Goal: Information Seeking & Learning: Find specific fact

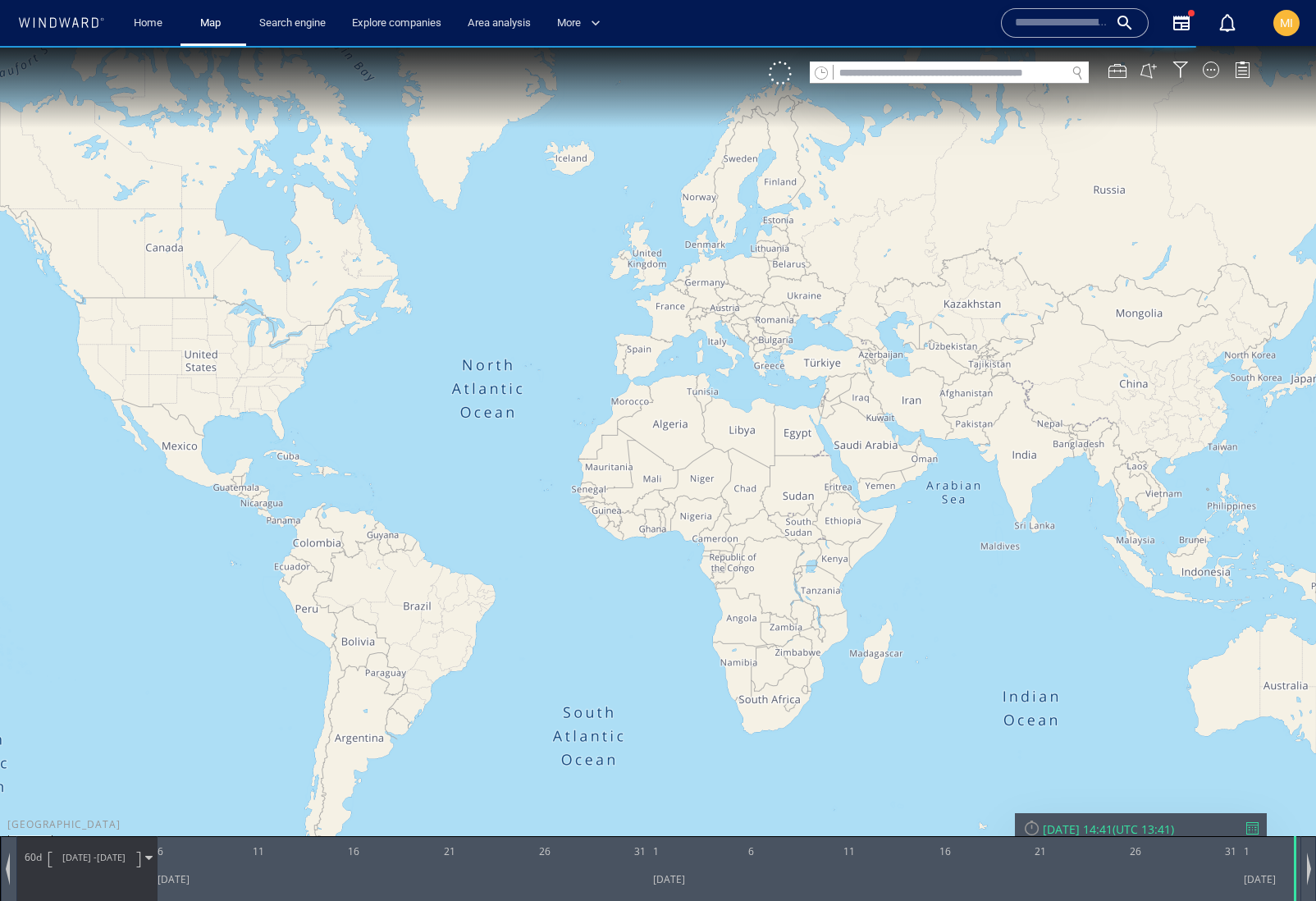
click at [894, 77] on input "text" at bounding box center [950, 73] width 233 height 22
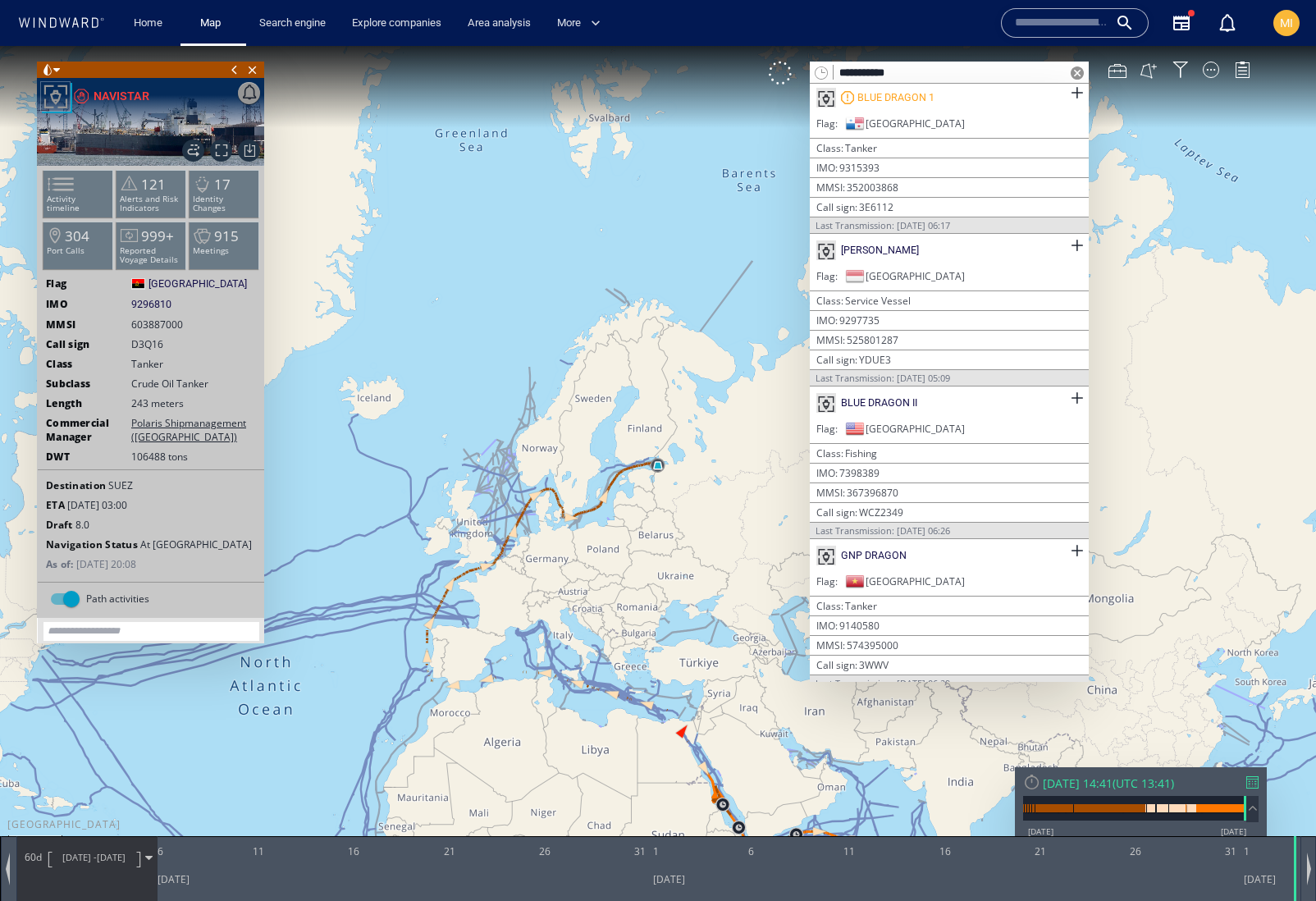
scroll to position [690, 0]
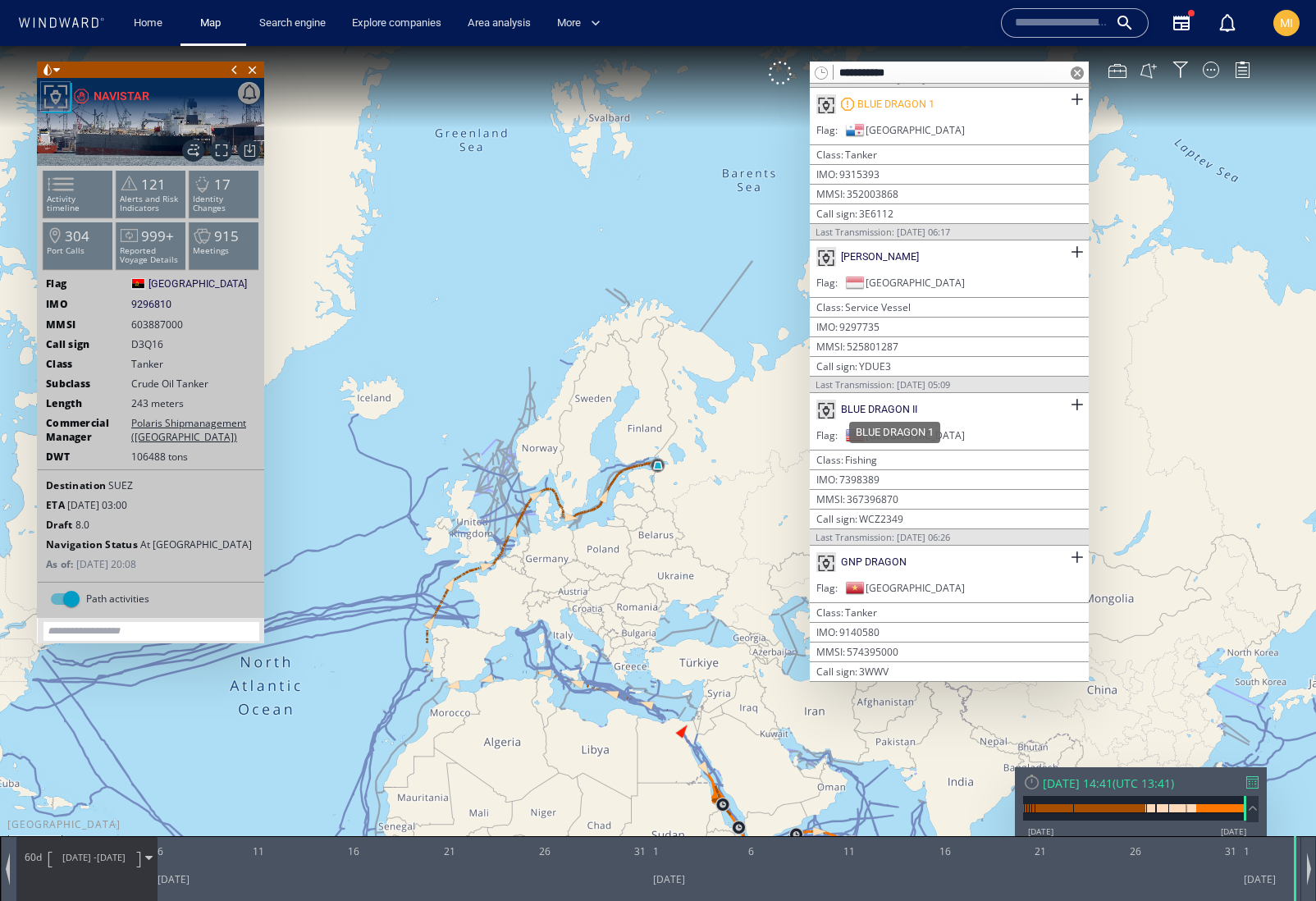
type input "**********"
click at [913, 112] on div "BLUE DRAGON 1" at bounding box center [896, 104] width 77 height 15
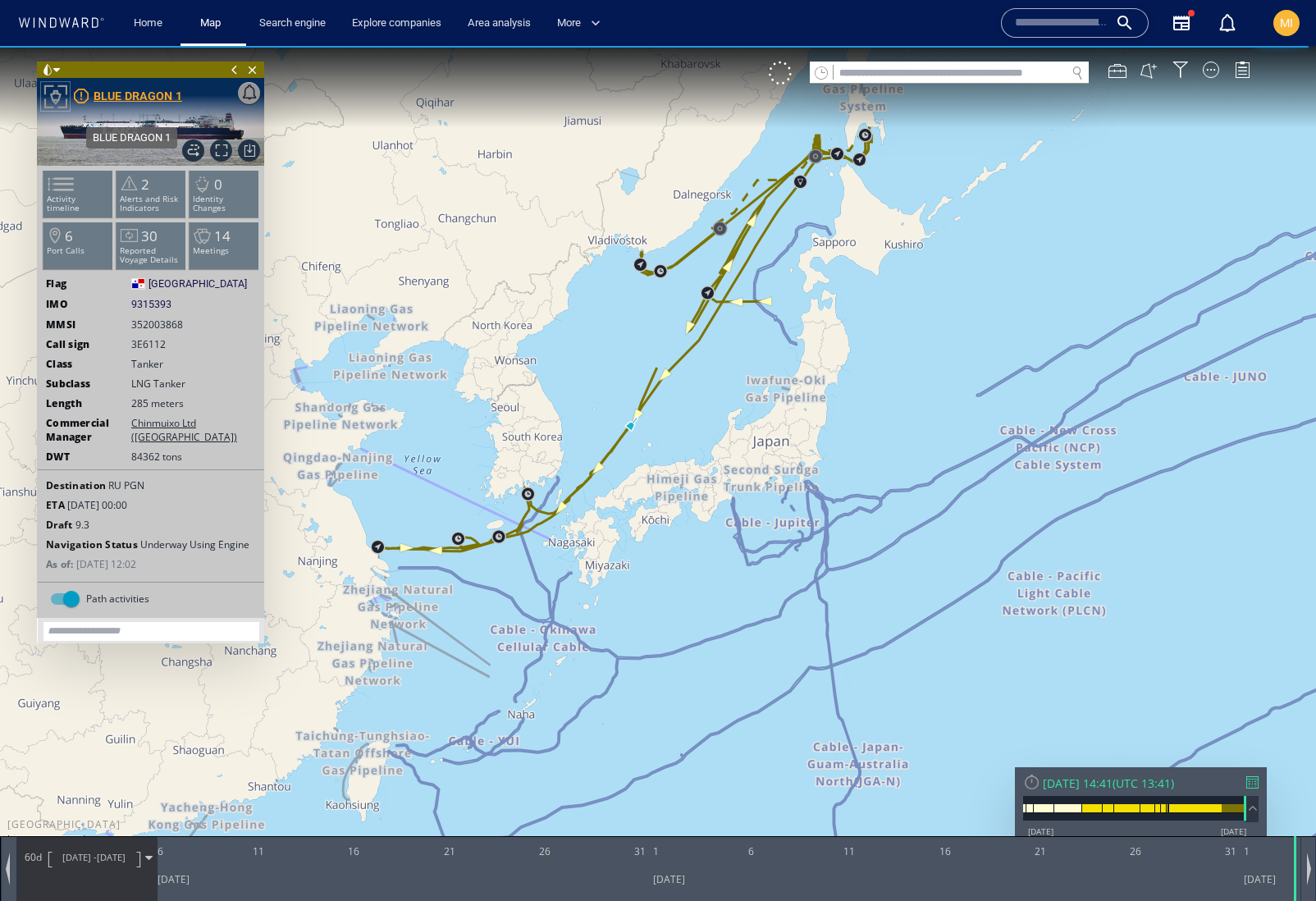
click at [163, 99] on div "BLUE DRAGON 1" at bounding box center [138, 96] width 89 height 20
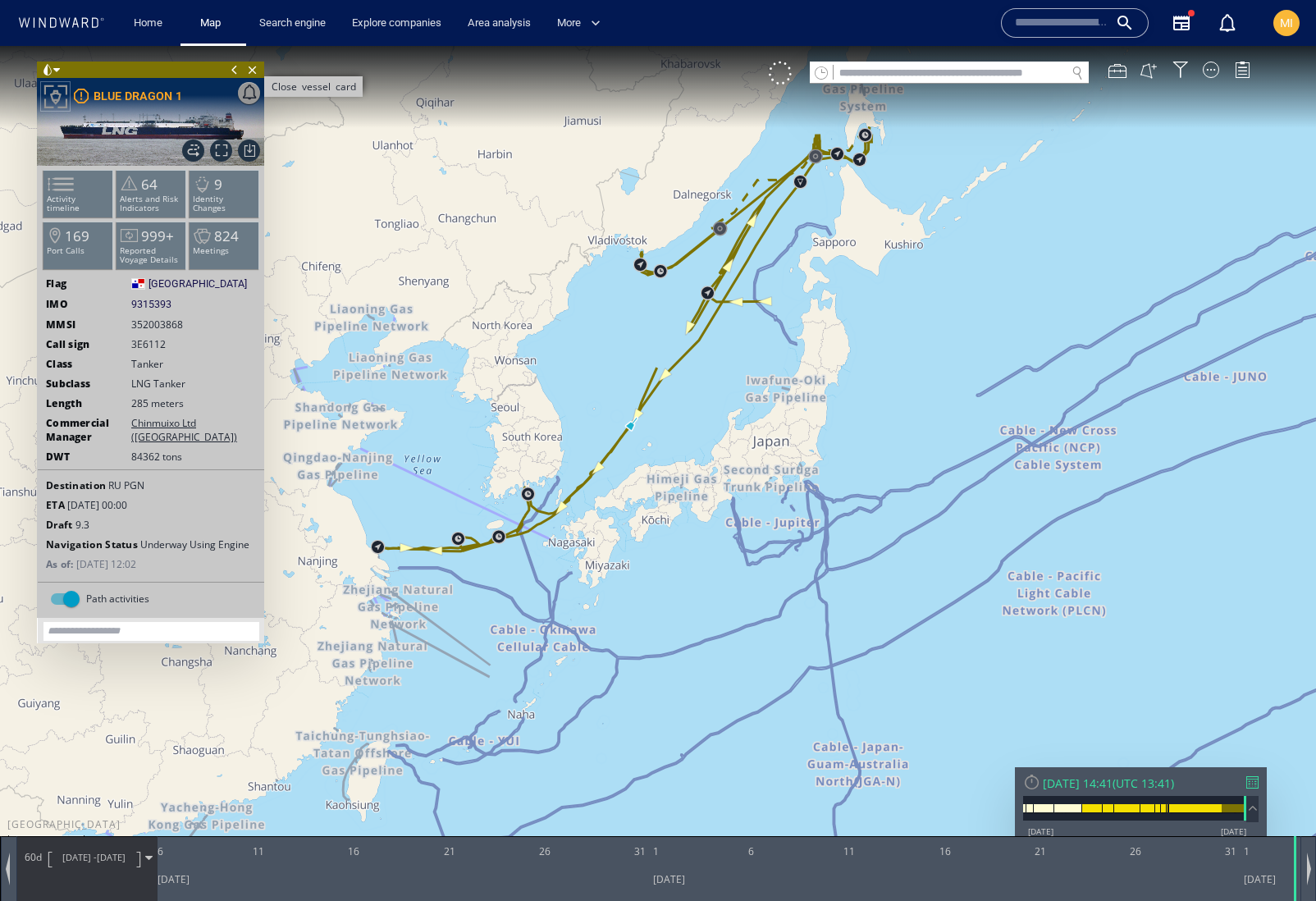
click at [253, 69] on span "Close vessel card" at bounding box center [252, 69] width 18 height 16
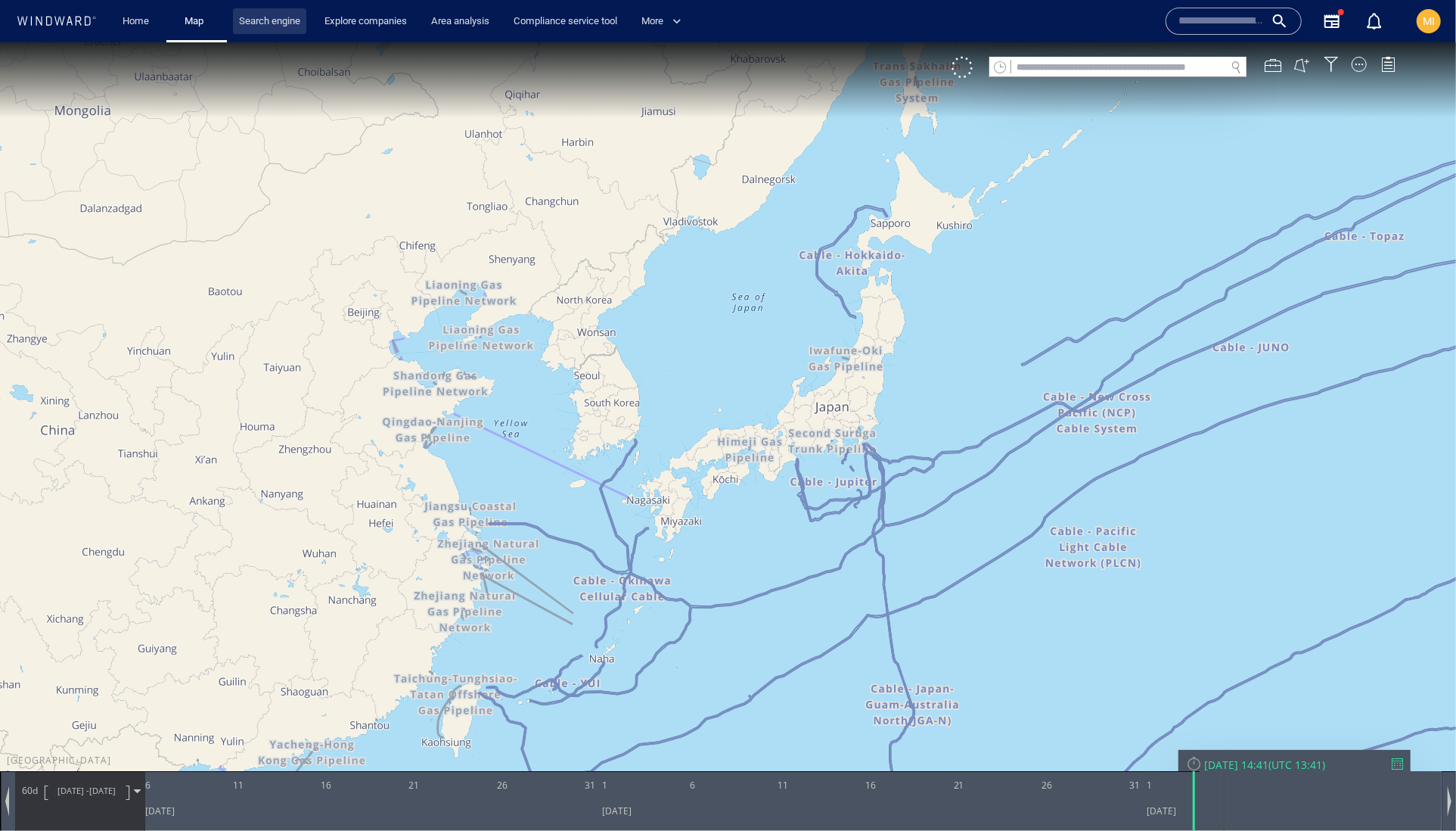
click at [296, 18] on link "Search engine" at bounding box center [270, 21] width 74 height 26
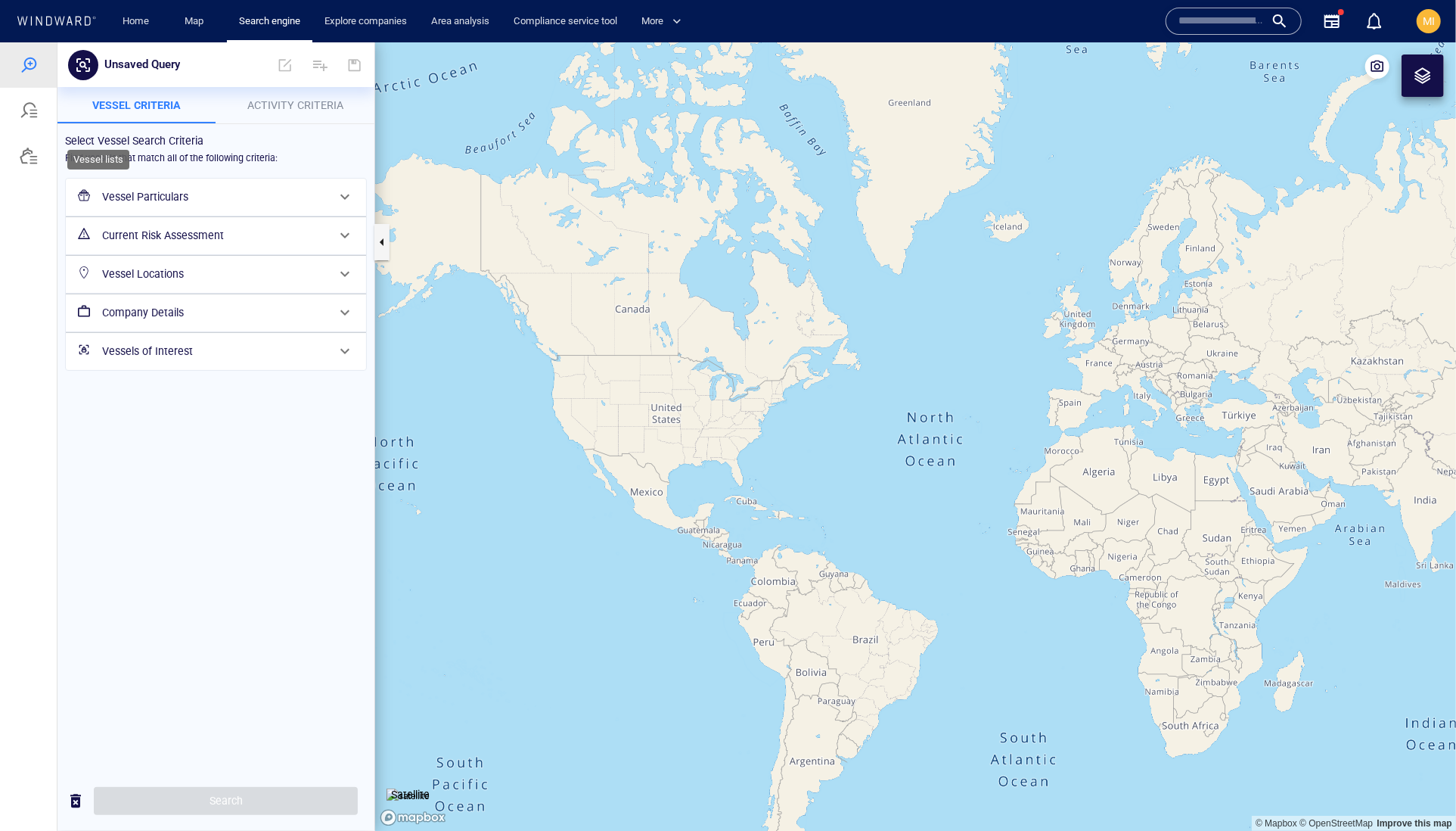
click at [37, 165] on div at bounding box center [29, 155] width 18 height 18
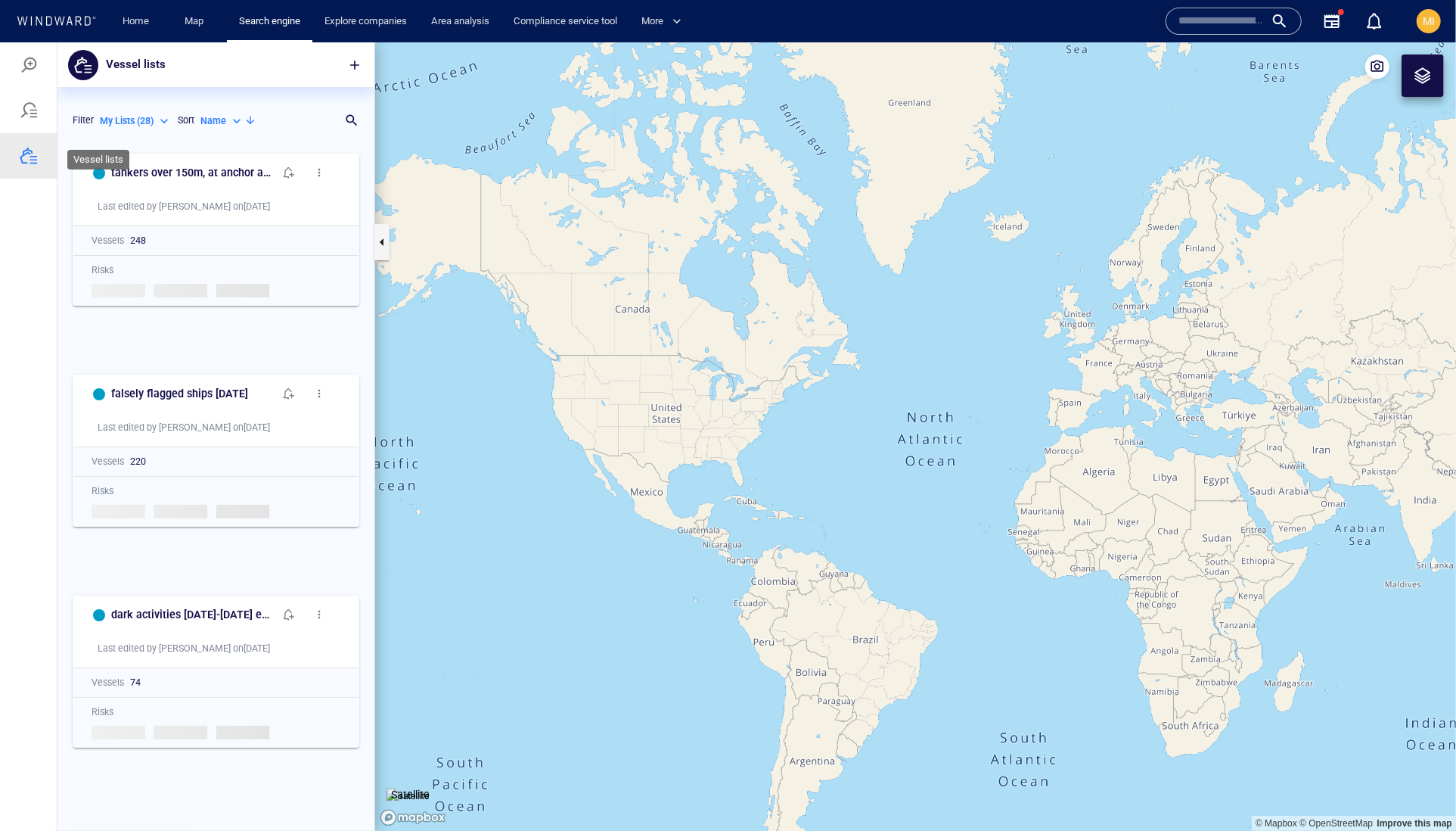
scroll to position [1, 1]
click at [201, 127] on p "Name" at bounding box center [213, 120] width 25 height 14
click at [152, 233] on p "Last Update" at bounding box center [147, 225] width 51 height 14
type input "*********"
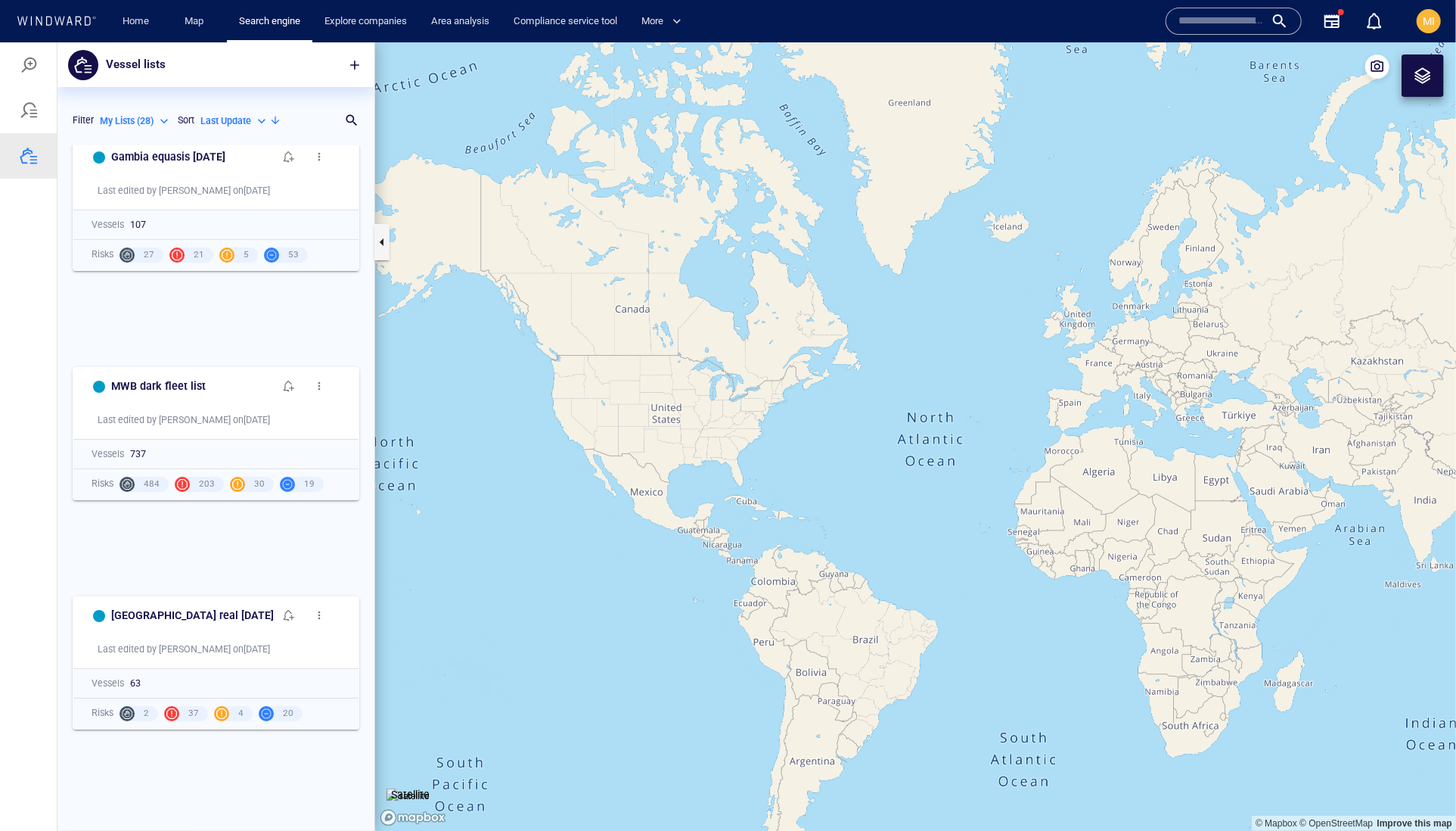
scroll to position [4028, 0]
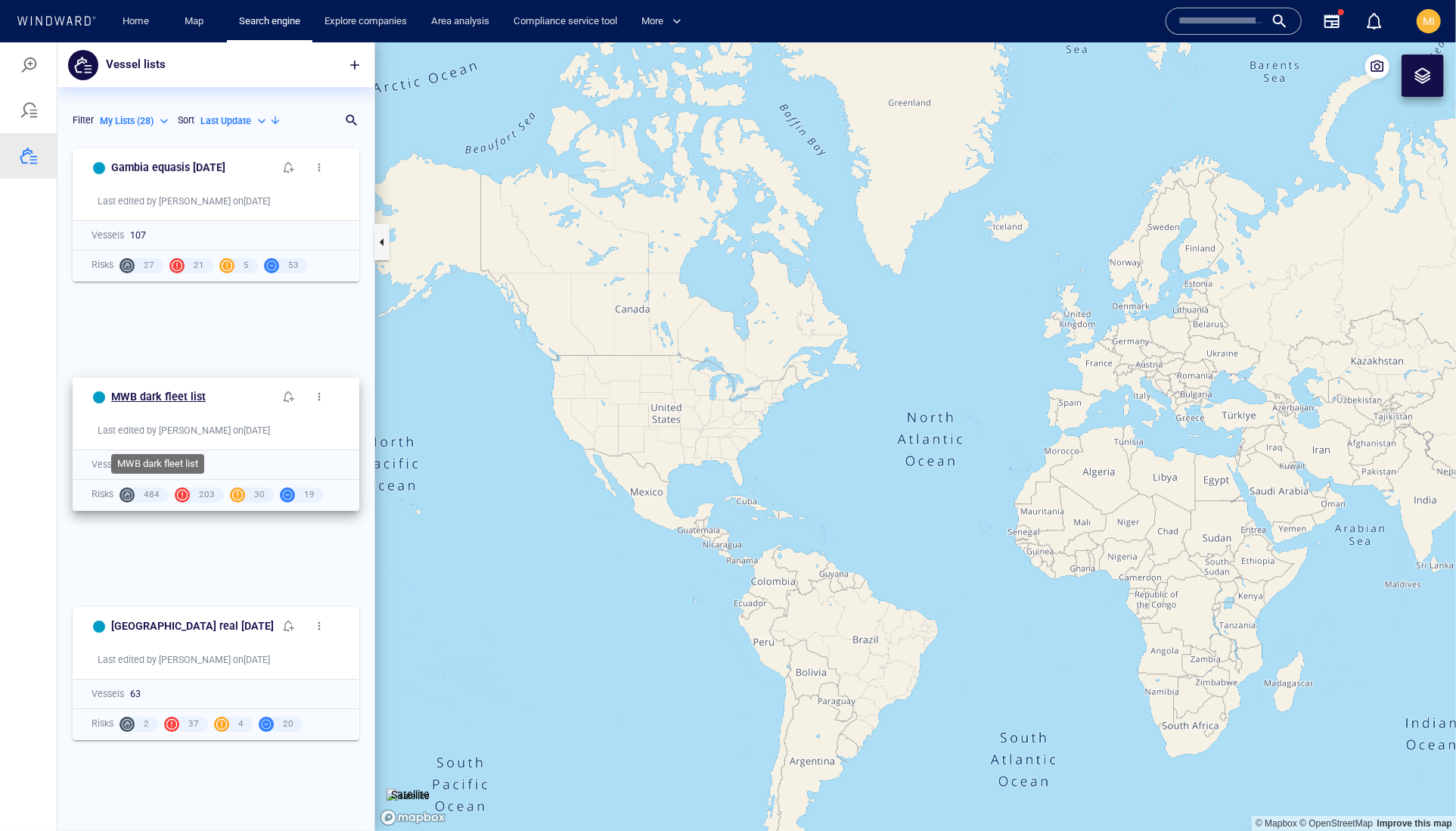
click at [205, 405] on h6 "MWB dark fleet list" at bounding box center [159, 395] width 95 height 19
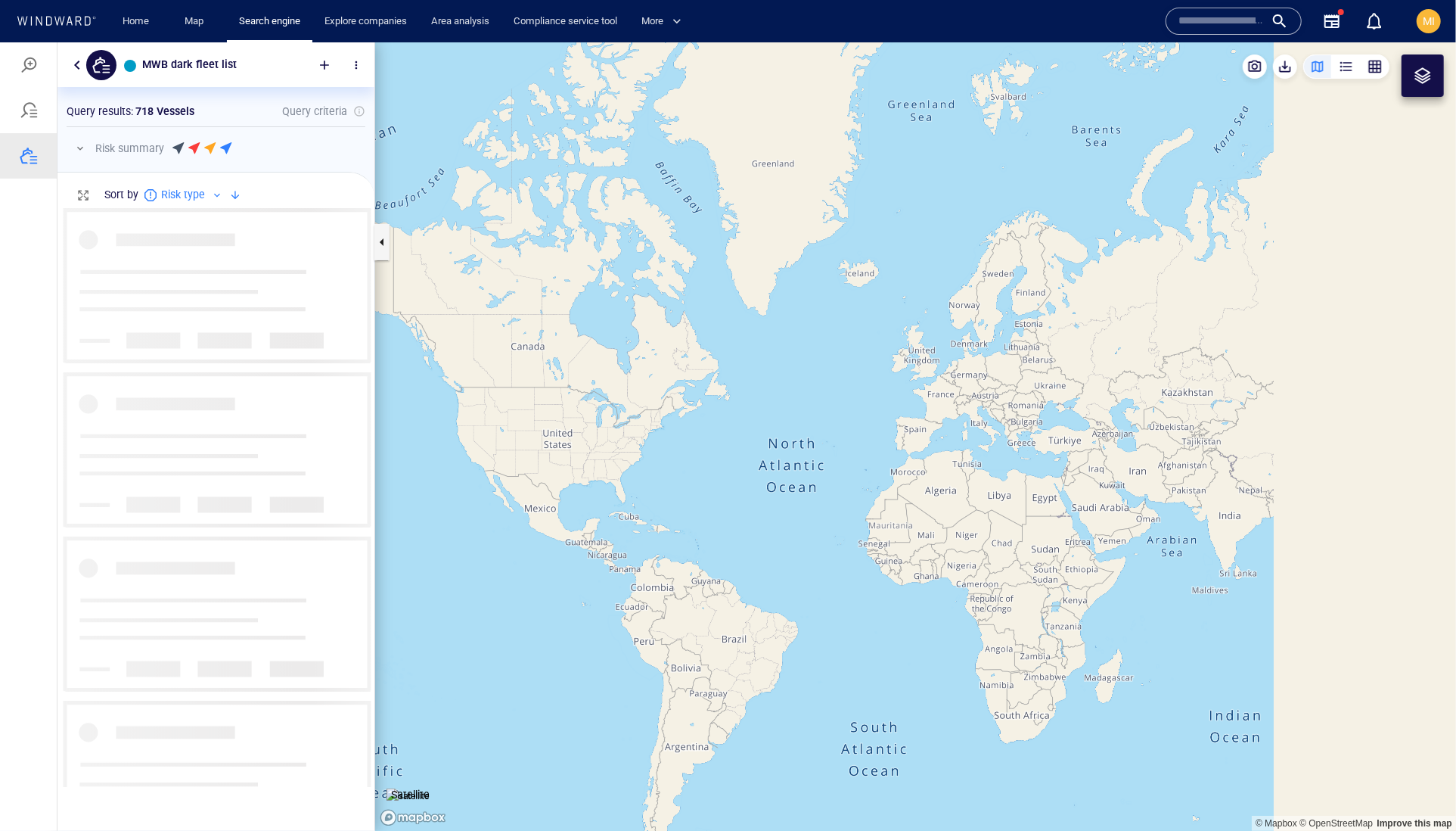
scroll to position [578, 316]
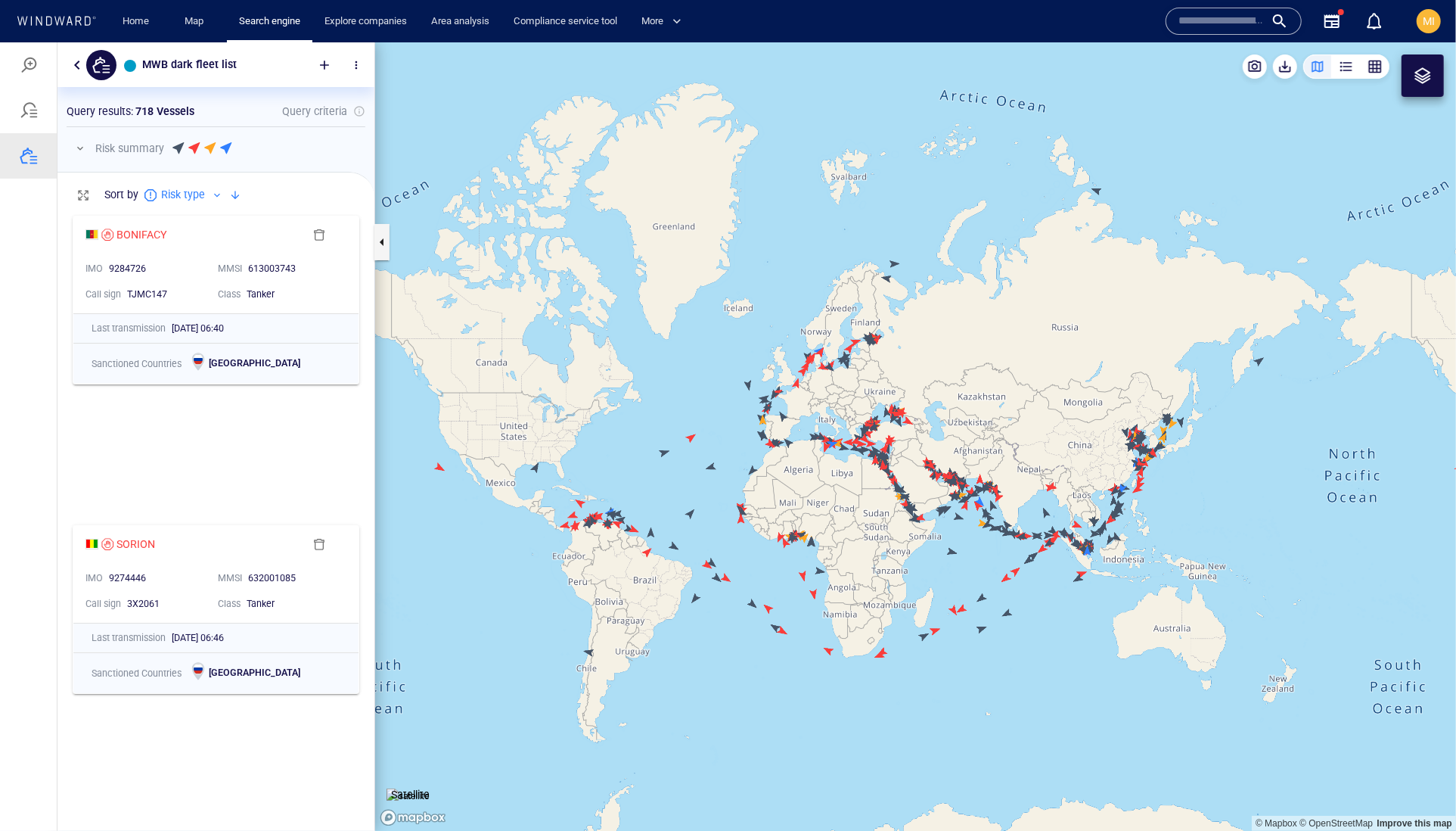
drag, startPoint x: 644, startPoint y: 570, endPoint x: 718, endPoint y: 584, distance: 75.3
click at [717, 584] on canvas "Map" at bounding box center [915, 436] width 1081 height 789
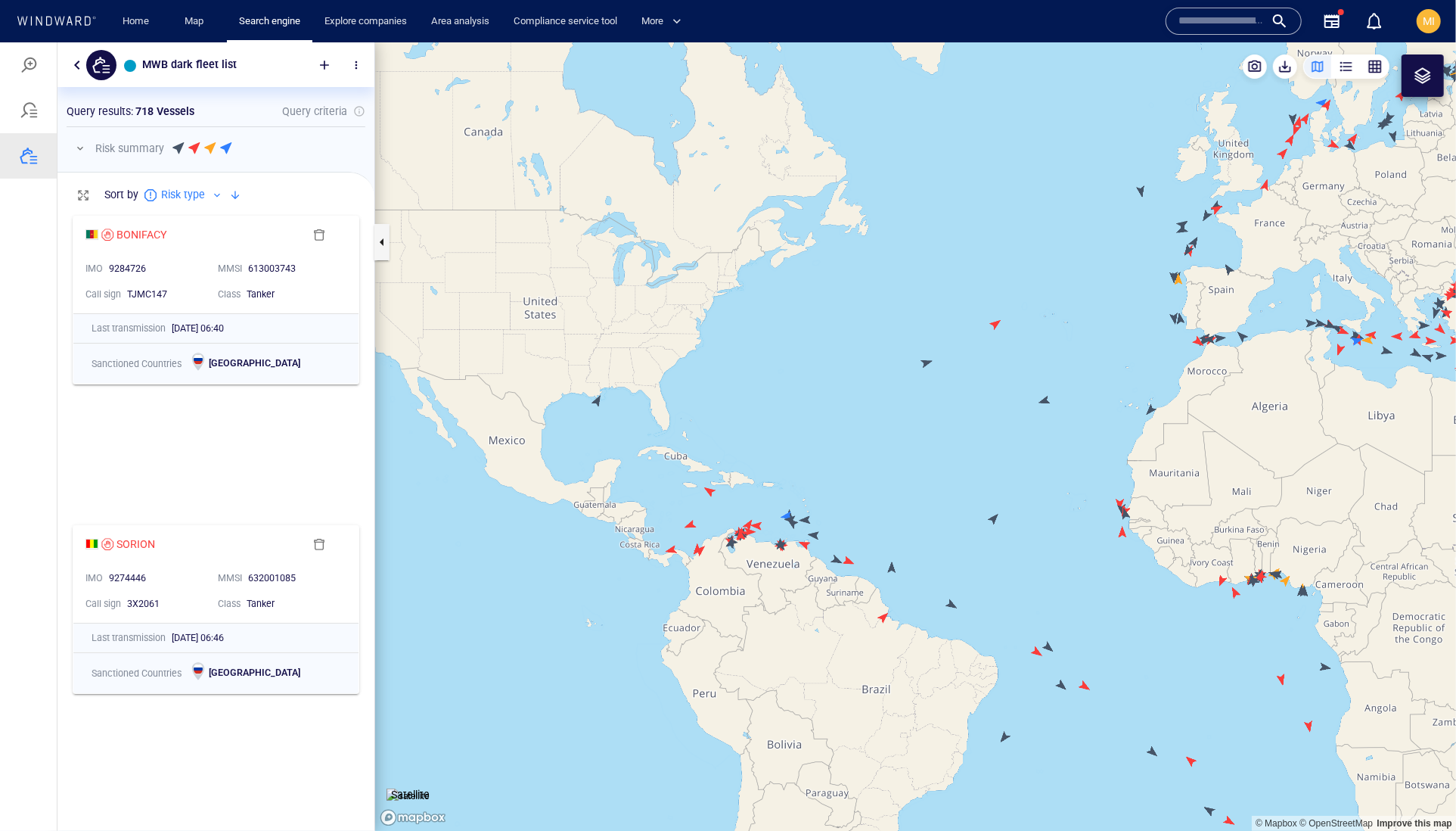
click at [597, 403] on canvas "Map" at bounding box center [915, 436] width 1081 height 789
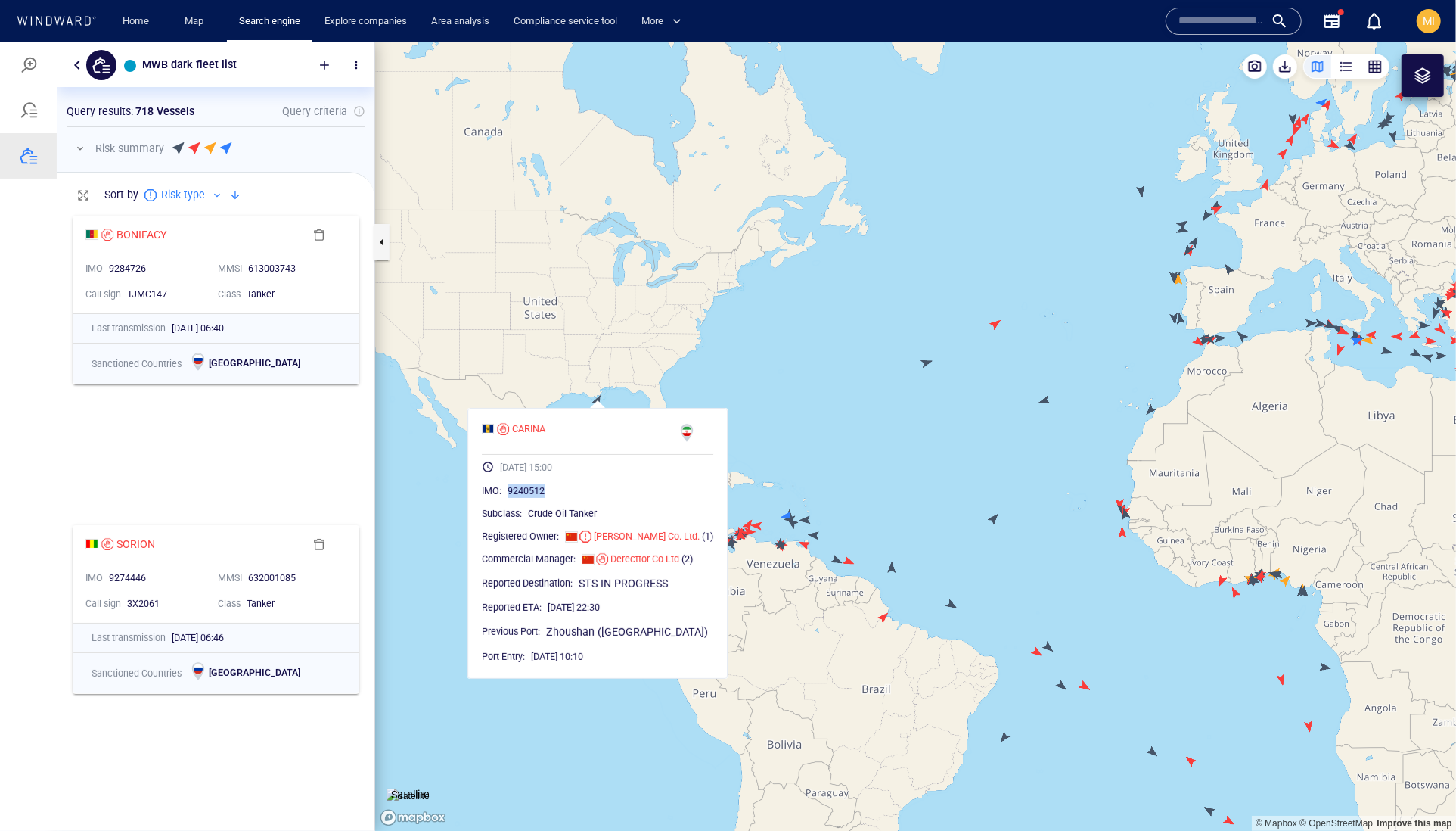
drag, startPoint x: 578, startPoint y: 526, endPoint x: 512, endPoint y: 524, distance: 66.0
click at [512, 498] on div "9240512" at bounding box center [610, 490] width 205 height 15
copy span "9240512"
click at [683, 300] on canvas "Map" at bounding box center [915, 436] width 1081 height 789
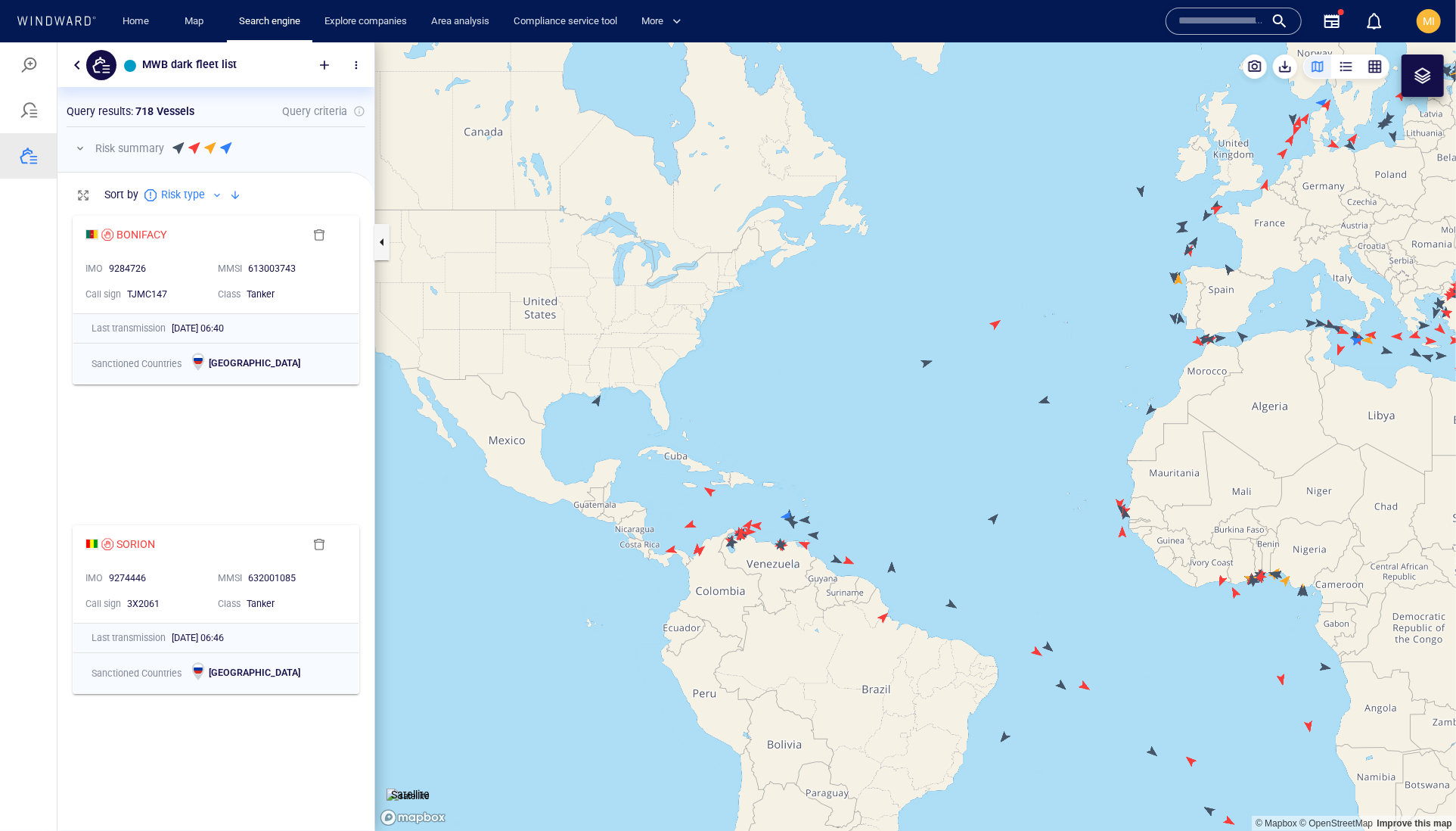
click at [929, 359] on canvas "Map" at bounding box center [915, 436] width 1081 height 789
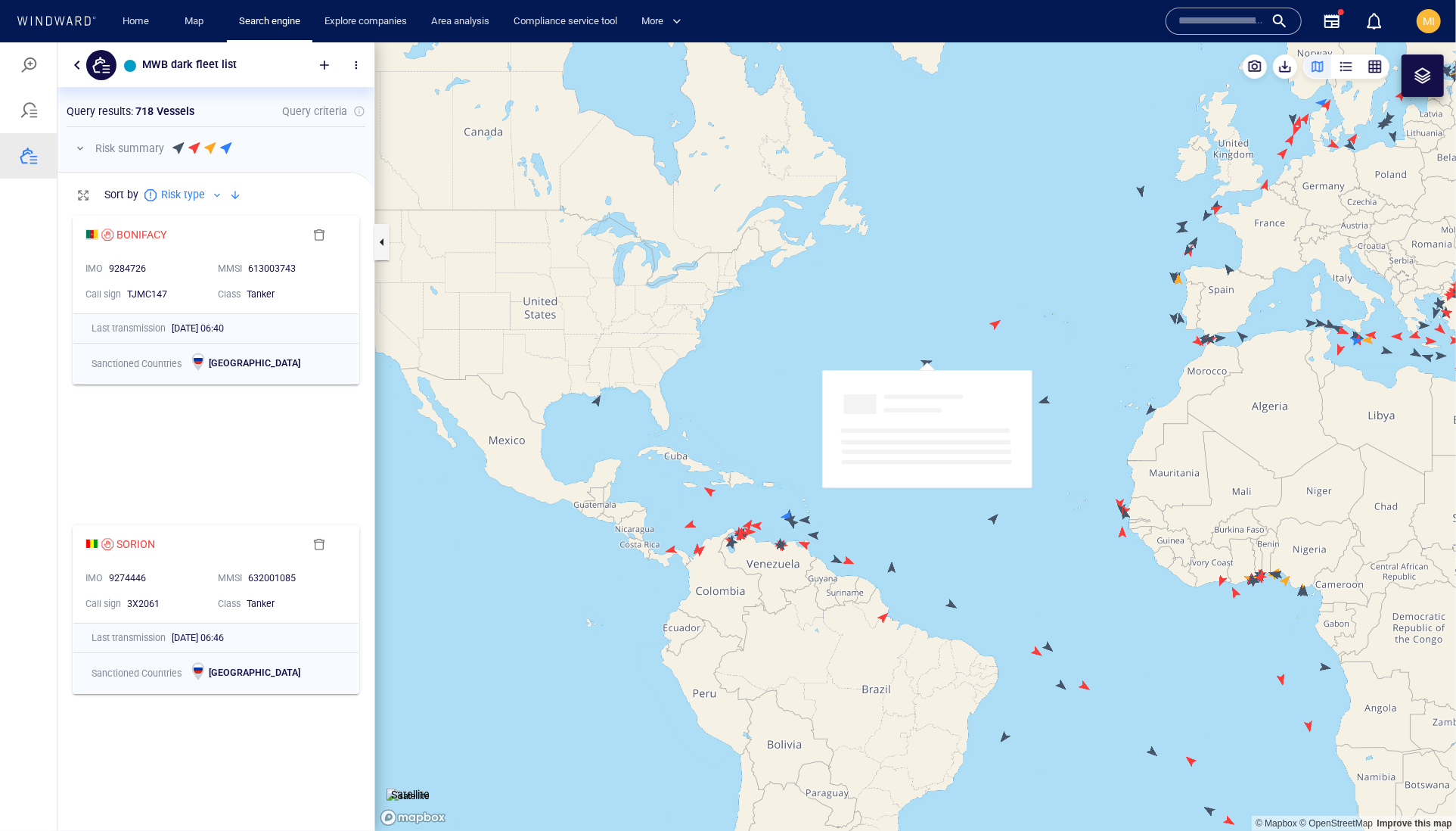
click at [929, 359] on canvas "Map" at bounding box center [915, 436] width 1081 height 789
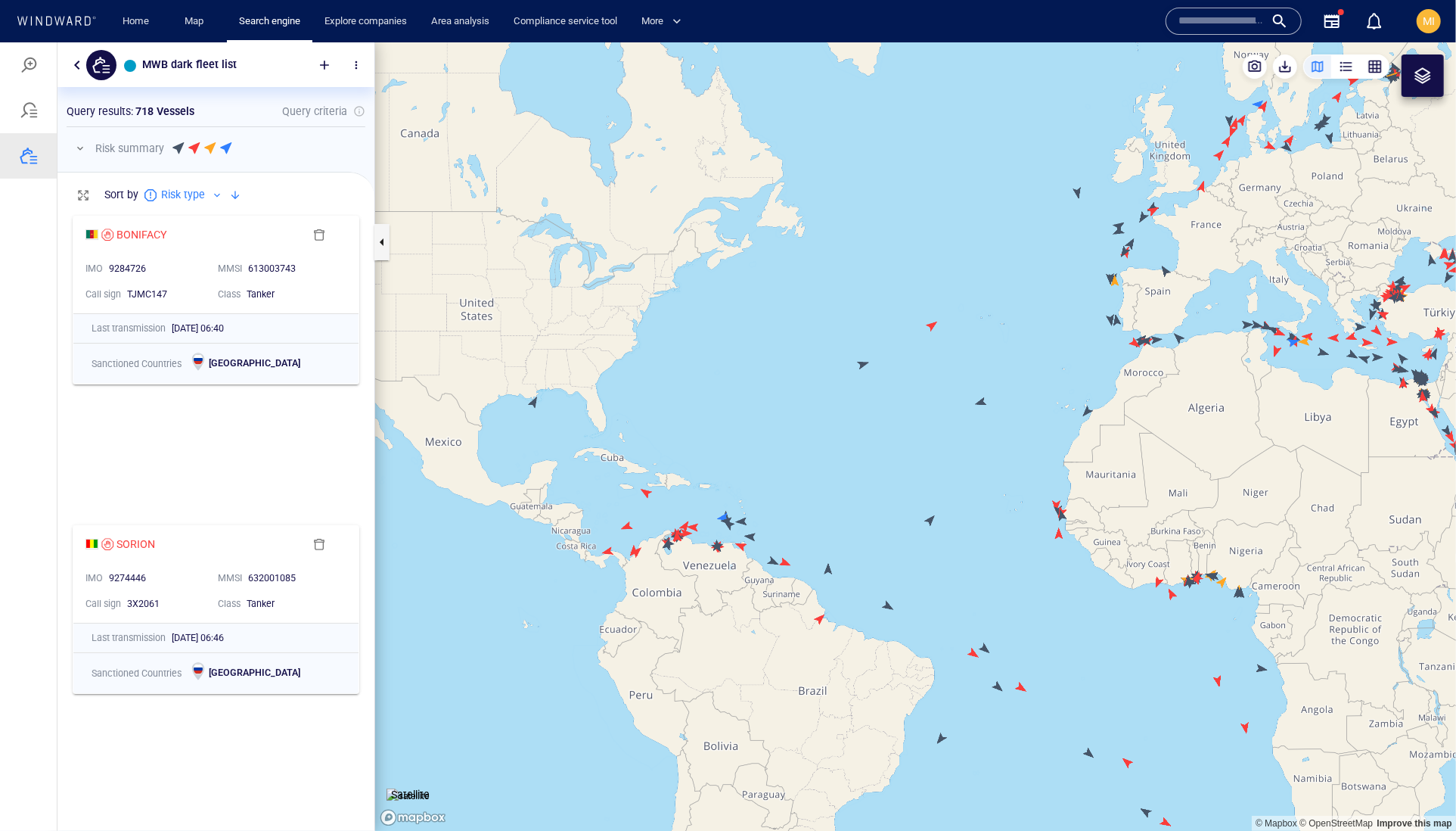
drag, startPoint x: 1077, startPoint y: 376, endPoint x: 906, endPoint y: 411, distance: 174.5
click at [908, 411] on canvas "Map" at bounding box center [915, 436] width 1081 height 789
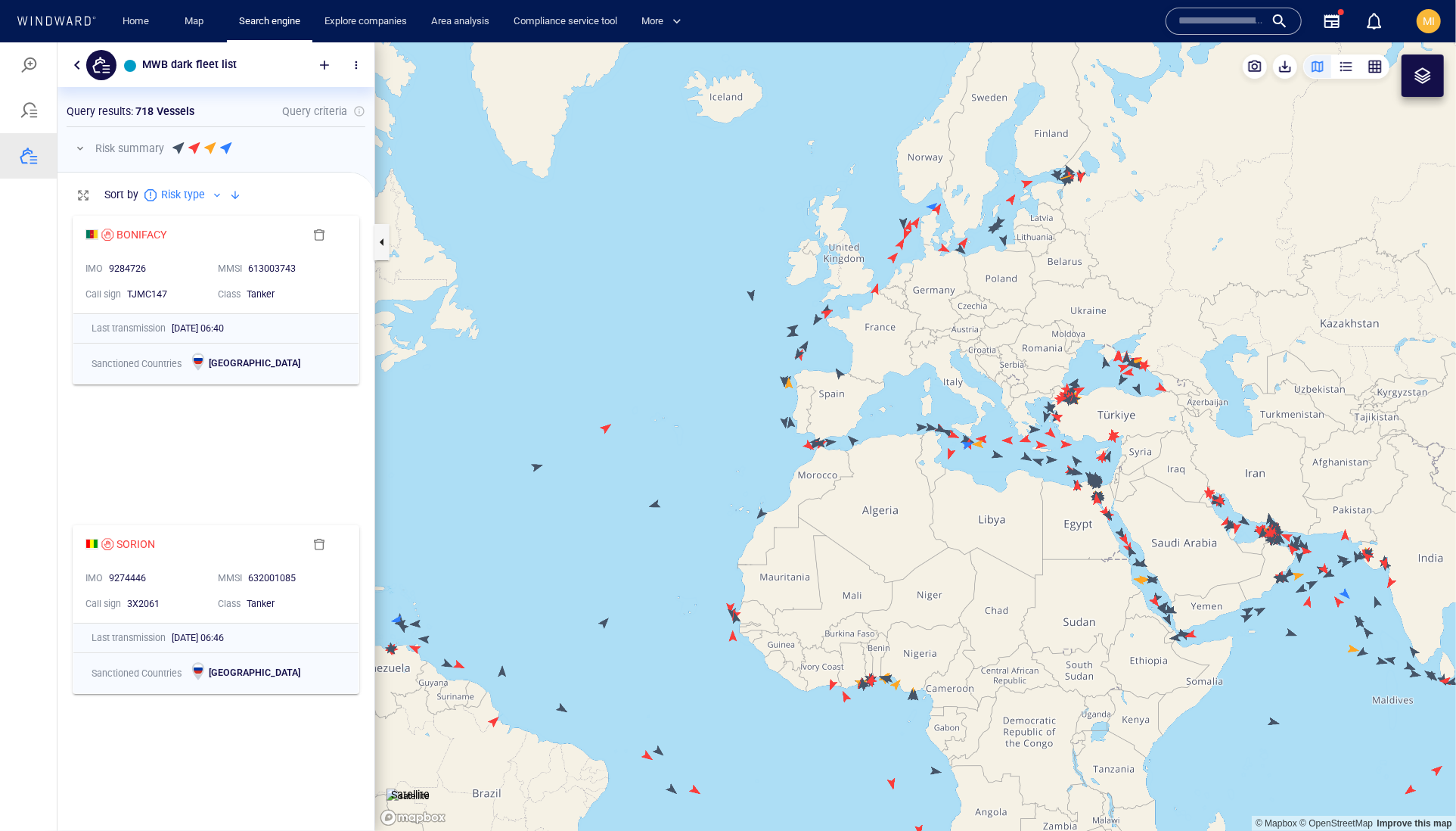
click at [884, 413] on canvas "Map" at bounding box center [915, 436] width 1081 height 789
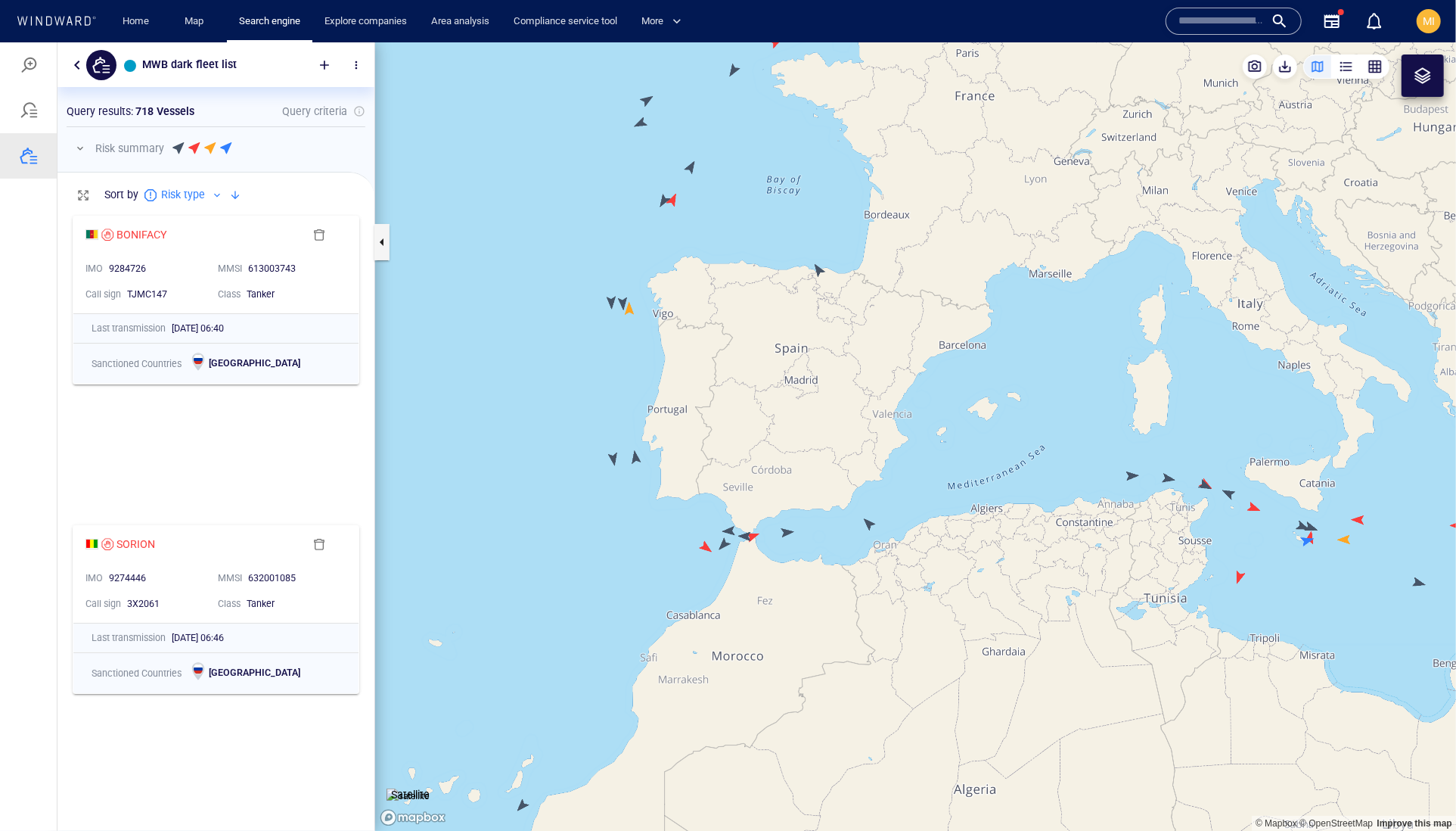
drag, startPoint x: 827, startPoint y: 314, endPoint x: 844, endPoint y: 445, distance: 132.1
click at [844, 445] on canvas "Map" at bounding box center [915, 436] width 1081 height 789
click at [844, 445] on canvas "Map" at bounding box center [915, 436] width 1081 height 789
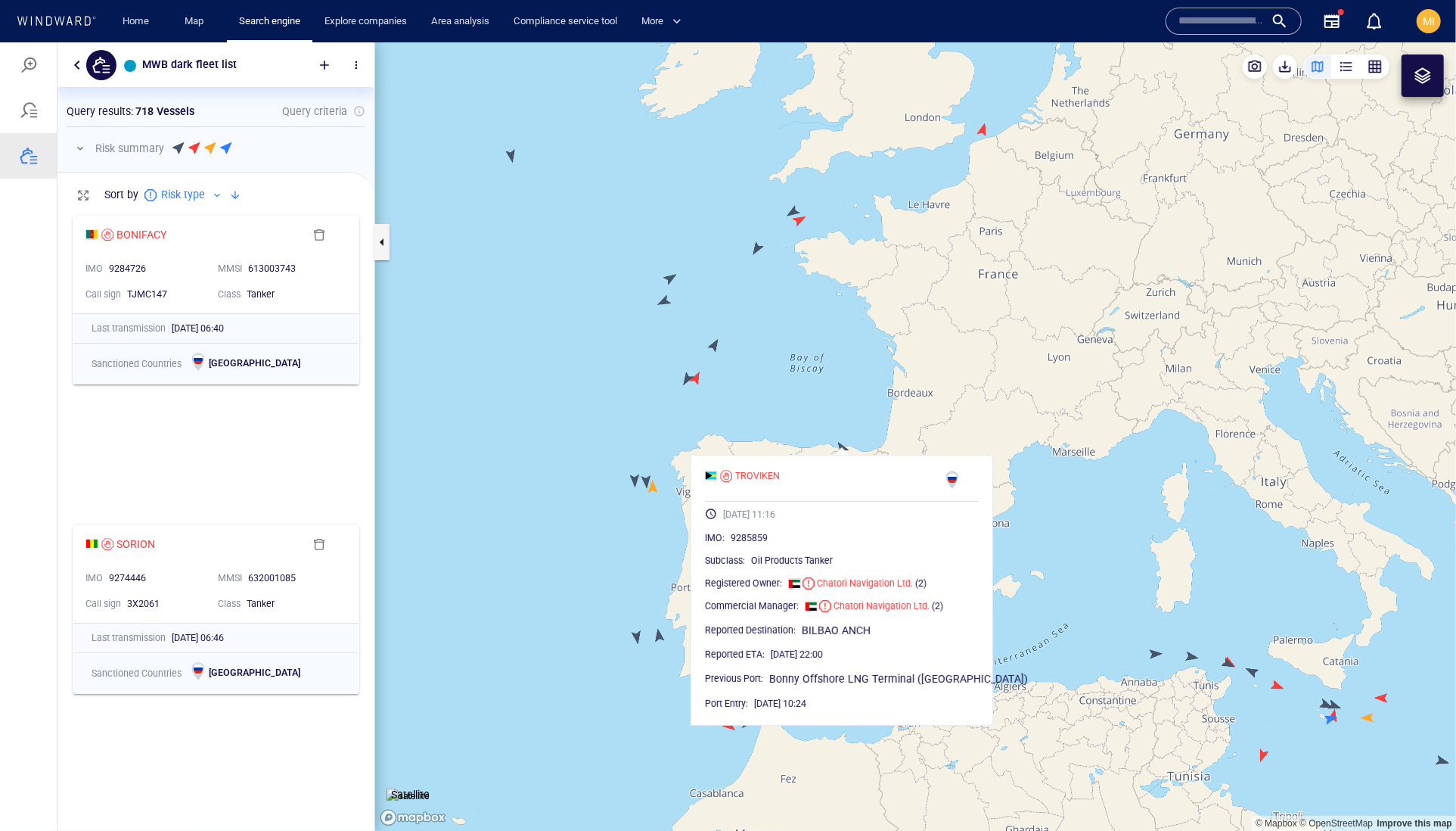
scroll to position [0, 0]
click at [896, 424] on canvas "Map" at bounding box center [915, 436] width 1081 height 789
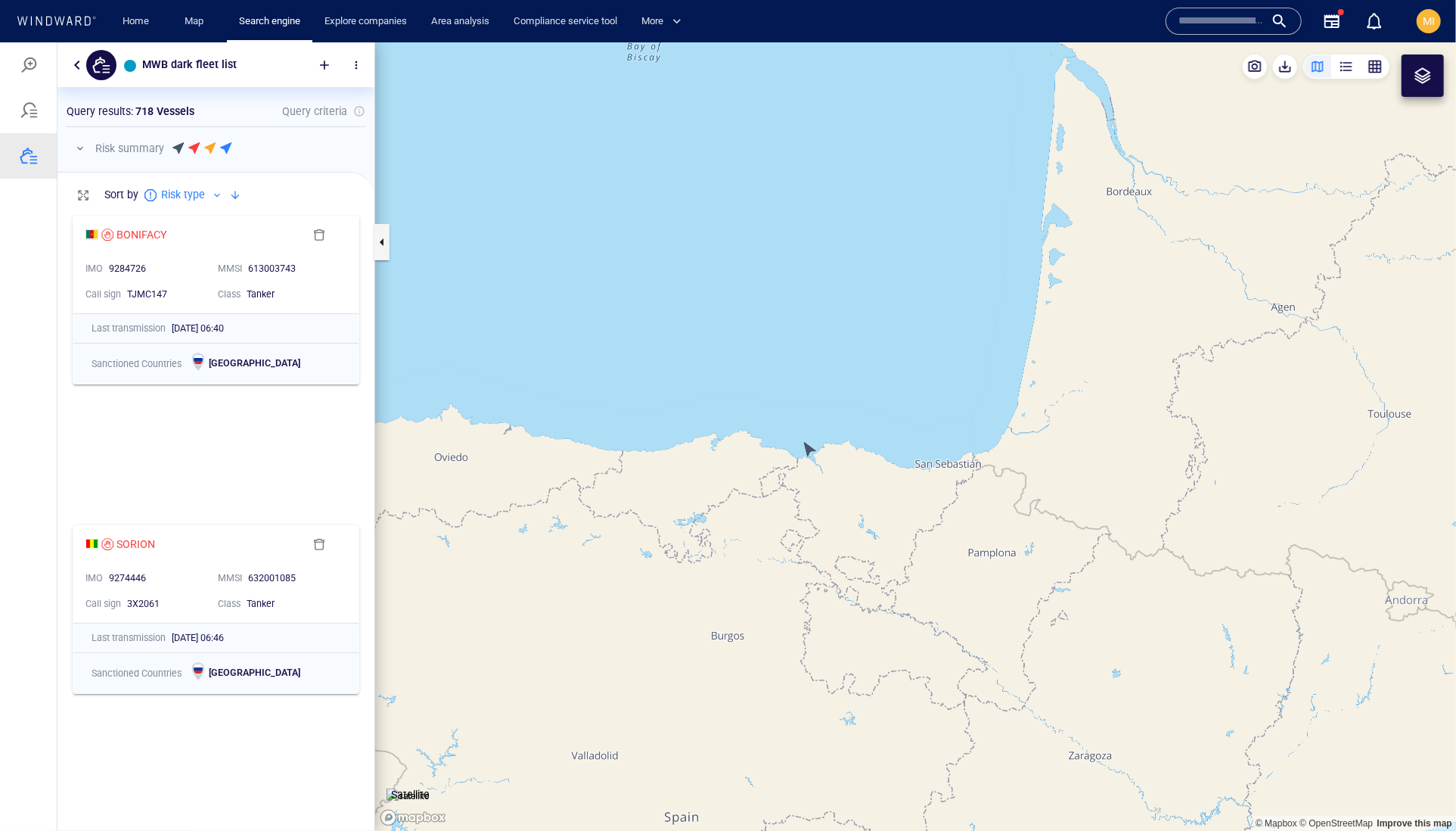
click at [808, 445] on canvas "Map" at bounding box center [915, 436] width 1081 height 789
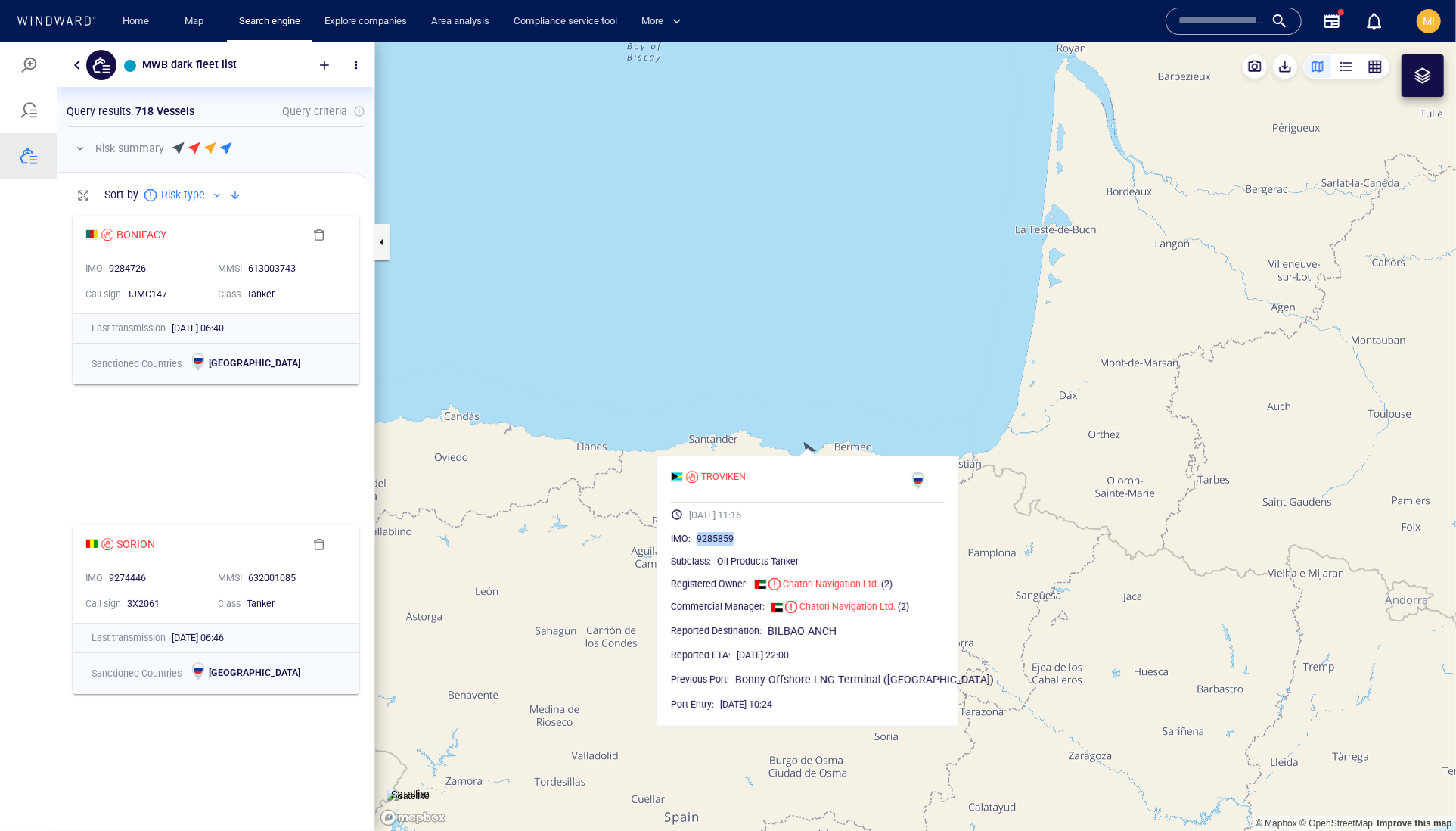
drag, startPoint x: 797, startPoint y: 569, endPoint x: 721, endPoint y: 568, distance: 76.0
click at [721, 545] on div "9285859" at bounding box center [820, 538] width 248 height 15
copy span "9285859"
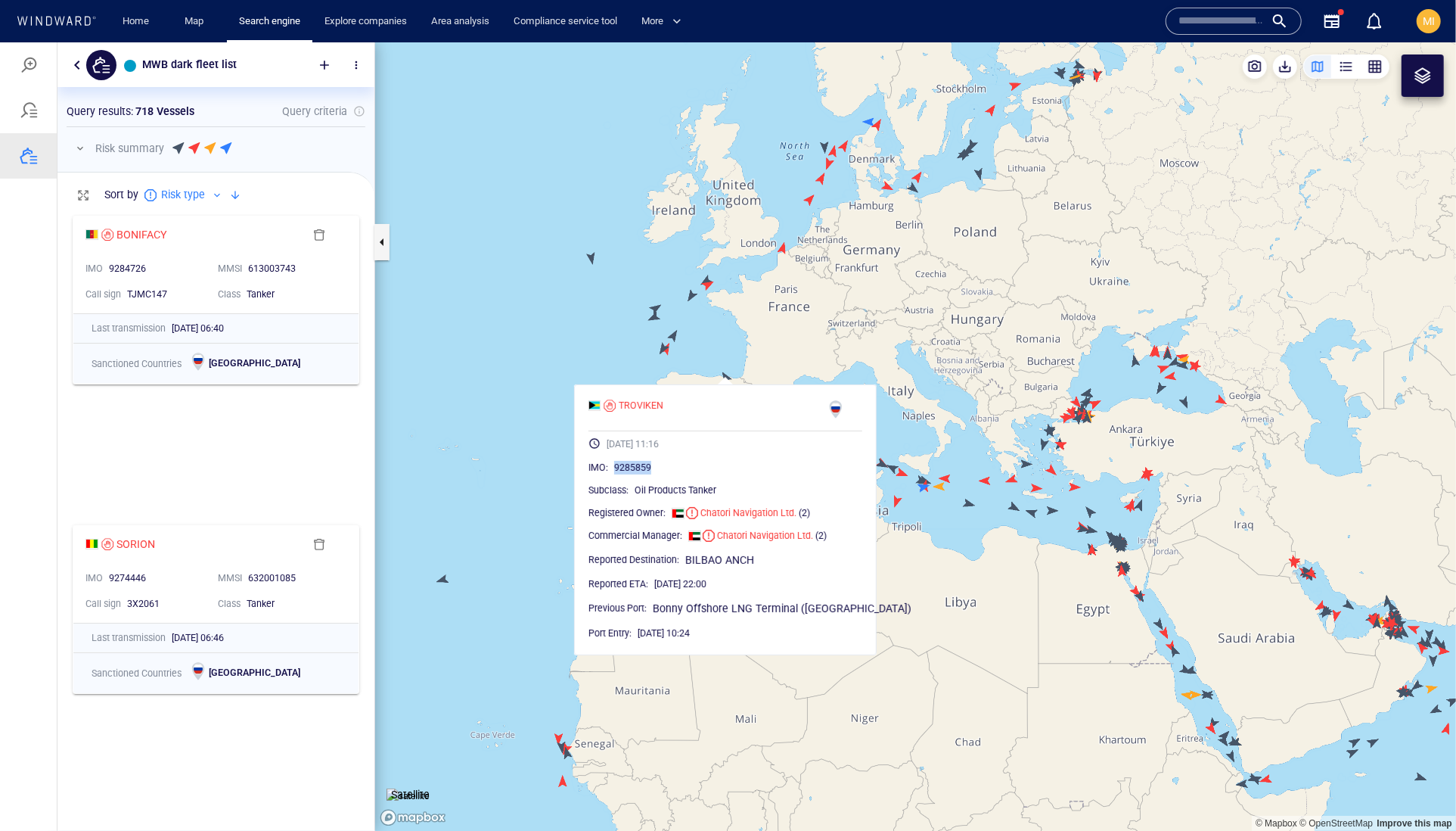
click at [546, 413] on canvas "Map" at bounding box center [915, 436] width 1081 height 789
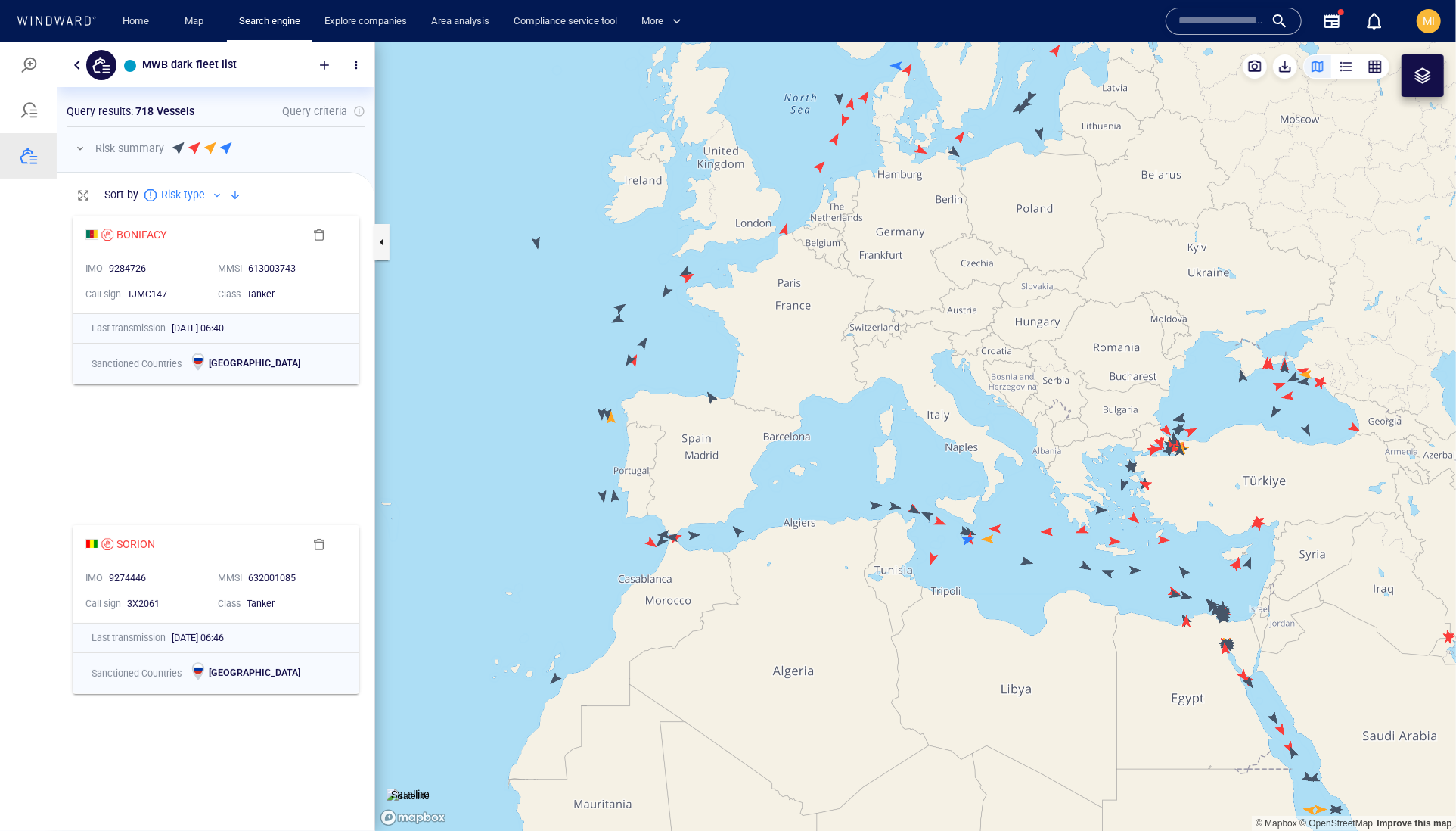
click at [784, 230] on canvas "Map" at bounding box center [915, 436] width 1081 height 789
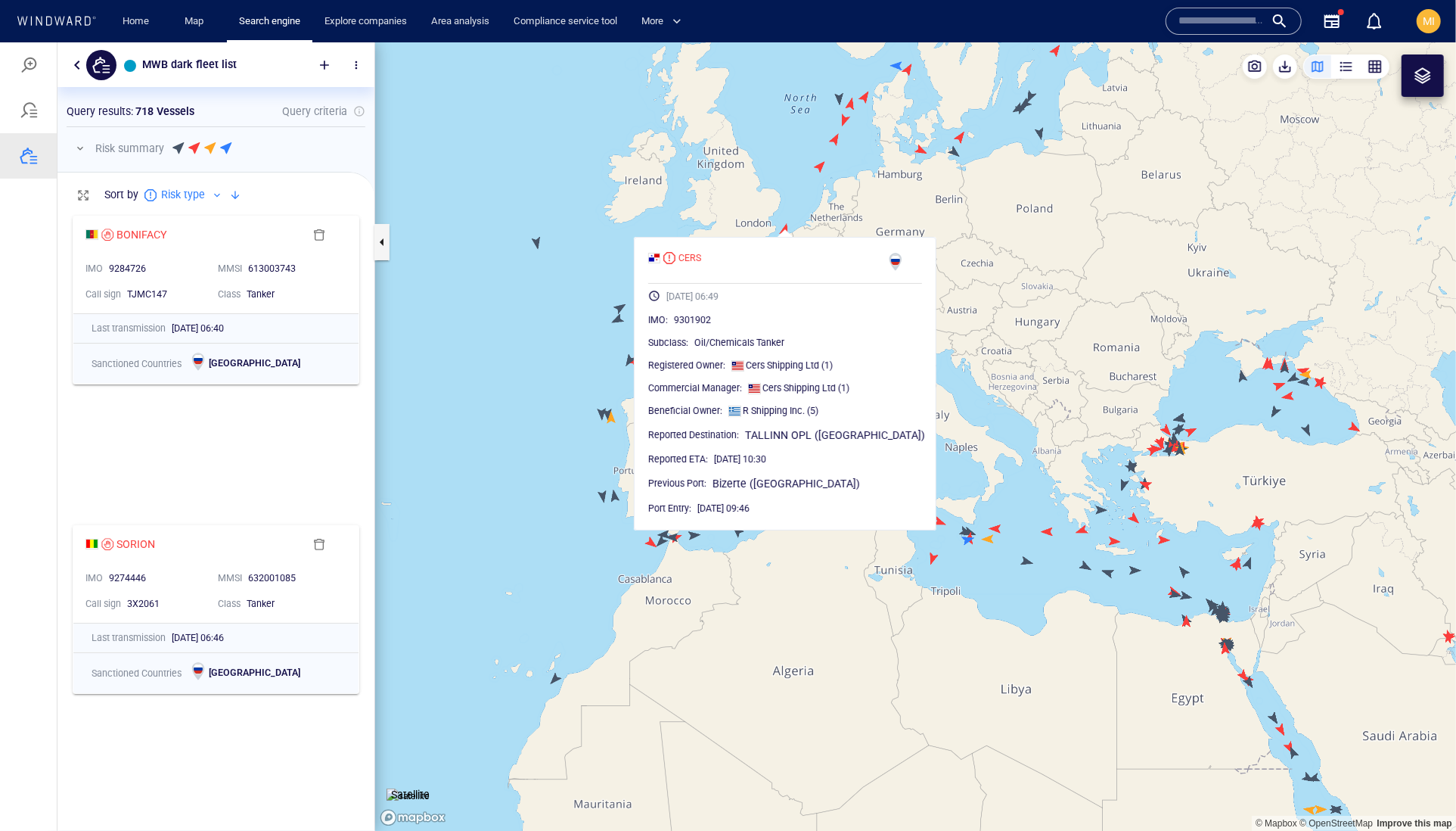
click at [775, 213] on canvas "Map" at bounding box center [915, 436] width 1081 height 789
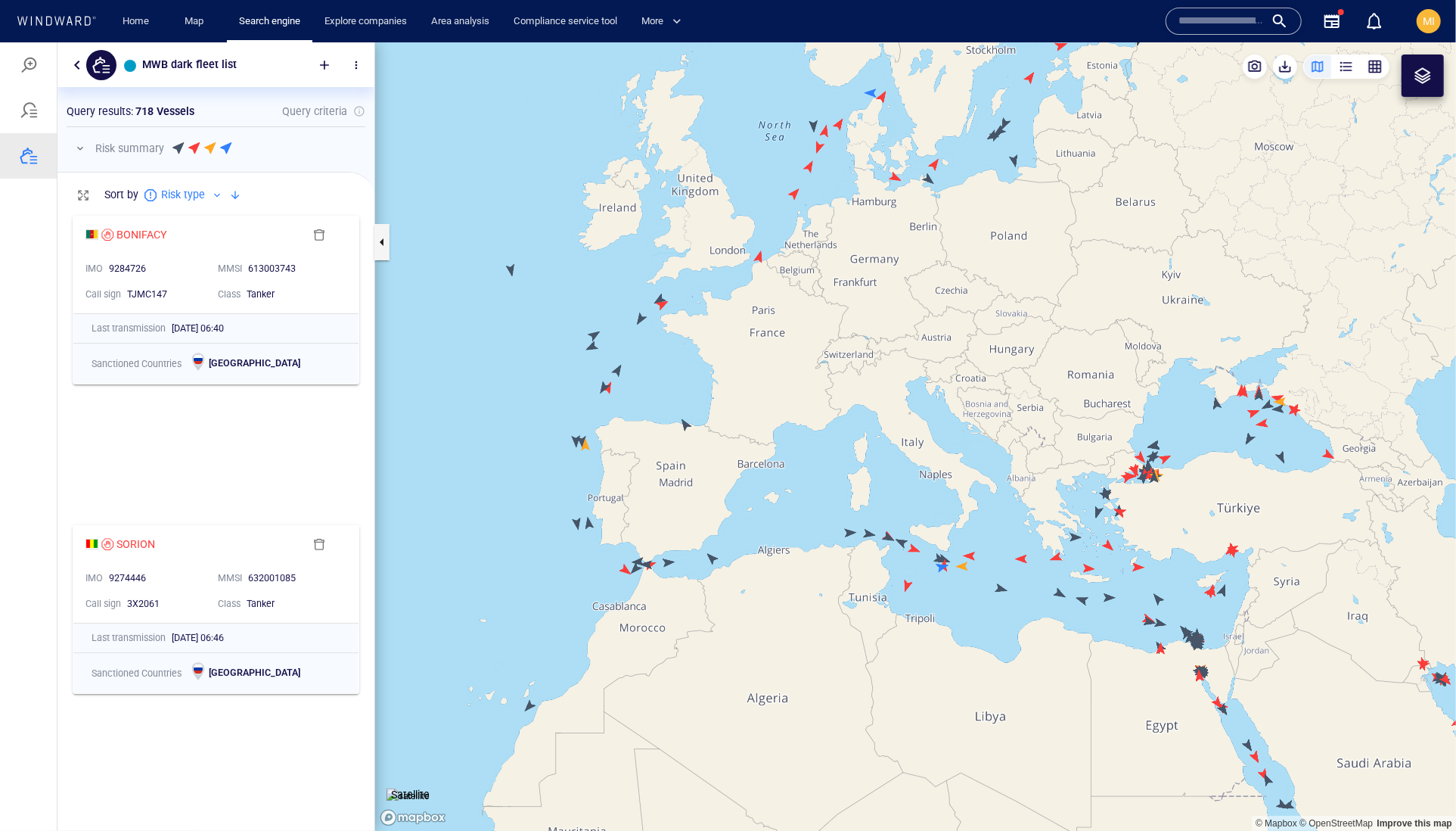
drag, startPoint x: 805, startPoint y: 204, endPoint x: 773, endPoint y: 235, distance: 44.6
click at [775, 234] on canvas "Map" at bounding box center [915, 436] width 1081 height 789
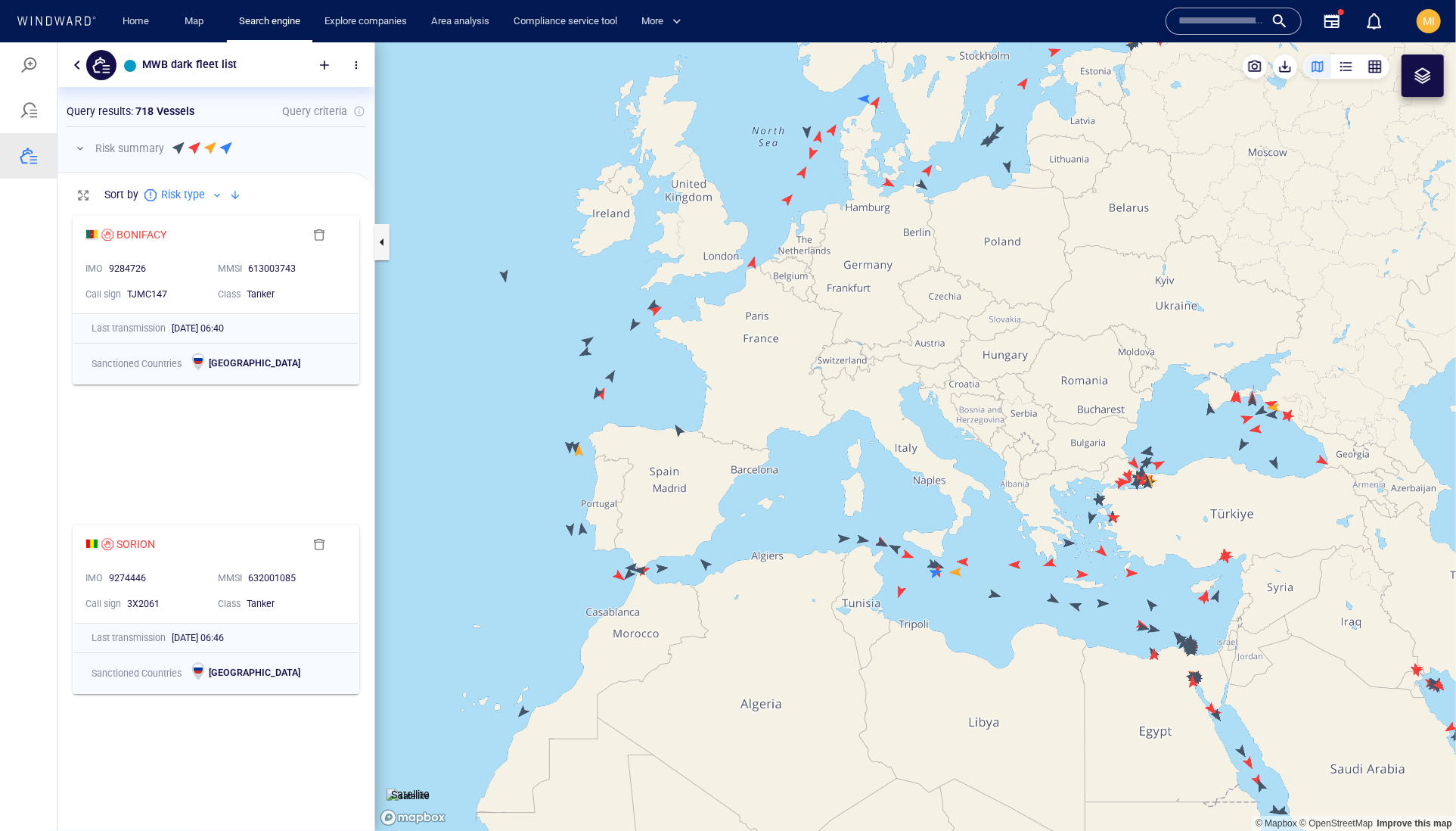
click at [503, 275] on canvas "Map" at bounding box center [915, 436] width 1081 height 789
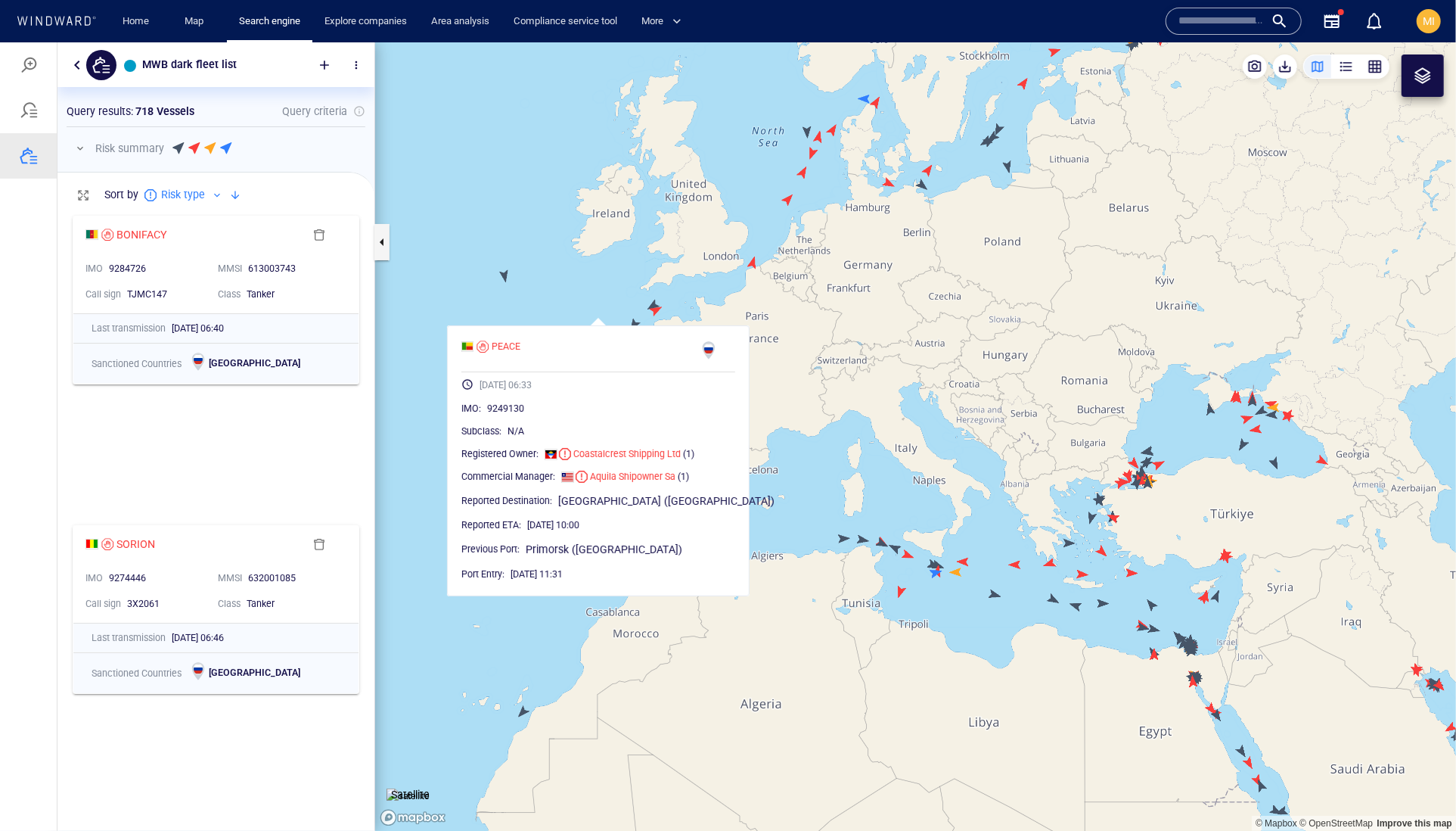
drag, startPoint x: 534, startPoint y: 234, endPoint x: 627, endPoint y: 275, distance: 101.6
click at [627, 275] on canvas "Map" at bounding box center [915, 436] width 1081 height 789
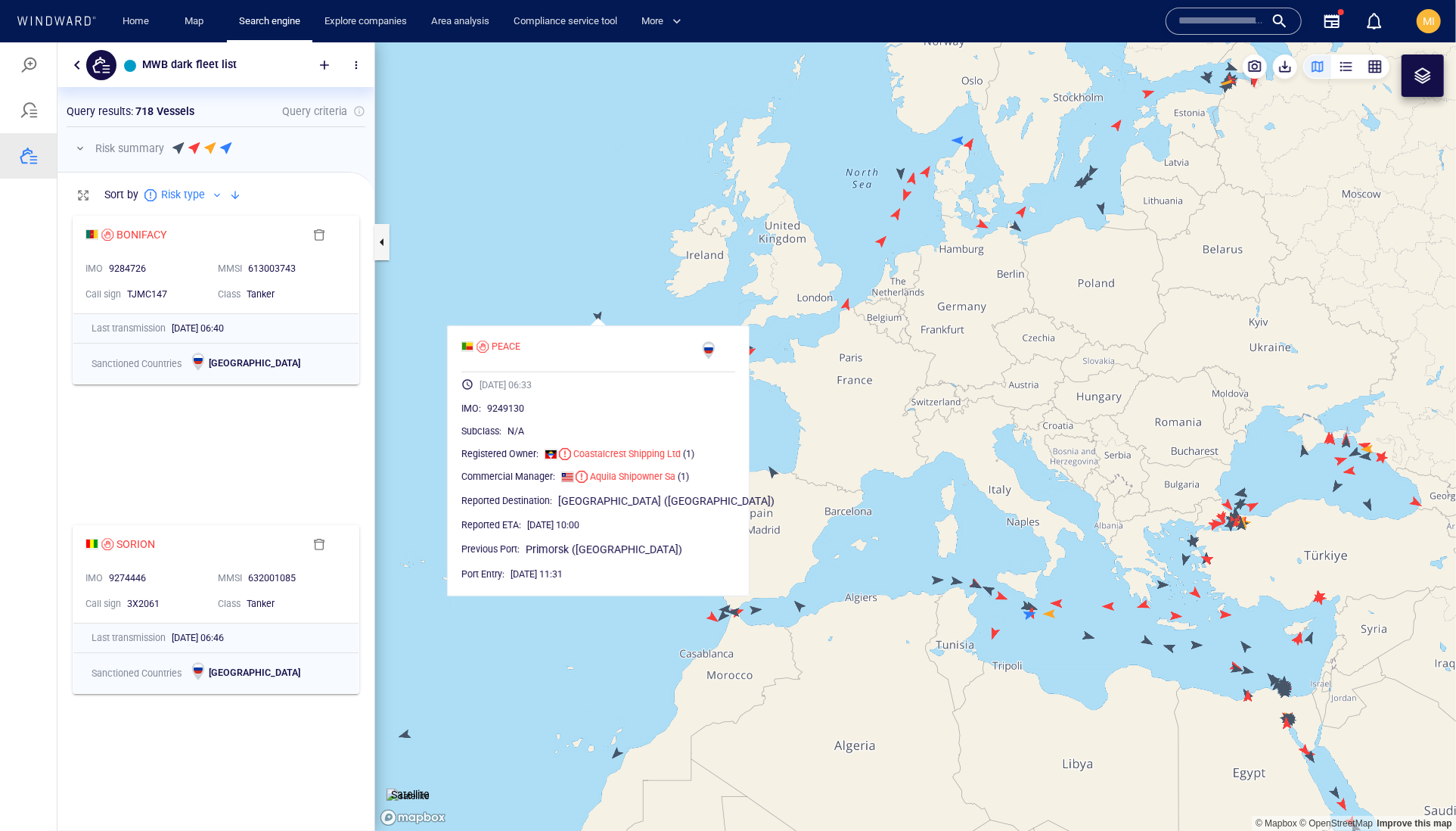
click at [858, 239] on canvas "Map" at bounding box center [915, 436] width 1081 height 789
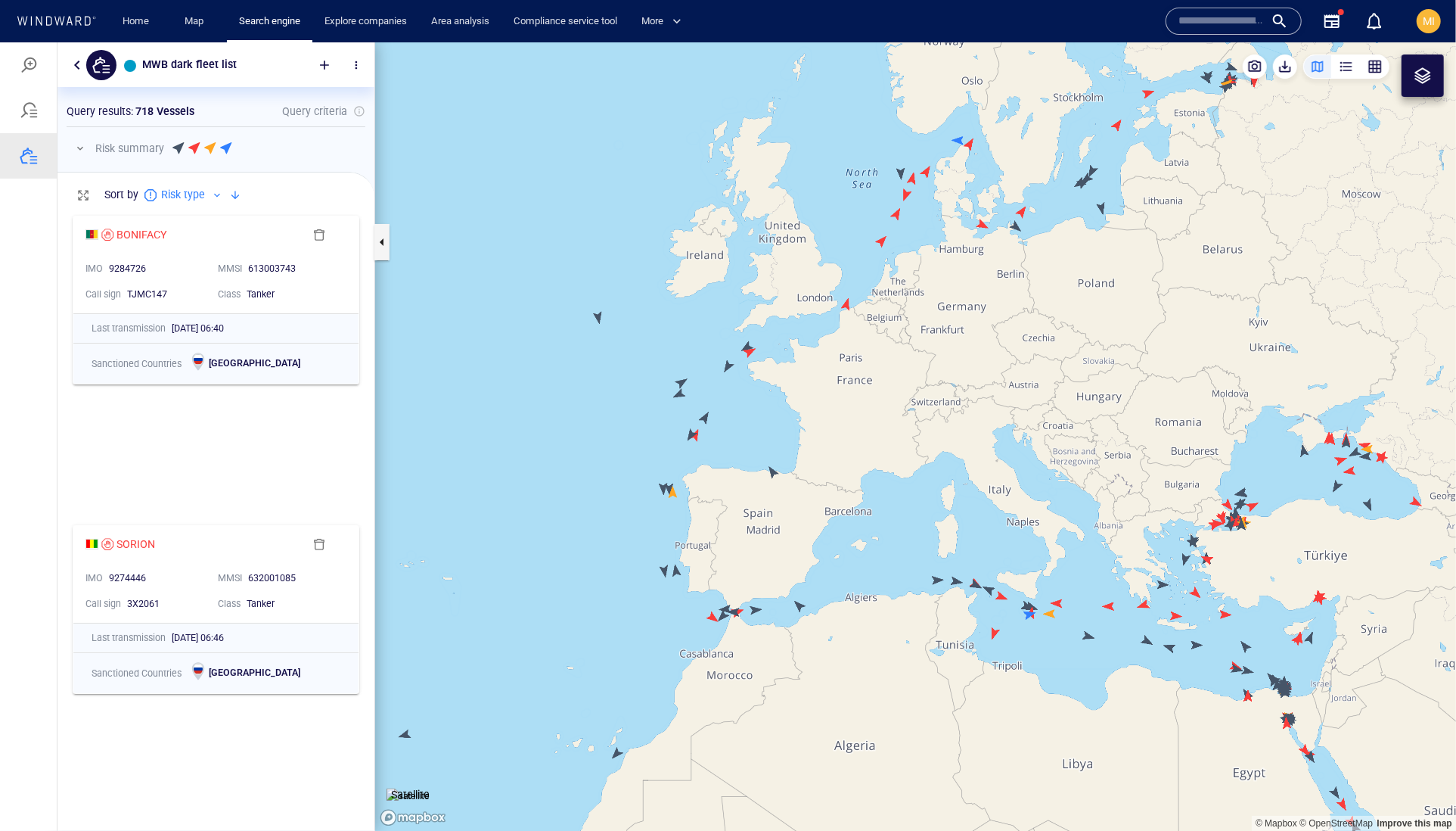
click at [902, 173] on canvas "Map" at bounding box center [915, 436] width 1081 height 789
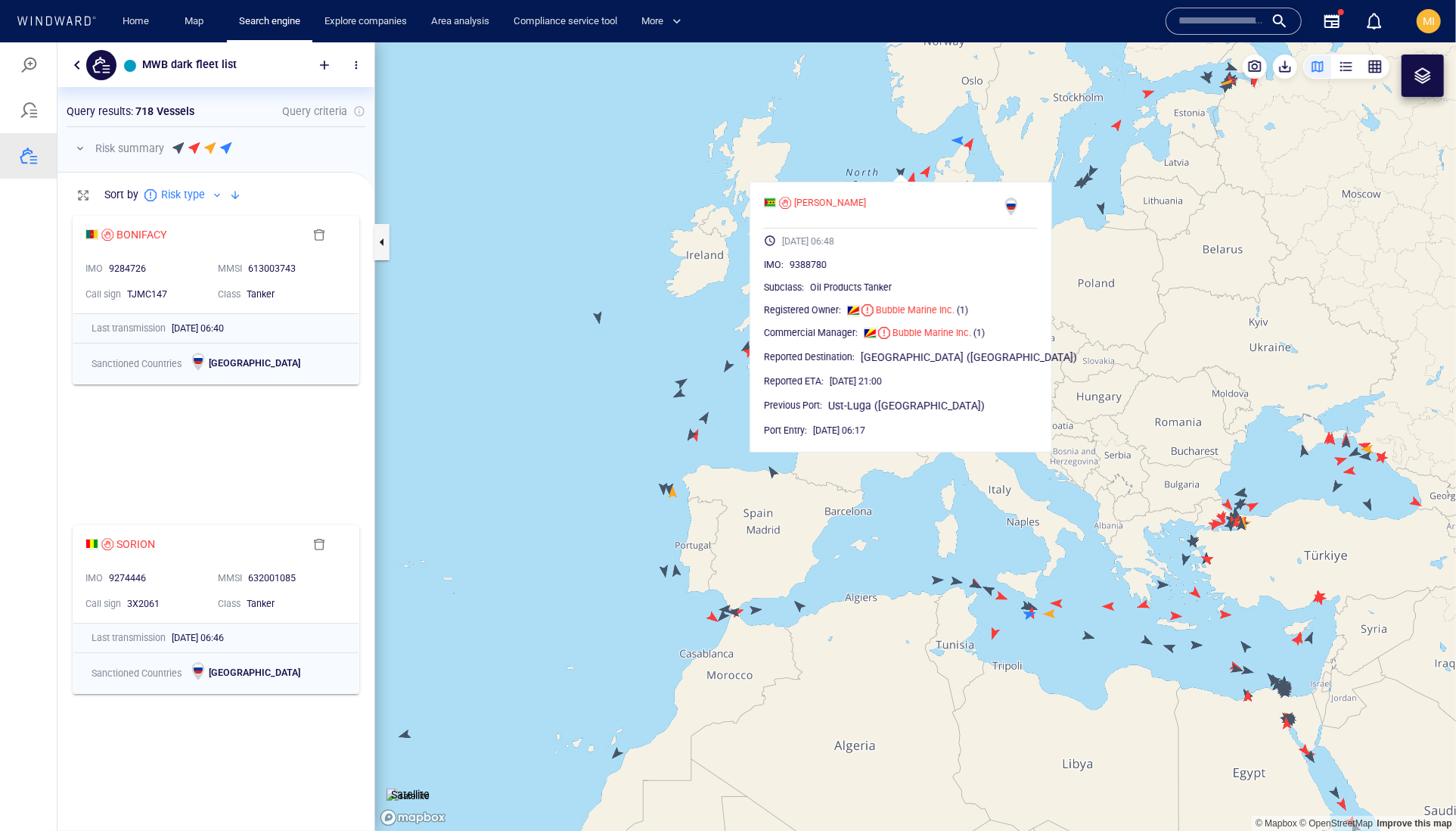
click at [833, 137] on canvas "Map" at bounding box center [915, 436] width 1081 height 789
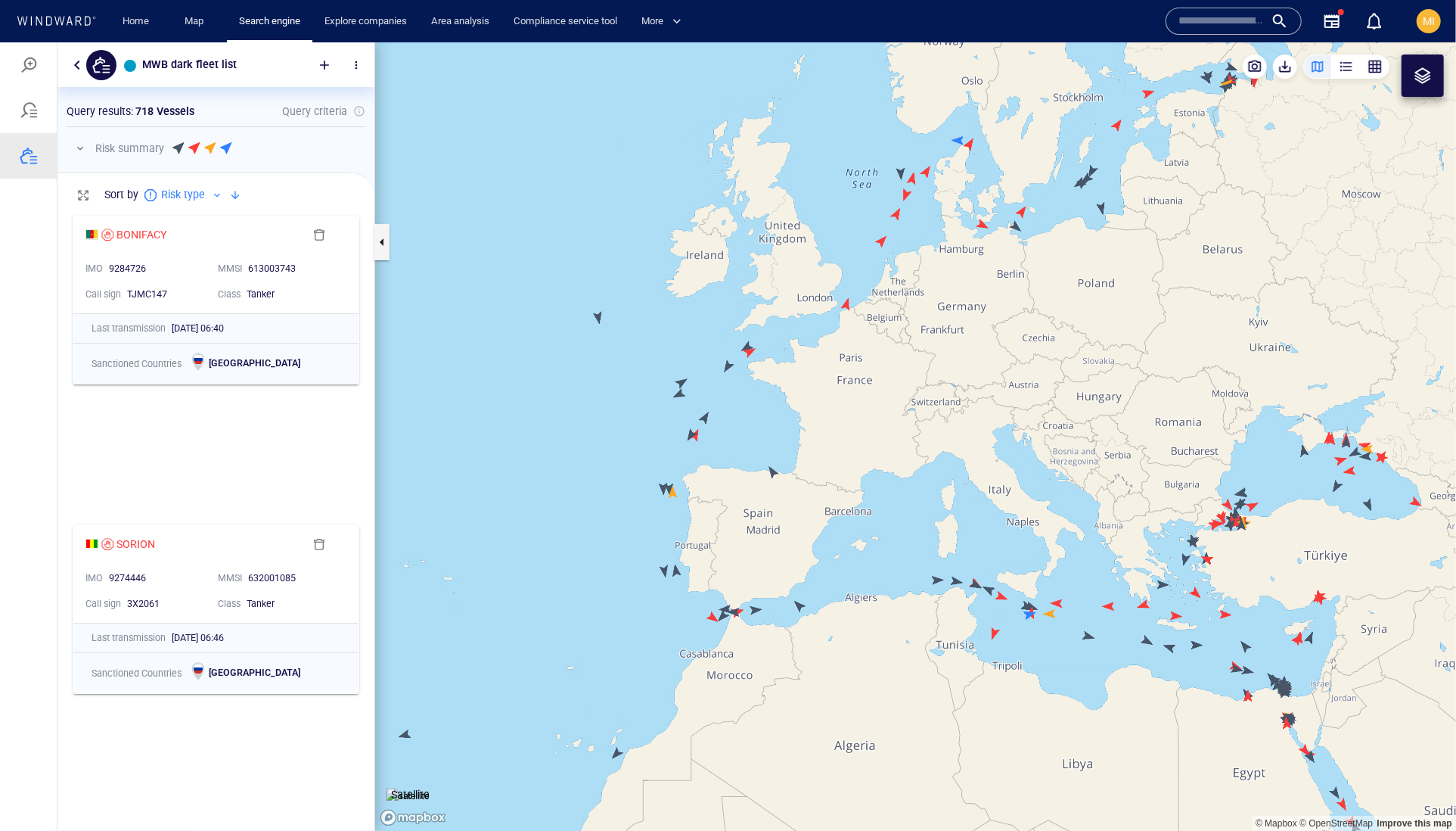
click at [883, 240] on canvas "Map" at bounding box center [915, 436] width 1081 height 789
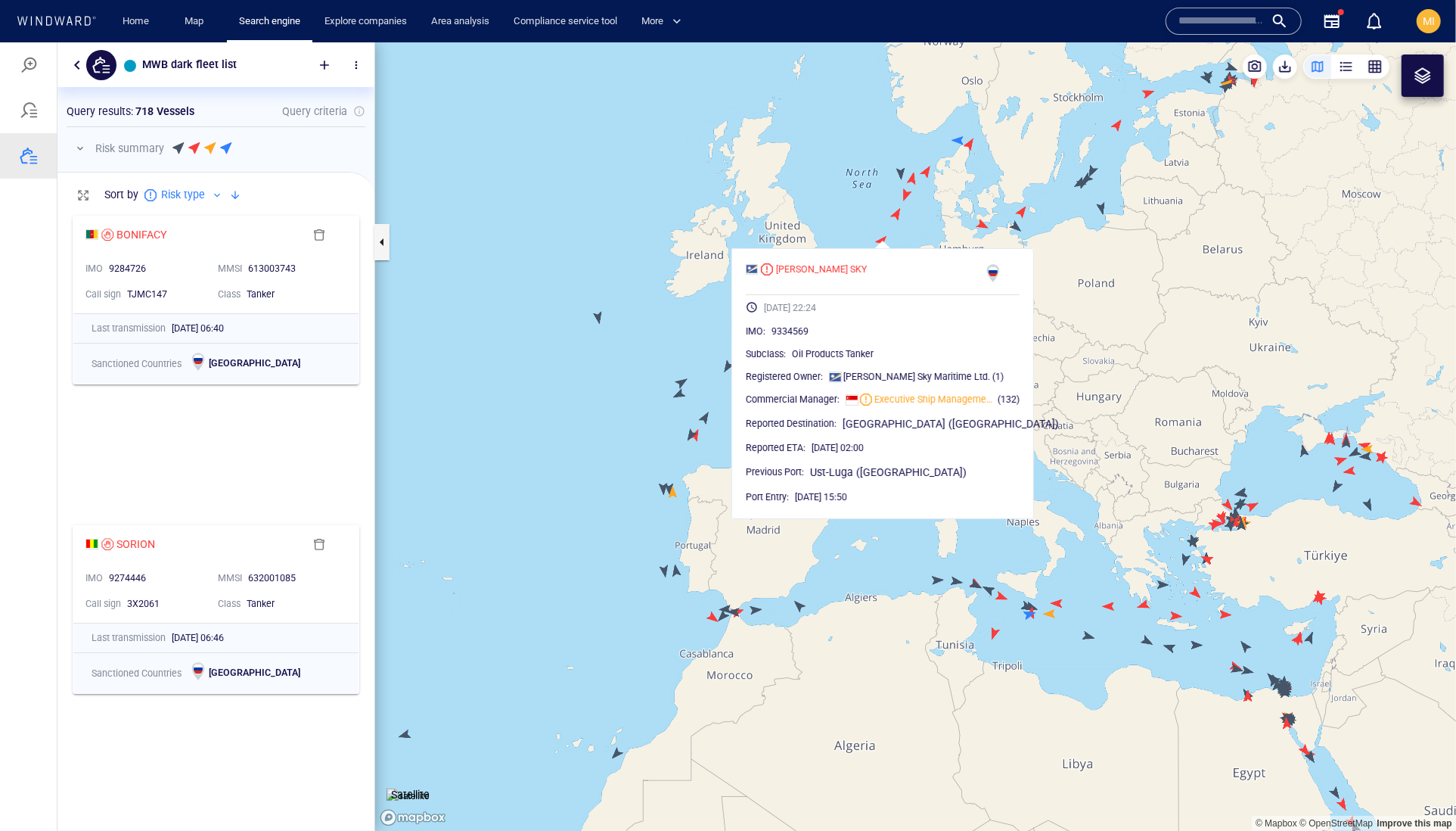
click at [897, 215] on canvas "Map" at bounding box center [915, 436] width 1081 height 789
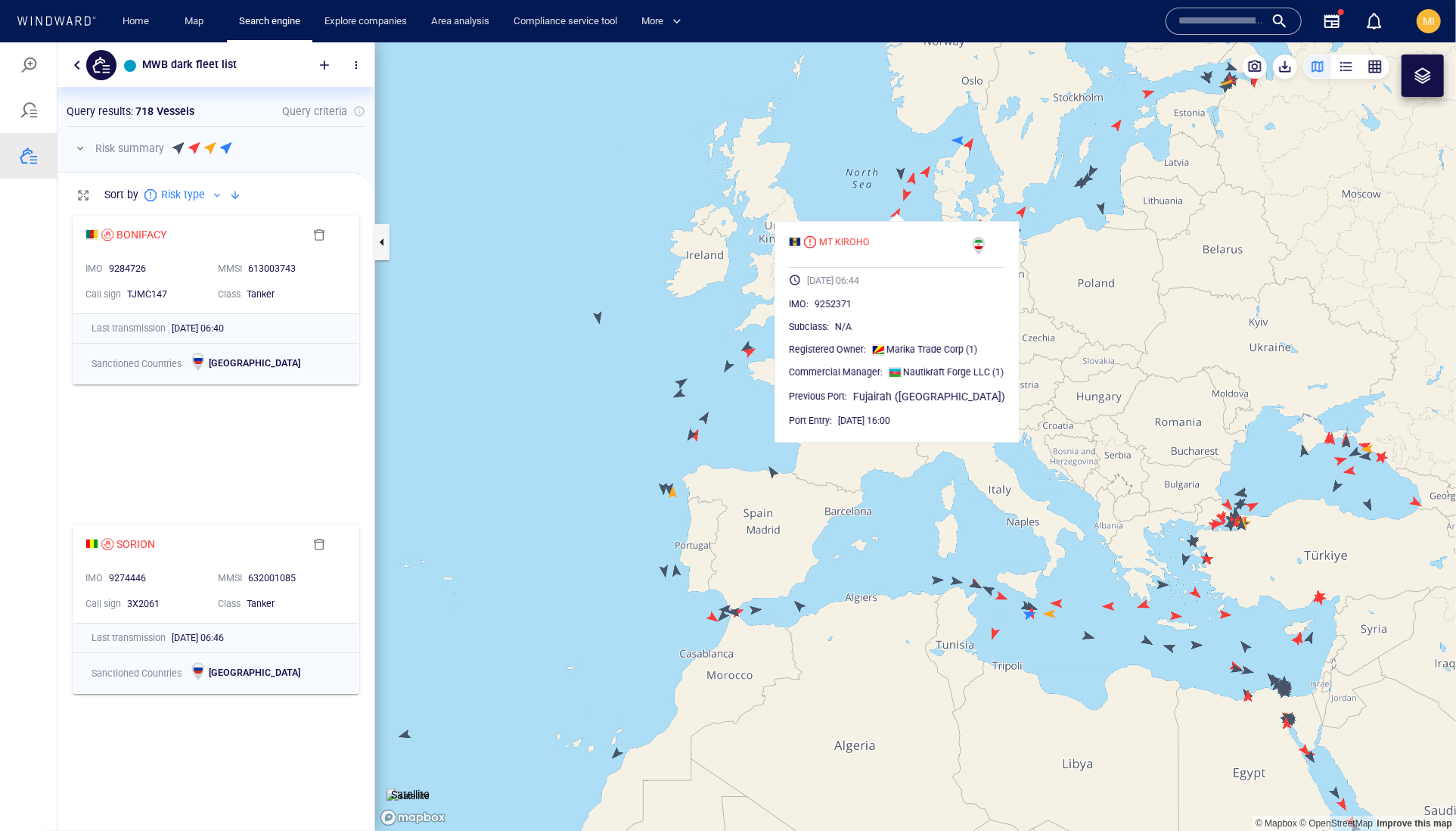
click at [606, 406] on canvas "Map" at bounding box center [915, 436] width 1081 height 789
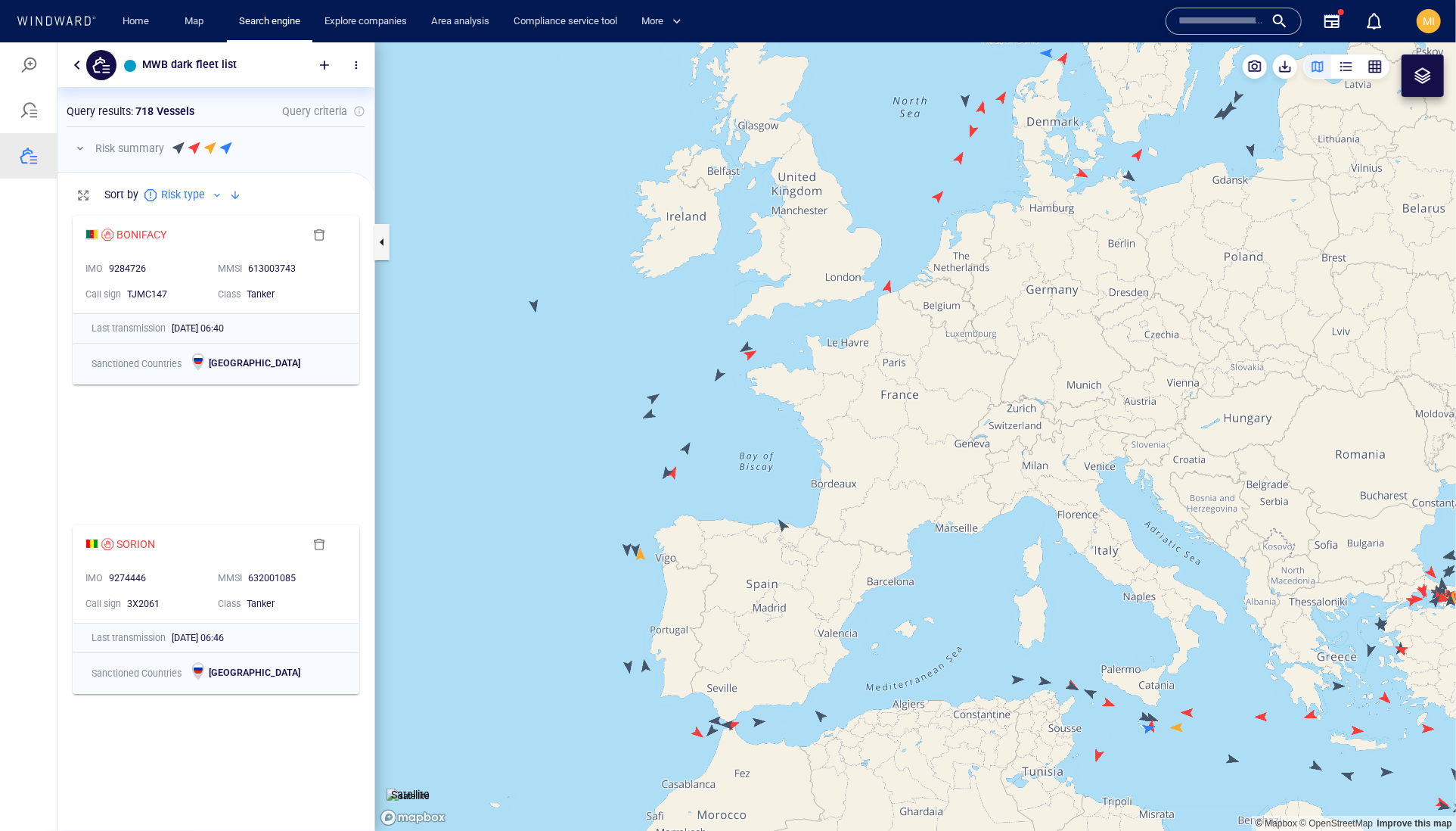
click at [748, 348] on canvas "Map" at bounding box center [915, 436] width 1081 height 789
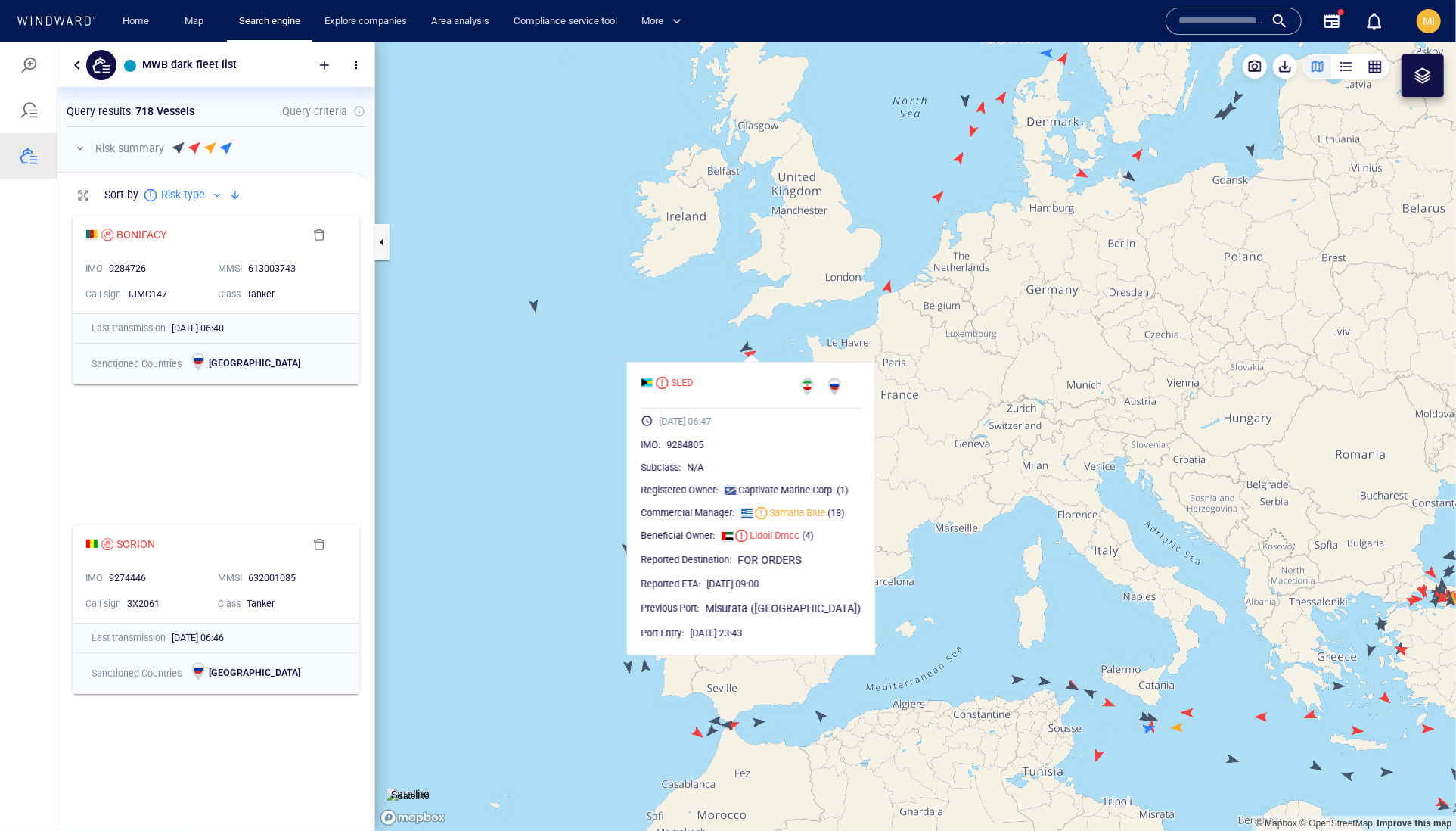
click at [744, 345] on canvas "Map" at bounding box center [915, 436] width 1081 height 789
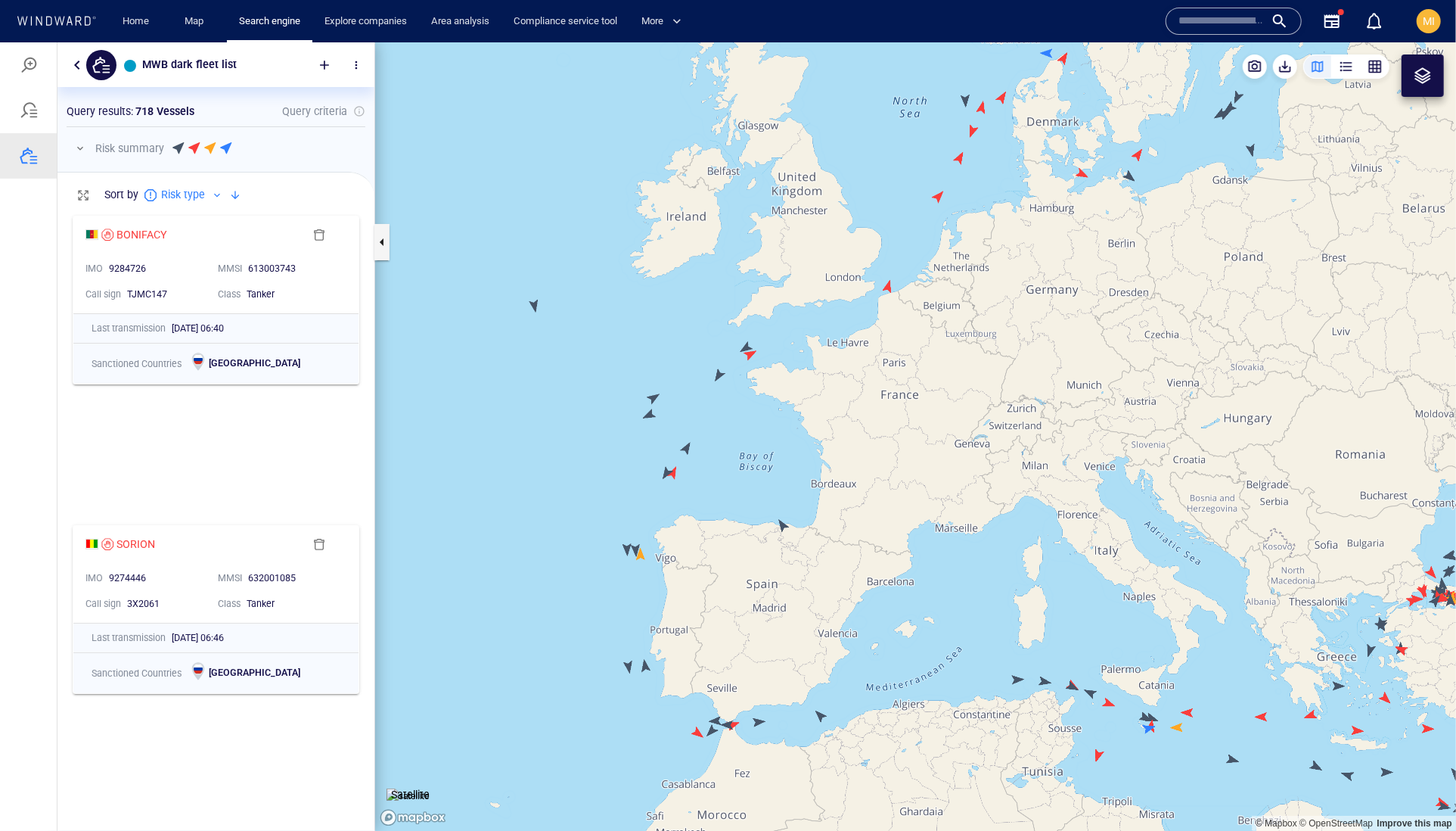
click at [745, 347] on canvas "Map" at bounding box center [915, 436] width 1081 height 789
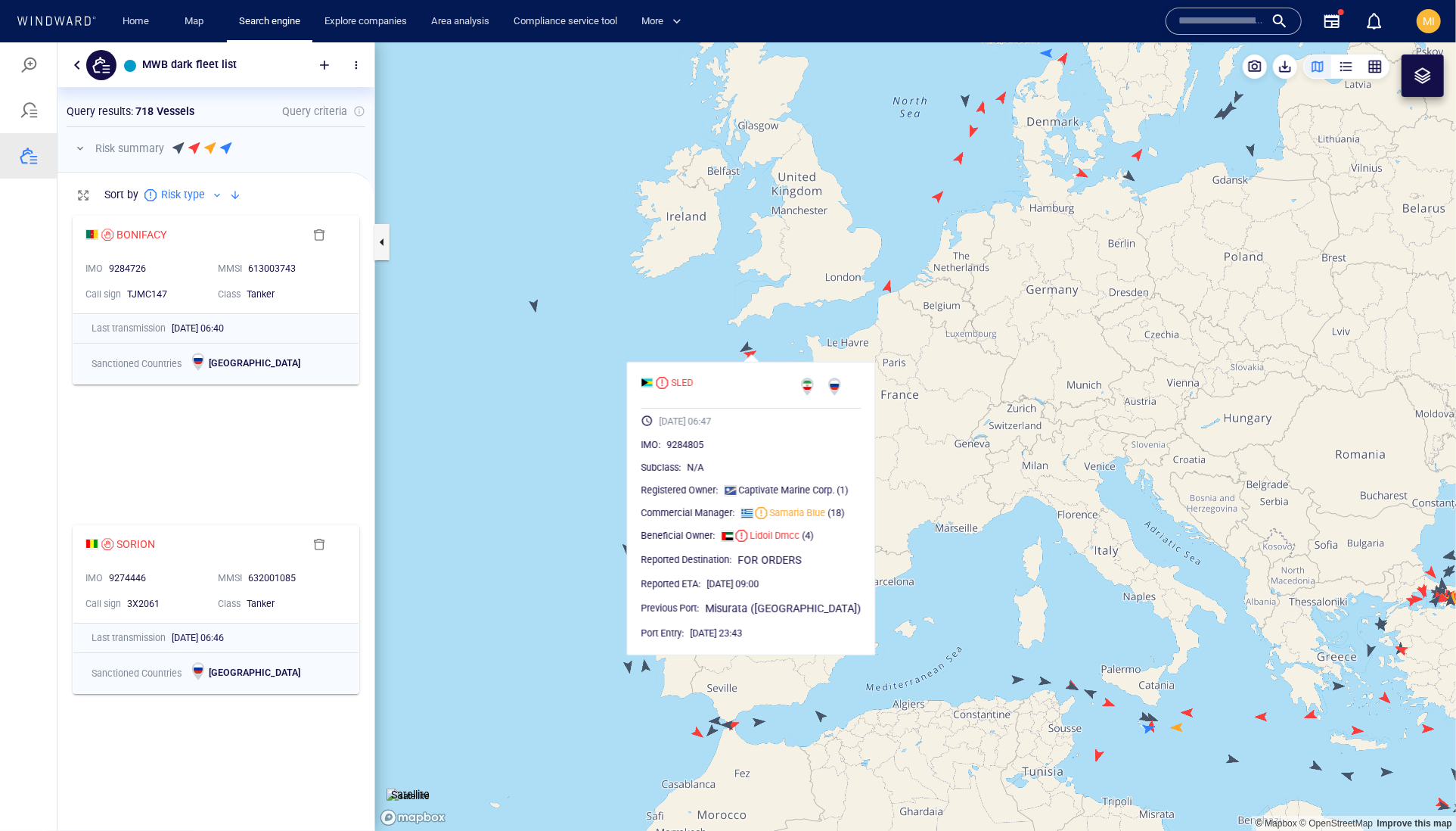
click at [744, 343] on canvas "Map" at bounding box center [915, 436] width 1081 height 789
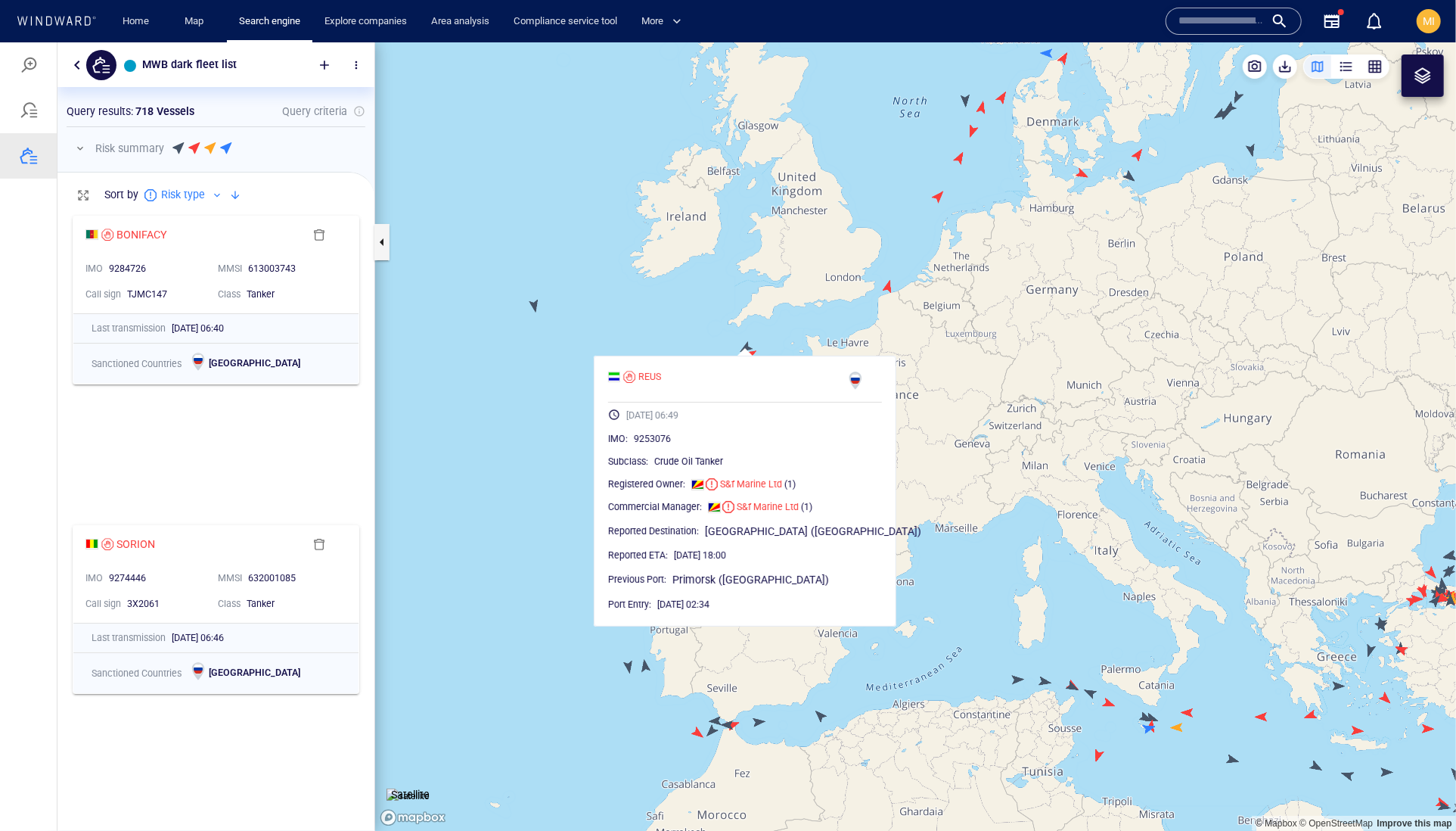
click at [684, 345] on canvas "Map" at bounding box center [915, 436] width 1081 height 789
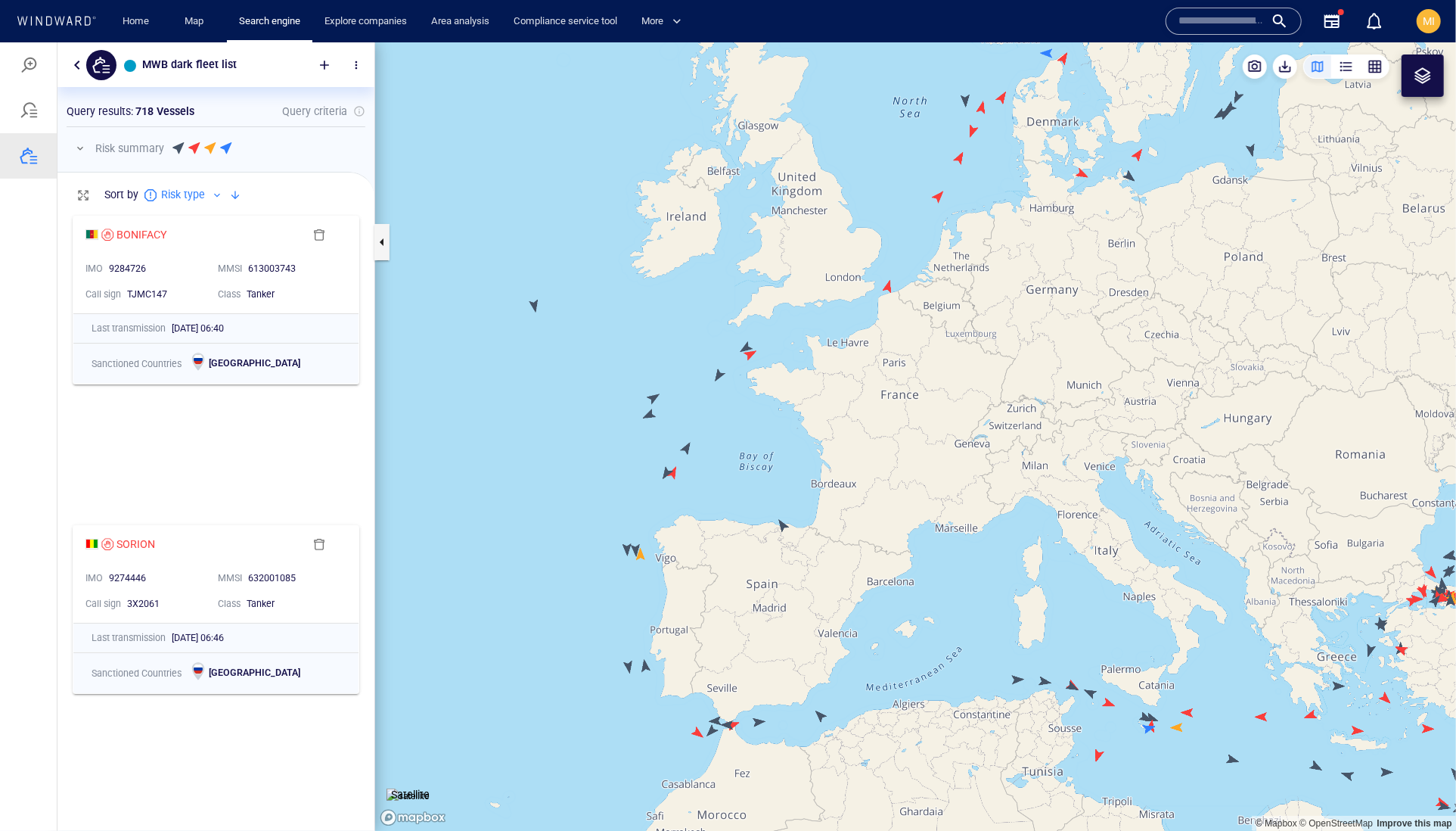
click at [652, 399] on canvas "Map" at bounding box center [915, 436] width 1081 height 789
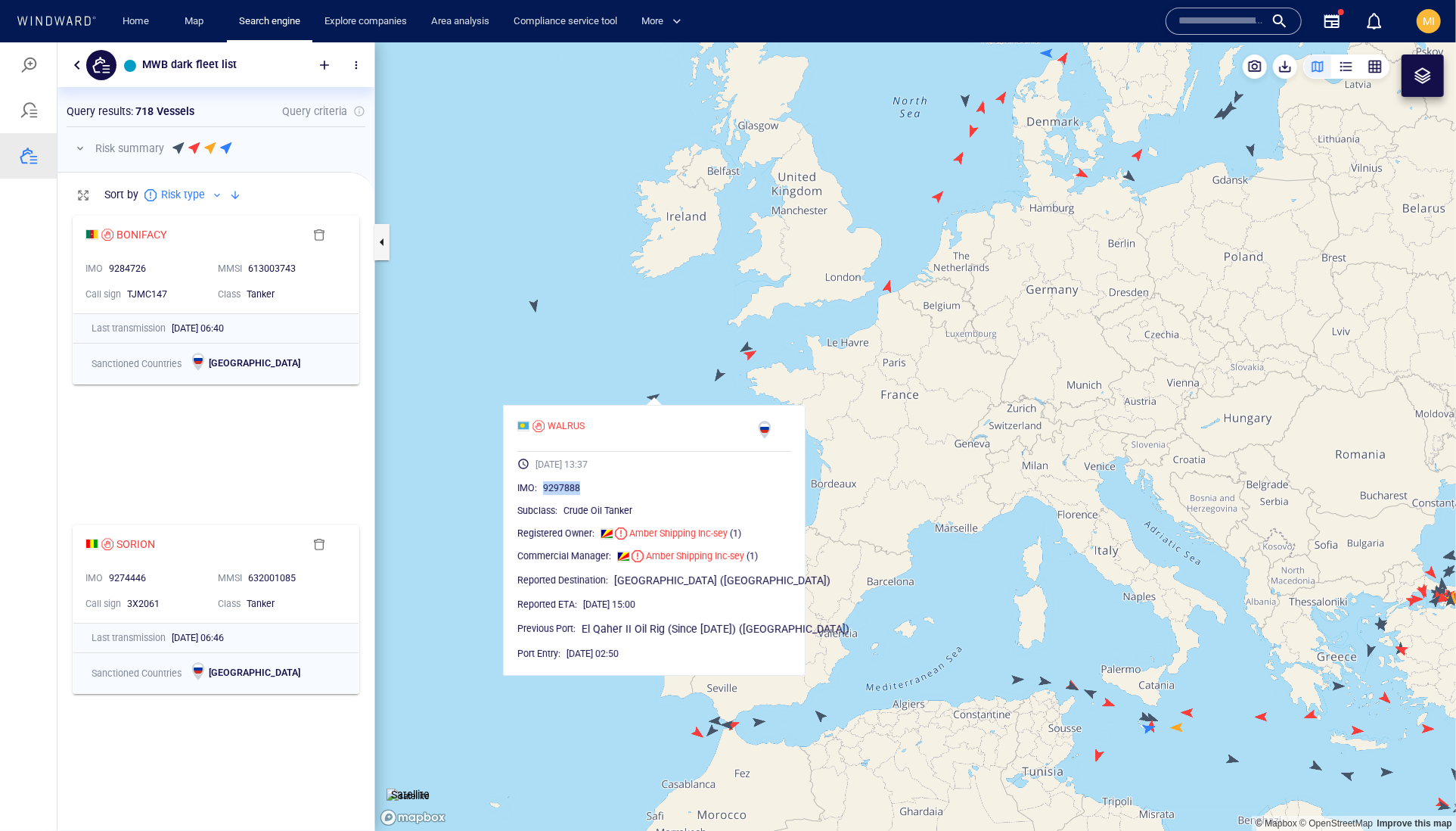
drag, startPoint x: 633, startPoint y: 523, endPoint x: 566, endPoint y: 522, distance: 67.0
click at [566, 495] on div "IMO : 9297888" at bounding box center [654, 487] width 274 height 15
copy span "9297888"
click at [692, 382] on canvas "Map" at bounding box center [915, 436] width 1081 height 789
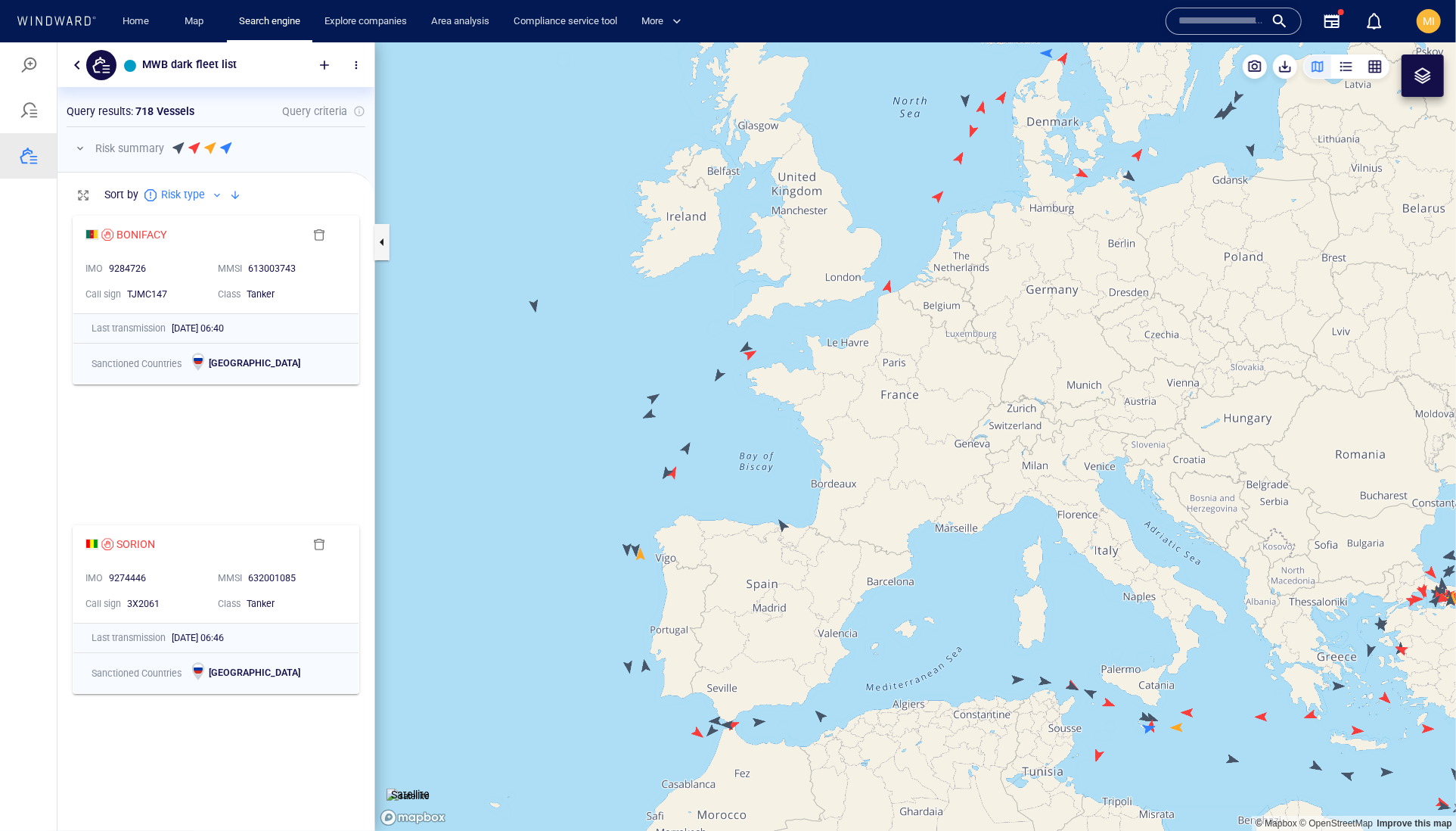
click at [687, 451] on canvas "Map" at bounding box center [915, 436] width 1081 height 789
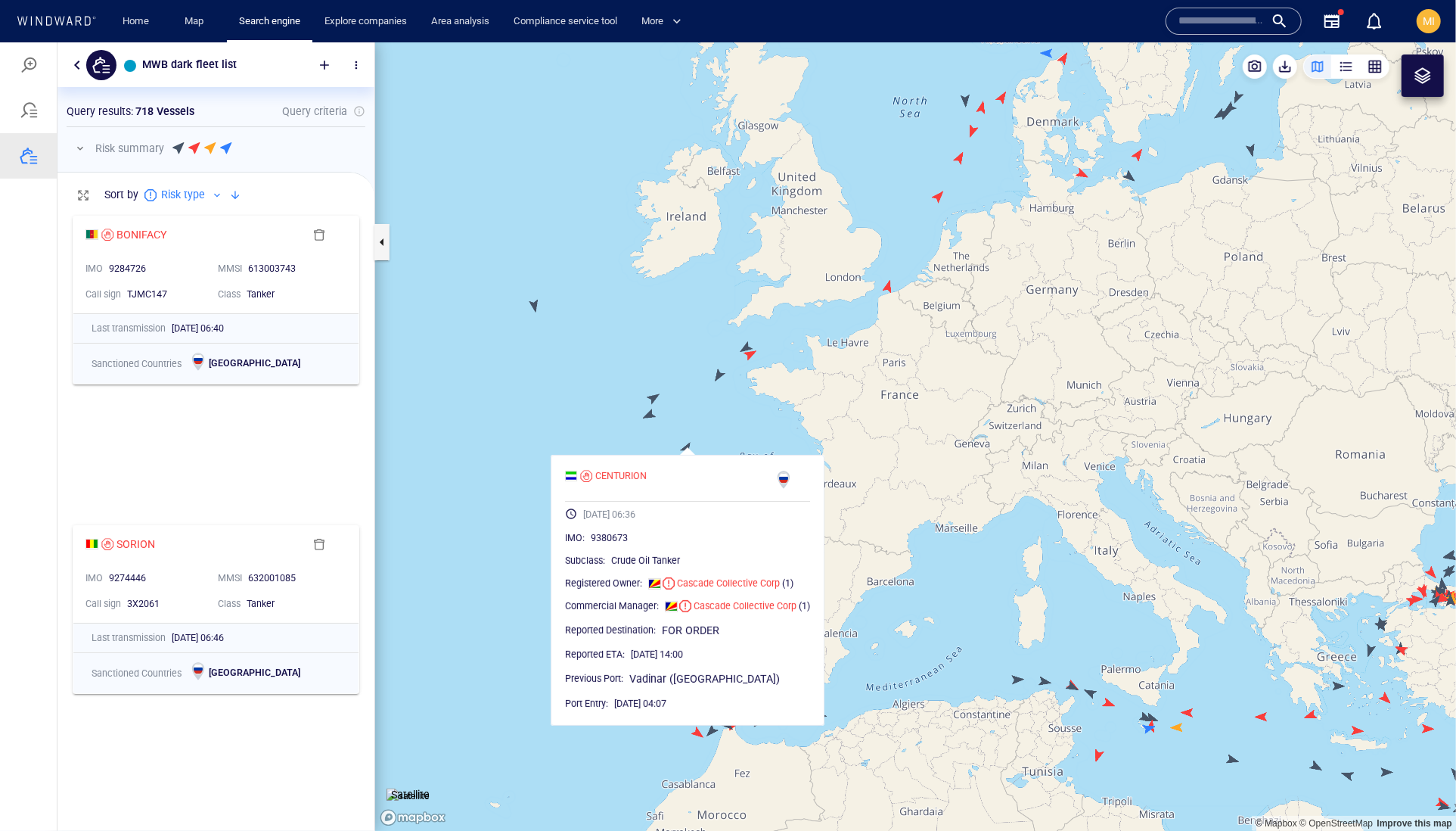
click at [683, 411] on canvas "Map" at bounding box center [915, 436] width 1081 height 789
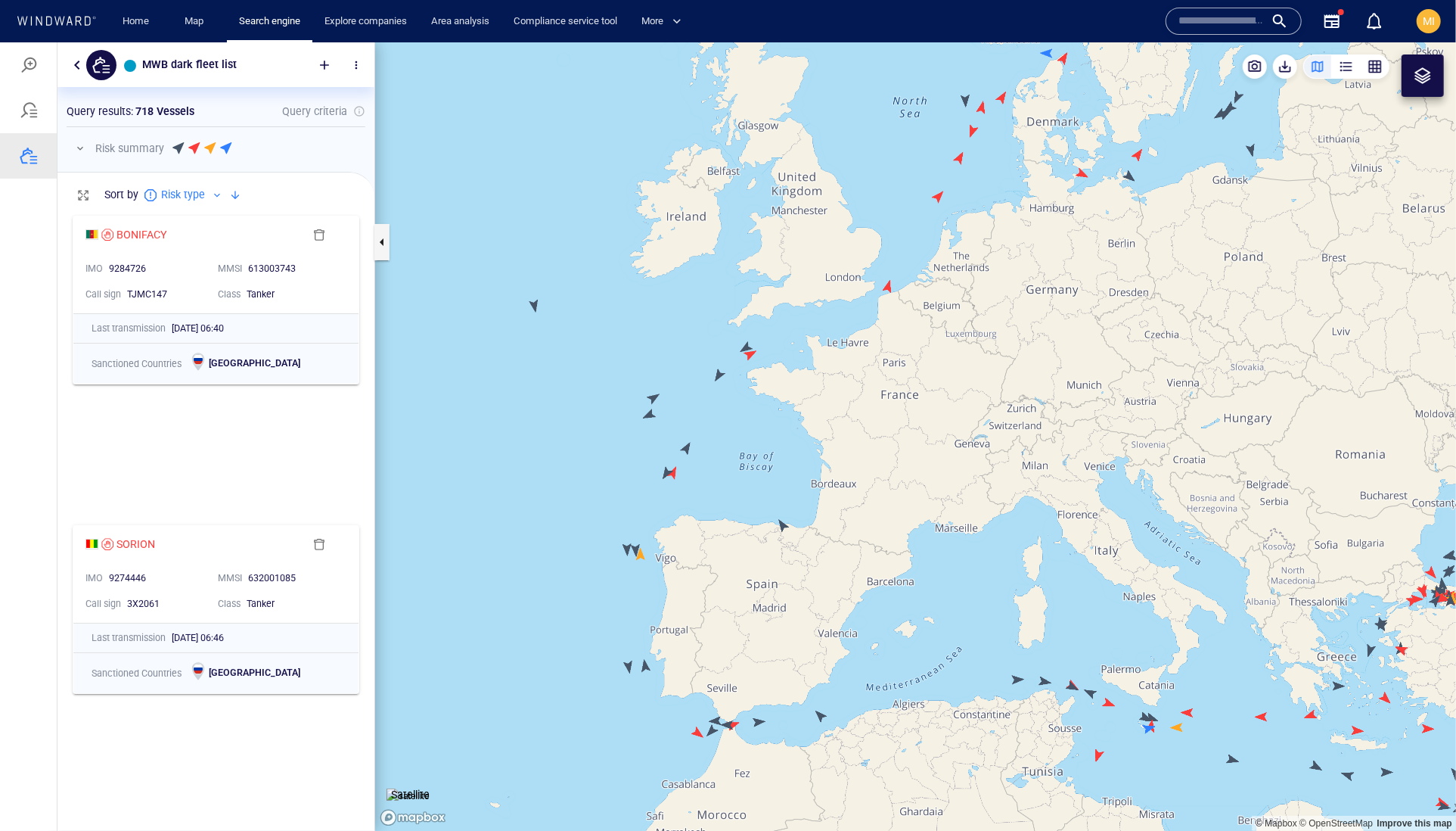
click at [665, 469] on canvas "Map" at bounding box center [915, 436] width 1081 height 789
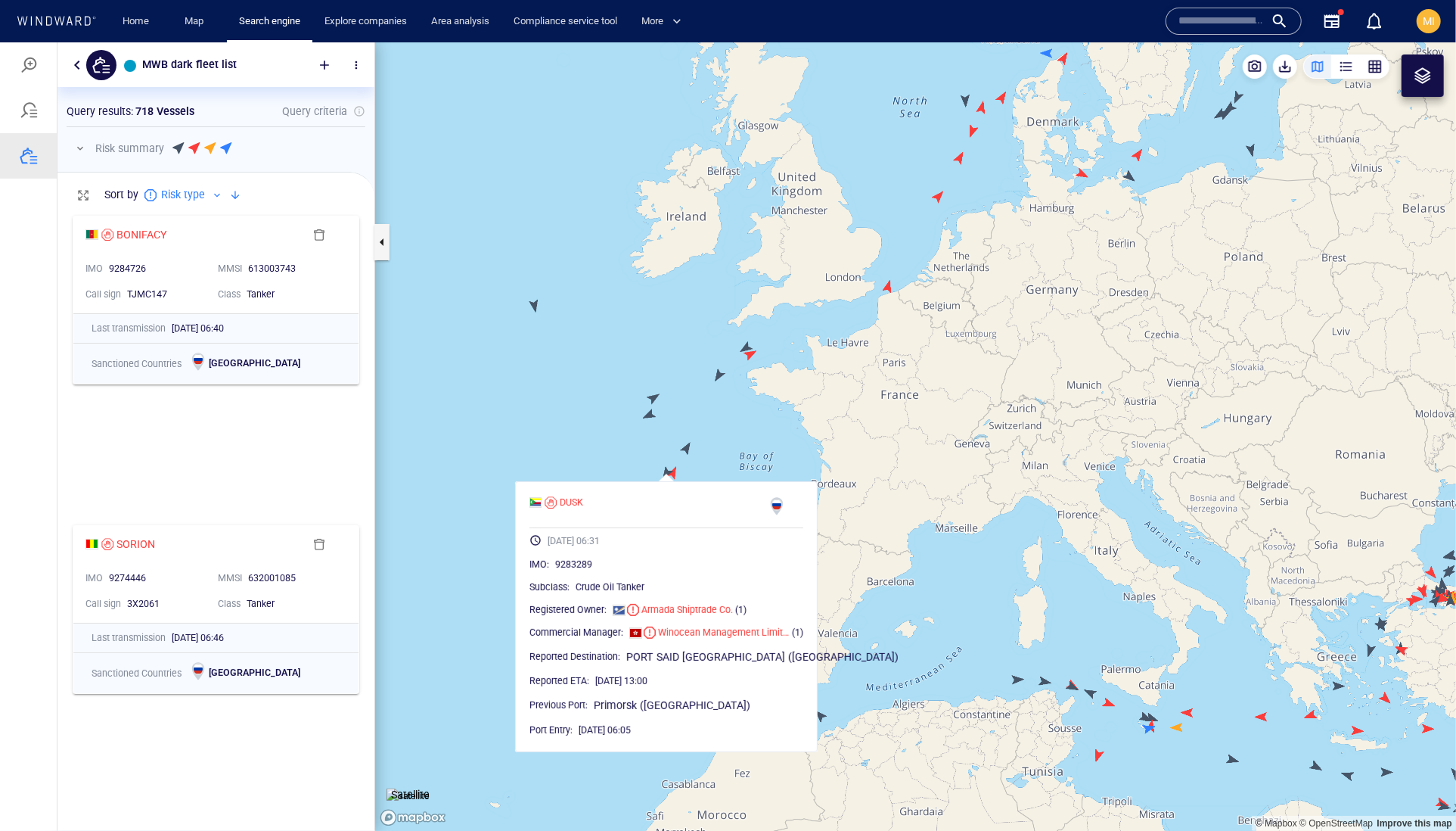
click at [649, 464] on canvas "Map" at bounding box center [915, 436] width 1081 height 789
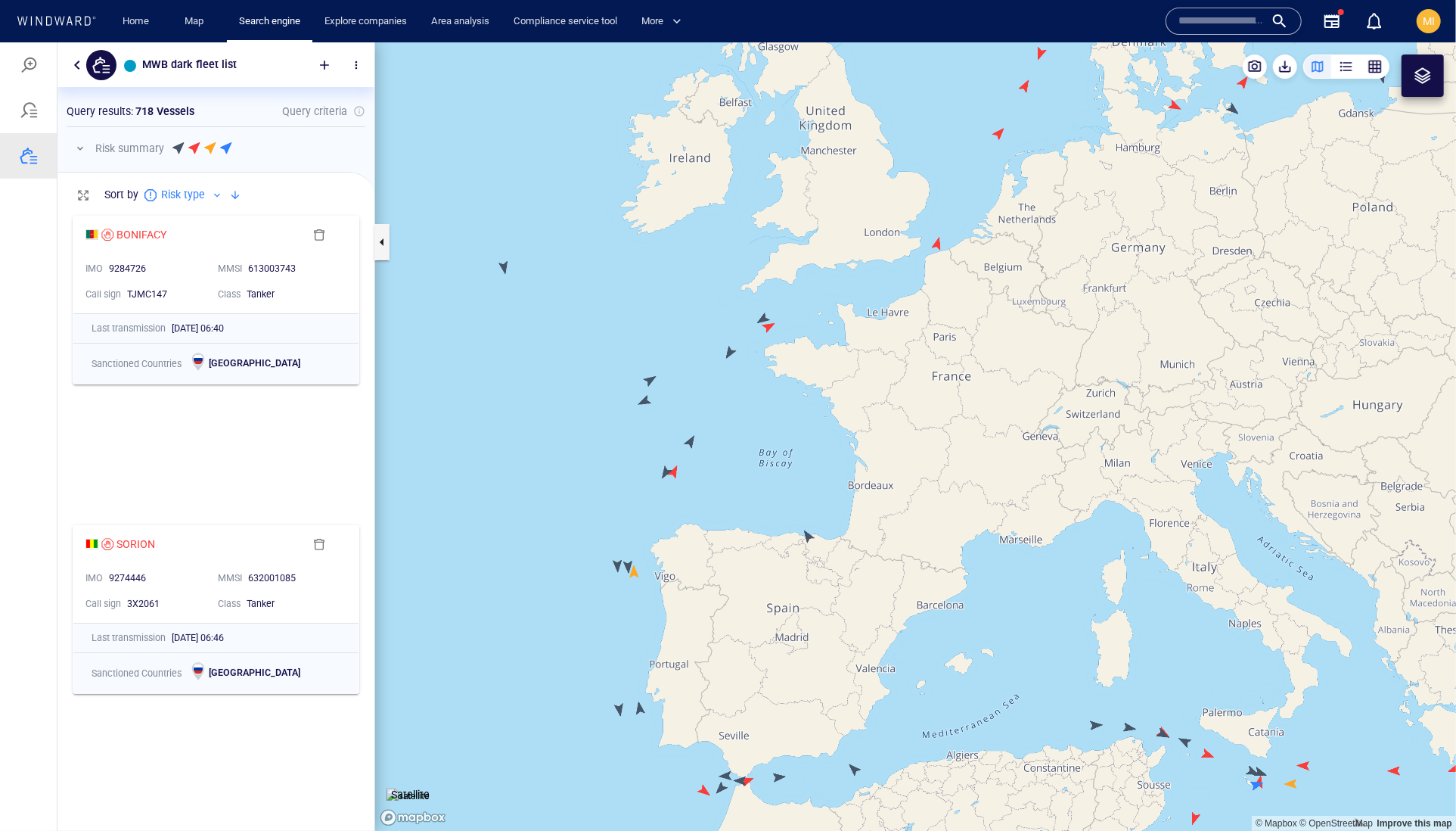
click at [620, 562] on canvas "Map" at bounding box center [915, 436] width 1081 height 789
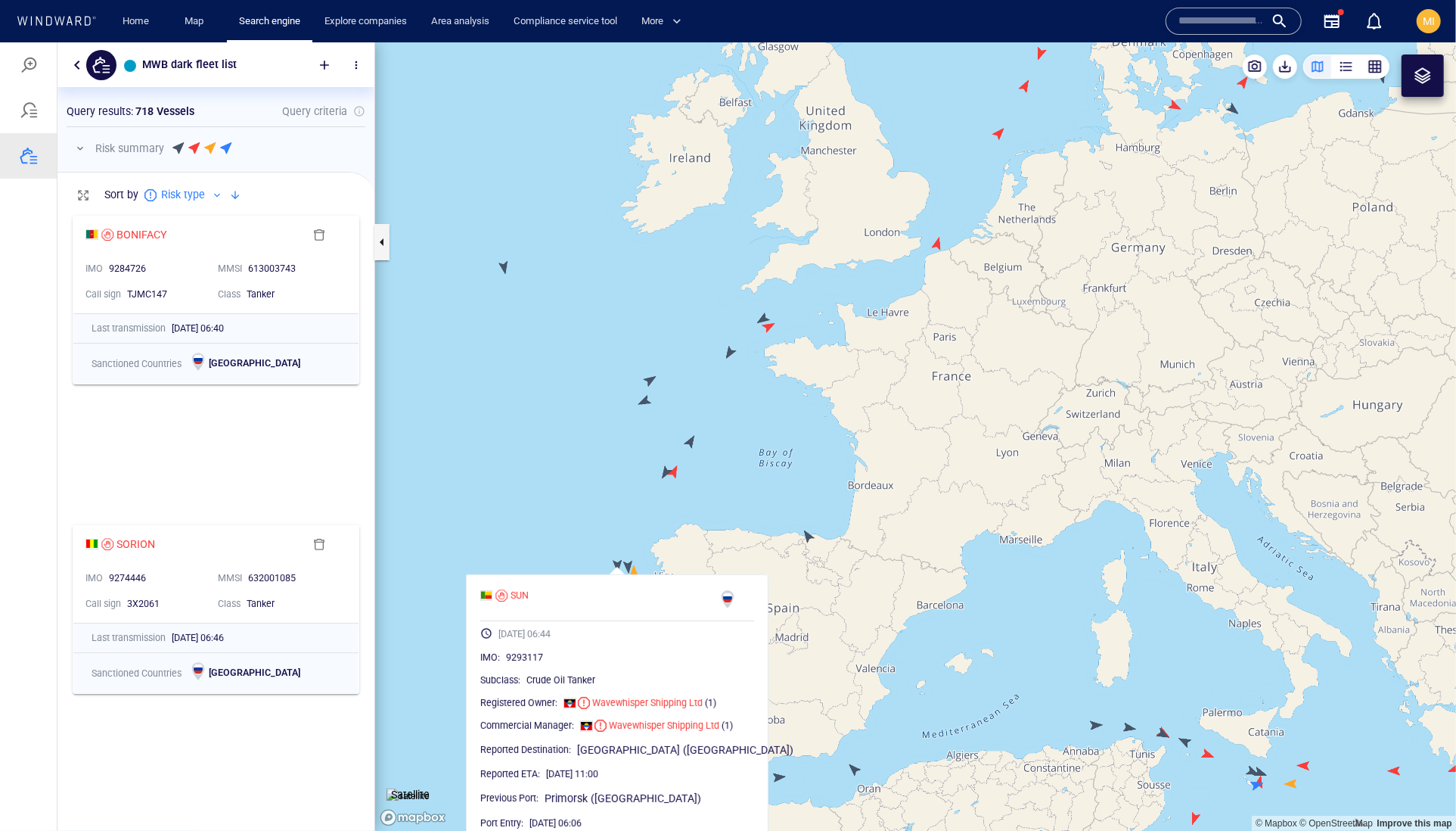
click at [599, 497] on canvas "Map" at bounding box center [915, 436] width 1081 height 789
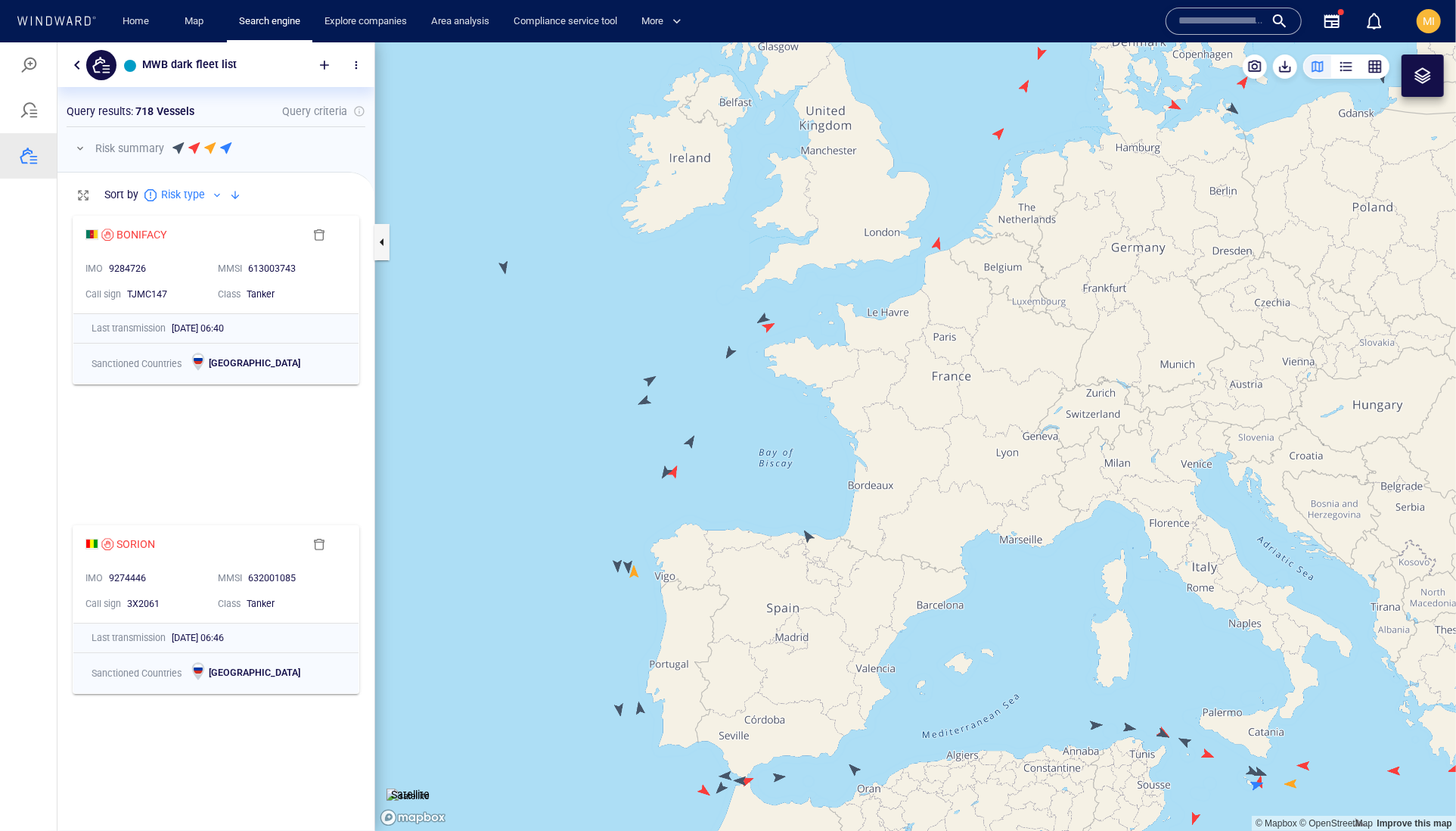
click at [599, 497] on canvas "Map" at bounding box center [915, 436] width 1081 height 789
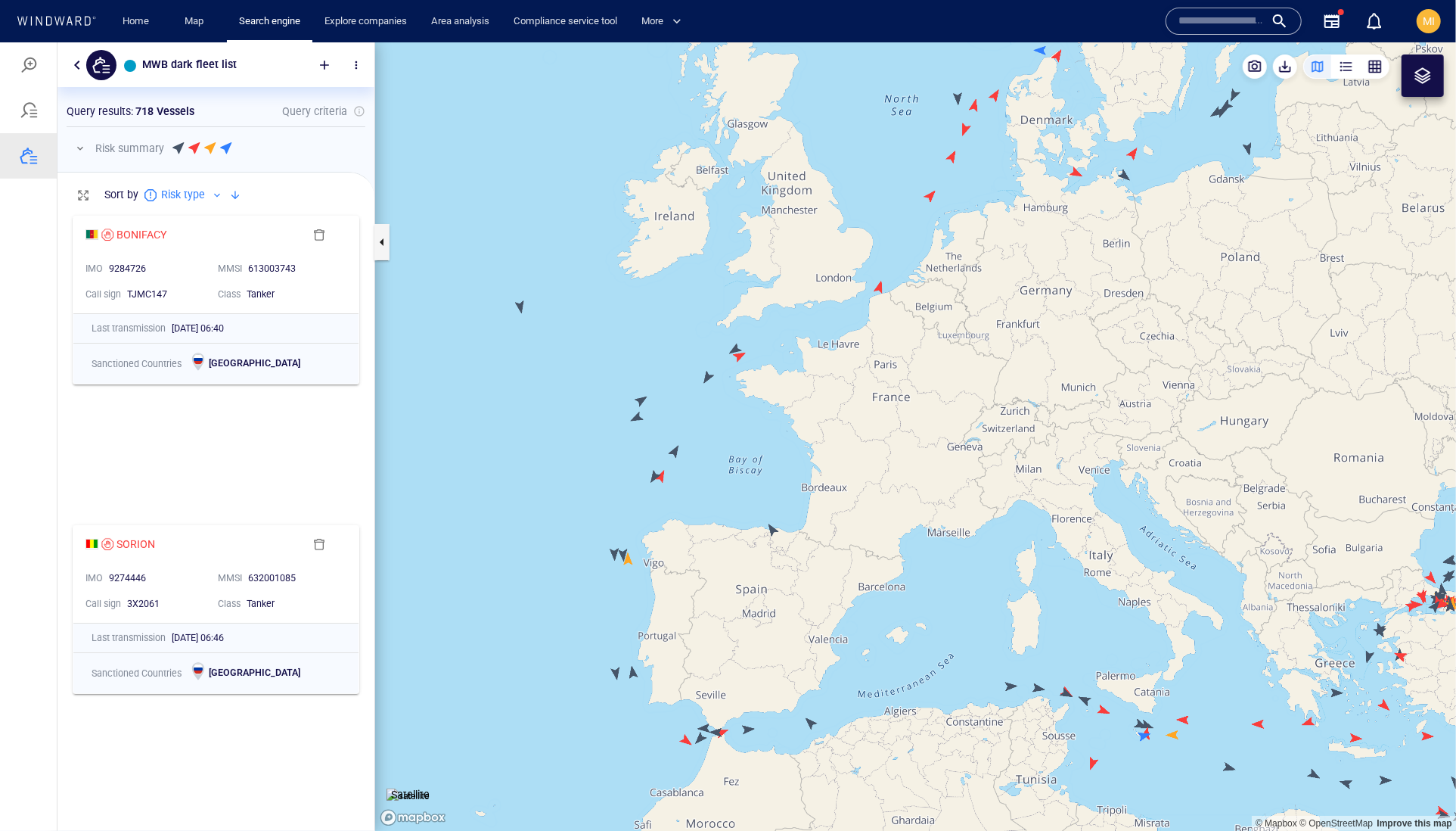
click at [521, 305] on canvas "Map" at bounding box center [915, 436] width 1081 height 789
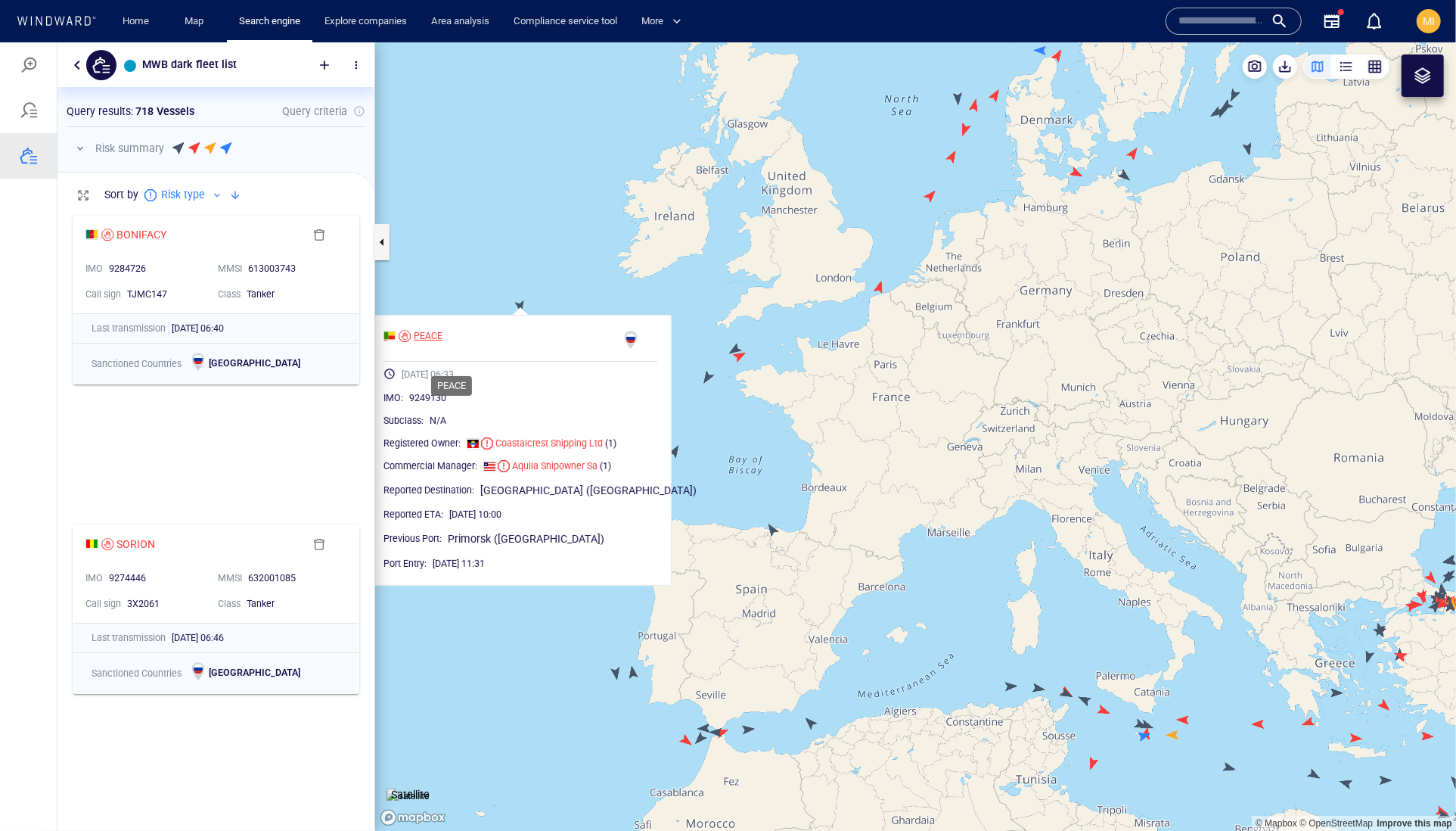
click at [443, 342] on div "PEACE" at bounding box center [428, 335] width 29 height 14
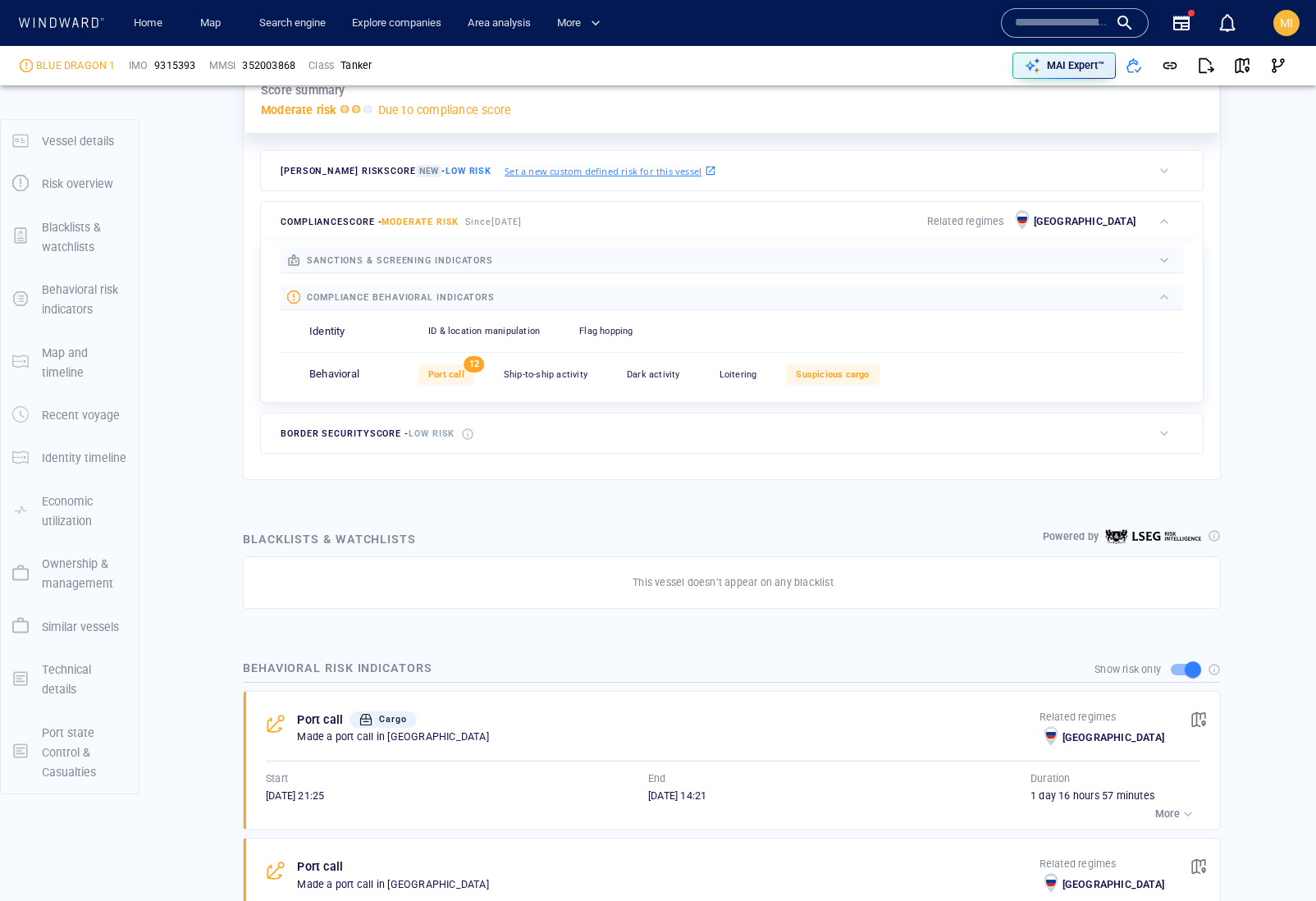
scroll to position [82, 0]
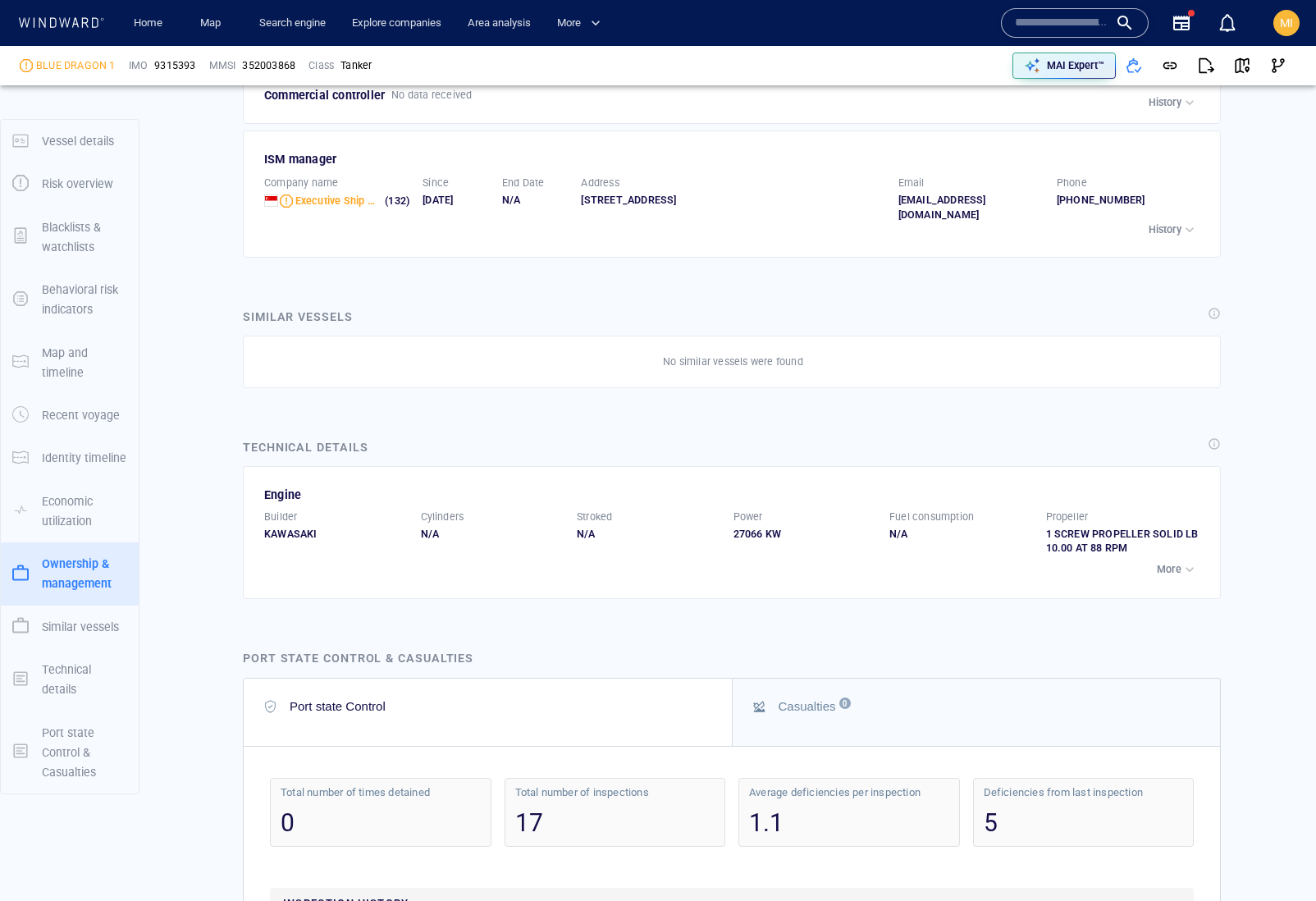
scroll to position [3665, 0]
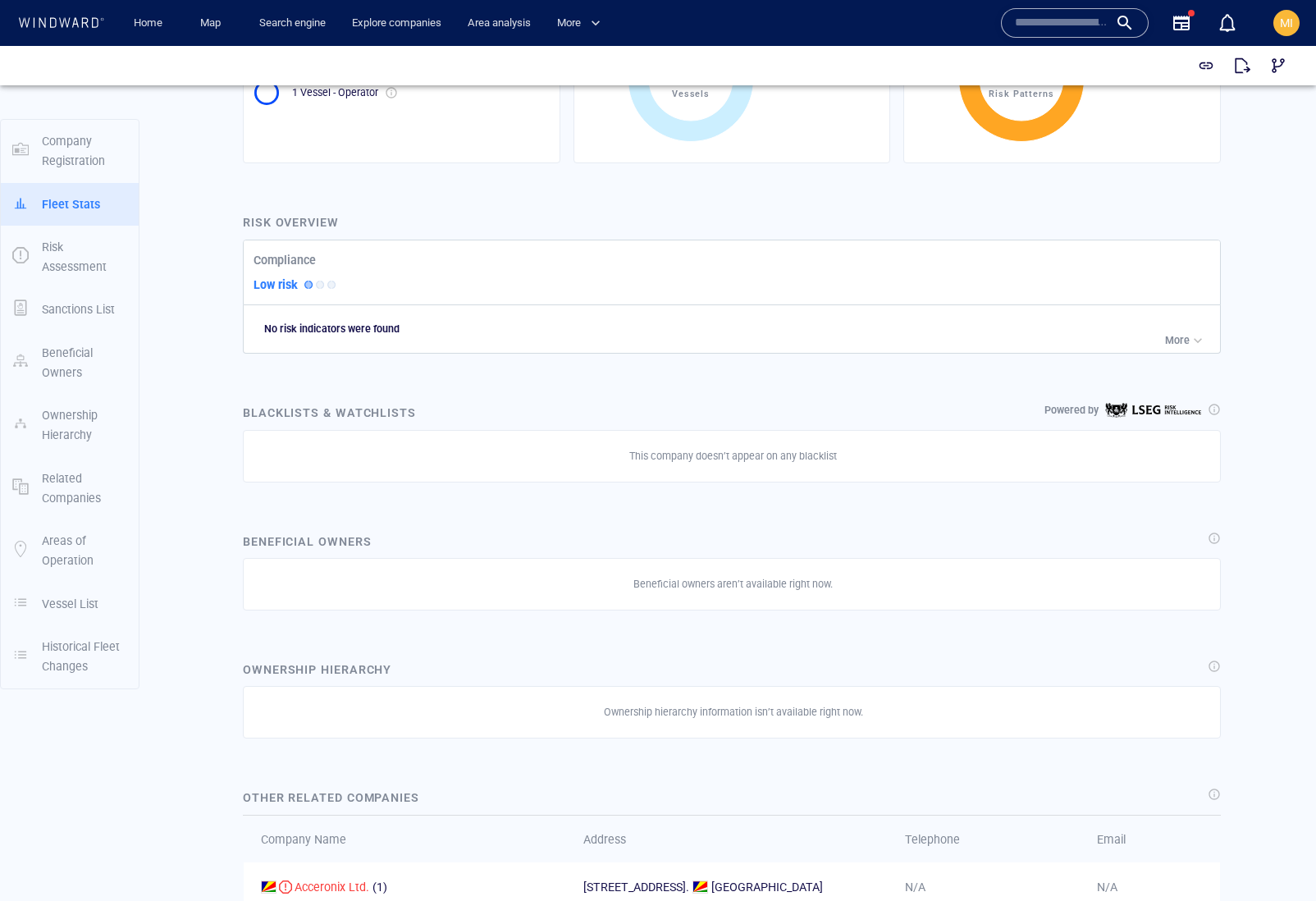
scroll to position [486, 0]
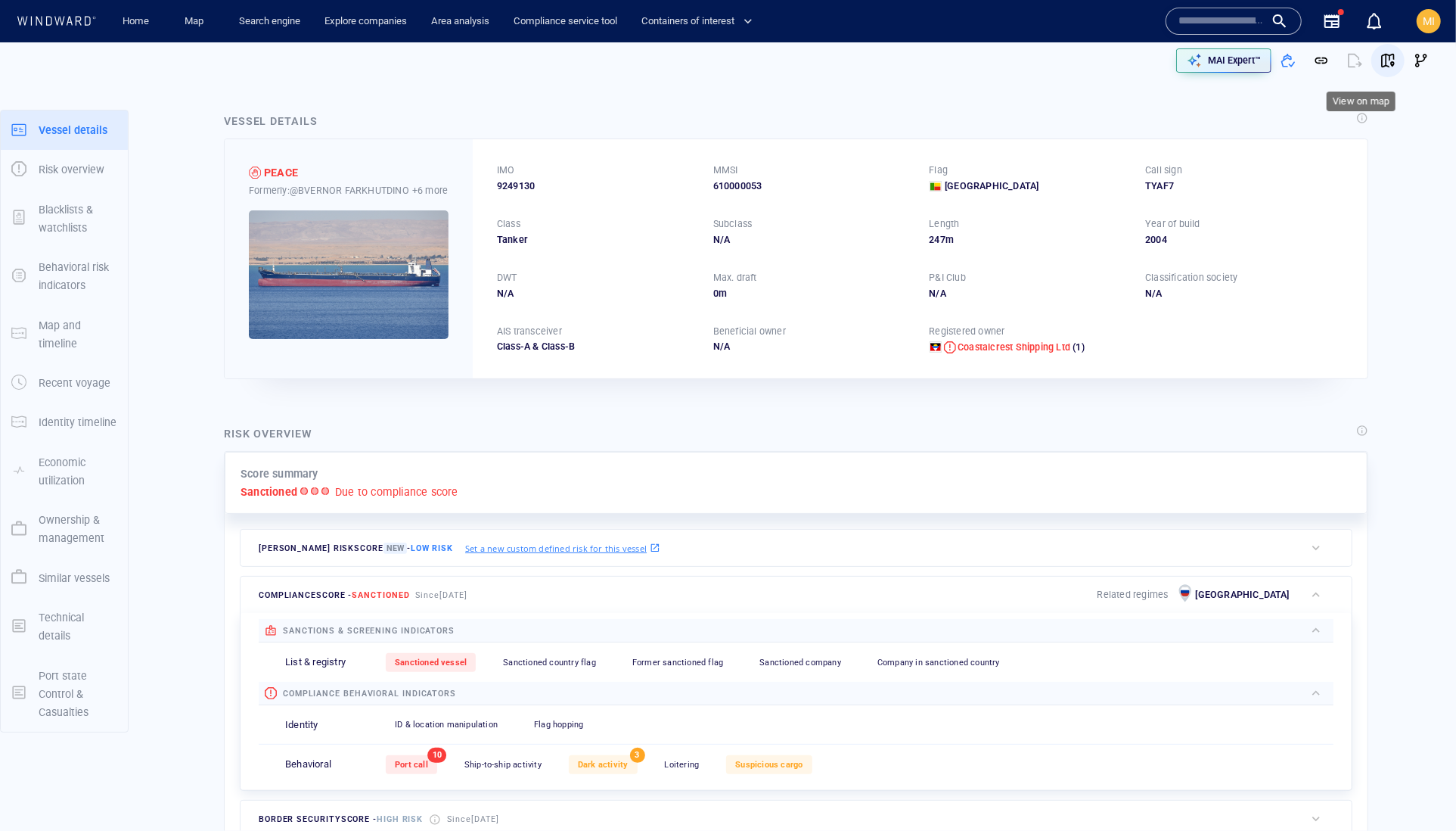
click at [1381, 62] on span "button" at bounding box center [1388, 61] width 15 height 15
drag, startPoint x: 569, startPoint y: 209, endPoint x: 489, endPoint y: 207, distance: 80.0
click at [490, 207] on div "IMO 9249130 MMSI 610000053 Flag Benin Call sign TYAF7 Class Tanker Subclass N/A…" at bounding box center [920, 258] width 895 height 238
copy span "9249130"
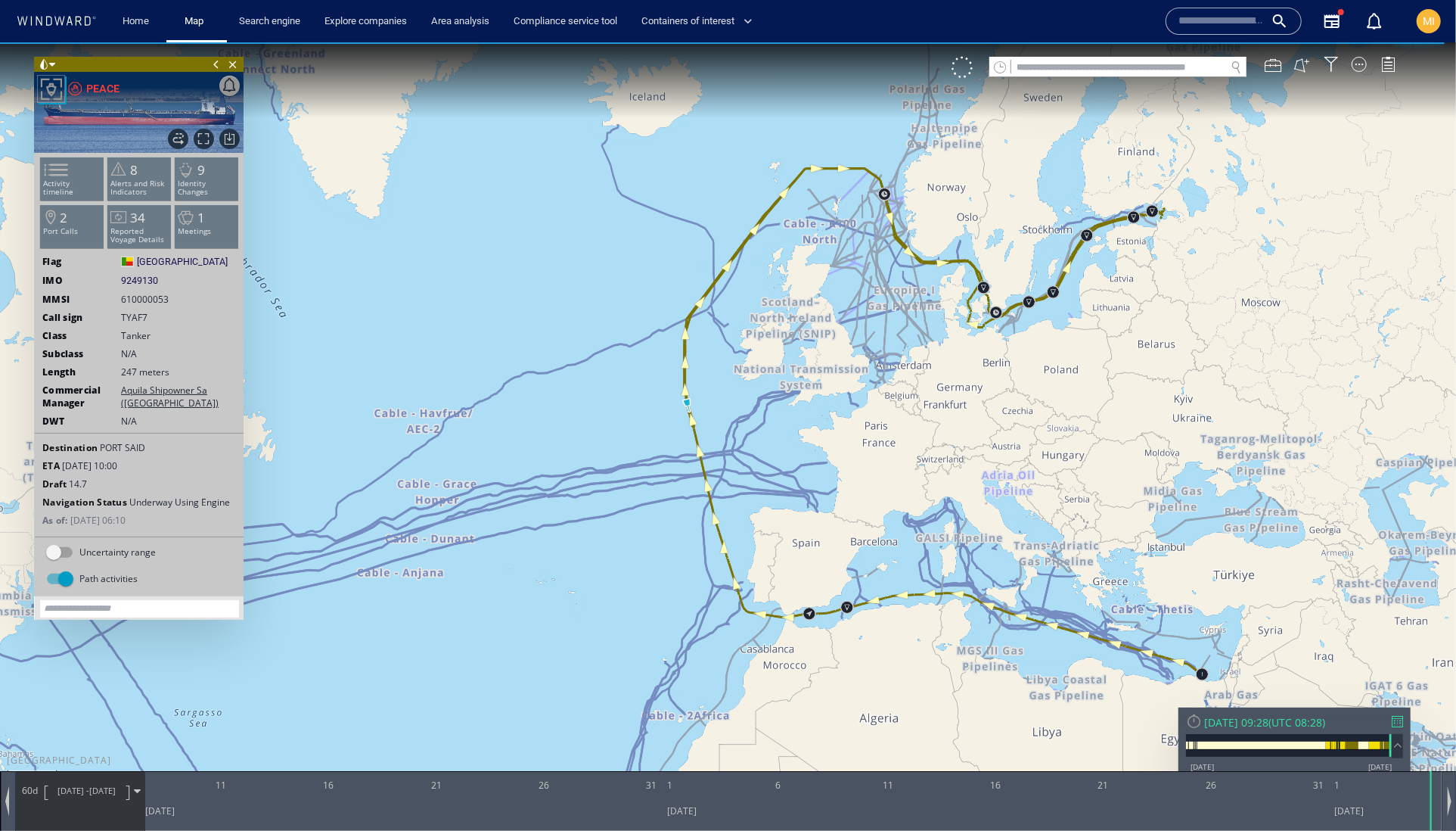
drag, startPoint x: 822, startPoint y: 384, endPoint x: 738, endPoint y: 465, distance: 116.7
click at [739, 464] on canvas "Map" at bounding box center [728, 428] width 1456 height 774
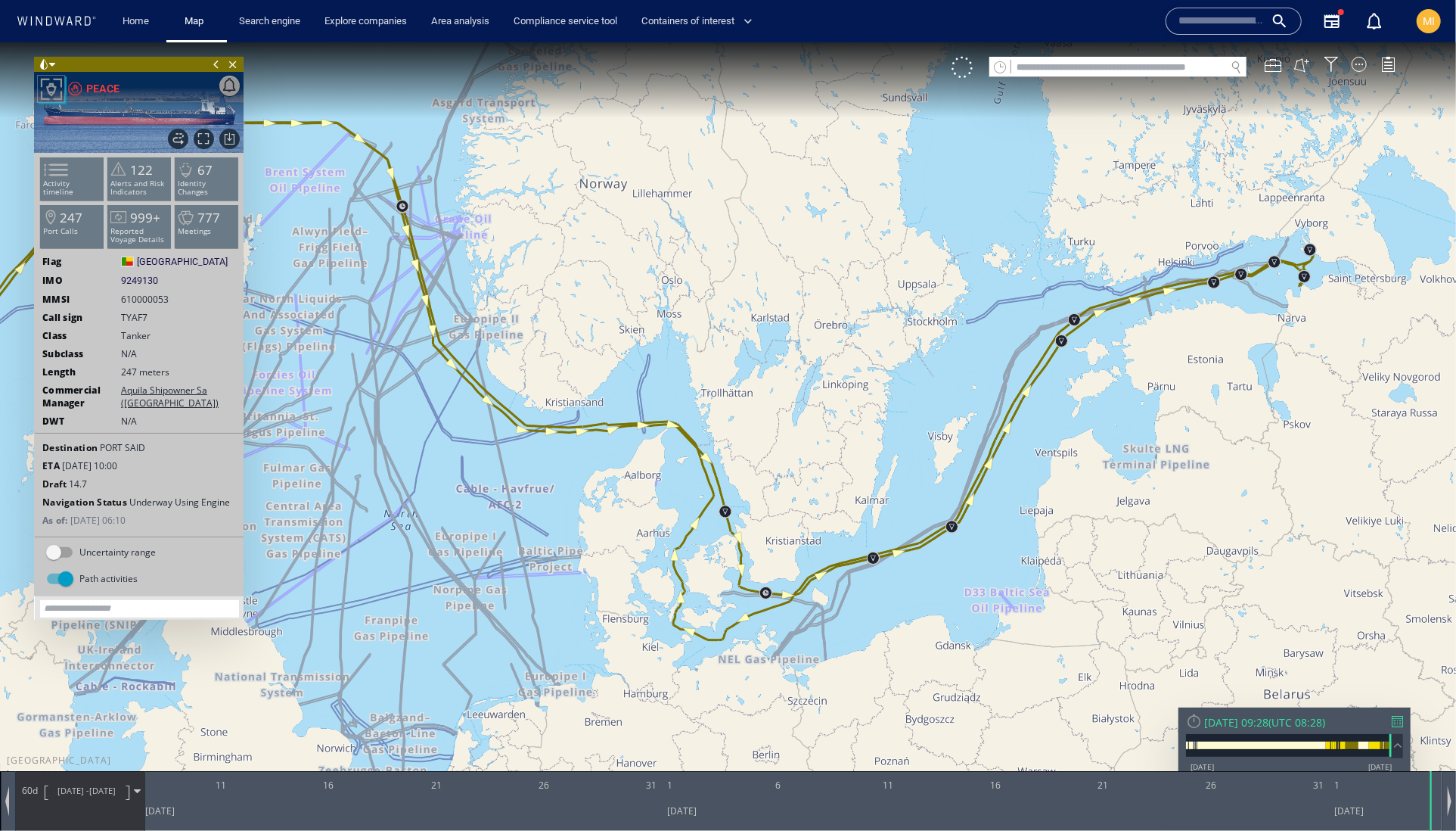
click at [346, 291] on canvas "Map" at bounding box center [728, 428] width 1456 height 774
click at [301, 19] on link "Search engine" at bounding box center [270, 21] width 74 height 26
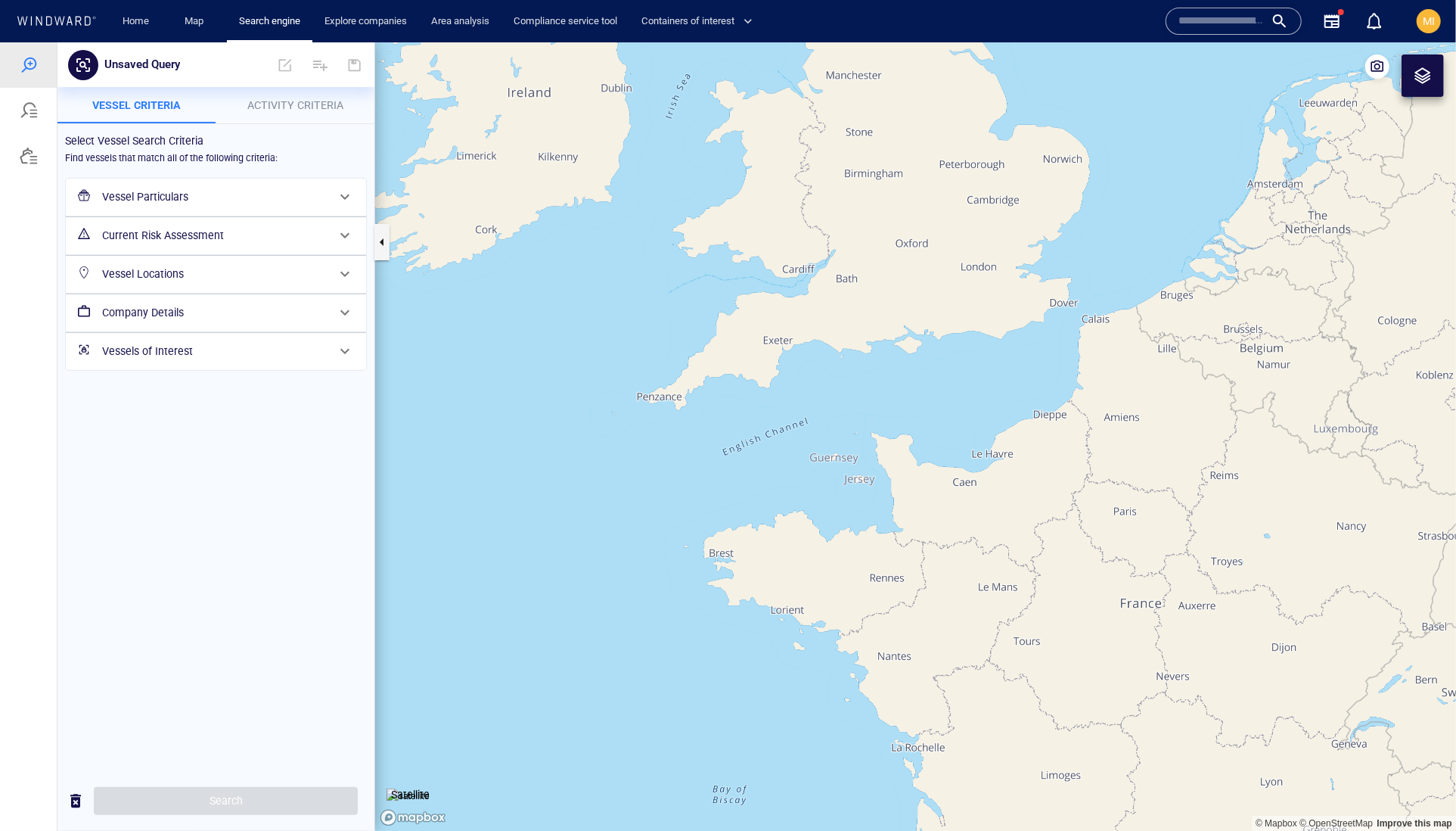
drag, startPoint x: 1084, startPoint y: 342, endPoint x: 944, endPoint y: 421, distance: 160.8
click at [944, 421] on canvas "Map" at bounding box center [915, 436] width 1081 height 789
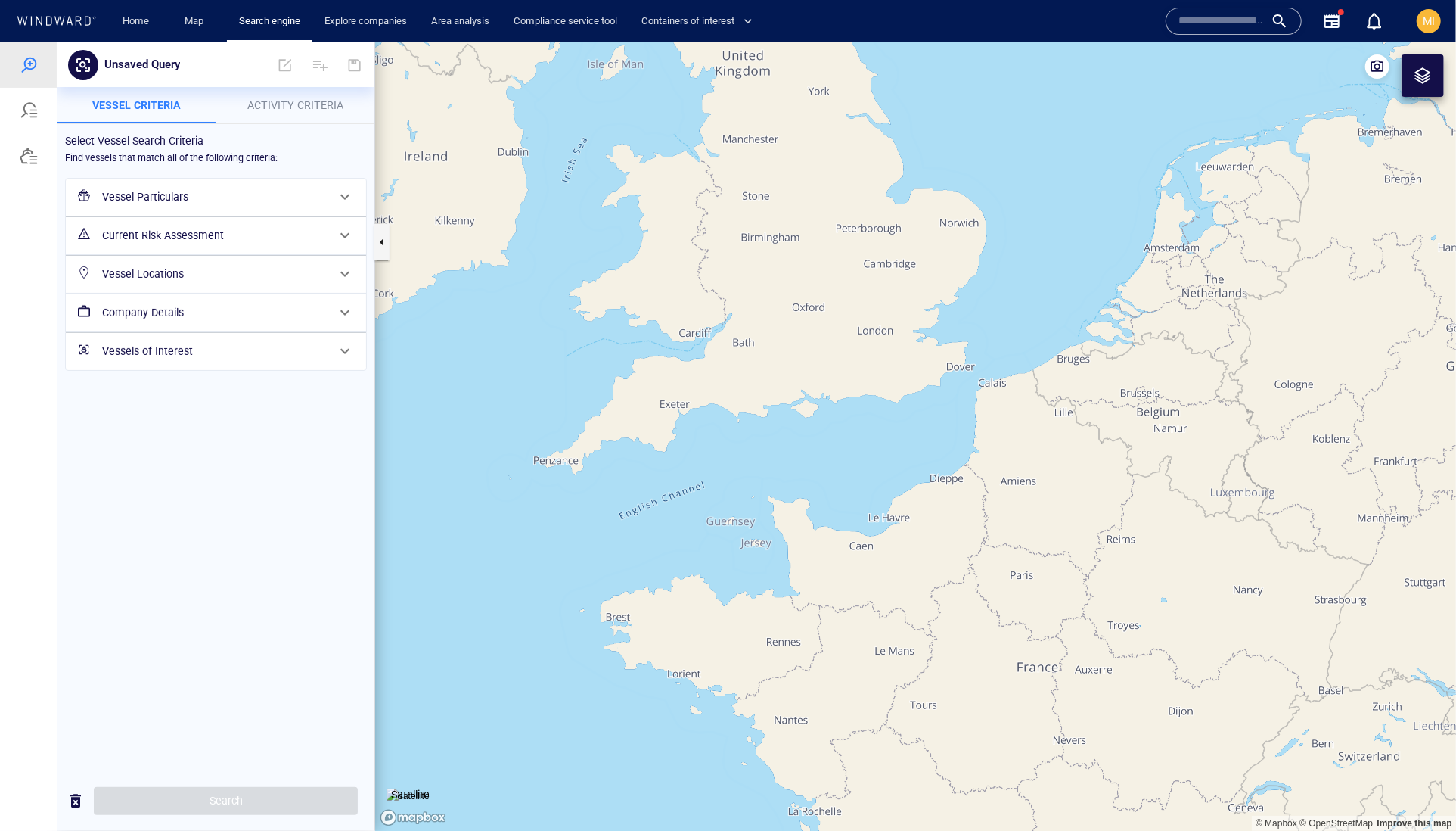
click at [1420, 75] on div at bounding box center [1422, 75] width 18 height 18
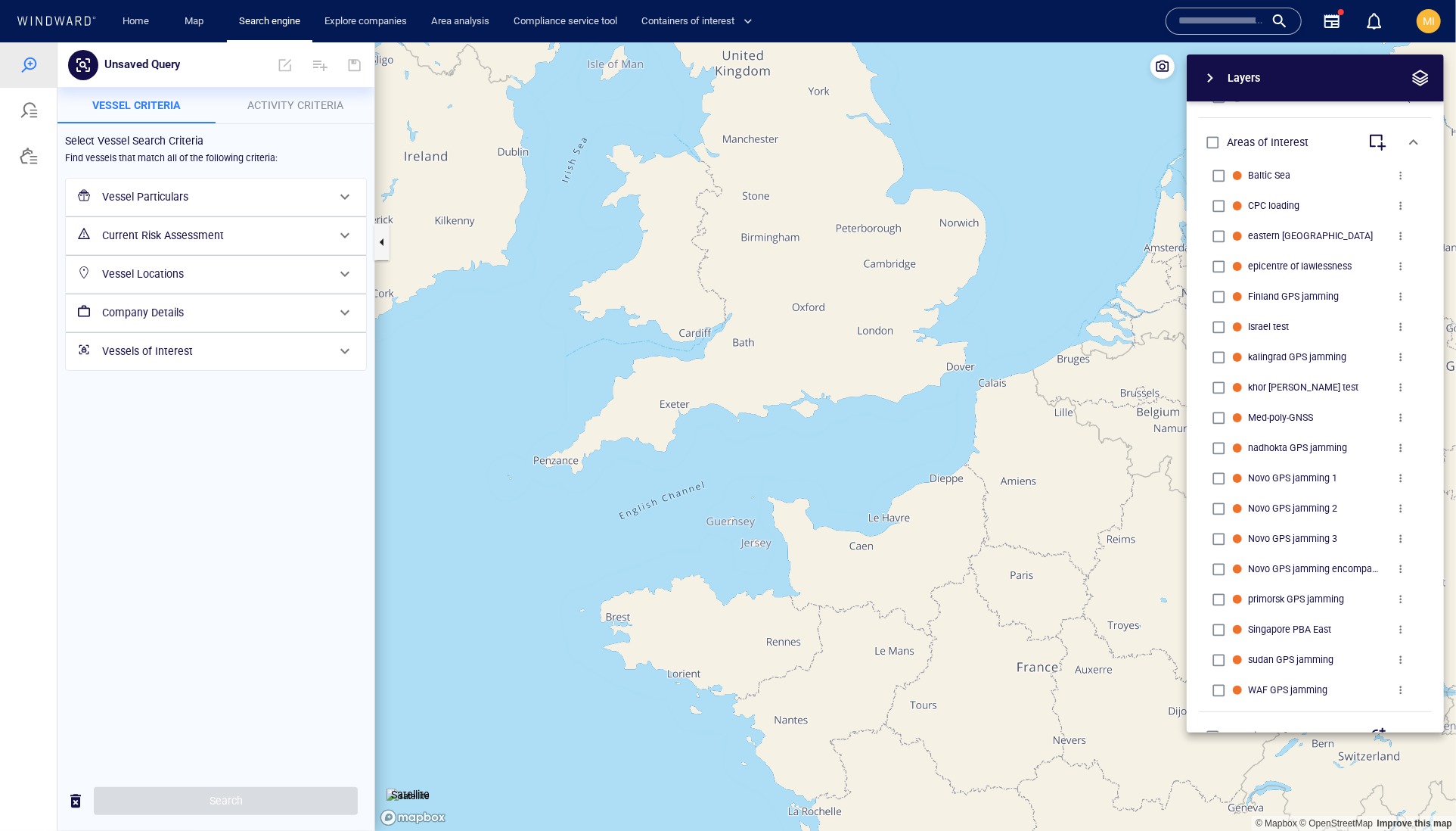
scroll to position [671, 0]
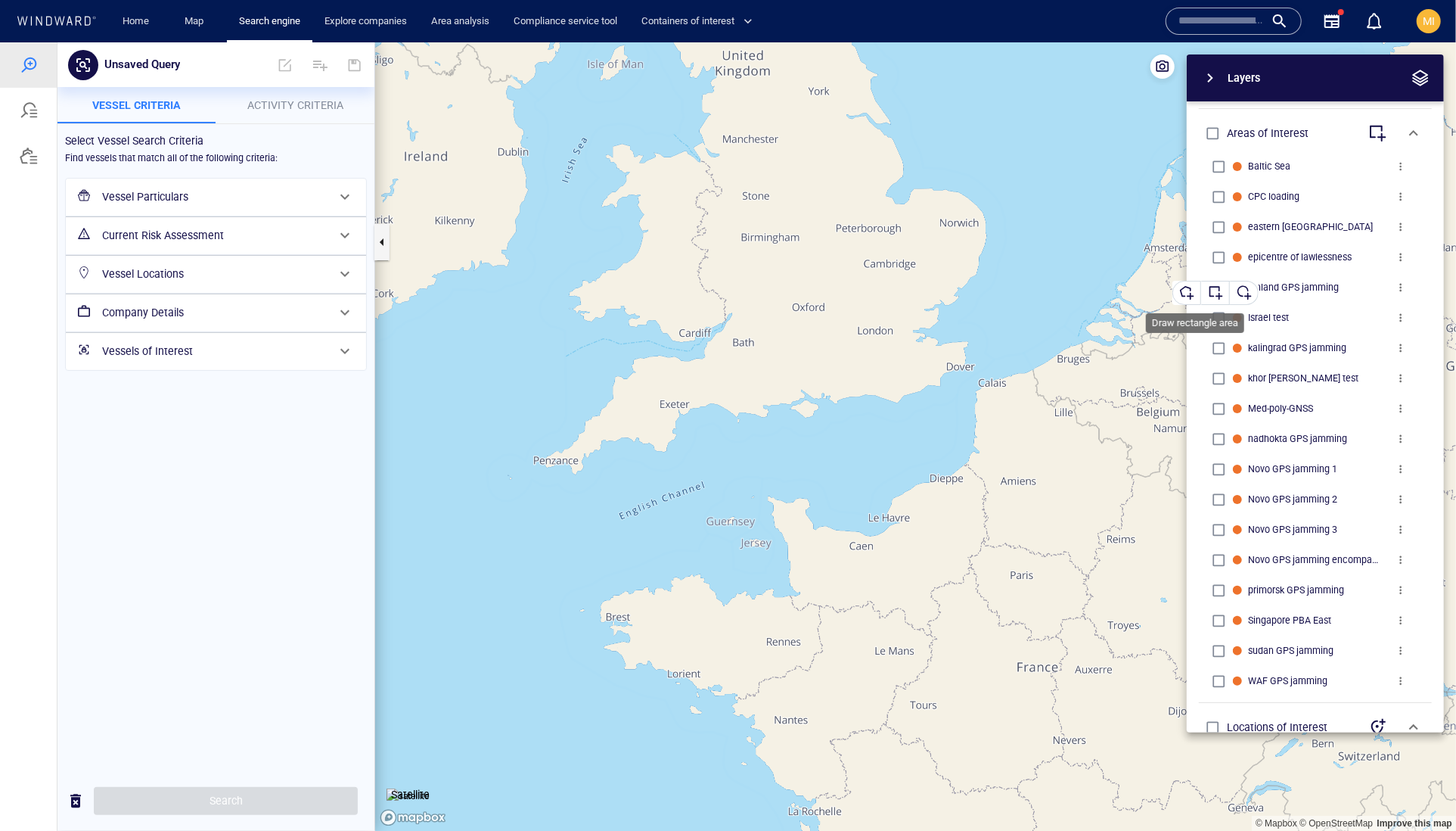
click at [1223, 288] on div "button" at bounding box center [1215, 292] width 15 height 15
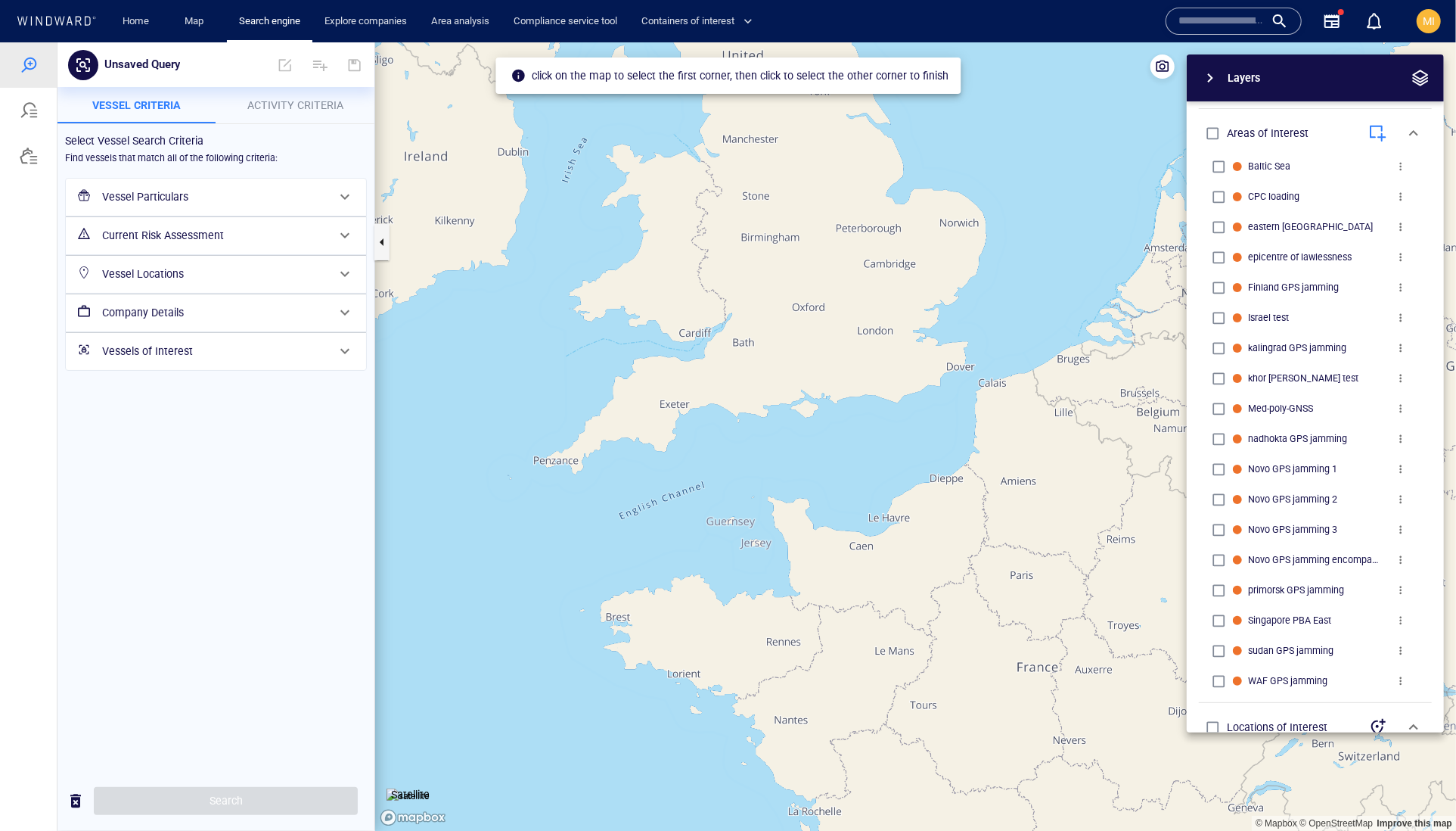
drag, startPoint x: 903, startPoint y: 341, endPoint x: 924, endPoint y: 386, distance: 49.7
click at [926, 388] on canvas "Map" at bounding box center [915, 436] width 1081 height 789
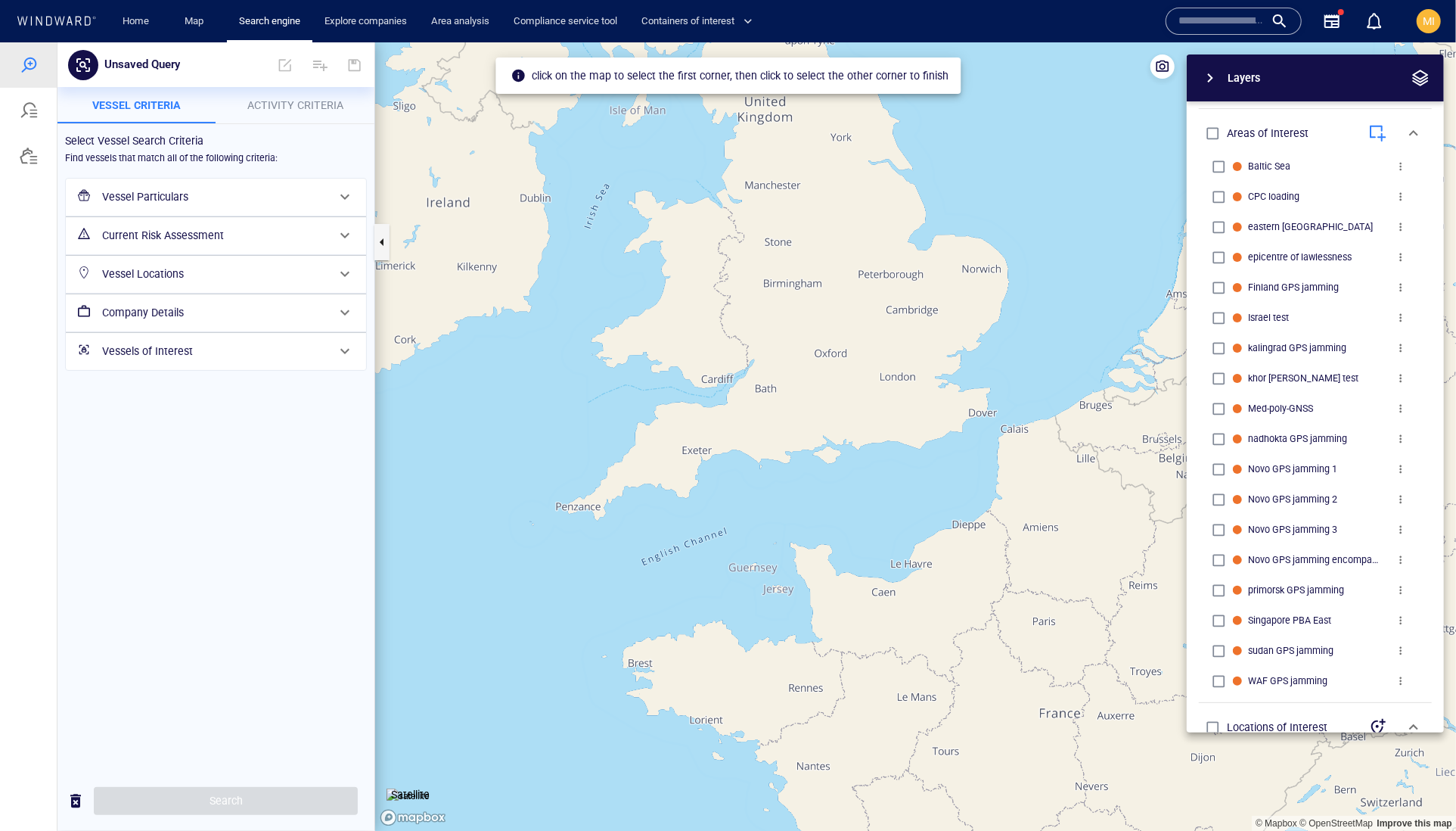
click at [943, 400] on canvas "Map" at bounding box center [915, 436] width 1081 height 789
click at [1048, 479] on canvas "Map" at bounding box center [915, 436] width 1081 height 789
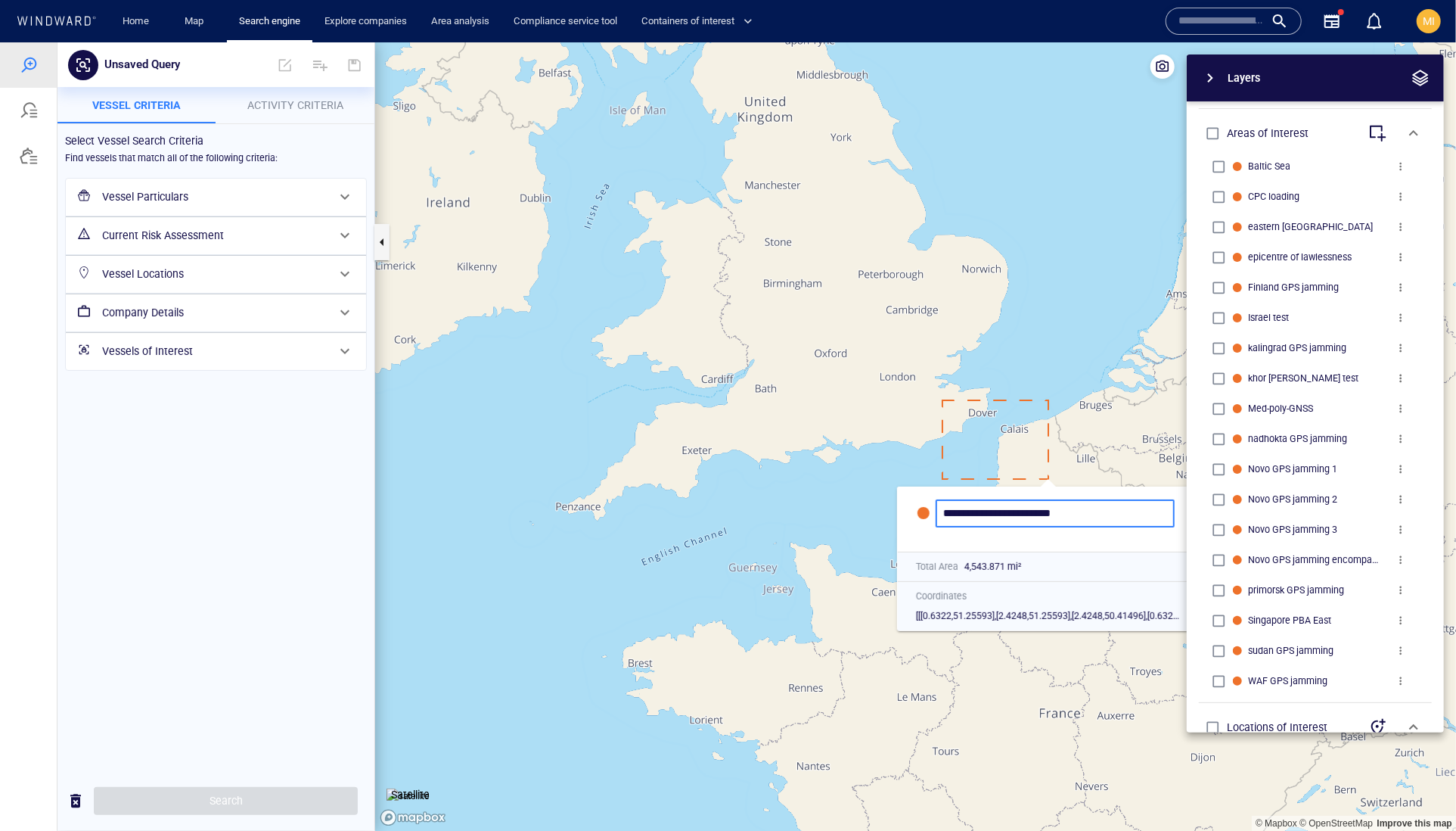
type input "**********"
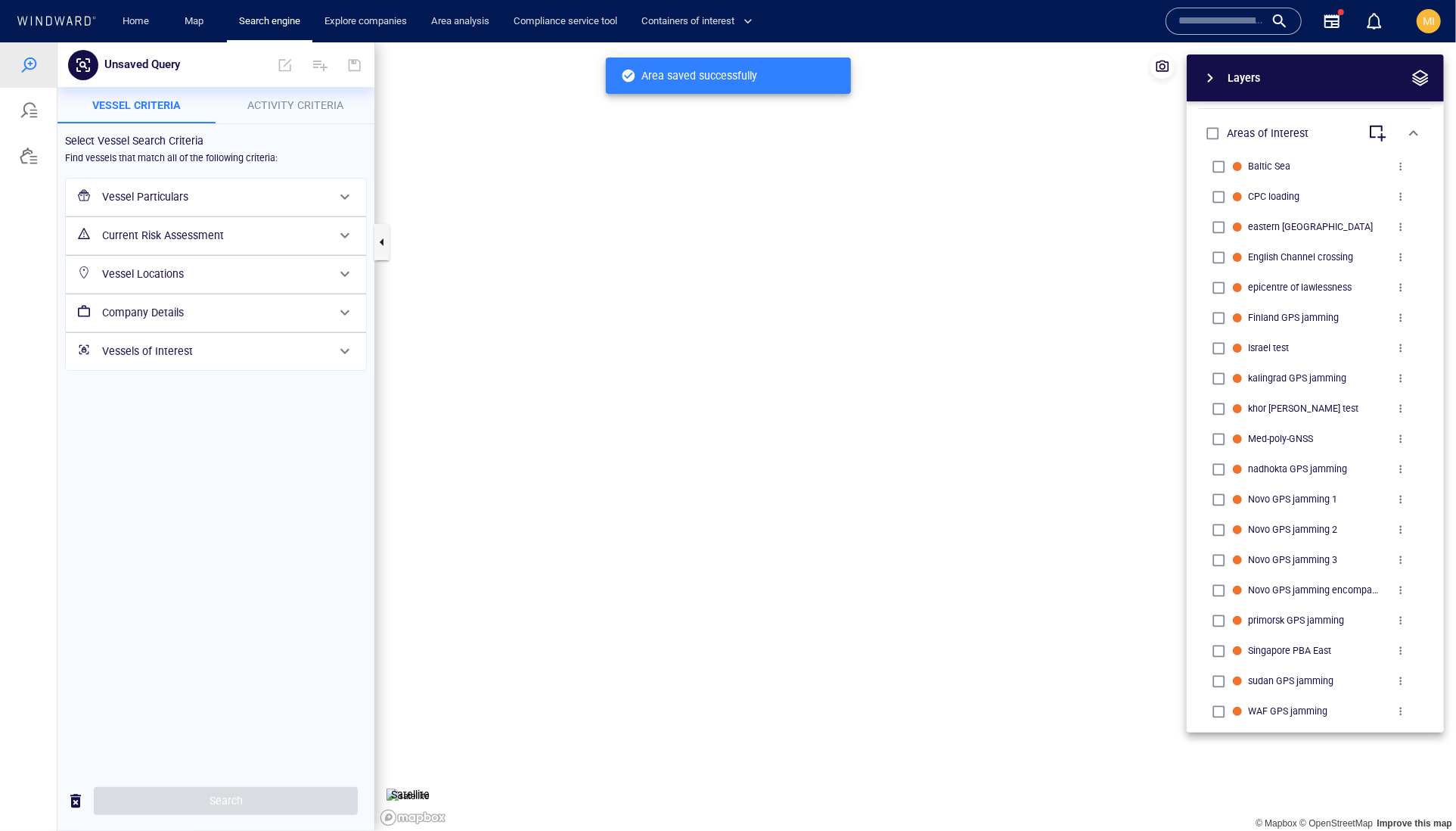
click at [270, 103] on span "Activity Criteria" at bounding box center [295, 104] width 96 height 12
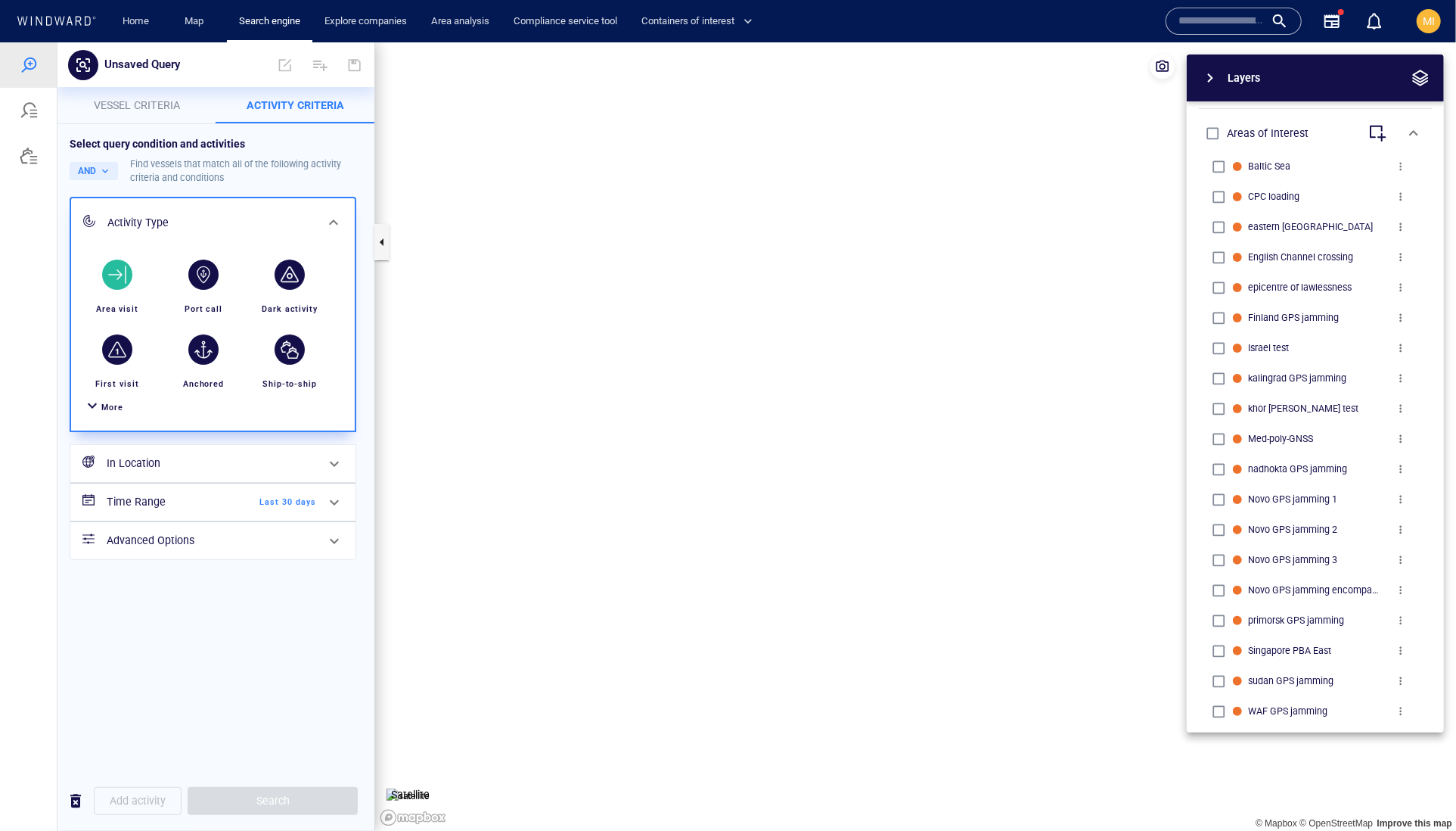
click at [118, 289] on div "button" at bounding box center [117, 273] width 30 height 30
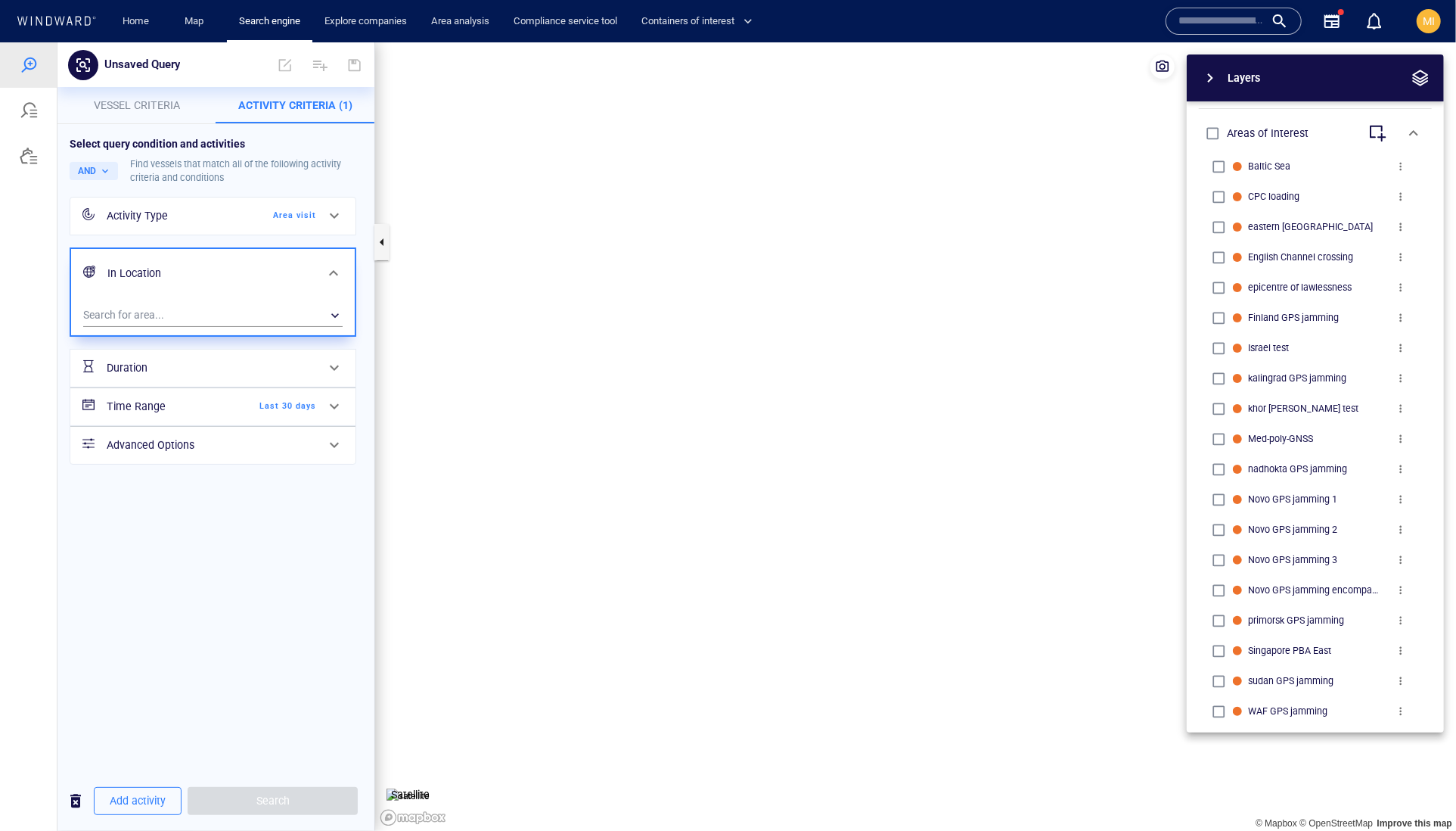
click at [118, 282] on h6 "In Location" at bounding box center [211, 273] width 208 height 19
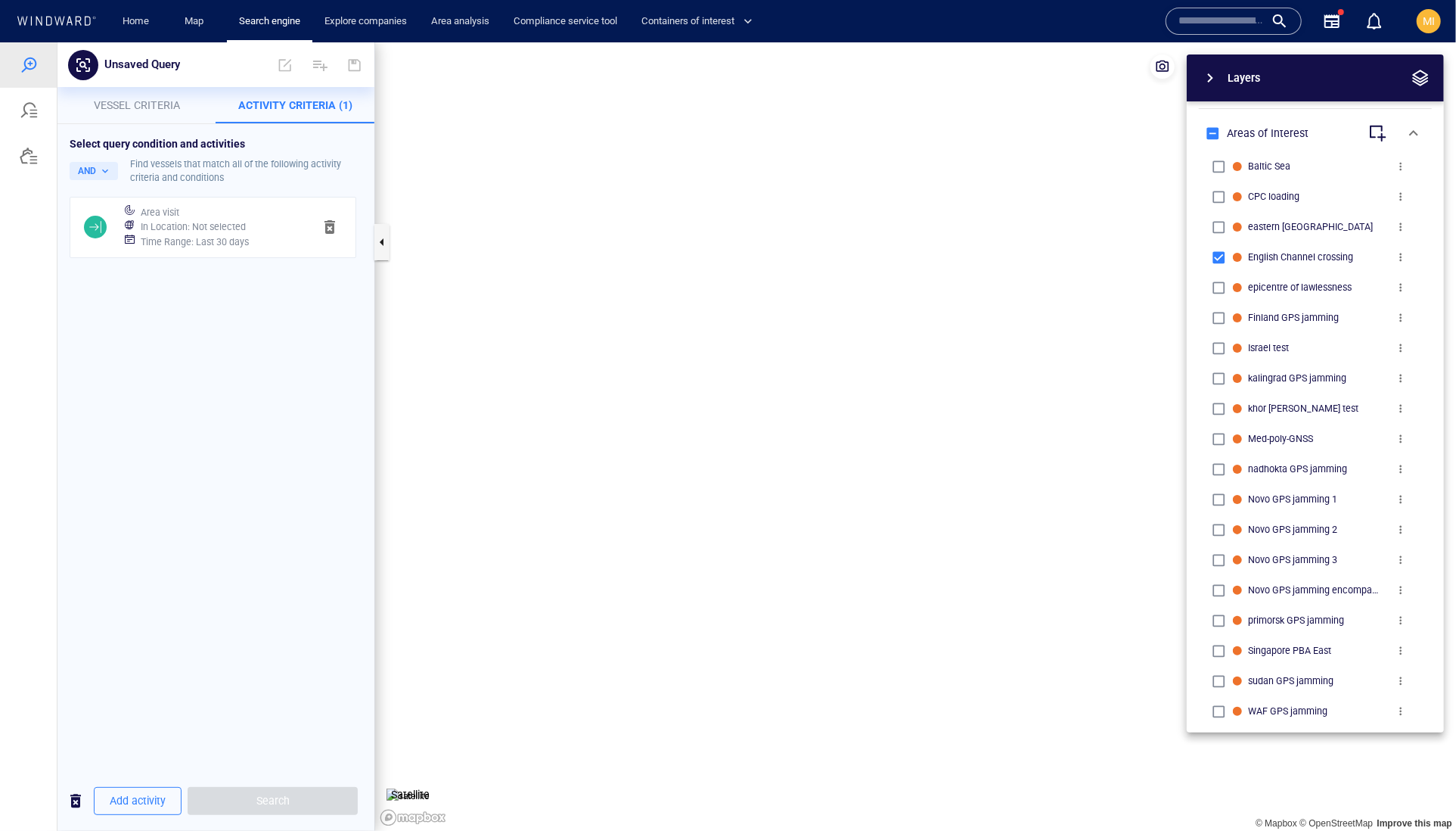
click at [203, 234] on h6 "In Location : Not selected" at bounding box center [193, 226] width 105 height 15
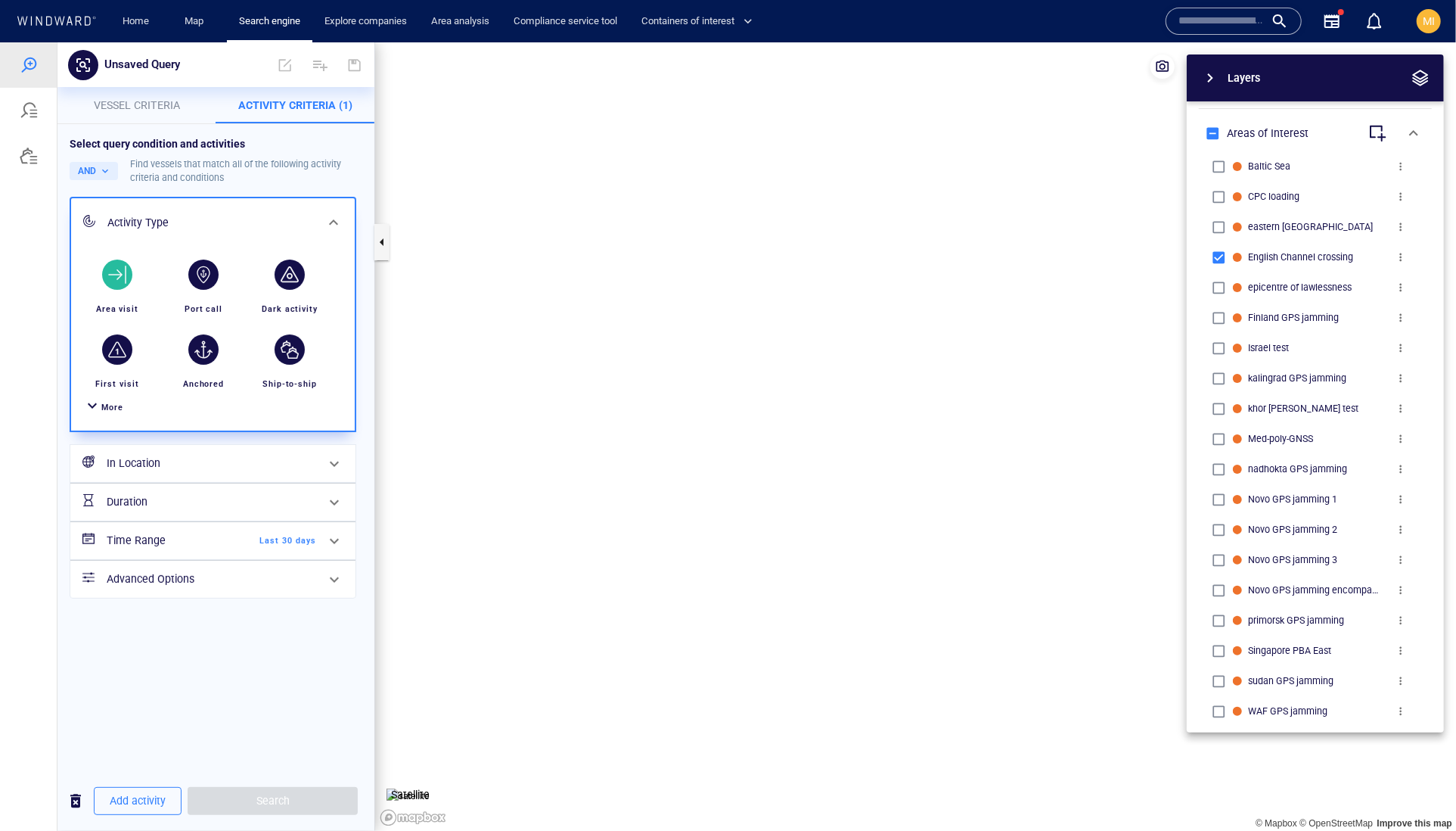
click at [198, 472] on h6 "In Location" at bounding box center [211, 463] width 210 height 19
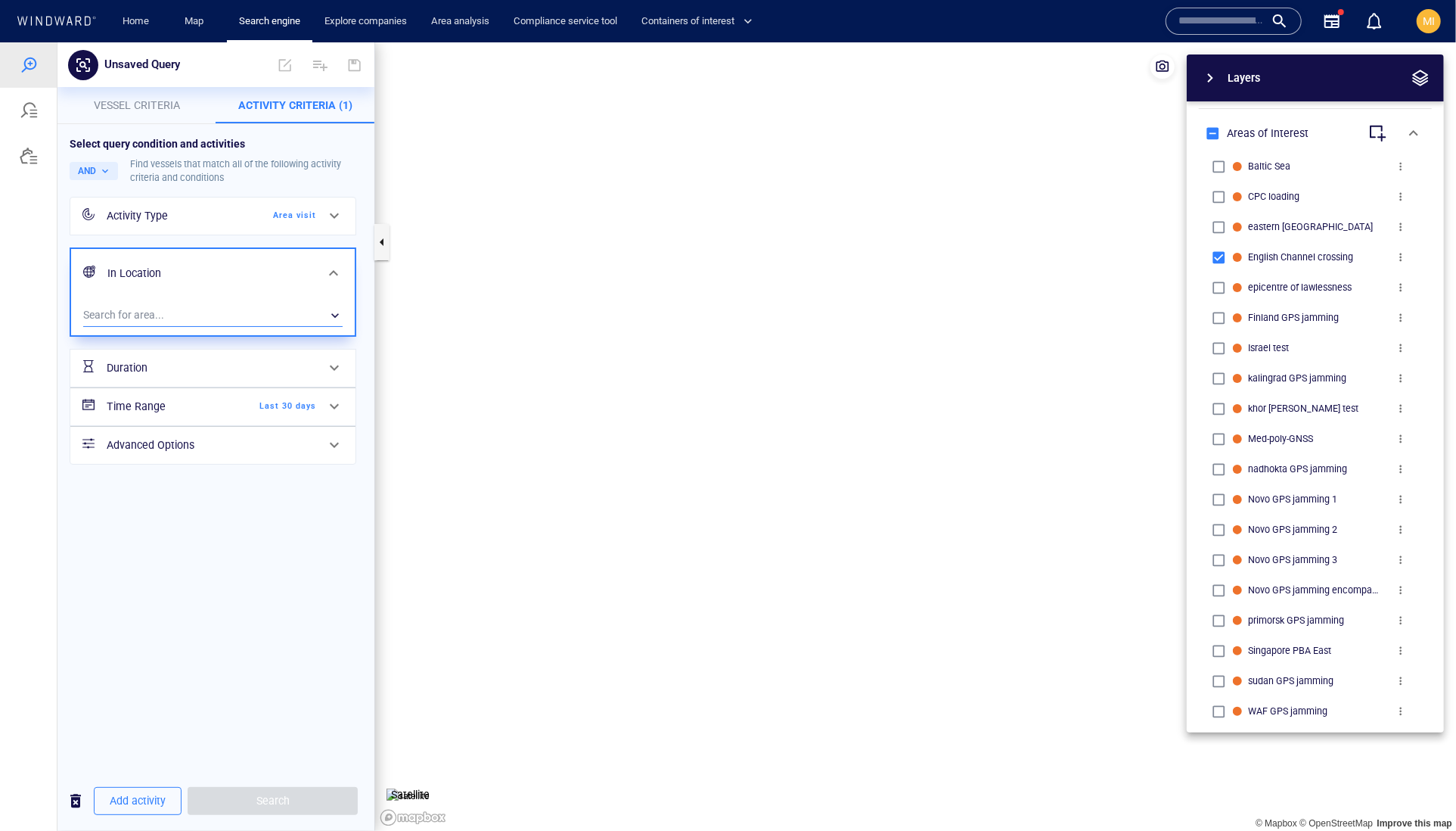
click at [227, 326] on div "​" at bounding box center [213, 315] width 259 height 23
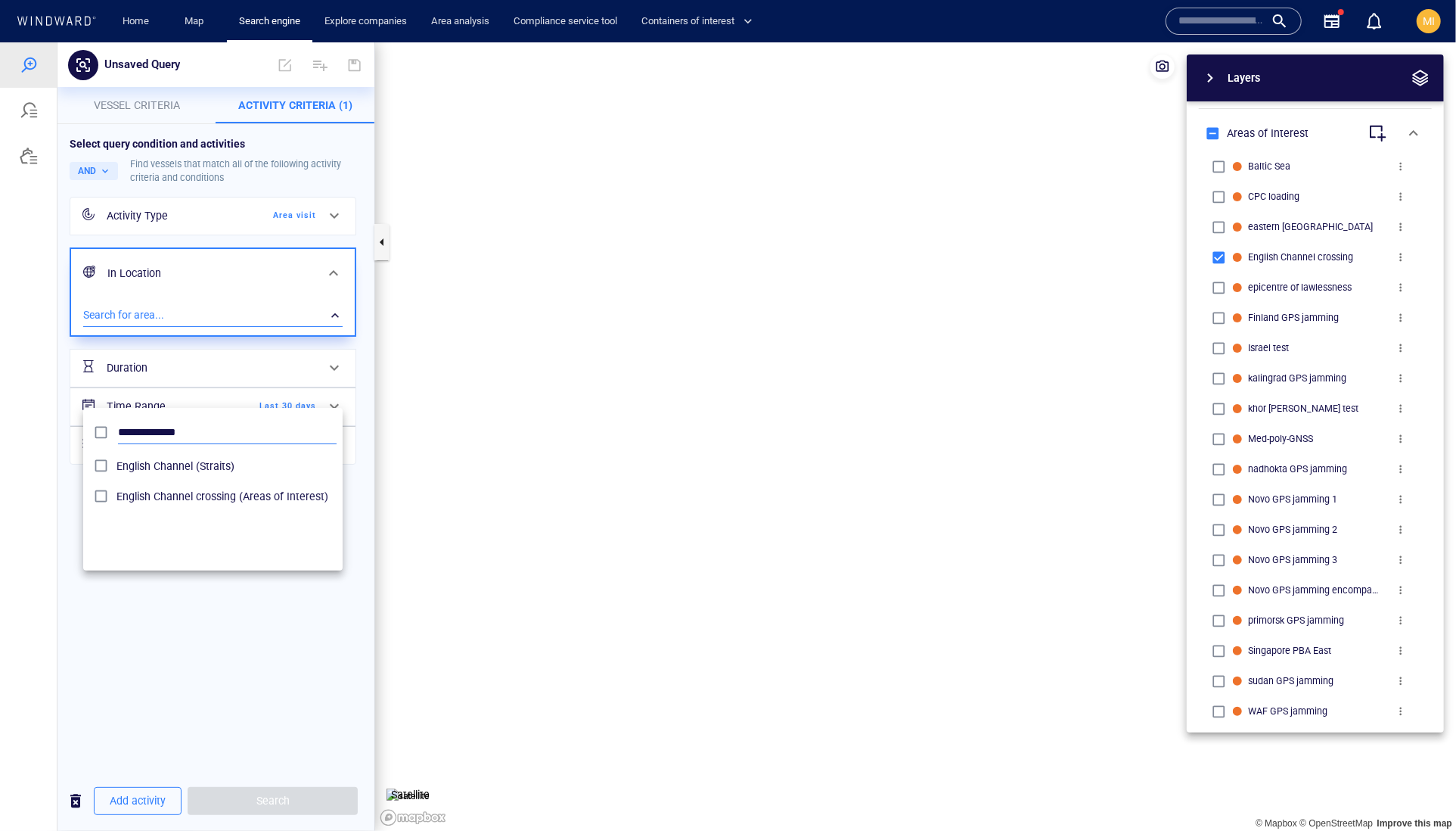
scroll to position [165, 260]
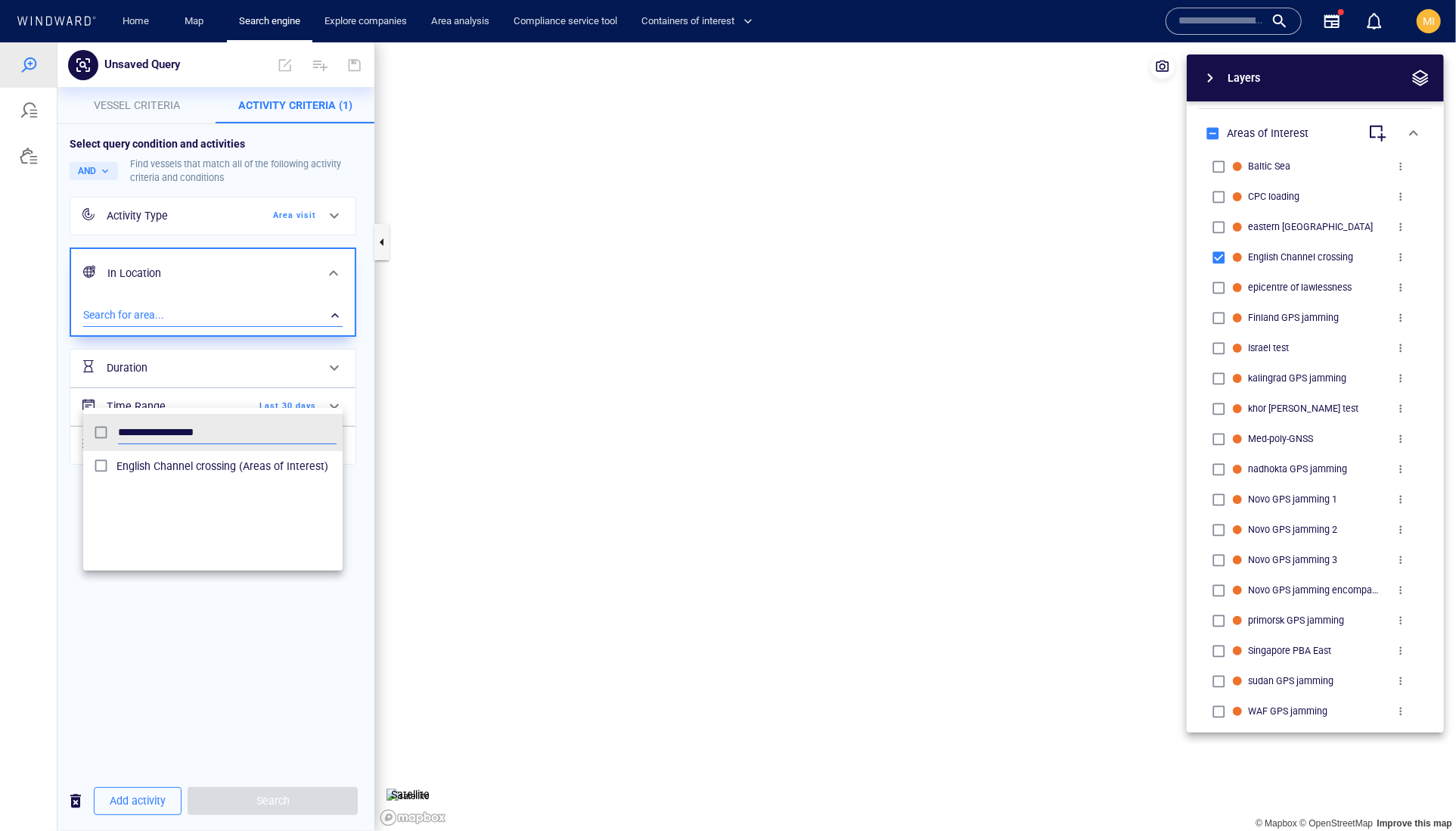
type input "**********"
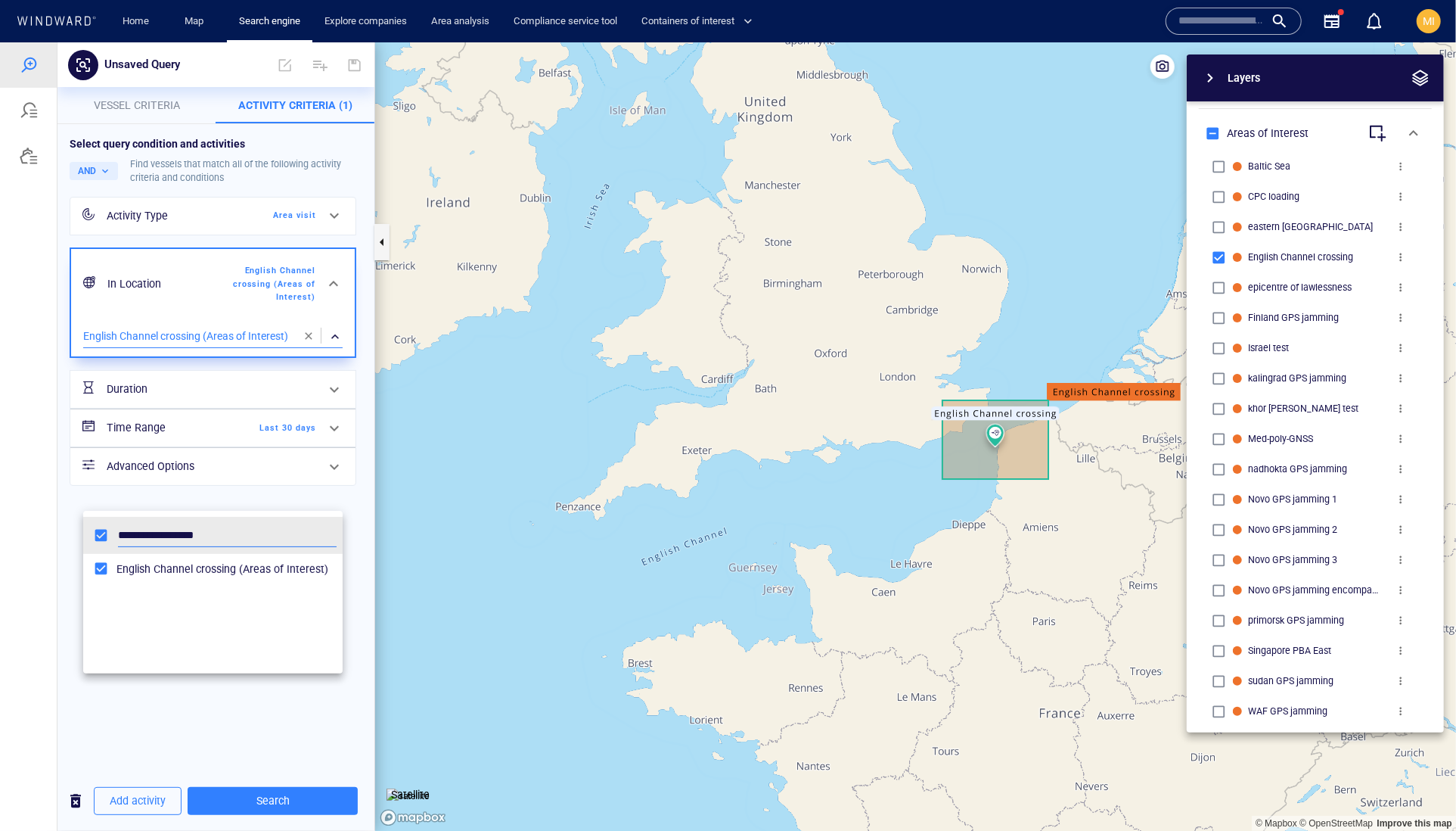
click at [252, 744] on div at bounding box center [728, 436] width 1456 height 788
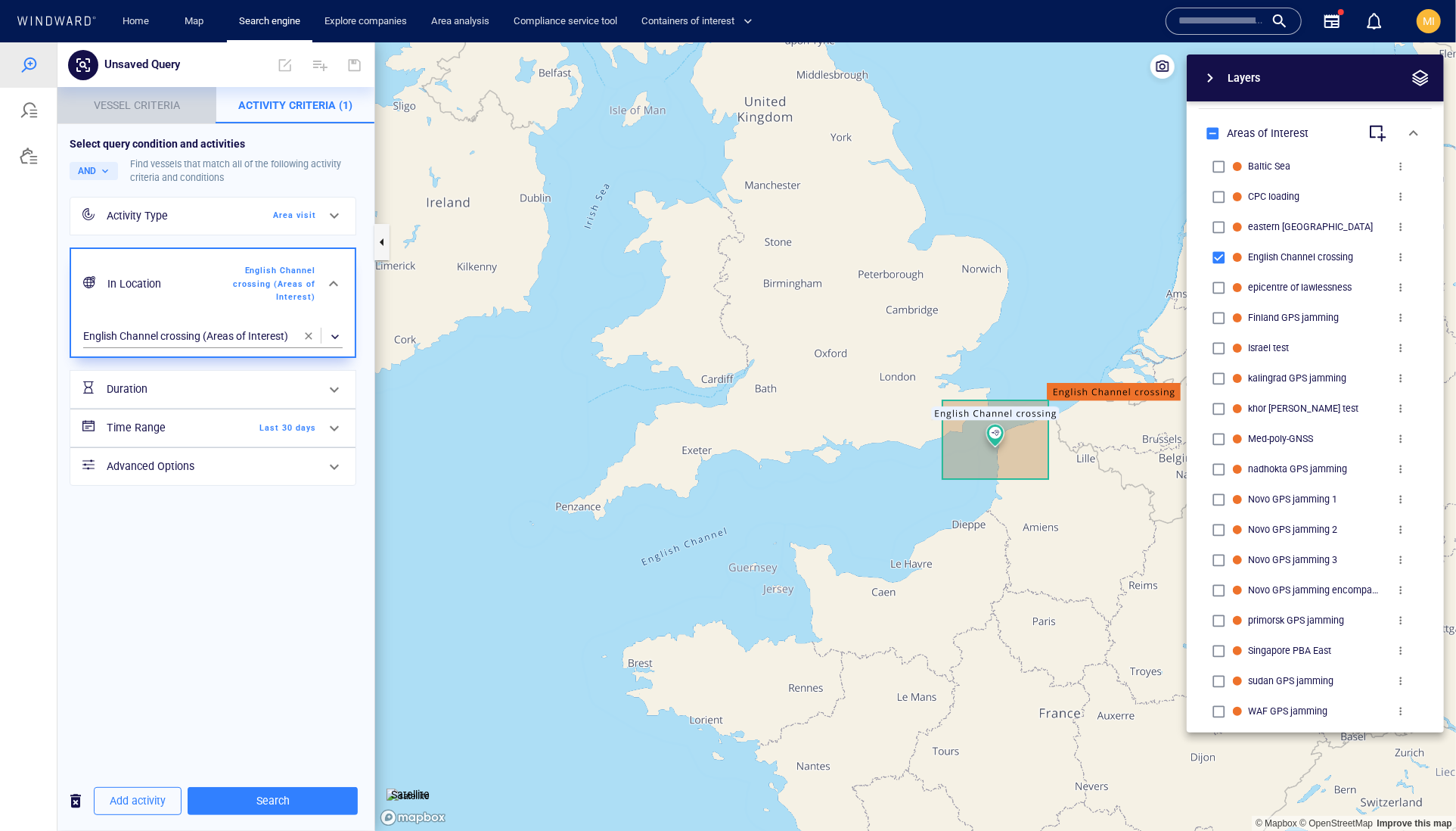
click at [165, 106] on span "Vessel criteria" at bounding box center [137, 104] width 86 height 12
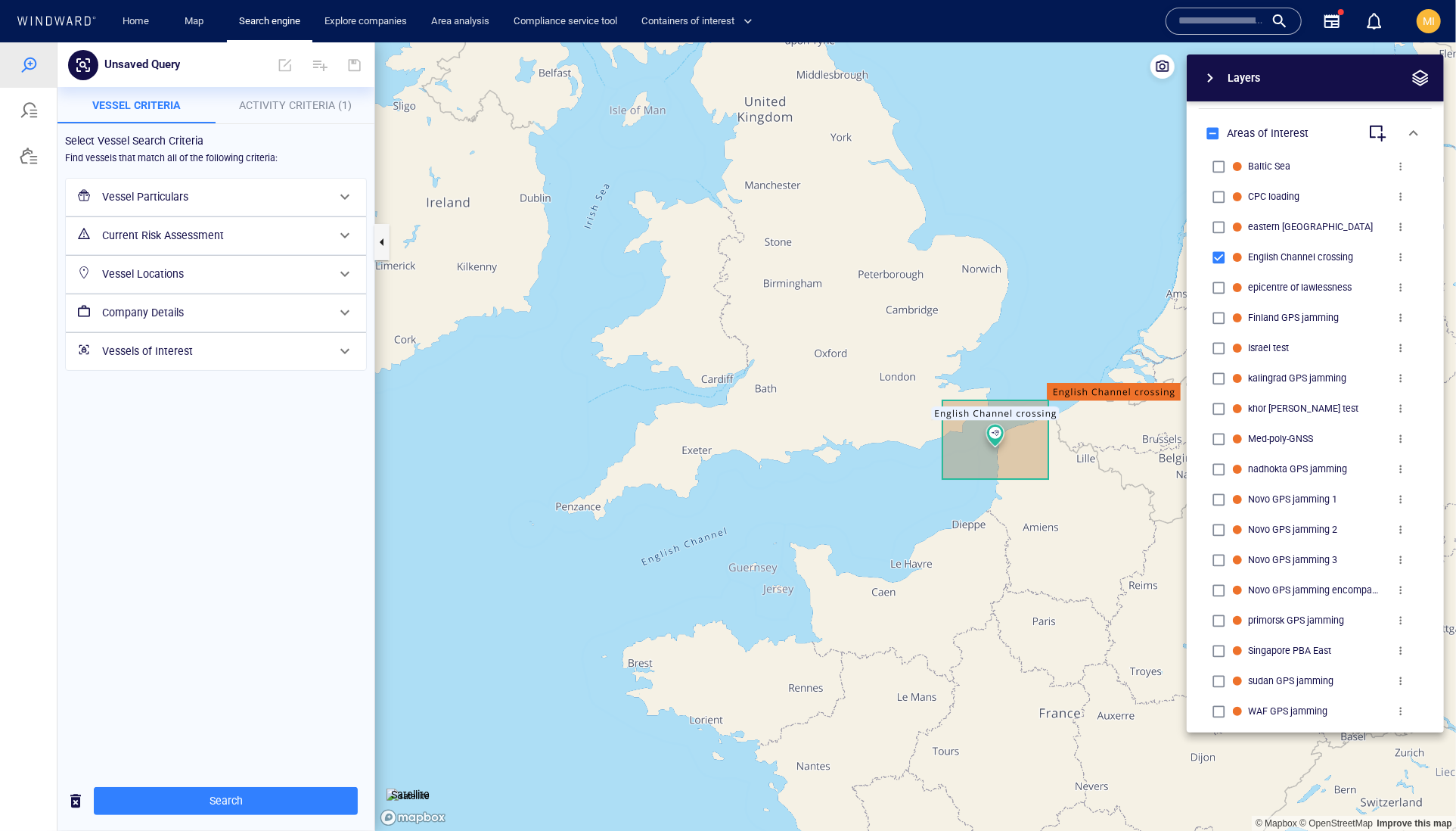
click at [175, 205] on h6 "Vessel Particulars" at bounding box center [214, 196] width 224 height 19
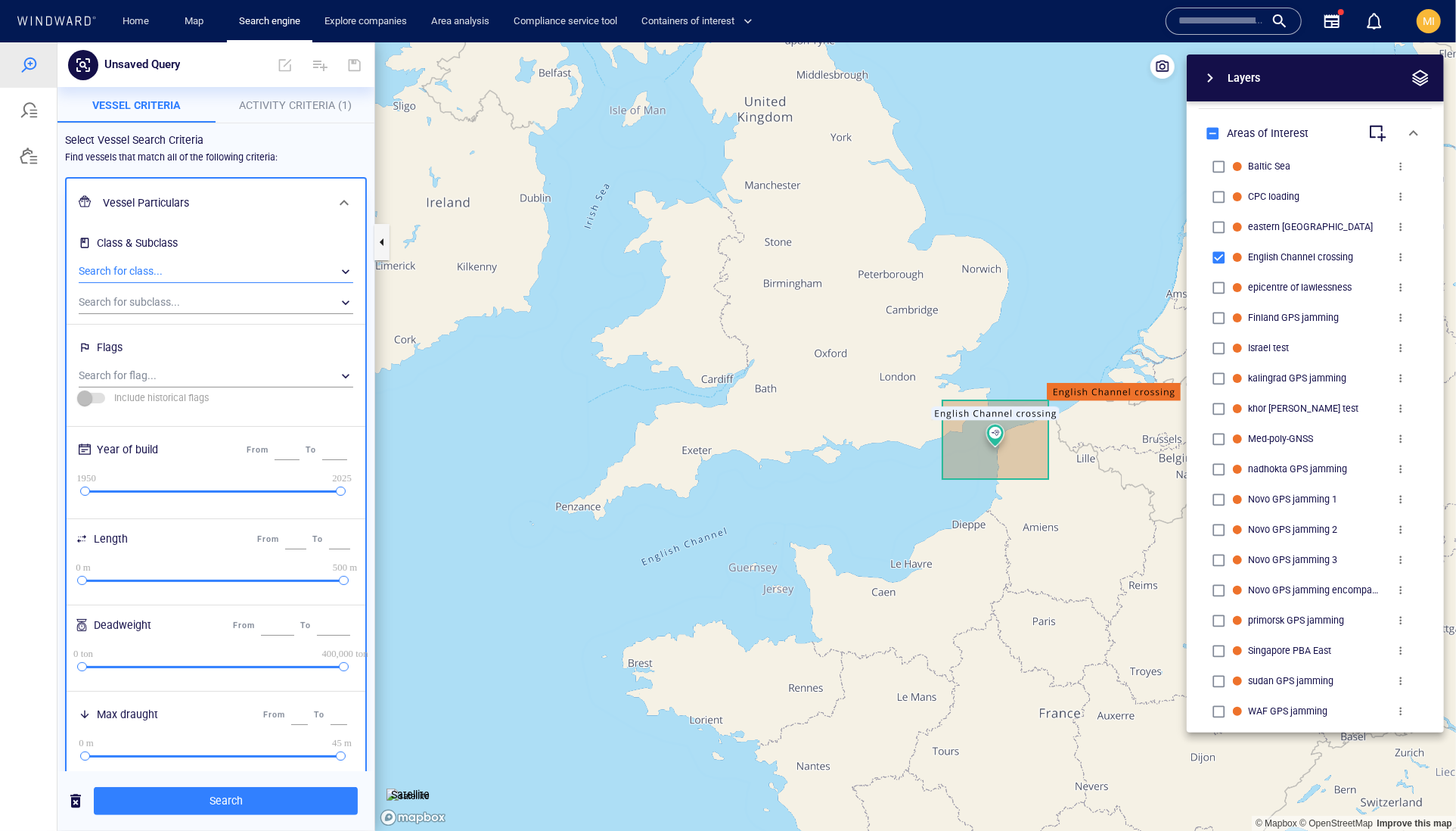
click at [180, 282] on div "​" at bounding box center [215, 271] width 274 height 23
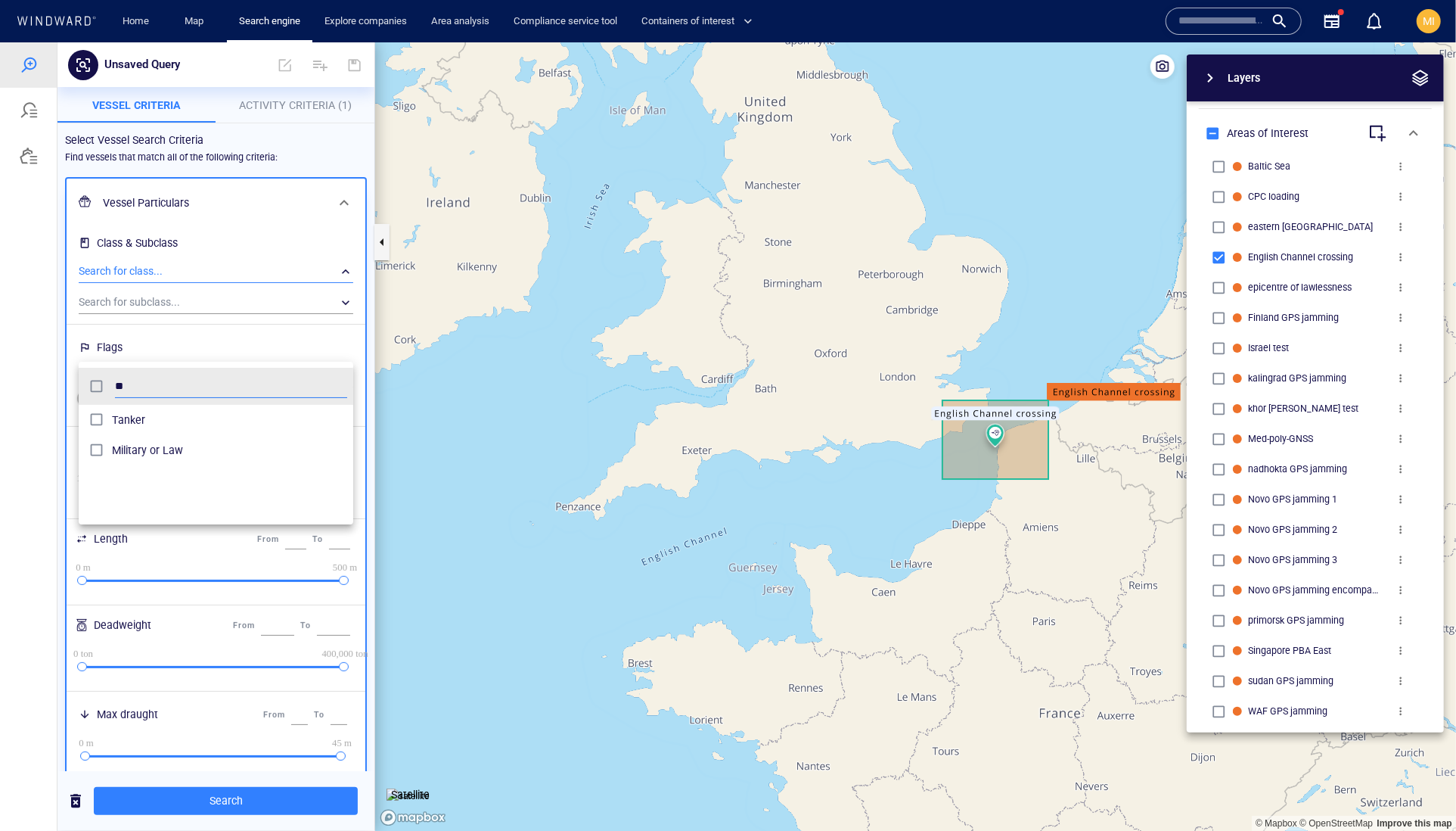
scroll to position [165, 275]
type input "**"
click at [224, 255] on div at bounding box center [728, 436] width 1456 height 788
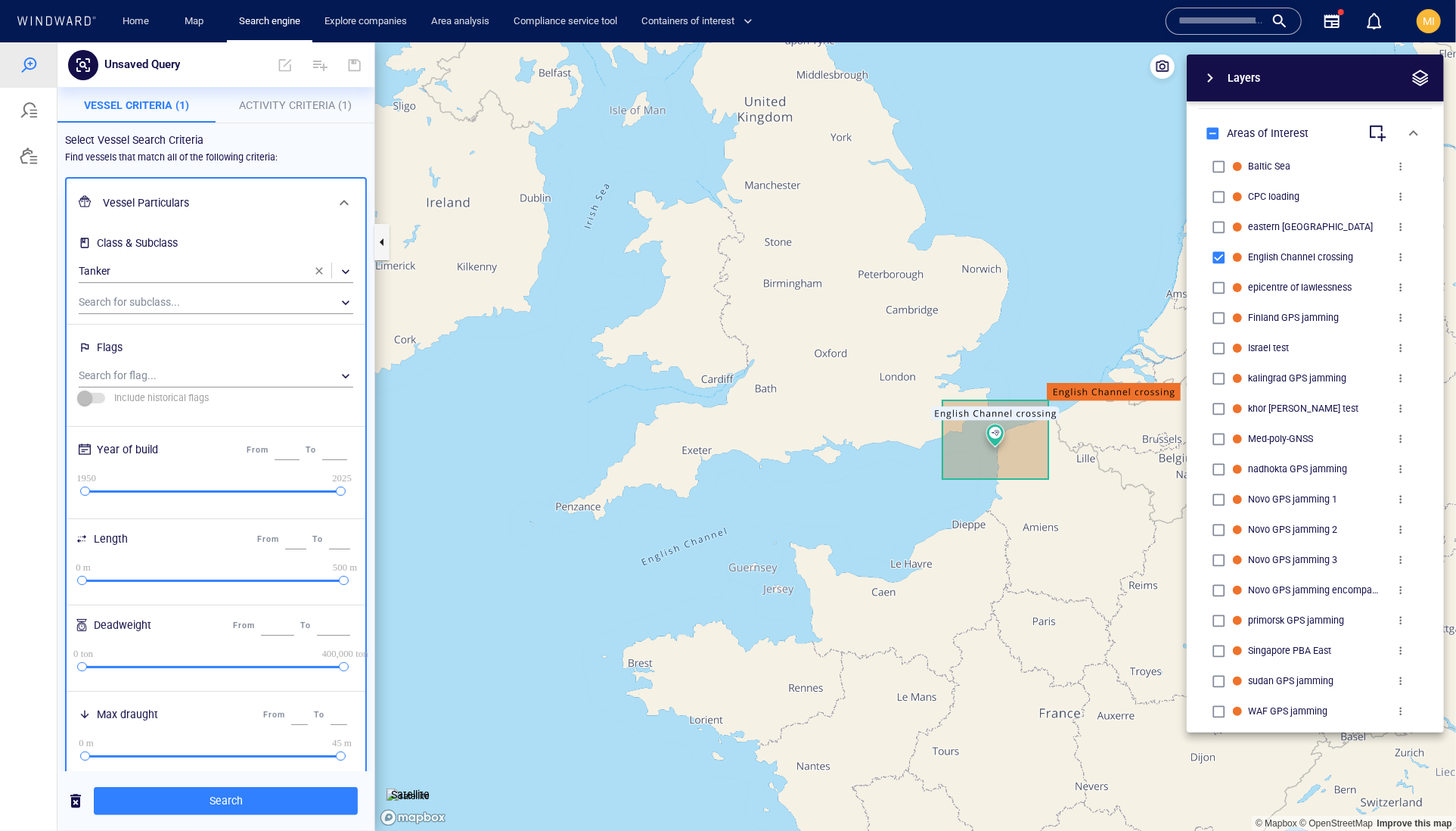
click at [273, 212] on h6 "Vessel Particulars" at bounding box center [214, 202] width 223 height 19
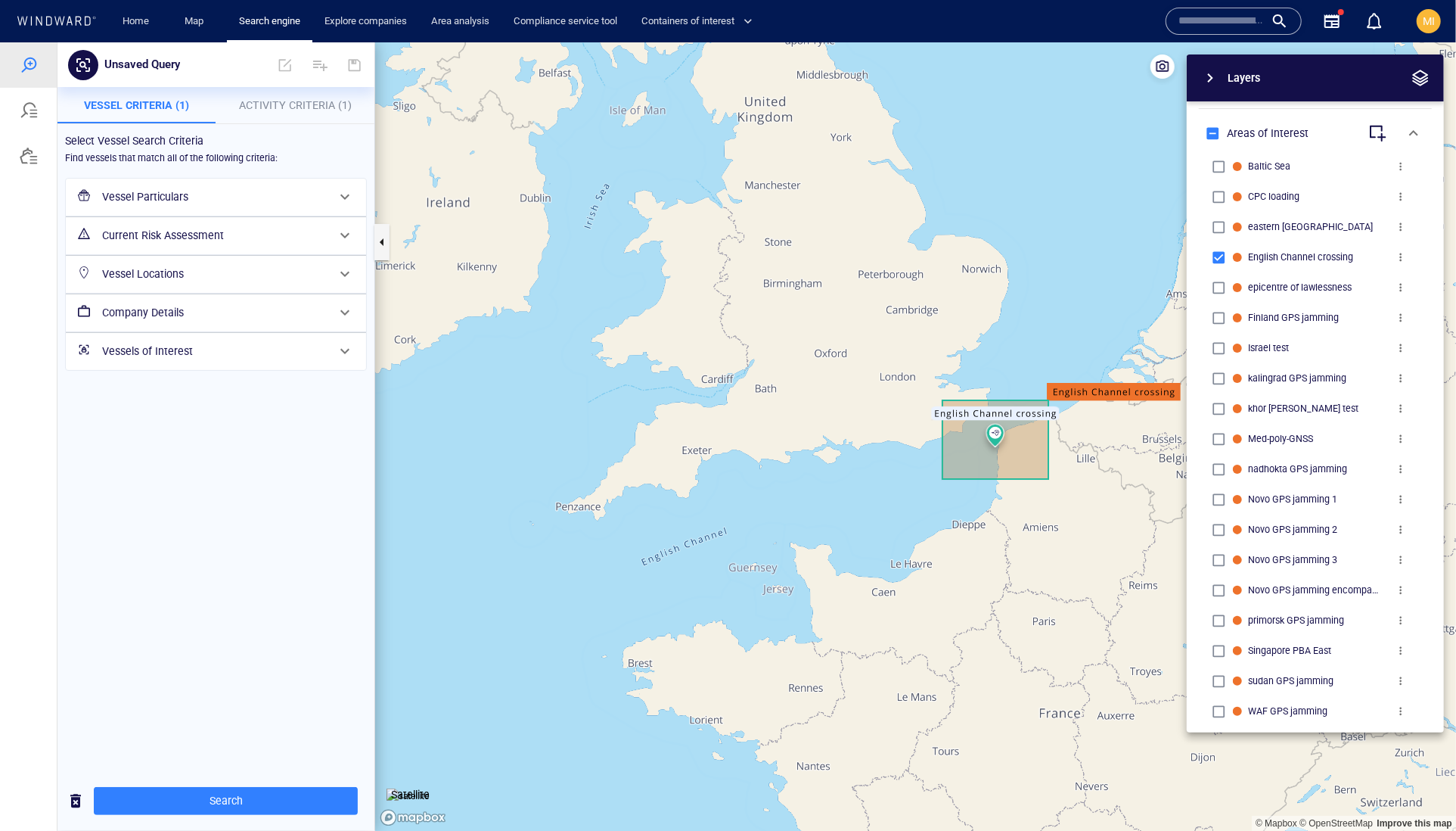
click at [255, 245] on h6 "Current Risk Assessment" at bounding box center [214, 234] width 224 height 19
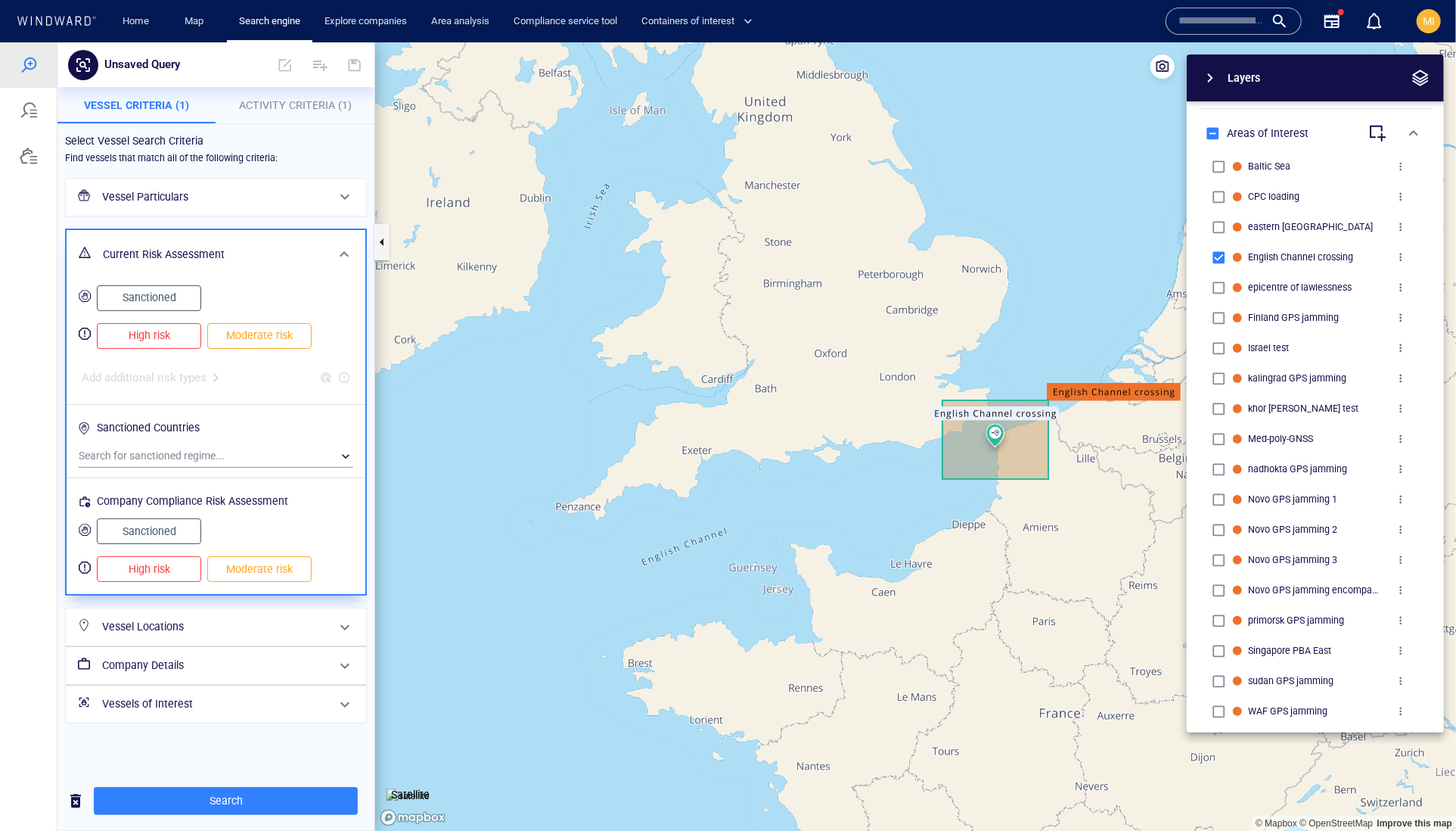
click at [185, 306] on span "Sanctioned" at bounding box center [149, 296] width 73 height 19
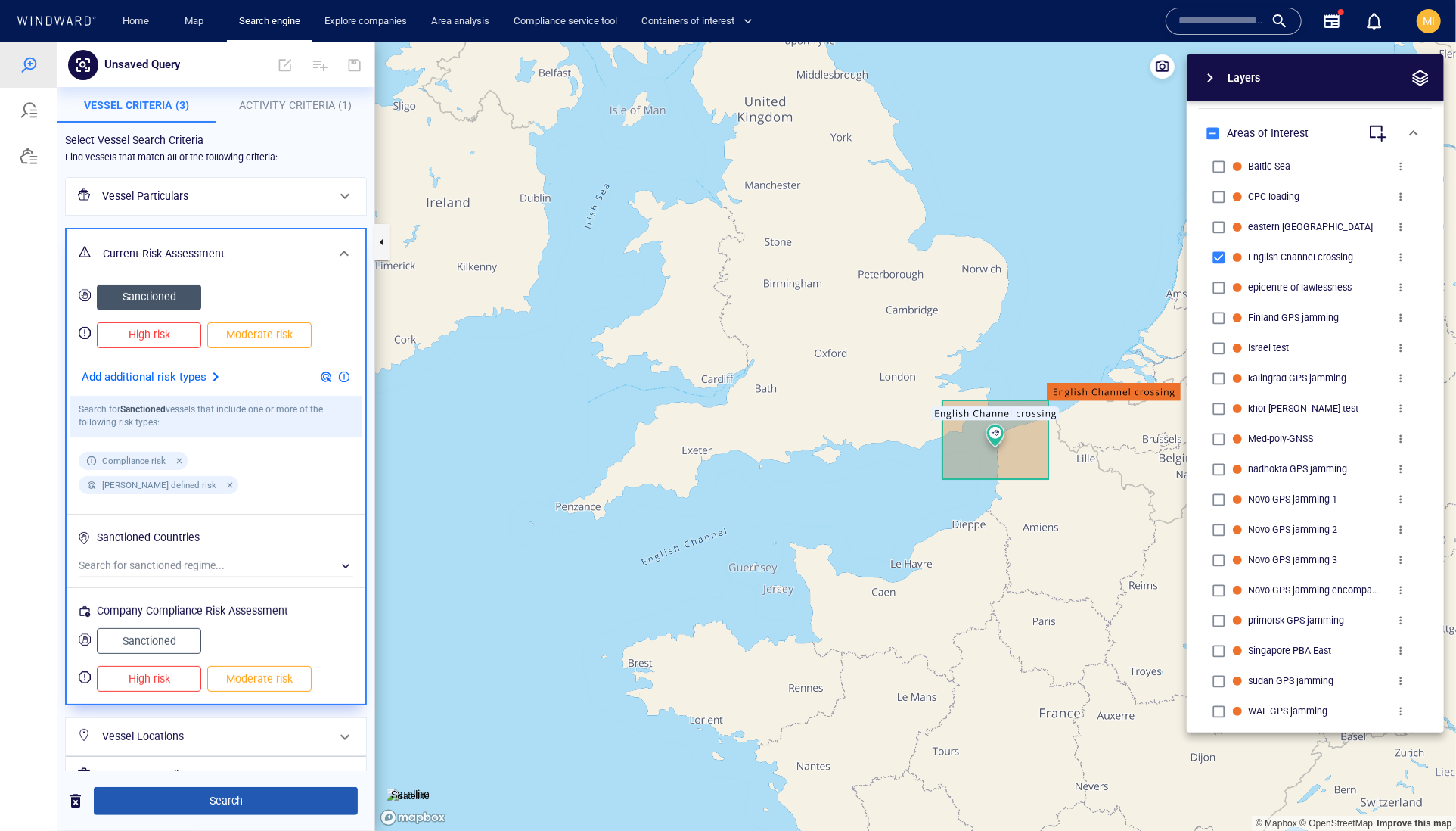
click at [251, 802] on span "Search" at bounding box center [225, 800] width 240 height 19
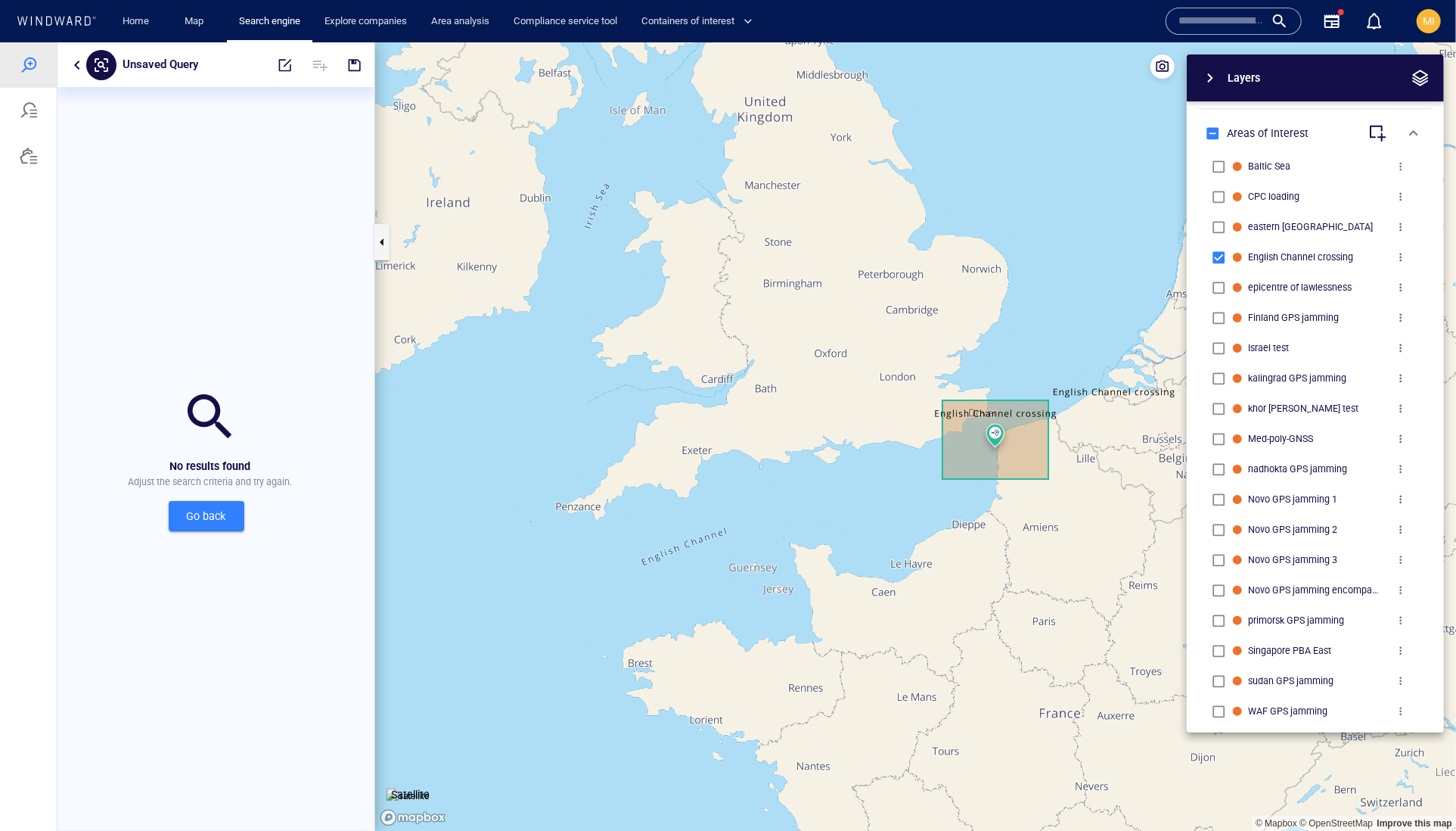
click at [216, 525] on span "Go back" at bounding box center [206, 515] width 52 height 19
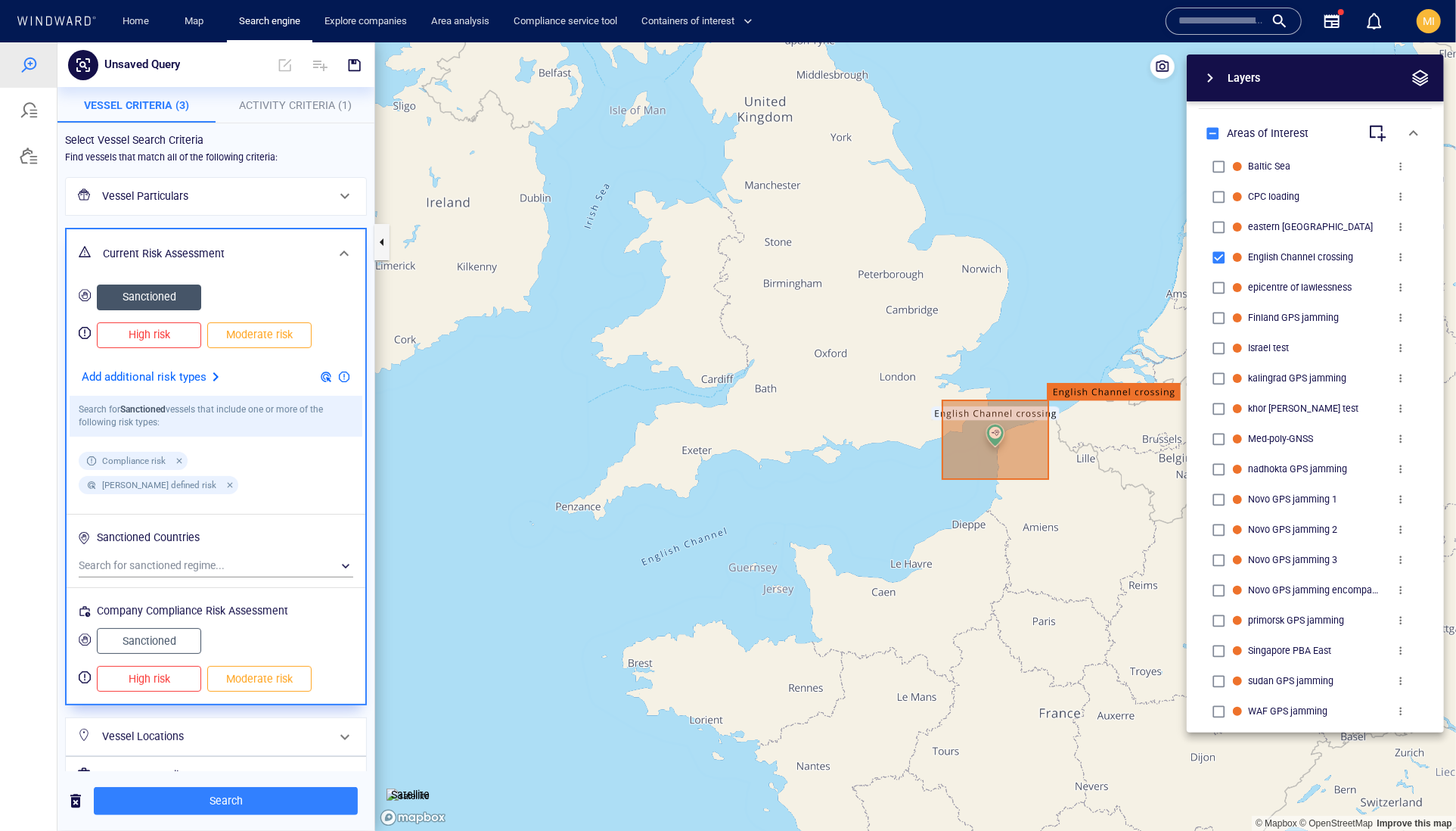
click at [274, 205] on h6 "Vessel Particulars" at bounding box center [214, 195] width 224 height 19
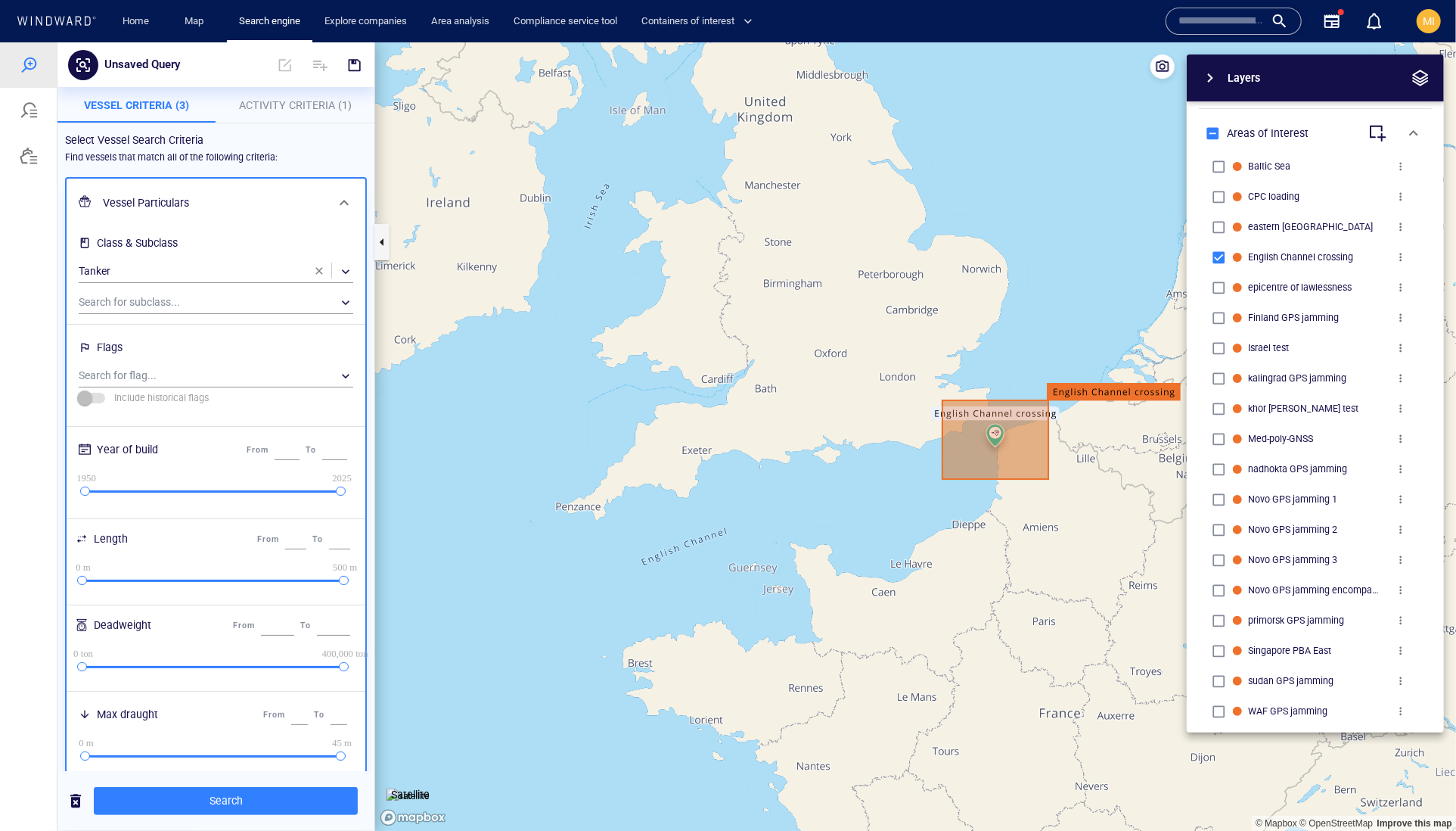
click at [282, 99] on span "Activity Criteria (1)" at bounding box center [295, 104] width 113 height 12
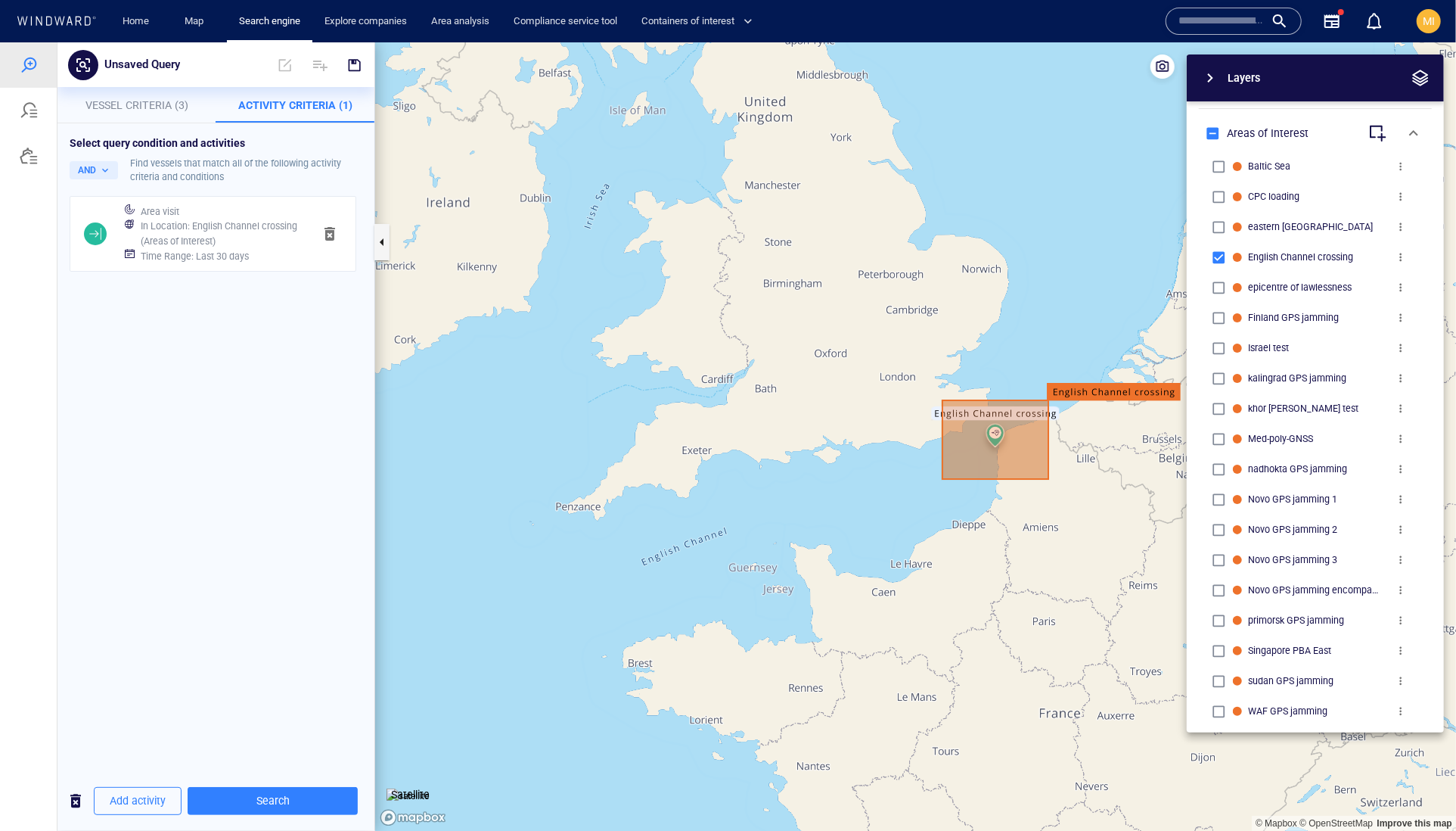
click at [249, 264] on h6 "Time Range : Last 30 days" at bounding box center [195, 255] width 108 height 15
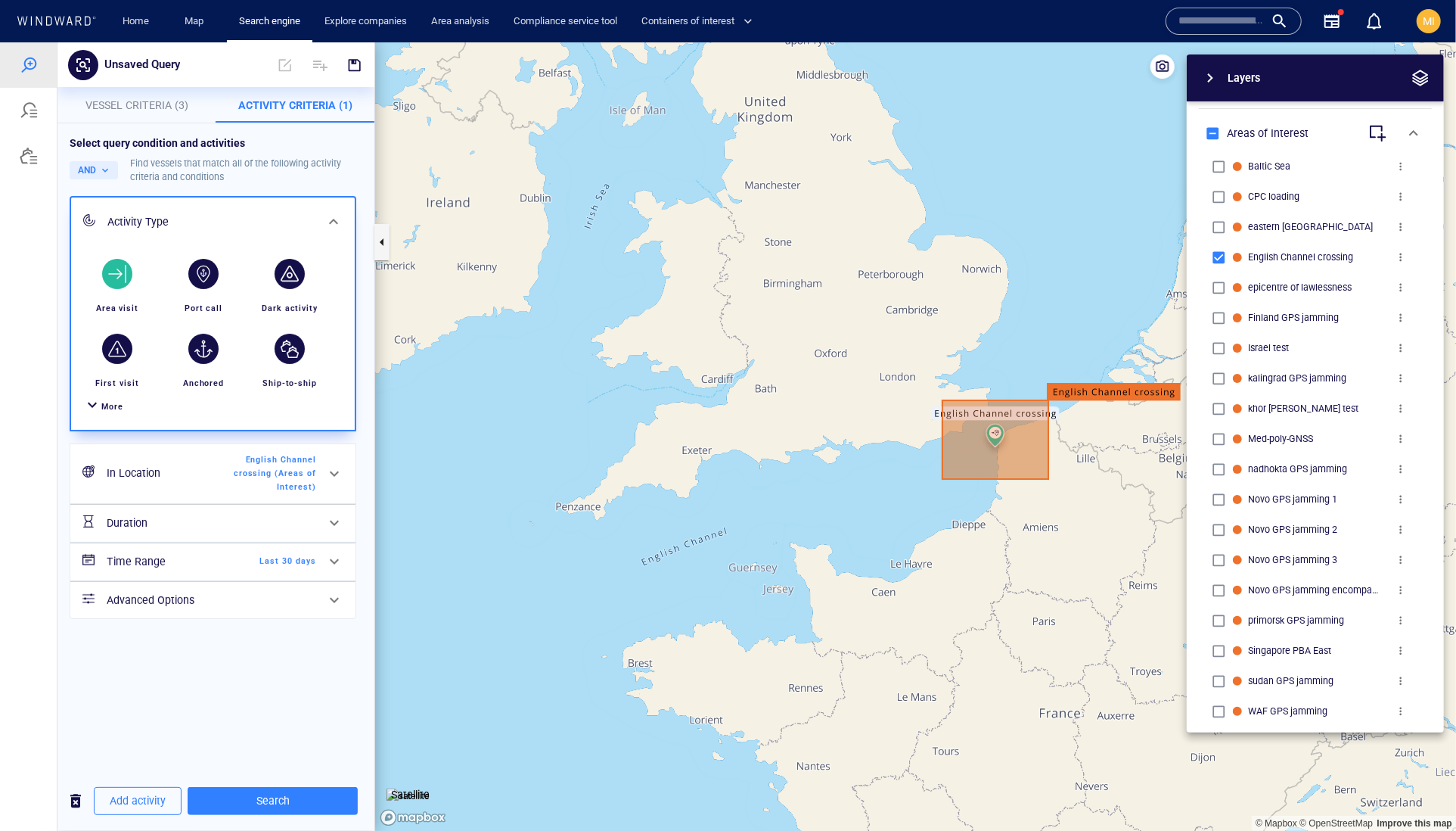
click at [124, 411] on span "More" at bounding box center [112, 406] width 22 height 10
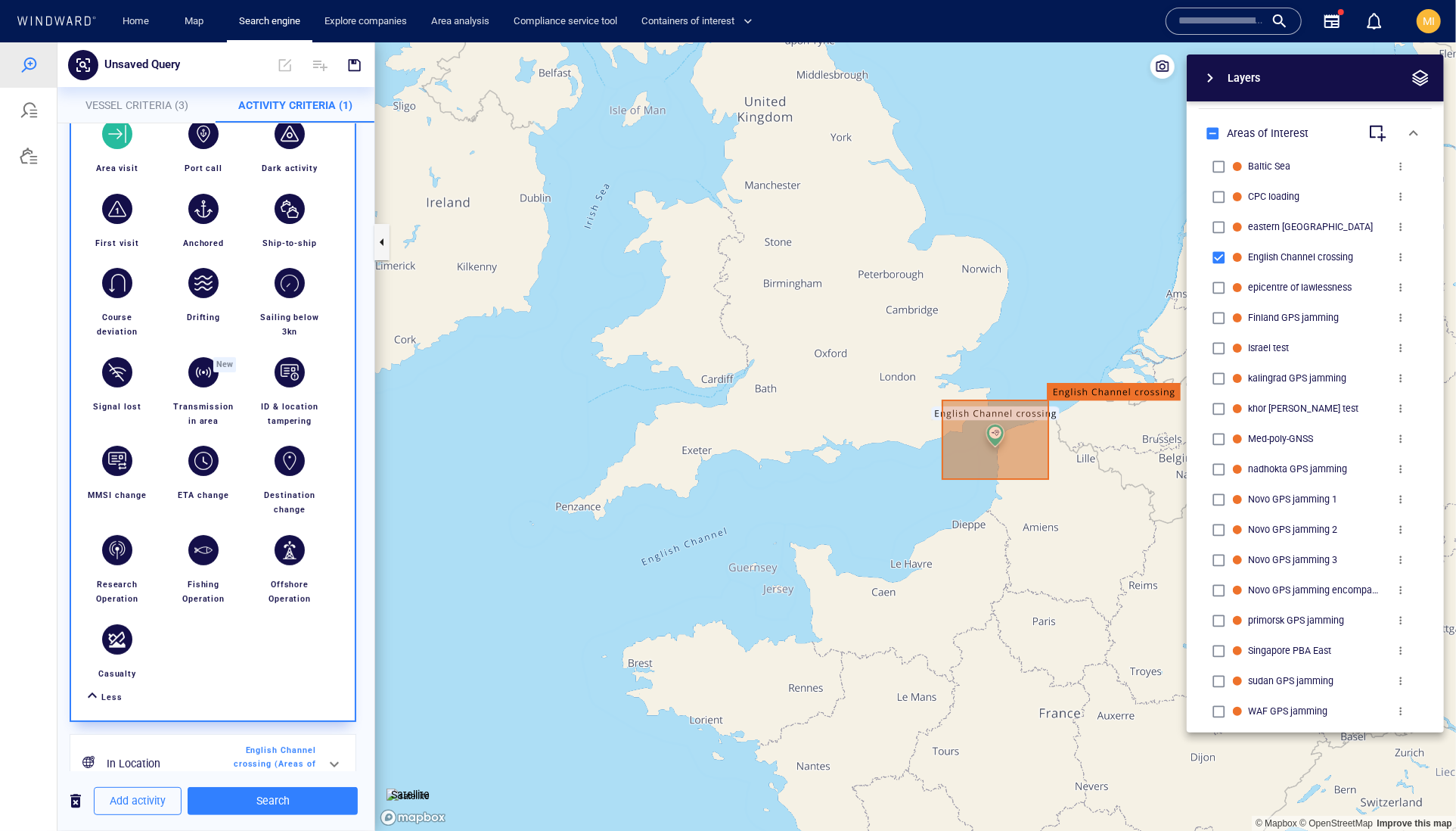
scroll to position [141, 0]
click at [219, 386] on div "button" at bounding box center [203, 370] width 30 height 30
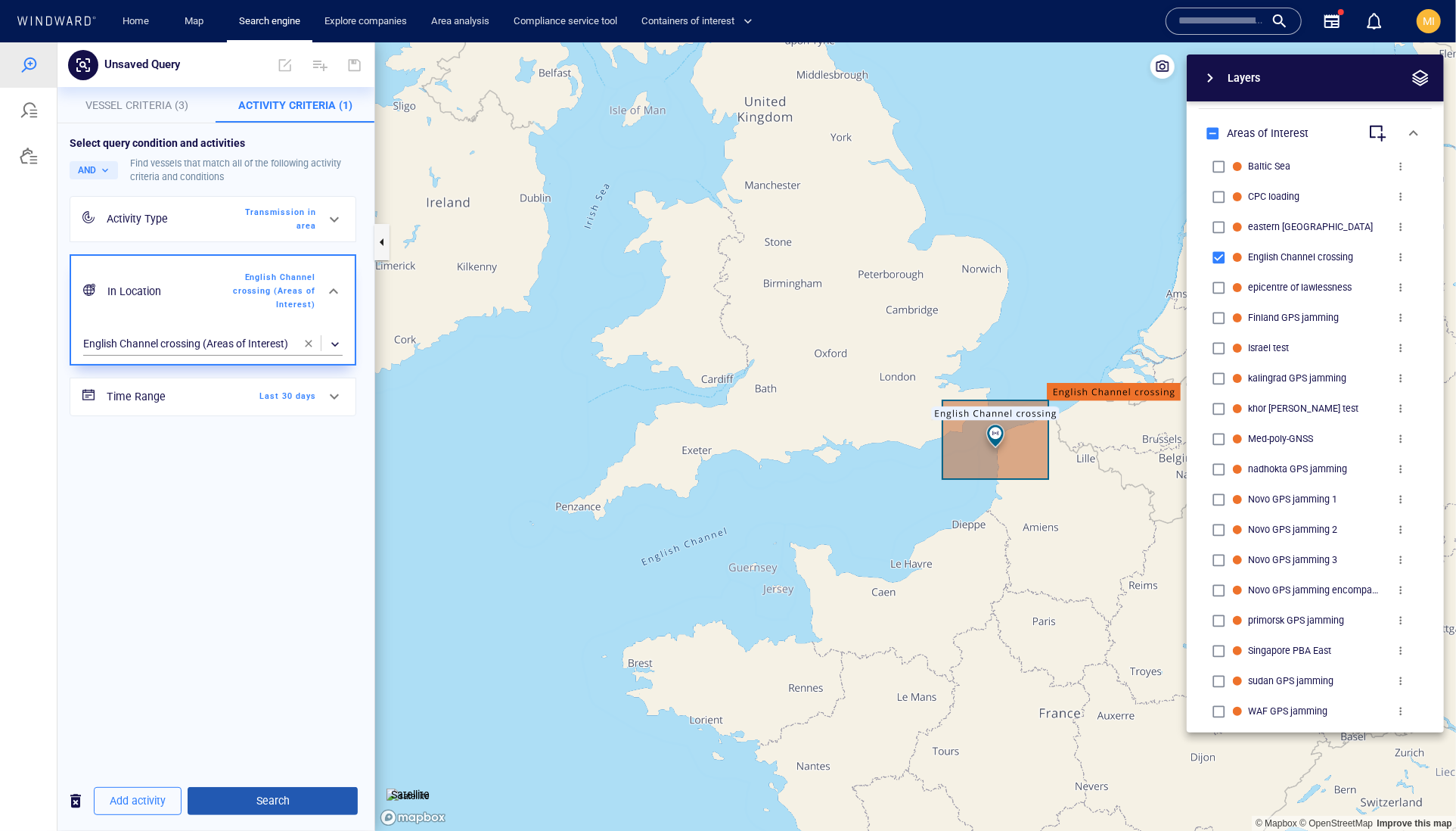
click at [291, 797] on span "Search" at bounding box center [273, 800] width 146 height 19
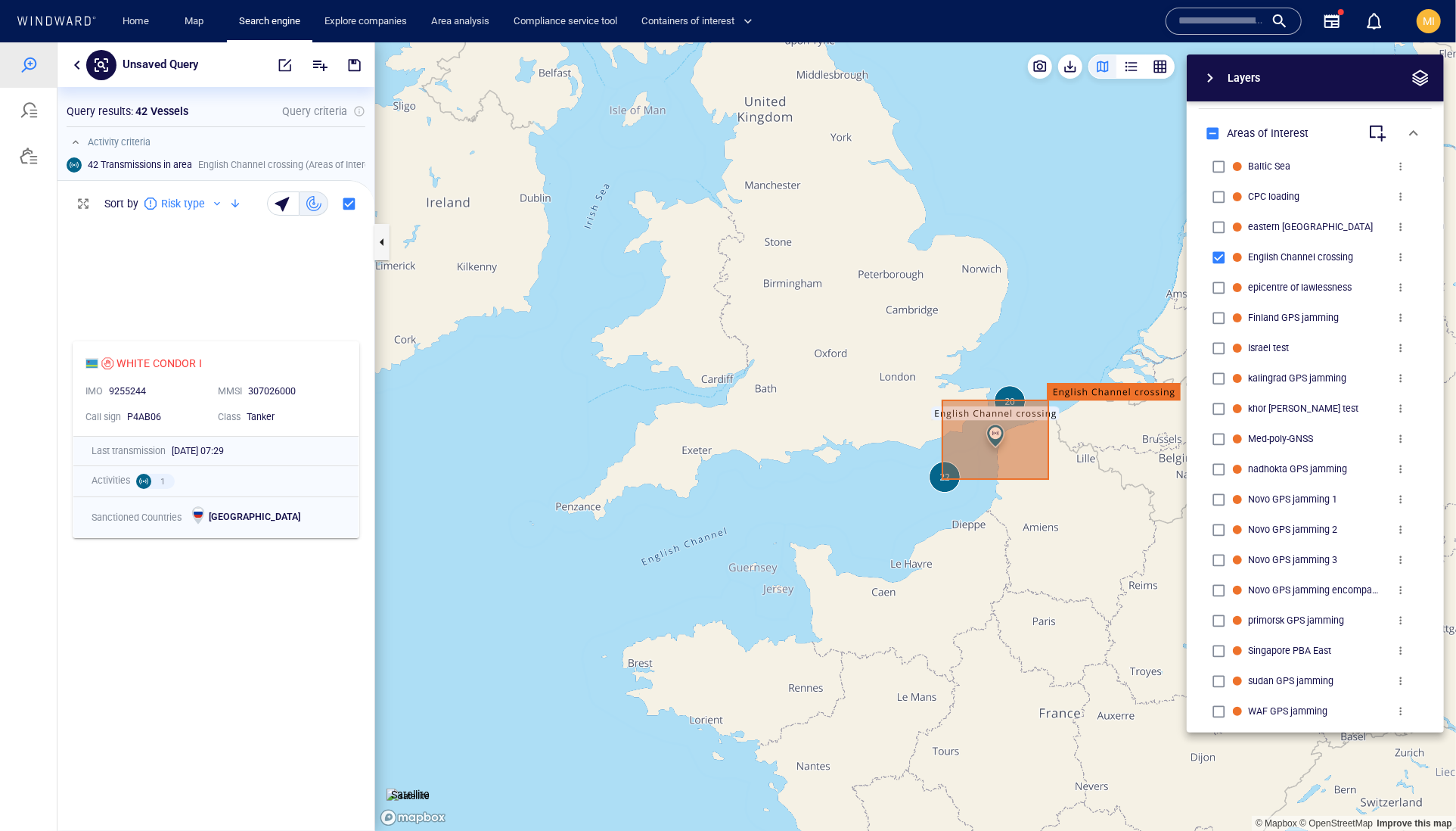
scroll to position [3018, 0]
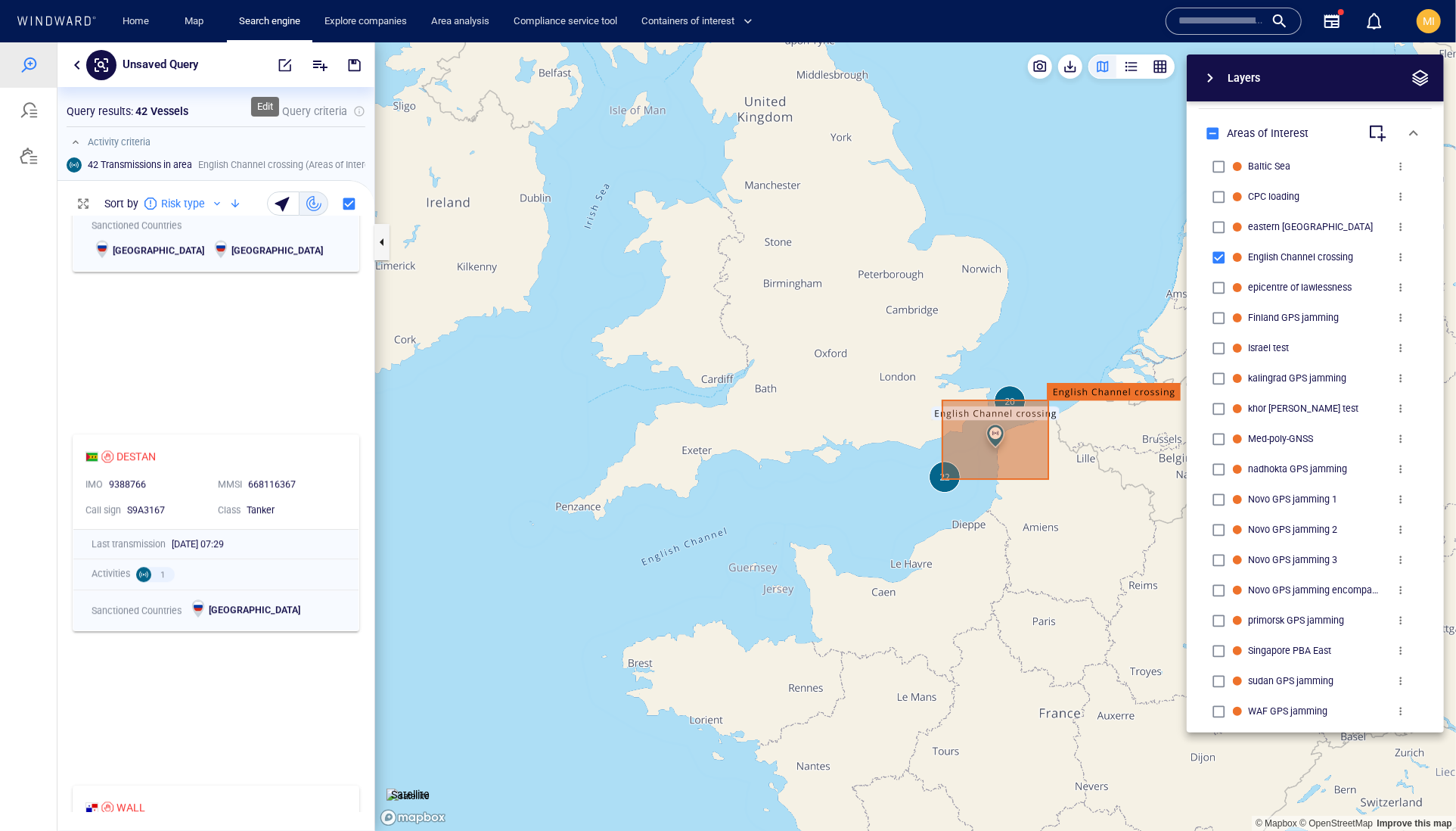
click at [277, 63] on span "button" at bounding box center [285, 64] width 15 height 15
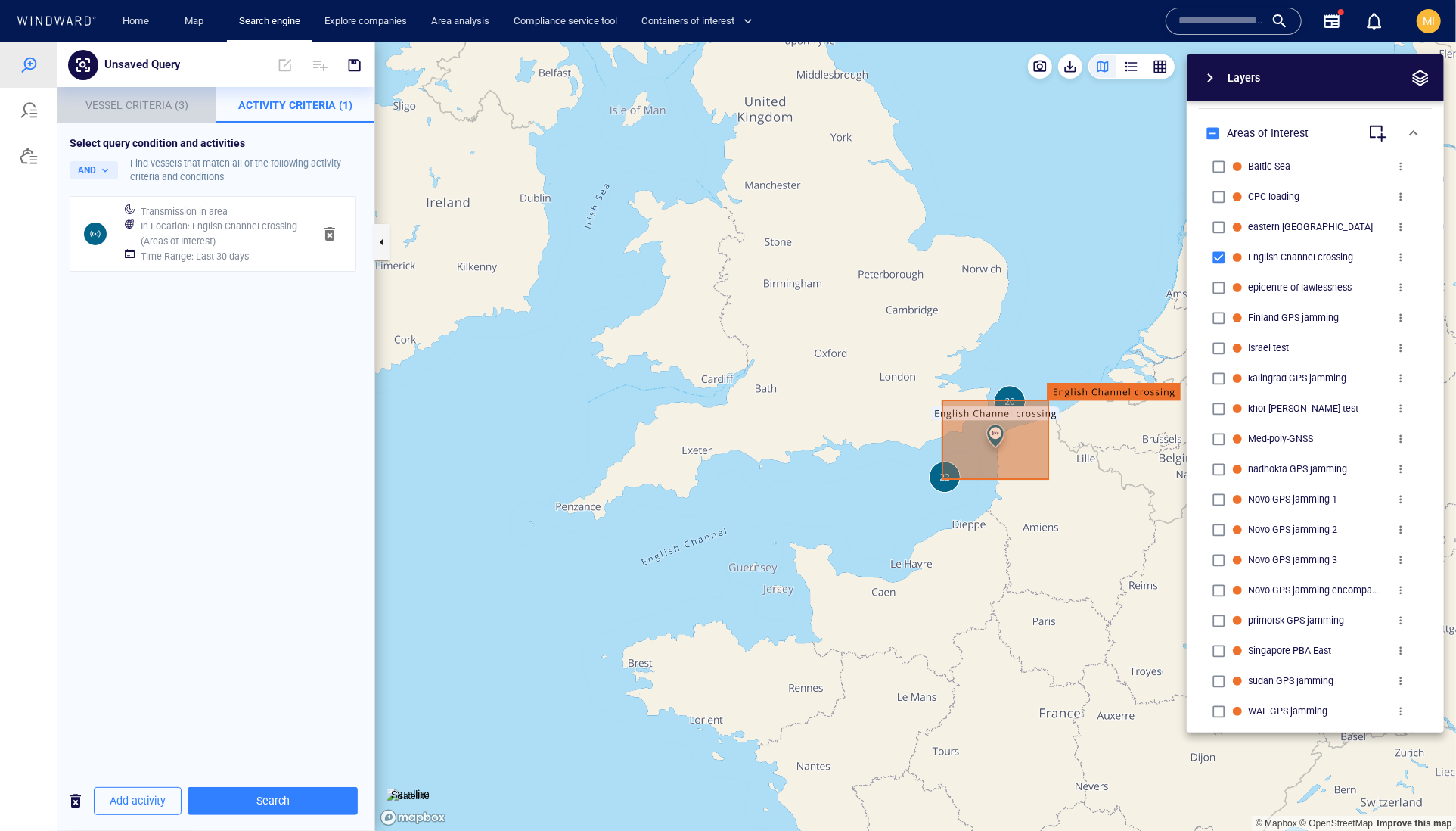
click at [168, 110] on span "Vessel Criteria (3)" at bounding box center [137, 104] width 103 height 12
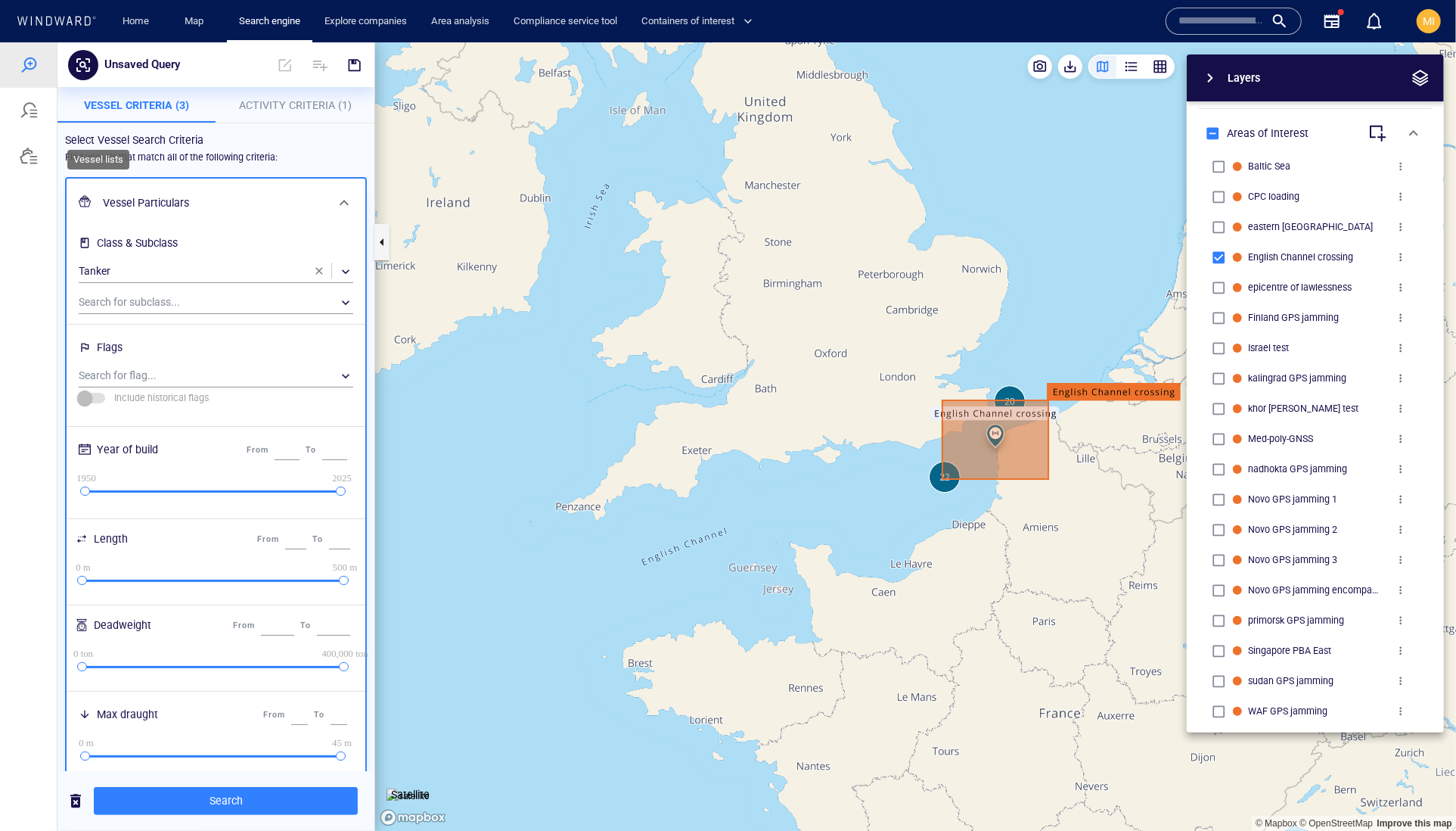
click at [32, 165] on div at bounding box center [29, 155] width 18 height 18
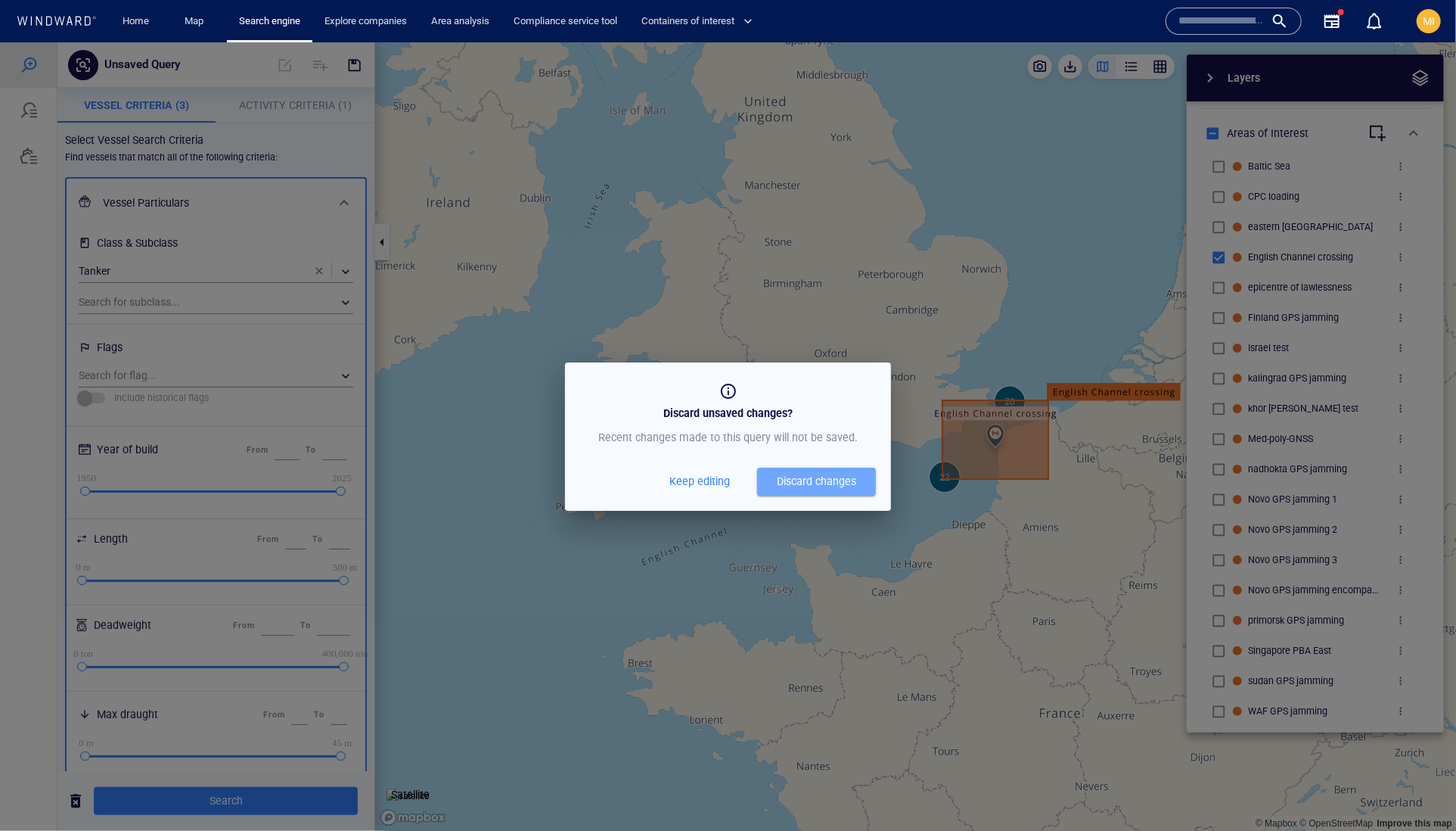
click at [796, 490] on div "Discard changes" at bounding box center [816, 481] width 79 height 19
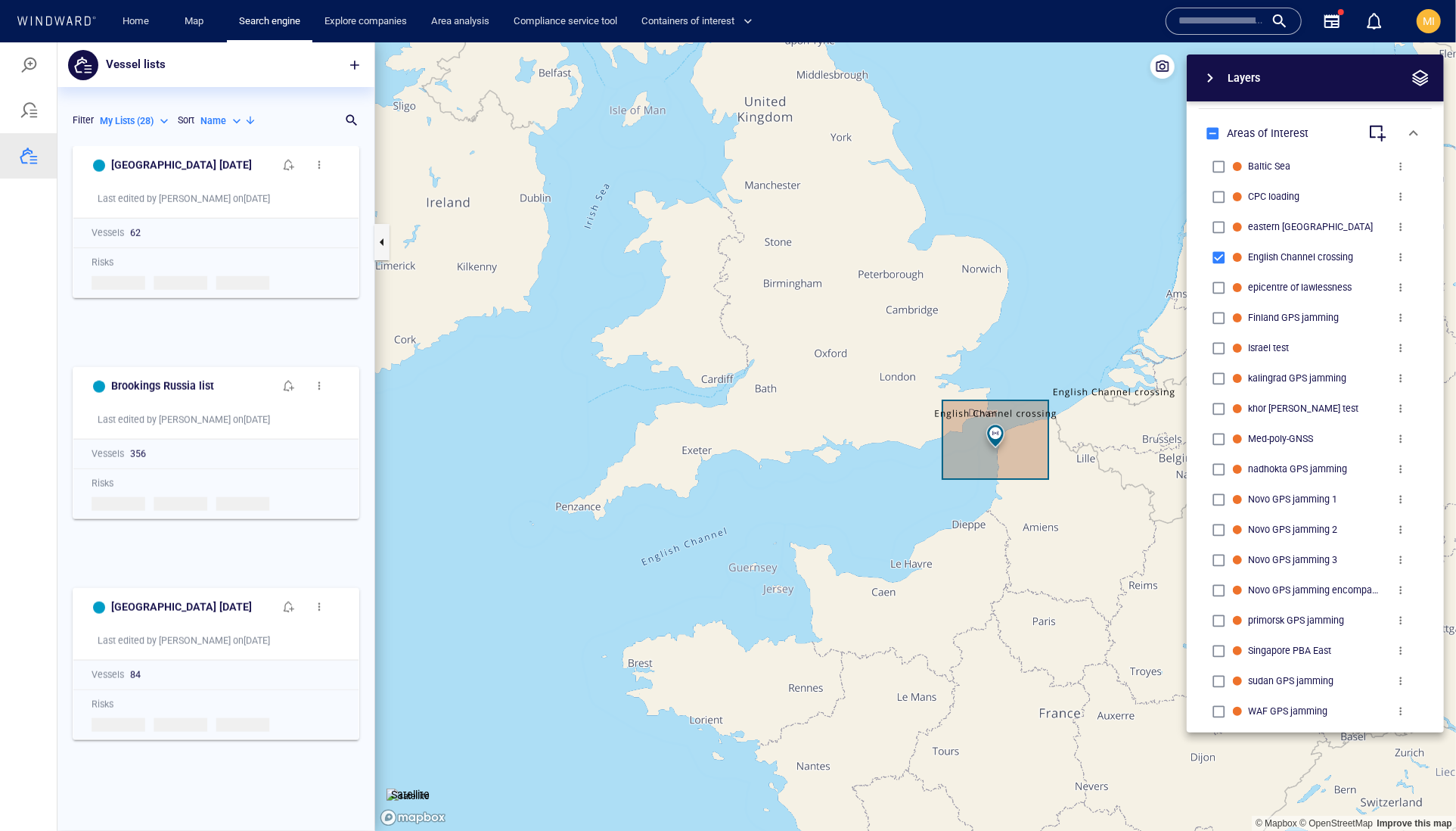
click at [201, 127] on p "Name" at bounding box center [213, 120] width 25 height 14
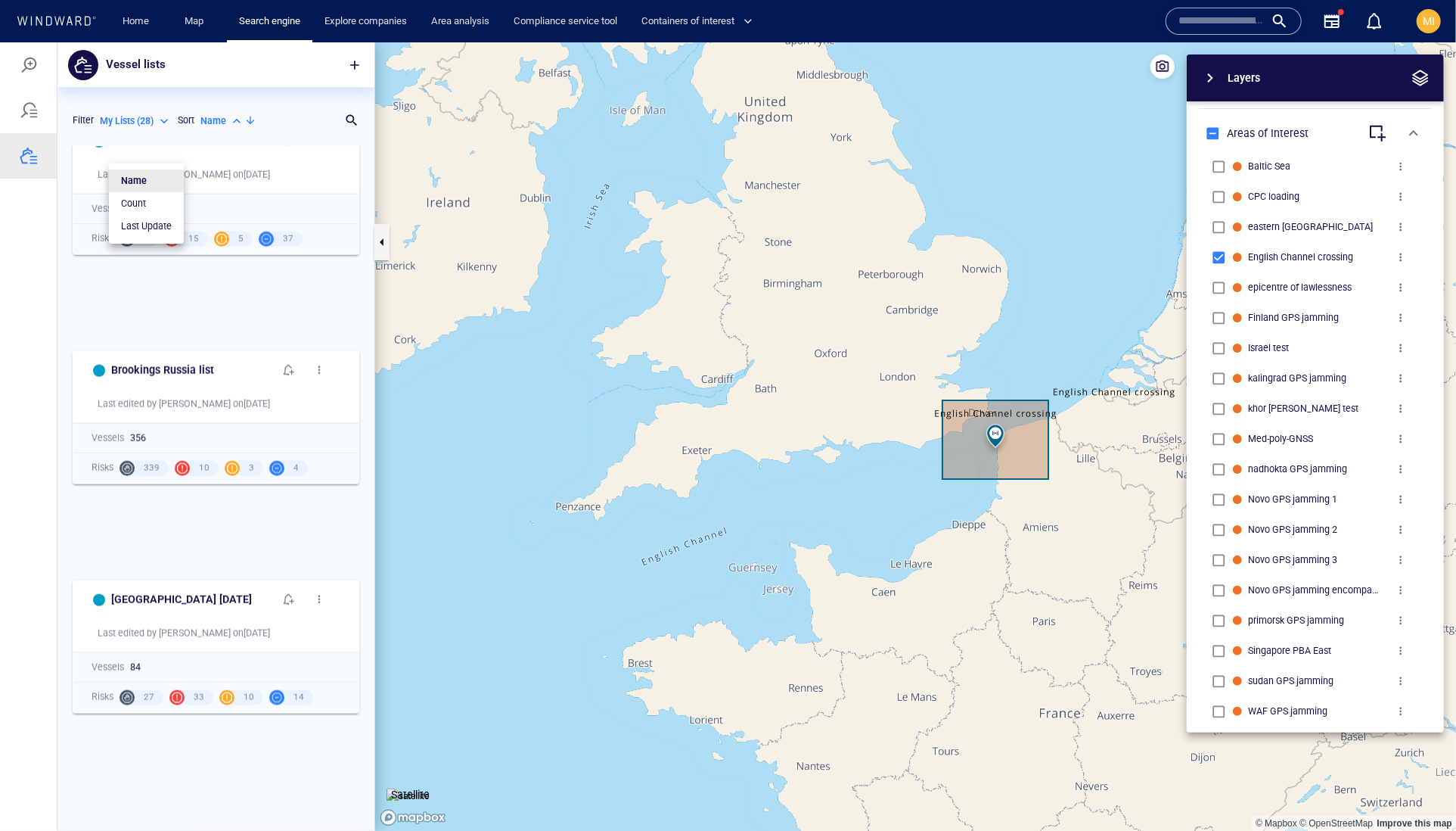
click at [156, 233] on p "Last Update" at bounding box center [147, 225] width 51 height 14
type input "*********"
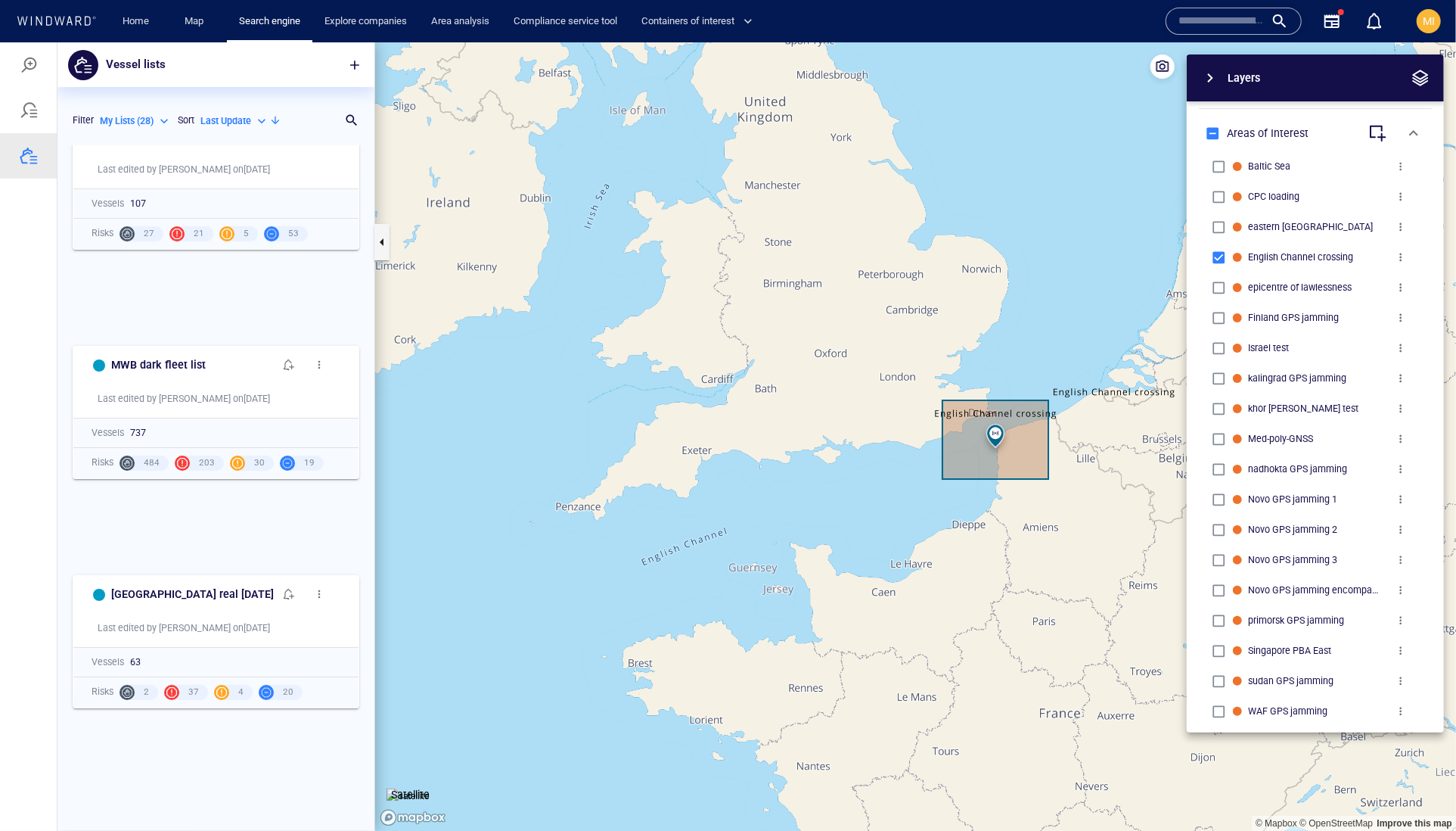
scroll to position [4148, 0]
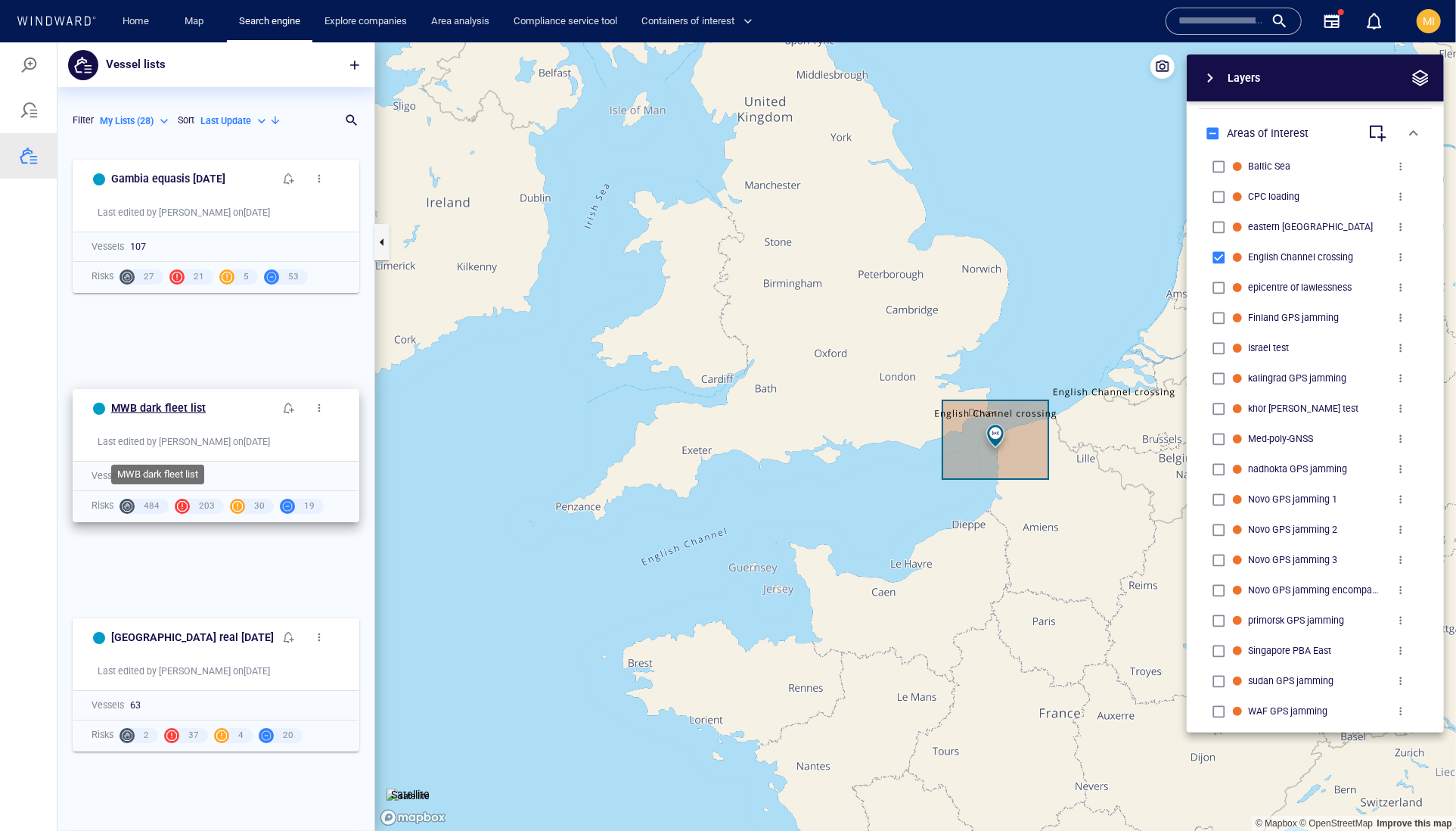
click at [205, 417] on h6 "MWB dark fleet list" at bounding box center [159, 407] width 95 height 19
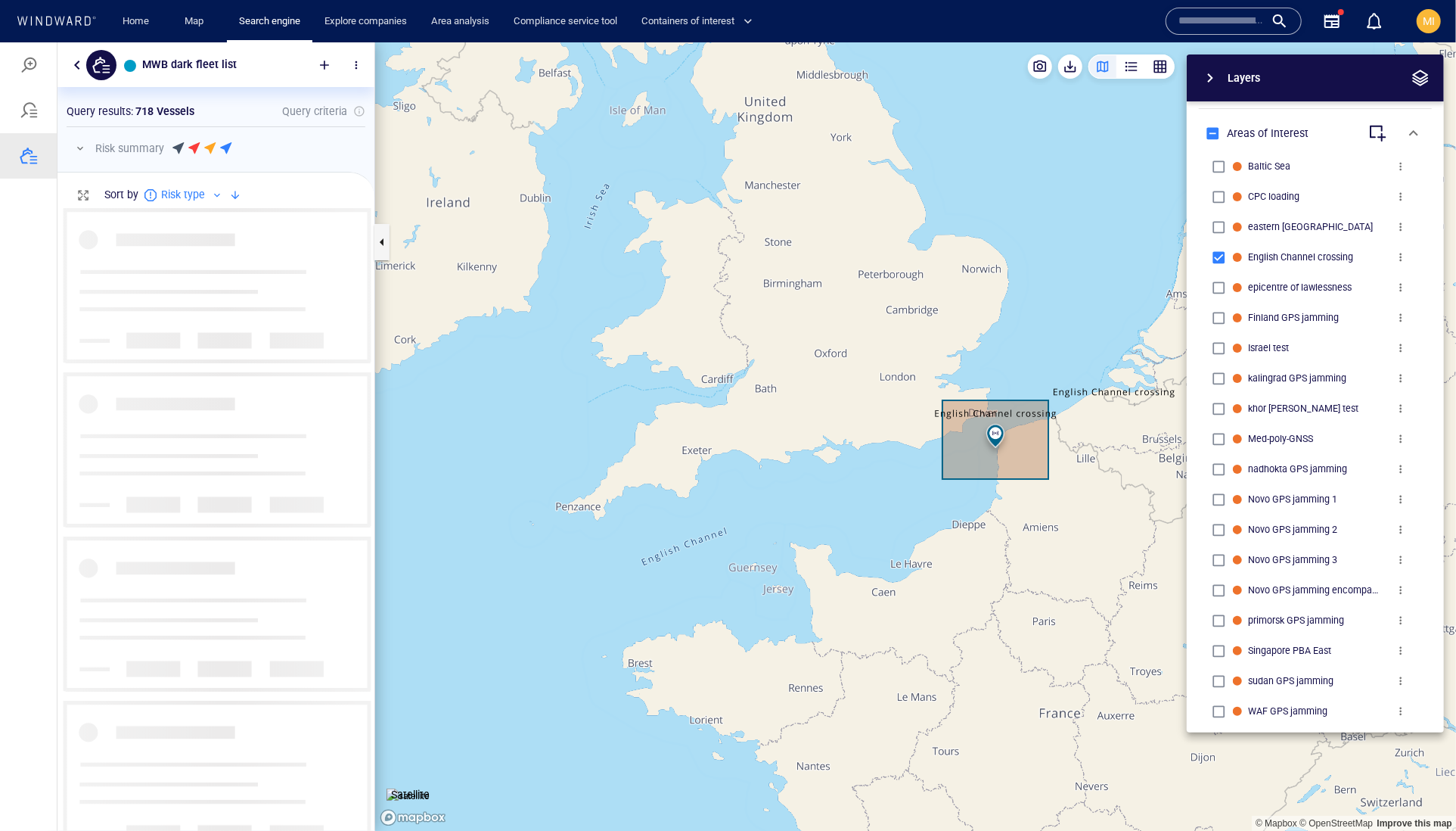
scroll to position [1, 1]
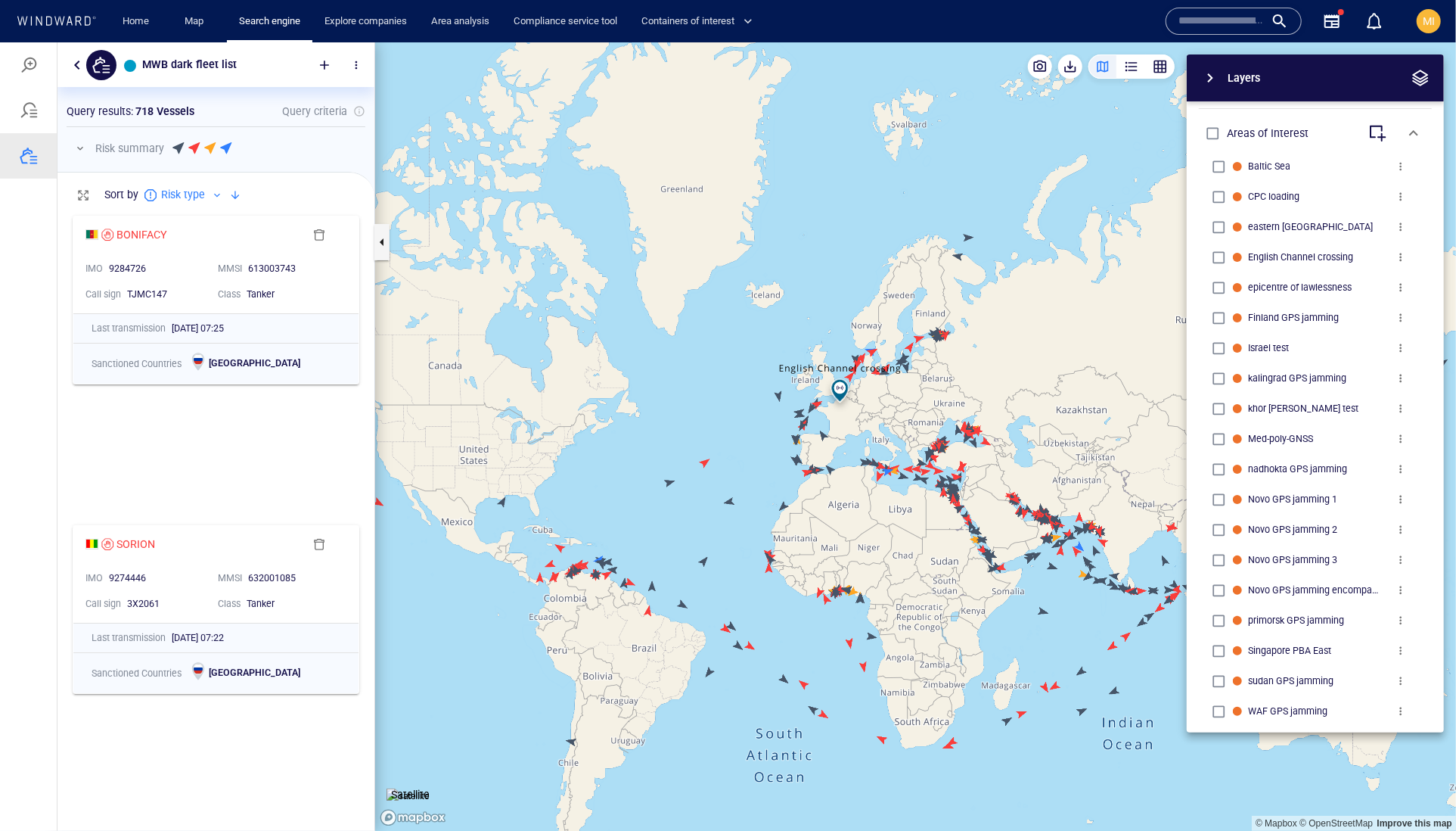
drag, startPoint x: 980, startPoint y: 457, endPoint x: 881, endPoint y: 485, distance: 102.9
click at [883, 484] on canvas "Map" at bounding box center [915, 436] width 1081 height 789
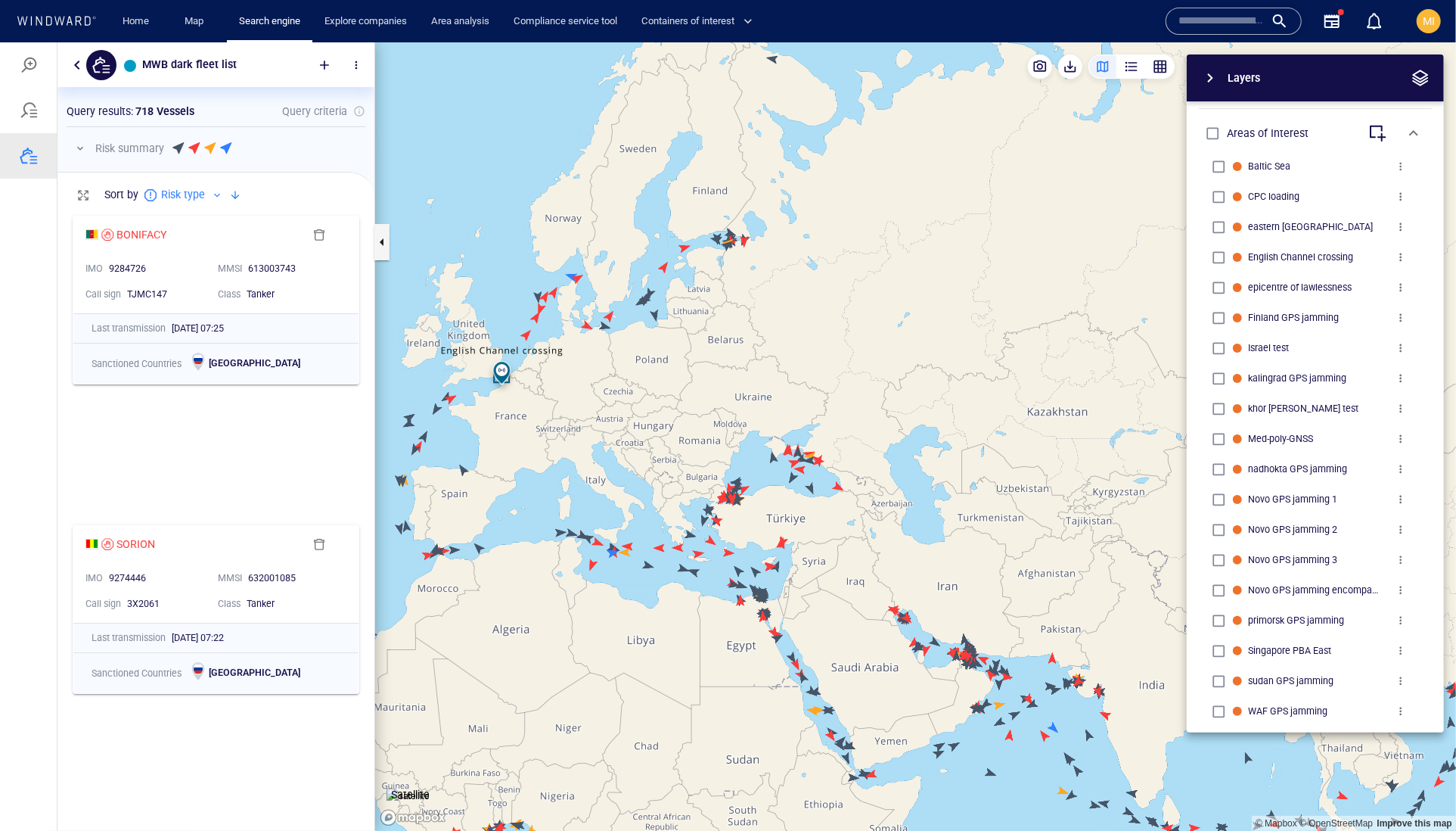
drag, startPoint x: 693, startPoint y: 436, endPoint x: 749, endPoint y: 503, distance: 87.3
click at [749, 500] on canvas "Map" at bounding box center [915, 436] width 1081 height 789
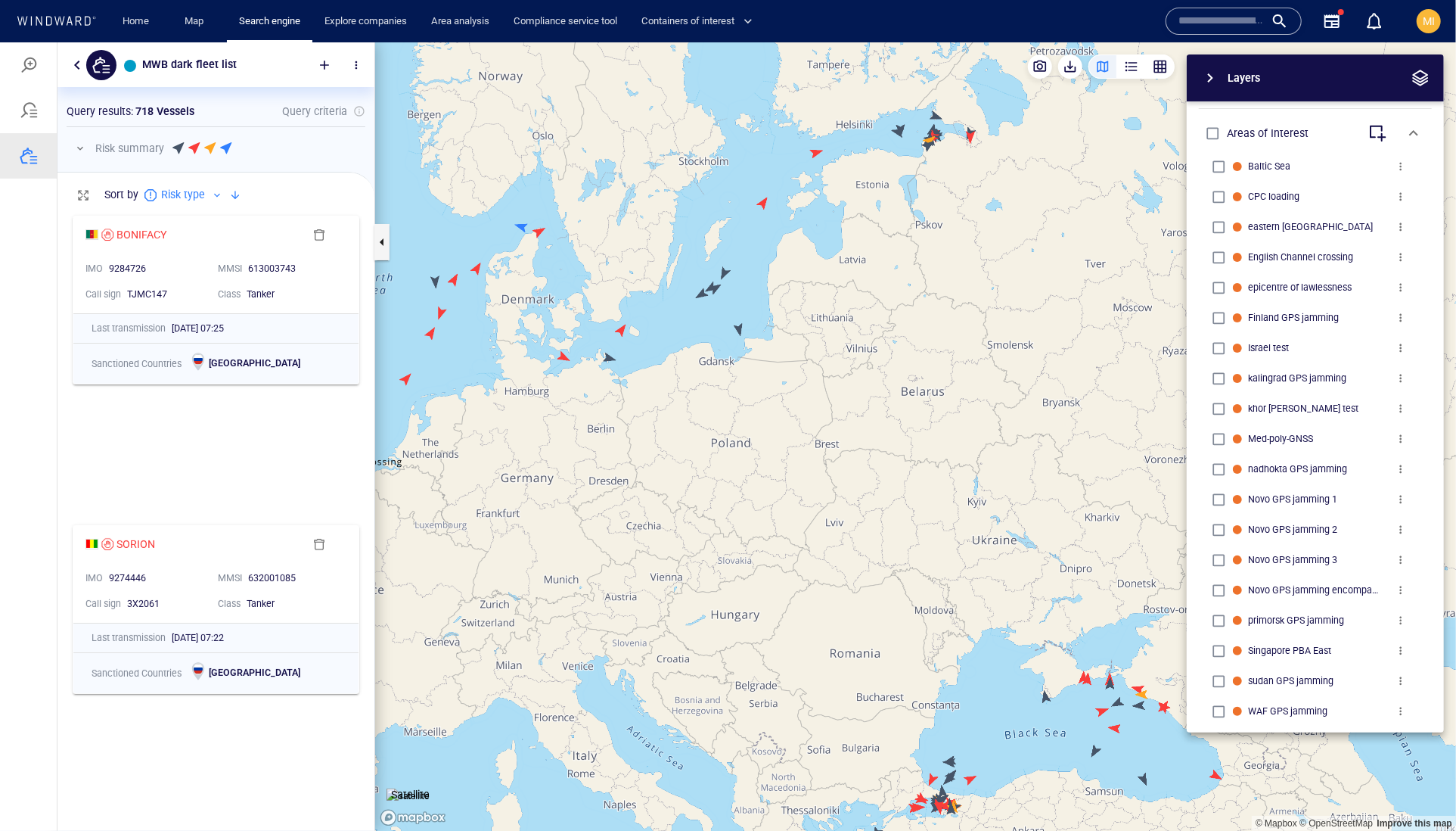
click at [738, 329] on canvas "Map" at bounding box center [915, 436] width 1081 height 789
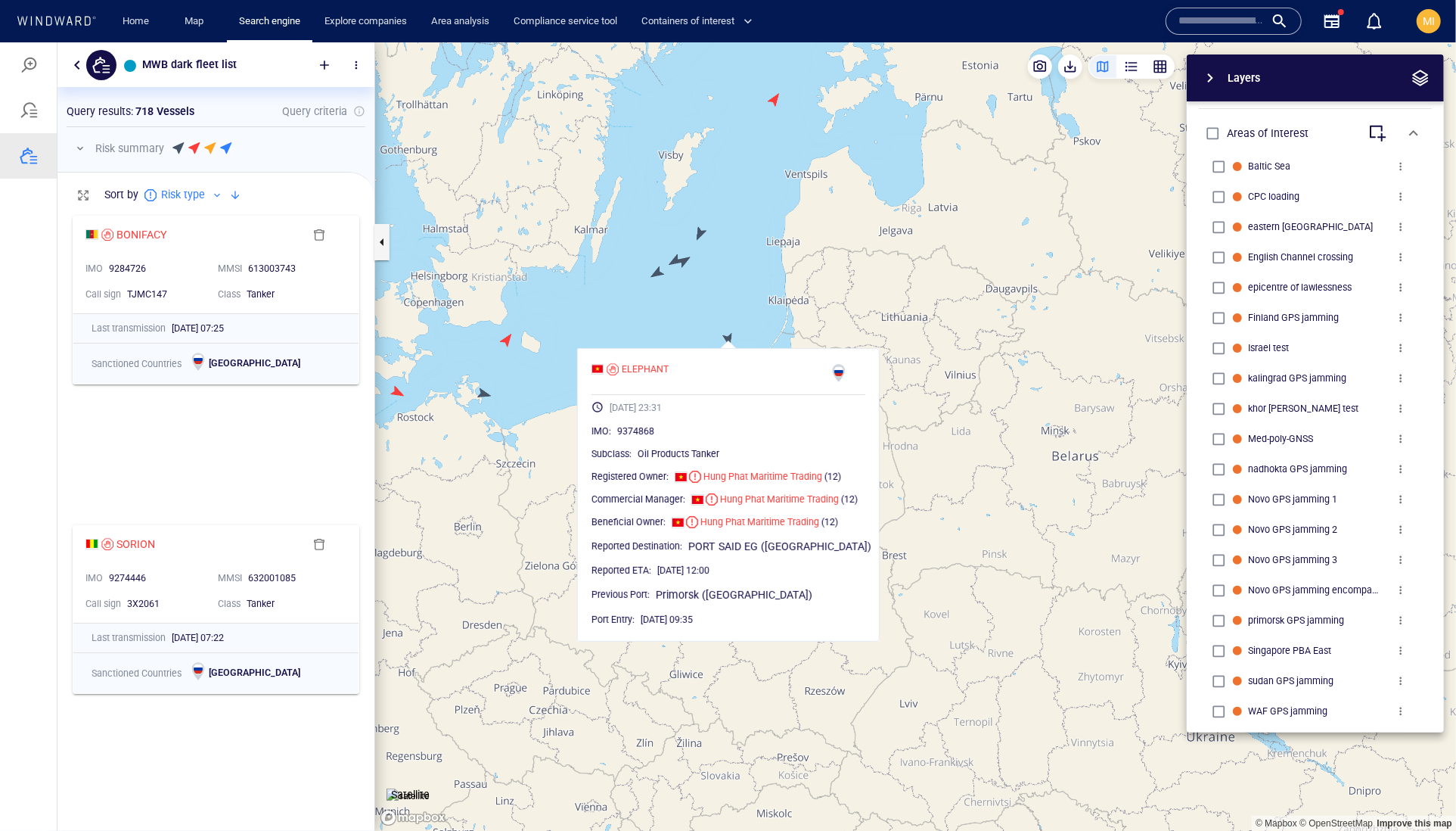
click at [749, 313] on canvas "Map" at bounding box center [915, 436] width 1081 height 789
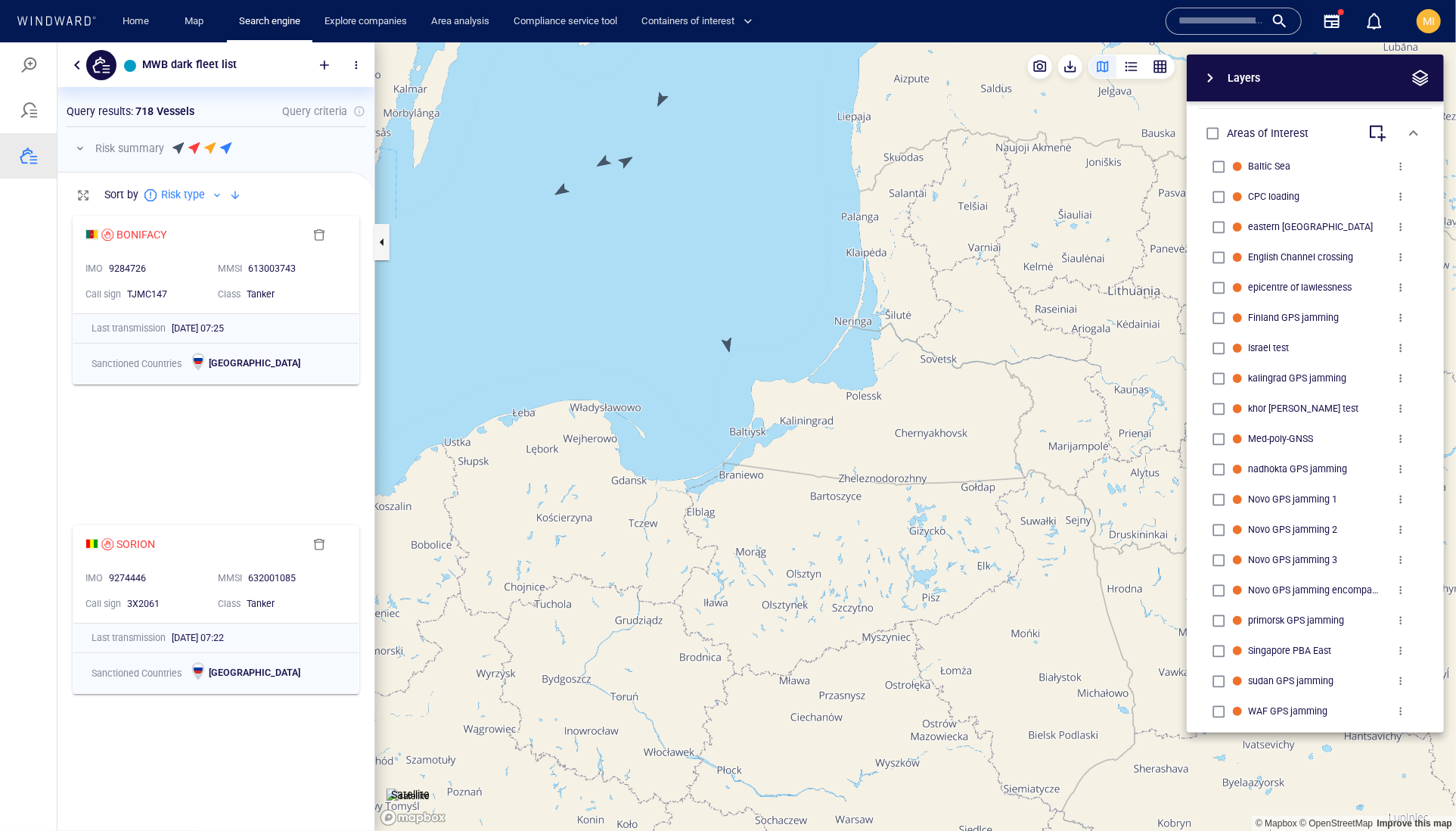
click at [728, 339] on canvas "Map" at bounding box center [915, 436] width 1081 height 789
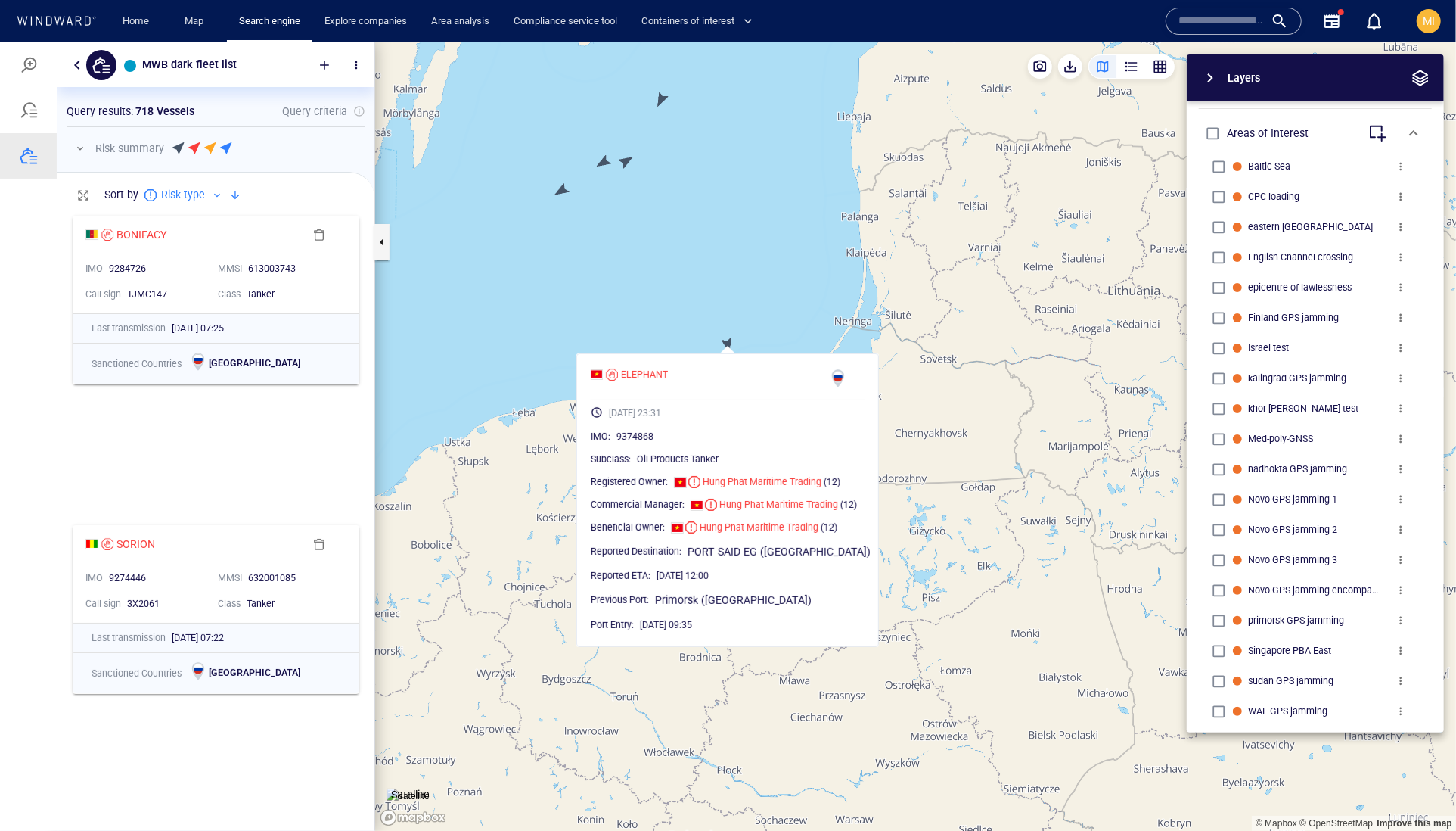
click at [729, 339] on canvas "Map" at bounding box center [915, 436] width 1081 height 789
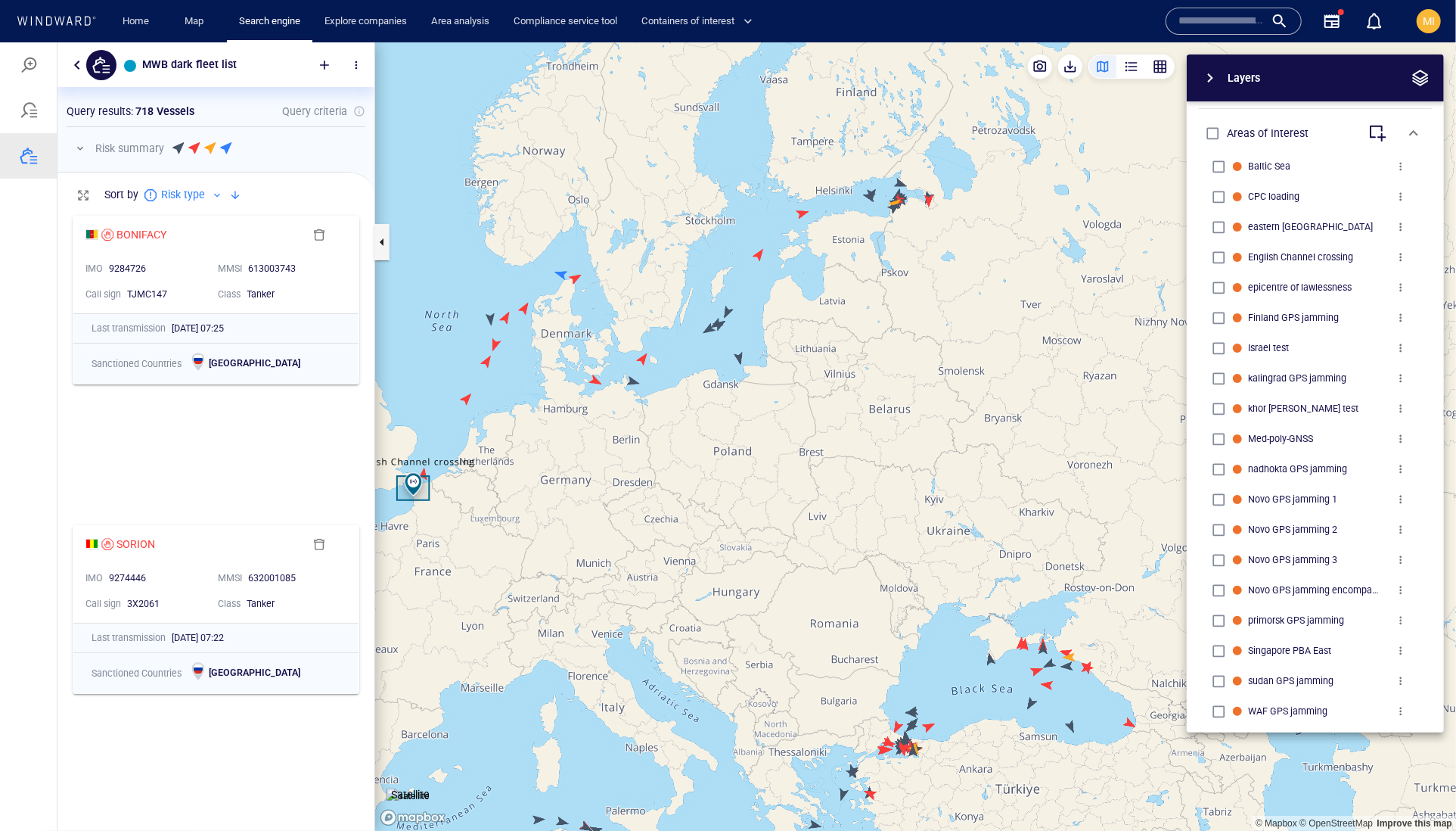
click at [631, 381] on canvas "Map" at bounding box center [915, 436] width 1081 height 789
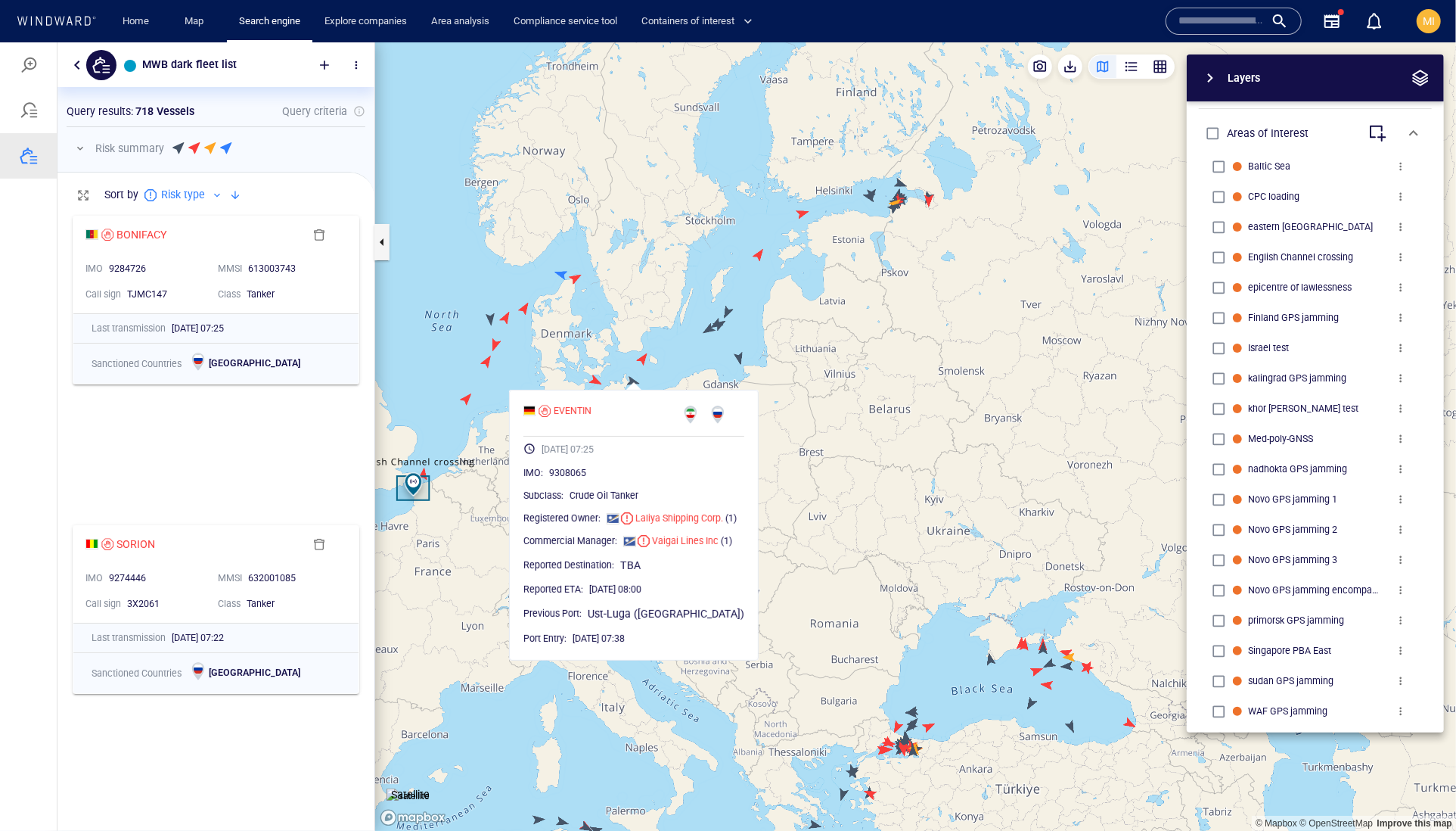
click at [631, 381] on canvas "Map" at bounding box center [915, 436] width 1081 height 789
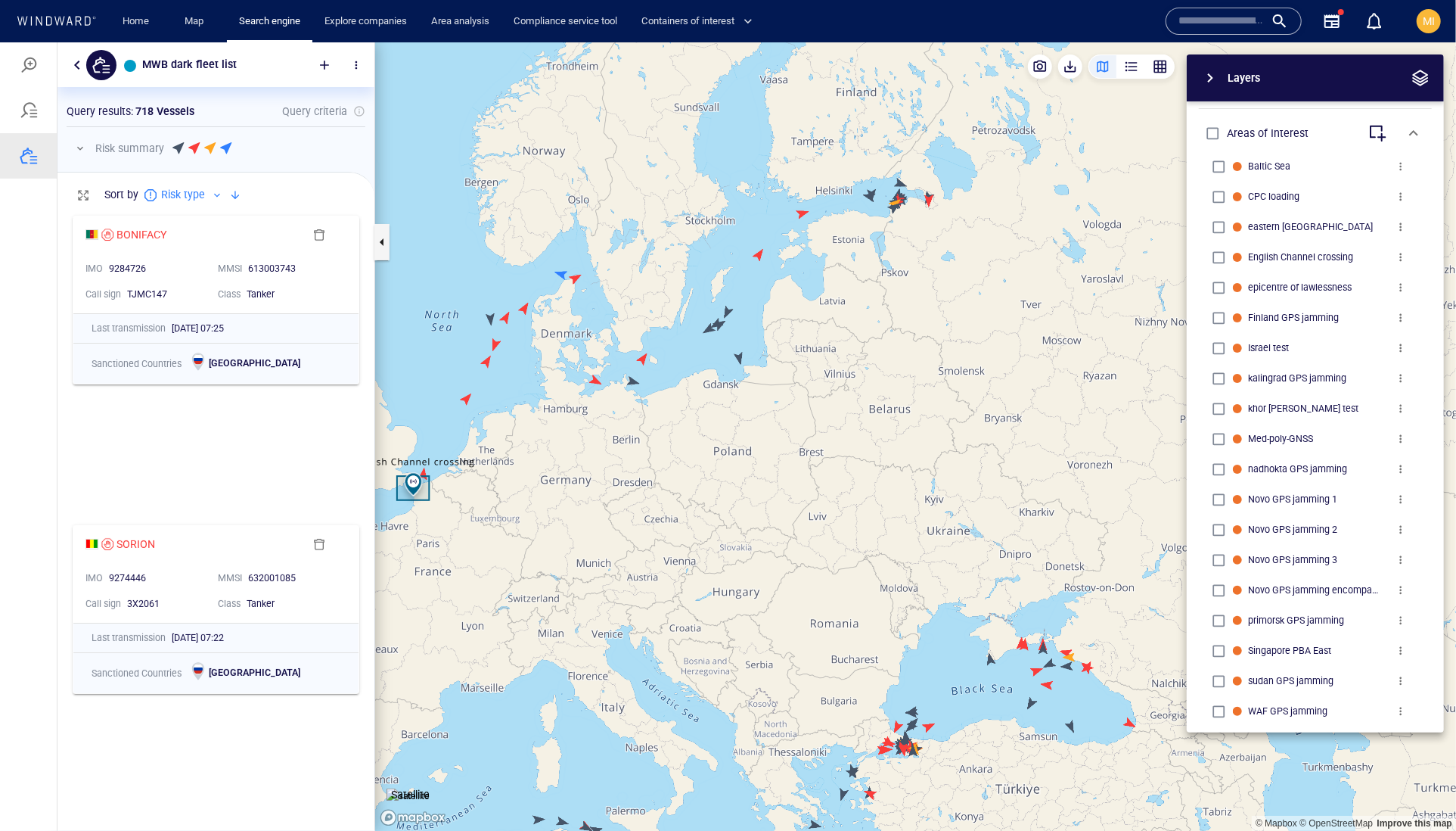
click at [592, 378] on canvas "Map" at bounding box center [915, 436] width 1081 height 789
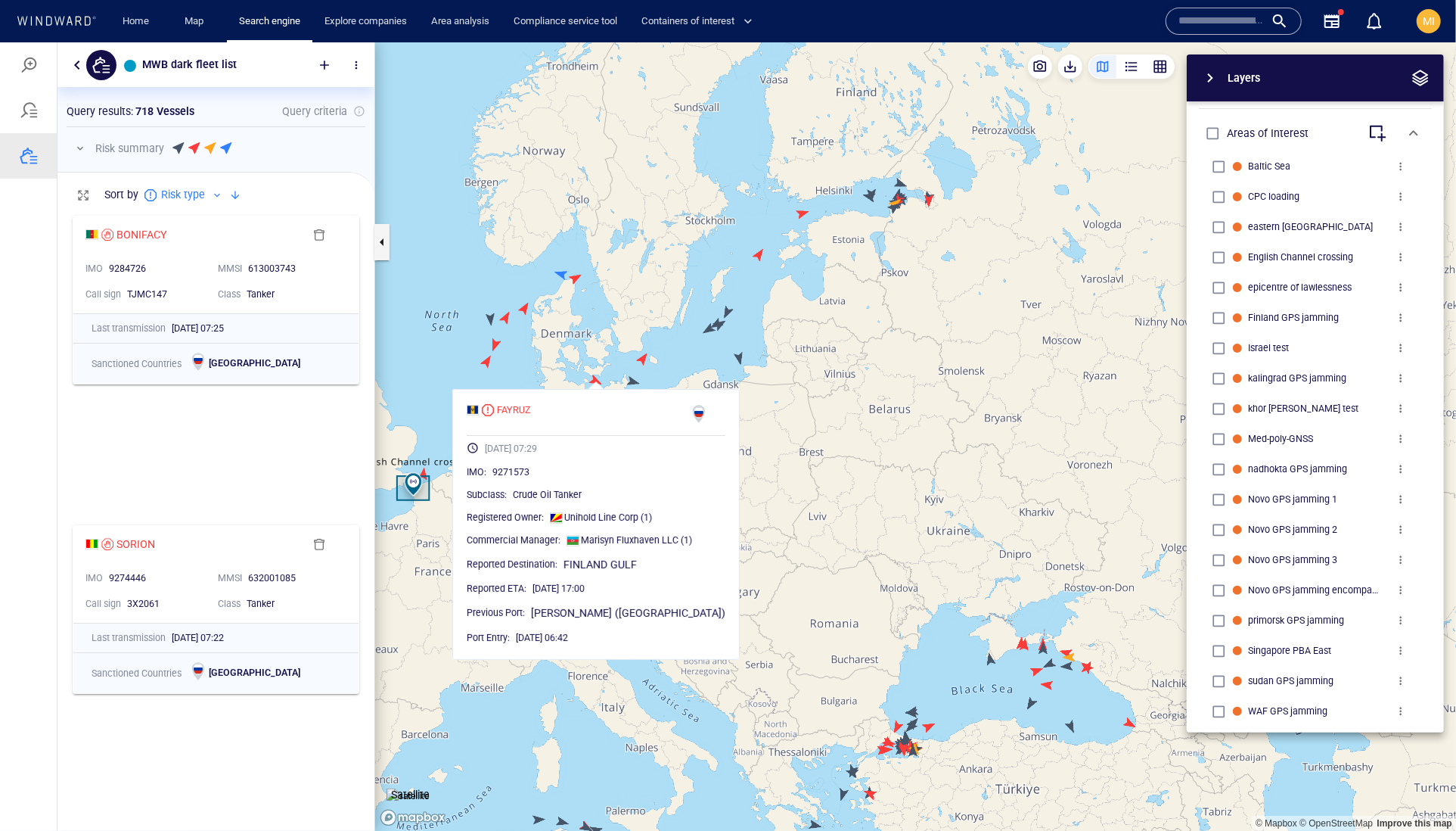
click at [643, 355] on canvas "Map" at bounding box center [915, 436] width 1081 height 789
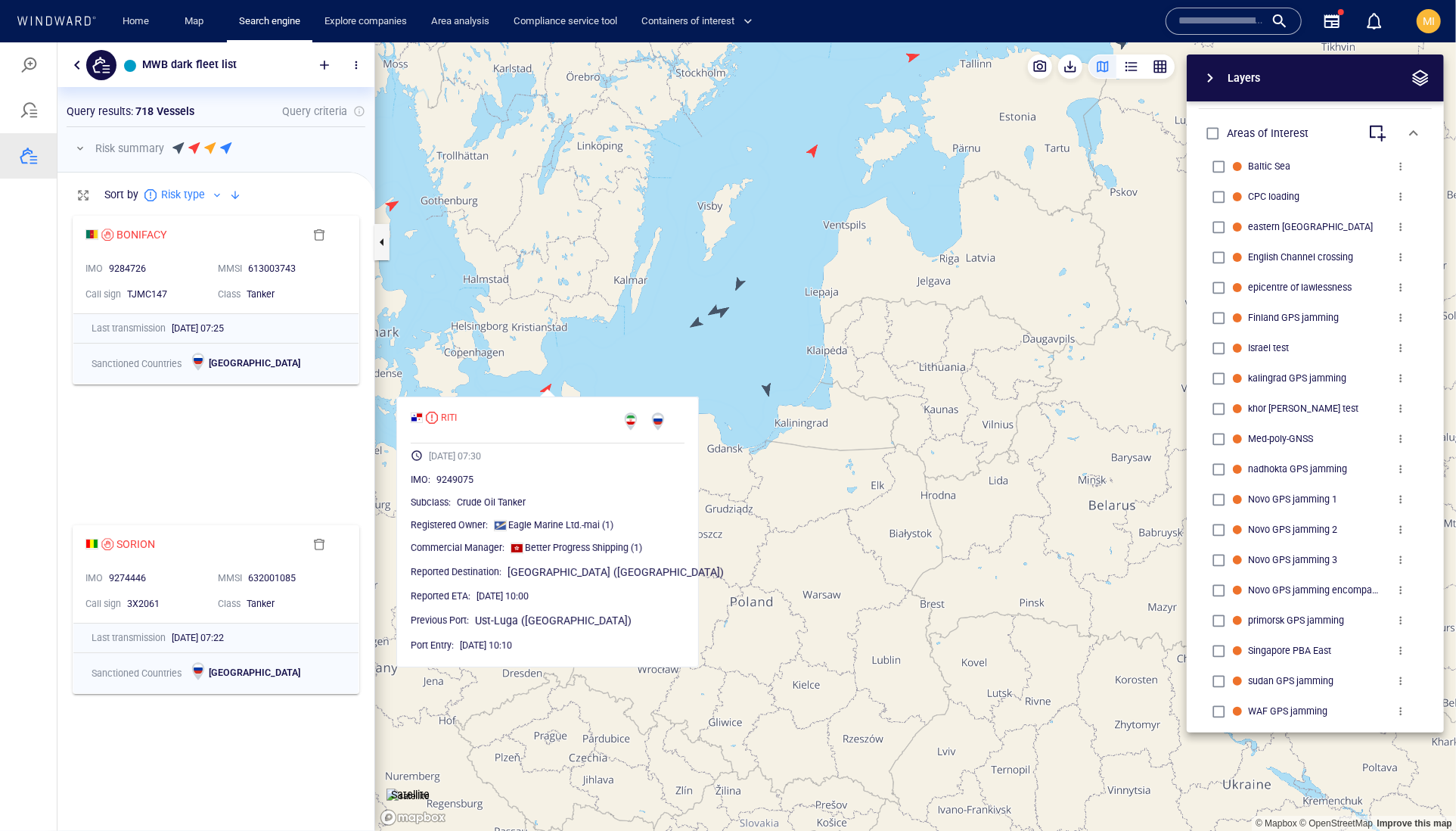
click at [696, 321] on canvas "Map" at bounding box center [915, 436] width 1081 height 789
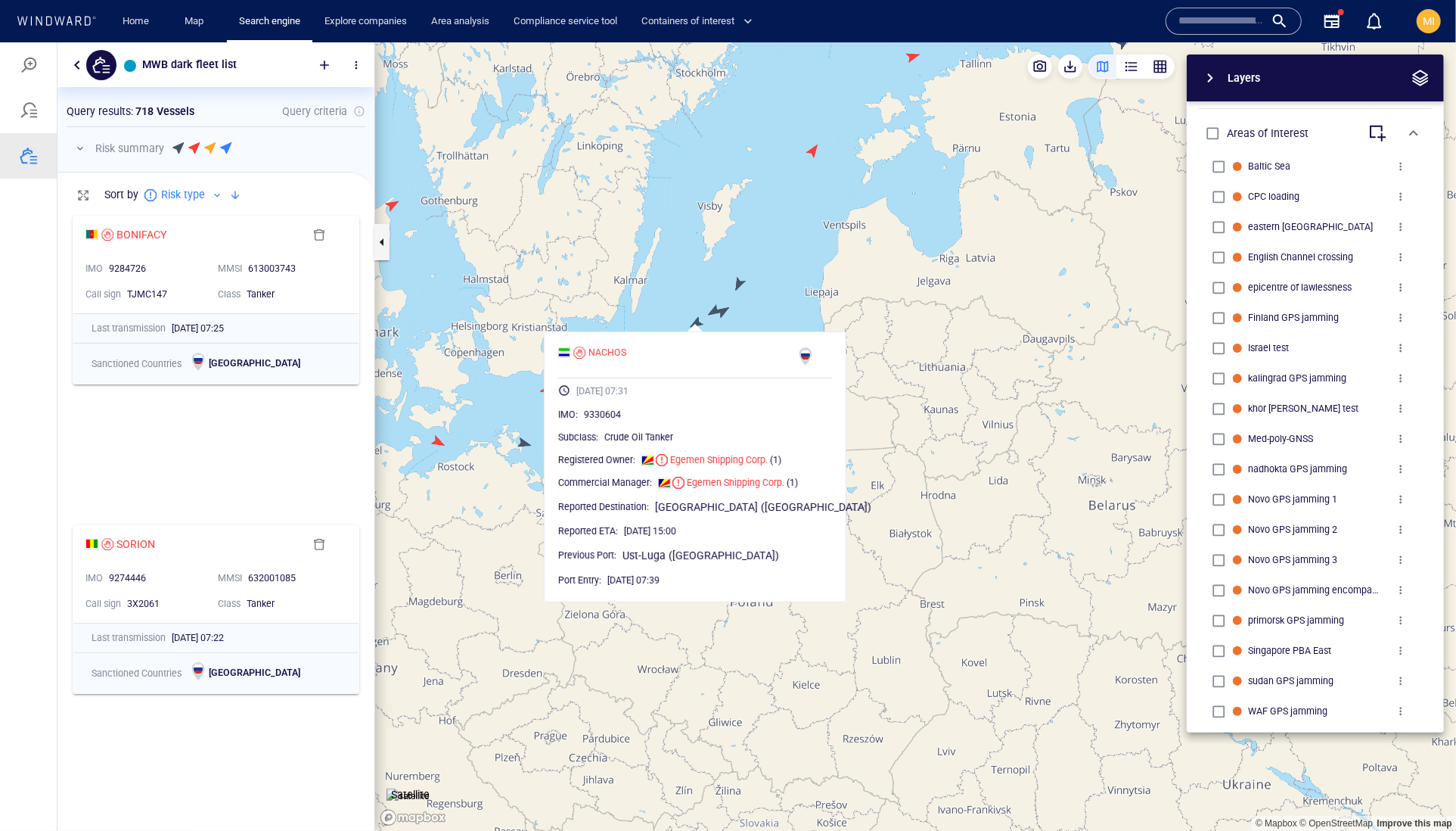
click at [713, 309] on canvas "Map" at bounding box center [915, 436] width 1081 height 789
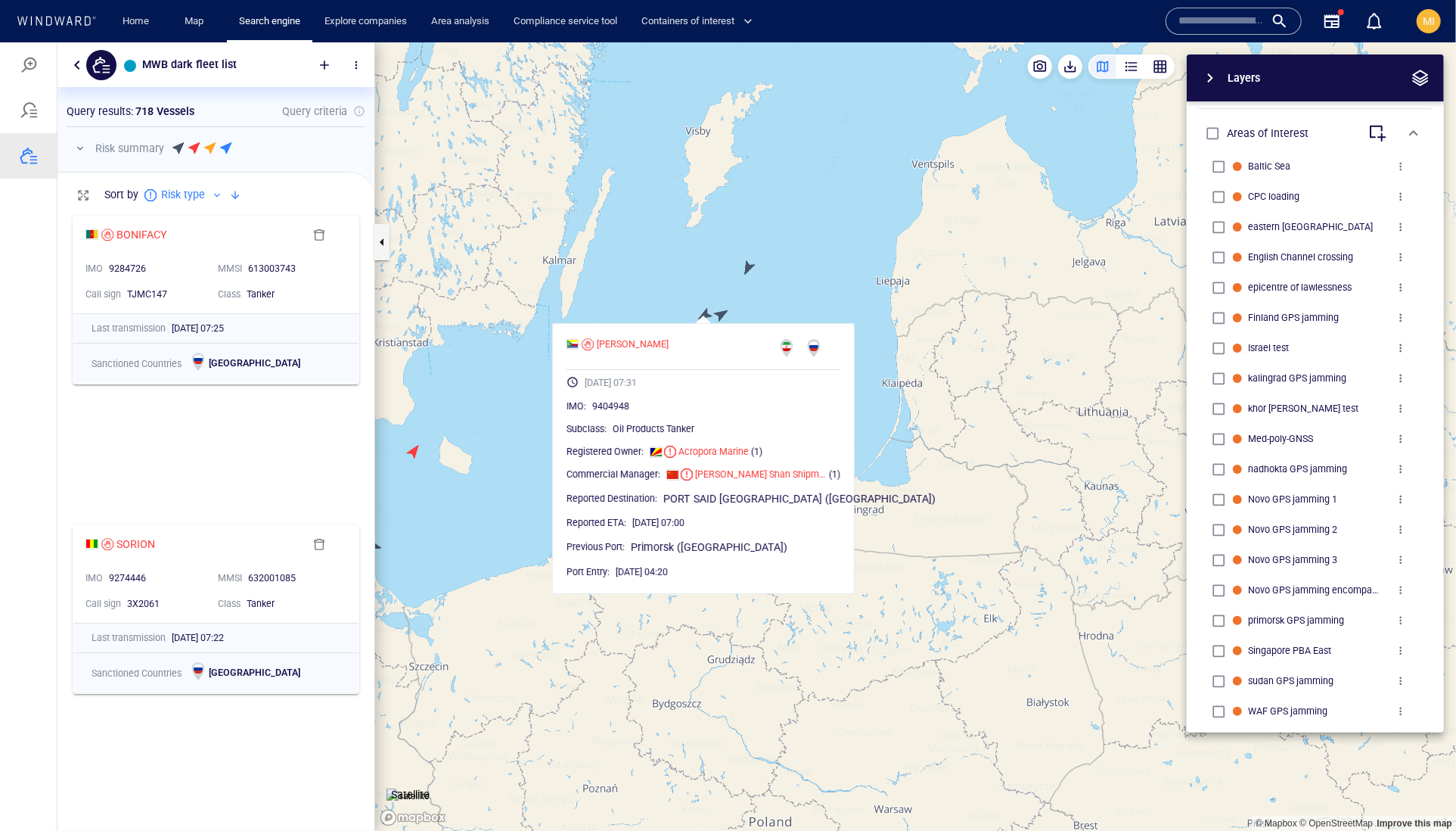
click at [719, 312] on canvas "Map" at bounding box center [915, 436] width 1081 height 789
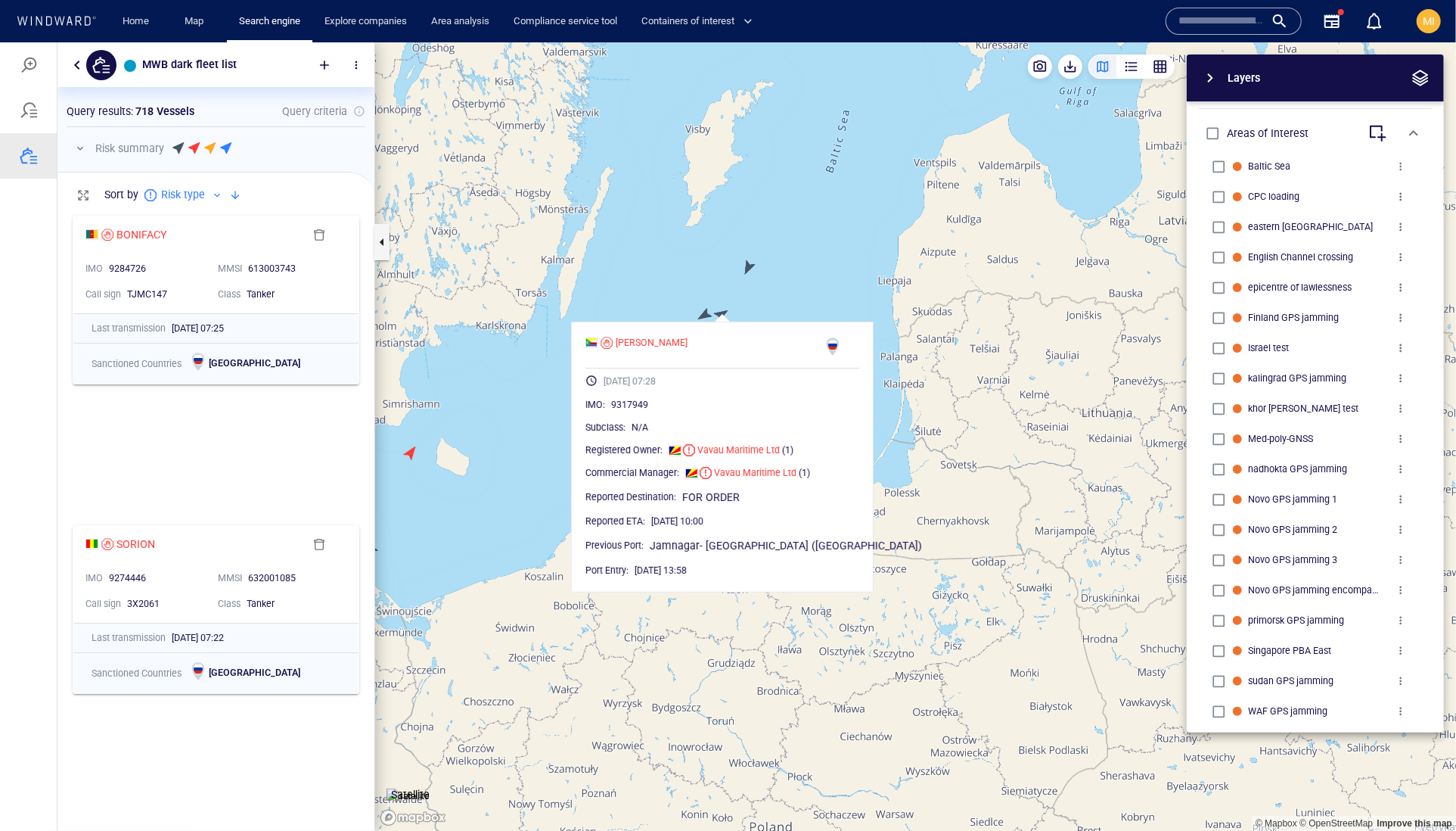
click at [751, 265] on canvas "Map" at bounding box center [915, 436] width 1081 height 789
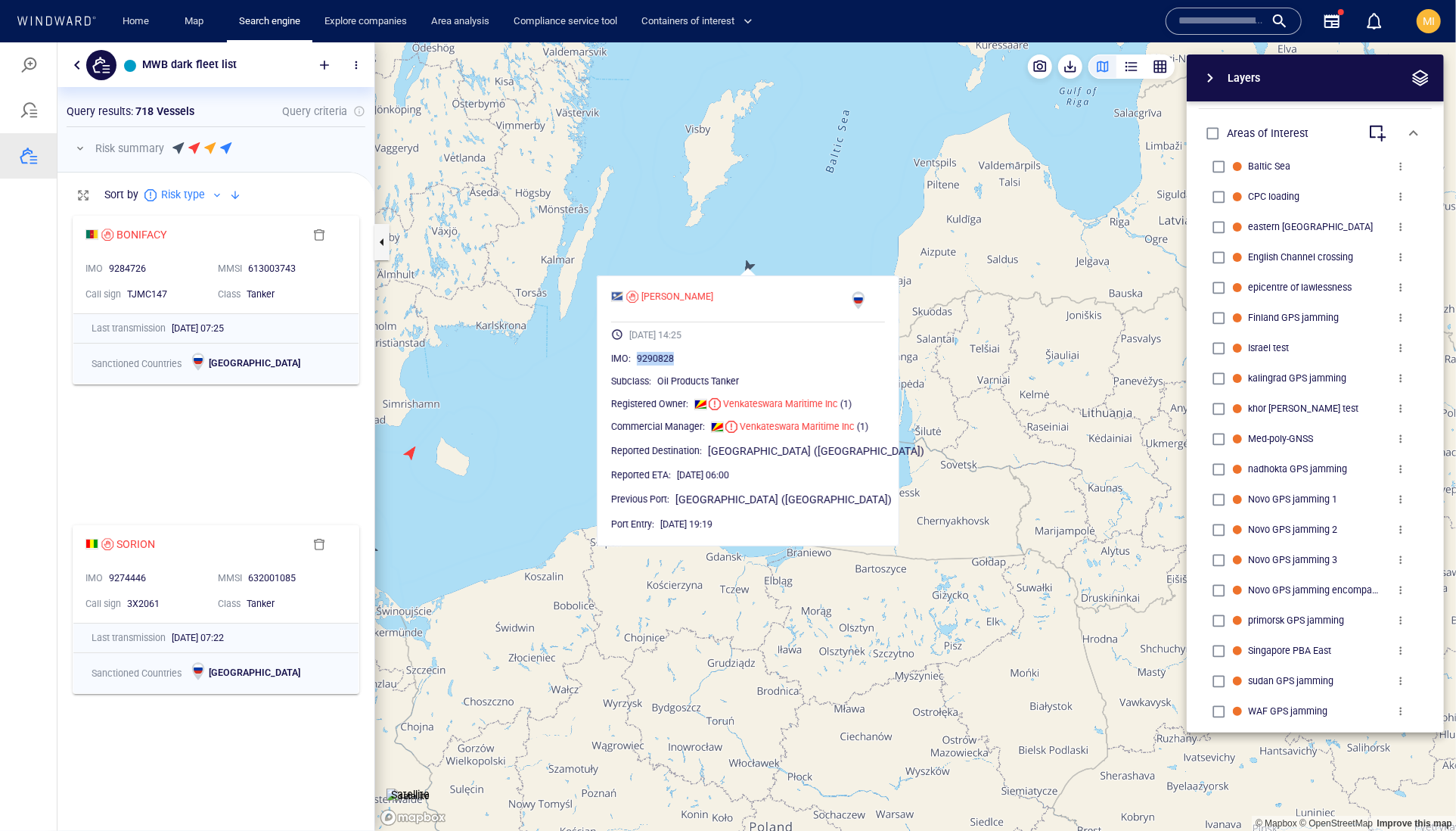
drag, startPoint x: 724, startPoint y: 394, endPoint x: 663, endPoint y: 394, distance: 61.0
click at [663, 364] on span "9290828" at bounding box center [655, 358] width 37 height 14
copy span "9290828"
click at [849, 254] on canvas "Map" at bounding box center [915, 436] width 1081 height 789
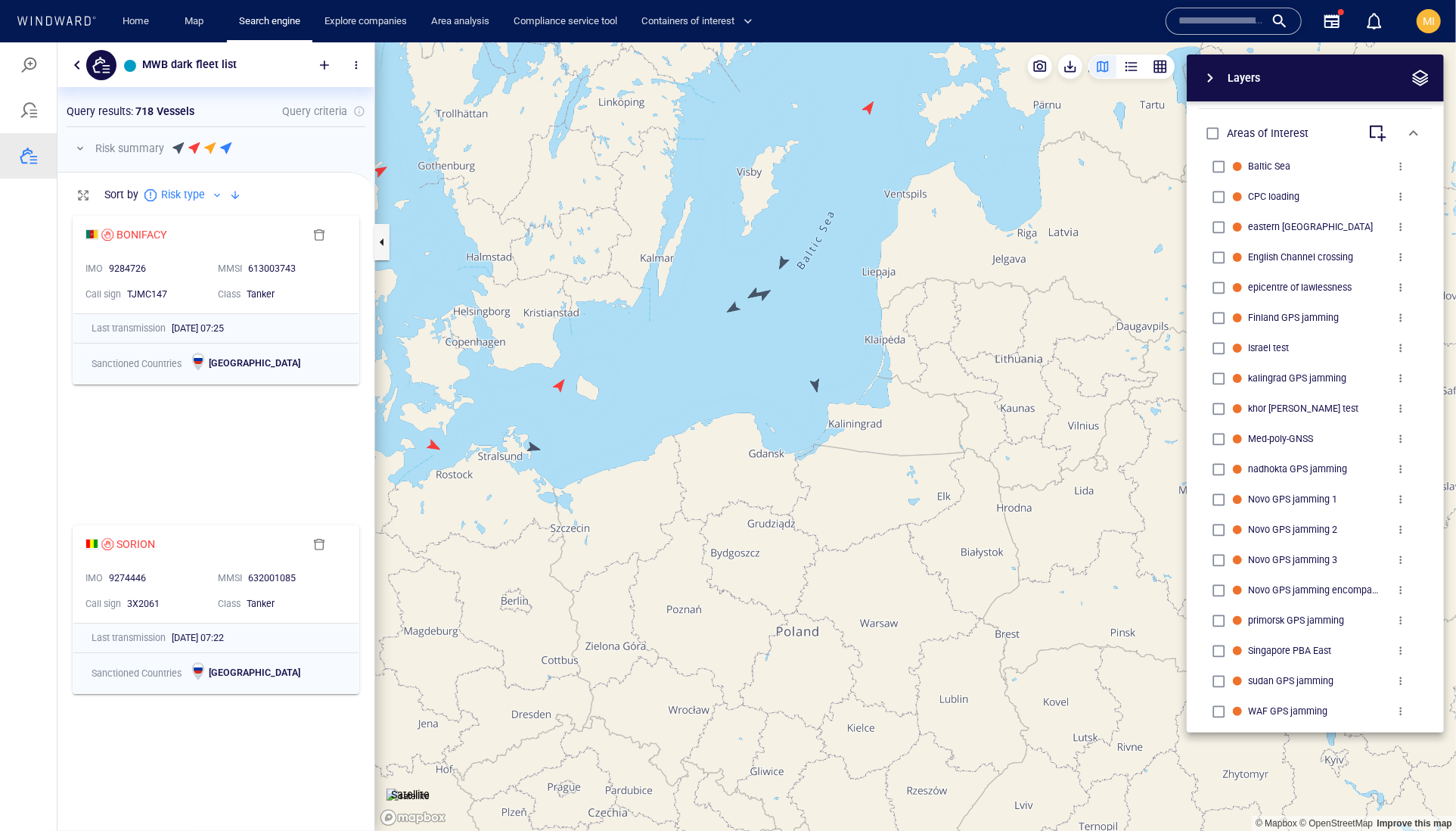
drag, startPoint x: 856, startPoint y: 224, endPoint x: 770, endPoint y: 342, distance: 146.0
click at [773, 336] on canvas "Map" at bounding box center [915, 436] width 1081 height 789
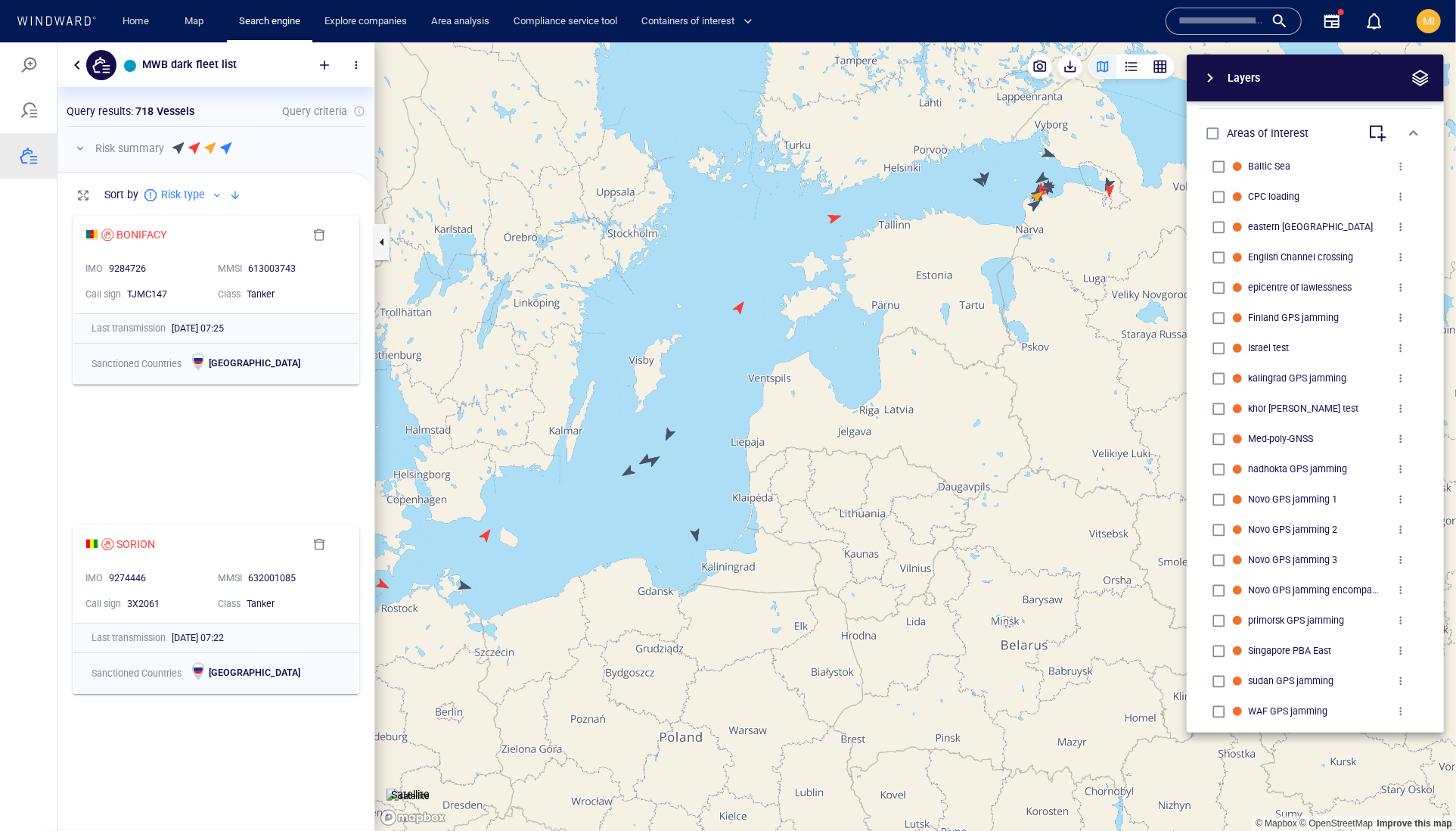
drag, startPoint x: 974, startPoint y: 239, endPoint x: 879, endPoint y: 314, distance: 121.0
click at [882, 309] on canvas "Map" at bounding box center [915, 436] width 1081 height 789
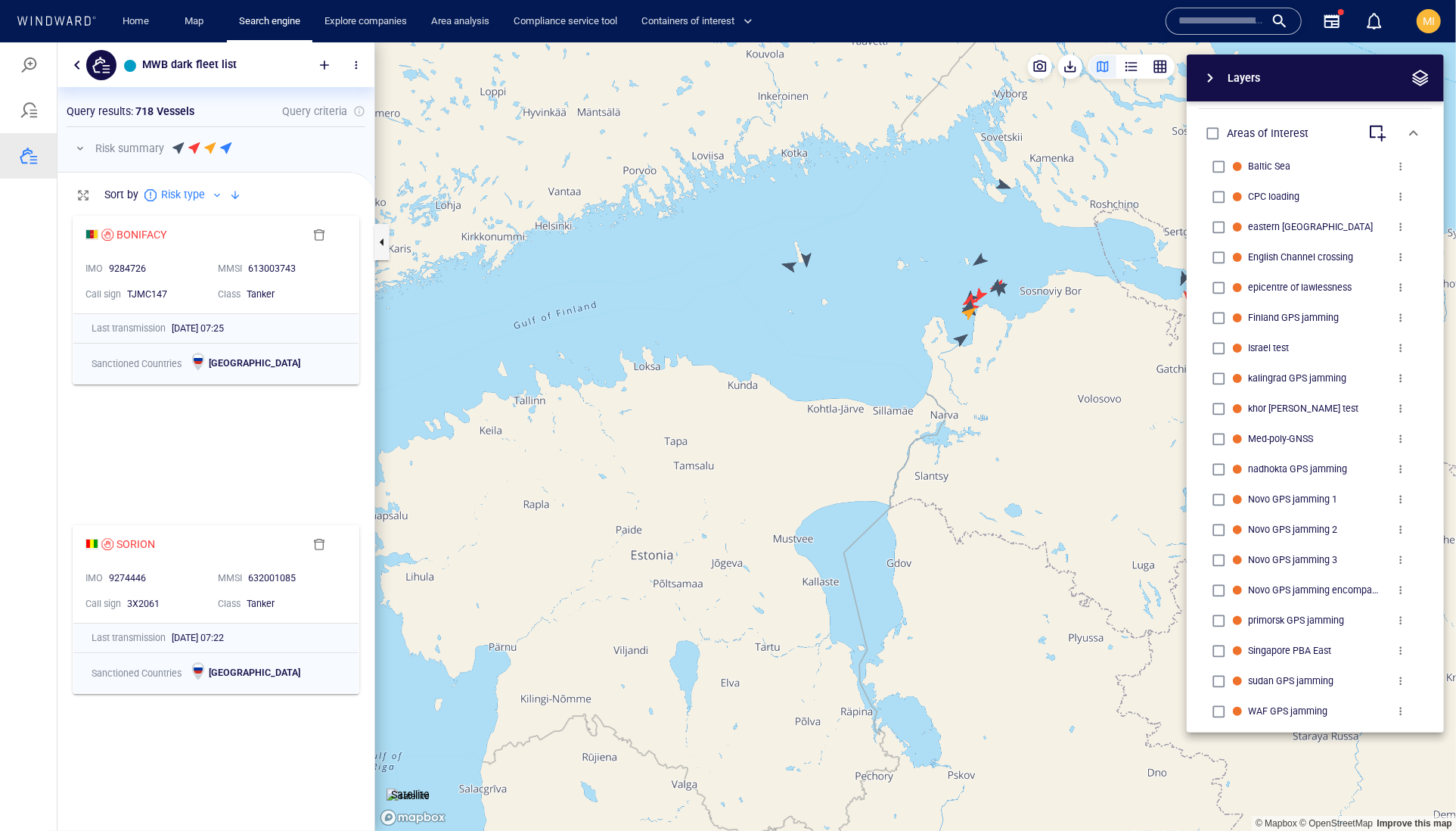
click at [791, 261] on canvas "Map" at bounding box center [915, 436] width 1081 height 789
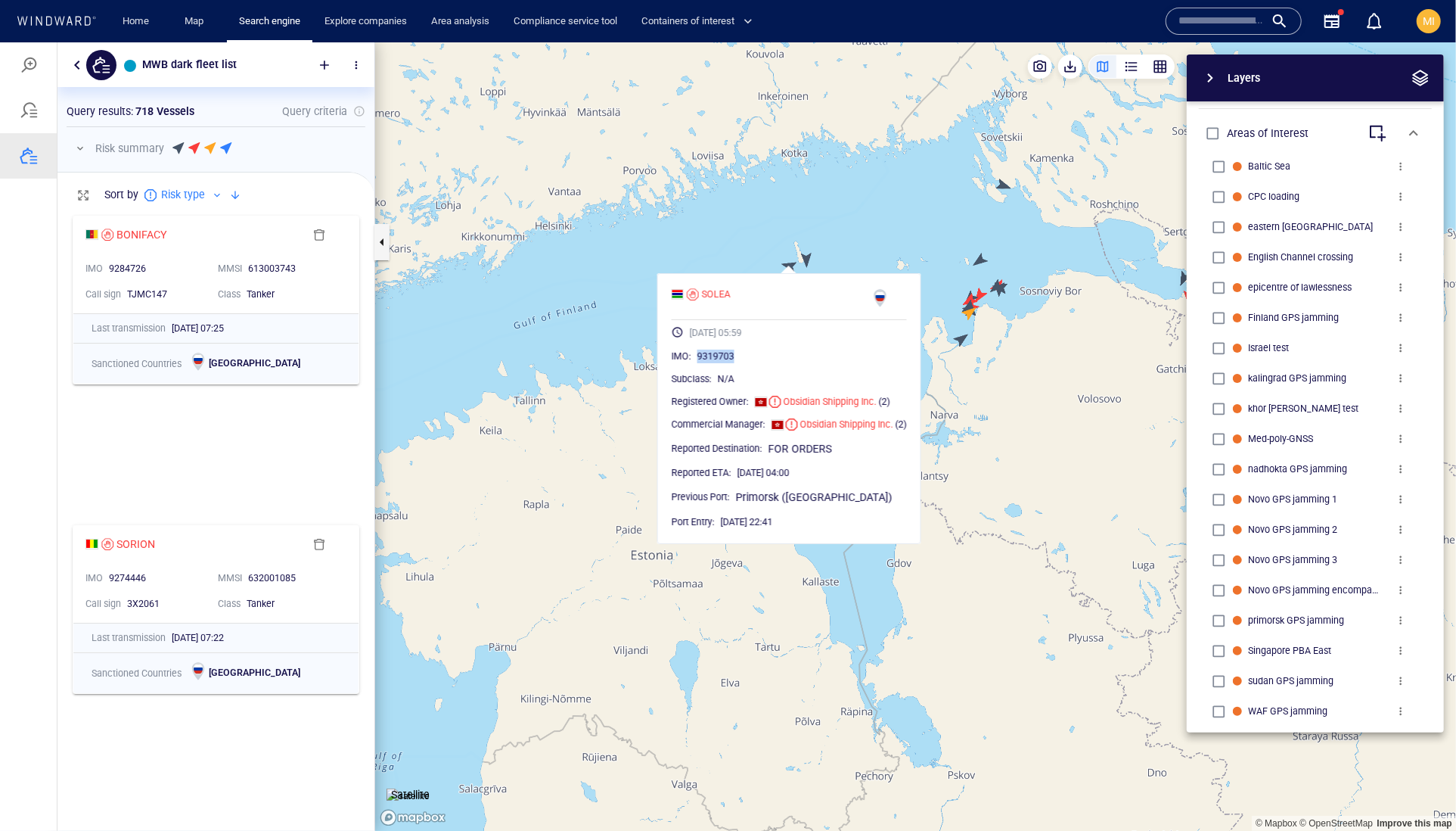
drag, startPoint x: 773, startPoint y: 387, endPoint x: 701, endPoint y: 384, distance: 72.1
click at [701, 364] on div "IMO : 9319703" at bounding box center [789, 355] width 235 height 15
copy span "9319703"
click at [863, 257] on canvas "Map" at bounding box center [915, 436] width 1081 height 789
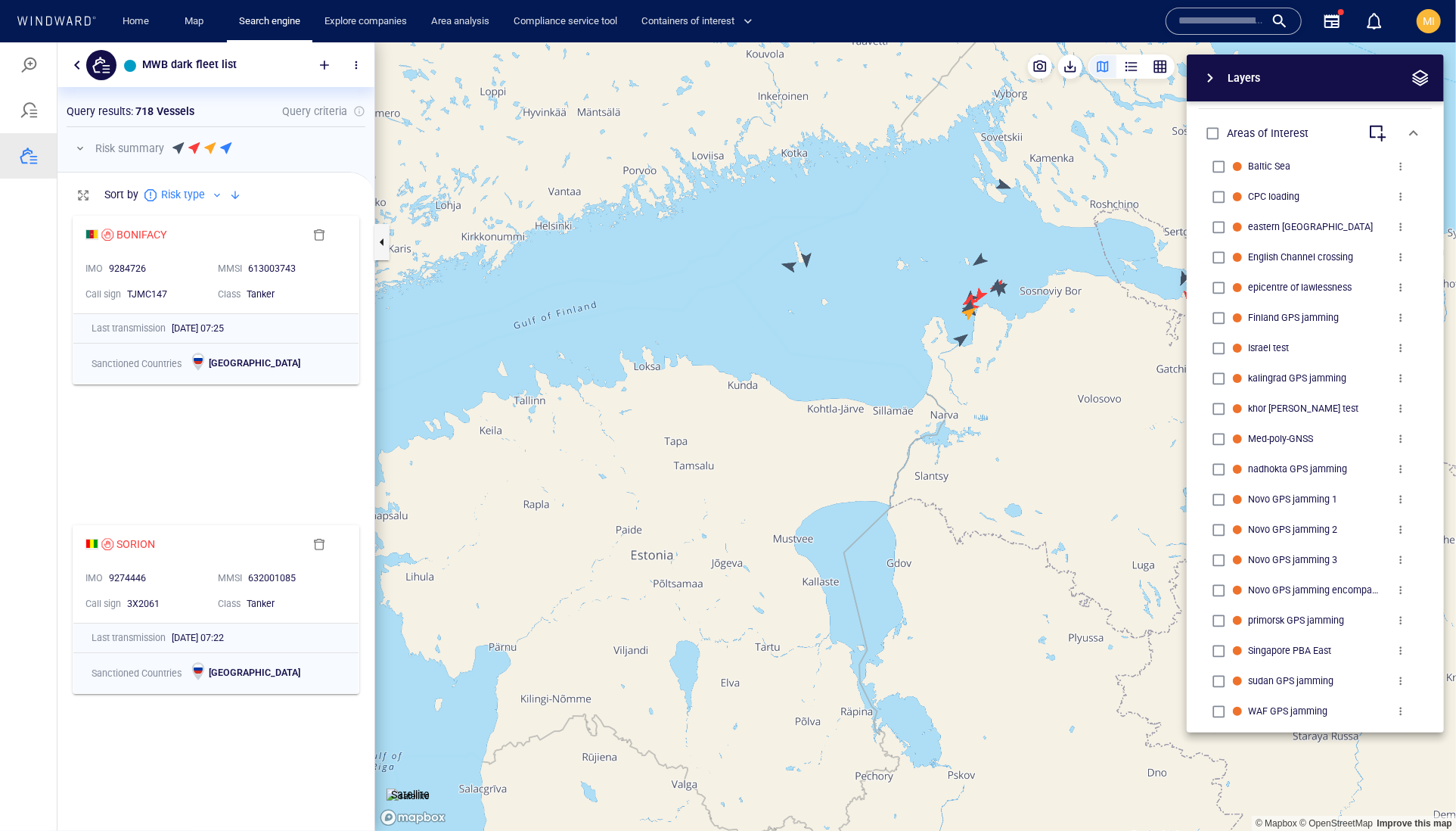
click at [806, 255] on canvas "Map" at bounding box center [915, 436] width 1081 height 789
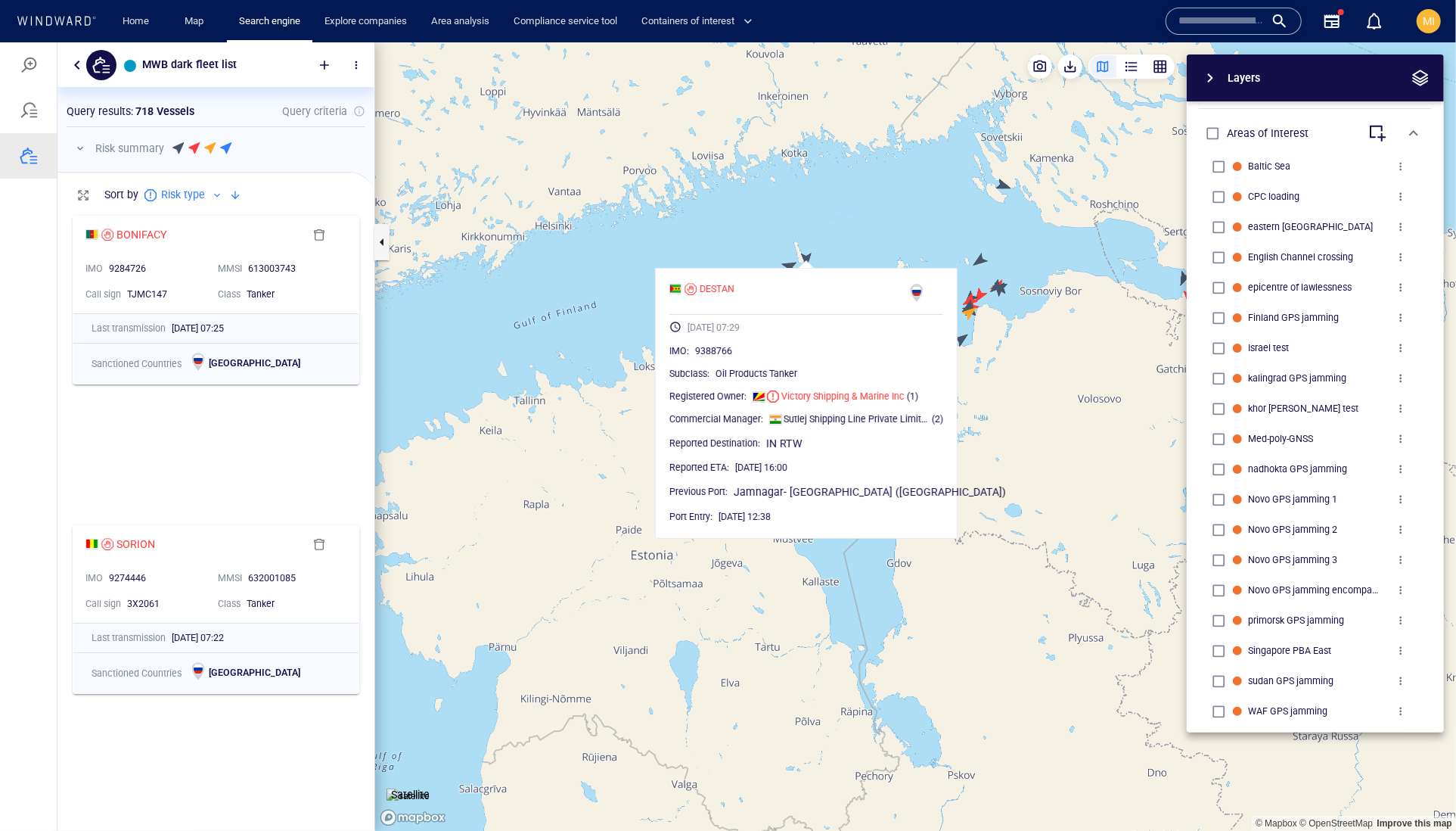
click at [854, 245] on canvas "Map" at bounding box center [915, 436] width 1081 height 789
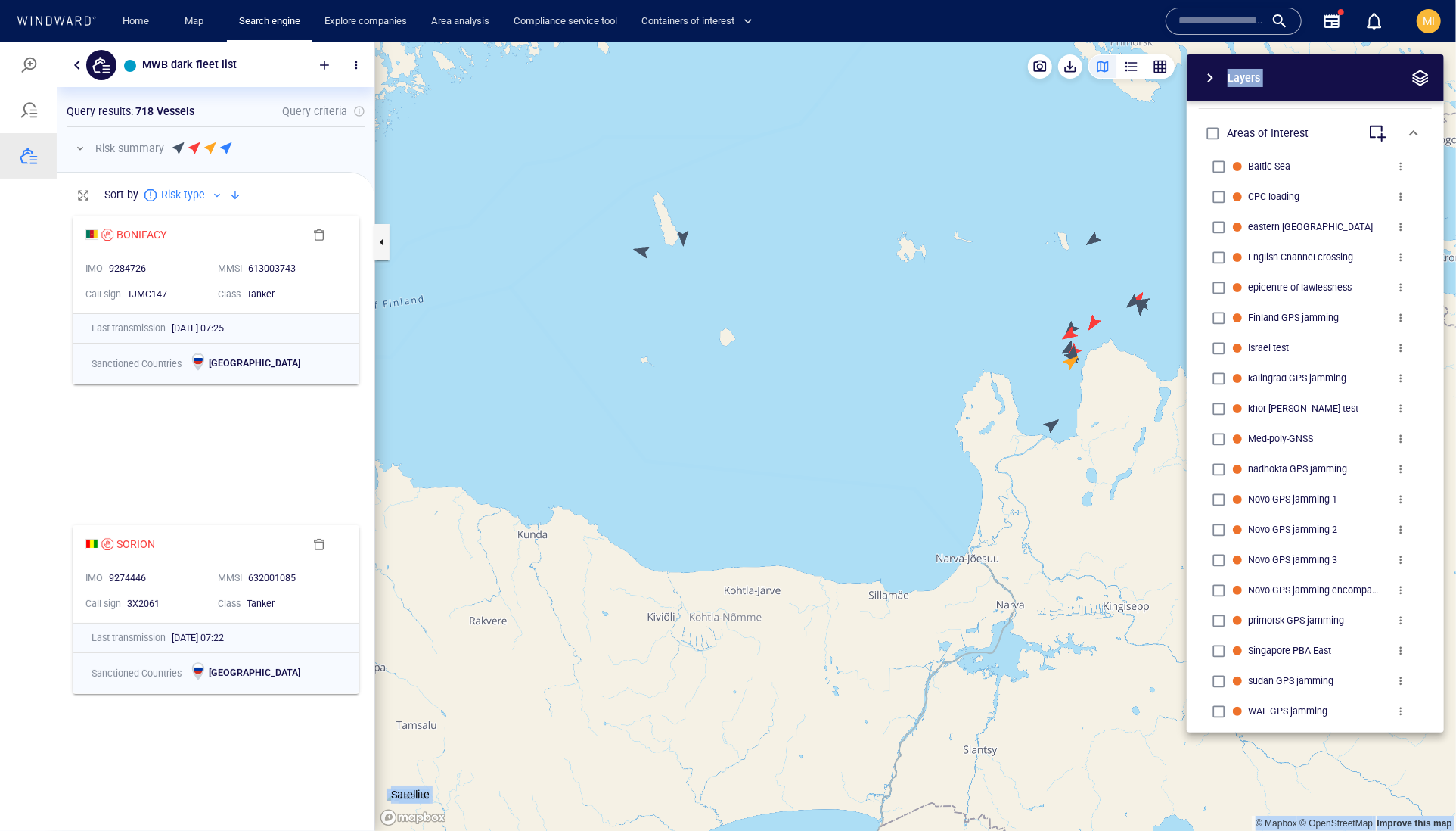
drag, startPoint x: 1072, startPoint y: 264, endPoint x: 861, endPoint y: 284, distance: 211.9
click at [863, 284] on div "© Mapbox © OpenStreetMap Improve this map Satellite Layers System Areas Interna…" at bounding box center [915, 436] width 1081 height 788
drag, startPoint x: 944, startPoint y: 279, endPoint x: 687, endPoint y: 303, distance: 258.1
click at [688, 302] on canvas "Map" at bounding box center [915, 436] width 1081 height 789
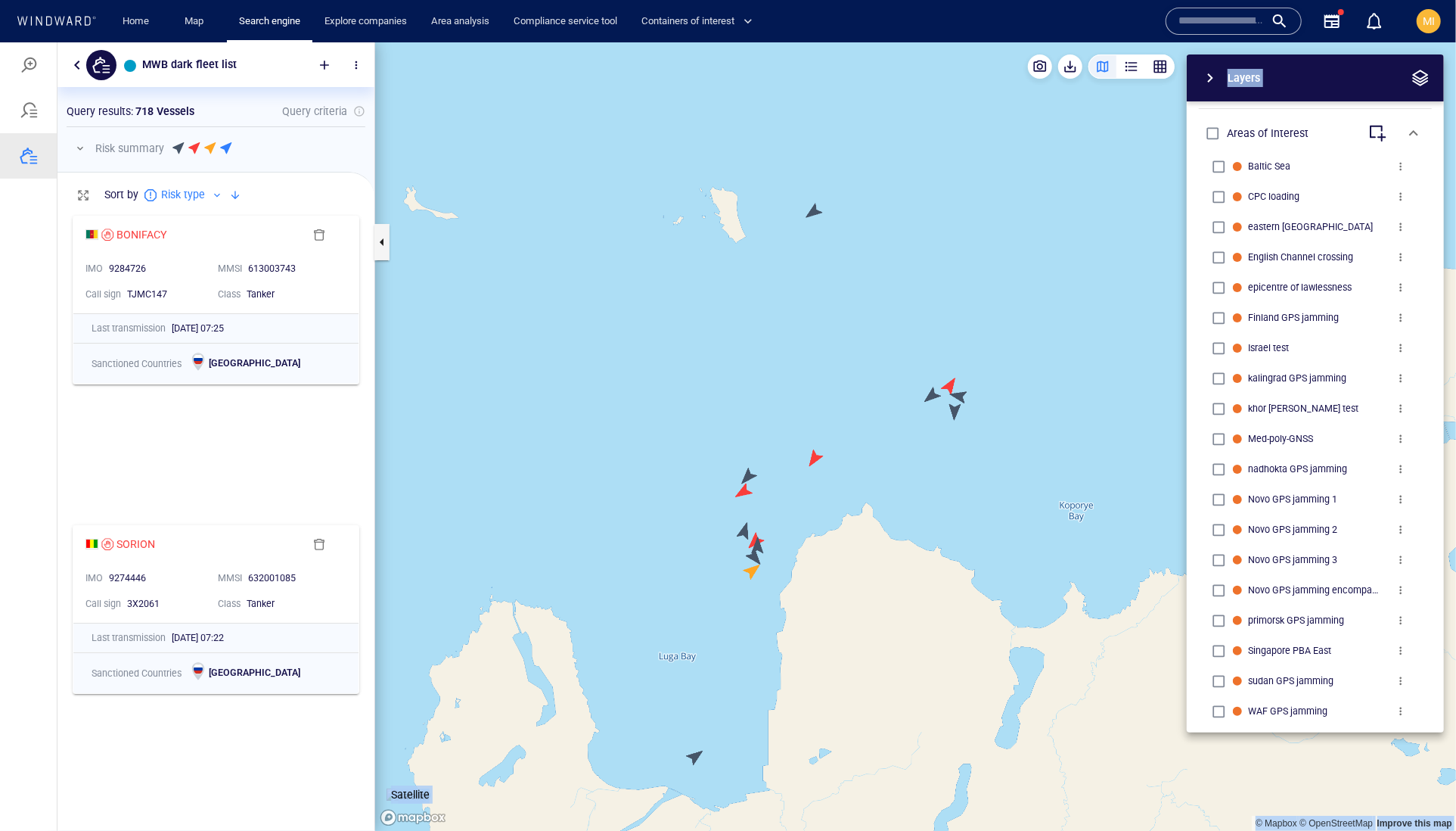
click at [747, 472] on canvas "Map" at bounding box center [915, 436] width 1081 height 789
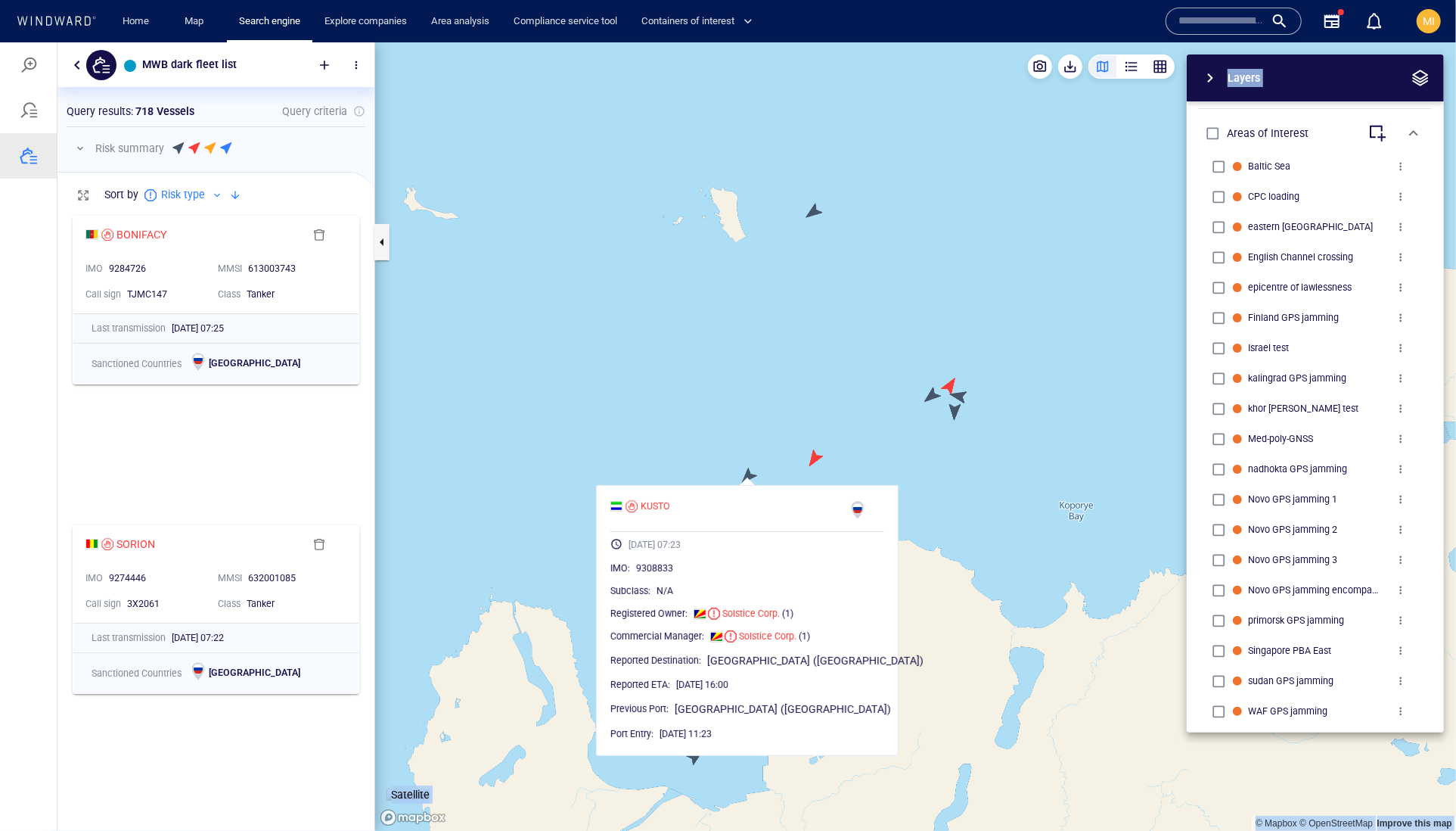
click at [730, 448] on canvas "Map" at bounding box center [915, 436] width 1081 height 789
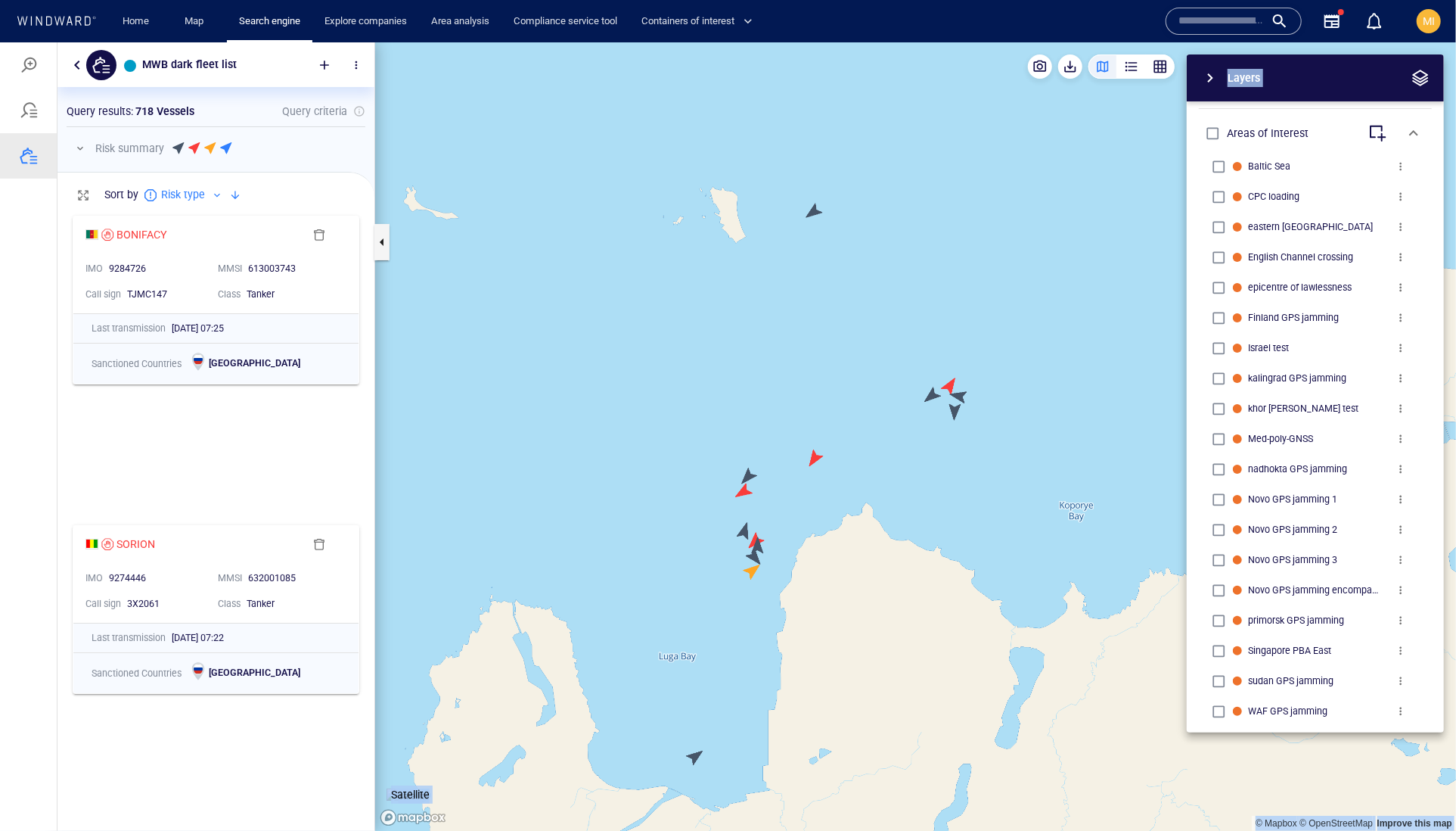
click at [745, 526] on canvas "Map" at bounding box center [915, 436] width 1081 height 789
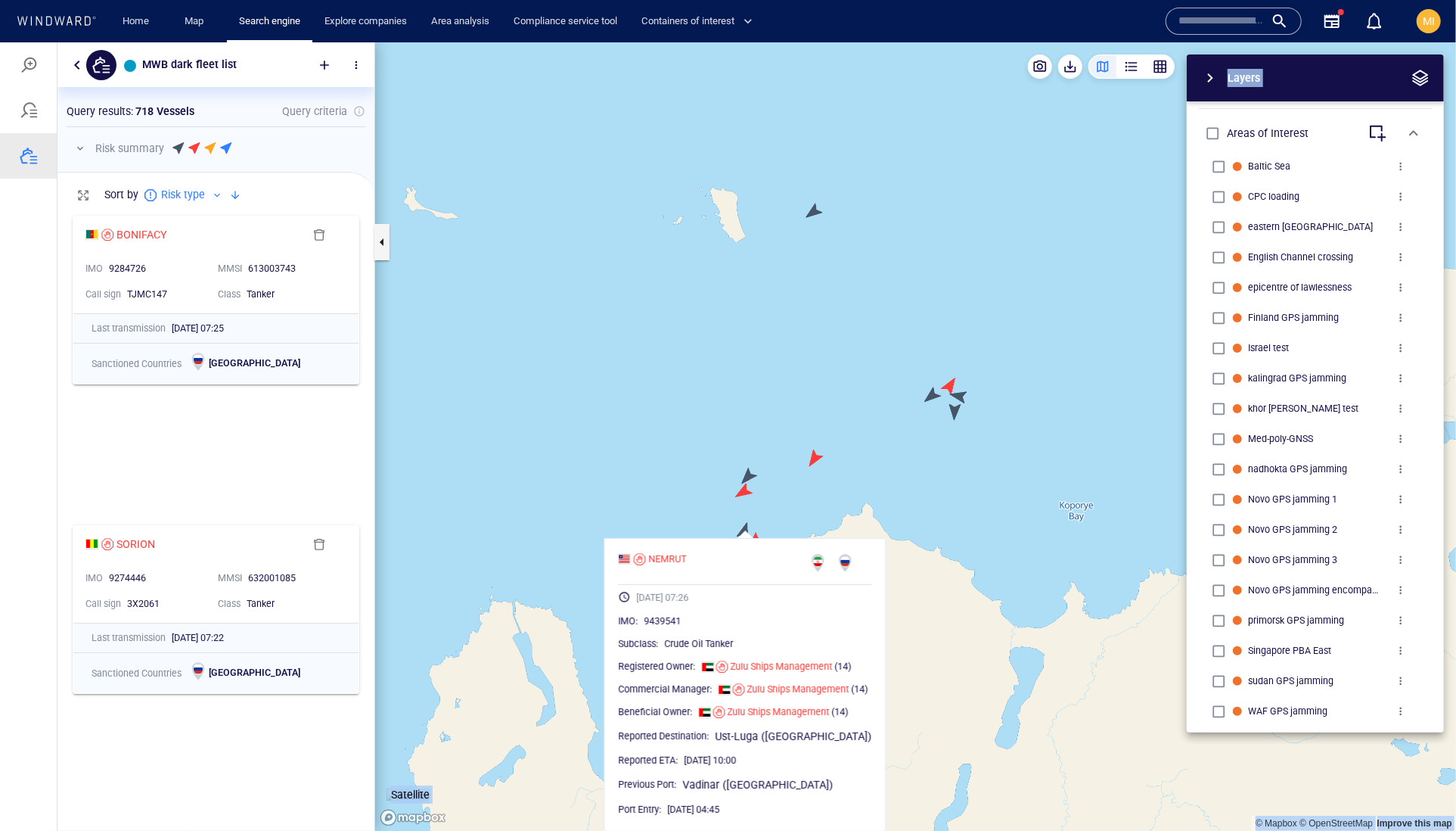
click at [740, 493] on canvas "Map" at bounding box center [915, 436] width 1081 height 789
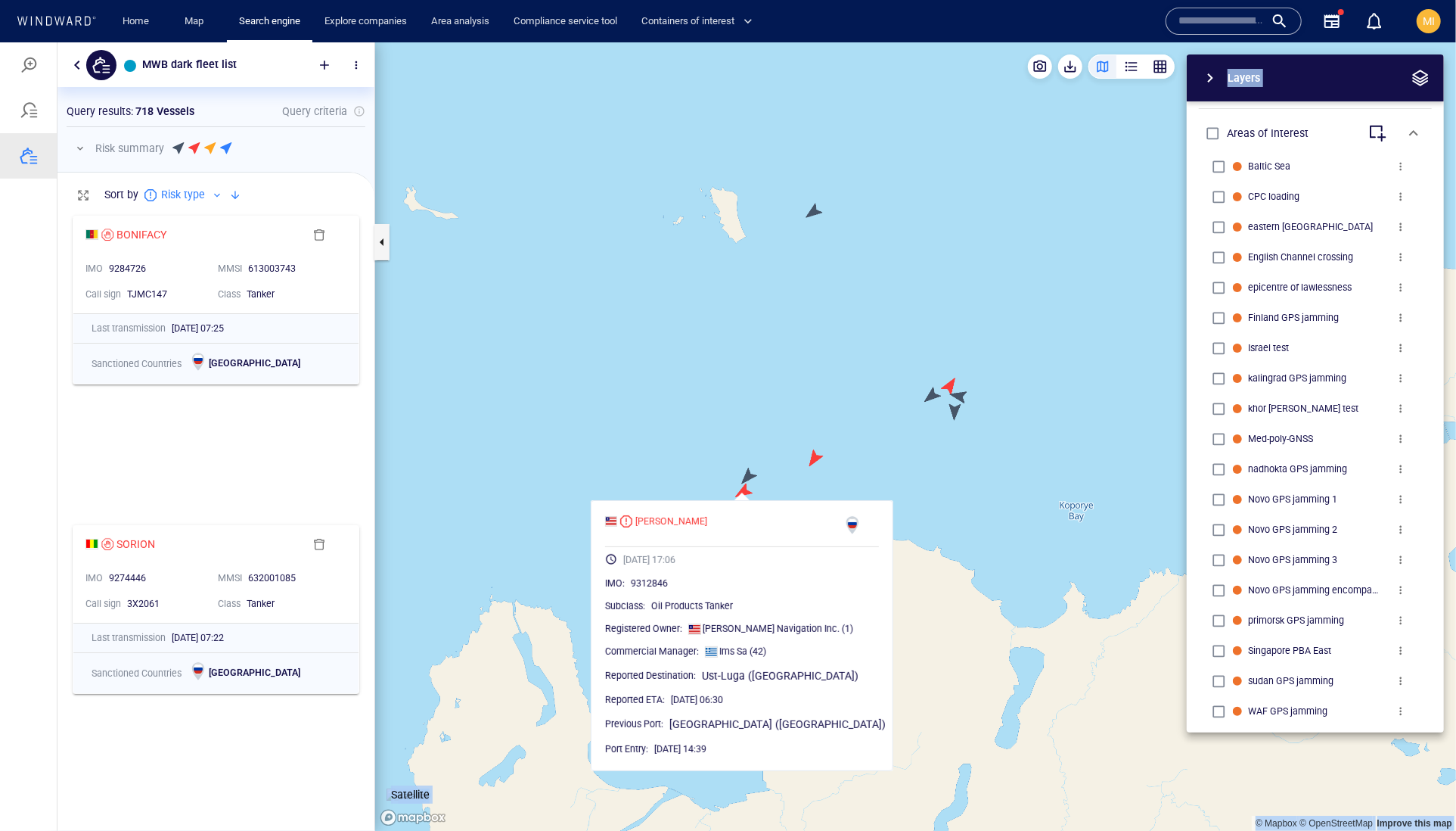
click at [740, 493] on canvas "Map" at bounding box center [915, 436] width 1081 height 789
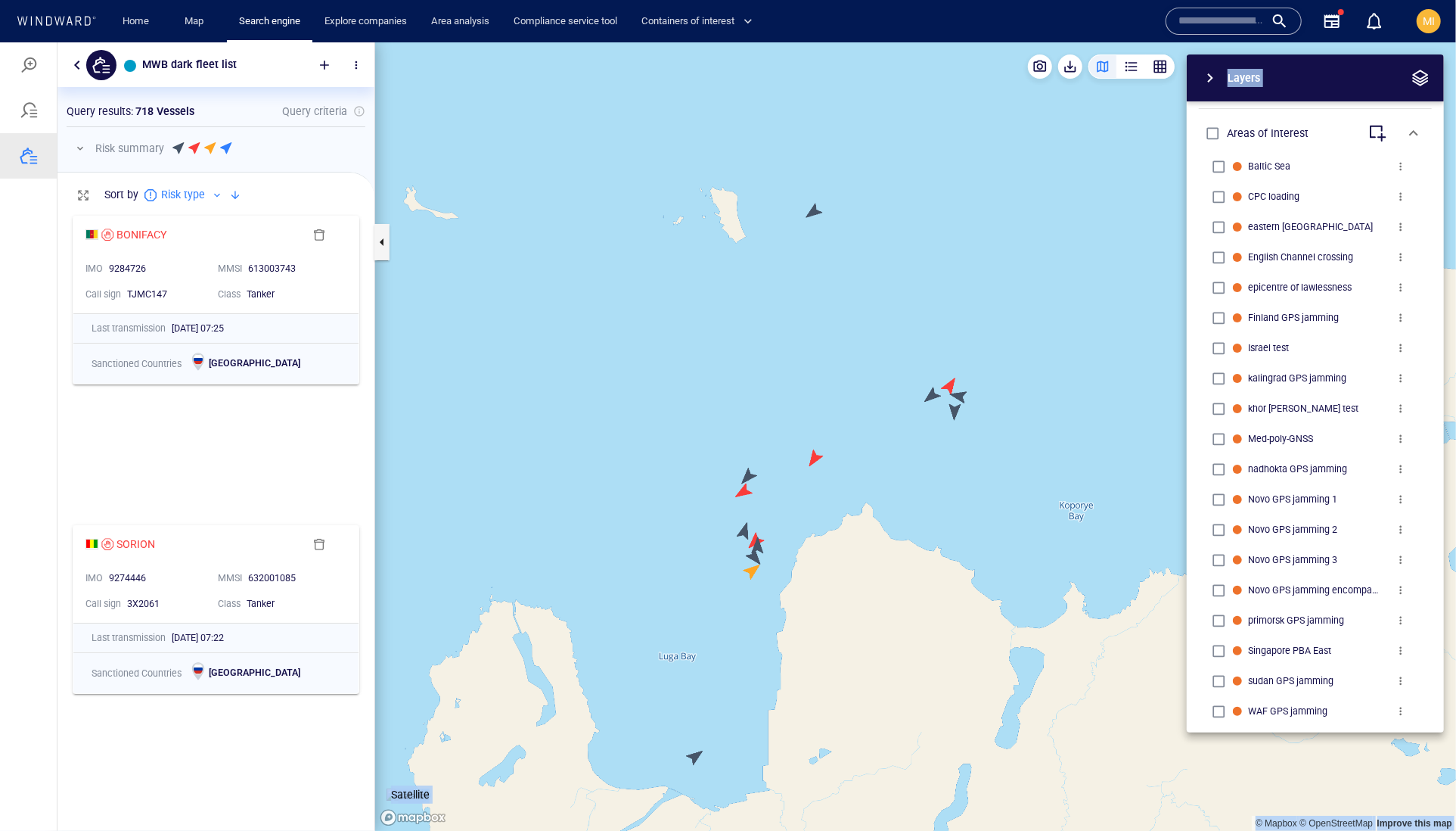
click at [742, 533] on canvas "Map" at bounding box center [915, 436] width 1081 height 789
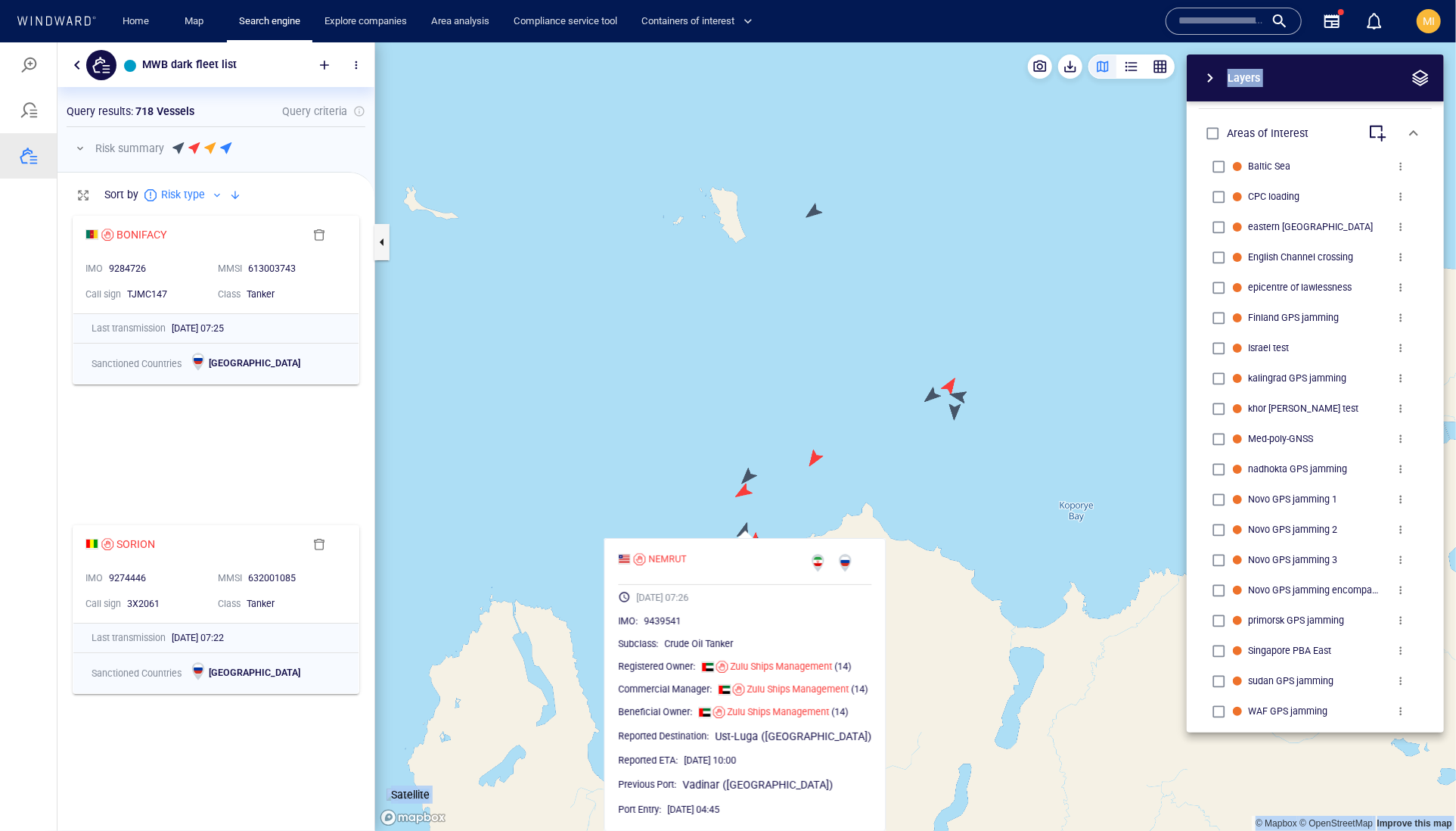
click at [699, 490] on canvas "Map" at bounding box center [915, 436] width 1081 height 789
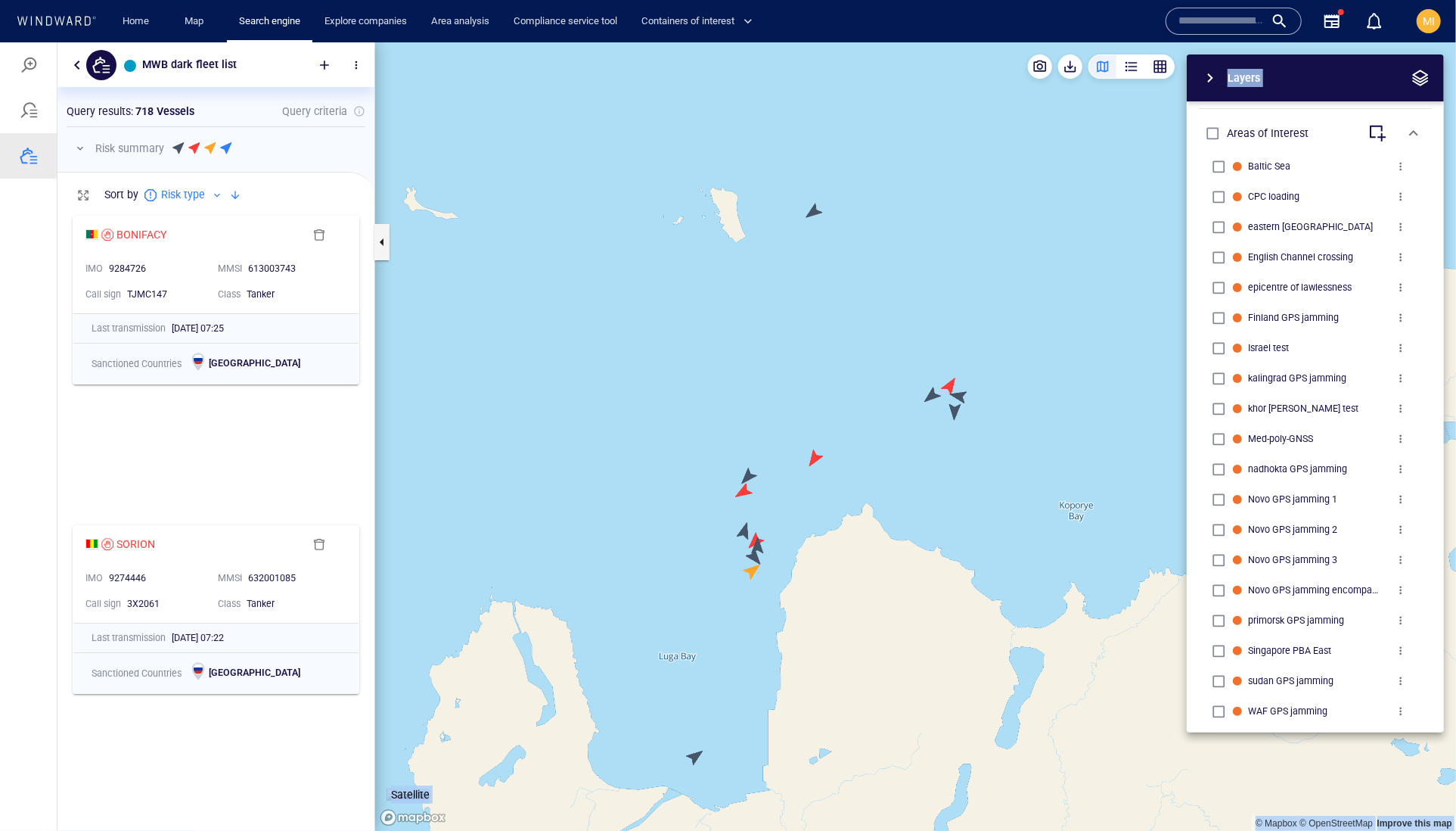
click at [754, 554] on canvas "Map" at bounding box center [915, 436] width 1081 height 789
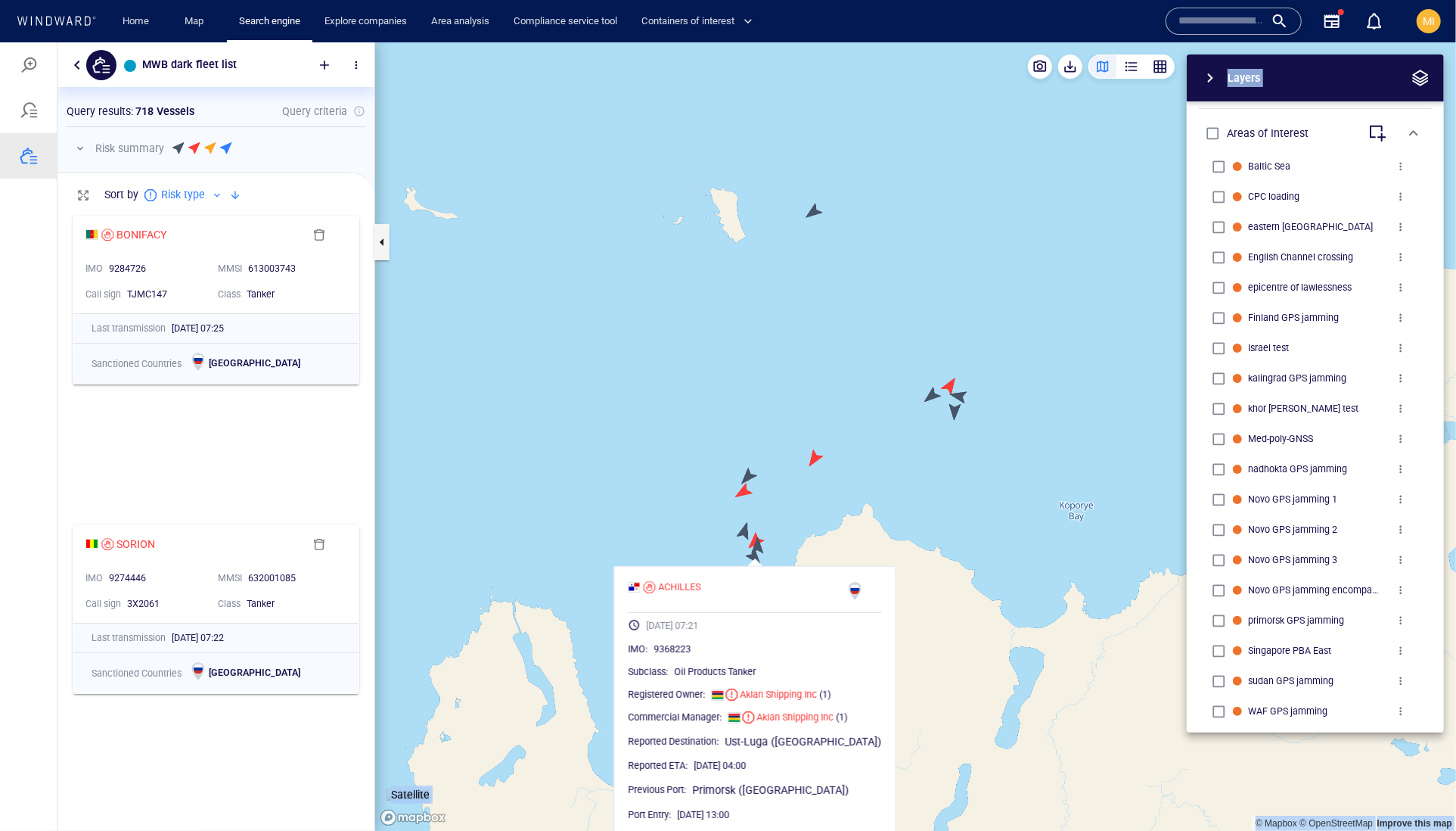
click at [760, 548] on canvas "Map" at bounding box center [915, 436] width 1081 height 789
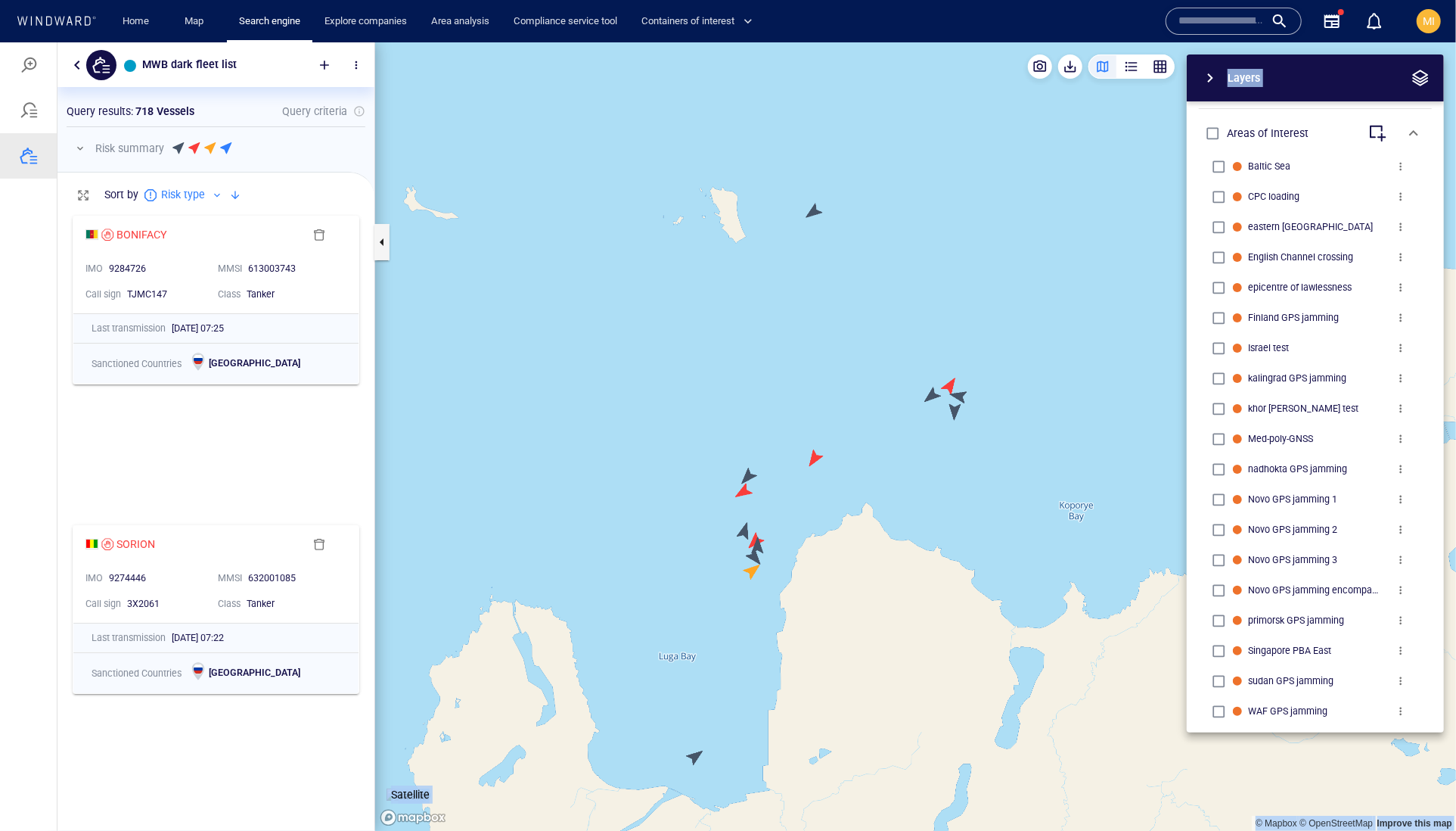
click at [757, 547] on canvas "Map" at bounding box center [915, 436] width 1081 height 789
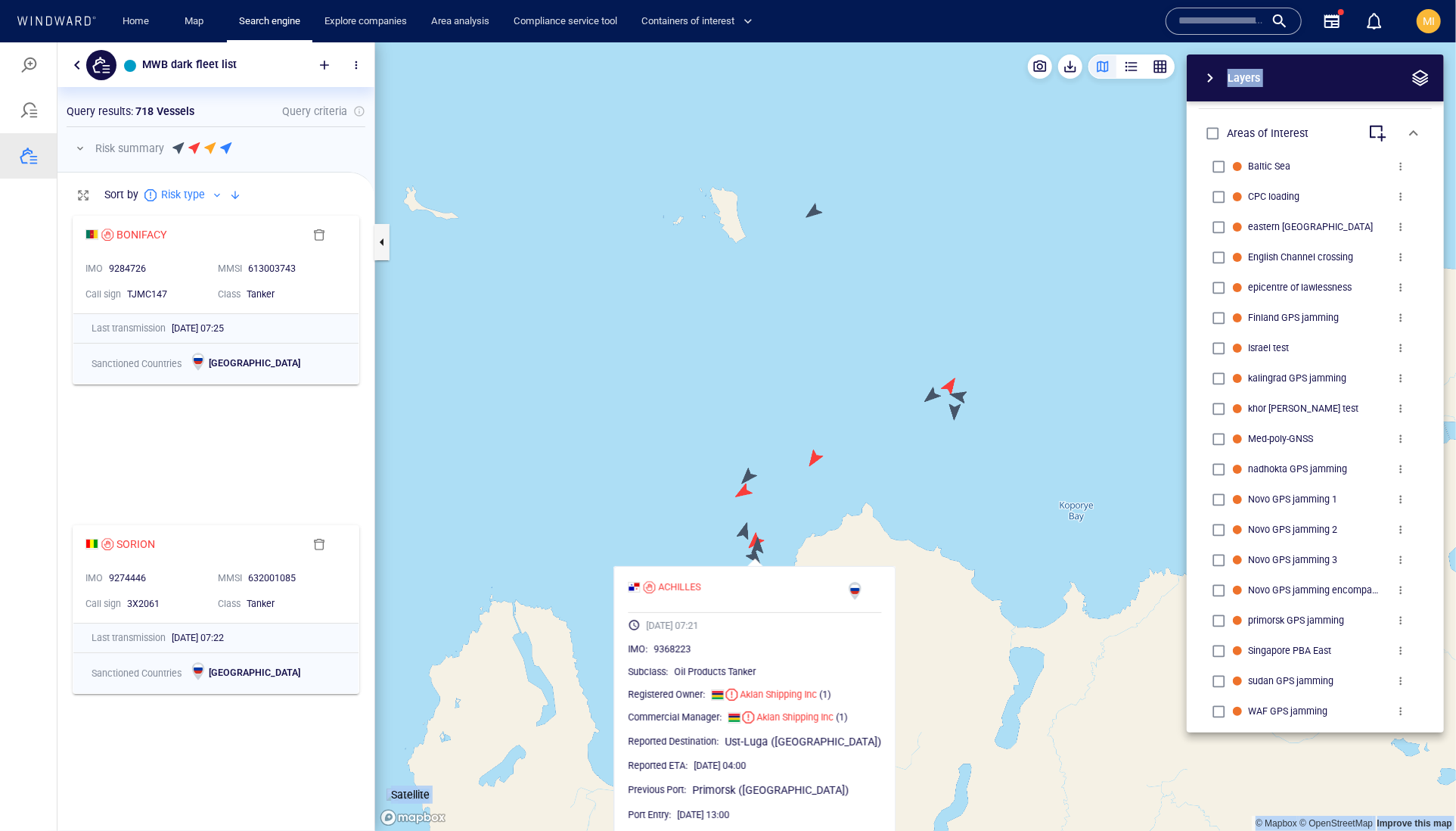
click at [932, 399] on canvas "Map" at bounding box center [915, 436] width 1081 height 789
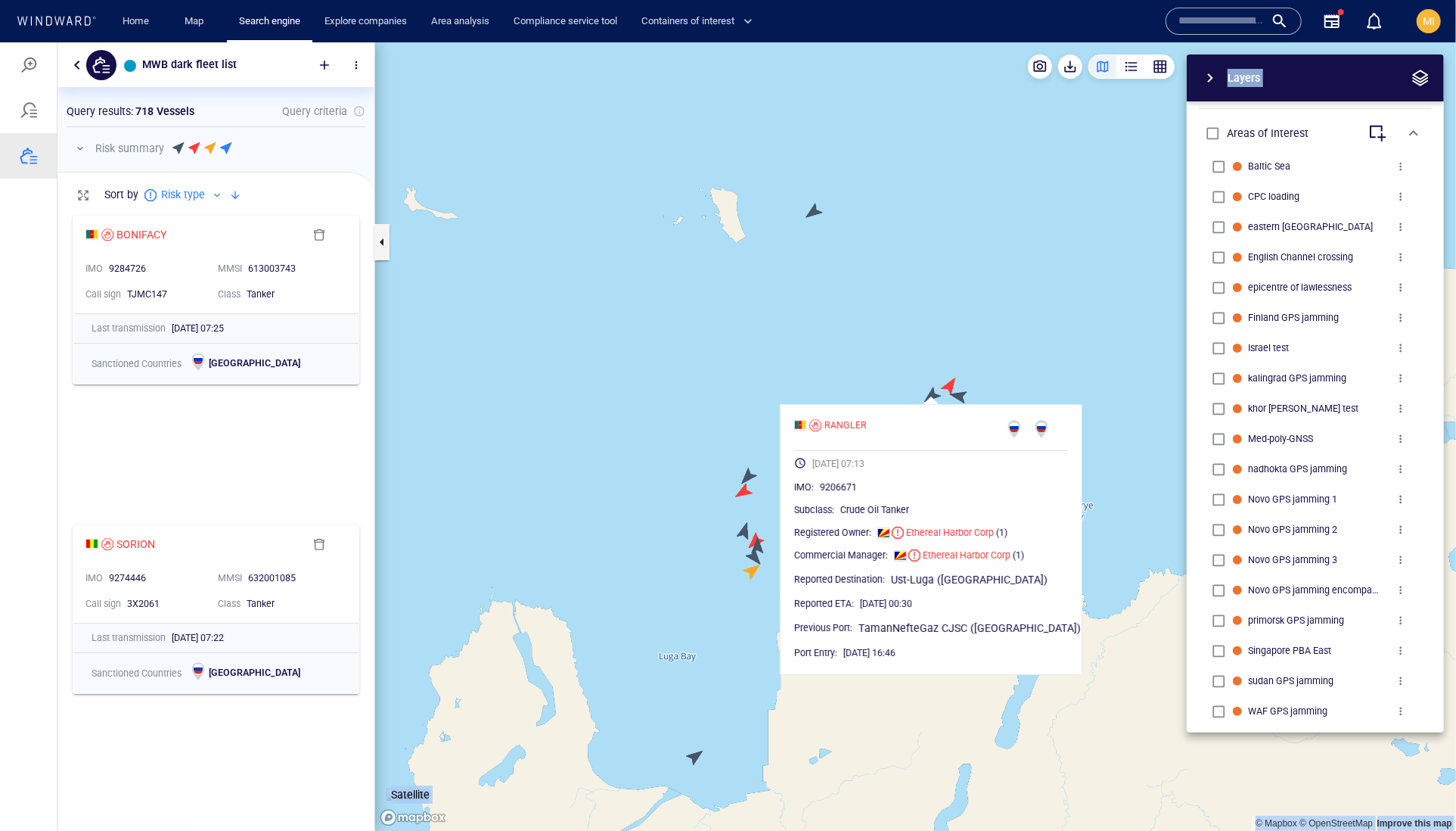
click at [963, 391] on canvas "Map" at bounding box center [915, 436] width 1081 height 789
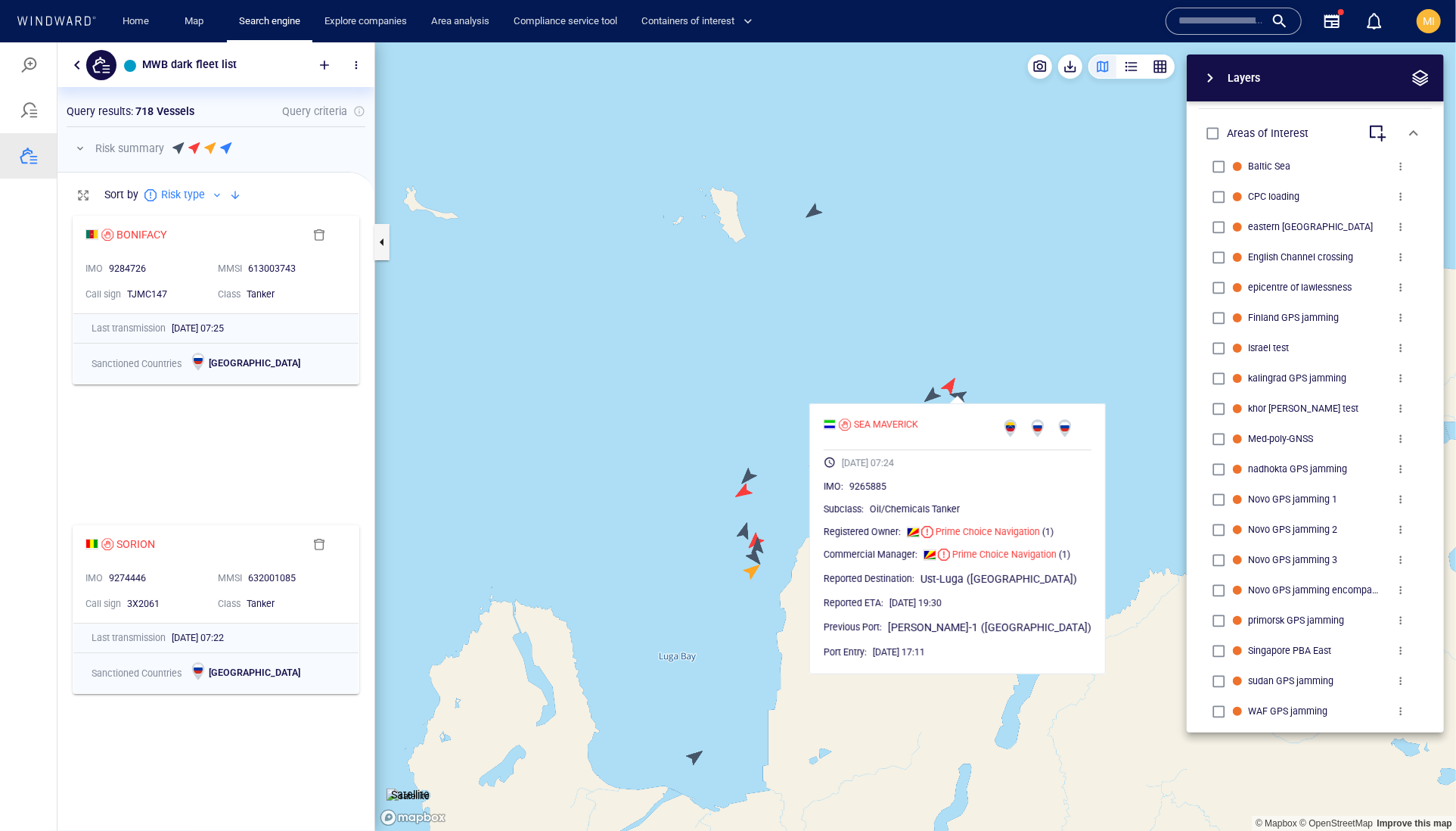
click at [1028, 377] on div "Layers System Areas International Waters Straits Exclusive Economic Zones 40NM …" at bounding box center [1236, 393] width 416 height 678
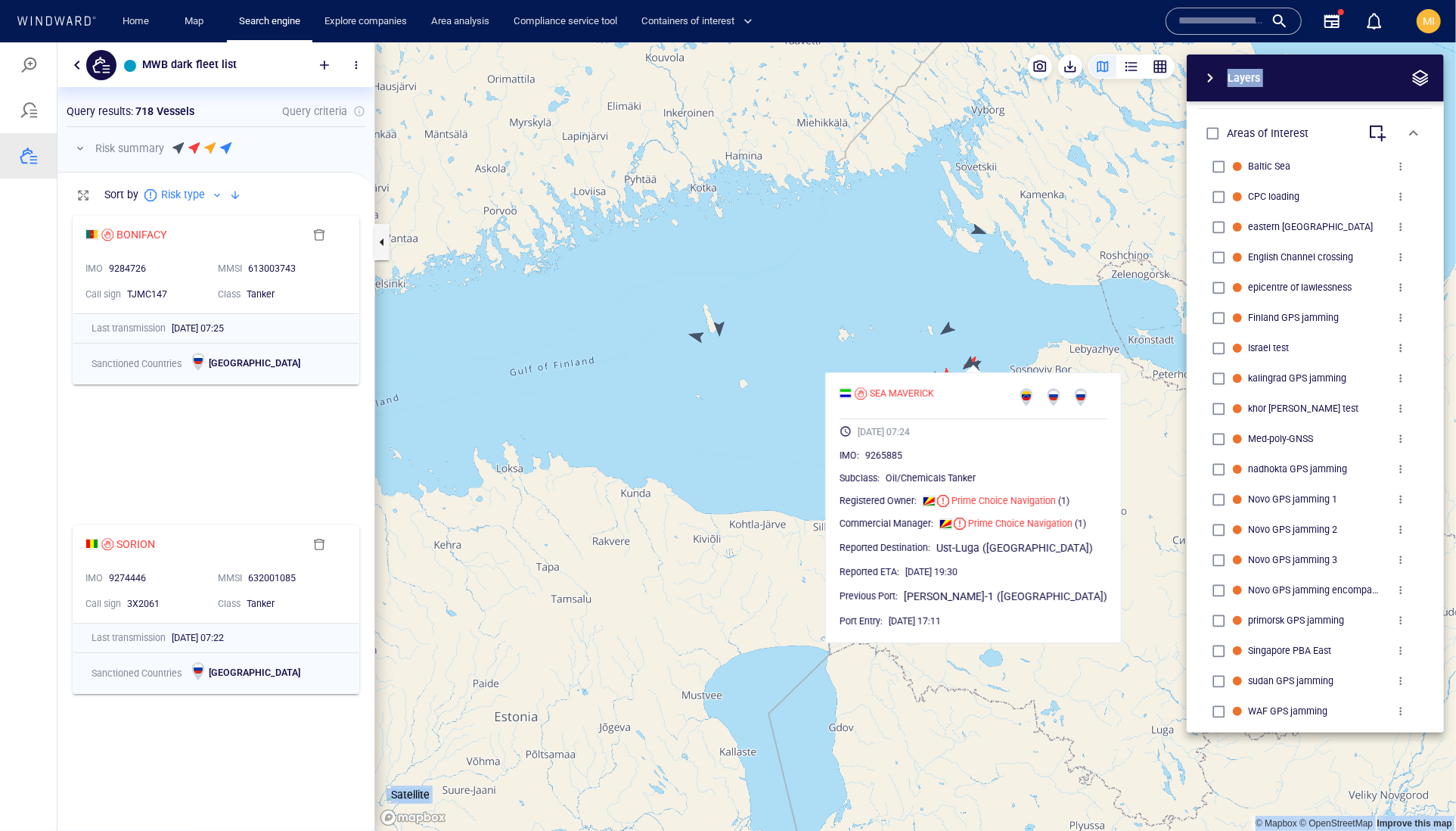
drag, startPoint x: 1009, startPoint y: 300, endPoint x: 957, endPoint y: 377, distance: 92.9
click at [961, 365] on div "© Mapbox © OpenStreetMap Improve this map Satellite Layers System Areas Interna…" at bounding box center [915, 436] width 1081 height 788
click at [979, 229] on canvas "Map" at bounding box center [915, 436] width 1081 height 789
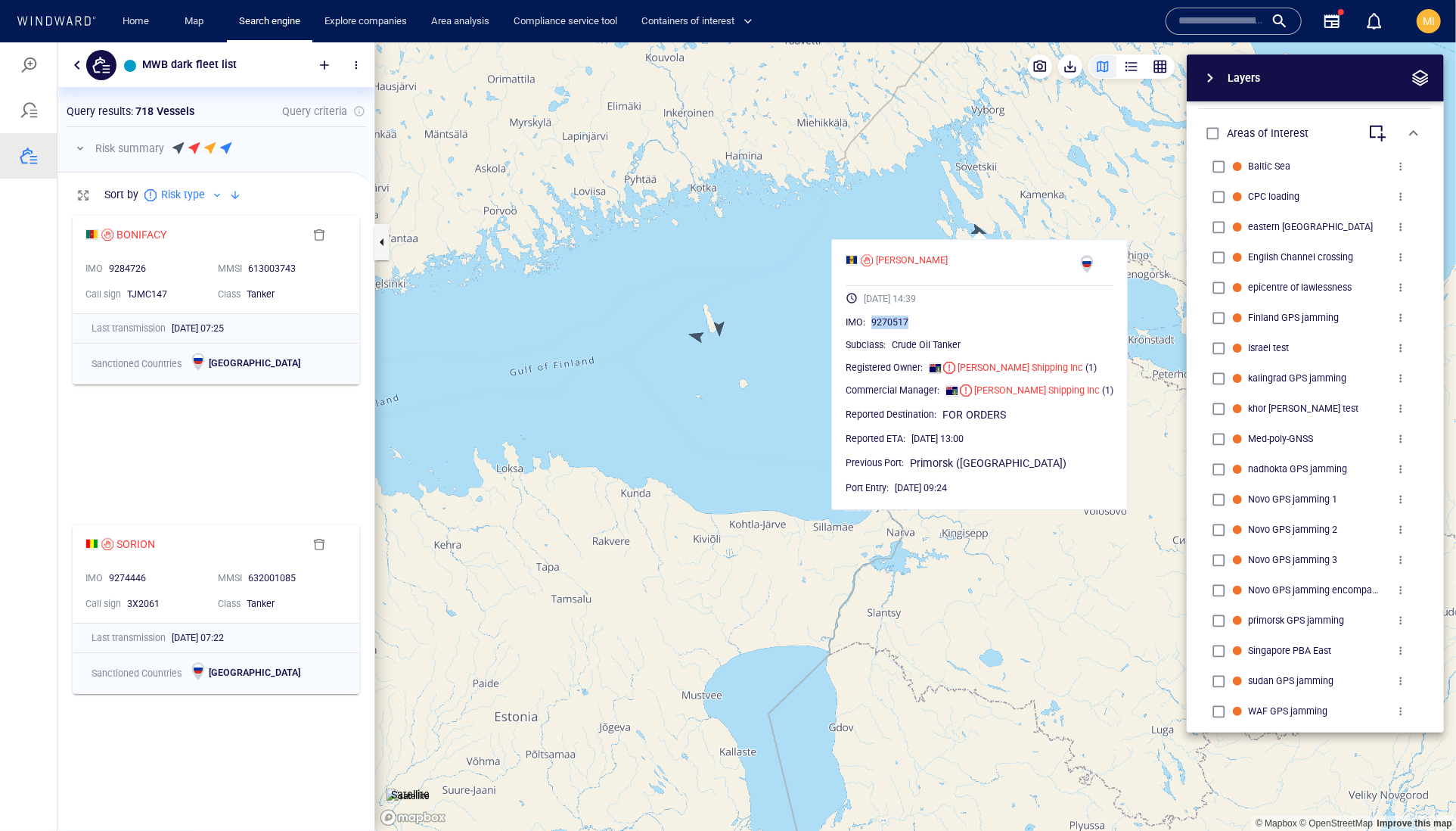
drag, startPoint x: 963, startPoint y: 356, endPoint x: 893, endPoint y: 363, distance: 70.3
click at [893, 329] on div "IMO : 9270517" at bounding box center [979, 322] width 268 height 15
copy span "9270517"
click at [803, 417] on canvas "Map" at bounding box center [915, 436] width 1081 height 789
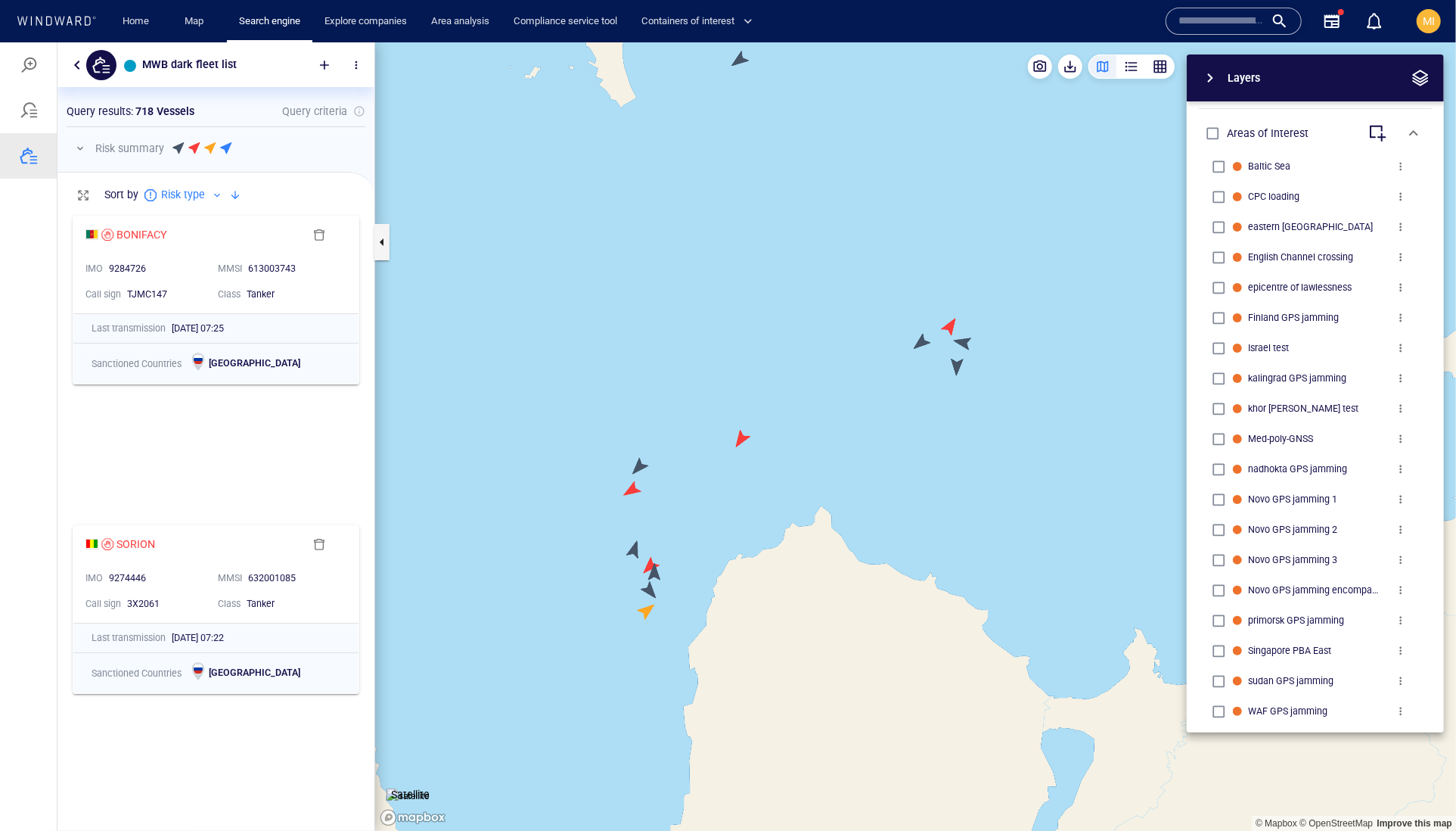
click at [945, 370] on canvas "Map" at bounding box center [915, 436] width 1081 height 789
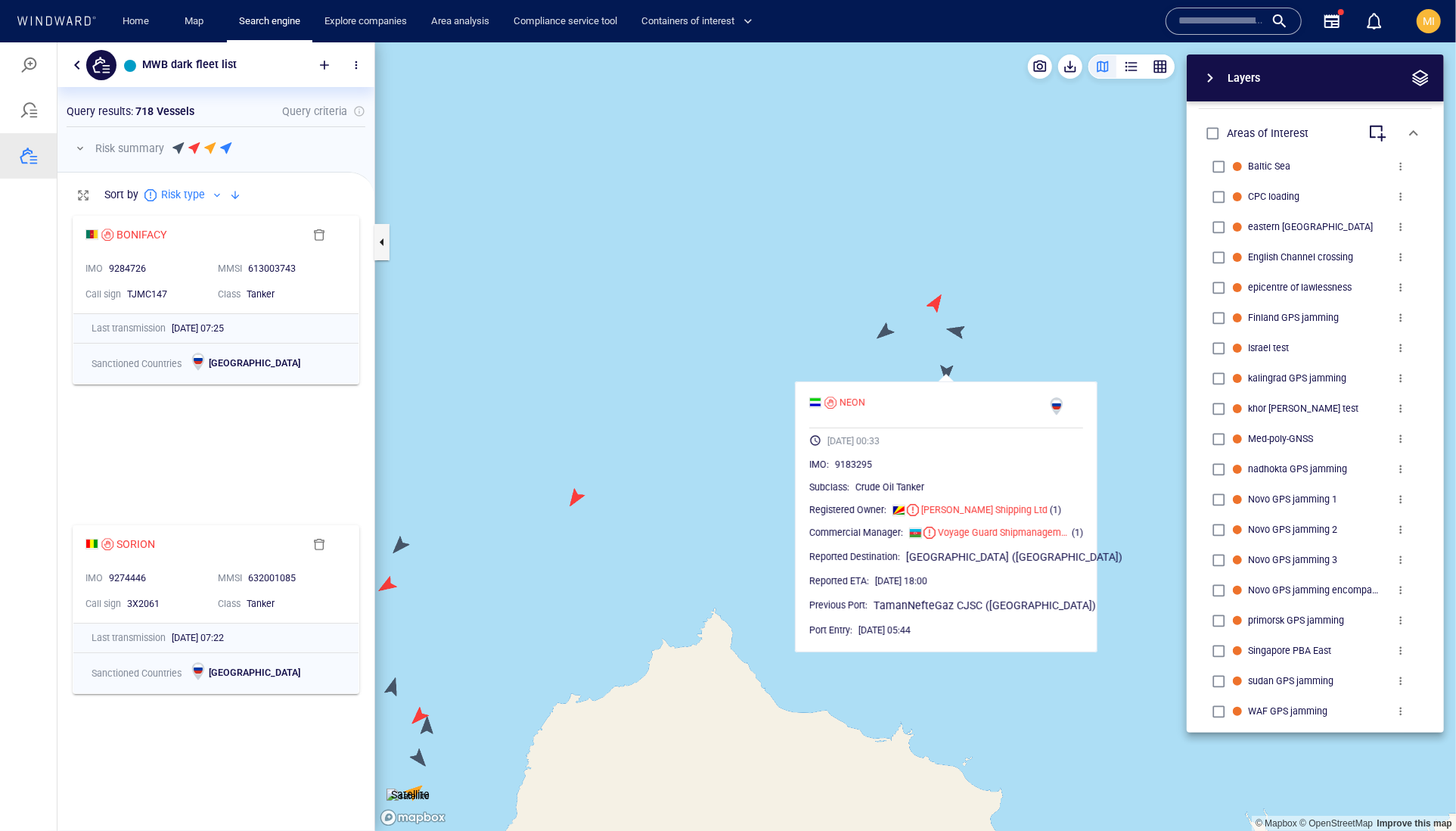
click at [883, 326] on canvas "Map" at bounding box center [915, 436] width 1081 height 789
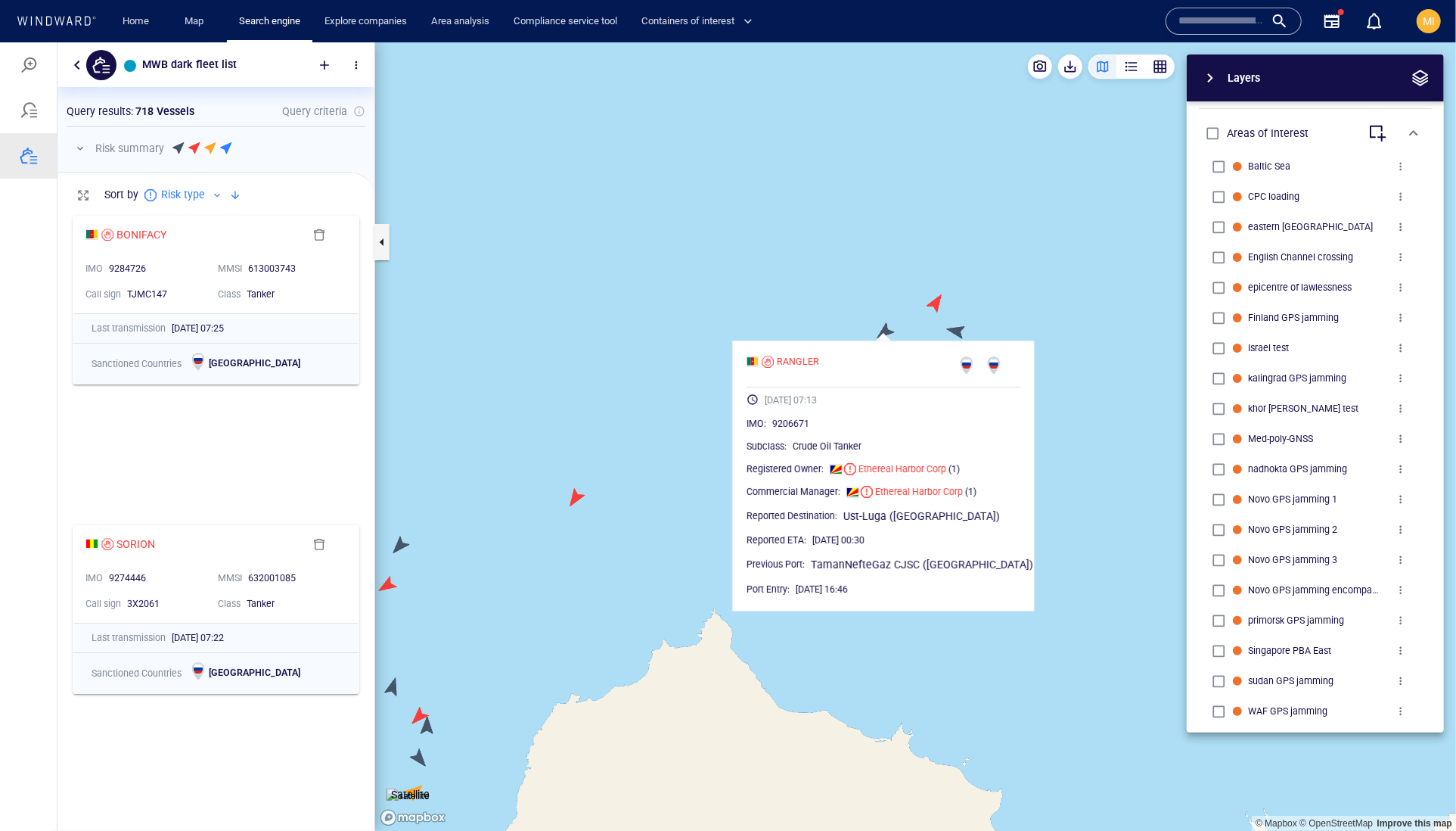
click at [953, 333] on canvas "Map" at bounding box center [915, 436] width 1081 height 789
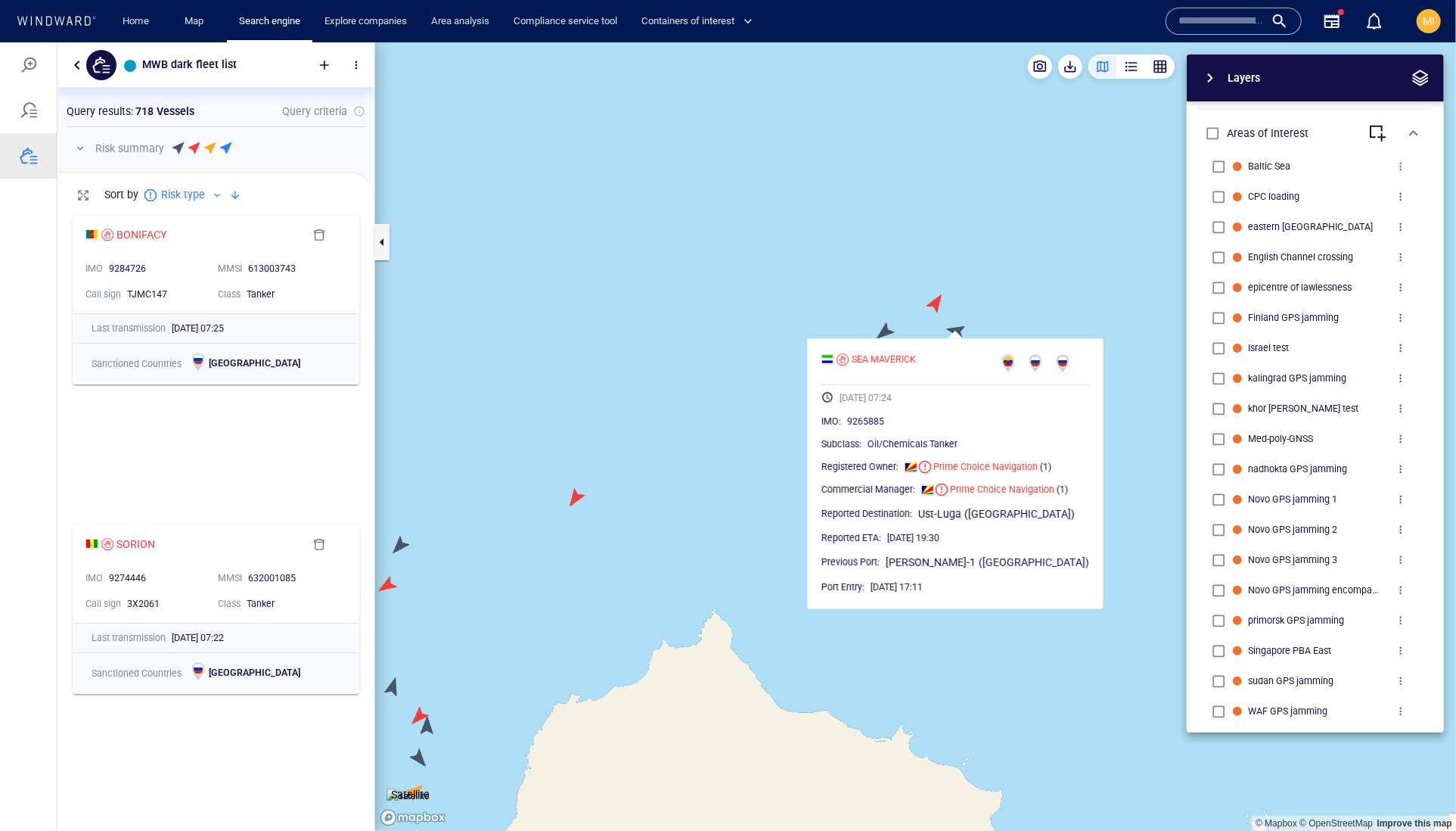
click at [932, 300] on canvas "Map" at bounding box center [915, 436] width 1081 height 789
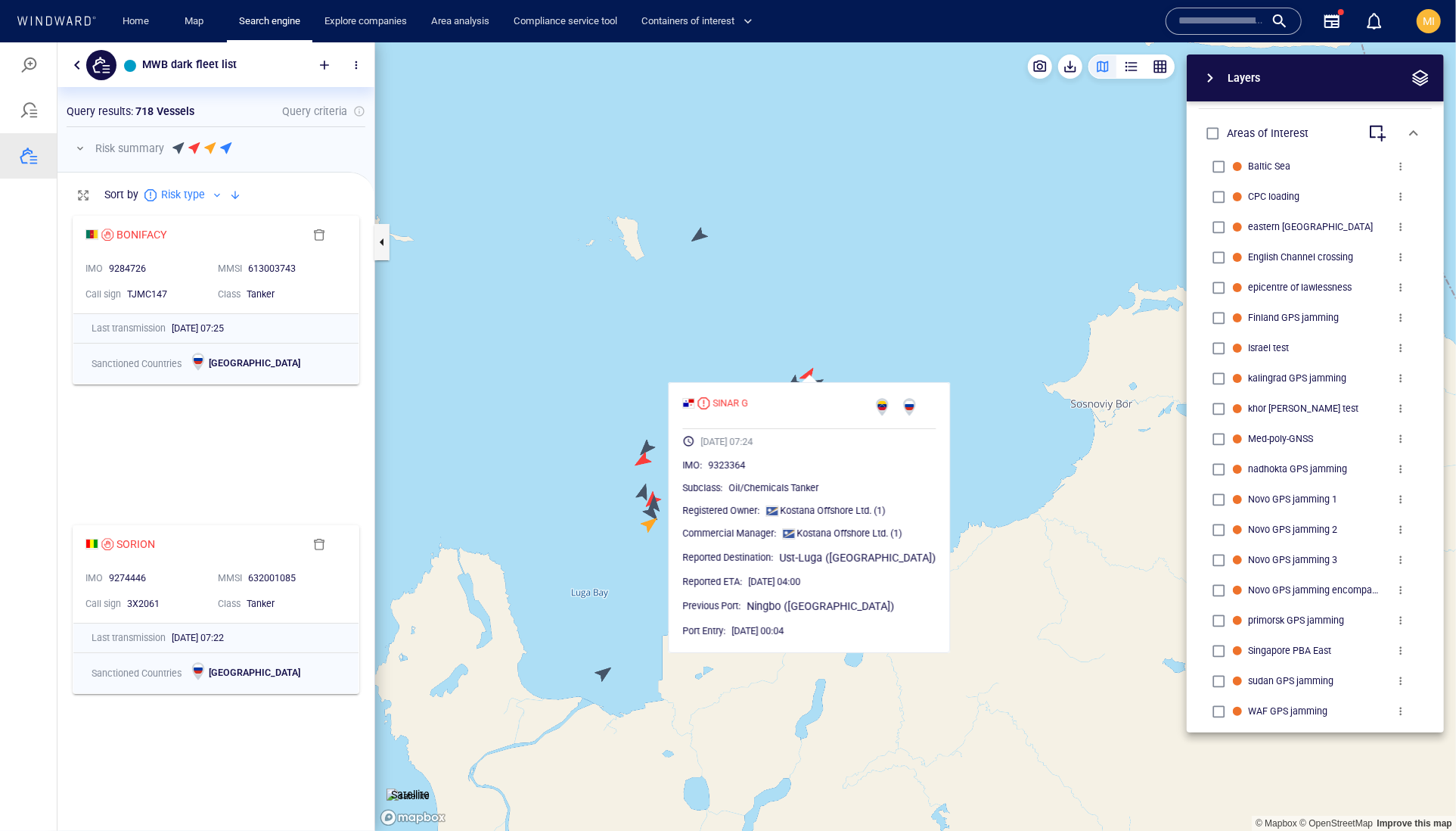
click at [605, 679] on canvas "Map" at bounding box center [915, 436] width 1081 height 789
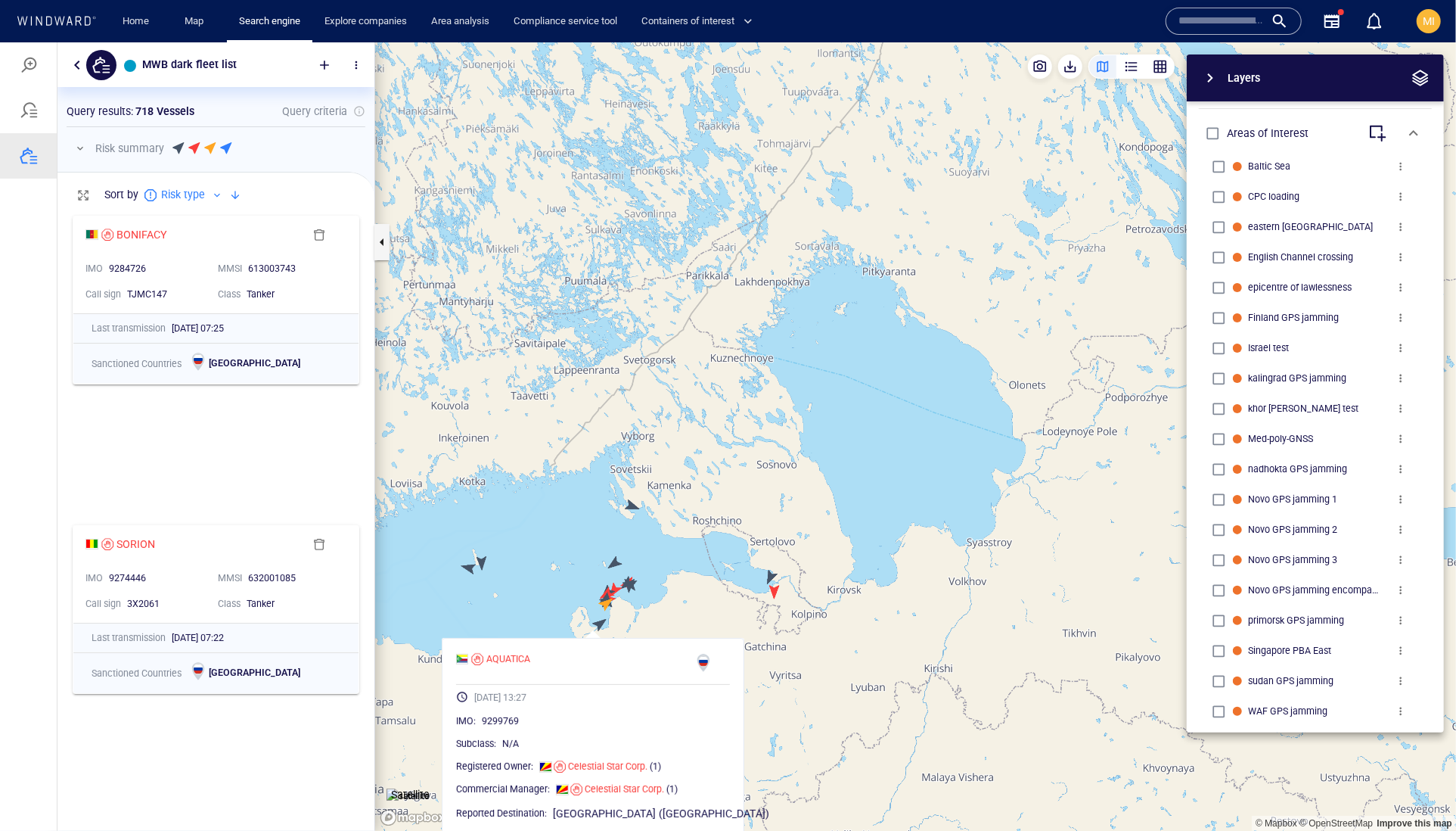
drag, startPoint x: 701, startPoint y: 597, endPoint x: 814, endPoint y: 504, distance: 146.3
click at [809, 504] on canvas "Map" at bounding box center [915, 436] width 1081 height 789
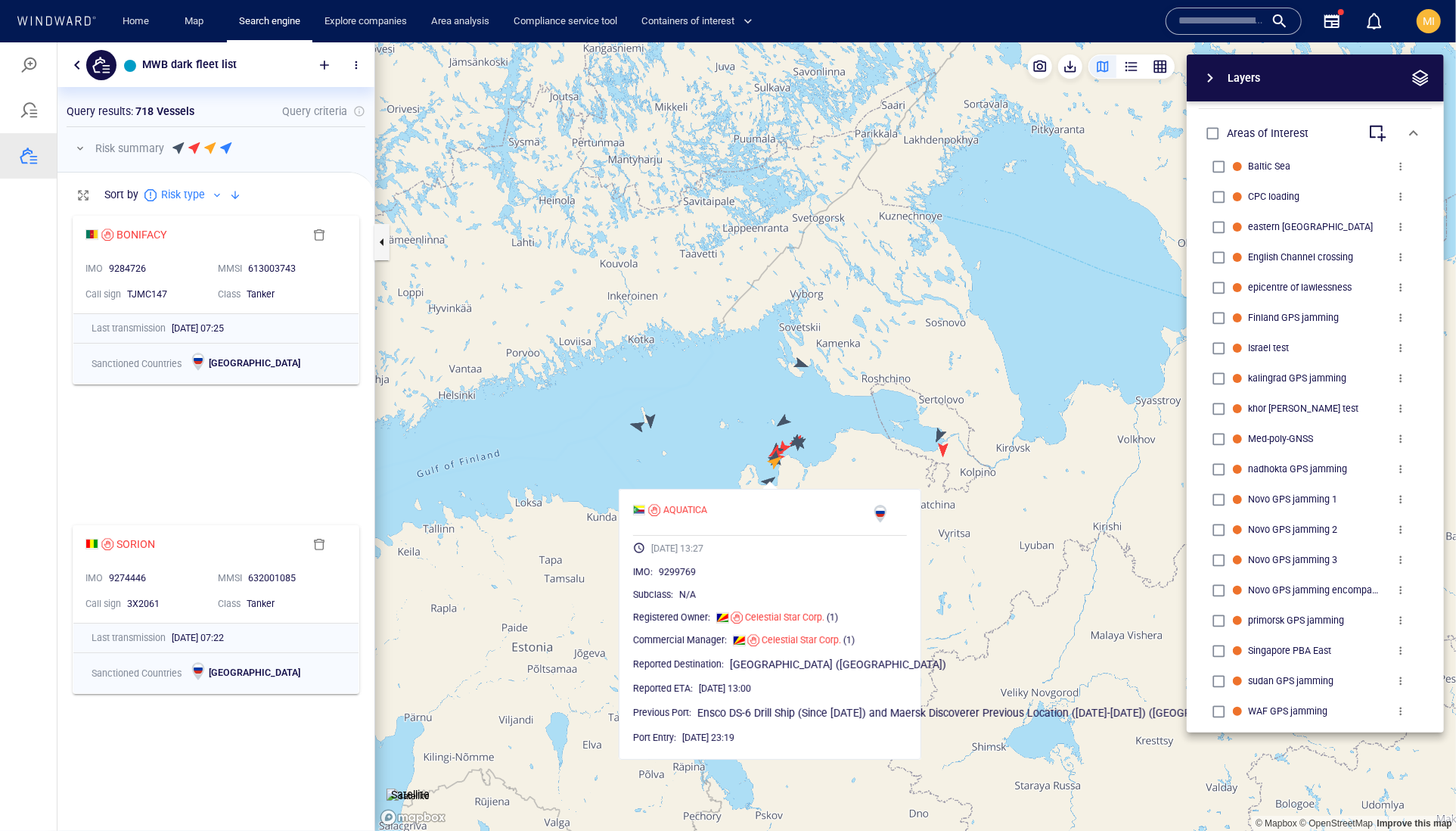
click at [569, 579] on canvas "Map" at bounding box center [915, 436] width 1081 height 789
click at [606, 557] on canvas "Map" at bounding box center [915, 436] width 1081 height 789
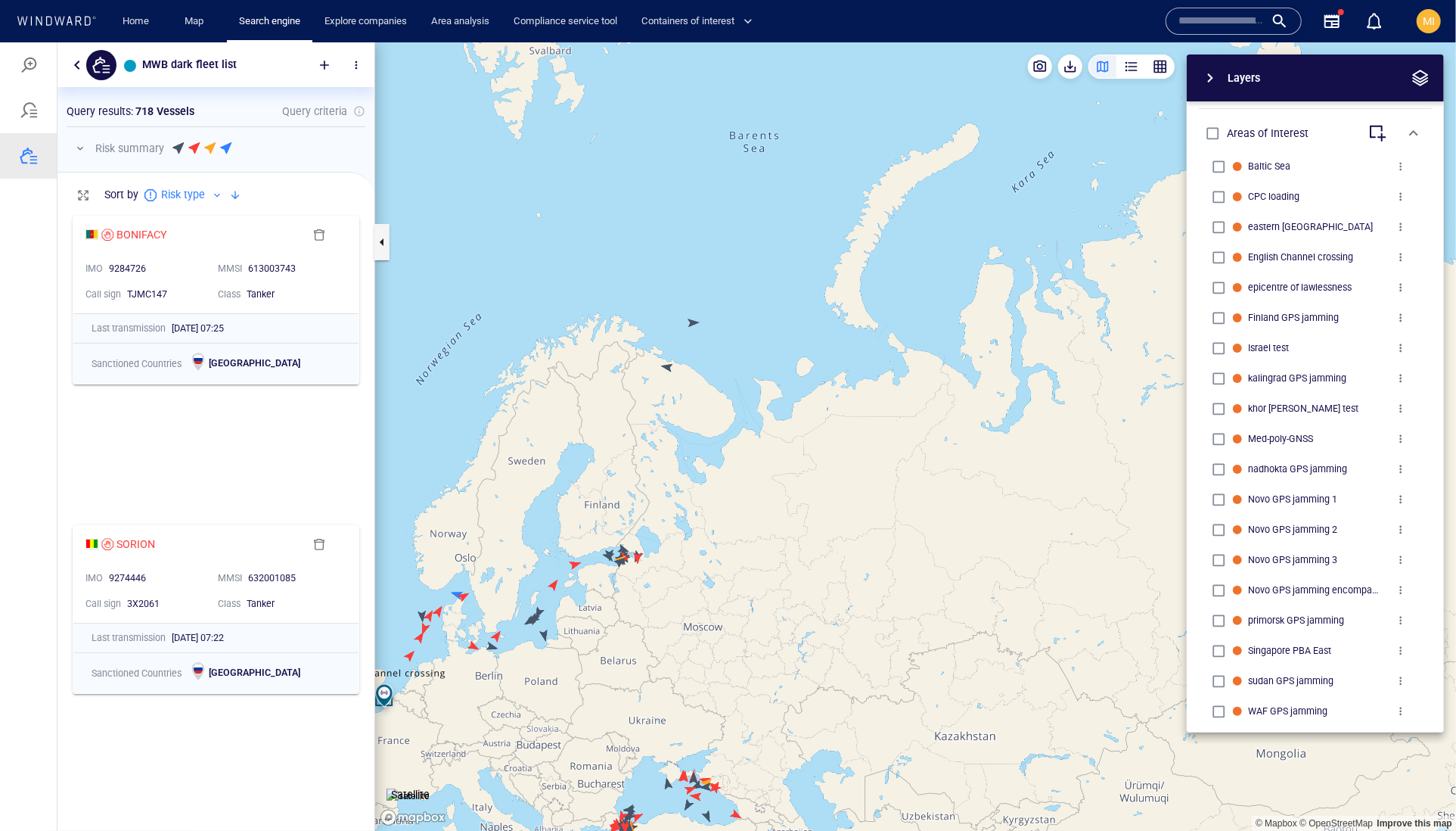
click at [669, 366] on canvas "Map" at bounding box center [915, 436] width 1081 height 789
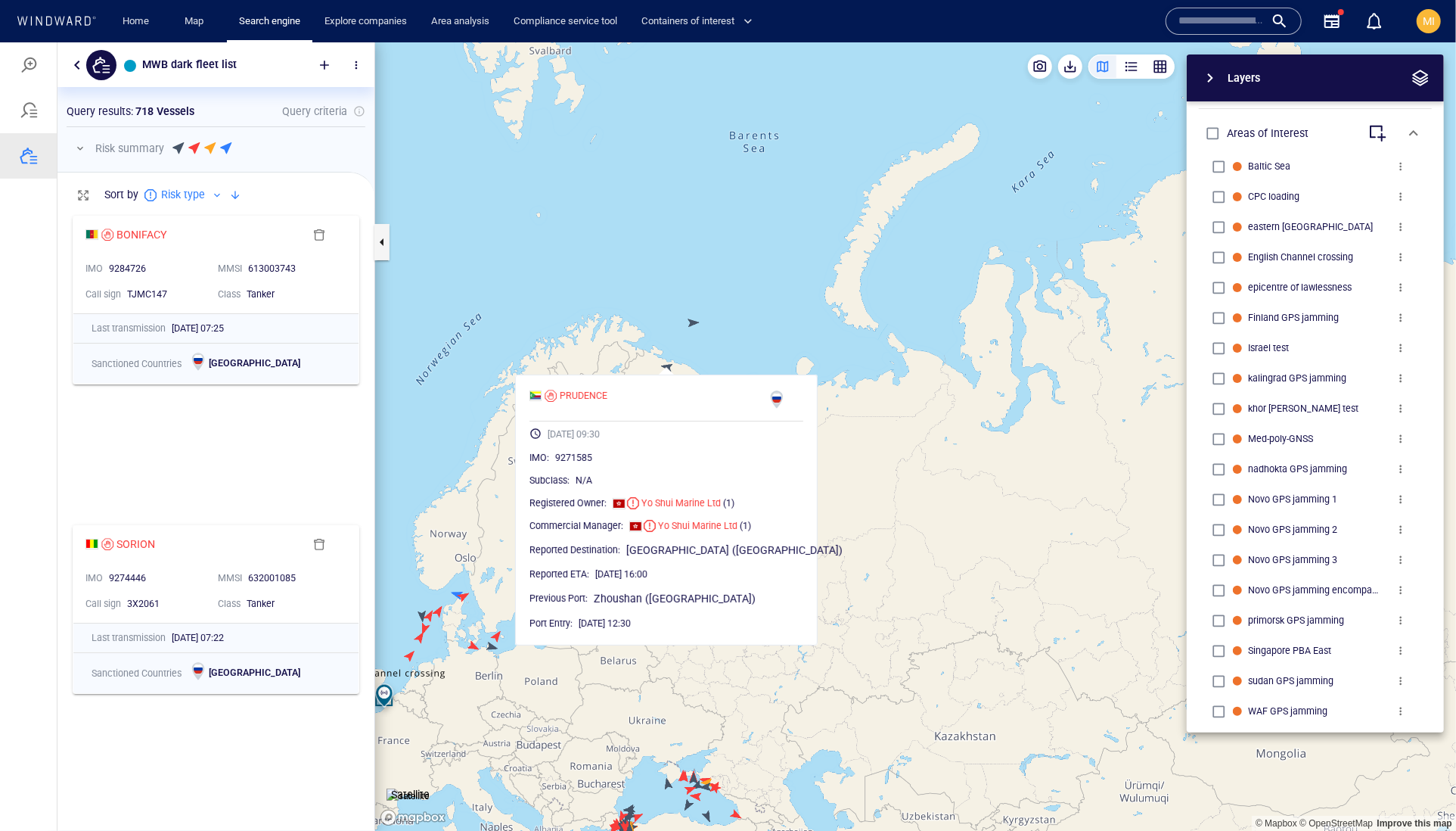
click at [693, 321] on canvas "Map" at bounding box center [915, 436] width 1081 height 789
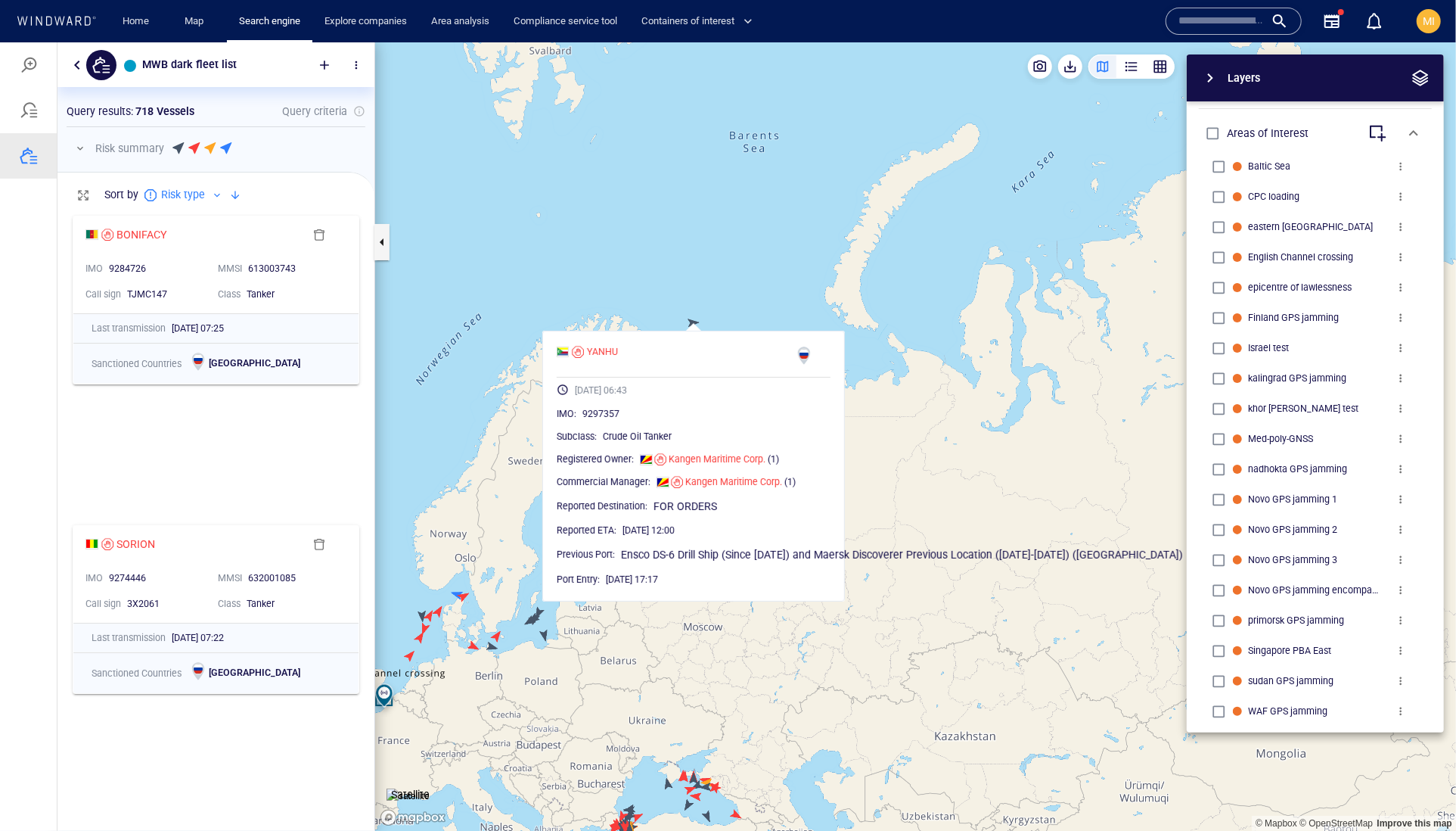
click at [693, 321] on canvas "Map" at bounding box center [915, 436] width 1081 height 789
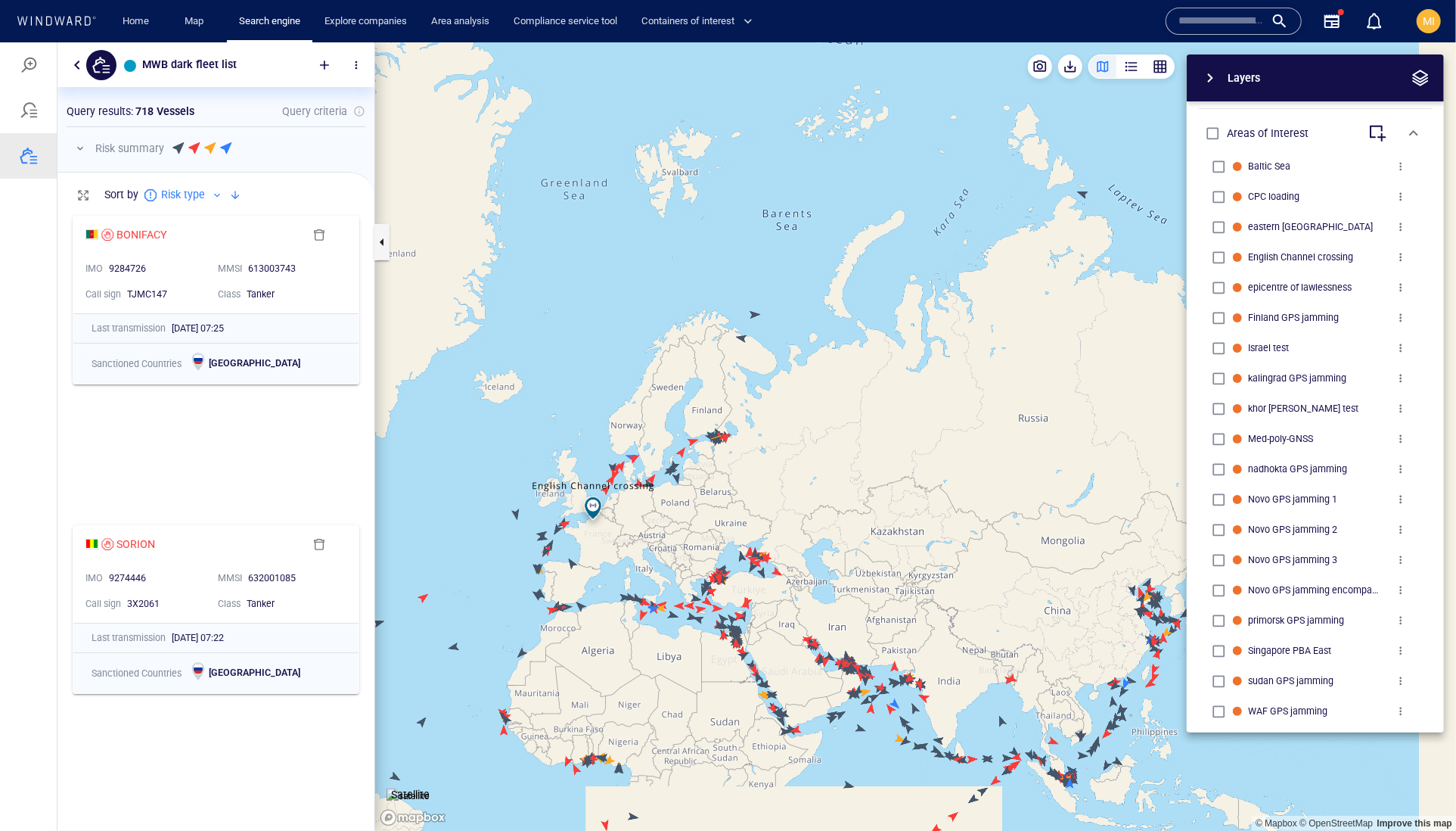
drag, startPoint x: 985, startPoint y: 269, endPoint x: 868, endPoint y: 329, distance: 131.5
click at [869, 327] on canvas "Map" at bounding box center [915, 436] width 1081 height 789
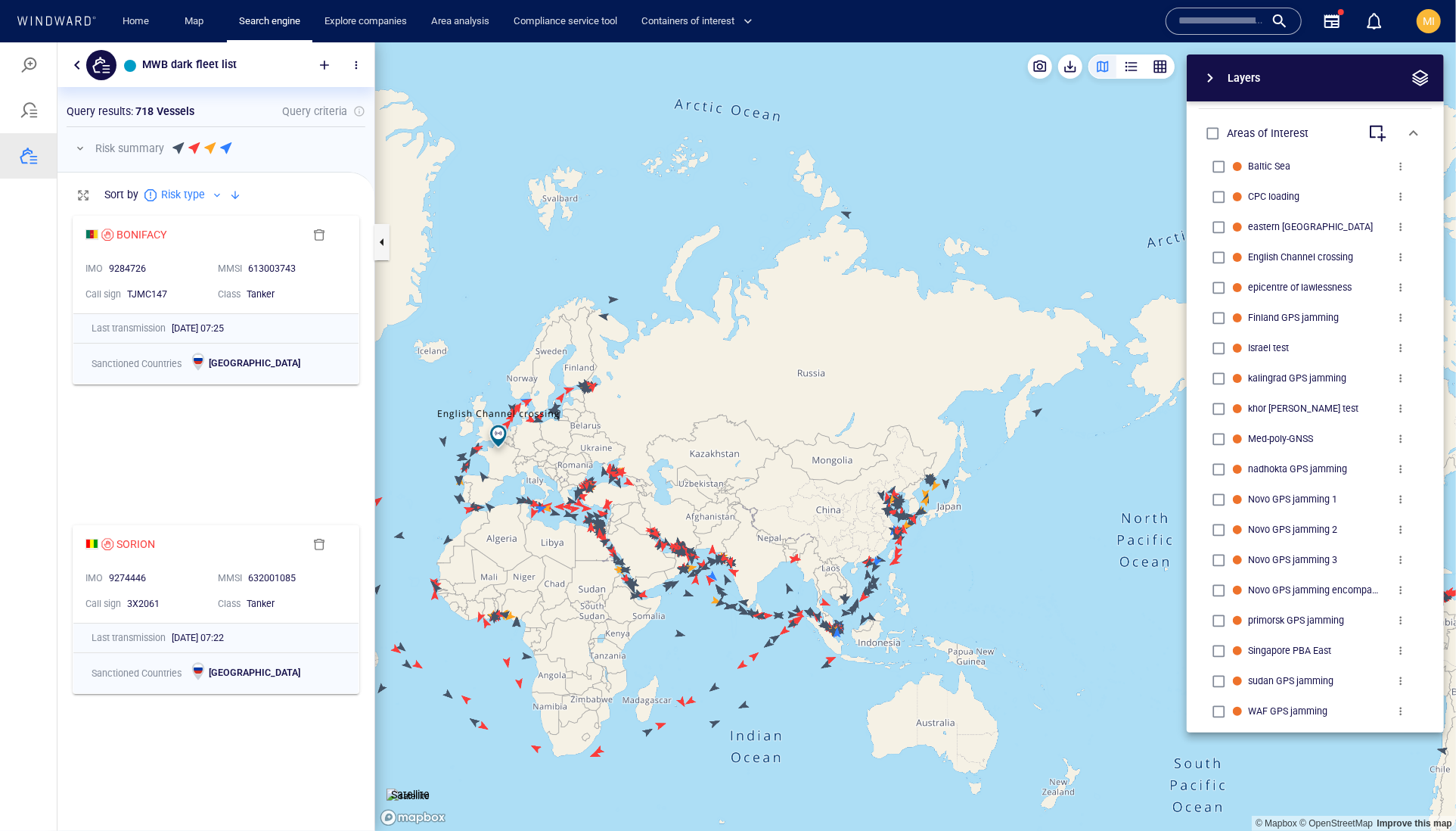
click at [848, 215] on canvas "Map" at bounding box center [915, 436] width 1081 height 789
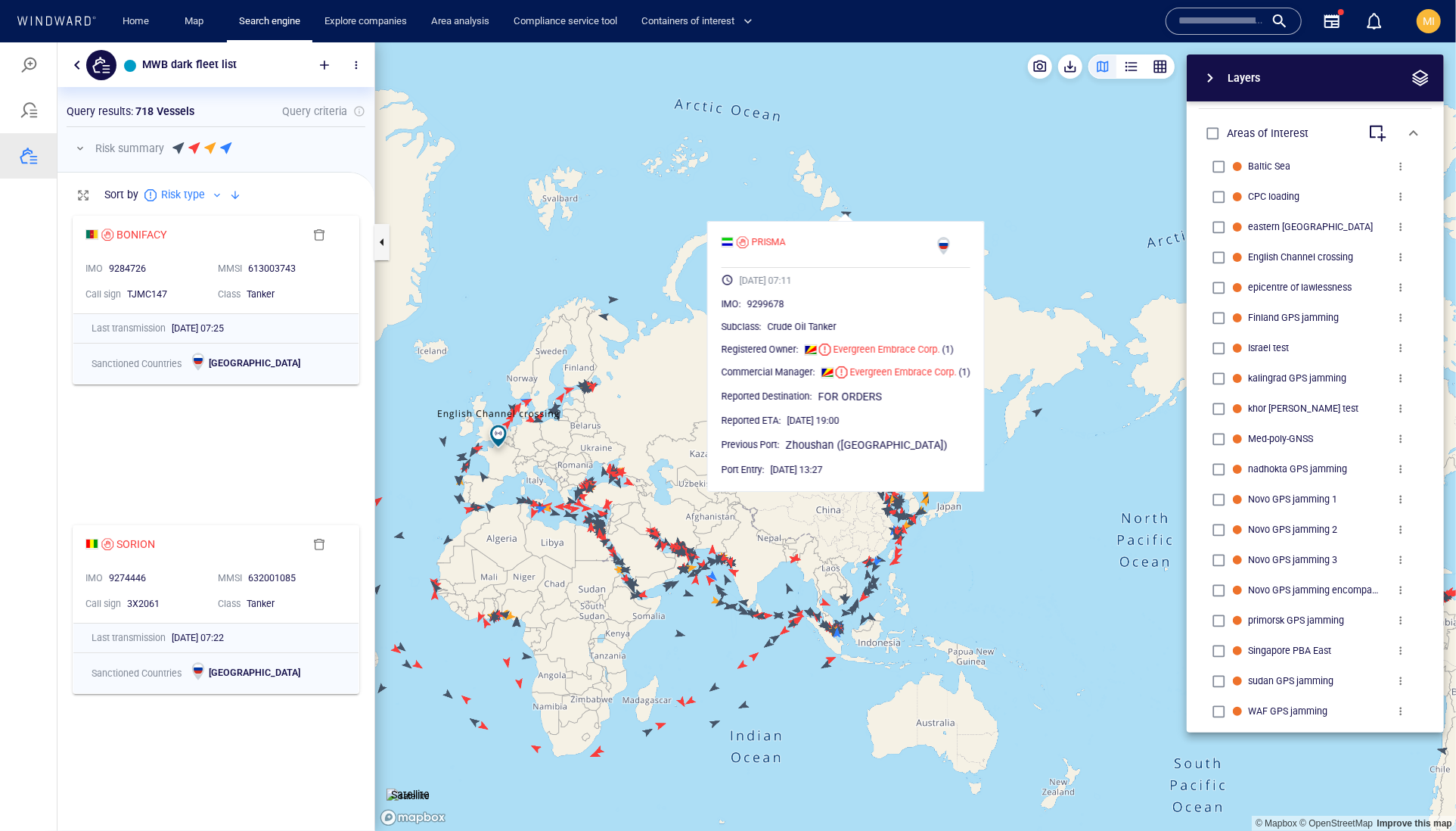
click at [647, 418] on canvas "Map" at bounding box center [915, 436] width 1081 height 789
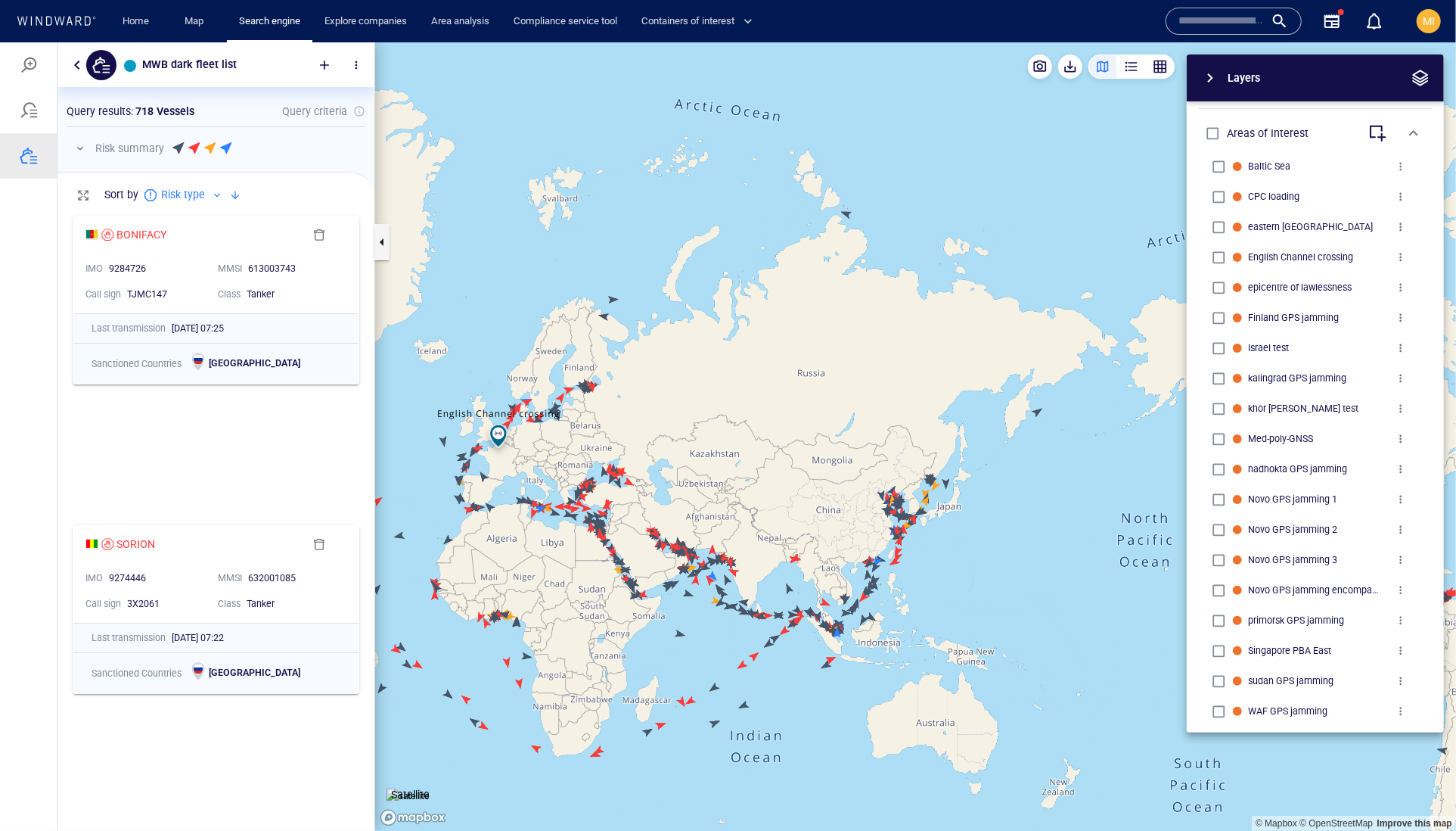
click at [849, 215] on canvas "Map" at bounding box center [915, 436] width 1081 height 789
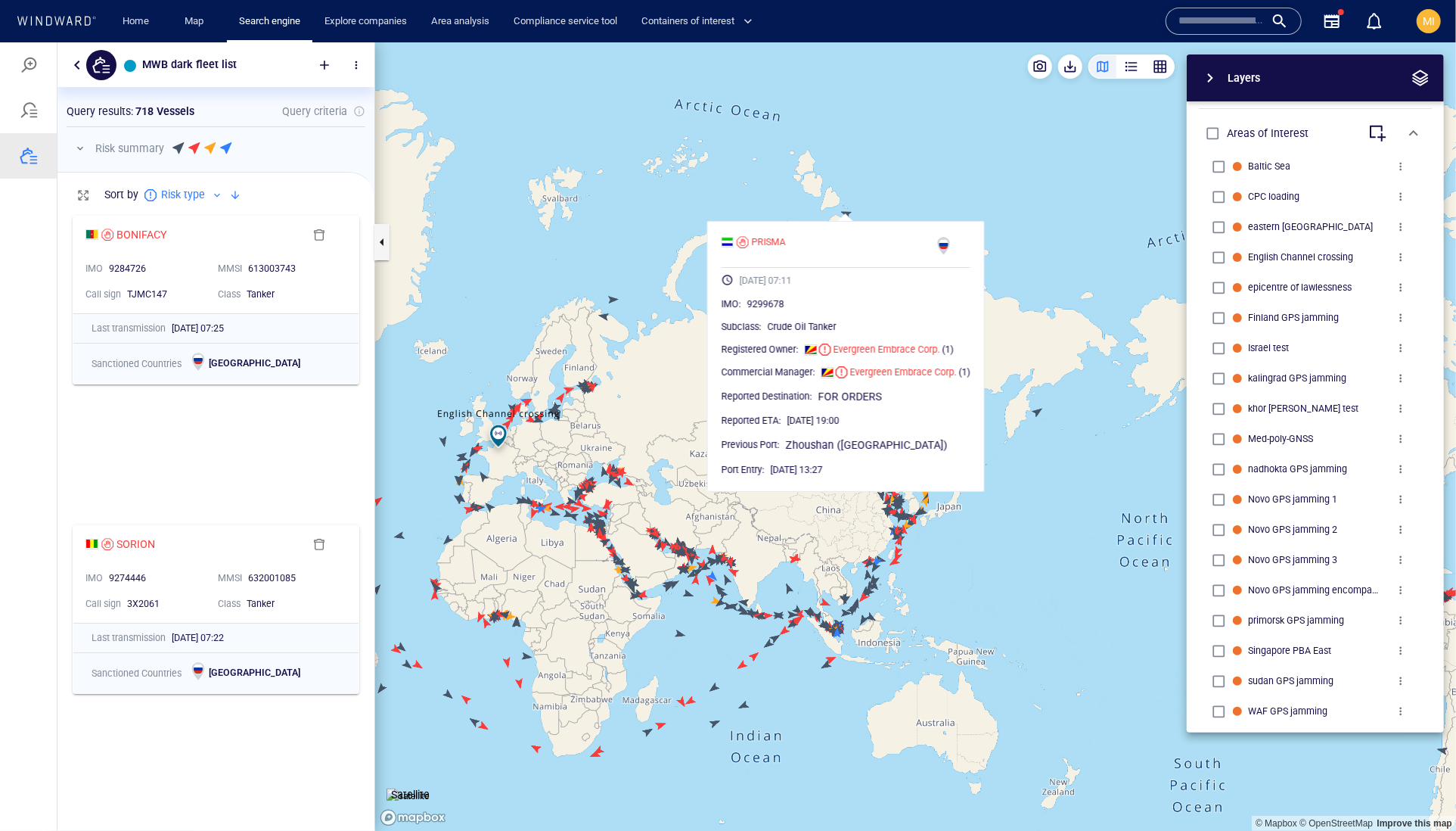
click at [849, 215] on canvas "Map" at bounding box center [915, 436] width 1081 height 789
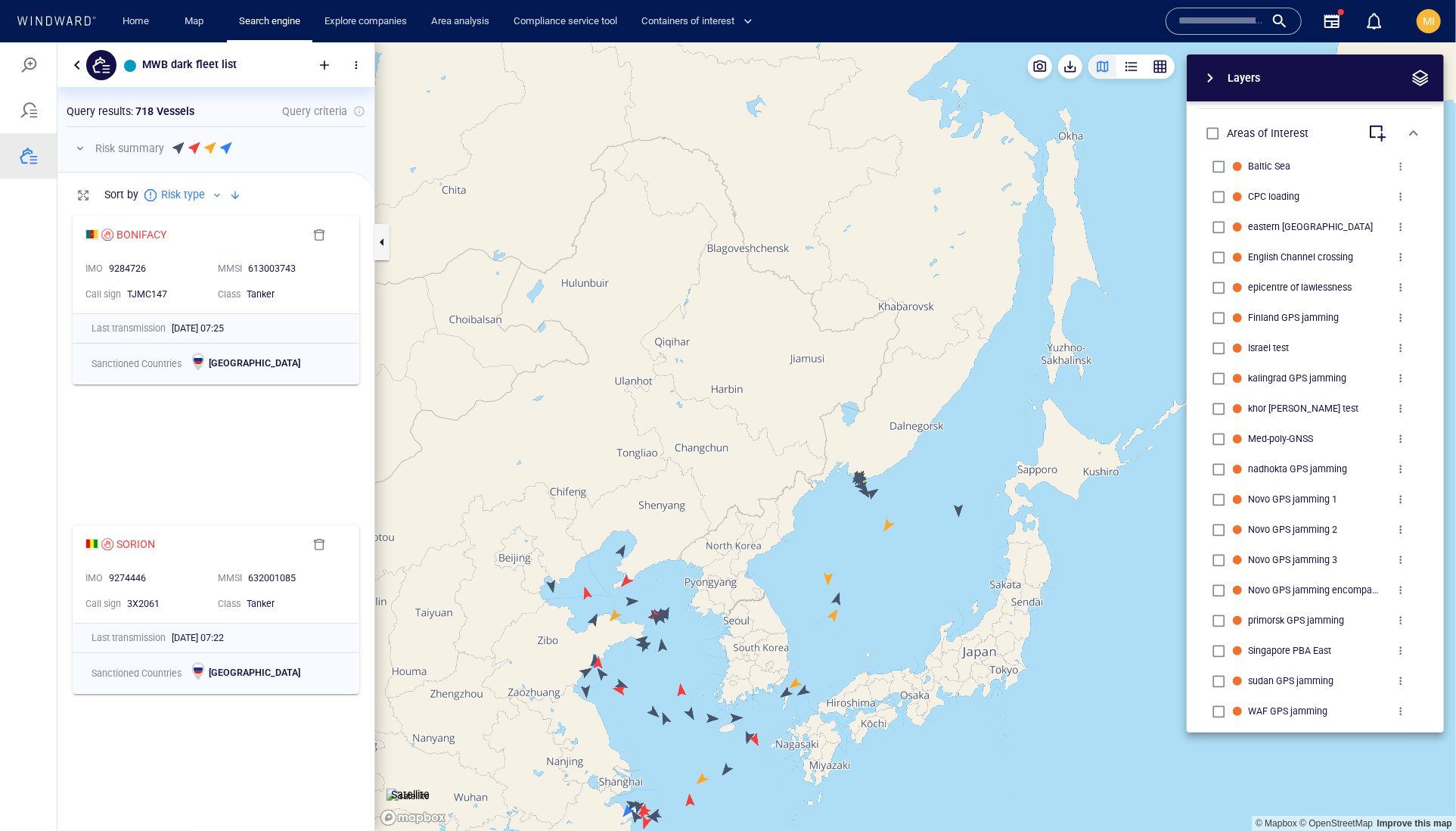
drag, startPoint x: 832, startPoint y: 536, endPoint x: 917, endPoint y: 512, distance: 88.3
click at [917, 512] on canvas "Map" at bounding box center [915, 436] width 1081 height 789
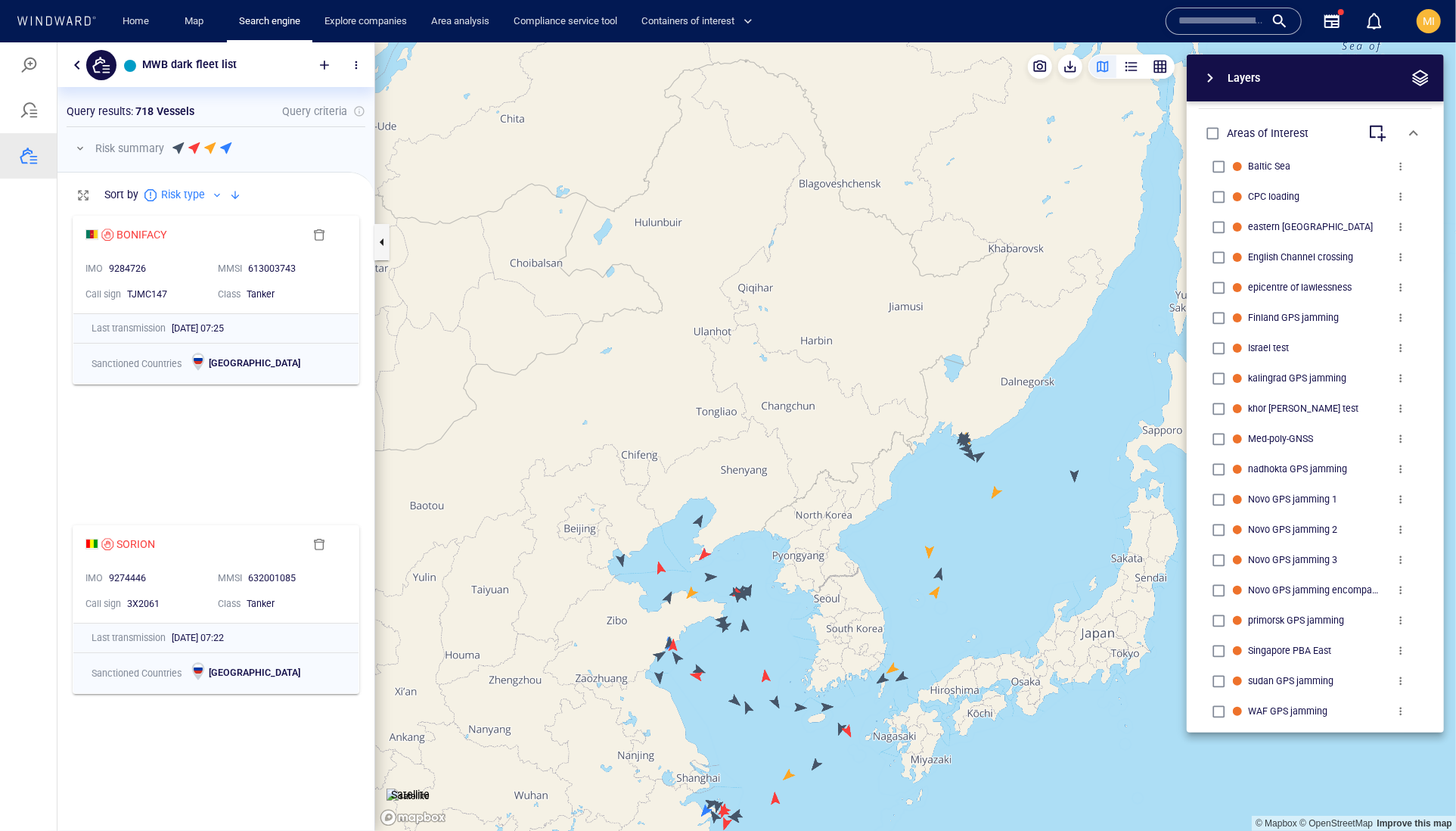
drag, startPoint x: 697, startPoint y: 577, endPoint x: 866, endPoint y: 554, distance: 170.6
click at [865, 554] on canvas "Map" at bounding box center [915, 436] width 1081 height 789
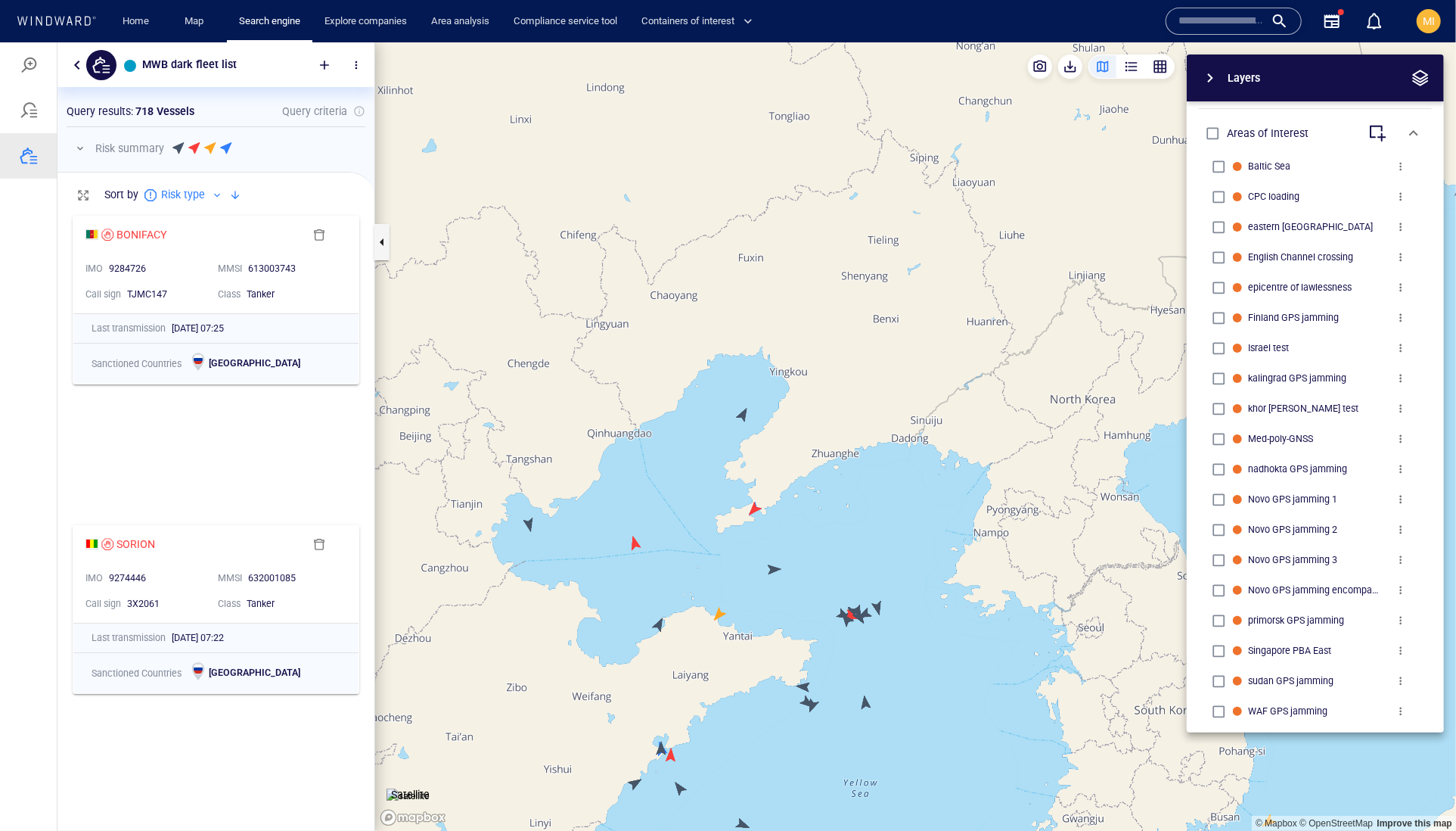
click at [742, 414] on canvas "Map" at bounding box center [915, 436] width 1081 height 789
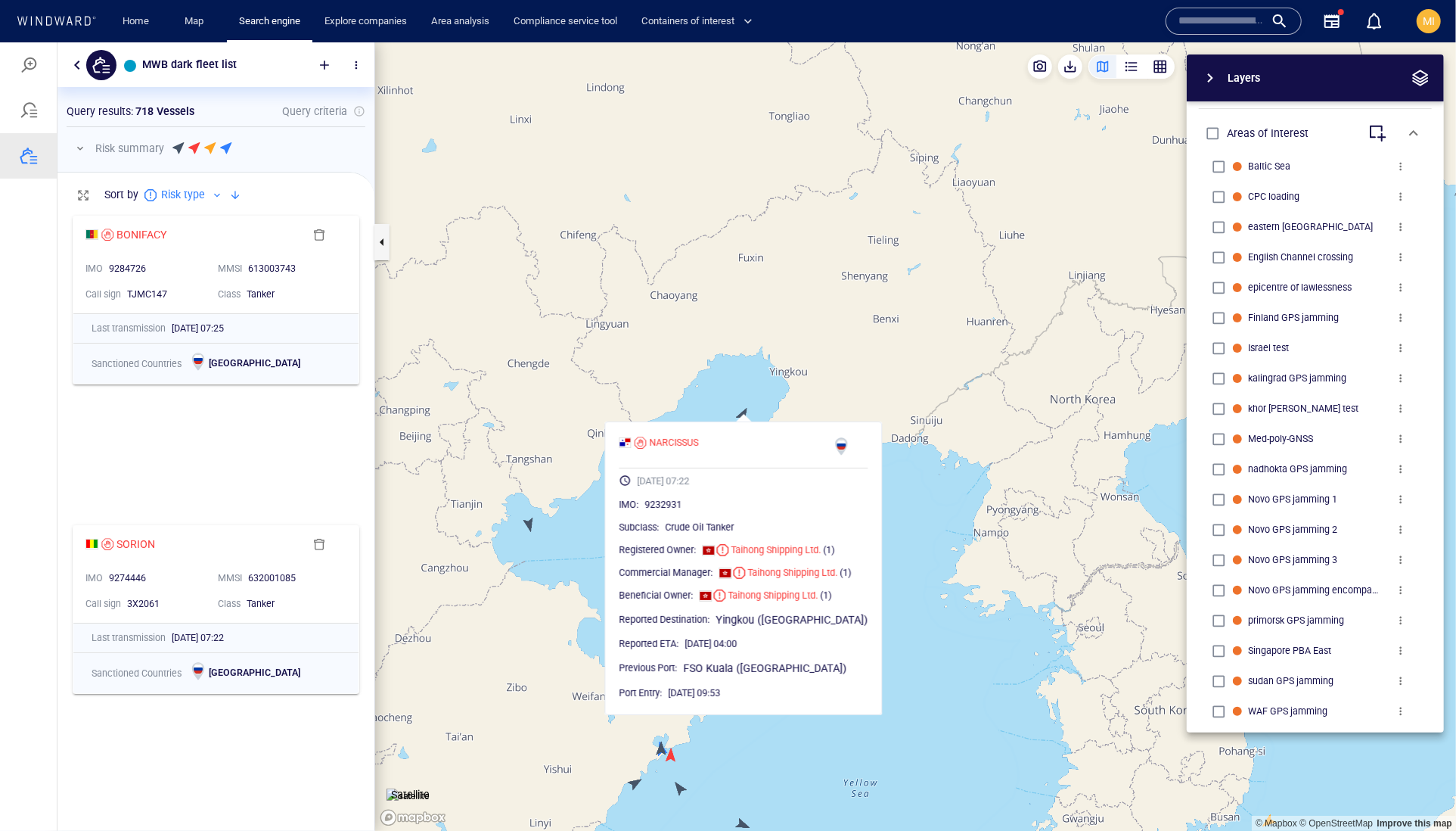
click at [530, 522] on canvas "Map" at bounding box center [915, 436] width 1081 height 789
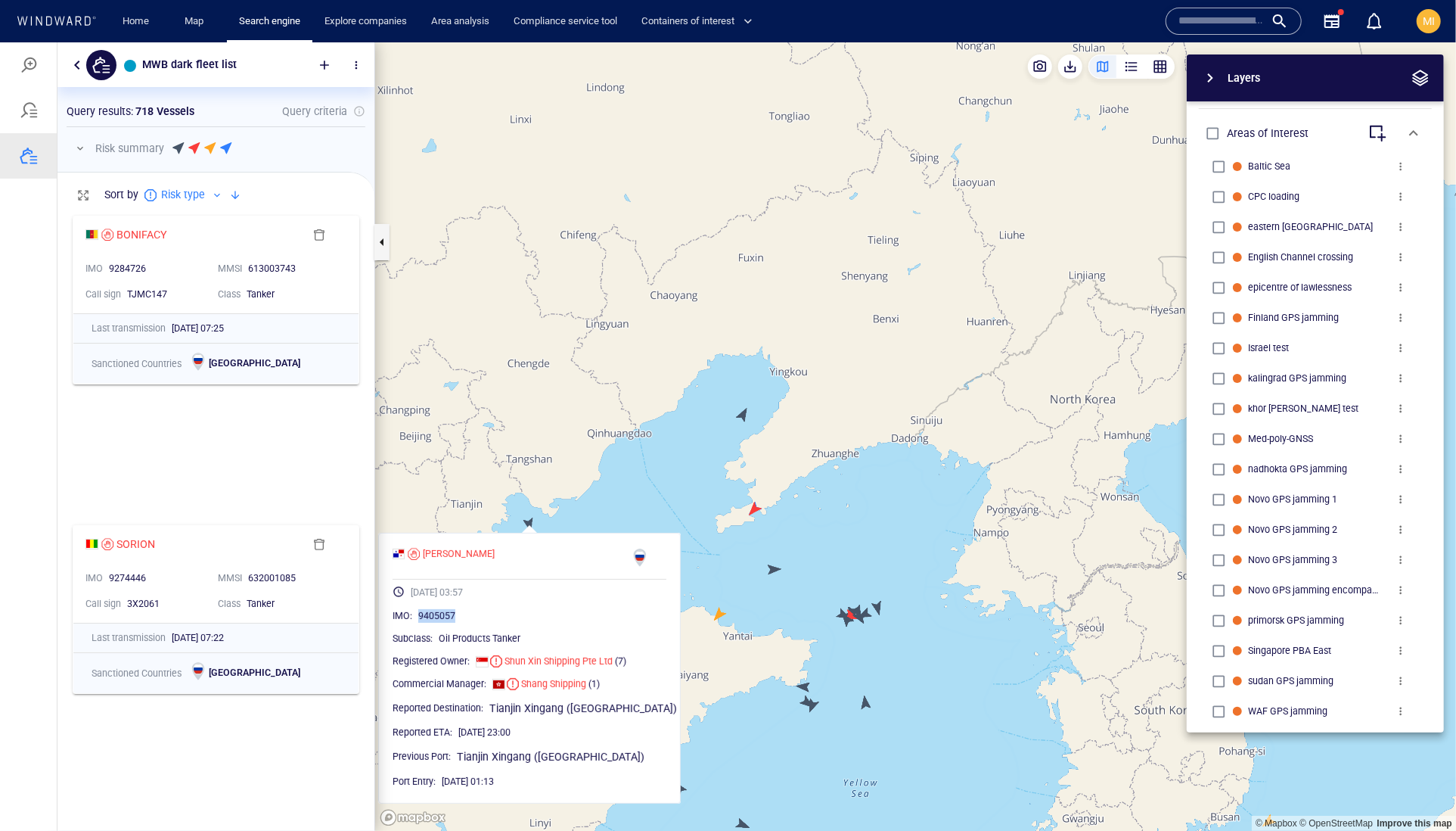
drag, startPoint x: 509, startPoint y: 651, endPoint x: 444, endPoint y: 647, distance: 65.1
click at [444, 623] on div "9405057" at bounding box center [542, 615] width 248 height 15
copy span "9405057"
click at [688, 473] on canvas "Map" at bounding box center [915, 436] width 1081 height 789
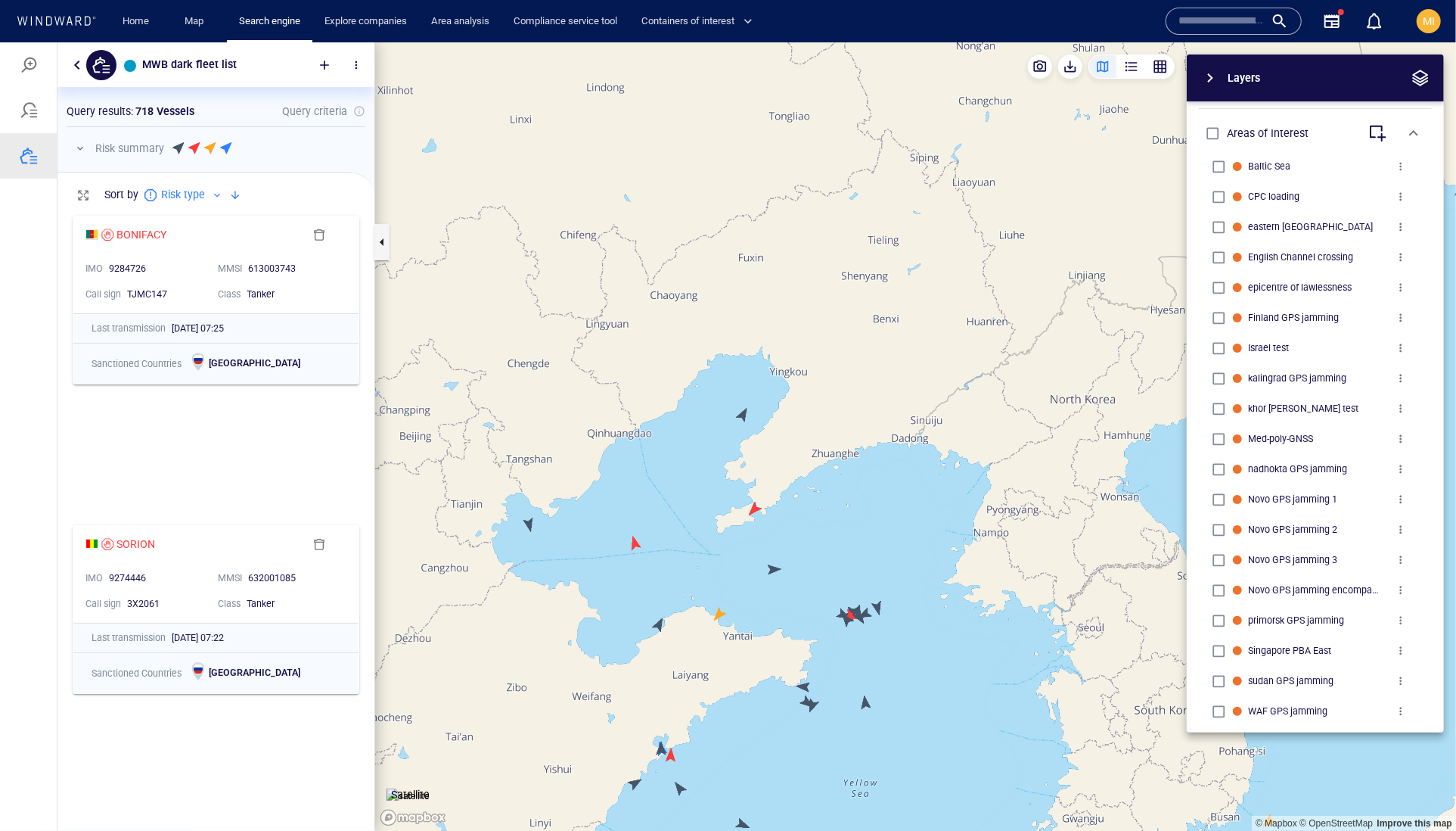
click at [747, 415] on canvas "Map" at bounding box center [915, 436] width 1081 height 789
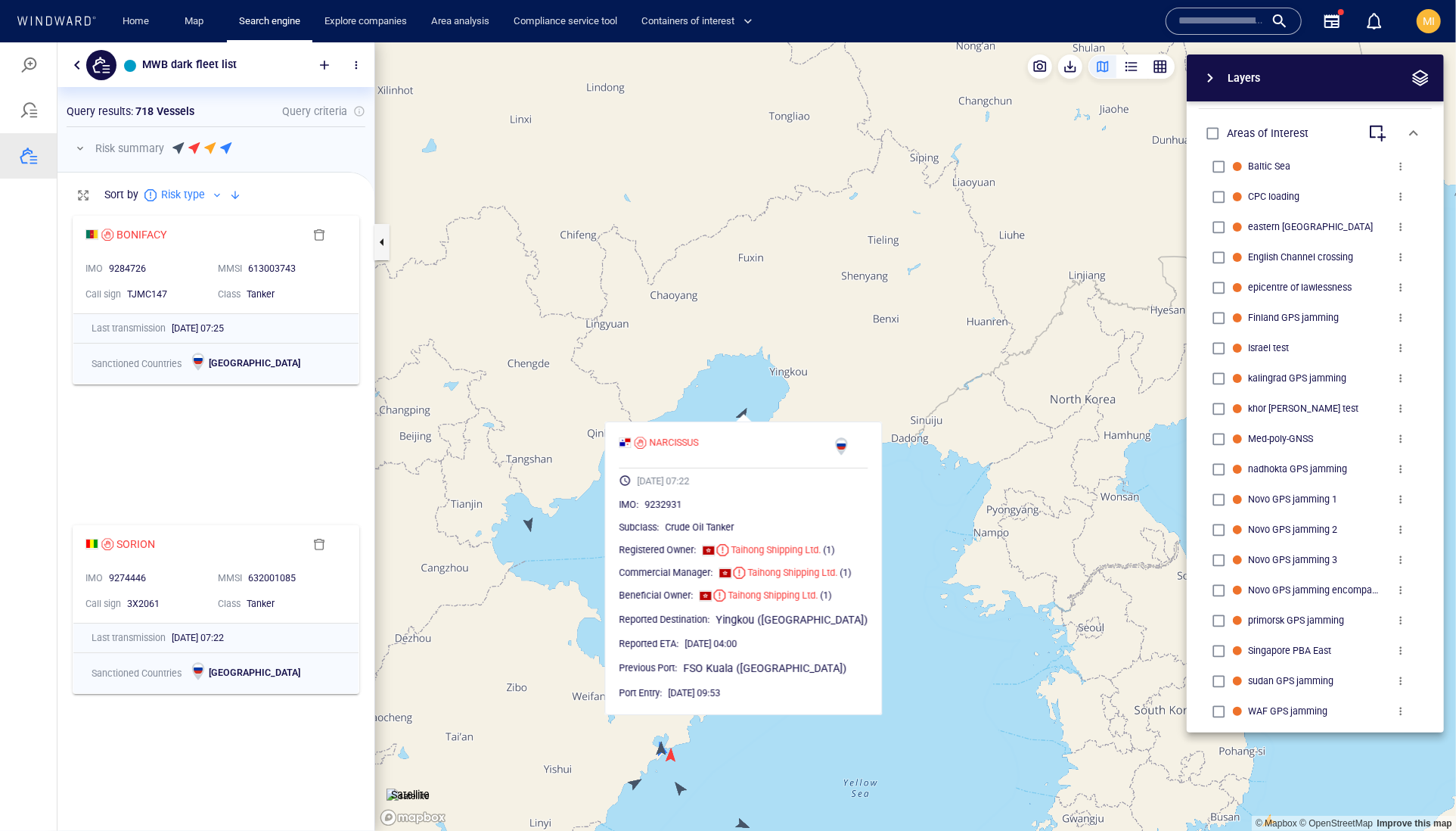
click at [747, 415] on canvas "Map" at bounding box center [915, 436] width 1081 height 789
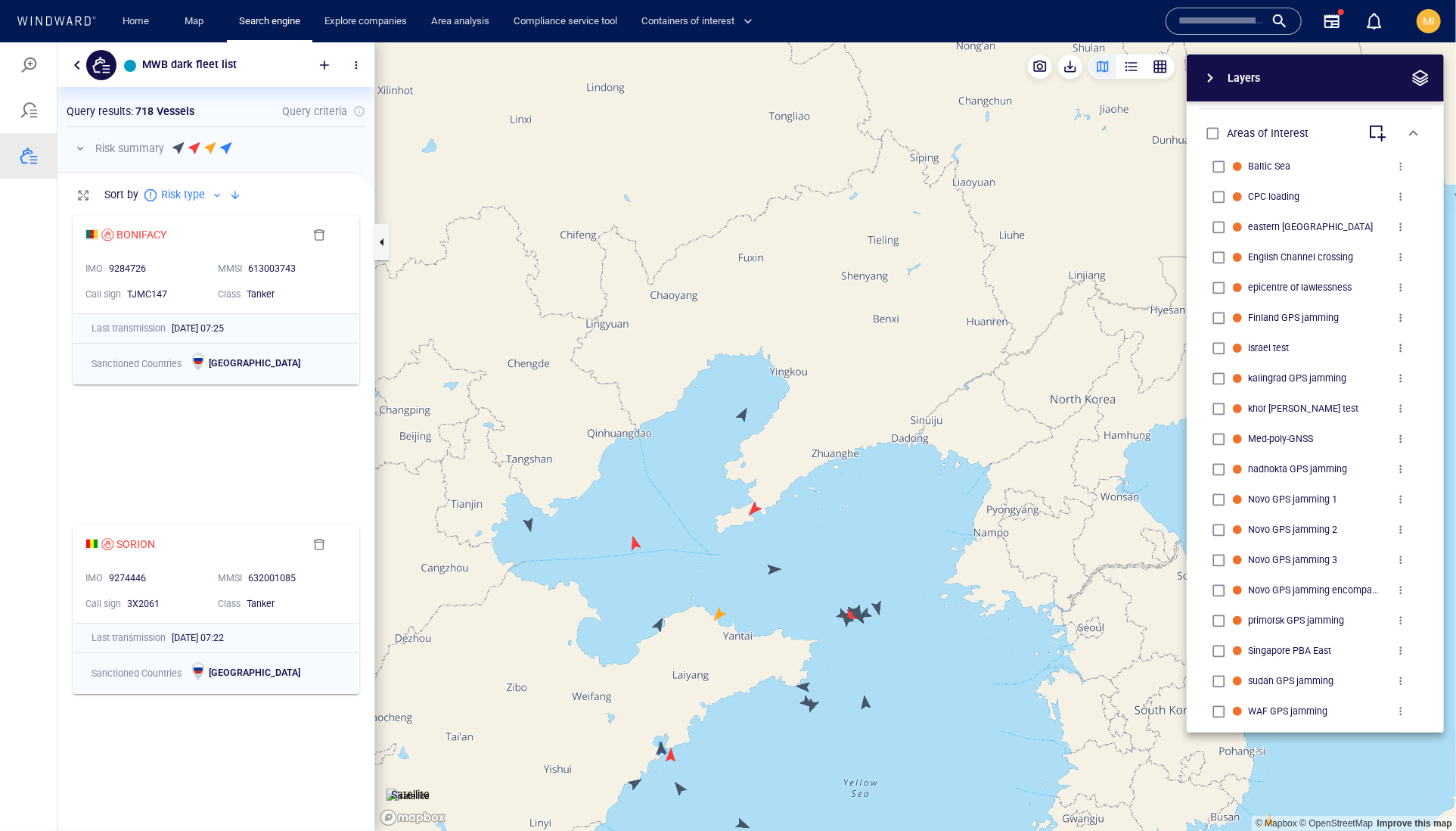
click at [635, 544] on canvas "Map" at bounding box center [915, 436] width 1081 height 789
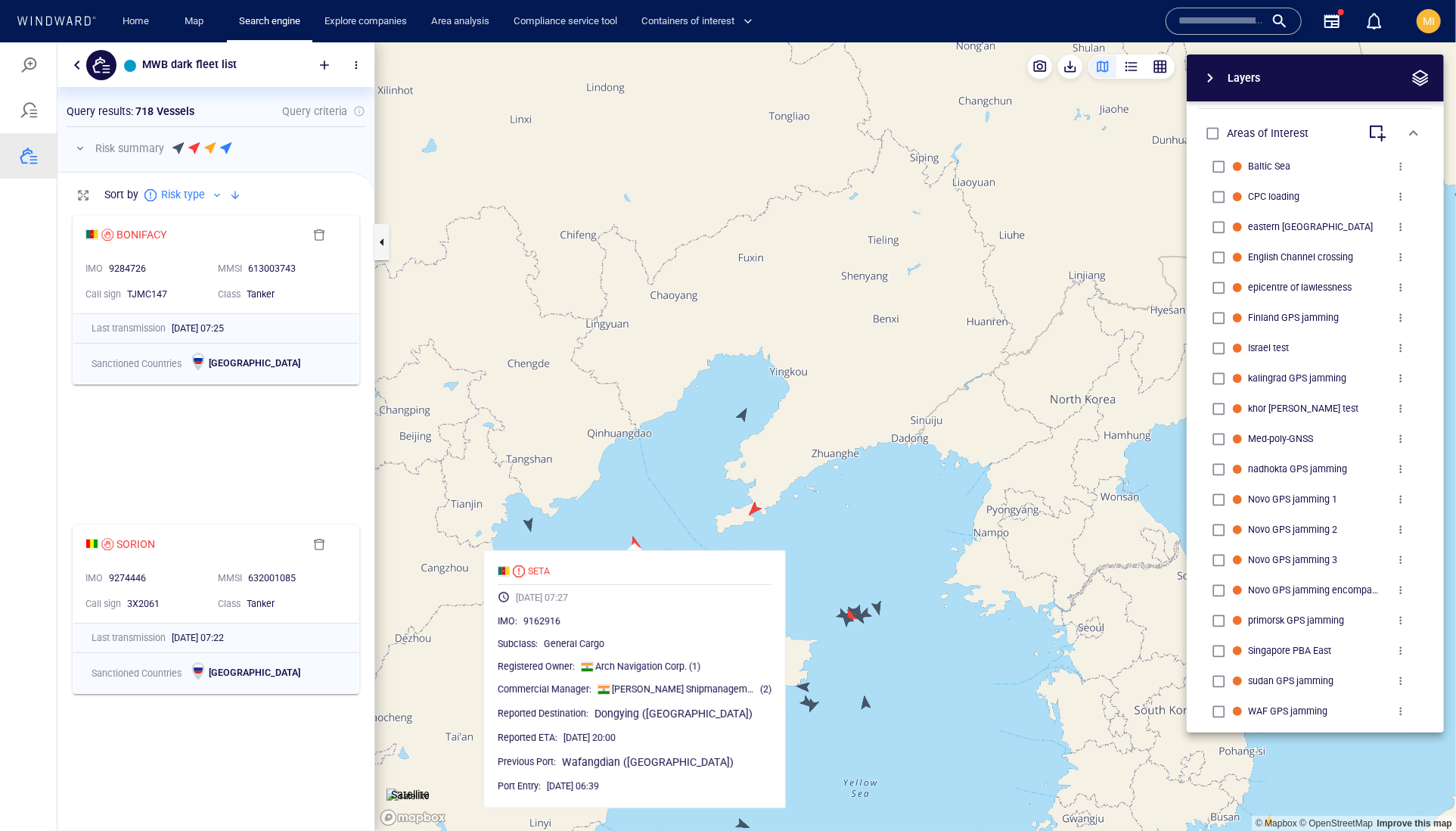
click at [635, 544] on canvas "Map" at bounding box center [915, 436] width 1081 height 789
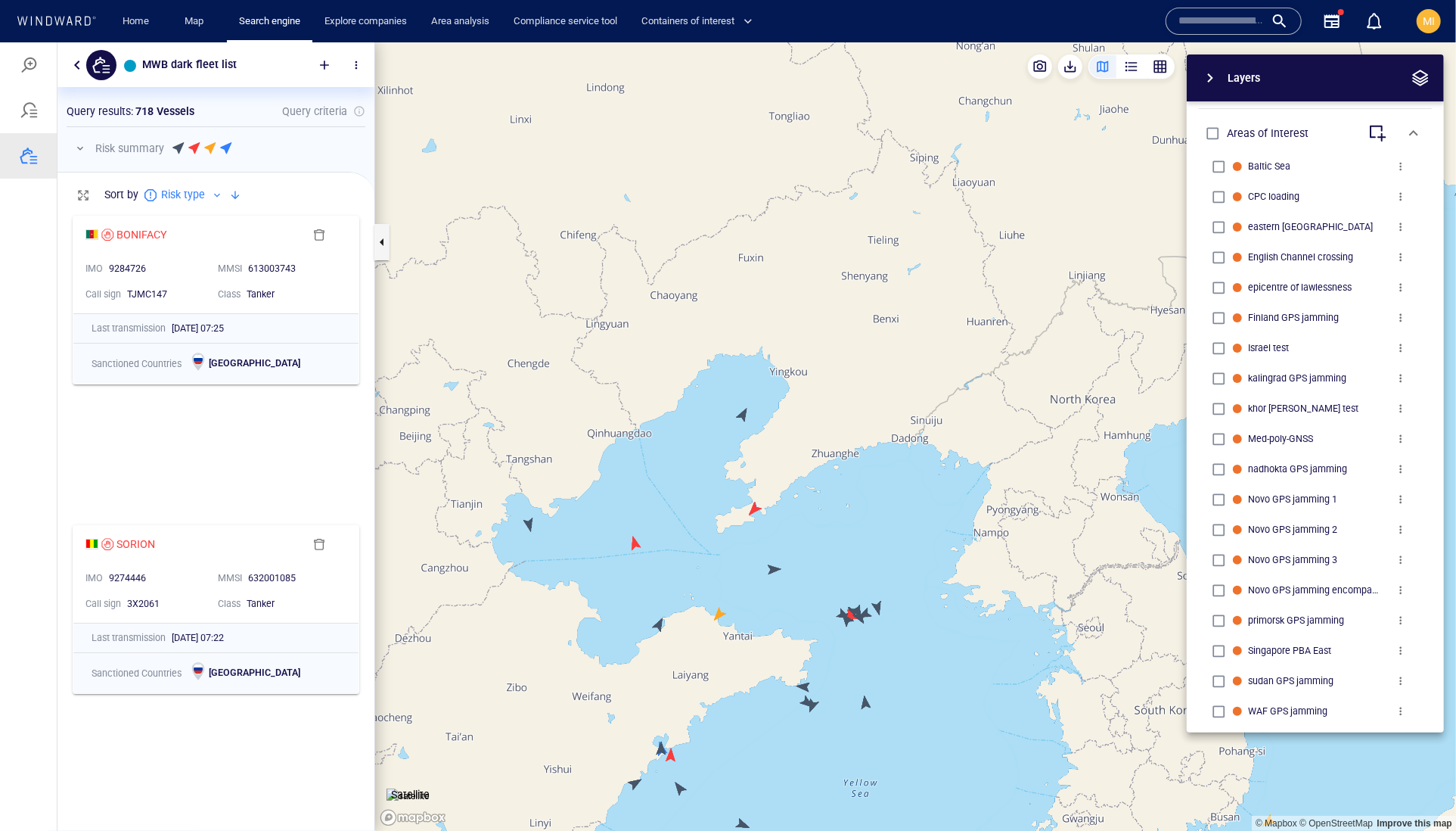
click at [755, 504] on canvas "Map" at bounding box center [915, 436] width 1081 height 789
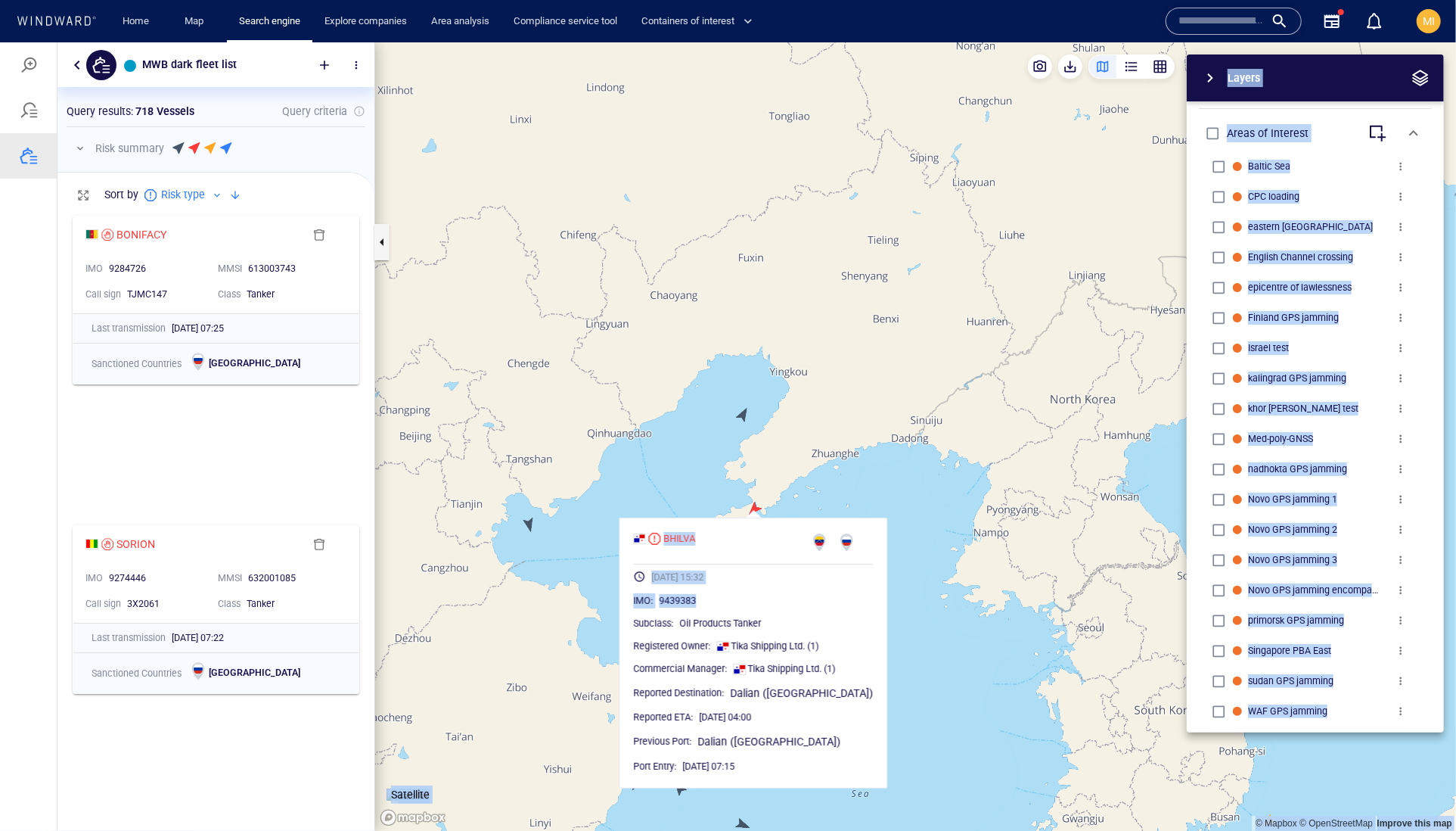
drag, startPoint x: 733, startPoint y: 630, endPoint x: 845, endPoint y: 434, distance: 225.7
click at [832, 441] on div "© Mapbox © OpenStreetMap Improve this map Satellite Layers System Areas Interna…" at bounding box center [915, 436] width 1081 height 788
click at [845, 434] on canvas "Map" at bounding box center [915, 436] width 1081 height 789
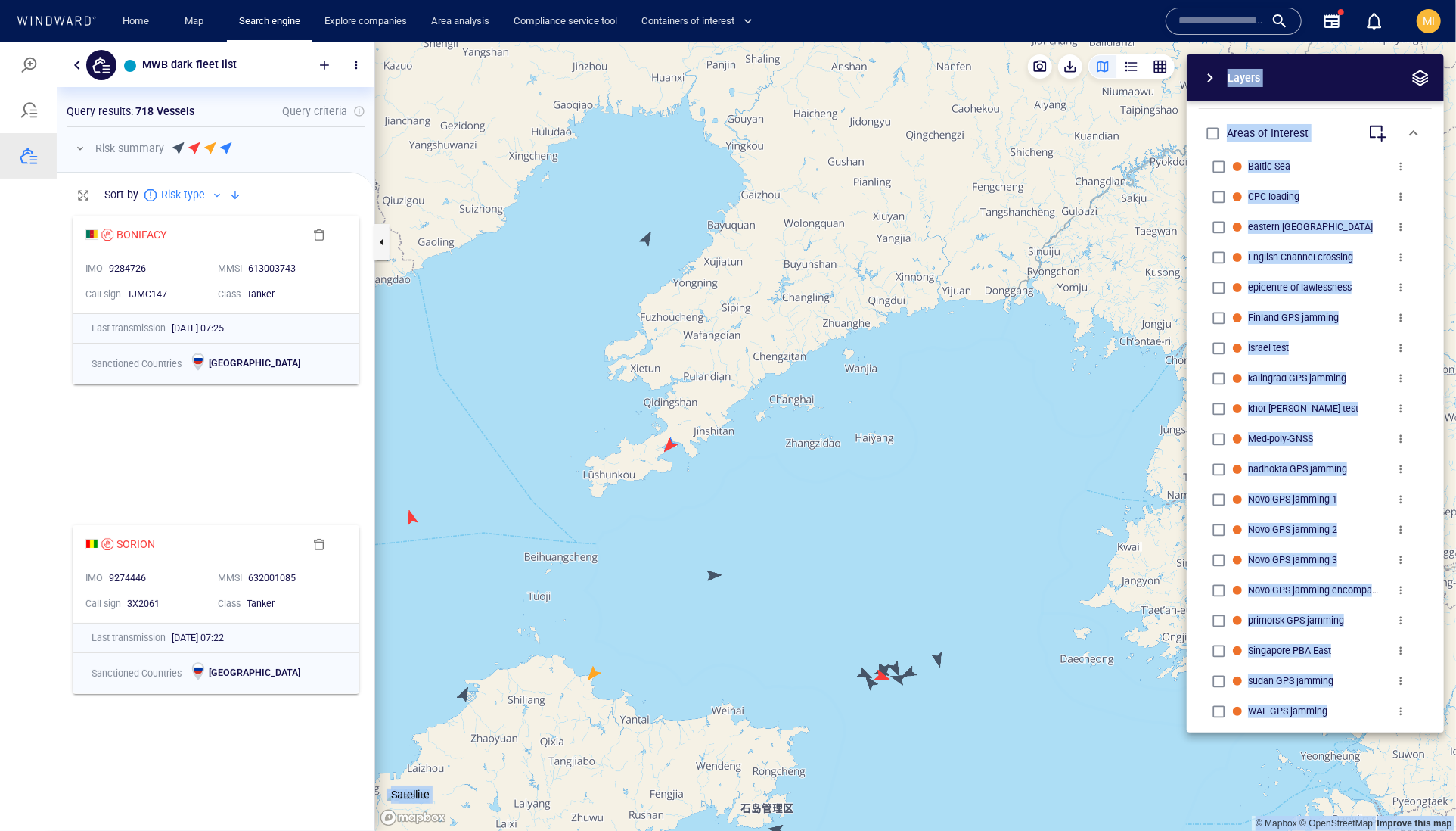
click at [464, 696] on canvas "Map" at bounding box center [915, 436] width 1081 height 789
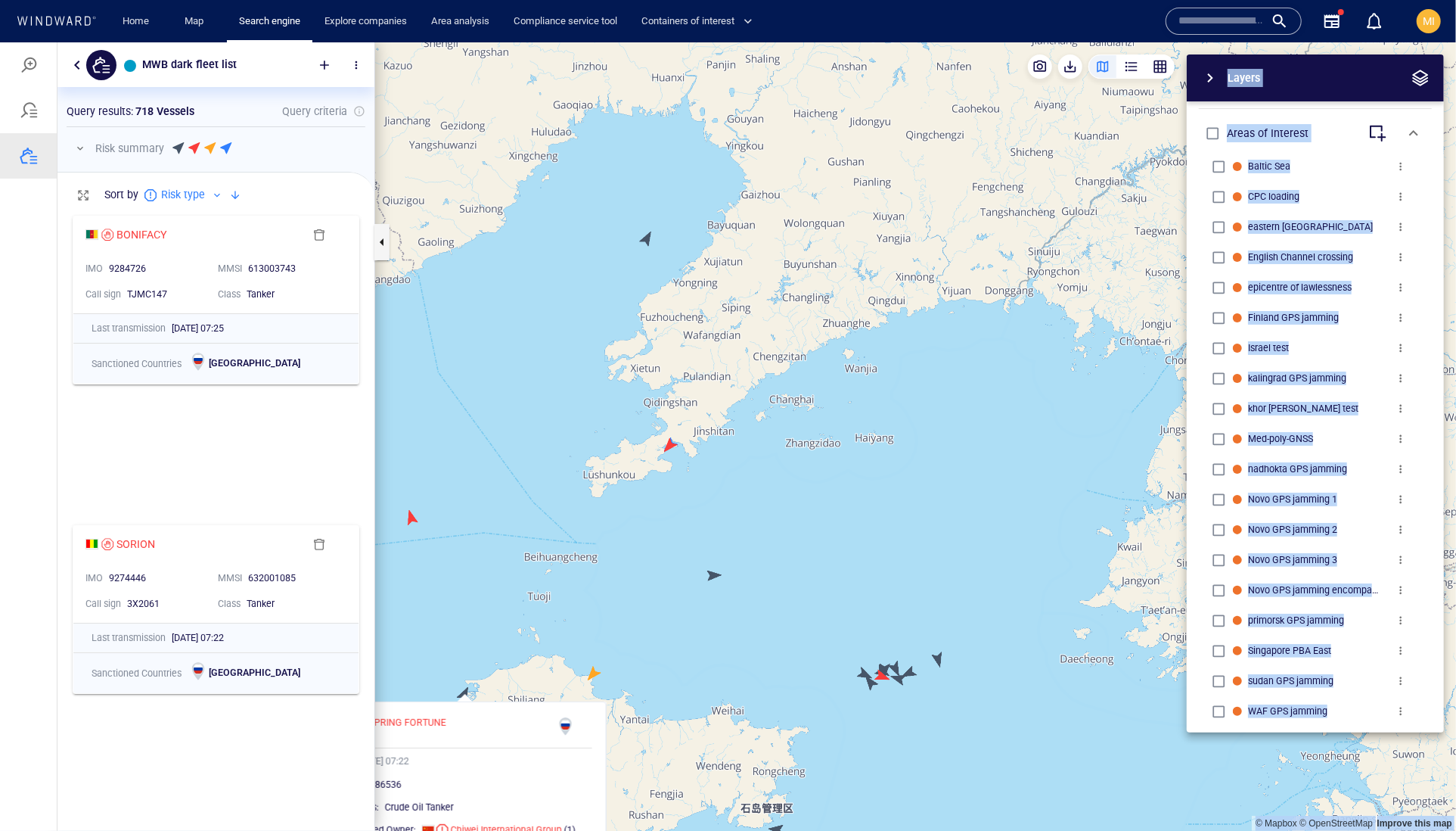
click at [711, 574] on canvas "Map" at bounding box center [915, 436] width 1081 height 789
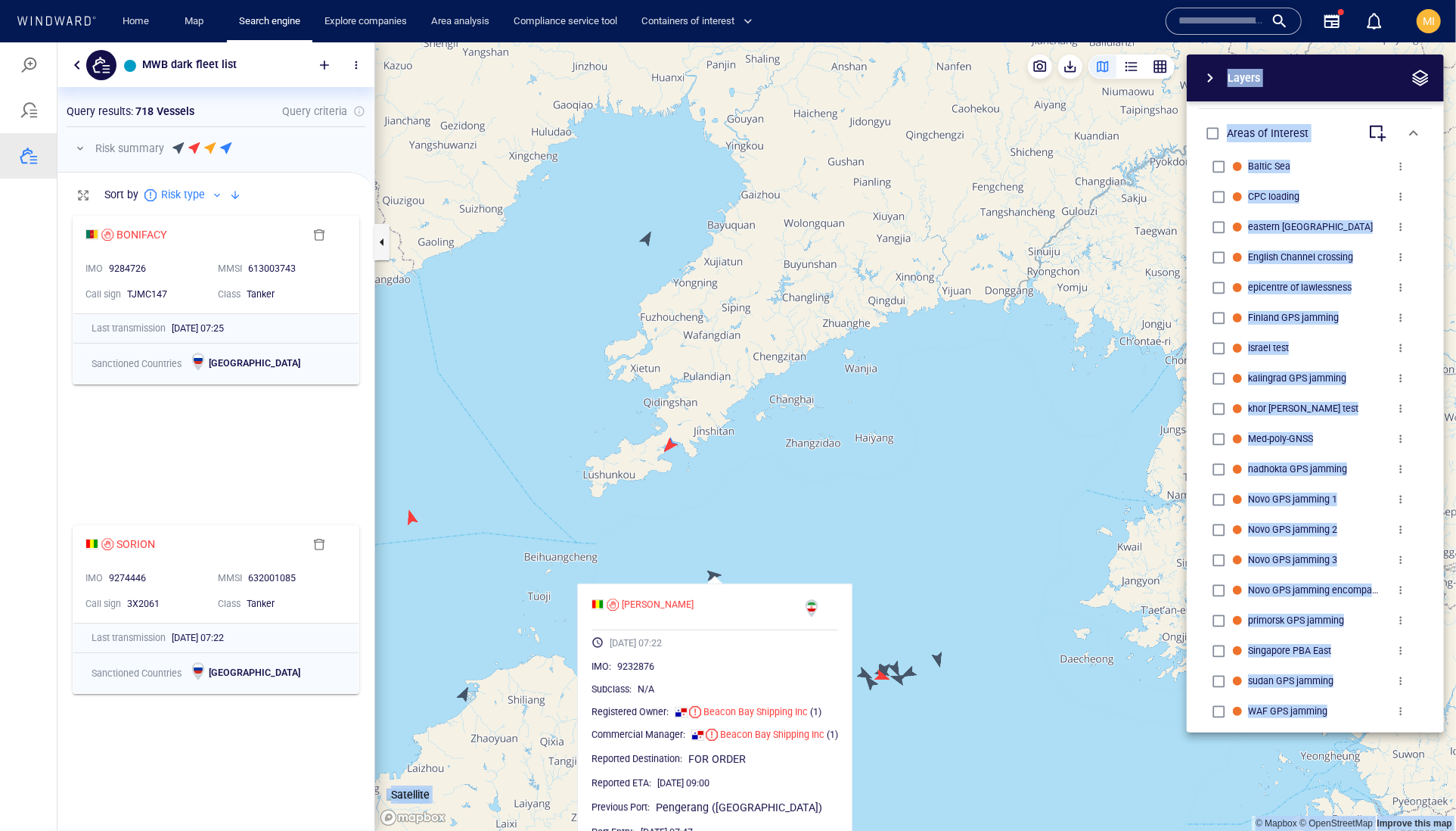
click at [929, 543] on canvas "Map" at bounding box center [915, 436] width 1081 height 789
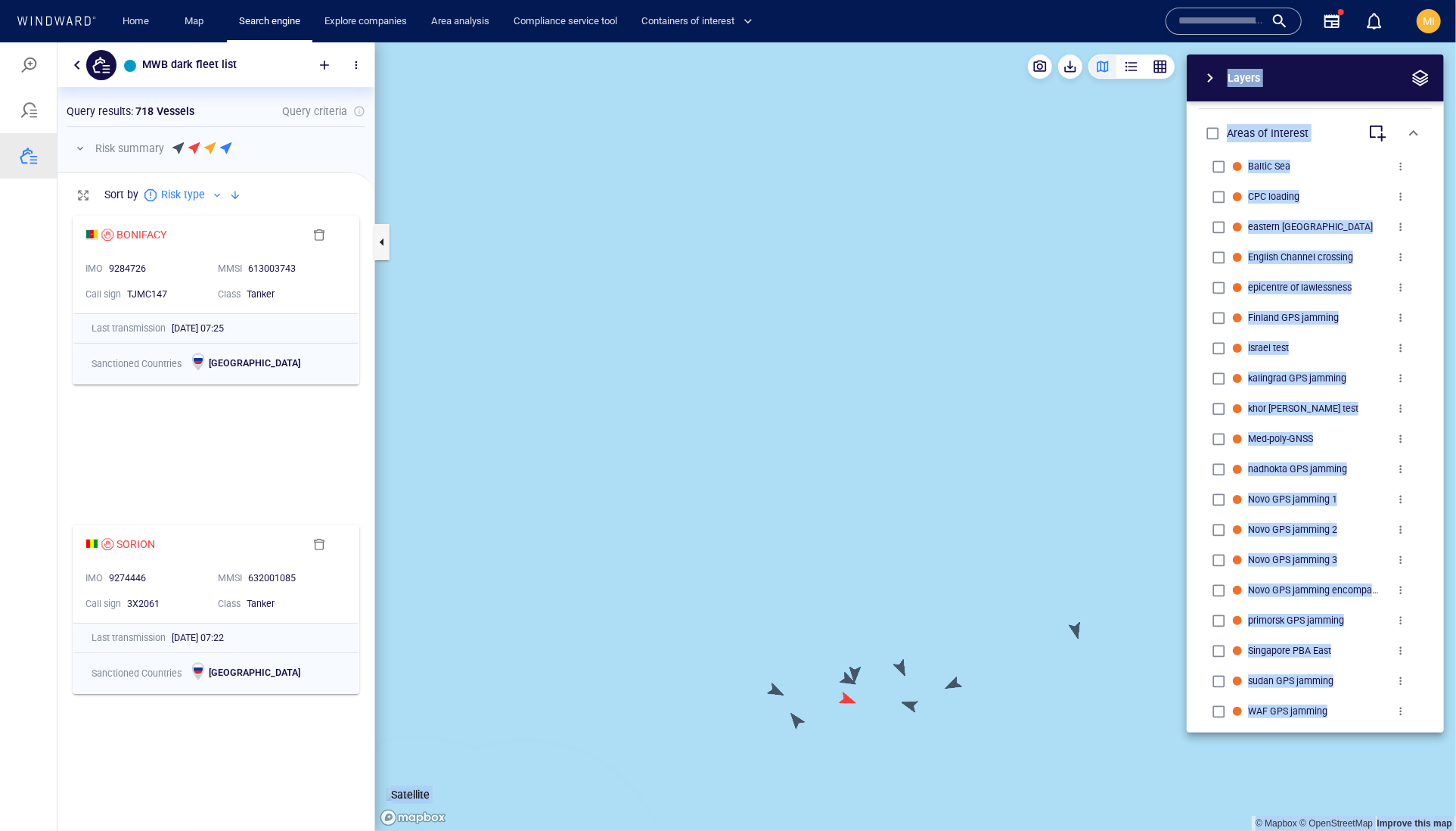
click at [773, 687] on canvas "Map" at bounding box center [915, 436] width 1081 height 789
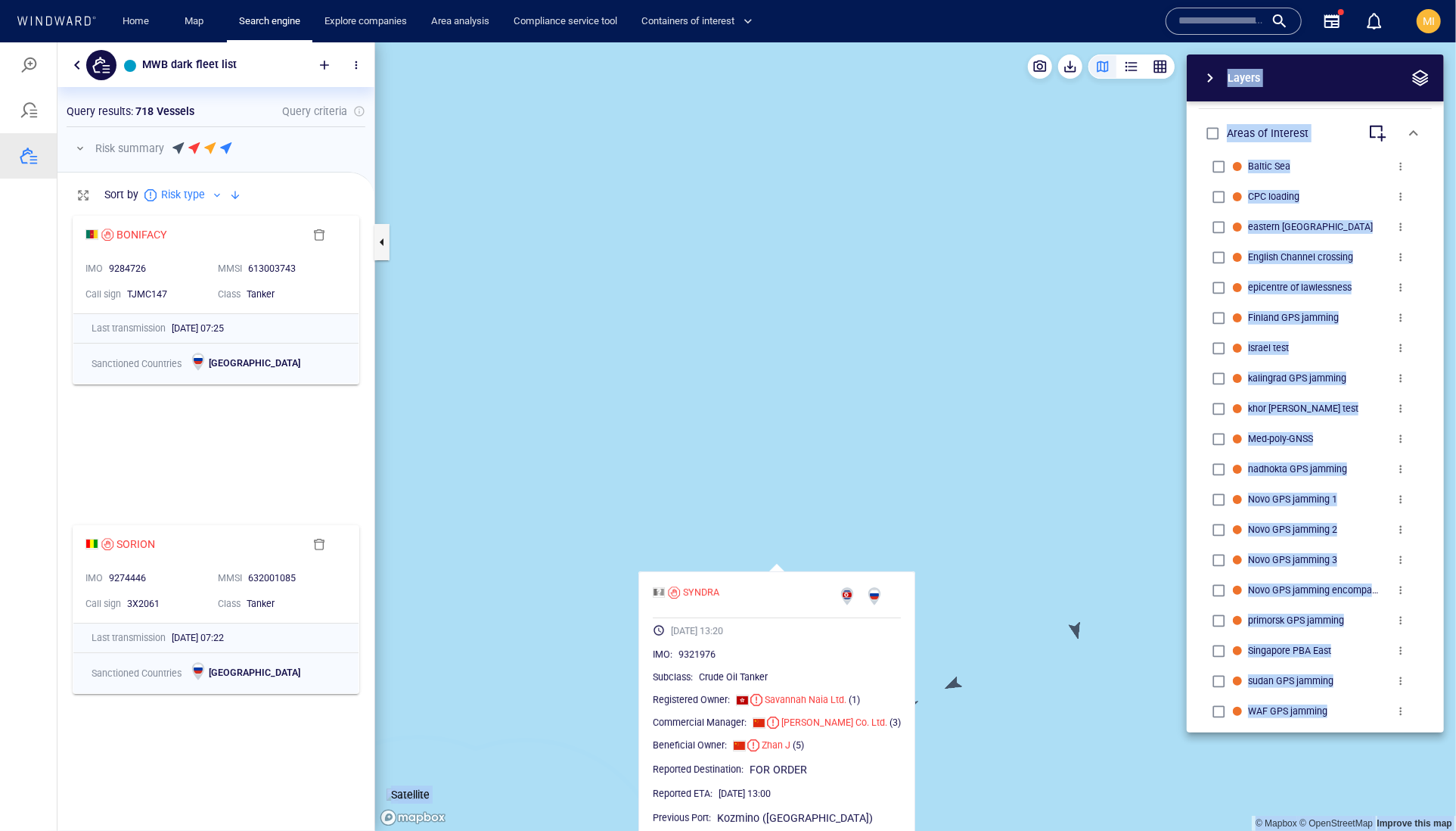
drag, startPoint x: 782, startPoint y: 639, endPoint x: 782, endPoint y: 511, distance: 128.0
click at [782, 511] on canvas "Map" at bounding box center [915, 436] width 1081 height 789
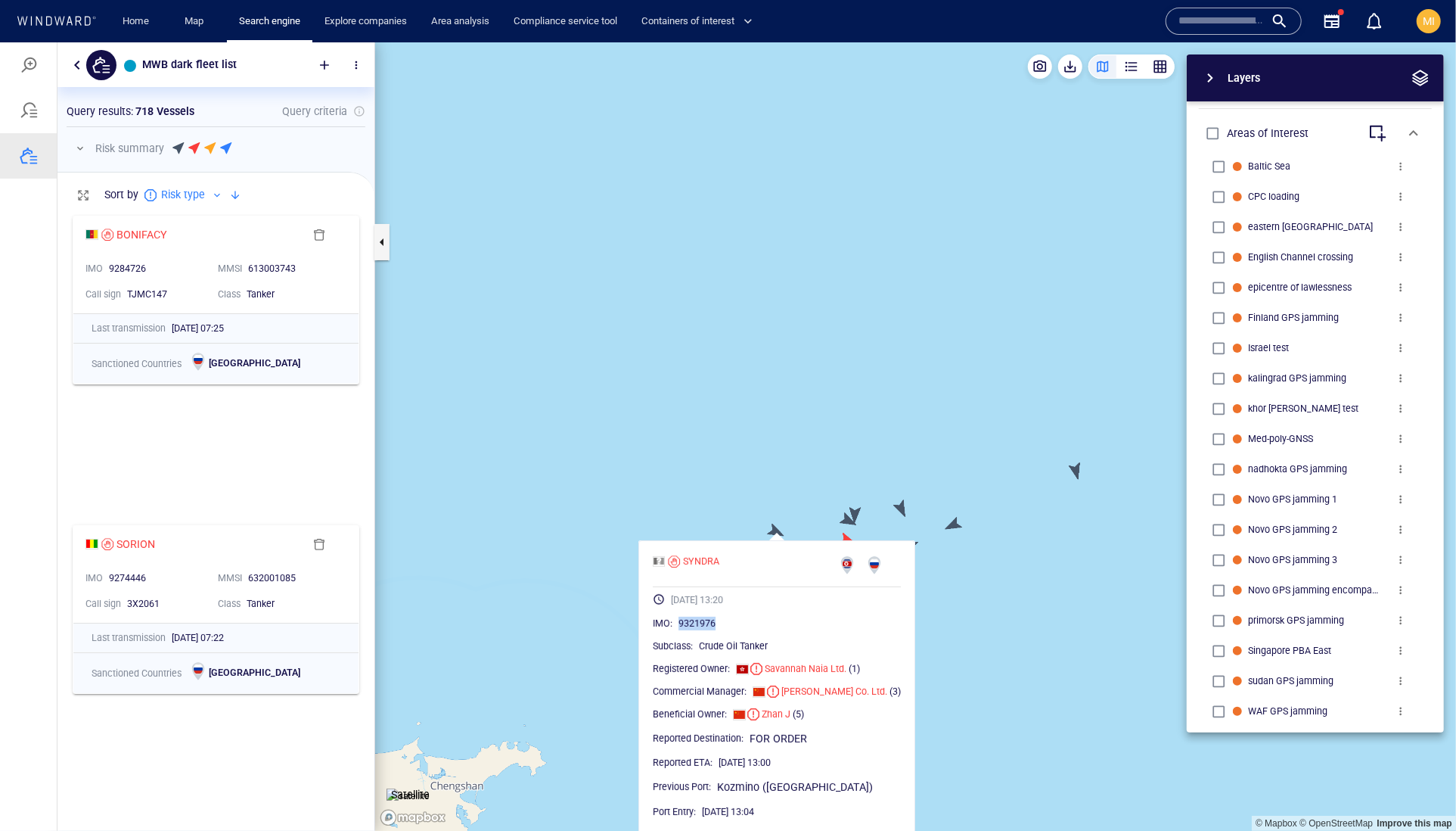
drag, startPoint x: 757, startPoint y: 660, endPoint x: 692, endPoint y: 651, distance: 65.6
click at [692, 630] on div "9321976" at bounding box center [790, 622] width 223 height 15
copy span "9321976"
click at [838, 442] on canvas "Map" at bounding box center [915, 436] width 1081 height 789
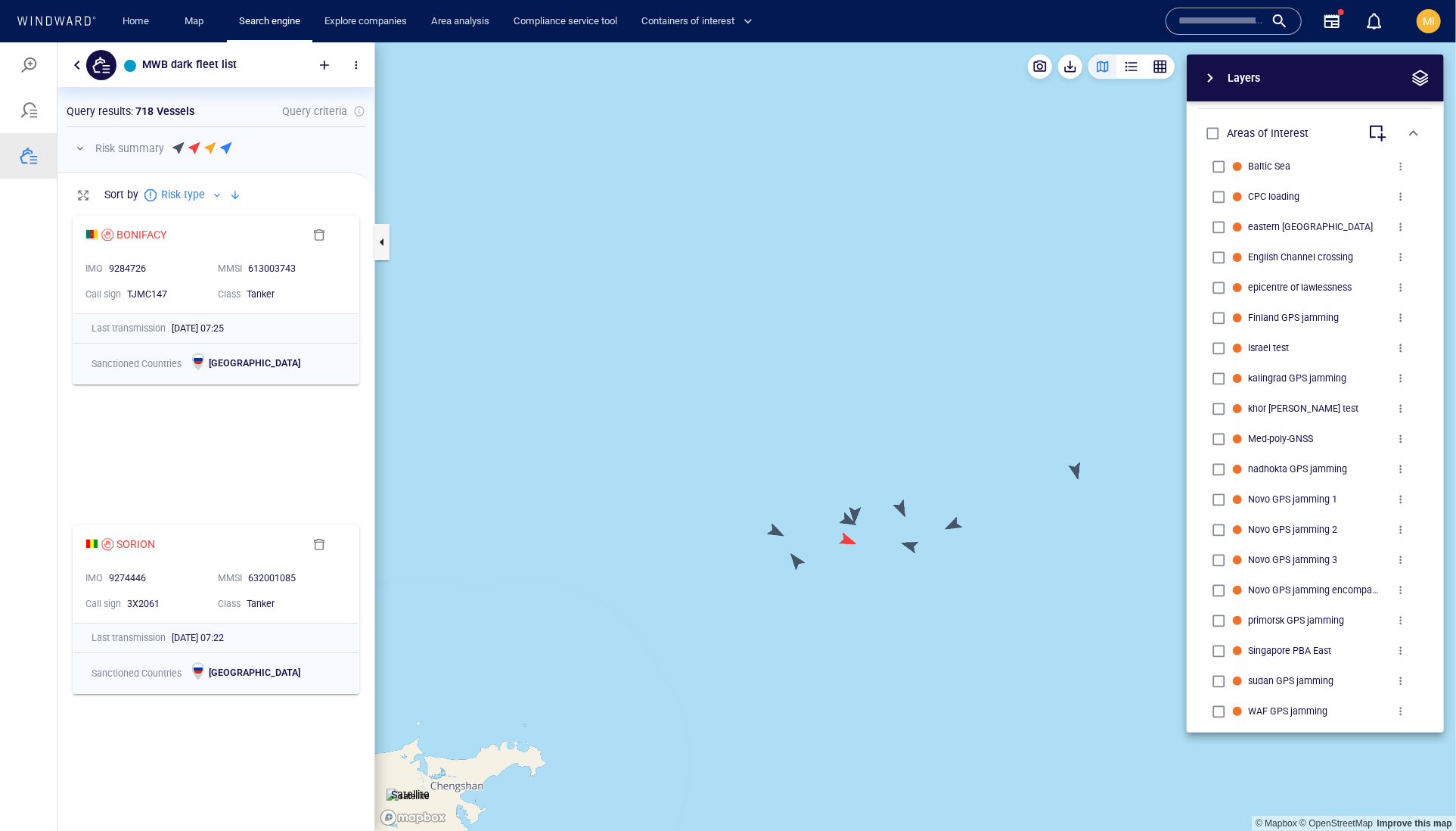
click at [797, 567] on canvas "Map" at bounding box center [915, 436] width 1081 height 789
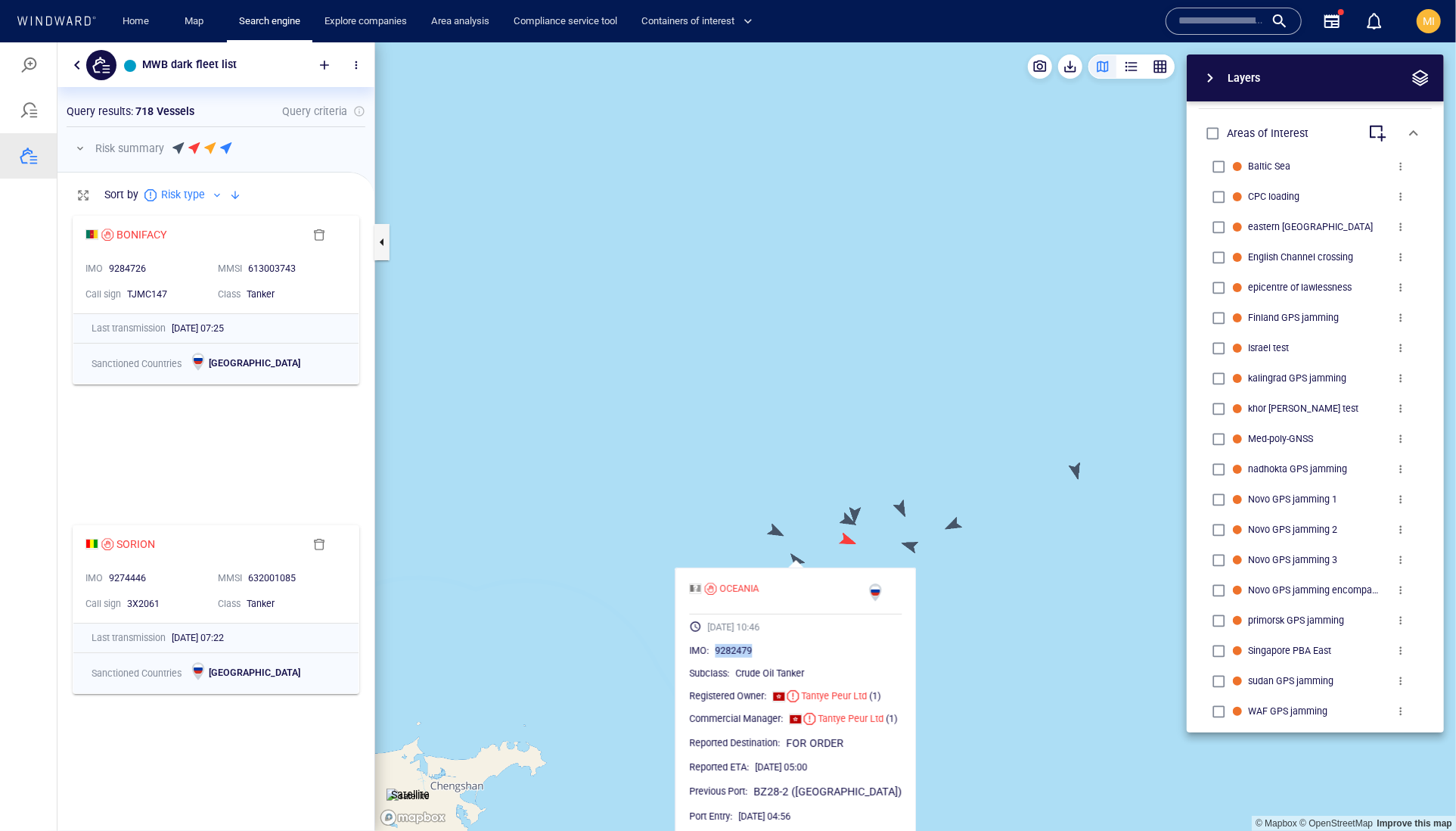
drag, startPoint x: 783, startPoint y: 682, endPoint x: 710, endPoint y: 684, distance: 73.0
click at [715, 657] on div "9282479" at bounding box center [809, 650] width 187 height 15
copy span "9282479"
click at [764, 451] on canvas "Map" at bounding box center [915, 436] width 1081 height 789
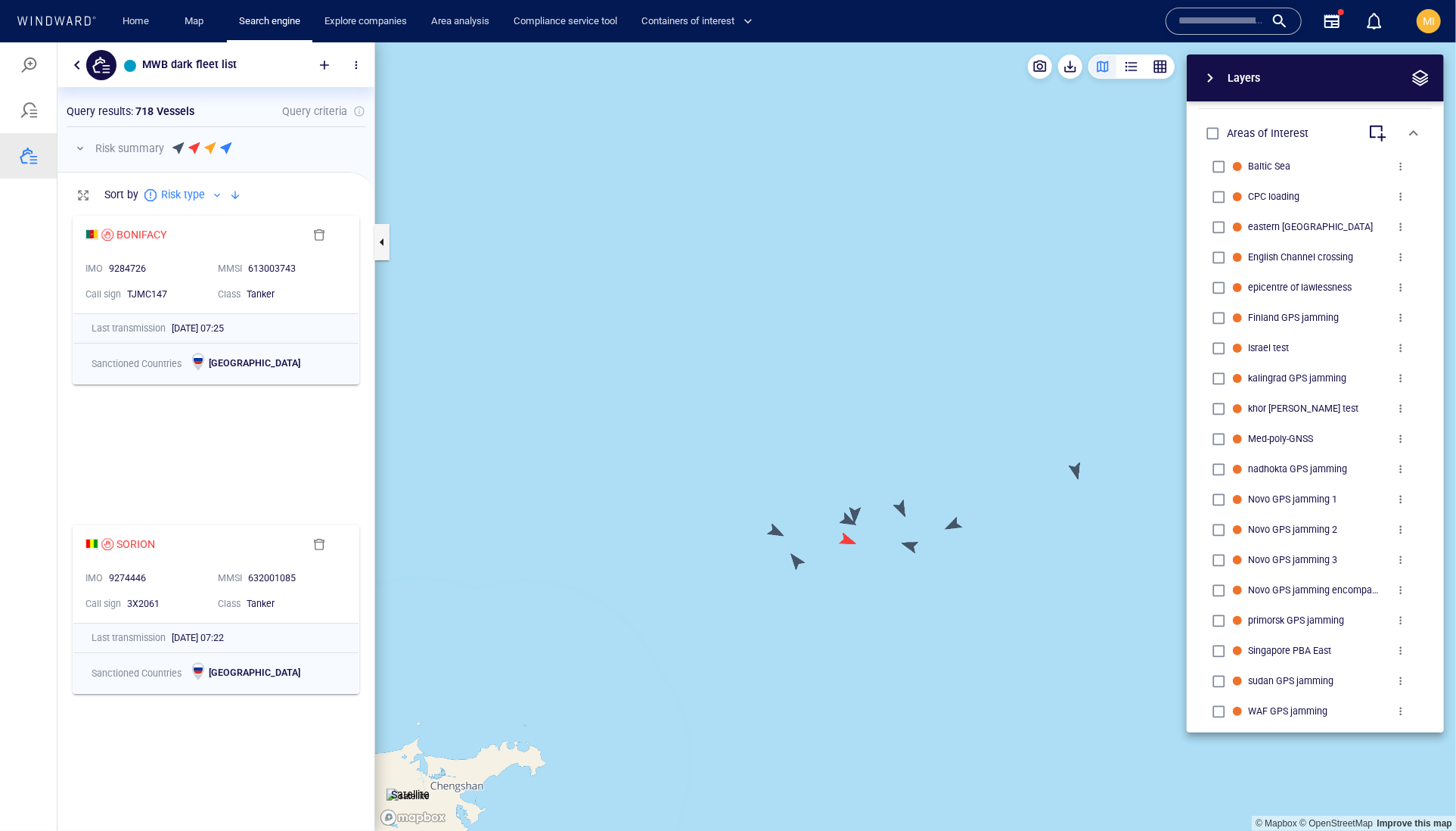
click at [845, 517] on canvas "Map" at bounding box center [915, 436] width 1081 height 789
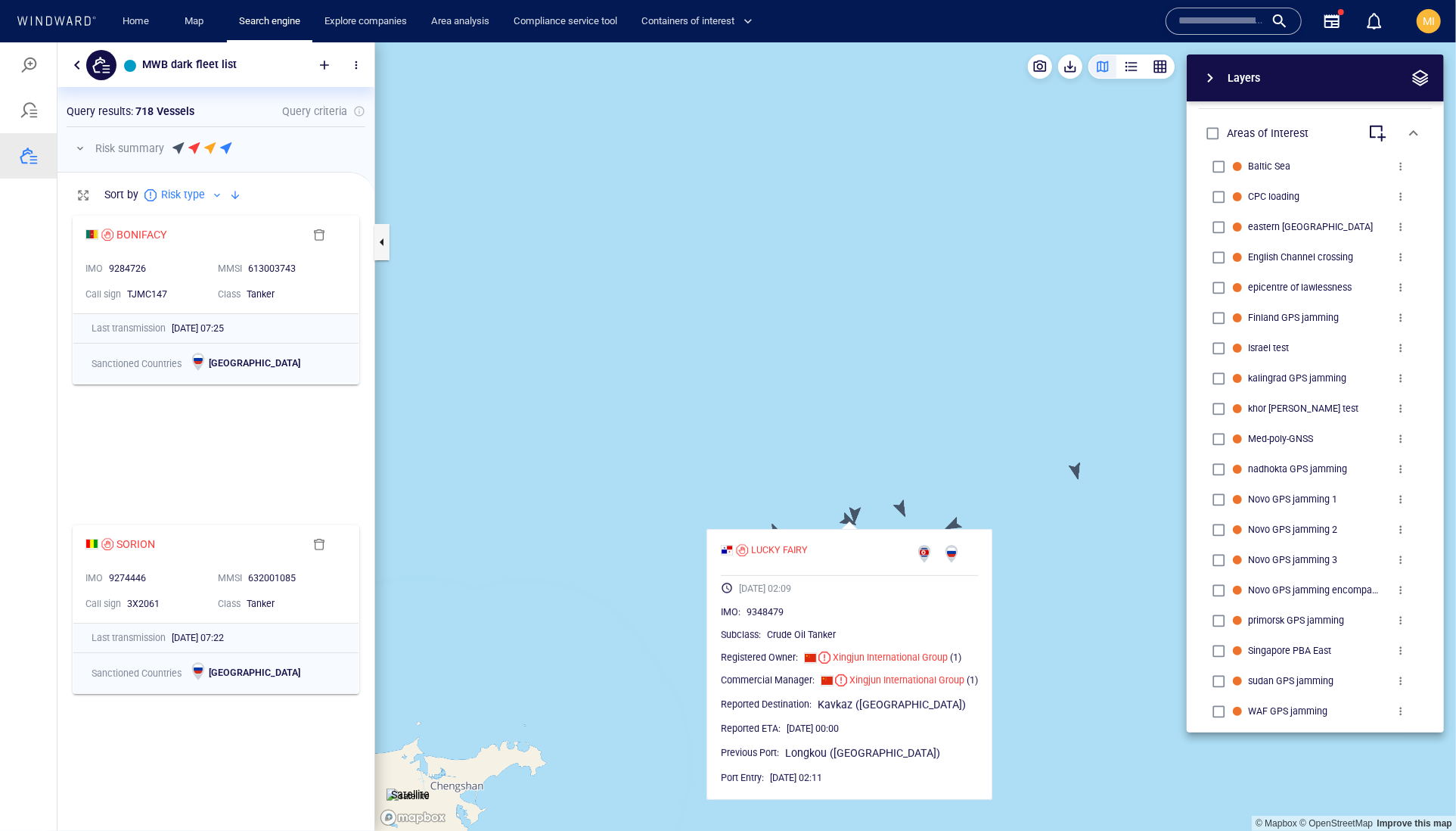
click at [845, 517] on canvas "Map" at bounding box center [915, 436] width 1081 height 789
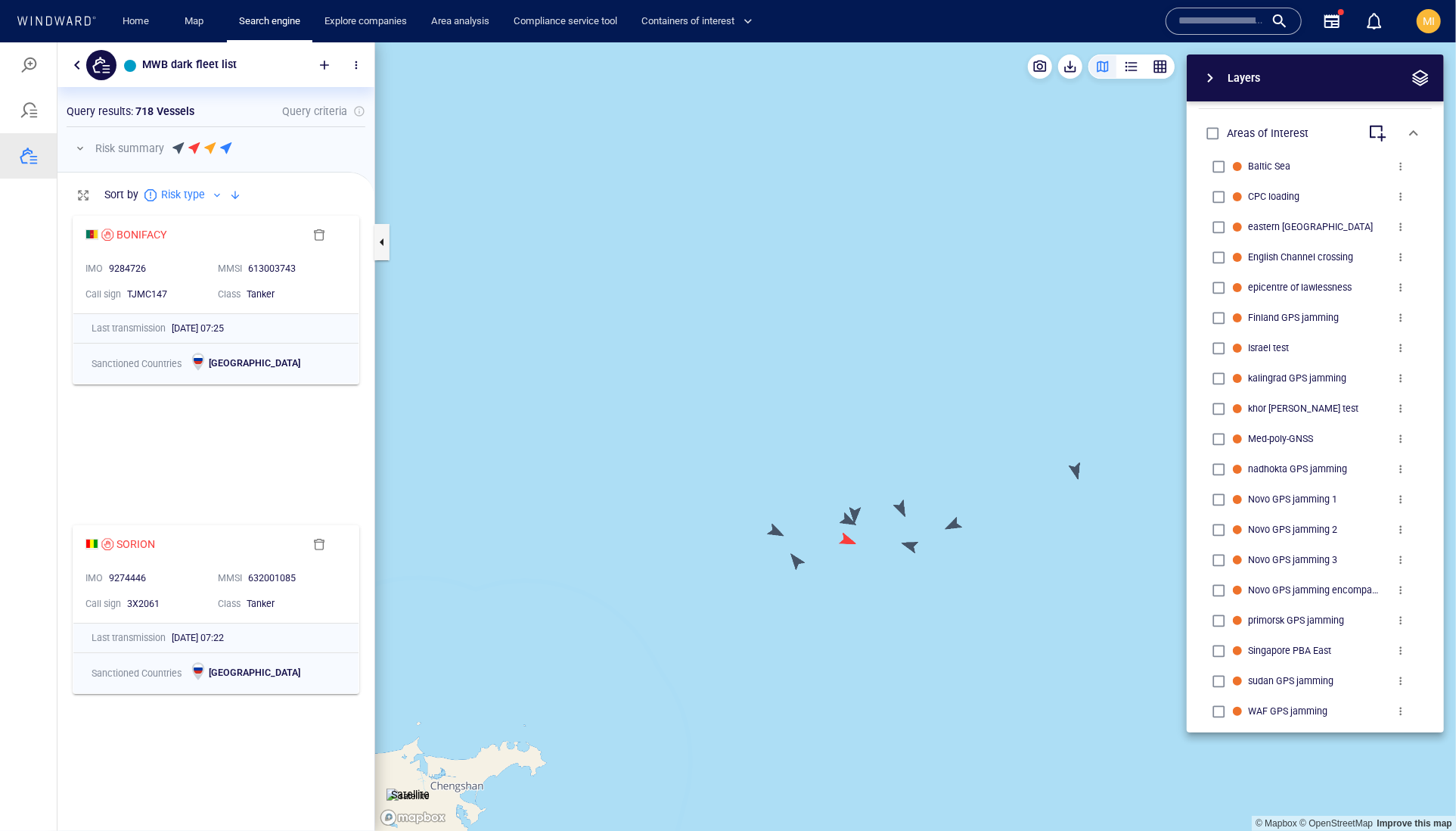
click at [856, 511] on canvas "Map" at bounding box center [915, 436] width 1081 height 789
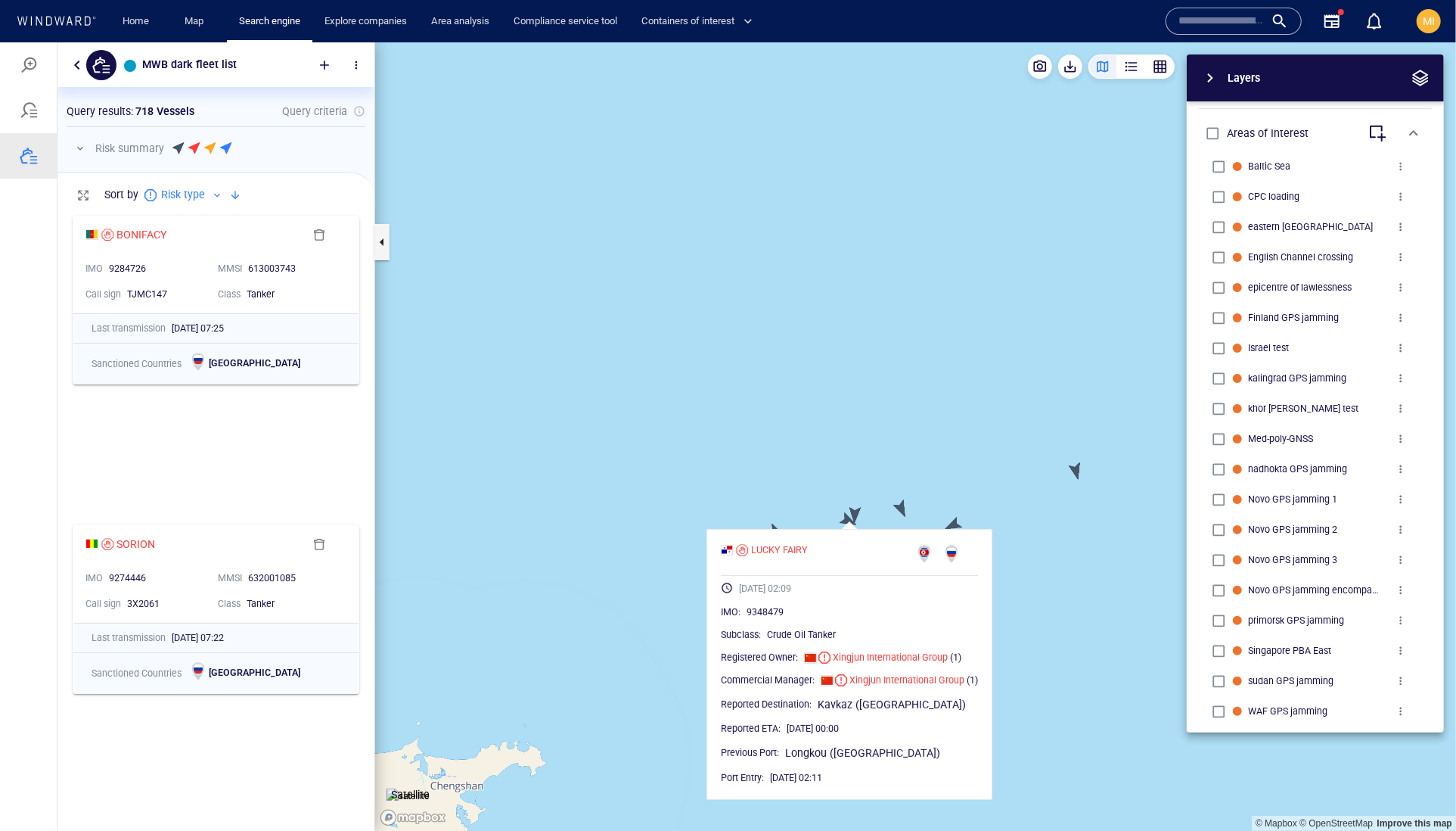
click at [856, 511] on canvas "Map" at bounding box center [915, 436] width 1081 height 789
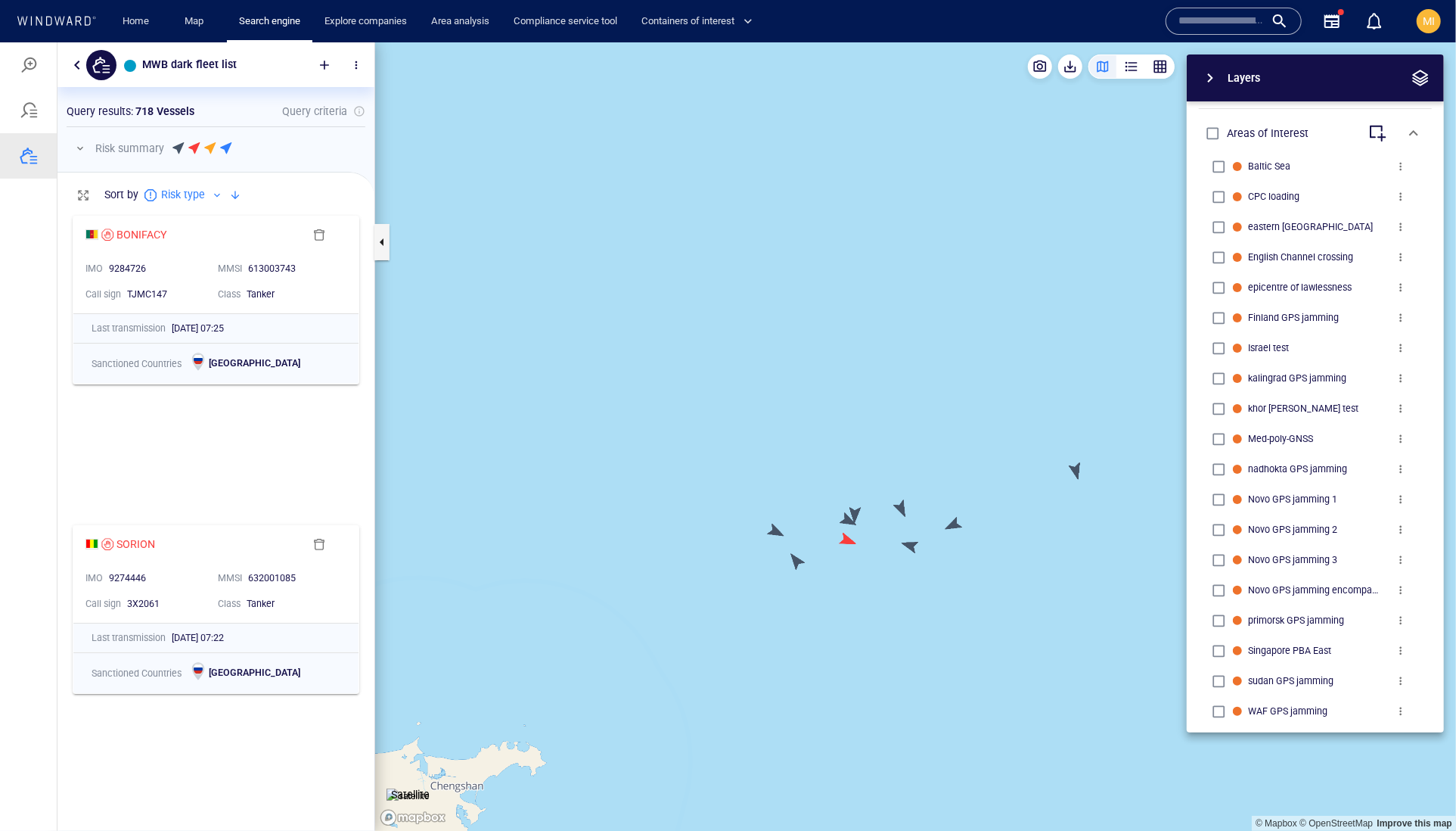
click at [902, 506] on canvas "Map" at bounding box center [915, 436] width 1081 height 789
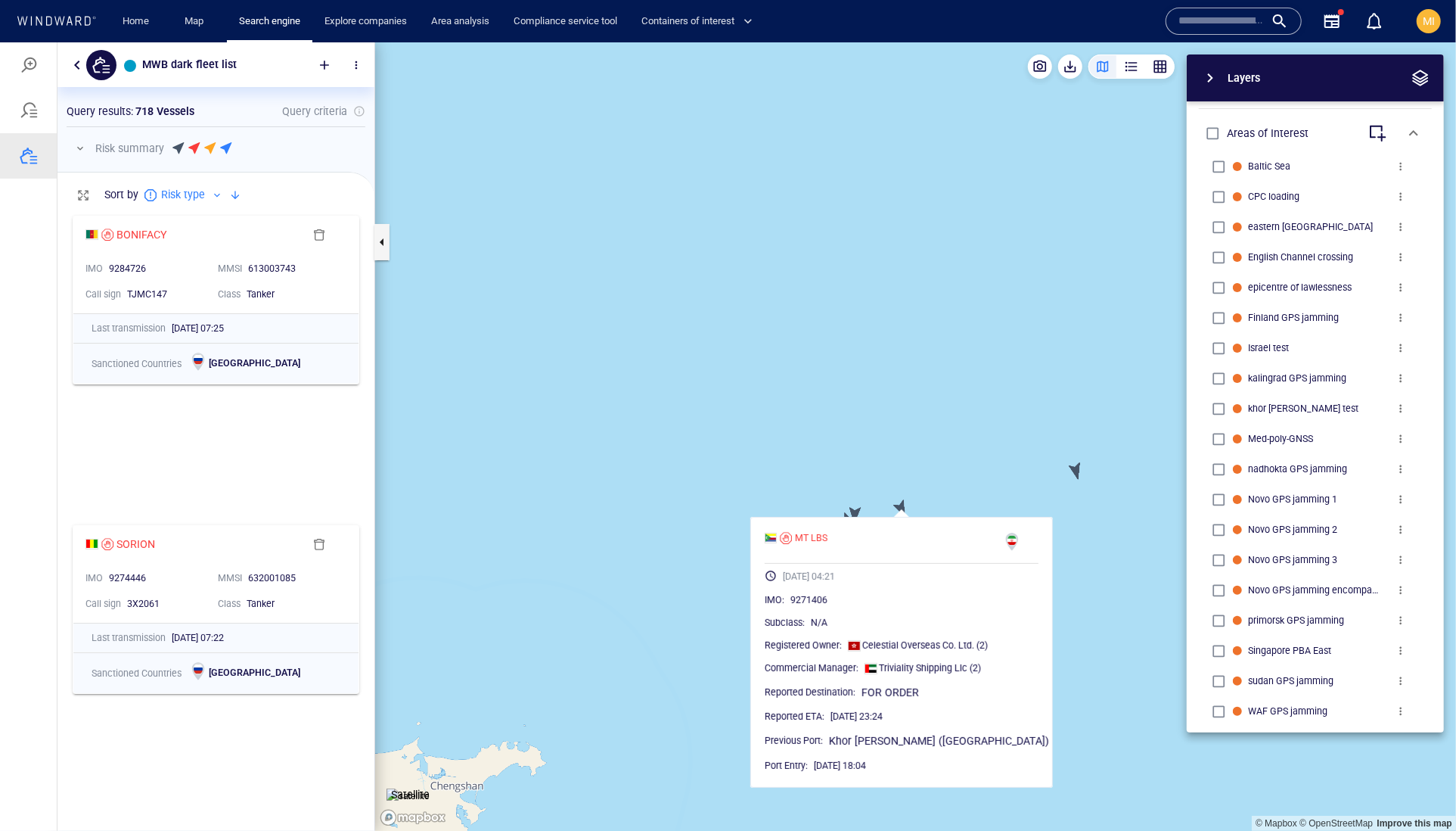
click at [902, 506] on canvas "Map" at bounding box center [915, 436] width 1081 height 789
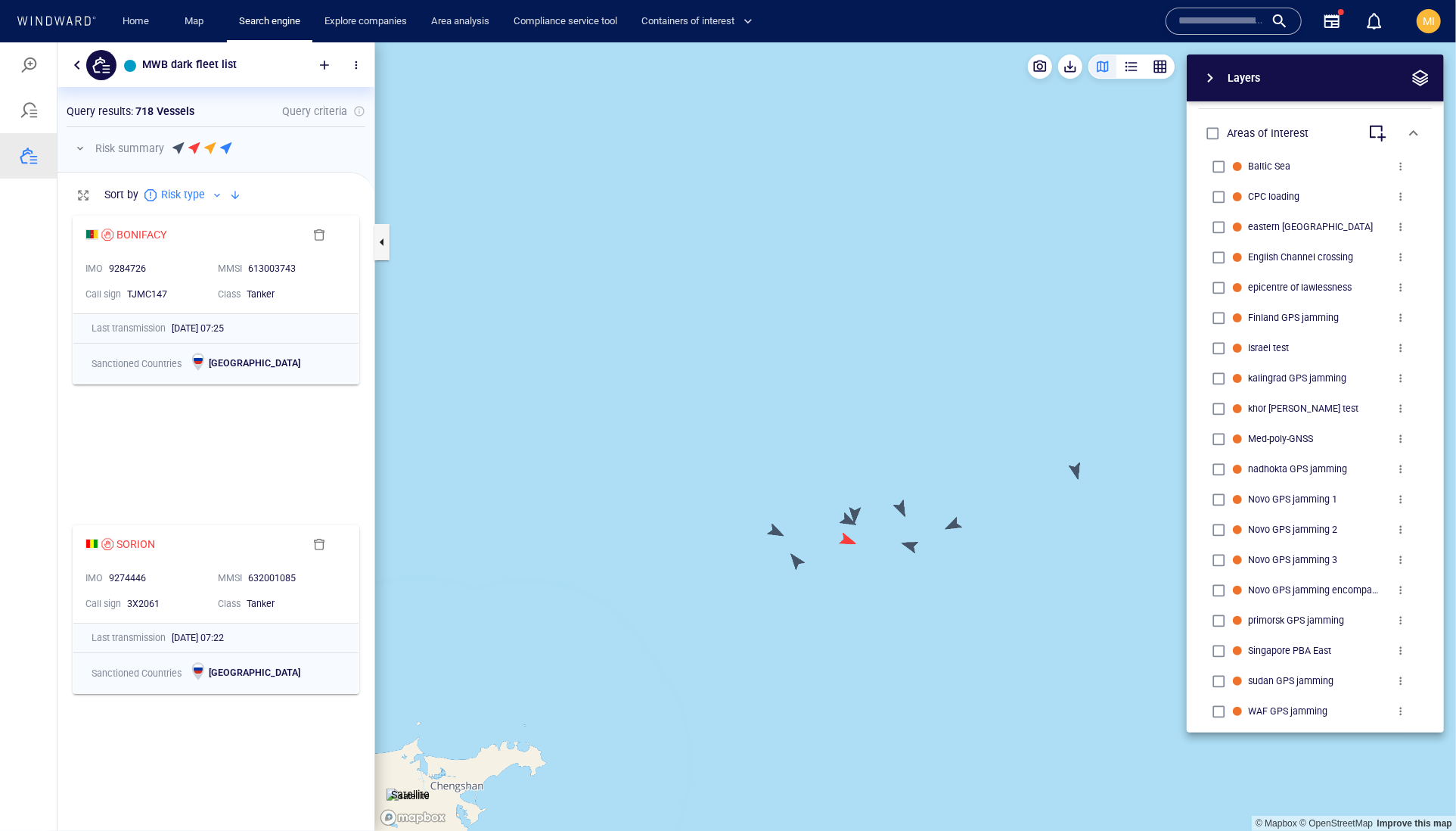
click at [953, 523] on canvas "Map" at bounding box center [915, 436] width 1081 height 789
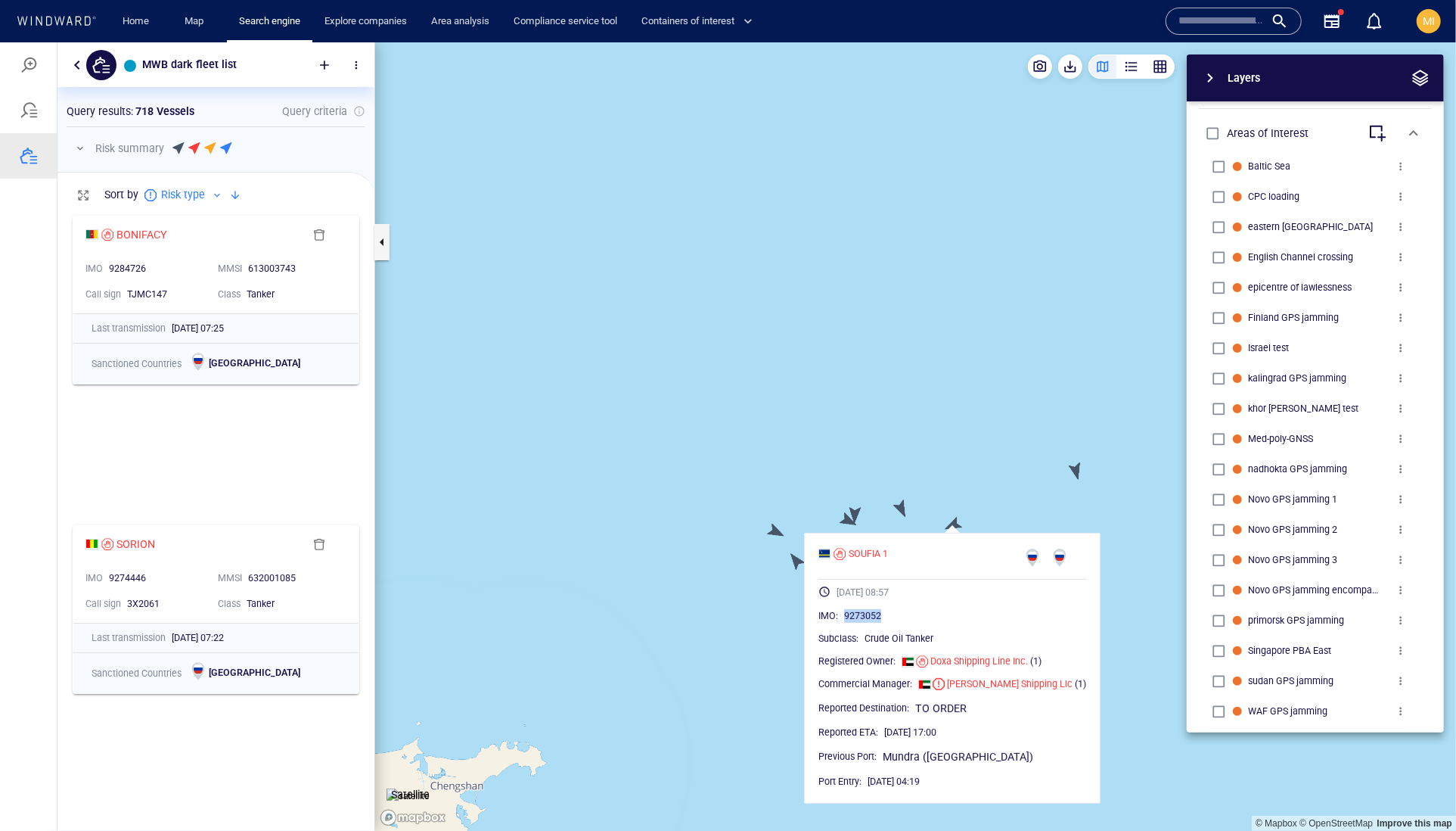
drag, startPoint x: 933, startPoint y: 645, endPoint x: 865, endPoint y: 652, distance: 68.4
click at [865, 623] on div "IMO : 9273052" at bounding box center [952, 615] width 268 height 15
click at [1028, 505] on div "Layers System Areas International Waters Straits Exclusive Economic Zones 40NM …" at bounding box center [1236, 393] width 416 height 678
click at [1078, 467] on div "Layers System Areas International Waters Straits Exclusive Economic Zones 40NM …" at bounding box center [1236, 393] width 416 height 678
click at [1077, 469] on div "Layers System Areas International Waters Straits Exclusive Economic Zones 40NM …" at bounding box center [1236, 393] width 416 height 678
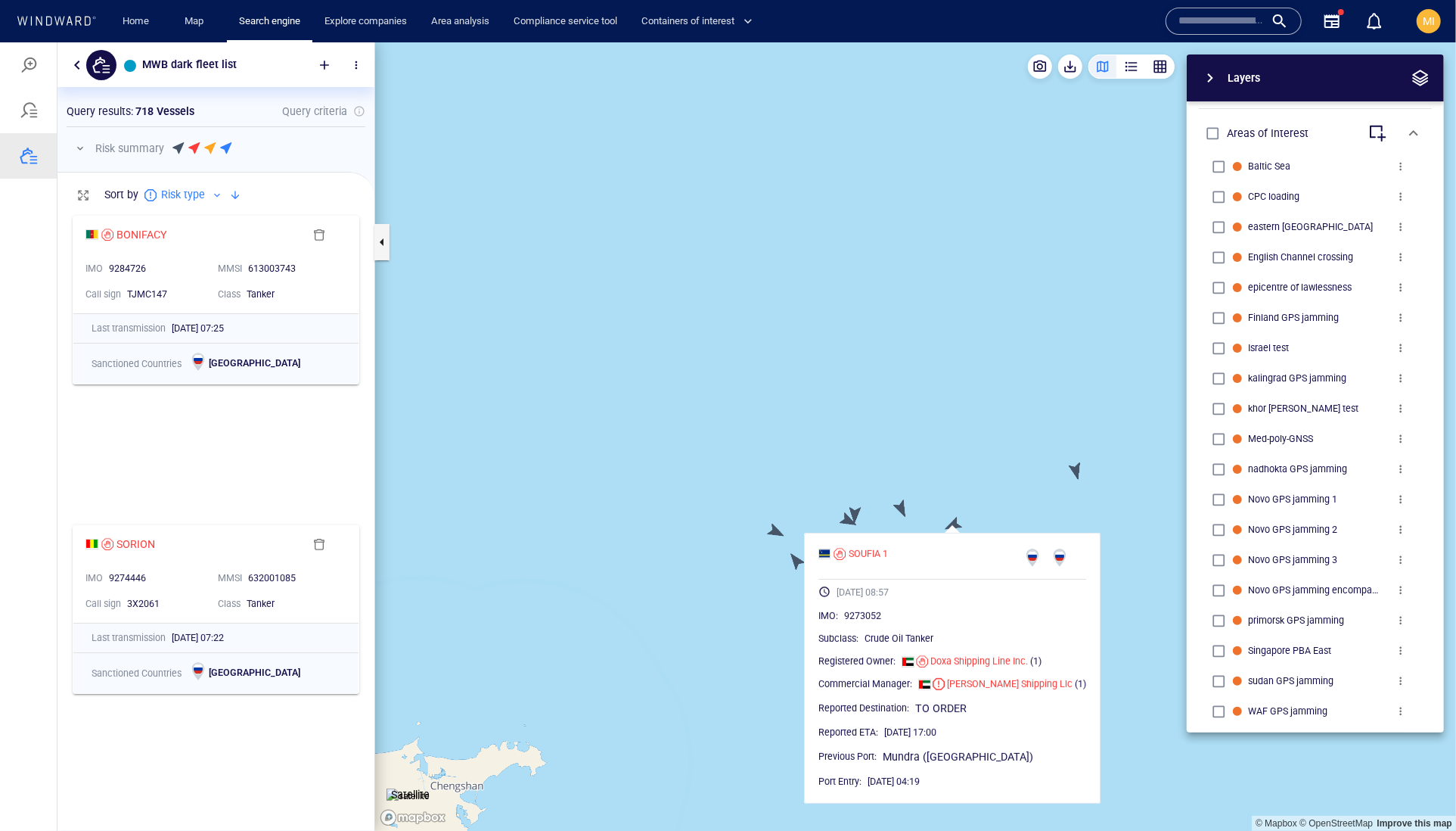
click at [1050, 481] on div "Layers System Areas International Waters Straits Exclusive Economic Zones 40NM …" at bounding box center [1236, 393] width 416 height 678
click at [1028, 508] on div "Layers System Areas International Waters Straits Exclusive Economic Zones 40NM …" at bounding box center [1236, 393] width 416 height 678
click at [773, 691] on canvas "Map" at bounding box center [915, 436] width 1081 height 789
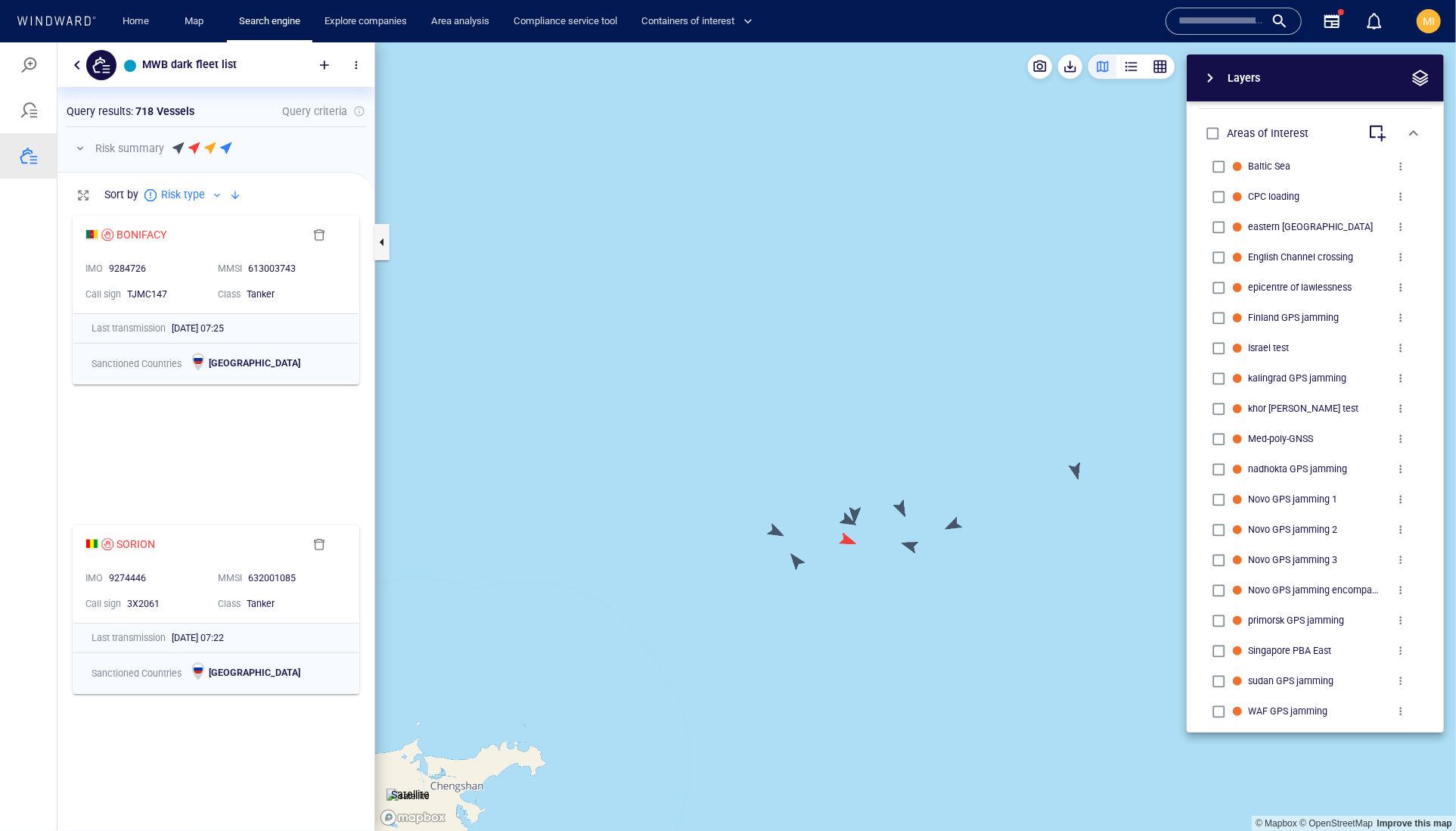
click at [1075, 468] on div "Layers System Areas International Waters Straits Exclusive Economic Zones 40NM …" at bounding box center [1236, 393] width 416 height 678
click at [1074, 473] on div "Layers System Areas International Waters Straits Exclusive Economic Zones 40NM …" at bounding box center [1236, 393] width 416 height 678
click at [956, 524] on canvas "Map" at bounding box center [915, 436] width 1081 height 789
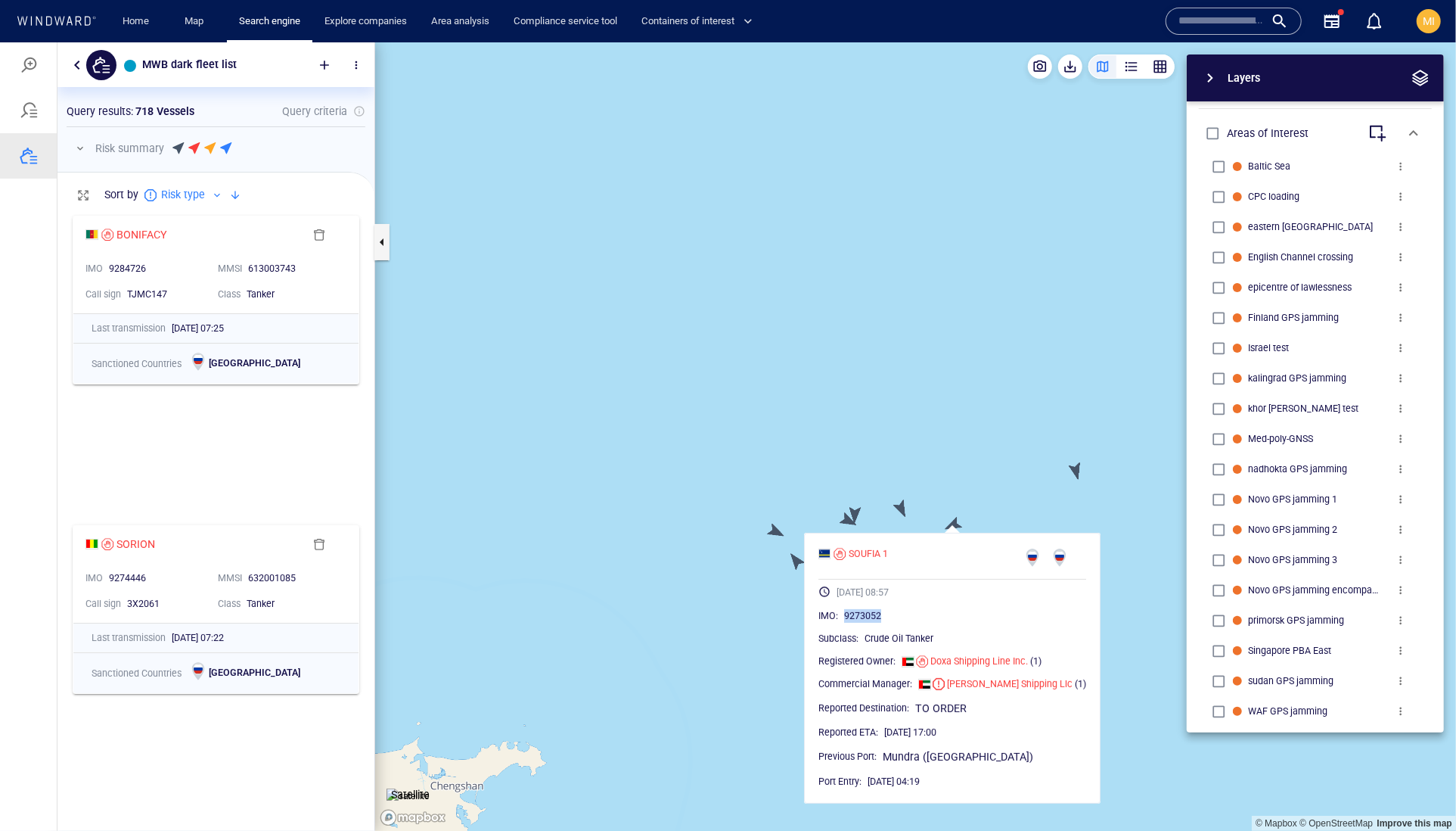
drag, startPoint x: 942, startPoint y: 647, endPoint x: 865, endPoint y: 648, distance: 77.0
click at [865, 623] on div "IMO : 9273052" at bounding box center [952, 615] width 268 height 15
copy span "9273052"
click at [945, 463] on canvas "Map" at bounding box center [915, 436] width 1081 height 789
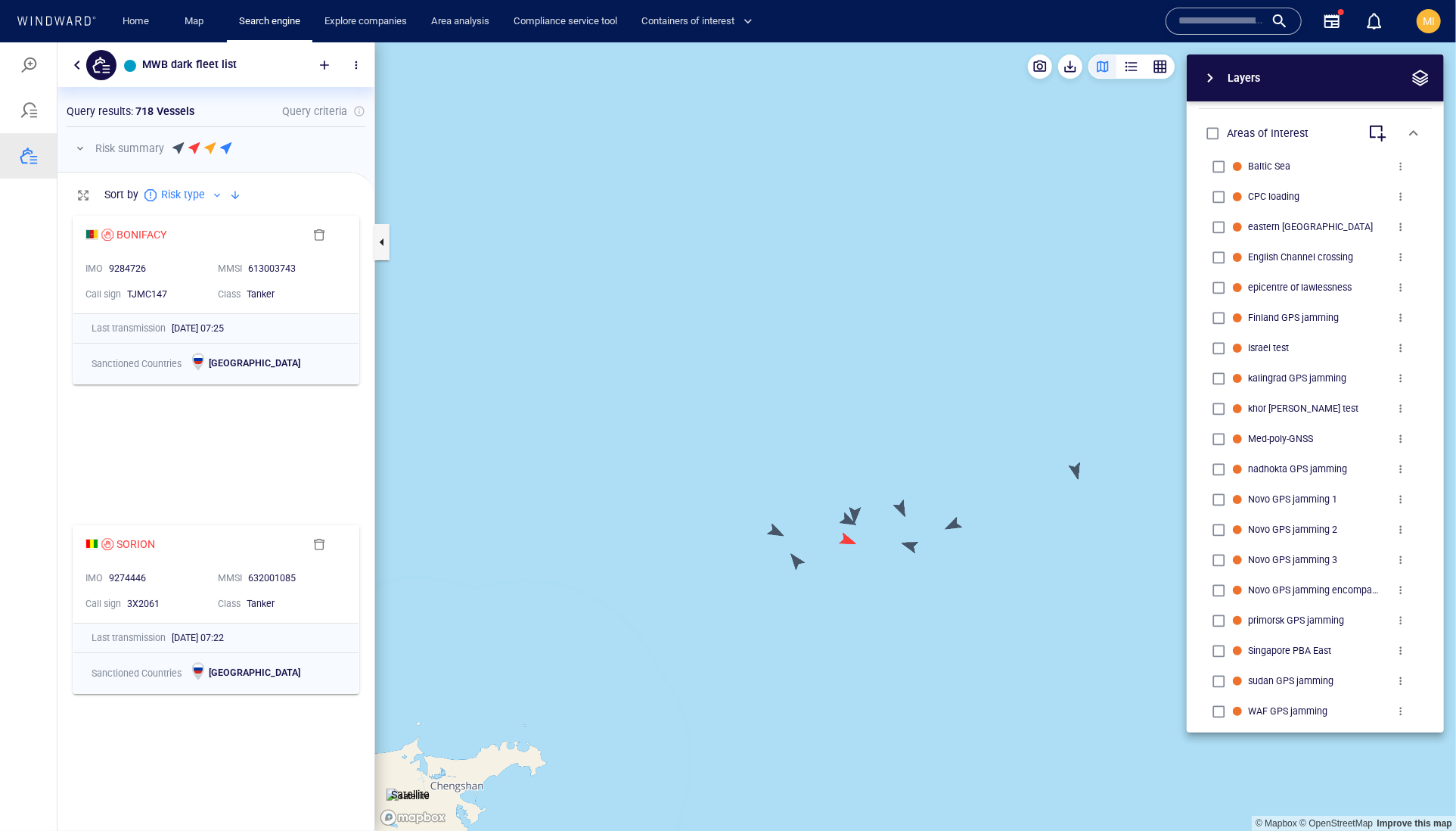
click at [1074, 469] on div "Layers System Areas International Waters Straits Exclusive Economic Zones 40NM …" at bounding box center [1236, 393] width 416 height 678
click at [908, 550] on canvas "Map" at bounding box center [915, 436] width 1081 height 789
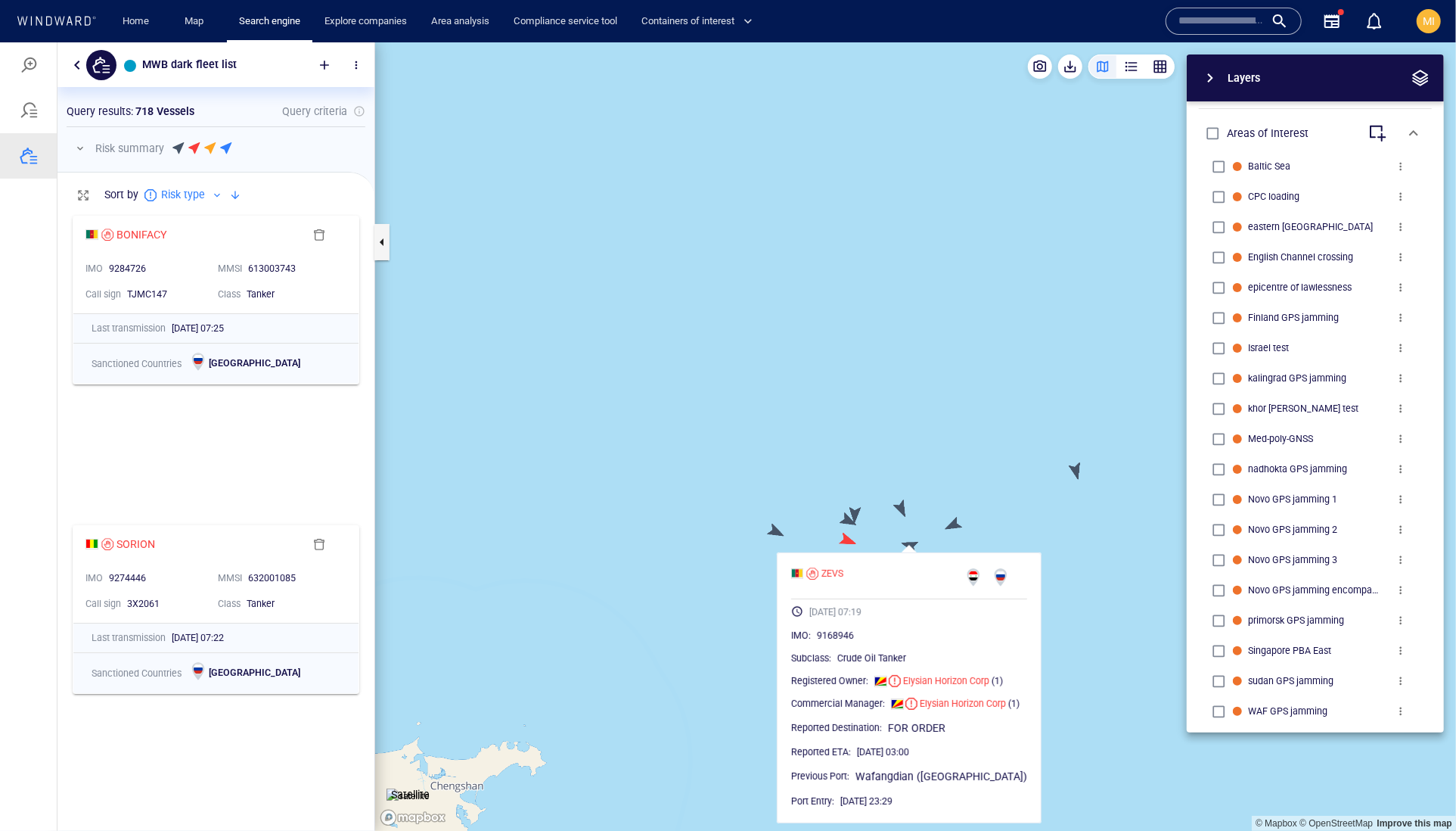
click at [952, 522] on canvas "Map" at bounding box center [915, 436] width 1081 height 789
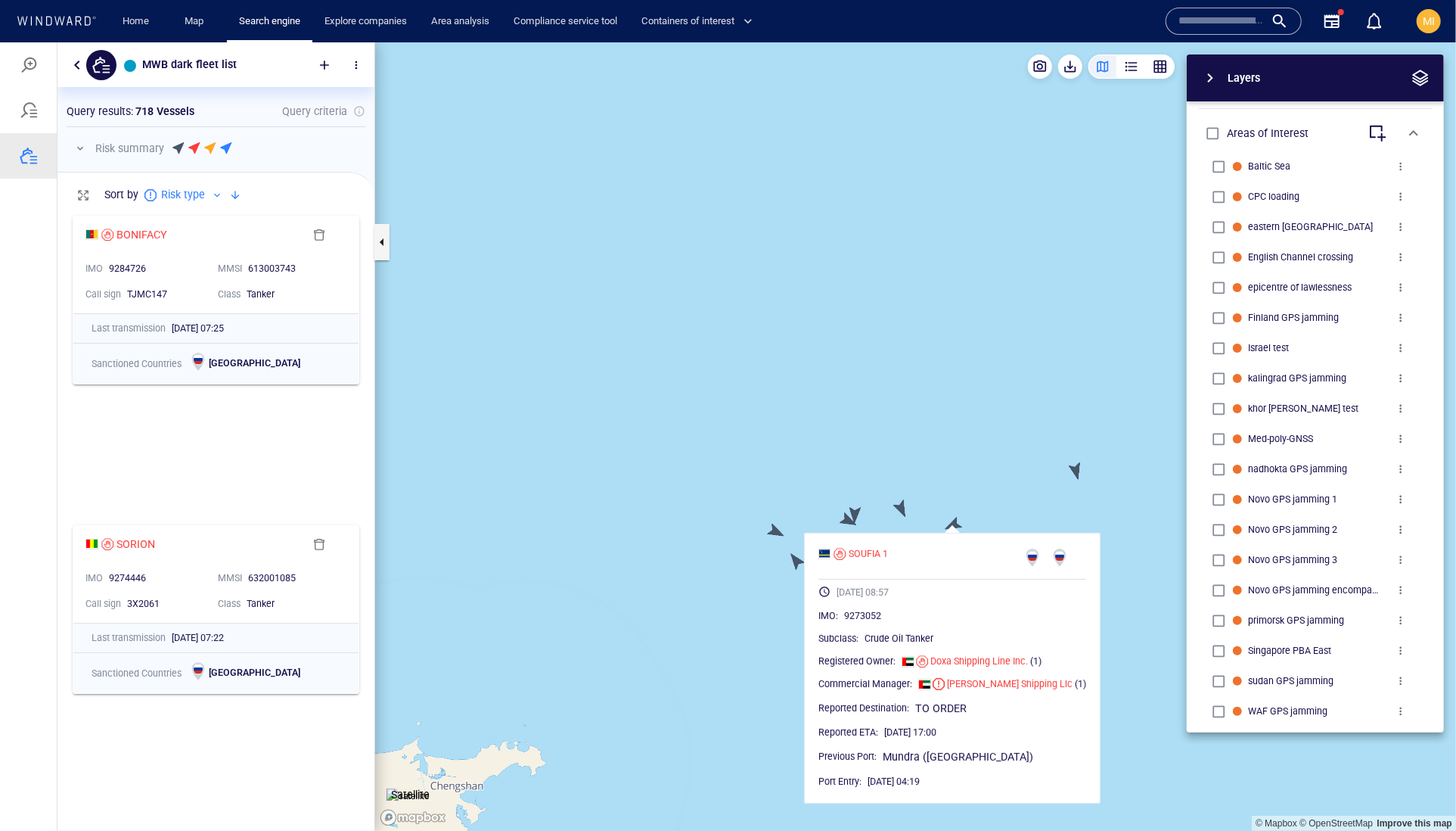
click at [794, 569] on canvas "Map" at bounding box center [915, 436] width 1081 height 789
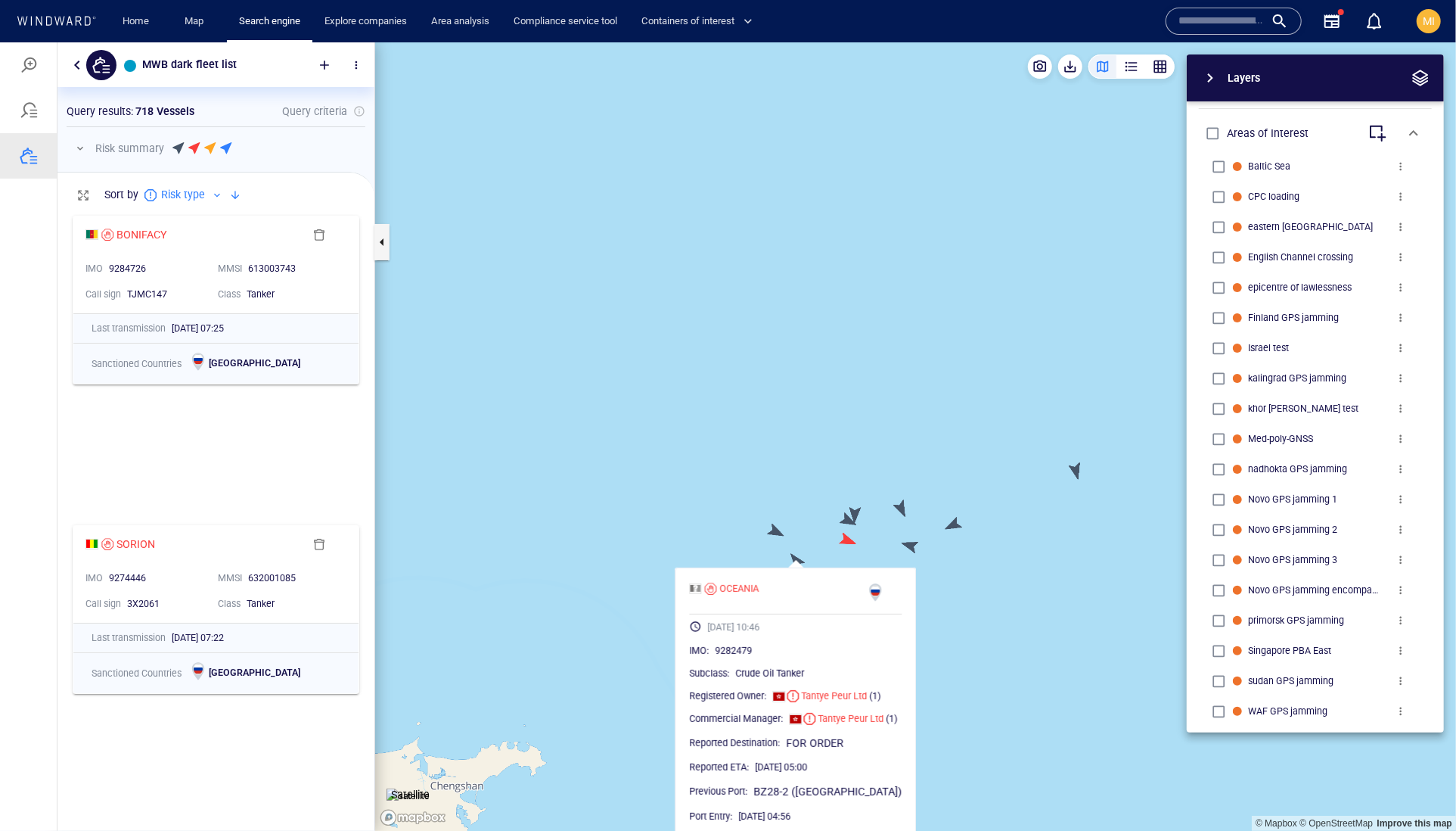
click at [1028, 594] on div "Layers System Areas International Waters Straits Exclusive Economic Zones 40NM …" at bounding box center [1236, 393] width 416 height 678
click at [965, 558] on canvas "Map" at bounding box center [915, 436] width 1081 height 789
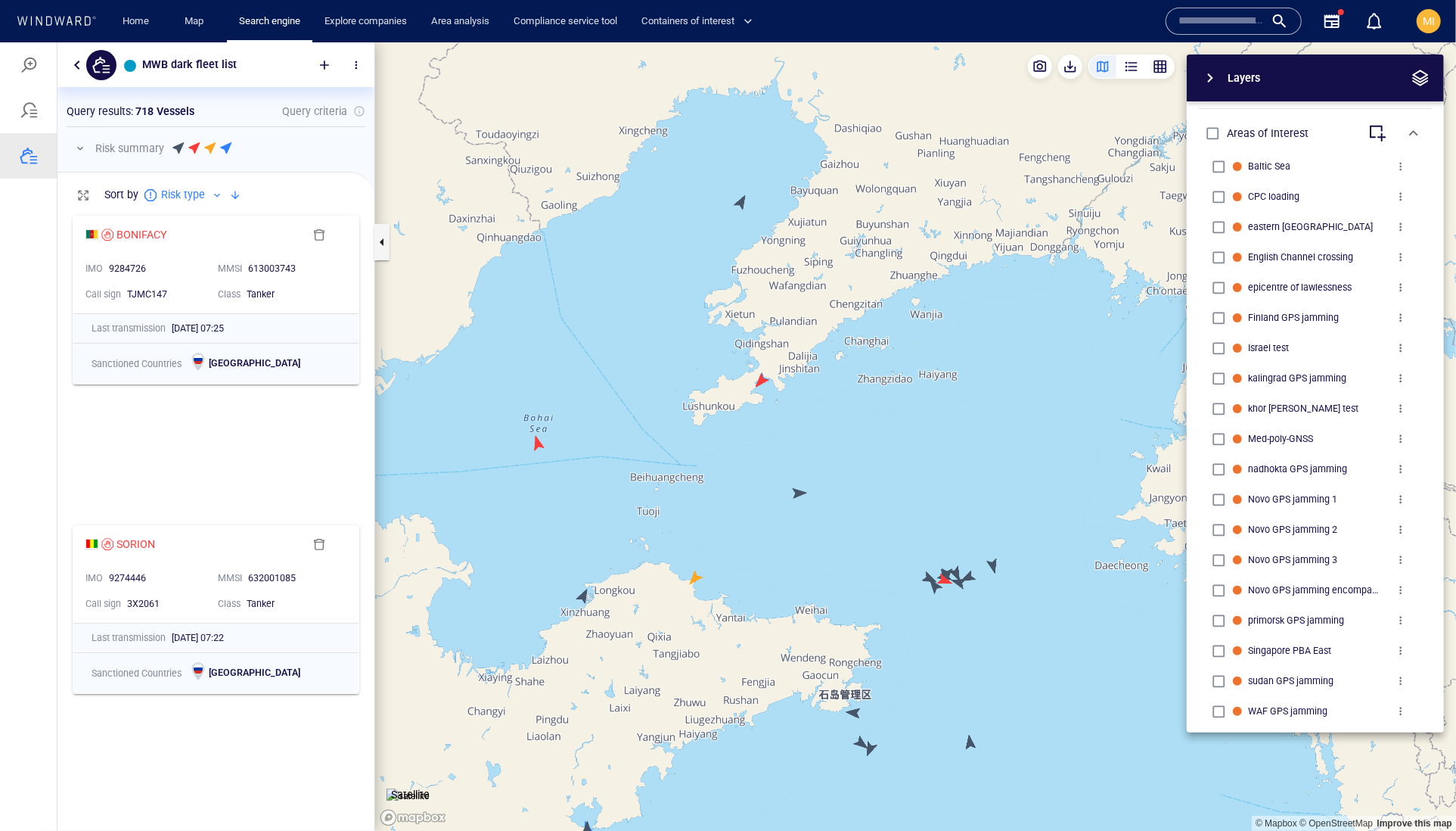
drag, startPoint x: 950, startPoint y: 620, endPoint x: 943, endPoint y: 452, distance: 168.1
click at [943, 454] on canvas "Map" at bounding box center [915, 436] width 1081 height 789
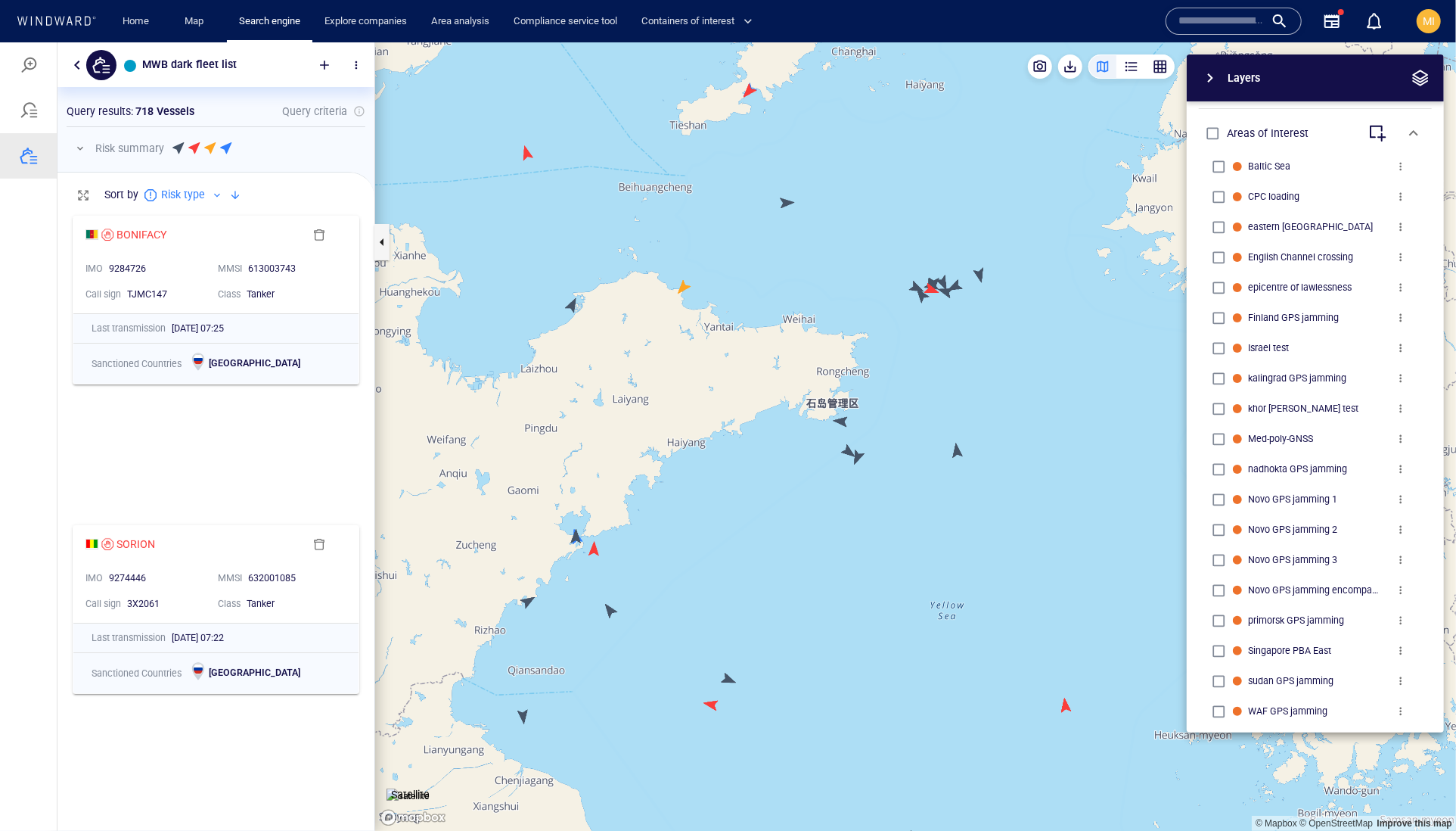
click at [845, 418] on canvas "Map" at bounding box center [915, 436] width 1081 height 789
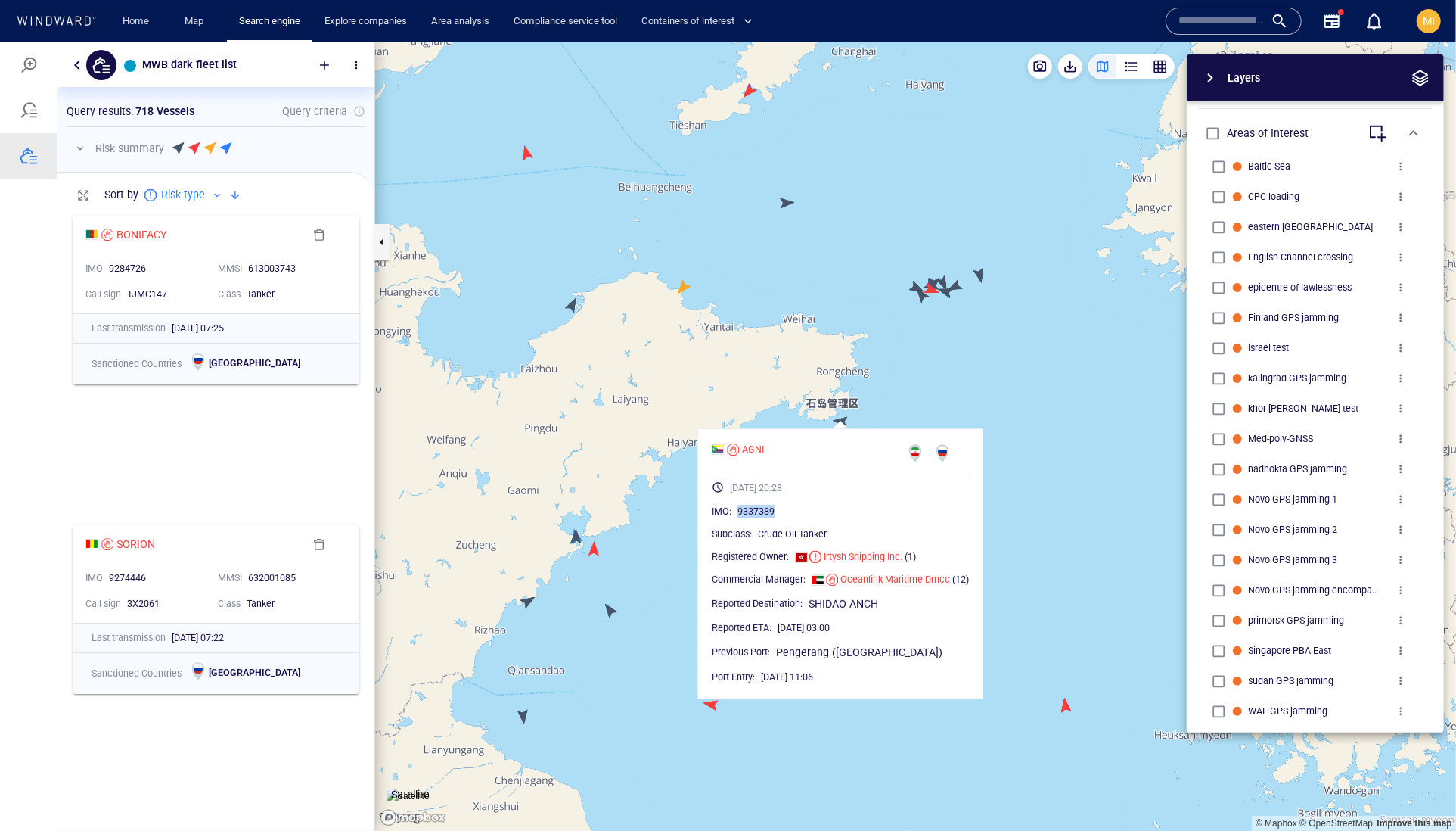
drag, startPoint x: 830, startPoint y: 544, endPoint x: 751, endPoint y: 543, distance: 79.0
click at [751, 518] on div "IMO : 9337389" at bounding box center [841, 511] width 257 height 15
click at [774, 517] on span "9337389" at bounding box center [755, 511] width 37 height 14
drag, startPoint x: 815, startPoint y: 547, endPoint x: 755, endPoint y: 547, distance: 60.0
click at [755, 517] on span "9337389" at bounding box center [755, 511] width 37 height 14
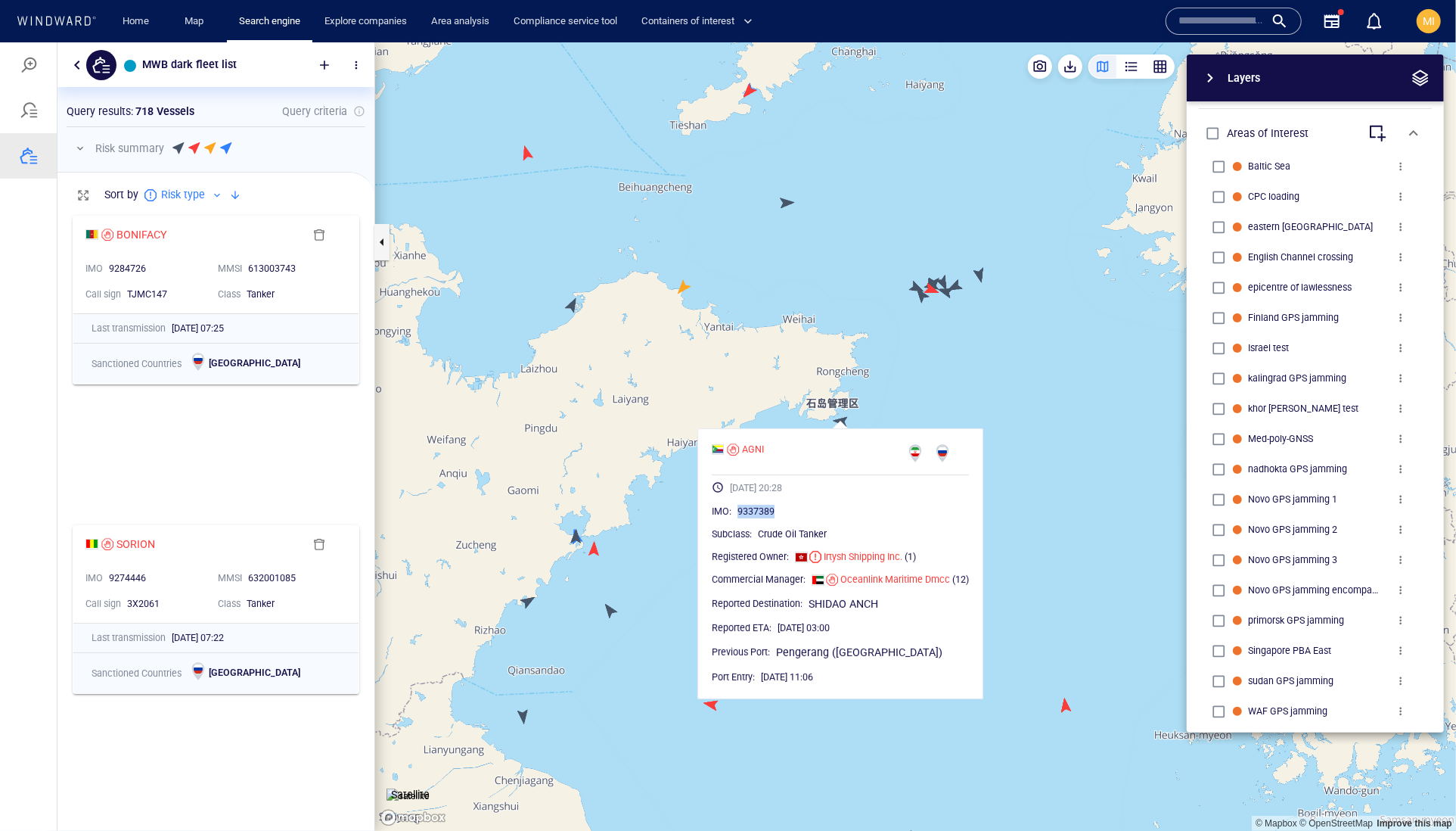
copy span "9337389"
click at [642, 569] on canvas "Map" at bounding box center [915, 436] width 1081 height 789
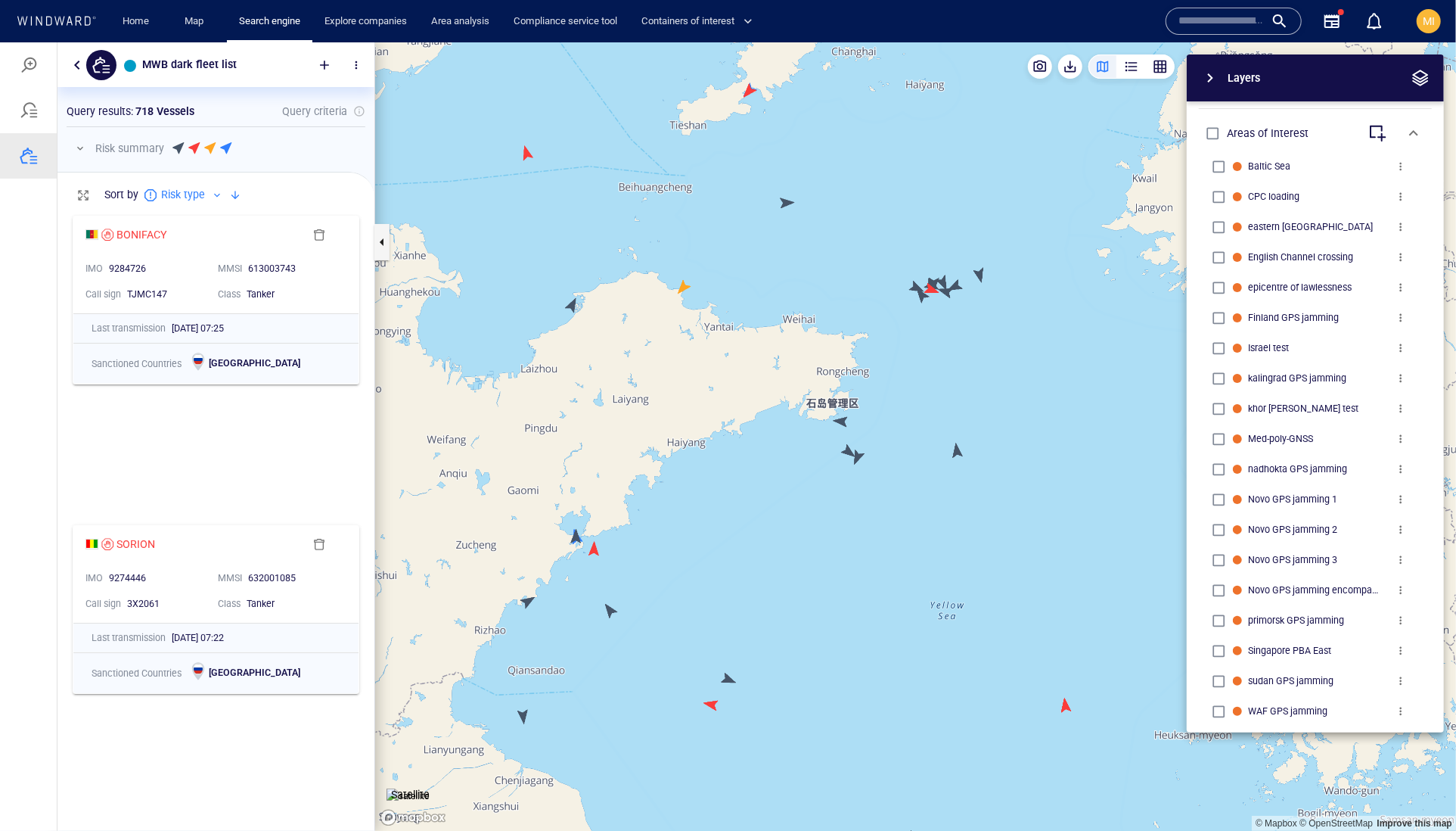
click at [848, 451] on canvas "Map" at bounding box center [915, 436] width 1081 height 789
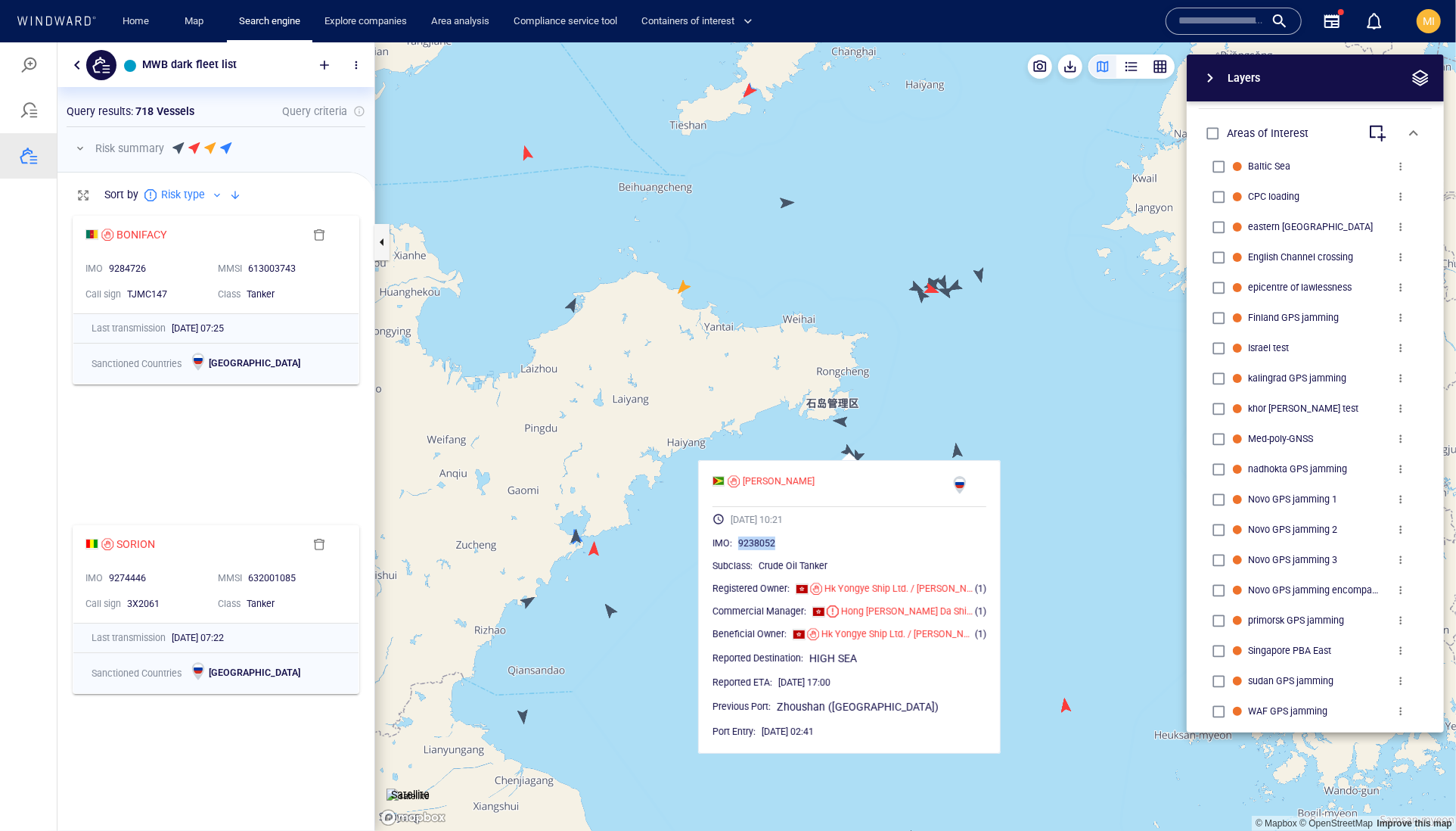
drag, startPoint x: 835, startPoint y: 578, endPoint x: 765, endPoint y: 570, distance: 70.5
click at [766, 550] on div "9238052" at bounding box center [862, 542] width 248 height 15
copy span "9238052"
click at [894, 418] on canvas "Map" at bounding box center [915, 436] width 1081 height 789
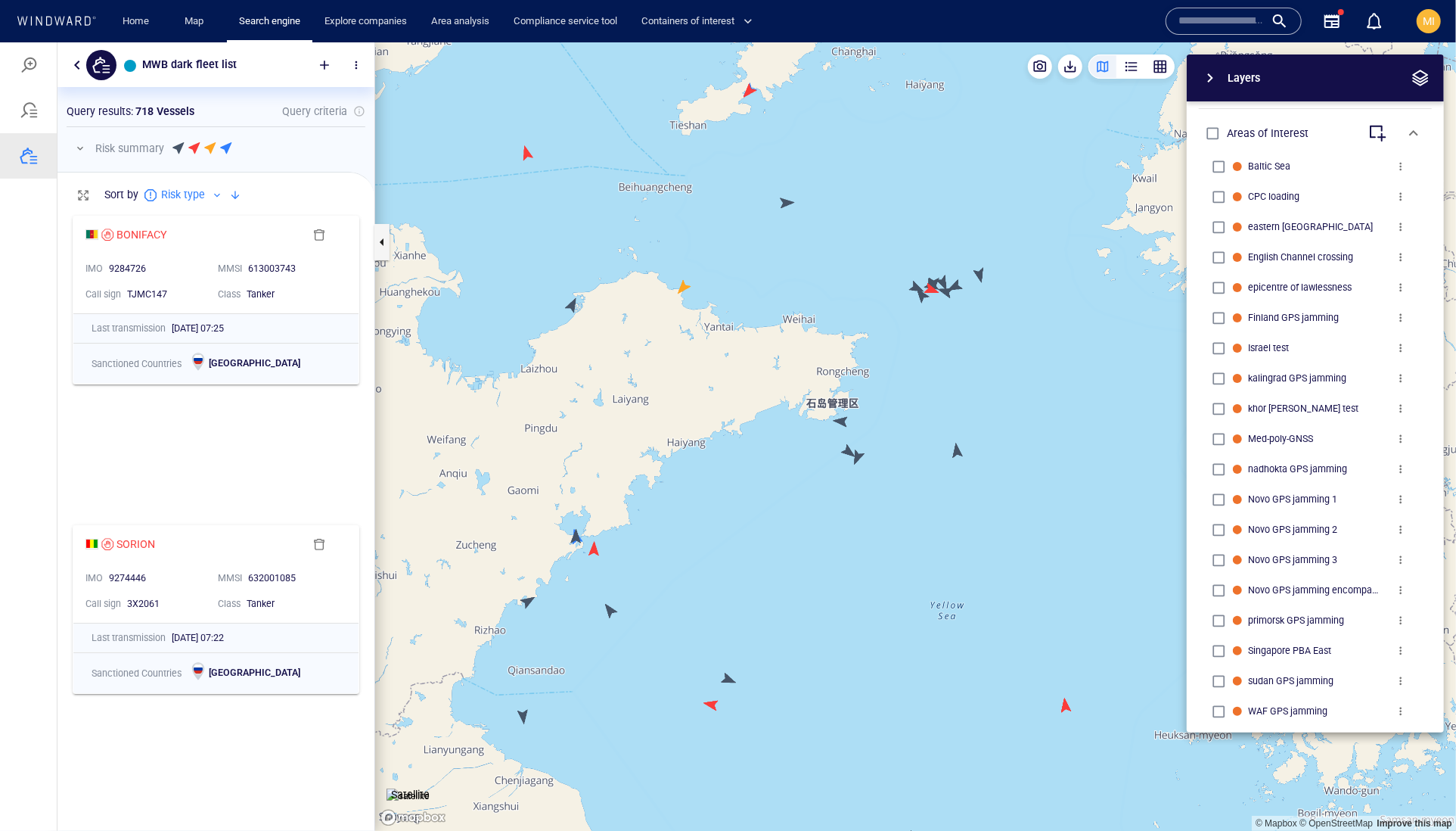
click at [861, 458] on canvas "Map" at bounding box center [915, 436] width 1081 height 789
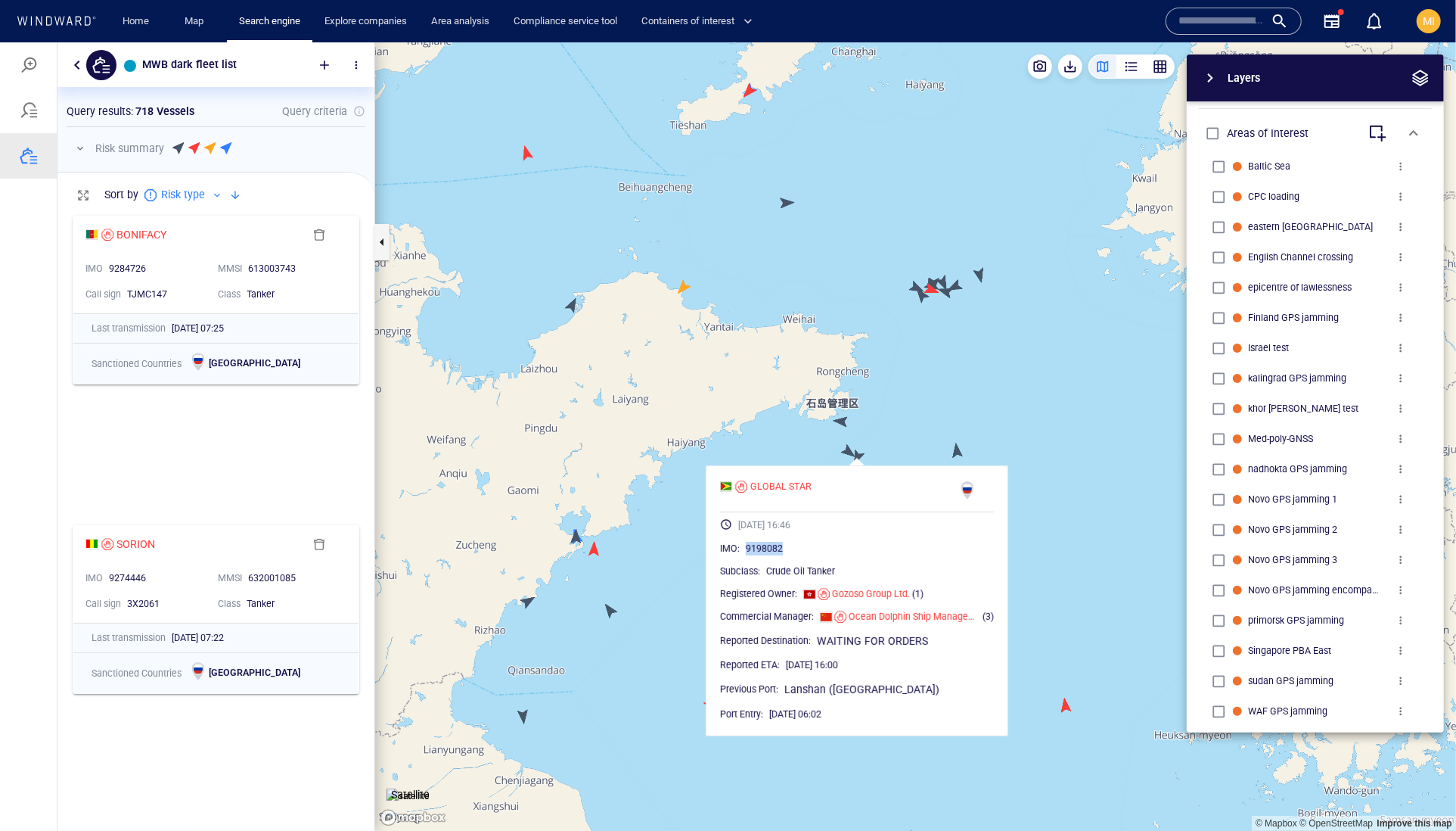
drag, startPoint x: 836, startPoint y: 581, endPoint x: 772, endPoint y: 581, distance: 64.0
click at [772, 555] on div "9198082" at bounding box center [869, 548] width 248 height 15
copy span "9198082"
click at [899, 427] on canvas "Map" at bounding box center [915, 436] width 1081 height 789
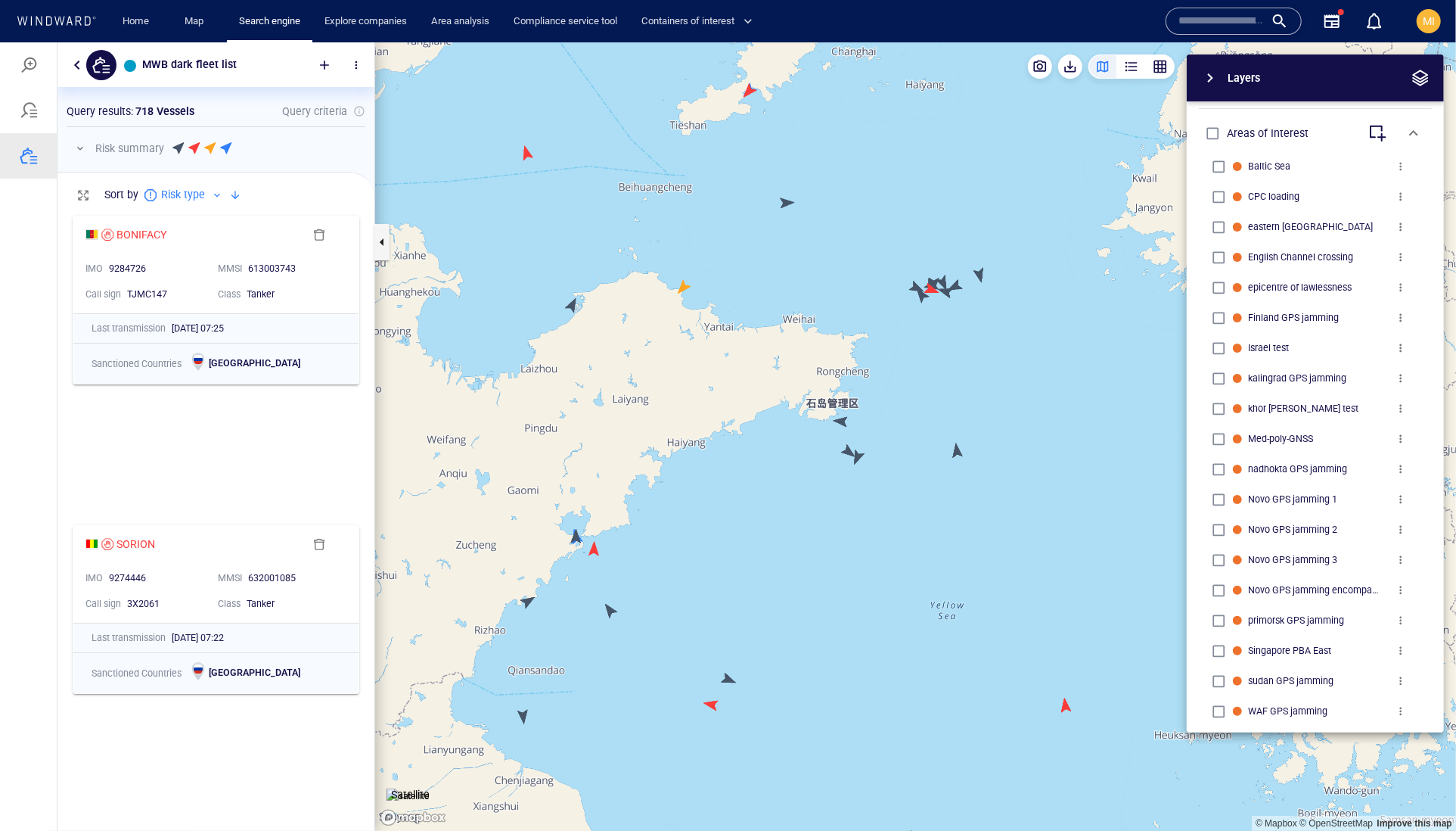
click at [958, 445] on canvas "Map" at bounding box center [915, 436] width 1081 height 789
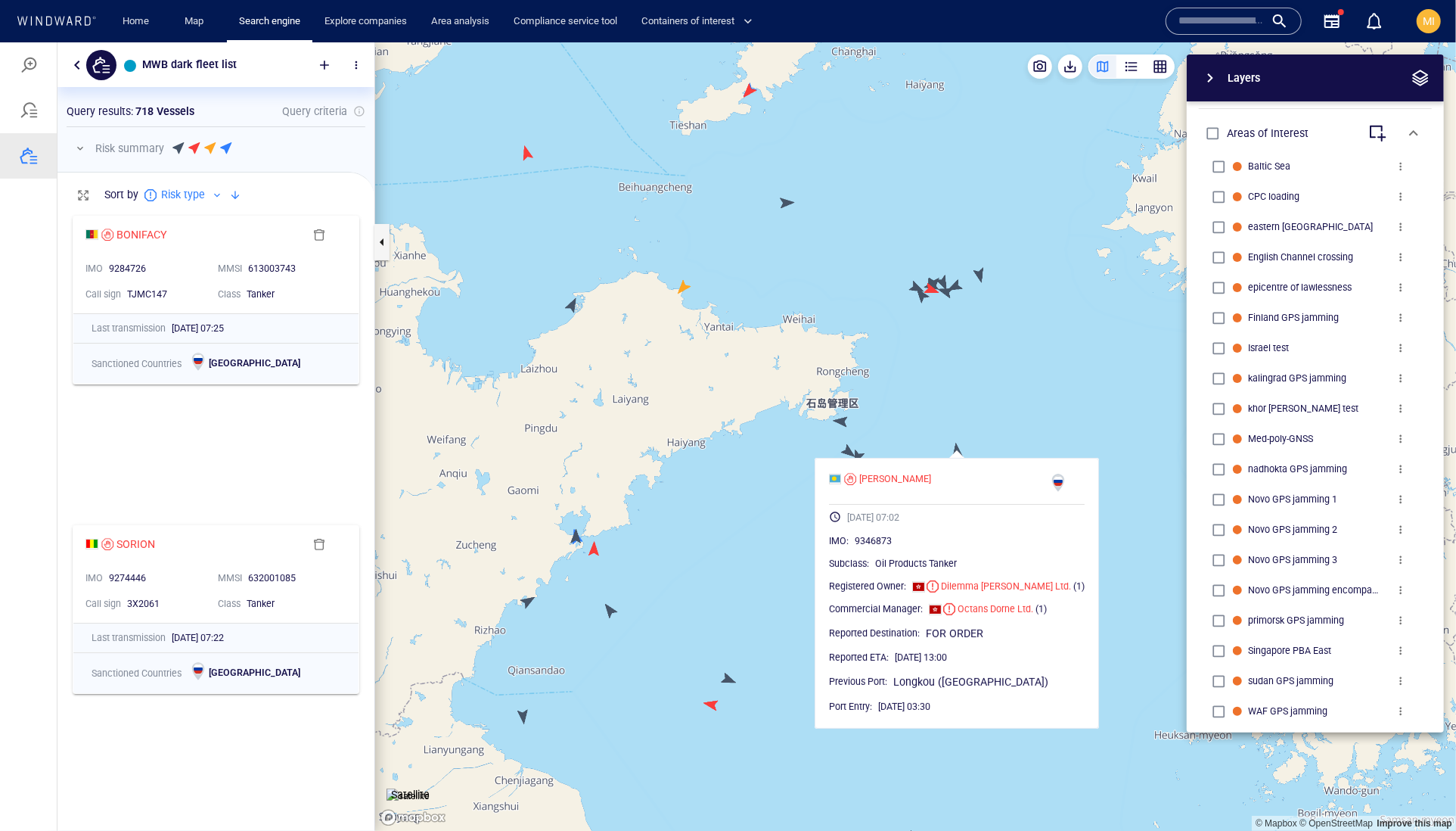
click at [720, 553] on canvas "Map" at bounding box center [915, 436] width 1081 height 789
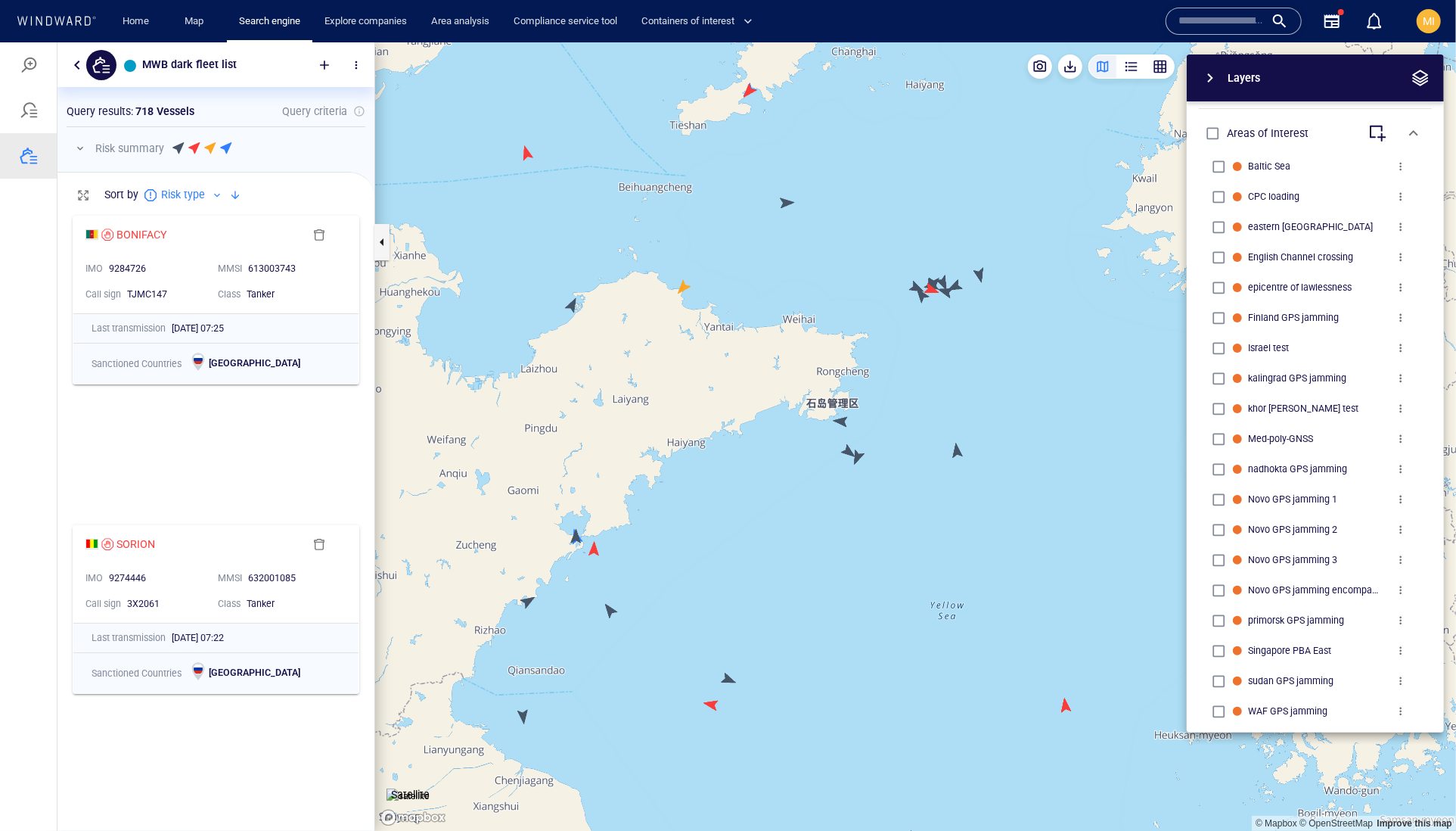
click at [728, 674] on canvas "Map" at bounding box center [915, 436] width 1081 height 789
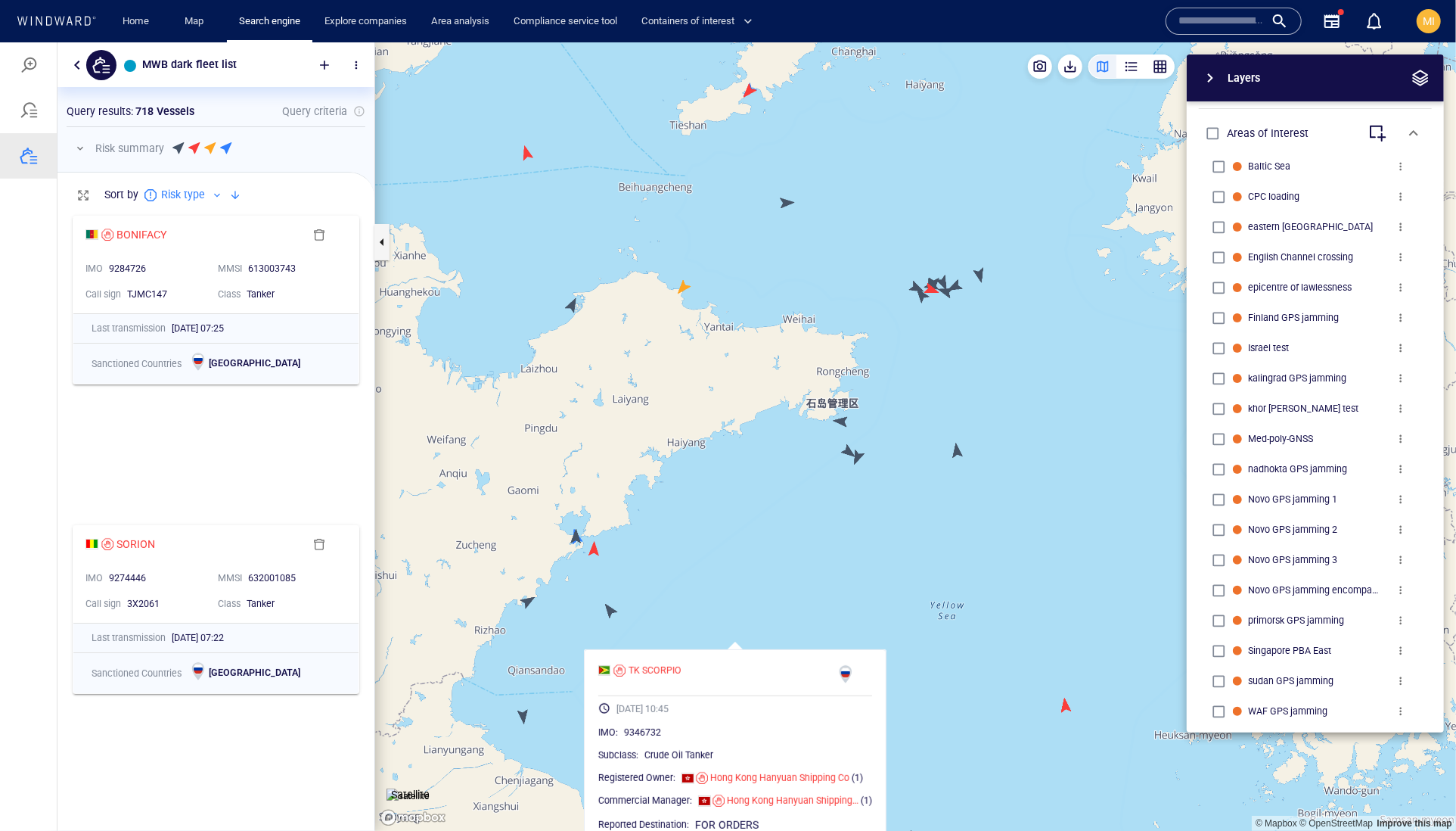
drag, startPoint x: 721, startPoint y: 614, endPoint x: 755, endPoint y: 478, distance: 140.2
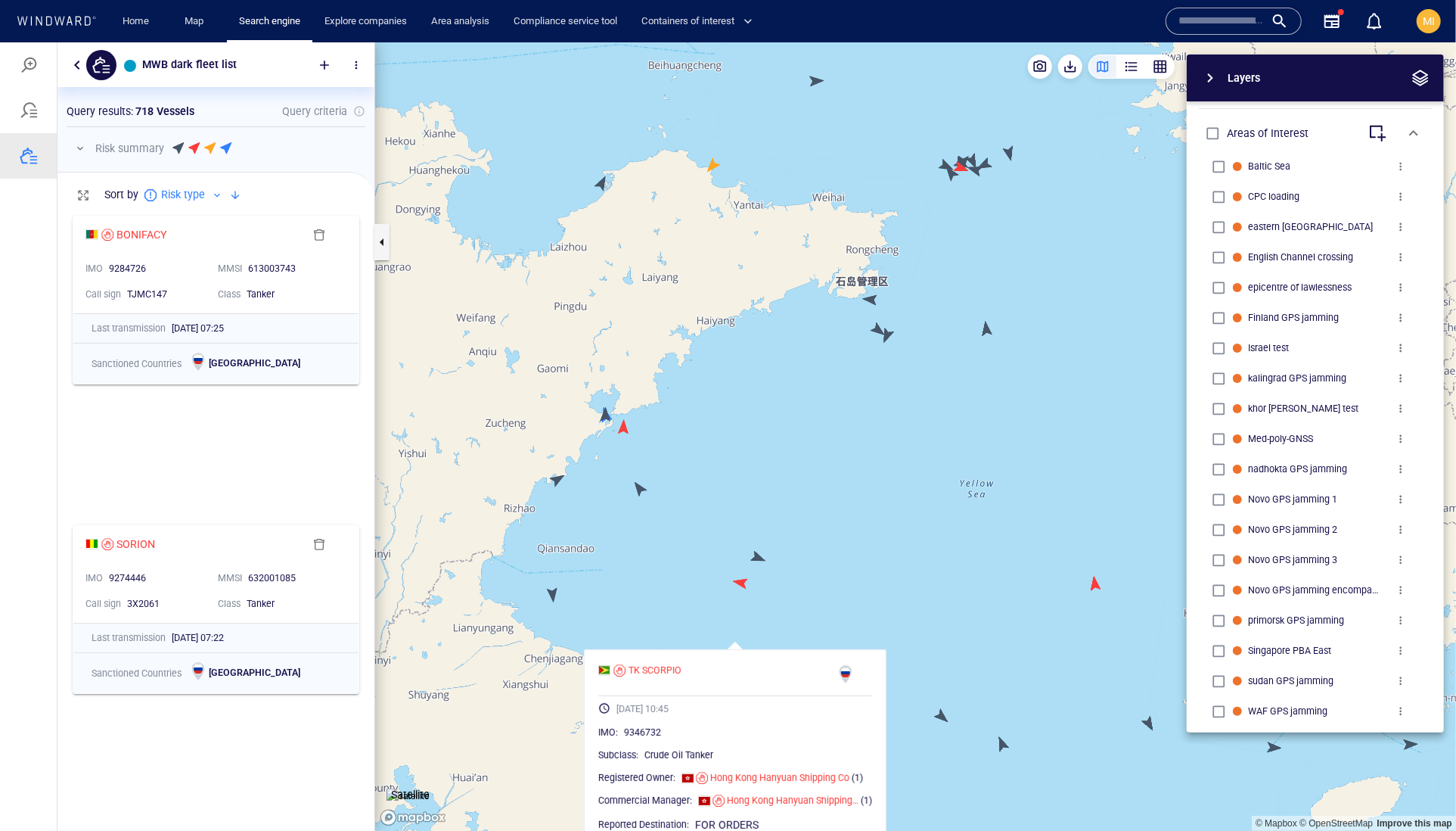
click at [754, 478] on canvas "Map" at bounding box center [915, 436] width 1081 height 789
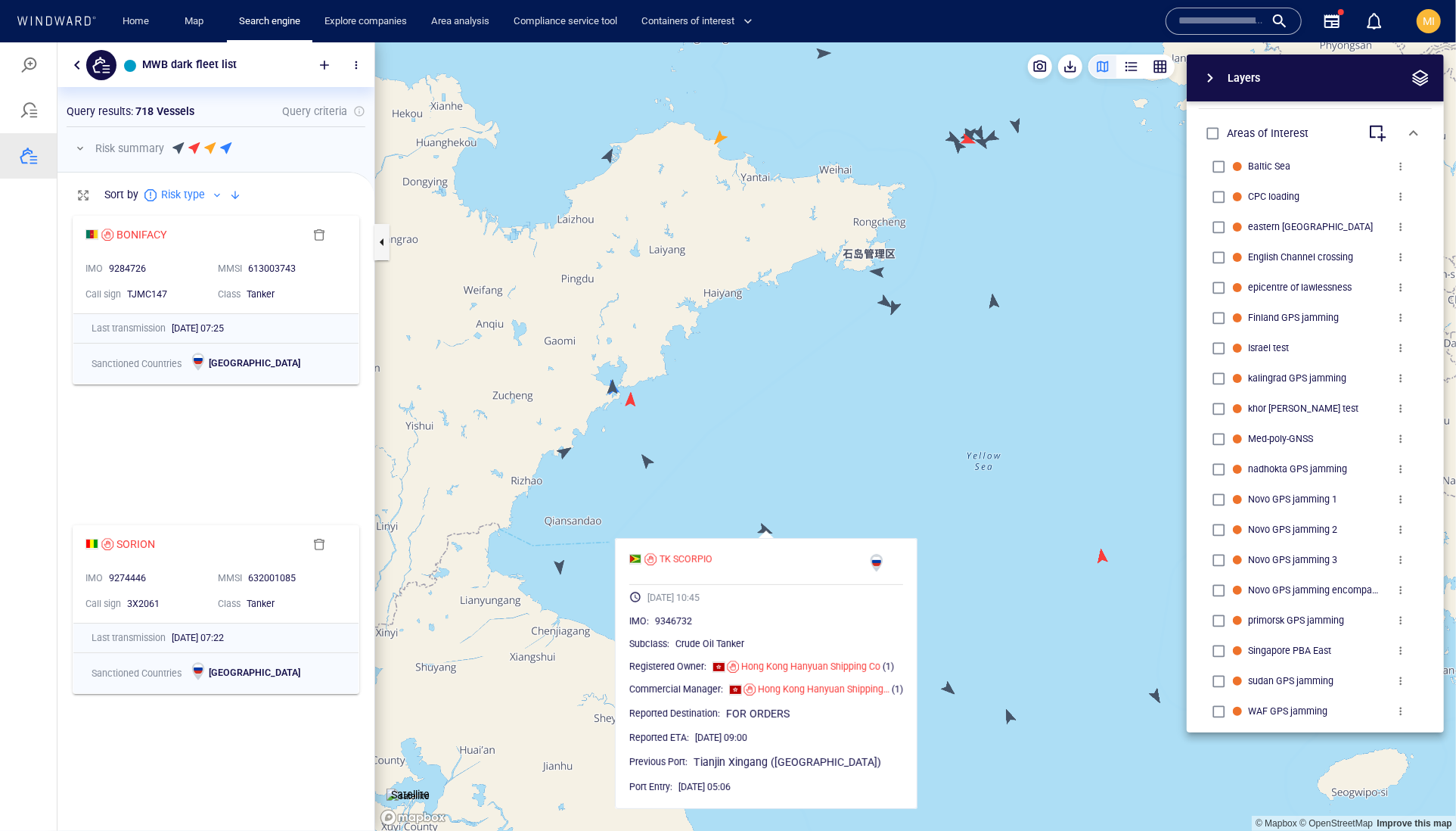
click at [744, 452] on canvas "Map" at bounding box center [915, 436] width 1081 height 789
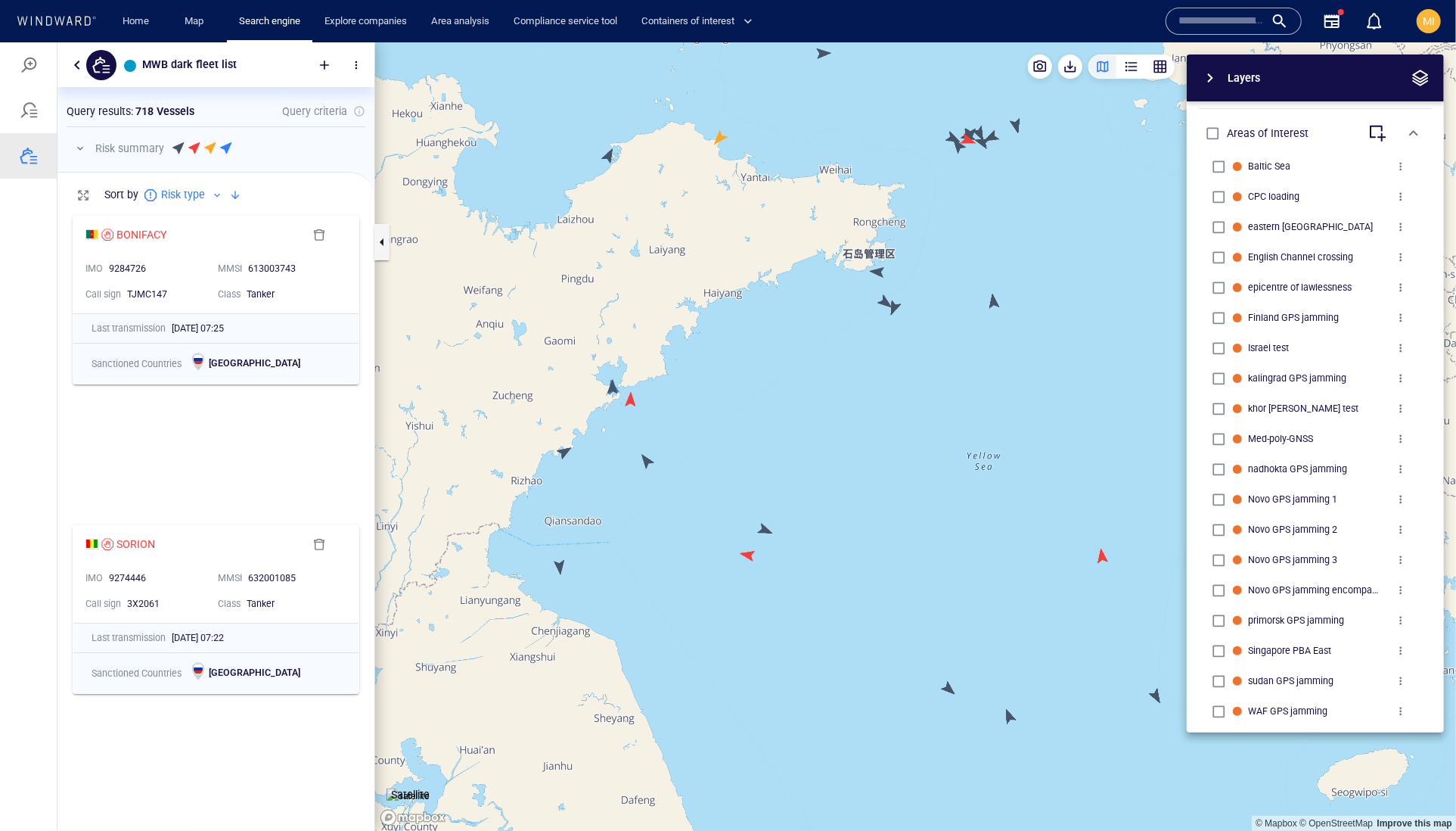
click at [764, 532] on canvas "Map" at bounding box center [915, 436] width 1081 height 789
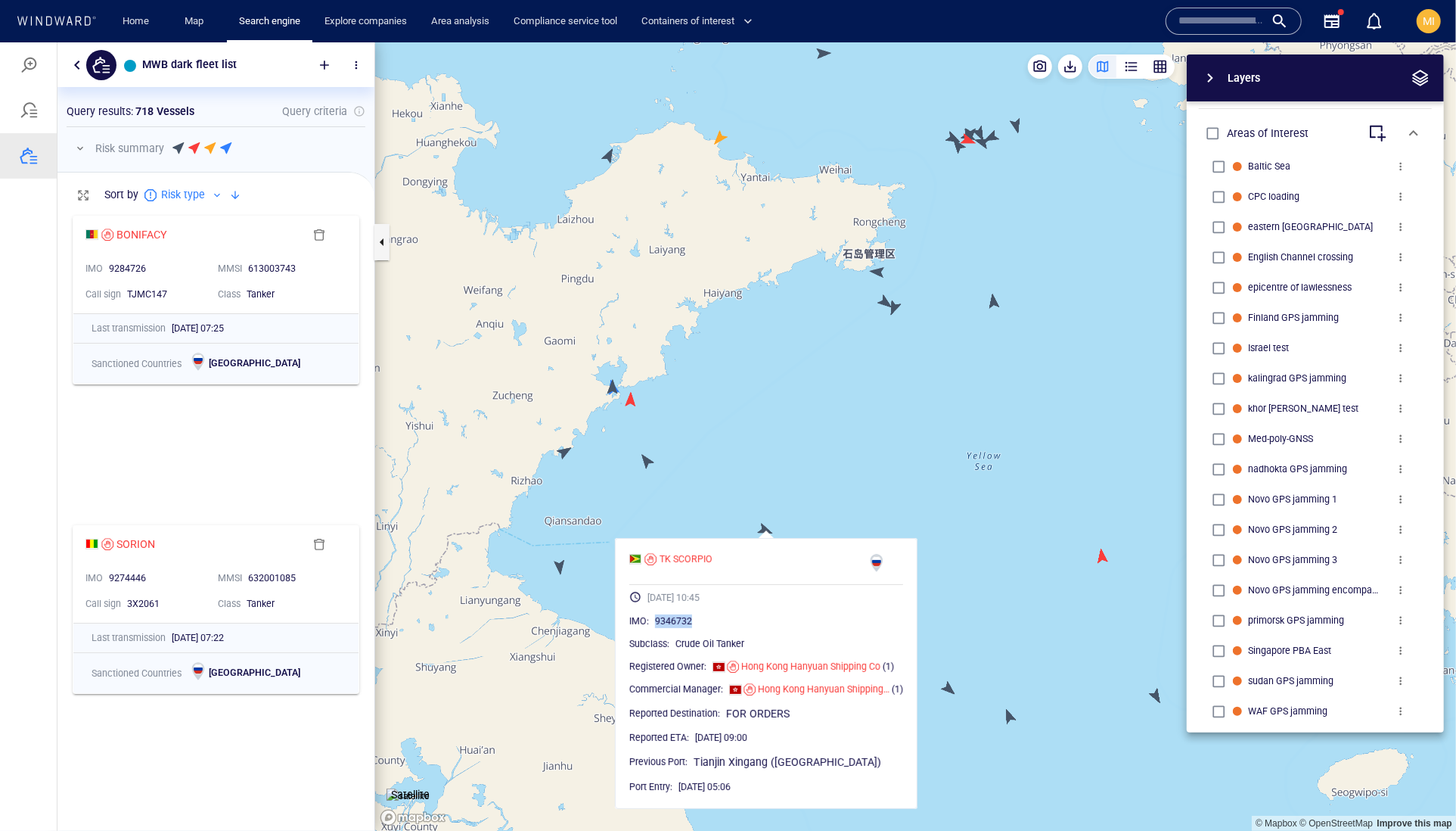
drag, startPoint x: 746, startPoint y: 653, endPoint x: 679, endPoint y: 651, distance: 67.0
click at [679, 628] on div "9346732" at bounding box center [778, 621] width 248 height 15
click at [563, 570] on canvas "Map" at bounding box center [915, 436] width 1081 height 789
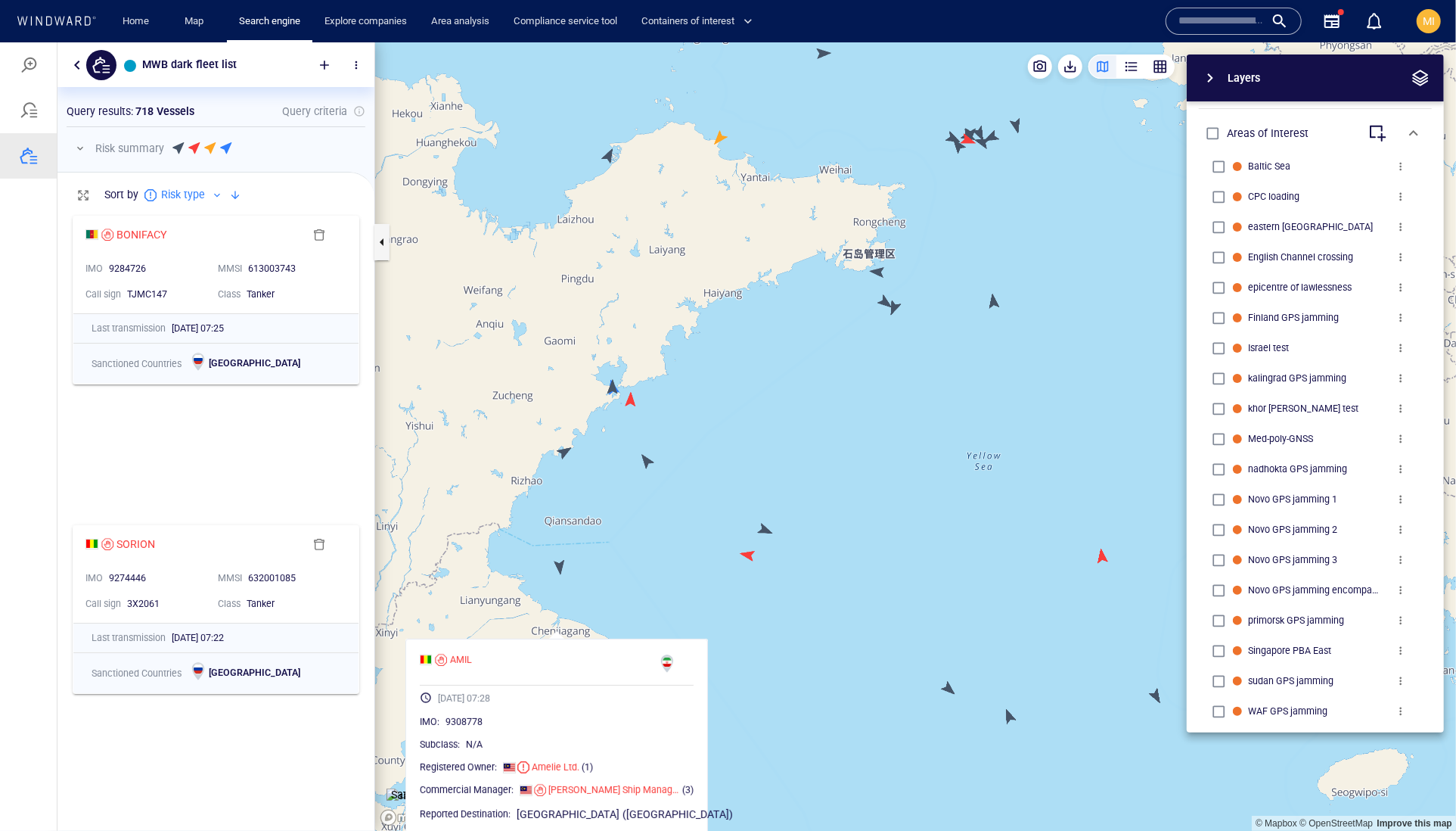
click at [566, 445] on canvas "Map" at bounding box center [915, 436] width 1081 height 789
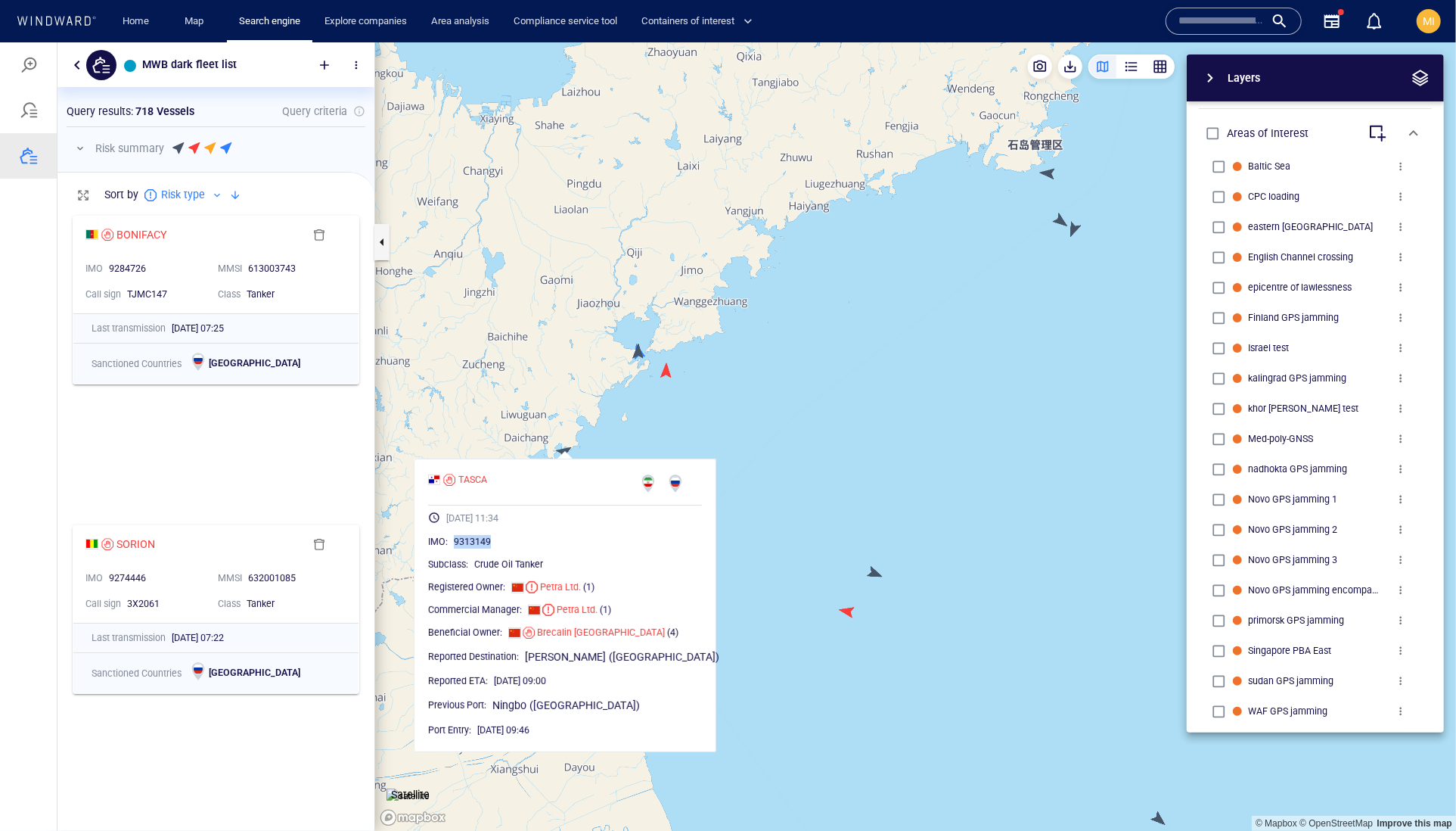
drag, startPoint x: 551, startPoint y: 574, endPoint x: 479, endPoint y: 575, distance: 72.0
click at [479, 549] on div "9313149" at bounding box center [578, 541] width 248 height 15
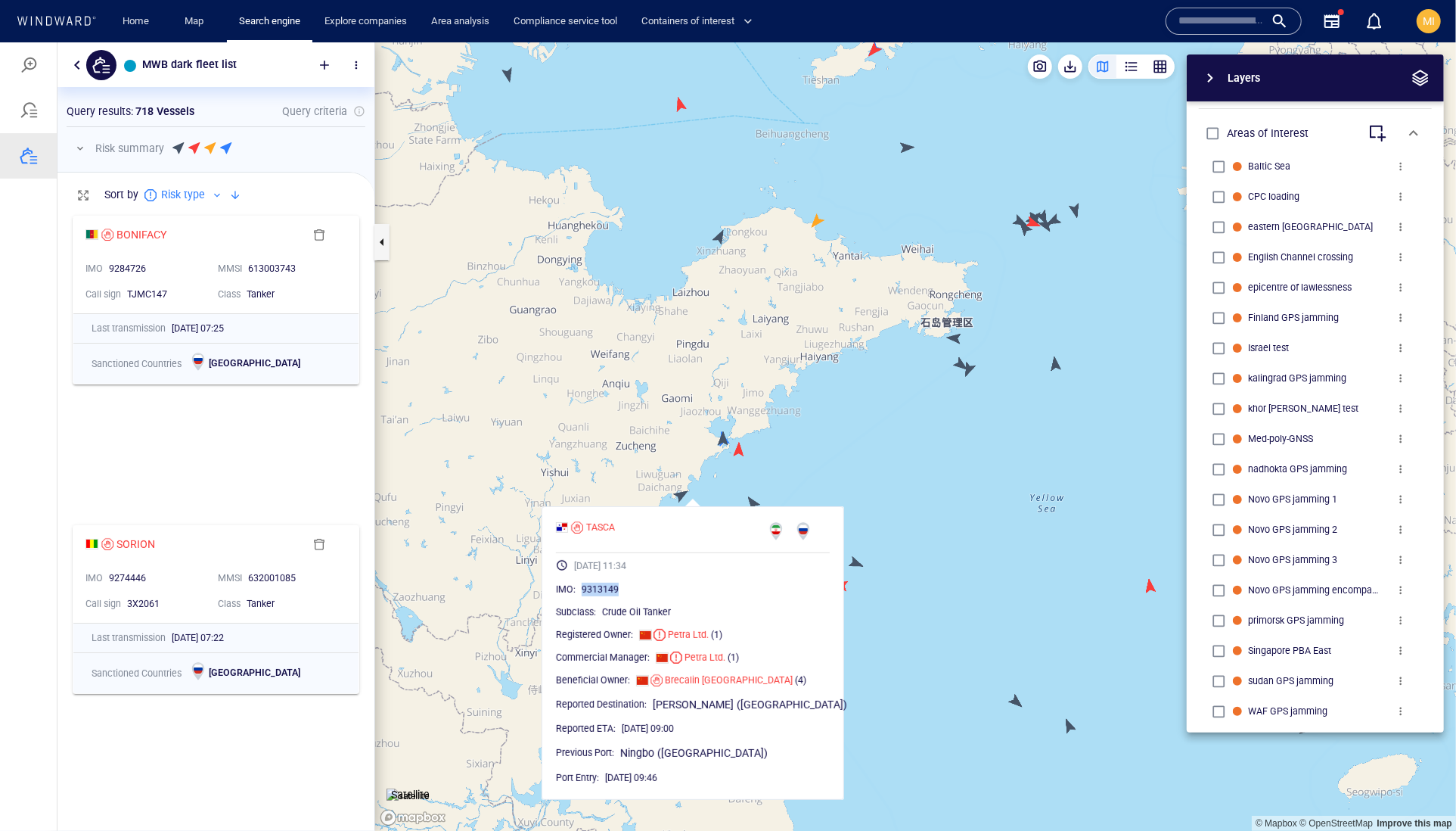
click at [878, 487] on canvas "Map" at bounding box center [915, 436] width 1081 height 789
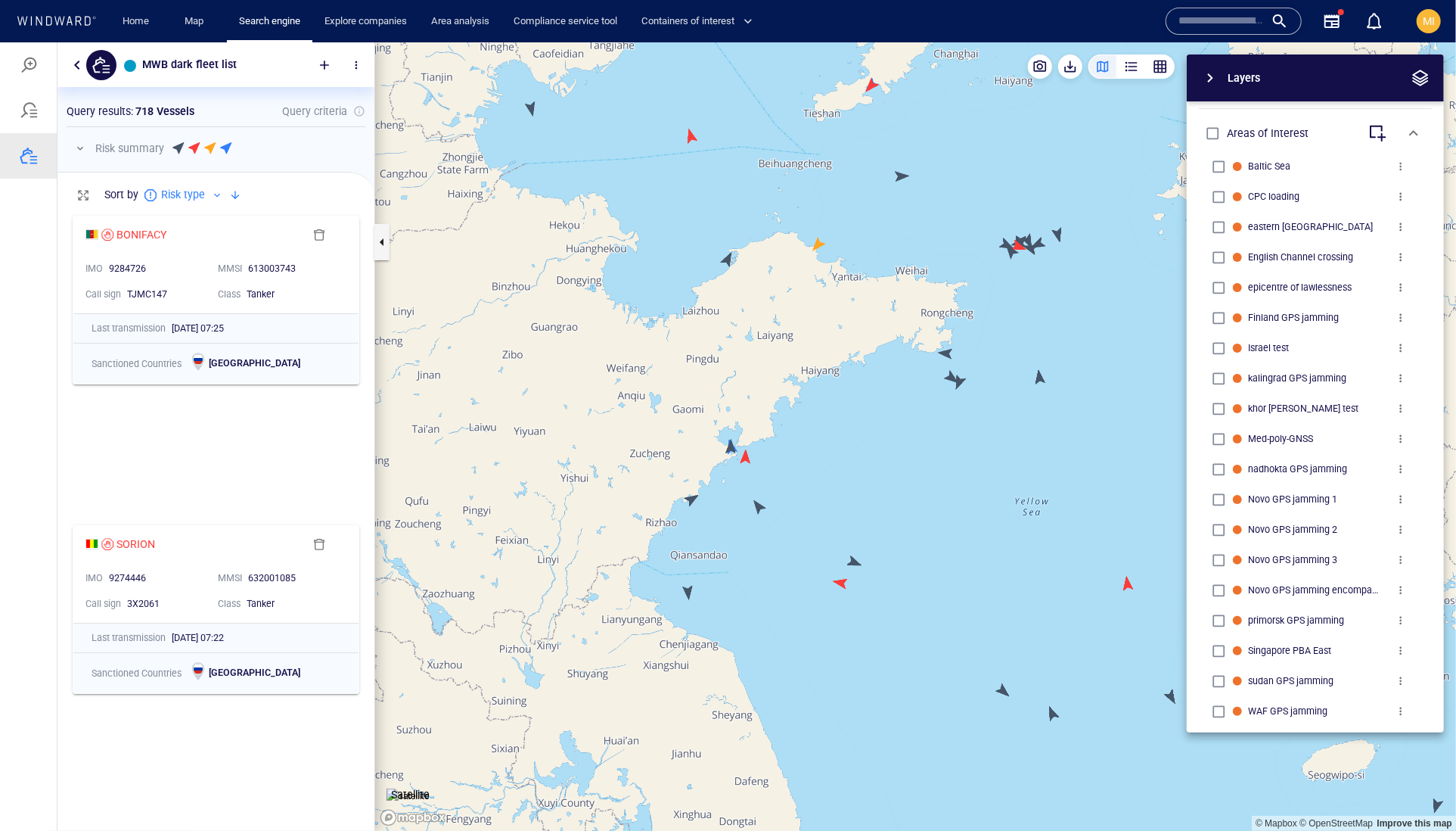
click at [687, 591] on canvas "Map" at bounding box center [915, 436] width 1081 height 789
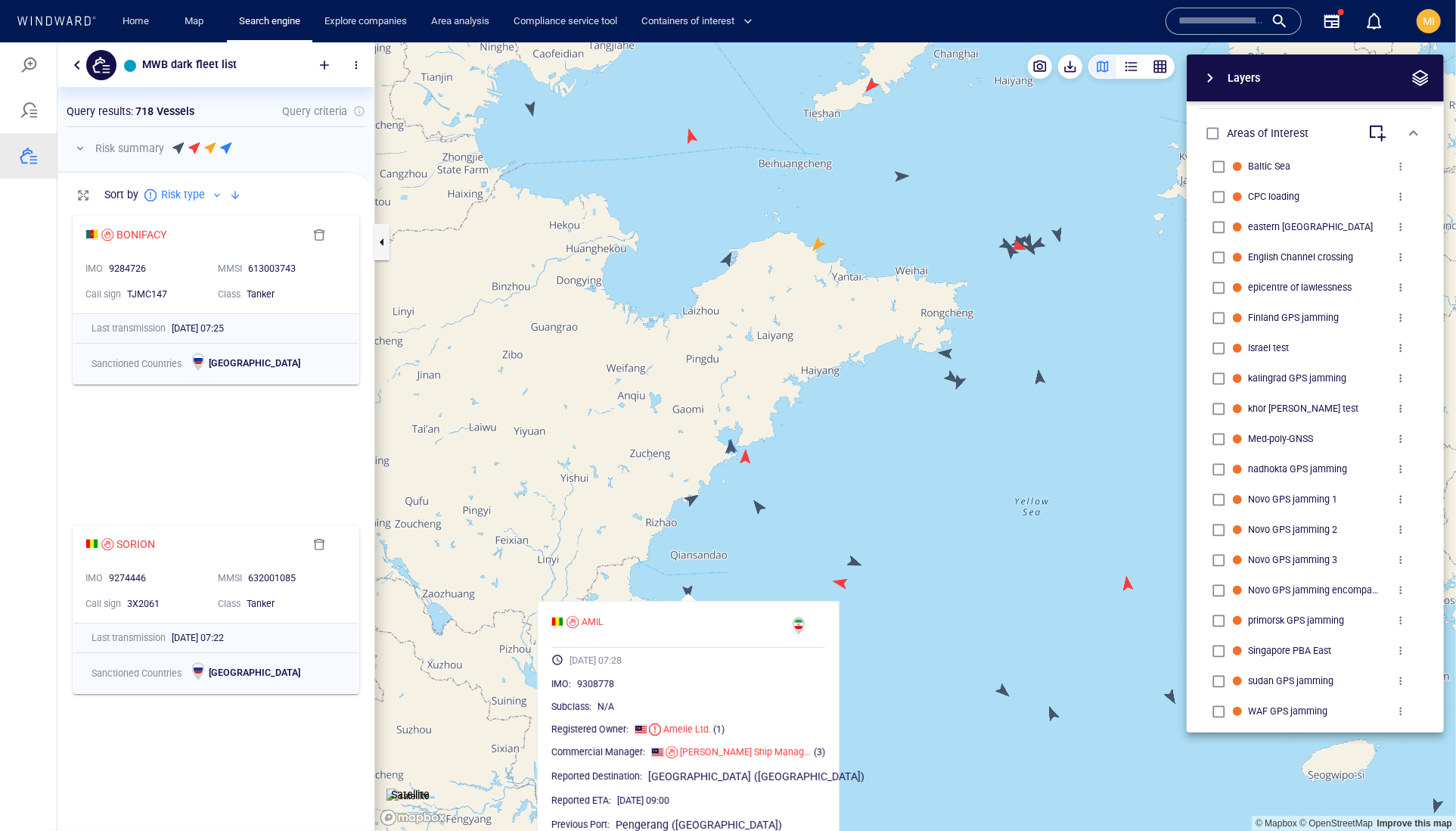
click at [687, 591] on canvas "Map" at bounding box center [915, 436] width 1081 height 789
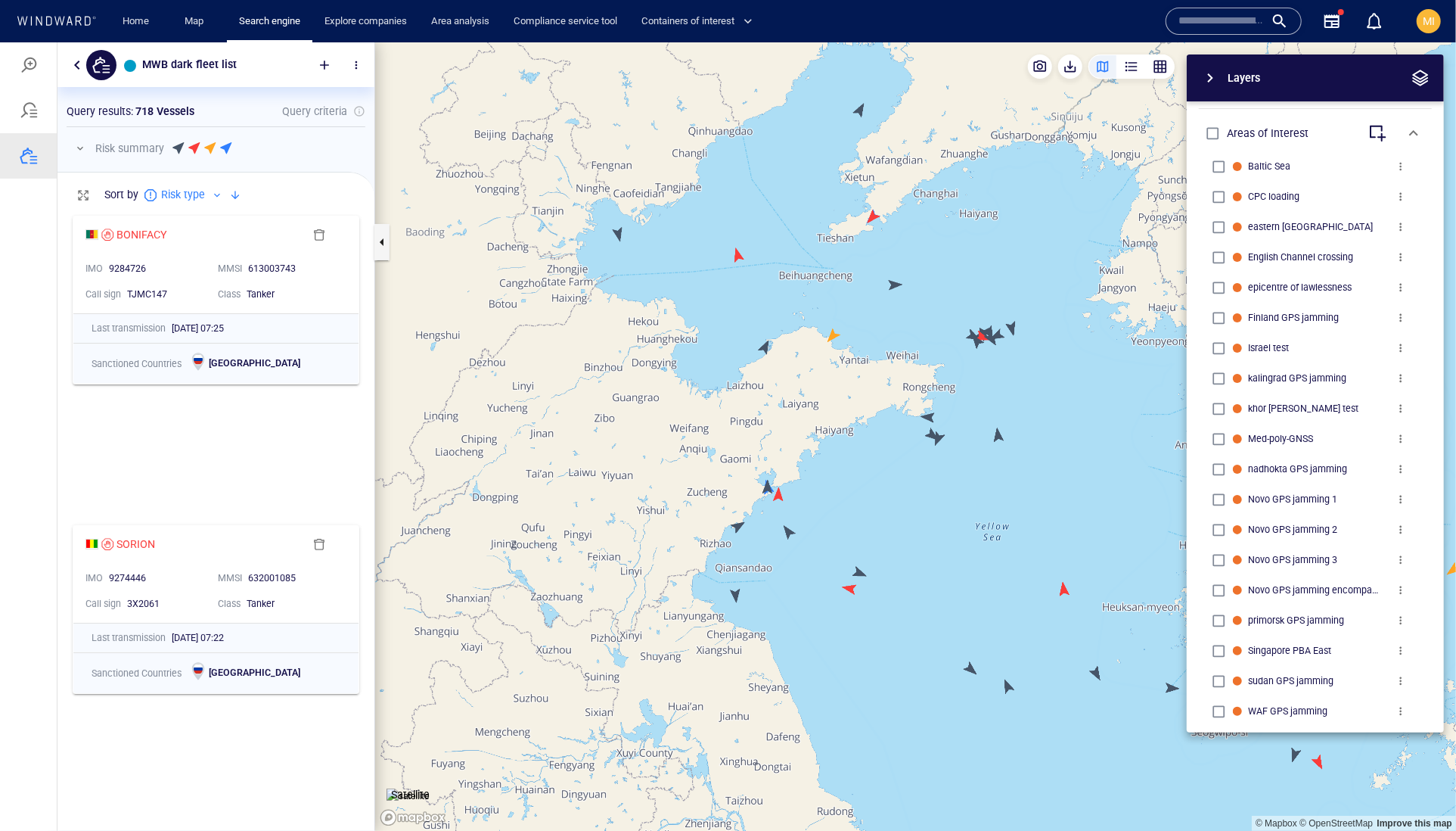
click at [851, 594] on canvas "Map" at bounding box center [915, 436] width 1081 height 789
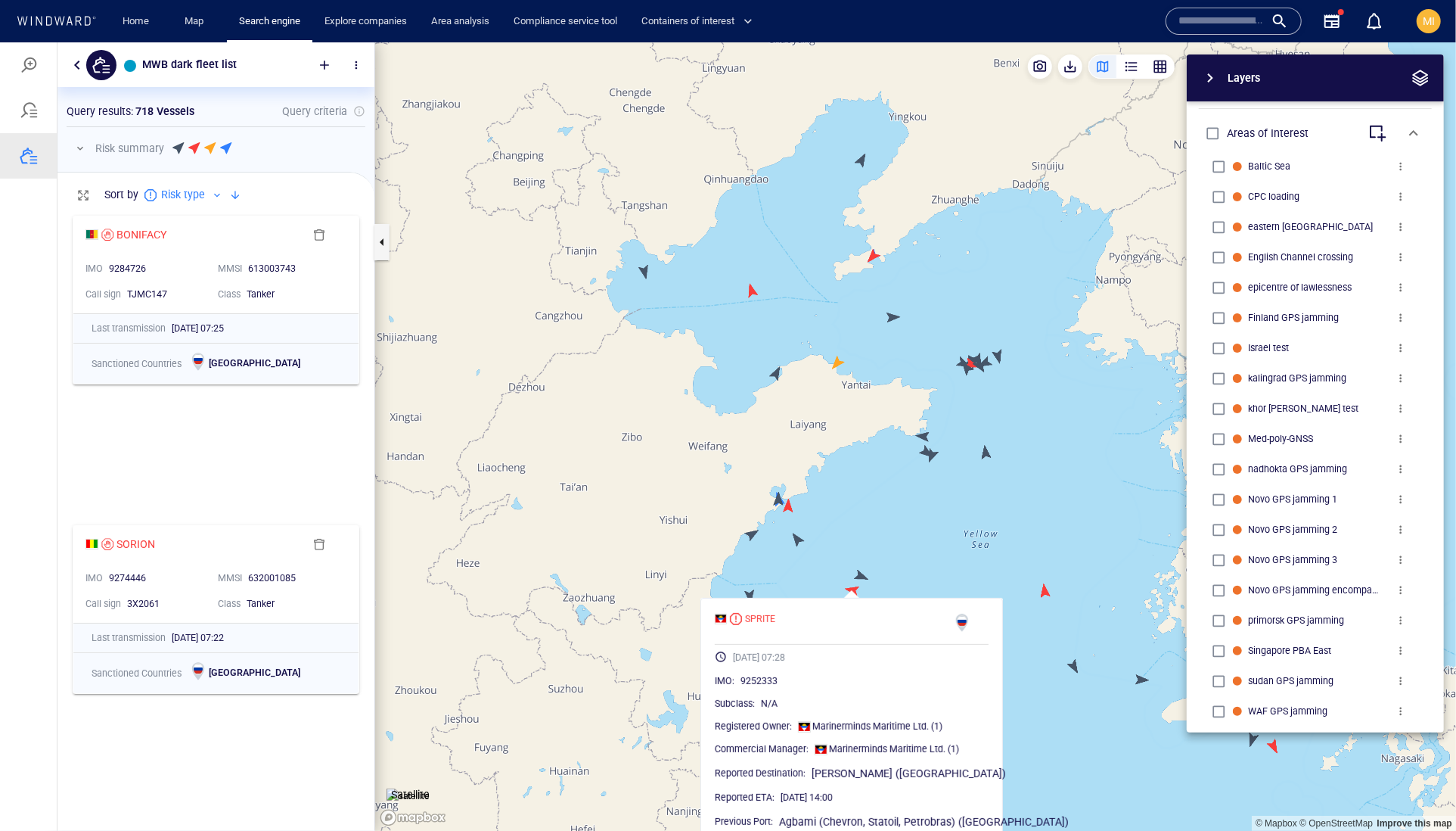
click at [860, 571] on canvas "Map" at bounding box center [915, 436] width 1081 height 789
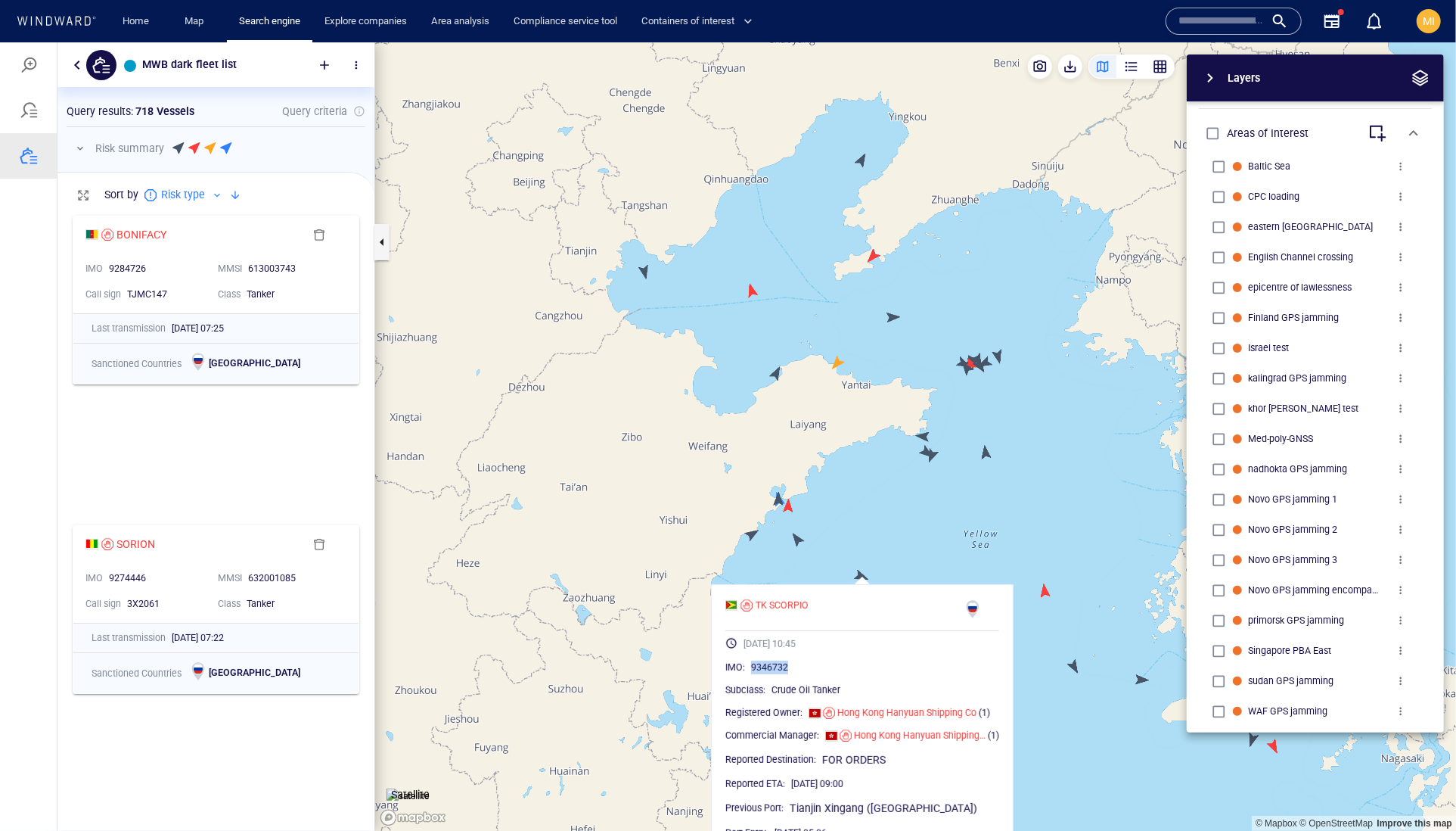
drag, startPoint x: 843, startPoint y: 697, endPoint x: 778, endPoint y: 697, distance: 65.0
click at [778, 674] on div "9346732" at bounding box center [875, 666] width 248 height 15
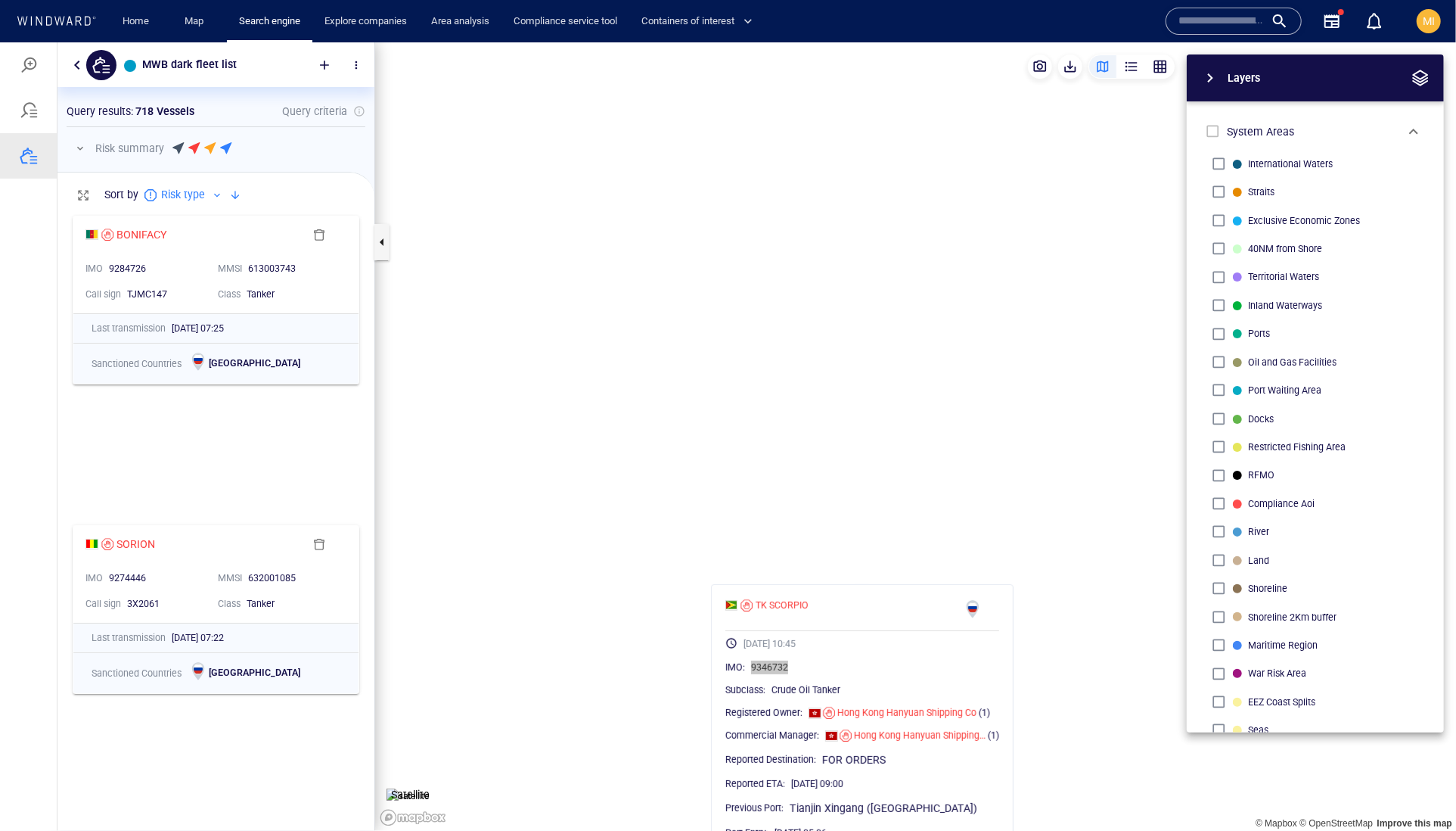
scroll to position [671, 0]
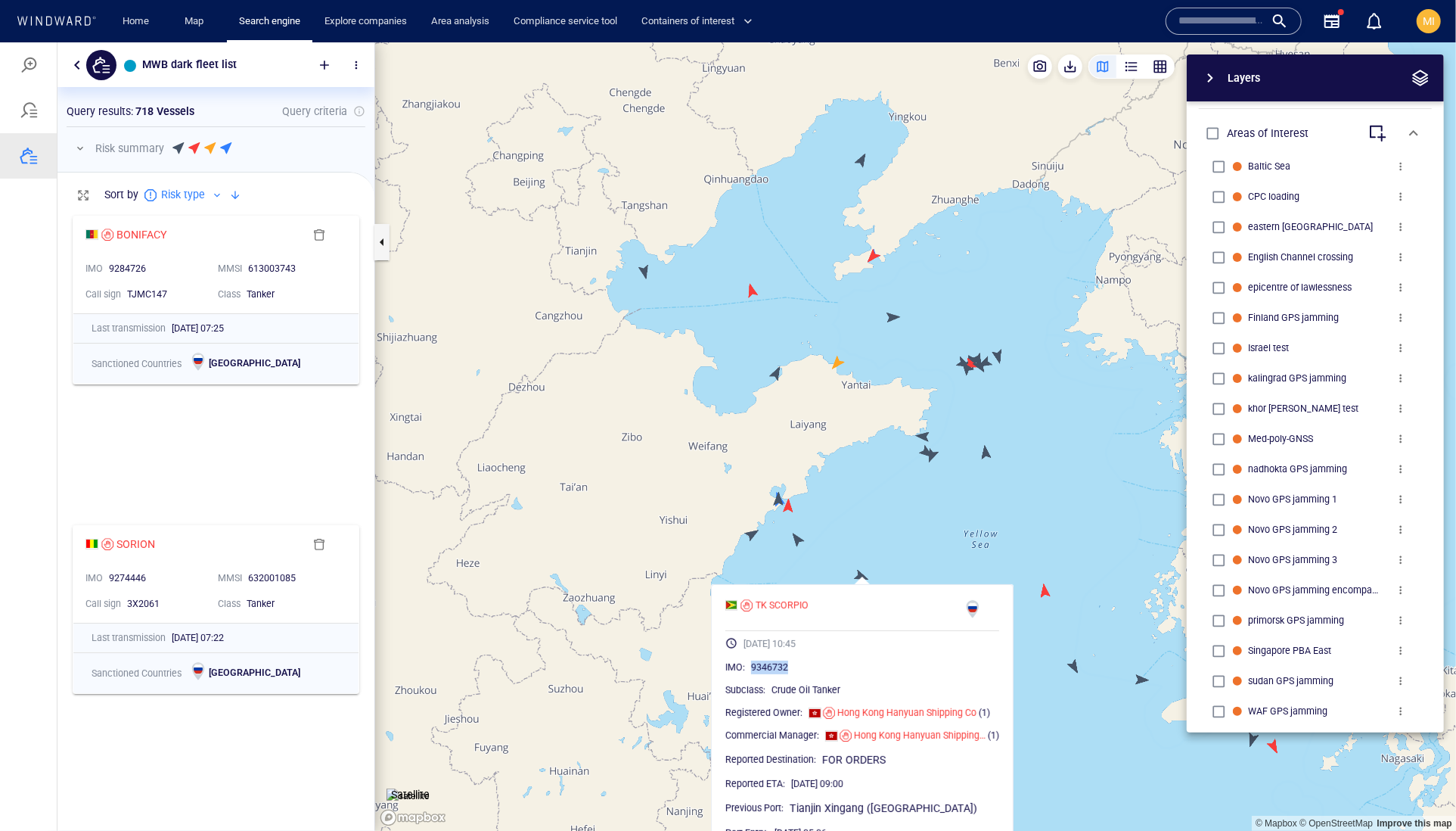
click at [940, 509] on canvas "Map" at bounding box center [915, 436] width 1081 height 789
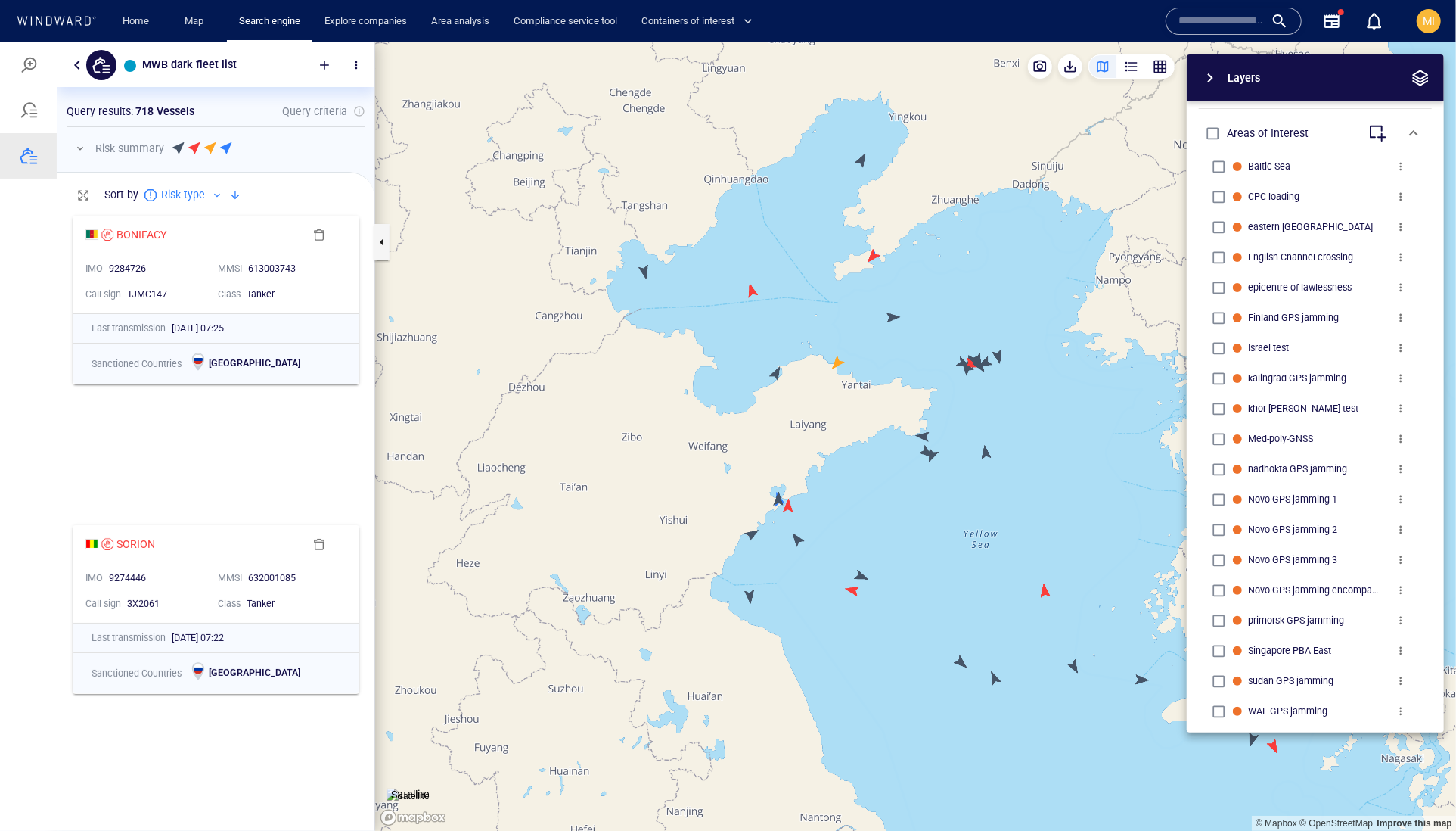
drag, startPoint x: 938, startPoint y: 543, endPoint x: 893, endPoint y: 426, distance: 125.4
click at [893, 426] on canvas "Map" at bounding box center [915, 436] width 1081 height 789
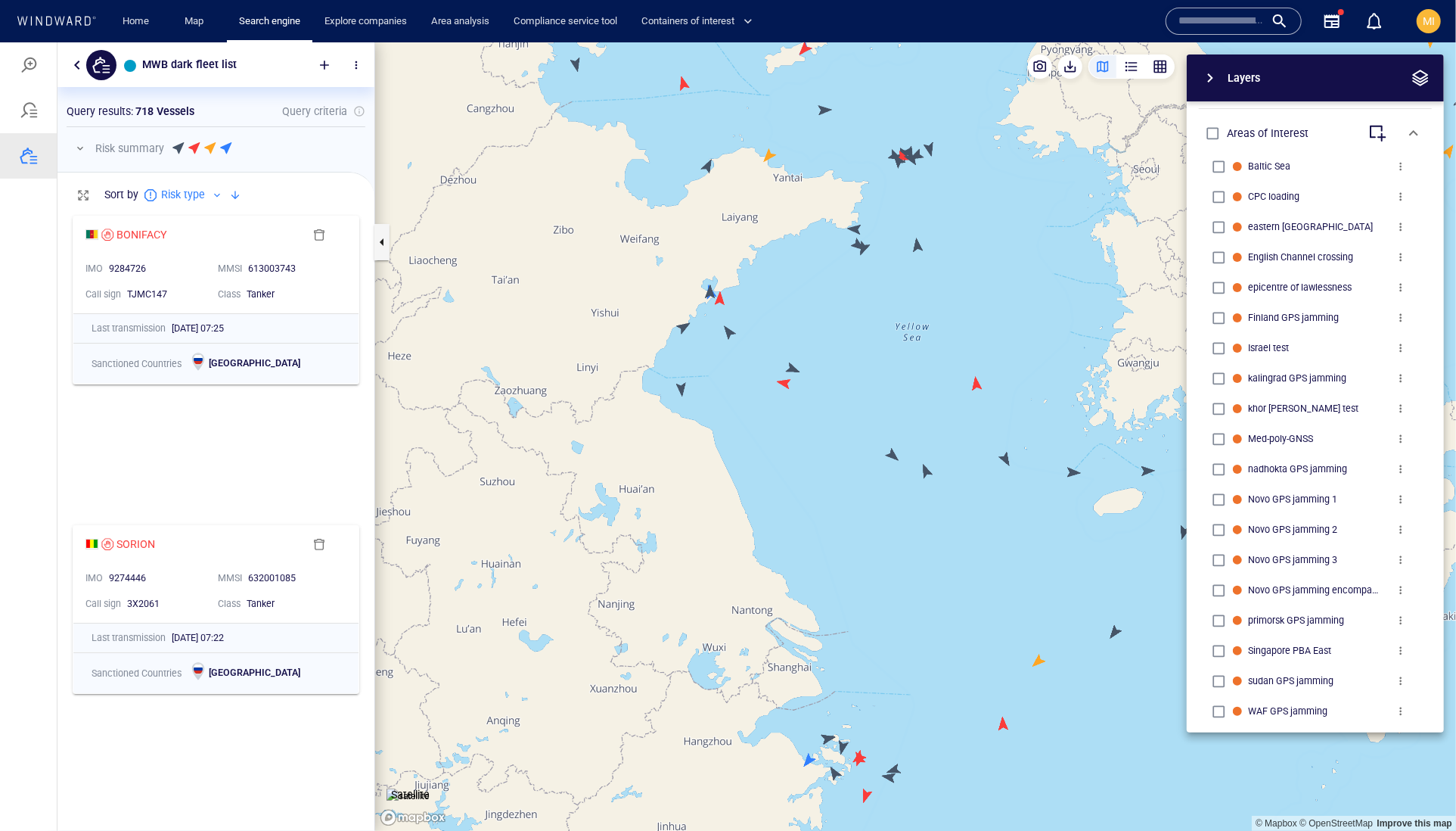
click at [894, 454] on canvas "Map" at bounding box center [915, 436] width 1081 height 789
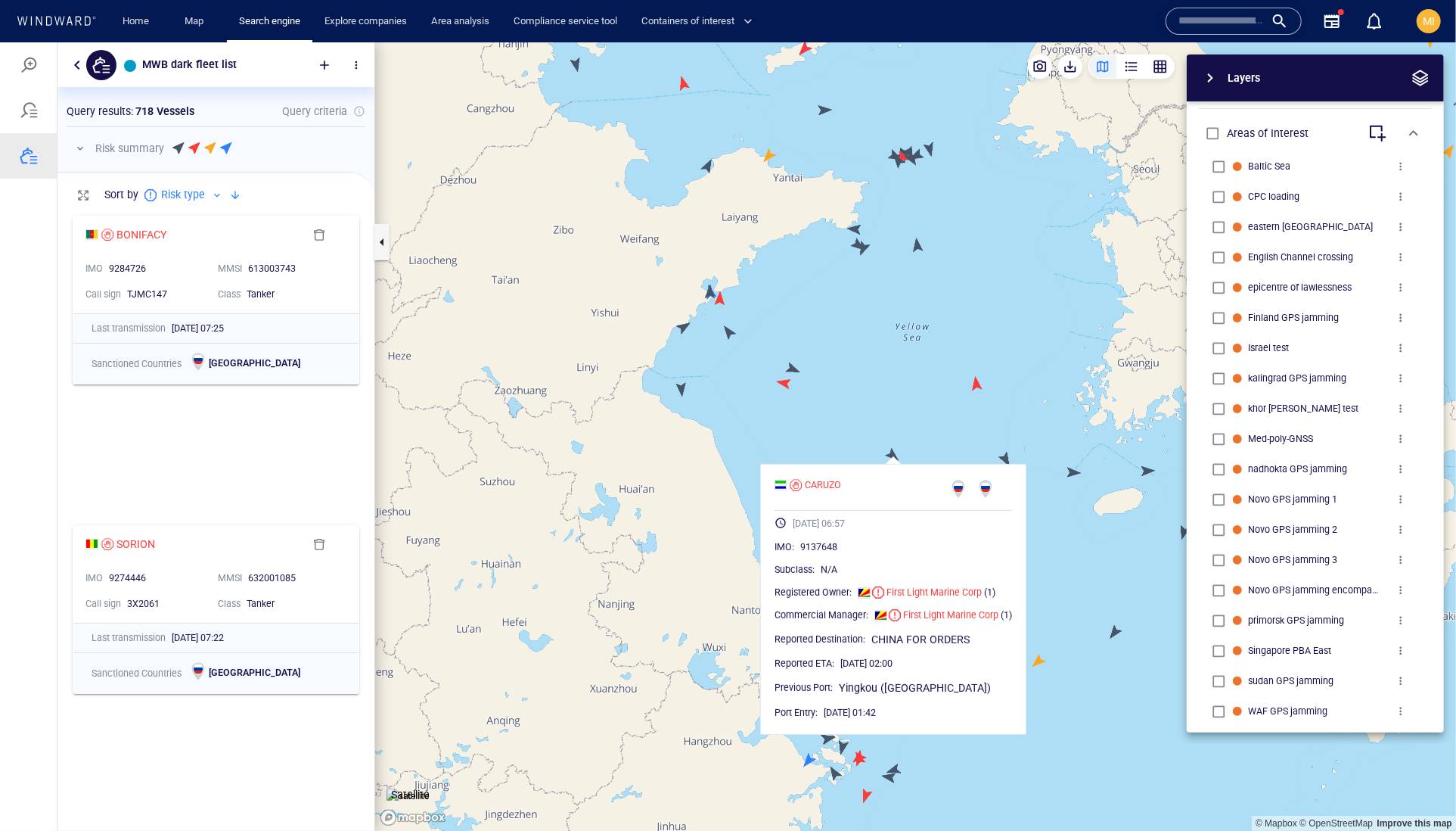
click at [972, 426] on canvas "Map" at bounding box center [915, 436] width 1081 height 789
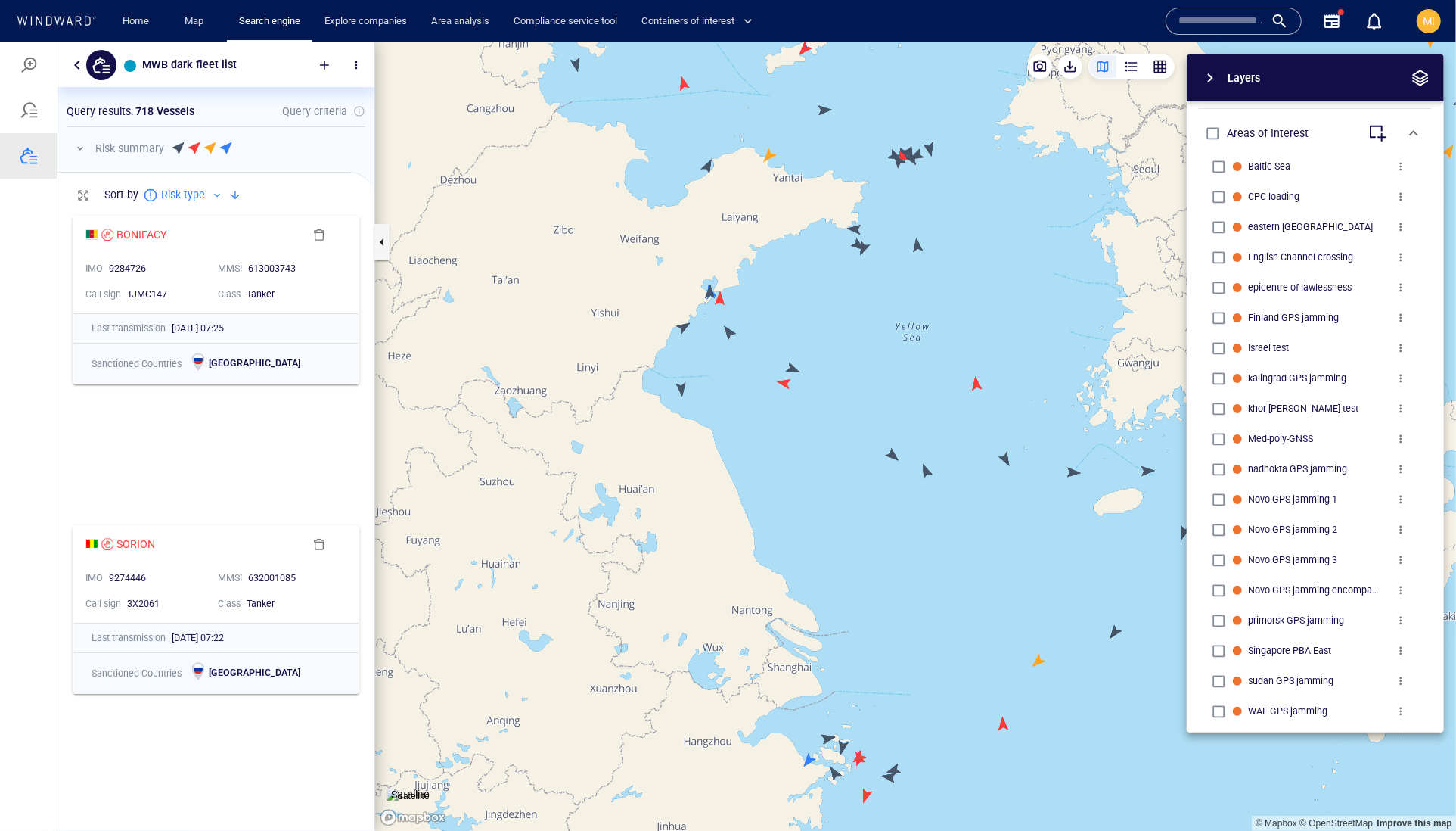
click at [1028, 459] on div "Layers System Areas International Waters Straits Exclusive Economic Zones 40NM …" at bounding box center [1236, 393] width 416 height 678
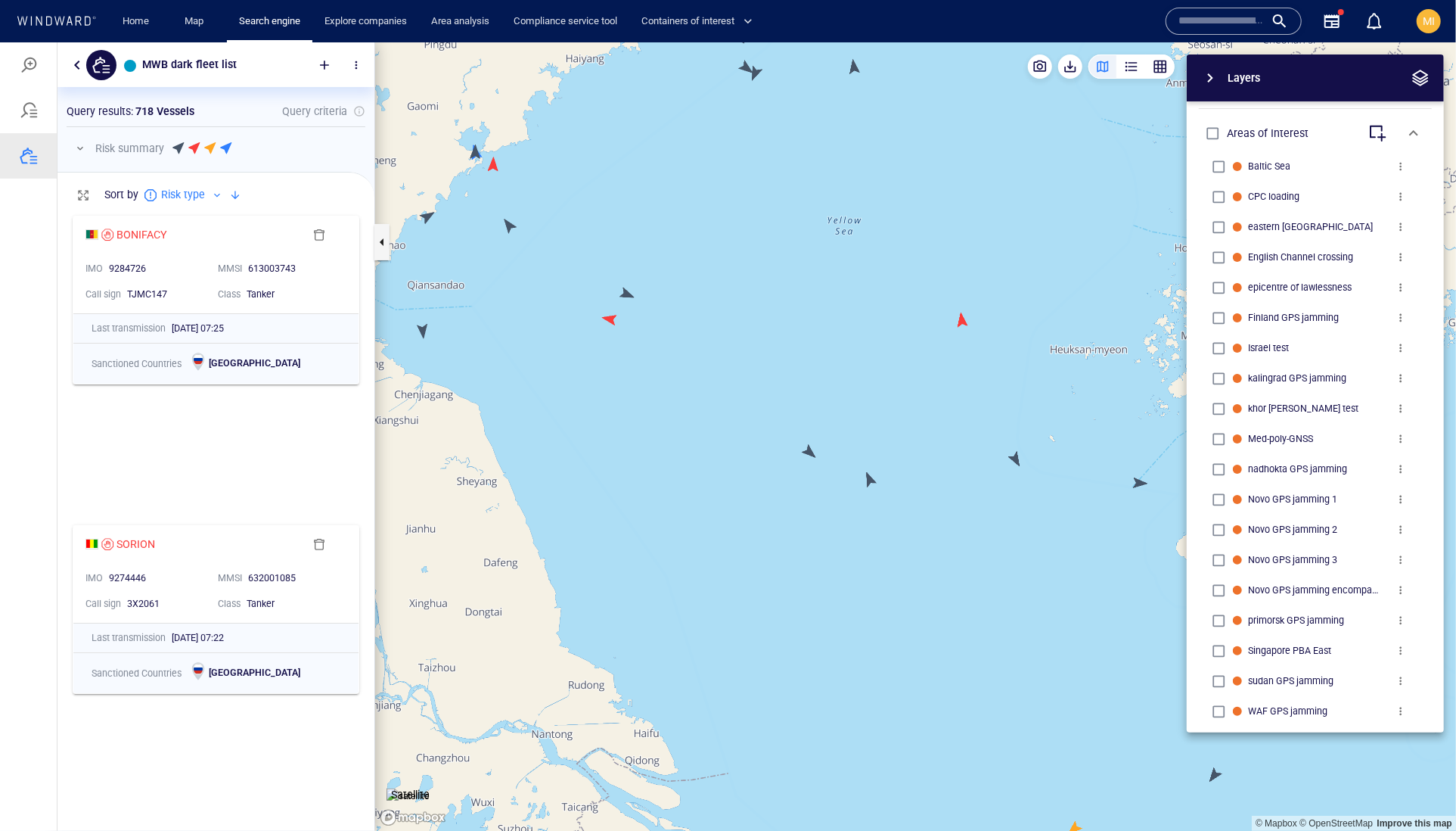
click at [872, 481] on canvas "Map" at bounding box center [915, 436] width 1081 height 789
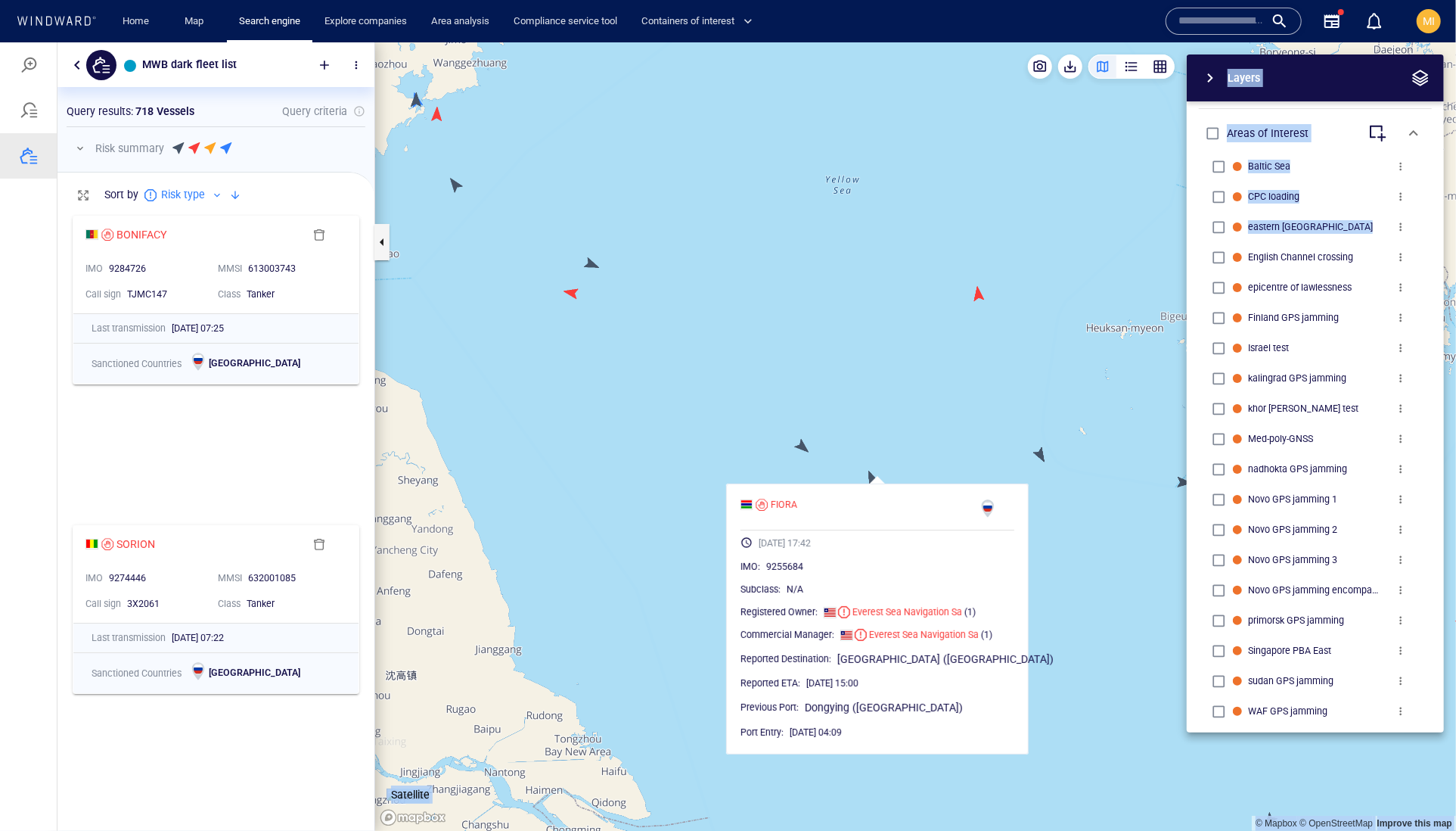
drag, startPoint x: 1002, startPoint y: 443, endPoint x: 840, endPoint y: 436, distance: 162.2
click at [840, 434] on div "© Mapbox © OpenStreetMap Improve this map Satellite Layers System Areas Interna…" at bounding box center [915, 436] width 1081 height 788
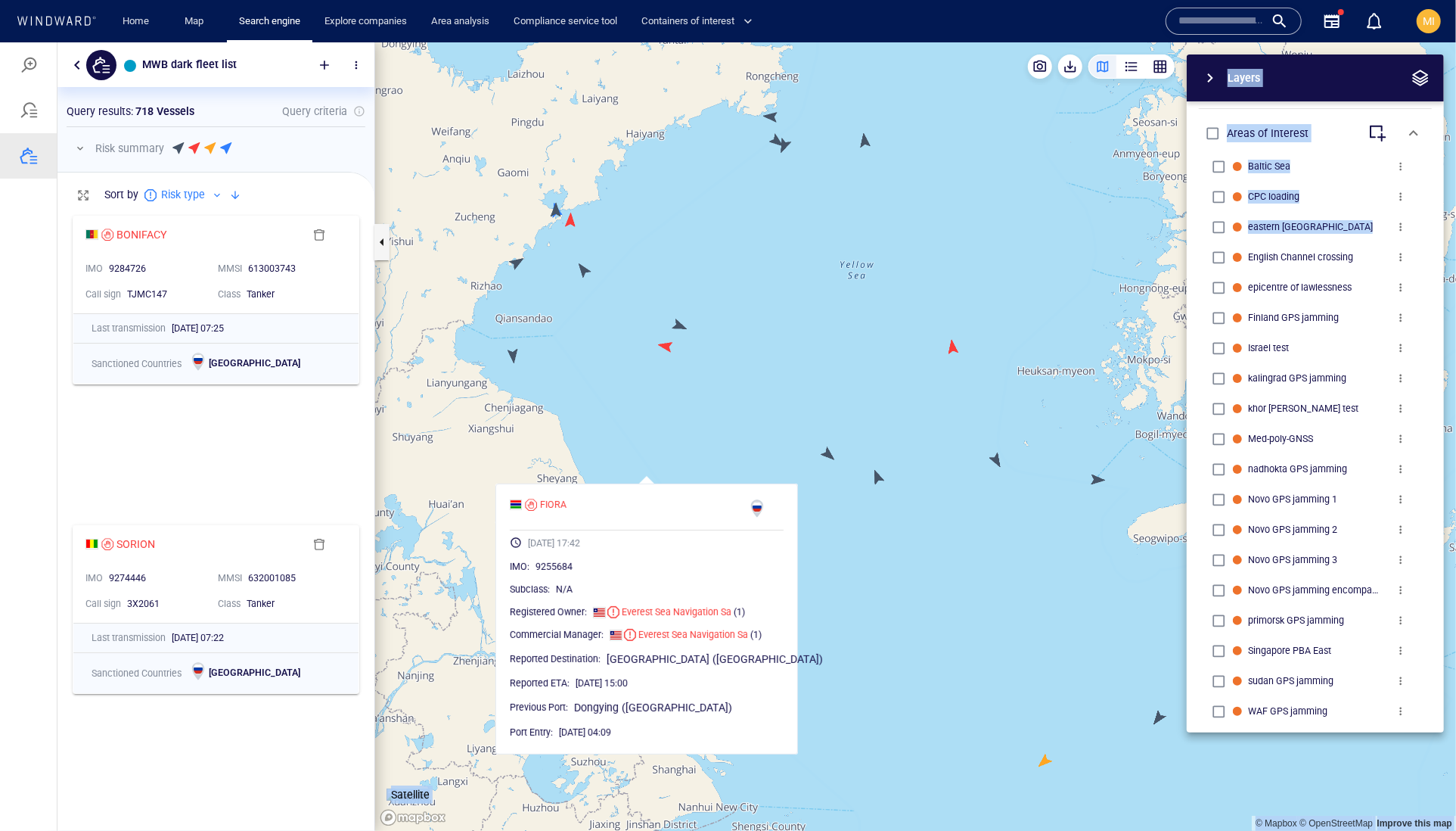
drag, startPoint x: 926, startPoint y: 415, endPoint x: 678, endPoint y: 421, distance: 248.1
click at [678, 421] on canvas "Map" at bounding box center [915, 436] width 1081 height 789
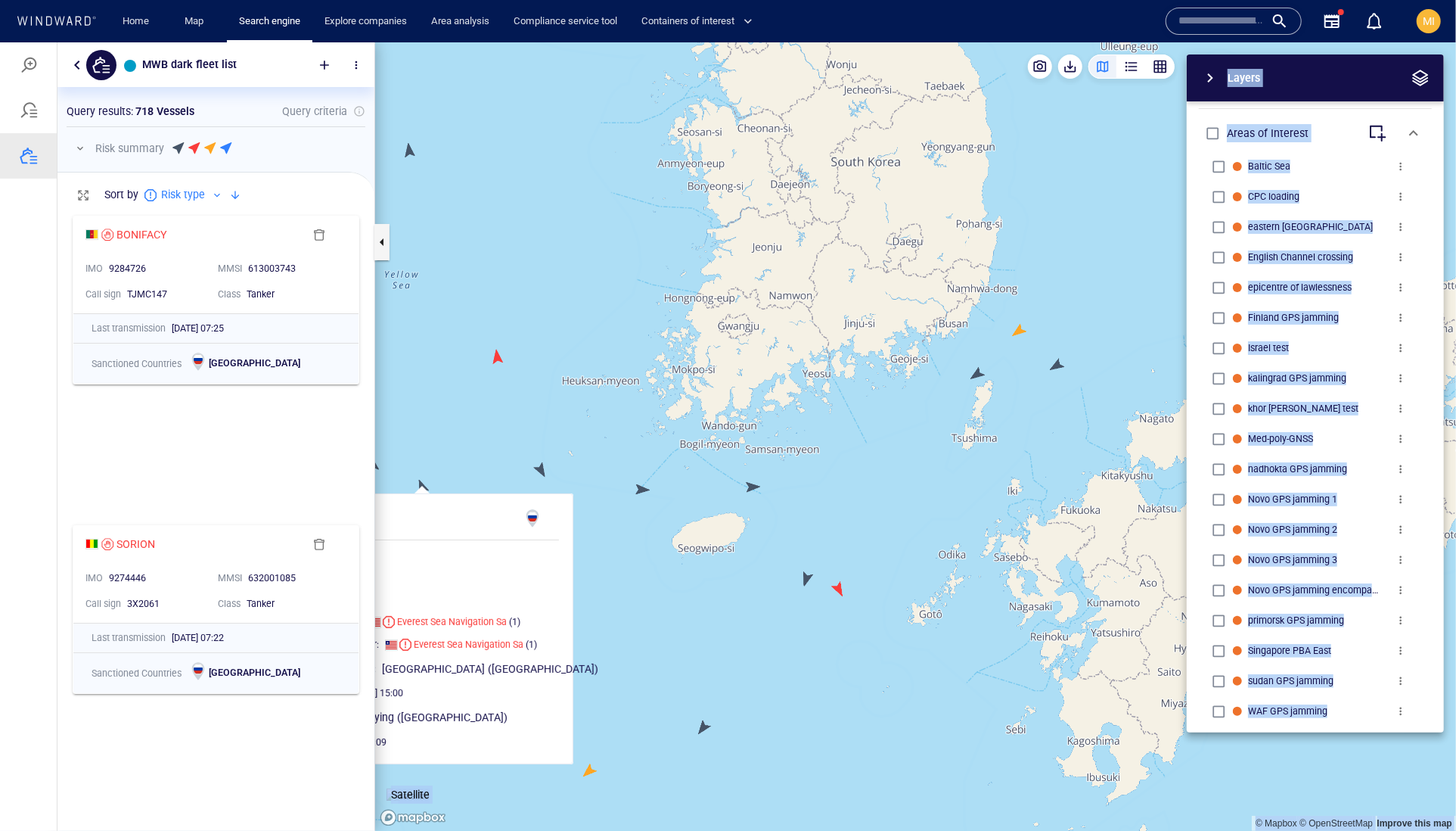
drag, startPoint x: 573, startPoint y: 509, endPoint x: 615, endPoint y: 508, distance: 42.0
click at [639, 511] on div "© Mapbox © OpenStreetMap Improve this map Satellite Layers System Areas Interna…" at bounding box center [915, 436] width 1081 height 788
click at [597, 499] on canvas "Map" at bounding box center [915, 436] width 1081 height 789
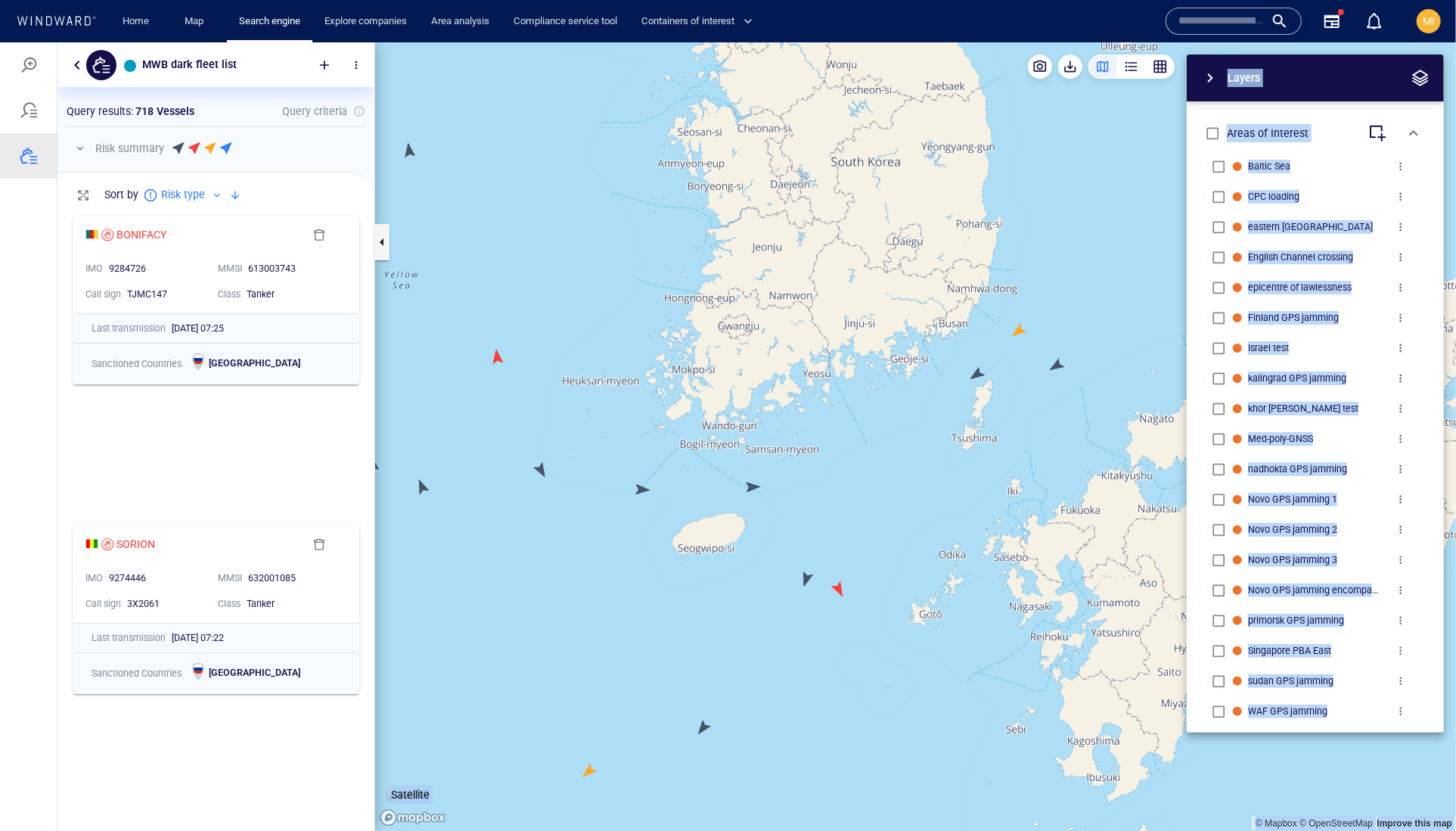
click at [535, 468] on canvas "Map" at bounding box center [915, 436] width 1081 height 789
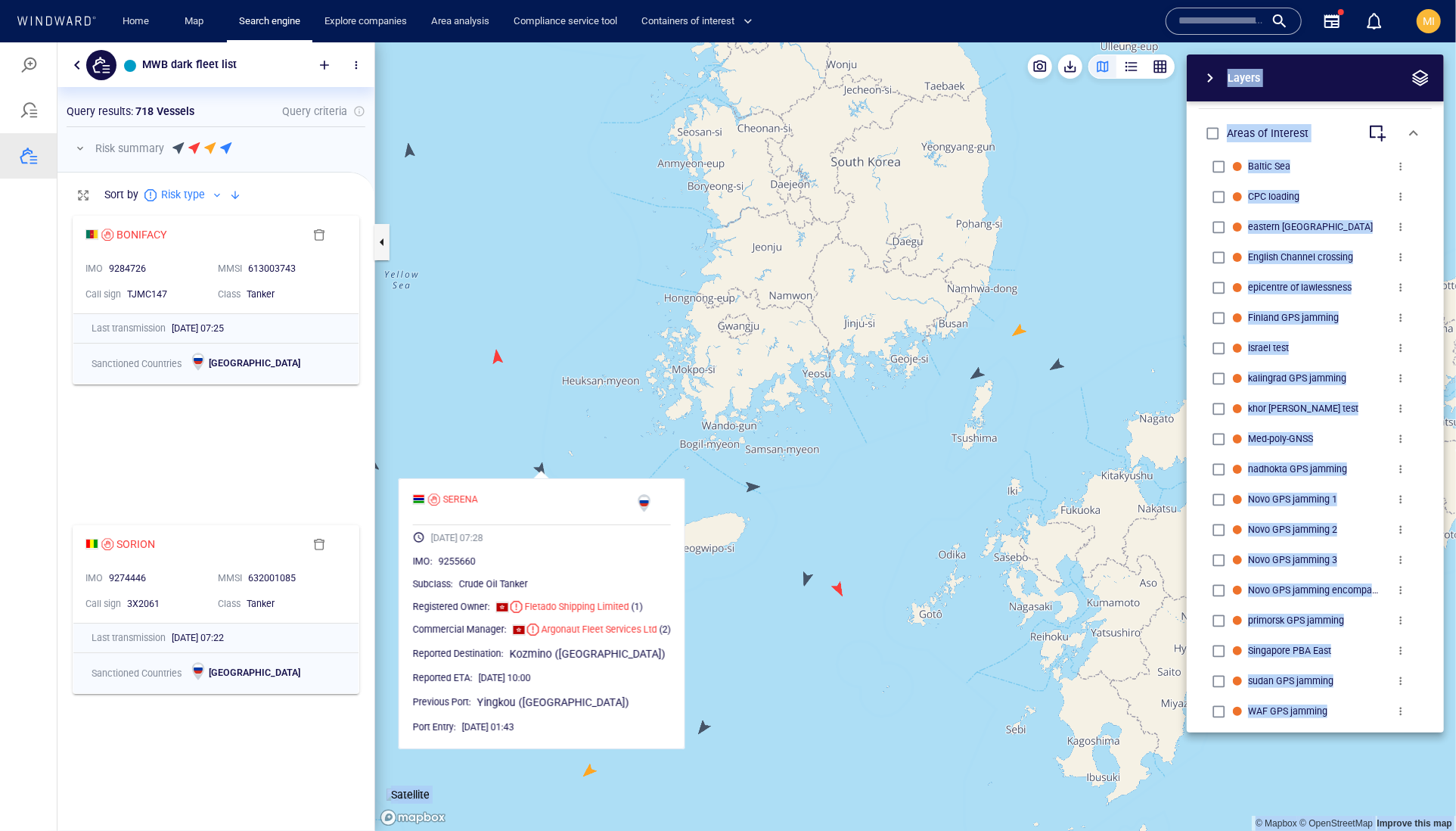
click at [626, 433] on canvas "Map" at bounding box center [915, 436] width 1081 height 789
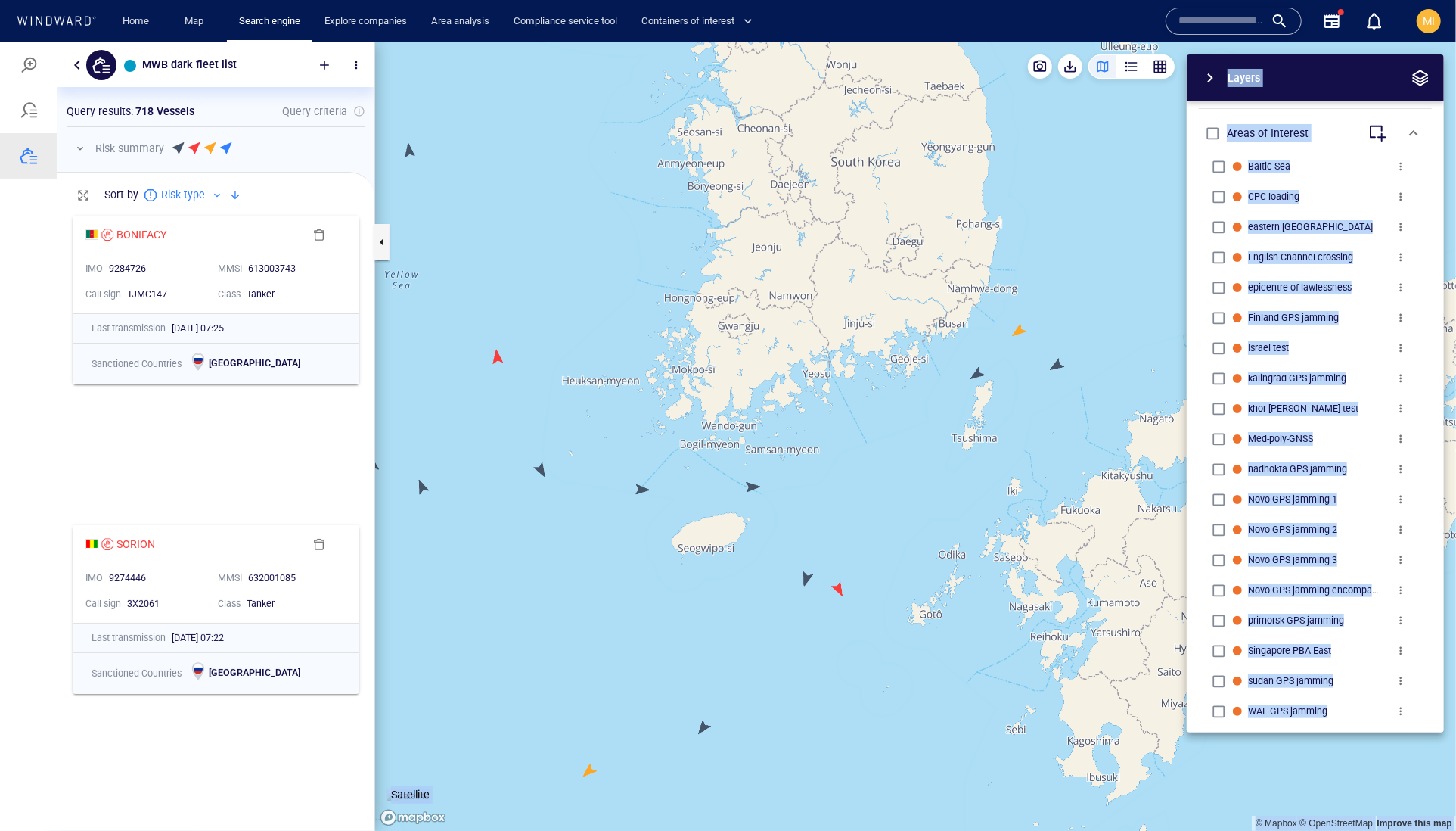
click at [642, 490] on canvas "Map" at bounding box center [915, 436] width 1081 height 789
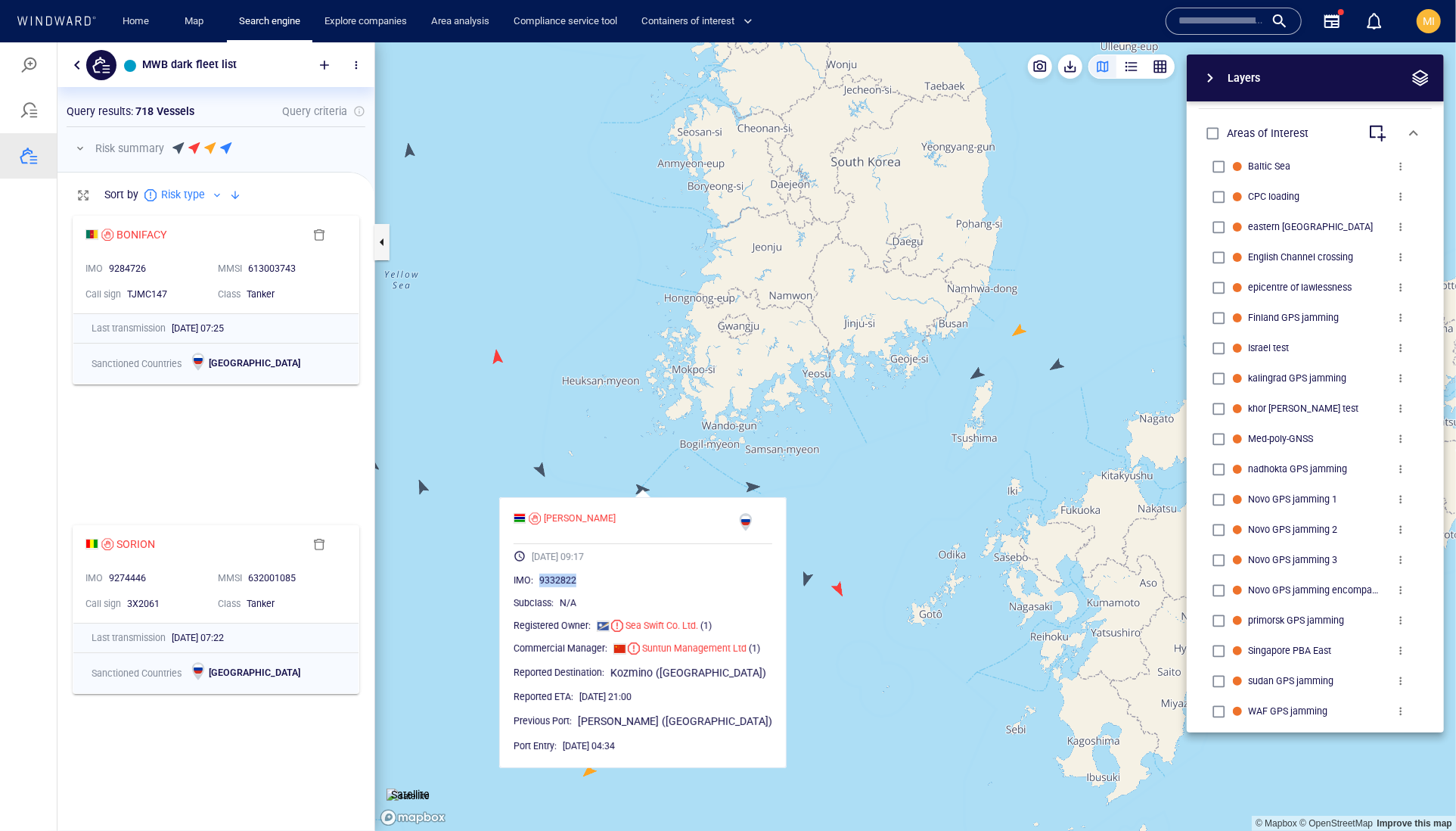
drag, startPoint x: 624, startPoint y: 618, endPoint x: 554, endPoint y: 618, distance: 70.0
click at [554, 587] on div "IMO : 9332822" at bounding box center [643, 580] width 259 height 15
copy span "9332822"
click at [823, 482] on canvas "Map" at bounding box center [915, 436] width 1081 height 789
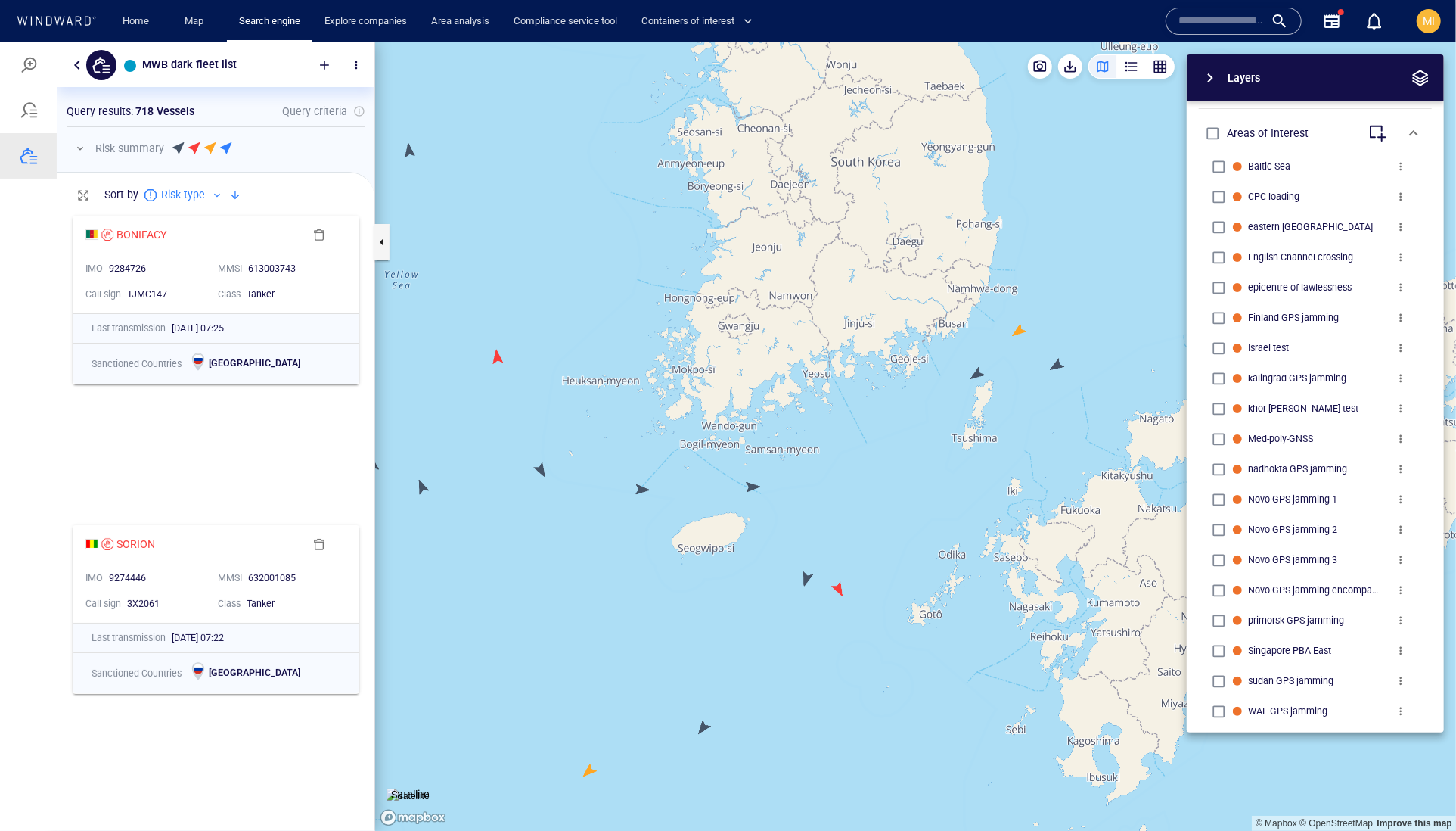
click at [752, 486] on canvas "Map" at bounding box center [915, 436] width 1081 height 789
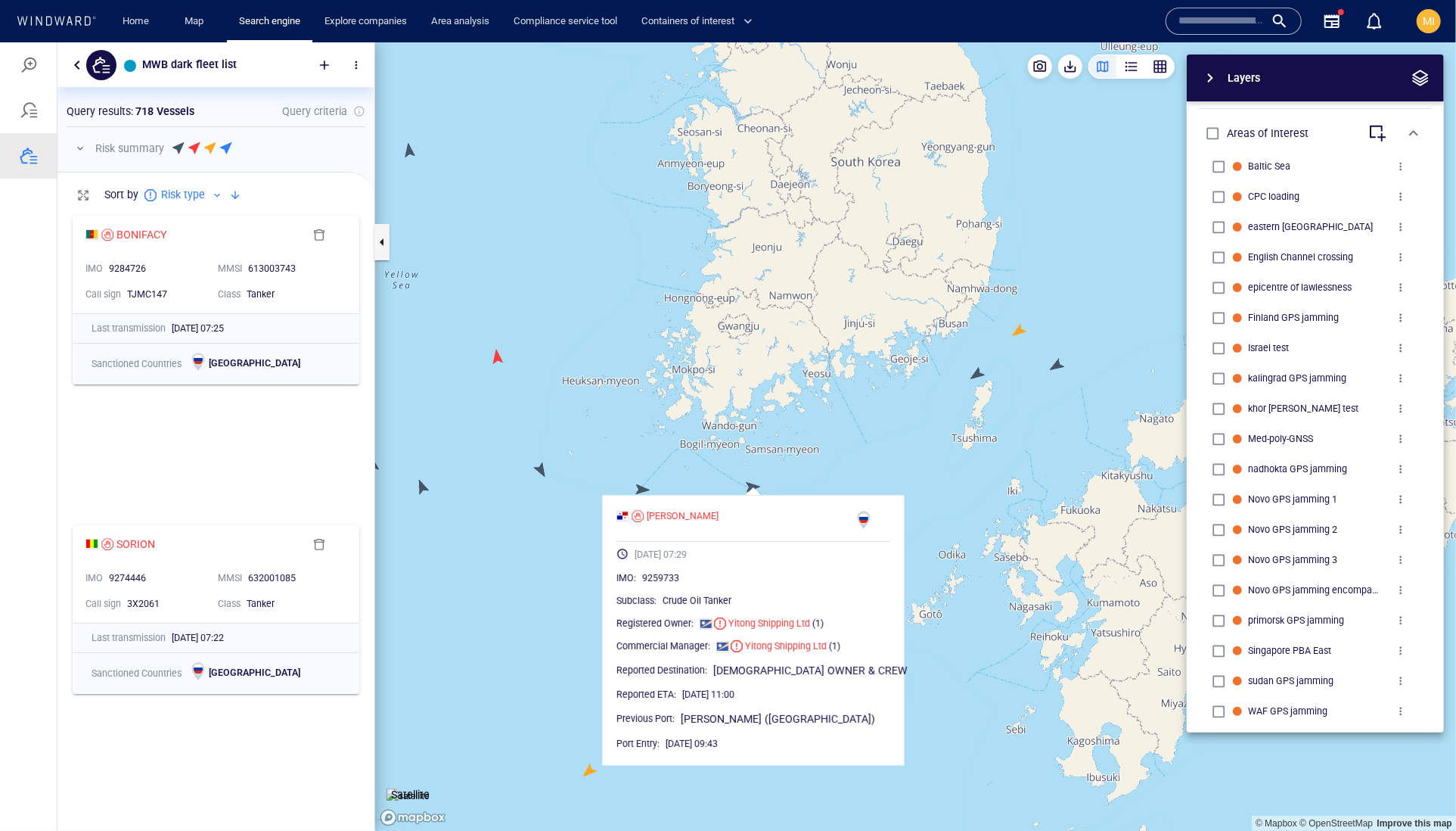
click at [752, 486] on canvas "Map" at bounding box center [915, 436] width 1081 height 789
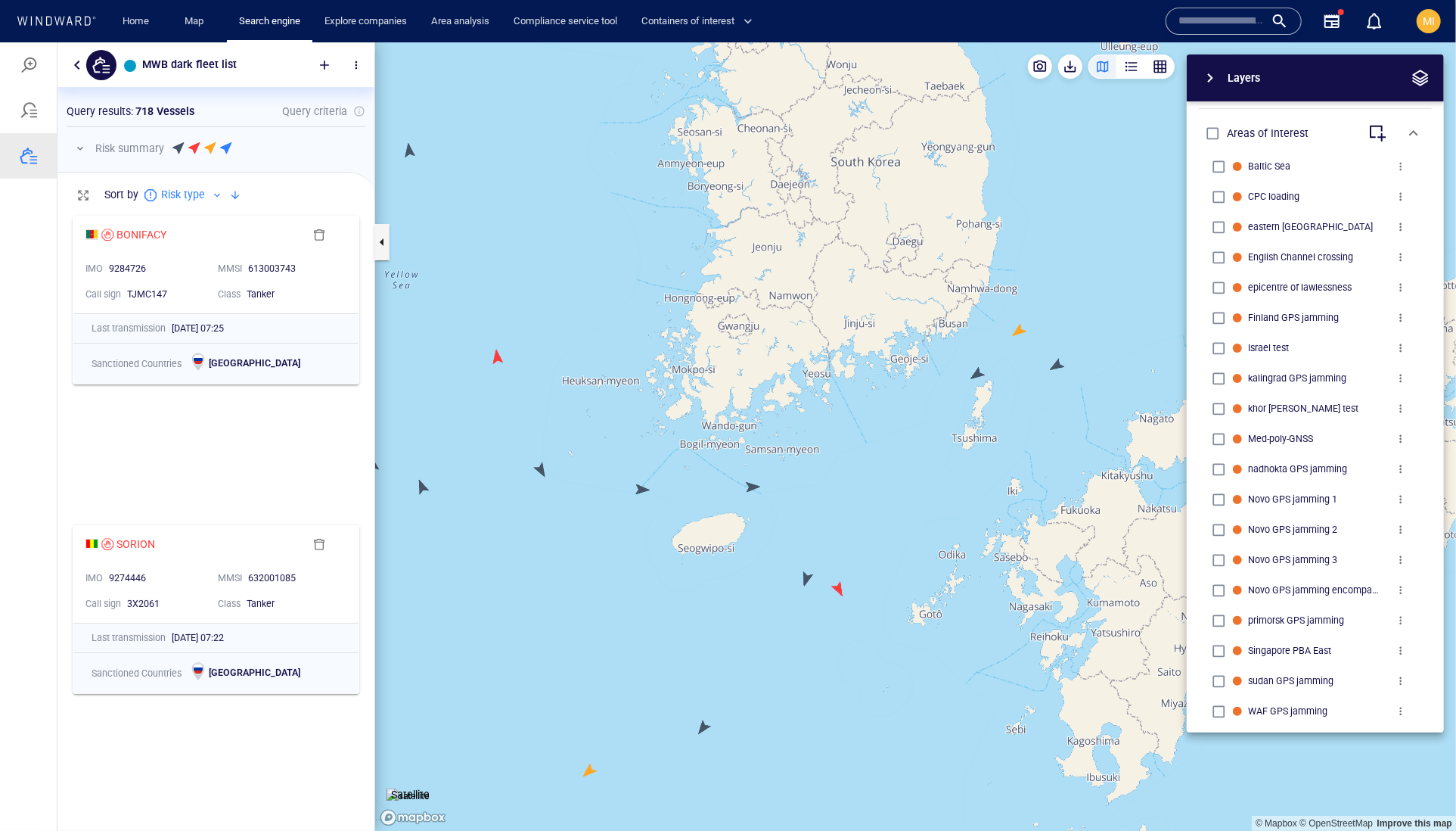
click at [808, 574] on canvas "Map" at bounding box center [915, 436] width 1081 height 789
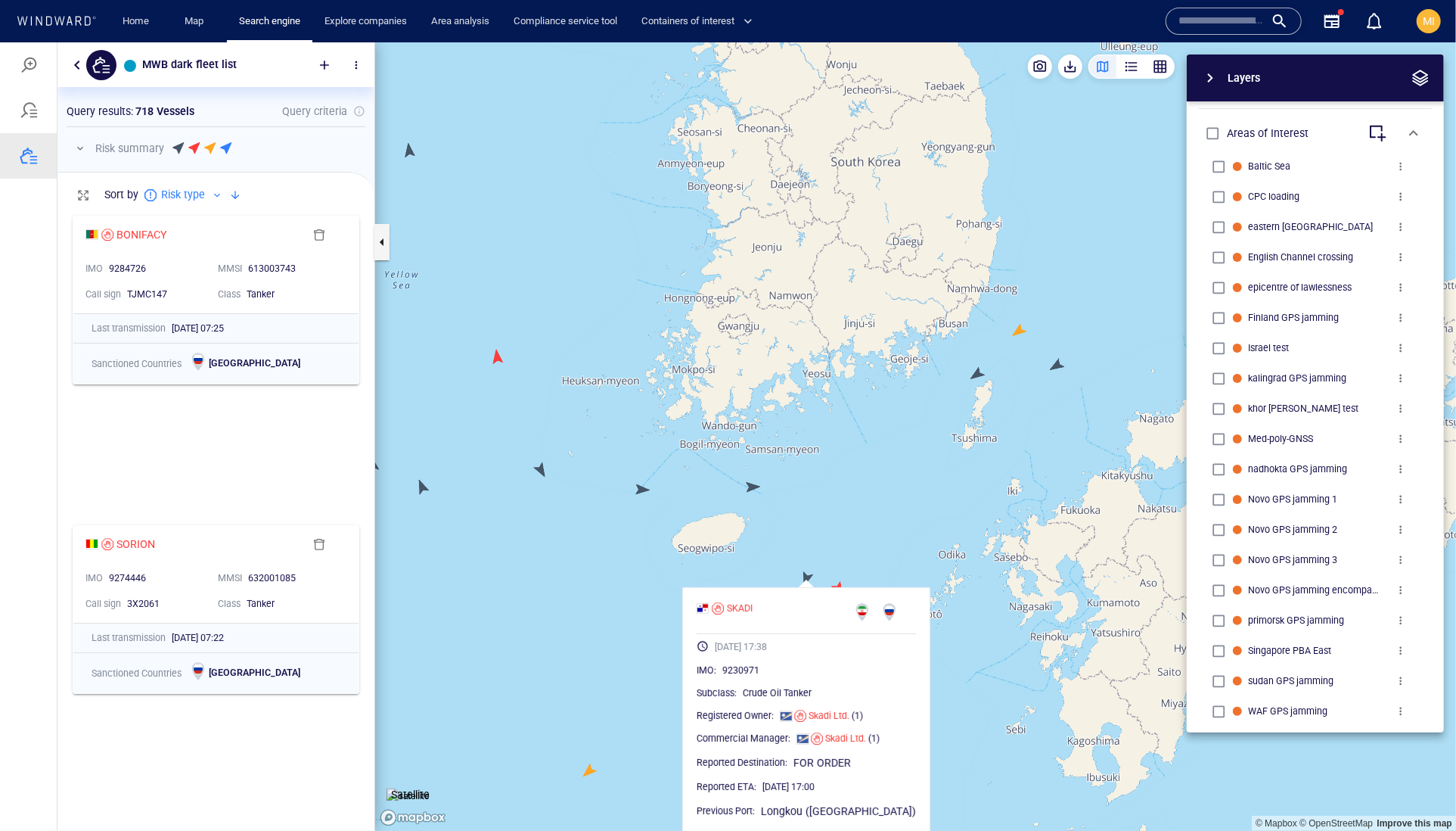
click at [808, 575] on canvas "Map" at bounding box center [915, 436] width 1081 height 789
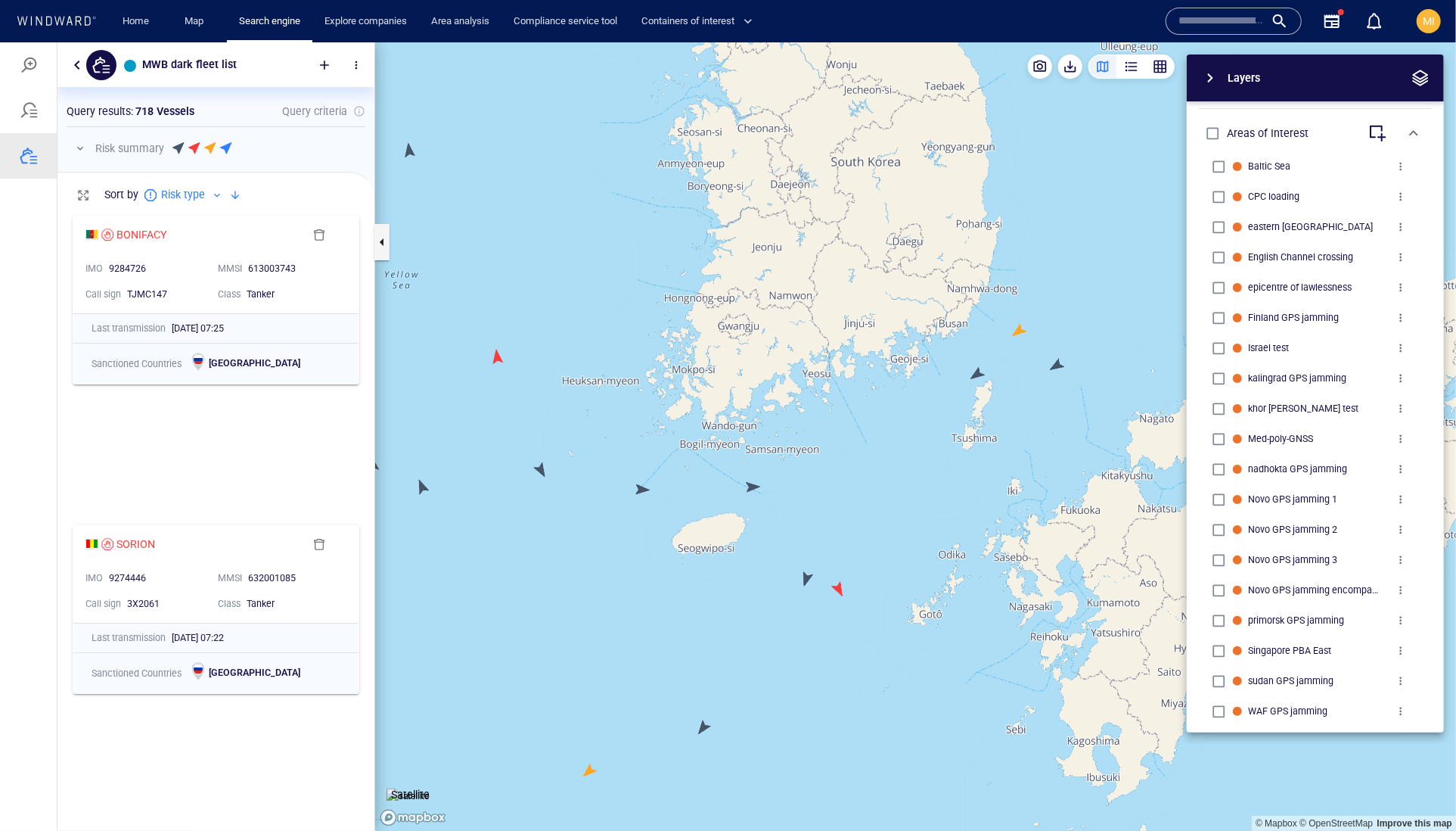
click at [704, 723] on canvas "Map" at bounding box center [915, 436] width 1081 height 789
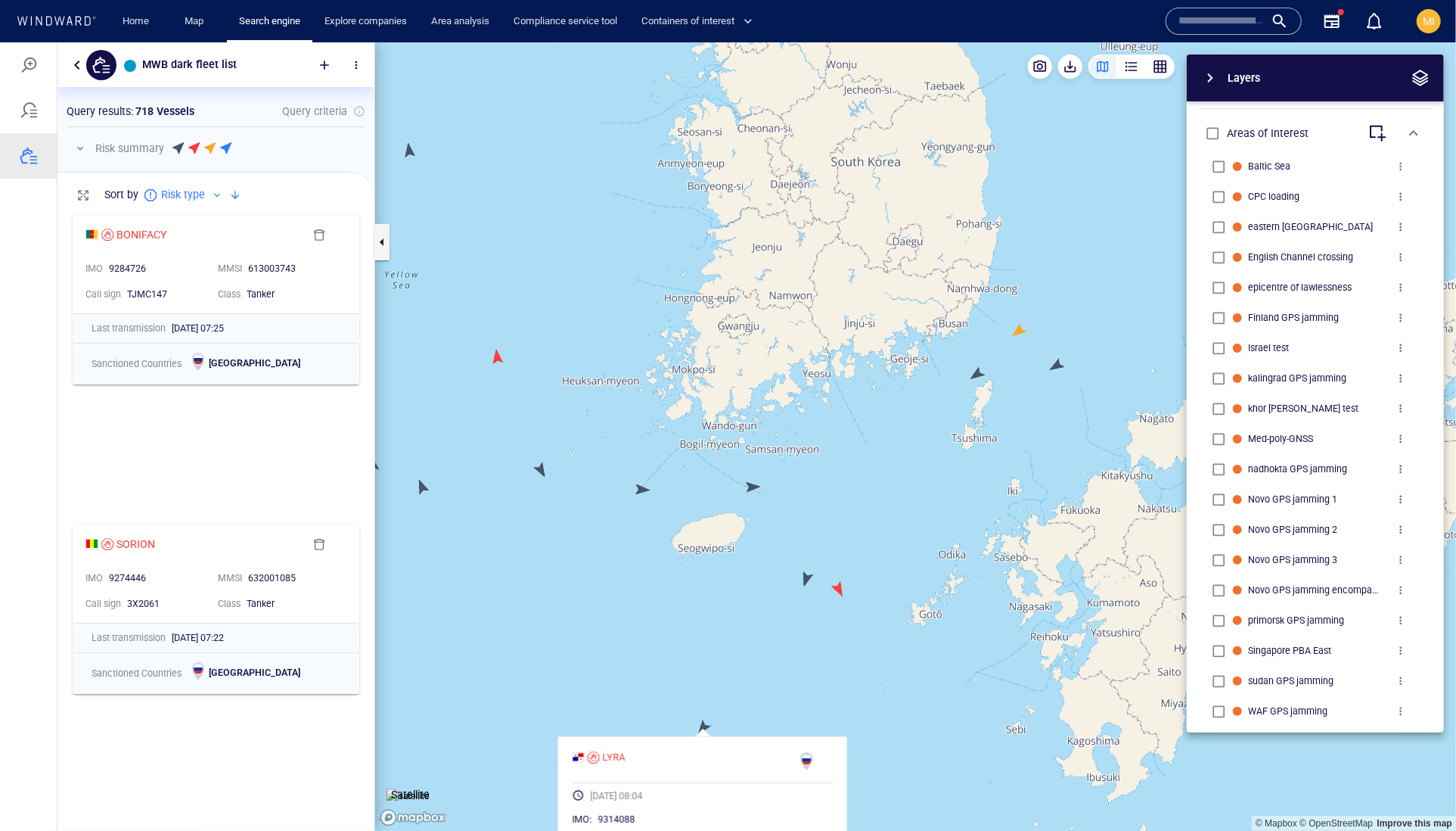
drag, startPoint x: 687, startPoint y: 666, endPoint x: 733, endPoint y: 550, distance: 124.8
click at [730, 550] on canvas "Map" at bounding box center [915, 436] width 1081 height 789
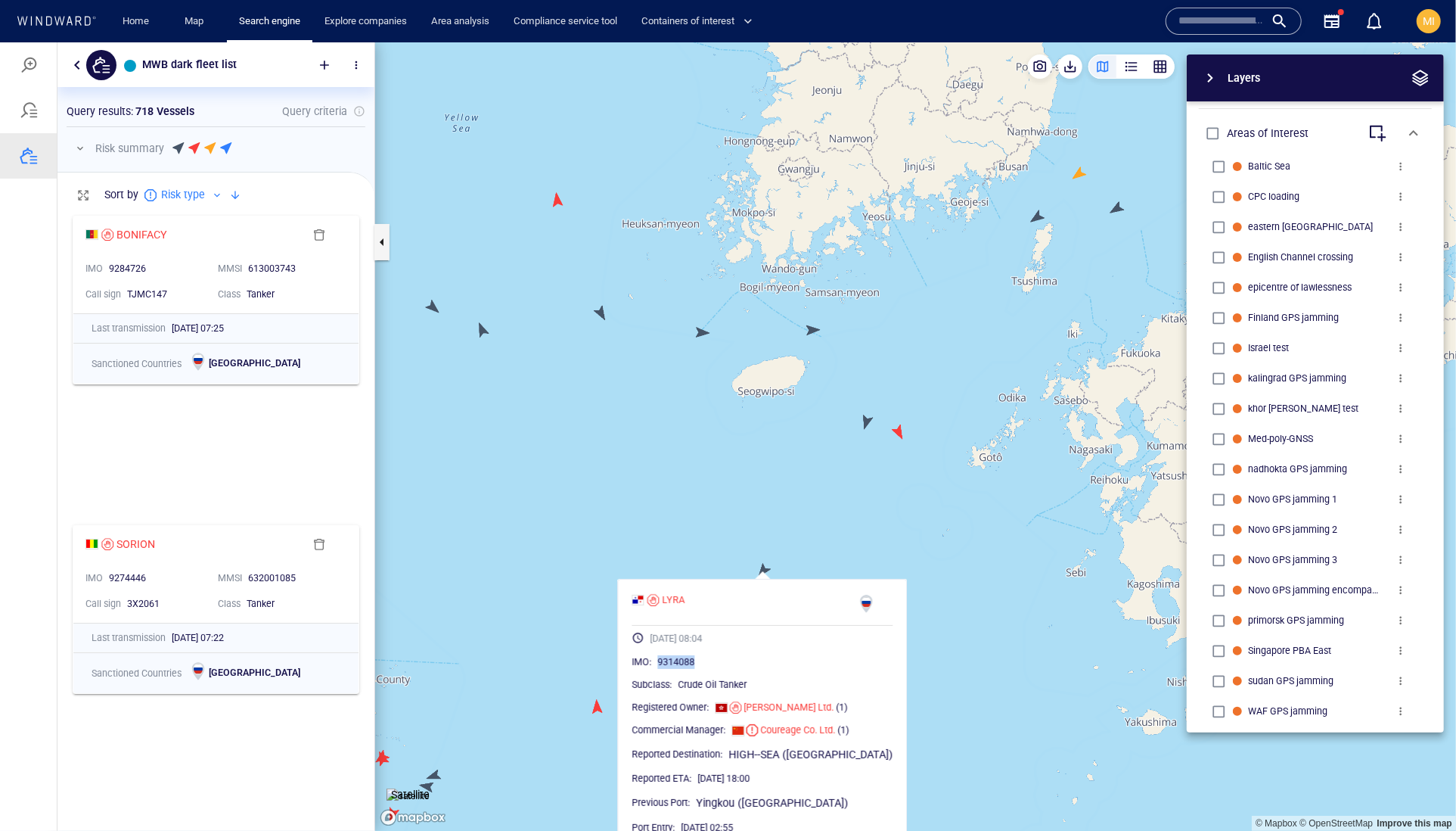
drag, startPoint x: 745, startPoint y: 693, endPoint x: 674, endPoint y: 693, distance: 71.0
click at [674, 669] on div "IMO : 9314088" at bounding box center [763, 662] width 261 height 15
copy span "9314088"
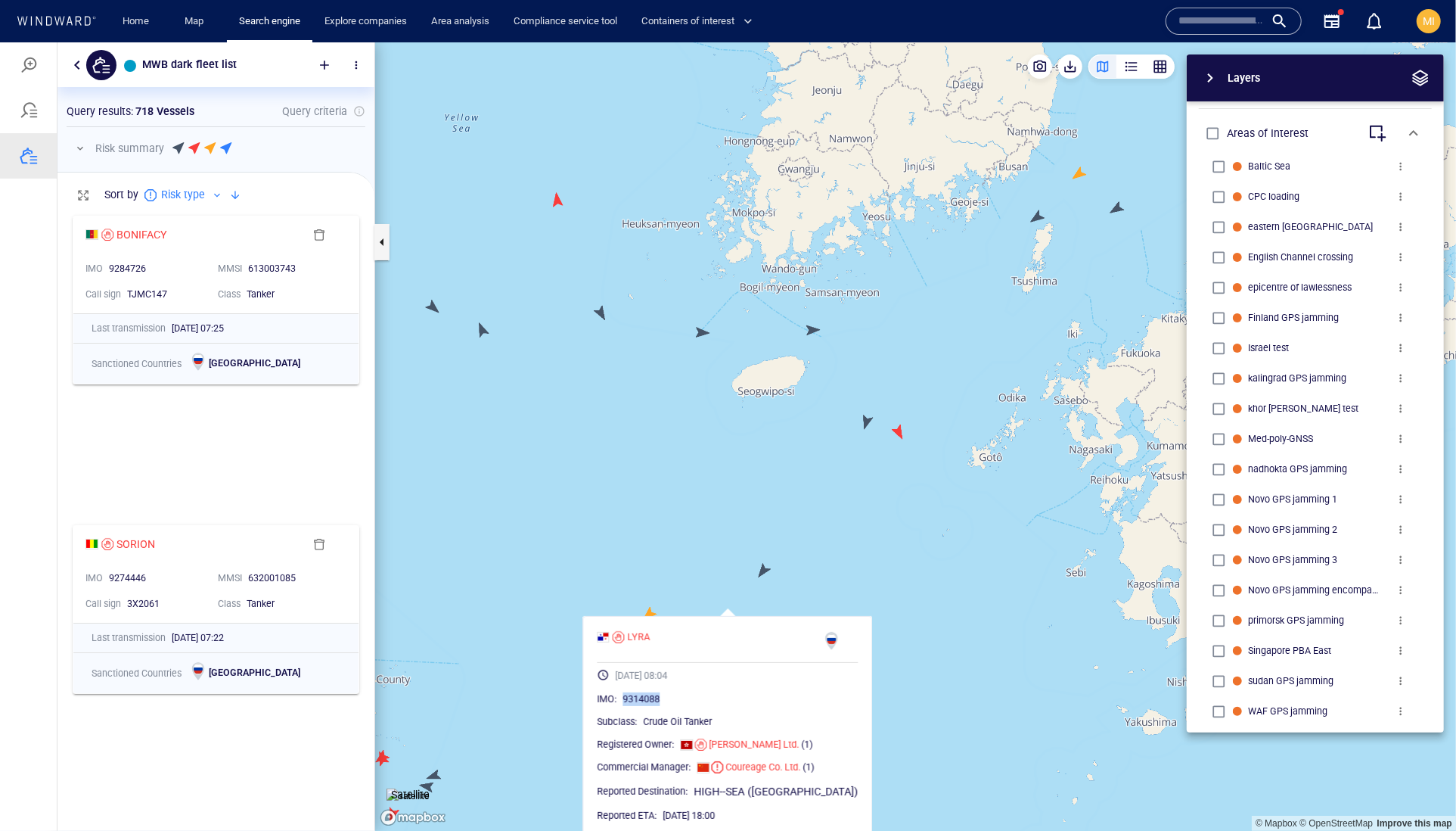
drag, startPoint x: 952, startPoint y: 457, endPoint x: 836, endPoint y: 597, distance: 181.8
click at [840, 594] on canvas "Map" at bounding box center [915, 436] width 1081 height 789
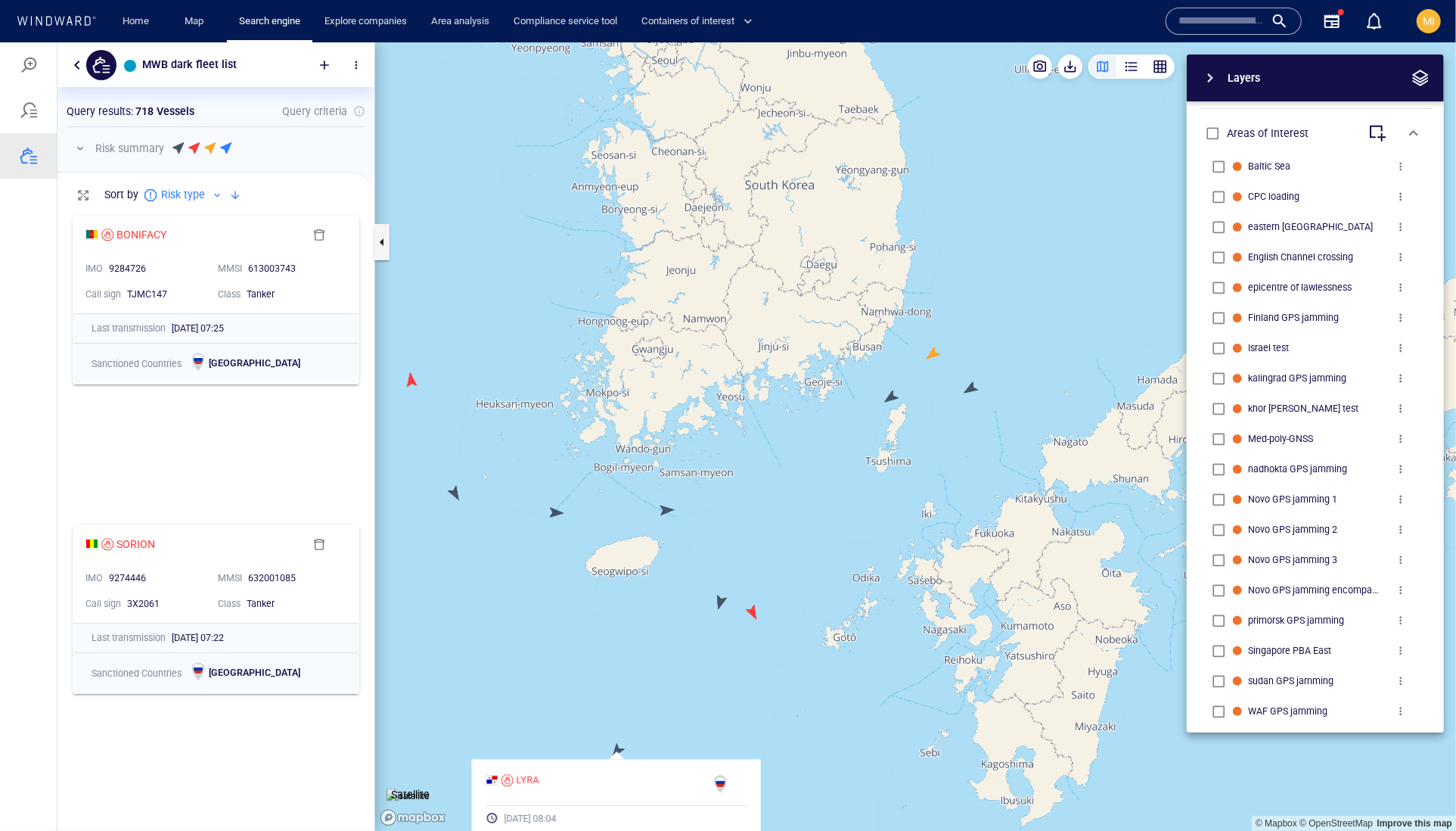
click at [894, 396] on canvas "Map" at bounding box center [915, 436] width 1081 height 789
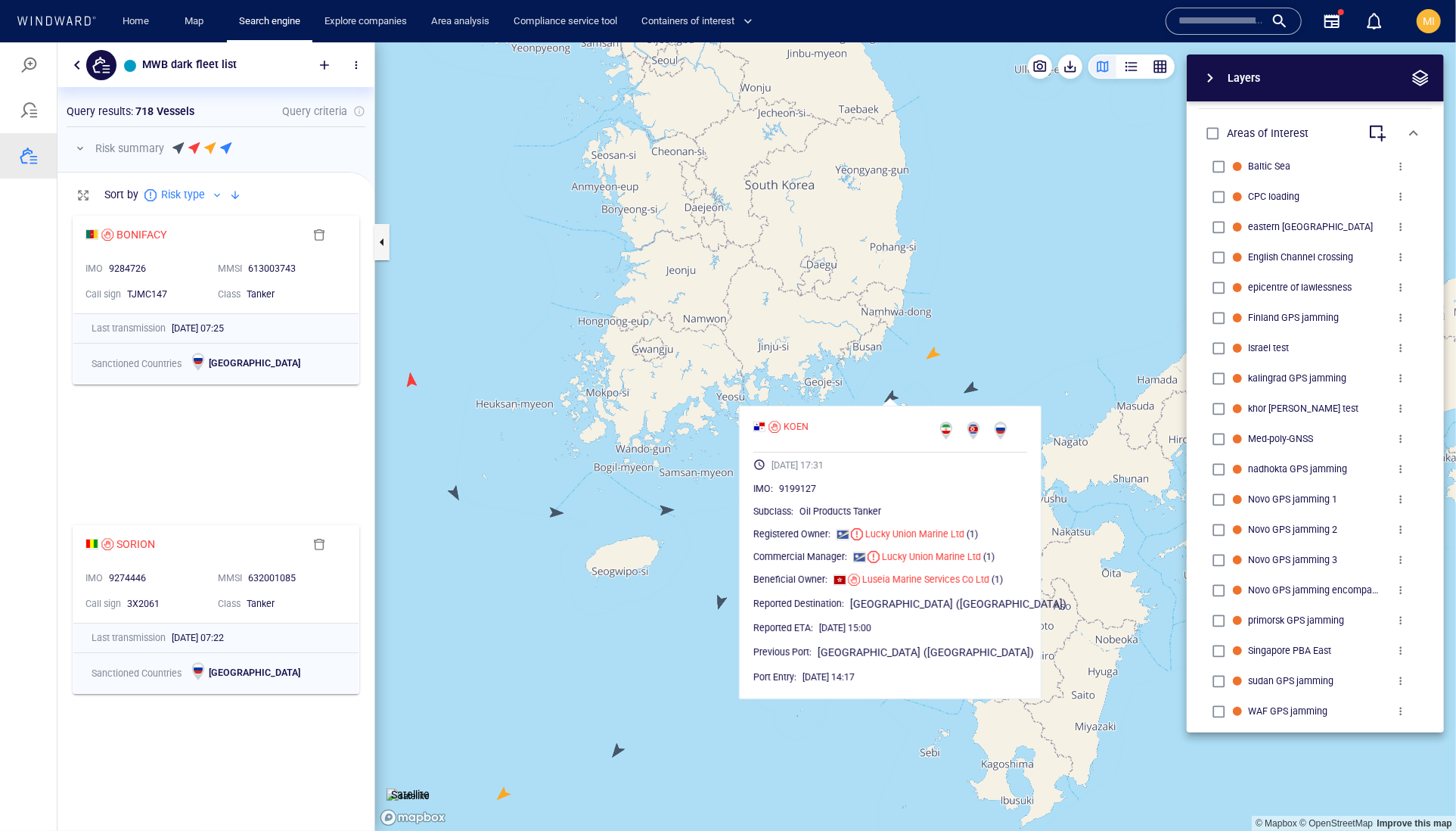
click at [970, 387] on canvas "Map" at bounding box center [915, 436] width 1081 height 789
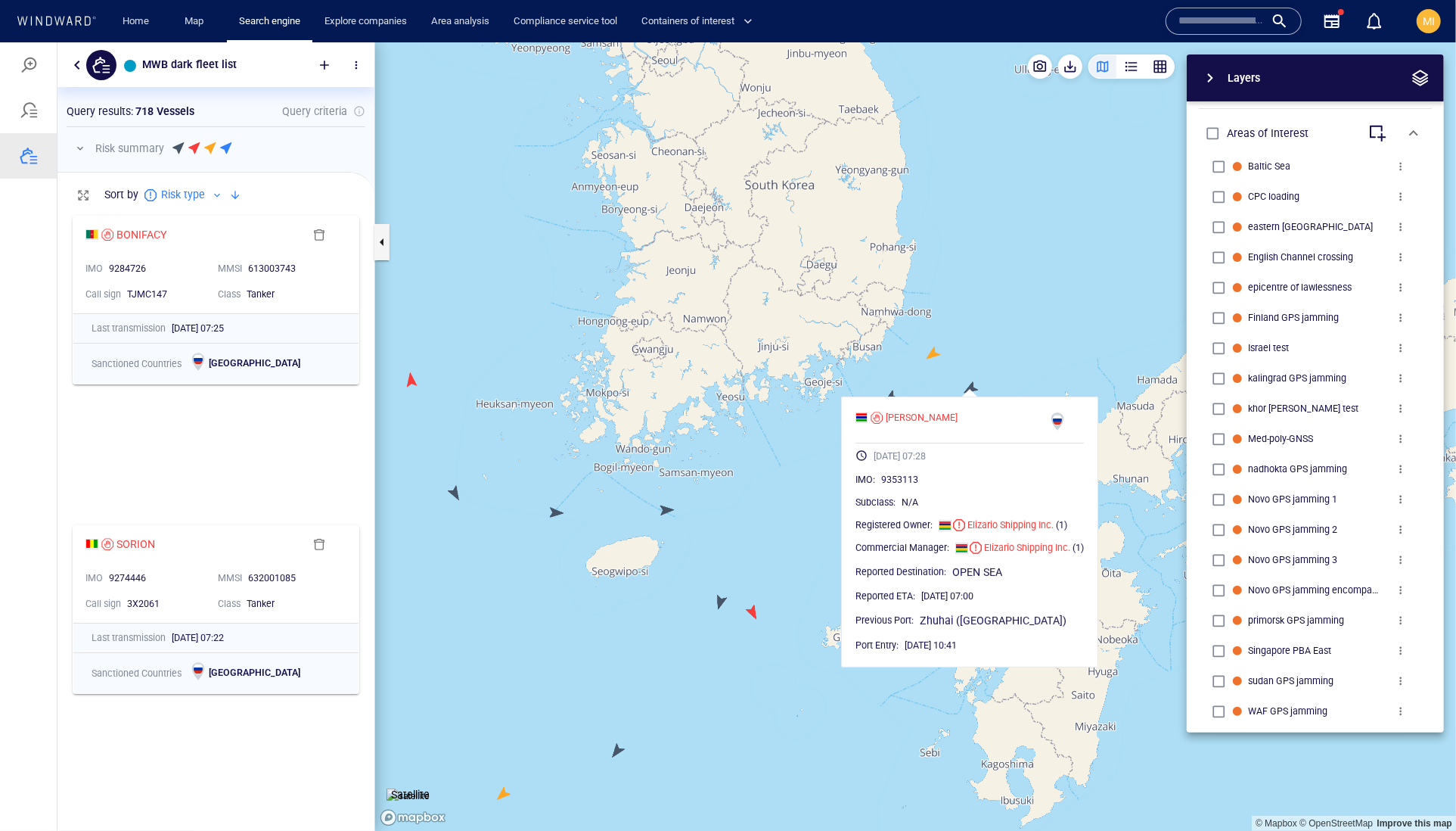
click at [932, 350] on canvas "Map" at bounding box center [915, 436] width 1081 height 789
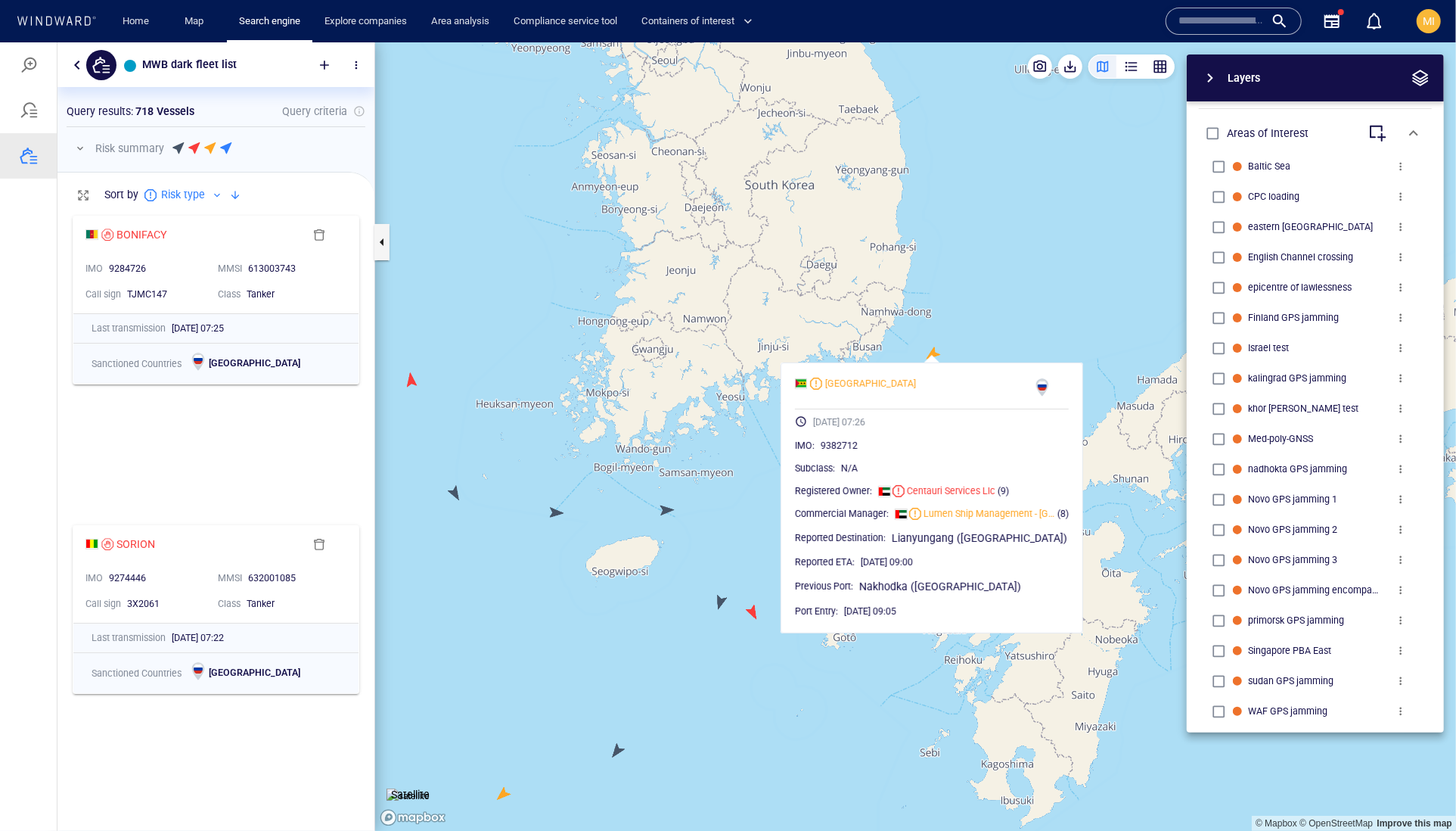
click at [764, 533] on canvas "Map" at bounding box center [915, 436] width 1081 height 789
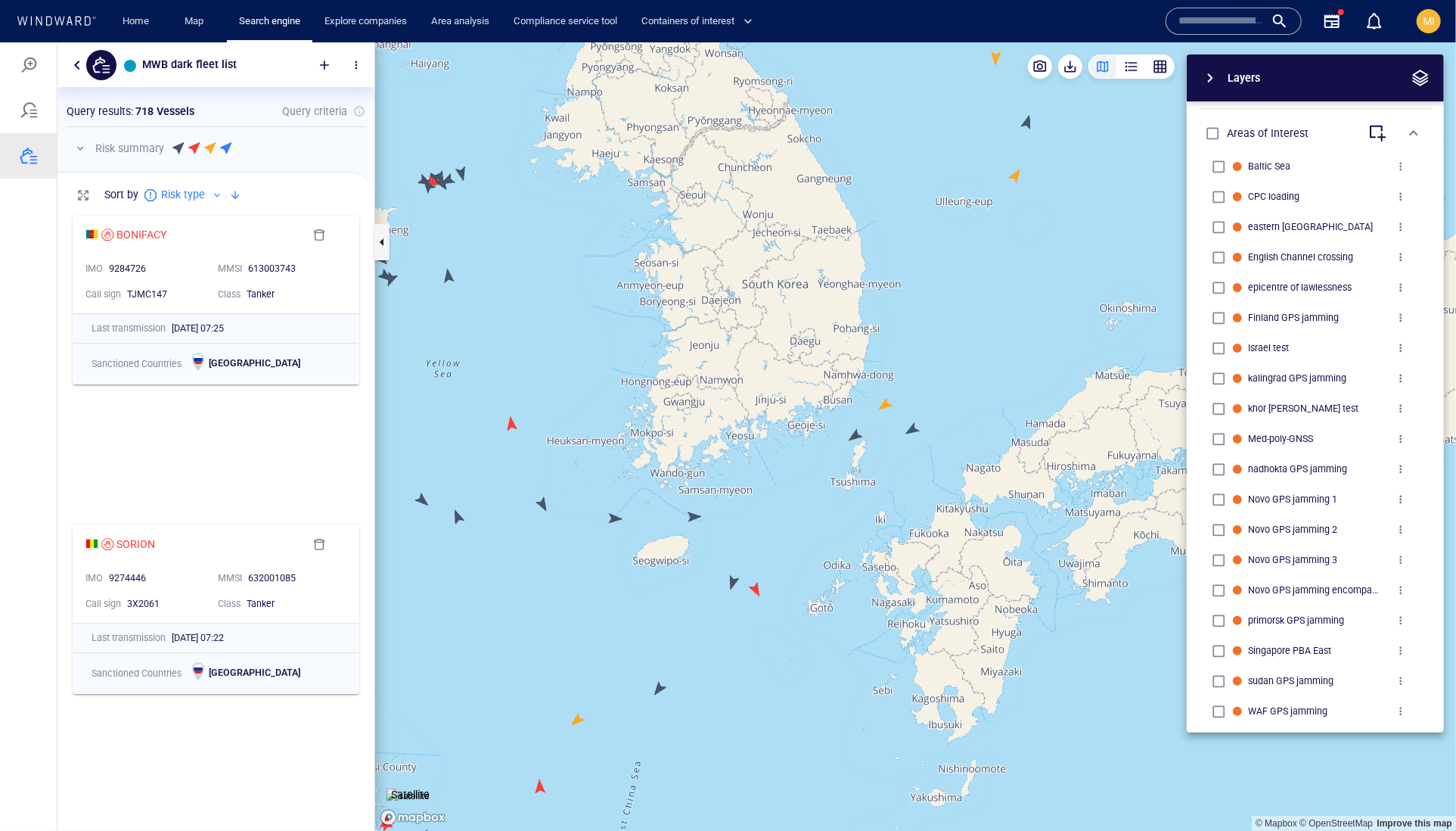
click at [885, 402] on canvas "Map" at bounding box center [915, 436] width 1081 height 789
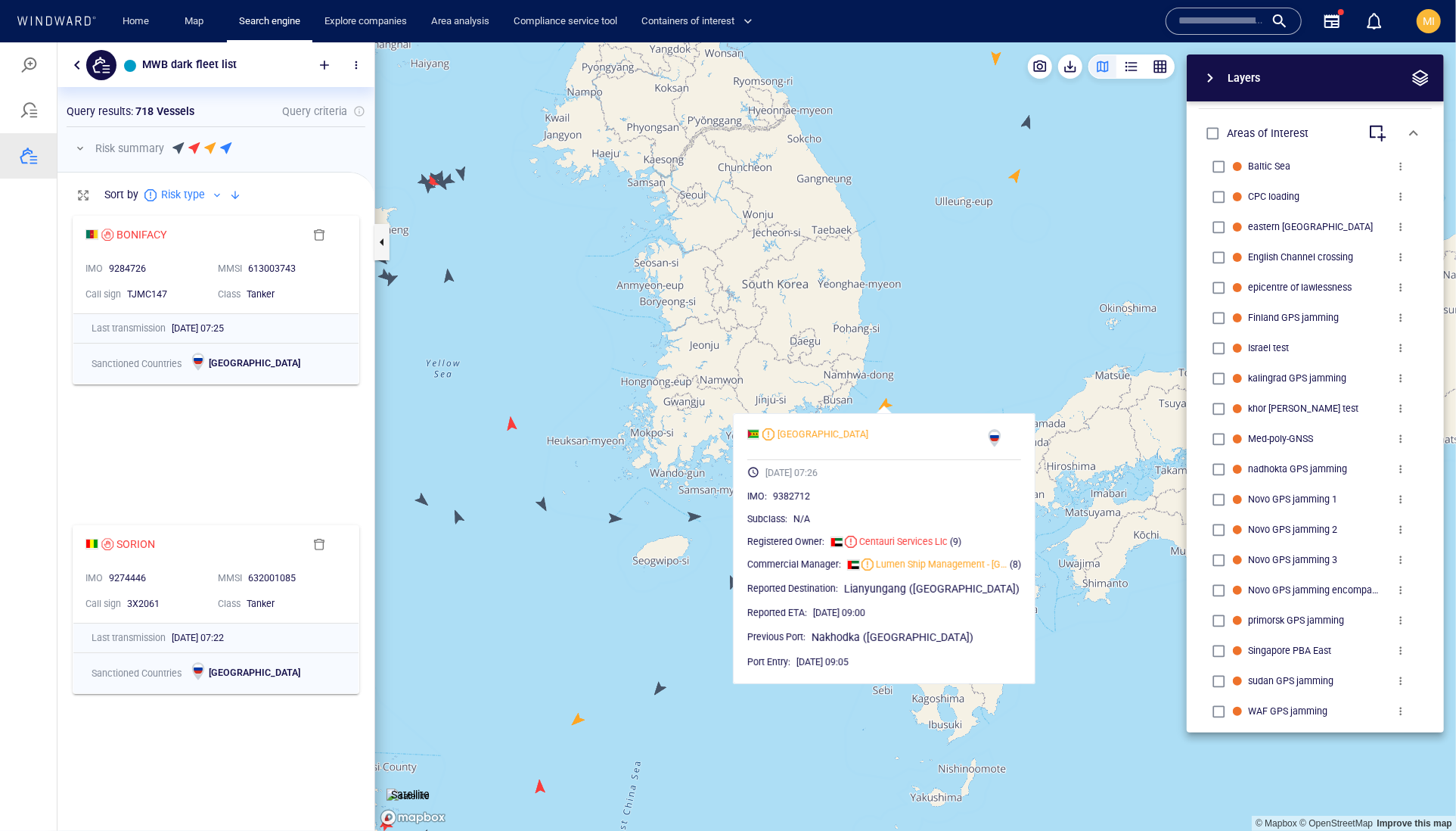
click at [715, 554] on canvas "Map" at bounding box center [915, 436] width 1081 height 789
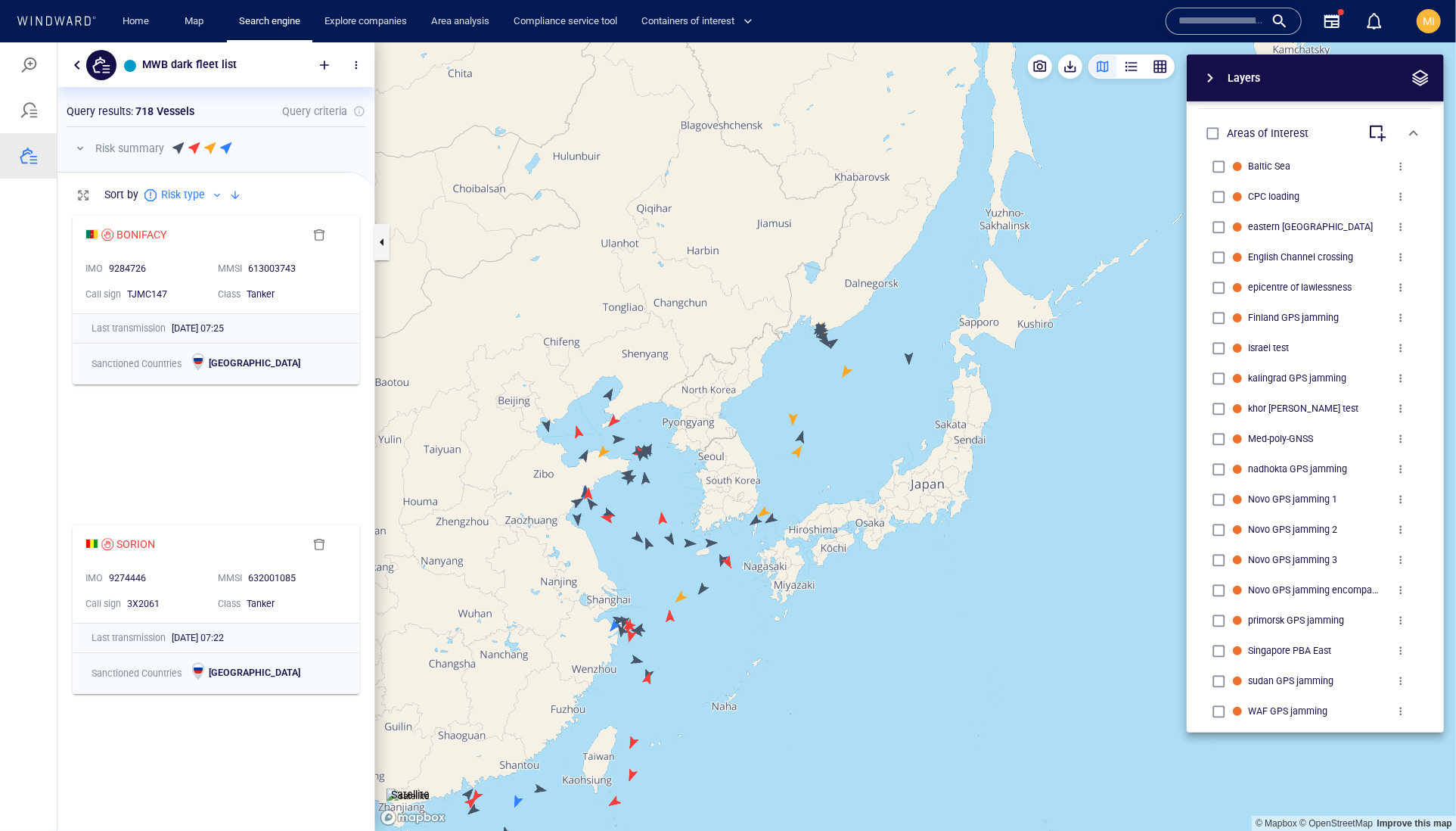
drag, startPoint x: 822, startPoint y: 412, endPoint x: 797, endPoint y: 552, distance: 142.2
click at [799, 550] on canvas "Map" at bounding box center [915, 436] width 1081 height 789
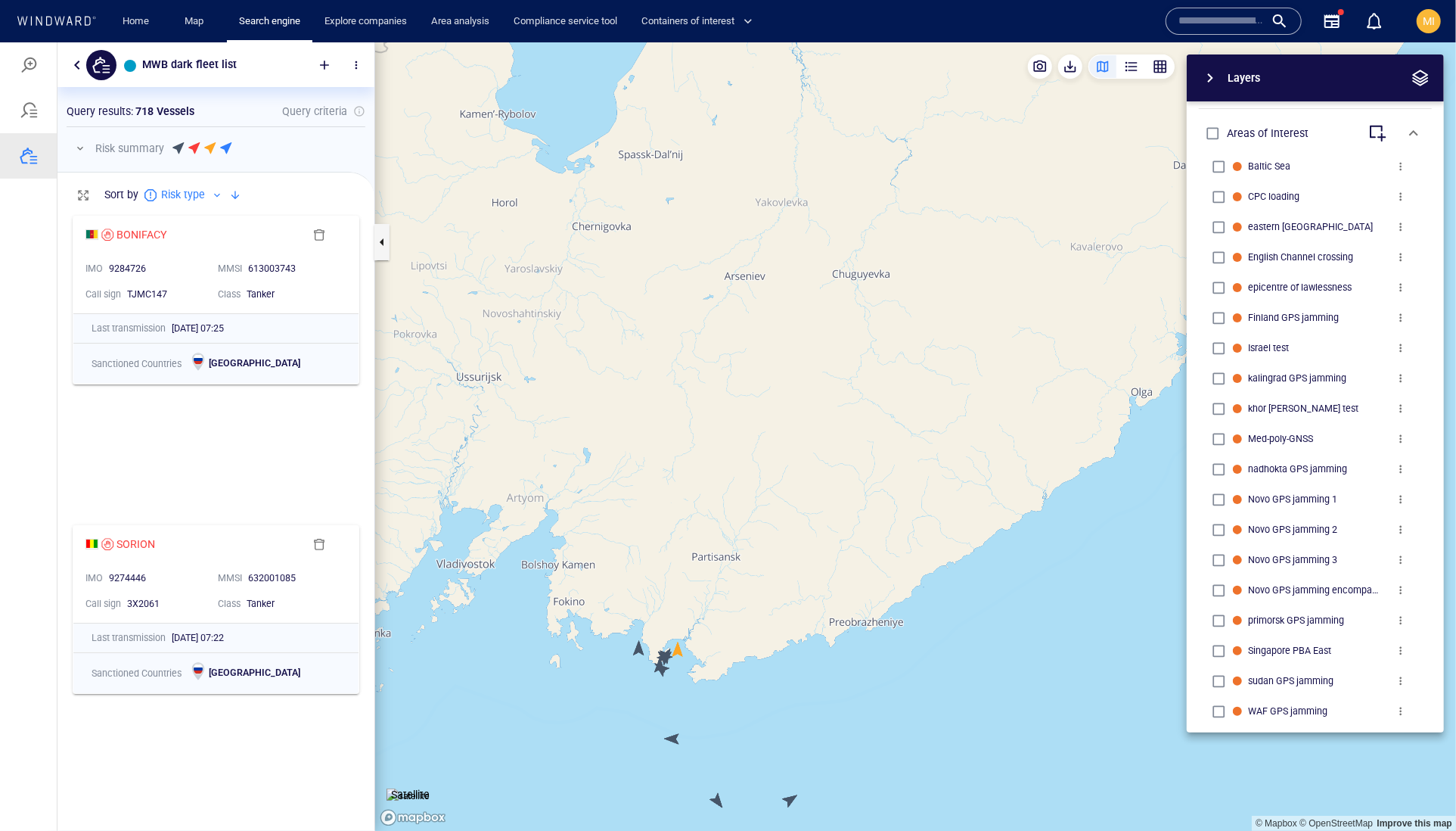
drag, startPoint x: 704, startPoint y: 673, endPoint x: 769, endPoint y: 634, distance: 75.8
click at [769, 634] on canvas "Map" at bounding box center [915, 436] width 1081 height 789
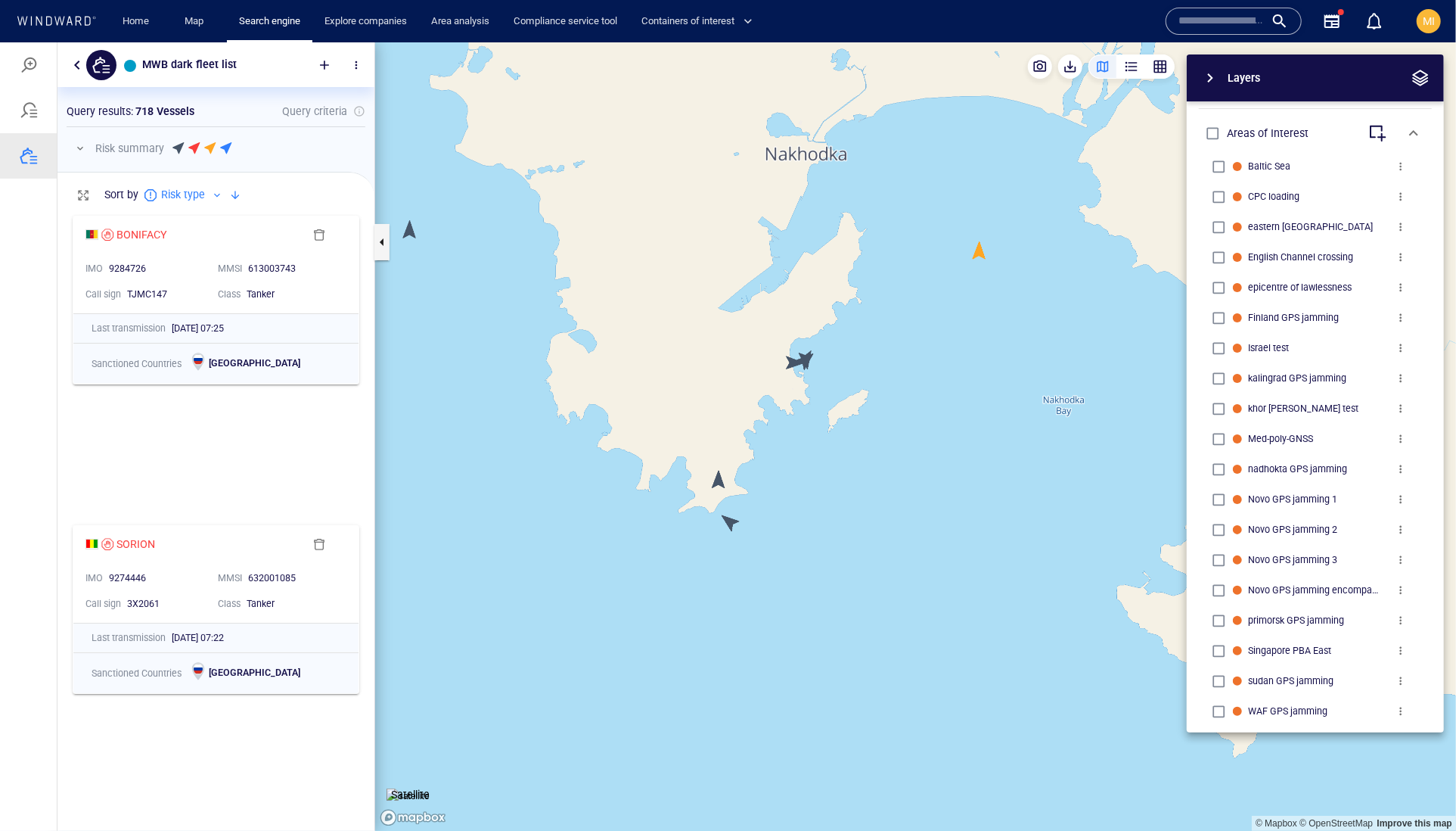
click at [715, 485] on canvas "Map" at bounding box center [915, 436] width 1081 height 789
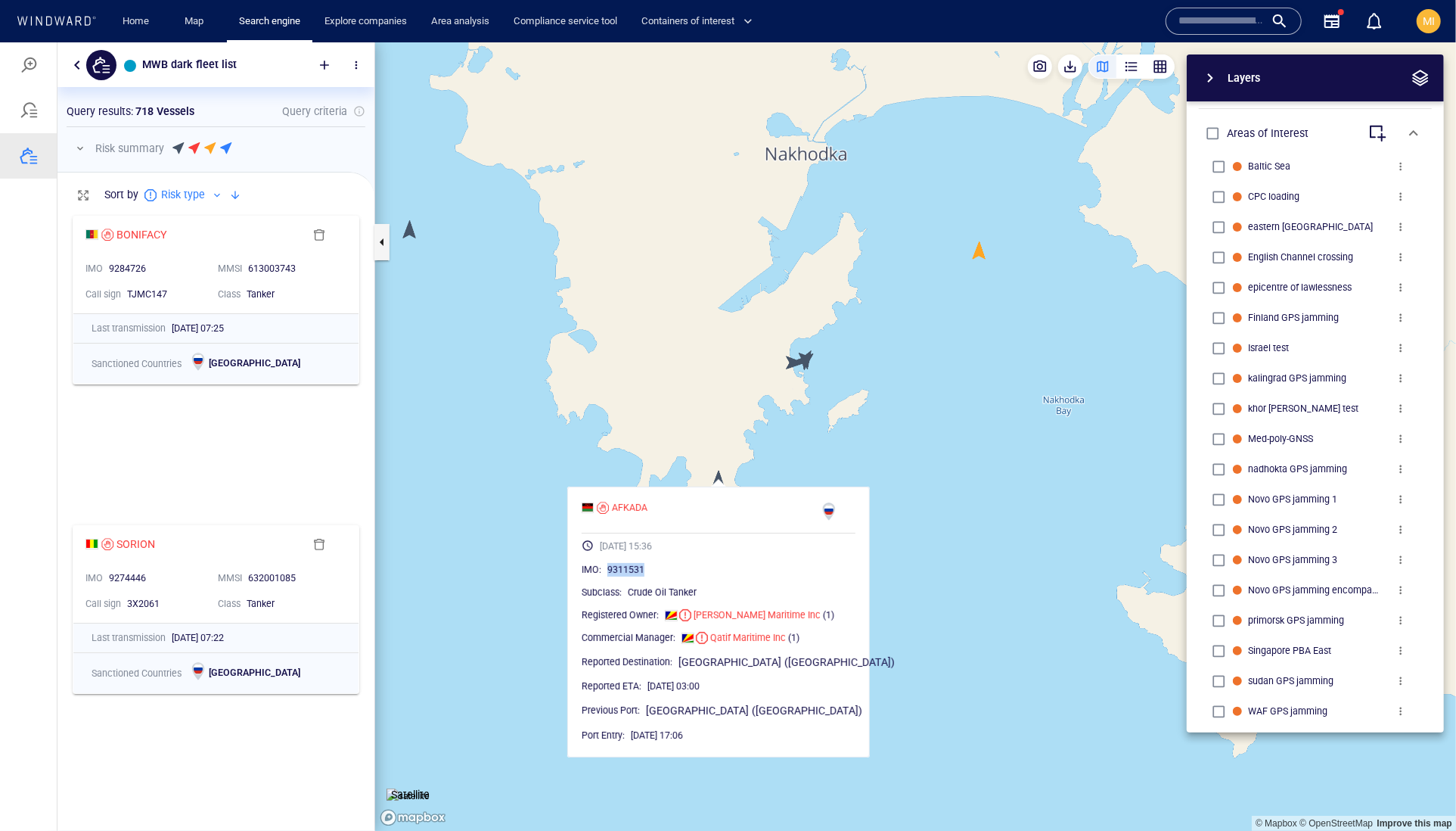
drag, startPoint x: 701, startPoint y: 605, endPoint x: 636, endPoint y: 606, distance: 65.0
click at [636, 576] on div "9311531" at bounding box center [731, 569] width 248 height 15
copy span "9311531"
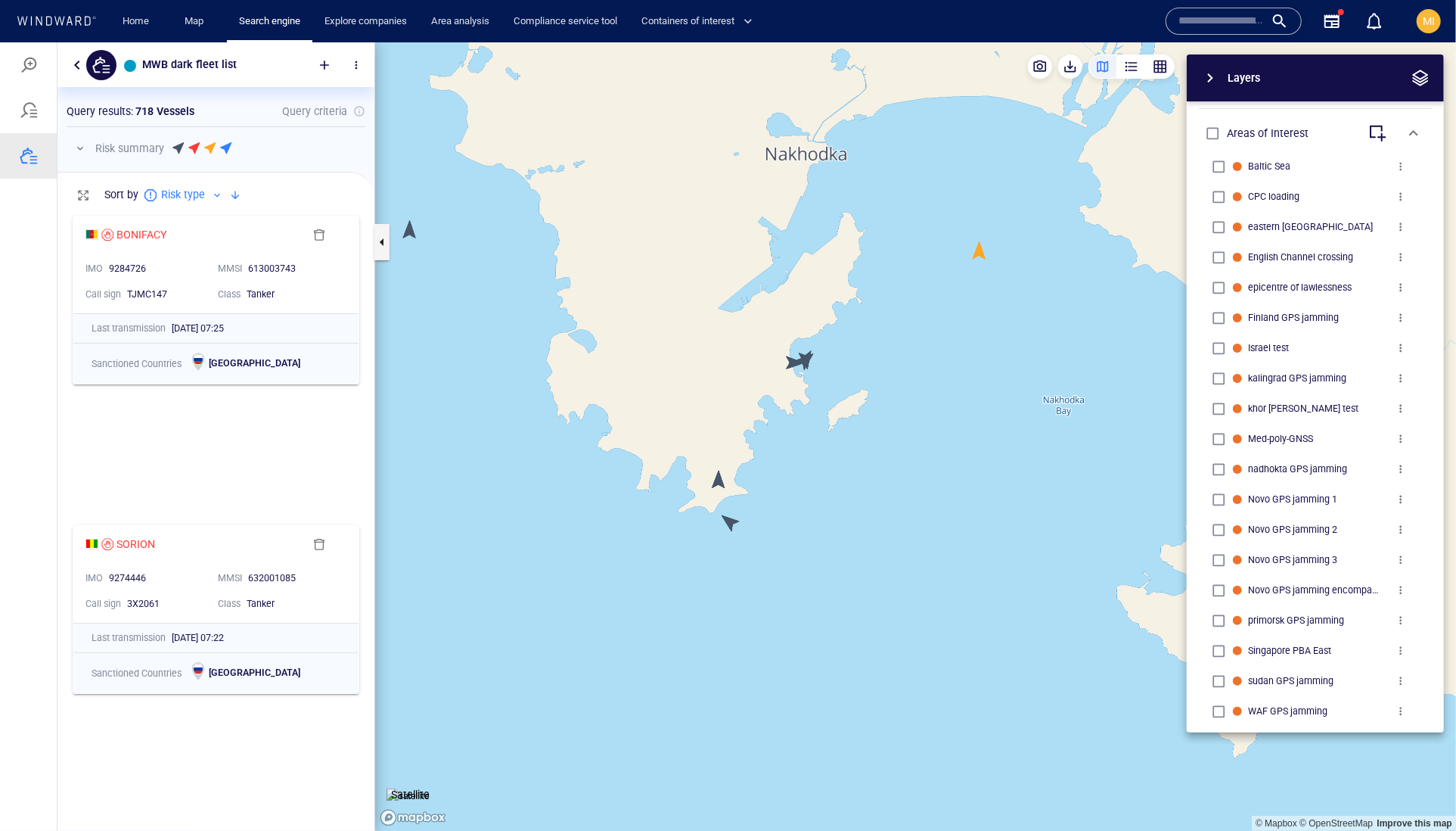
click at [769, 367] on canvas "Map" at bounding box center [915, 436] width 1081 height 789
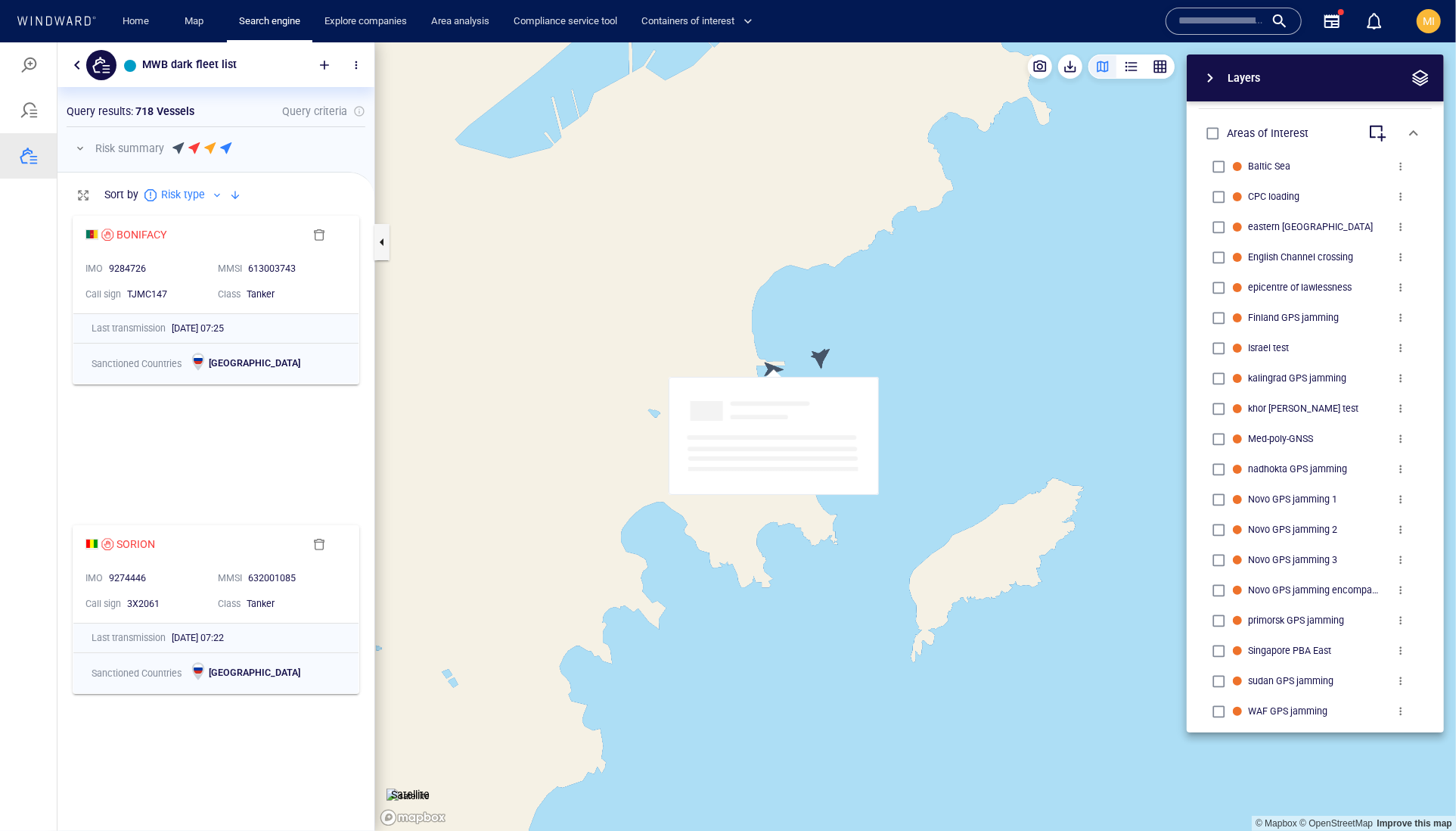
click at [769, 367] on canvas "Map" at bounding box center [915, 436] width 1081 height 789
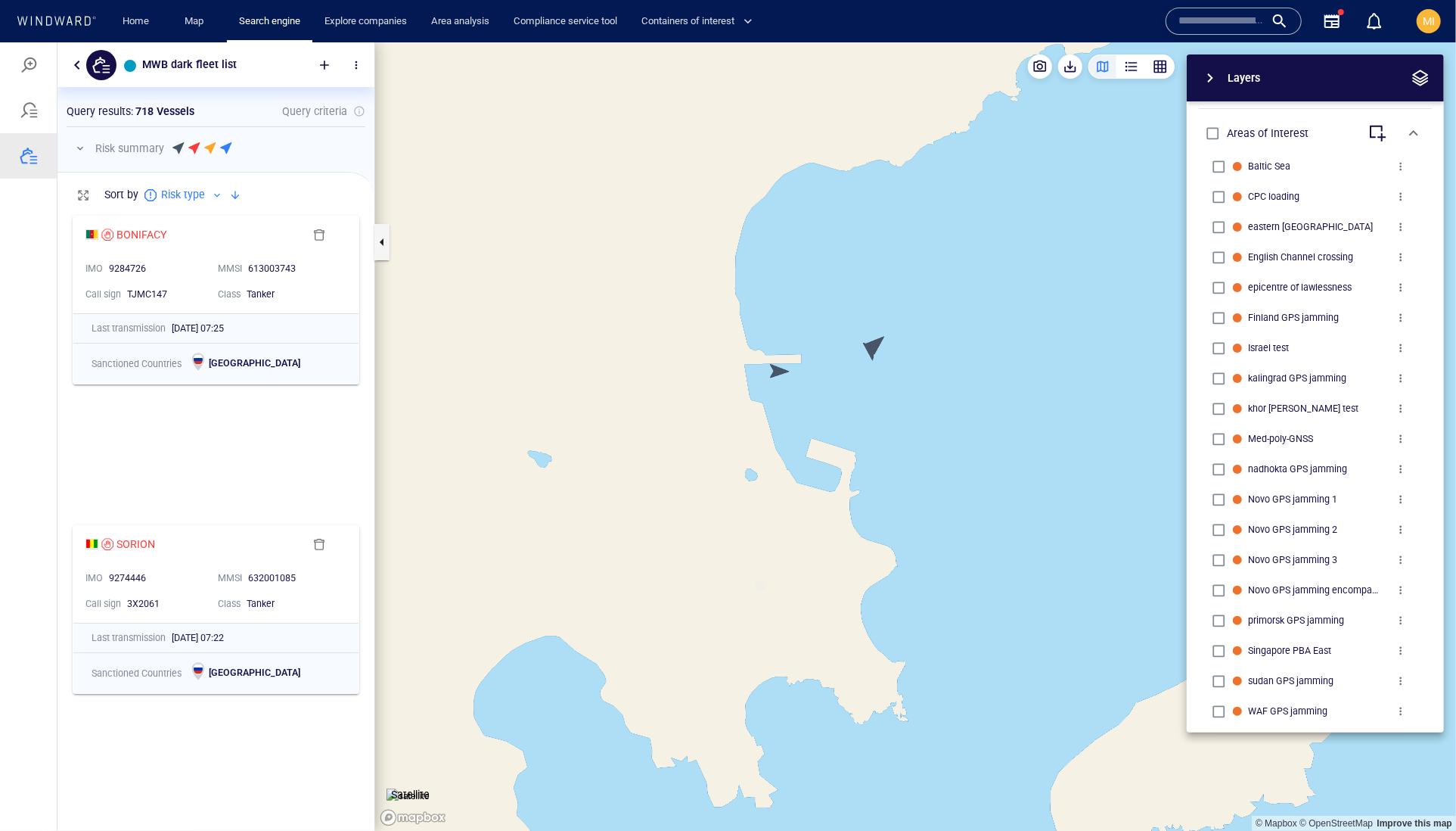
click at [778, 365] on canvas "Map" at bounding box center [915, 436] width 1081 height 789
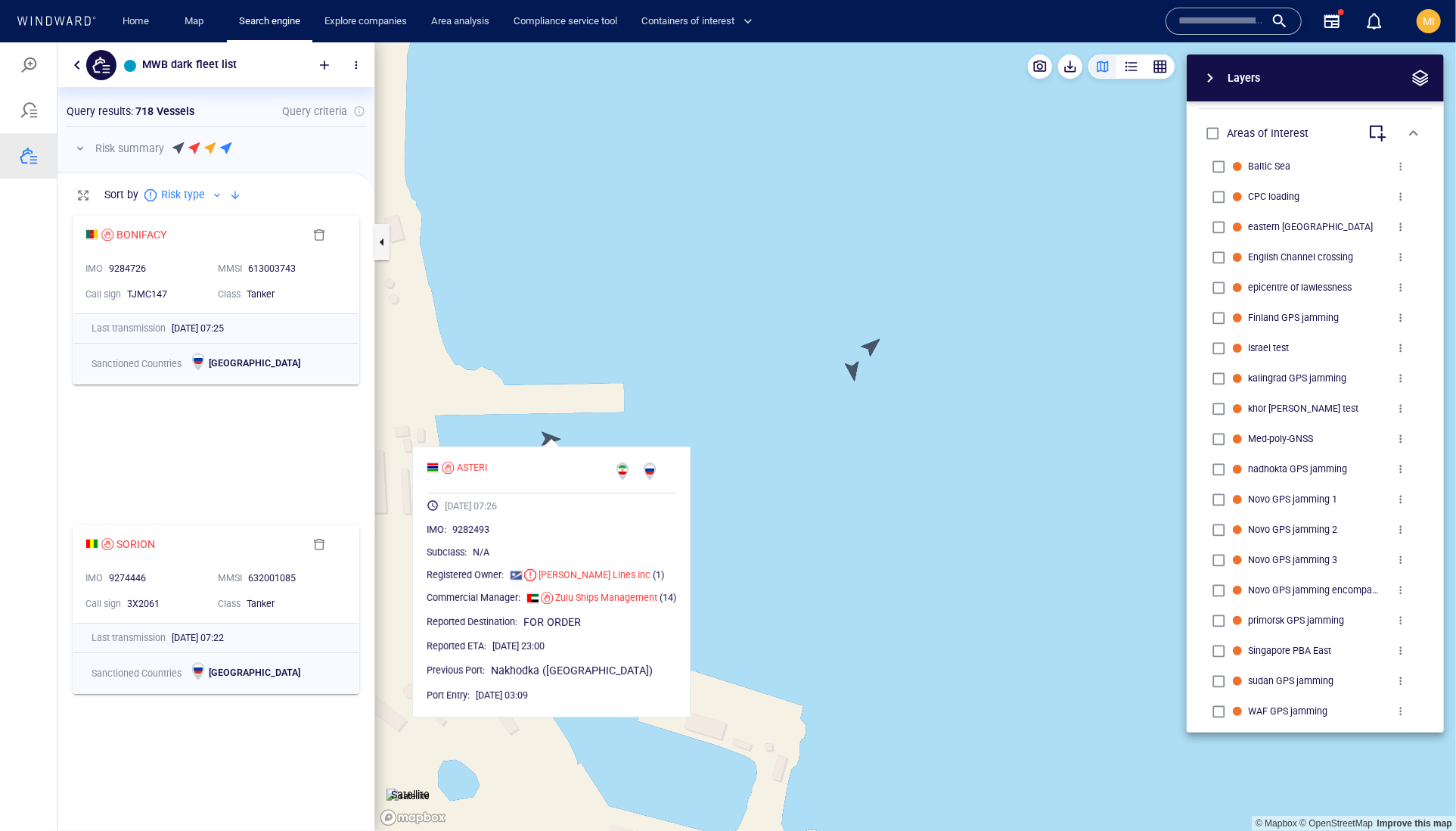
click at [870, 341] on canvas "Map" at bounding box center [915, 436] width 1081 height 789
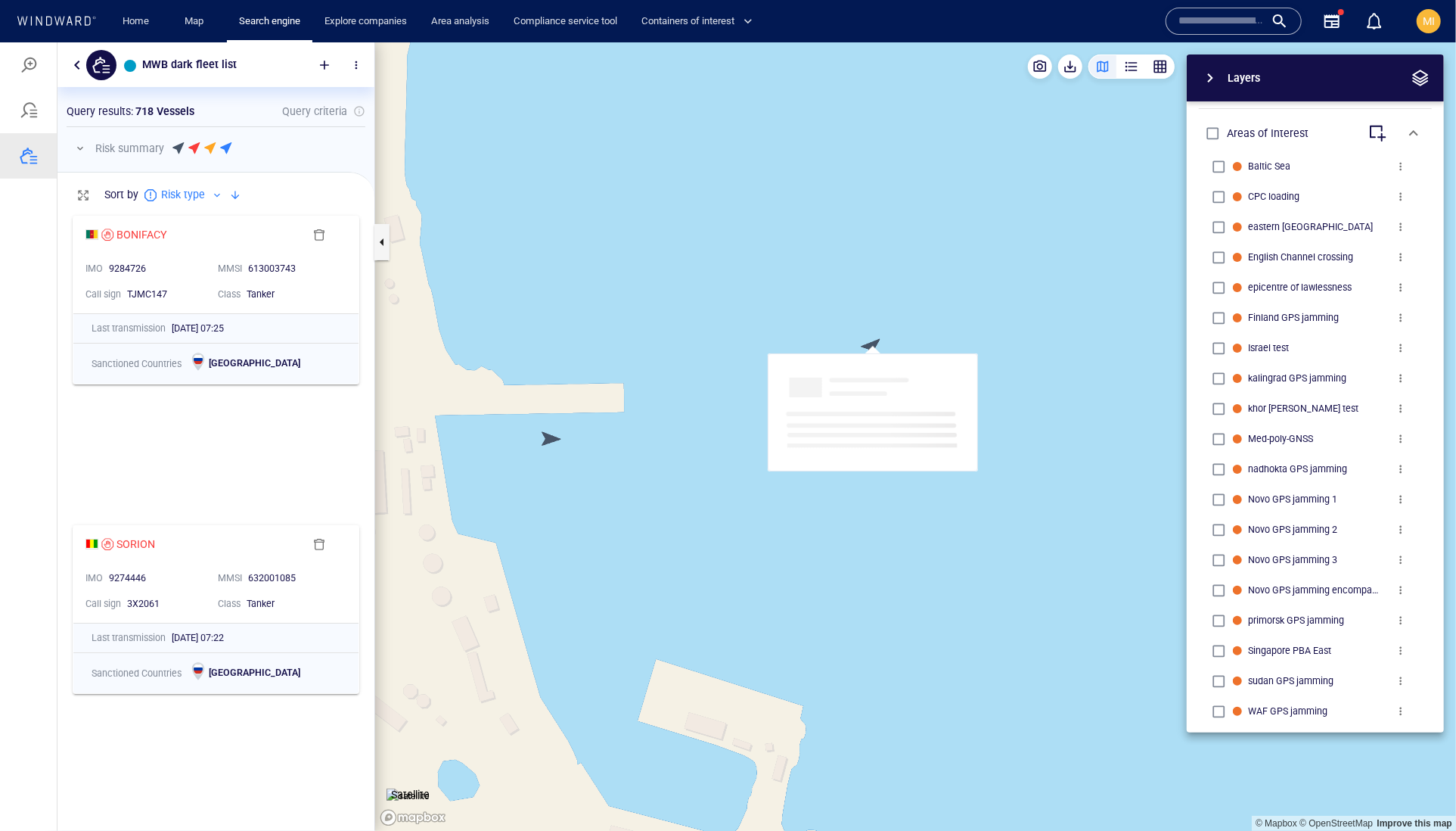
click at [870, 341] on canvas "Map" at bounding box center [915, 436] width 1081 height 789
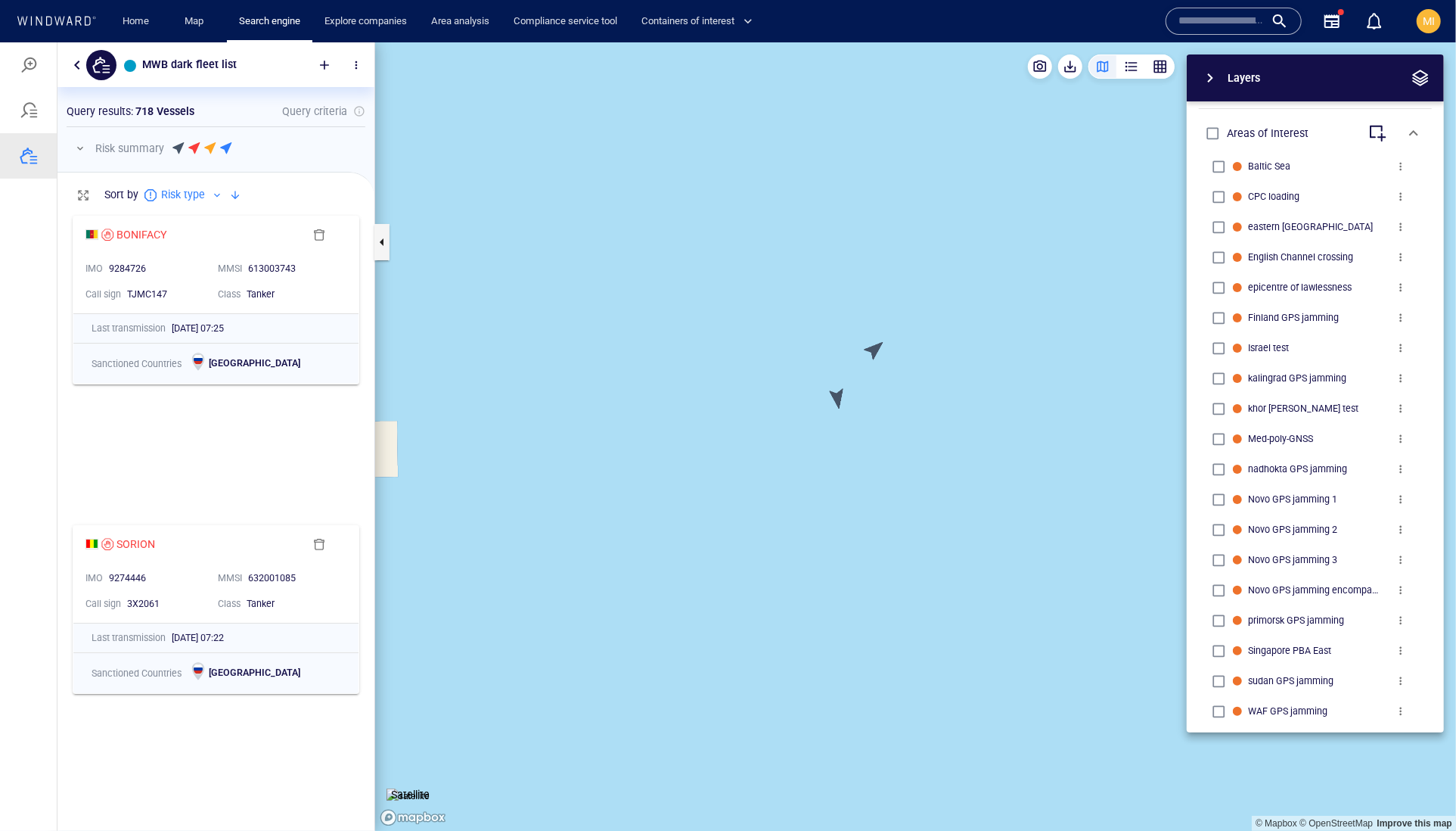
click at [872, 349] on canvas "Map" at bounding box center [915, 436] width 1081 height 789
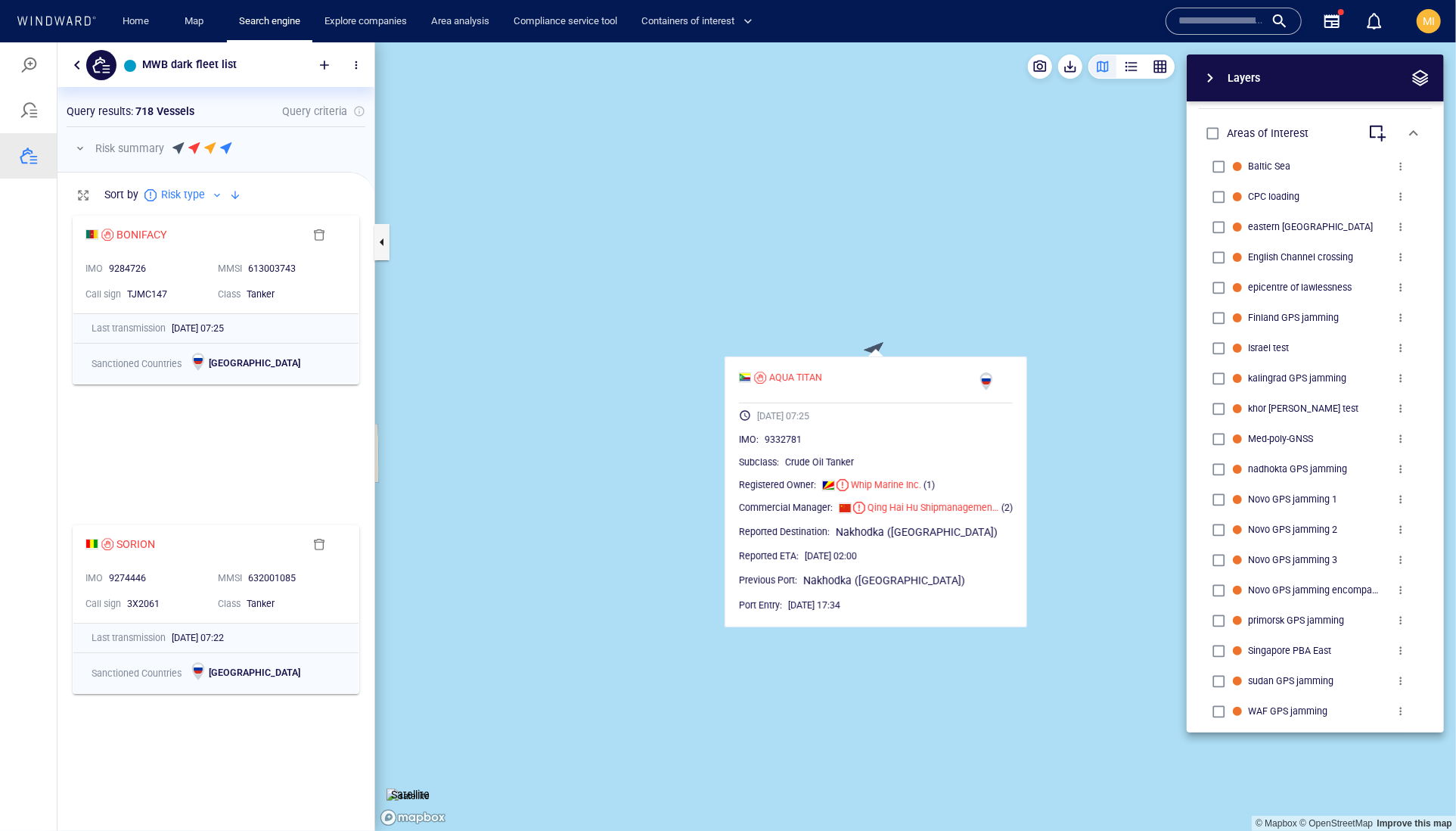
click at [872, 349] on canvas "Map" at bounding box center [915, 436] width 1081 height 789
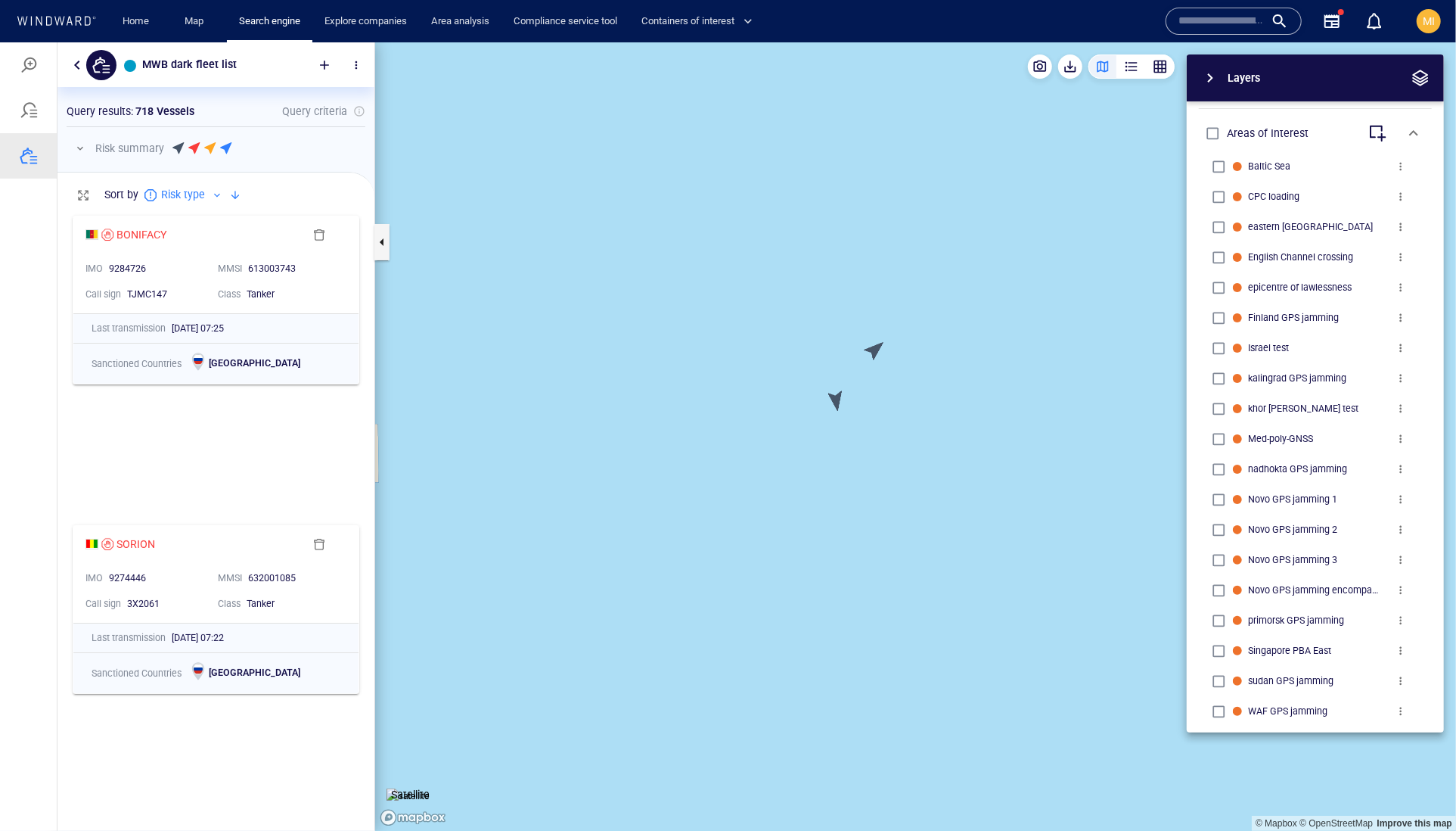
click at [839, 400] on canvas "Map" at bounding box center [915, 436] width 1081 height 789
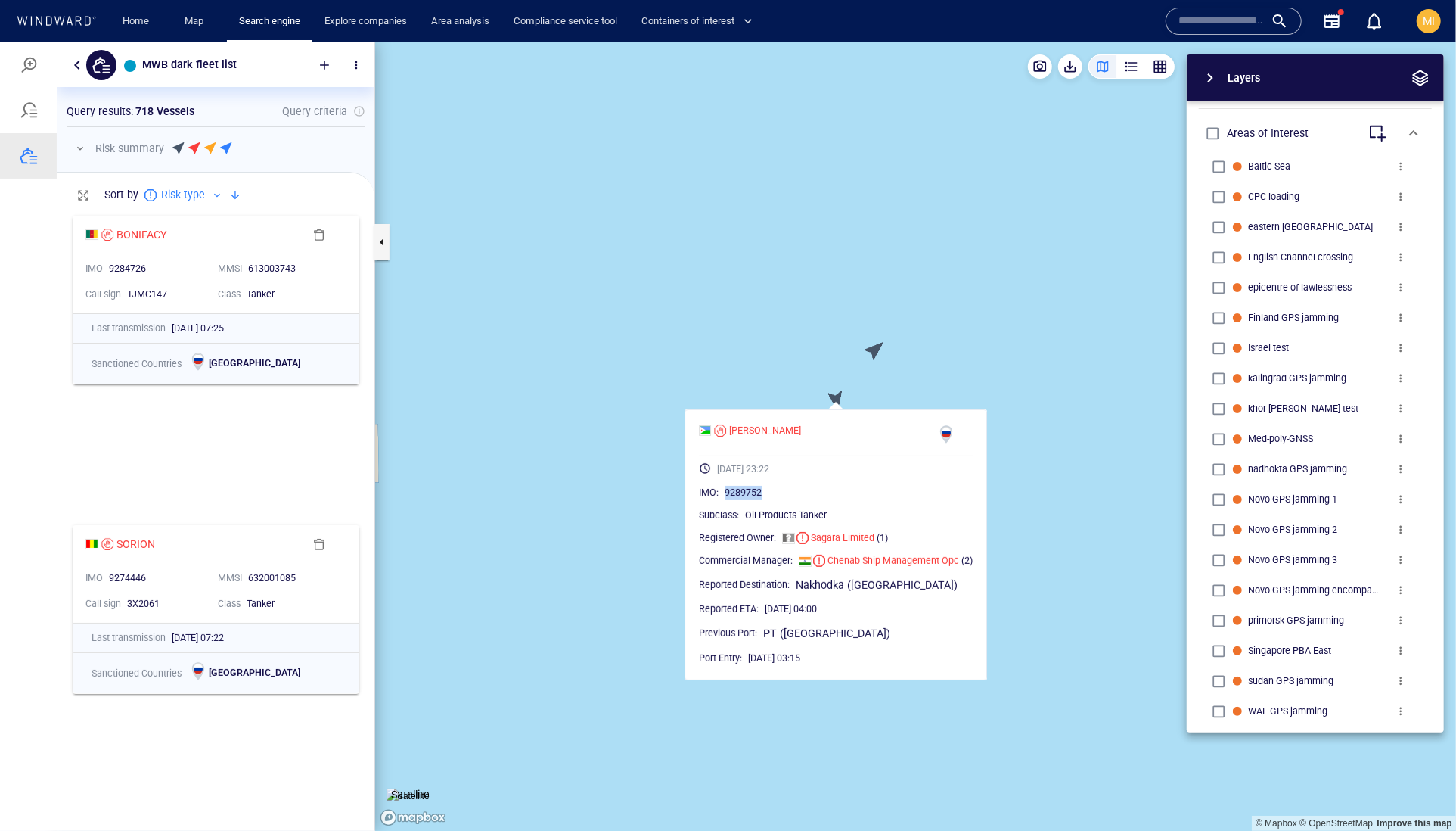
drag, startPoint x: 815, startPoint y: 524, endPoint x: 749, endPoint y: 524, distance: 66.0
click at [749, 499] on div "9289752" at bounding box center [848, 491] width 248 height 15
copy span "9289752"
click at [1056, 496] on div "Layers System Areas International Waters Straits Exclusive Economic Zones 40NM …" at bounding box center [1236, 393] width 416 height 678
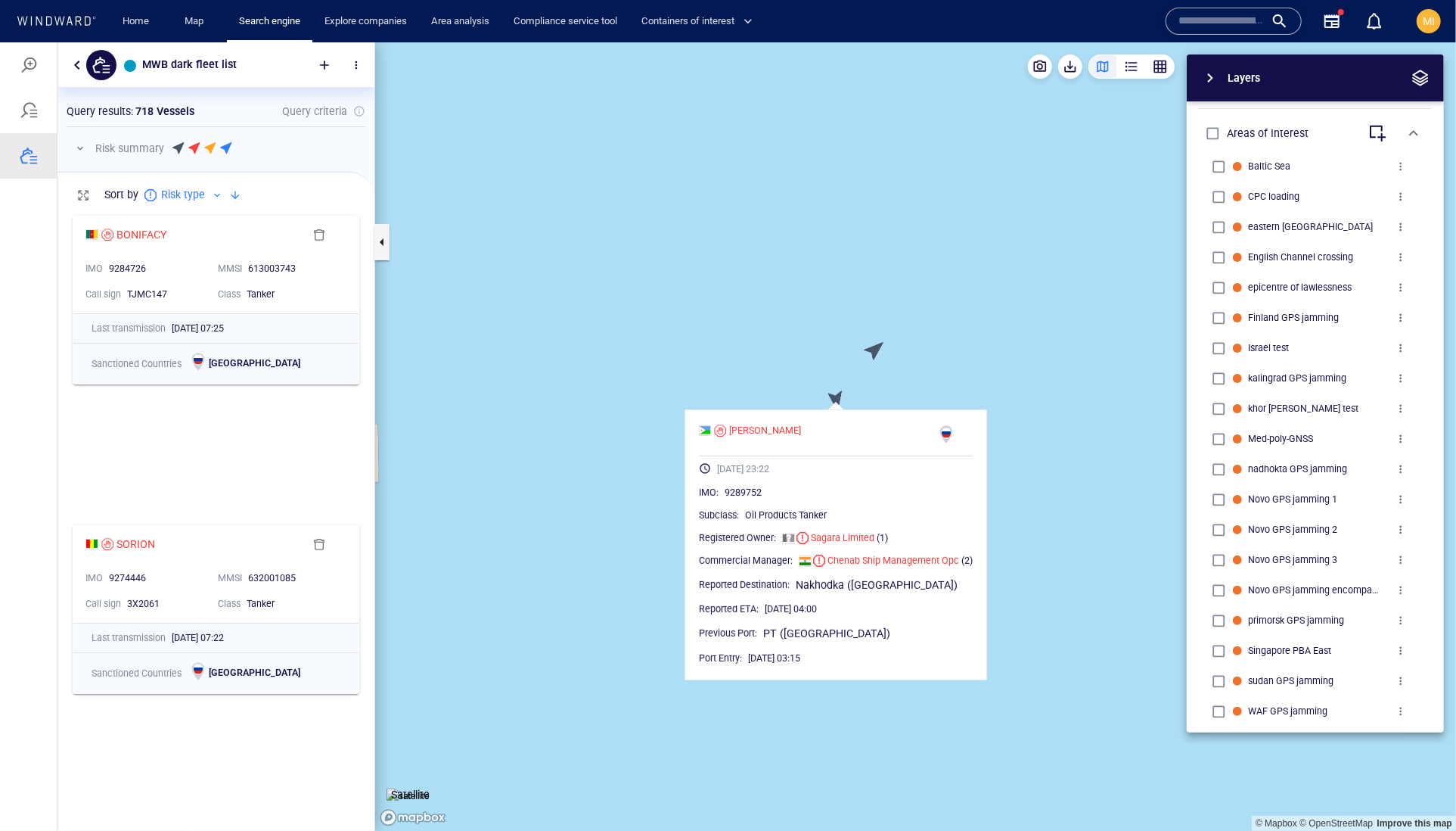
click at [1056, 496] on div "Layers System Areas International Waters Straits Exclusive Economic Zones 40NM …" at bounding box center [1236, 393] width 416 height 678
click at [877, 351] on canvas "Map" at bounding box center [915, 436] width 1081 height 789
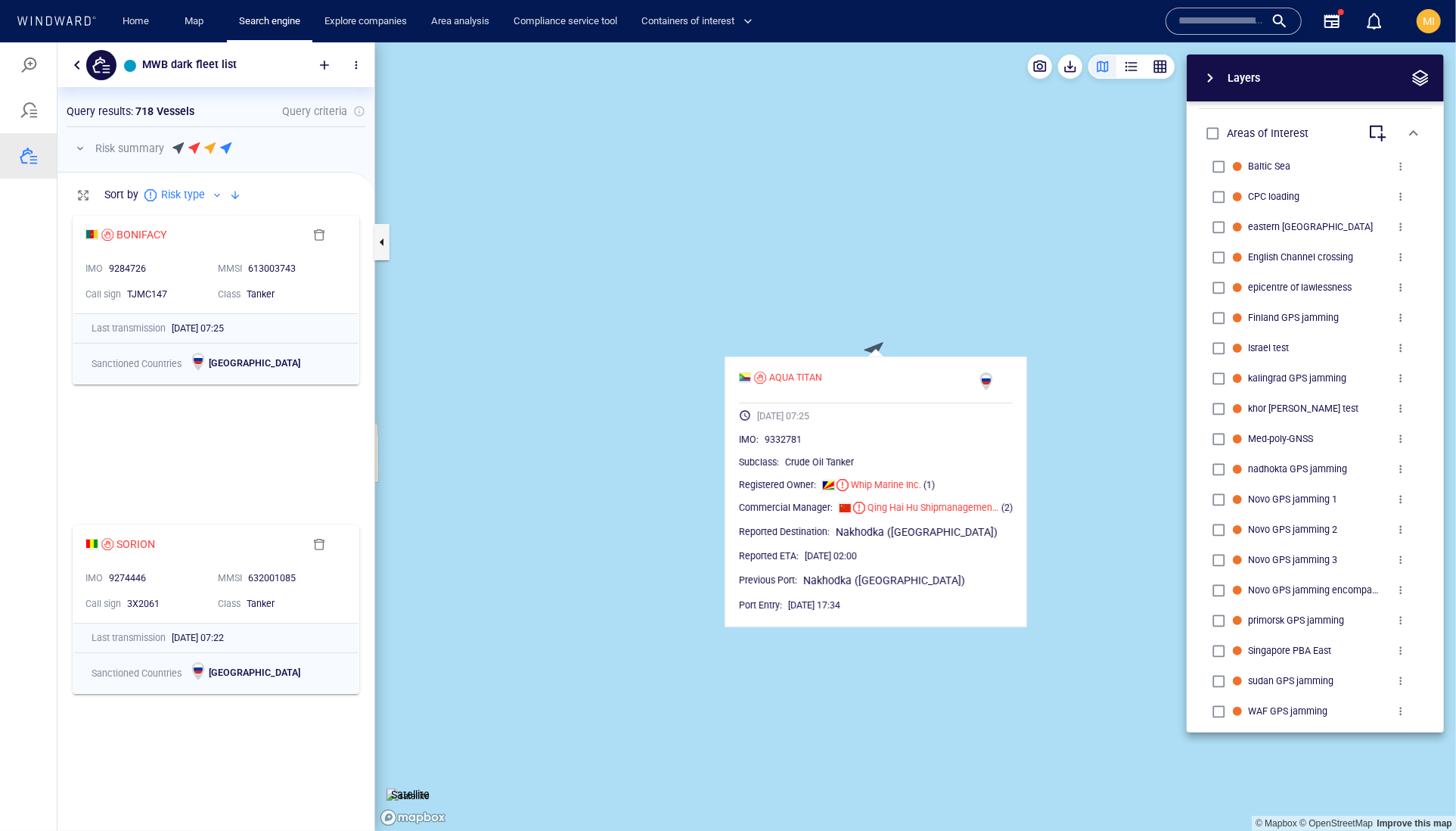
click at [976, 324] on canvas "Map" at bounding box center [915, 436] width 1081 height 789
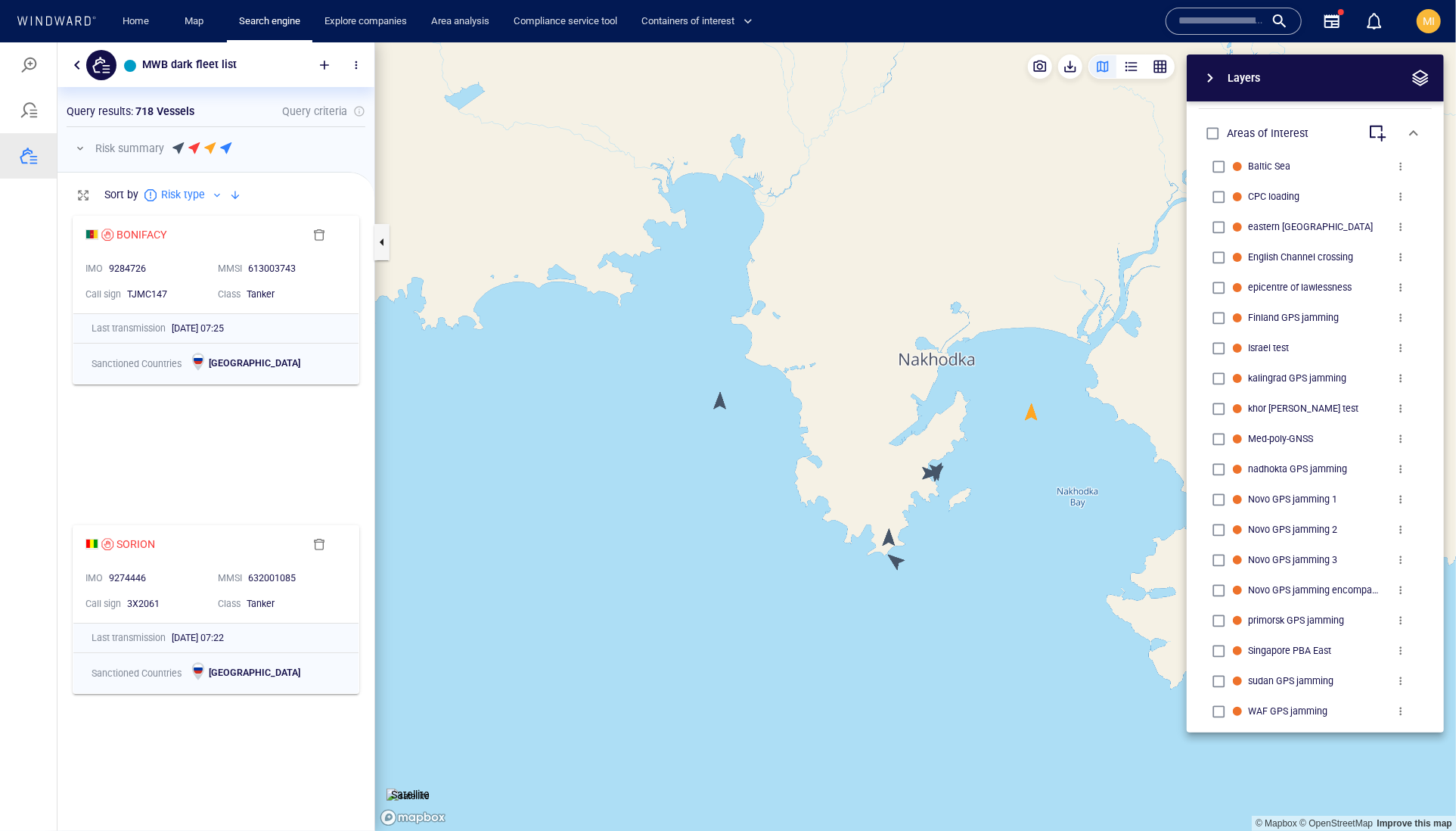
click at [1032, 409] on div "Layers System Areas International Waters Straits Exclusive Economic Zones 40NM …" at bounding box center [1236, 393] width 416 height 678
click at [1035, 413] on div "Layers System Areas International Waters Straits Exclusive Economic Zones 40NM …" at bounding box center [1236, 393] width 416 height 678
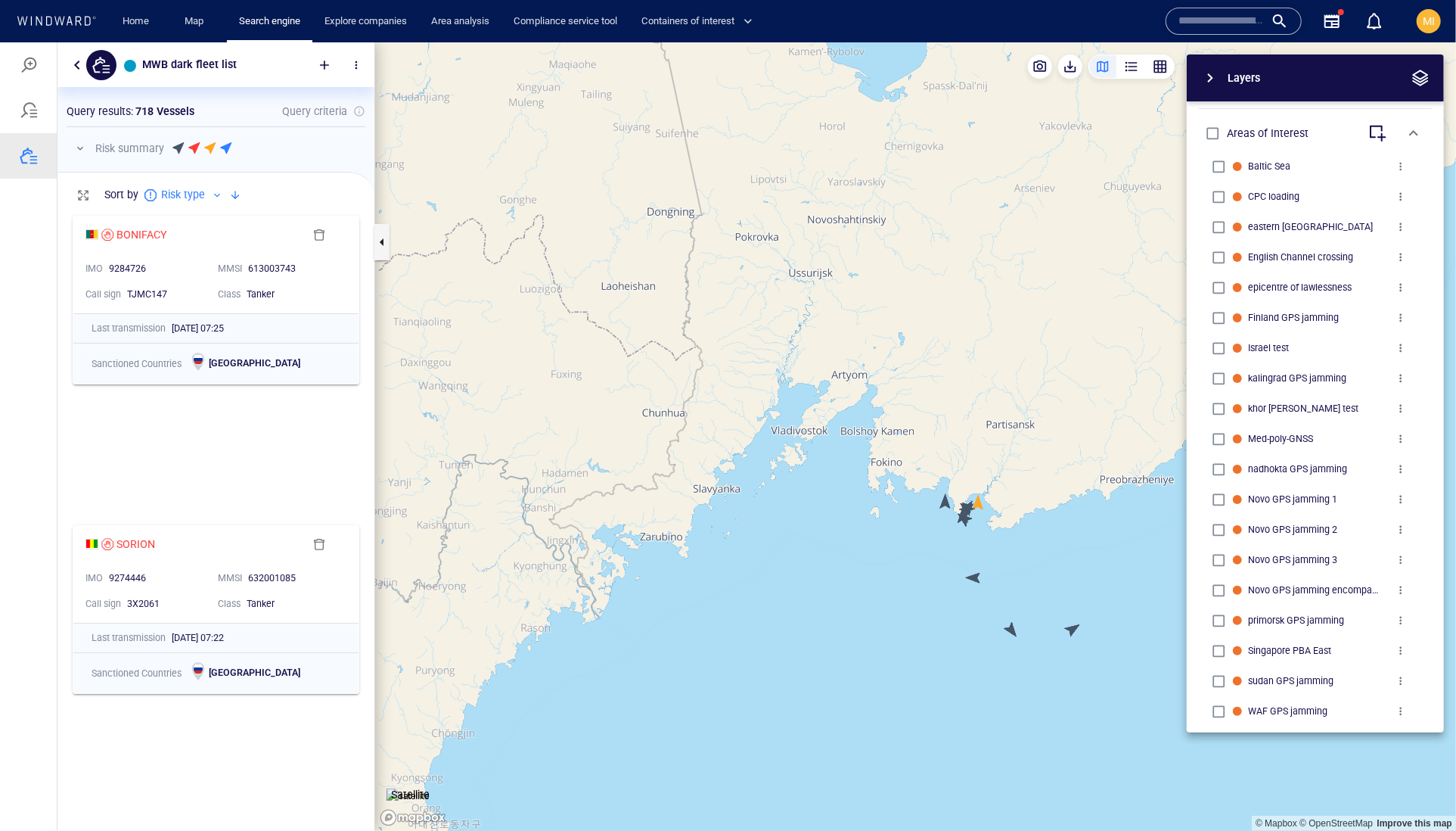
click at [972, 579] on canvas "Map" at bounding box center [915, 436] width 1081 height 789
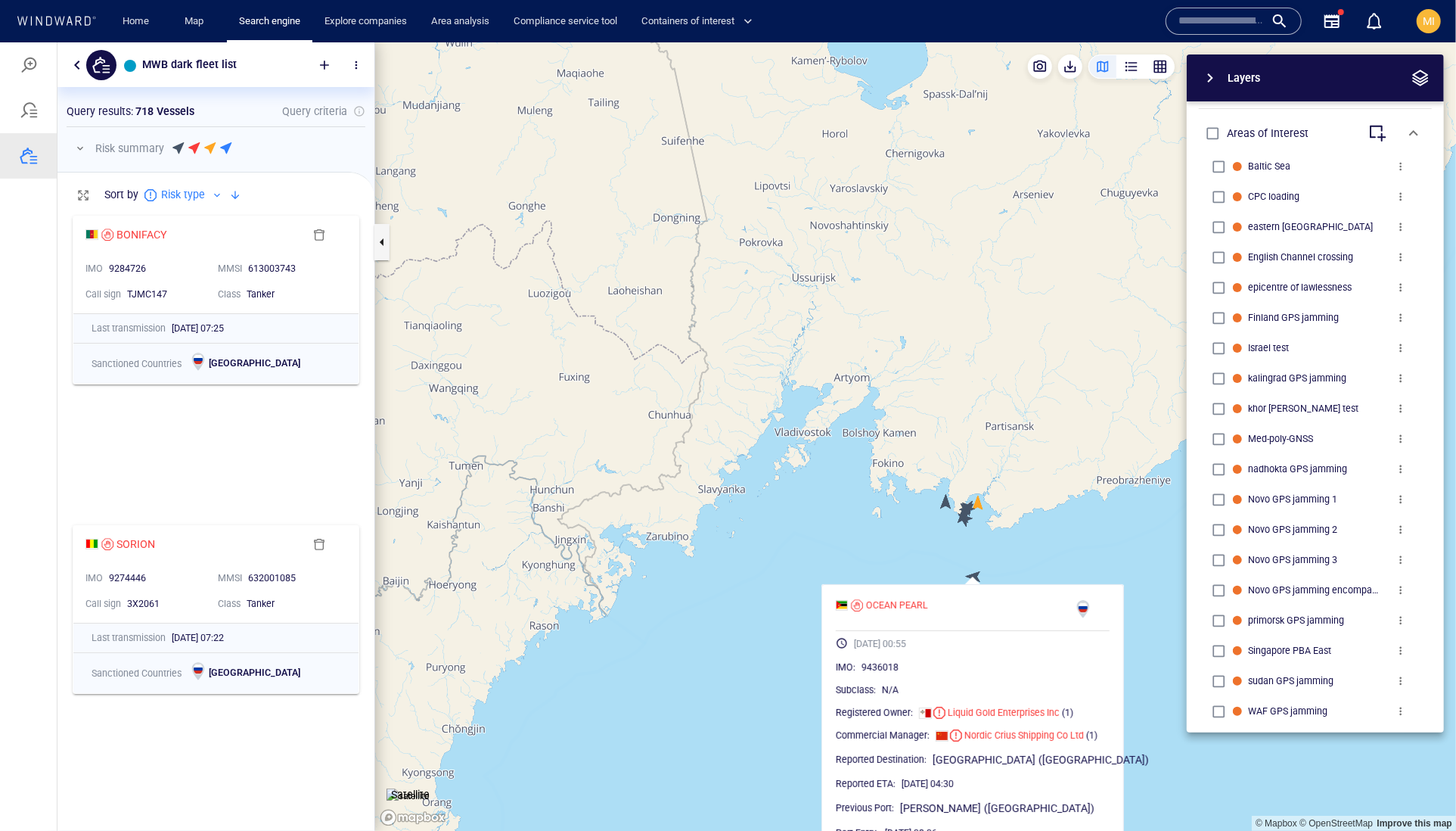
click at [1048, 544] on div "Layers System Areas International Waters Straits Exclusive Economic Zones 40NM …" at bounding box center [1236, 393] width 416 height 678
click at [1033, 541] on div "Layers System Areas International Waters Straits Exclusive Economic Zones 40NM …" at bounding box center [1236, 393] width 416 height 678
click at [1108, 547] on div "Layers System Areas International Waters Straits Exclusive Economic Zones 40NM …" at bounding box center [1236, 393] width 416 height 678
click at [772, 684] on canvas "Map" at bounding box center [915, 436] width 1081 height 789
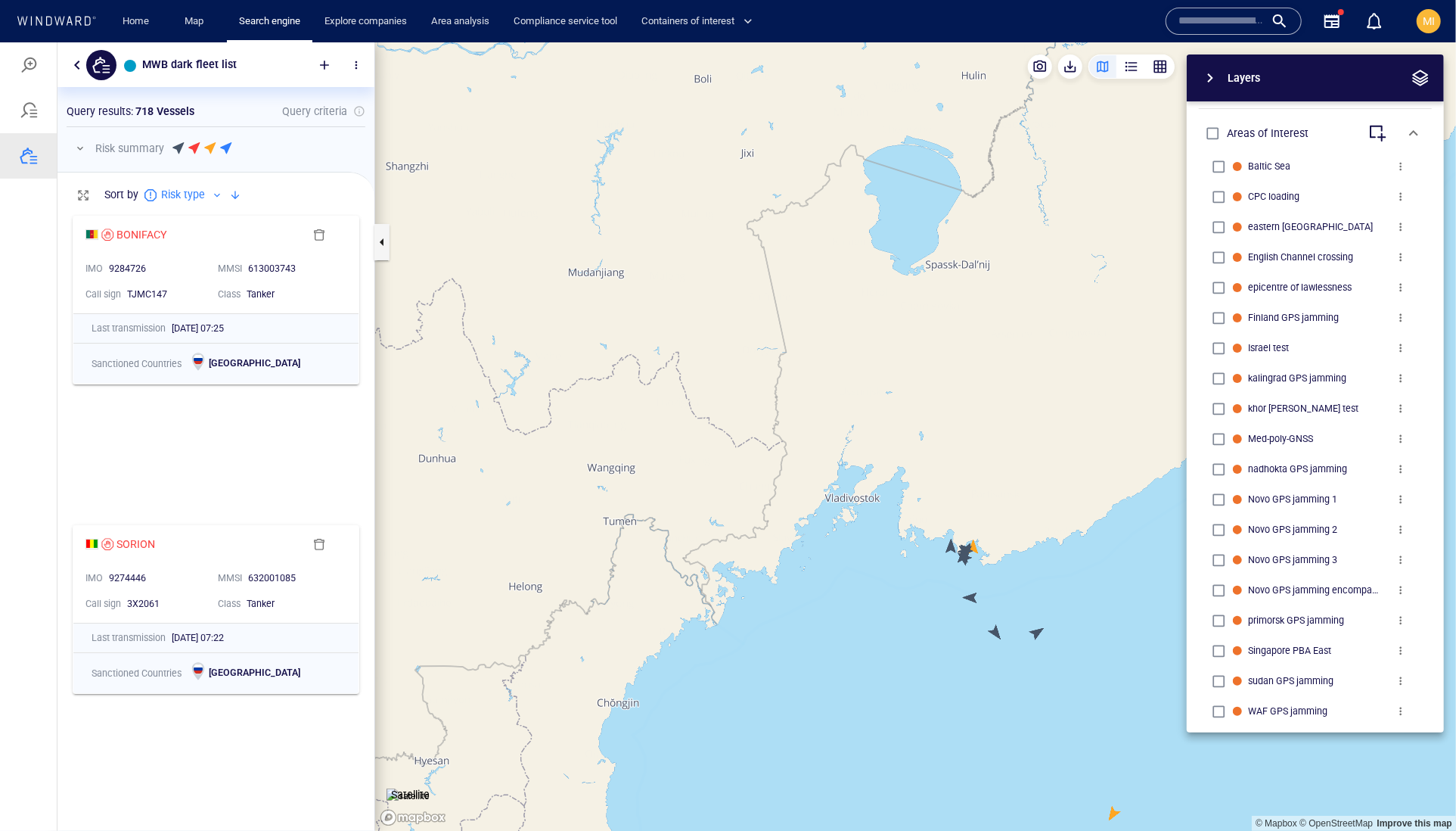
click at [1028, 632] on div "Layers System Areas International Waters Straits Exclusive Economic Zones 40NM …" at bounding box center [1236, 393] width 416 height 678
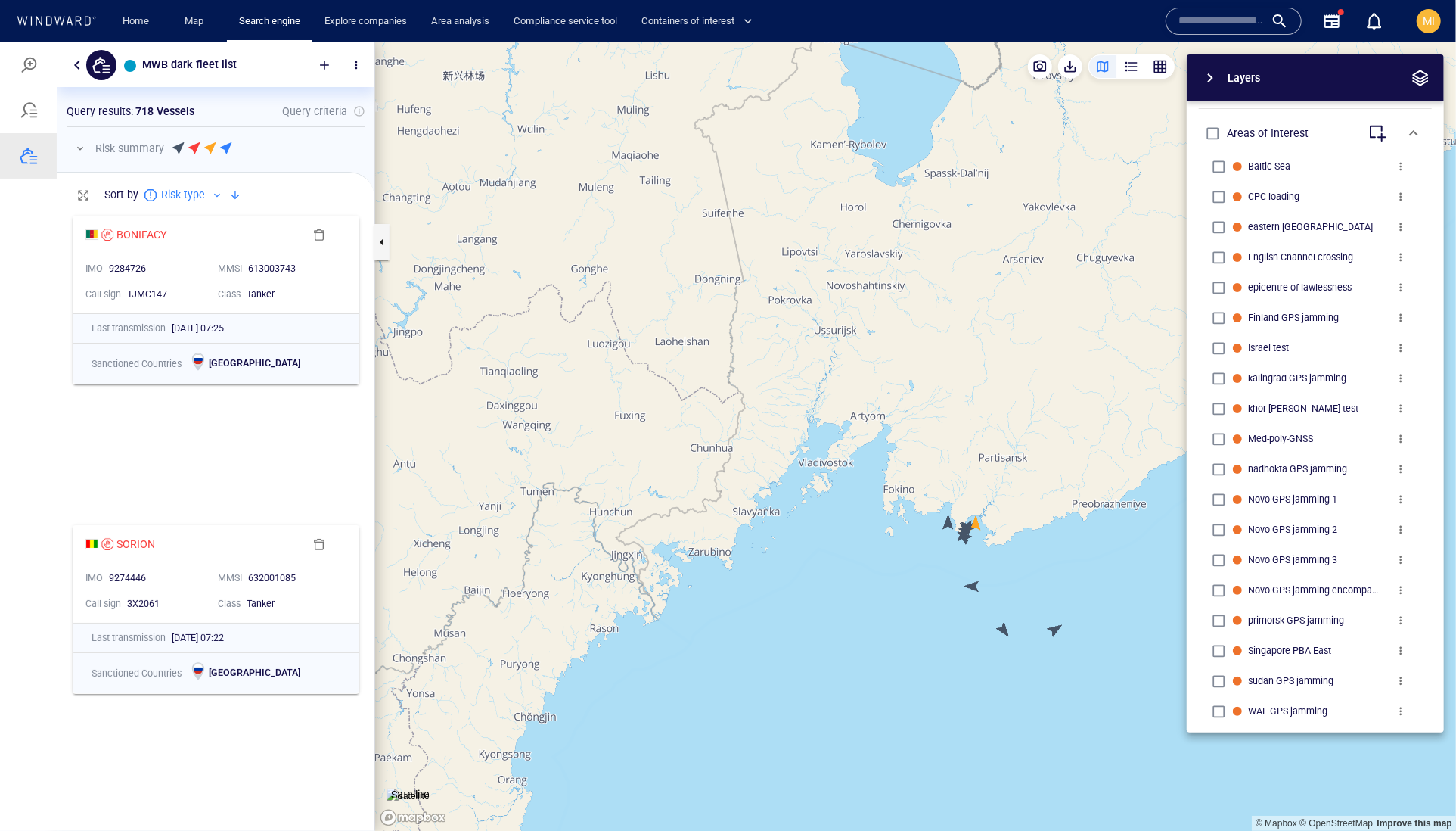
click at [830, 700] on canvas "Map" at bounding box center [915, 436] width 1081 height 789
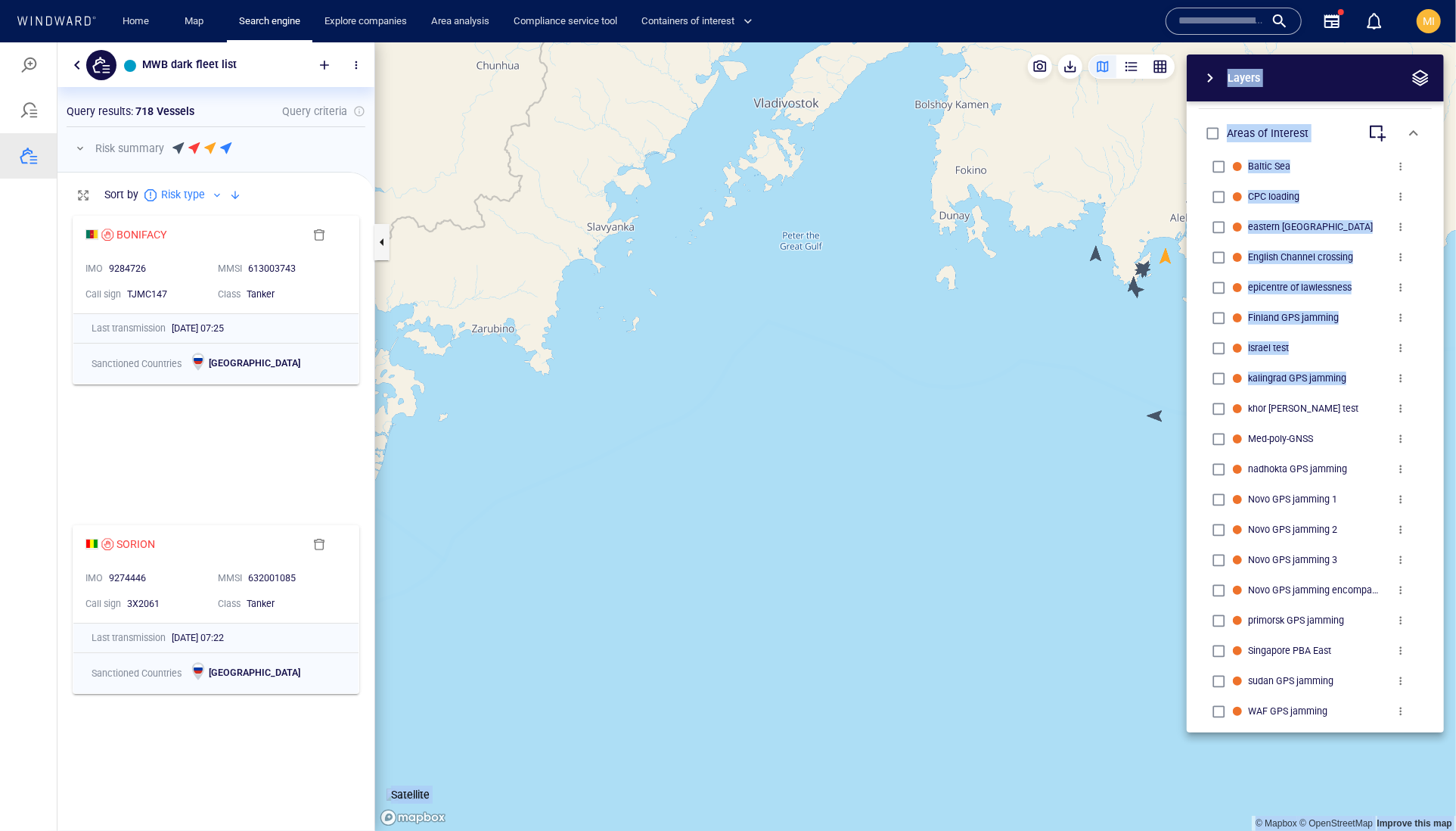
drag, startPoint x: 1038, startPoint y: 594, endPoint x: 626, endPoint y: 660, distance: 417.3
click at [630, 656] on div "© Mapbox © OpenStreetMap Improve this map Satellite Layers System Areas Interna…" at bounding box center [915, 436] width 1081 height 788
drag, startPoint x: 902, startPoint y: 568, endPoint x: 606, endPoint y: 574, distance: 296.1
click at [612, 571] on canvas "Map" at bounding box center [915, 436] width 1081 height 789
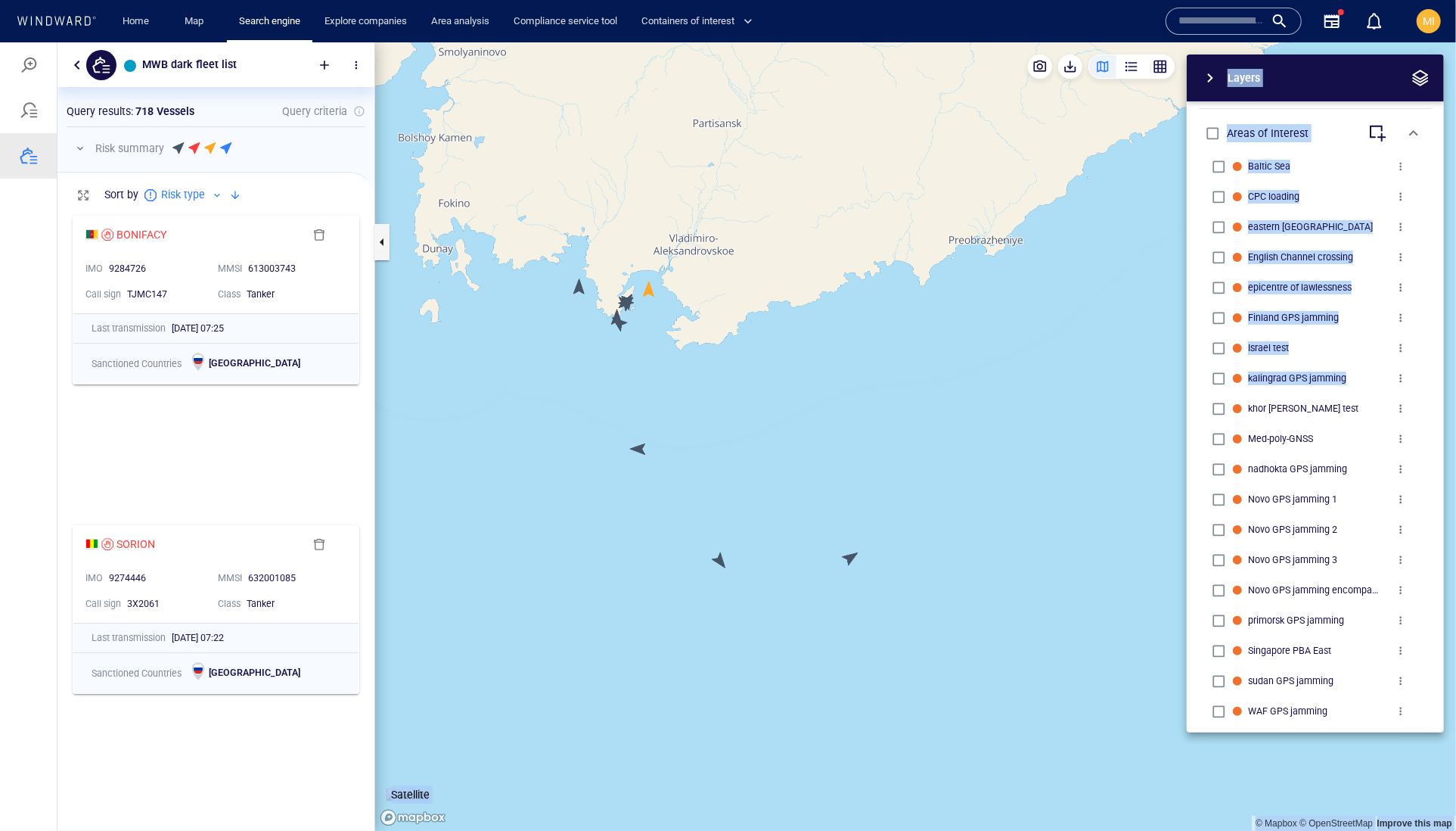
drag, startPoint x: 742, startPoint y: 533, endPoint x: 782, endPoint y: 562, distance: 49.4
click at [782, 562] on canvas "Map" at bounding box center [915, 436] width 1081 height 789
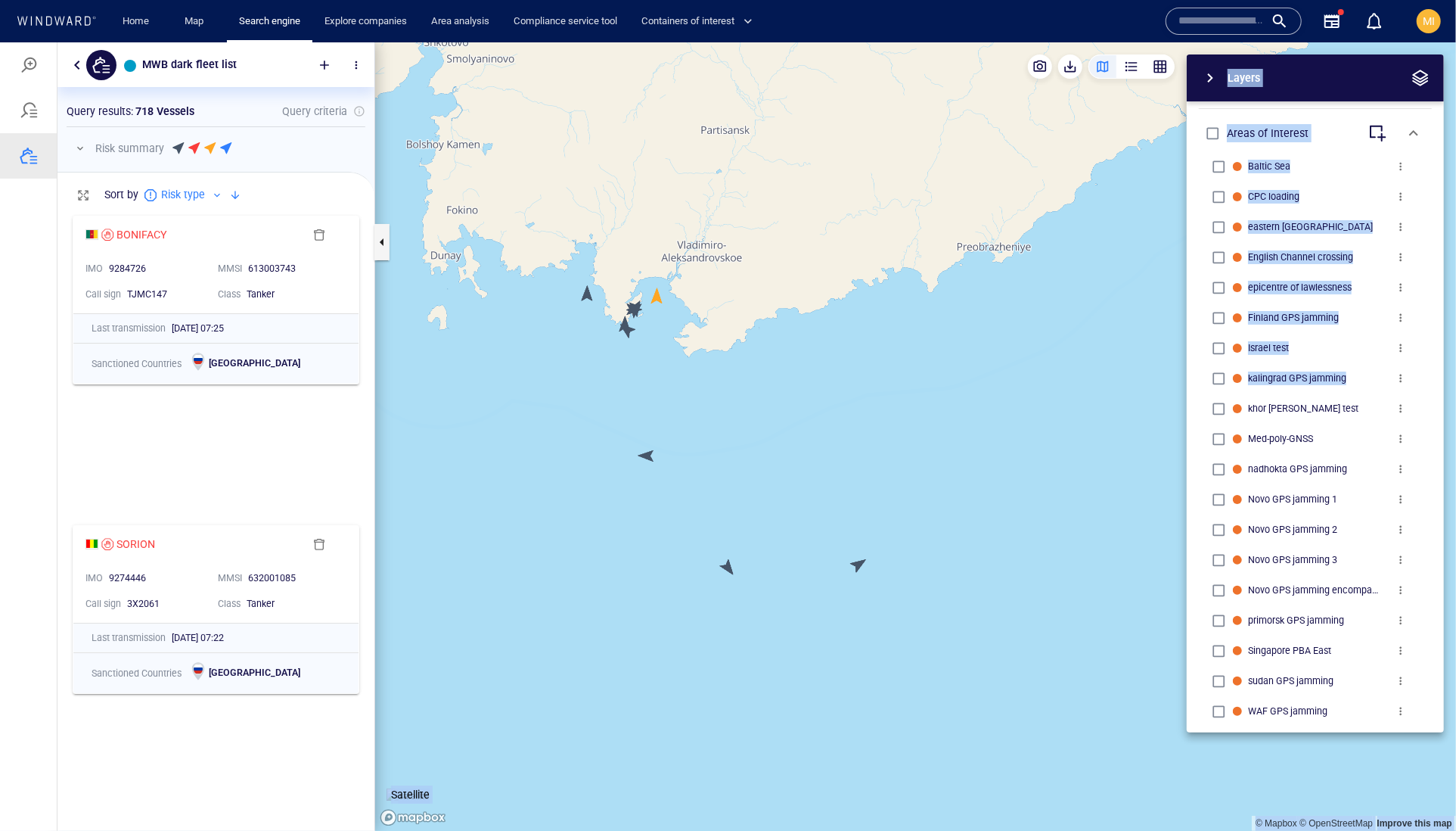
click at [727, 568] on canvas "Map" at bounding box center [915, 436] width 1081 height 789
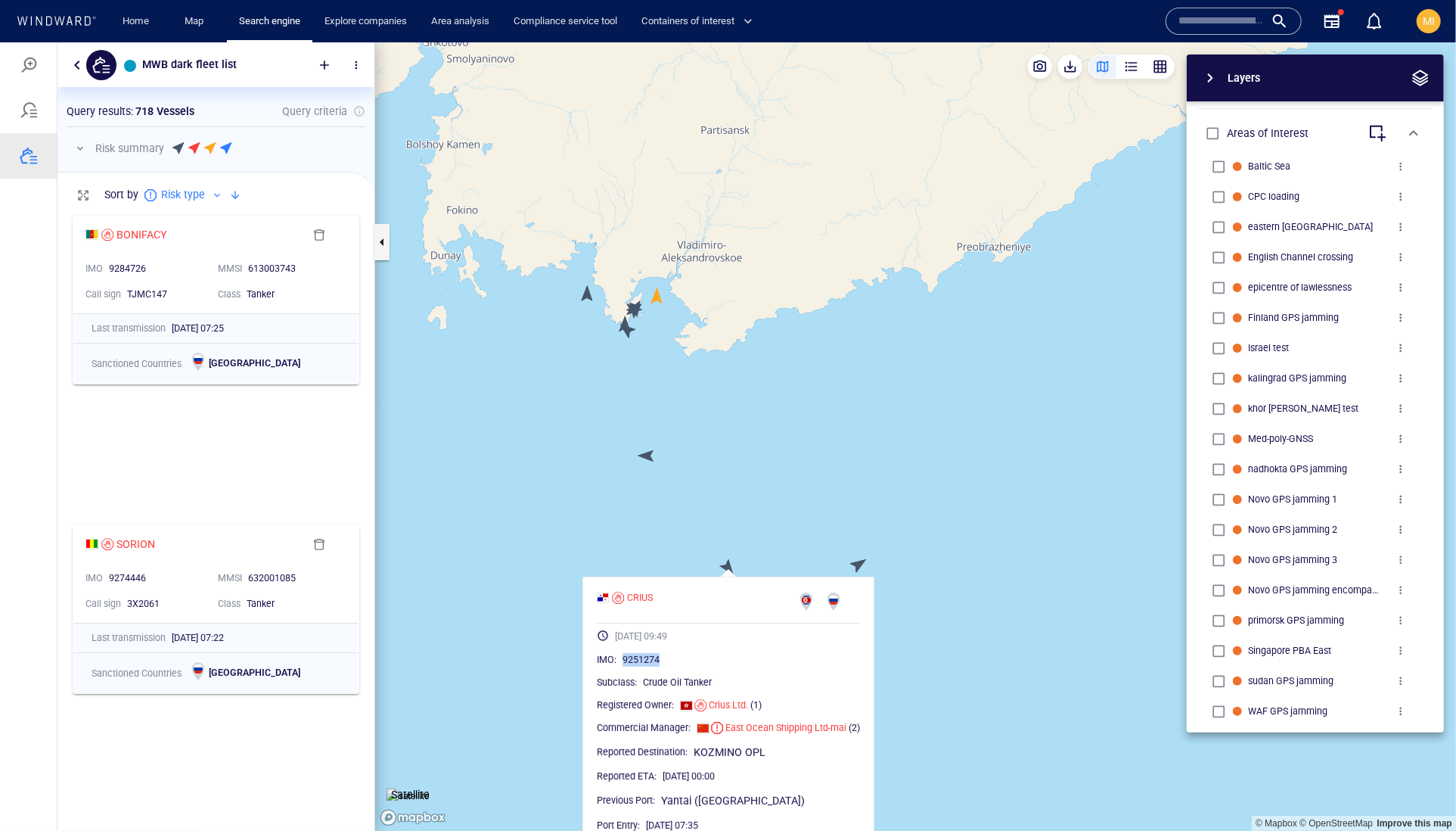
drag, startPoint x: 708, startPoint y: 691, endPoint x: 644, endPoint y: 691, distance: 64.0
click at [644, 666] on div "9251274" at bounding box center [742, 659] width 237 height 15
copy span "9251274"
click at [858, 565] on canvas "Map" at bounding box center [915, 436] width 1081 height 789
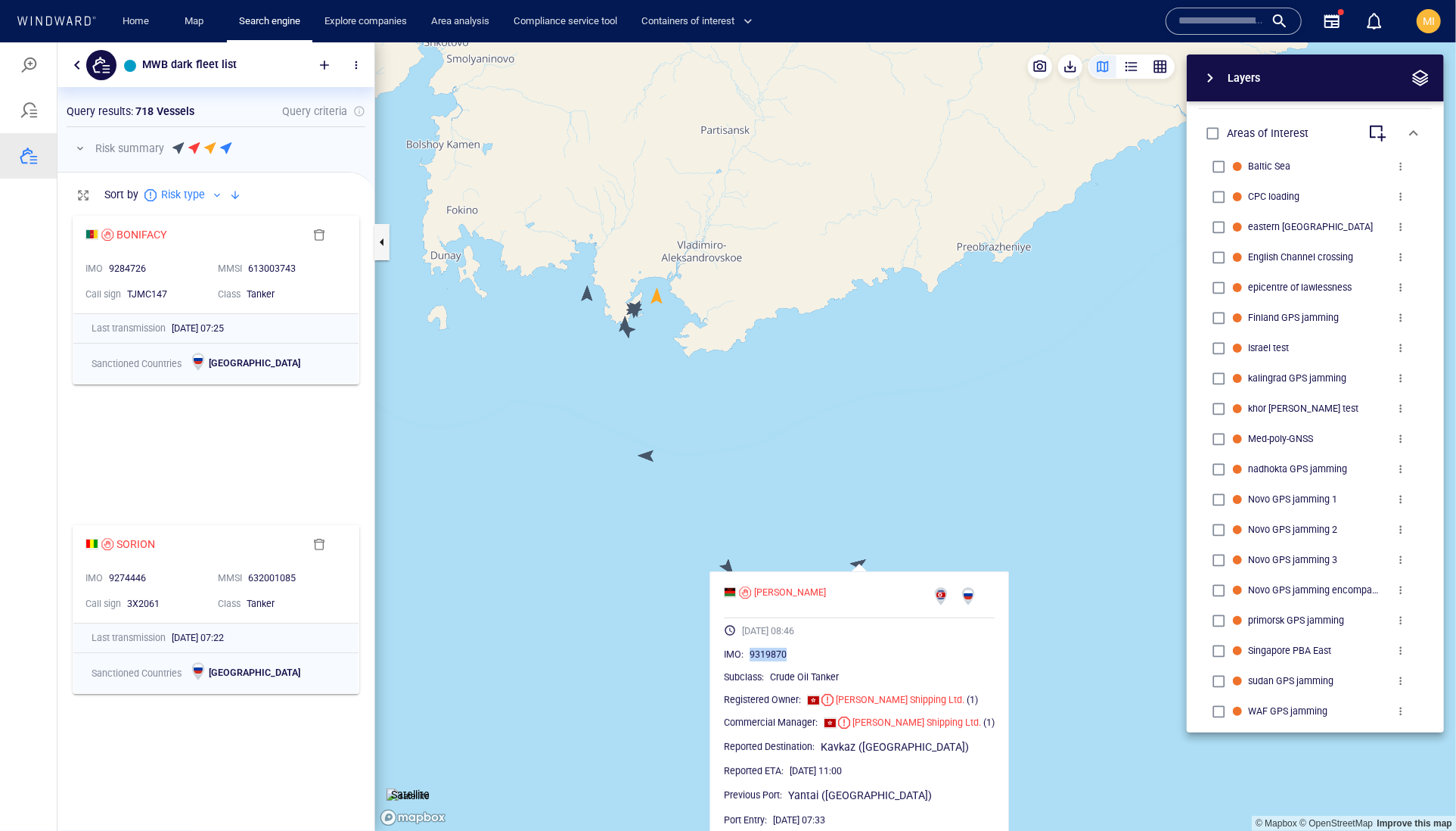
drag, startPoint x: 839, startPoint y: 687, endPoint x: 773, endPoint y: 686, distance: 66.0
click at [773, 662] on div "9319870" at bounding box center [872, 653] width 245 height 15
copy span "9319870"
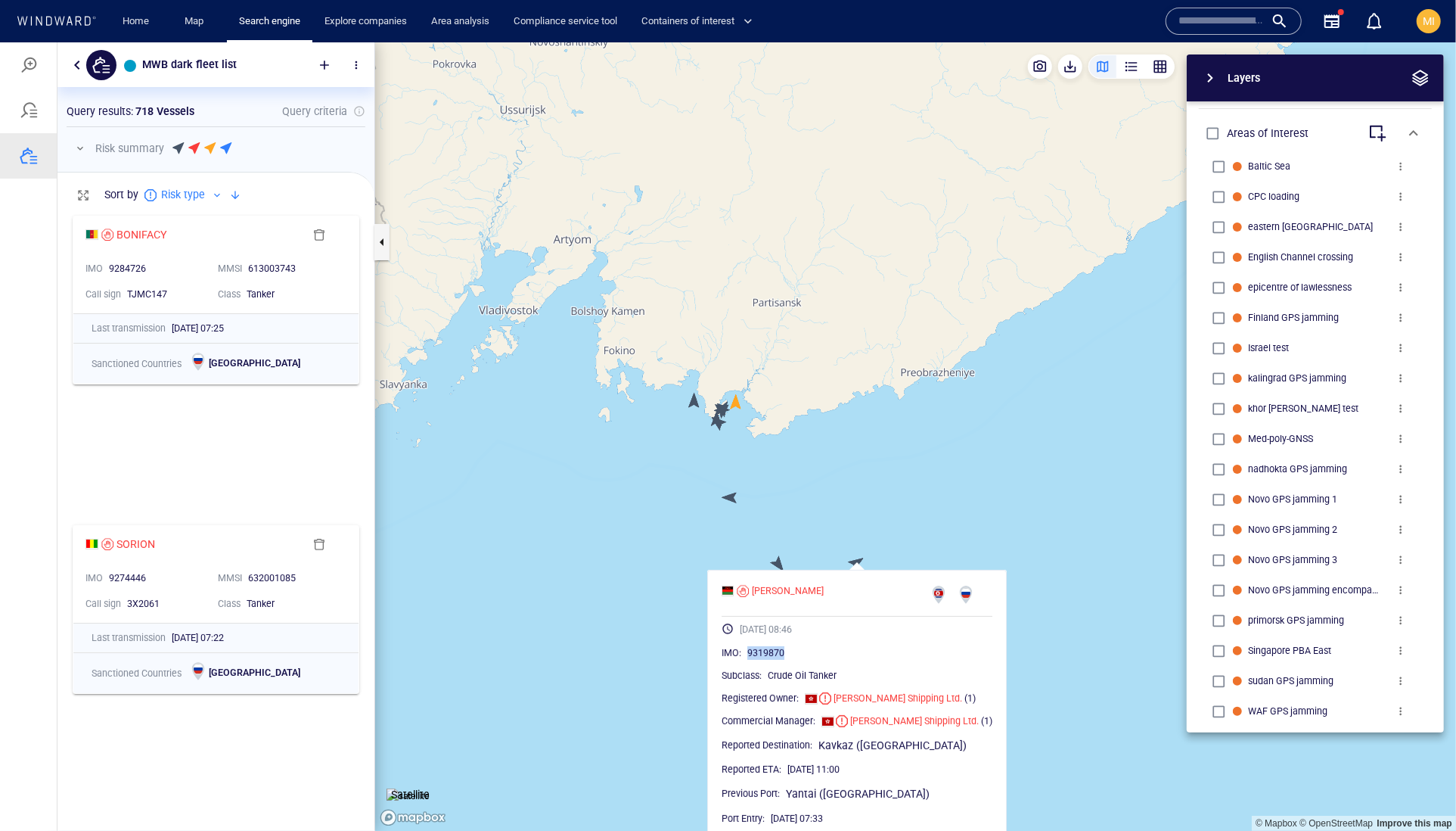
click at [612, 638] on canvas "Map" at bounding box center [915, 436] width 1081 height 789
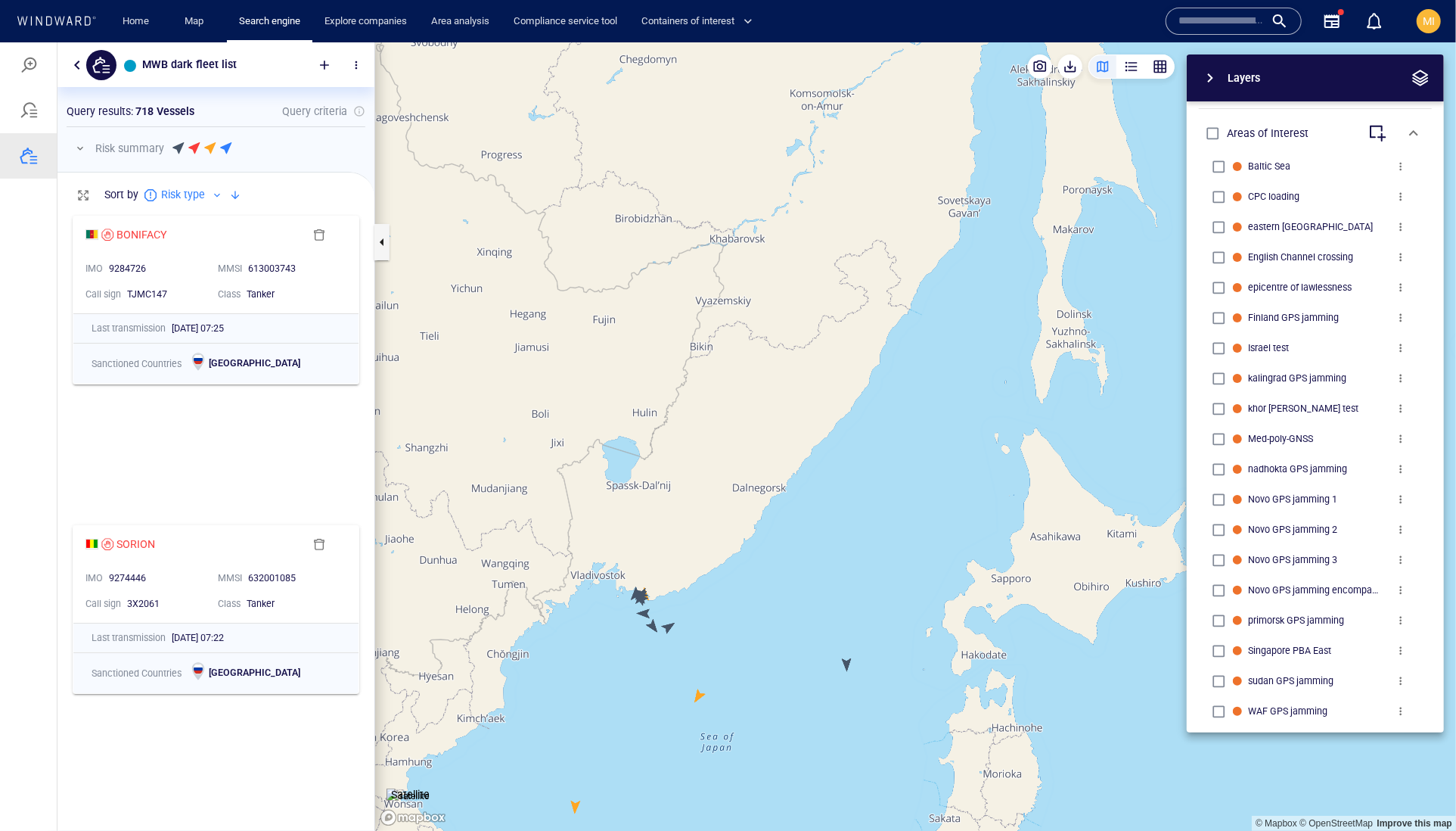
click at [848, 663] on canvas "Map" at bounding box center [915, 436] width 1081 height 789
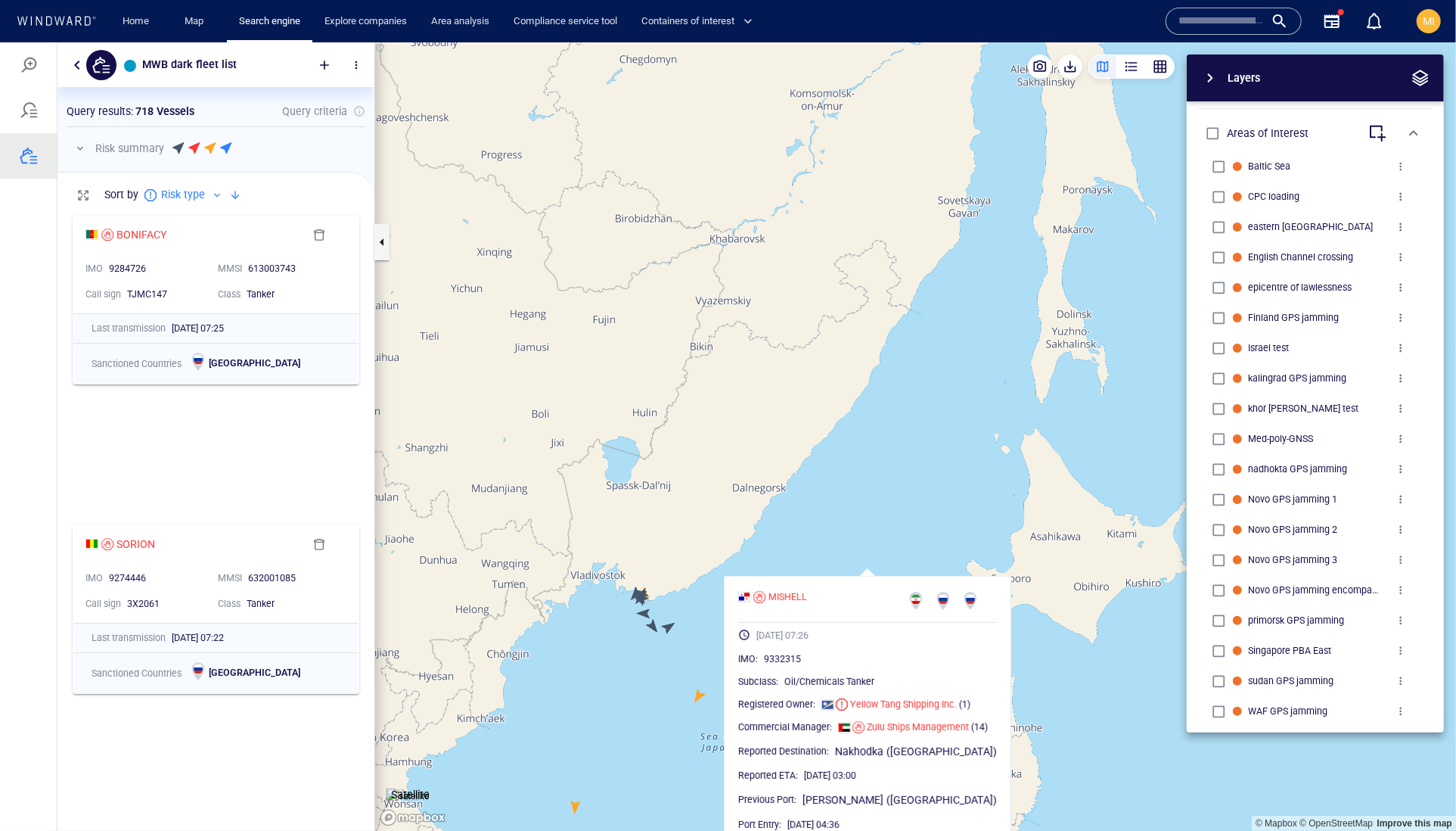
drag, startPoint x: 773, startPoint y: 620, endPoint x: 797, endPoint y: 524, distance: 99.0
click at [796, 523] on canvas "Map" at bounding box center [915, 436] width 1081 height 789
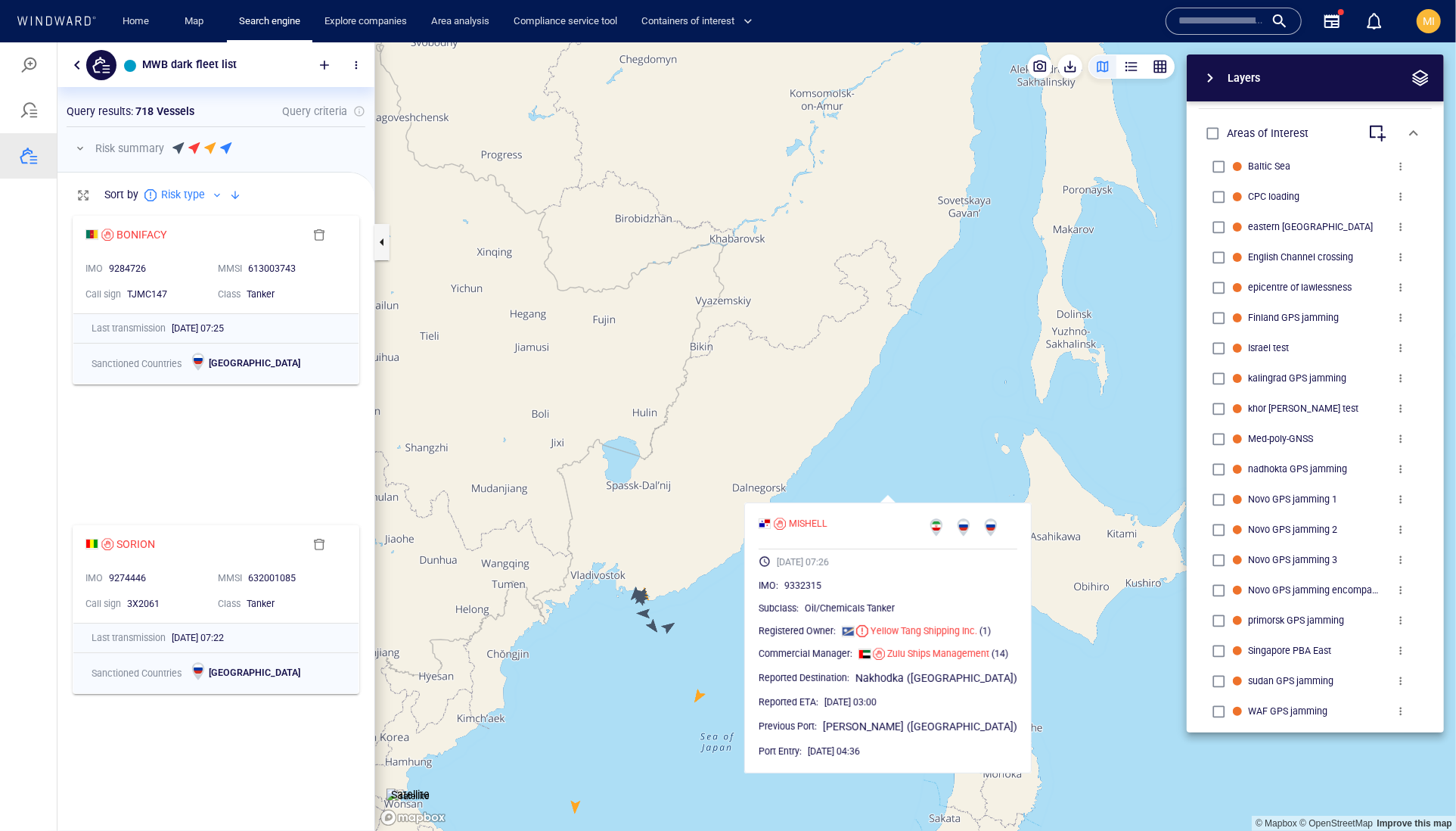
drag, startPoint x: 718, startPoint y: 609, endPoint x: 666, endPoint y: 641, distance: 61.1
click at [718, 609] on canvas "Map" at bounding box center [915, 436] width 1081 height 789
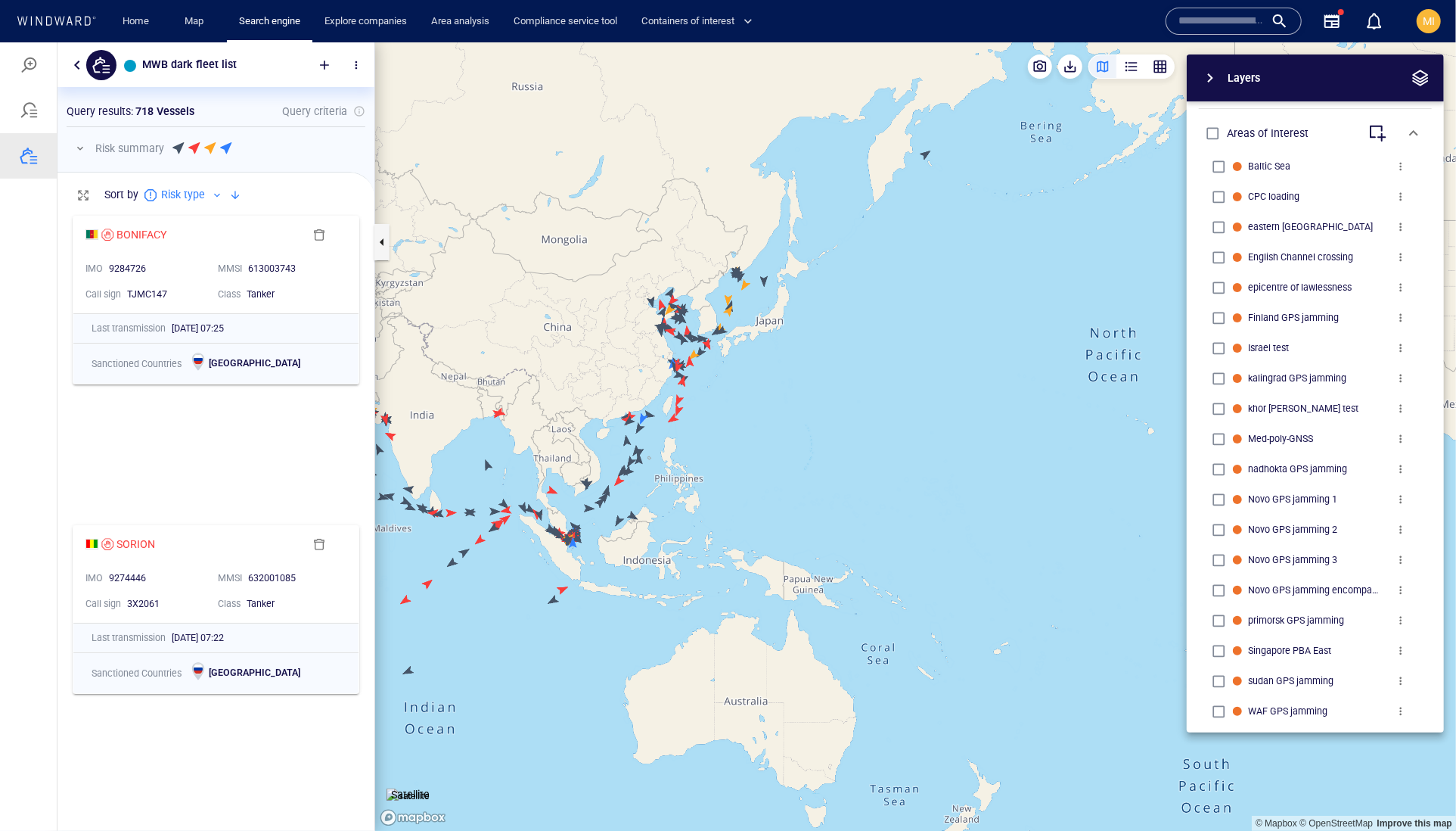
drag, startPoint x: 665, startPoint y: 627, endPoint x: 814, endPoint y: 624, distance: 149.0
click at [813, 624] on canvas "Map" at bounding box center [915, 436] width 1081 height 789
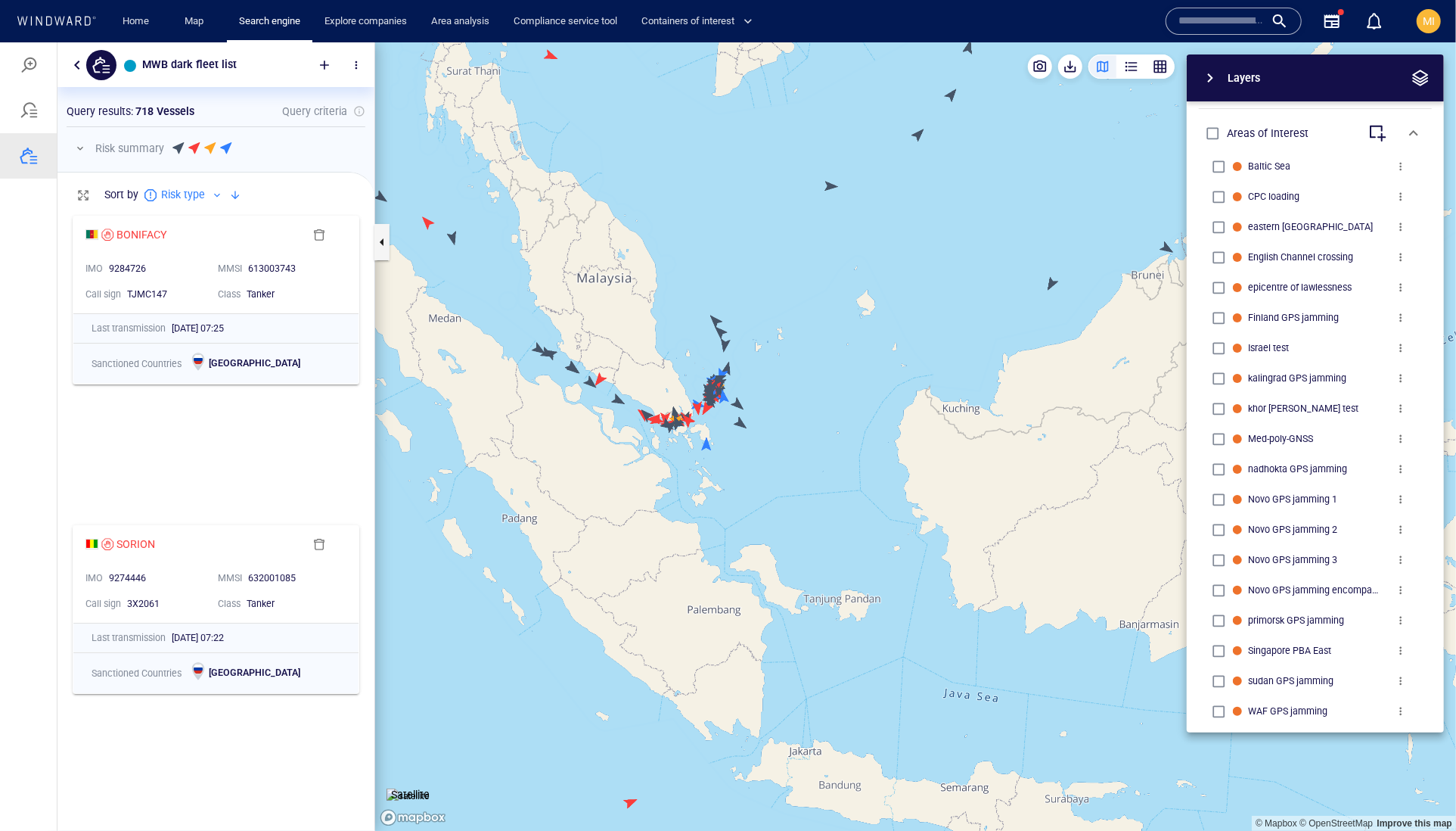
drag, startPoint x: 751, startPoint y: 452, endPoint x: 821, endPoint y: 554, distance: 123.7
click at [821, 554] on canvas "Map" at bounding box center [915, 436] width 1081 height 789
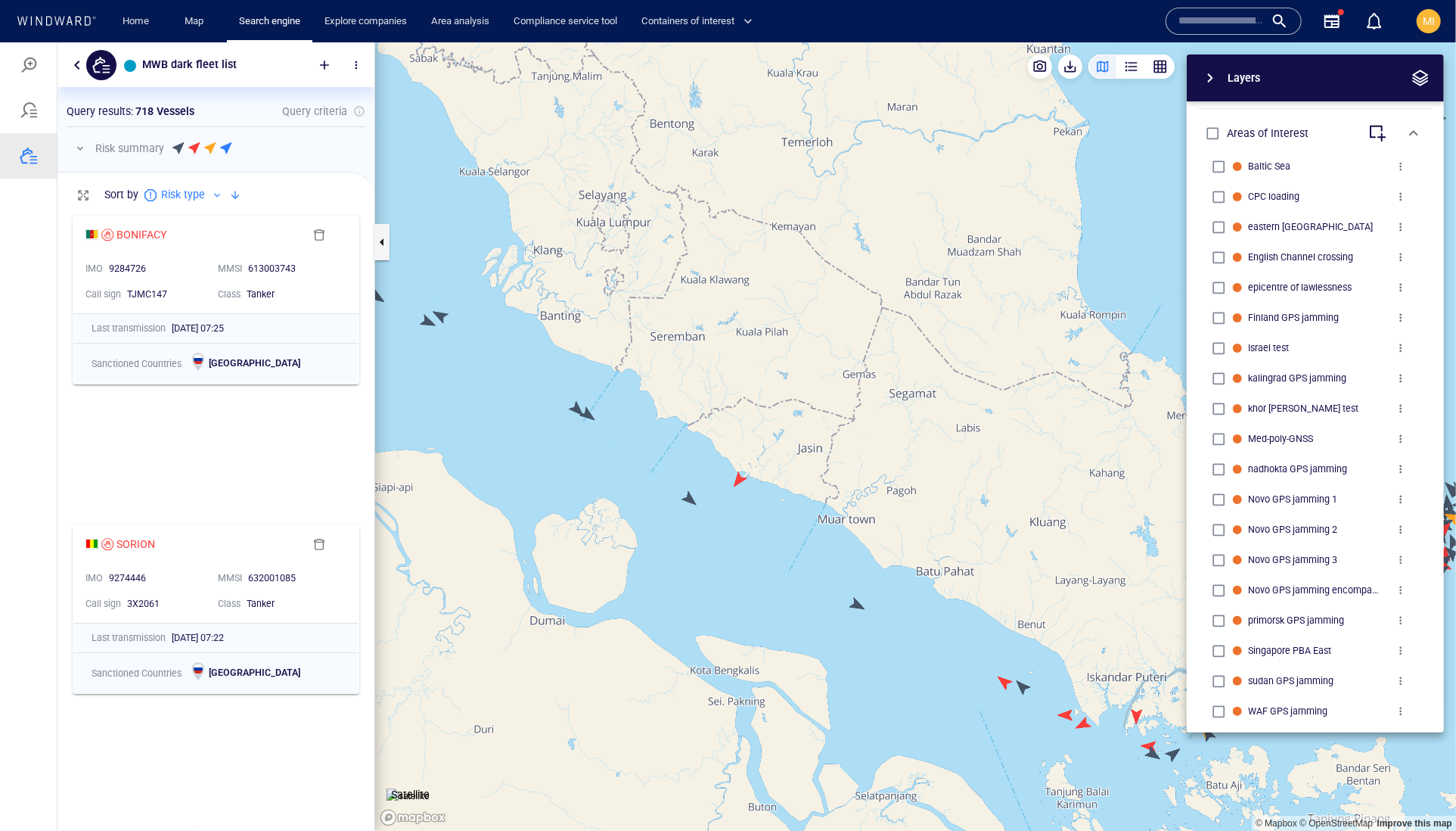
click at [737, 476] on canvas "Map" at bounding box center [915, 436] width 1081 height 789
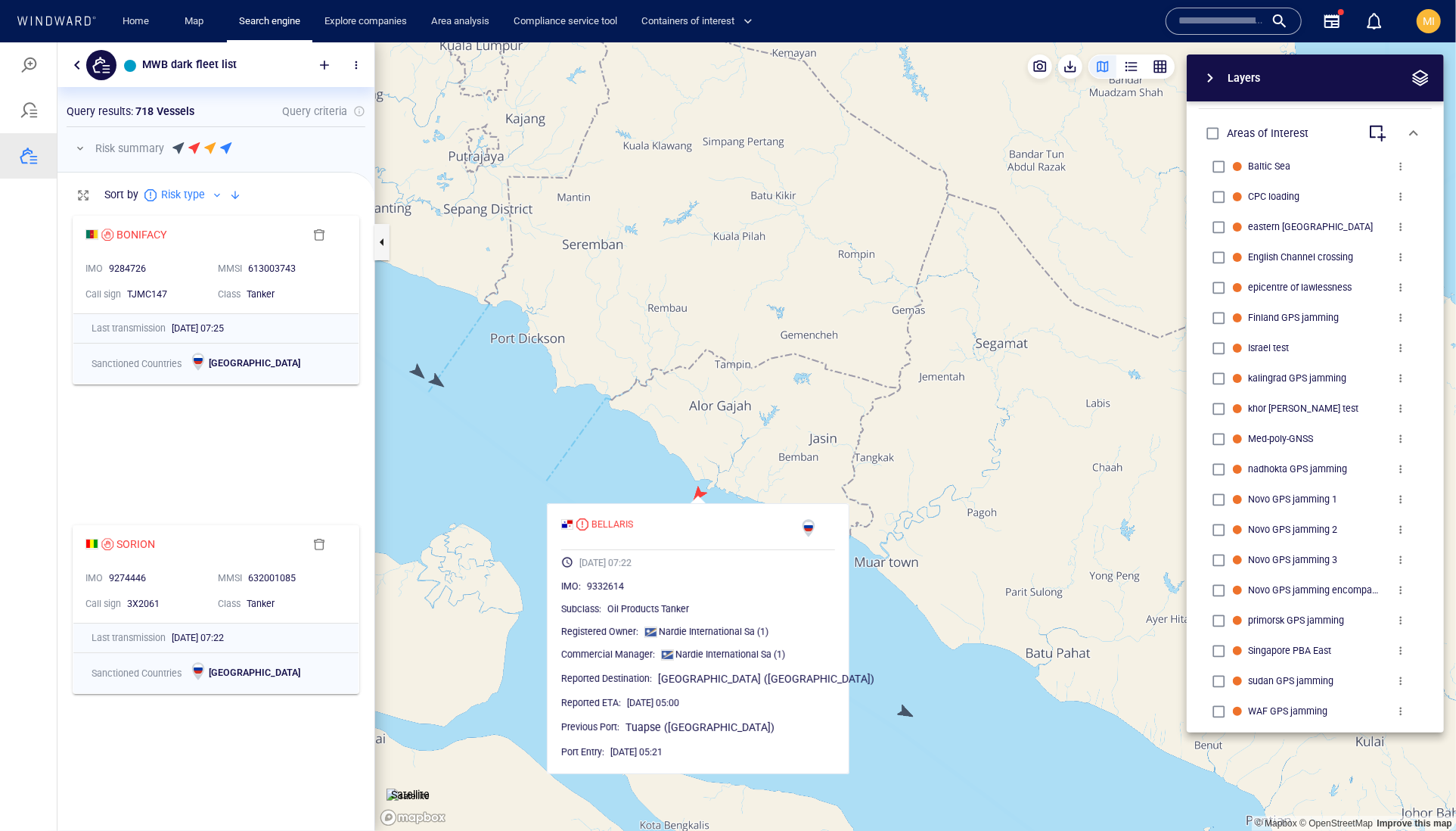
click at [652, 481] on canvas "Map" at bounding box center [915, 436] width 1081 height 789
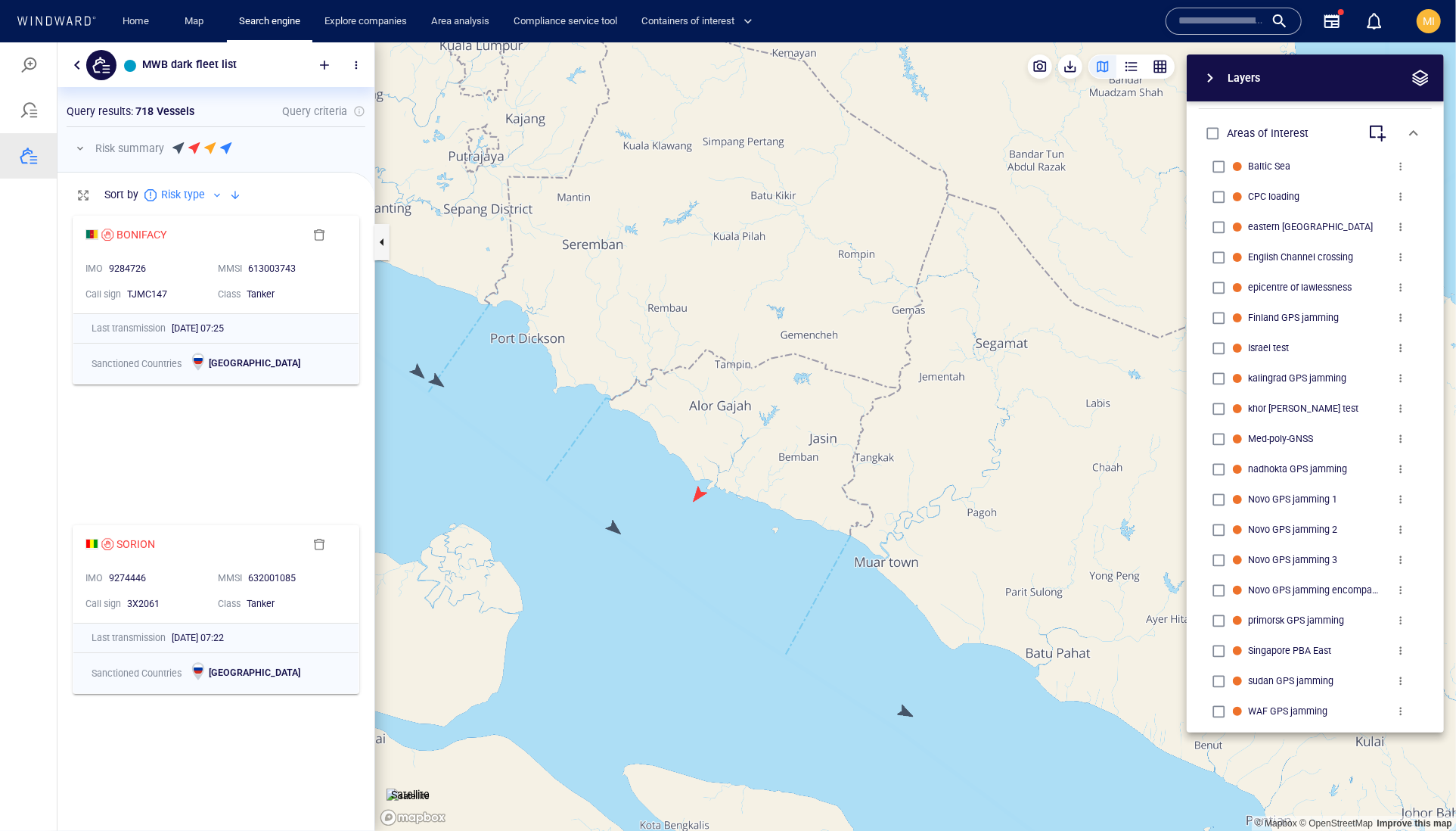
click at [612, 530] on canvas "Map" at bounding box center [915, 436] width 1081 height 789
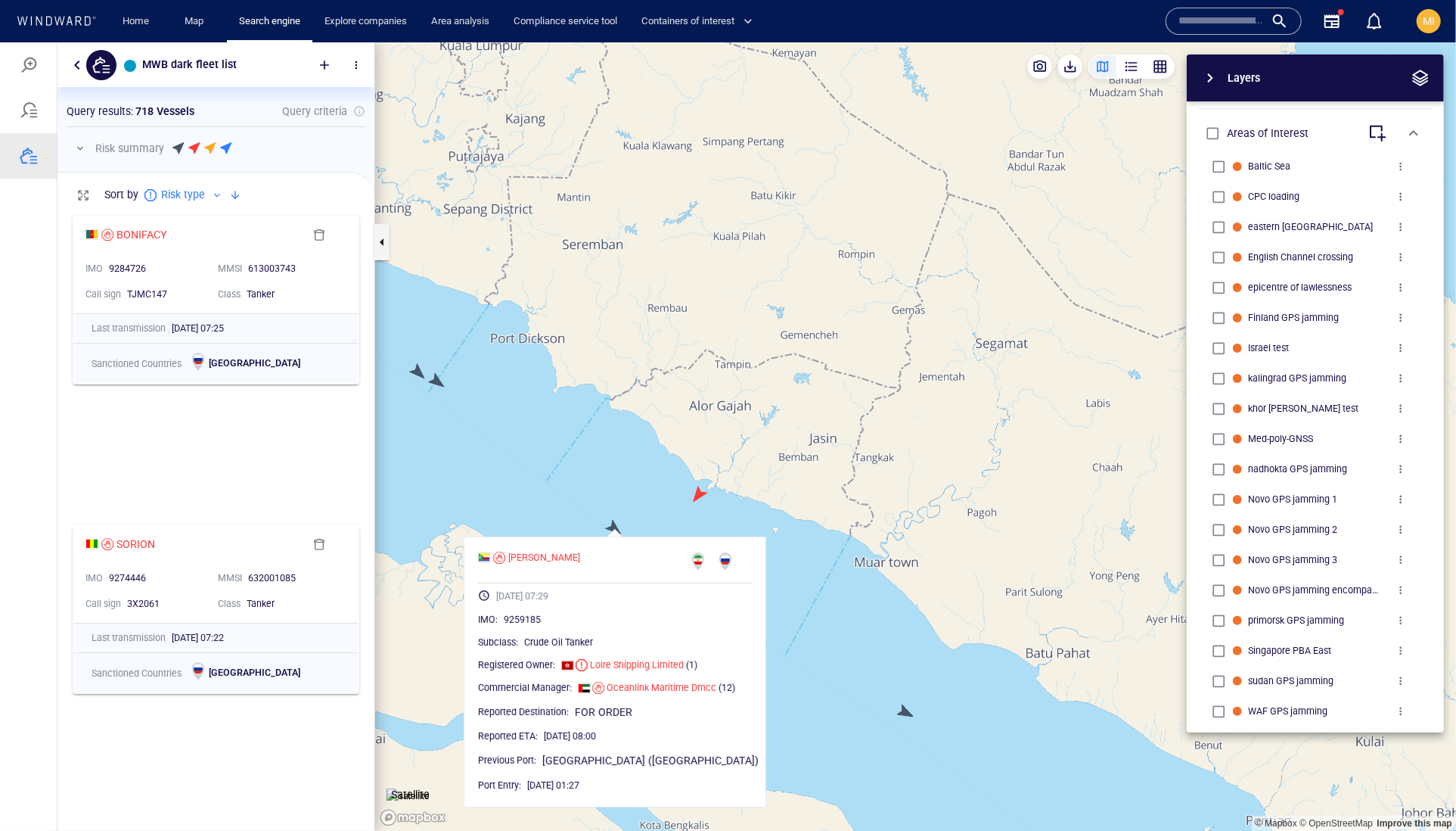
click at [435, 376] on canvas "Map" at bounding box center [915, 436] width 1081 height 789
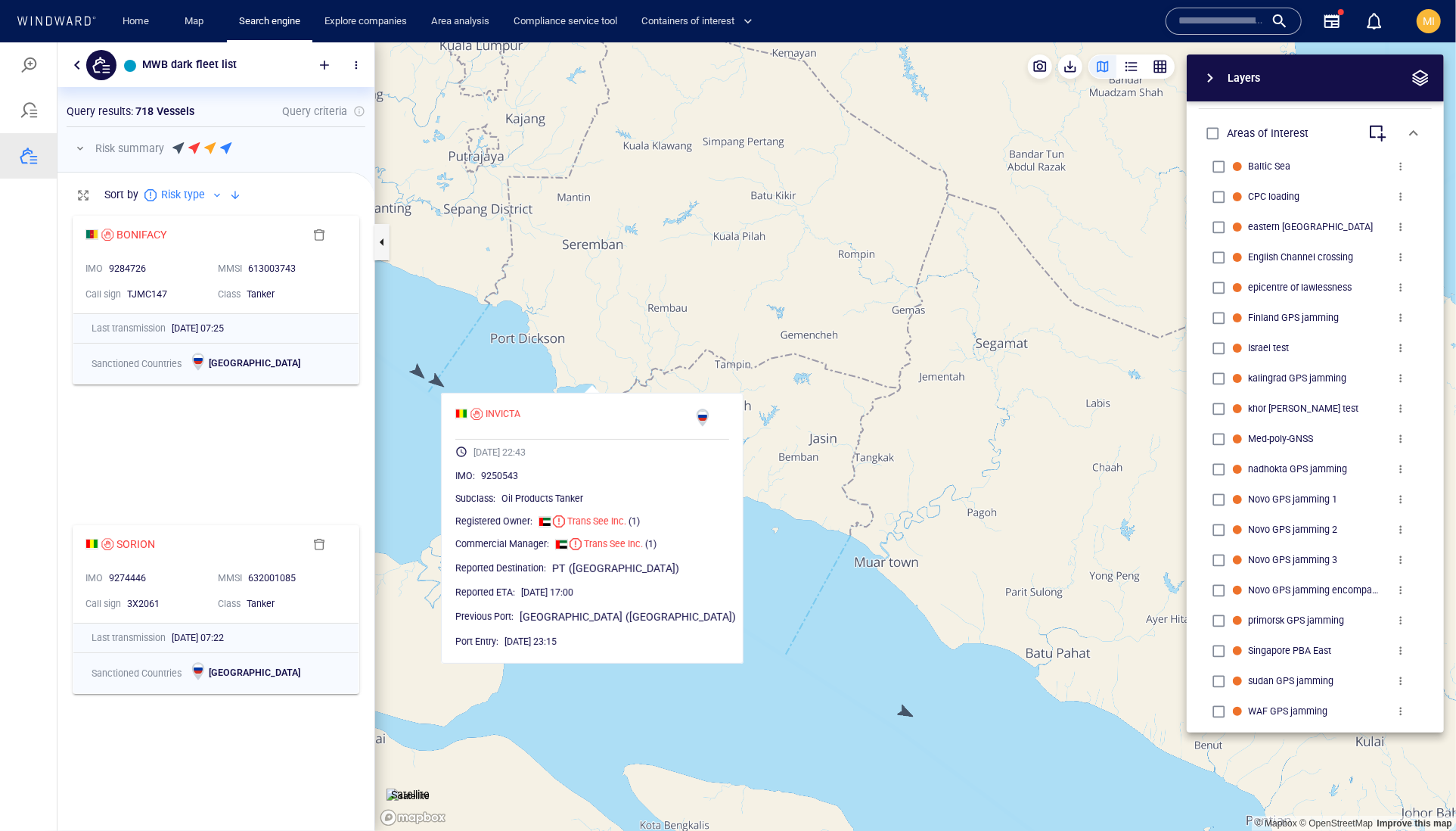
drag, startPoint x: 457, startPoint y: 349, endPoint x: 612, endPoint y: 351, distance: 155.0
click at [612, 351] on canvas "Map" at bounding box center [915, 436] width 1081 height 789
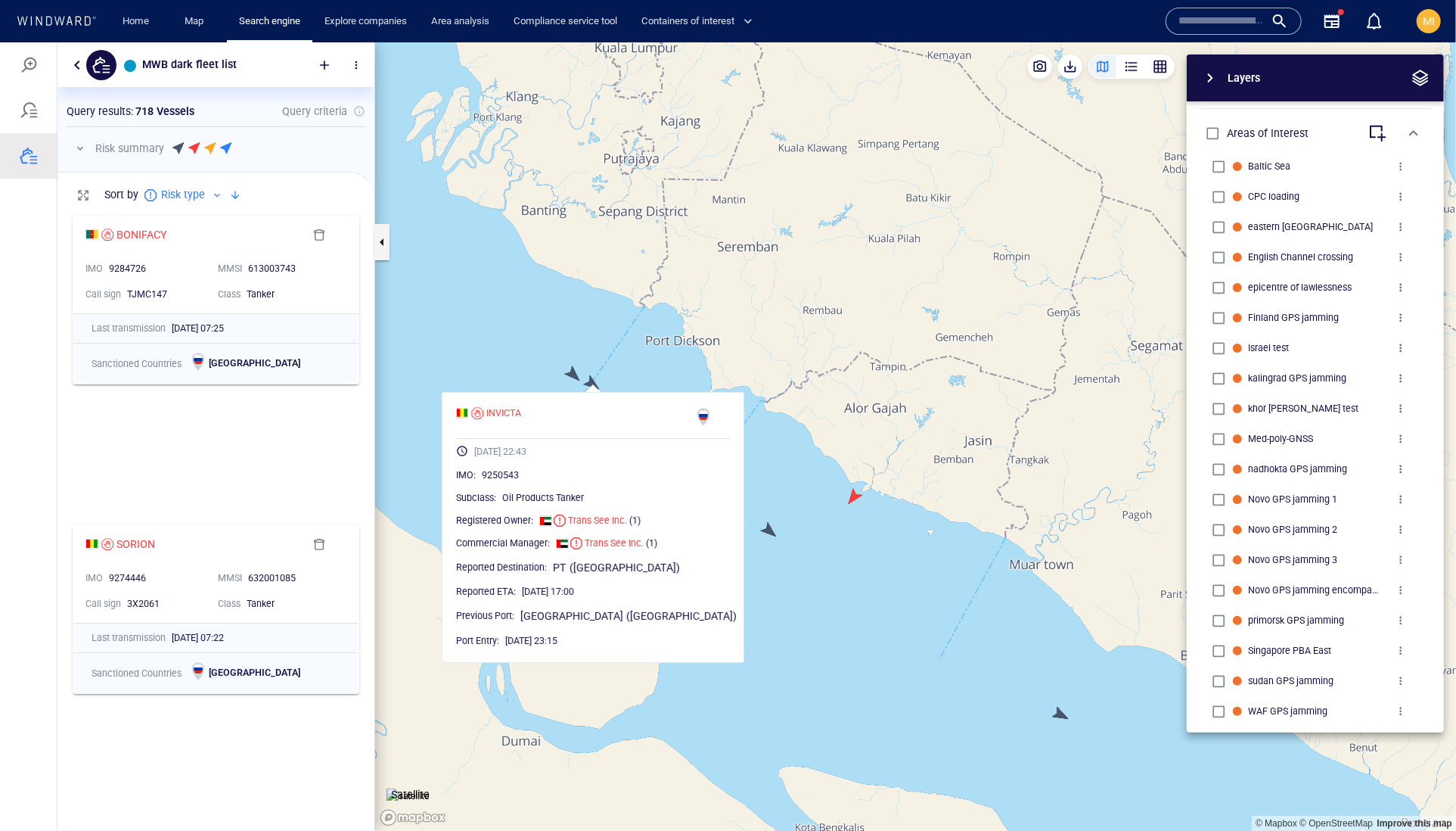
click at [570, 375] on canvas "Map" at bounding box center [915, 436] width 1081 height 789
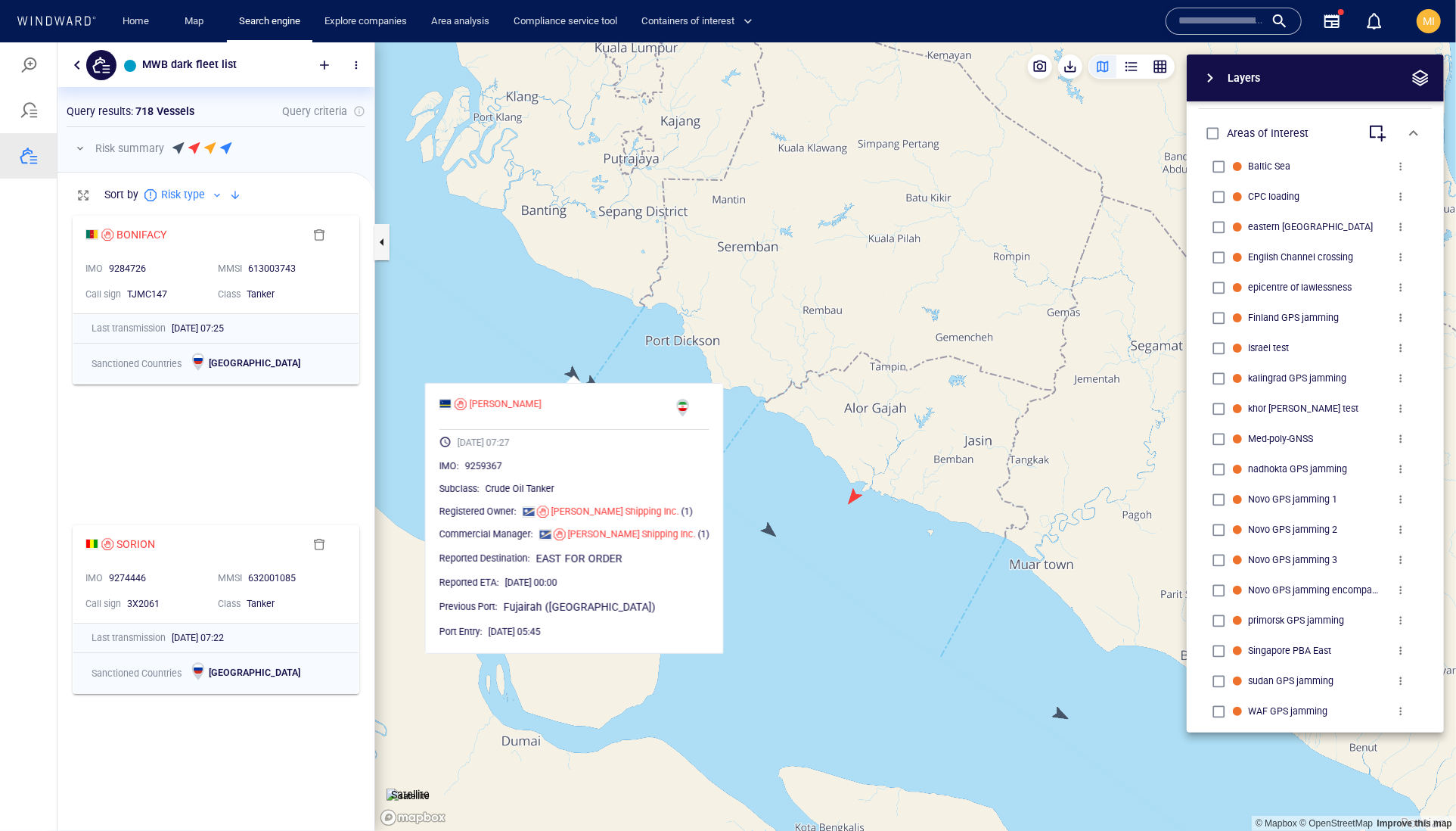
click at [570, 375] on canvas "Map" at bounding box center [915, 436] width 1081 height 789
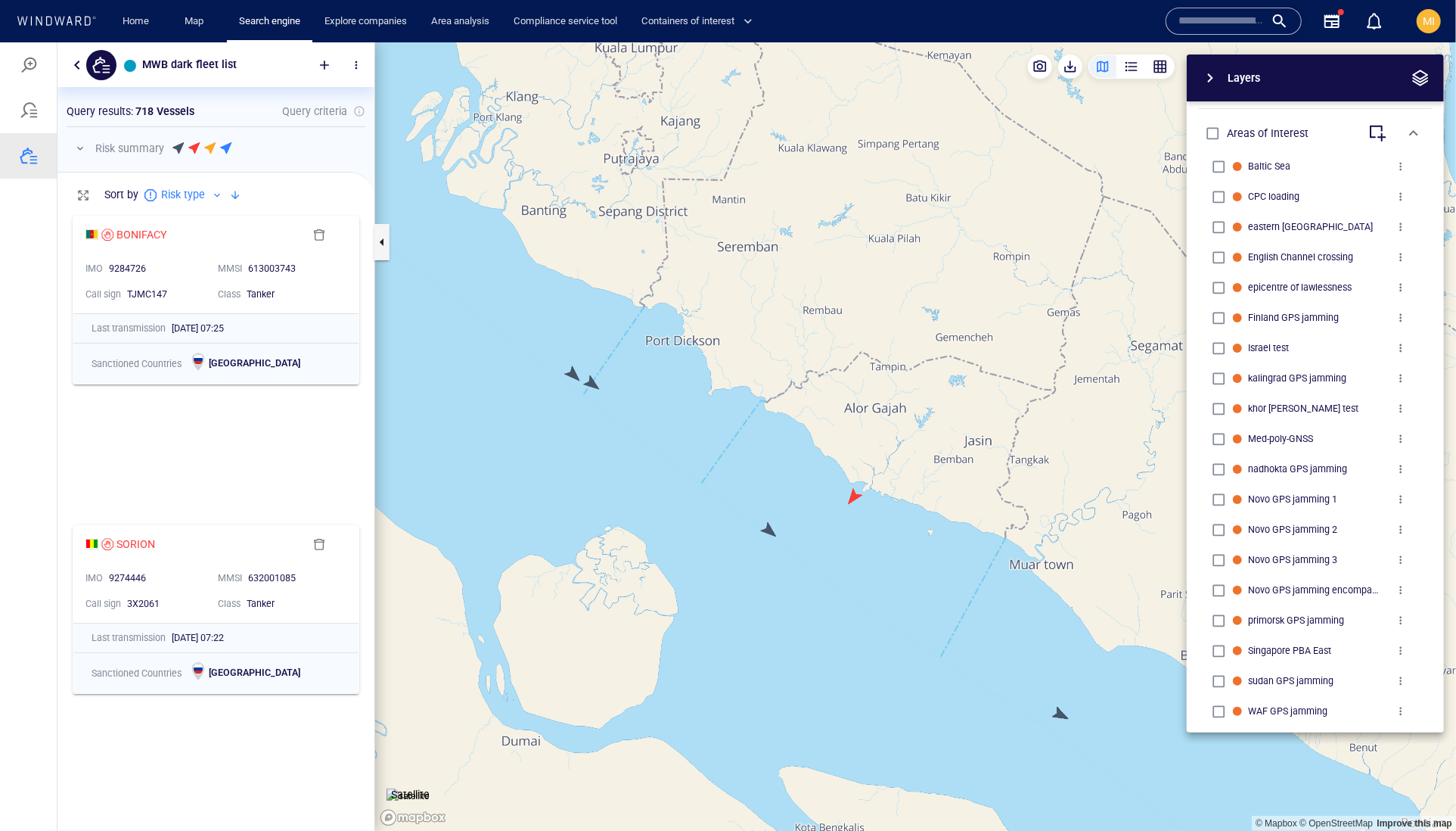
click at [570, 375] on canvas "Map" at bounding box center [915, 436] width 1081 height 789
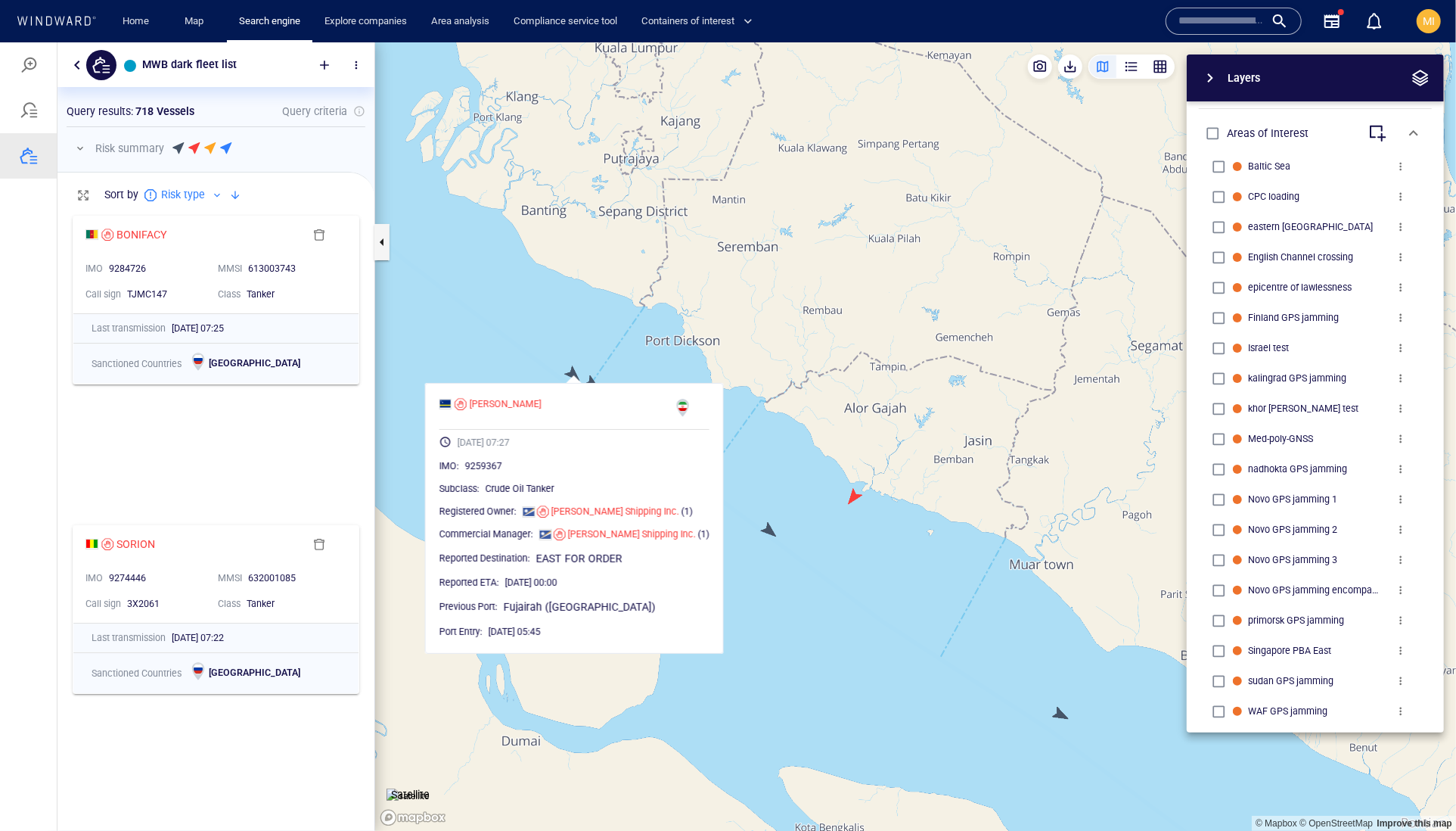
click at [602, 364] on canvas "Map" at bounding box center [915, 436] width 1081 height 789
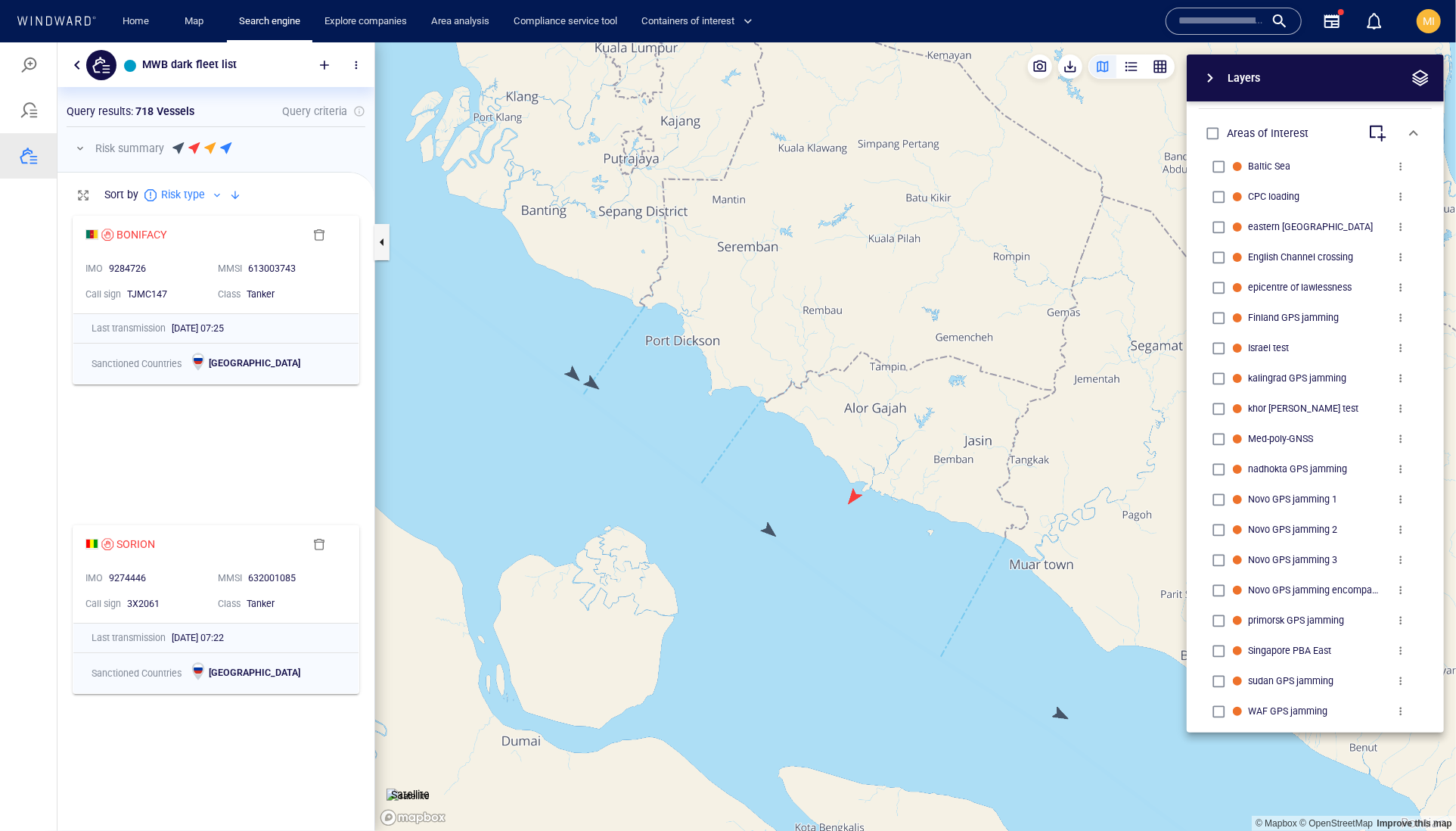
click at [593, 377] on canvas "Map" at bounding box center [915, 436] width 1081 height 789
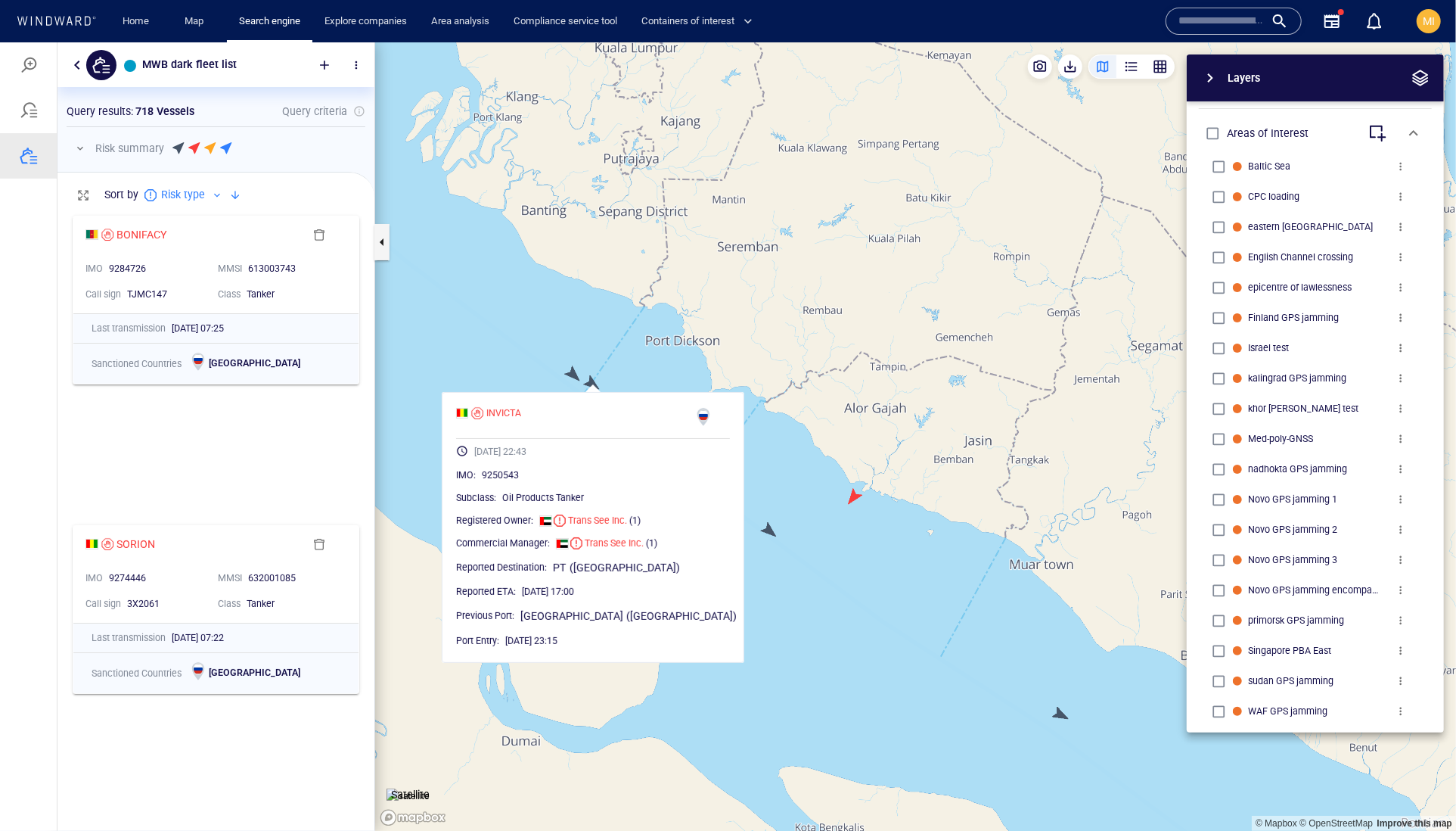
click at [642, 363] on canvas "Map" at bounding box center [915, 436] width 1081 height 789
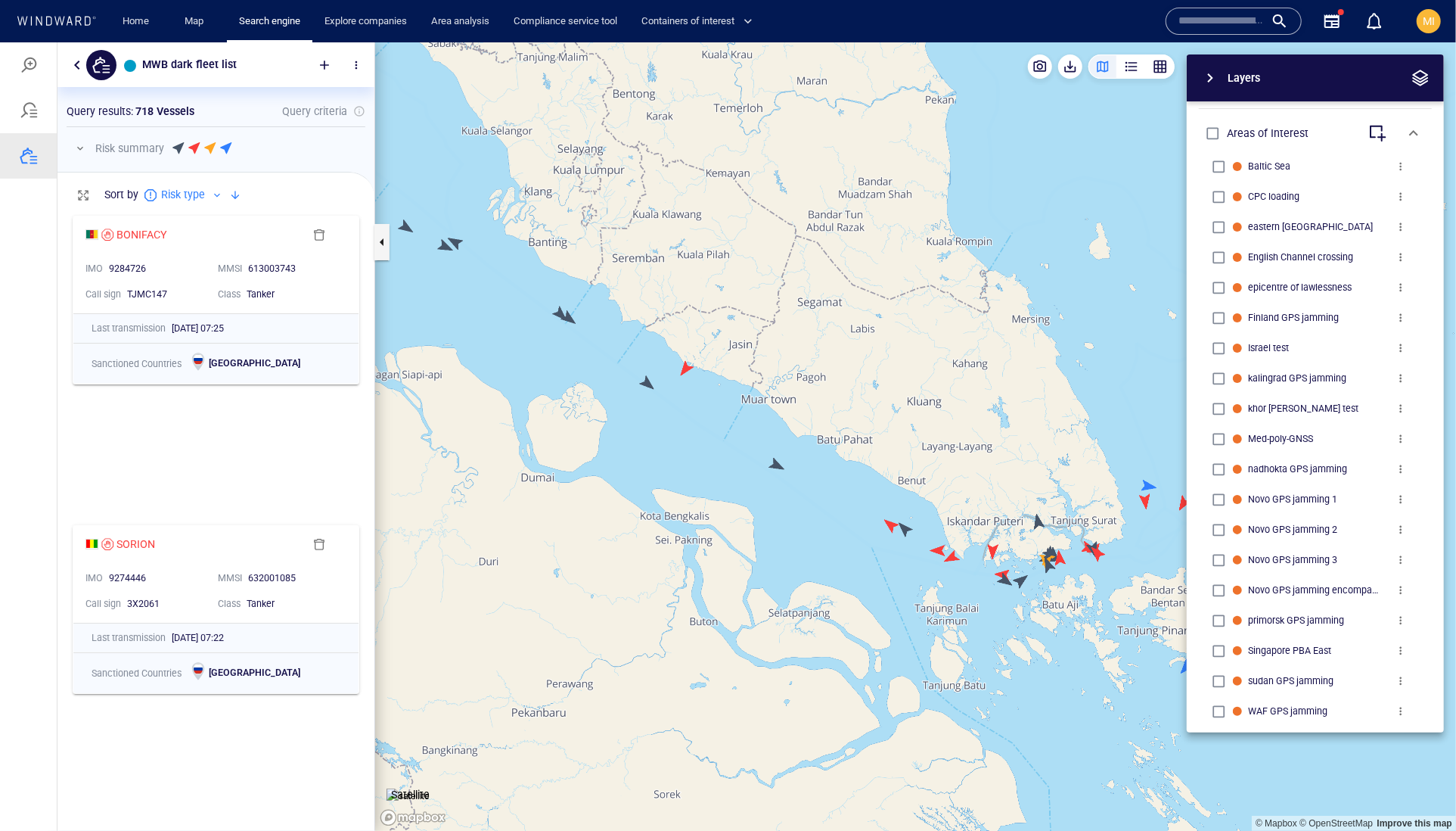
drag, startPoint x: 573, startPoint y: 413, endPoint x: 699, endPoint y: 481, distance: 143.2
click at [699, 479] on canvas "Map" at bounding box center [915, 436] width 1081 height 789
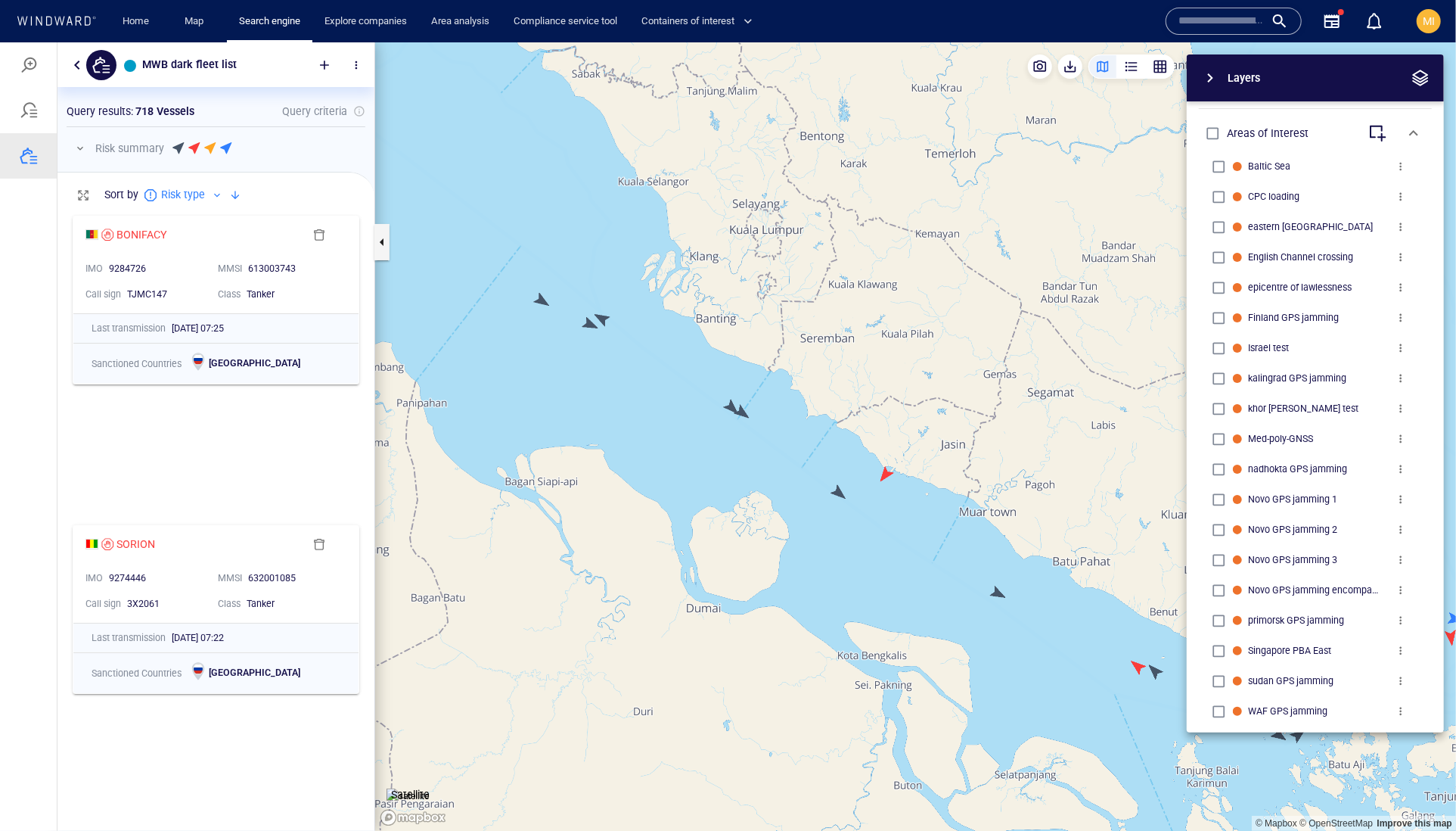
click at [604, 320] on canvas "Map" at bounding box center [915, 436] width 1081 height 789
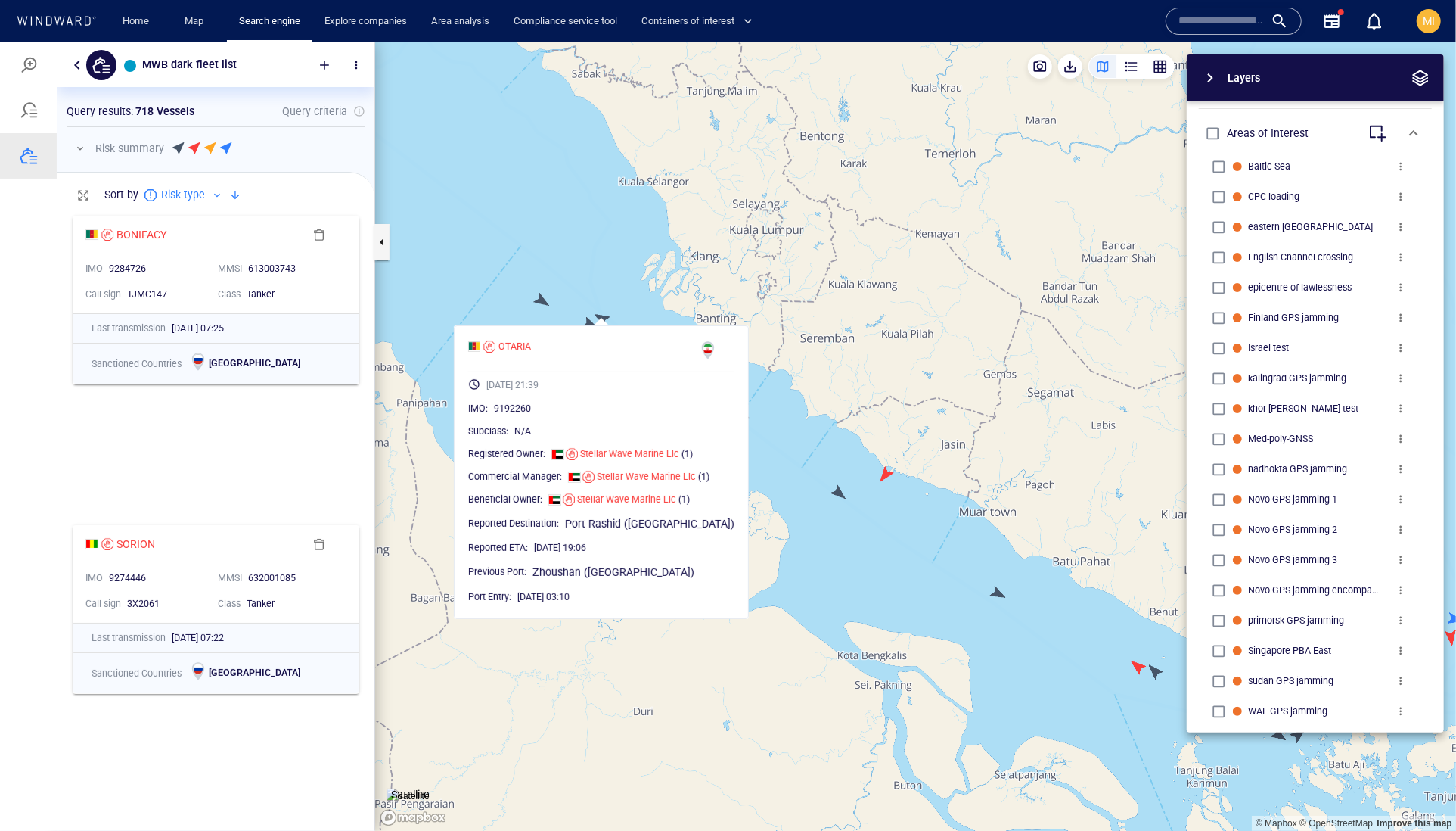
click at [915, 508] on canvas "Map" at bounding box center [915, 436] width 1081 height 789
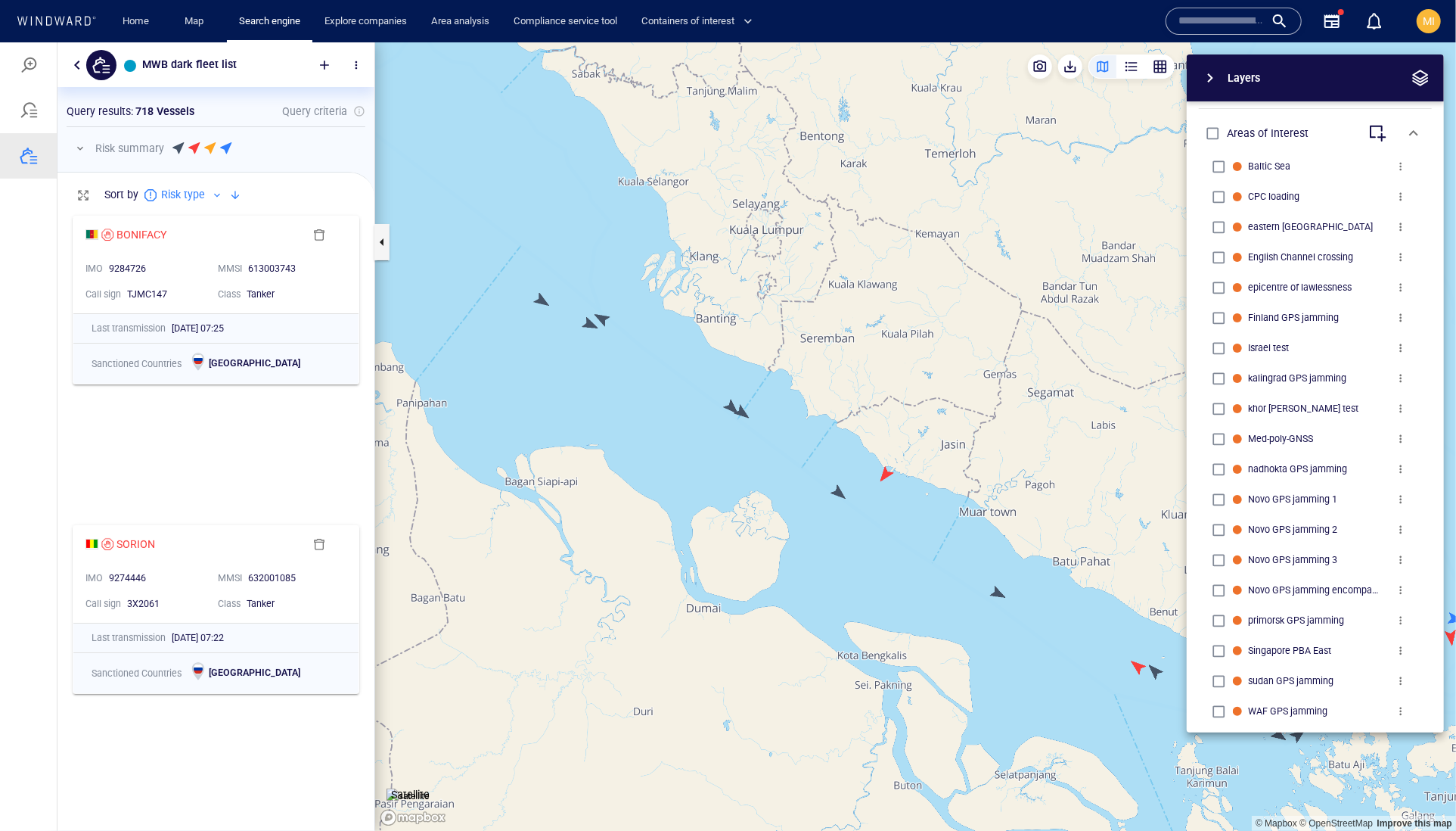
click at [997, 594] on canvas "Map" at bounding box center [915, 436] width 1081 height 789
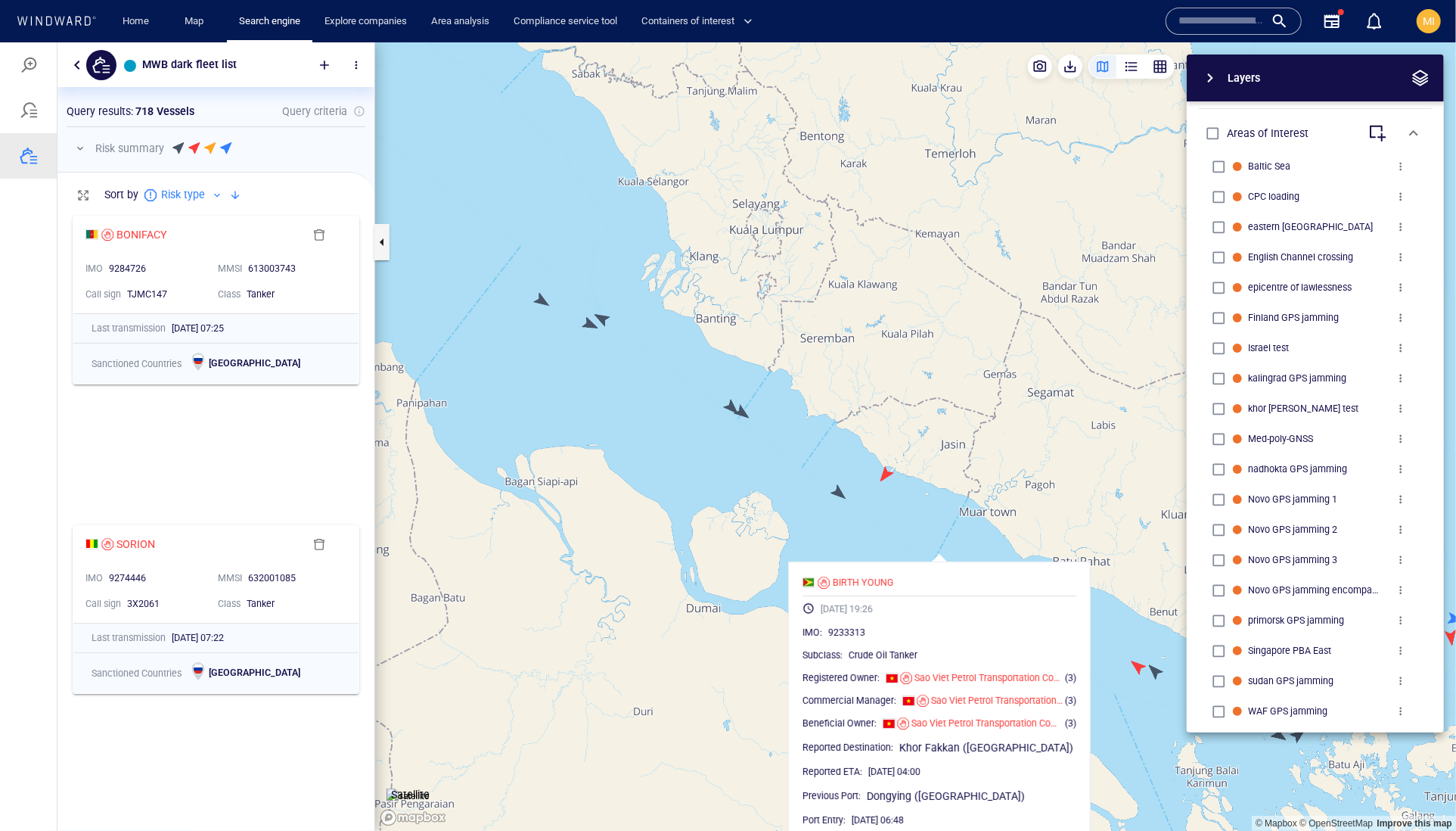
drag, startPoint x: 972, startPoint y: 540, endPoint x: 887, endPoint y: 488, distance: 99.6
click at [888, 487] on canvas "Map" at bounding box center [915, 436] width 1081 height 789
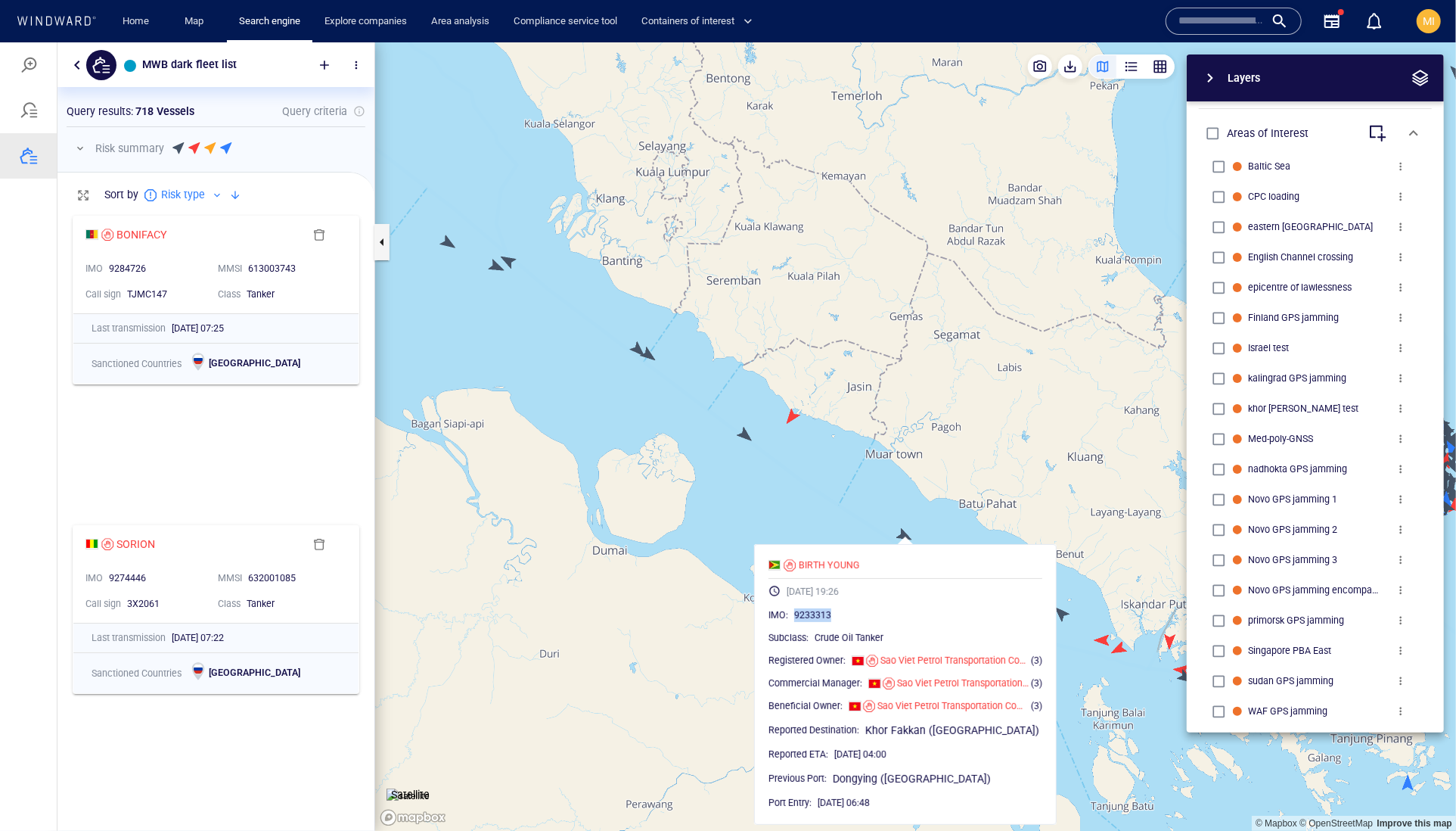
drag, startPoint x: 883, startPoint y: 657, endPoint x: 818, endPoint y: 657, distance: 65.0
click at [818, 622] on div "9233313" at bounding box center [917, 614] width 248 height 15
copy span "9233313"
click at [851, 470] on canvas "Map" at bounding box center [915, 436] width 1081 height 789
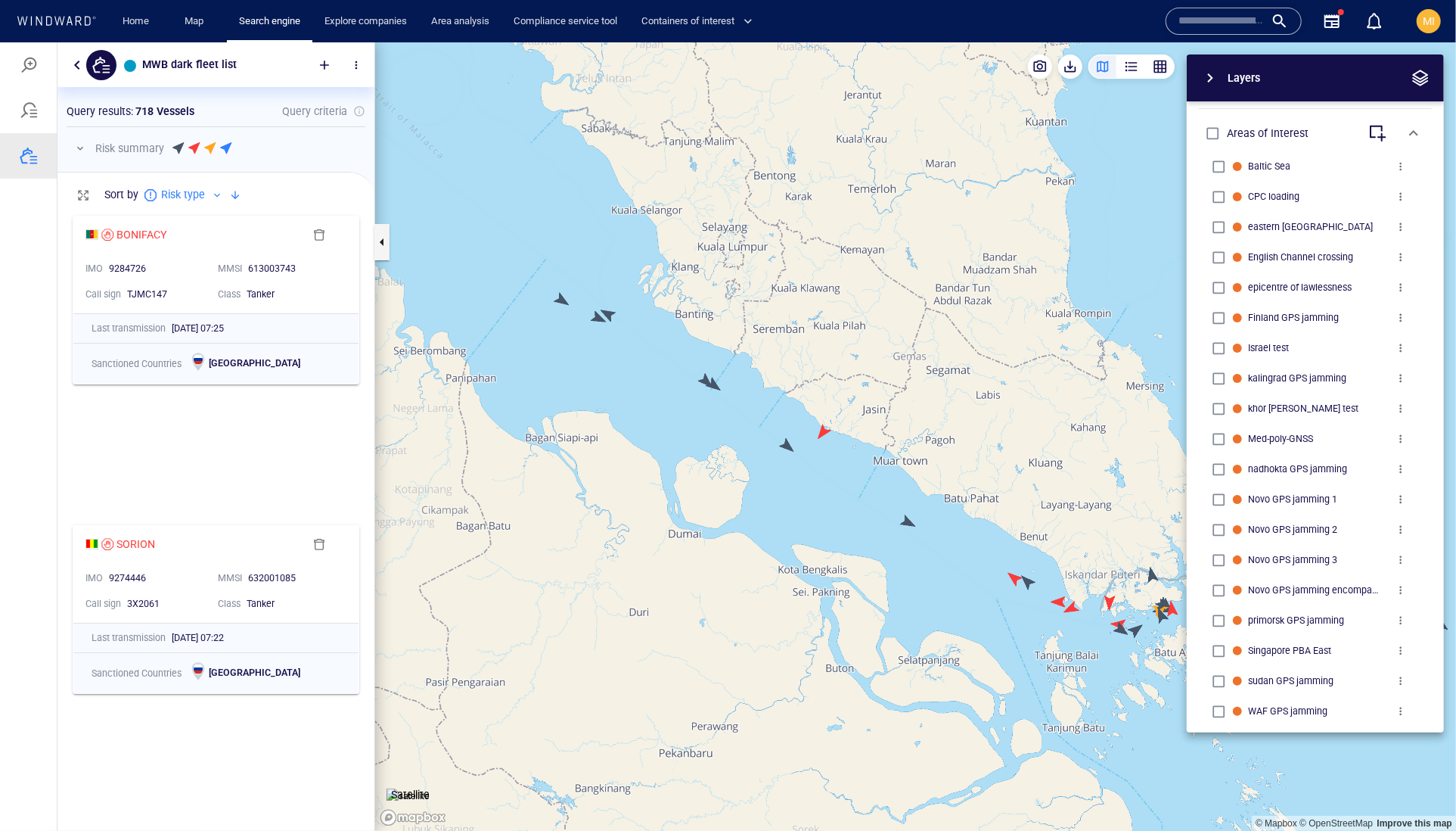
drag, startPoint x: 957, startPoint y: 530, endPoint x: 761, endPoint y: 445, distance: 213.6
click at [761, 445] on canvas "Map" at bounding box center [915, 436] width 1081 height 789
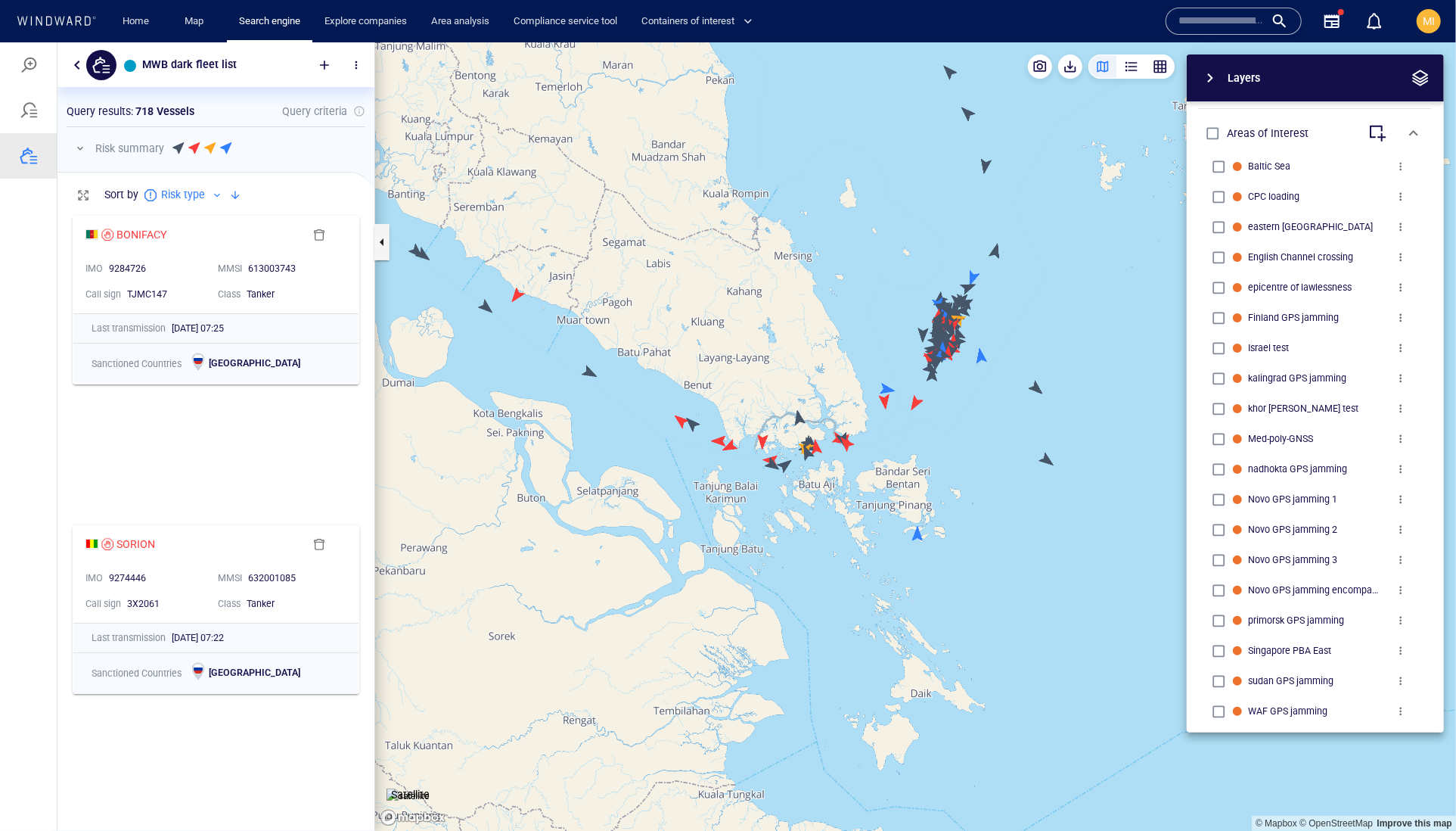
drag, startPoint x: 764, startPoint y: 517, endPoint x: 812, endPoint y: 548, distance: 57.1
click at [812, 547] on canvas "Map" at bounding box center [915, 436] width 1081 height 789
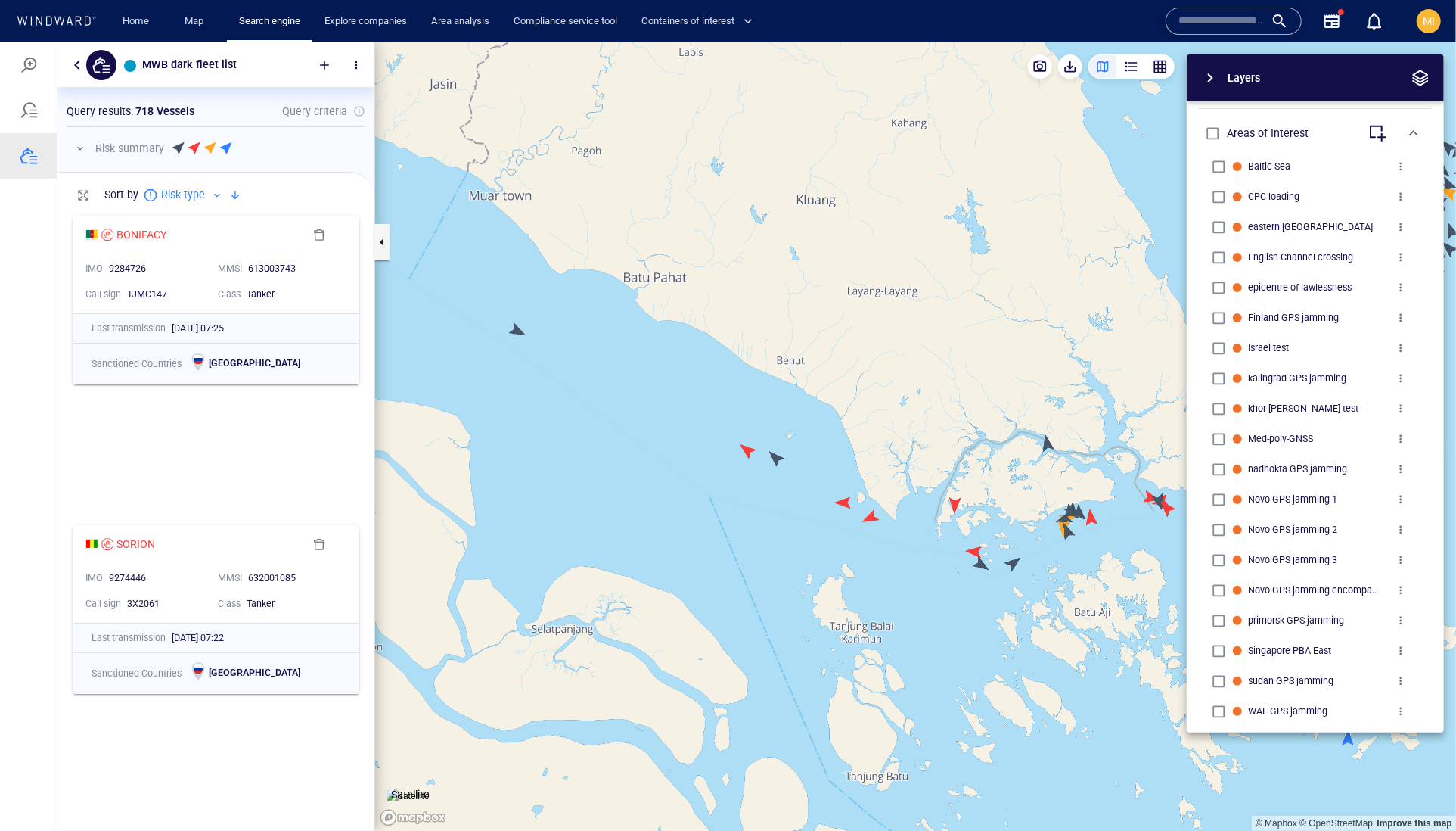
click at [737, 438] on canvas "Map" at bounding box center [915, 436] width 1081 height 789
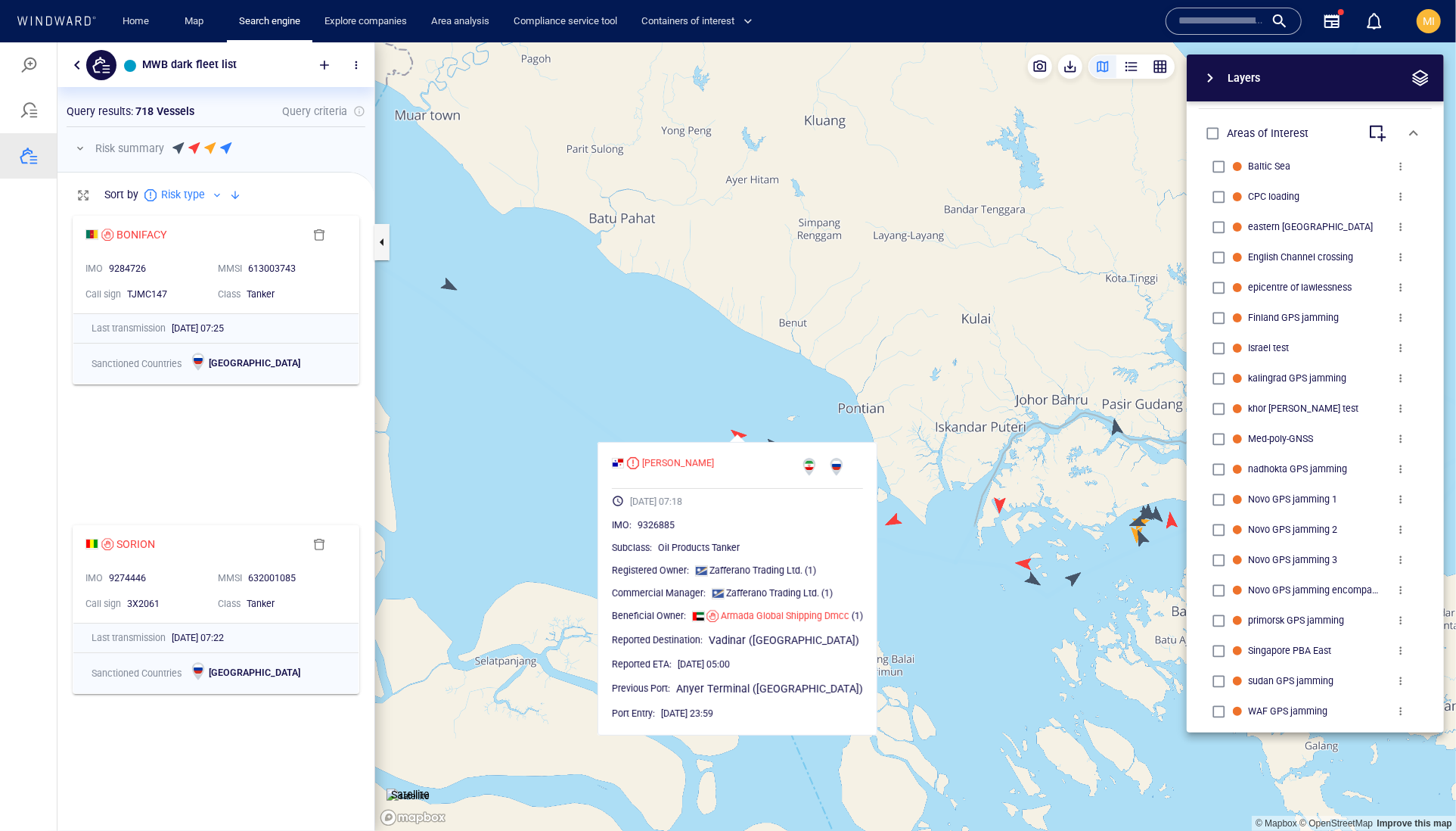
click at [787, 414] on canvas "Map" at bounding box center [915, 436] width 1081 height 789
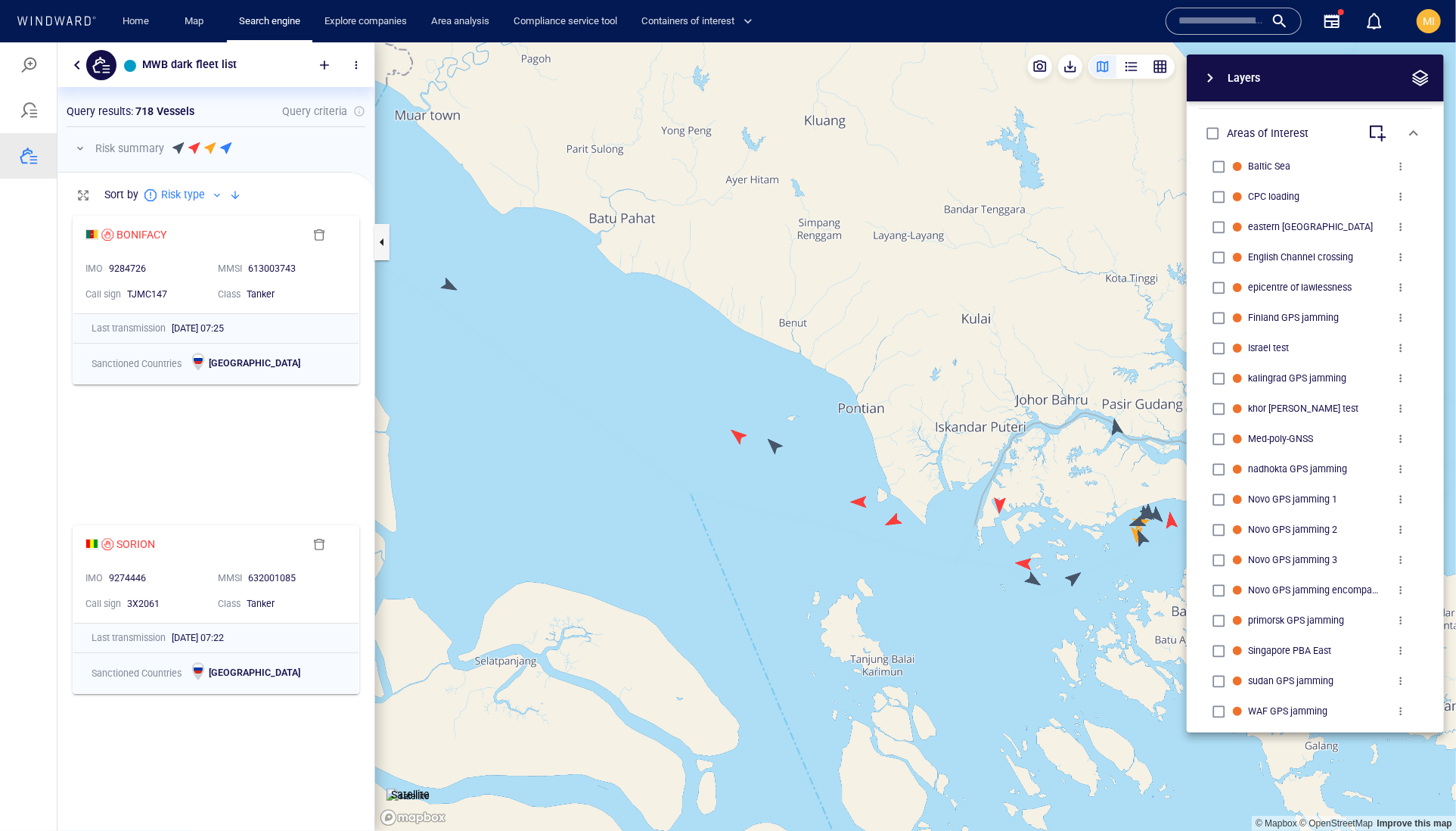
click at [773, 443] on canvas "Map" at bounding box center [915, 436] width 1081 height 789
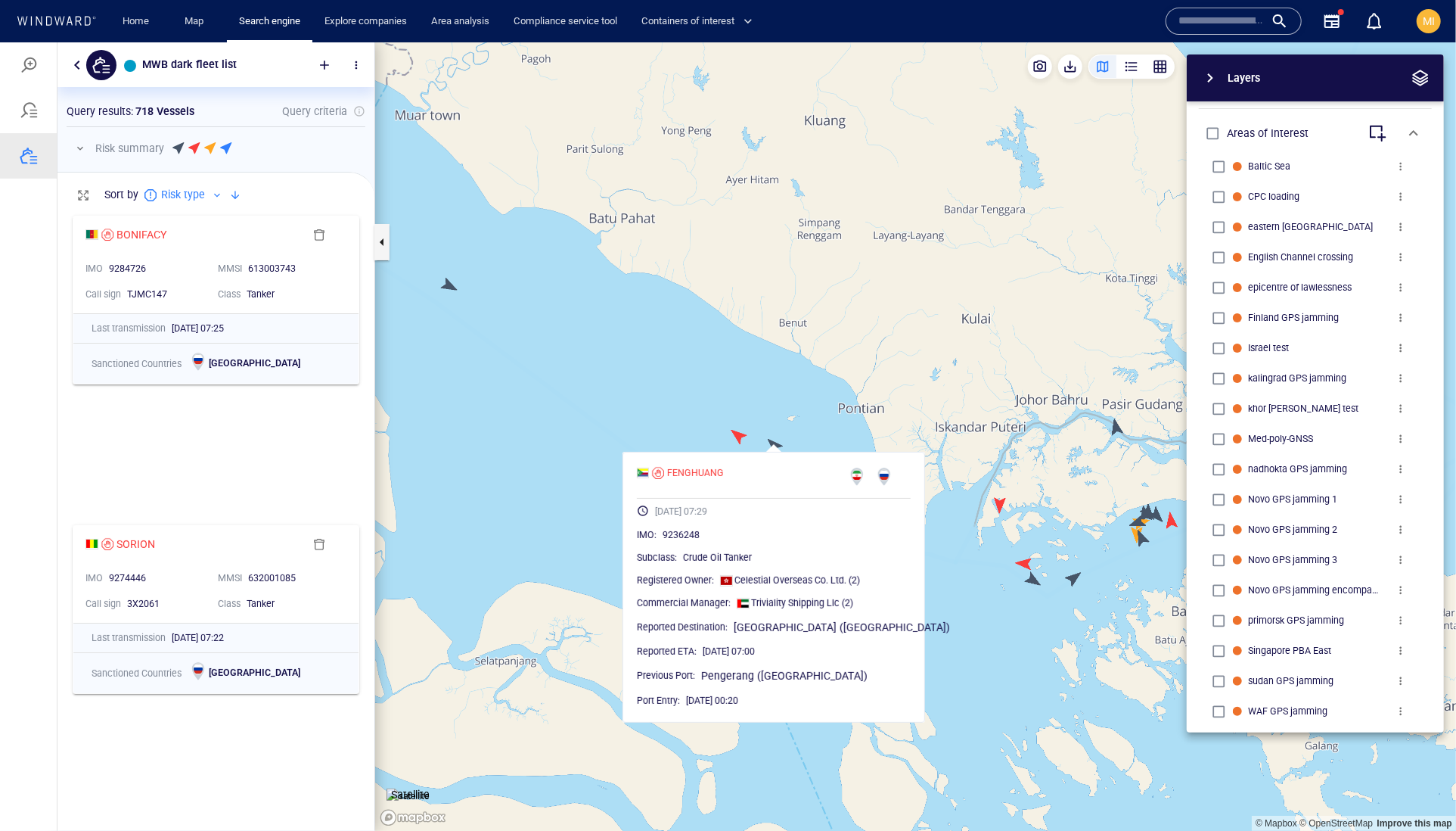
click at [791, 414] on canvas "Map" at bounding box center [915, 436] width 1081 height 789
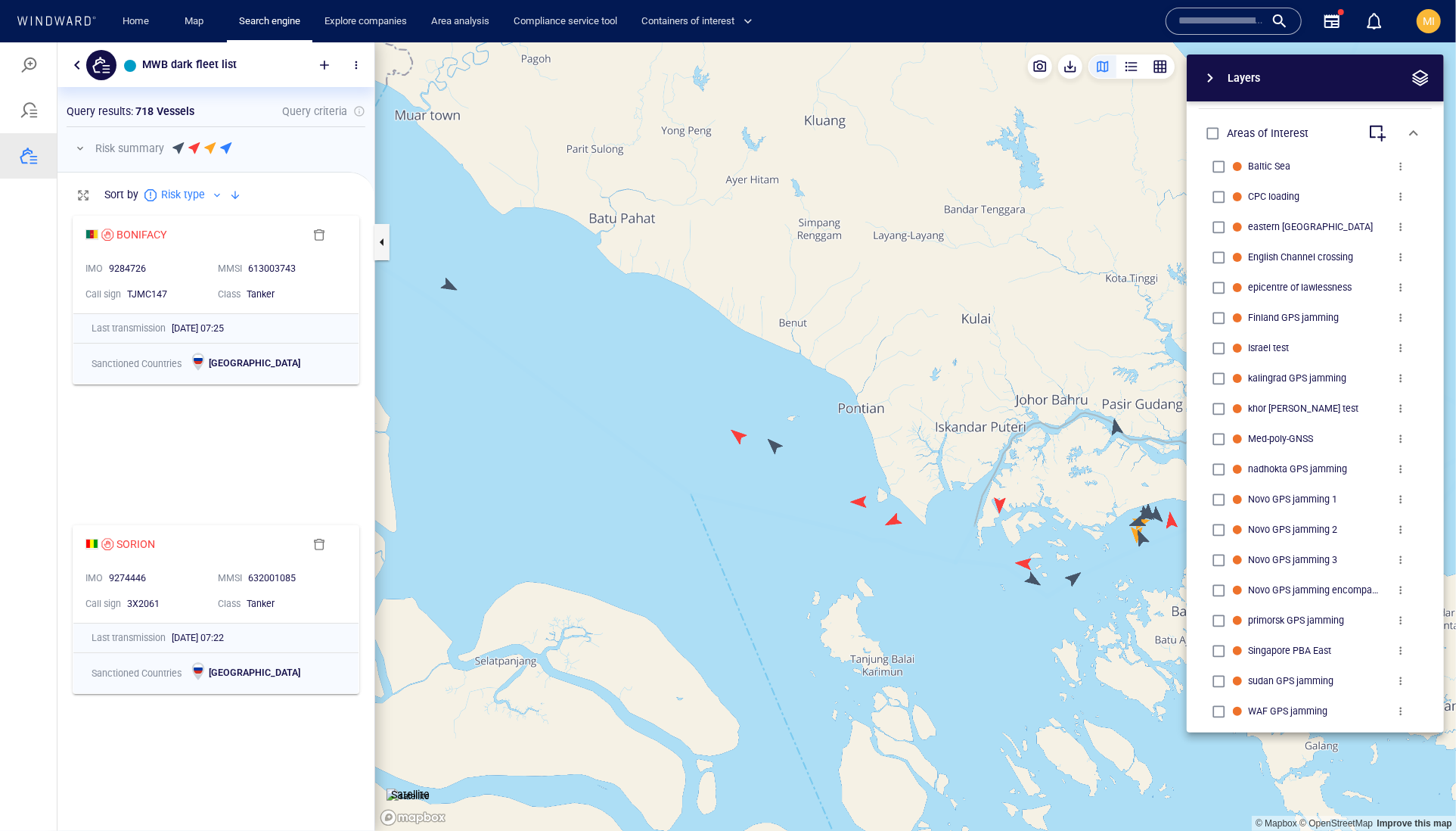
click at [1028, 502] on div "Layers System Areas International Waters Straits Exclusive Economic Zones 40NM …" at bounding box center [1236, 393] width 416 height 678
click at [997, 506] on canvas "Map" at bounding box center [915, 436] width 1081 height 789
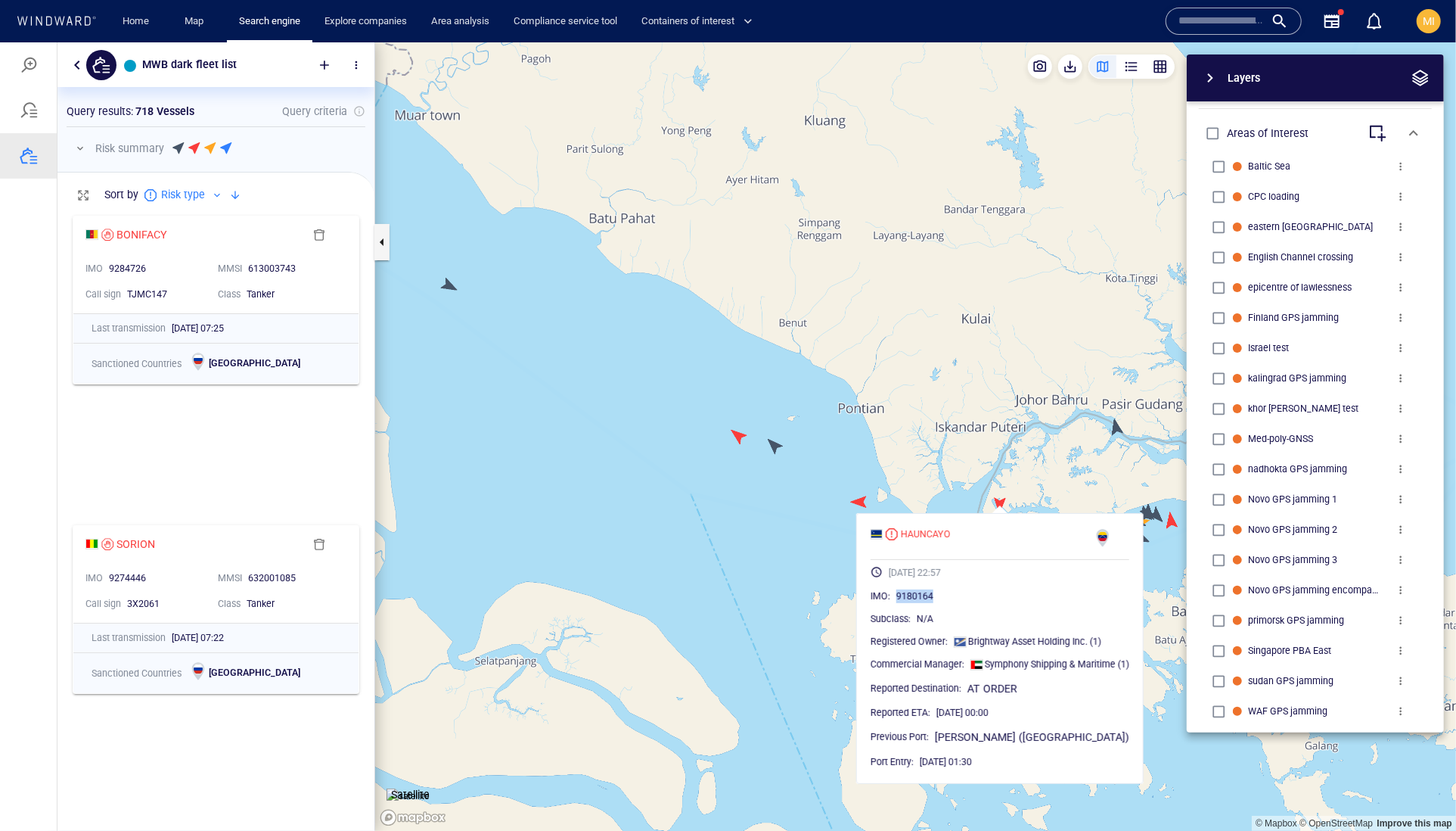
drag, startPoint x: 981, startPoint y: 634, endPoint x: 917, endPoint y: 633, distance: 64.0
click at [917, 603] on div "9180164" at bounding box center [1012, 595] width 233 height 15
copy span "9180164"
click at [802, 557] on canvas "Map" at bounding box center [915, 436] width 1081 height 789
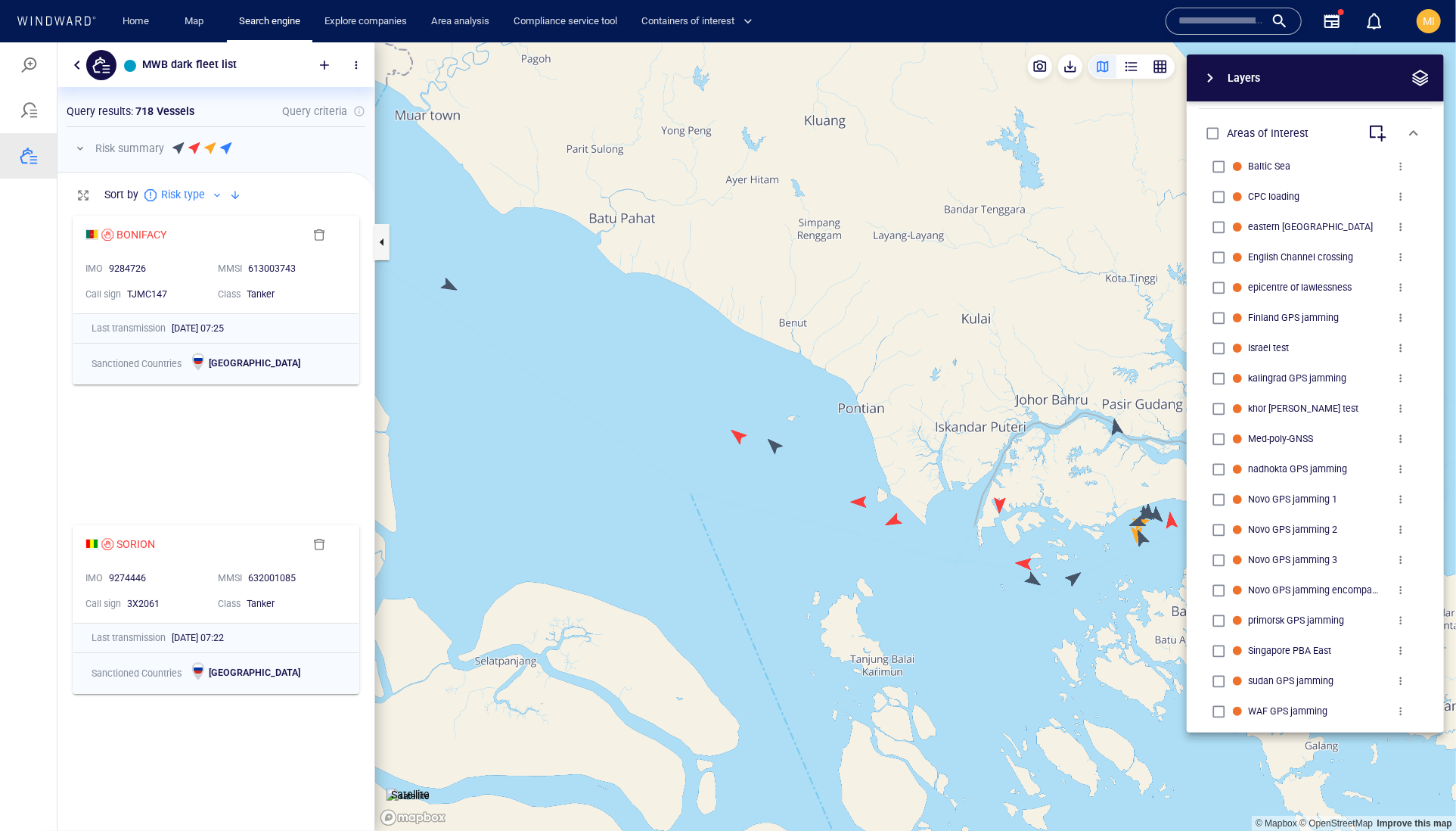
drag, startPoint x: 993, startPoint y: 539, endPoint x: 875, endPoint y: 539, distance: 118.0
click at [876, 539] on canvas "Map" at bounding box center [915, 436] width 1081 height 789
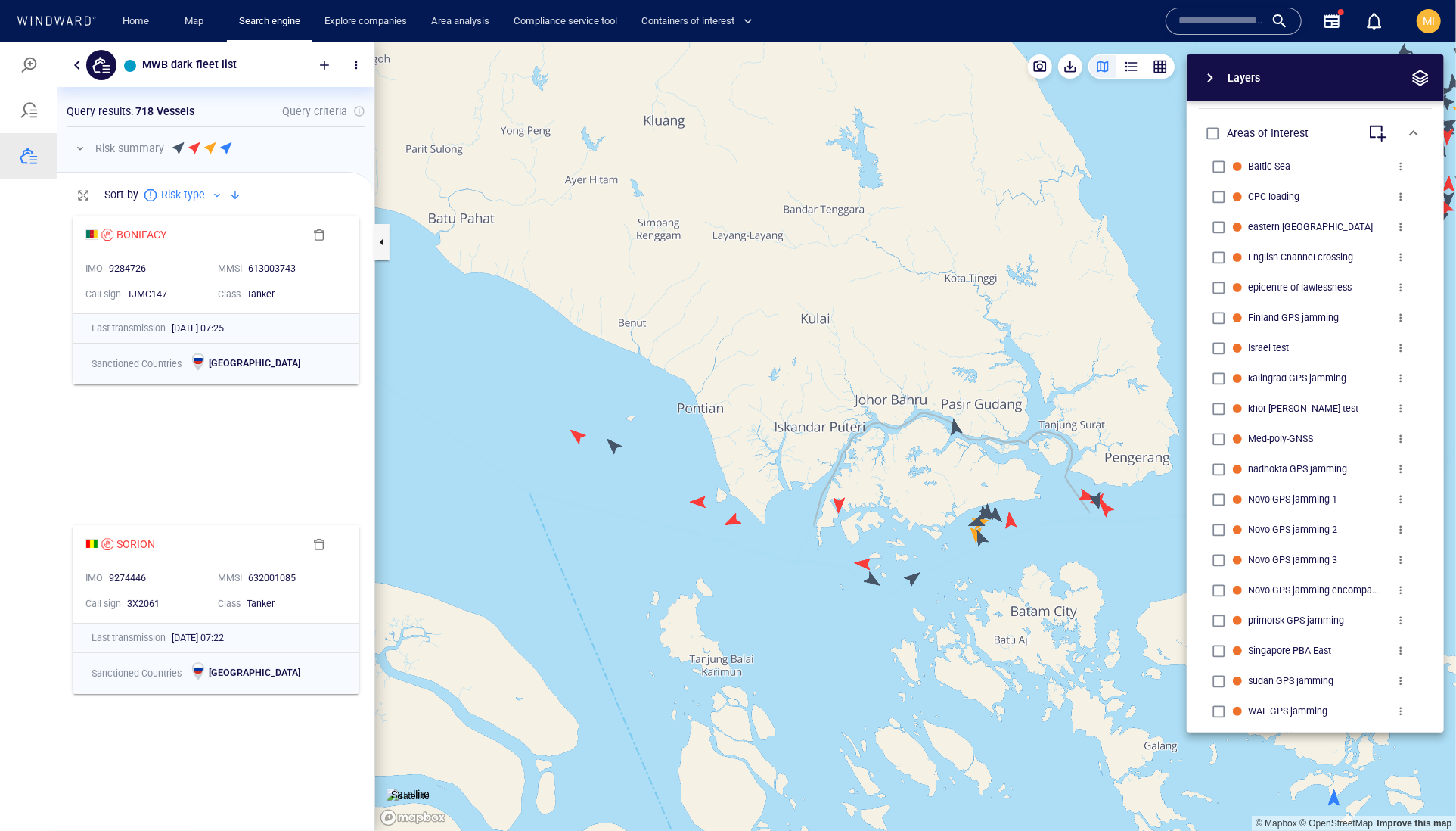
click at [959, 429] on canvas "Map" at bounding box center [915, 436] width 1081 height 789
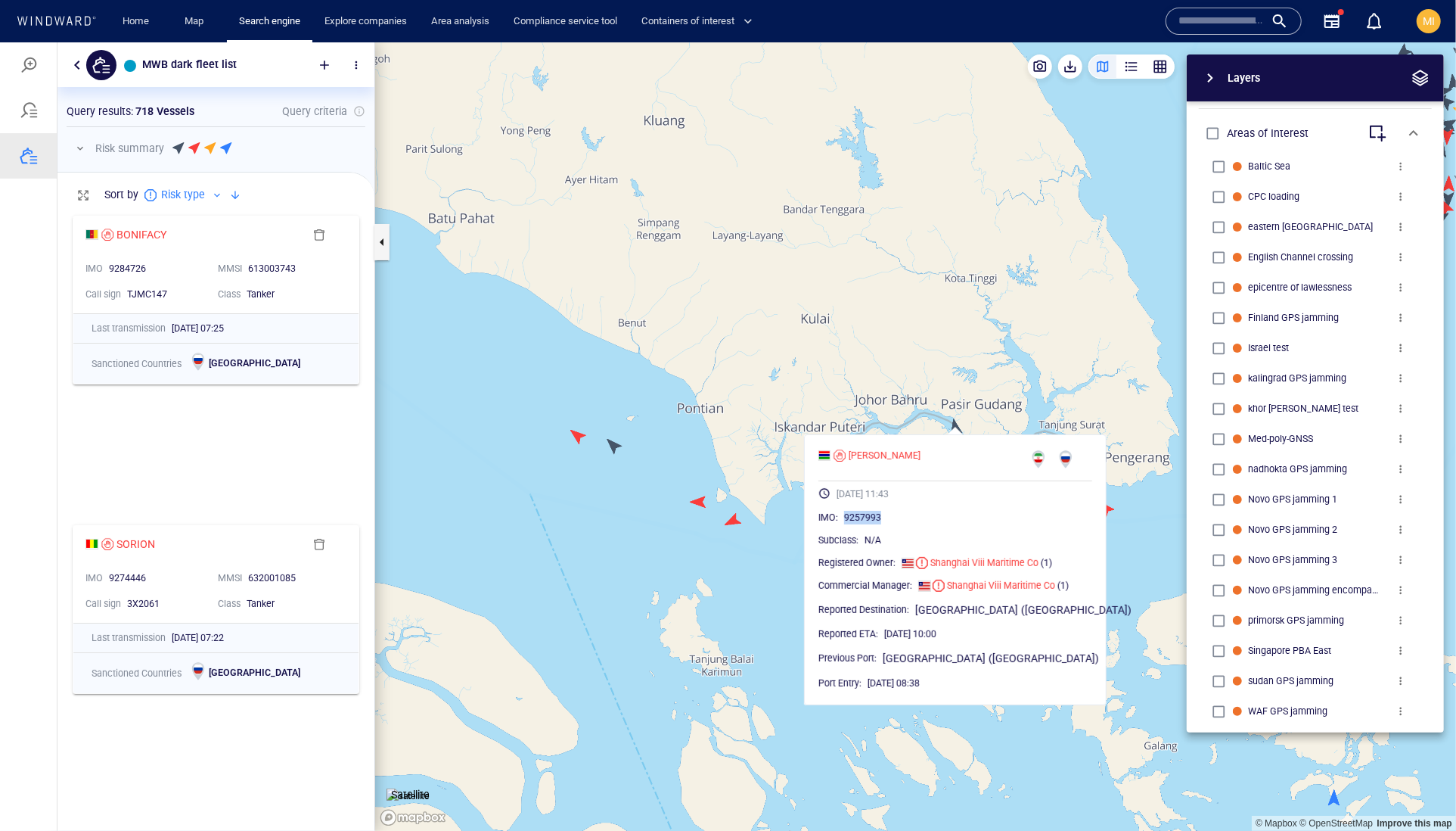
drag, startPoint x: 933, startPoint y: 553, endPoint x: 867, endPoint y: 551, distance: 66.0
click at [867, 524] on div "IMO : 9257993" at bounding box center [955, 517] width 274 height 15
copy span "9257993"
click at [764, 591] on canvas "Map" at bounding box center [915, 436] width 1081 height 789
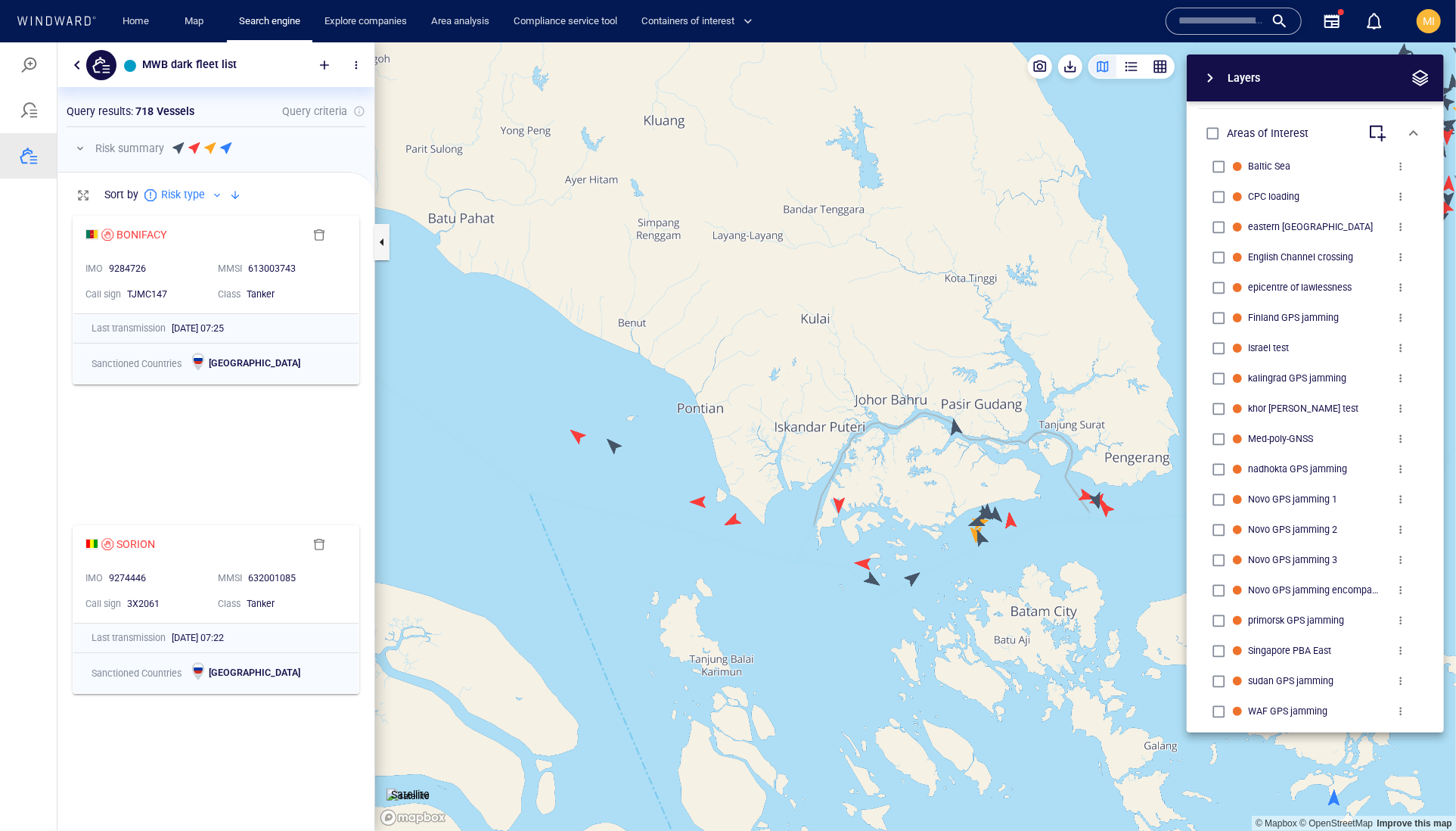
click at [867, 562] on canvas "Map" at bounding box center [915, 436] width 1081 height 789
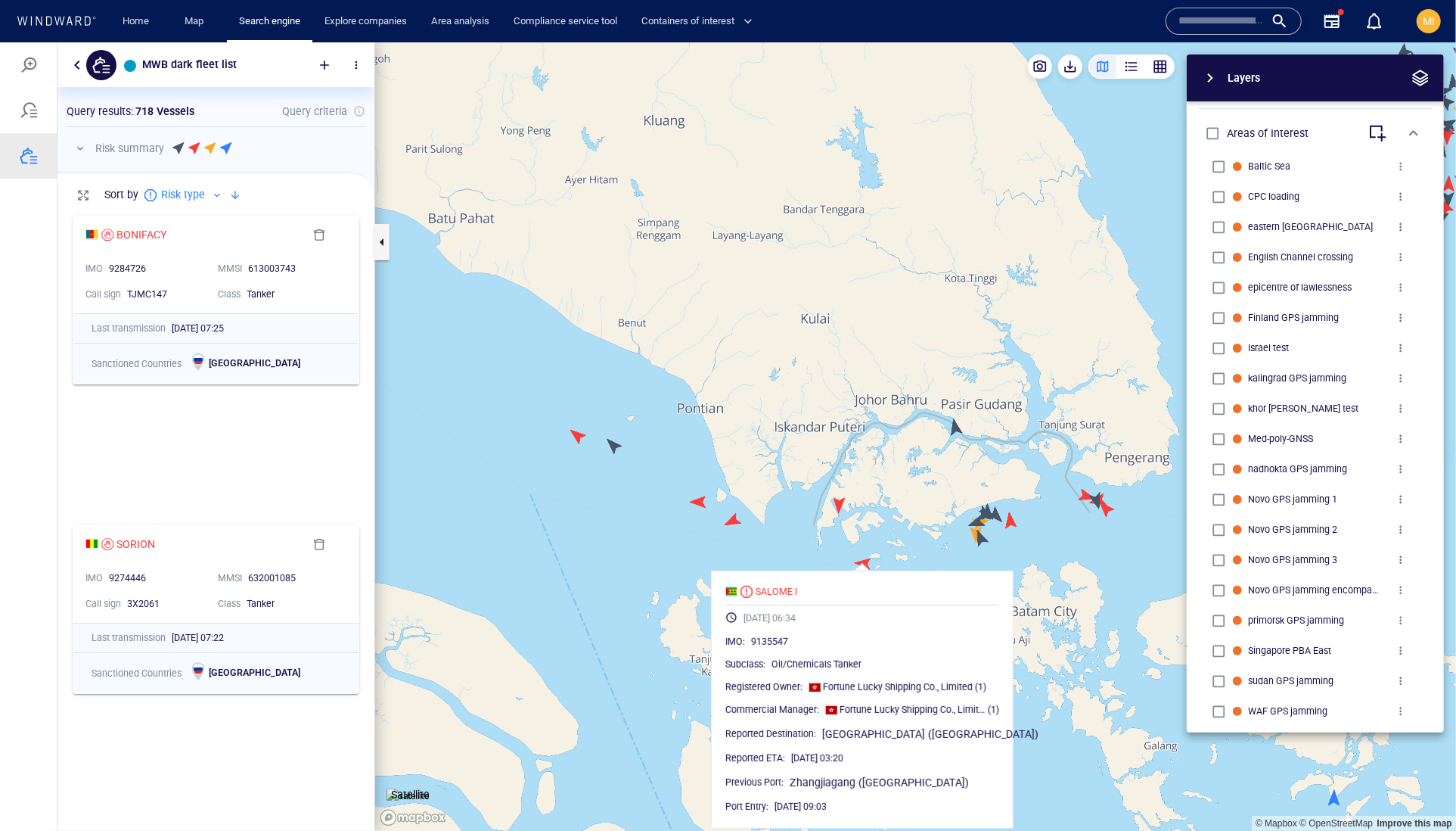
click at [845, 544] on canvas "Map" at bounding box center [915, 436] width 1081 height 789
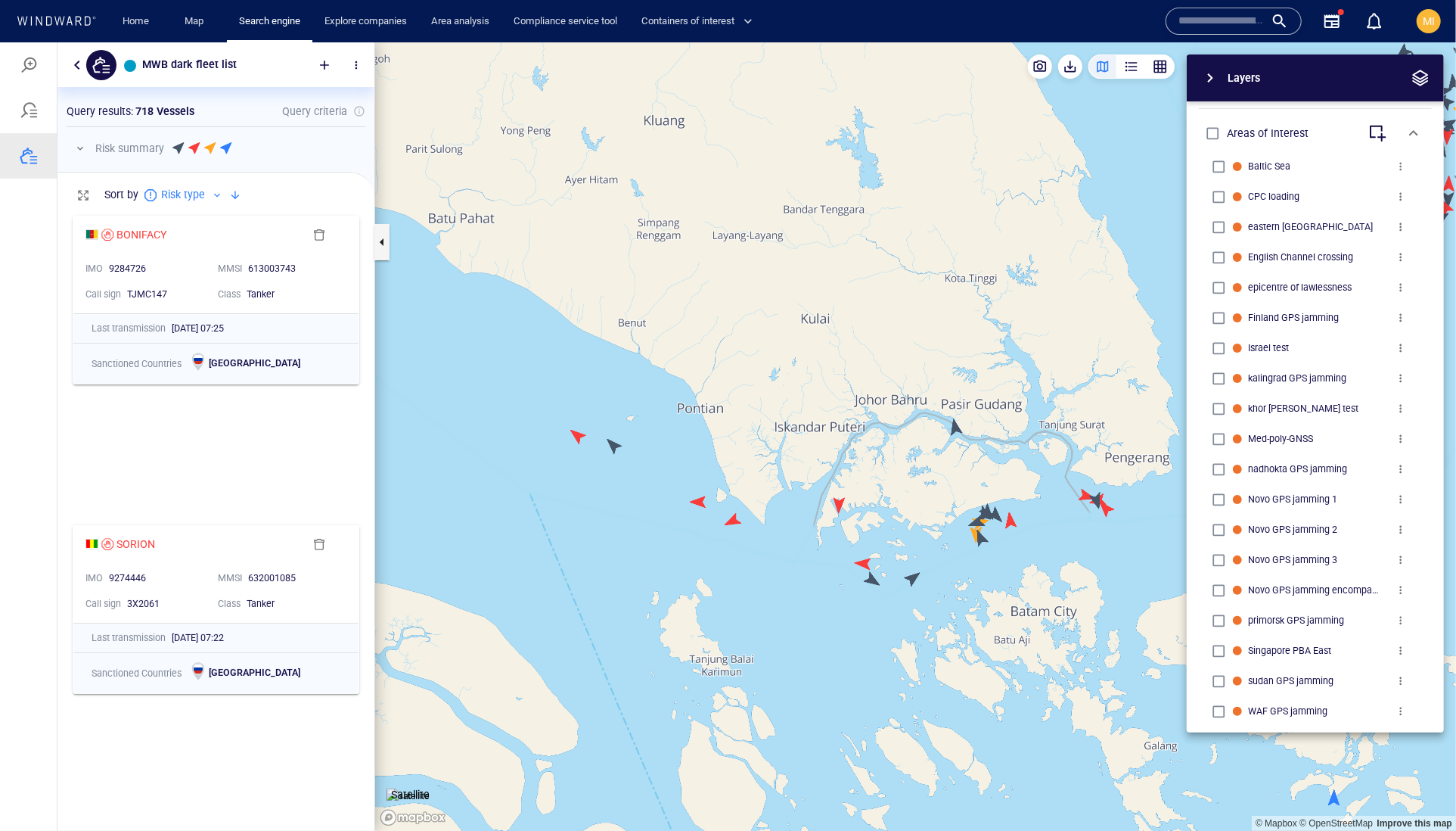
click at [869, 574] on canvas "Map" at bounding box center [915, 436] width 1081 height 789
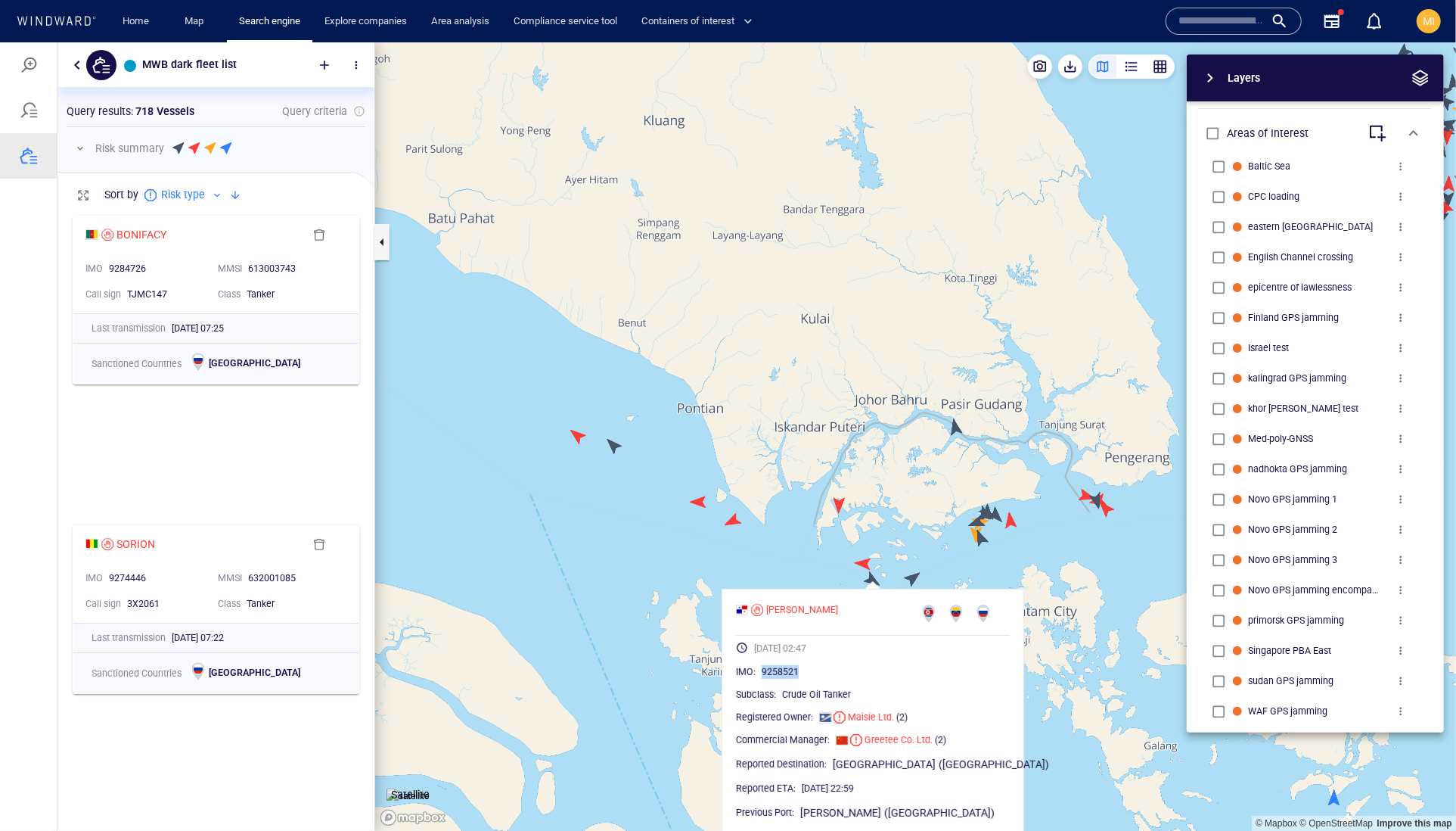
drag, startPoint x: 850, startPoint y: 708, endPoint x: 787, endPoint y: 703, distance: 63.2
click at [787, 678] on span "9258521" at bounding box center [780, 671] width 37 height 14
copy span "9258521"
click at [863, 563] on canvas "Map" at bounding box center [915, 436] width 1081 height 789
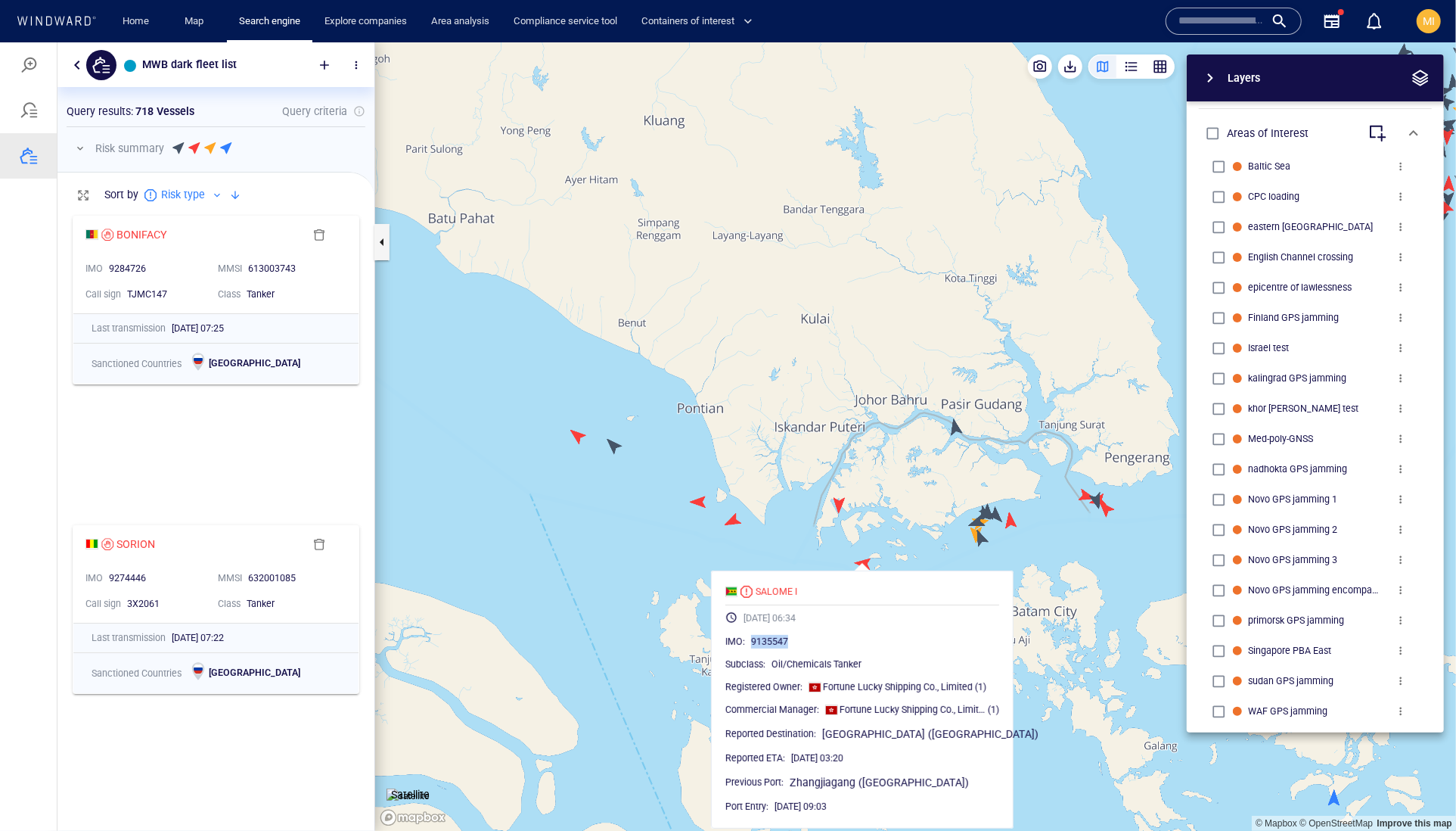
drag, startPoint x: 847, startPoint y: 678, endPoint x: 778, endPoint y: 677, distance: 69.0
click at [778, 648] on div "9135547" at bounding box center [875, 641] width 248 height 15
click at [929, 440] on canvas "Map" at bounding box center [915, 436] width 1081 height 789
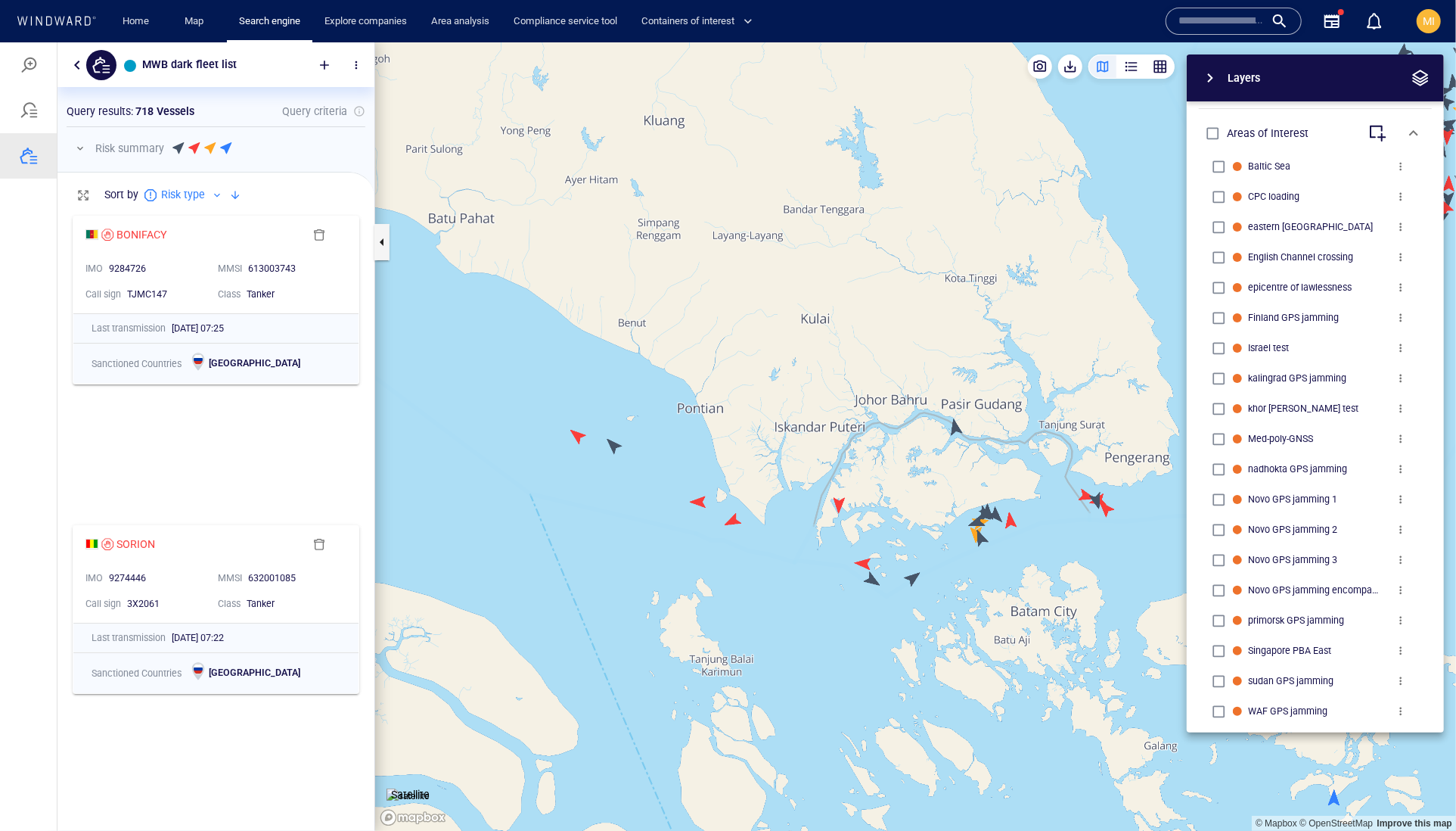
click at [874, 584] on canvas "Map" at bounding box center [915, 436] width 1081 height 789
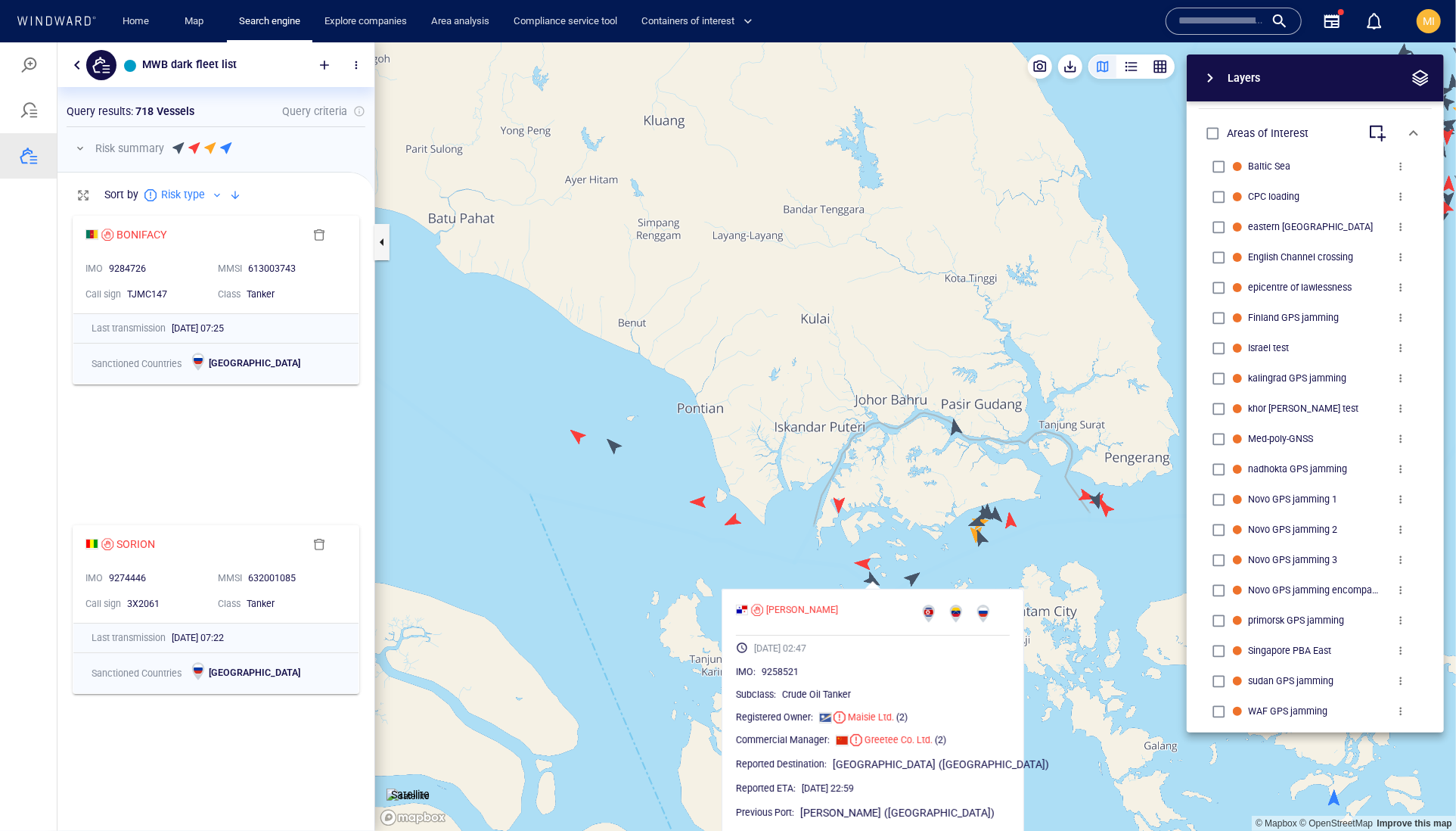
click at [903, 544] on canvas "Map" at bounding box center [915, 436] width 1081 height 789
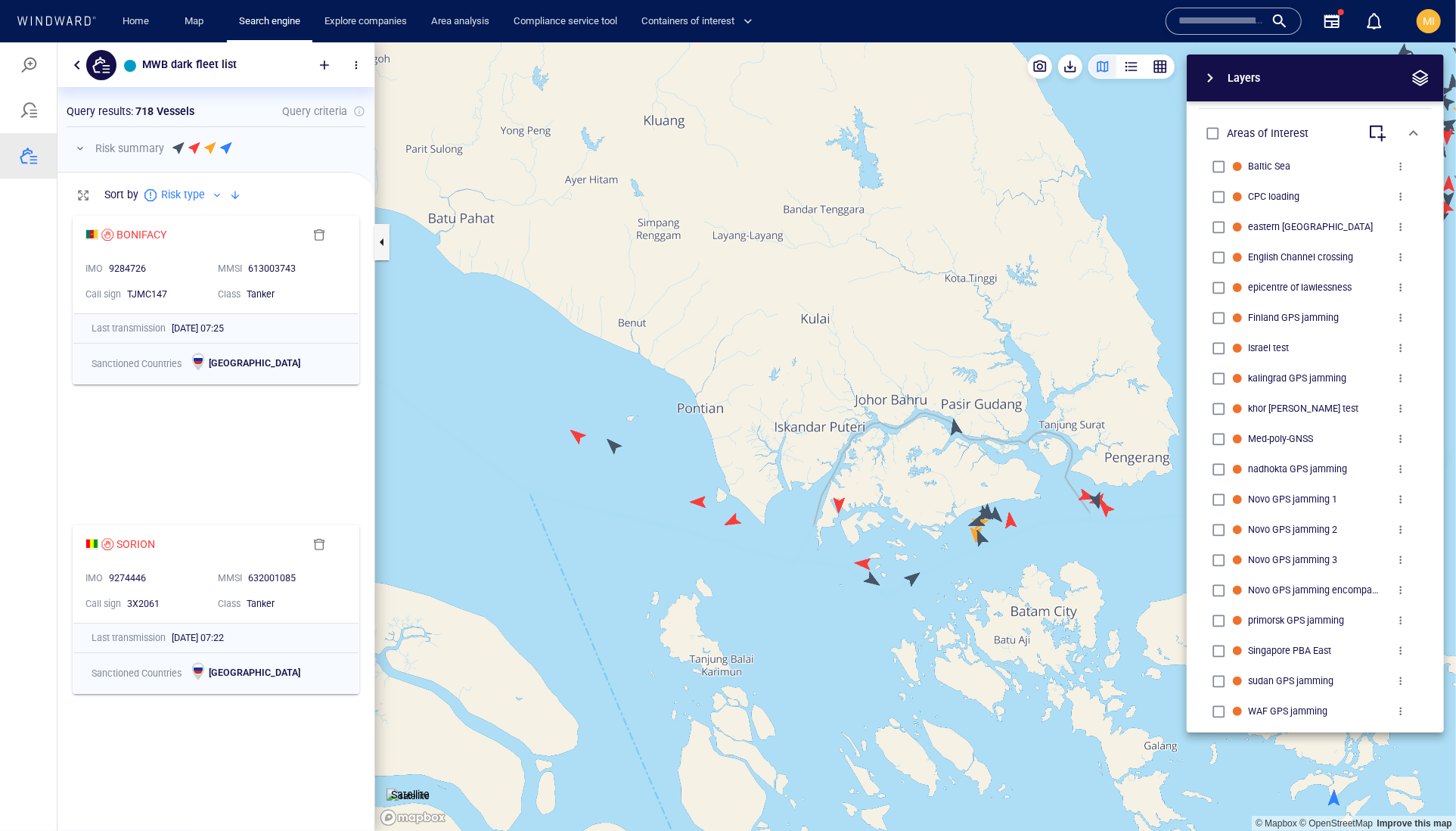
click at [909, 575] on canvas "Map" at bounding box center [915, 436] width 1081 height 789
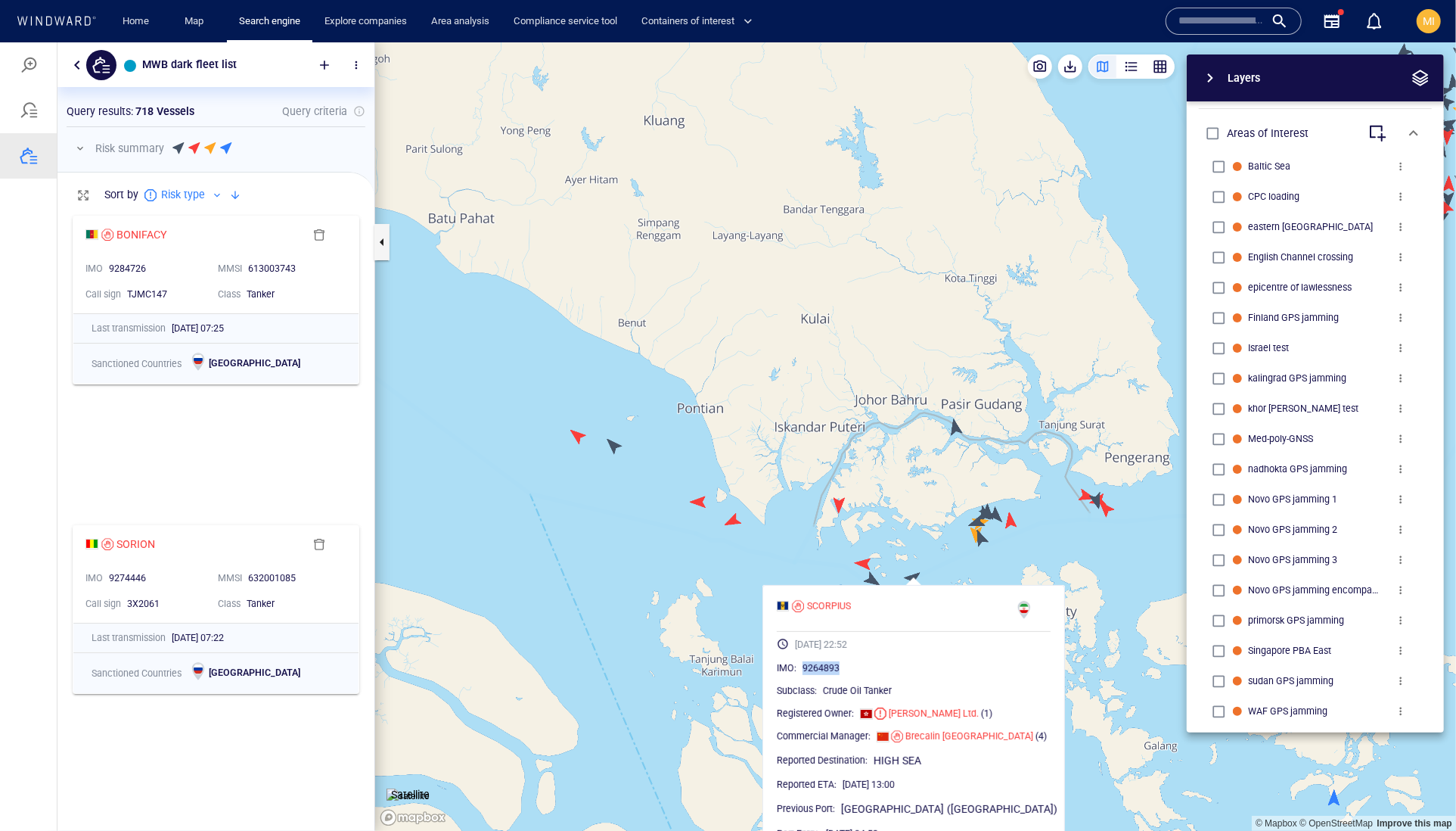
drag, startPoint x: 893, startPoint y: 702, endPoint x: 829, endPoint y: 705, distance: 64.1
click at [829, 675] on div "9264893" at bounding box center [926, 667] width 248 height 15
drag, startPoint x: 882, startPoint y: 513, endPoint x: 814, endPoint y: 436, distance: 102.7
click at [814, 436] on canvas "Map" at bounding box center [915, 436] width 1081 height 789
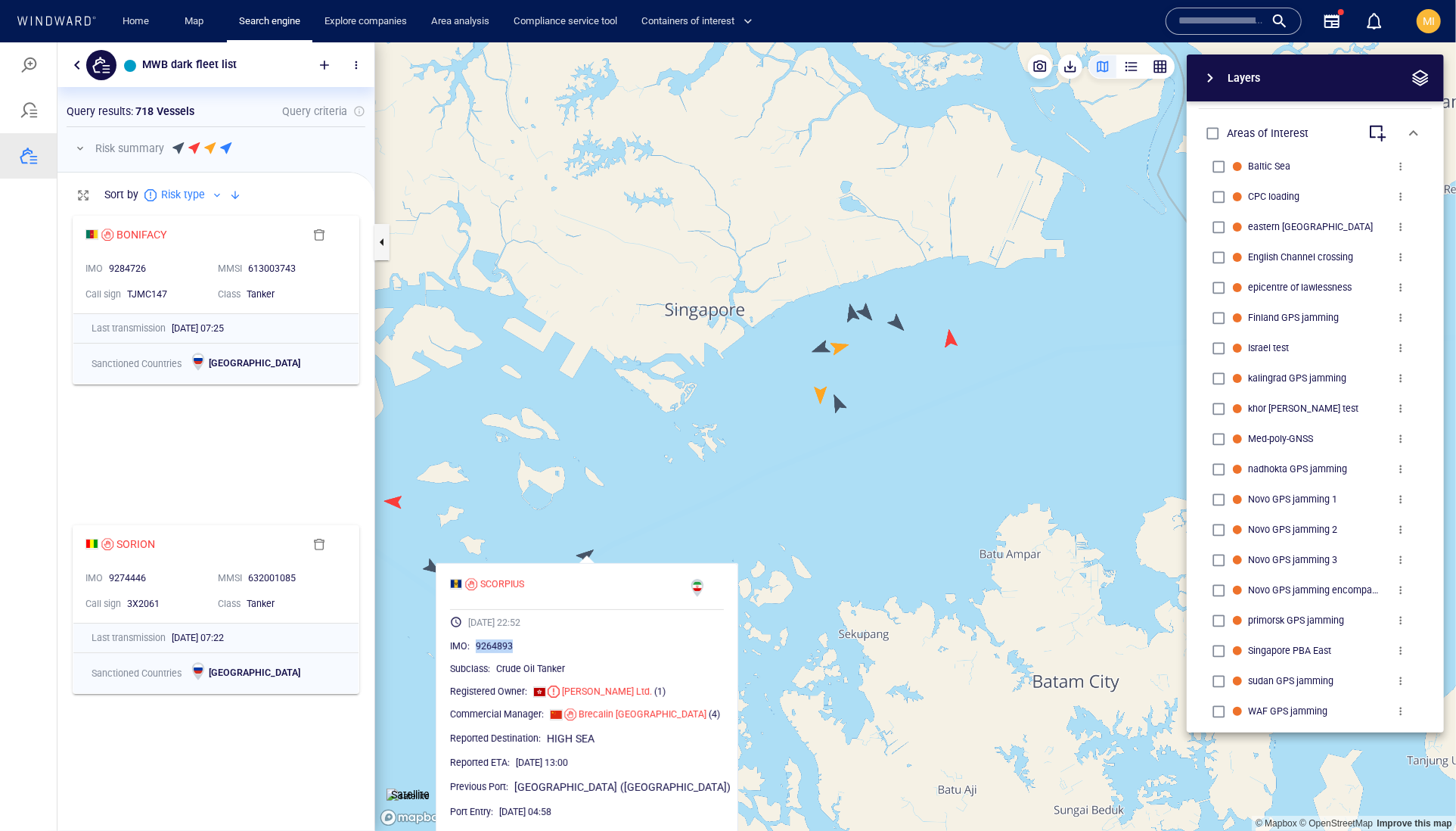
click at [836, 400] on canvas "Map" at bounding box center [915, 436] width 1081 height 789
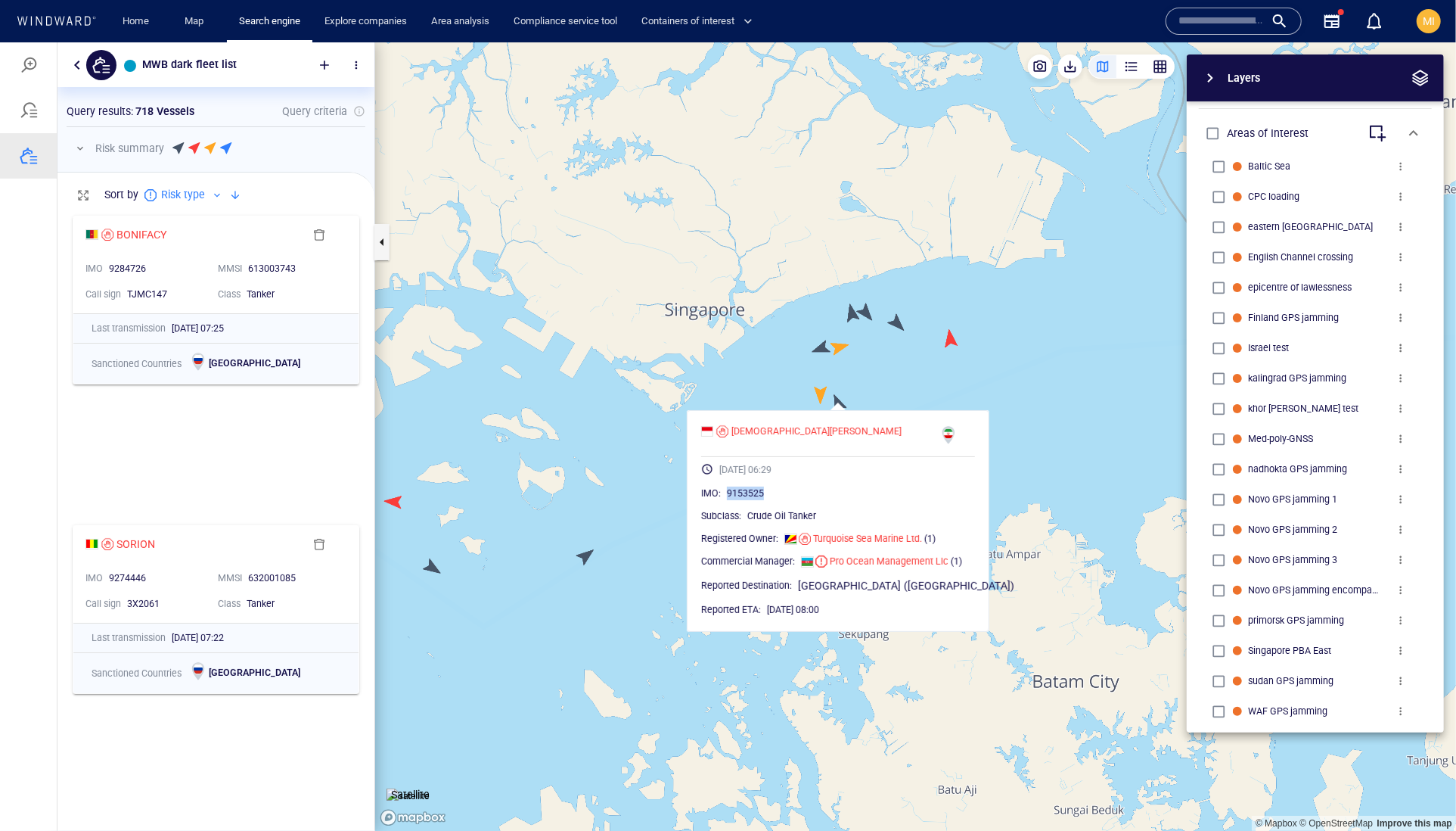
drag, startPoint x: 817, startPoint y: 526, endPoint x: 754, endPoint y: 530, distance: 63.1
click at [754, 500] on div "9153525" at bounding box center [850, 492] width 248 height 15
click at [897, 372] on canvas "Map" at bounding box center [915, 436] width 1081 height 789
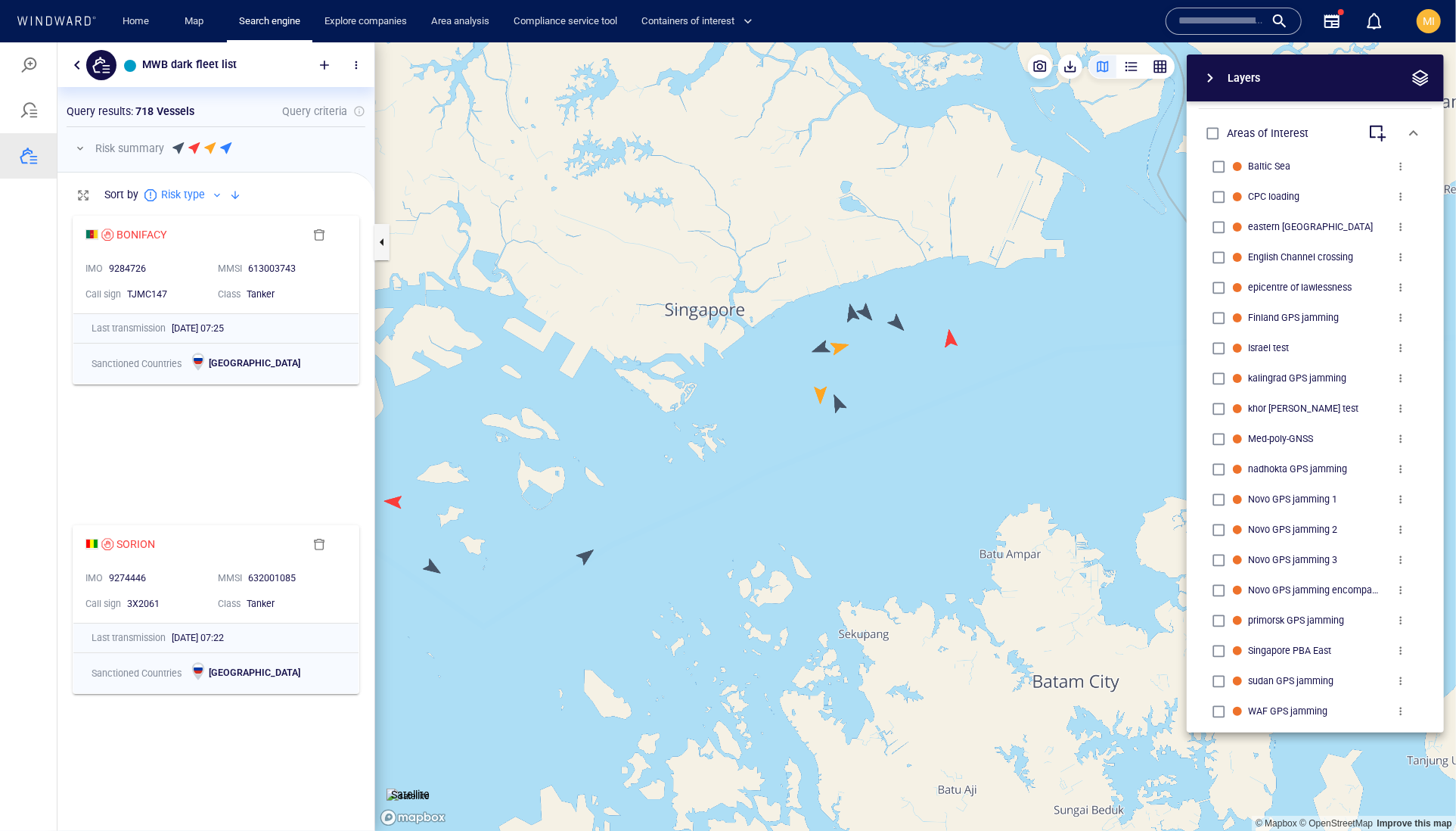
click at [818, 391] on canvas "Map" at bounding box center [915, 436] width 1081 height 789
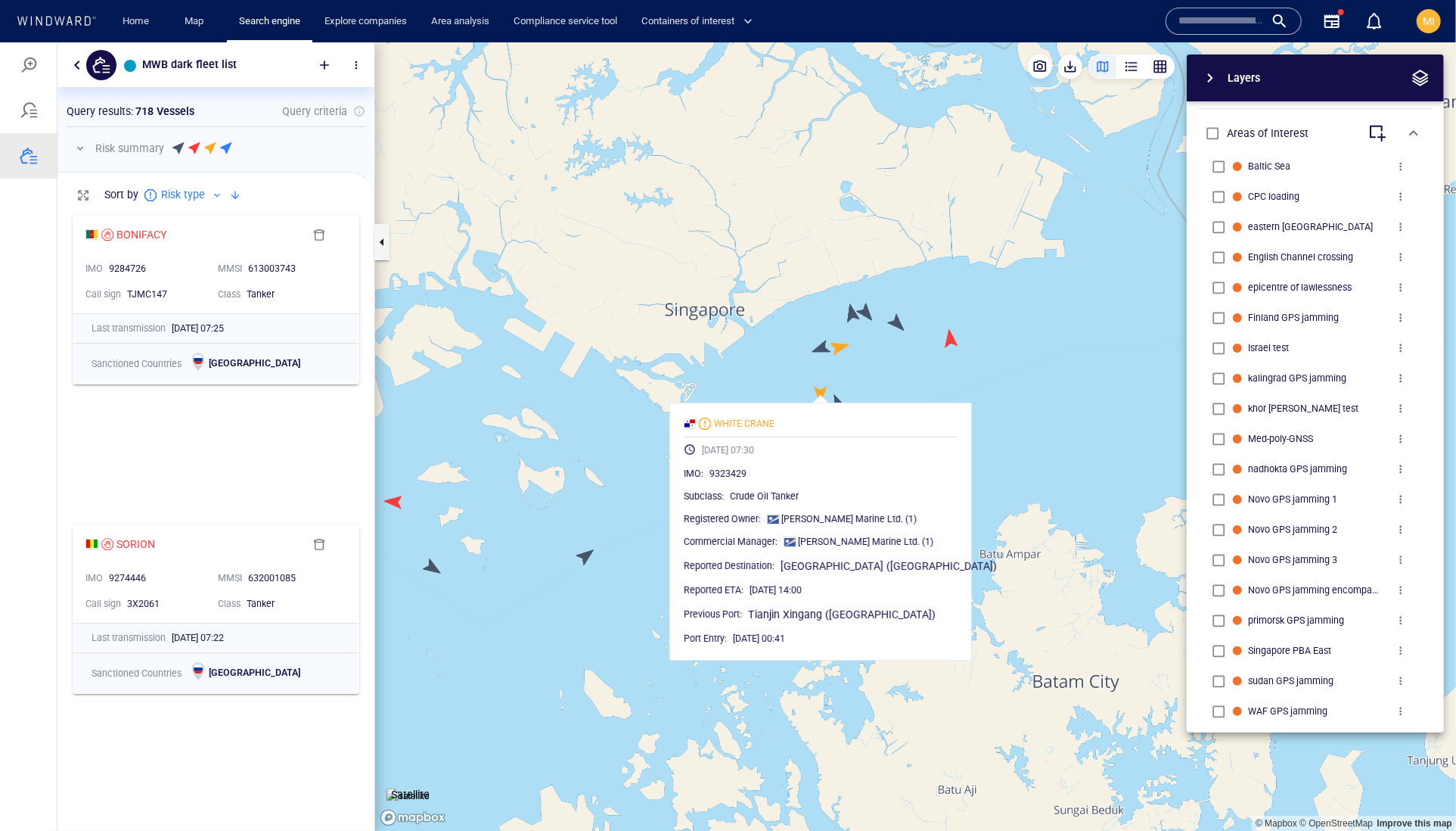
click at [823, 348] on canvas "Map" at bounding box center [915, 436] width 1081 height 789
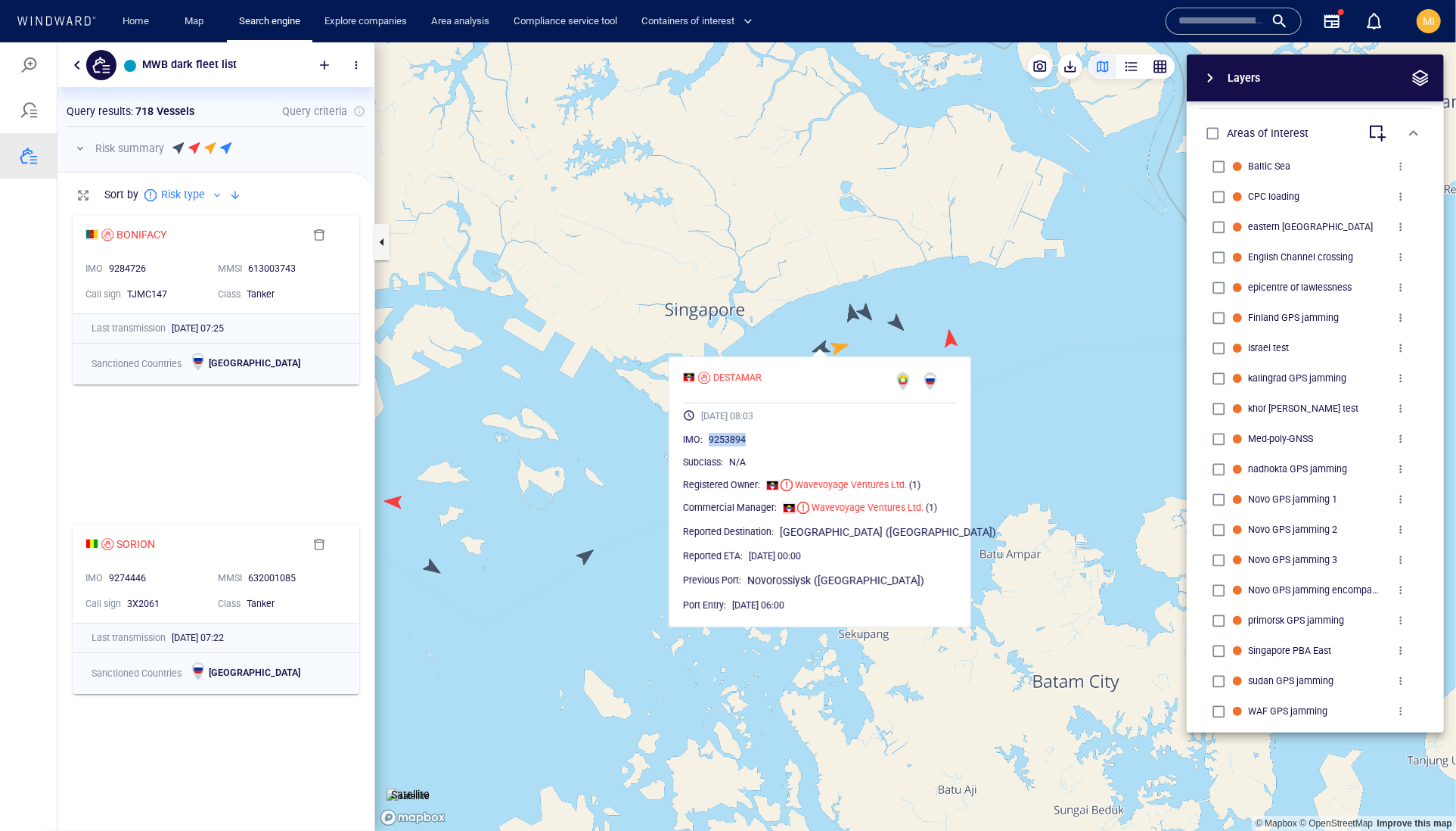
drag, startPoint x: 805, startPoint y: 474, endPoint x: 733, endPoint y: 481, distance: 72.3
click at [733, 446] on div "9253894" at bounding box center [832, 439] width 248 height 15
click at [841, 345] on canvas "Map" at bounding box center [915, 436] width 1081 height 789
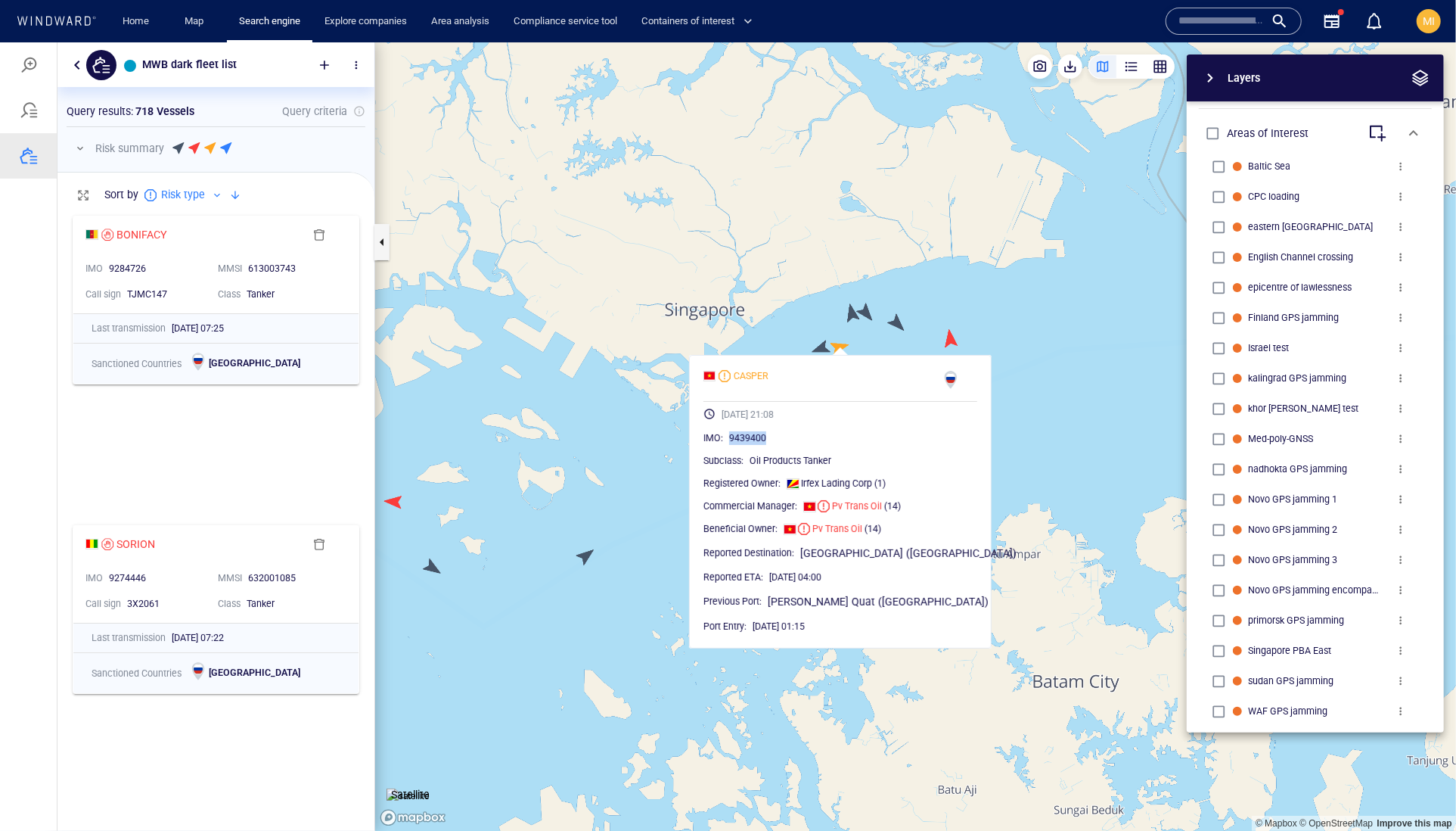
drag, startPoint x: 820, startPoint y: 473, endPoint x: 755, endPoint y: 469, distance: 65.1
click at [755, 445] on div "9439400" at bounding box center [853, 437] width 248 height 15
click at [894, 320] on canvas "Map" at bounding box center [915, 436] width 1081 height 789
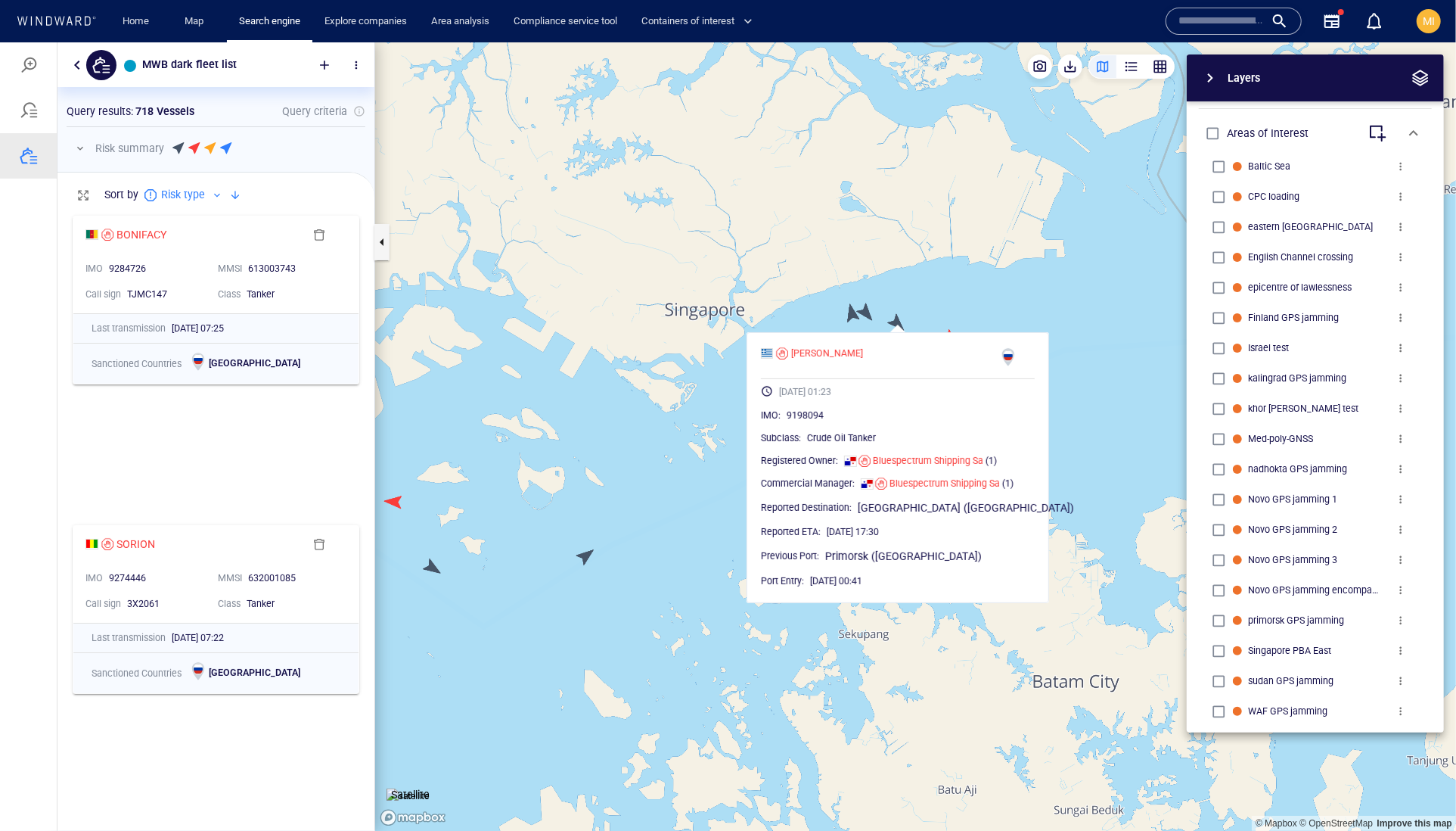
click at [952, 299] on canvas "Map" at bounding box center [915, 436] width 1081 height 789
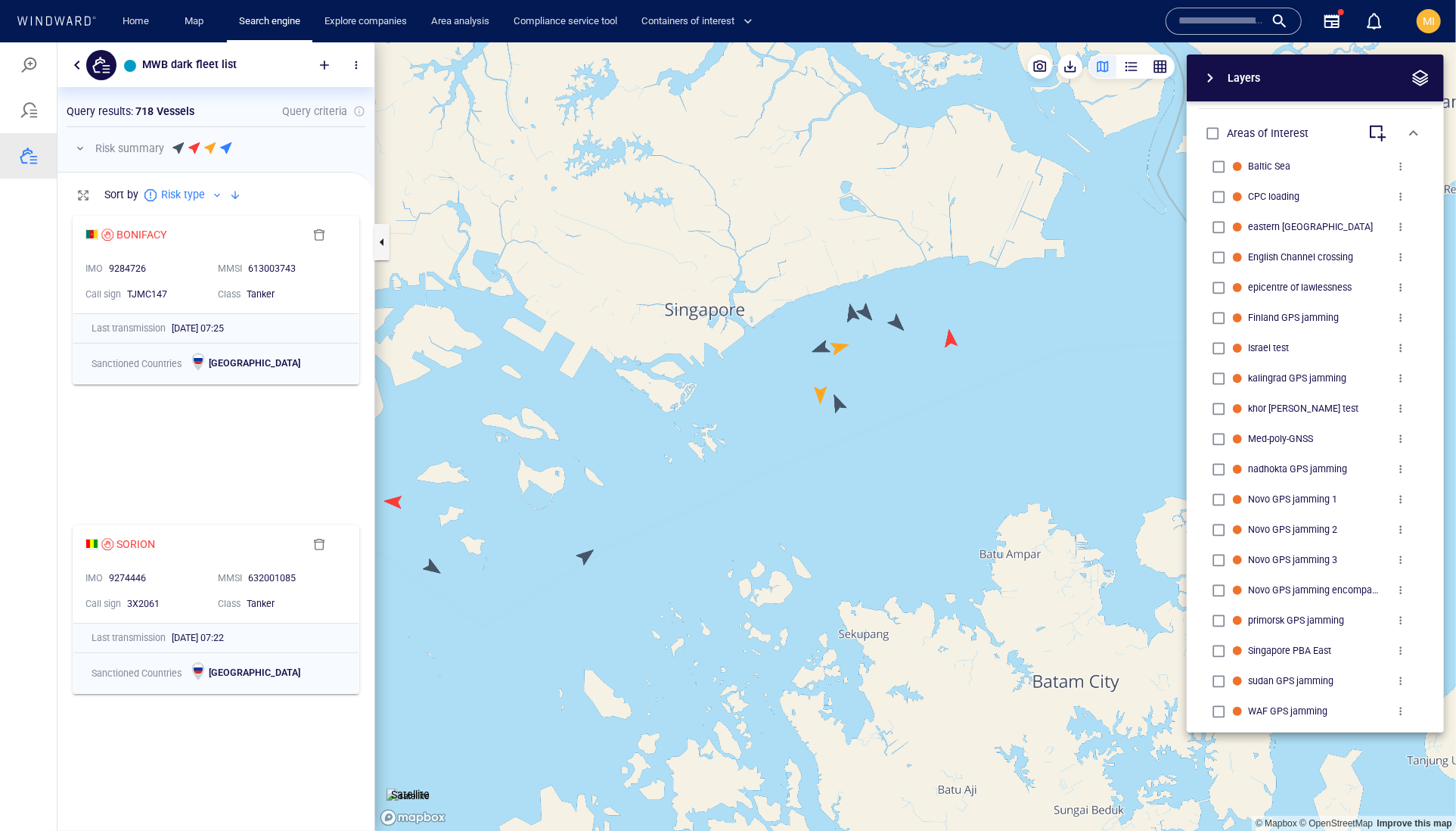
click at [893, 318] on canvas "Map" at bounding box center [915, 436] width 1081 height 789
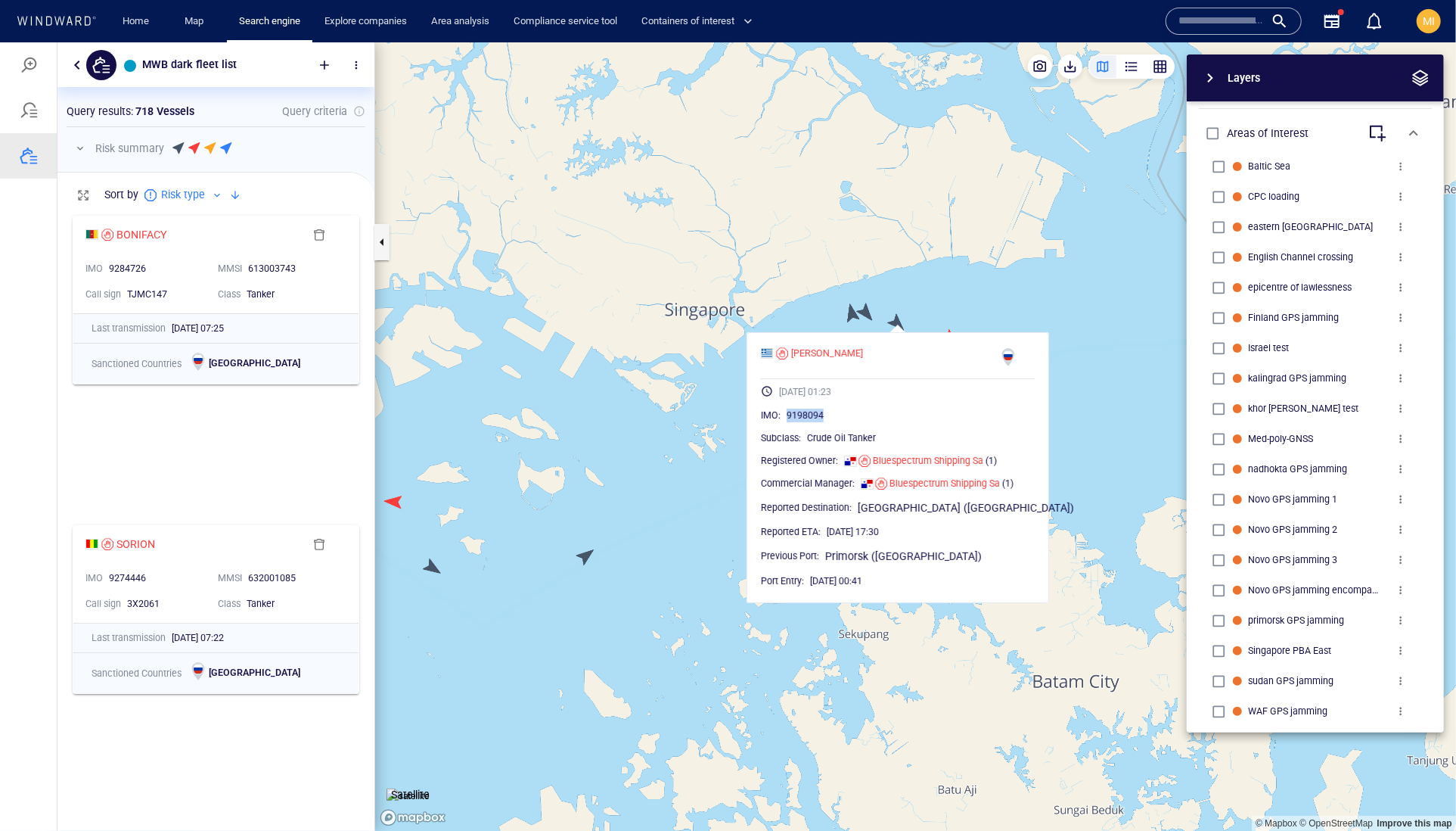
drag, startPoint x: 877, startPoint y: 449, endPoint x: 812, endPoint y: 450, distance: 65.0
click at [812, 422] on div "9198094" at bounding box center [910, 414] width 248 height 15
click at [900, 300] on canvas "Map" at bounding box center [915, 436] width 1081 height 789
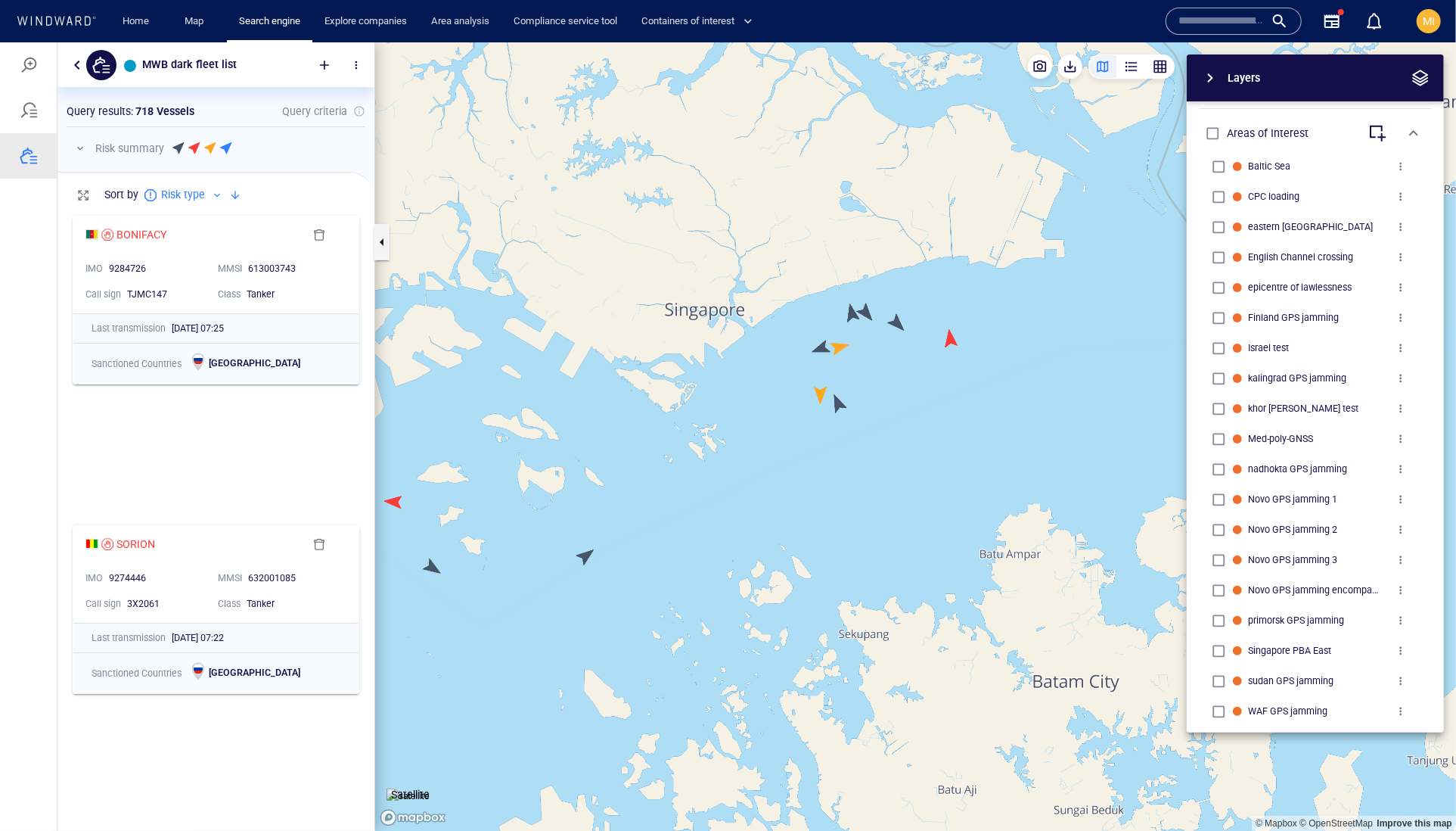
click at [867, 314] on canvas "Map" at bounding box center [915, 436] width 1081 height 789
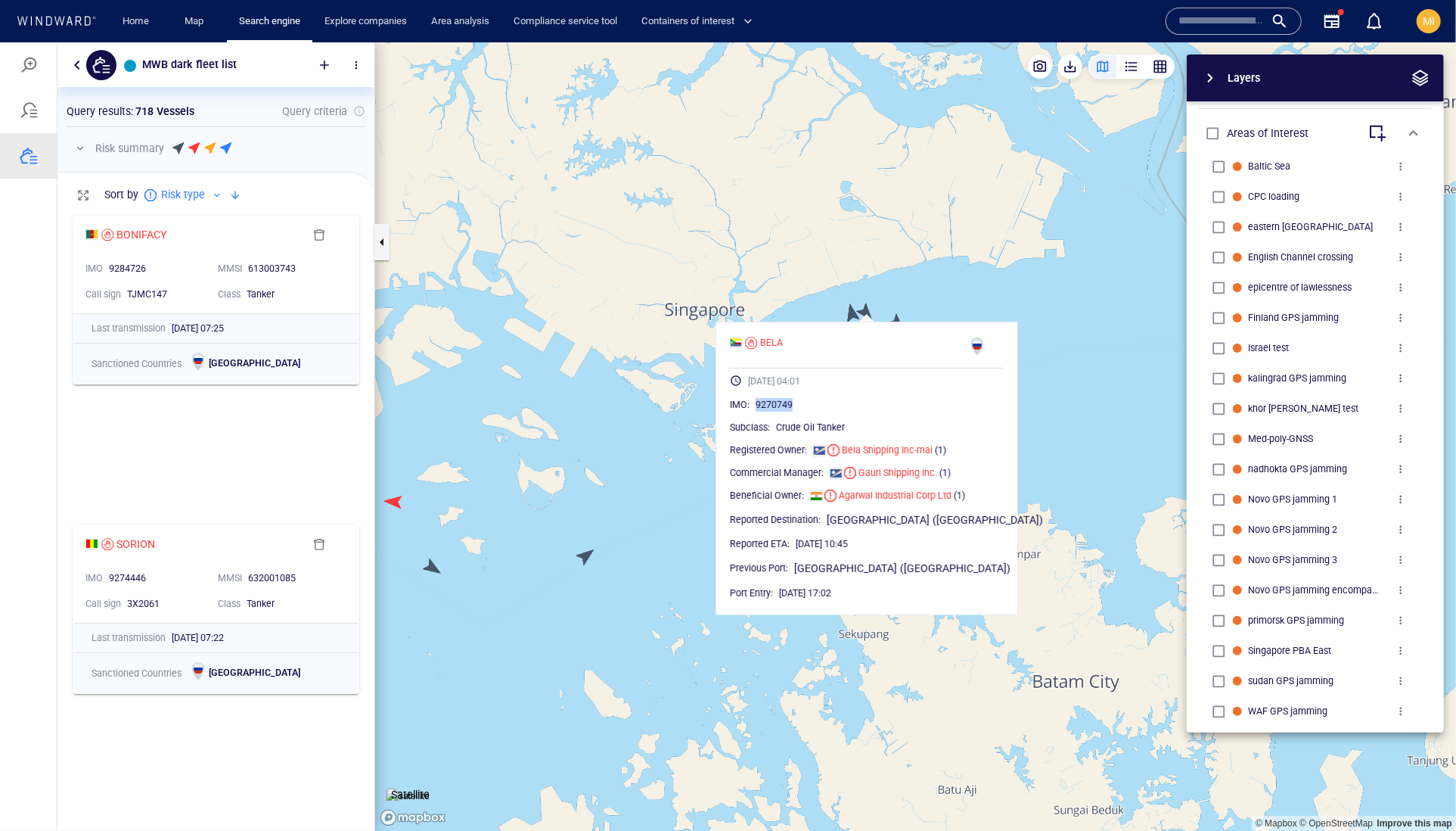
drag, startPoint x: 845, startPoint y: 439, endPoint x: 779, endPoint y: 443, distance: 66.1
click at [779, 412] on div "IMO : 9270749" at bounding box center [867, 404] width 274 height 15
click at [867, 263] on canvas "Map" at bounding box center [915, 436] width 1081 height 789
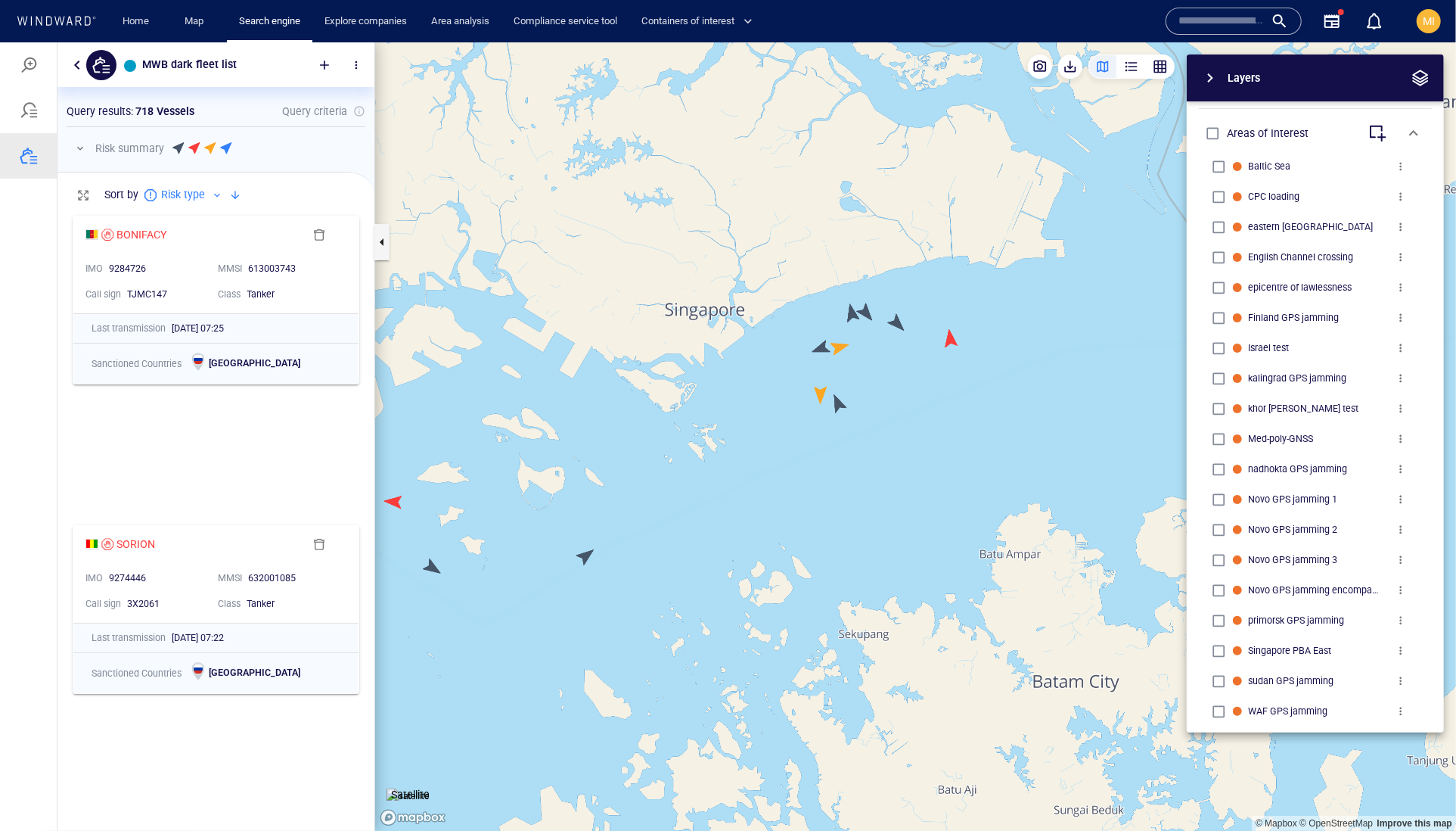
click at [851, 311] on canvas "Map" at bounding box center [915, 436] width 1081 height 789
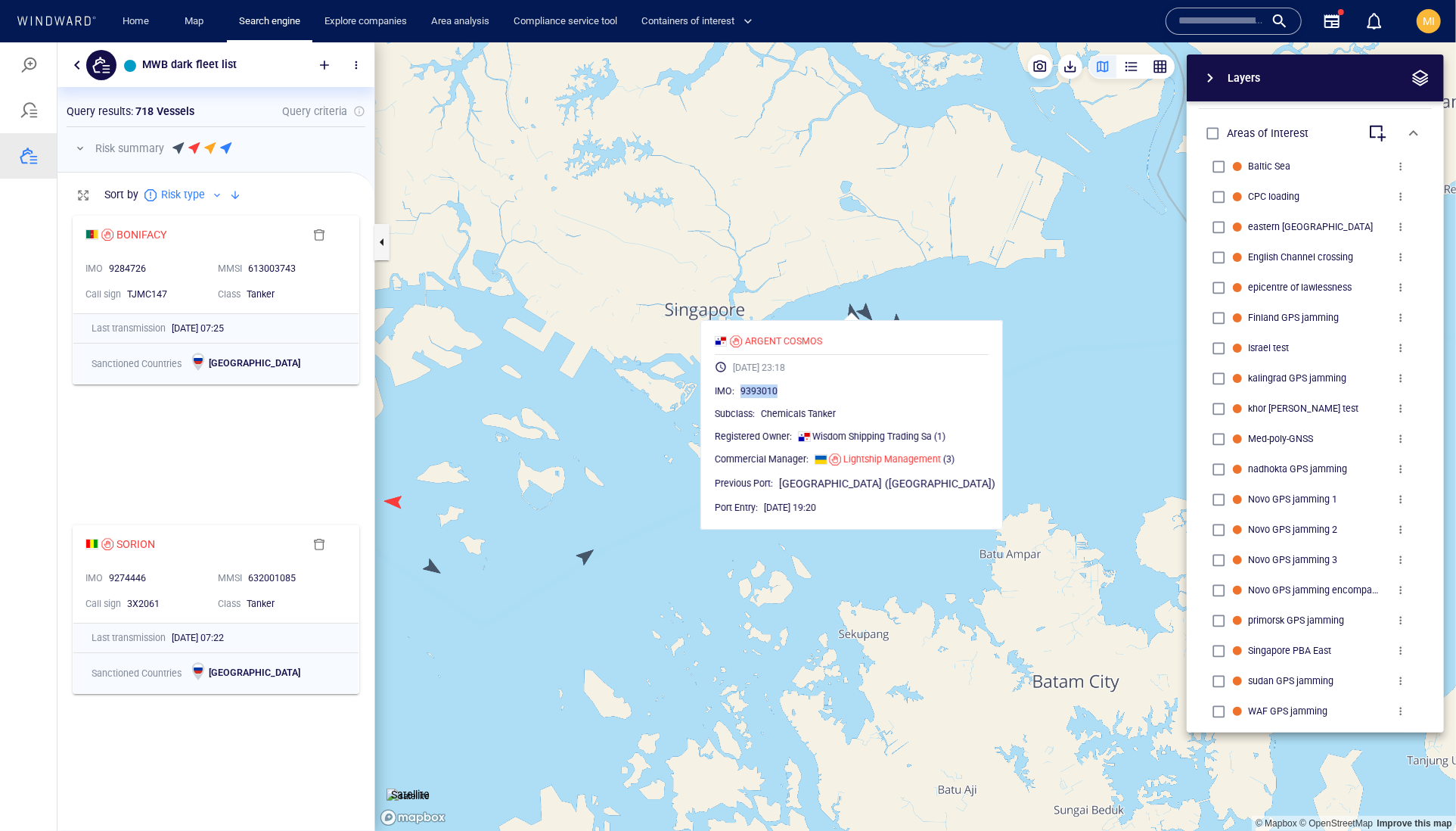
drag, startPoint x: 836, startPoint y: 429, endPoint x: 763, endPoint y: 429, distance: 73.0
click at [763, 398] on div "IMO : 9393010" at bounding box center [851, 391] width 274 height 15
click at [890, 293] on canvas "Map" at bounding box center [915, 436] width 1081 height 789
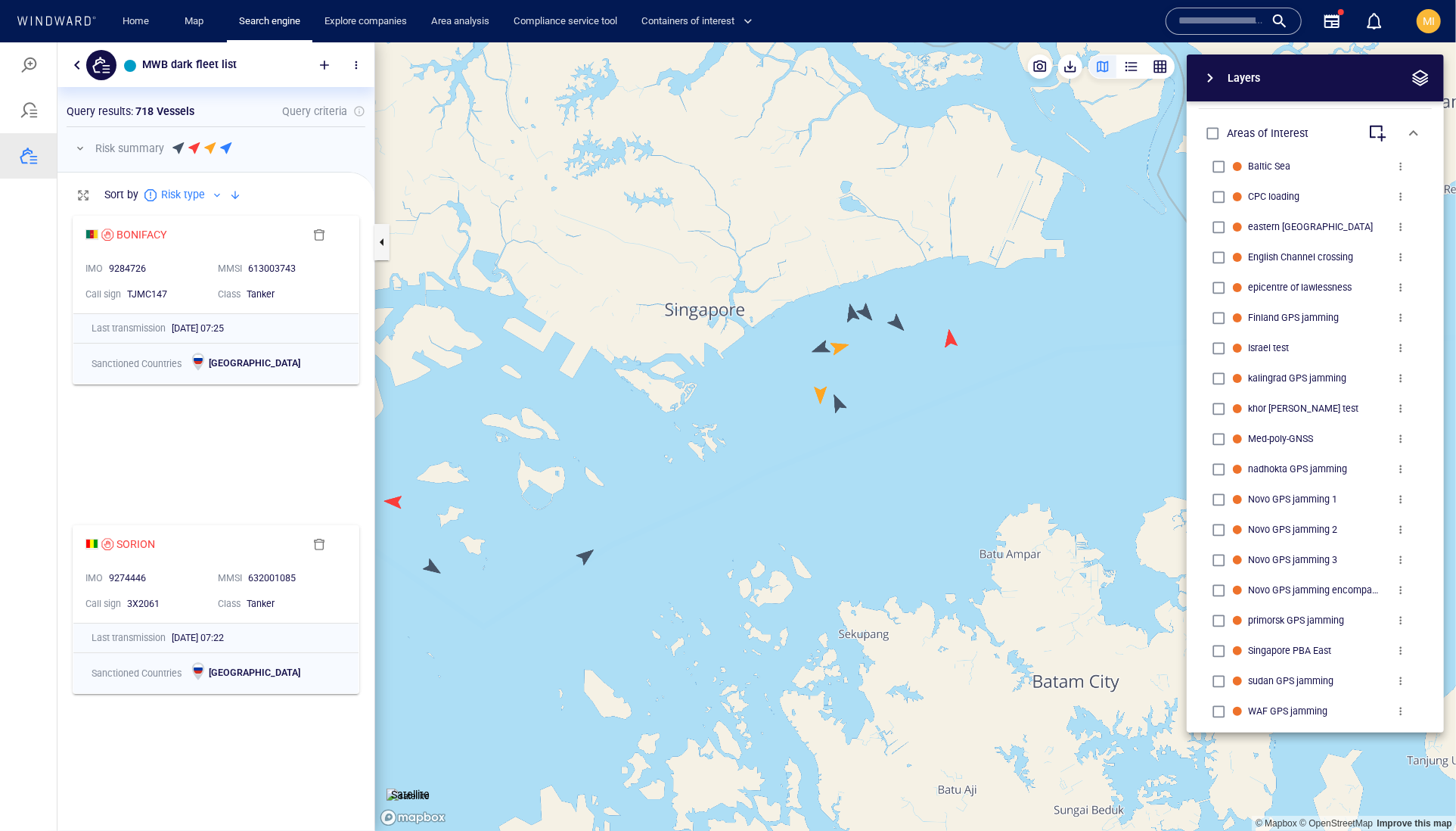
click at [949, 334] on canvas "Map" at bounding box center [915, 436] width 1081 height 789
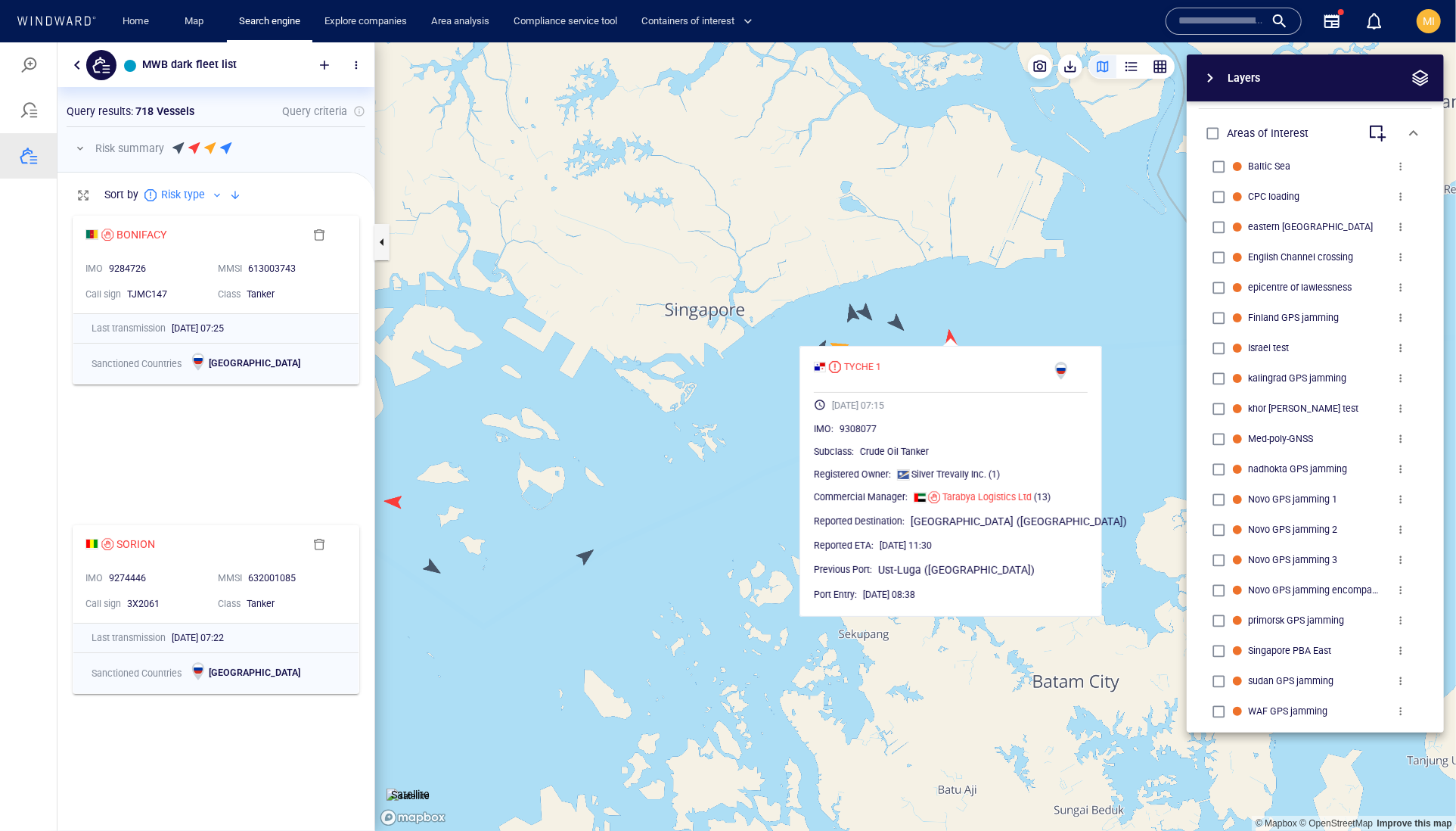
click at [765, 403] on canvas "Map" at bounding box center [915, 436] width 1081 height 789
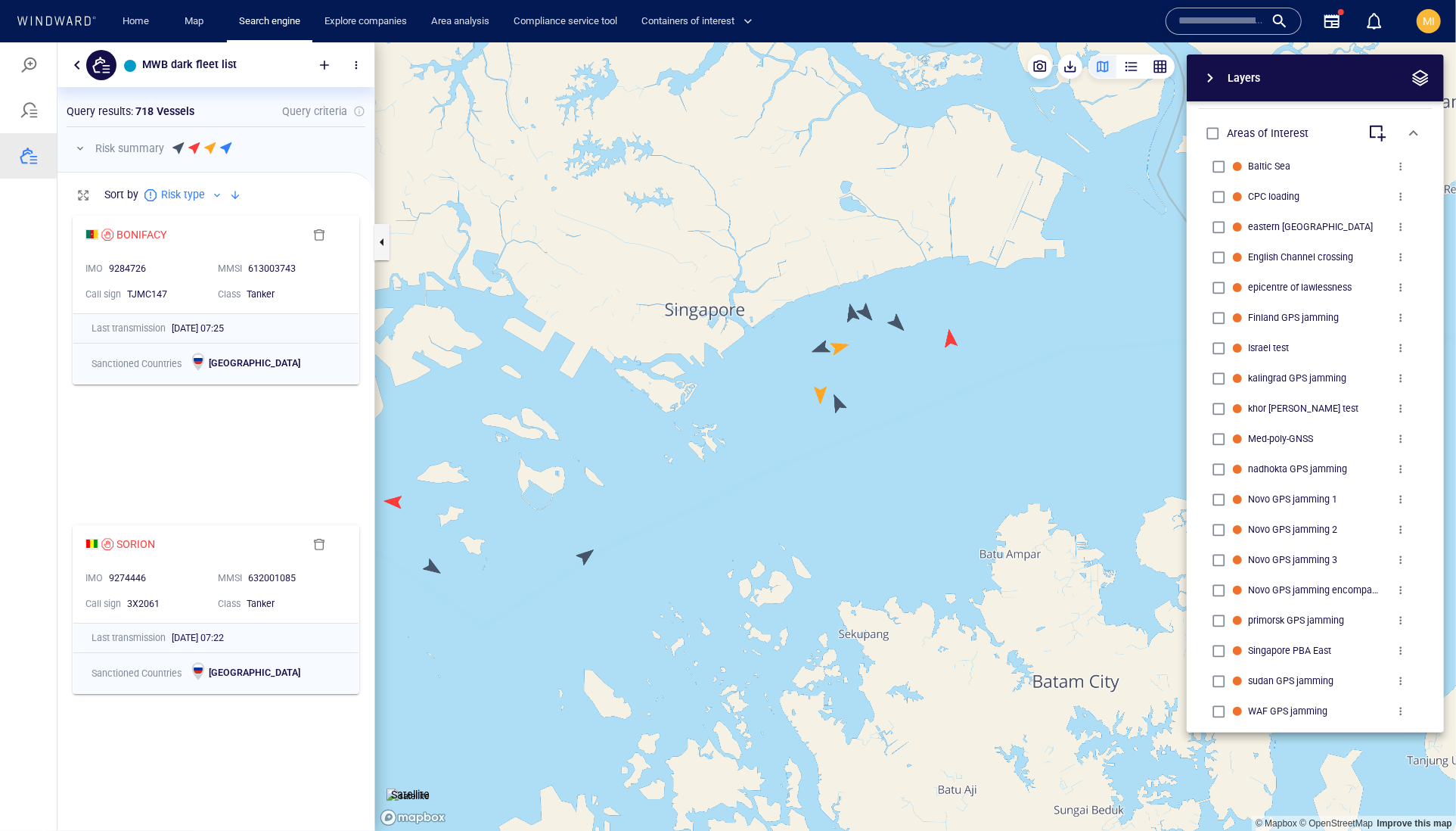
click at [839, 352] on canvas "Map" at bounding box center [915, 436] width 1081 height 789
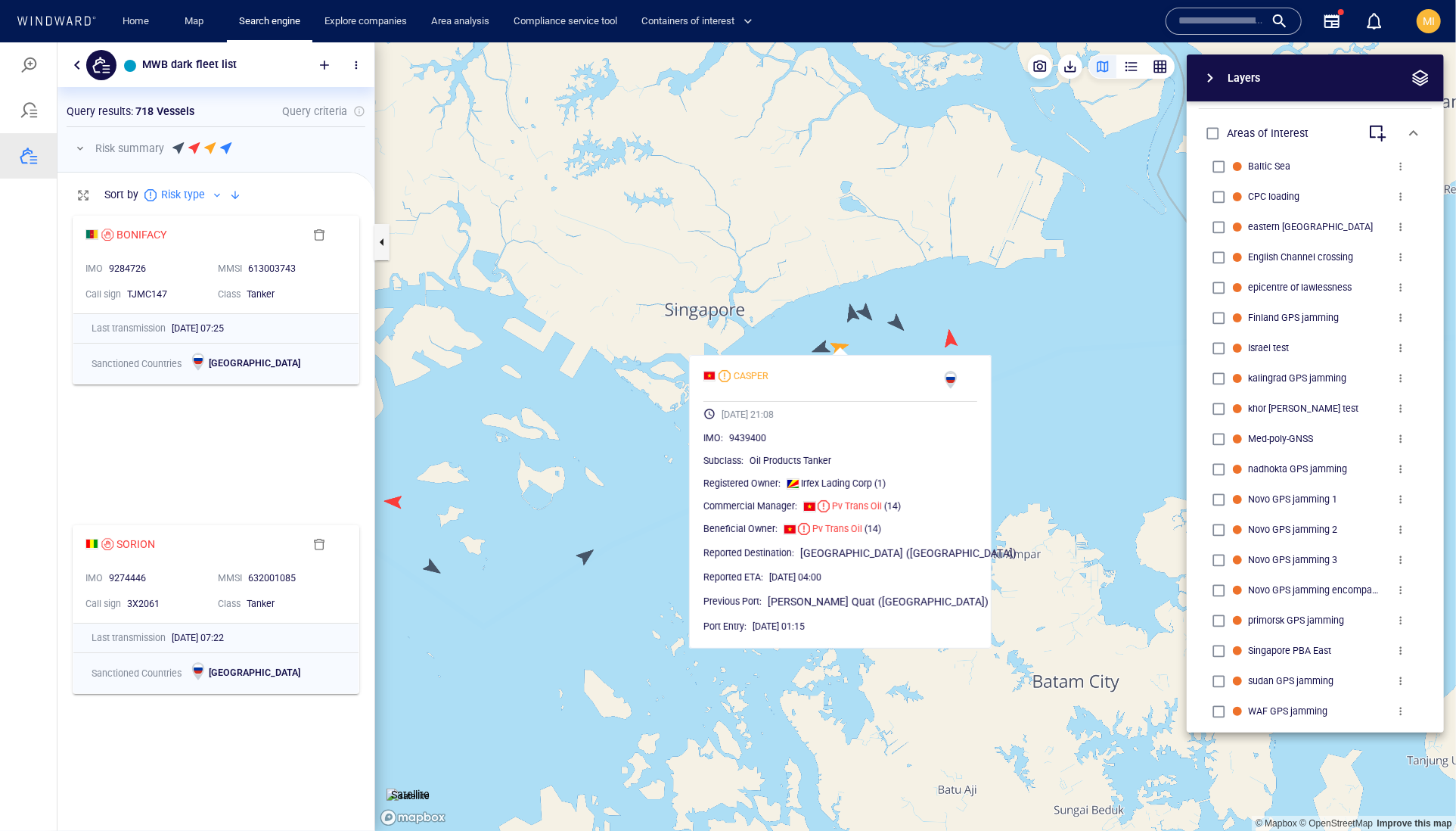
click at [769, 327] on canvas "Map" at bounding box center [915, 436] width 1081 height 789
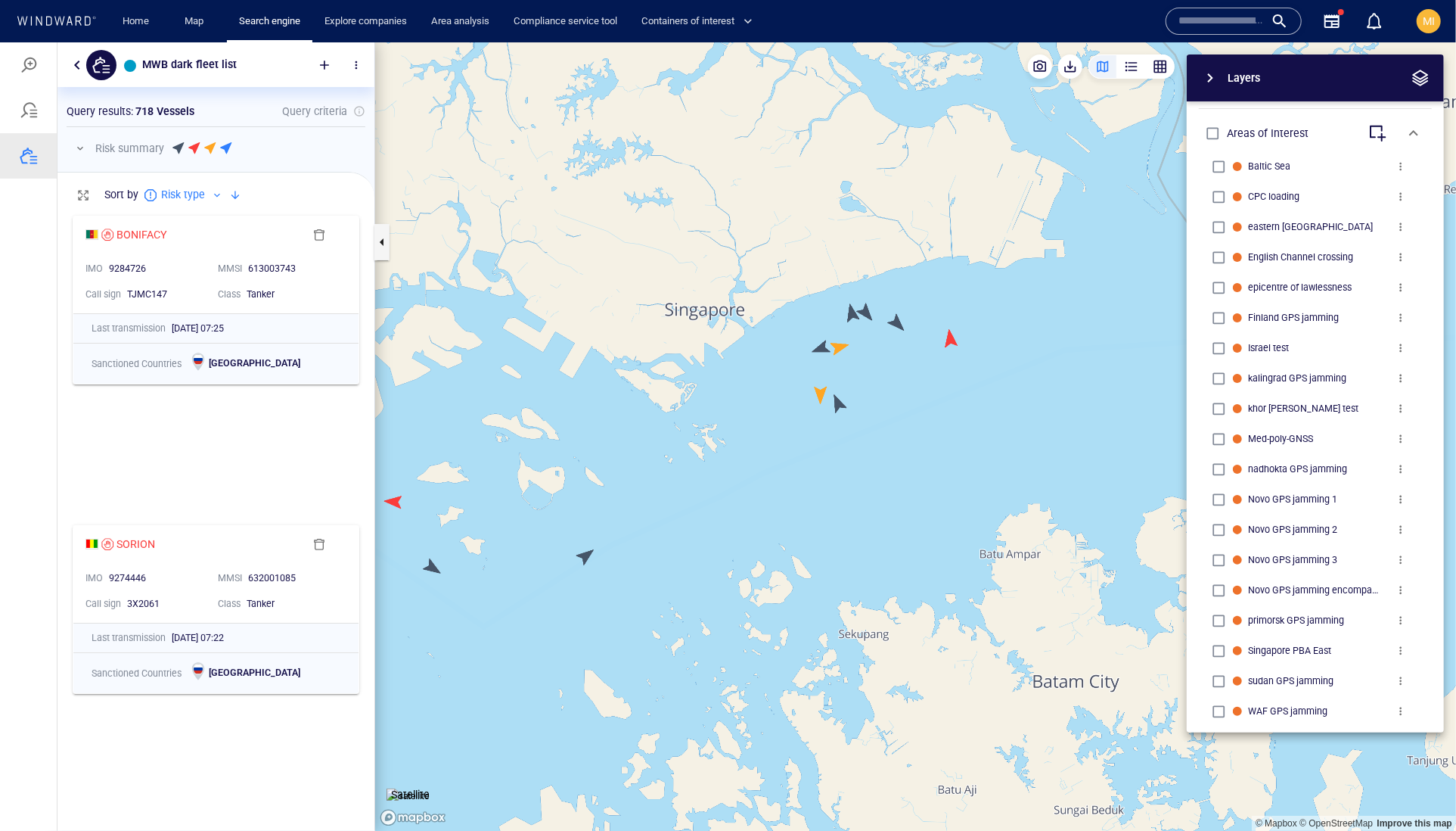
click at [838, 400] on canvas "Map" at bounding box center [915, 436] width 1081 height 789
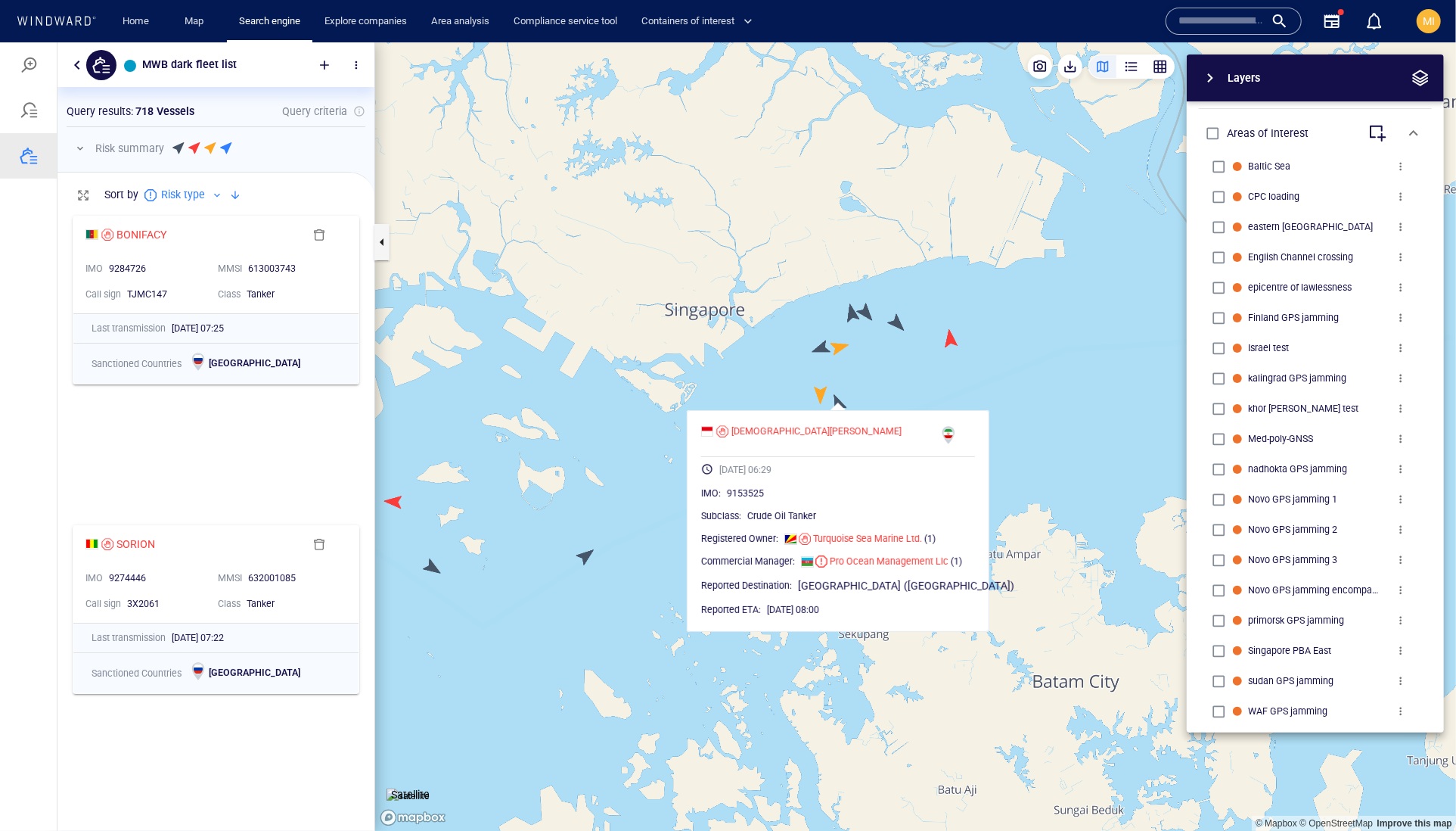
click at [775, 399] on canvas "Map" at bounding box center [915, 436] width 1081 height 789
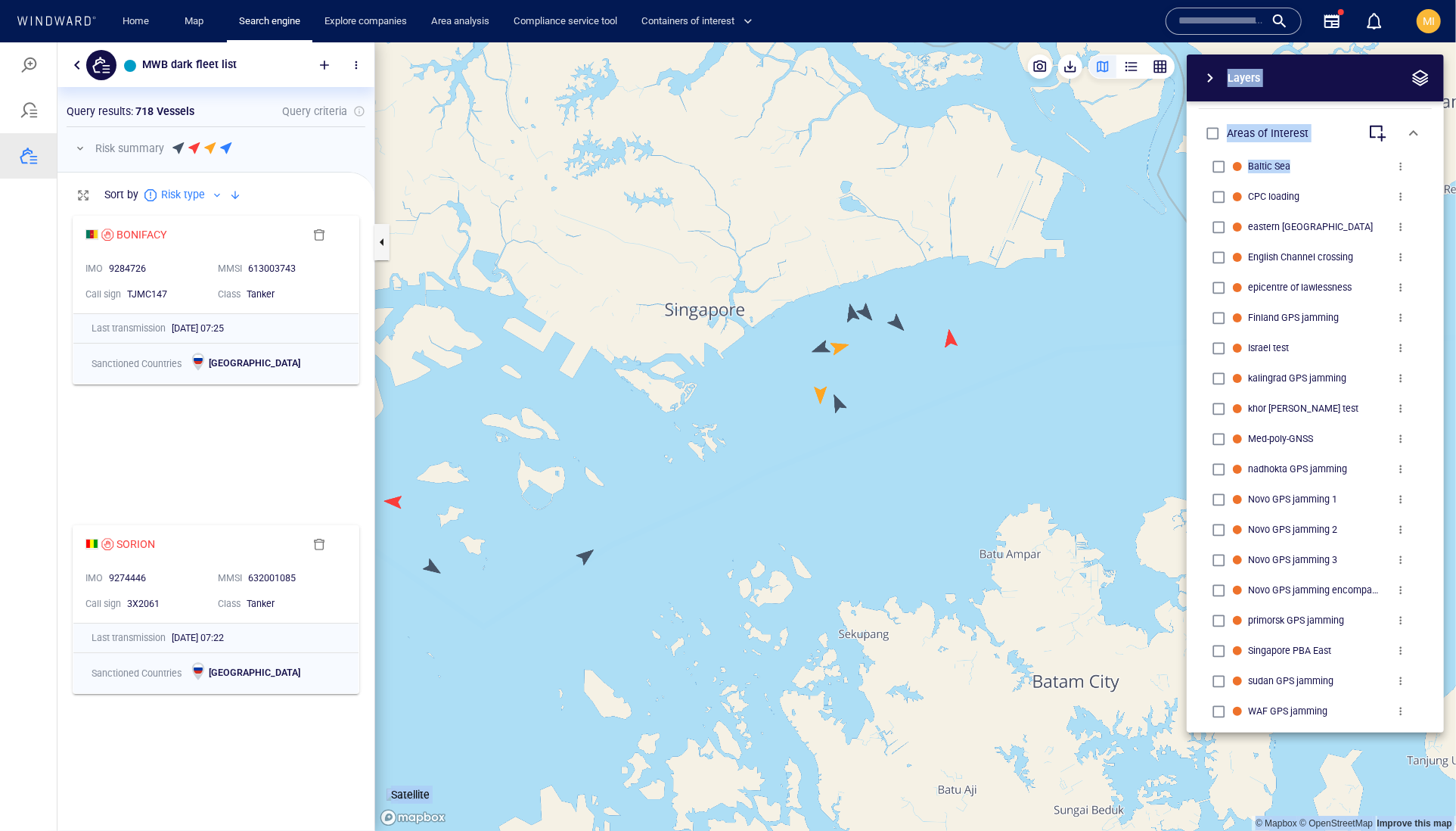
drag, startPoint x: 1002, startPoint y: 355, endPoint x: 823, endPoint y: 534, distance: 253.1
click at [824, 534] on div "© Mapbox © OpenStreetMap Improve this map Satellite Layers System Areas Interna…" at bounding box center [915, 436] width 1081 height 788
drag, startPoint x: 921, startPoint y: 493, endPoint x: 622, endPoint y: 611, distance: 321.4
click at [624, 609] on canvas "Map" at bounding box center [915, 436] width 1081 height 789
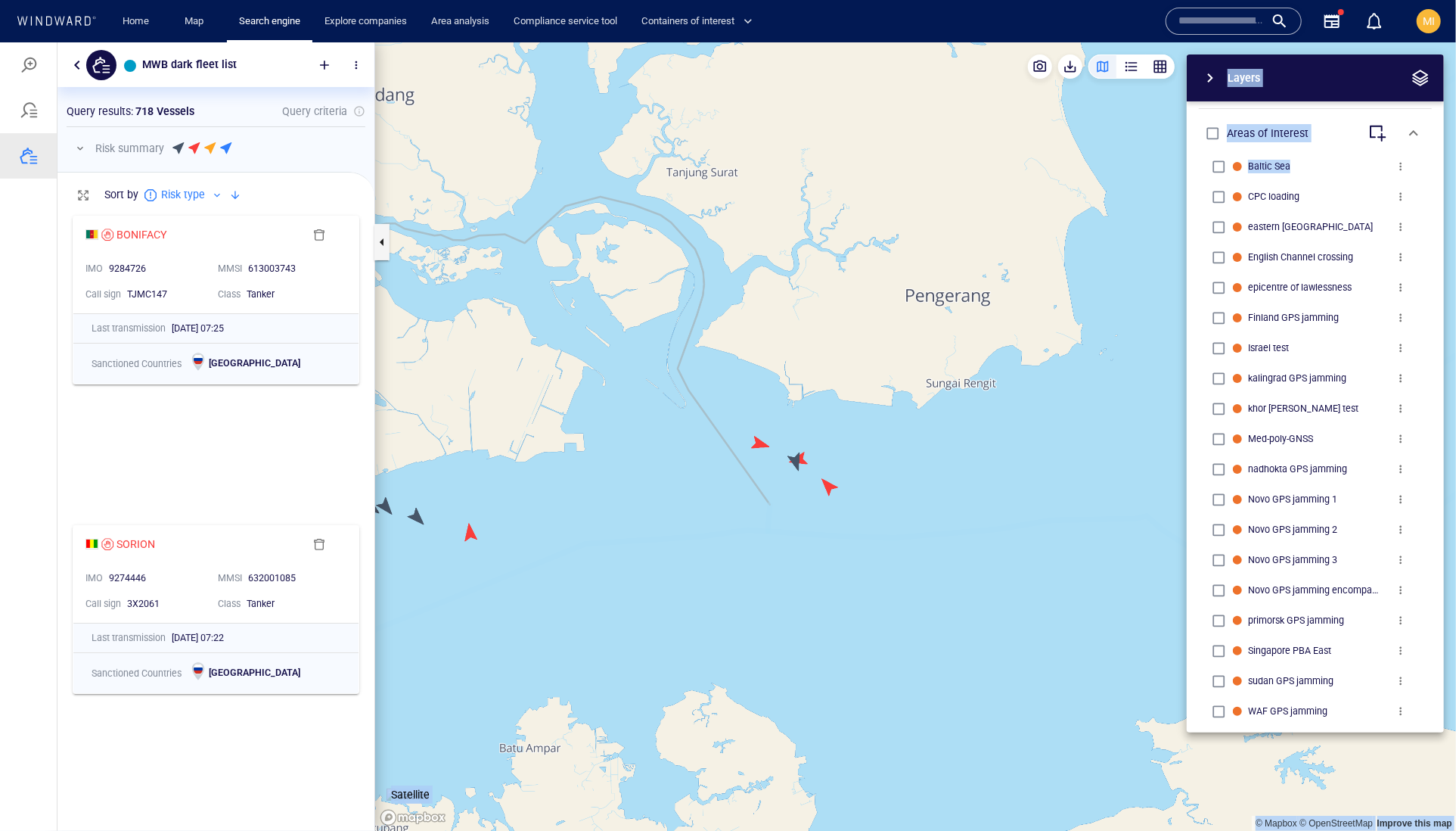
click at [782, 530] on canvas "Map" at bounding box center [915, 436] width 1081 height 789
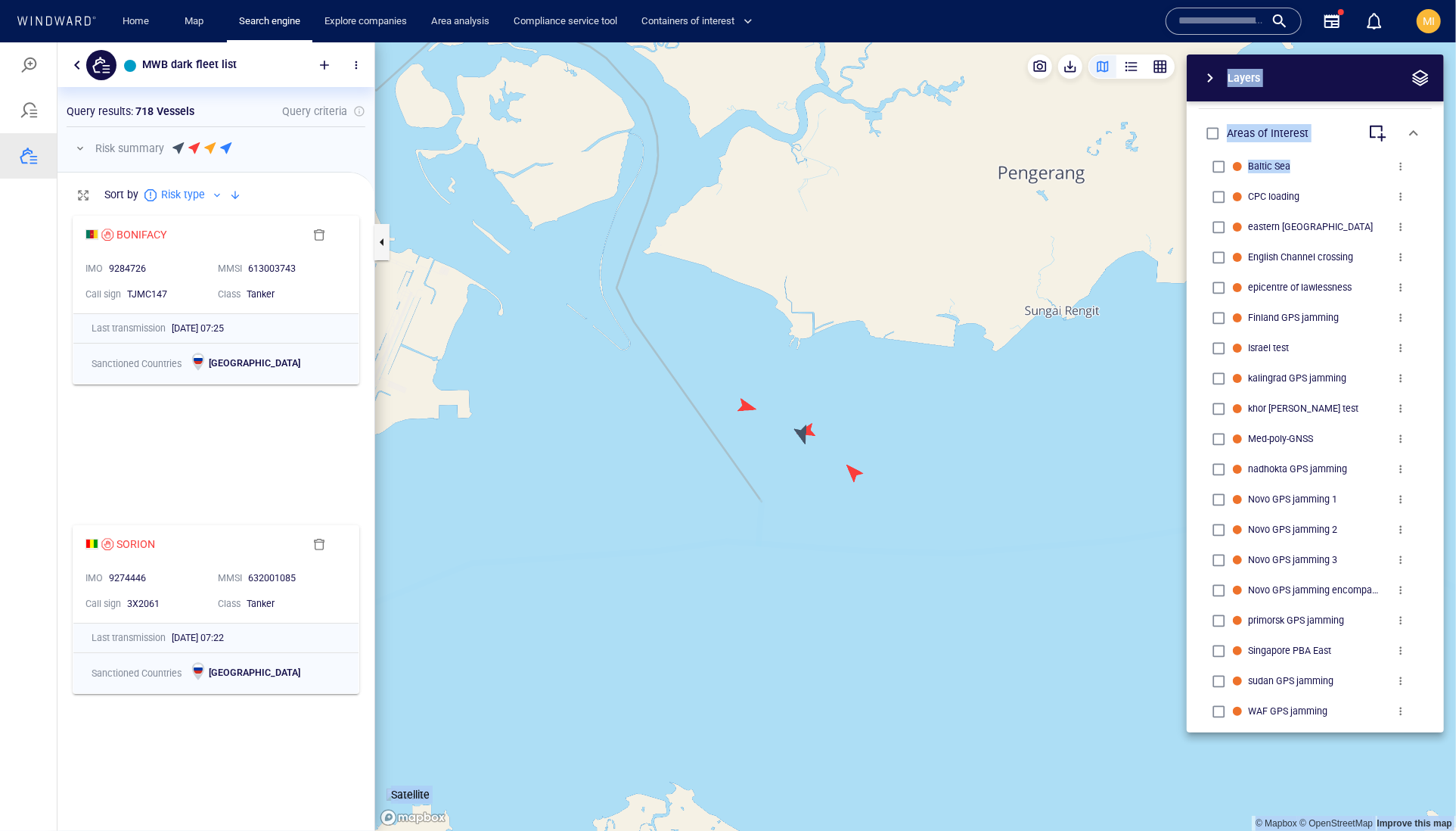
click at [804, 432] on canvas "Map" at bounding box center [915, 436] width 1081 height 789
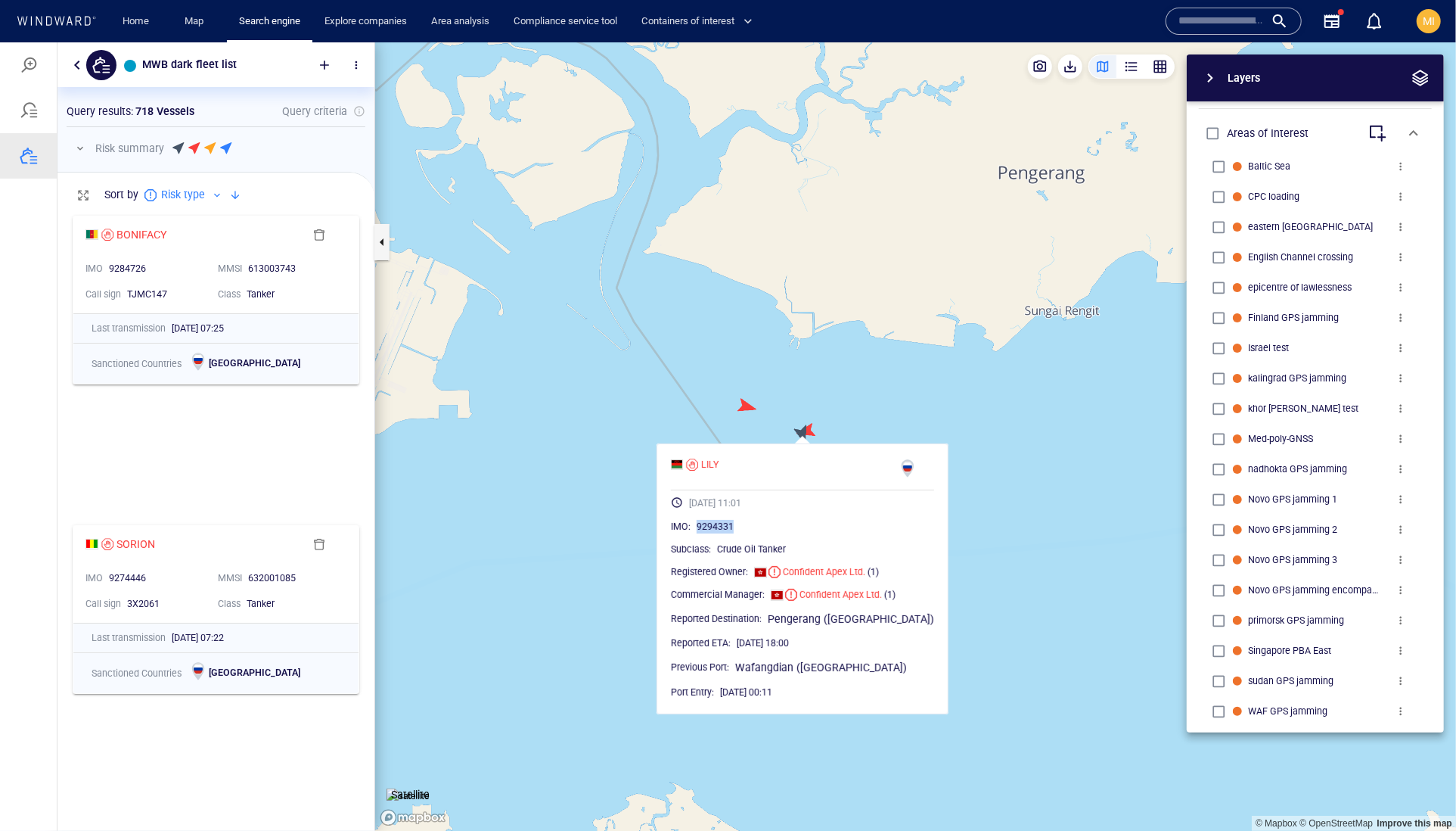
drag, startPoint x: 784, startPoint y: 563, endPoint x: 715, endPoint y: 563, distance: 69.0
click at [715, 534] on div "9294331" at bounding box center [815, 526] width 237 height 15
click at [745, 404] on canvas "Map" at bounding box center [915, 436] width 1081 height 789
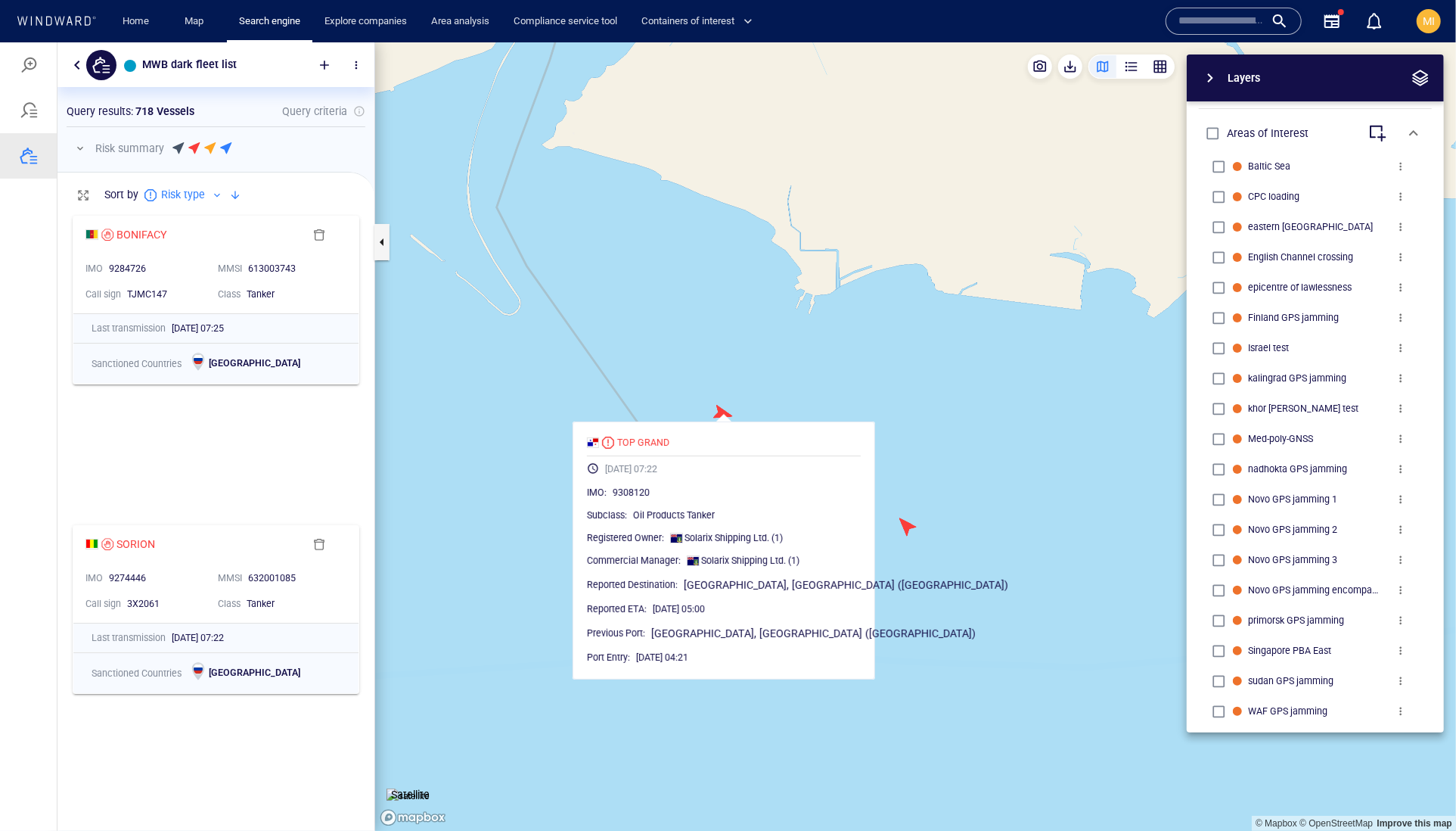
click at [850, 384] on canvas "Map" at bounding box center [915, 436] width 1081 height 789
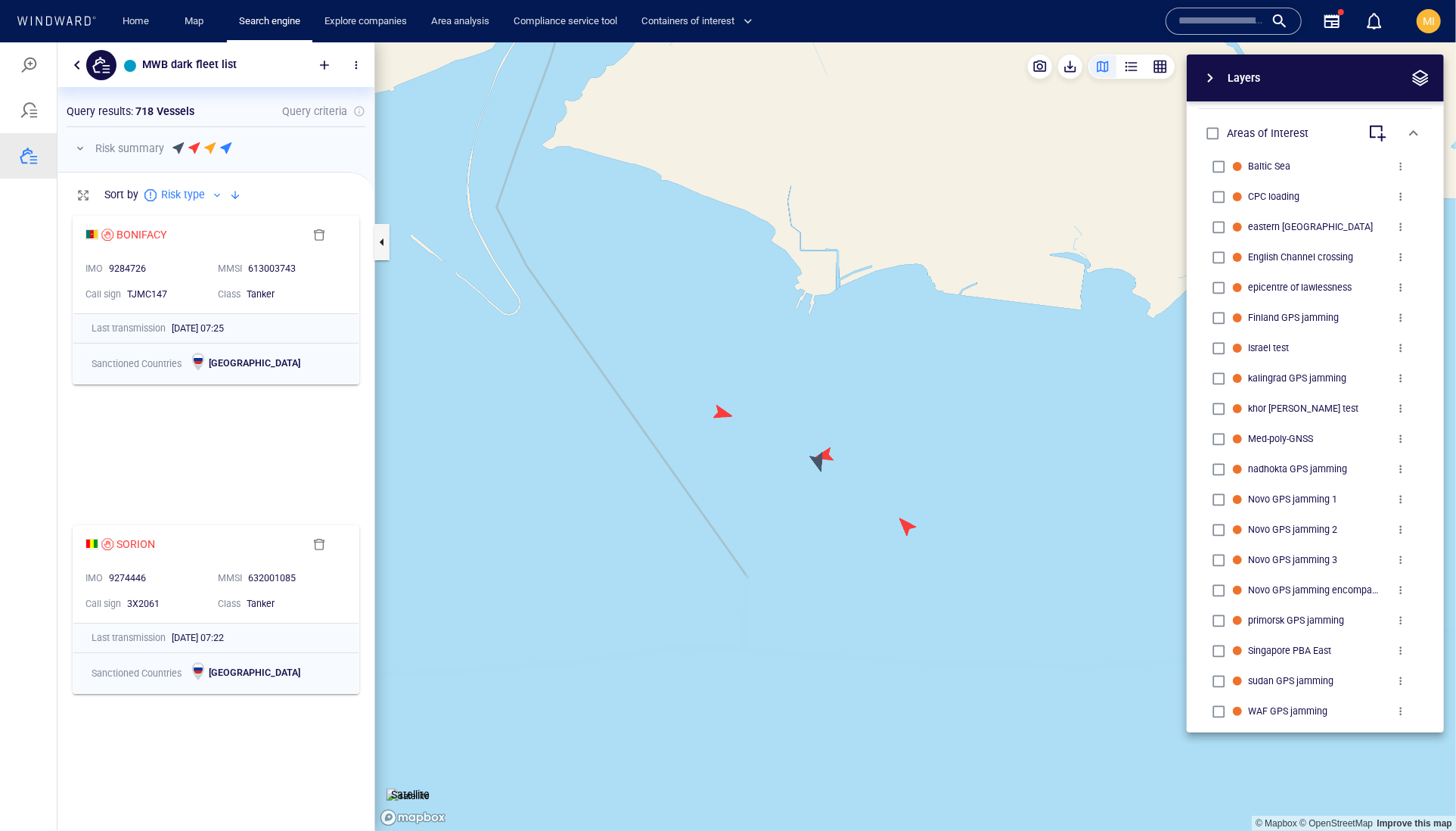
click at [827, 454] on canvas "Map" at bounding box center [915, 436] width 1081 height 789
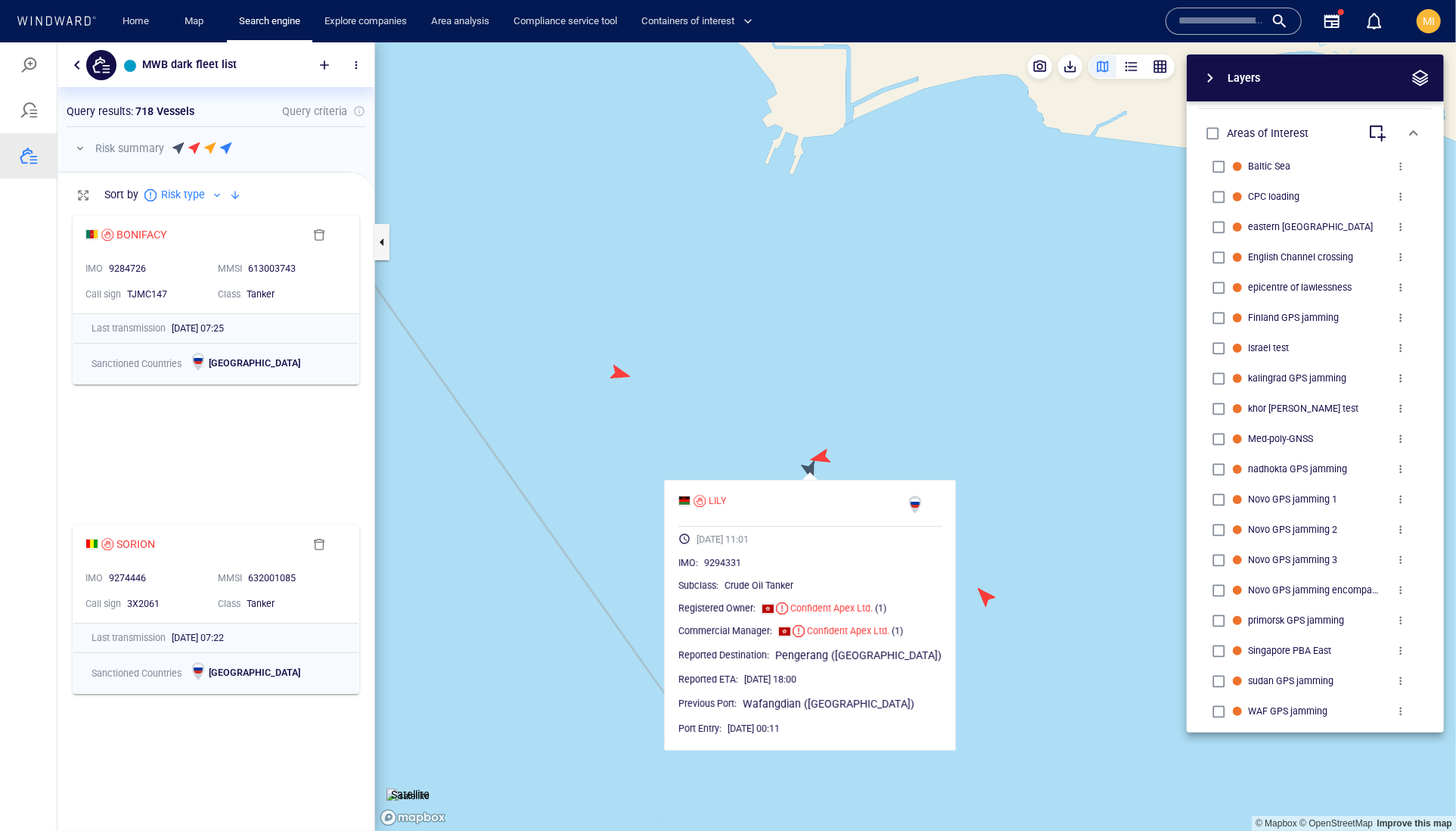
click at [823, 454] on canvas "Map" at bounding box center [915, 436] width 1081 height 789
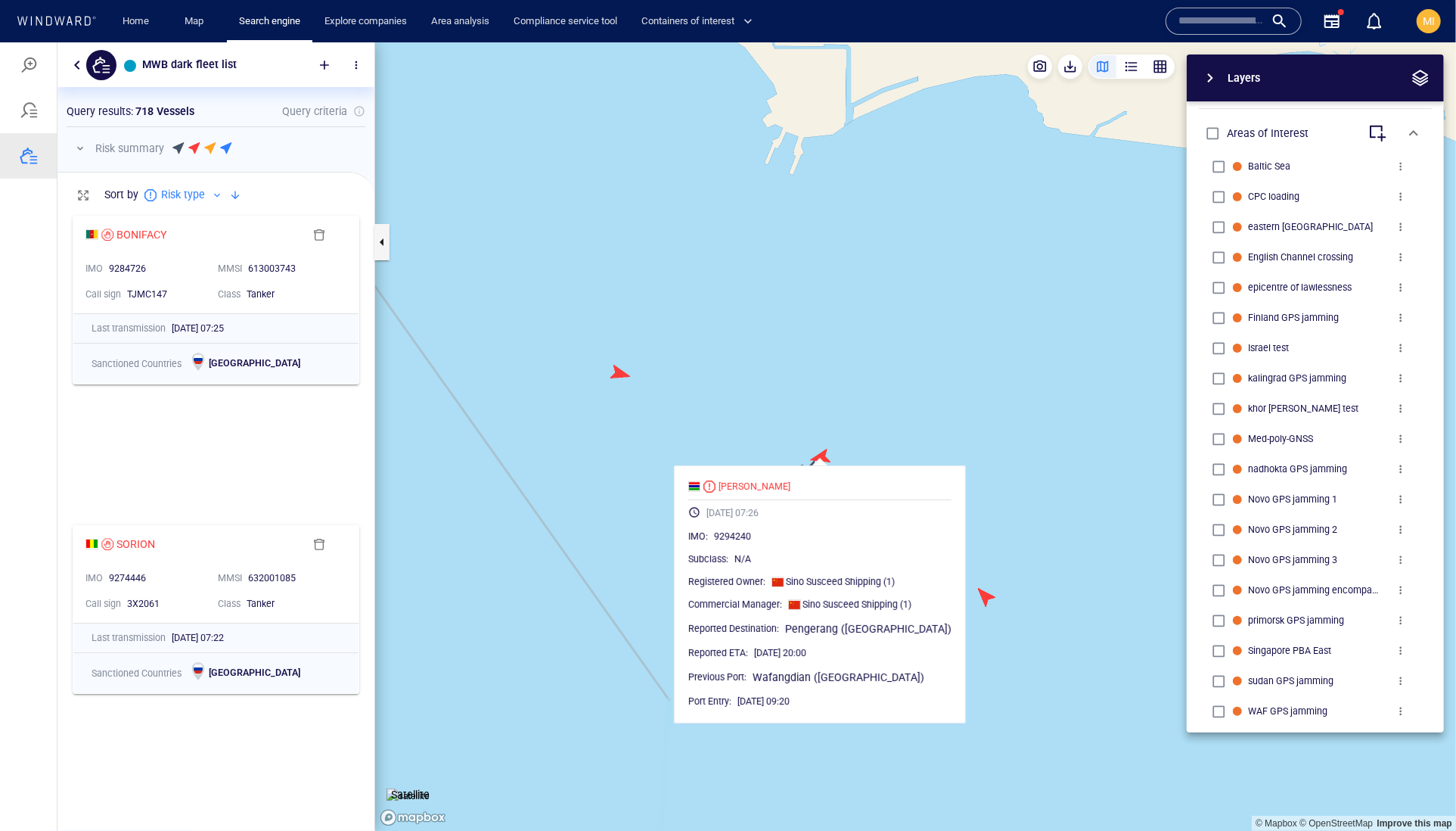
click at [935, 421] on canvas "Map" at bounding box center [915, 436] width 1081 height 789
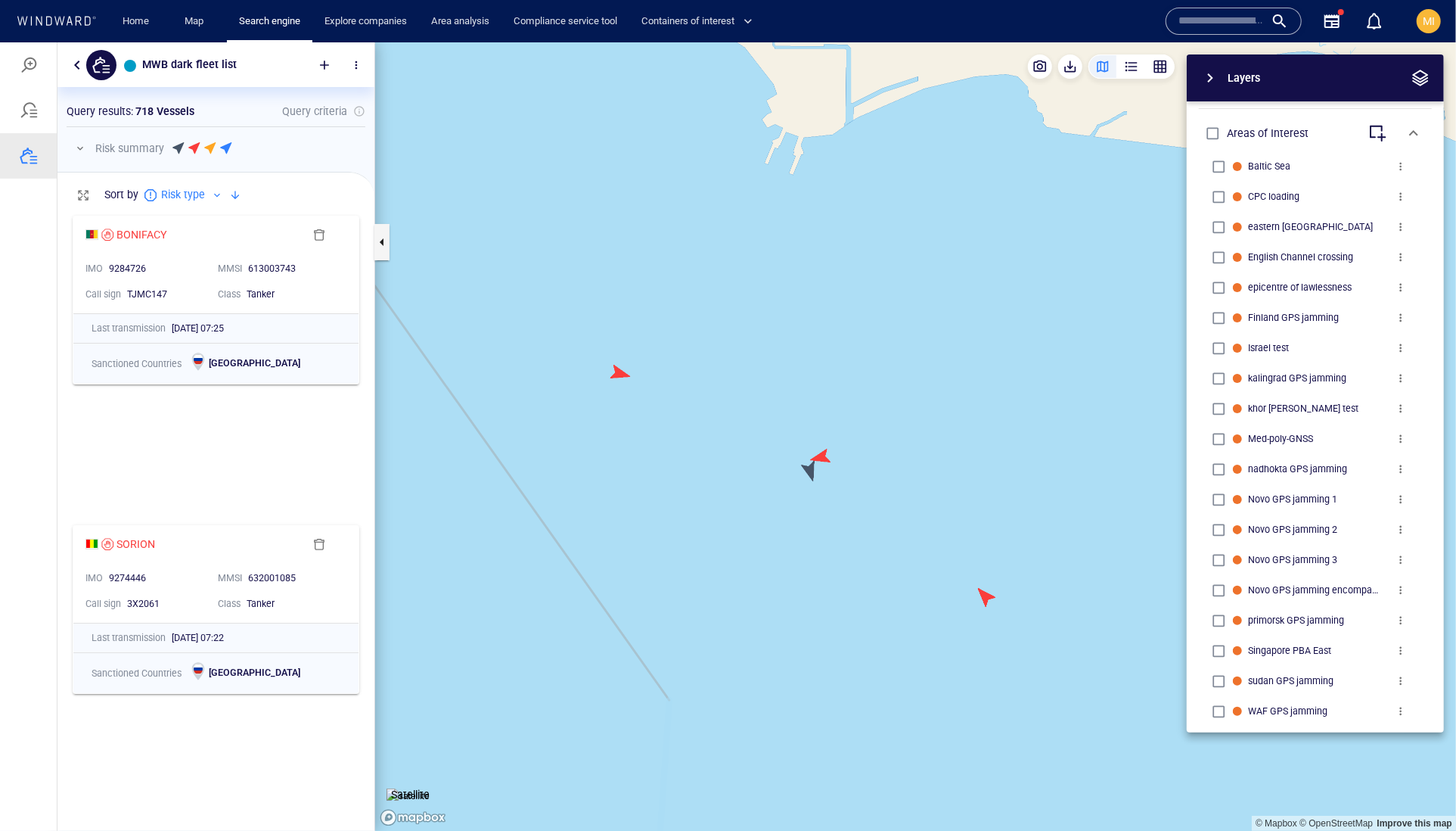
click at [820, 454] on canvas "Map" at bounding box center [915, 436] width 1081 height 789
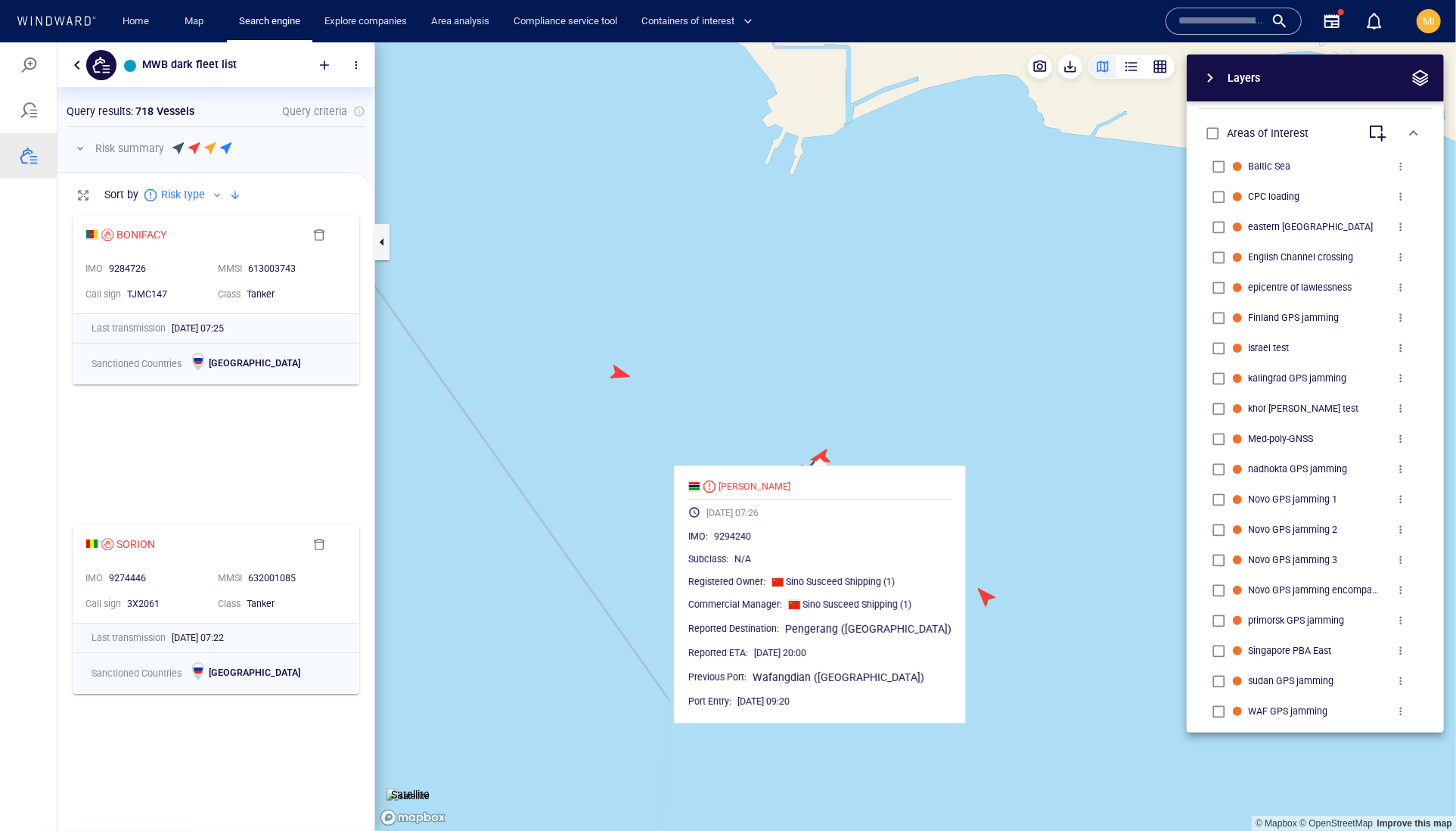
click at [906, 441] on canvas "Map" at bounding box center [915, 436] width 1081 height 789
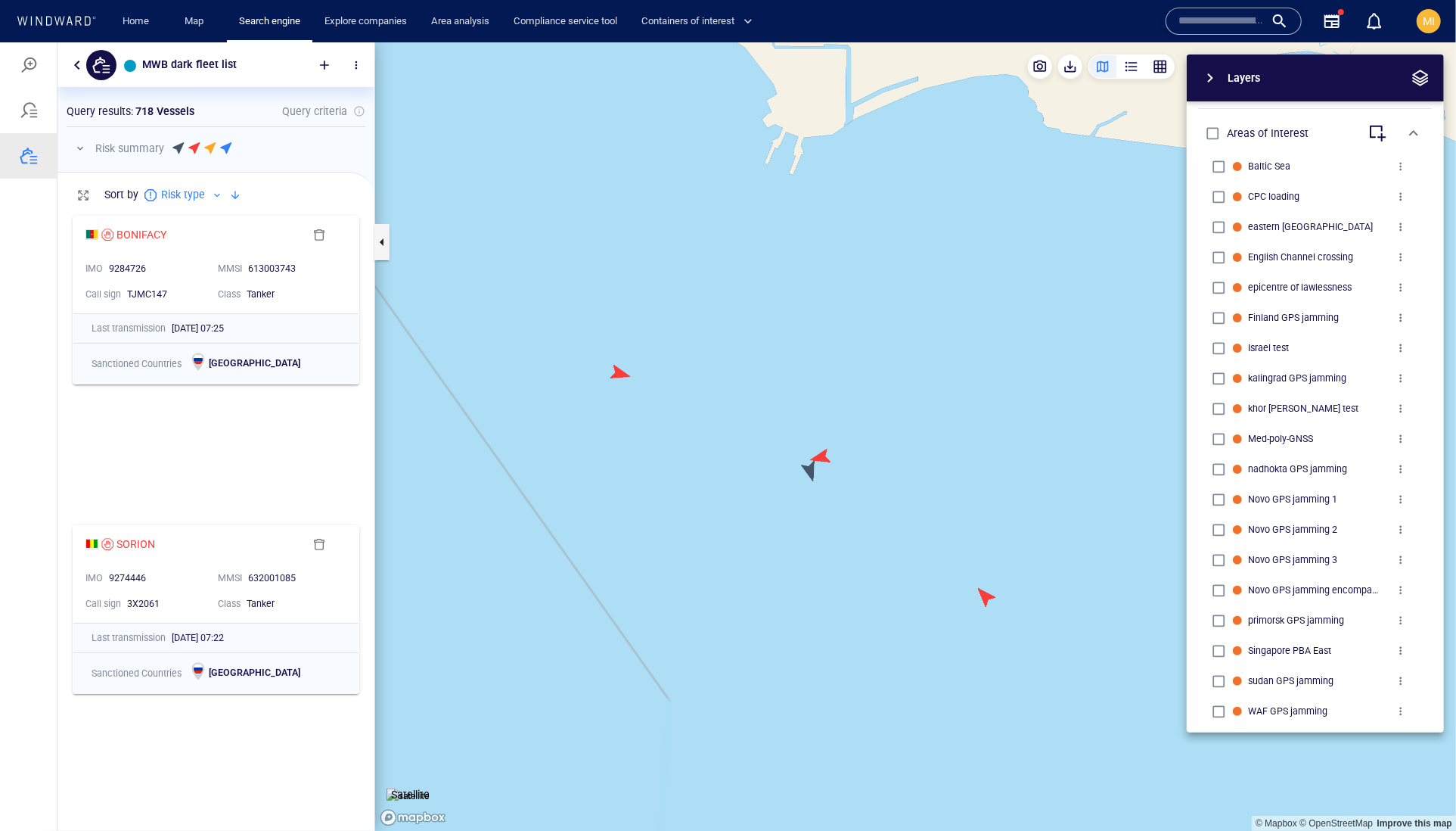
click at [987, 595] on canvas "Map" at bounding box center [915, 436] width 1081 height 789
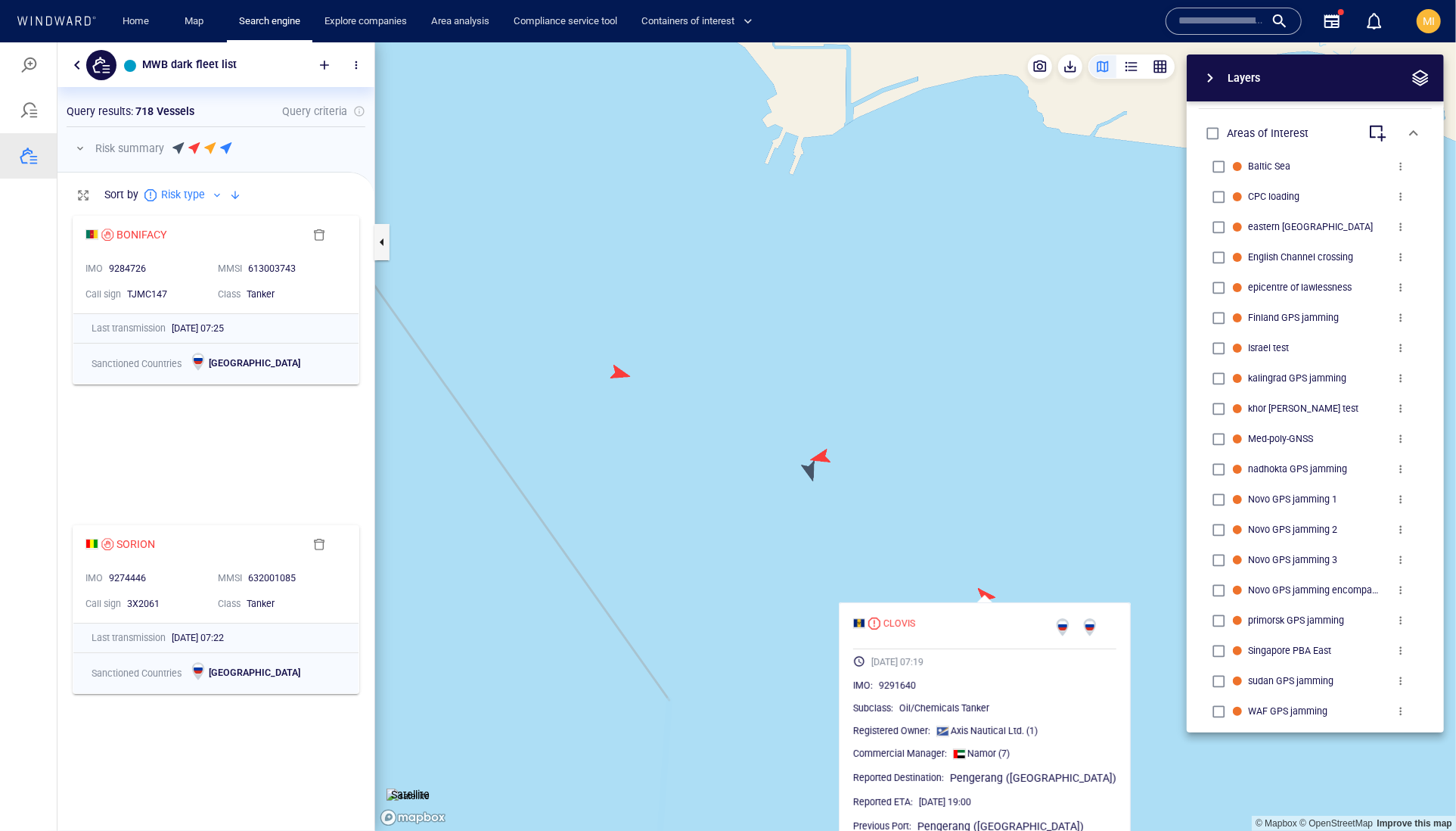
click at [941, 574] on canvas "Map" at bounding box center [915, 436] width 1081 height 789
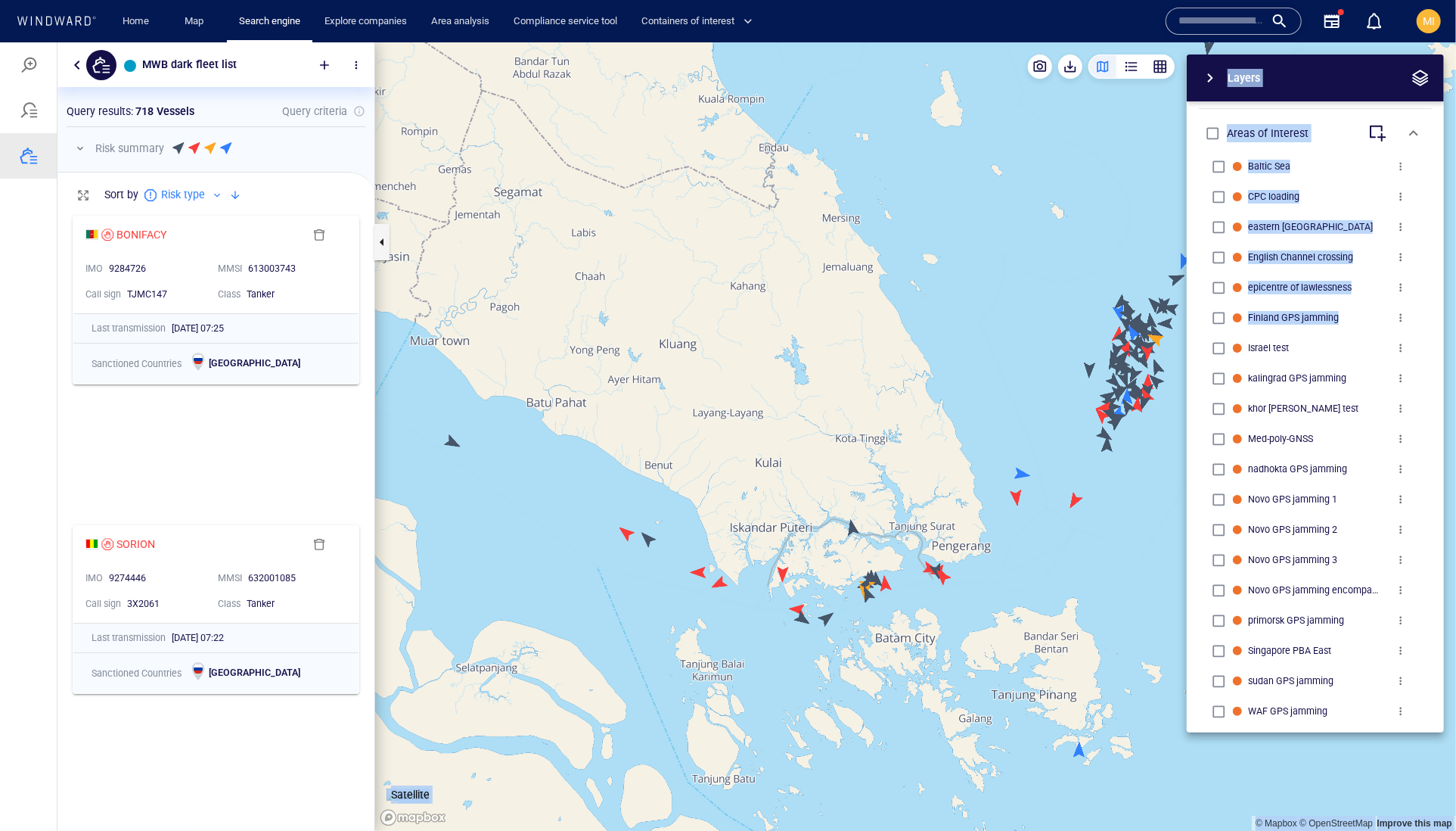
drag, startPoint x: 1012, startPoint y: 535, endPoint x: 932, endPoint y: 542, distance: 80.3
click at [939, 536] on div "© Mapbox © OpenStreetMap Improve this map Satellite Layers System Areas Interna…" at bounding box center [915, 436] width 1081 height 788
drag, startPoint x: 999, startPoint y: 523, endPoint x: 803, endPoint y: 535, distance: 196.4
click at [804, 535] on canvas "Map" at bounding box center [915, 436] width 1081 height 789
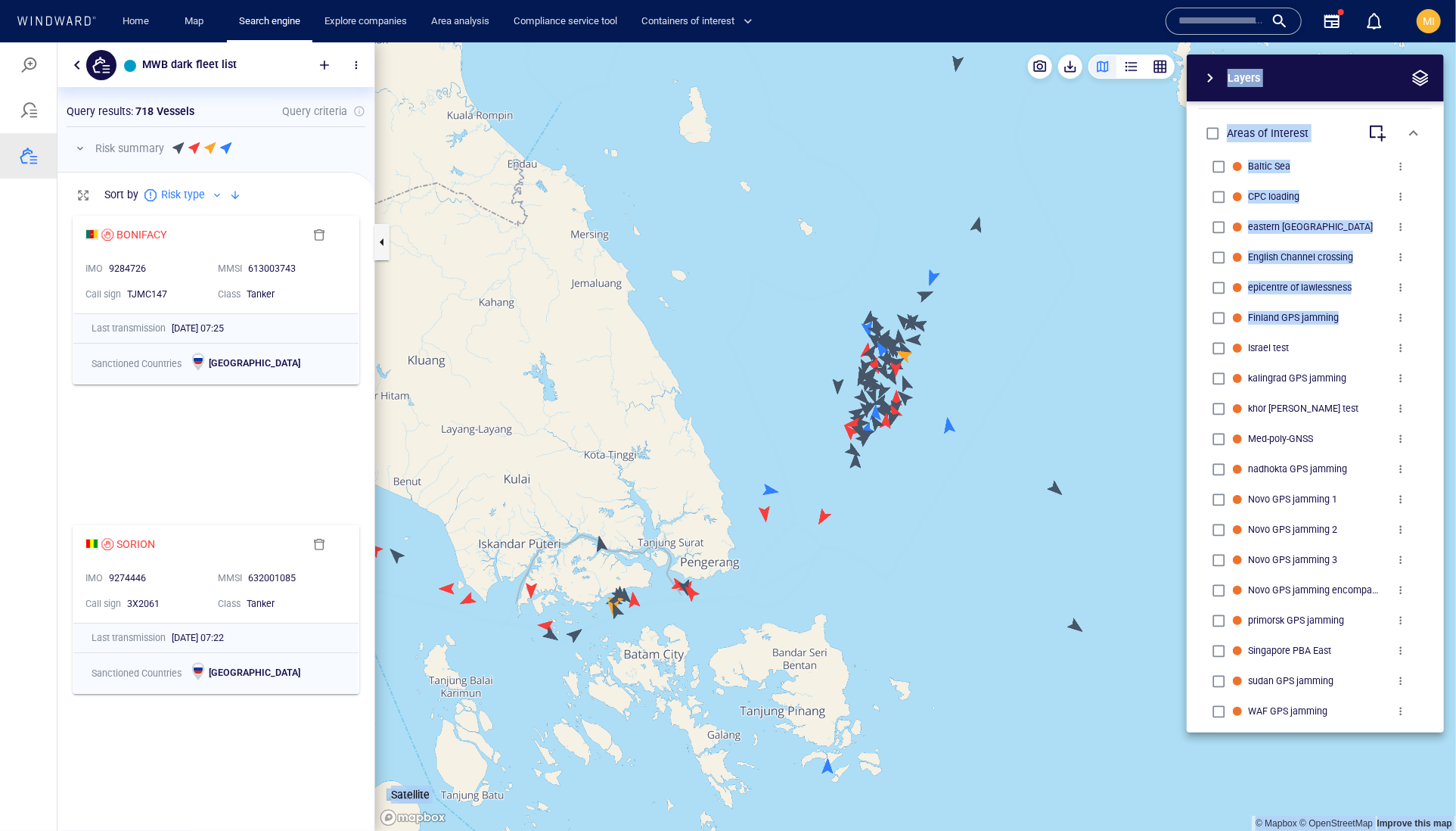
click at [784, 547] on canvas "Map" at bounding box center [915, 436] width 1081 height 789
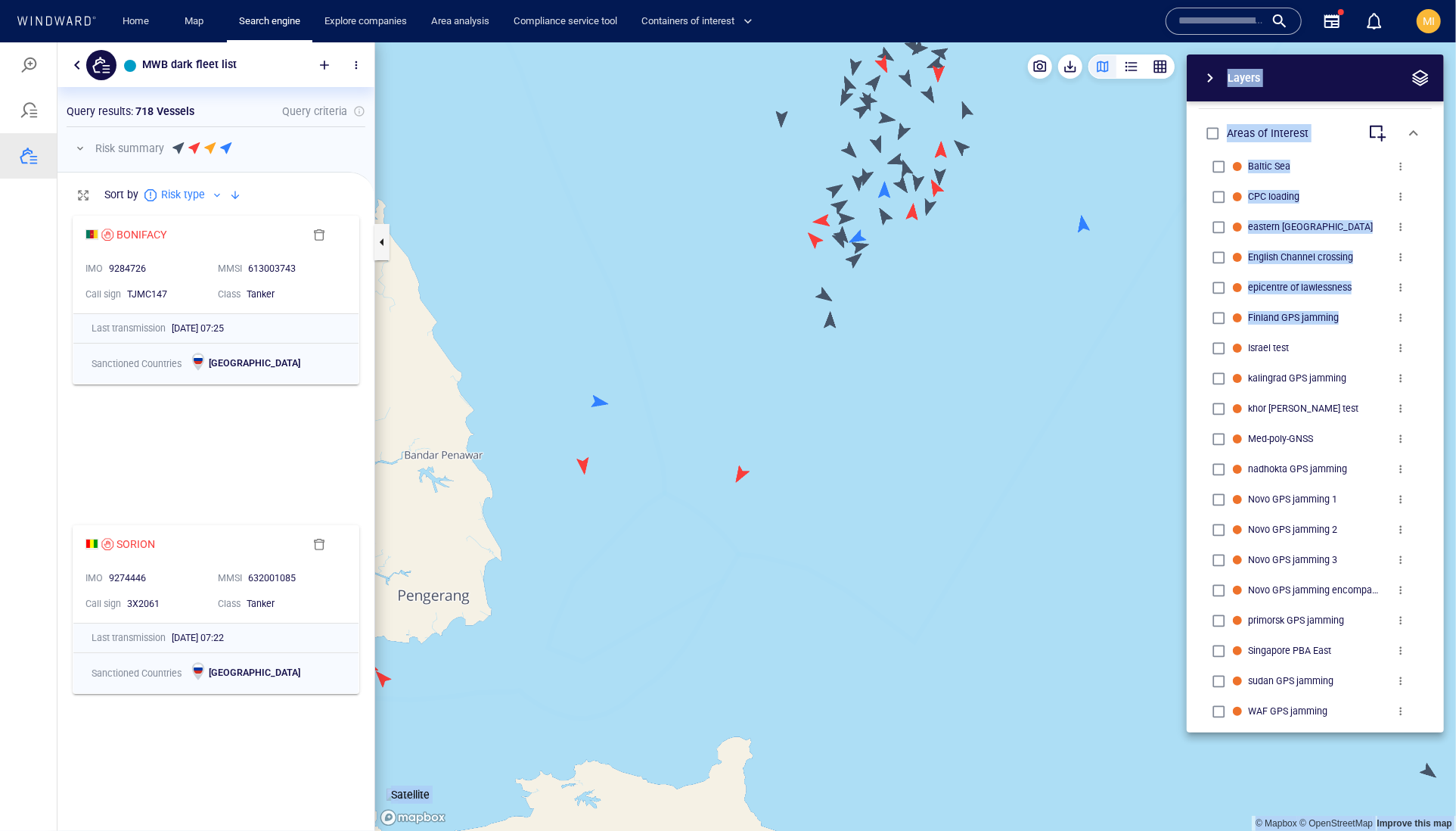
click at [584, 460] on canvas "Map" at bounding box center [915, 436] width 1081 height 789
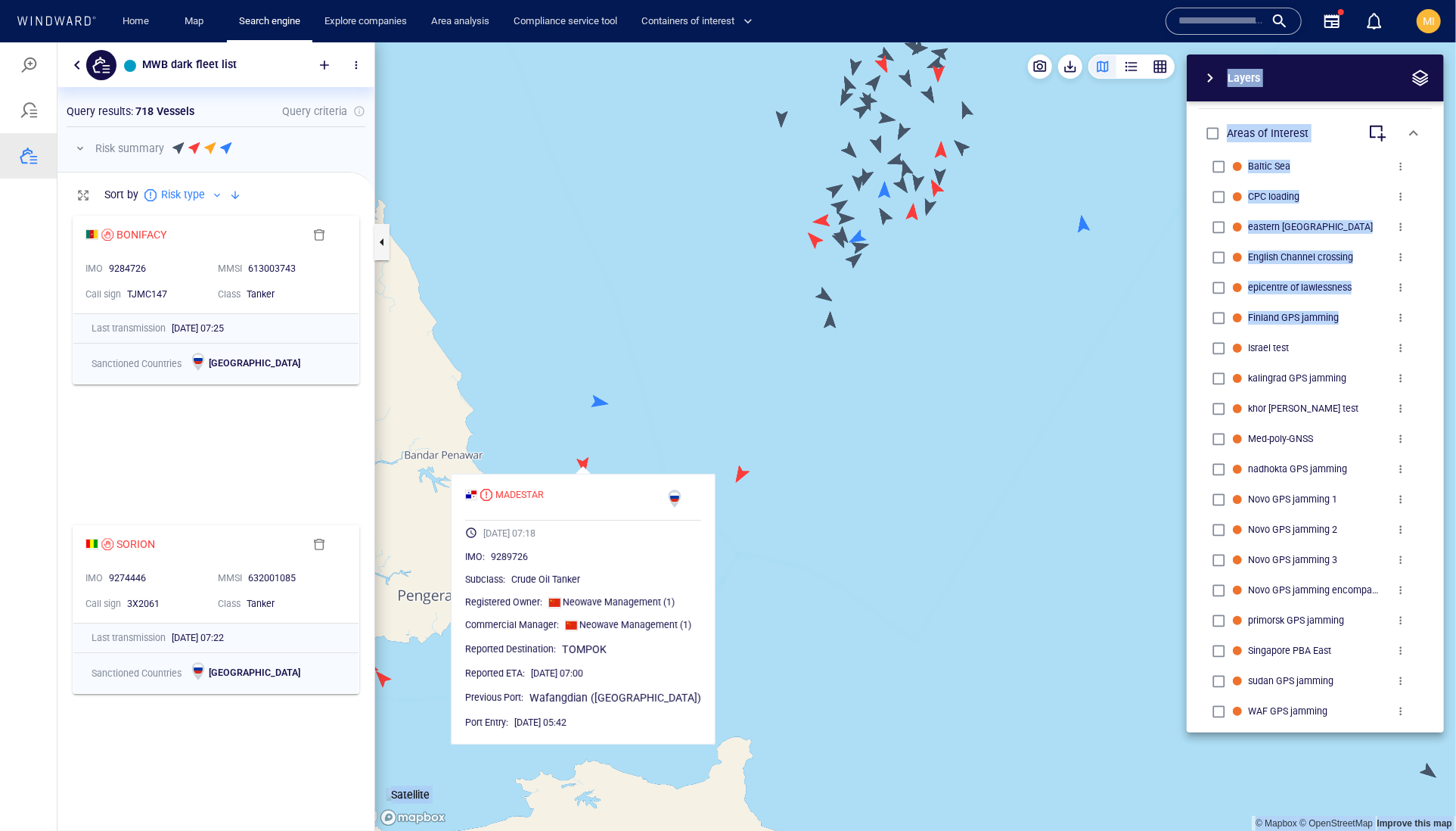
click at [600, 399] on canvas "Map" at bounding box center [915, 436] width 1081 height 789
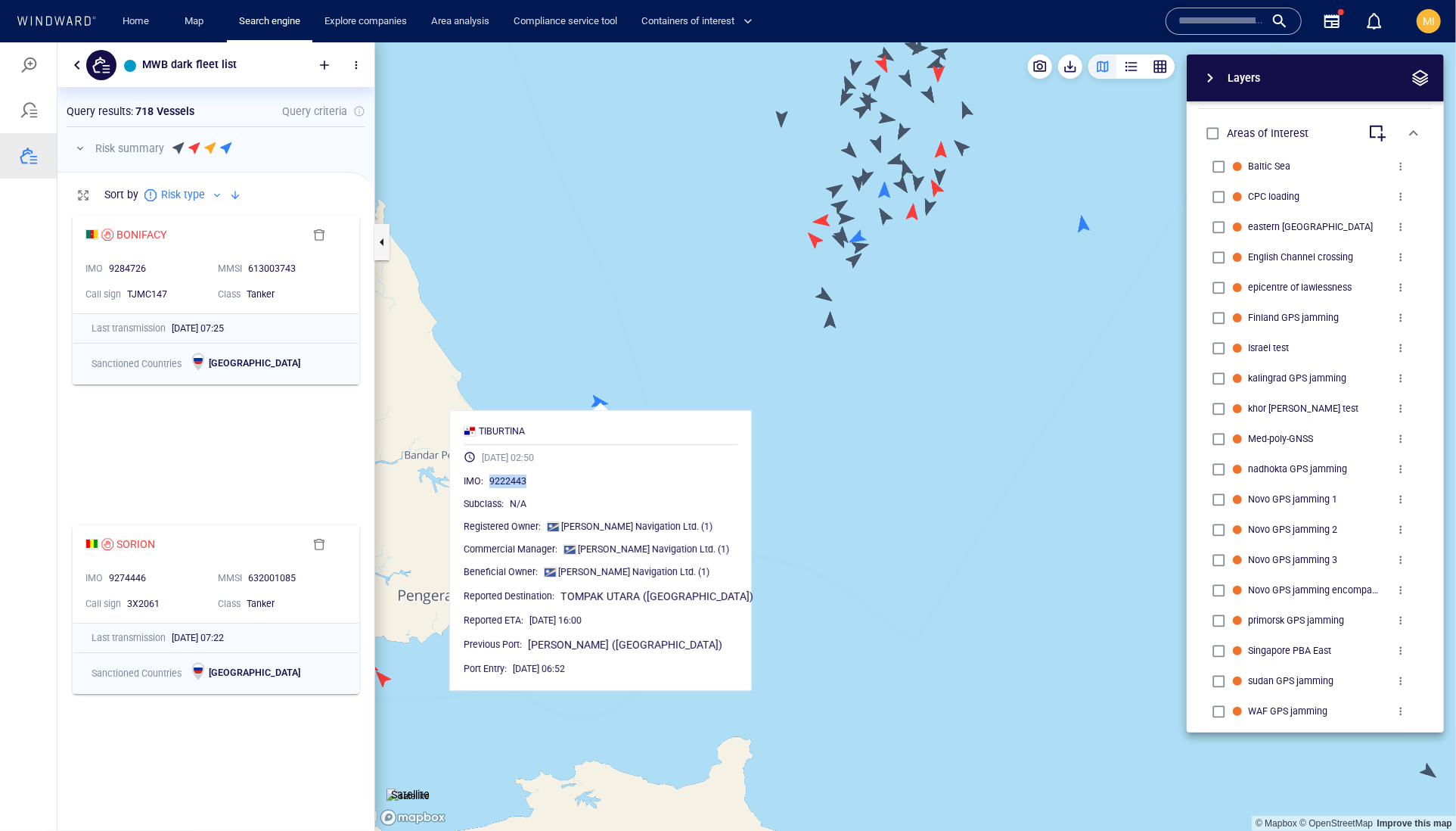
drag, startPoint x: 583, startPoint y: 522, endPoint x: 516, endPoint y: 523, distance: 67.0
click at [516, 488] on div "9222443" at bounding box center [613, 481] width 248 height 15
click at [833, 324] on canvas "Map" at bounding box center [915, 436] width 1081 height 789
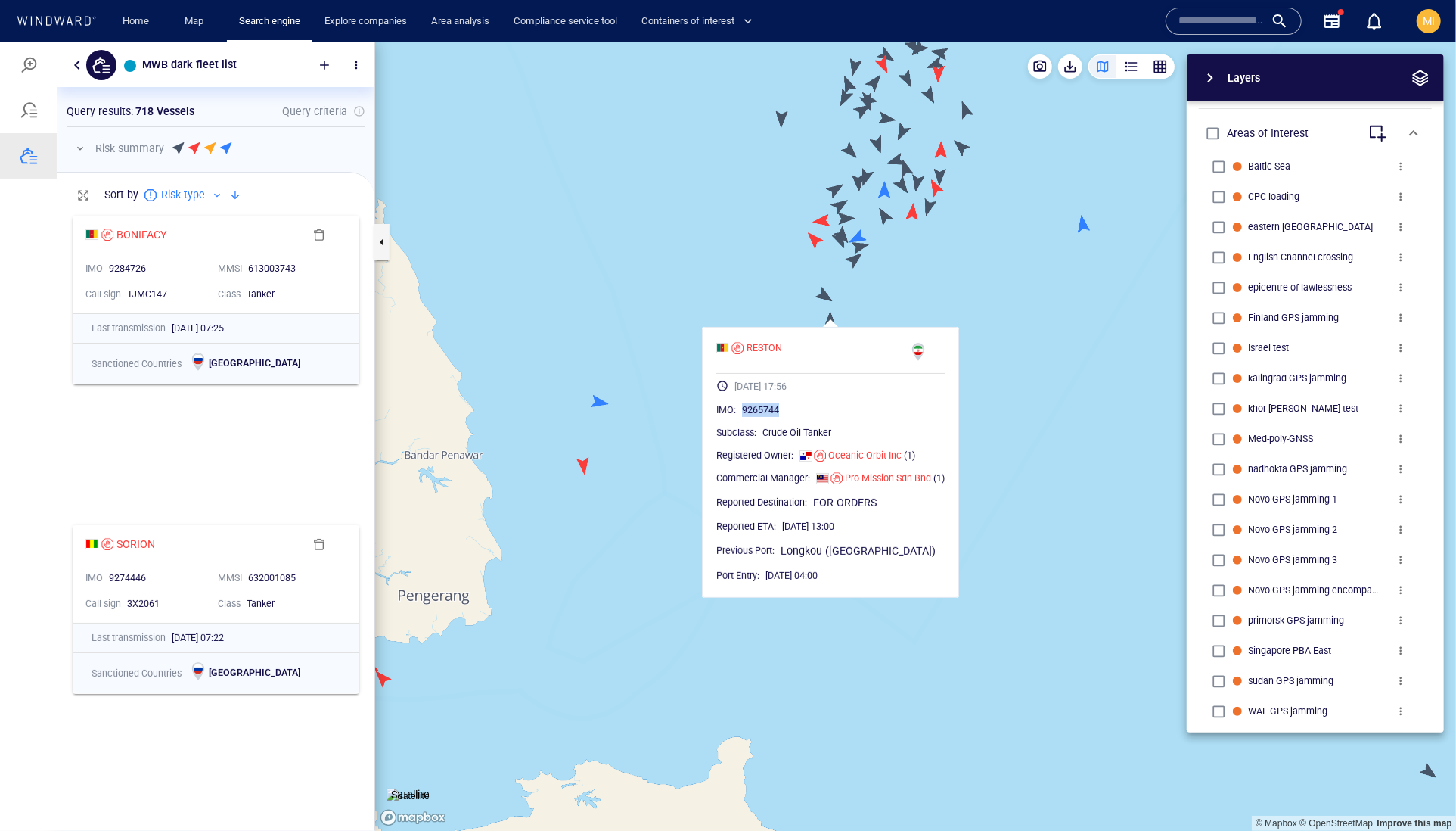
drag, startPoint x: 813, startPoint y: 442, endPoint x: 746, endPoint y: 441, distance: 67.0
click at [746, 417] on div "9265744" at bounding box center [844, 409] width 203 height 15
click at [969, 260] on canvas "Map" at bounding box center [915, 436] width 1081 height 789
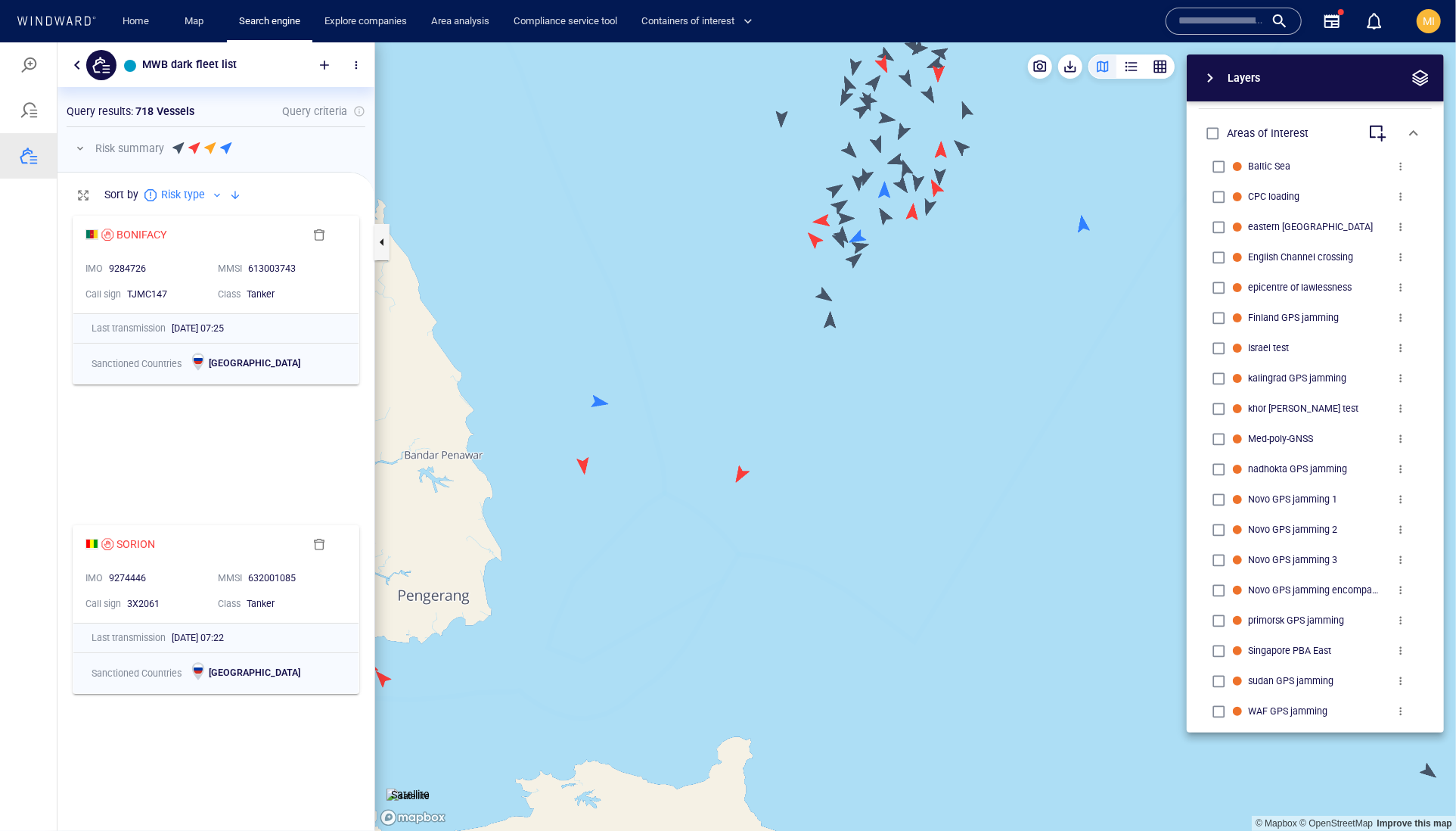
click at [824, 291] on canvas "Map" at bounding box center [915, 436] width 1081 height 789
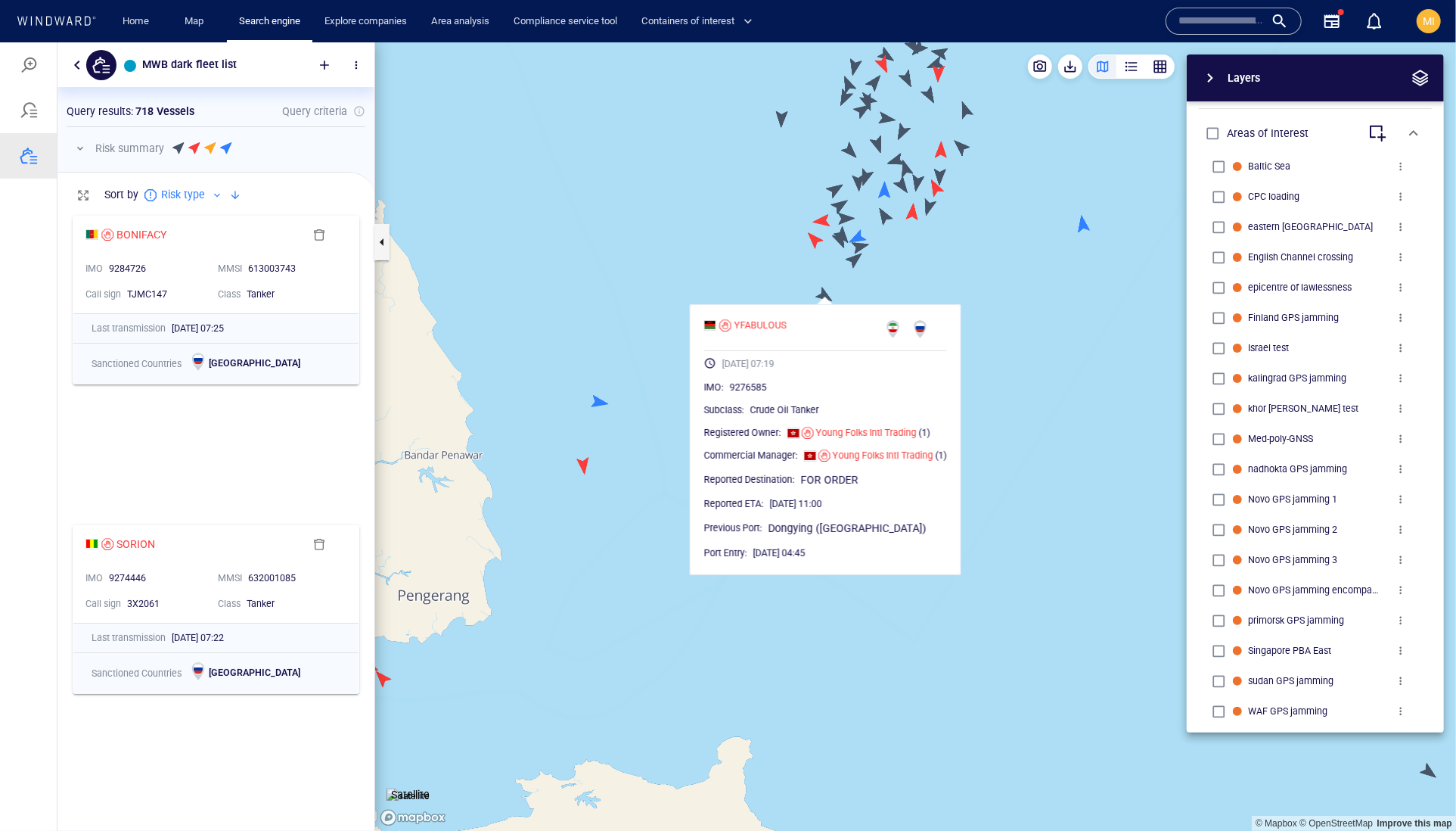
click at [824, 291] on canvas "Map" at bounding box center [915, 436] width 1081 height 789
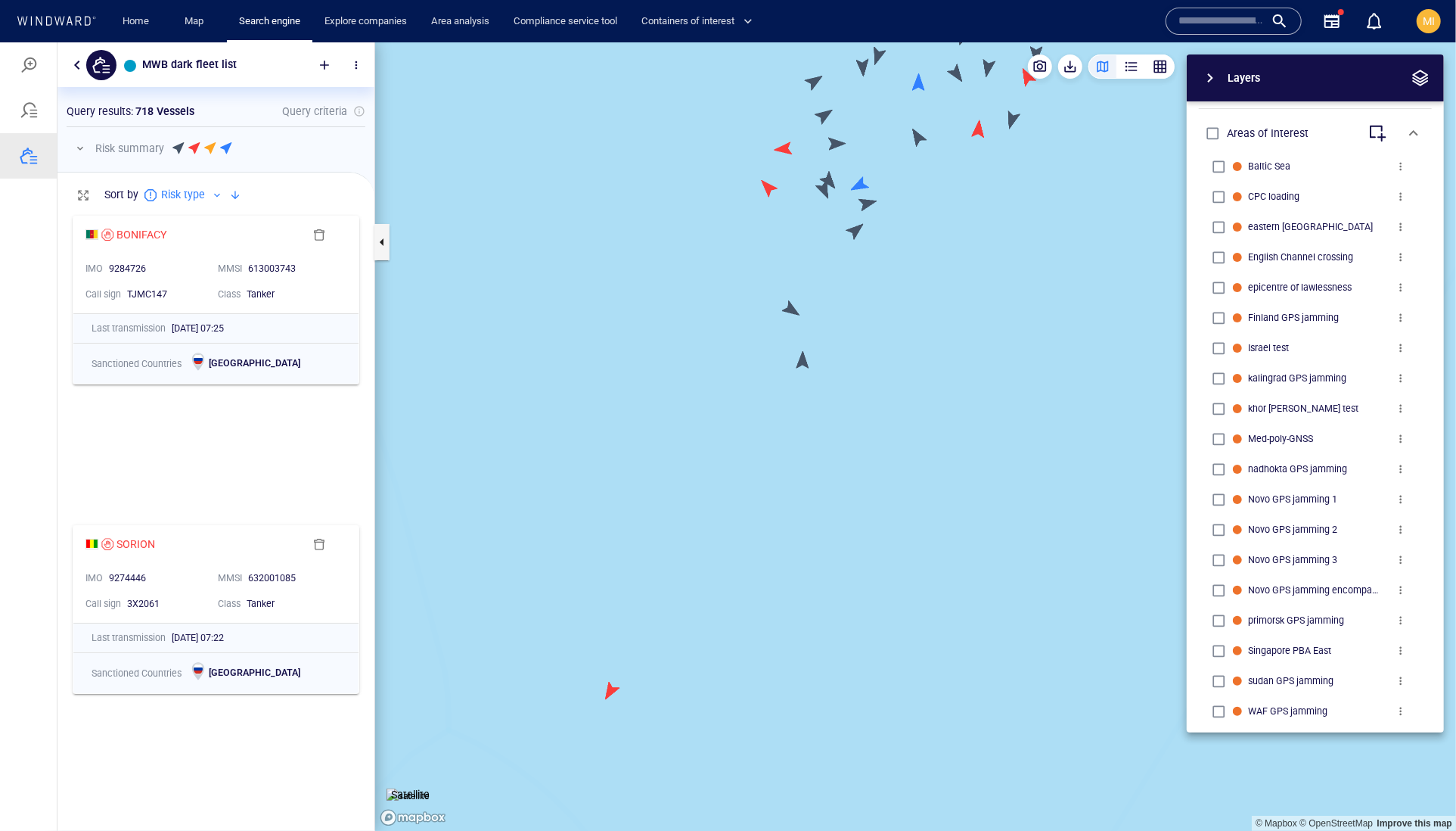
drag, startPoint x: 857, startPoint y: 281, endPoint x: 857, endPoint y: 352, distance: 71.0
click at [857, 351] on canvas "Map" at bounding box center [915, 436] width 1081 height 789
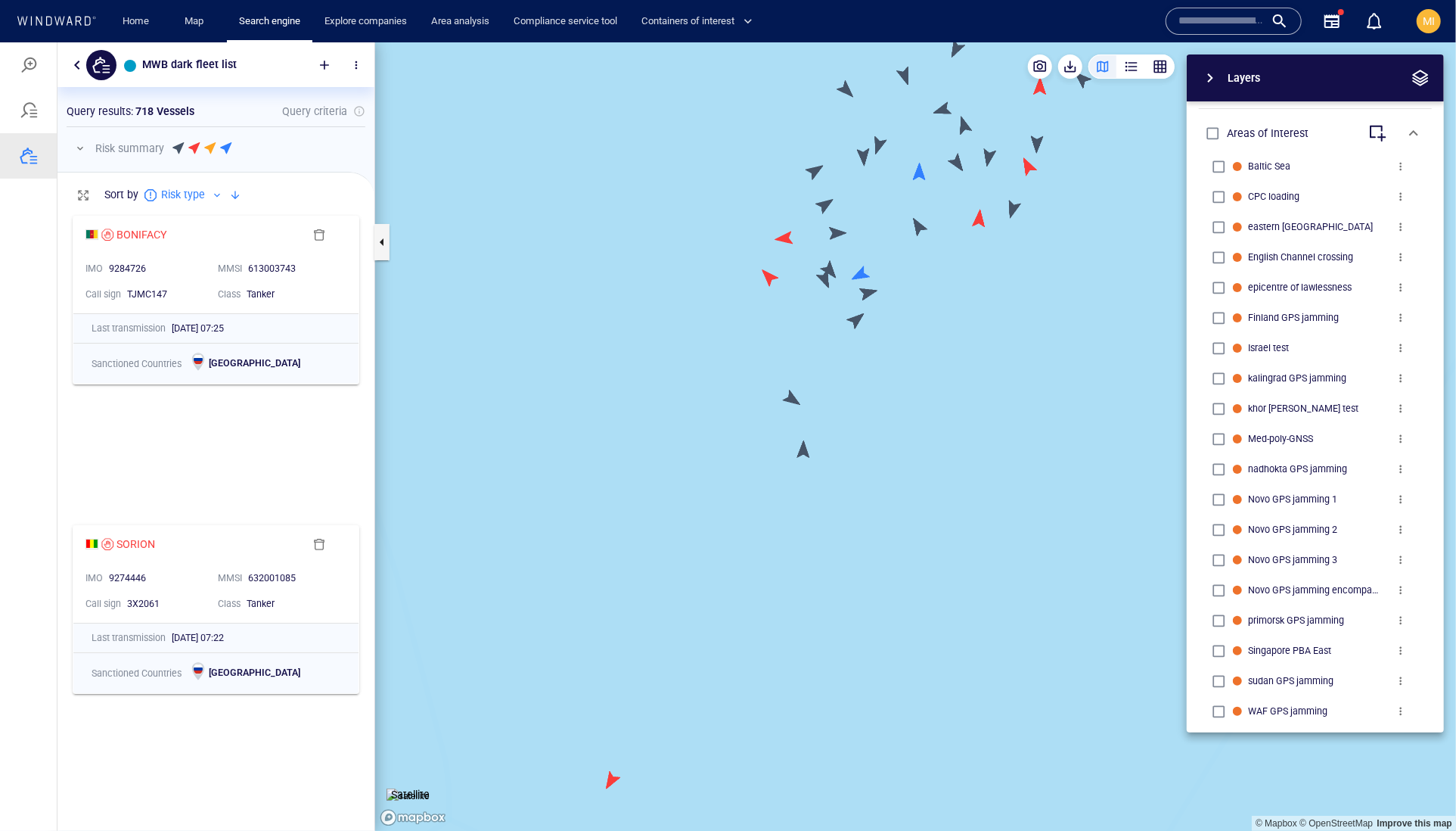
click at [769, 279] on canvas "Map" at bounding box center [915, 436] width 1081 height 789
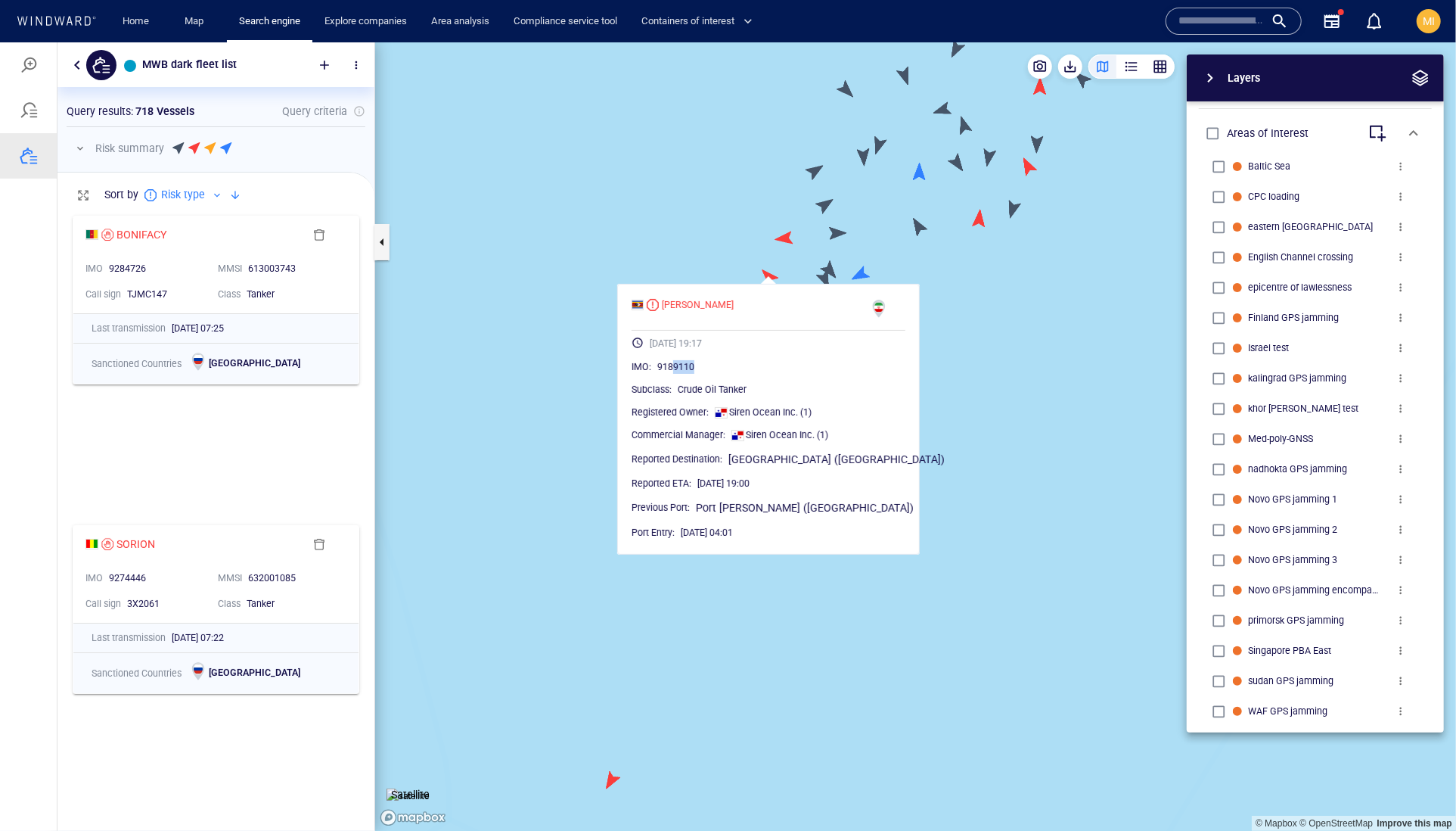
drag, startPoint x: 748, startPoint y: 403, endPoint x: 705, endPoint y: 396, distance: 43.6
click at [705, 374] on div "9189110" at bounding box center [781, 366] width 248 height 15
click at [981, 364] on canvas "Map" at bounding box center [915, 436] width 1081 height 789
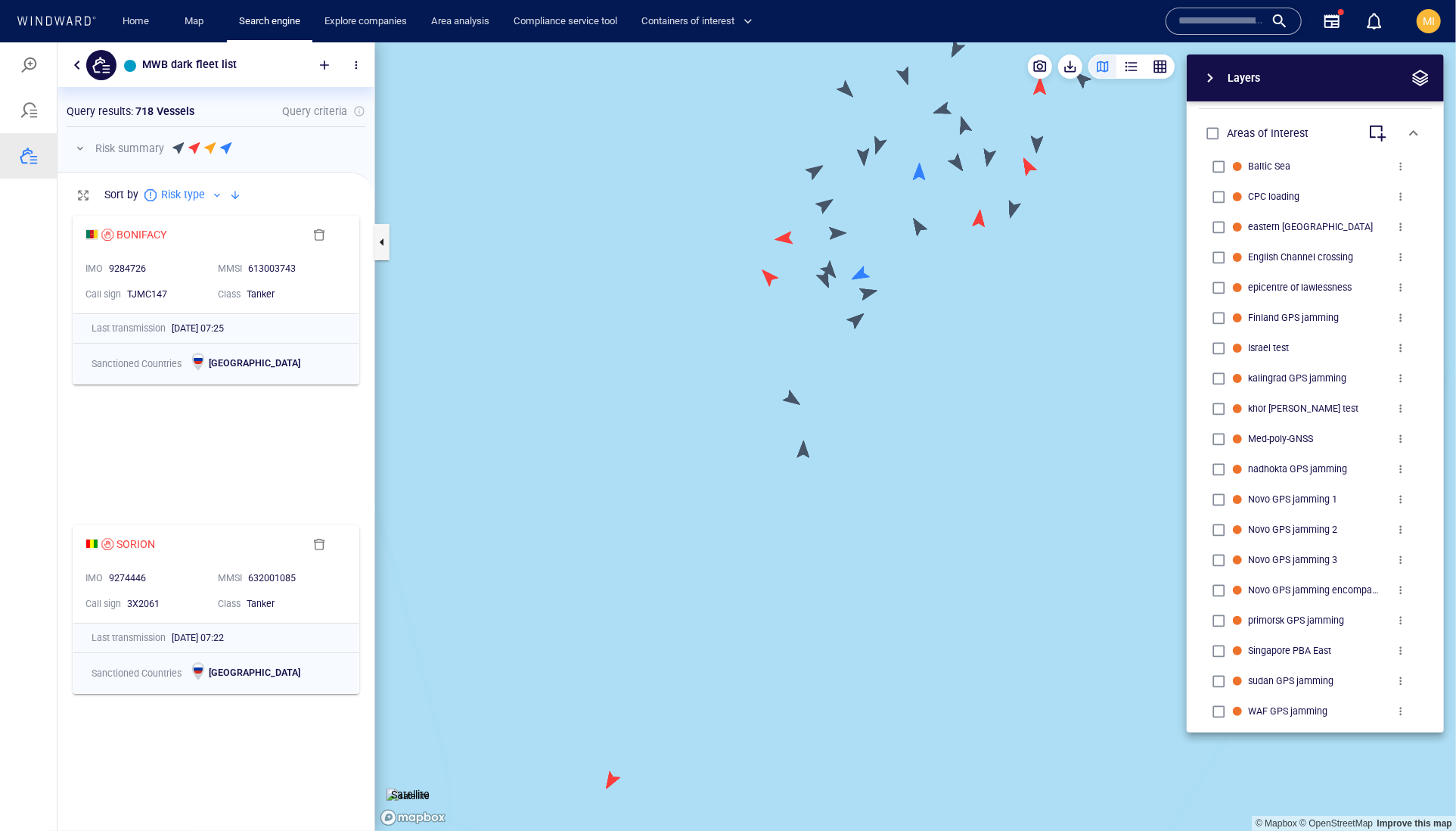
click at [856, 320] on canvas "Map" at bounding box center [915, 436] width 1081 height 789
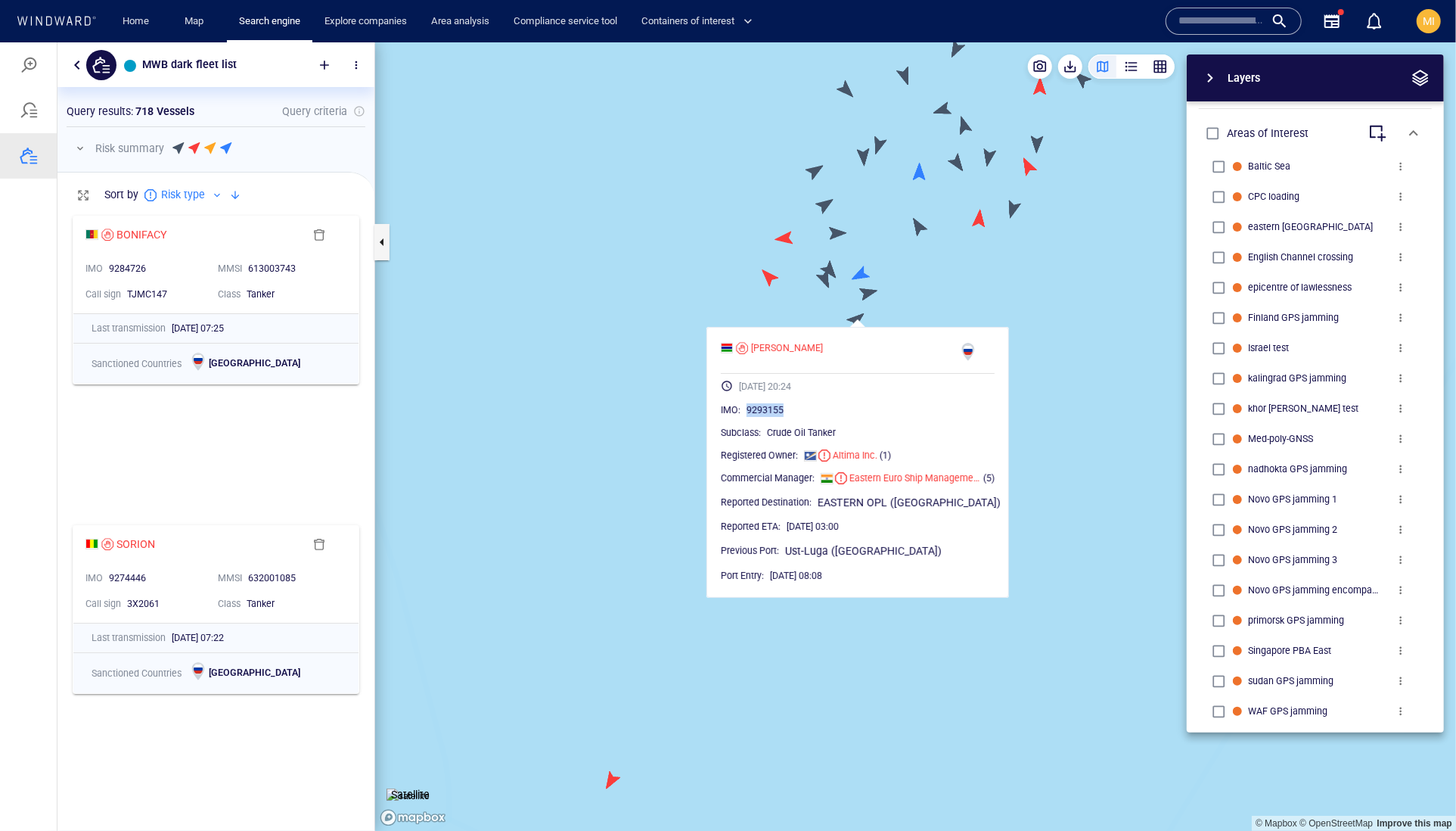
drag, startPoint x: 835, startPoint y: 443, endPoint x: 772, endPoint y: 443, distance: 63.0
click at [772, 416] on span "9293155" at bounding box center [764, 409] width 37 height 14
click at [869, 287] on canvas "Map" at bounding box center [915, 436] width 1081 height 789
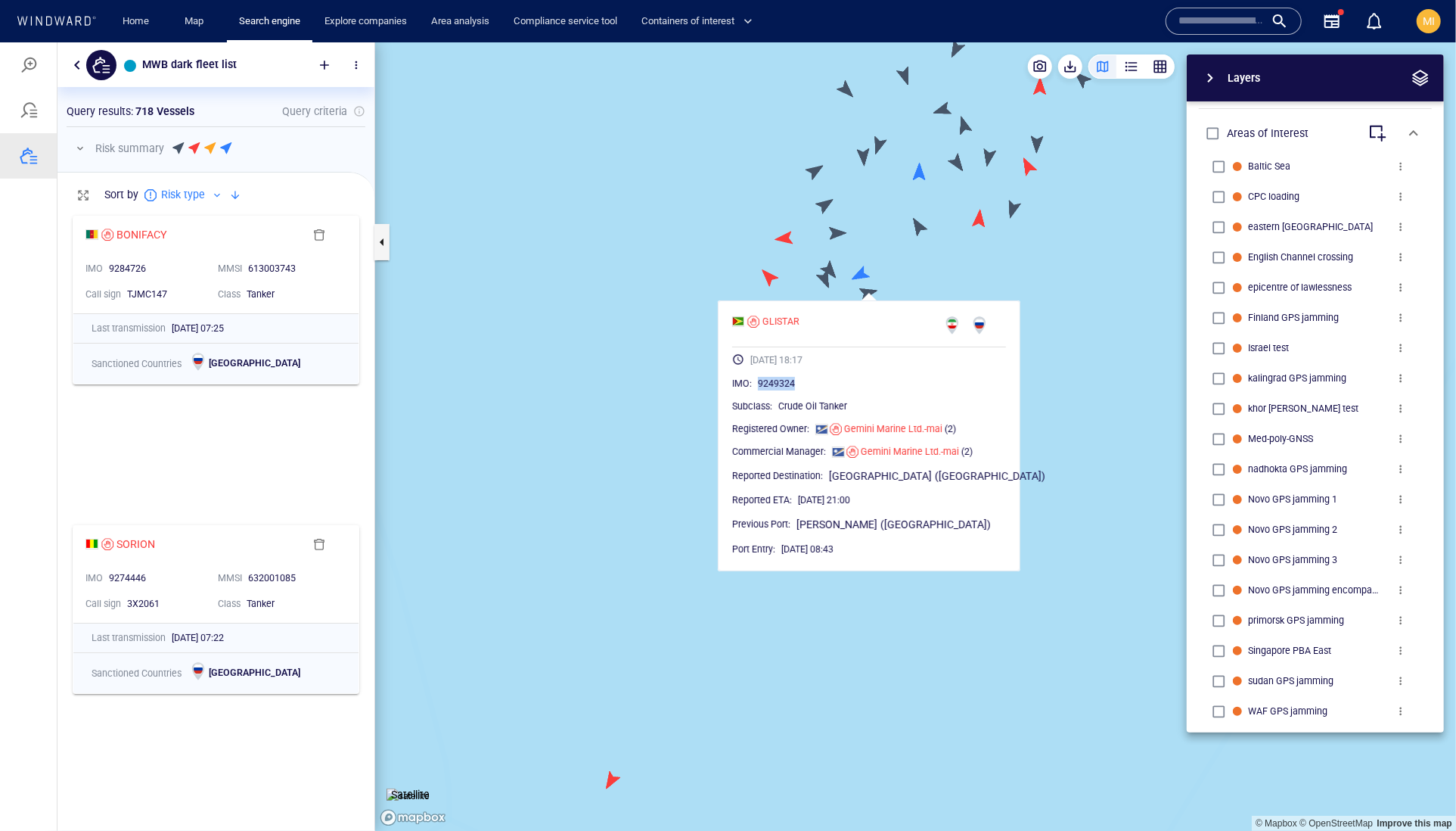
drag, startPoint x: 857, startPoint y: 413, endPoint x: 787, endPoint y: 413, distance: 70.0
click at [787, 391] on div "9249324" at bounding box center [881, 382] width 248 height 15
click at [821, 282] on canvas "Map" at bounding box center [915, 436] width 1081 height 789
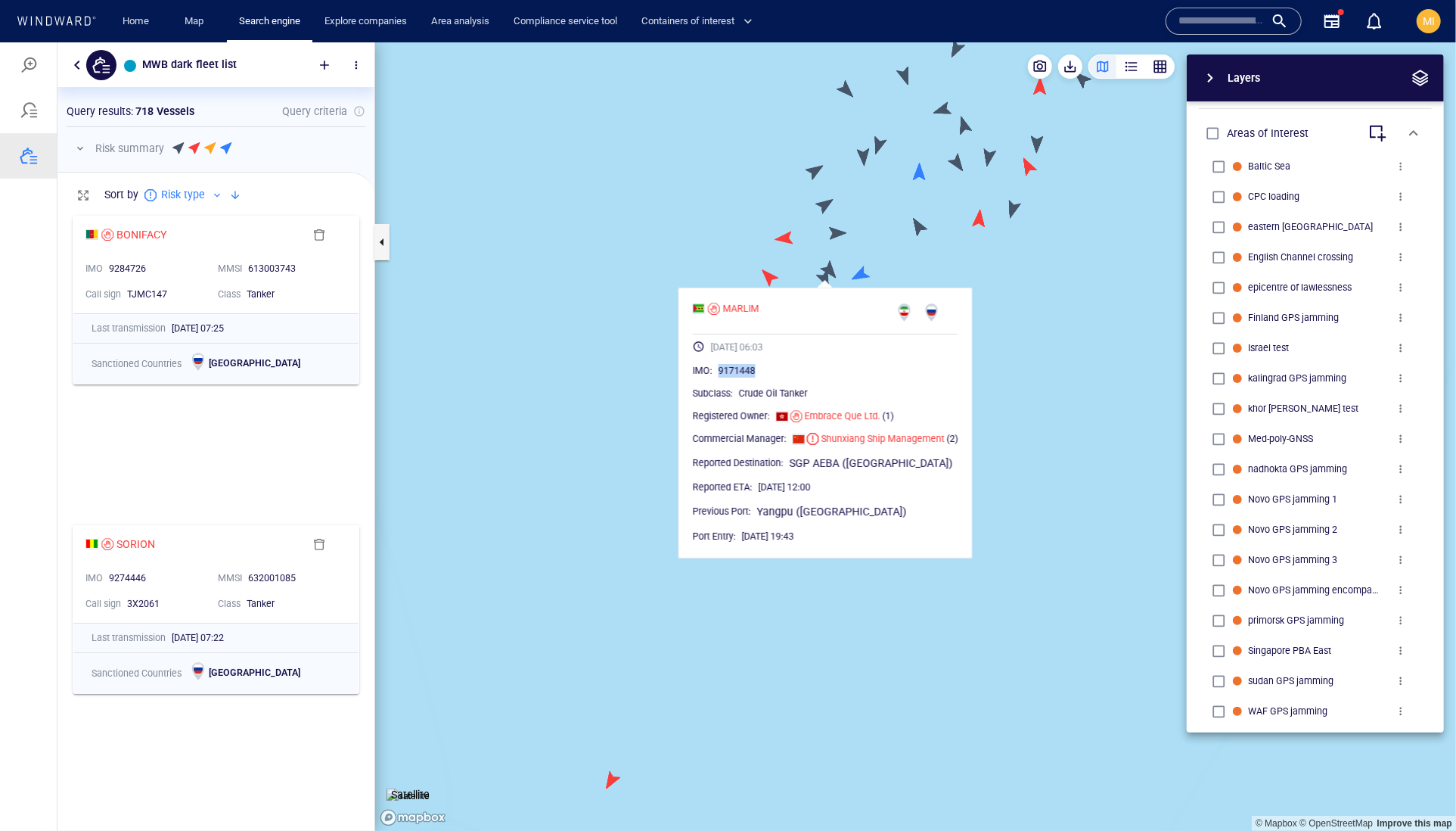
drag, startPoint x: 815, startPoint y: 406, endPoint x: 742, endPoint y: 408, distance: 73.0
click at [742, 377] on div "9171448" at bounding box center [838, 370] width 240 height 15
click at [830, 269] on canvas "Map" at bounding box center [915, 436] width 1081 height 789
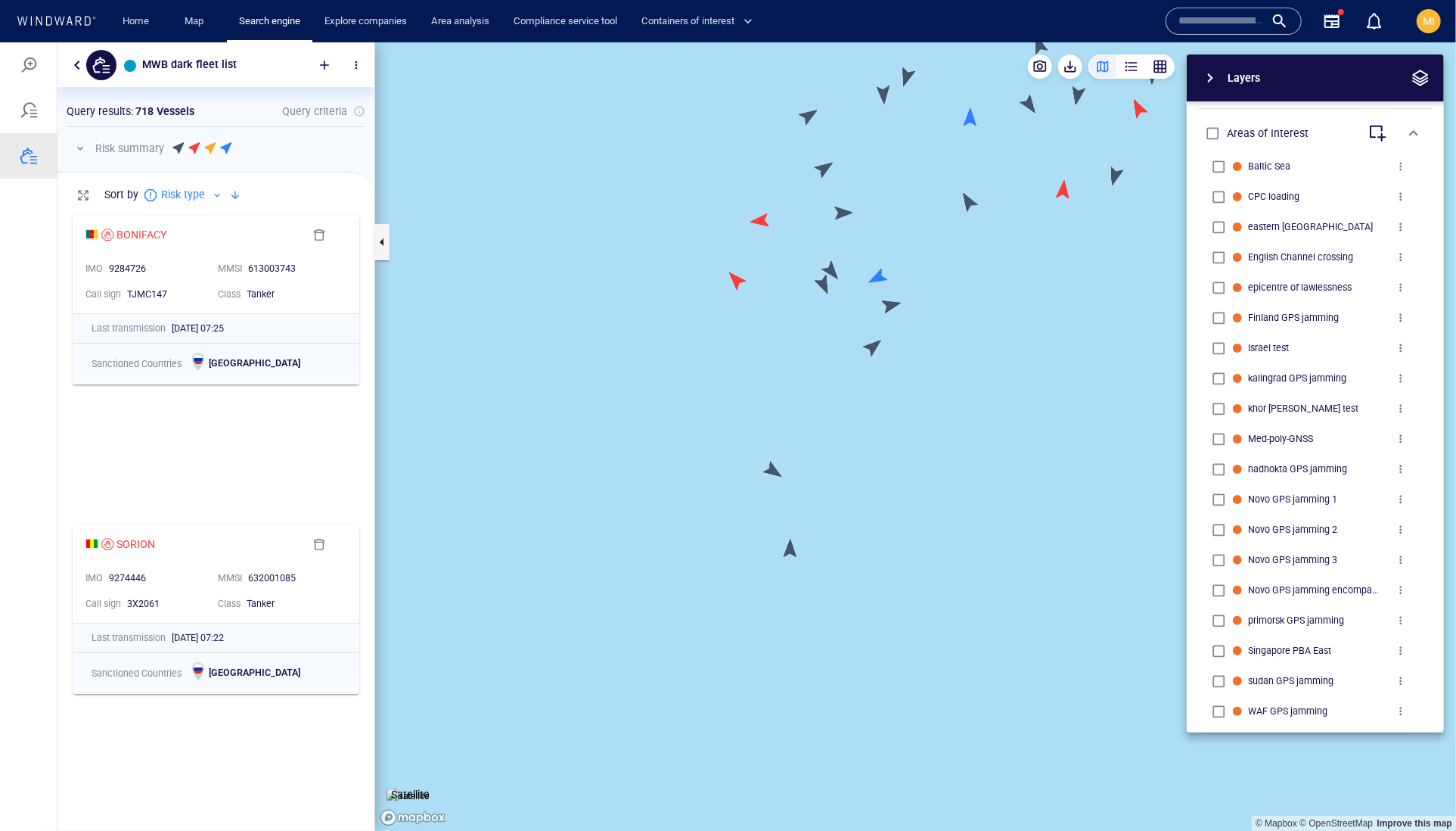
click at [829, 267] on canvas "Map" at bounding box center [915, 436] width 1081 height 789
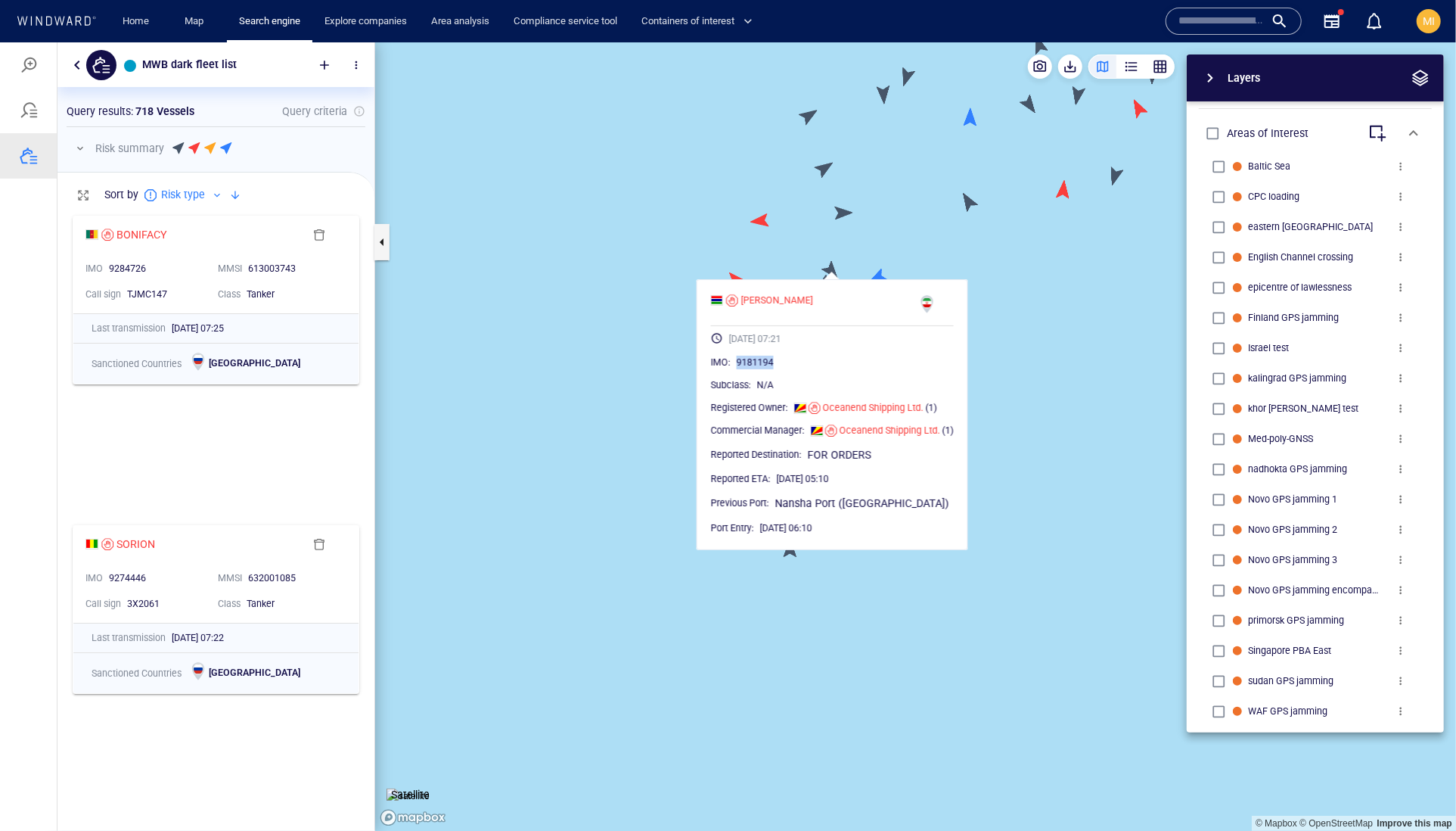
drag, startPoint x: 815, startPoint y: 396, endPoint x: 745, endPoint y: 395, distance: 70.0
click at [745, 369] on div "9181194" at bounding box center [845, 362] width 217 height 15
click at [765, 224] on canvas "Map" at bounding box center [915, 436] width 1081 height 789
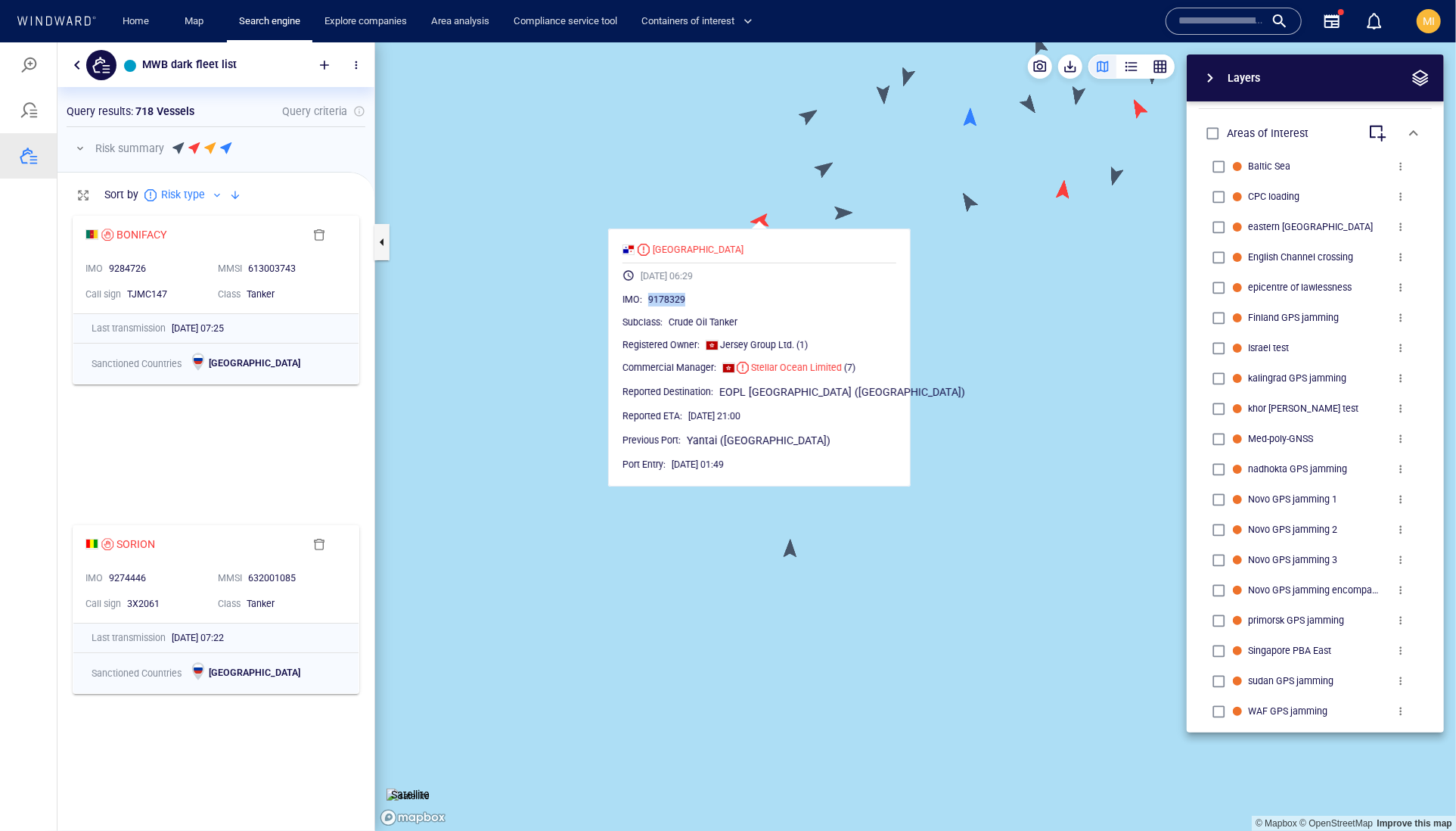
drag, startPoint x: 739, startPoint y: 336, endPoint x: 674, endPoint y: 335, distance: 65.0
click at [674, 306] on div "9178329" at bounding box center [772, 299] width 248 height 15
click at [845, 215] on canvas "Map" at bounding box center [915, 436] width 1081 height 789
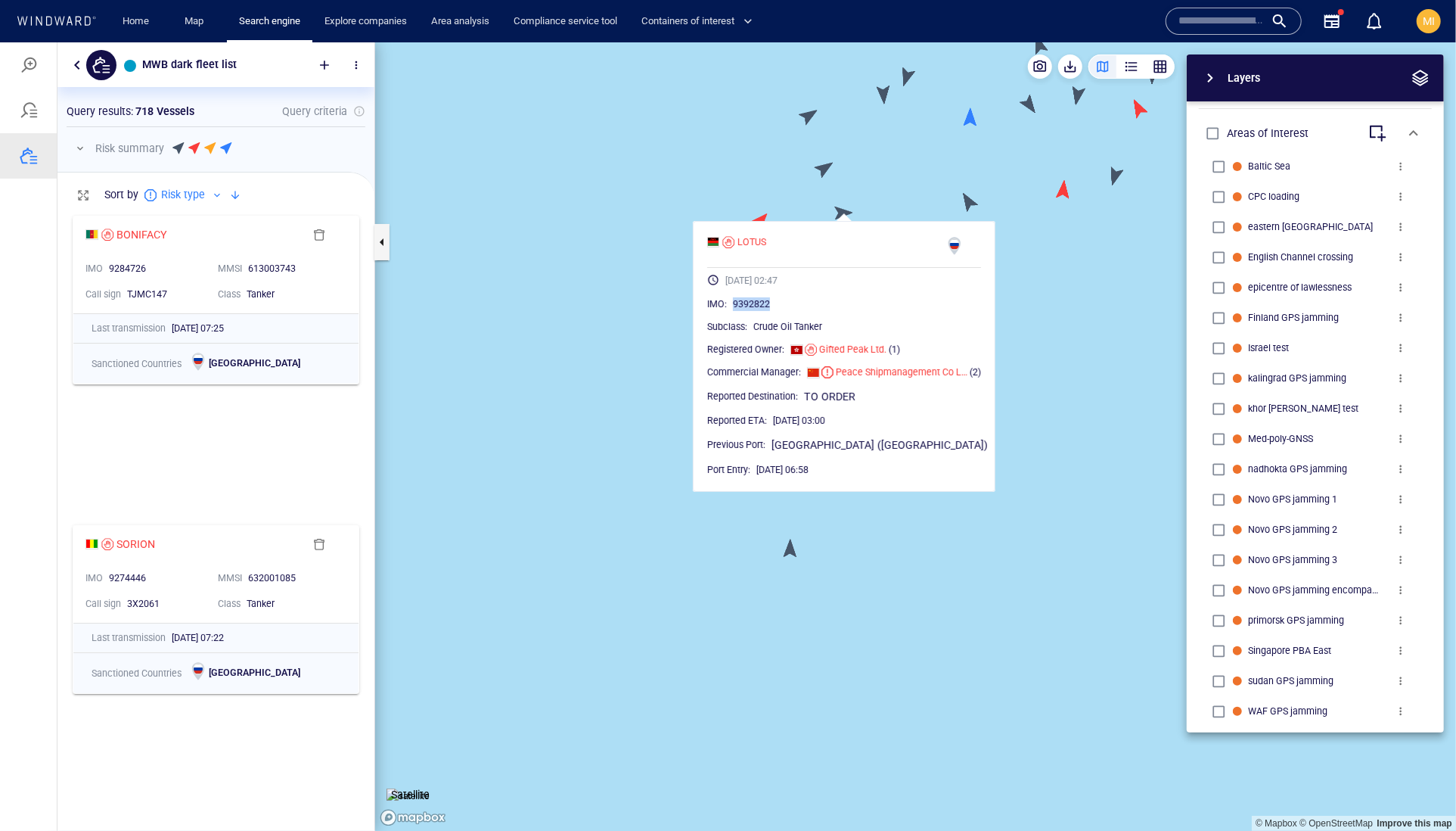
drag, startPoint x: 823, startPoint y: 336, endPoint x: 757, endPoint y: 336, distance: 66.0
click at [757, 311] on div "9392822" at bounding box center [857, 303] width 248 height 15
click at [897, 187] on canvas "Map" at bounding box center [915, 436] width 1081 height 789
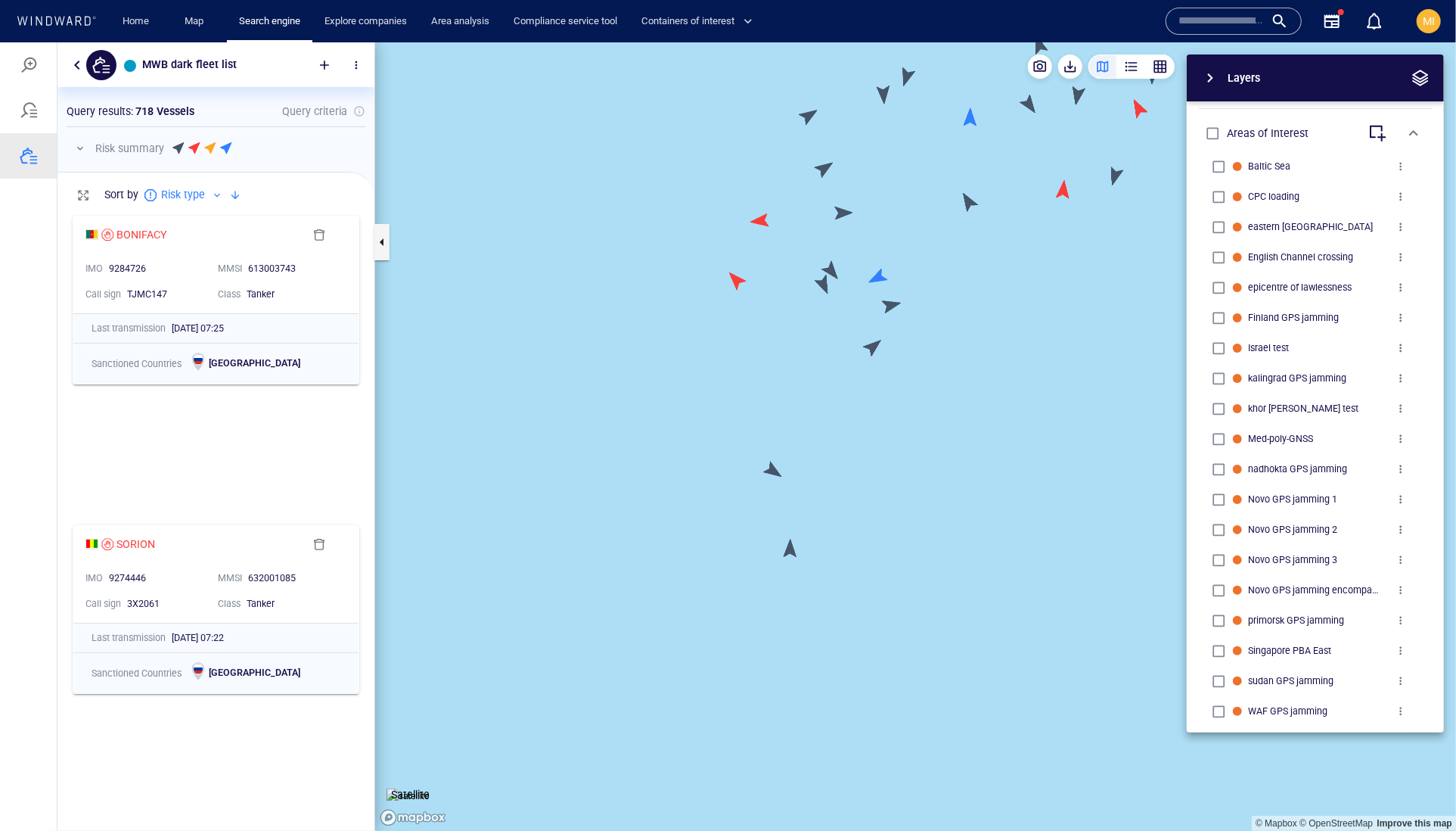
click at [963, 199] on canvas "Map" at bounding box center [915, 436] width 1081 height 789
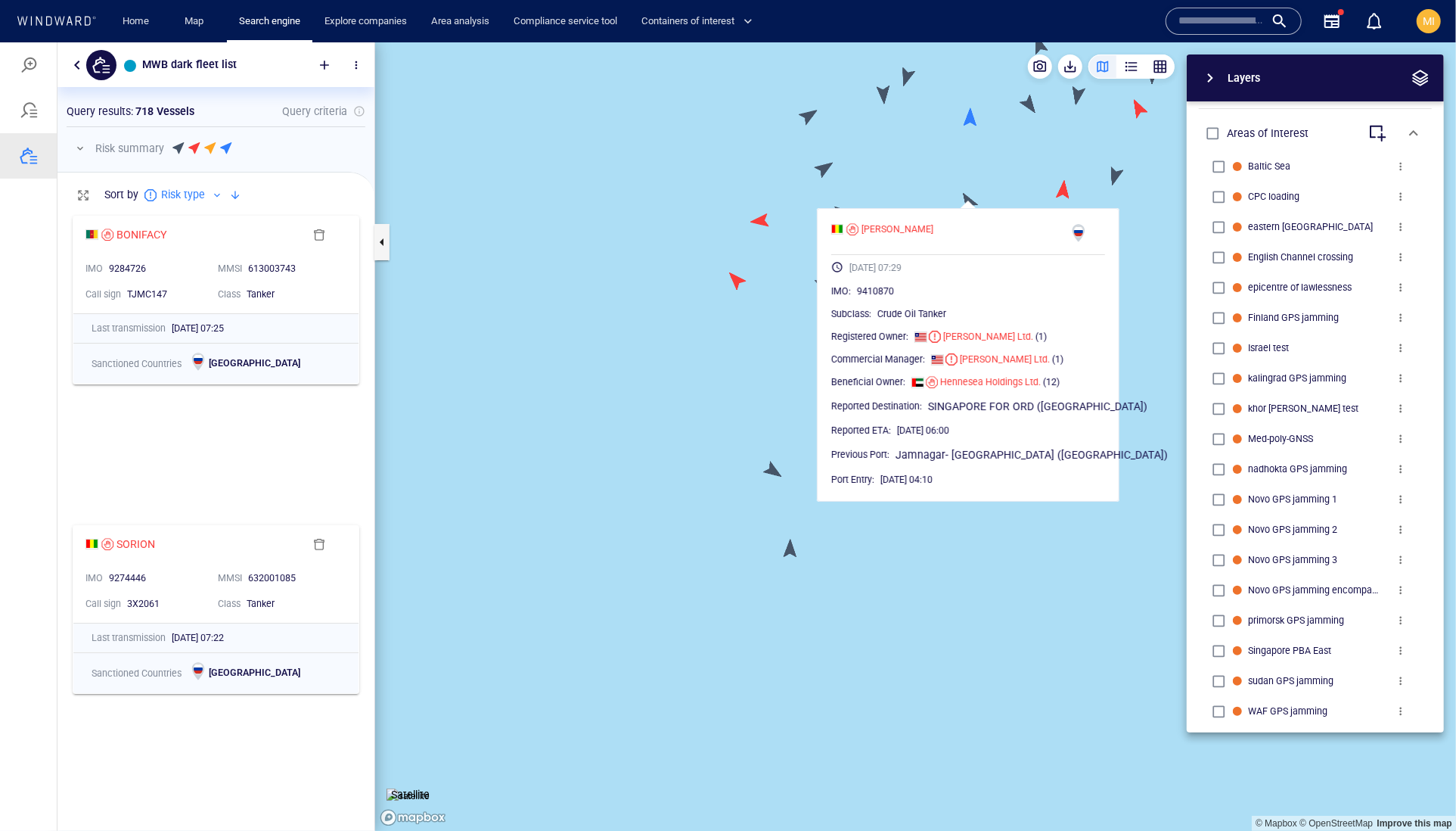
click at [820, 167] on canvas "Map" at bounding box center [915, 436] width 1081 height 789
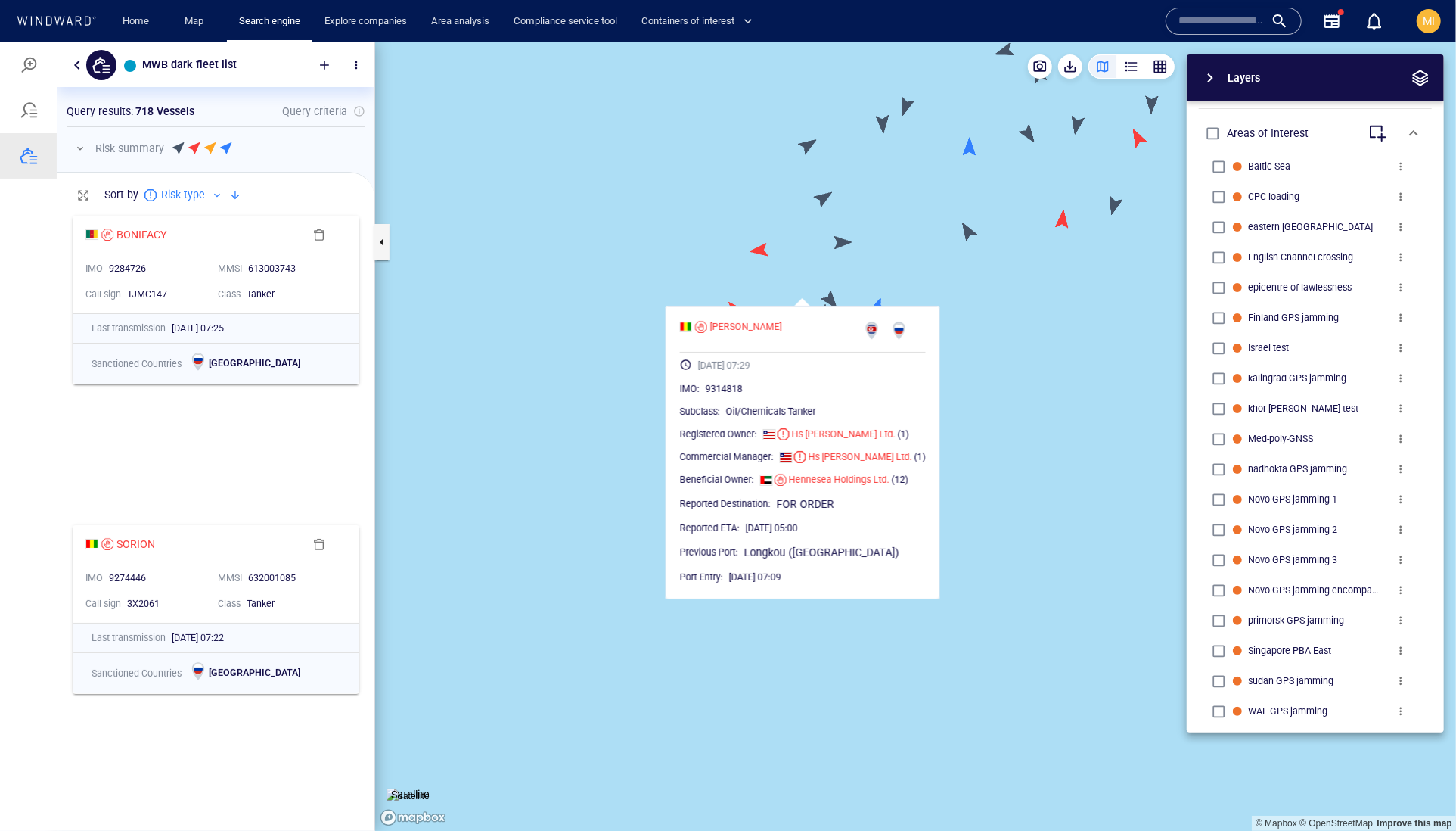
drag, startPoint x: 854, startPoint y: 155, endPoint x: 830, endPoint y: 287, distance: 134.2
click at [830, 287] on canvas "Map" at bounding box center [915, 436] width 1081 height 789
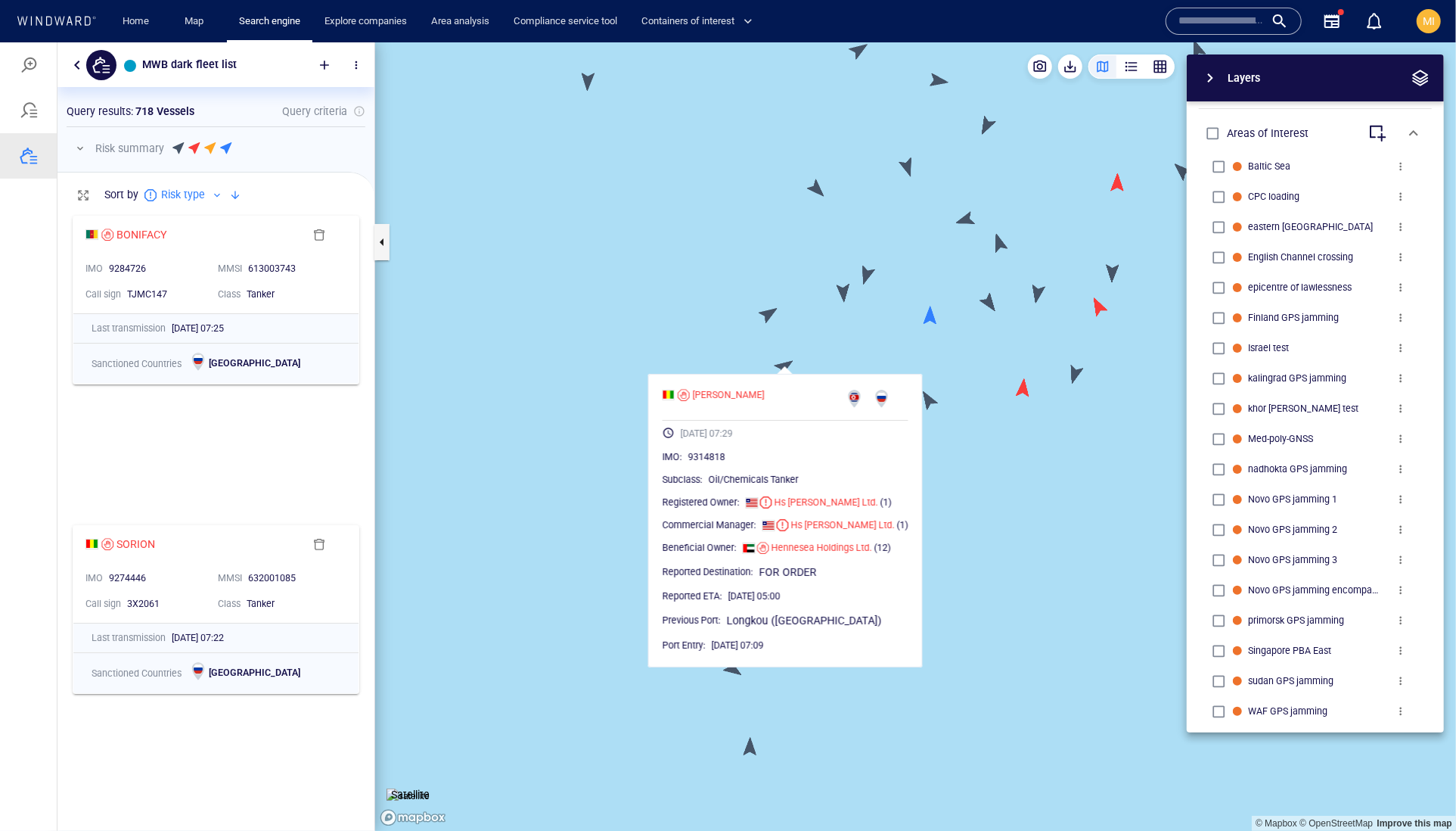
click at [772, 309] on canvas "Map" at bounding box center [915, 436] width 1081 height 789
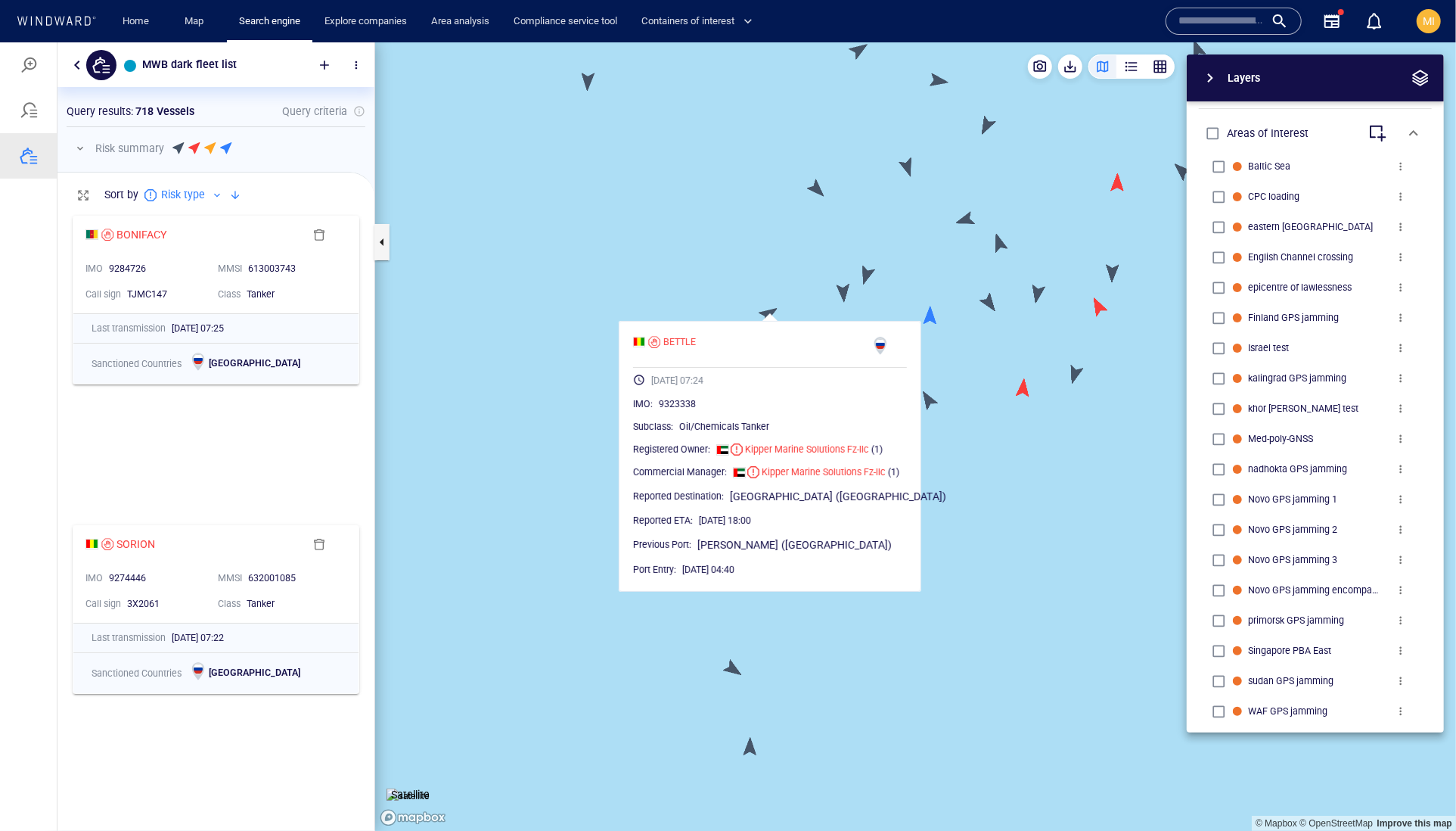
click at [808, 305] on canvas "Map" at bounding box center [915, 436] width 1081 height 789
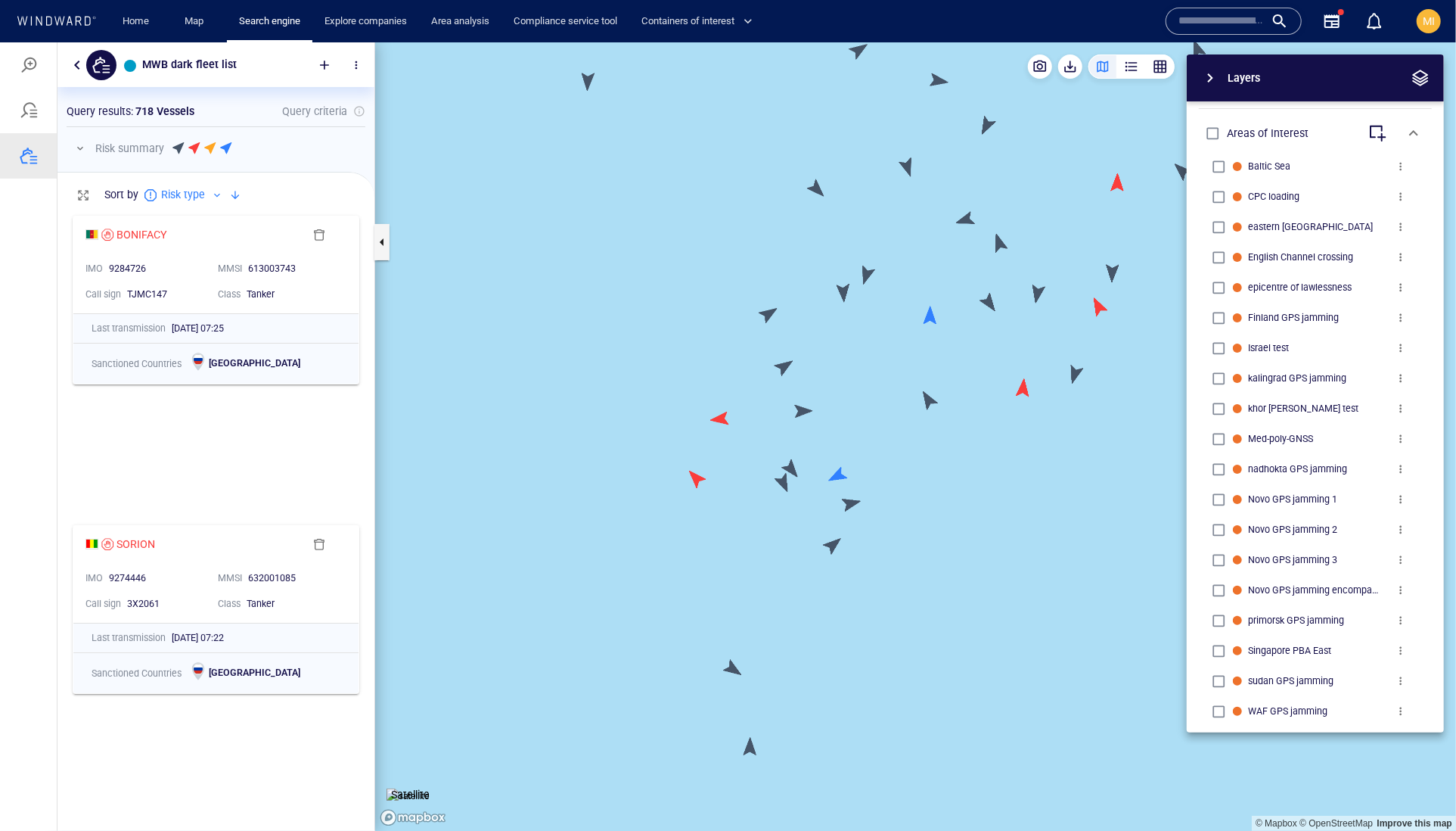
click at [843, 296] on canvas "Map" at bounding box center [915, 436] width 1081 height 789
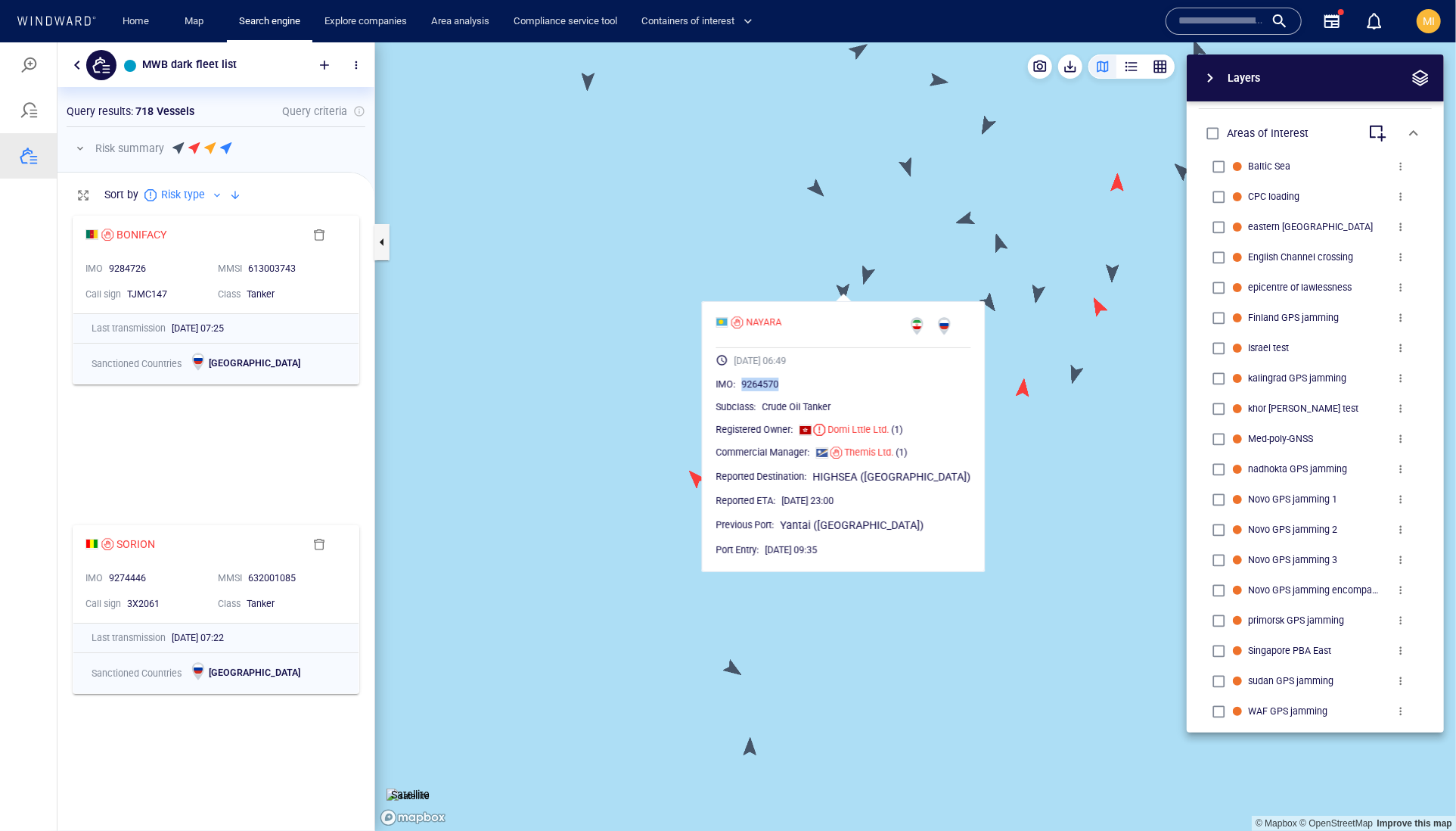
drag, startPoint x: 822, startPoint y: 414, endPoint x: 757, endPoint y: 414, distance: 65.0
click at [757, 391] on div "9264570" at bounding box center [857, 383] width 229 height 15
click at [868, 274] on canvas "Map" at bounding box center [915, 436] width 1081 height 789
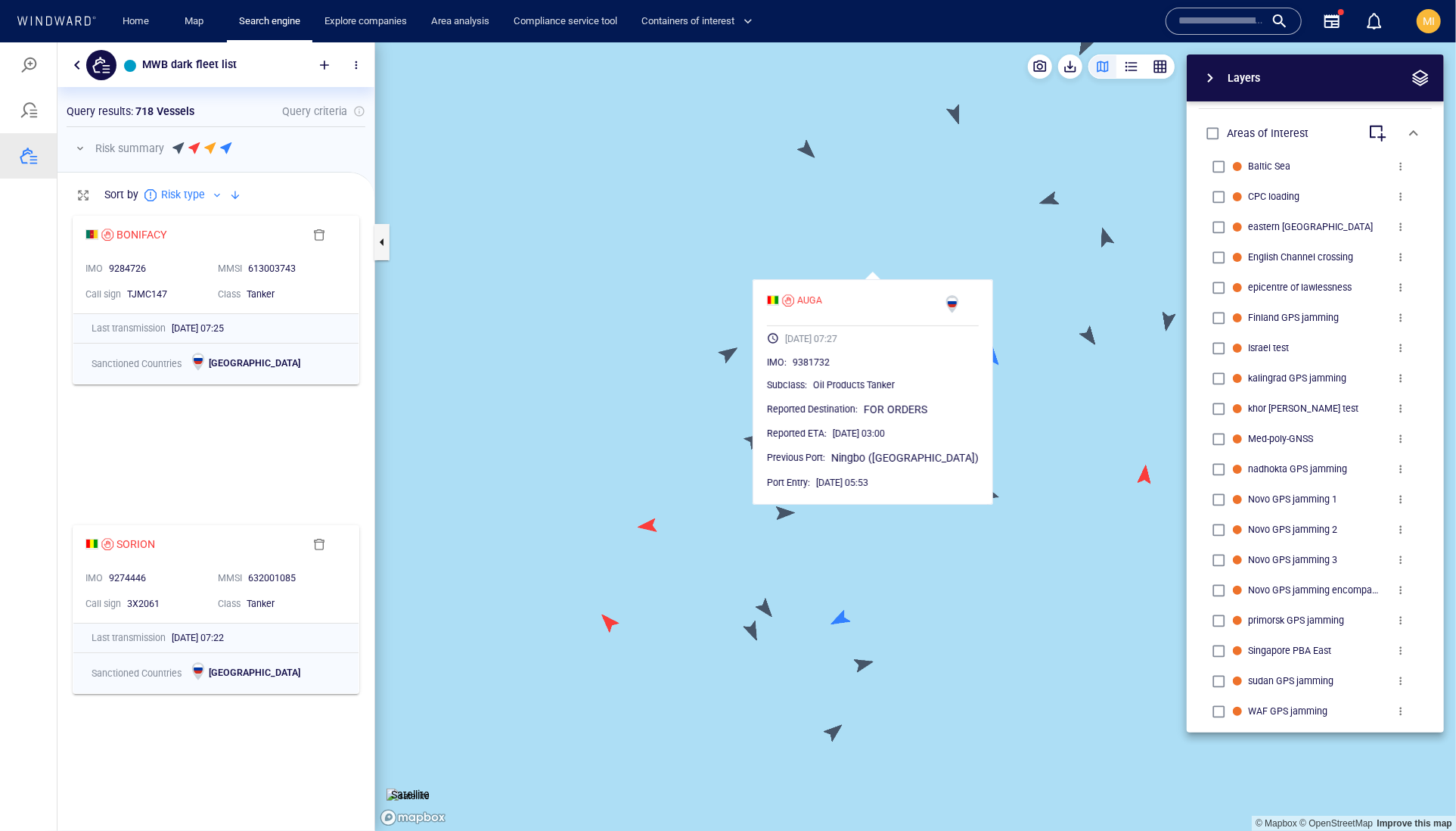
click at [833, 215] on canvas "Map" at bounding box center [915, 436] width 1081 height 789
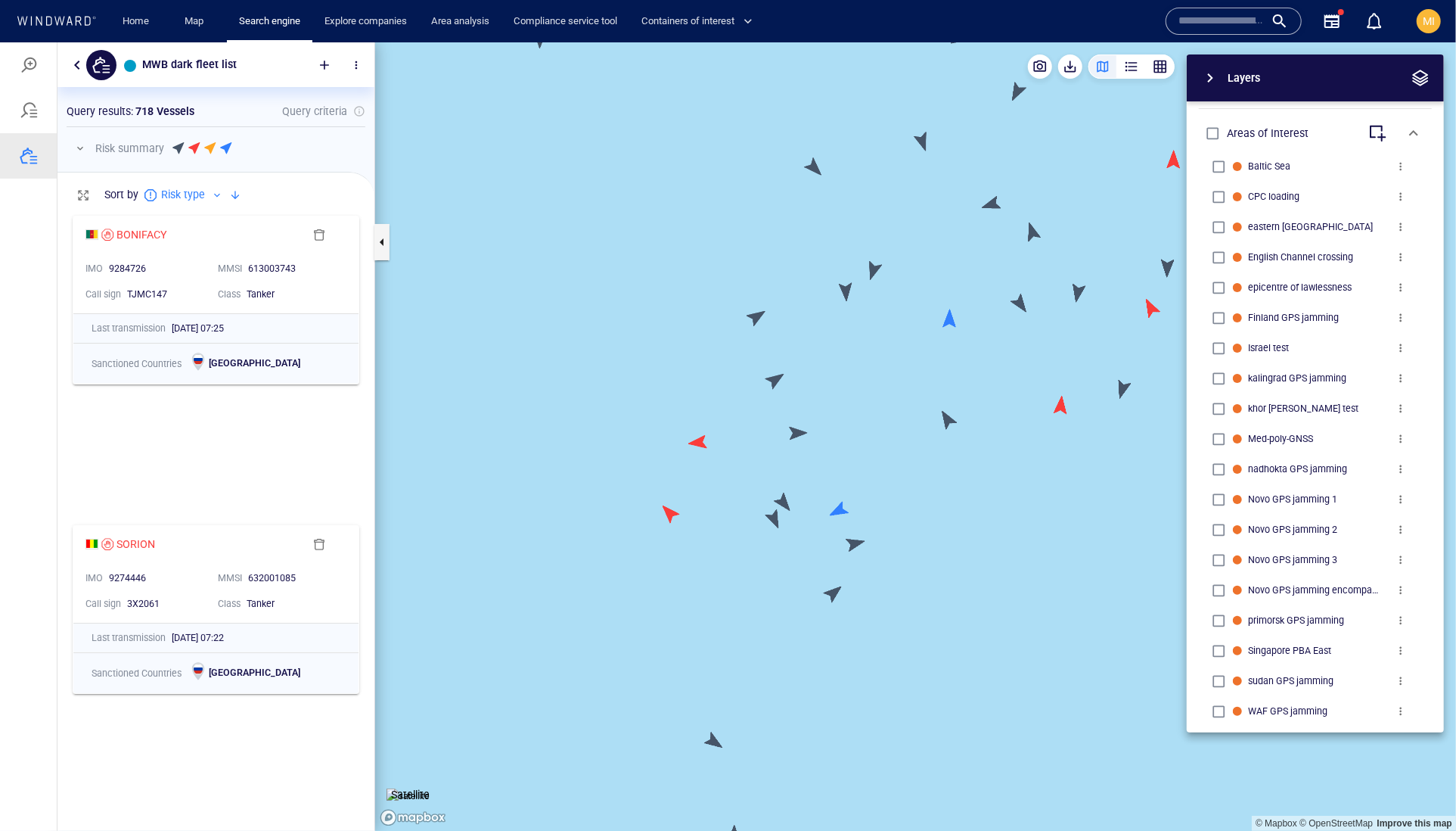
click at [948, 324] on canvas "Map" at bounding box center [915, 436] width 1081 height 789
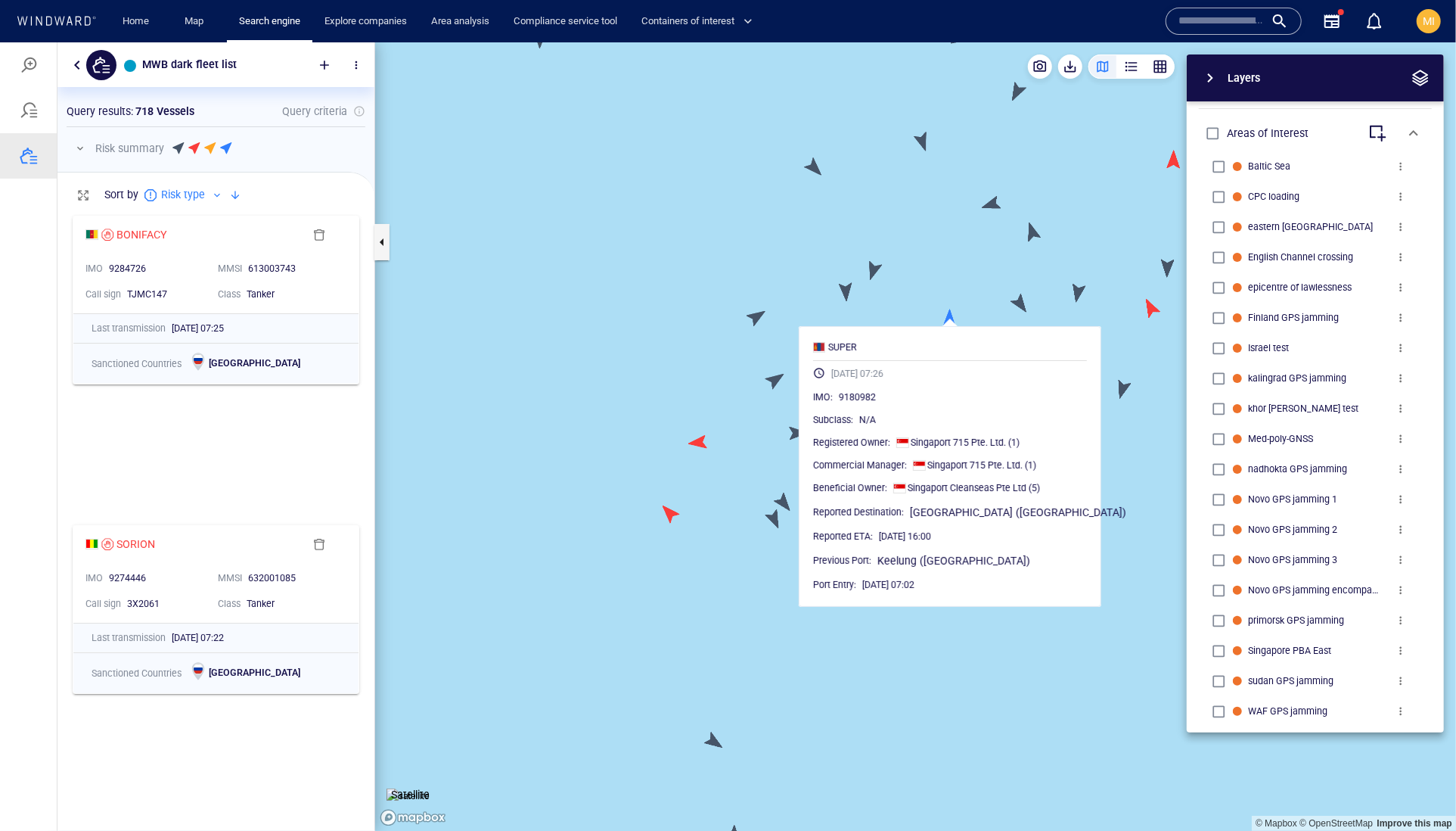
click at [973, 288] on canvas "Map" at bounding box center [915, 436] width 1081 height 789
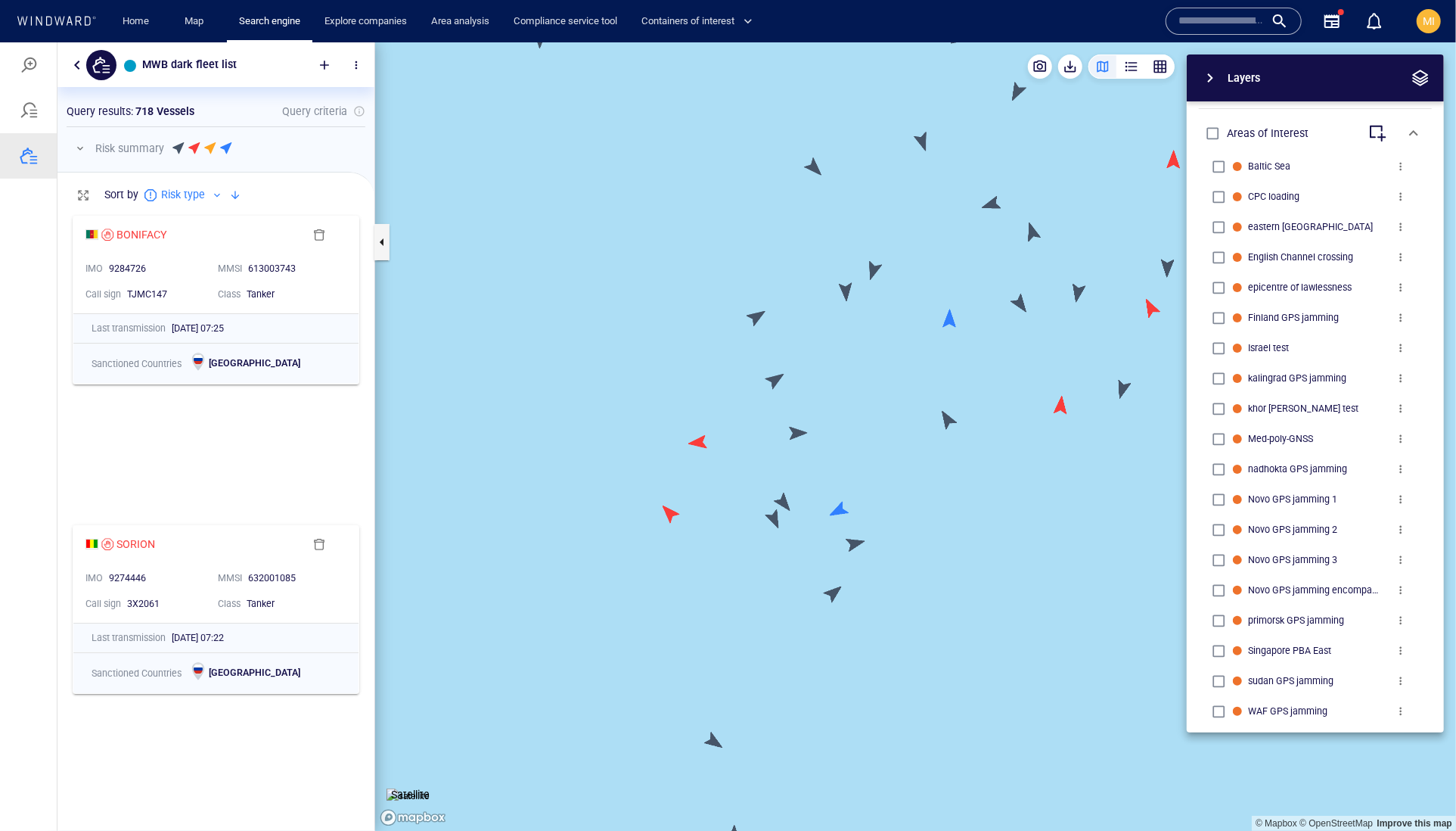
click at [952, 417] on canvas "Map" at bounding box center [915, 436] width 1081 height 789
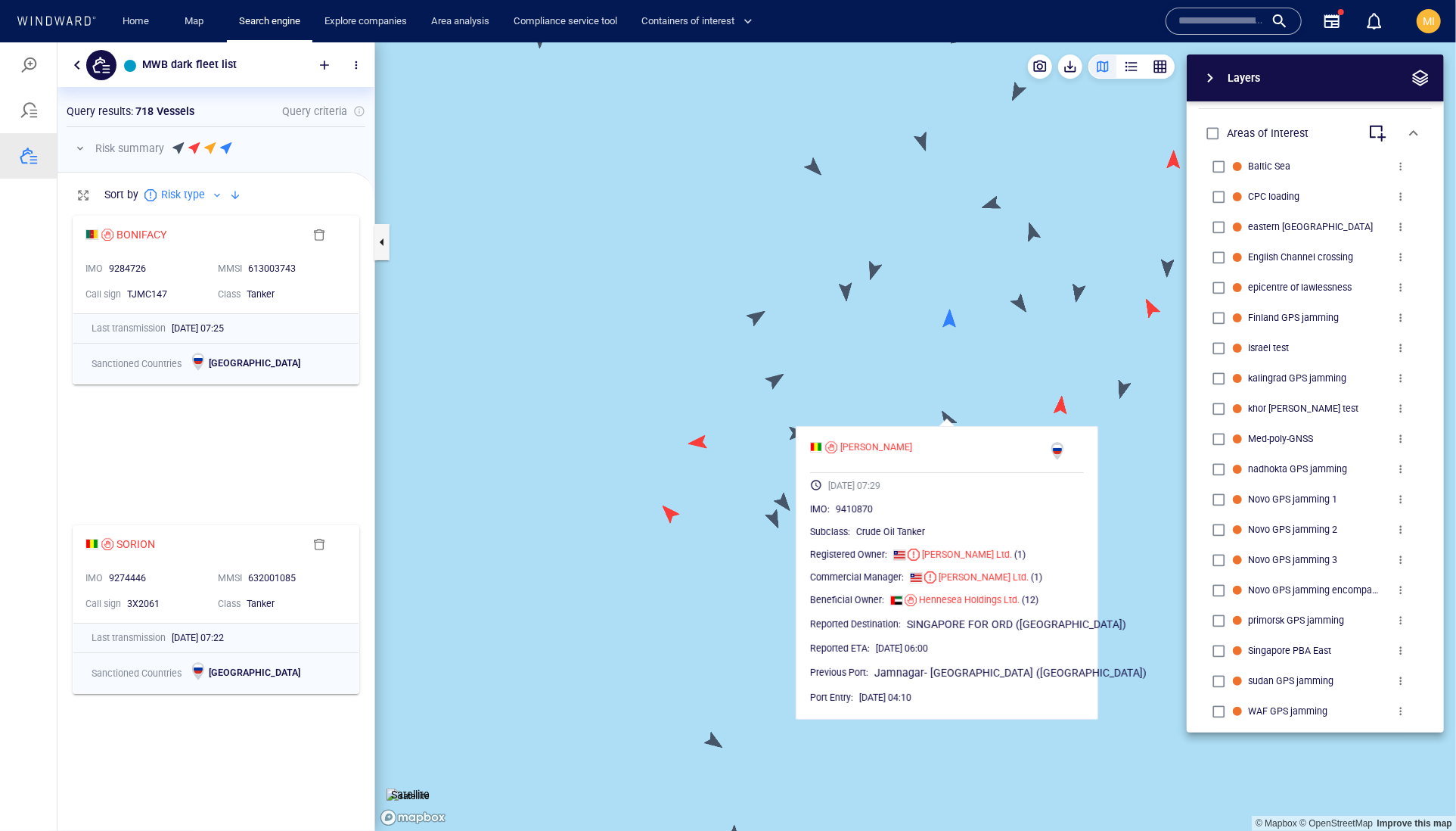
click at [973, 384] on canvas "Map" at bounding box center [915, 436] width 1081 height 789
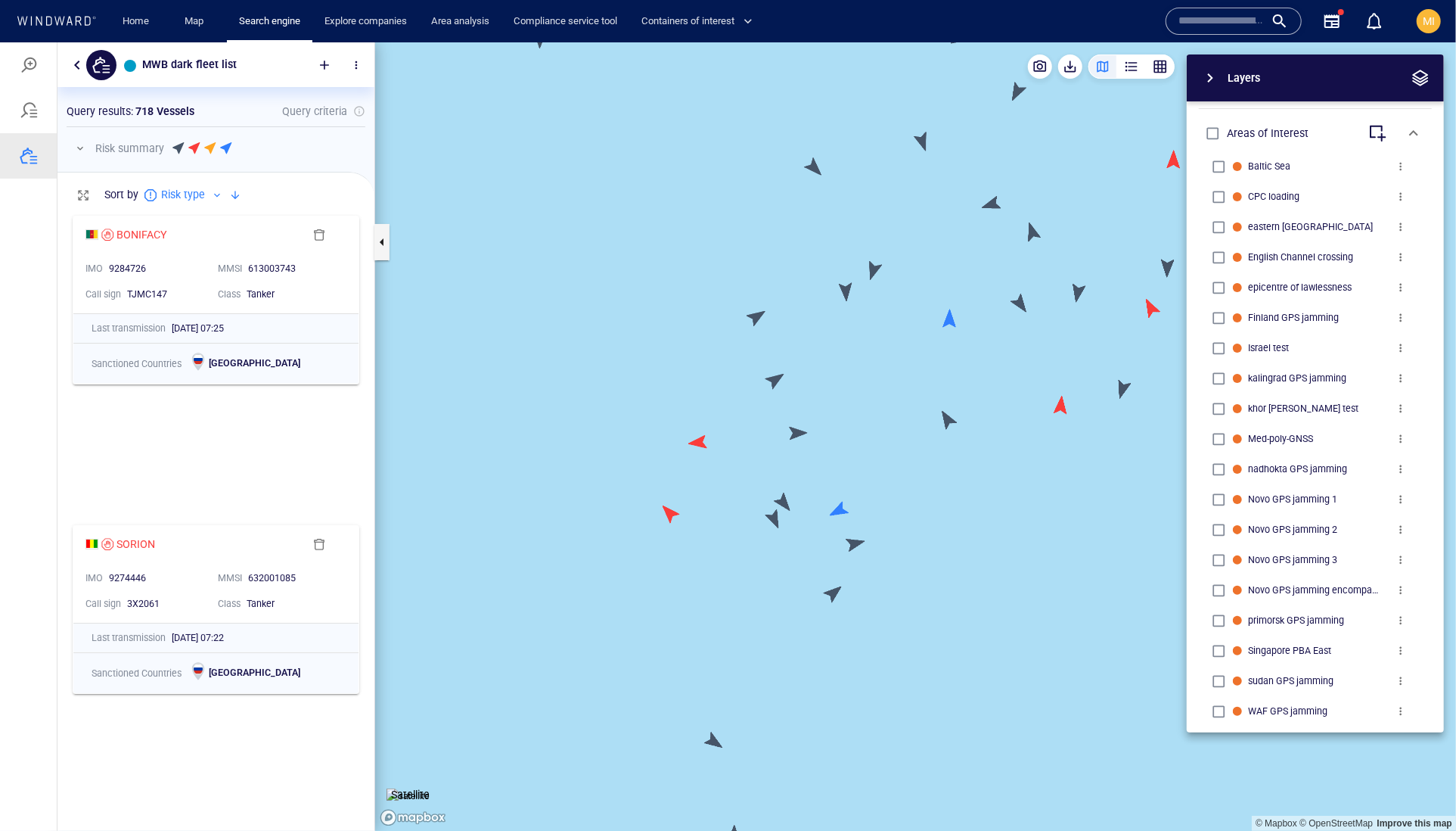
click at [1062, 406] on div "Layers System Areas International Waters Straits Exclusive Economic Zones 40NM …" at bounding box center [1236, 393] width 416 height 678
click at [811, 165] on canvas "Map" at bounding box center [915, 436] width 1081 height 789
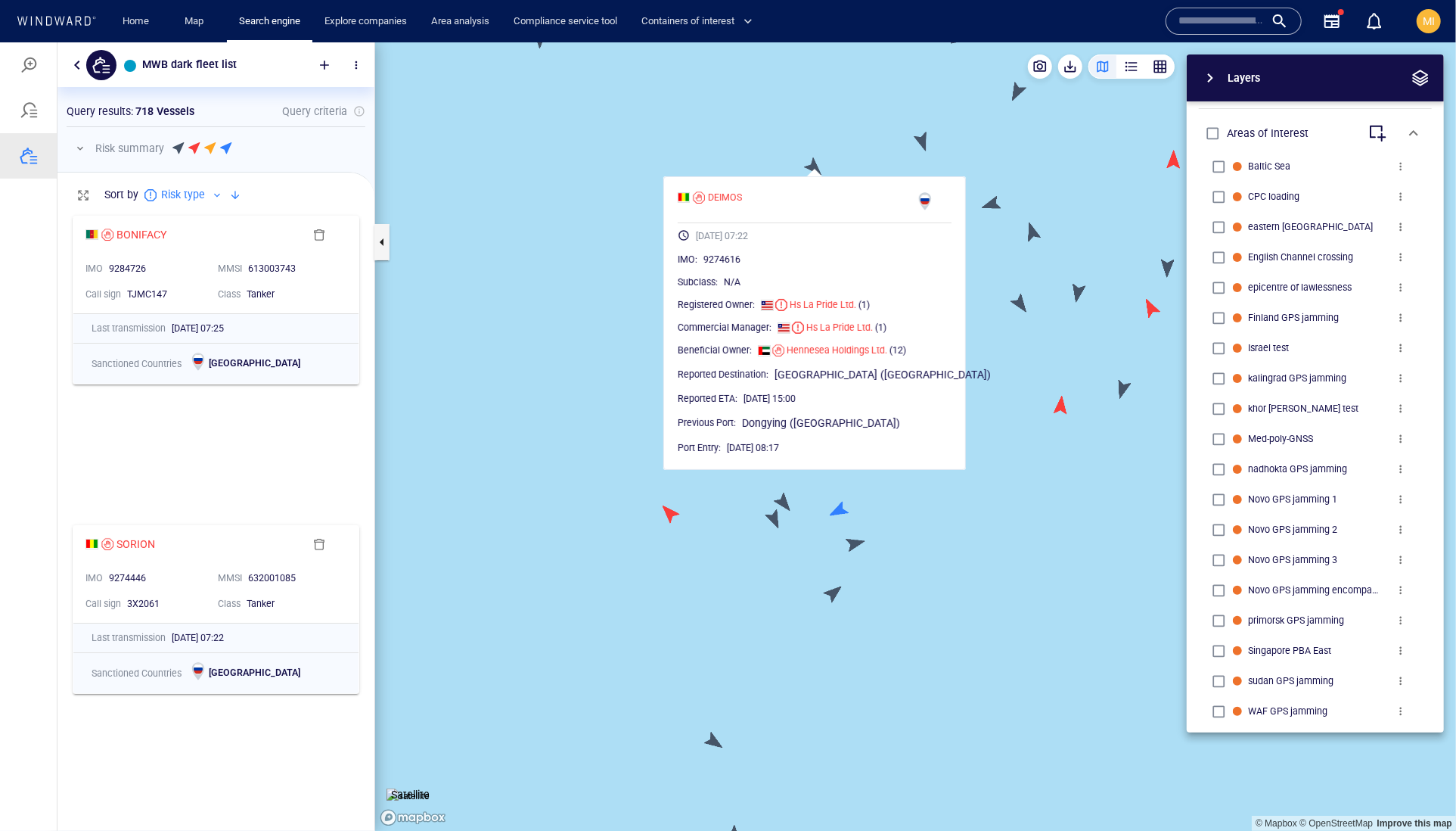
click at [858, 163] on canvas "Map" at bounding box center [915, 436] width 1081 height 789
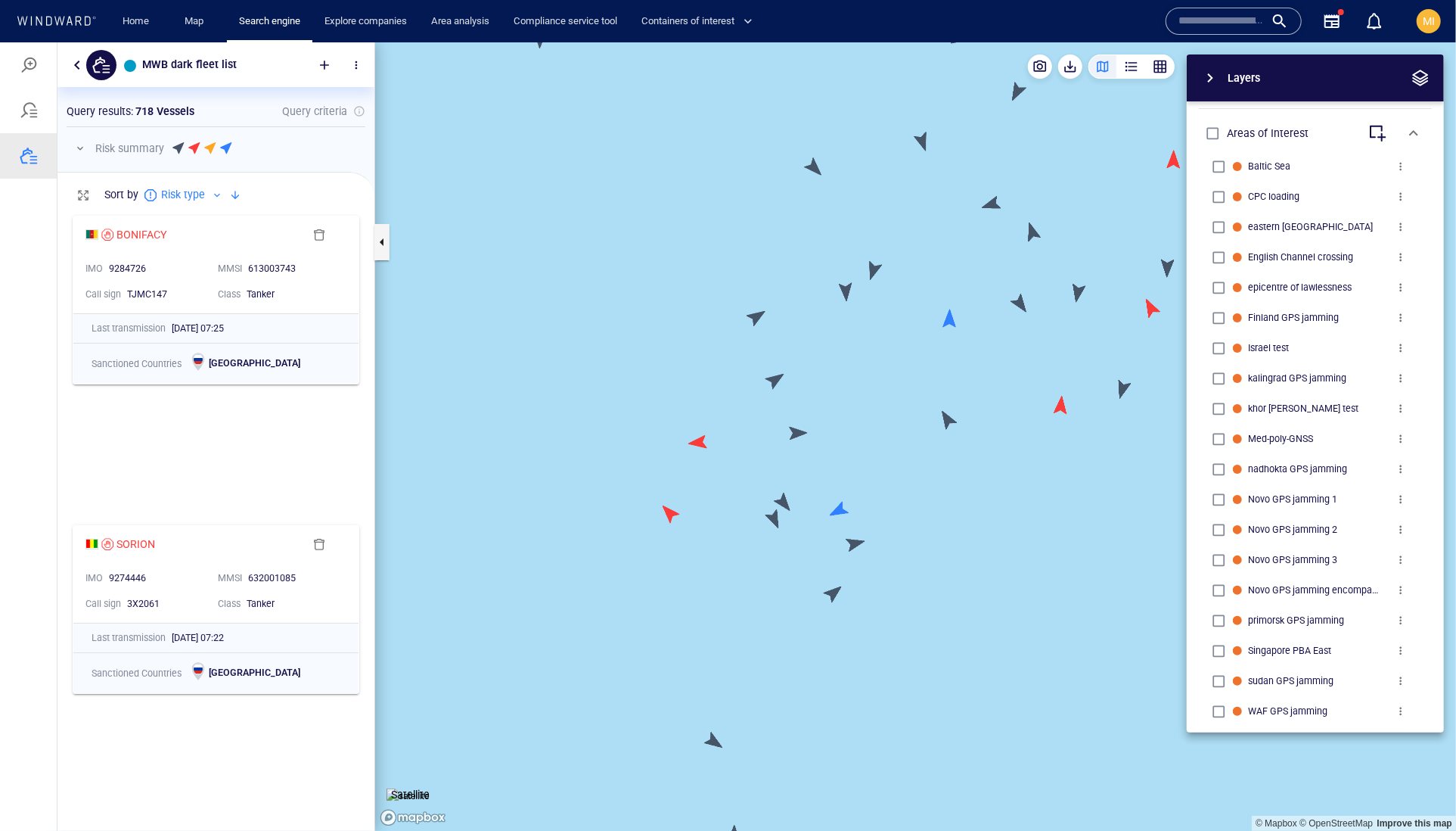
drag, startPoint x: 942, startPoint y: 257, endPoint x: 731, endPoint y: 305, distance: 216.4
click at [731, 305] on canvas "Map" at bounding box center [915, 436] width 1081 height 789
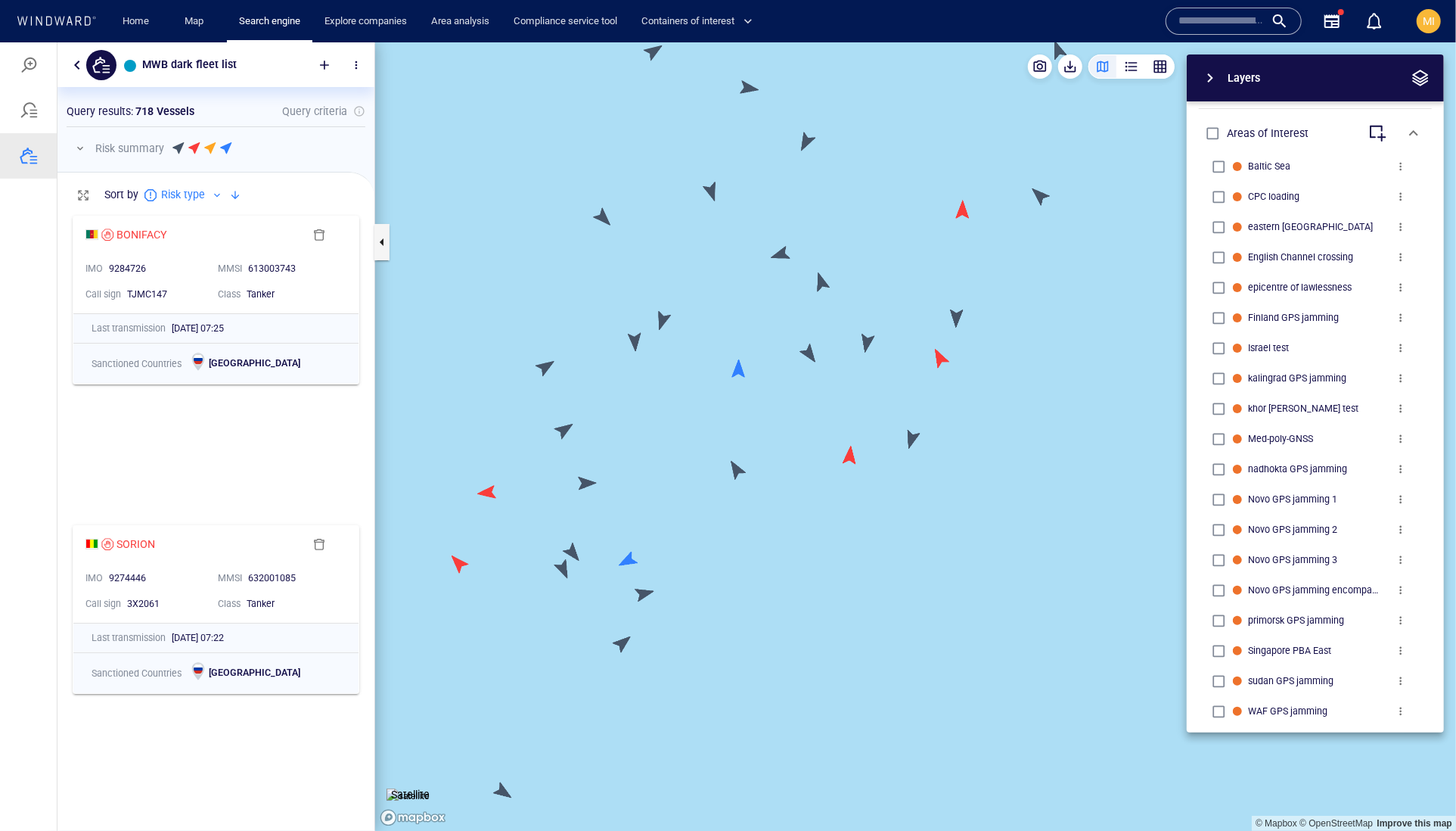
click at [742, 368] on canvas "Map" at bounding box center [915, 436] width 1081 height 789
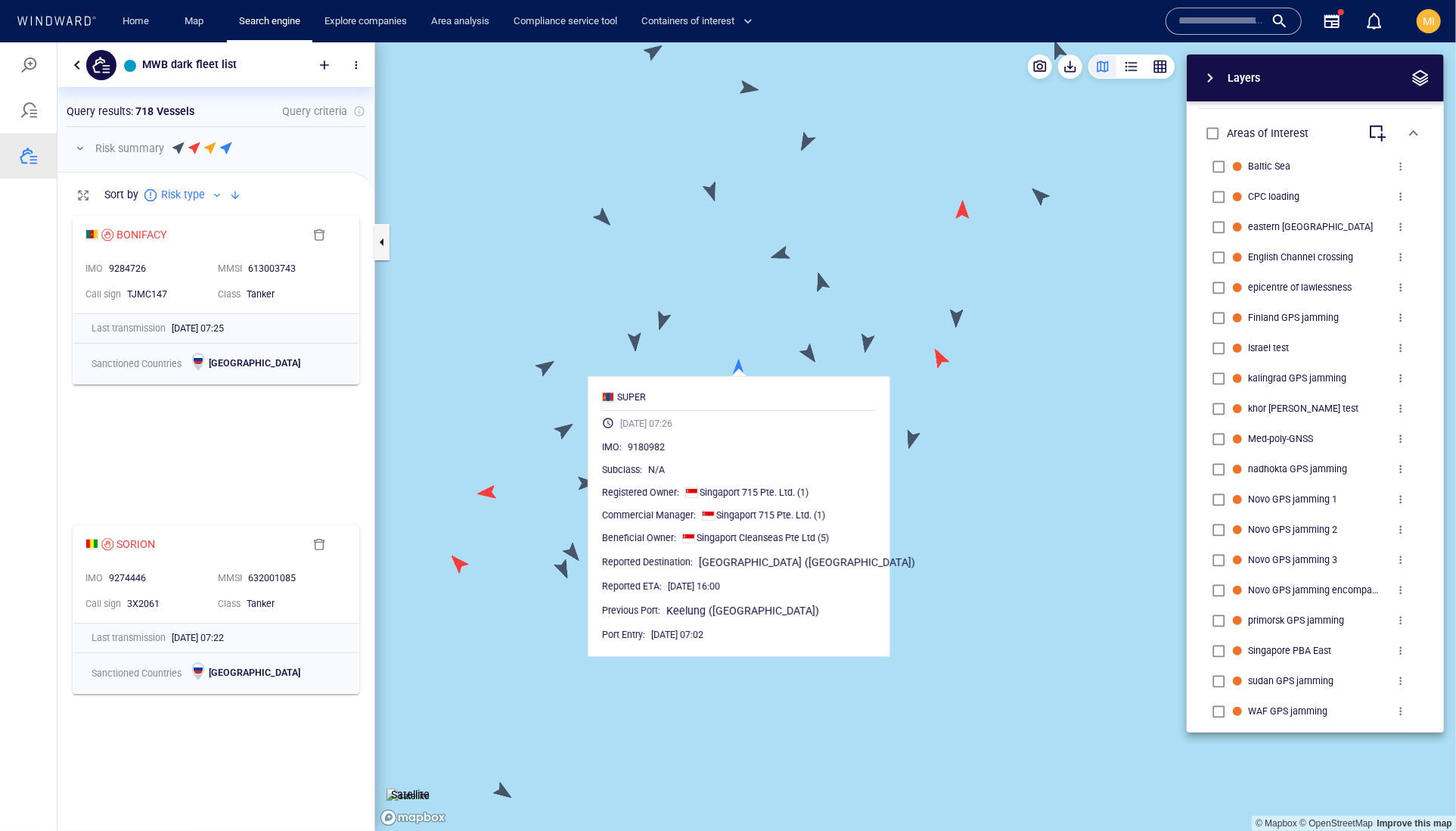
click at [742, 368] on canvas "Map" at bounding box center [915, 436] width 1081 height 789
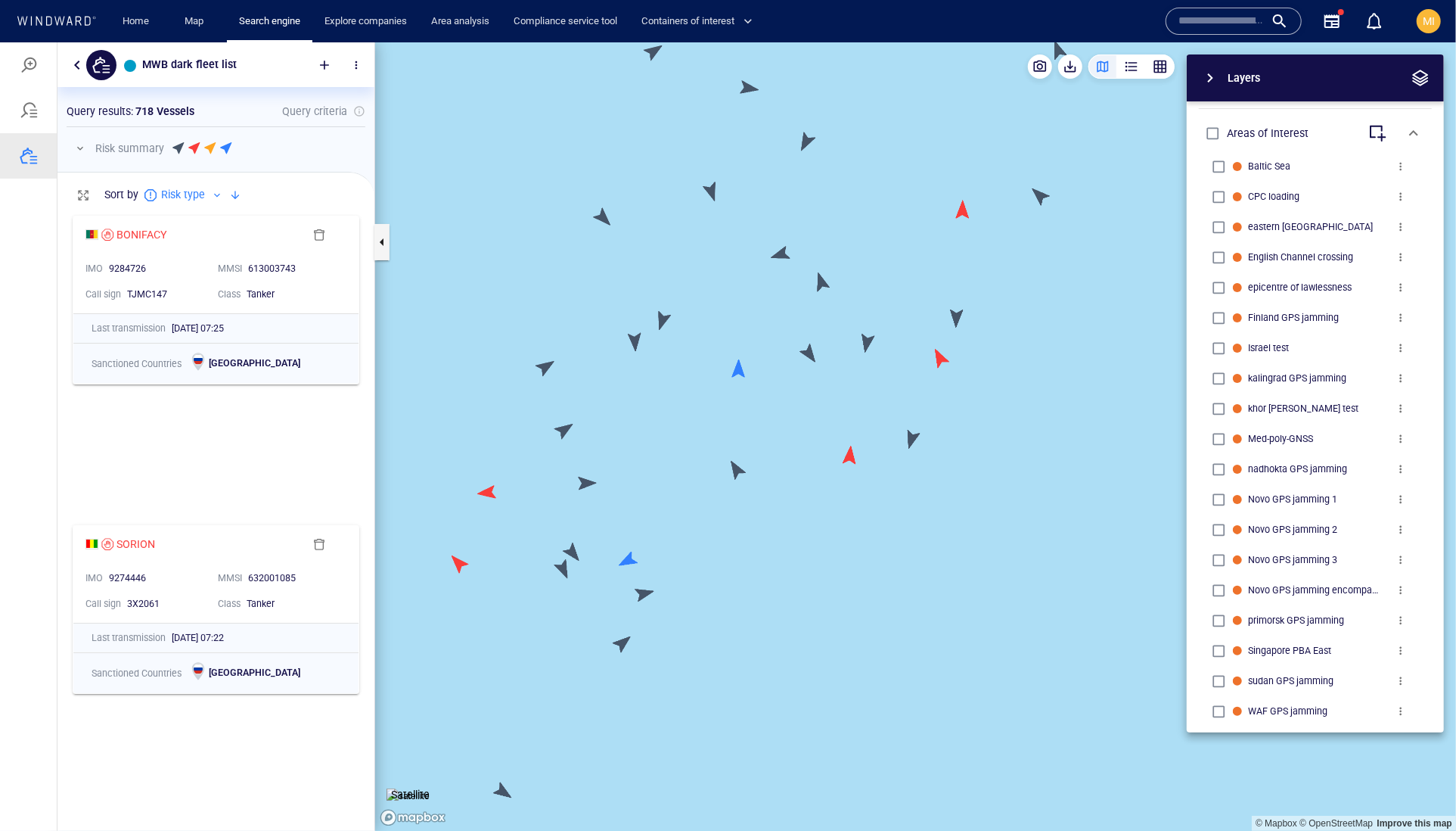
click at [811, 351] on canvas "Map" at bounding box center [915, 436] width 1081 height 789
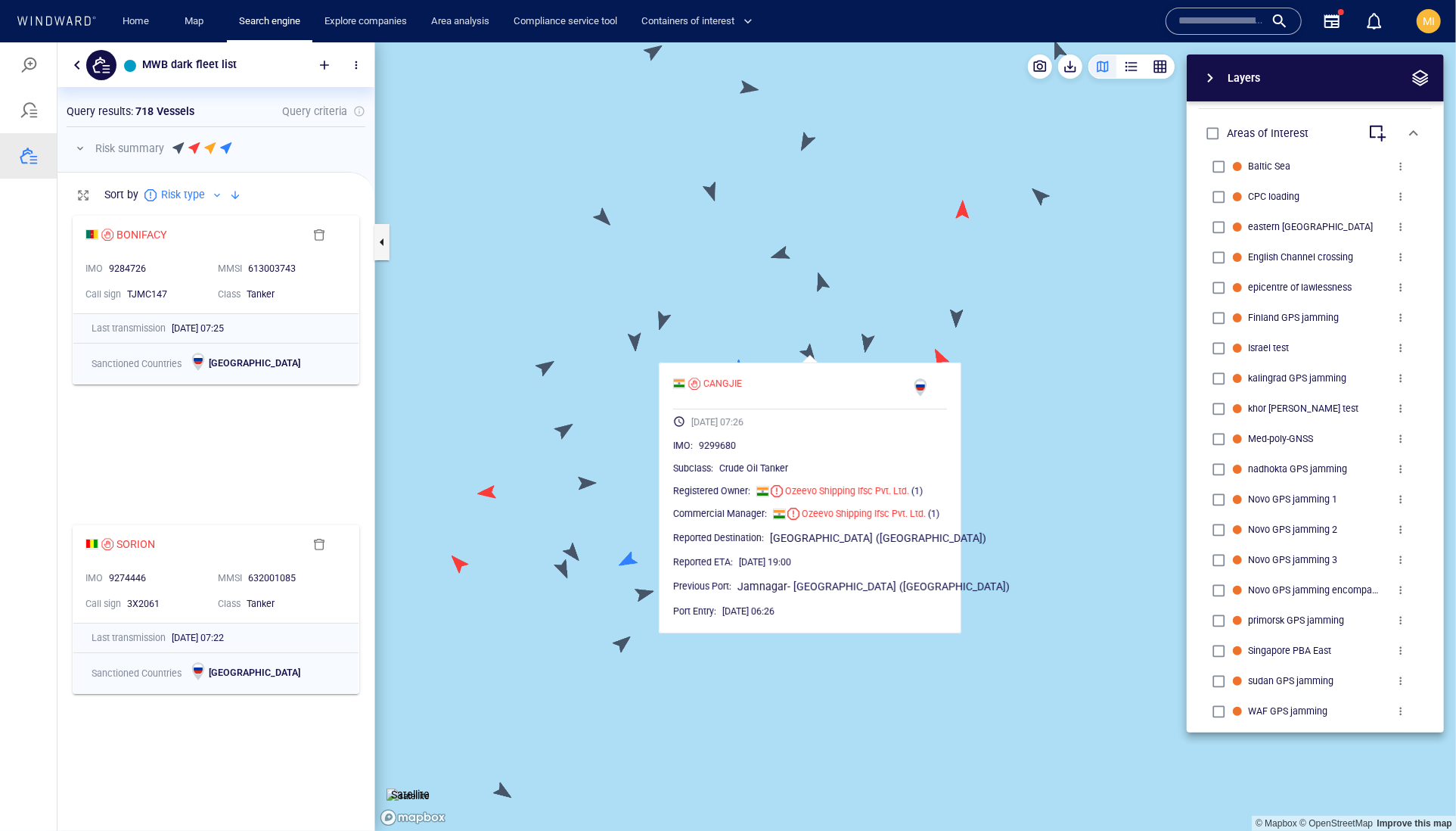
click at [811, 351] on canvas "Map" at bounding box center [915, 436] width 1081 height 789
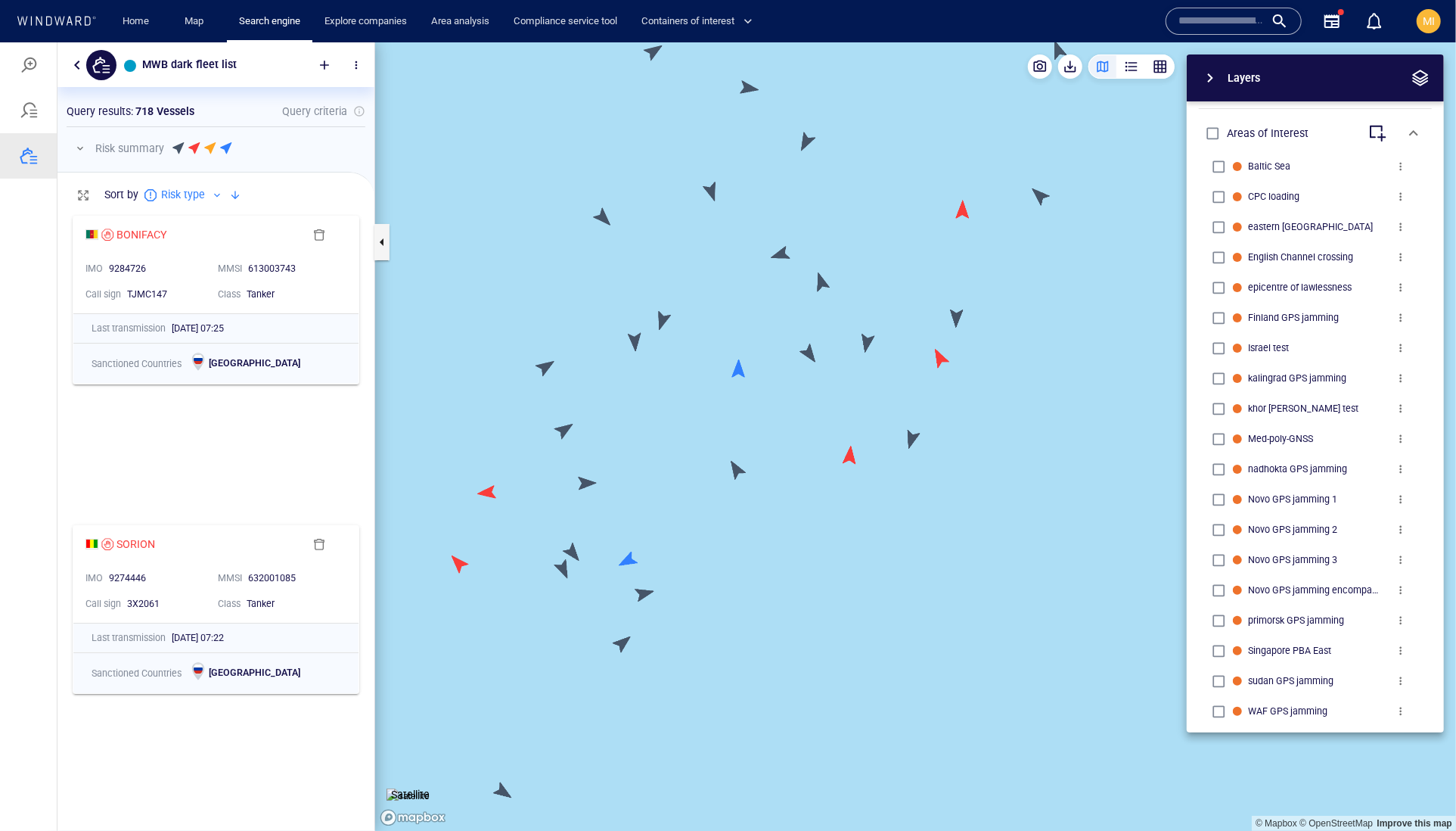
click at [850, 458] on canvas "Map" at bounding box center [915, 436] width 1081 height 789
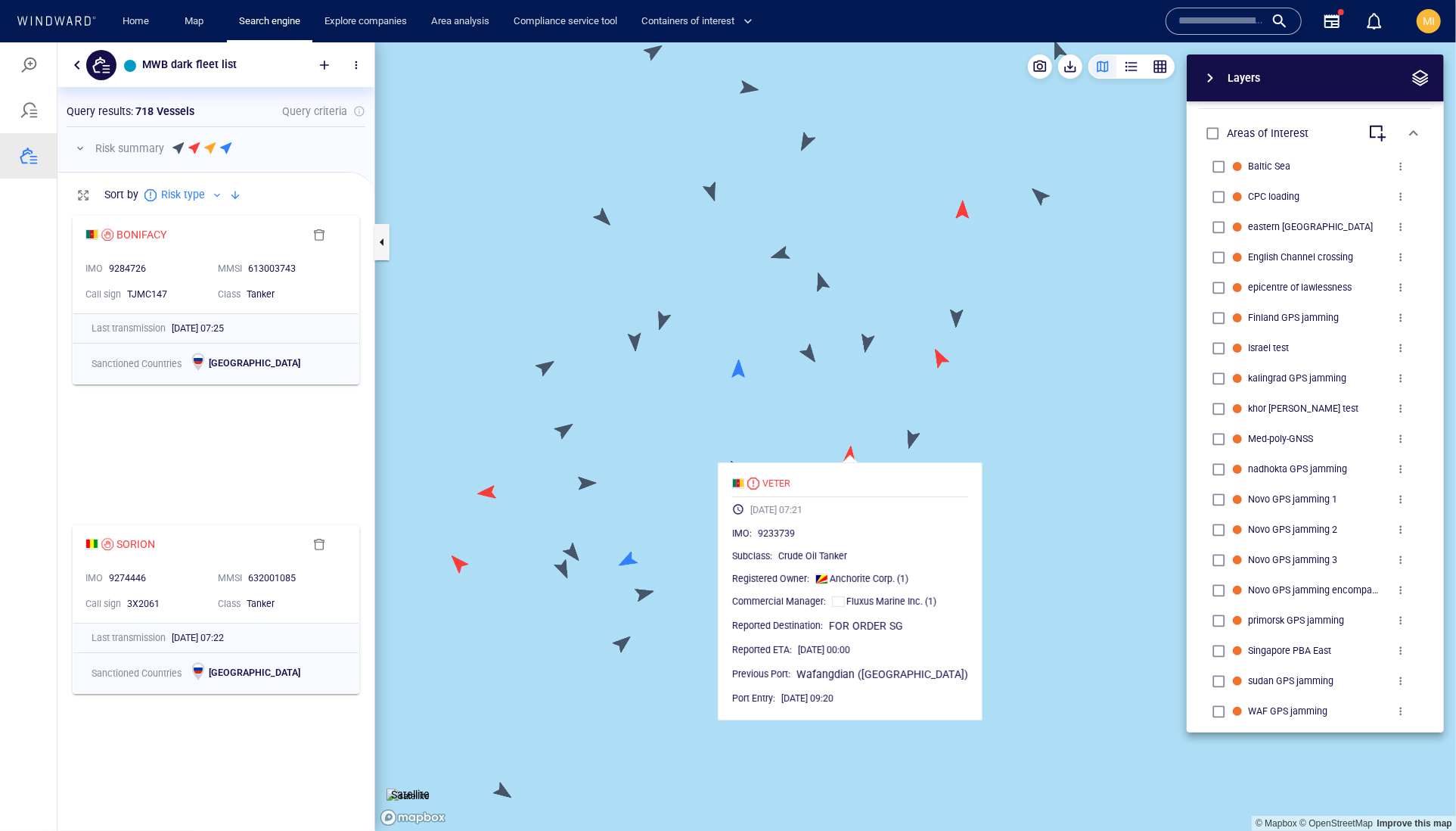
click at [850, 458] on canvas "Map" at bounding box center [915, 436] width 1081 height 789
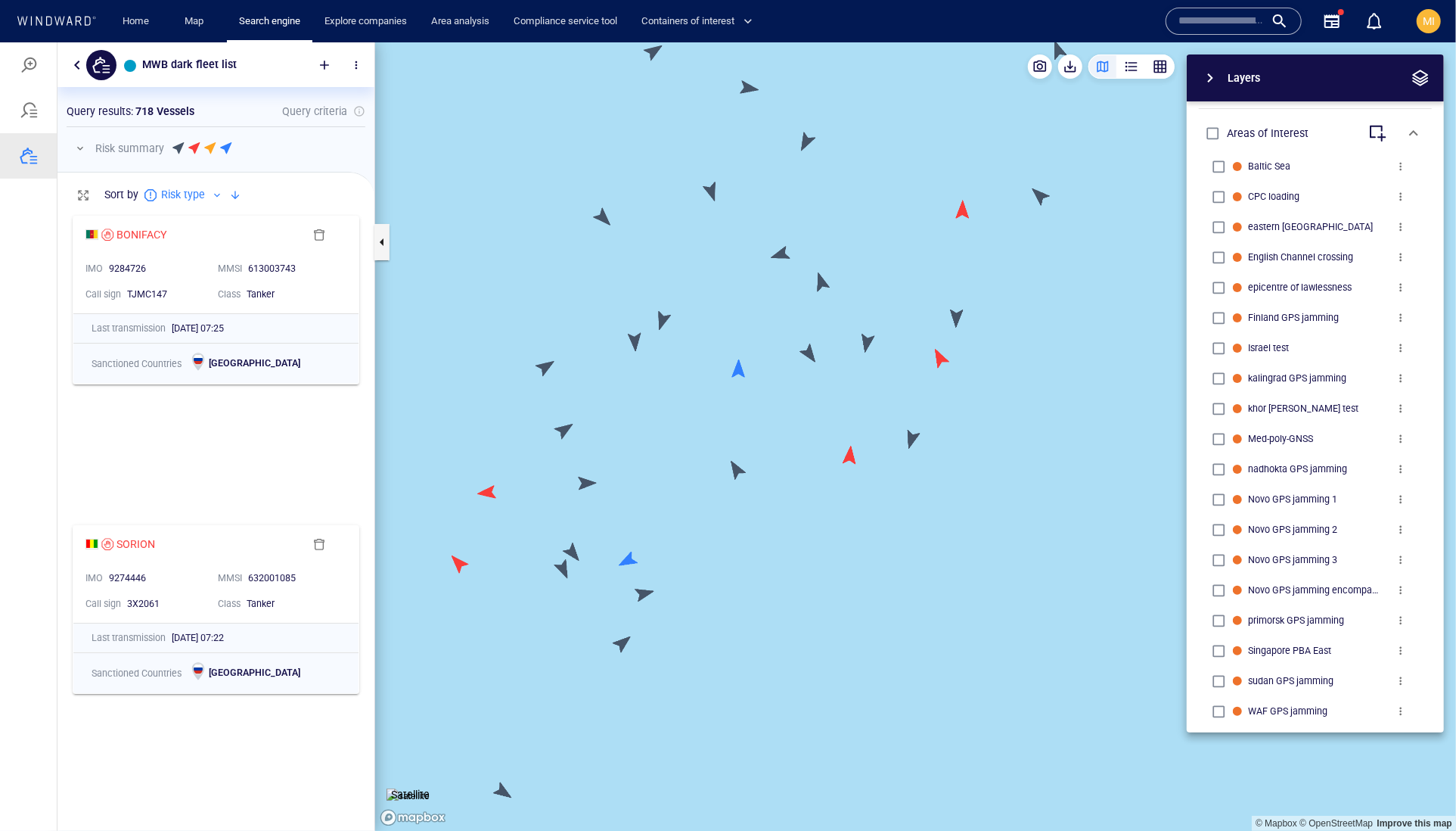
click at [908, 442] on canvas "Map" at bounding box center [915, 436] width 1081 height 789
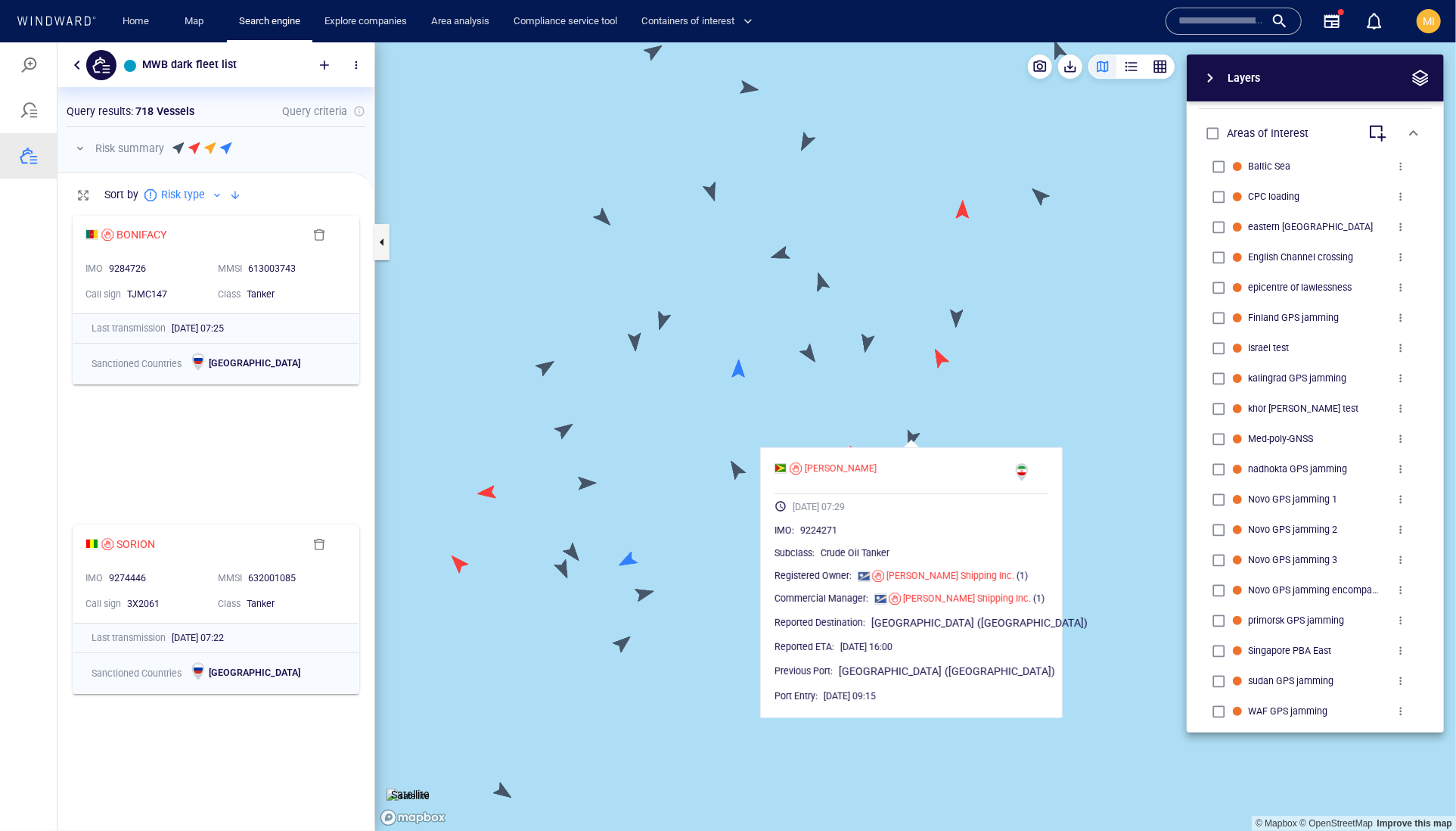
click at [872, 413] on canvas "Map" at bounding box center [915, 436] width 1081 height 789
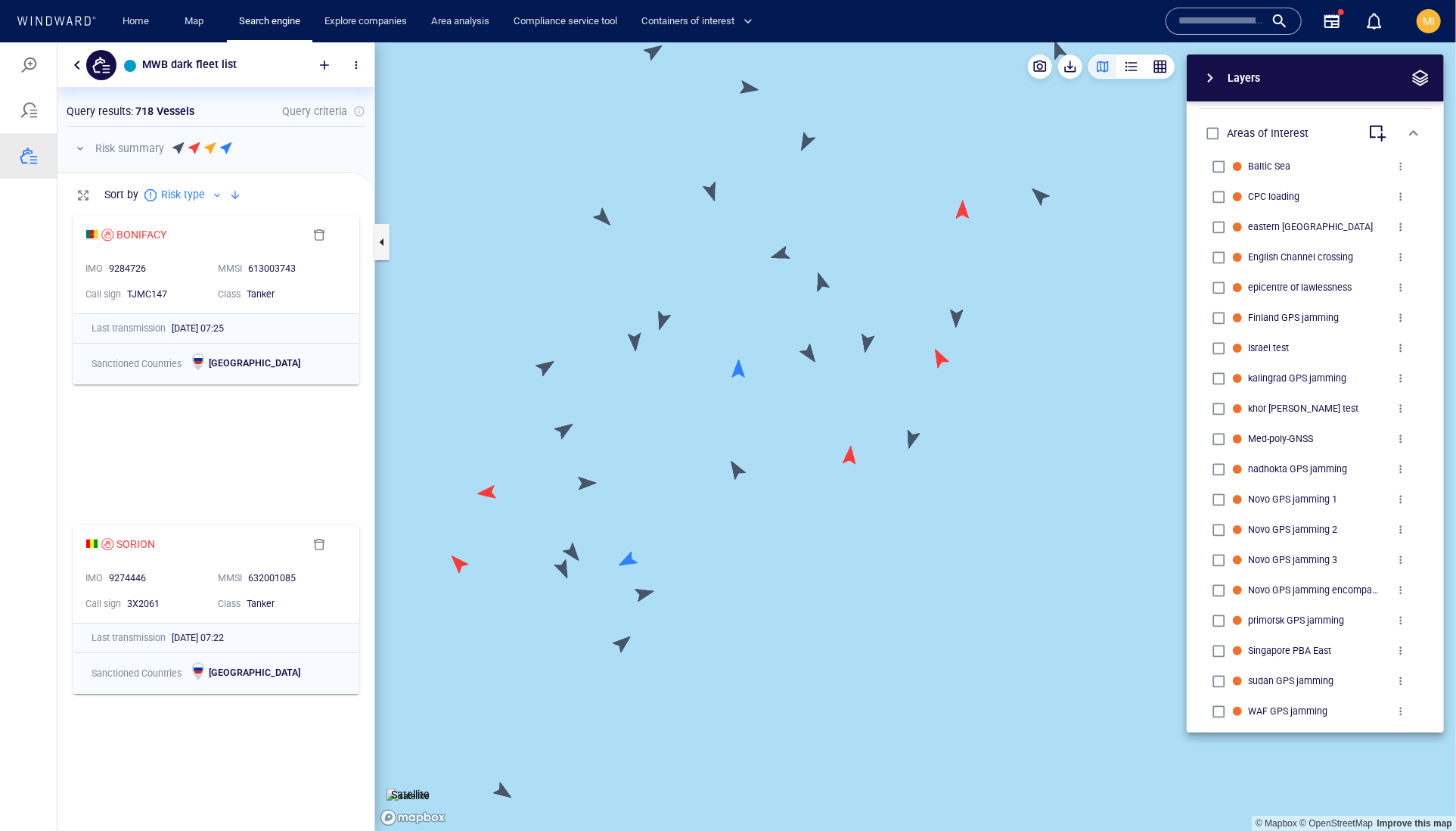
click at [812, 355] on canvas "Map" at bounding box center [915, 436] width 1081 height 789
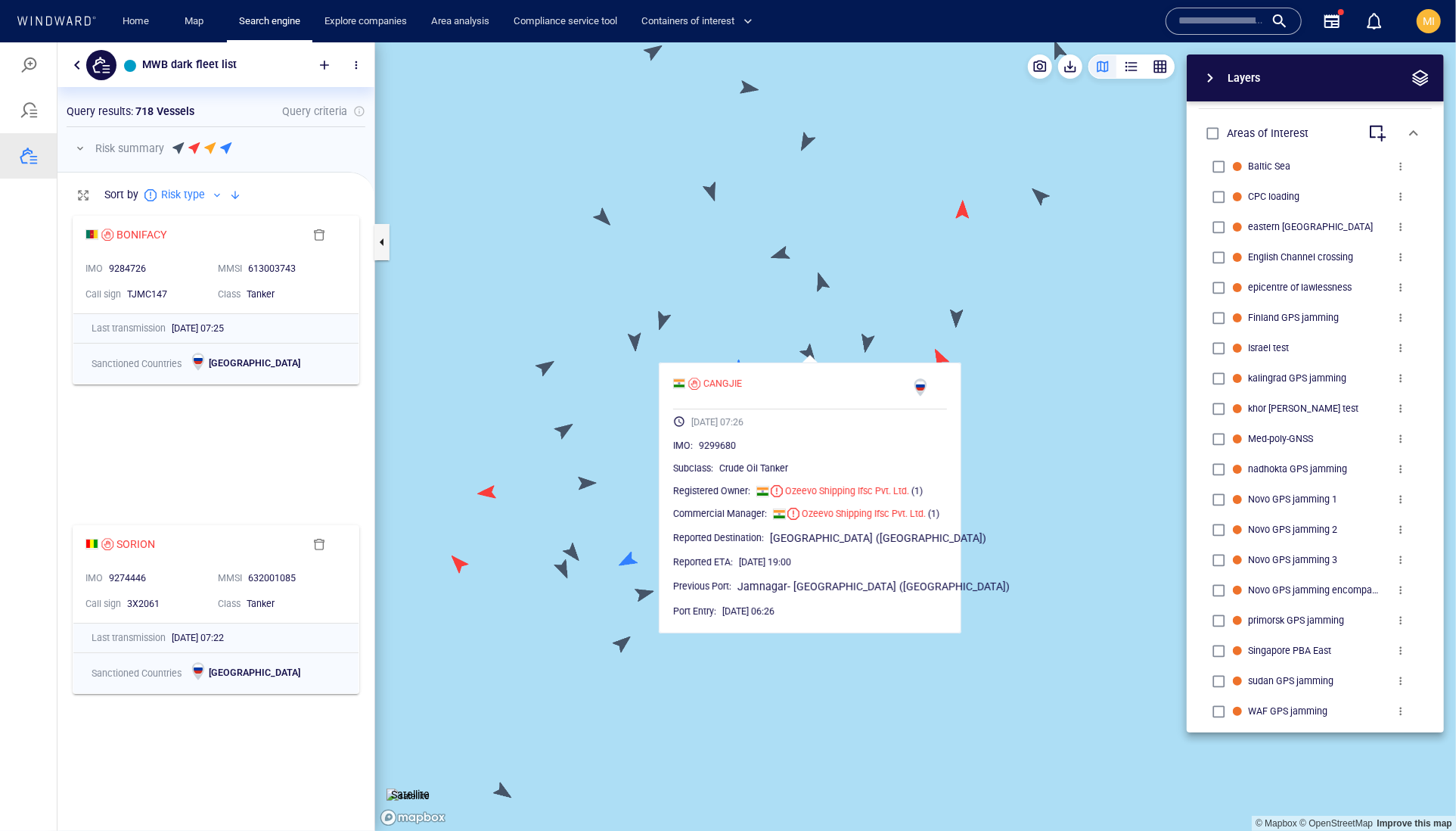
click at [812, 355] on canvas "Map" at bounding box center [915, 436] width 1081 height 789
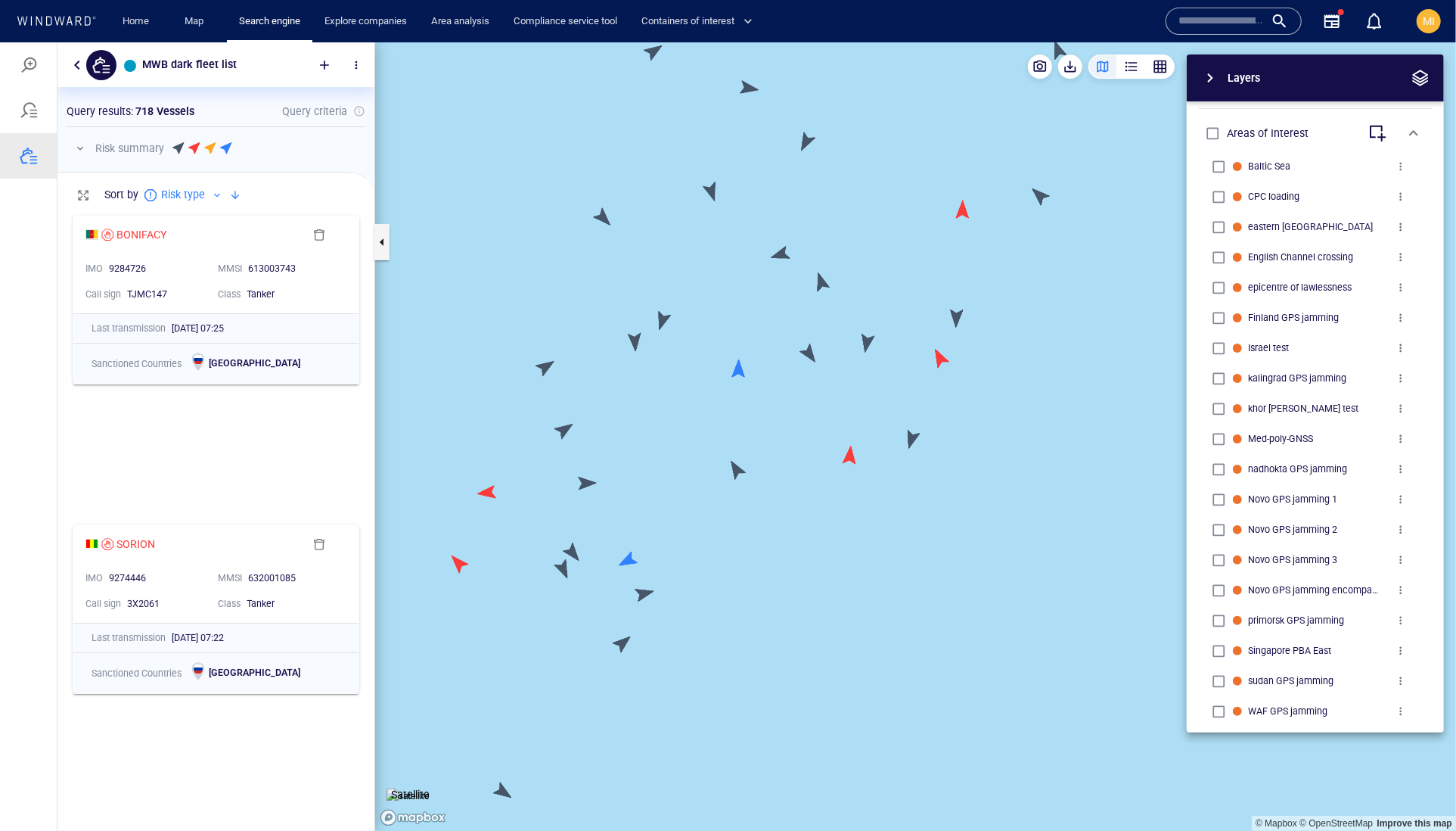
click at [865, 343] on canvas "Map" at bounding box center [915, 436] width 1081 height 789
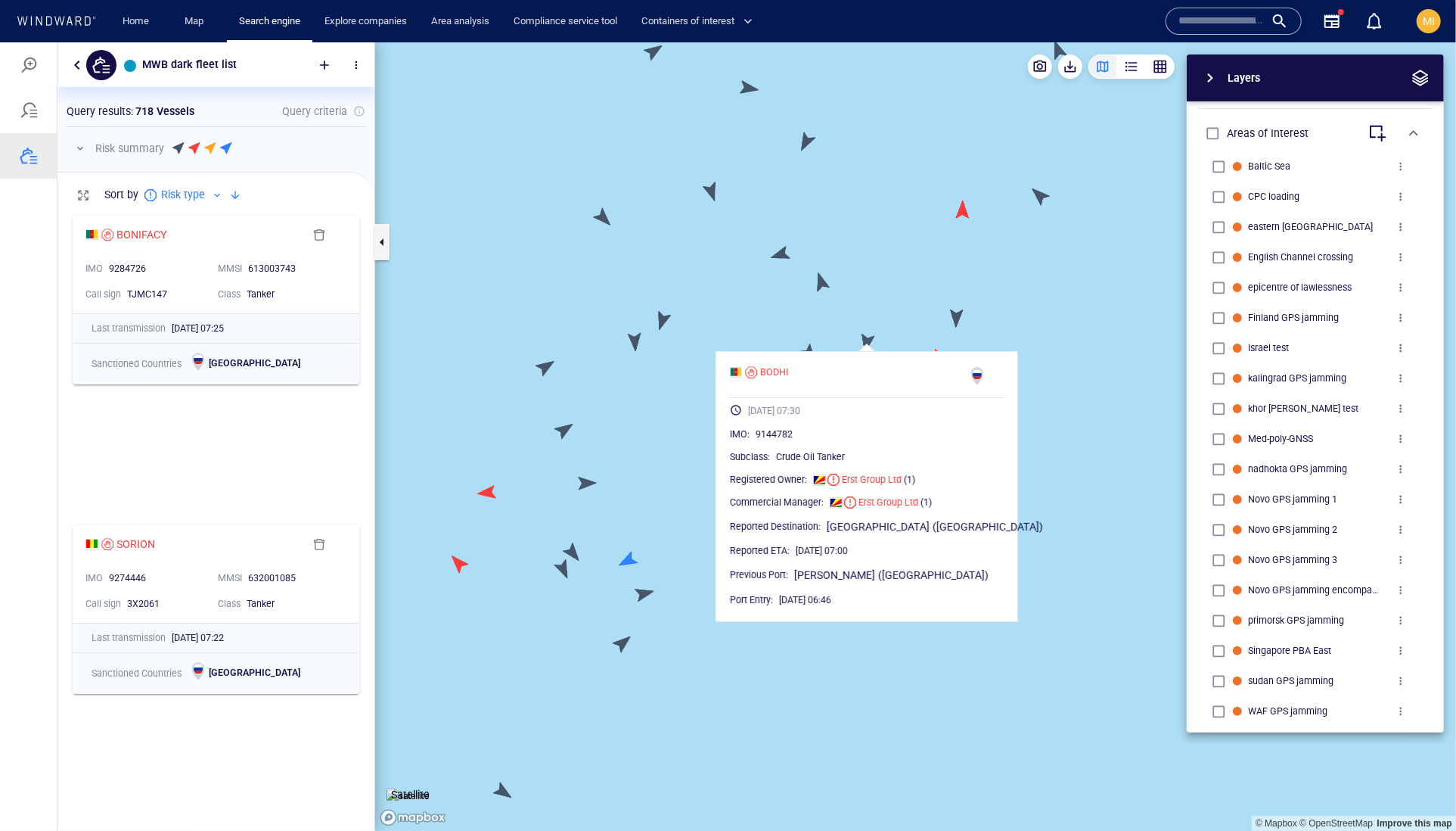
click at [865, 343] on canvas "Map" at bounding box center [915, 436] width 1081 height 789
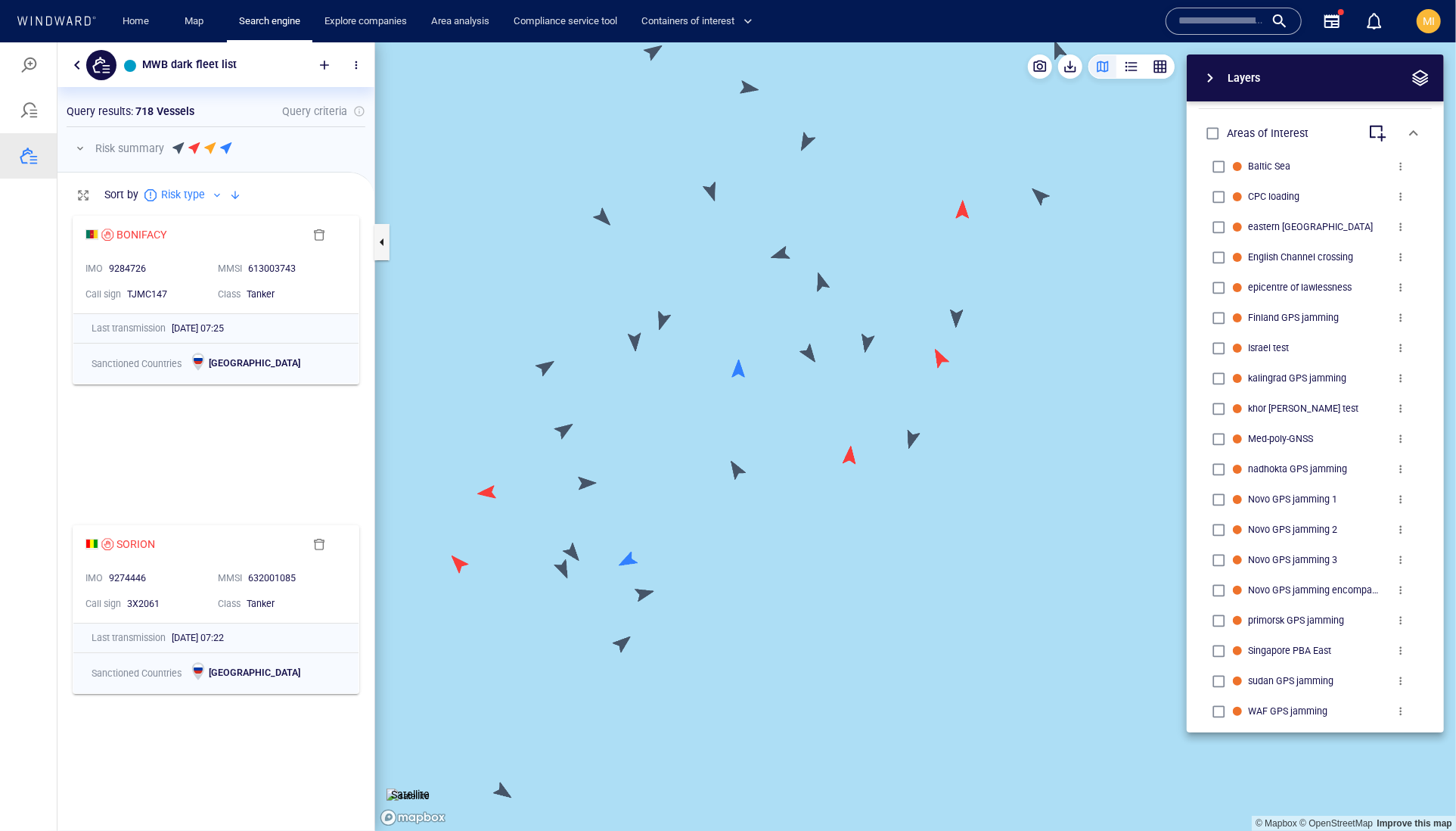
click at [938, 356] on canvas "Map" at bounding box center [915, 436] width 1081 height 789
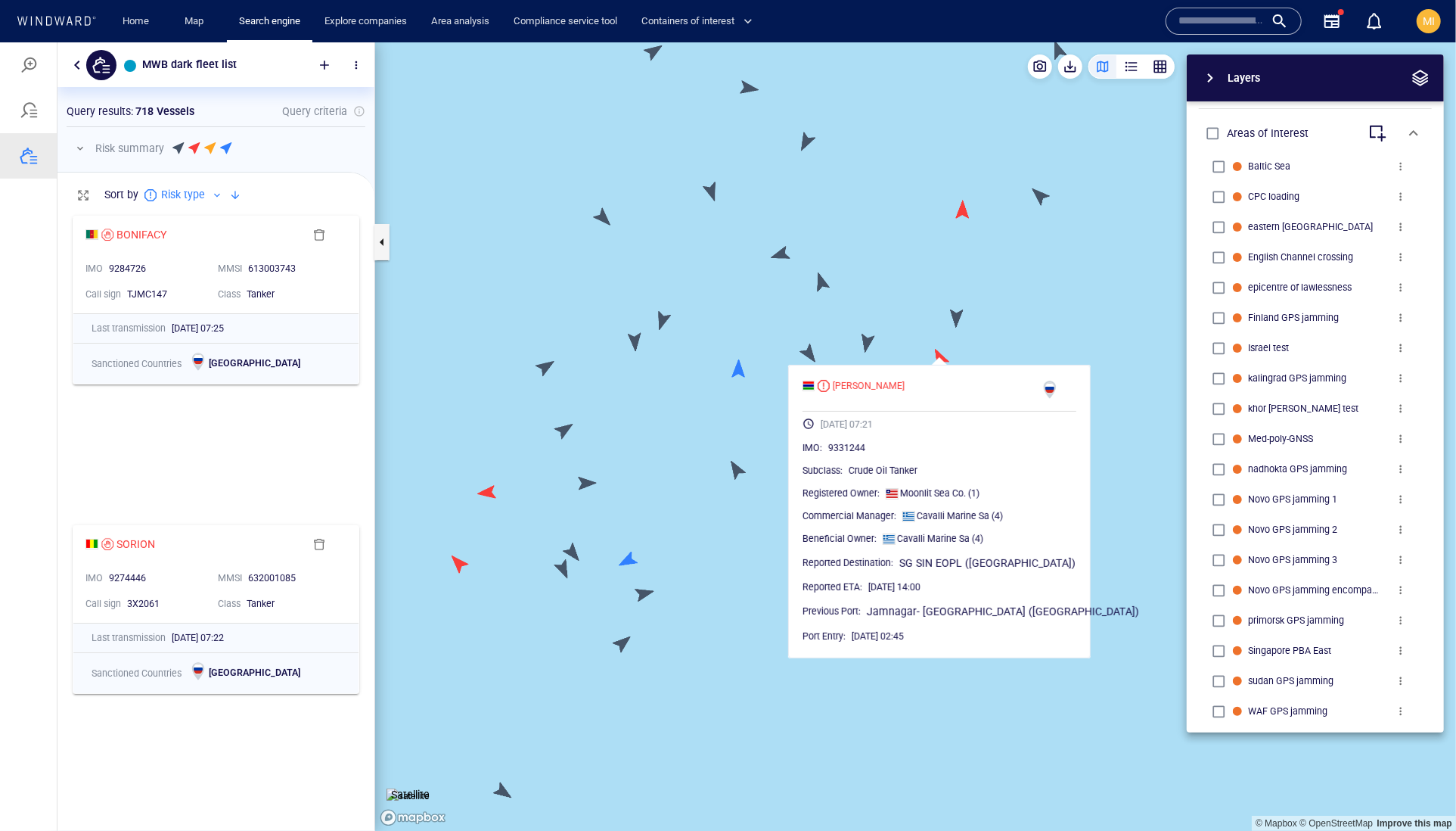
click at [938, 356] on canvas "Map" at bounding box center [915, 436] width 1081 height 789
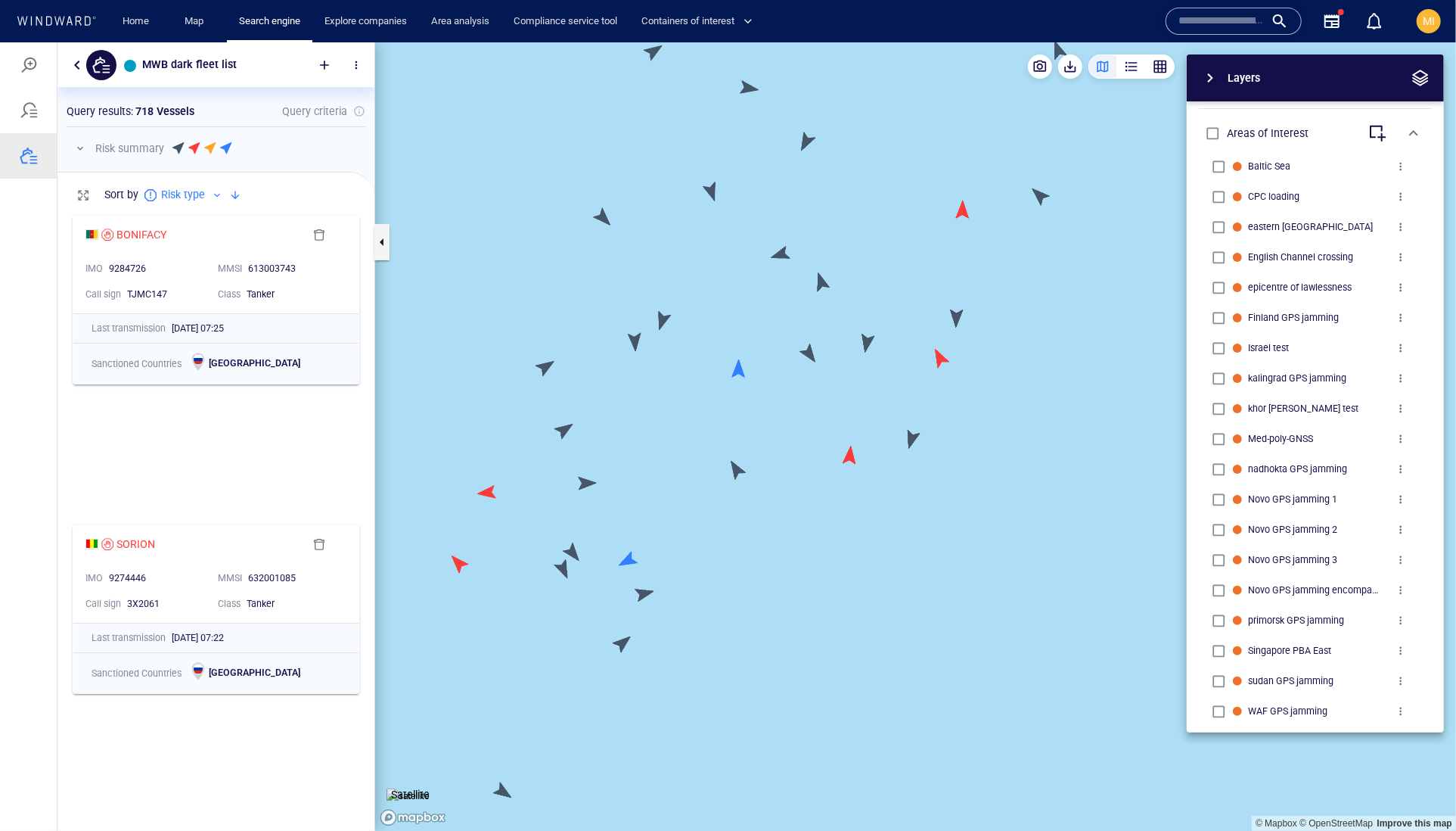
click at [958, 311] on canvas "Map" at bounding box center [915, 436] width 1081 height 789
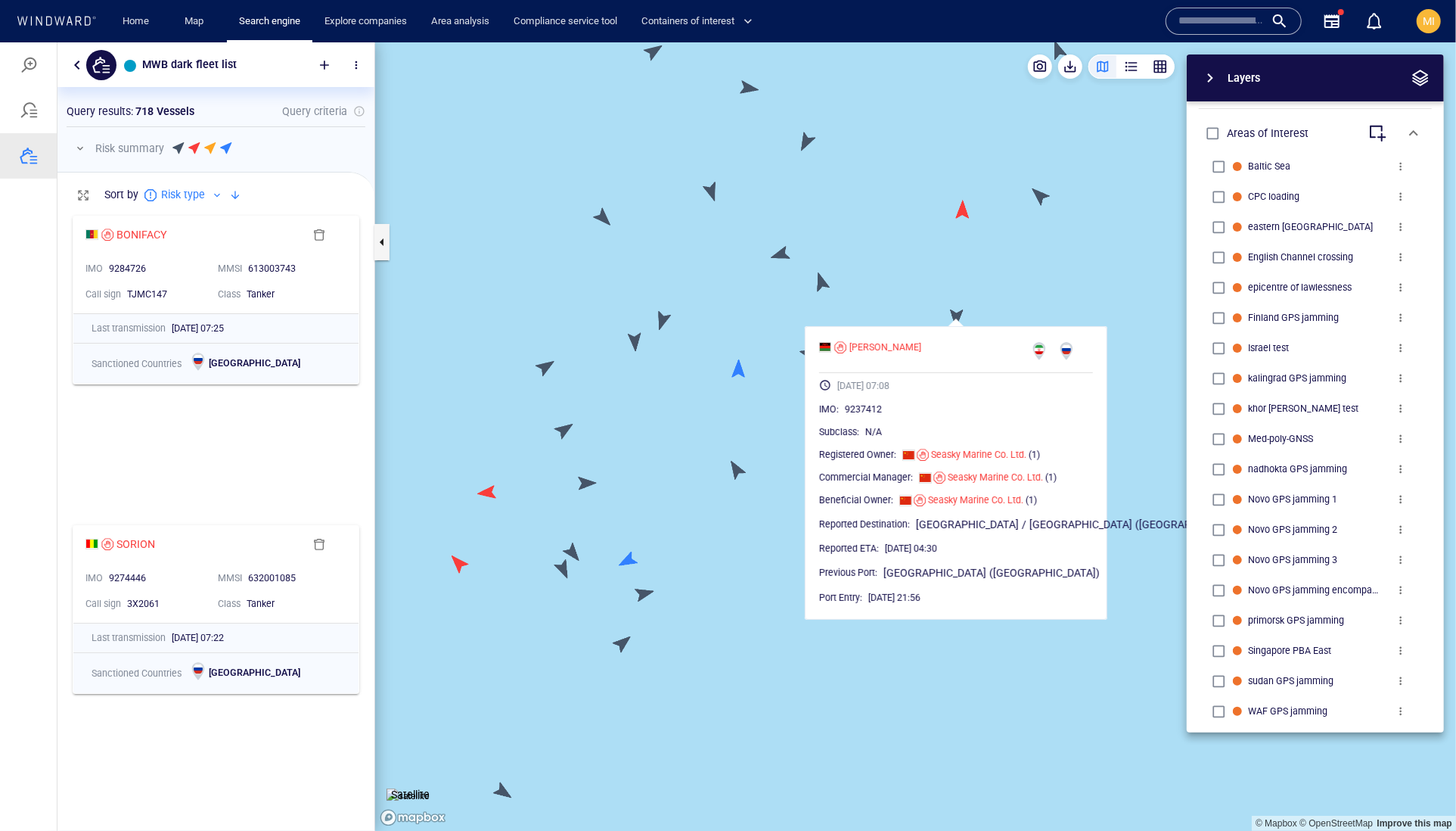
click at [958, 311] on canvas "Map" at bounding box center [915, 436] width 1081 height 789
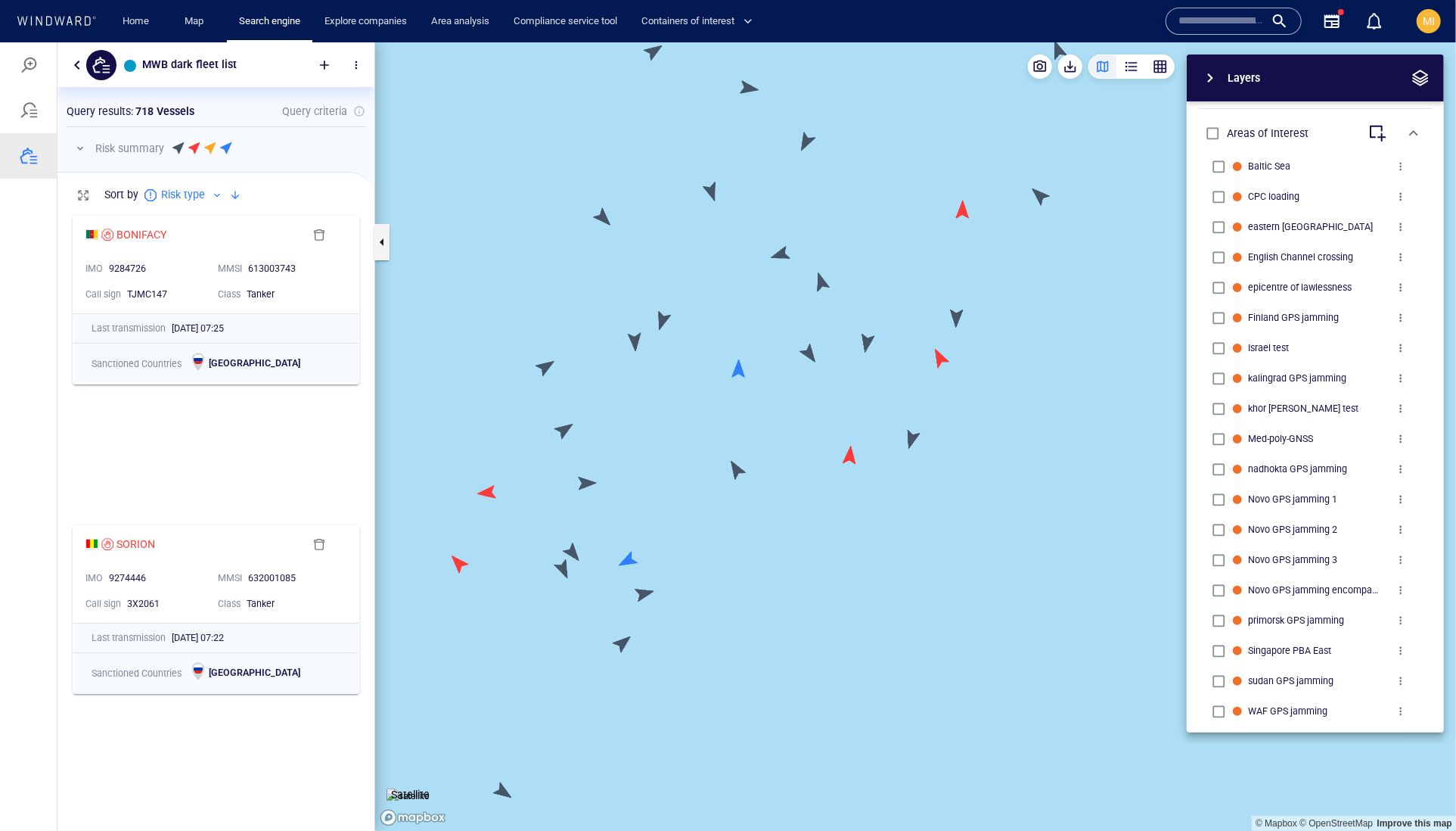
click at [821, 282] on canvas "Map" at bounding box center [915, 436] width 1081 height 789
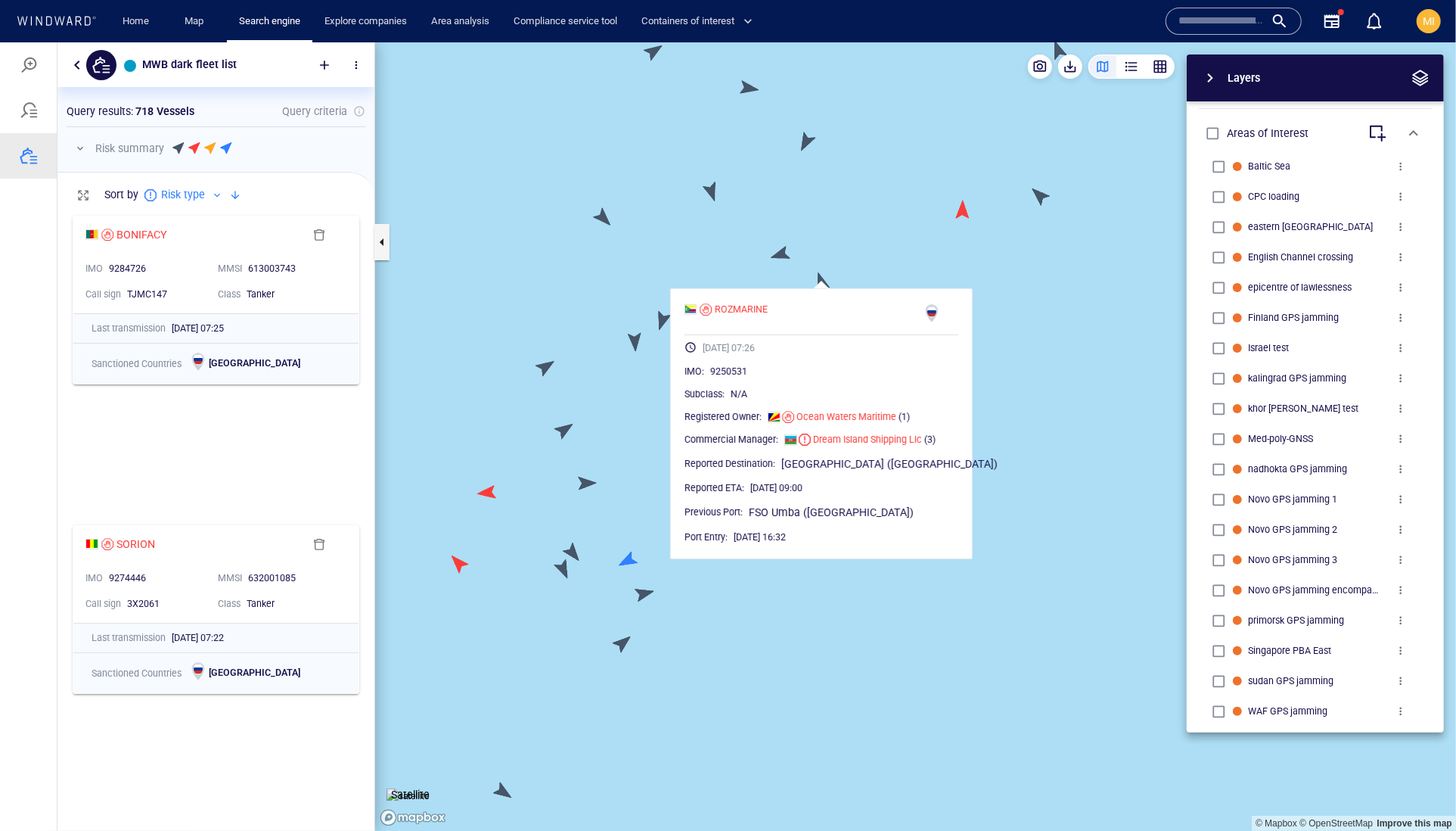
click at [787, 294] on div "ROZMARINE [DATE] 07:26 IMO : 9250531 Subclass : N/A Registered Owner : [GEOGRAP…" at bounding box center [822, 422] width 303 height 271
click at [787, 275] on canvas "Map" at bounding box center [915, 436] width 1081 height 789
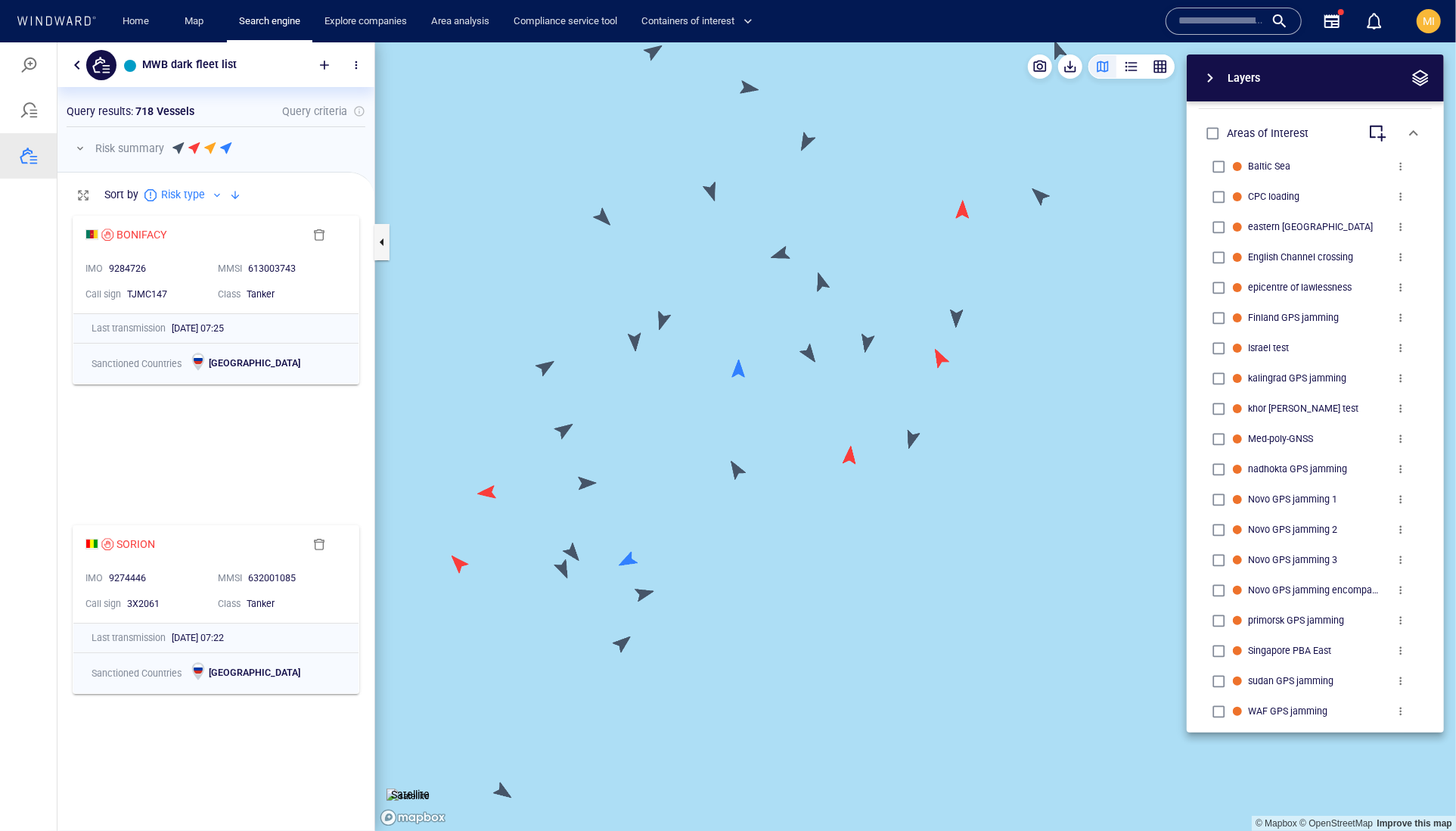
click at [782, 252] on canvas "Map" at bounding box center [915, 436] width 1081 height 789
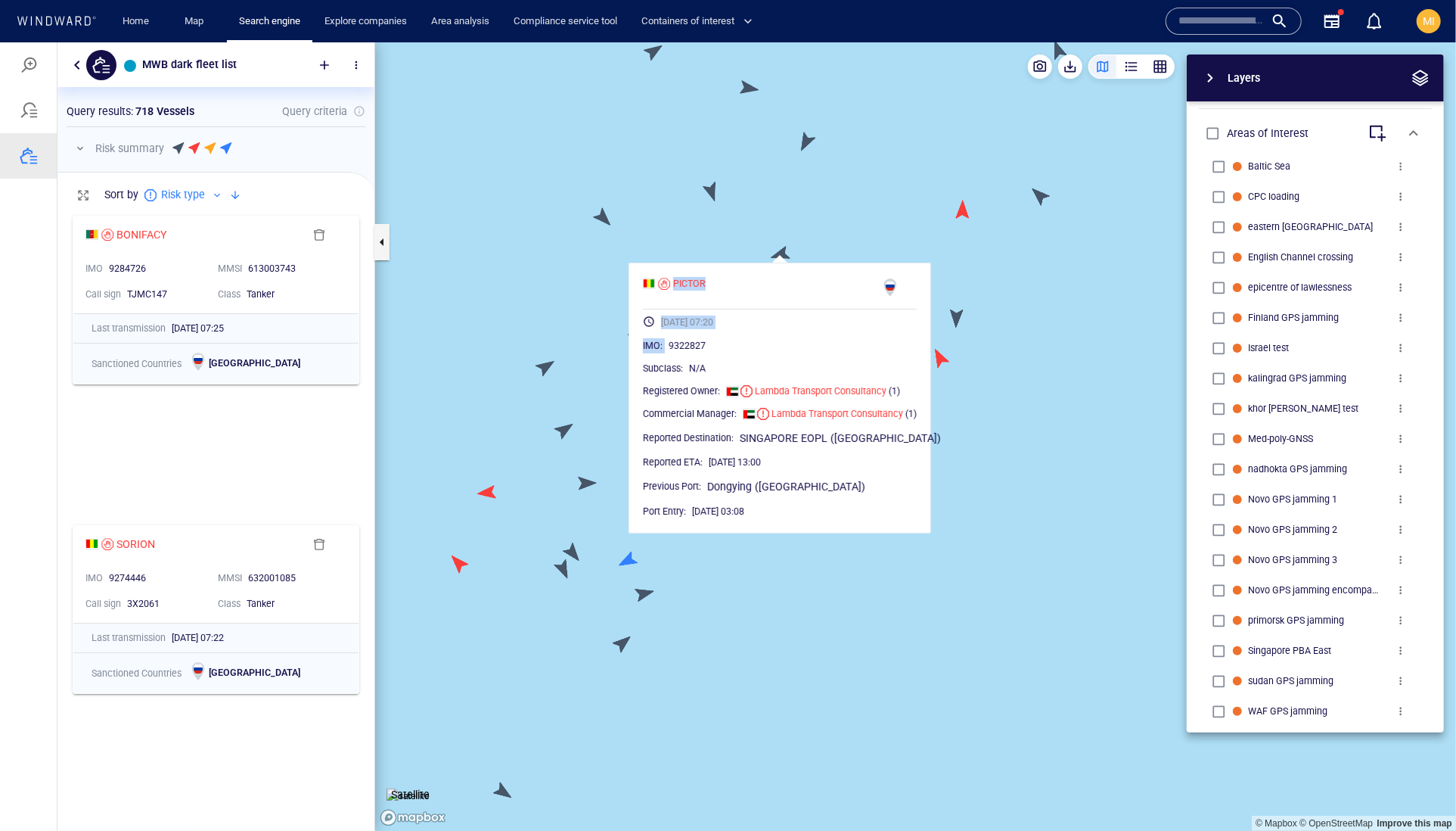
drag, startPoint x: 743, startPoint y: 264, endPoint x: 782, endPoint y: 366, distance: 109.2
click at [782, 366] on div "PICTOR [DATE] 07:20 IMO : 9322827 Subclass : N/A Registered Owner : Lambda Tran…" at bounding box center [780, 397] width 303 height 271
click at [733, 243] on canvas "Map" at bounding box center [915, 436] width 1081 height 789
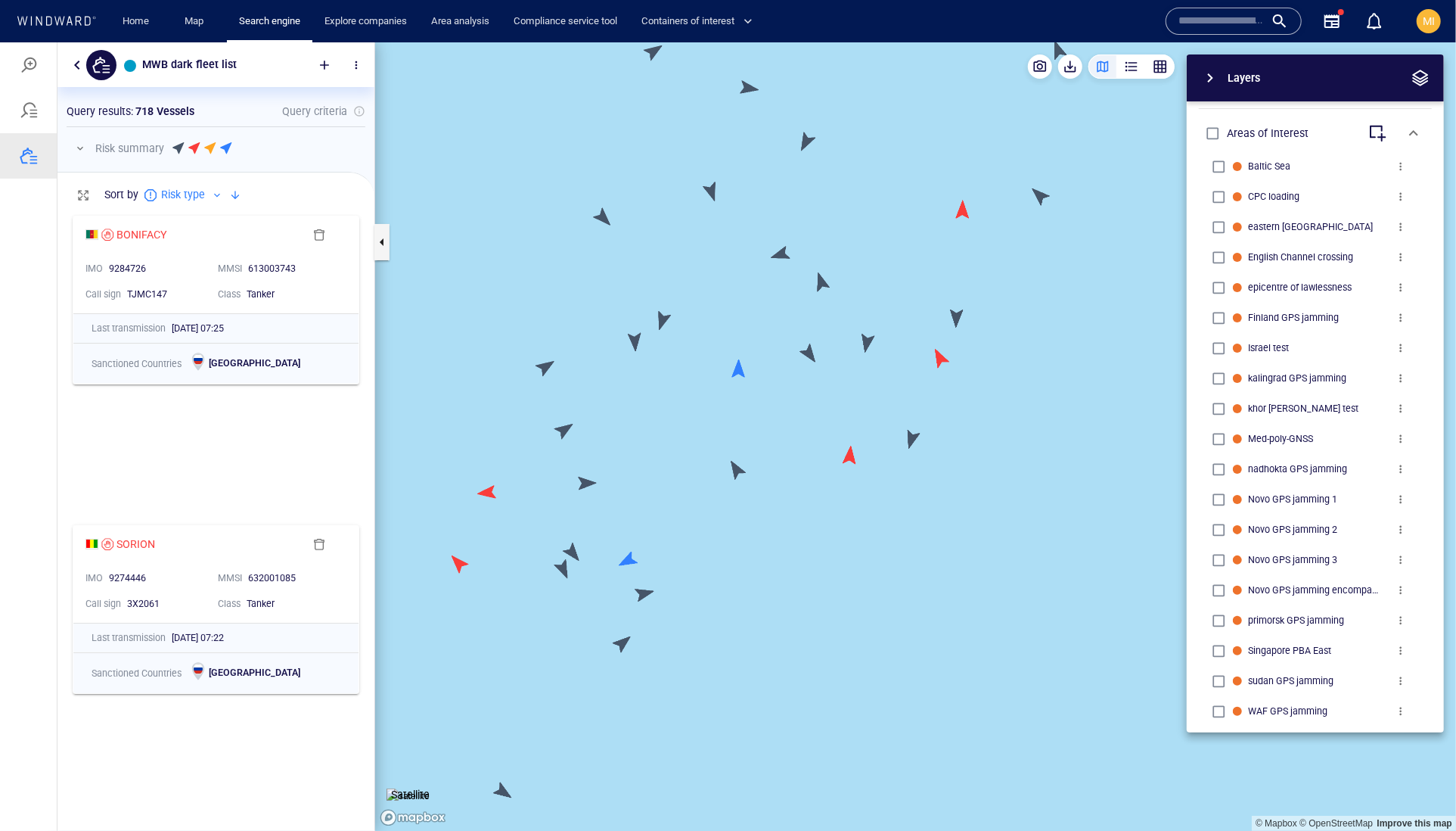
drag, startPoint x: 733, startPoint y: 245, endPoint x: 760, endPoint y: 406, distance: 163.2
click at [760, 406] on canvas "Map" at bounding box center [915, 436] width 1081 height 789
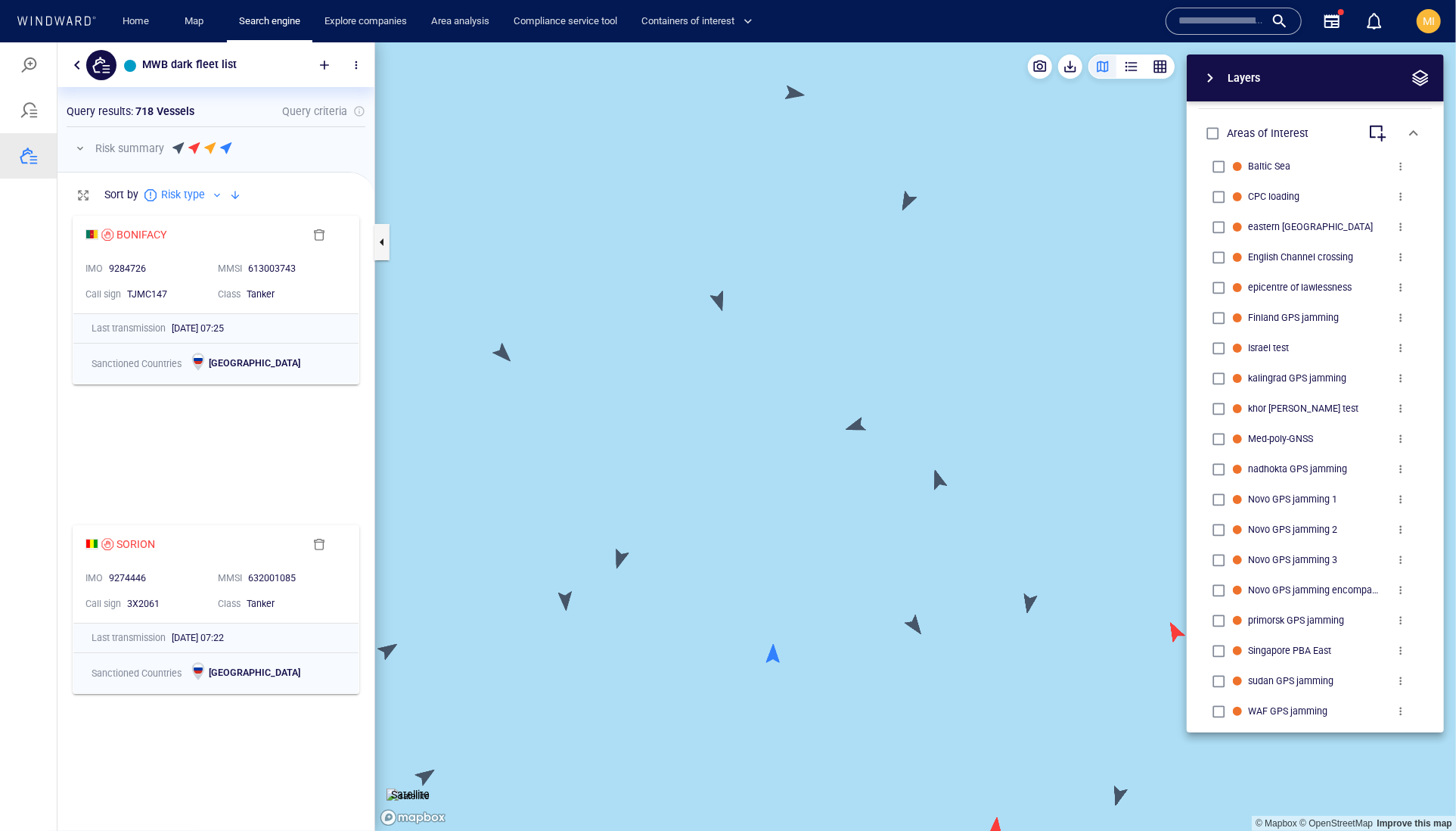
click at [744, 384] on canvas "Map" at bounding box center [915, 436] width 1081 height 789
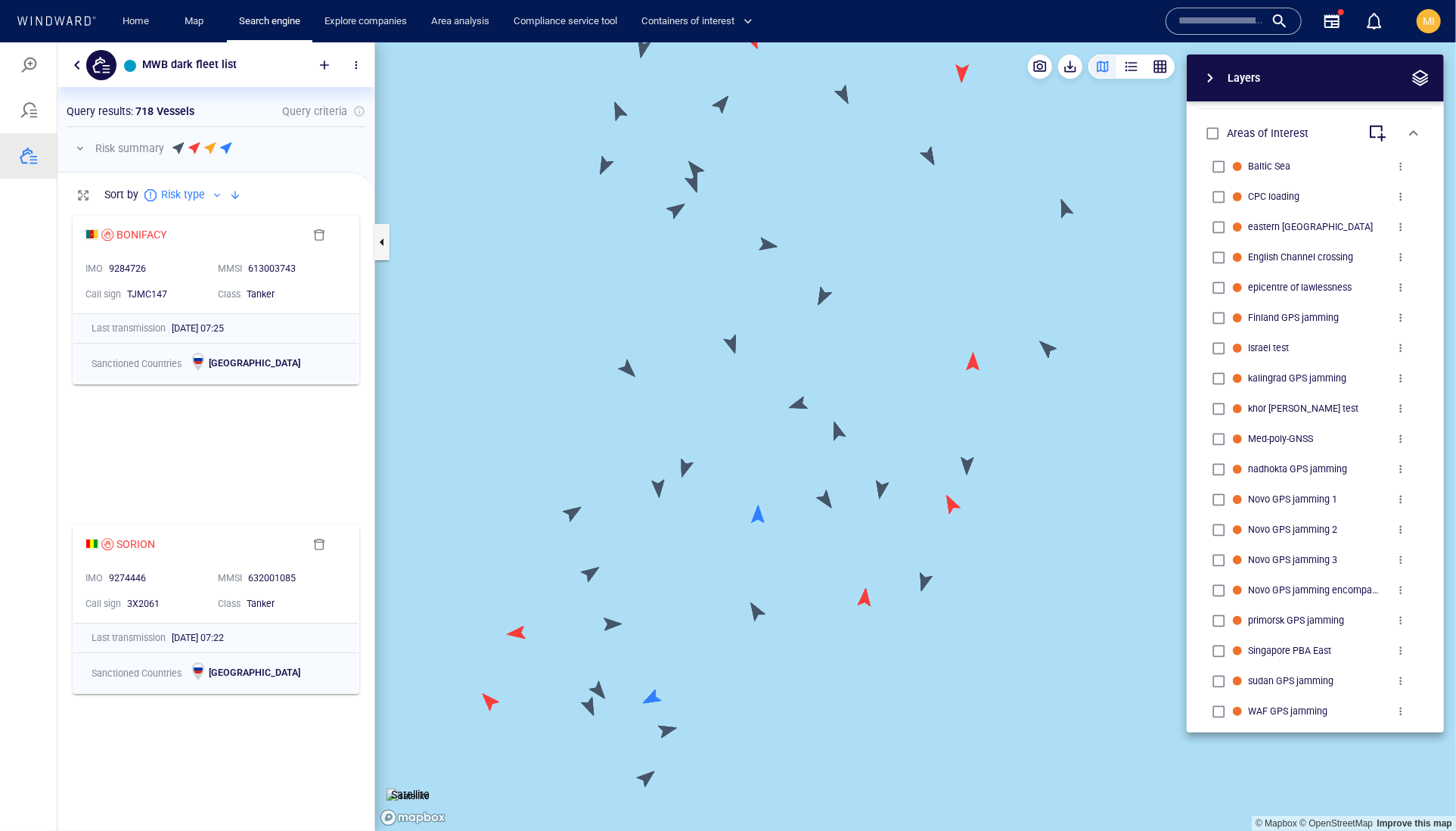
click at [733, 341] on canvas "Map" at bounding box center [915, 436] width 1081 height 789
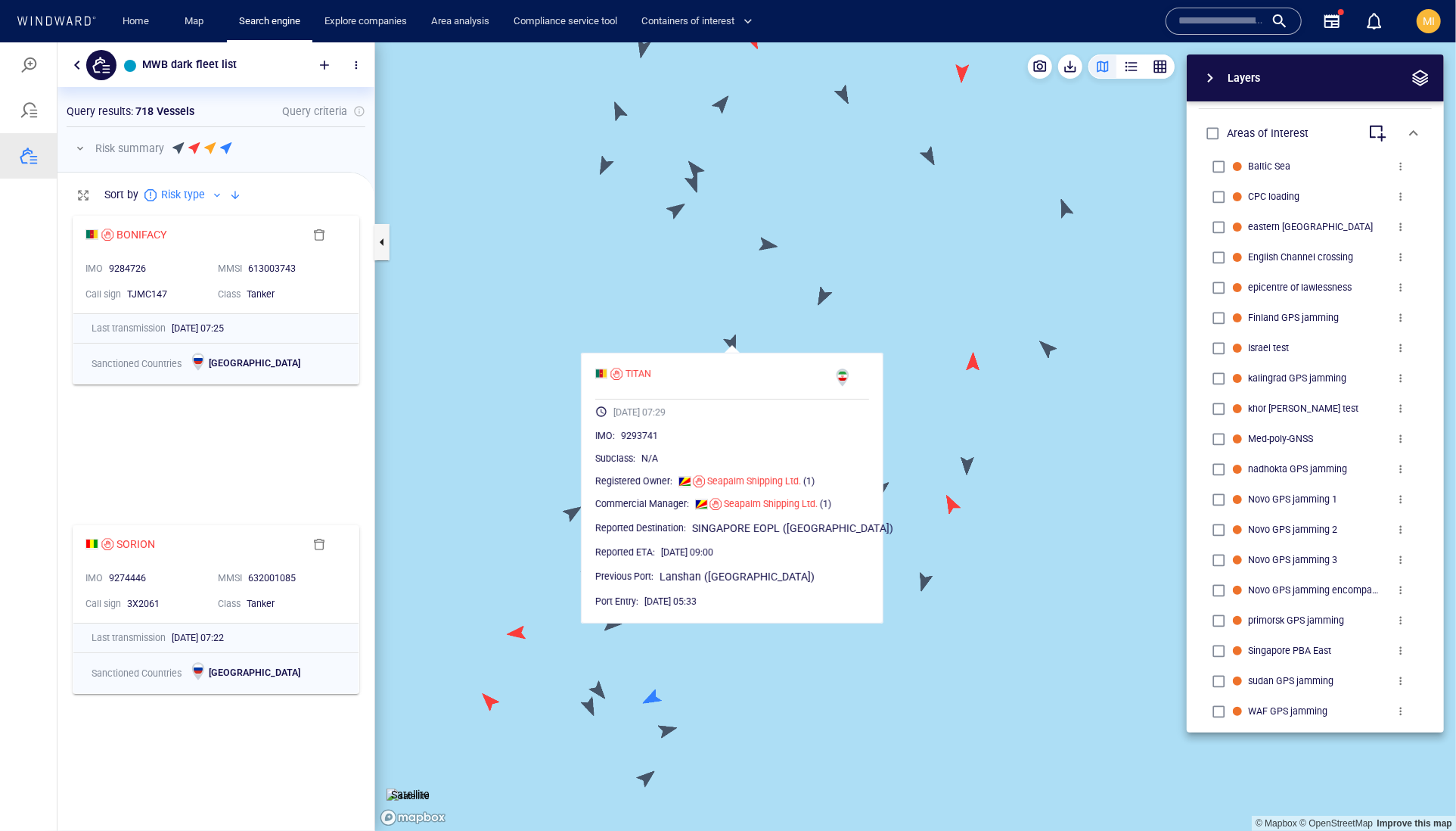
click at [733, 341] on canvas "Map" at bounding box center [915, 436] width 1081 height 789
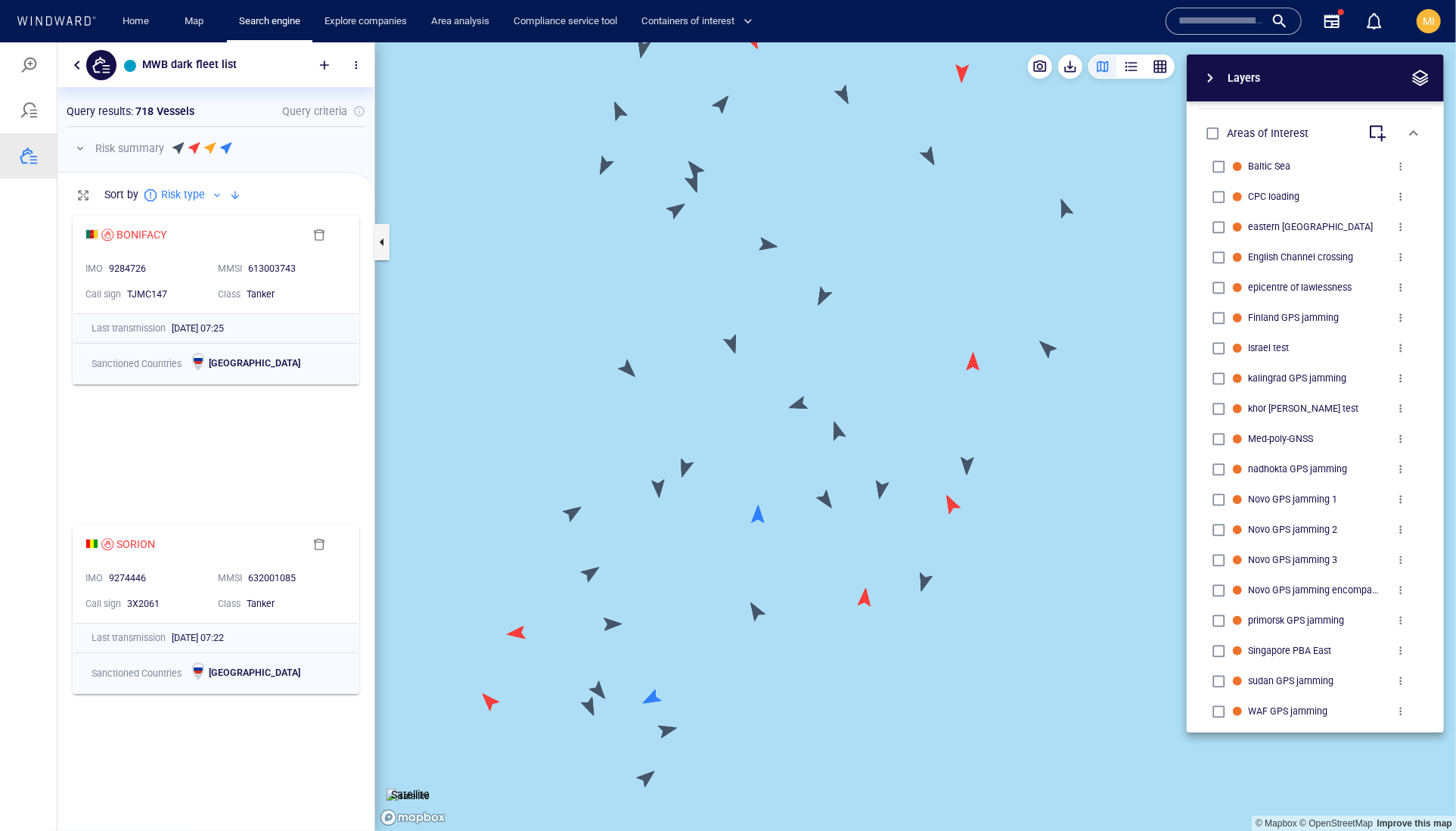
click at [821, 296] on canvas "Map" at bounding box center [915, 436] width 1081 height 789
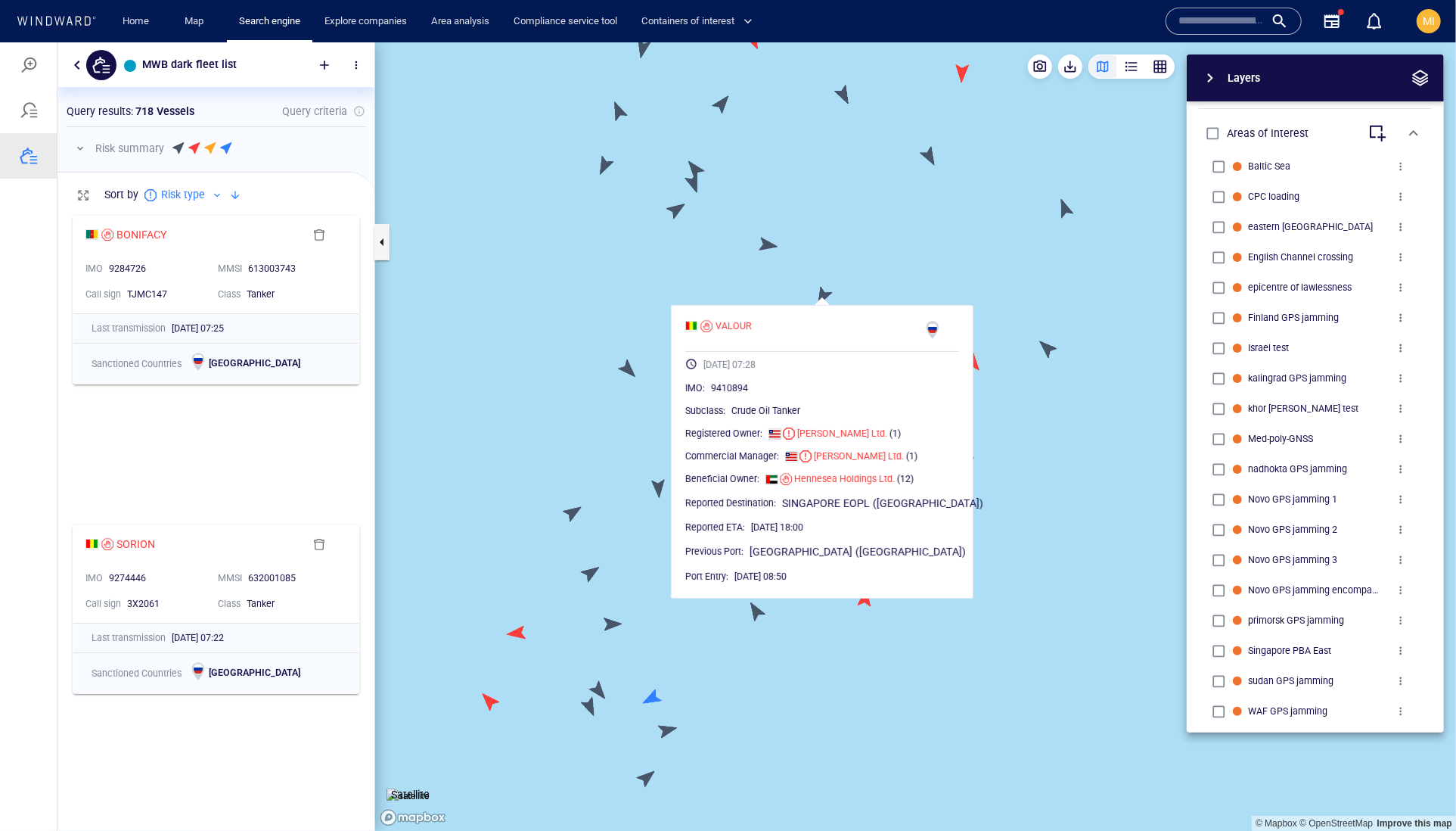
click at [891, 281] on canvas "Map" at bounding box center [915, 436] width 1081 height 789
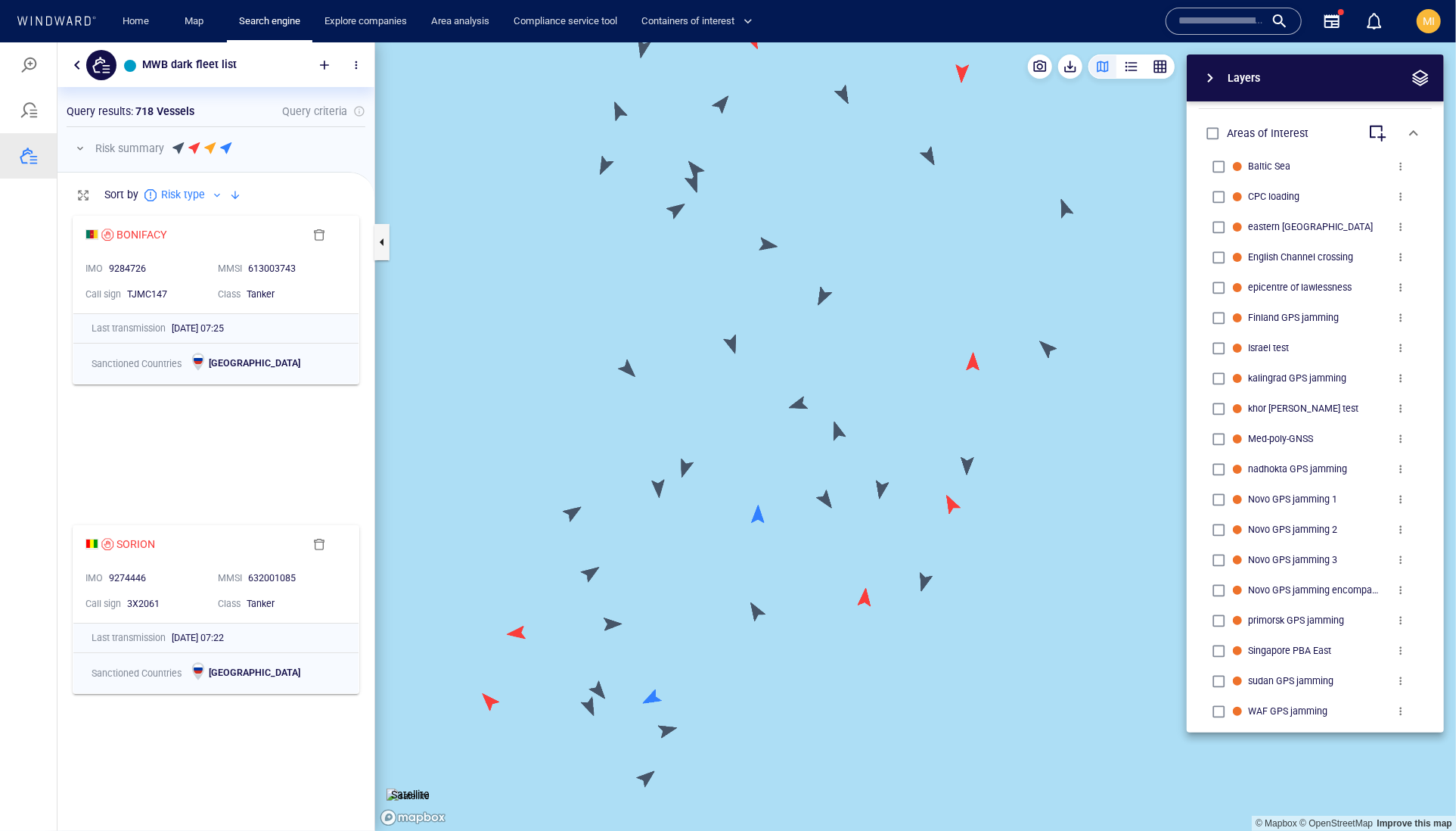
click at [975, 364] on canvas "Map" at bounding box center [915, 436] width 1081 height 789
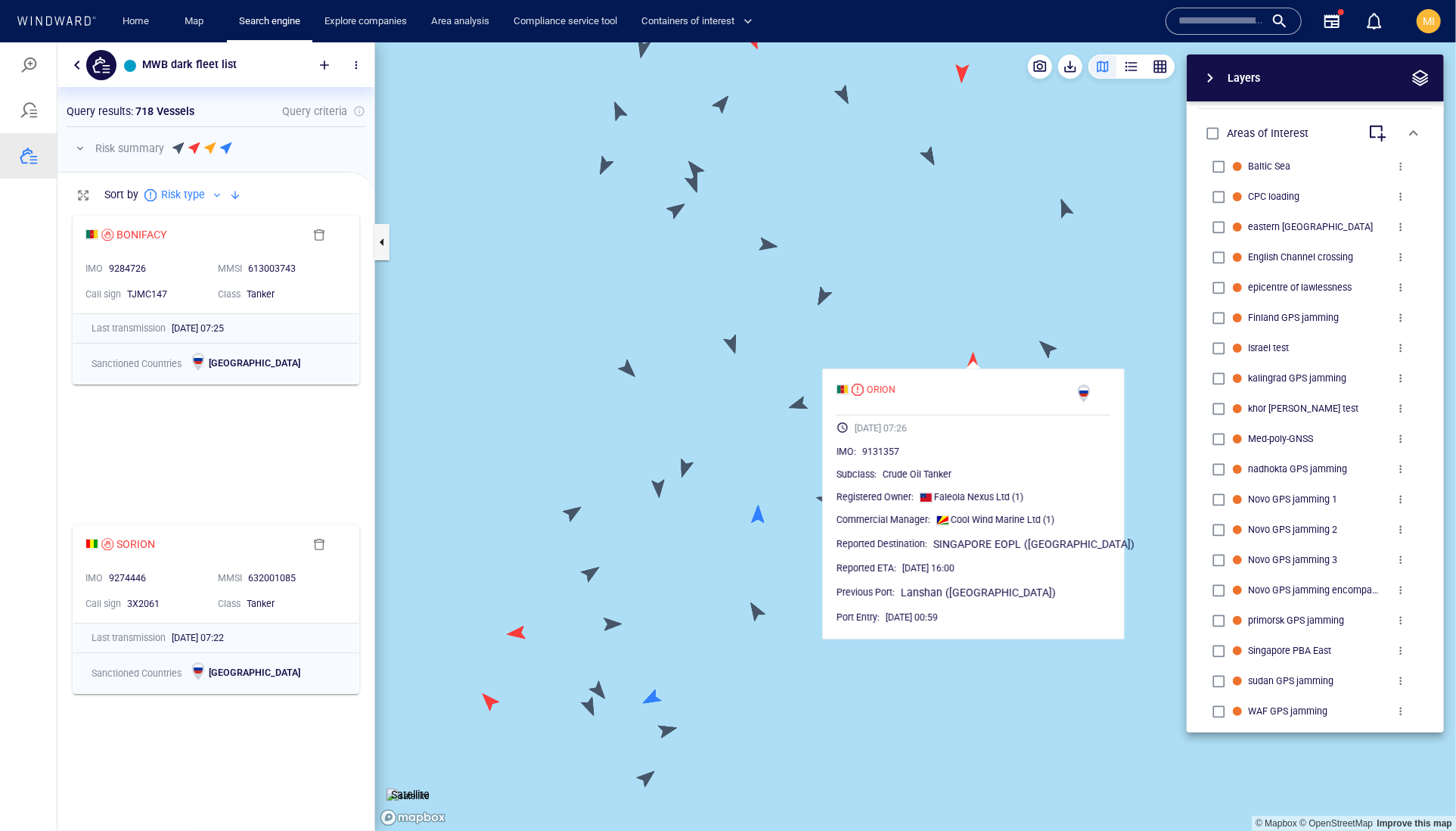
click at [943, 323] on canvas "Map" at bounding box center [915, 436] width 1081 height 789
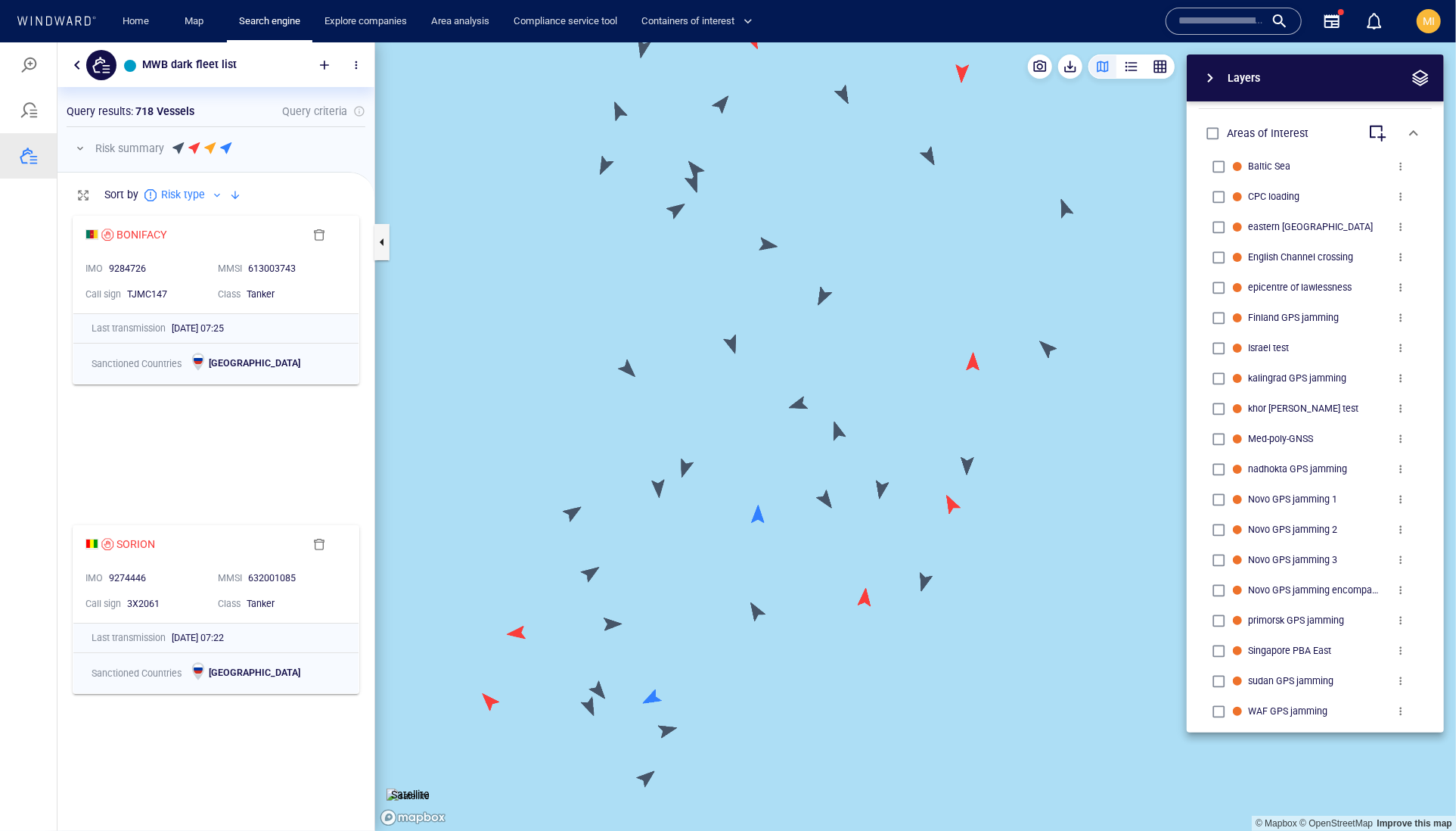
click at [1045, 348] on div "Layers System Areas International Waters Straits Exclusive Economic Zones 40NM …" at bounding box center [1236, 393] width 416 height 678
click at [1047, 345] on div "Layers System Areas International Waters Straits Exclusive Economic Zones 40NM …" at bounding box center [1236, 393] width 416 height 678
click at [995, 331] on canvas "Map" at bounding box center [915, 436] width 1081 height 789
click at [1044, 345] on div "Layers System Areas International Waters Straits Exclusive Economic Zones 40NM …" at bounding box center [1236, 393] width 416 height 678
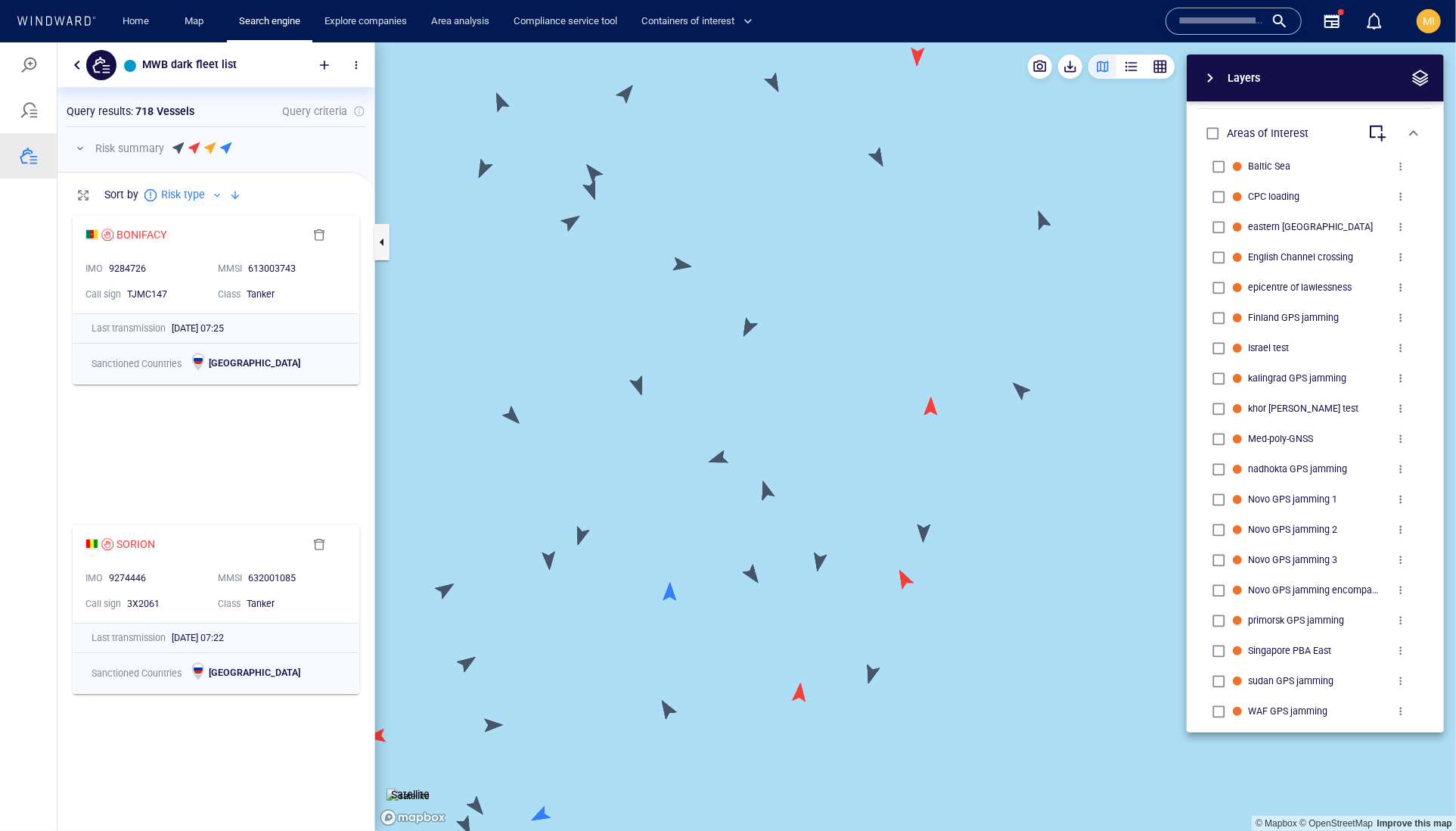
click at [746, 327] on canvas "Map" at bounding box center [915, 436] width 1081 height 789
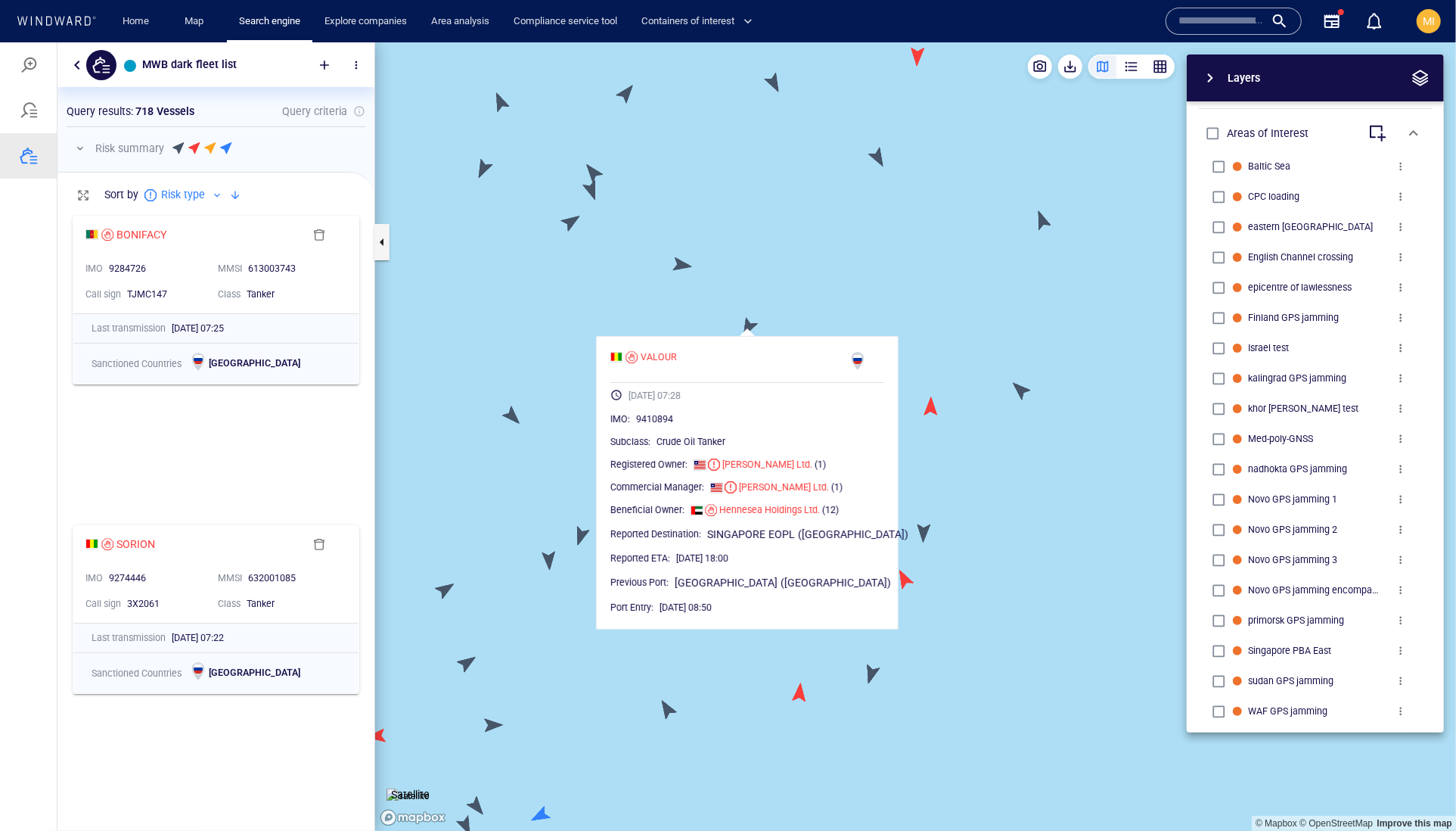
click at [720, 300] on canvas "Map" at bounding box center [915, 436] width 1081 height 789
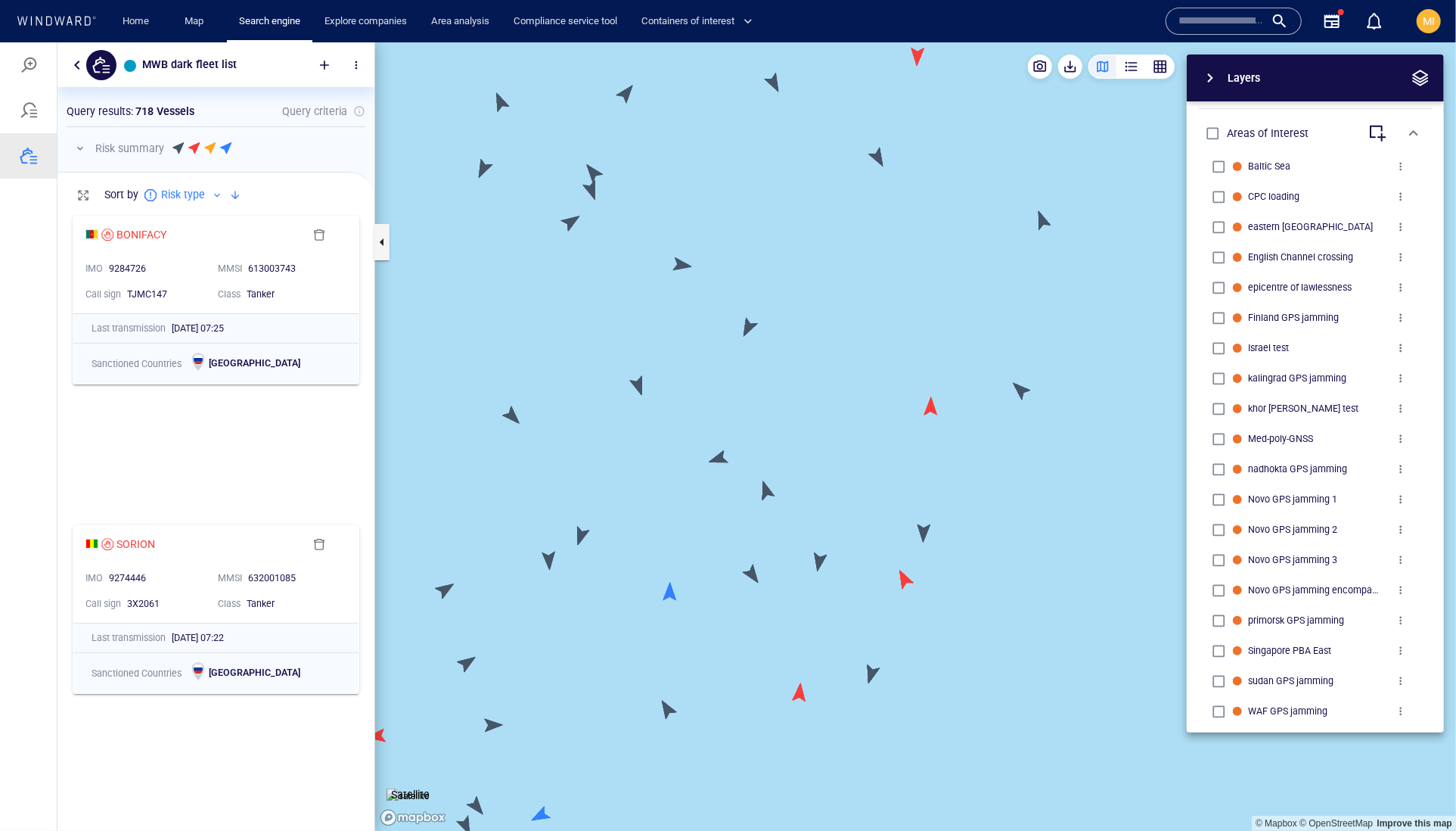
click at [683, 264] on canvas "Map" at bounding box center [915, 436] width 1081 height 789
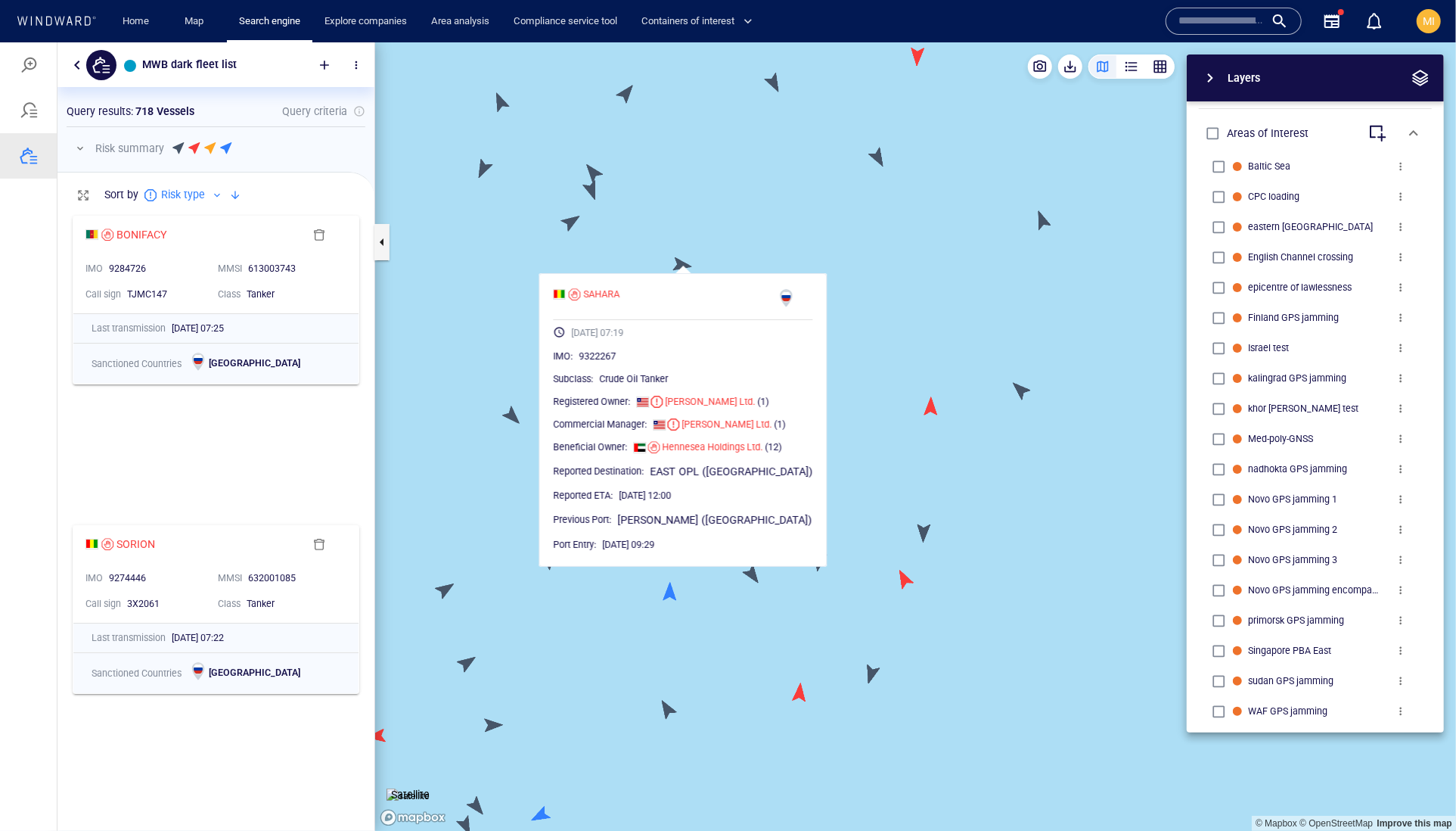
click at [679, 264] on canvas "Map" at bounding box center [915, 436] width 1081 height 789
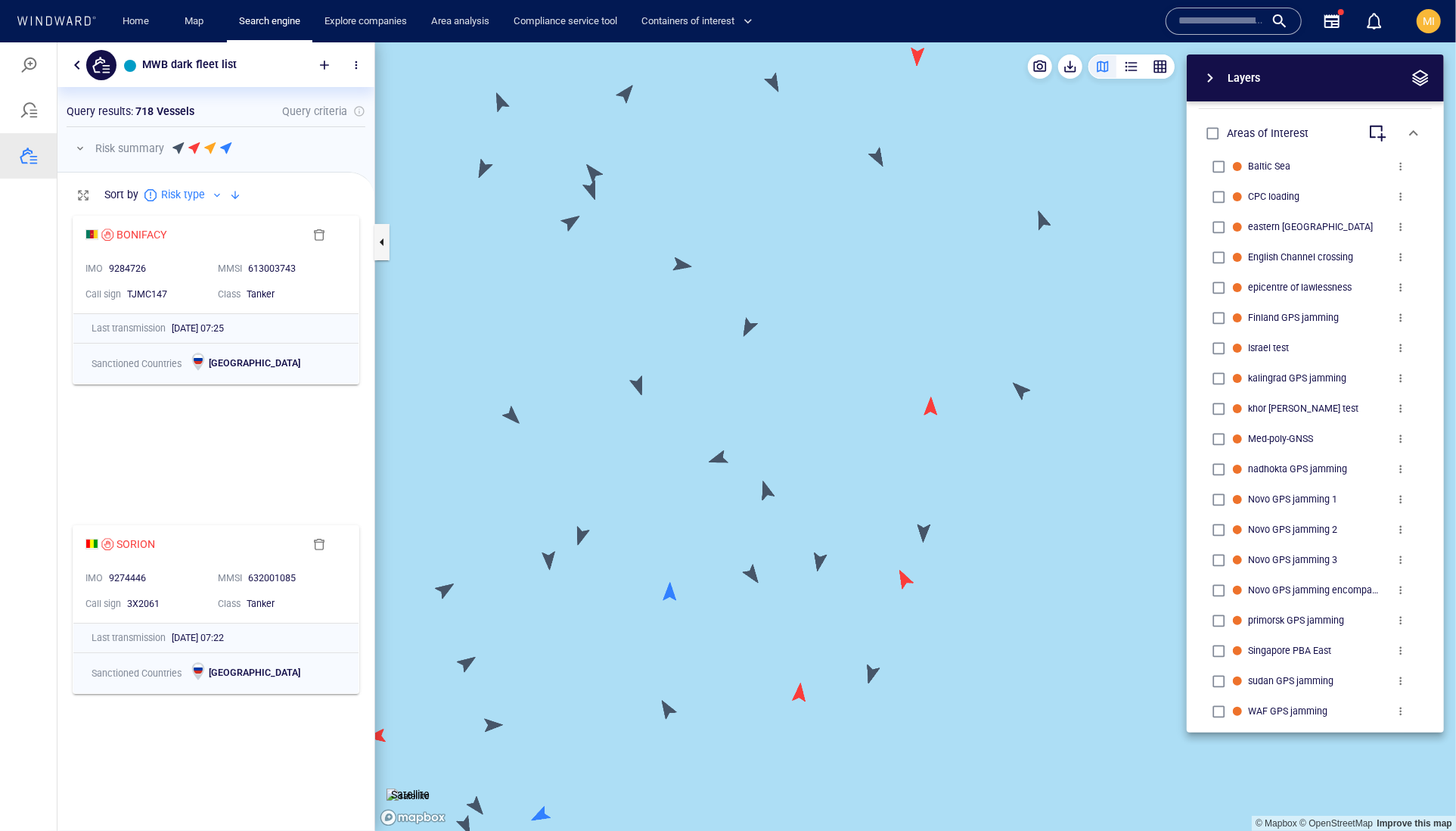
drag, startPoint x: 609, startPoint y: 247, endPoint x: 704, endPoint y: 309, distance: 113.4
click at [703, 308] on canvas "Map" at bounding box center [915, 436] width 1081 height 789
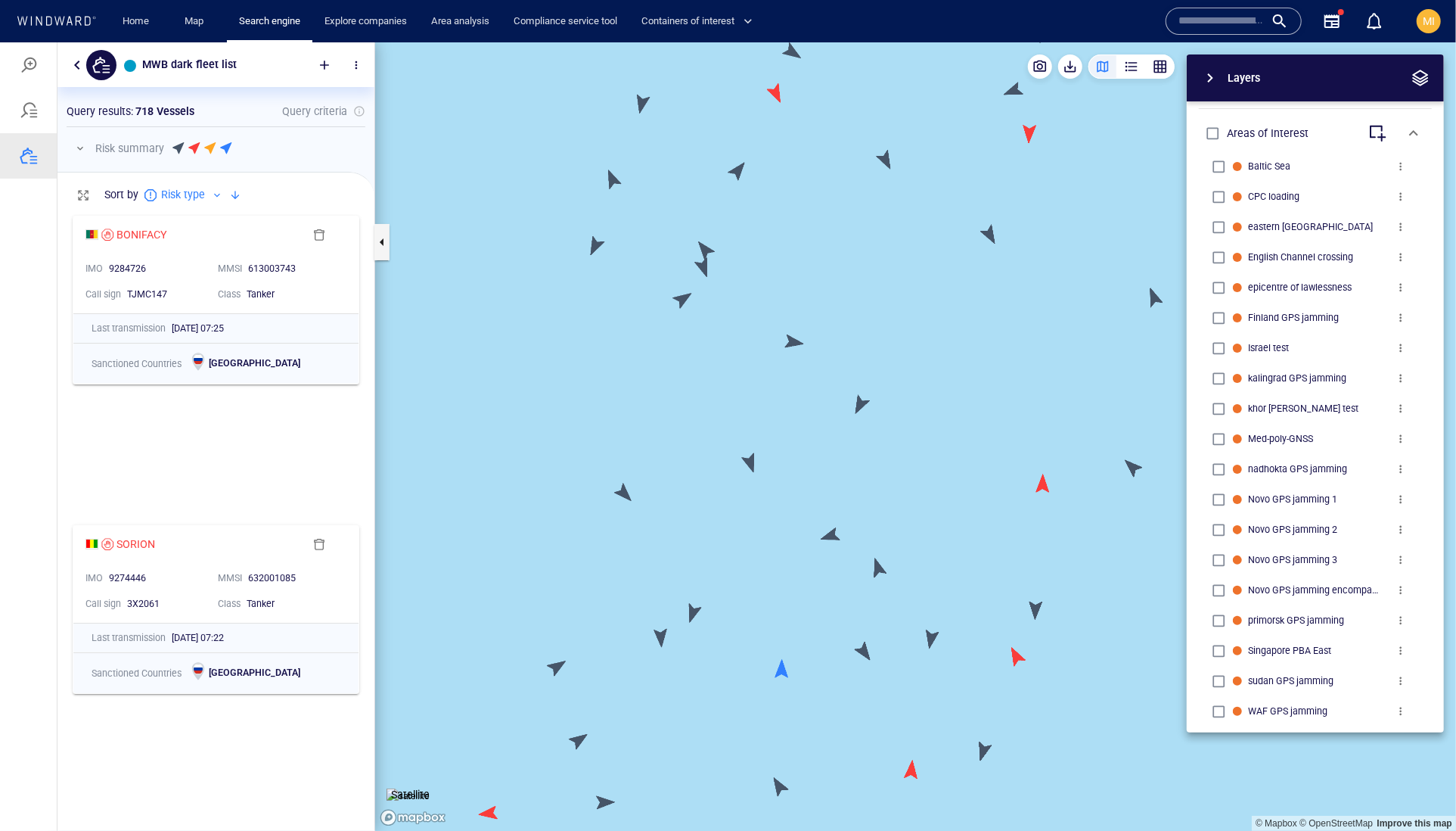
click at [683, 304] on canvas "Map" at bounding box center [915, 436] width 1081 height 789
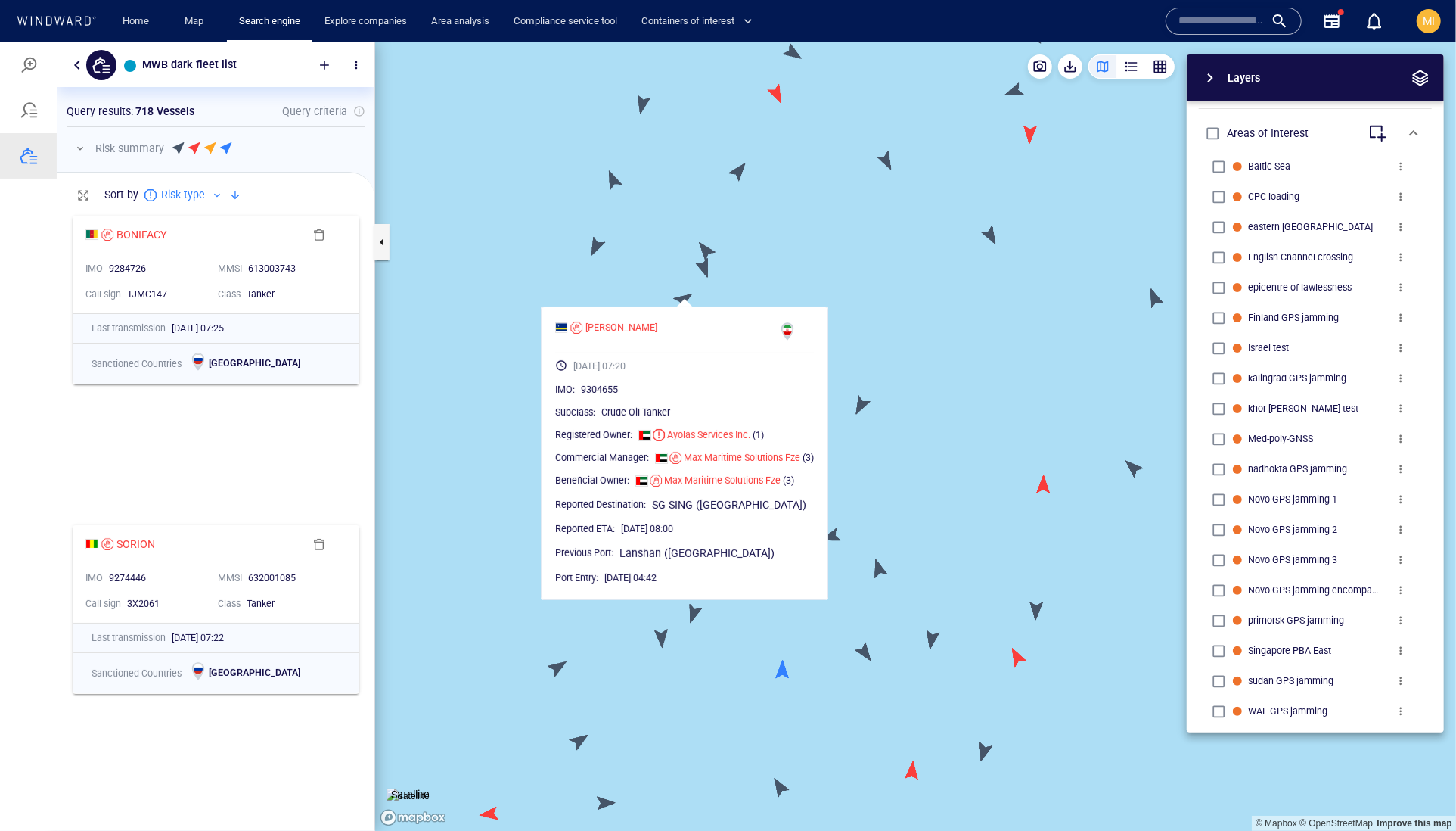
click at [615, 269] on canvas "Map" at bounding box center [915, 436] width 1081 height 789
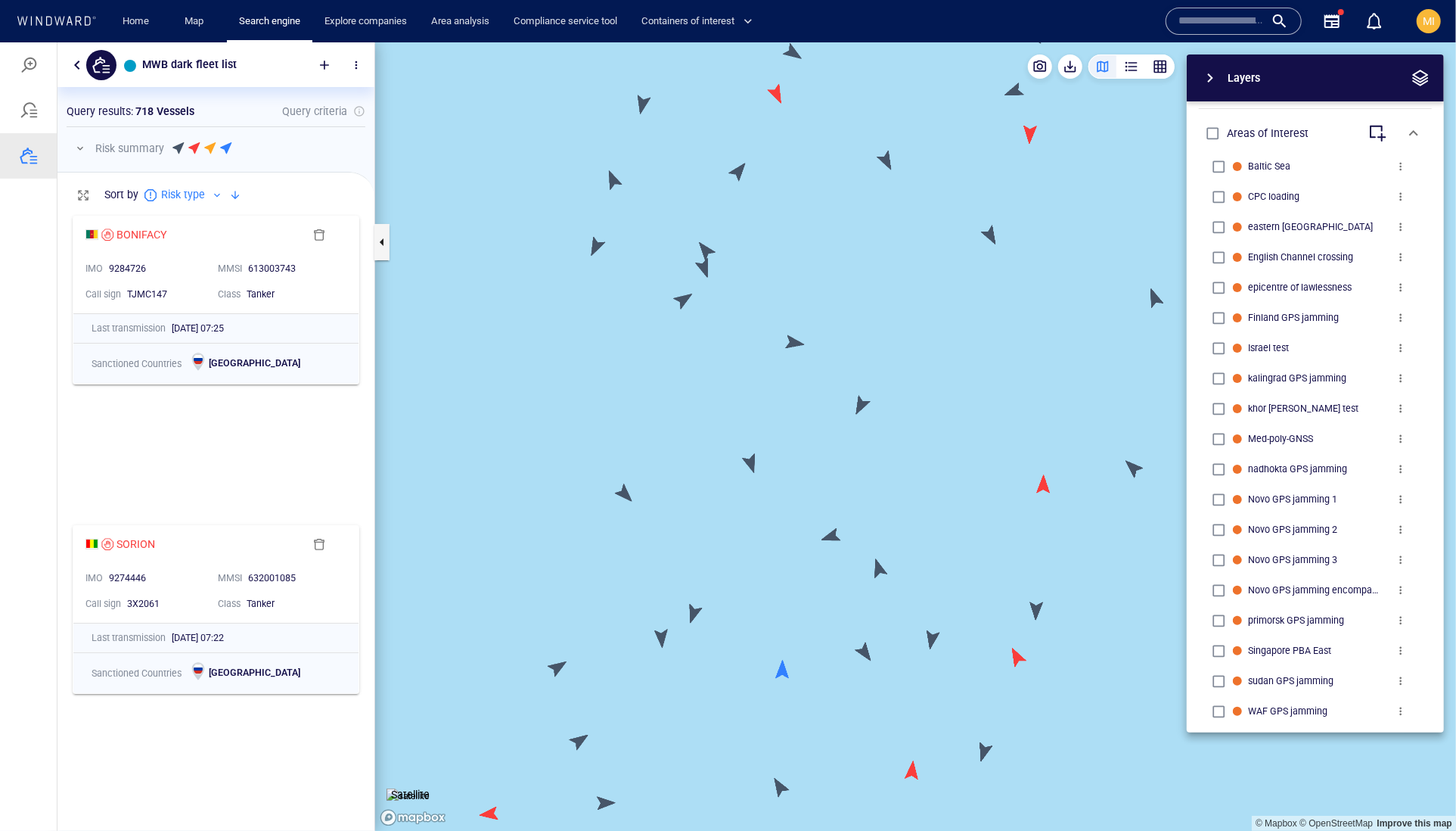
click at [593, 248] on canvas "Map" at bounding box center [915, 436] width 1081 height 789
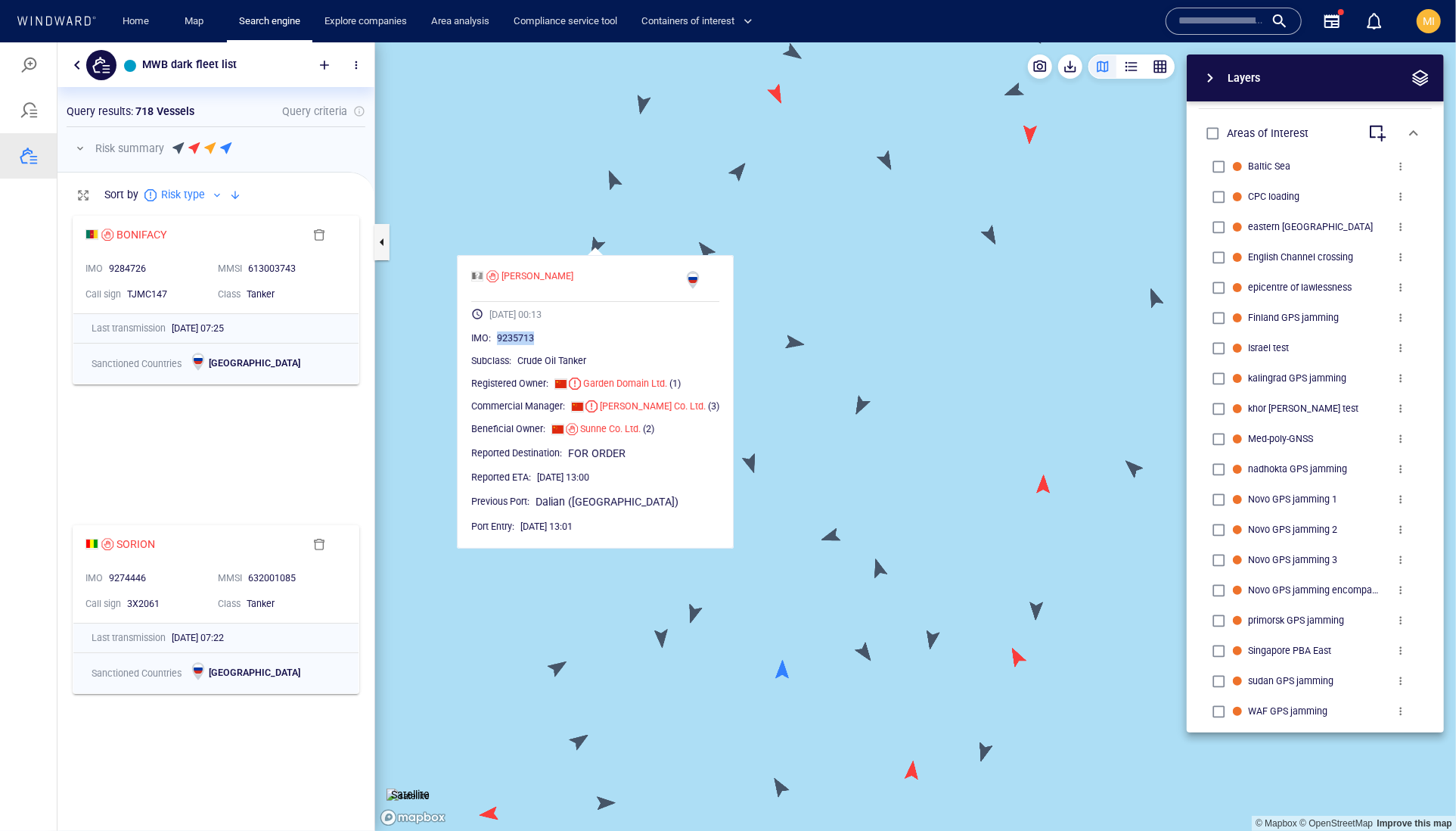
drag, startPoint x: 578, startPoint y: 369, endPoint x: 508, endPoint y: 372, distance: 70.1
click at [508, 345] on div "IMO : 9235713" at bounding box center [595, 337] width 248 height 15
click at [793, 245] on canvas "Map" at bounding box center [915, 436] width 1081 height 789
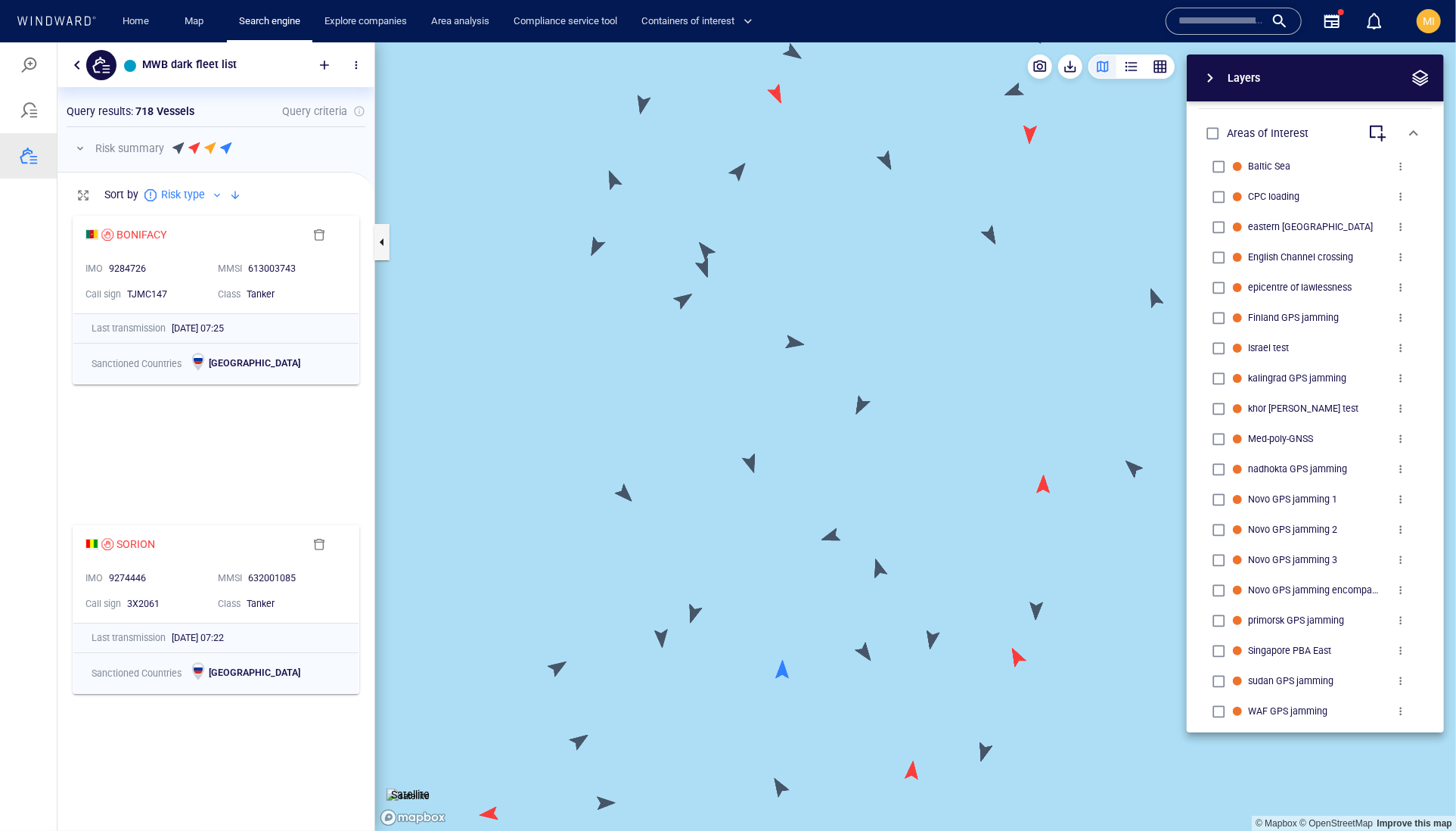
click at [617, 179] on canvas "Map" at bounding box center [915, 436] width 1081 height 789
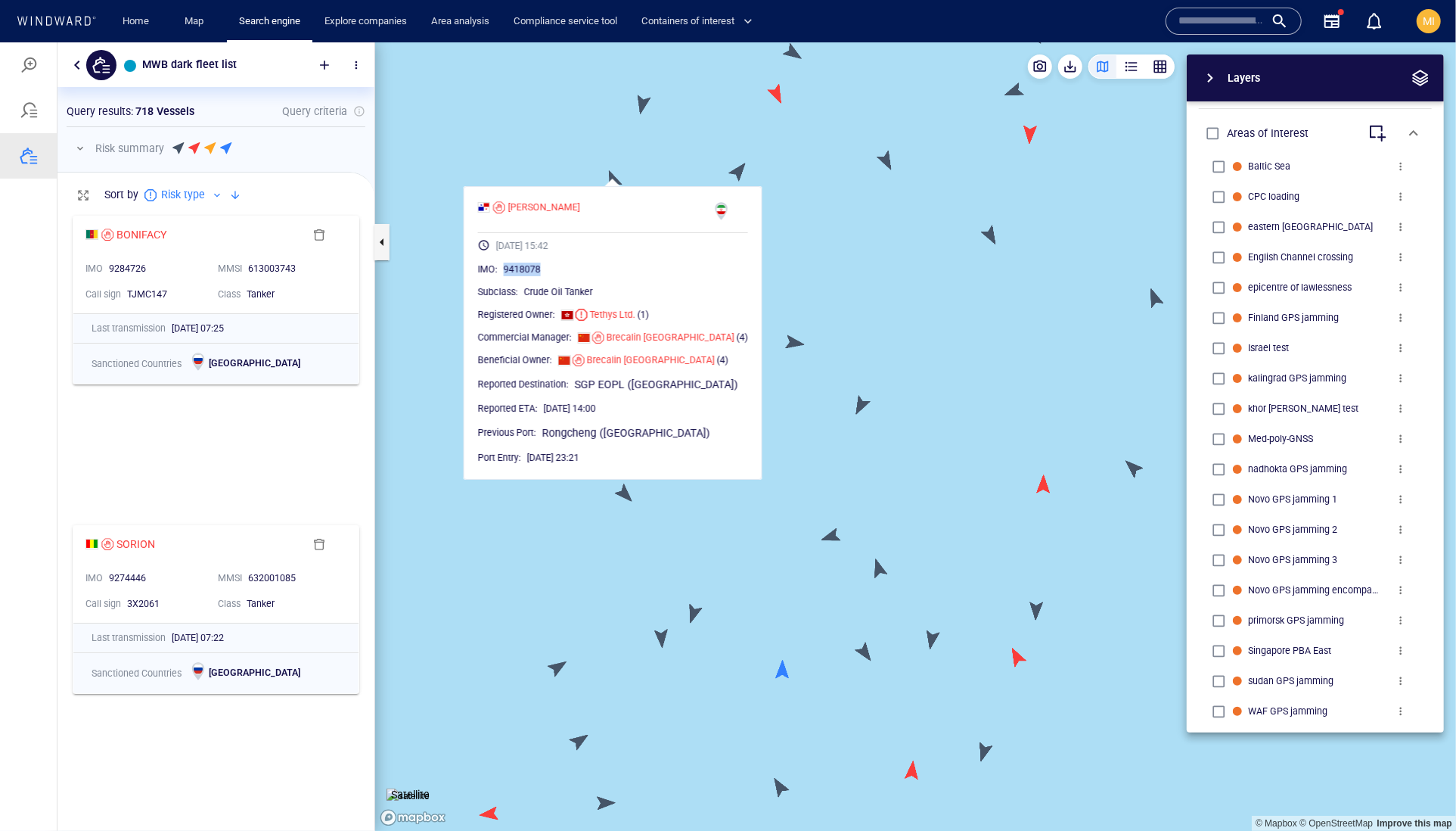
drag, startPoint x: 592, startPoint y: 304, endPoint x: 525, endPoint y: 294, distance: 67.7
click at [525, 276] on div "IMO : 9418078" at bounding box center [613, 269] width 270 height 15
click at [824, 278] on canvas "Map" at bounding box center [915, 436] width 1081 height 789
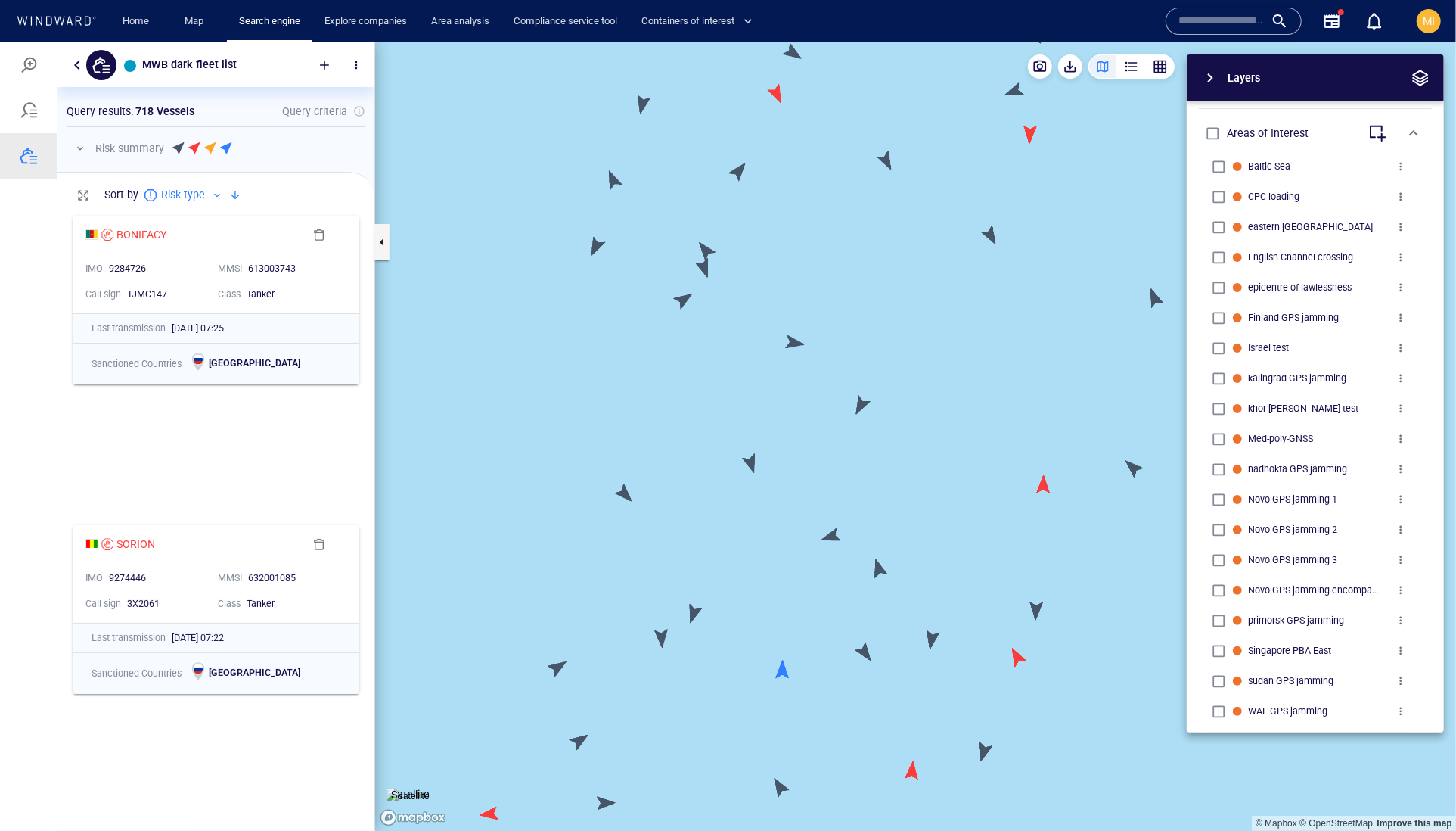
click at [738, 169] on canvas "Map" at bounding box center [915, 436] width 1081 height 789
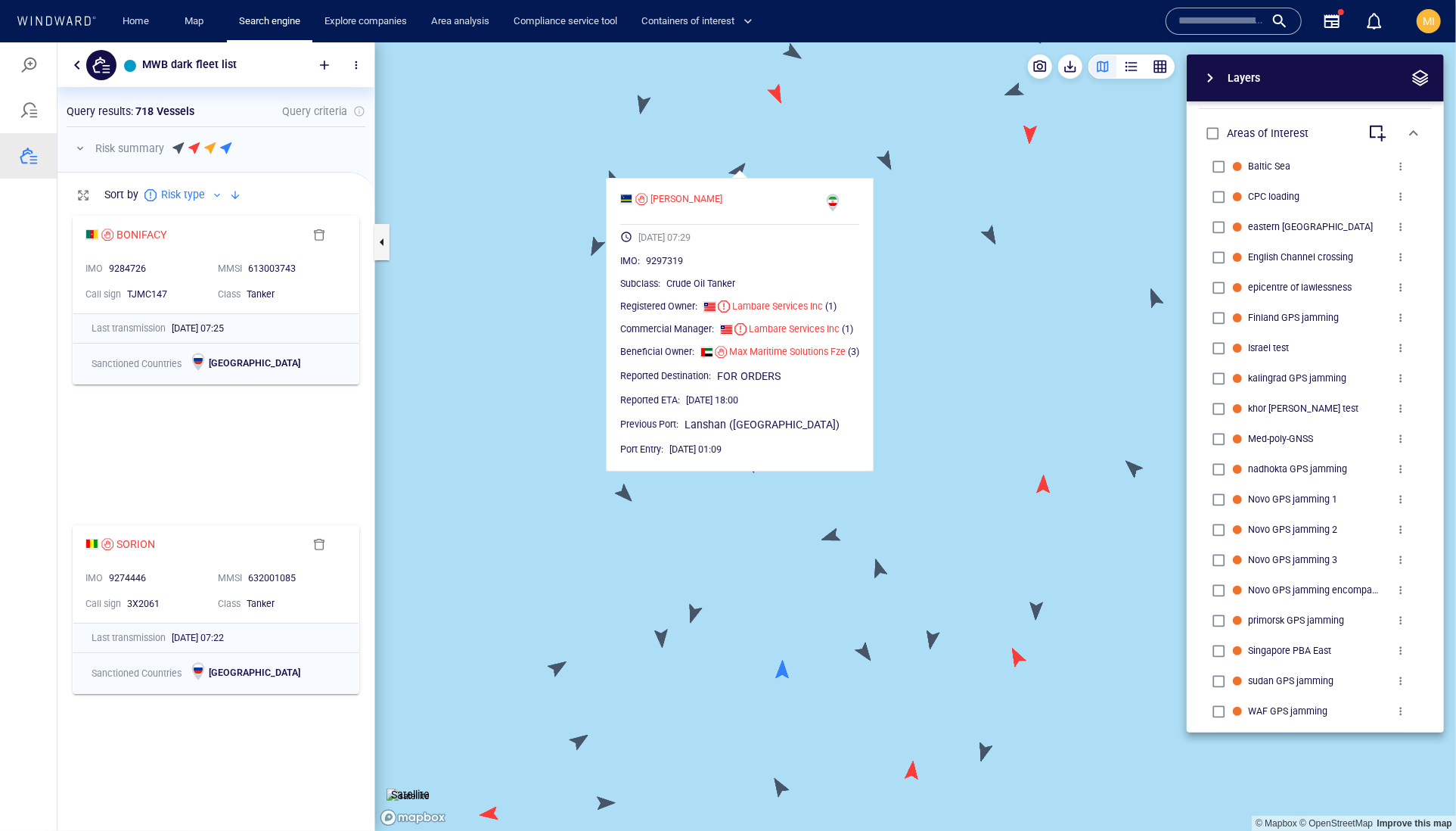
click at [700, 155] on canvas "Map" at bounding box center [915, 436] width 1081 height 789
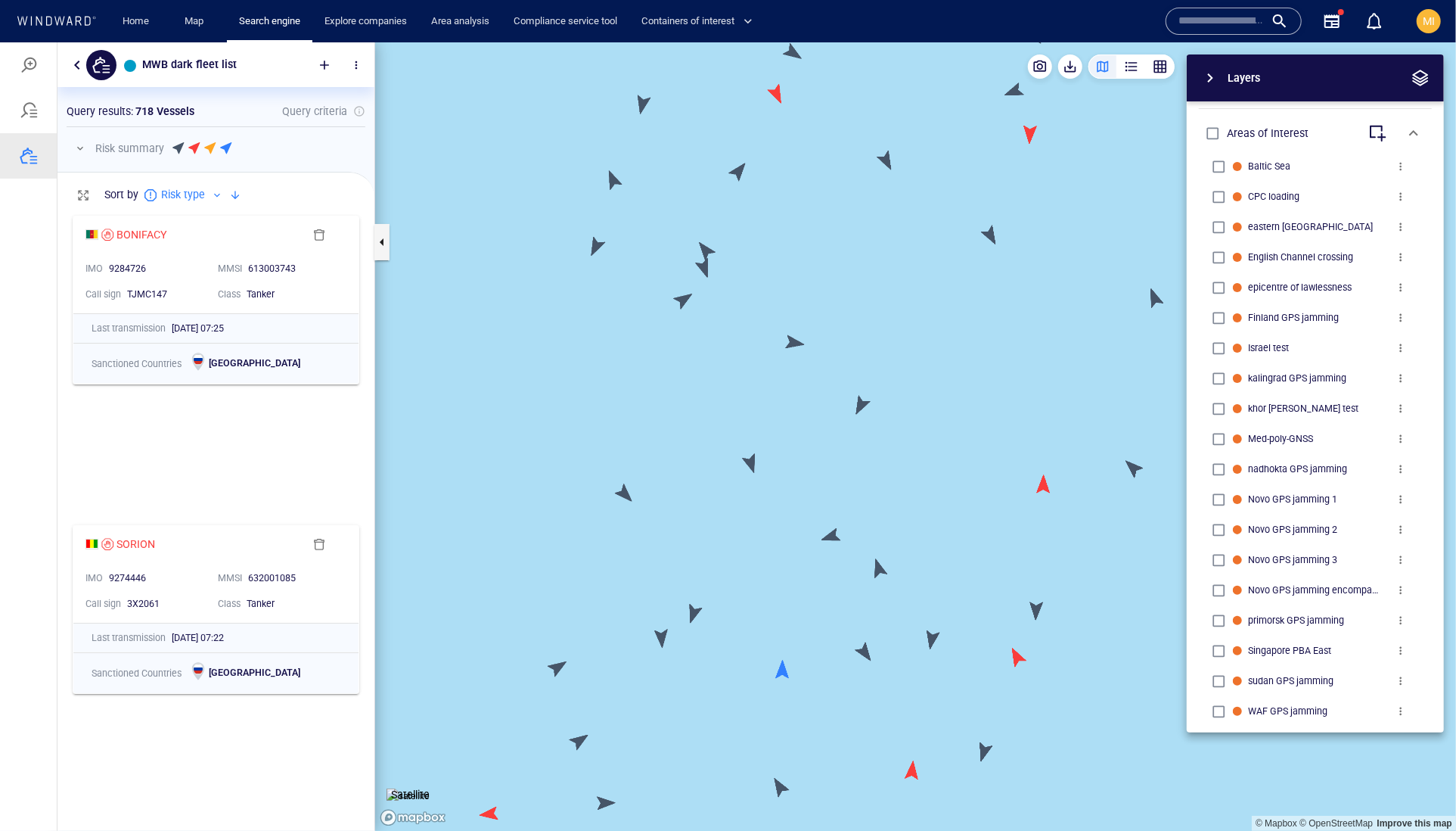
click at [639, 108] on canvas "Map" at bounding box center [915, 436] width 1081 height 789
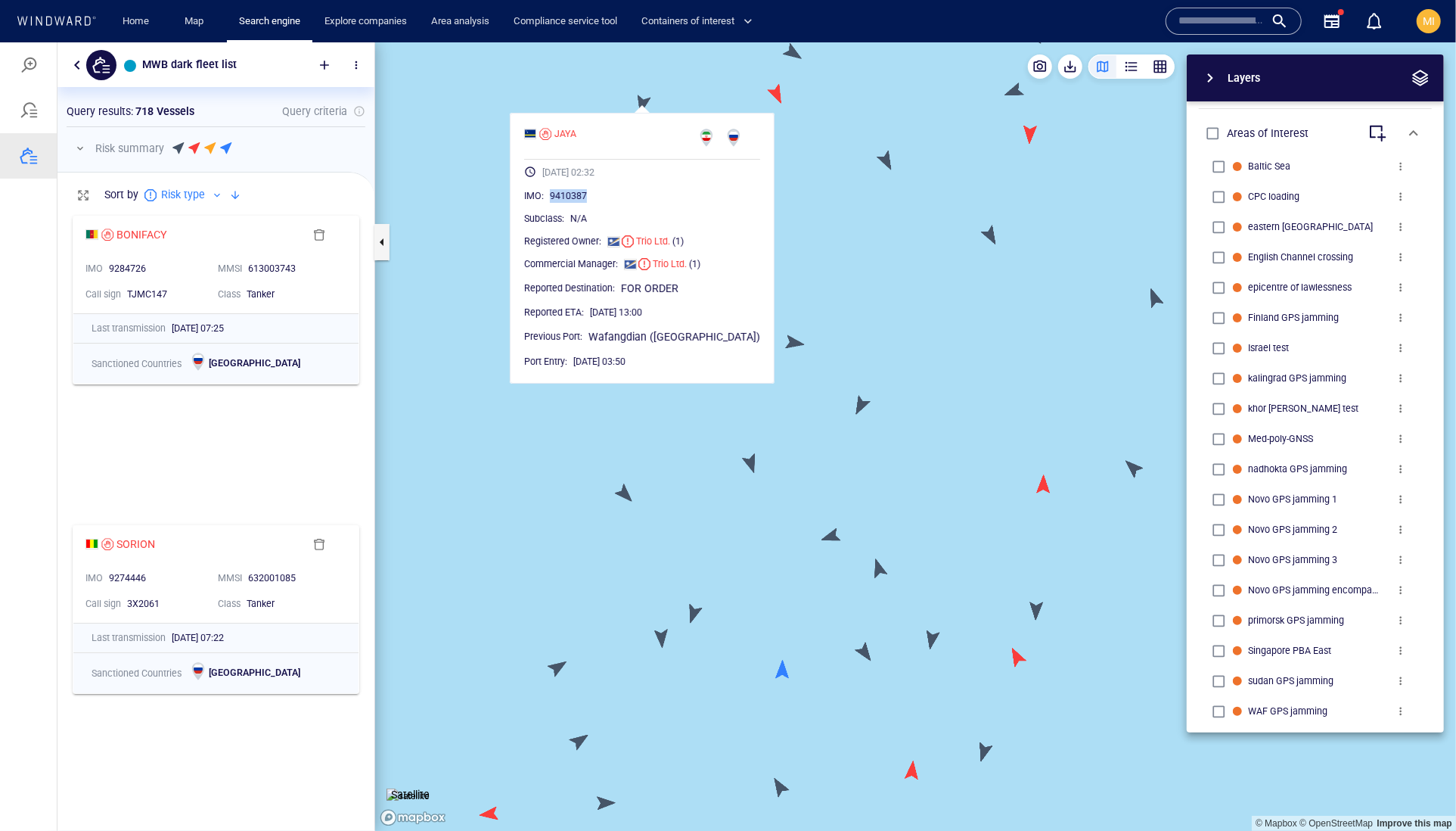
drag, startPoint x: 624, startPoint y: 231, endPoint x: 558, endPoint y: 227, distance: 66.1
click at [558, 203] on div "9410387" at bounding box center [655, 195] width 210 height 15
click at [857, 222] on canvas "Map" at bounding box center [915, 436] width 1081 height 789
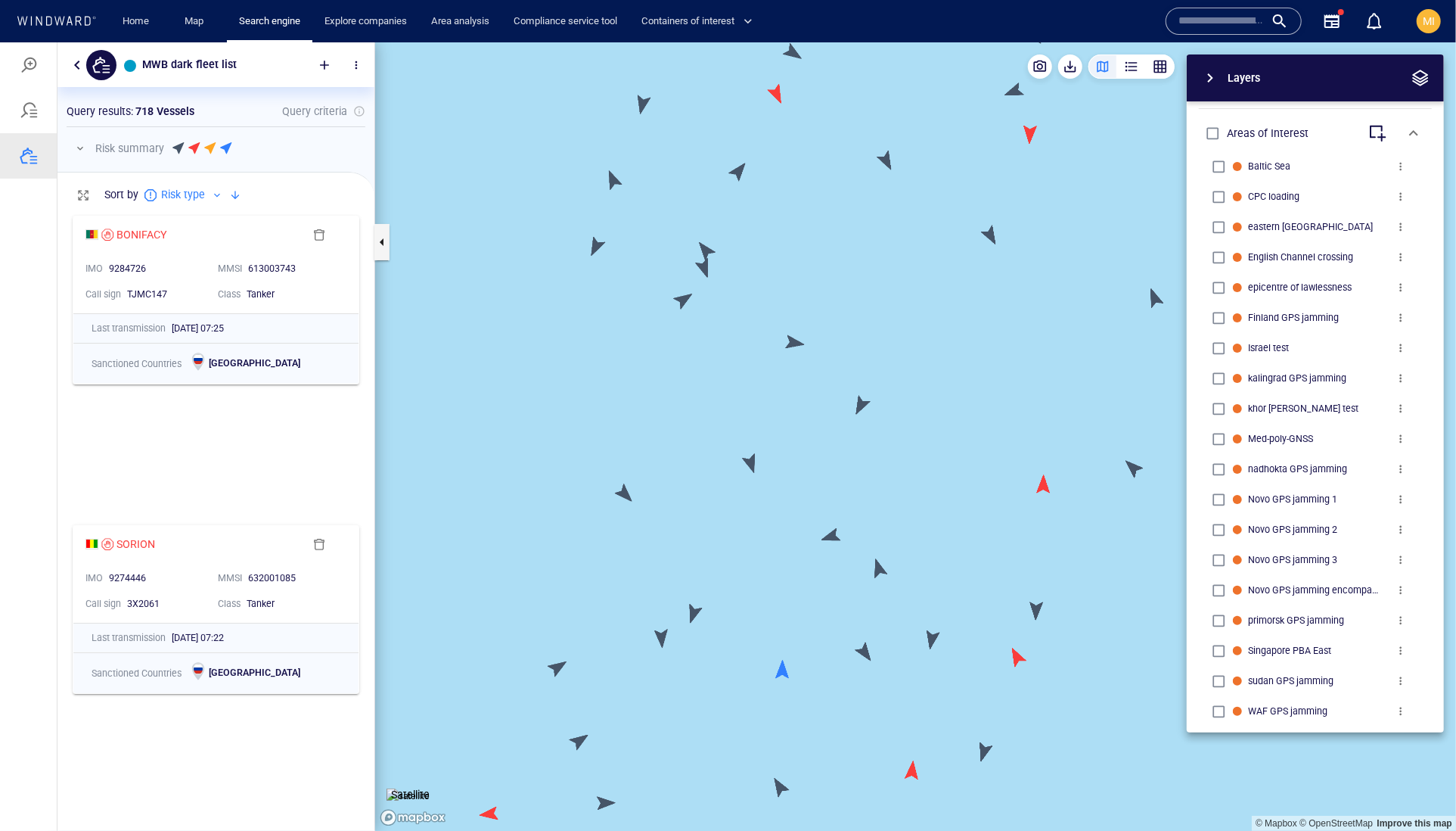
drag, startPoint x: 843, startPoint y: 204, endPoint x: 794, endPoint y: 368, distance: 171.2
click at [794, 368] on canvas "Map" at bounding box center [915, 436] width 1081 height 789
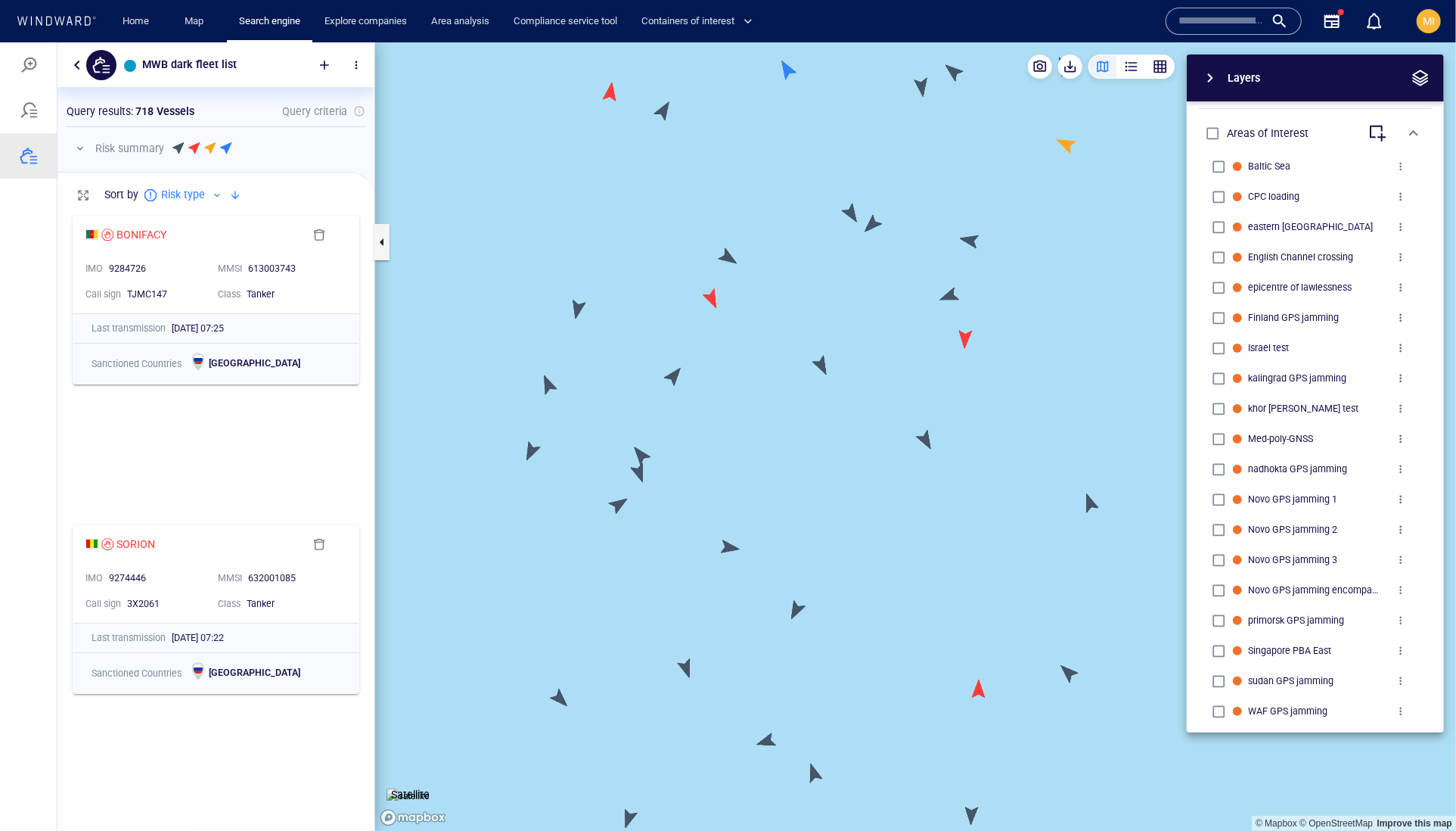
click at [674, 373] on canvas "Map" at bounding box center [915, 436] width 1081 height 789
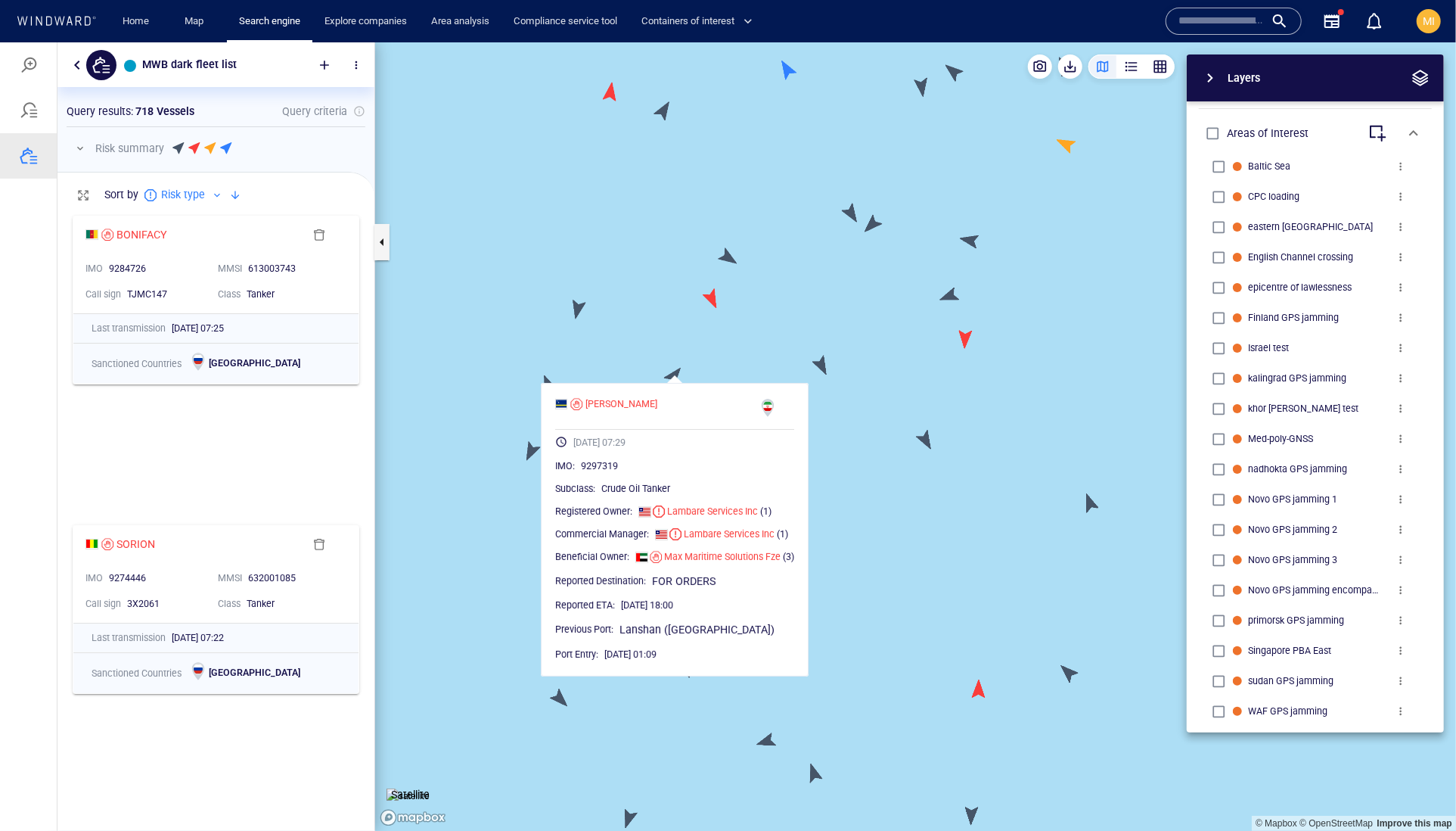
click at [674, 373] on canvas "Map" at bounding box center [915, 436] width 1081 height 789
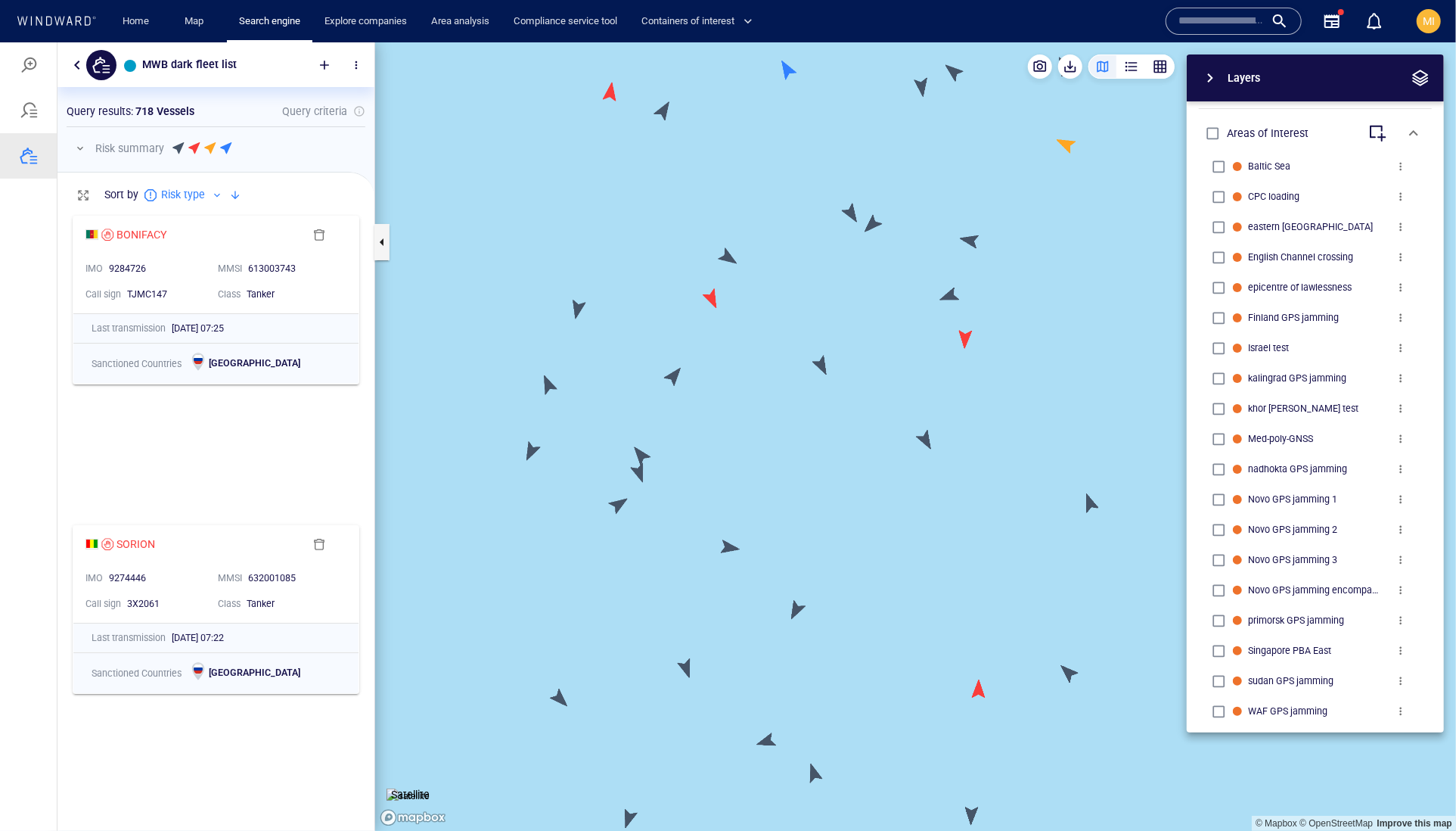
click at [711, 300] on canvas "Map" at bounding box center [915, 436] width 1081 height 789
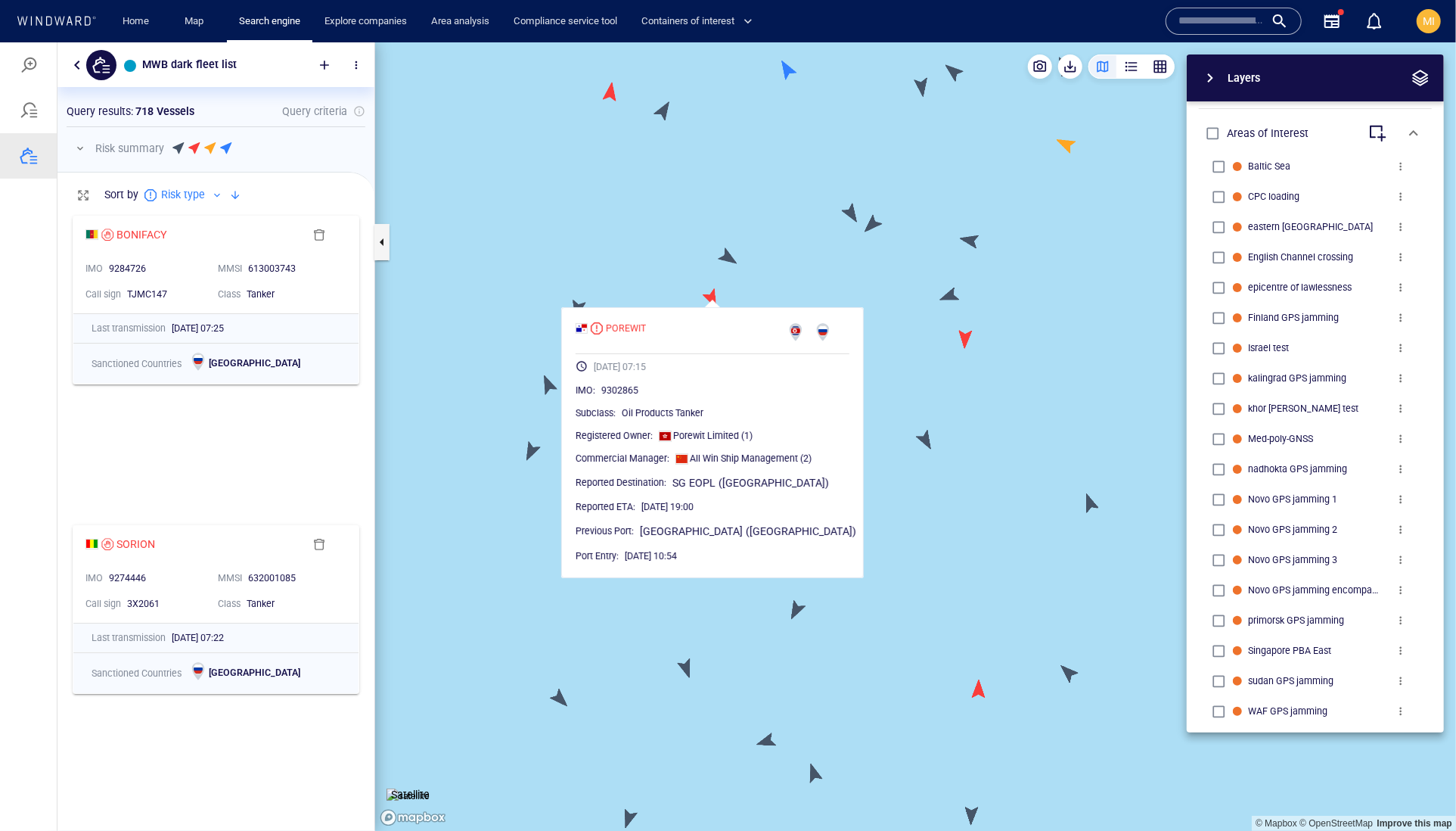
click at [711, 300] on canvas "Map" at bounding box center [915, 436] width 1081 height 789
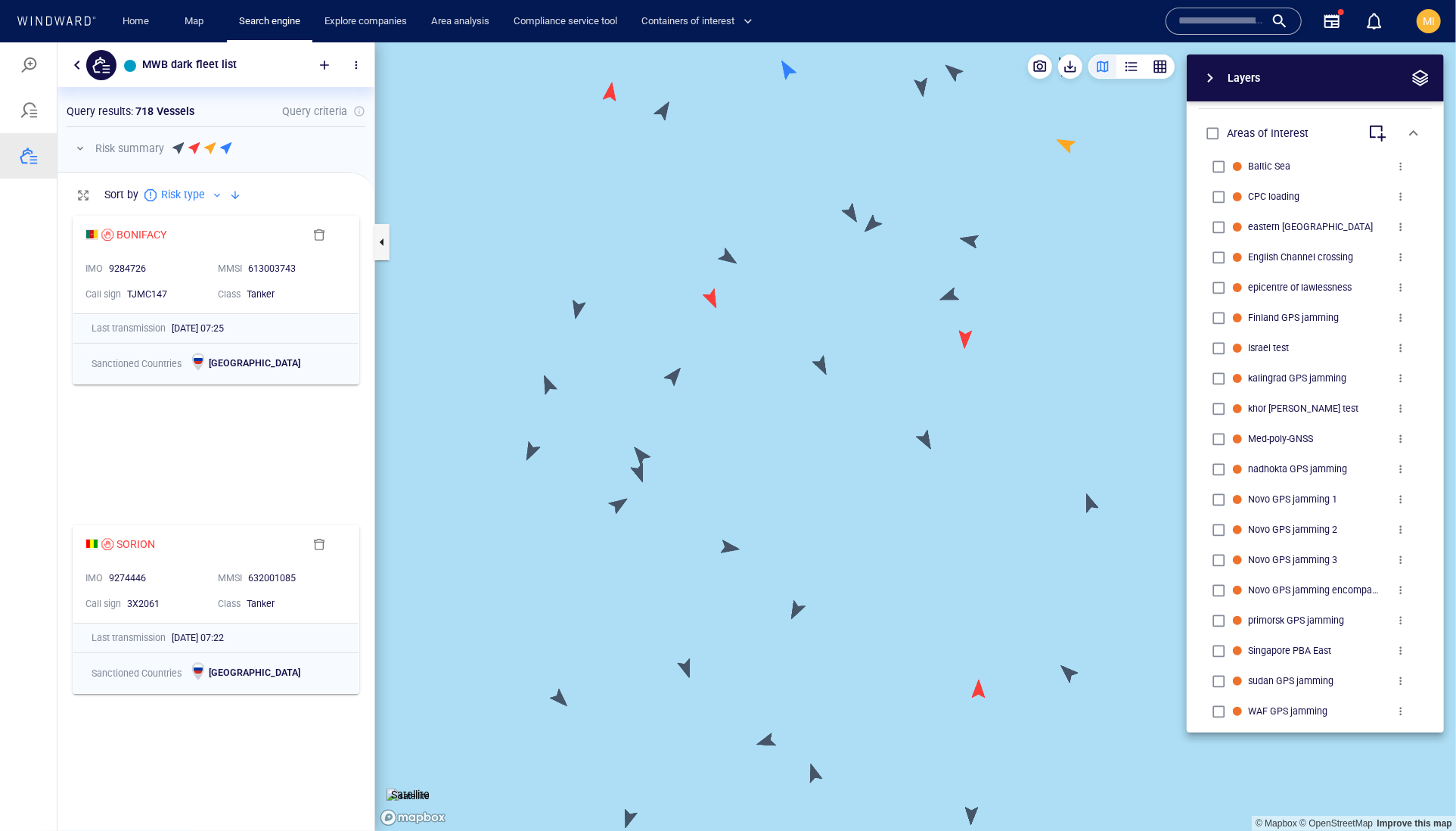
click at [820, 364] on canvas "Map" at bounding box center [915, 436] width 1081 height 789
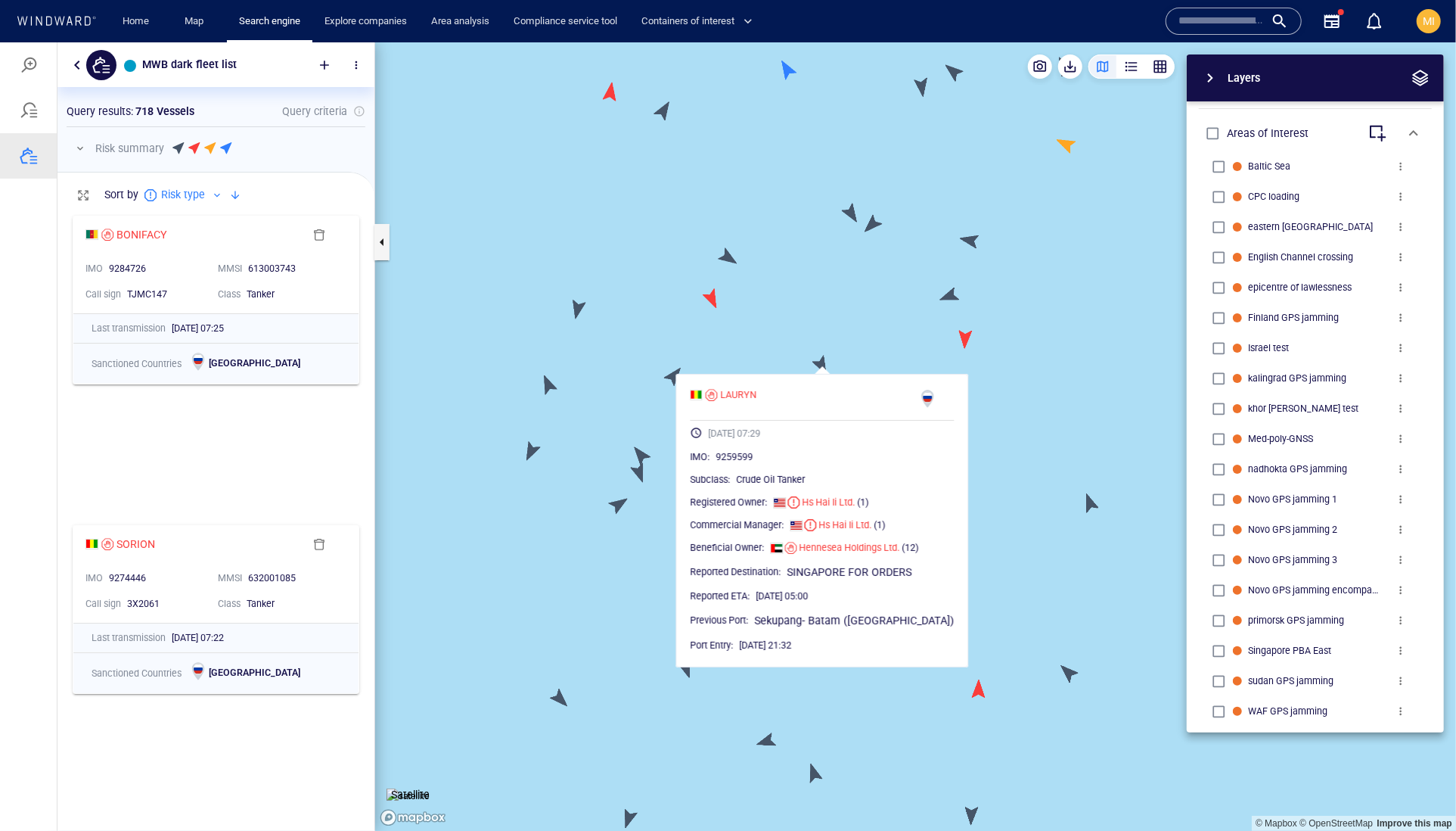
click at [820, 364] on canvas "Map" at bounding box center [915, 436] width 1081 height 789
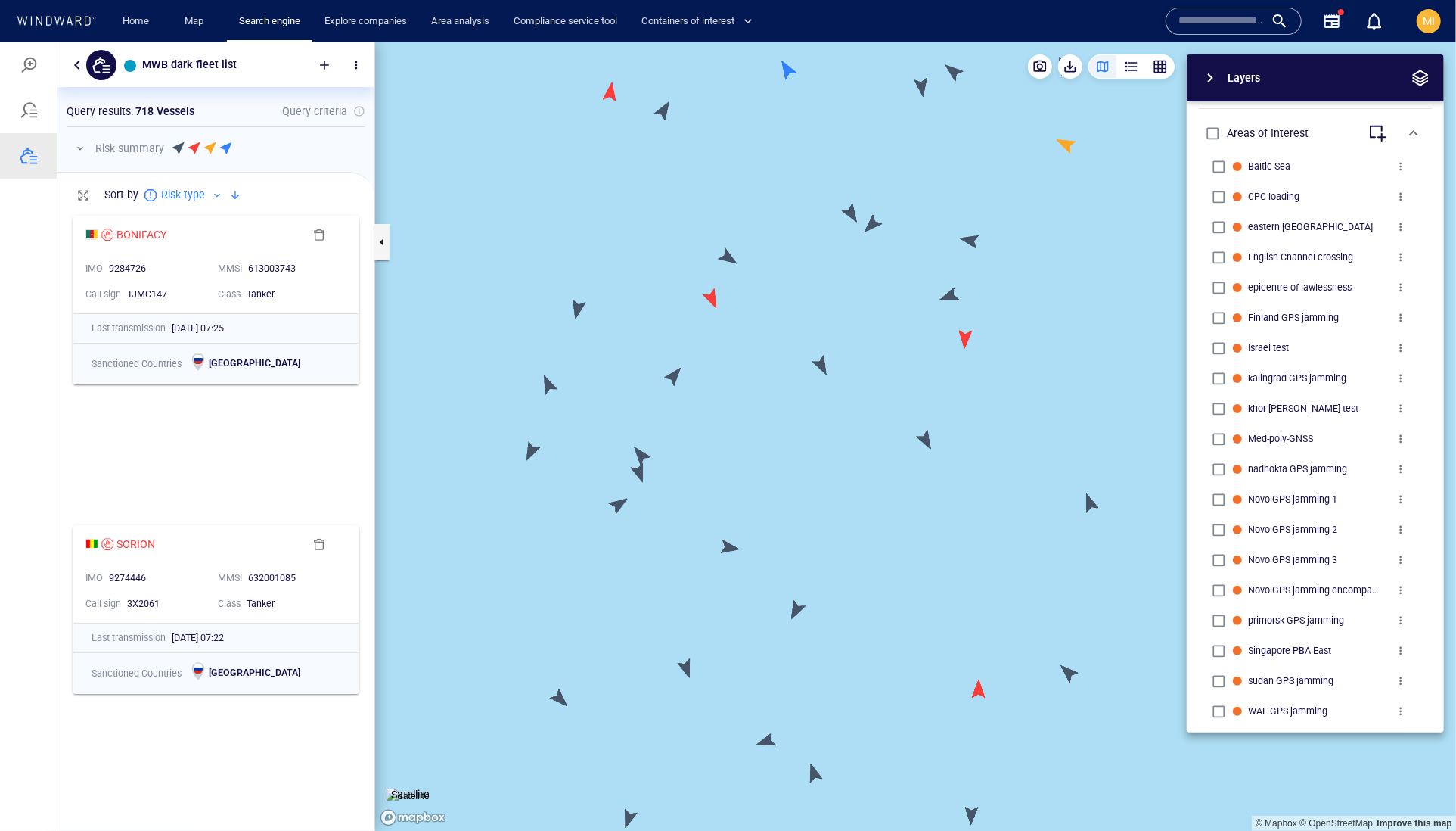
click at [966, 340] on canvas "Map" at bounding box center [915, 436] width 1081 height 789
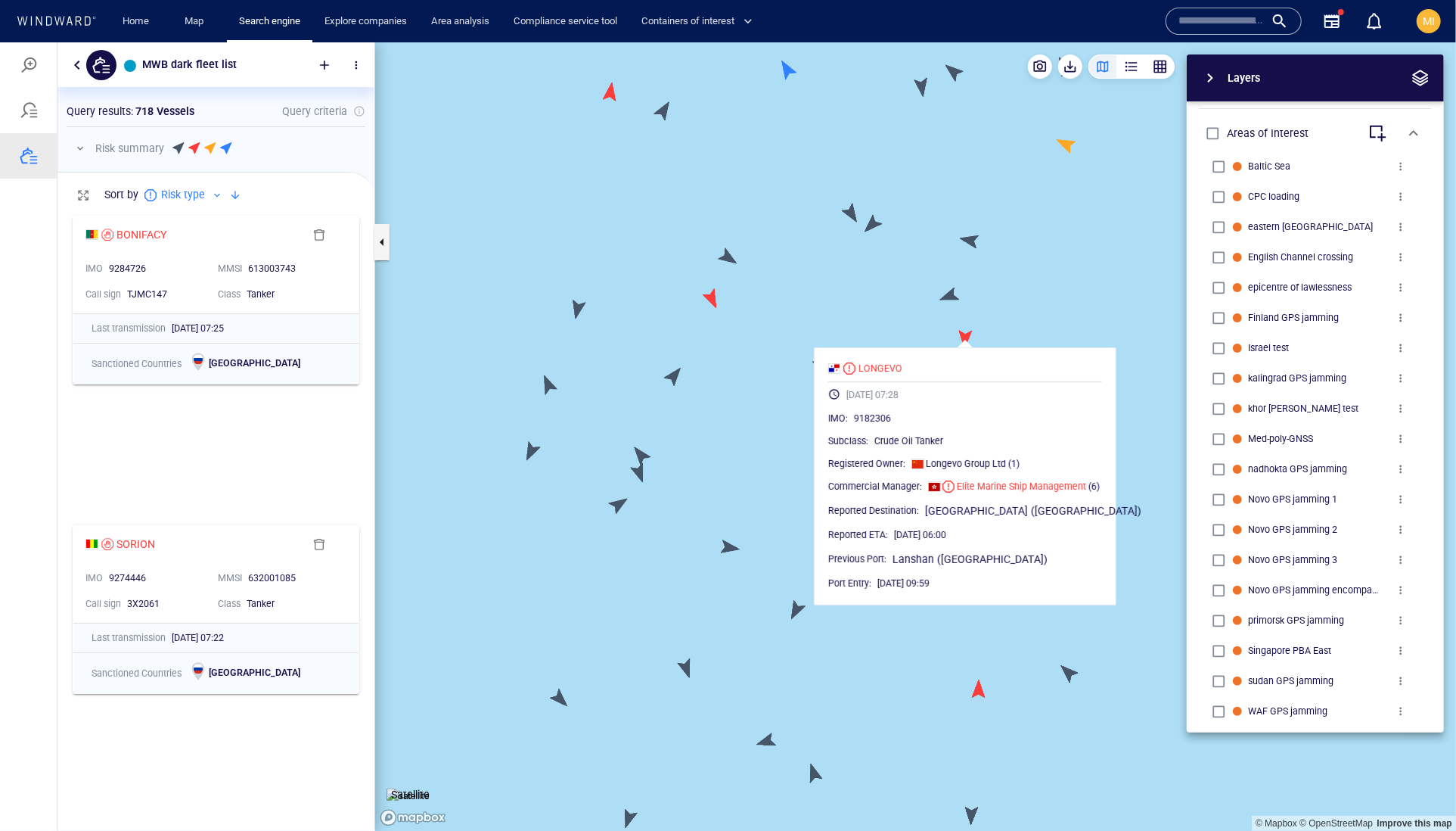
click at [926, 327] on canvas "Map" at bounding box center [915, 436] width 1081 height 789
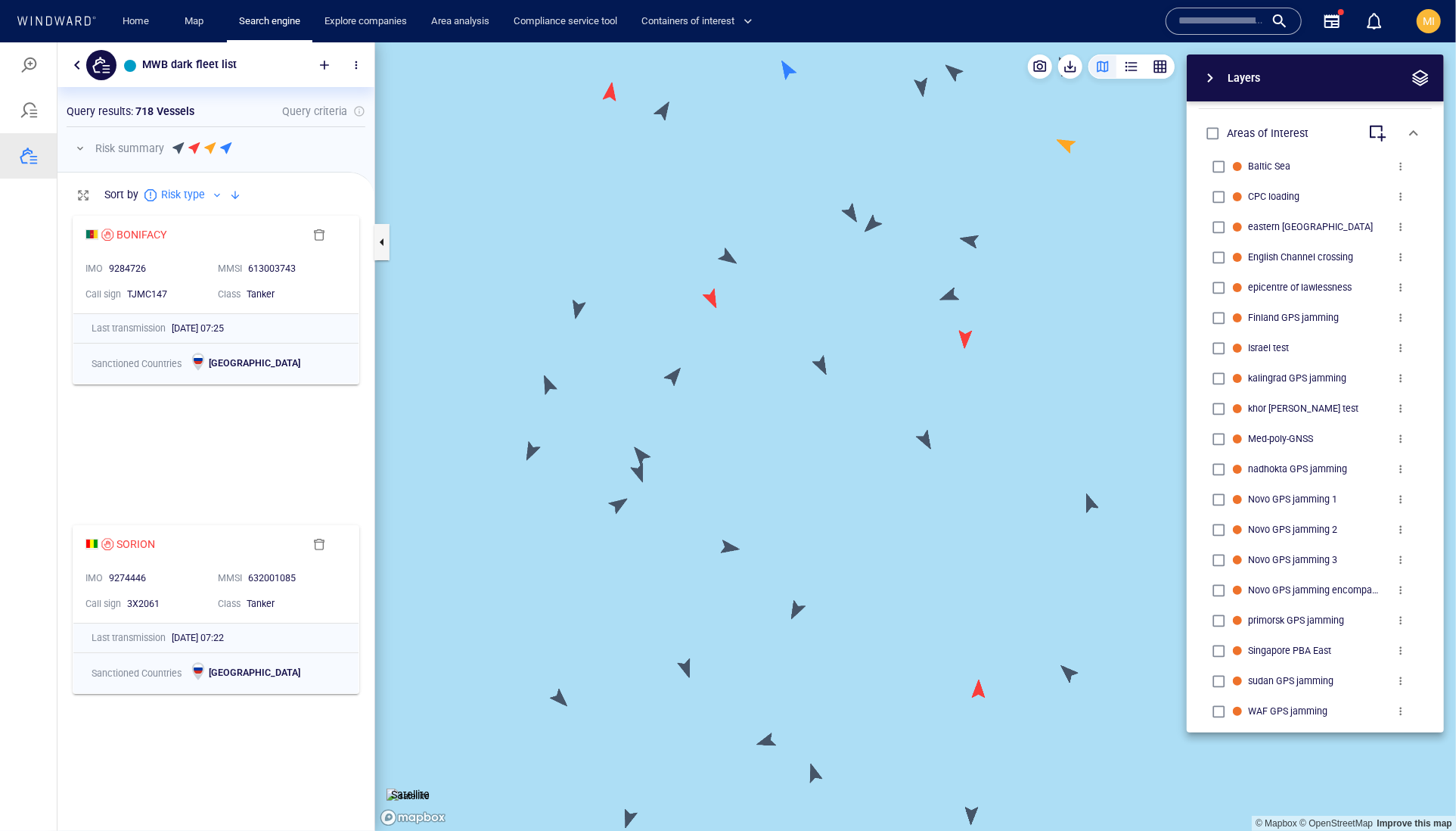
click at [950, 300] on canvas "Map" at bounding box center [915, 436] width 1081 height 789
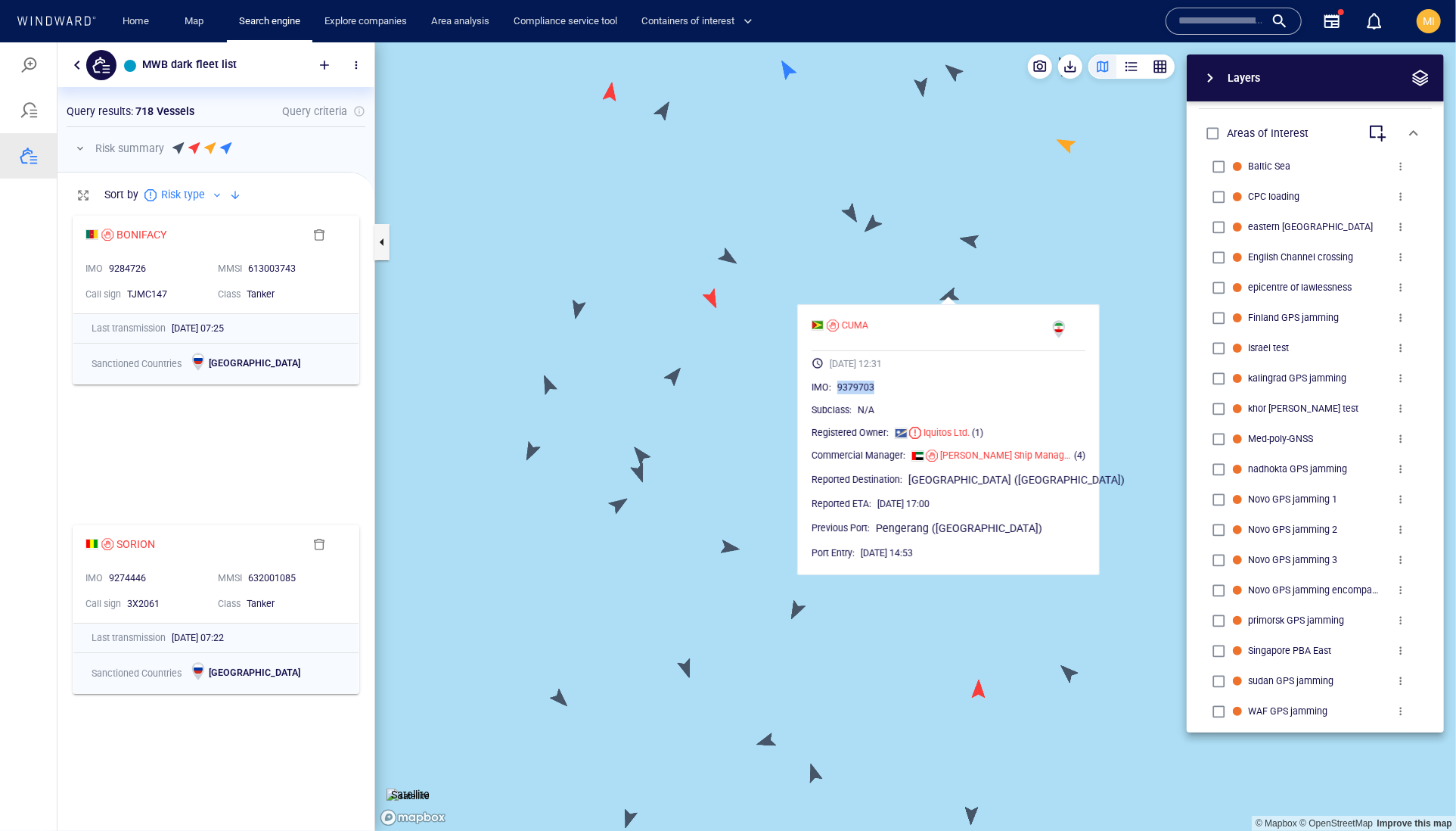
drag, startPoint x: 926, startPoint y: 418, endPoint x: 859, endPoint y: 421, distance: 67.1
click at [859, 395] on div "IMO : 9379703" at bounding box center [949, 386] width 274 height 15
click at [757, 350] on canvas "Map" at bounding box center [915, 436] width 1081 height 789
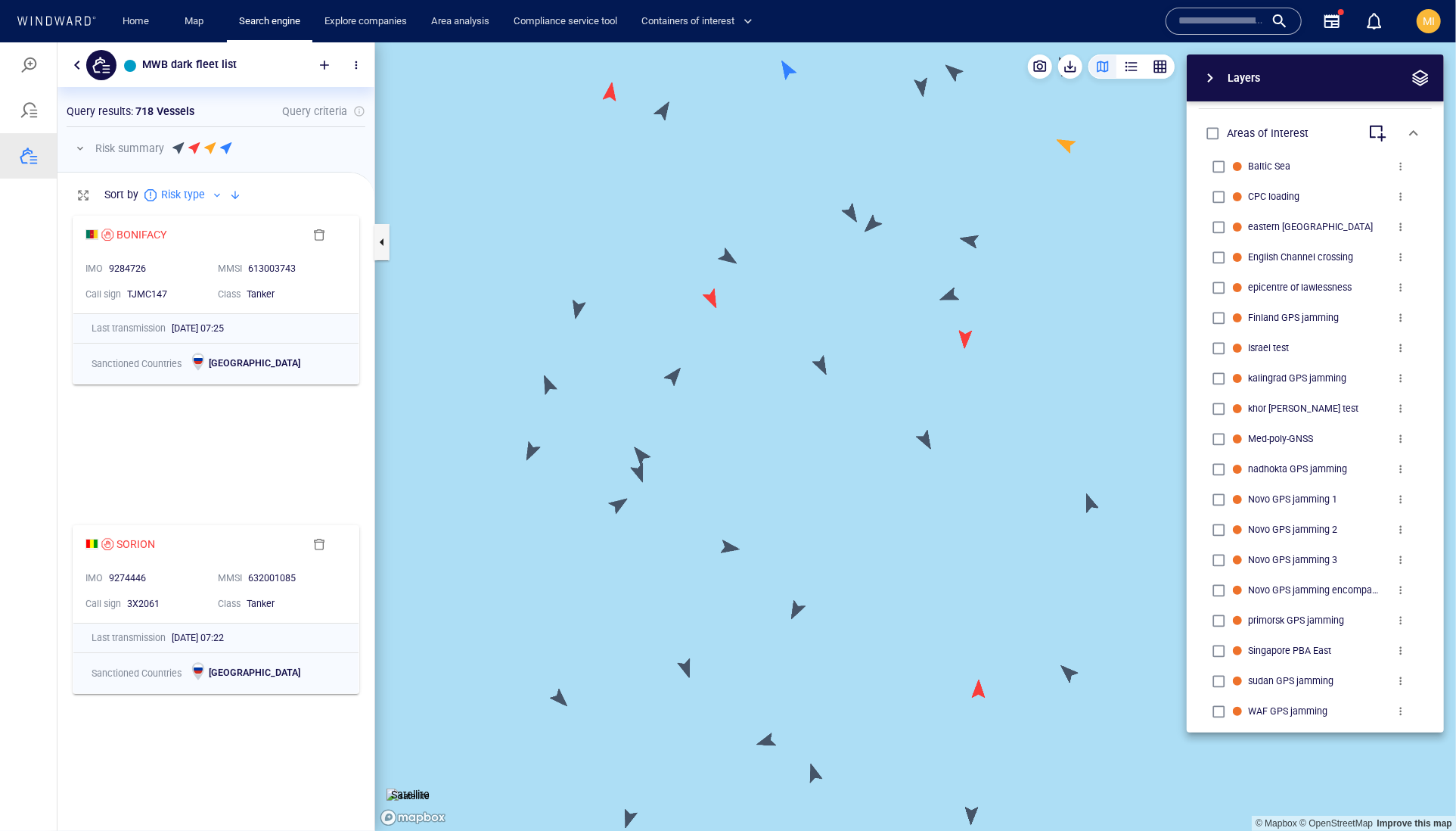
click at [727, 255] on canvas "Map" at bounding box center [915, 436] width 1081 height 789
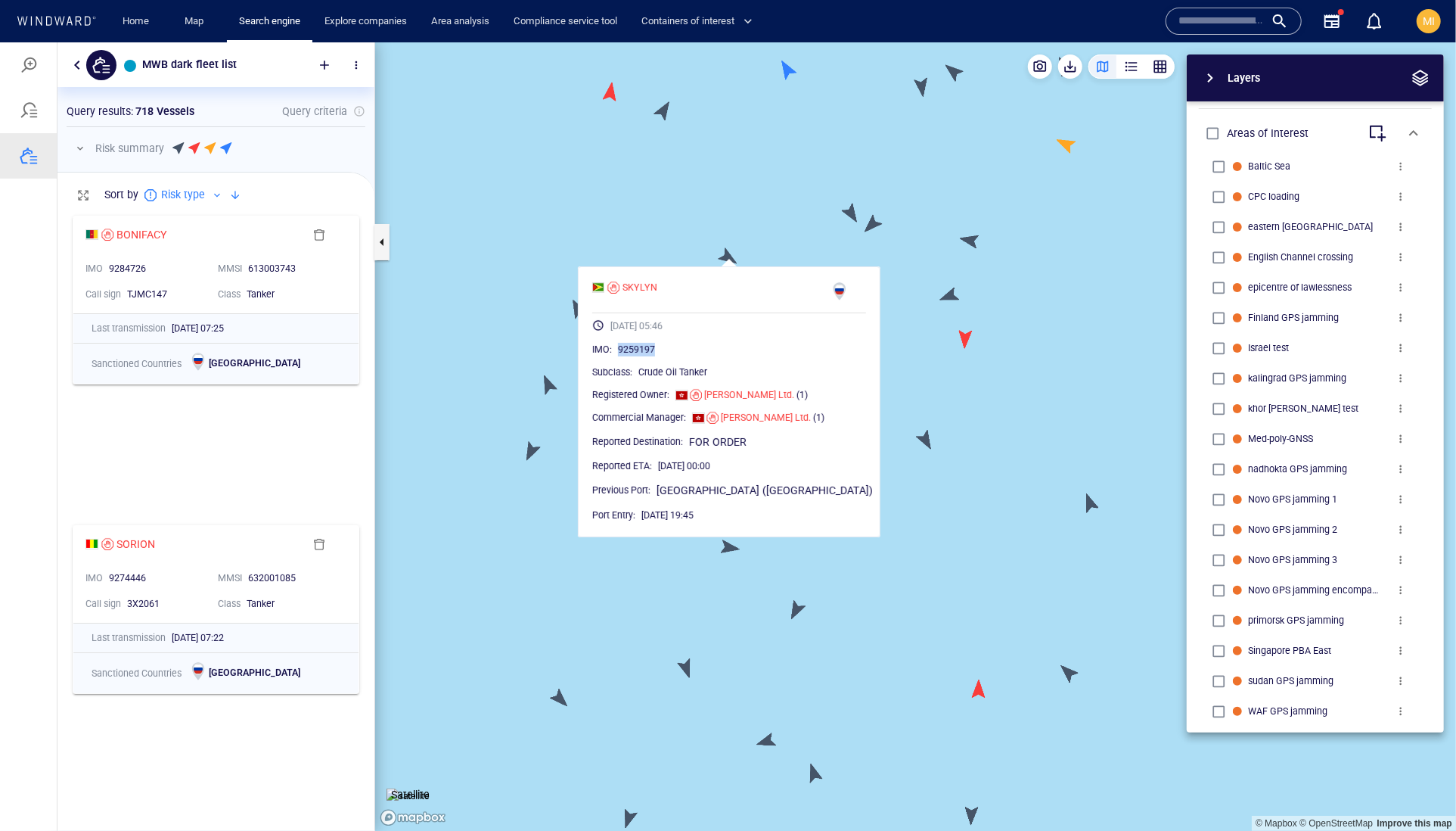
drag, startPoint x: 714, startPoint y: 382, endPoint x: 644, endPoint y: 382, distance: 70.0
click at [644, 356] on div "9259197" at bounding box center [742, 349] width 248 height 15
click at [674, 185] on canvas "Map" at bounding box center [915, 436] width 1081 height 789
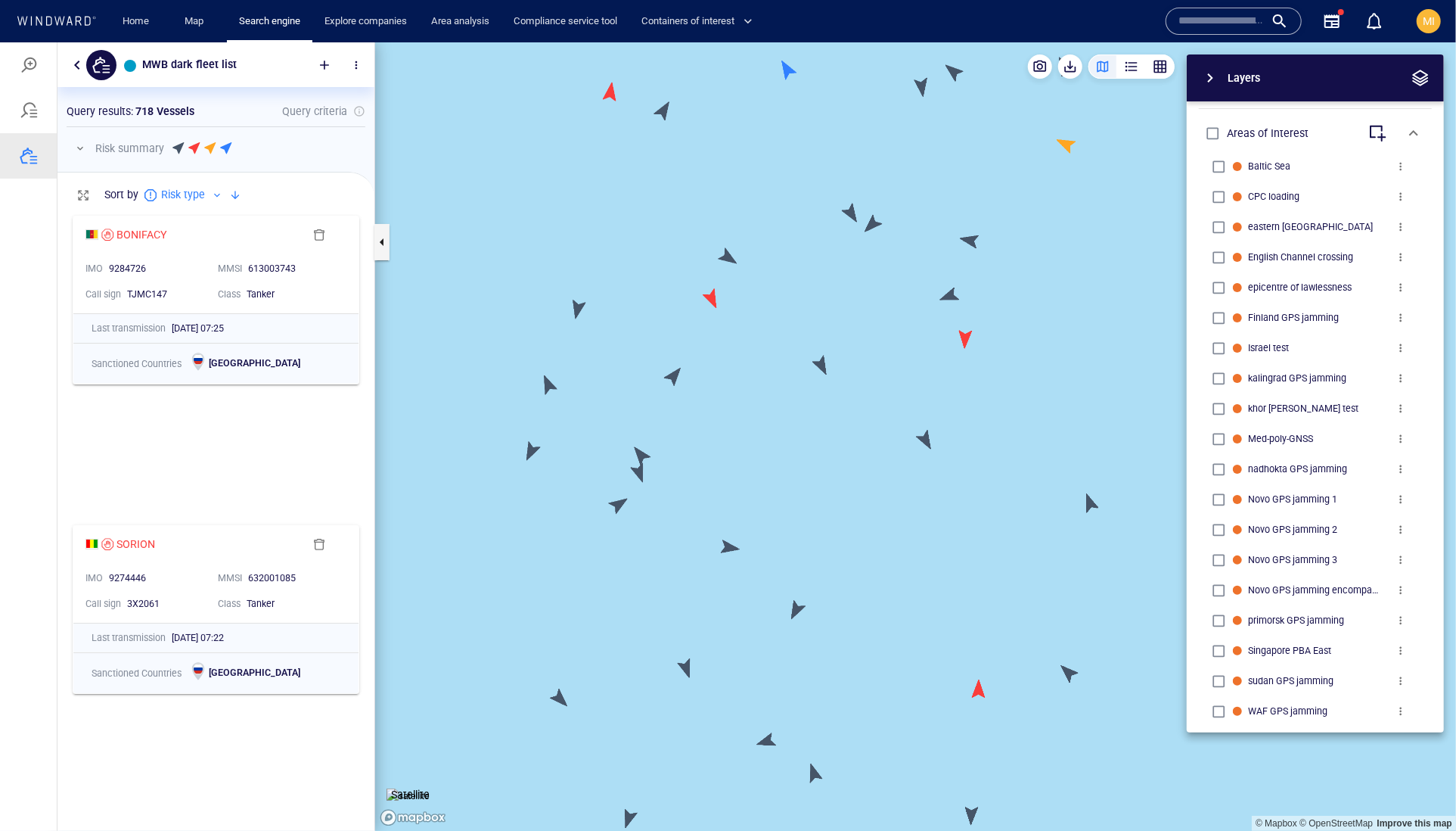
click at [660, 111] on canvas "Map" at bounding box center [915, 436] width 1081 height 789
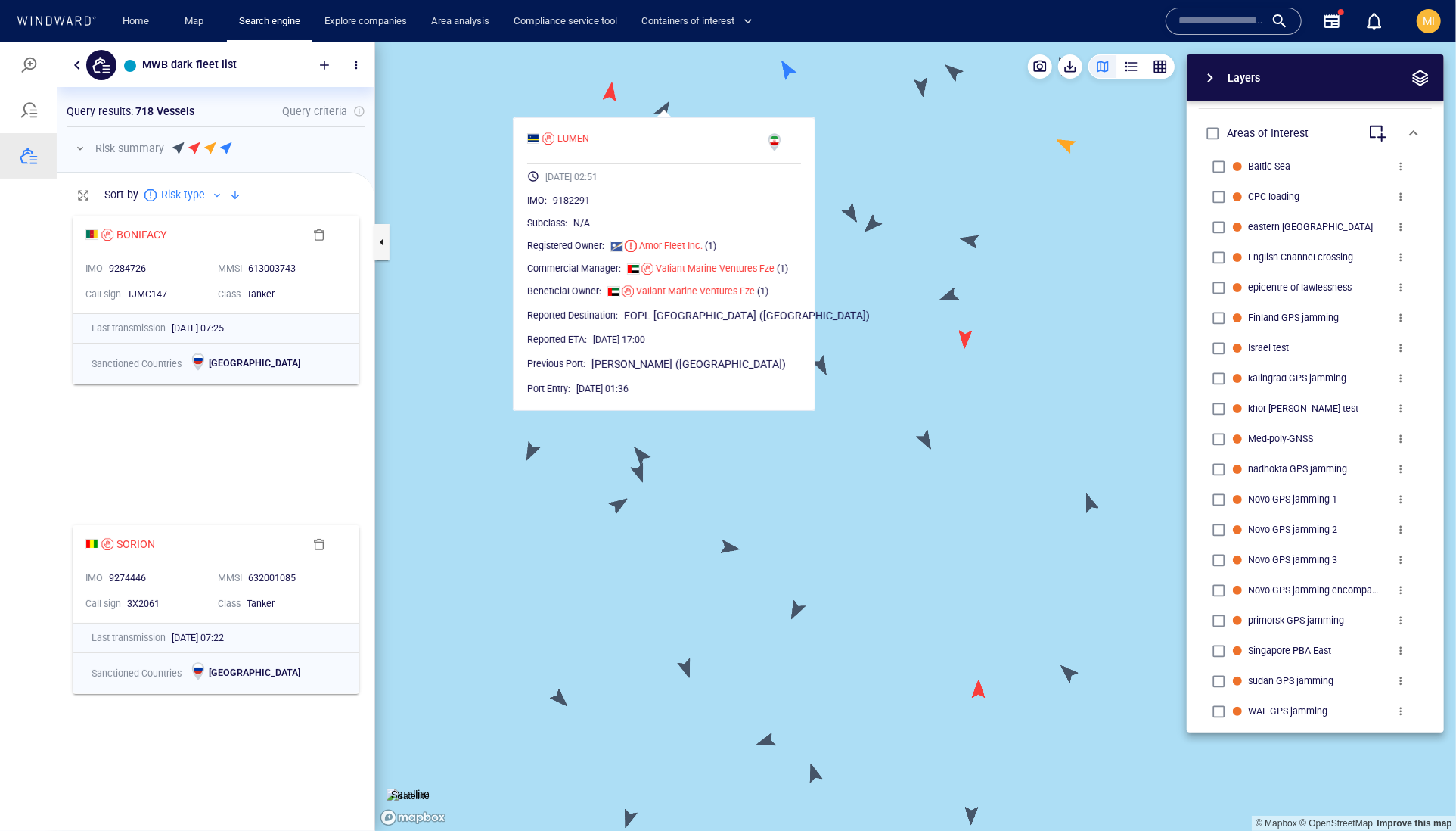
click at [660, 111] on canvas "Map" at bounding box center [915, 436] width 1081 height 789
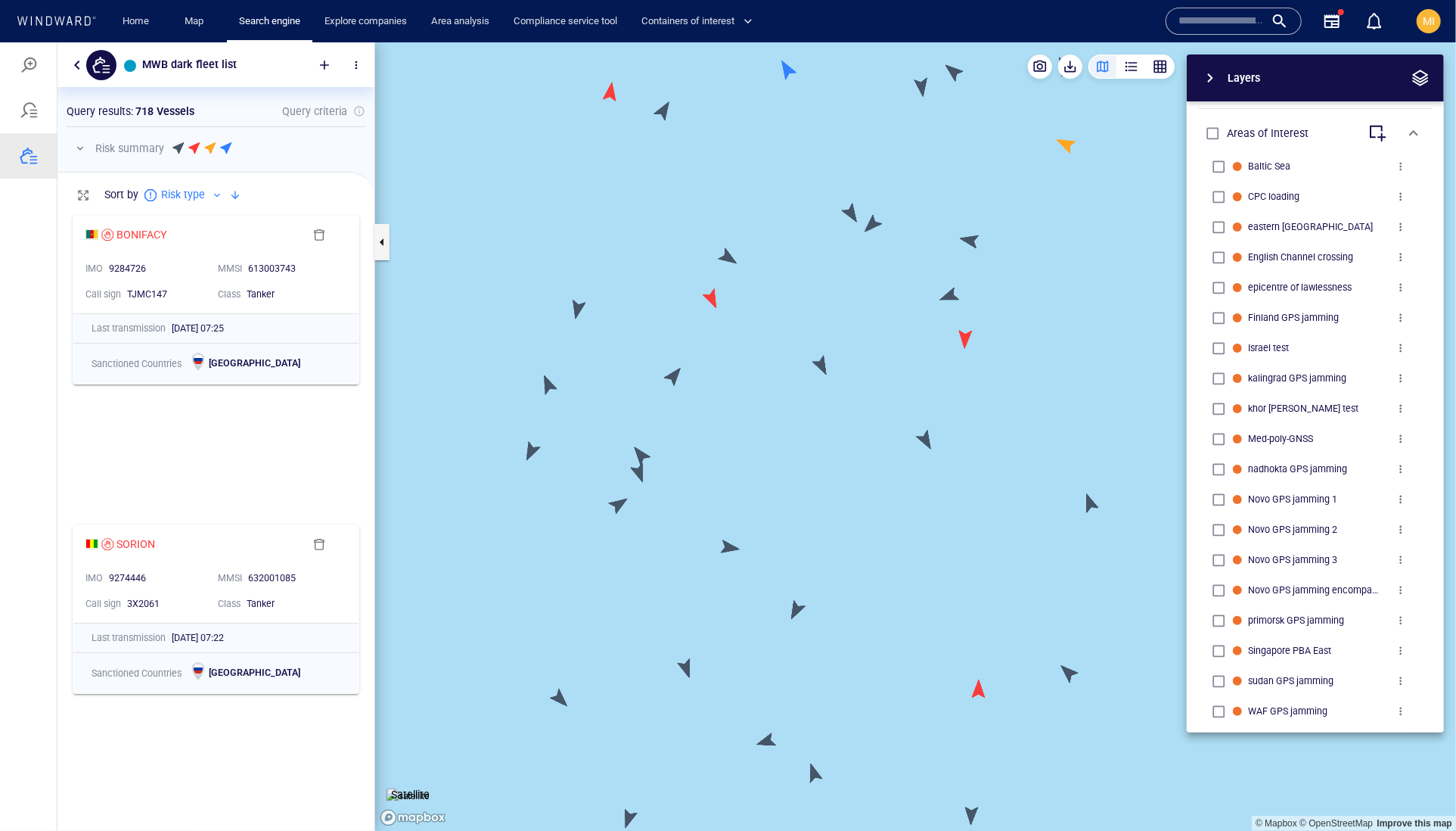
click at [609, 91] on canvas "Map" at bounding box center [915, 436] width 1081 height 789
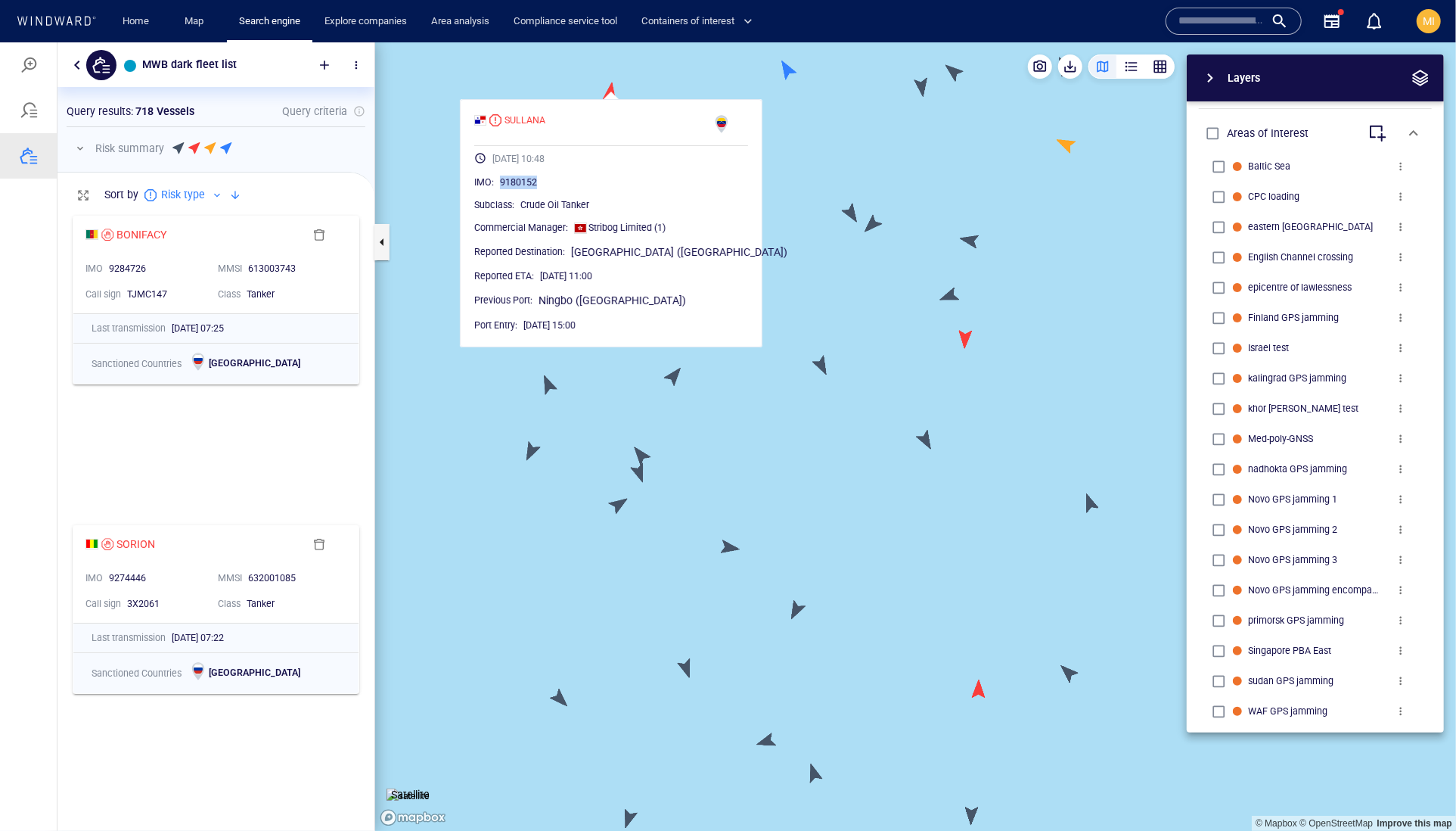
drag, startPoint x: 597, startPoint y: 215, endPoint x: 524, endPoint y: 215, distance: 73.0
click at [524, 189] on div "IMO : 9180152" at bounding box center [611, 182] width 274 height 15
click at [791, 201] on canvas "Map" at bounding box center [915, 436] width 1081 height 789
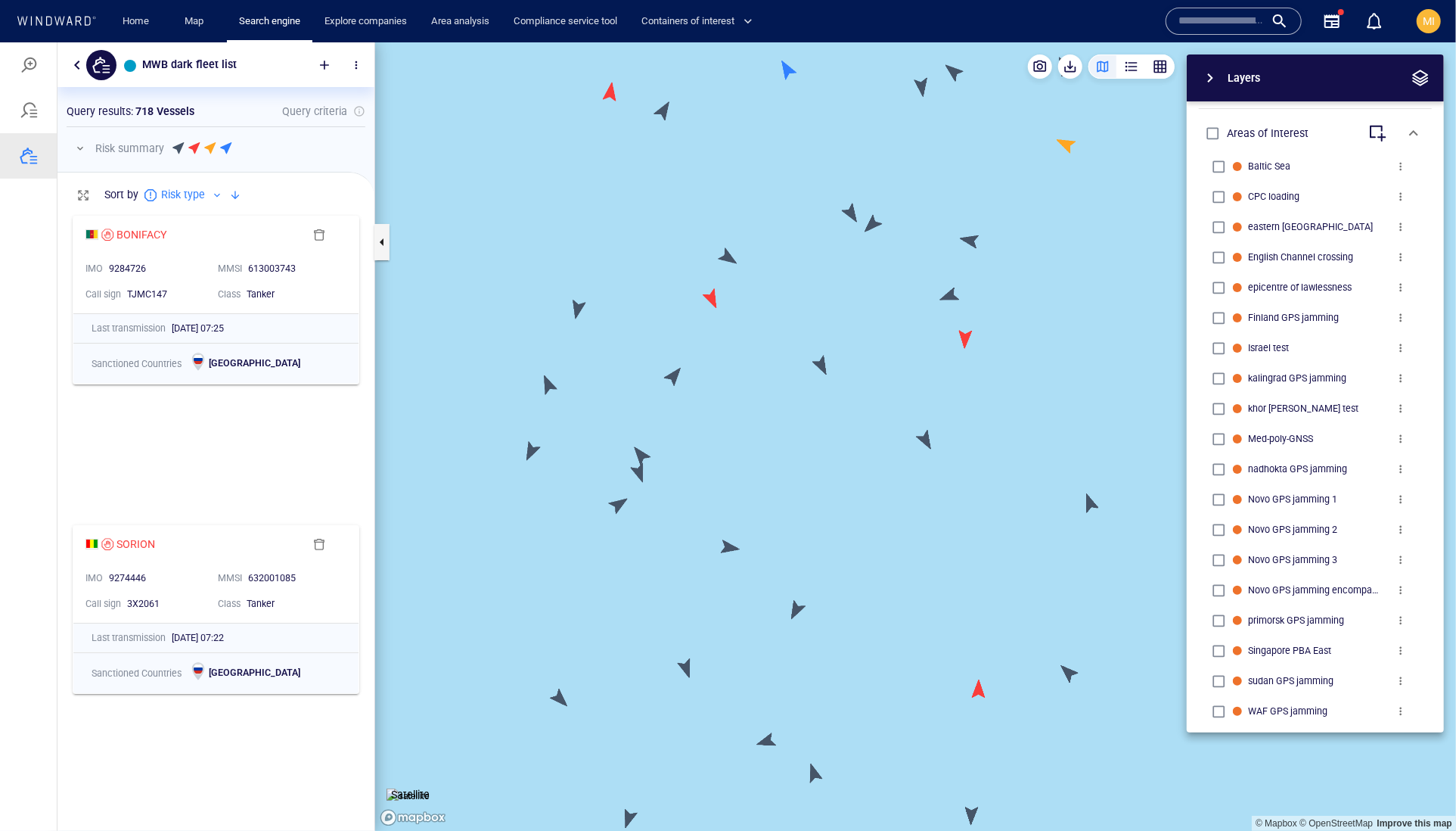
click at [848, 213] on canvas "Map" at bounding box center [915, 436] width 1081 height 789
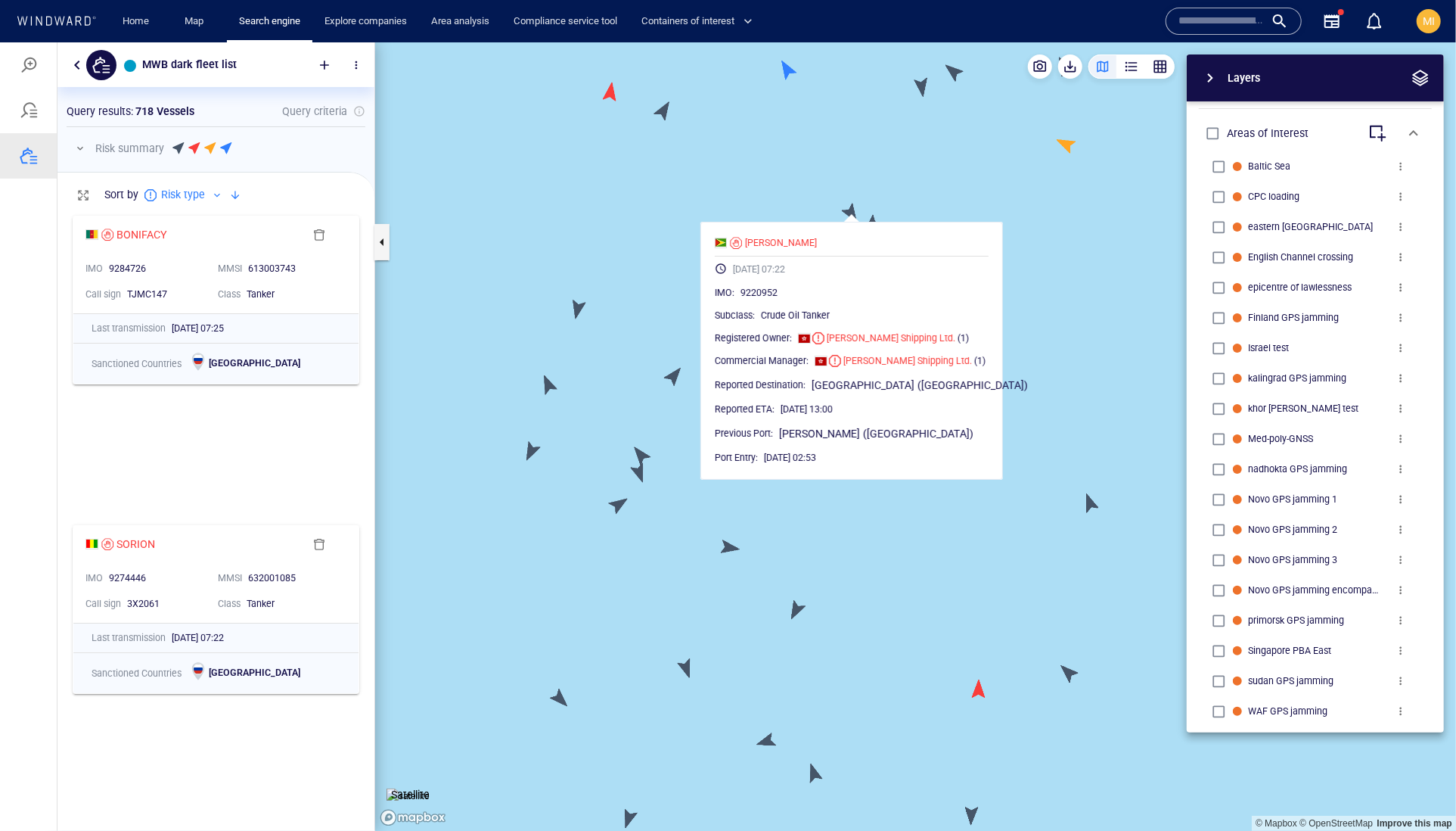
click at [891, 203] on canvas "Map" at bounding box center [915, 436] width 1081 height 789
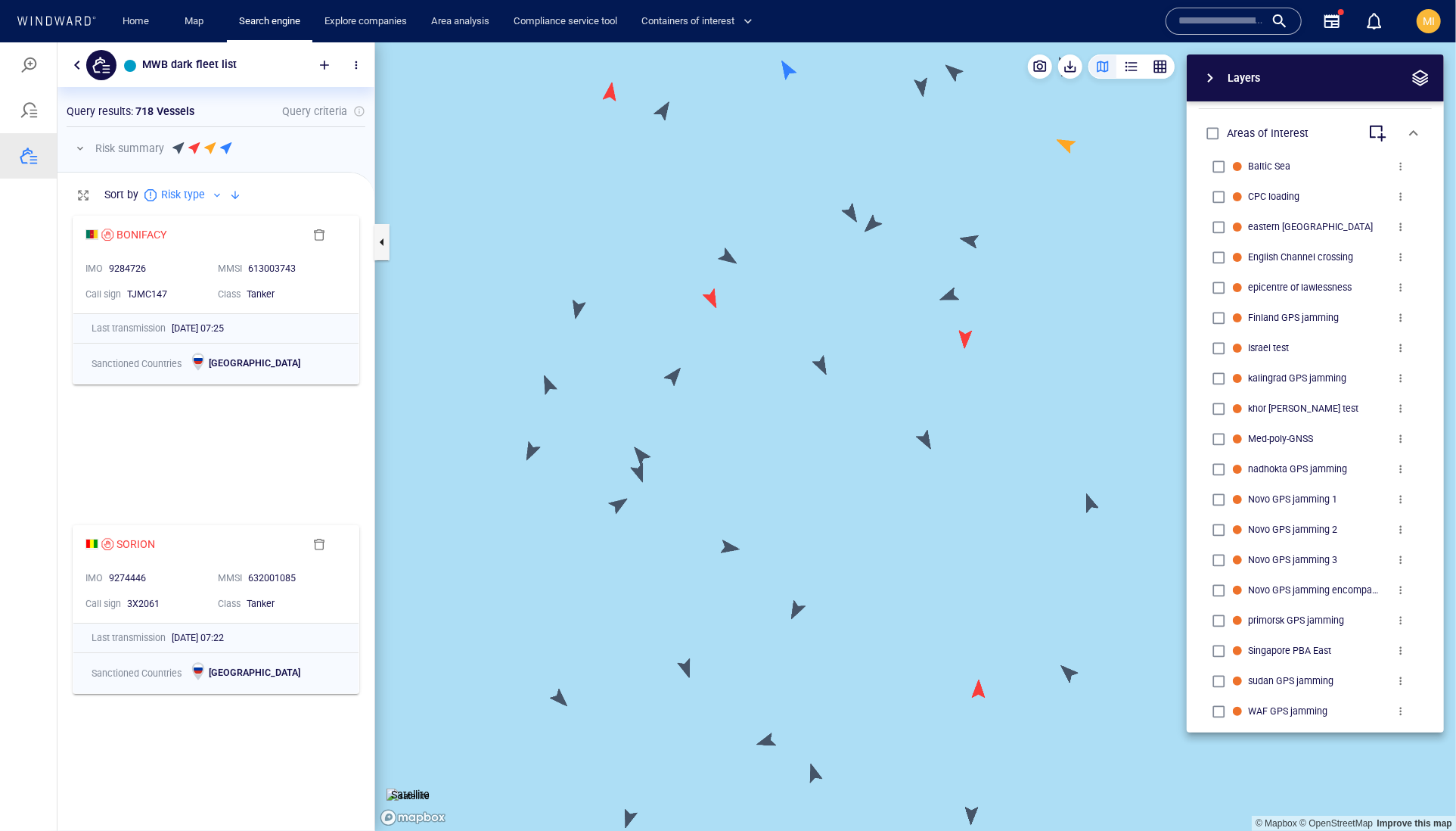
click at [878, 219] on canvas "Map" at bounding box center [915, 436] width 1081 height 789
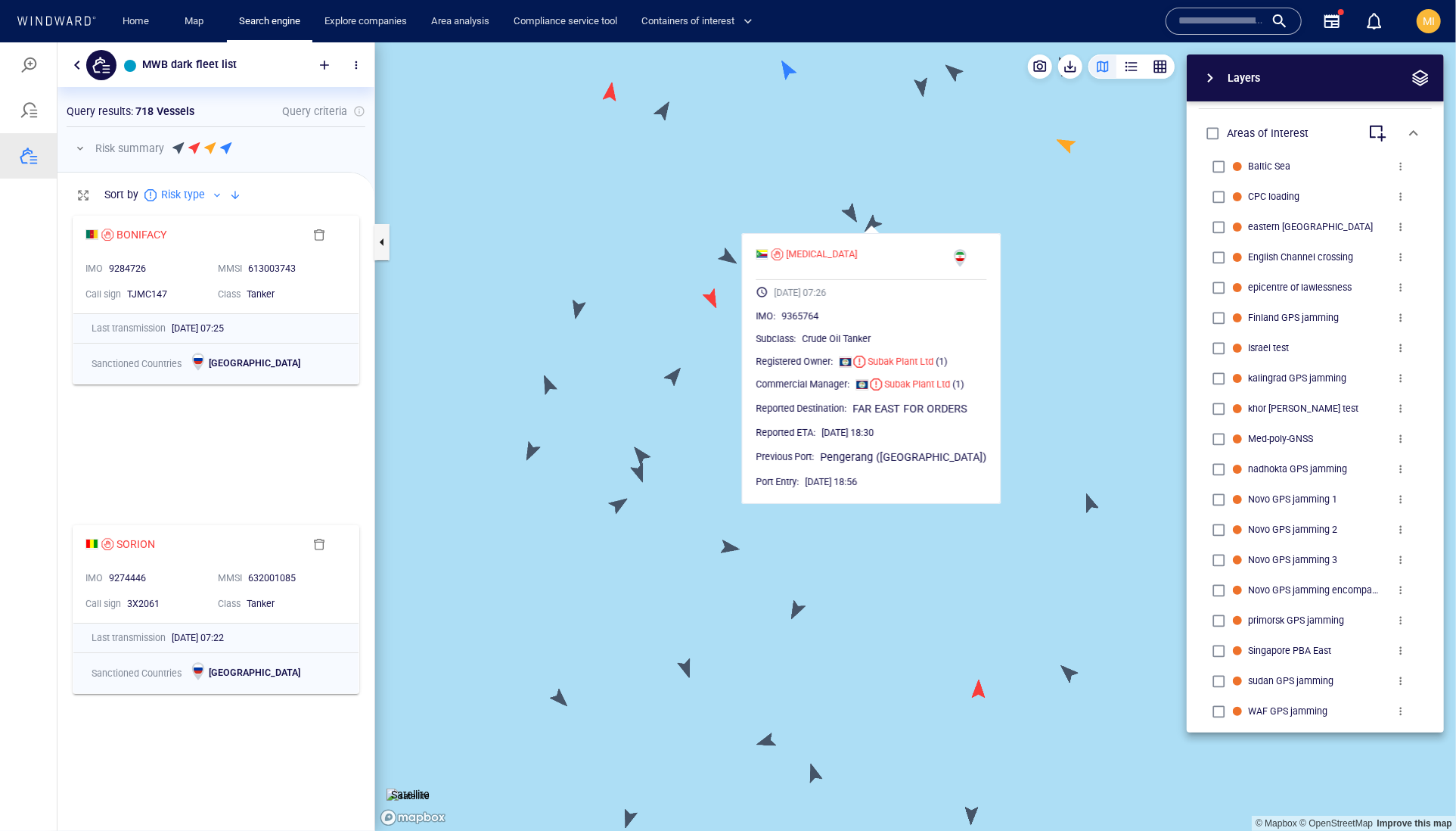
click at [953, 194] on canvas "Map" at bounding box center [915, 436] width 1081 height 789
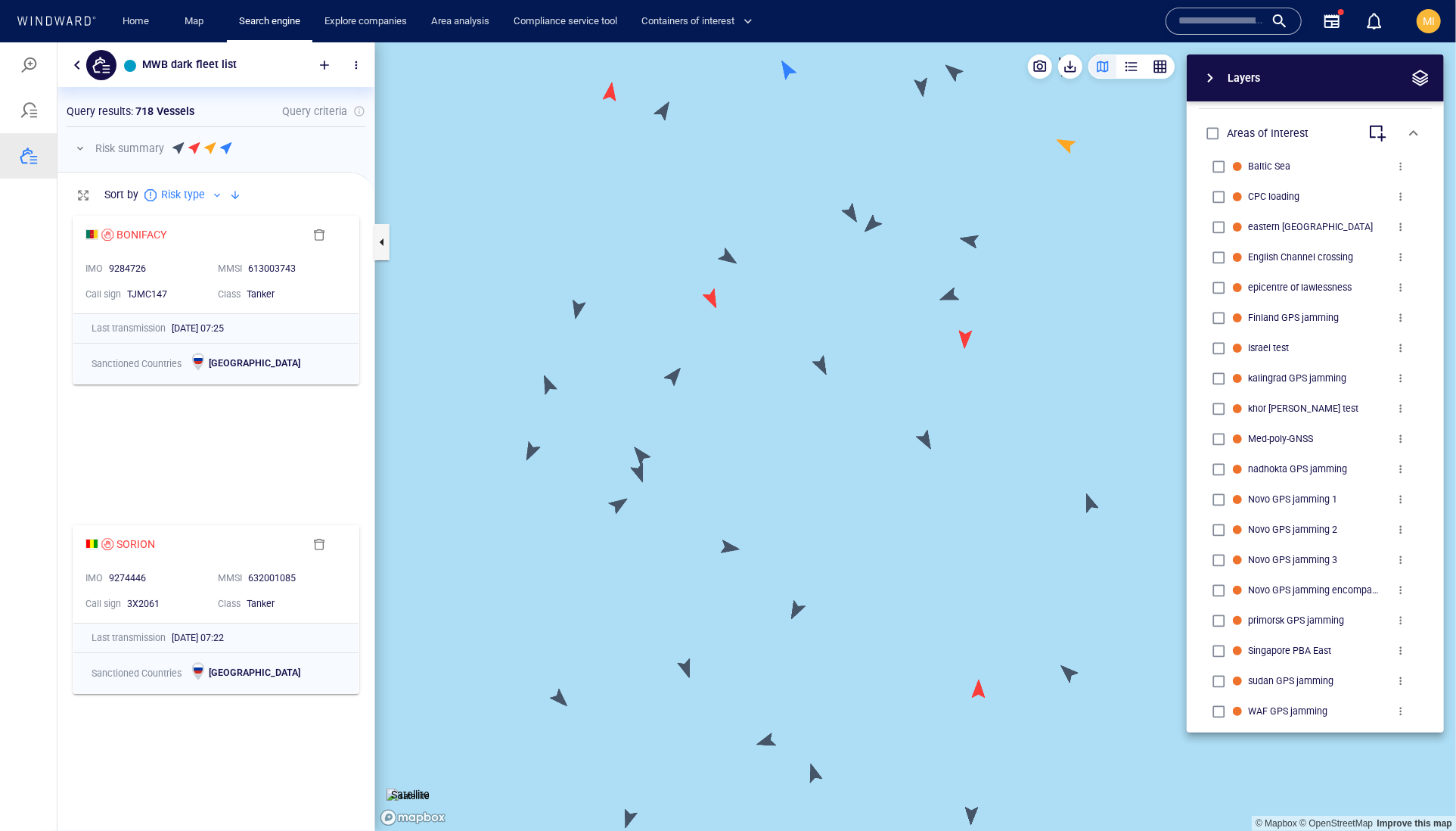
click at [967, 237] on canvas "Map" at bounding box center [915, 436] width 1081 height 789
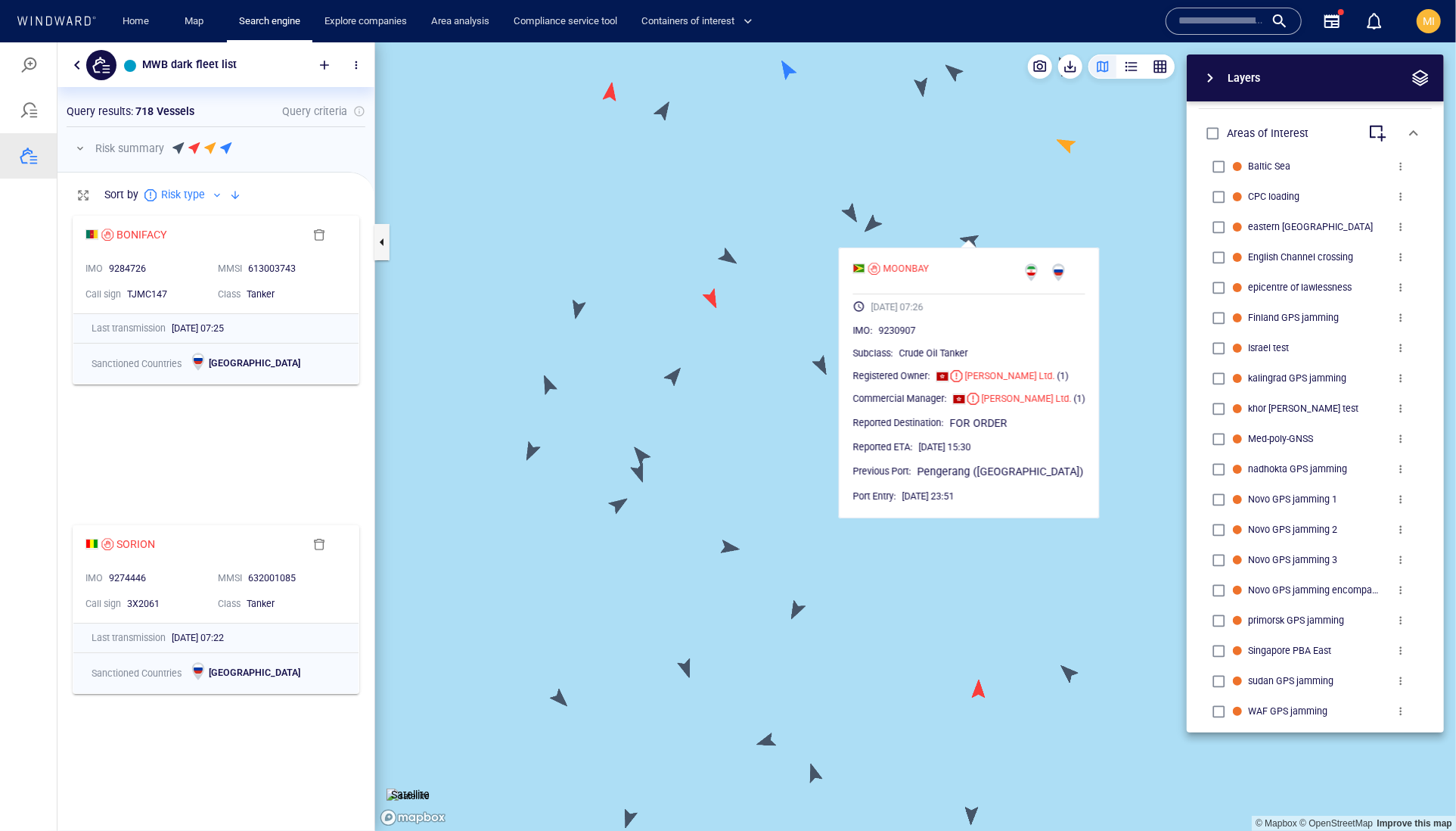
click at [917, 213] on canvas "Map" at bounding box center [915, 436] width 1081 height 789
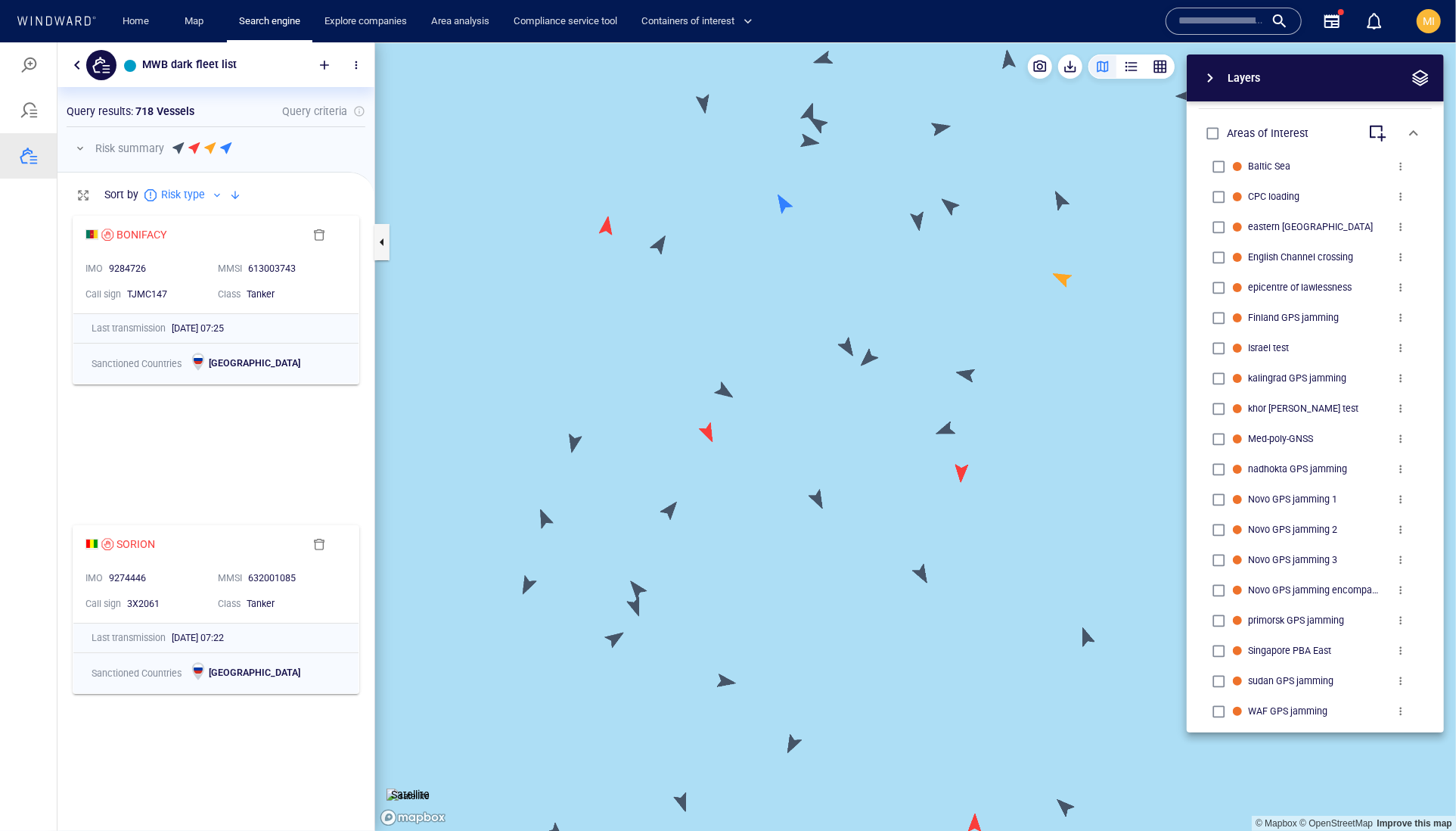
drag, startPoint x: 884, startPoint y: 200, endPoint x: 858, endPoint y: 432, distance: 233.5
click at [859, 431] on canvas "Map" at bounding box center [915, 436] width 1081 height 789
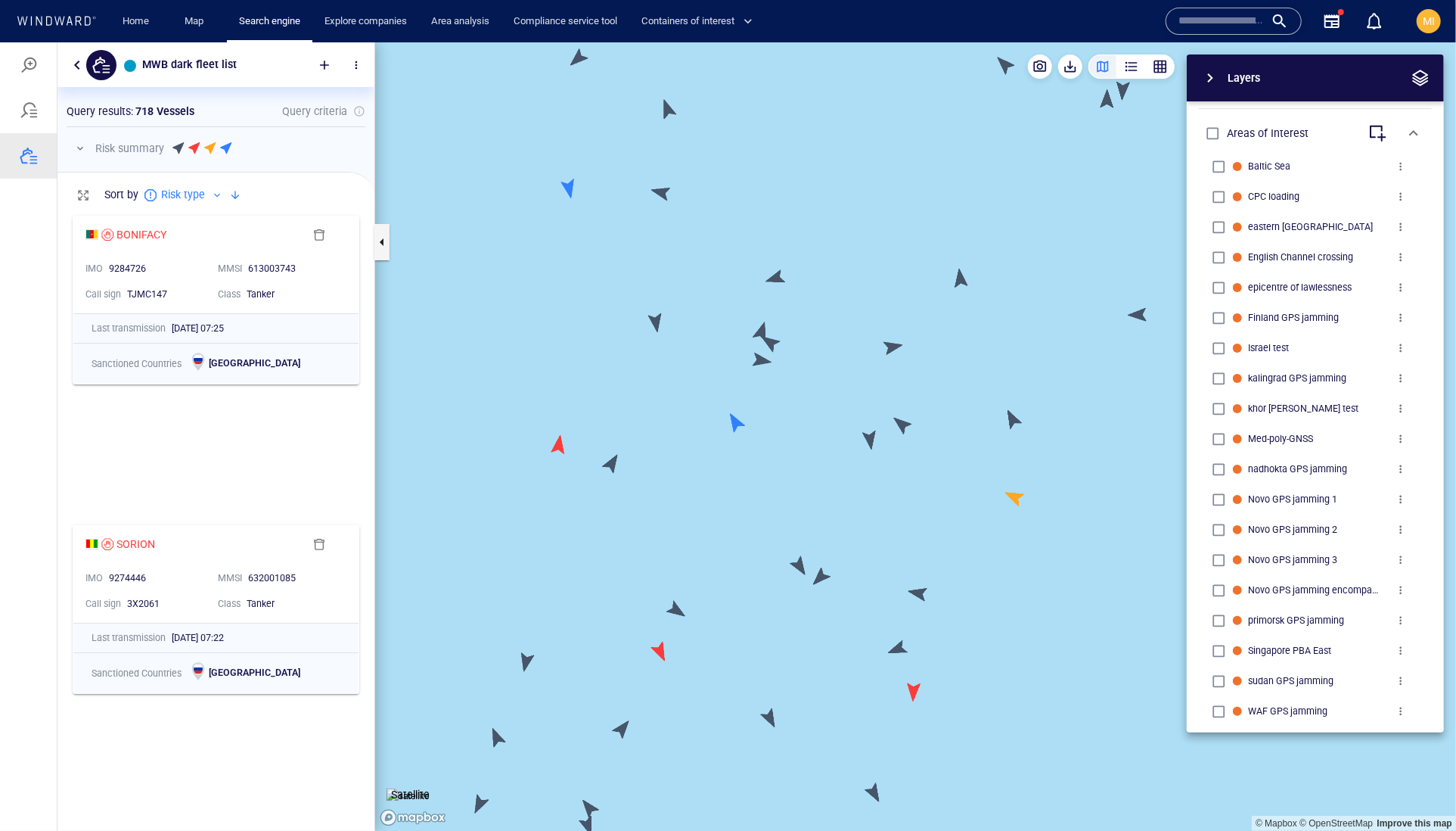
click at [735, 431] on canvas "Map" at bounding box center [915, 436] width 1081 height 789
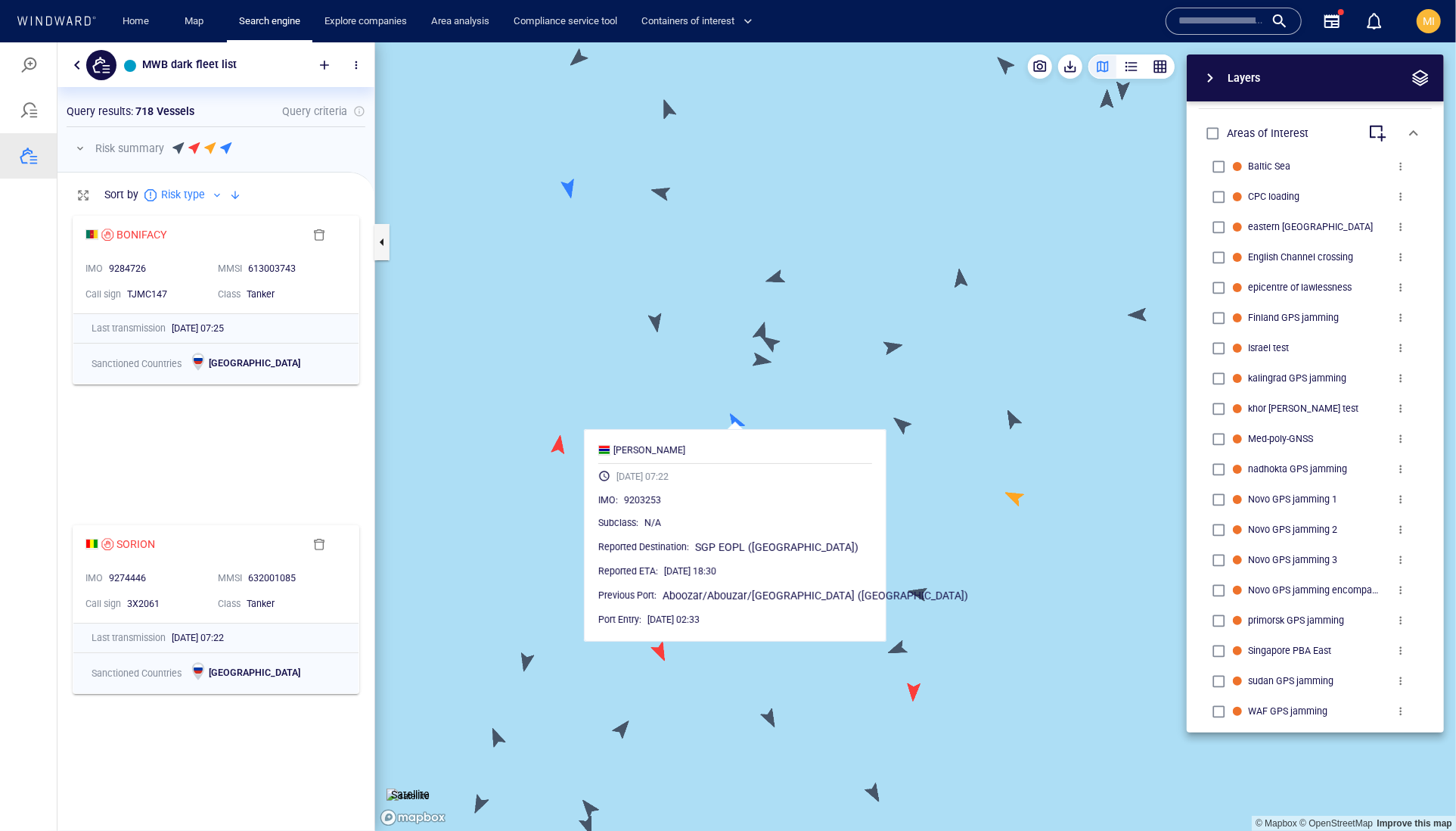
click at [899, 424] on canvas "Map" at bounding box center [915, 436] width 1081 height 789
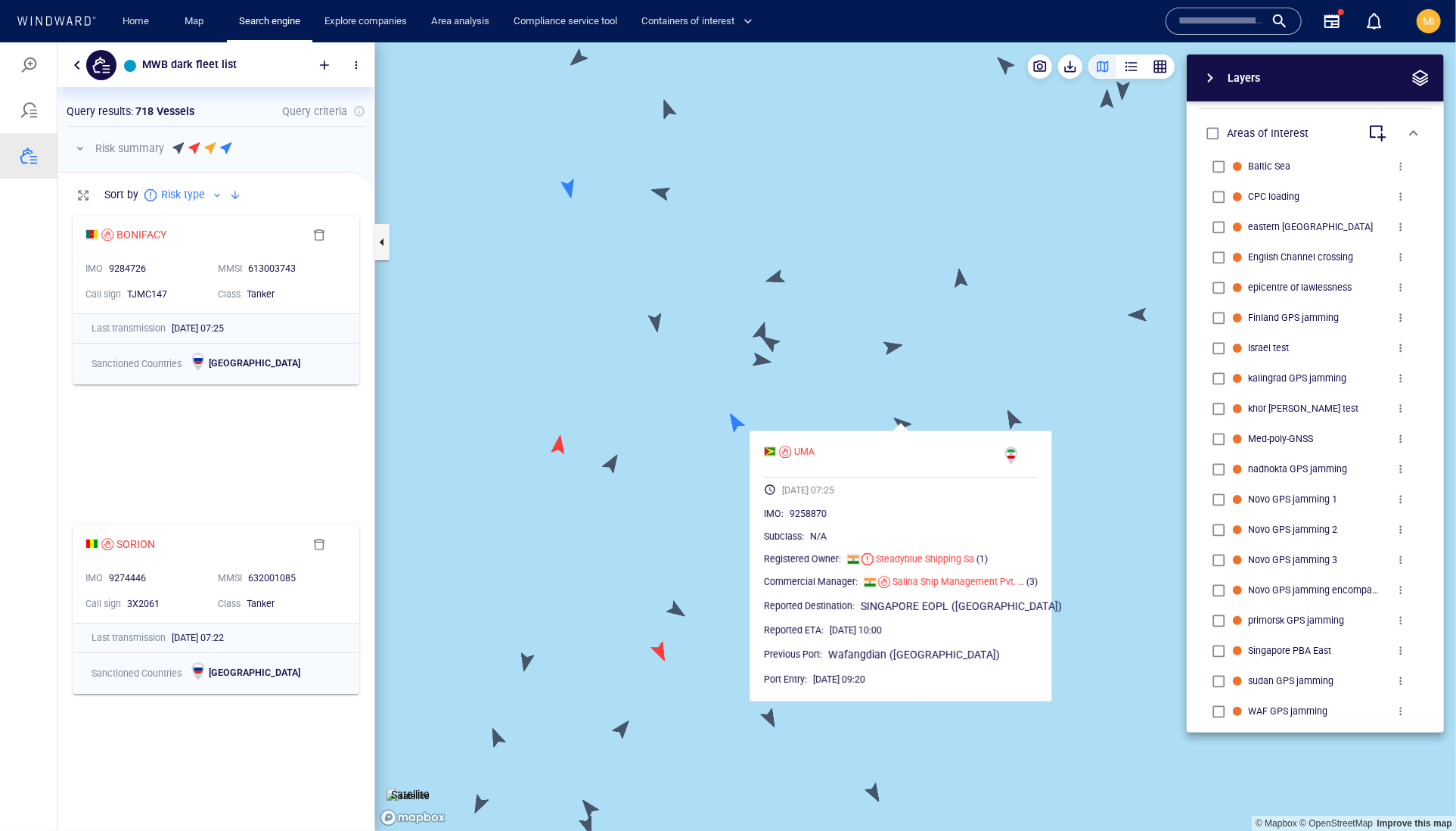
click at [1102, 433] on div "Layers System Areas International Waters Straits Exclusive Economic Zones 40NM …" at bounding box center [1236, 393] width 416 height 678
click at [1102, 423] on div "Layers System Areas International Waters Straits Exclusive Economic Zones 40NM …" at bounding box center [1236, 393] width 416 height 678
click at [1028, 415] on div "Layers System Areas International Waters Straits Exclusive Economic Zones 40NM …" at bounding box center [1236, 393] width 416 height 678
click at [981, 411] on canvas "Map" at bounding box center [915, 436] width 1081 height 789
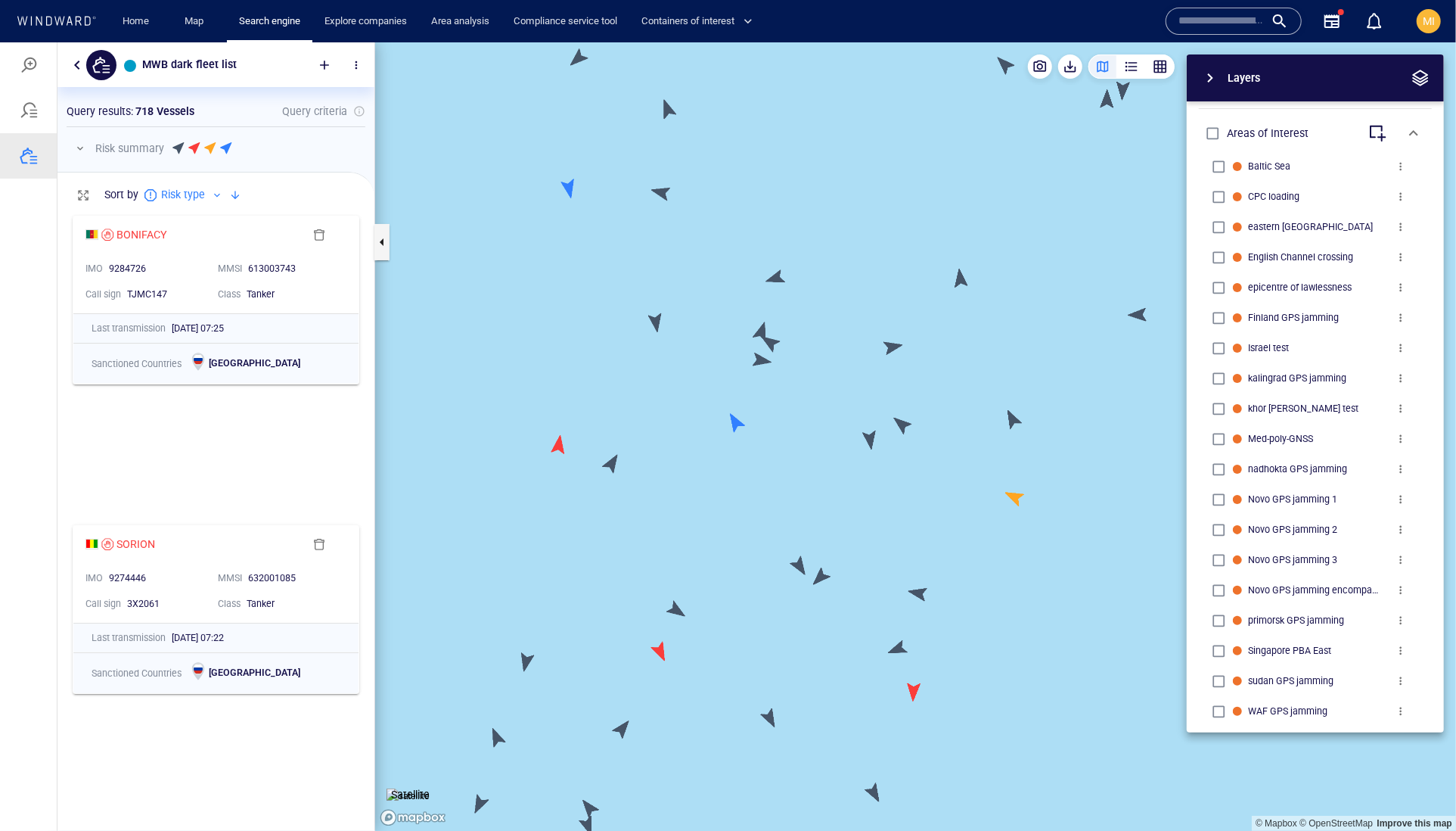
click at [1028, 421] on div "Layers System Areas International Waters Straits Exclusive Economic Zones 40NM …" at bounding box center [1236, 393] width 416 height 678
click at [1028, 490] on div "Layers System Areas International Waters Straits Exclusive Economic Zones 40NM …" at bounding box center [1236, 393] width 416 height 678
click at [1215, 84] on span "button" at bounding box center [1210, 77] width 18 height 18
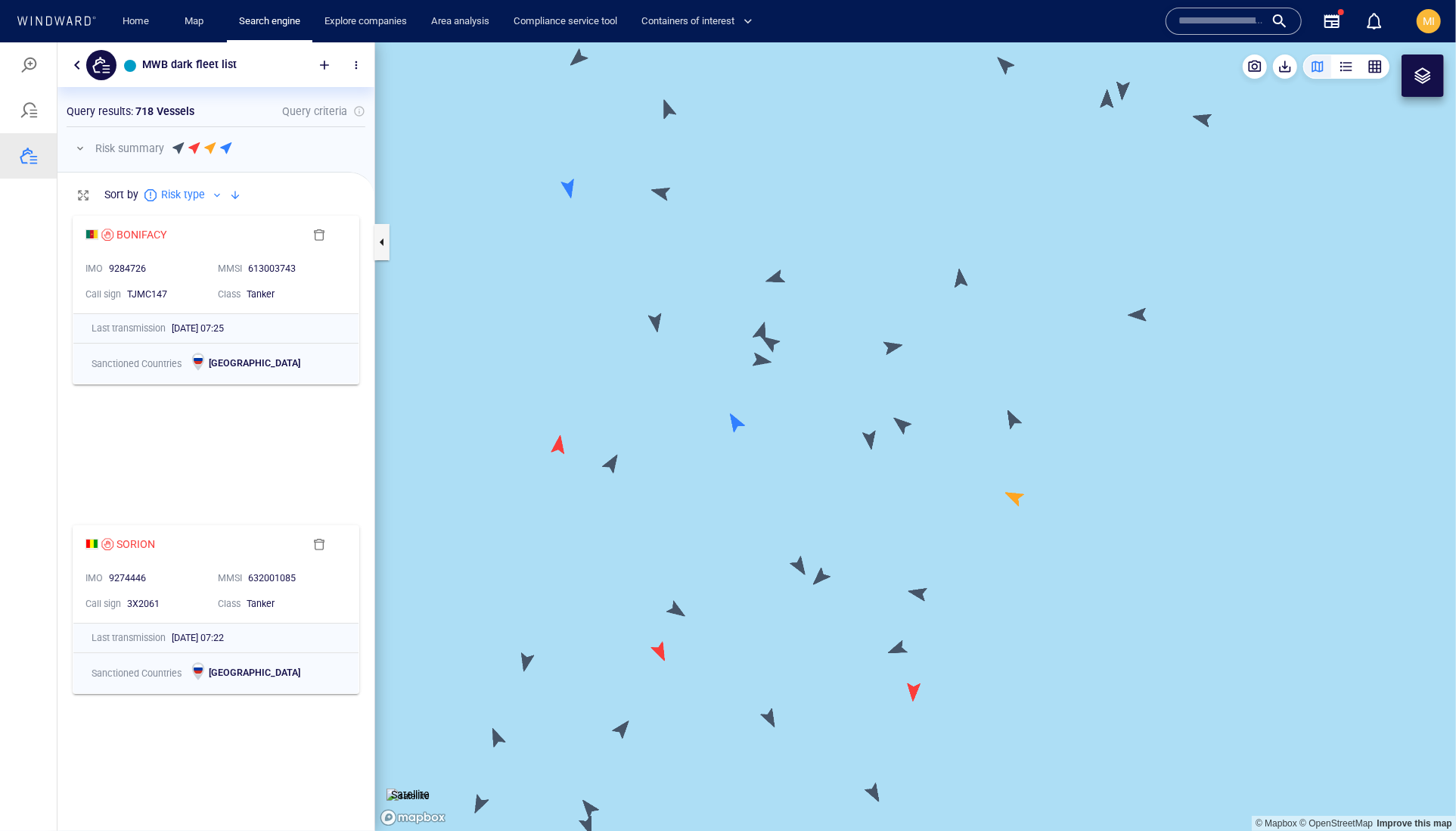
click at [1016, 420] on canvas "Map" at bounding box center [915, 436] width 1081 height 789
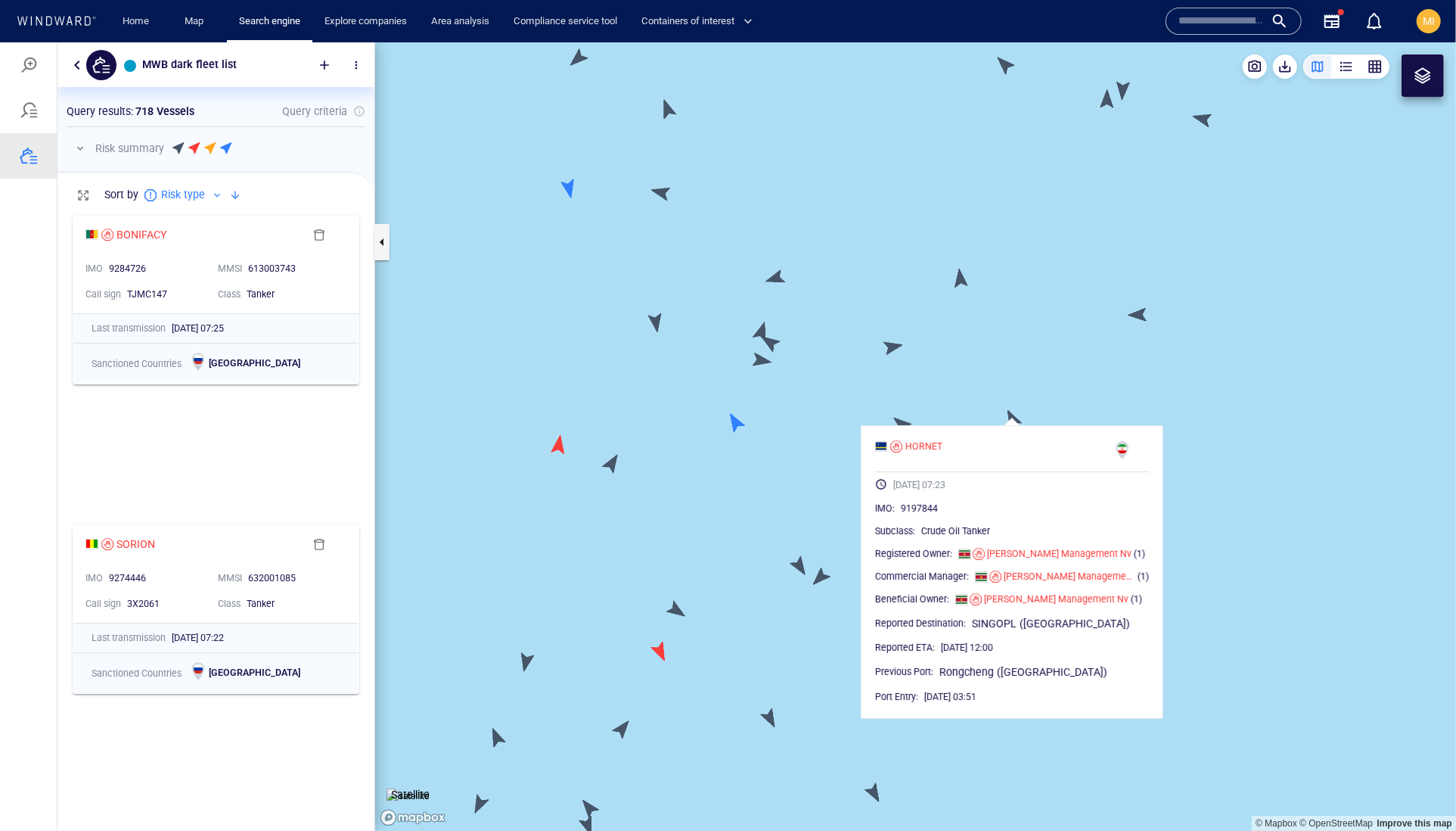
click at [1139, 314] on canvas "Map" at bounding box center [915, 436] width 1081 height 789
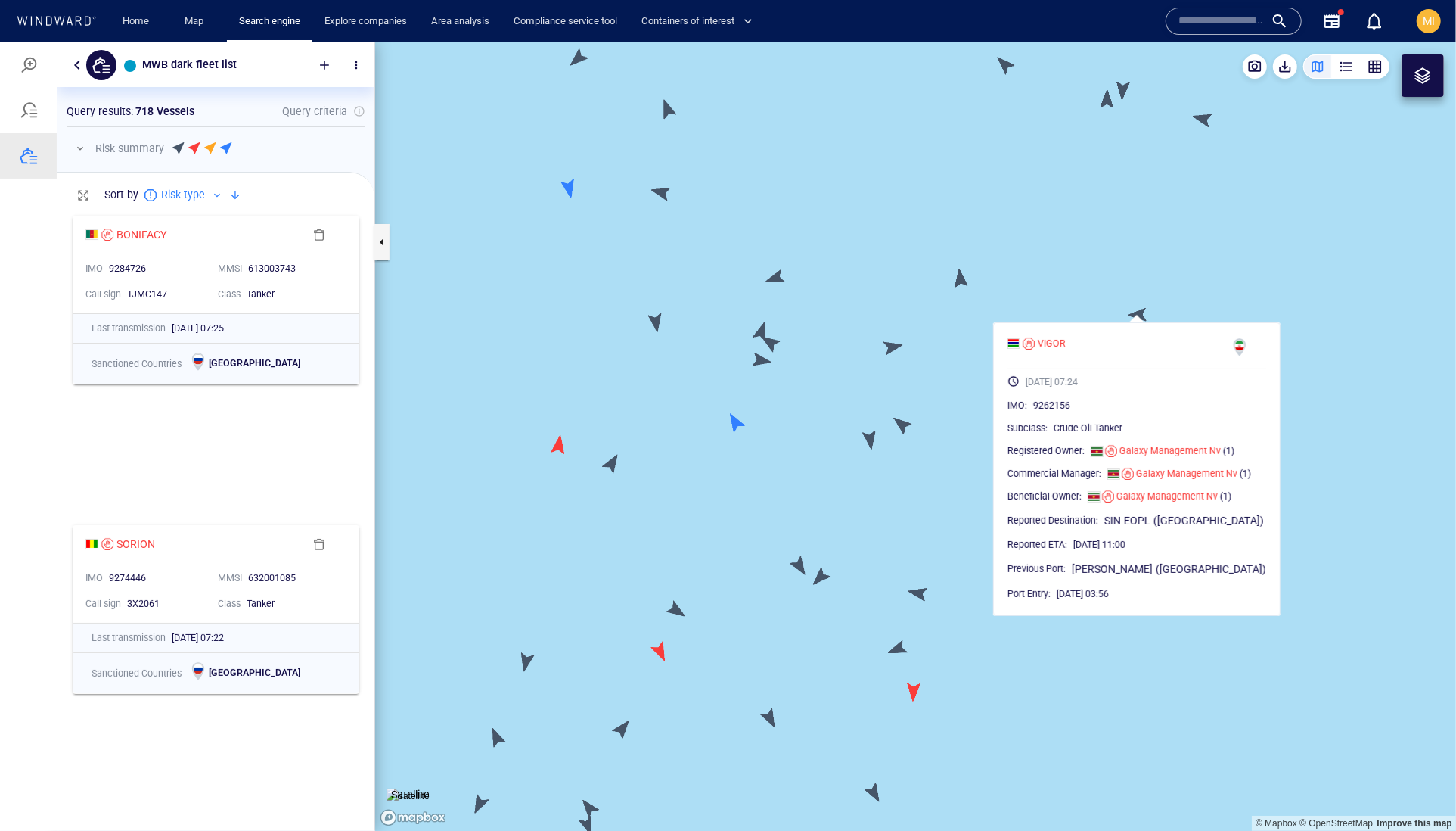
click at [962, 285] on canvas "Map" at bounding box center [915, 436] width 1081 height 789
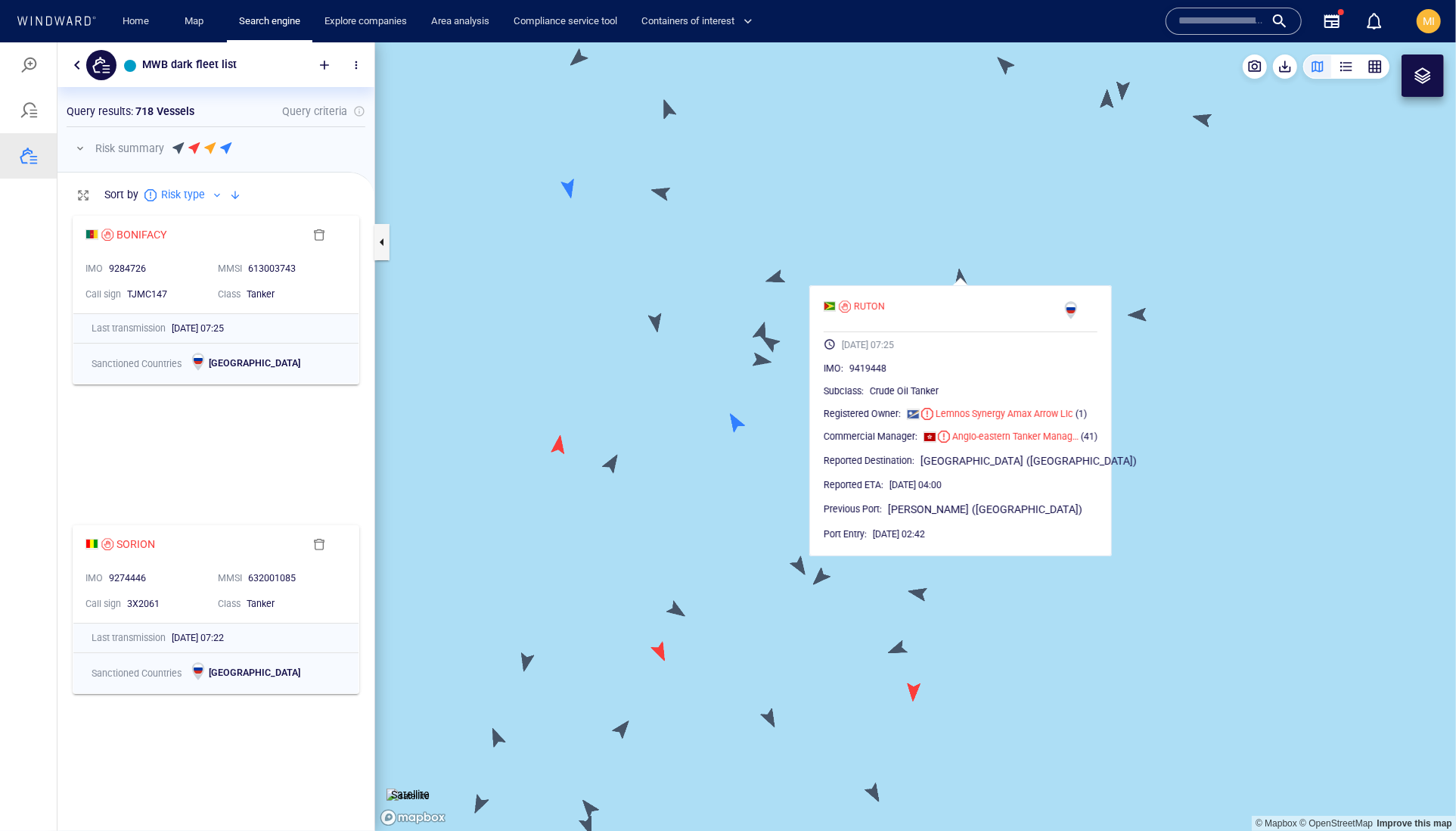
click at [903, 265] on canvas "Map" at bounding box center [915, 436] width 1081 height 789
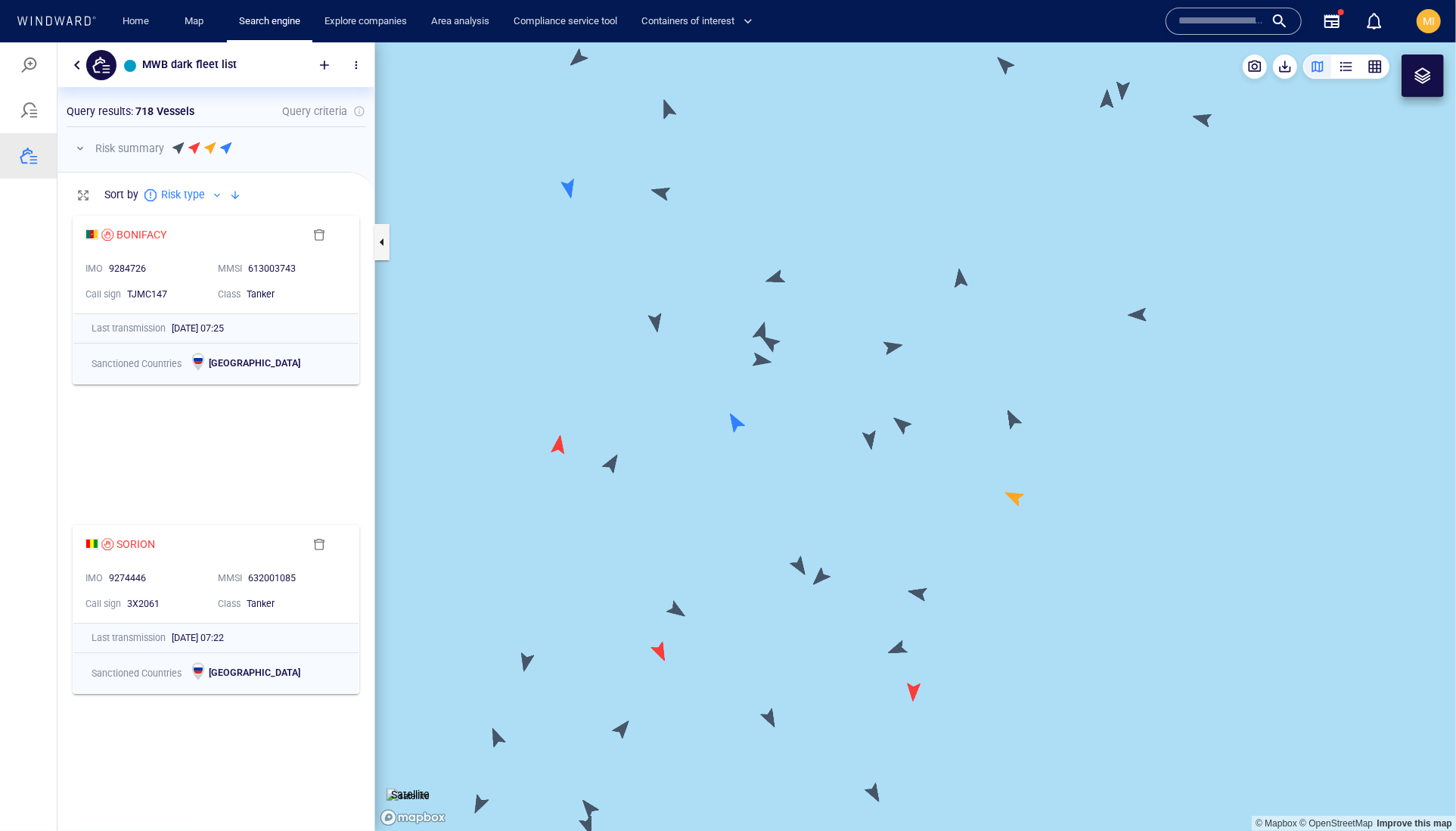
click at [893, 345] on canvas "Map" at bounding box center [915, 436] width 1081 height 789
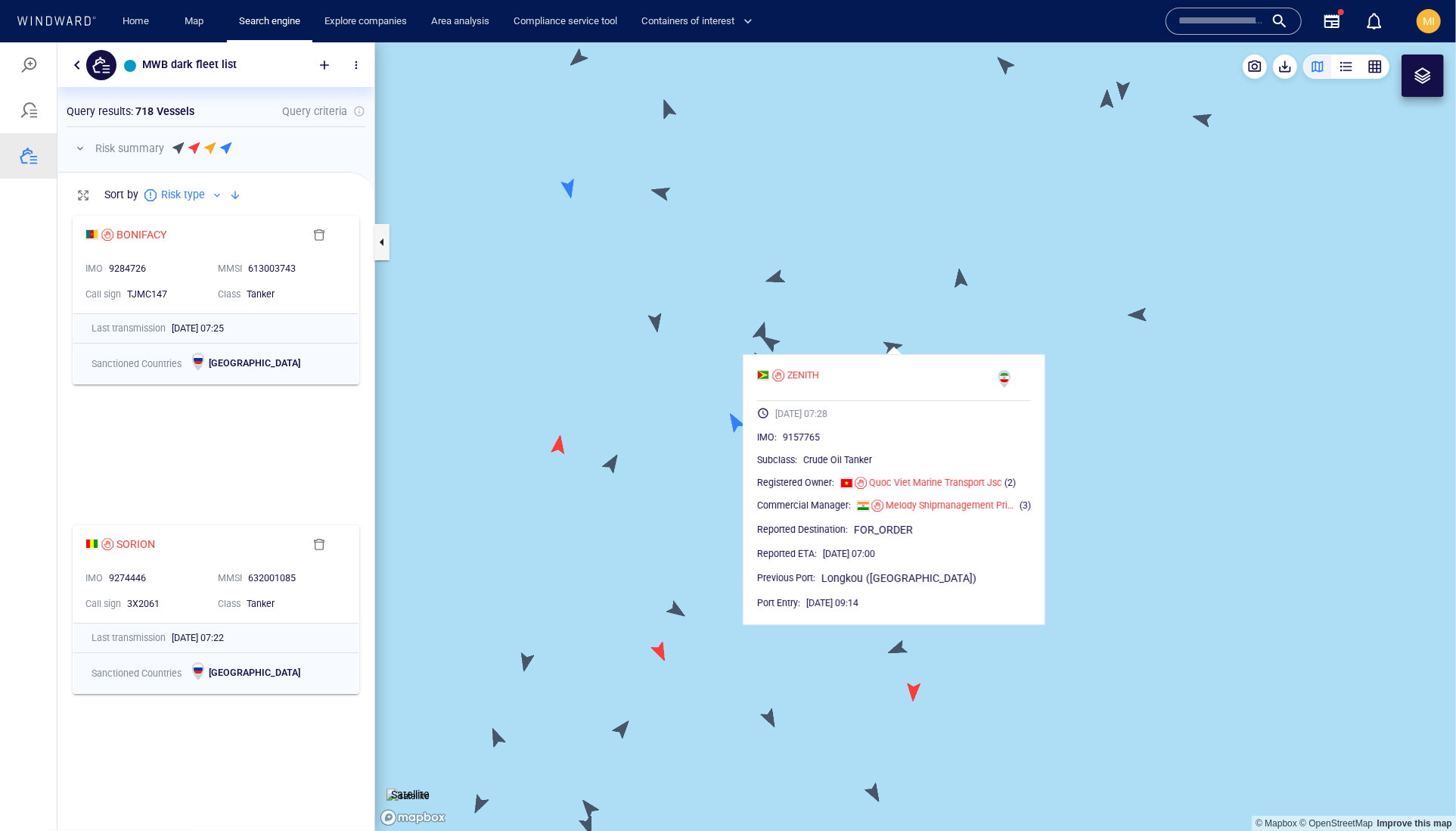
click at [827, 317] on canvas "Map" at bounding box center [915, 436] width 1081 height 789
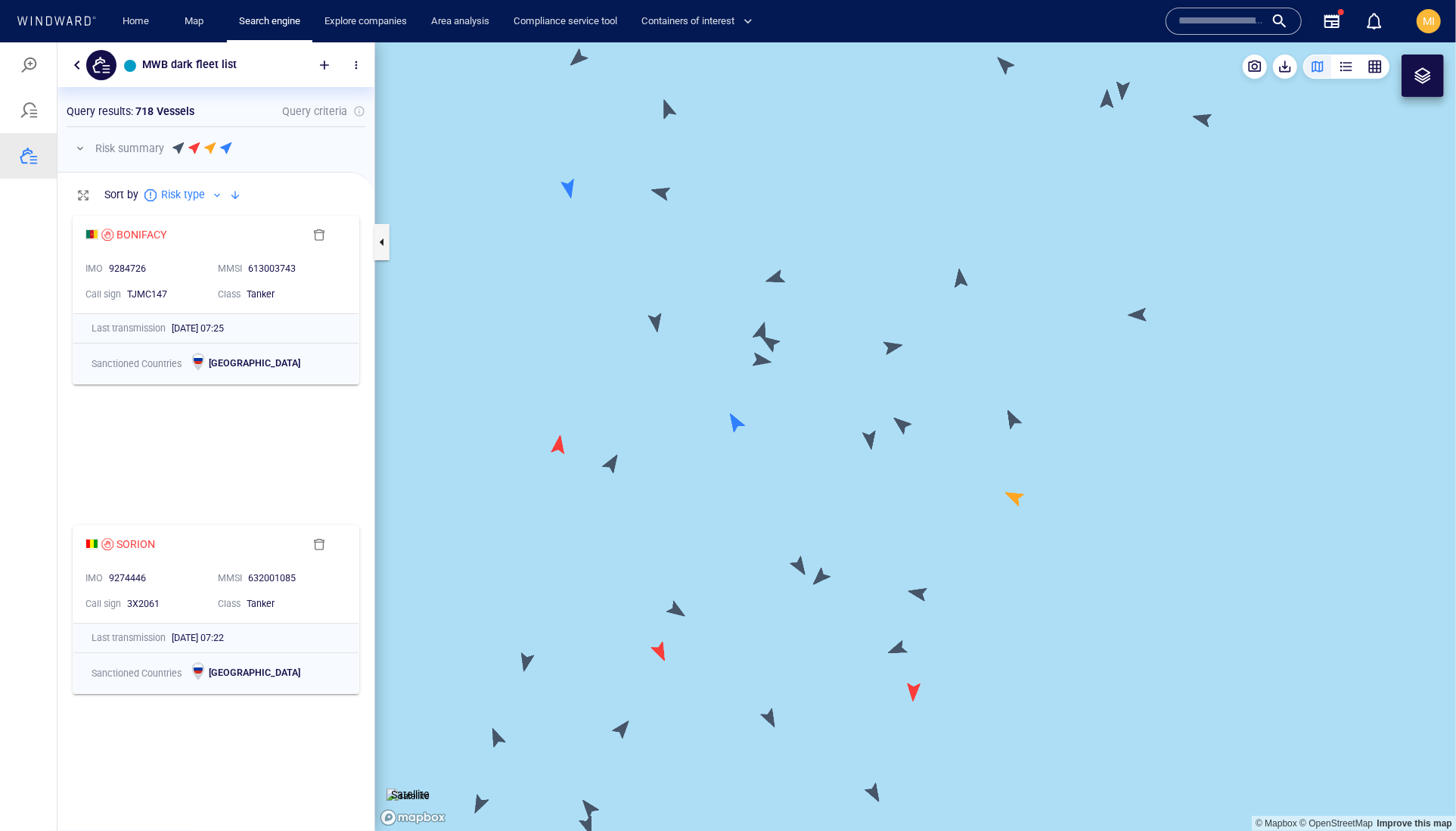
click at [773, 345] on canvas "Map" at bounding box center [915, 436] width 1081 height 789
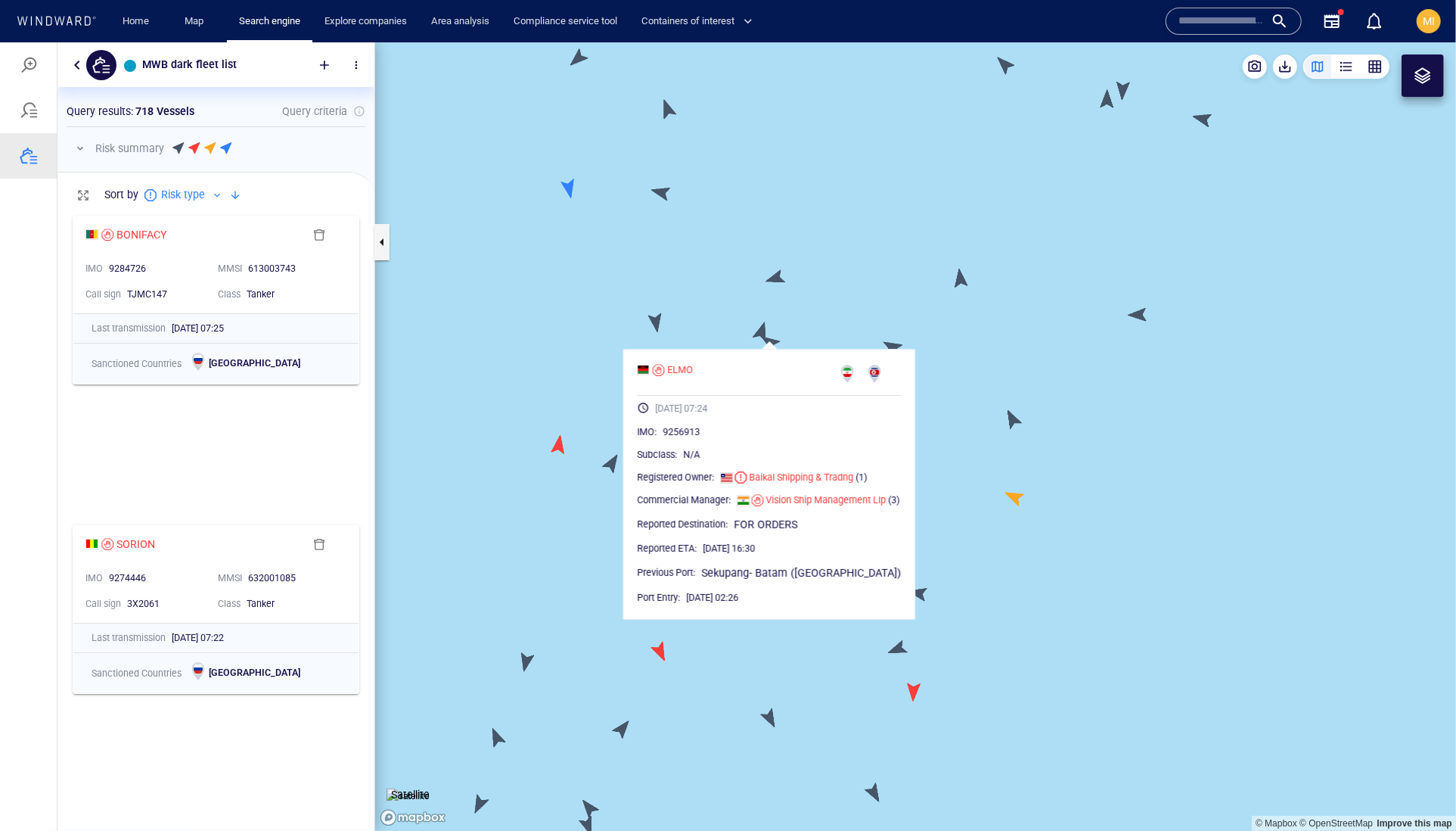
click at [760, 332] on canvas "Map" at bounding box center [915, 436] width 1081 height 789
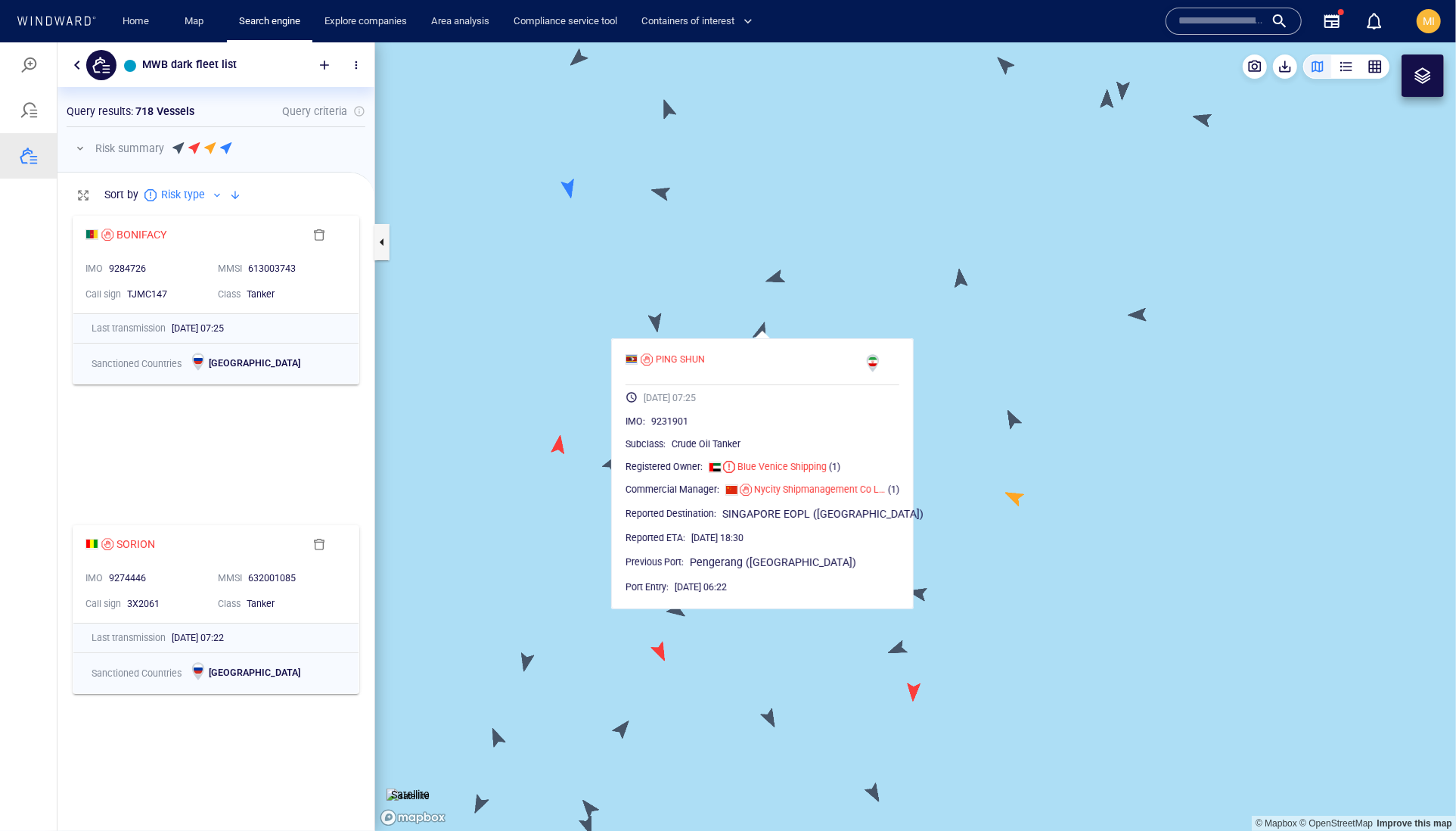
click at [778, 274] on canvas "Map" at bounding box center [915, 436] width 1081 height 789
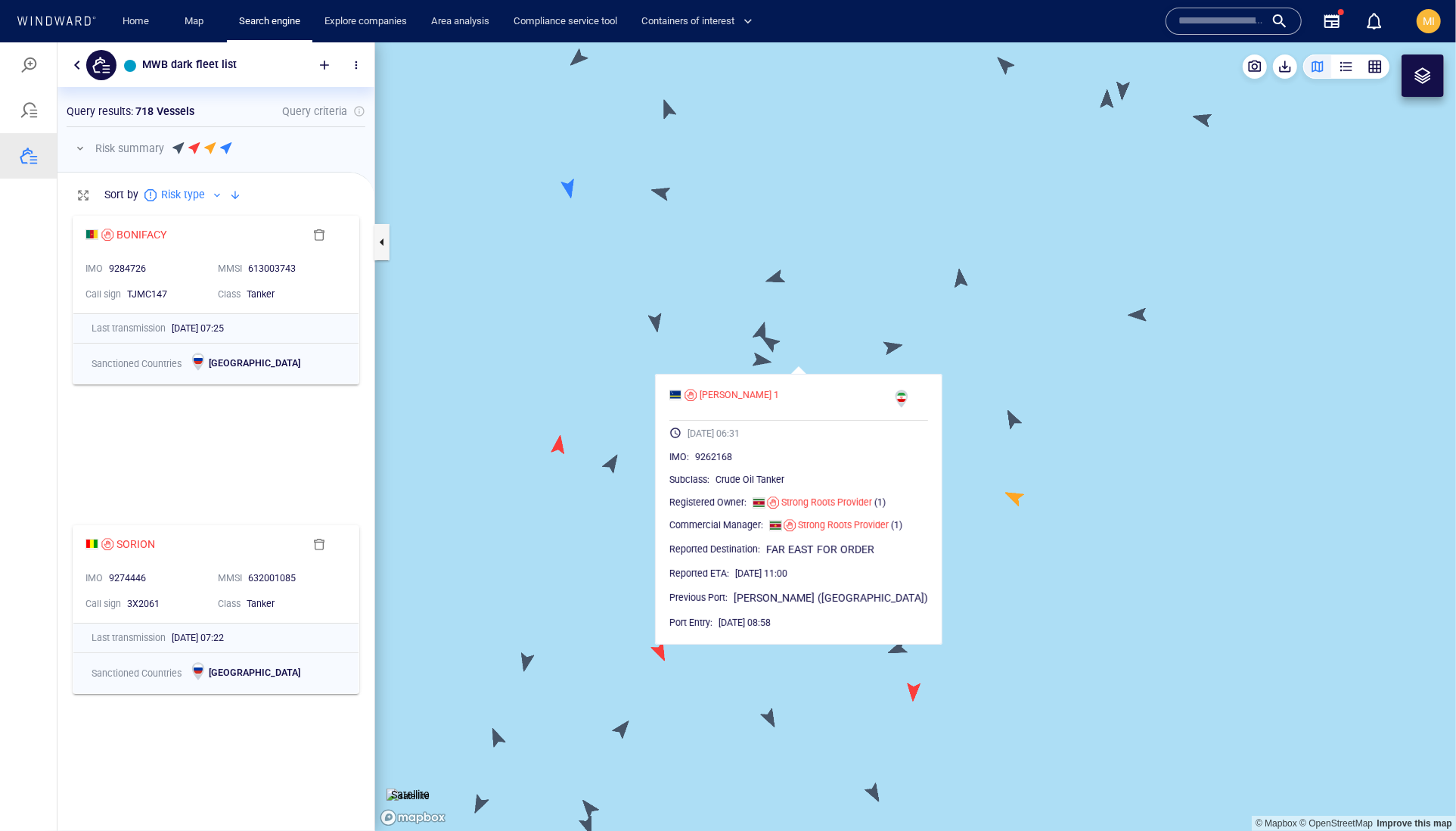
drag, startPoint x: 717, startPoint y: 257, endPoint x: 744, endPoint y: 359, distance: 105.5
click at [744, 359] on canvas "Map" at bounding box center [915, 436] width 1081 height 789
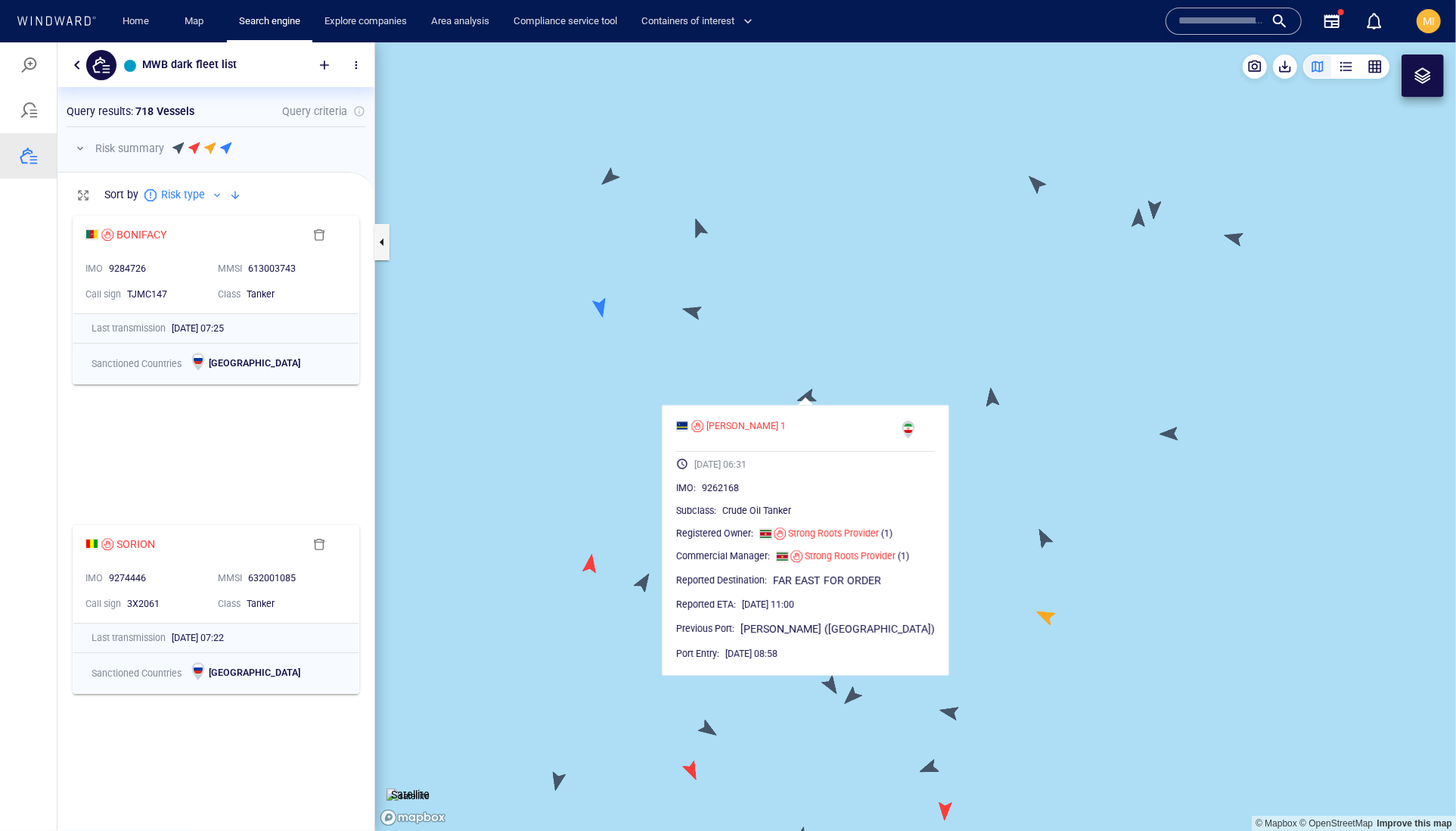
click at [699, 317] on canvas "Map" at bounding box center [915, 436] width 1081 height 789
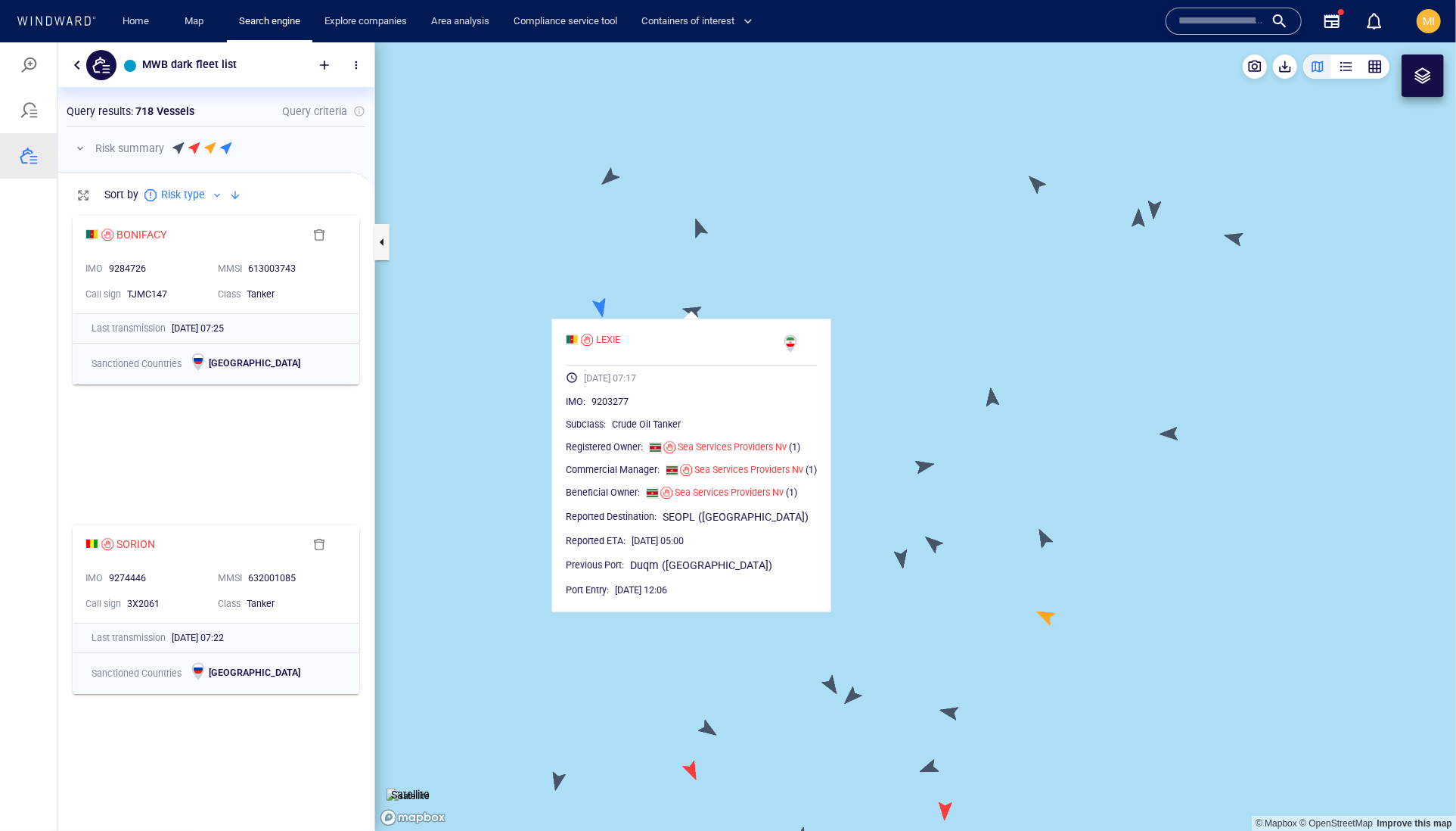
click at [599, 304] on canvas "Map" at bounding box center [915, 436] width 1081 height 789
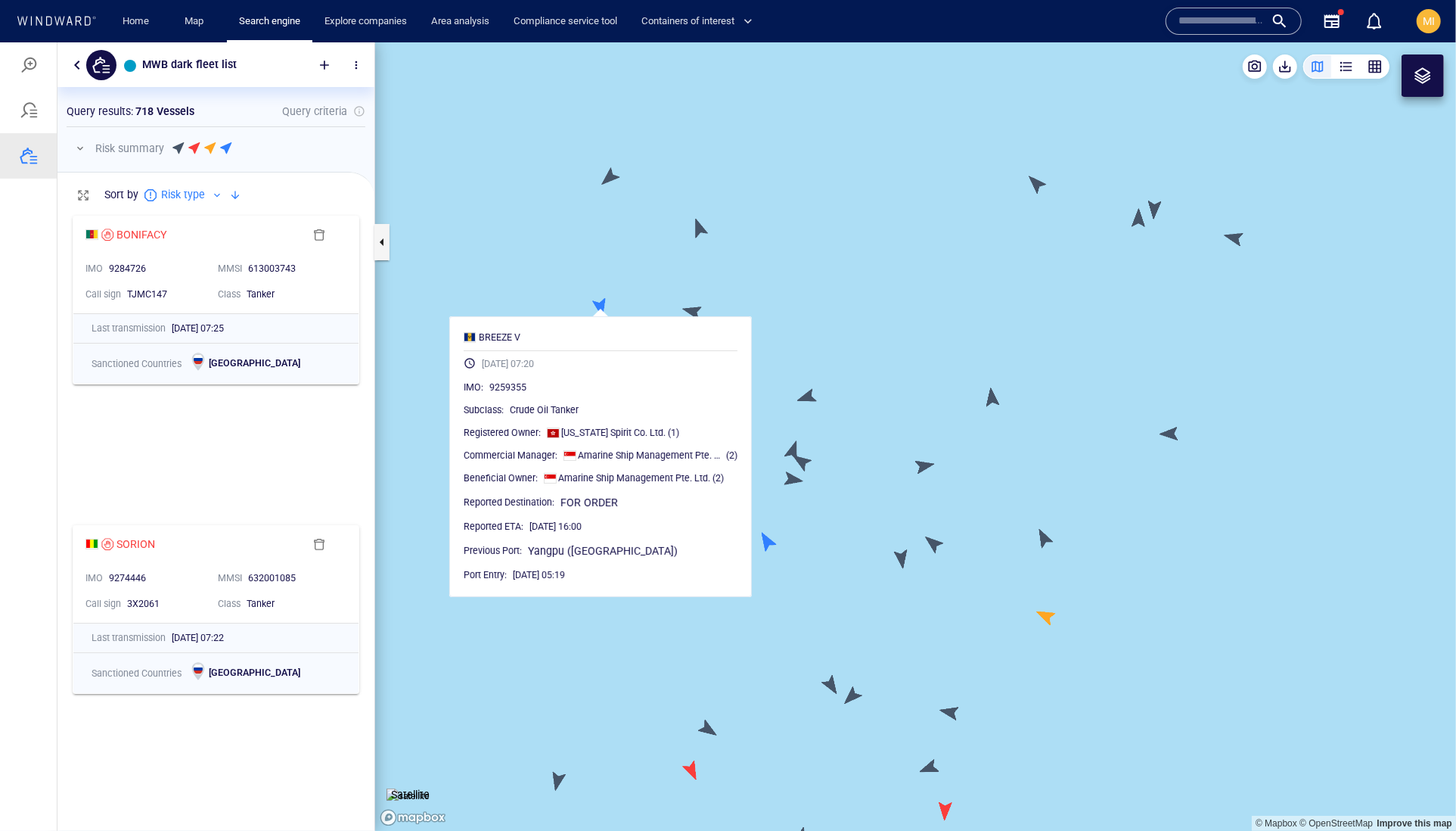
click at [611, 176] on canvas "Map" at bounding box center [915, 436] width 1081 height 789
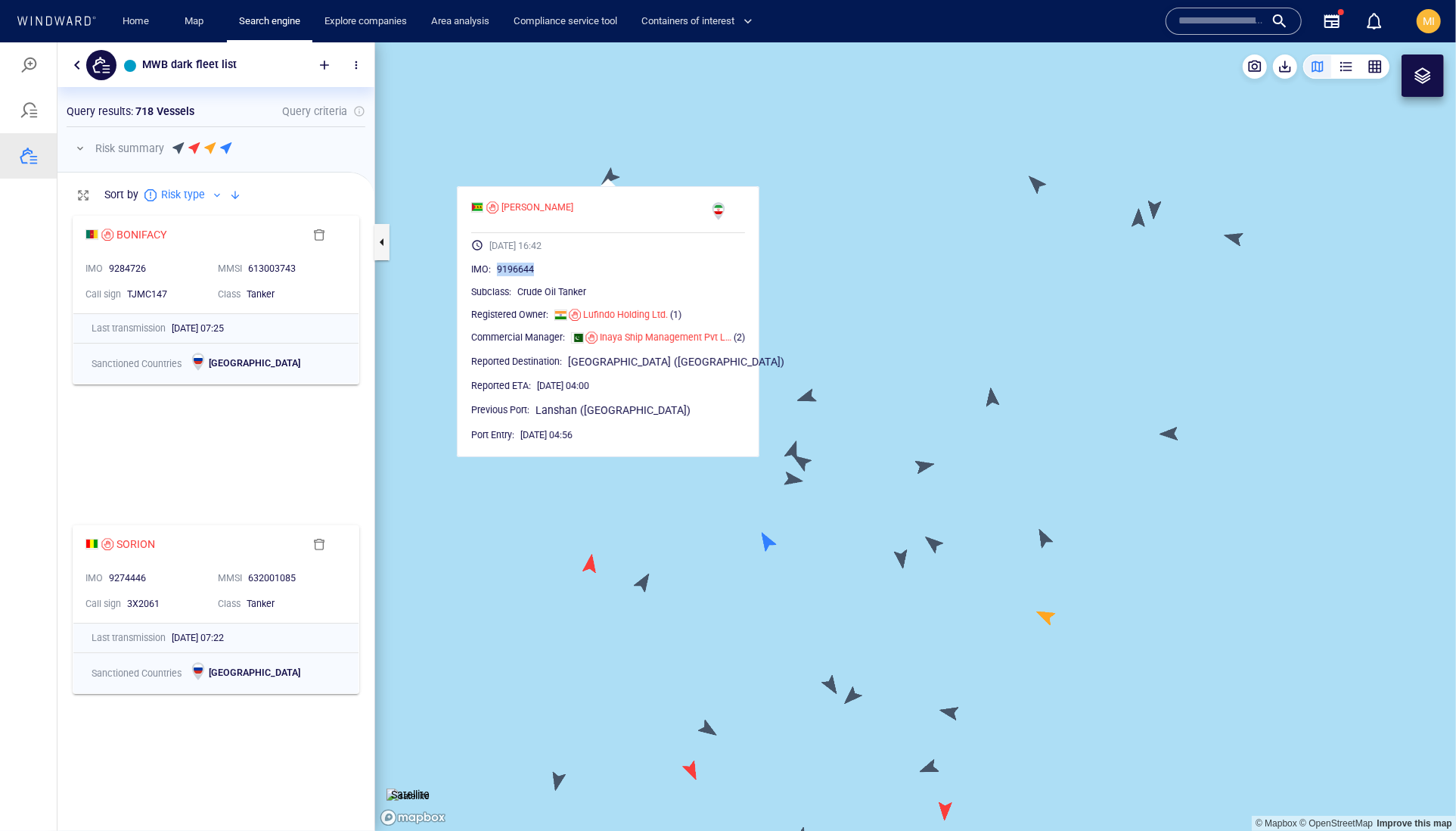
drag, startPoint x: 588, startPoint y: 303, endPoint x: 524, endPoint y: 302, distance: 64.0
click at [524, 276] on div "9196644" at bounding box center [620, 269] width 248 height 15
click at [909, 156] on canvas "Map" at bounding box center [915, 436] width 1081 height 789
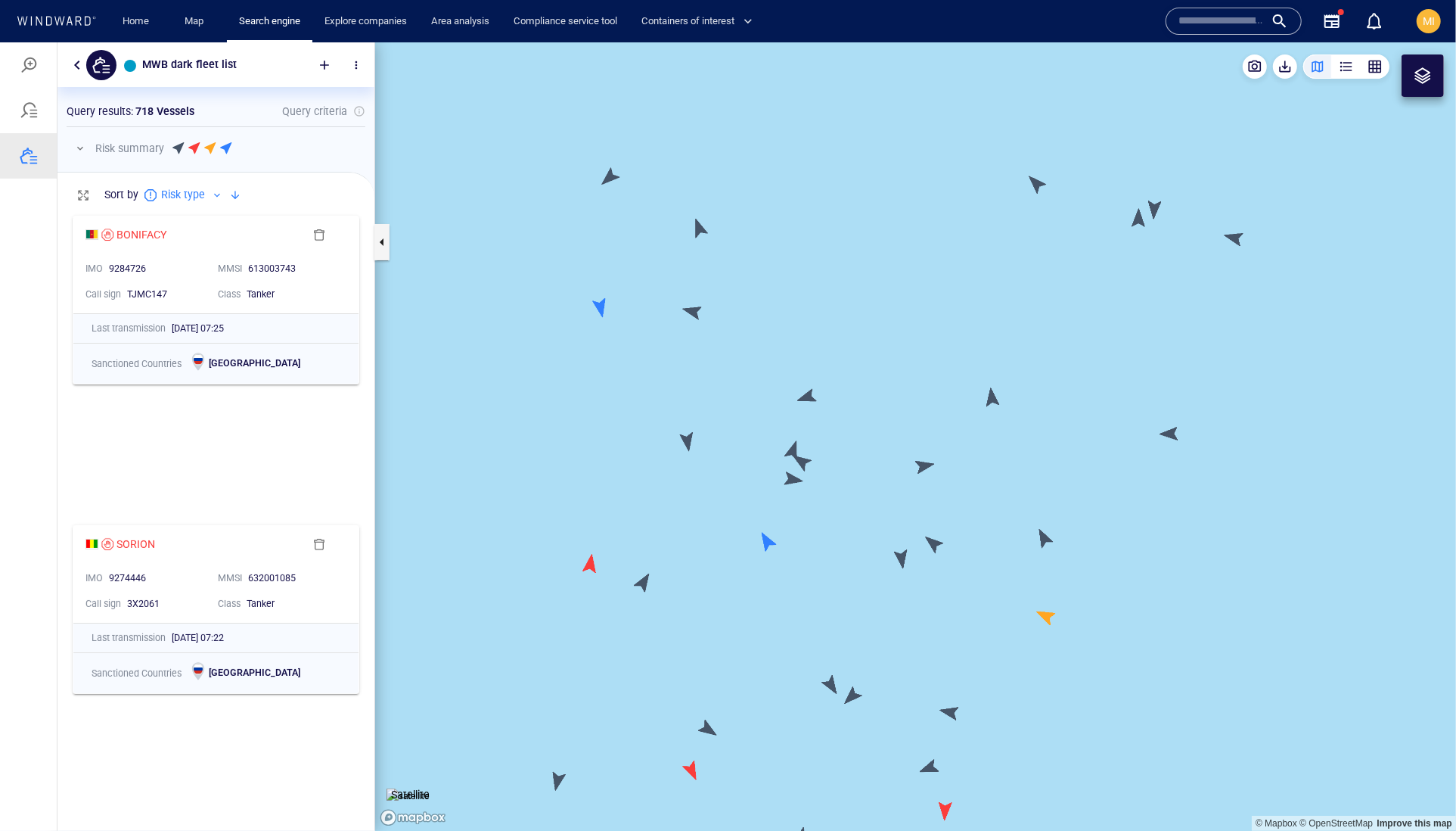
click at [699, 230] on canvas "Map" at bounding box center [915, 436] width 1081 height 789
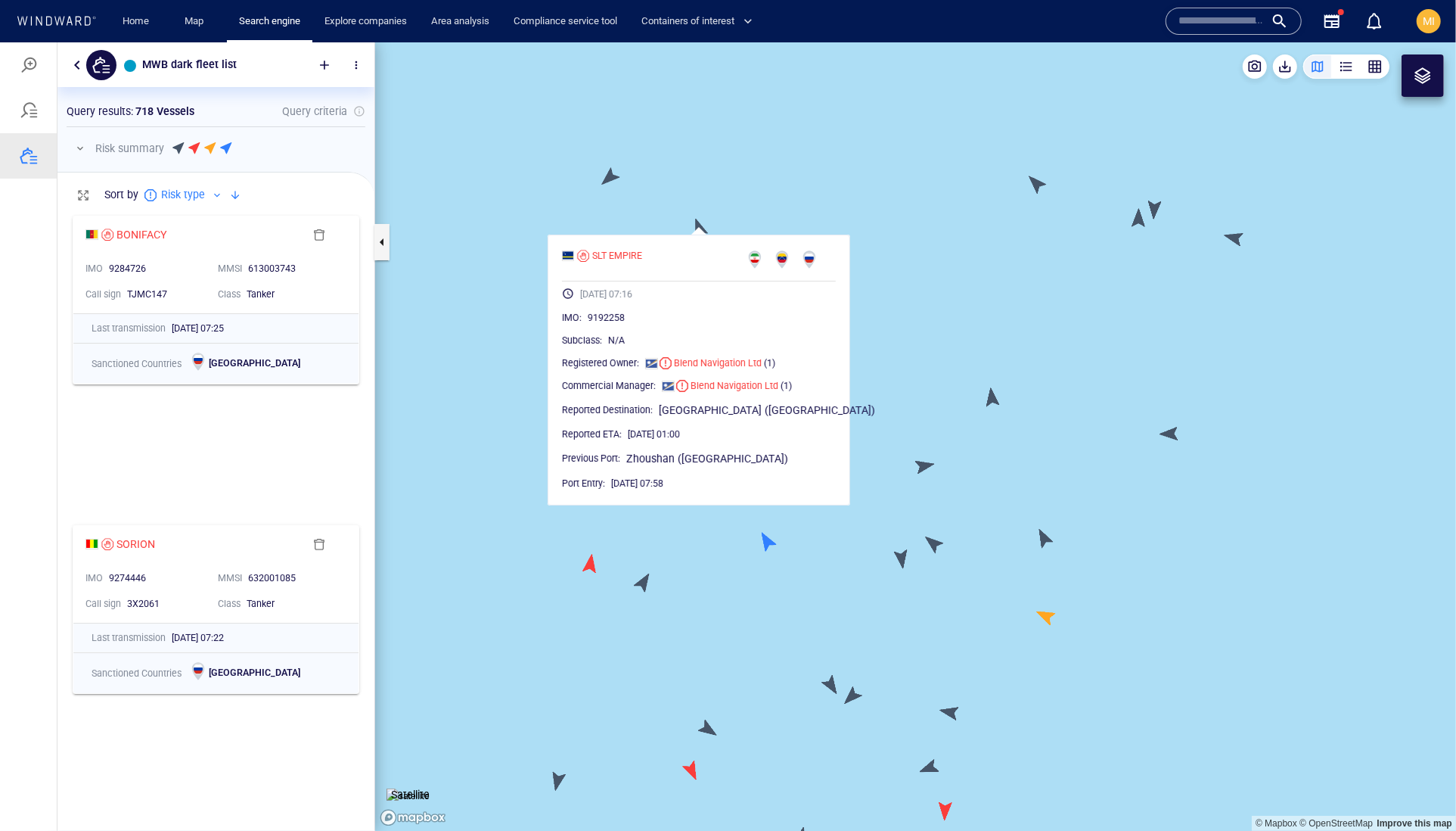
click at [1035, 183] on canvas "Map" at bounding box center [915, 436] width 1081 height 789
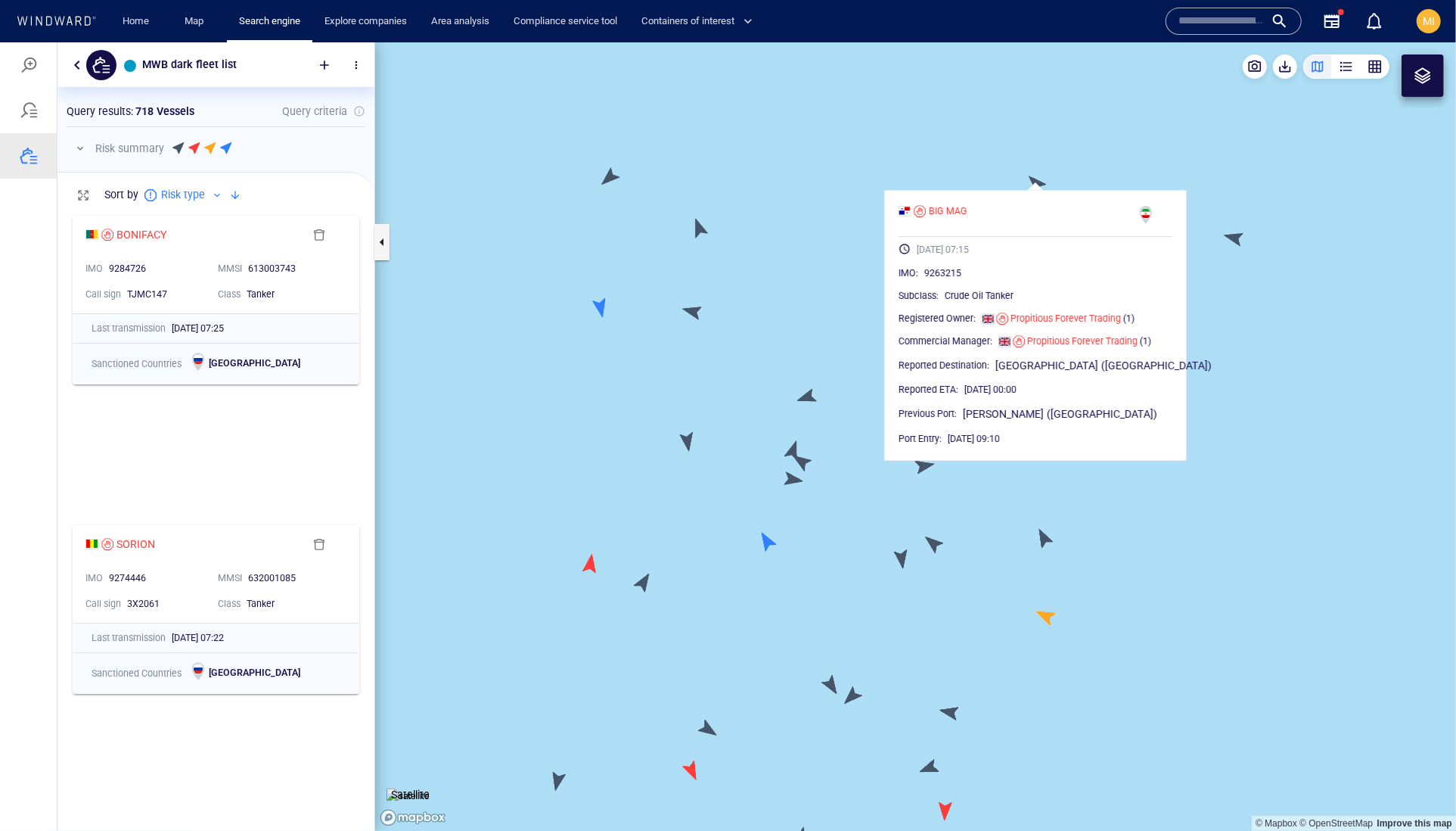
click at [1132, 165] on canvas "Map" at bounding box center [915, 436] width 1081 height 789
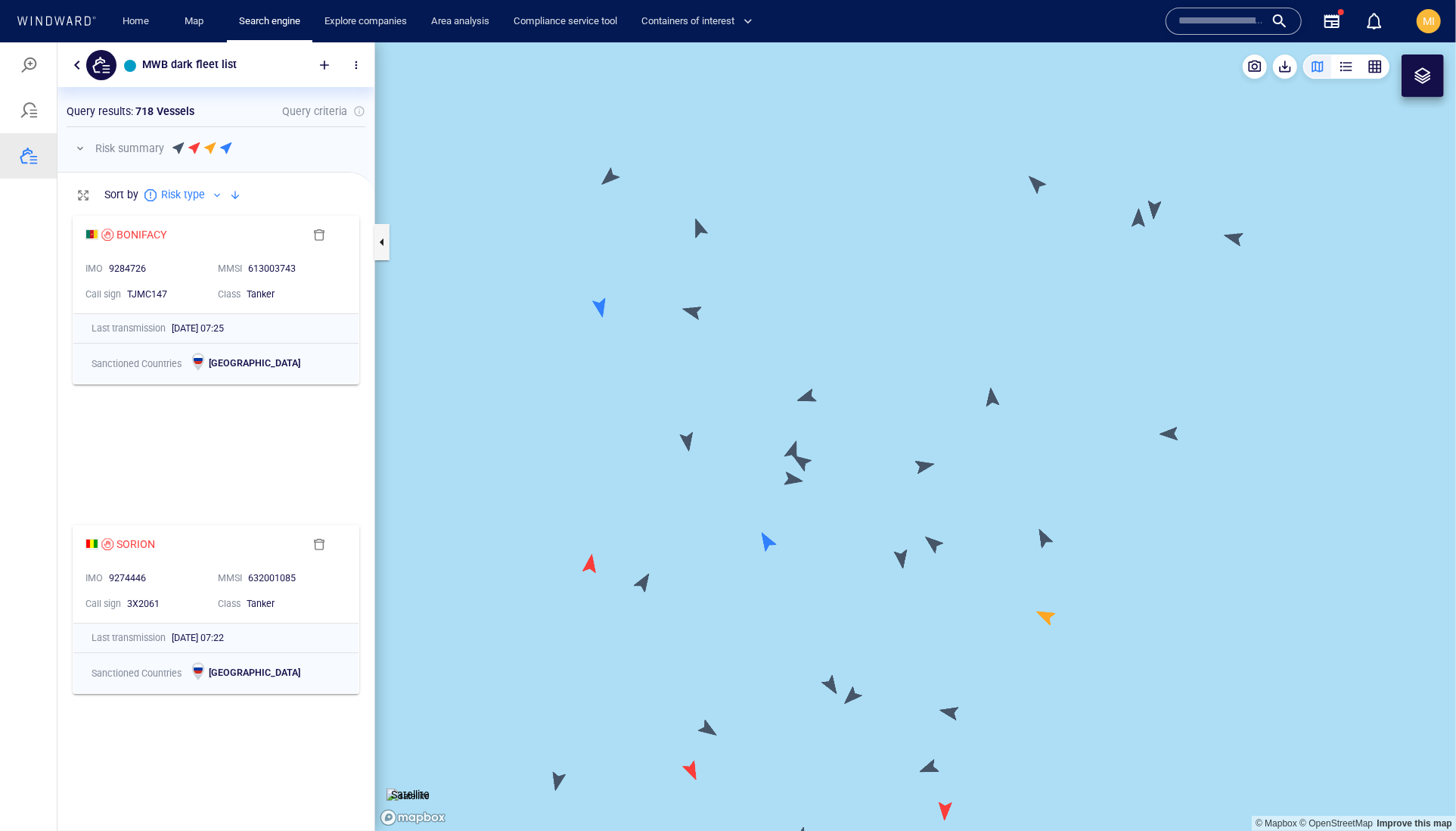
click at [1138, 220] on canvas "Map" at bounding box center [915, 436] width 1081 height 789
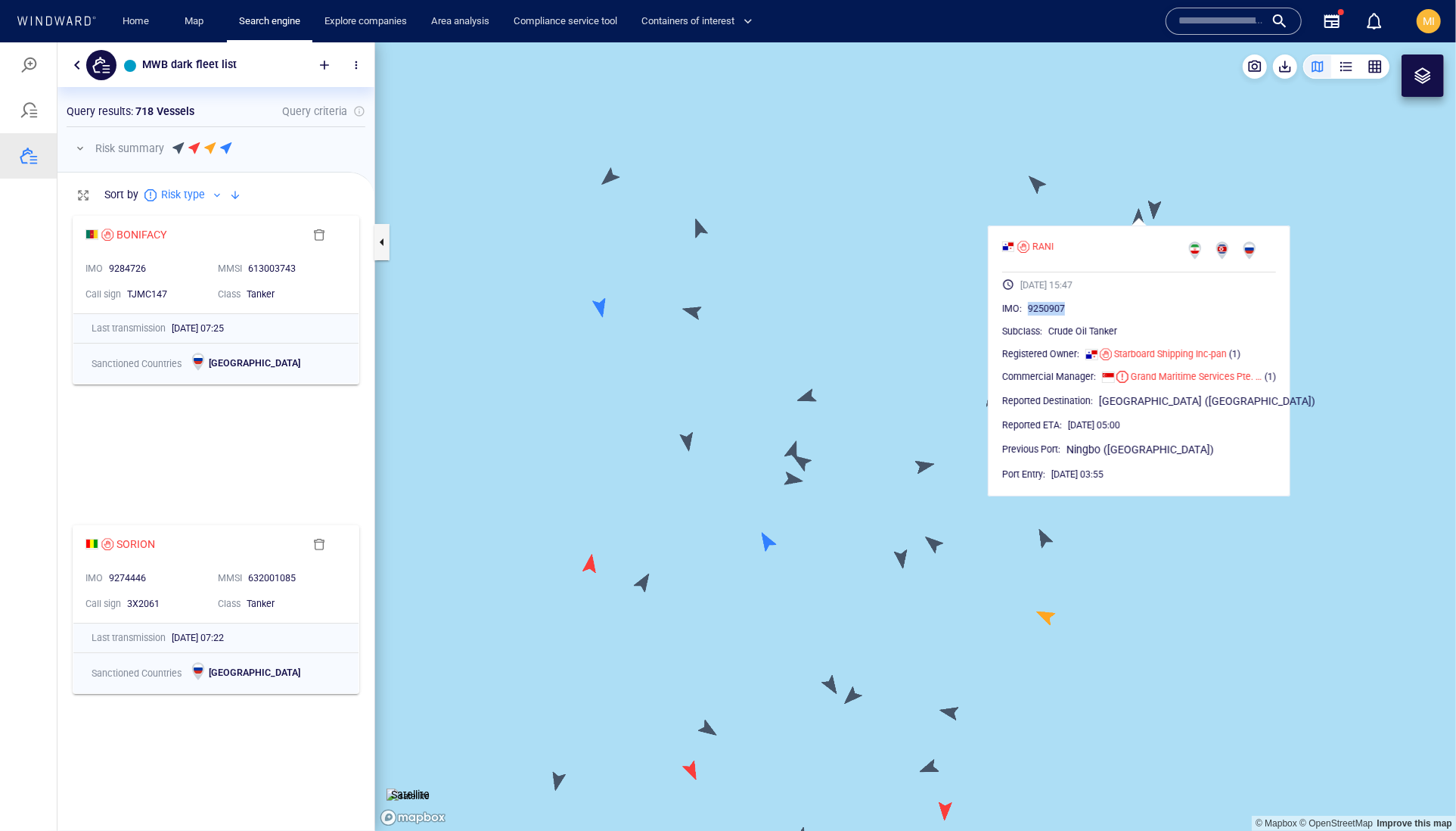
drag, startPoint x: 1120, startPoint y: 334, endPoint x: 1053, endPoint y: 343, distance: 67.6
click at [1053, 315] on div "9250907" at bounding box center [1152, 308] width 248 height 15
click at [1151, 205] on canvas "Map" at bounding box center [915, 436] width 1081 height 789
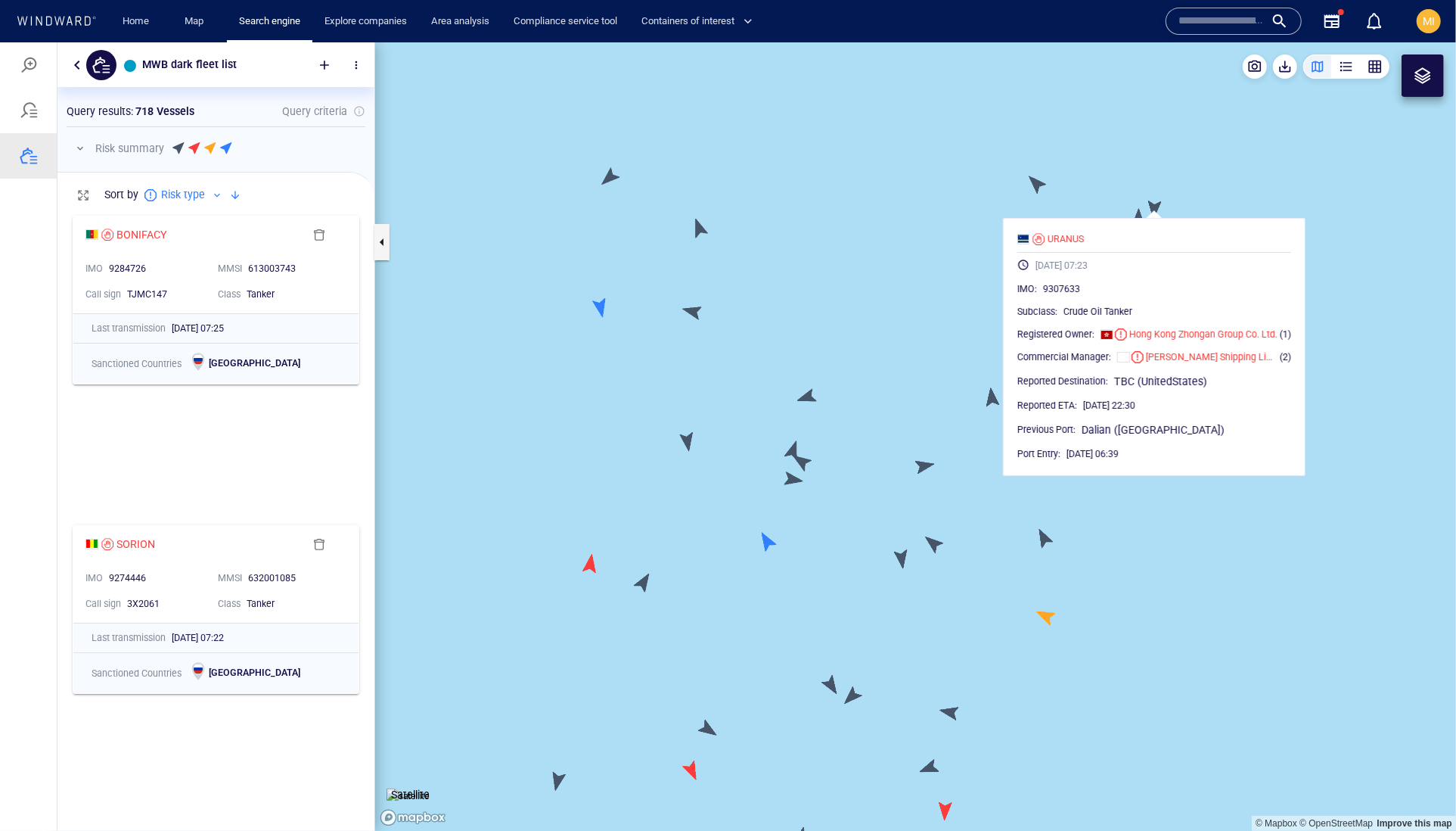
click at [1036, 190] on canvas "Map" at bounding box center [915, 436] width 1081 height 789
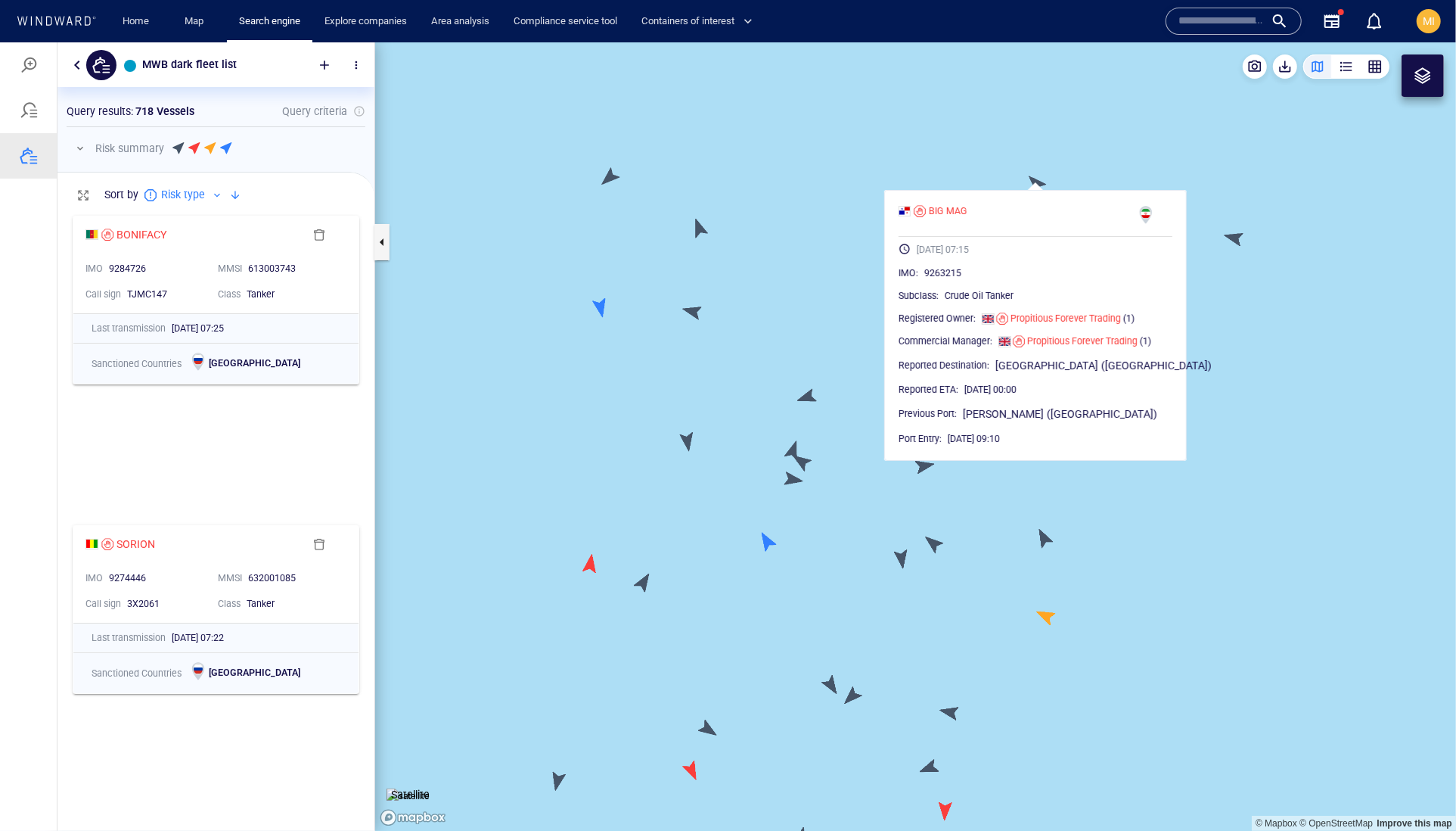
click at [988, 174] on canvas "Map" at bounding box center [915, 436] width 1081 height 789
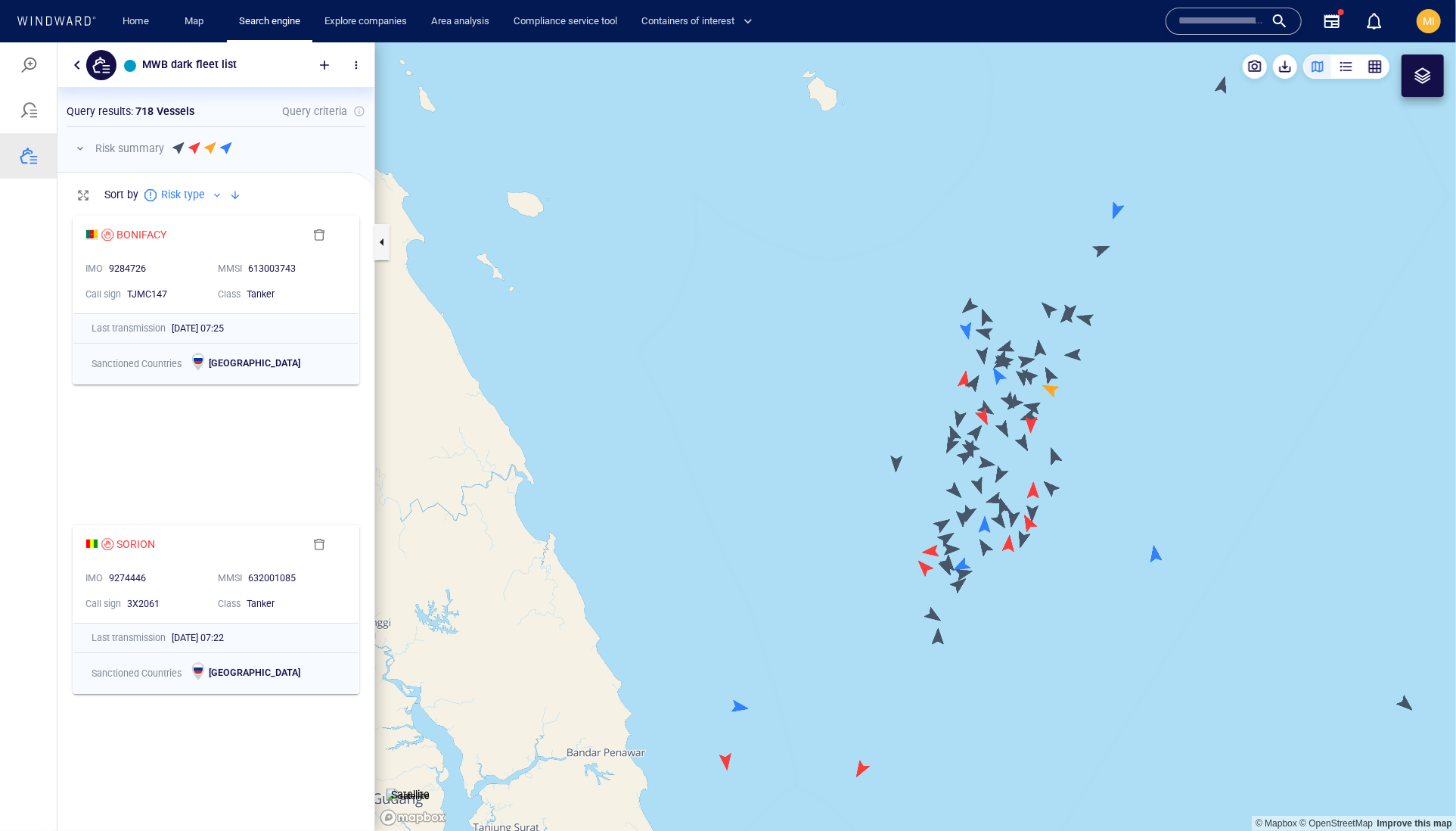
click at [1102, 251] on canvas "Map" at bounding box center [915, 436] width 1081 height 789
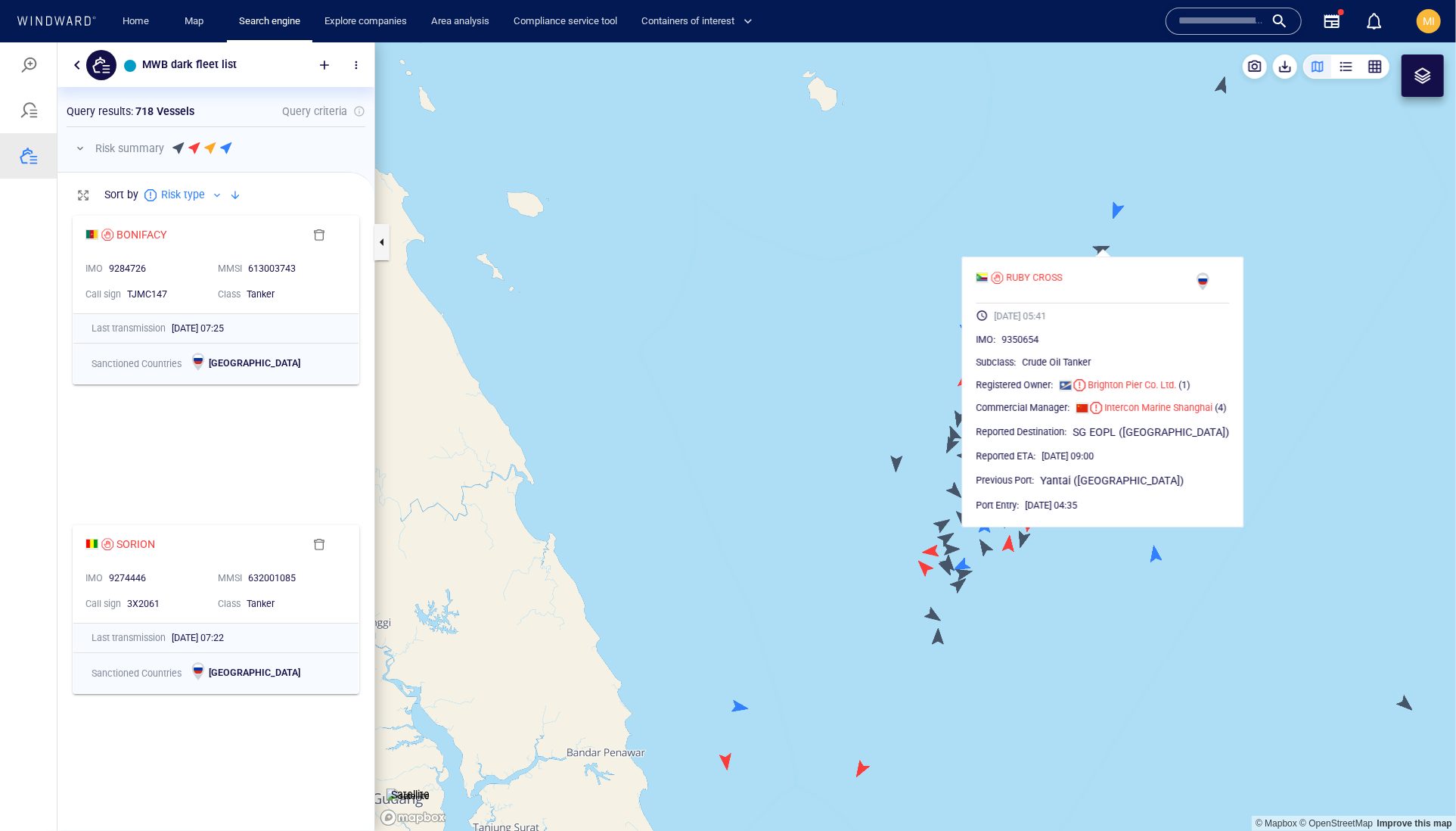
click at [1033, 246] on canvas "Map" at bounding box center [915, 436] width 1081 height 789
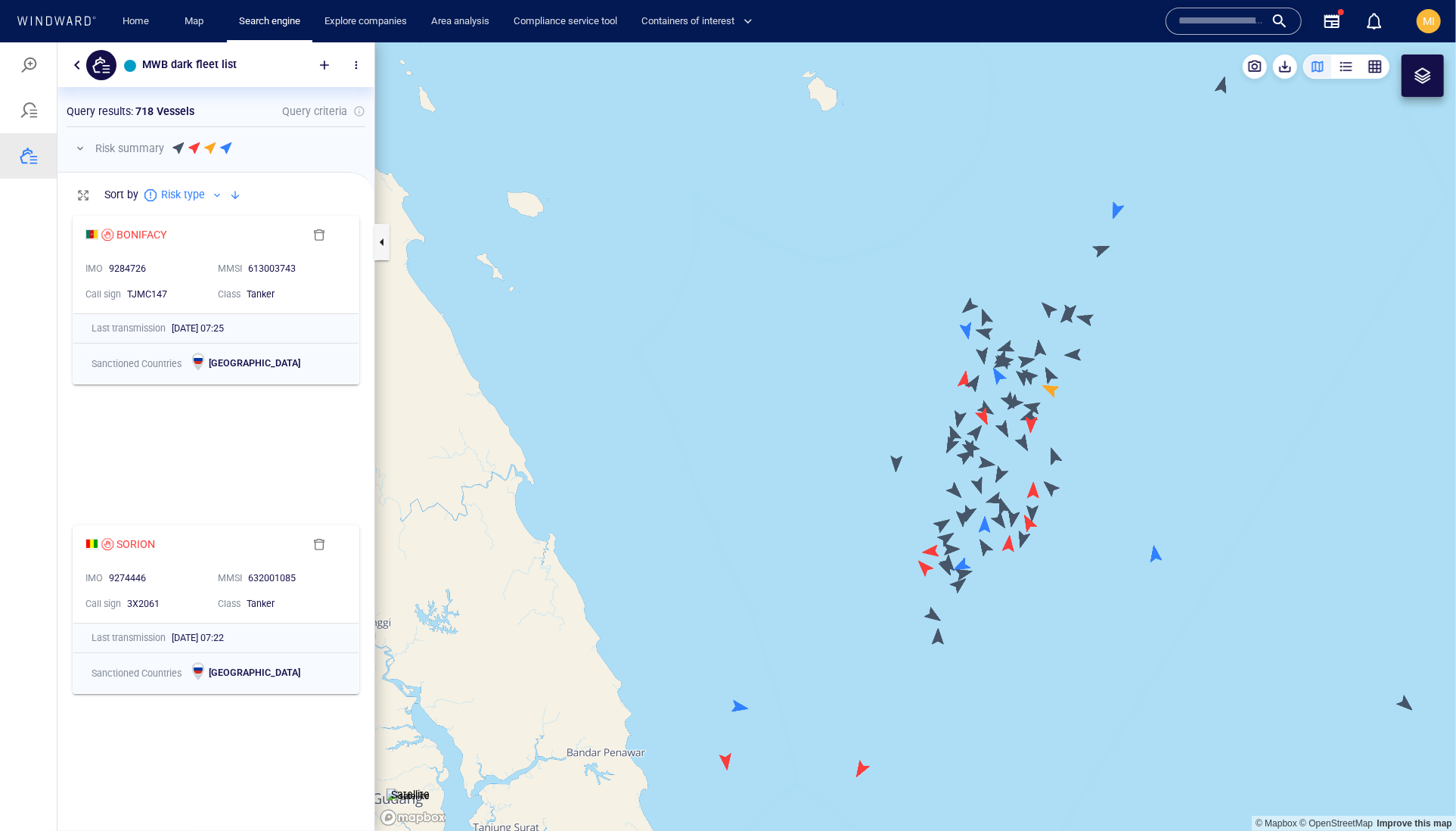
drag, startPoint x: 1135, startPoint y: 249, endPoint x: 1065, endPoint y: 385, distance: 153.0
click at [1066, 382] on canvas "Map" at bounding box center [915, 436] width 1081 height 789
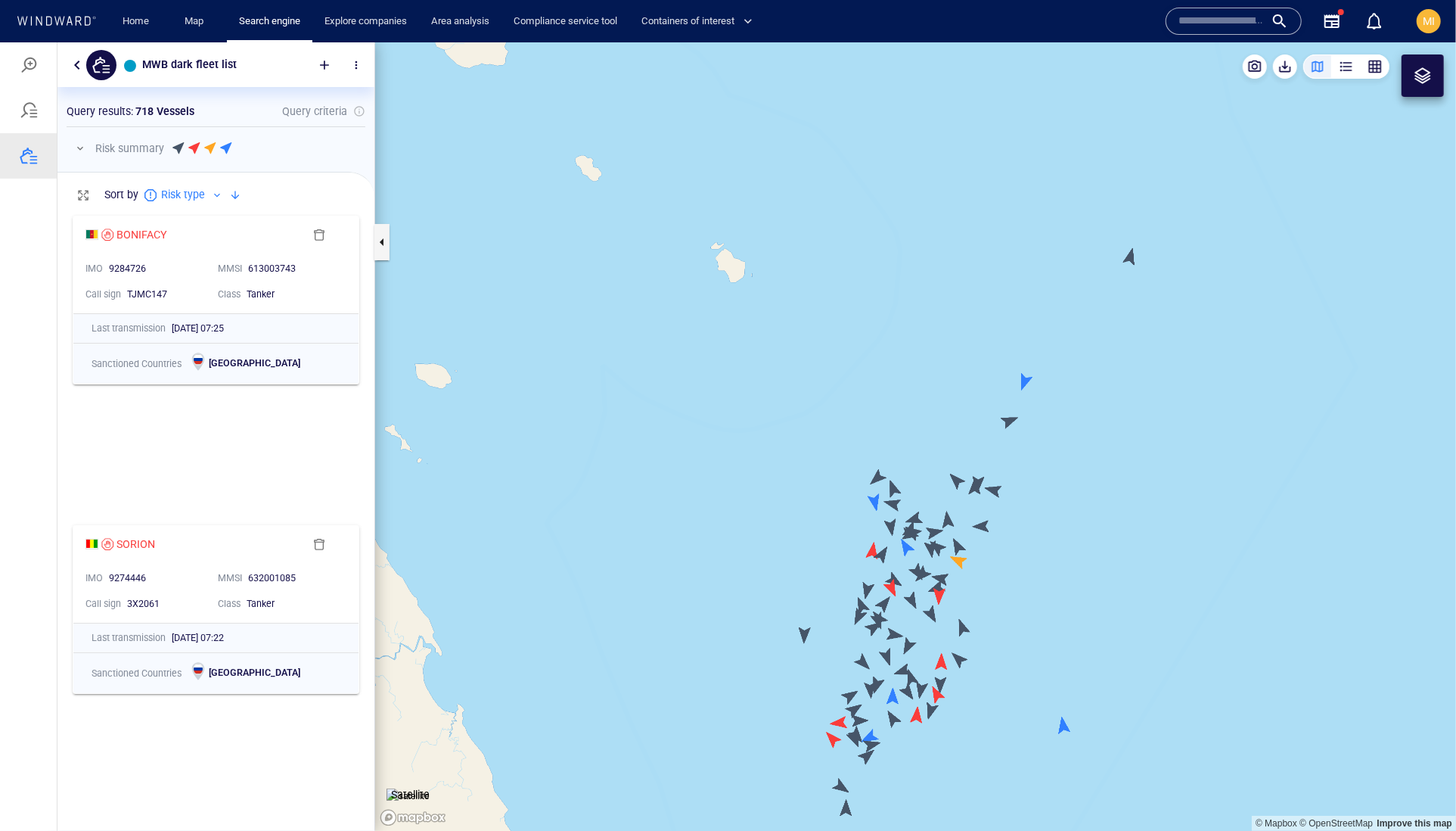
click at [1027, 377] on canvas "Map" at bounding box center [915, 436] width 1081 height 789
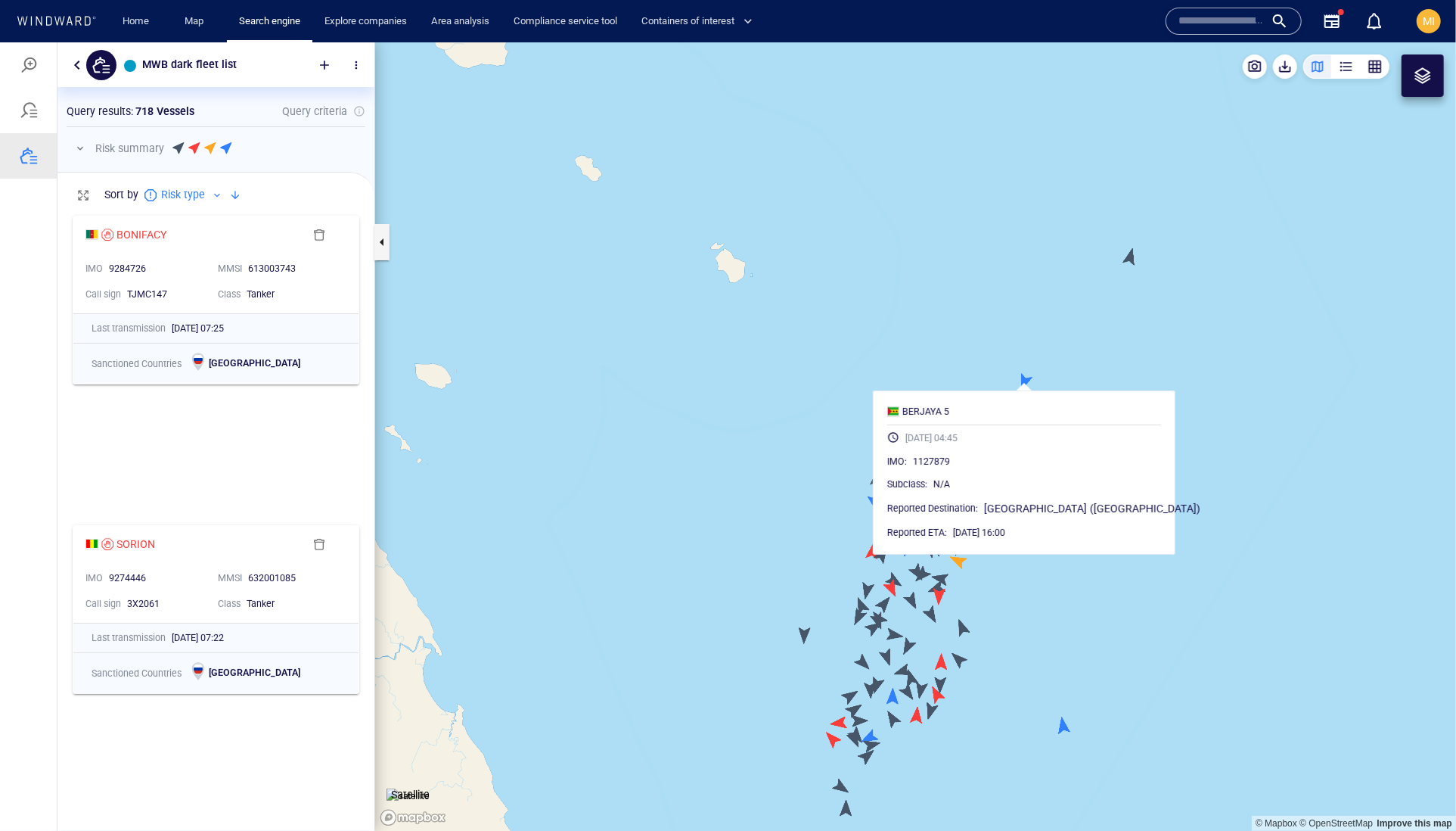
click at [1095, 336] on canvas "Map" at bounding box center [915, 436] width 1081 height 789
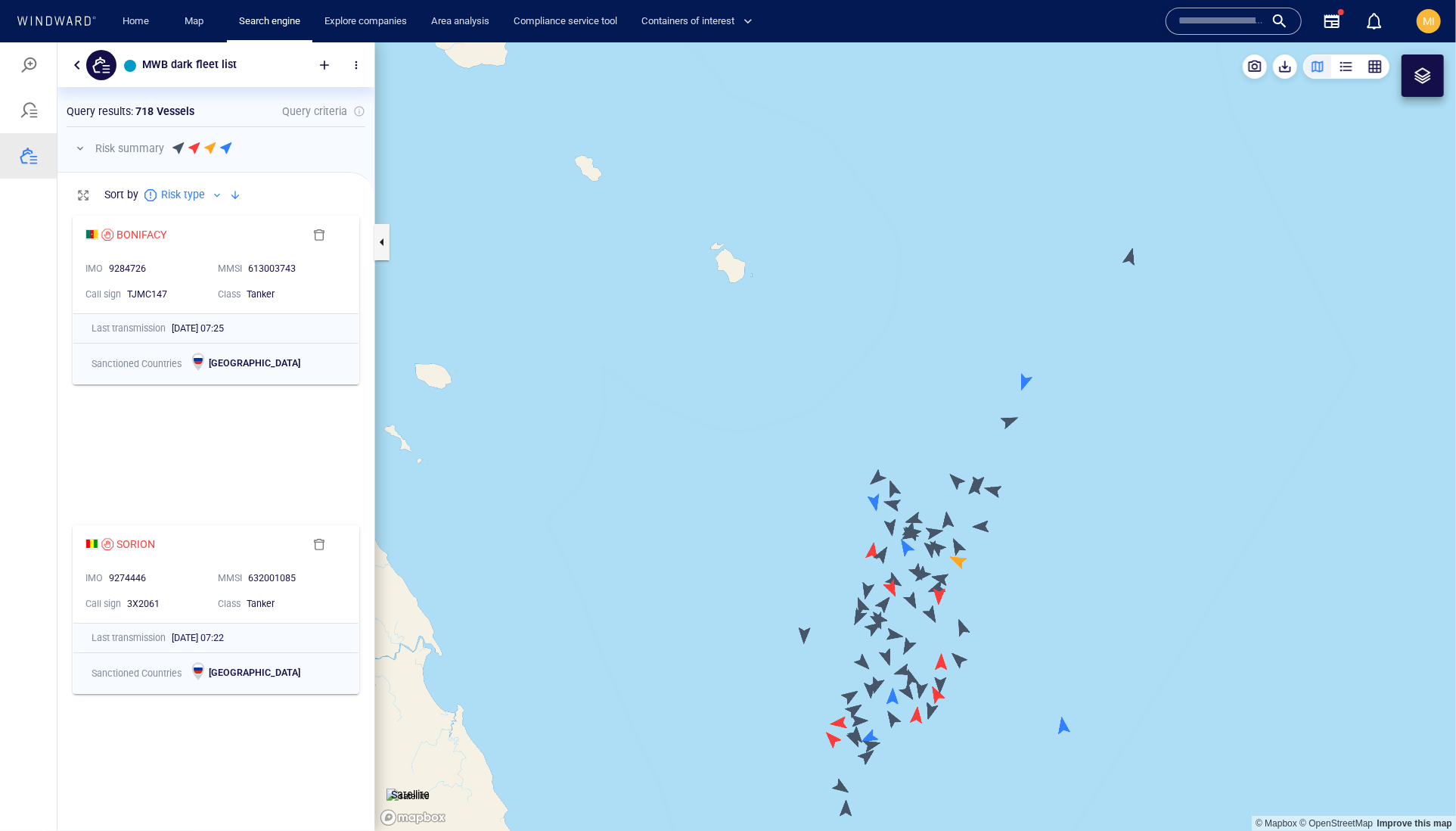
click at [1132, 258] on canvas "Map" at bounding box center [915, 436] width 1081 height 789
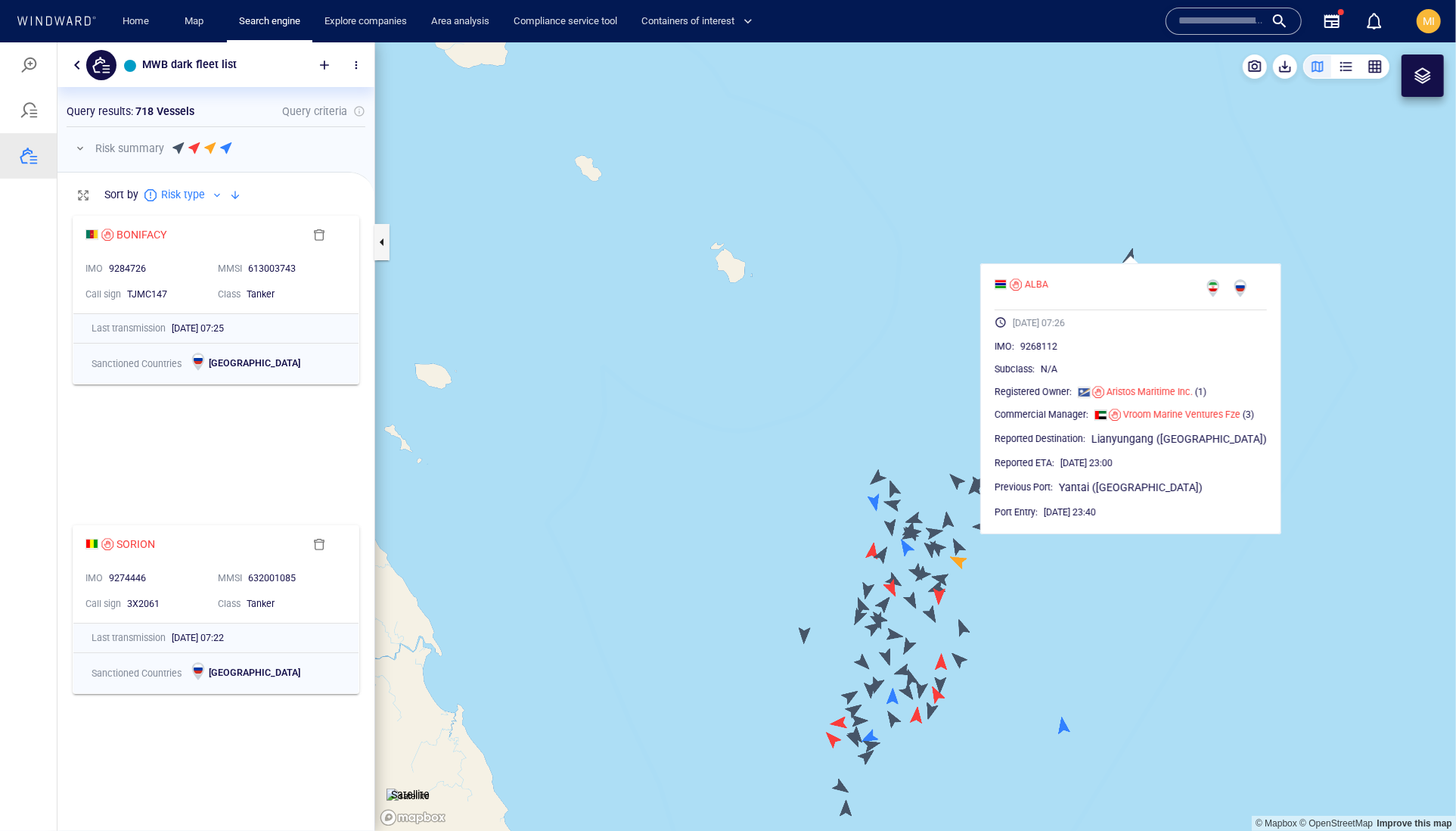
click at [1091, 245] on canvas "Map" at bounding box center [915, 436] width 1081 height 789
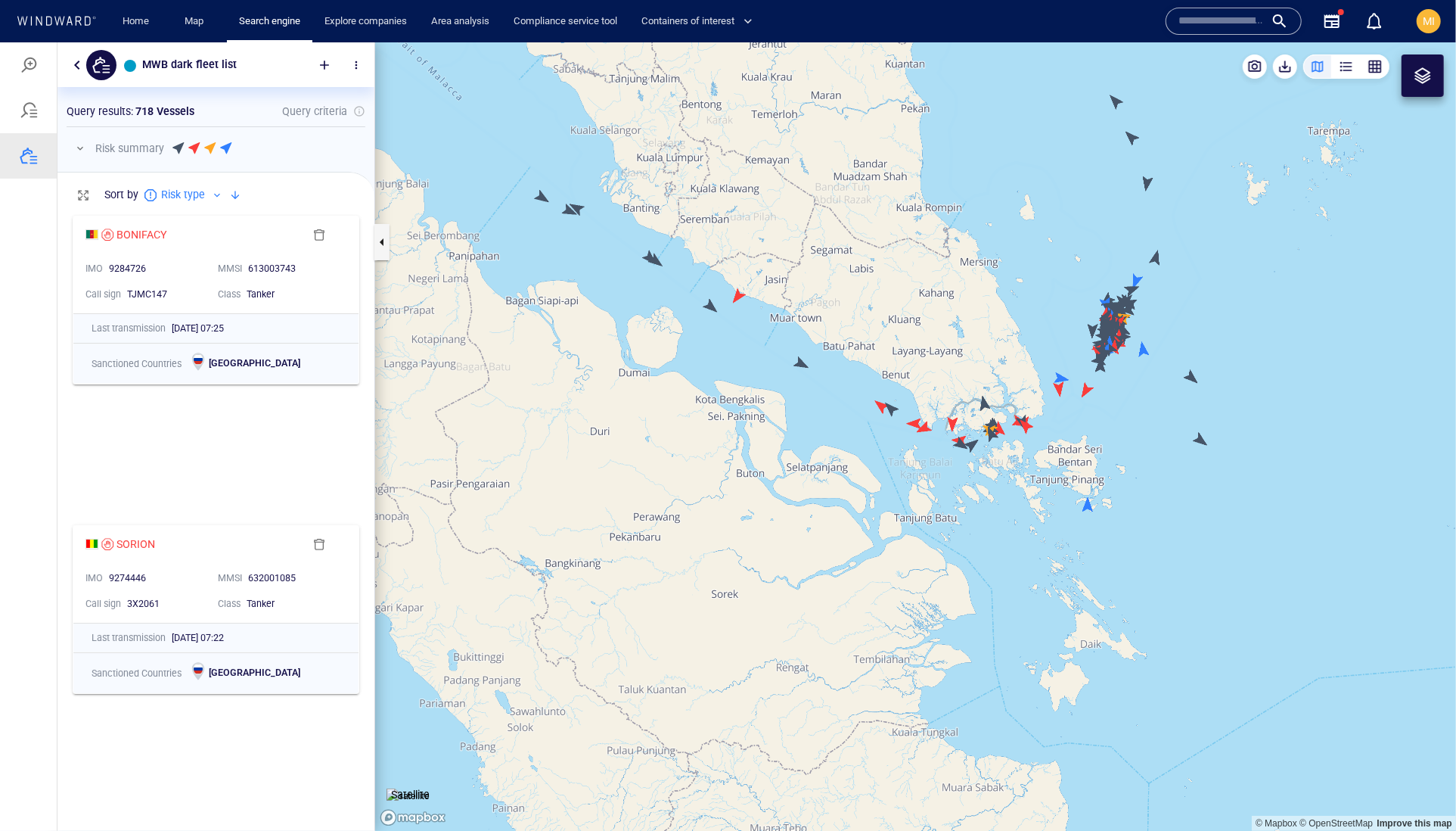
drag, startPoint x: 1152, startPoint y: 229, endPoint x: 1151, endPoint y: 360, distance: 131.0
click at [1152, 355] on canvas "Map" at bounding box center [915, 436] width 1081 height 789
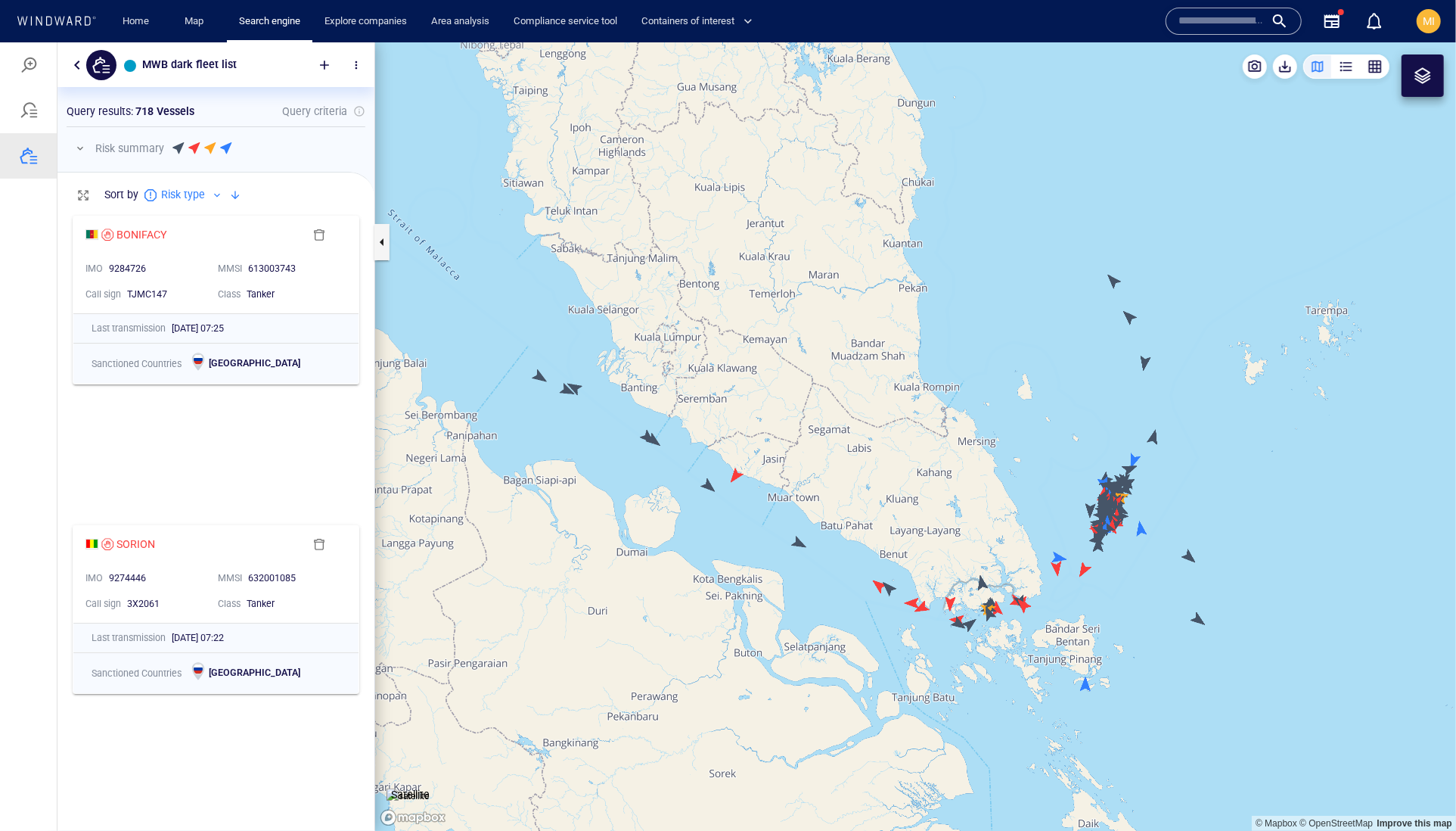
click at [1147, 361] on canvas "Map" at bounding box center [915, 436] width 1081 height 789
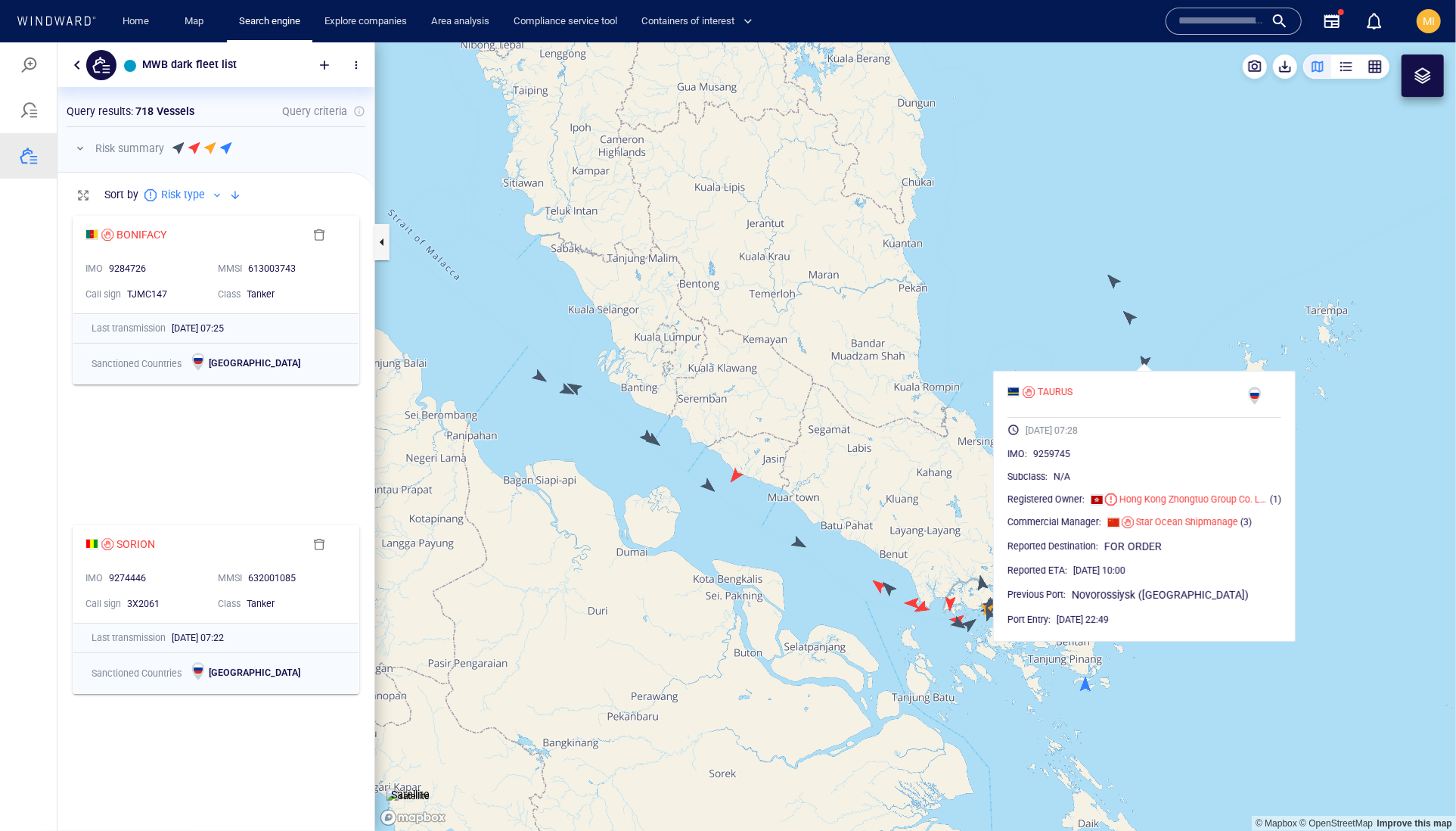
click at [1130, 318] on canvas "Map" at bounding box center [915, 436] width 1081 height 789
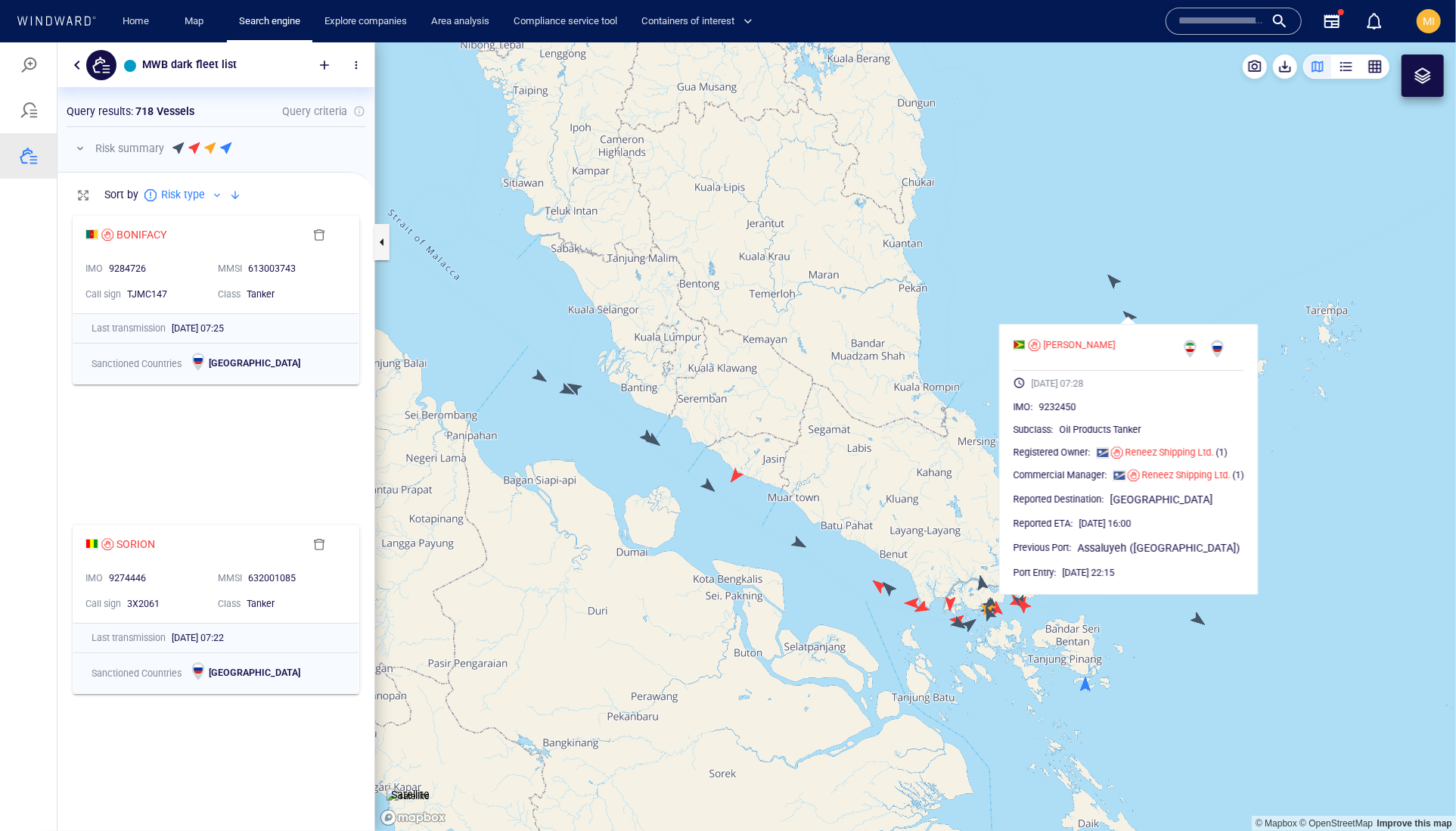
click at [1113, 276] on canvas "Map" at bounding box center [915, 436] width 1081 height 789
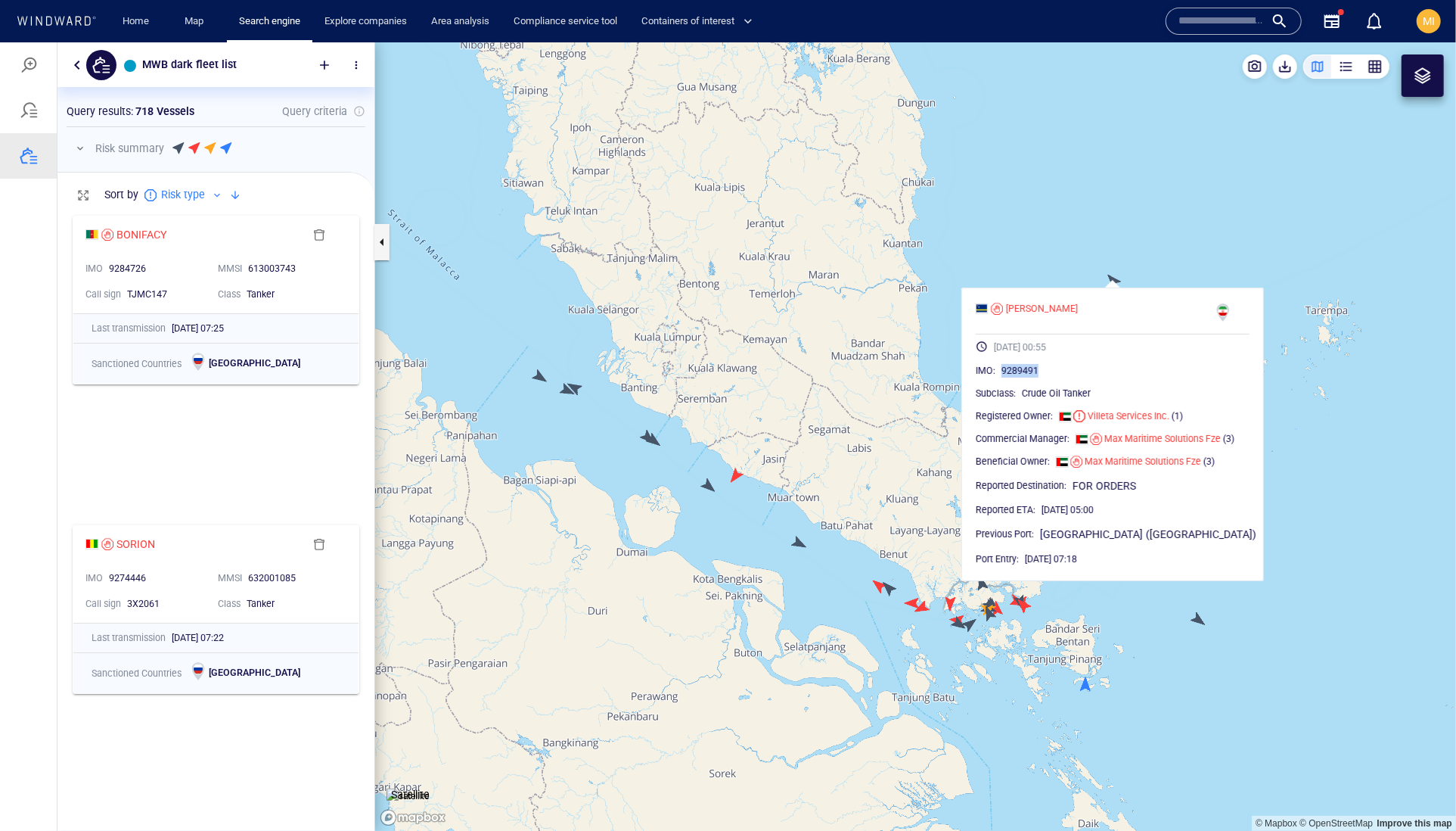
drag, startPoint x: 1093, startPoint y: 400, endPoint x: 1026, endPoint y: 400, distance: 67.0
click at [1026, 377] on div "9289491" at bounding box center [1125, 370] width 248 height 15
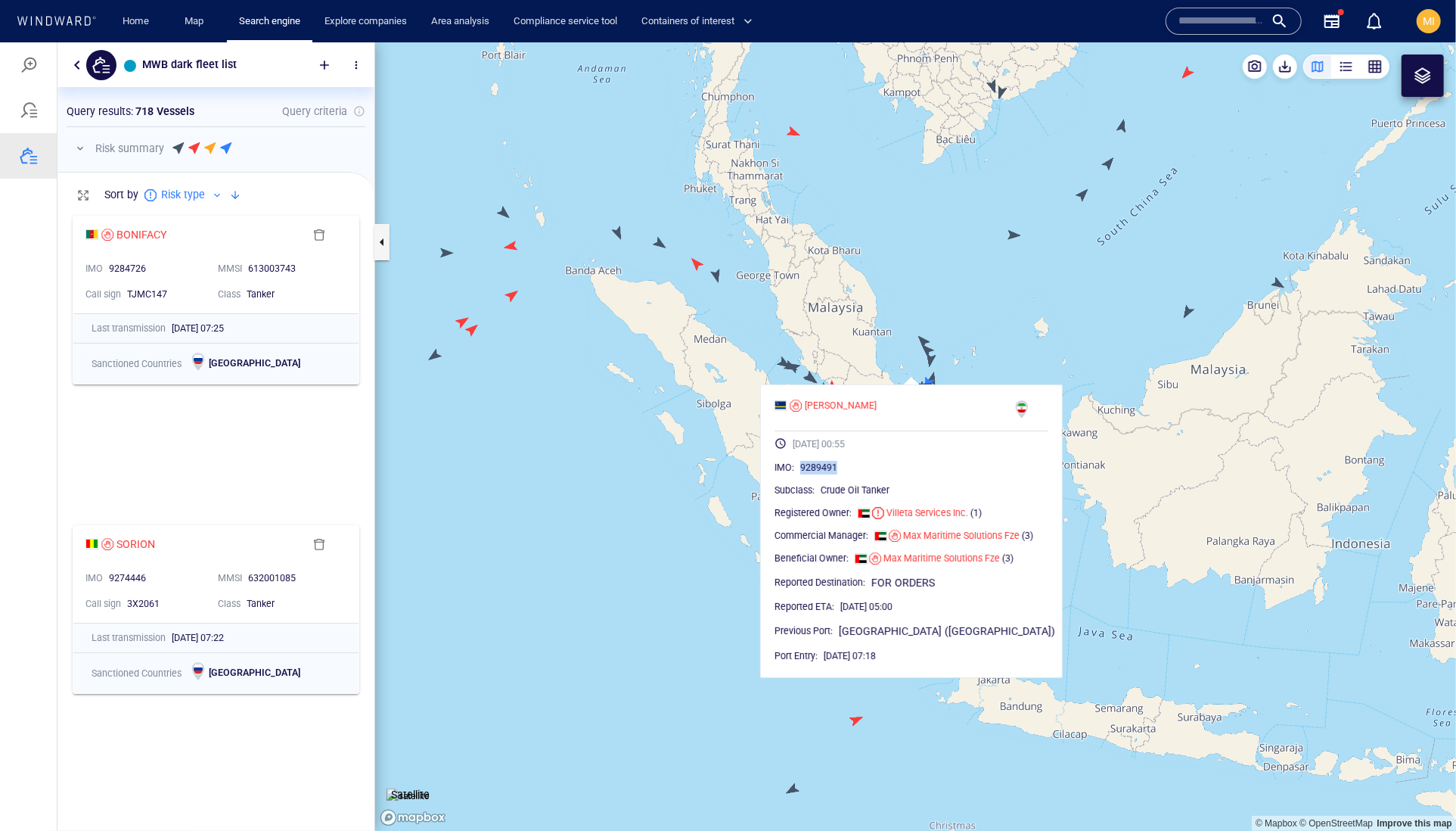
drag, startPoint x: 1033, startPoint y: 260, endPoint x: 987, endPoint y: 399, distance: 146.4
click at [987, 397] on canvas "Map" at bounding box center [915, 436] width 1081 height 789
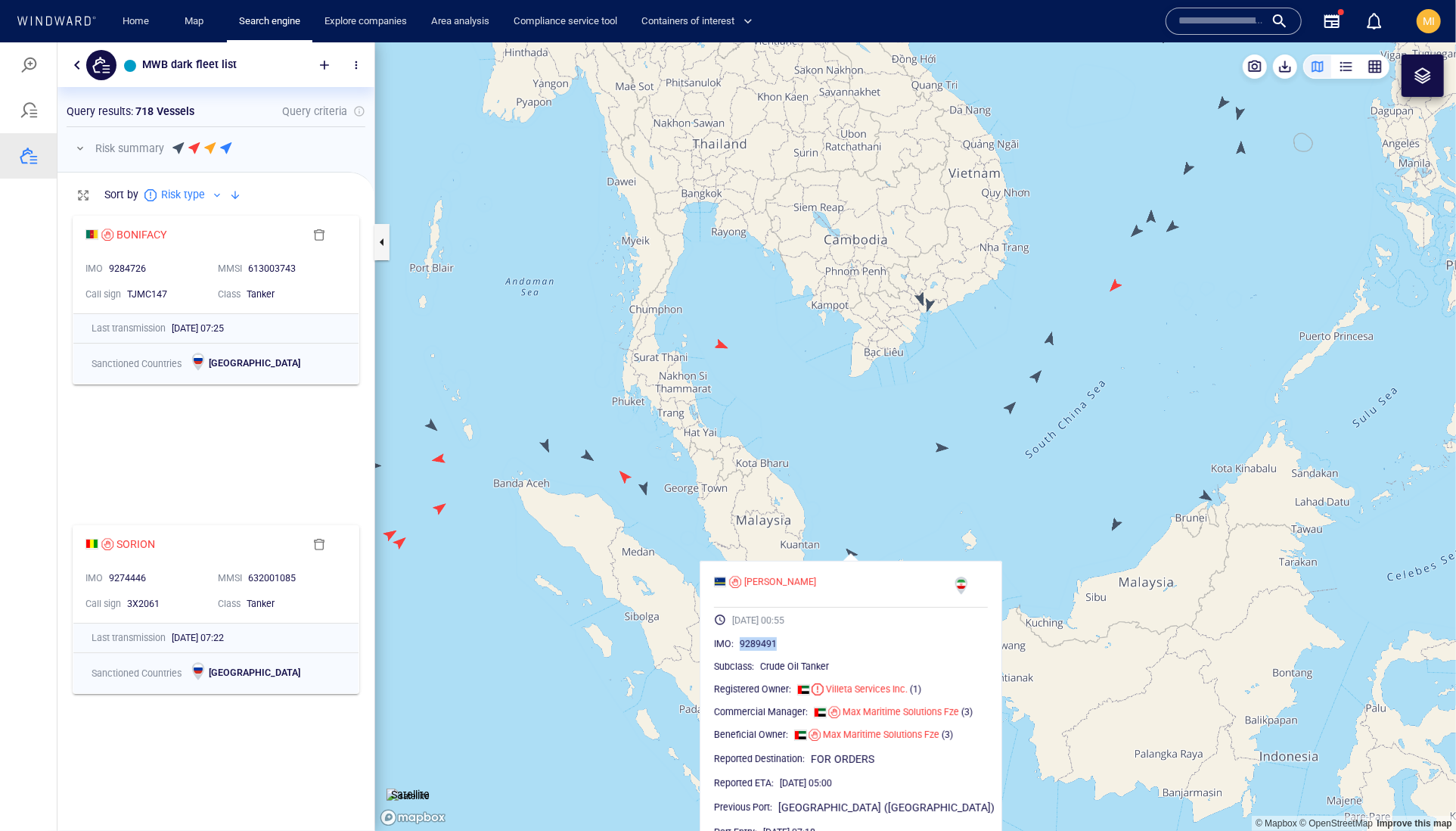
click at [941, 448] on canvas "Map" at bounding box center [915, 436] width 1081 height 789
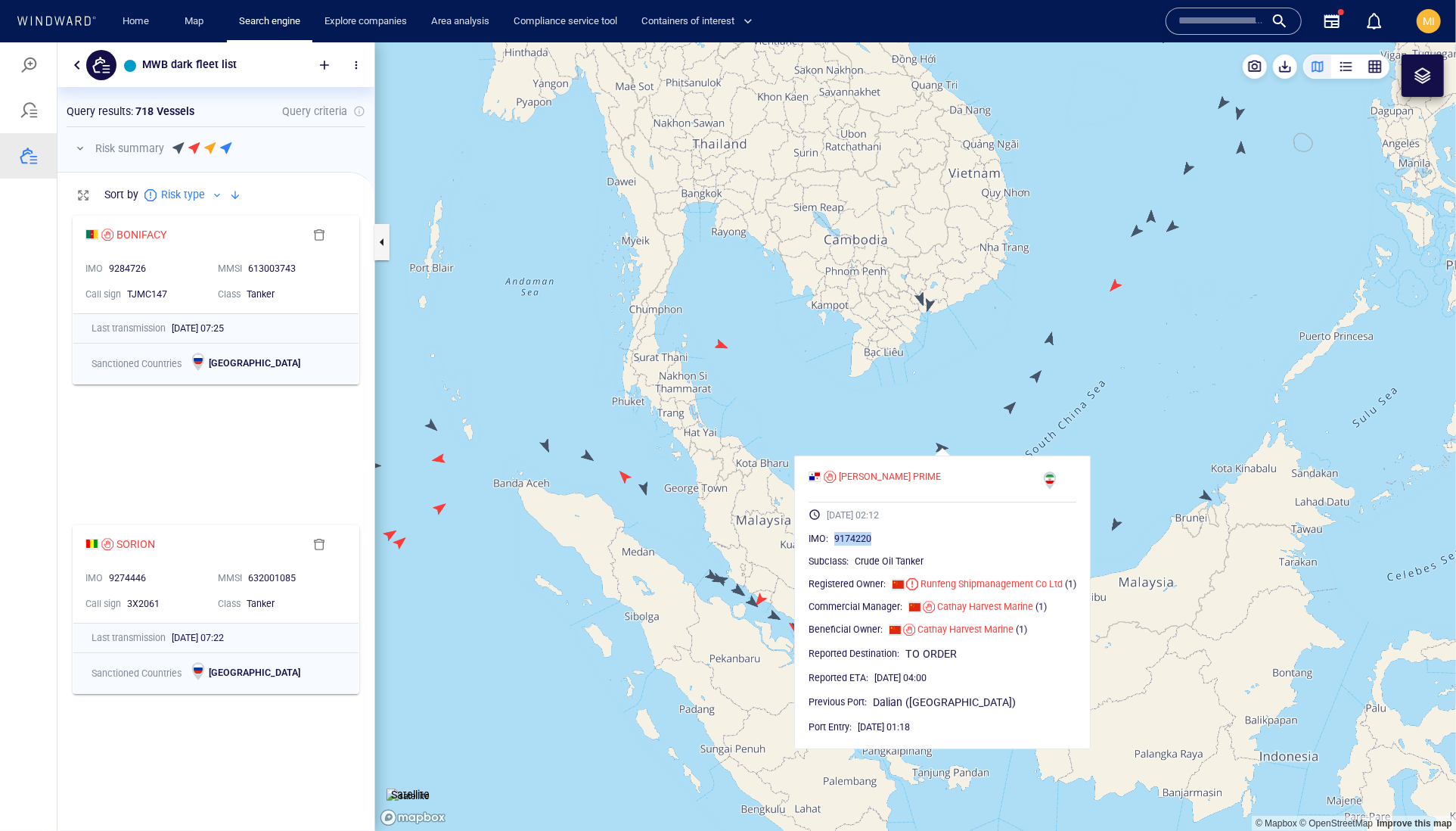
drag, startPoint x: 924, startPoint y: 572, endPoint x: 856, endPoint y: 572, distance: 68.0
click at [856, 545] on div "9174220" at bounding box center [955, 538] width 242 height 15
click at [1012, 406] on canvas "Map" at bounding box center [915, 436] width 1081 height 789
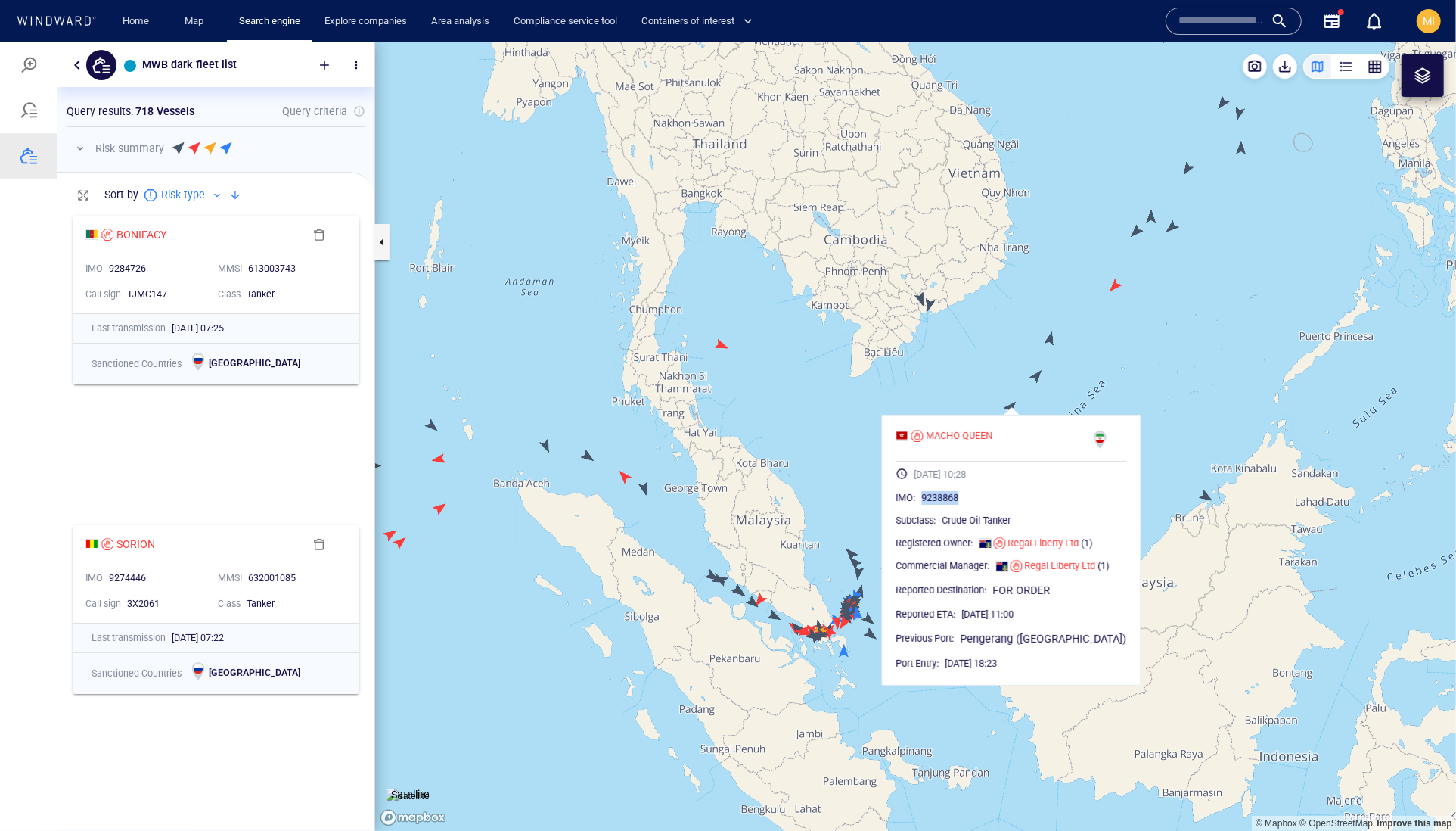
drag, startPoint x: 998, startPoint y: 531, endPoint x: 927, endPoint y: 531, distance: 71.0
click at [927, 504] on div "9238868" at bounding box center [1025, 497] width 205 height 15
click at [1038, 378] on canvas "Map" at bounding box center [915, 436] width 1081 height 789
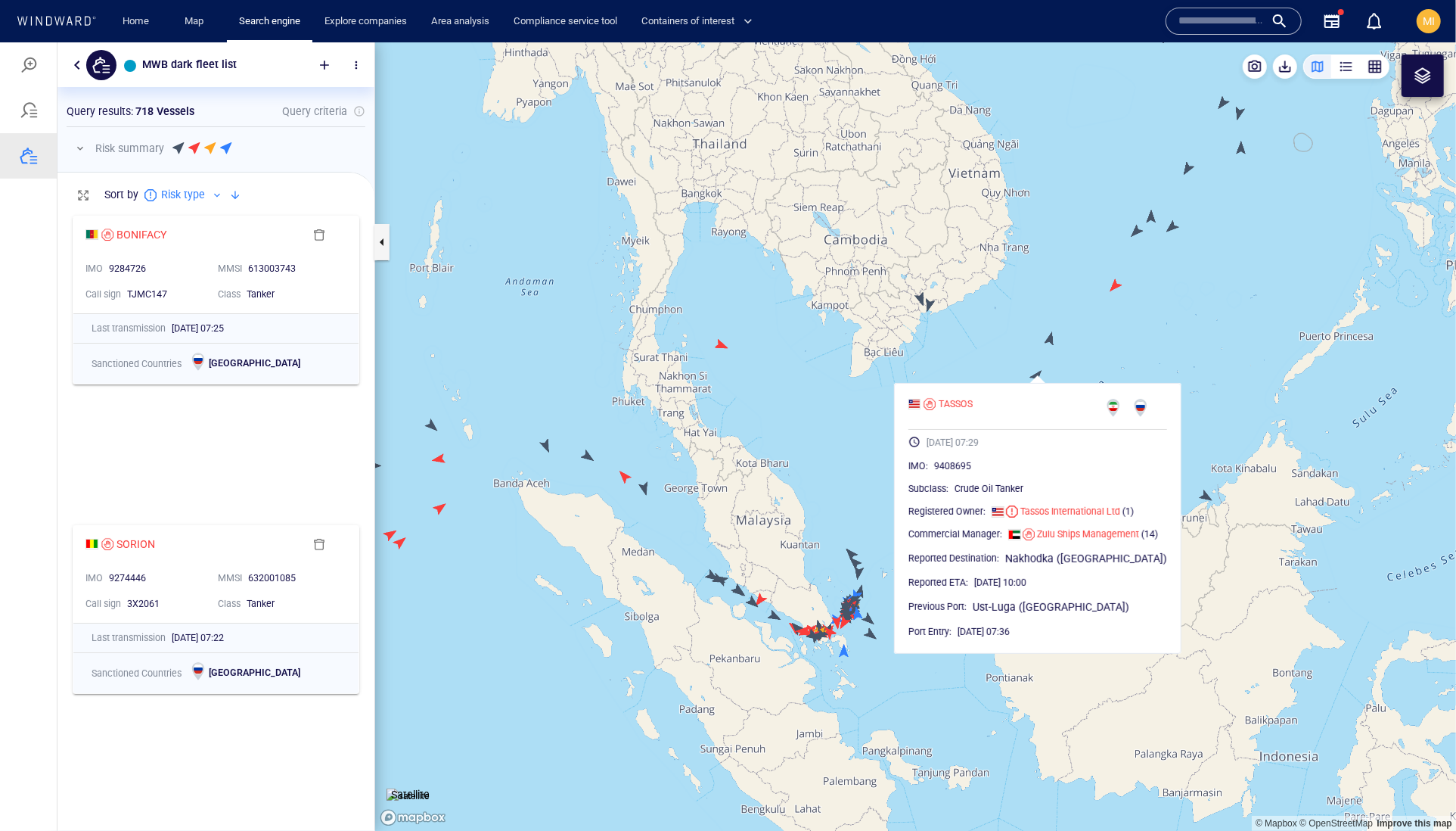
click at [1050, 340] on canvas "Map" at bounding box center [915, 436] width 1081 height 789
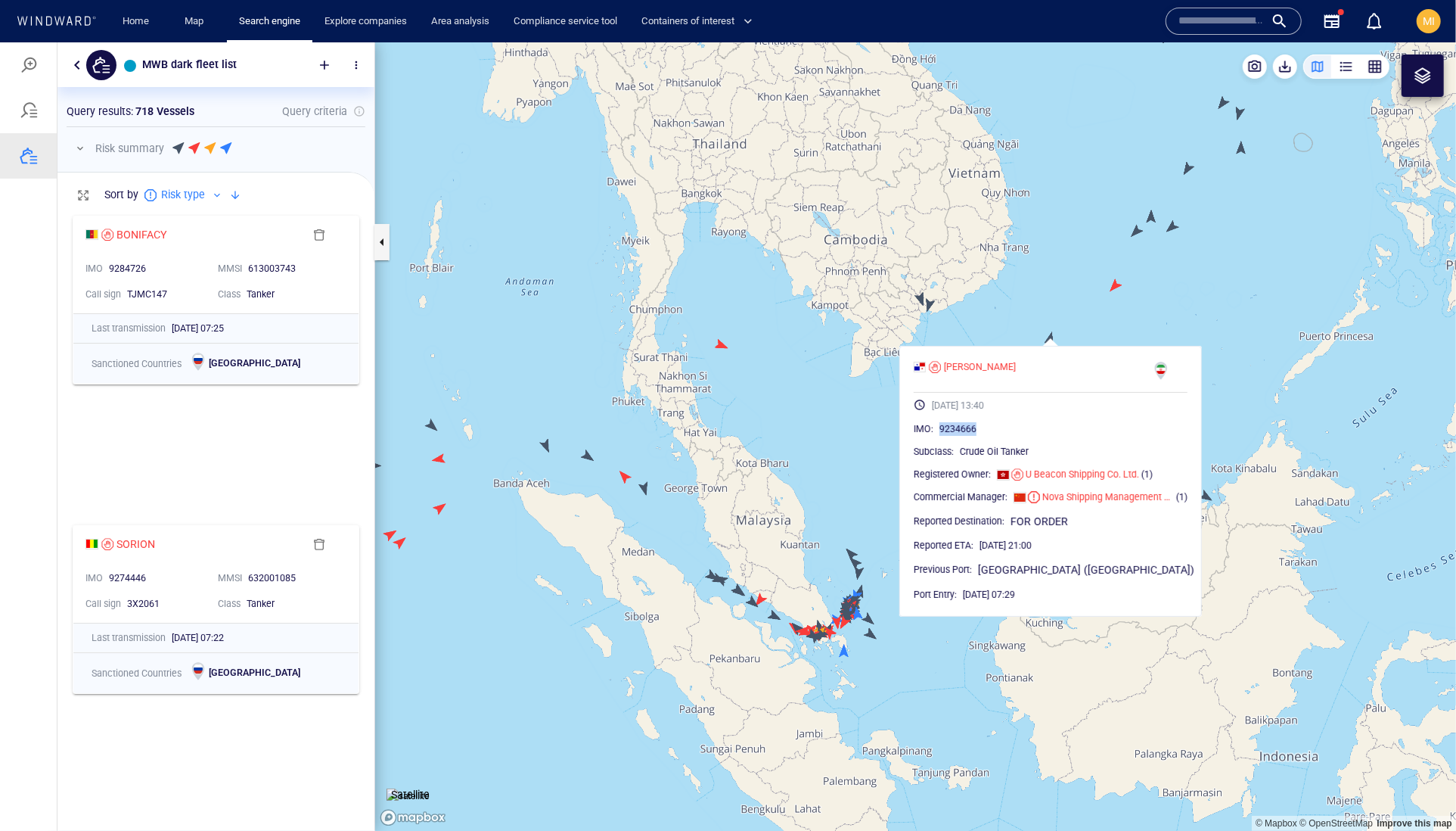
drag, startPoint x: 1033, startPoint y: 464, endPoint x: 966, endPoint y: 463, distance: 67.0
click at [966, 436] on div "9234666" at bounding box center [1063, 428] width 248 height 15
click at [1052, 309] on canvas "Map" at bounding box center [915, 436] width 1081 height 789
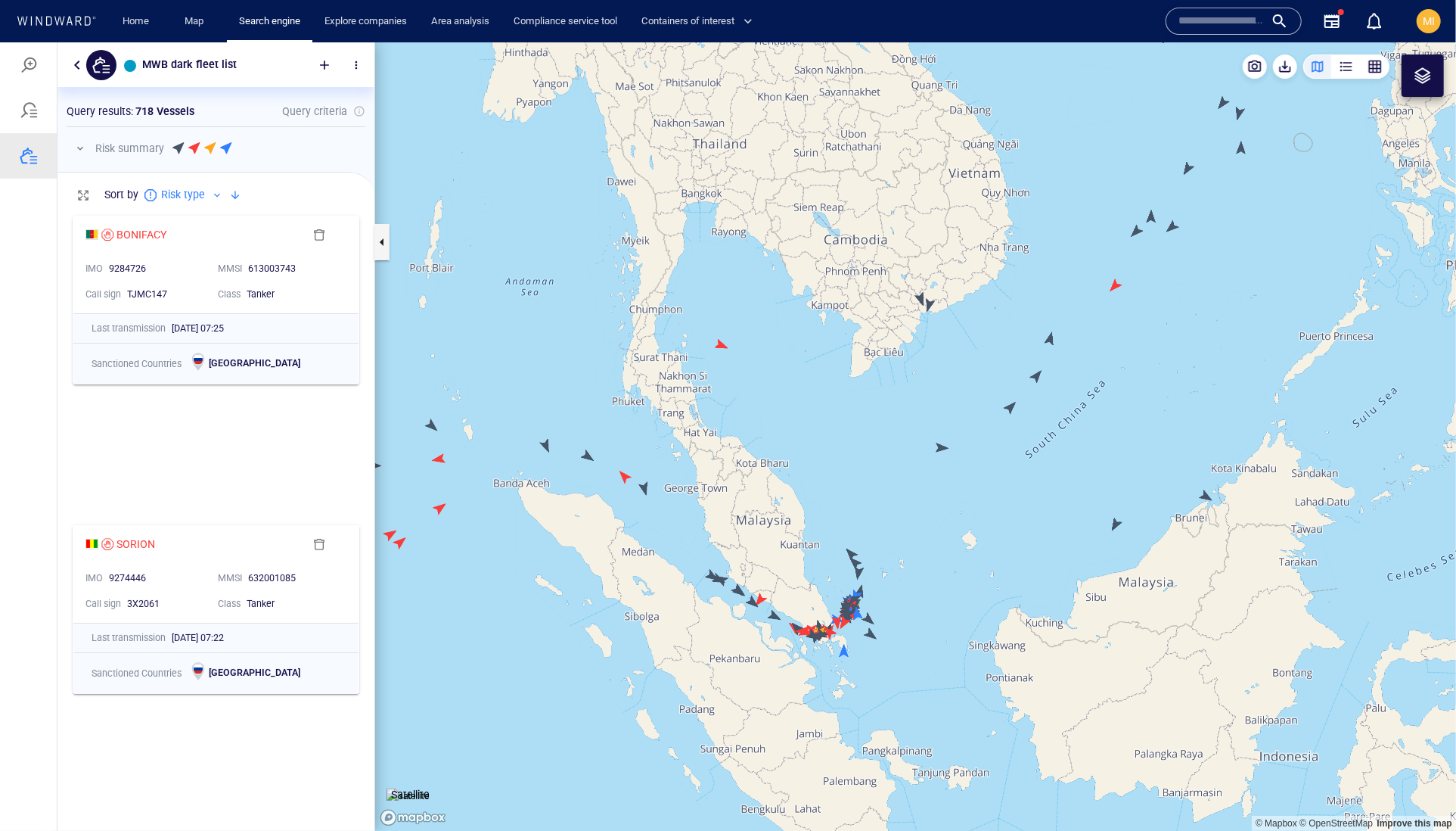
click at [1115, 293] on canvas "Map" at bounding box center [915, 436] width 1081 height 789
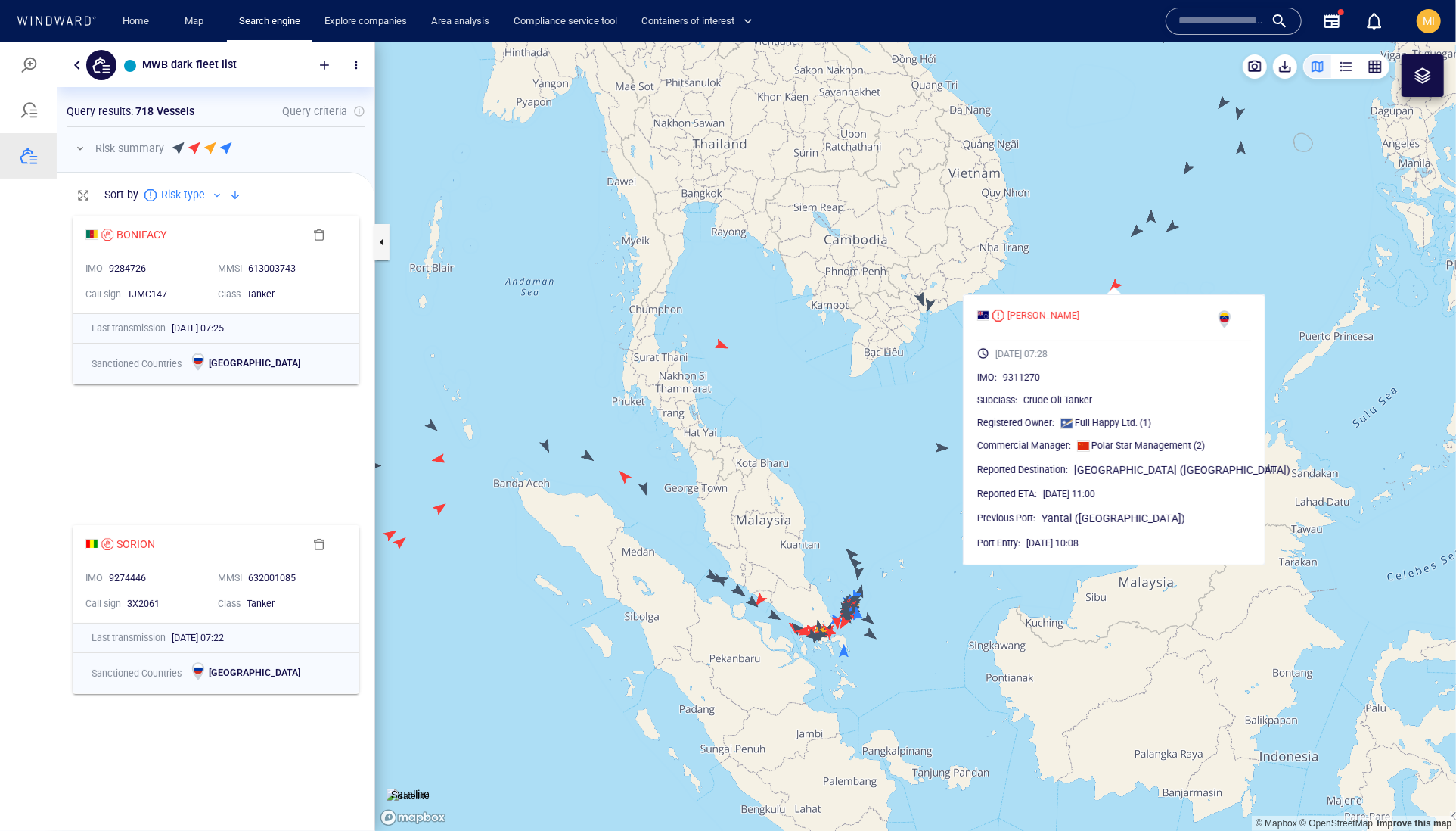
click at [931, 306] on canvas "Map" at bounding box center [915, 436] width 1081 height 789
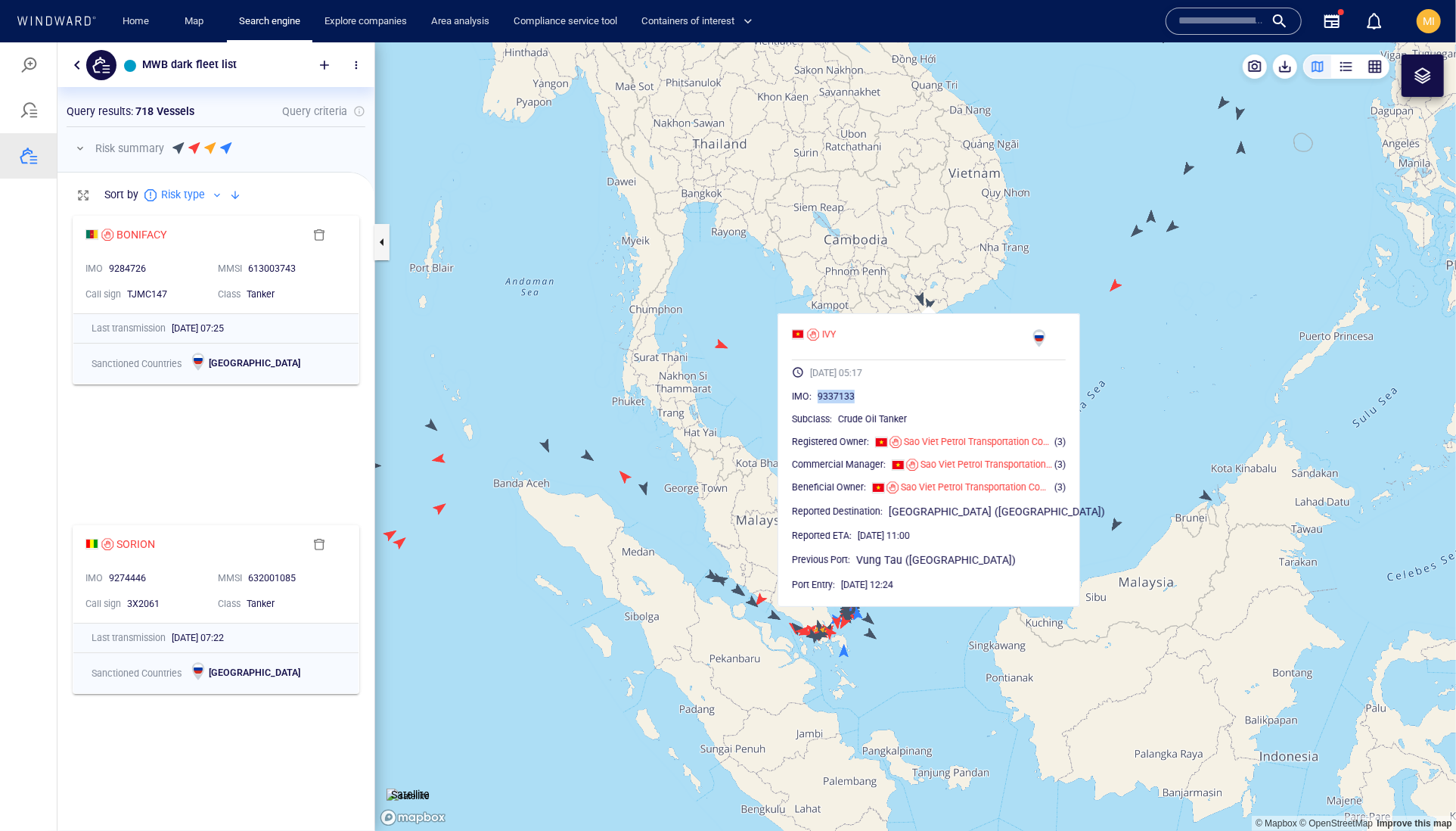
drag, startPoint x: 909, startPoint y: 427, endPoint x: 841, endPoint y: 427, distance: 68.0
click at [841, 404] on div "IMO : 9337133" at bounding box center [929, 395] width 274 height 15
click at [962, 305] on canvas "Map" at bounding box center [915, 436] width 1081 height 789
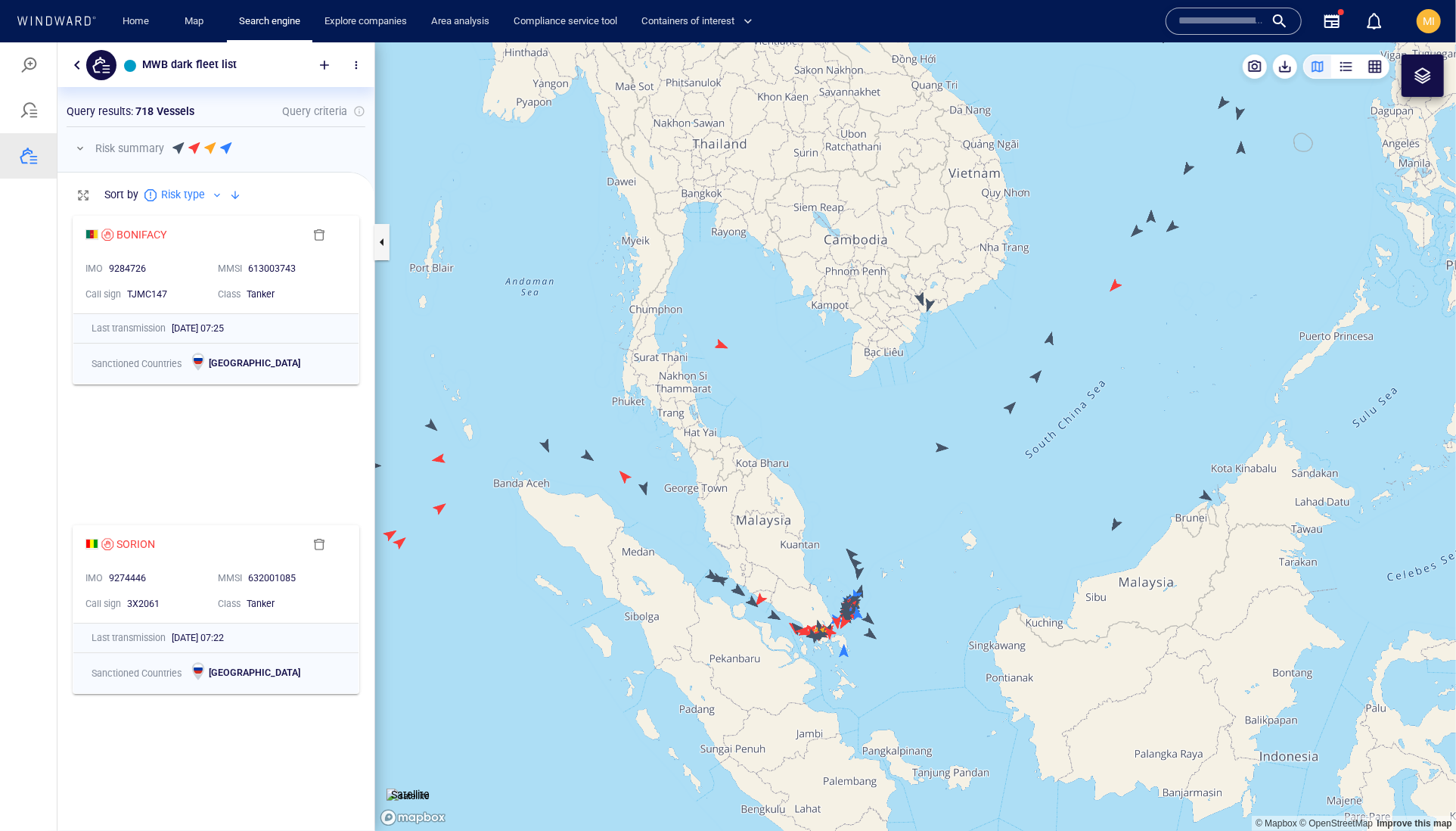
click at [920, 299] on canvas "Map" at bounding box center [915, 436] width 1081 height 789
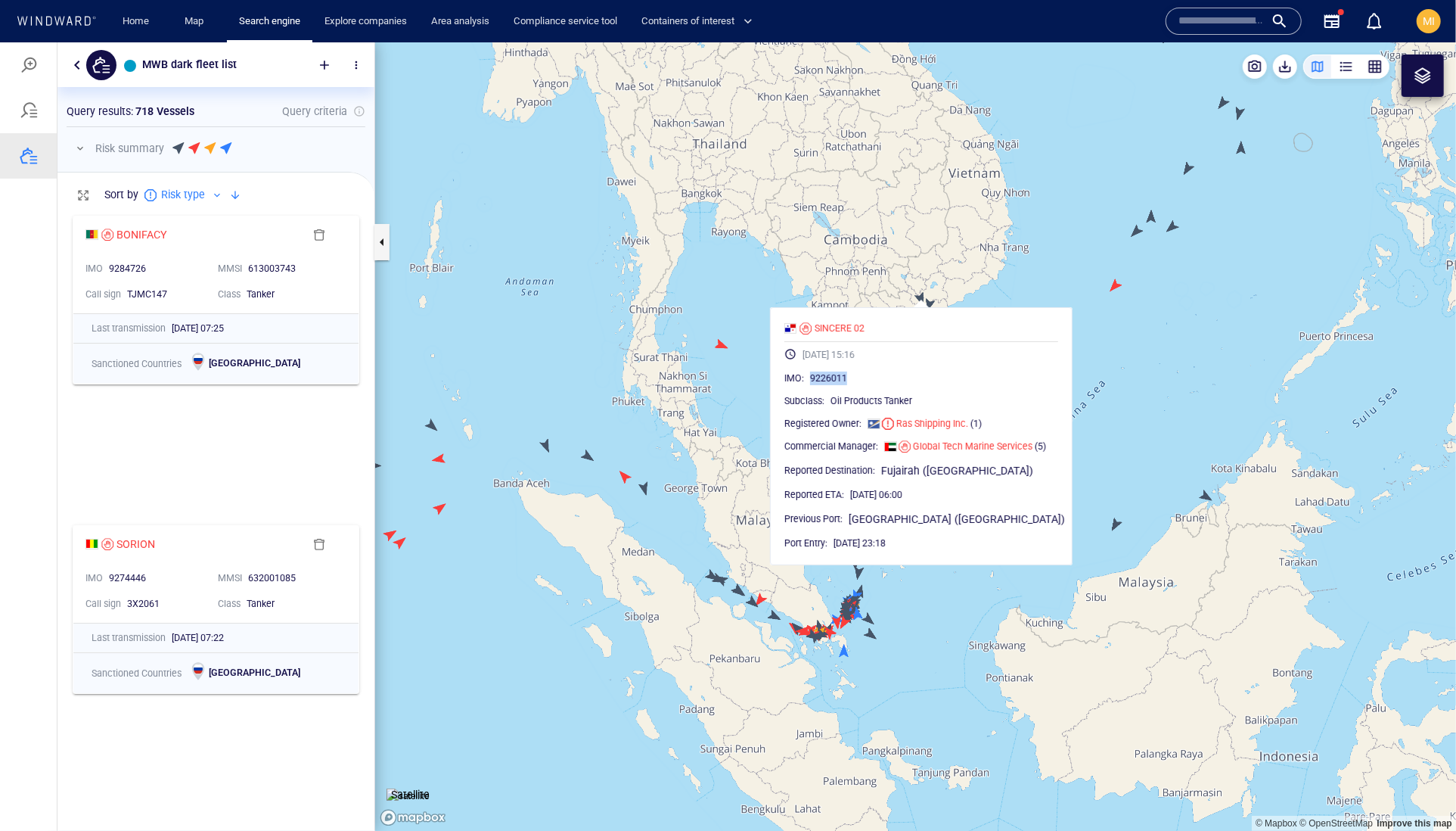
drag, startPoint x: 899, startPoint y: 418, endPoint x: 833, endPoint y: 418, distance: 66.0
click at [833, 385] on div "IMO : 9226011" at bounding box center [921, 377] width 274 height 15
click at [1003, 288] on canvas "Map" at bounding box center [915, 436] width 1081 height 789
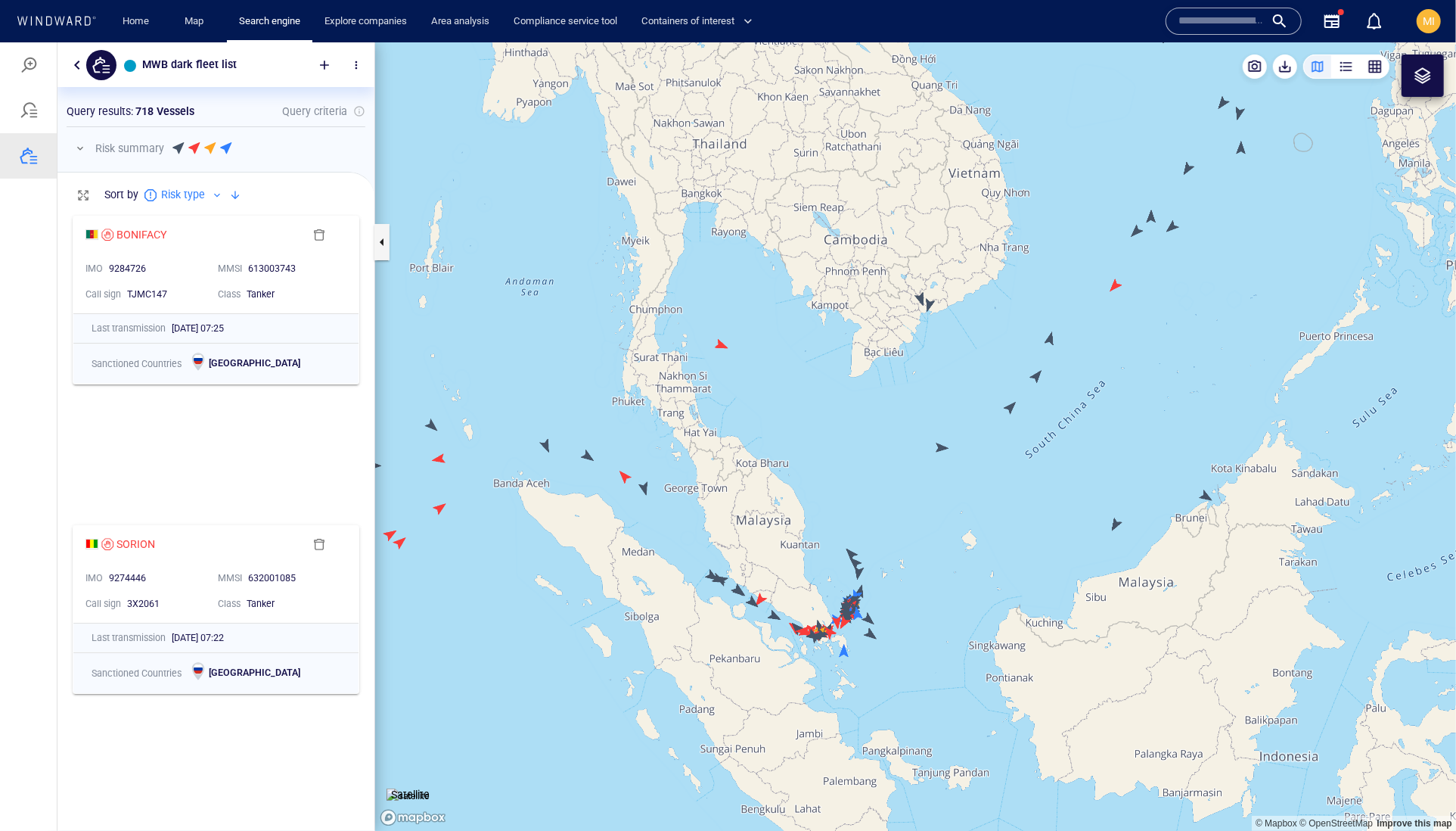
click at [1052, 336] on canvas "Map" at bounding box center [915, 436] width 1081 height 789
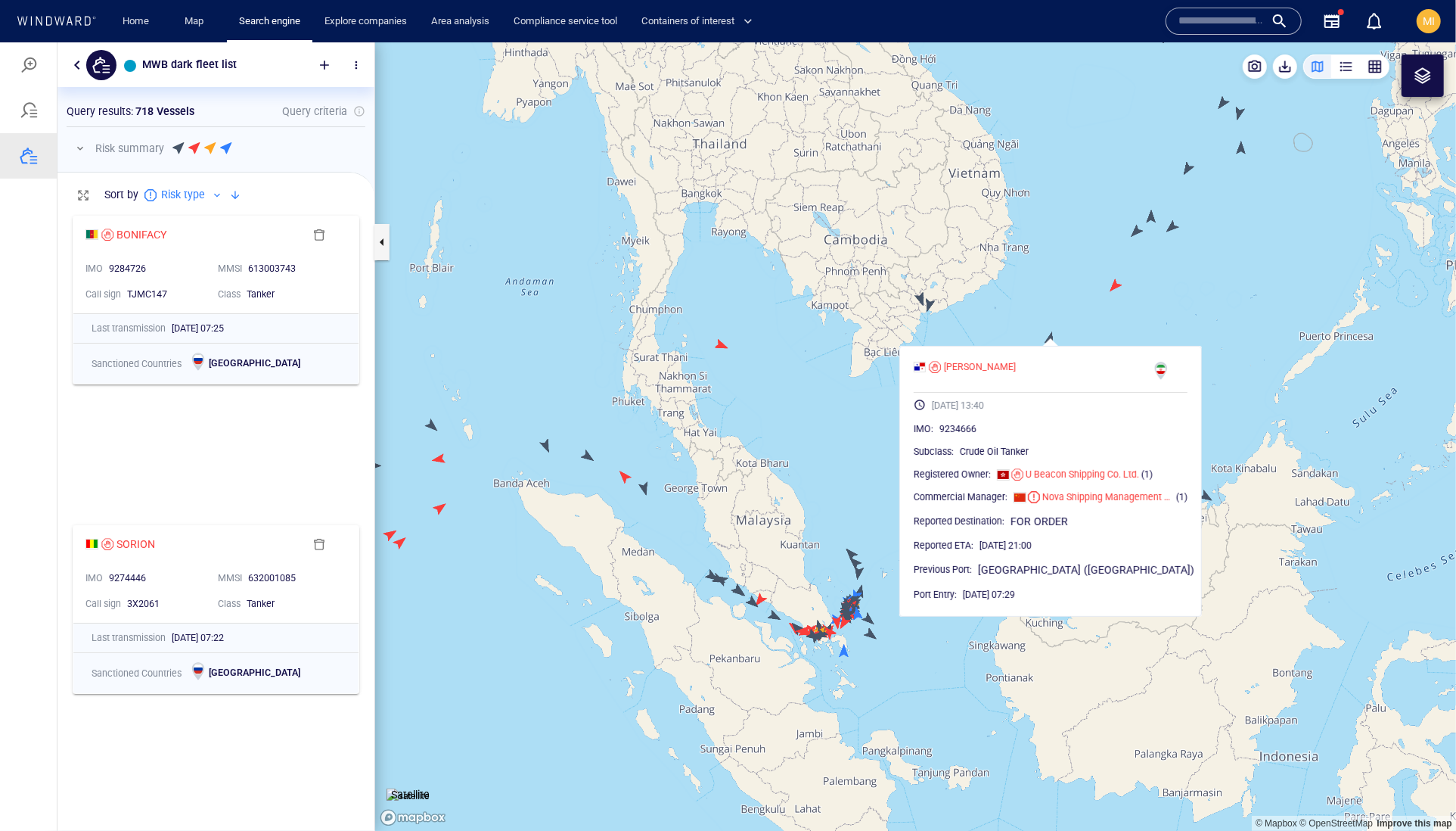
click at [1165, 331] on canvas "Map" at bounding box center [915, 436] width 1081 height 789
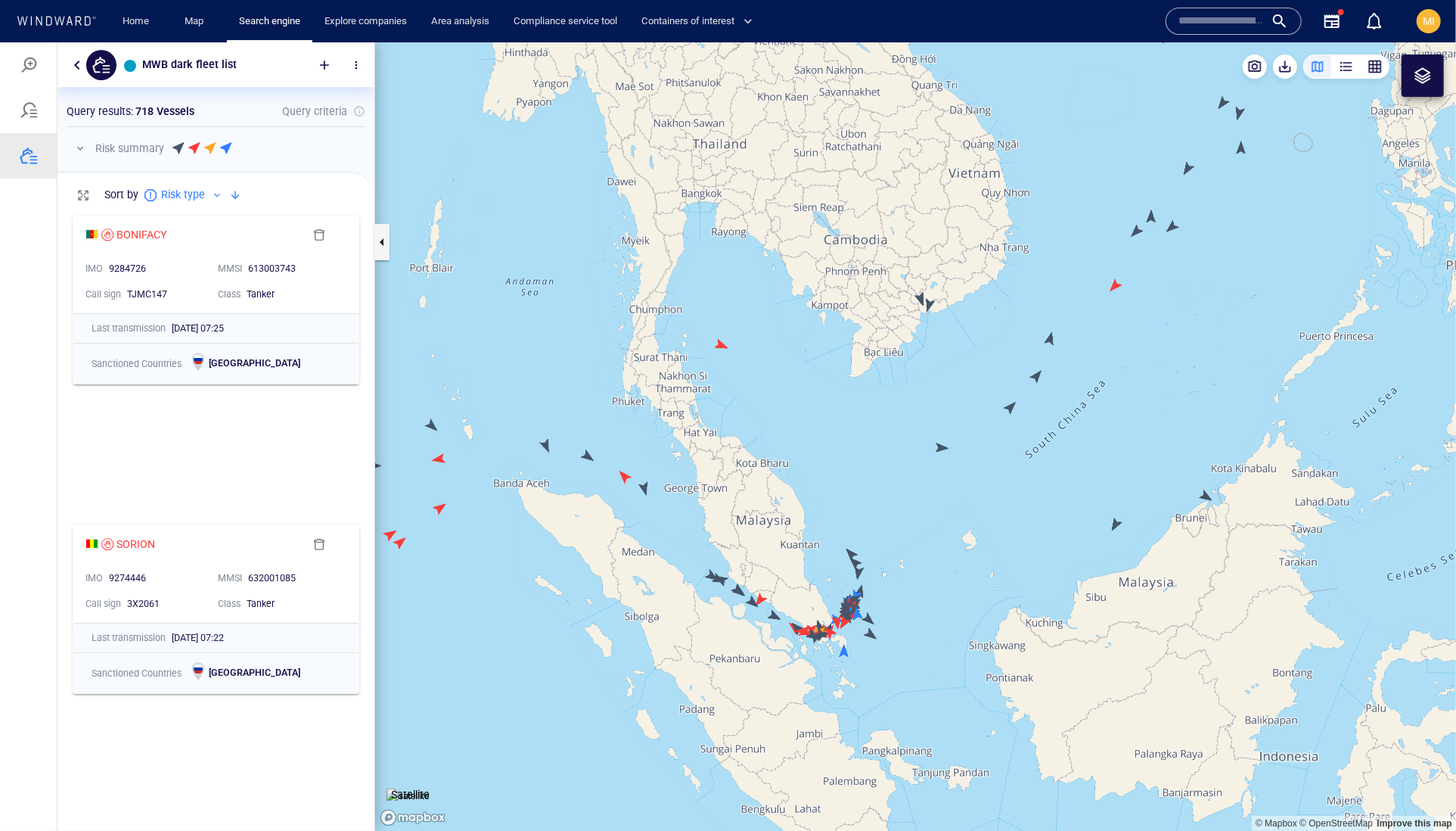
click at [1207, 494] on canvas "Map" at bounding box center [915, 436] width 1081 height 789
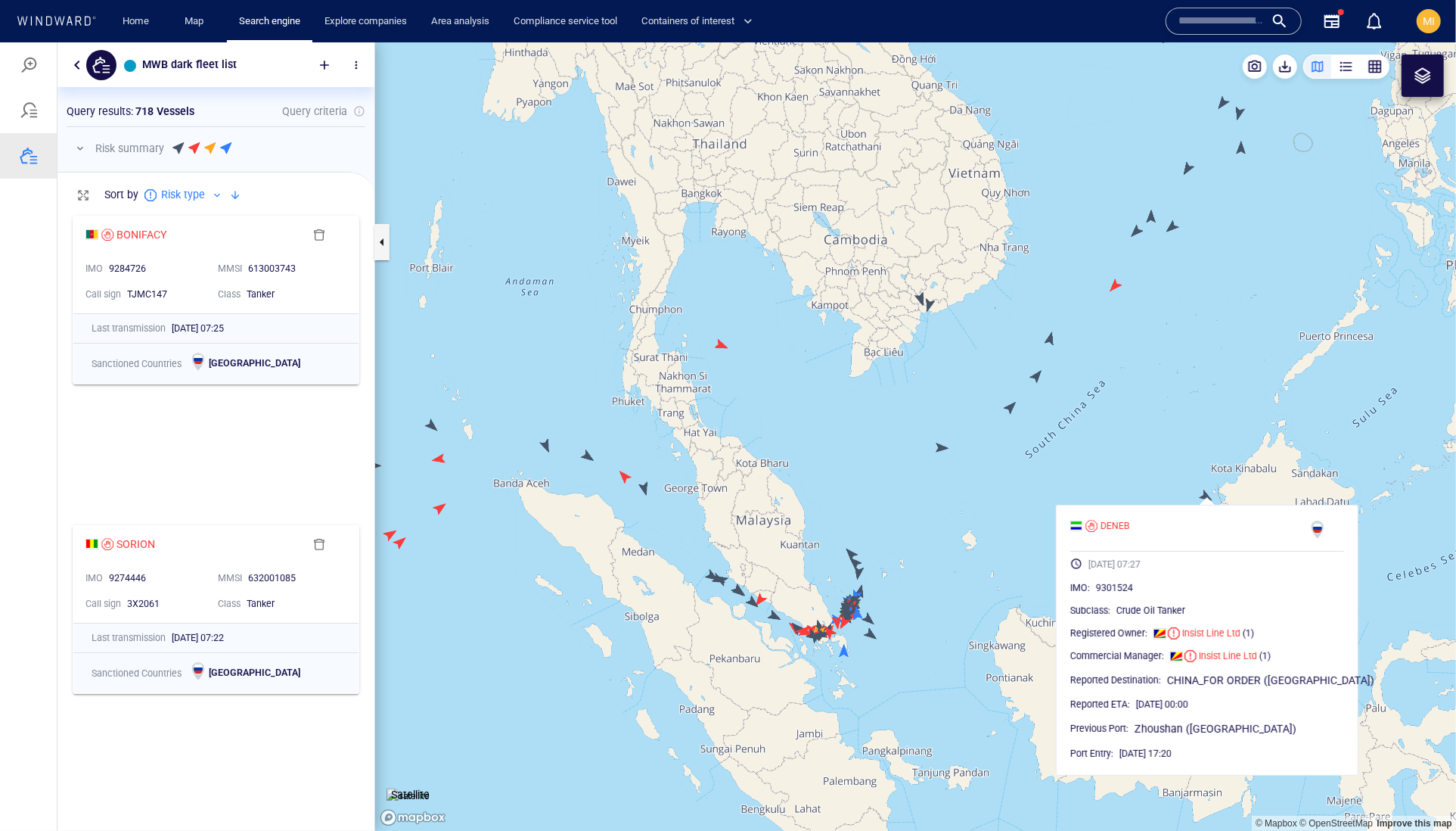
click at [1113, 481] on canvas "Map" at bounding box center [915, 436] width 1081 height 789
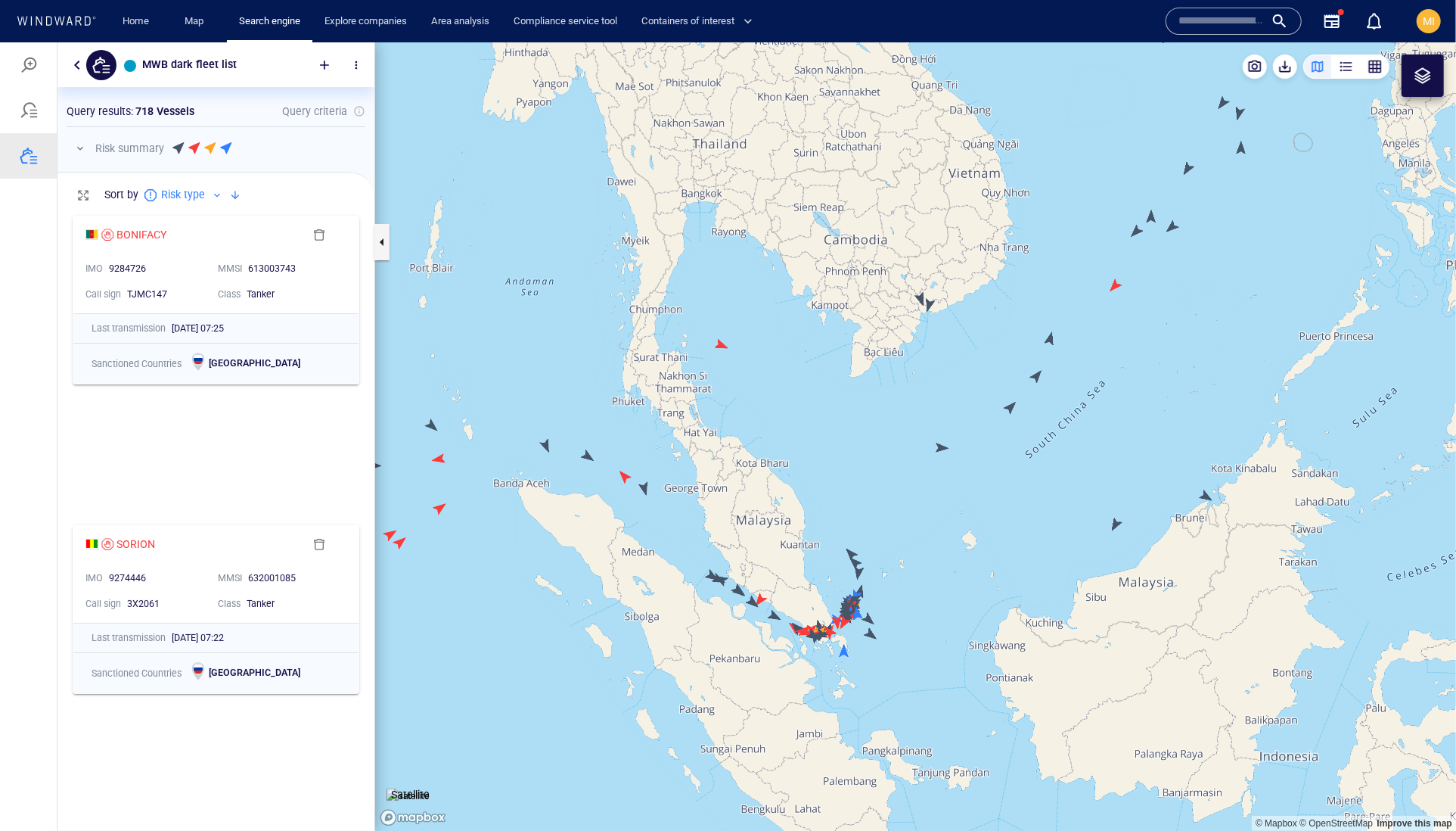
click at [1114, 524] on canvas "Map" at bounding box center [915, 436] width 1081 height 789
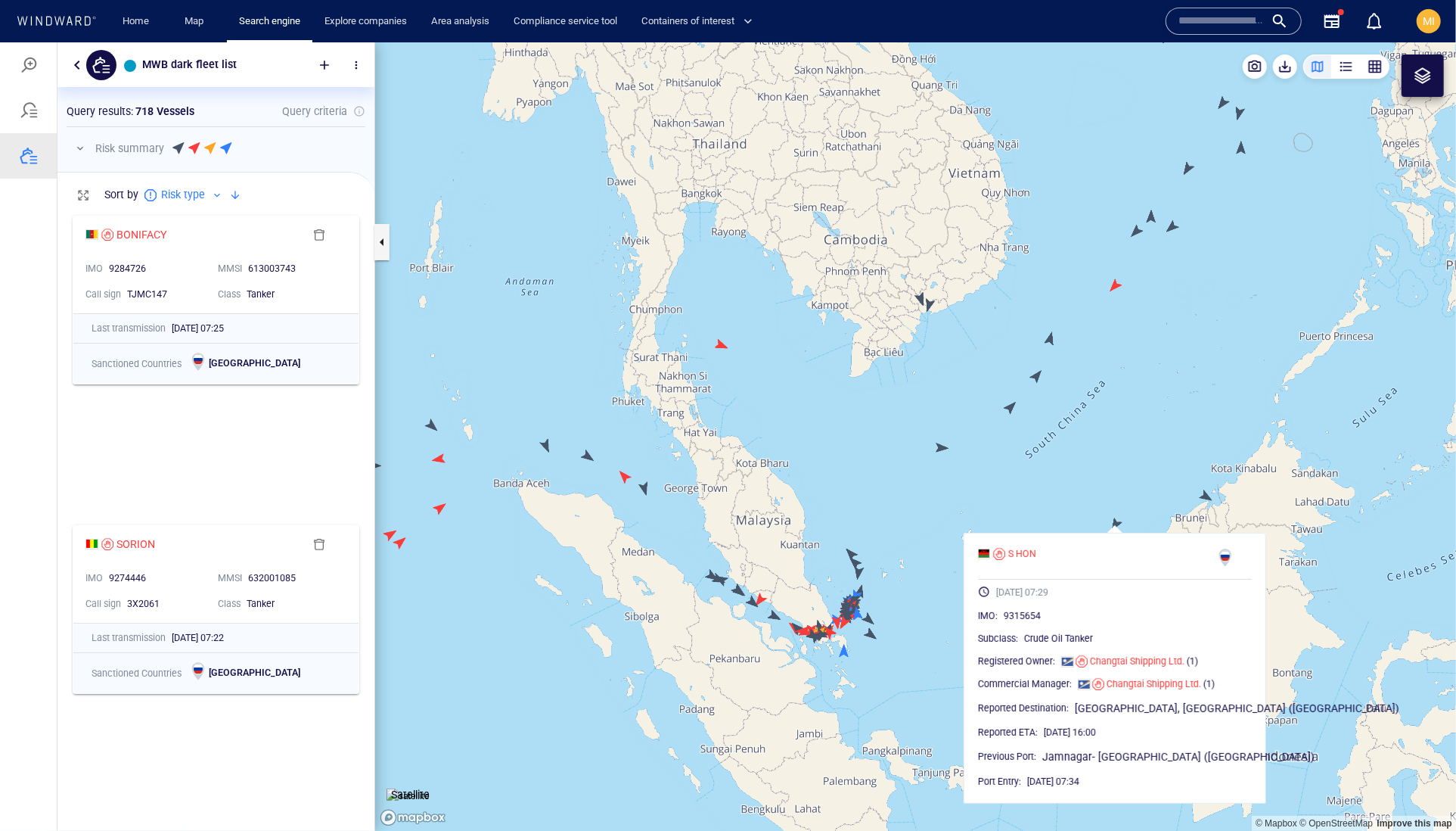
click at [1071, 508] on canvas "Map" at bounding box center [915, 436] width 1081 height 789
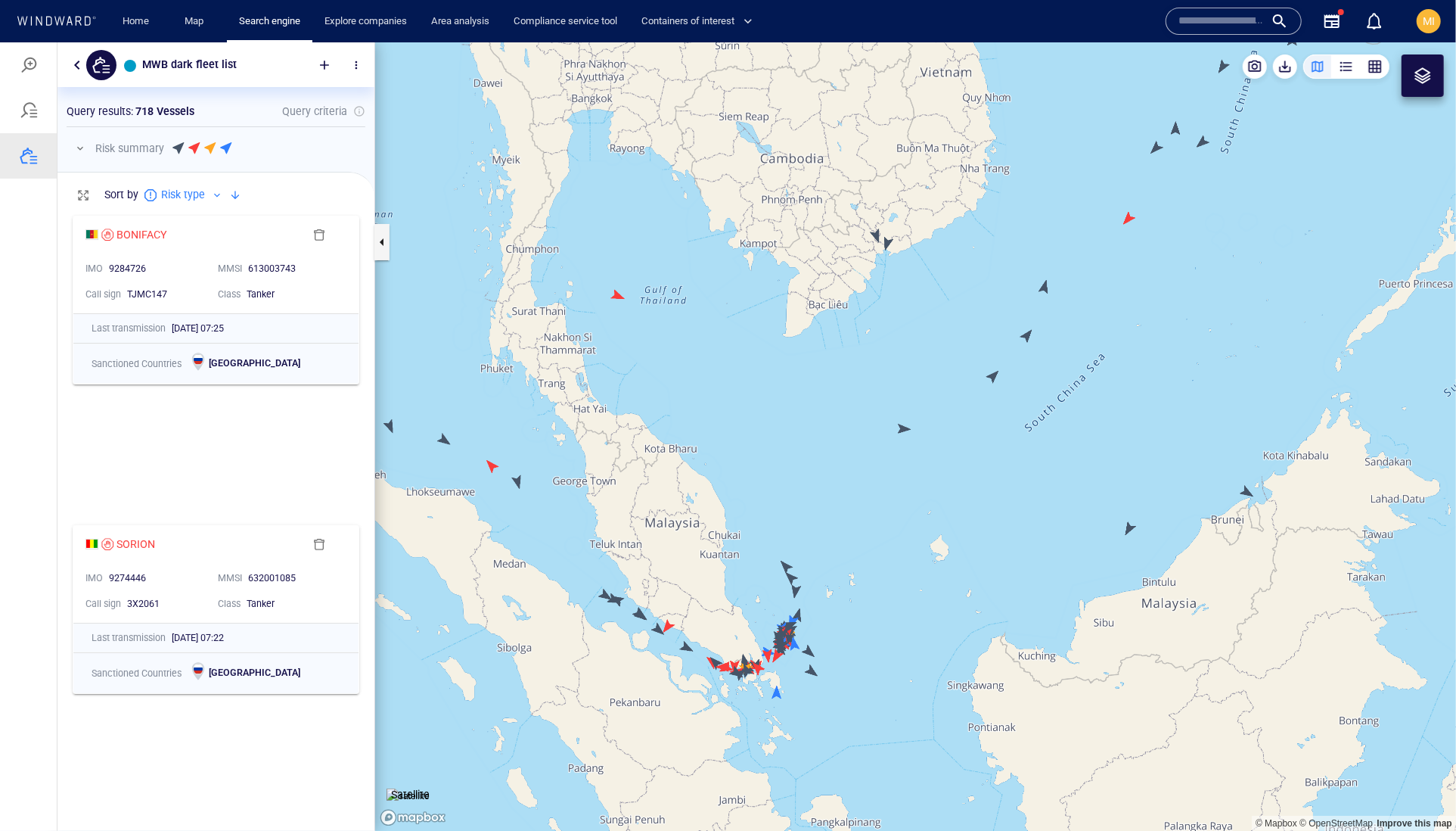
click at [774, 696] on canvas "Map" at bounding box center [915, 436] width 1081 height 789
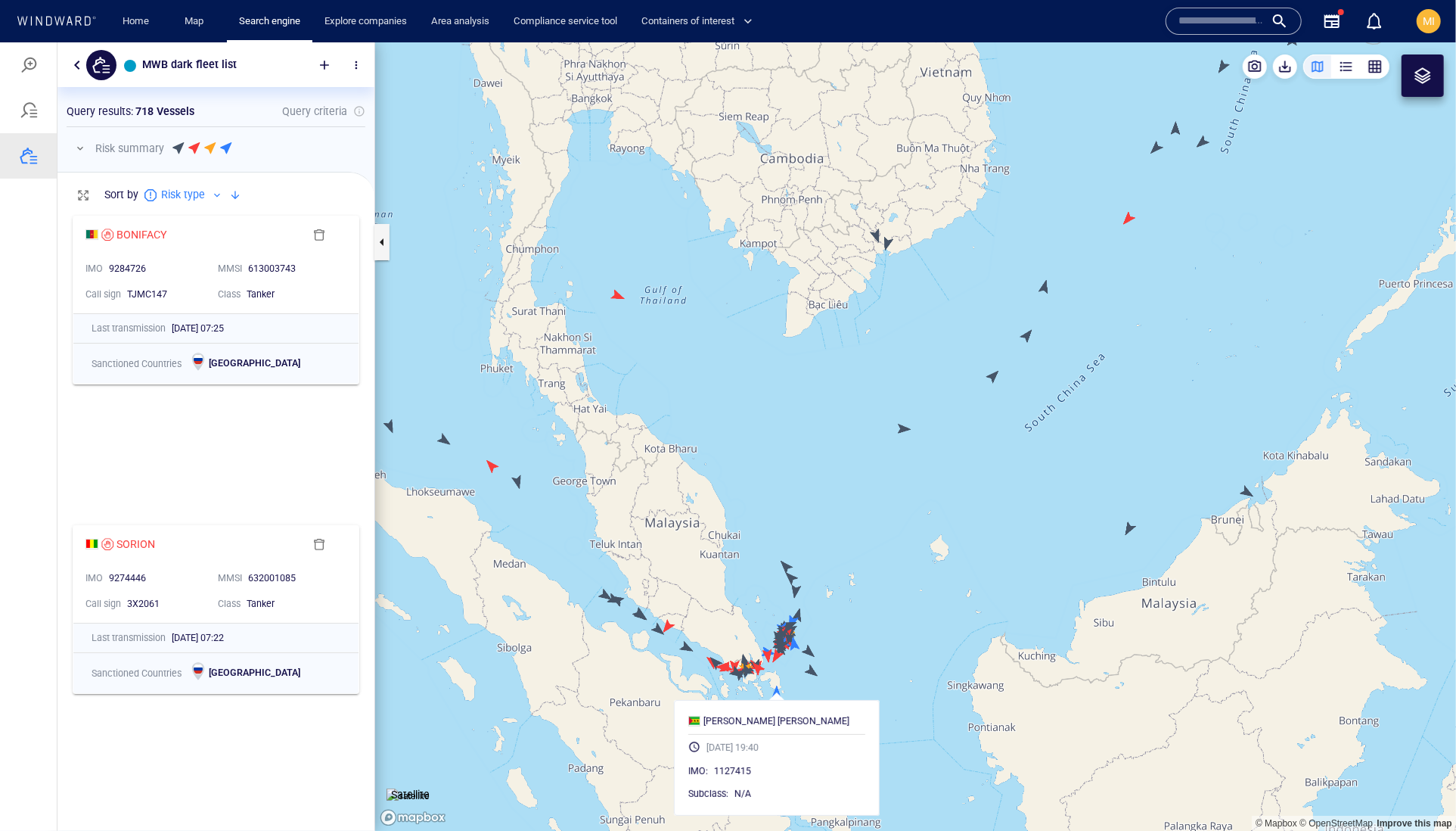
click at [814, 673] on canvas "Map" at bounding box center [915, 436] width 1081 height 789
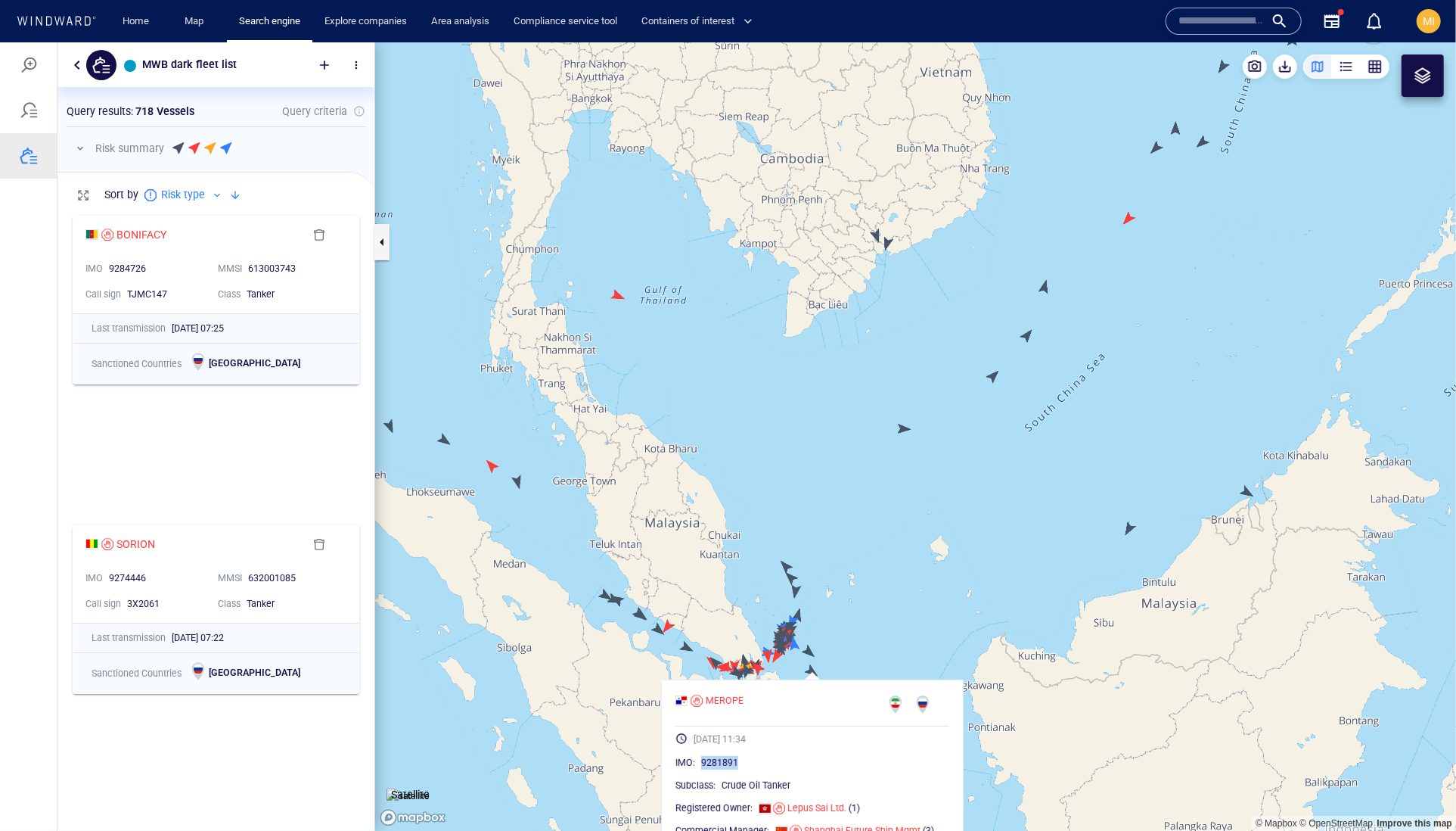
drag, startPoint x: 788, startPoint y: 802, endPoint x: 728, endPoint y: 802, distance: 60.0
click at [728, 769] on span "9281891" at bounding box center [719, 761] width 37 height 14
click at [808, 648] on canvas "Map" at bounding box center [915, 436] width 1081 height 789
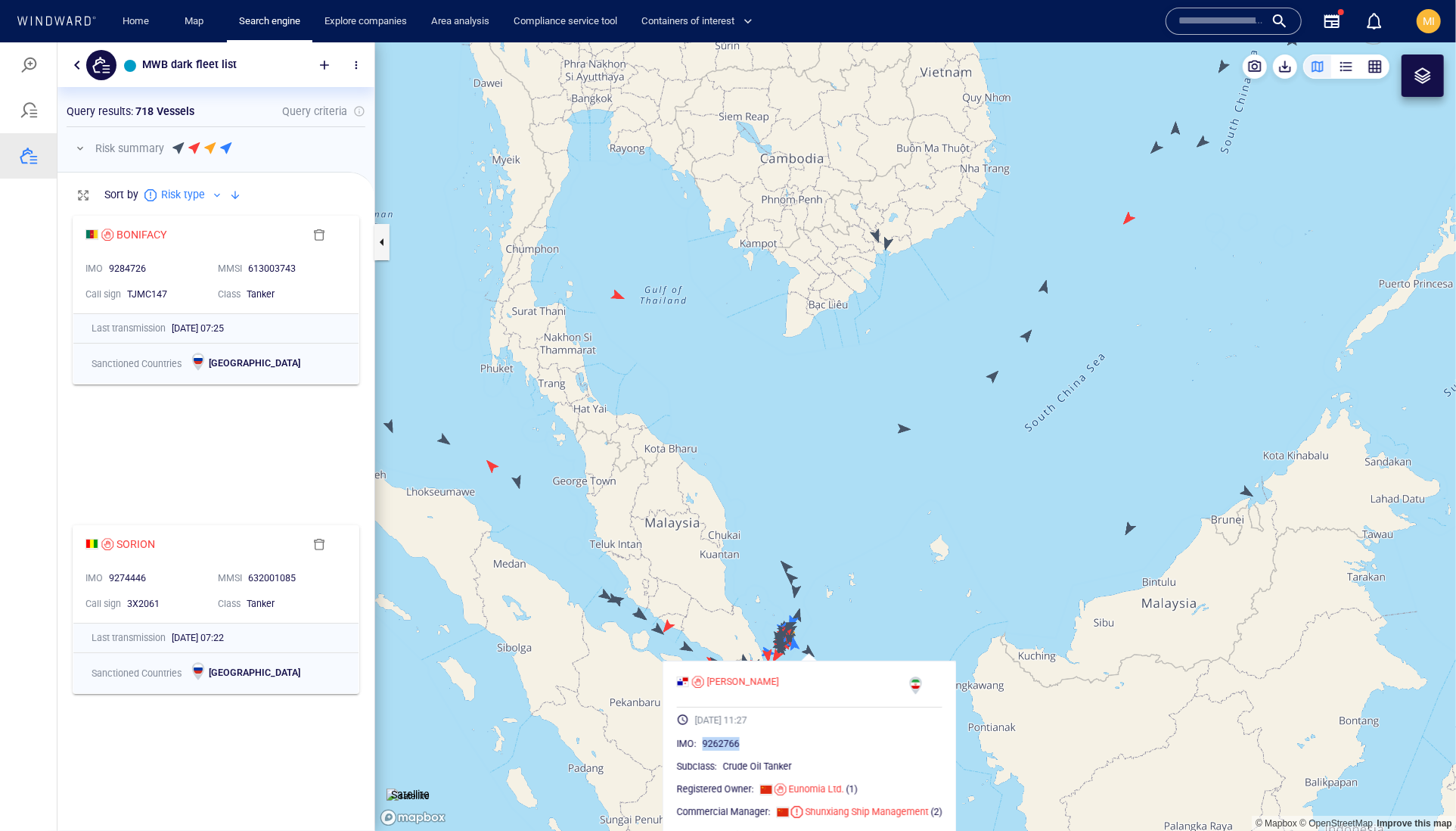
drag, startPoint x: 791, startPoint y: 775, endPoint x: 723, endPoint y: 774, distance: 68.0
click at [723, 751] on div "9262766" at bounding box center [823, 743] width 240 height 15
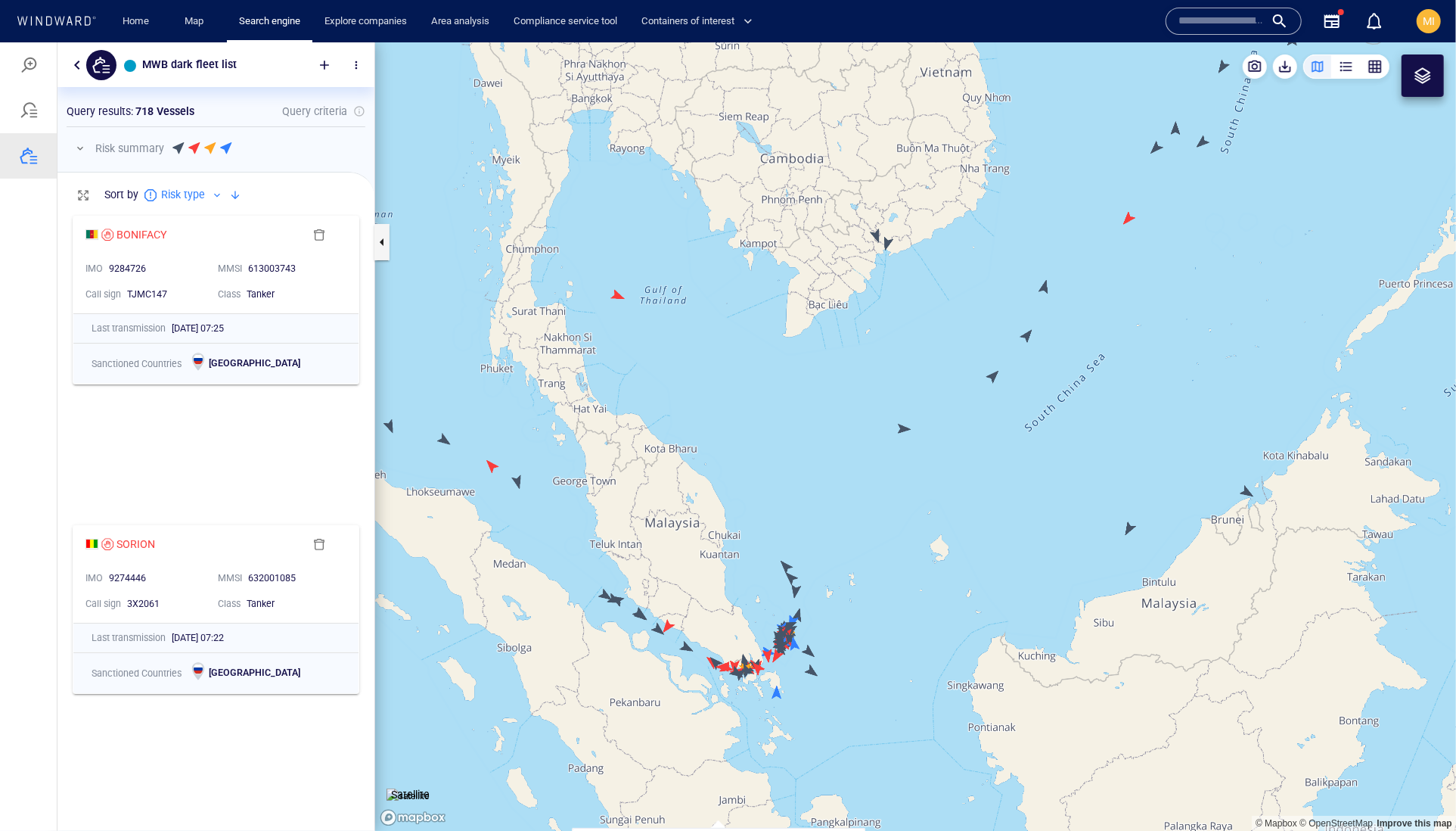
drag, startPoint x: 1133, startPoint y: 355, endPoint x: 1011, endPoint y: 590, distance: 264.8
click at [1013, 587] on canvas "Map" at bounding box center [915, 436] width 1081 height 789
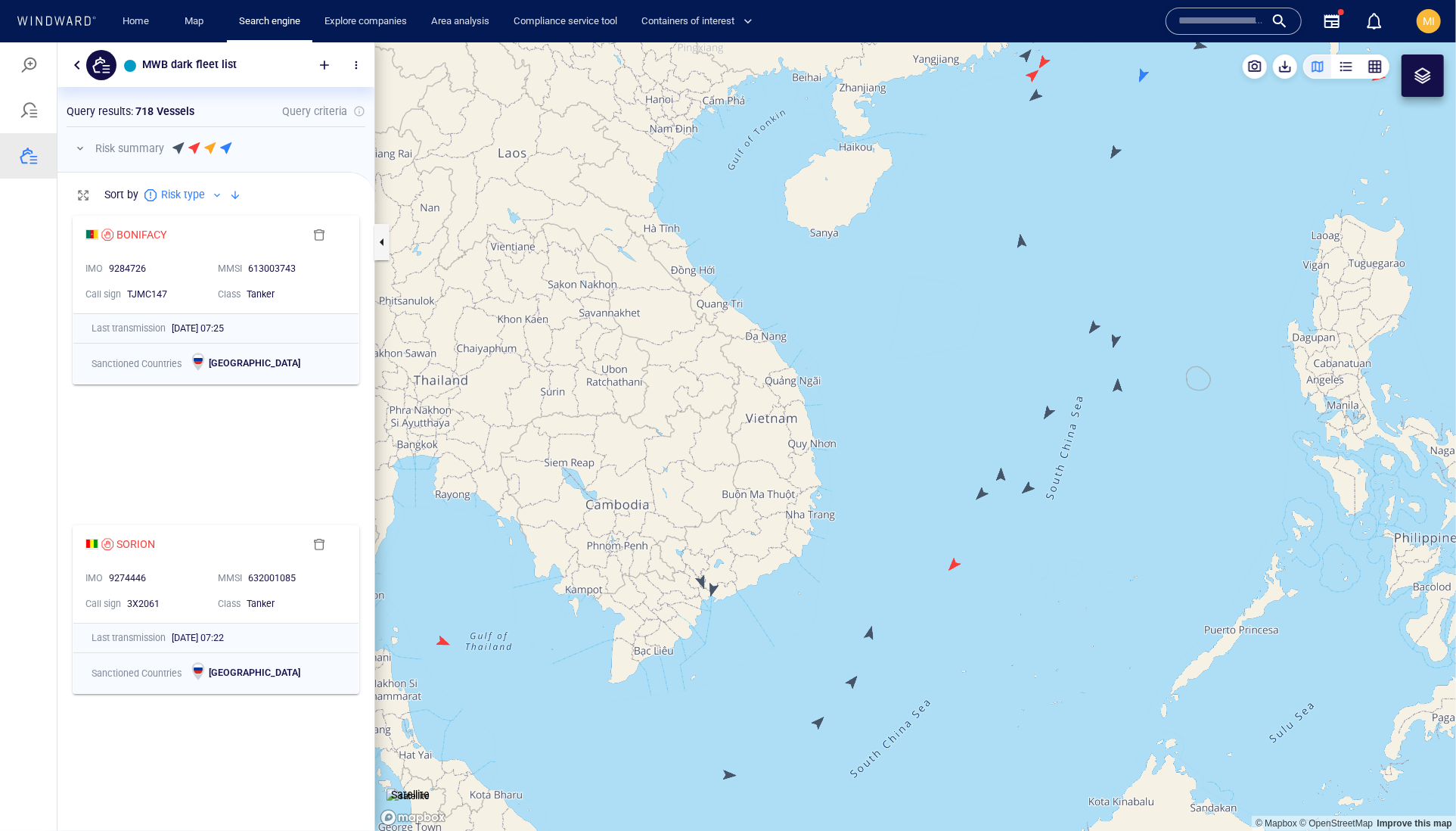
click at [444, 644] on canvas "Map" at bounding box center [915, 436] width 1081 height 789
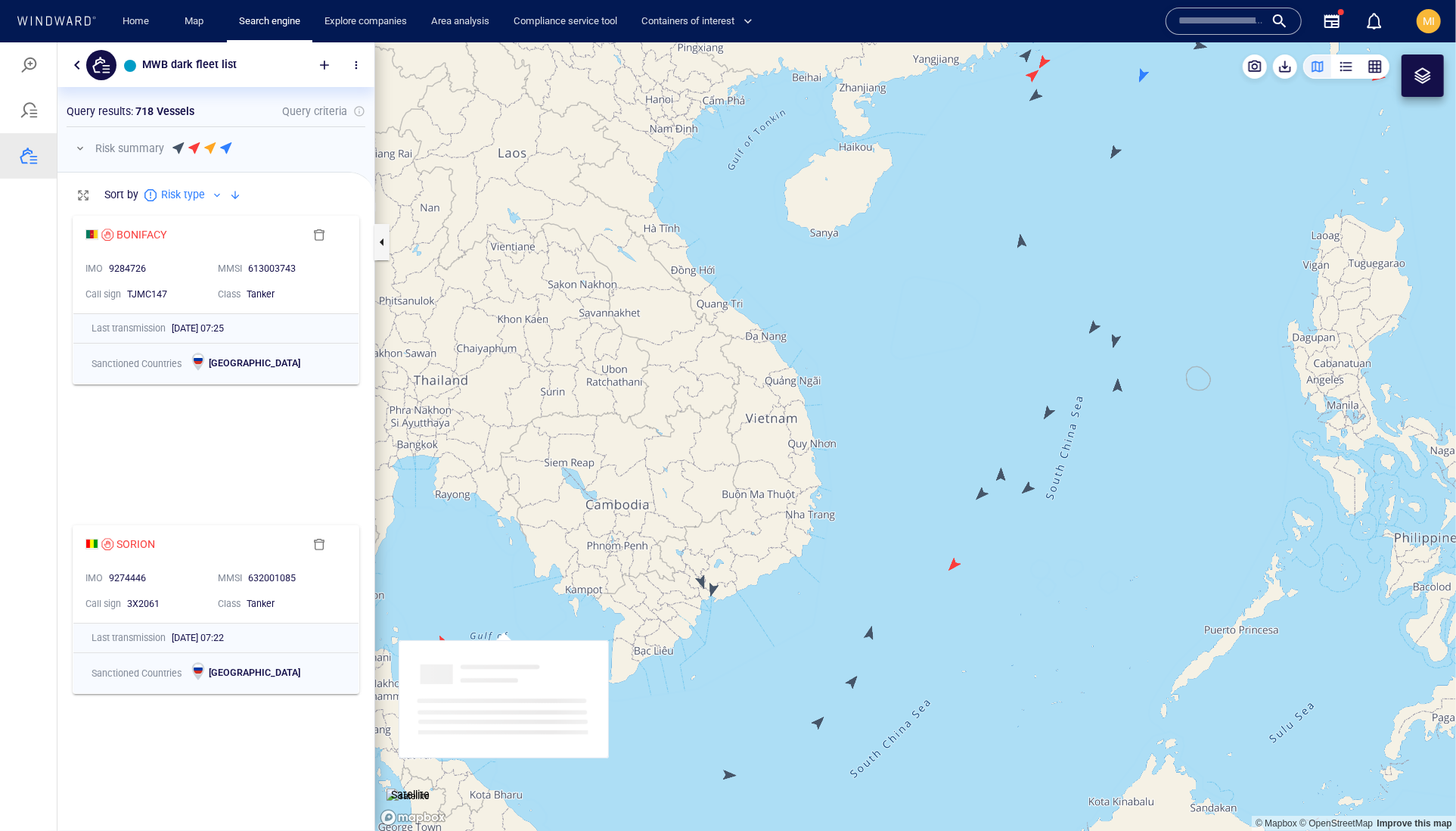
drag, startPoint x: 449, startPoint y: 618, endPoint x: 522, endPoint y: 605, distance: 74.1
click at [518, 605] on canvas "Map" at bounding box center [915, 436] width 1081 height 789
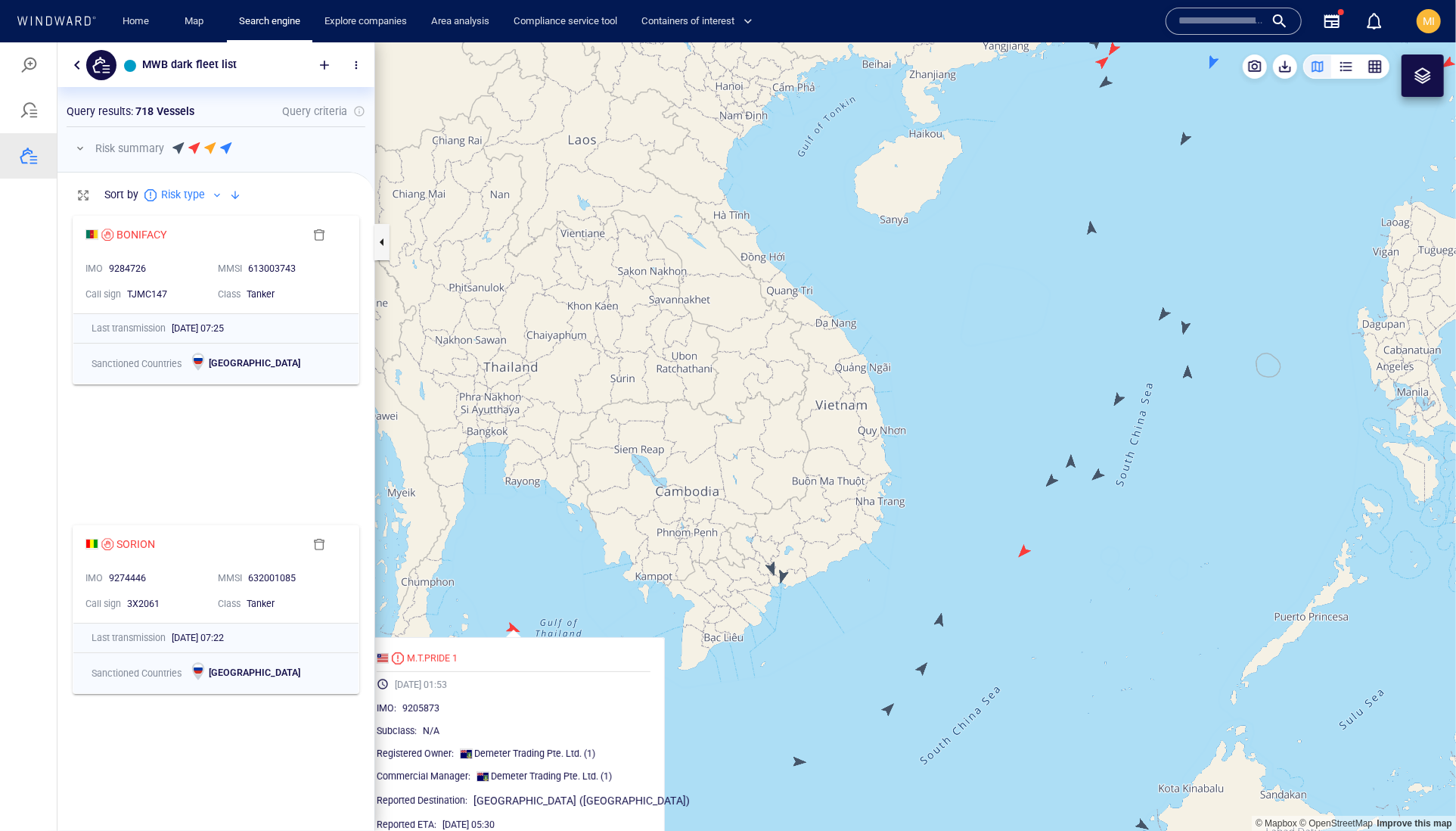
click at [522, 605] on canvas "Map" at bounding box center [915, 436] width 1081 height 789
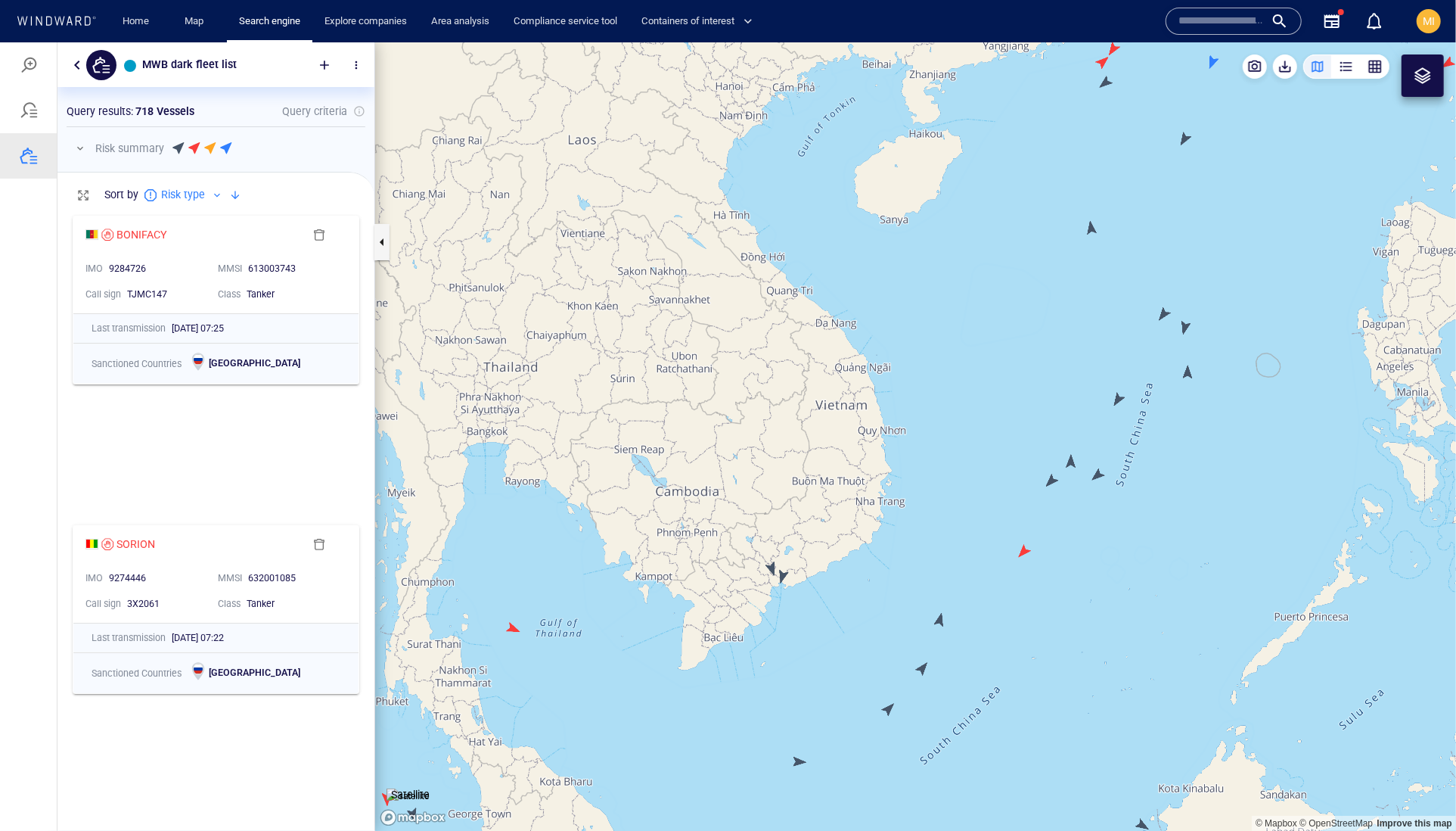
click at [512, 629] on canvas "Map" at bounding box center [915, 436] width 1081 height 789
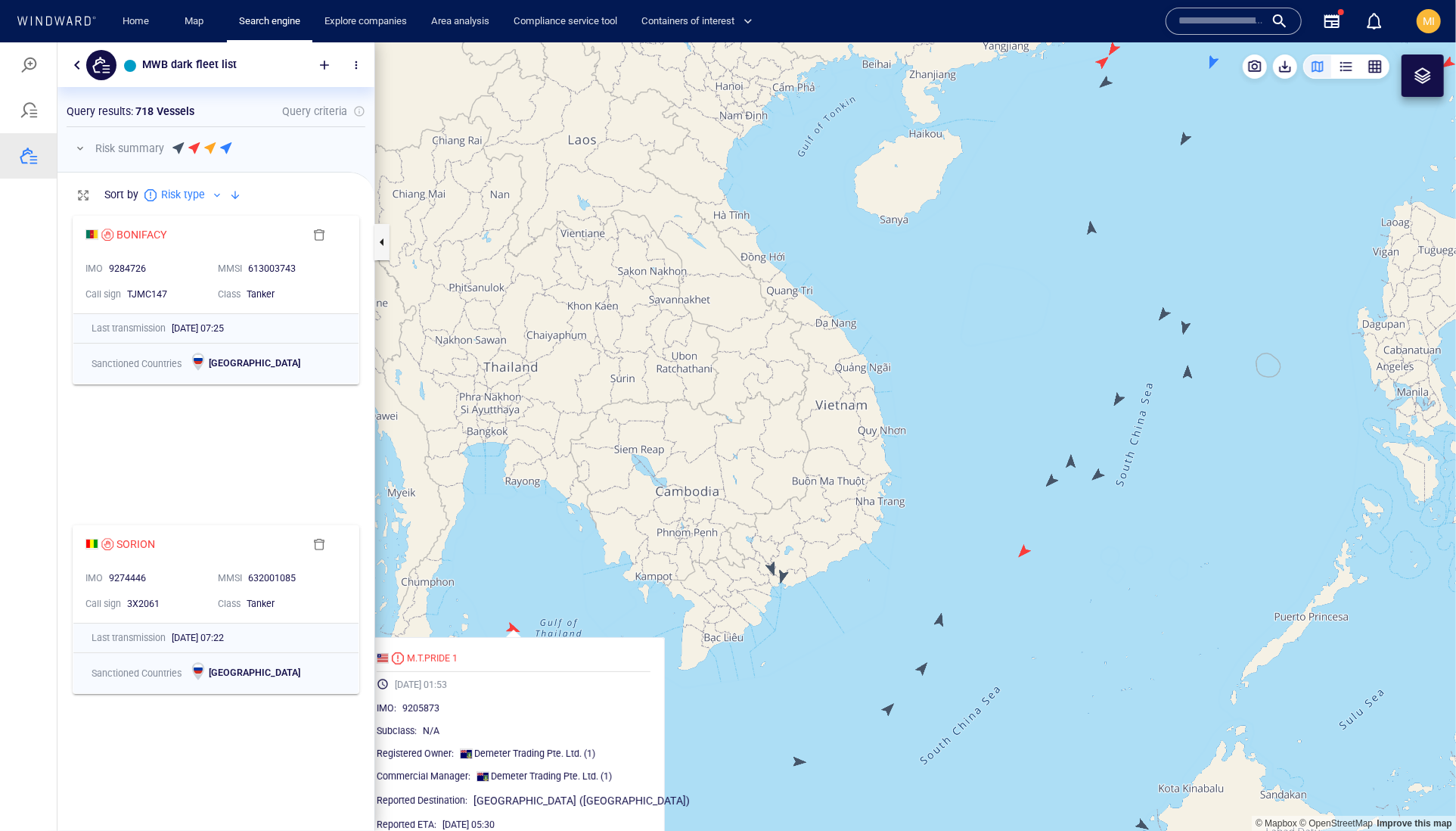
drag, startPoint x: 981, startPoint y: 502, endPoint x: 863, endPoint y: 551, distance: 127.8
click at [863, 551] on canvas "Map" at bounding box center [915, 436] width 1081 height 789
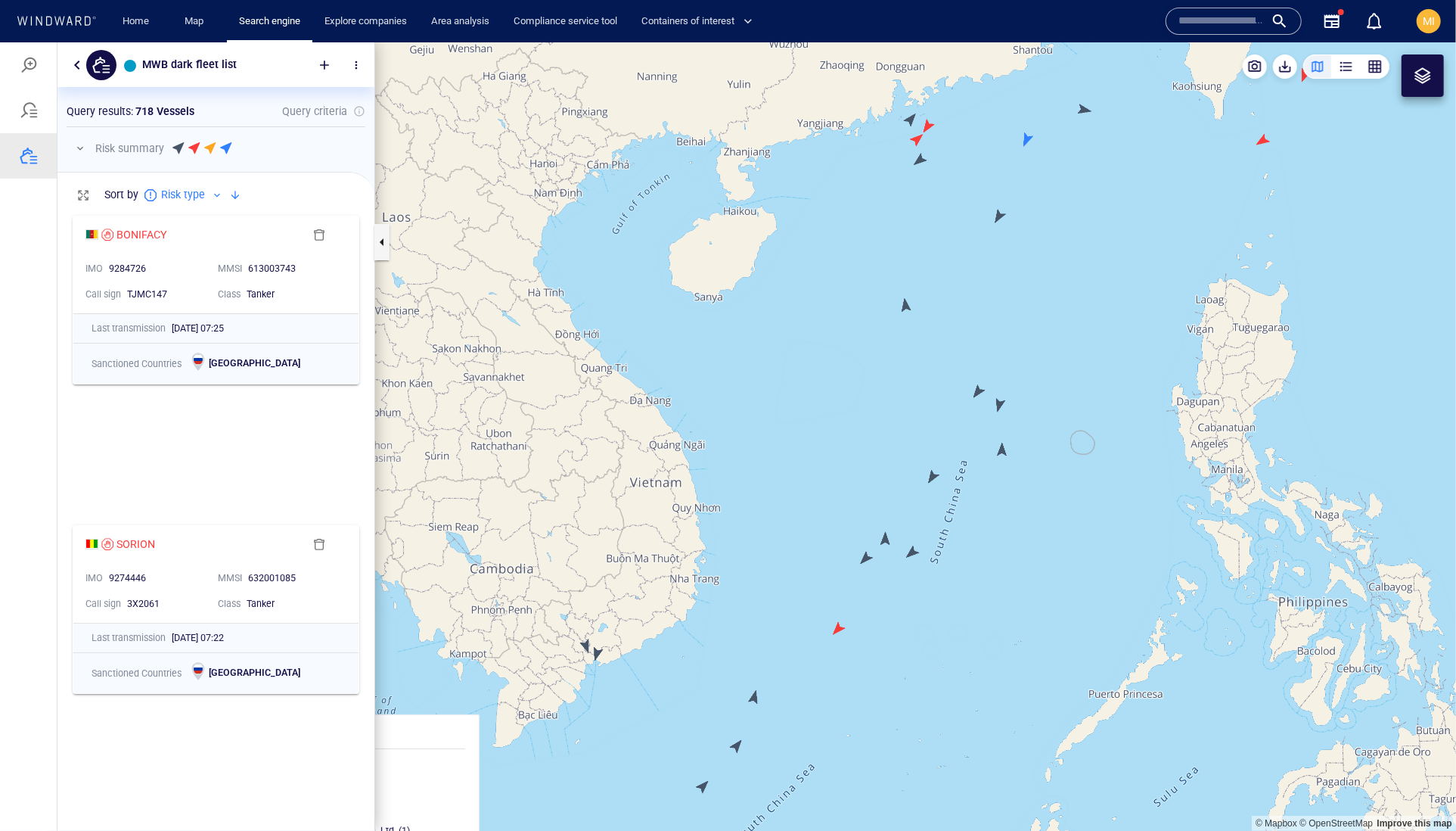
click at [863, 559] on canvas "Map" at bounding box center [915, 436] width 1081 height 789
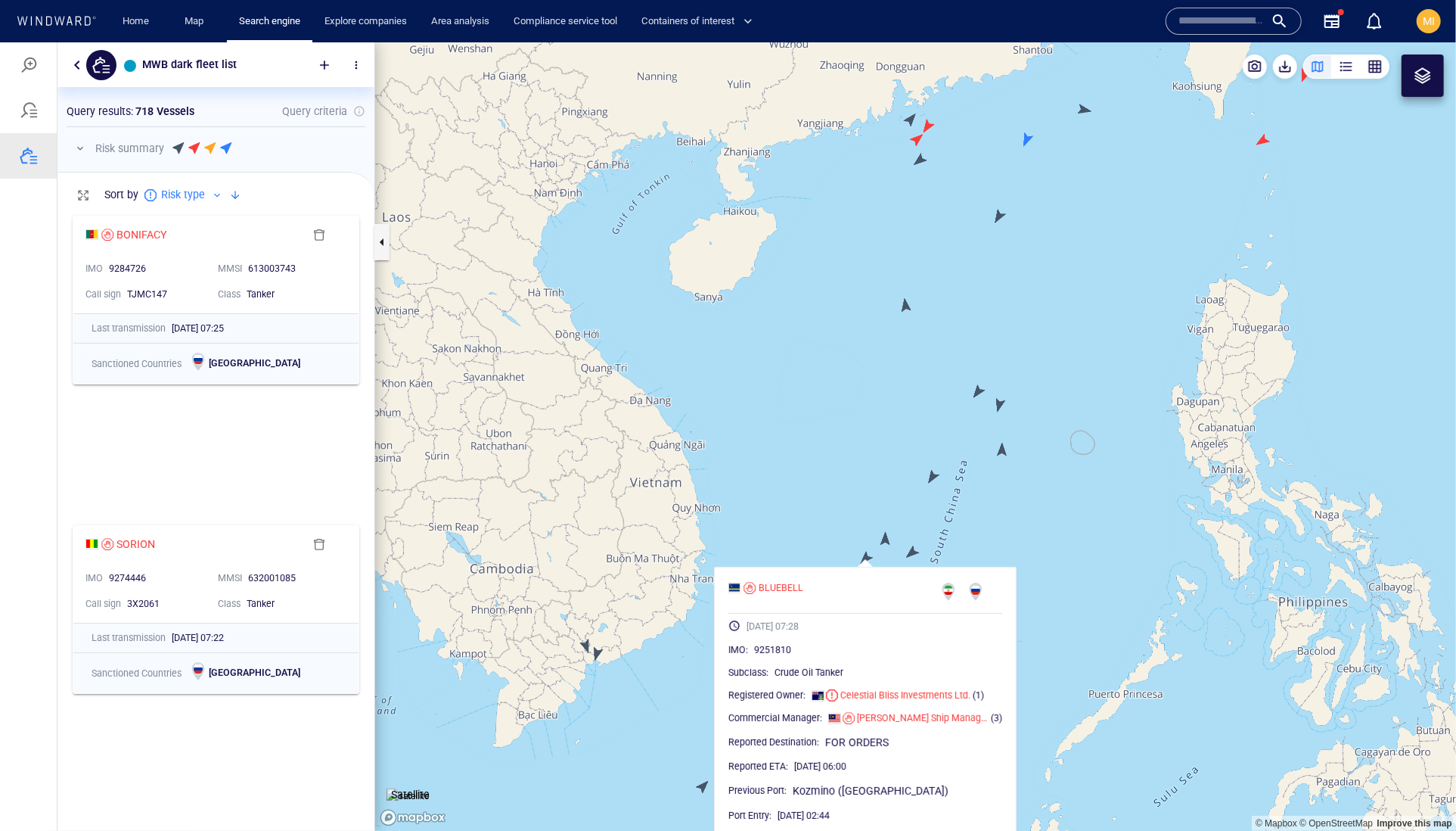
click at [913, 552] on canvas "Map" at bounding box center [915, 436] width 1081 height 789
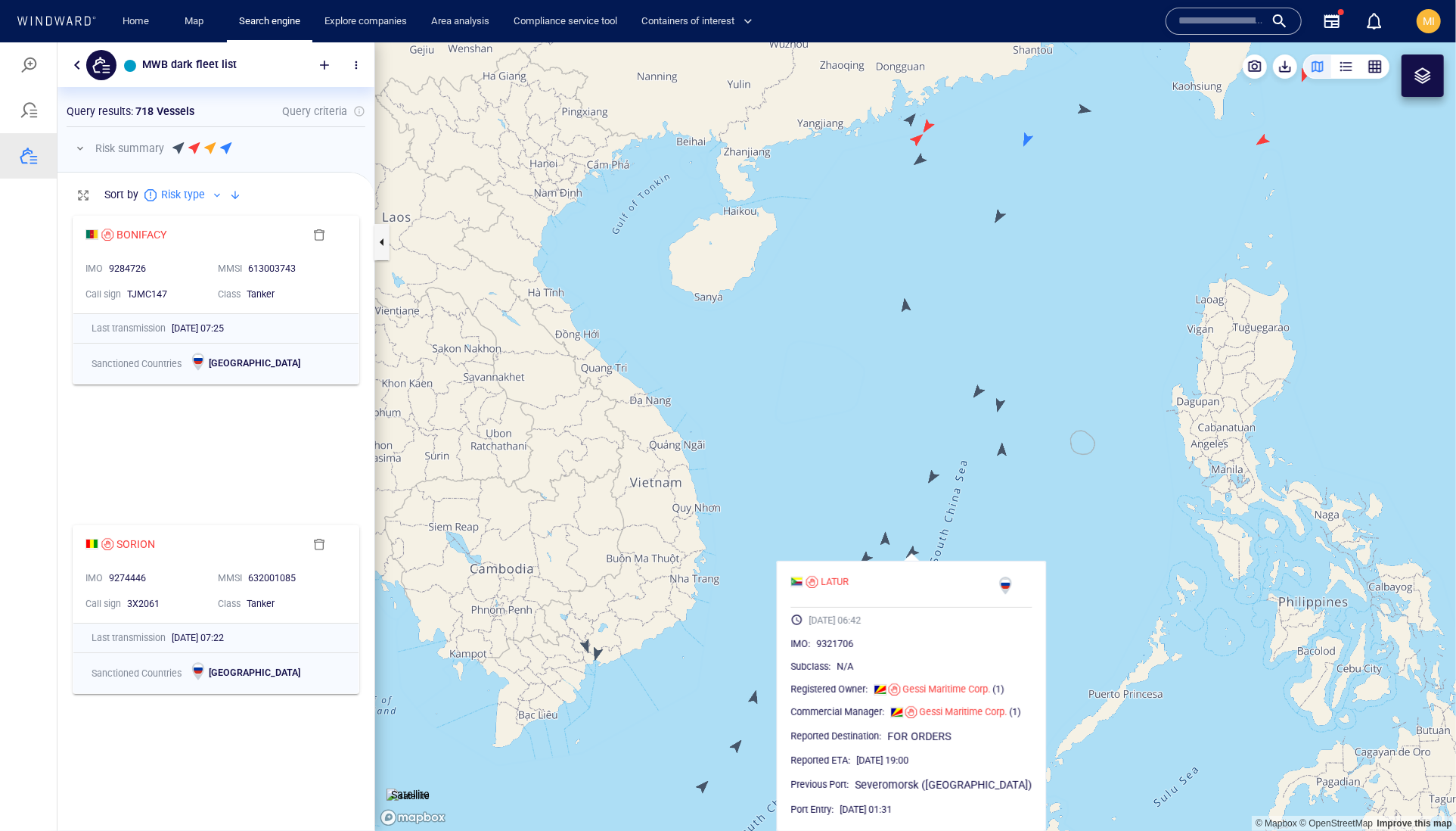
click at [885, 543] on canvas "Map" at bounding box center [915, 436] width 1081 height 789
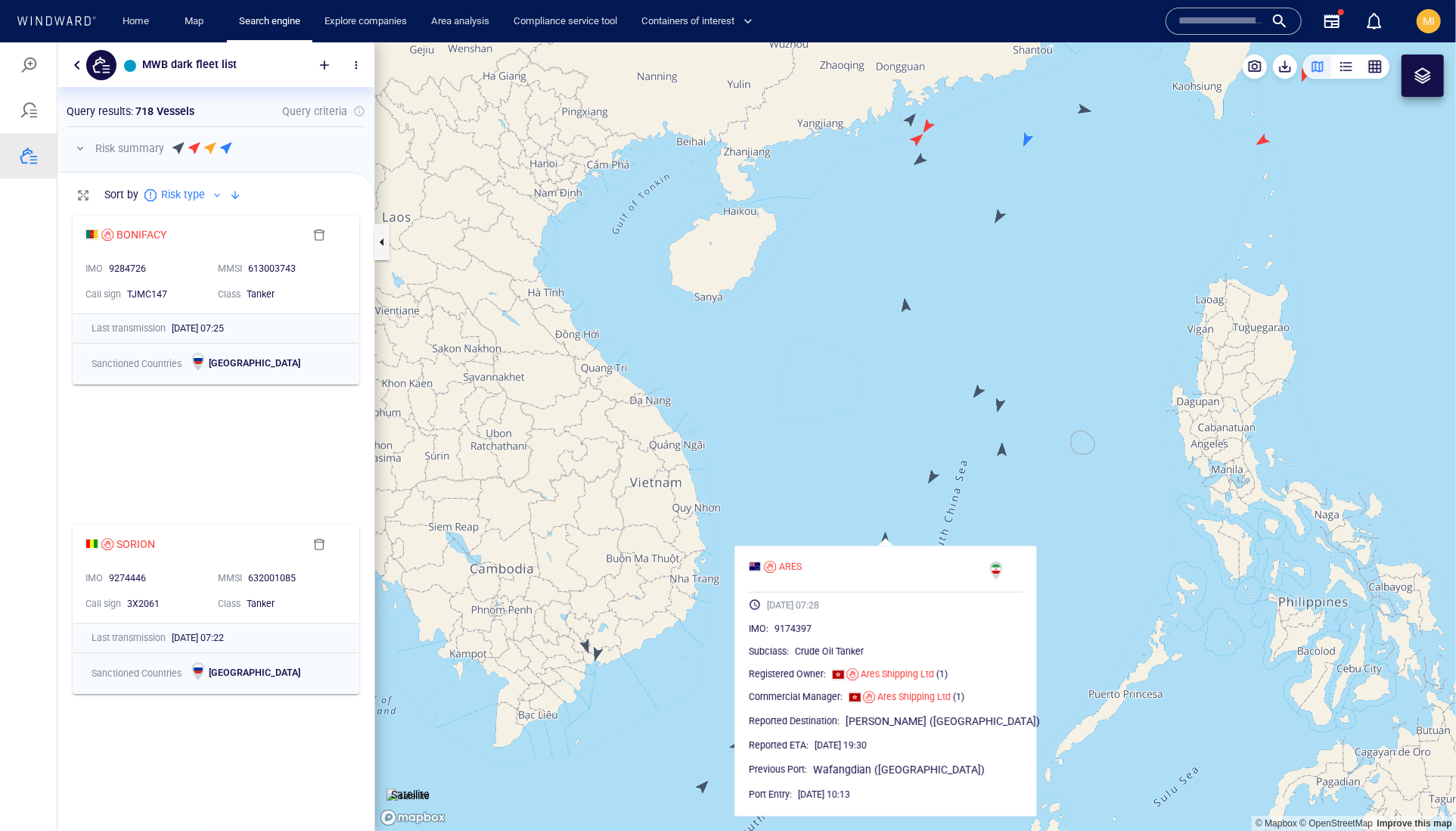
click at [933, 472] on canvas "Map" at bounding box center [915, 436] width 1081 height 789
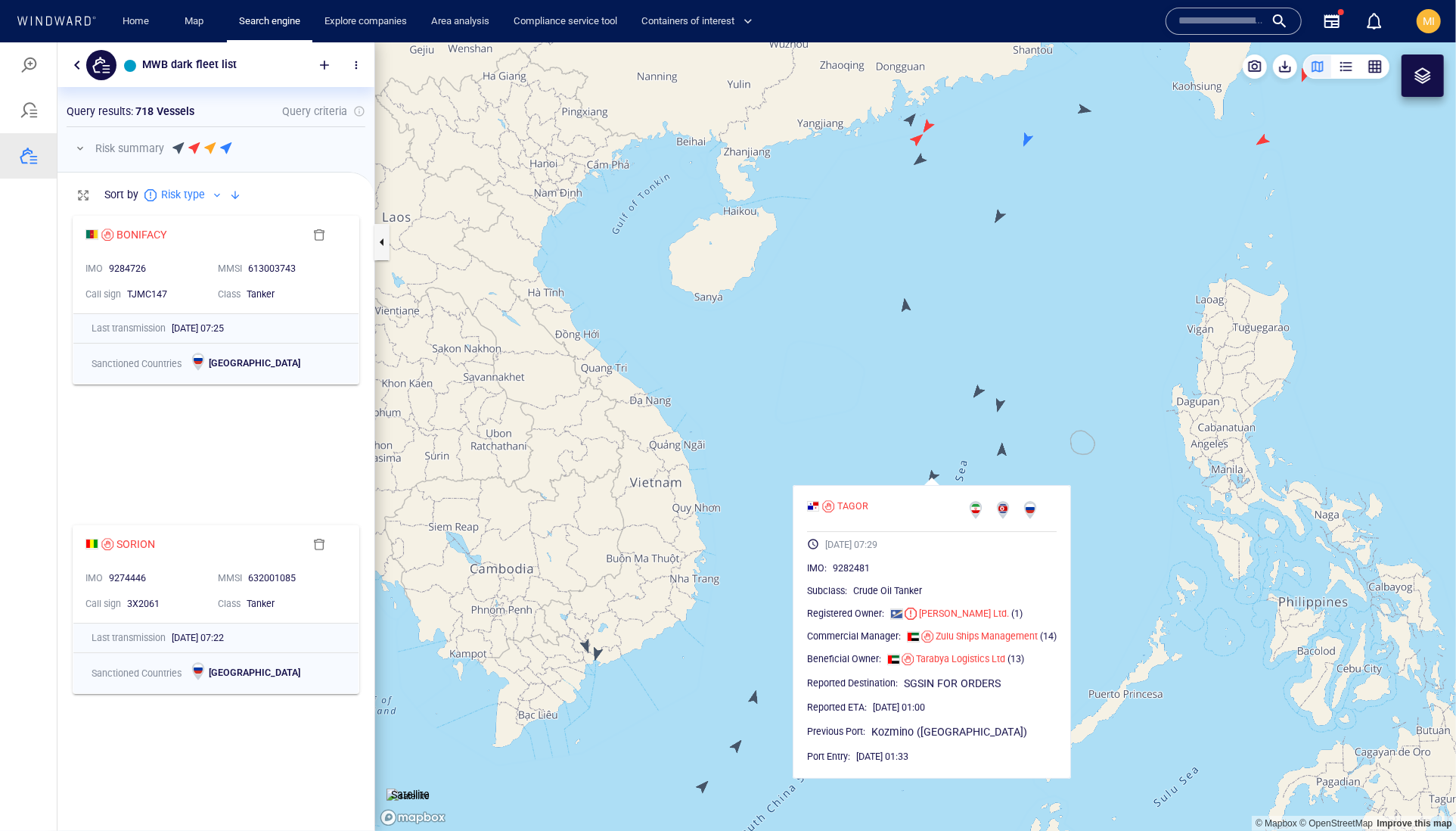
click at [1003, 454] on canvas "Map" at bounding box center [915, 436] width 1081 height 789
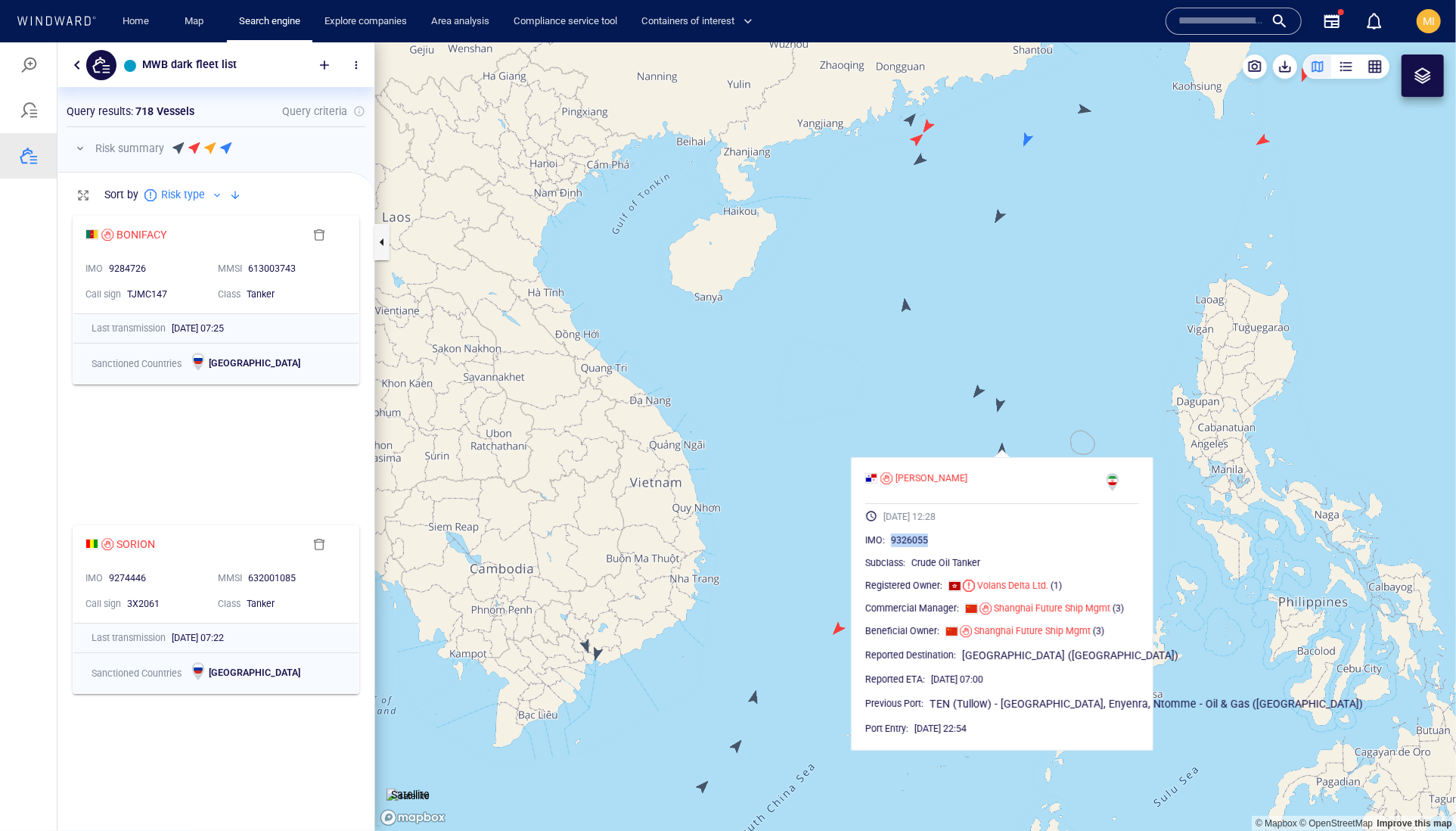
drag, startPoint x: 983, startPoint y: 573, endPoint x: 914, endPoint y: 571, distance: 69.0
click at [914, 547] on div "IMO : 9326055" at bounding box center [1002, 540] width 274 height 15
click at [975, 393] on canvas "Map" at bounding box center [915, 436] width 1081 height 789
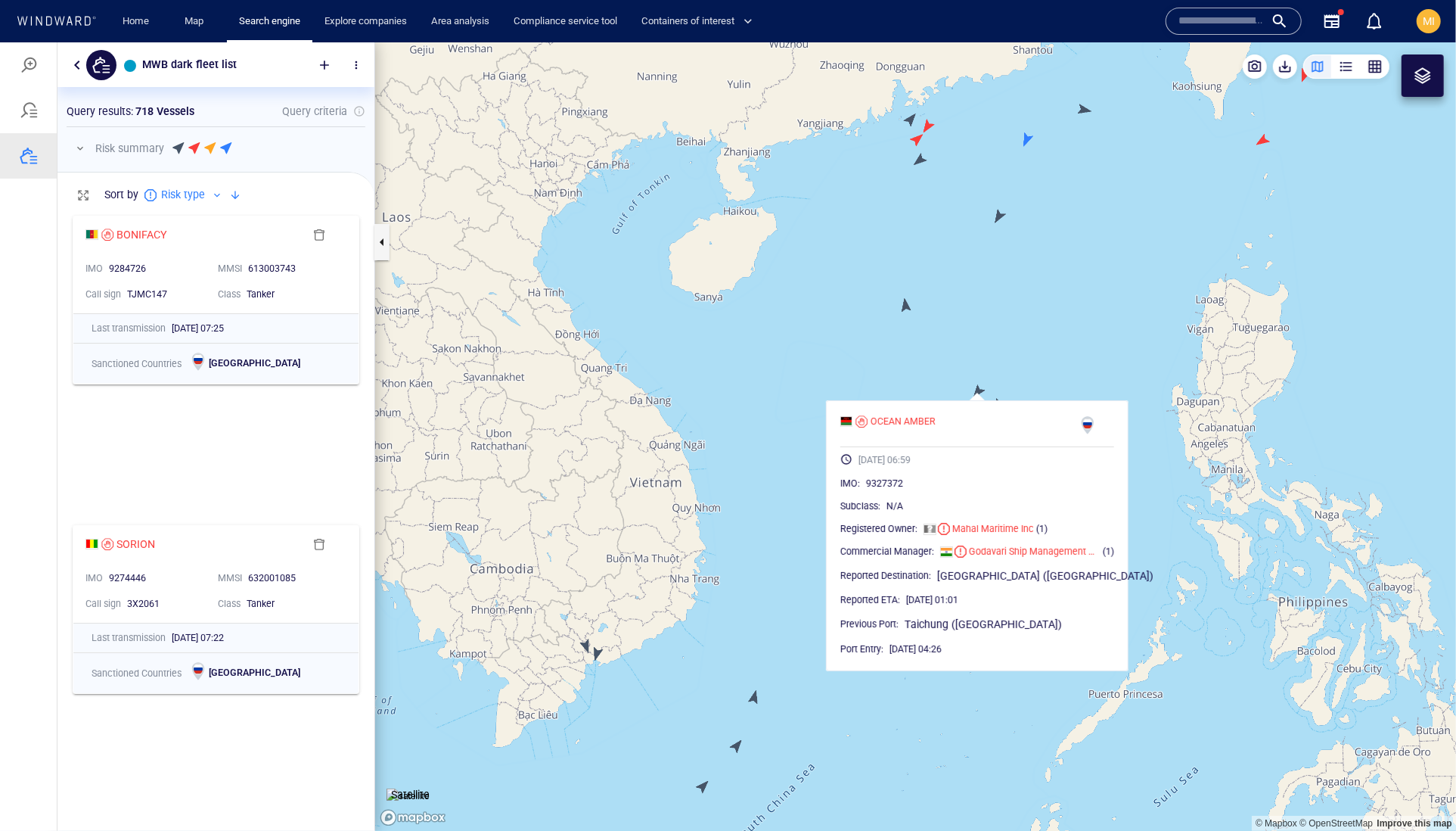
click at [1032, 365] on canvas "Map" at bounding box center [915, 436] width 1081 height 789
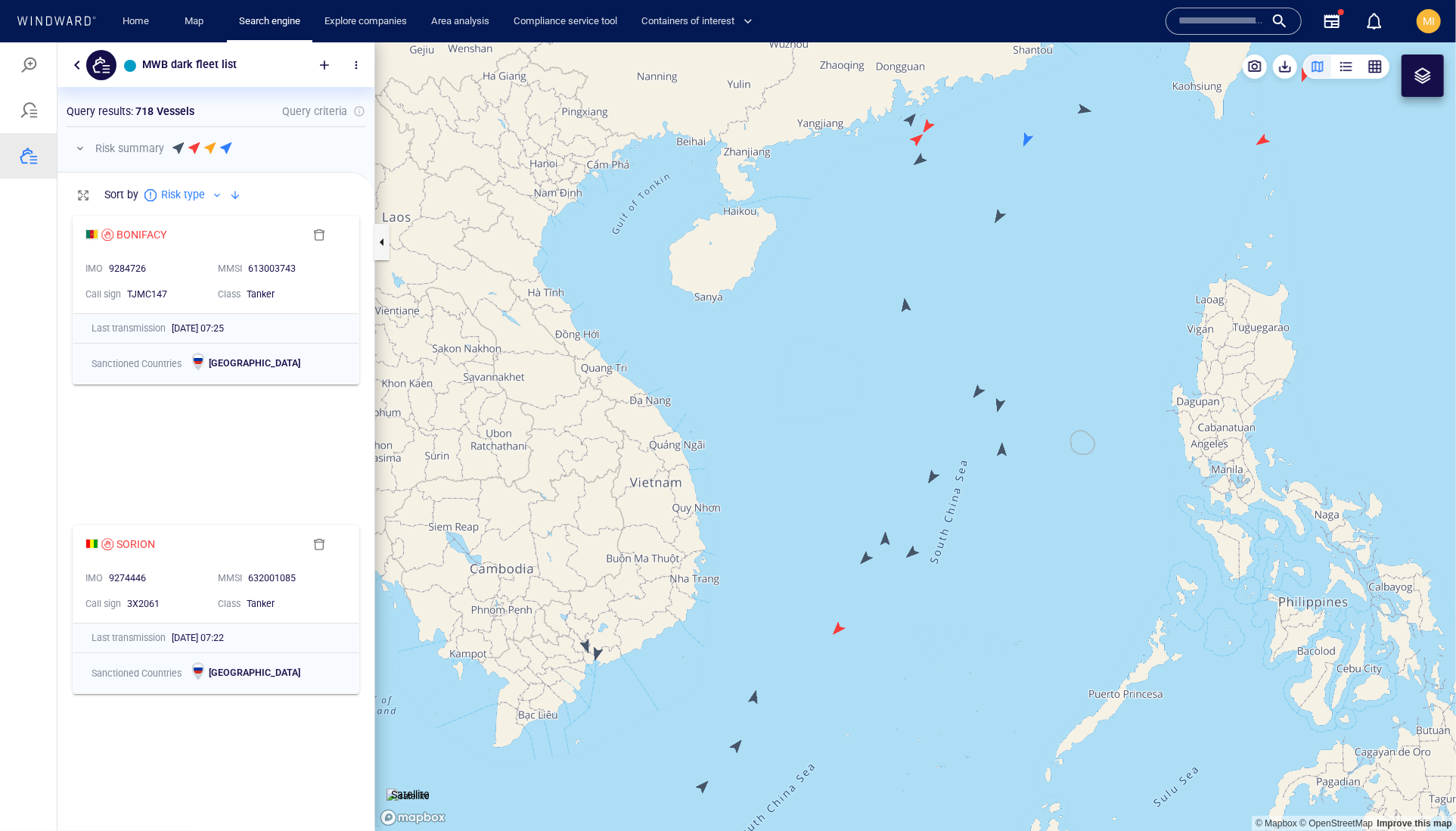
click at [999, 400] on canvas "Map" at bounding box center [915, 436] width 1081 height 789
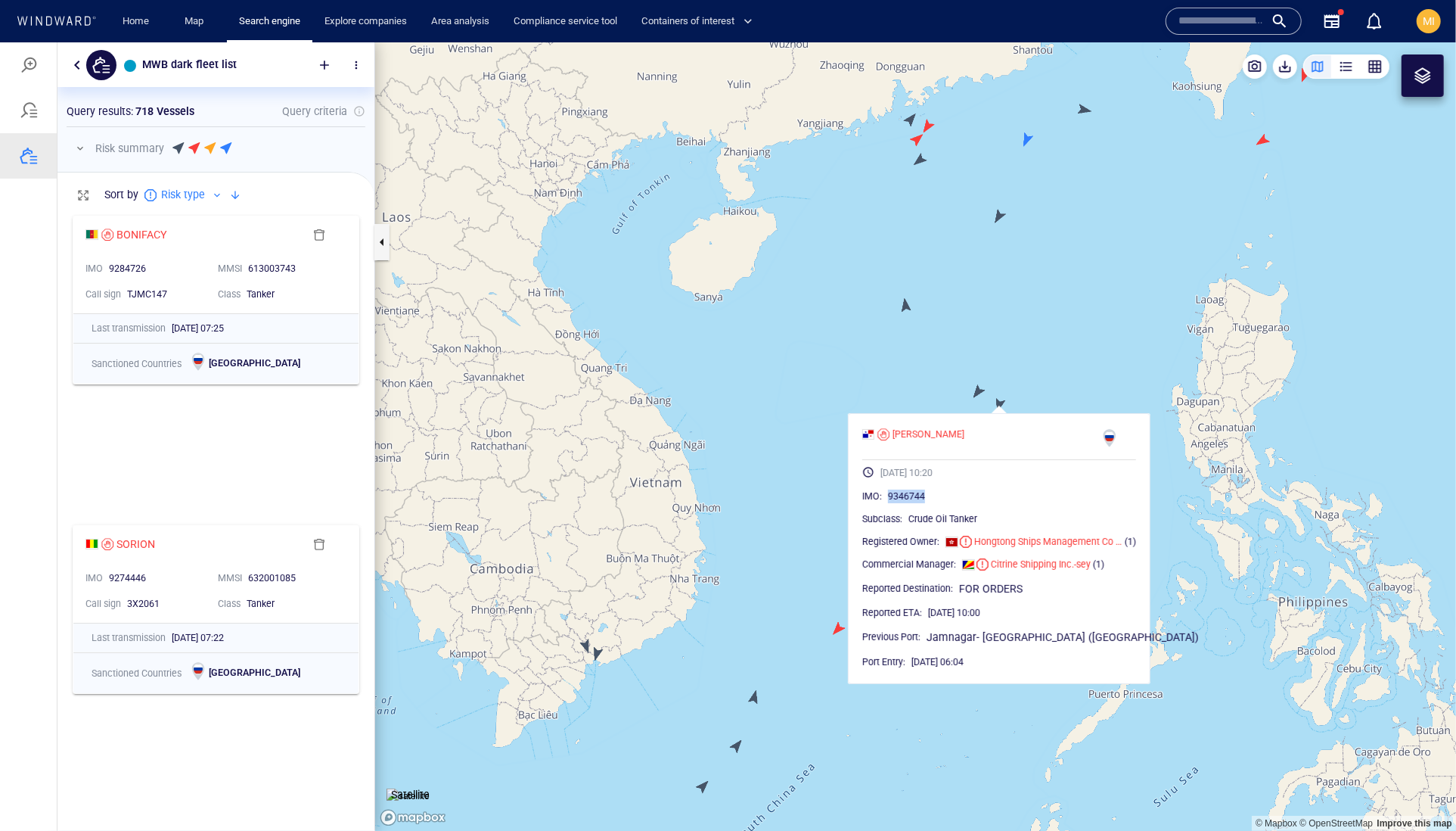
drag, startPoint x: 982, startPoint y: 527, endPoint x: 913, endPoint y: 527, distance: 69.0
click at [913, 504] on div "9346744" at bounding box center [1012, 495] width 248 height 15
click at [980, 390] on canvas "Map" at bounding box center [915, 436] width 1081 height 789
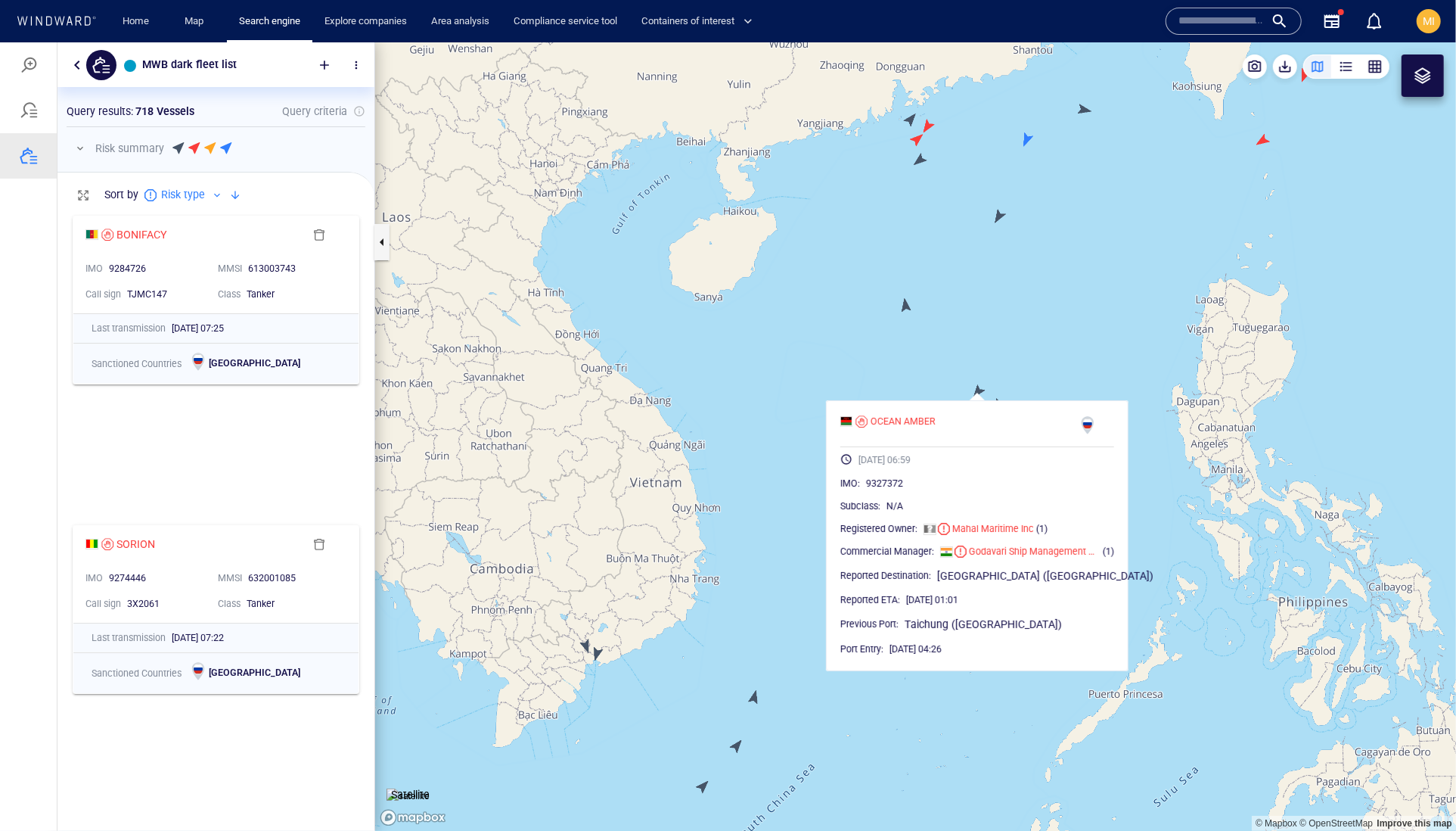
click at [906, 305] on canvas "Map" at bounding box center [915, 436] width 1081 height 789
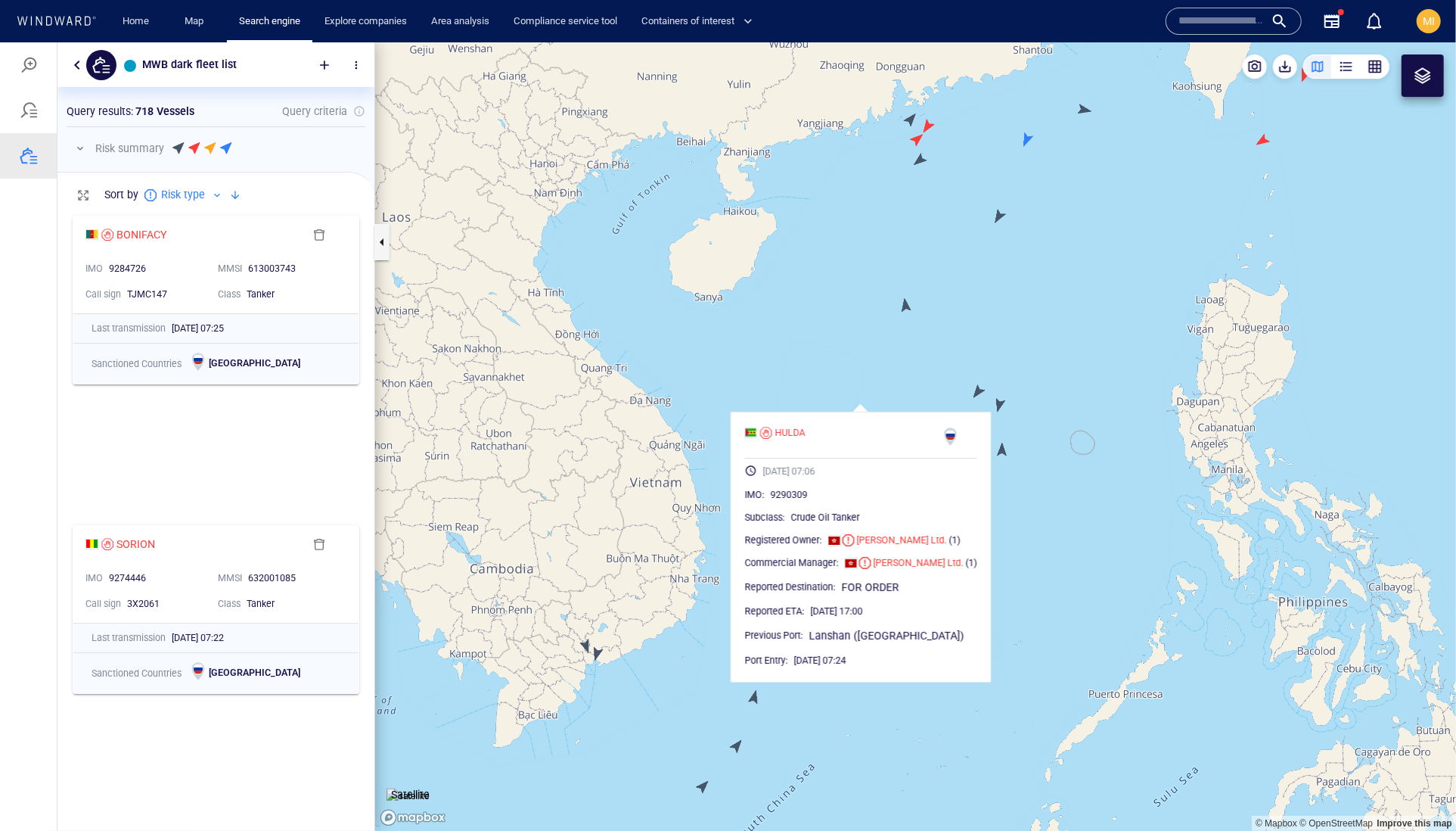
drag, startPoint x: 989, startPoint y: 278, endPoint x: 917, endPoint y: 427, distance: 165.5
click at [923, 418] on canvas "Map" at bounding box center [915, 436] width 1081 height 789
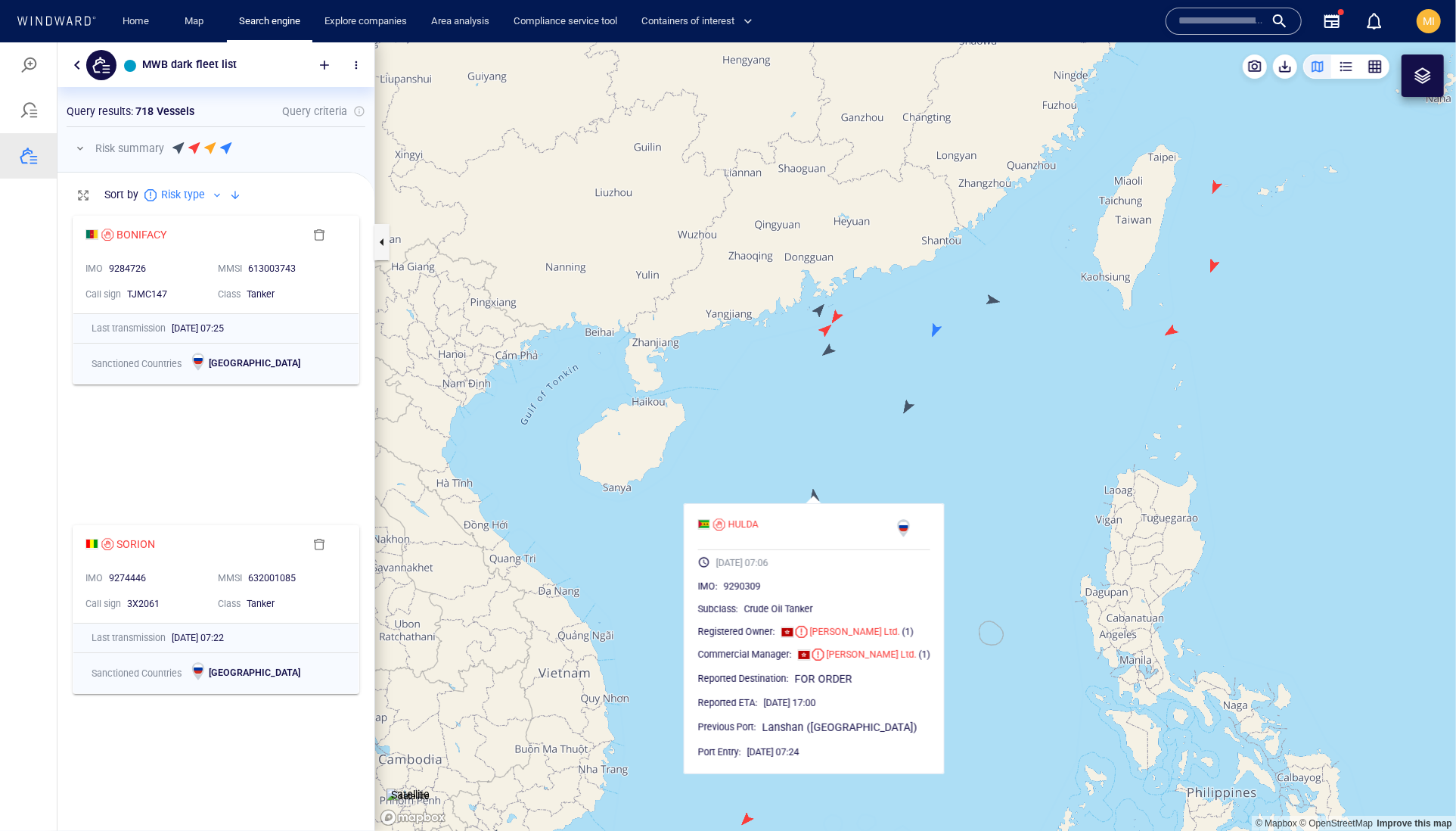
click at [911, 402] on canvas "Map" at bounding box center [915, 436] width 1081 height 789
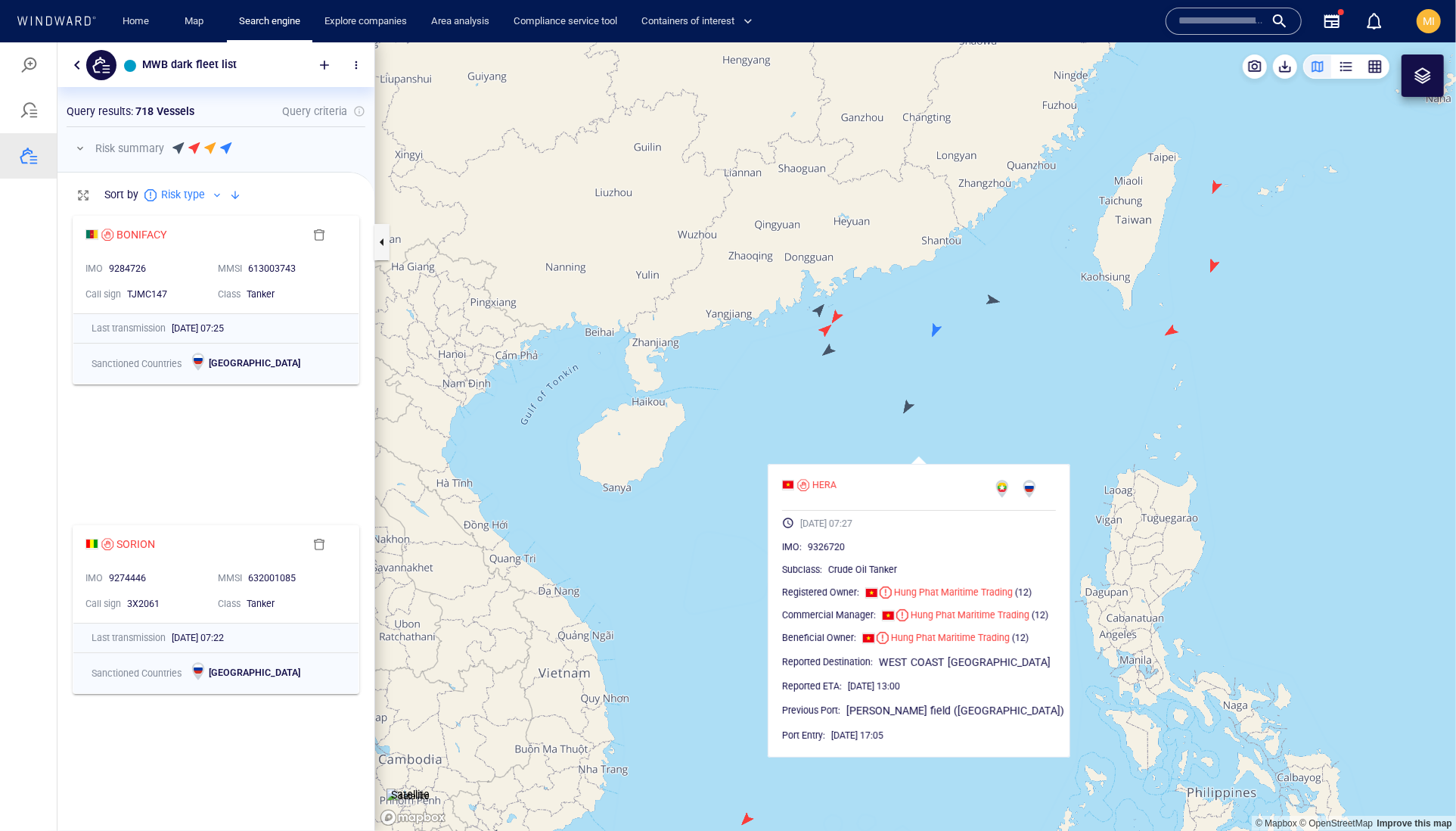
drag, startPoint x: 839, startPoint y: 382, endPoint x: 854, endPoint y: 441, distance: 60.9
click at [854, 441] on canvas "Map" at bounding box center [915, 436] width 1081 height 789
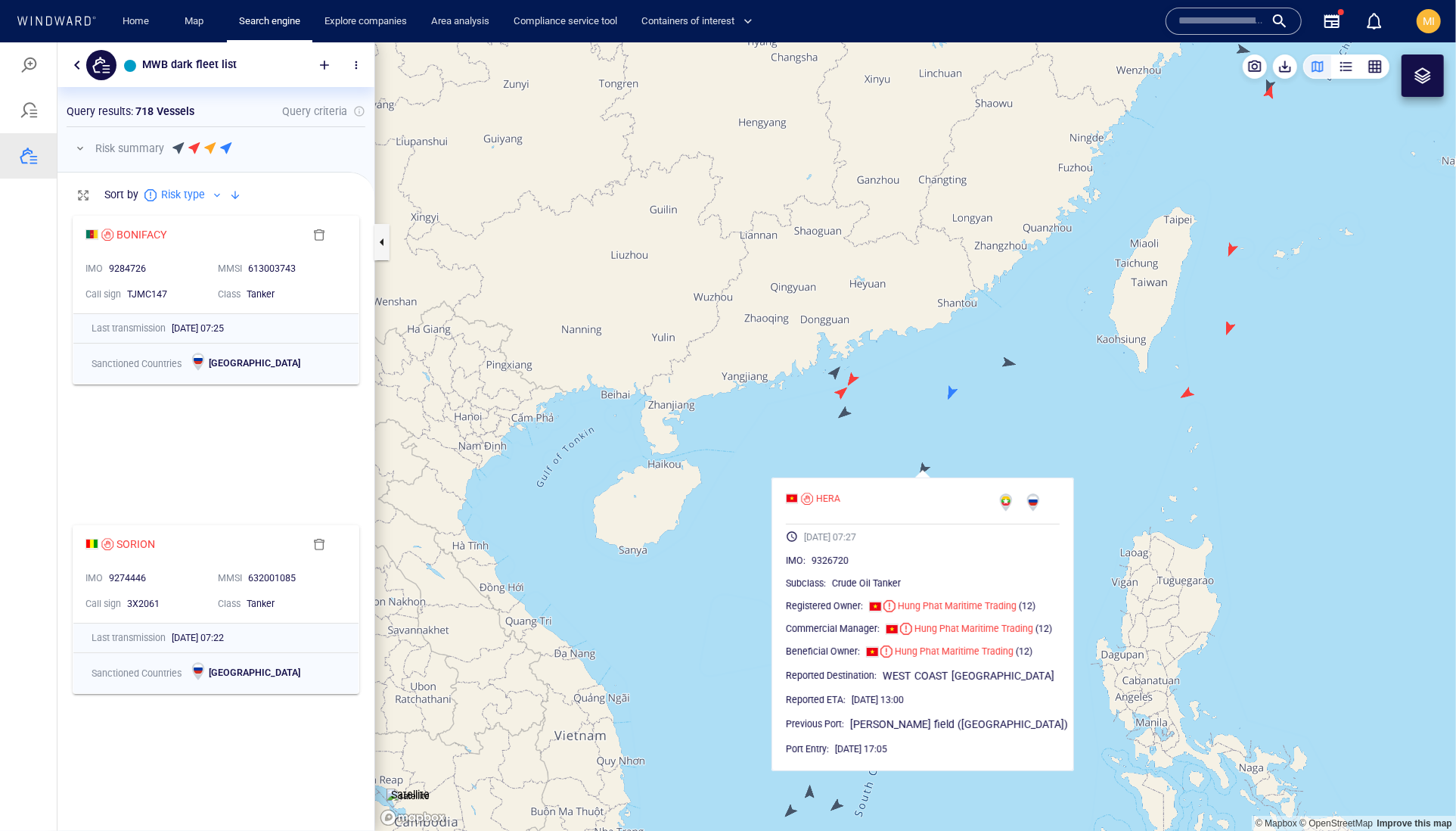
click at [844, 412] on canvas "Map" at bounding box center [915, 436] width 1081 height 789
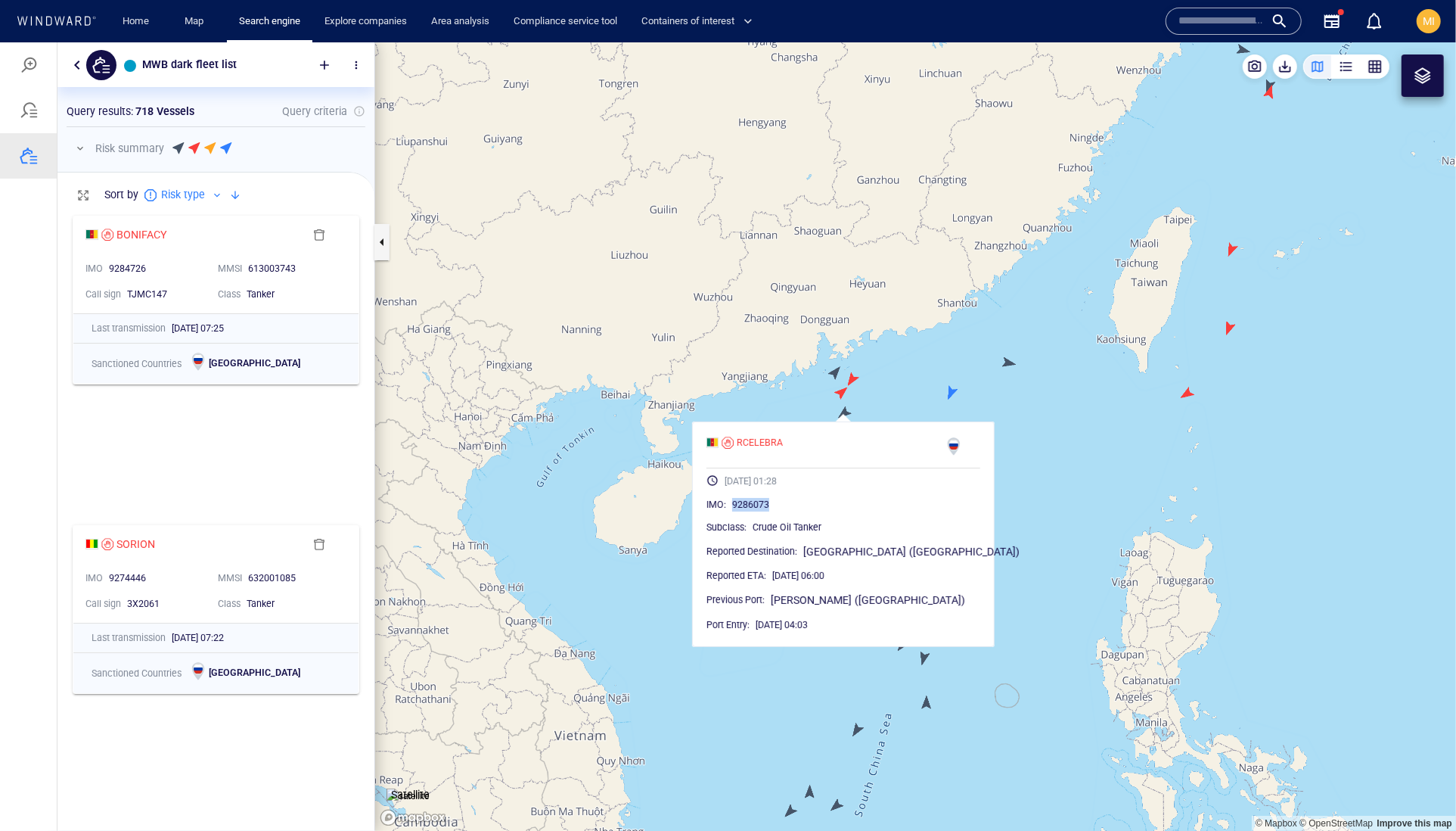
drag, startPoint x: 827, startPoint y: 544, endPoint x: 757, endPoint y: 543, distance: 70.0
click at [757, 512] on div "9286073" at bounding box center [856, 504] width 248 height 15
click at [833, 370] on canvas "Map" at bounding box center [915, 436] width 1081 height 789
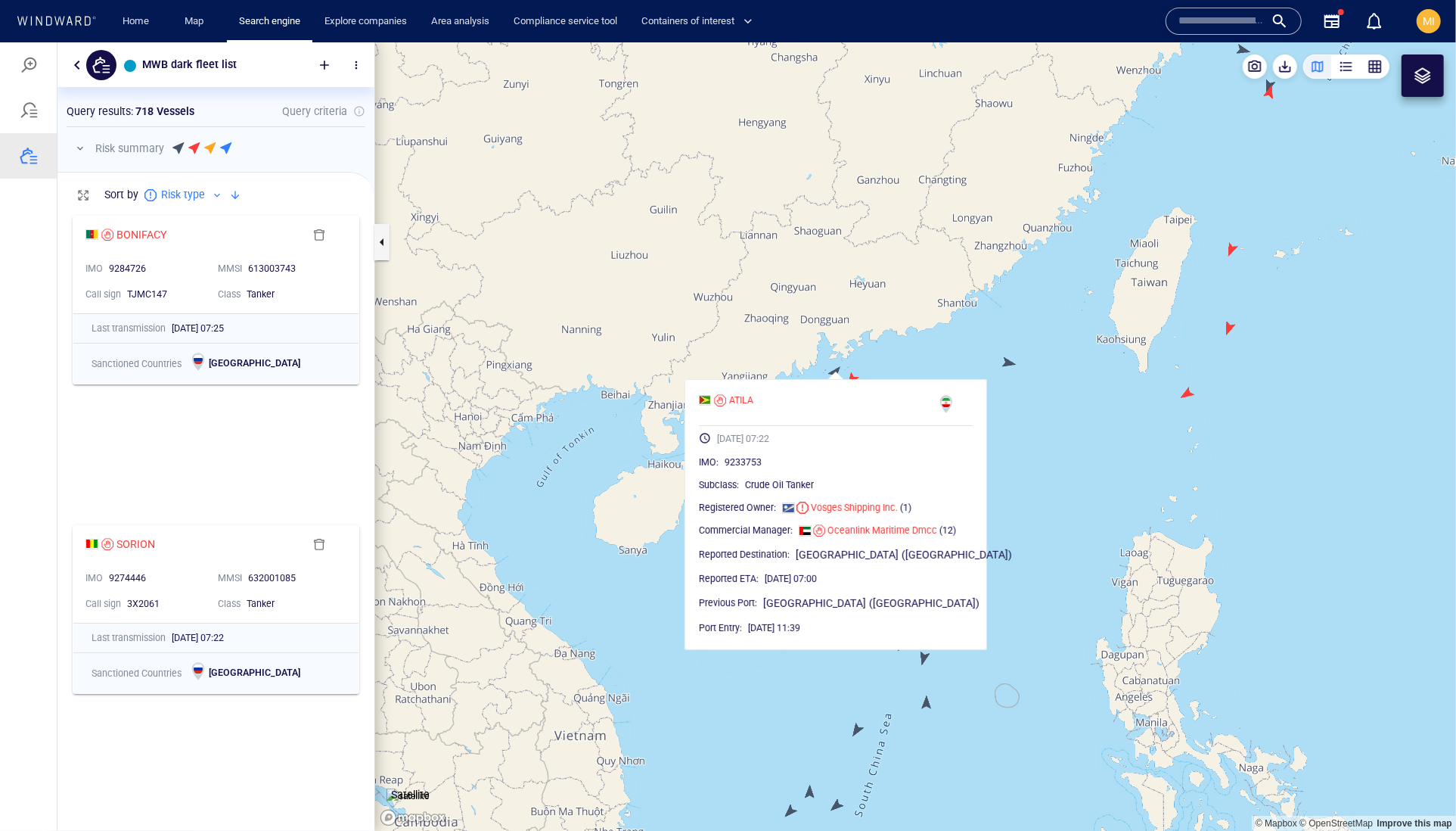
click at [869, 355] on canvas "Map" at bounding box center [915, 436] width 1081 height 789
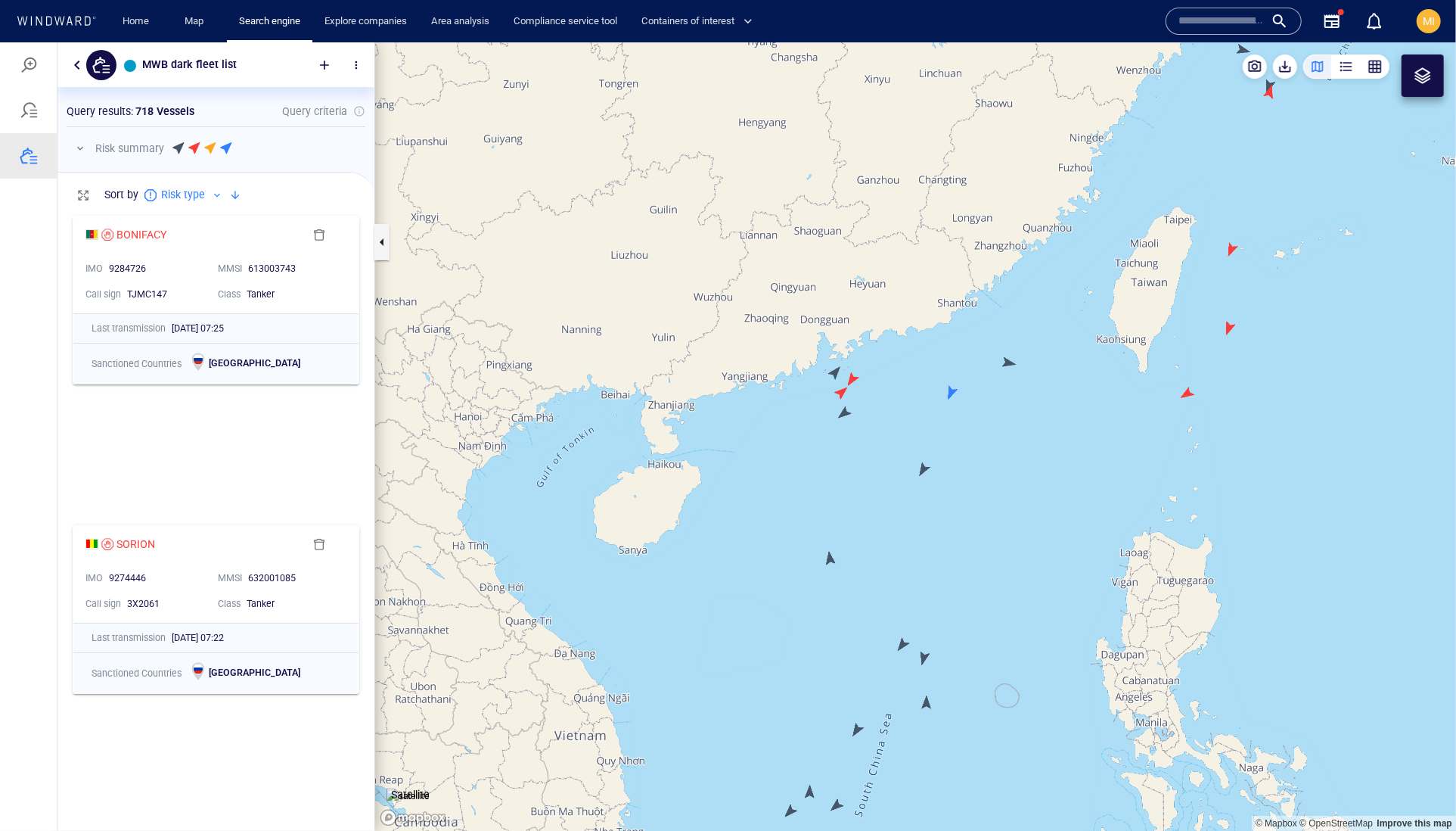
click at [854, 376] on canvas "Map" at bounding box center [915, 436] width 1081 height 789
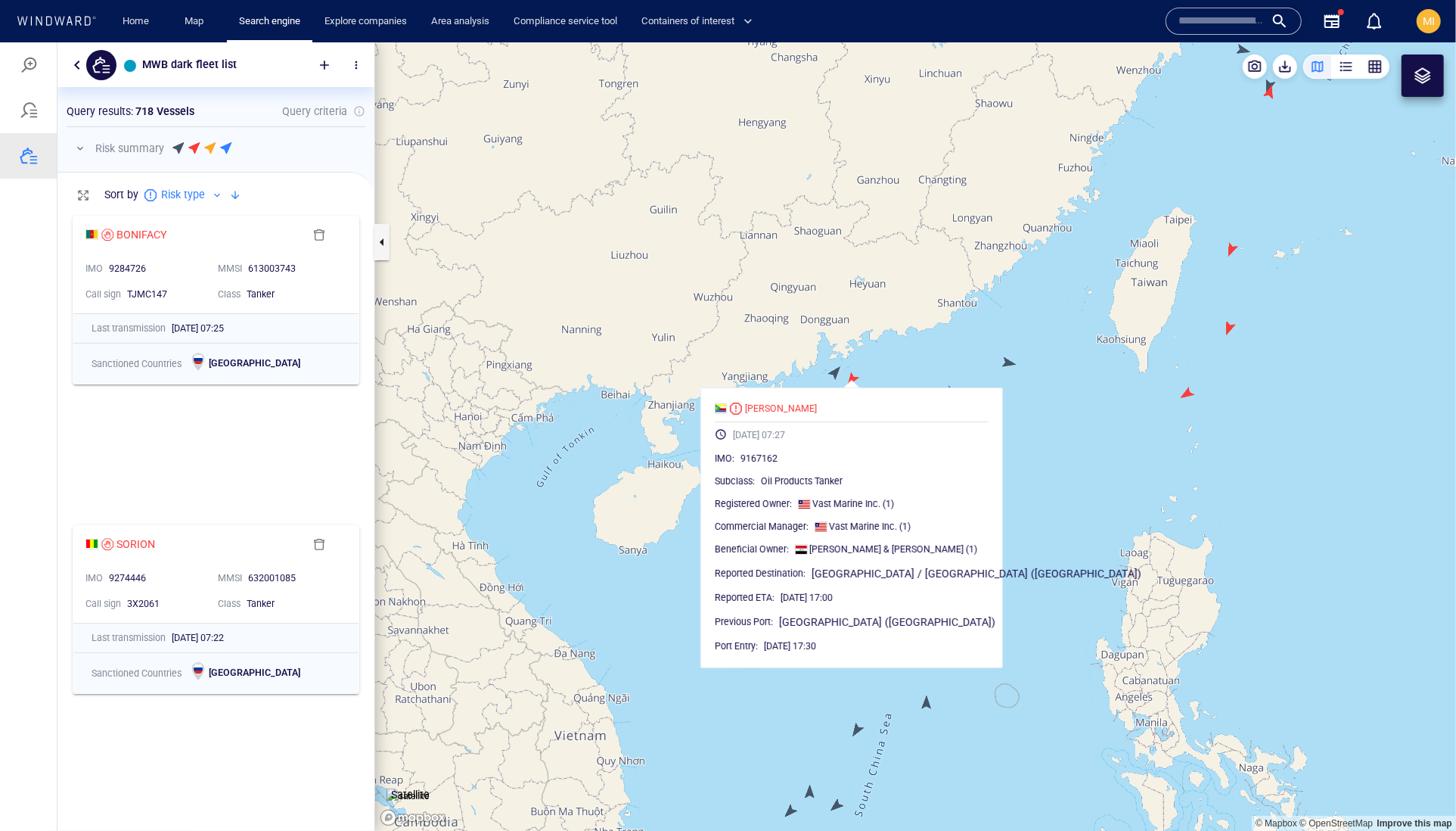
click at [903, 355] on canvas "Map" at bounding box center [915, 436] width 1081 height 789
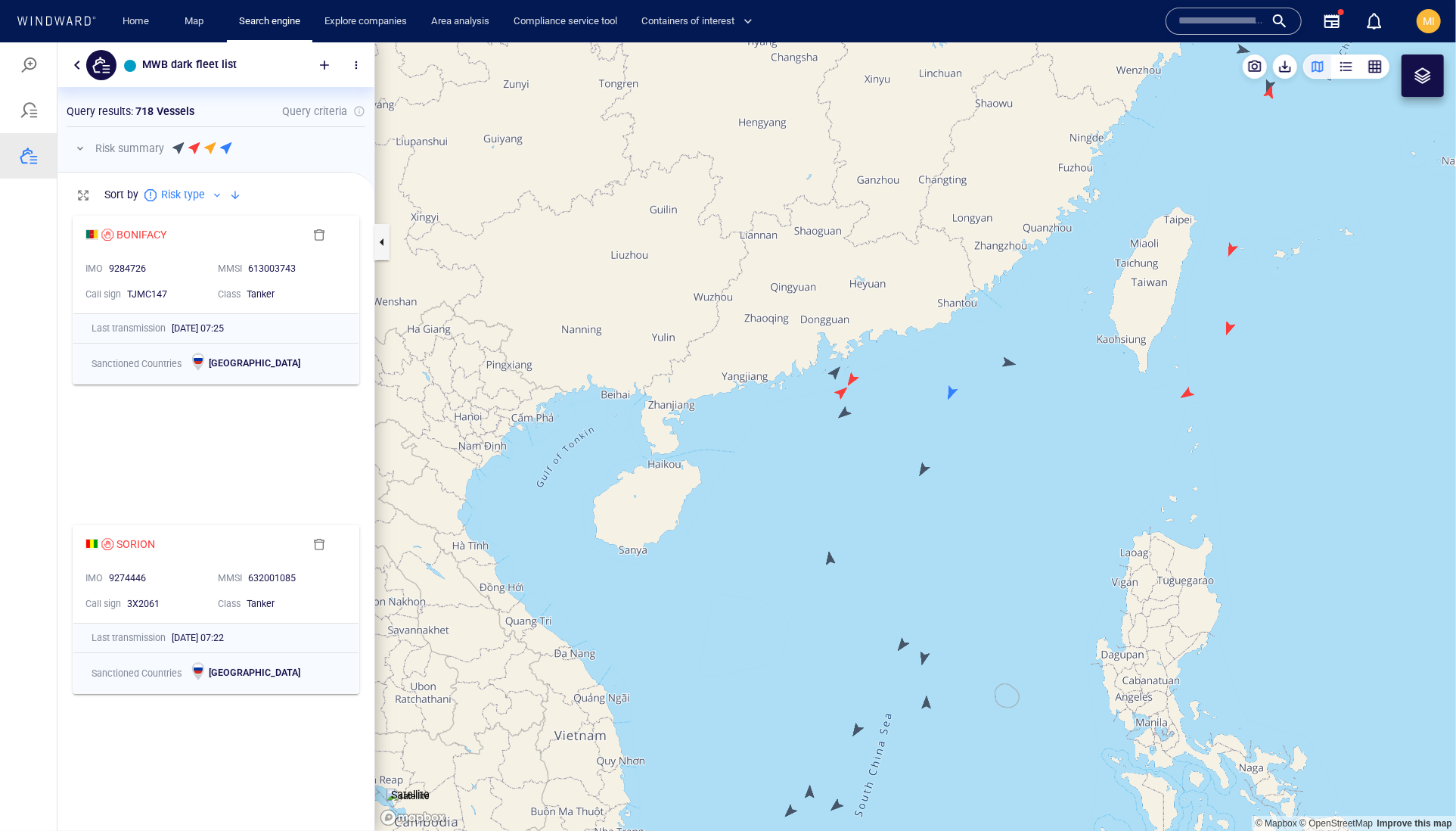
click at [842, 388] on canvas "Map" at bounding box center [915, 436] width 1081 height 789
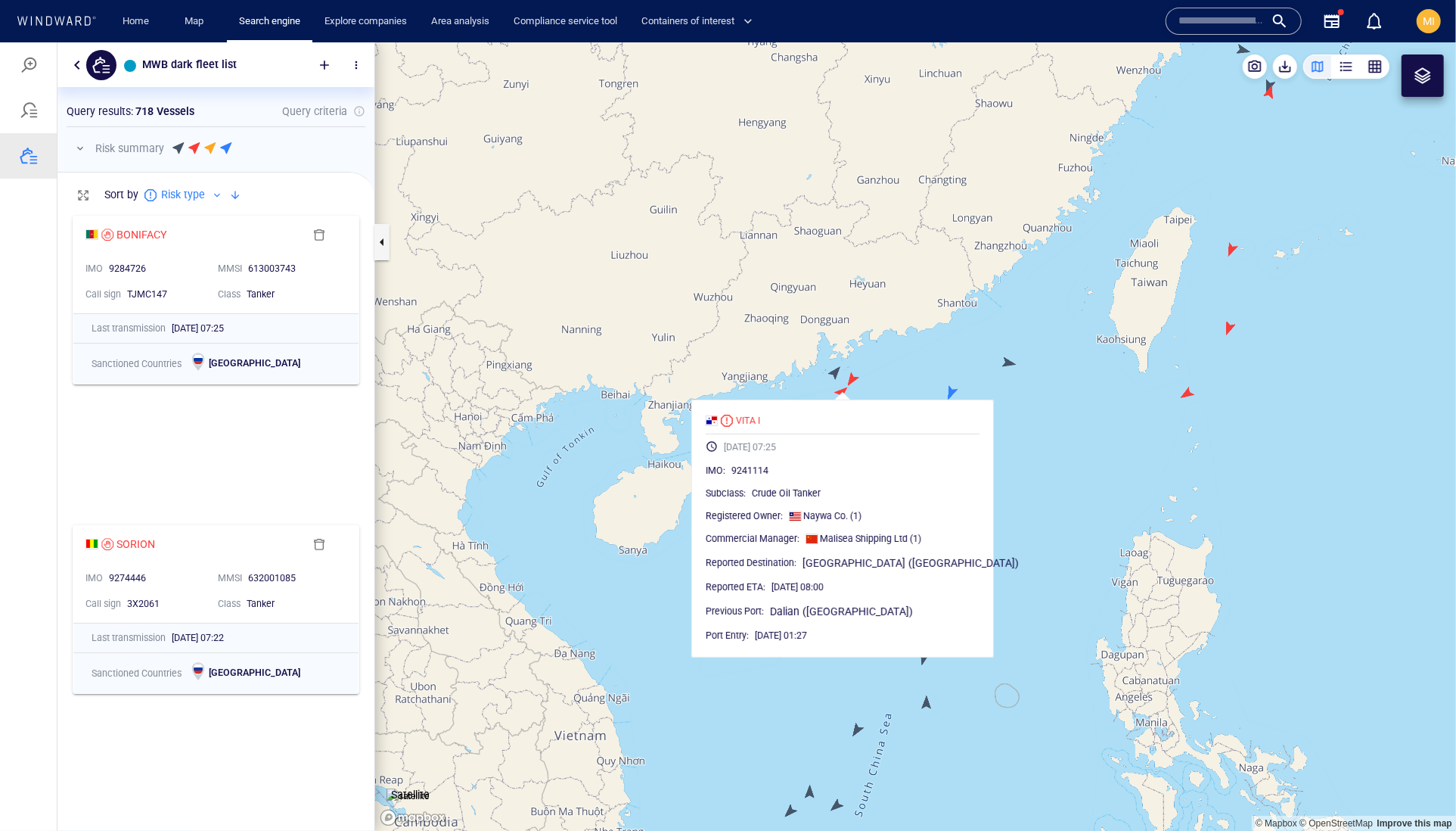
click at [922, 358] on canvas "Map" at bounding box center [915, 436] width 1081 height 789
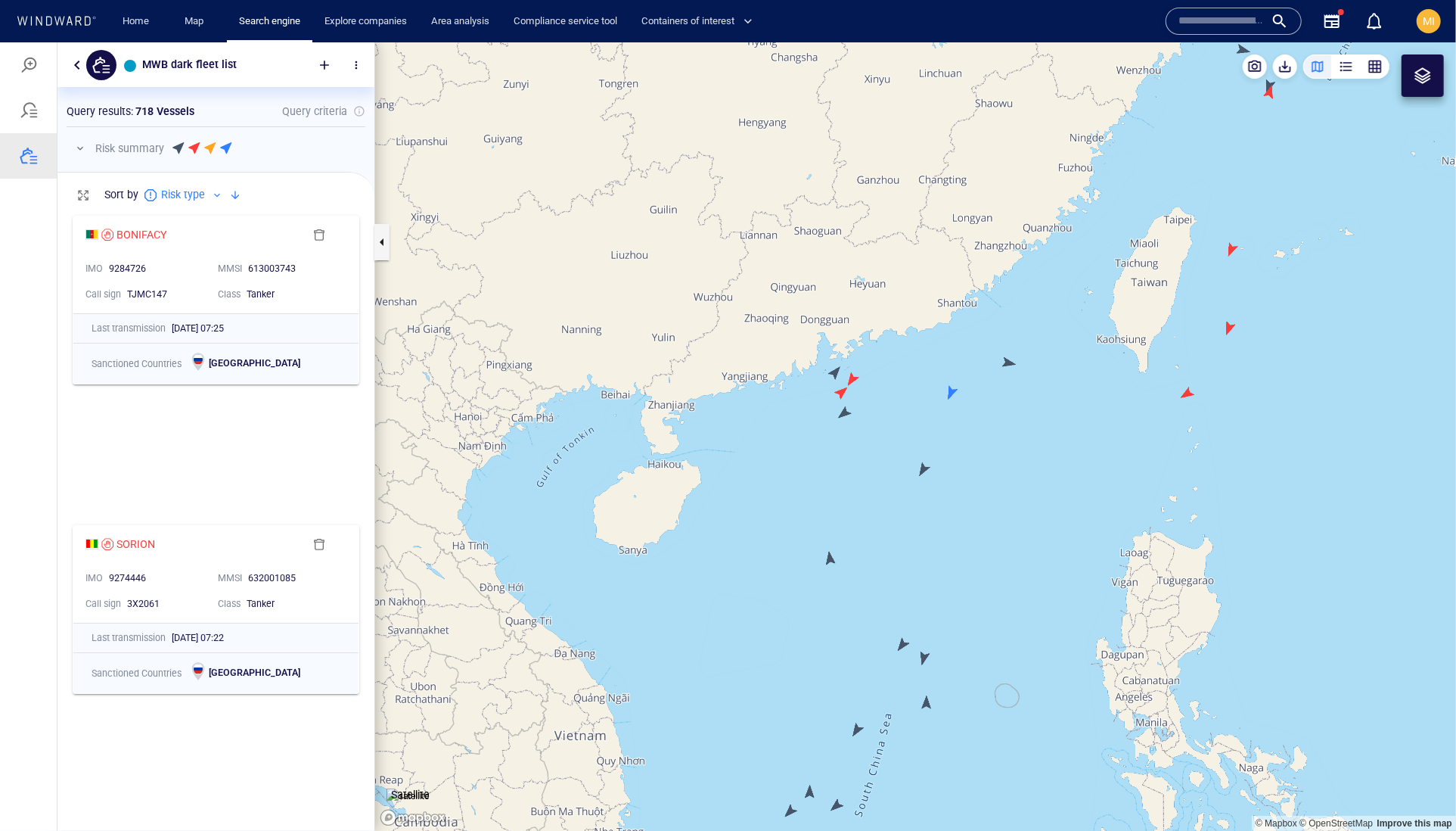
click at [952, 391] on canvas "Map" at bounding box center [915, 436] width 1081 height 789
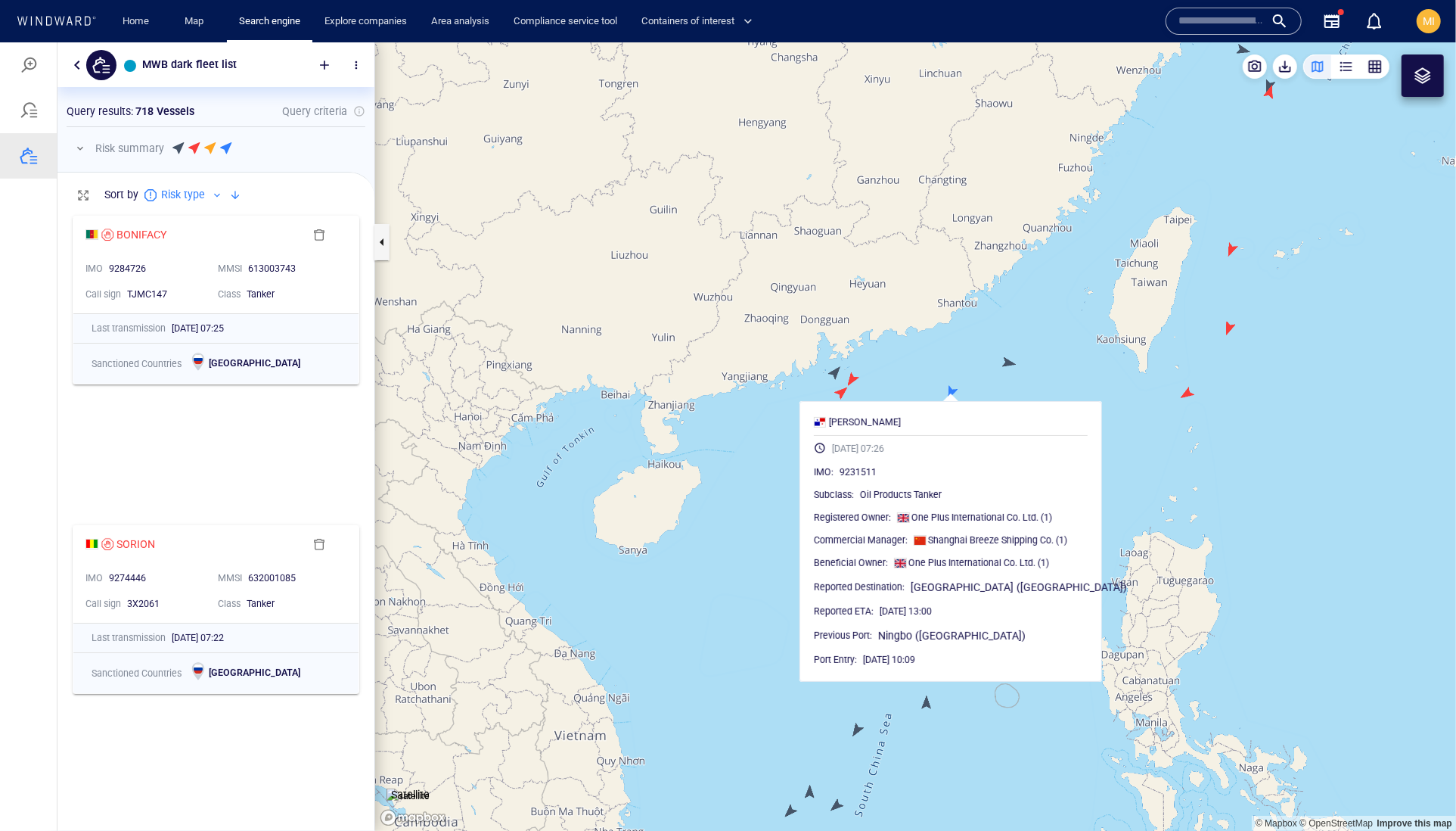
click at [954, 364] on canvas "Map" at bounding box center [915, 436] width 1081 height 789
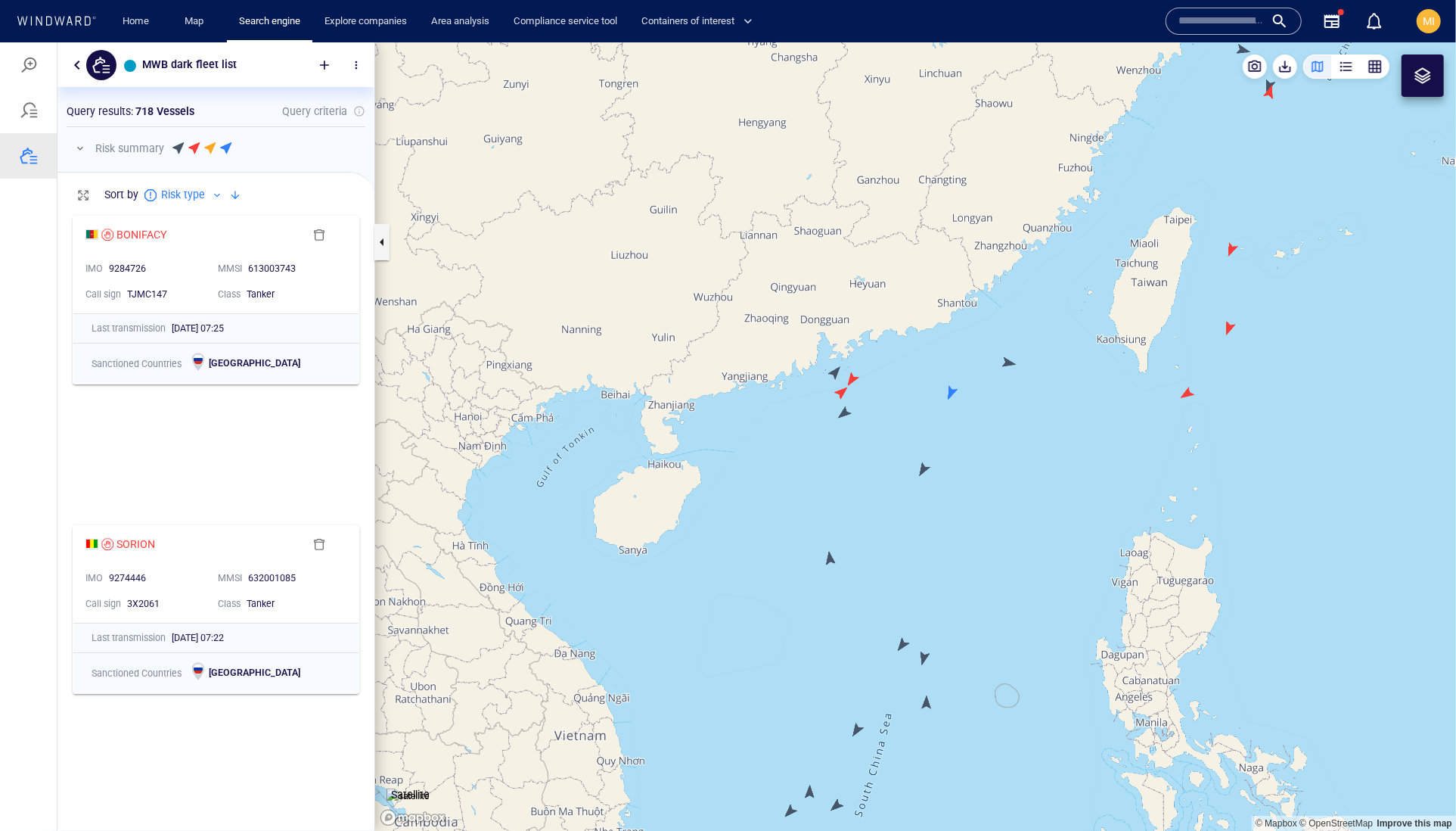
click at [1009, 358] on canvas "Map" at bounding box center [915, 436] width 1081 height 789
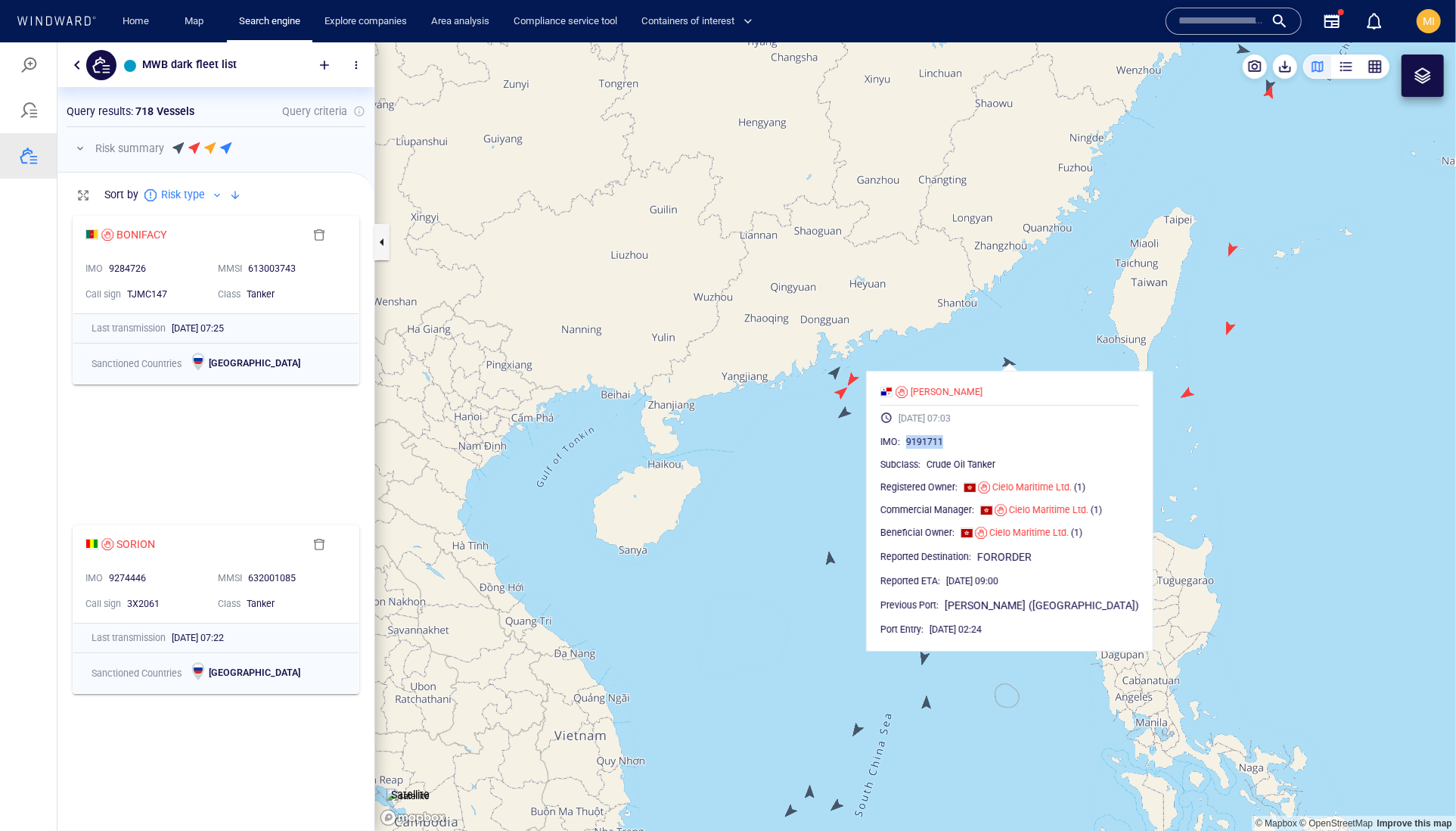
drag, startPoint x: 993, startPoint y: 481, endPoint x: 921, endPoint y: 481, distance: 72.0
click at [921, 449] on div "IMO : 9191711" at bounding box center [1010, 441] width 259 height 15
click at [1066, 306] on canvas "Map" at bounding box center [915, 436] width 1081 height 789
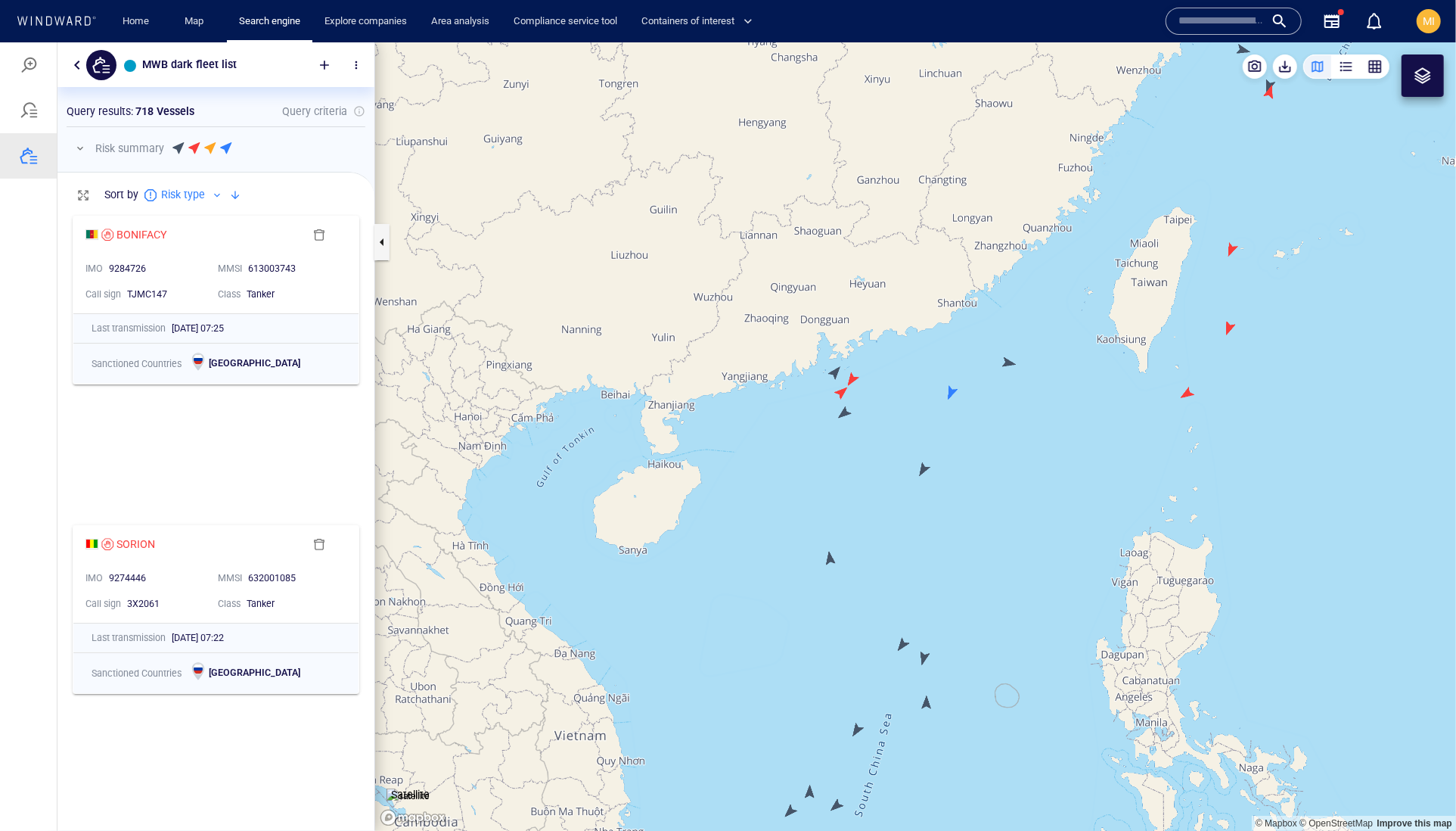
click at [1186, 391] on canvas "Map" at bounding box center [915, 436] width 1081 height 789
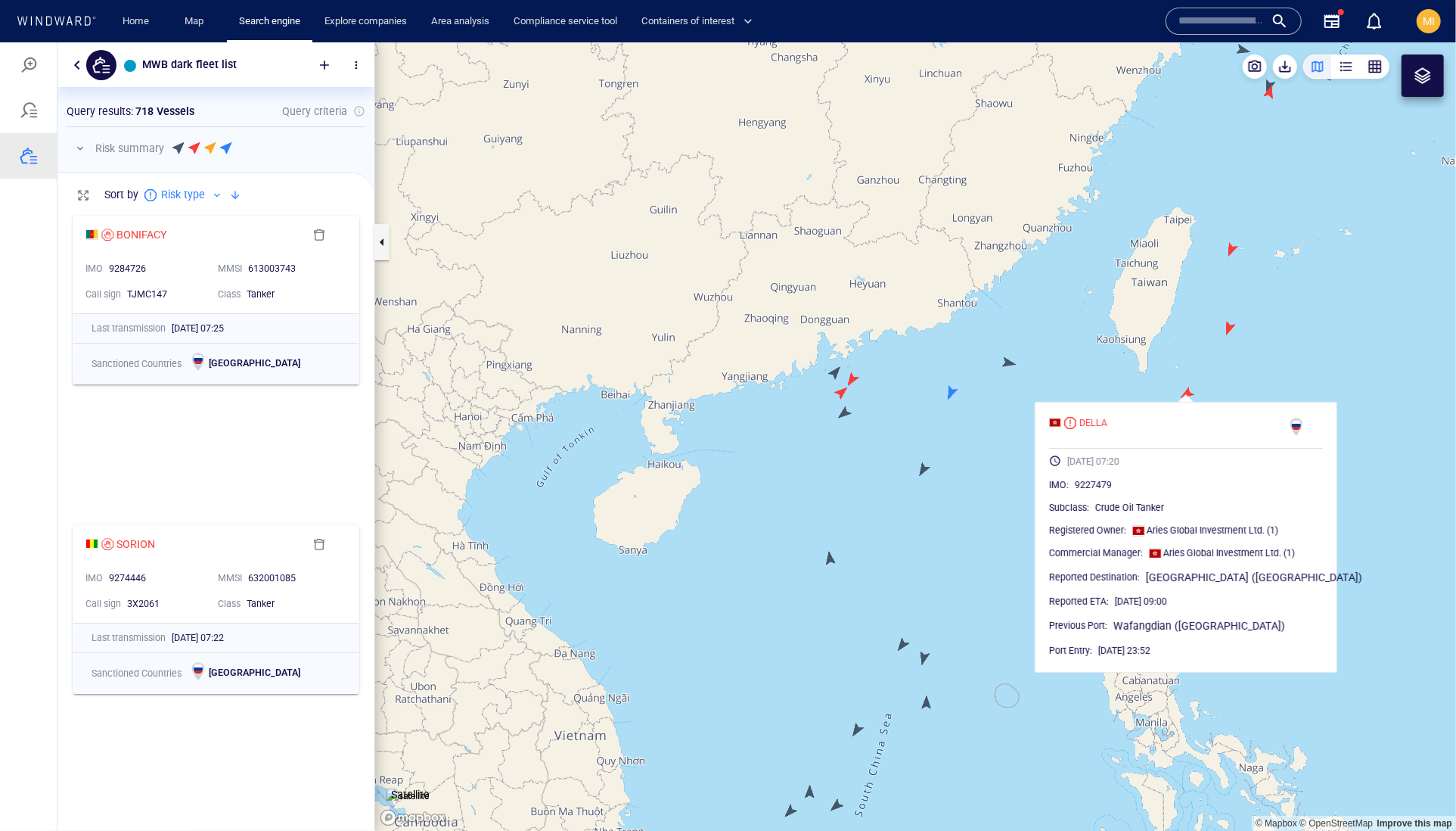
click at [1229, 336] on canvas "Map" at bounding box center [915, 436] width 1081 height 789
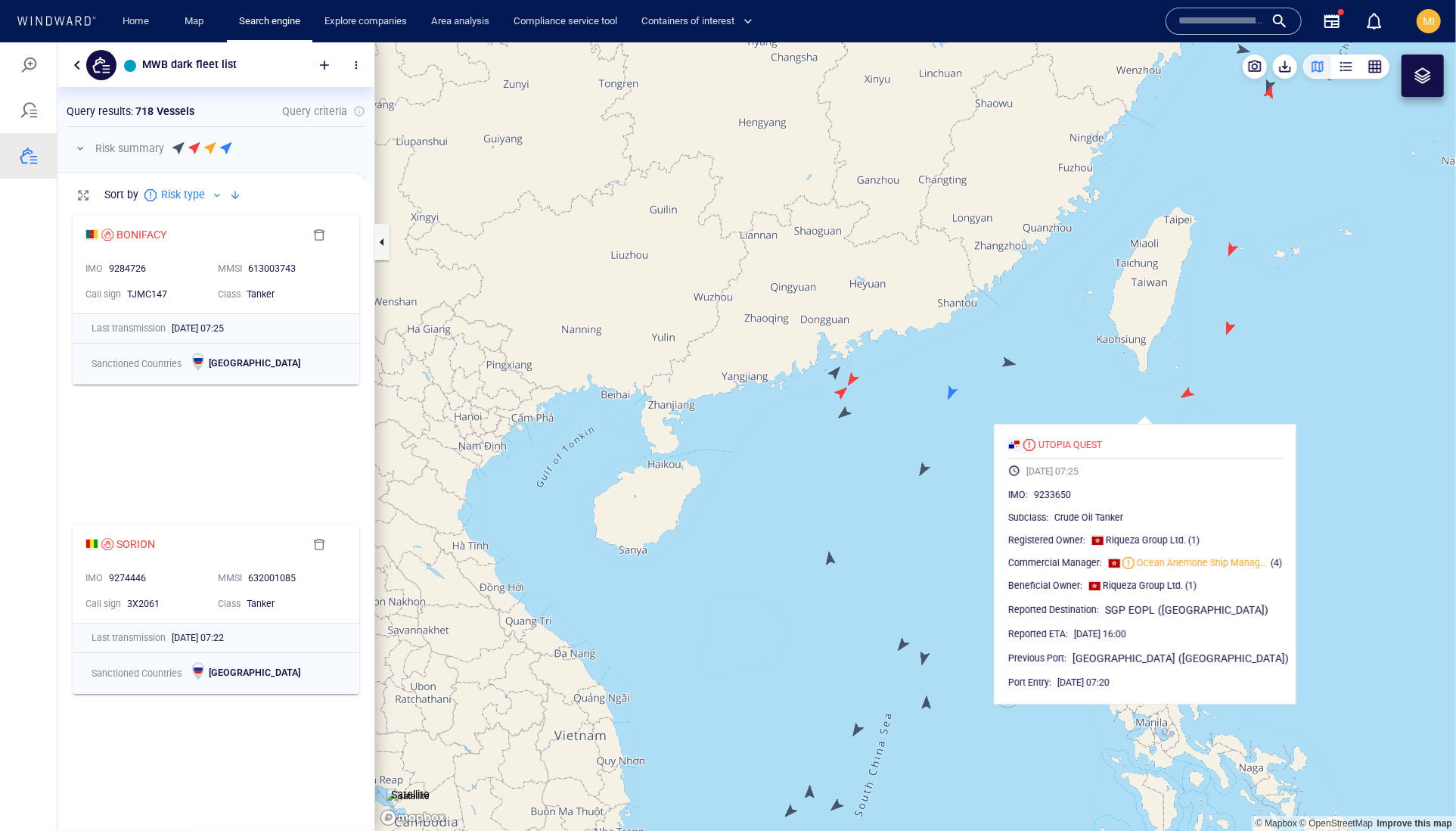
drag, startPoint x: 1273, startPoint y: 313, endPoint x: 1190, endPoint y: 400, distance: 120.2
click at [1190, 400] on canvas "Map" at bounding box center [915, 436] width 1081 height 789
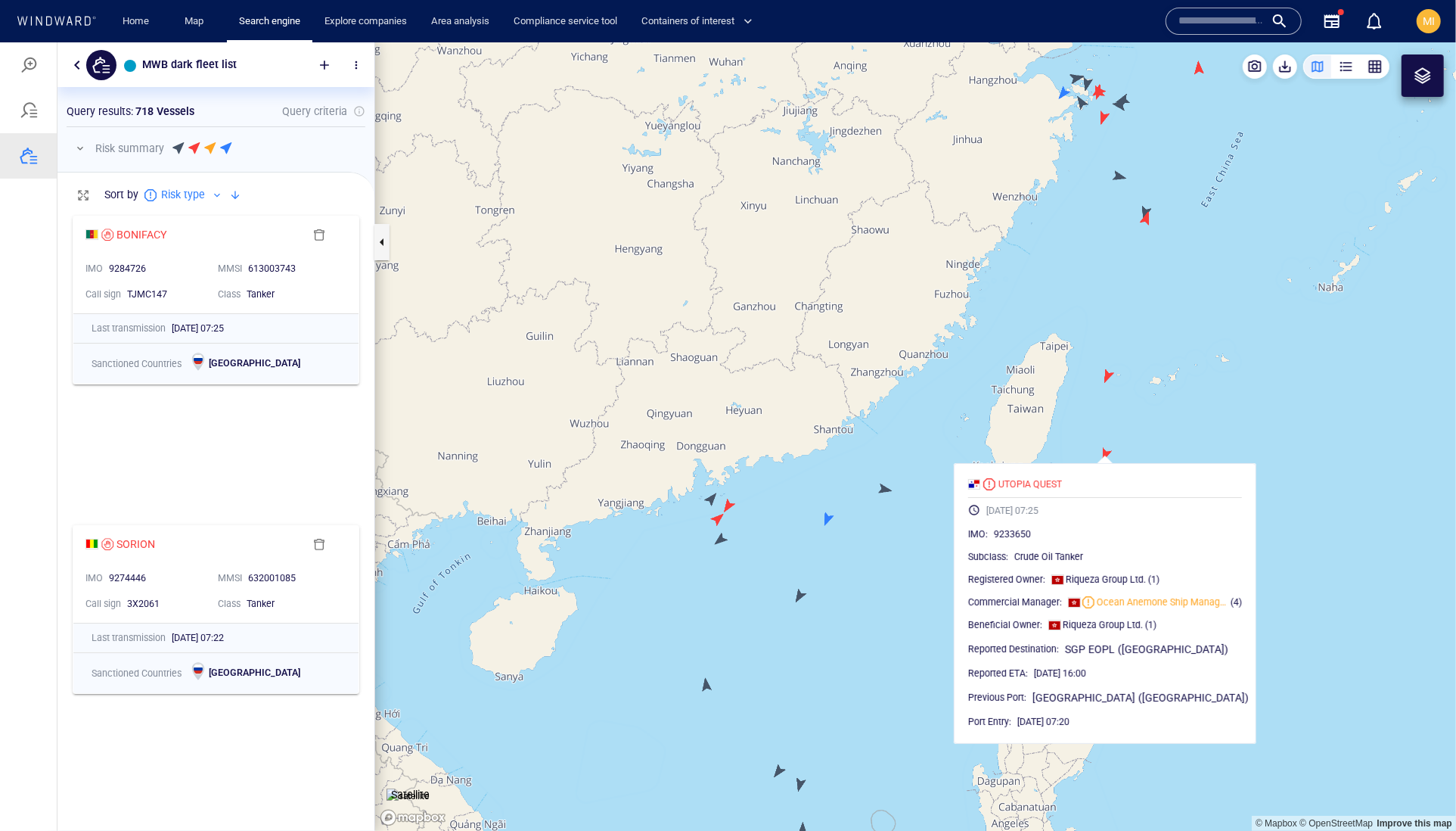
click at [1114, 370] on canvas "Map" at bounding box center [915, 436] width 1081 height 789
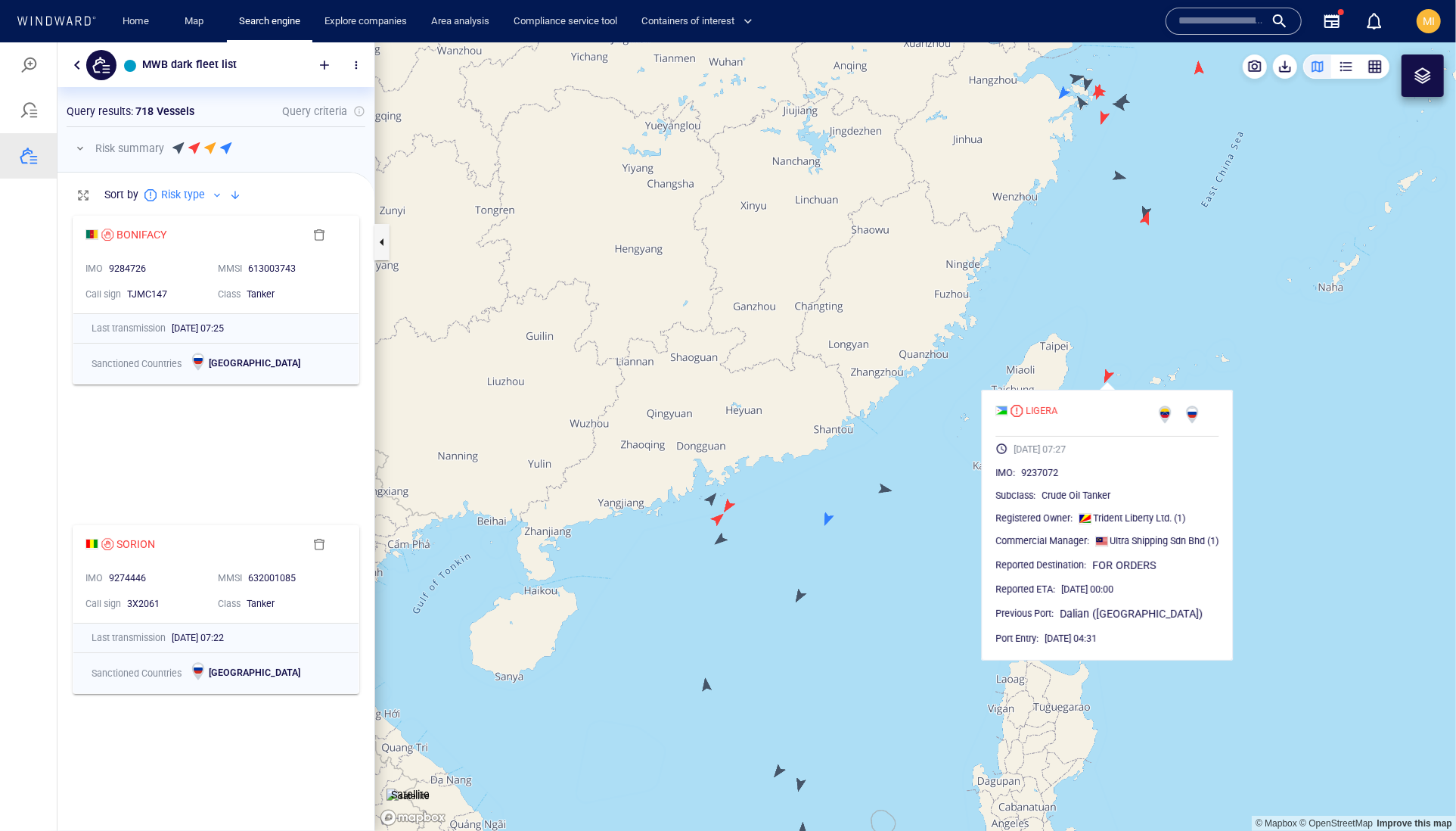
drag, startPoint x: 1150, startPoint y: 336, endPoint x: 1118, endPoint y: 465, distance: 132.9
click at [1120, 461] on canvas "Map" at bounding box center [915, 436] width 1081 height 789
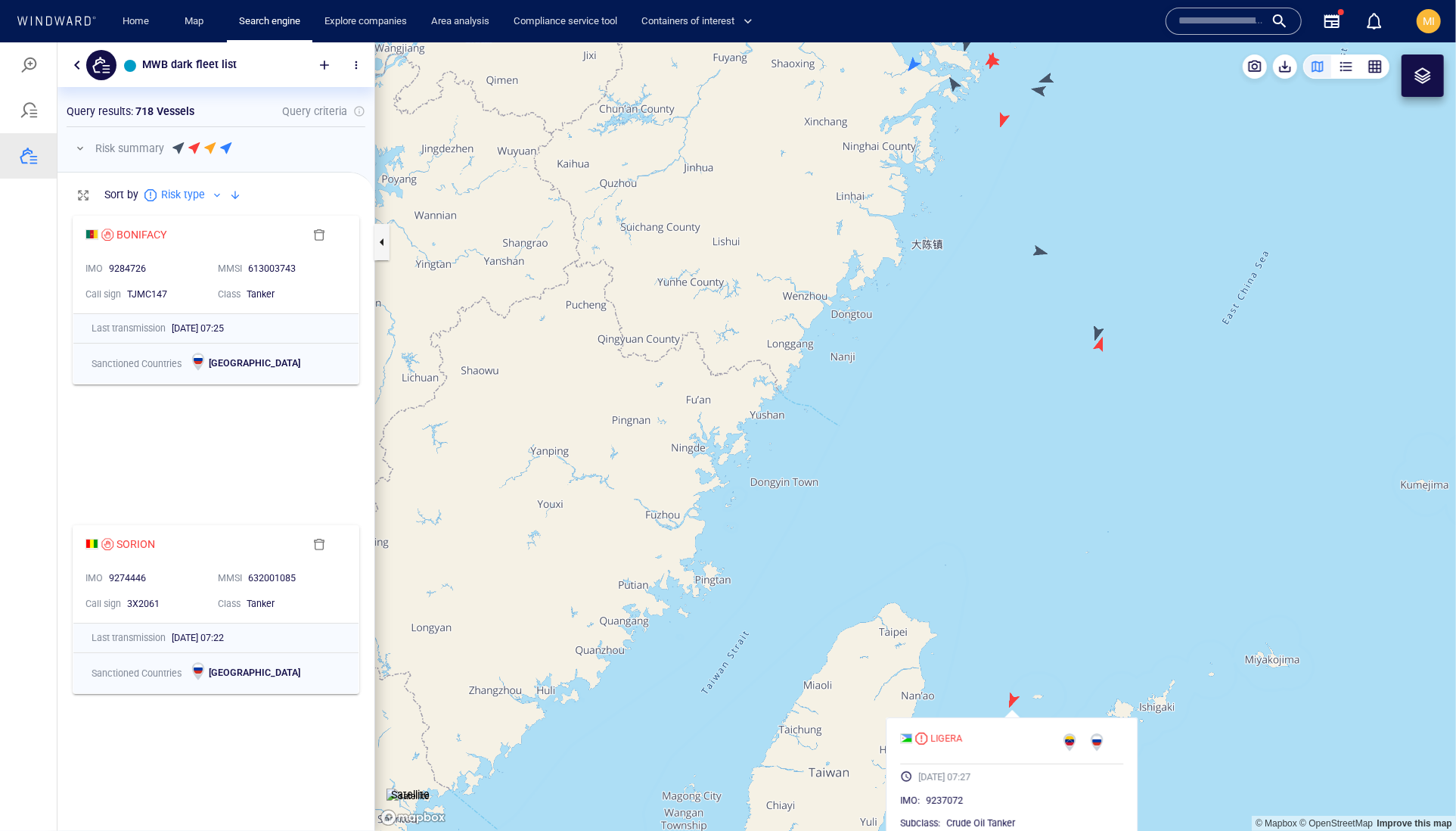
drag, startPoint x: 1112, startPoint y: 378, endPoint x: 1104, endPoint y: 542, distance: 164.2
click at [1105, 539] on canvas "Map" at bounding box center [915, 436] width 1081 height 789
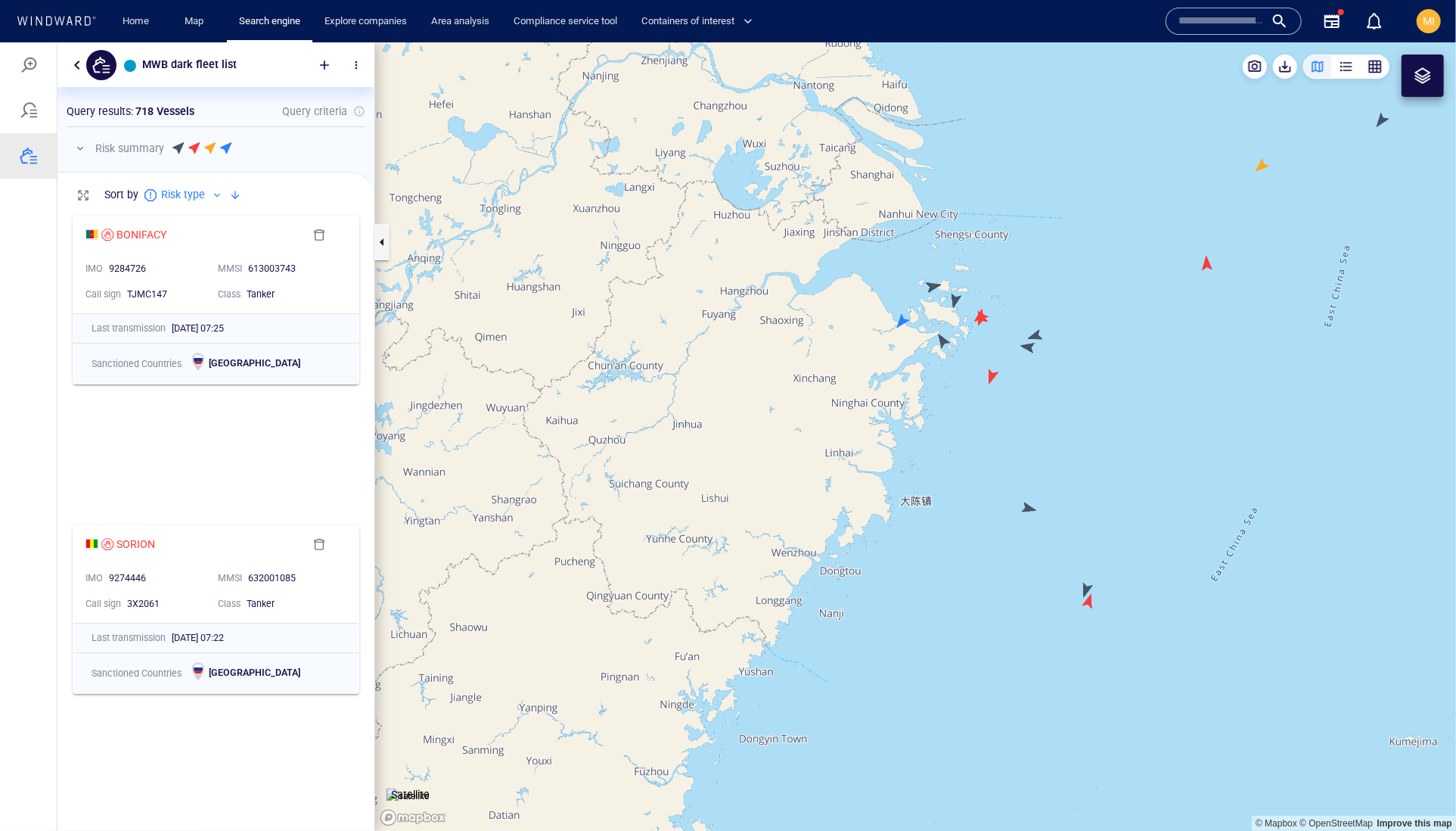
click at [1091, 602] on canvas "Map" at bounding box center [915, 436] width 1081 height 789
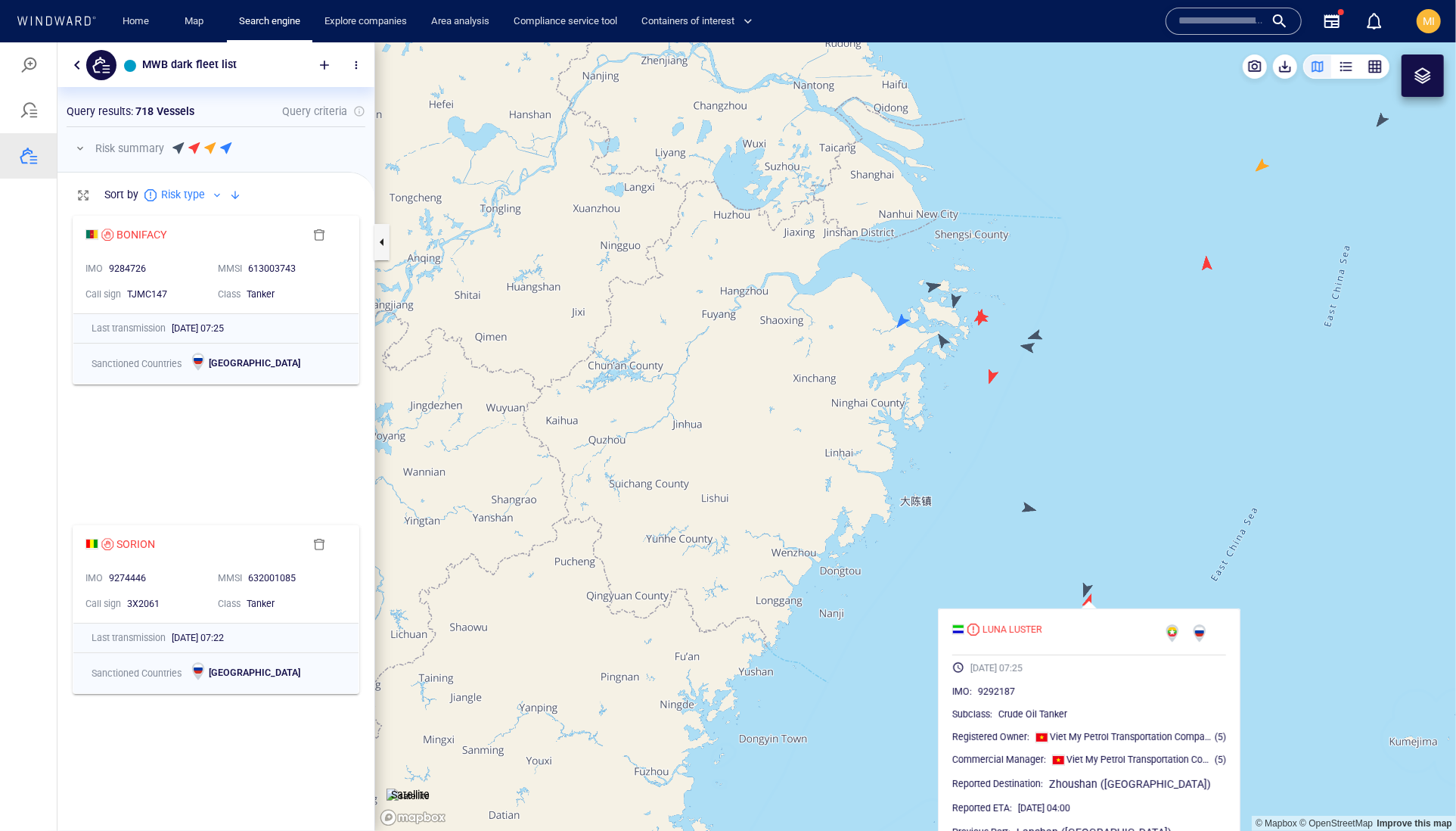
click at [1084, 586] on canvas "Map" at bounding box center [915, 436] width 1081 height 789
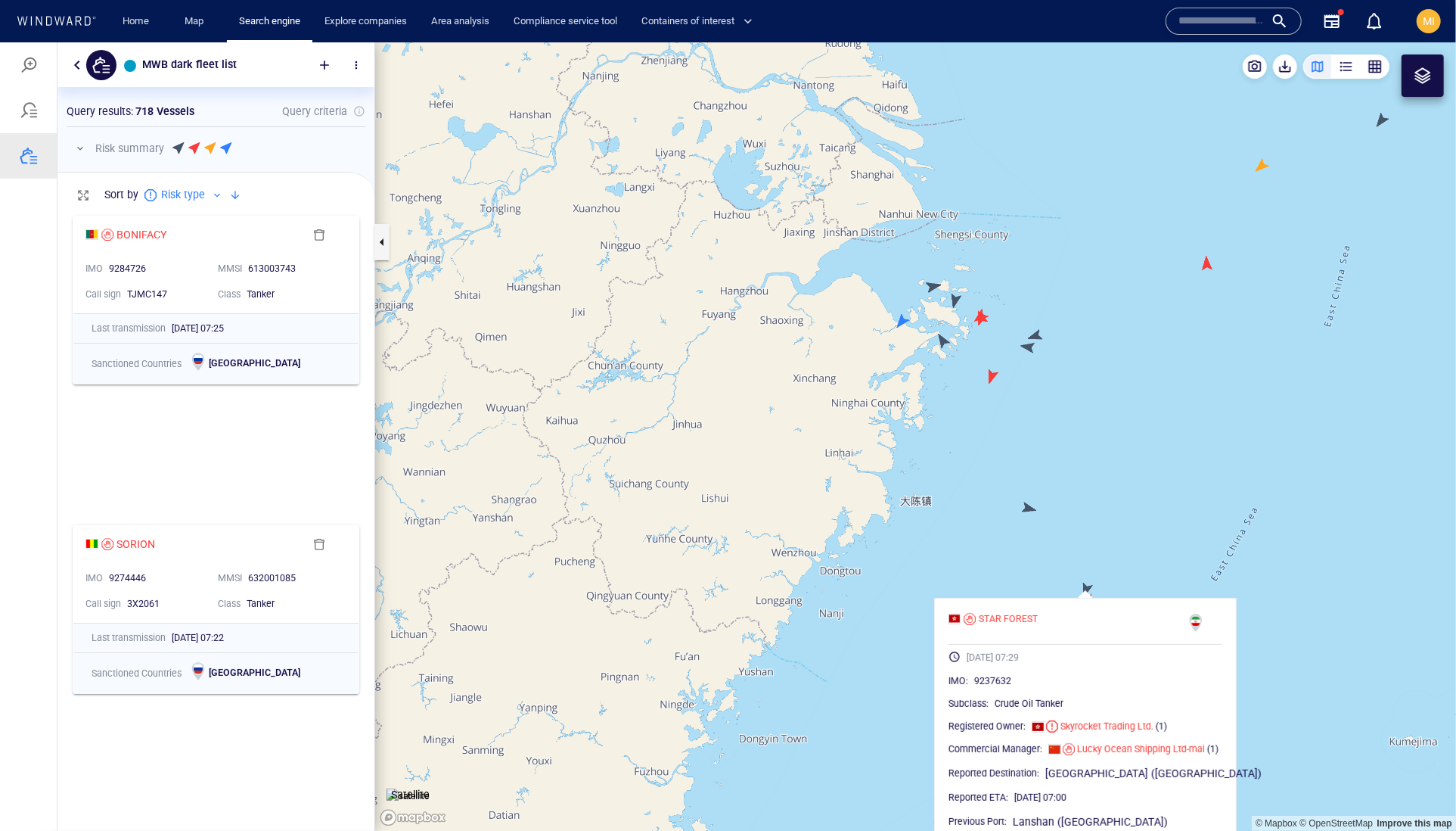
click at [1032, 511] on canvas "Map" at bounding box center [915, 436] width 1081 height 789
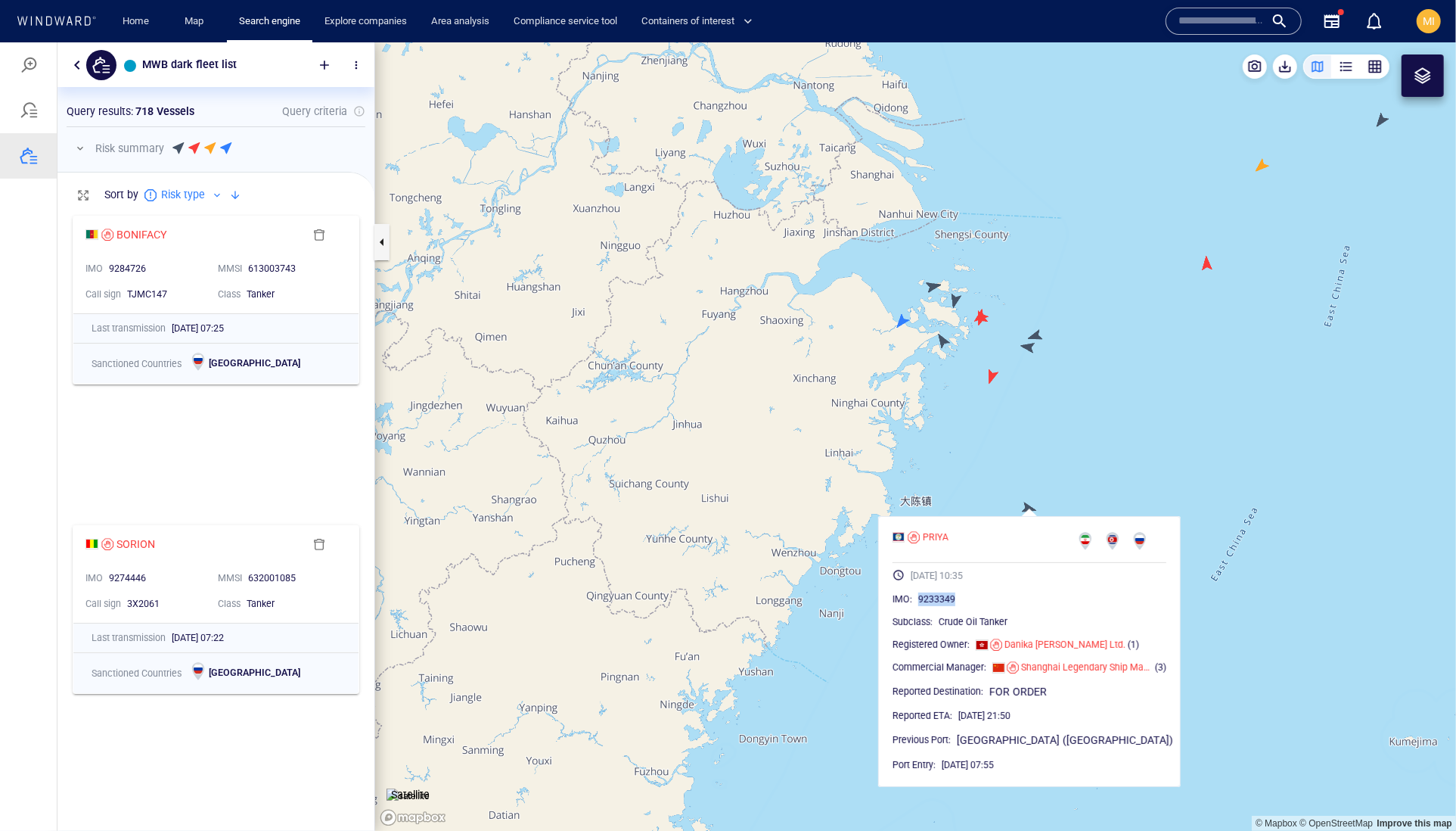
drag, startPoint x: 1012, startPoint y: 627, endPoint x: 944, endPoint y: 627, distance: 68.0
click at [944, 606] on div "9233349" at bounding box center [1042, 598] width 248 height 15
click at [1030, 350] on canvas "Map" at bounding box center [915, 436] width 1081 height 789
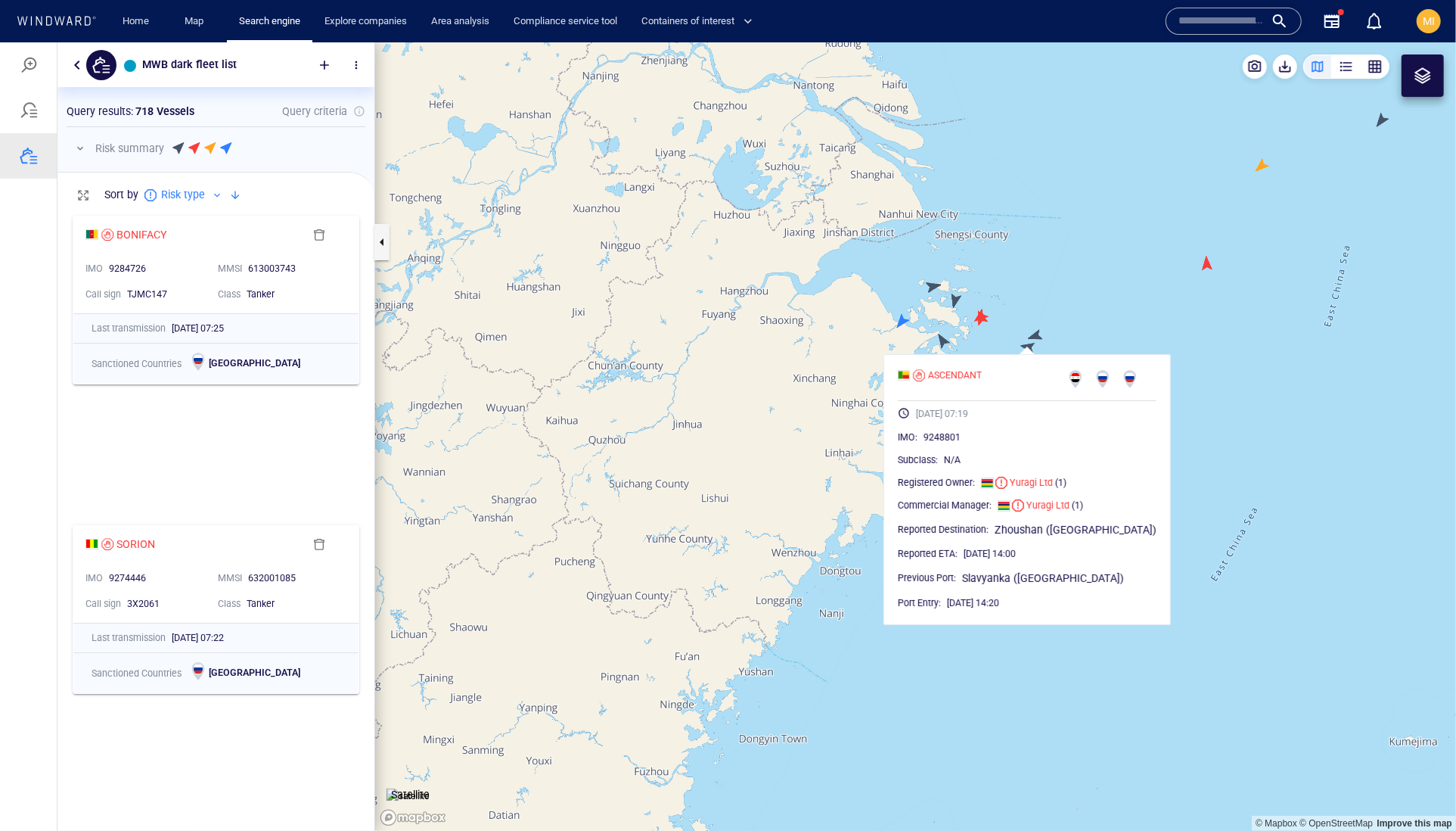
click at [1035, 333] on canvas "Map" at bounding box center [915, 436] width 1081 height 789
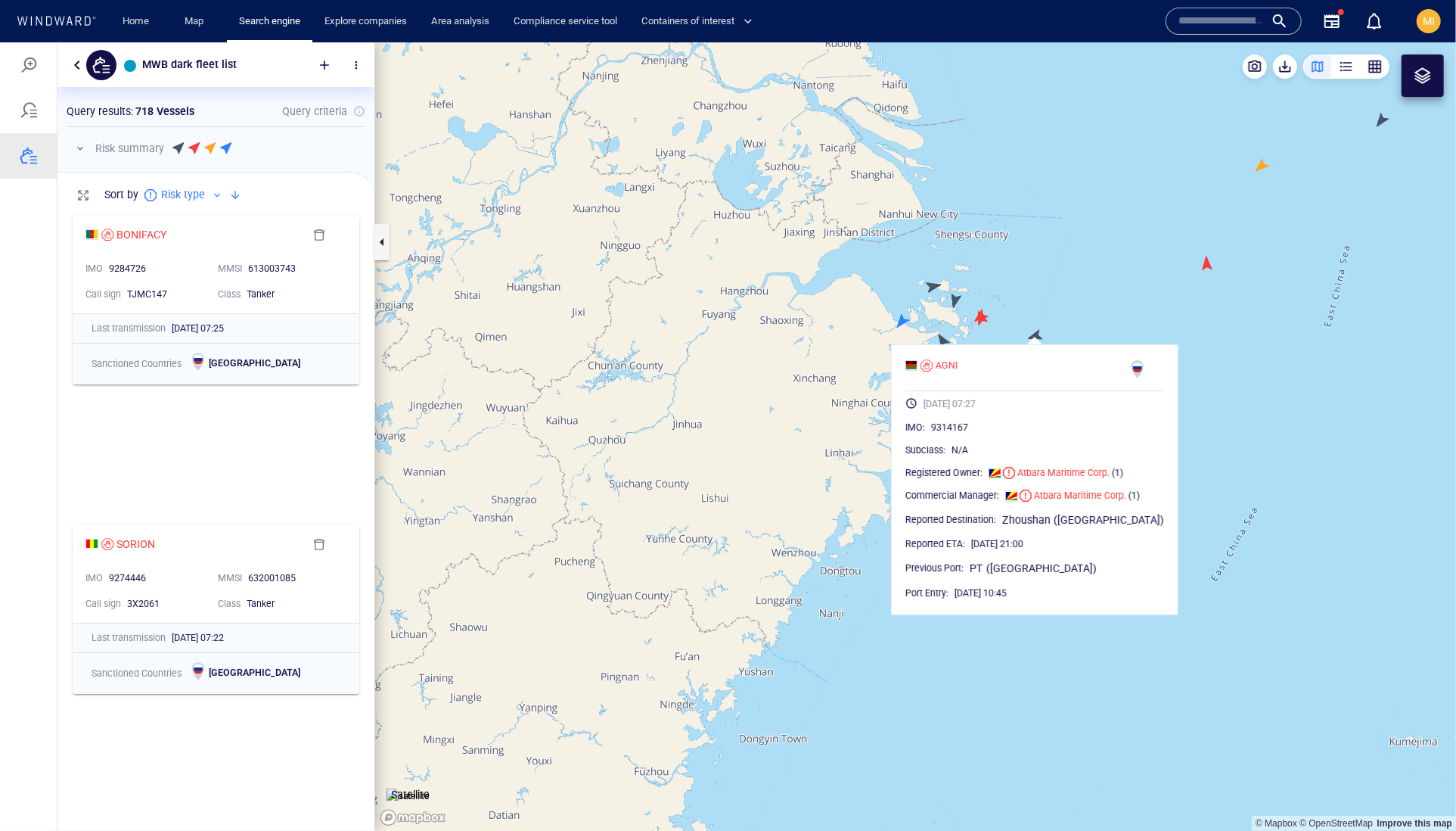
click at [1035, 333] on canvas "Map" at bounding box center [915, 436] width 1081 height 789
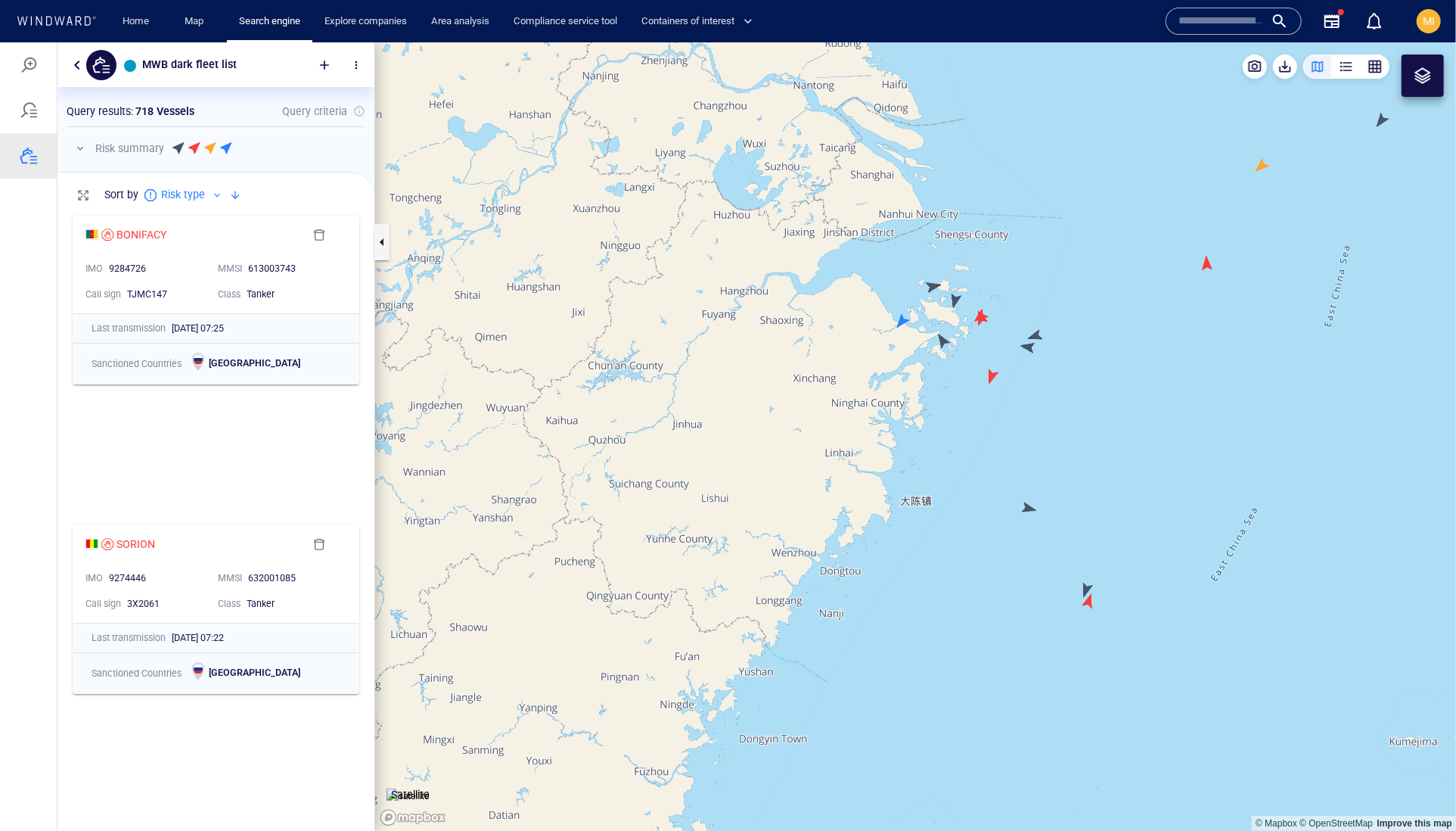
click at [1035, 332] on canvas "Map" at bounding box center [915, 436] width 1081 height 789
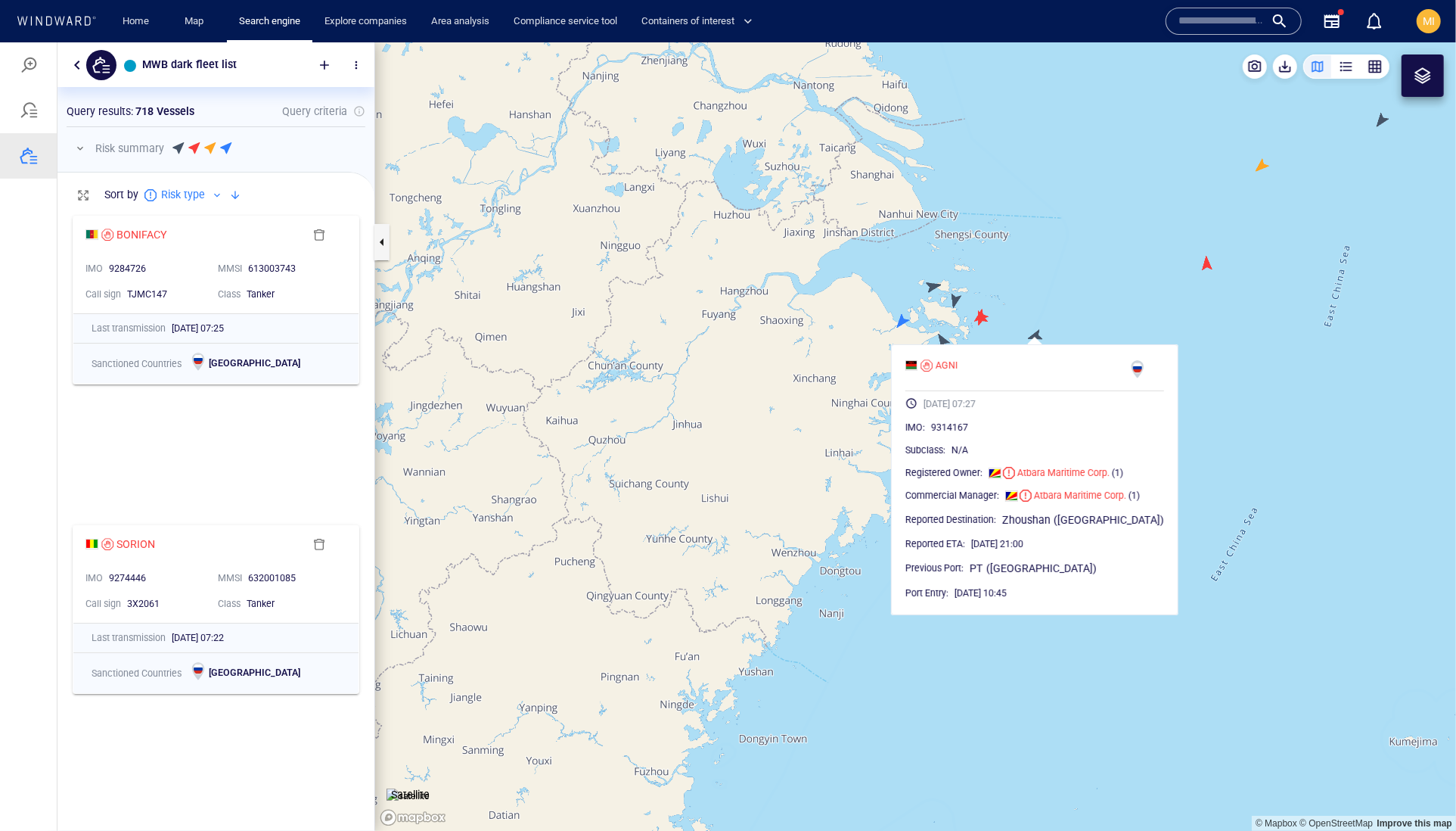
click at [1012, 326] on canvas "Map" at bounding box center [915, 436] width 1081 height 789
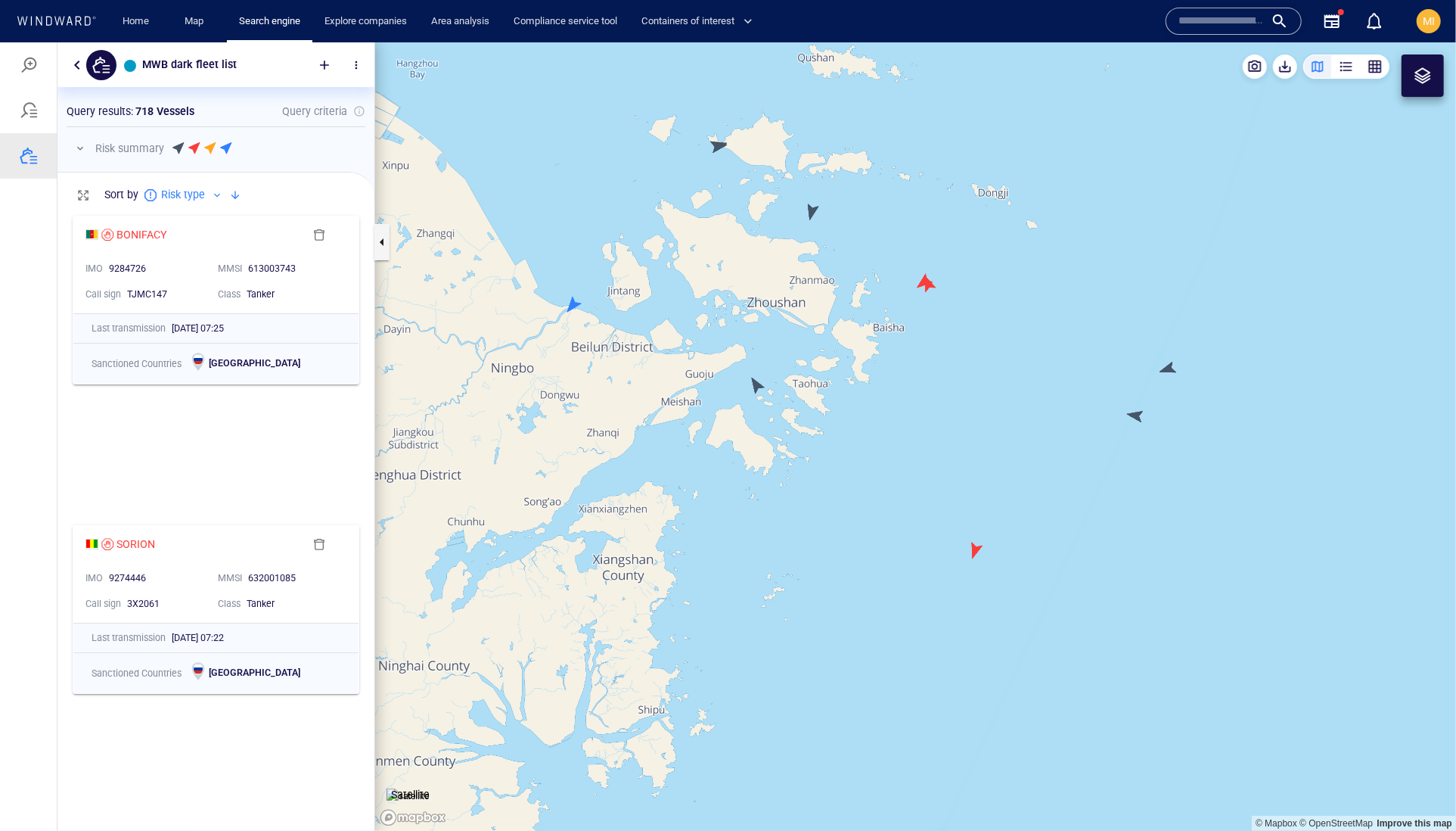
click at [755, 385] on canvas "Map" at bounding box center [915, 436] width 1081 height 789
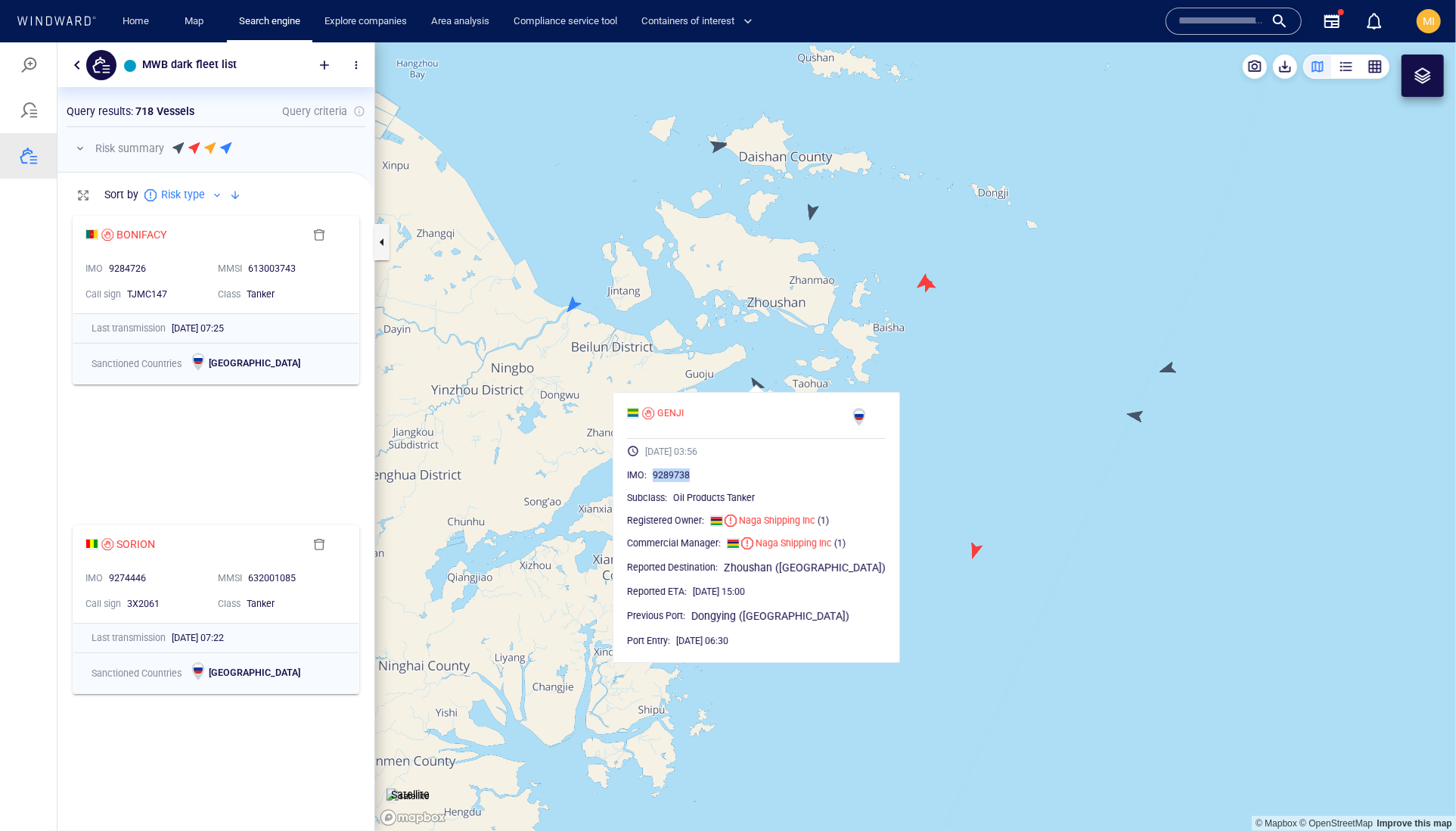
drag, startPoint x: 739, startPoint y: 511, endPoint x: 673, endPoint y: 508, distance: 66.1
click at [673, 482] on div "9289738" at bounding box center [769, 474] width 233 height 15
click at [575, 304] on canvas "Map" at bounding box center [915, 436] width 1081 height 789
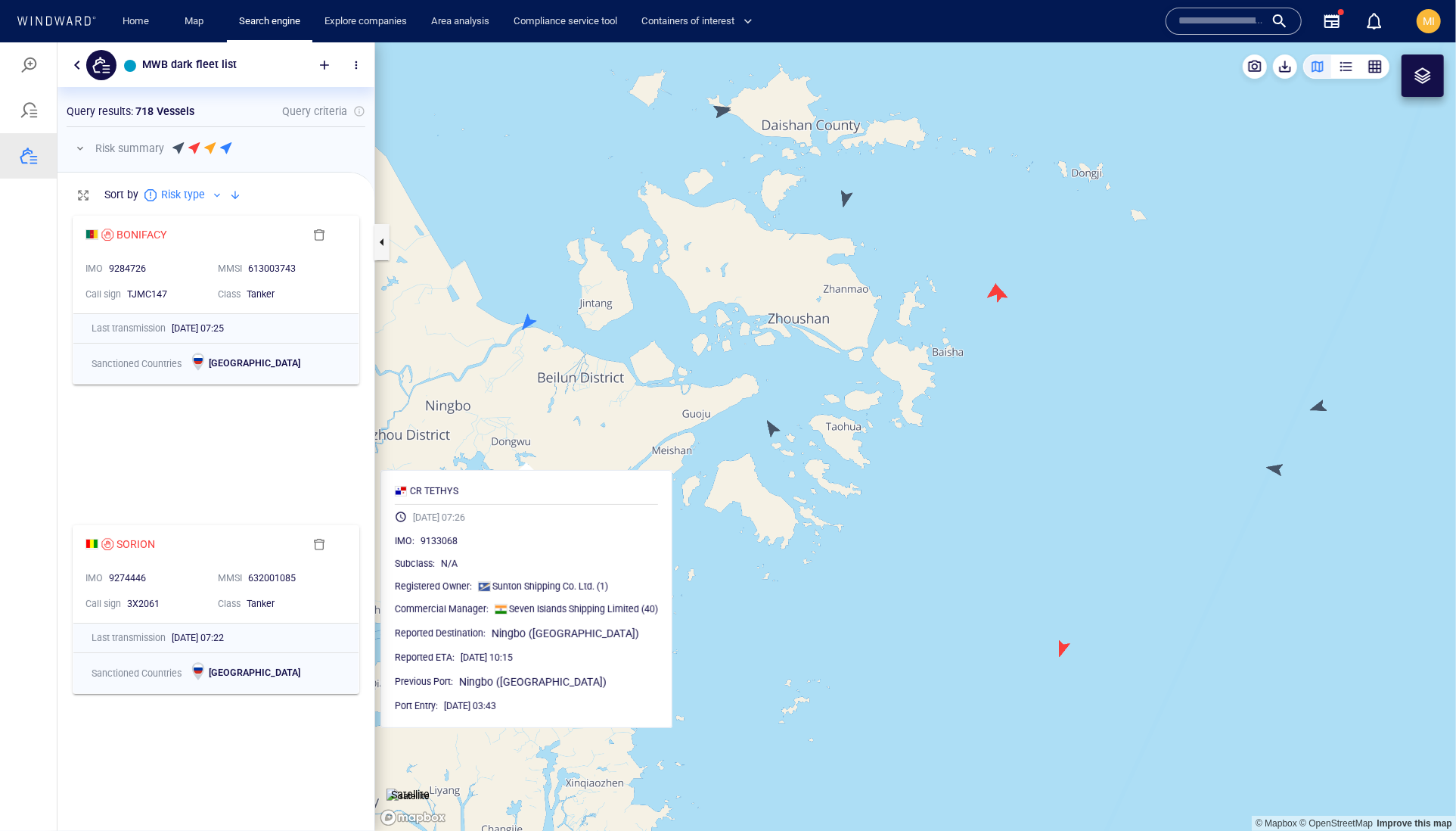
drag, startPoint x: 714, startPoint y: 251, endPoint x: 711, endPoint y: 405, distance: 154.0
click at [711, 405] on canvas "Map" at bounding box center [915, 436] width 1081 height 789
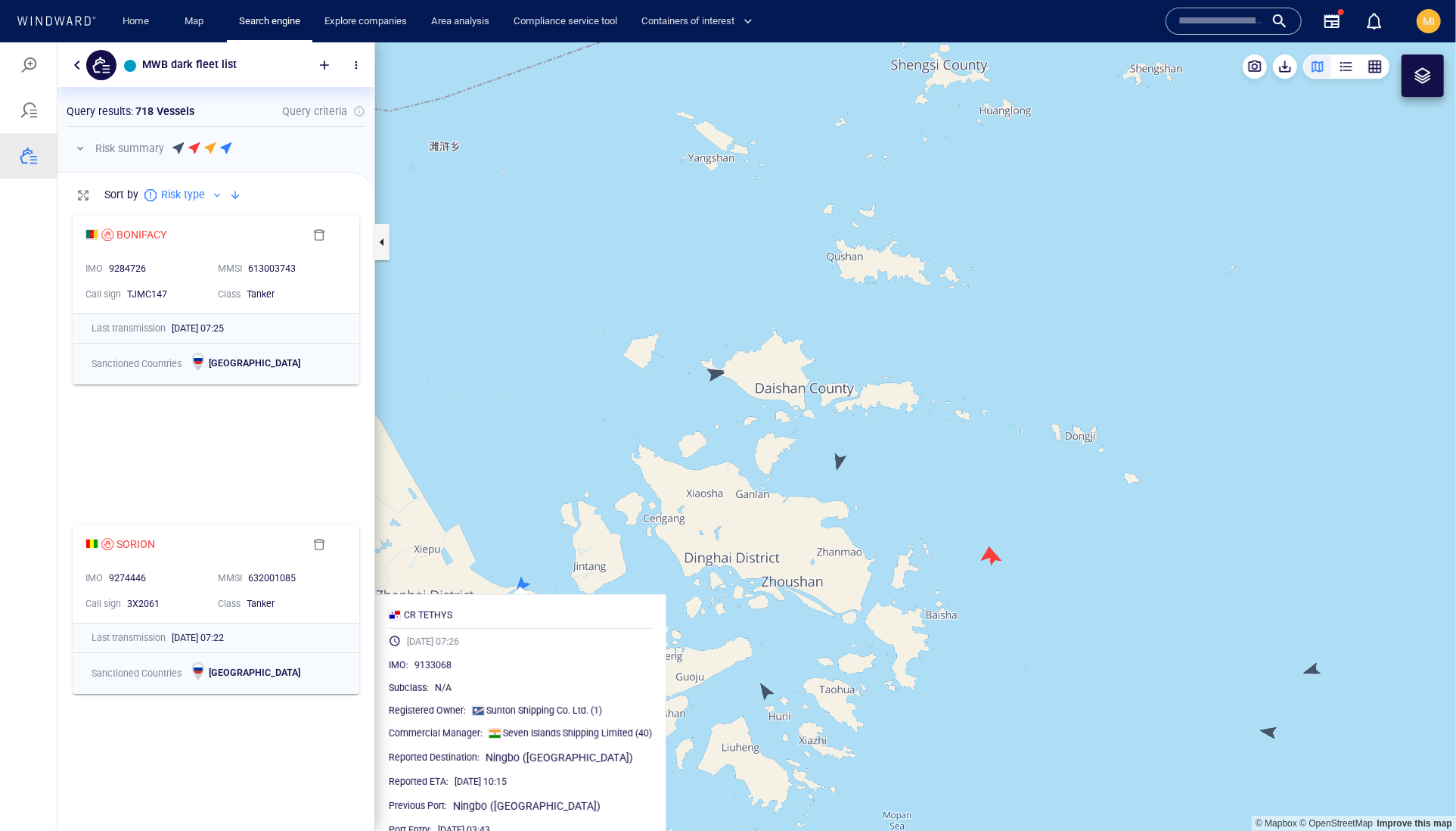
click at [714, 374] on canvas "Map" at bounding box center [915, 436] width 1081 height 789
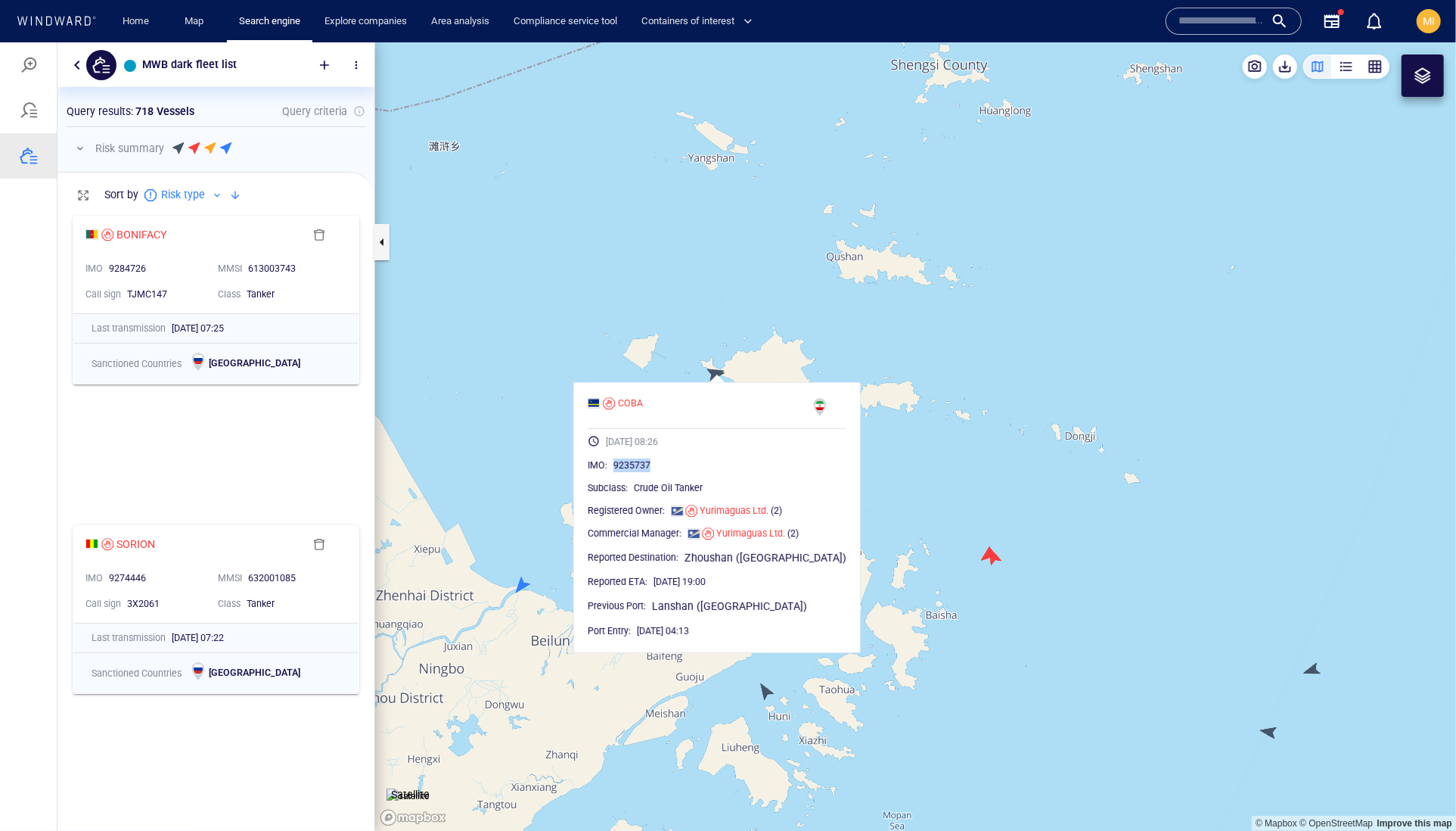
drag, startPoint x: 704, startPoint y: 503, endPoint x: 624, endPoint y: 500, distance: 80.1
click at [624, 472] on div "IMO : 9235737" at bounding box center [717, 464] width 259 height 15
click at [651, 472] on span "9235737" at bounding box center [632, 464] width 37 height 14
drag, startPoint x: 694, startPoint y: 499, endPoint x: 627, endPoint y: 496, distance: 67.1
click at [627, 472] on div "IMO : 9235737" at bounding box center [717, 464] width 259 height 15
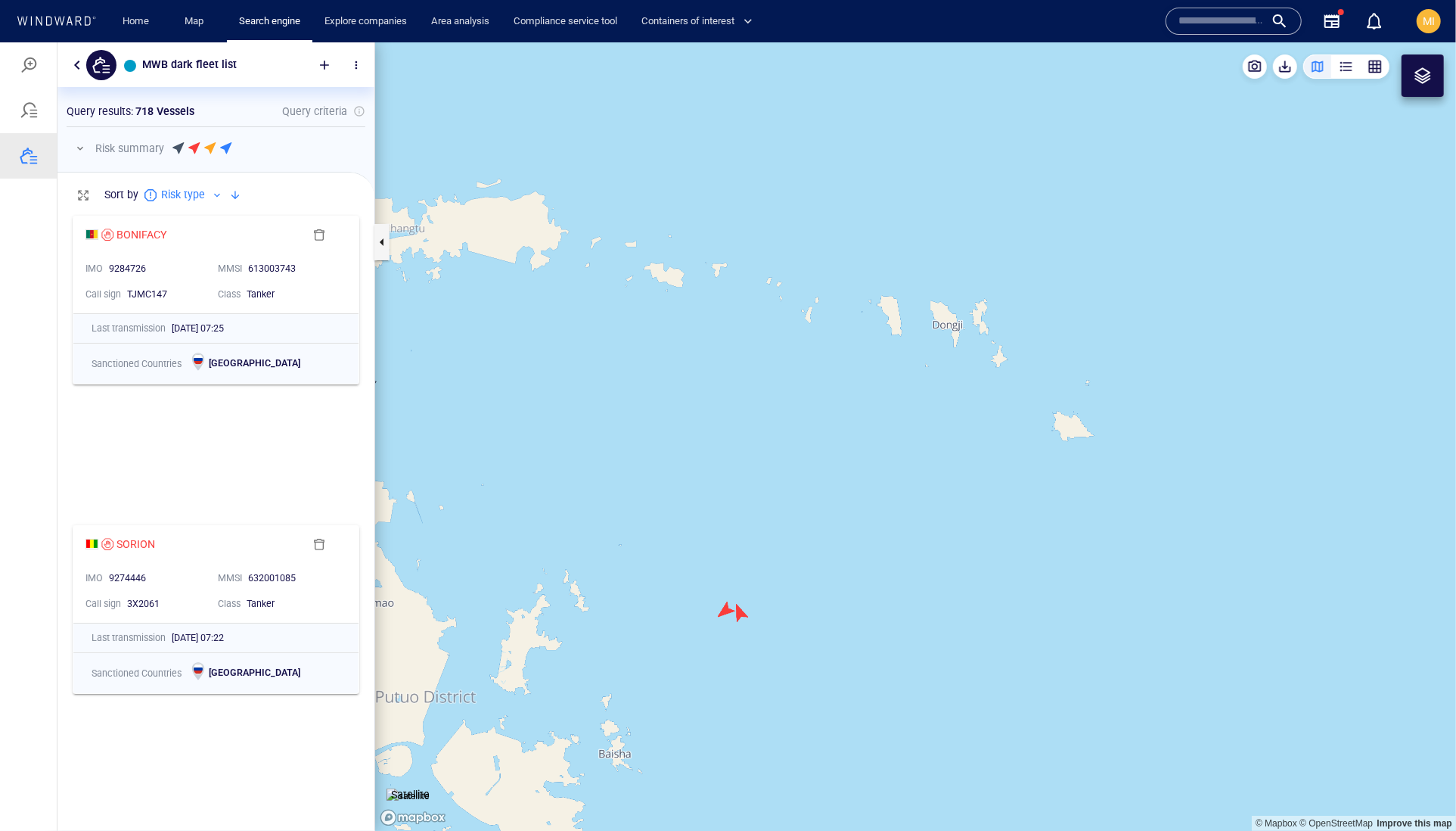
click at [724, 606] on canvas "Map" at bounding box center [915, 436] width 1081 height 789
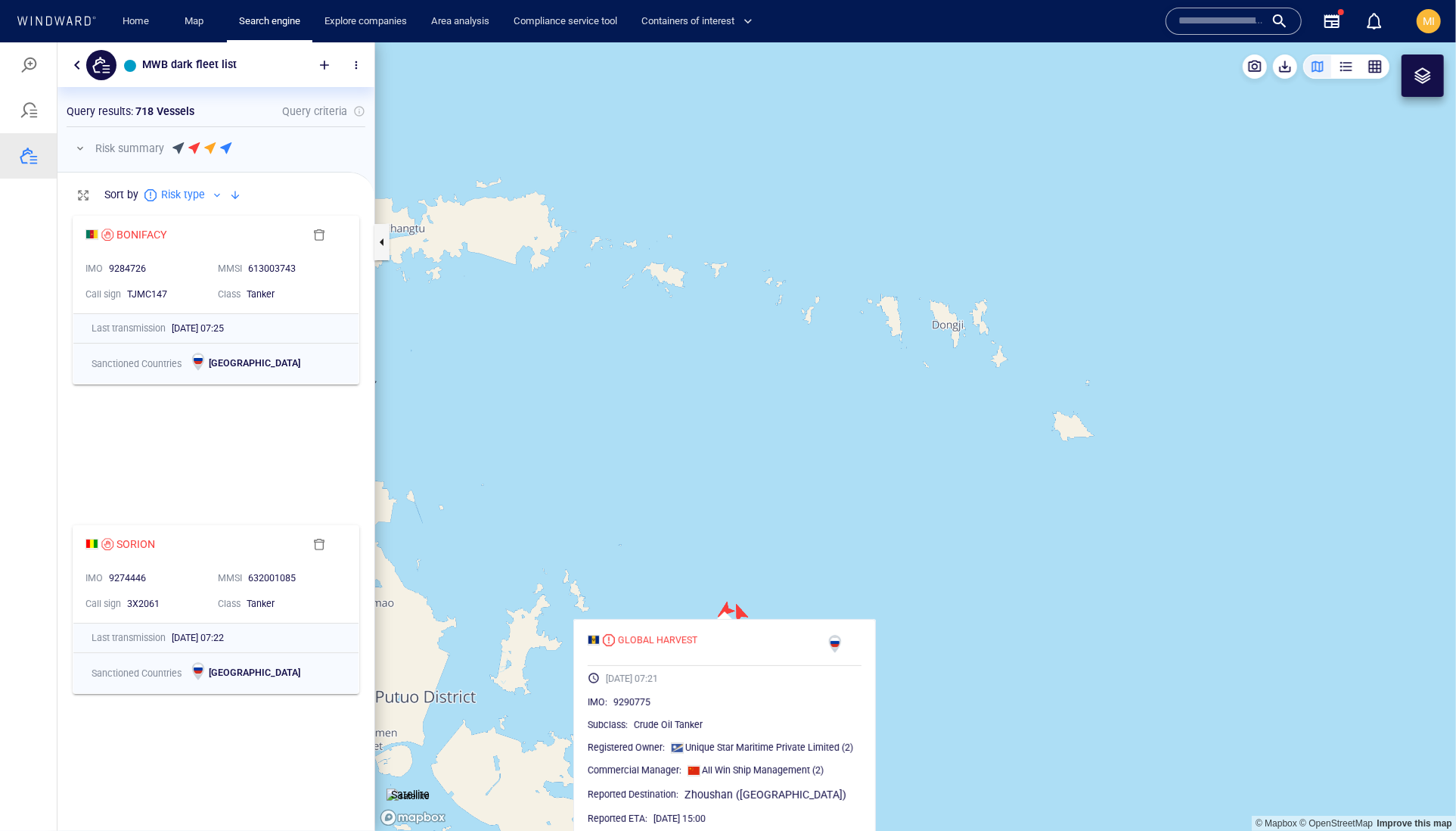
click at [783, 588] on canvas "Map" at bounding box center [915, 436] width 1081 height 789
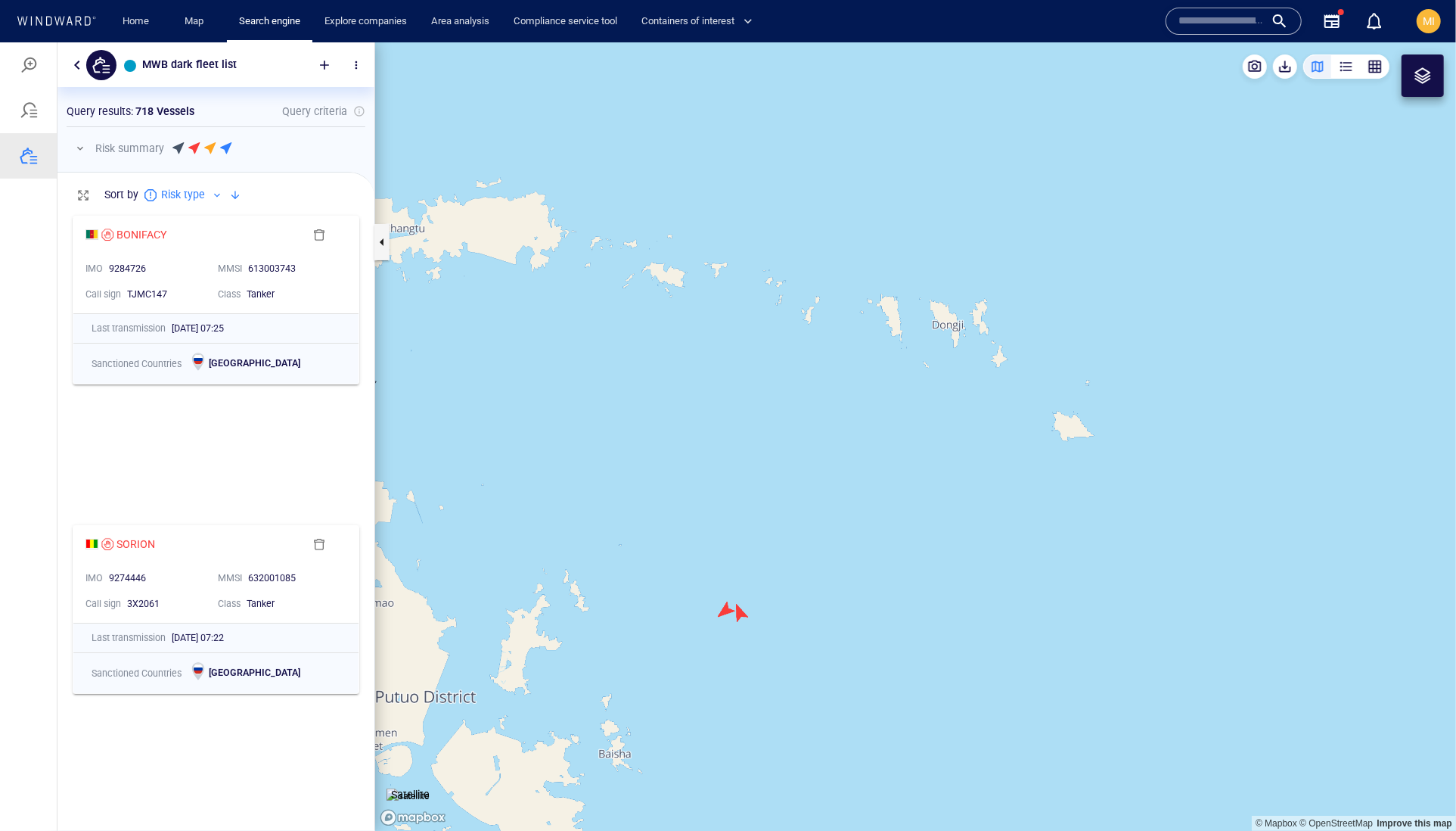
click at [740, 612] on canvas "Map" at bounding box center [915, 436] width 1081 height 789
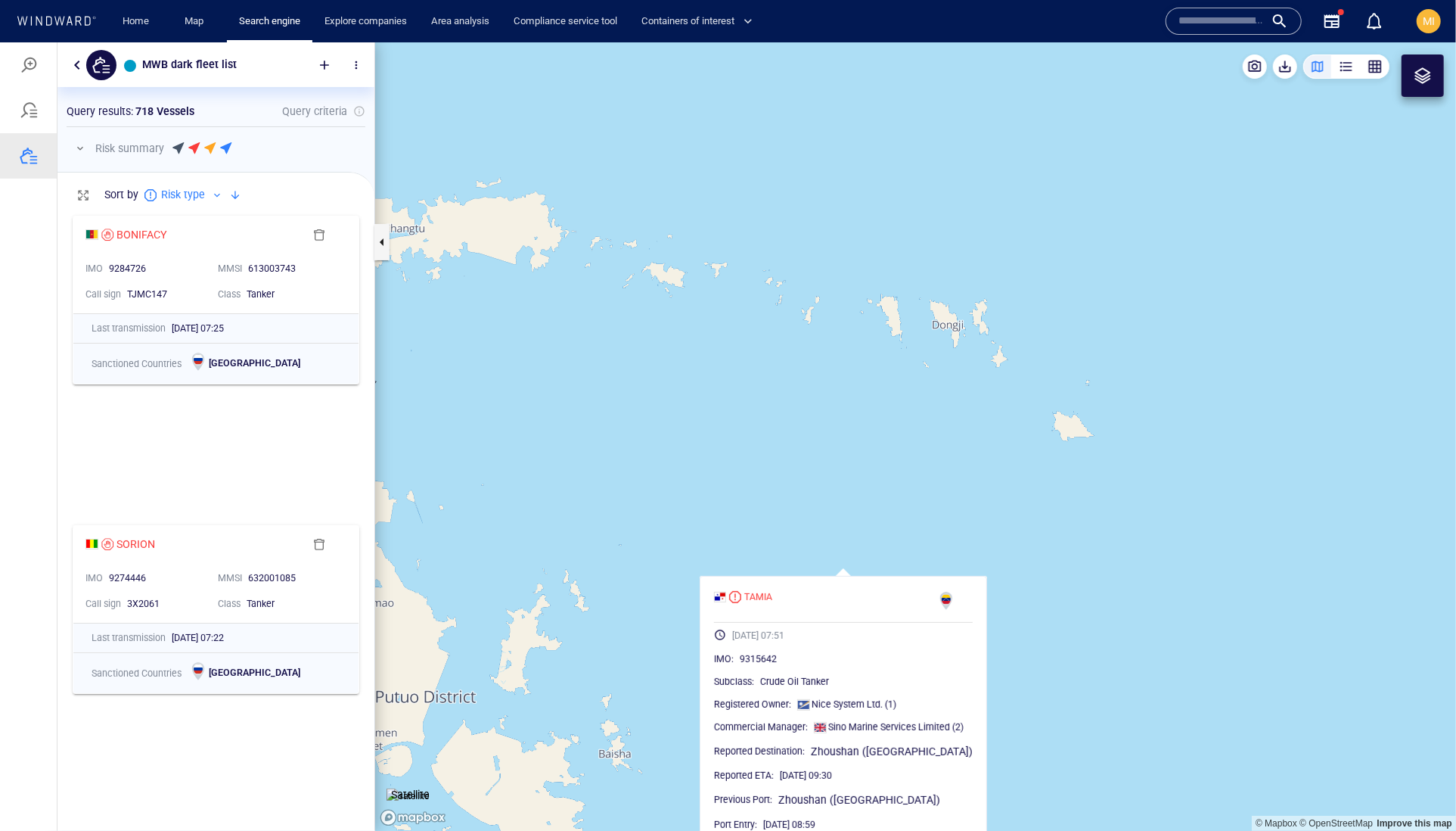
click at [1059, 499] on canvas "Map" at bounding box center [915, 436] width 1081 height 789
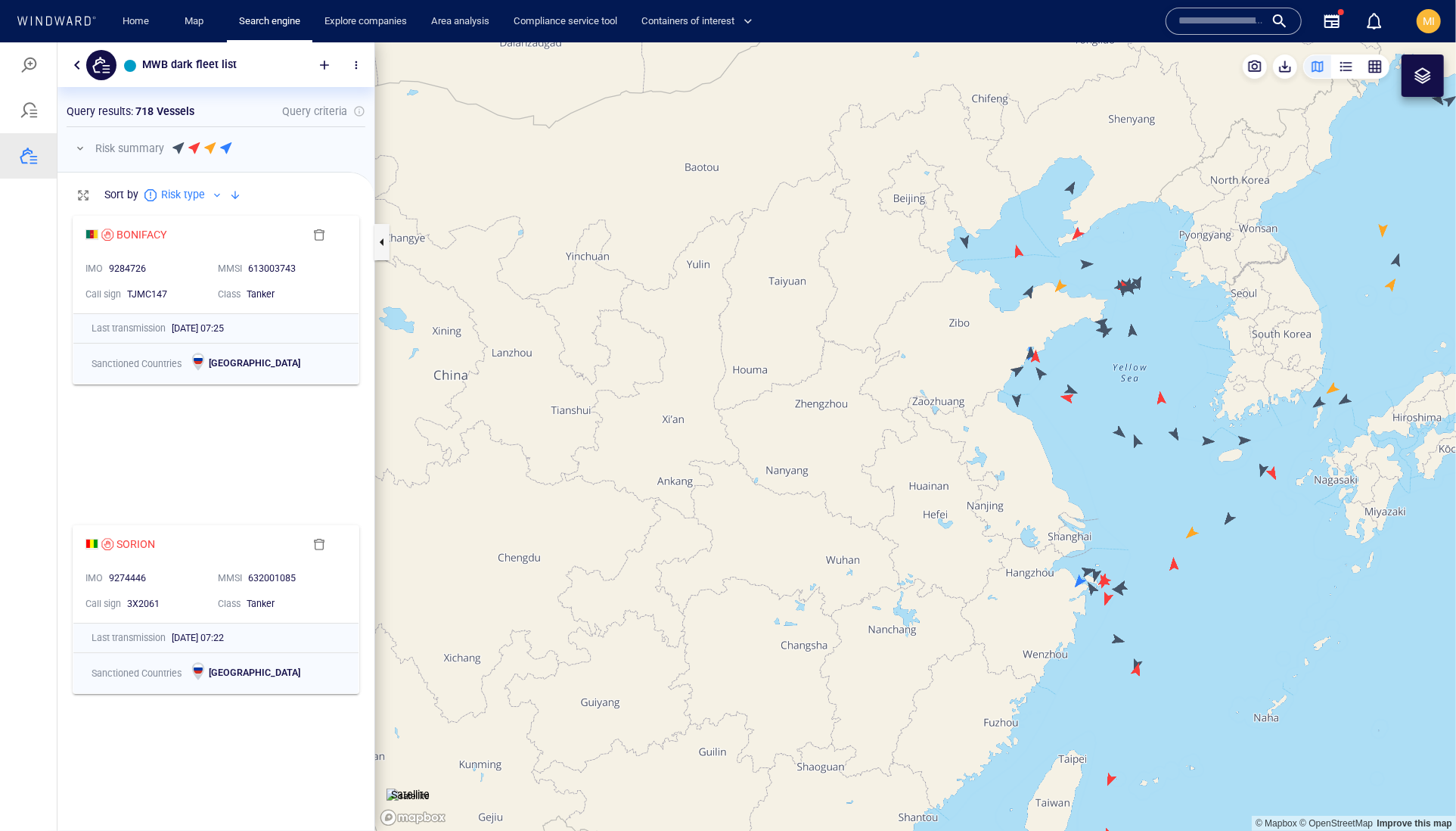
click at [1120, 433] on canvas "Map" at bounding box center [915, 436] width 1081 height 789
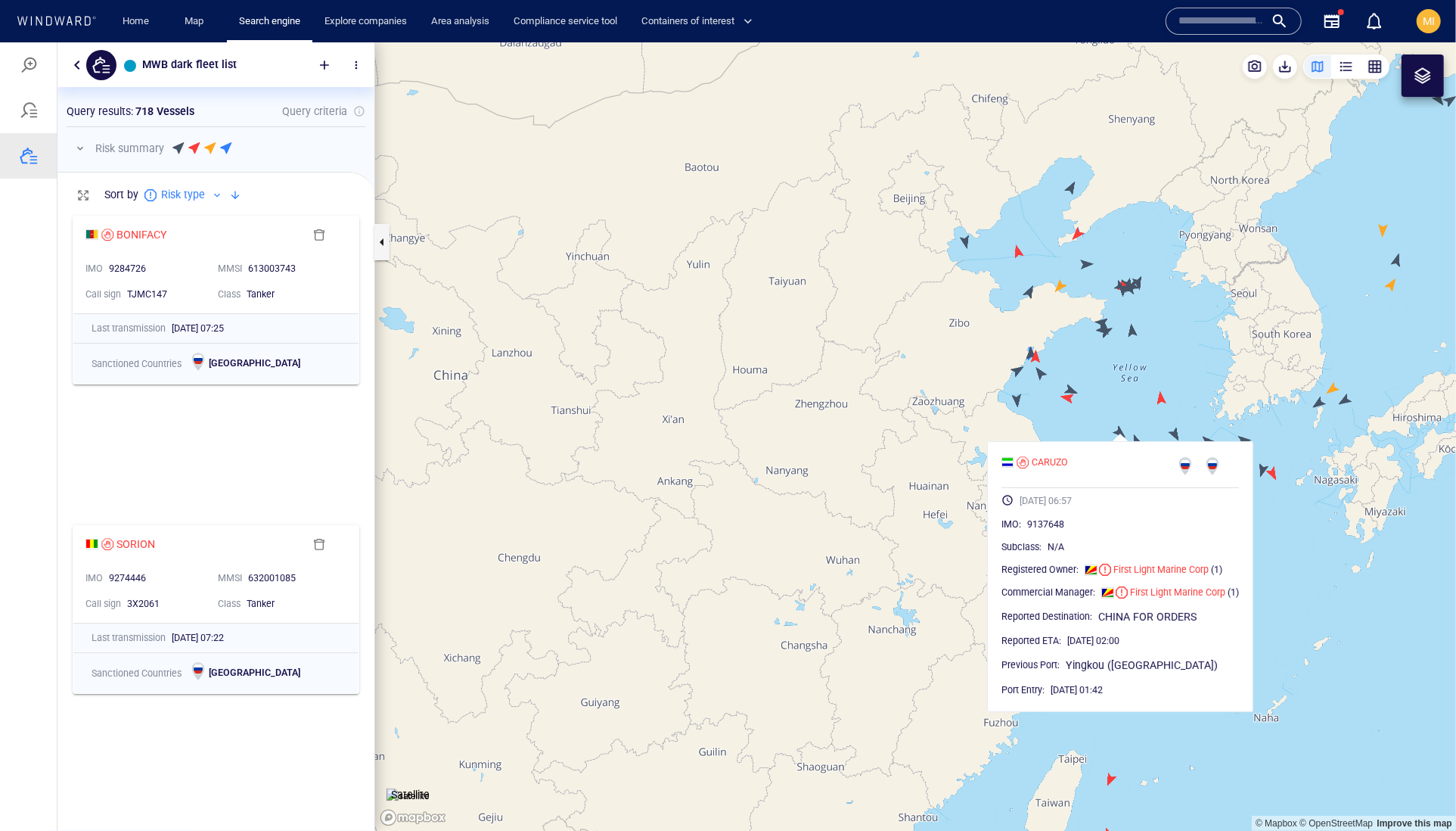
click at [1120, 433] on canvas "Map" at bounding box center [915, 436] width 1081 height 789
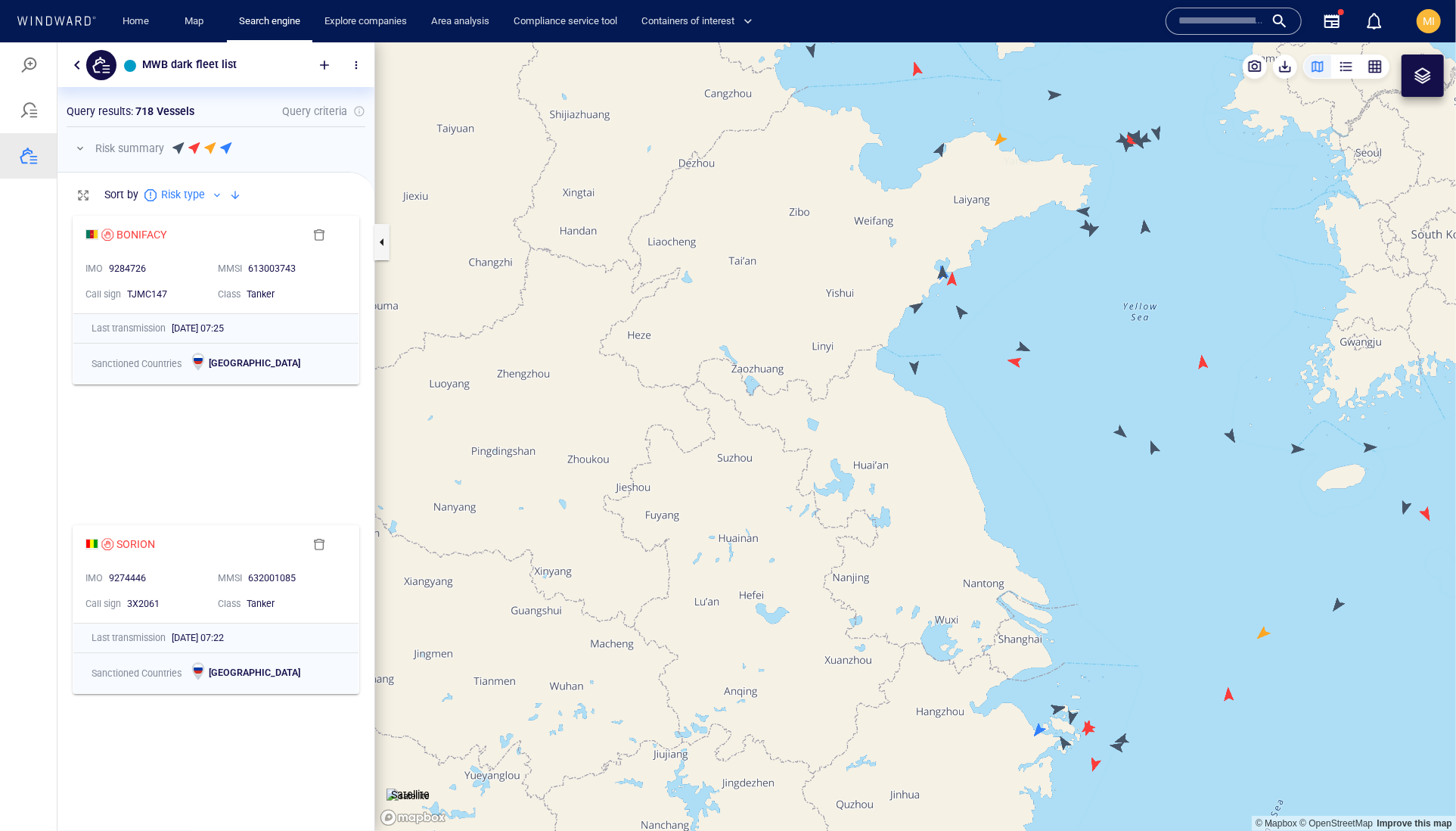
click at [1153, 443] on canvas "Map" at bounding box center [915, 436] width 1081 height 789
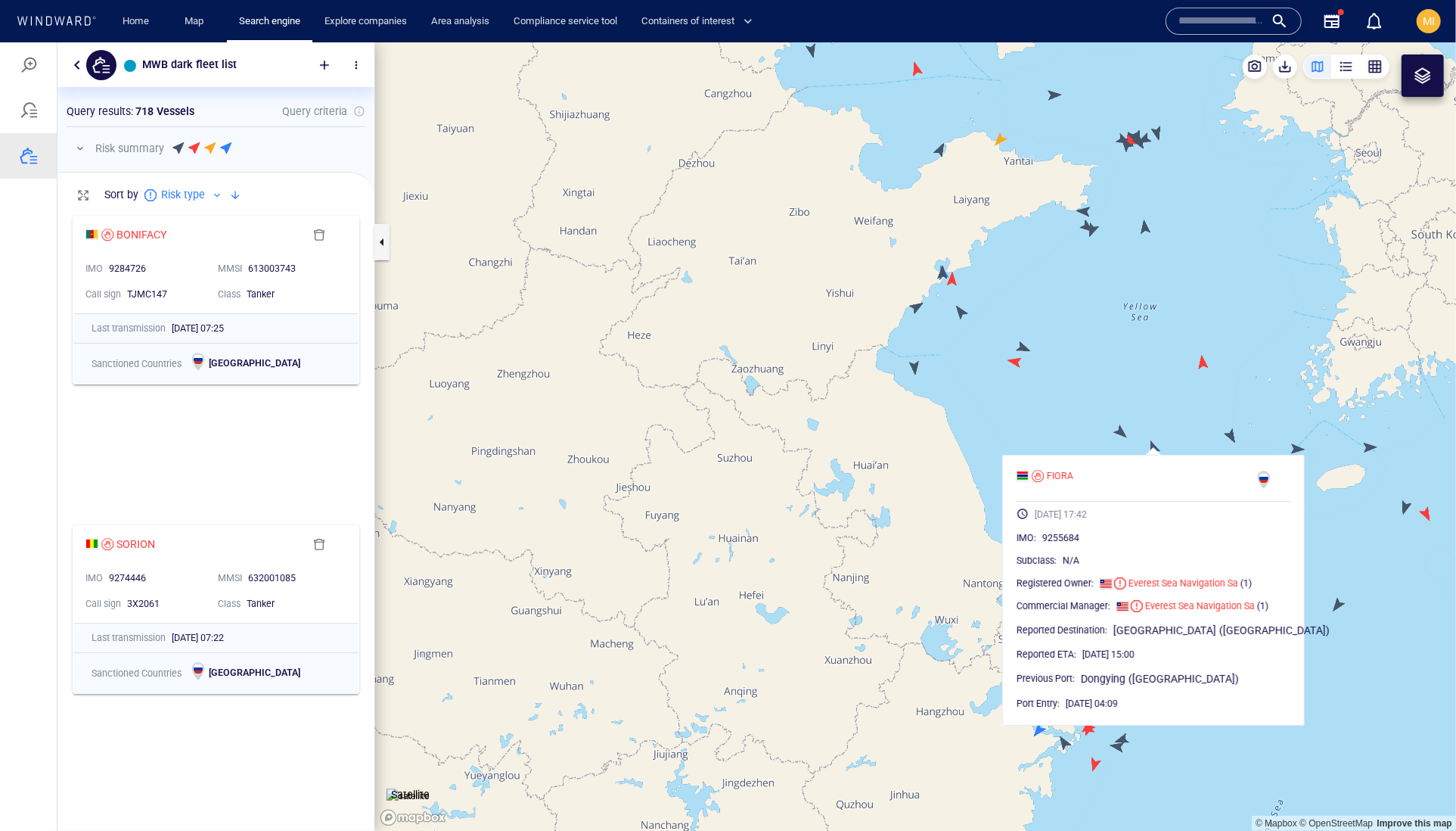
click at [1016, 363] on canvas "Map" at bounding box center [915, 436] width 1081 height 789
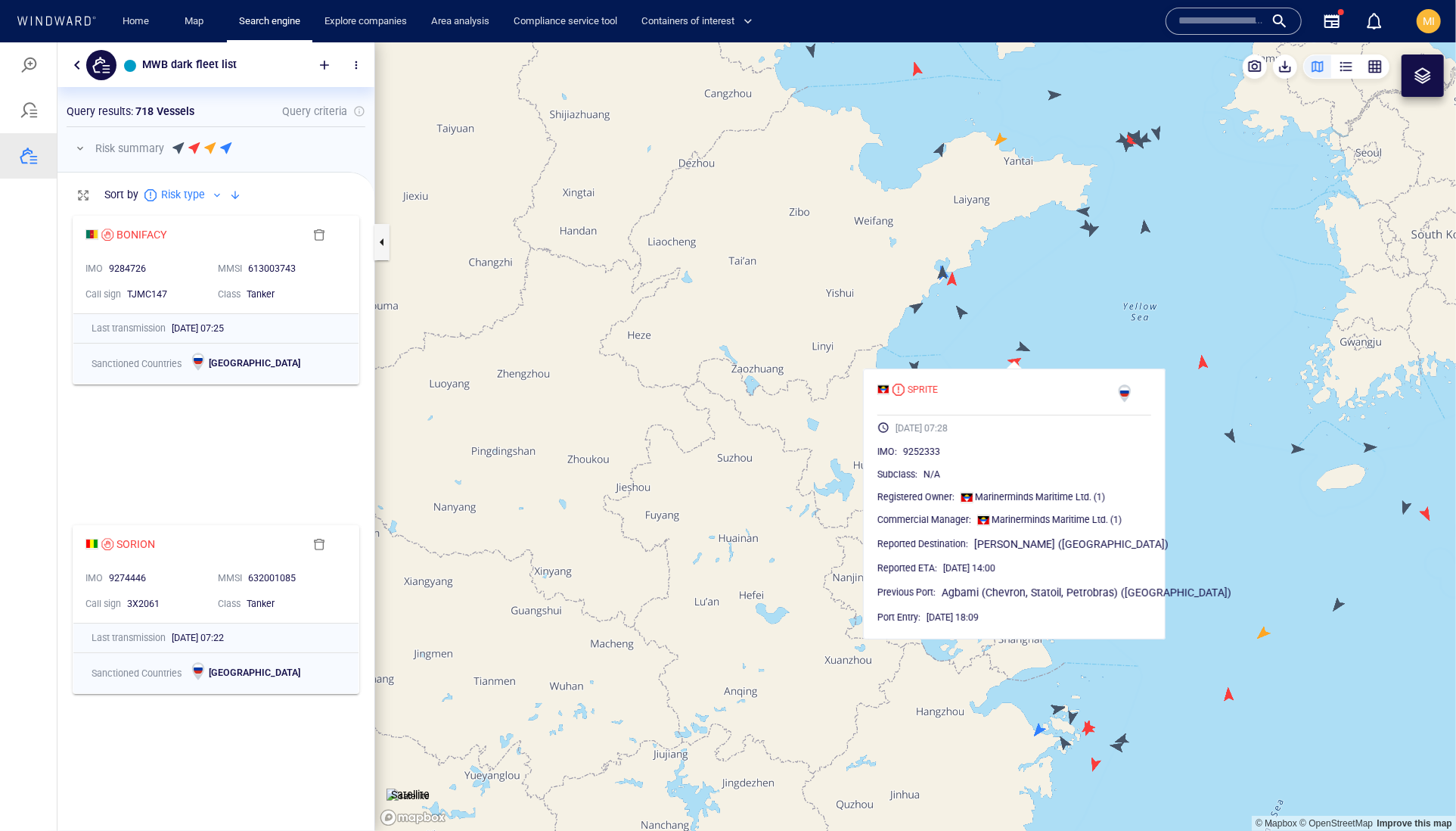
click at [1021, 345] on canvas "Map" at bounding box center [915, 436] width 1081 height 789
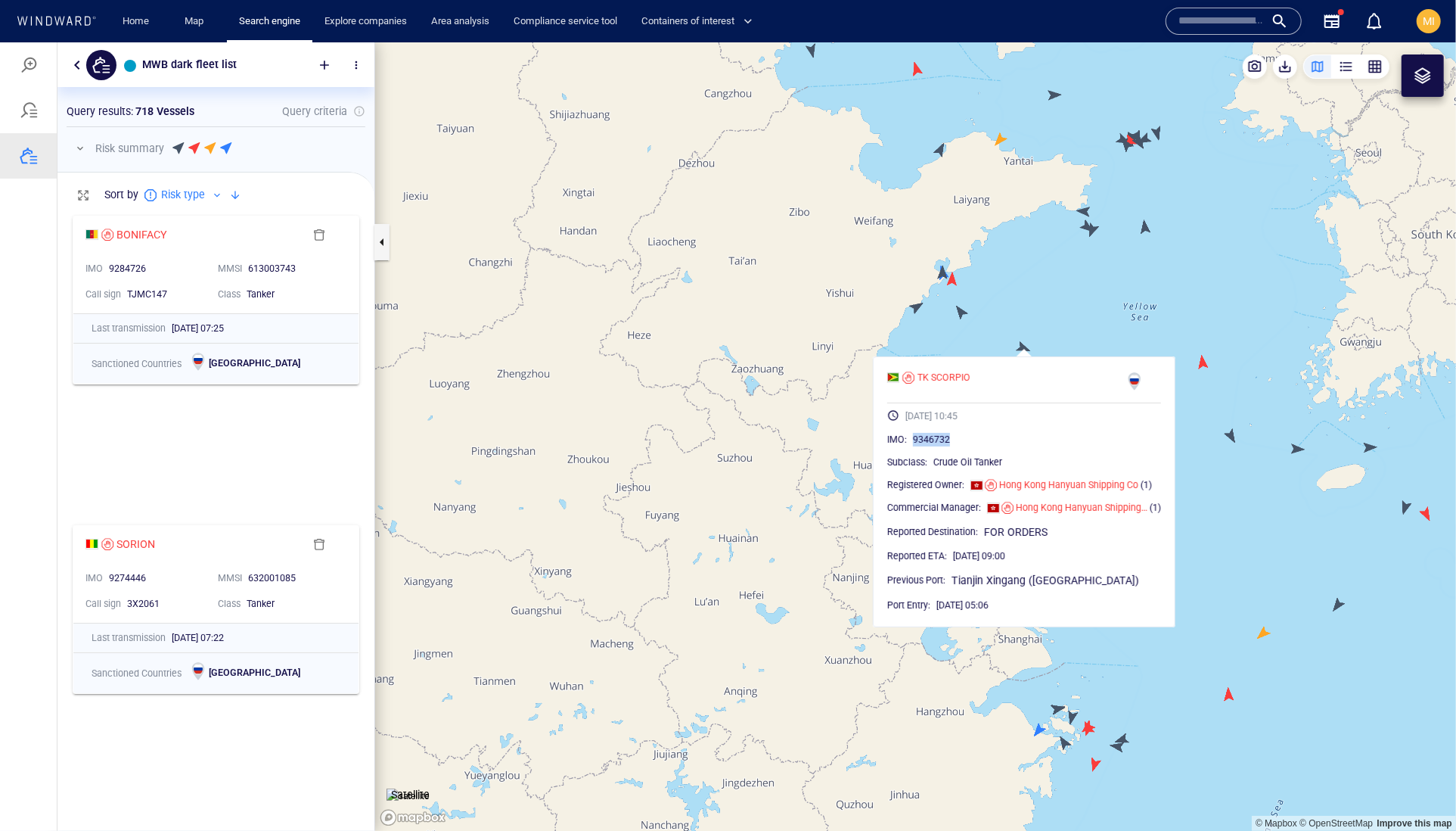
drag, startPoint x: 1006, startPoint y: 470, endPoint x: 935, endPoint y: 468, distance: 71.0
click at [935, 446] on div "IMO : 9346732" at bounding box center [1024, 439] width 274 height 15
click at [942, 270] on canvas "Map" at bounding box center [915, 436] width 1081 height 789
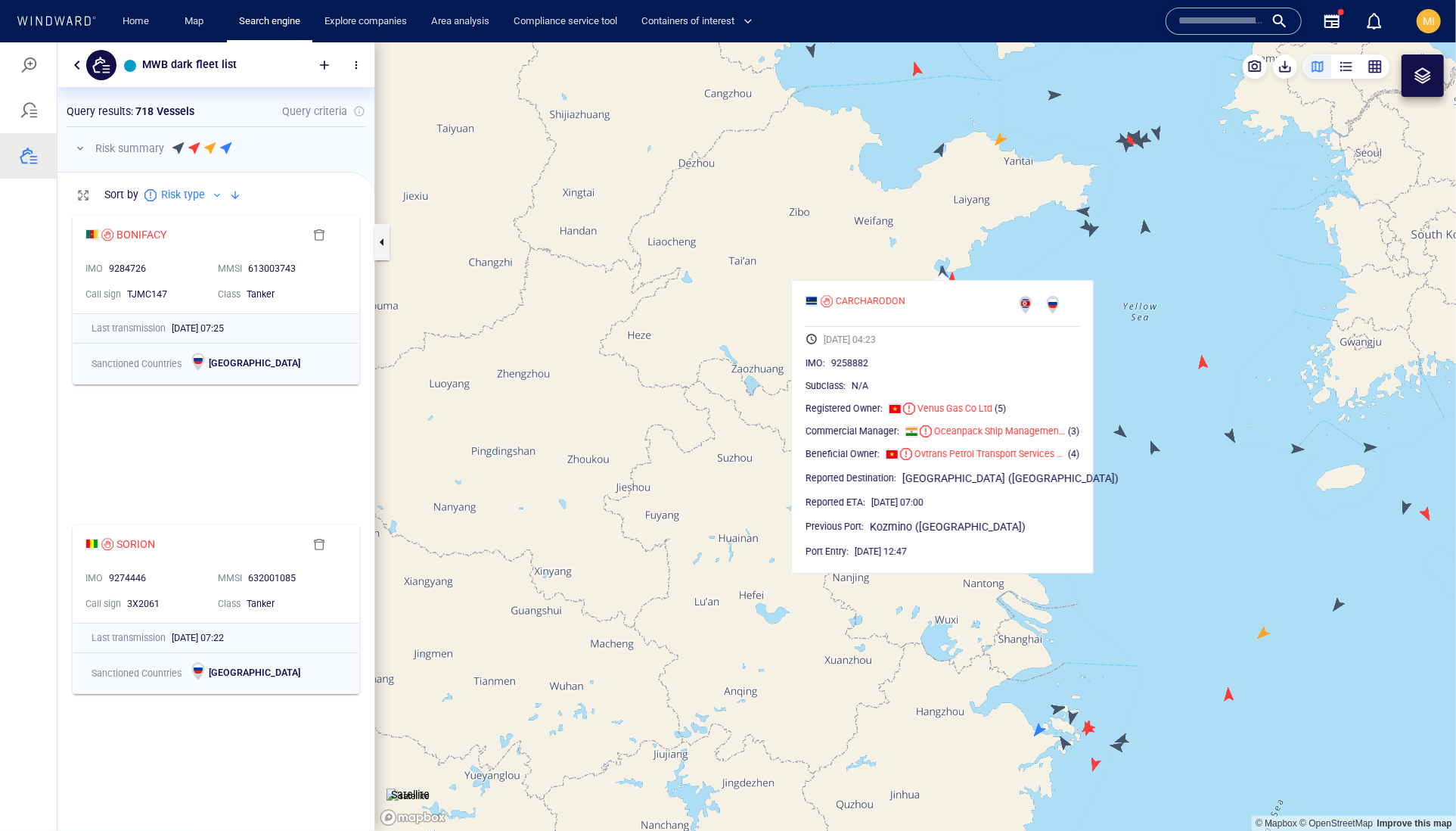
click at [764, 459] on canvas "Map" at bounding box center [915, 436] width 1081 height 789
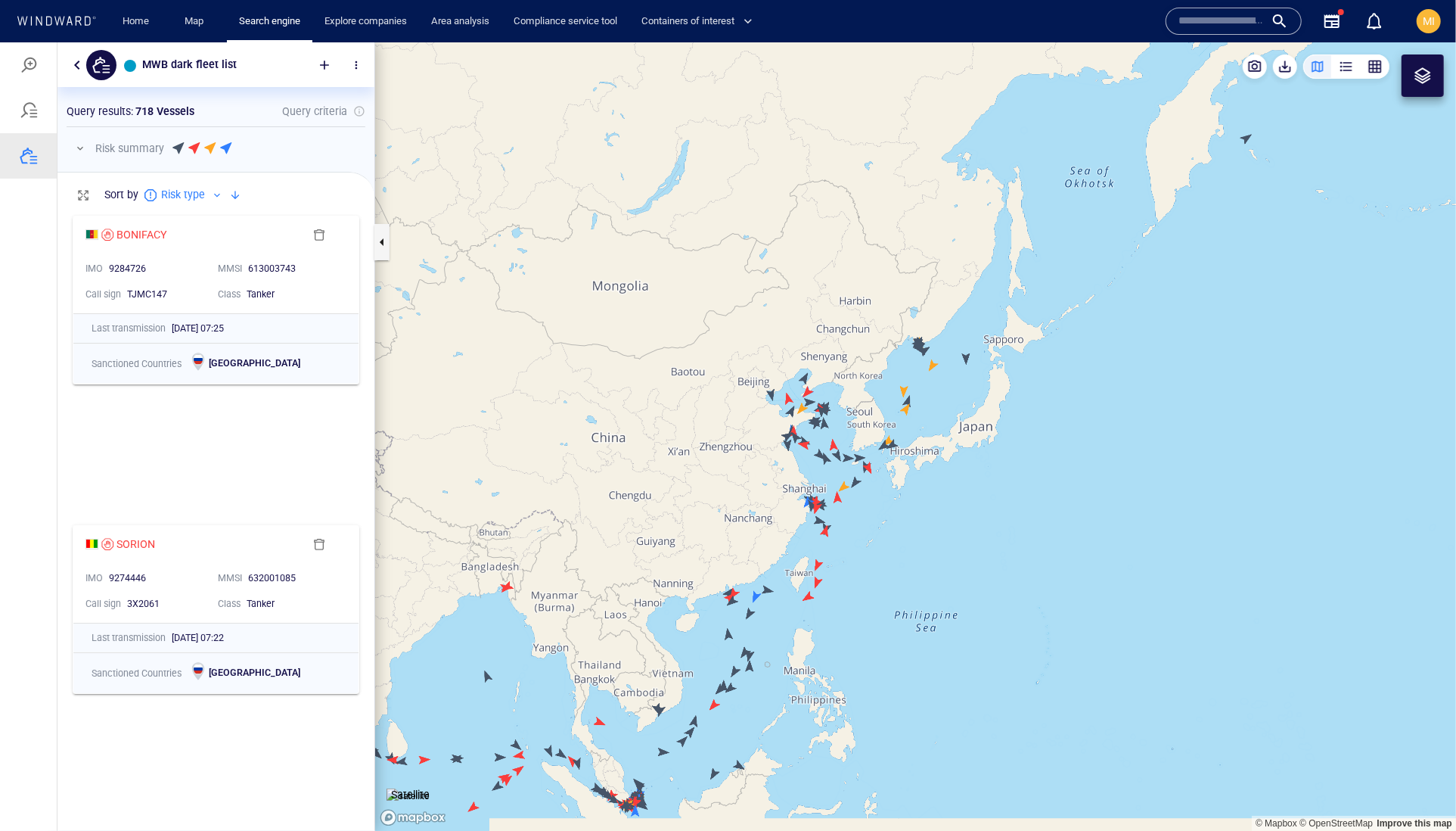
drag, startPoint x: 763, startPoint y: 459, endPoint x: 1156, endPoint y: 431, distance: 394.0
click at [1152, 431] on canvas "Map" at bounding box center [915, 436] width 1081 height 789
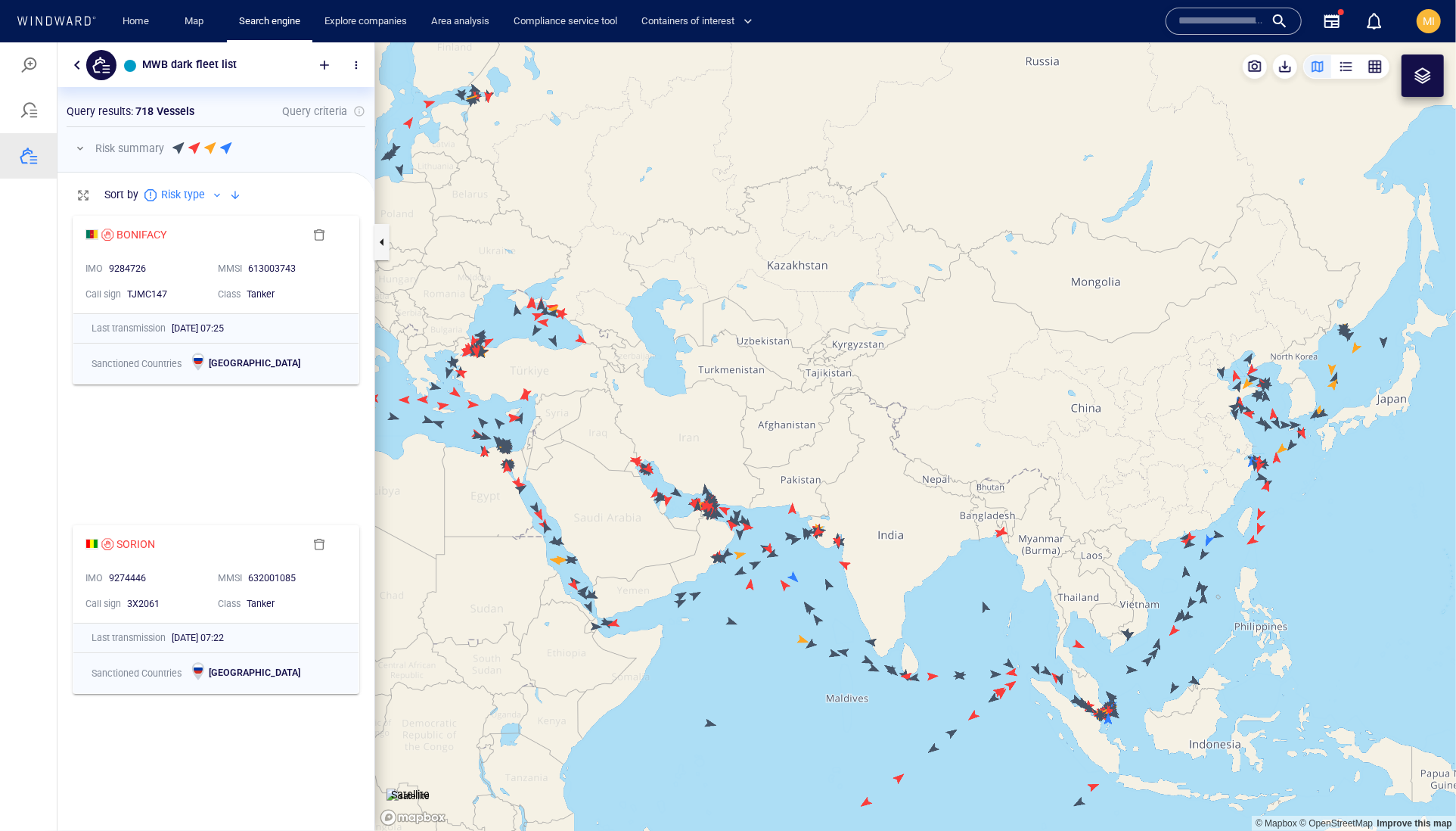
drag, startPoint x: 954, startPoint y: 479, endPoint x: 835, endPoint y: 514, distance: 124.0
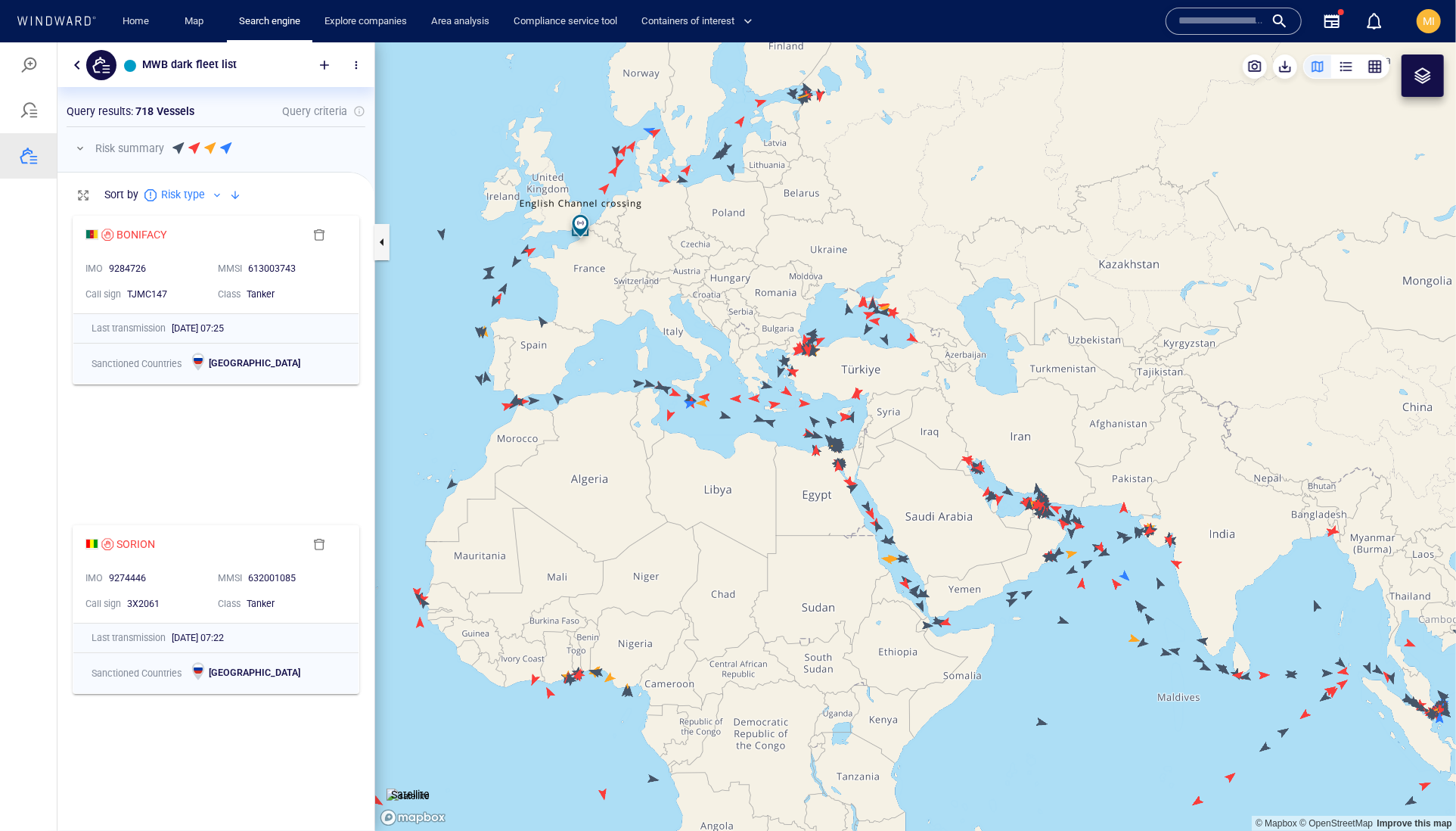
click at [835, 514] on canvas "Map" at bounding box center [915, 436] width 1081 height 789
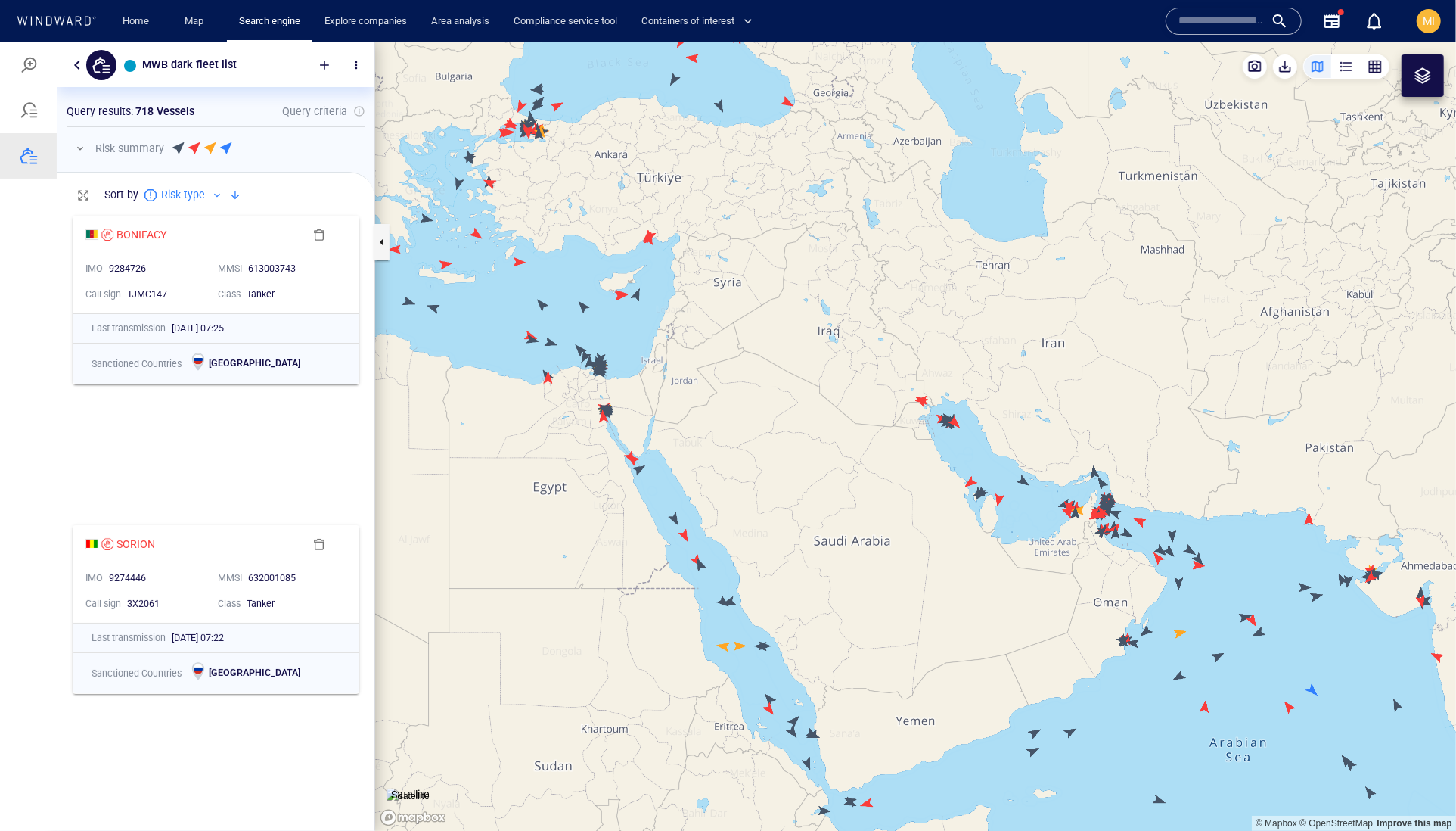
drag, startPoint x: 701, startPoint y: 490, endPoint x: 829, endPoint y: 575, distance: 153.7
click at [827, 572] on canvas "Map" at bounding box center [915, 436] width 1081 height 789
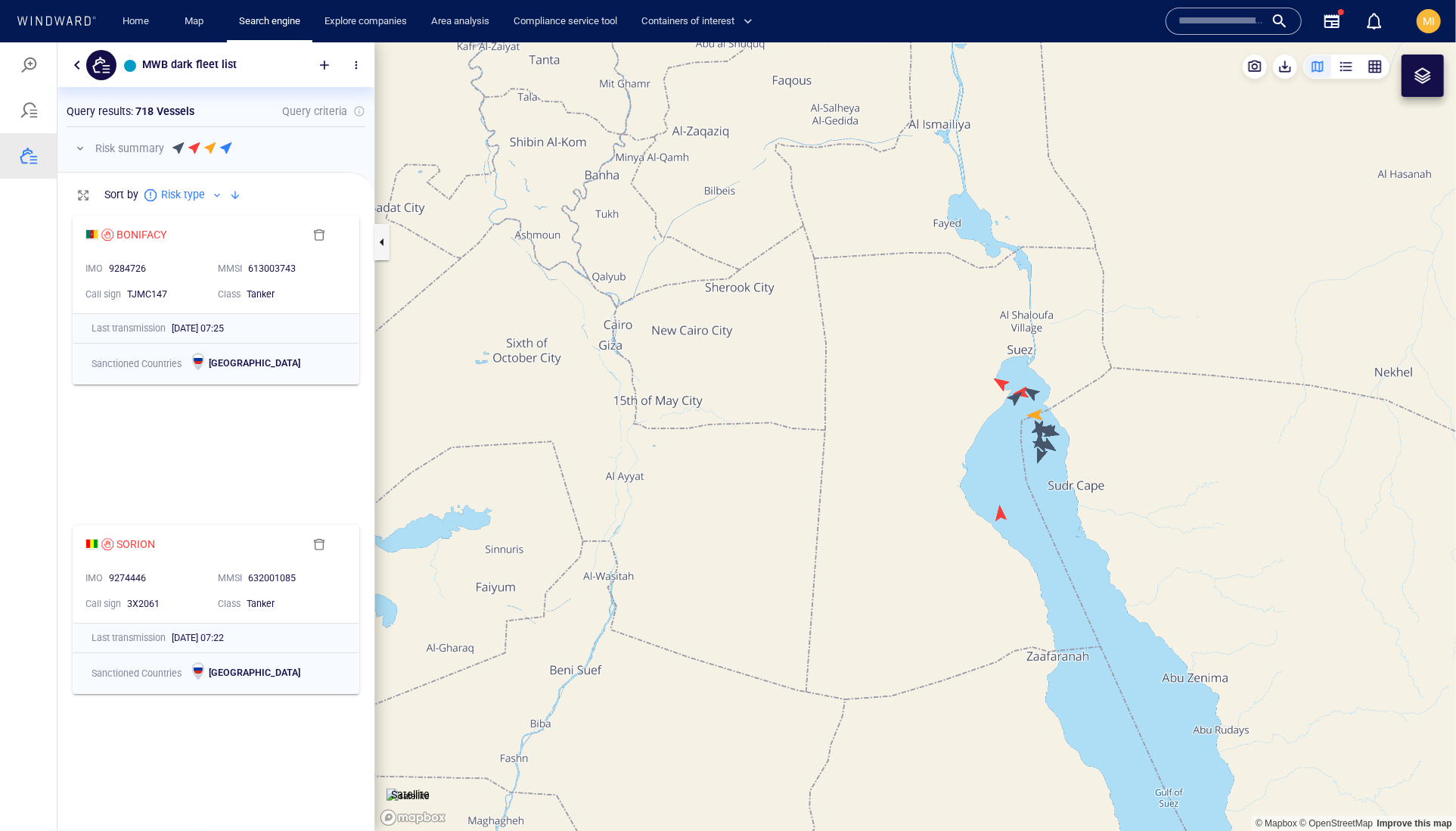
drag, startPoint x: 999, startPoint y: 526, endPoint x: 896, endPoint y: 584, distance: 118.2
click at [896, 580] on canvas "Map" at bounding box center [915, 436] width 1081 height 789
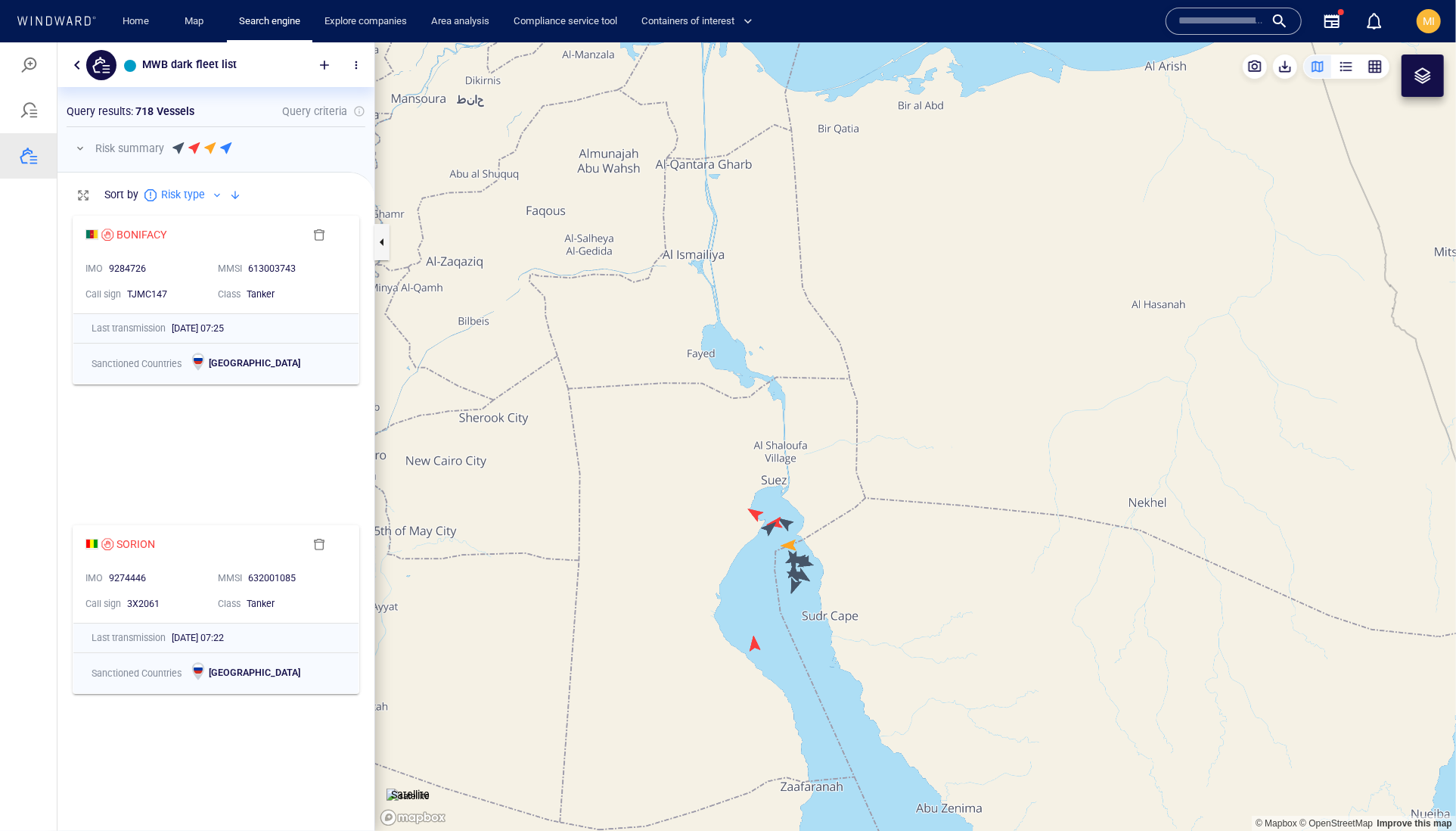
drag, startPoint x: 799, startPoint y: 595, endPoint x: 813, endPoint y: 602, distance: 15.7
click at [813, 602] on canvas "Map" at bounding box center [915, 436] width 1081 height 789
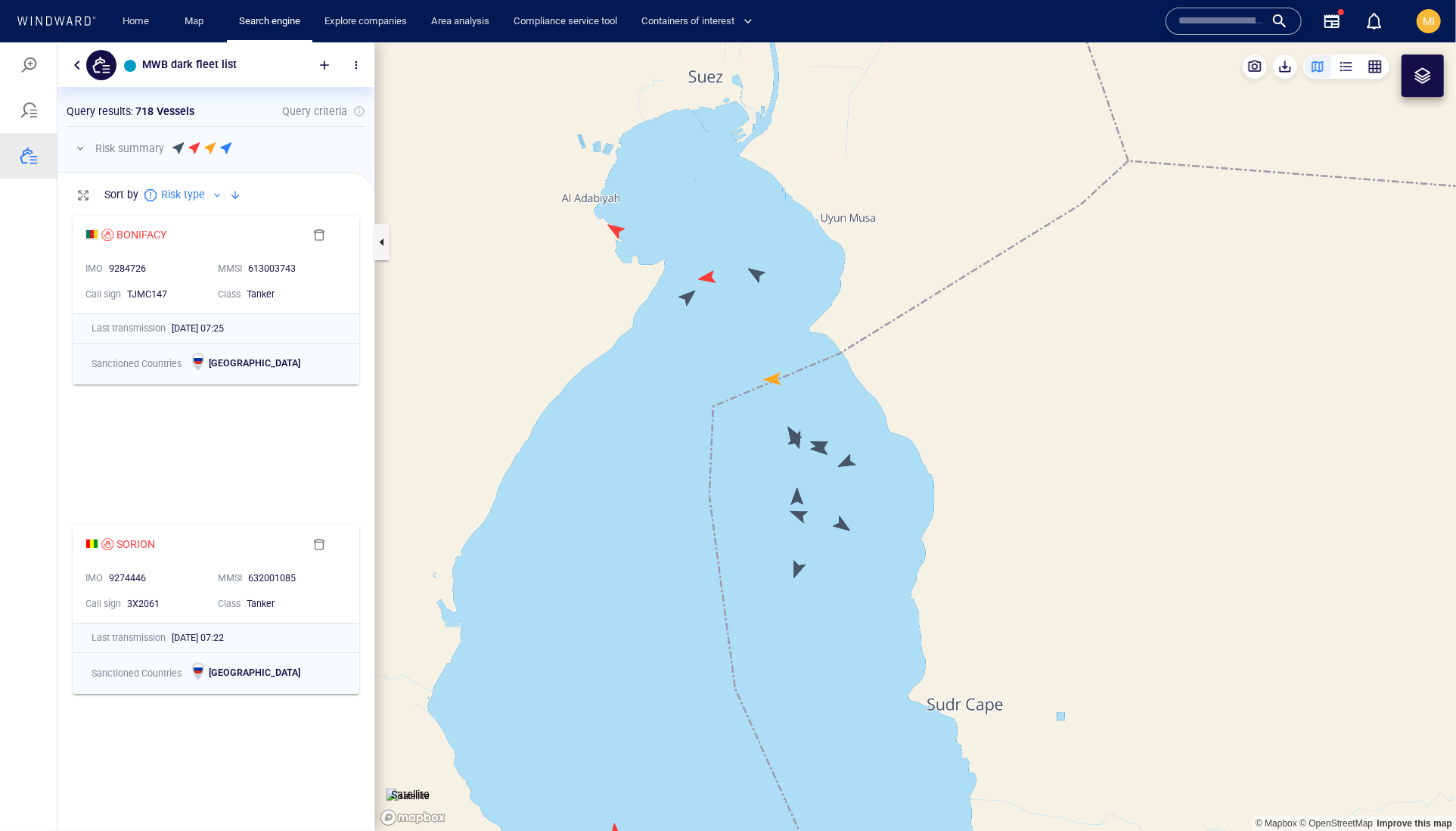
click at [796, 562] on canvas "Map" at bounding box center [915, 436] width 1081 height 789
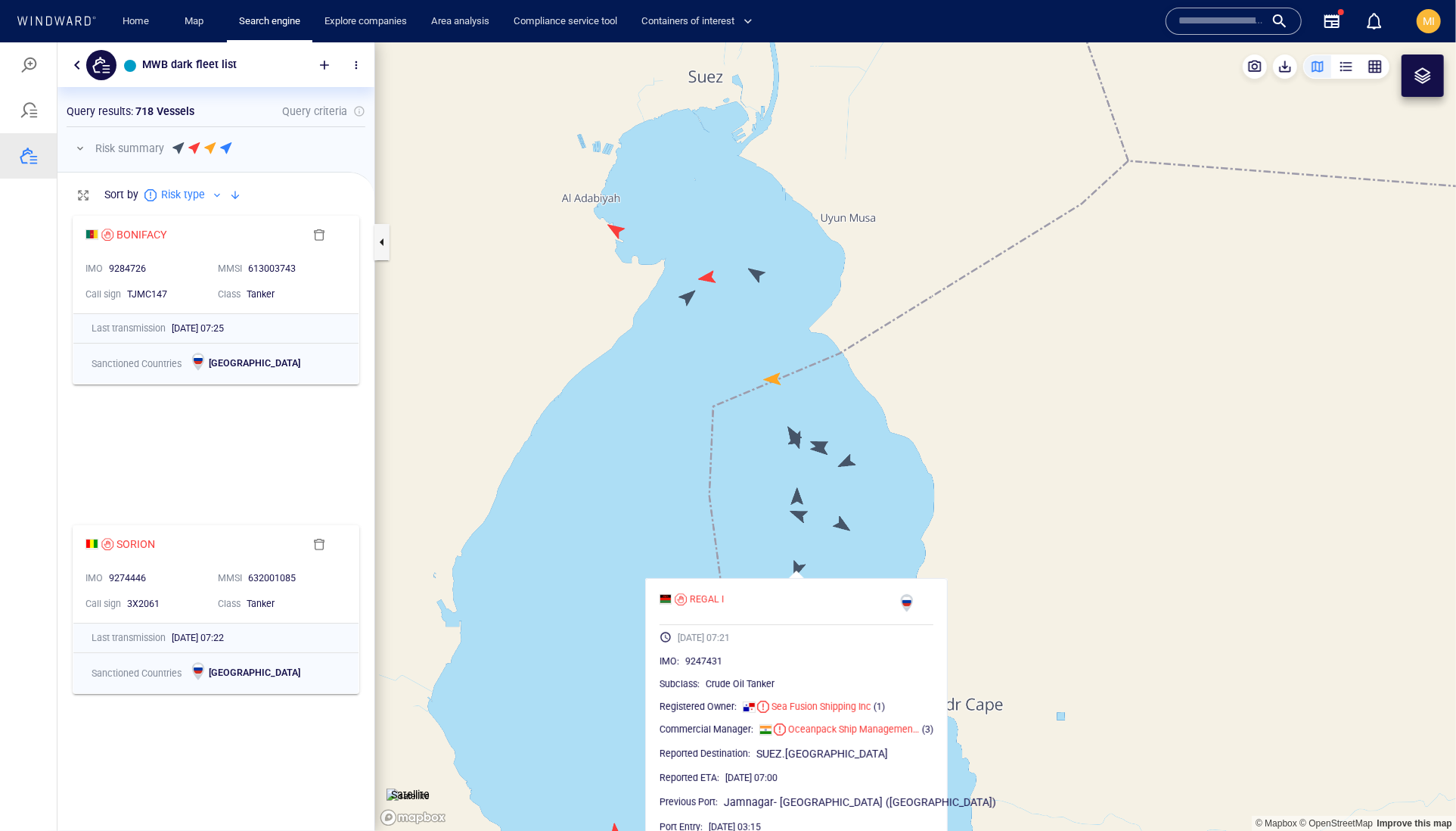
click at [796, 562] on canvas "Map" at bounding box center [915, 436] width 1081 height 789
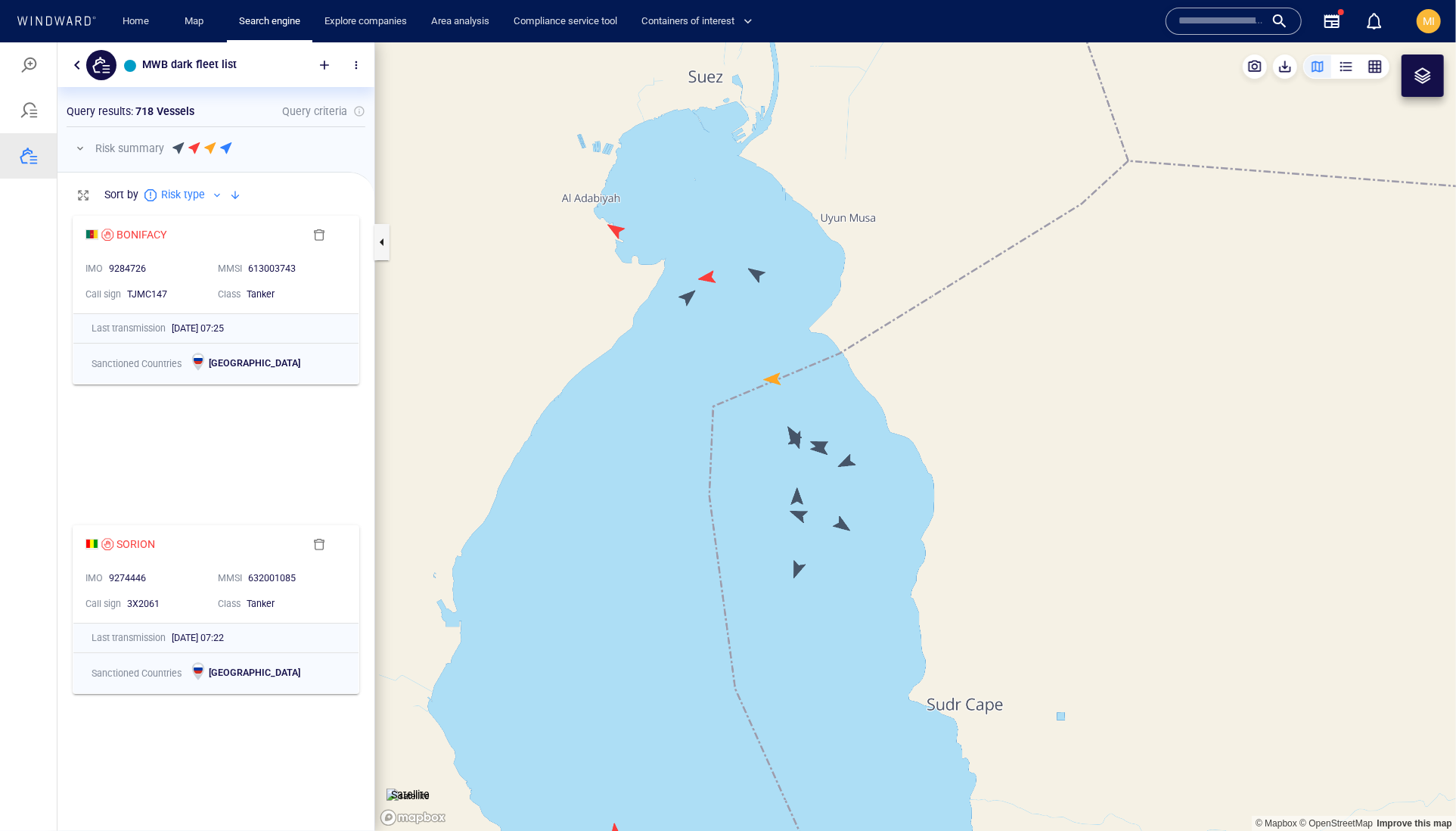
click at [800, 508] on canvas "Map" at bounding box center [915, 436] width 1081 height 789
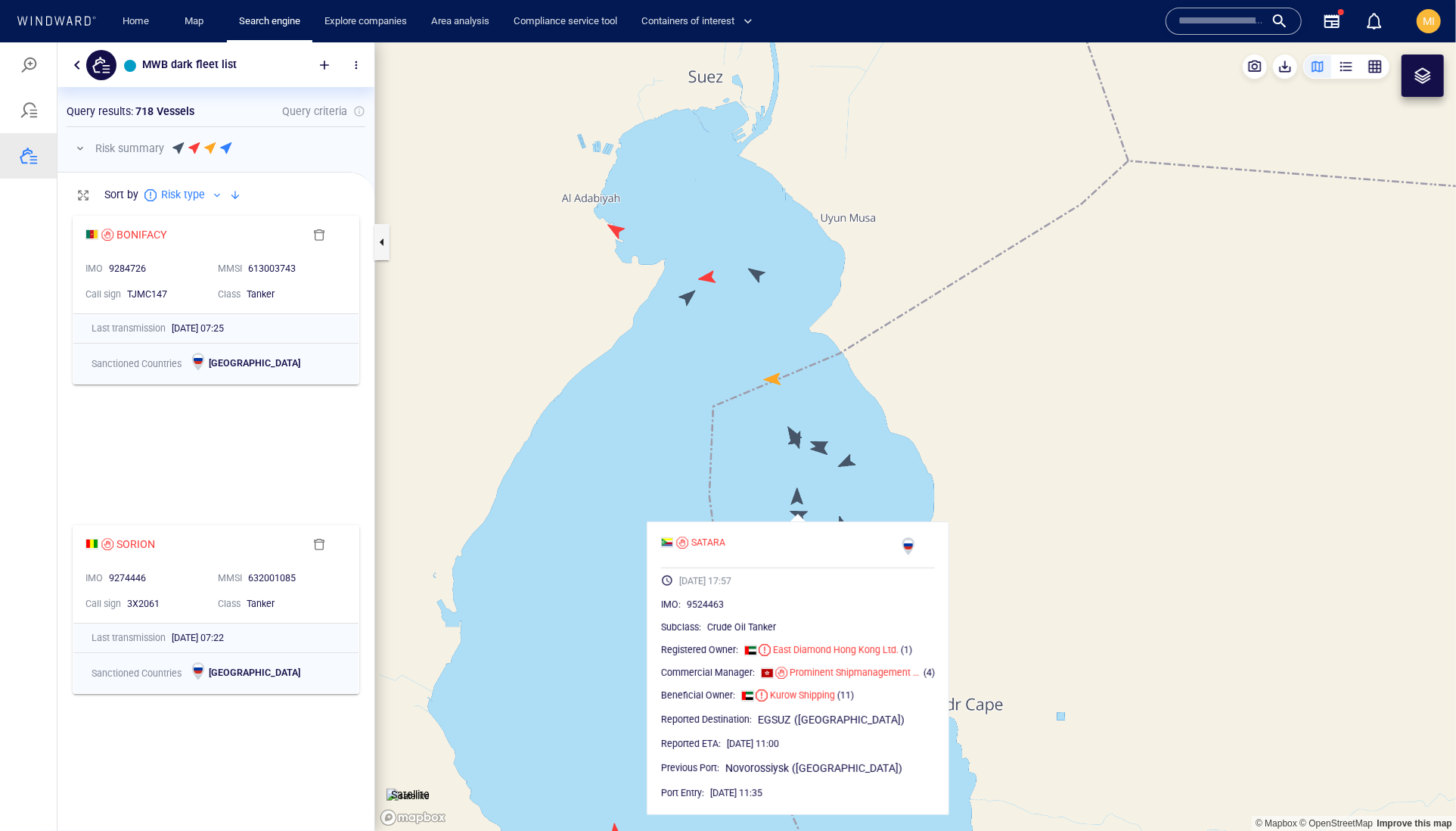
click at [873, 488] on canvas "Map" at bounding box center [915, 436] width 1081 height 789
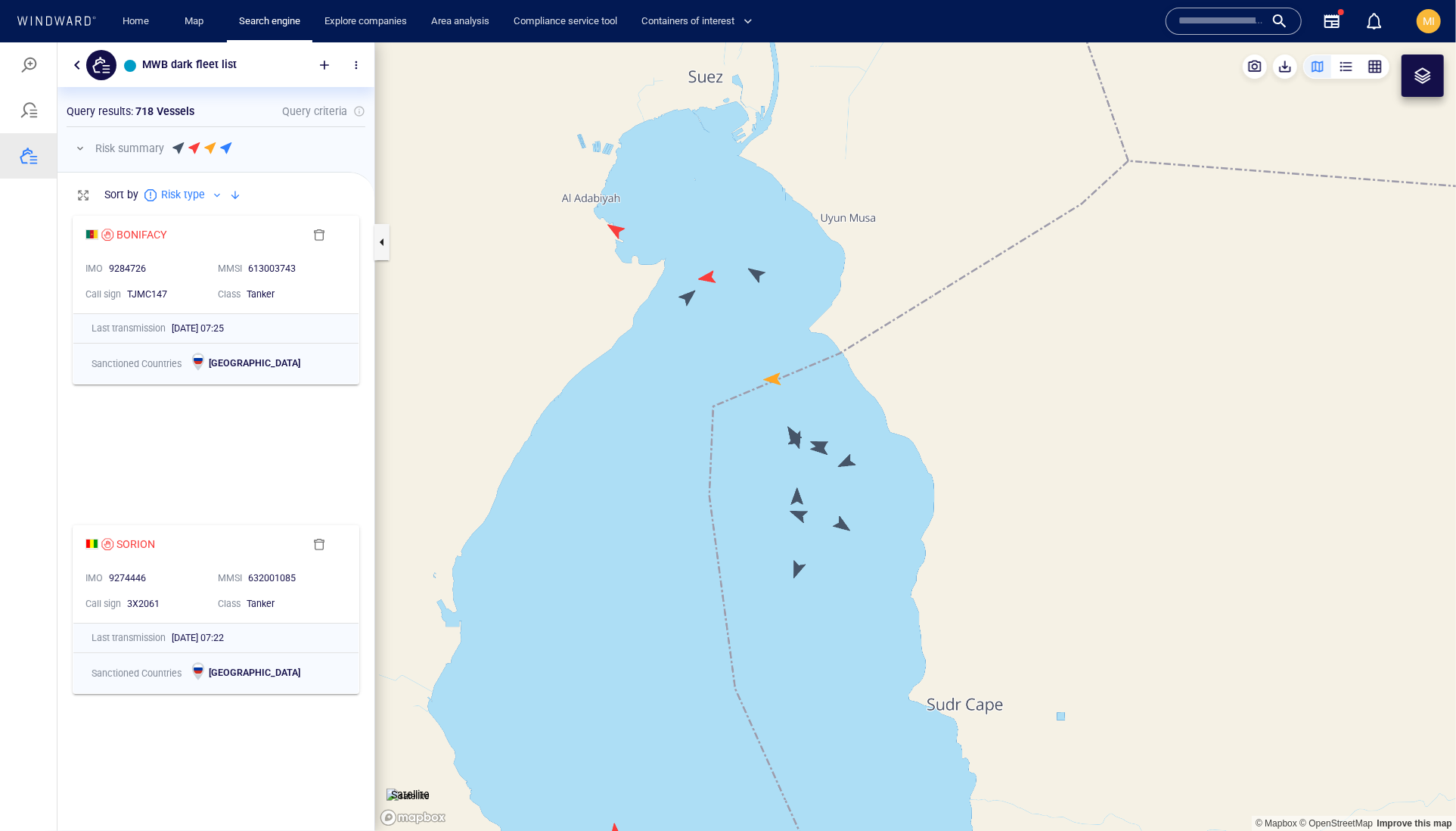
click at [838, 523] on canvas "Map" at bounding box center [915, 436] width 1081 height 789
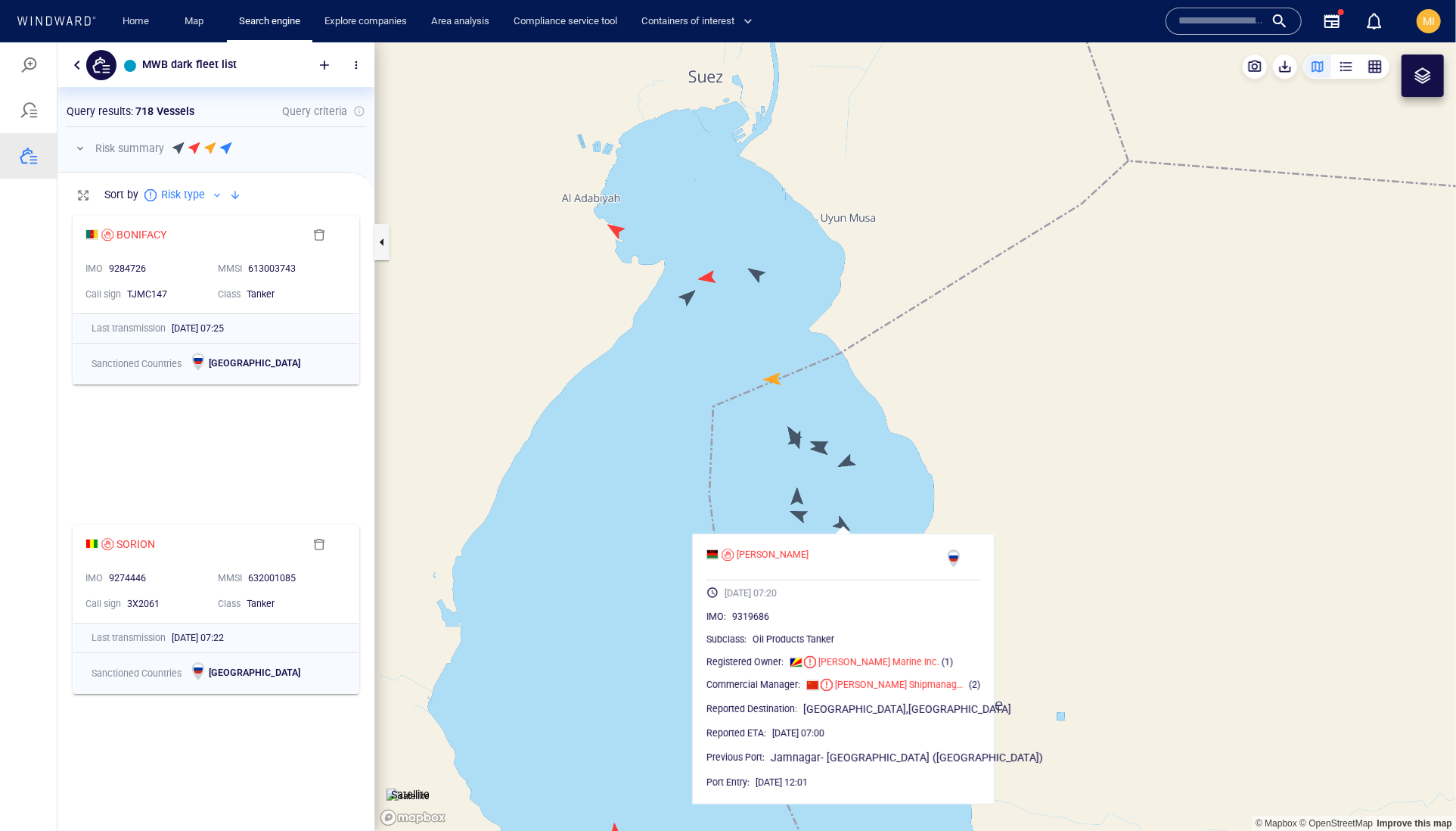
click at [793, 495] on canvas "Map" at bounding box center [915, 436] width 1081 height 789
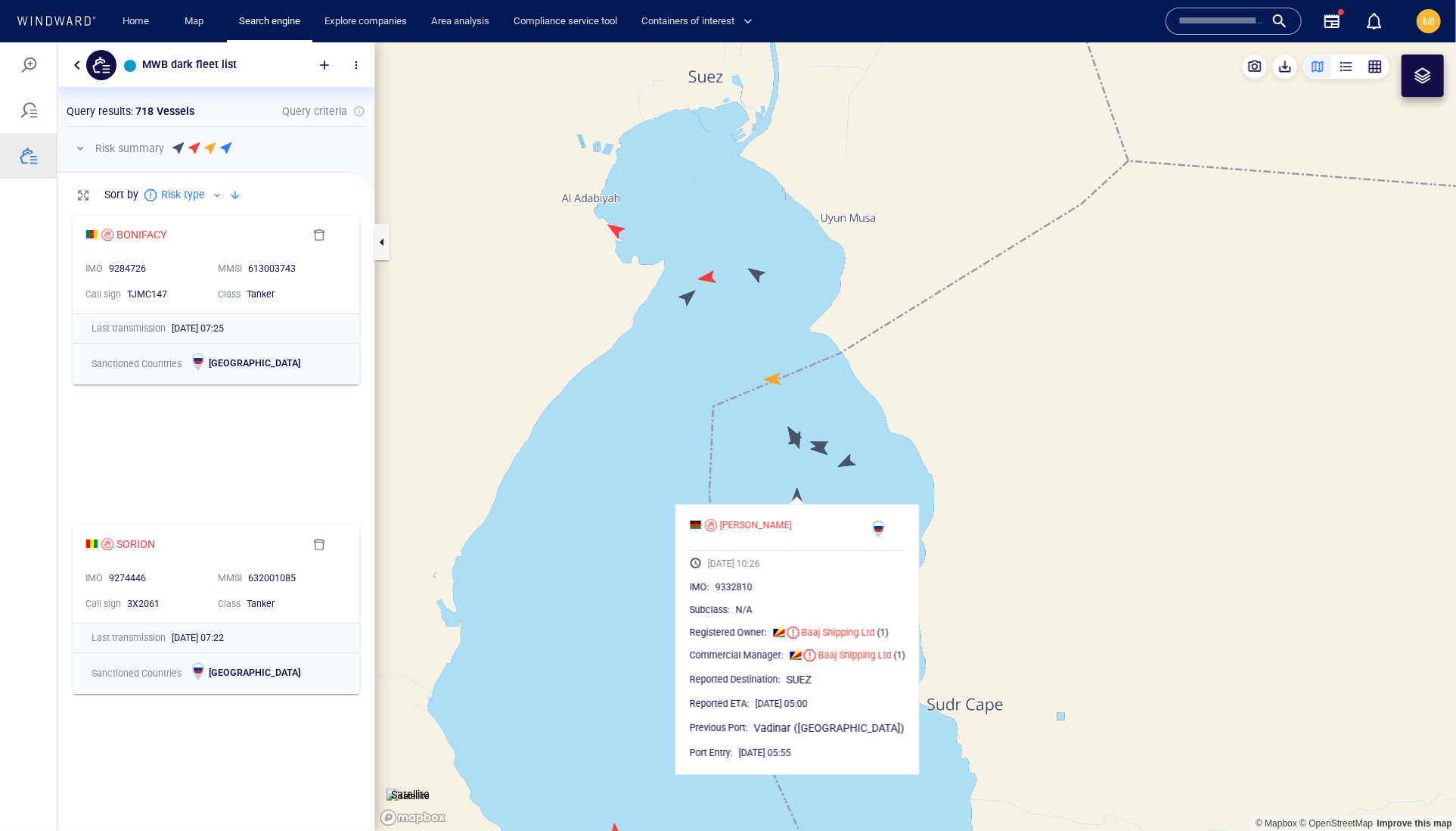
click at [849, 460] on canvas "Map" at bounding box center [915, 436] width 1081 height 789
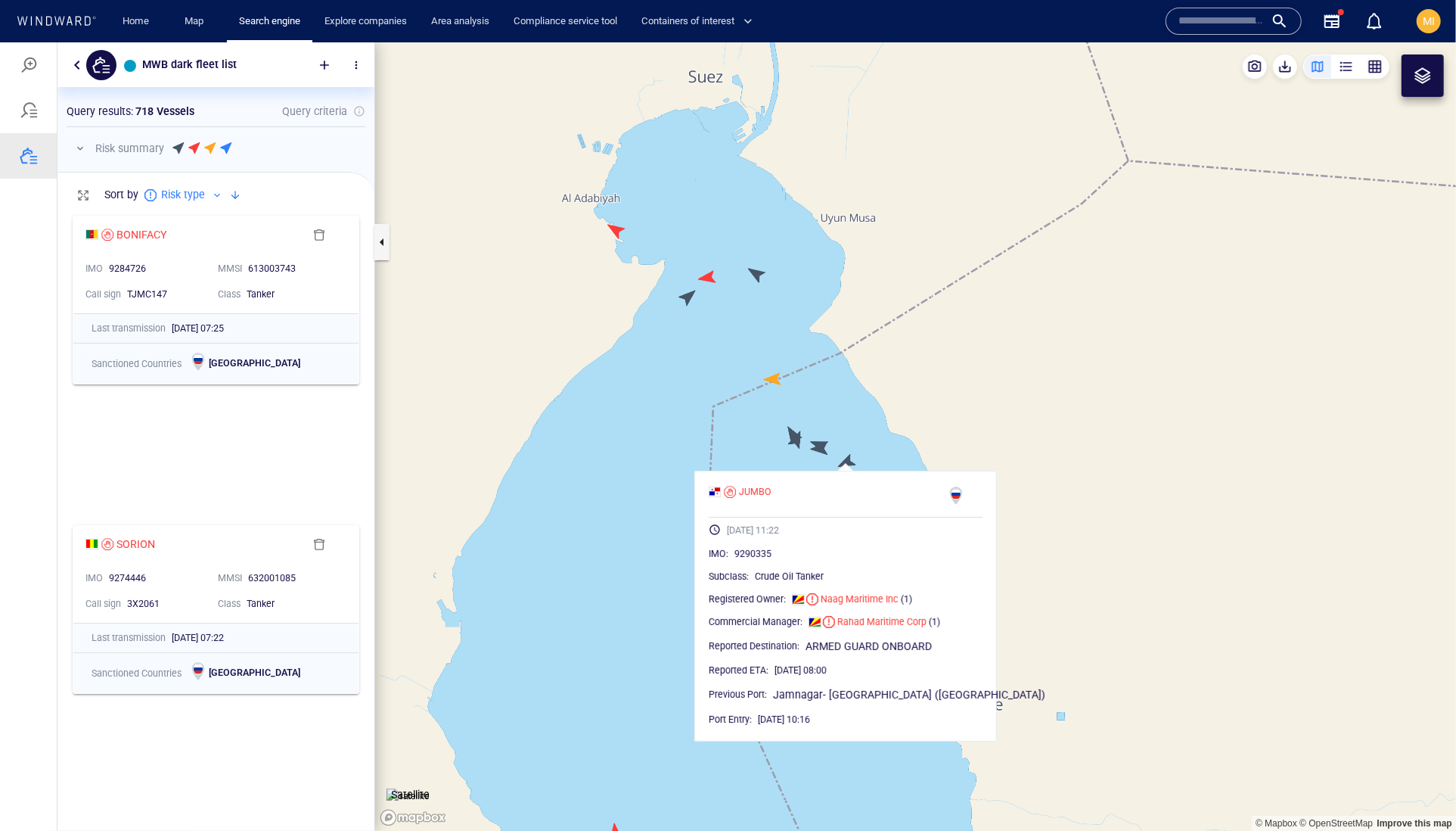
click at [823, 448] on canvas "Map" at bounding box center [915, 436] width 1081 height 789
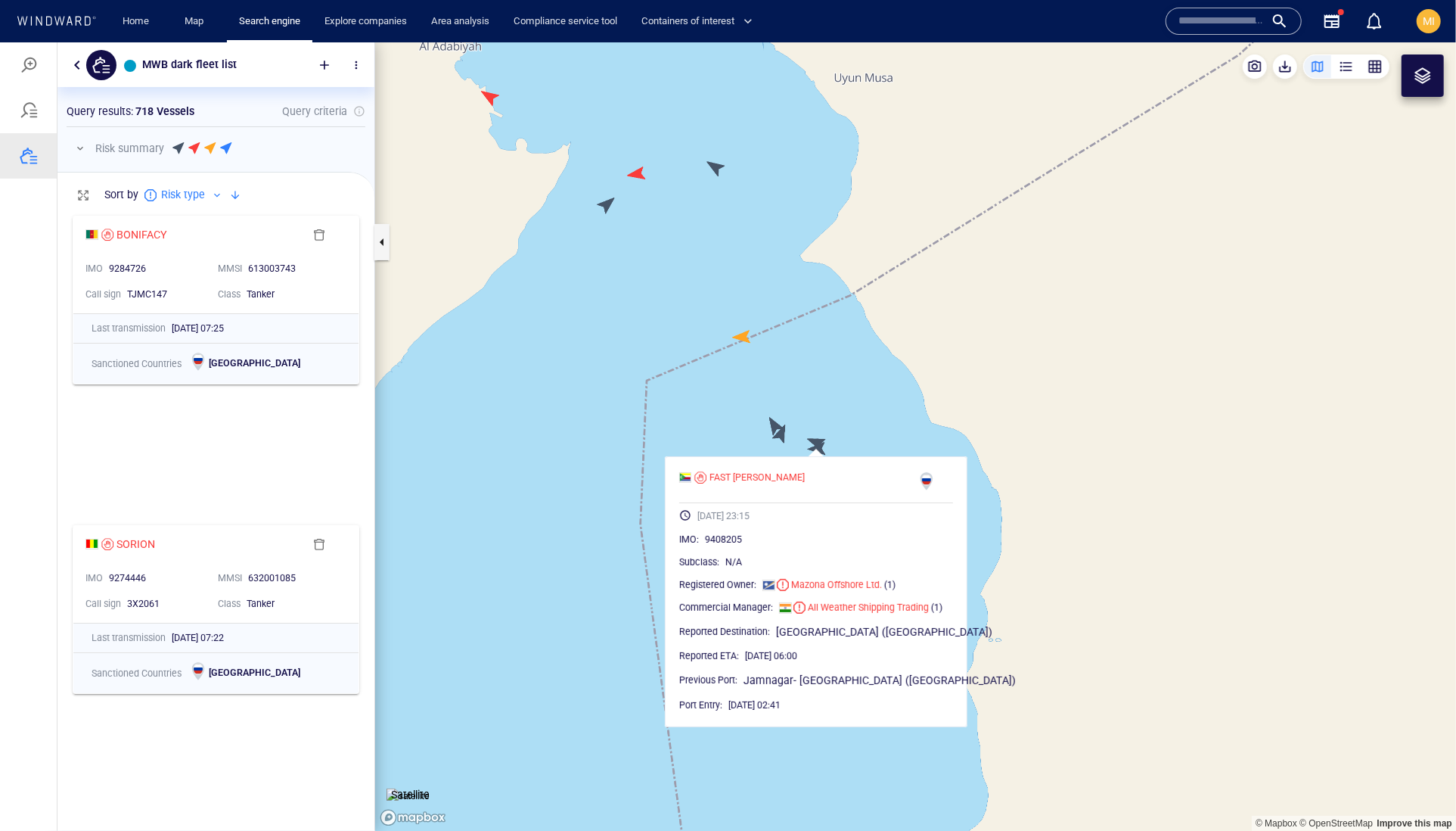
click at [814, 436] on canvas "Map" at bounding box center [915, 436] width 1081 height 789
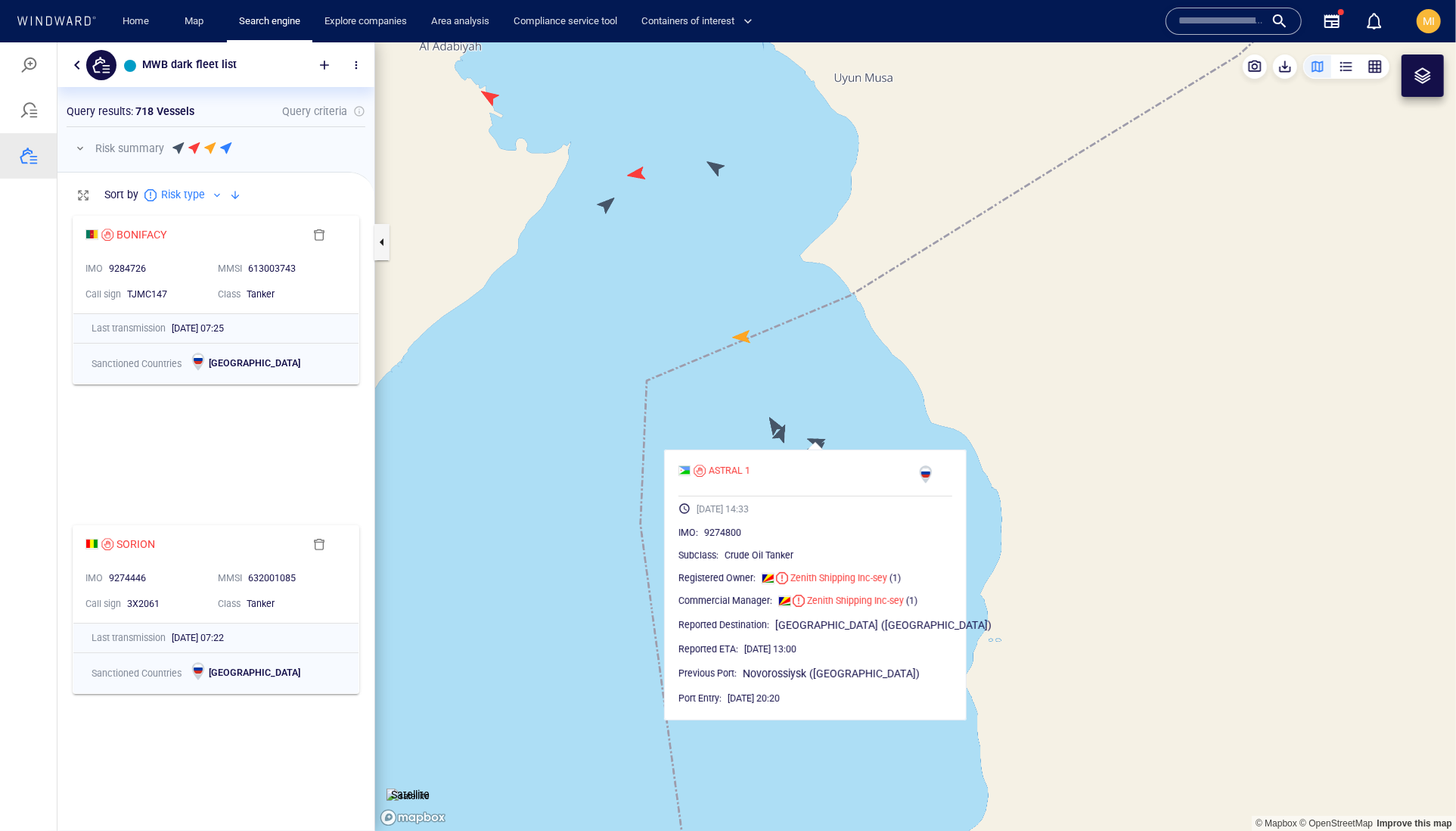
click at [783, 435] on canvas "Map" at bounding box center [915, 436] width 1081 height 789
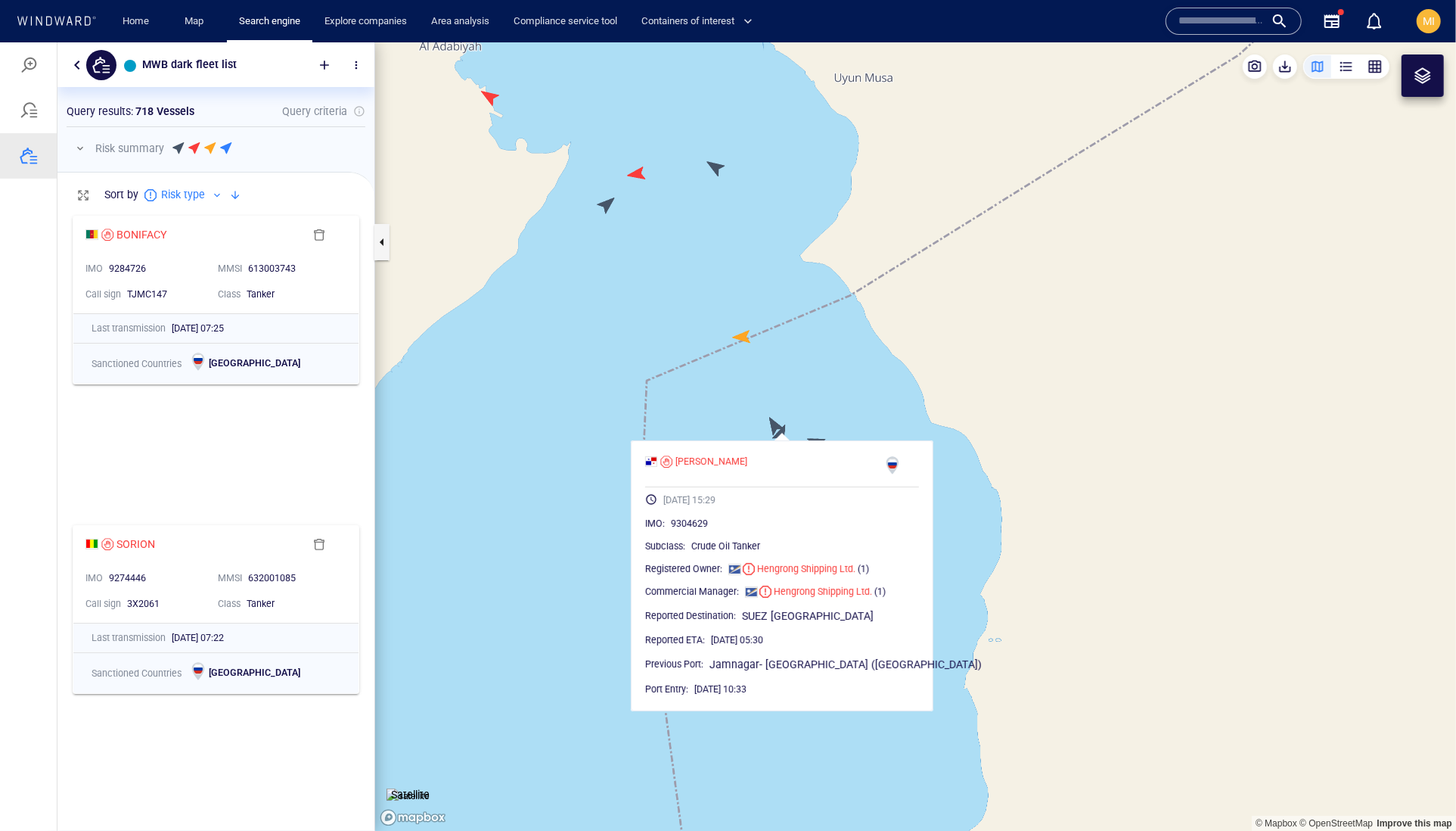
click at [749, 430] on canvas "Map" at bounding box center [915, 436] width 1081 height 789
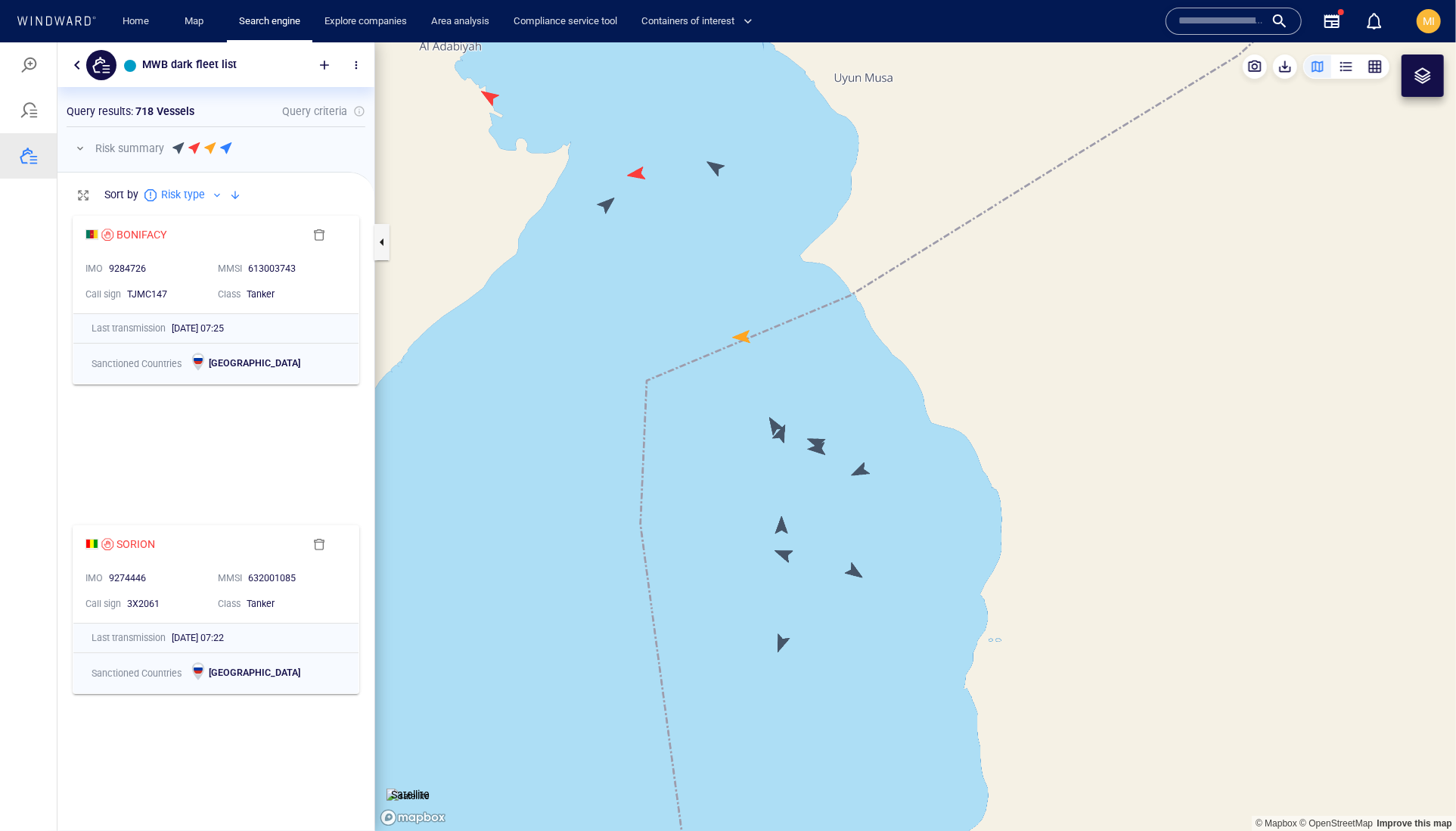
click at [775, 426] on canvas "Map" at bounding box center [915, 436] width 1081 height 789
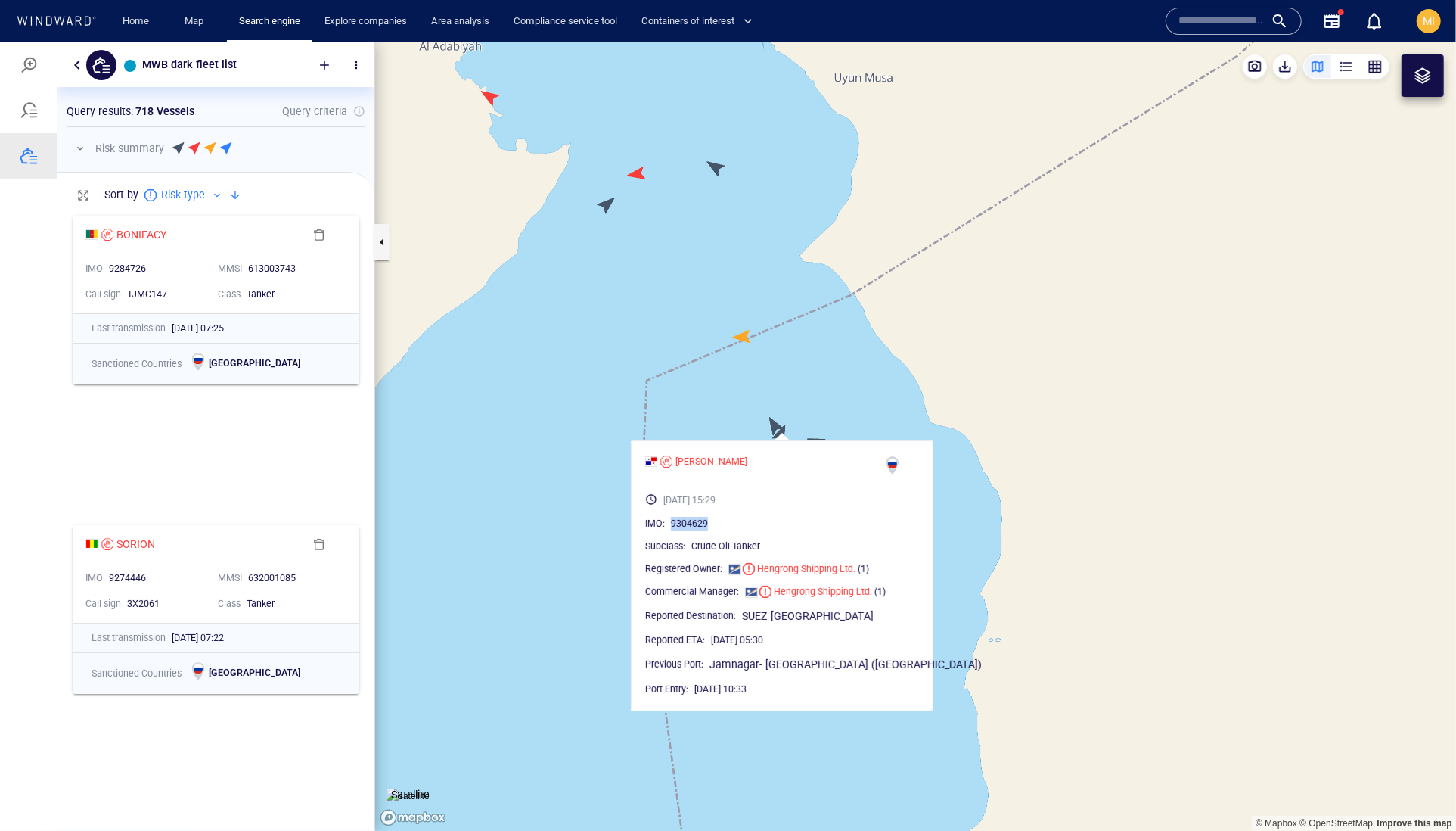
drag, startPoint x: 763, startPoint y: 553, endPoint x: 697, endPoint y: 554, distance: 66.0
click at [697, 531] on div "9304629" at bounding box center [795, 522] width 248 height 15
click at [821, 411] on canvas "Map" at bounding box center [915, 436] width 1081 height 789
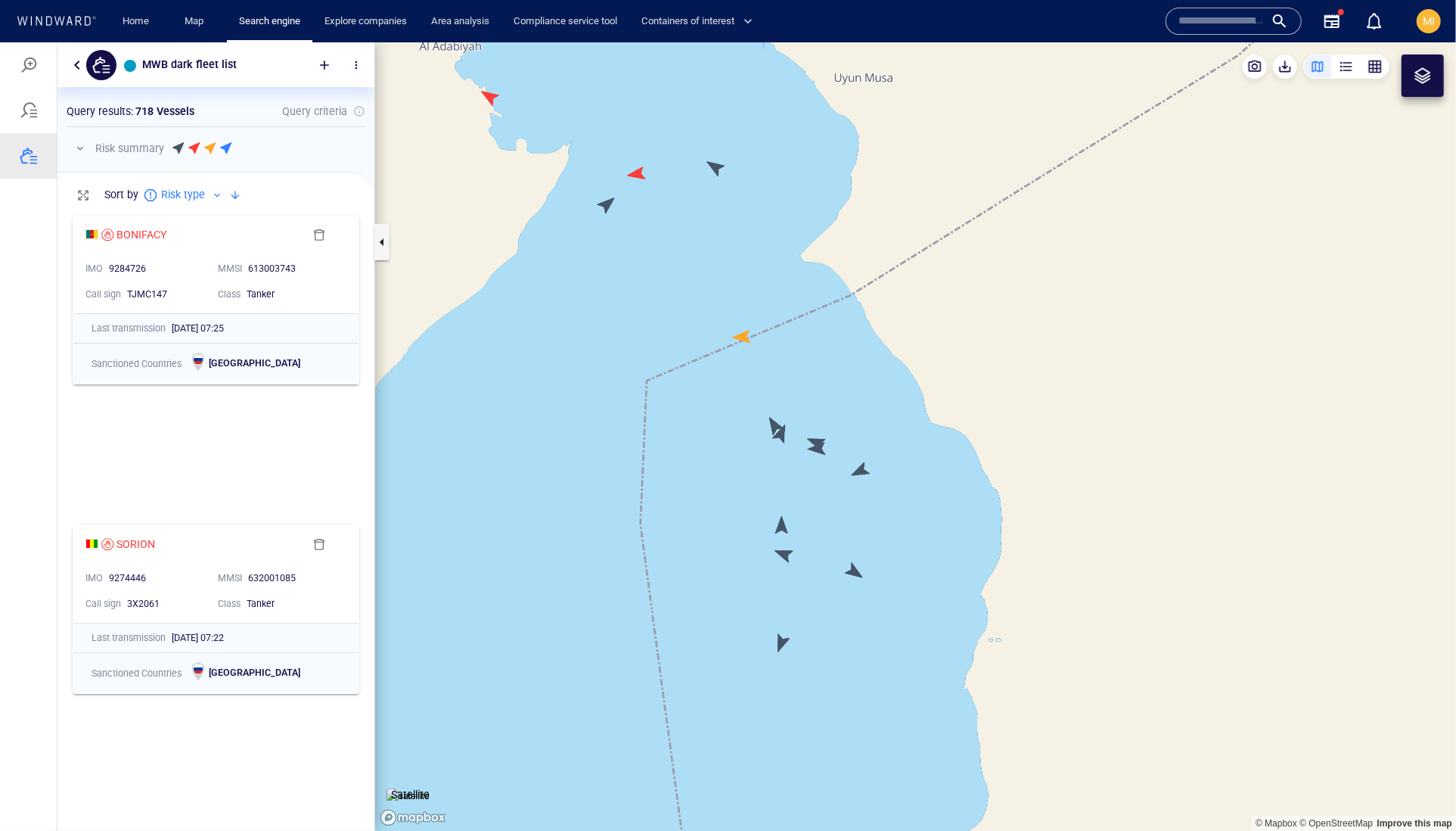
click at [778, 422] on canvas "Map" at bounding box center [915, 436] width 1081 height 789
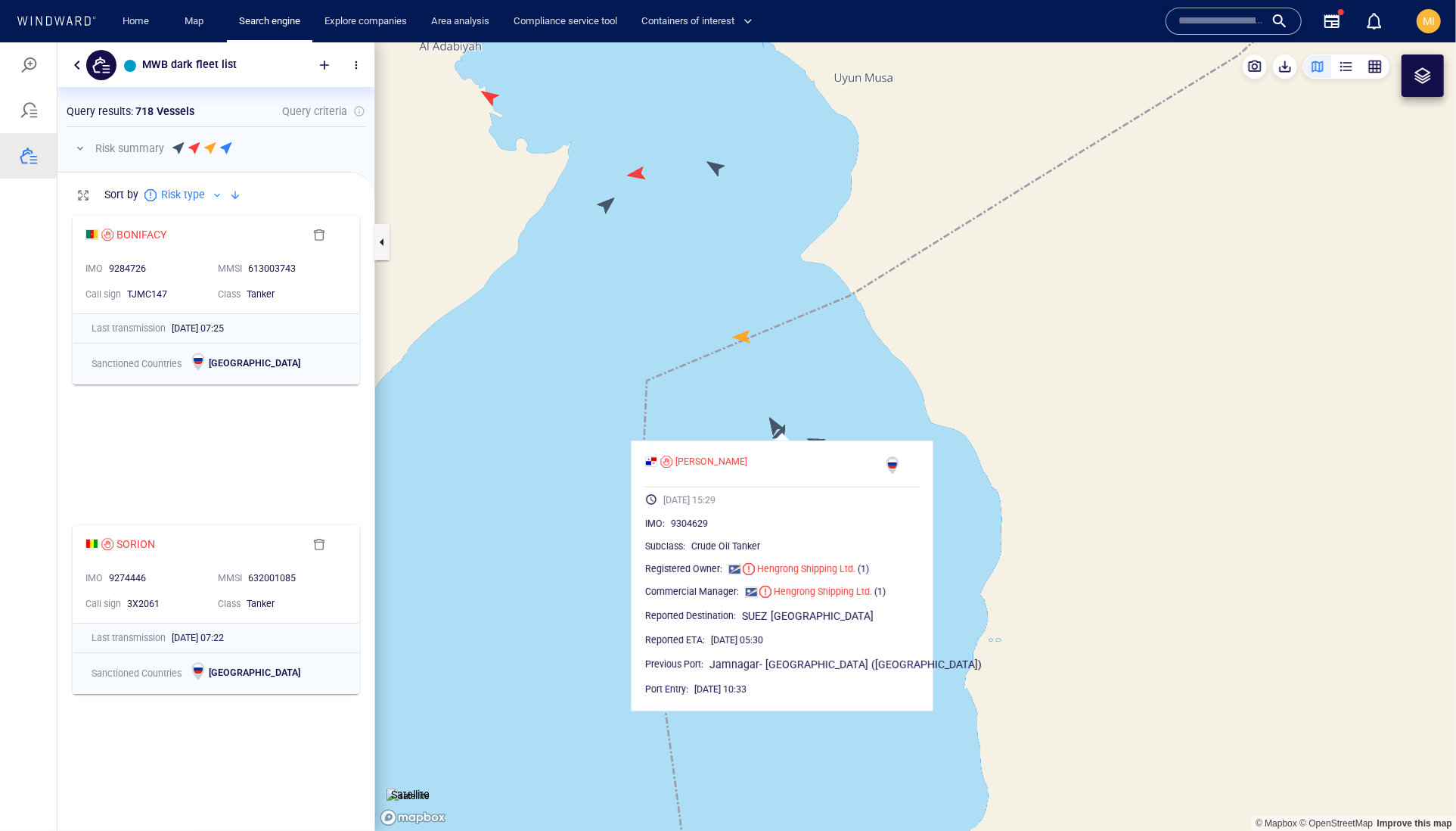
click at [814, 438] on canvas "Map" at bounding box center [915, 436] width 1081 height 789
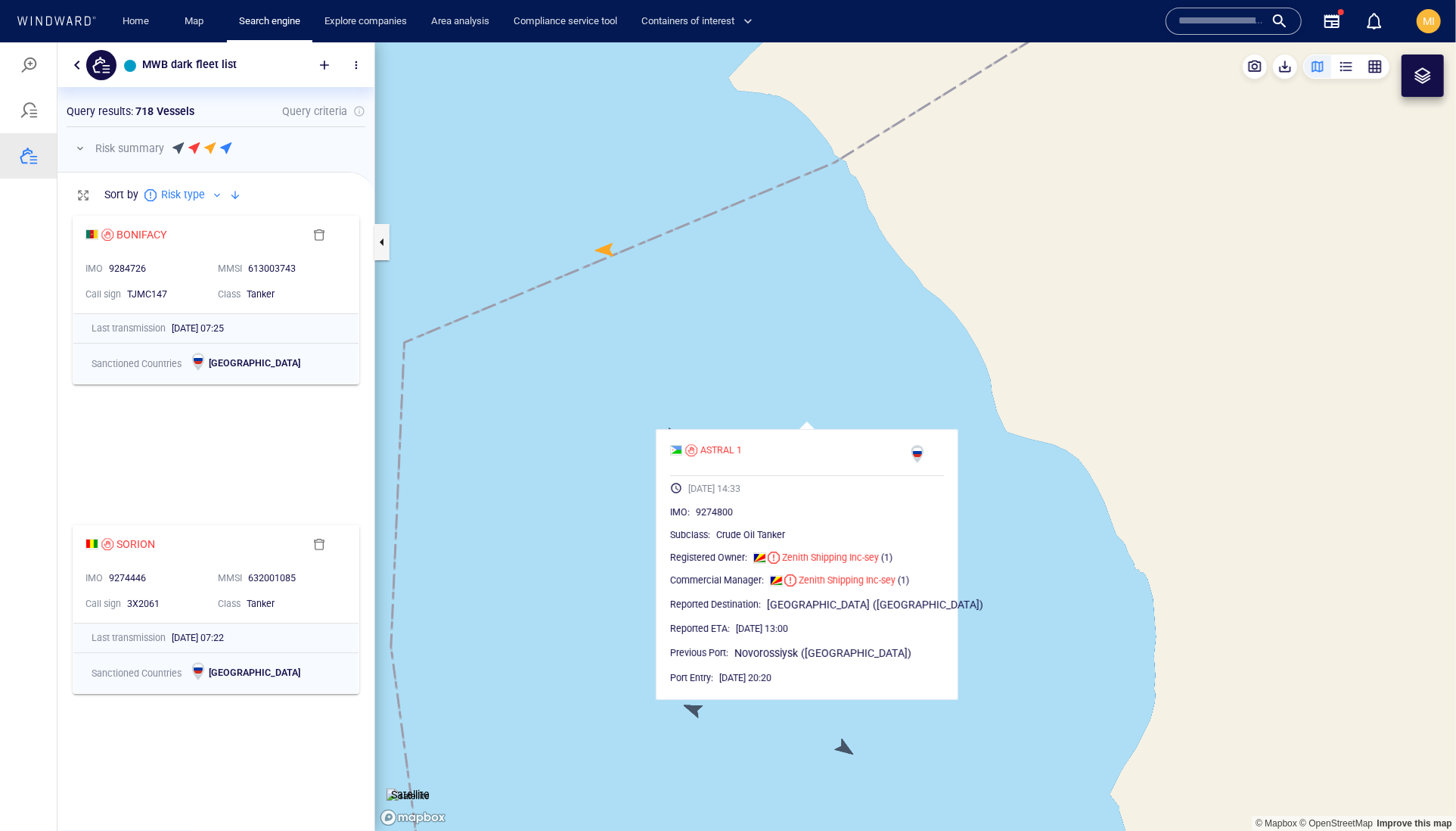
drag, startPoint x: 823, startPoint y: 454, endPoint x: 904, endPoint y: 387, distance: 105.1
click at [904, 387] on canvas "Map" at bounding box center [915, 436] width 1081 height 789
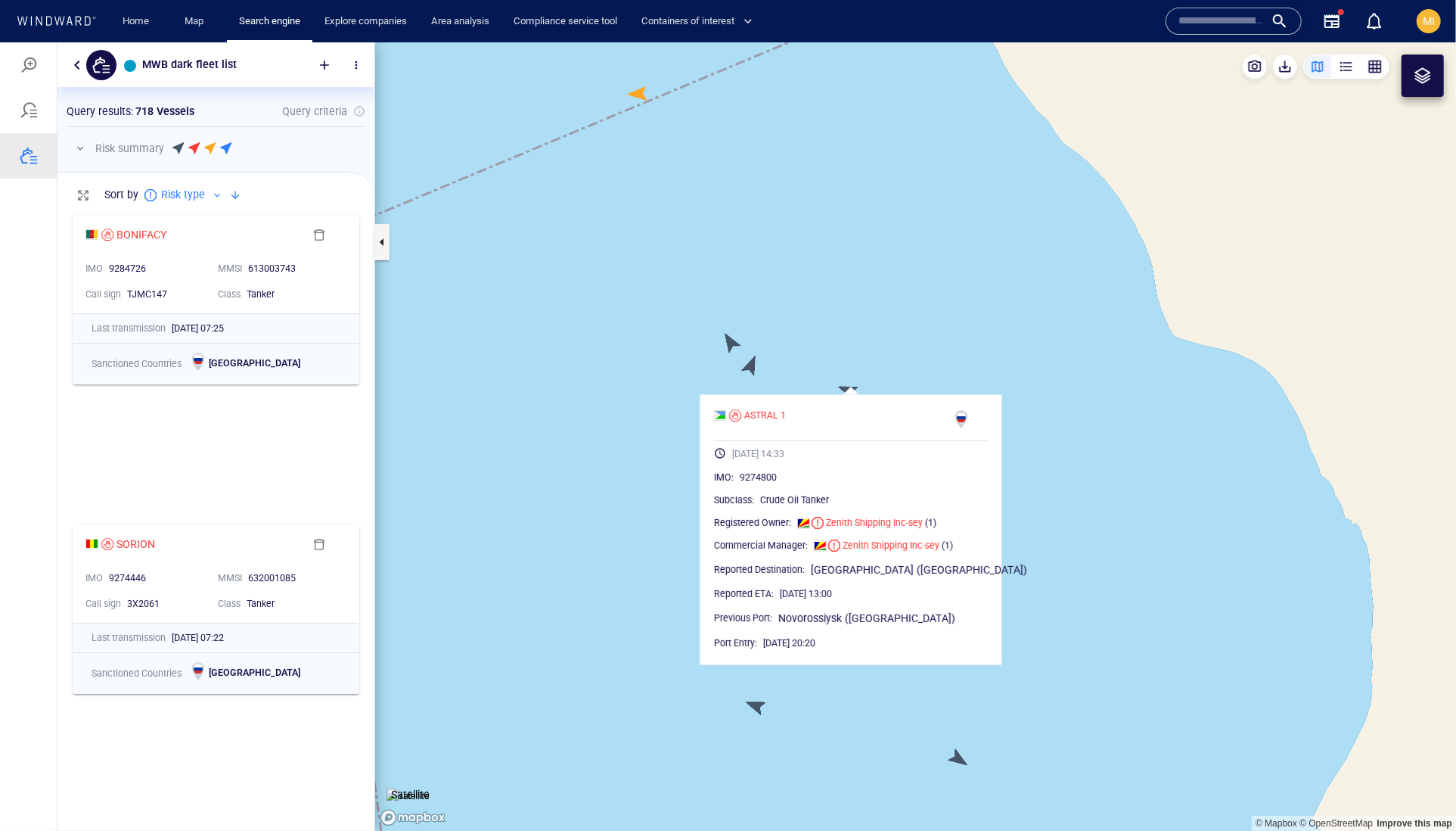
click at [873, 390] on canvas "Map" at bounding box center [915, 436] width 1081 height 789
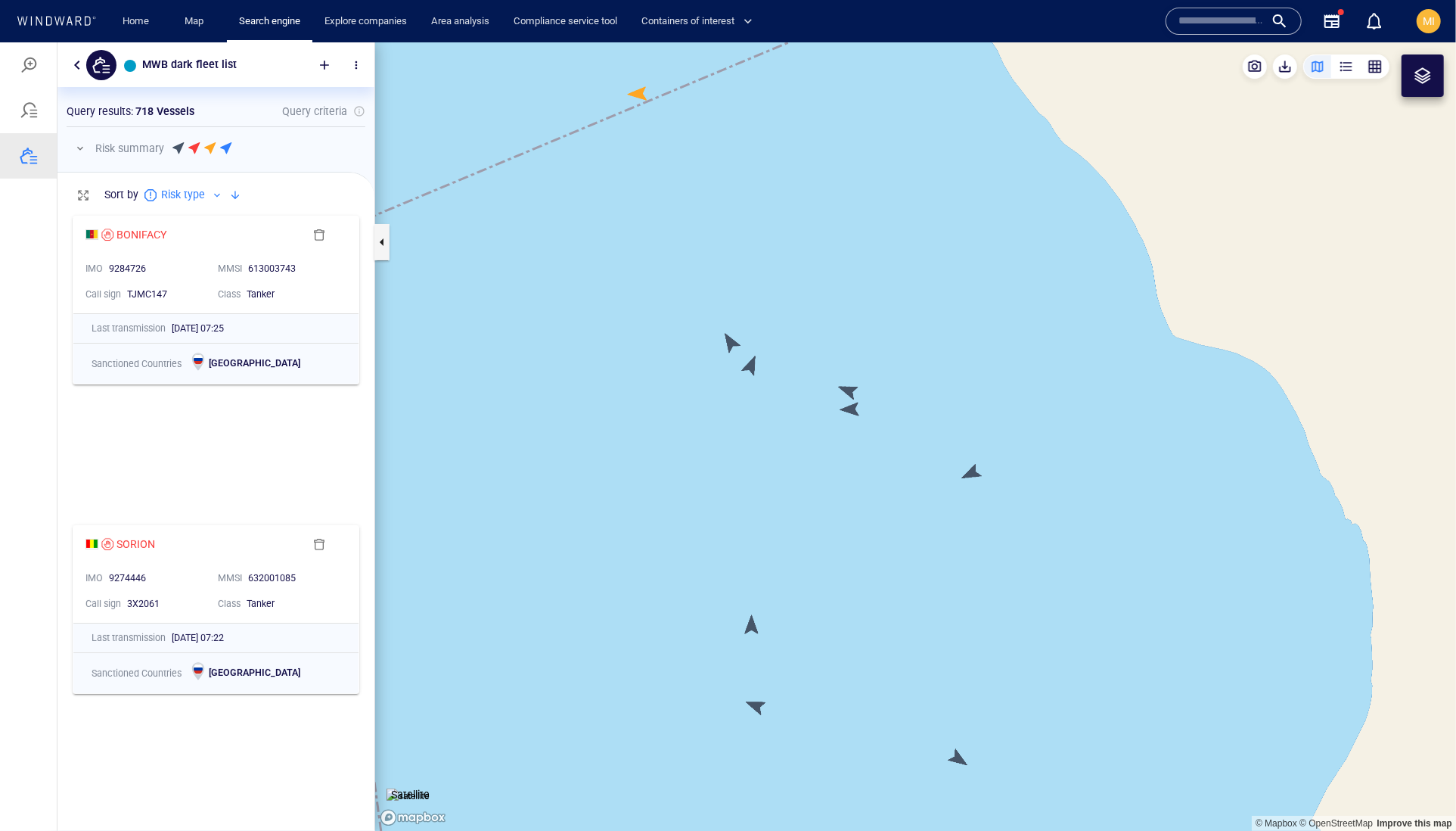
click at [906, 369] on canvas "Map" at bounding box center [915, 436] width 1081 height 789
click at [854, 386] on canvas "Map" at bounding box center [915, 436] width 1081 height 789
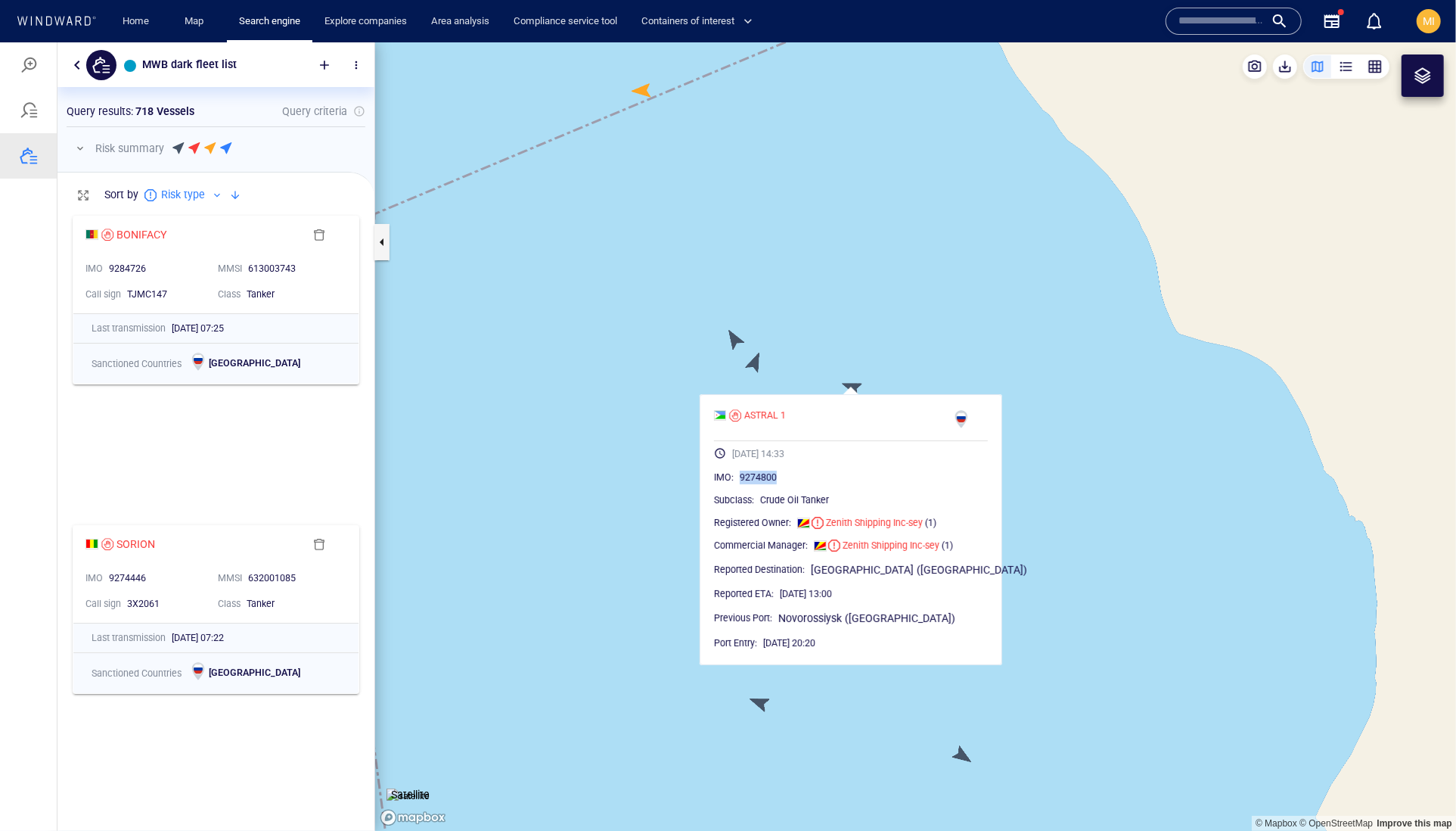
drag, startPoint x: 831, startPoint y: 505, endPoint x: 769, endPoint y: 508, distance: 62.1
click at [769, 484] on div "9274800" at bounding box center [863, 476] width 248 height 15
click at [929, 375] on canvas "Map" at bounding box center [915, 436] width 1081 height 789
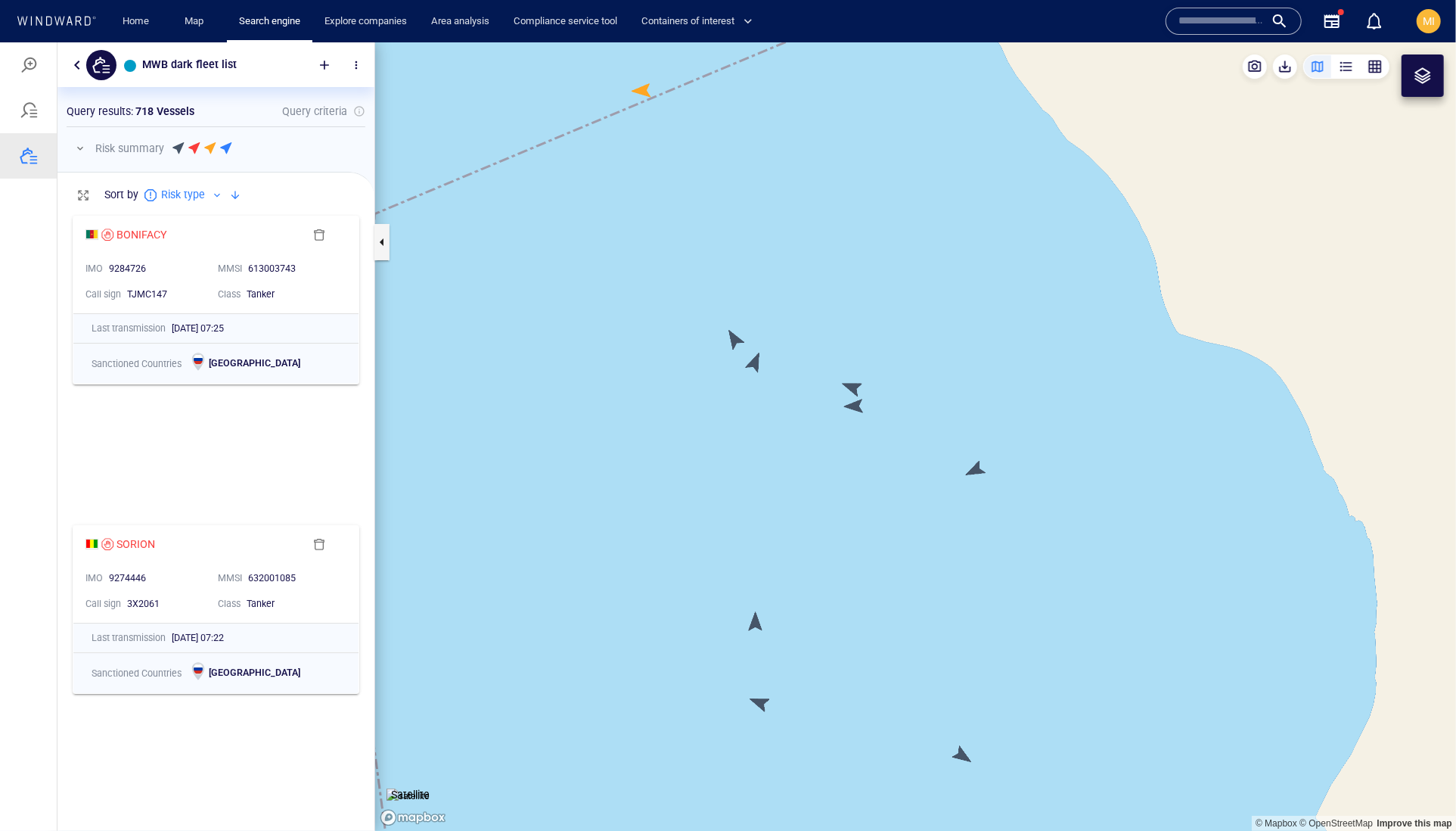
click at [975, 468] on canvas "Map" at bounding box center [915, 436] width 1081 height 789
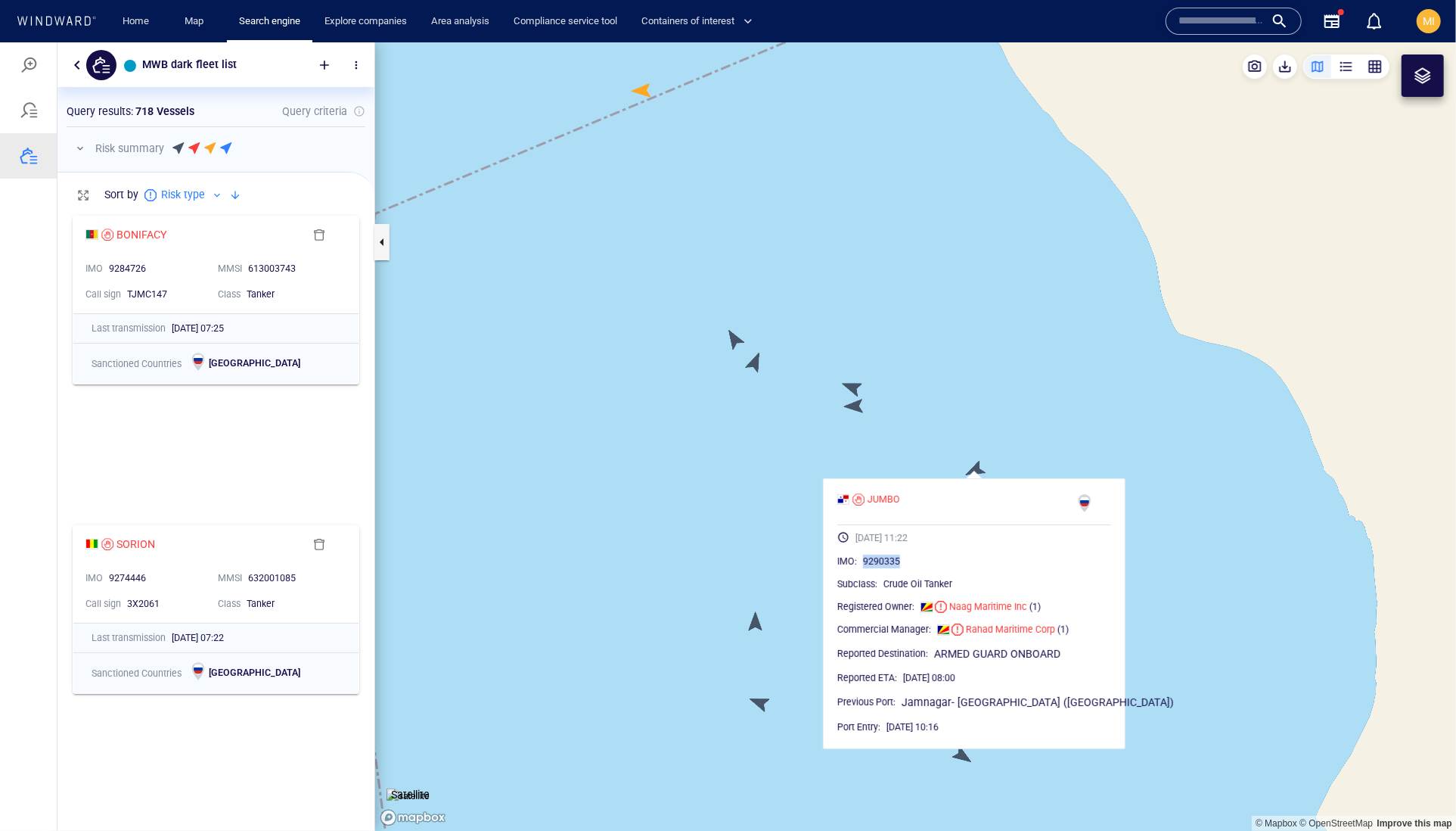
drag, startPoint x: 957, startPoint y: 593, endPoint x: 888, endPoint y: 594, distance: 69.0
click at [888, 568] on div "9290335" at bounding box center [987, 561] width 248 height 15
click at [917, 440] on canvas "Map" at bounding box center [915, 436] width 1081 height 789
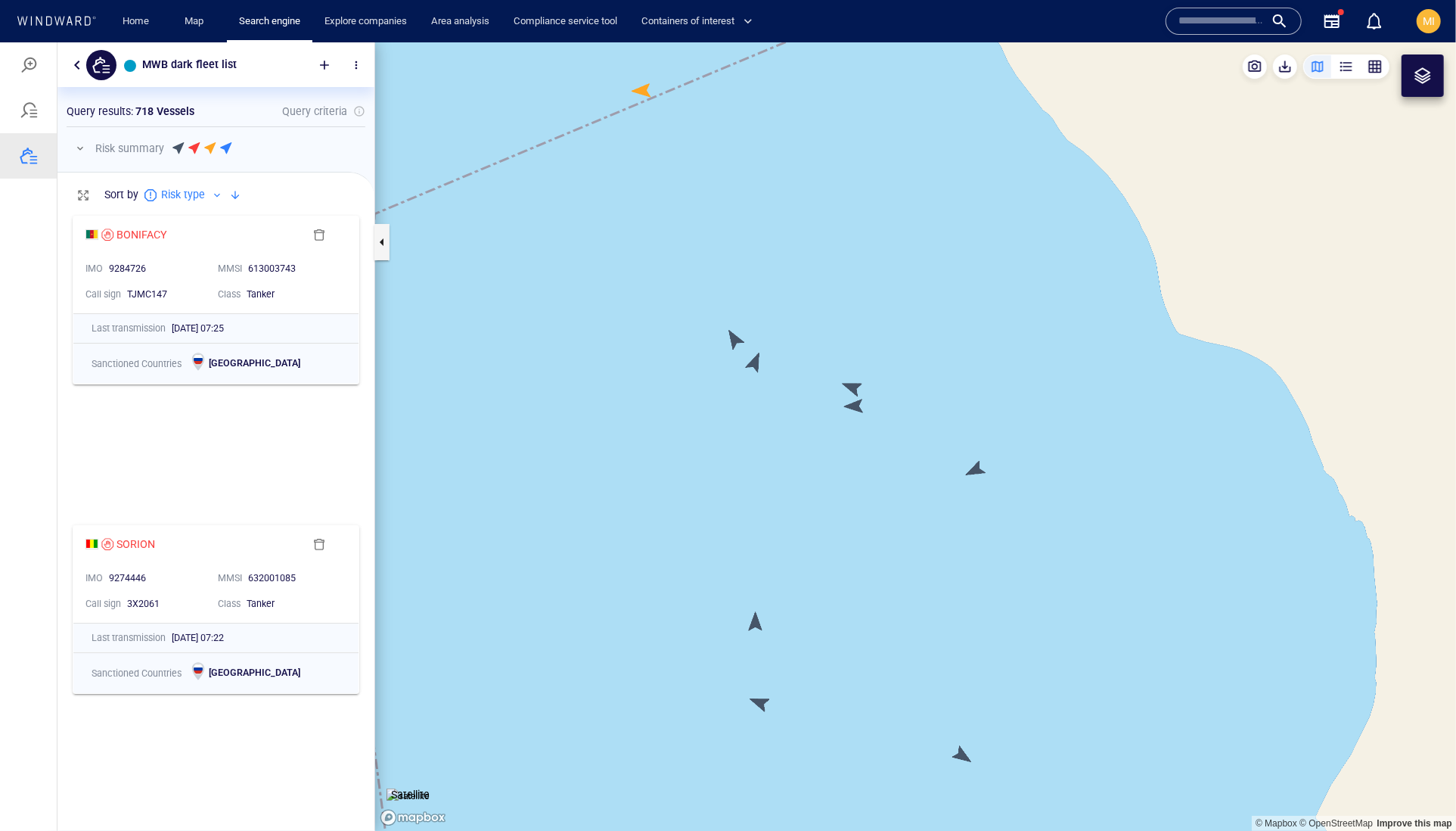
click at [757, 624] on canvas "Map" at bounding box center [915, 436] width 1081 height 789
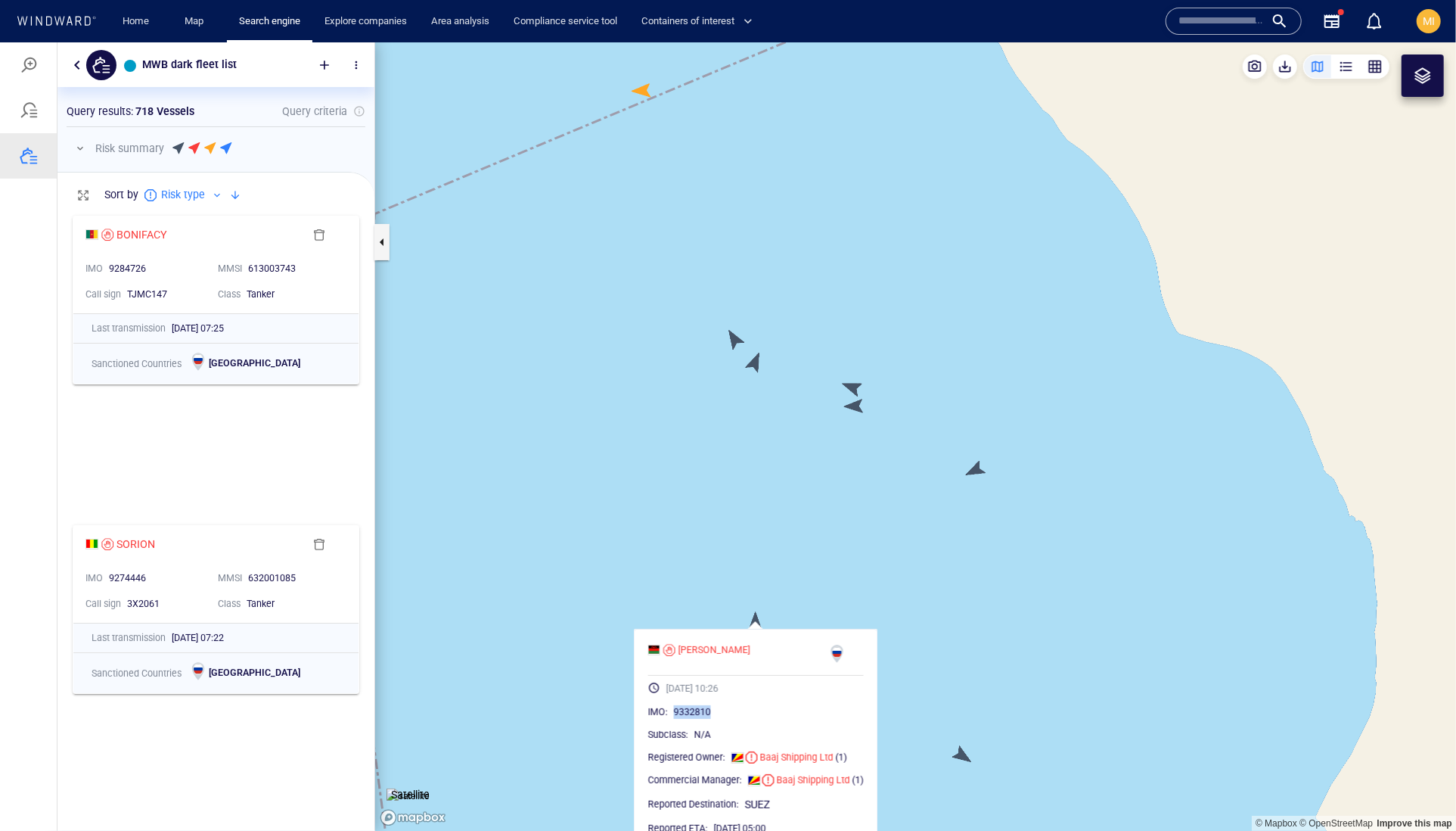
drag, startPoint x: 736, startPoint y: 744, endPoint x: 667, endPoint y: 741, distance: 69.1
click at [667, 719] on div "IMO : 9332810" at bounding box center [755, 711] width 215 height 15
click at [866, 559] on canvas "Map" at bounding box center [915, 436] width 1081 height 789
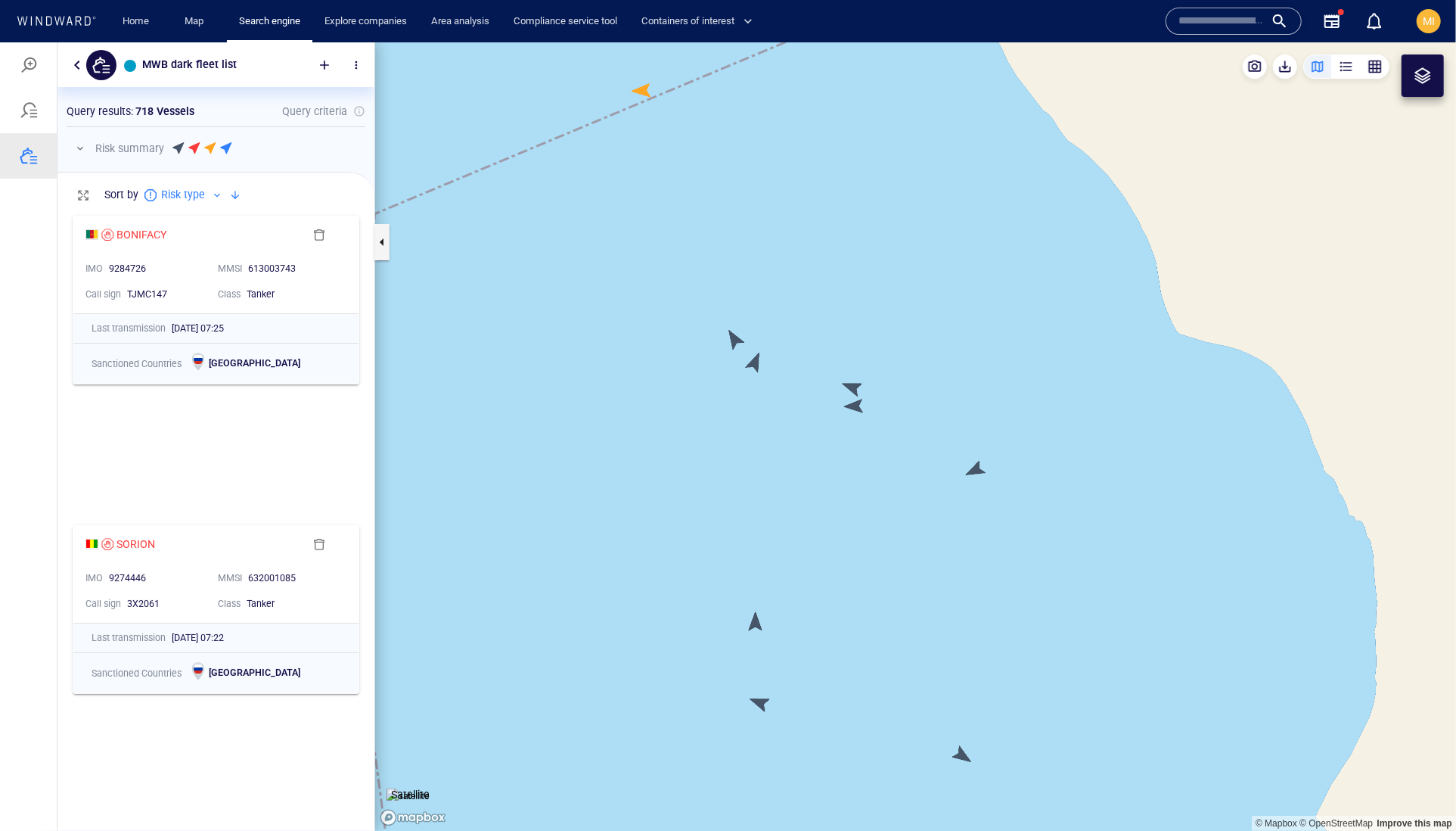
click at [960, 757] on canvas "Map" at bounding box center [915, 436] width 1081 height 789
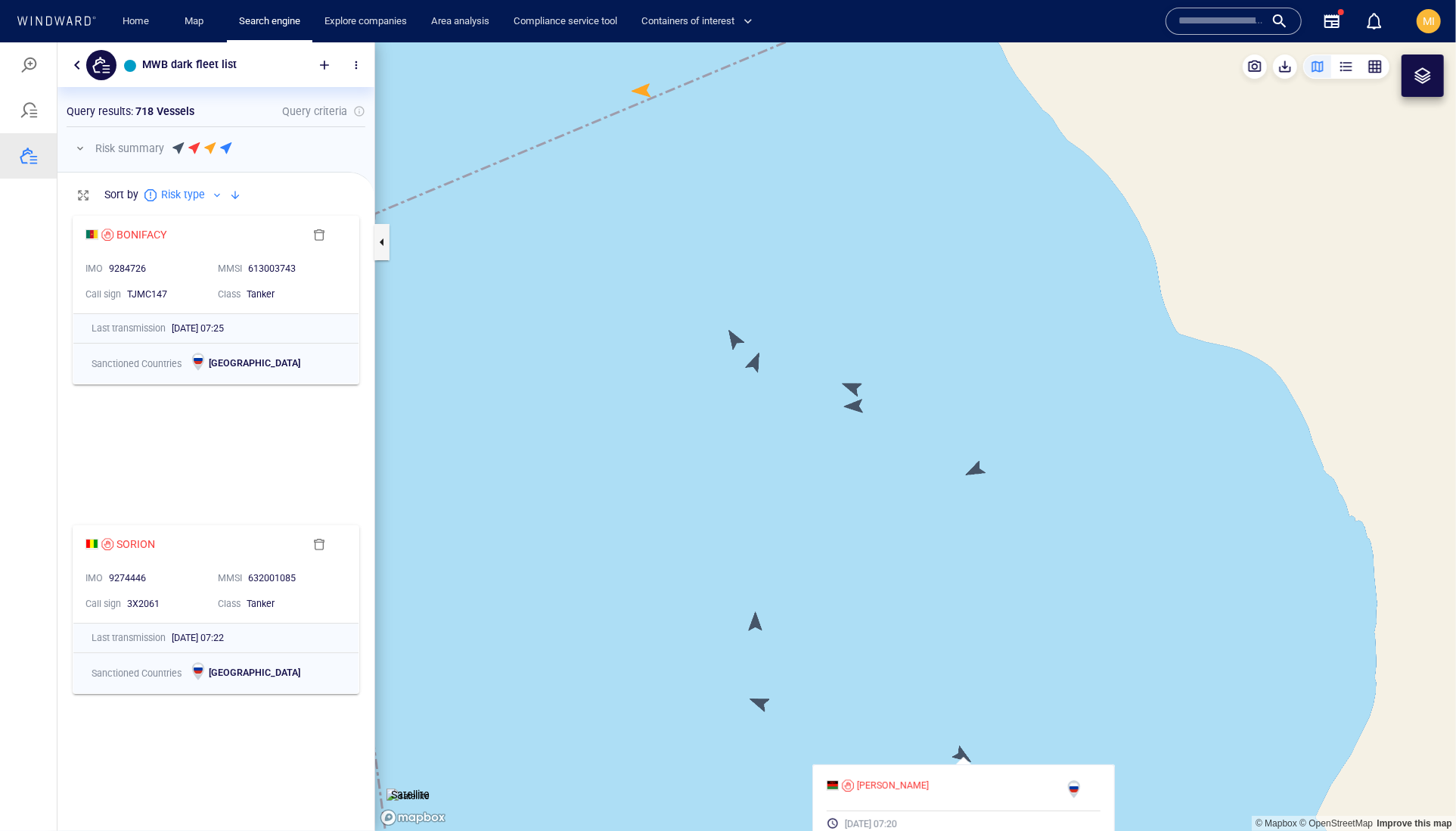
click at [960, 757] on canvas "Map" at bounding box center [915, 436] width 1081 height 789
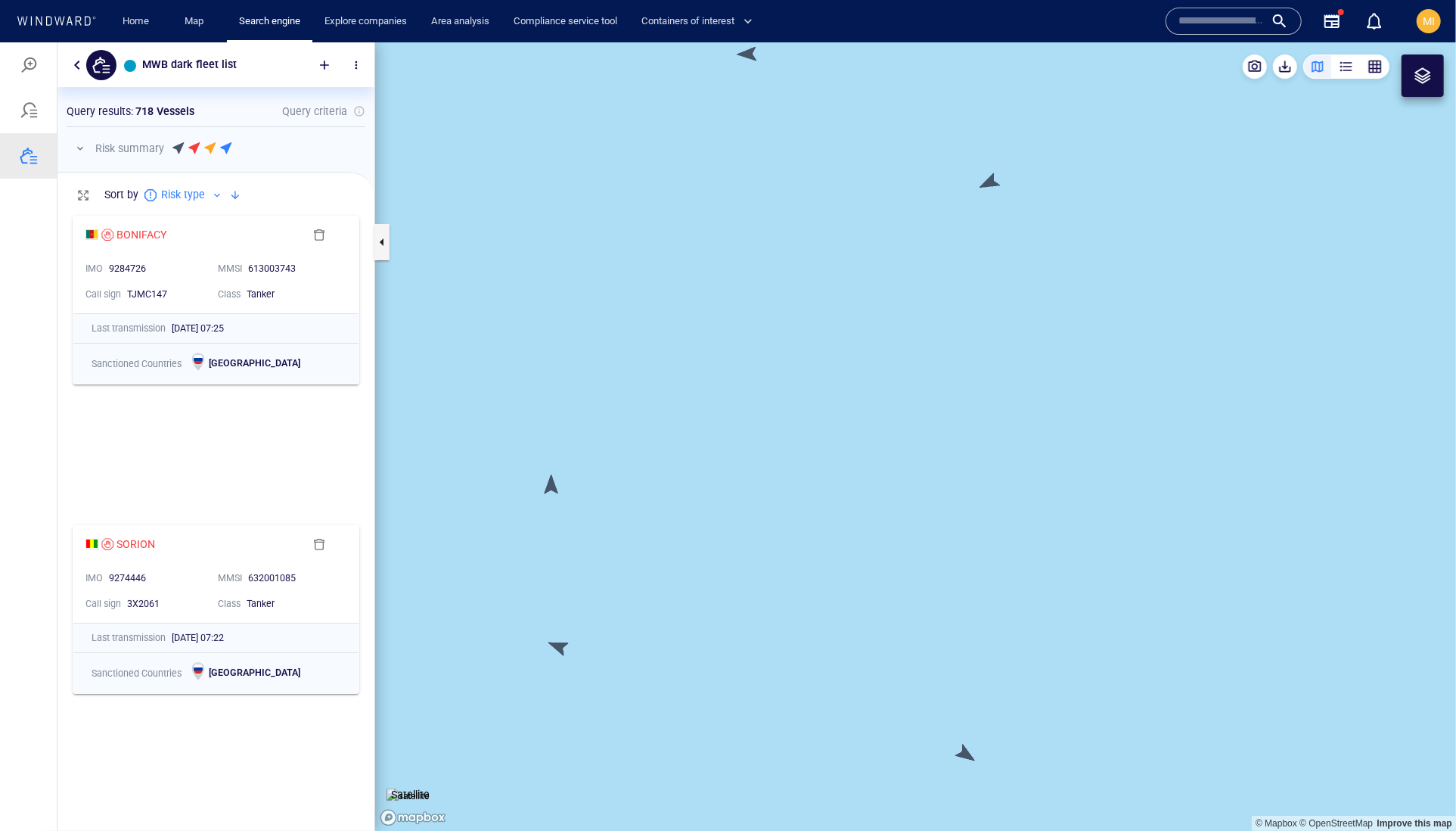
drag, startPoint x: 1039, startPoint y: 561, endPoint x: 1053, endPoint y: 417, distance: 144.7
click at [1051, 420] on canvas "Map" at bounding box center [915, 436] width 1081 height 789
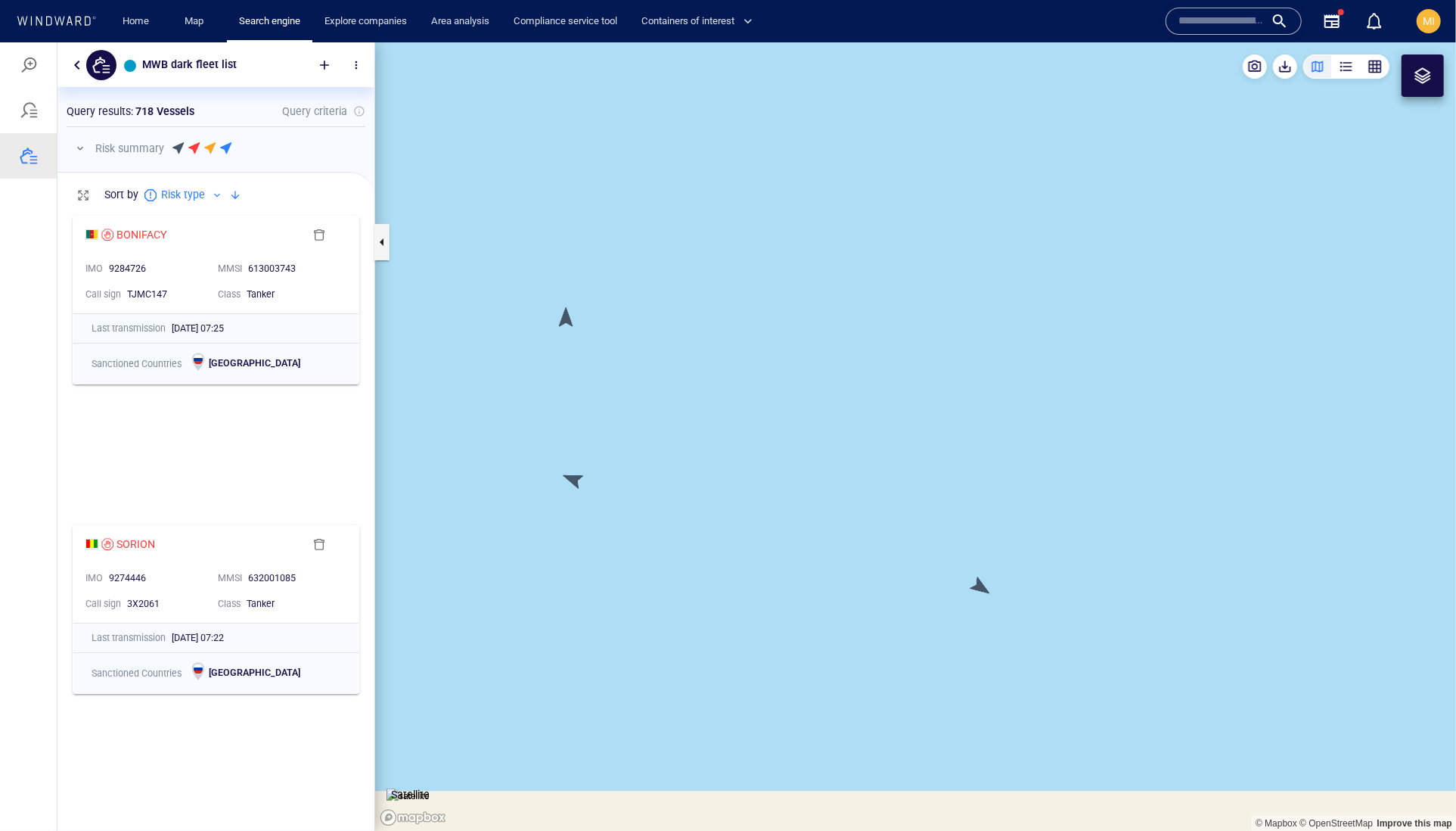
click at [986, 505] on canvas "Map" at bounding box center [915, 436] width 1081 height 789
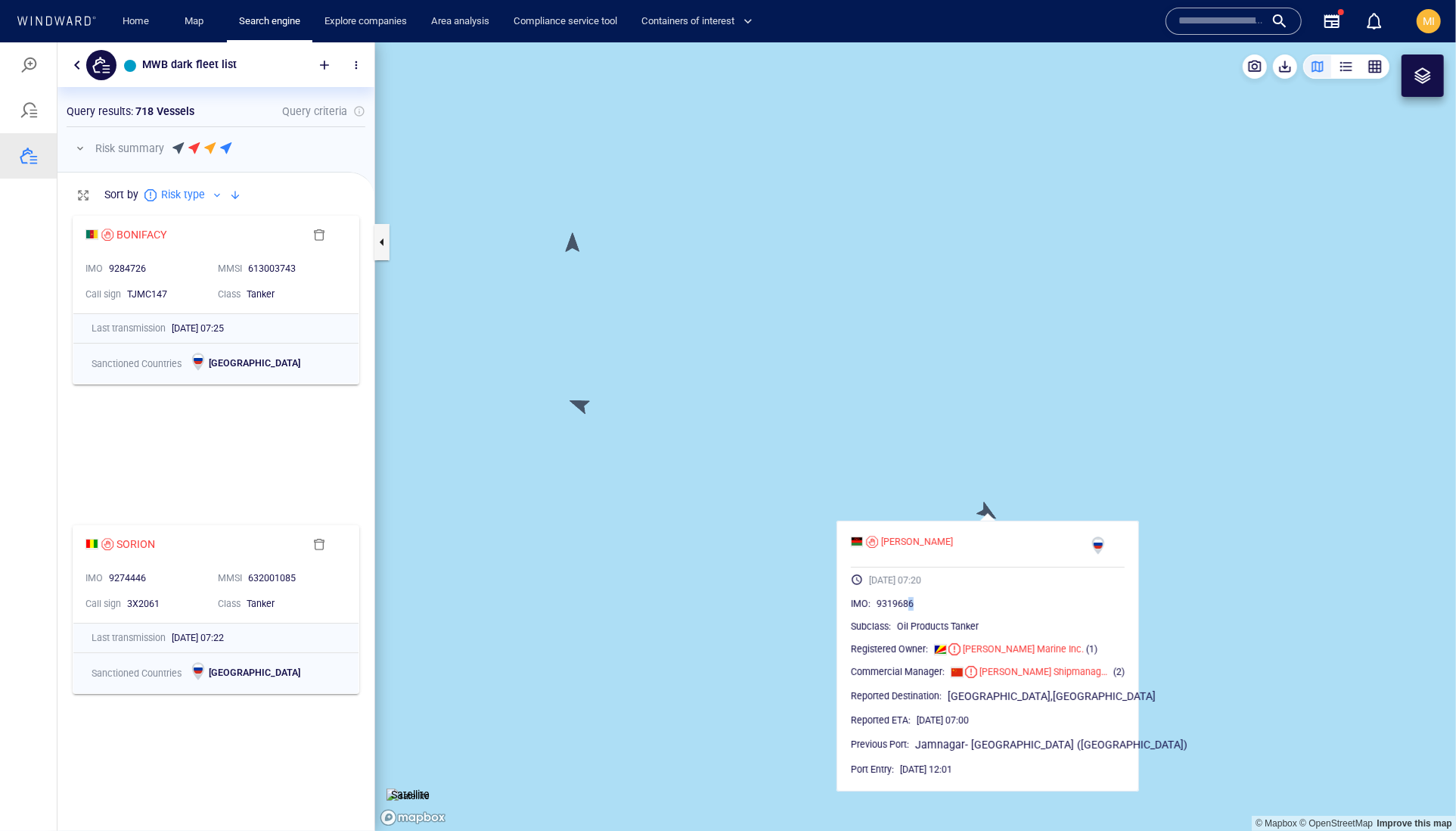
click at [959, 611] on div "9319686" at bounding box center [1000, 603] width 248 height 15
click at [983, 611] on div "9319686" at bounding box center [1000, 603] width 248 height 15
drag, startPoint x: 974, startPoint y: 636, endPoint x: 902, endPoint y: 638, distance: 72.0
click at [902, 611] on div "9319686" at bounding box center [1000, 603] width 248 height 15
click at [657, 391] on canvas "Map" at bounding box center [915, 436] width 1081 height 789
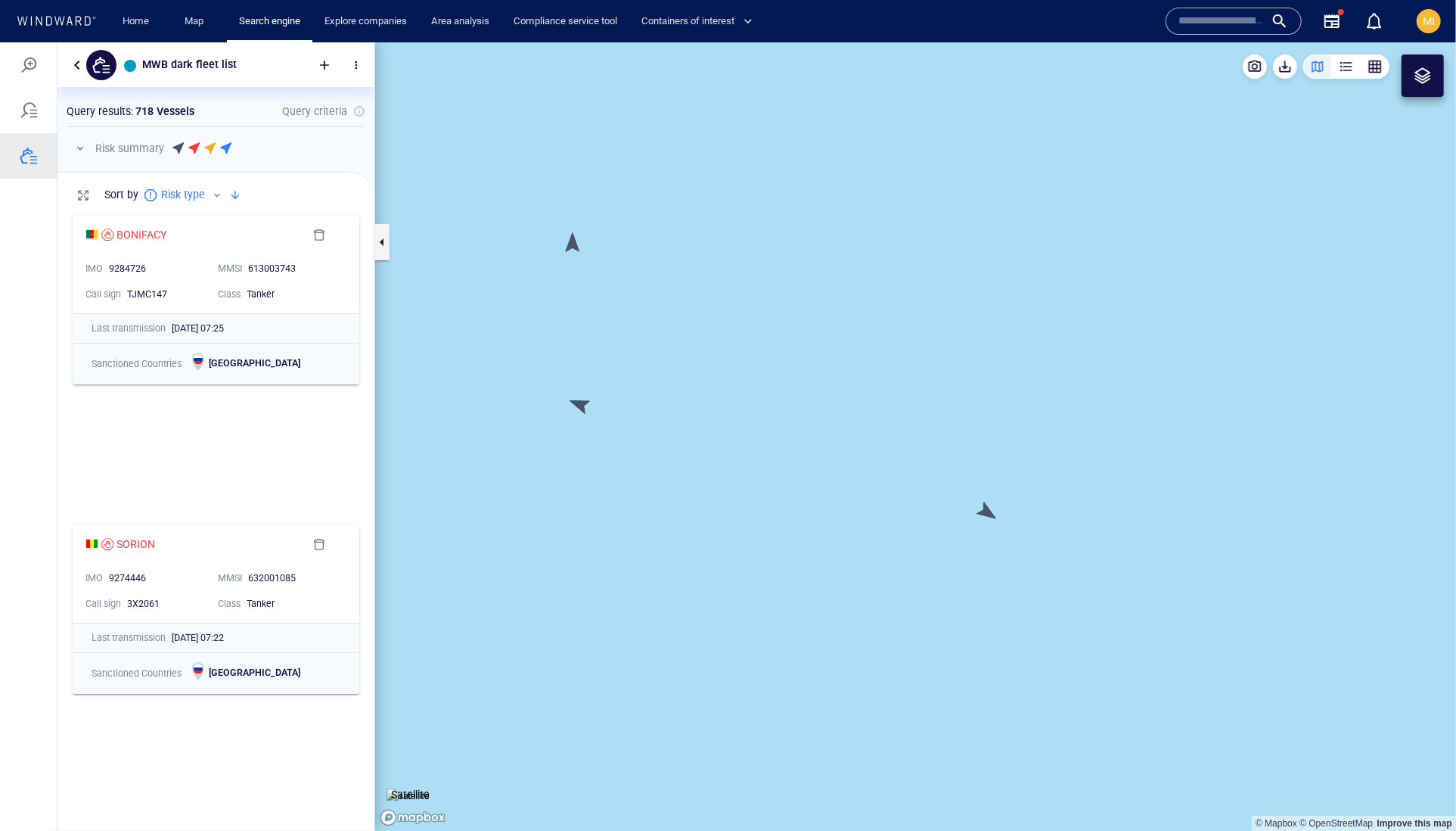
click at [582, 403] on canvas "Map" at bounding box center [915, 436] width 1081 height 789
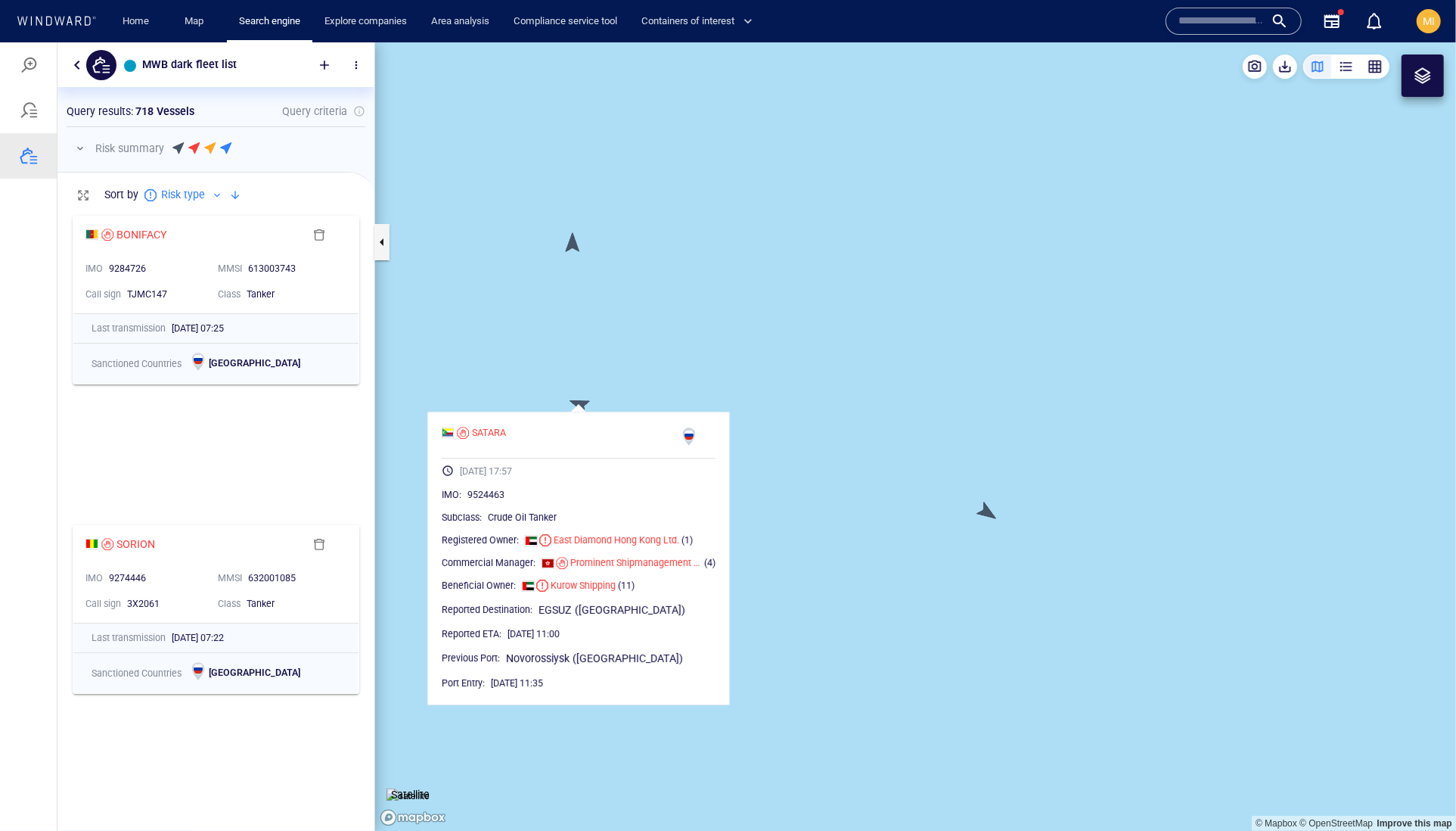
click at [612, 385] on canvas "Map" at bounding box center [915, 436] width 1081 height 789
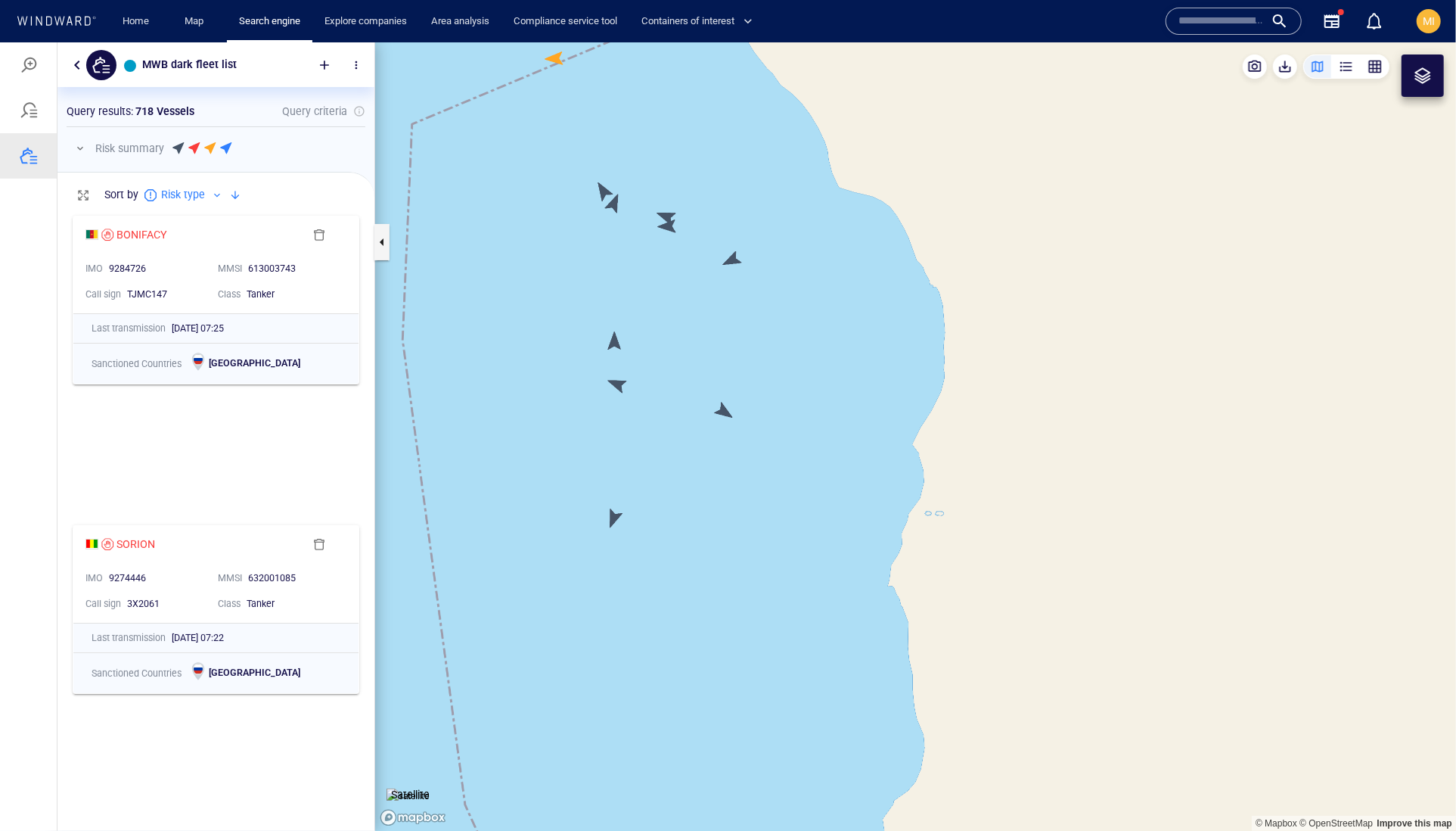
click at [614, 514] on canvas "Map" at bounding box center [915, 436] width 1081 height 789
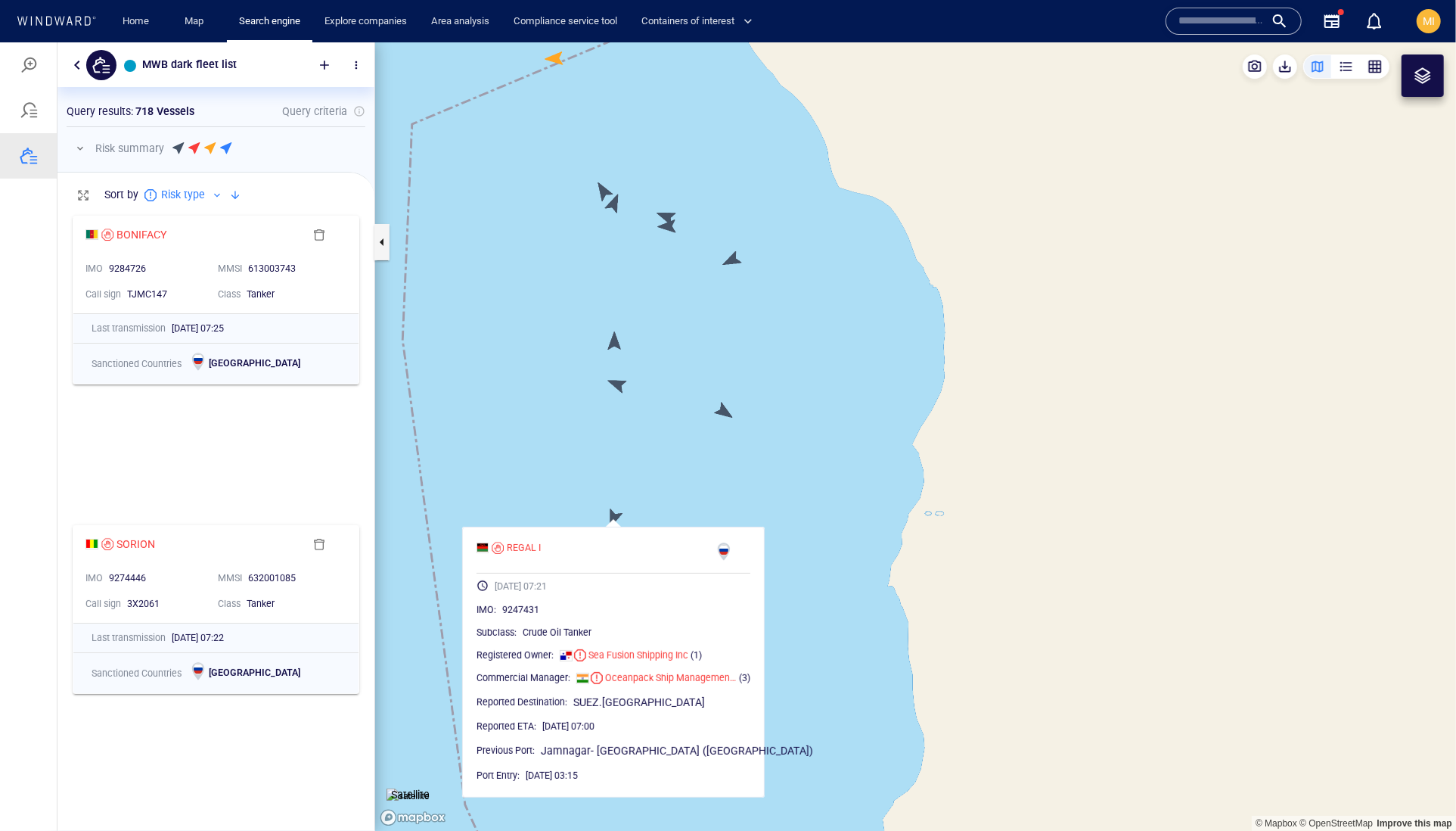
click at [606, 481] on canvas "Map" at bounding box center [915, 436] width 1081 height 789
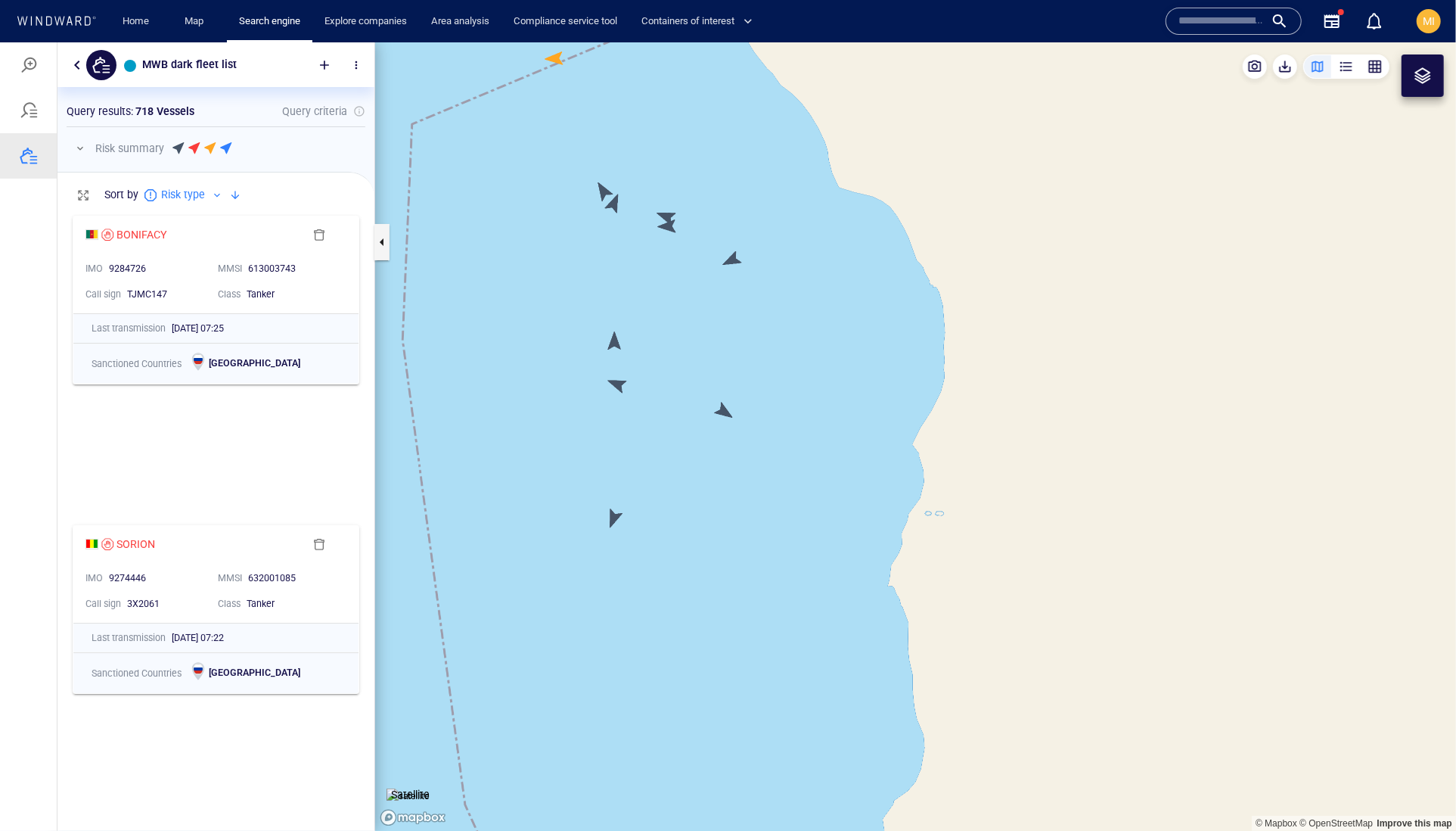
drag, startPoint x: 597, startPoint y: 433, endPoint x: 597, endPoint y: 550, distance: 117.0
click at [597, 531] on canvas "Map" at bounding box center [915, 436] width 1081 height 789
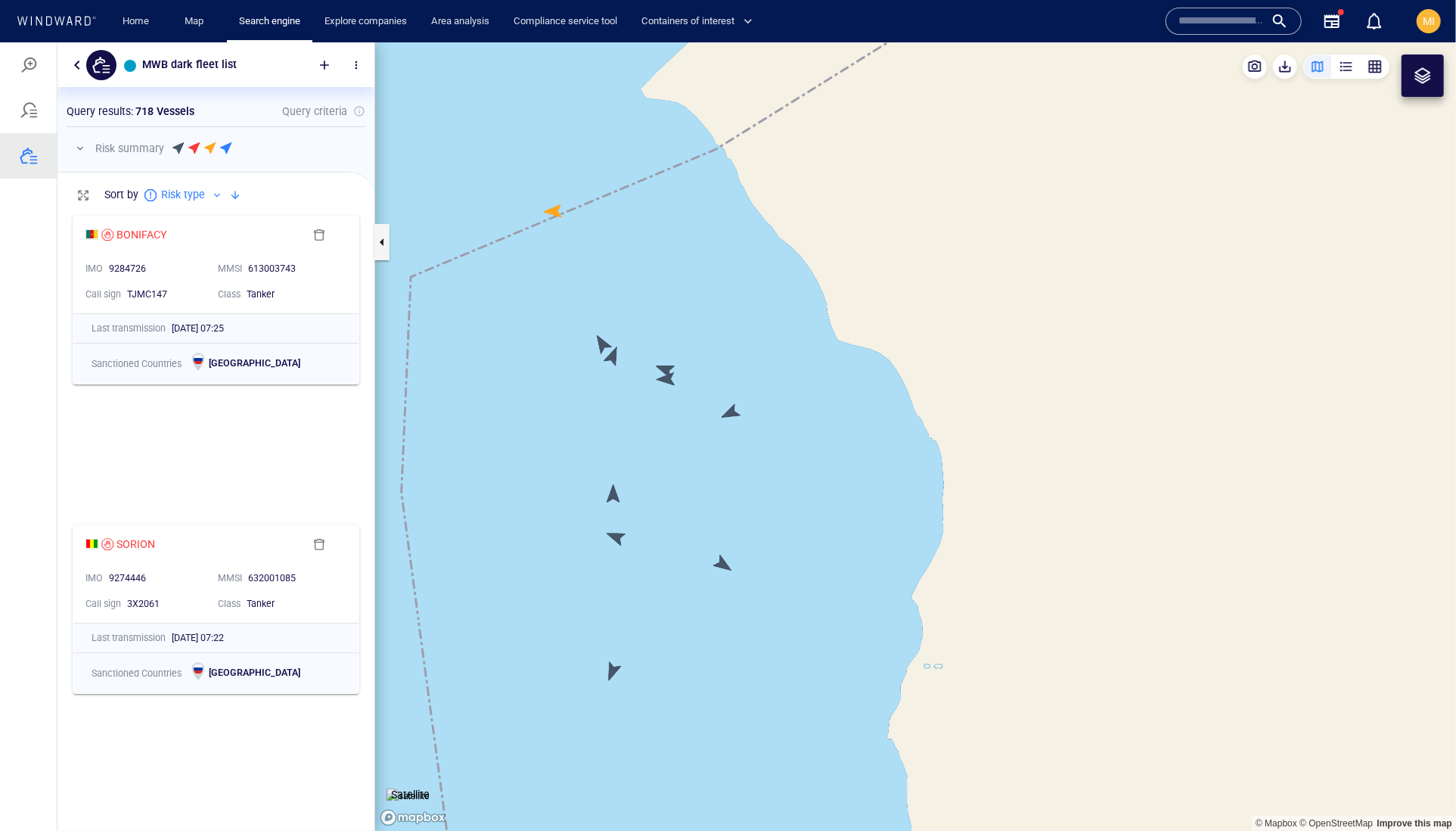
click at [666, 378] on canvas "Map" at bounding box center [915, 436] width 1081 height 789
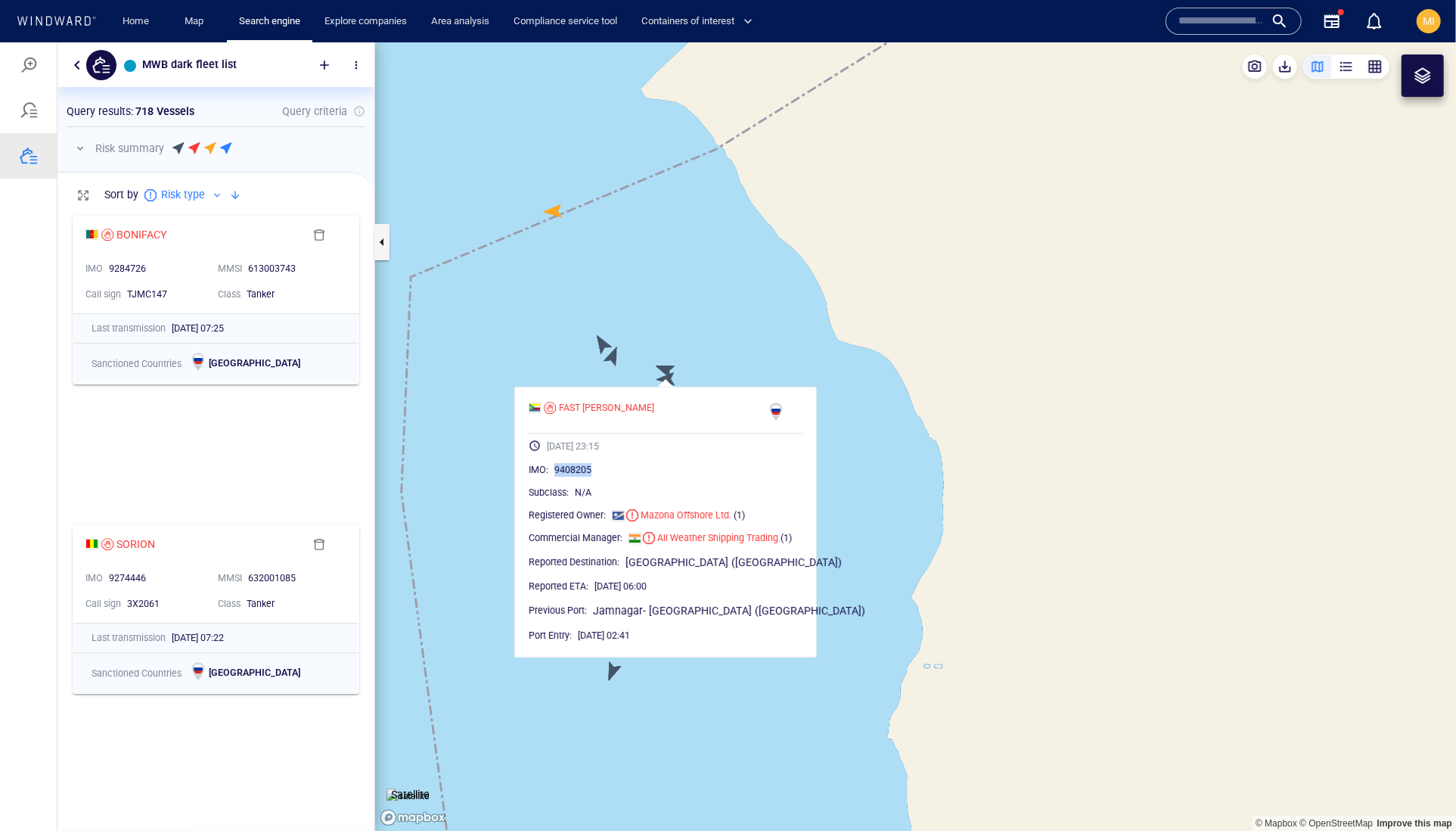
drag, startPoint x: 648, startPoint y: 505, endPoint x: 579, endPoint y: 504, distance: 69.0
click at [579, 476] on div "9408205" at bounding box center [678, 469] width 248 height 15
click at [720, 338] on canvas "Map" at bounding box center [915, 436] width 1081 height 789
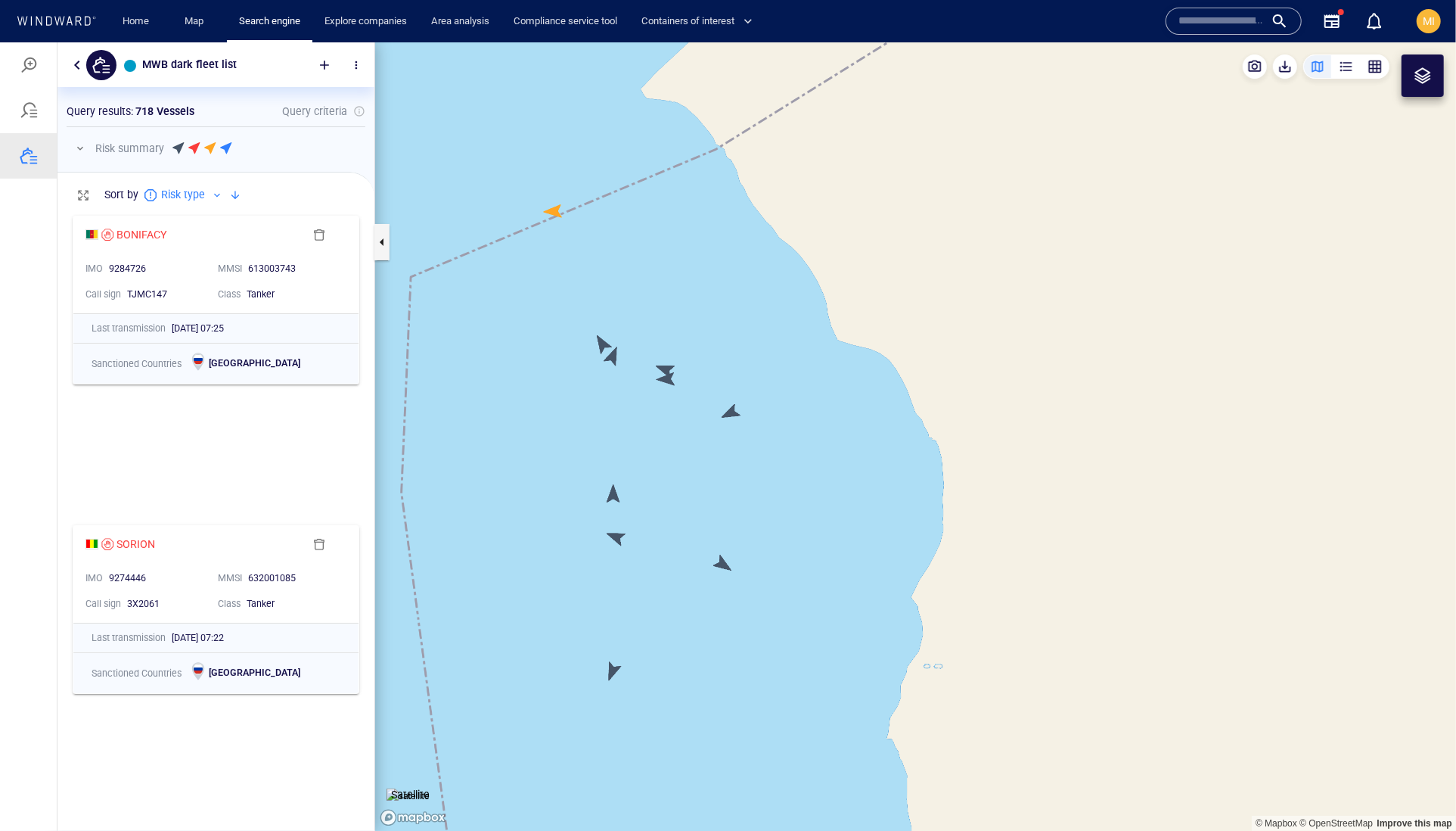
click at [554, 206] on canvas "Map" at bounding box center [915, 436] width 1081 height 789
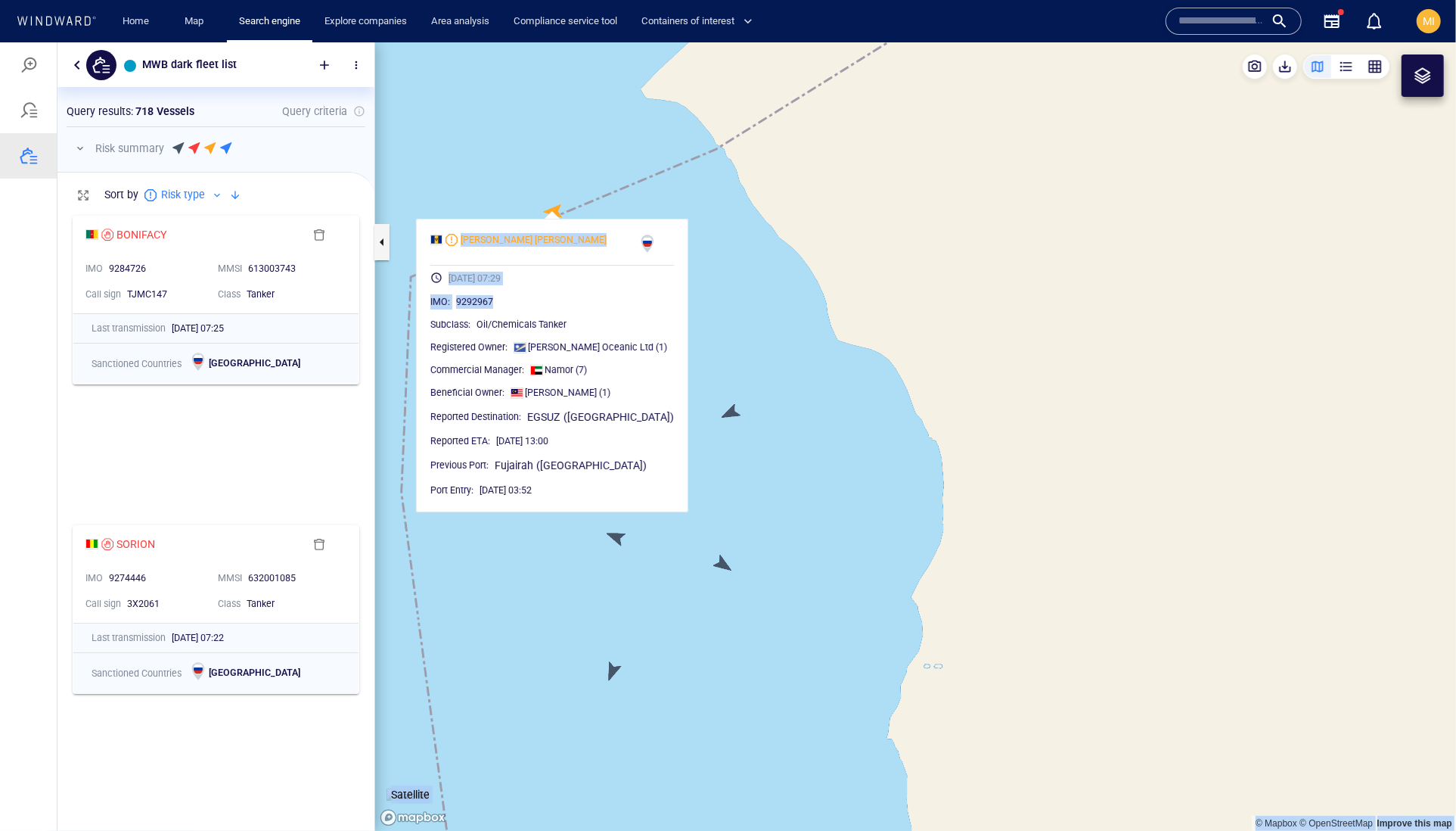
drag, startPoint x: 543, startPoint y: 336, endPoint x: 722, endPoint y: 224, distance: 211.2
click at [721, 224] on div "© Mapbox © OpenStreetMap Improve this map Satellite [PERSON_NAME] [PERSON_NAME]…" at bounding box center [915, 436] width 1081 height 788
click at [722, 224] on canvas "Map" at bounding box center [915, 436] width 1081 height 789
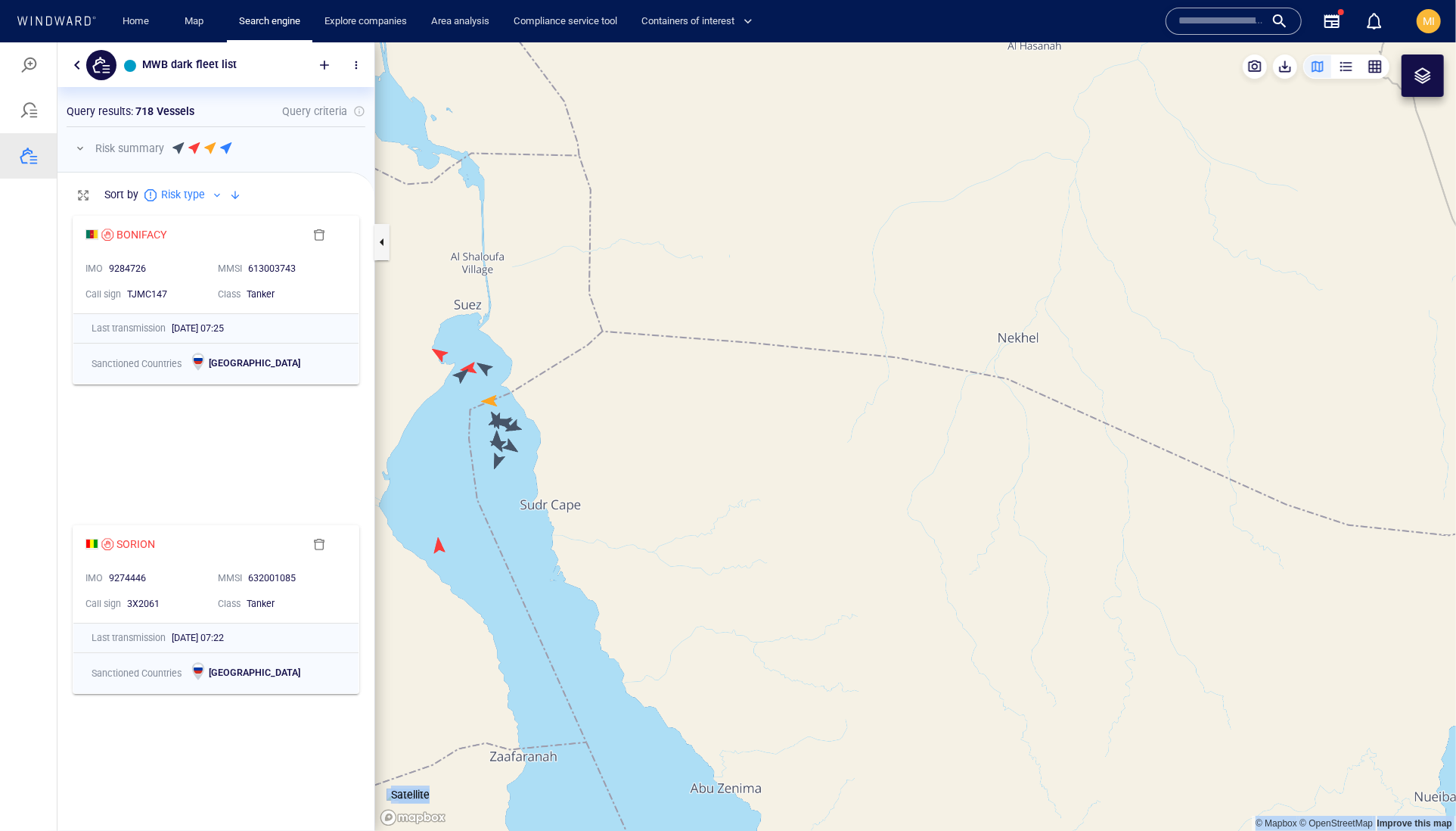
drag, startPoint x: 480, startPoint y: 580, endPoint x: 642, endPoint y: 514, distance: 174.9
click at [642, 514] on canvas "Map" at bounding box center [915, 436] width 1081 height 789
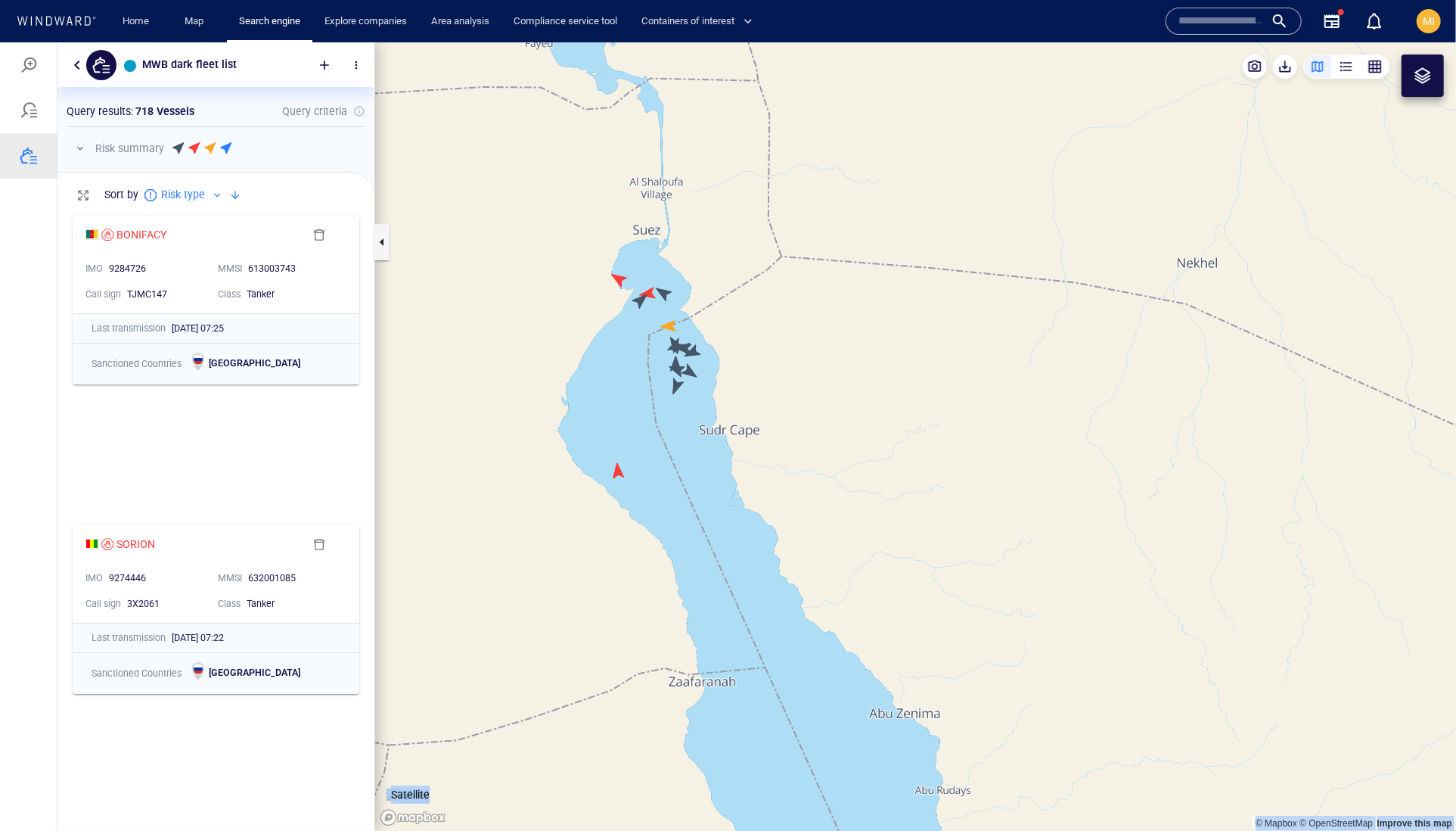
click at [617, 472] on canvas "Map" at bounding box center [915, 436] width 1081 height 789
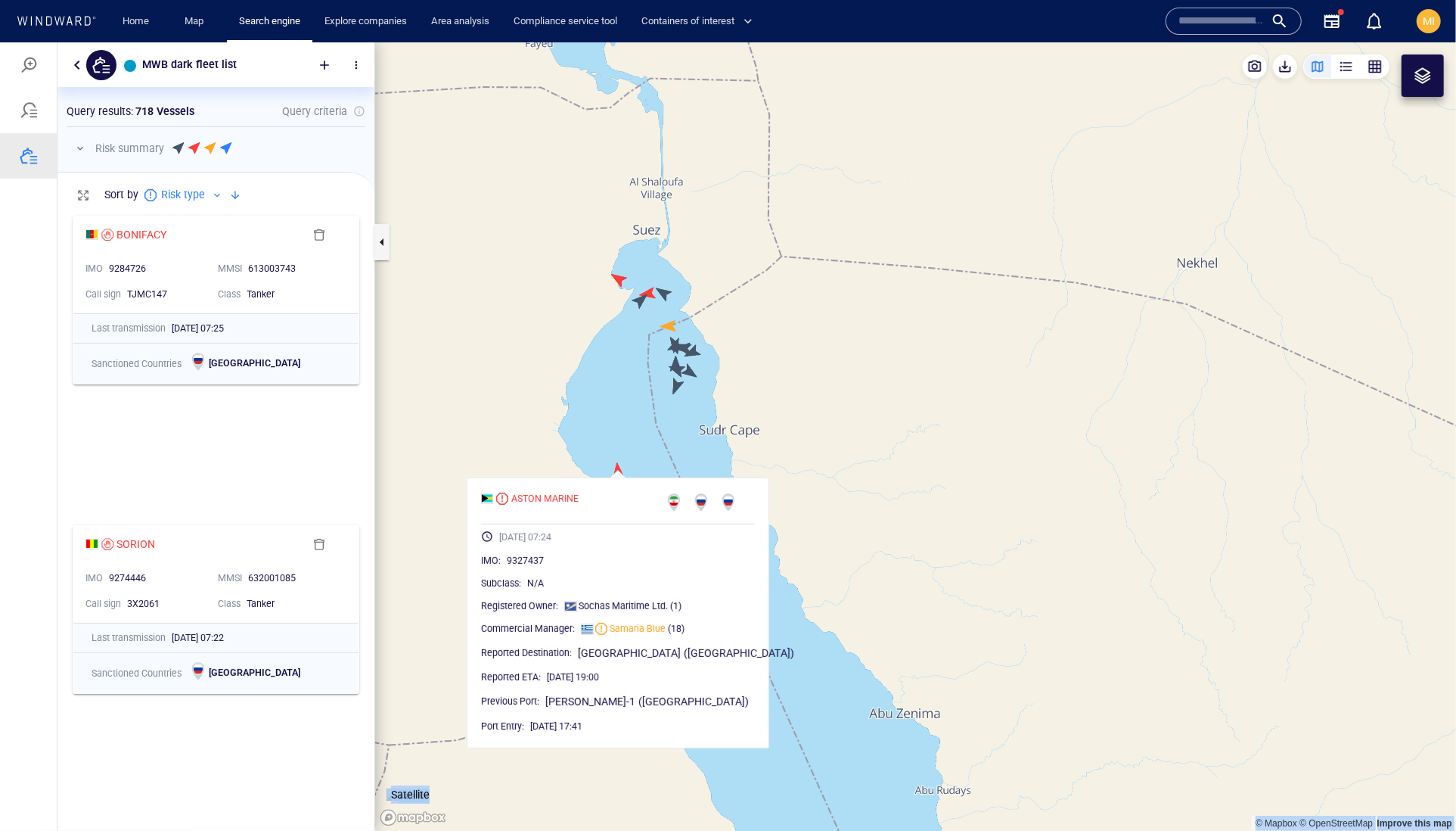
drag, startPoint x: 621, startPoint y: 390, endPoint x: 617, endPoint y: 538, distance: 148.1
click at [619, 535] on canvas "Map" at bounding box center [915, 436] width 1081 height 789
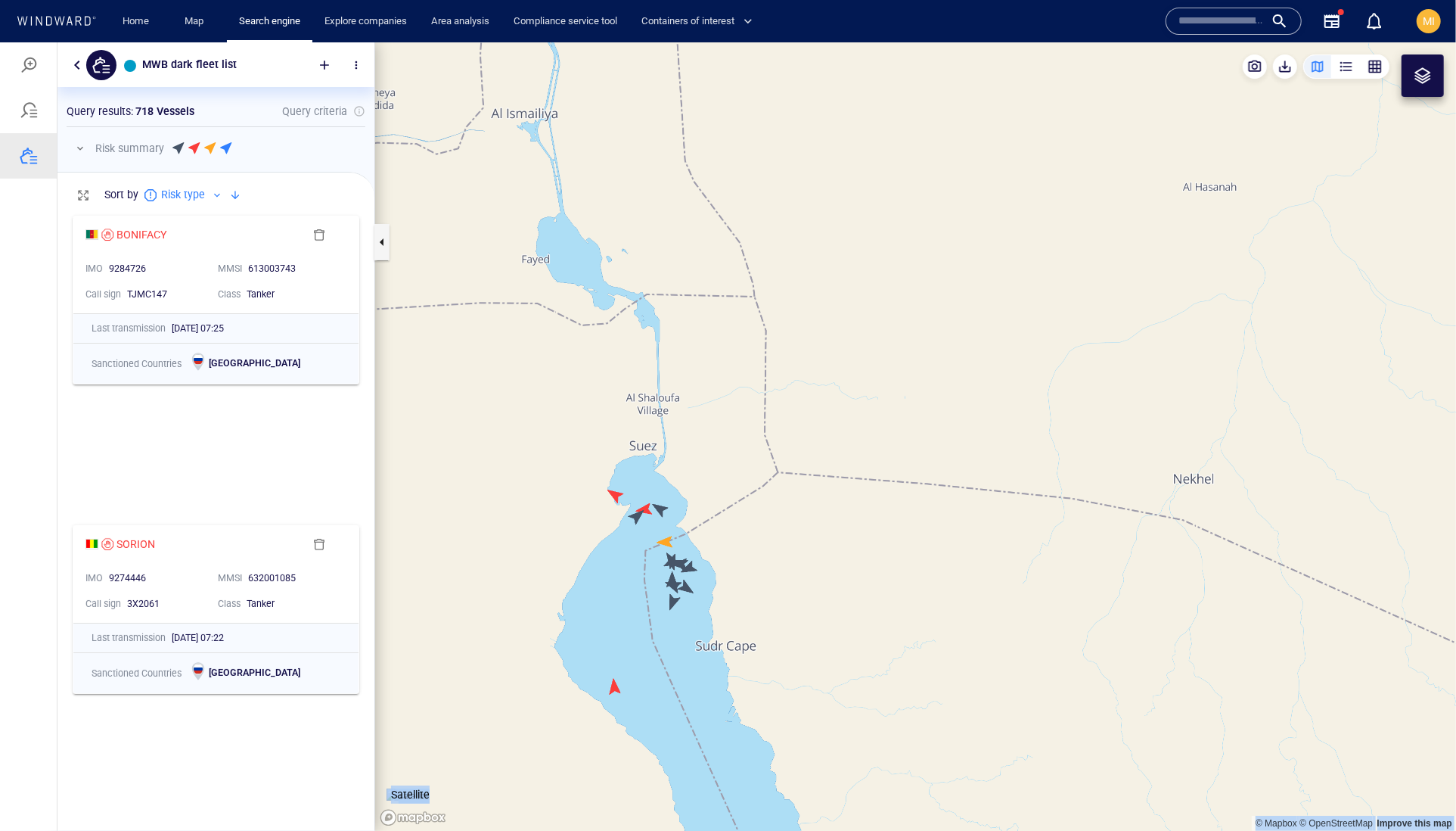
click at [617, 524] on canvas "Map" at bounding box center [915, 436] width 1081 height 789
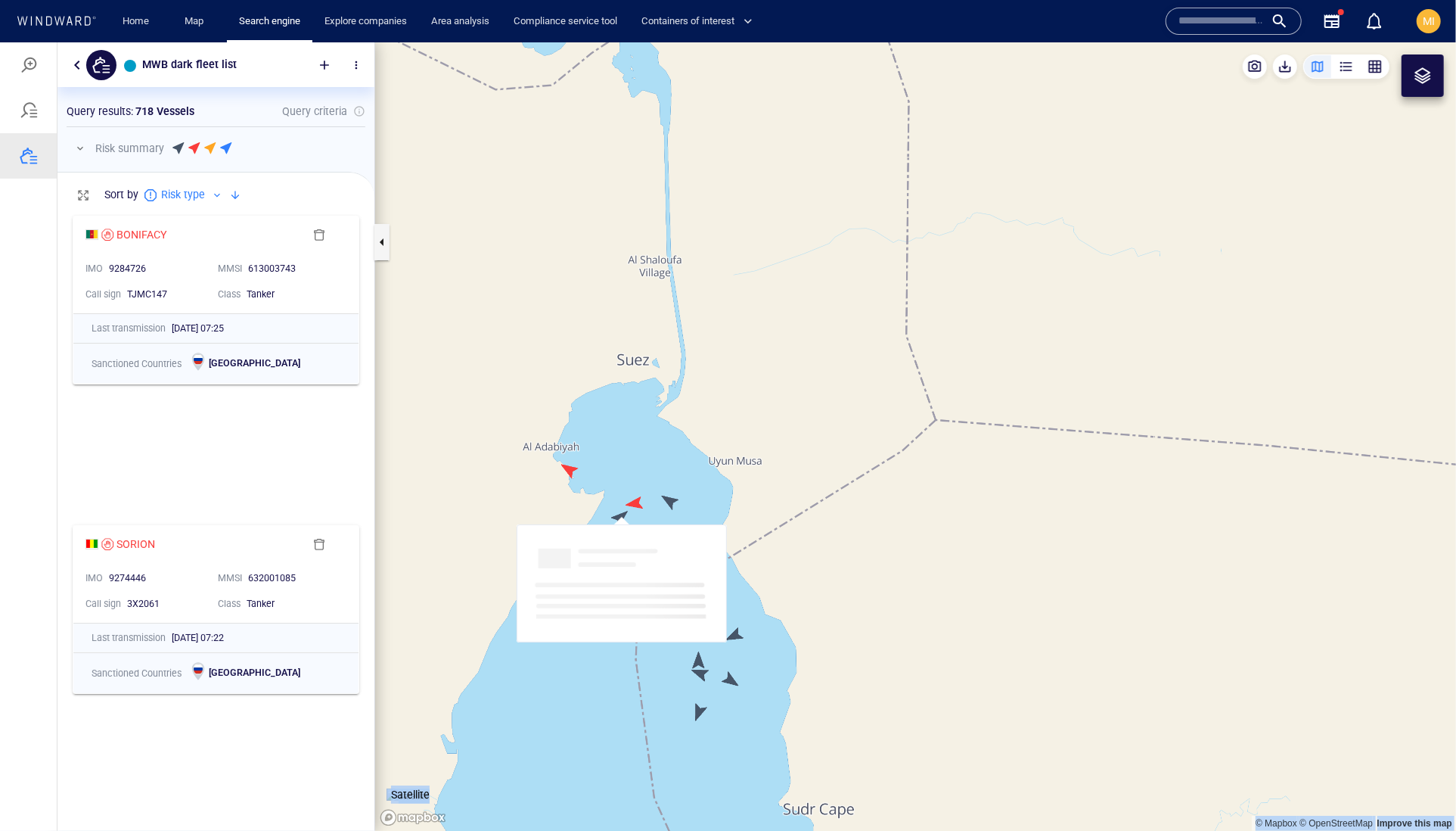
click at [617, 524] on div "Loading interface..." at bounding box center [621, 583] width 210 height 118
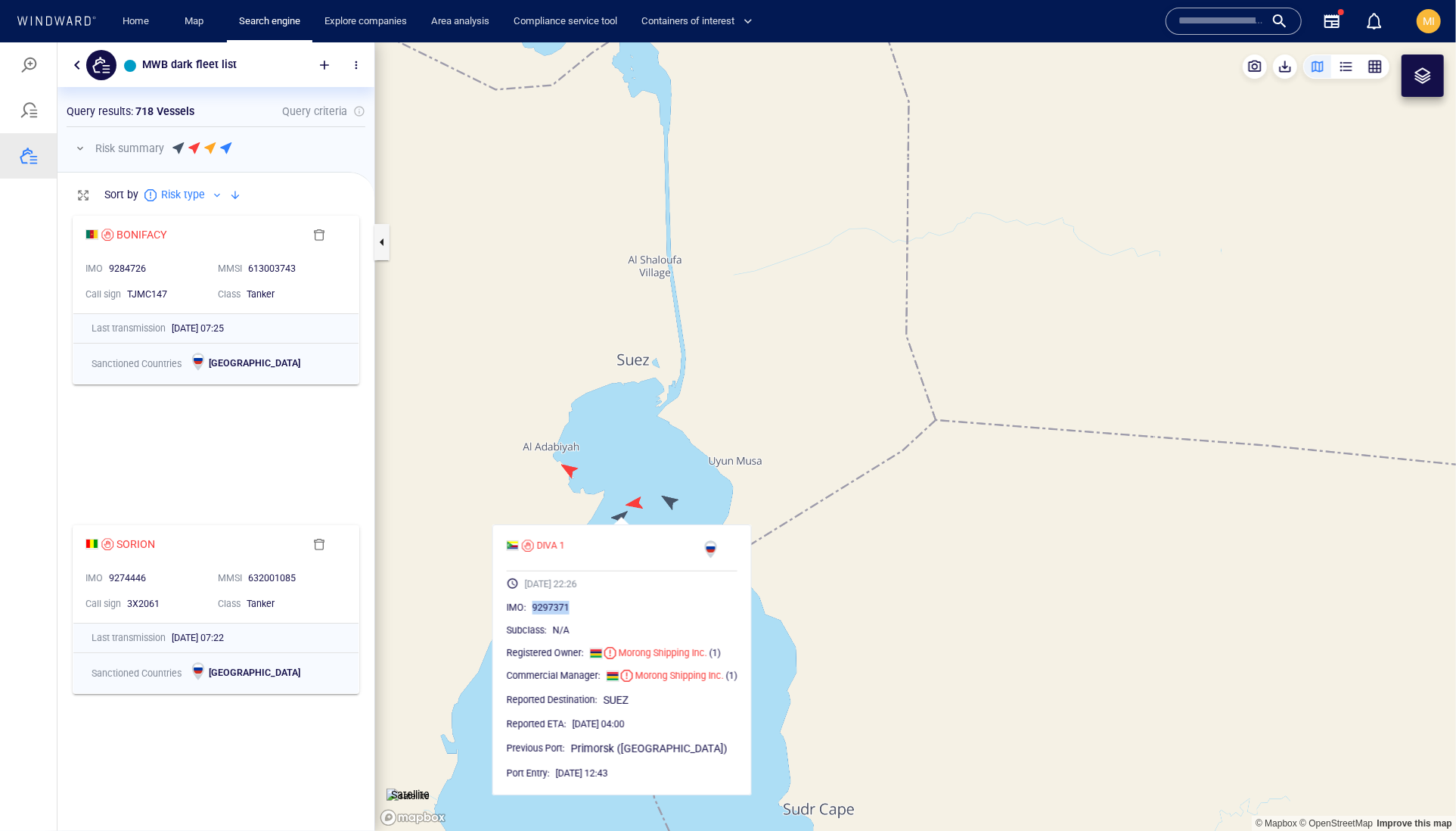
drag, startPoint x: 600, startPoint y: 641, endPoint x: 536, endPoint y: 641, distance: 64.0
click at [536, 614] on div "9297371" at bounding box center [635, 607] width 205 height 15
click at [572, 470] on canvas "Map" at bounding box center [915, 436] width 1081 height 789
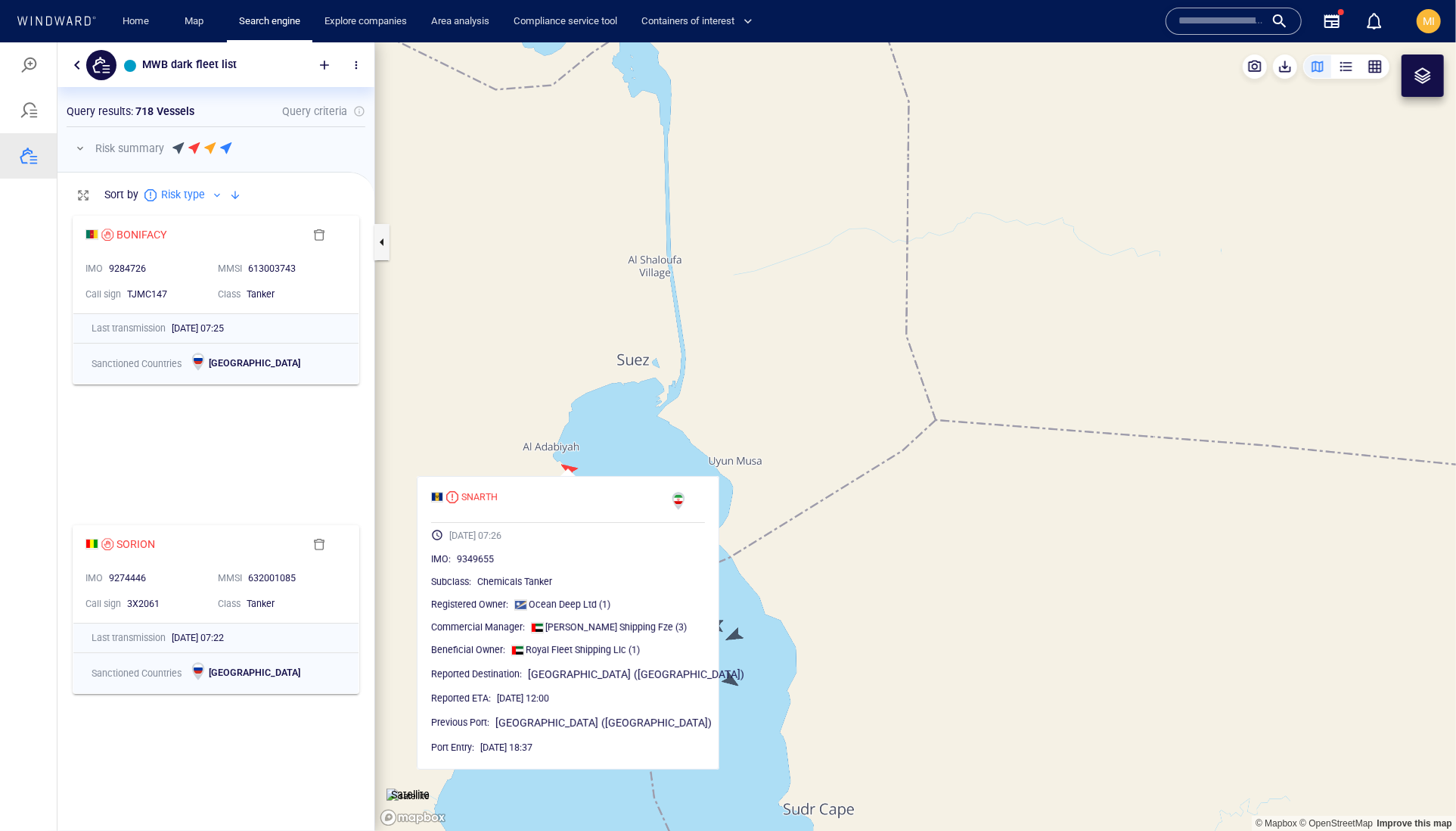
click at [640, 442] on canvas "Map" at bounding box center [915, 436] width 1081 height 789
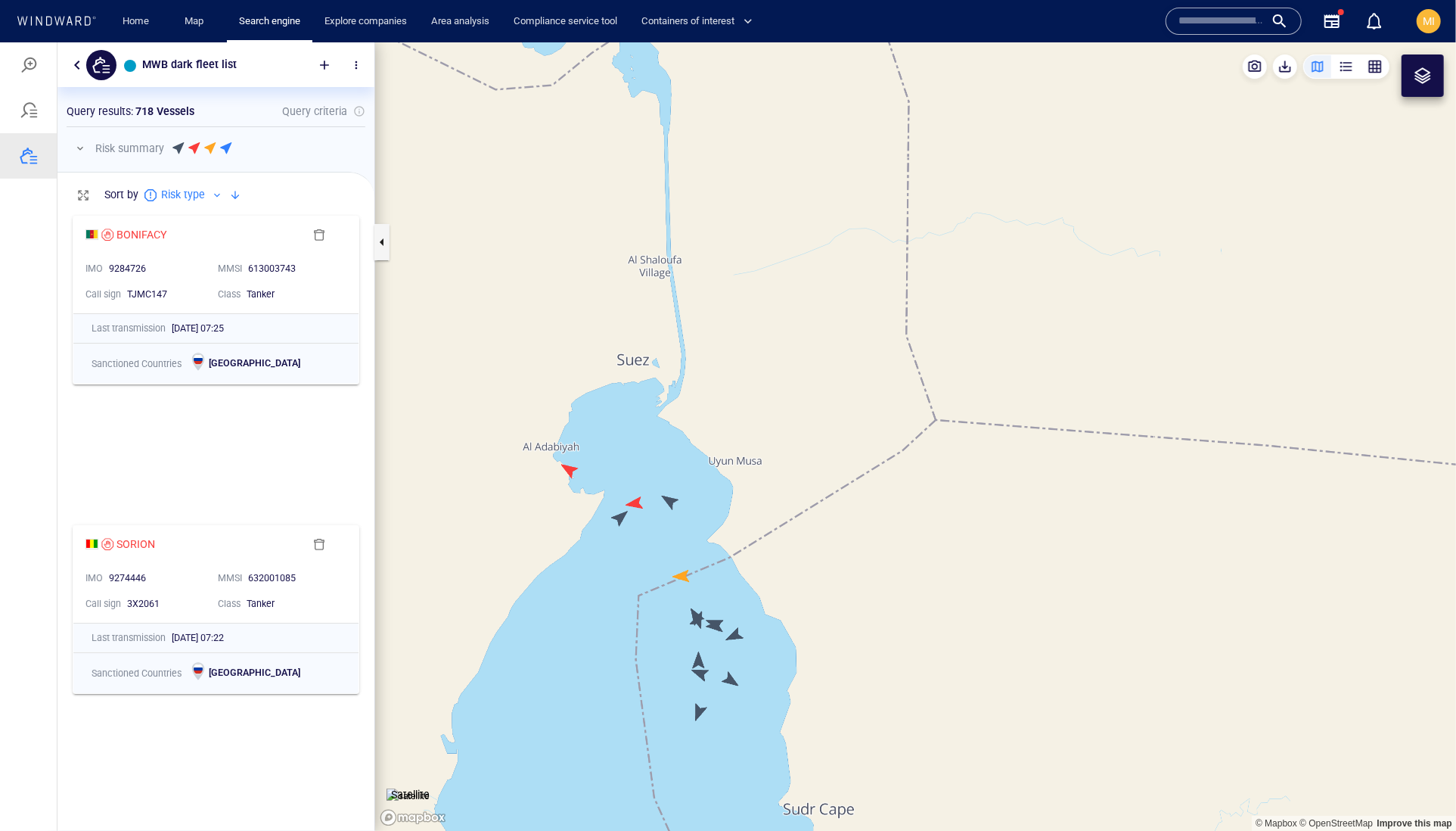
click at [638, 503] on canvas "Map" at bounding box center [915, 436] width 1081 height 789
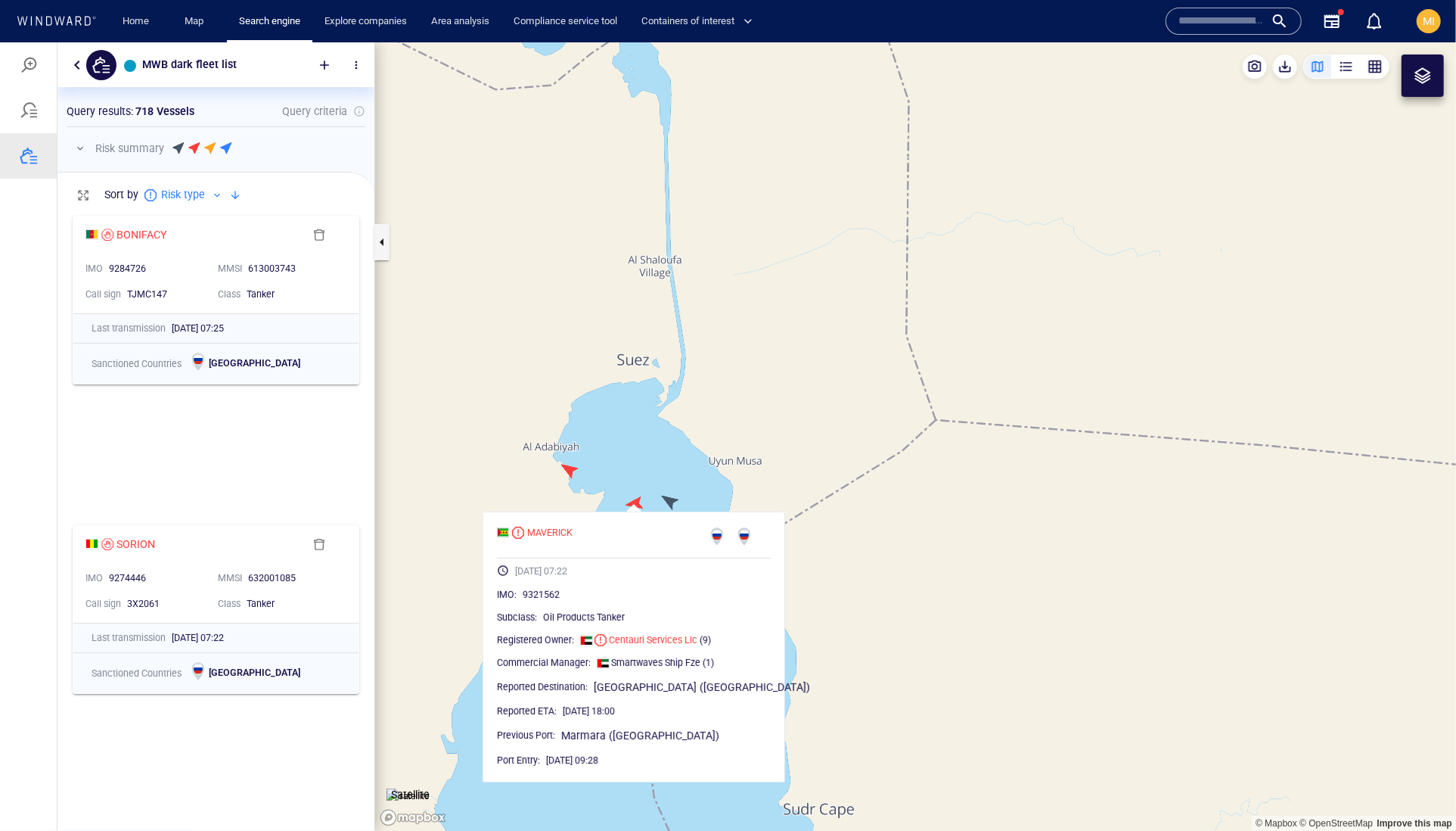
click at [672, 499] on canvas "Map" at bounding box center [915, 436] width 1081 height 789
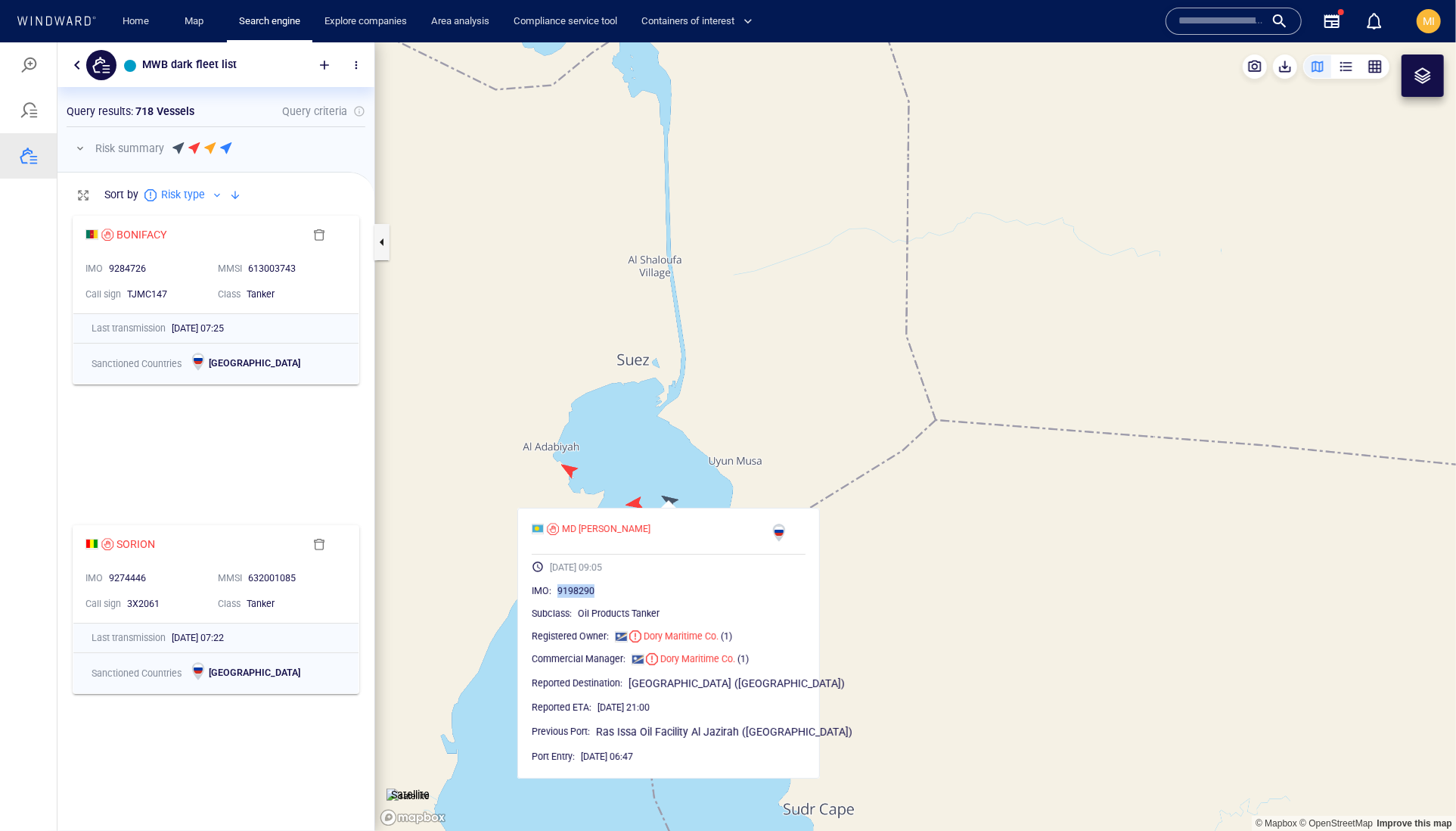
drag, startPoint x: 646, startPoint y: 626, endPoint x: 584, endPoint y: 626, distance: 62.0
click at [584, 598] on div "9198290" at bounding box center [681, 590] width 248 height 15
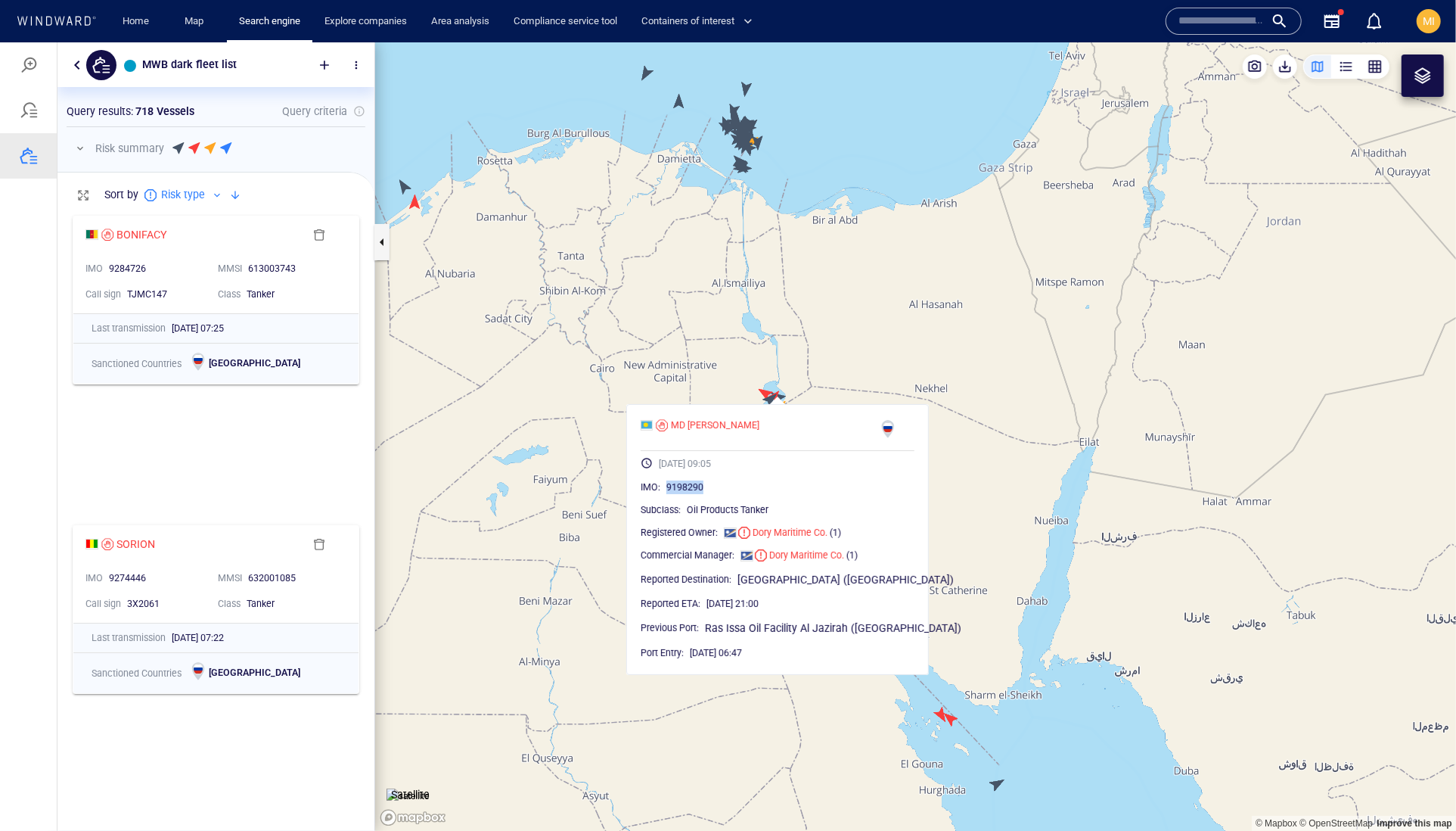
drag, startPoint x: 763, startPoint y: 260, endPoint x: 783, endPoint y: 427, distance: 168.2
click at [783, 427] on canvas "Map" at bounding box center [915, 436] width 1081 height 789
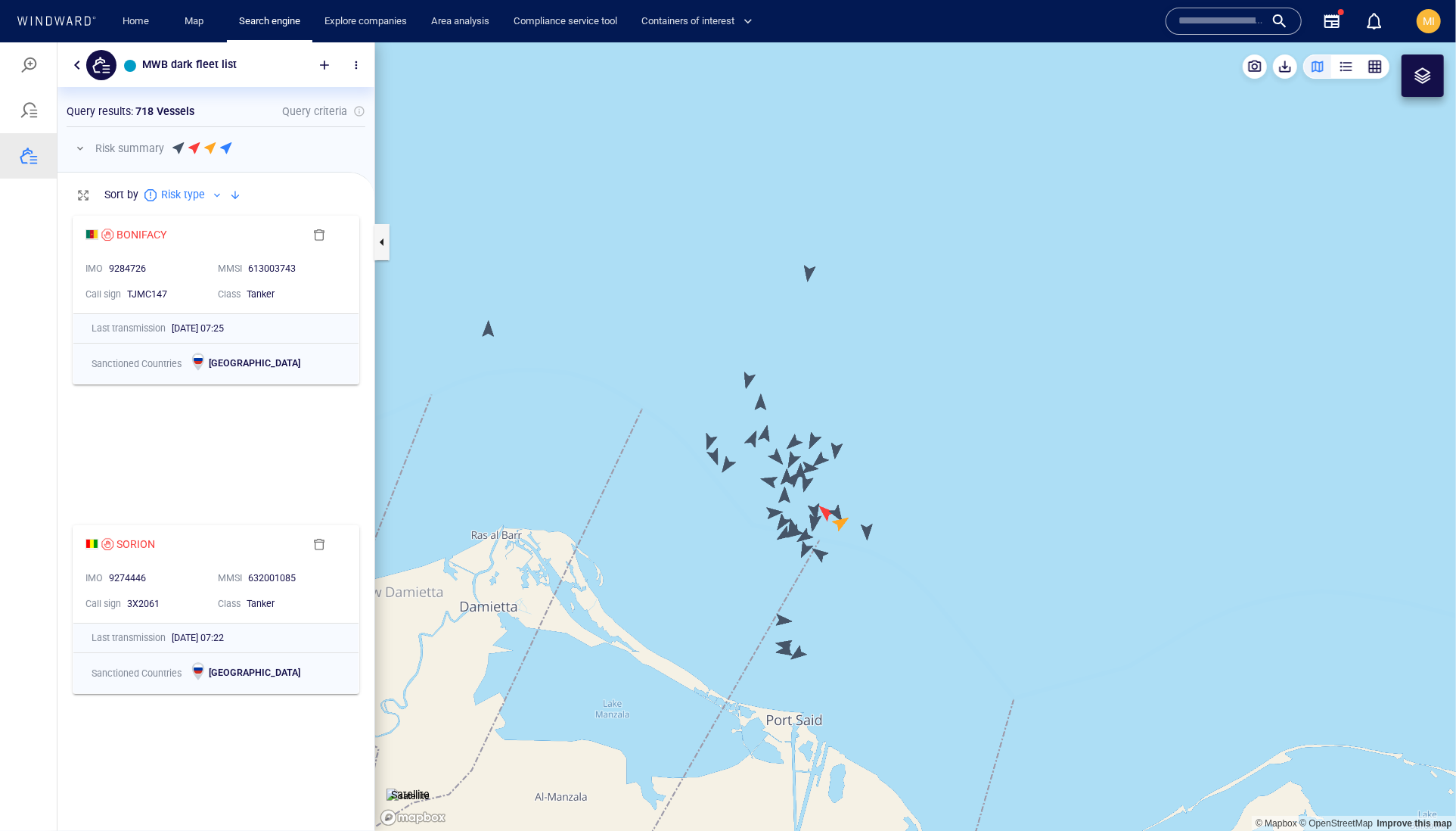
drag, startPoint x: 743, startPoint y: 621, endPoint x: 740, endPoint y: 508, distance: 113.0
click at [740, 508] on canvas "Map" at bounding box center [915, 436] width 1081 height 789
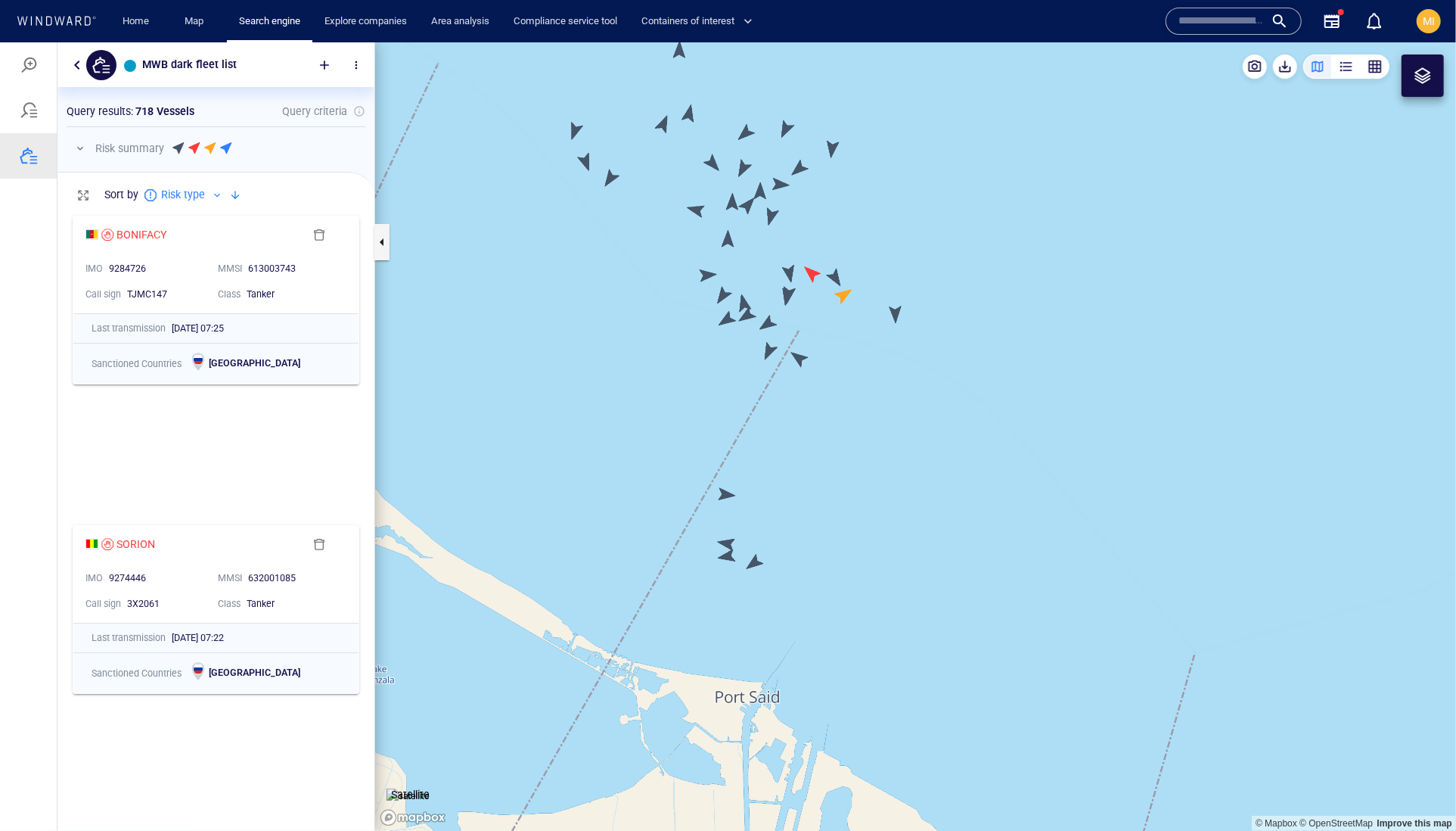
click at [755, 562] on canvas "Map" at bounding box center [915, 436] width 1081 height 789
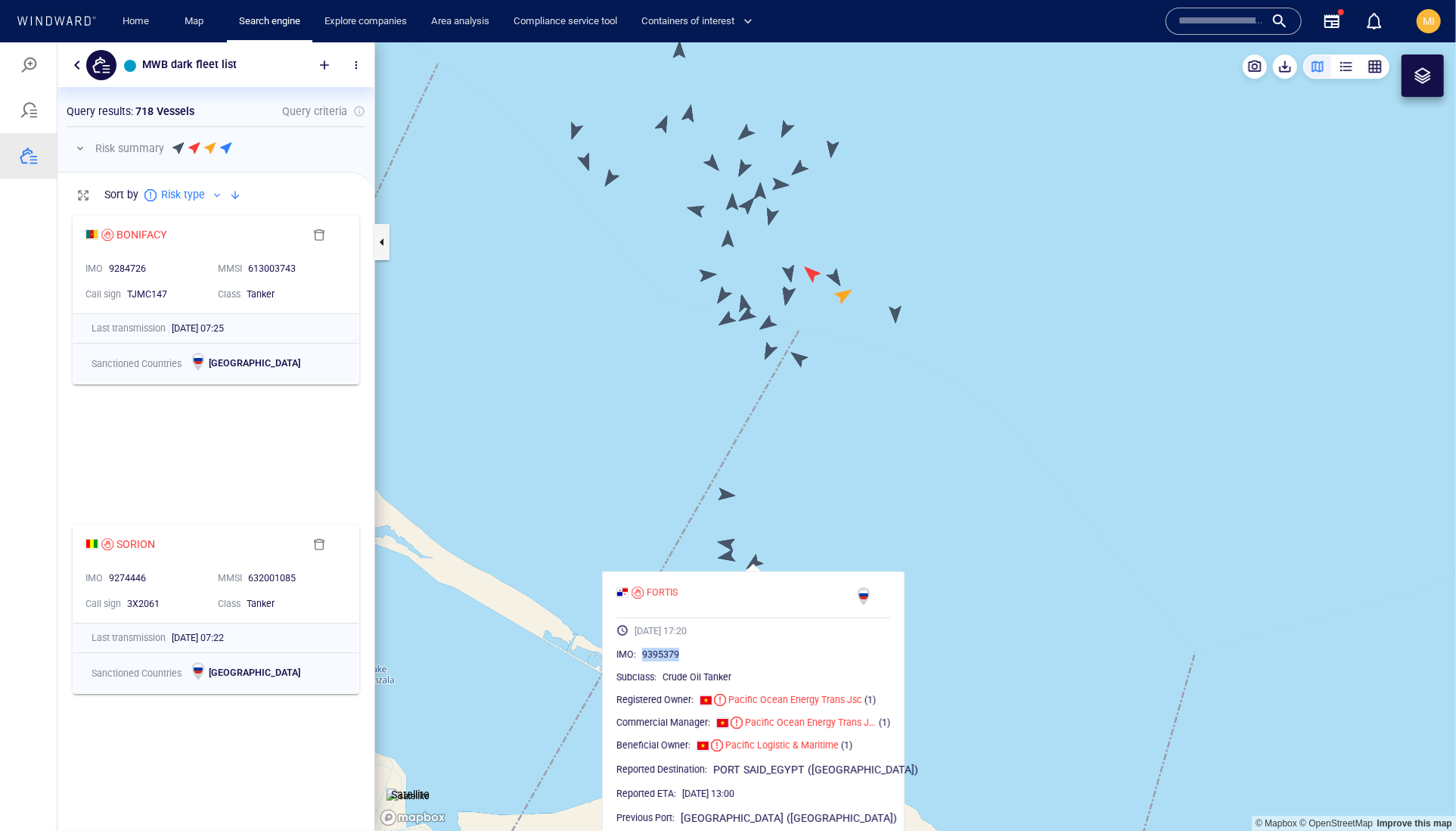
drag, startPoint x: 733, startPoint y: 686, endPoint x: 666, endPoint y: 684, distance: 67.0
click at [666, 662] on div "9395379" at bounding box center [766, 653] width 248 height 15
click at [726, 553] on canvas "Map" at bounding box center [915, 436] width 1081 height 789
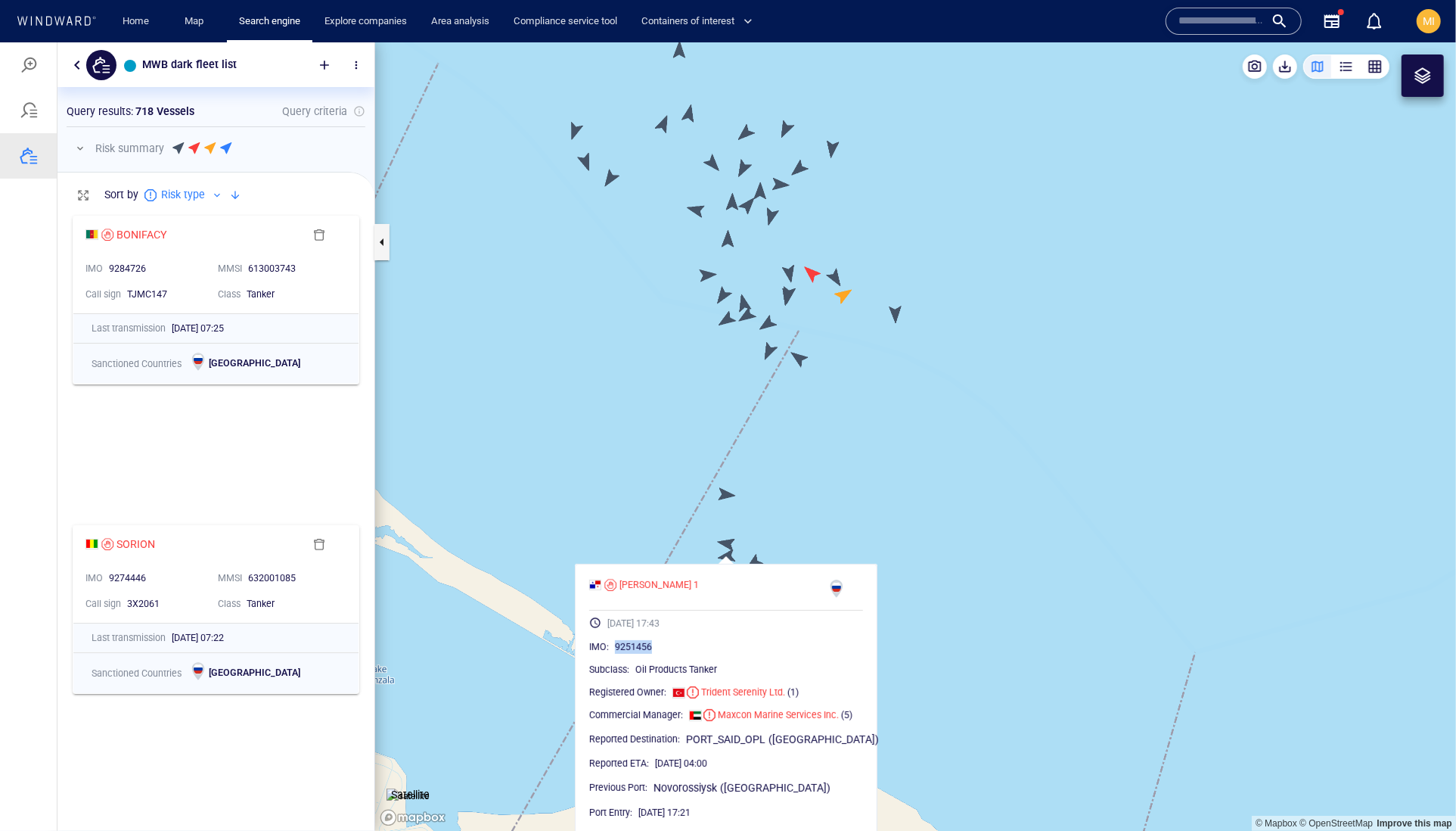
drag, startPoint x: 704, startPoint y: 684, endPoint x: 640, endPoint y: 682, distance: 64.0
click at [640, 654] on div "9251456" at bounding box center [738, 646] width 248 height 15
click at [727, 543] on canvas "Map" at bounding box center [915, 436] width 1081 height 789
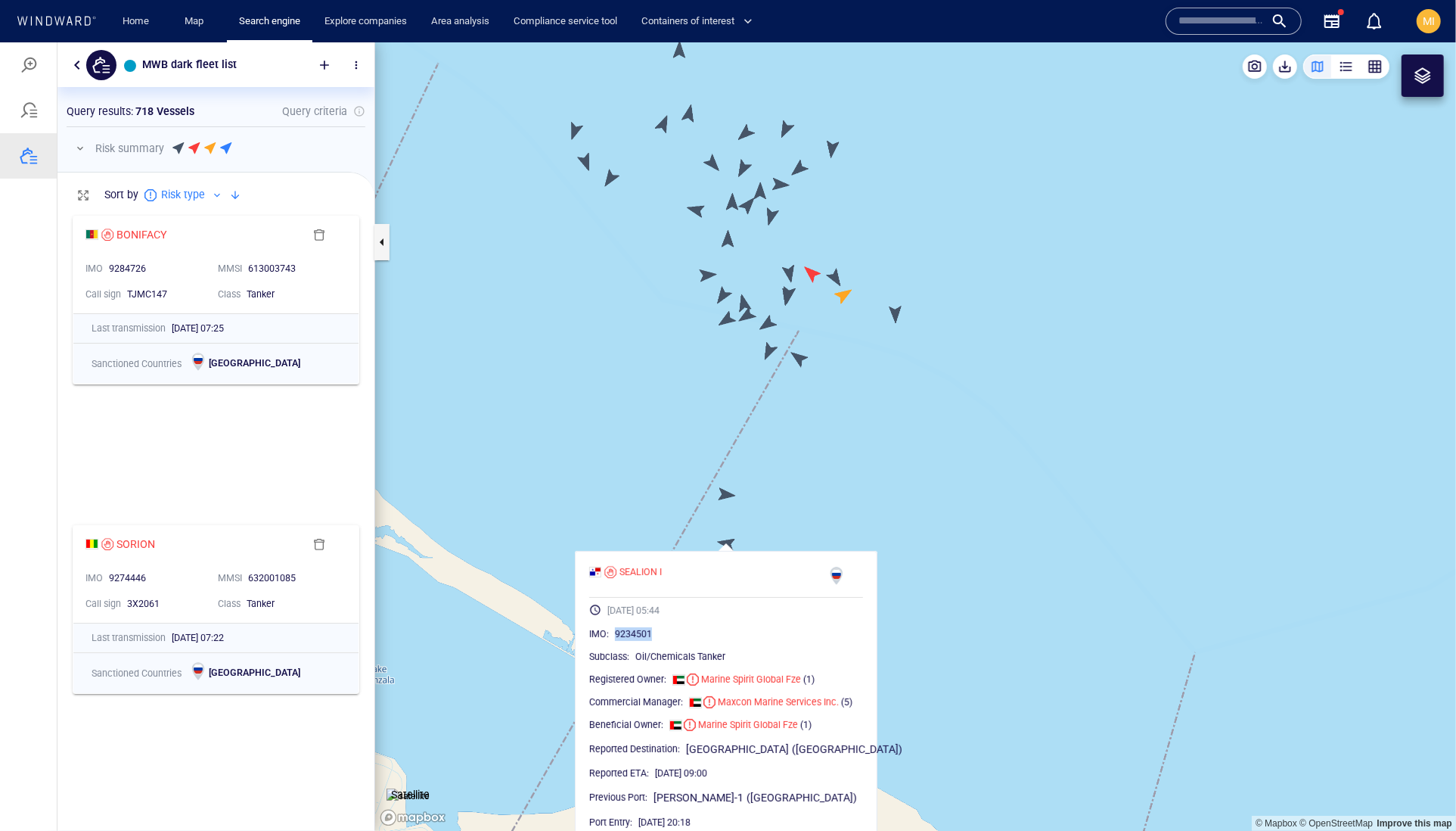
drag, startPoint x: 705, startPoint y: 666, endPoint x: 639, endPoint y: 663, distance: 66.1
click at [639, 641] on div "9234501" at bounding box center [738, 633] width 248 height 15
click at [723, 502] on canvas "Map" at bounding box center [915, 436] width 1081 height 789
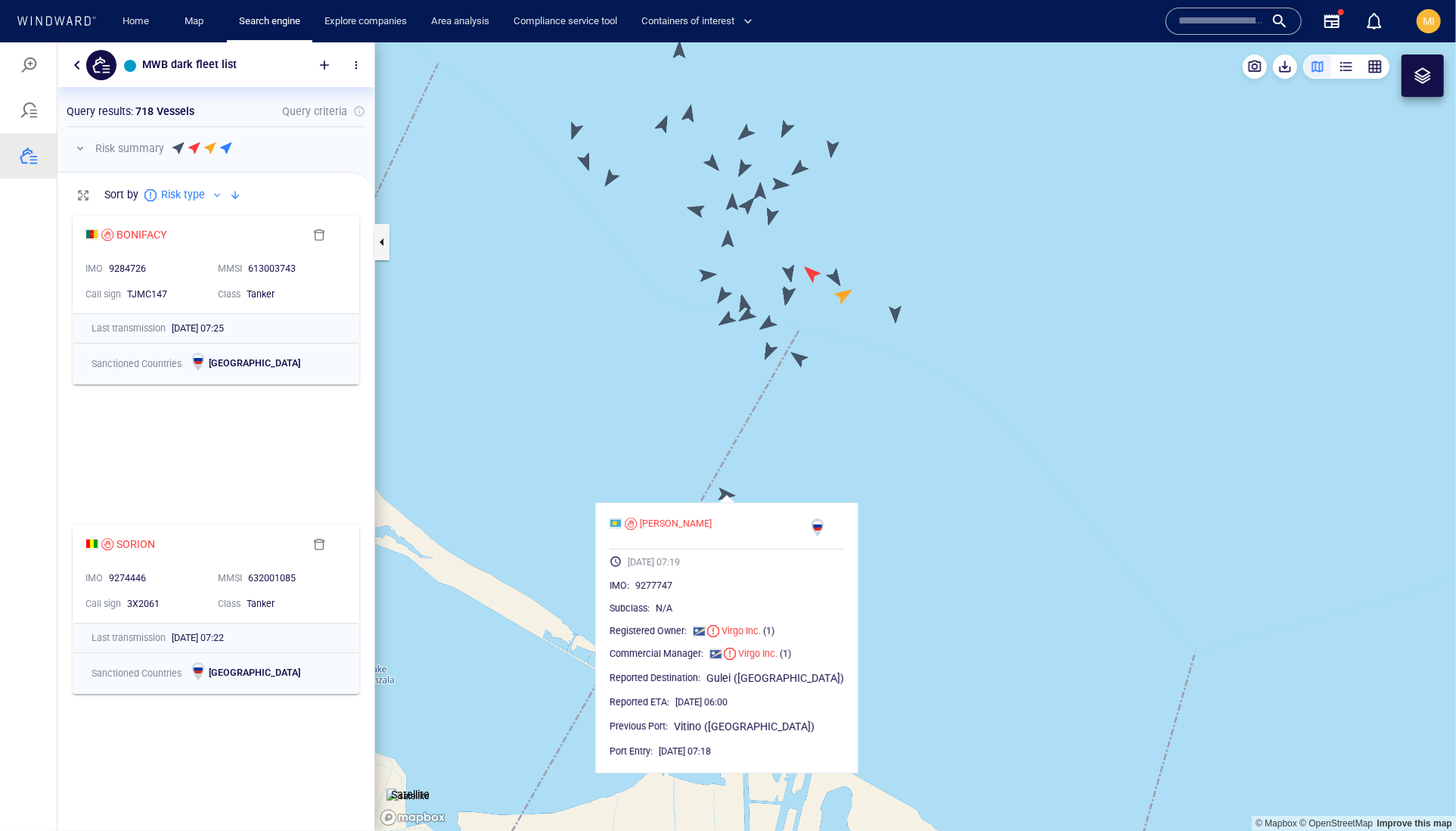
drag, startPoint x: 793, startPoint y: 422, endPoint x: 773, endPoint y: 599, distance: 178.1
click at [775, 599] on canvas "Map" at bounding box center [915, 436] width 1081 height 789
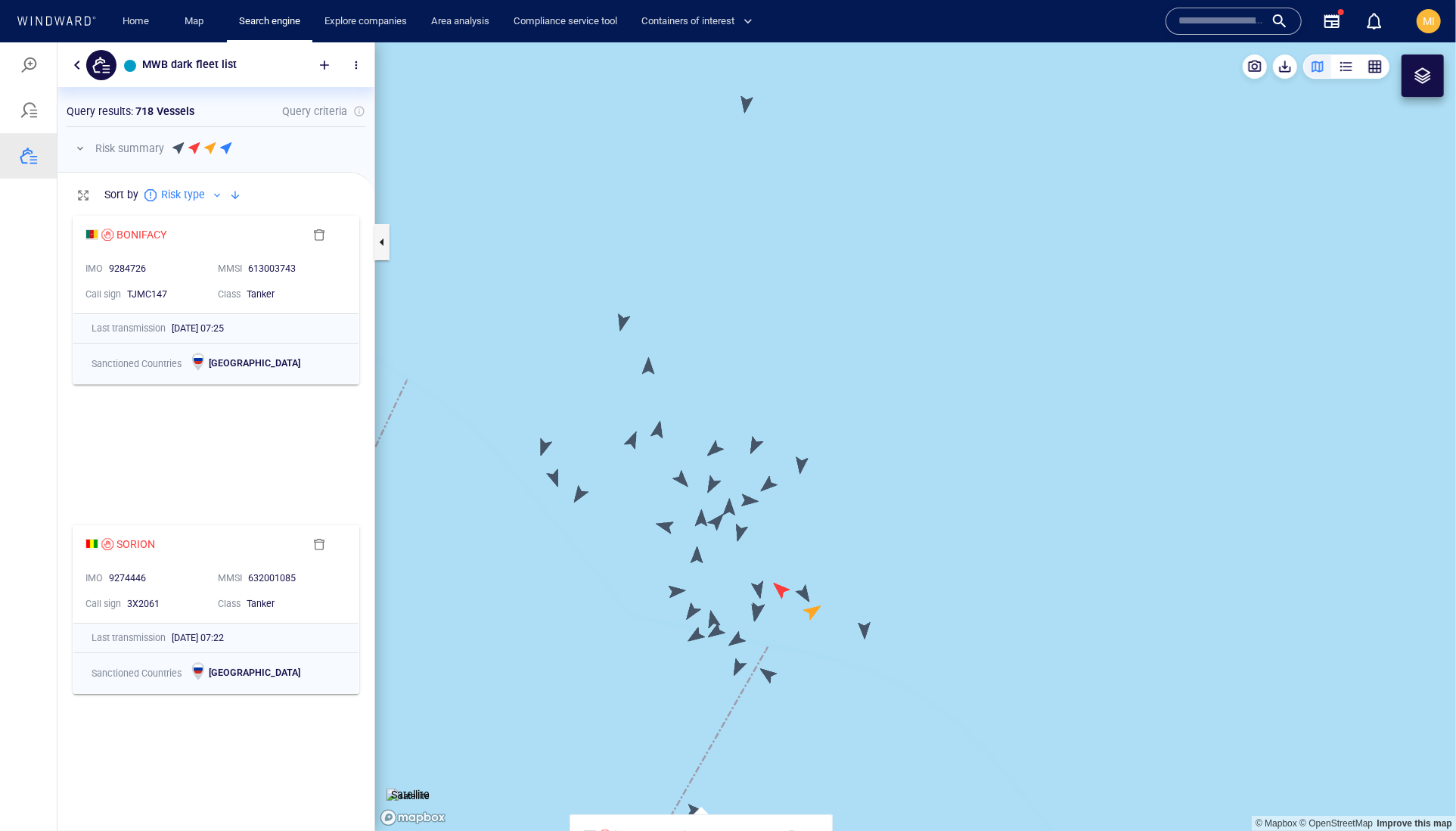
drag, startPoint x: 799, startPoint y: 531, endPoint x: 827, endPoint y: 442, distance: 93.3
click at [827, 442] on canvas "Map" at bounding box center [915, 436] width 1081 height 789
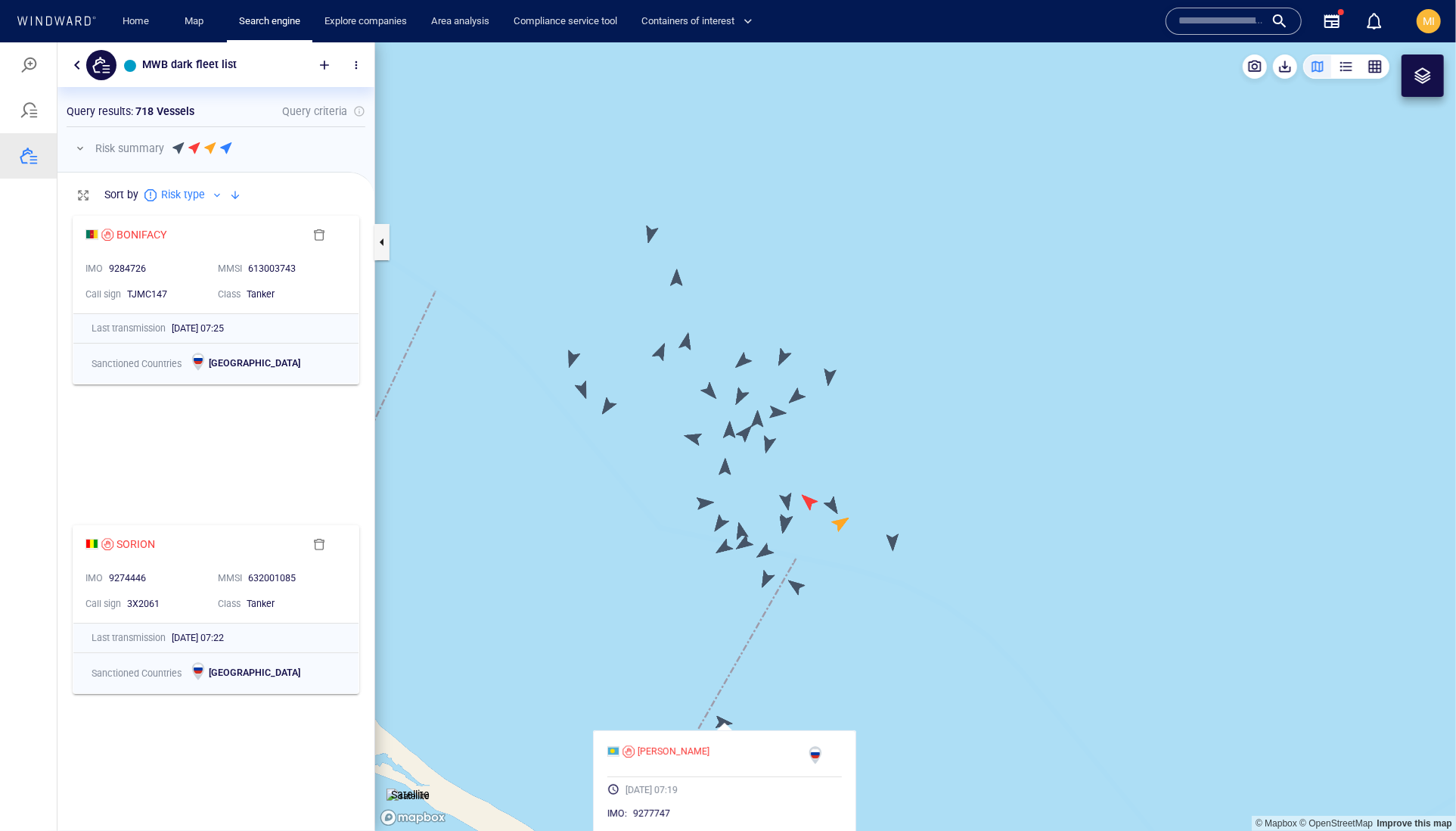
click at [796, 580] on canvas "Map" at bounding box center [915, 436] width 1081 height 789
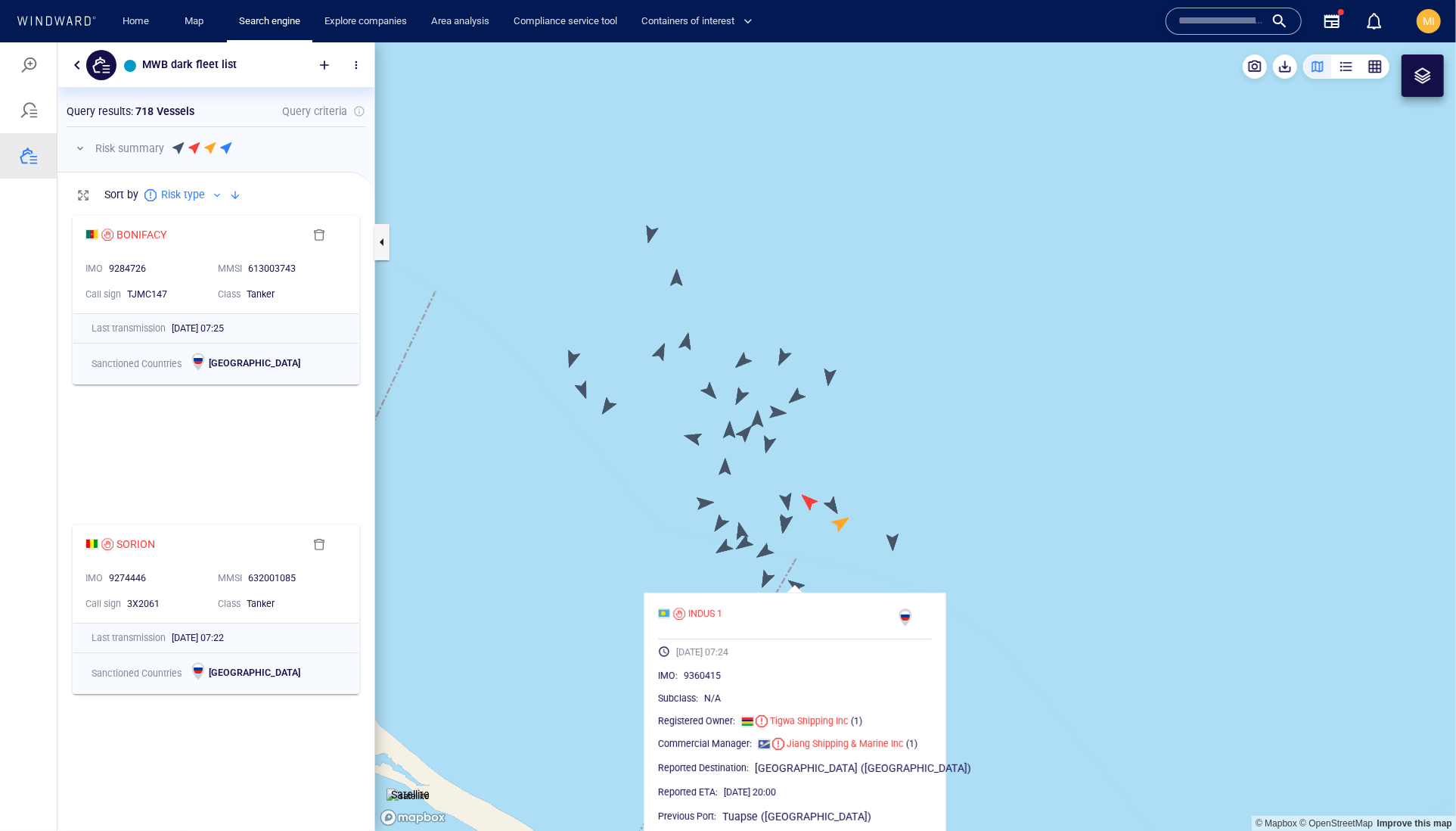
click at [760, 578] on canvas "Map" at bounding box center [915, 436] width 1081 height 789
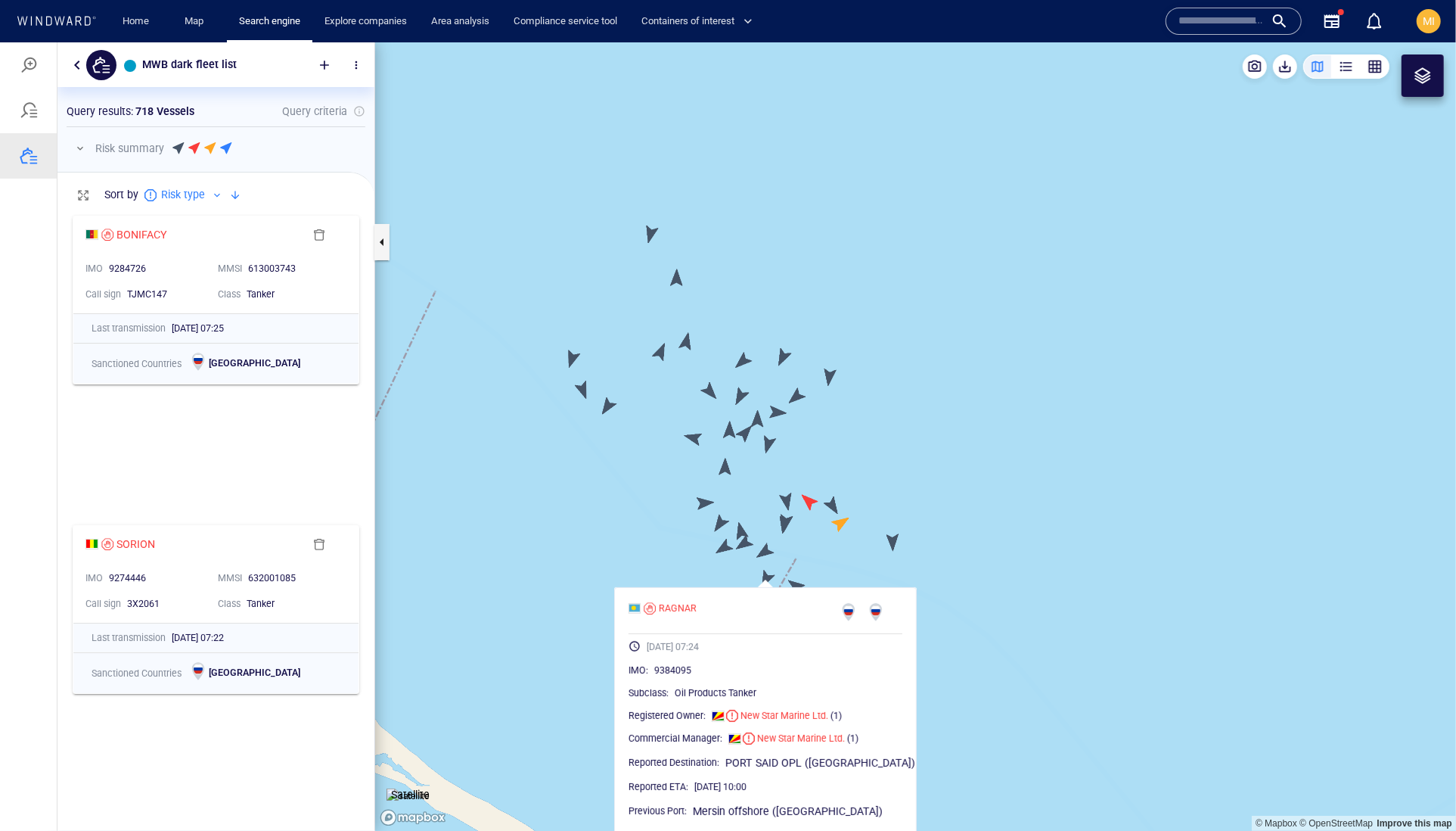
click at [890, 541] on canvas "Map" at bounding box center [915, 436] width 1081 height 789
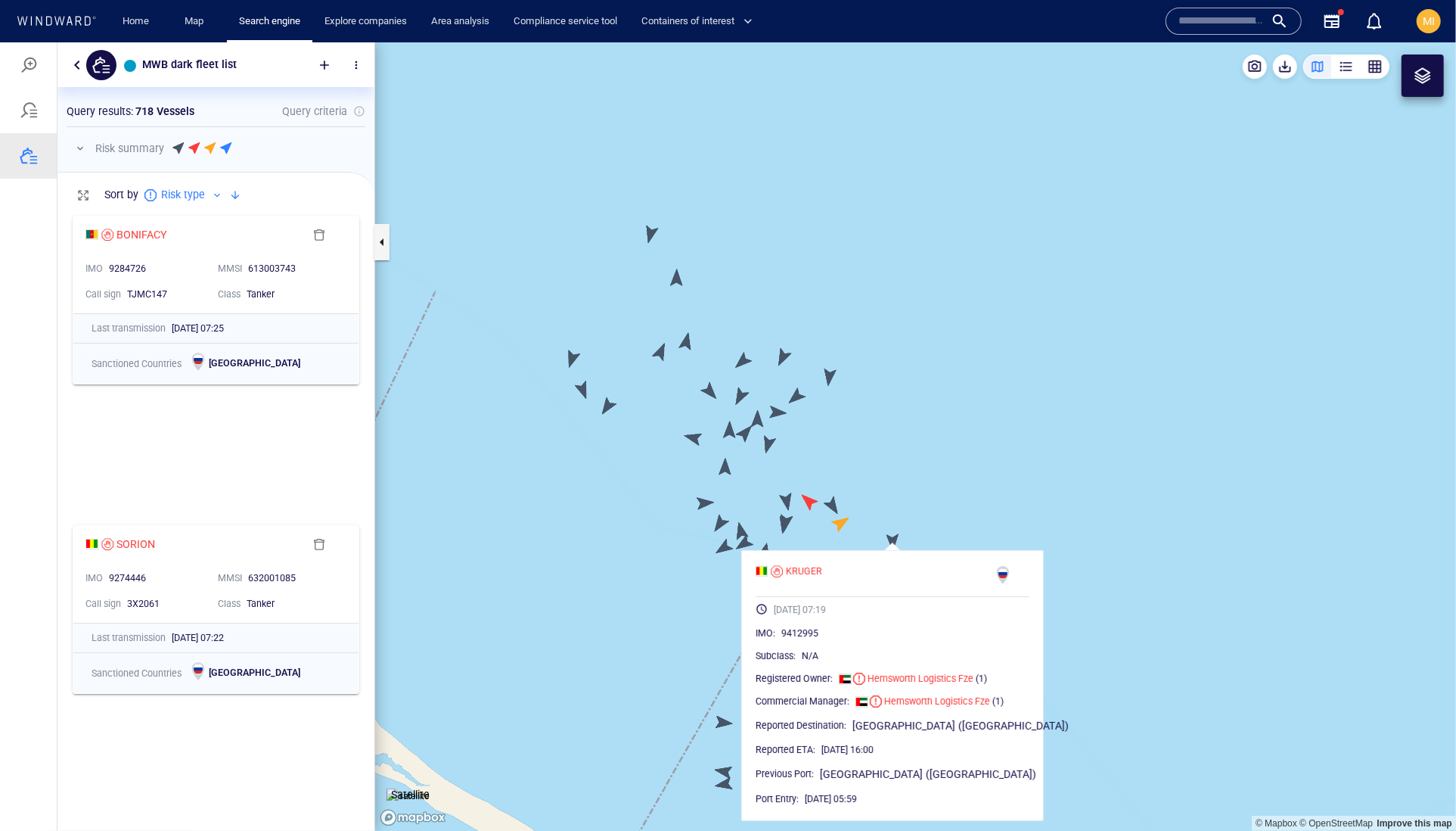
click at [706, 587] on canvas "Map" at bounding box center [915, 436] width 1081 height 789
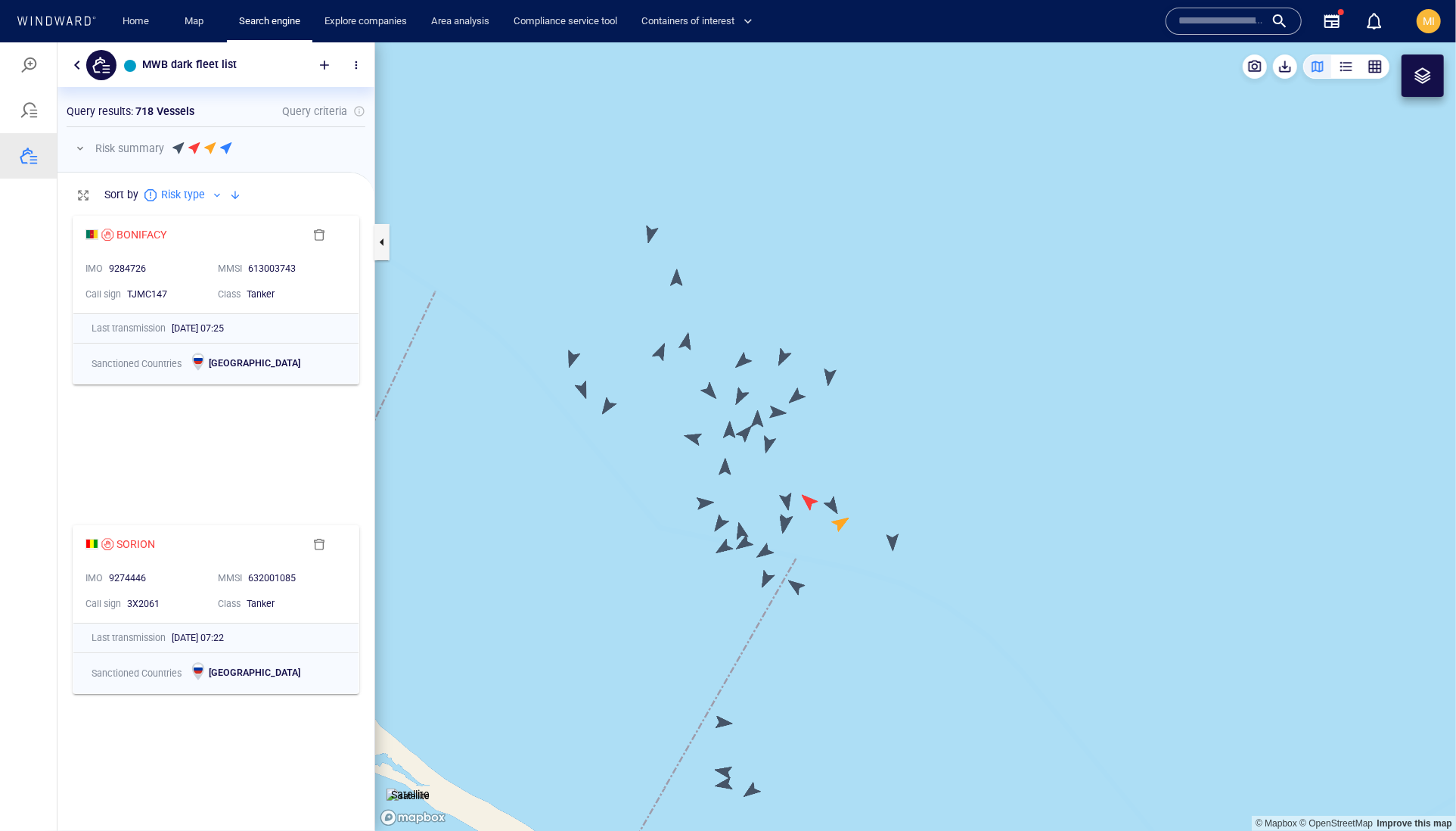
click at [723, 548] on canvas "Map" at bounding box center [915, 436] width 1081 height 789
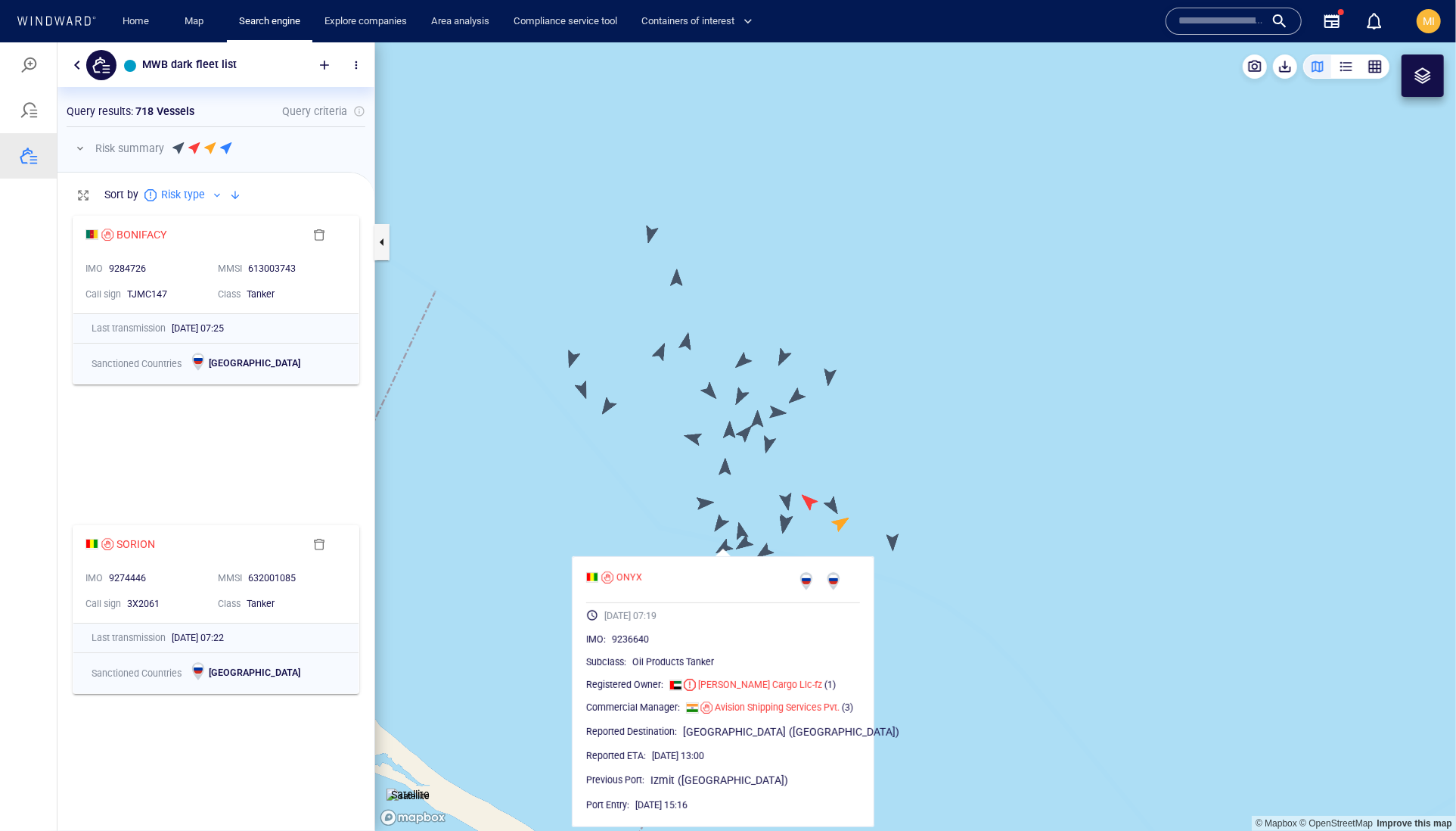
click at [763, 545] on canvas "Map" at bounding box center [915, 436] width 1081 height 789
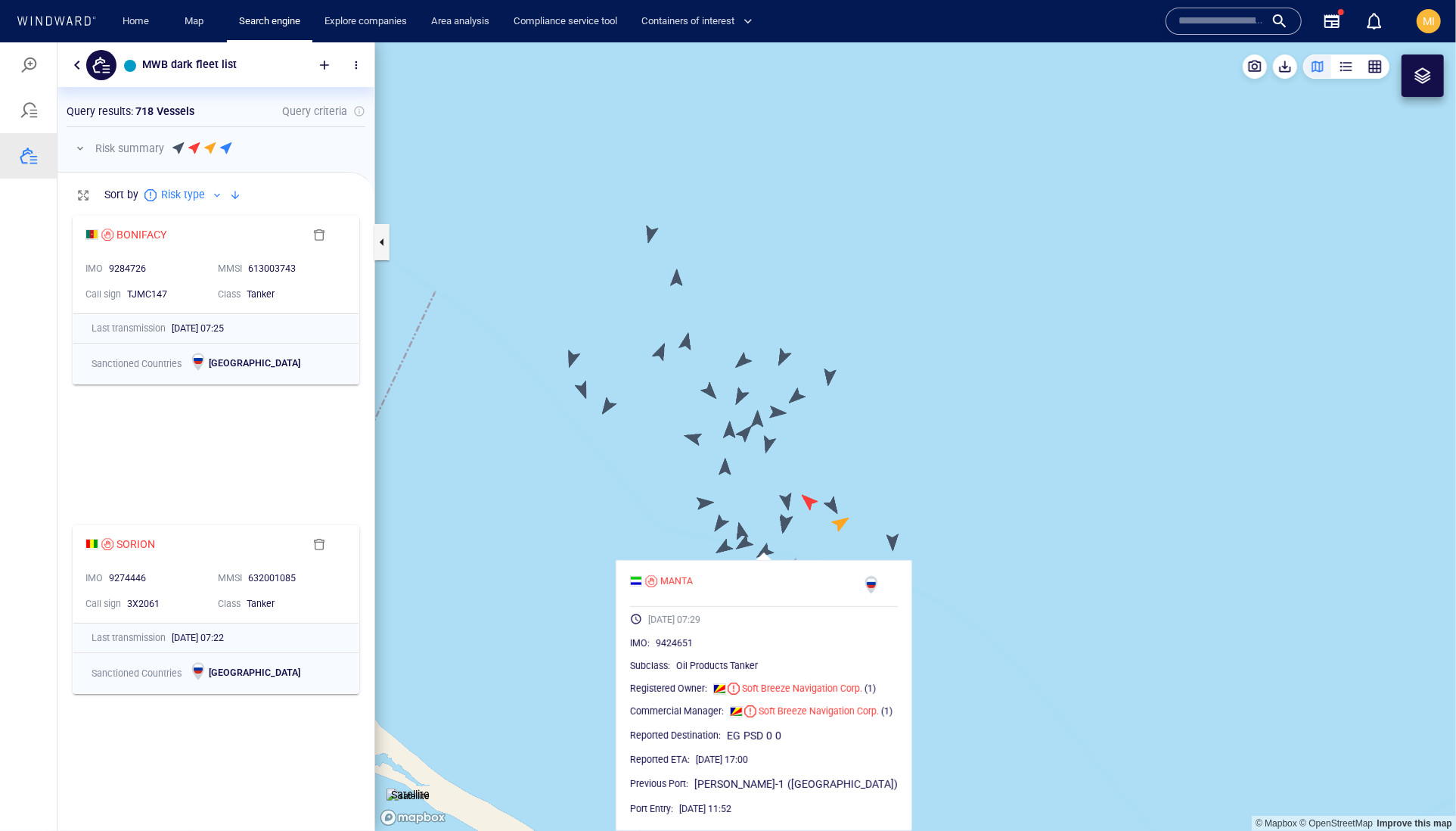
click at [745, 541] on canvas "Map" at bounding box center [915, 436] width 1081 height 789
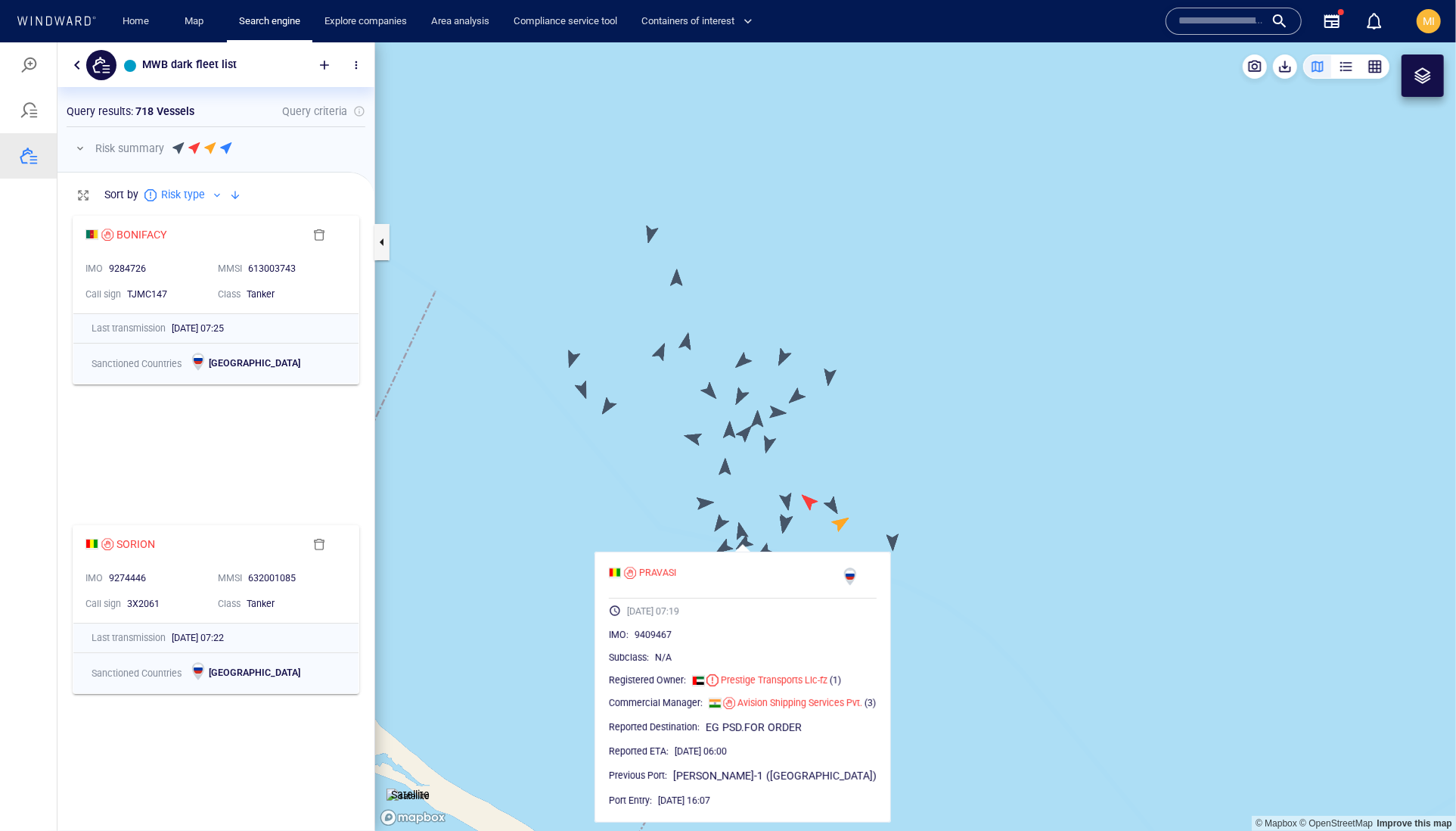
click at [742, 530] on canvas "Map" at bounding box center [915, 436] width 1081 height 789
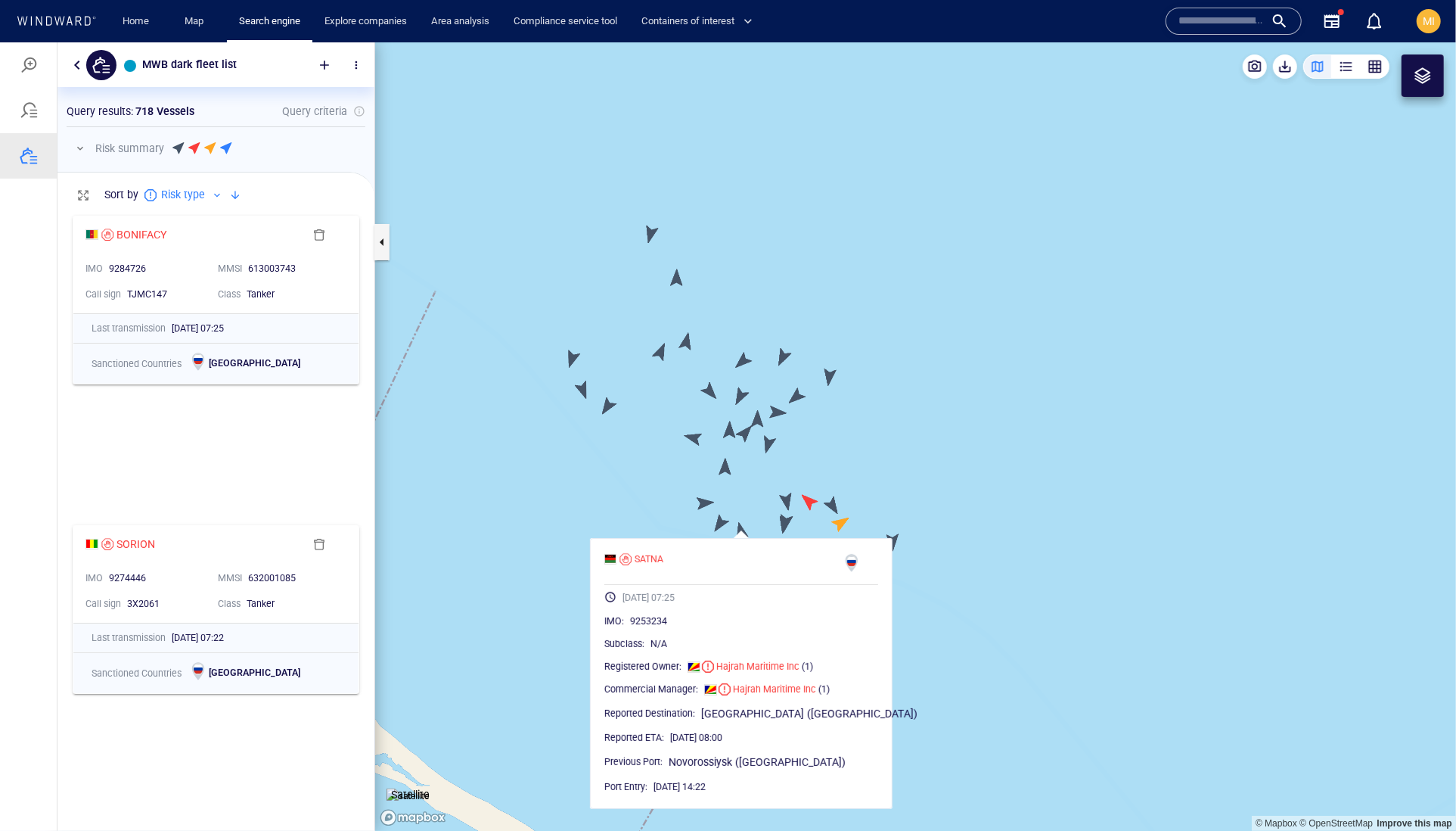
click at [719, 523] on canvas "Map" at bounding box center [915, 436] width 1081 height 789
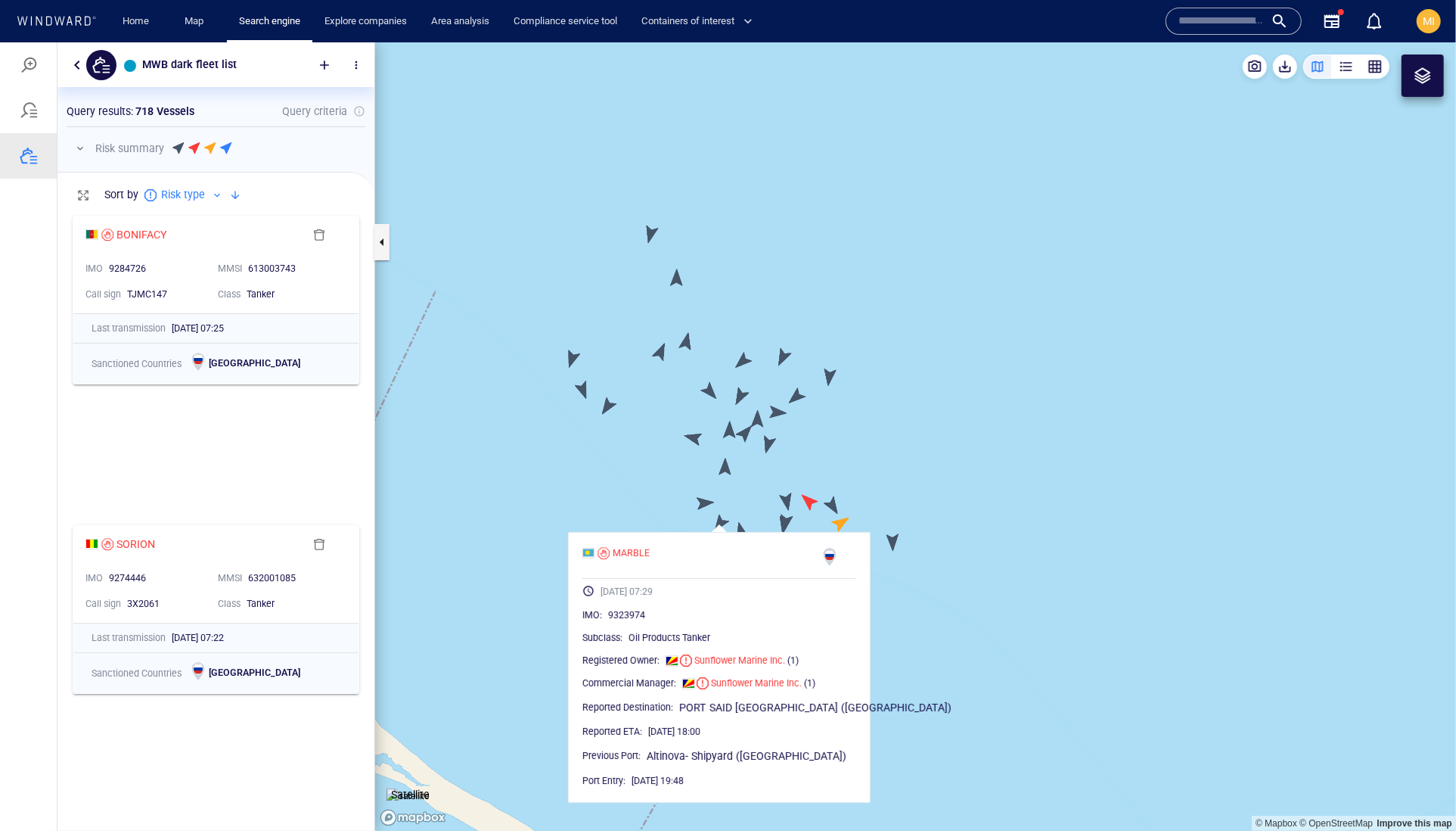
click at [705, 500] on canvas "Map" at bounding box center [915, 436] width 1081 height 789
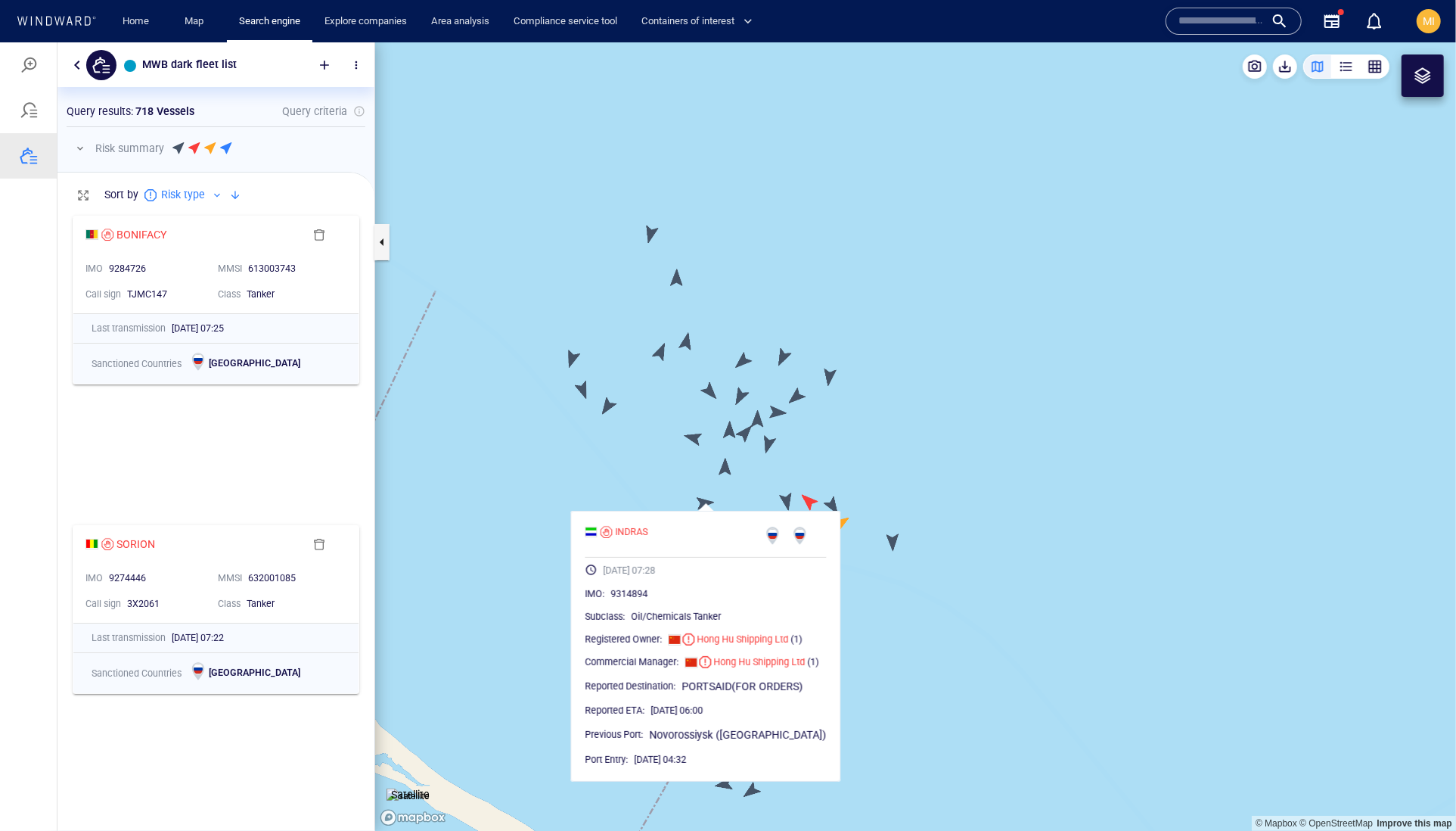
click at [758, 481] on canvas "Map" at bounding box center [915, 436] width 1081 height 789
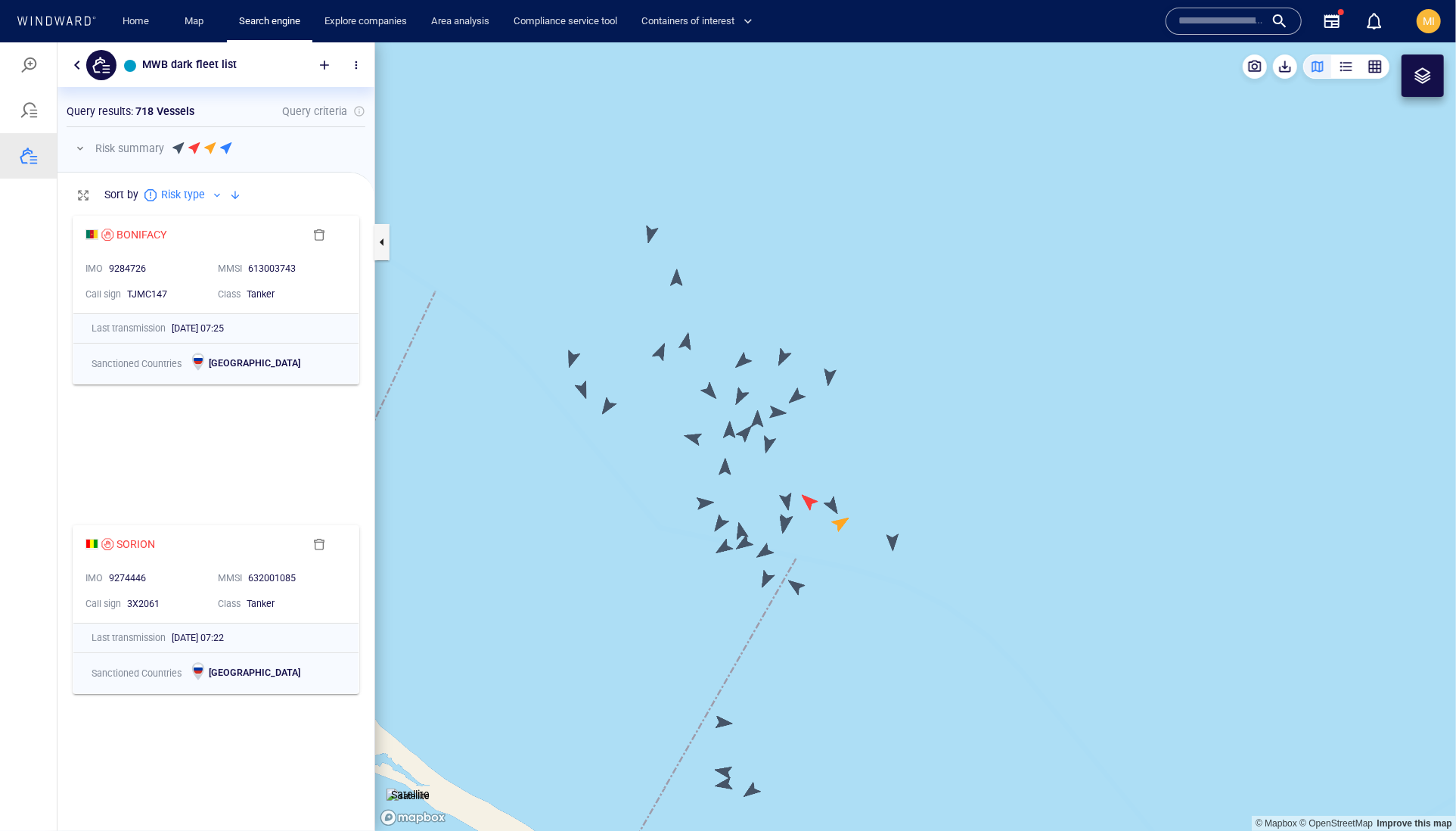
click at [783, 527] on canvas "Map" at bounding box center [915, 436] width 1081 height 789
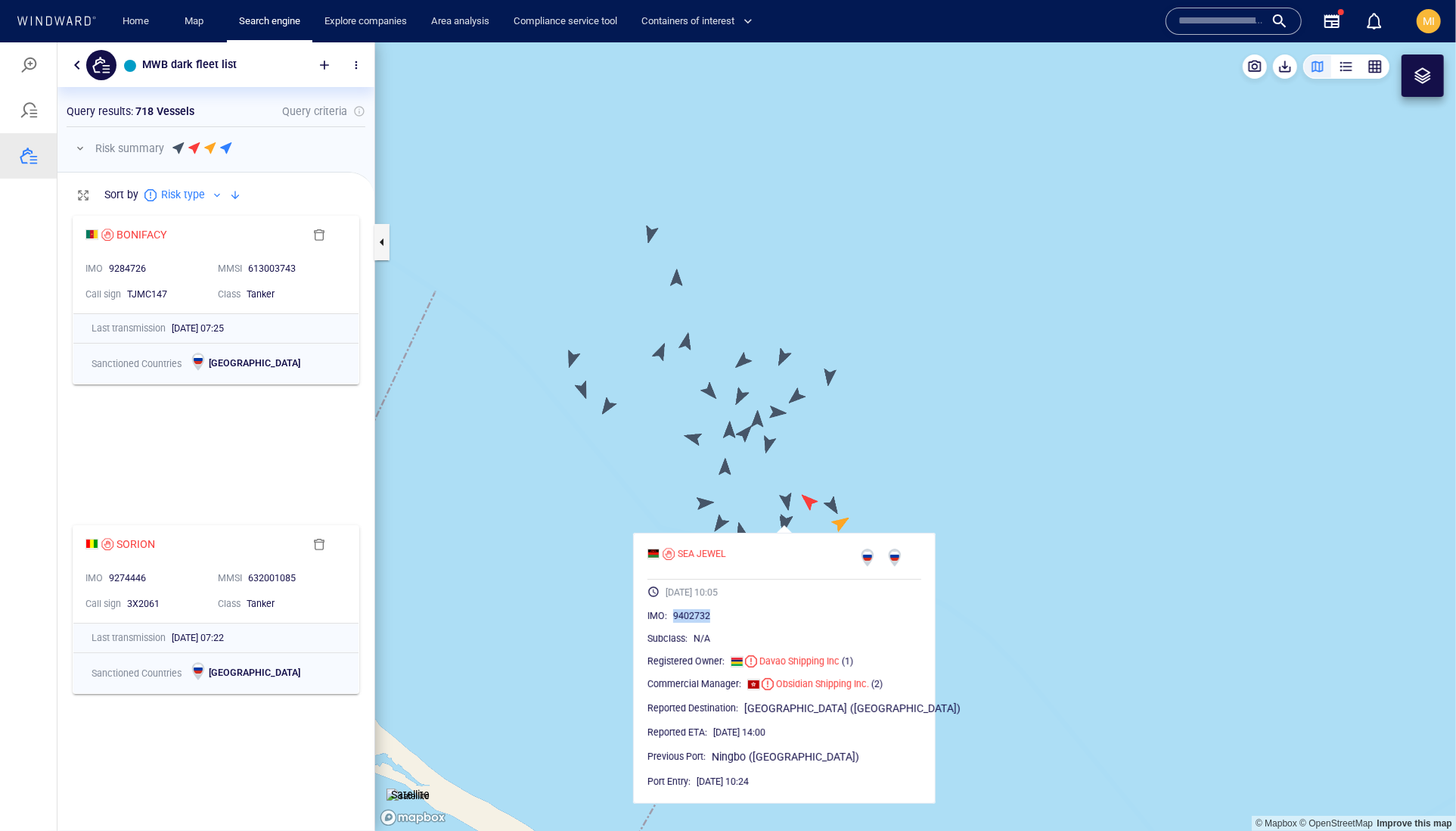
drag, startPoint x: 773, startPoint y: 654, endPoint x: 697, endPoint y: 653, distance: 76.0
click at [697, 623] on div "9402732" at bounding box center [797, 615] width 248 height 15
click at [751, 514] on canvas "Map" at bounding box center [915, 436] width 1081 height 789
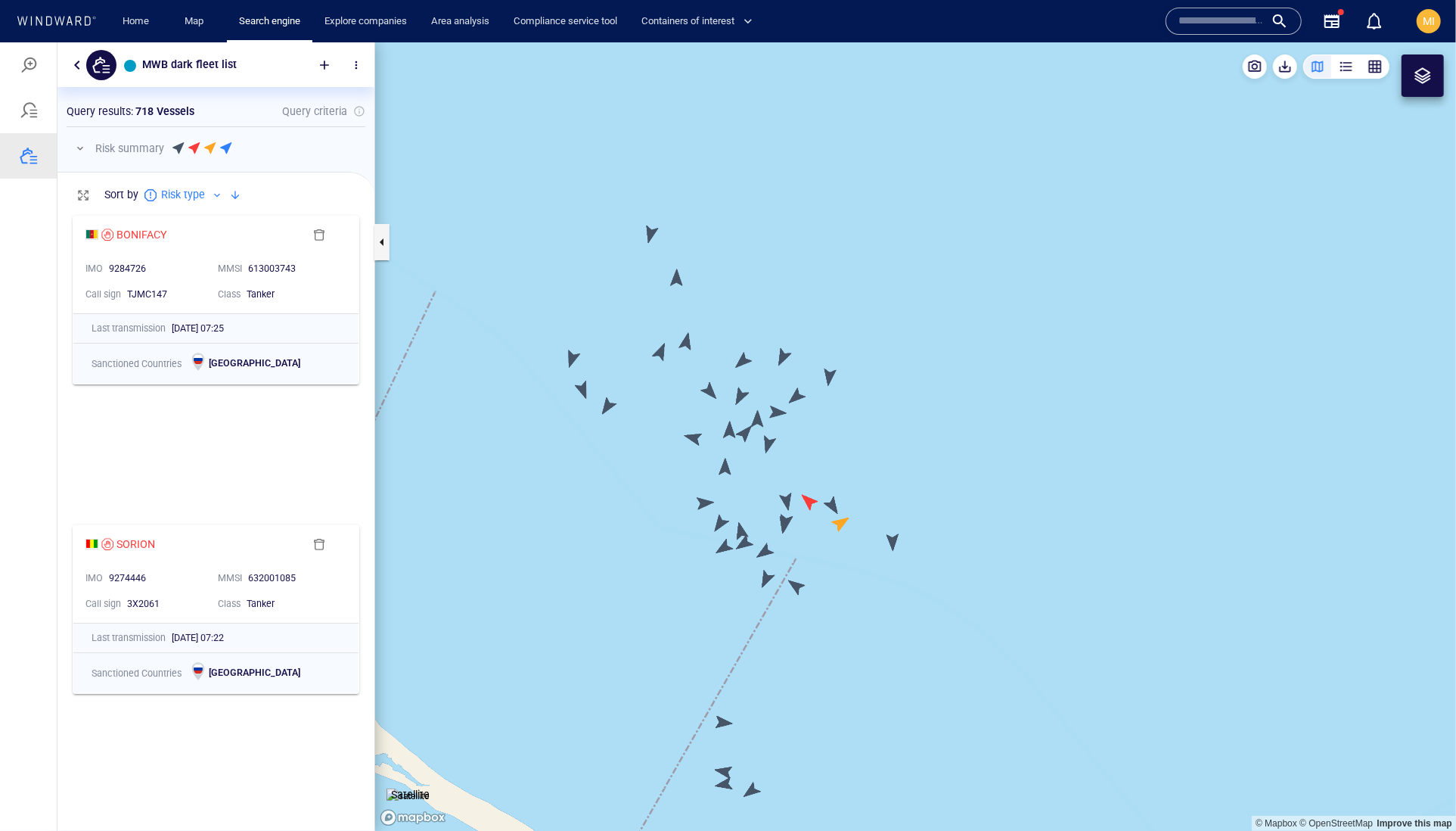
click at [742, 531] on canvas "Map" at bounding box center [915, 436] width 1081 height 789
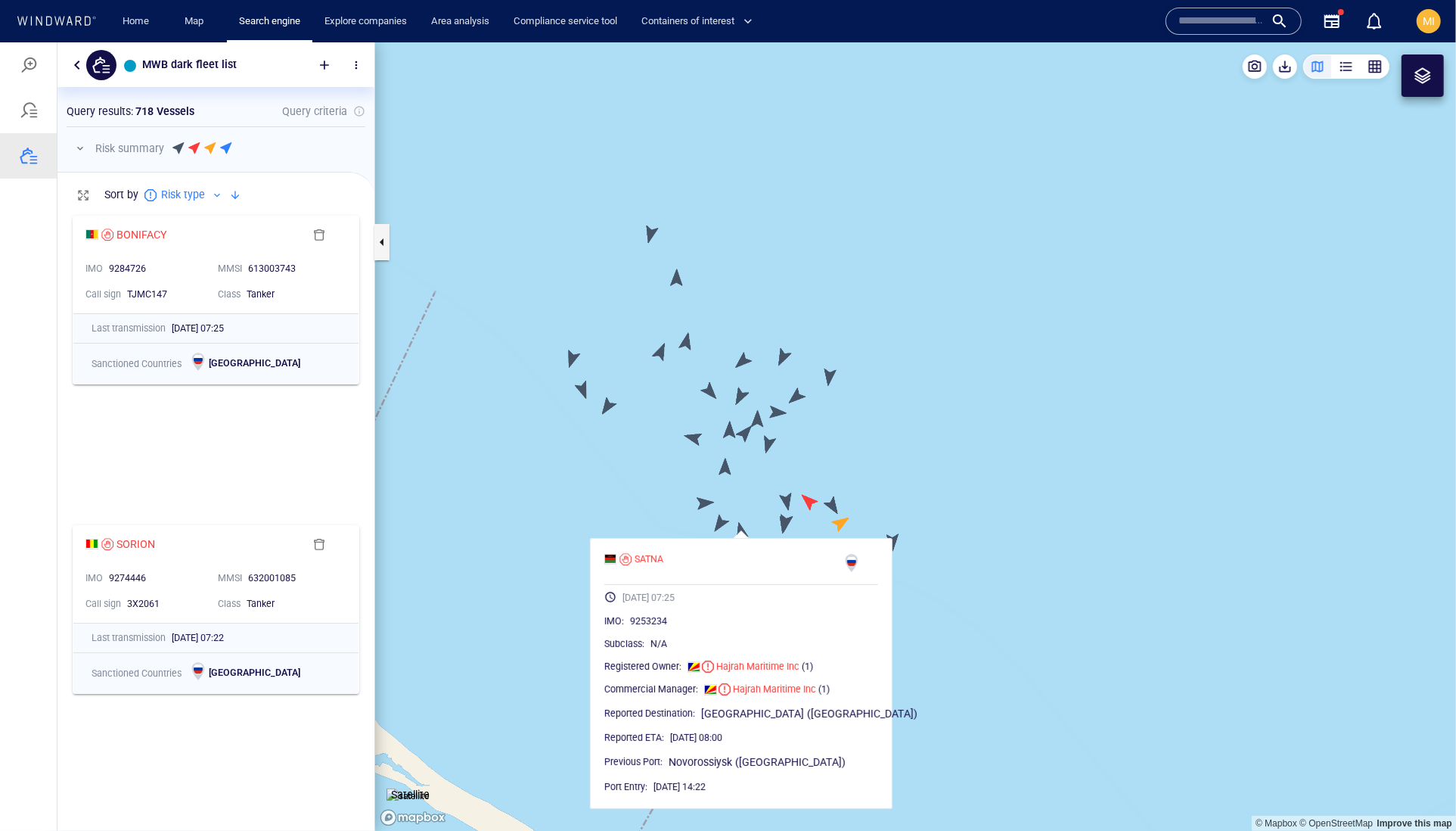
click at [721, 522] on canvas "Map" at bounding box center [915, 436] width 1081 height 789
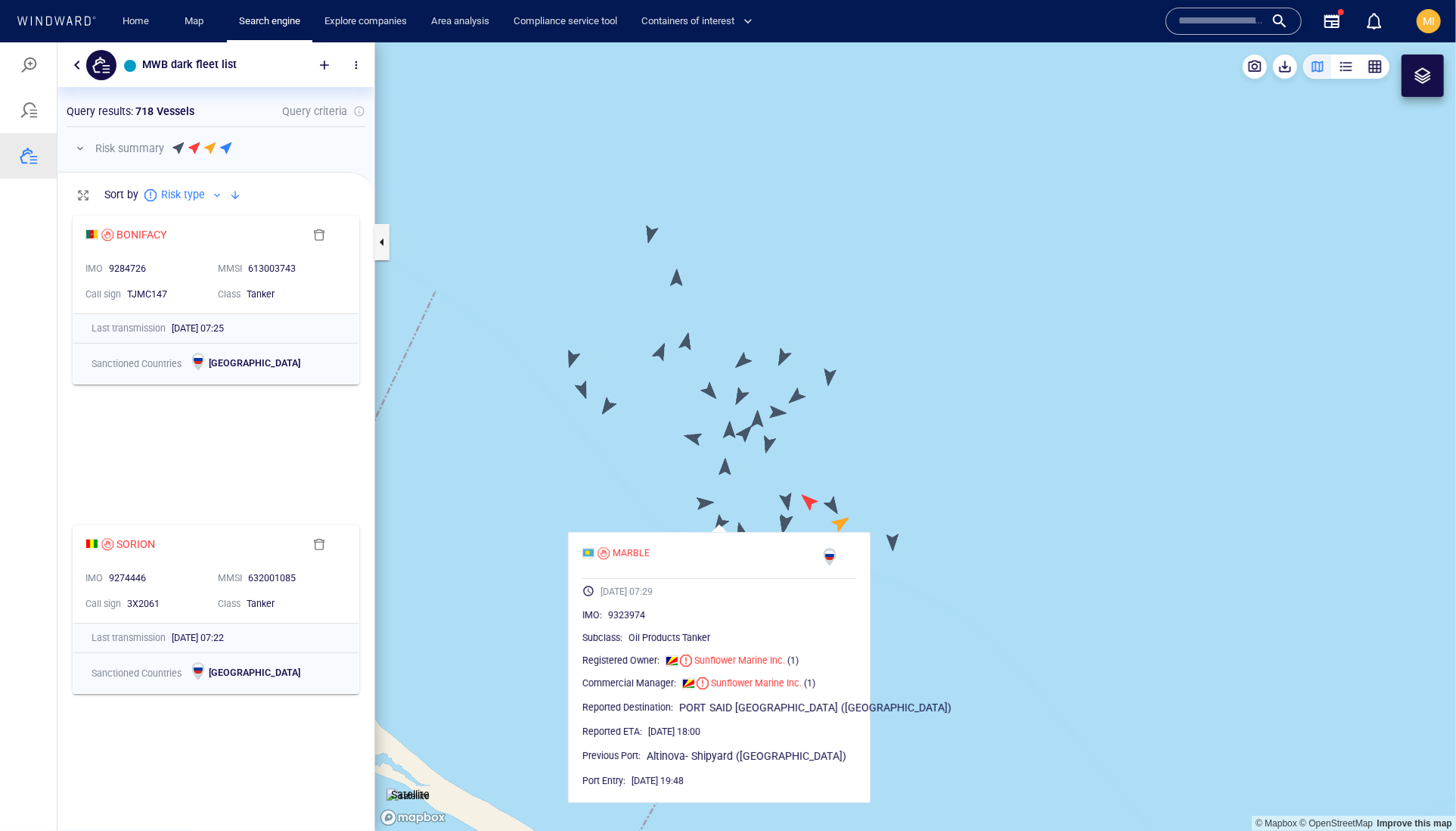
click at [703, 502] on canvas "Map" at bounding box center [915, 436] width 1081 height 789
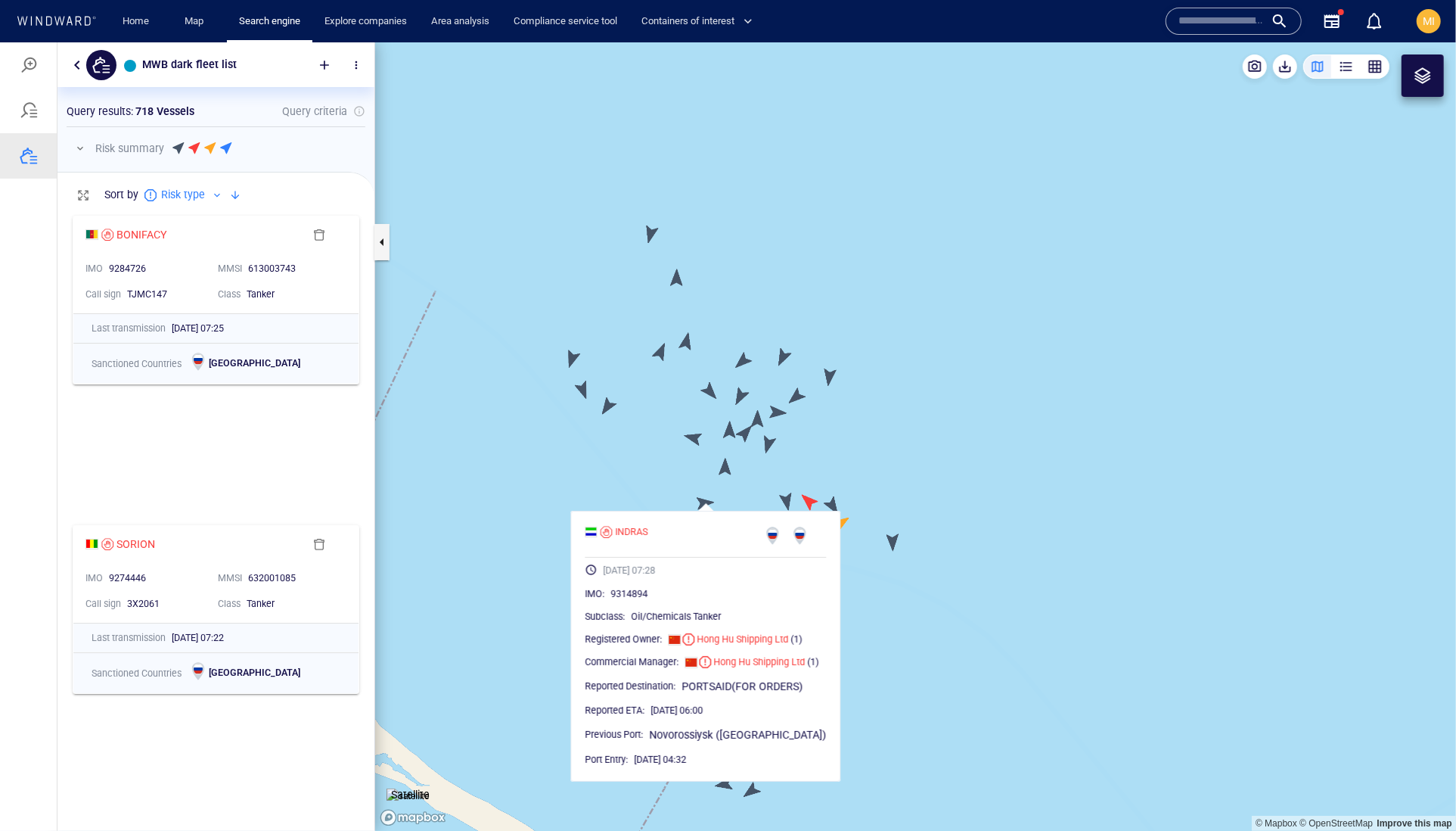
click at [785, 497] on canvas "Map" at bounding box center [915, 436] width 1081 height 789
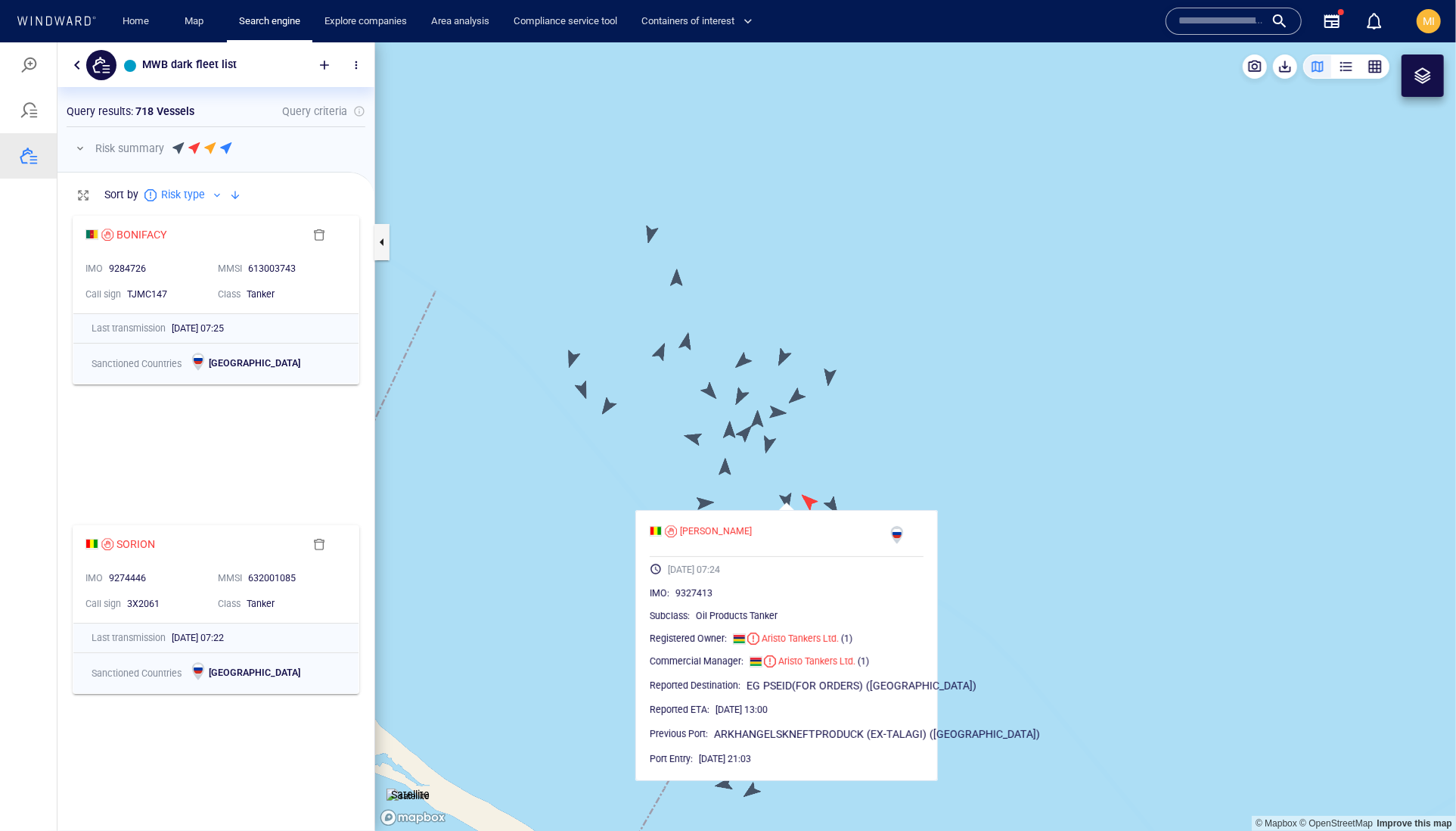
click at [723, 476] on canvas "Map" at bounding box center [915, 436] width 1081 height 789
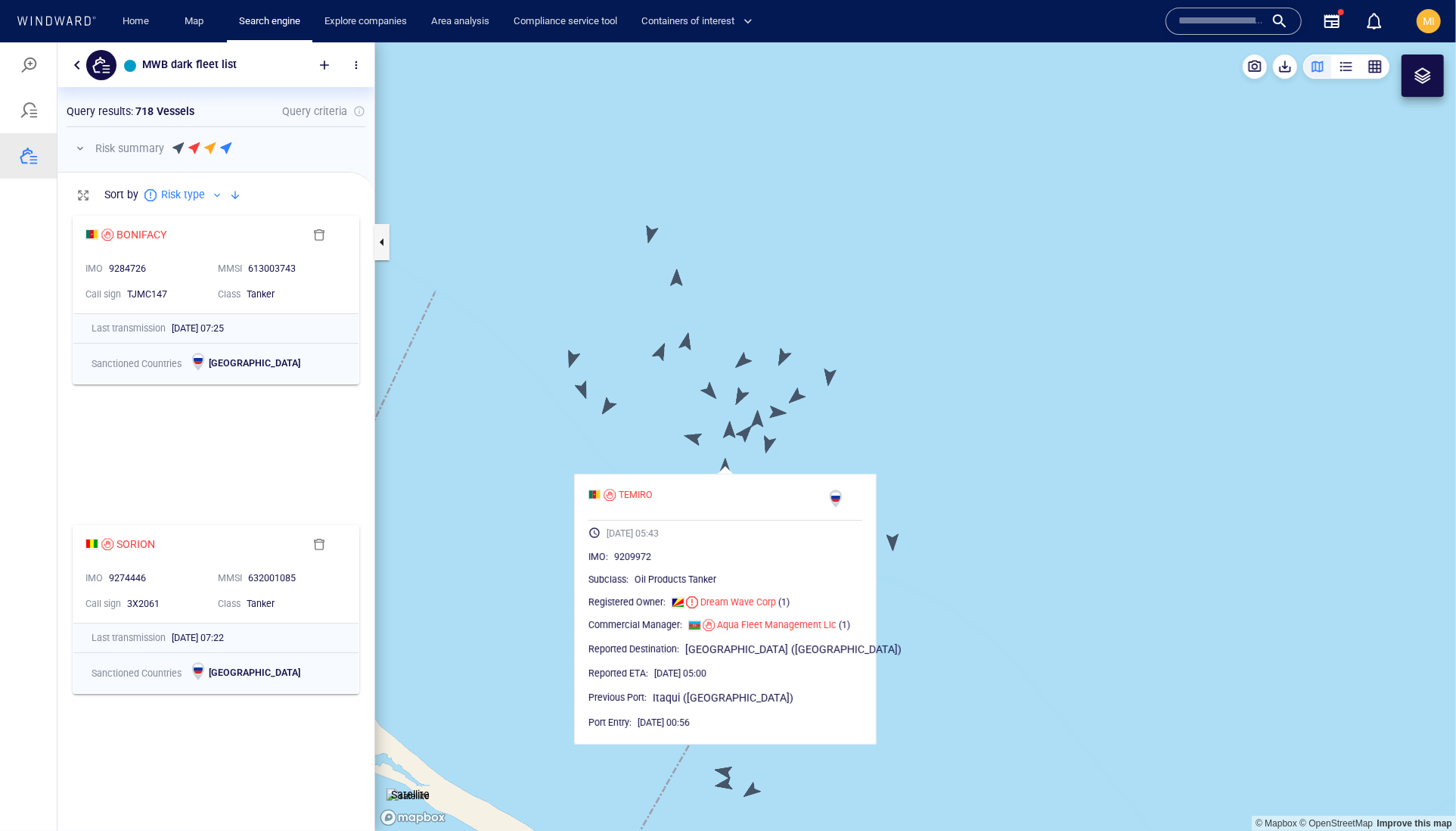
click at [691, 447] on canvas "Map" at bounding box center [915, 436] width 1081 height 789
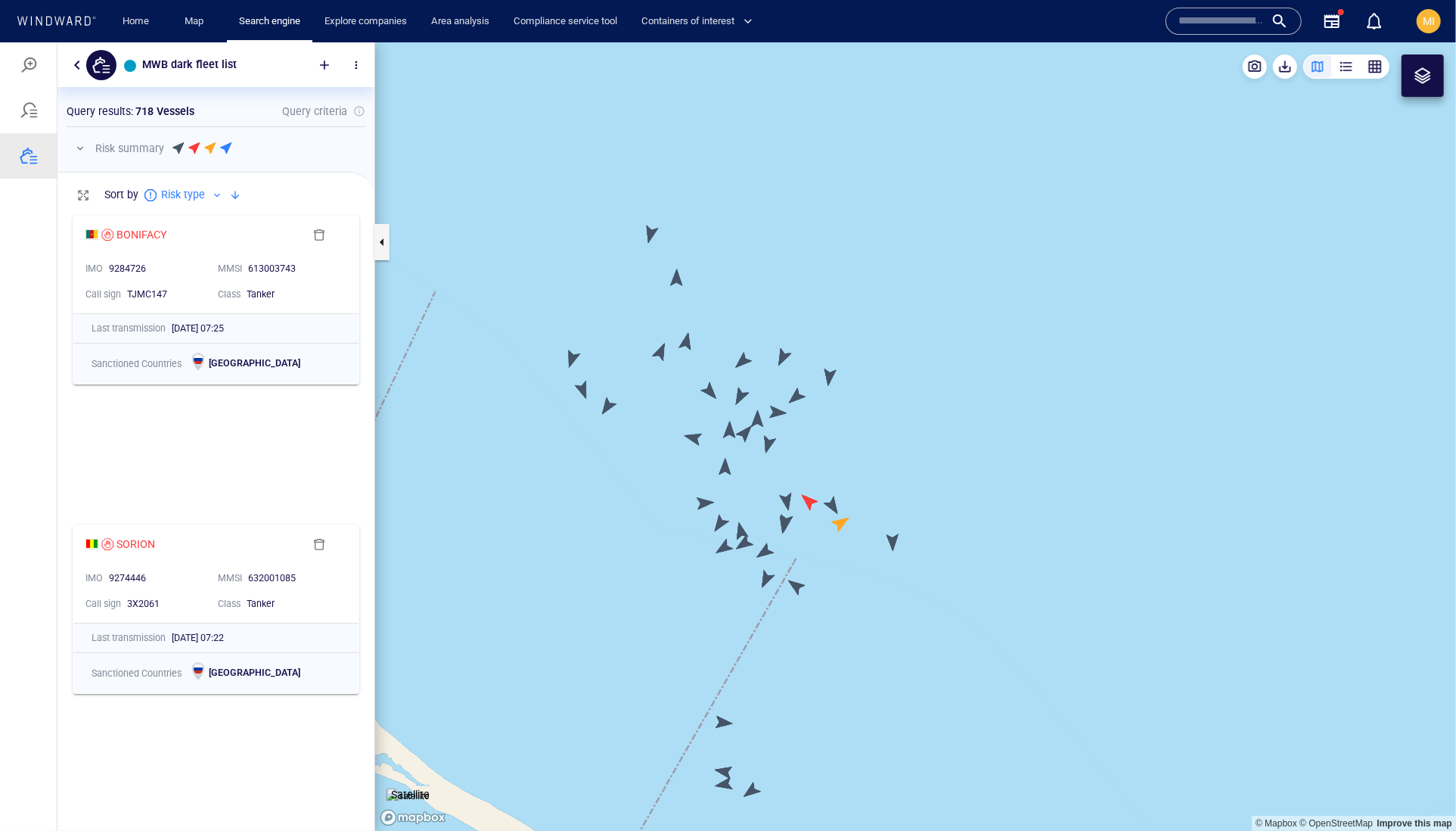
click at [696, 436] on canvas "Map" at bounding box center [915, 436] width 1081 height 789
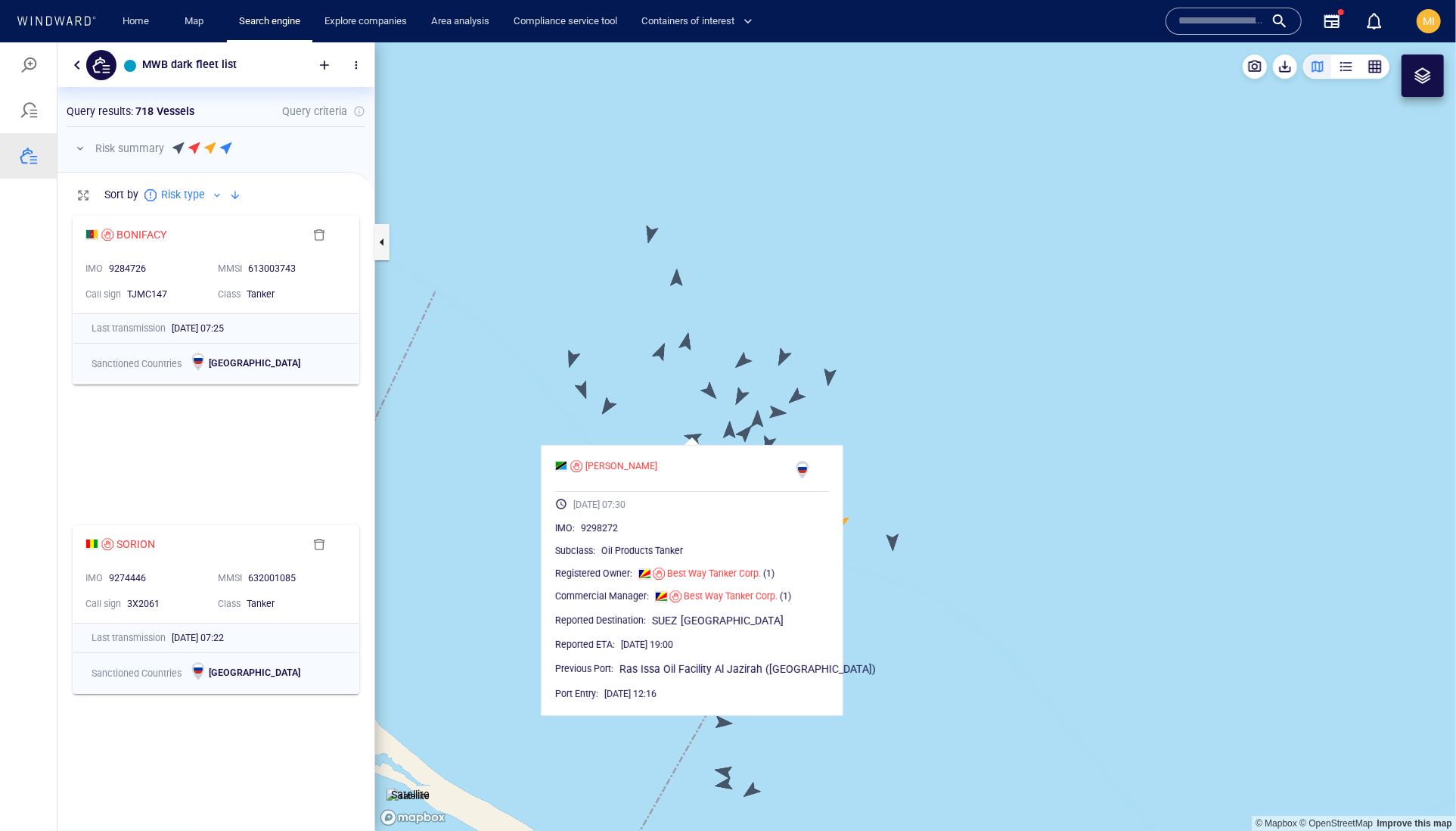
click at [770, 439] on canvas "Map" at bounding box center [915, 436] width 1081 height 789
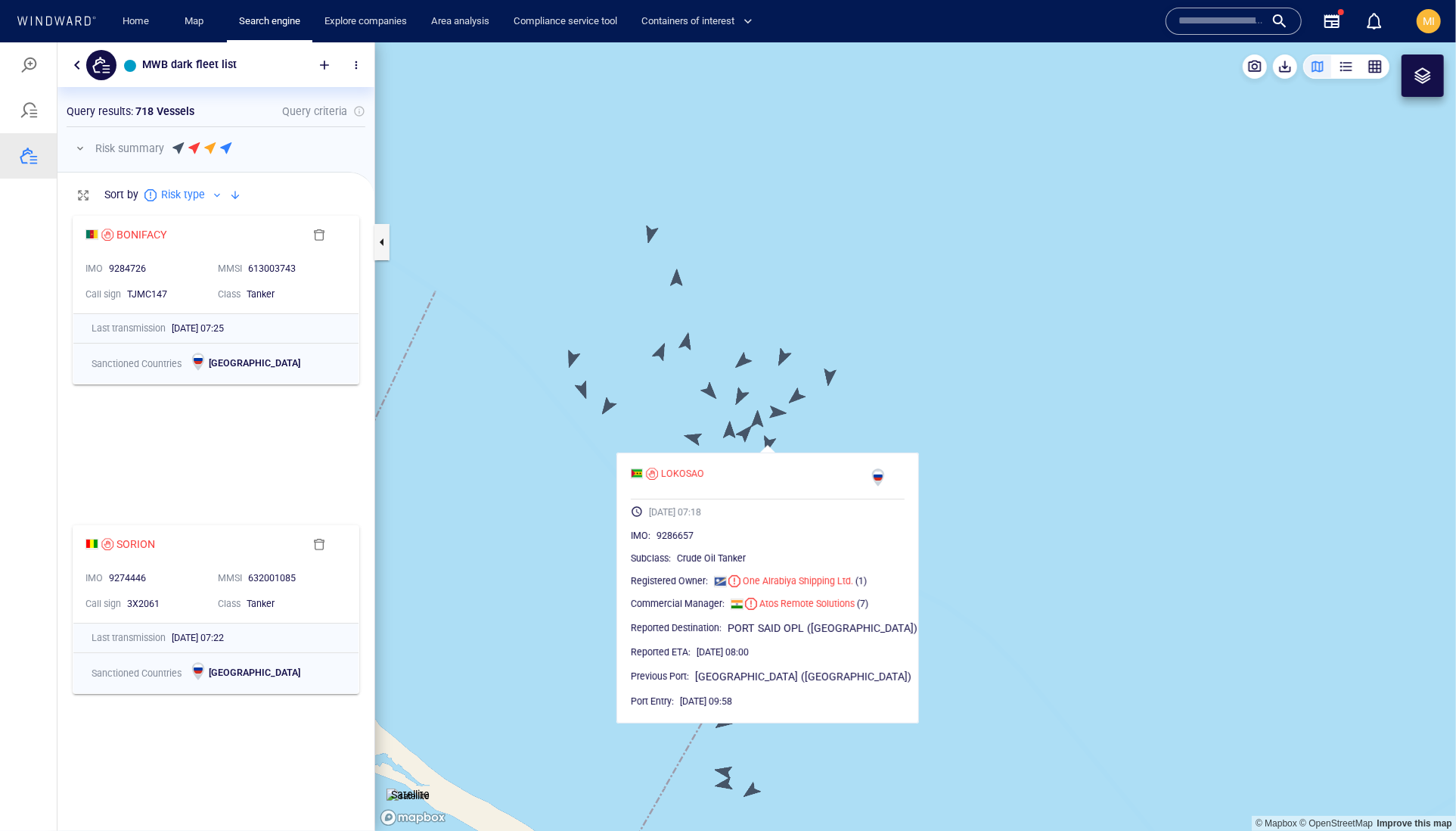
click at [605, 408] on canvas "Map" at bounding box center [915, 436] width 1081 height 789
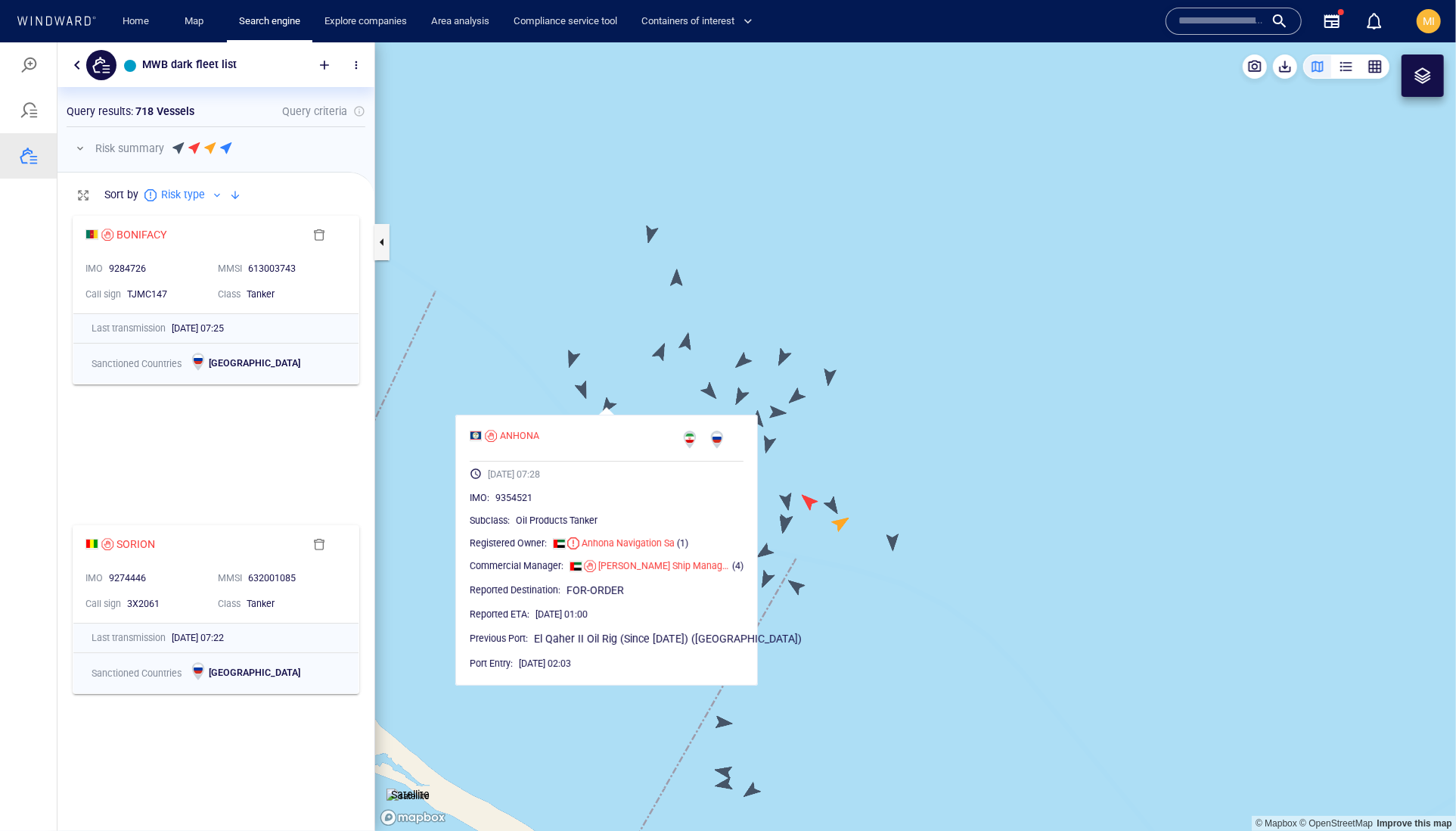
click at [581, 388] on canvas "Map" at bounding box center [915, 436] width 1081 height 789
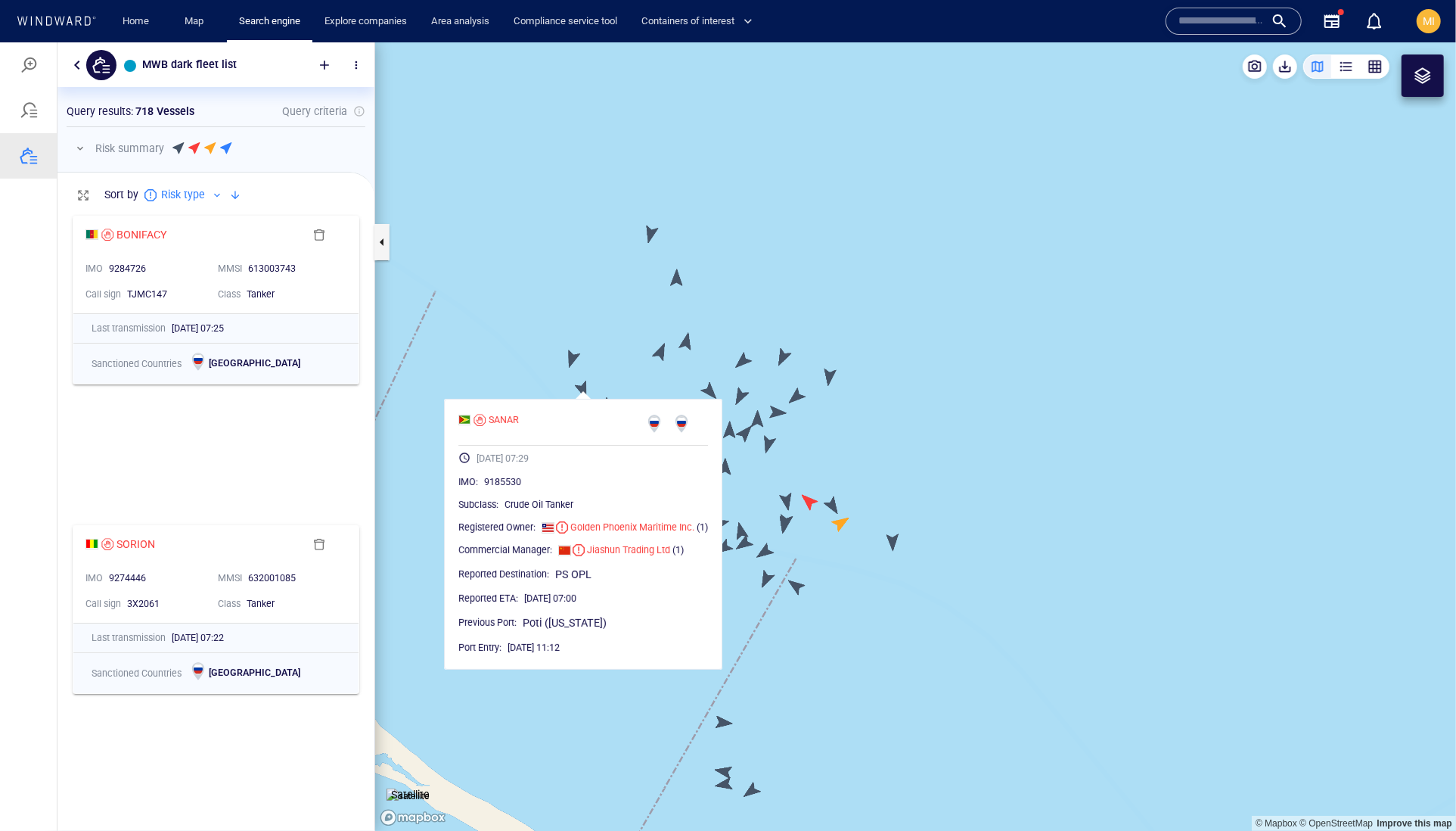
click at [574, 355] on canvas "Map" at bounding box center [915, 436] width 1081 height 789
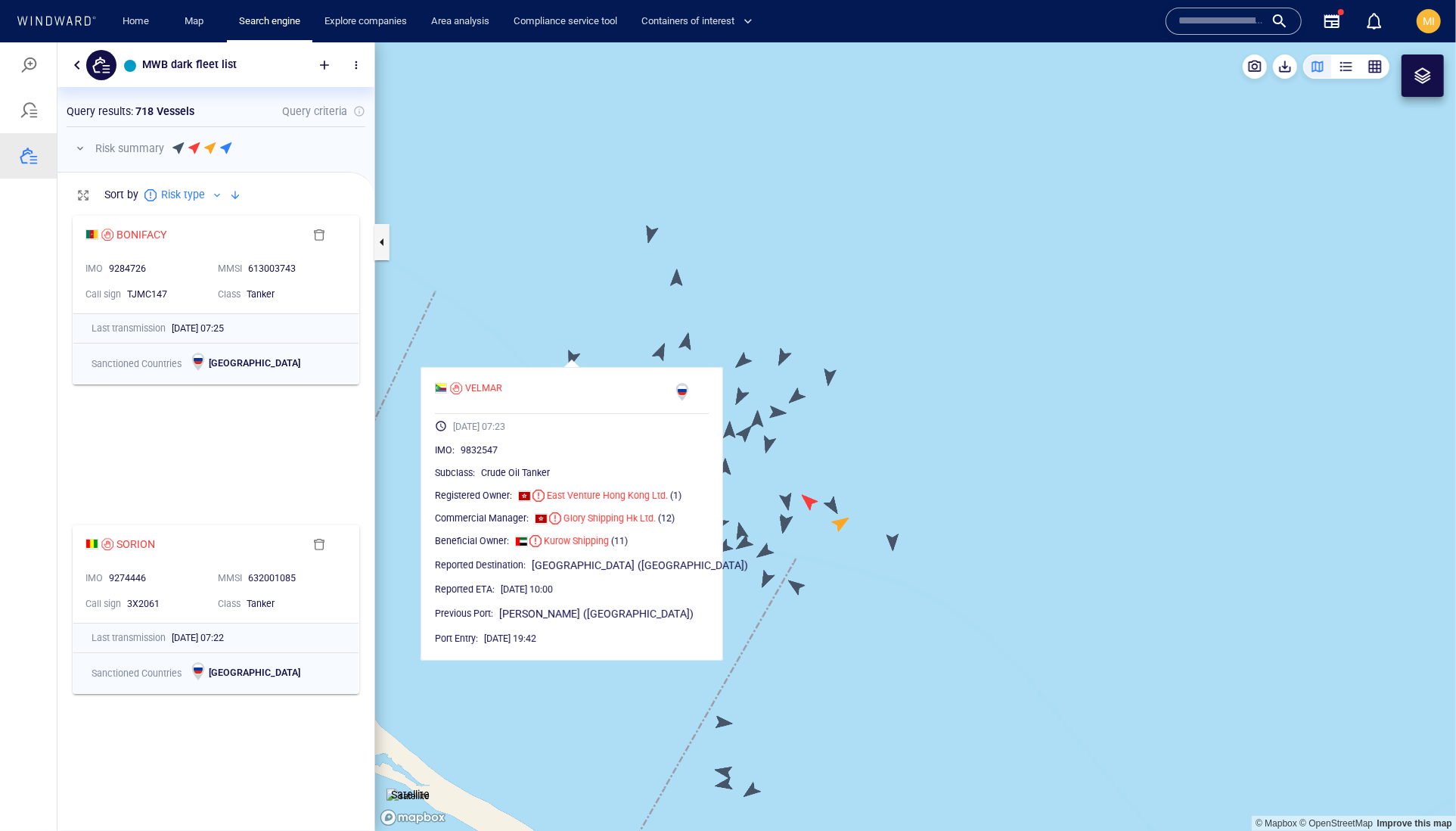
click at [651, 238] on canvas "Map" at bounding box center [915, 436] width 1081 height 789
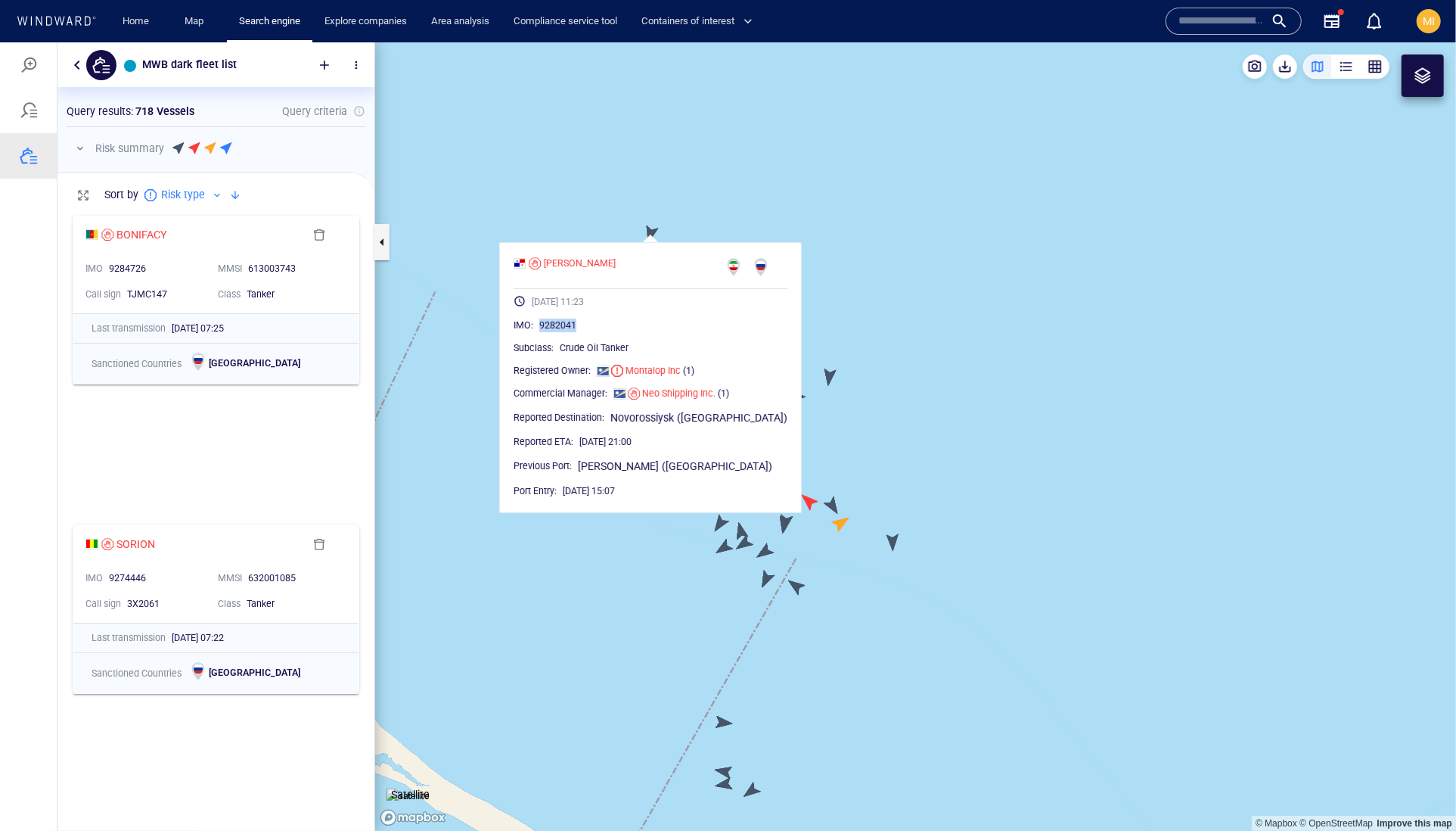
drag, startPoint x: 630, startPoint y: 361, endPoint x: 564, endPoint y: 359, distance: 66.0
click at [564, 332] on div "9282041" at bounding box center [663, 324] width 248 height 15
click at [860, 263] on canvas "Map" at bounding box center [915, 436] width 1081 height 789
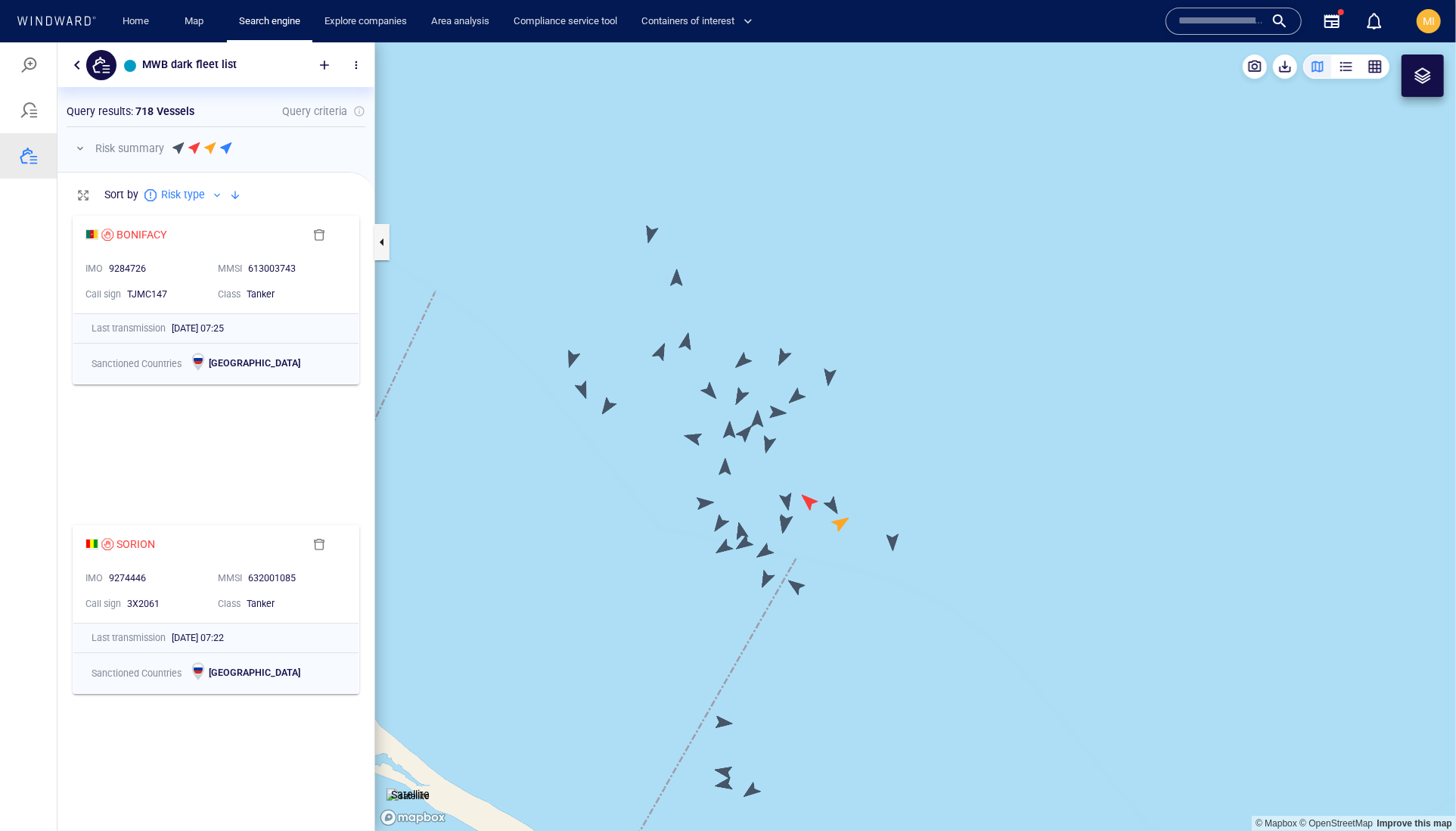
click at [678, 287] on canvas "Map" at bounding box center [915, 436] width 1081 height 789
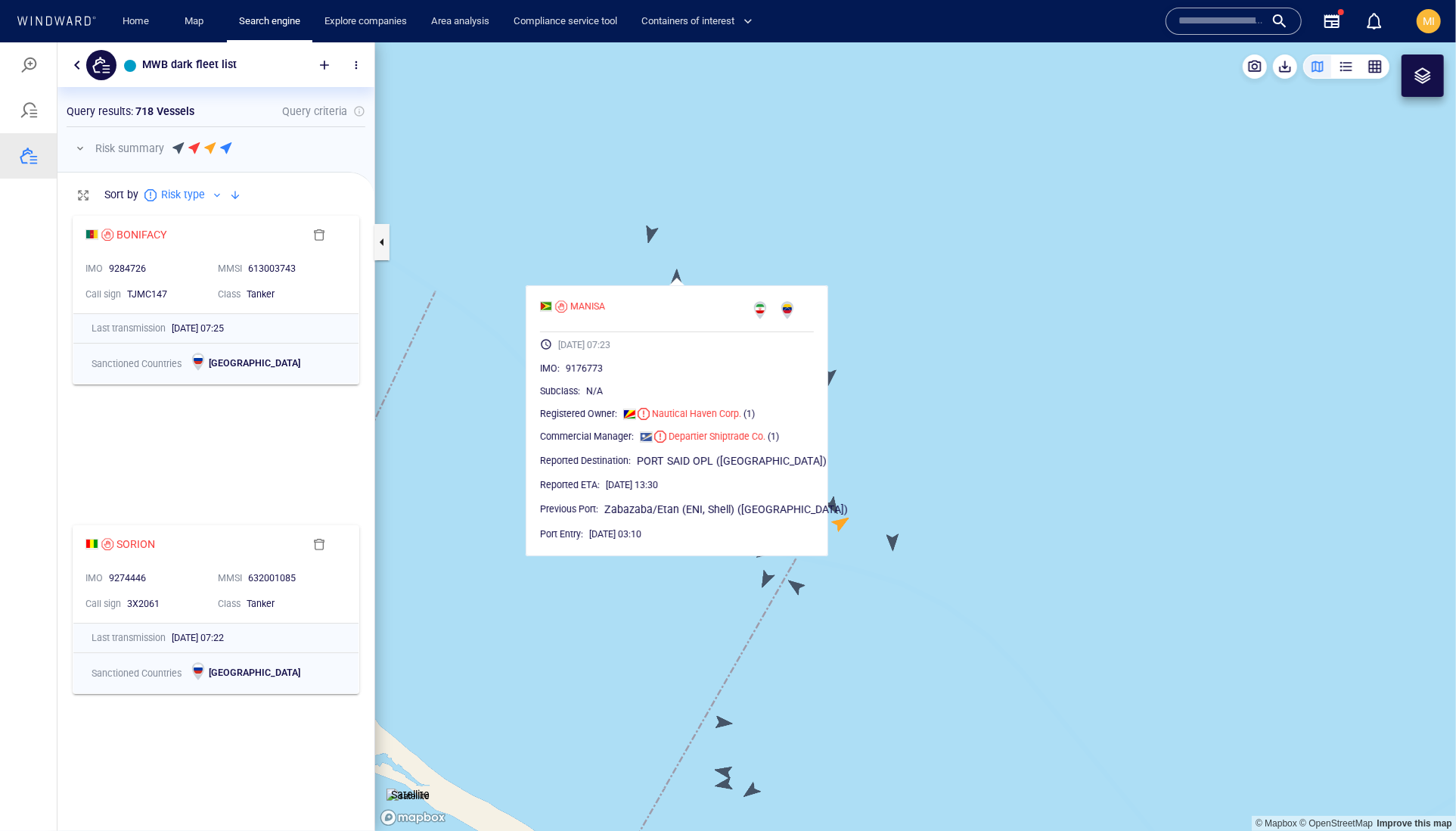
click at [754, 260] on canvas "Map" at bounding box center [915, 436] width 1081 height 789
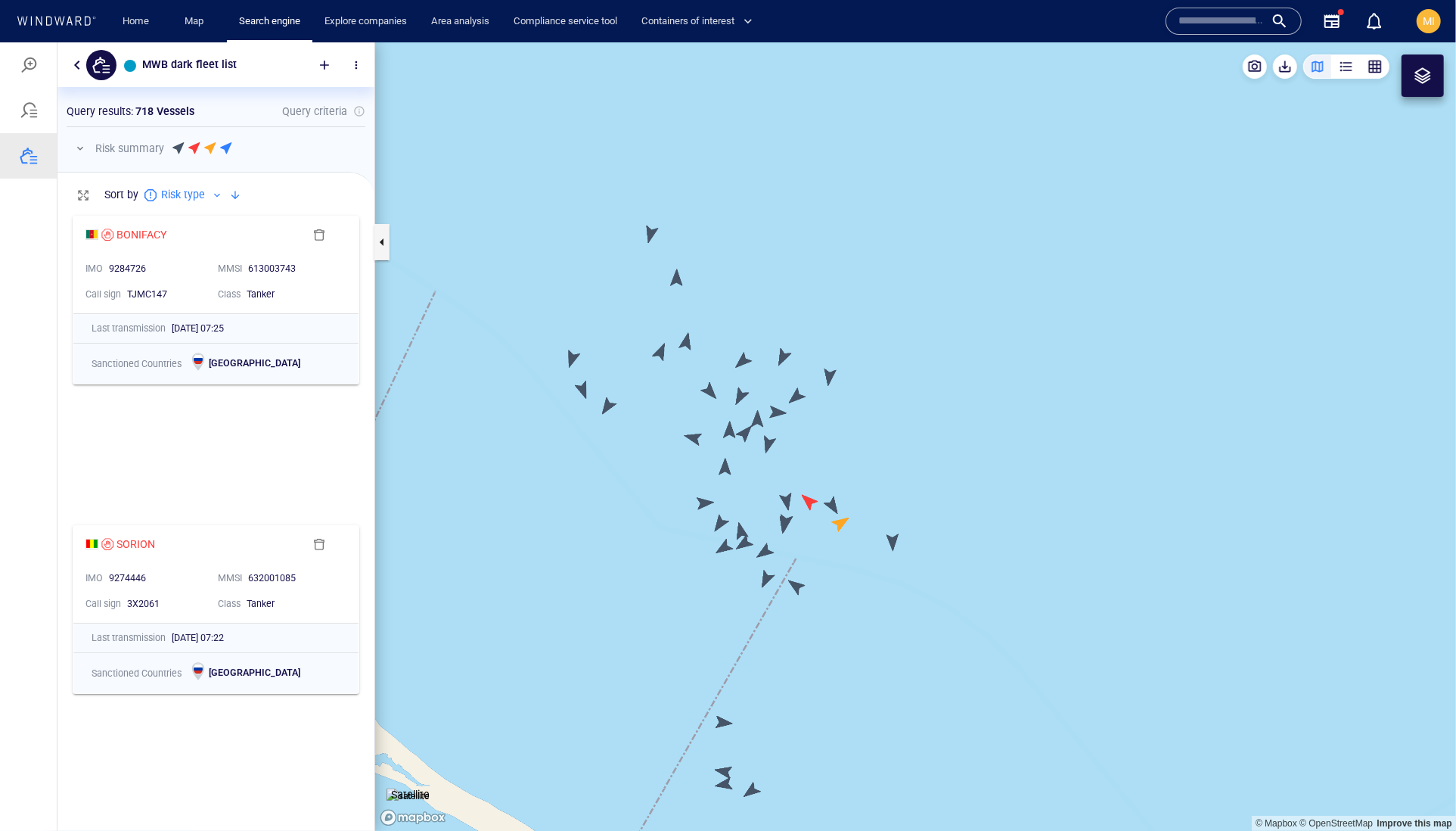
click at [665, 348] on canvas "Map" at bounding box center [915, 436] width 1081 height 789
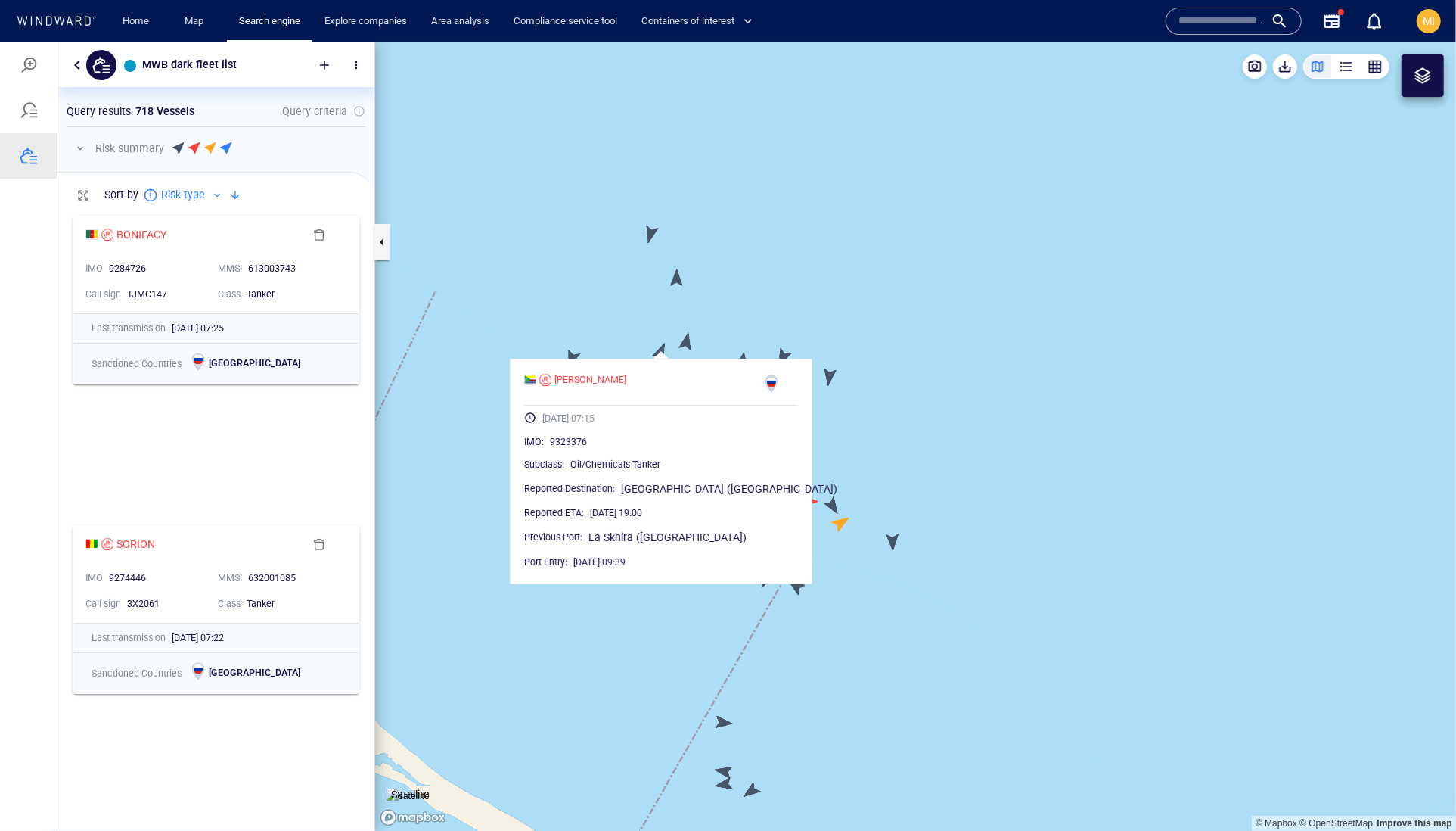
click at [683, 345] on canvas "Map" at bounding box center [915, 436] width 1081 height 789
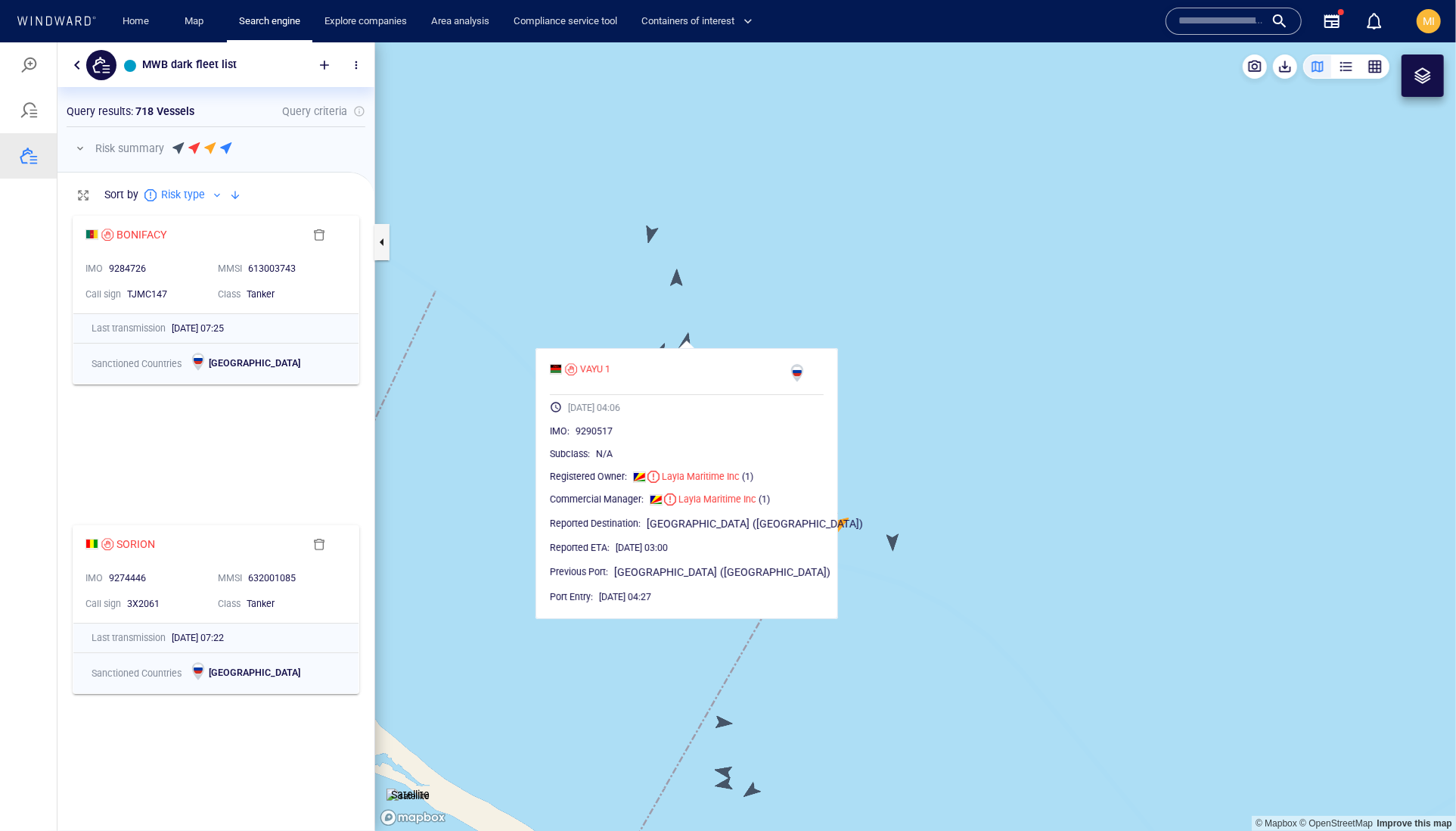
click at [742, 329] on canvas "Map" at bounding box center [915, 436] width 1081 height 789
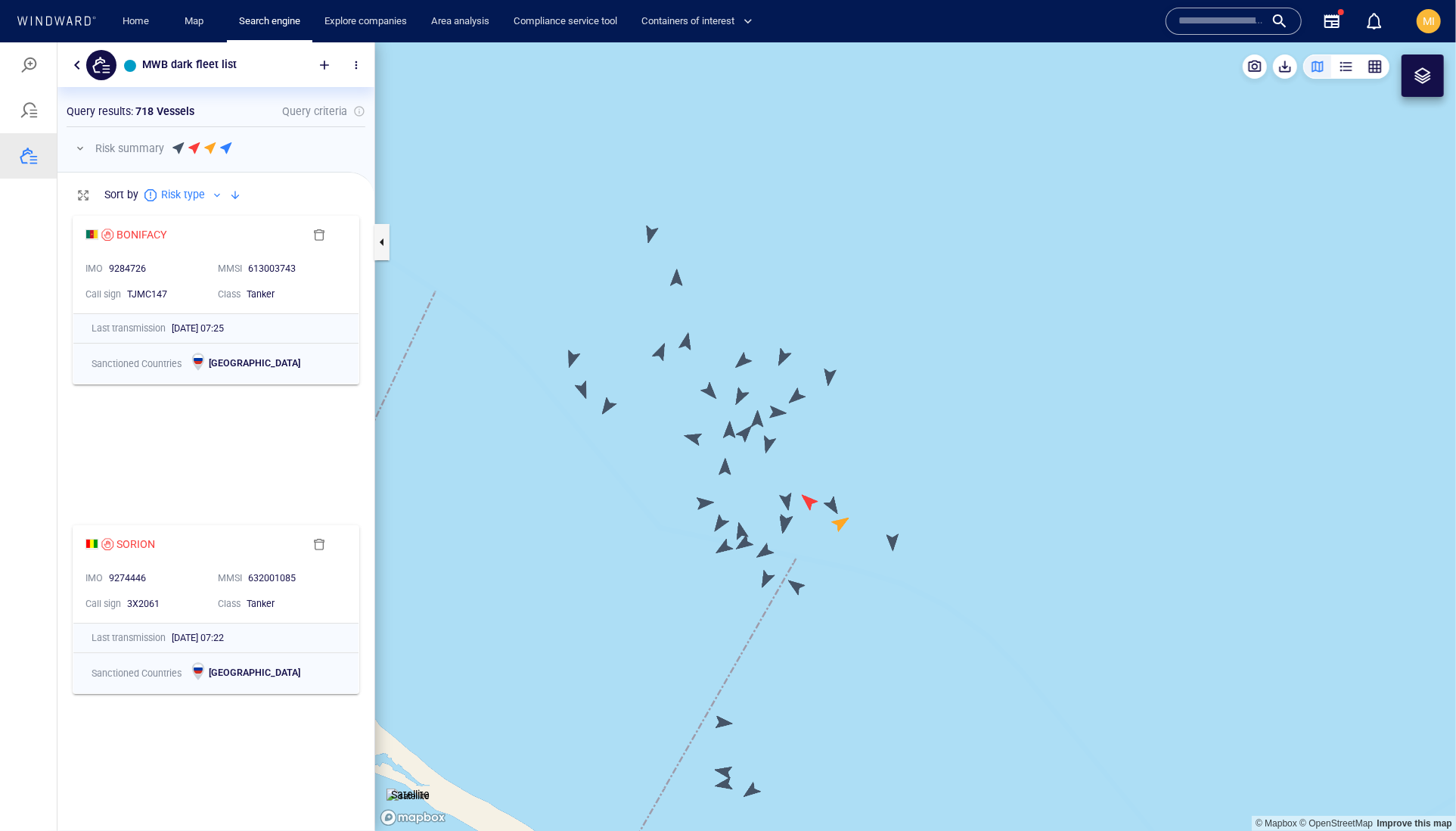
click at [708, 391] on canvas "Map" at bounding box center [915, 436] width 1081 height 789
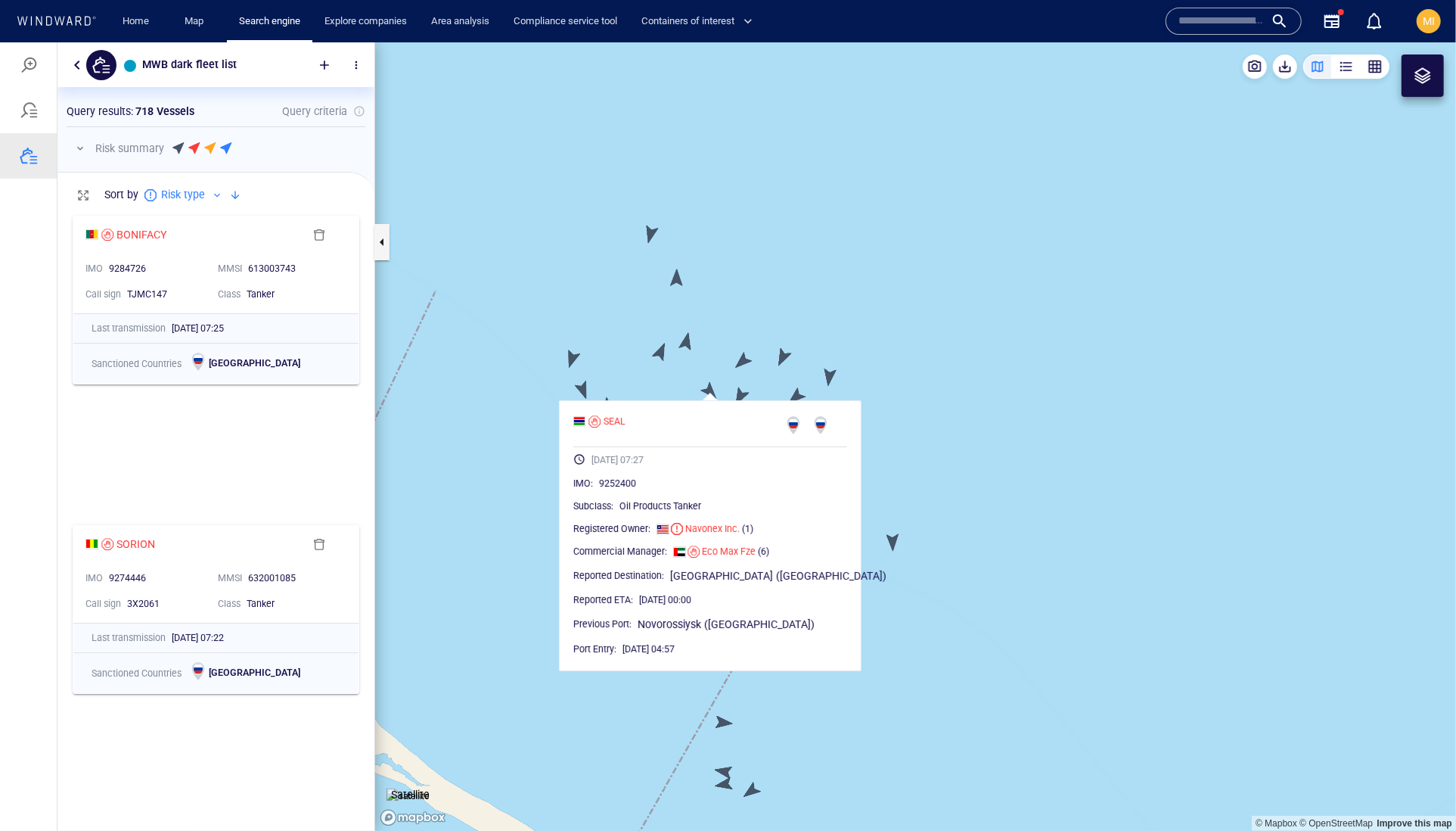
click at [748, 358] on canvas "Map" at bounding box center [915, 436] width 1081 height 789
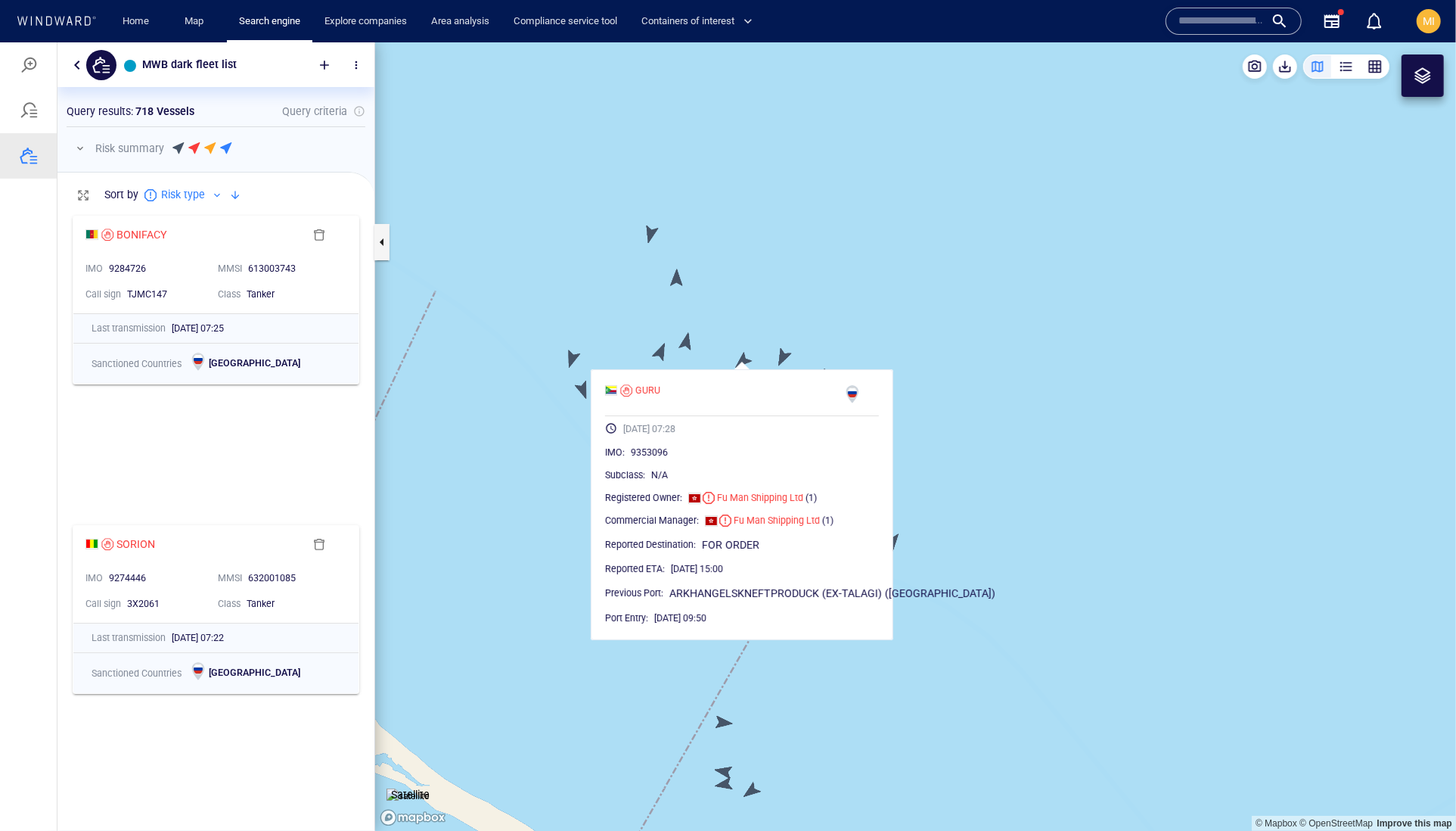
click at [785, 350] on canvas "Map" at bounding box center [915, 436] width 1081 height 789
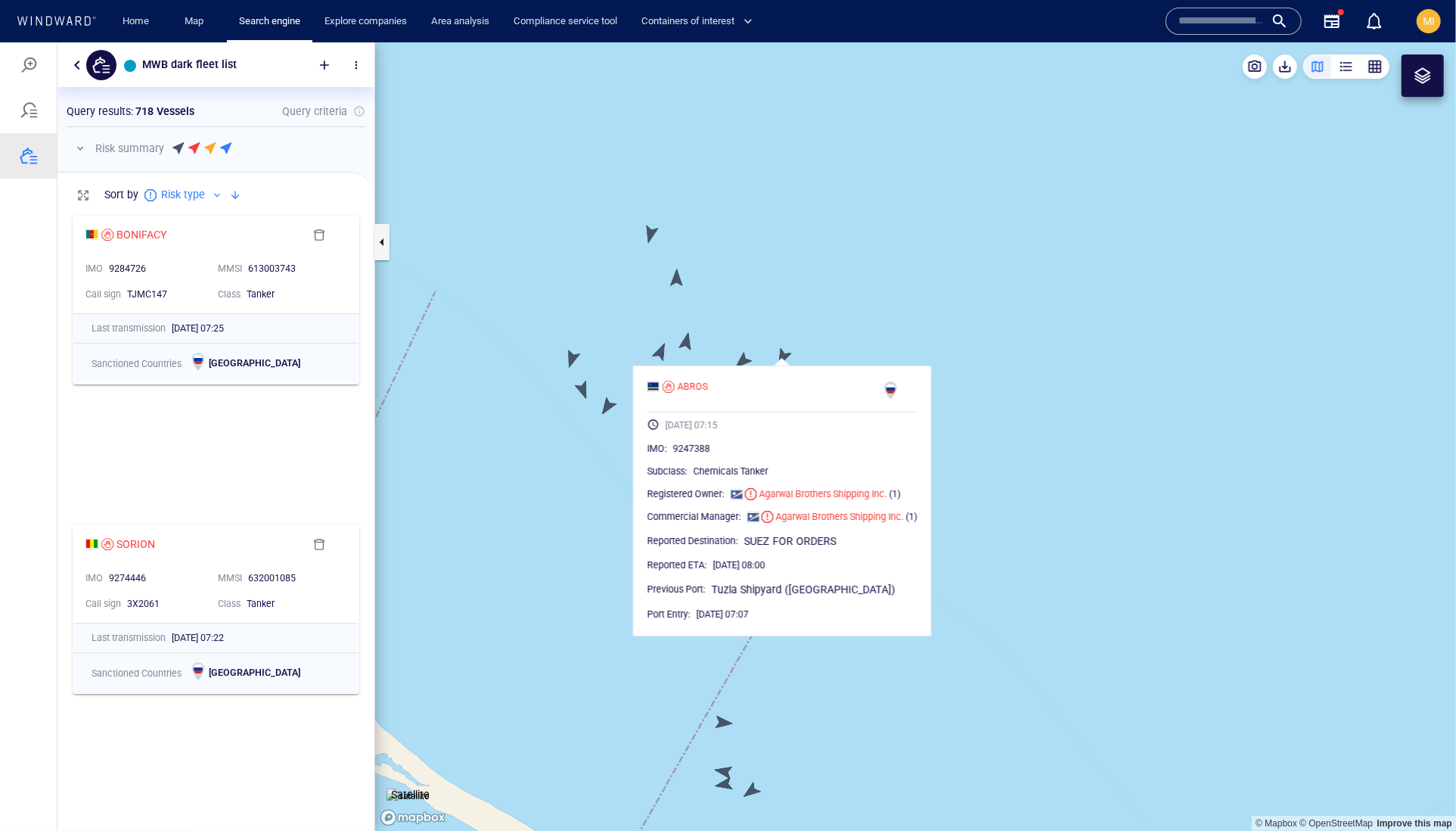
click at [854, 340] on canvas "Map" at bounding box center [915, 436] width 1081 height 789
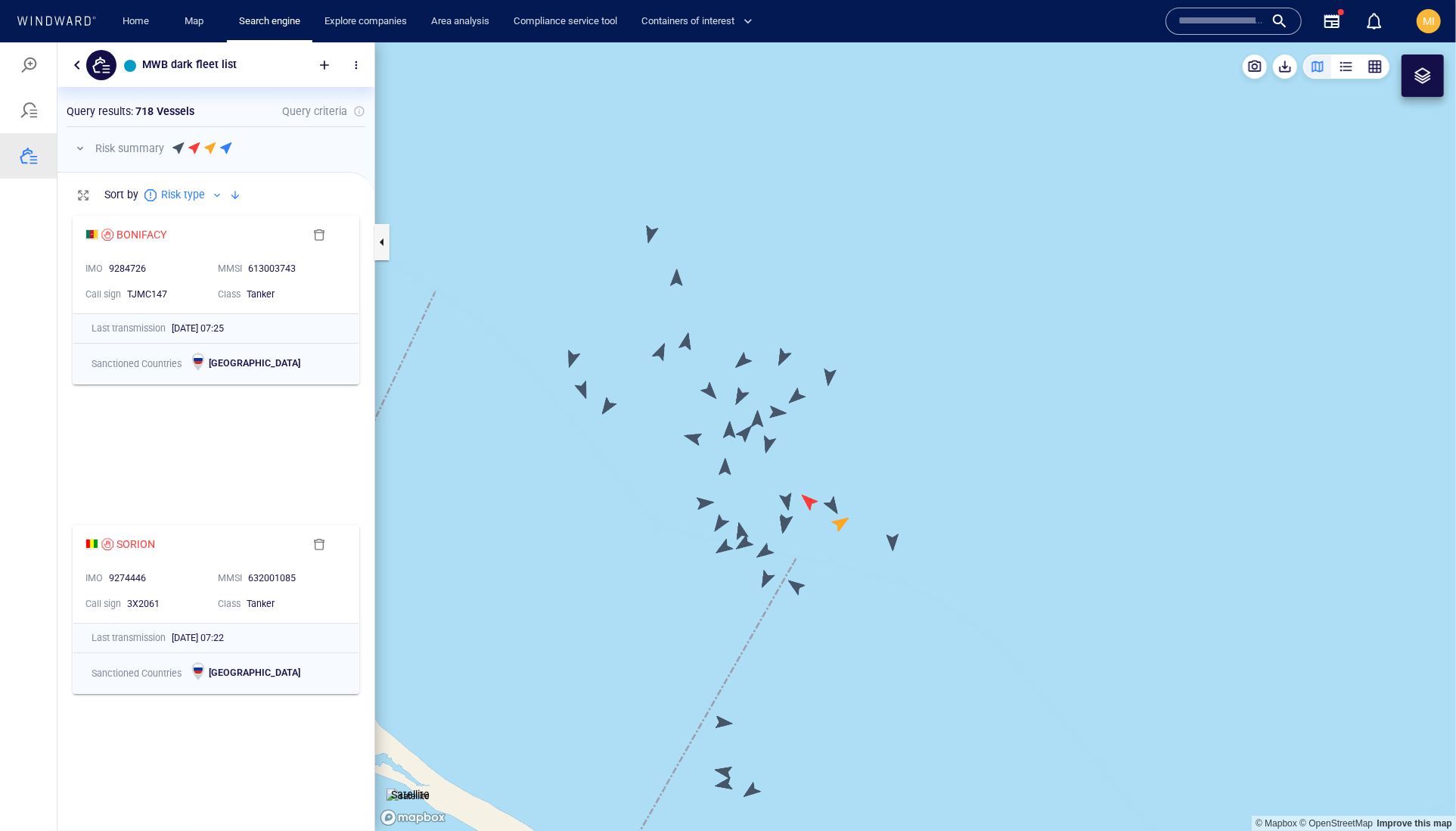
click at [831, 375] on canvas "Map" at bounding box center [915, 436] width 1081 height 789
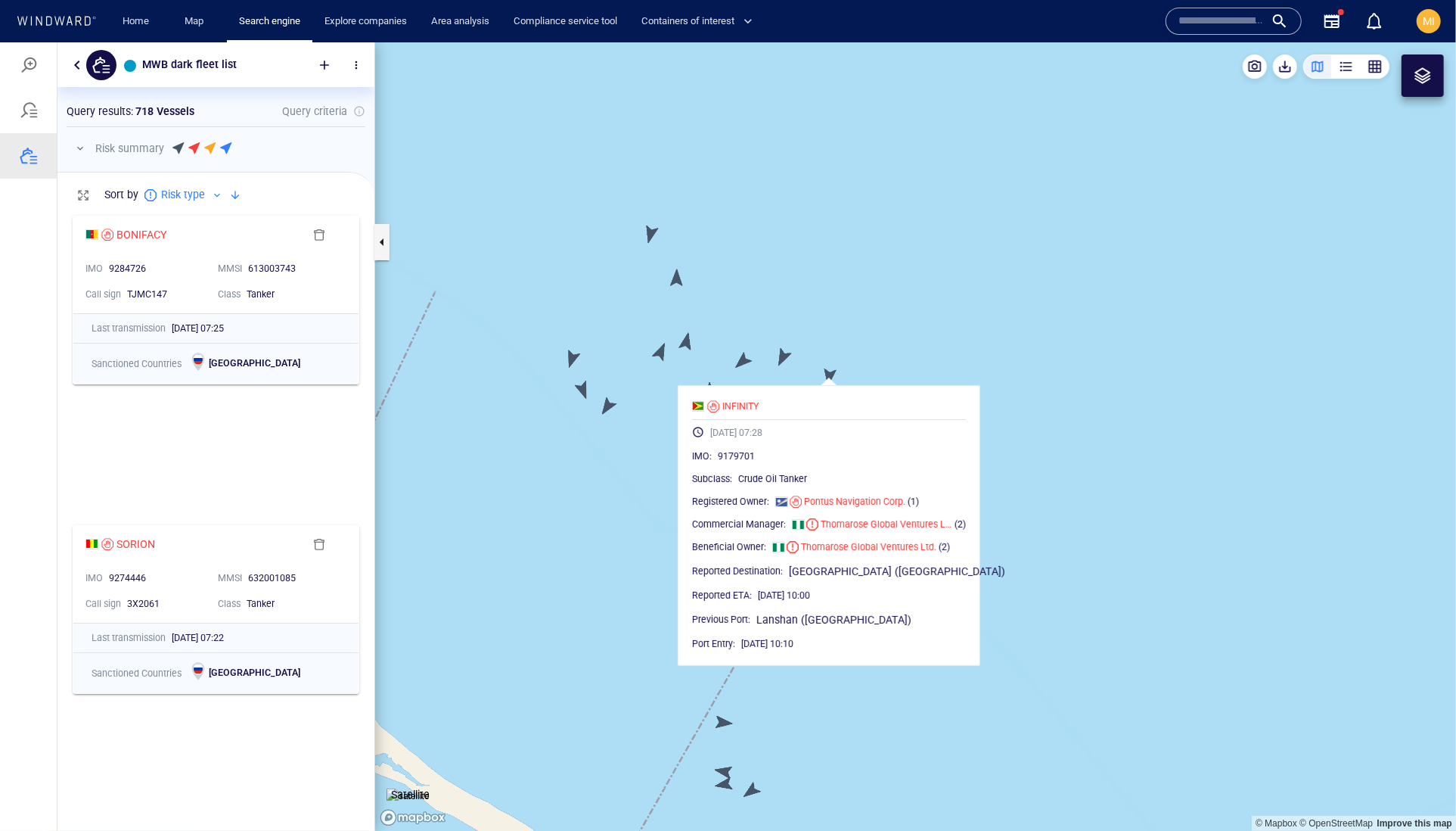
click at [913, 355] on canvas "Map" at bounding box center [915, 436] width 1081 height 789
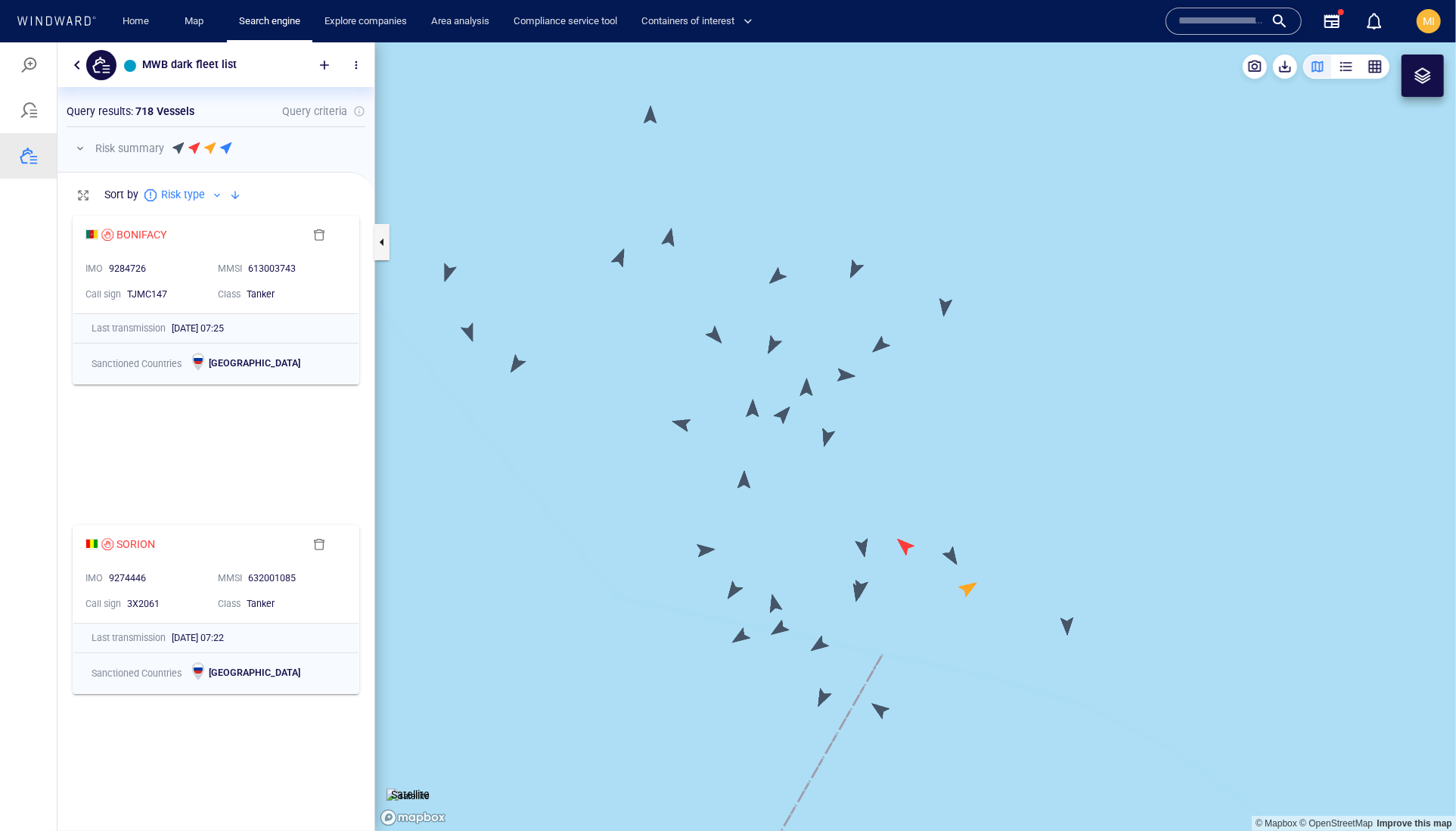
click at [749, 409] on canvas "Map" at bounding box center [915, 436] width 1081 height 789
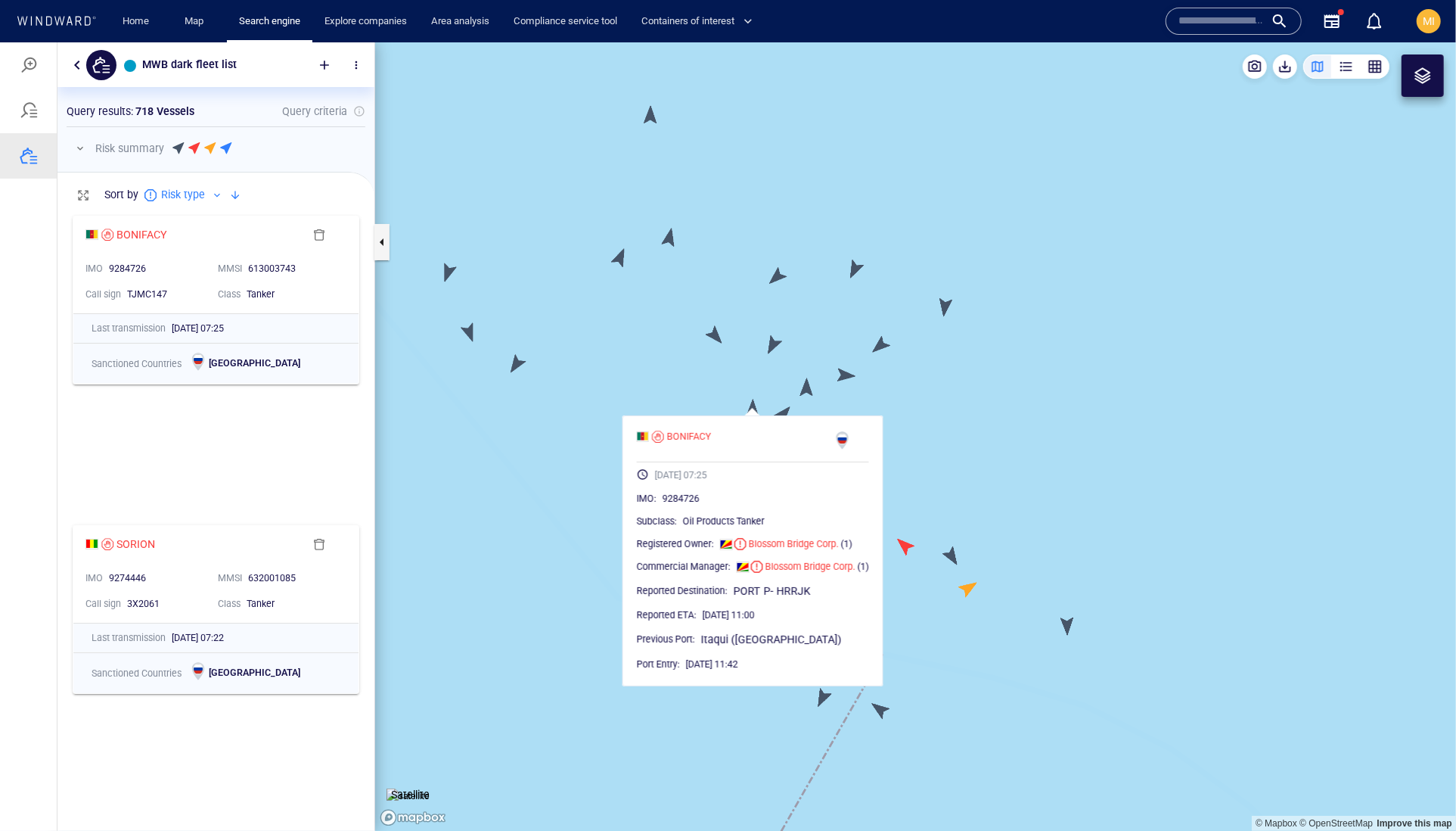
click at [785, 413] on canvas "Map" at bounding box center [915, 436] width 1081 height 789
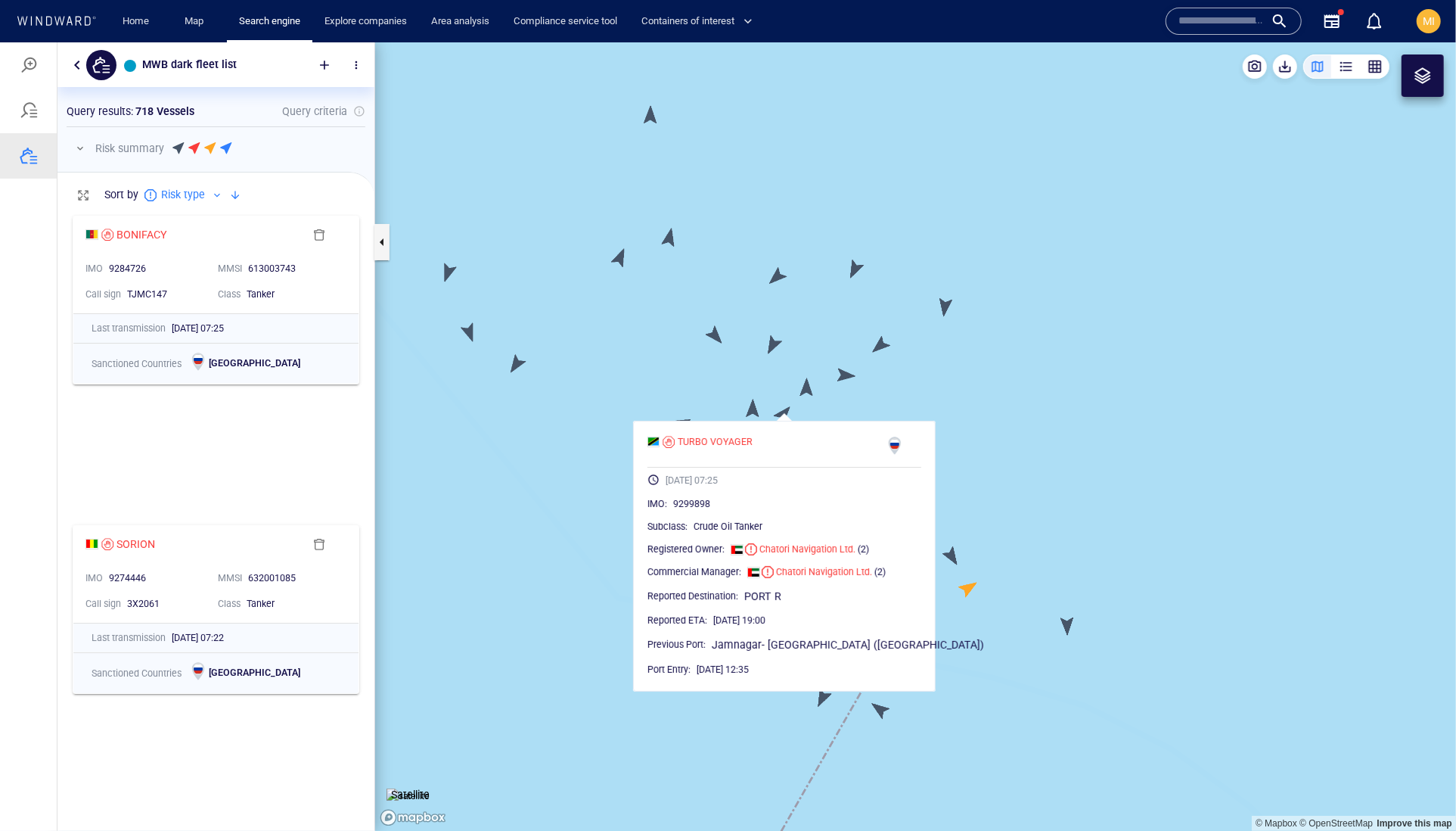
click at [804, 391] on canvas "Map" at bounding box center [915, 436] width 1081 height 789
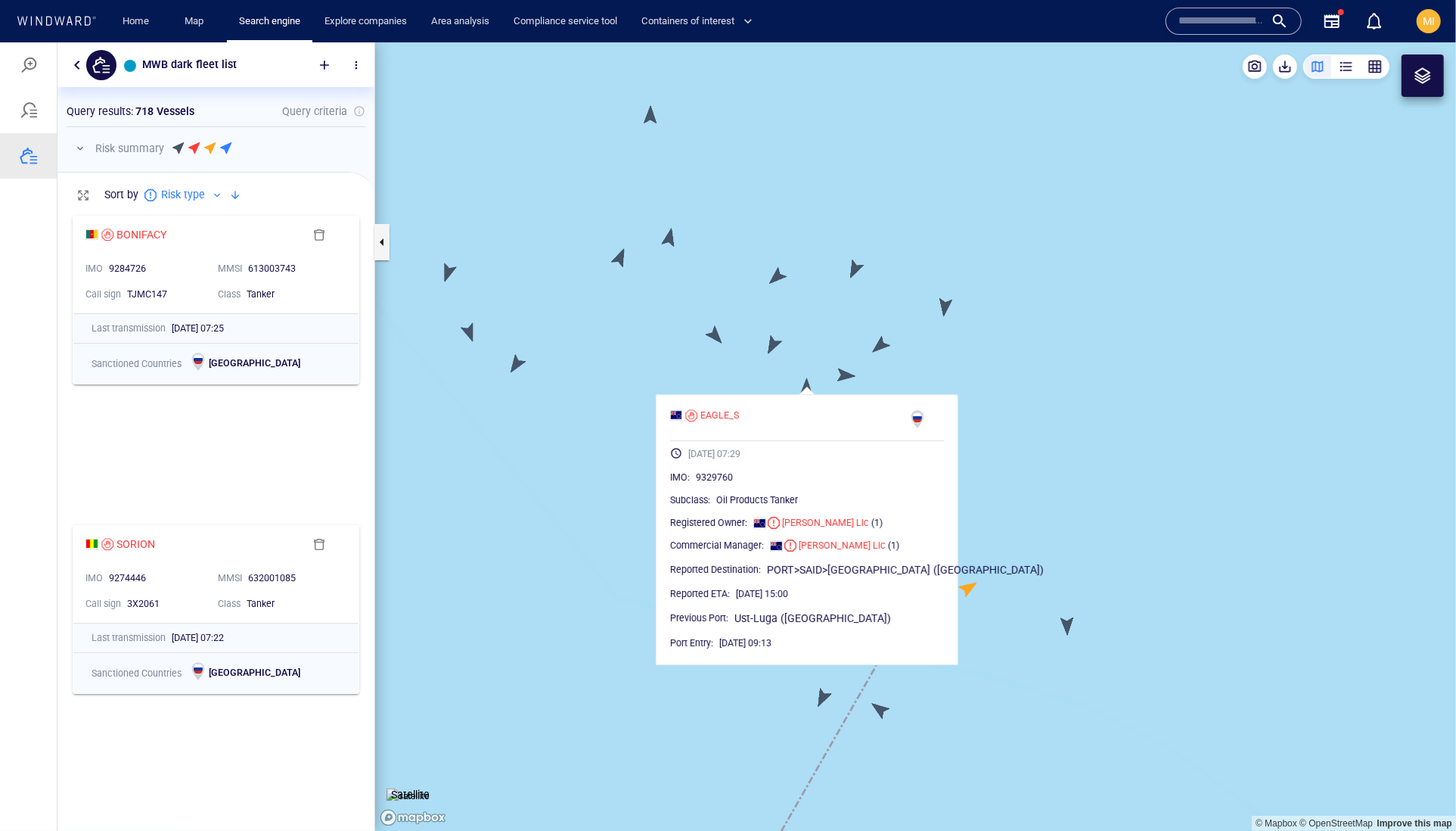
click at [899, 399] on div "EAGLE_S [DATE] 07:29 IMO : 9329760 Subclass : Oil Products Tanker Registered Ow…" at bounding box center [807, 529] width 303 height 271
click at [882, 385] on canvas "Map" at bounding box center [915, 436] width 1081 height 789
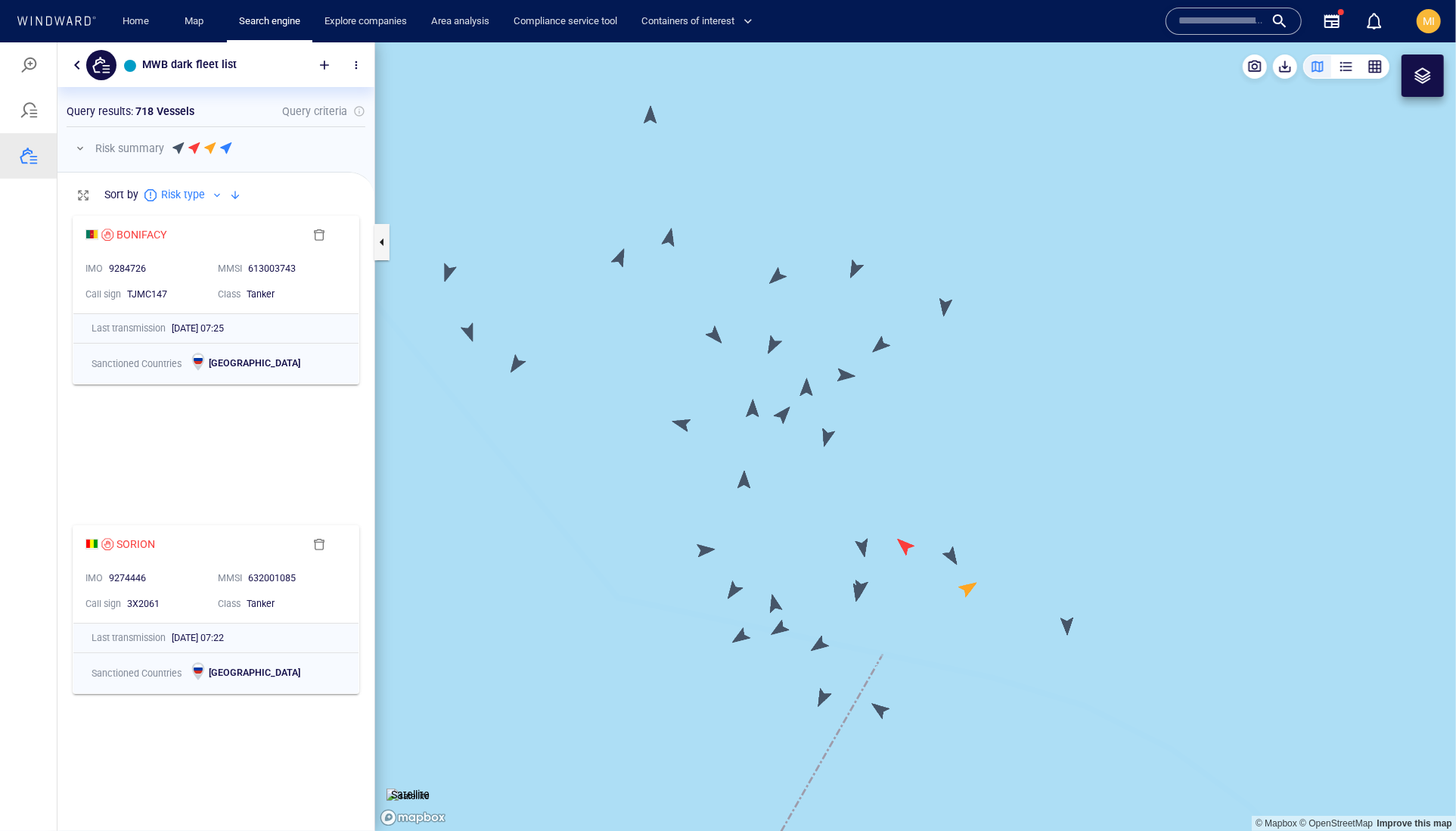
click at [832, 441] on canvas "Map" at bounding box center [915, 436] width 1081 height 789
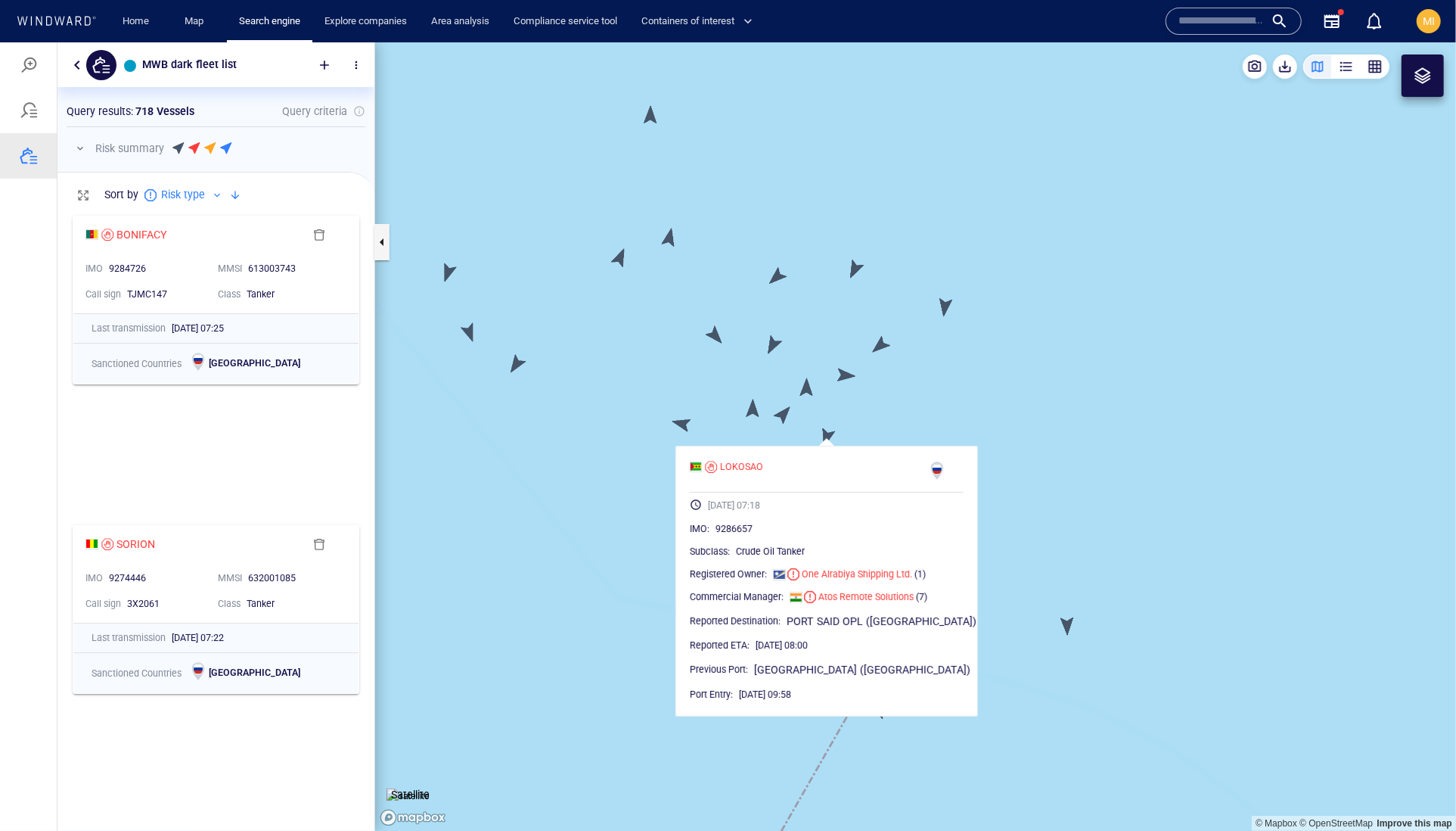
click at [723, 345] on canvas "Map" at bounding box center [915, 436] width 1081 height 789
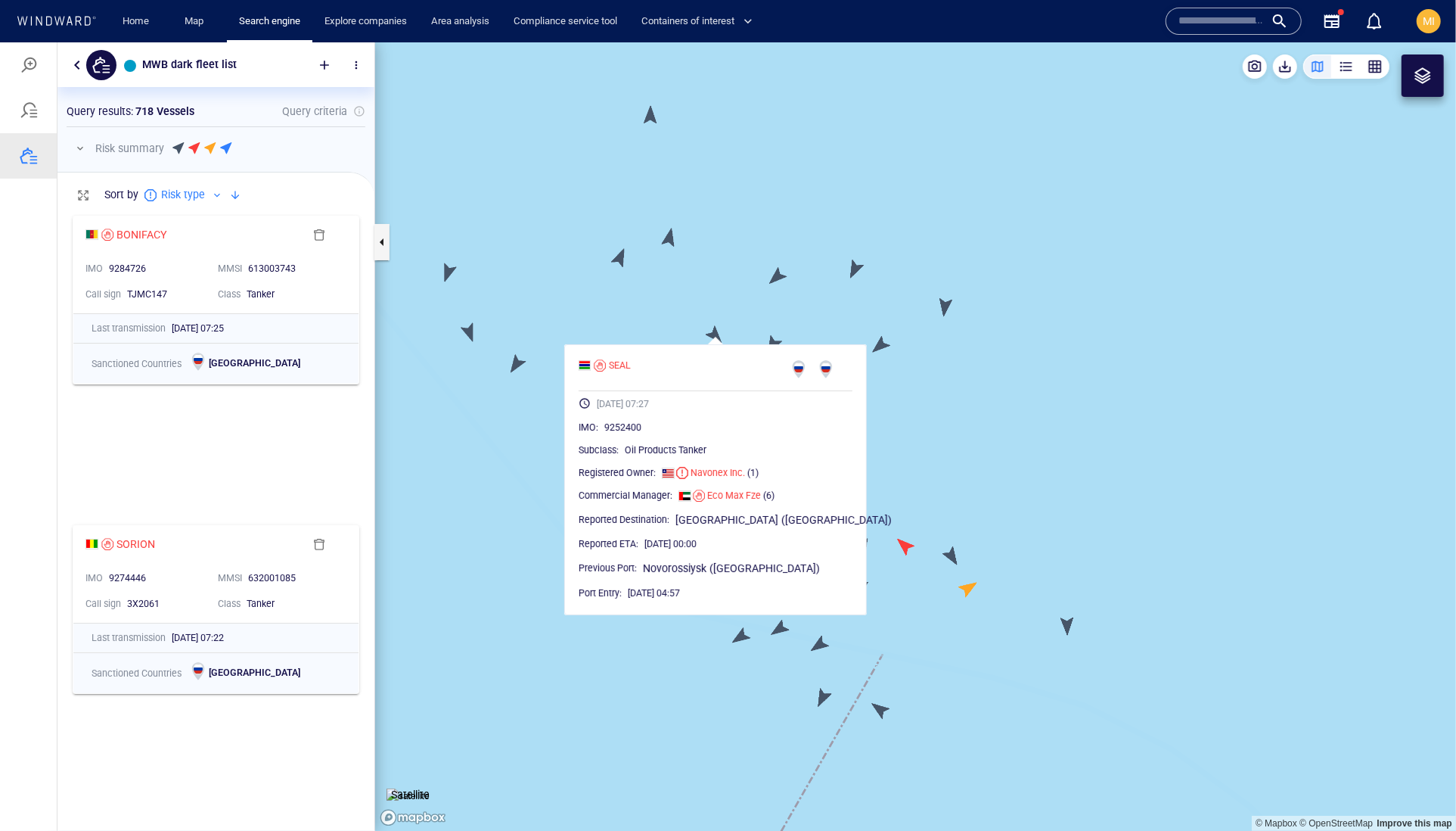
click at [797, 318] on canvas "Map" at bounding box center [915, 436] width 1081 height 789
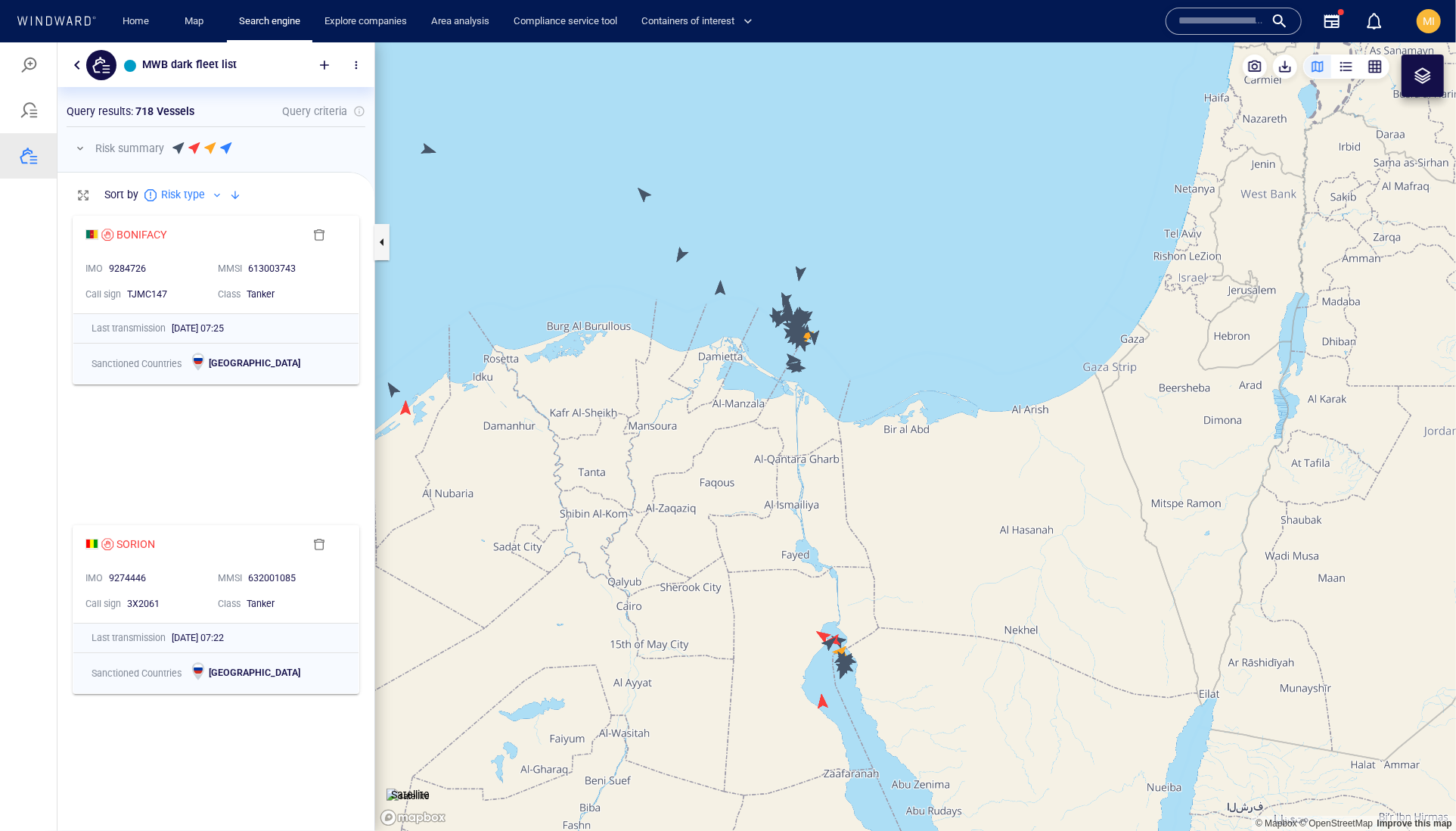
drag, startPoint x: 627, startPoint y: 332, endPoint x: 823, endPoint y: 442, distance: 224.8
click at [822, 442] on canvas "Map" at bounding box center [915, 436] width 1081 height 789
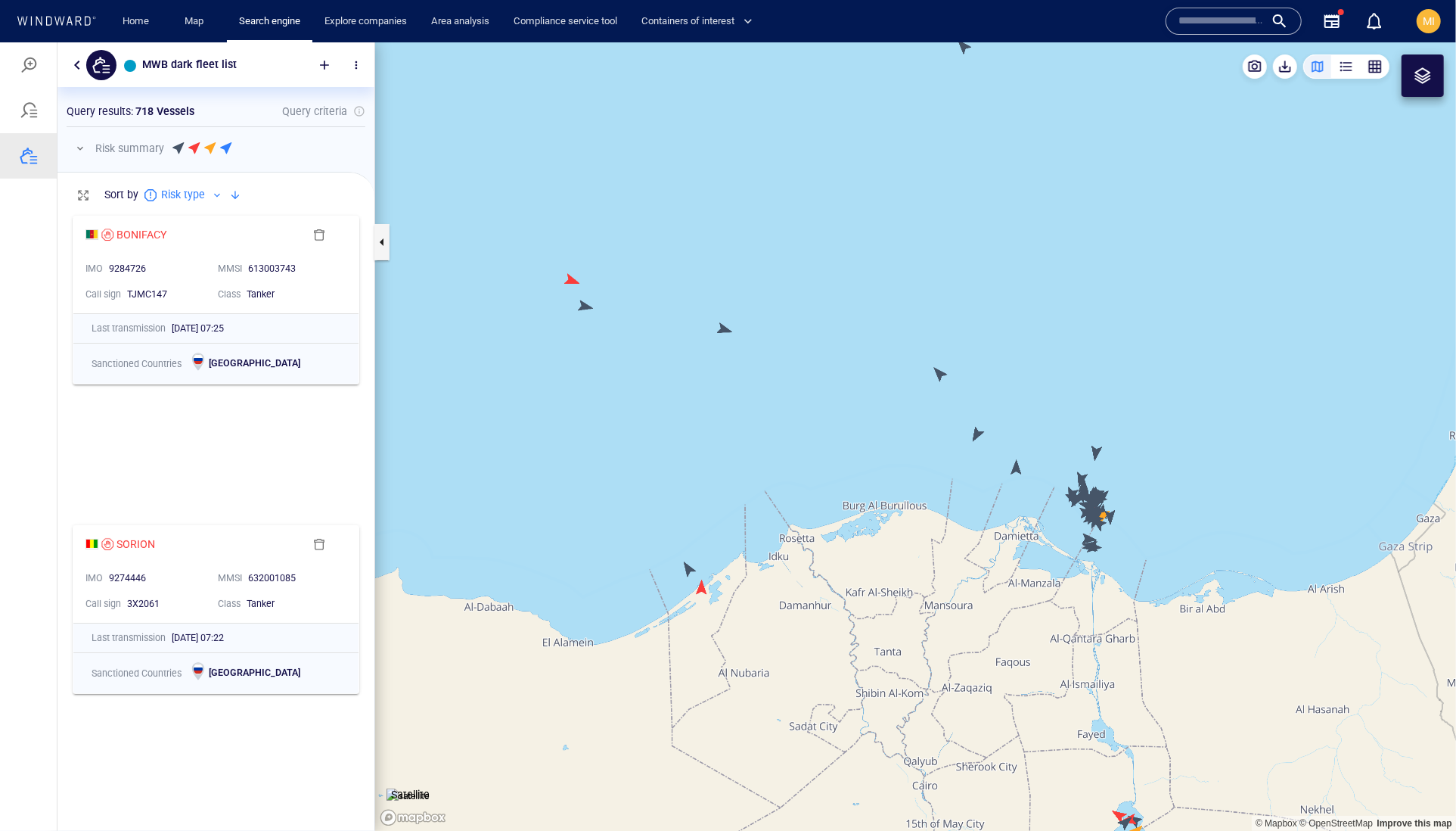
click at [700, 591] on canvas "Map" at bounding box center [915, 436] width 1081 height 789
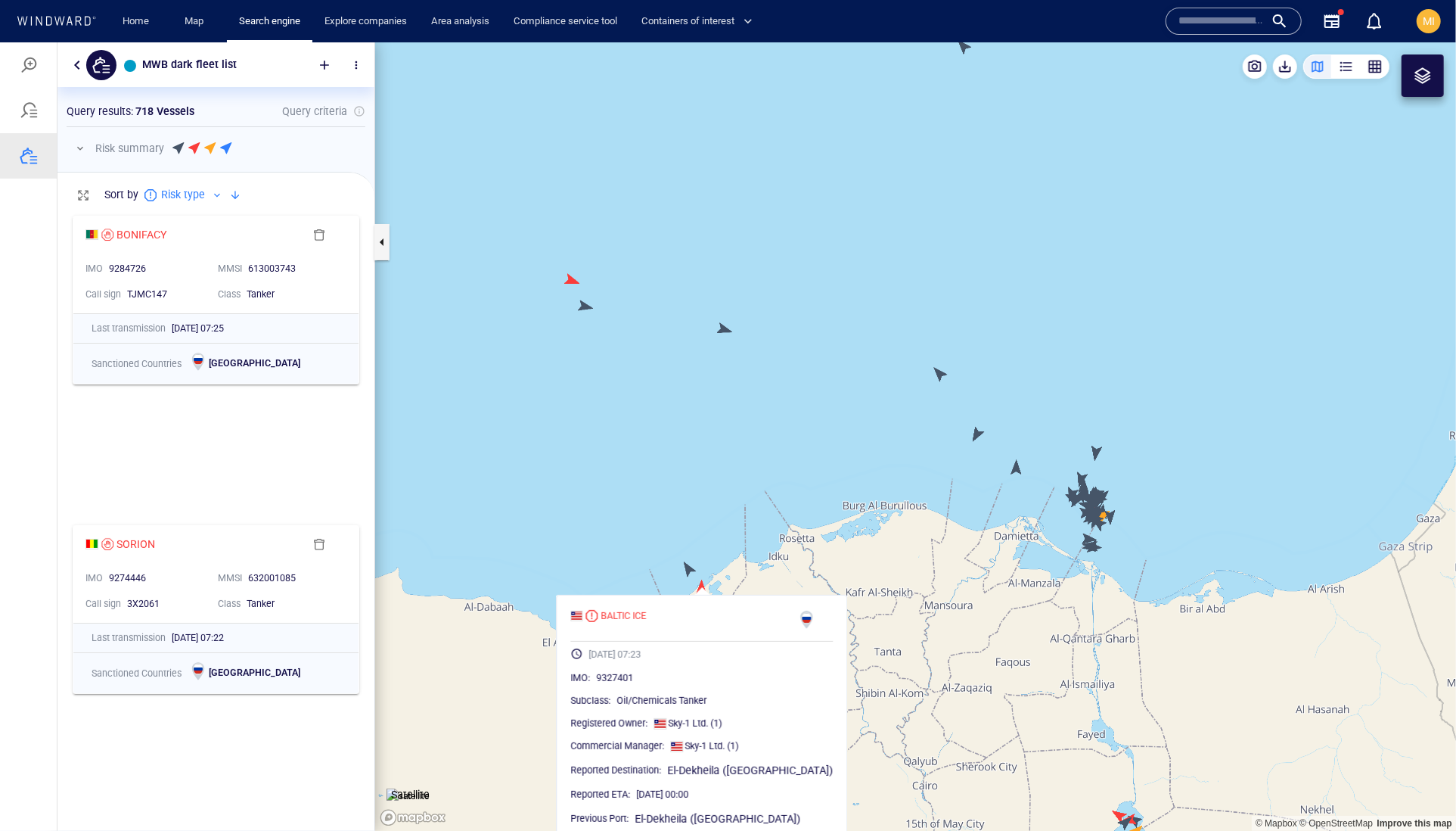
click at [687, 572] on canvas "Map" at bounding box center [915, 436] width 1081 height 789
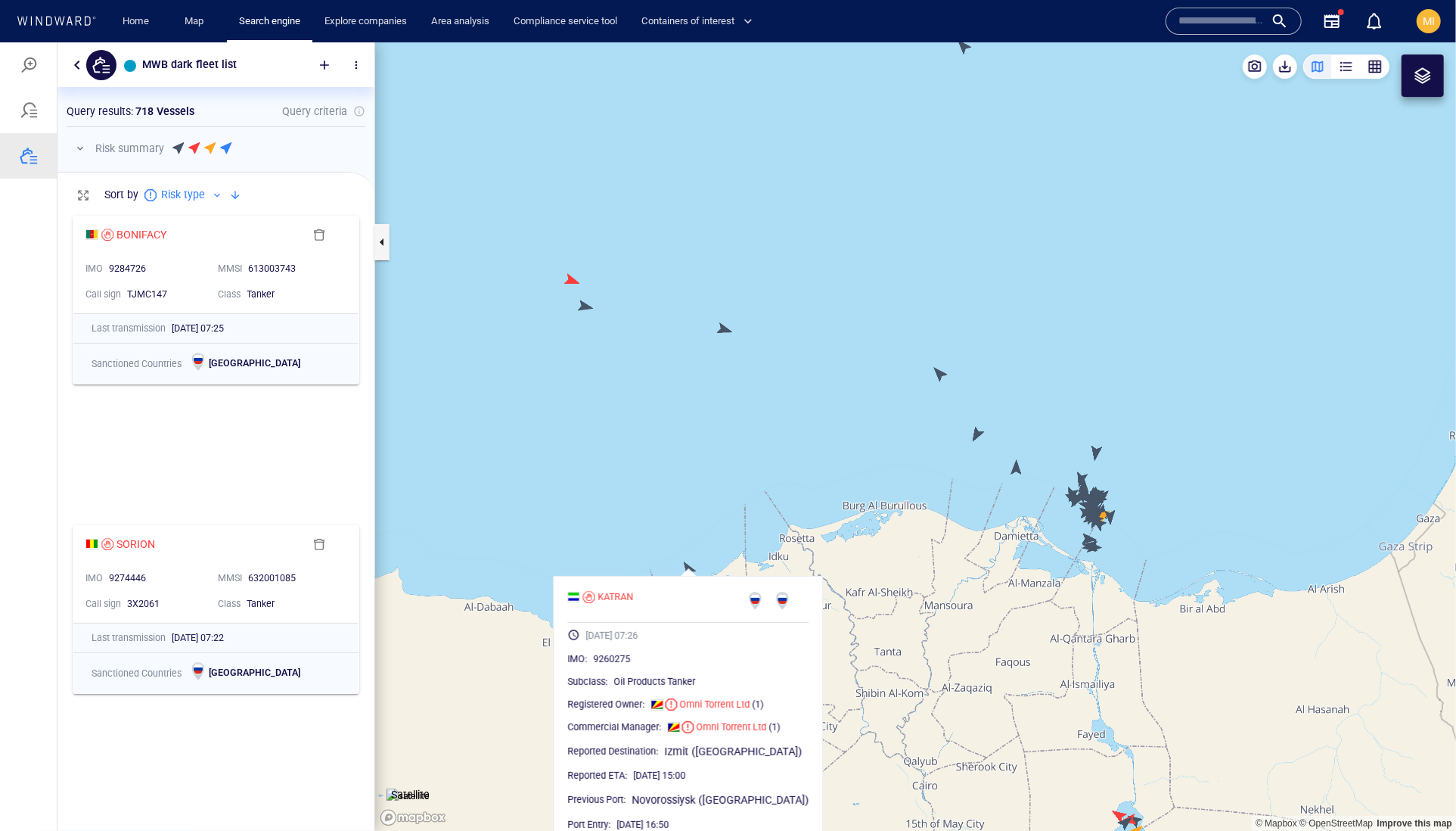
click at [724, 330] on canvas "Map" at bounding box center [915, 436] width 1081 height 789
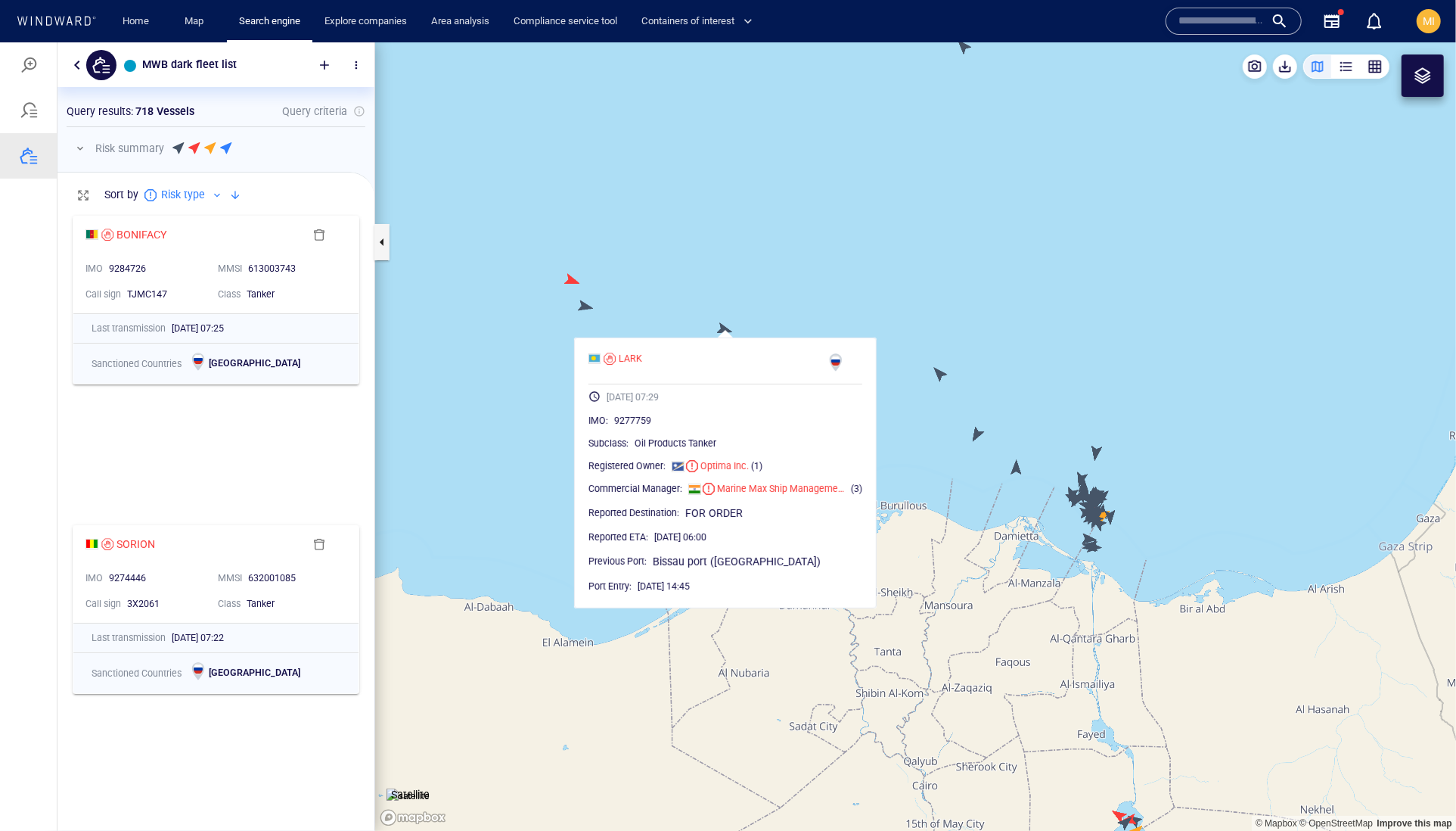
click at [574, 405] on canvas "Map" at bounding box center [915, 436] width 1081 height 789
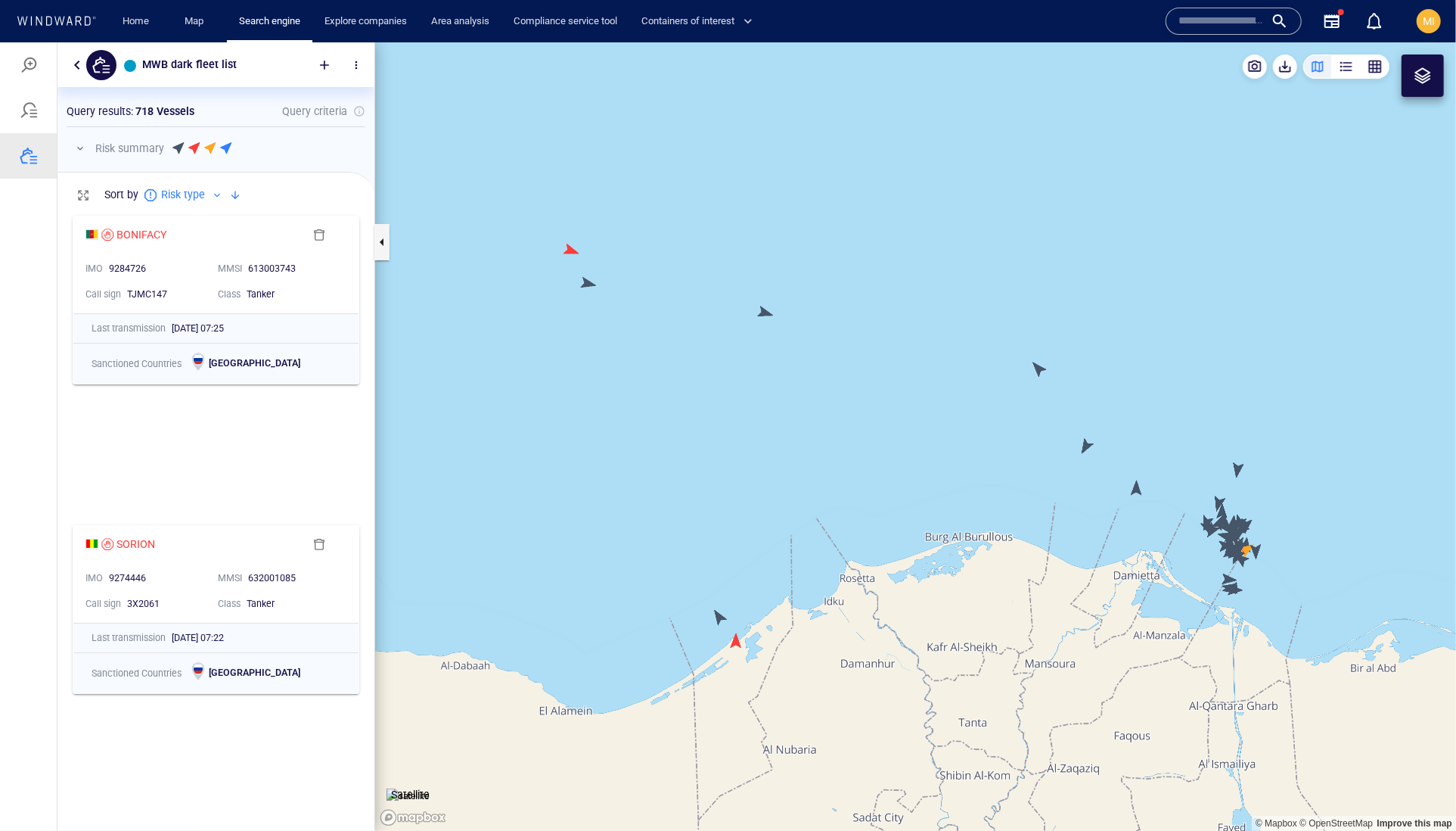
click at [588, 282] on canvas "Map" at bounding box center [915, 436] width 1081 height 789
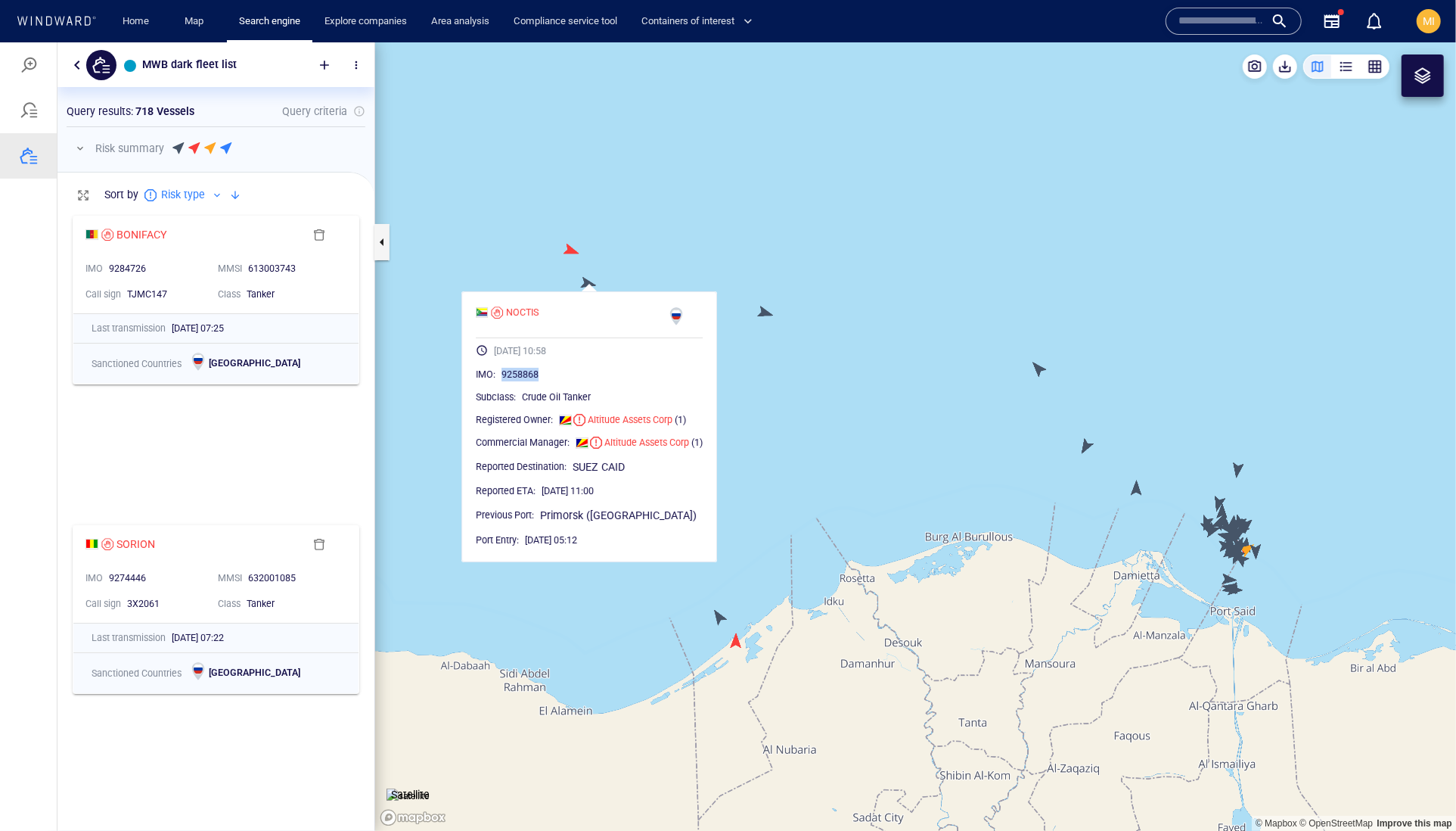
drag, startPoint x: 549, startPoint y: 408, endPoint x: 503, endPoint y: 406, distance: 46.0
click at [503, 382] on div "9258868" at bounding box center [602, 373] width 201 height 15
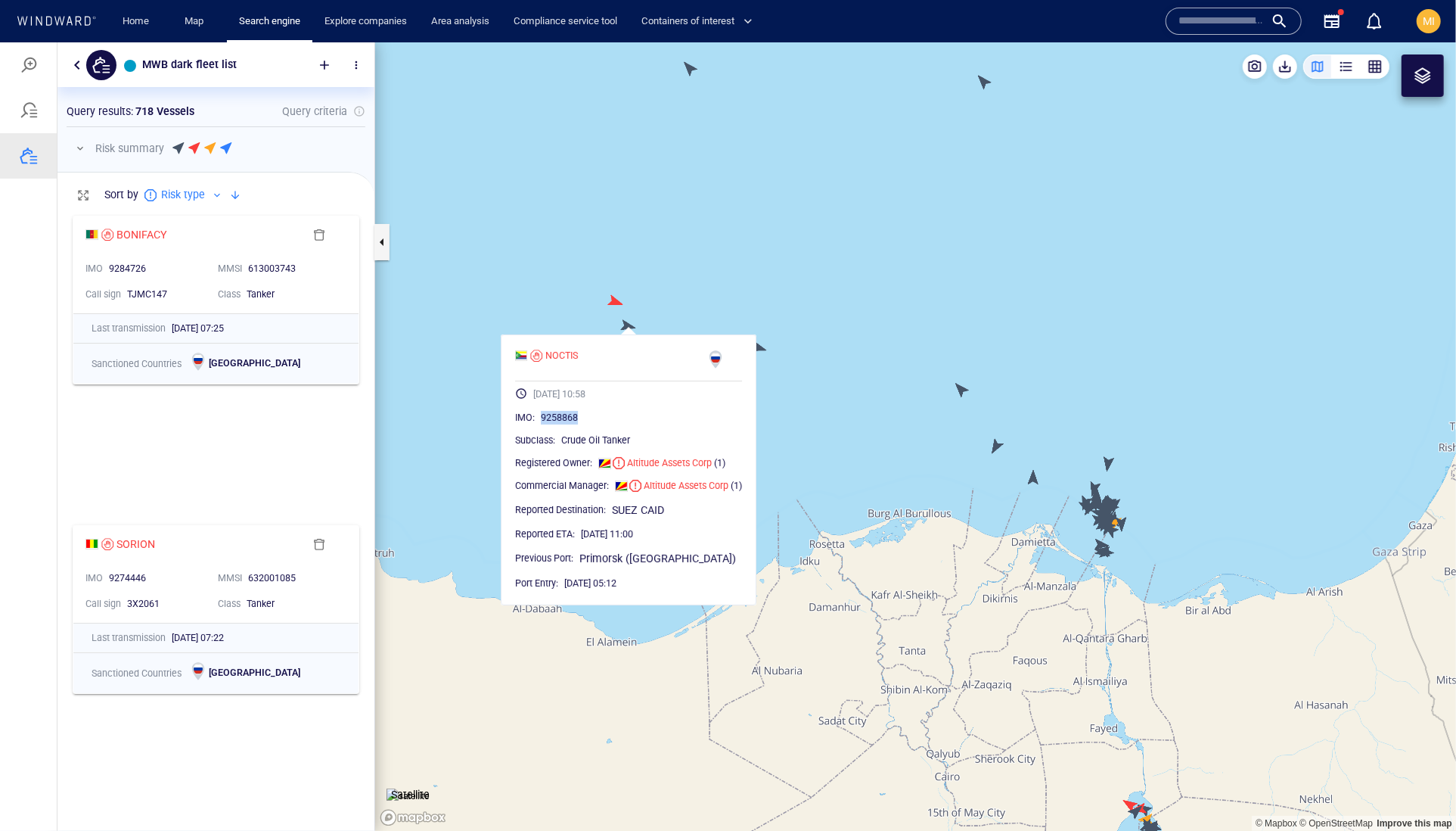
click at [612, 305] on canvas "Map" at bounding box center [915, 436] width 1081 height 789
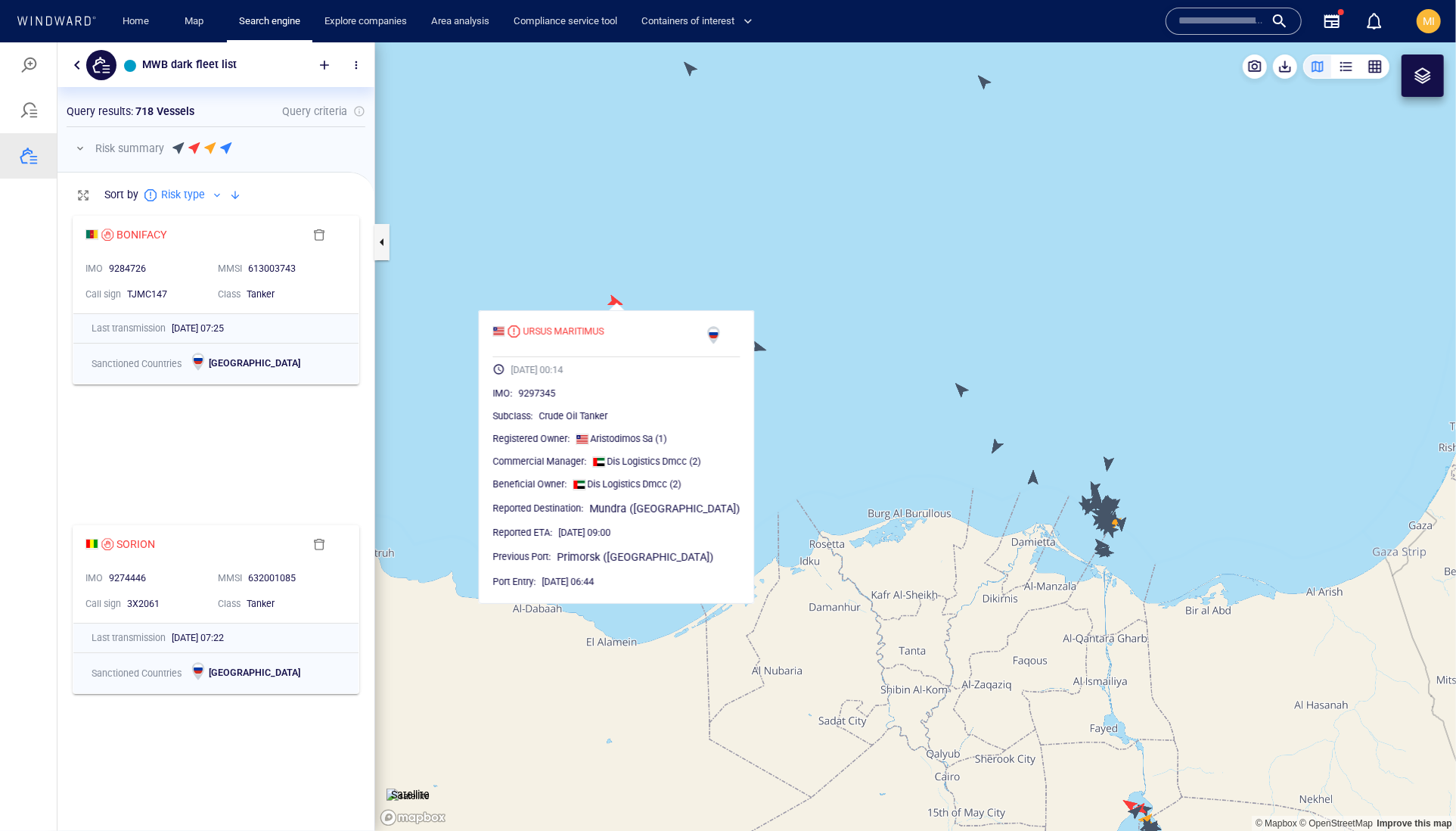
click at [674, 267] on canvas "Map" at bounding box center [915, 436] width 1081 height 789
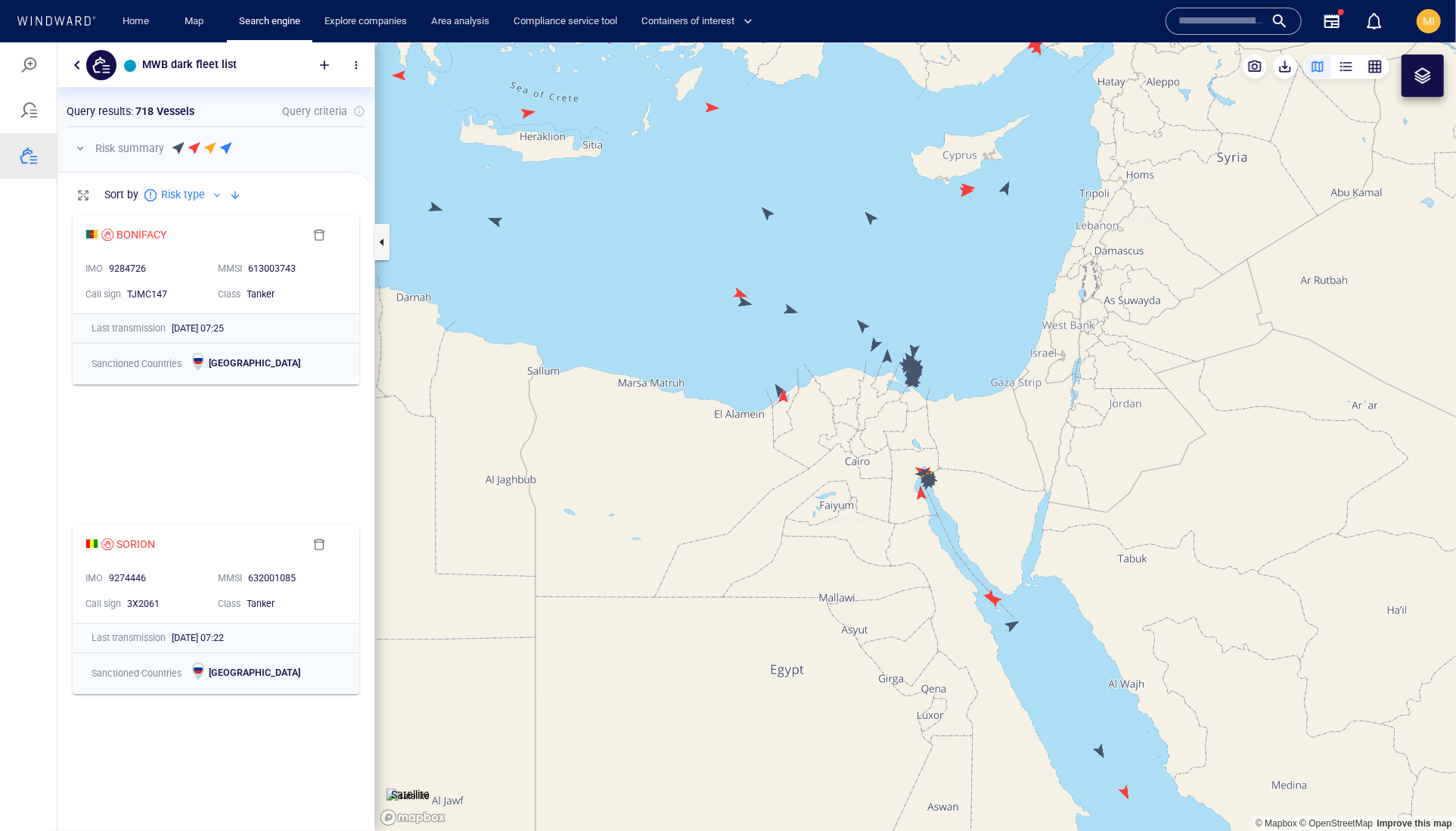
click at [766, 217] on canvas "Map" at bounding box center [915, 436] width 1081 height 789
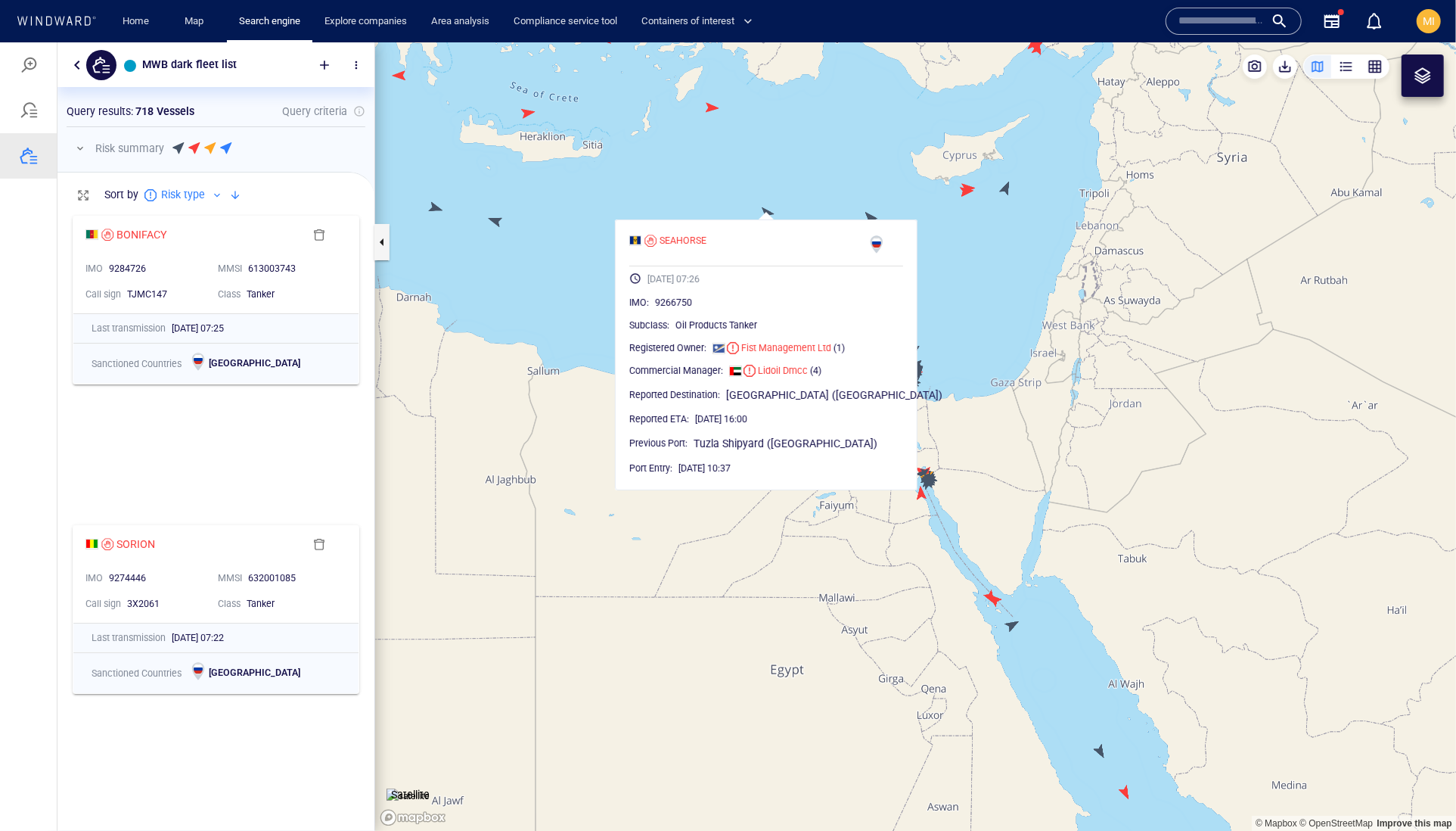
click at [885, 187] on canvas "Map" at bounding box center [915, 436] width 1081 height 789
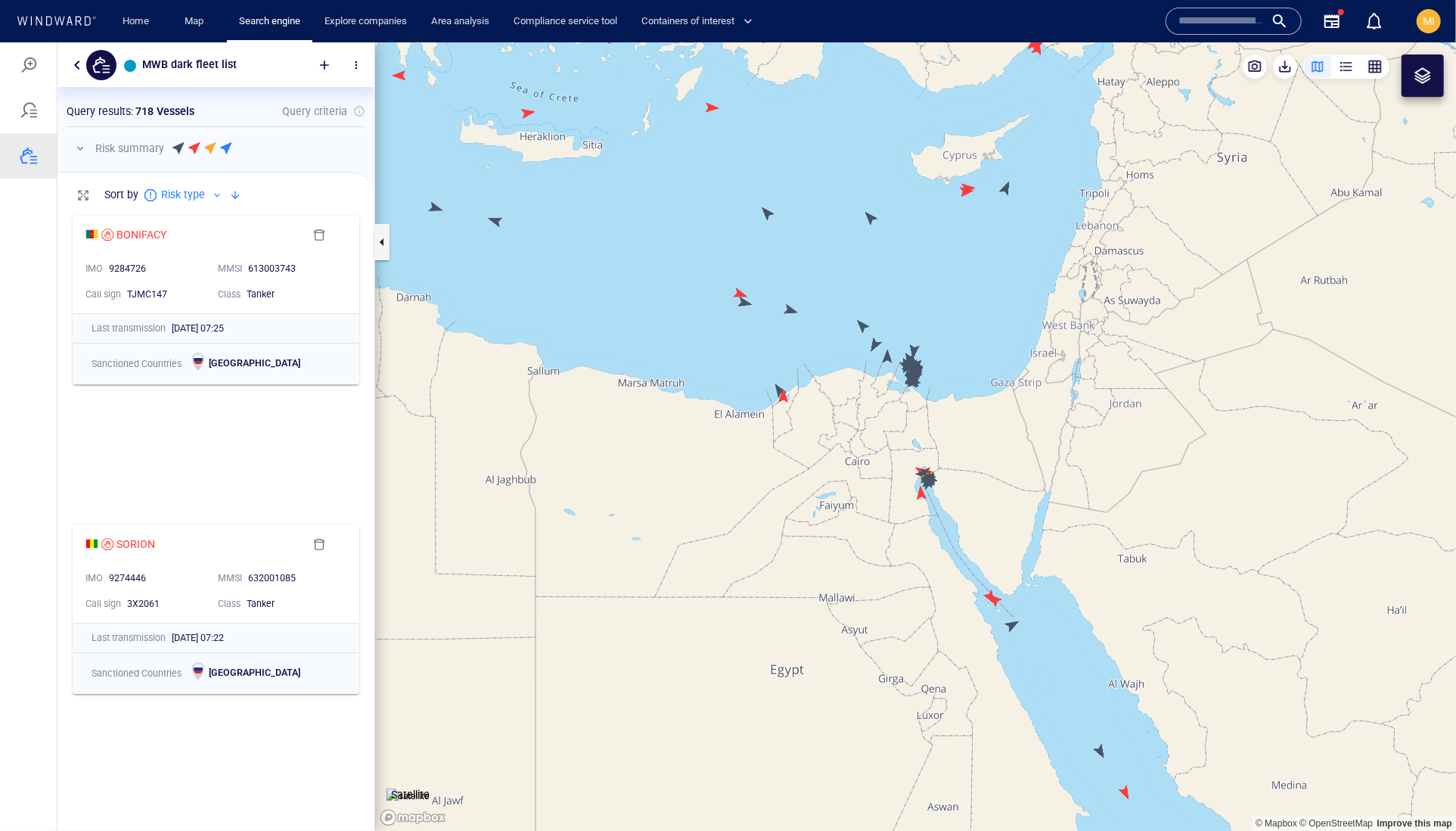
click at [870, 215] on canvas "Map" at bounding box center [915, 436] width 1081 height 789
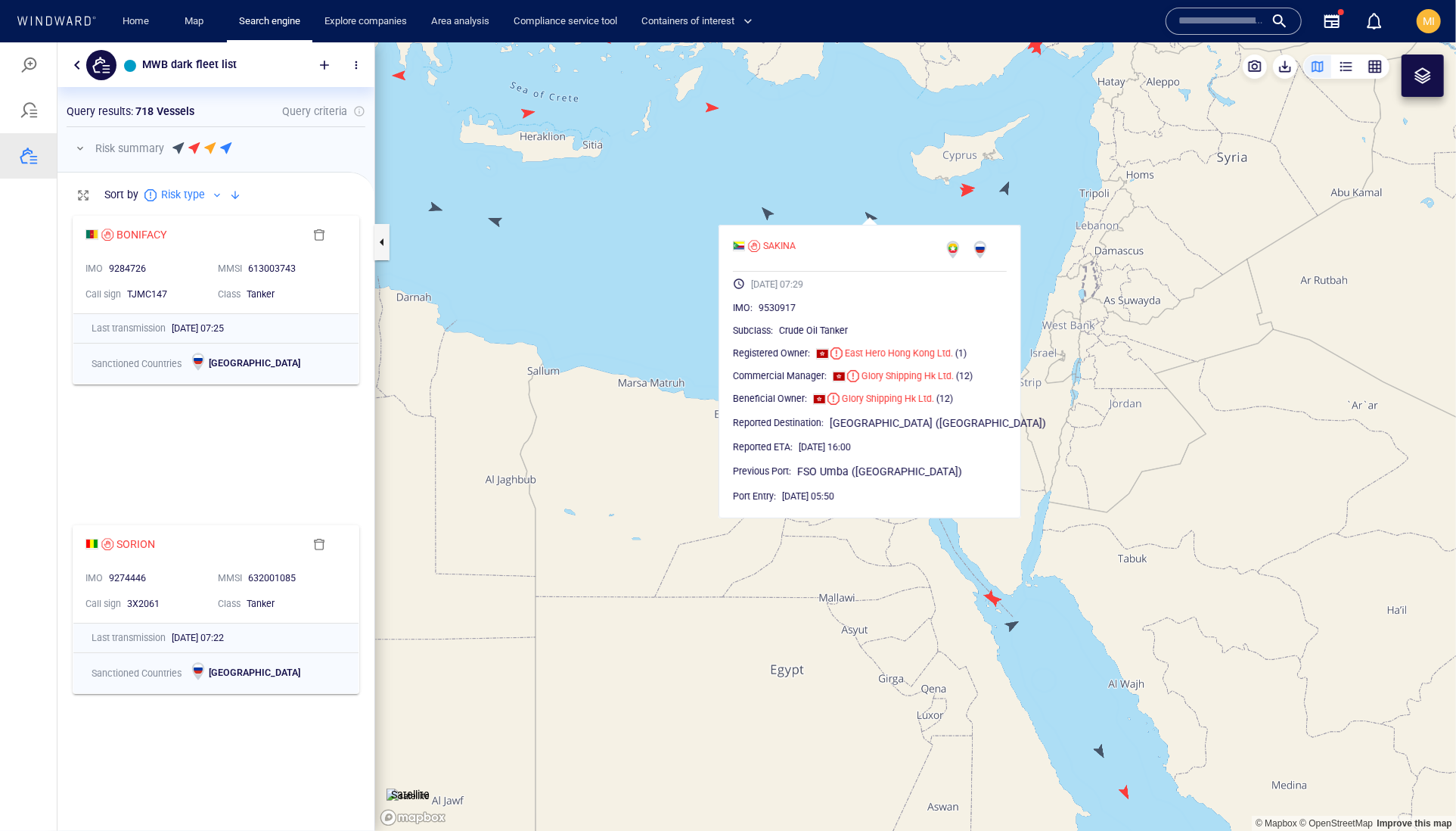
click at [1038, 215] on canvas "Map" at bounding box center [915, 436] width 1081 height 789
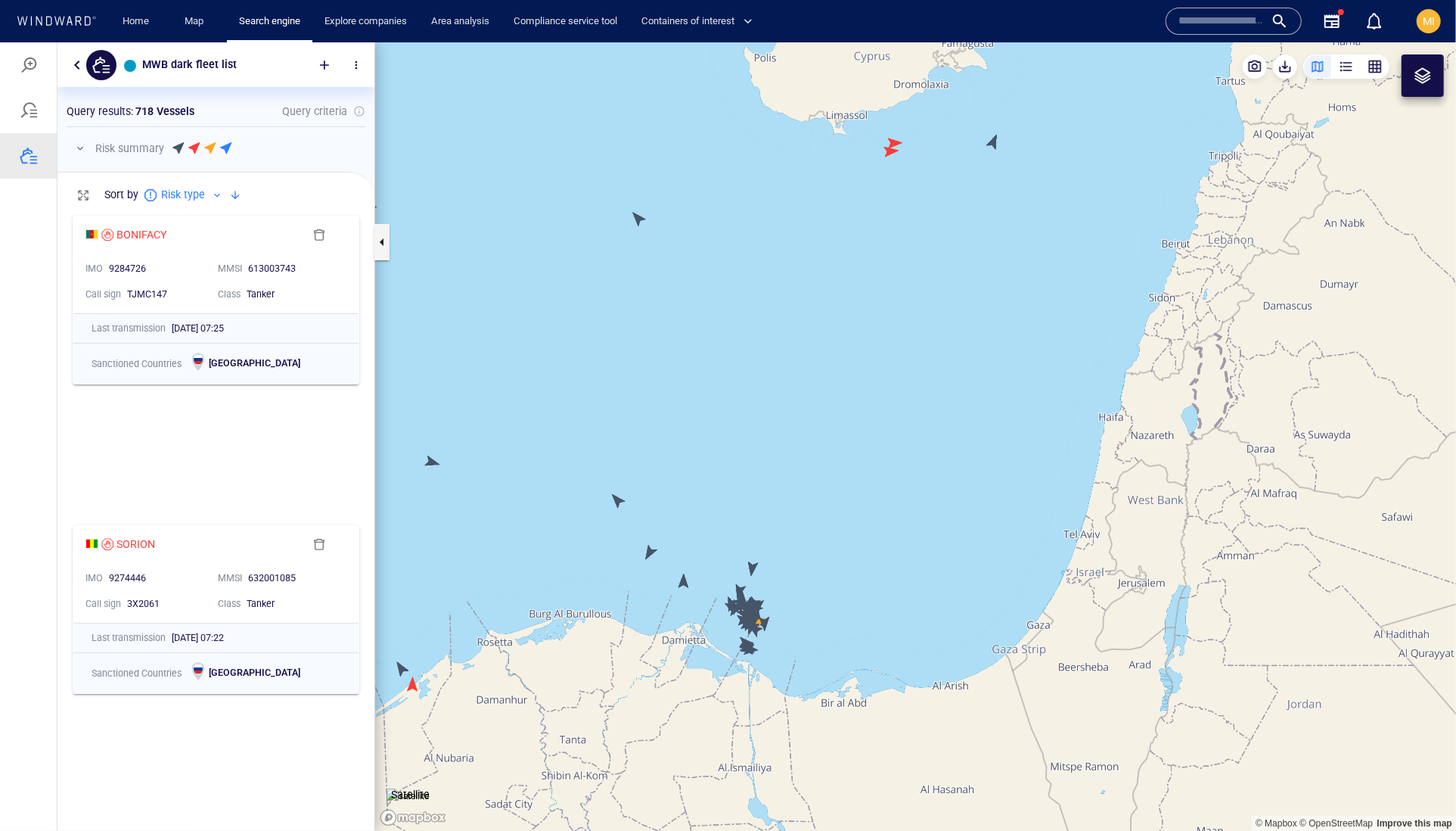
click at [886, 152] on canvas "Map" at bounding box center [915, 436] width 1081 height 789
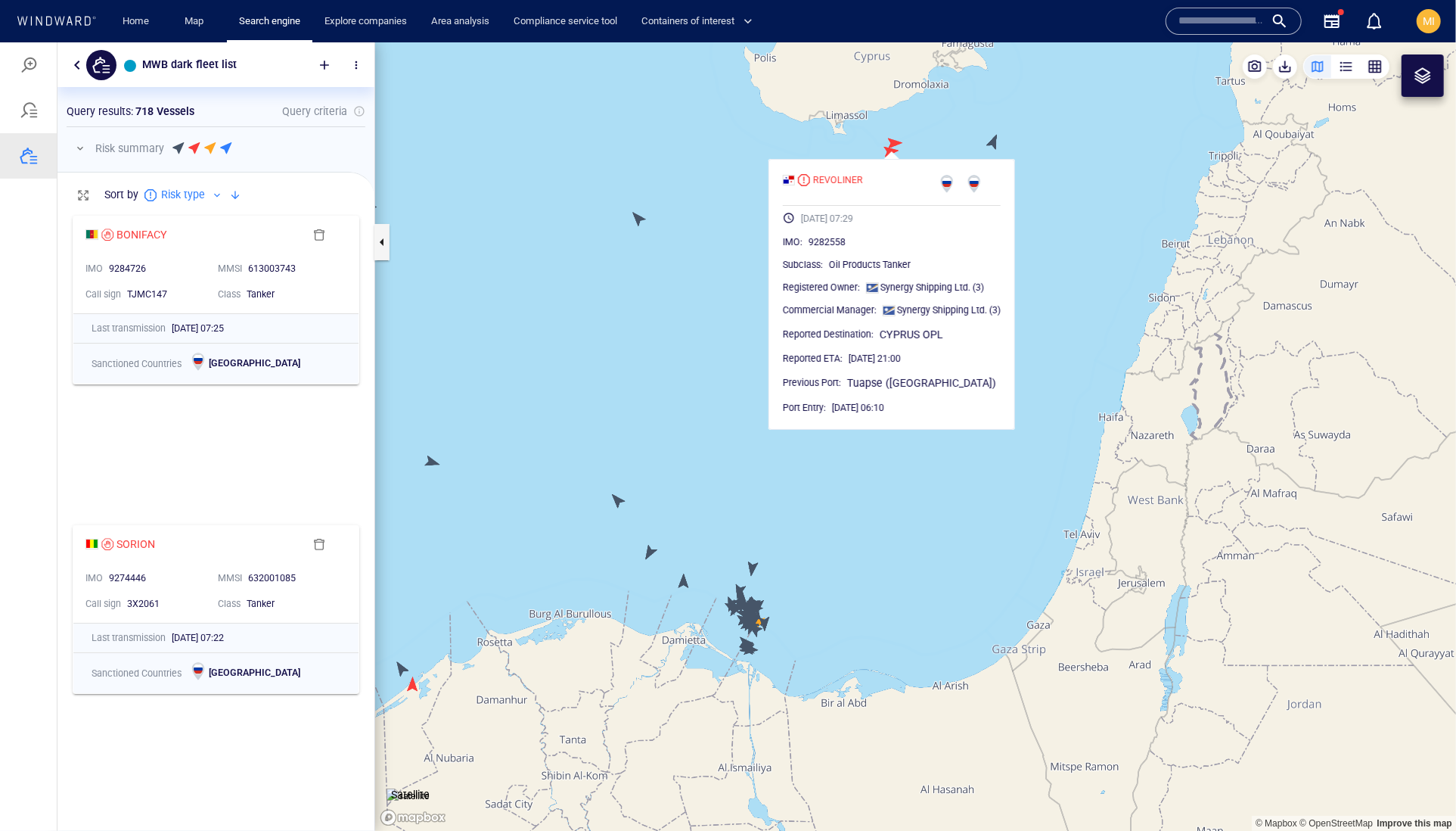
click at [896, 137] on canvas "Map" at bounding box center [915, 436] width 1081 height 789
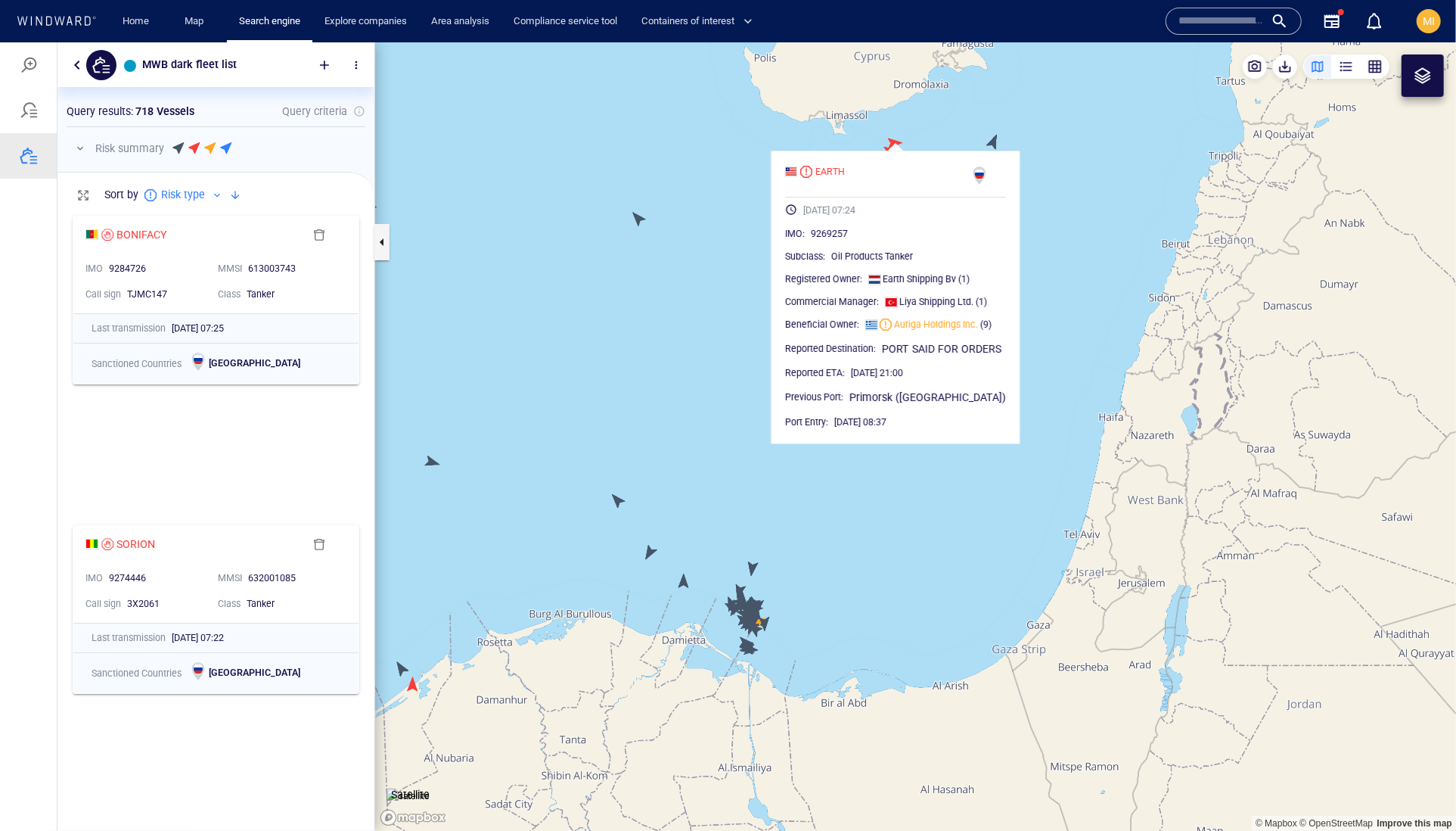
click at [994, 139] on canvas "Map" at bounding box center [915, 436] width 1081 height 789
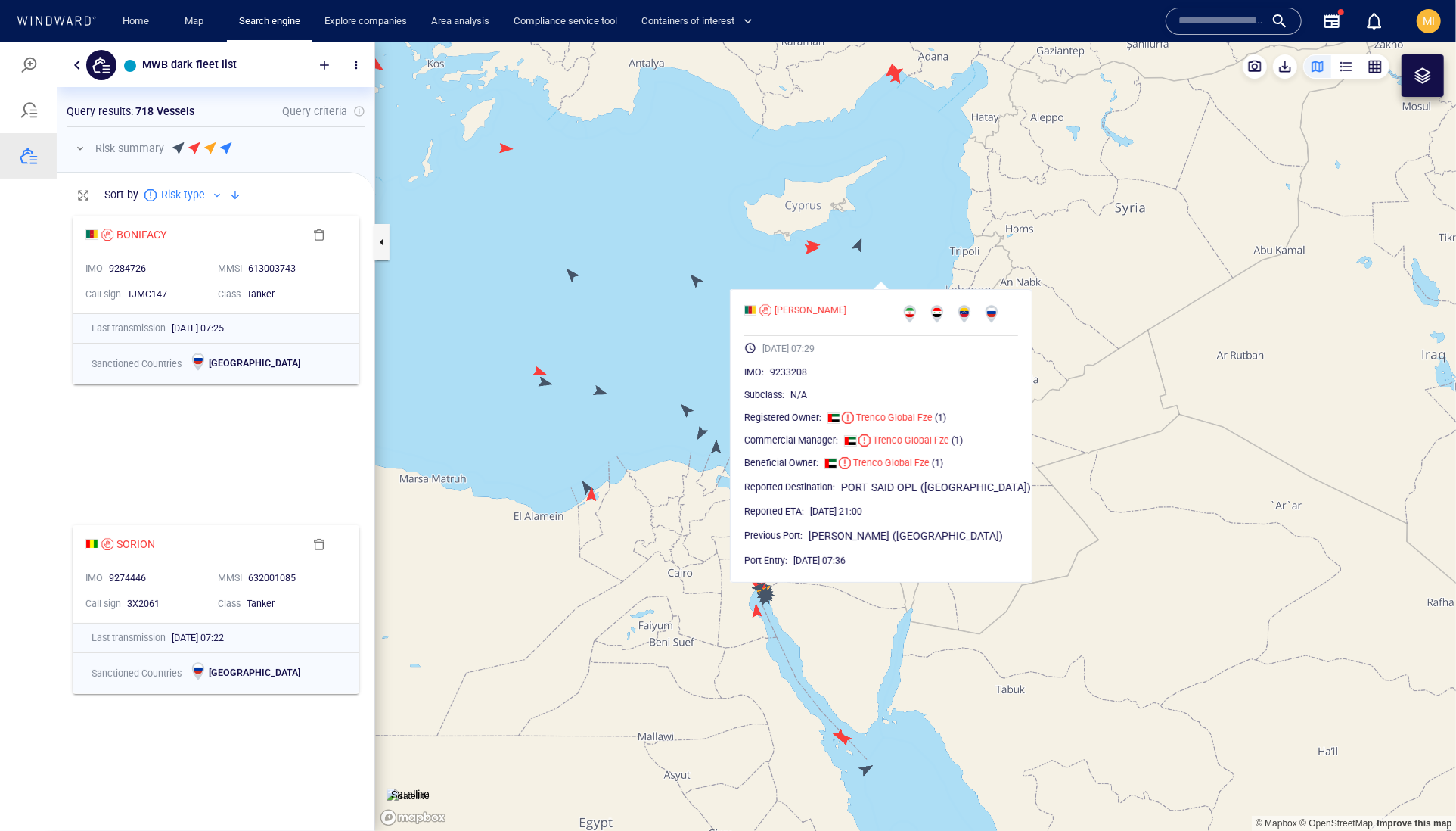
drag, startPoint x: 723, startPoint y: 236, endPoint x: 744, endPoint y: 312, distance: 78.8
click at [745, 309] on canvas "Map" at bounding box center [915, 436] width 1081 height 789
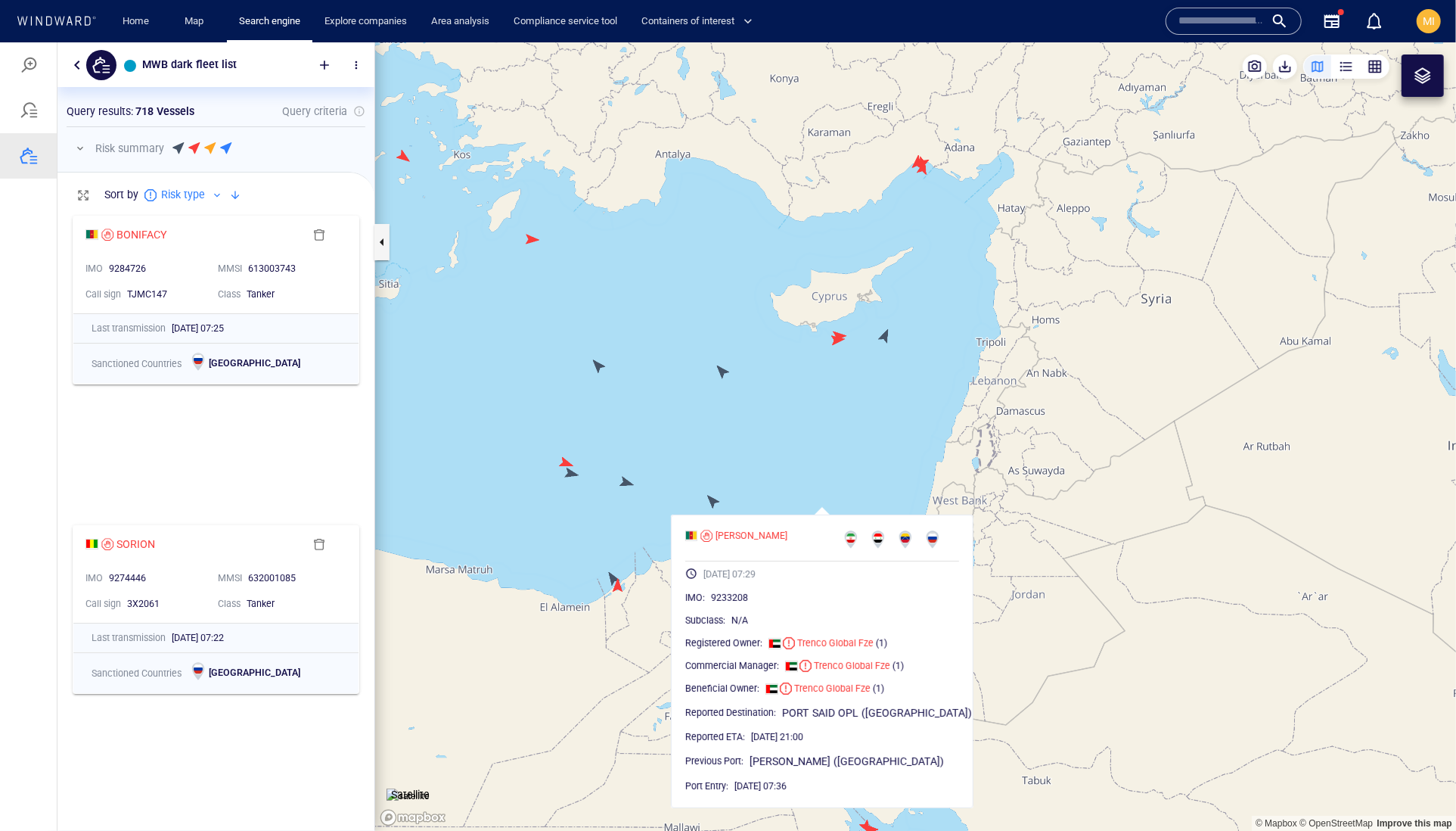
drag, startPoint x: 921, startPoint y: 169, endPoint x: 921, endPoint y: 249, distance: 80.0
click at [921, 245] on canvas "Map" at bounding box center [915, 436] width 1081 height 789
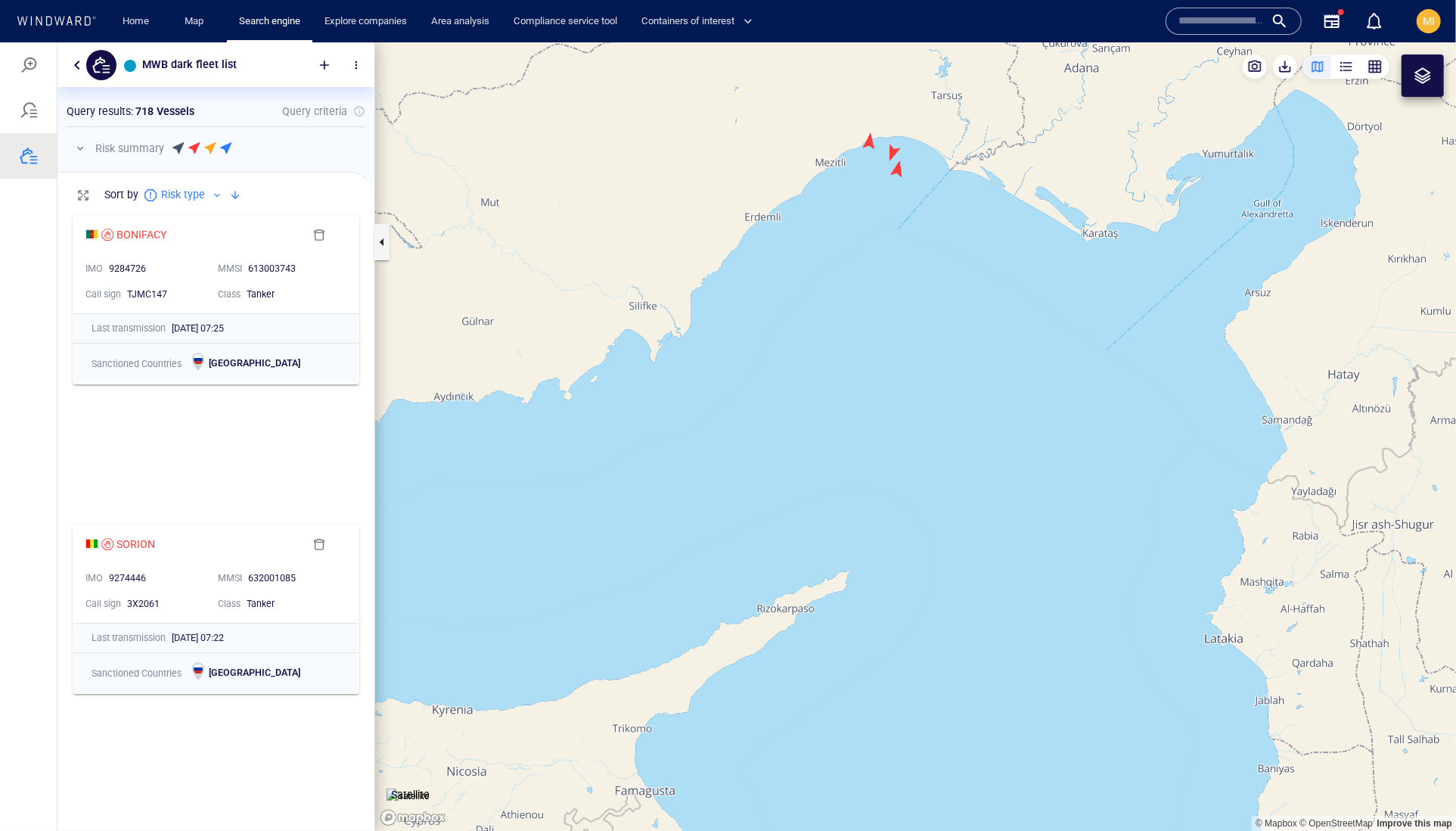
drag, startPoint x: 921, startPoint y: 221, endPoint x: 921, endPoint y: 282, distance: 61.0
click at [921, 266] on canvas "Map" at bounding box center [915, 436] width 1081 height 789
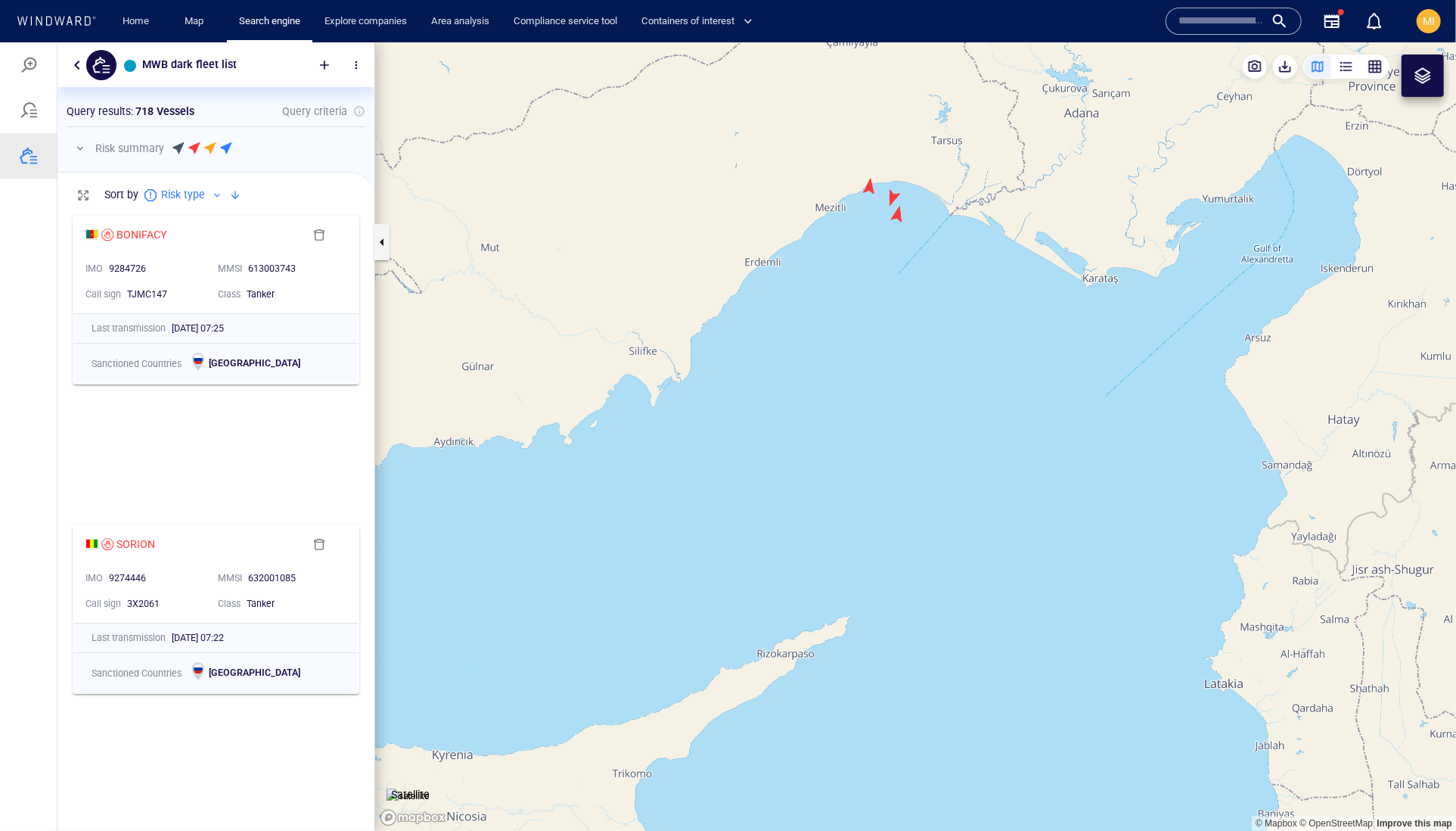
click at [896, 222] on canvas "Map" at bounding box center [915, 436] width 1081 height 789
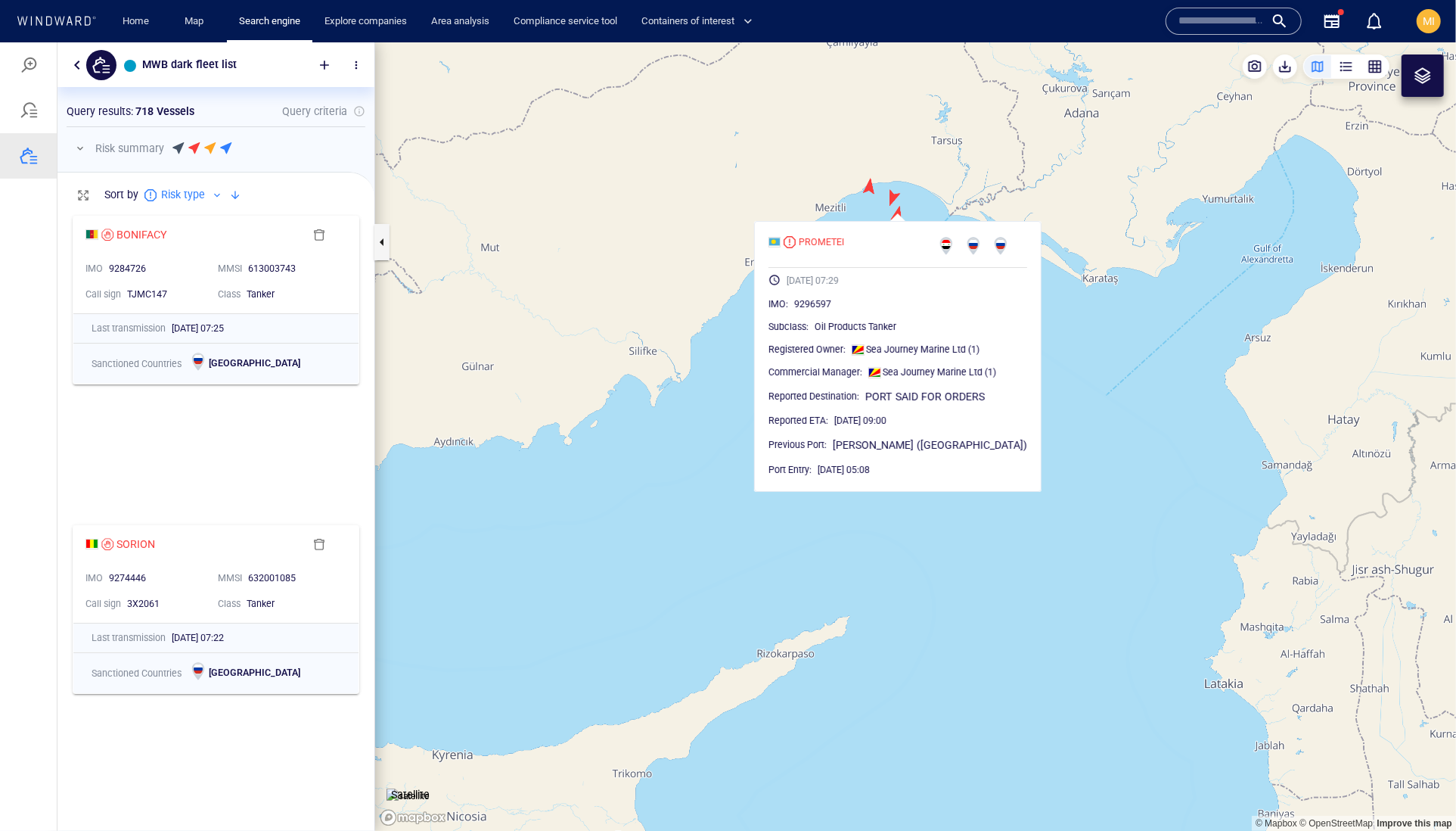
click at [893, 195] on canvas "Map" at bounding box center [915, 436] width 1081 height 789
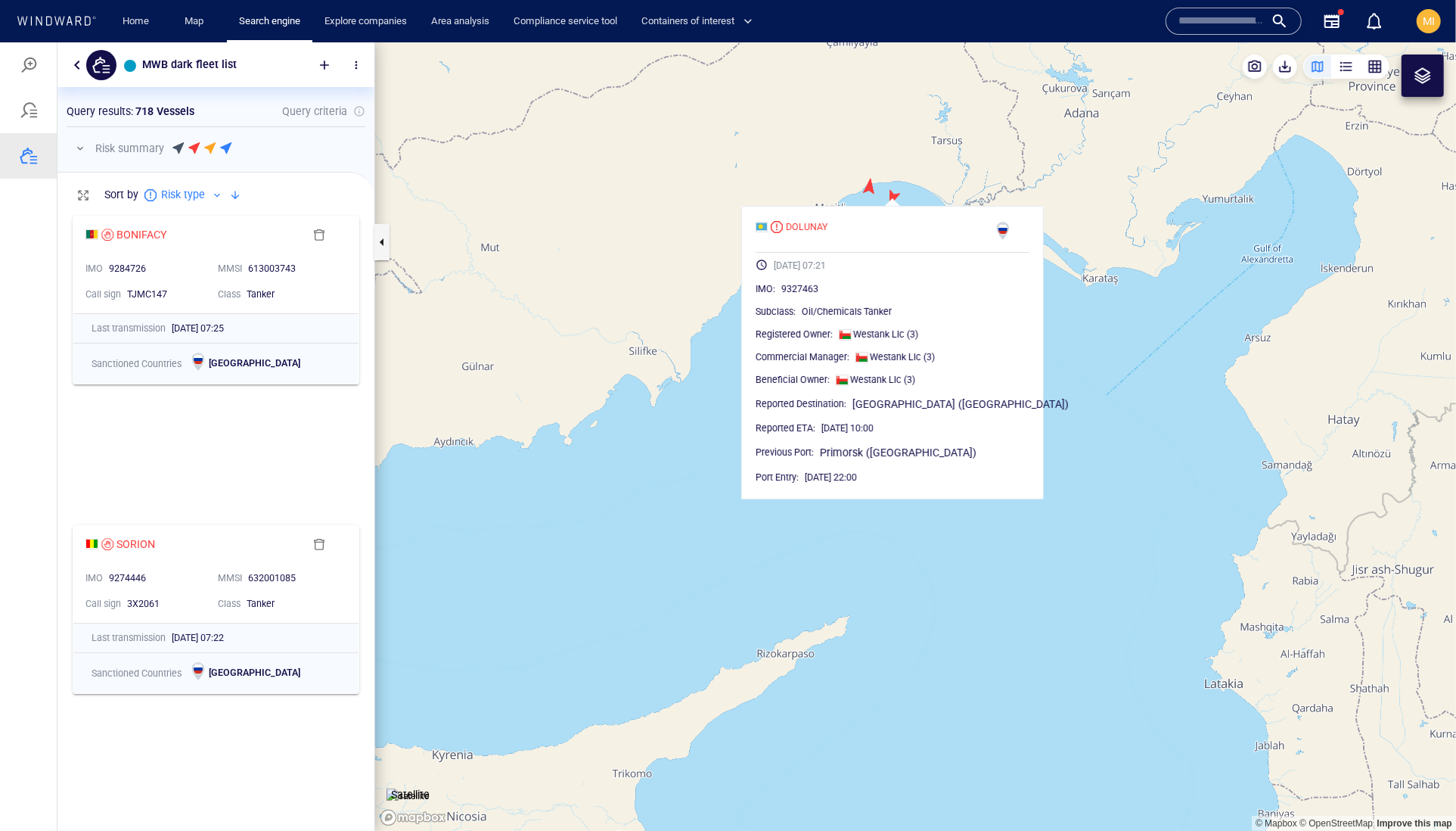
click at [872, 185] on canvas "Map" at bounding box center [915, 436] width 1081 height 789
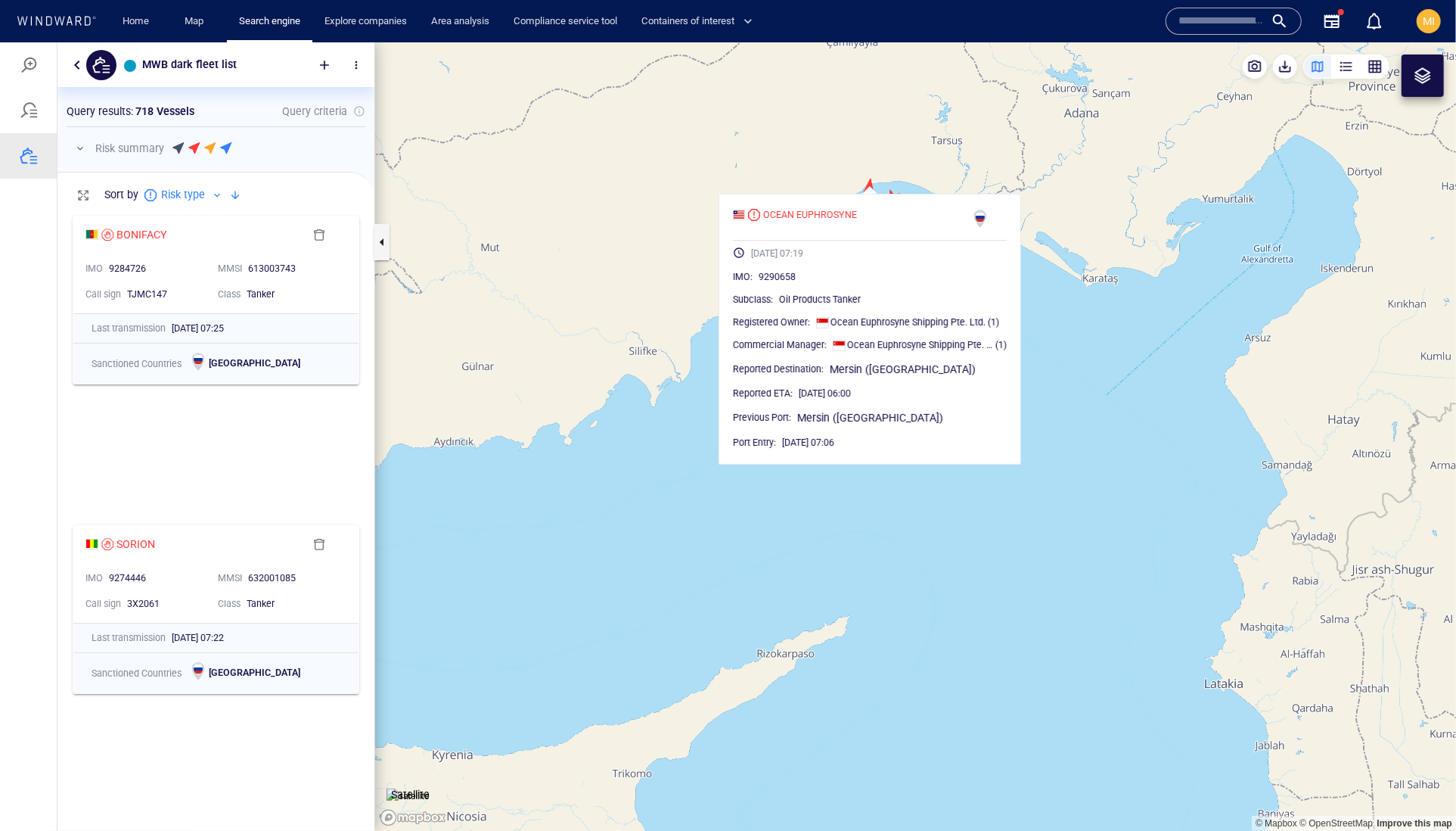
click at [841, 166] on canvas "Map" at bounding box center [915, 436] width 1081 height 789
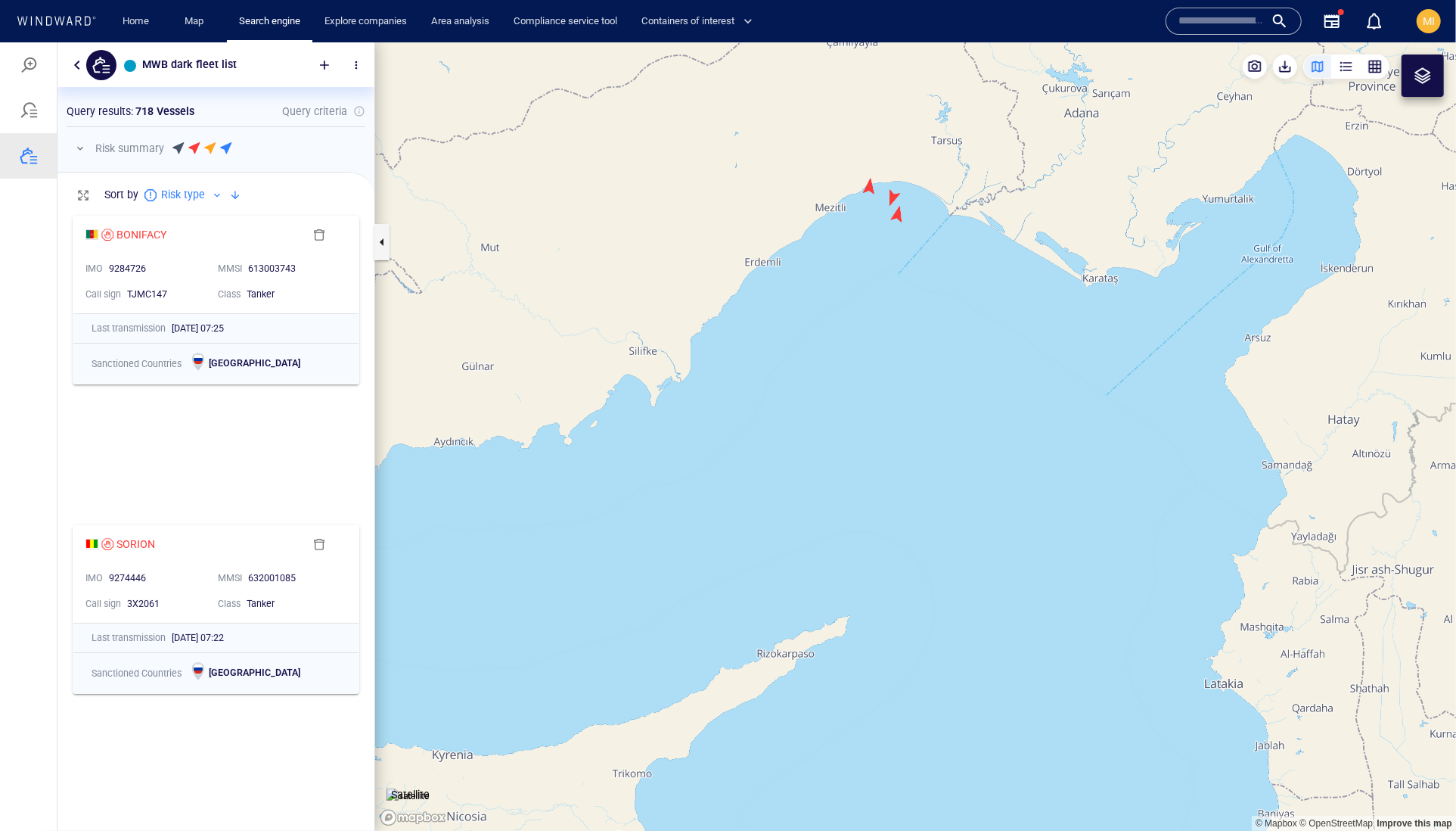
click at [894, 192] on canvas "Map" at bounding box center [915, 436] width 1081 height 789
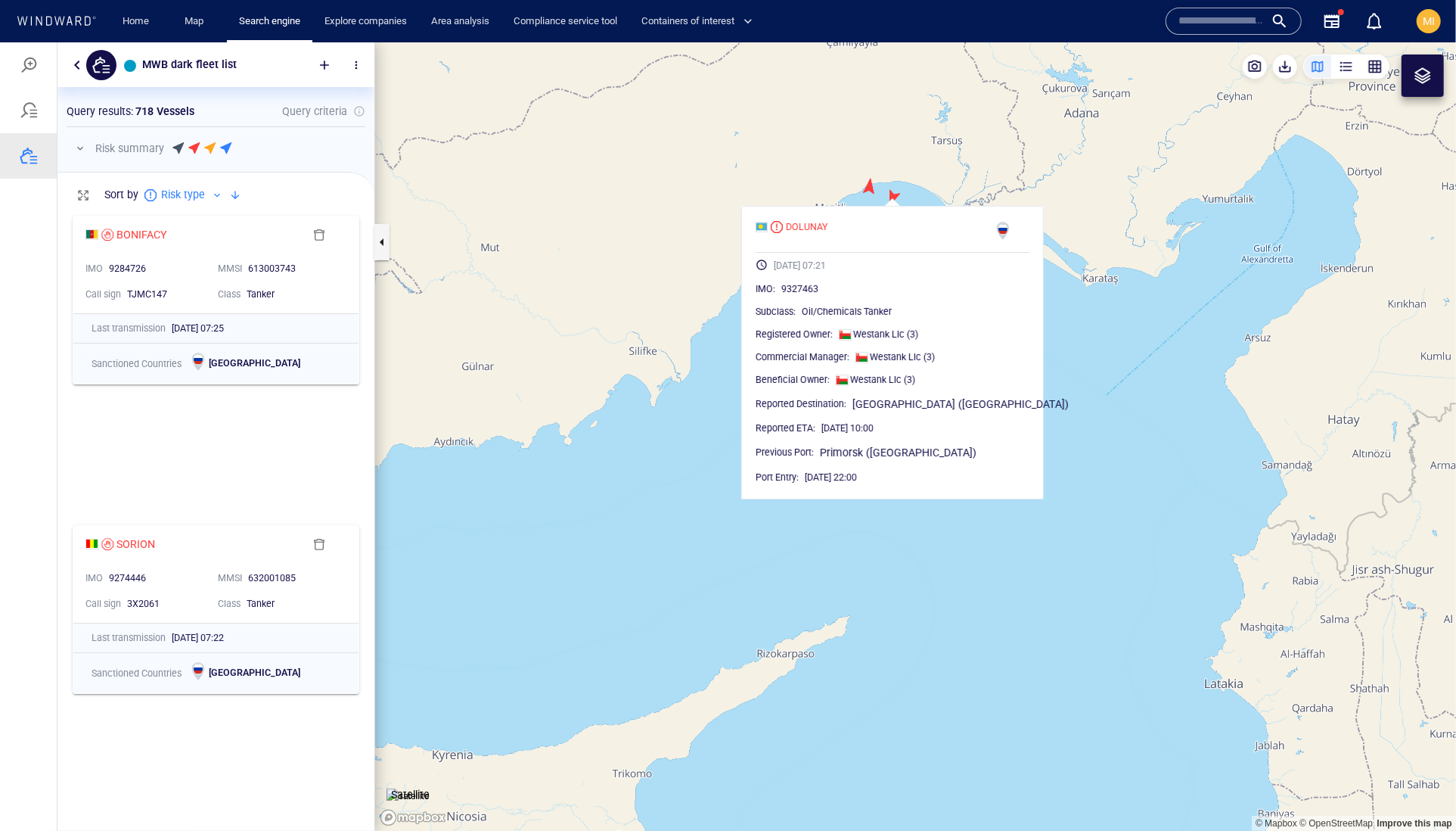
click at [952, 173] on canvas "Map" at bounding box center [915, 436] width 1081 height 789
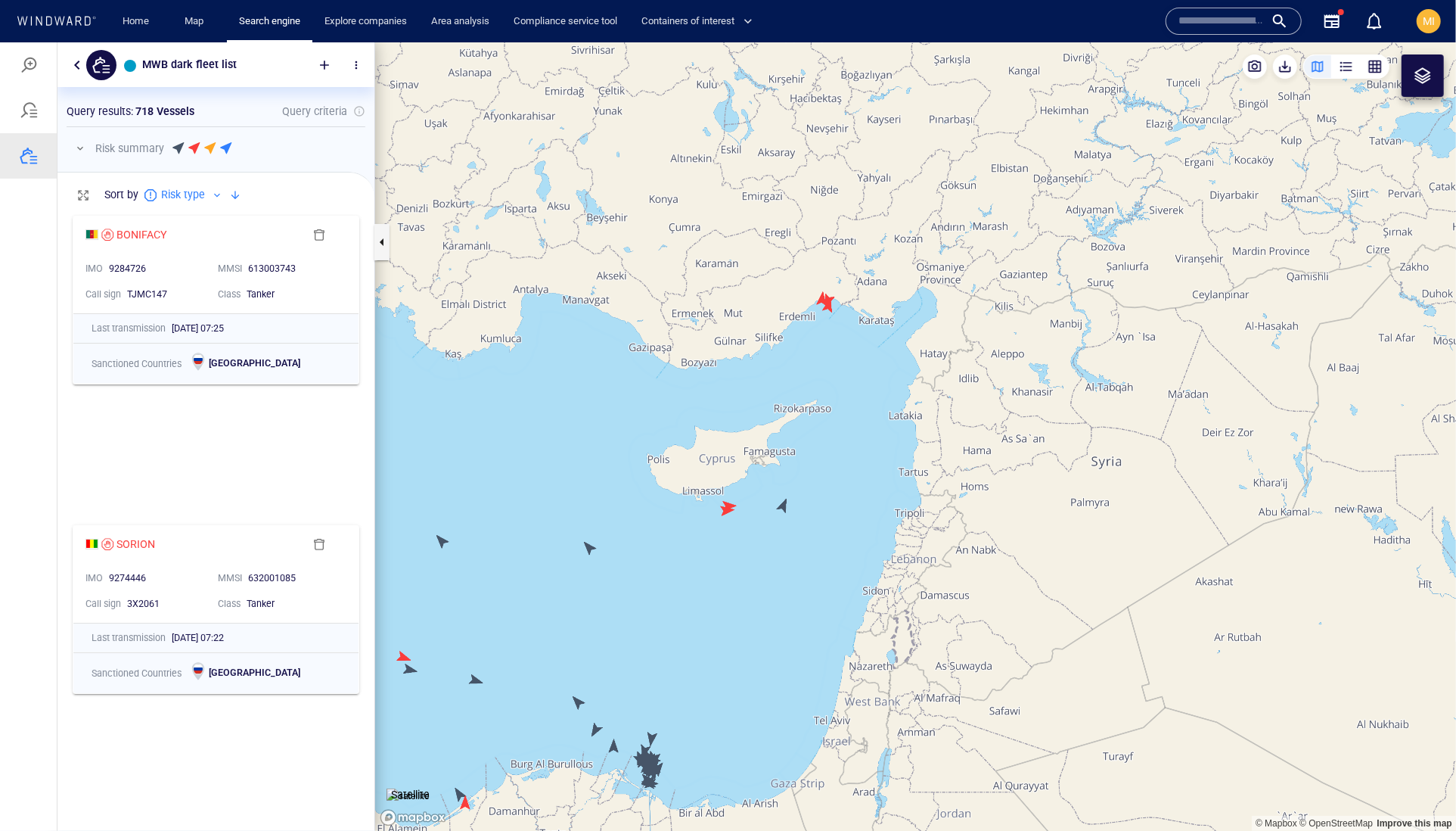
drag, startPoint x: 583, startPoint y: 397, endPoint x: 800, endPoint y: 397, distance: 217.0
click at [800, 397] on canvas "Map" at bounding box center [915, 436] width 1081 height 789
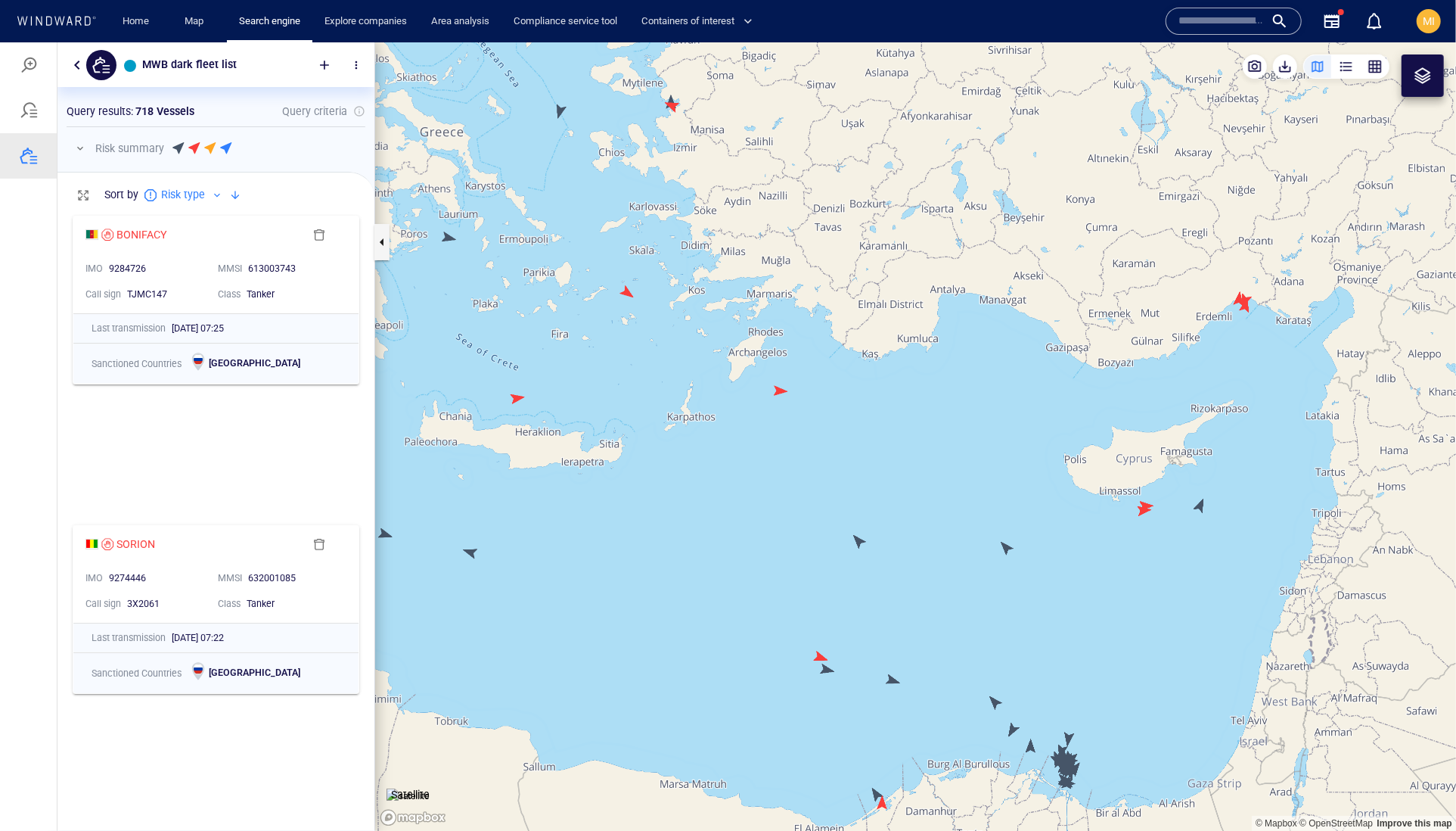
click at [791, 391] on canvas "Map" at bounding box center [915, 436] width 1081 height 789
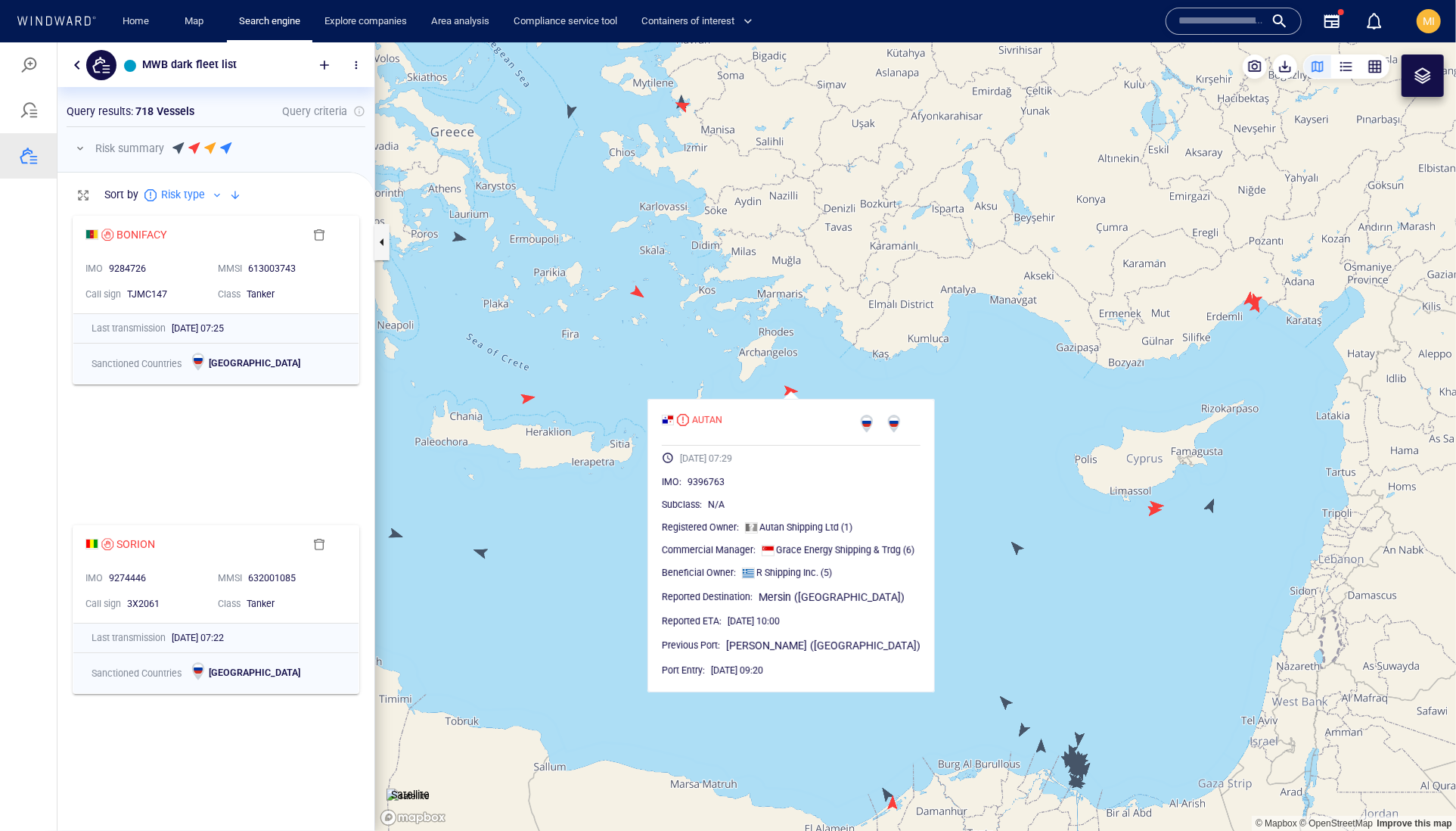
click at [664, 382] on canvas "Map" at bounding box center [915, 436] width 1081 height 789
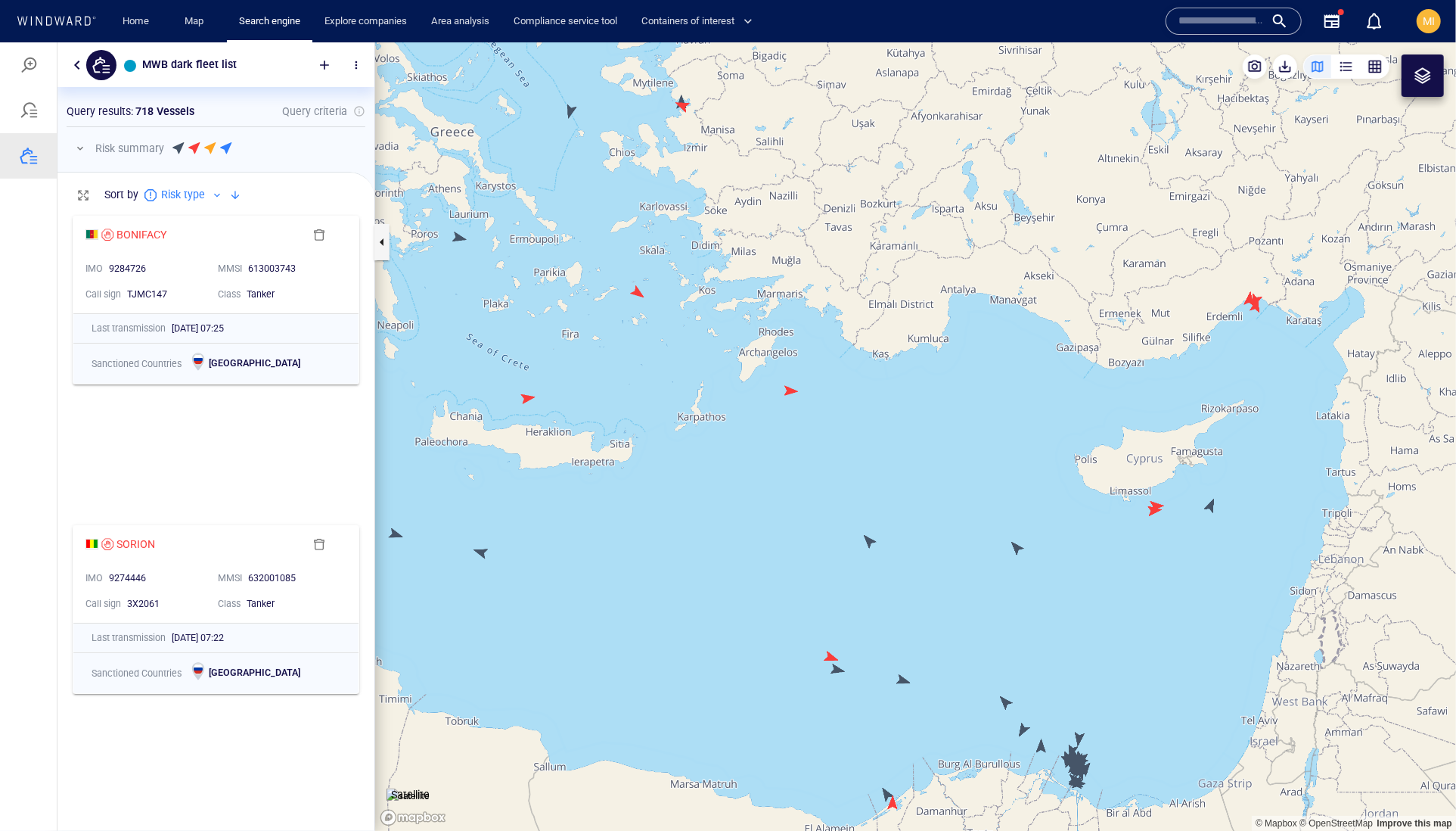
click at [531, 403] on canvas "Map" at bounding box center [915, 436] width 1081 height 789
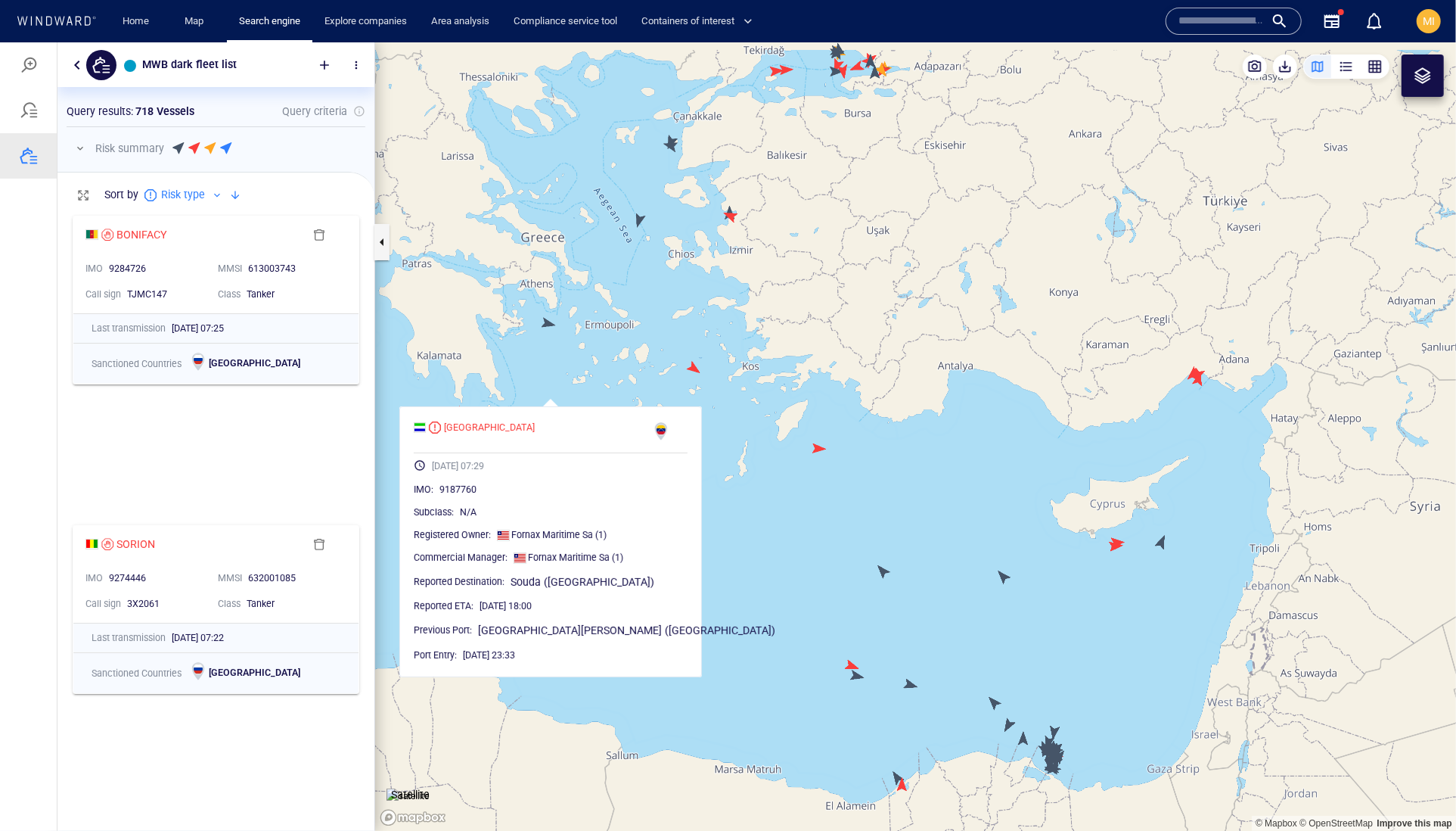
drag, startPoint x: 498, startPoint y: 338, endPoint x: 561, endPoint y: 405, distance: 92.0
click at [561, 405] on canvas "Map" at bounding box center [915, 436] width 1081 height 789
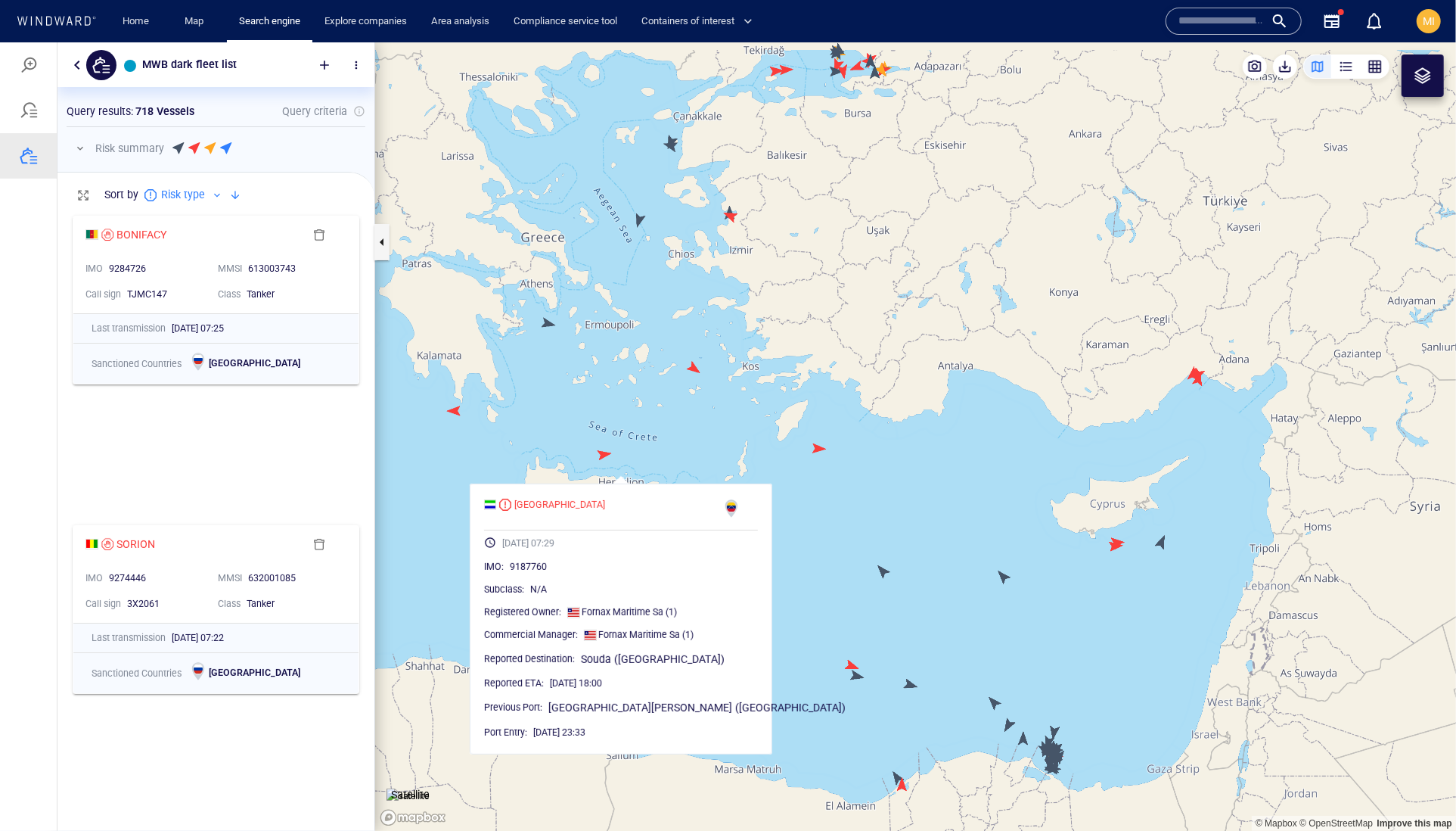
click at [564, 347] on canvas "Map" at bounding box center [915, 436] width 1081 height 789
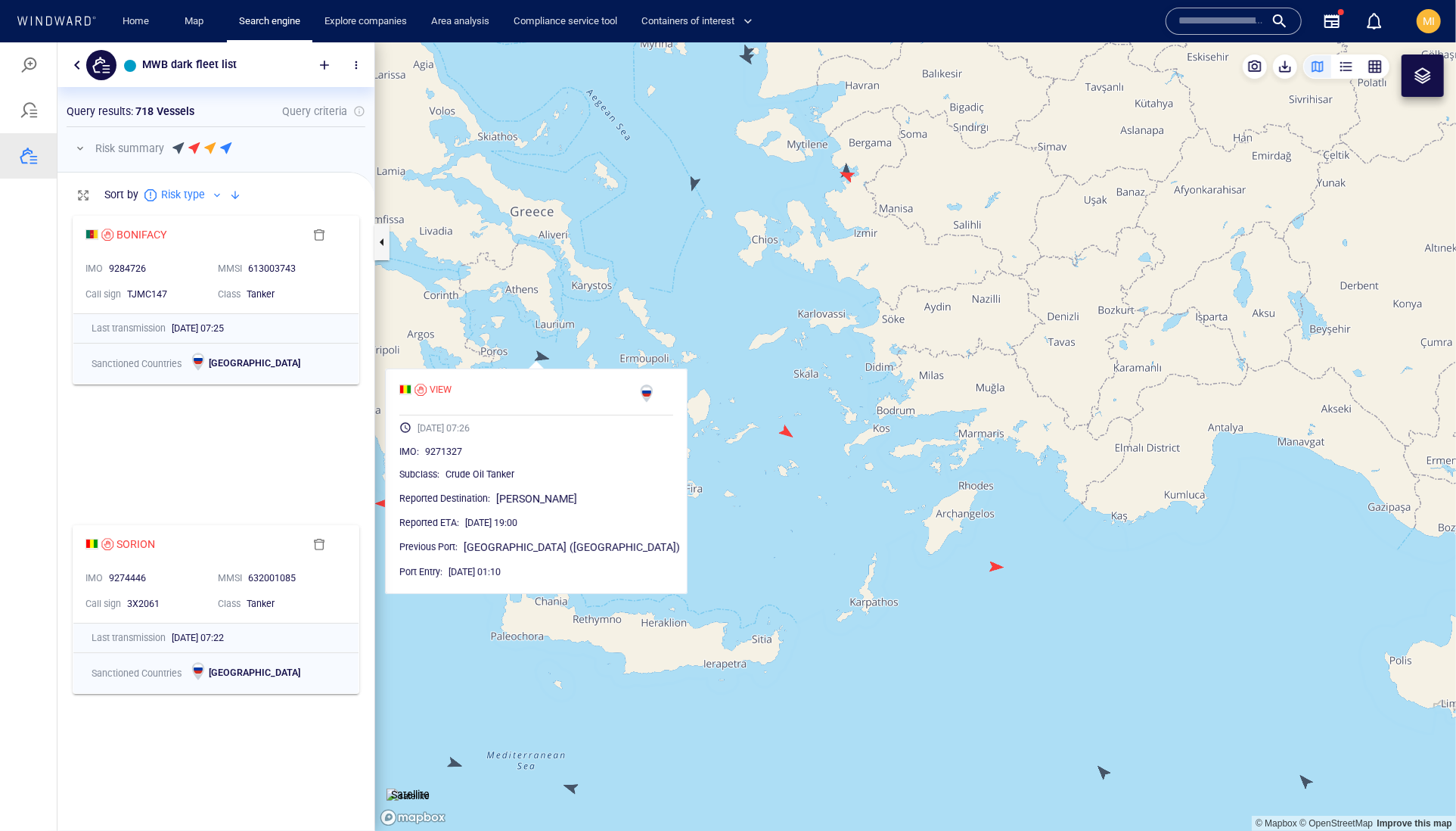
drag, startPoint x: 563, startPoint y: 358, endPoint x: 583, endPoint y: 336, distance: 29.7
click at [583, 339] on canvas "Map" at bounding box center [915, 436] width 1081 height 789
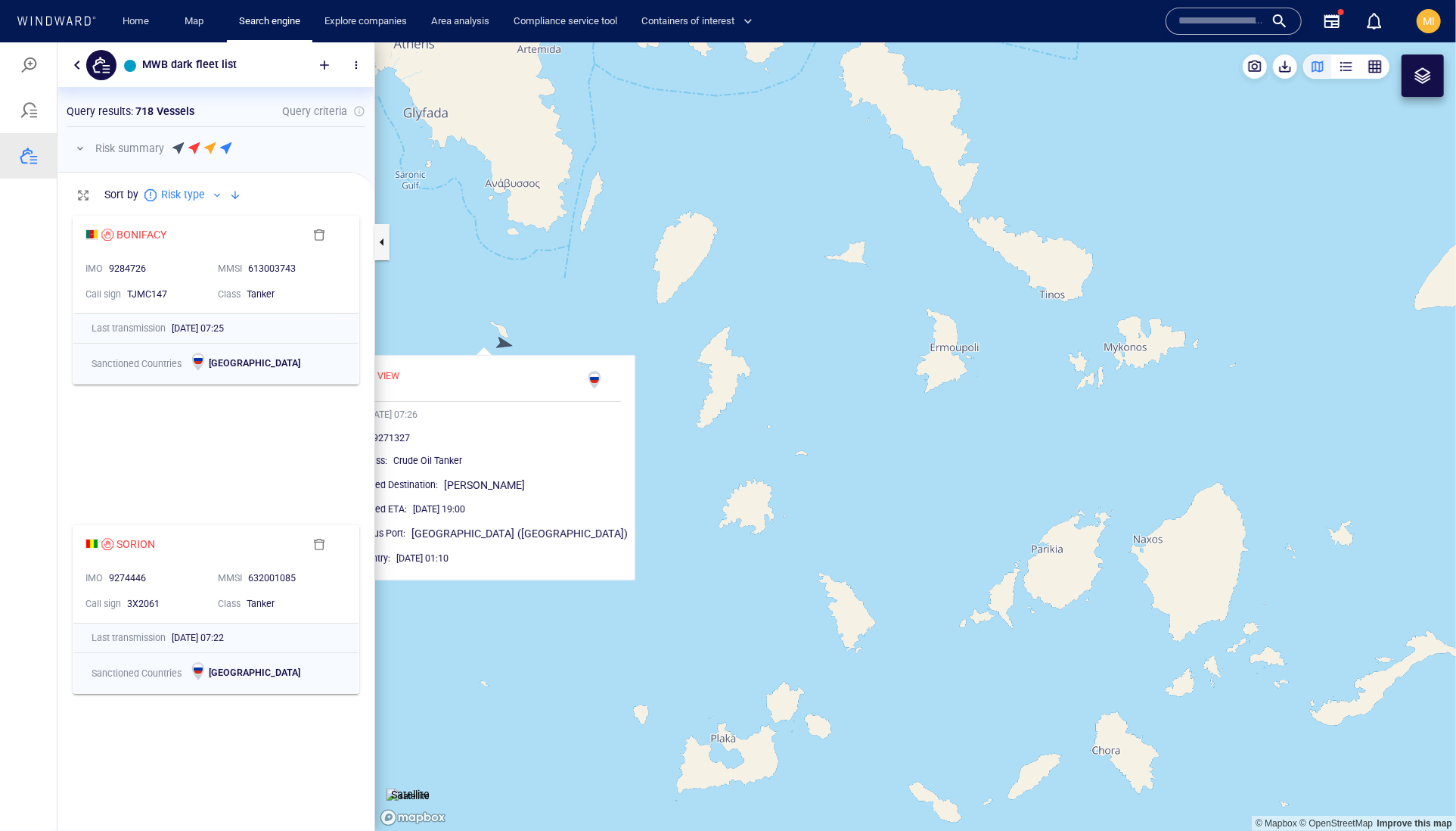
drag, startPoint x: 535, startPoint y: 345, endPoint x: 575, endPoint y: 336, distance: 41.0
click at [566, 336] on canvas "Map" at bounding box center [915, 436] width 1081 height 789
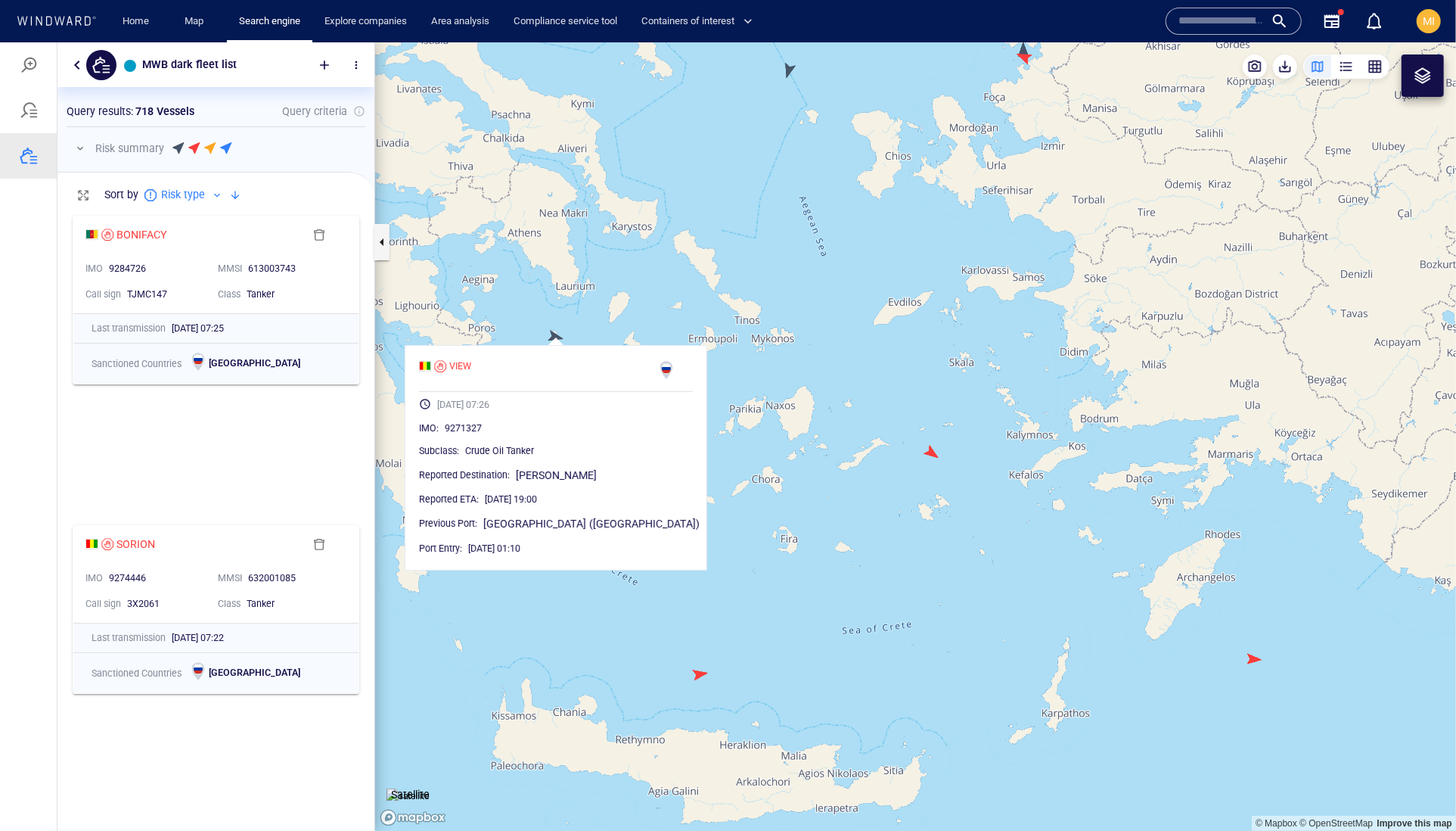
click at [933, 457] on canvas "Map" at bounding box center [915, 436] width 1081 height 789
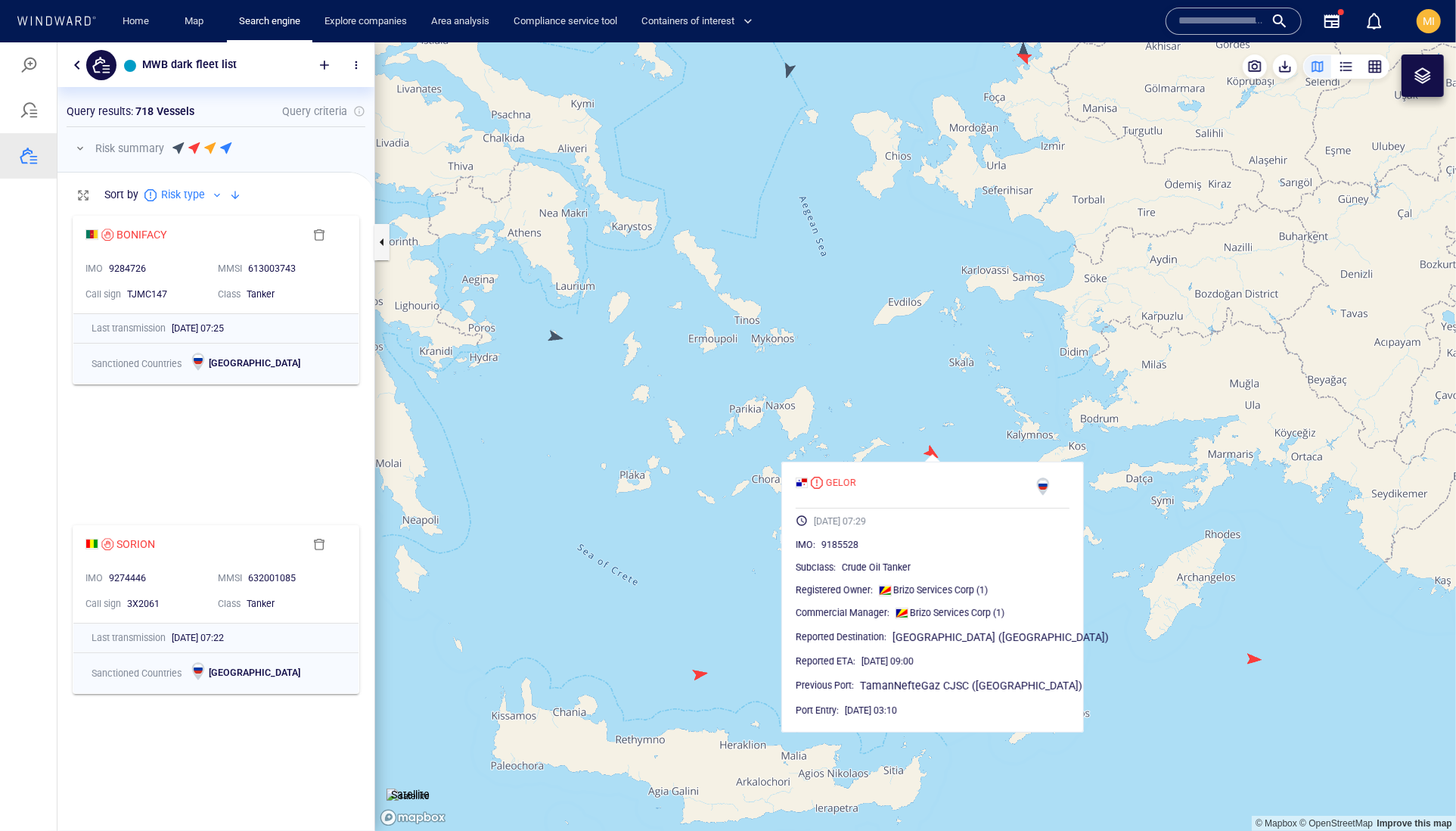
drag, startPoint x: 866, startPoint y: 404, endPoint x: 860, endPoint y: 499, distance: 95.2
click at [860, 499] on canvas "Map" at bounding box center [915, 436] width 1081 height 789
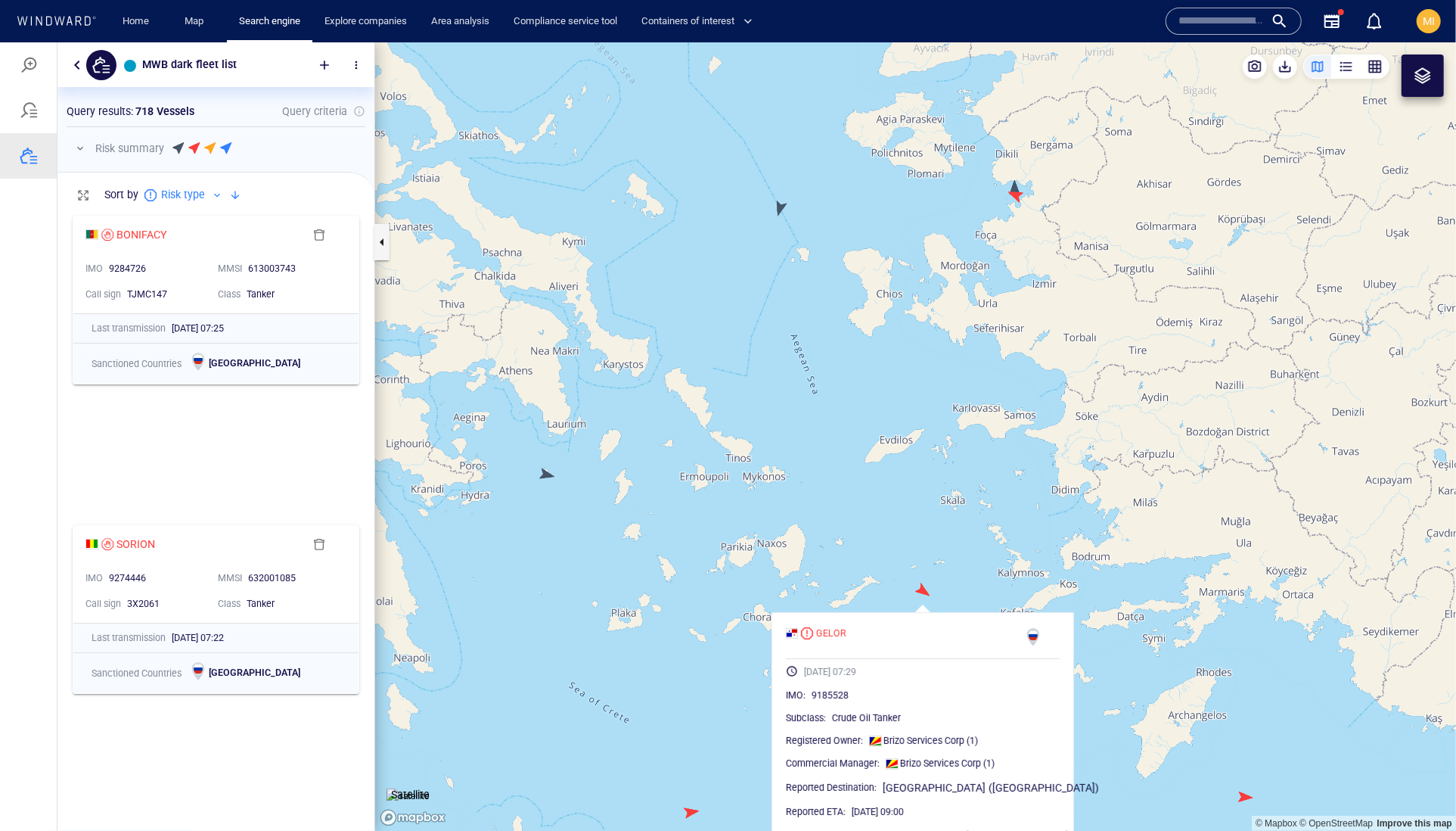
drag, startPoint x: 788, startPoint y: 309, endPoint x: 761, endPoint y: 427, distance: 121.0
click at [761, 427] on canvas "Map" at bounding box center [915, 436] width 1081 height 789
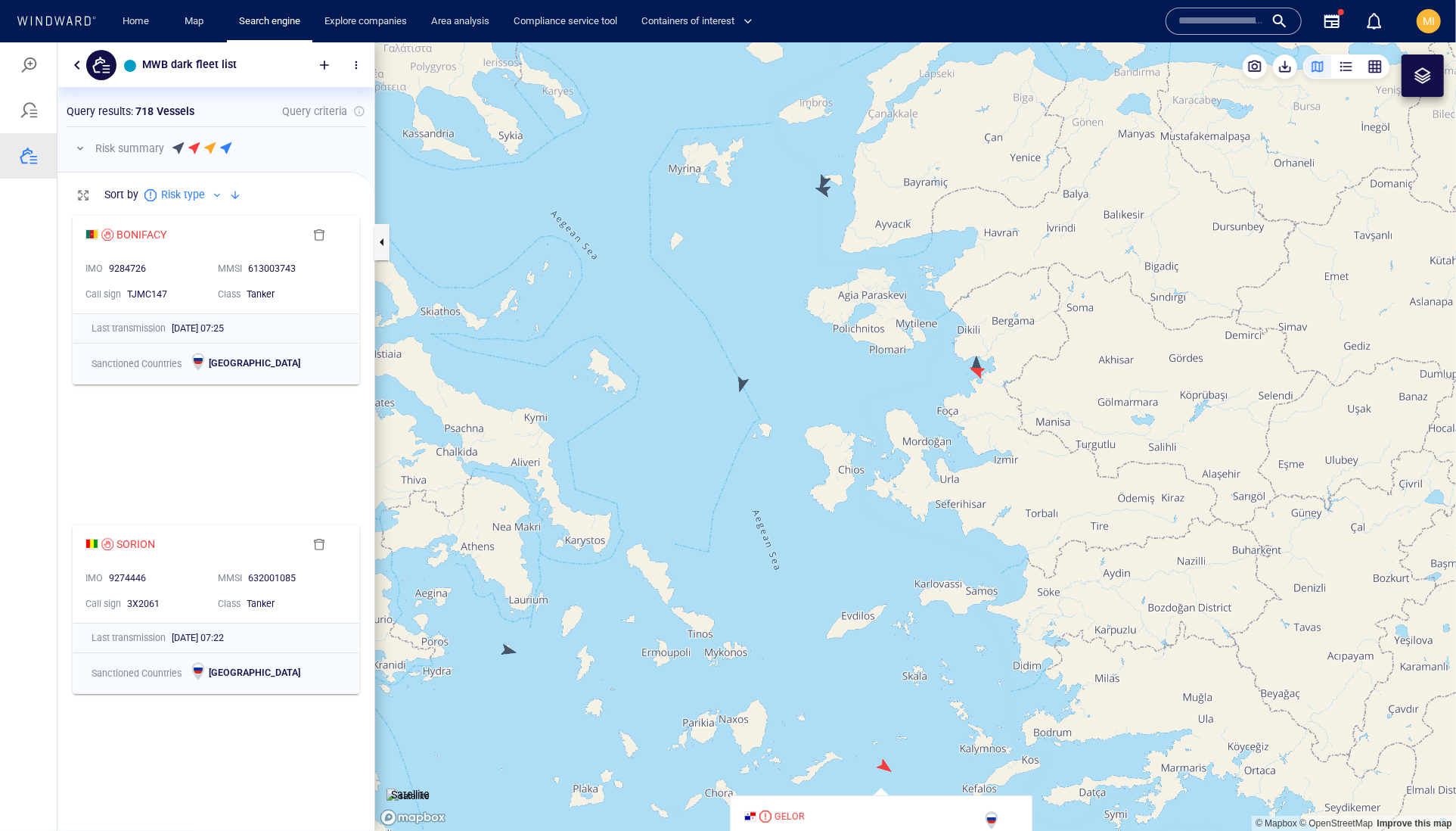
click at [742, 409] on canvas "Map" at bounding box center [915, 436] width 1081 height 789
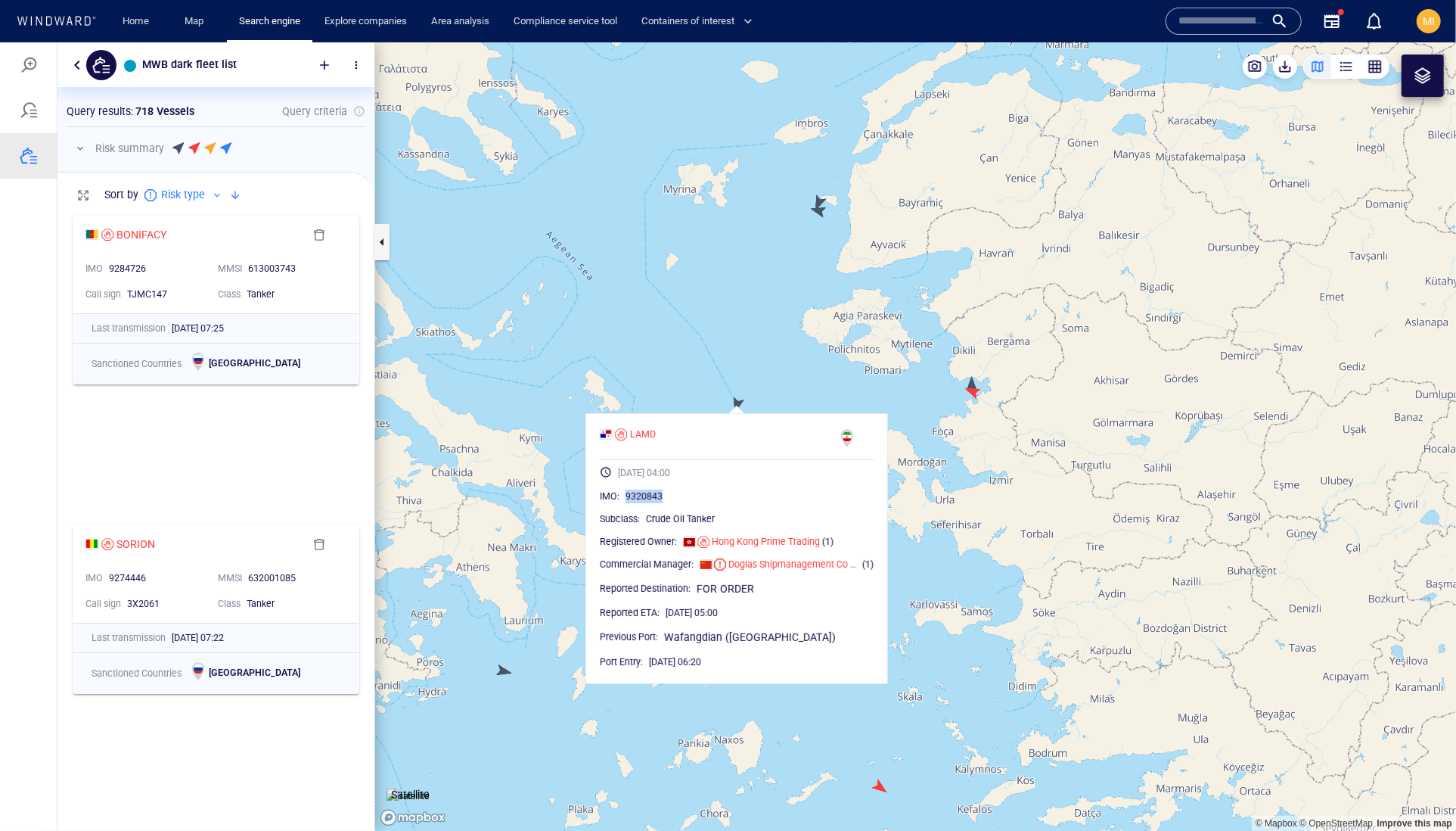
drag, startPoint x: 720, startPoint y: 531, endPoint x: 651, endPoint y: 534, distance: 69.1
click at [651, 504] on div "9320843" at bounding box center [749, 495] width 248 height 15
click at [791, 340] on canvas "Map" at bounding box center [915, 436] width 1081 height 789
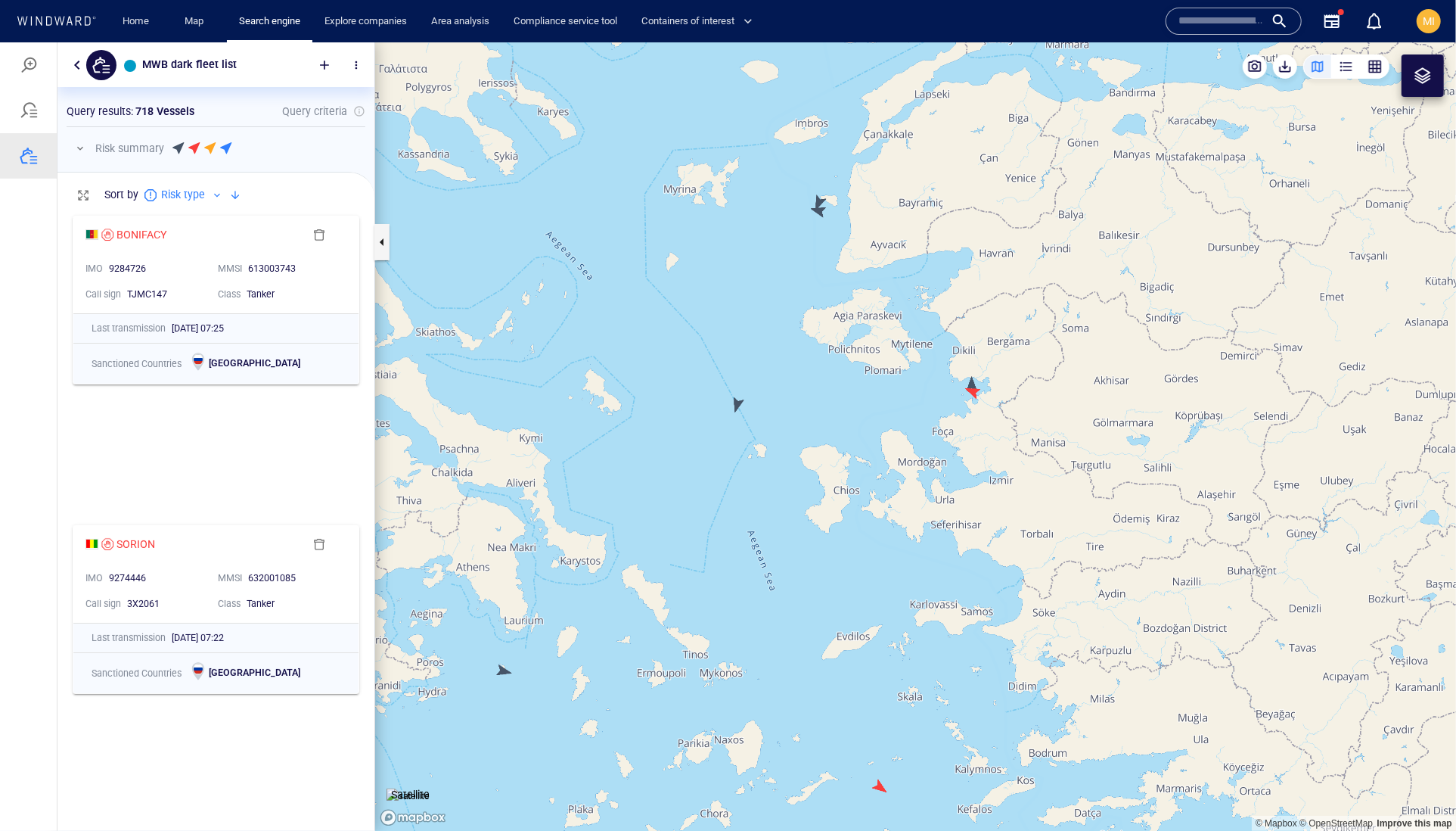
click at [974, 391] on canvas "Map" at bounding box center [915, 436] width 1081 height 789
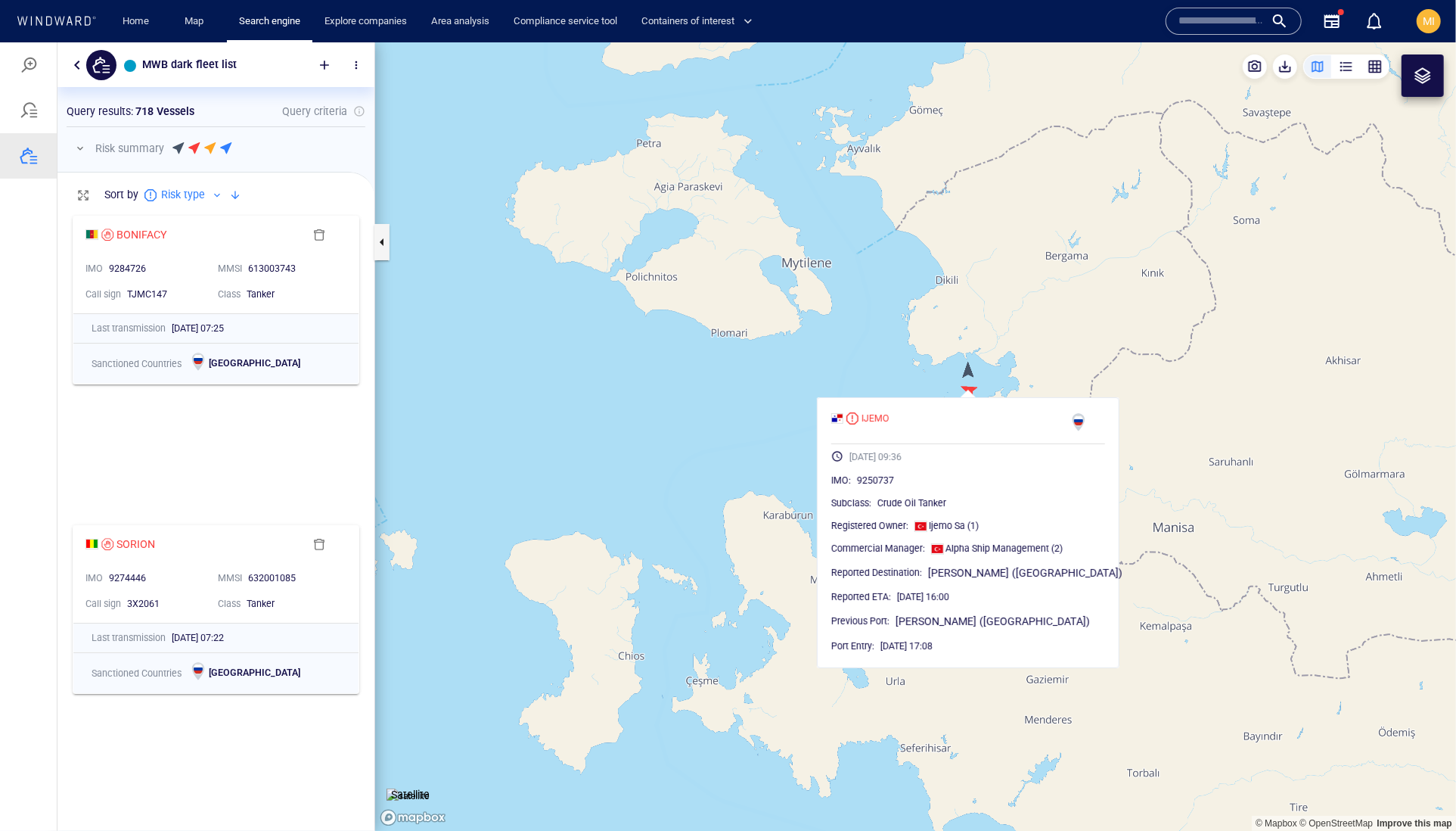
click at [970, 367] on canvas "Map" at bounding box center [915, 436] width 1081 height 789
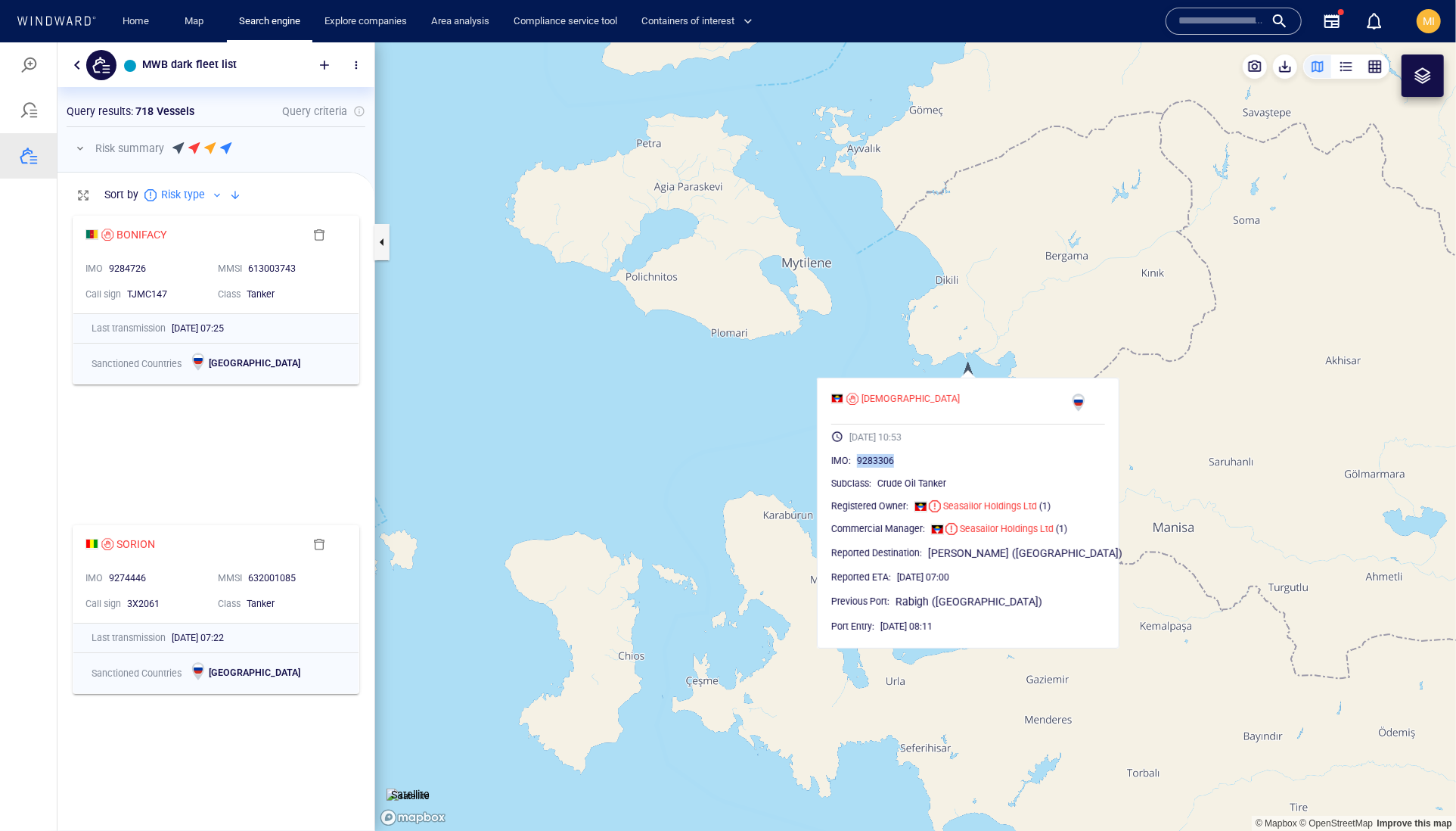
drag, startPoint x: 947, startPoint y: 493, endPoint x: 882, endPoint y: 490, distance: 65.1
click at [882, 467] on div "9283306" at bounding box center [980, 460] width 248 height 15
click at [739, 414] on canvas "Map" at bounding box center [915, 436] width 1081 height 789
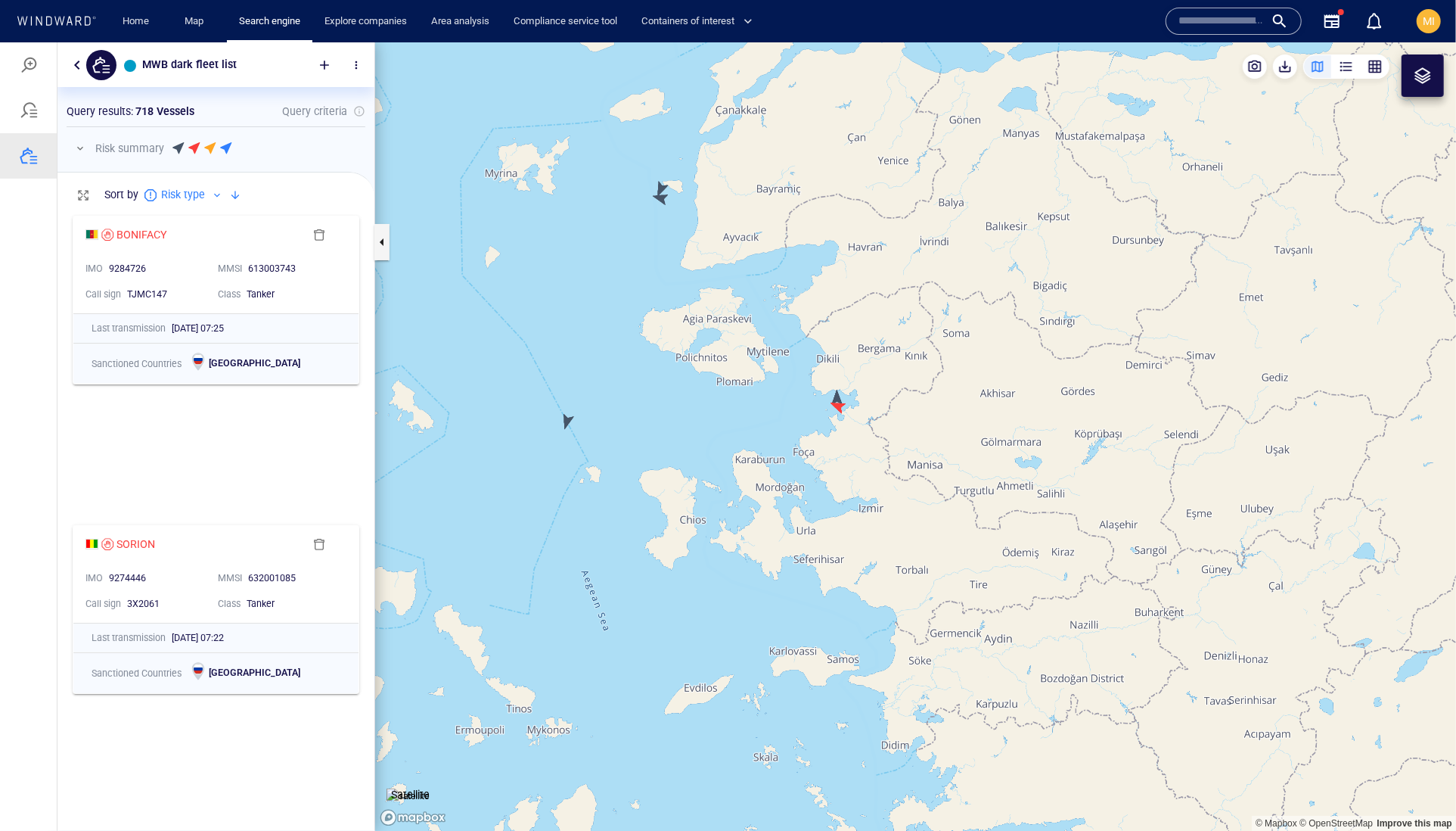
drag, startPoint x: 697, startPoint y: 360, endPoint x: 697, endPoint y: 440, distance: 80.0
click at [697, 395] on canvas "Map" at bounding box center [915, 436] width 1081 height 789
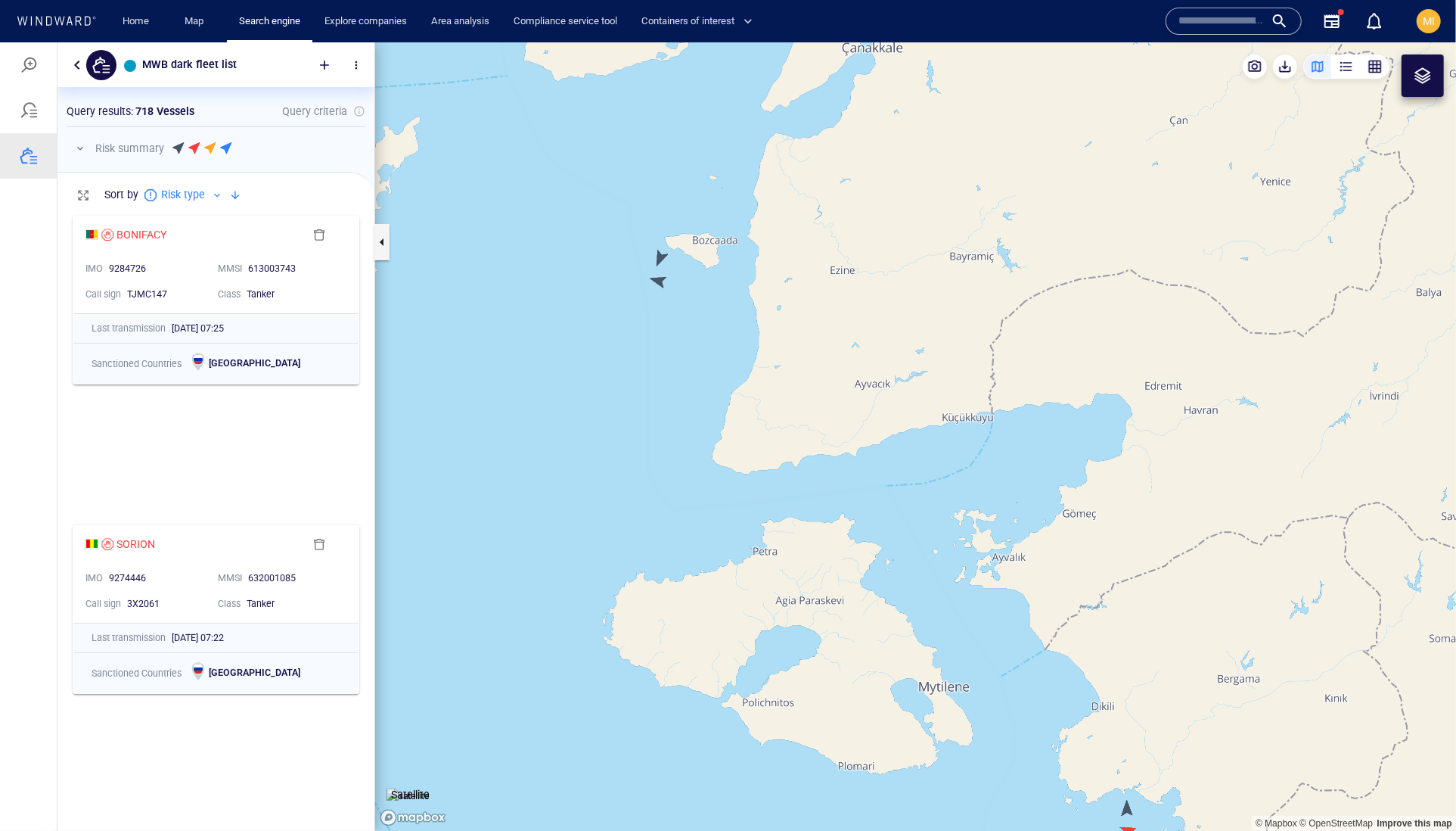
click at [657, 288] on canvas "Map" at bounding box center [915, 436] width 1081 height 789
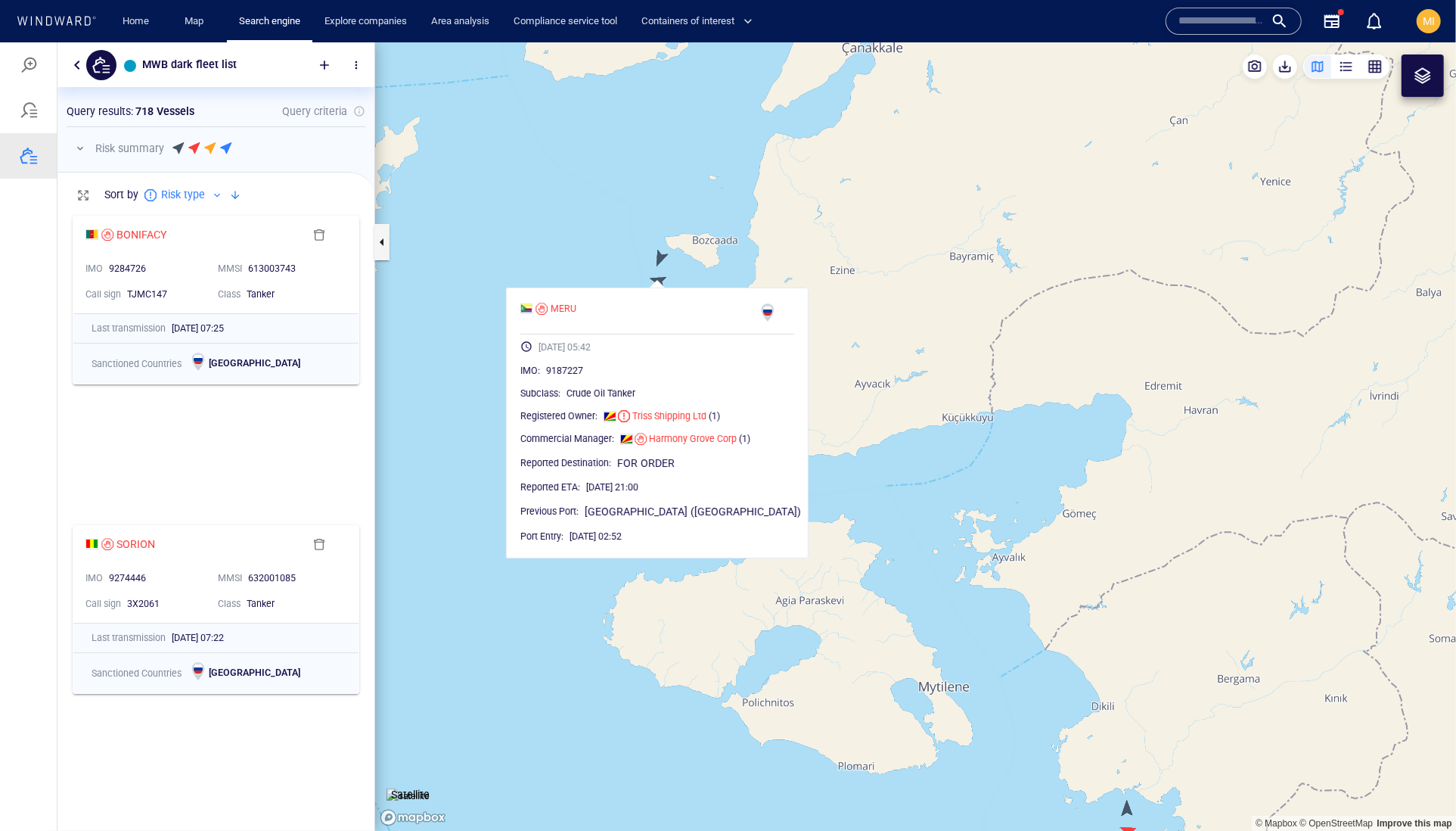
click at [660, 256] on canvas "Map" at bounding box center [915, 436] width 1081 height 789
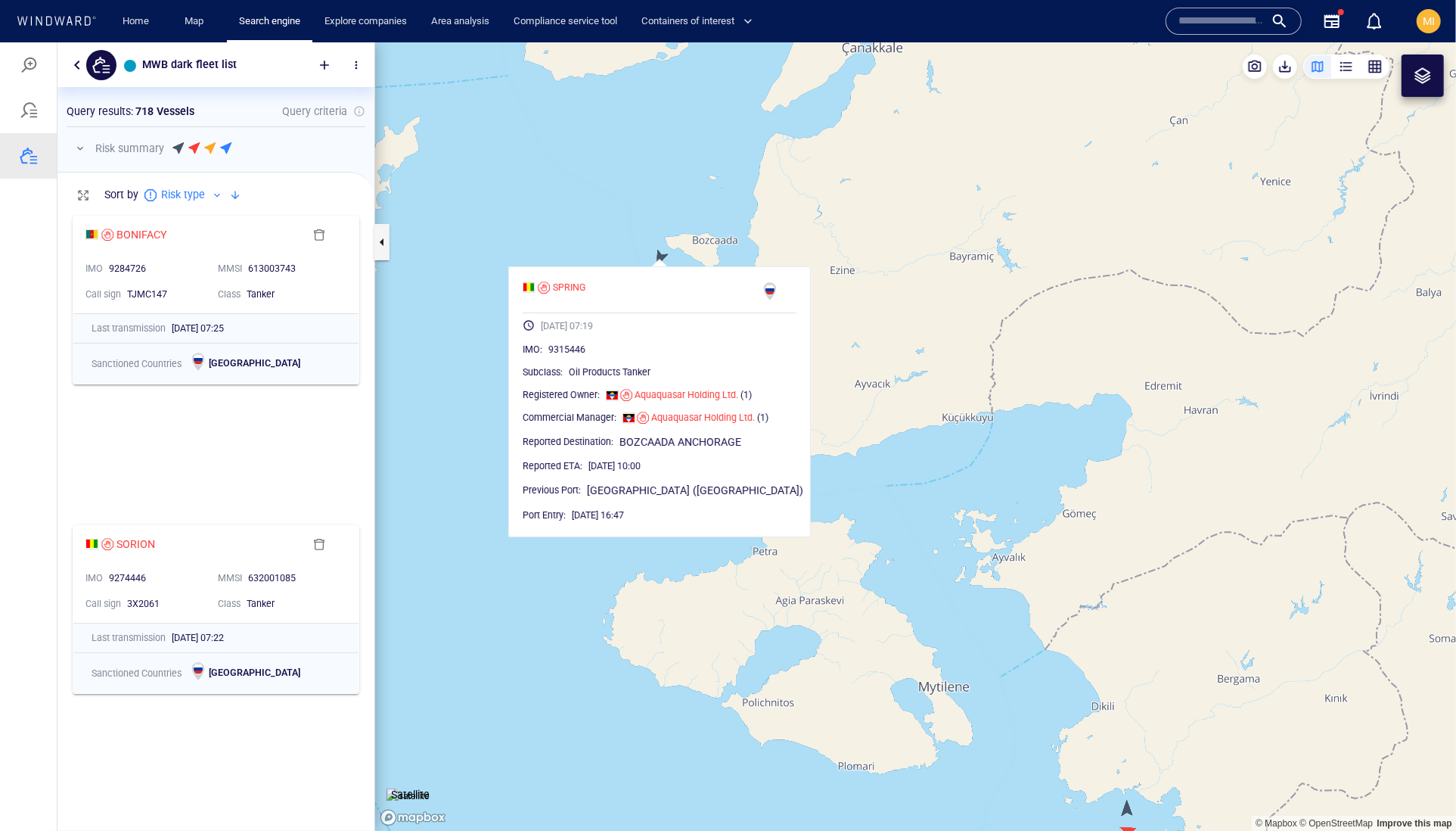
click at [624, 255] on canvas "Map" at bounding box center [915, 436] width 1081 height 789
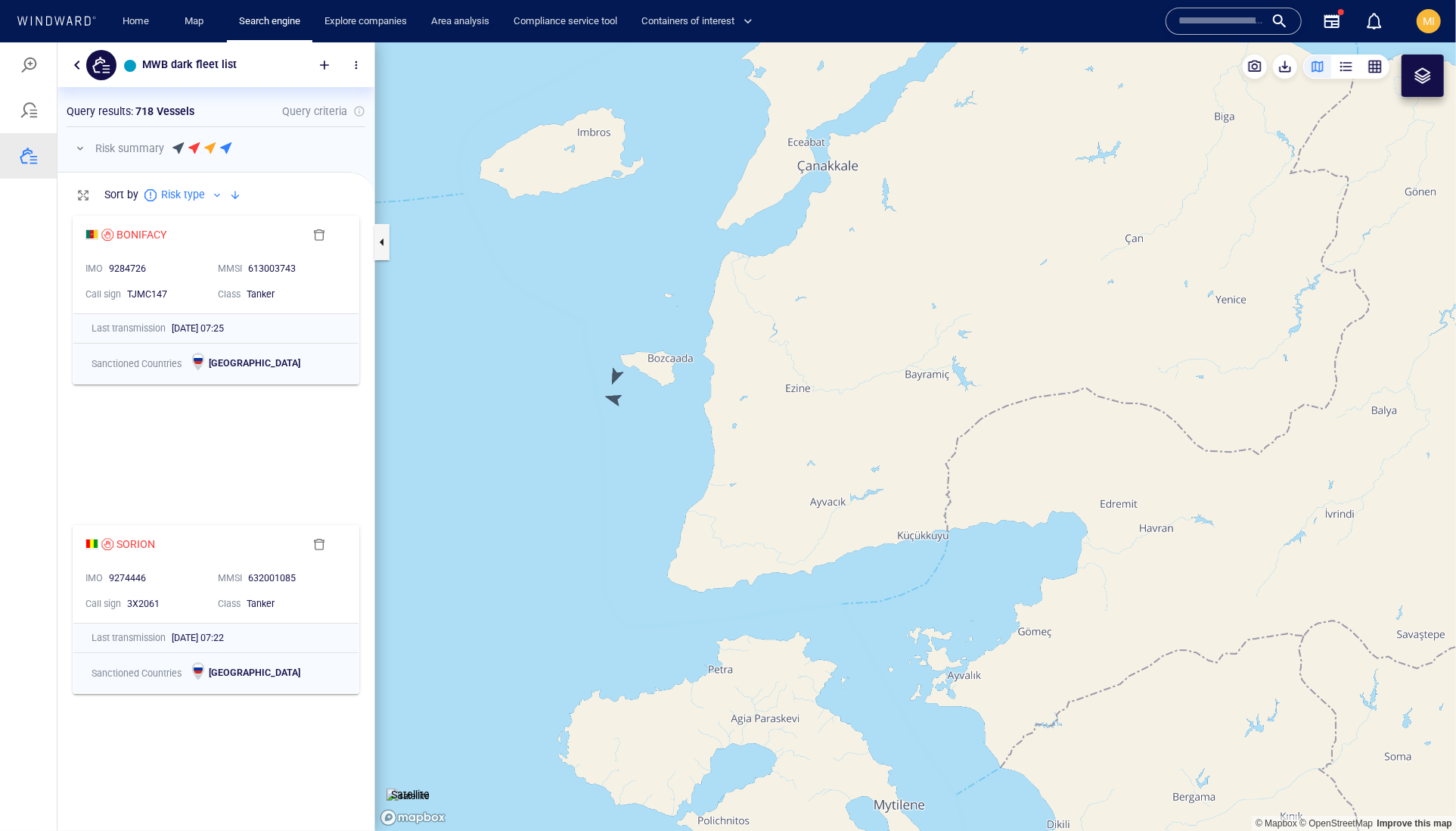
drag, startPoint x: 863, startPoint y: 252, endPoint x: 799, endPoint y: 476, distance: 233.0
click at [799, 476] on canvas "Map" at bounding box center [915, 436] width 1081 height 789
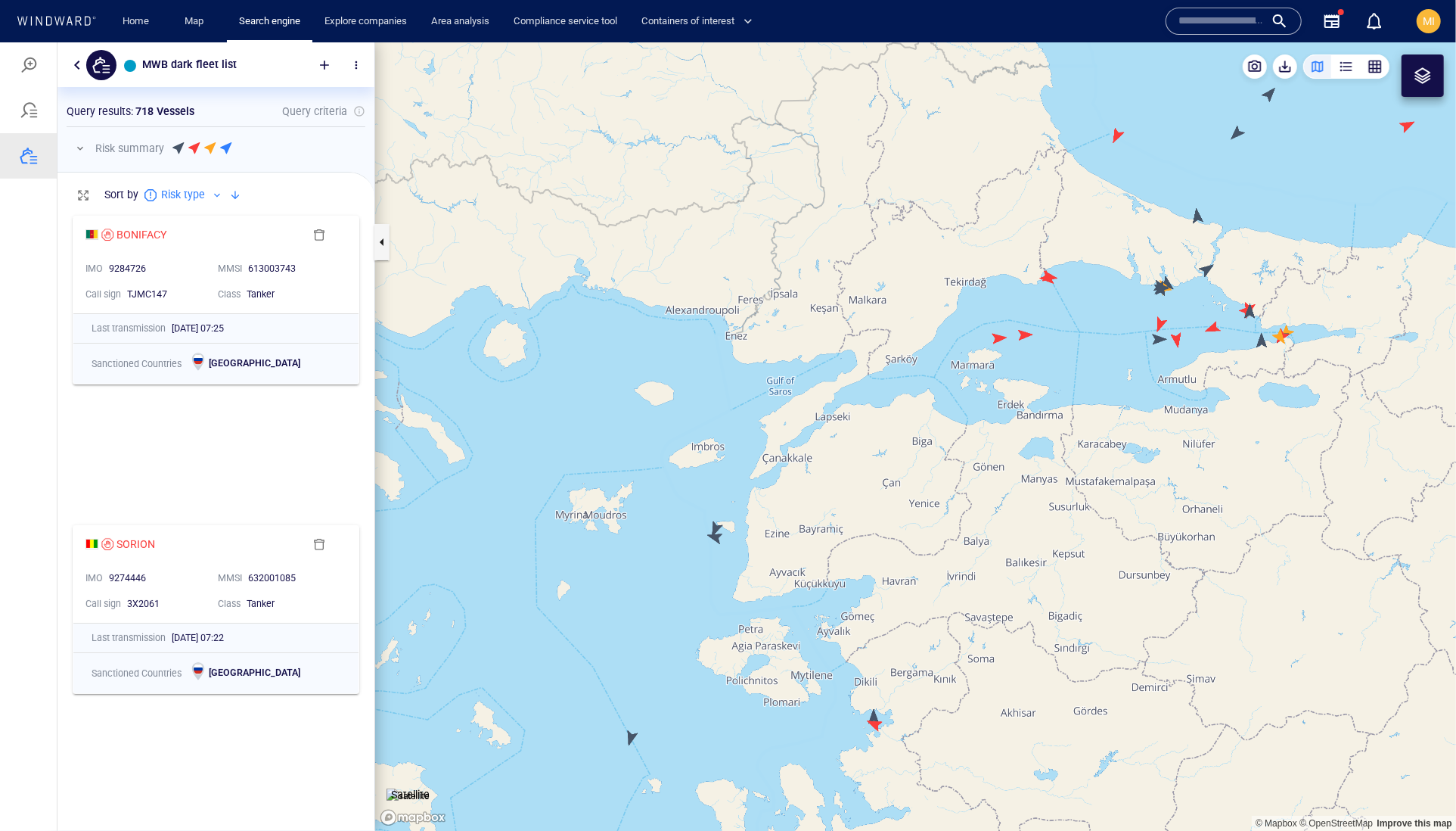
drag, startPoint x: 933, startPoint y: 426, endPoint x: 767, endPoint y: 472, distance: 172.3
click at [769, 470] on canvas "Map" at bounding box center [915, 436] width 1081 height 789
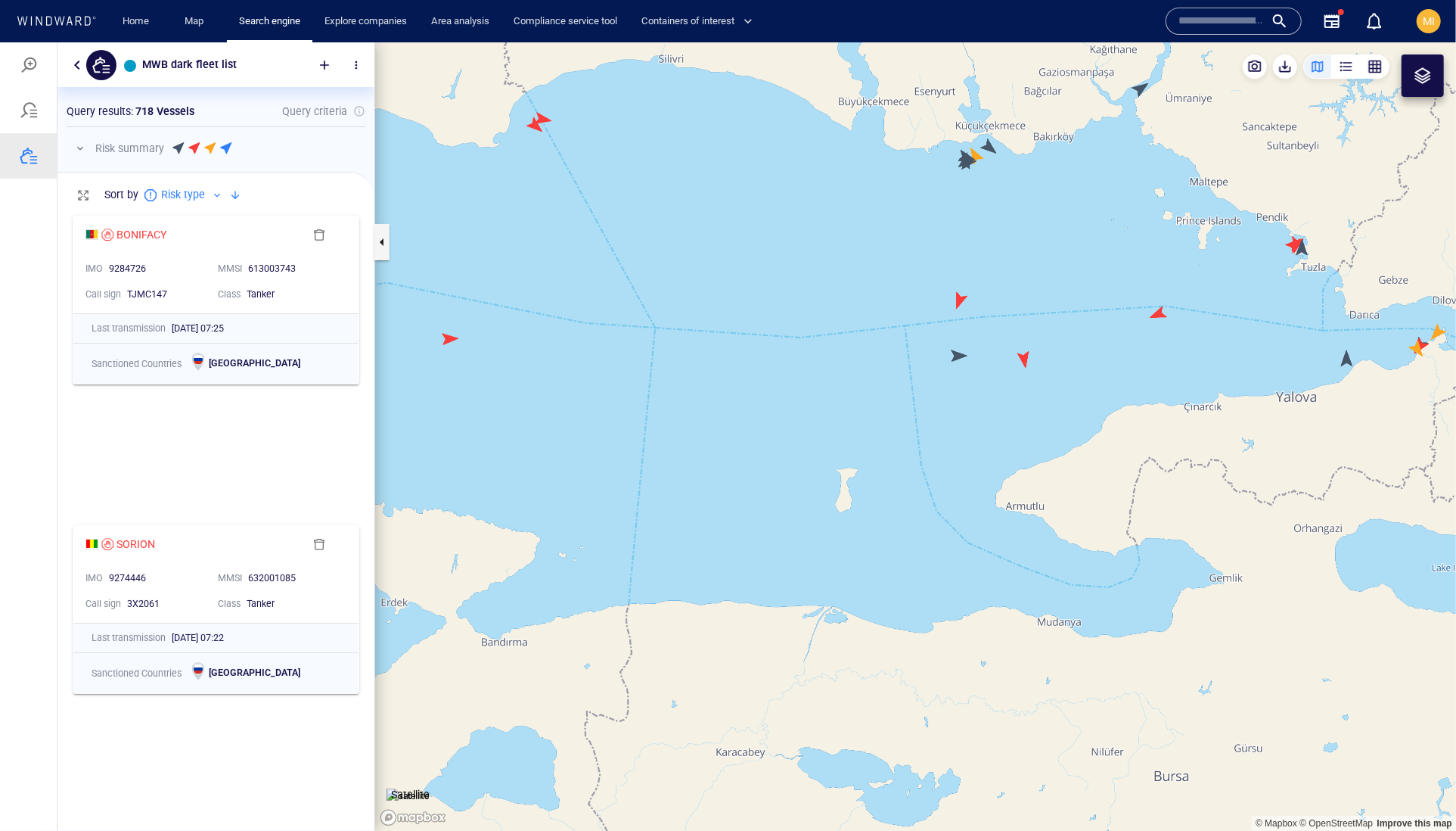
drag, startPoint x: 633, startPoint y: 391, endPoint x: 818, endPoint y: 395, distance: 185.0
click at [818, 395] on canvas "Map" at bounding box center [915, 436] width 1081 height 789
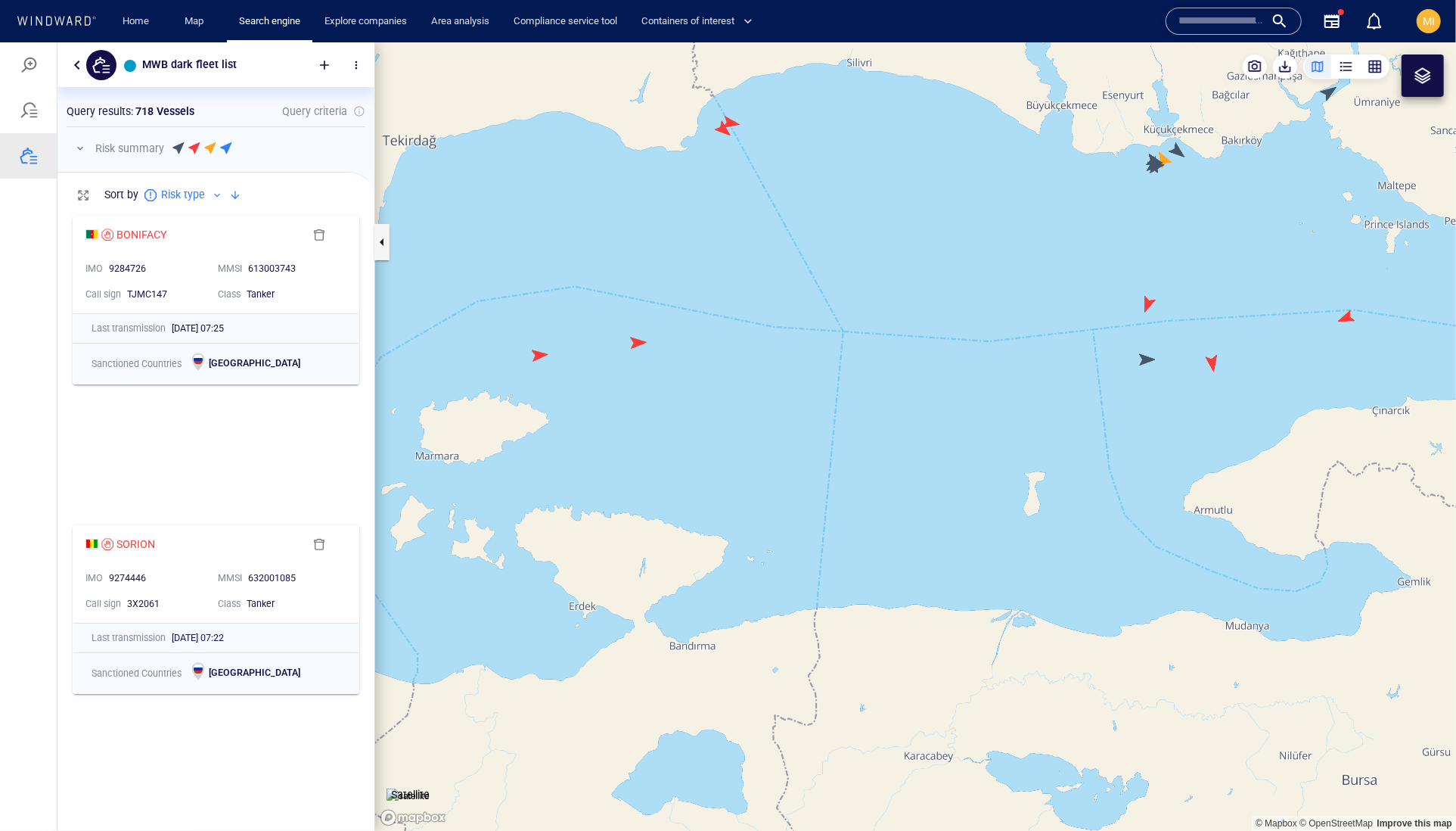
click at [539, 355] on canvas "Map" at bounding box center [915, 436] width 1081 height 789
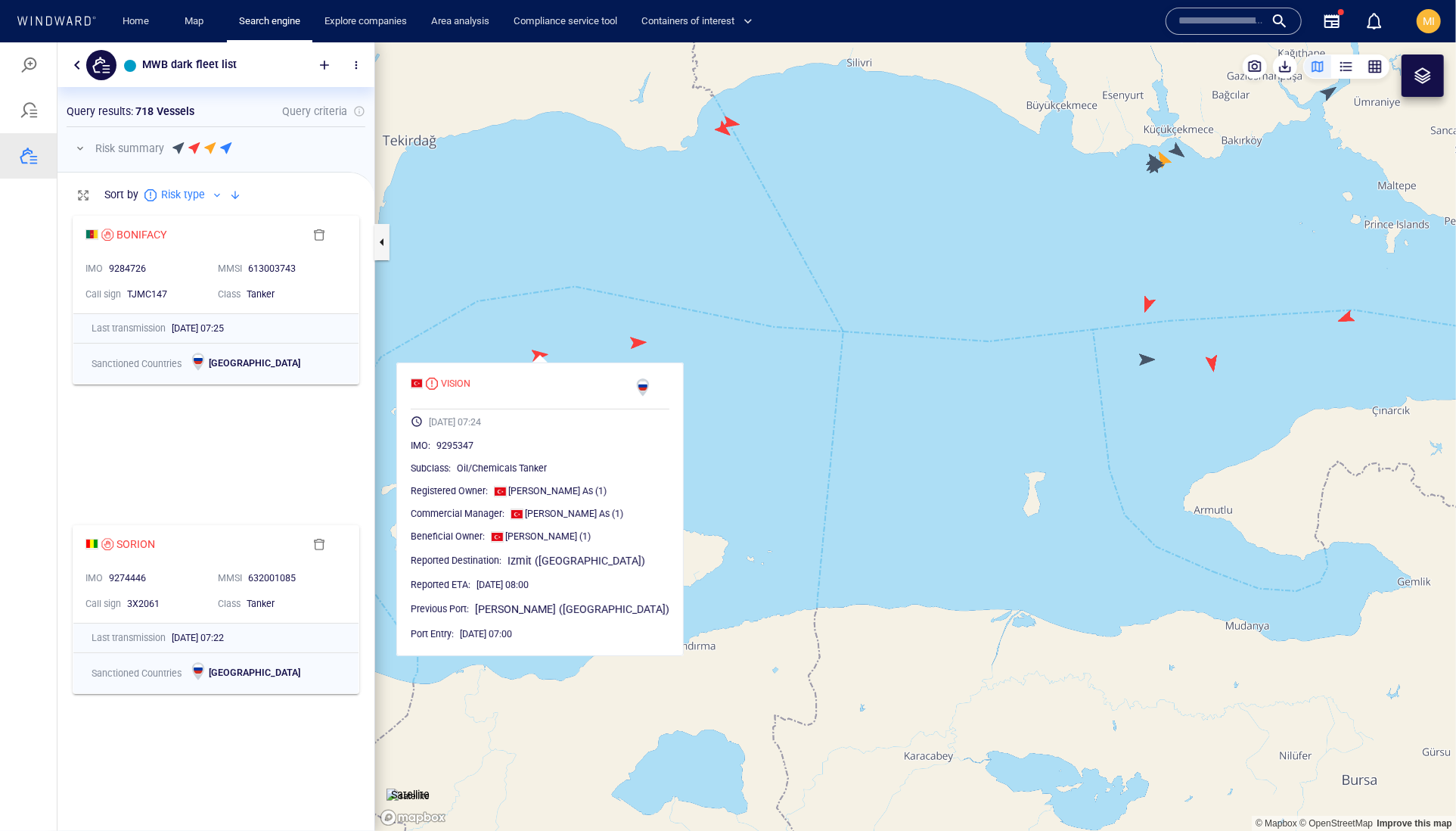
click at [640, 342] on canvas "Map" at bounding box center [915, 436] width 1081 height 789
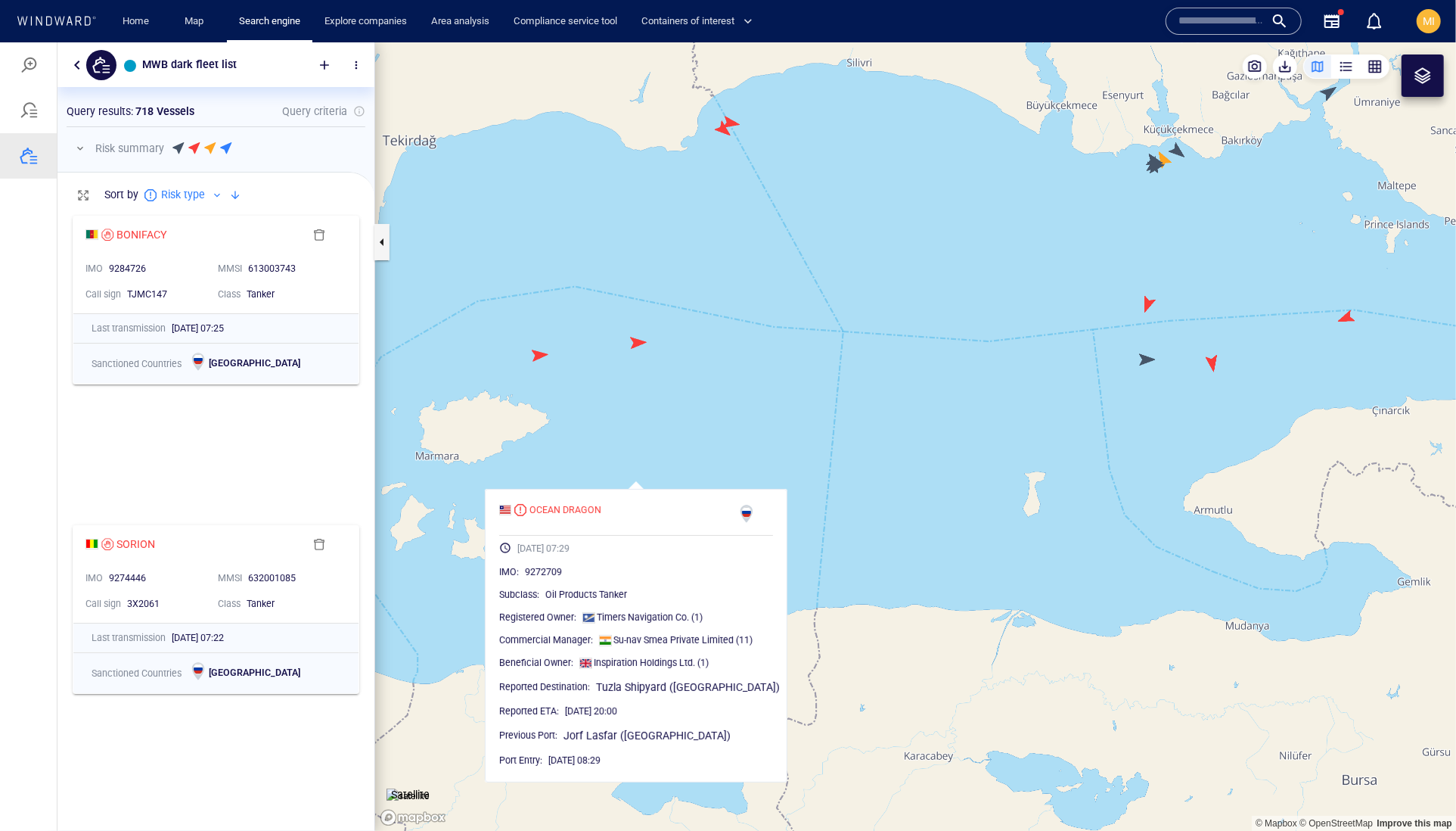
drag, startPoint x: 842, startPoint y: 269, endPoint x: 836, endPoint y: 431, distance: 162.1
click at [836, 424] on canvas "Map" at bounding box center [915, 436] width 1081 height 789
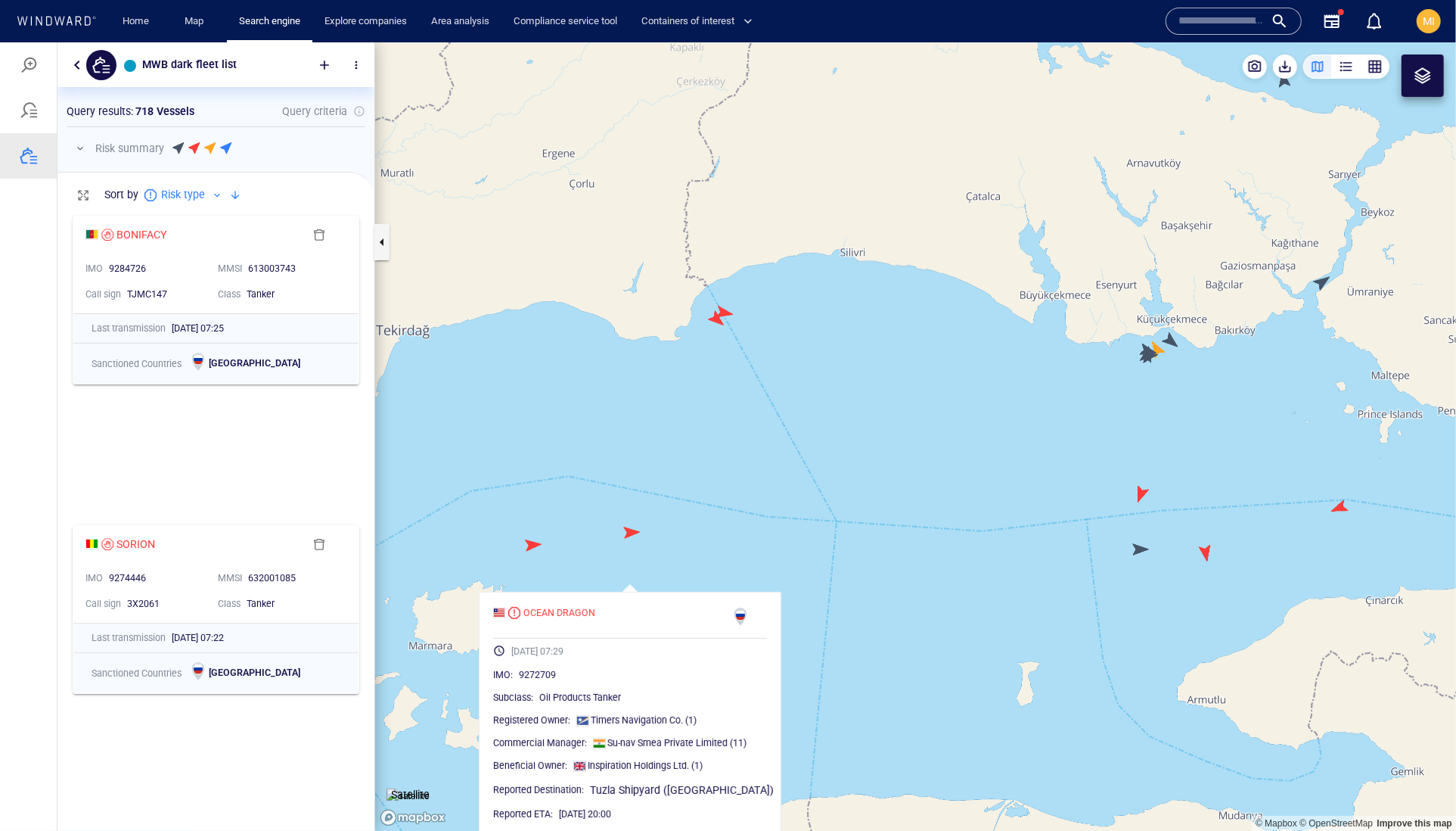
click at [715, 368] on canvas "Map" at bounding box center [915, 436] width 1081 height 789
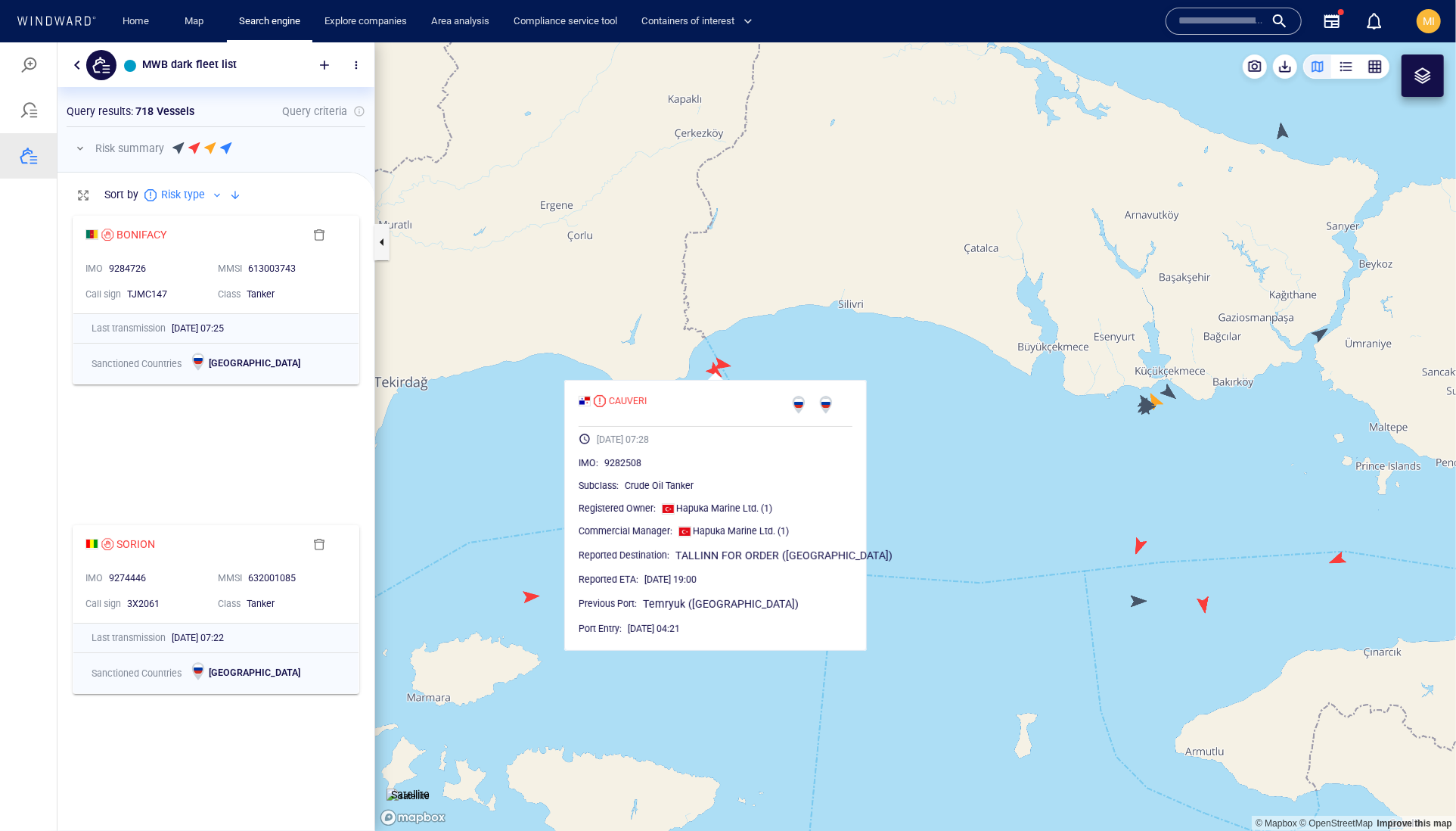
click at [724, 361] on canvas "Map" at bounding box center [915, 436] width 1081 height 789
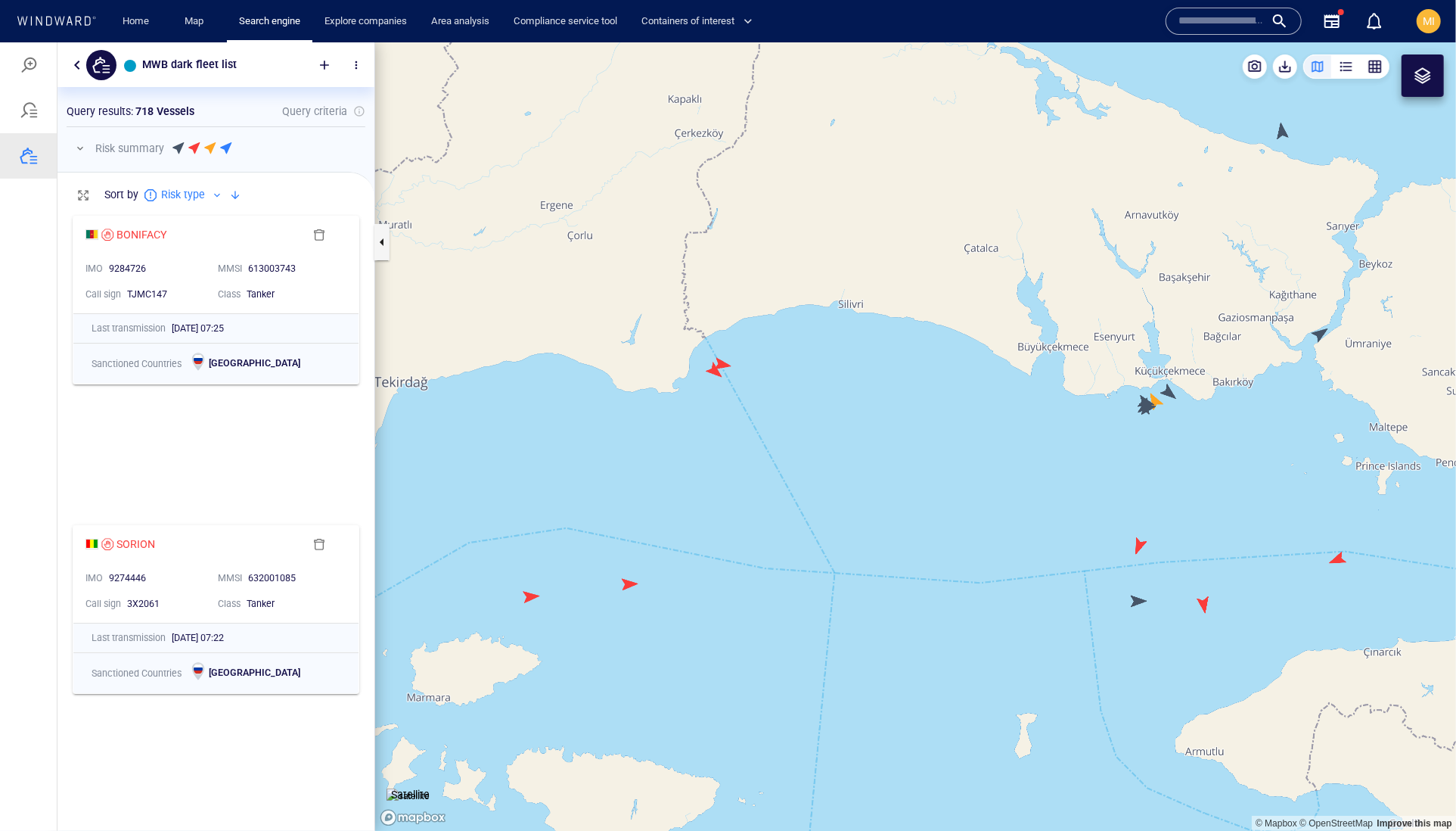
click at [724, 361] on canvas "Map" at bounding box center [915, 436] width 1081 height 789
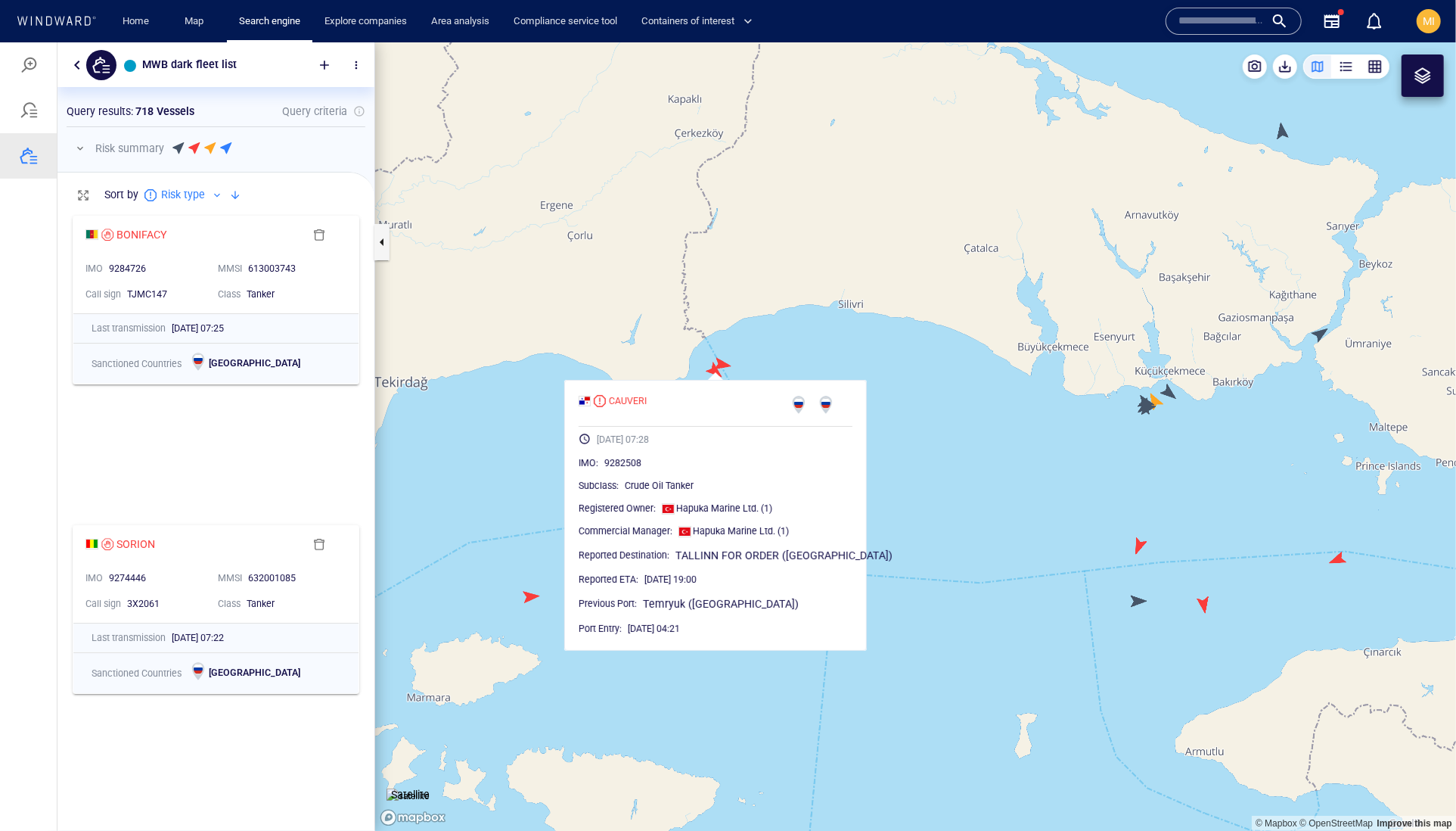
click at [971, 339] on canvas "Map" at bounding box center [915, 436] width 1081 height 789
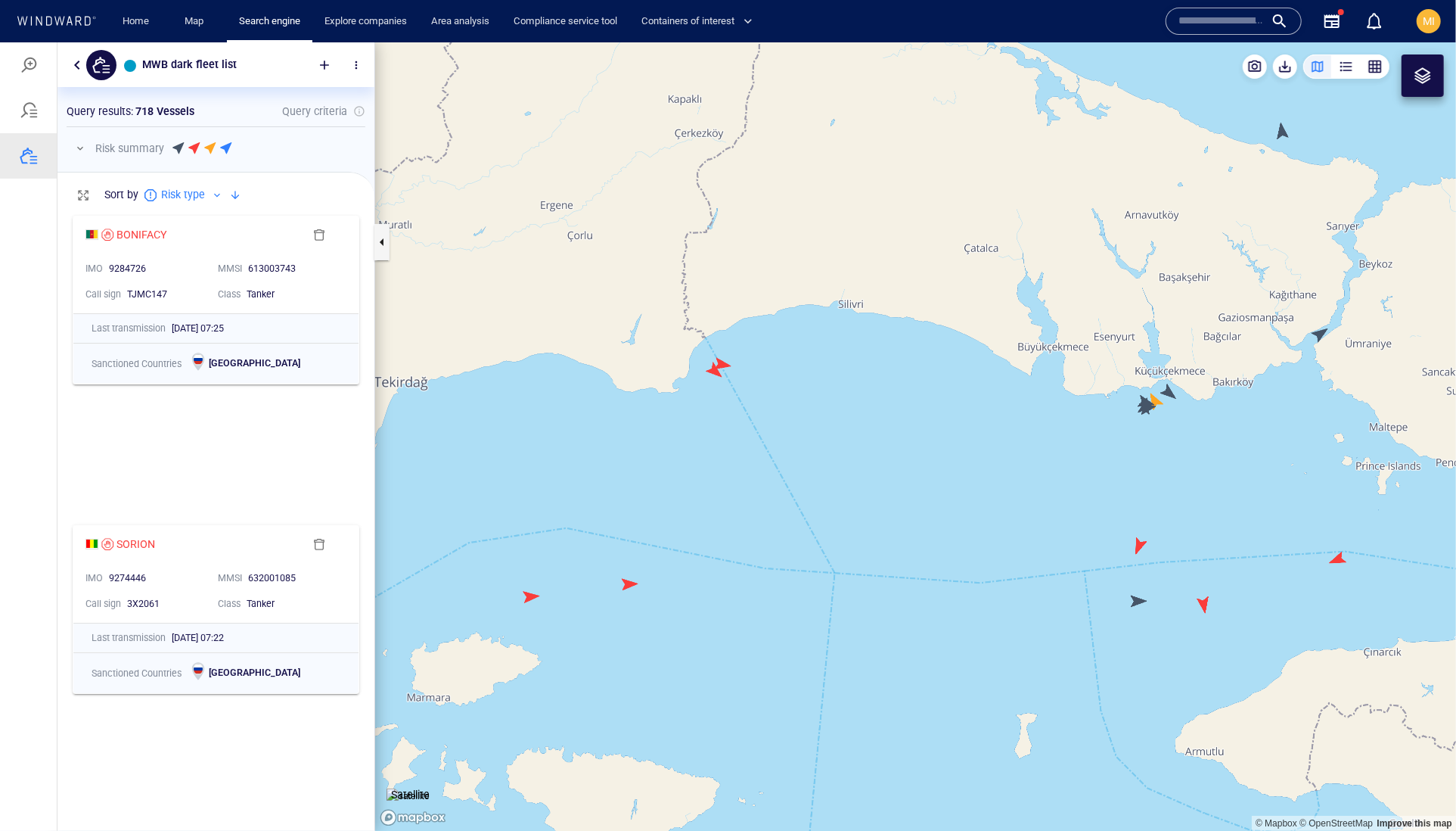
click at [1138, 550] on canvas "Map" at bounding box center [915, 436] width 1081 height 789
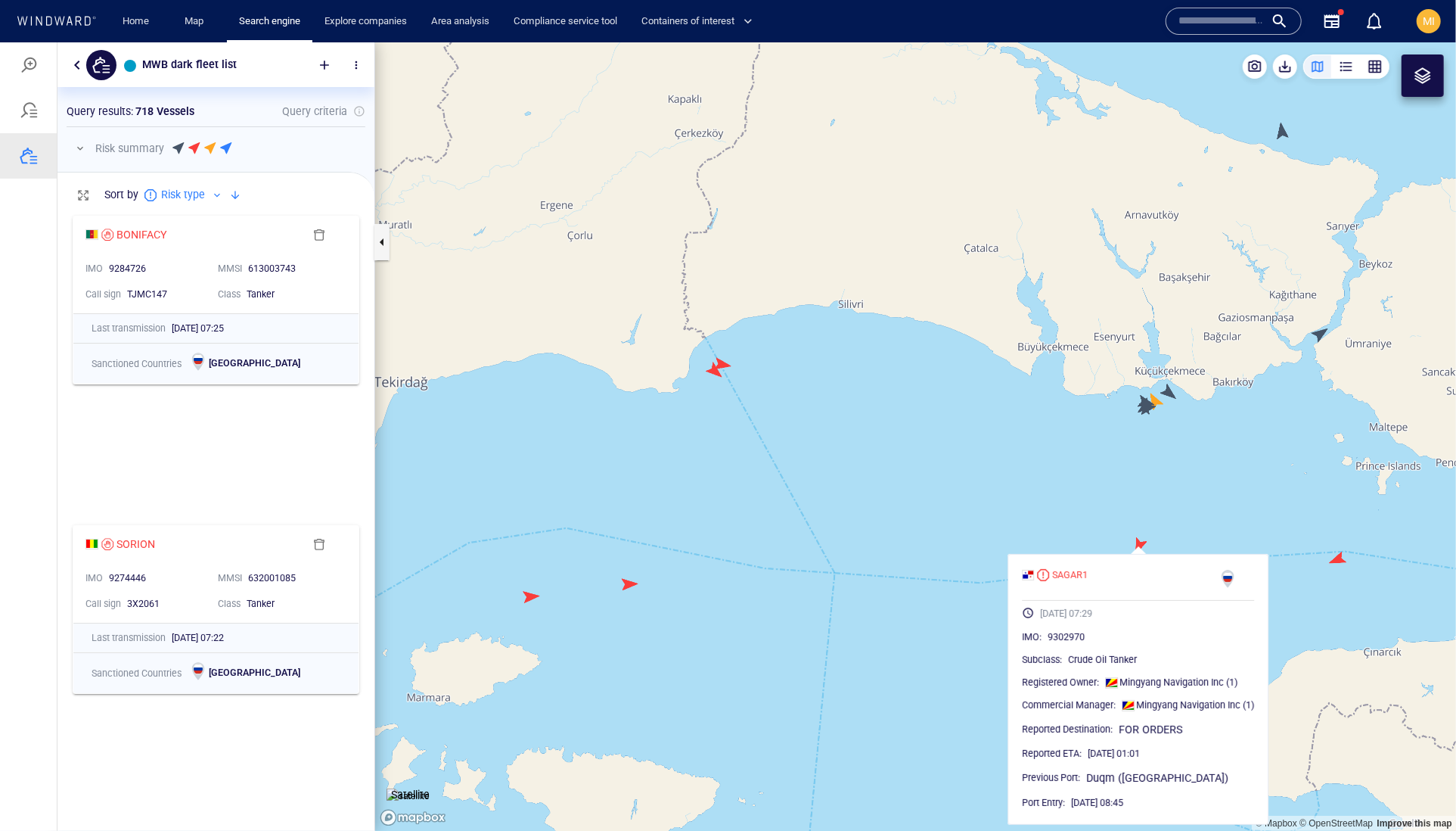
click at [1070, 500] on canvas "Map" at bounding box center [915, 436] width 1081 height 789
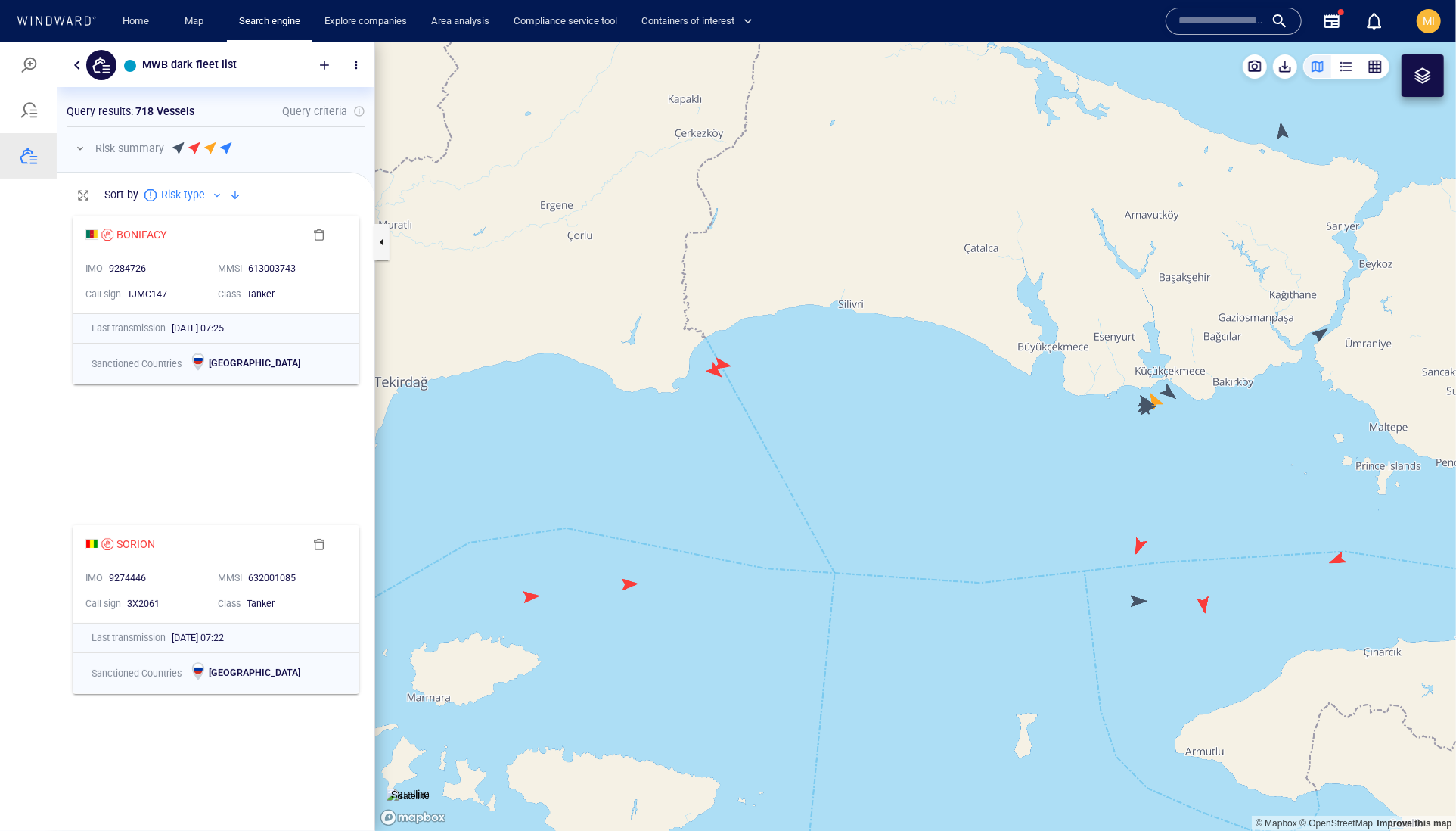
click at [1138, 603] on canvas "Map" at bounding box center [915, 436] width 1081 height 789
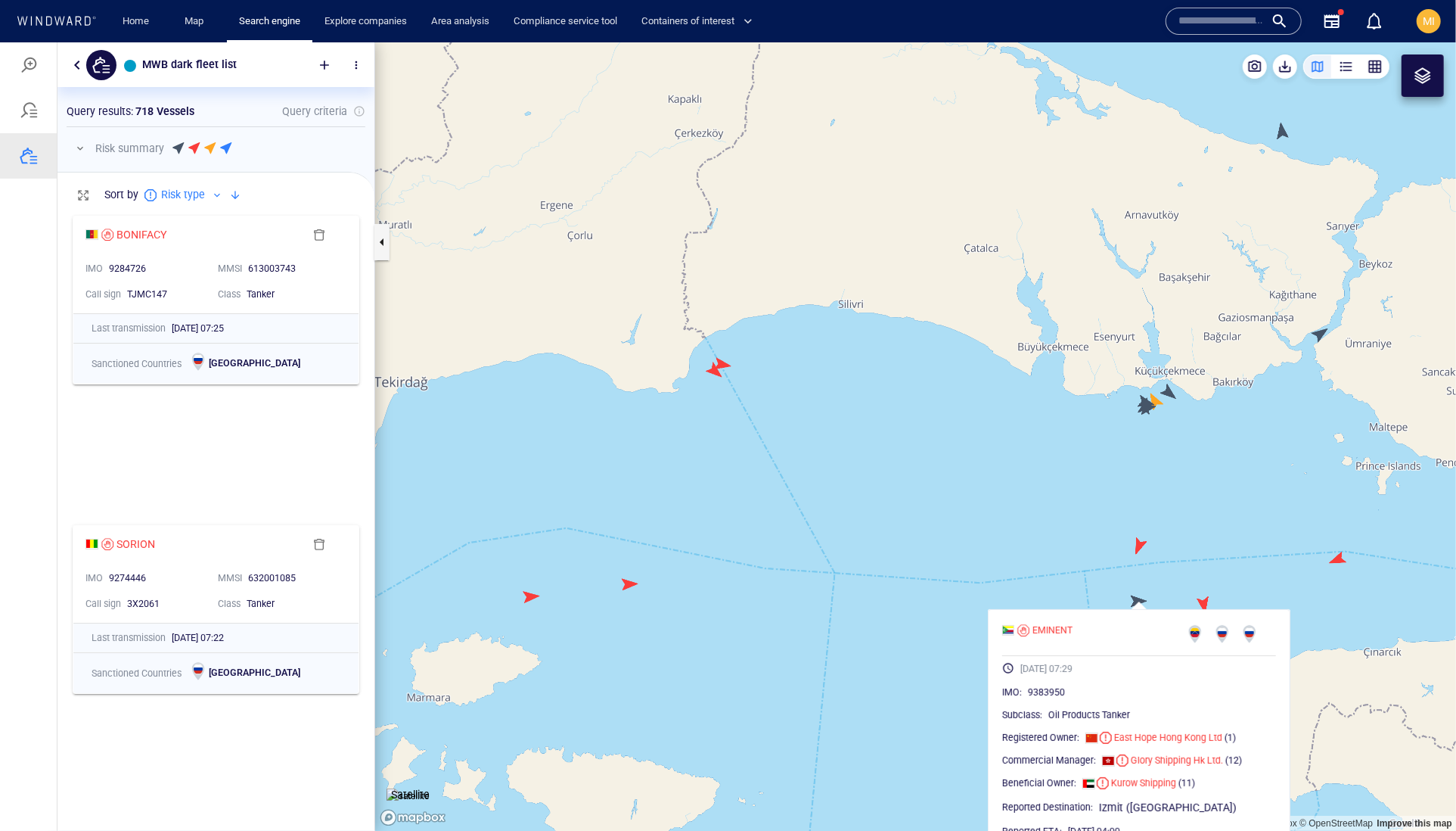
click at [1170, 571] on canvas "Map" at bounding box center [915, 436] width 1081 height 789
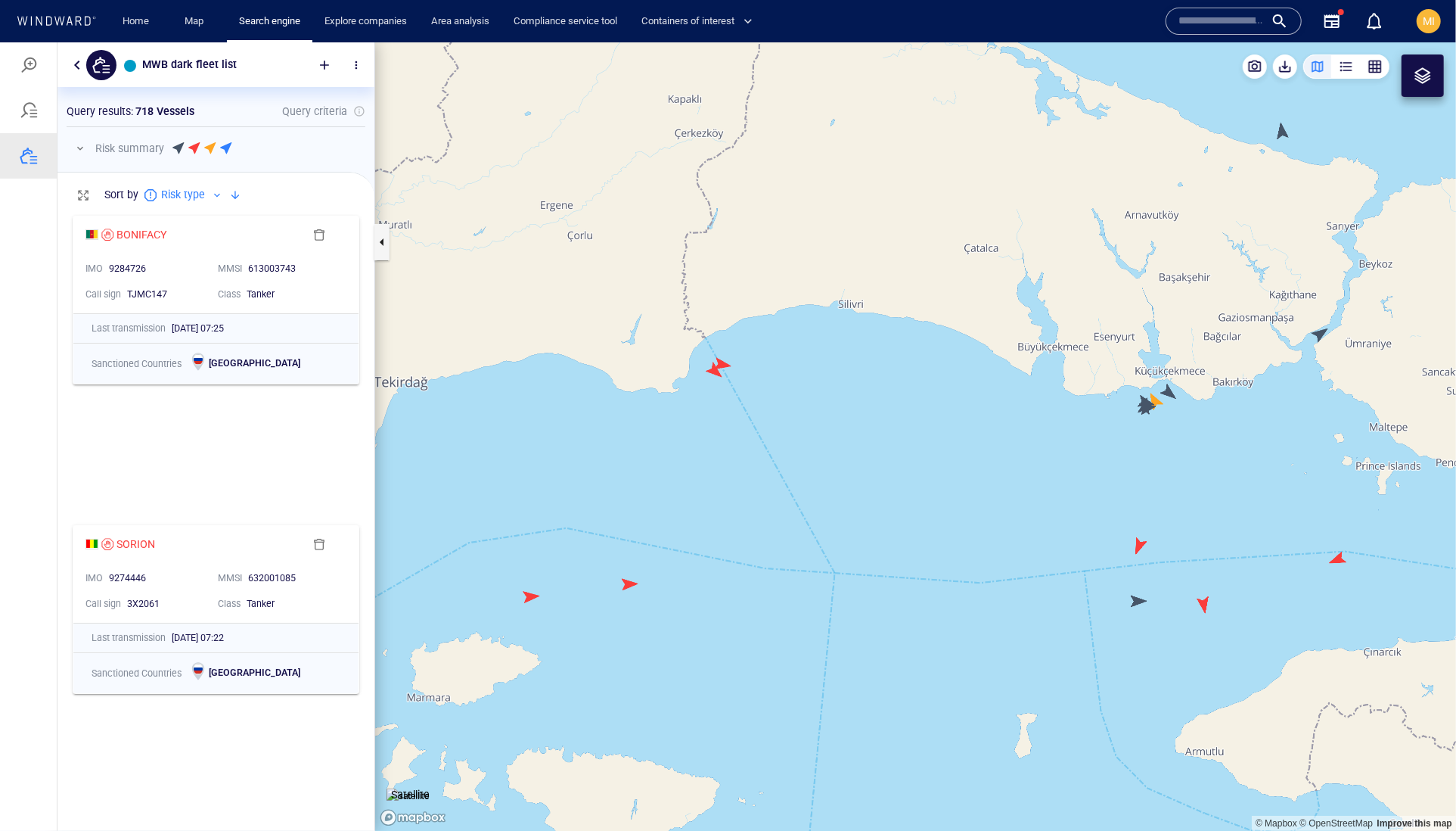
click at [1201, 603] on canvas "Map" at bounding box center [915, 436] width 1081 height 789
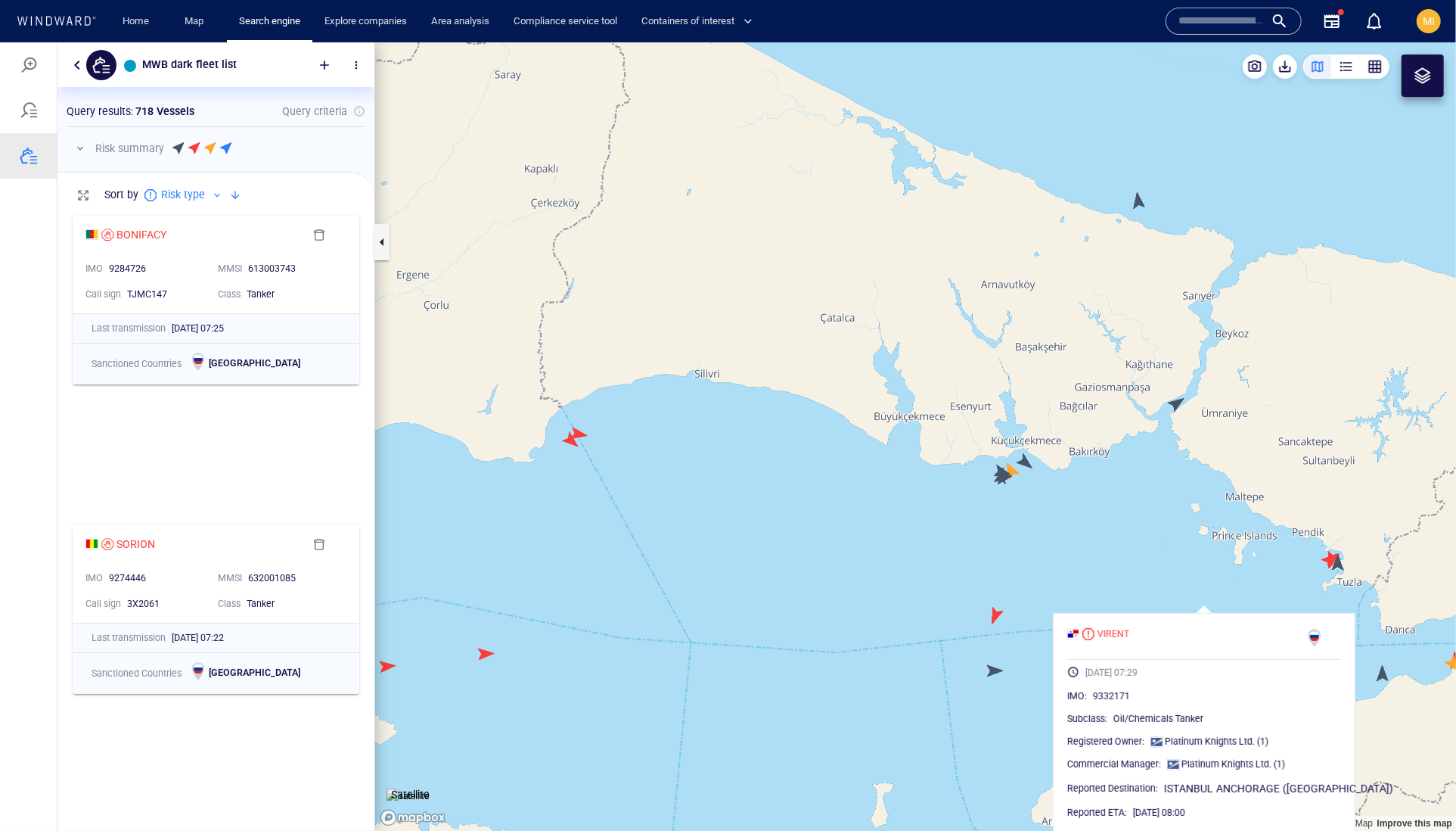
drag, startPoint x: 1263, startPoint y: 463, endPoint x: 1104, endPoint y: 551, distance: 181.7
click at [1106, 547] on canvas "Map" at bounding box center [915, 436] width 1081 height 789
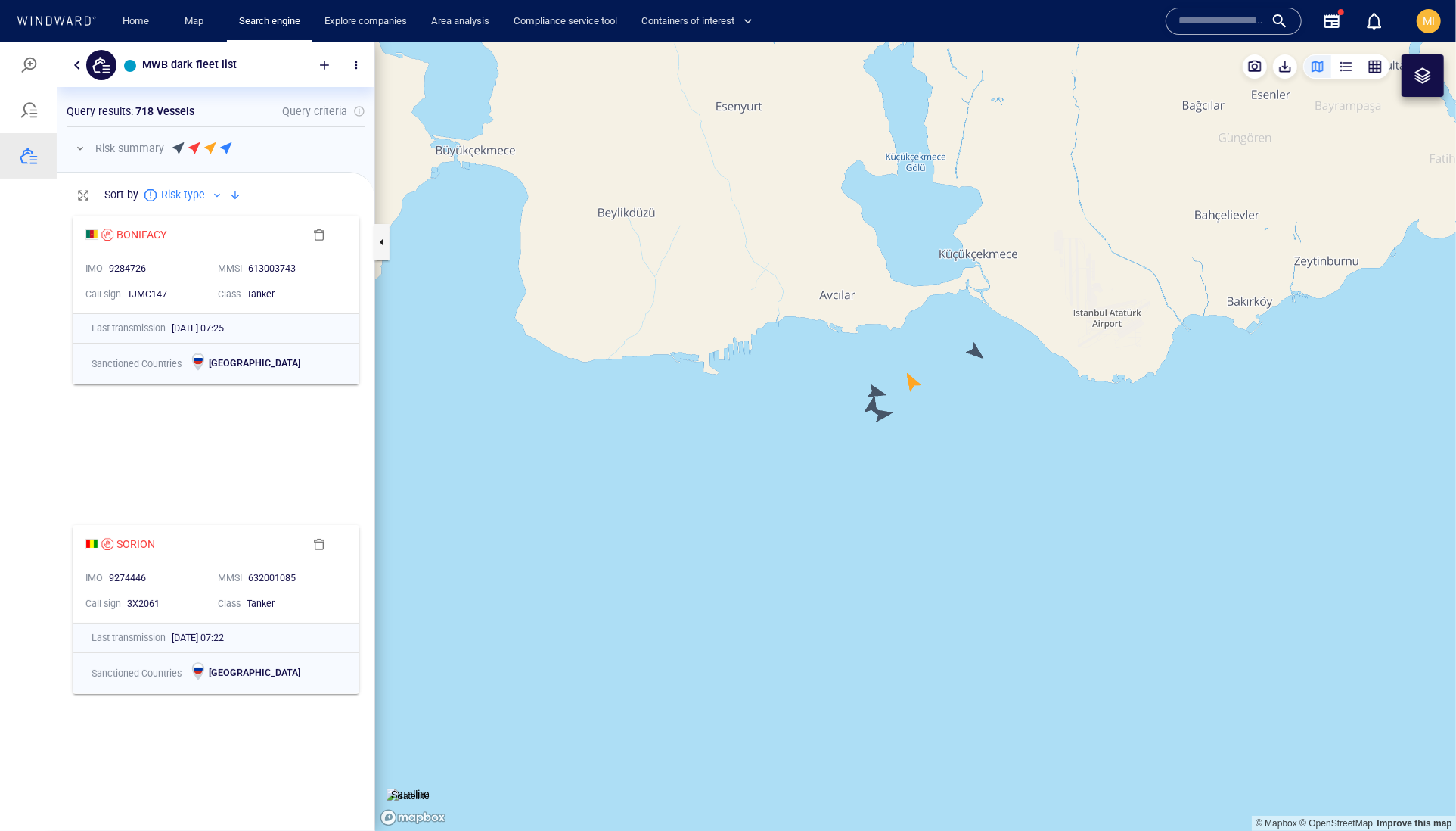
click at [882, 412] on canvas "Map" at bounding box center [915, 436] width 1081 height 789
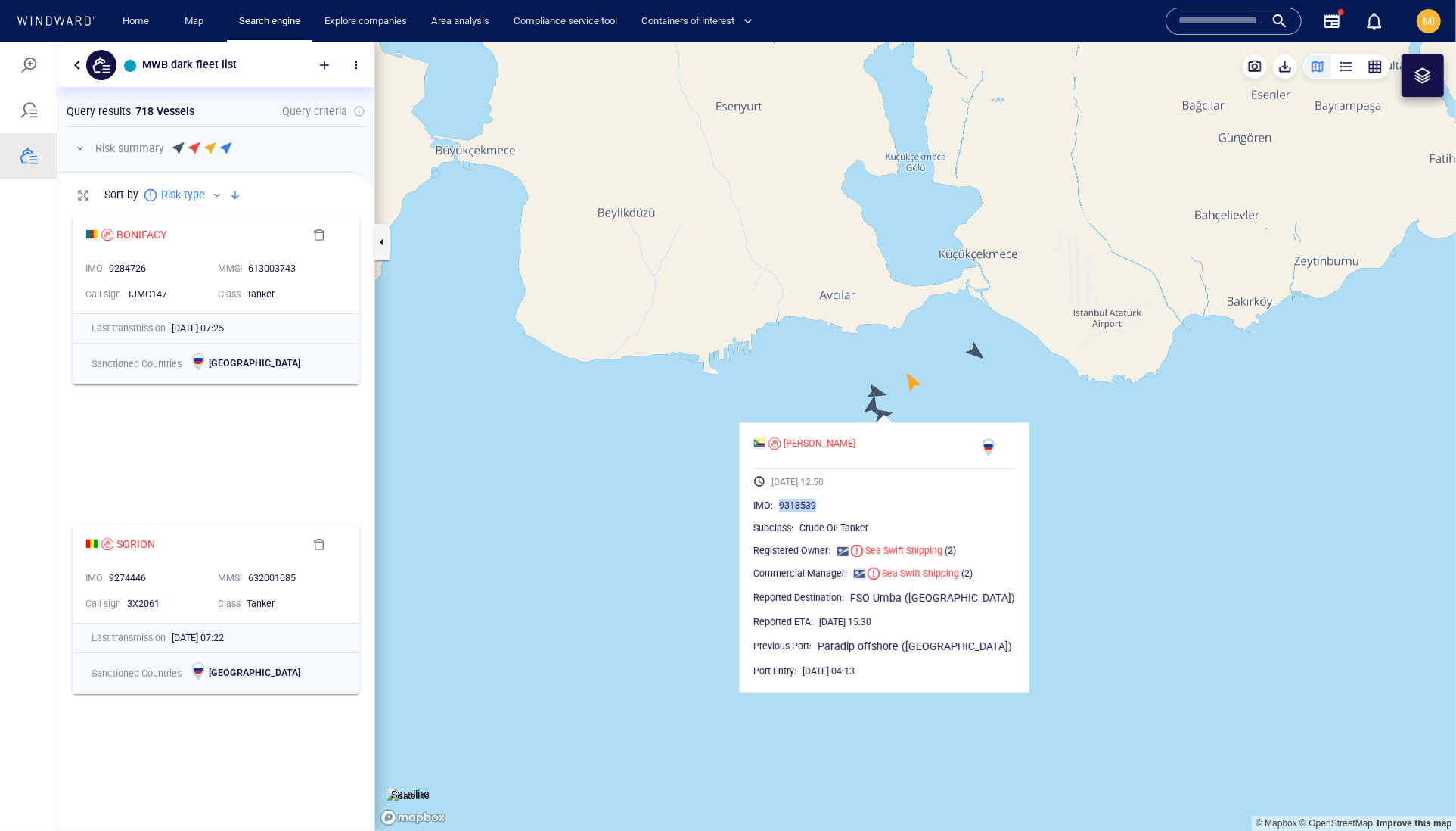
drag, startPoint x: 867, startPoint y: 539, endPoint x: 799, endPoint y: 539, distance: 68.0
click at [799, 513] on div "9318539" at bounding box center [897, 504] width 236 height 15
click at [872, 406] on canvas "Map" at bounding box center [915, 436] width 1081 height 789
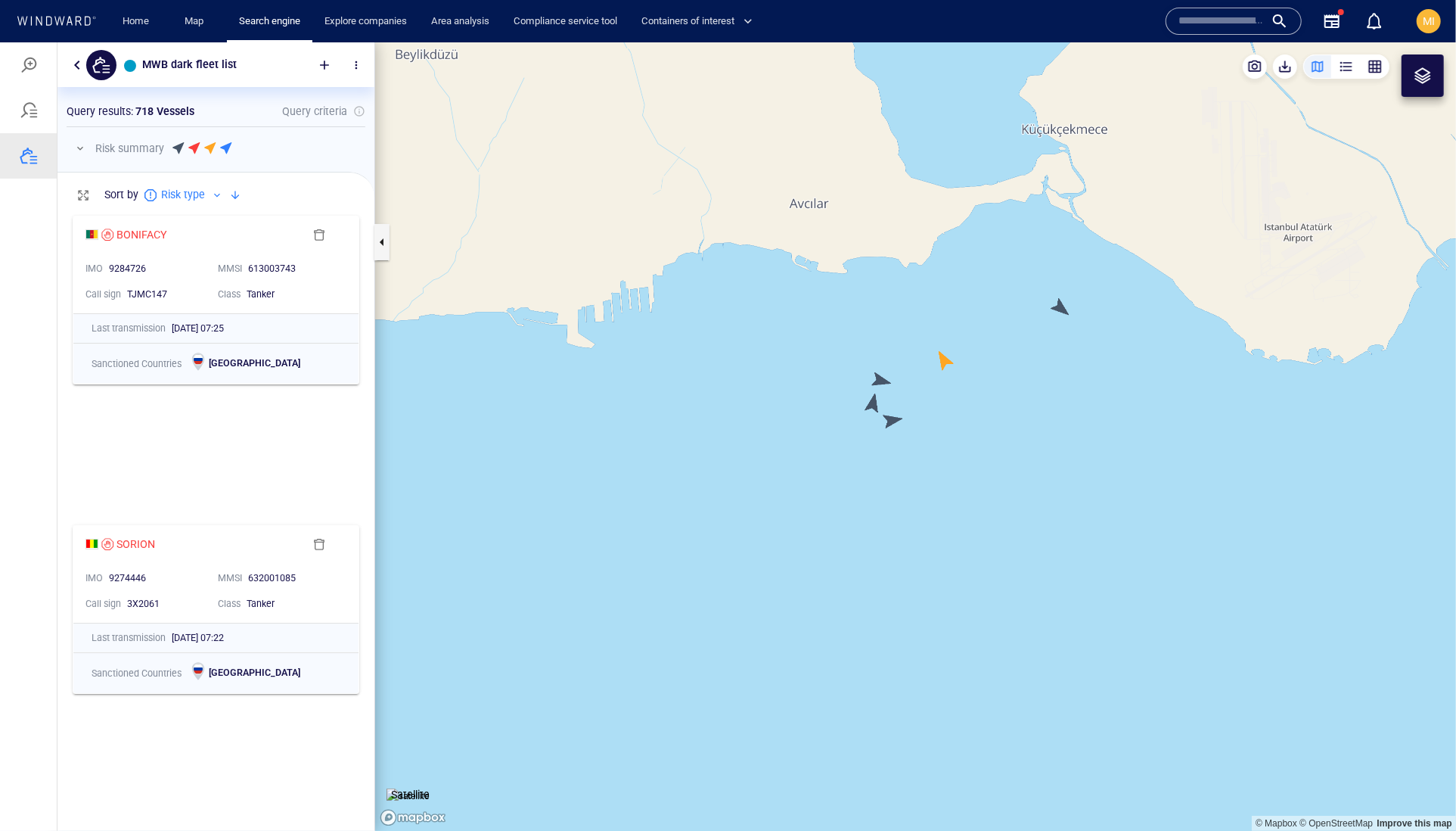
click at [872, 404] on canvas "Map" at bounding box center [915, 436] width 1081 height 789
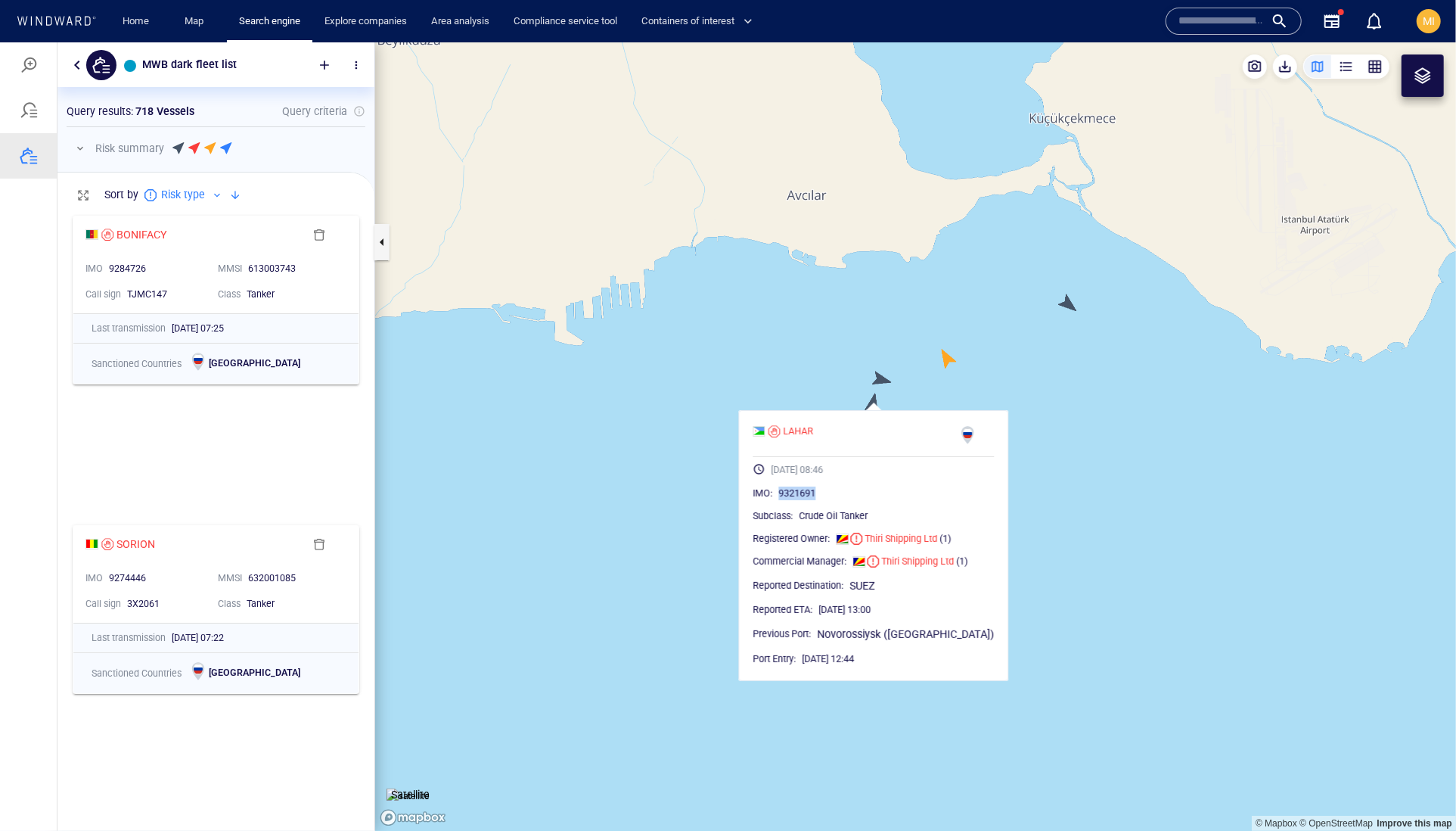
drag, startPoint x: 860, startPoint y: 523, endPoint x: 788, endPoint y: 523, distance: 72.0
click at [788, 500] on div "9321691" at bounding box center [886, 492] width 215 height 15
click at [887, 376] on canvas "Map" at bounding box center [915, 436] width 1081 height 789
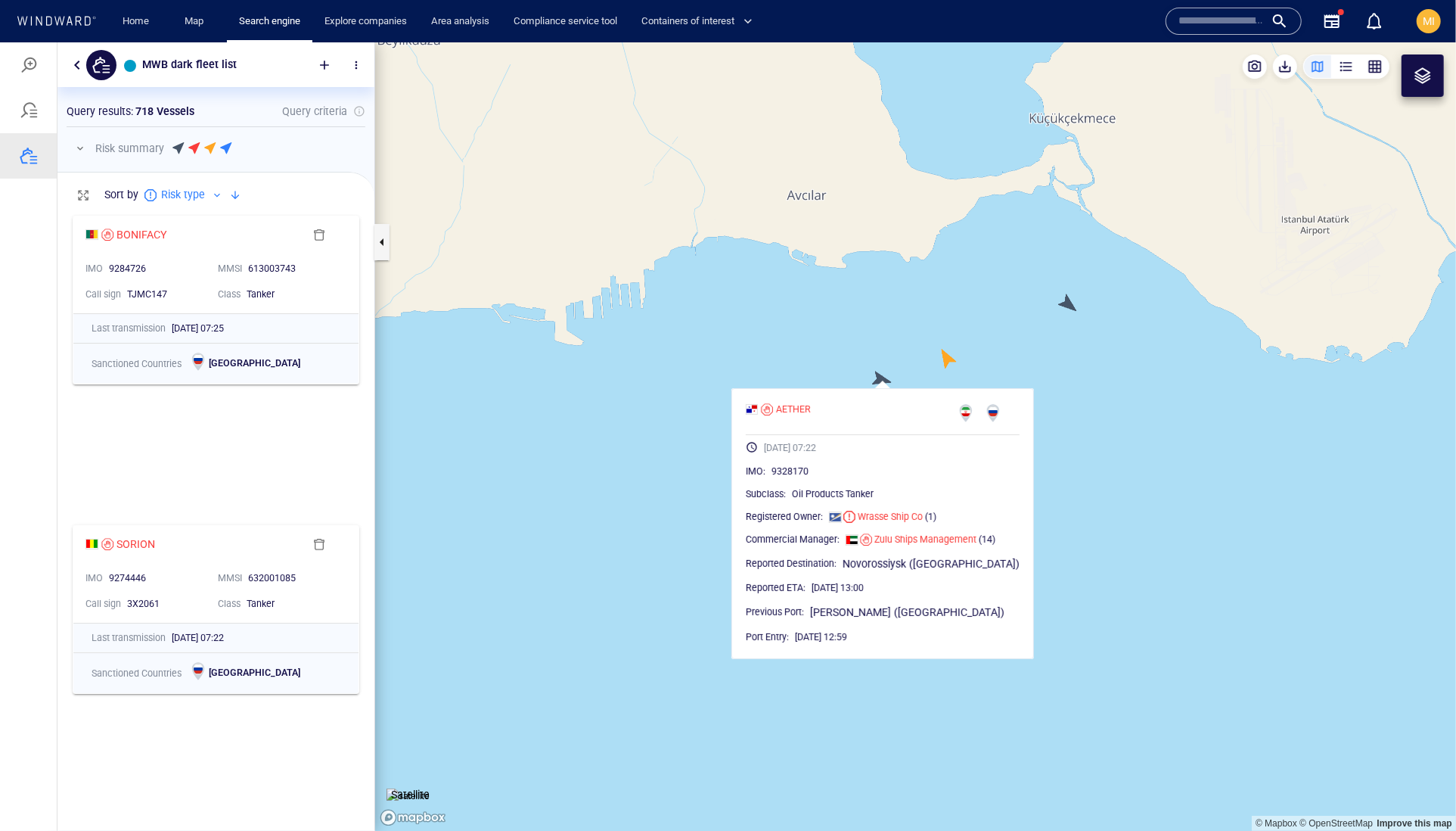
click at [944, 360] on canvas "Map" at bounding box center [915, 436] width 1081 height 789
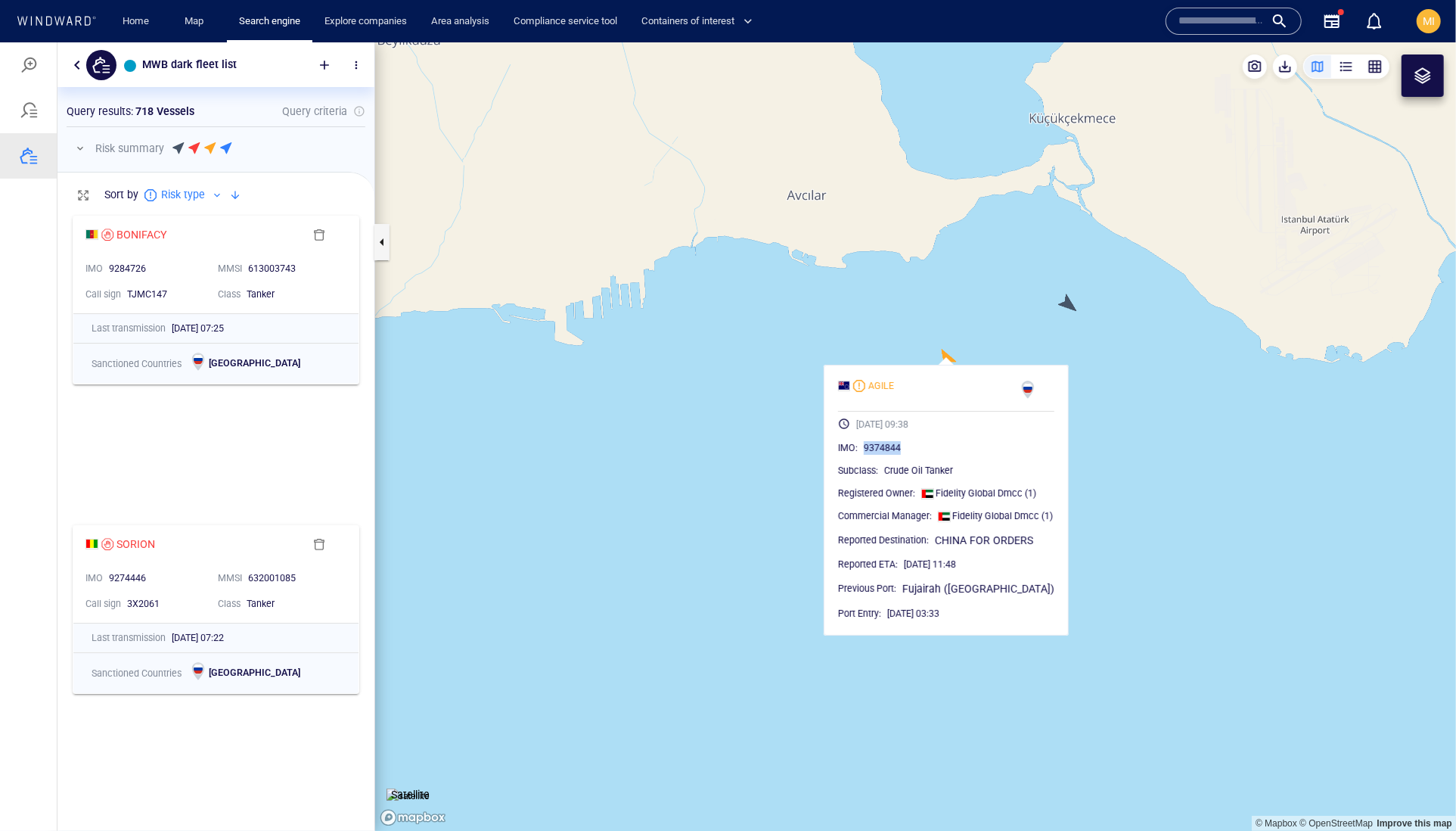
drag, startPoint x: 927, startPoint y: 484, endPoint x: 861, endPoint y: 486, distance: 66.0
click at [863, 454] on div "9374844" at bounding box center [958, 447] width 191 height 15
click at [1021, 302] on canvas "Map" at bounding box center [915, 436] width 1081 height 789
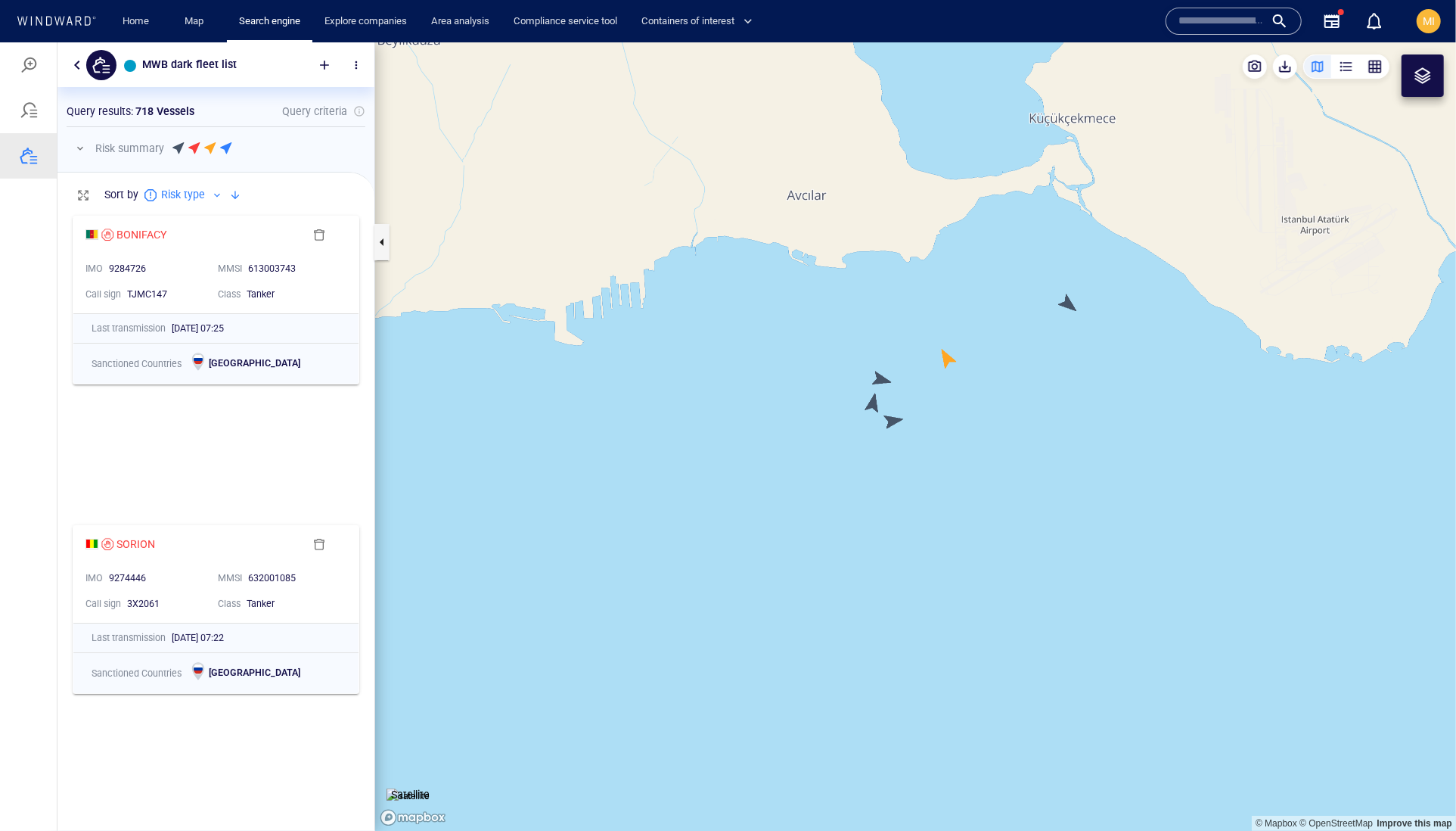
click at [1070, 302] on canvas "Map" at bounding box center [915, 436] width 1081 height 789
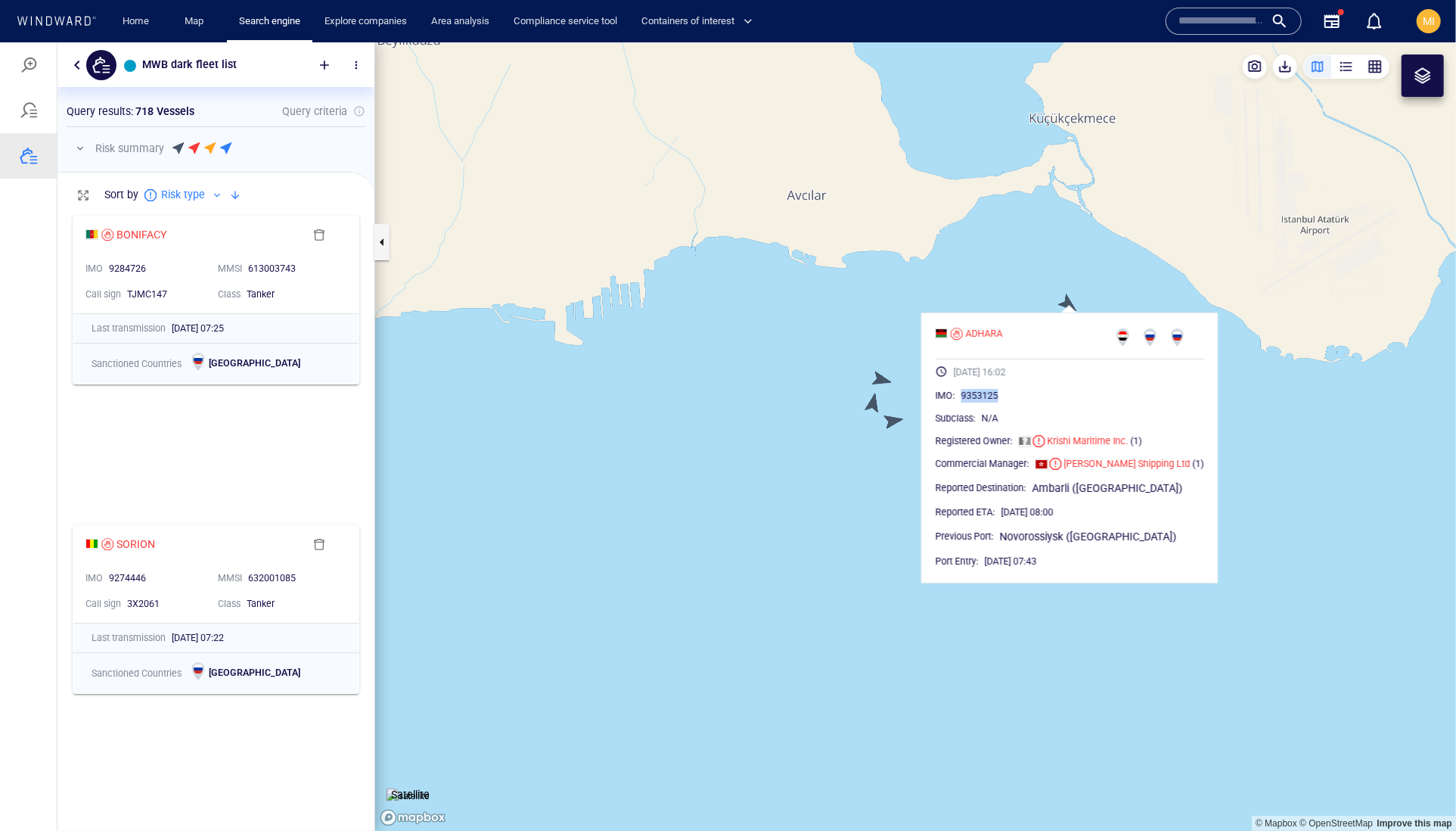
drag, startPoint x: 1051, startPoint y: 431, endPoint x: 983, endPoint y: 431, distance: 68.0
click at [983, 403] on div "9353125" at bounding box center [1083, 395] width 243 height 15
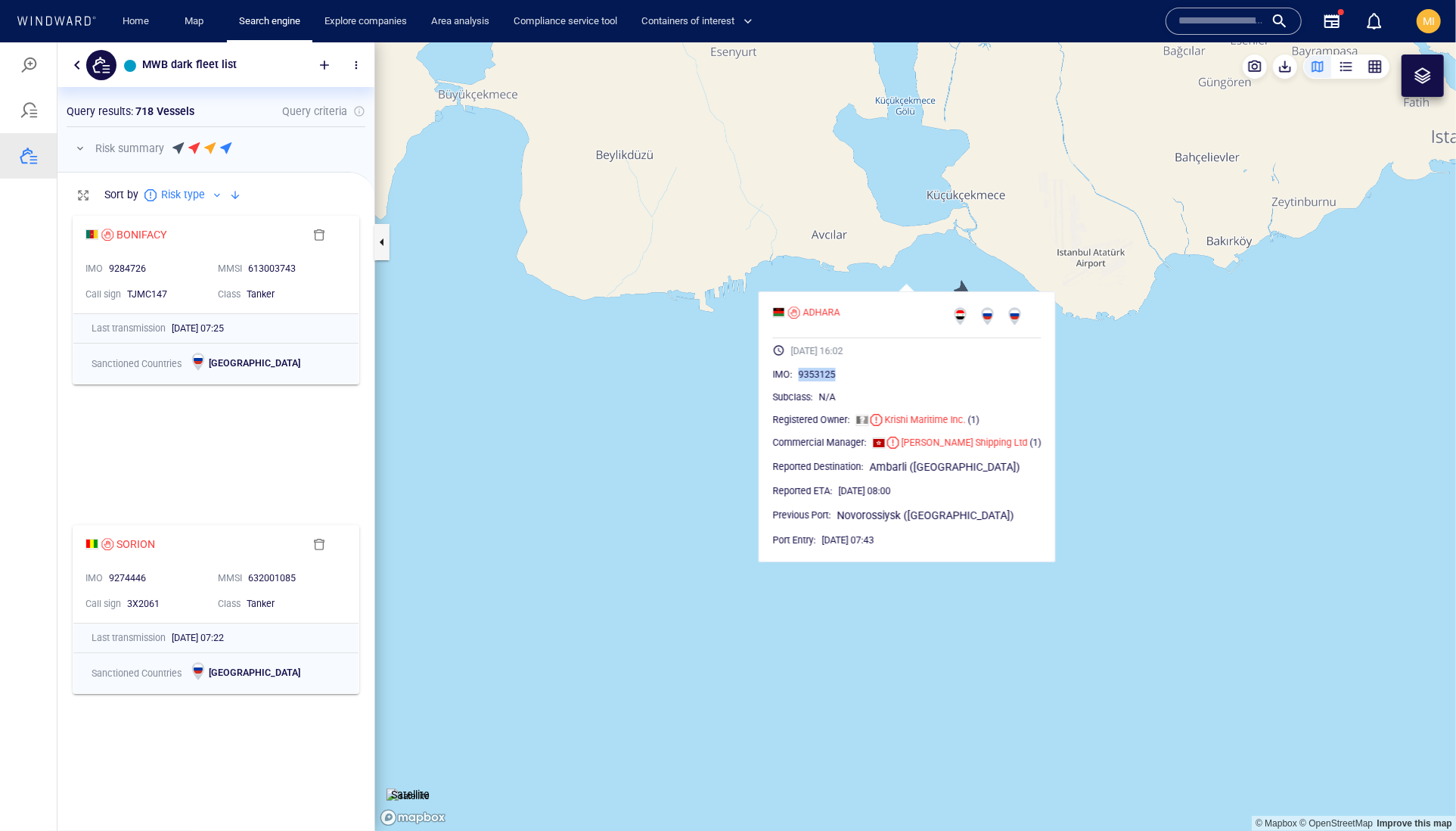
click at [1139, 351] on canvas "Map" at bounding box center [915, 436] width 1081 height 789
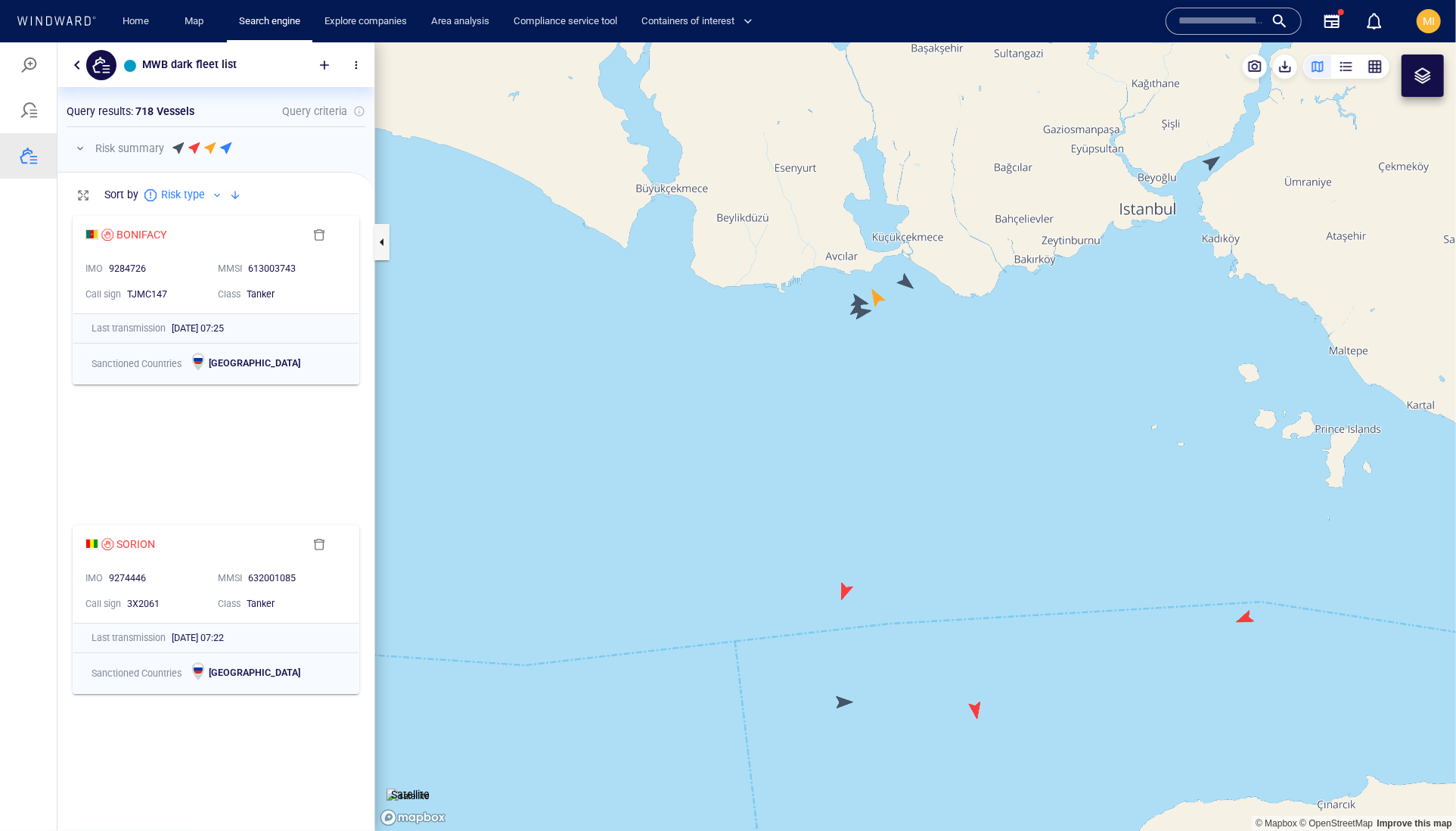
drag, startPoint x: 1197, startPoint y: 345, endPoint x: 995, endPoint y: 445, distance: 225.4
click at [999, 445] on canvas "Map" at bounding box center [915, 436] width 1081 height 789
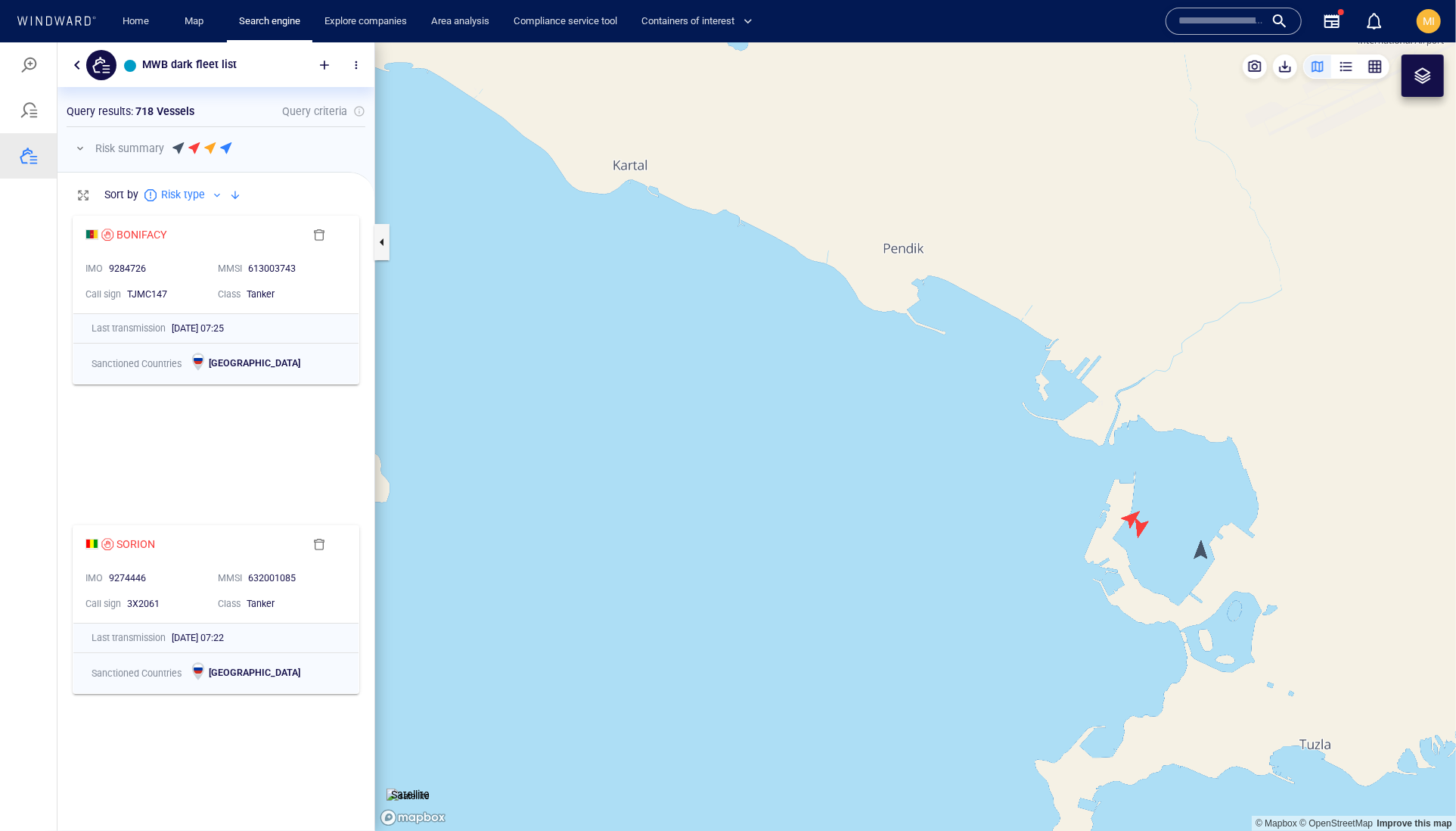
click at [1138, 530] on canvas "Map" at bounding box center [915, 436] width 1081 height 789
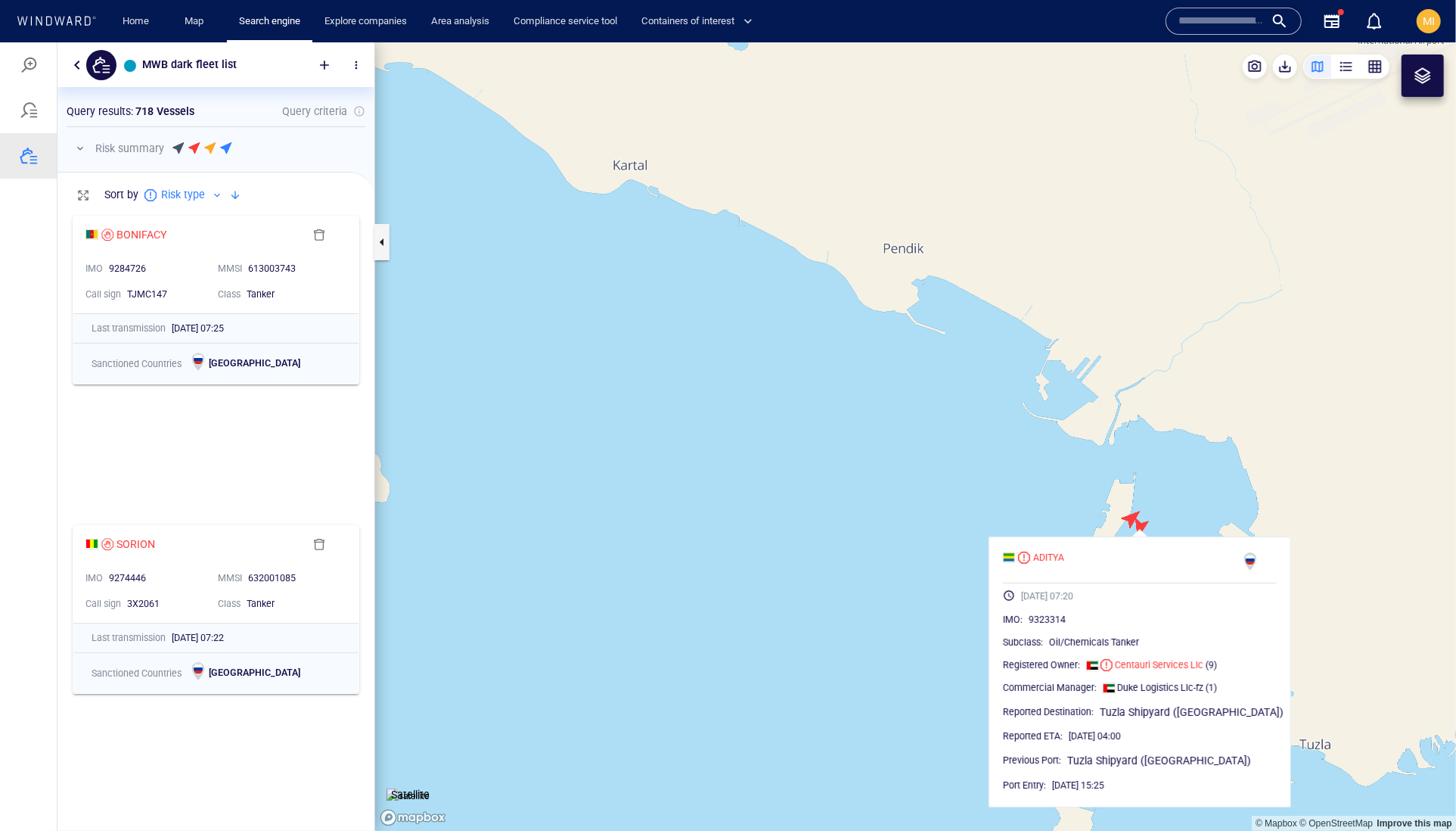
click at [1129, 515] on canvas "Map" at bounding box center [915, 436] width 1081 height 789
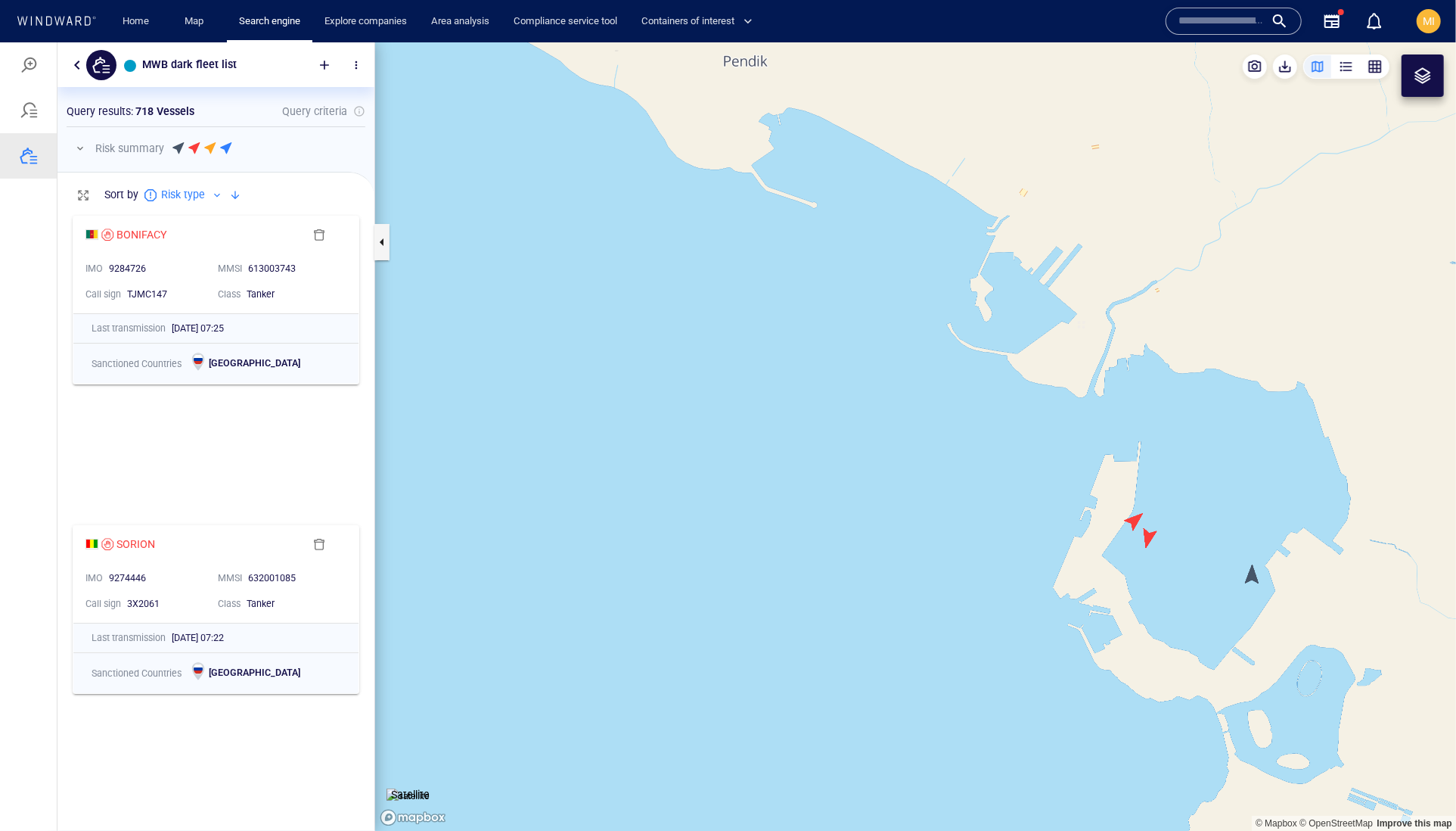
click at [1132, 522] on canvas "Map" at bounding box center [915, 436] width 1081 height 789
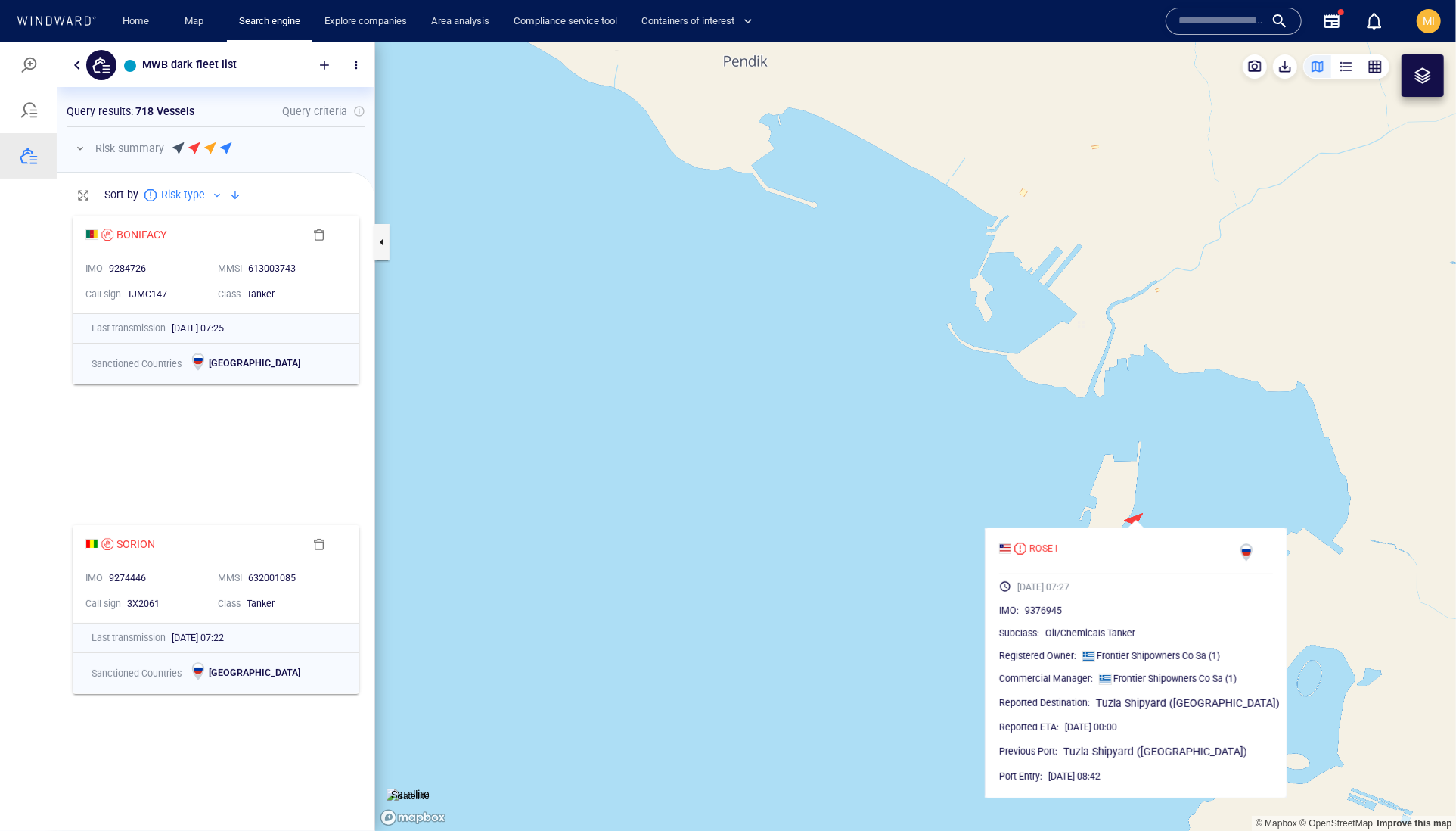
click at [1251, 491] on canvas "Map" at bounding box center [915, 436] width 1081 height 789
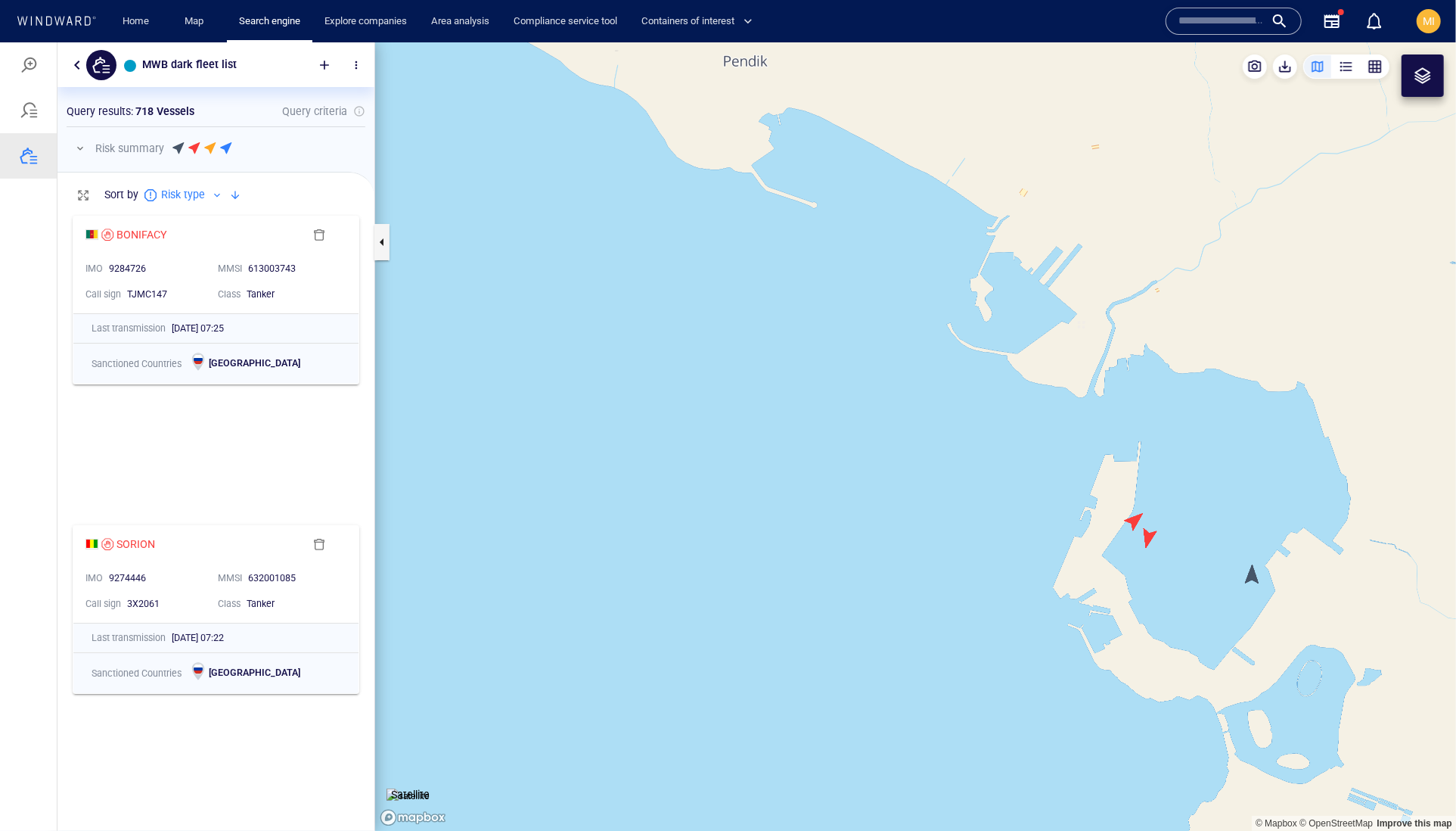
click at [1252, 574] on canvas "Map" at bounding box center [915, 436] width 1081 height 789
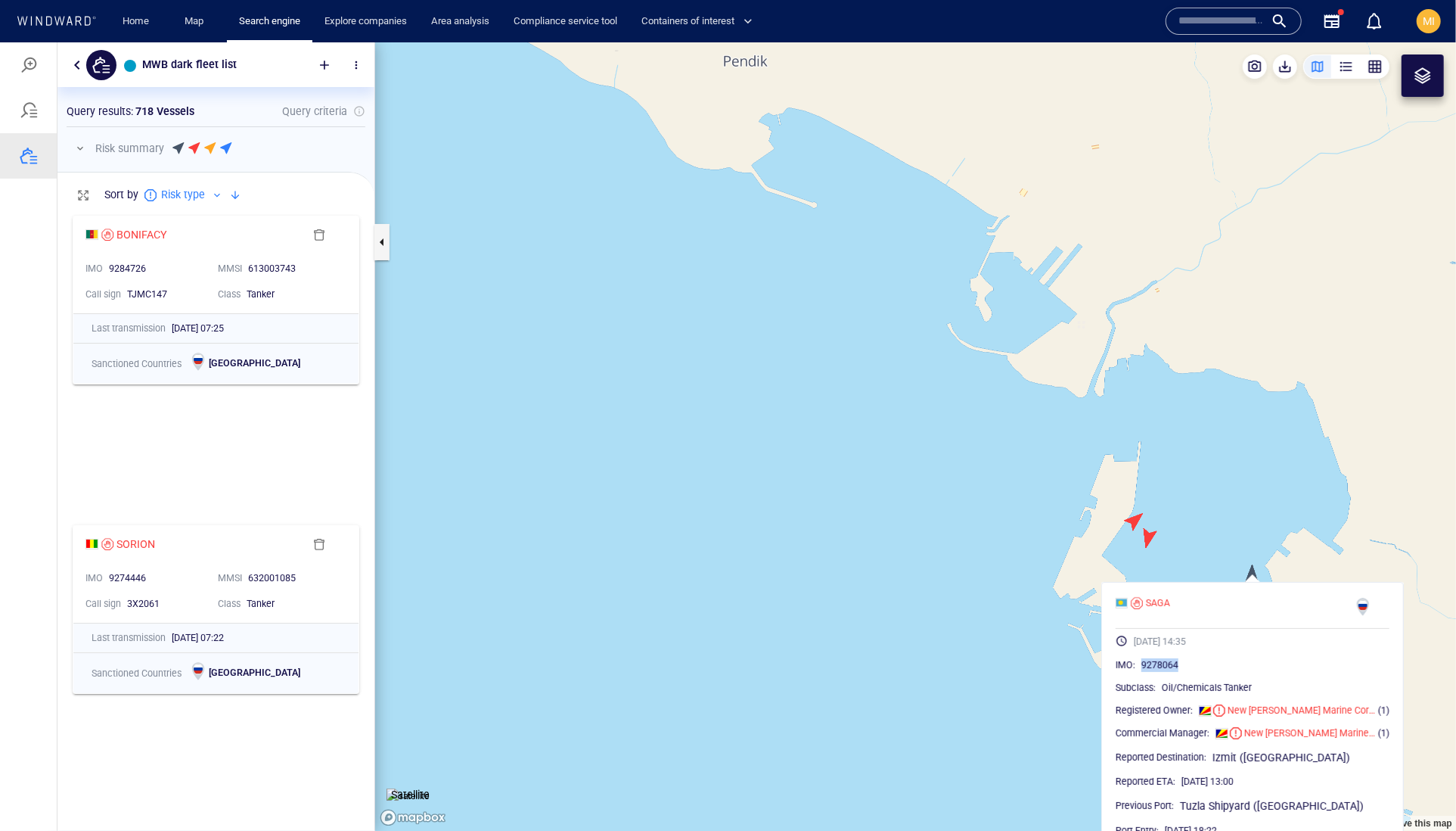
drag, startPoint x: 1238, startPoint y: 699, endPoint x: 1163, endPoint y: 699, distance: 75.0
click at [1163, 672] on div "IMO : 9278064" at bounding box center [1252, 664] width 274 height 15
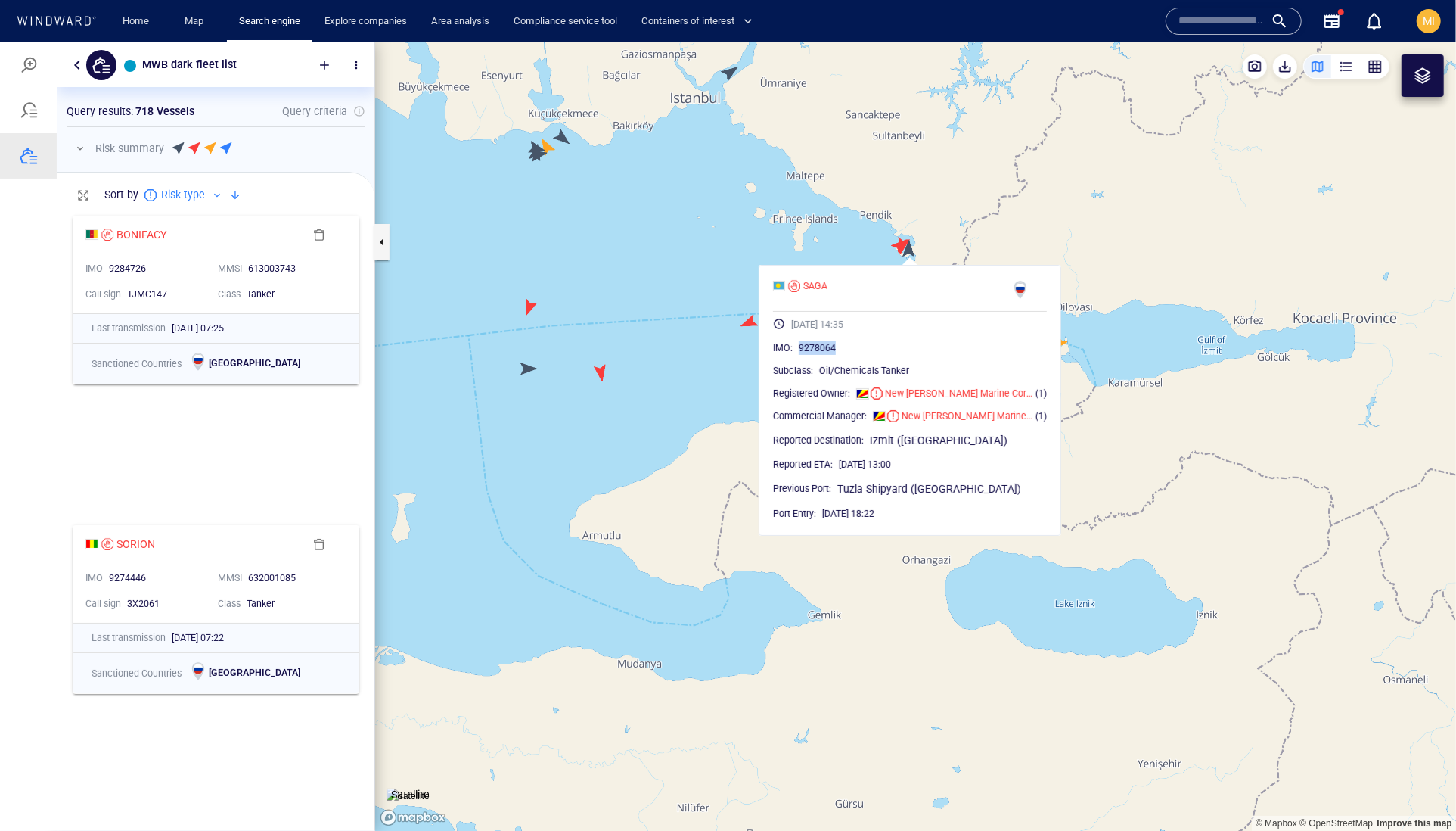
drag, startPoint x: 756, startPoint y: 206, endPoint x: 755, endPoint y: 320, distance: 114.0
click at [757, 294] on canvas "Map" at bounding box center [915, 436] width 1081 height 789
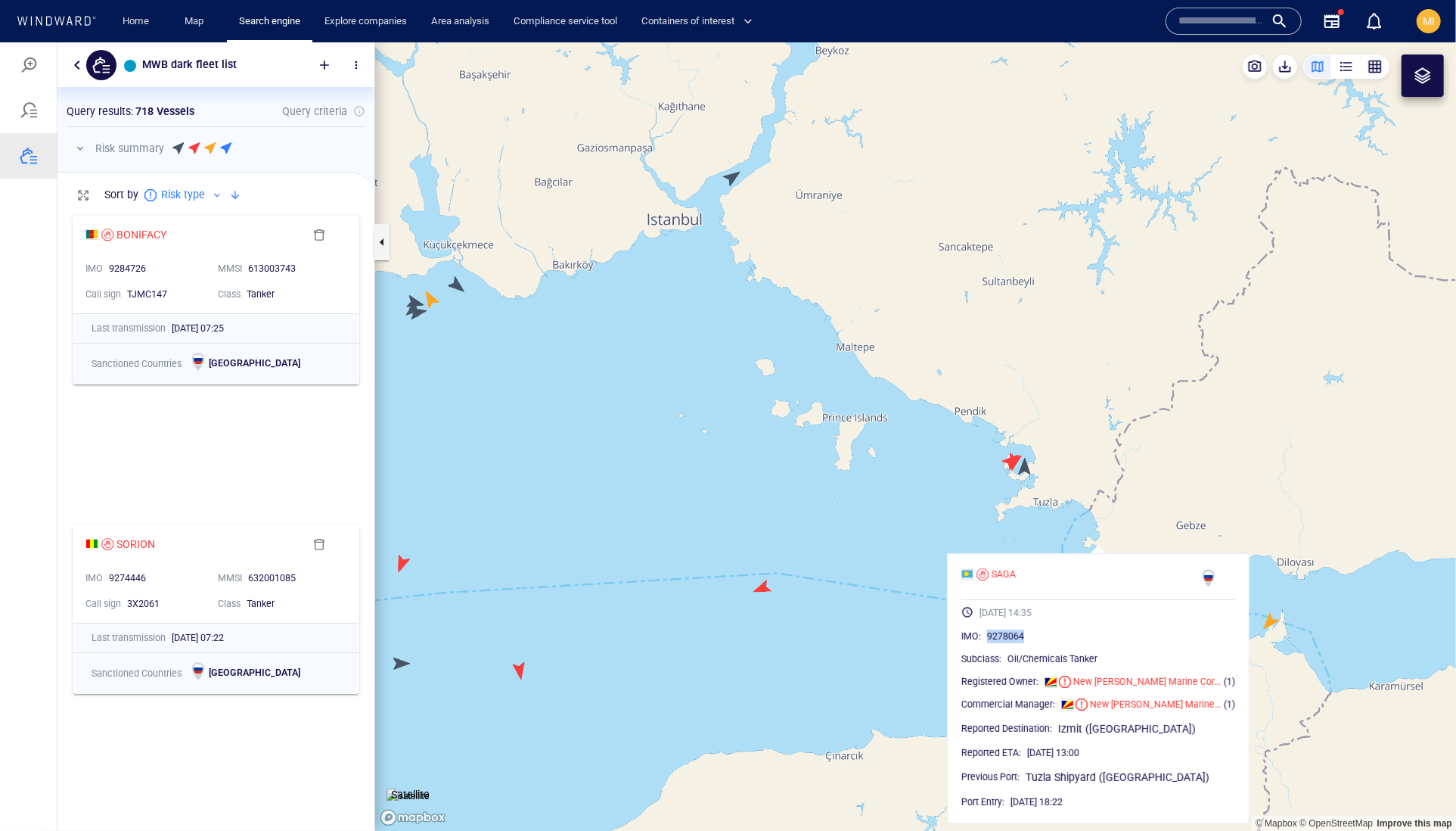
drag, startPoint x: 731, startPoint y: 245, endPoint x: 715, endPoint y: 367, distance: 123.0
click at [715, 367] on canvas "Map" at bounding box center [915, 436] width 1081 height 789
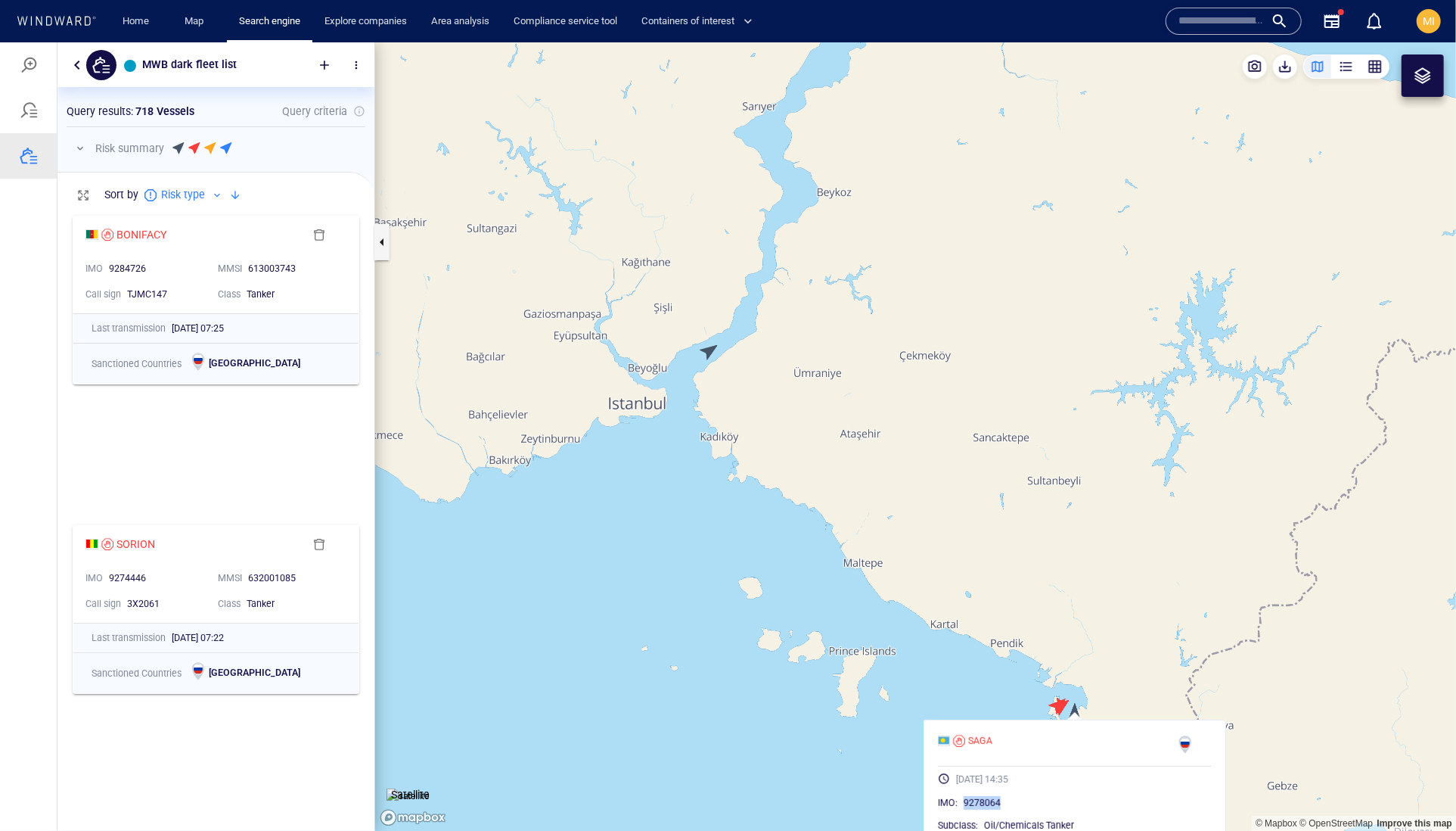
click at [709, 350] on canvas "Map" at bounding box center [915, 436] width 1081 height 789
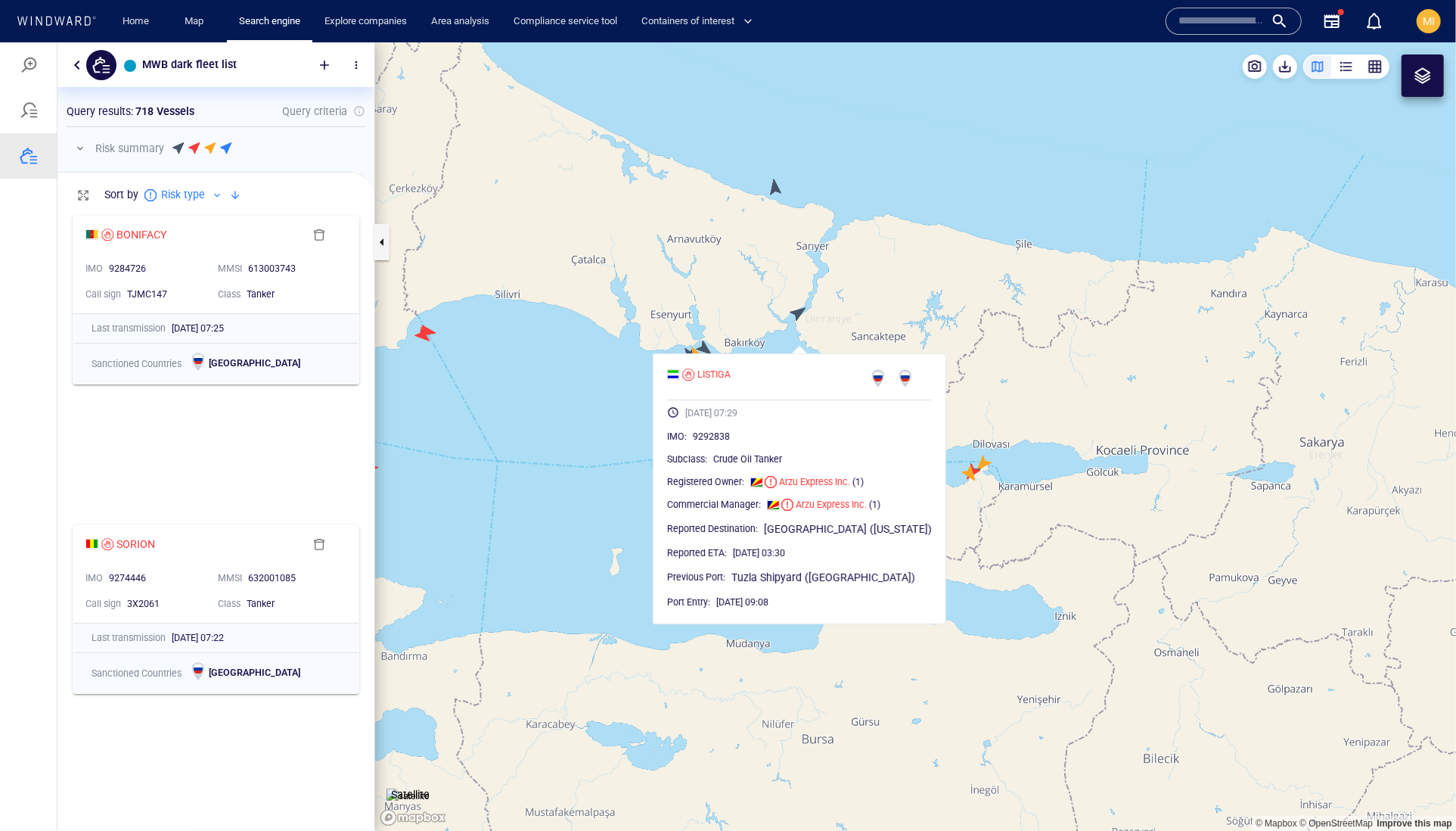
drag, startPoint x: 845, startPoint y: 239, endPoint x: 843, endPoint y: 350, distance: 111.0
click at [845, 338] on canvas "Map" at bounding box center [915, 436] width 1081 height 789
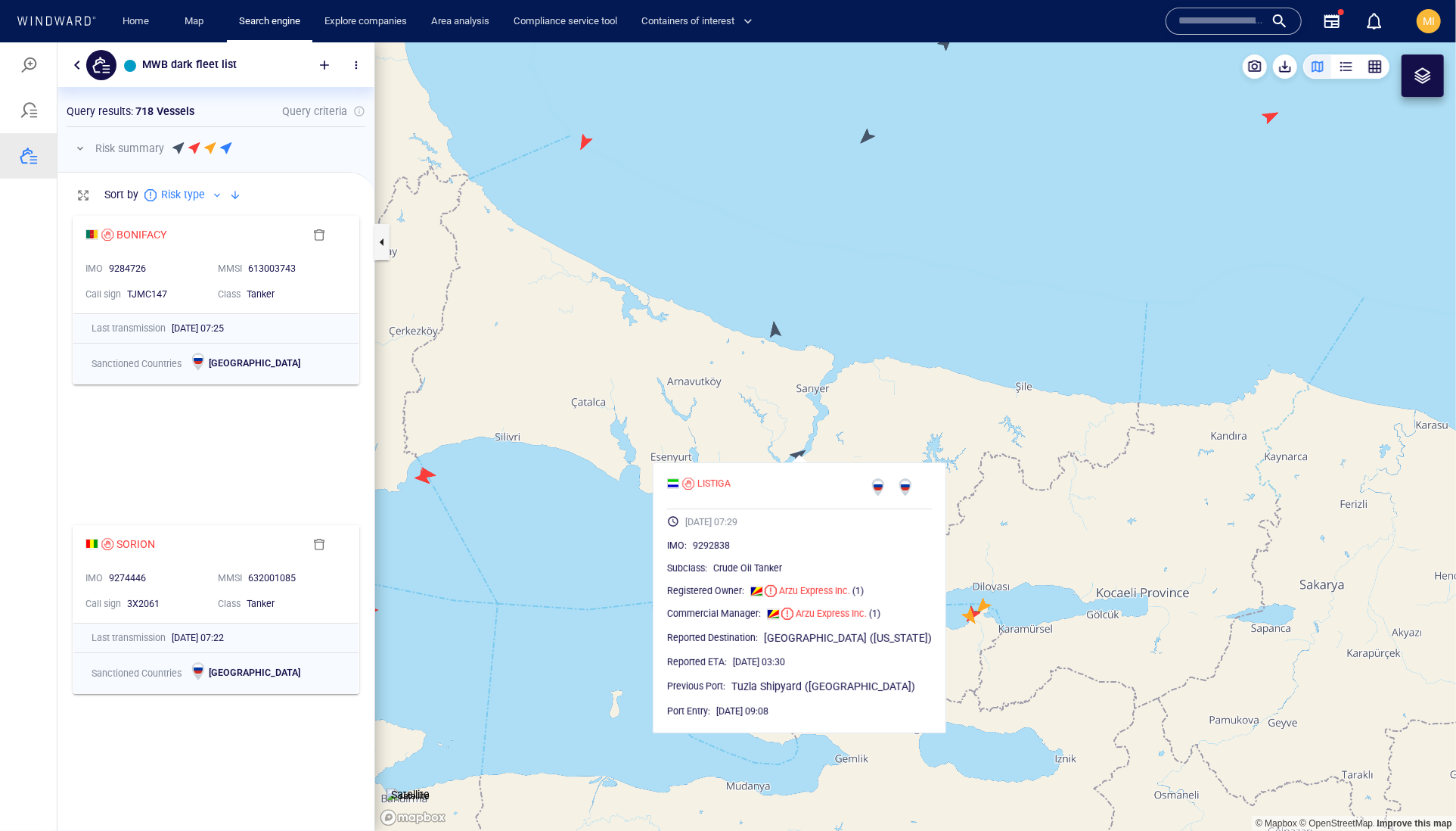
click at [775, 327] on canvas "Map" at bounding box center [915, 436] width 1081 height 789
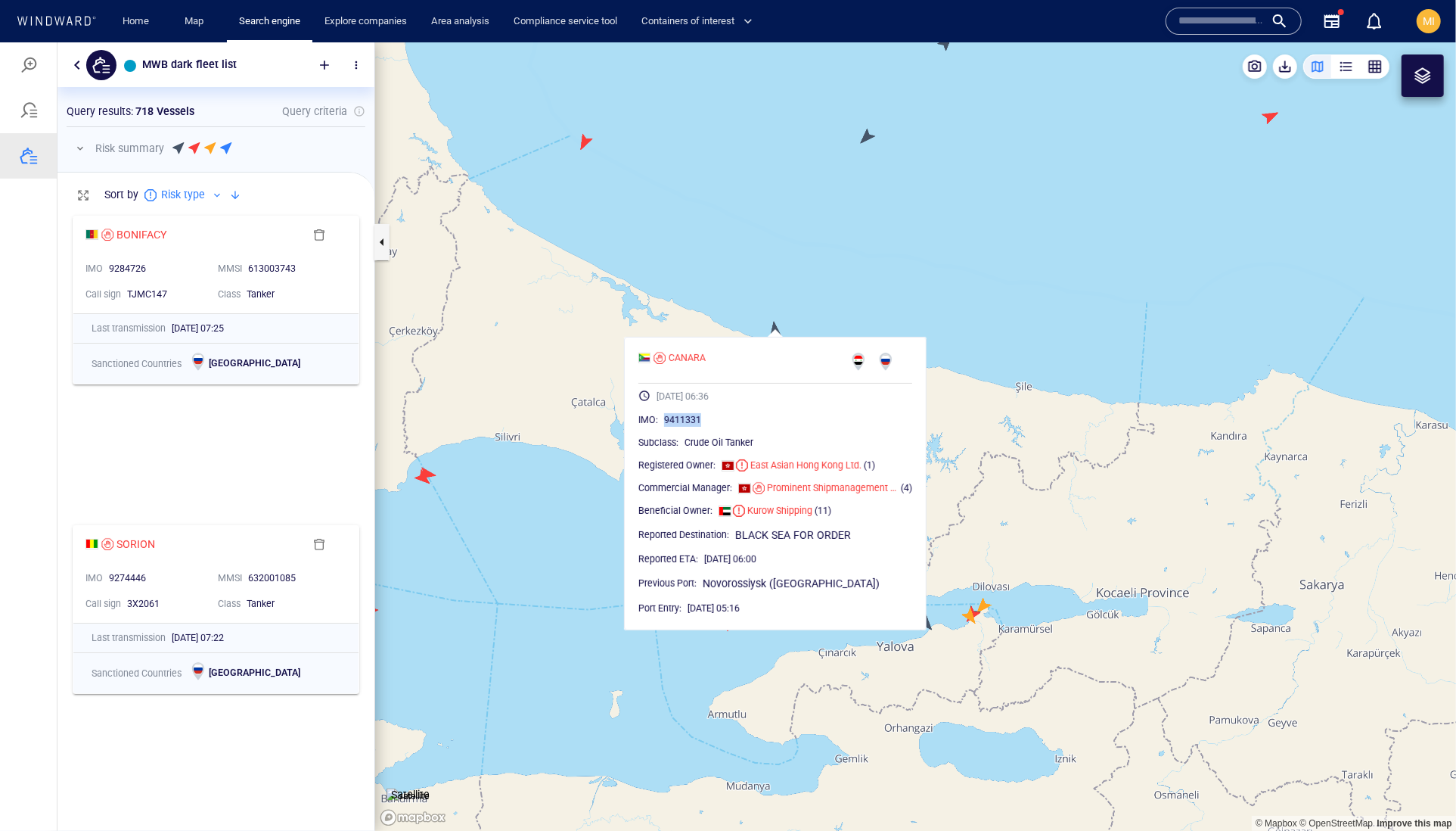
drag, startPoint x: 754, startPoint y: 457, endPoint x: 690, endPoint y: 454, distance: 64.1
click at [690, 427] on div "9411331" at bounding box center [787, 419] width 248 height 15
drag, startPoint x: 954, startPoint y: 300, endPoint x: 954, endPoint y: 332, distance: 32.0
click at [954, 332] on canvas "Map" at bounding box center [915, 436] width 1081 height 789
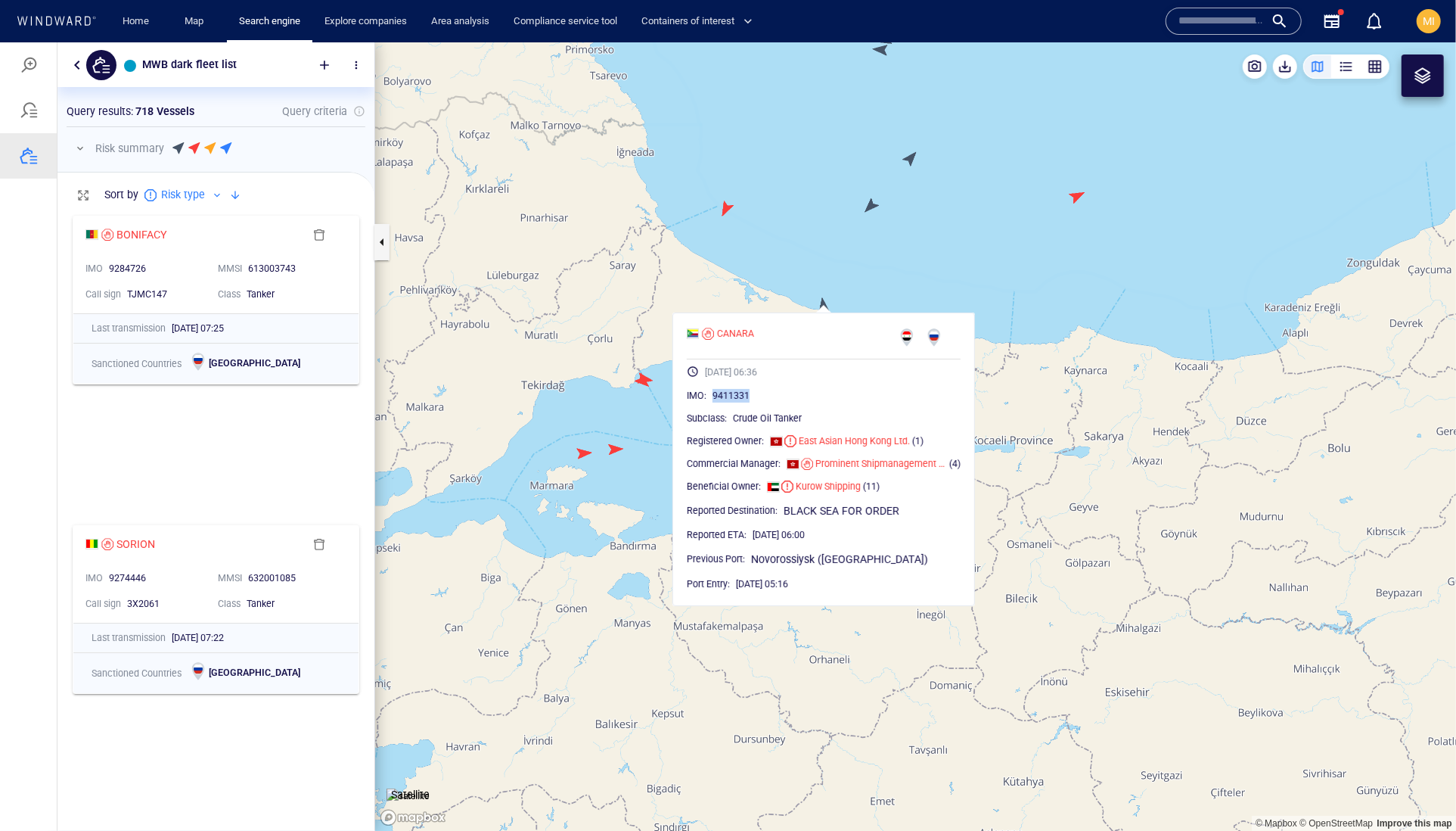
click at [723, 208] on canvas "Map" at bounding box center [915, 436] width 1081 height 789
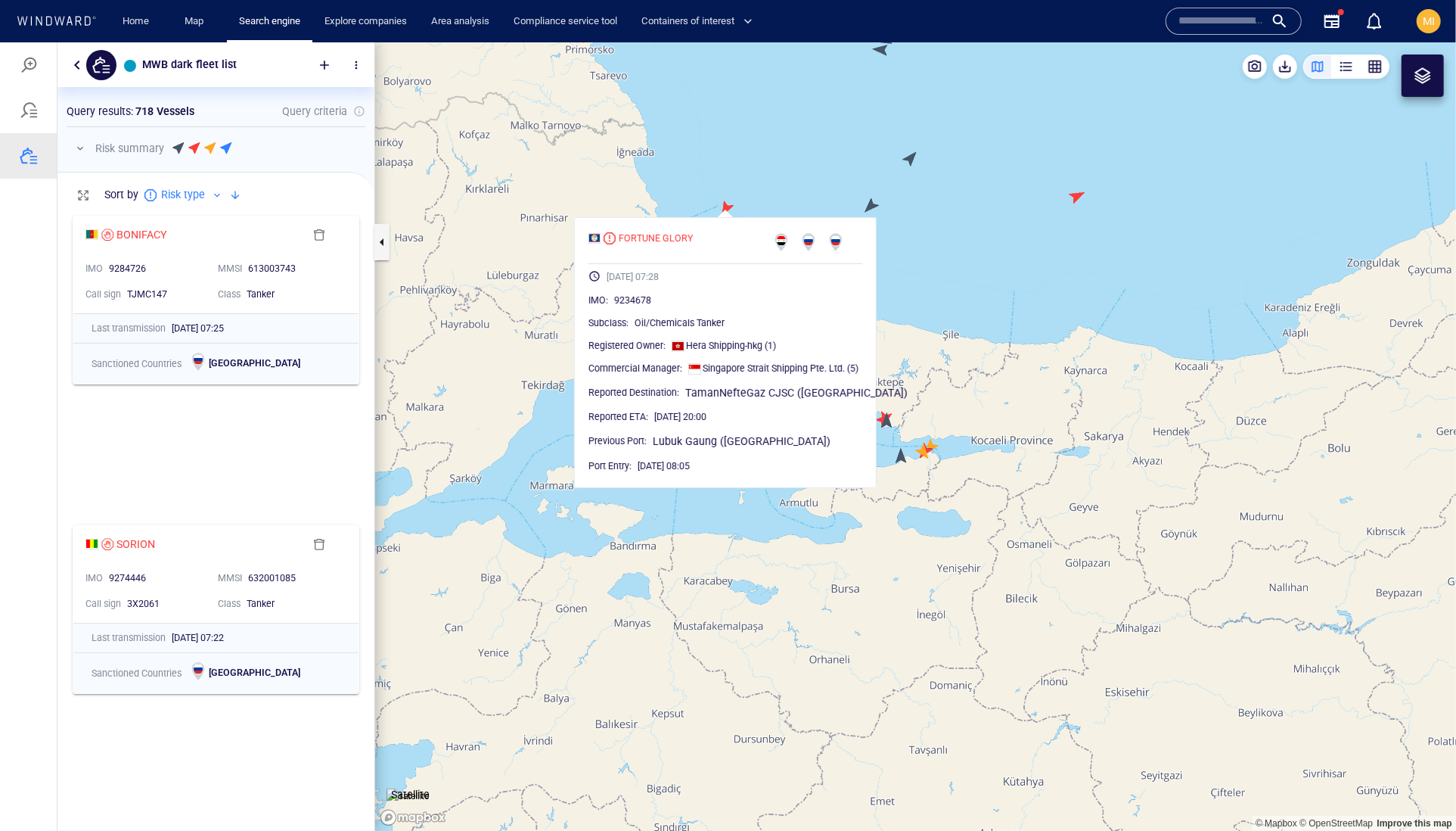
click at [873, 203] on canvas "Map" at bounding box center [915, 436] width 1081 height 789
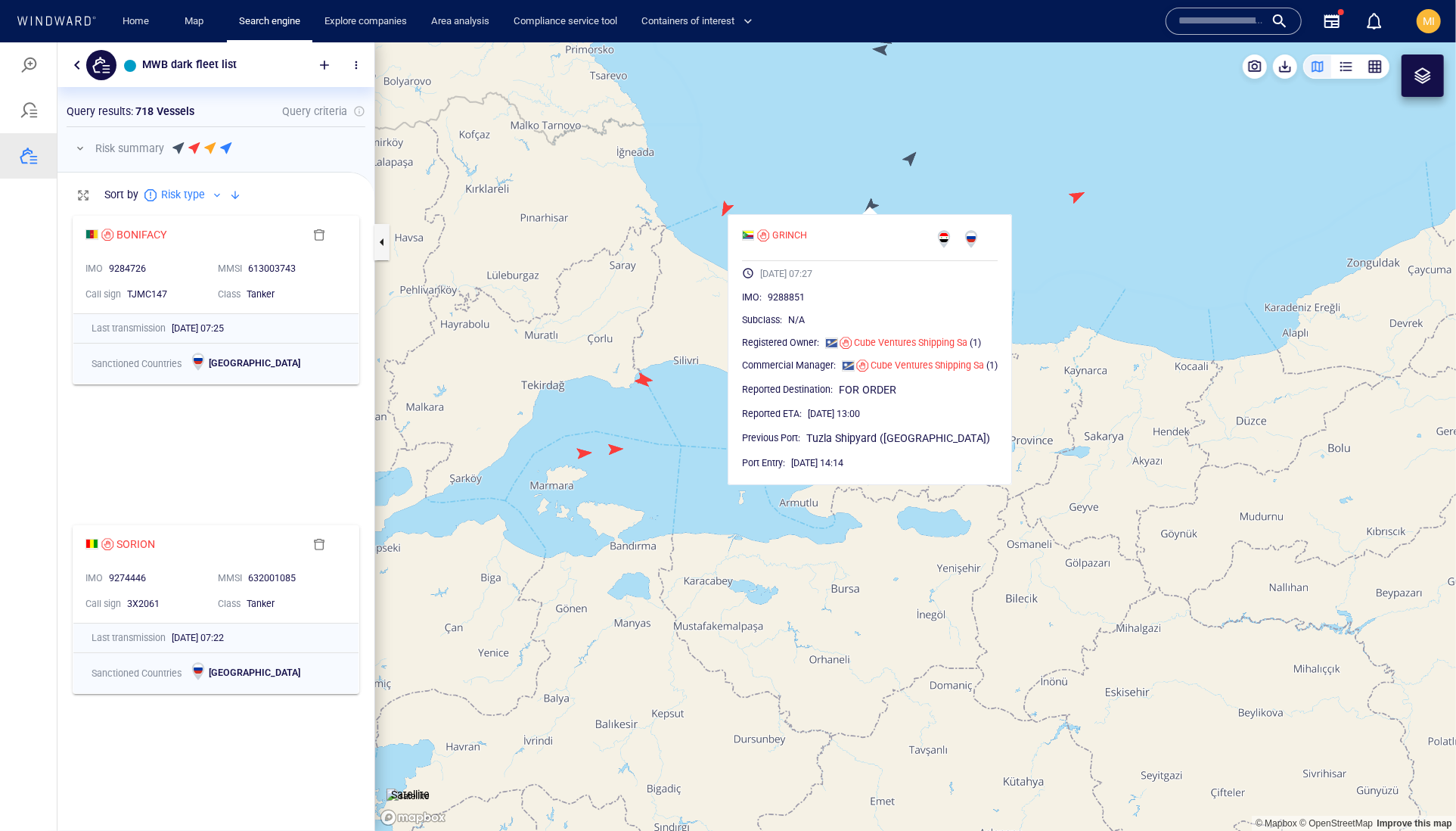
click at [970, 187] on canvas "Map" at bounding box center [915, 436] width 1081 height 789
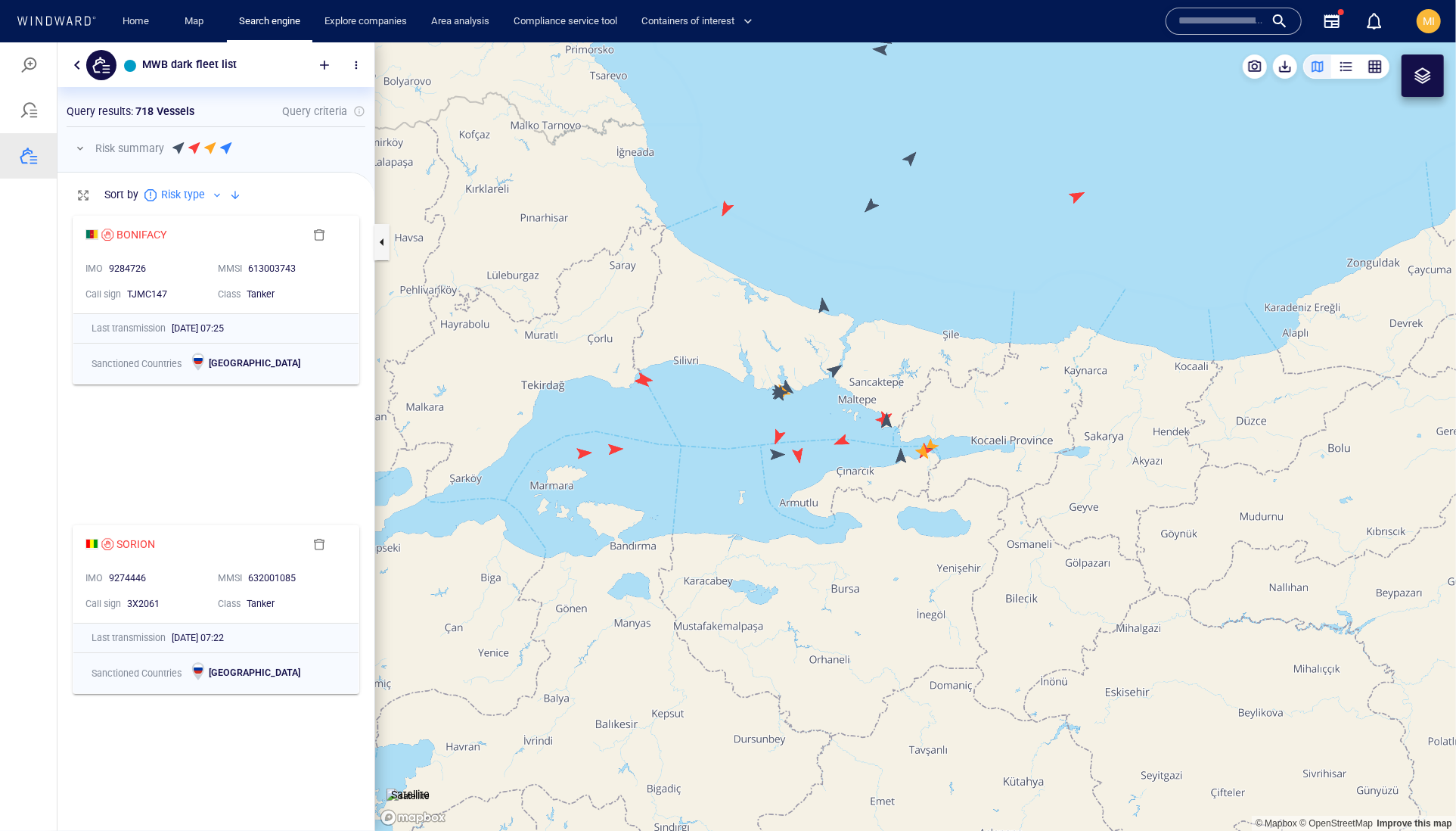
drag, startPoint x: 970, startPoint y: 193, endPoint x: 936, endPoint y: 354, distance: 164.6
click at [940, 345] on canvas "Map" at bounding box center [915, 436] width 1081 height 789
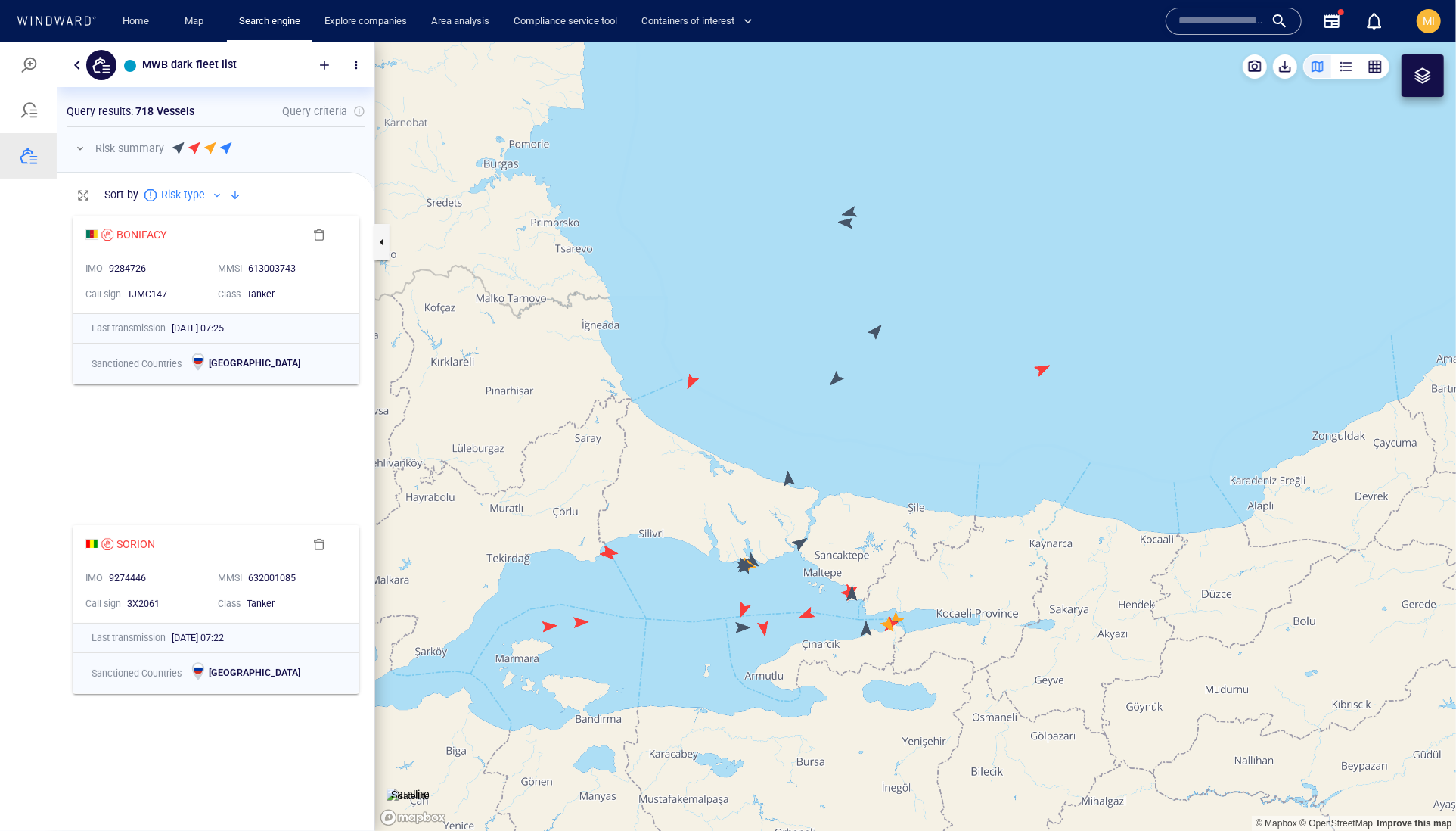
click at [870, 373] on canvas "Map" at bounding box center [915, 436] width 1081 height 789
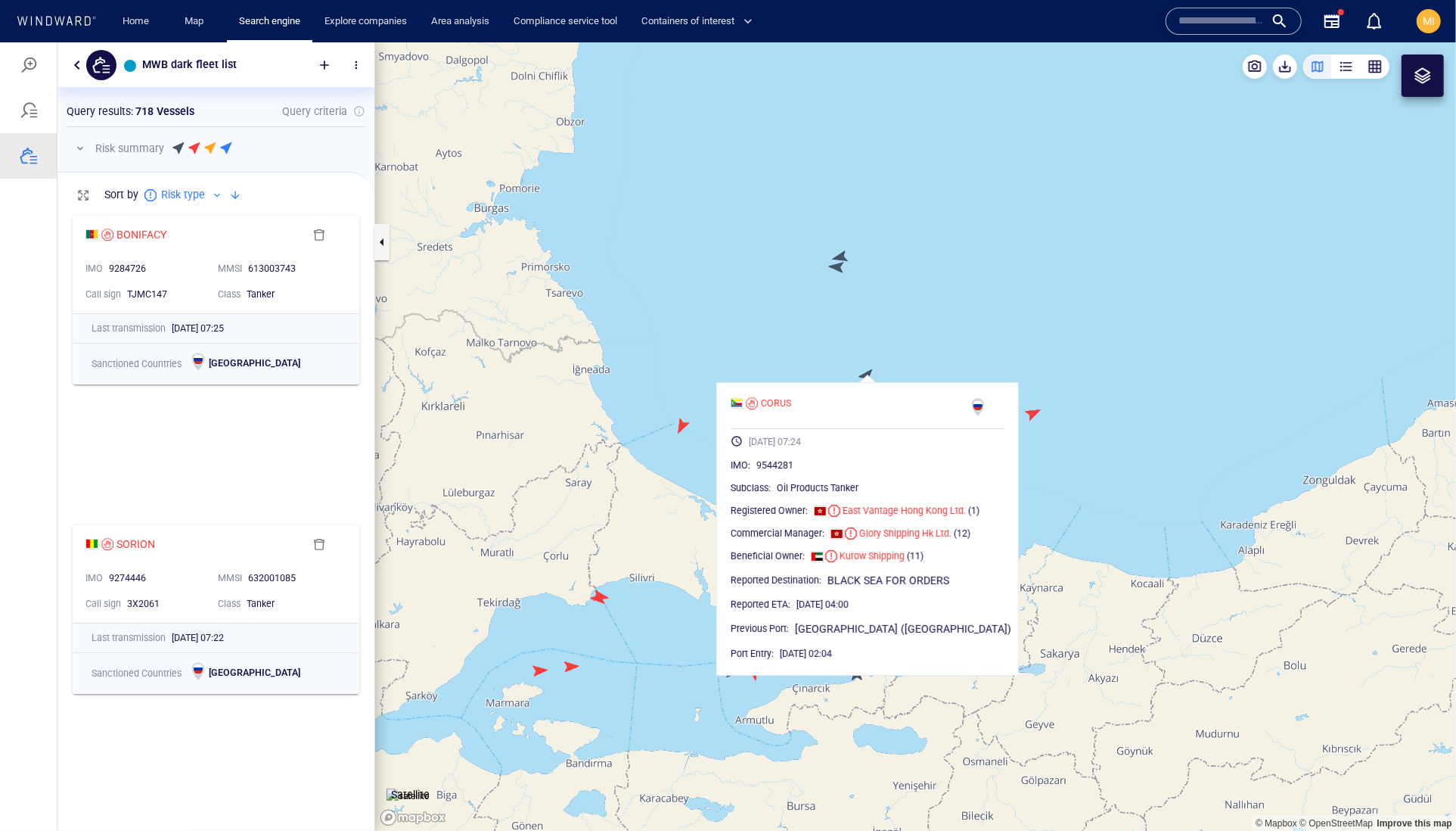
click at [973, 345] on canvas "Map" at bounding box center [915, 436] width 1081 height 789
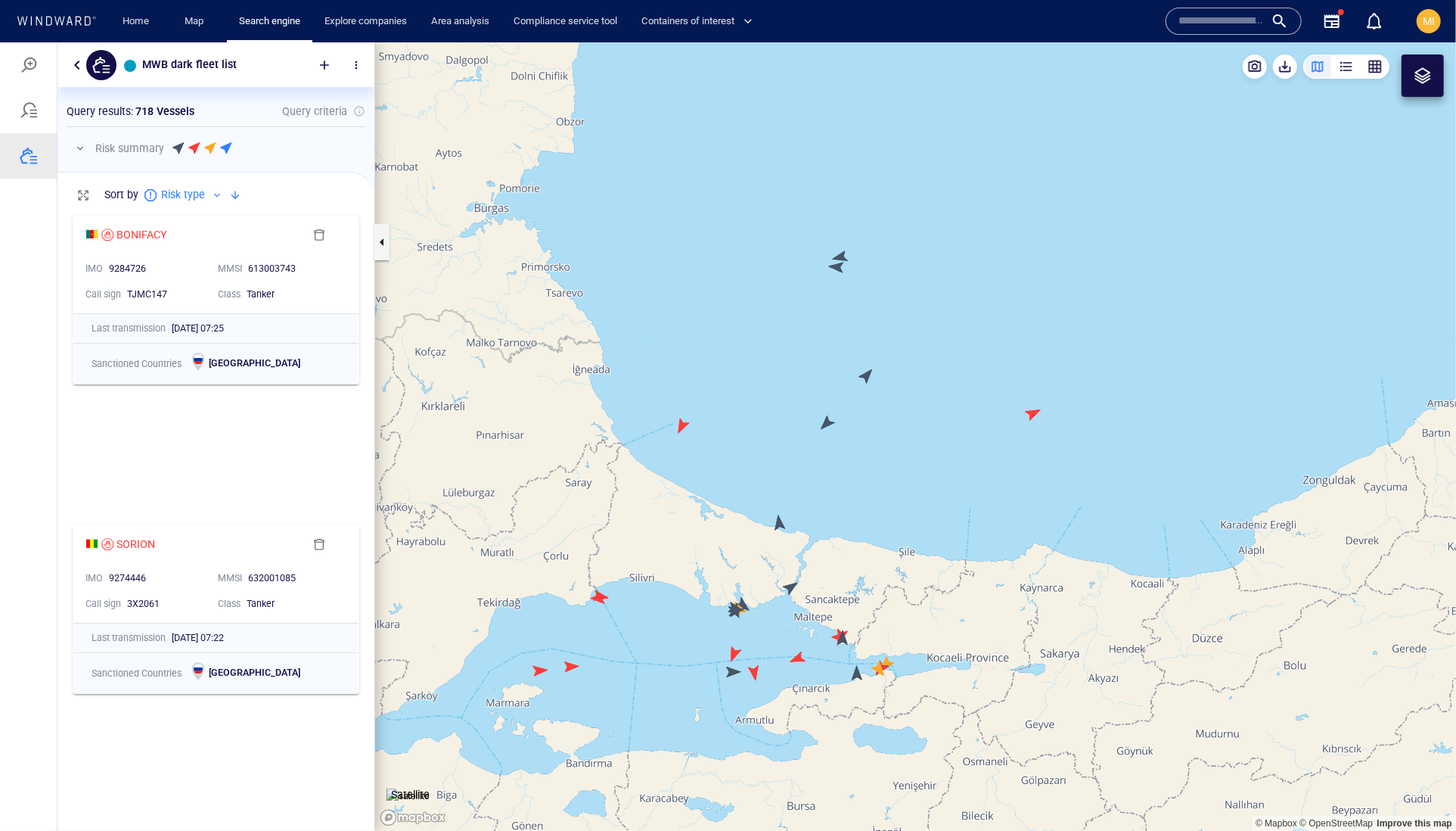
click at [839, 264] on canvas "Map" at bounding box center [915, 436] width 1081 height 789
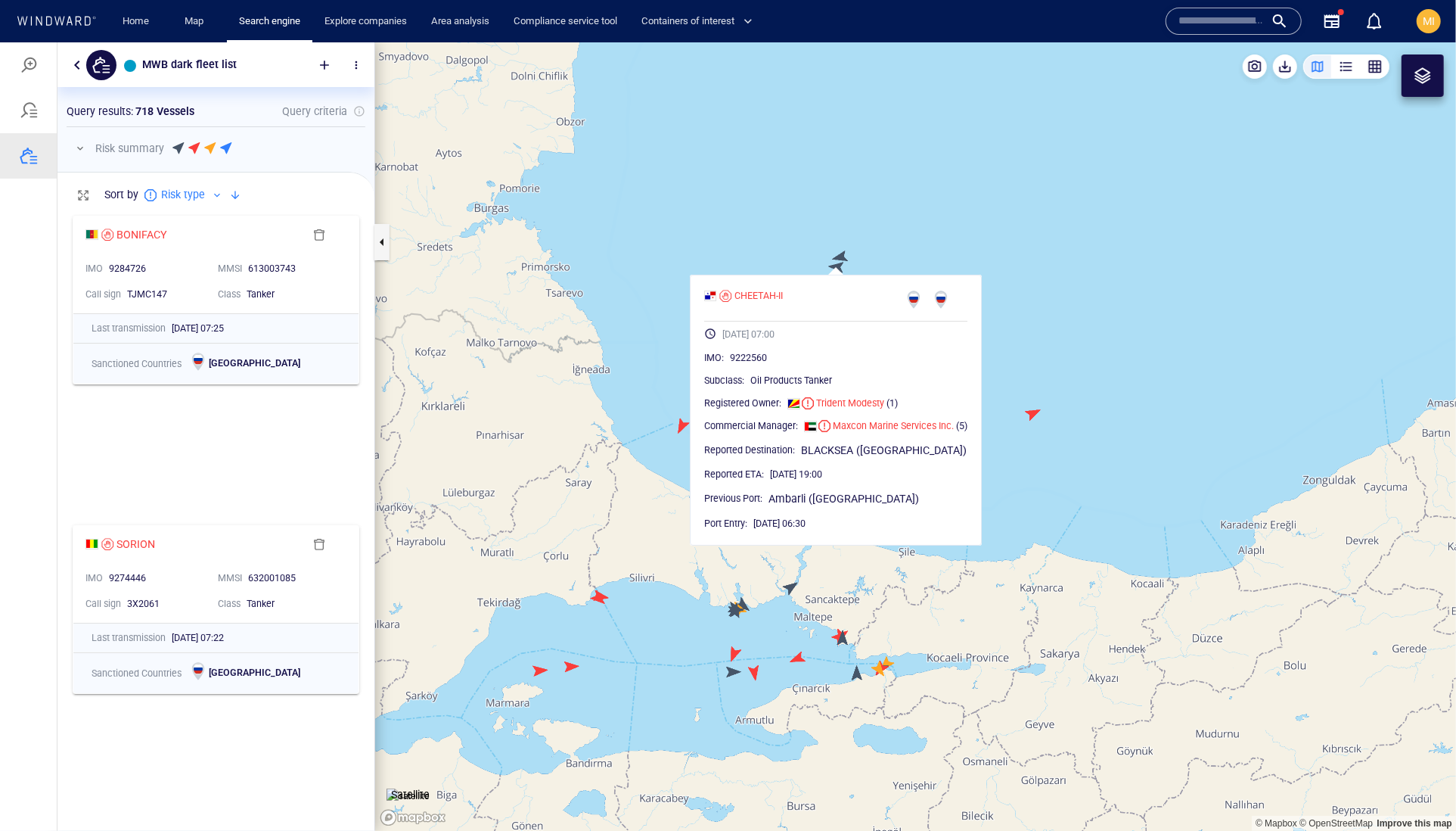
click at [839, 254] on canvas "Map" at bounding box center [915, 436] width 1081 height 789
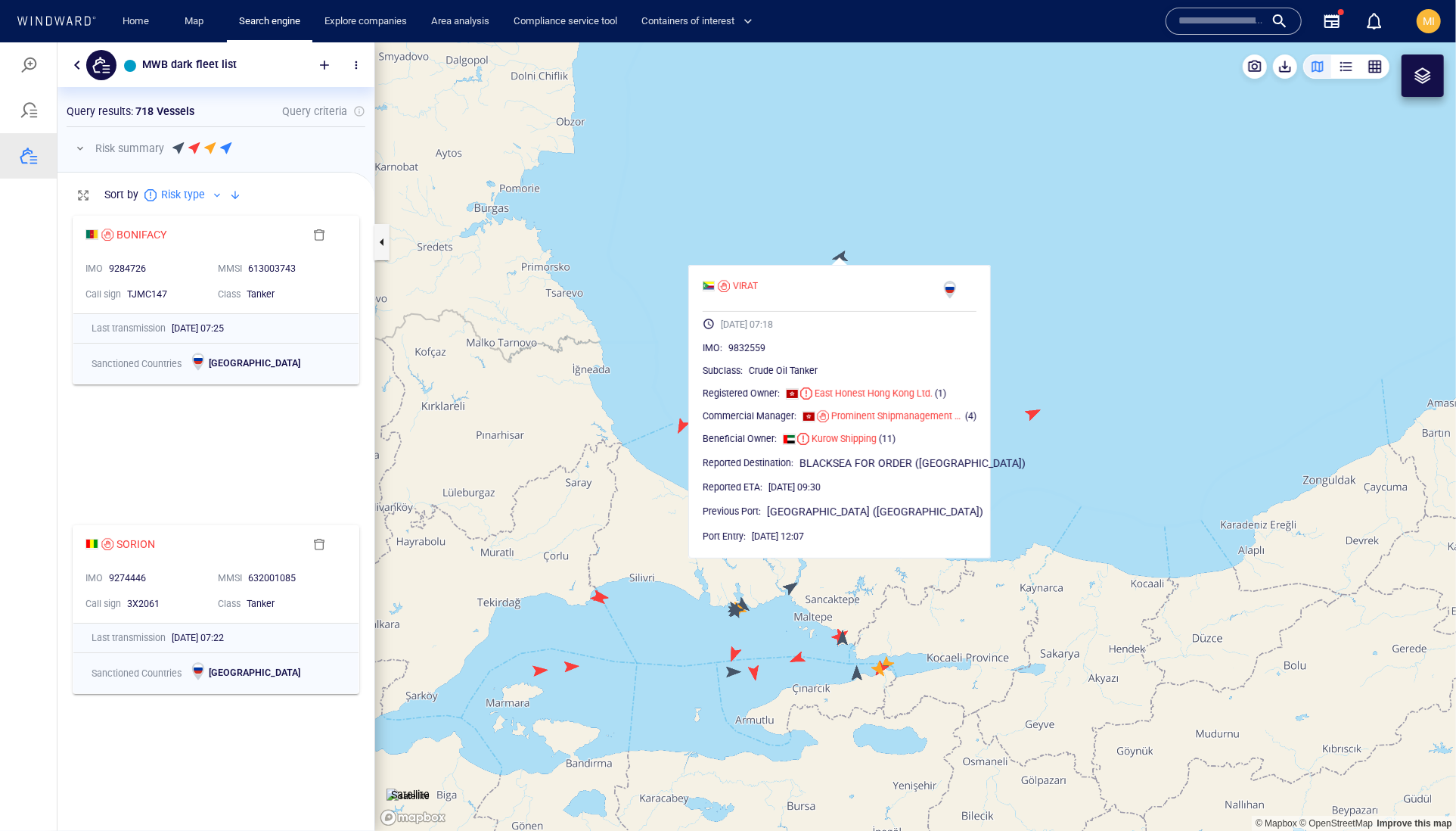
click at [1054, 285] on canvas "Map" at bounding box center [915, 436] width 1081 height 789
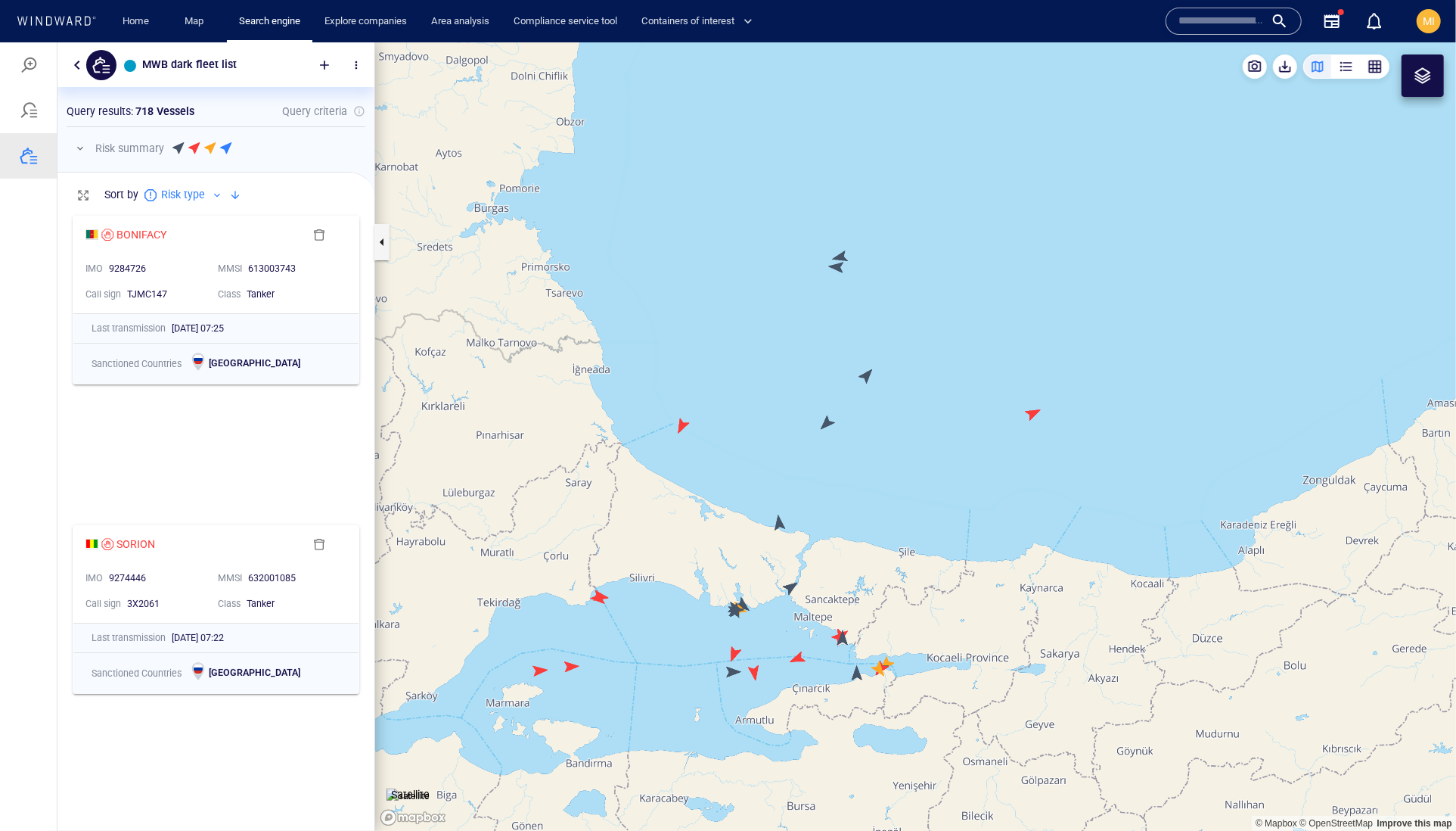
click at [1033, 413] on canvas "Map" at bounding box center [915, 436] width 1081 height 789
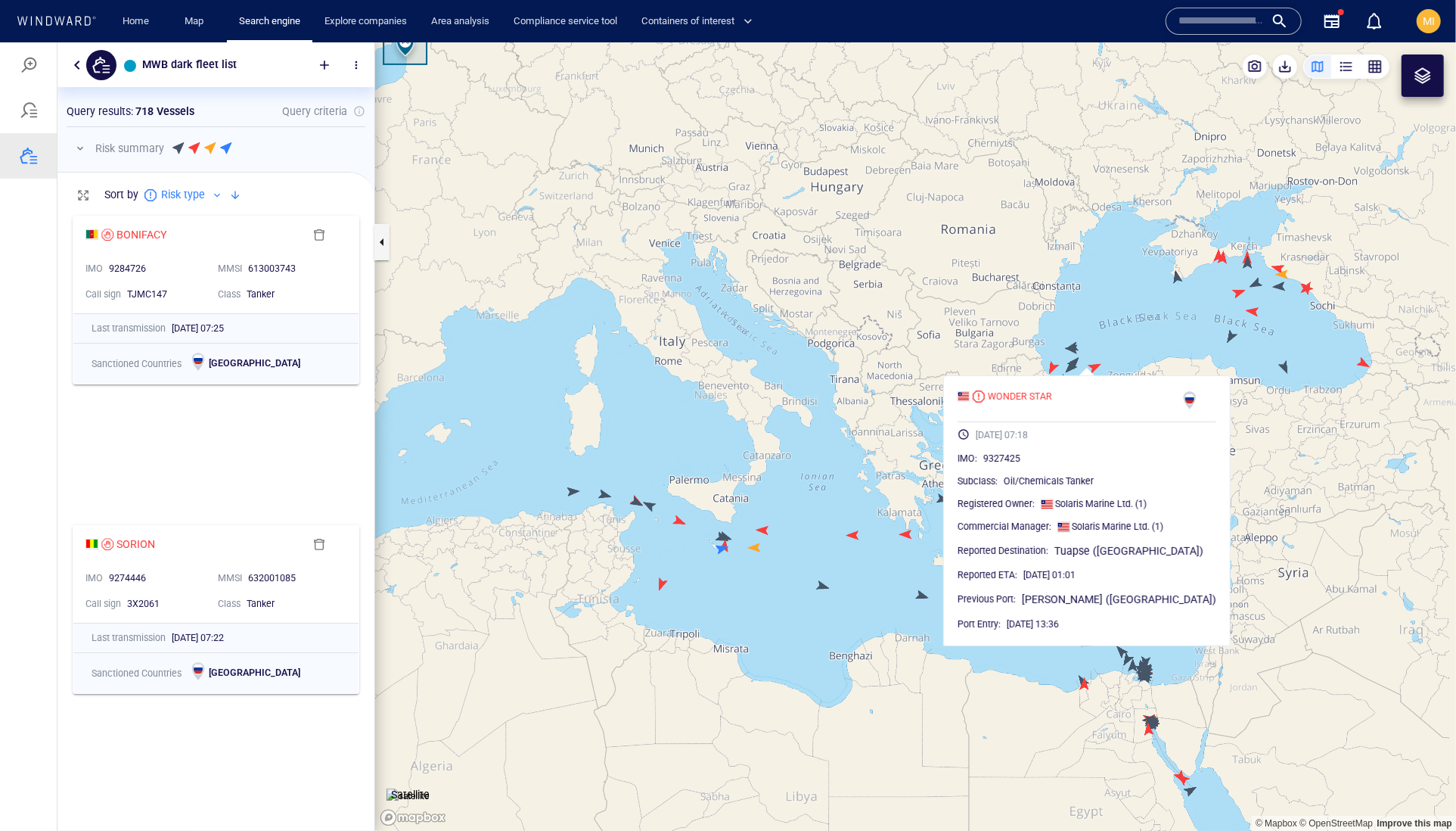
drag, startPoint x: 1184, startPoint y: 311, endPoint x: 1045, endPoint y: 391, distance: 160.4
click at [1053, 384] on canvas "Map" at bounding box center [915, 436] width 1081 height 789
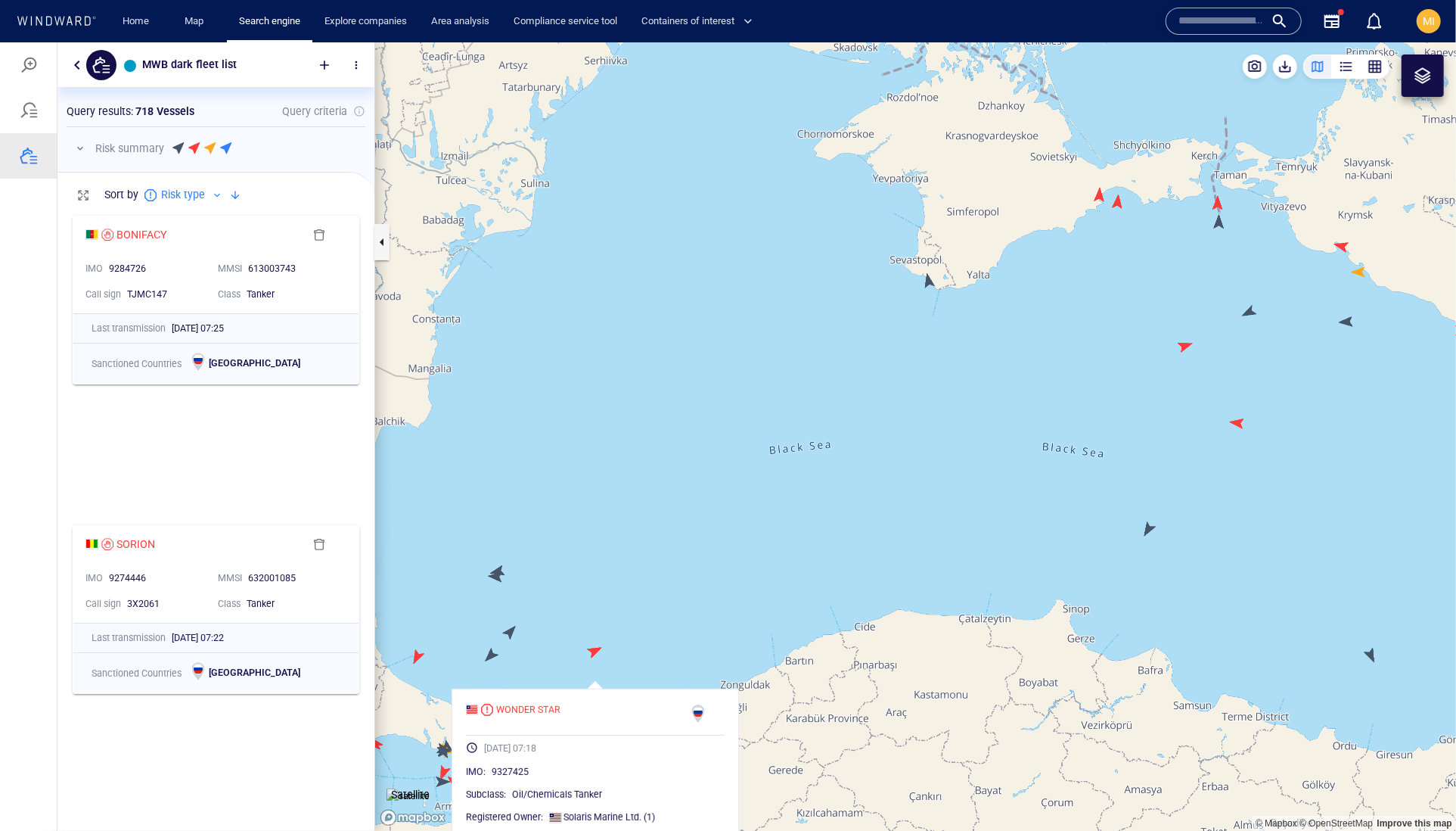
drag, startPoint x: 975, startPoint y: 351, endPoint x: 973, endPoint y: 440, distance: 89.0
click at [974, 438] on canvas "Map" at bounding box center [915, 436] width 1081 height 789
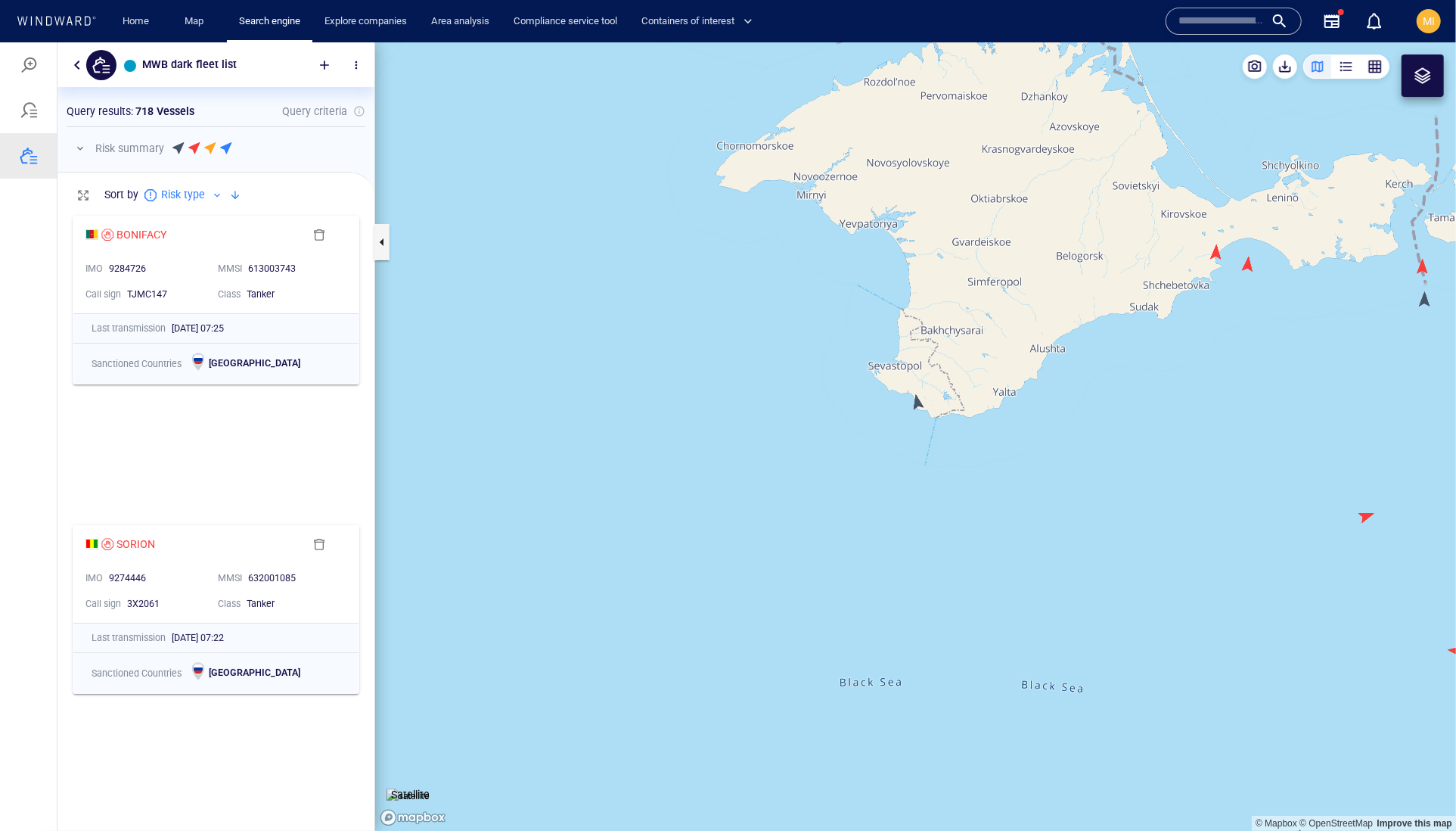
click at [917, 403] on canvas "Map" at bounding box center [915, 436] width 1081 height 789
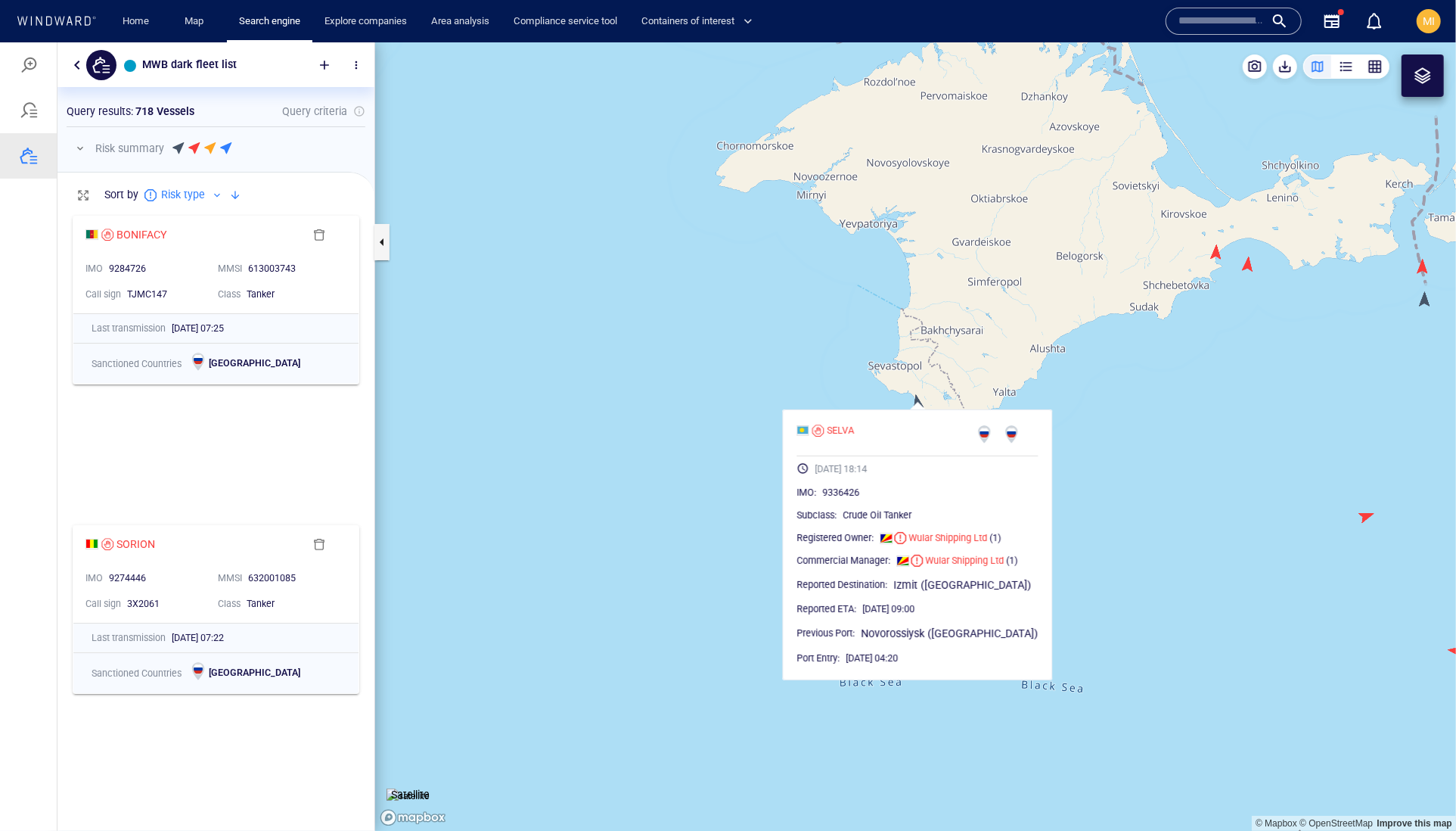
click at [1120, 436] on canvas "Map" at bounding box center [915, 436] width 1081 height 789
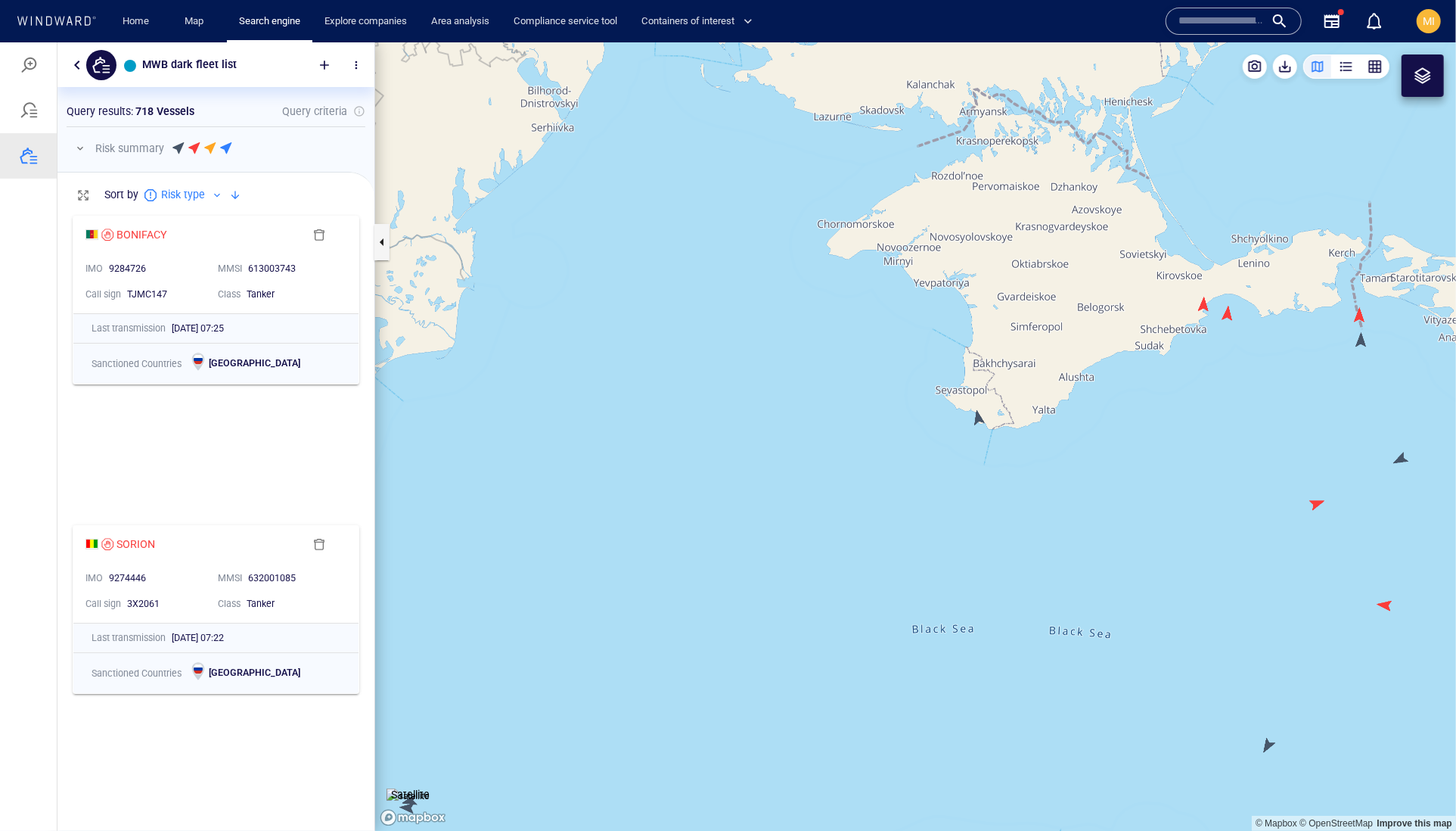
drag, startPoint x: 1198, startPoint y: 418, endPoint x: 1112, endPoint y: 431, distance: 87.0
click at [1117, 427] on canvas "Map" at bounding box center [915, 436] width 1081 height 789
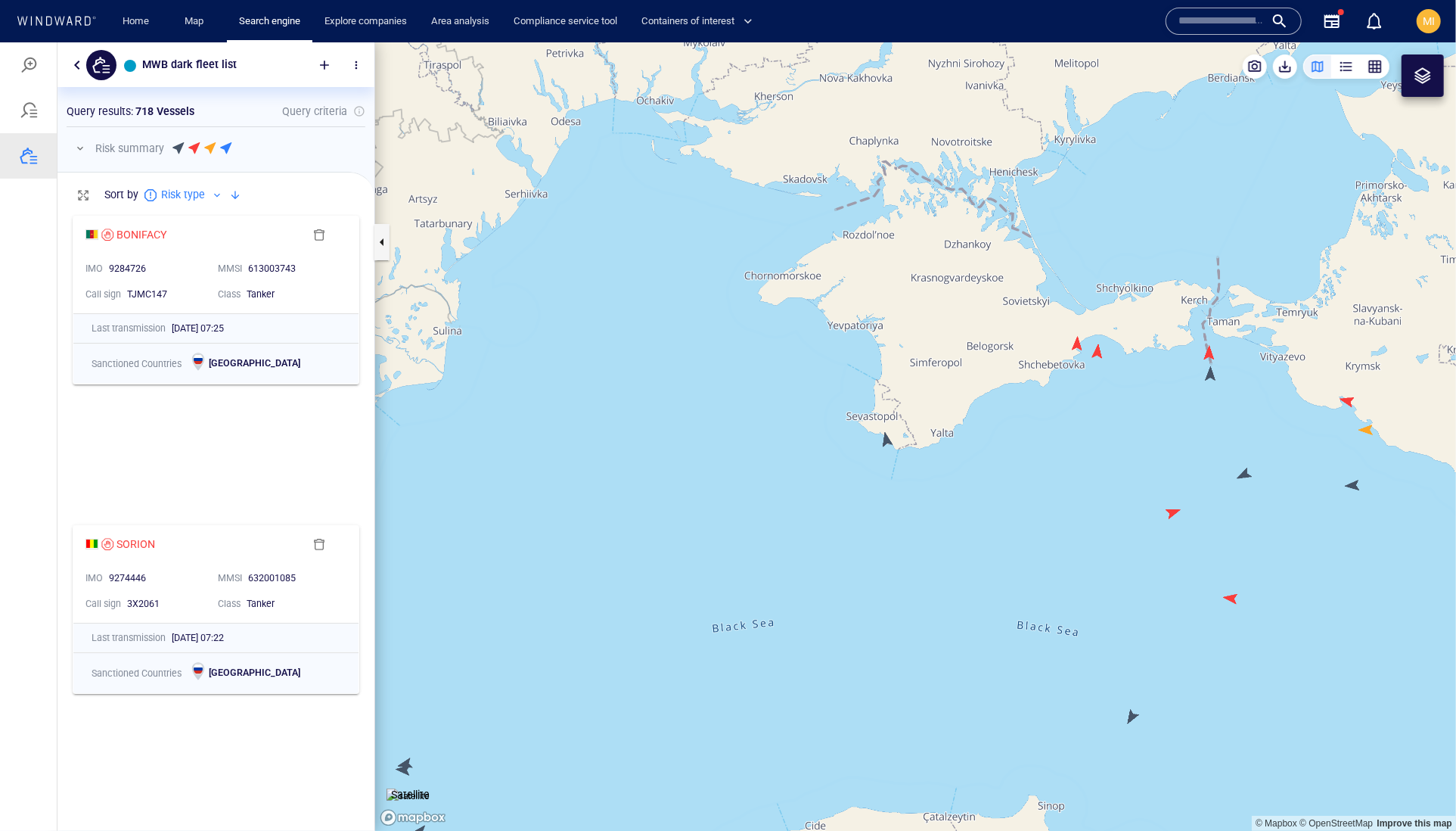
click at [1078, 339] on canvas "Map" at bounding box center [915, 436] width 1081 height 789
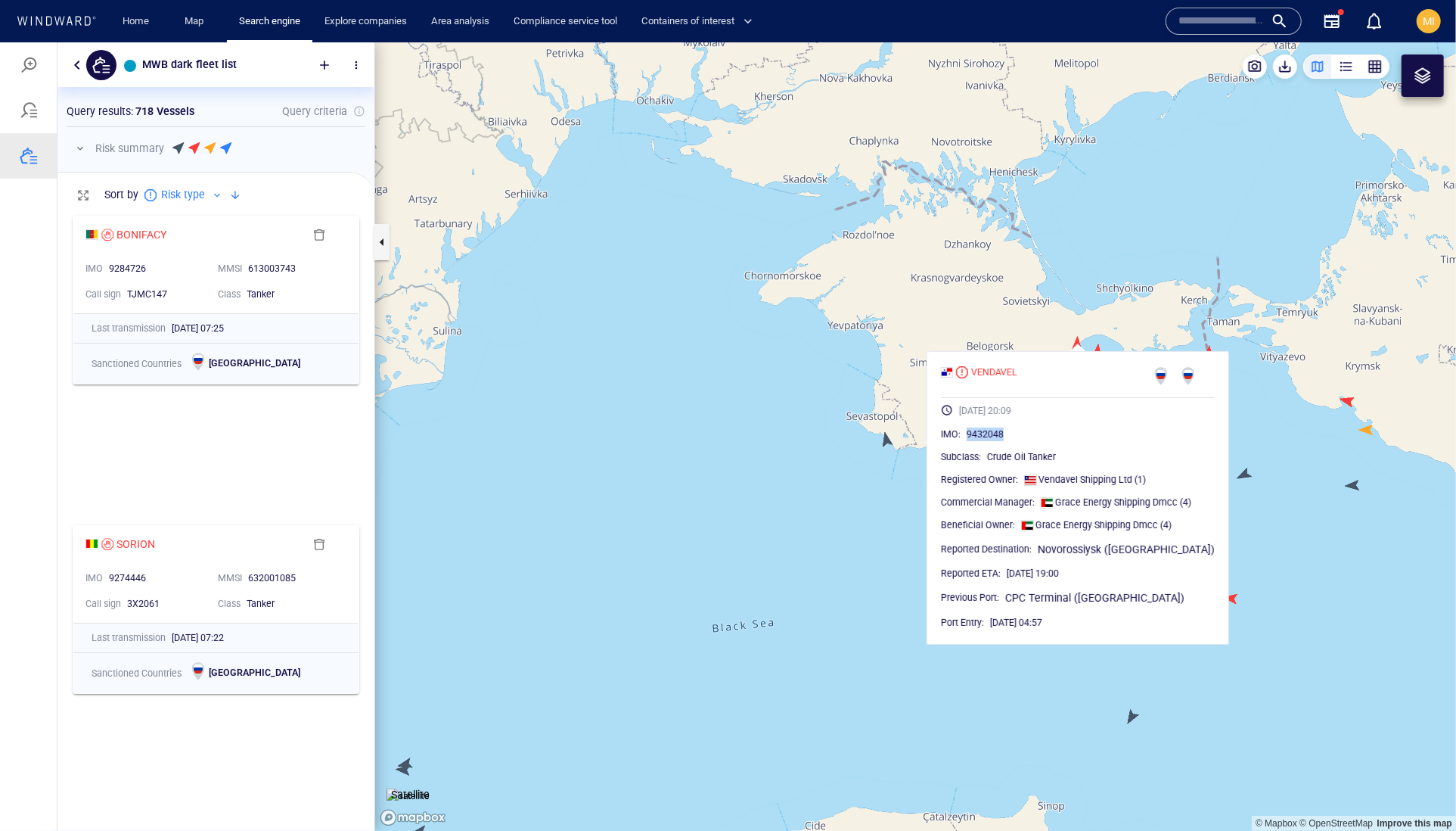
drag, startPoint x: 1065, startPoint y: 467, endPoint x: 993, endPoint y: 464, distance: 72.1
click at [993, 441] on div "9432048" at bounding box center [1090, 433] width 248 height 15
click at [1108, 317] on canvas "Map" at bounding box center [915, 436] width 1081 height 789
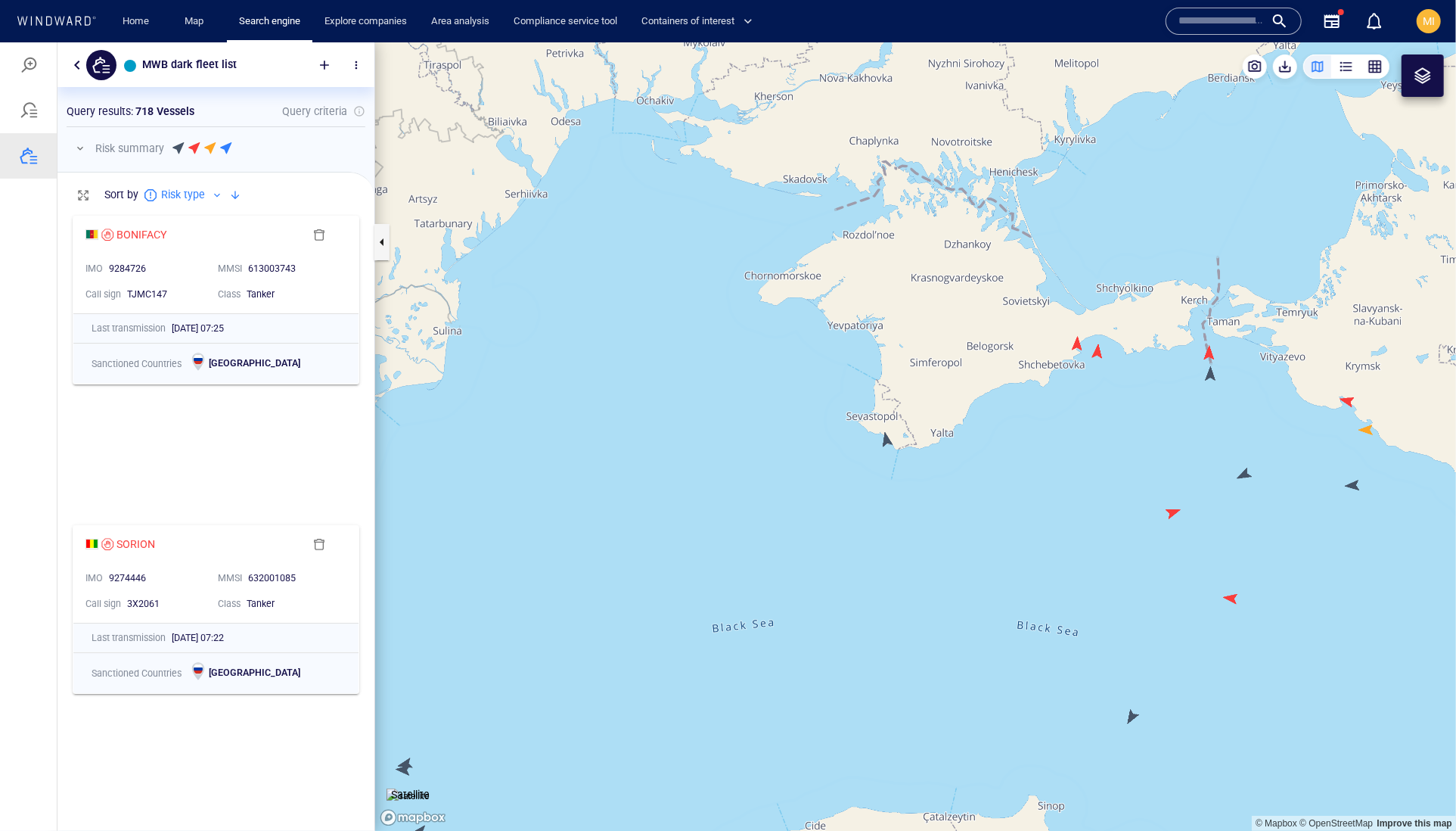
click at [1096, 352] on canvas "Map" at bounding box center [915, 436] width 1081 height 789
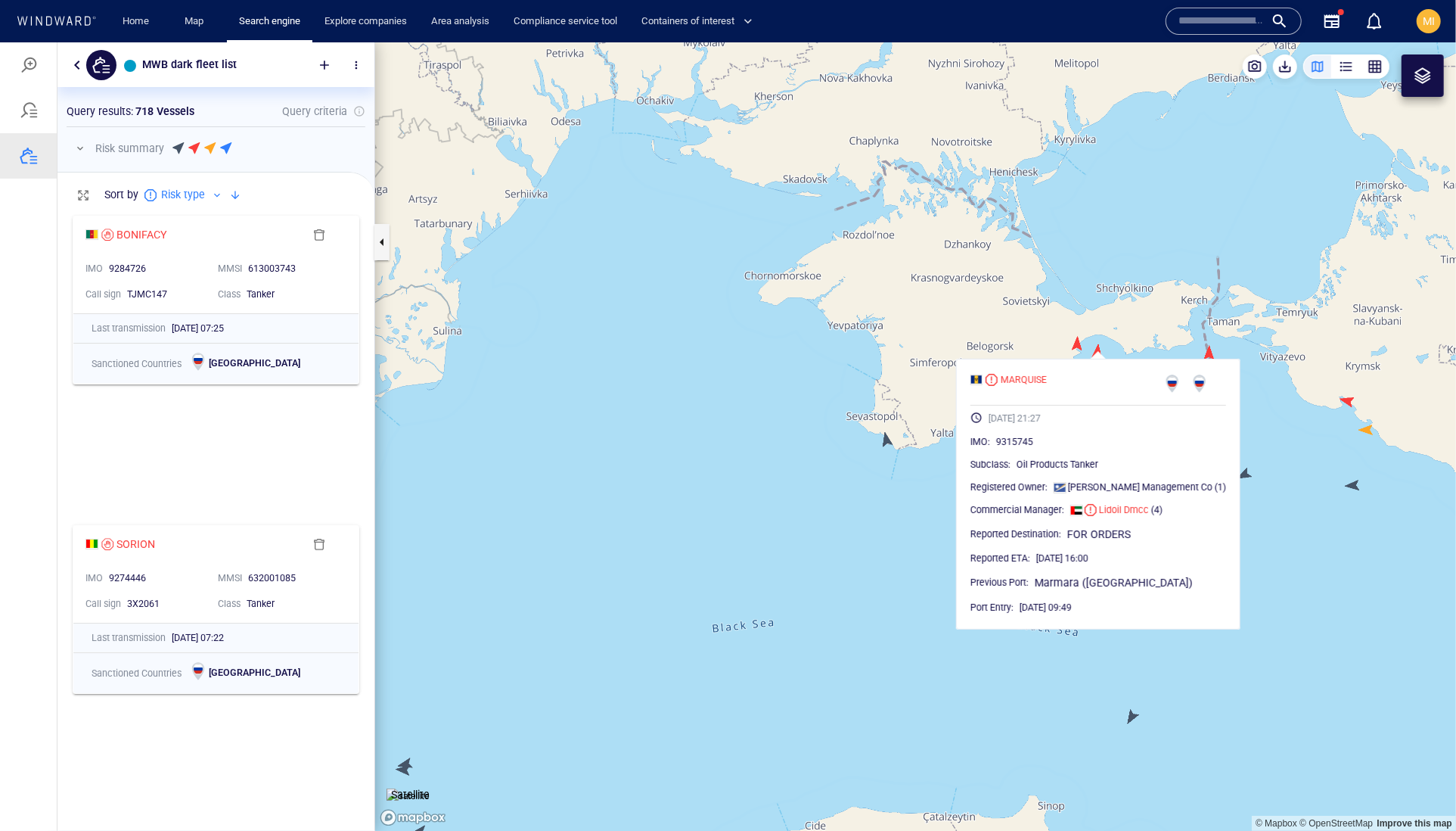
click at [1220, 327] on canvas "Map" at bounding box center [915, 436] width 1081 height 789
click at [1287, 384] on canvas "Map" at bounding box center [915, 436] width 1081 height 789
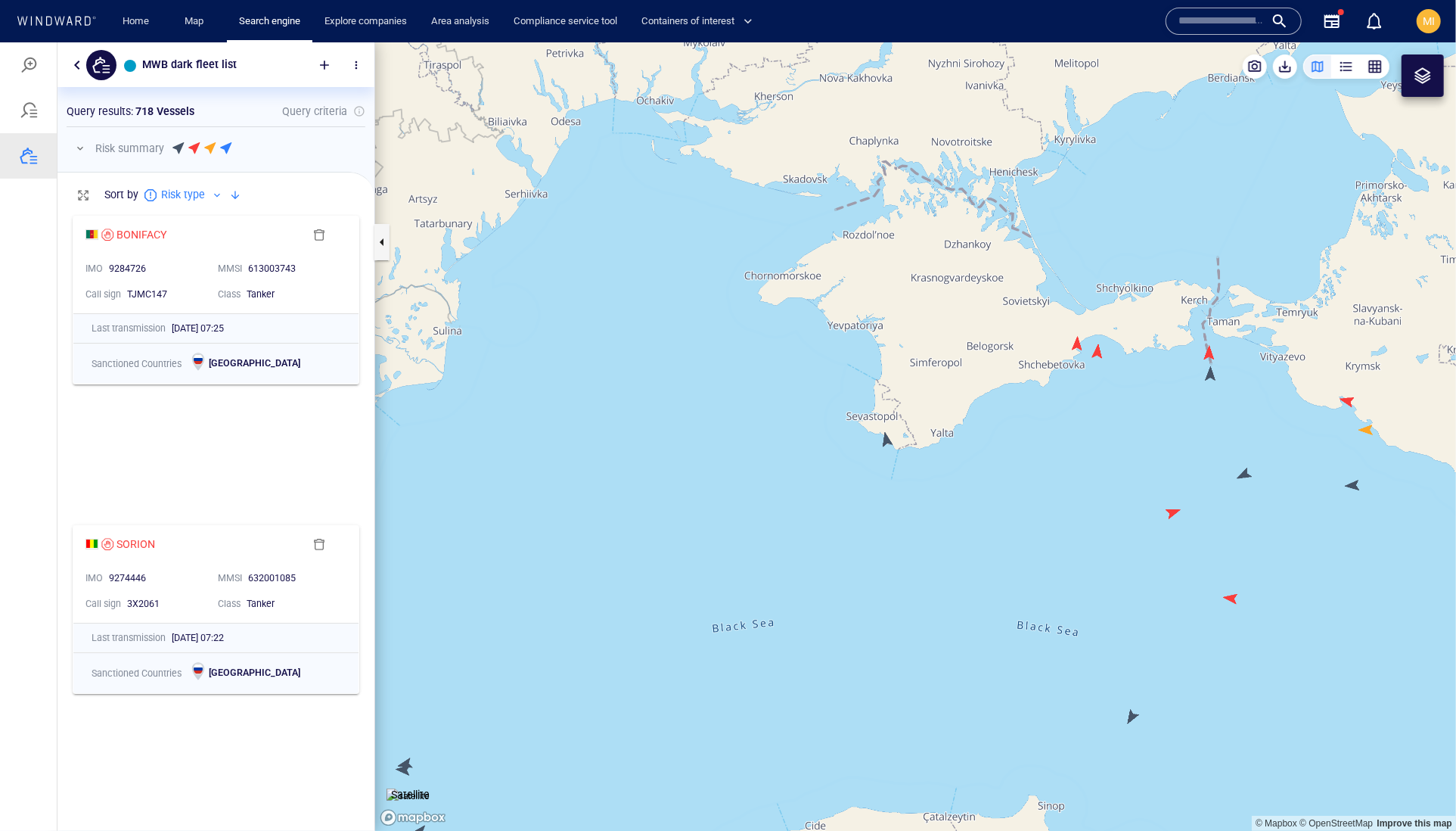
click at [1245, 472] on canvas "Map" at bounding box center [915, 436] width 1081 height 789
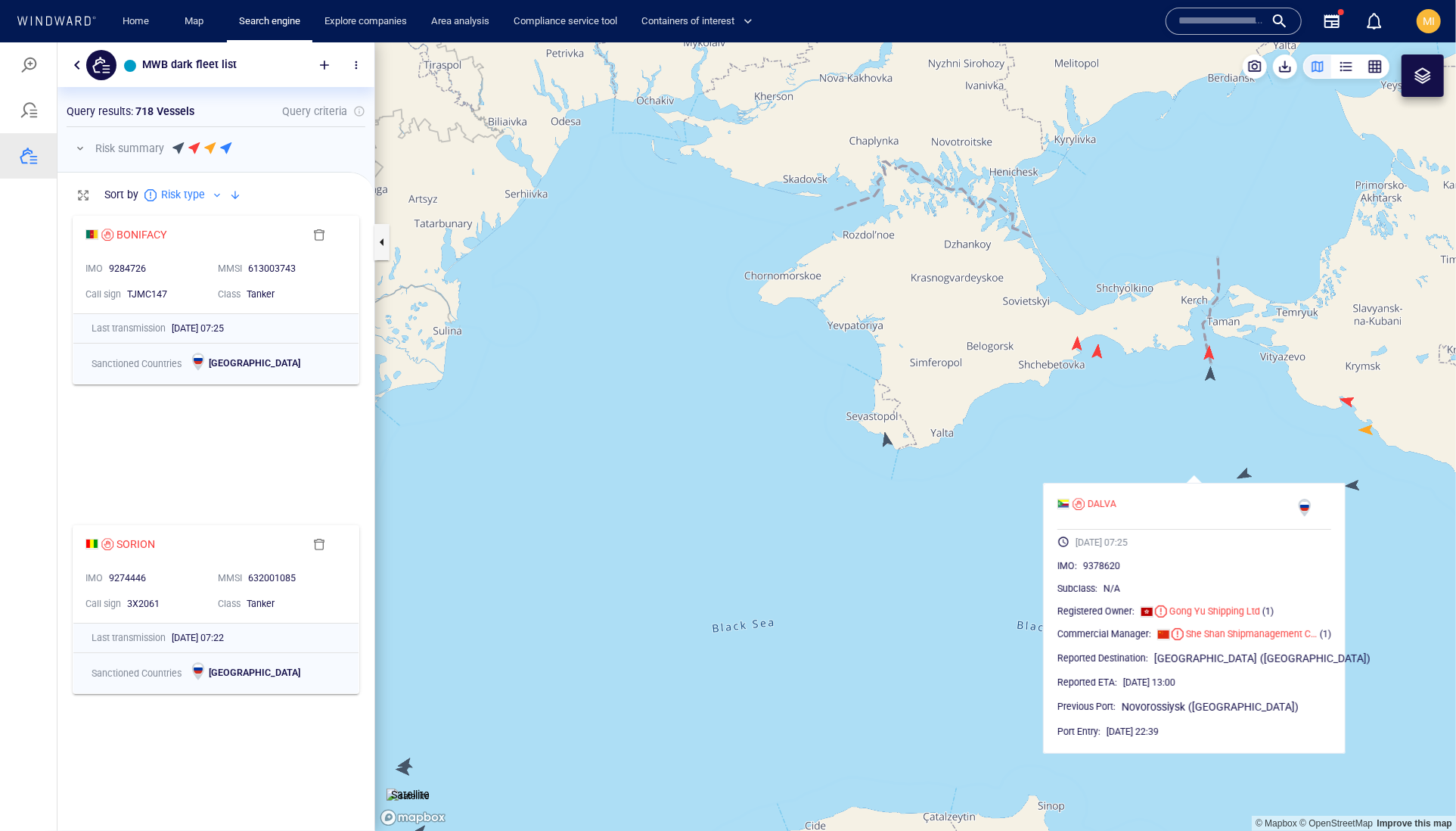
drag, startPoint x: 1160, startPoint y: 445, endPoint x: 1032, endPoint y: 447, distance: 128.0
click at [1032, 447] on canvas "Map" at bounding box center [915, 436] width 1081 height 789
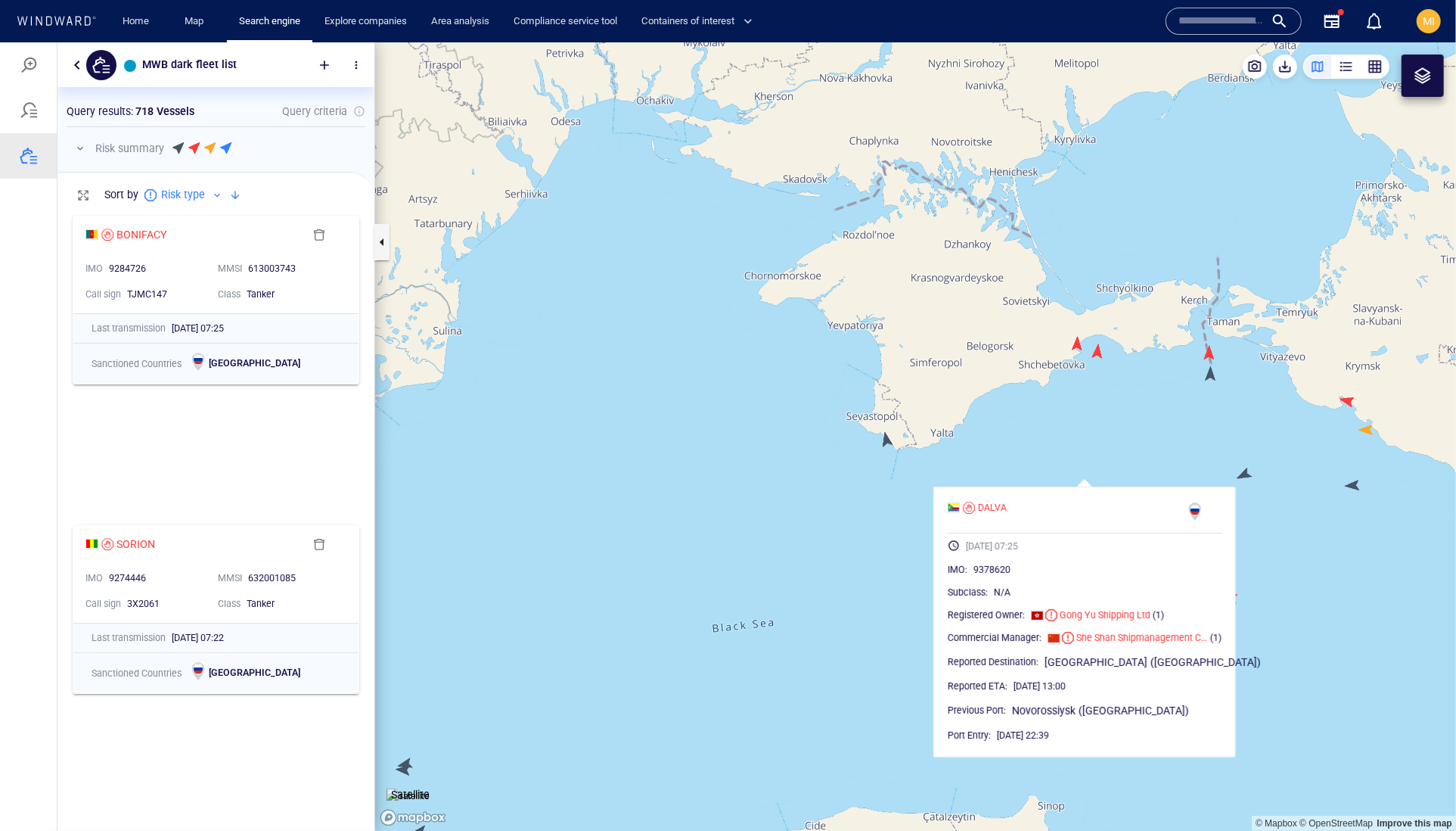
click at [1030, 449] on canvas "Map" at bounding box center [915, 436] width 1081 height 789
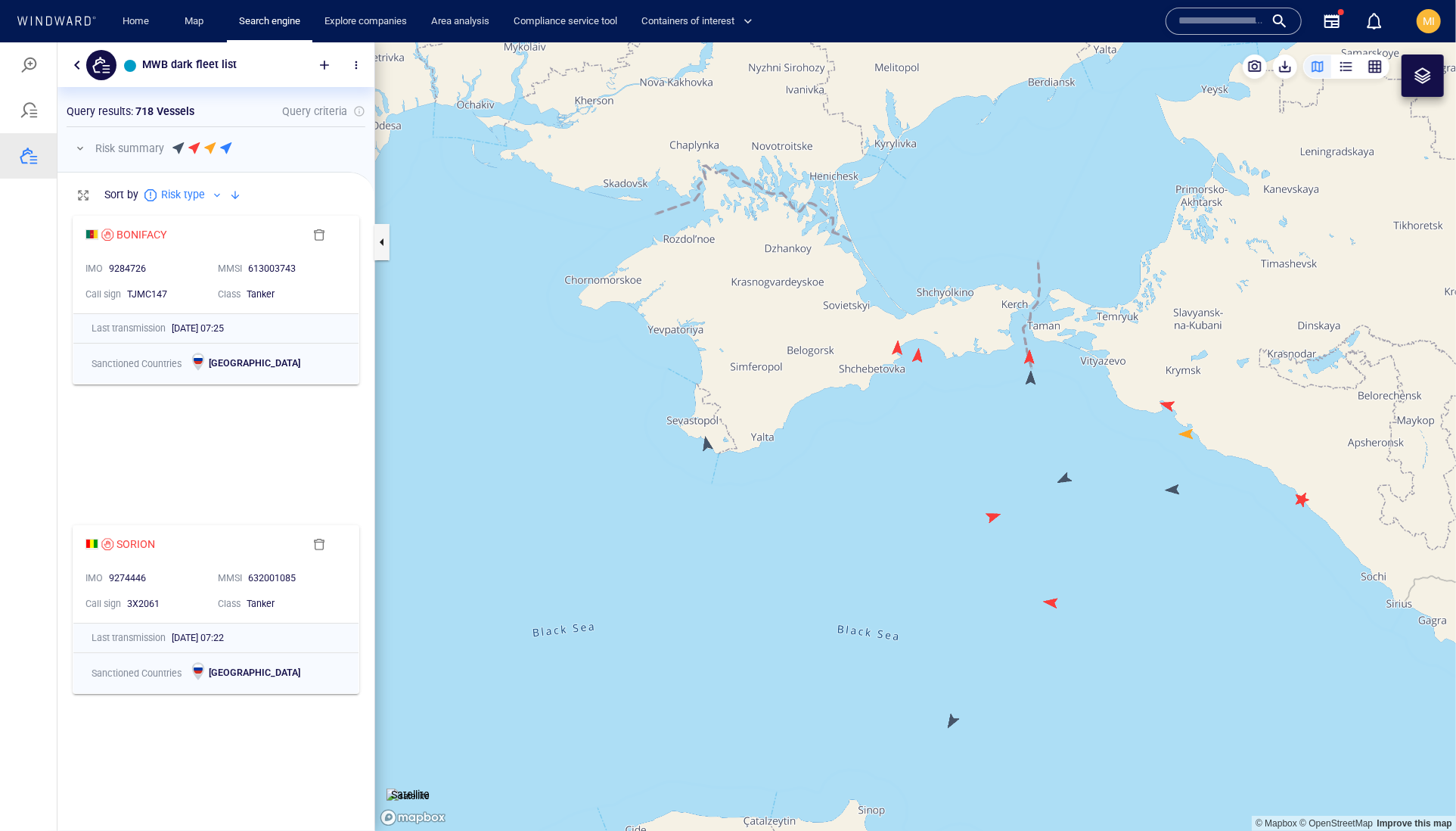
click at [1177, 490] on canvas "Map" at bounding box center [915, 436] width 1081 height 789
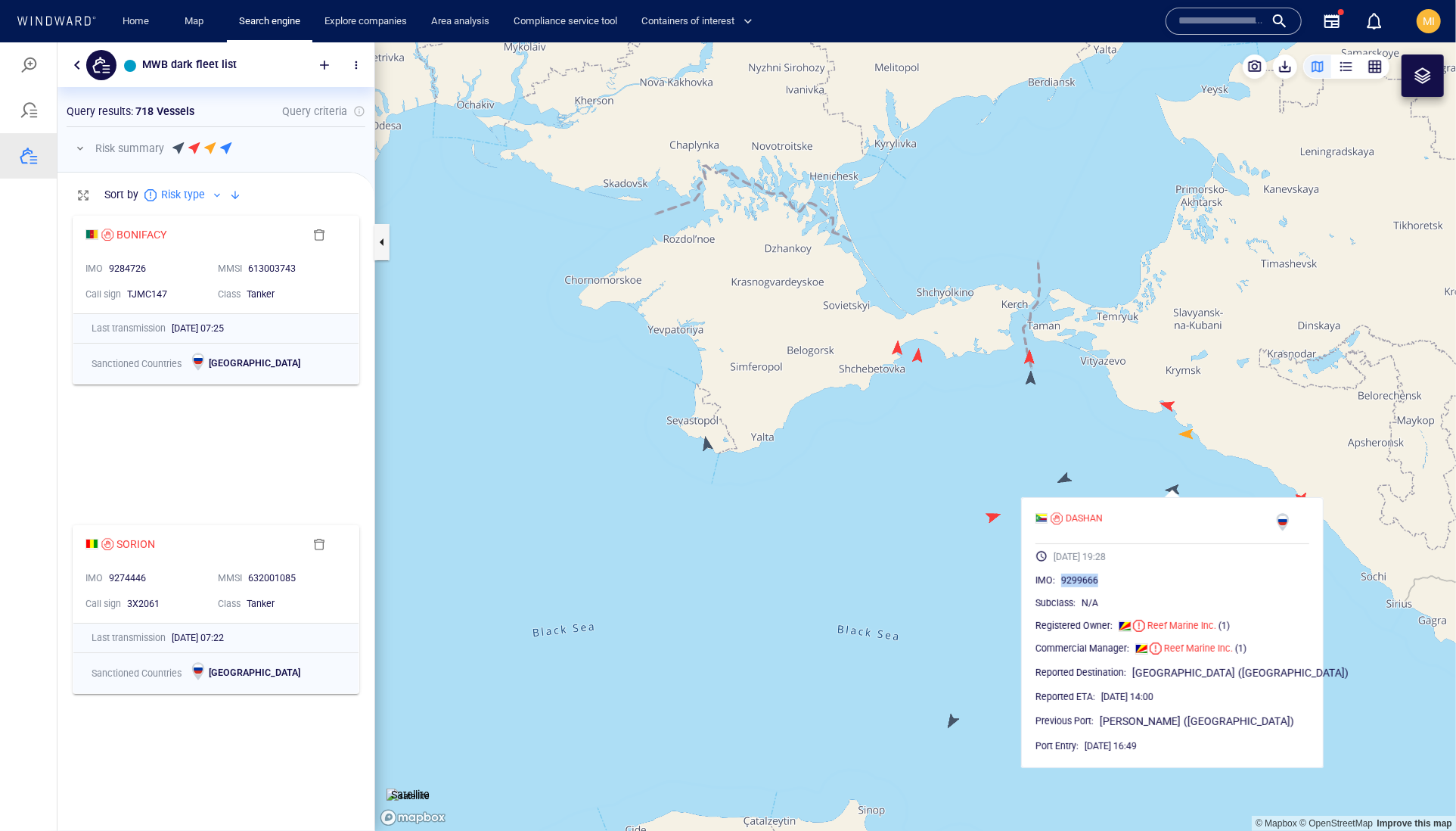
drag, startPoint x: 1156, startPoint y: 615, endPoint x: 1084, endPoint y: 616, distance: 72.0
click at [1084, 587] on div "IMO : 9299666" at bounding box center [1172, 580] width 274 height 15
click at [1102, 463] on canvas "Map" at bounding box center [915, 436] width 1081 height 789
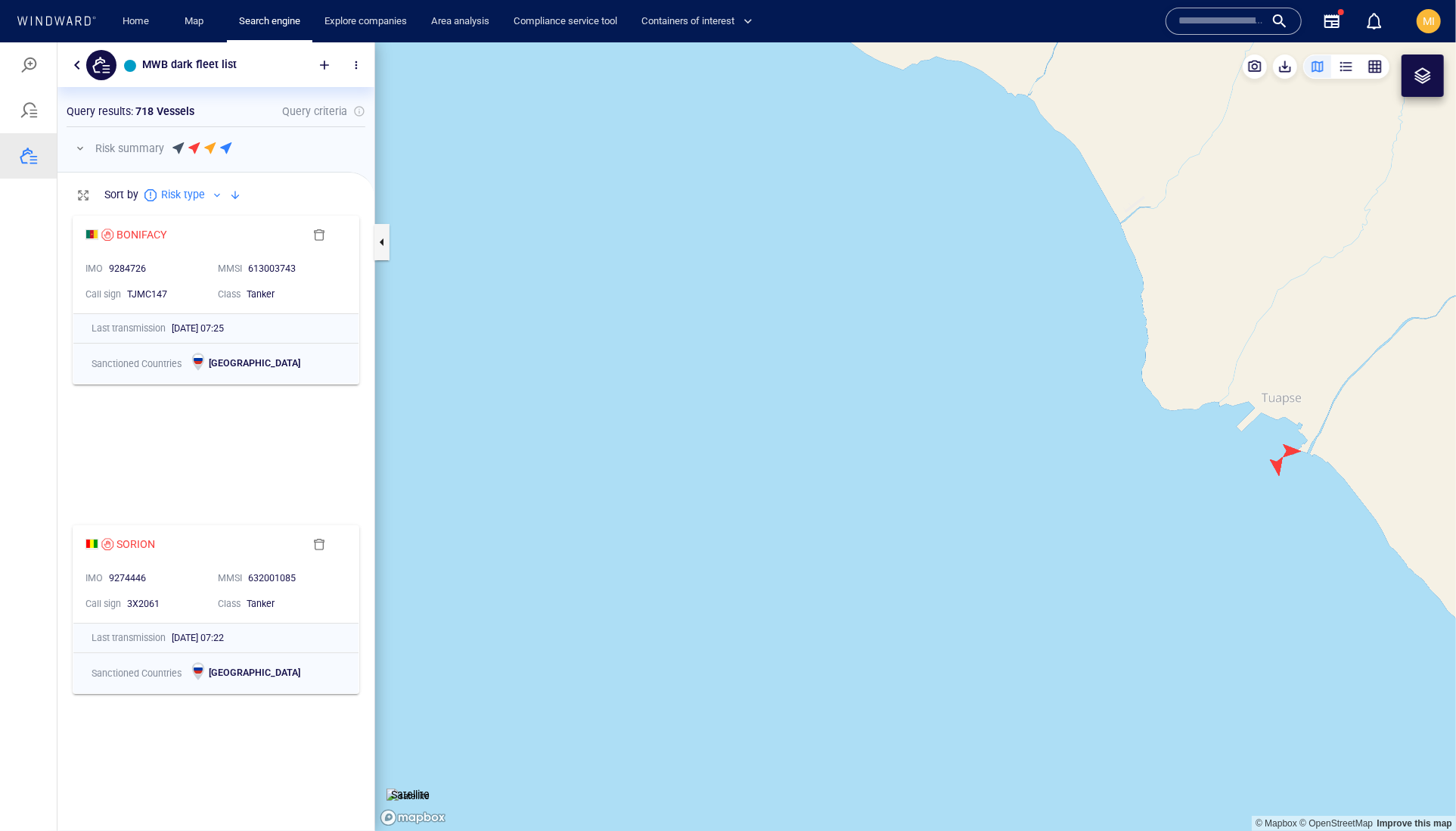
click at [1274, 459] on canvas "Map" at bounding box center [915, 436] width 1081 height 789
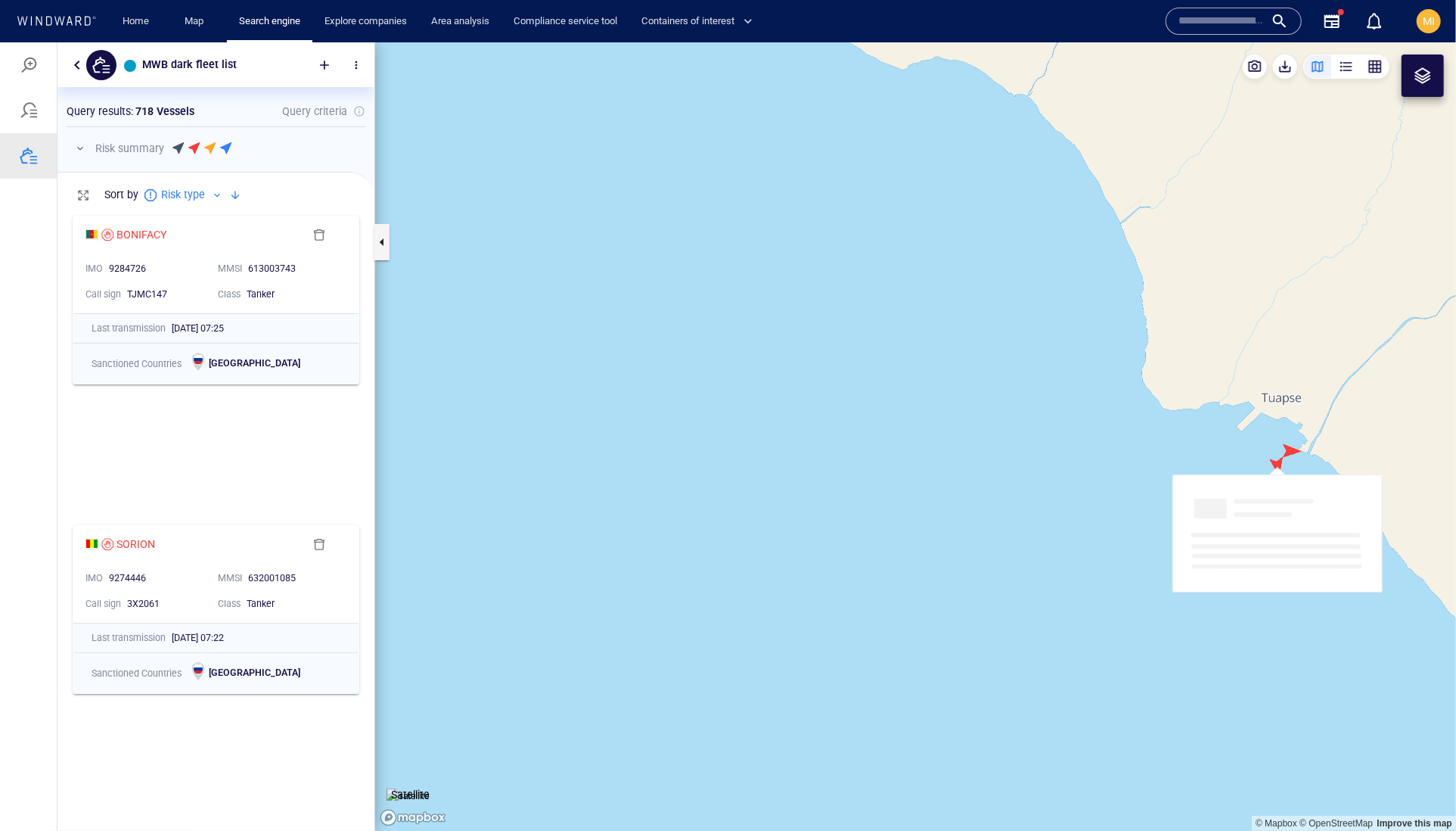
click at [1274, 459] on canvas "Map" at bounding box center [915, 436] width 1081 height 789
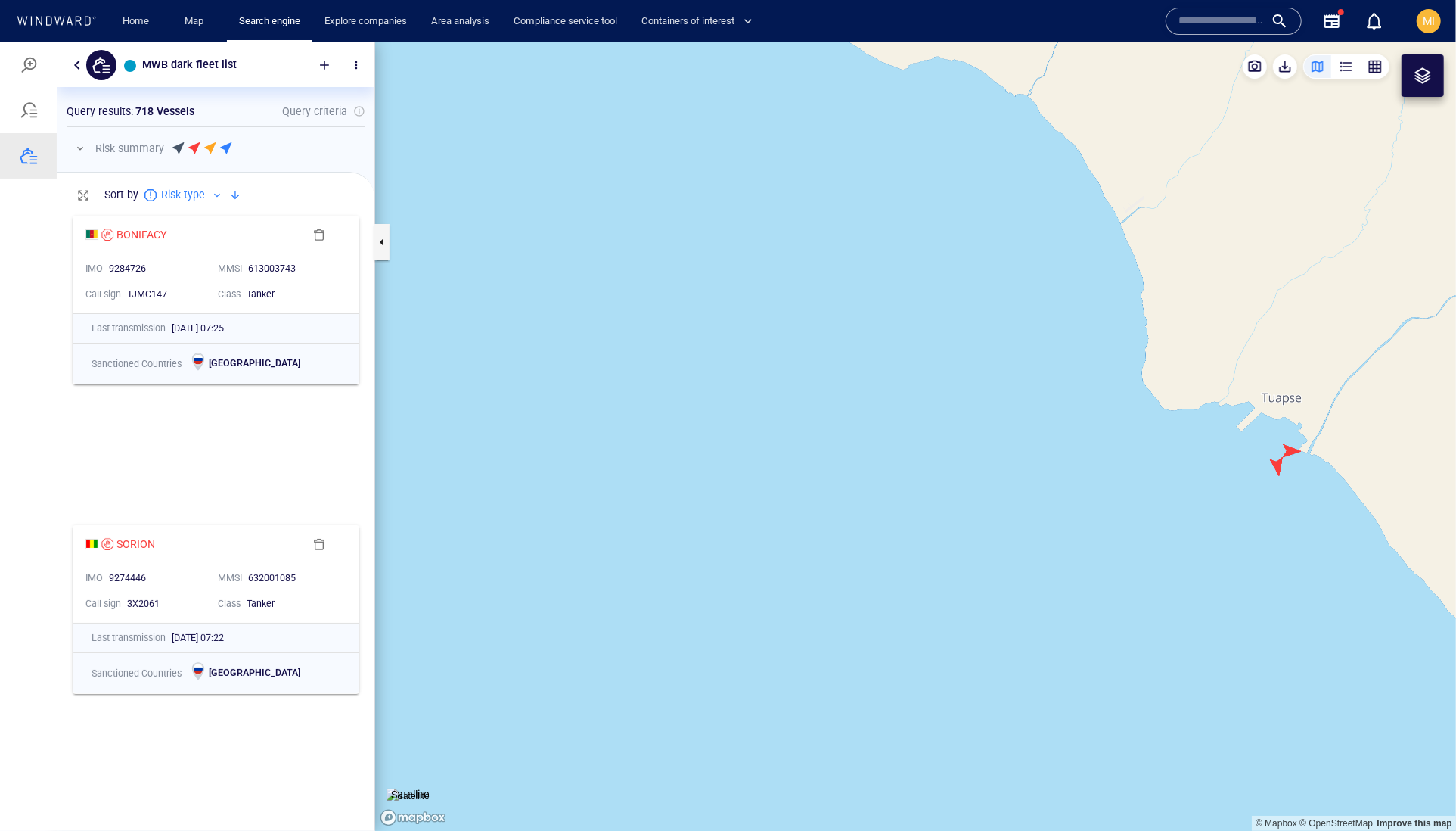
click at [1278, 468] on canvas "Map" at bounding box center [915, 436] width 1081 height 789
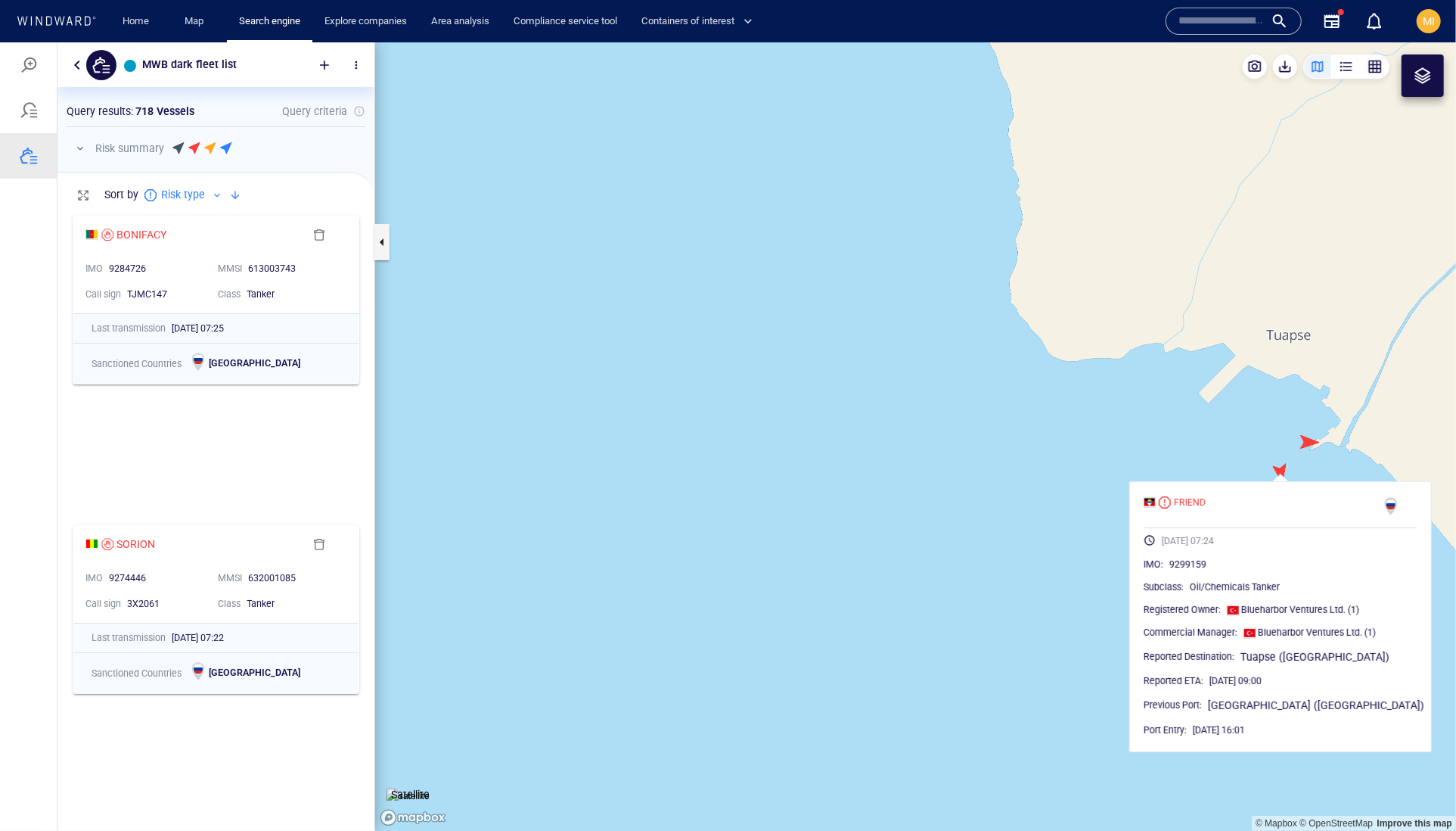
click at [1311, 436] on canvas "Map" at bounding box center [915, 436] width 1081 height 789
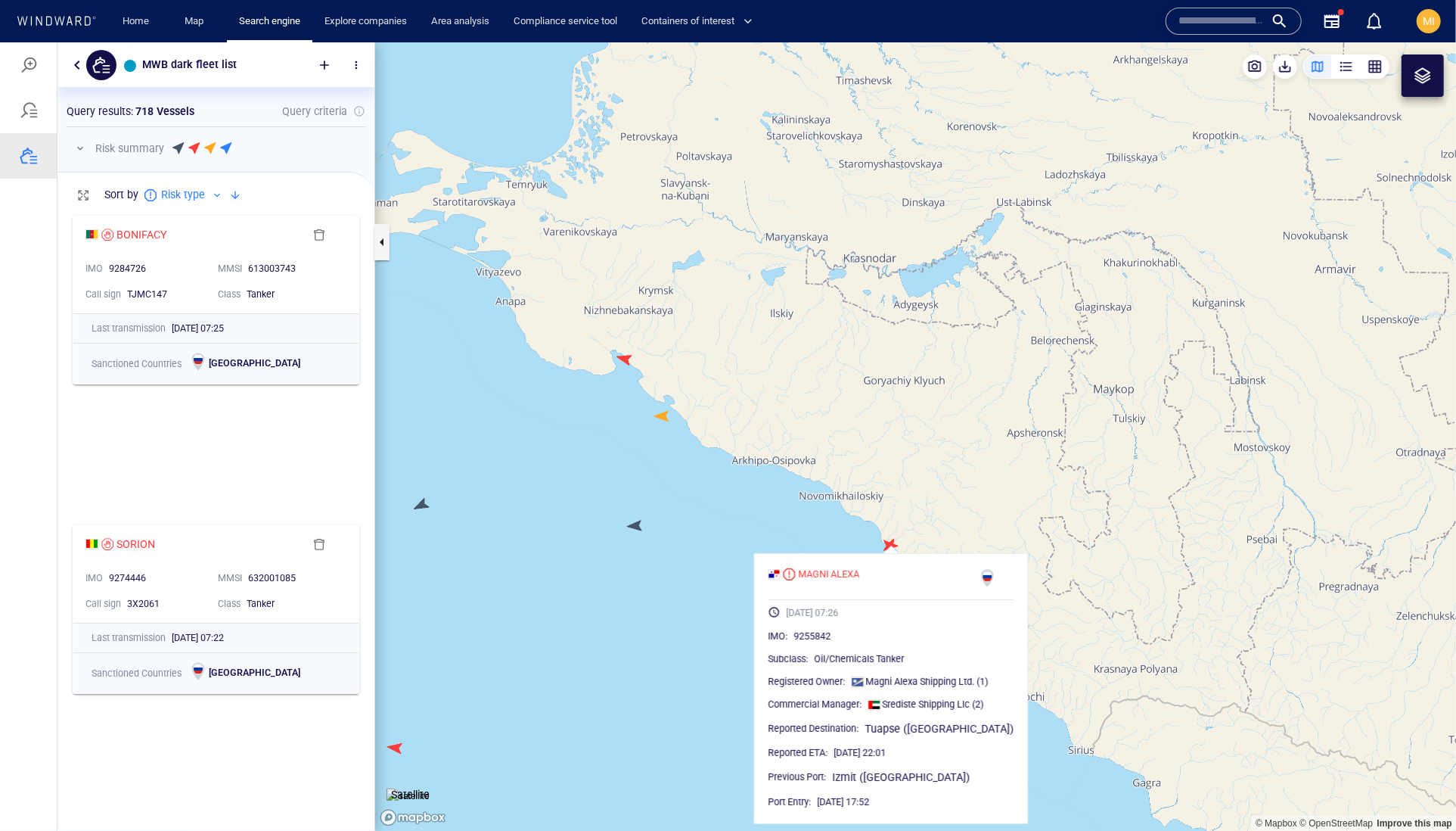
click at [775, 540] on canvas "Map" at bounding box center [915, 436] width 1081 height 789
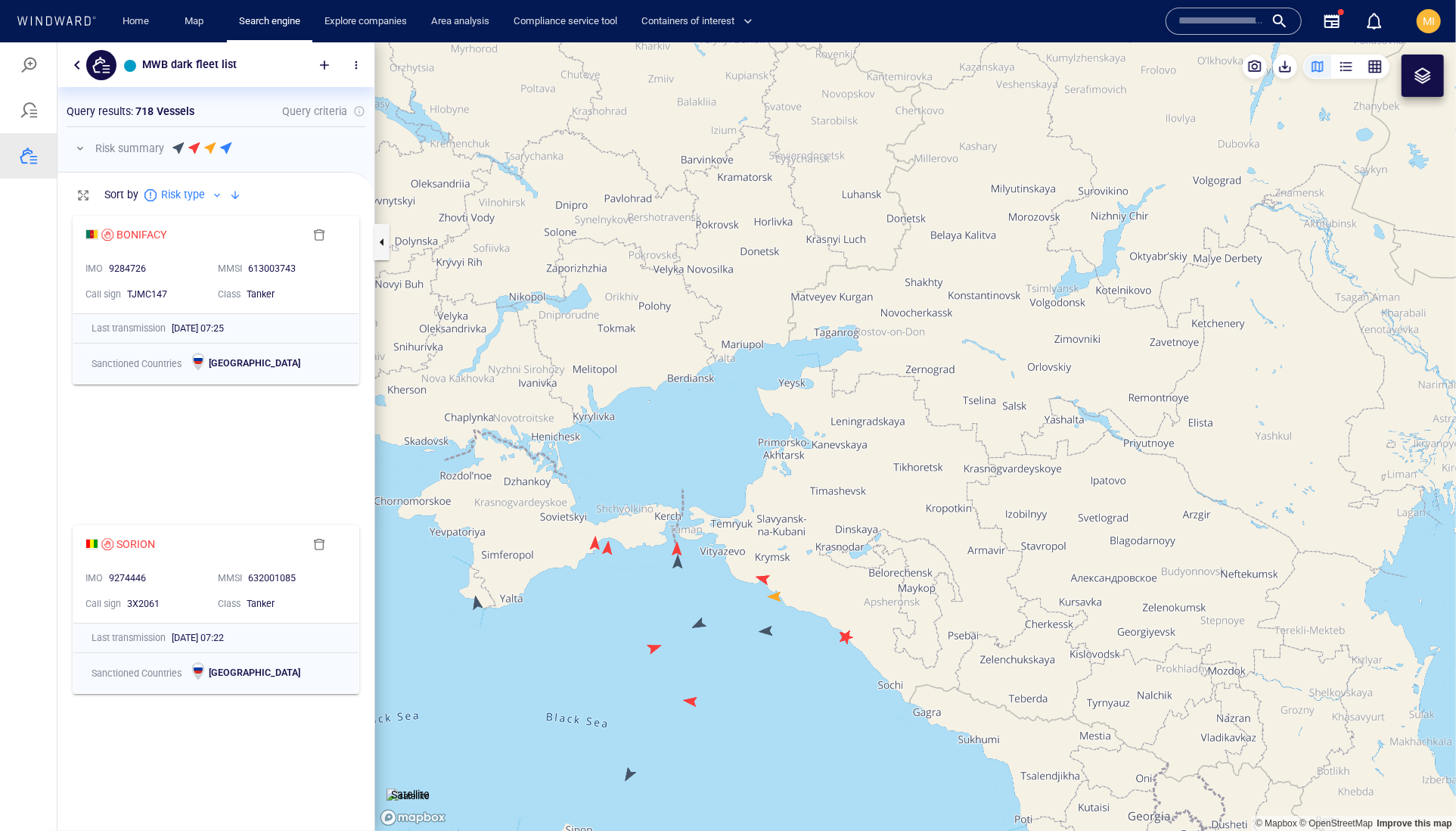
drag, startPoint x: 826, startPoint y: 679, endPoint x: 849, endPoint y: 602, distance: 80.4
click at [849, 602] on canvas "Map" at bounding box center [915, 436] width 1081 height 789
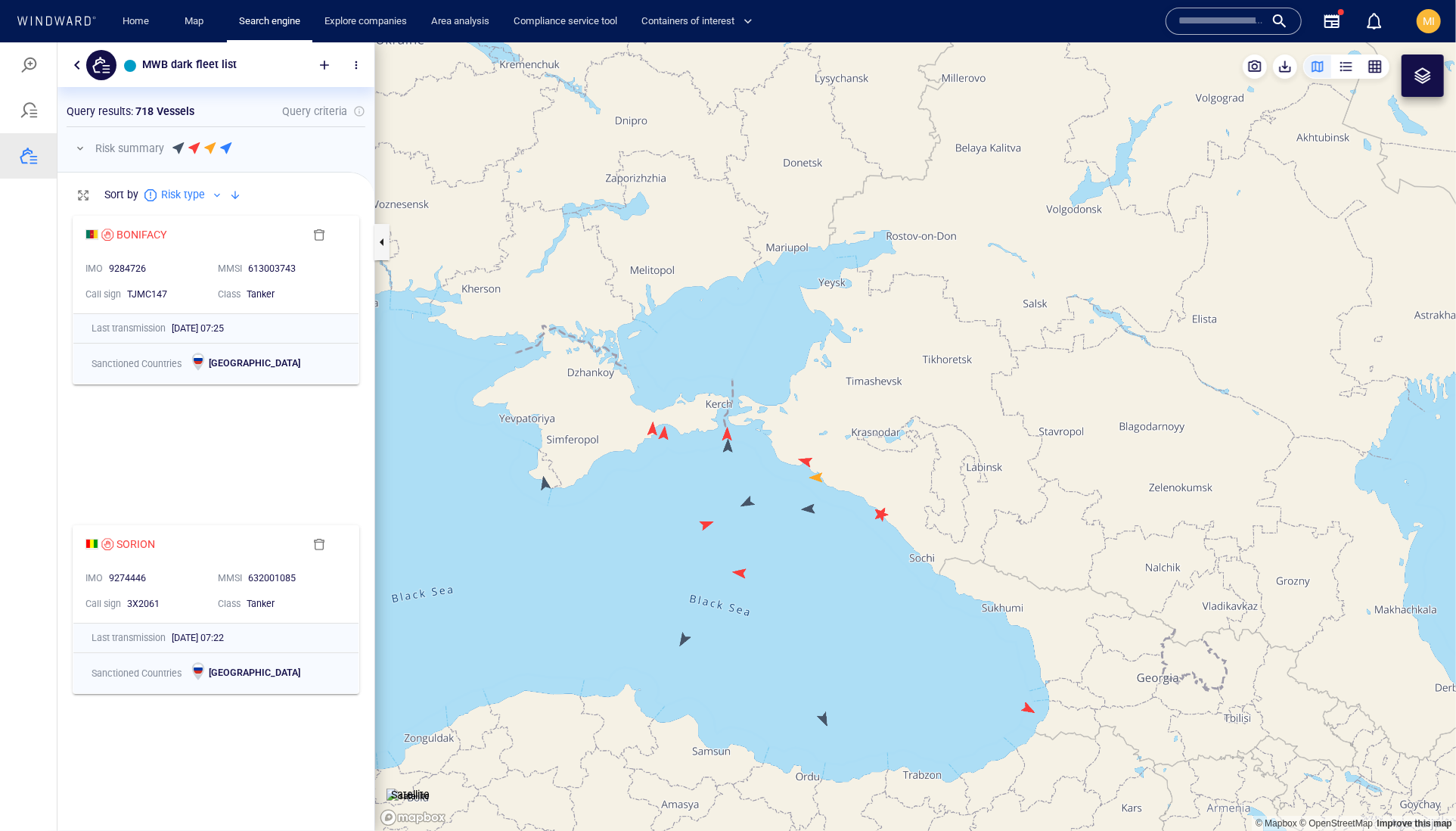
click at [1030, 709] on canvas "Map" at bounding box center [915, 436] width 1081 height 789
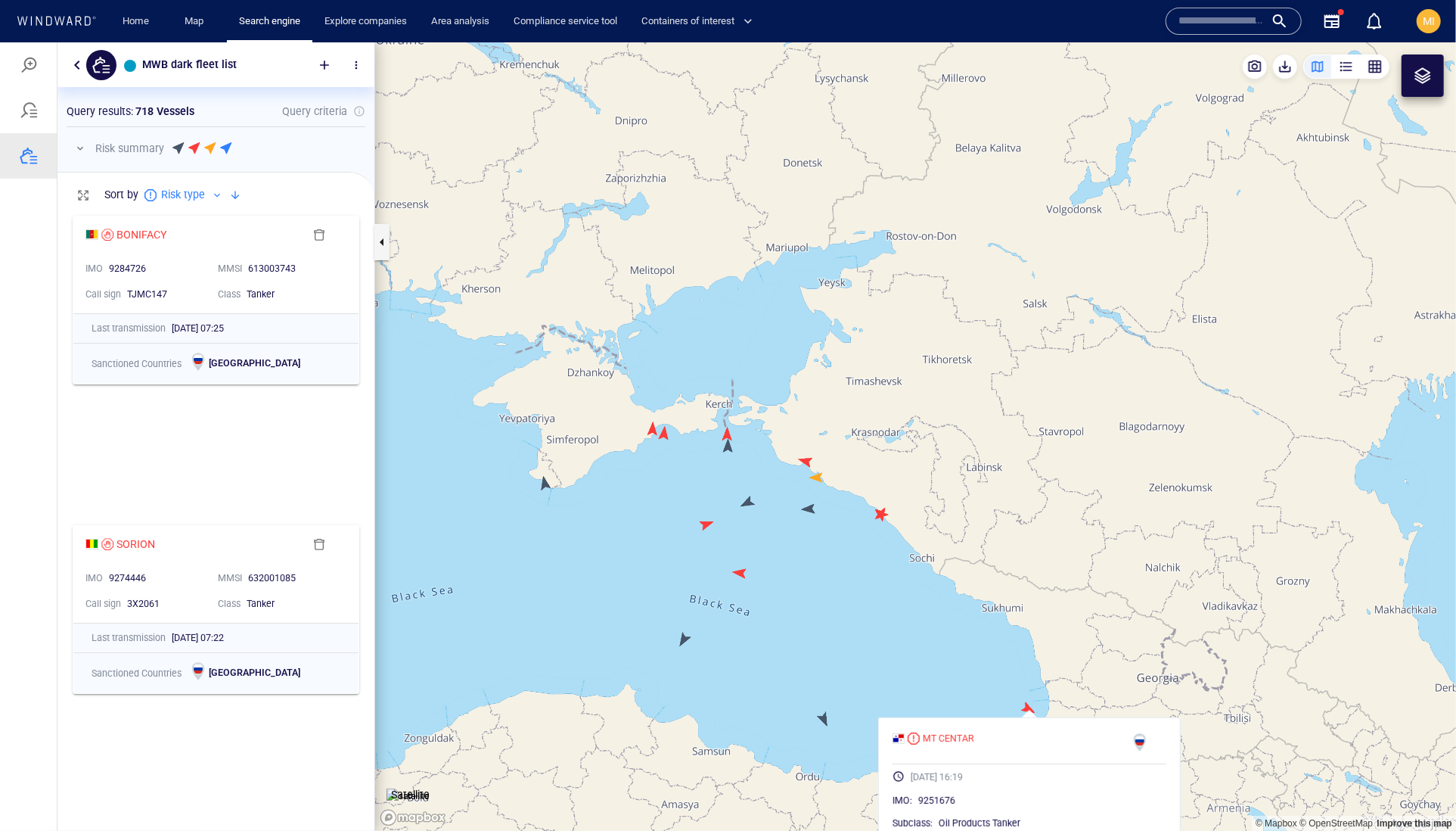
click at [823, 717] on canvas "Map" at bounding box center [915, 436] width 1081 height 789
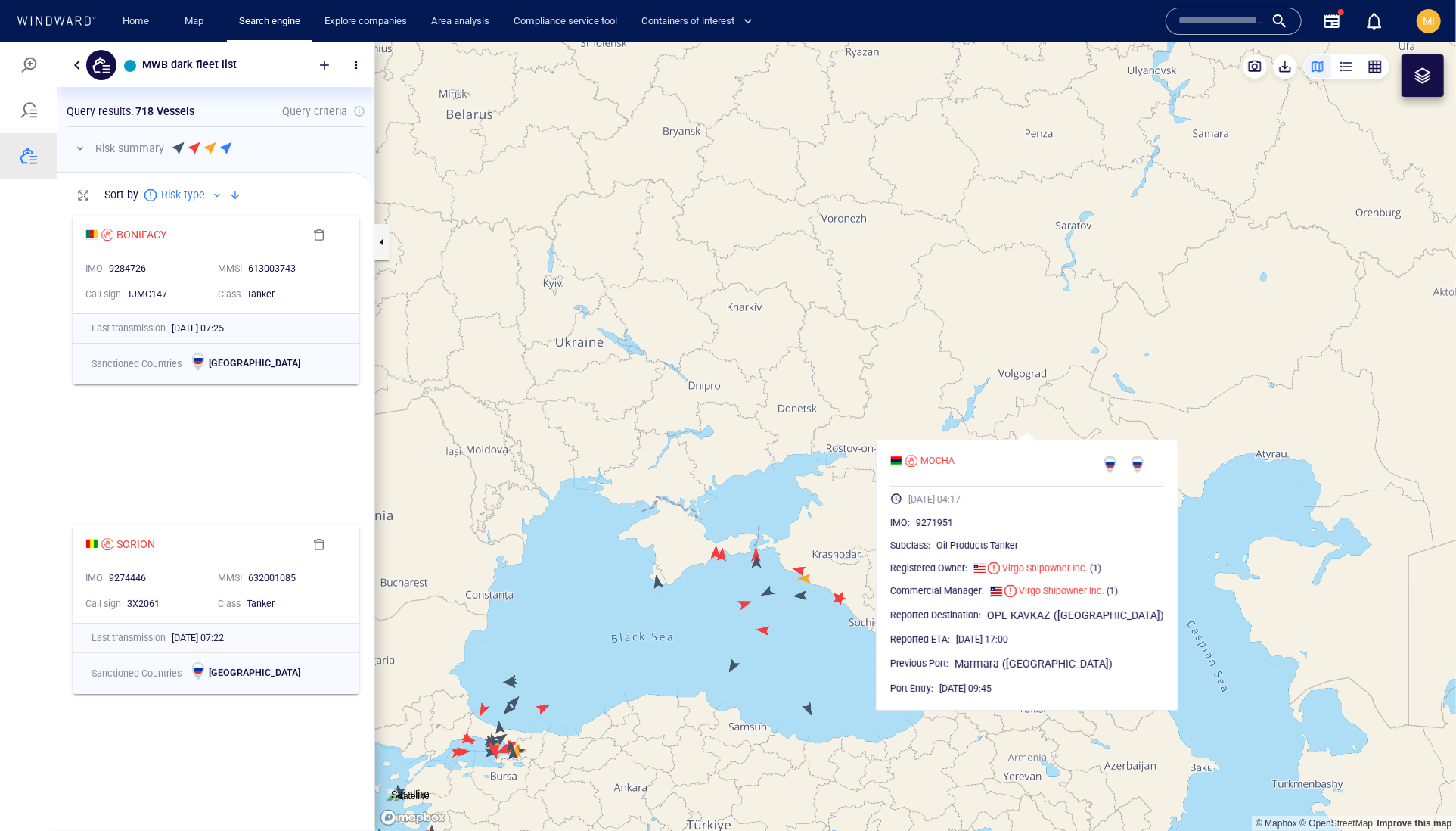
drag, startPoint x: 799, startPoint y: 669, endPoint x: 1042, endPoint y: 369, distance: 386.1
click at [1042, 369] on canvas "Map" at bounding box center [915, 436] width 1081 height 789
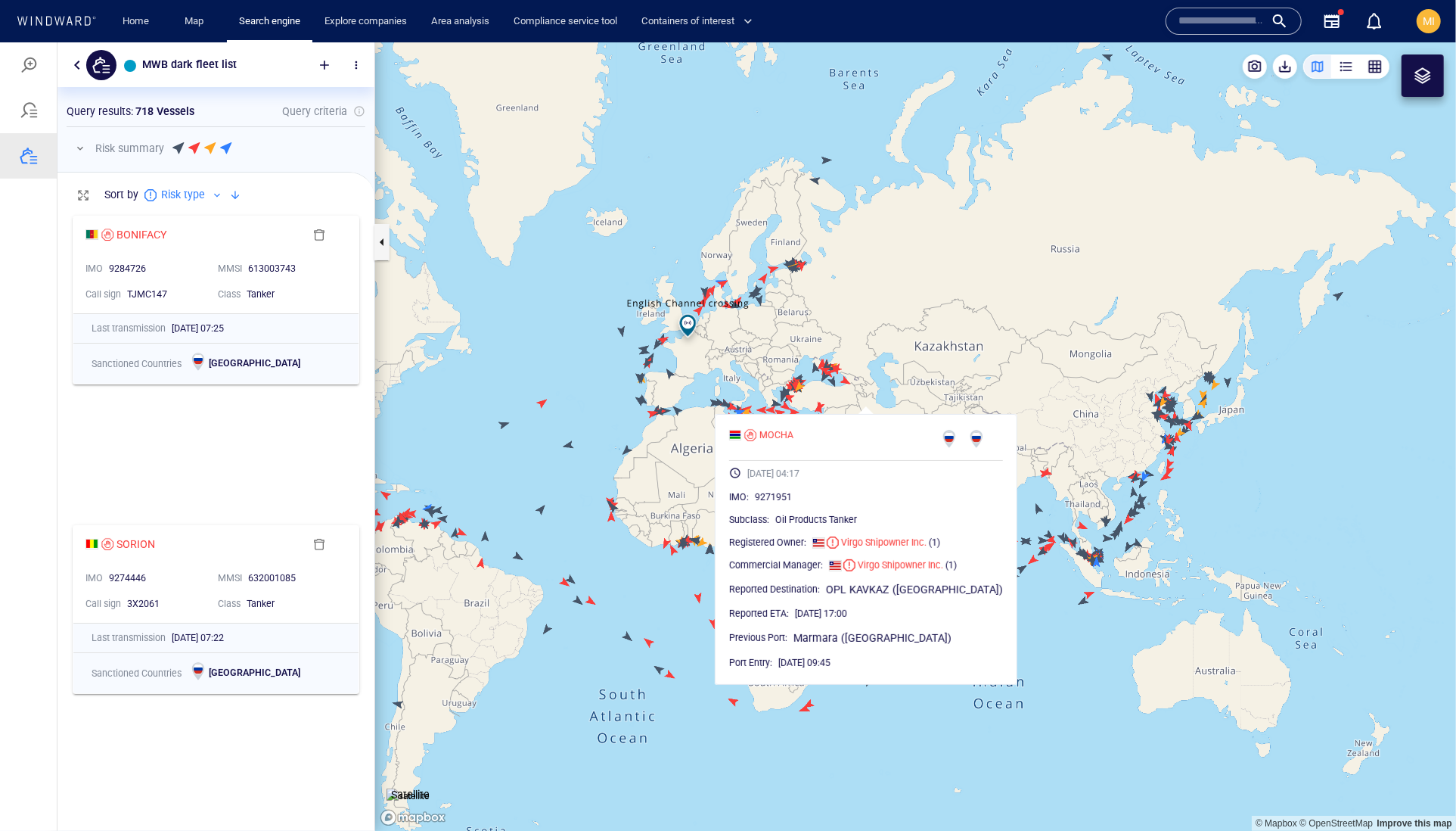
drag, startPoint x: 612, startPoint y: 422, endPoint x: 649, endPoint y: 448, distance: 45.2
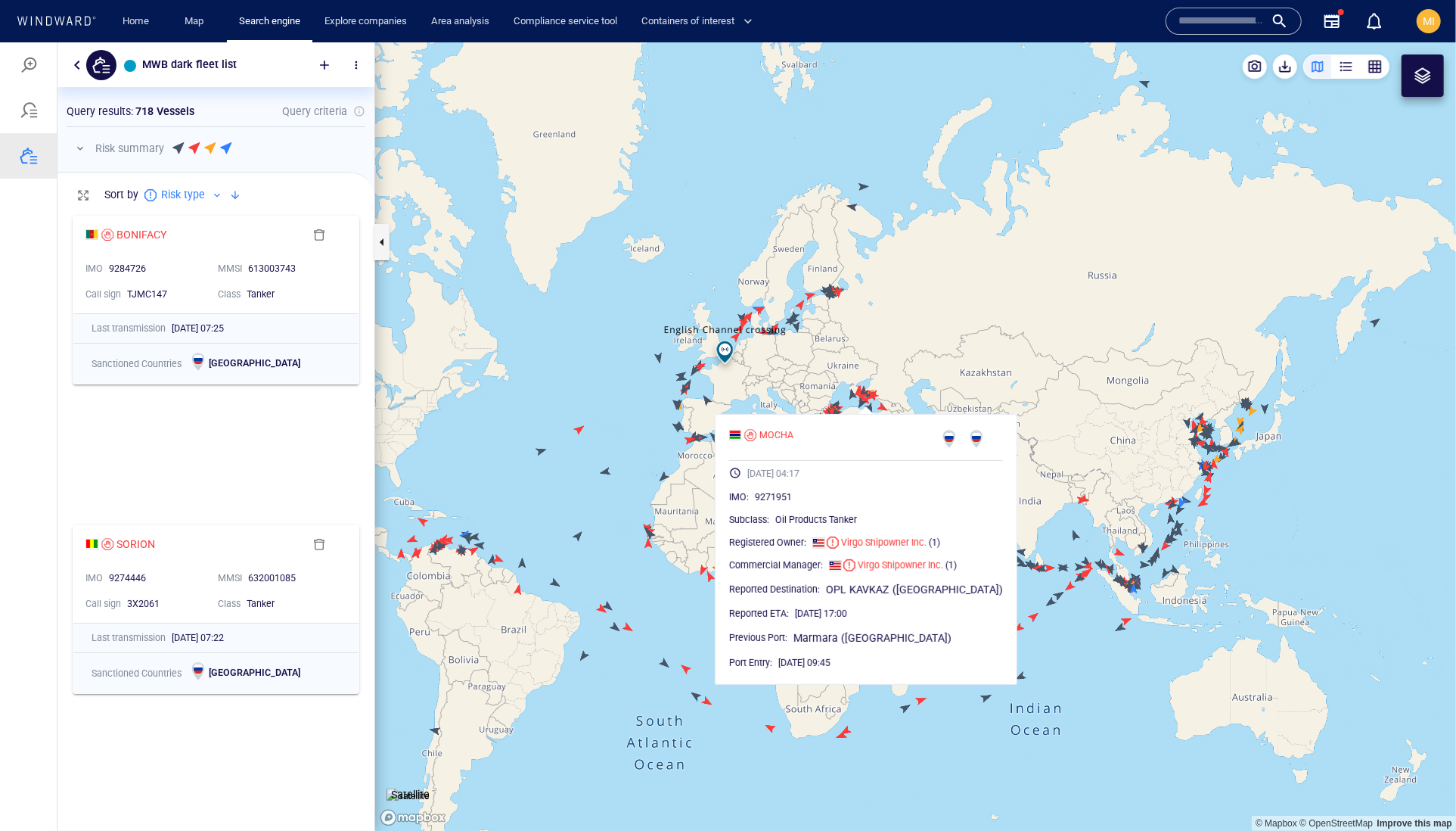
click at [649, 448] on canvas "Map" at bounding box center [915, 436] width 1081 height 789
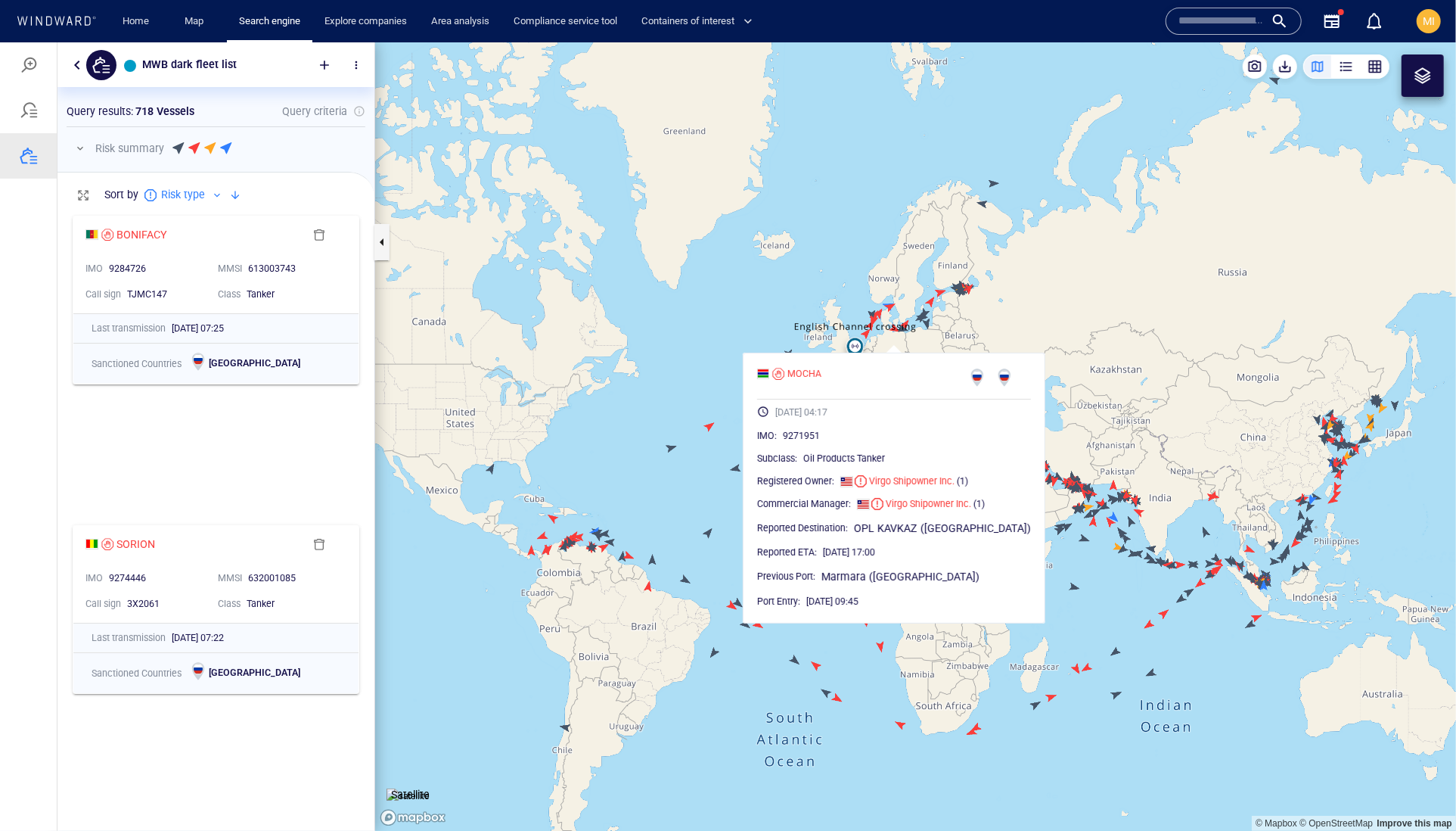
drag, startPoint x: 597, startPoint y: 481, endPoint x: 1054, endPoint y: 409, distance: 462.6
click at [1042, 402] on canvas "Map" at bounding box center [915, 436] width 1081 height 789
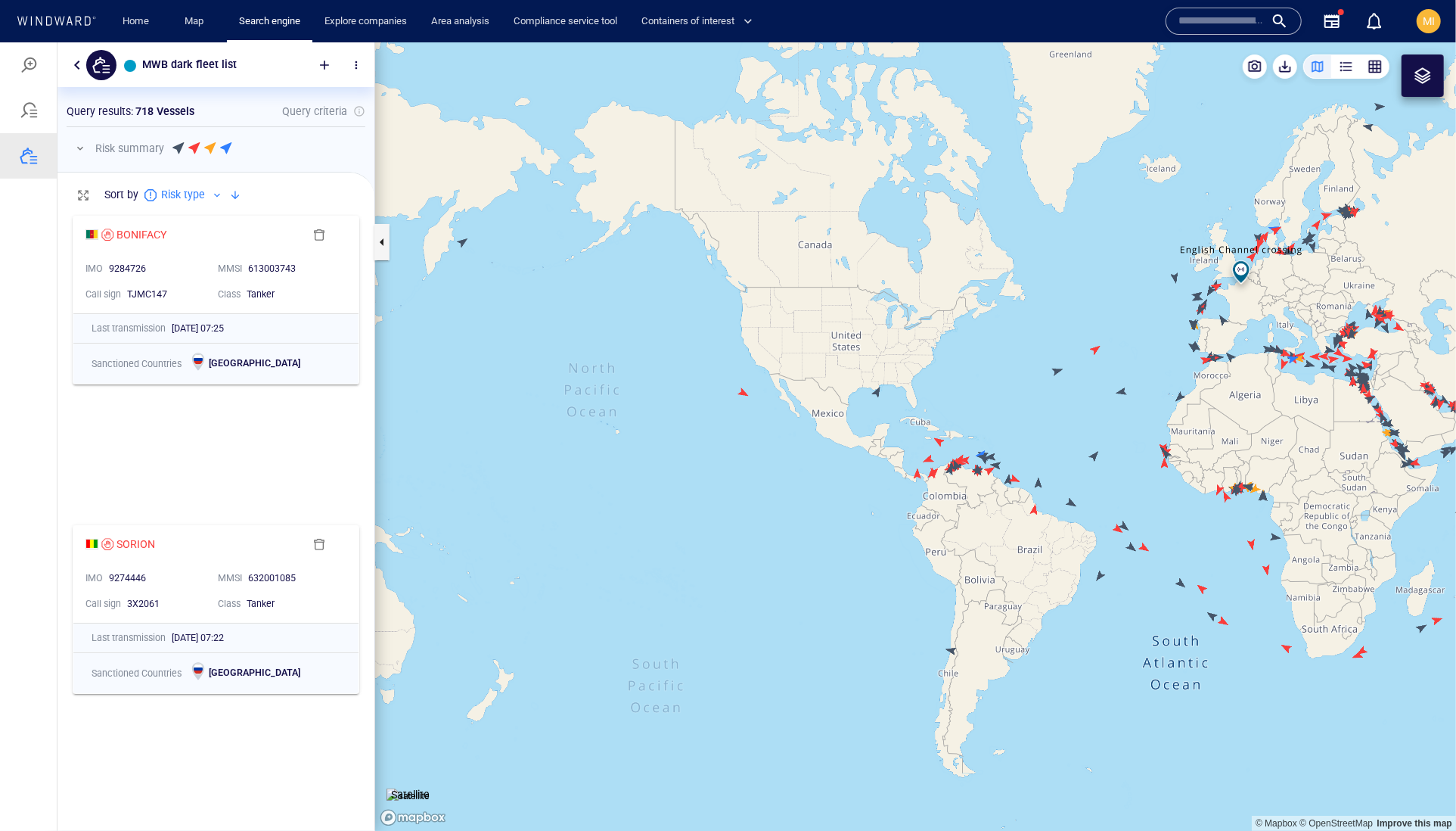
drag, startPoint x: 1030, startPoint y: 406, endPoint x: 942, endPoint y: 436, distance: 93.0
click at [944, 433] on canvas "Map" at bounding box center [915, 436] width 1081 height 789
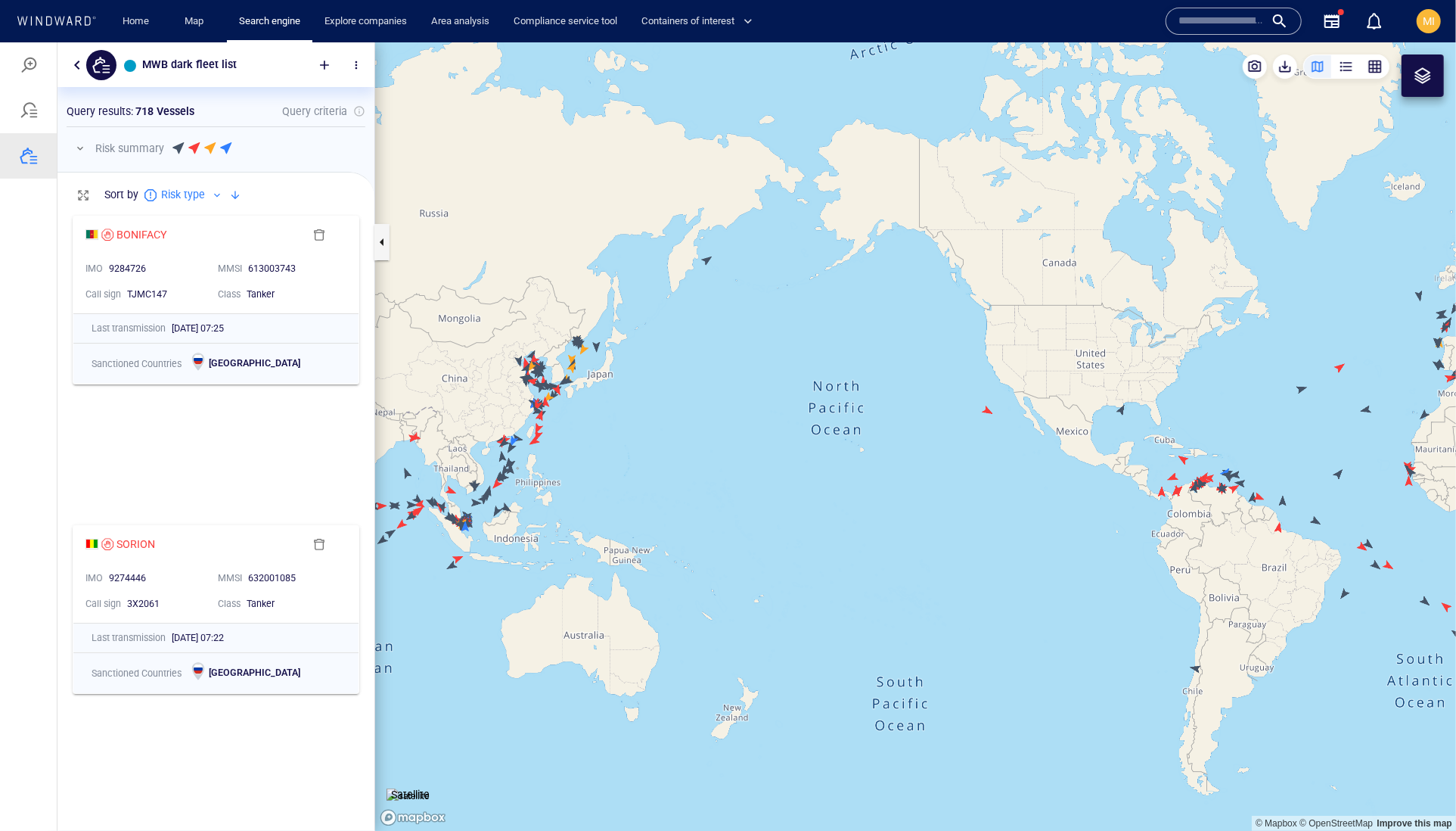
drag, startPoint x: 1087, startPoint y: 454, endPoint x: 743, endPoint y: 423, distance: 345.4
click at [746, 423] on canvas "Map" at bounding box center [915, 436] width 1081 height 789
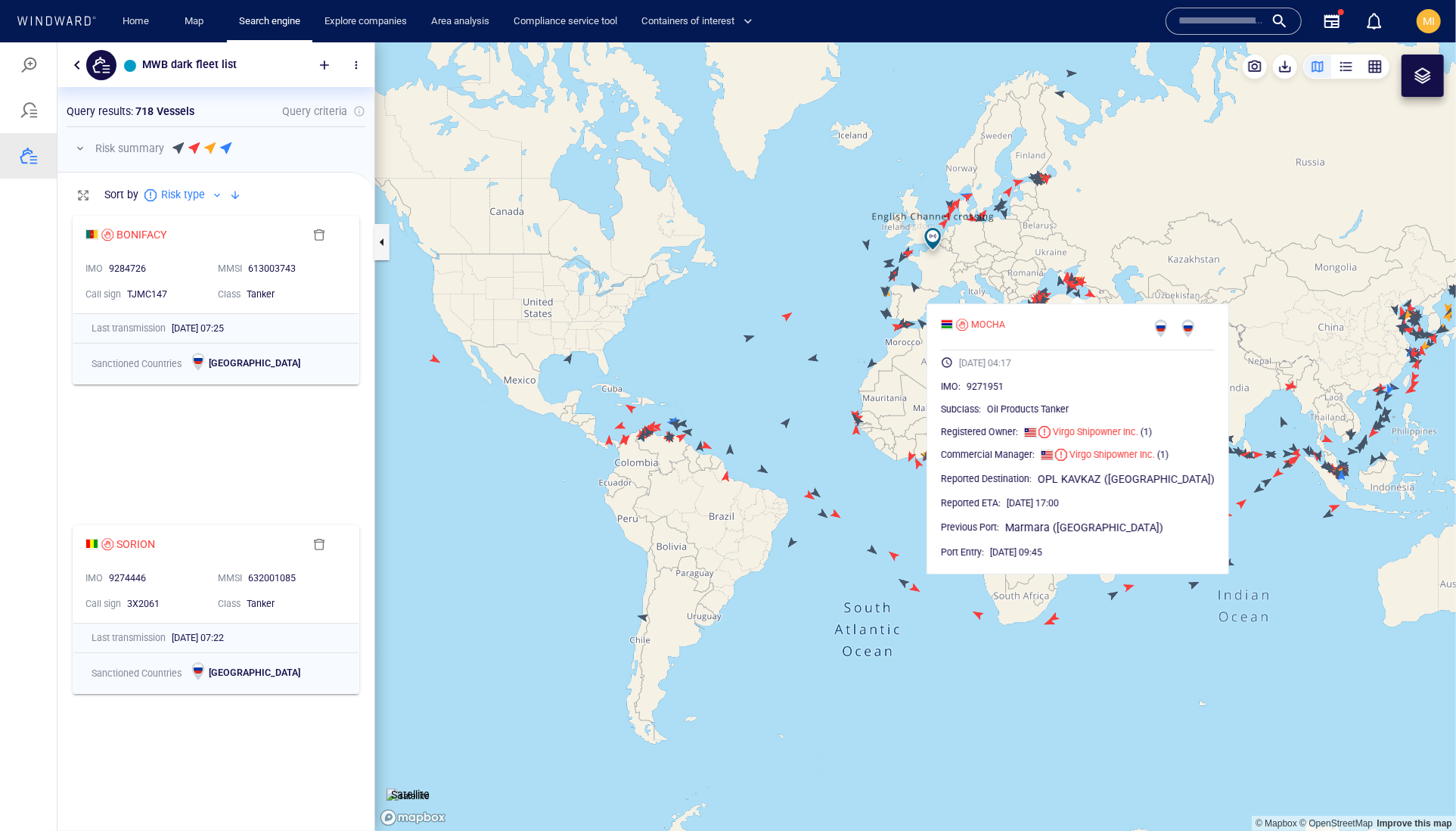
click at [761, 423] on canvas "Map" at bounding box center [915, 436] width 1081 height 789
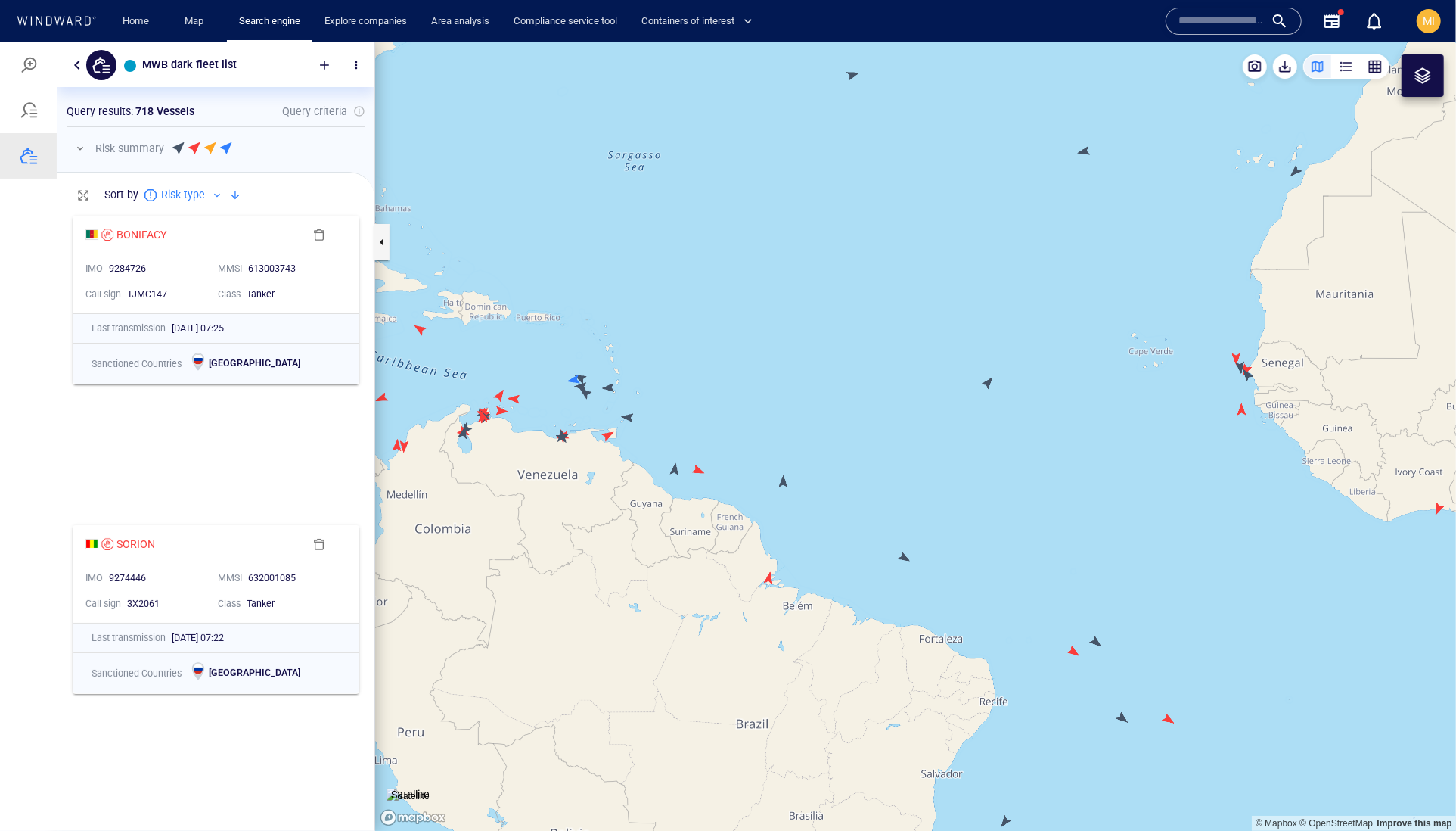
drag, startPoint x: 658, startPoint y: 451, endPoint x: 729, endPoint y: 458, distance: 71.3
click at [696, 451] on canvas "Map" at bounding box center [915, 436] width 1081 height 789
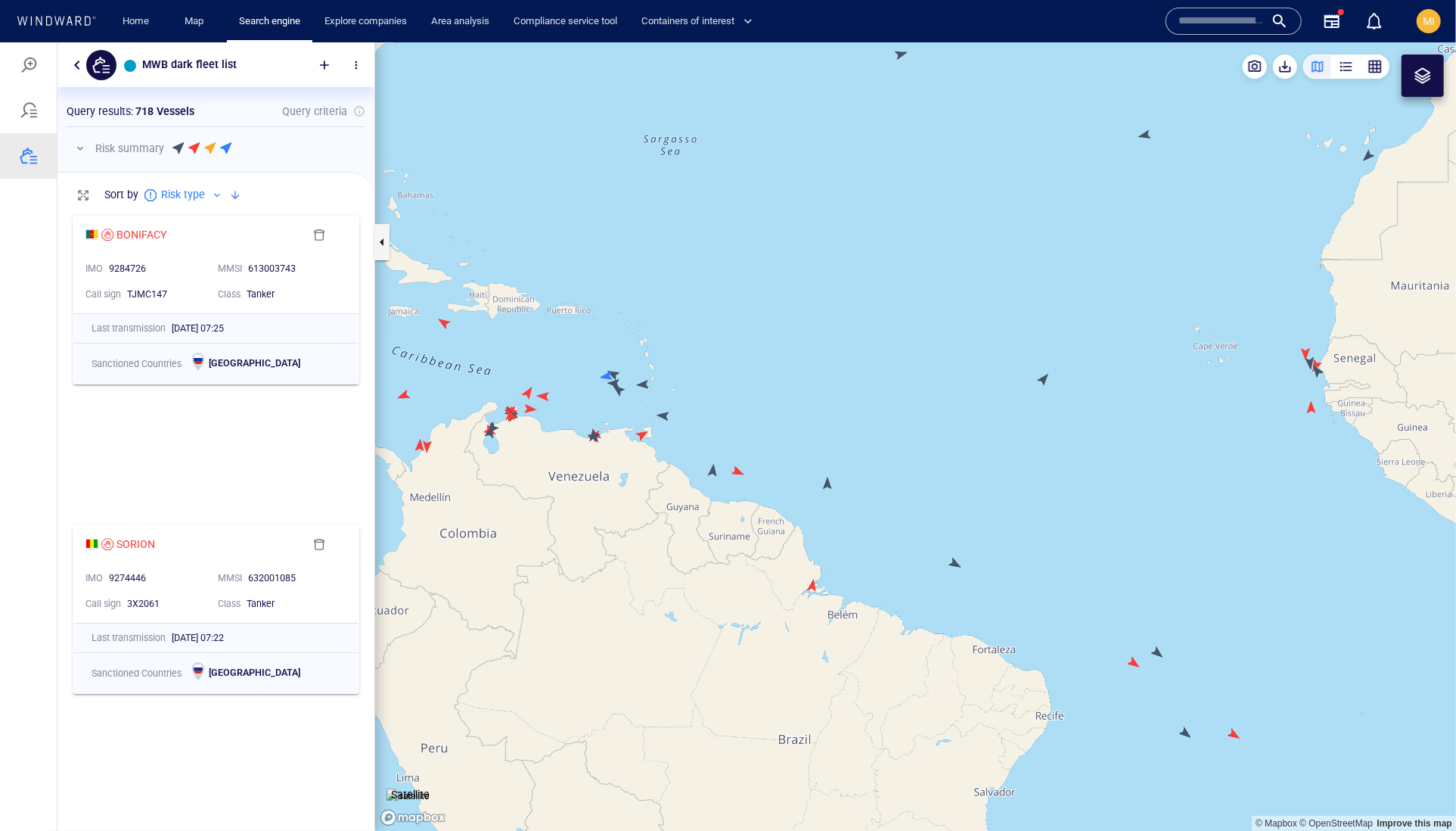
drag, startPoint x: 696, startPoint y: 445, endPoint x: 778, endPoint y: 481, distance: 89.6
click at [778, 481] on canvas "Map" at bounding box center [915, 436] width 1081 height 789
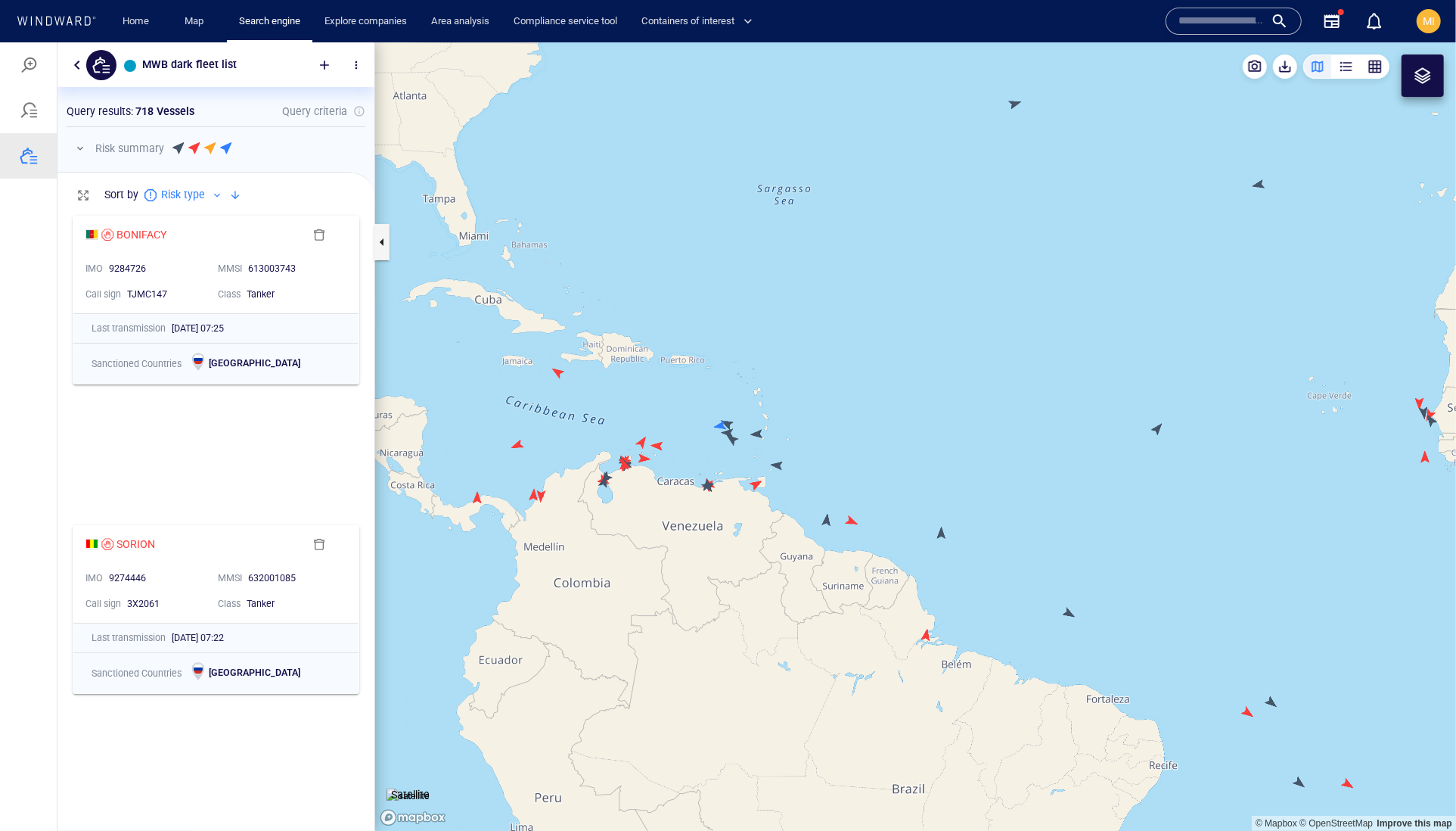
drag, startPoint x: 558, startPoint y: 493, endPoint x: 618, endPoint y: 517, distance: 64.6
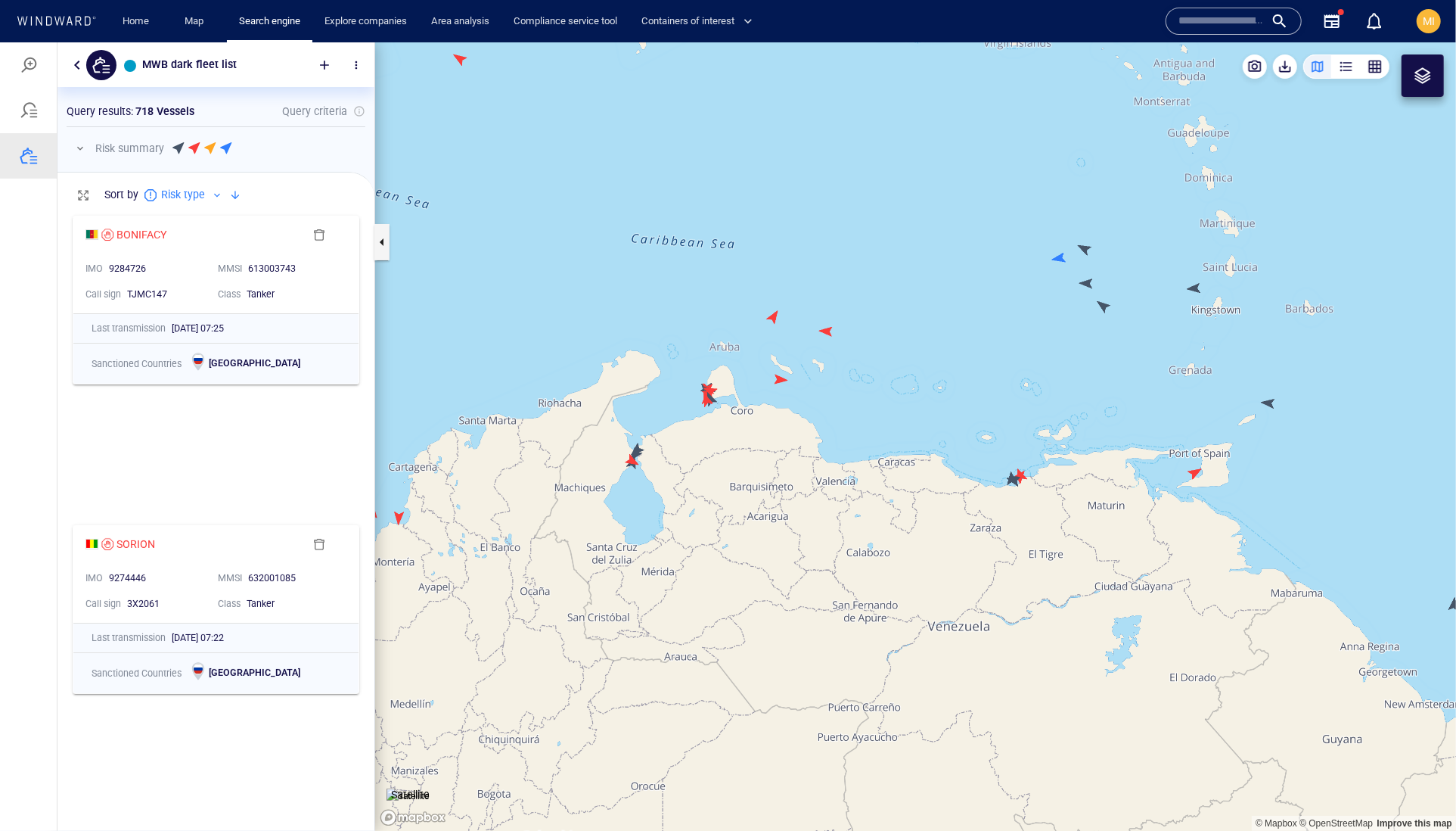
click at [615, 513] on canvas "Map" at bounding box center [915, 436] width 1081 height 789
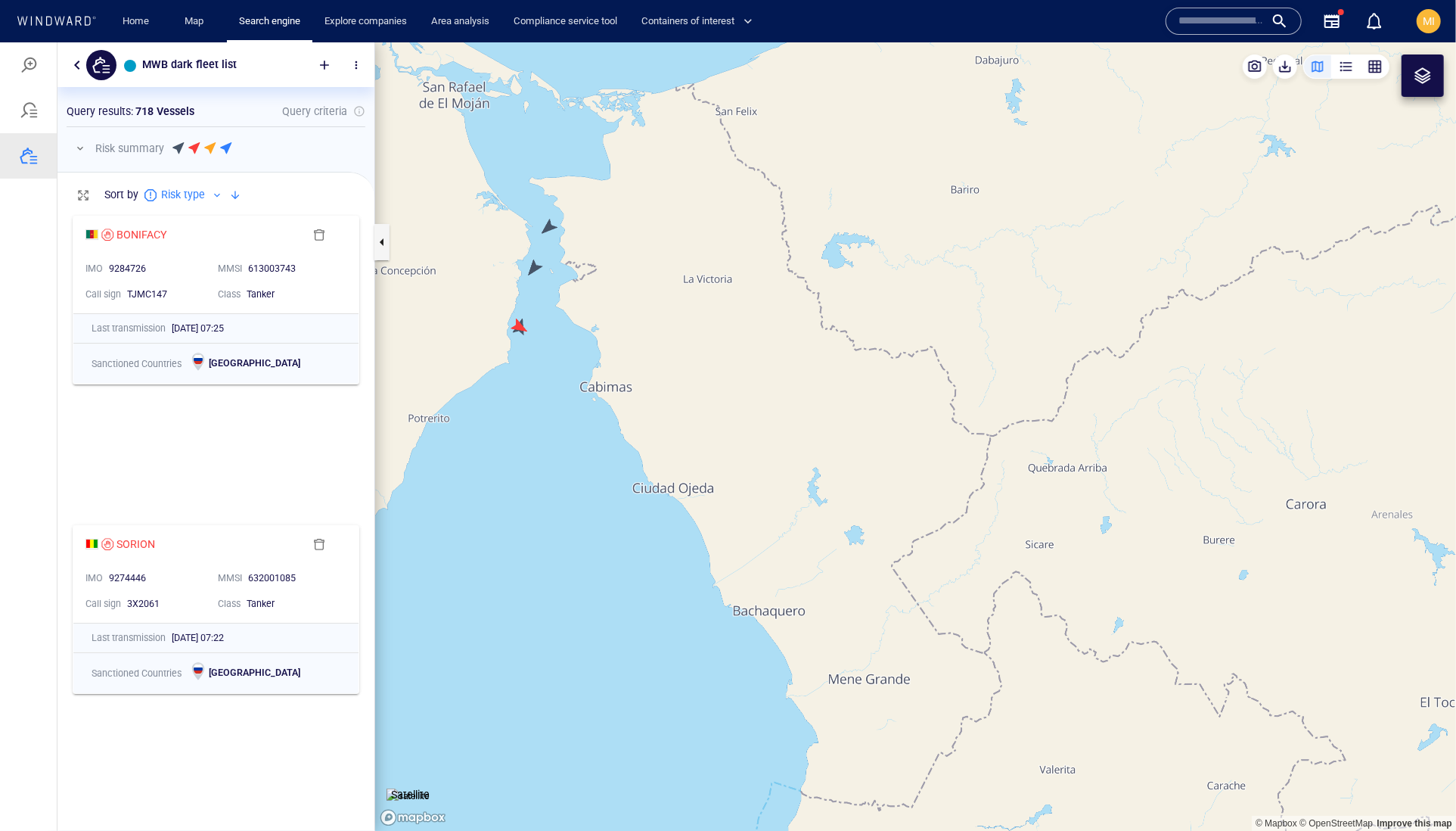
drag, startPoint x: 540, startPoint y: 411, endPoint x: 588, endPoint y: 512, distance: 111.8
click at [588, 512] on canvas "Map" at bounding box center [915, 436] width 1081 height 789
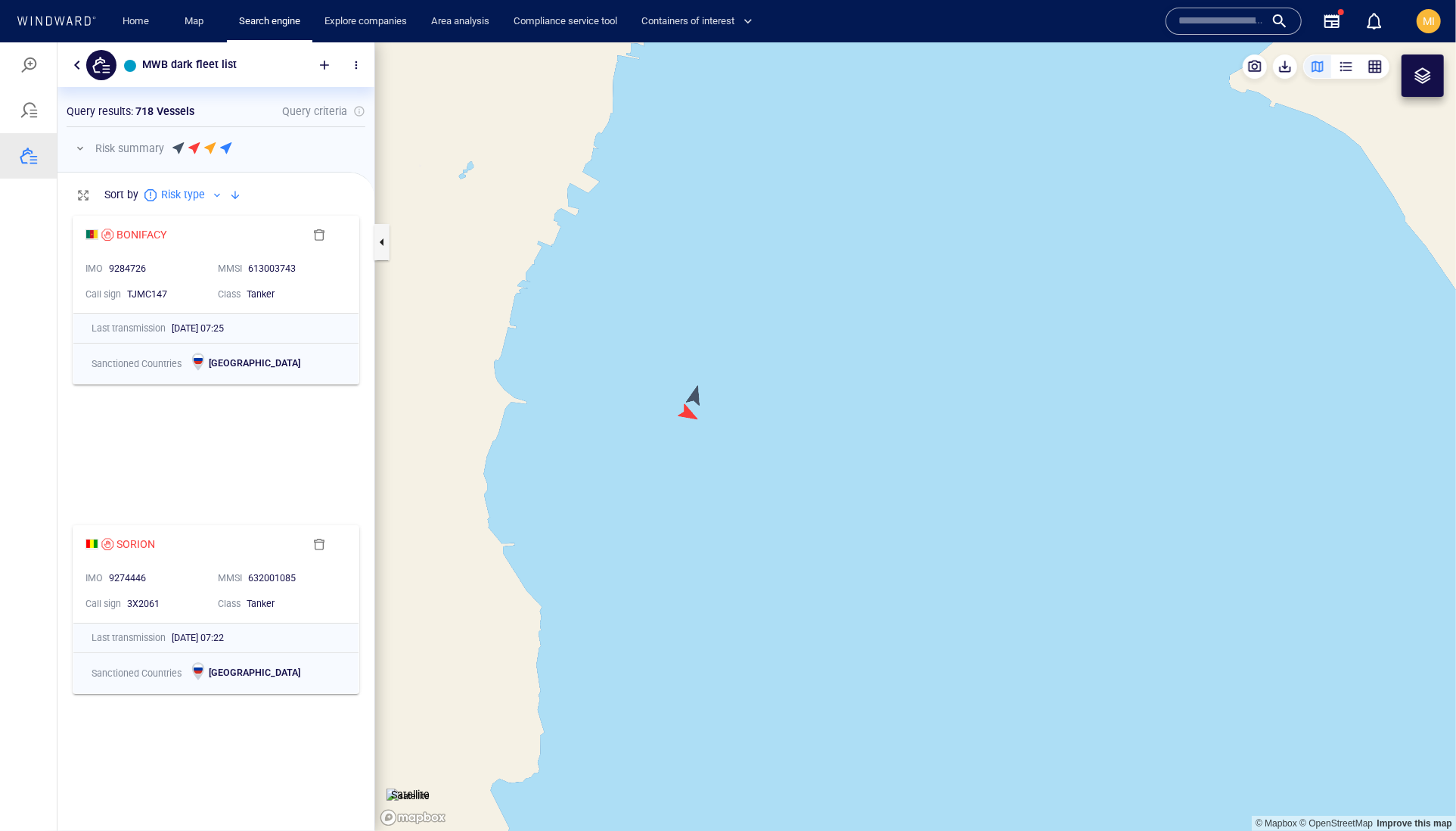
click at [706, 386] on canvas "Map" at bounding box center [915, 436] width 1081 height 789
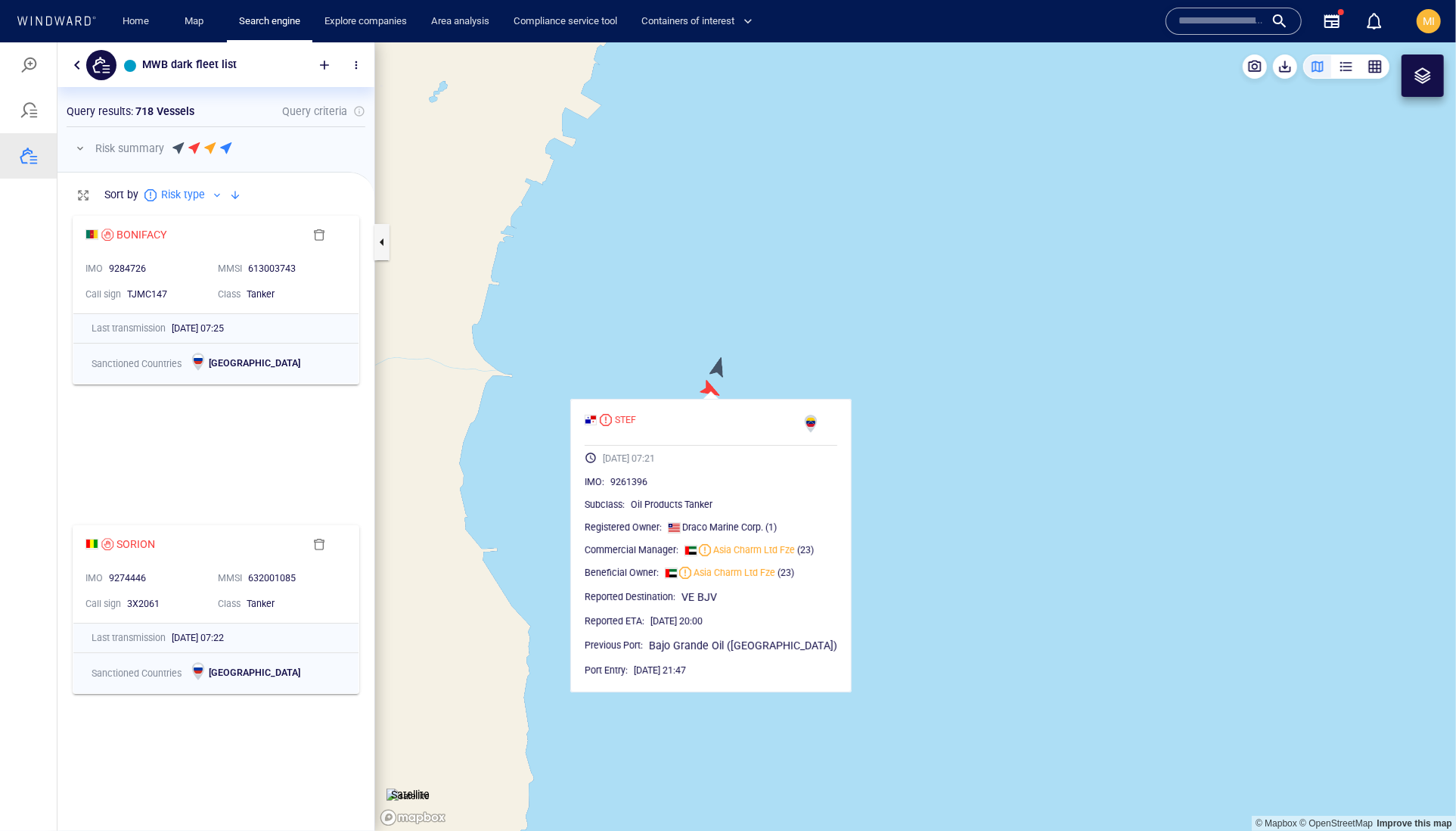
click at [720, 365] on canvas "Map" at bounding box center [915, 436] width 1081 height 789
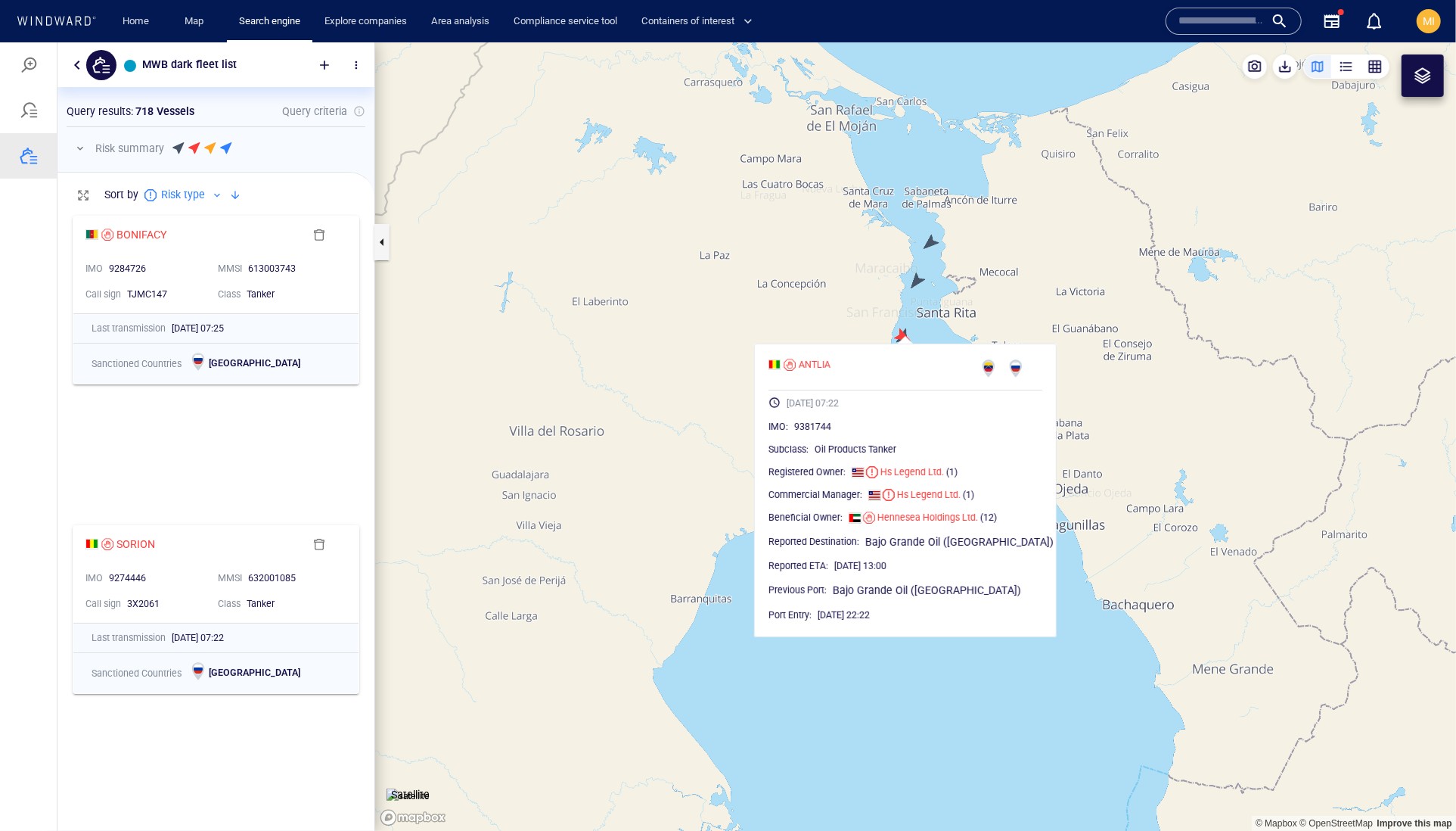
drag, startPoint x: 920, startPoint y: 314, endPoint x: 900, endPoint y: 364, distance: 53.9
click at [903, 356] on canvas "Map" at bounding box center [915, 436] width 1081 height 789
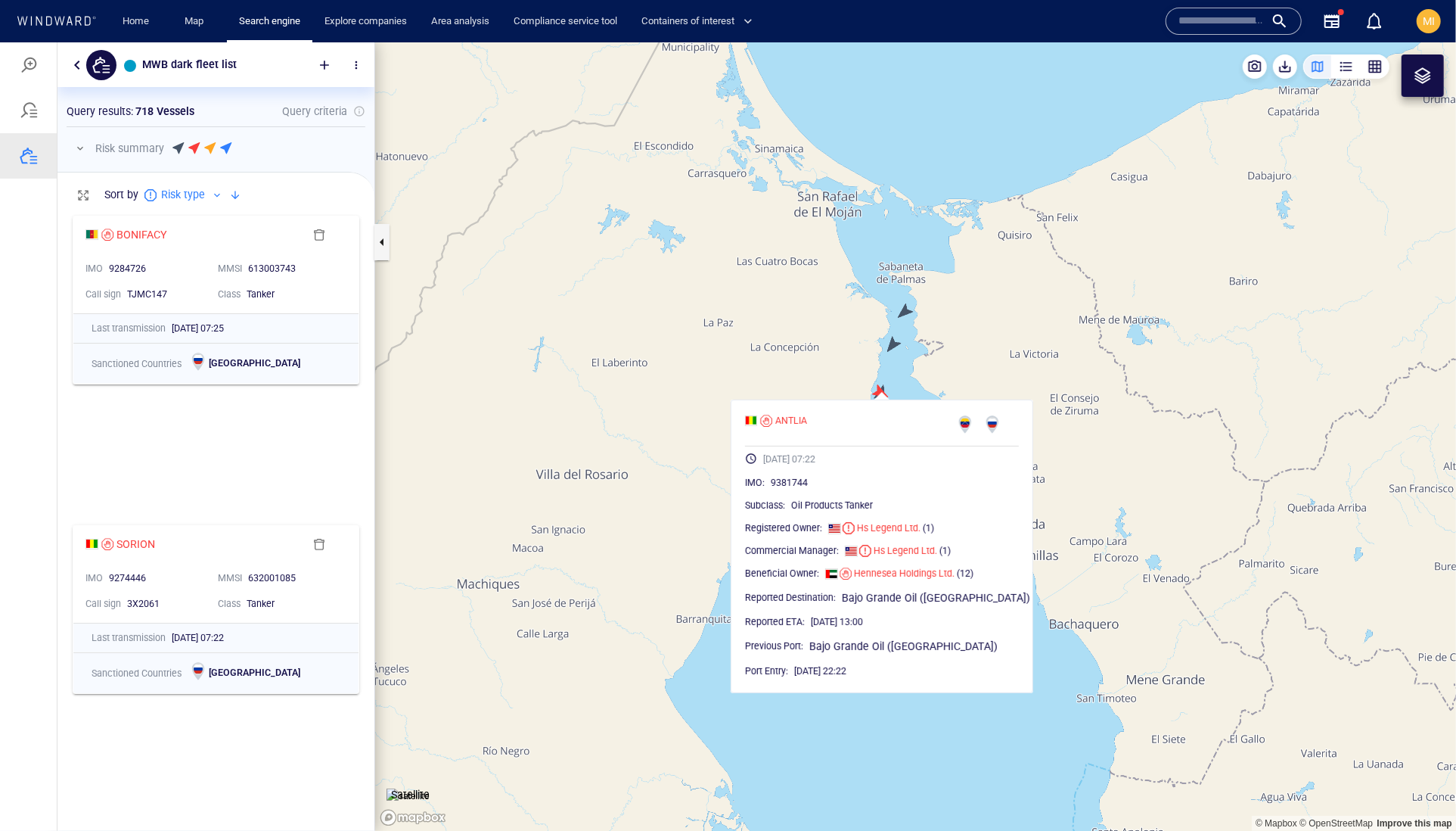
click at [893, 343] on canvas "Map" at bounding box center [915, 436] width 1081 height 789
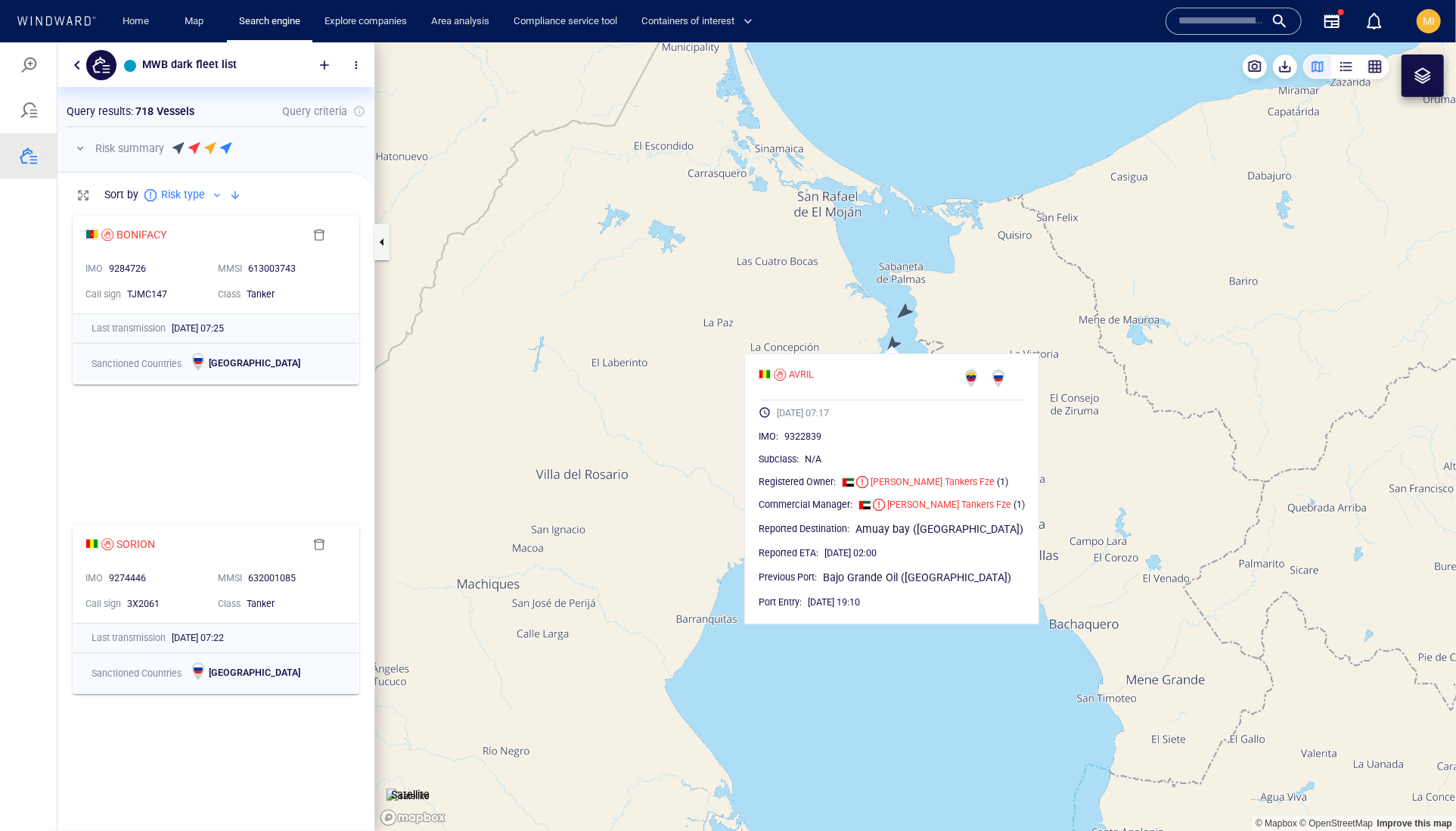
click at [903, 313] on canvas "Map" at bounding box center [915, 436] width 1081 height 789
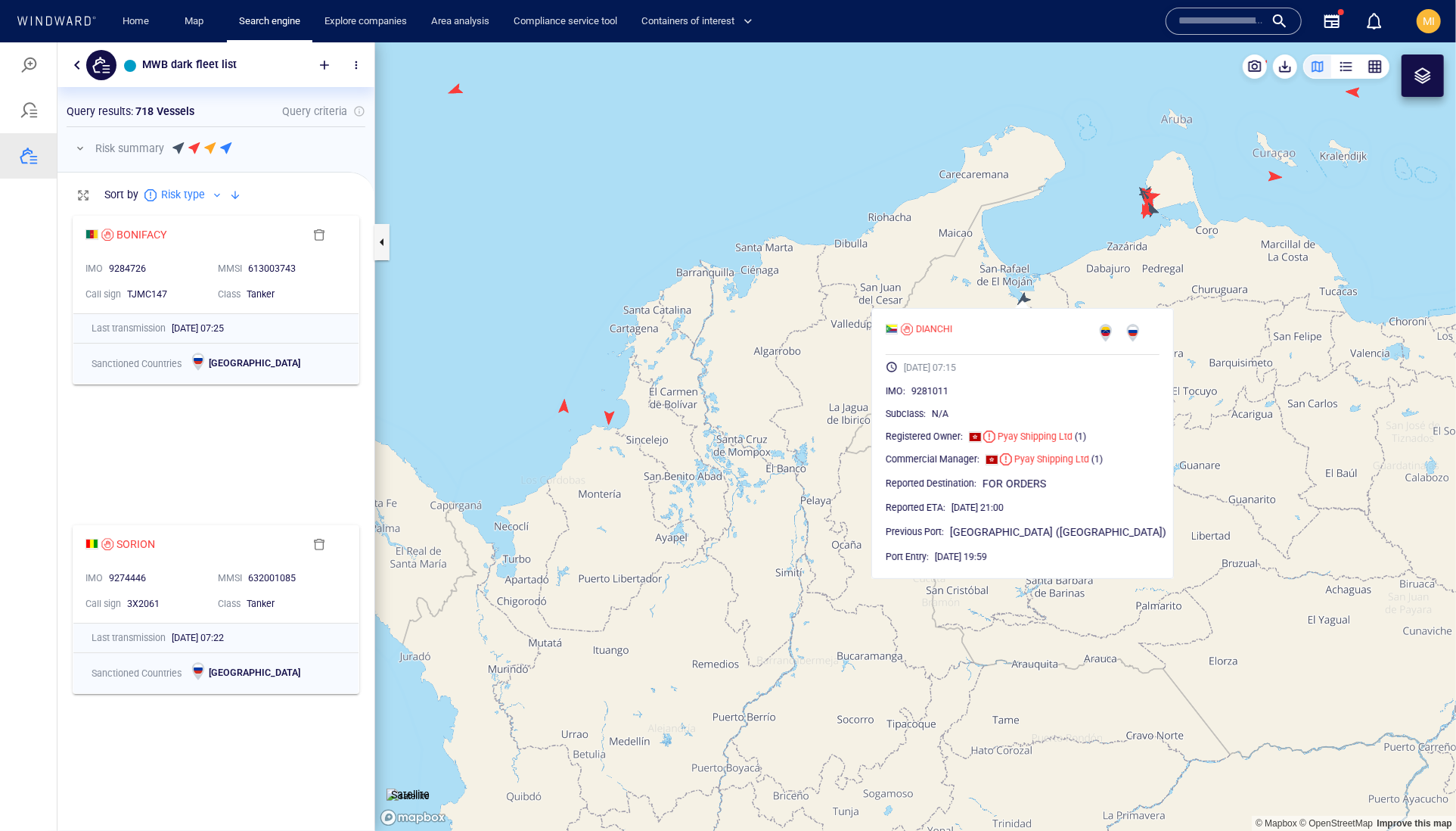
drag, startPoint x: 1123, startPoint y: 251, endPoint x: 949, endPoint y: 340, distance: 195.4
click at [951, 336] on canvas "Map" at bounding box center [915, 436] width 1081 height 789
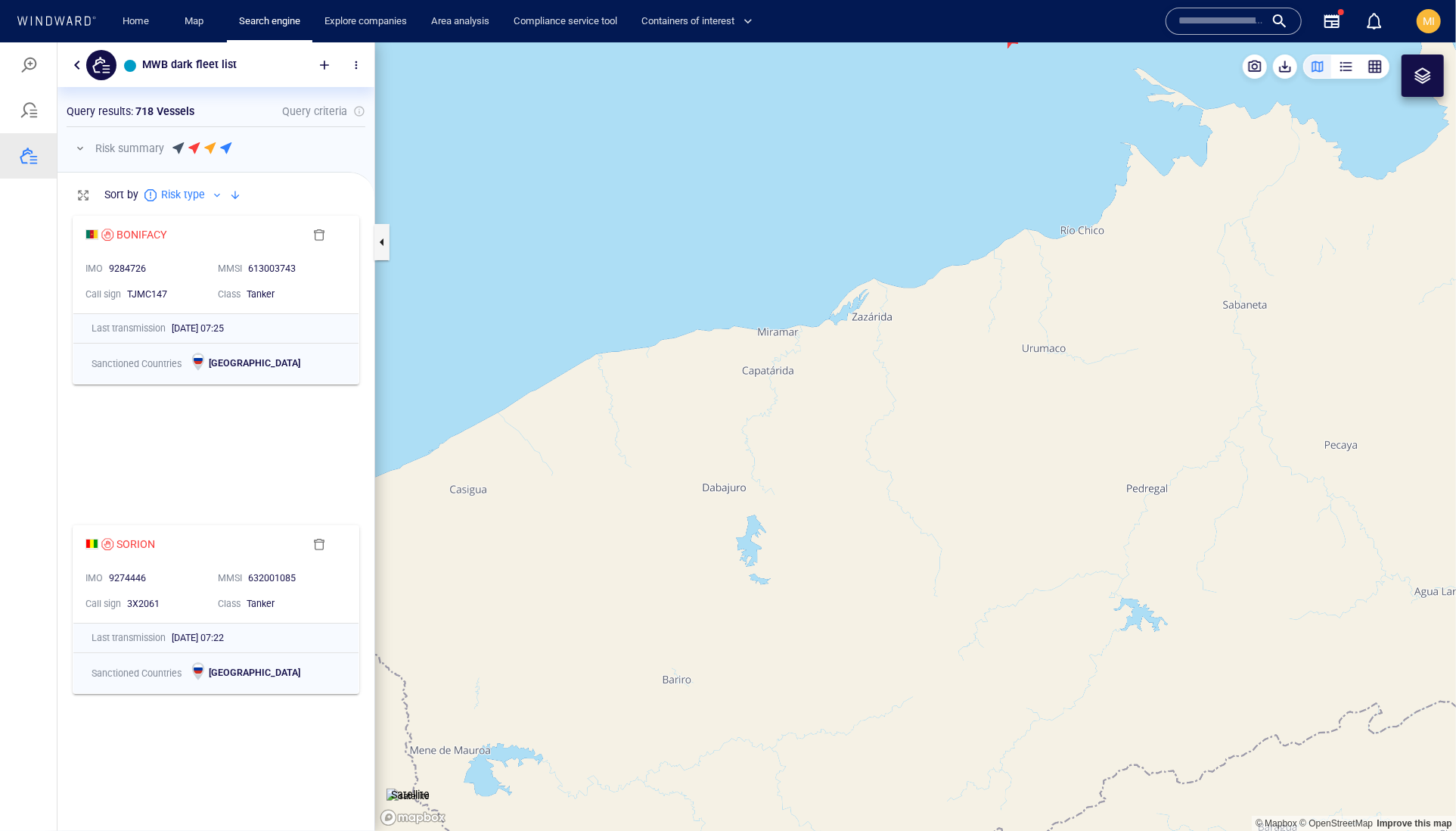
drag, startPoint x: 966, startPoint y: 263, endPoint x: 942, endPoint y: 500, distance: 238.2
click at [943, 499] on canvas "Map" at bounding box center [915, 436] width 1081 height 789
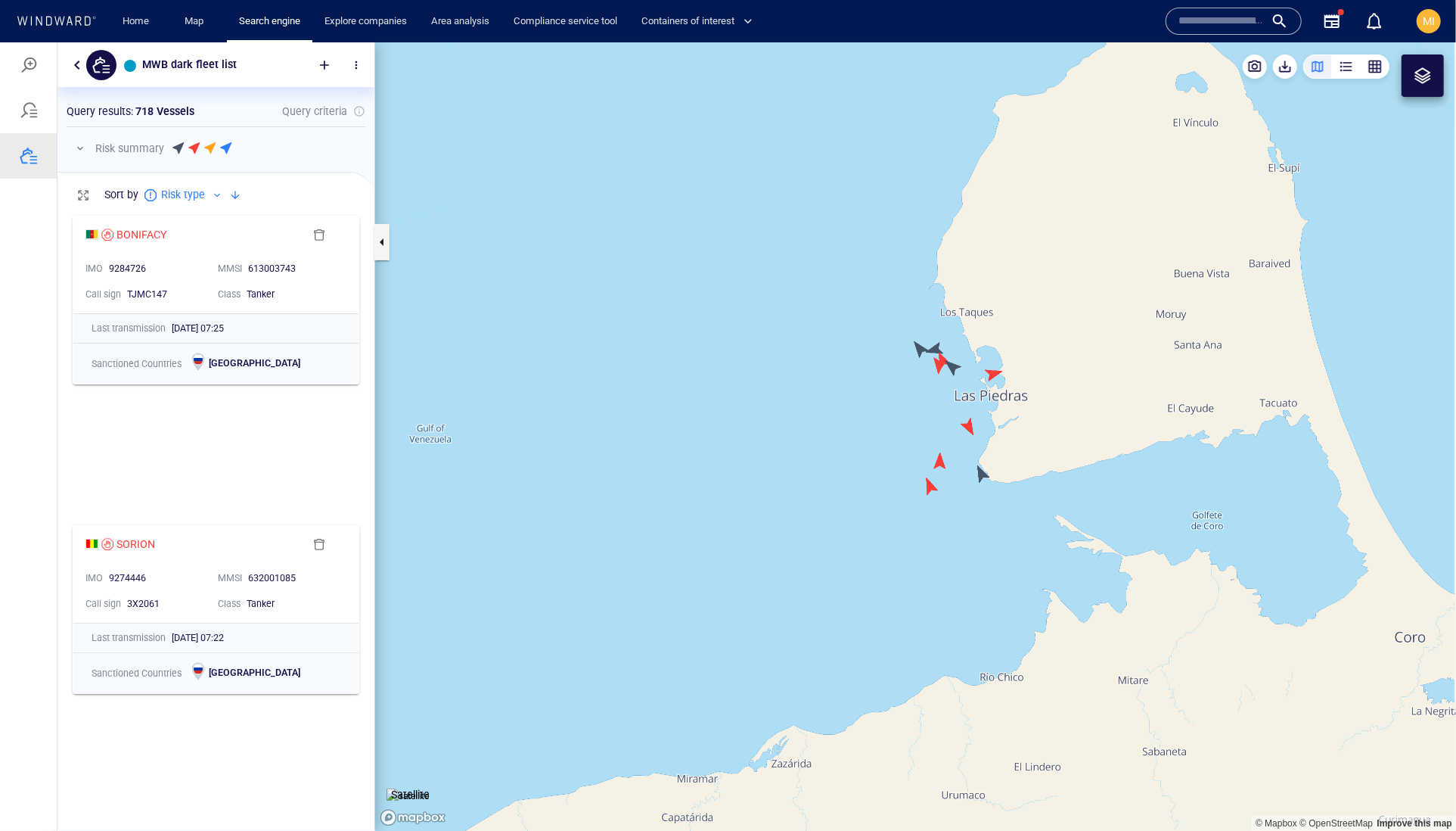
drag, startPoint x: 927, startPoint y: 538, endPoint x: 832, endPoint y: 607, distance: 117.4
click at [833, 604] on canvas "Map" at bounding box center [915, 436] width 1081 height 789
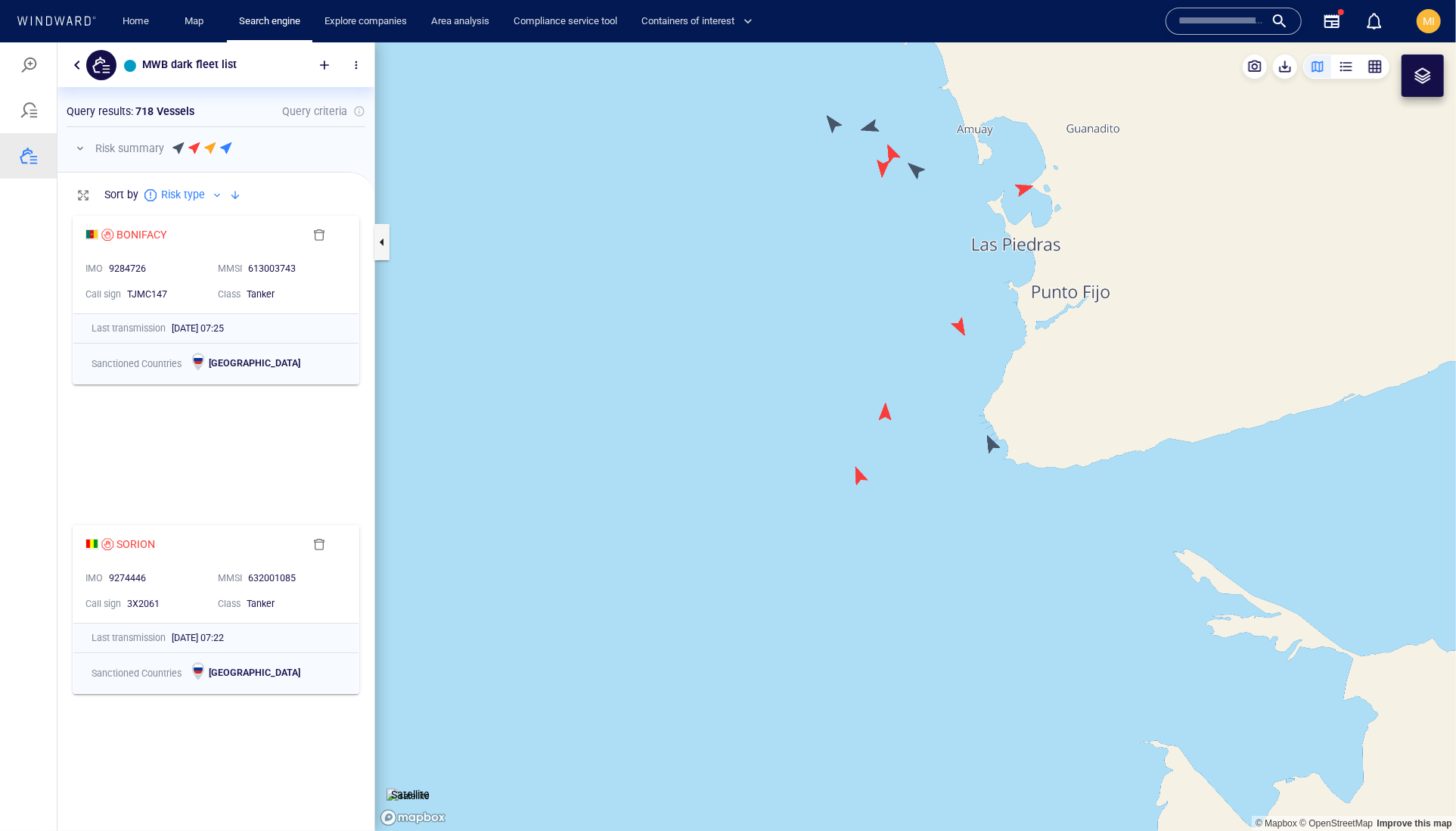
click at [863, 481] on canvas "Map" at bounding box center [915, 436] width 1081 height 789
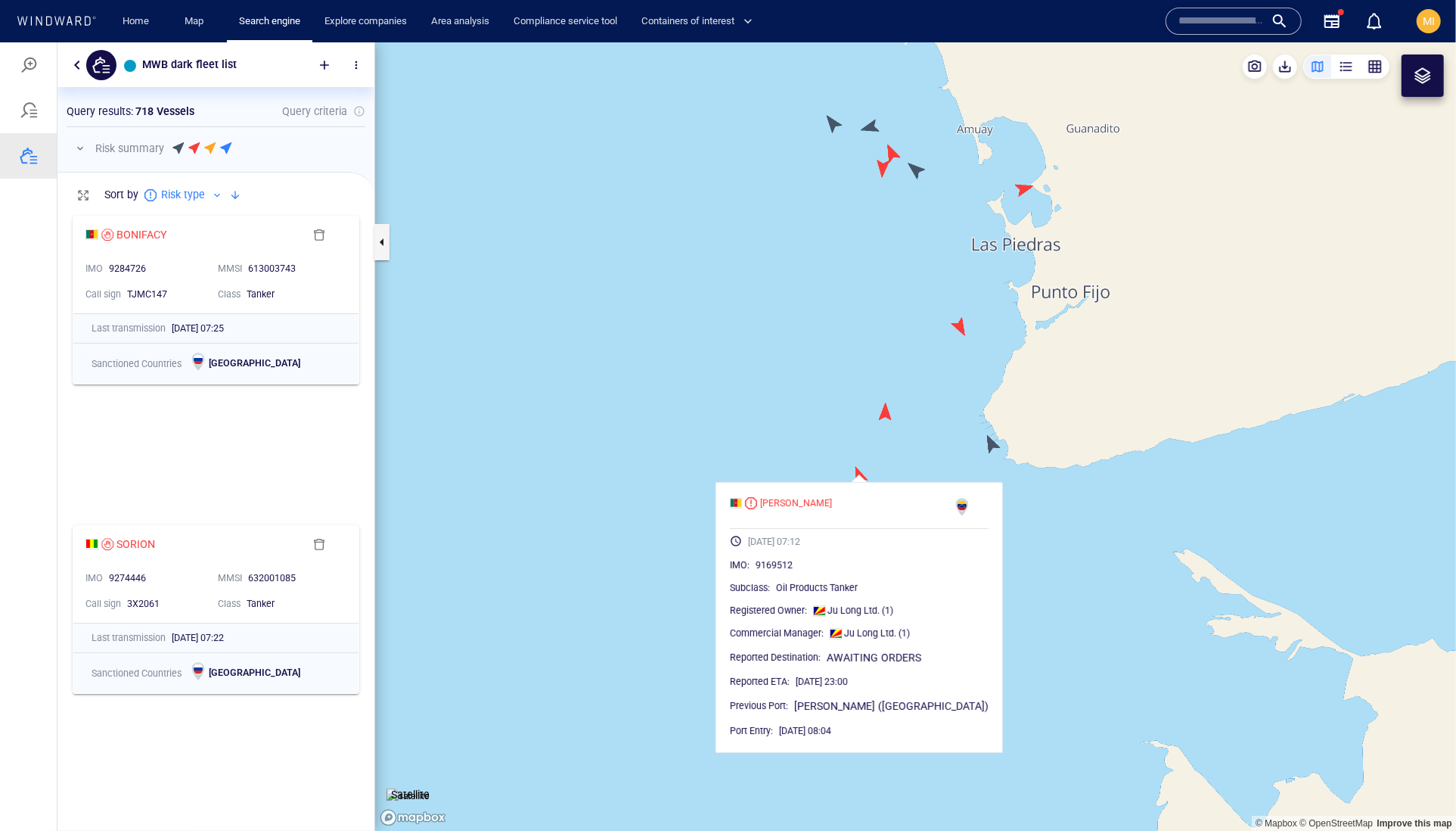
click at [993, 442] on canvas "Map" at bounding box center [915, 436] width 1081 height 789
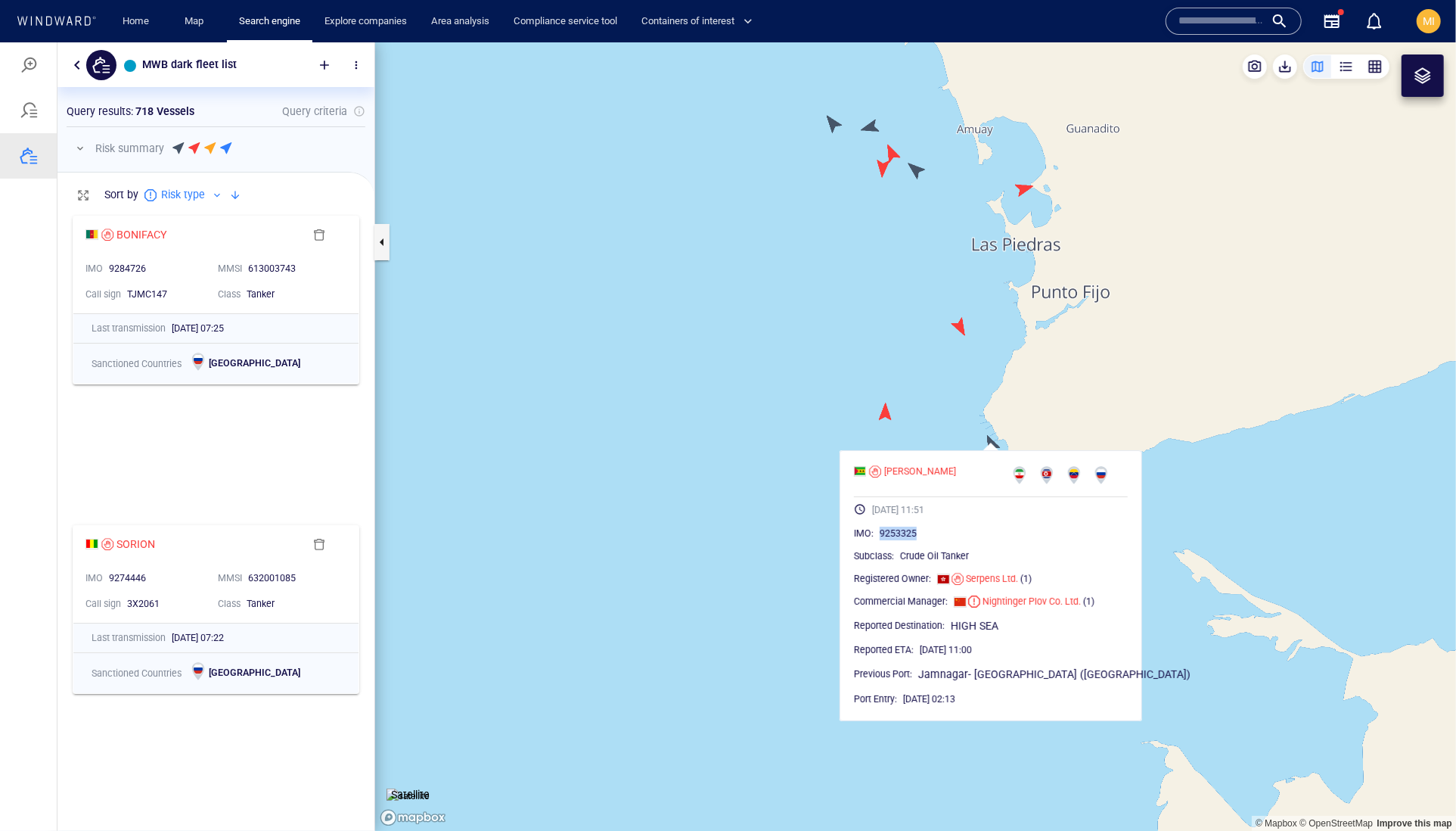
drag, startPoint x: 970, startPoint y: 571, endPoint x: 906, endPoint y: 571, distance: 64.0
click at [906, 540] on div "9253325" at bounding box center [1003, 532] width 248 height 15
click at [885, 414] on canvas "Map" at bounding box center [915, 436] width 1081 height 789
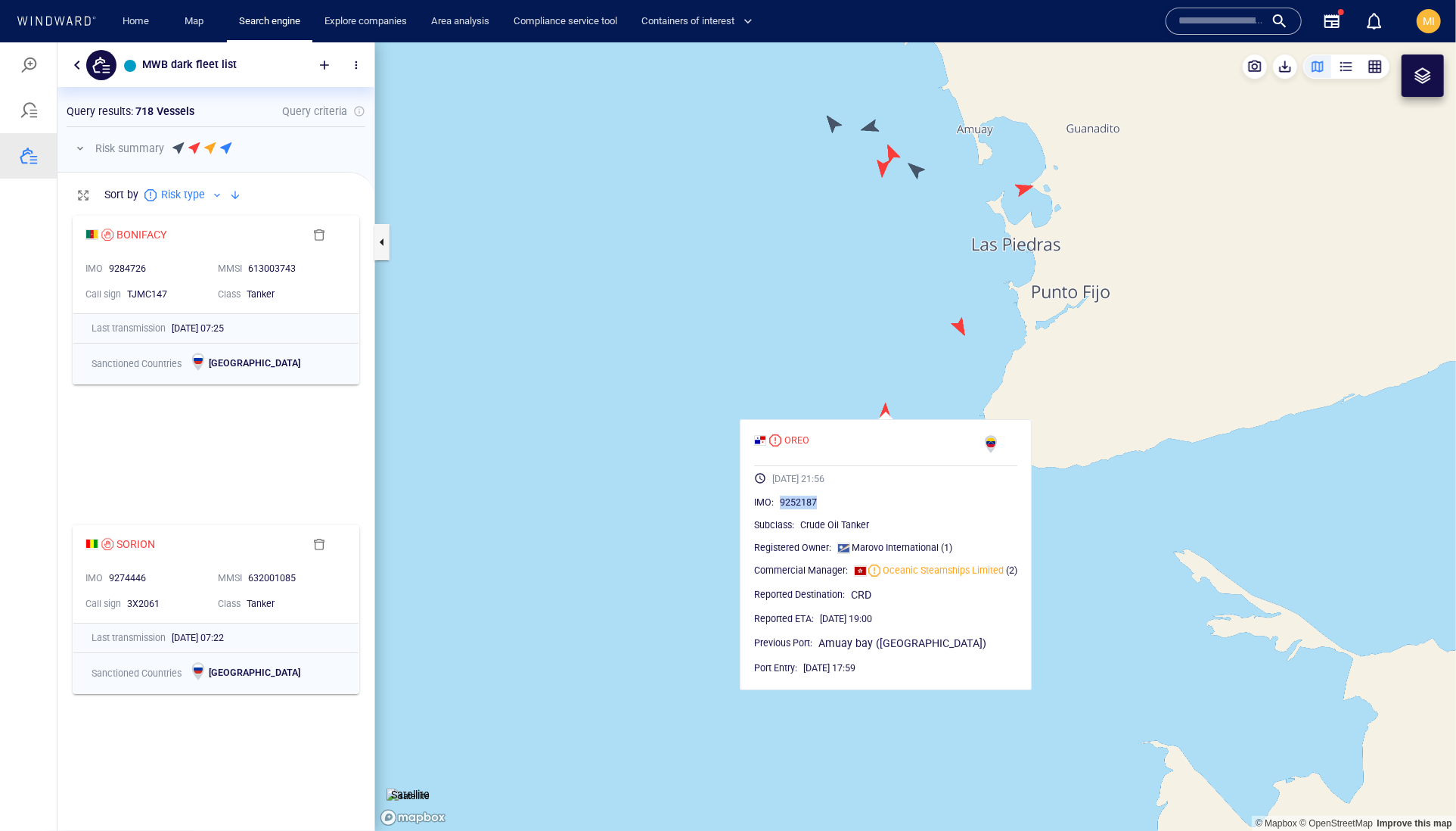
drag, startPoint x: 865, startPoint y: 535, endPoint x: 800, endPoint y: 536, distance: 65.0
click at [800, 509] on div "9252187" at bounding box center [899, 502] width 237 height 15
click at [893, 360] on canvas "Map" at bounding box center [915, 436] width 1081 height 789
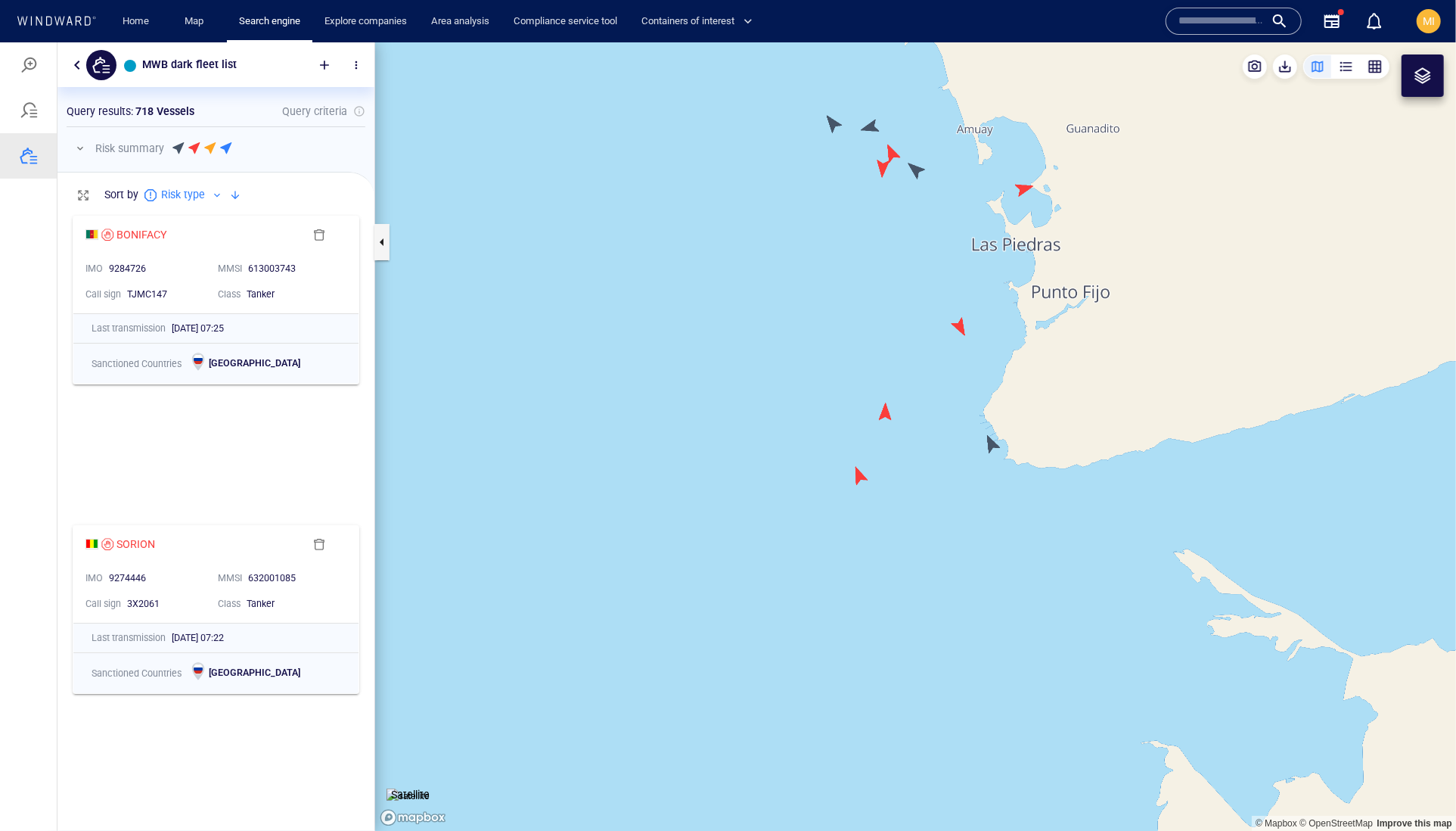
click at [960, 324] on canvas "Map" at bounding box center [915, 436] width 1081 height 789
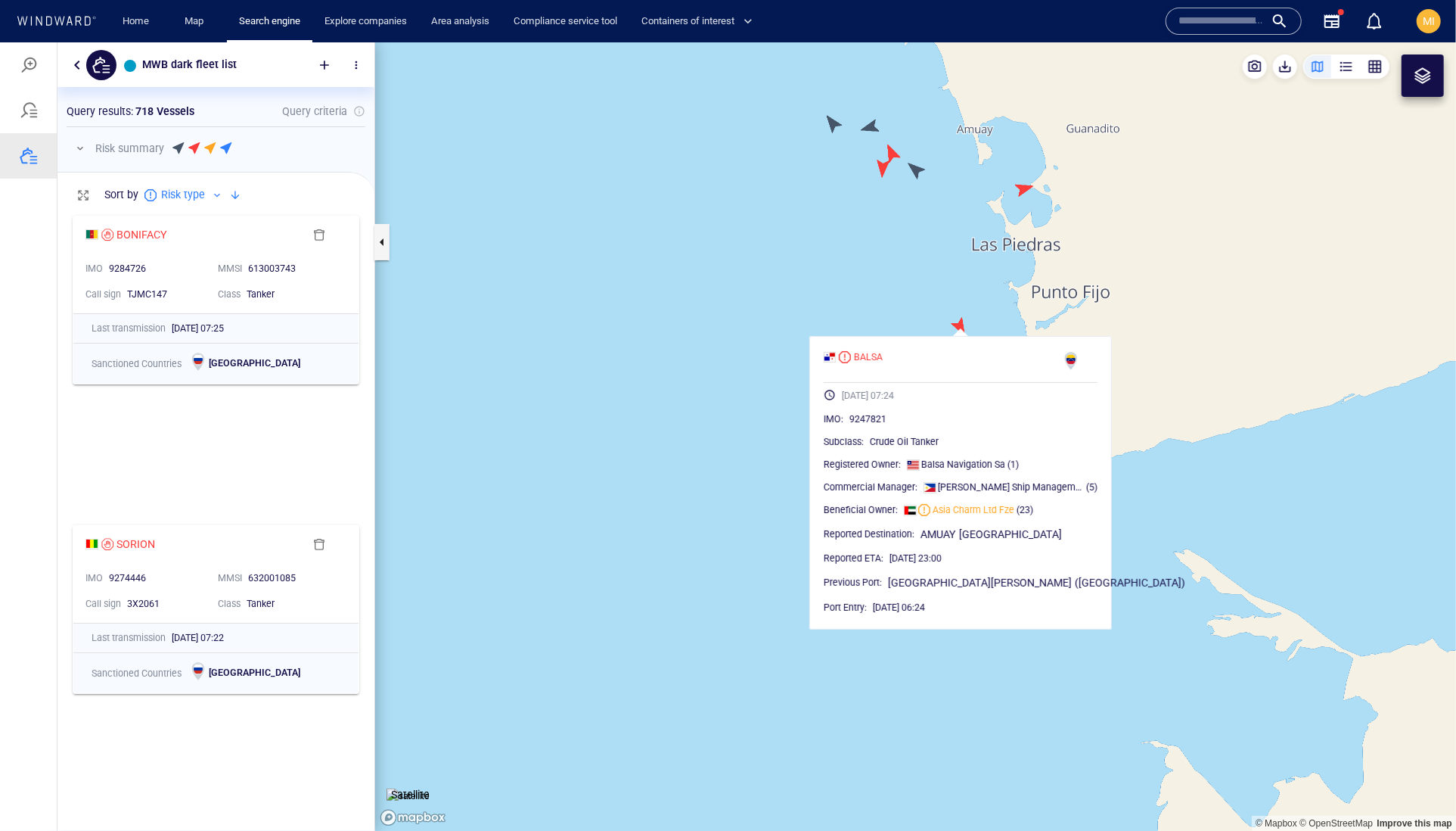
click at [905, 312] on canvas "Map" at bounding box center [915, 436] width 1081 height 789
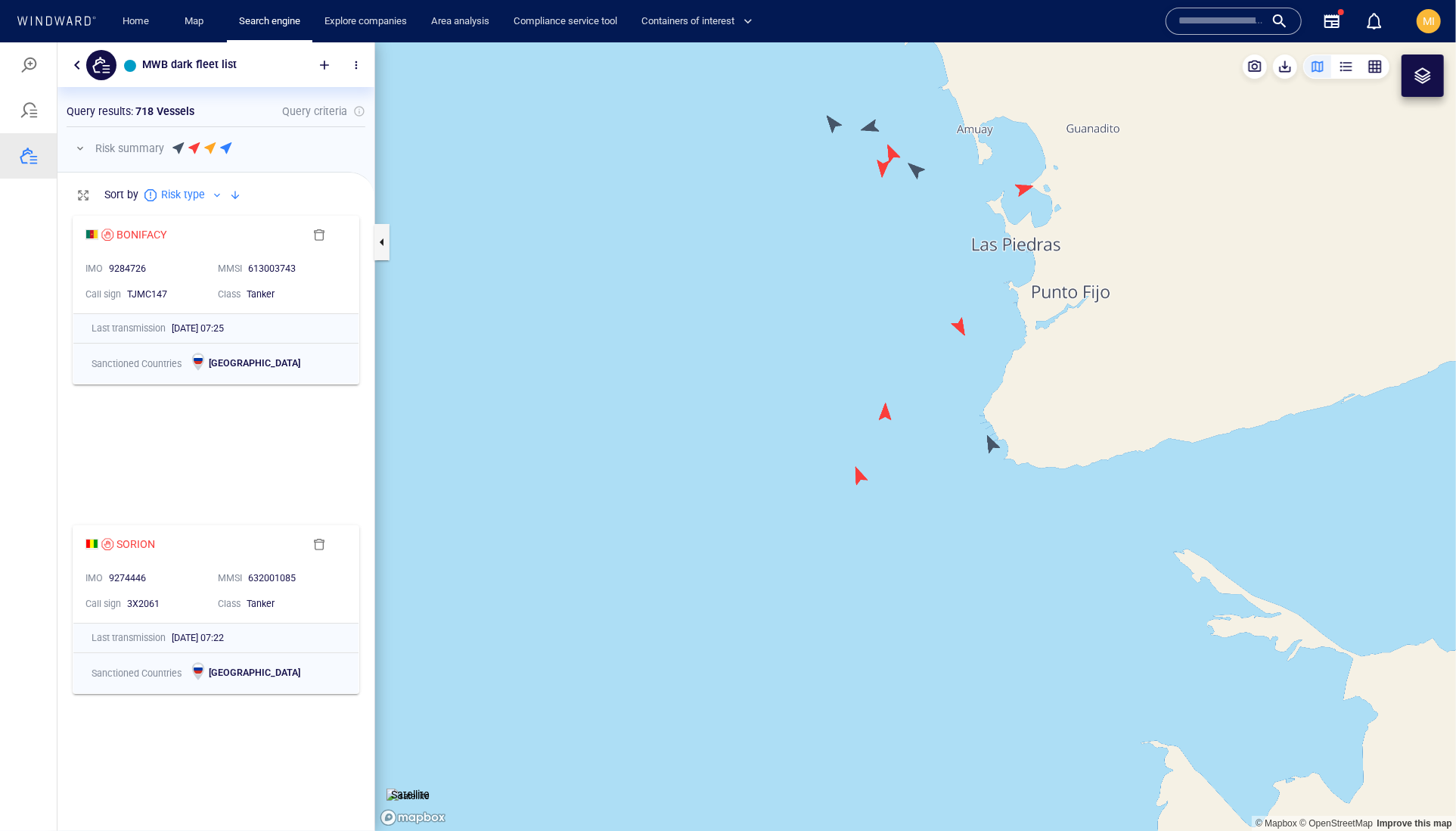
click at [884, 418] on canvas "Map" at bounding box center [915, 436] width 1081 height 789
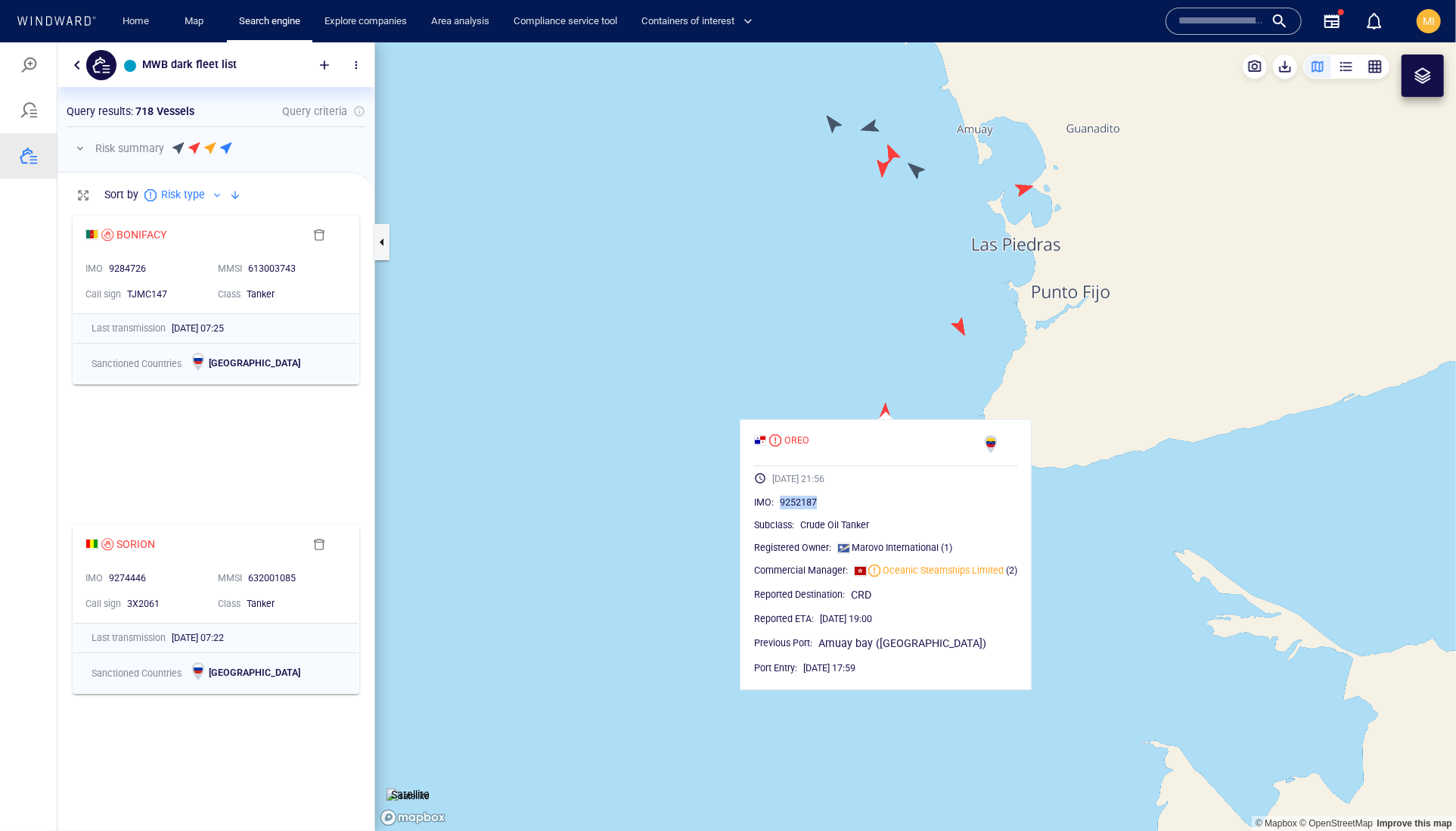
drag, startPoint x: 863, startPoint y: 535, endPoint x: 800, endPoint y: 535, distance: 63.0
click at [800, 508] on span "9252187" at bounding box center [798, 501] width 37 height 14
click at [917, 345] on canvas "Map" at bounding box center [915, 436] width 1081 height 789
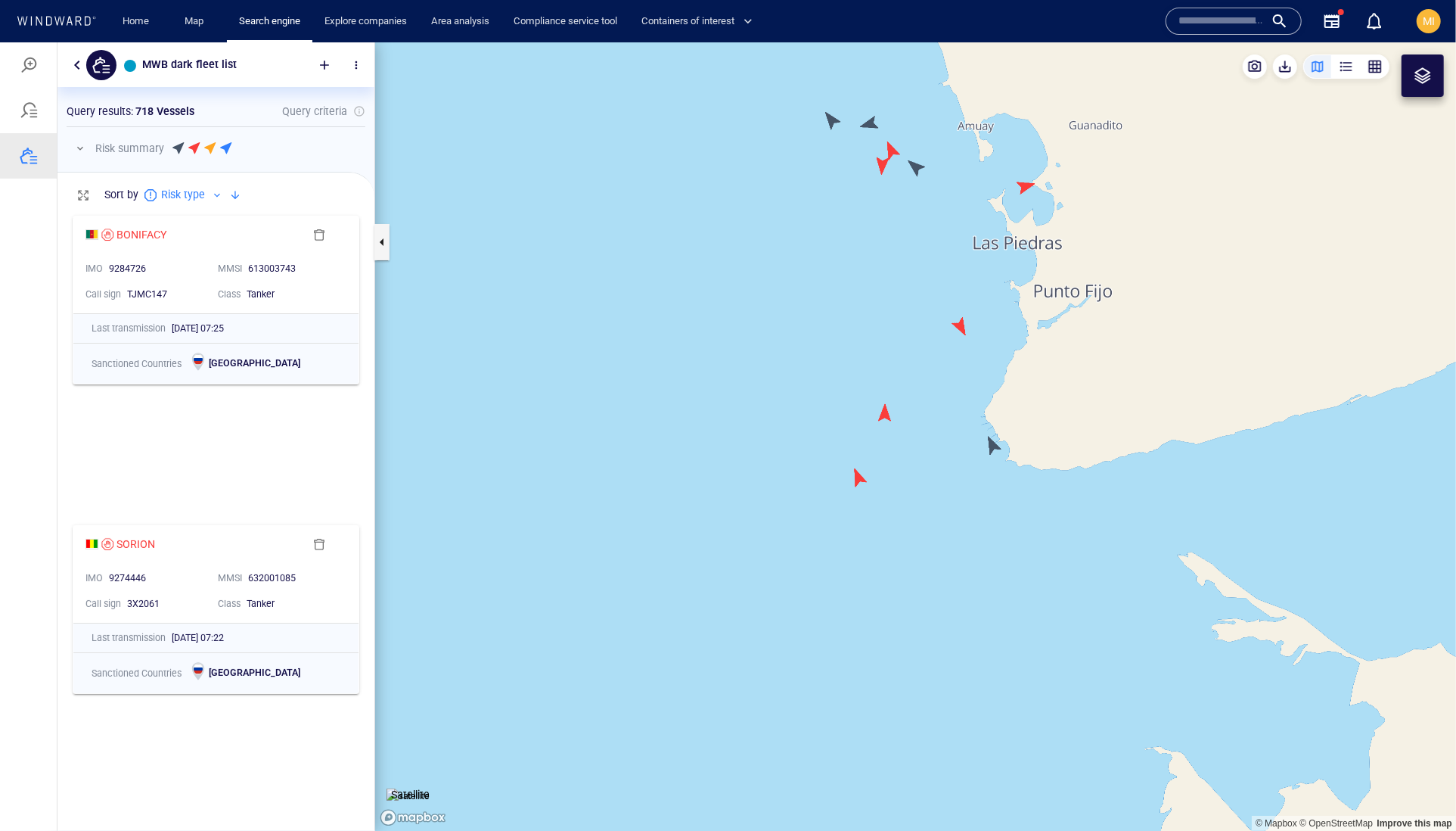
drag, startPoint x: 908, startPoint y: 322, endPoint x: 881, endPoint y: 435, distance: 116.2
click at [882, 432] on canvas "Map" at bounding box center [915, 436] width 1081 height 789
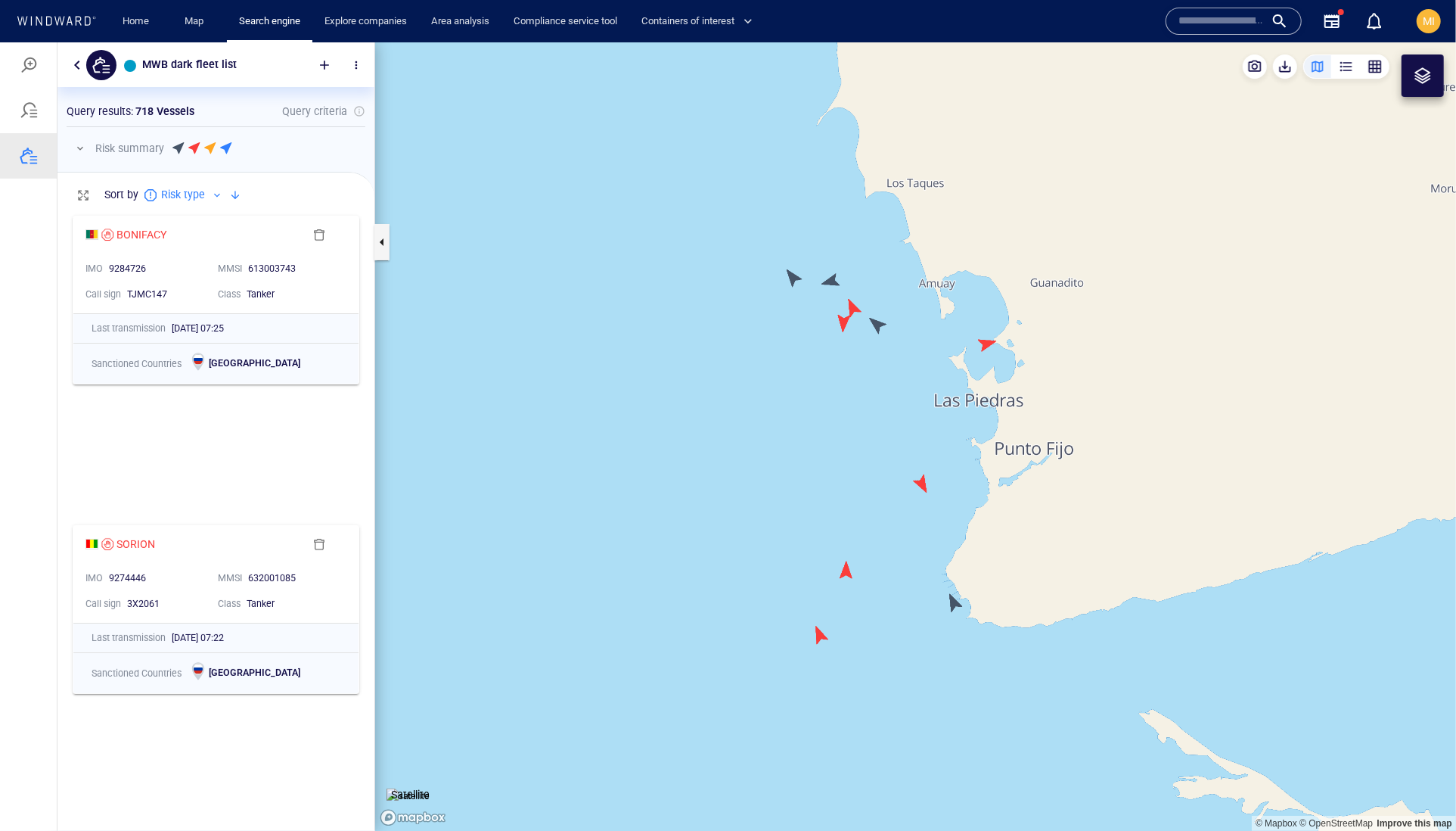
click at [879, 324] on canvas "Map" at bounding box center [915, 436] width 1081 height 789
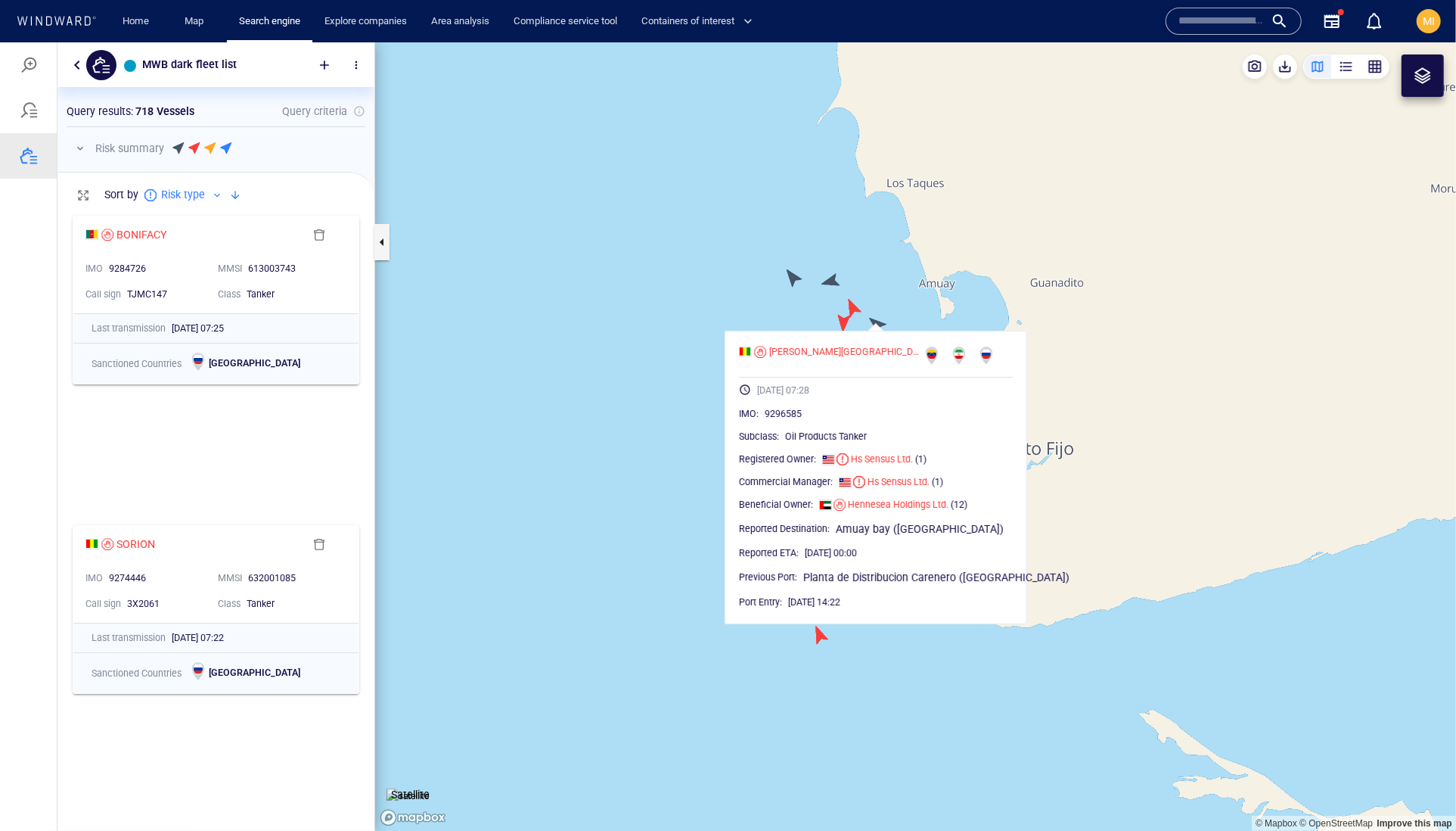
click at [843, 323] on canvas "Map" at bounding box center [915, 436] width 1081 height 789
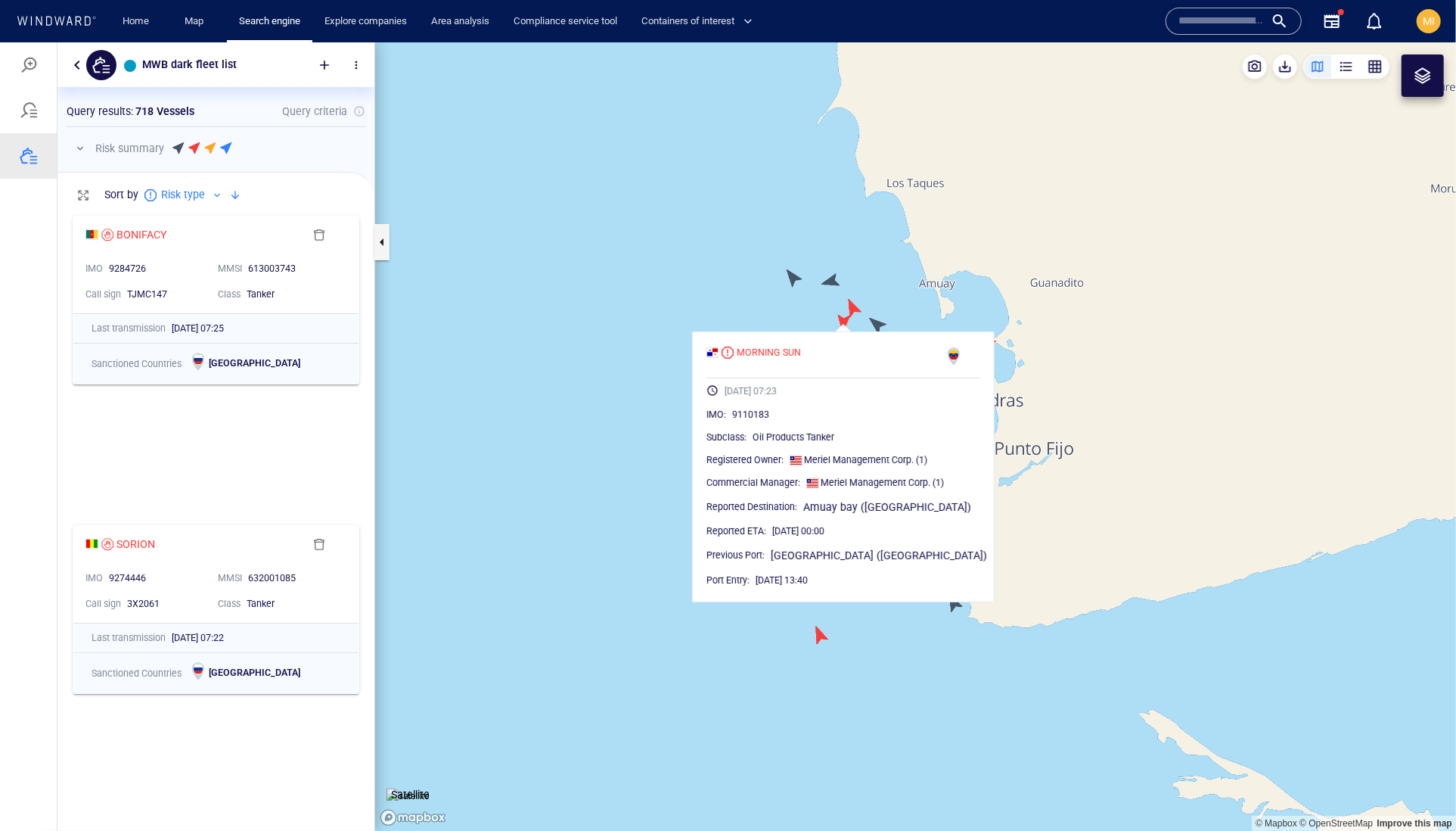
click at [799, 278] on canvas "Map" at bounding box center [915, 436] width 1081 height 789
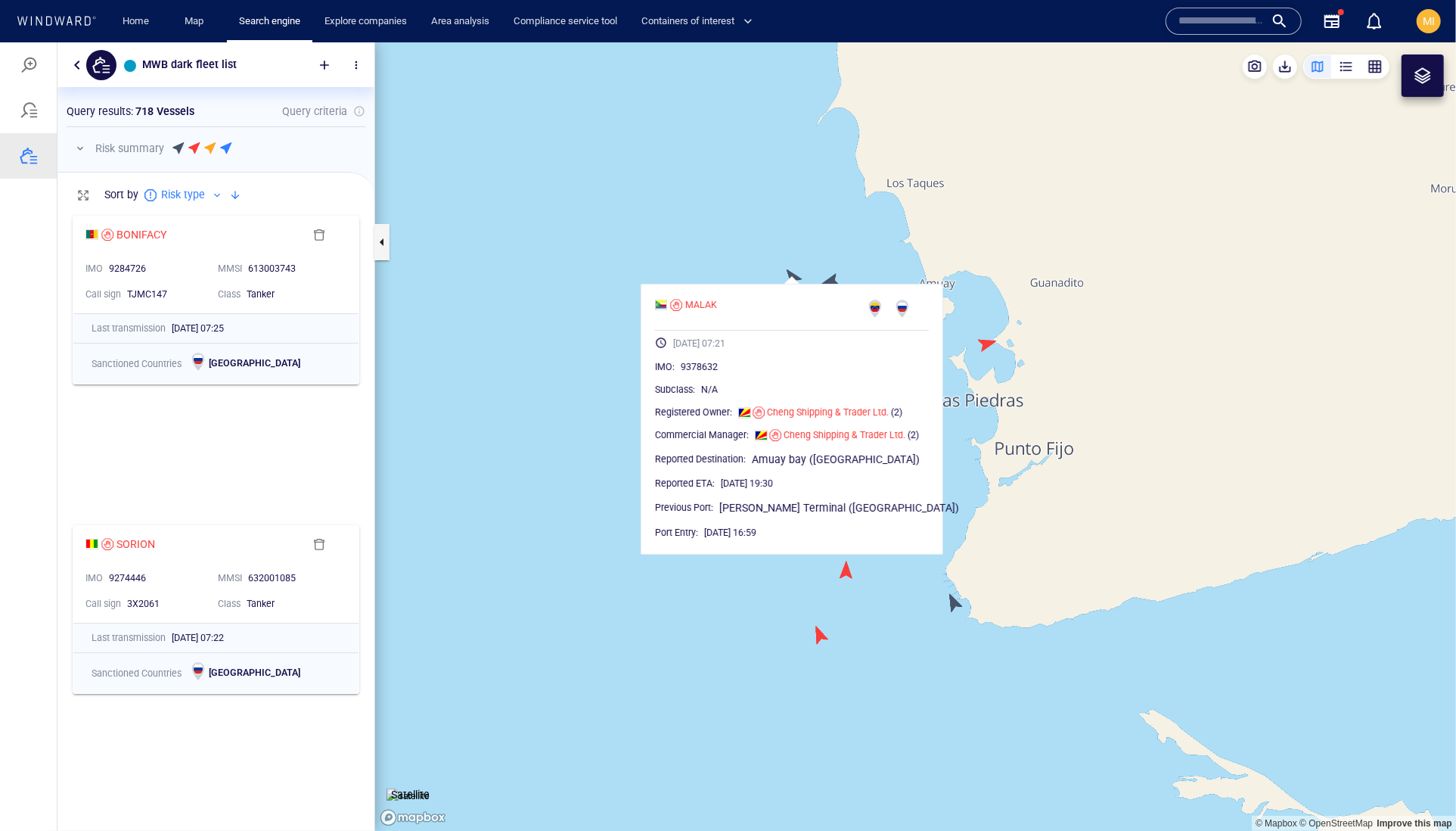
click at [833, 275] on canvas "Map" at bounding box center [915, 436] width 1081 height 789
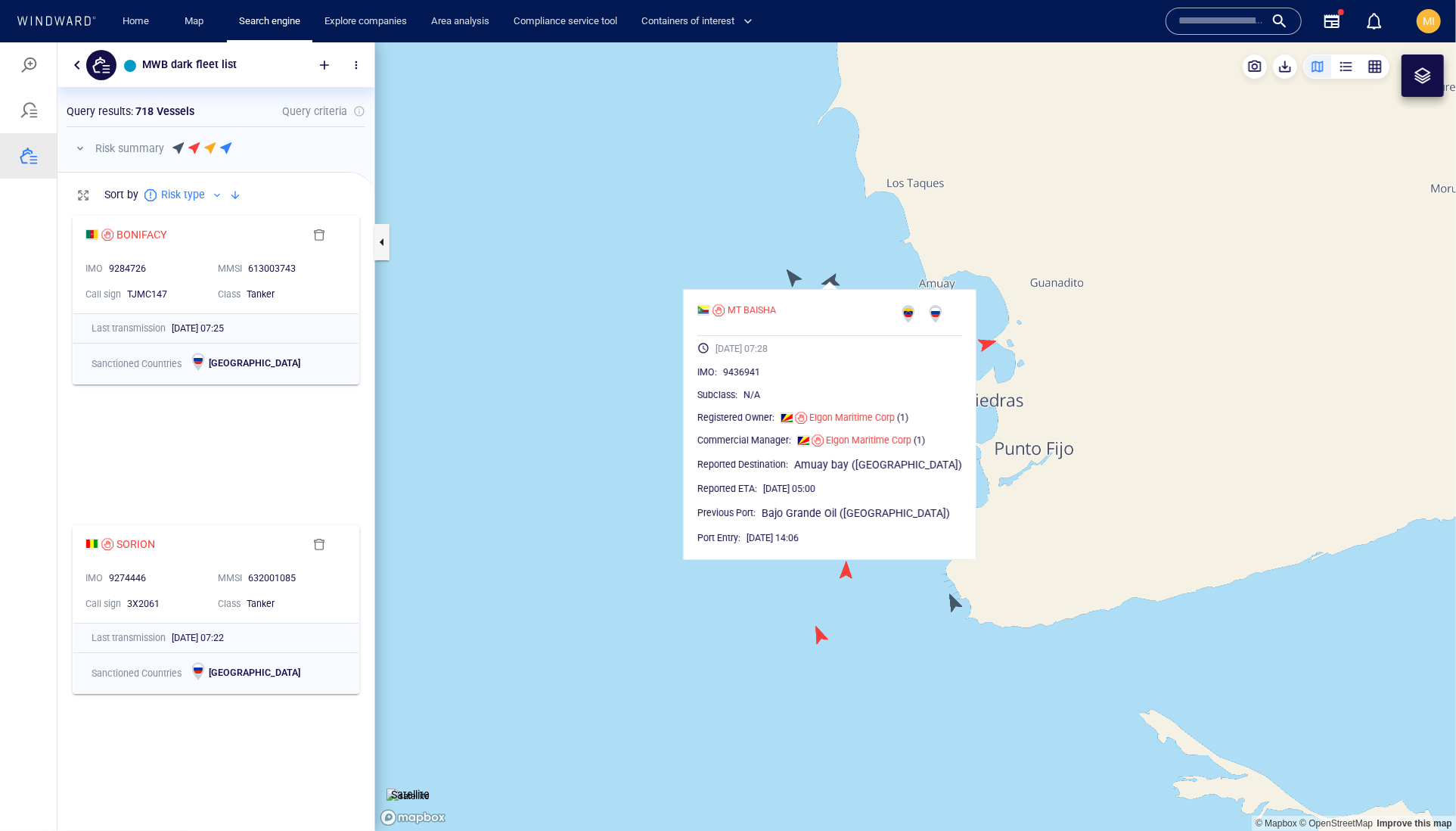
click at [877, 273] on canvas "Map" at bounding box center [915, 436] width 1081 height 789
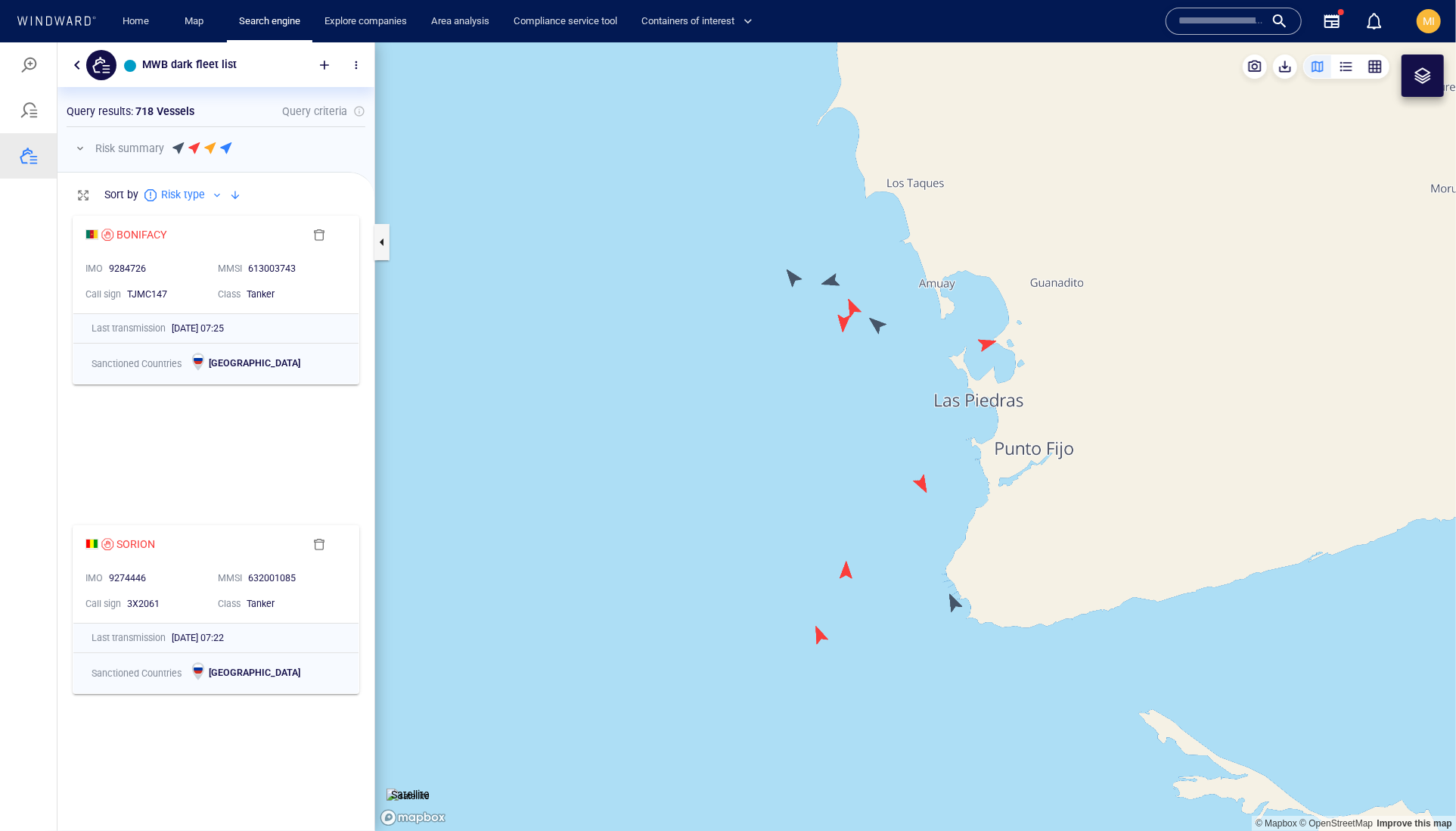
click at [857, 305] on canvas "Map" at bounding box center [915, 436] width 1081 height 789
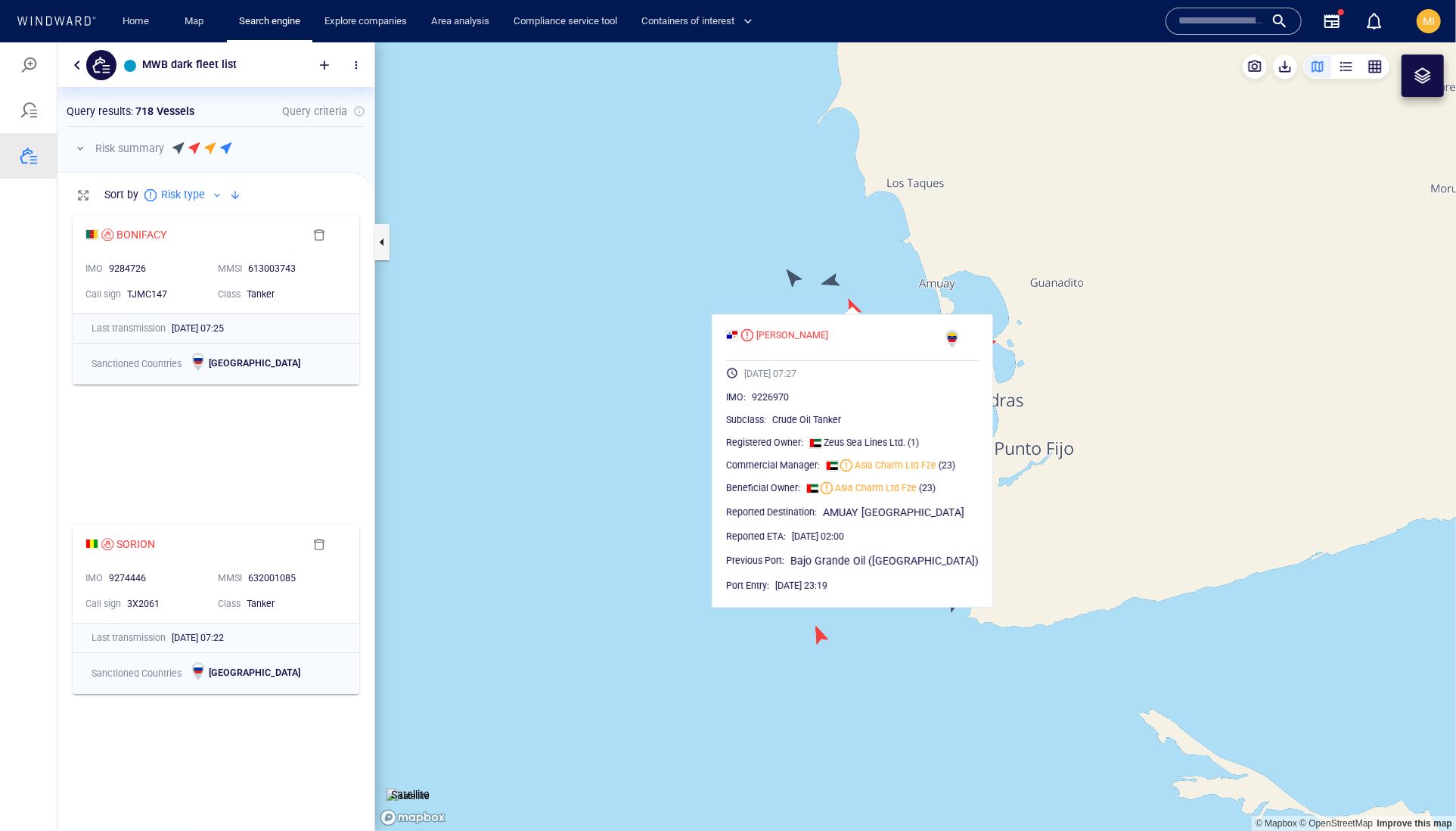
click at [685, 405] on canvas "Map" at bounding box center [915, 436] width 1081 height 789
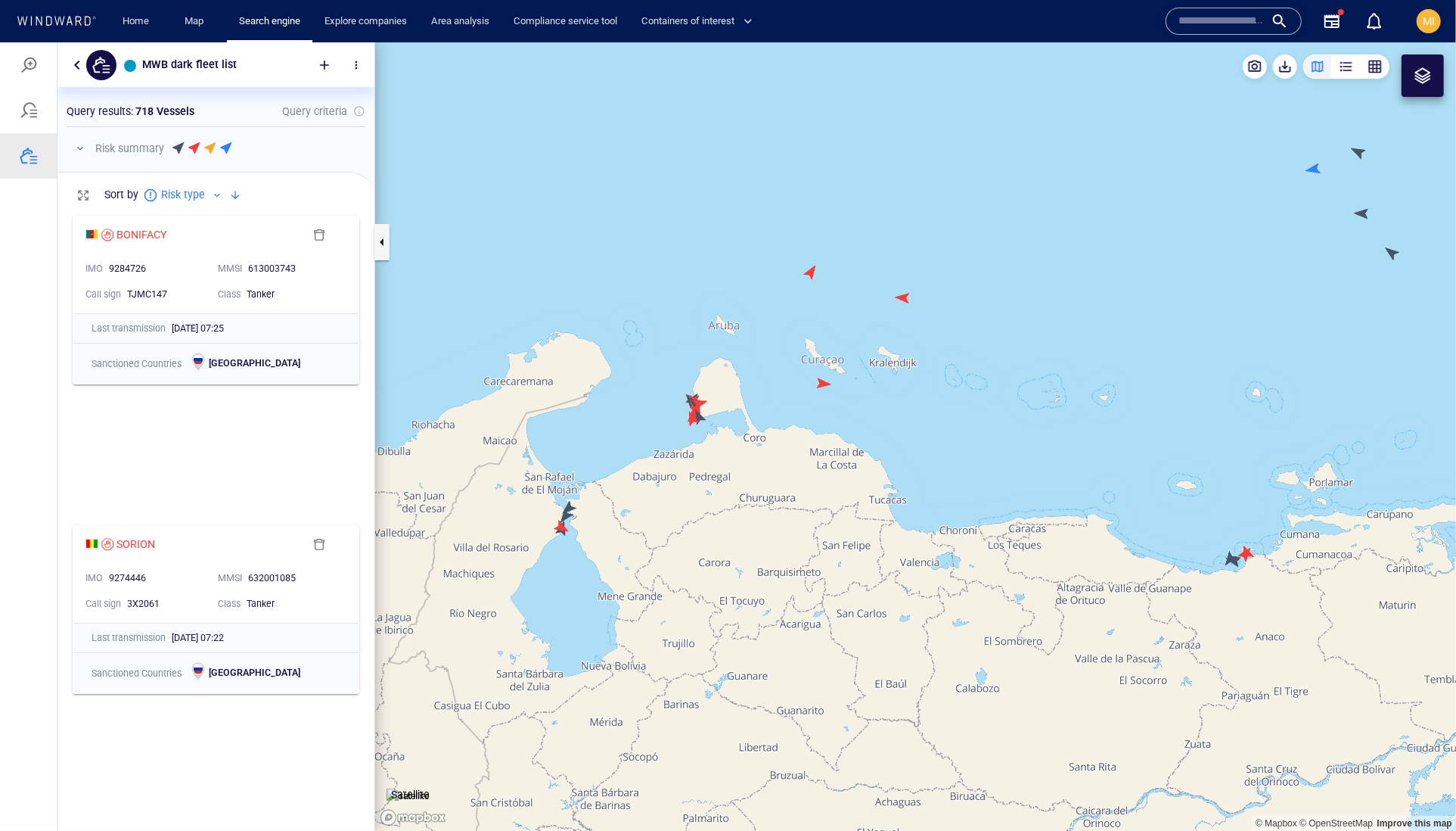
click at [809, 276] on canvas "Map" at bounding box center [915, 436] width 1081 height 789
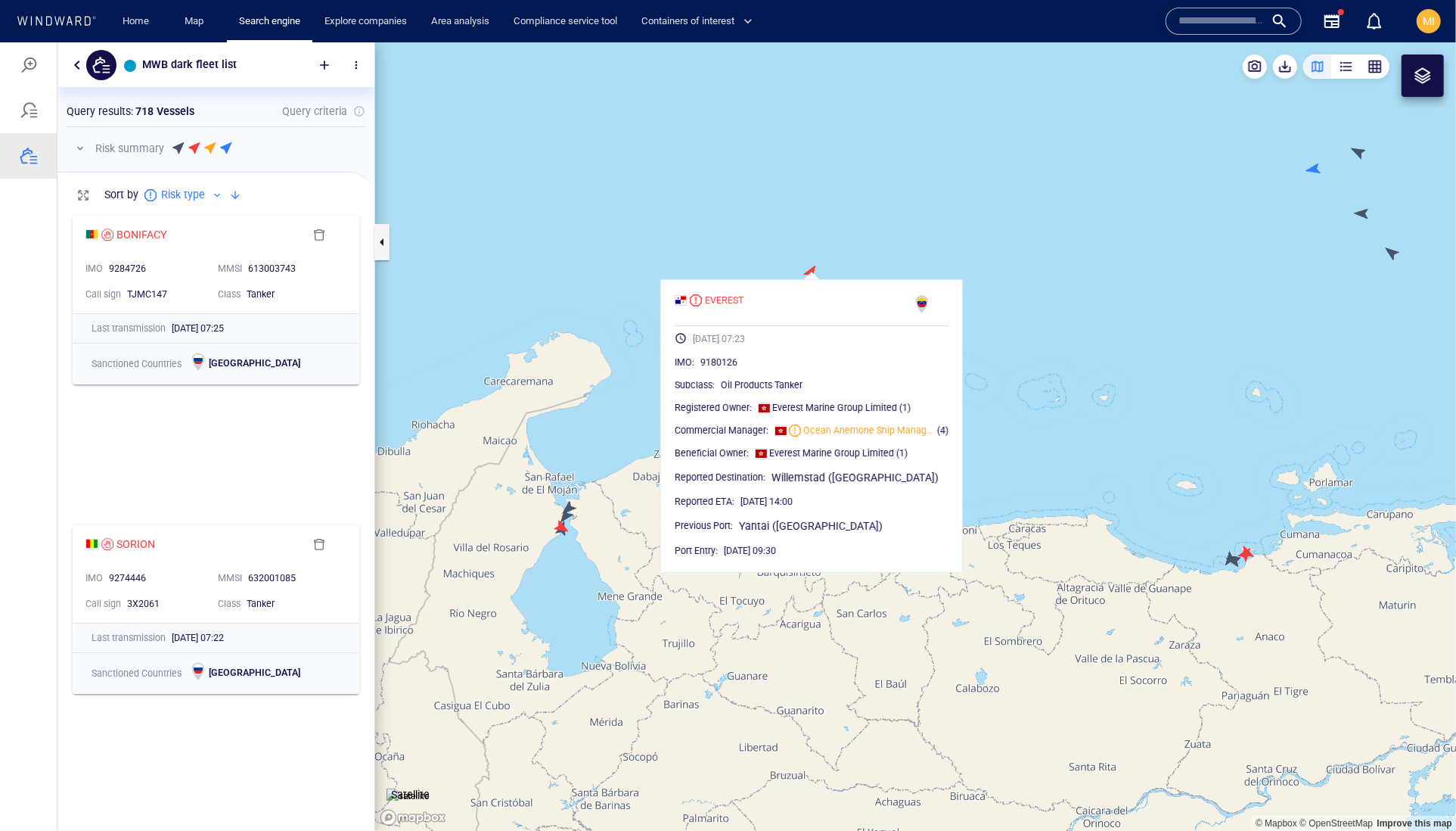
click at [881, 264] on canvas "Map" at bounding box center [915, 436] width 1081 height 789
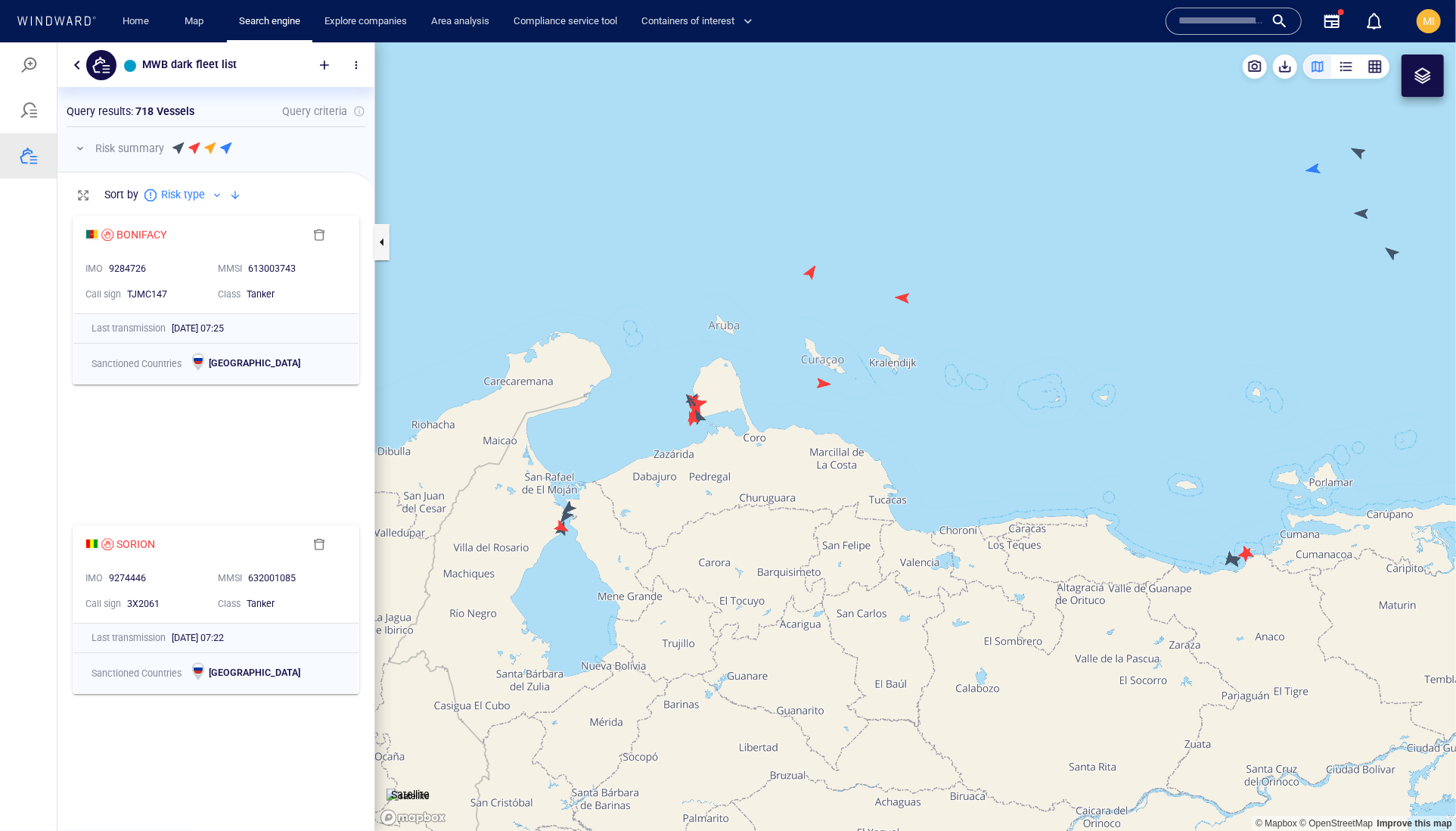
click at [911, 300] on canvas "Map" at bounding box center [915, 436] width 1081 height 789
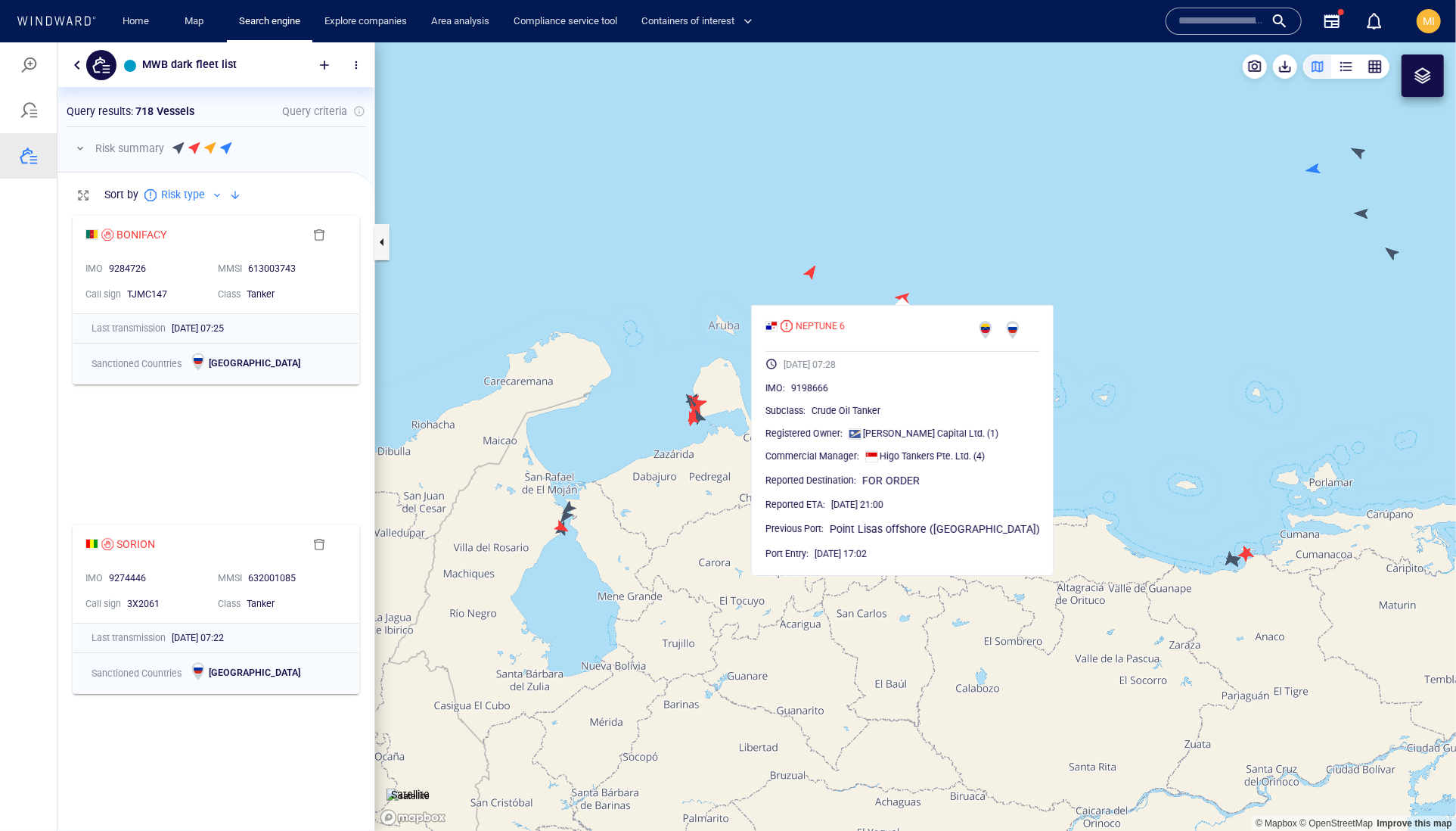
click at [861, 269] on canvas "Map" at bounding box center [915, 436] width 1081 height 789
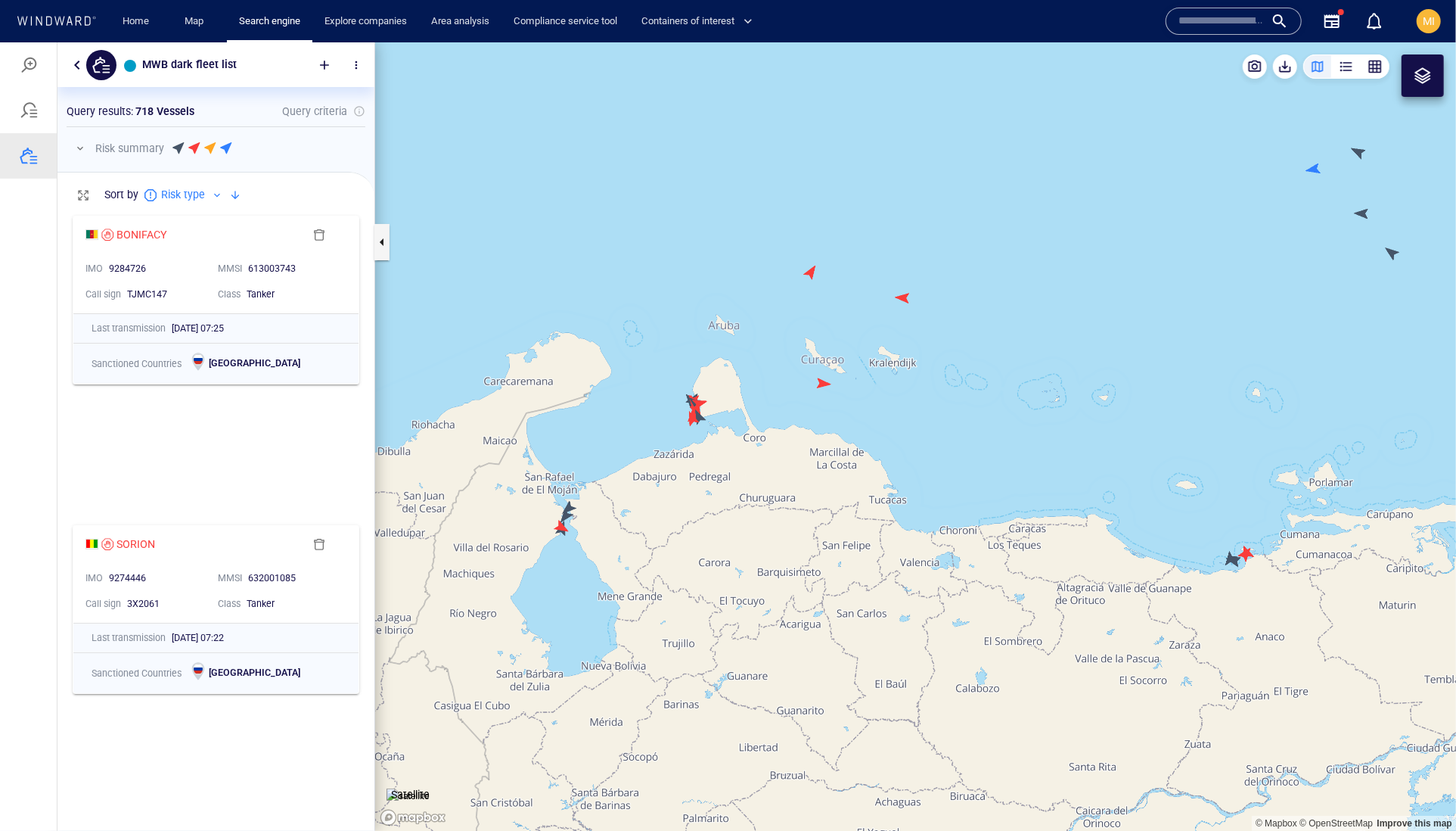
click at [826, 384] on canvas "Map" at bounding box center [915, 436] width 1081 height 789
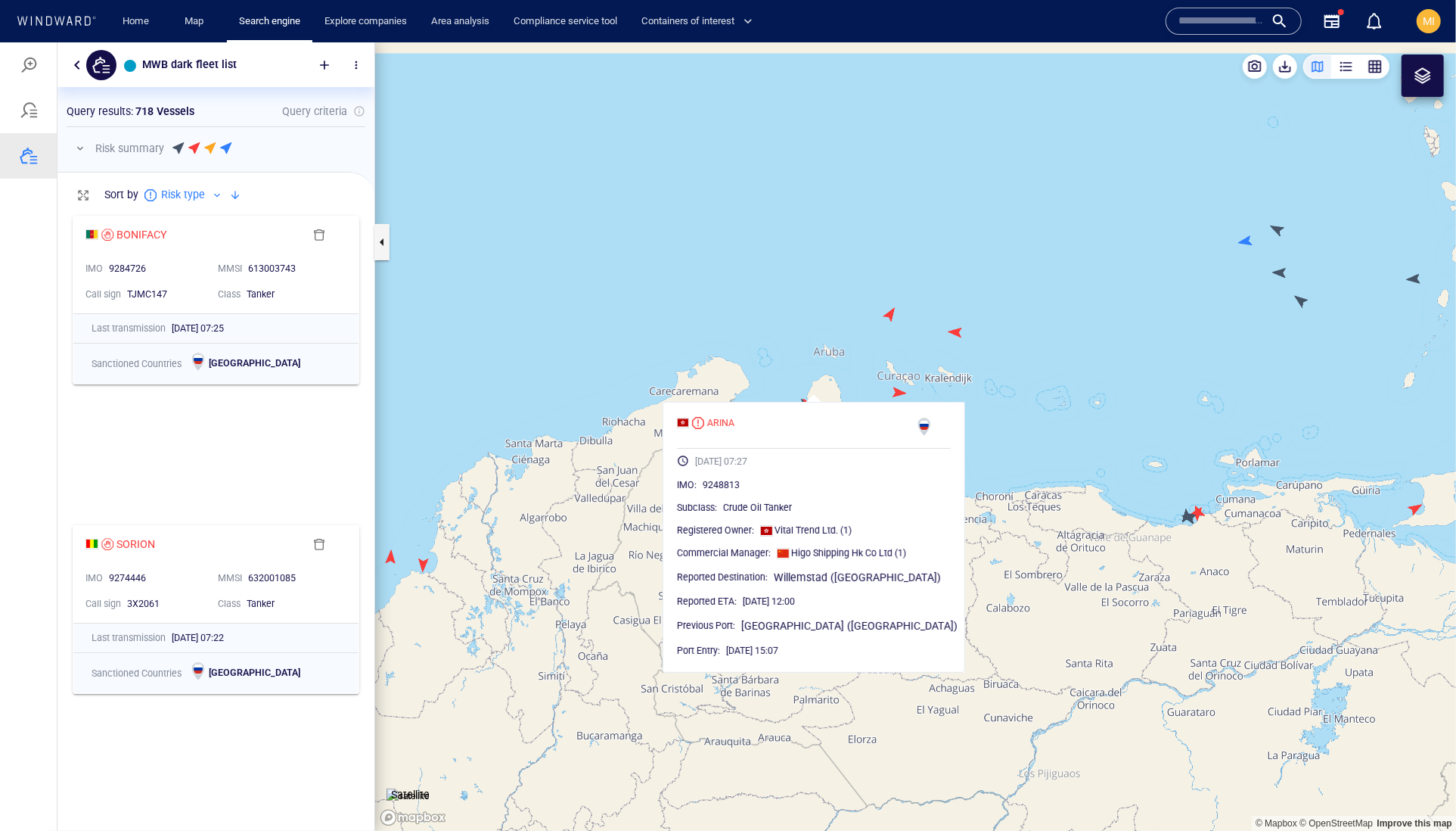
drag, startPoint x: 1156, startPoint y: 439, endPoint x: 908, endPoint y: 421, distance: 248.7
click at [909, 421] on canvas "Map" at bounding box center [915, 436] width 1081 height 789
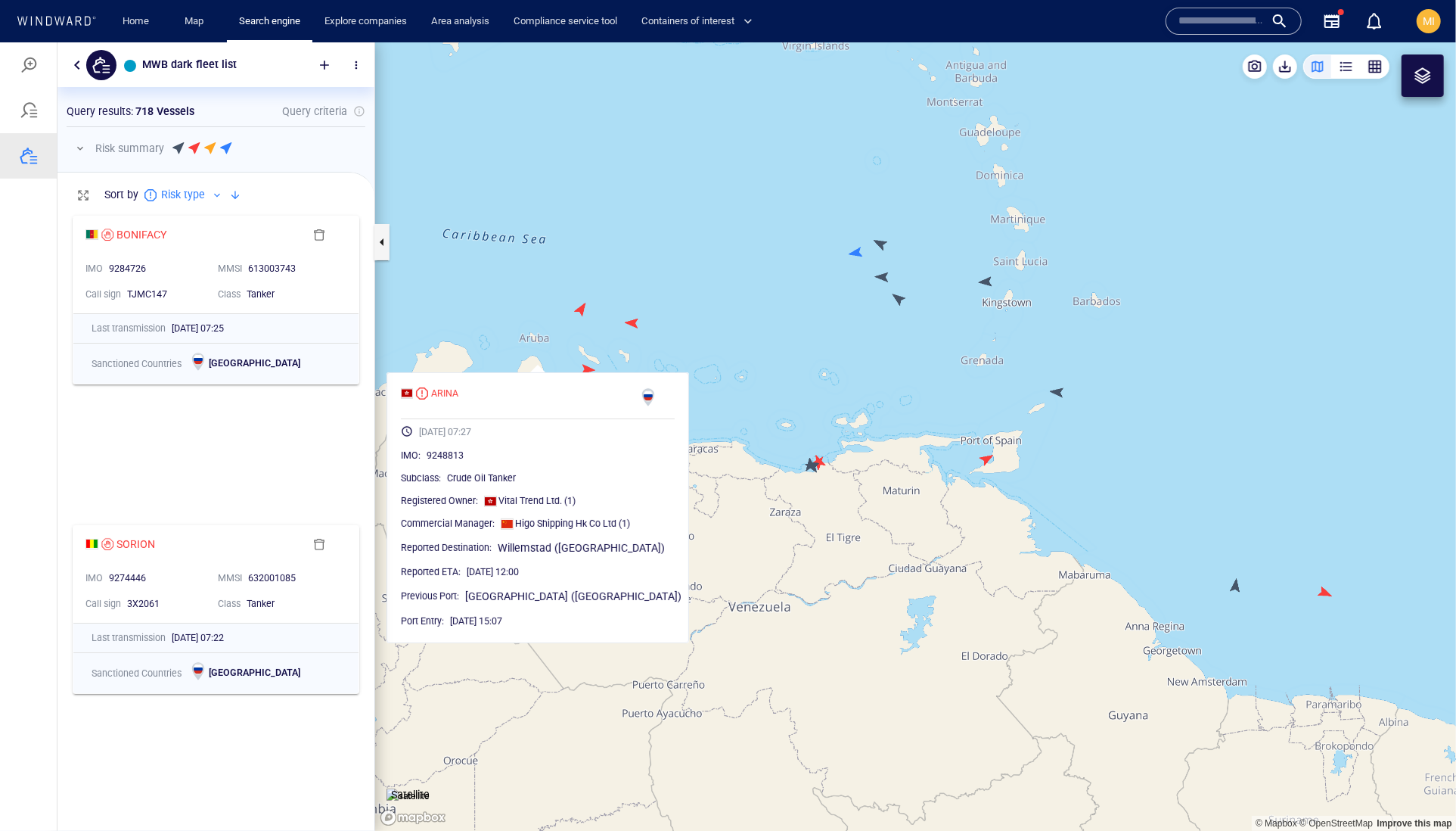
click at [827, 481] on canvas "Map" at bounding box center [915, 436] width 1081 height 789
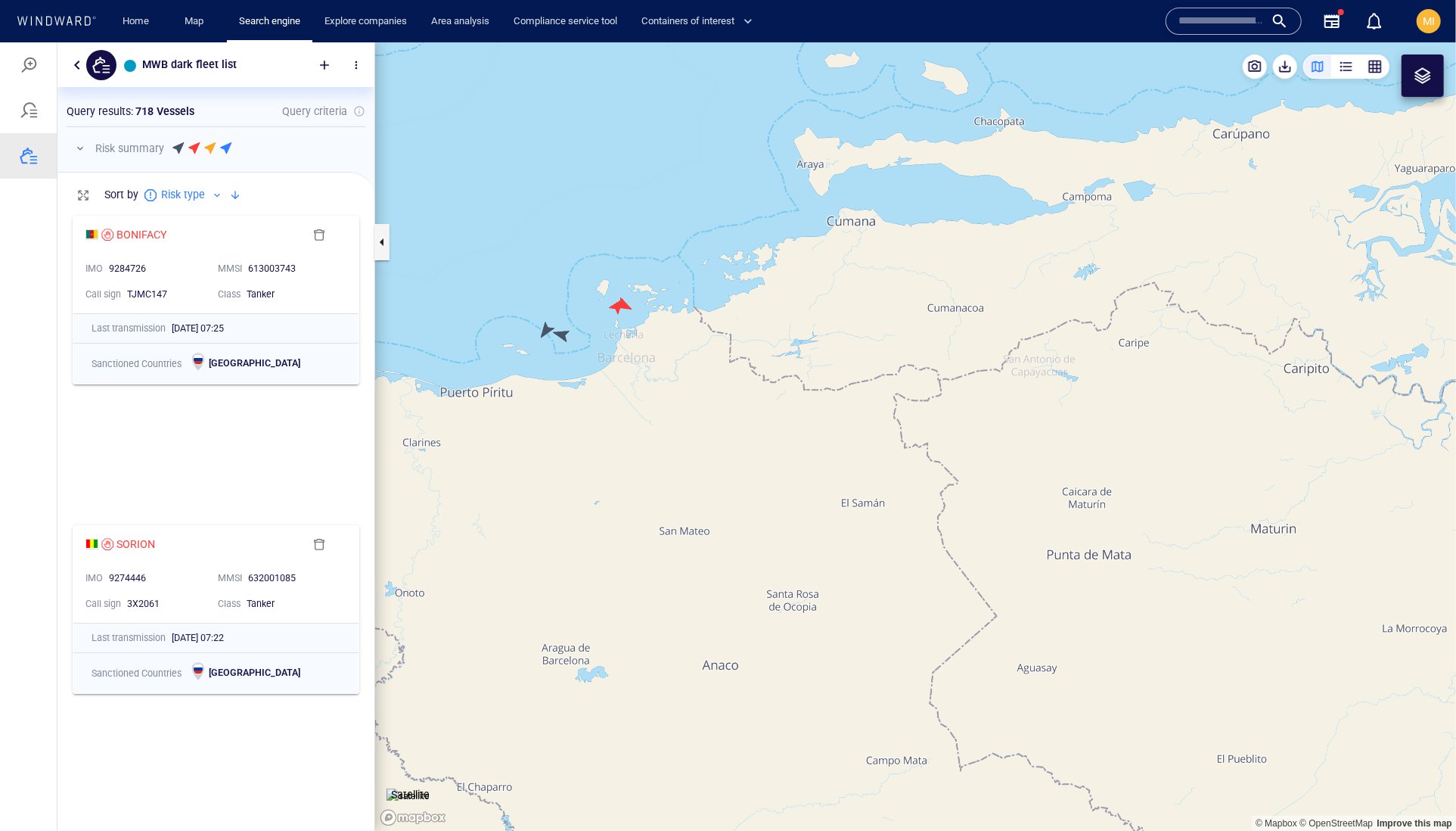
drag, startPoint x: 576, startPoint y: 358, endPoint x: 611, endPoint y: 387, distance: 45.5
click at [611, 387] on canvas "Map" at bounding box center [915, 436] width 1081 height 789
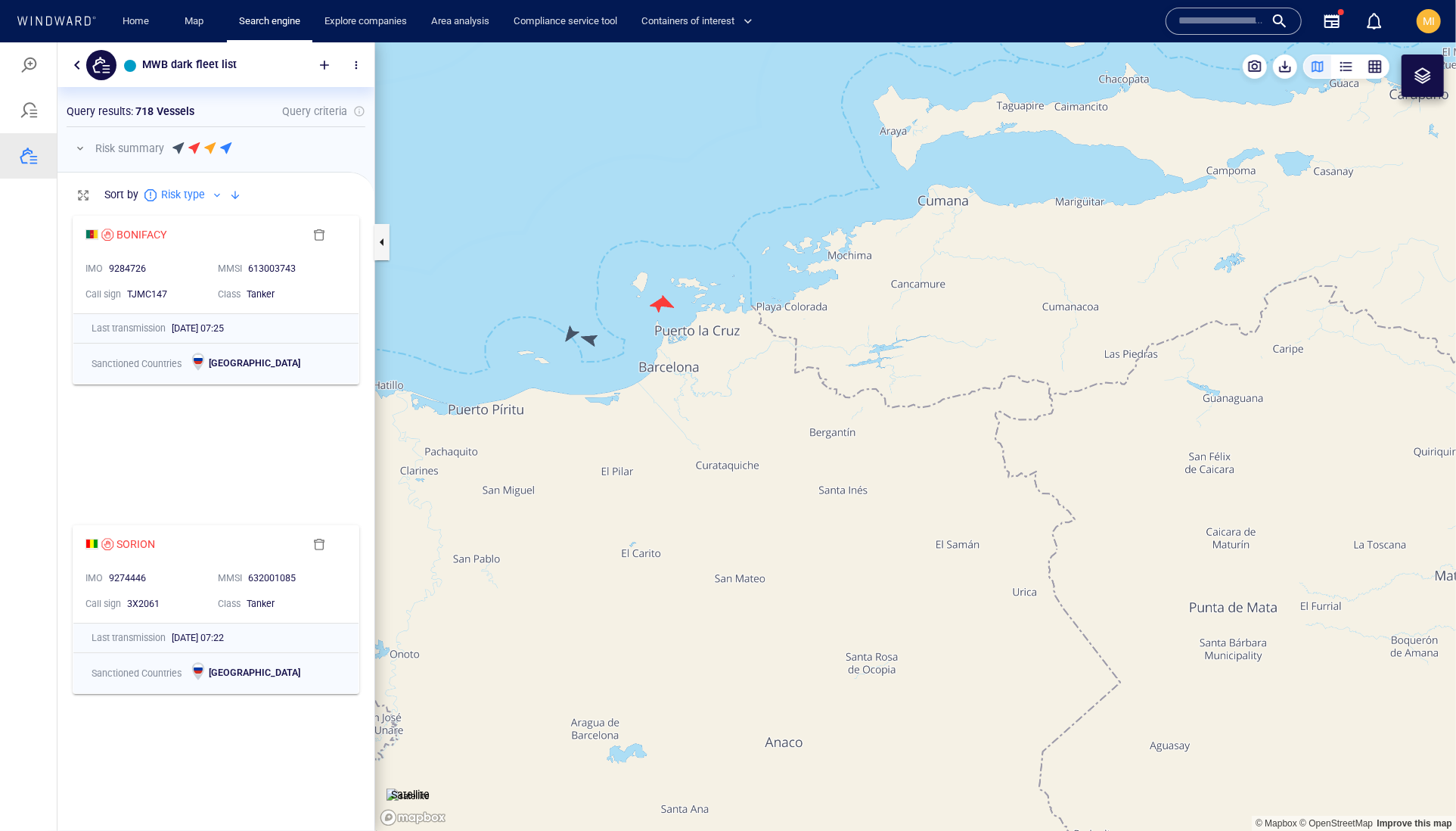
click at [594, 342] on canvas "Map" at bounding box center [915, 436] width 1081 height 789
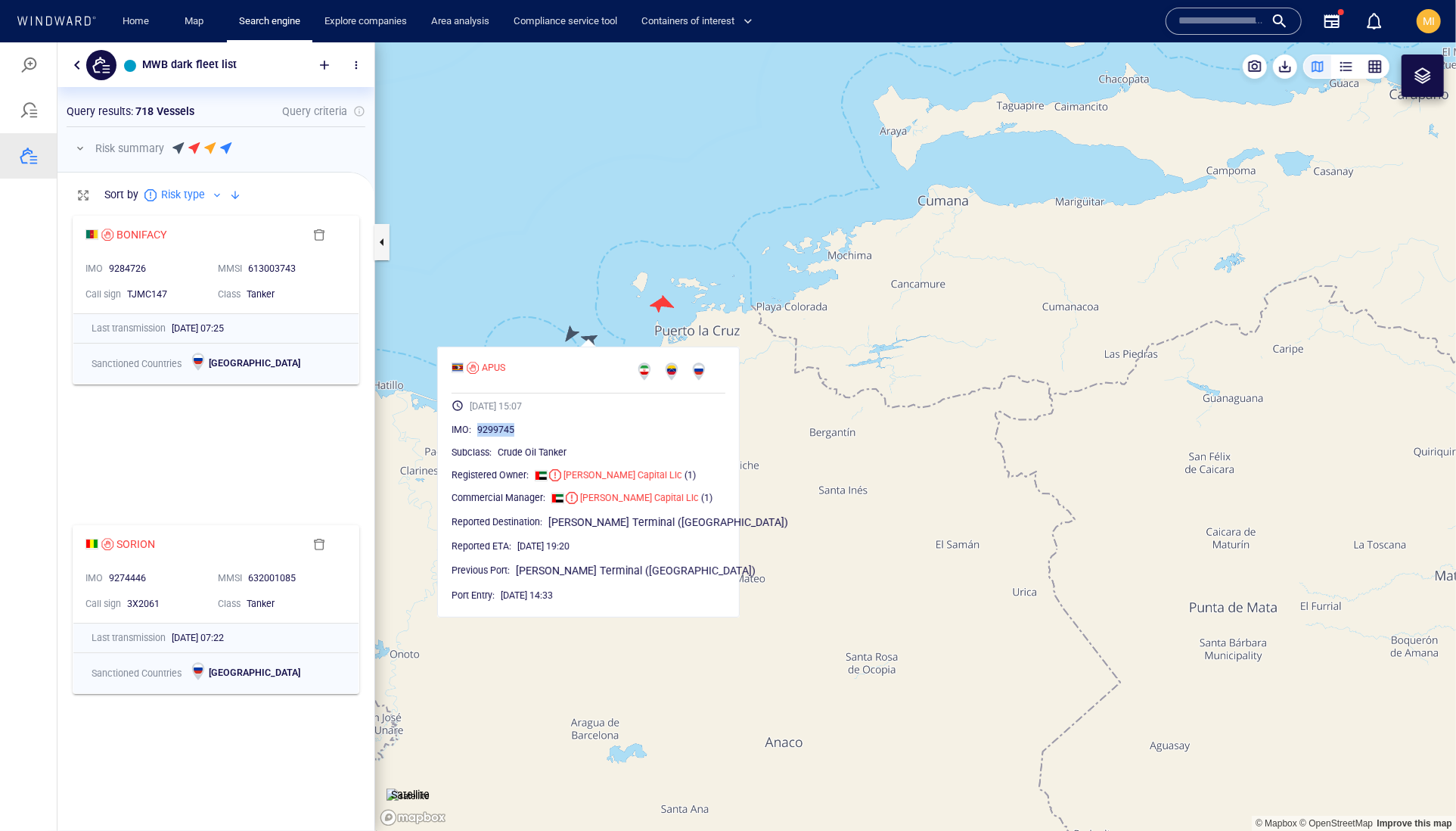
drag, startPoint x: 567, startPoint y: 467, endPoint x: 503, endPoint y: 464, distance: 64.1
click at [503, 436] on div "9299745" at bounding box center [601, 429] width 248 height 15
click at [603, 303] on canvas "Map" at bounding box center [915, 436] width 1081 height 789
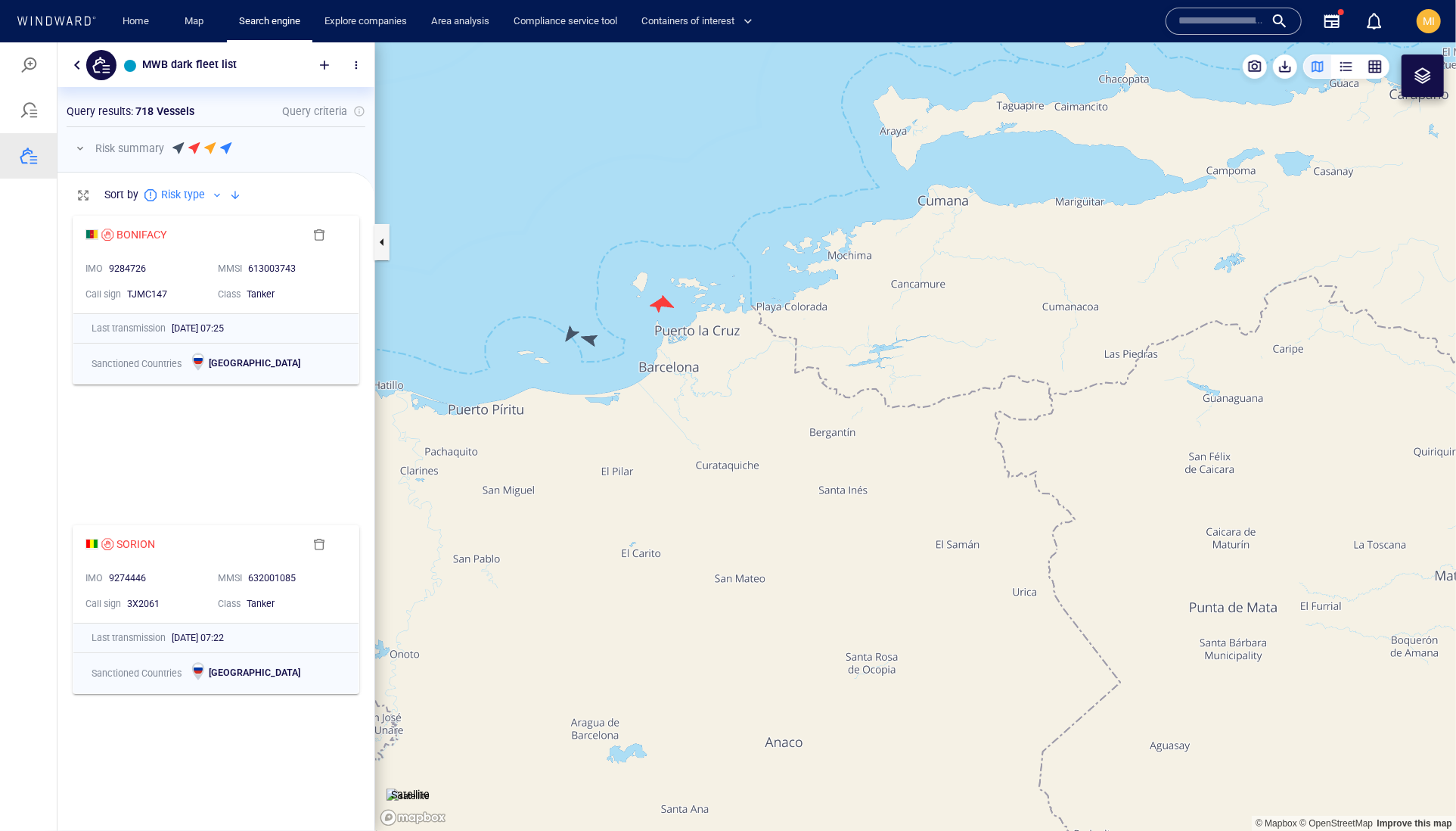
click at [572, 330] on canvas "Map" at bounding box center [915, 436] width 1081 height 789
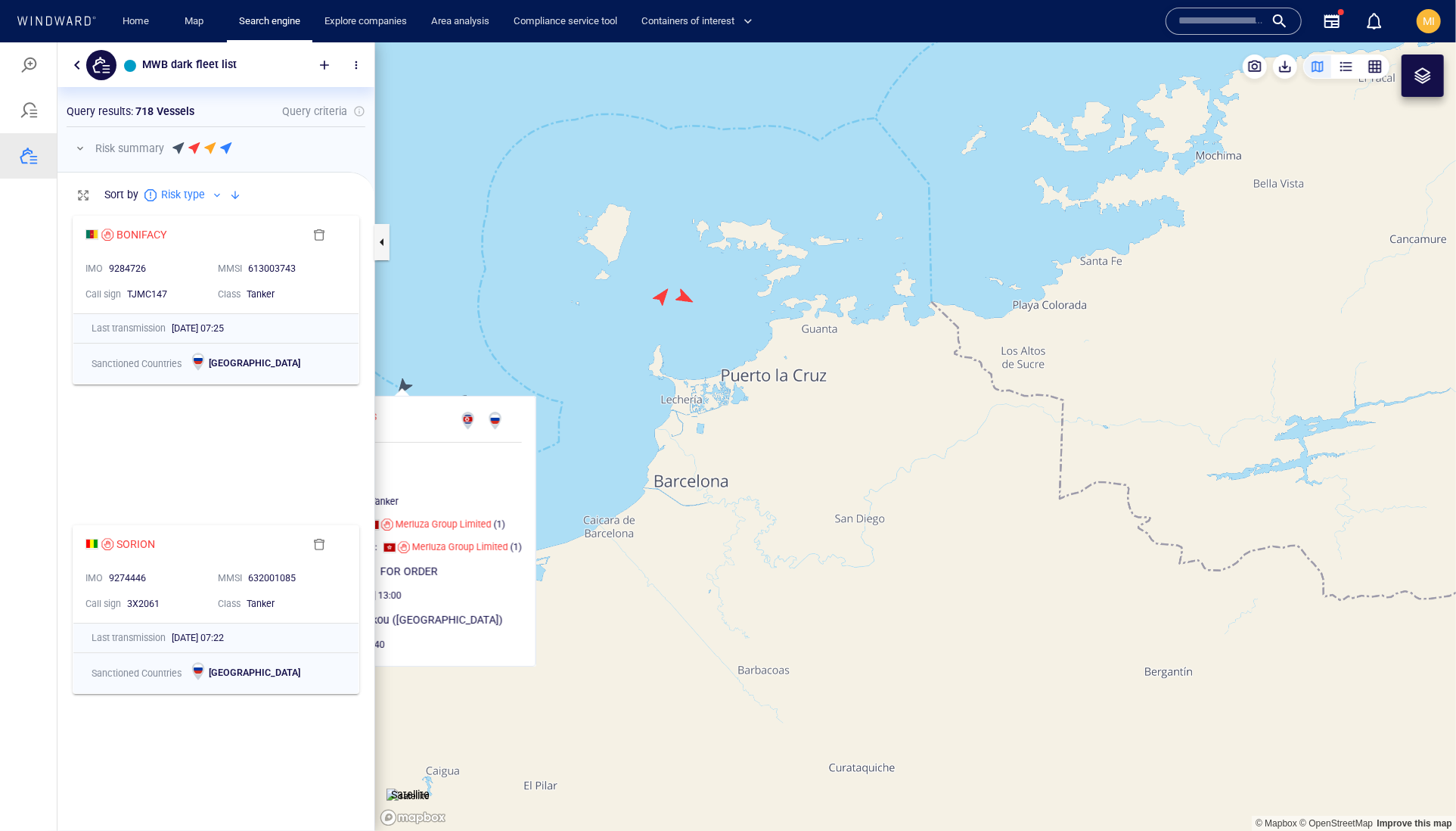
click at [660, 291] on canvas "Map" at bounding box center [915, 436] width 1081 height 789
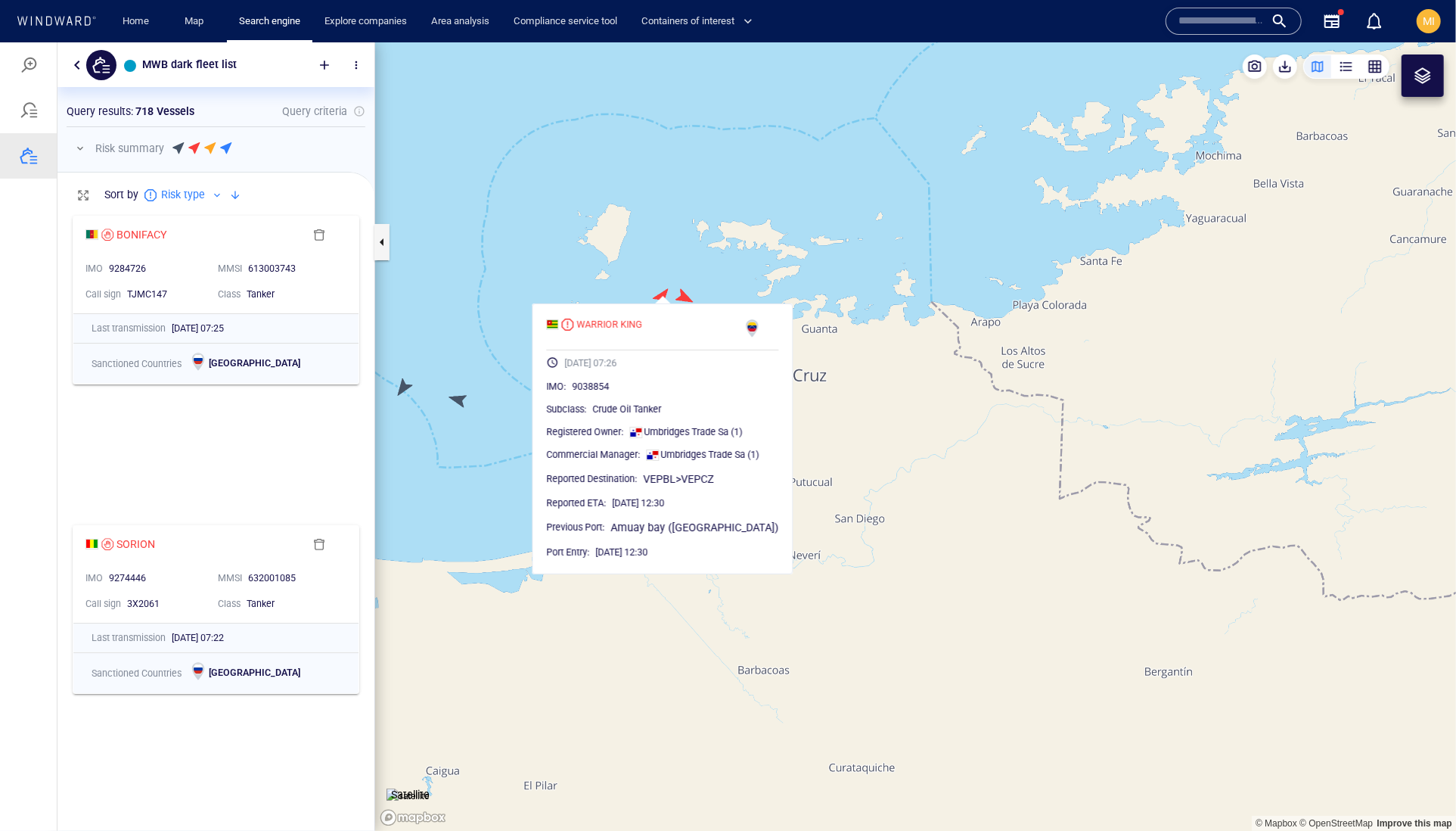
click at [684, 296] on canvas "Map" at bounding box center [915, 436] width 1081 height 789
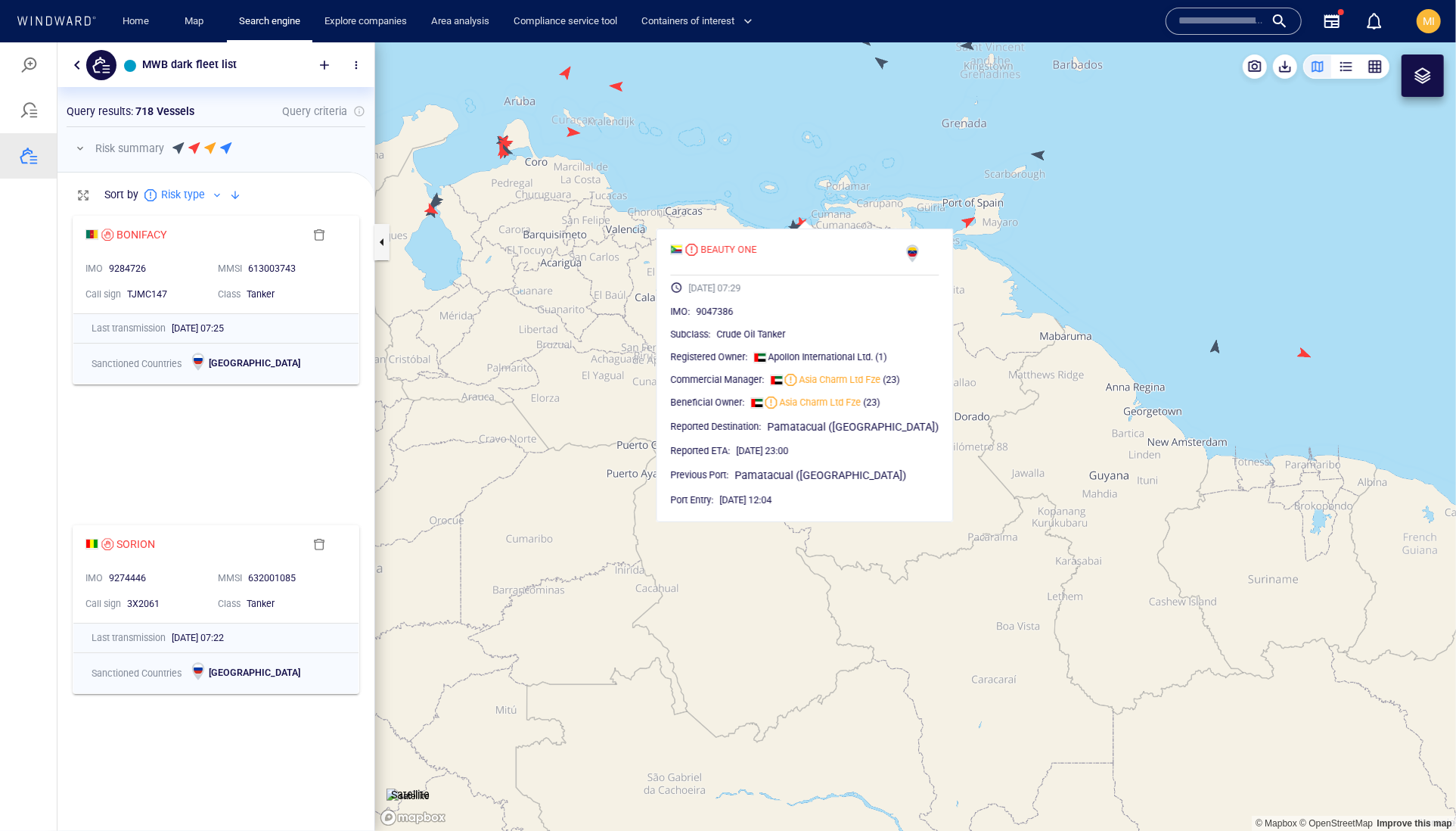
drag, startPoint x: 847, startPoint y: 155, endPoint x: 842, endPoint y: 215, distance: 60.2
click at [844, 211] on canvas "Map" at bounding box center [915, 436] width 1081 height 789
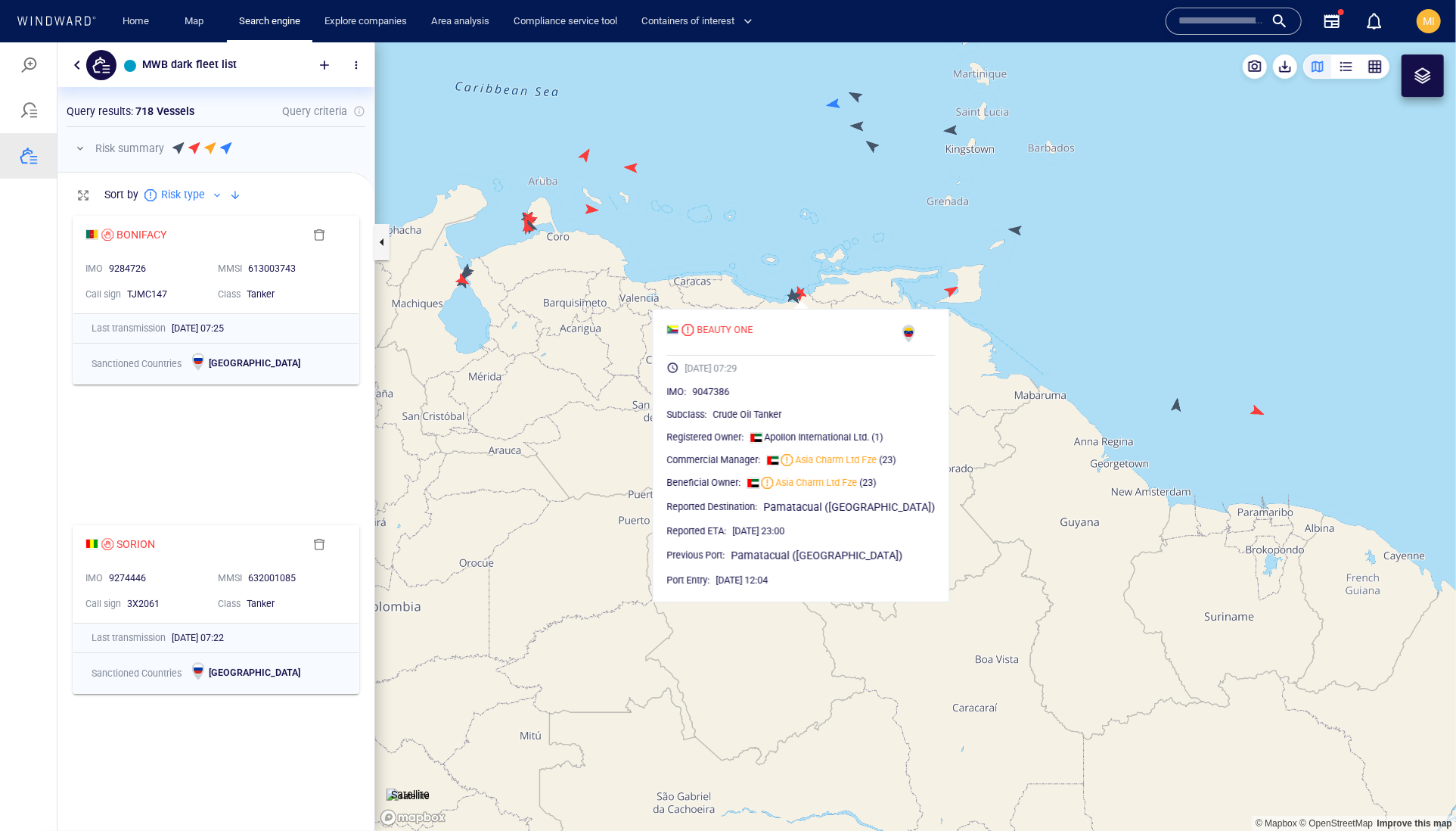
drag, startPoint x: 902, startPoint y: 226, endPoint x: 881, endPoint y: 300, distance: 76.9
click at [881, 300] on canvas "Map" at bounding box center [915, 436] width 1081 height 789
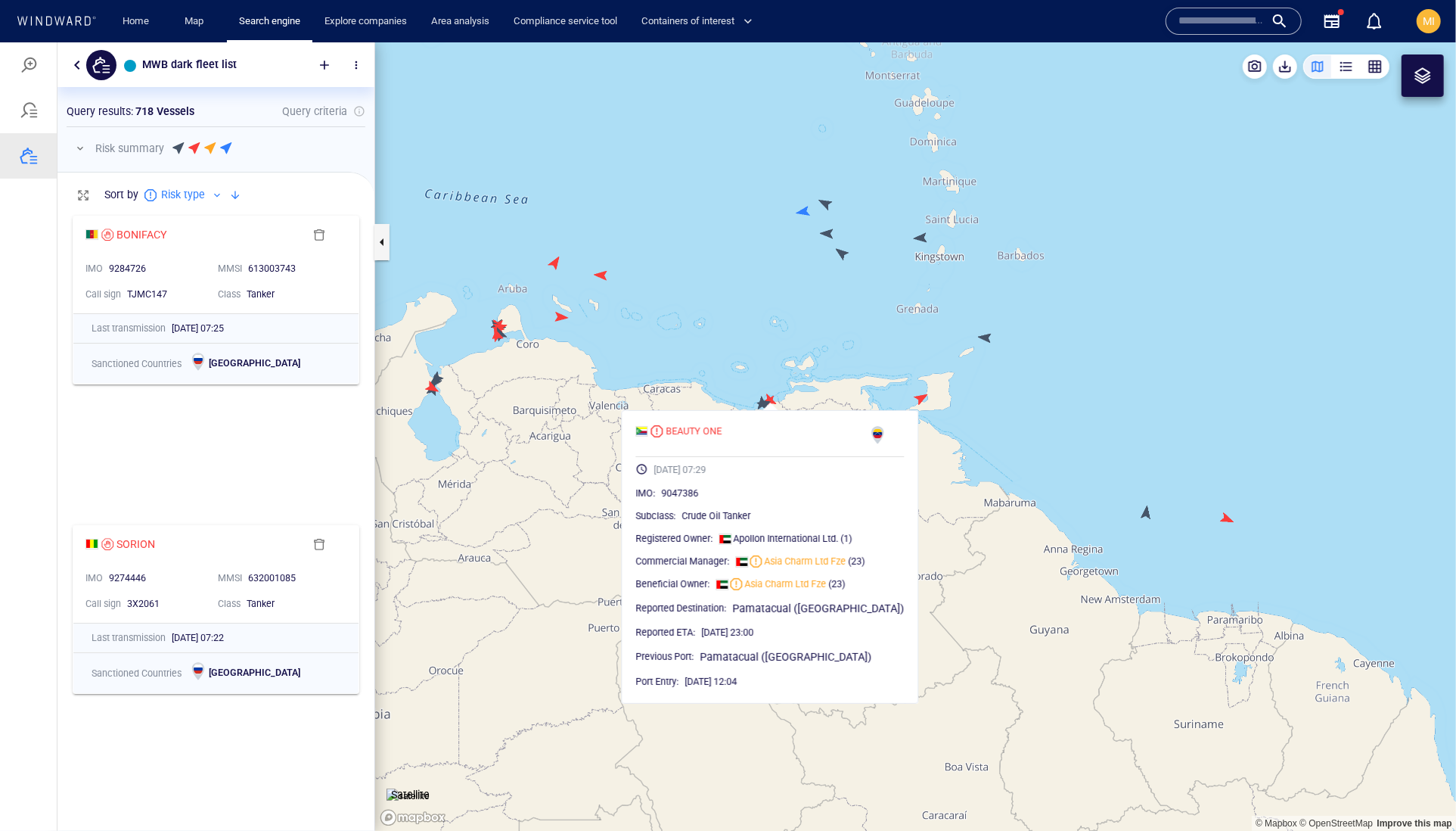
click at [987, 345] on canvas "Map" at bounding box center [915, 436] width 1081 height 789
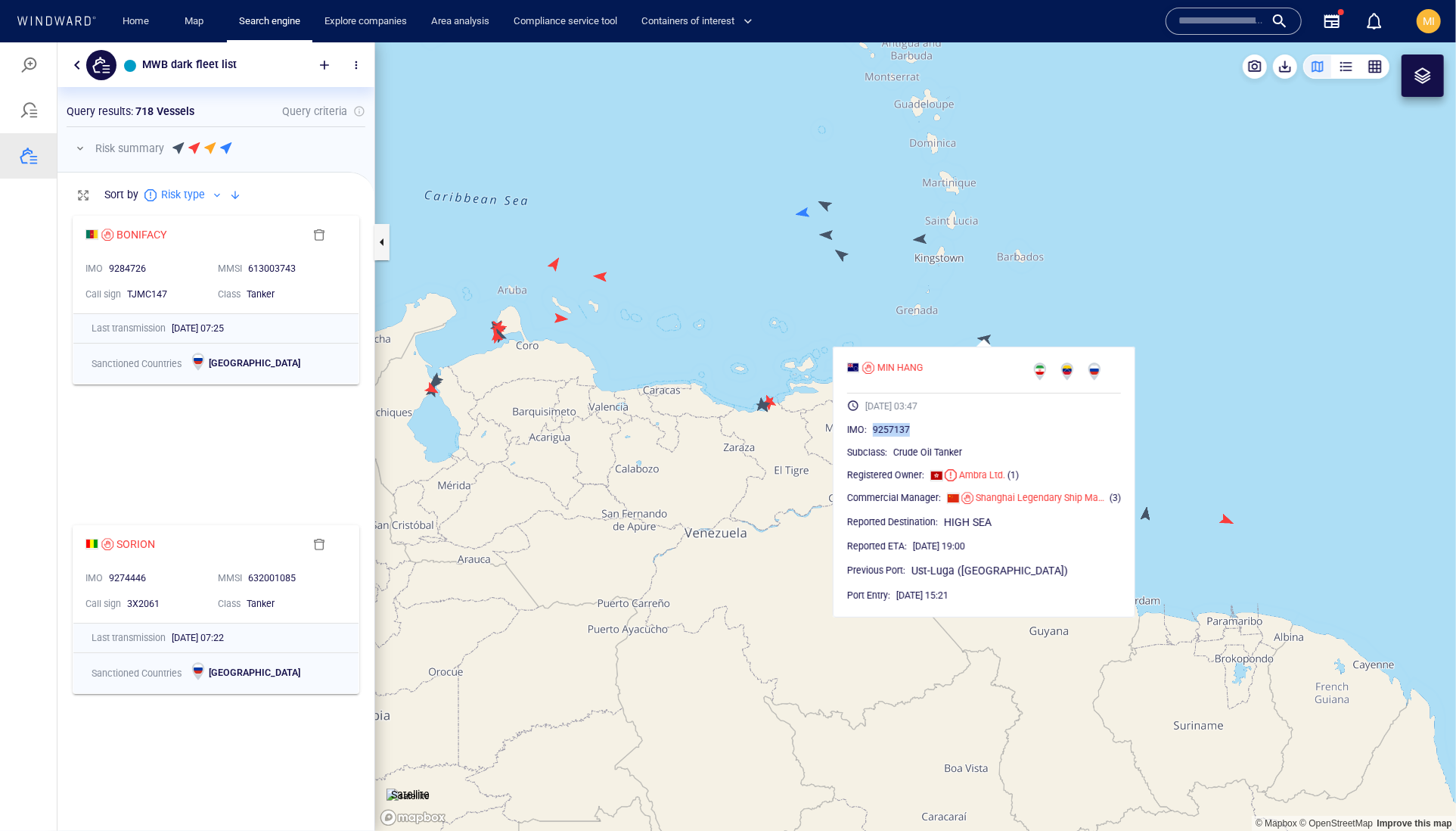
drag, startPoint x: 967, startPoint y: 466, endPoint x: 896, endPoint y: 466, distance: 71.0
click at [896, 436] on div "IMO : 9257137" at bounding box center [984, 429] width 274 height 15
click at [957, 288] on canvas "Map" at bounding box center [915, 436] width 1081 height 789
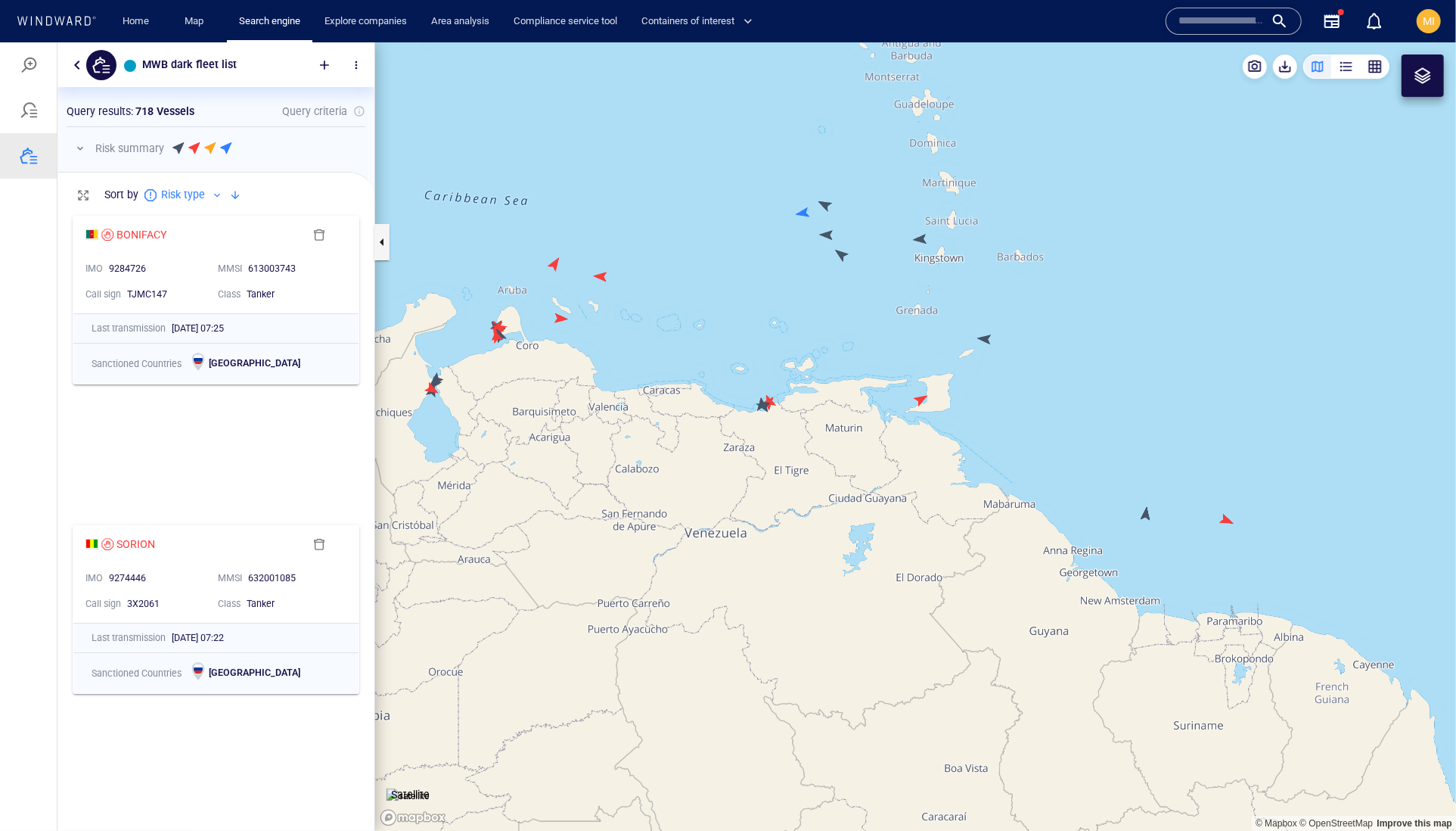
click at [917, 242] on canvas "Map" at bounding box center [915, 436] width 1081 height 789
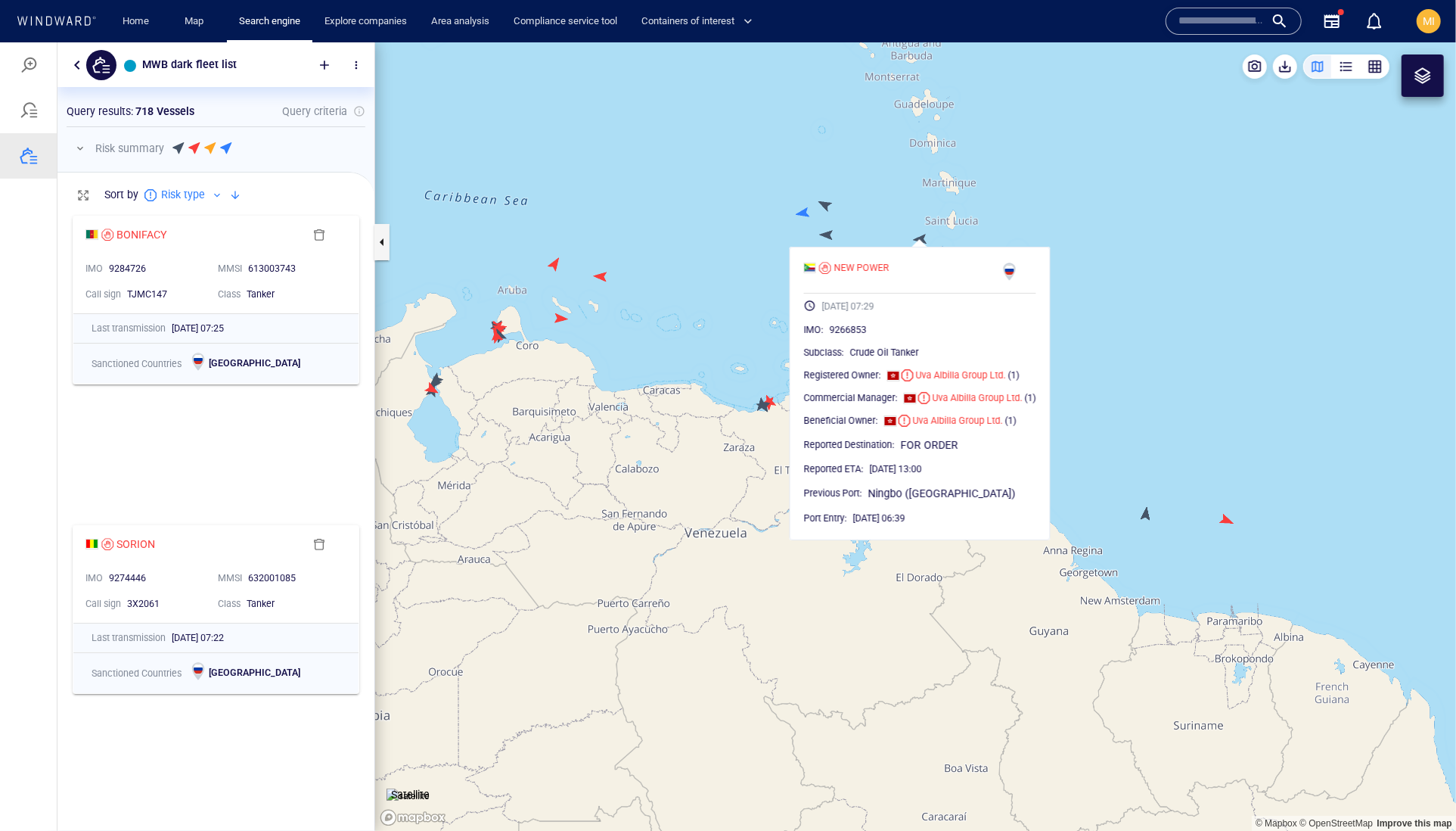
click at [754, 272] on canvas "Map" at bounding box center [915, 436] width 1081 height 789
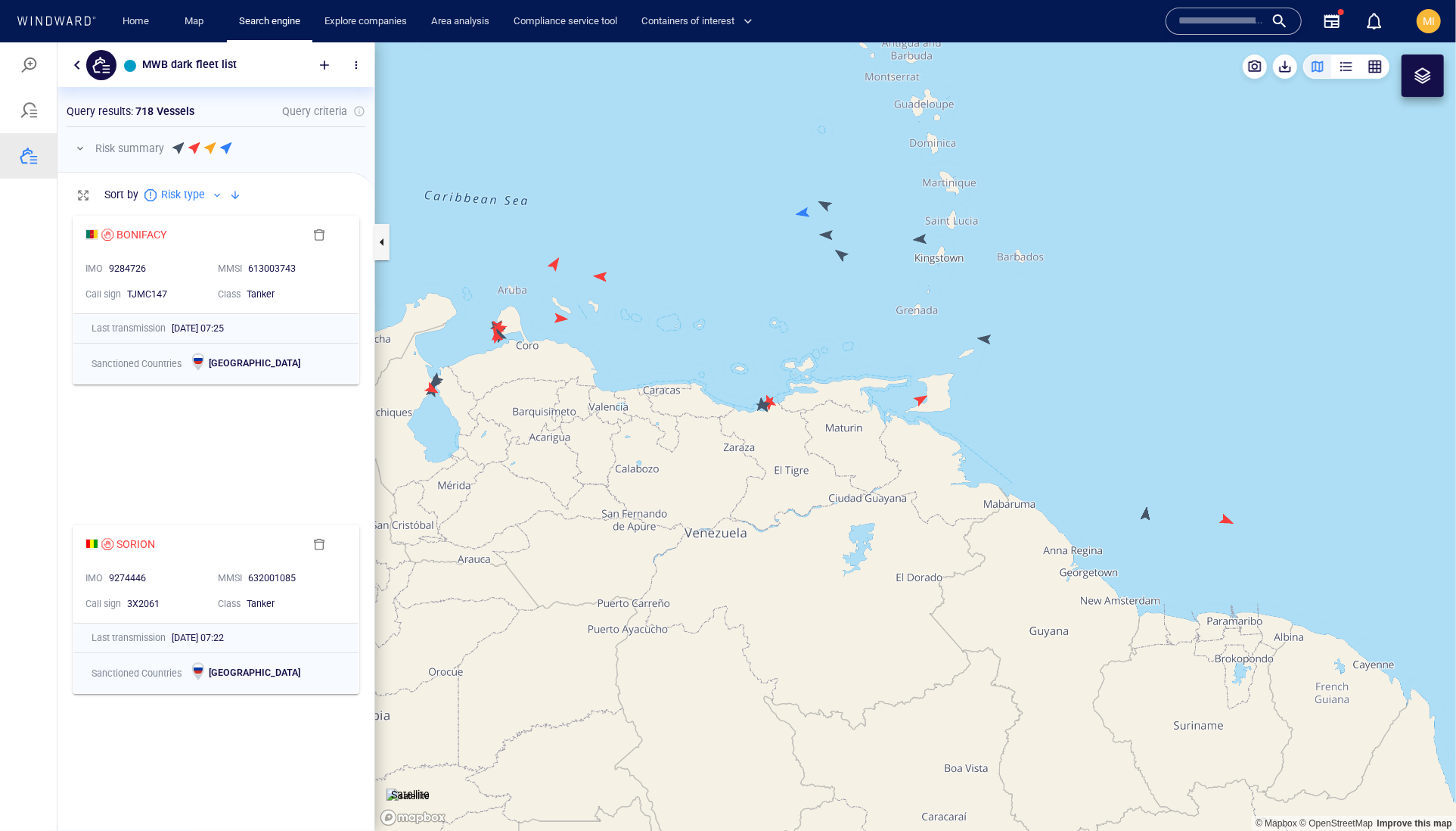
click at [844, 256] on canvas "Map" at bounding box center [915, 436] width 1081 height 789
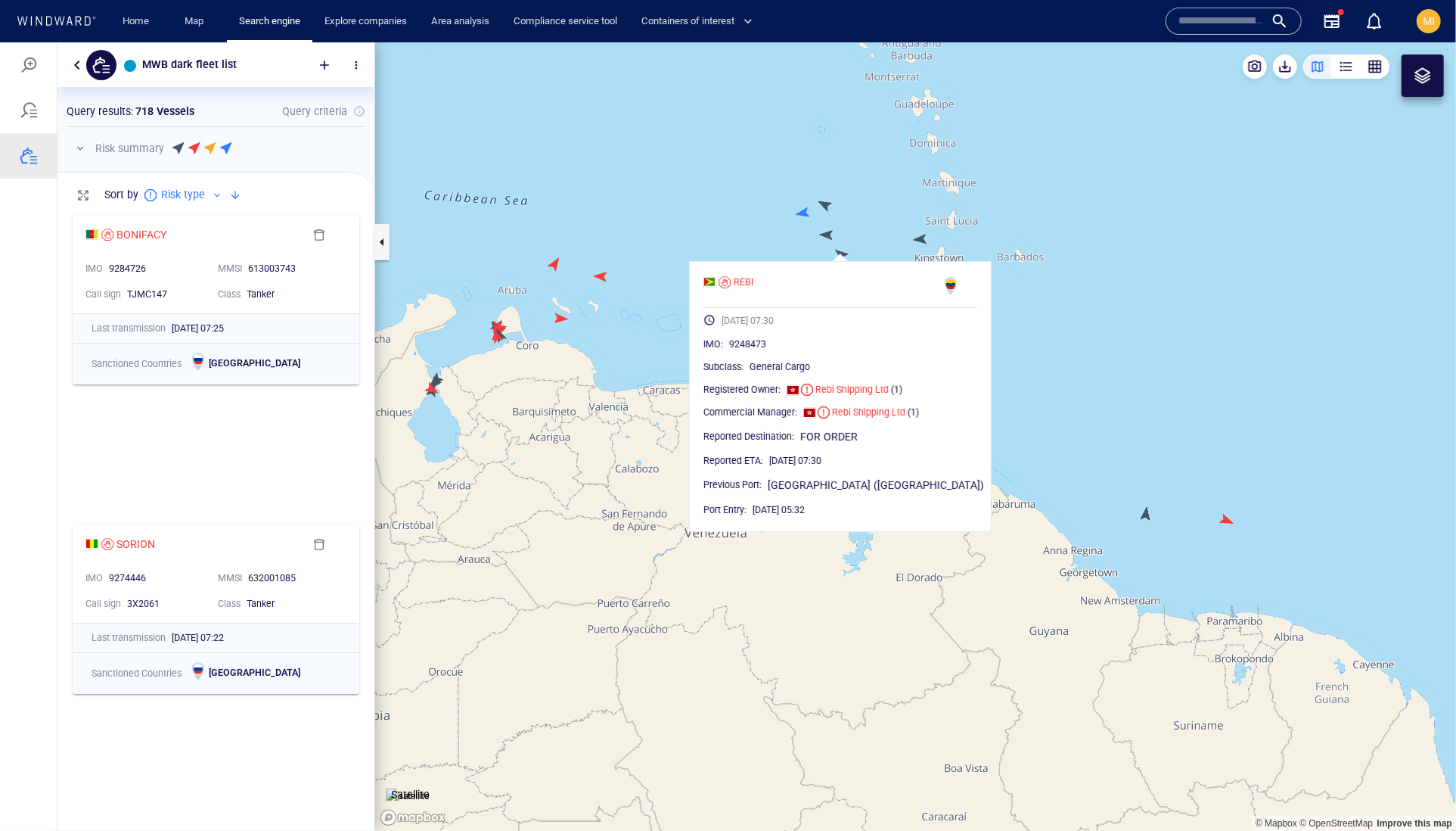
click at [829, 237] on canvas "Map" at bounding box center [915, 436] width 1081 height 789
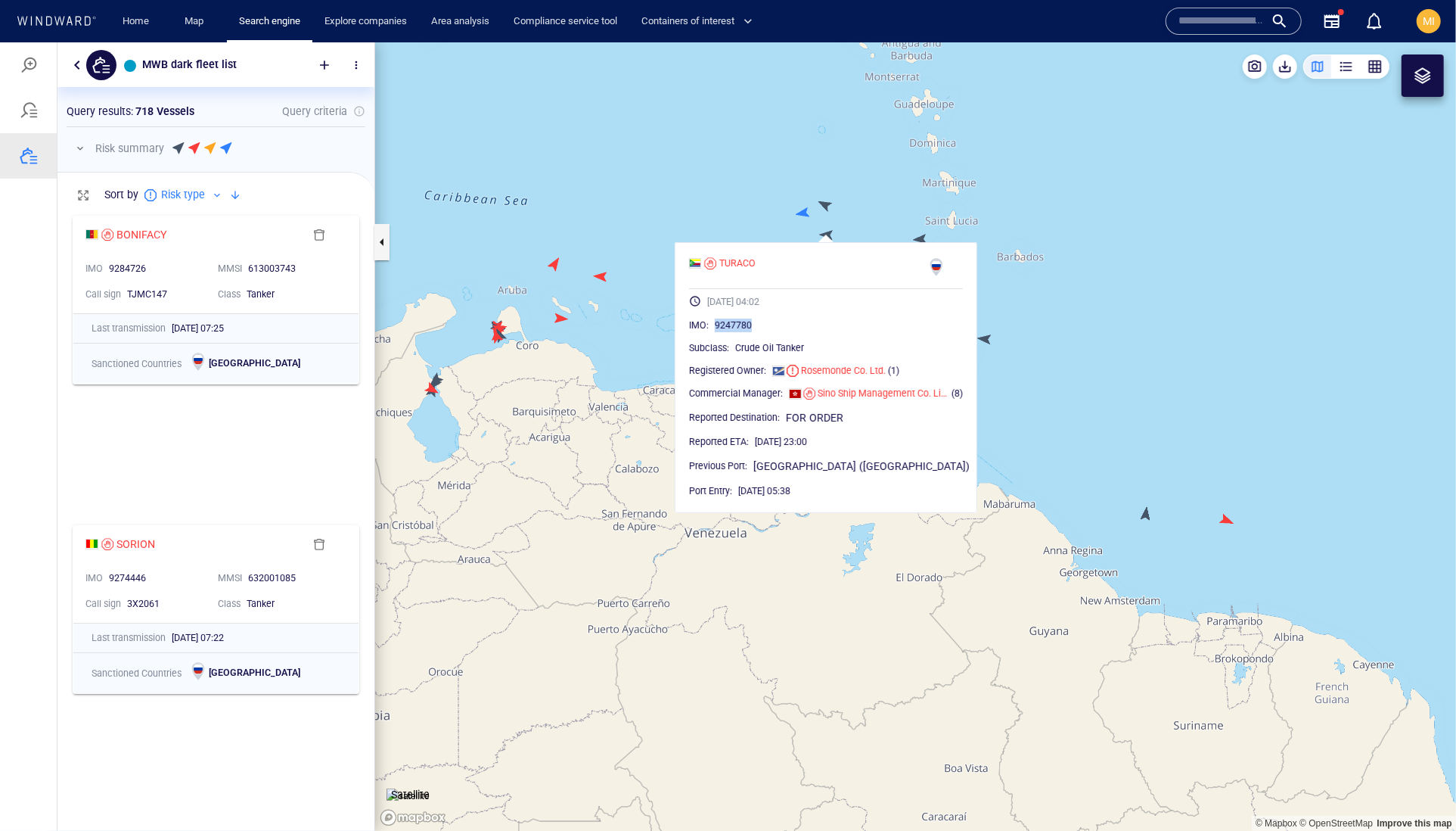
drag, startPoint x: 806, startPoint y: 354, endPoint x: 742, endPoint y: 356, distance: 64.0
click at [742, 332] on div "9247780" at bounding box center [838, 324] width 248 height 15
click at [829, 202] on canvas "Map" at bounding box center [915, 436] width 1081 height 789
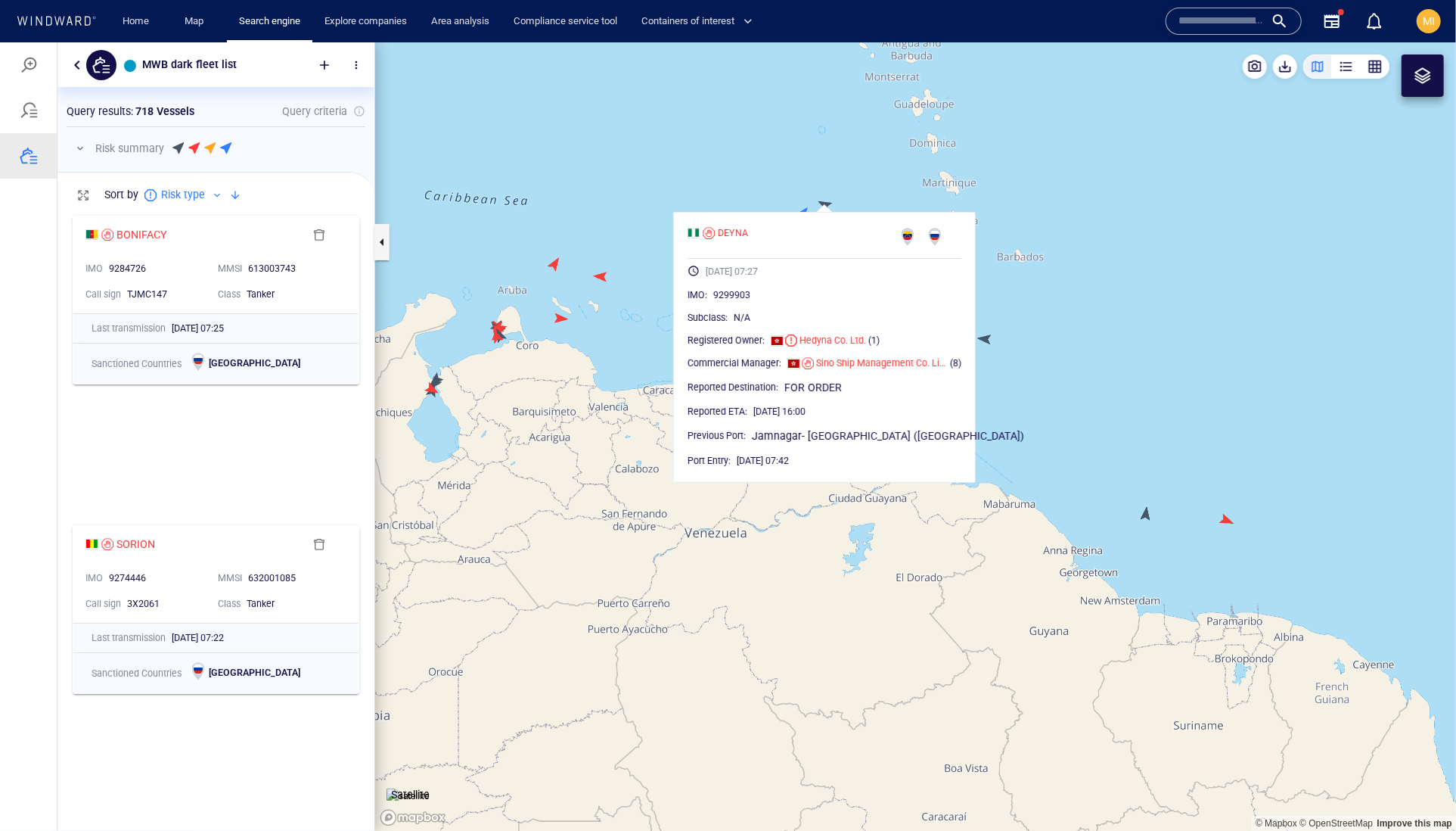
click at [772, 169] on canvas "Map" at bounding box center [915, 436] width 1081 height 789
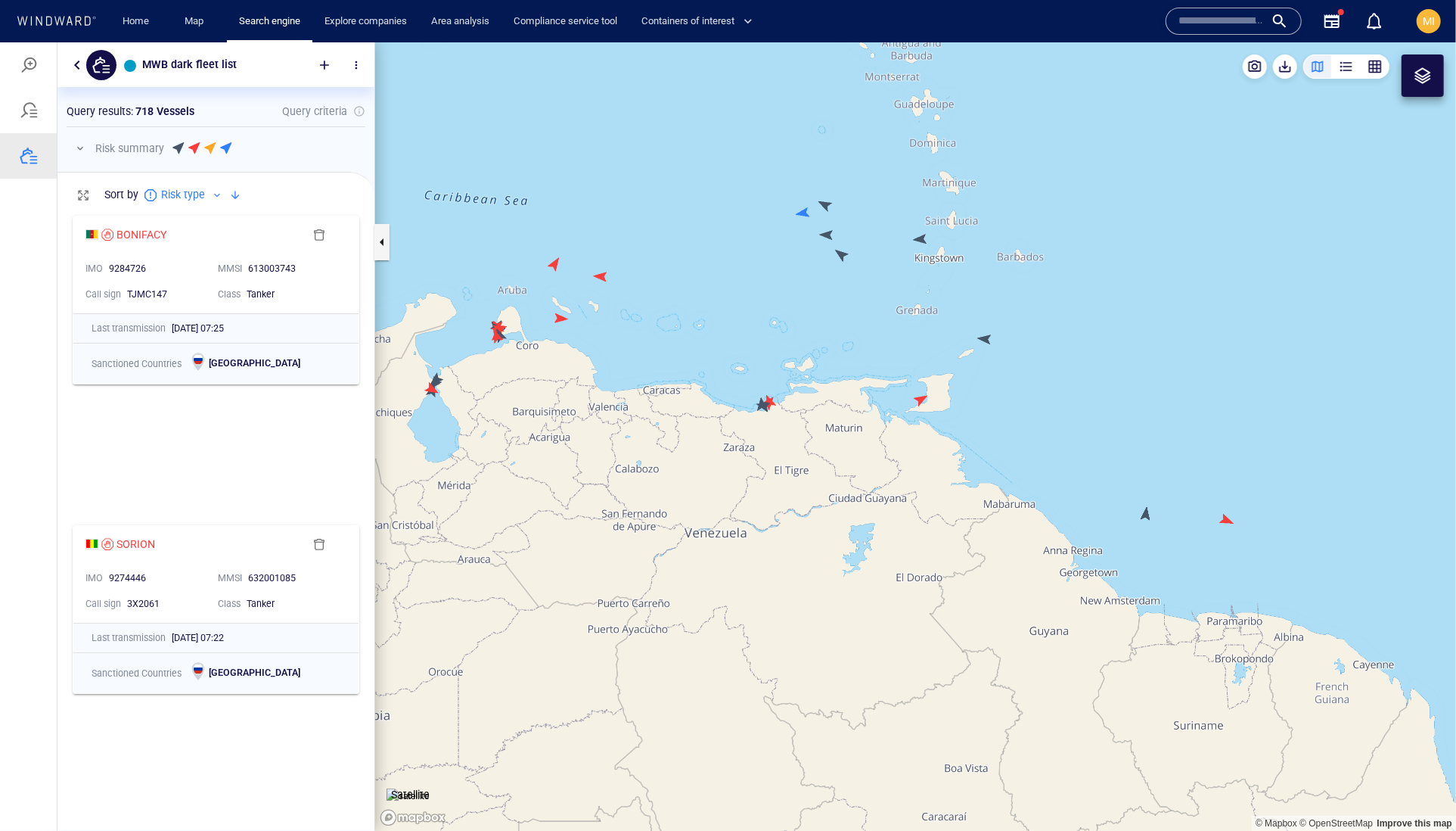
click at [804, 210] on canvas "Map" at bounding box center [915, 436] width 1081 height 789
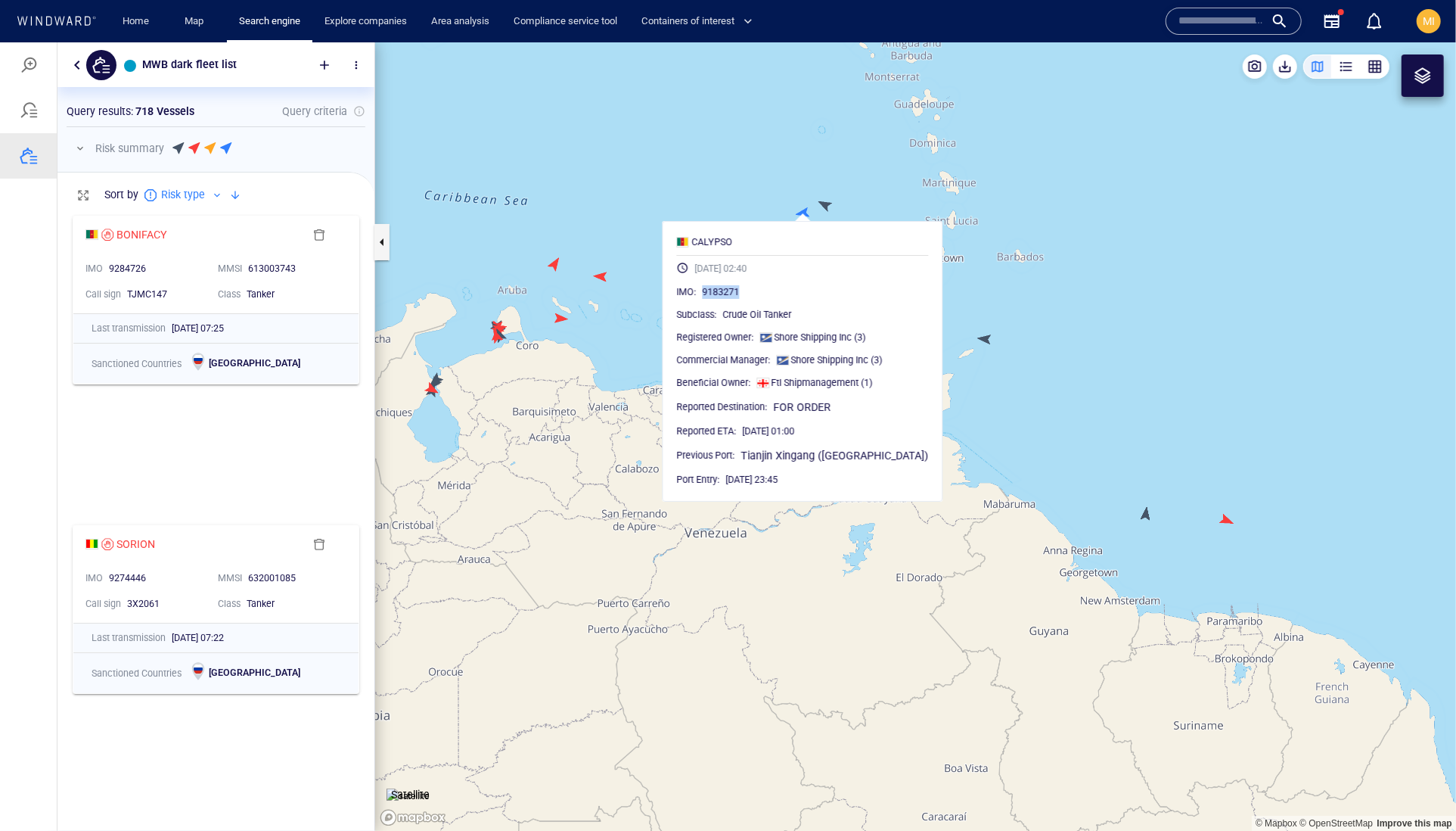
drag, startPoint x: 784, startPoint y: 331, endPoint x: 717, endPoint y: 330, distance: 67.0
click at [717, 299] on div "9183271" at bounding box center [816, 291] width 226 height 15
click at [896, 205] on canvas "Map" at bounding box center [915, 436] width 1081 height 789
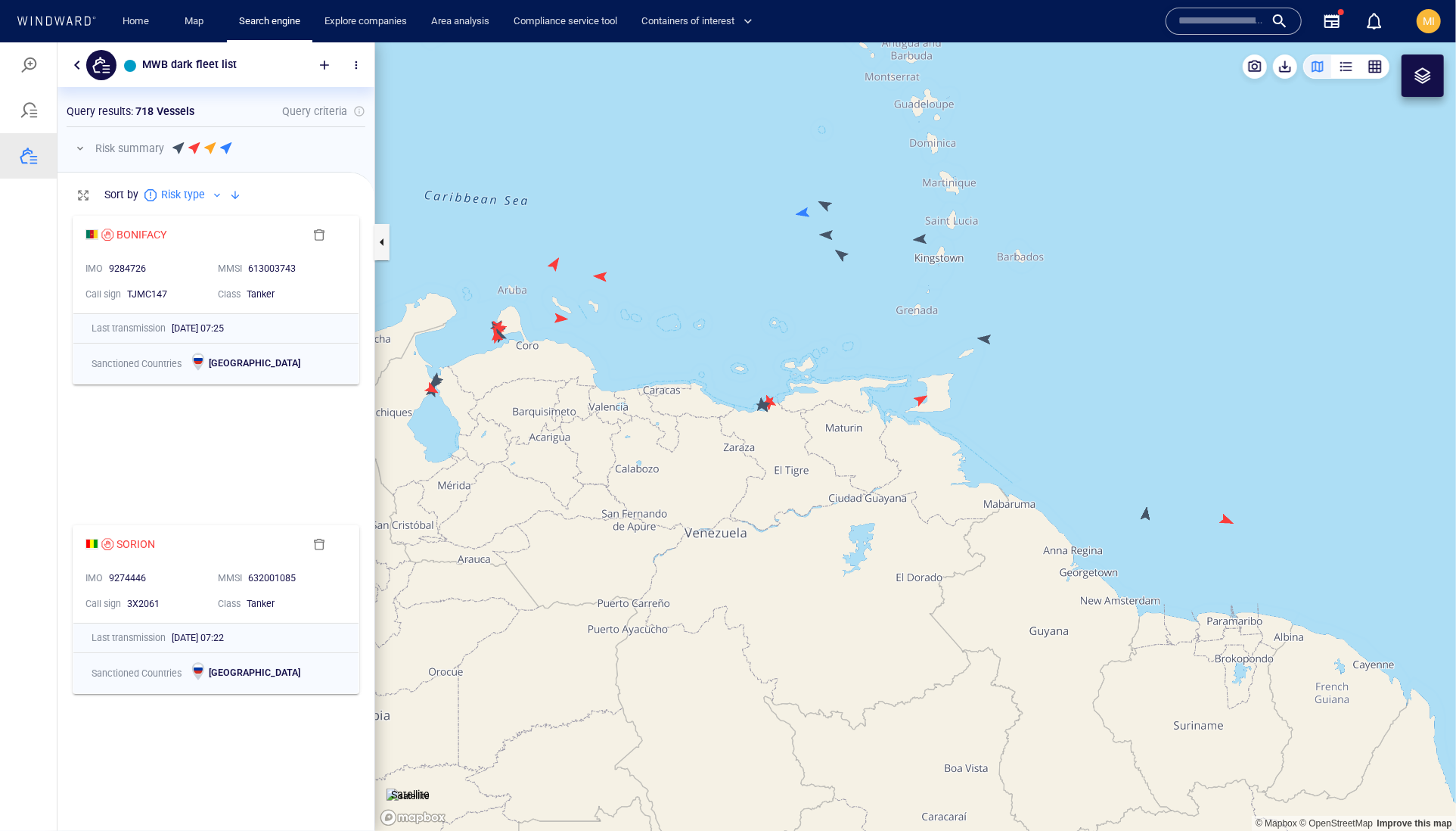
click at [830, 205] on canvas "Map" at bounding box center [915, 436] width 1081 height 789
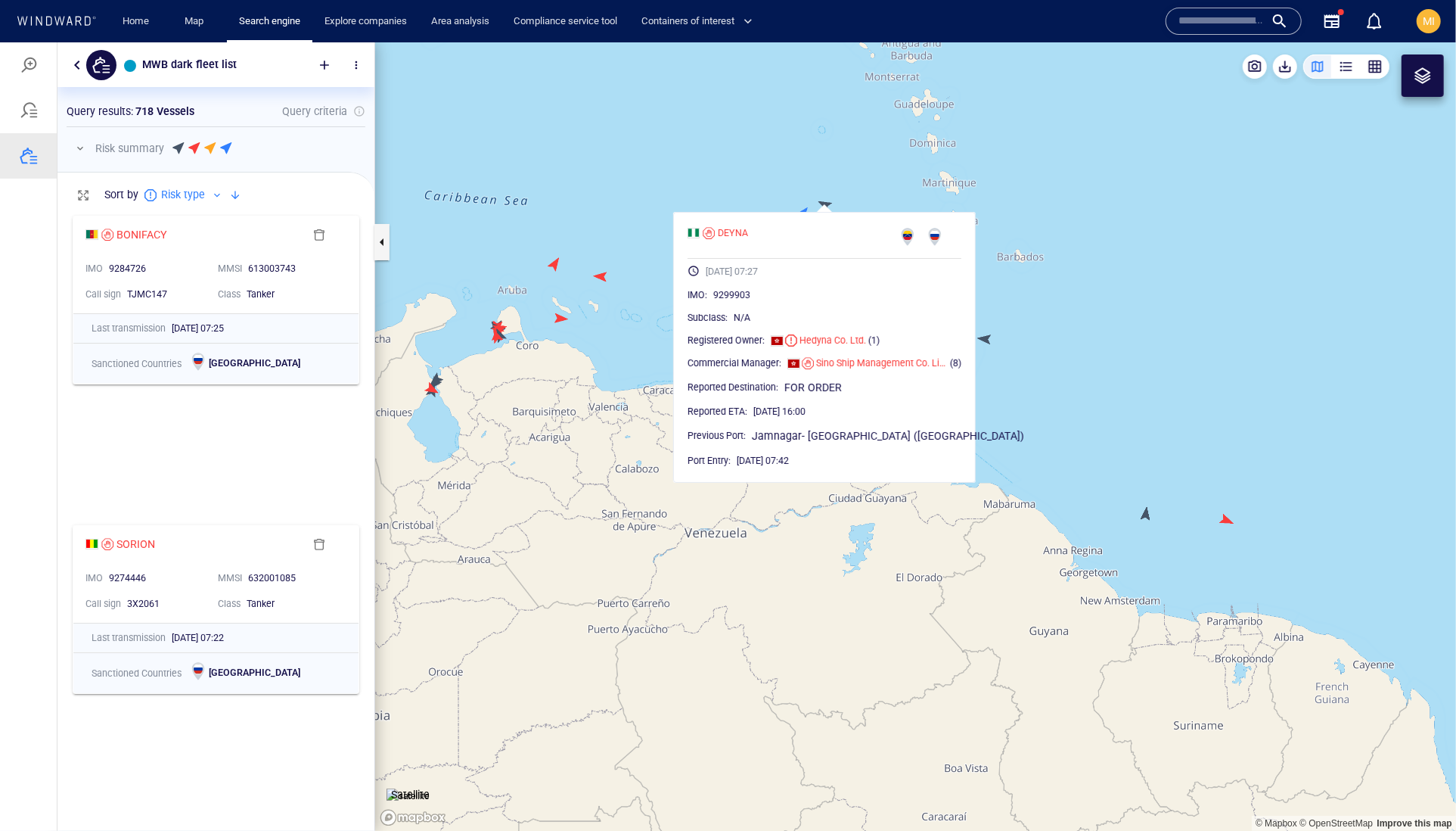
click at [891, 178] on canvas "Map" at bounding box center [915, 436] width 1081 height 789
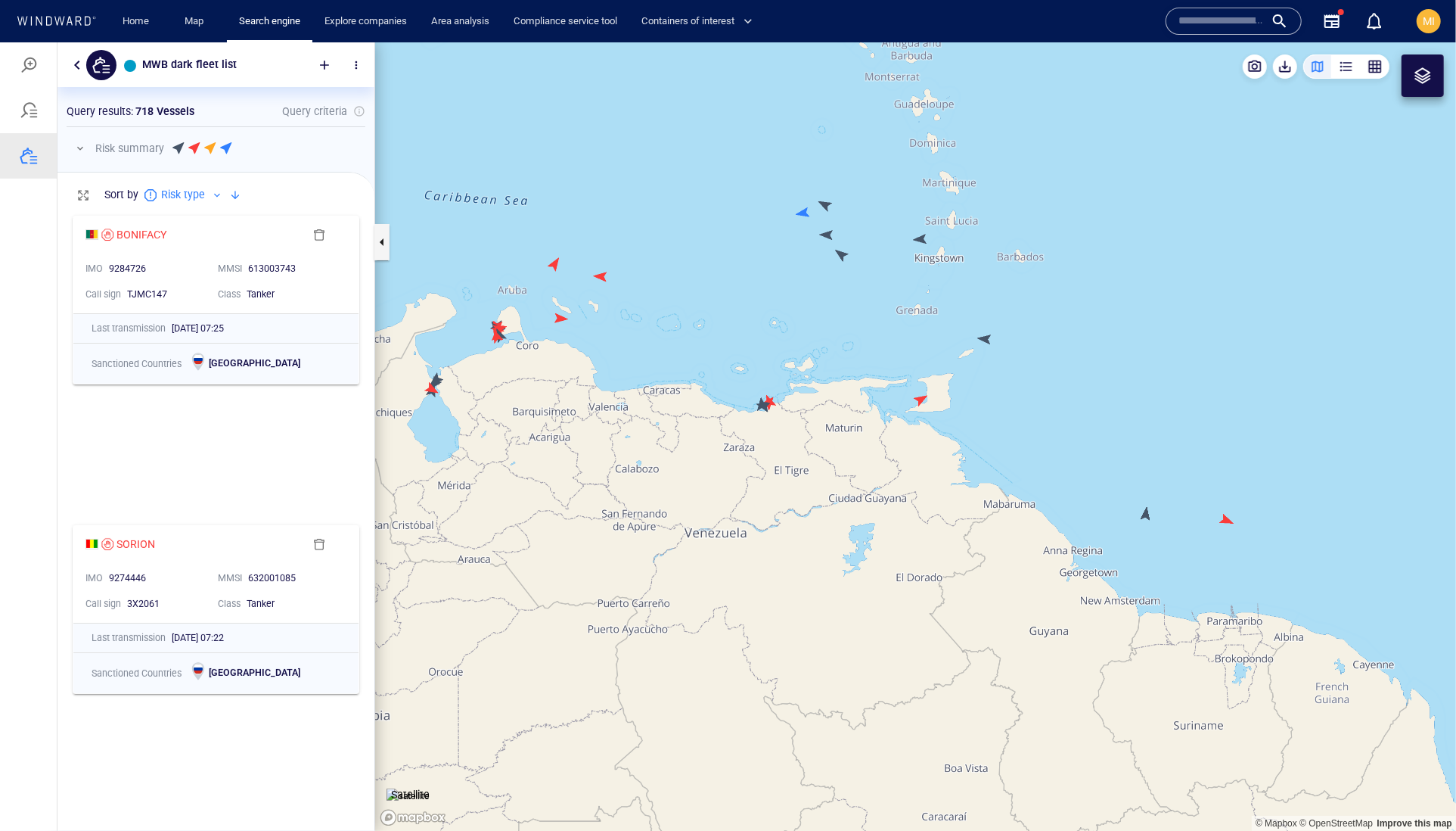
click at [920, 236] on canvas "Map" at bounding box center [915, 436] width 1081 height 789
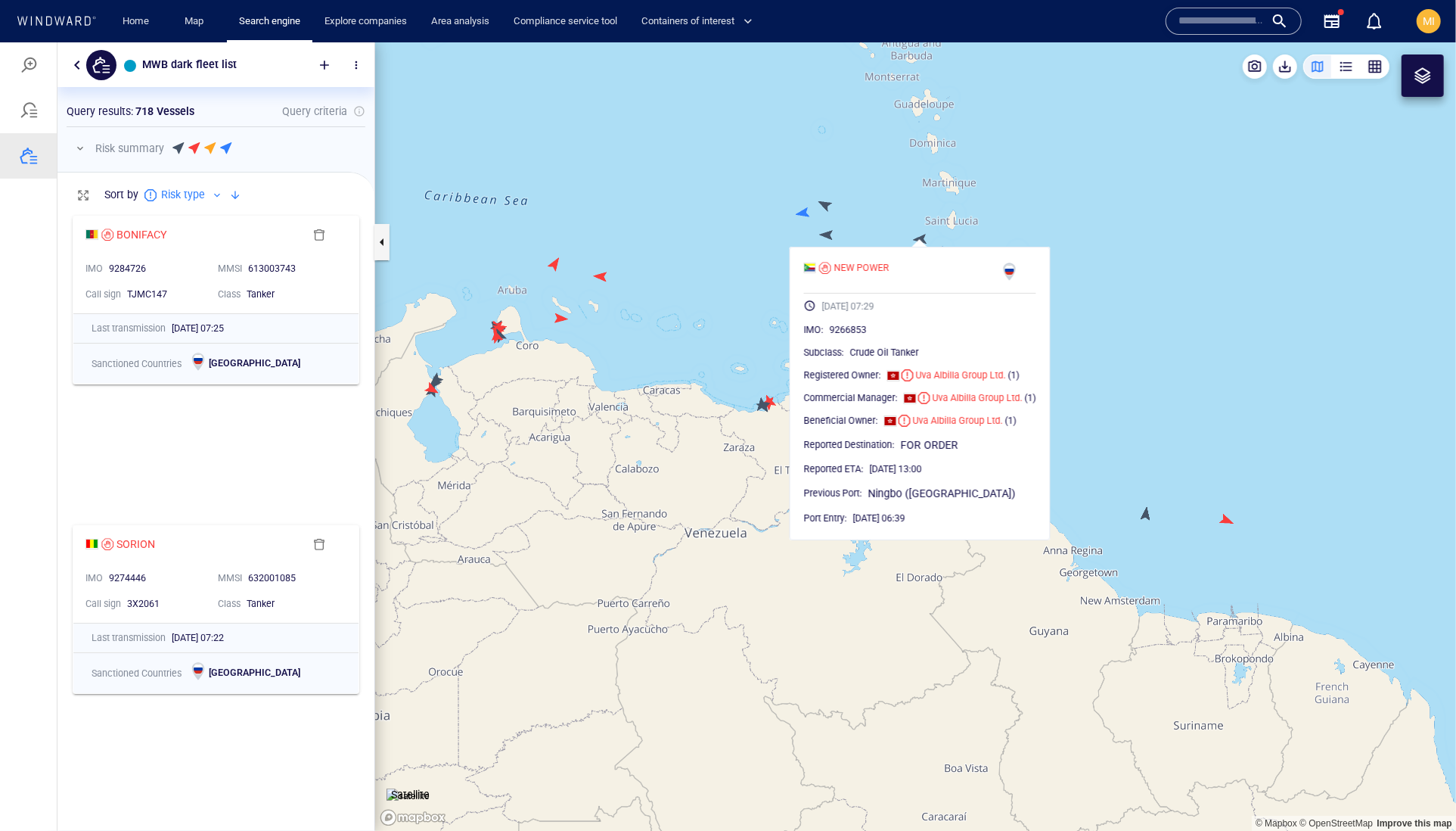
click at [863, 218] on canvas "Map" at bounding box center [915, 436] width 1081 height 789
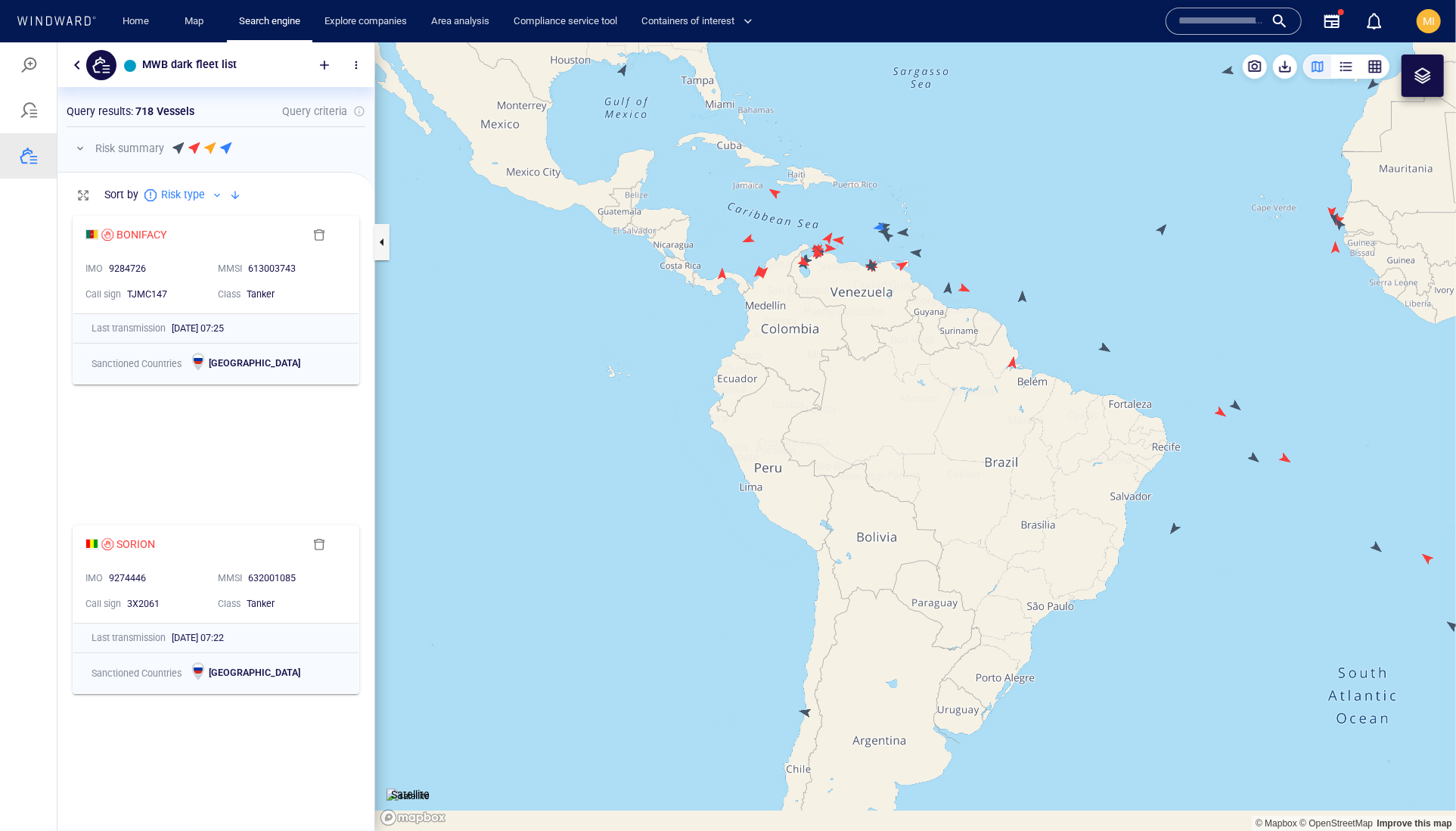
drag, startPoint x: 976, startPoint y: 183, endPoint x: 854, endPoint y: 333, distance: 193.3
click at [861, 324] on canvas "Map" at bounding box center [915, 436] width 1081 height 789
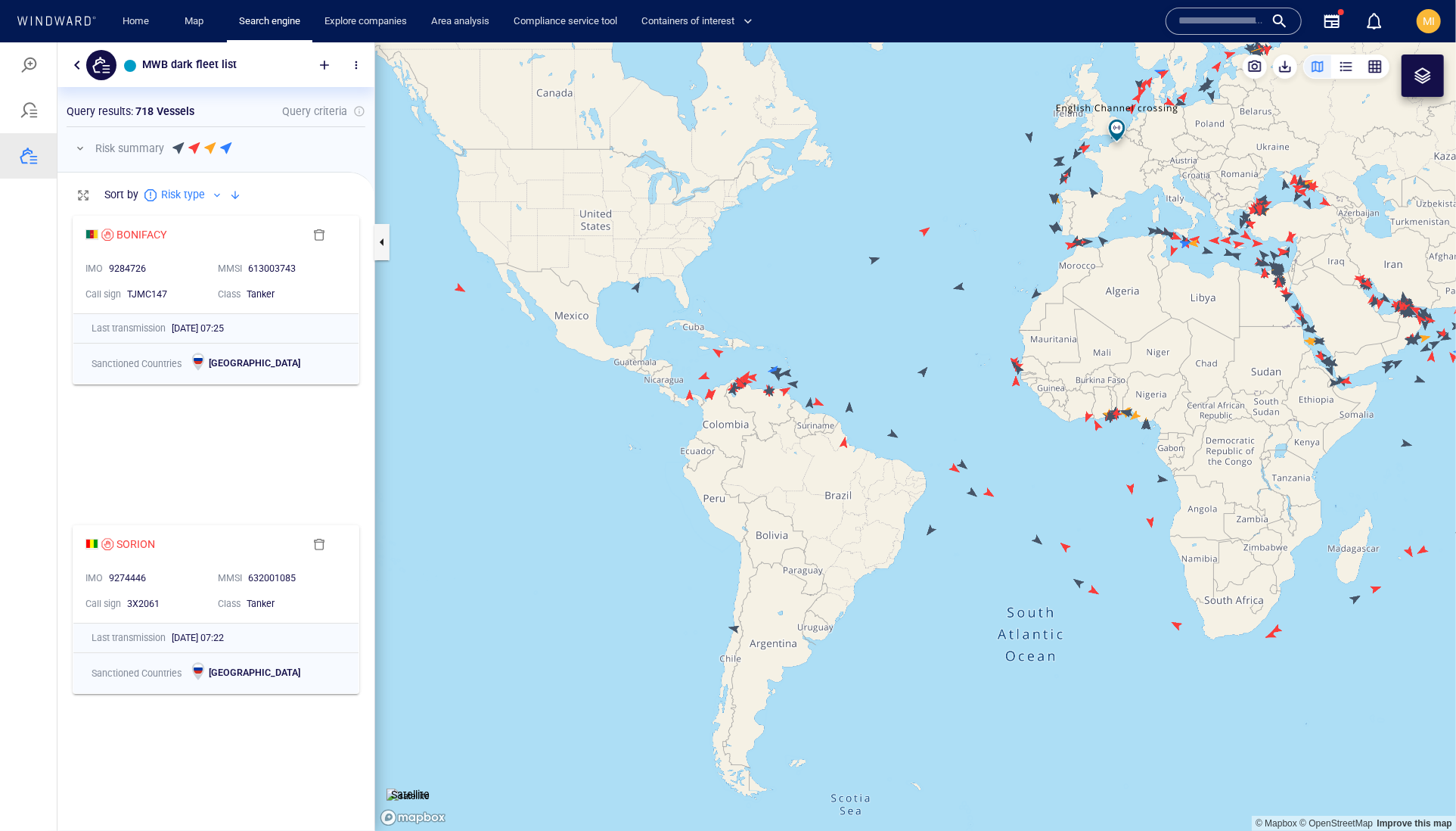
click at [872, 264] on canvas "Map" at bounding box center [915, 436] width 1081 height 789
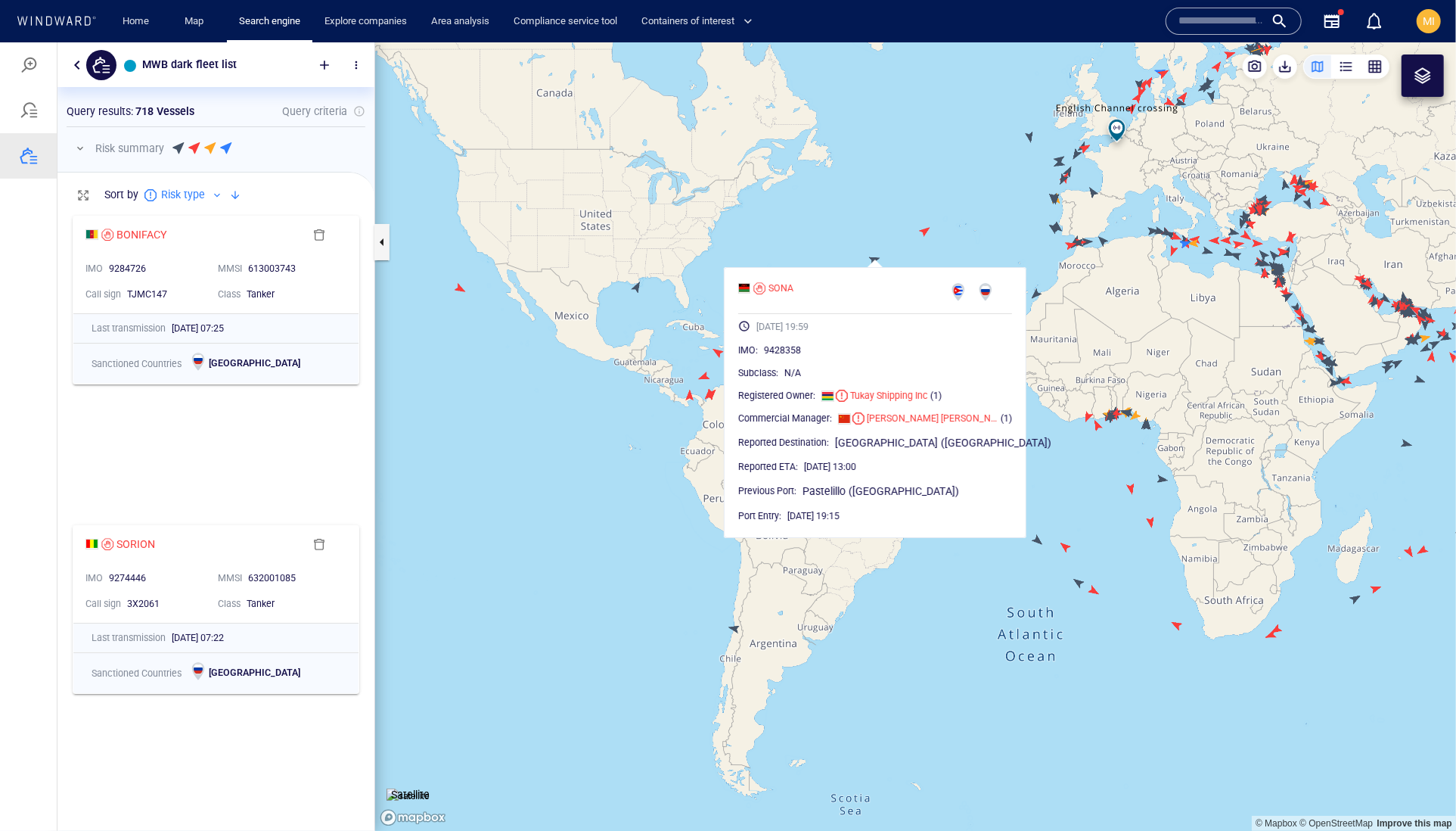
click at [976, 251] on canvas "Map" at bounding box center [915, 436] width 1081 height 789
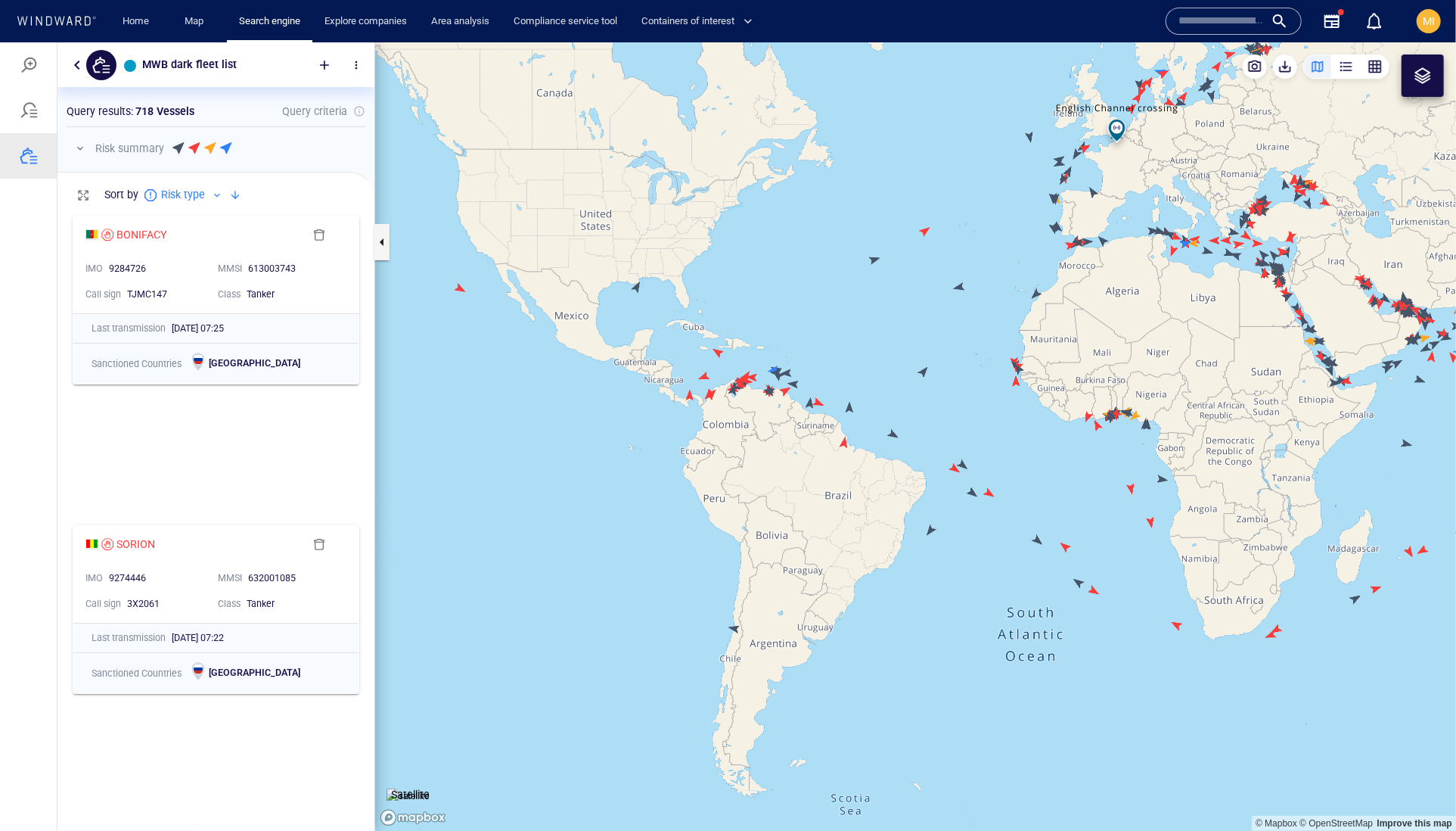
drag, startPoint x: 1018, startPoint y: 406, endPoint x: 854, endPoint y: 357, distance: 171.2
click at [856, 358] on canvas "Map" at bounding box center [915, 436] width 1081 height 789
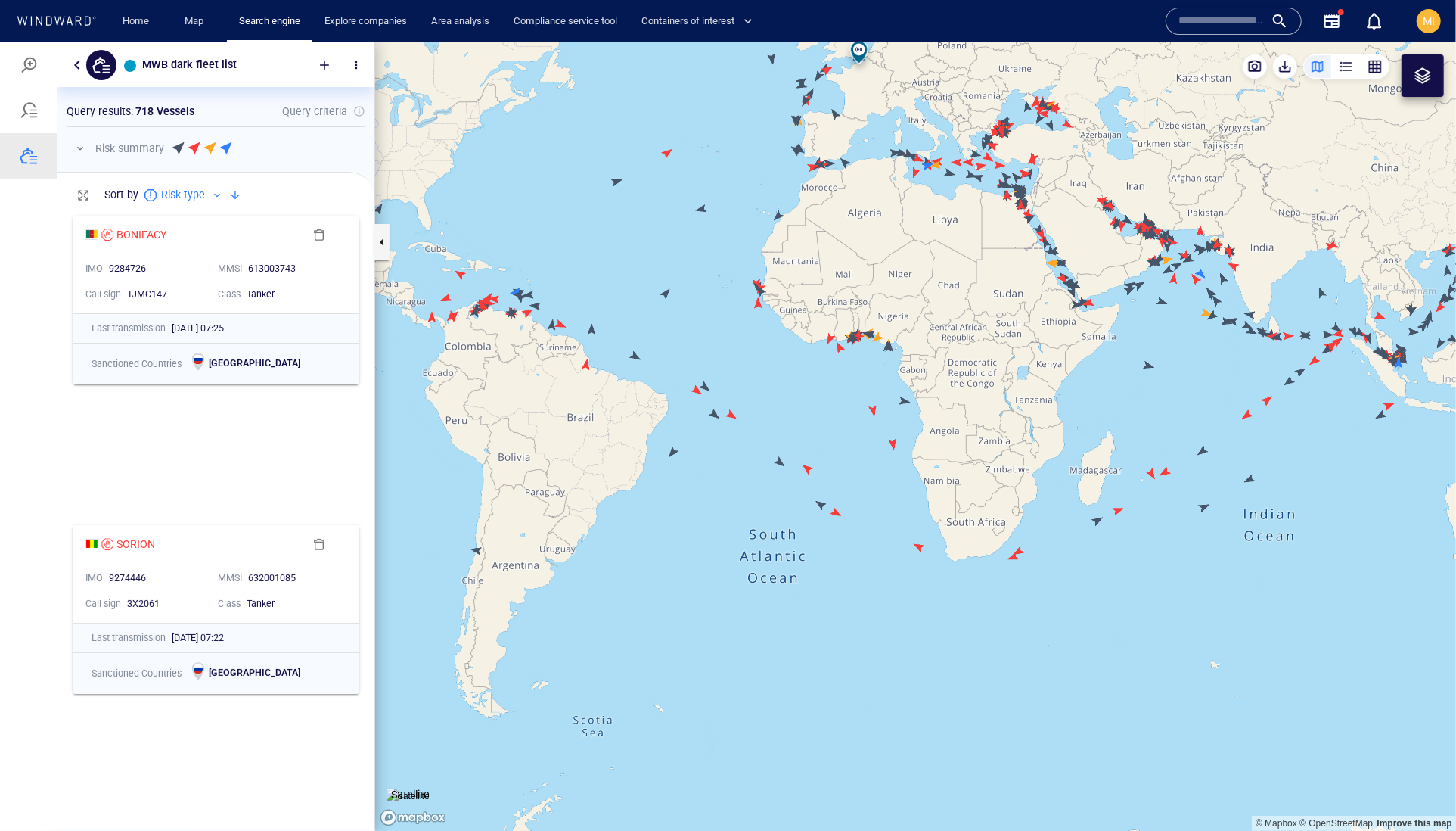
click at [705, 415] on canvas "Map" at bounding box center [915, 436] width 1081 height 789
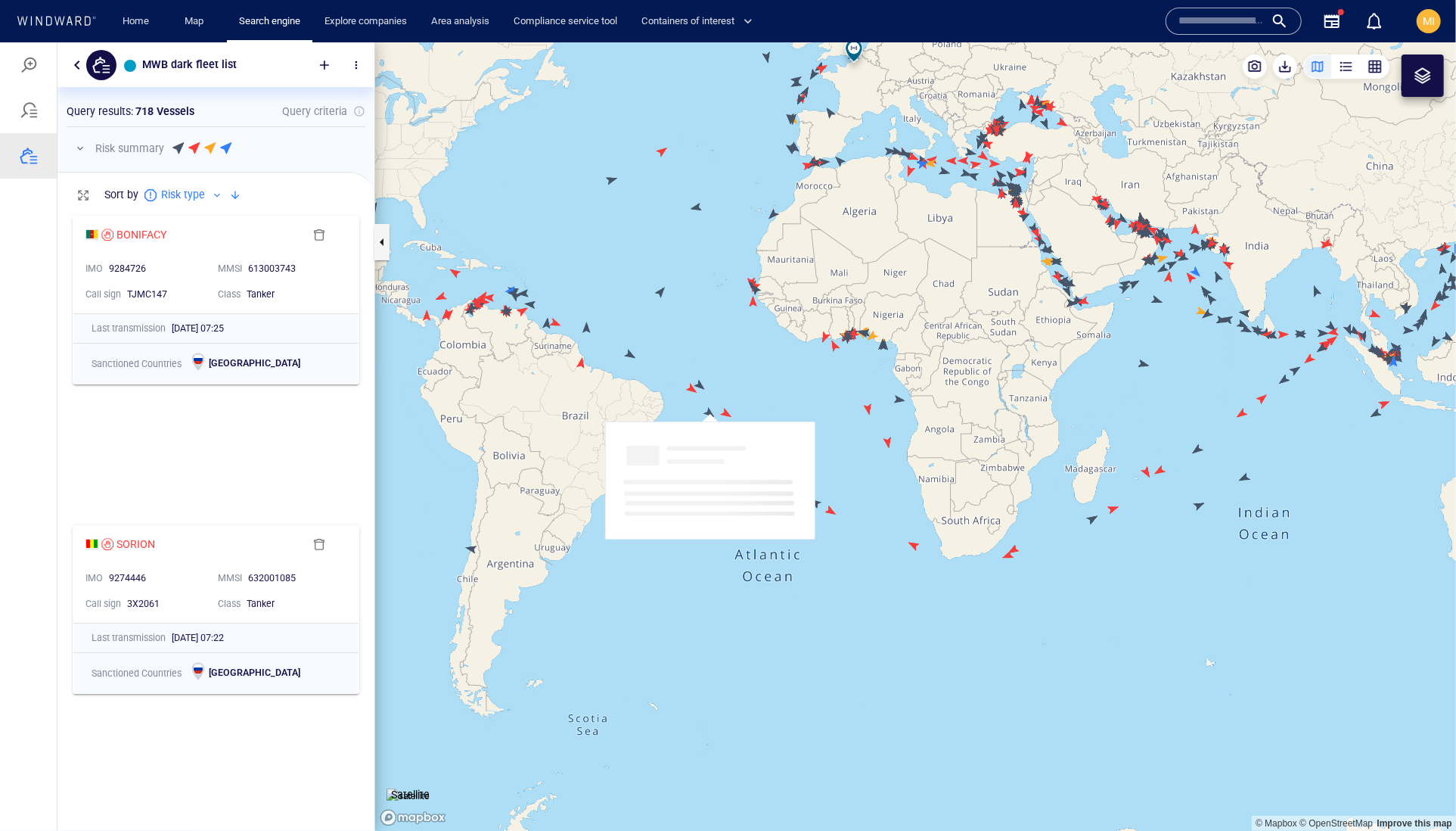
click at [705, 415] on canvas "Map" at bounding box center [915, 436] width 1081 height 789
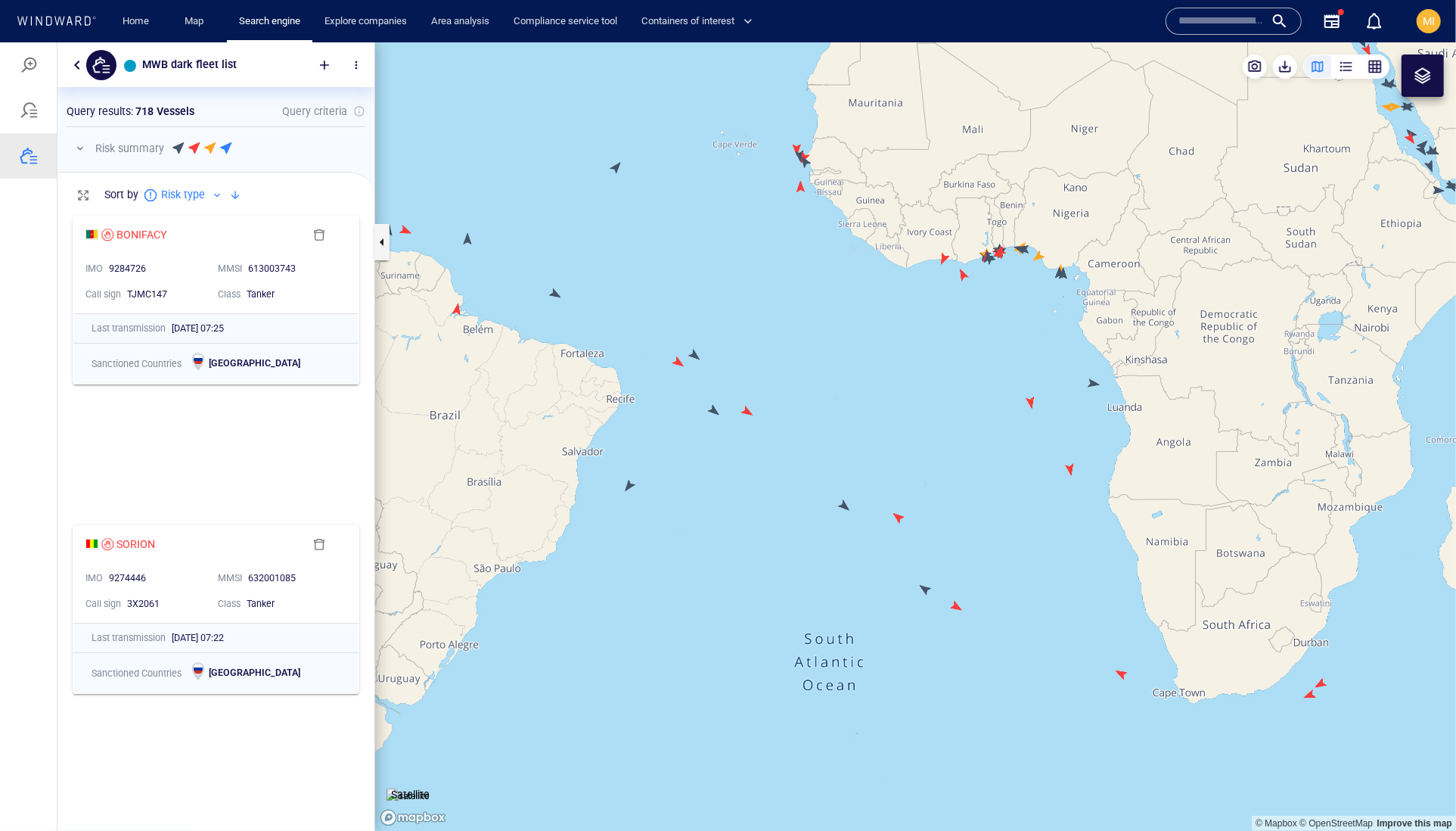
click at [714, 406] on canvas "Map" at bounding box center [915, 436] width 1081 height 789
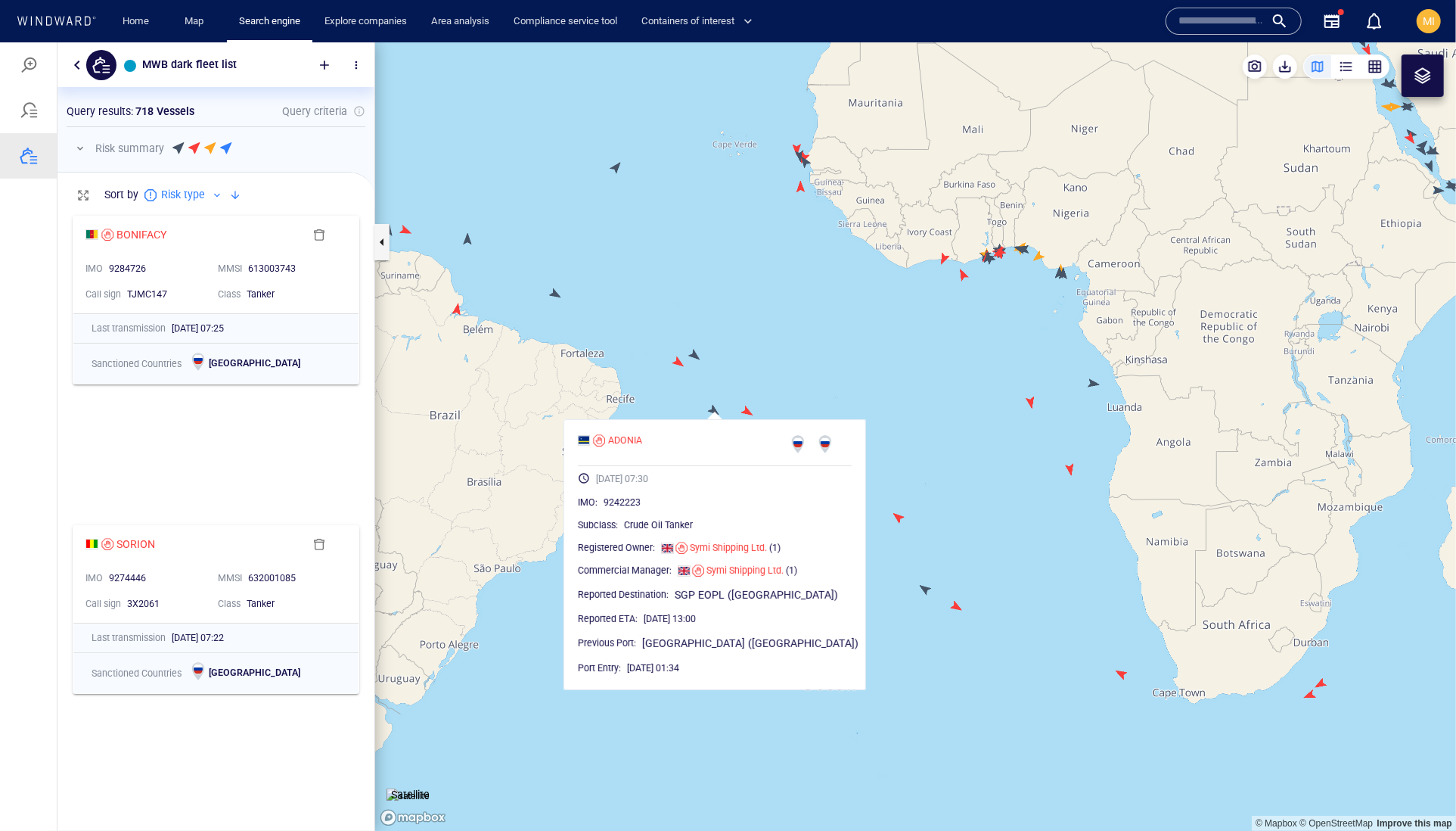
click at [924, 588] on canvas "Map" at bounding box center [915, 436] width 1081 height 789
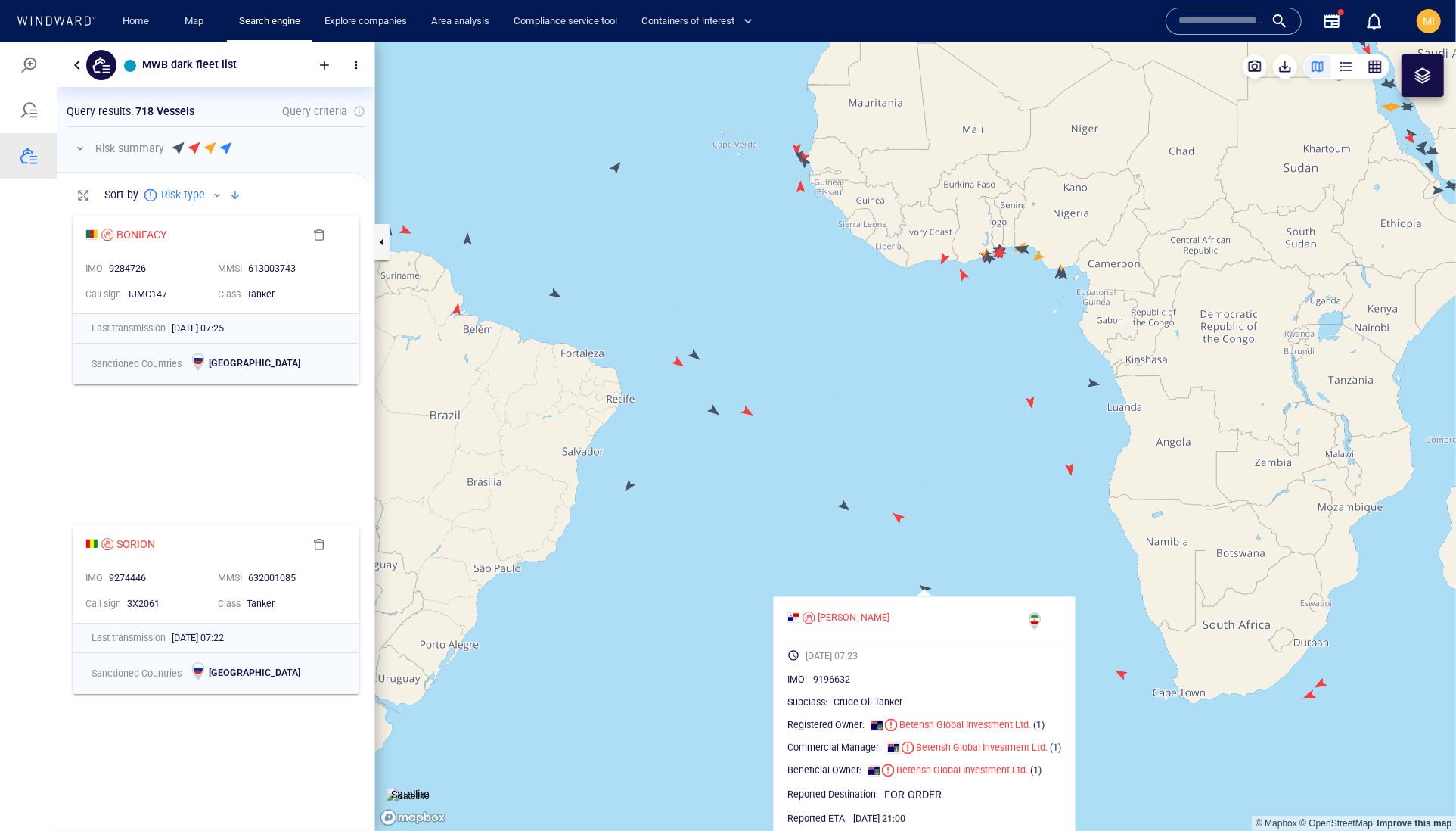
click at [784, 566] on canvas "Map" at bounding box center [915, 436] width 1081 height 789
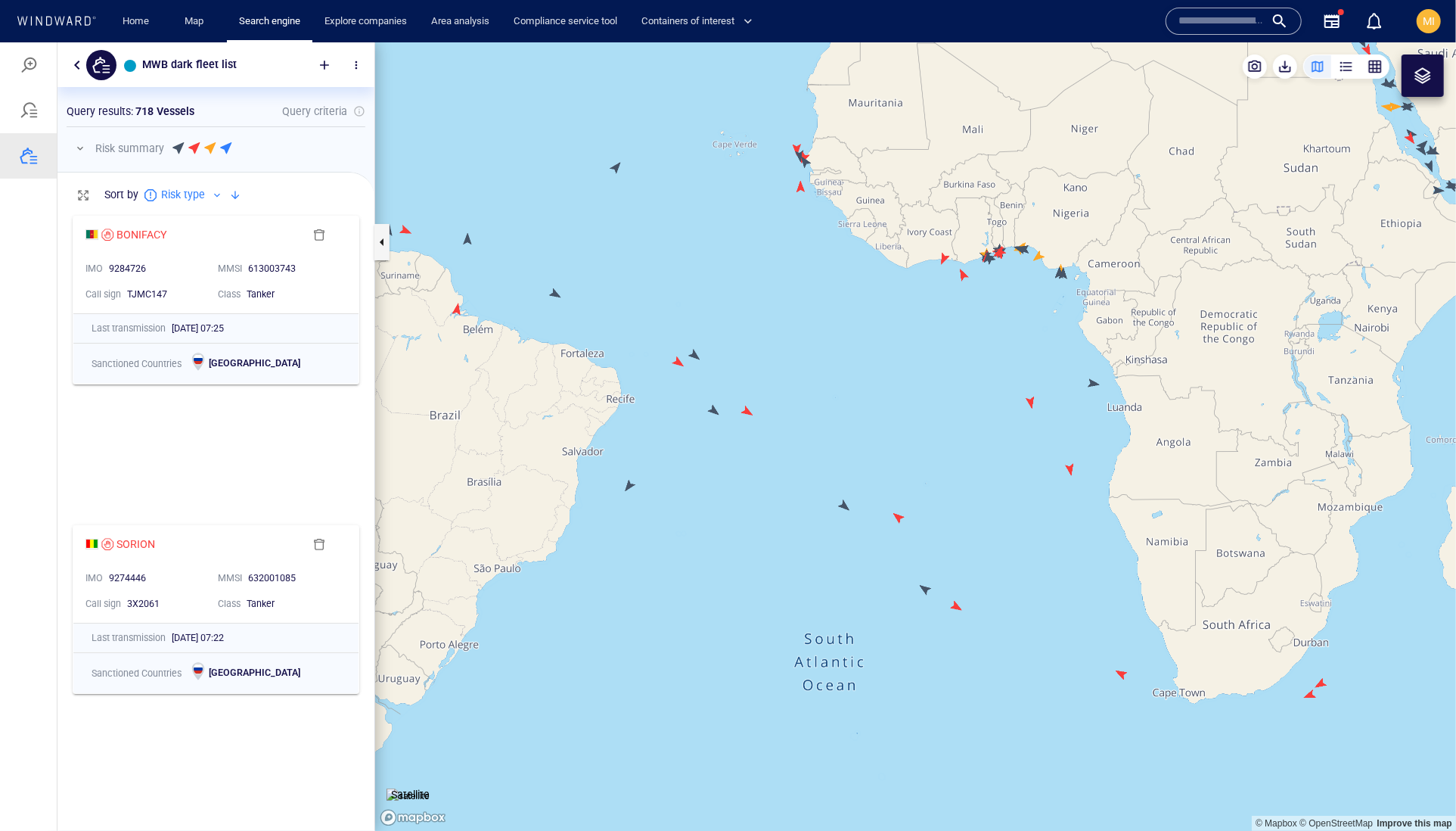
click at [626, 484] on canvas "Map" at bounding box center [915, 436] width 1081 height 789
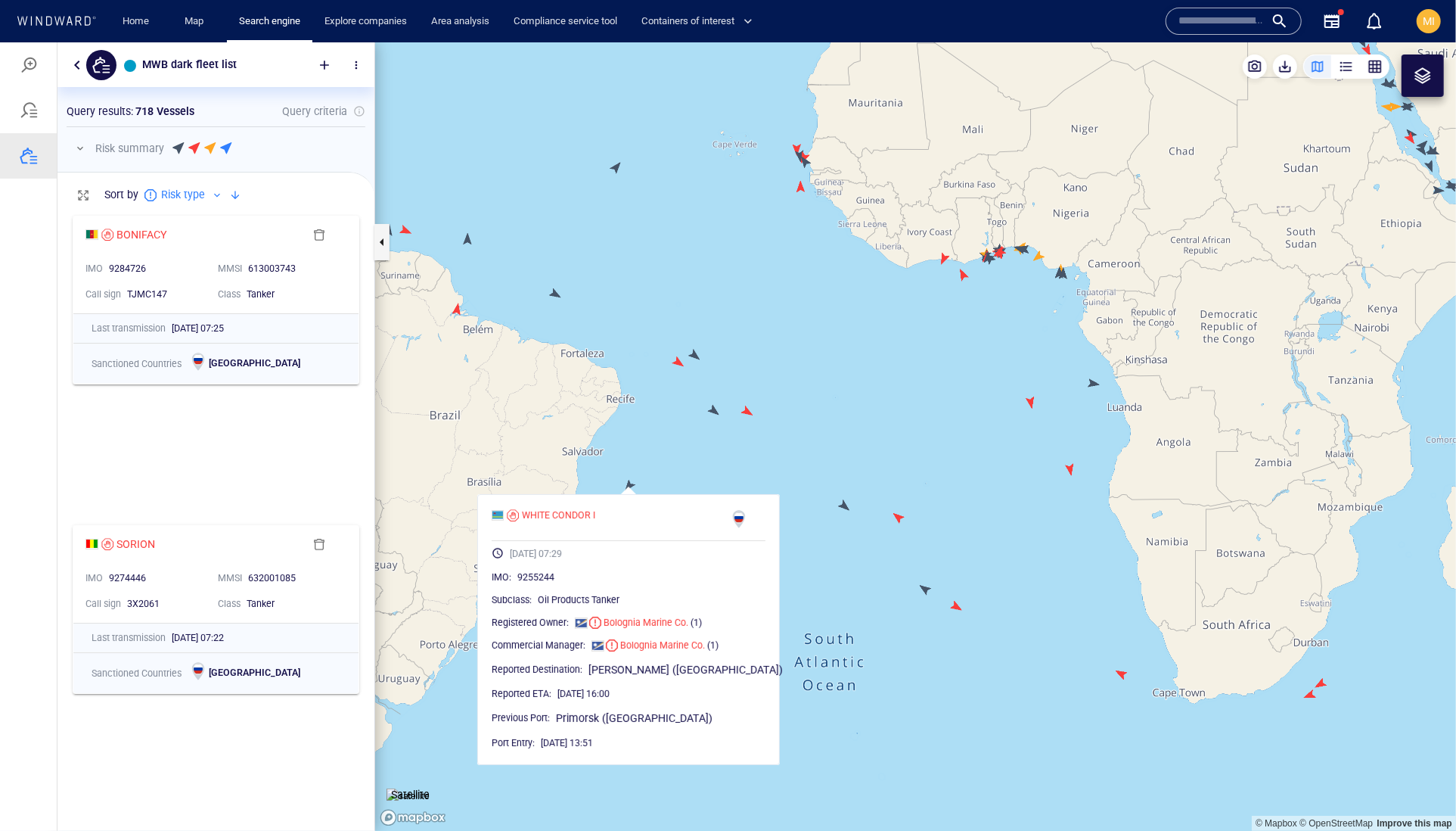
click at [1100, 376] on canvas "Map" at bounding box center [915, 436] width 1081 height 789
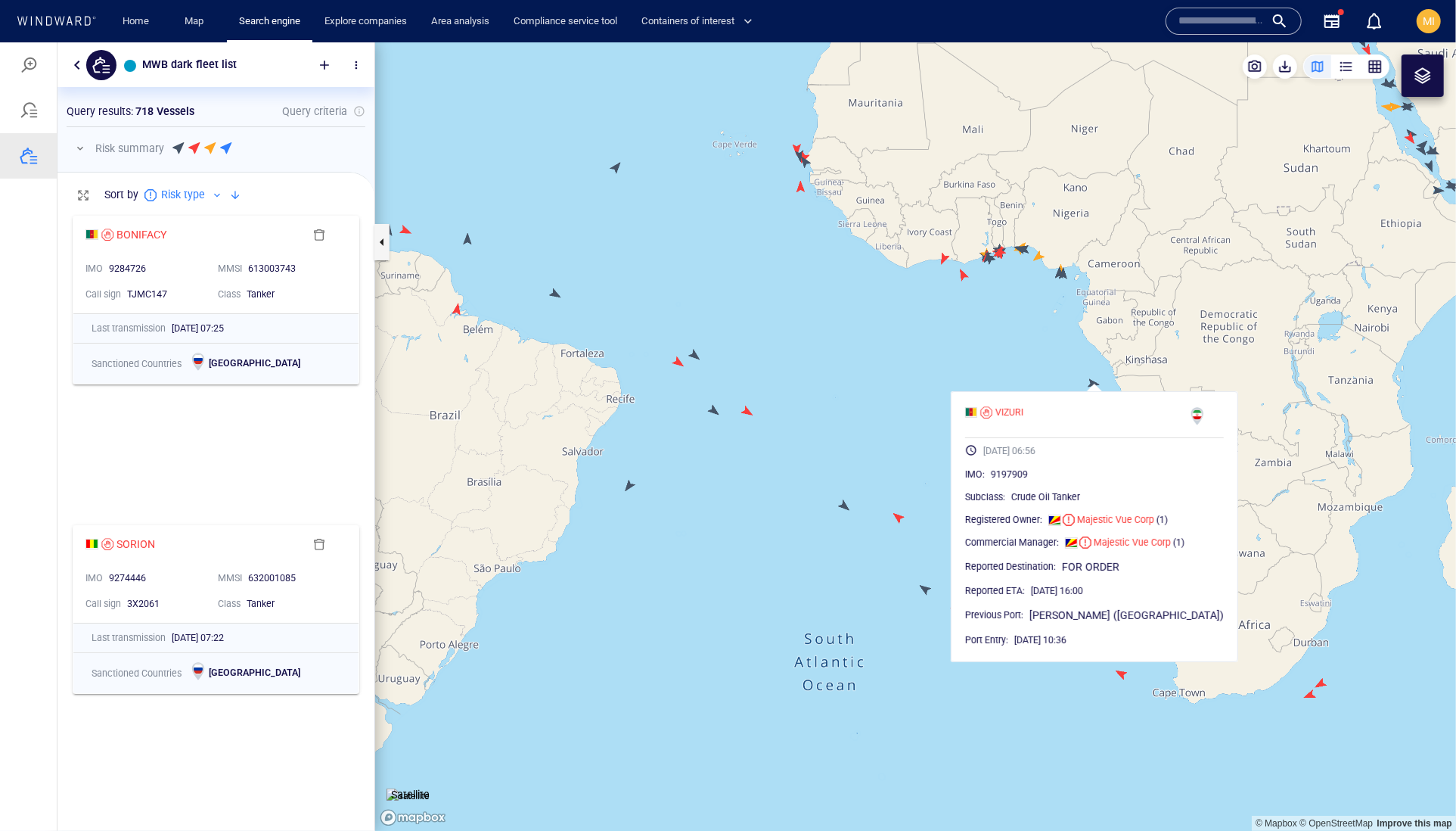
click at [991, 375] on canvas "Map" at bounding box center [915, 436] width 1081 height 789
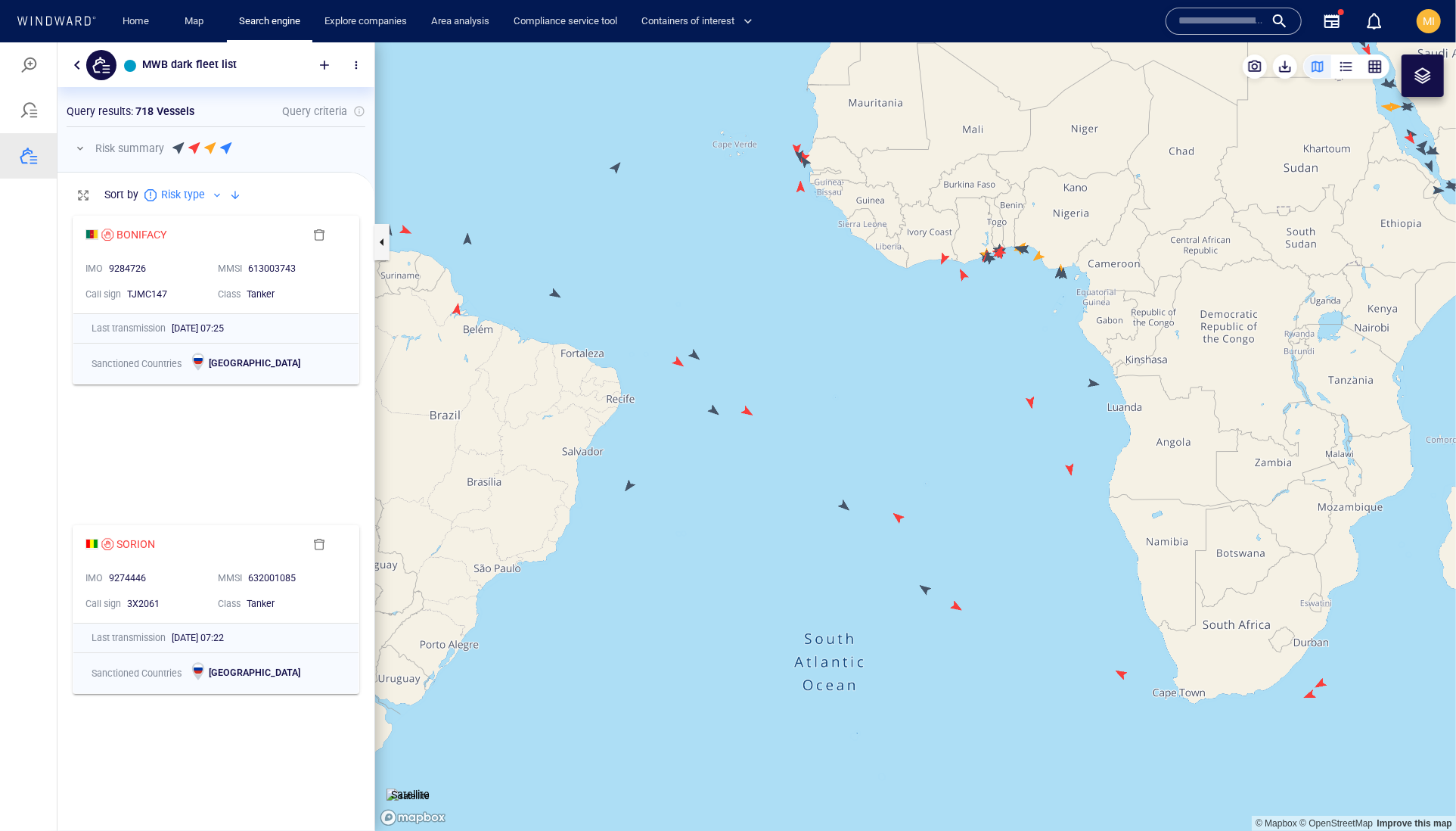
click at [1035, 405] on canvas "Map" at bounding box center [915, 436] width 1081 height 789
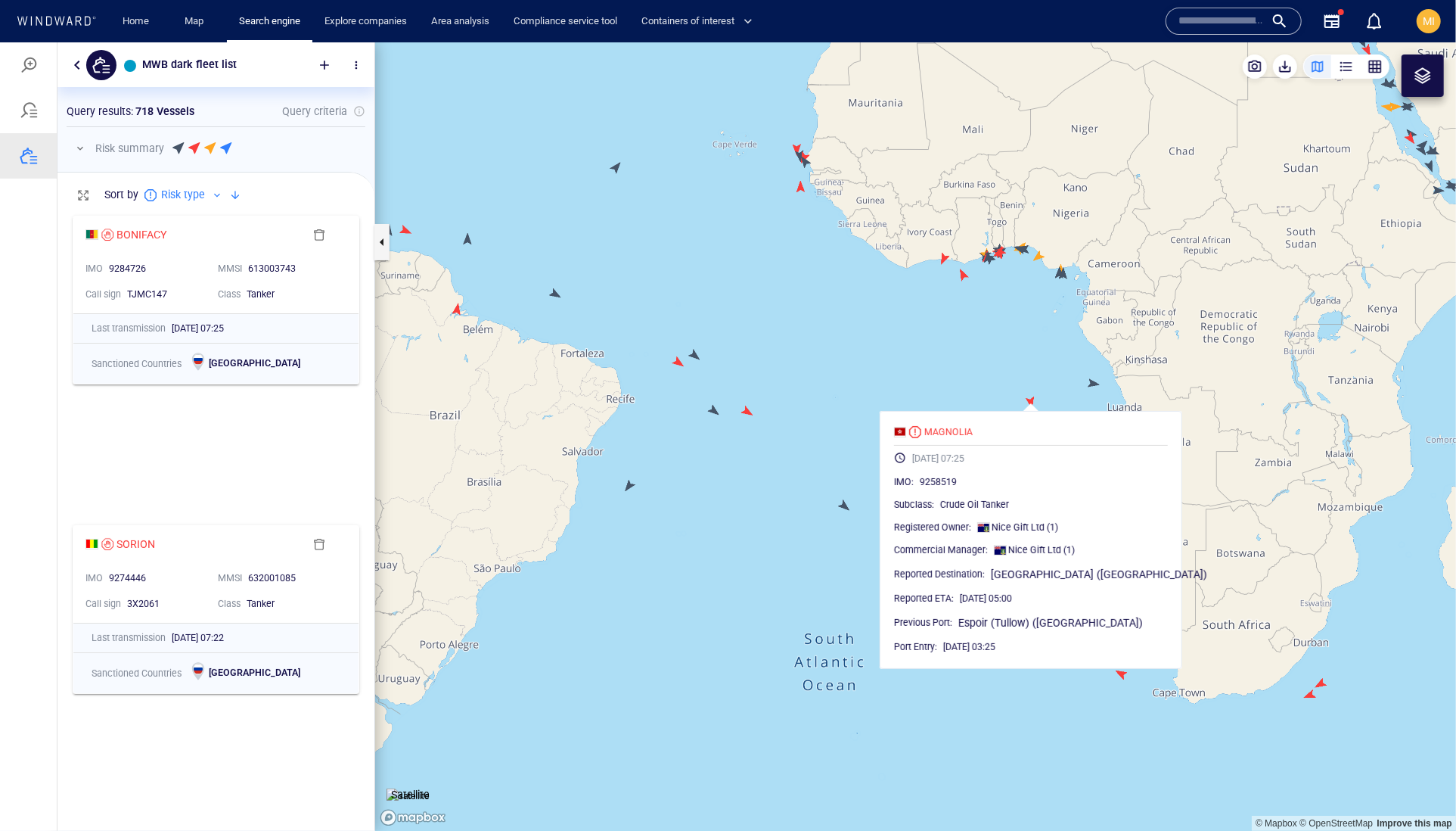
click at [963, 375] on canvas "Map" at bounding box center [915, 436] width 1081 height 789
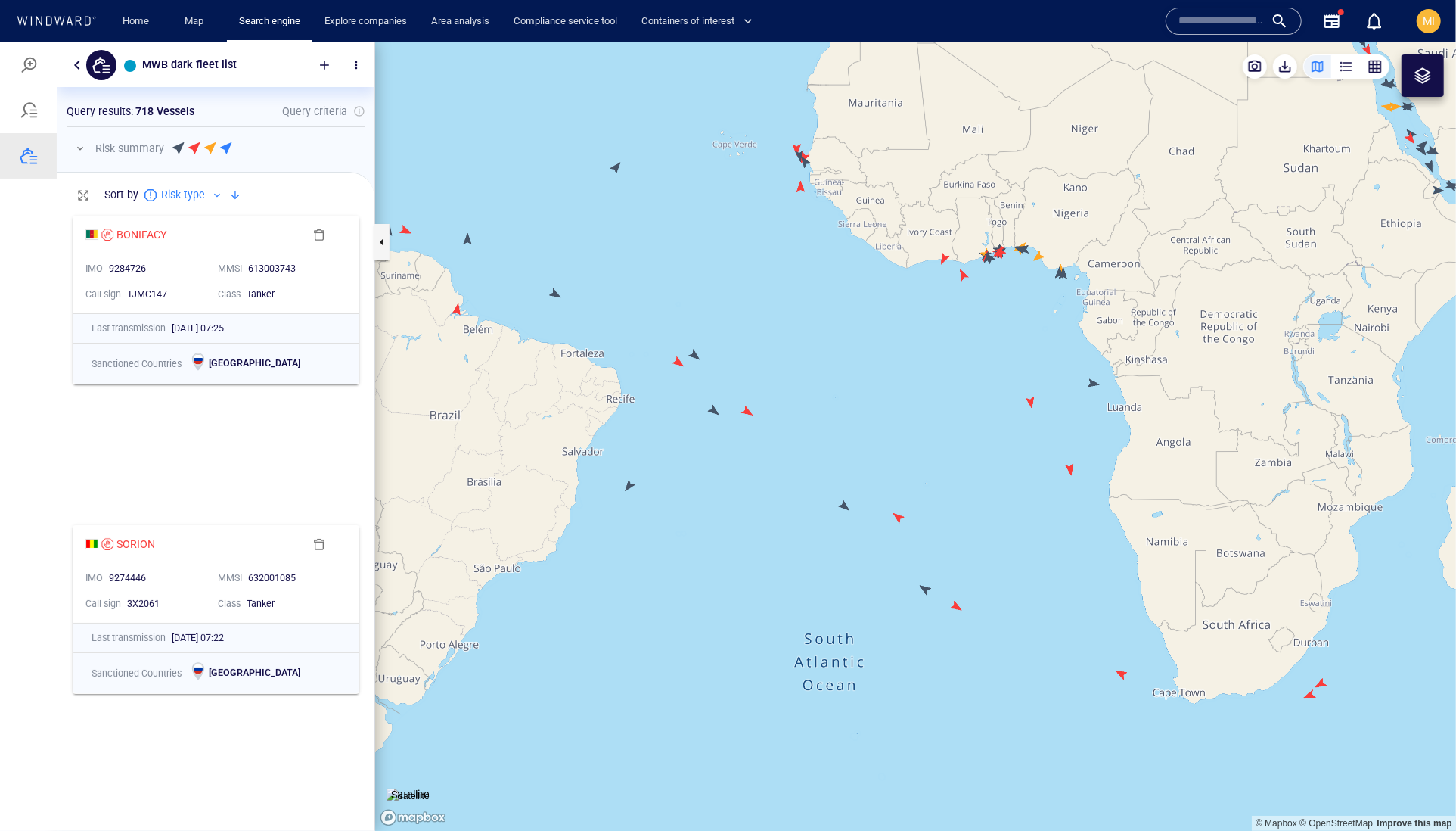
drag, startPoint x: 979, startPoint y: 324, endPoint x: 923, endPoint y: 474, distance: 160.1
click at [924, 470] on canvas "Map" at bounding box center [915, 436] width 1081 height 789
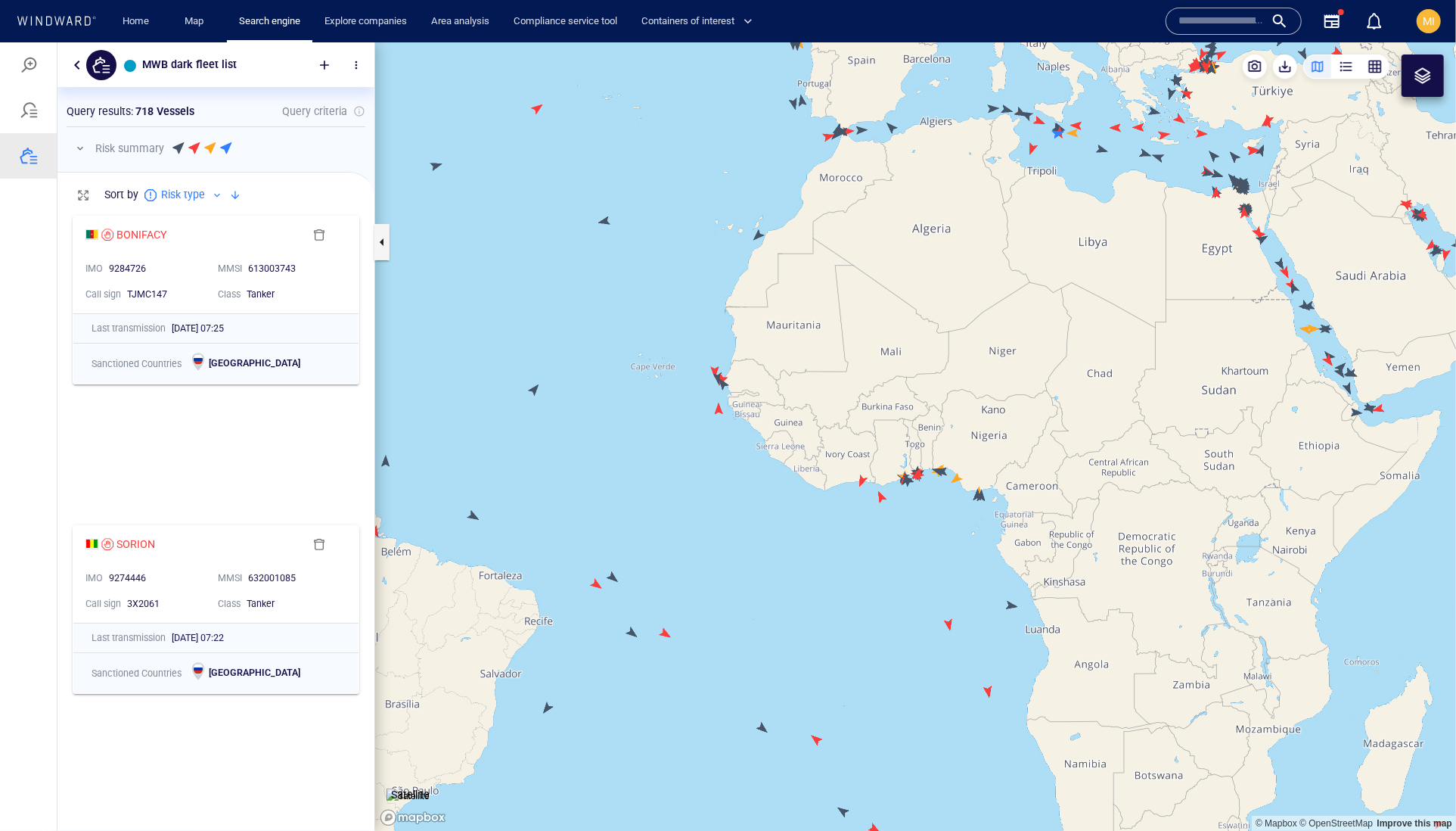
drag, startPoint x: 1073, startPoint y: 391, endPoint x: 815, endPoint y: 490, distance: 276.3
click at [824, 484] on canvas "Map" at bounding box center [915, 436] width 1081 height 789
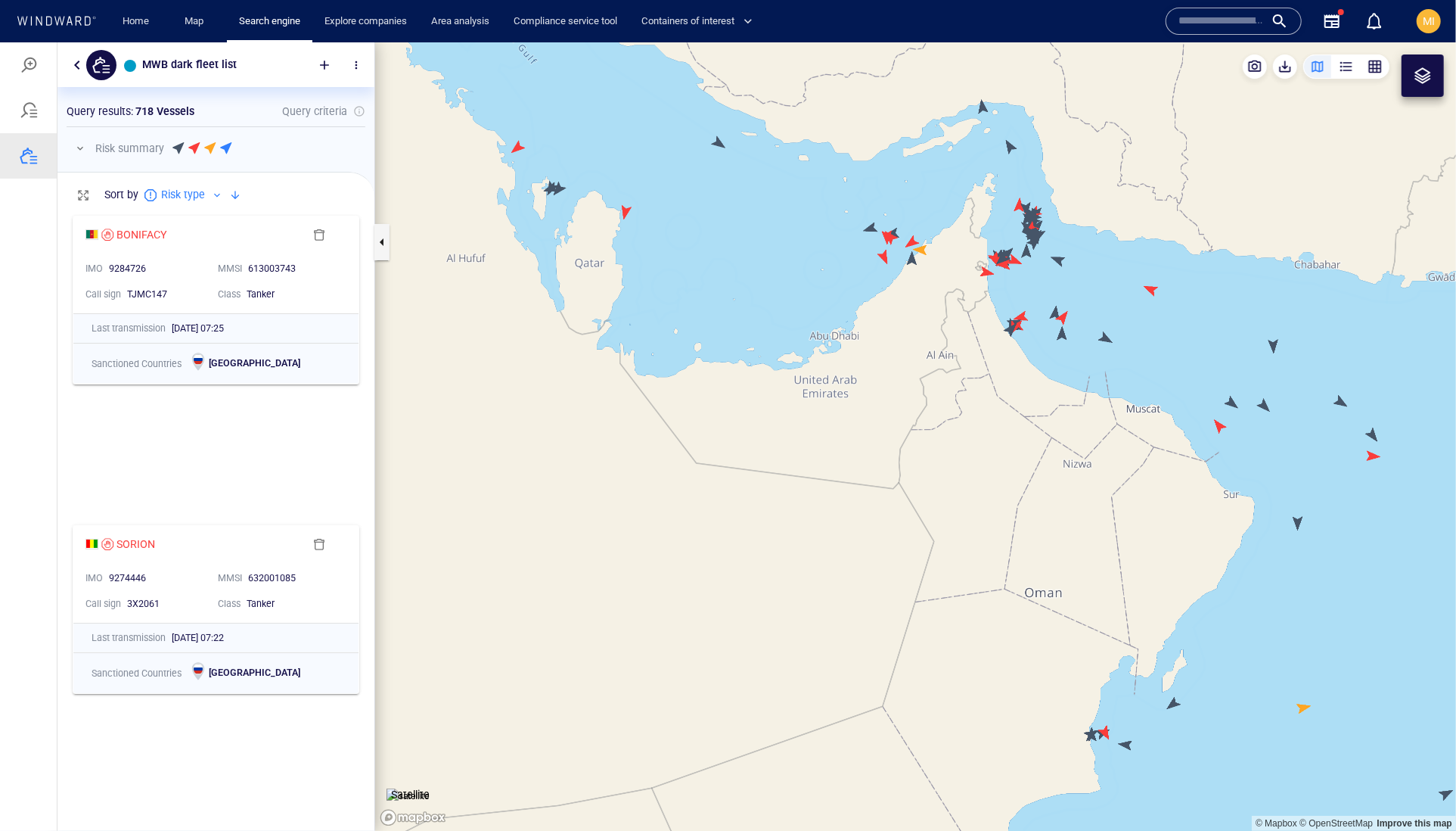
drag, startPoint x: 1051, startPoint y: 411, endPoint x: 1048, endPoint y: 575, distance: 164.0
click at [1048, 577] on canvas "Map" at bounding box center [915, 436] width 1081 height 789
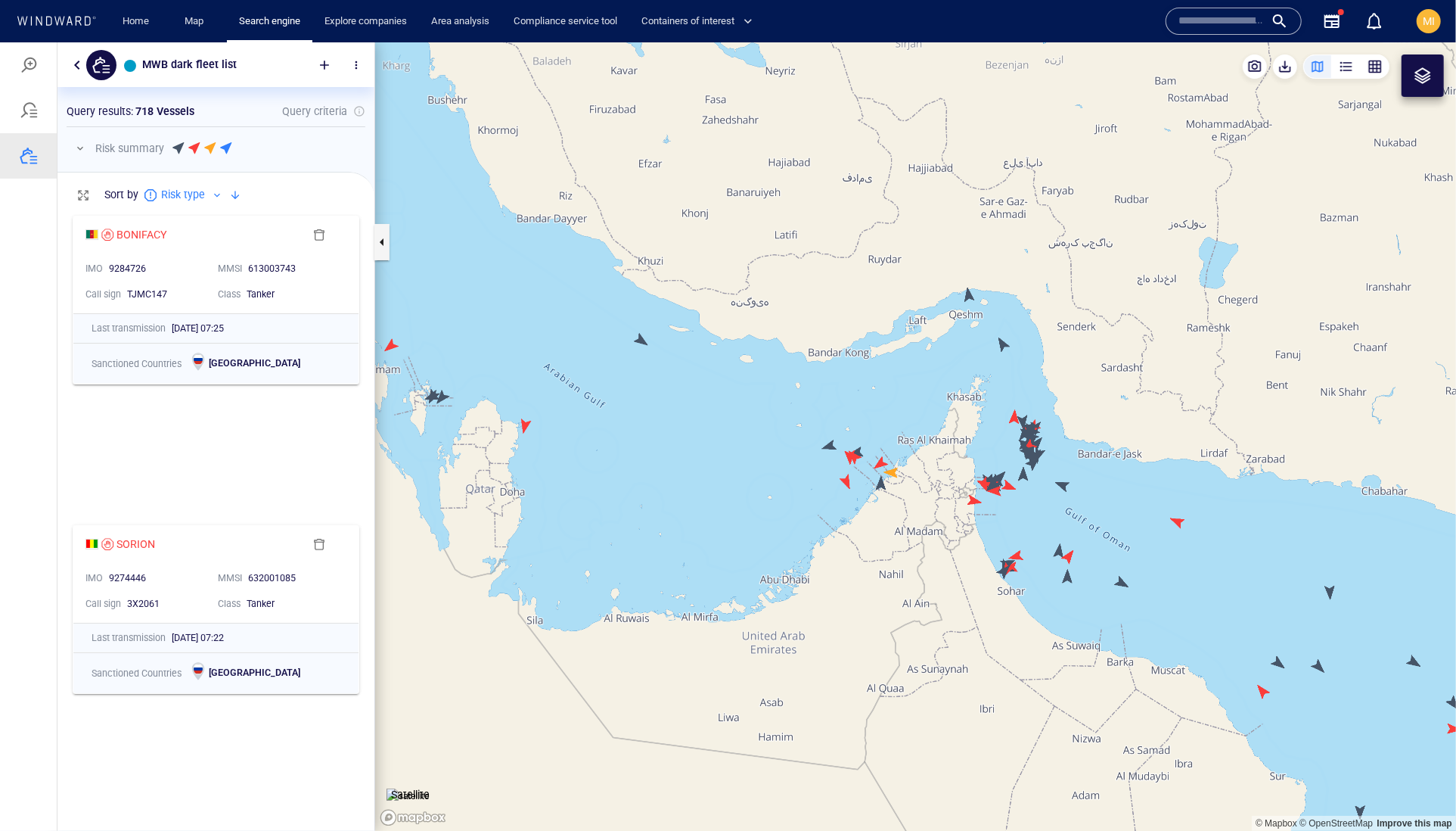
drag, startPoint x: 1033, startPoint y: 472, endPoint x: 1041, endPoint y: 575, distance: 103.3
click at [1041, 576] on canvas "Map" at bounding box center [915, 436] width 1081 height 789
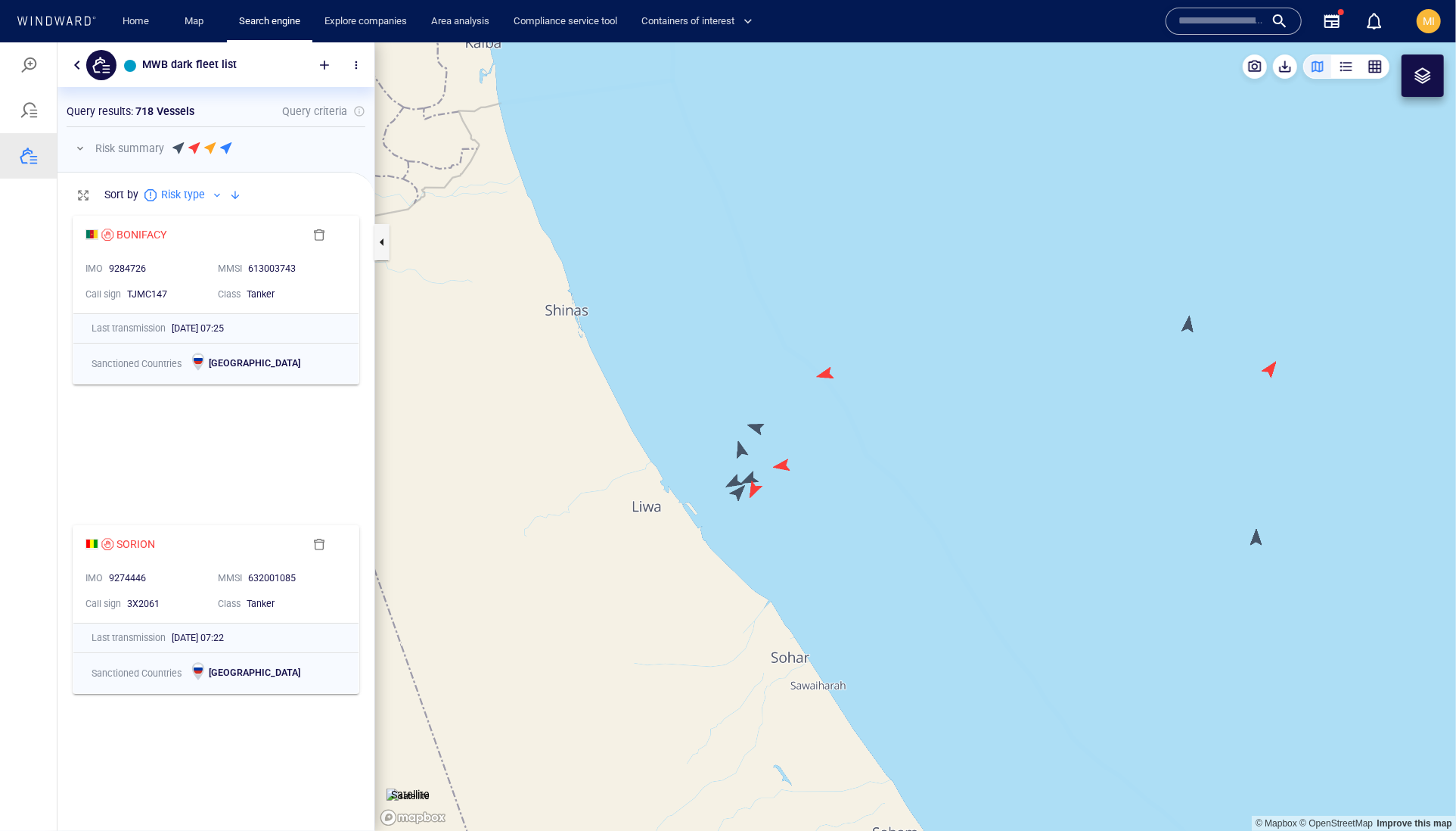
click at [737, 502] on canvas "Map" at bounding box center [915, 436] width 1081 height 789
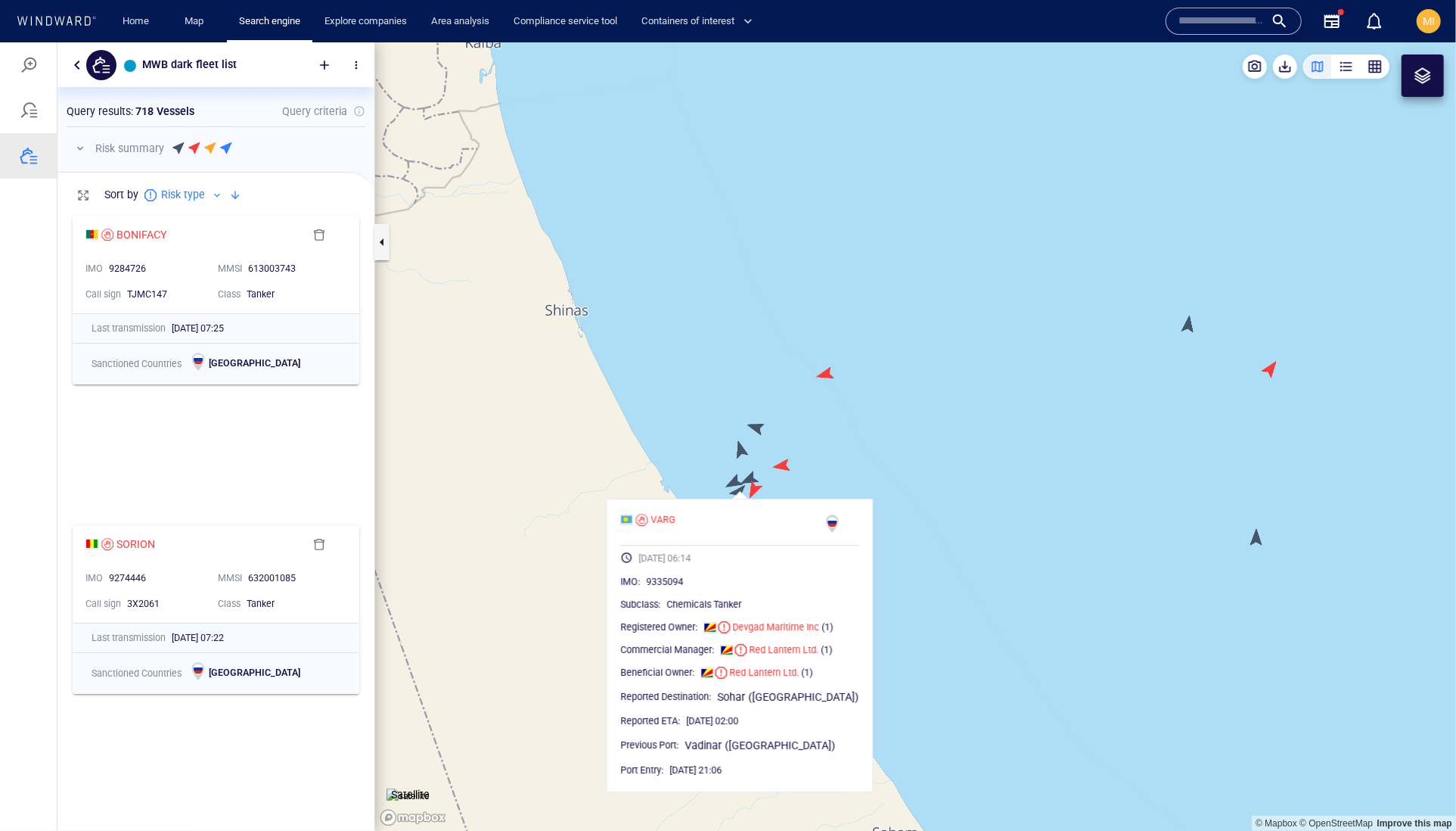
click at [731, 478] on canvas "Map" at bounding box center [915, 436] width 1081 height 789
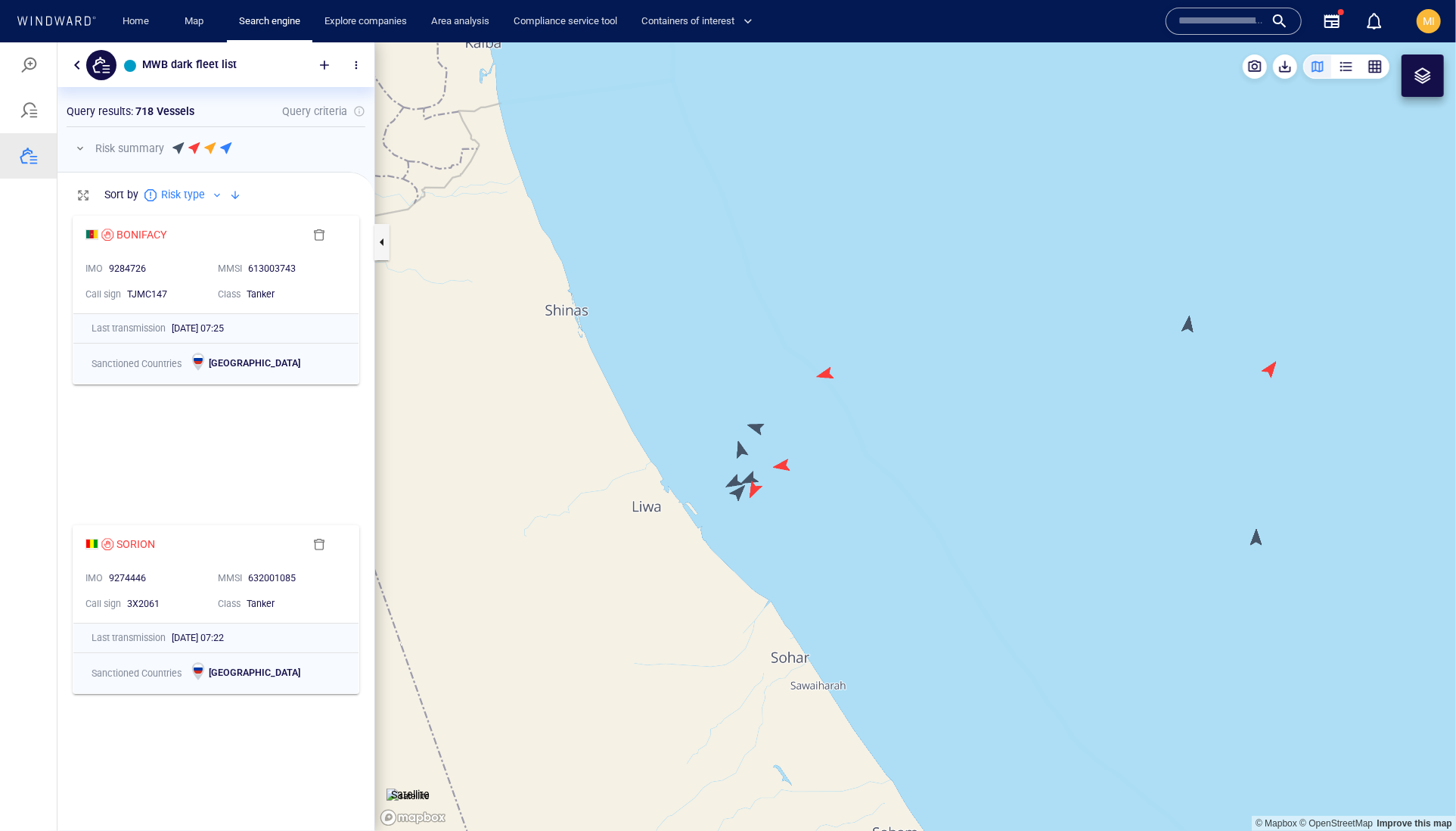
click at [733, 479] on canvas "Map" at bounding box center [915, 436] width 1081 height 789
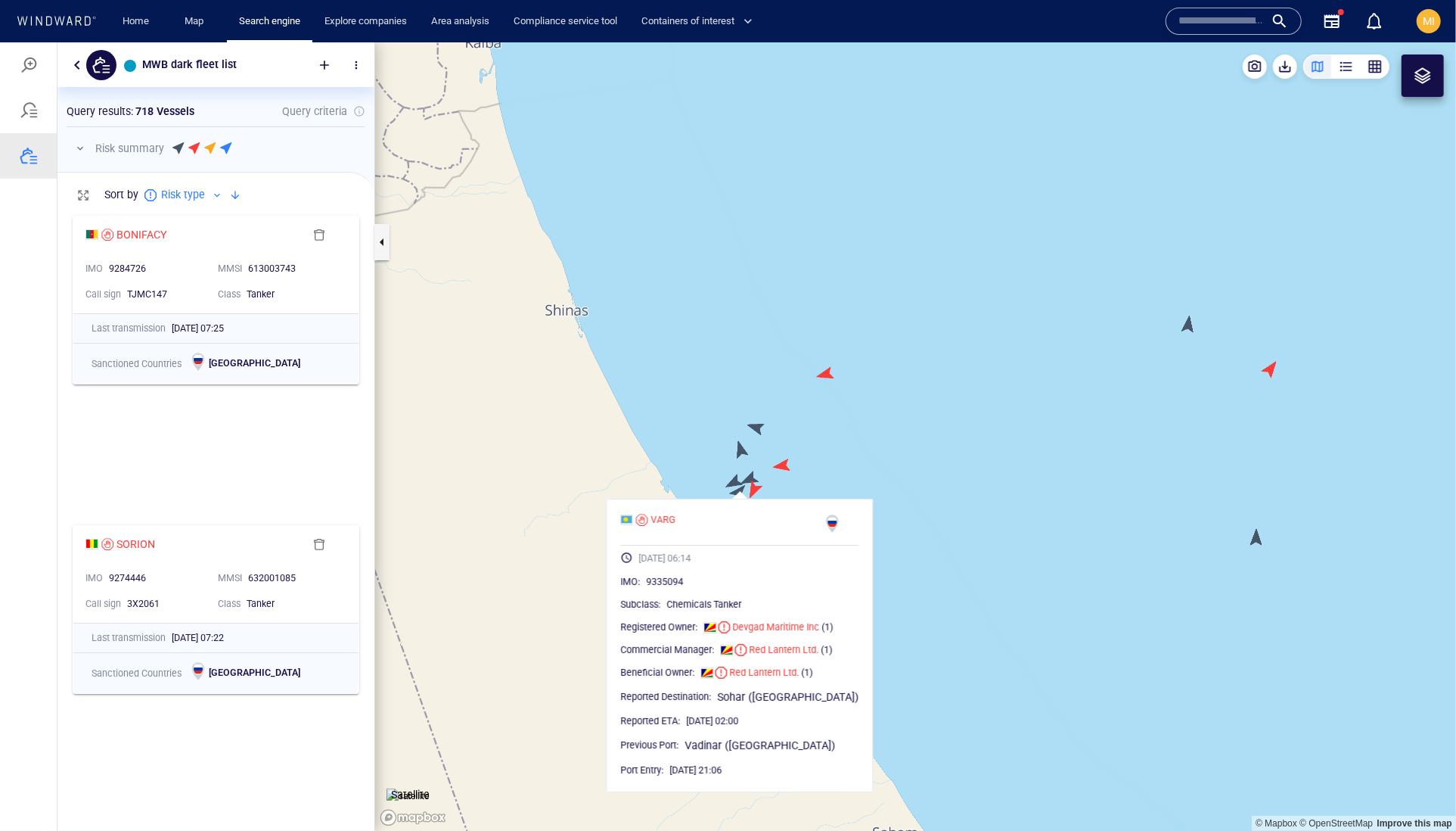
click at [736, 447] on canvas "Map" at bounding box center [915, 436] width 1081 height 789
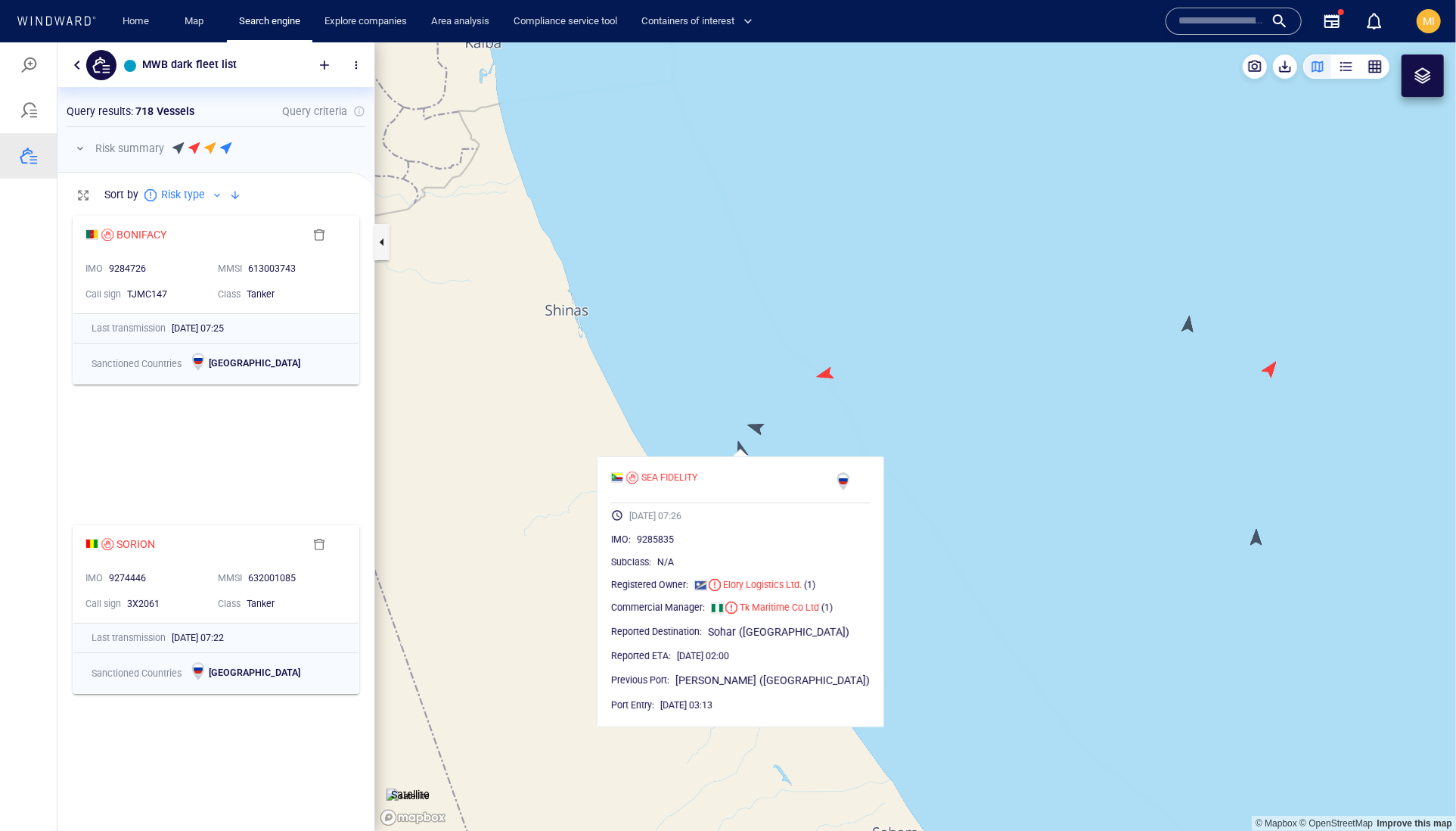
click at [756, 421] on canvas "Map" at bounding box center [915, 436] width 1081 height 789
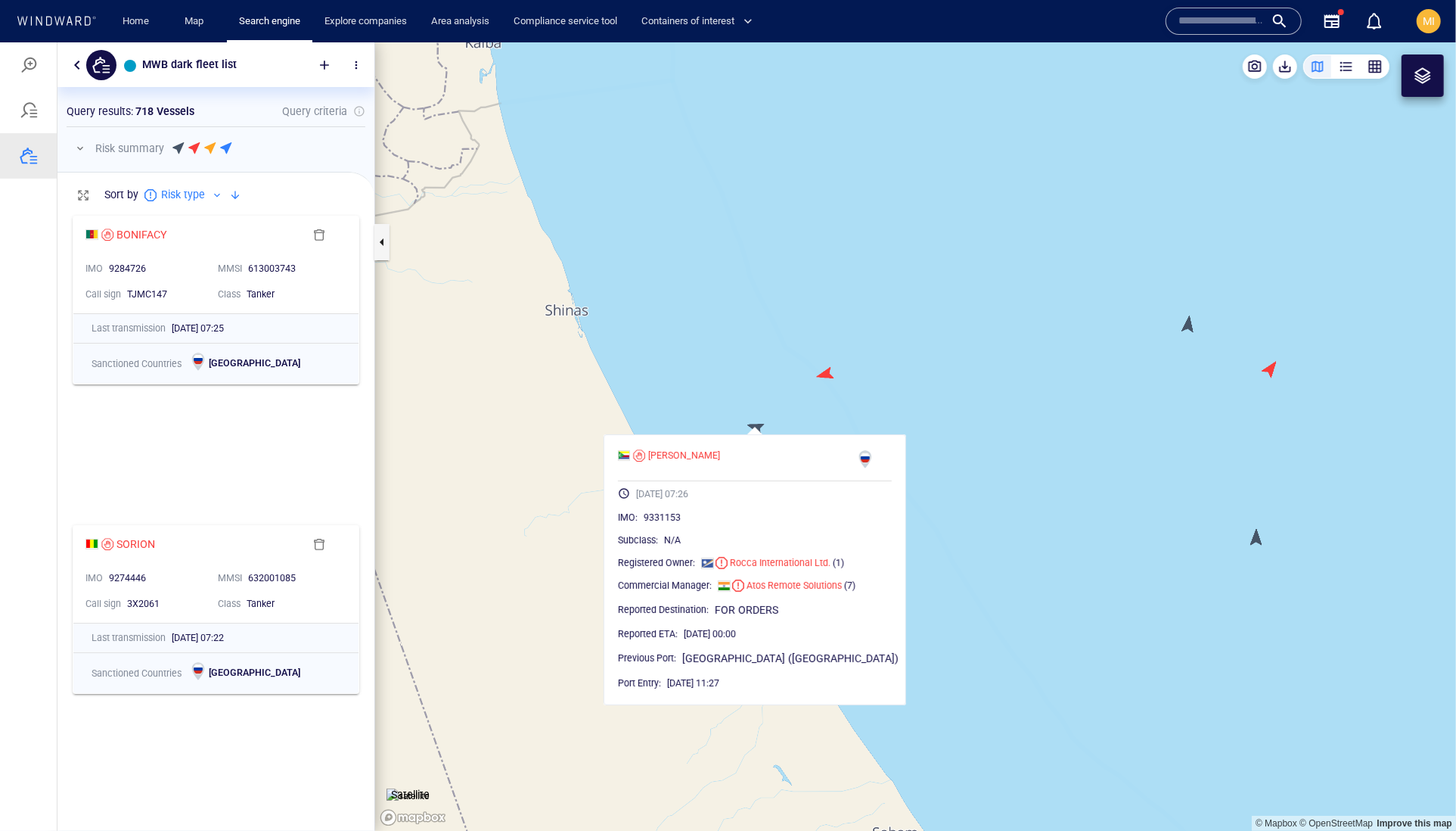
click at [793, 405] on canvas "Map" at bounding box center [915, 436] width 1081 height 789
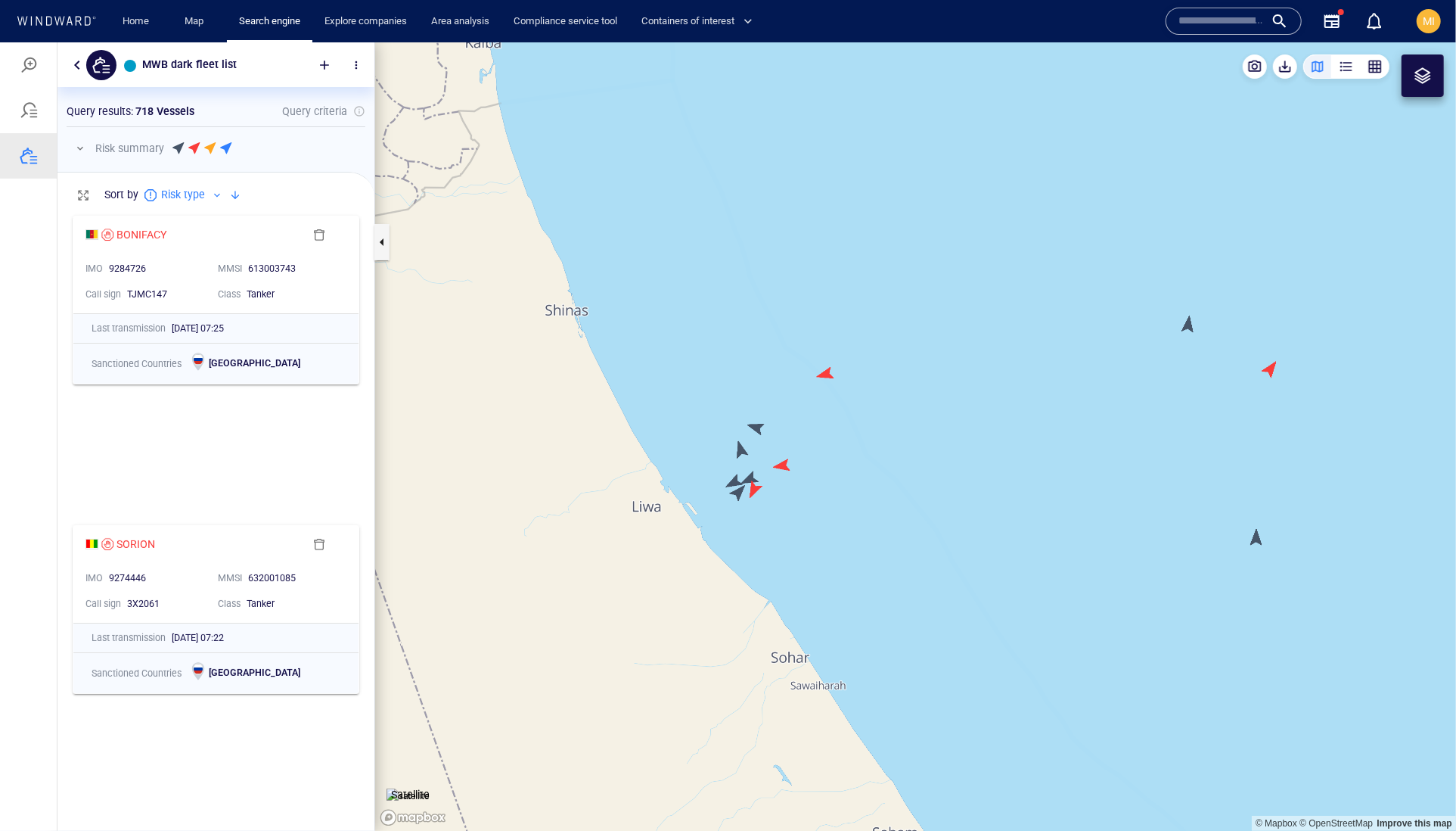
click at [781, 467] on canvas "Map" at bounding box center [915, 436] width 1081 height 789
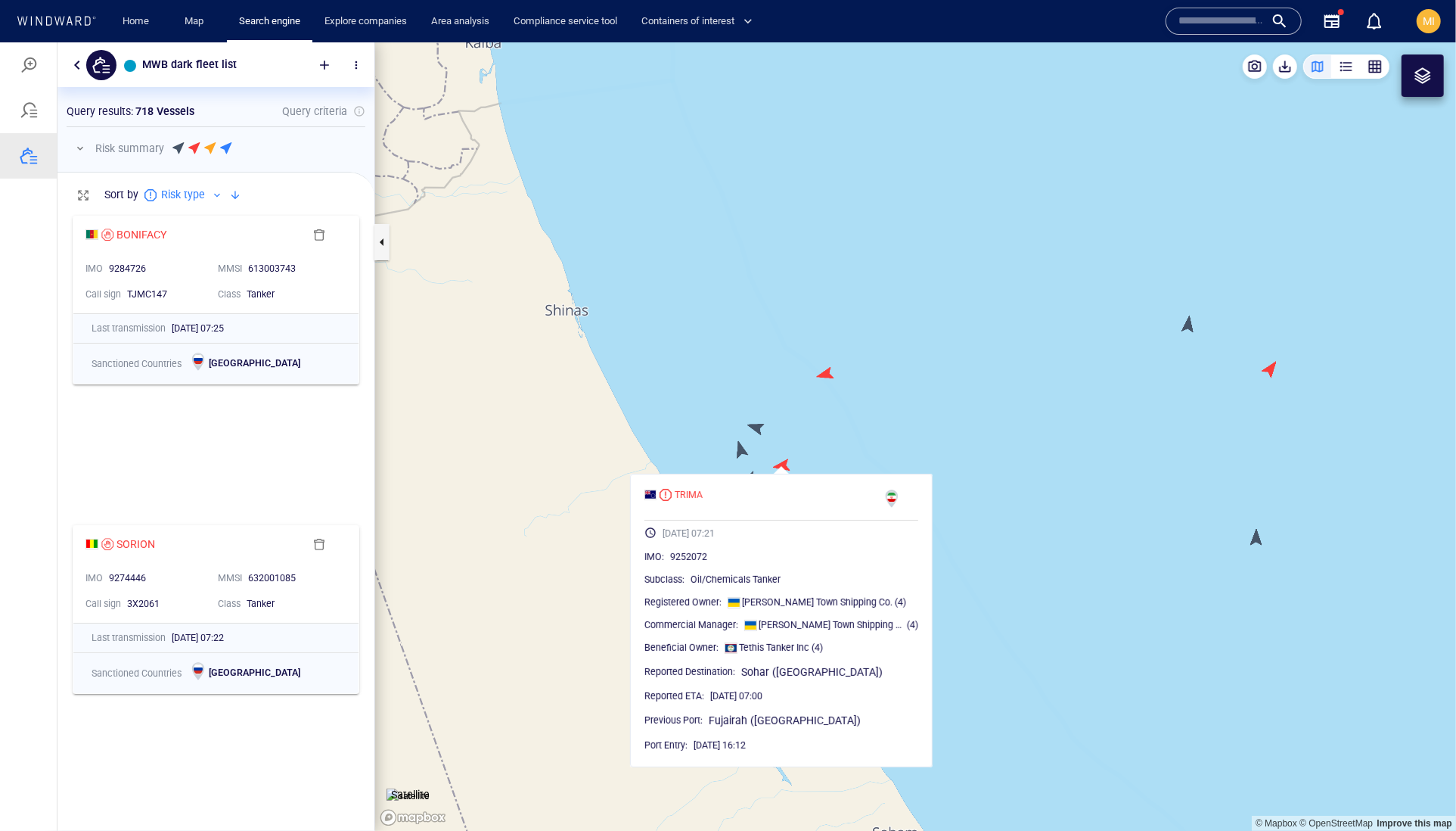
click at [833, 382] on canvas "Map" at bounding box center [915, 436] width 1081 height 789
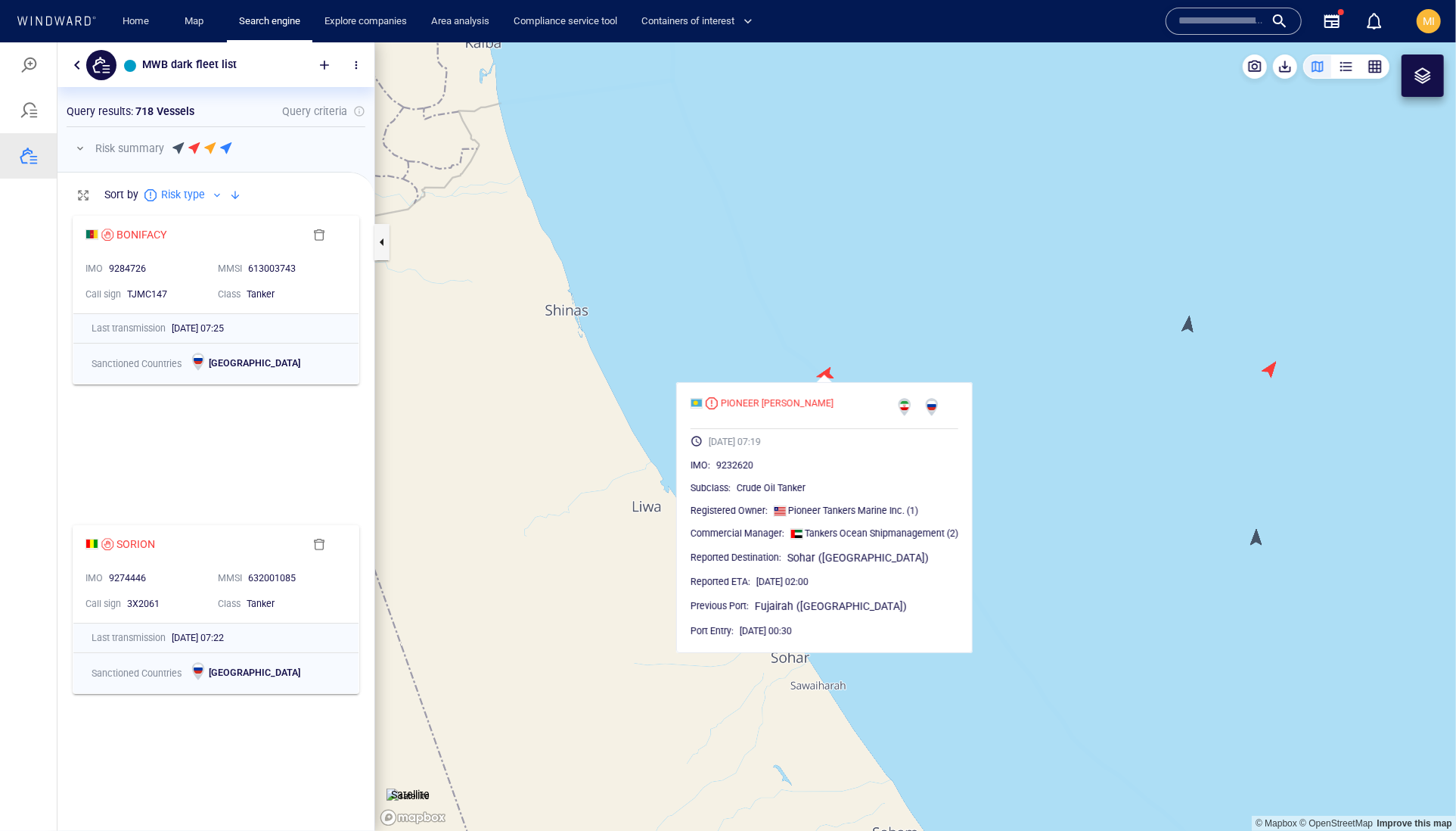
click at [1184, 322] on canvas "Map" at bounding box center [915, 436] width 1081 height 789
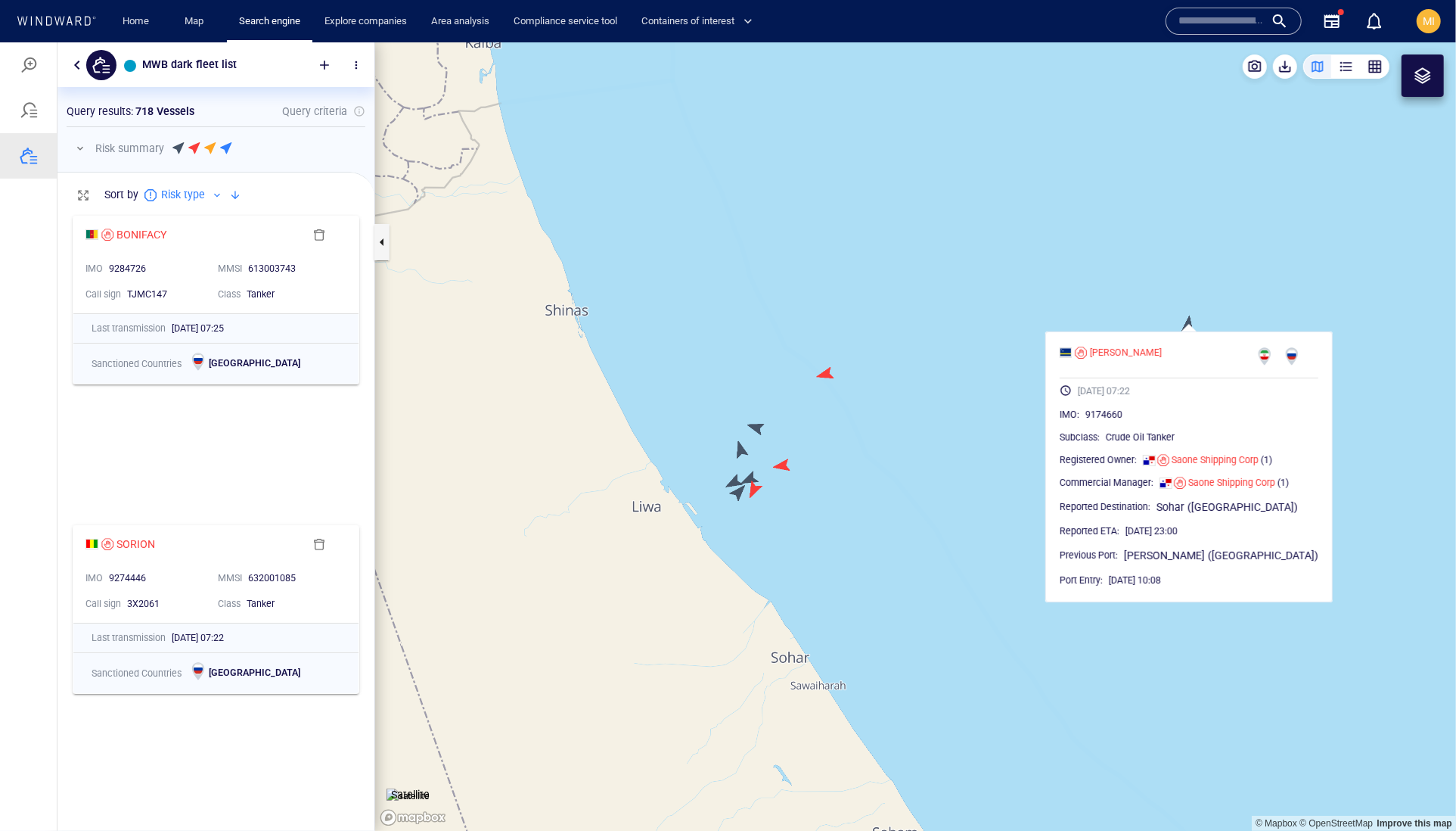
click at [1250, 290] on canvas "Map" at bounding box center [915, 436] width 1081 height 789
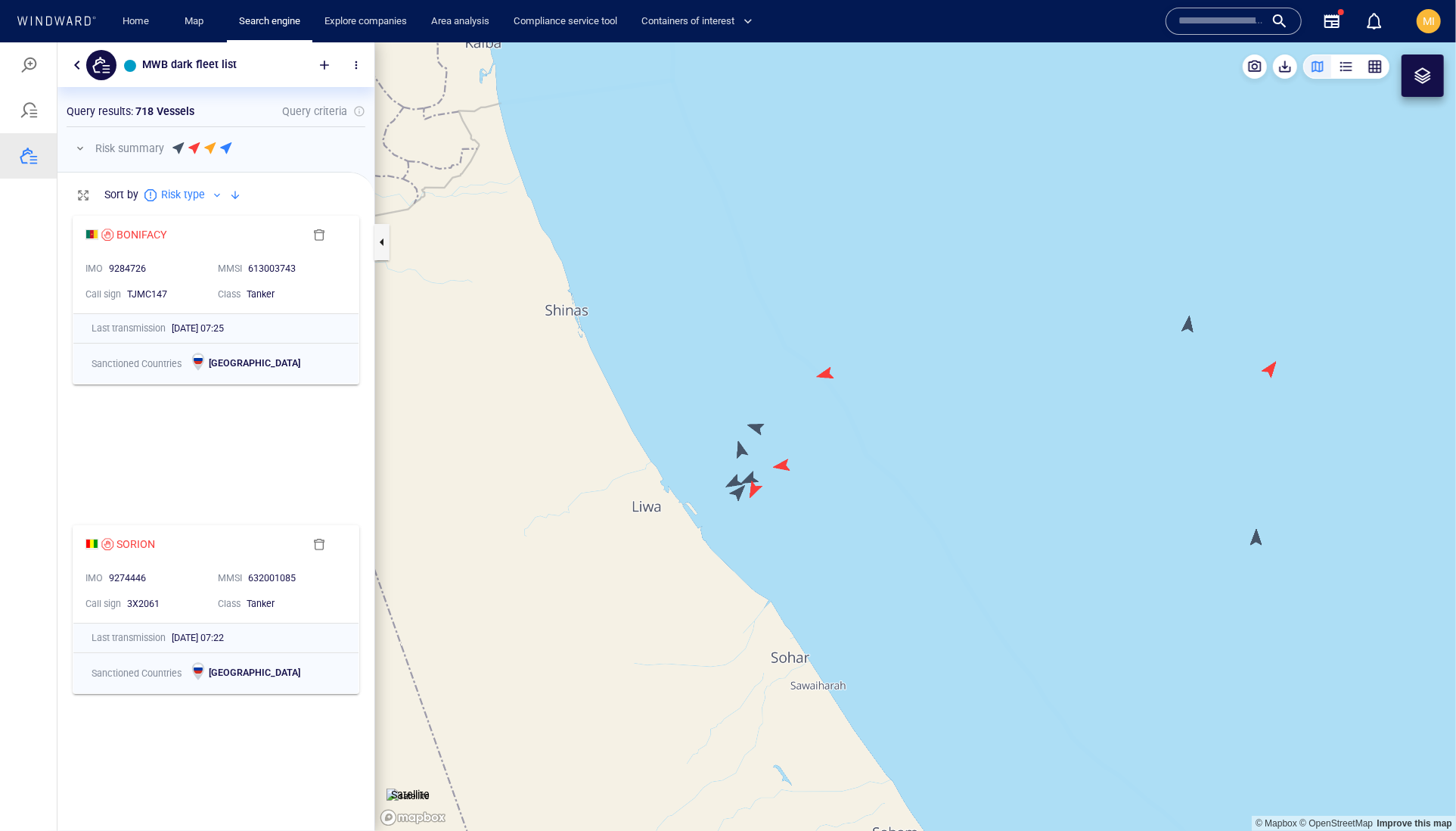
click at [1268, 372] on canvas "Map" at bounding box center [915, 436] width 1081 height 789
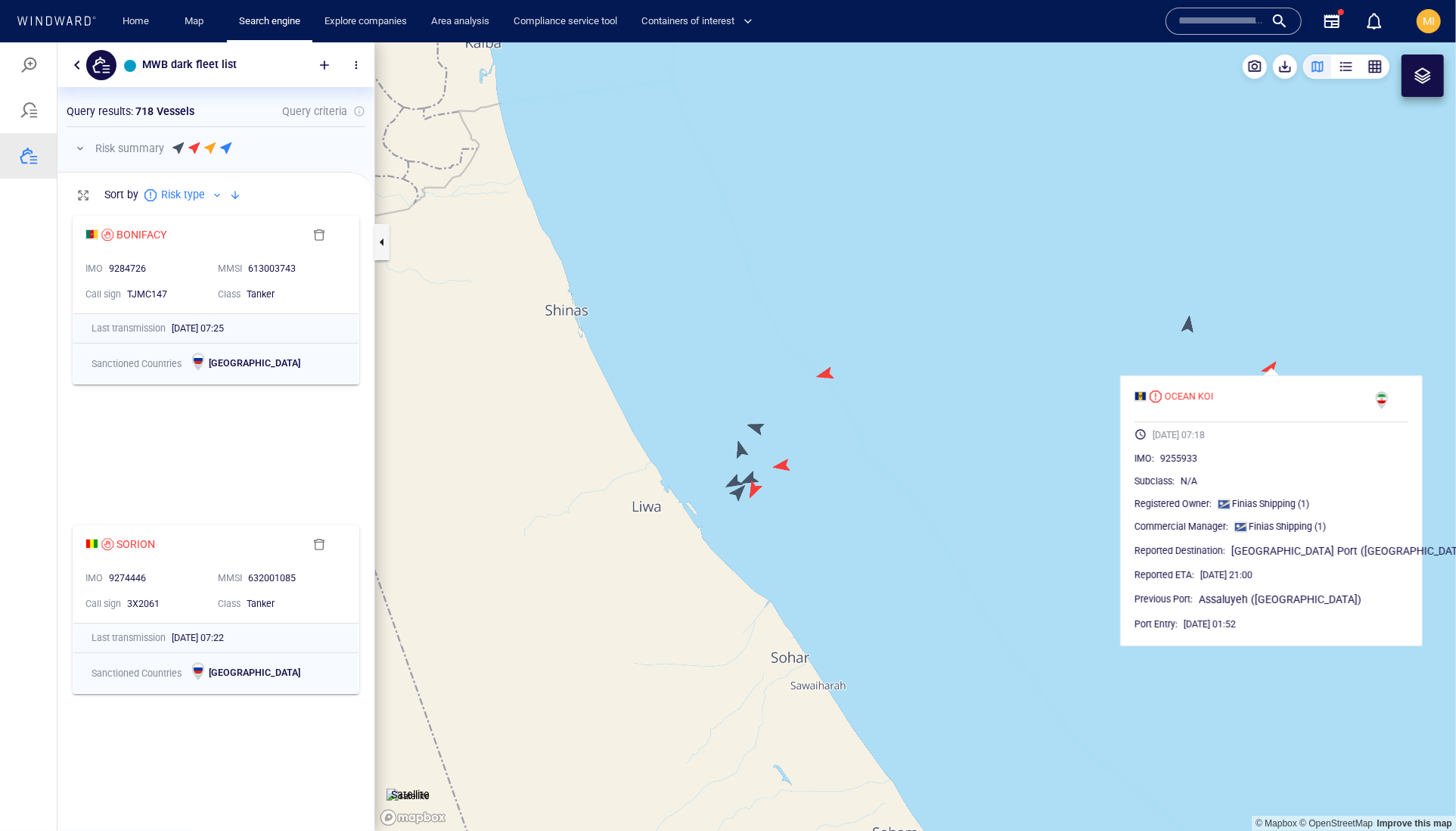
click at [1080, 466] on canvas "Map" at bounding box center [915, 436] width 1081 height 789
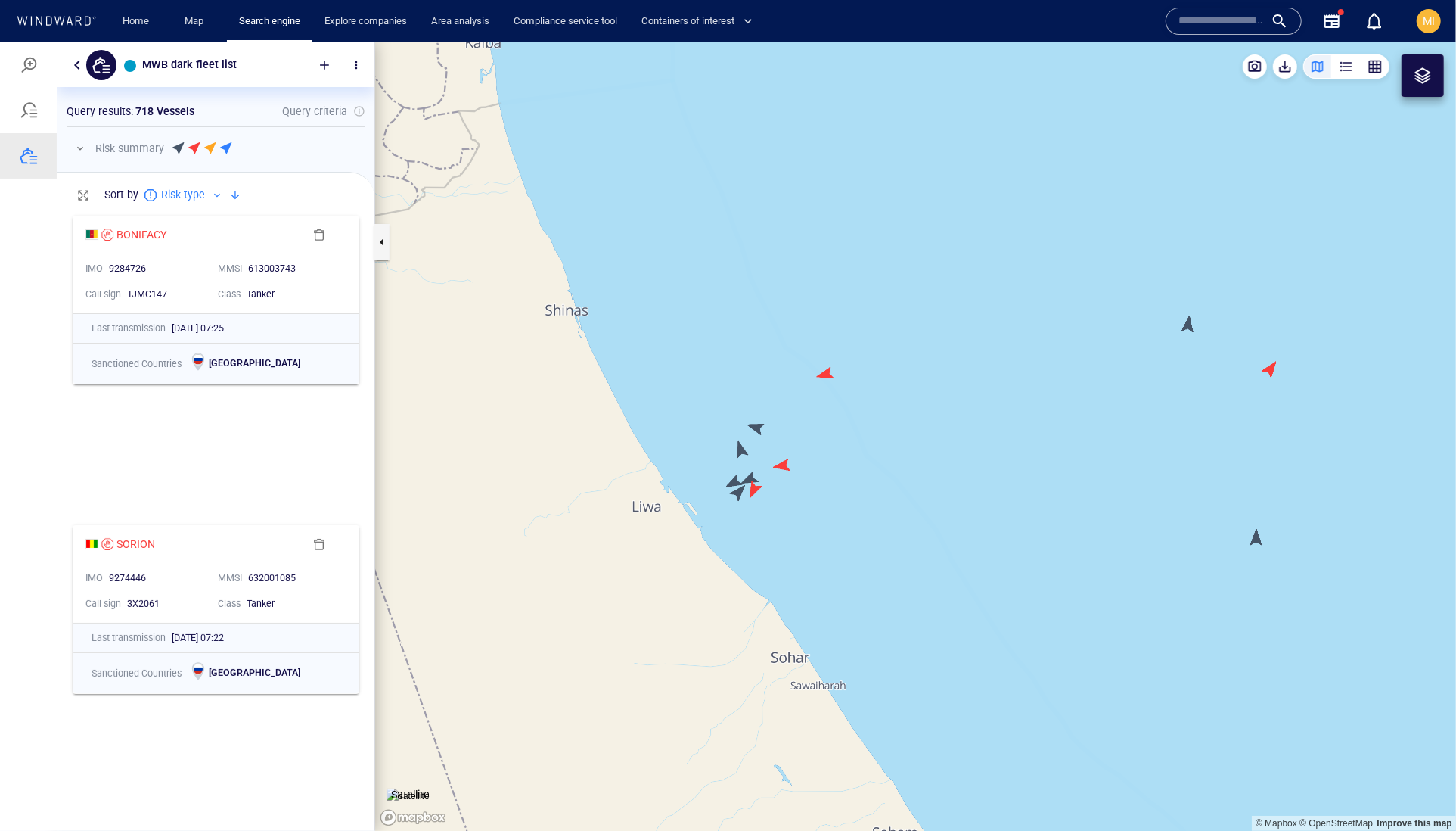
click at [1257, 540] on canvas "Map" at bounding box center [915, 436] width 1081 height 789
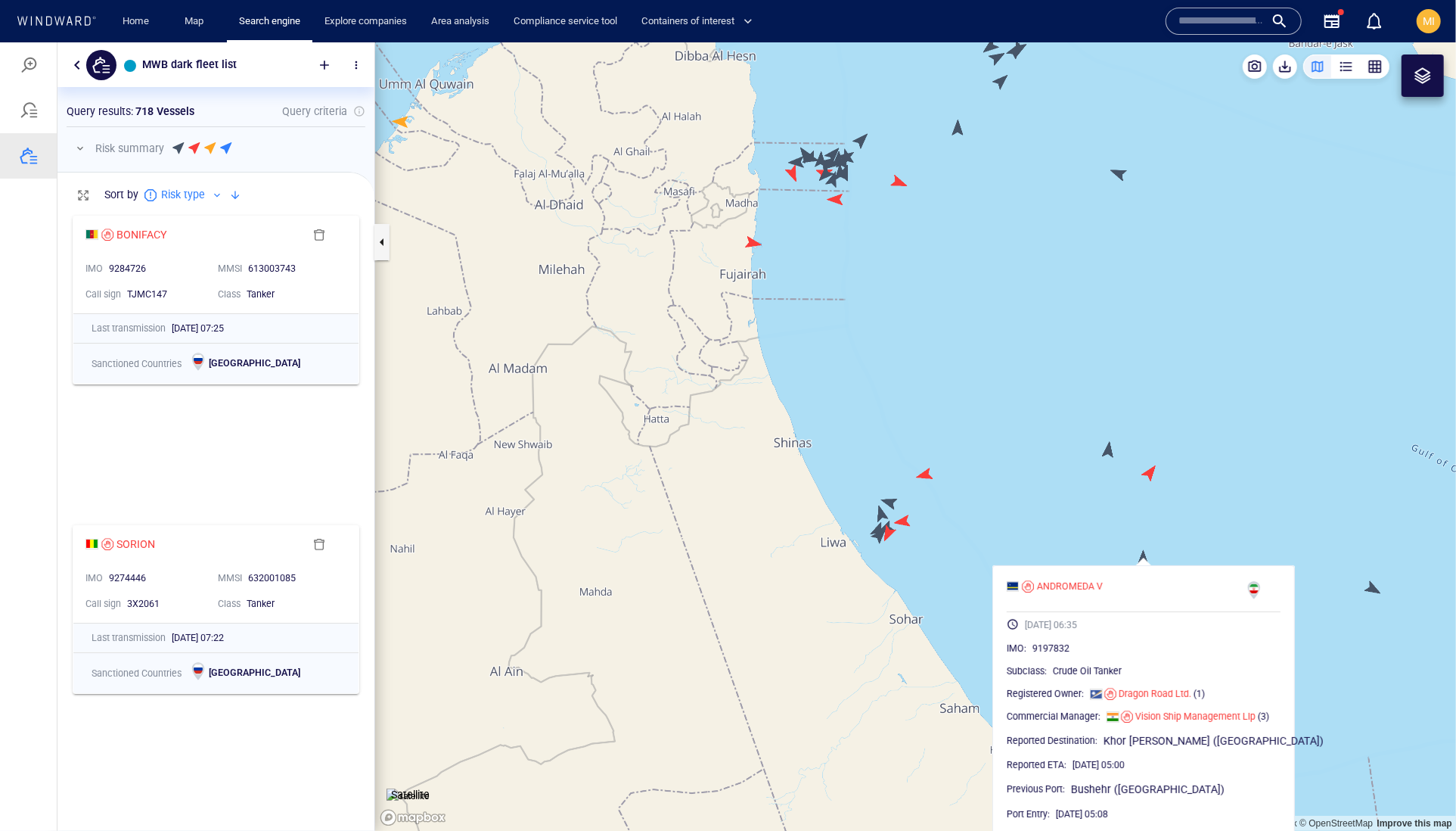
drag, startPoint x: 908, startPoint y: 382, endPoint x: 935, endPoint y: 581, distance: 200.8
click at [935, 581] on canvas "Map" at bounding box center [915, 436] width 1081 height 789
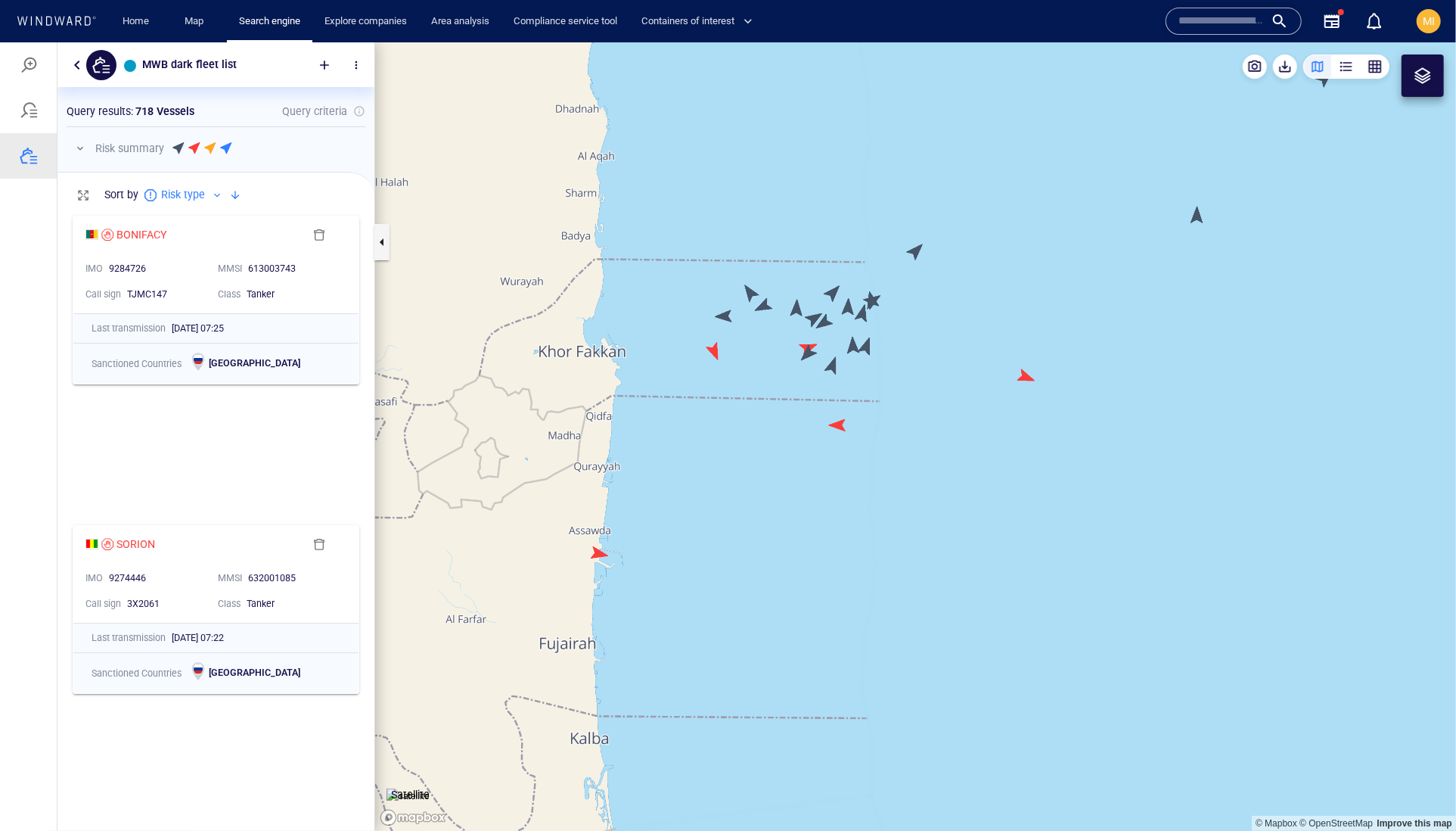
click at [600, 554] on canvas "Map" at bounding box center [915, 436] width 1081 height 789
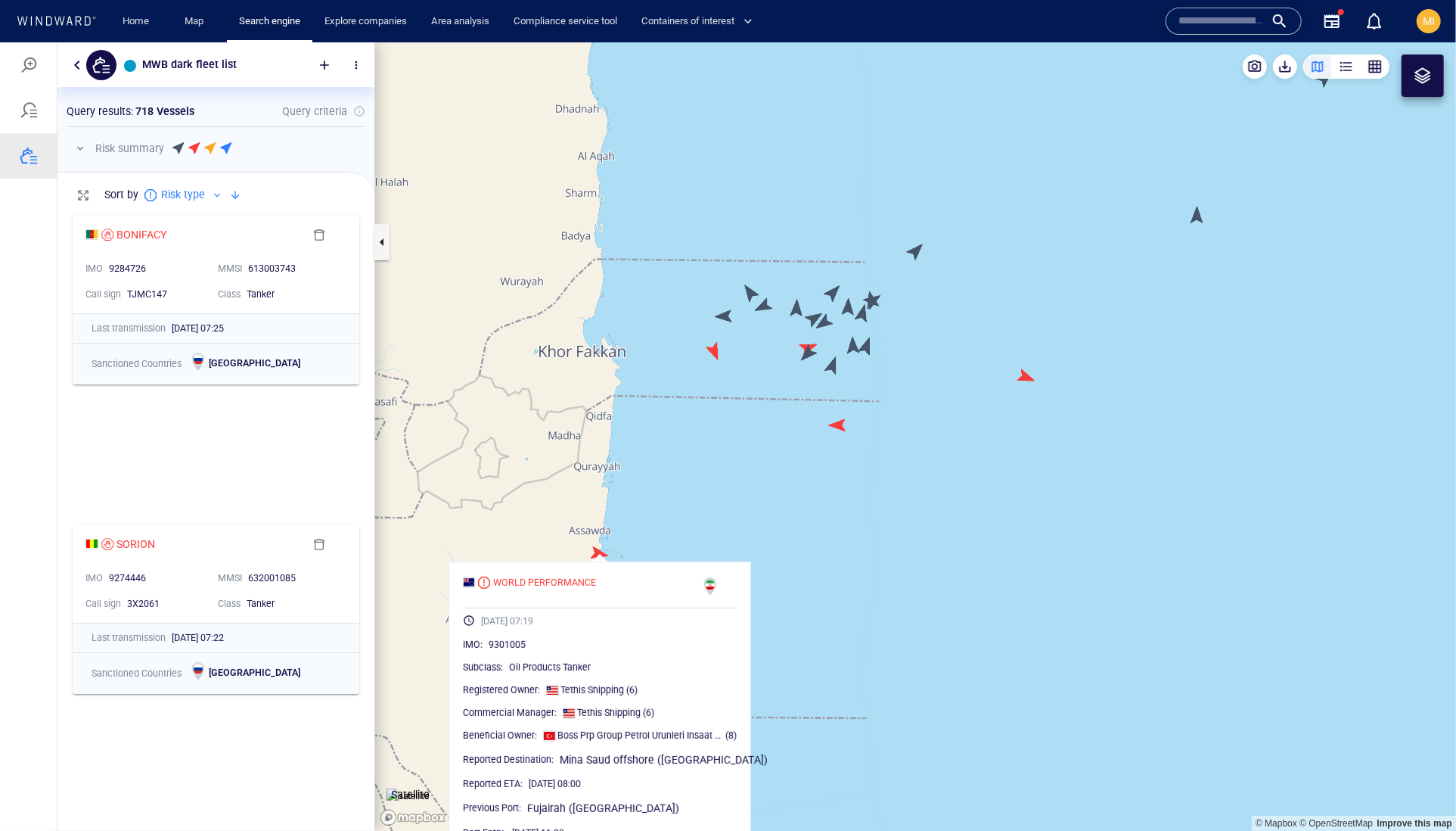
click at [714, 354] on canvas "Map" at bounding box center [915, 436] width 1081 height 789
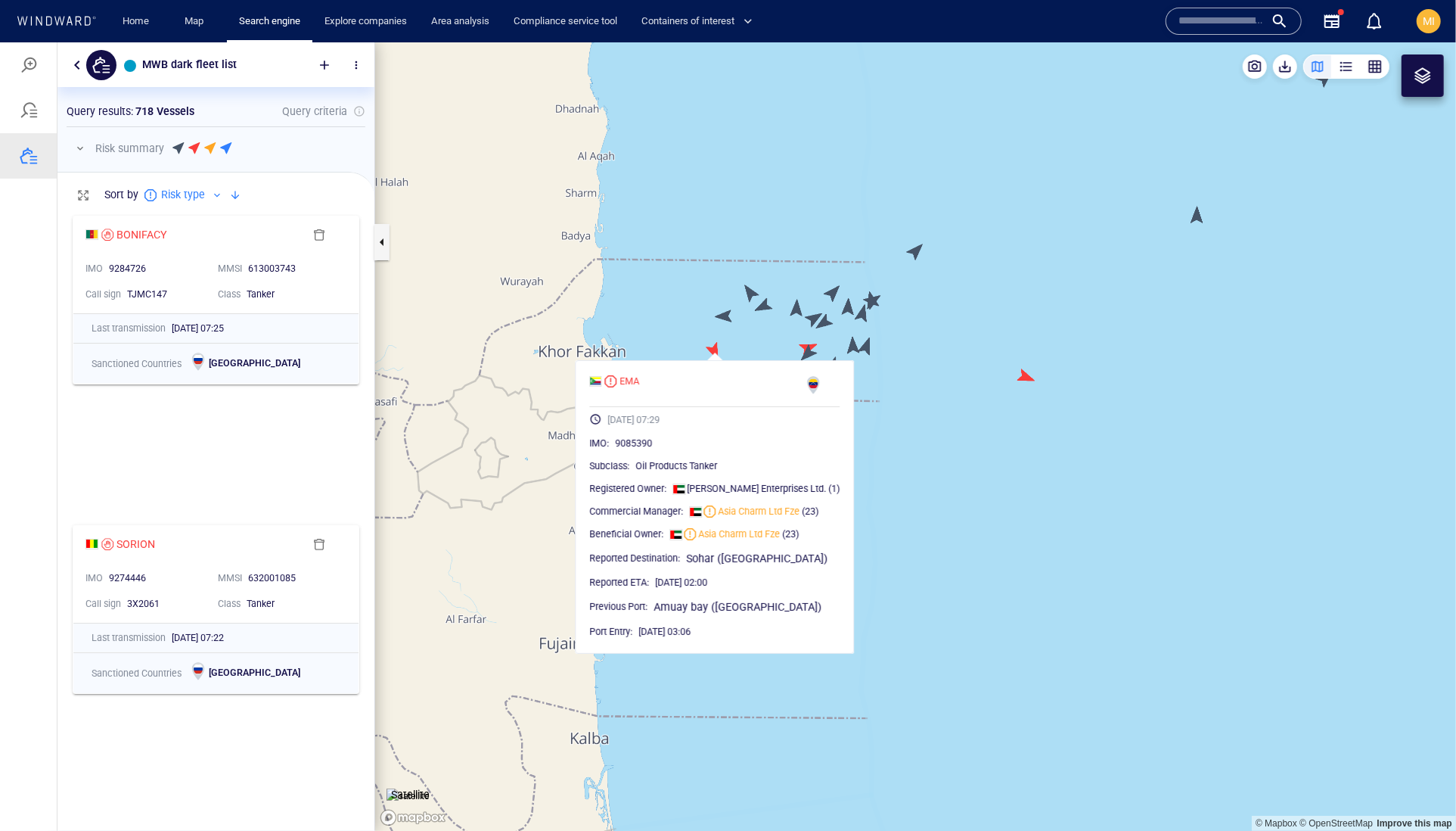
click at [721, 321] on canvas "Map" at bounding box center [915, 436] width 1081 height 789
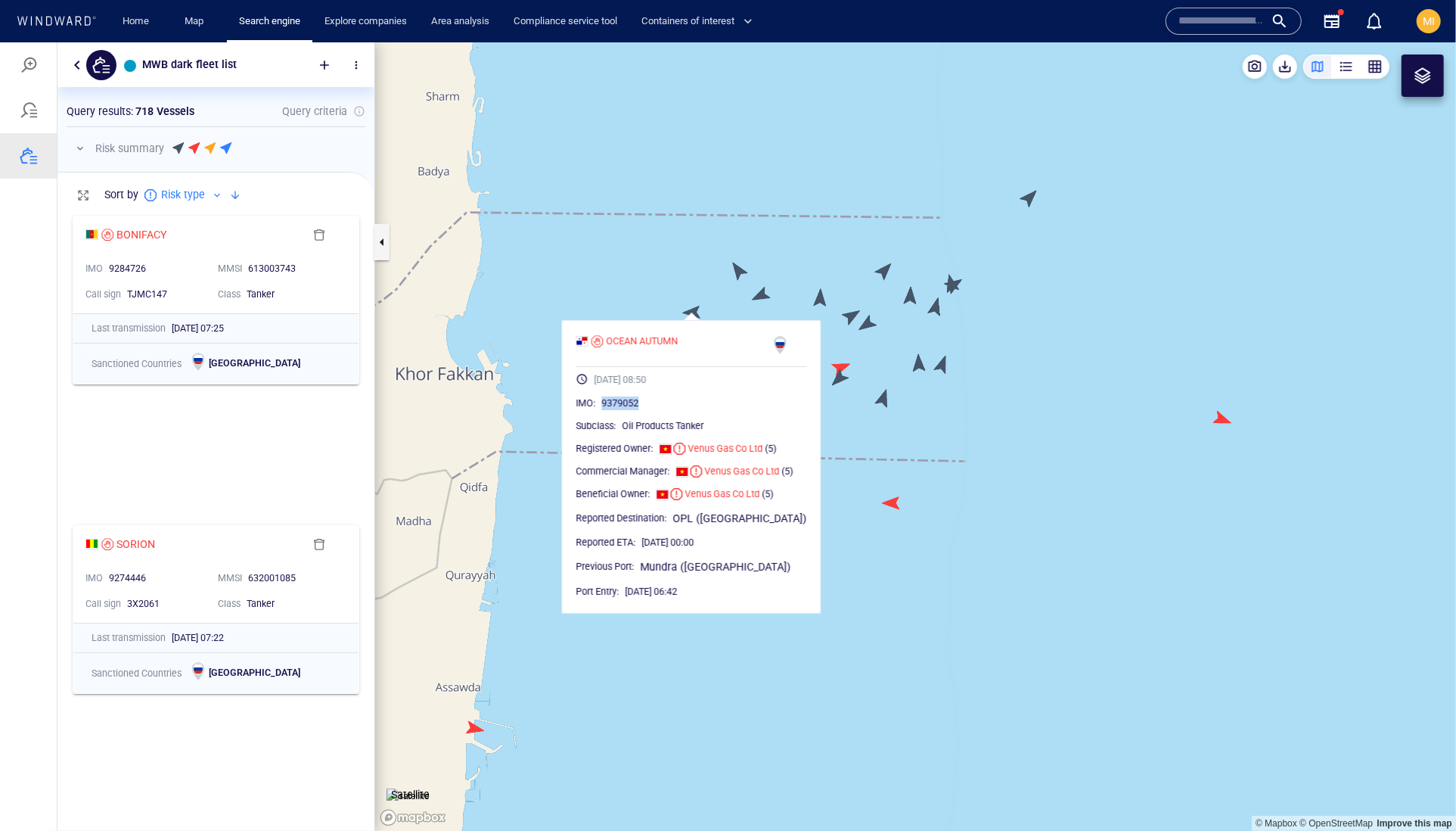
drag, startPoint x: 676, startPoint y: 440, endPoint x: 609, endPoint y: 436, distance: 67.1
click at [609, 410] on div "9379052" at bounding box center [705, 402] width 205 height 15
click at [721, 295] on canvas "Map" at bounding box center [915, 436] width 1081 height 789
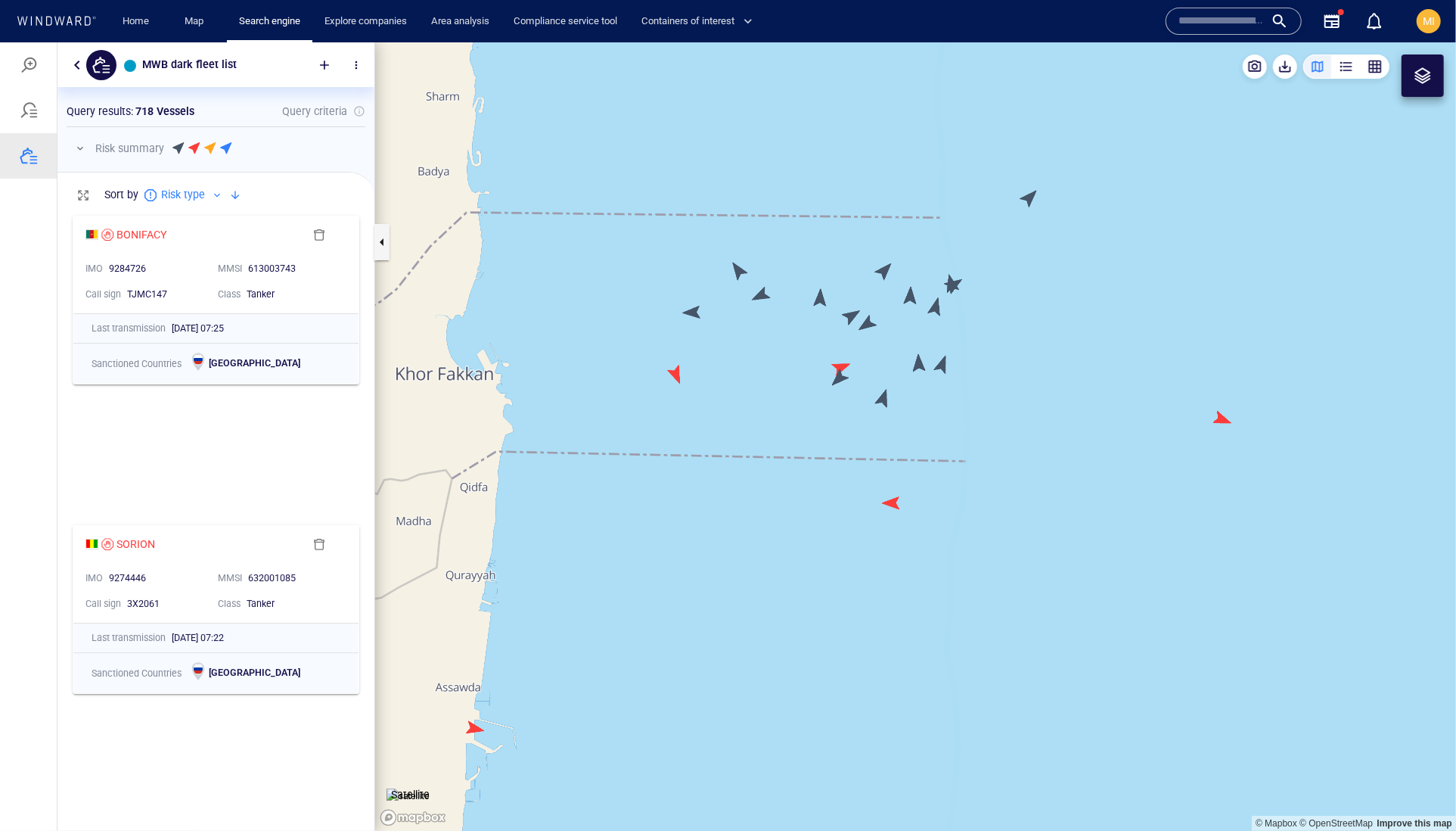
click at [738, 273] on canvas "Map" at bounding box center [915, 436] width 1081 height 789
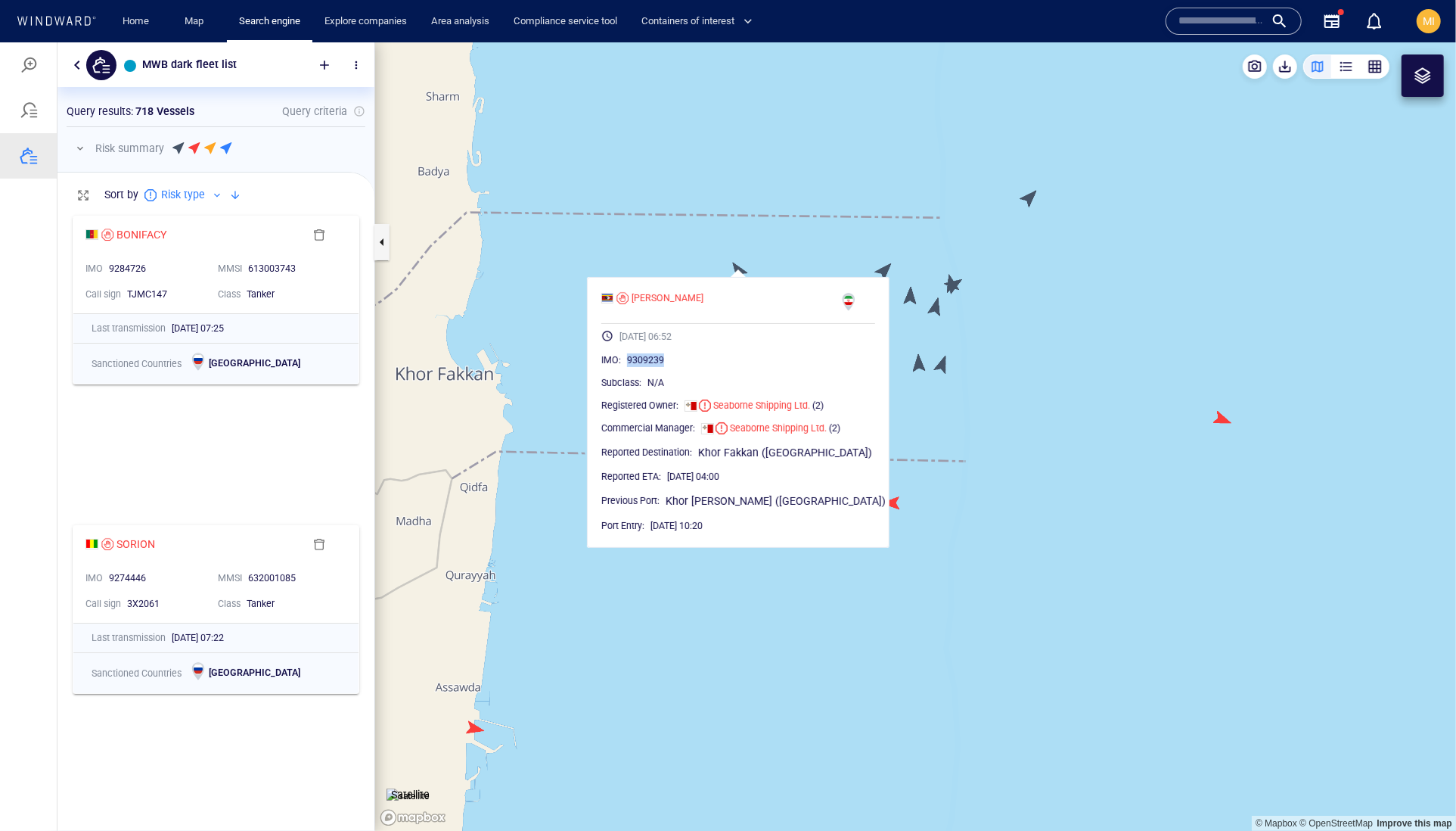
drag, startPoint x: 722, startPoint y: 395, endPoint x: 651, endPoint y: 393, distance: 71.0
click at [651, 367] on div "9309239" at bounding box center [751, 359] width 248 height 15
click at [791, 247] on canvas "Map" at bounding box center [915, 436] width 1081 height 789
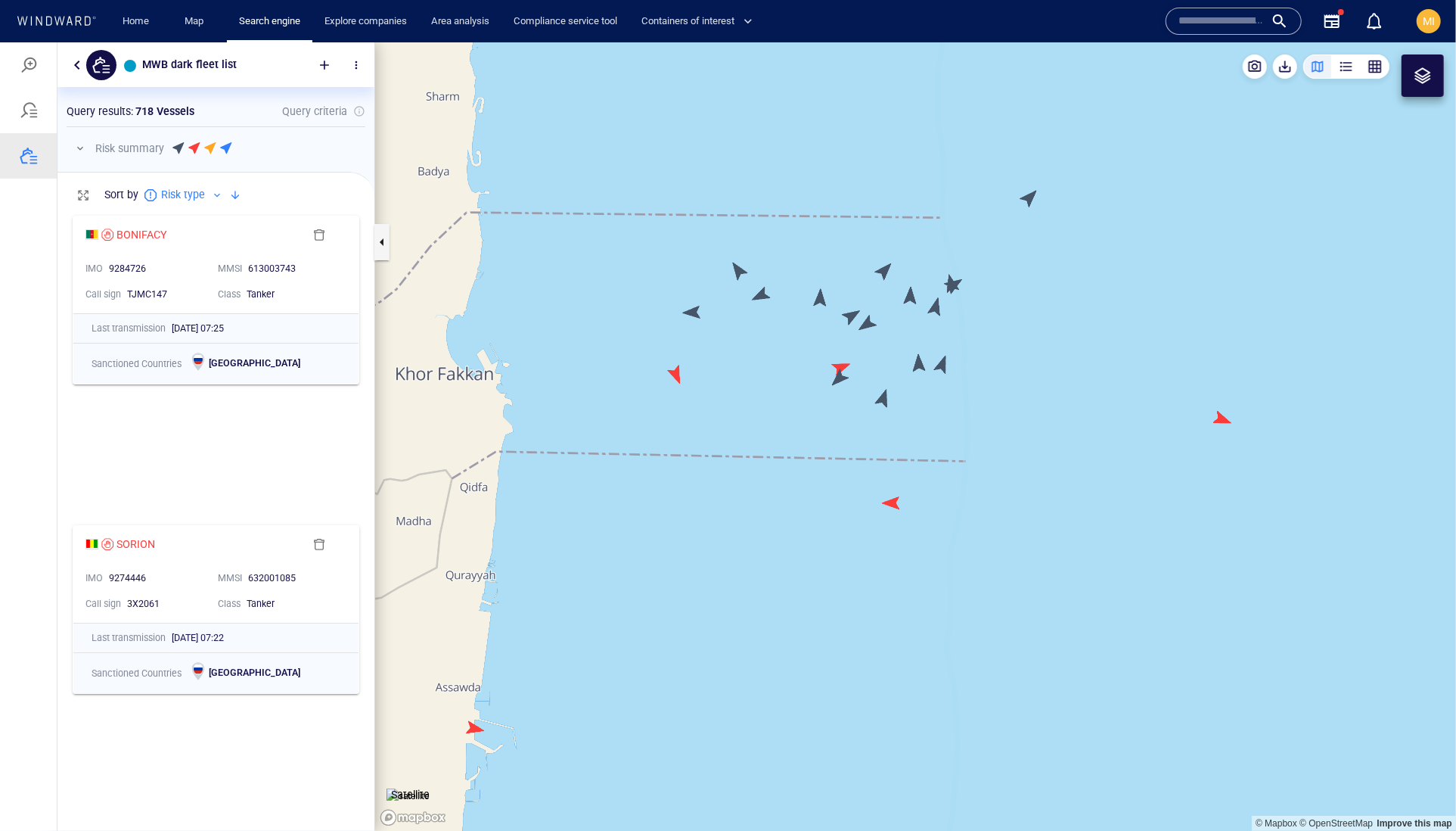
click at [764, 296] on canvas "Map" at bounding box center [915, 436] width 1081 height 789
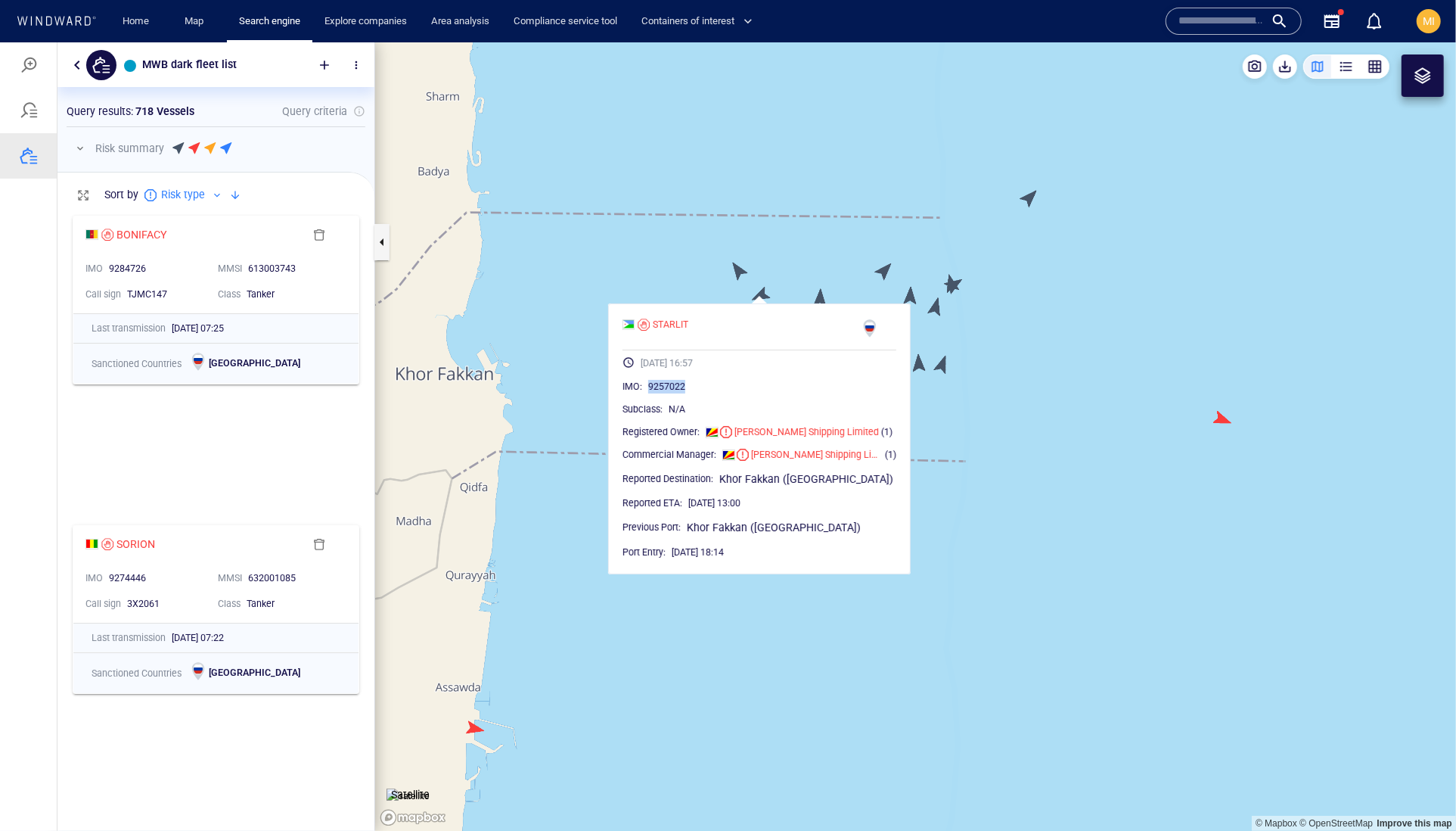
drag, startPoint x: 742, startPoint y: 418, endPoint x: 674, endPoint y: 418, distance: 68.0
click at [674, 394] on div "9257022" at bounding box center [772, 386] width 248 height 15
click at [822, 300] on canvas "Map" at bounding box center [915, 436] width 1081 height 789
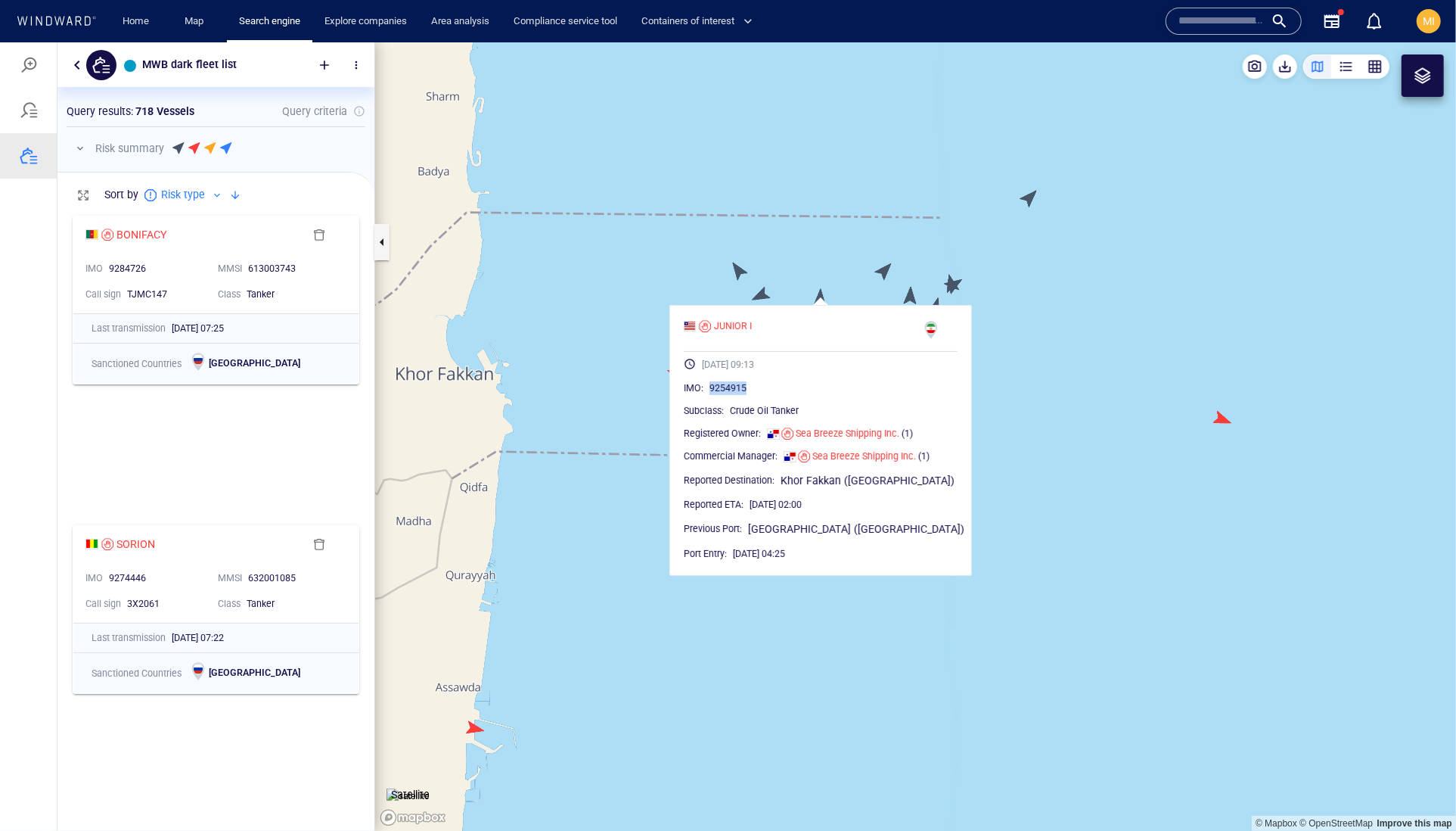
drag, startPoint x: 803, startPoint y: 418, endPoint x: 730, endPoint y: 418, distance: 73.0
click at [730, 395] on div "IMO : 9254915" at bounding box center [820, 387] width 274 height 15
click at [820, 395] on div "9254915" at bounding box center [833, 387] width 248 height 15
drag, startPoint x: 805, startPoint y: 418, endPoint x: 735, endPoint y: 427, distance: 70.6
click at [735, 395] on div "9254915" at bounding box center [833, 387] width 248 height 15
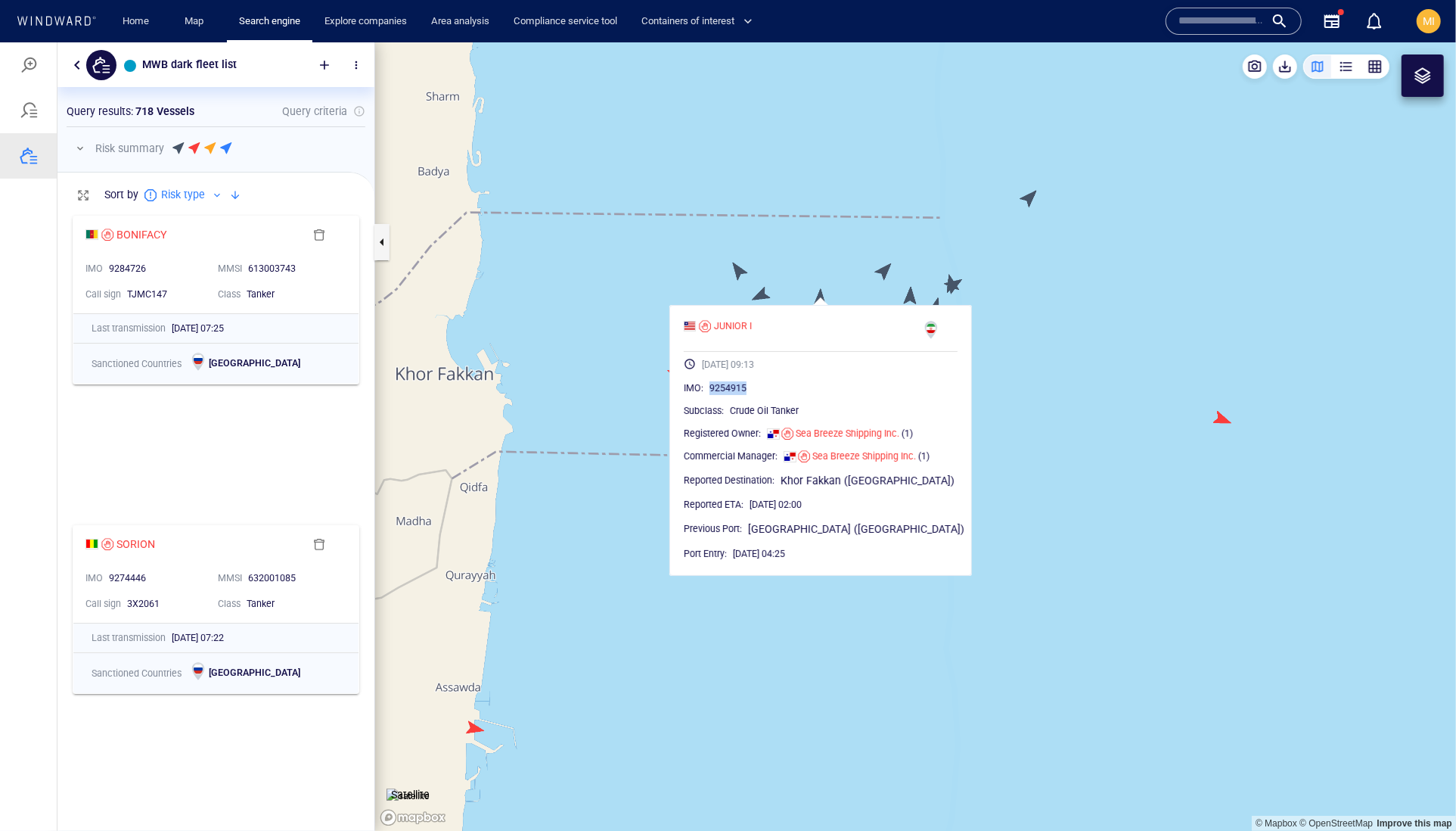
click at [827, 273] on canvas "Map" at bounding box center [915, 436] width 1081 height 789
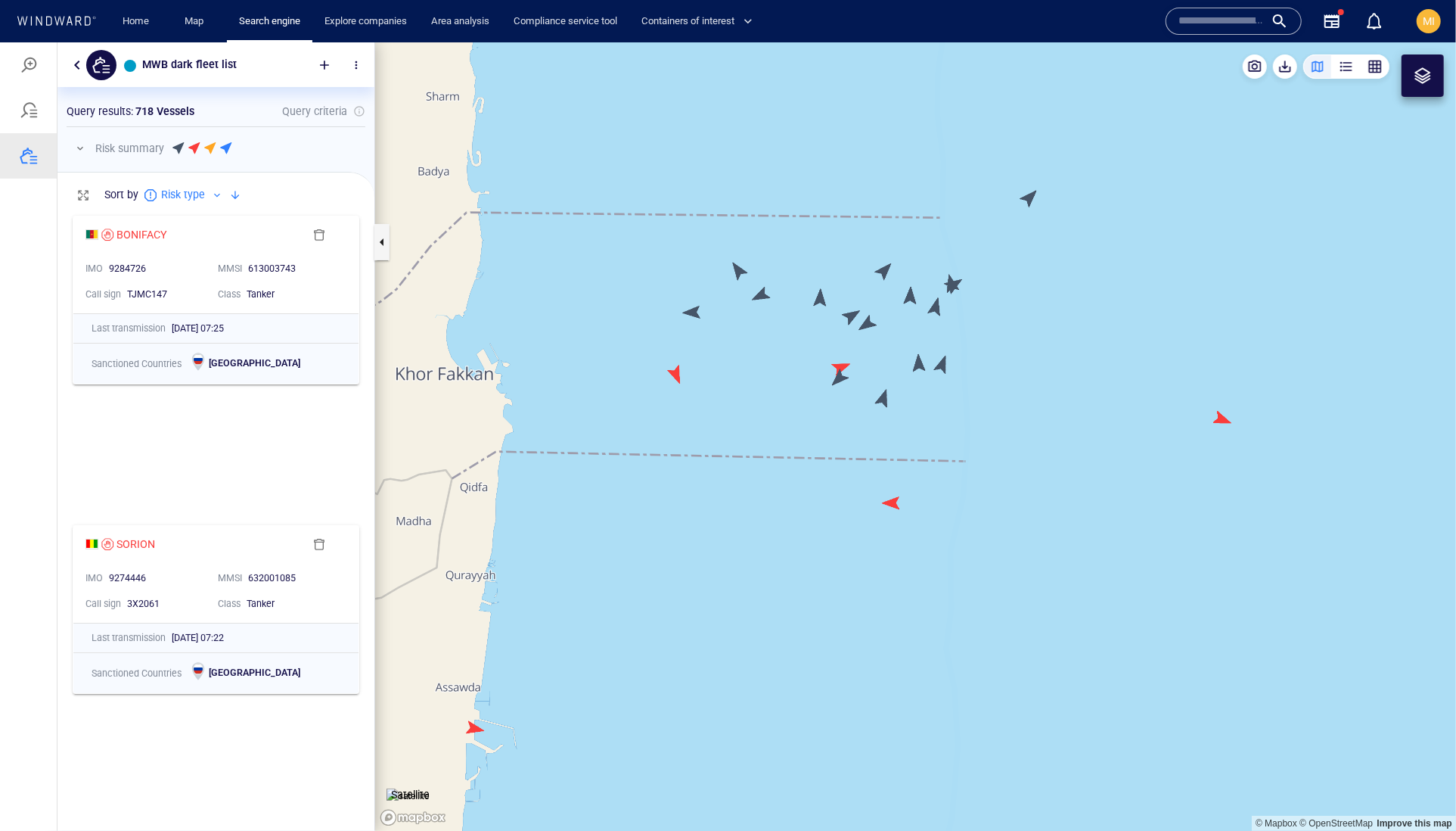
click at [877, 273] on canvas "Map" at bounding box center [915, 436] width 1081 height 789
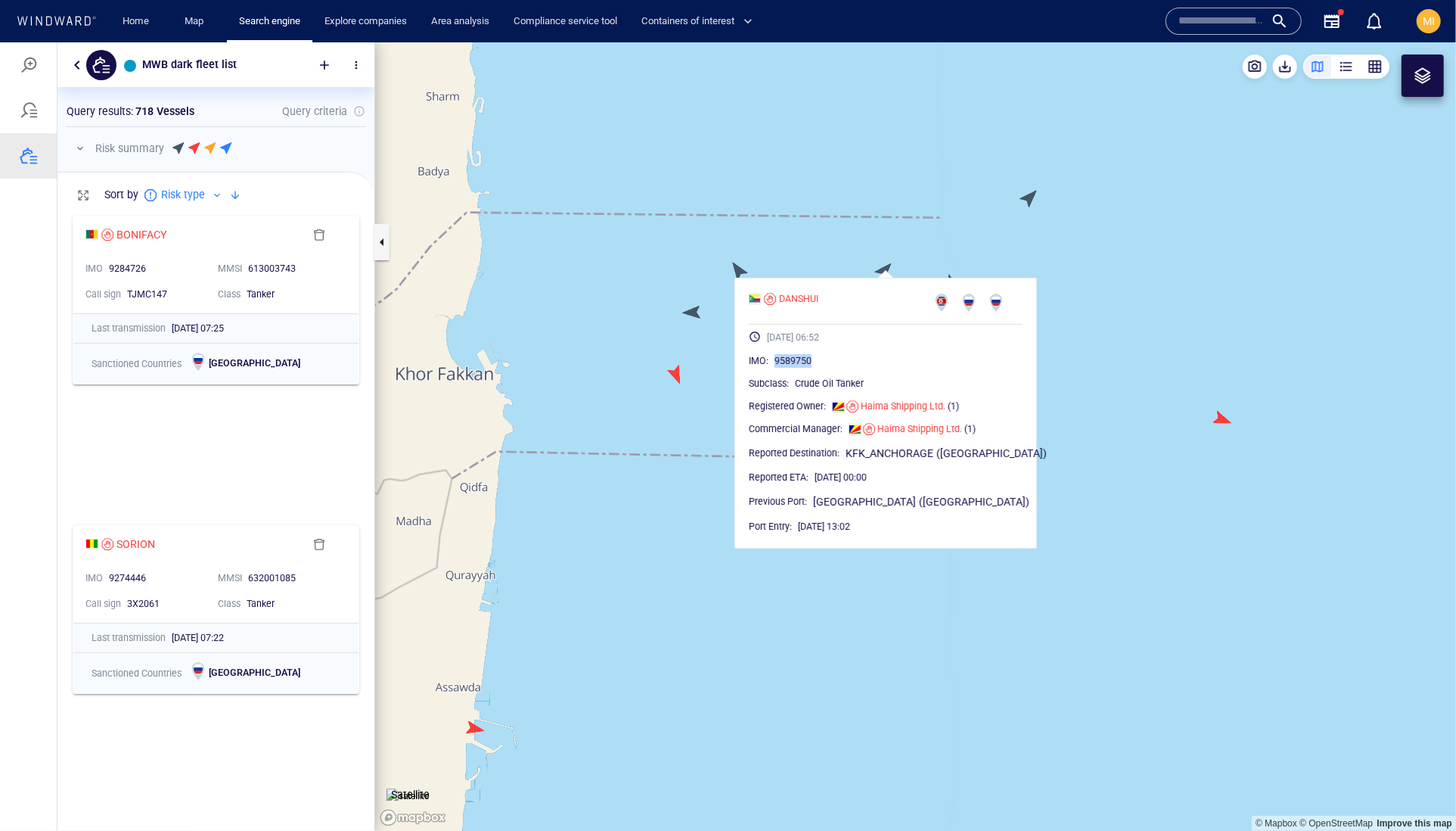
drag, startPoint x: 878, startPoint y: 394, endPoint x: 800, endPoint y: 391, distance: 78.1
click at [800, 368] on div "9589750" at bounding box center [898, 360] width 248 height 15
click at [923, 233] on canvas "Map" at bounding box center [915, 436] width 1081 height 789
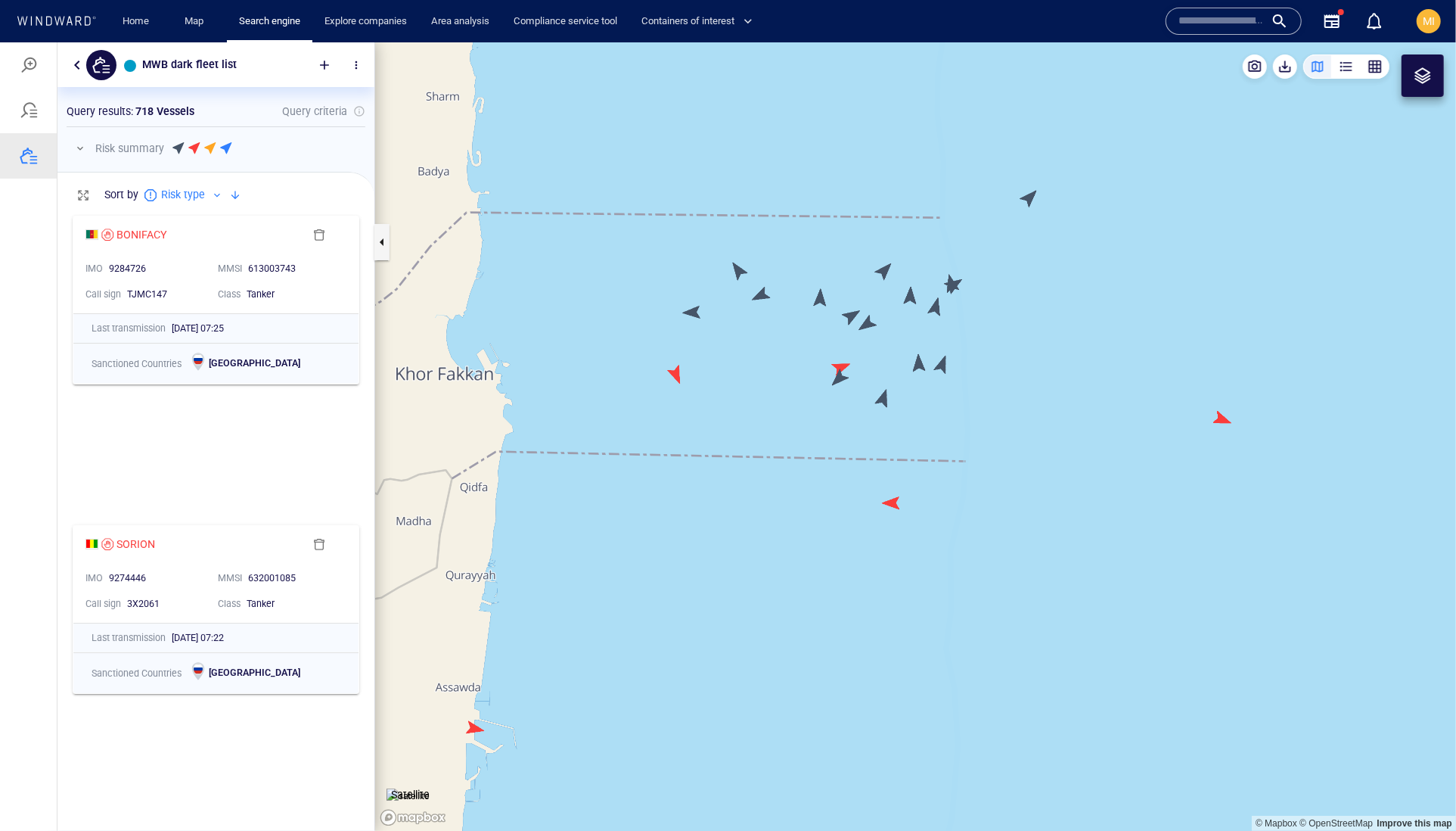
click at [911, 300] on canvas "Map" at bounding box center [915, 436] width 1081 height 789
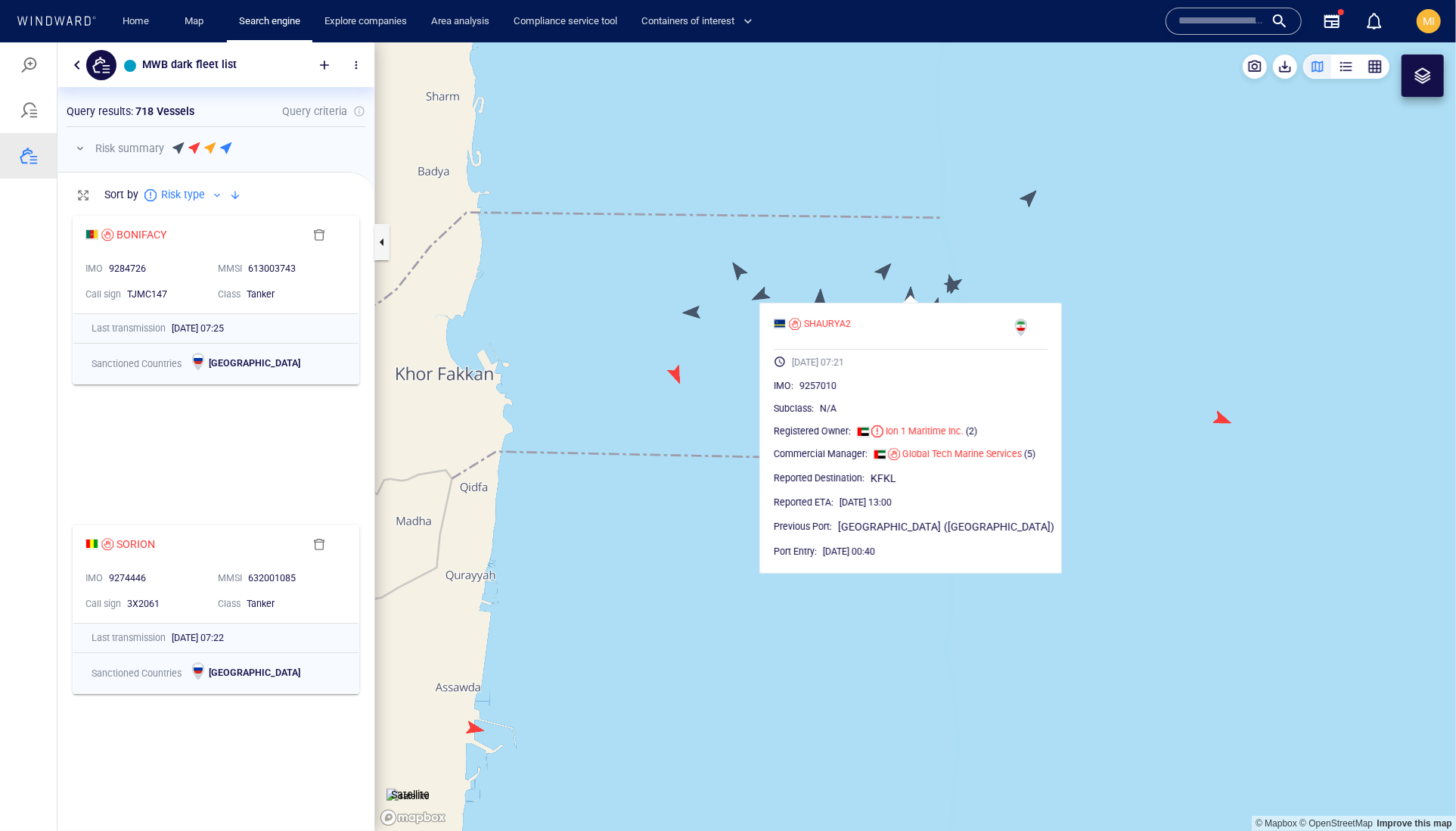
click at [887, 285] on canvas "Map" at bounding box center [915, 436] width 1081 height 789
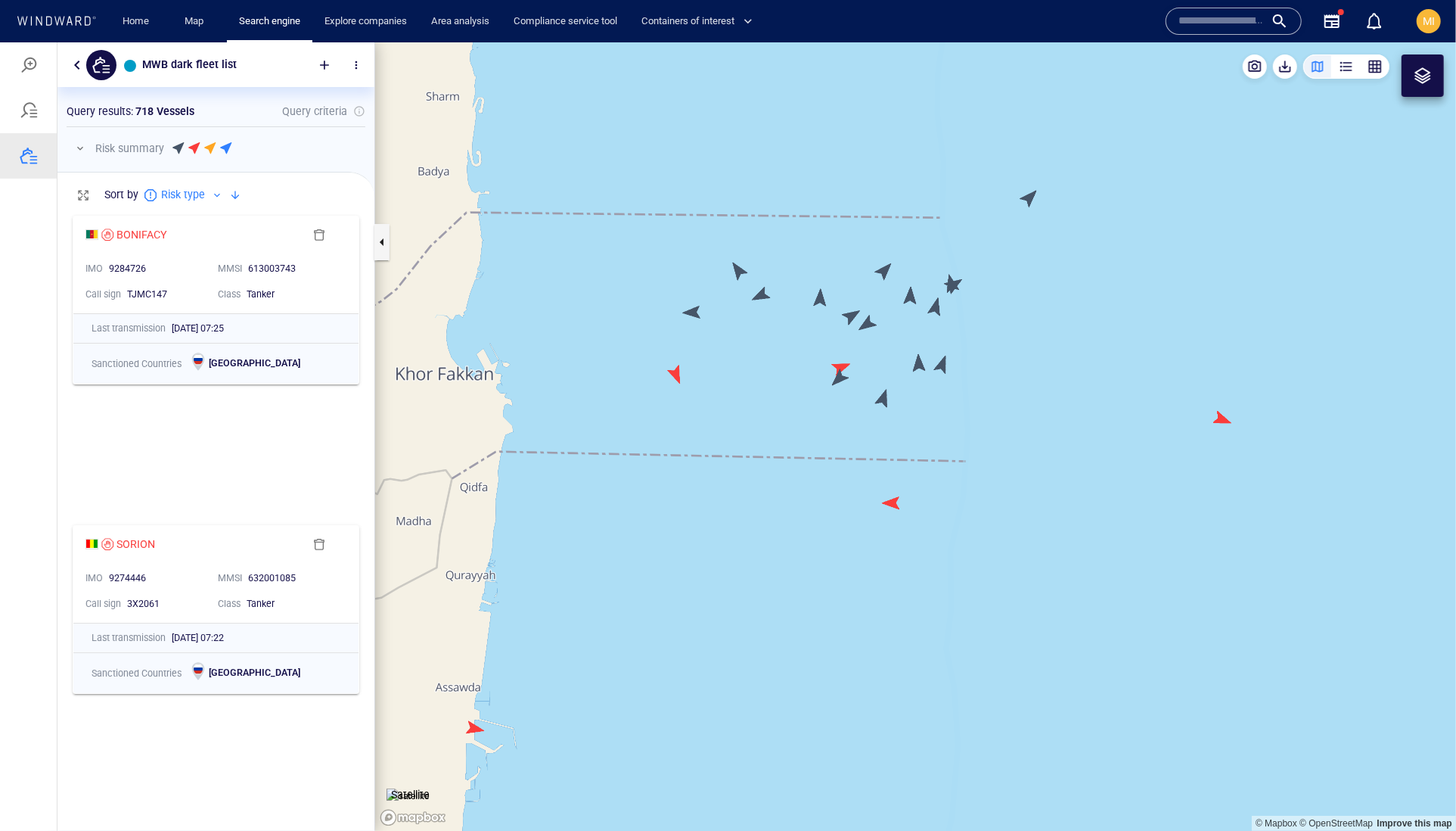
click at [869, 324] on canvas "Map" at bounding box center [915, 436] width 1081 height 789
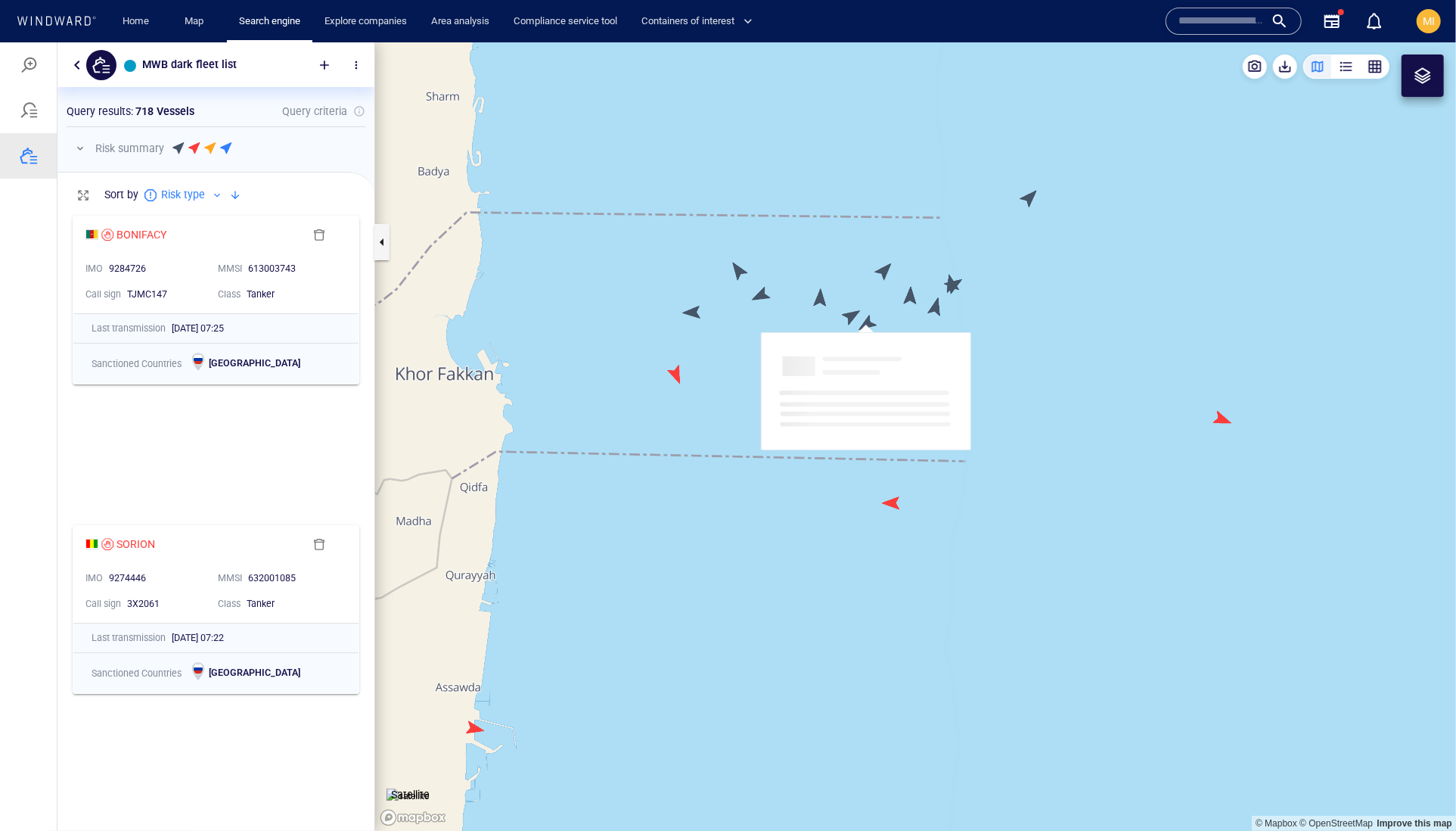
click at [869, 324] on canvas "Map" at bounding box center [915, 436] width 1081 height 789
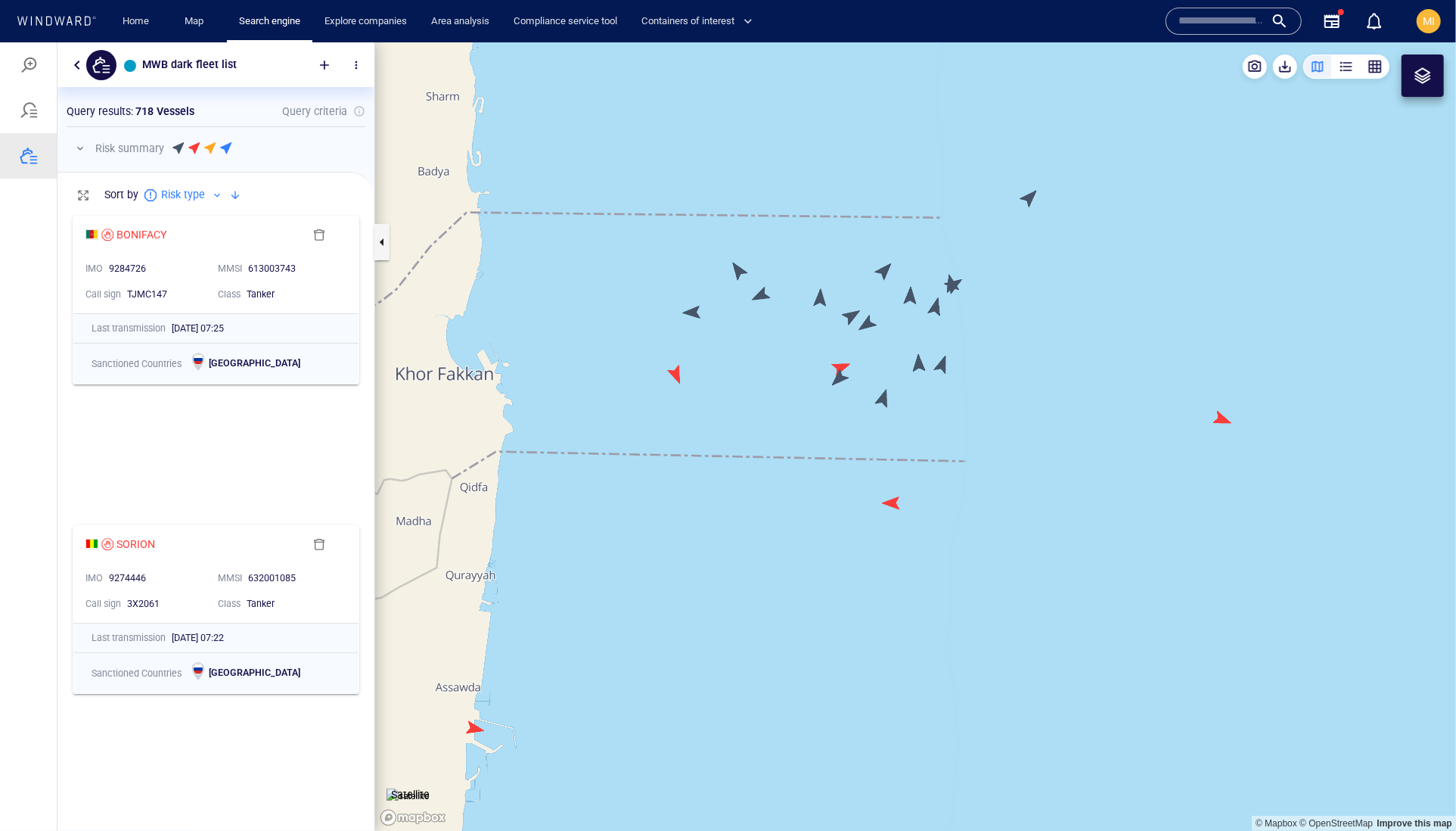
click at [869, 324] on canvas "Map" at bounding box center [915, 436] width 1081 height 789
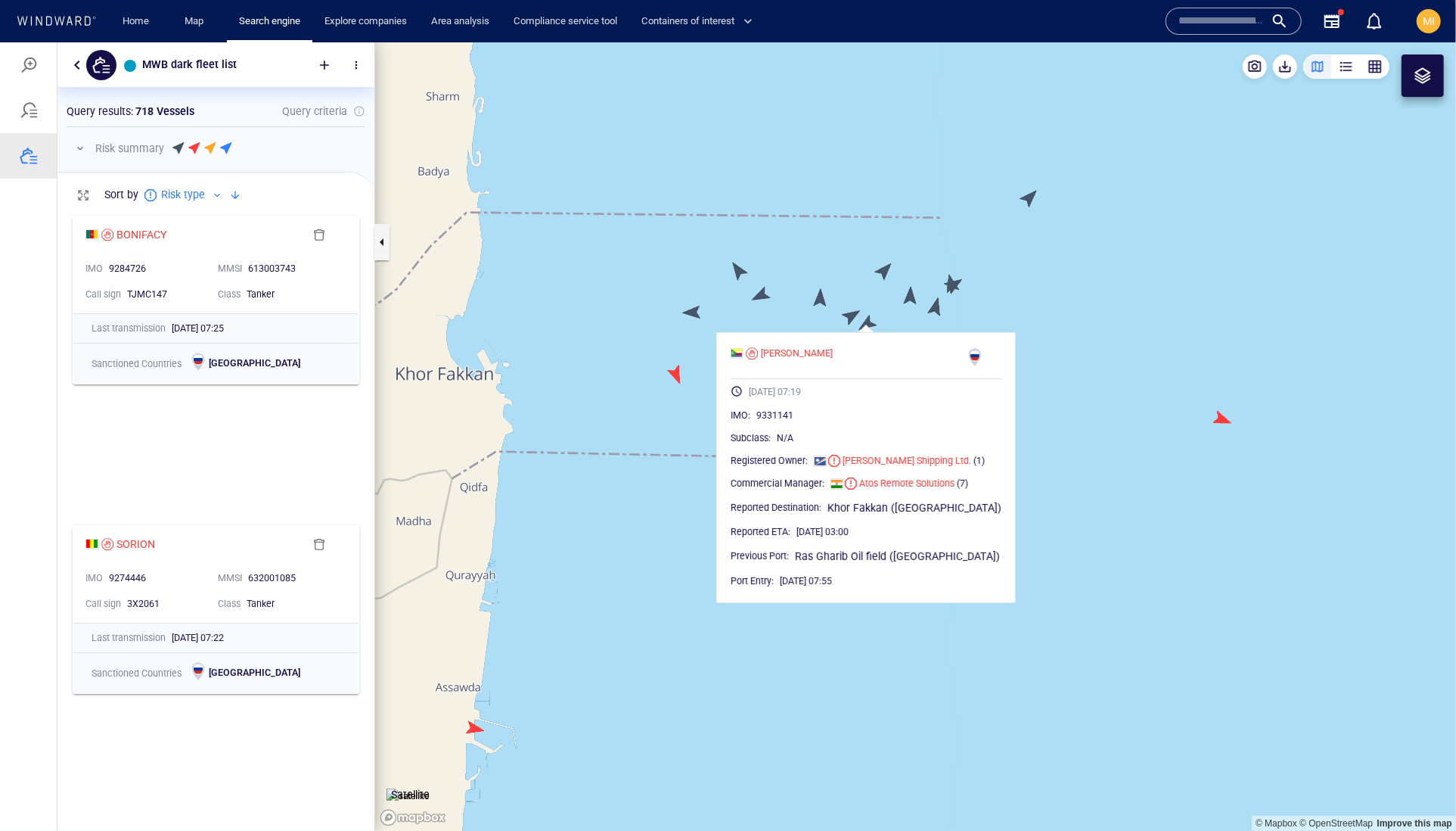
click at [849, 314] on canvas "Map" at bounding box center [915, 436] width 1081 height 789
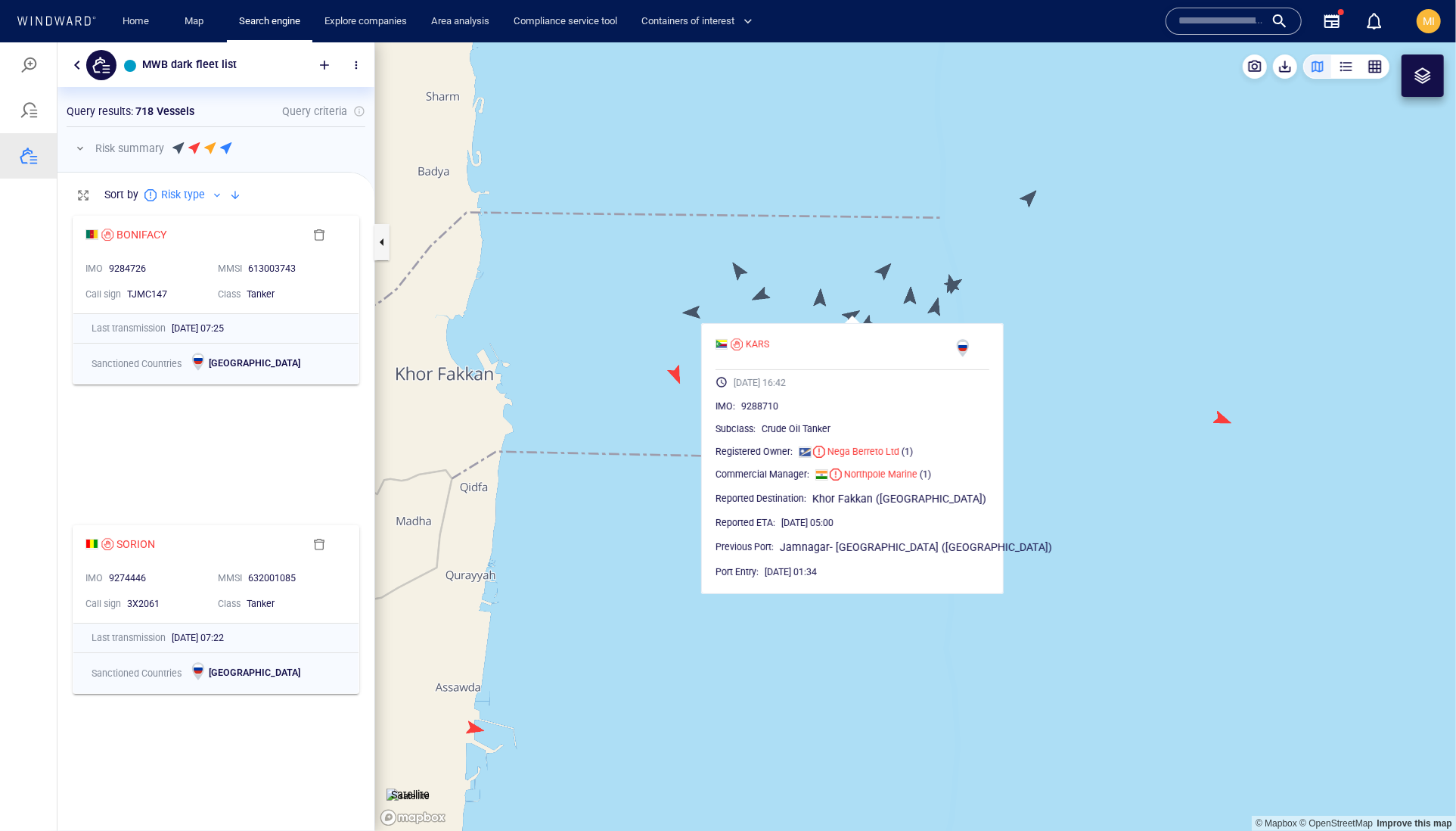
click at [850, 282] on canvas "Map" at bounding box center [915, 436] width 1081 height 789
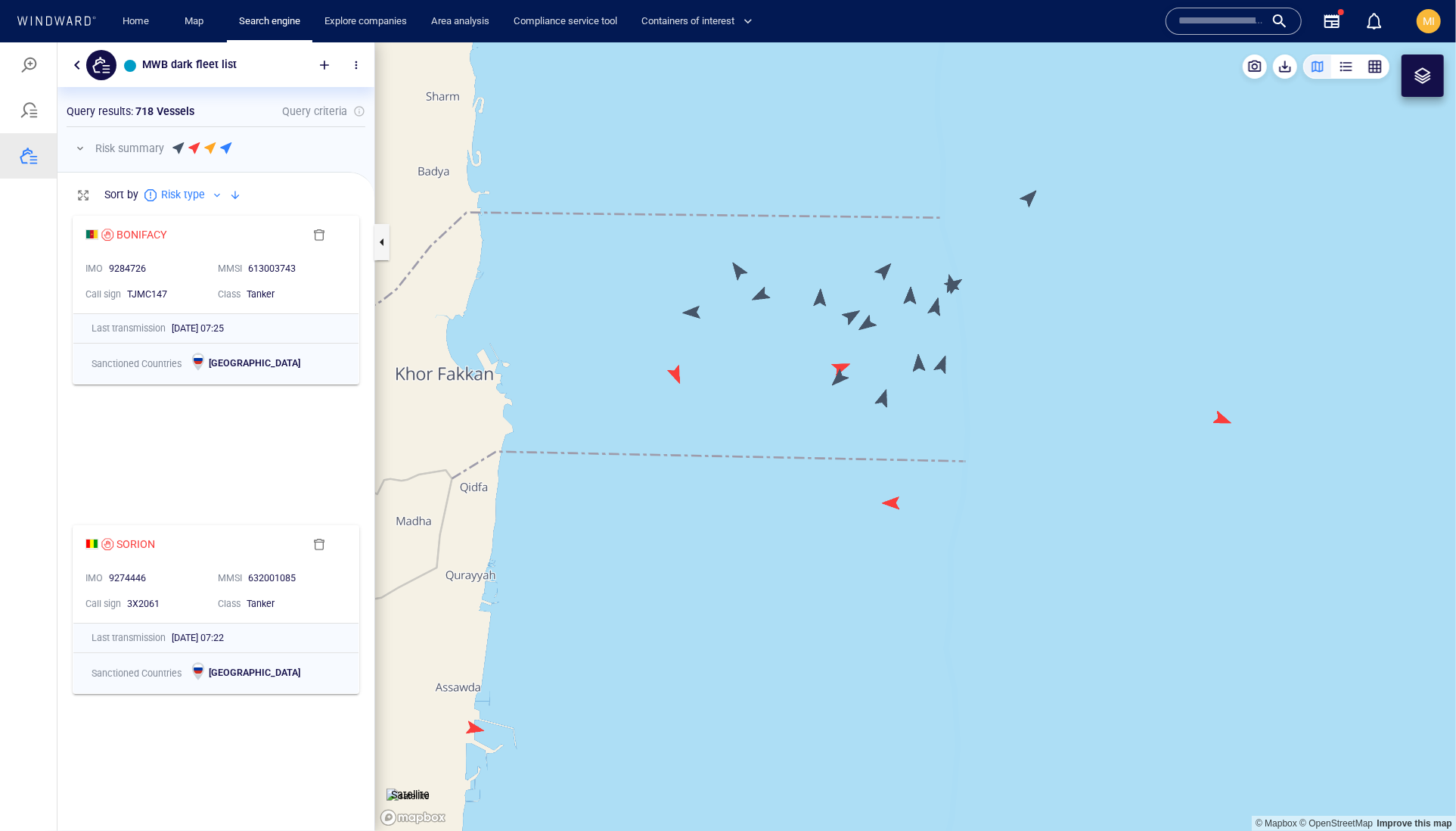
click at [820, 293] on canvas "Map" at bounding box center [915, 436] width 1081 height 789
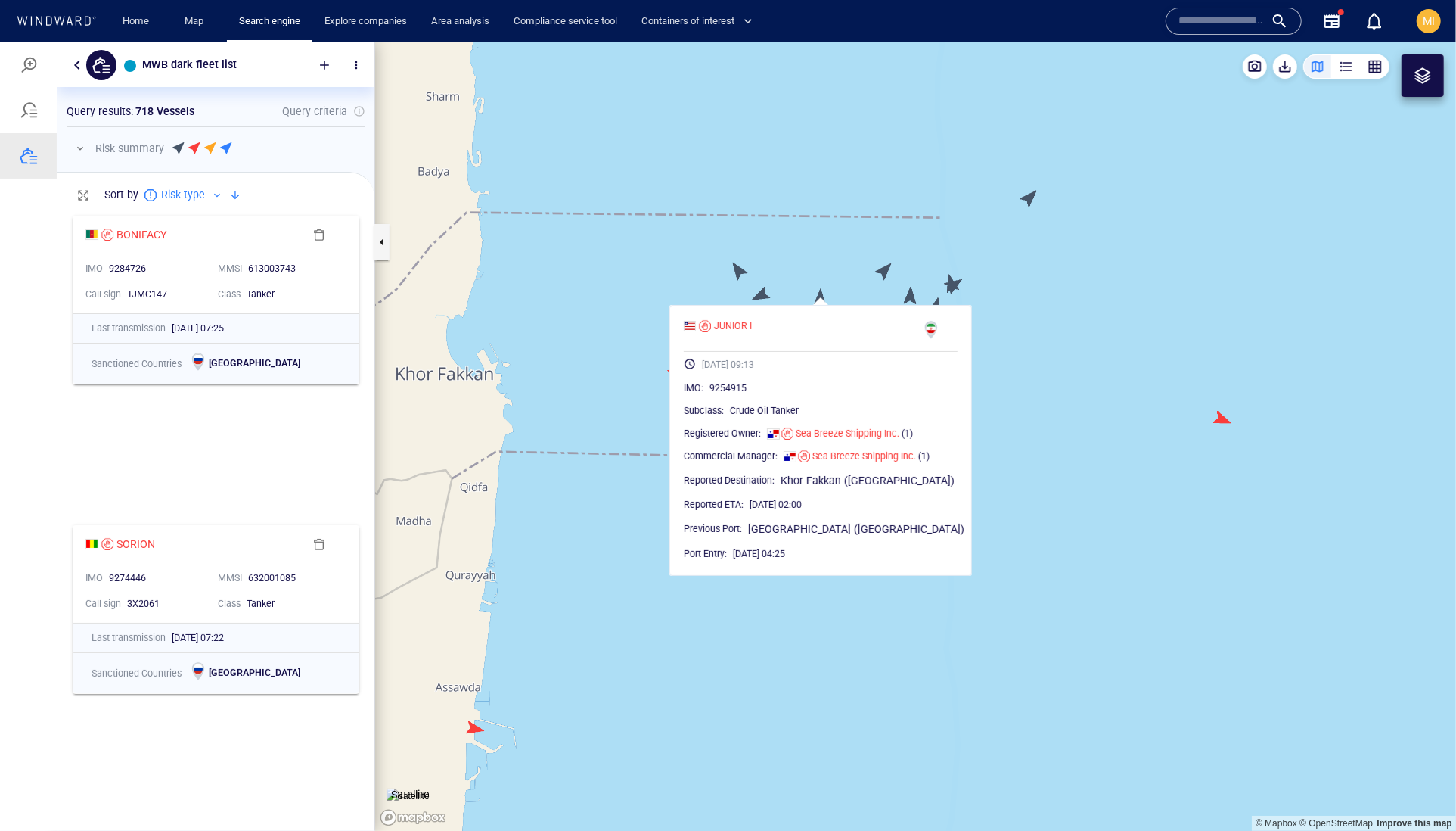
click at [854, 272] on canvas "Map" at bounding box center [915, 436] width 1081 height 789
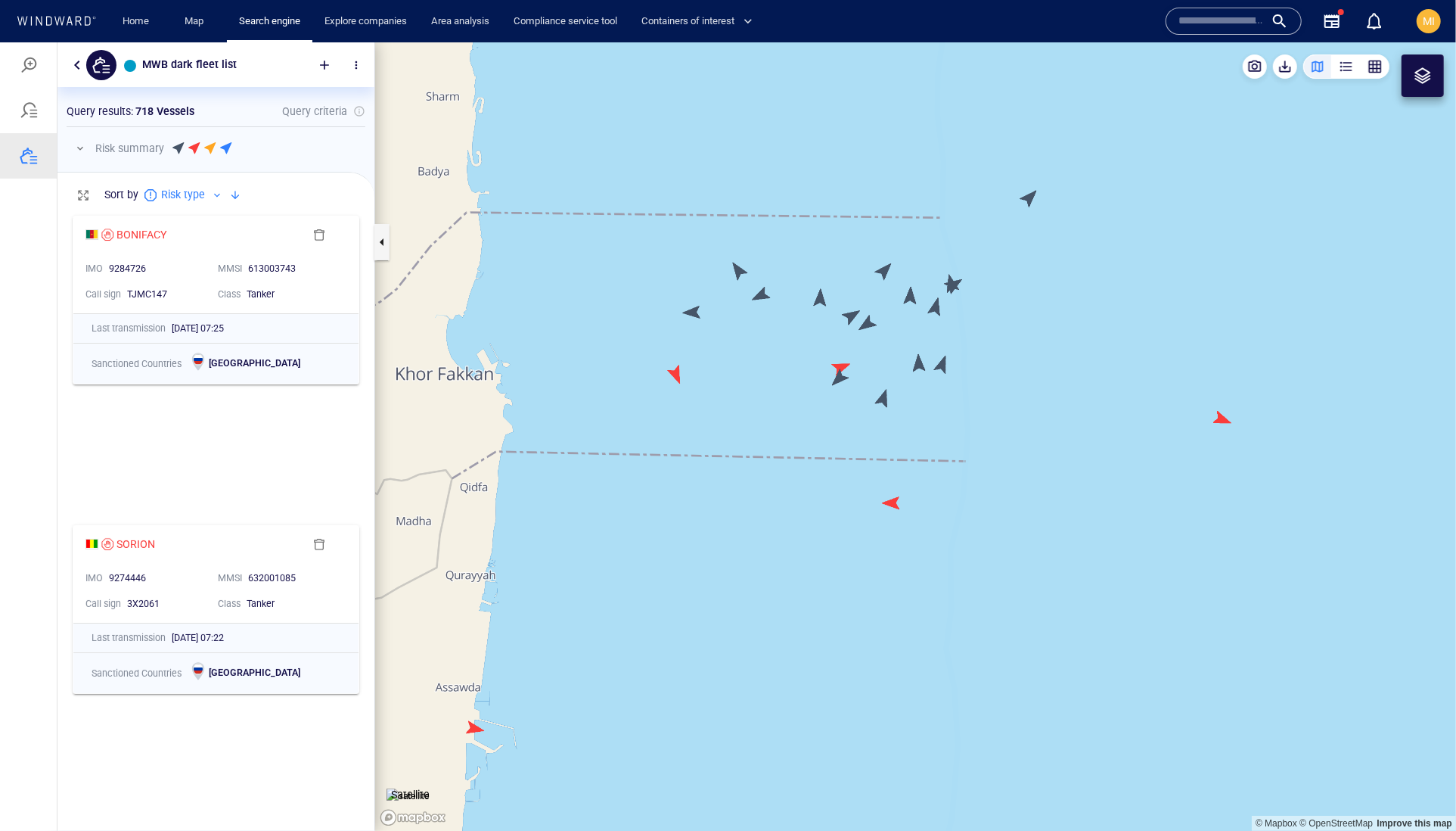
click at [842, 364] on canvas "Map" at bounding box center [915, 436] width 1081 height 789
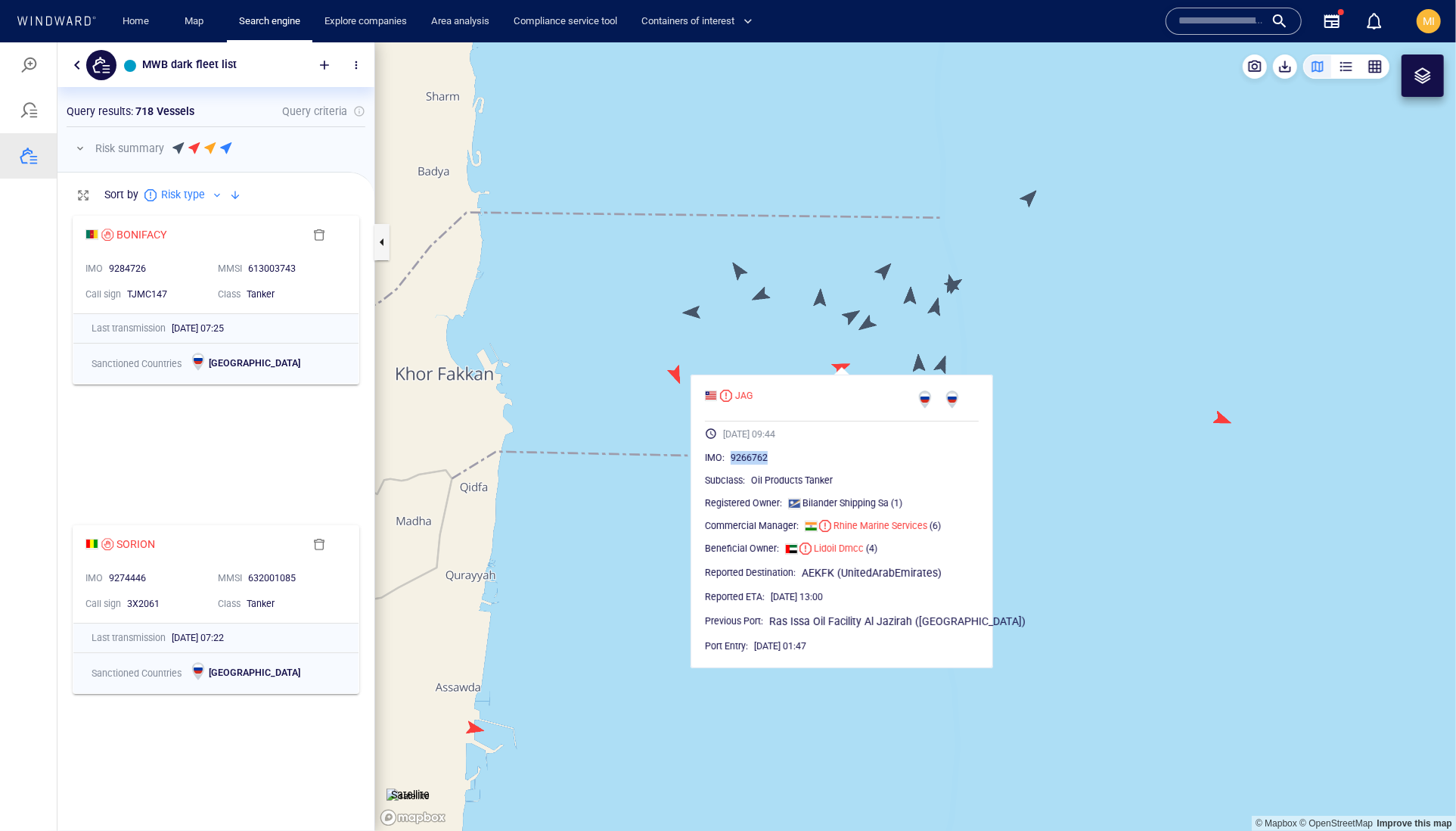
drag, startPoint x: 830, startPoint y: 491, endPoint x: 757, endPoint y: 484, distance: 73.3
click at [757, 464] on div "9266762" at bounding box center [854, 457] width 248 height 15
click at [867, 326] on canvas "Map" at bounding box center [915, 436] width 1081 height 789
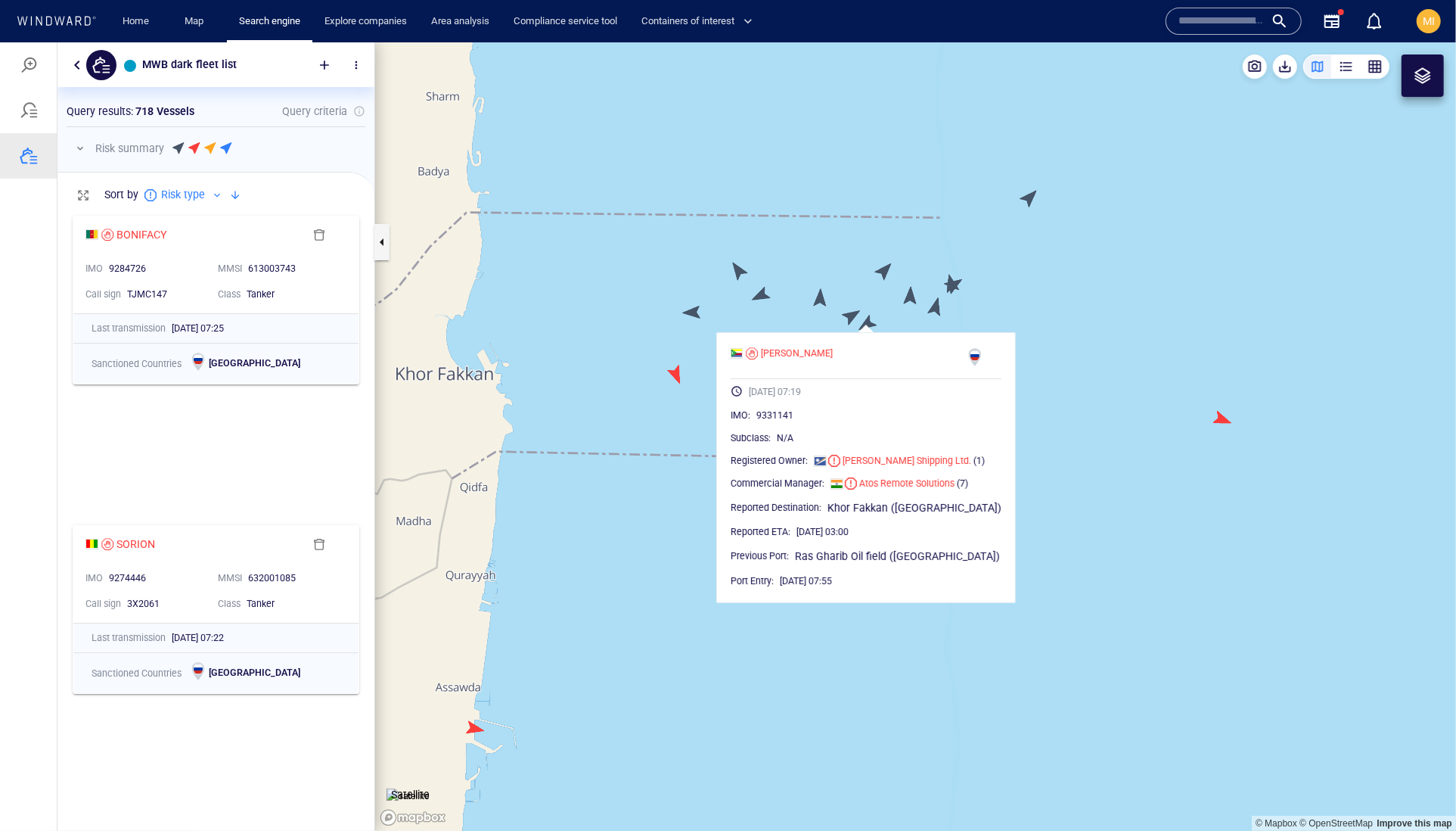
click at [851, 314] on canvas "Map" at bounding box center [915, 436] width 1081 height 789
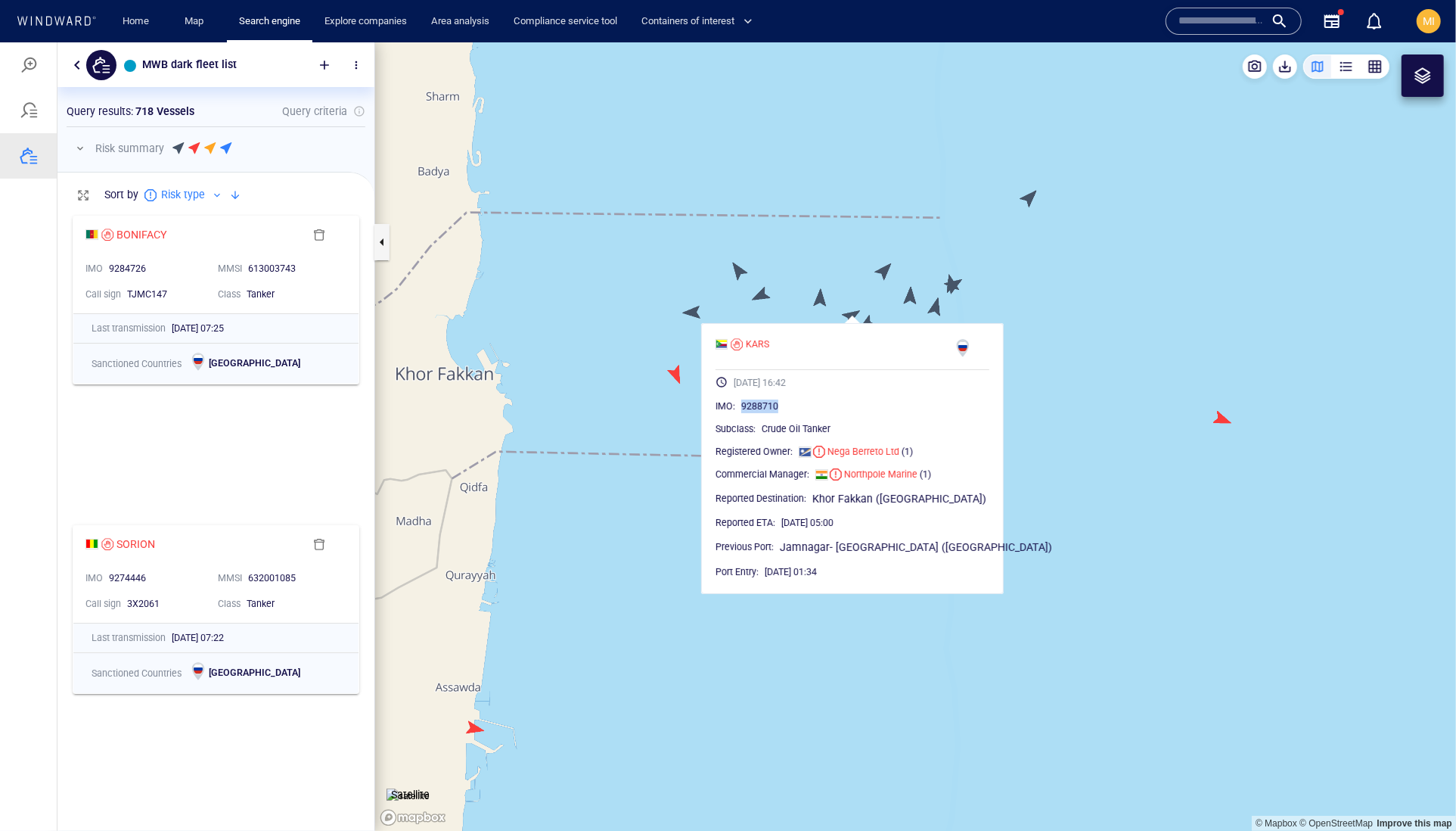
drag, startPoint x: 842, startPoint y: 438, endPoint x: 766, endPoint y: 441, distance: 76.1
click at [766, 413] on div "9288710" at bounding box center [865, 405] width 248 height 15
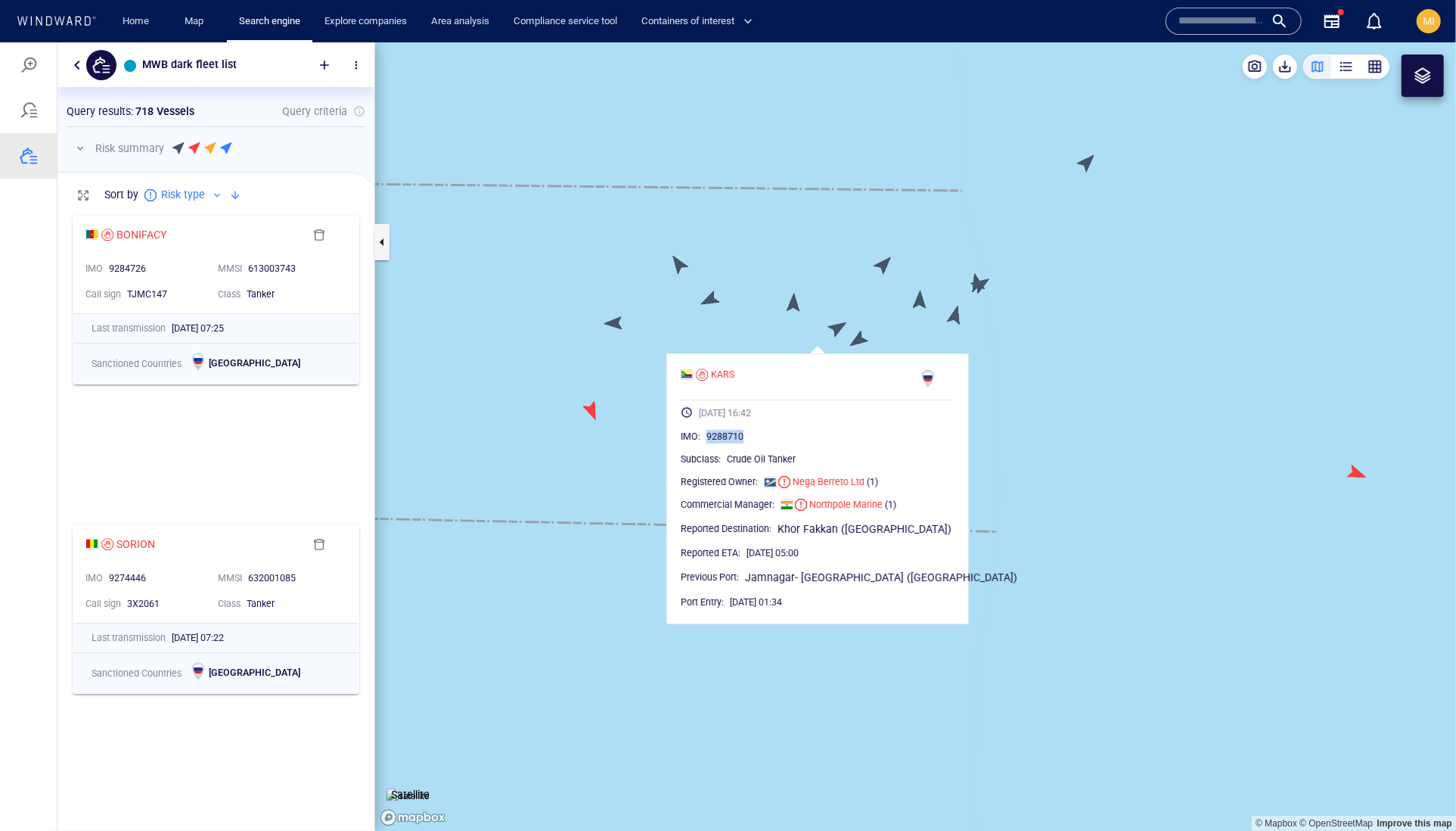
click at [887, 340] on canvas "Map" at bounding box center [915, 436] width 1081 height 789
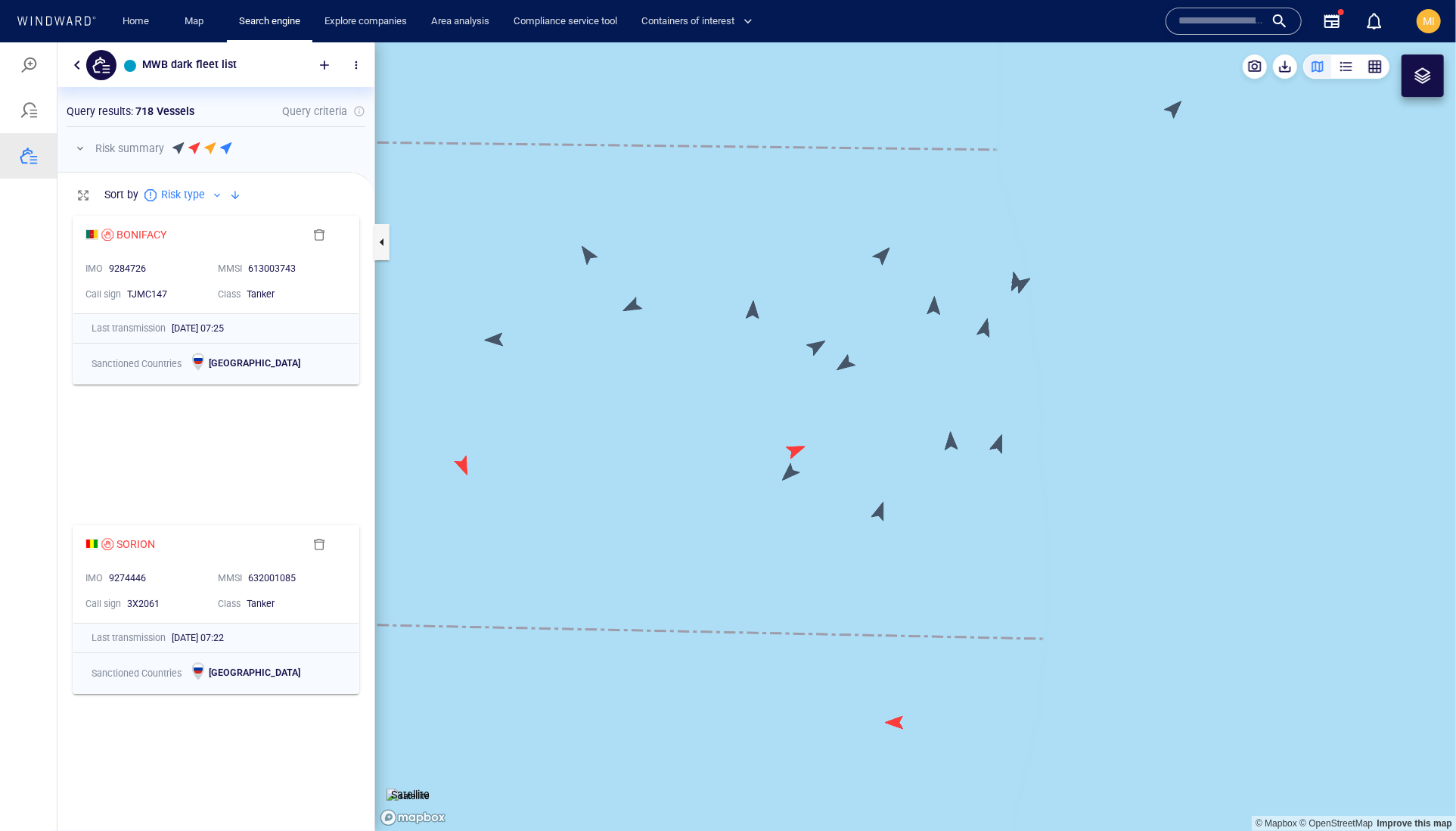
click at [852, 369] on canvas "Map" at bounding box center [915, 436] width 1081 height 789
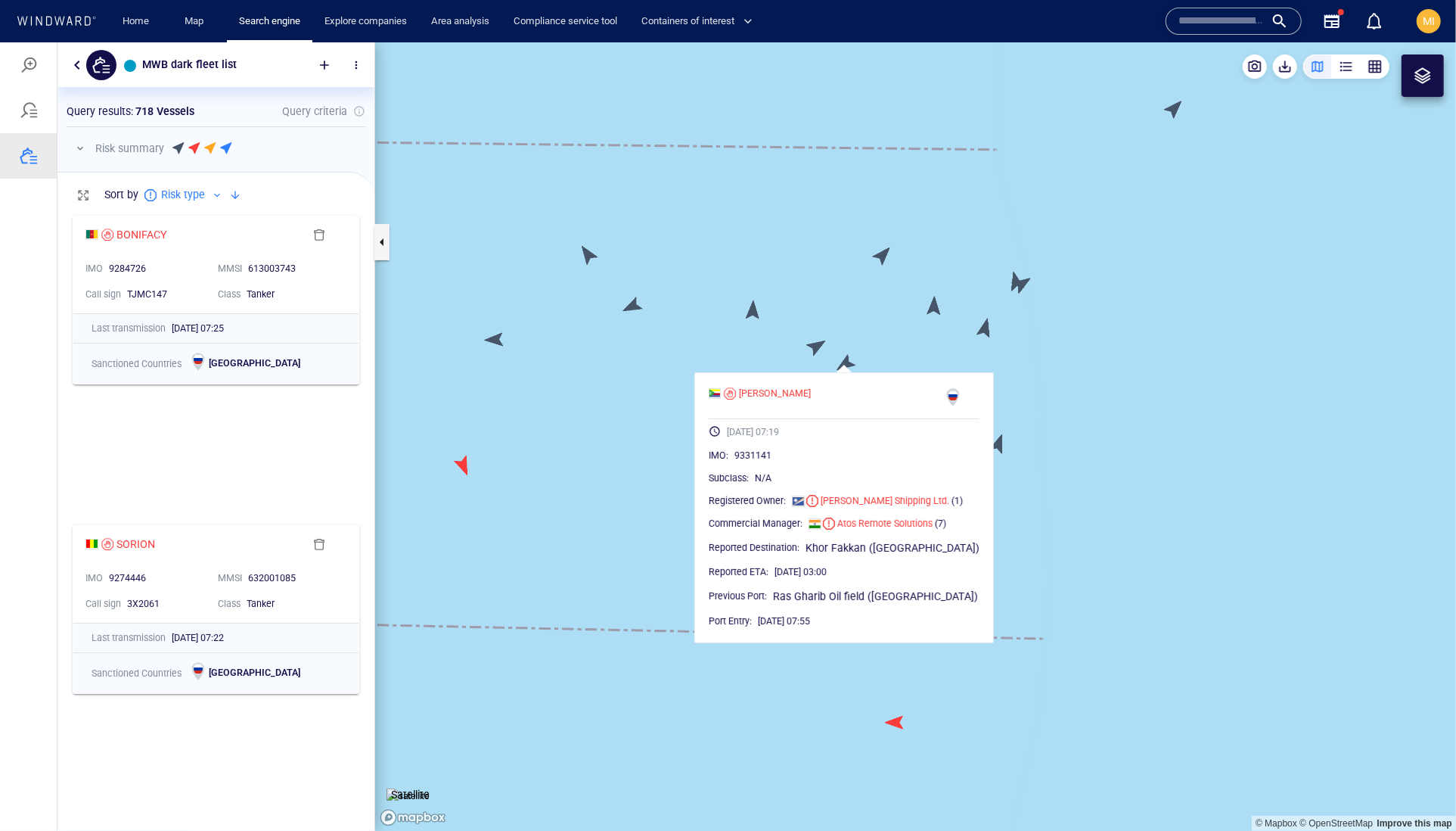
click at [883, 341] on canvas "Map" at bounding box center [915, 436] width 1081 height 789
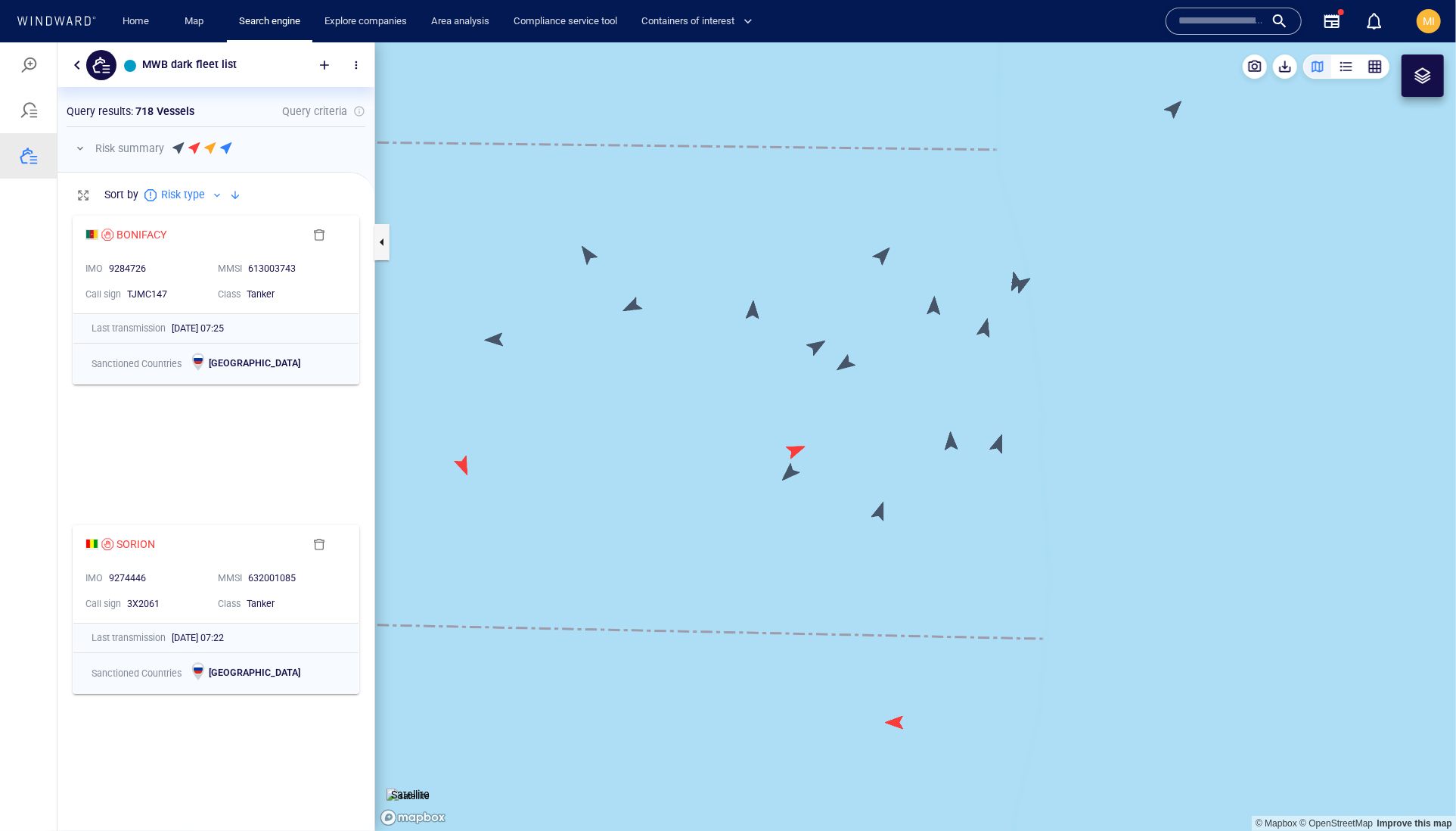
click at [885, 512] on canvas "Map" at bounding box center [915, 436] width 1081 height 789
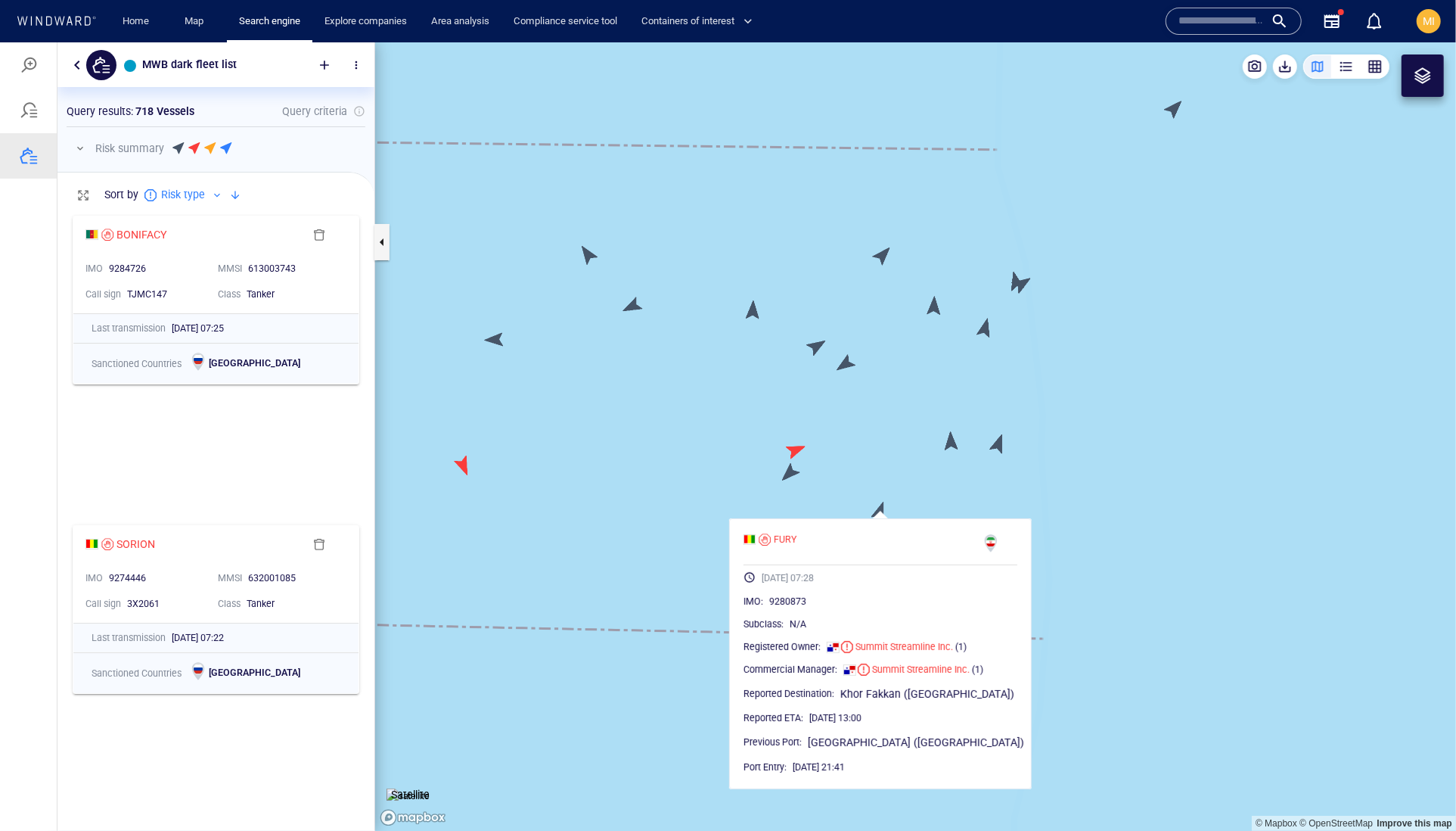
click at [949, 445] on canvas "Map" at bounding box center [915, 436] width 1081 height 789
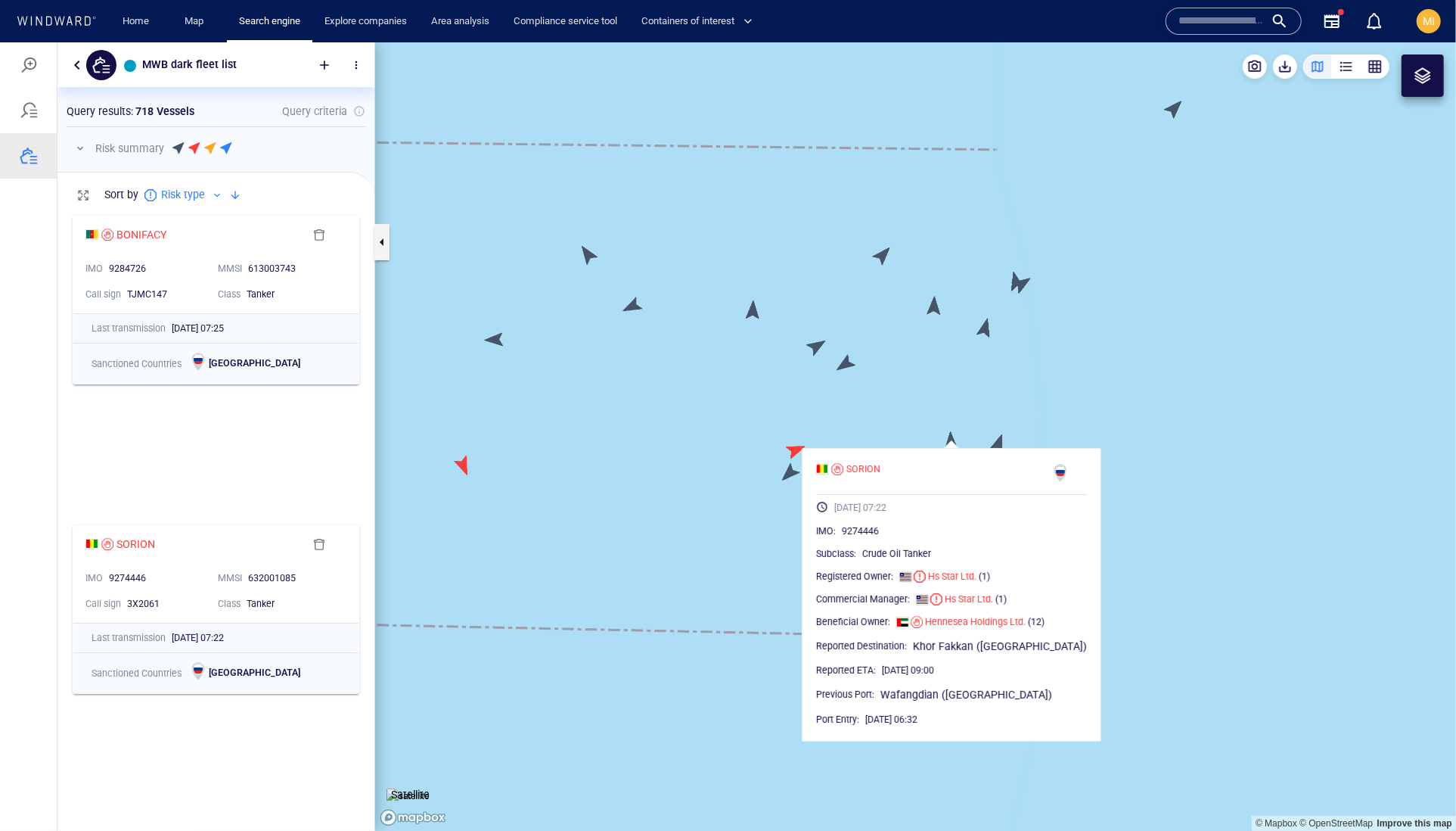
click at [1004, 443] on canvas "Map" at bounding box center [915, 436] width 1081 height 789
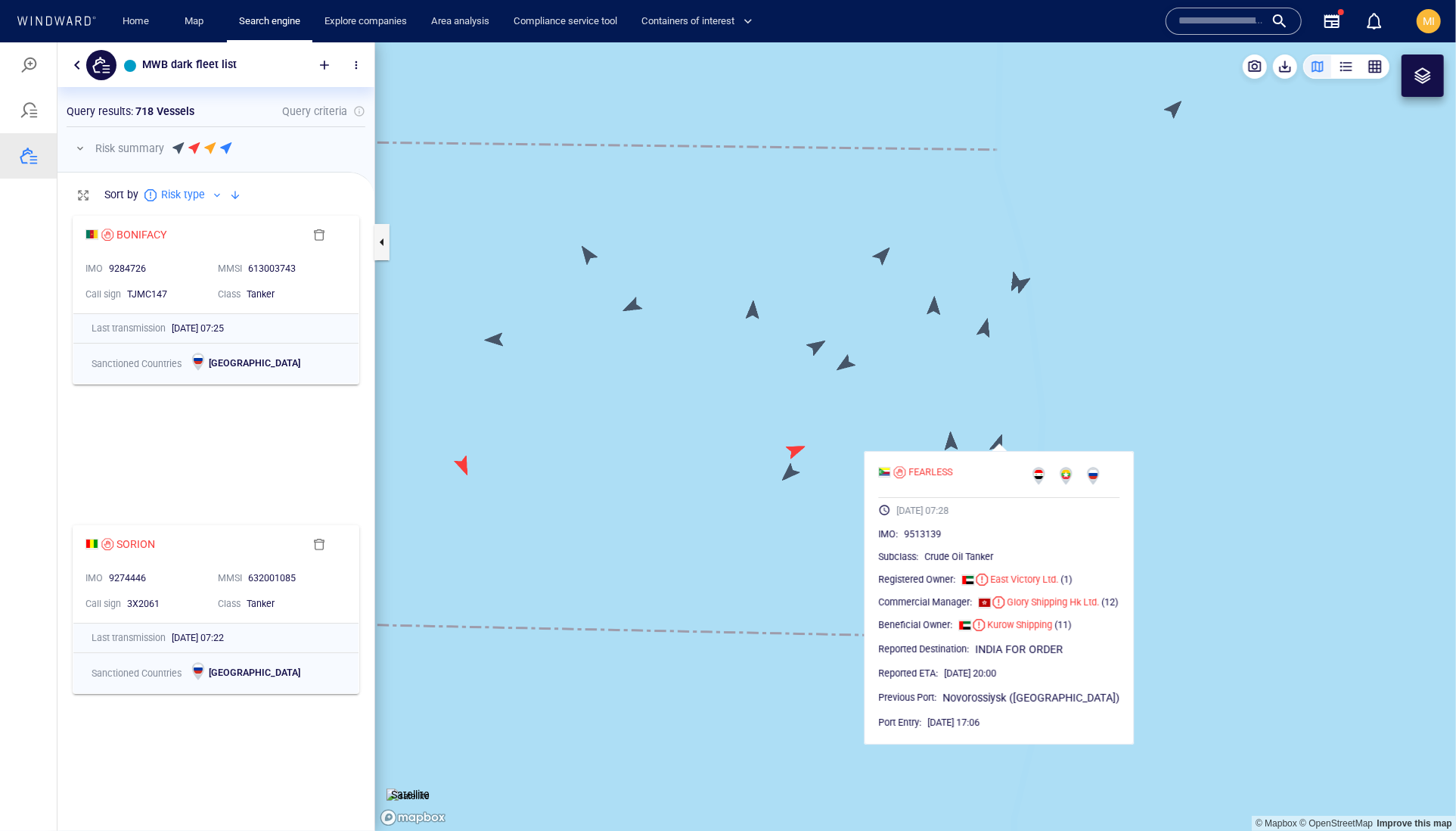
click at [932, 312] on canvas "Map" at bounding box center [915, 436] width 1081 height 789
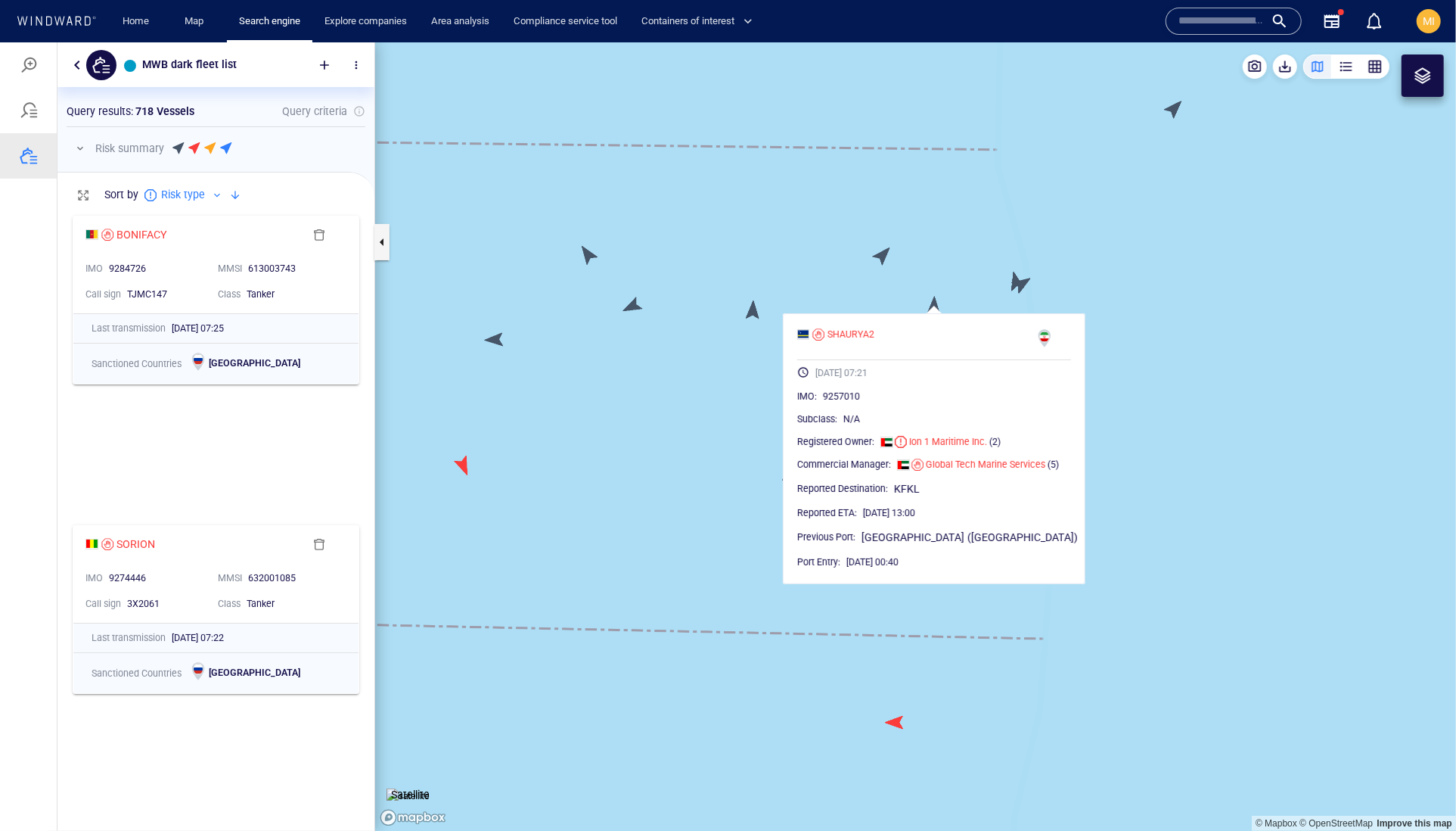
click at [879, 256] on canvas "Map" at bounding box center [915, 436] width 1081 height 789
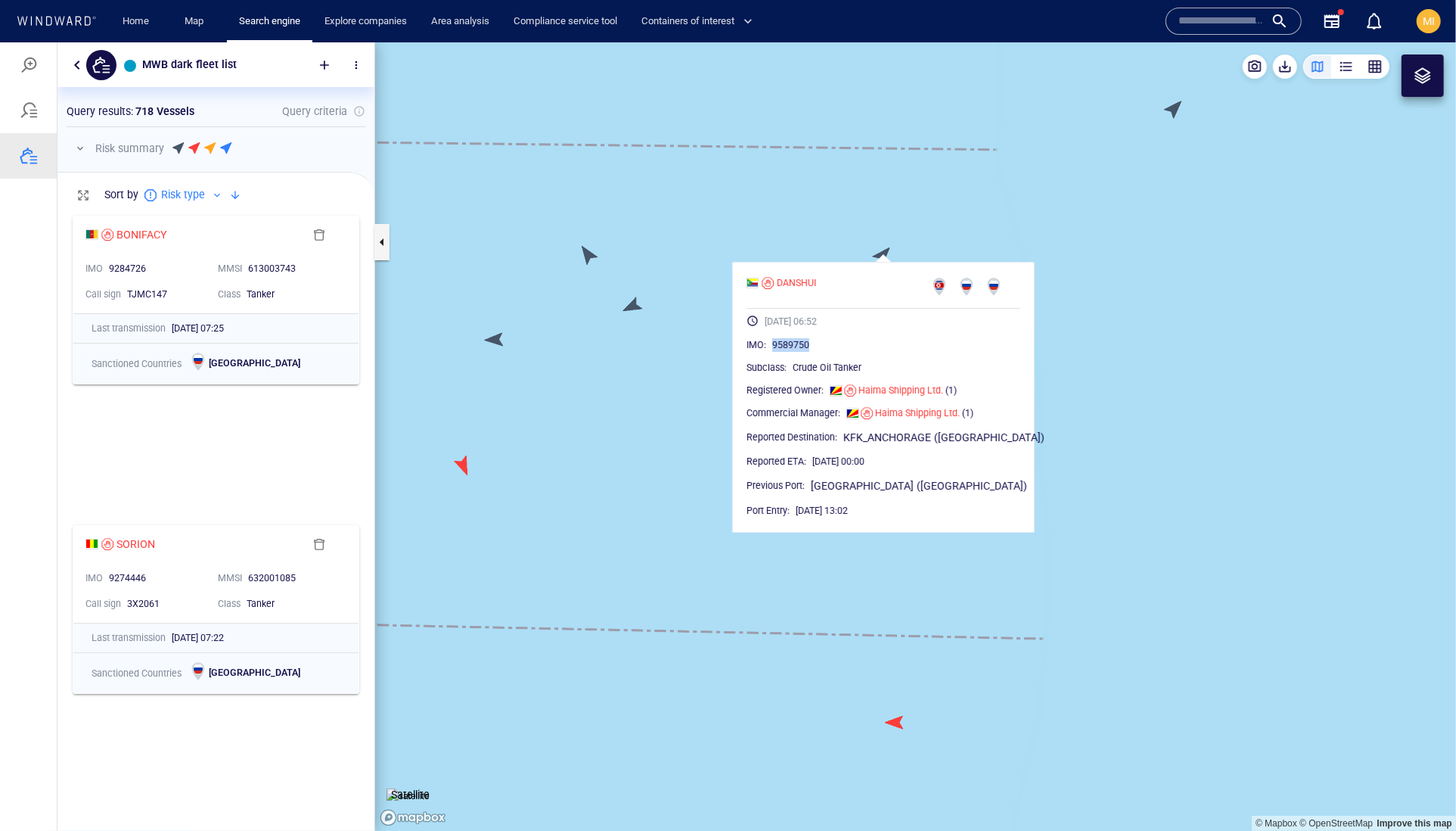
drag, startPoint x: 868, startPoint y: 382, endPoint x: 800, endPoint y: 382, distance: 68.0
click at [800, 352] on div "9589750" at bounding box center [896, 344] width 248 height 15
click at [949, 211] on canvas "Map" at bounding box center [915, 436] width 1081 height 789
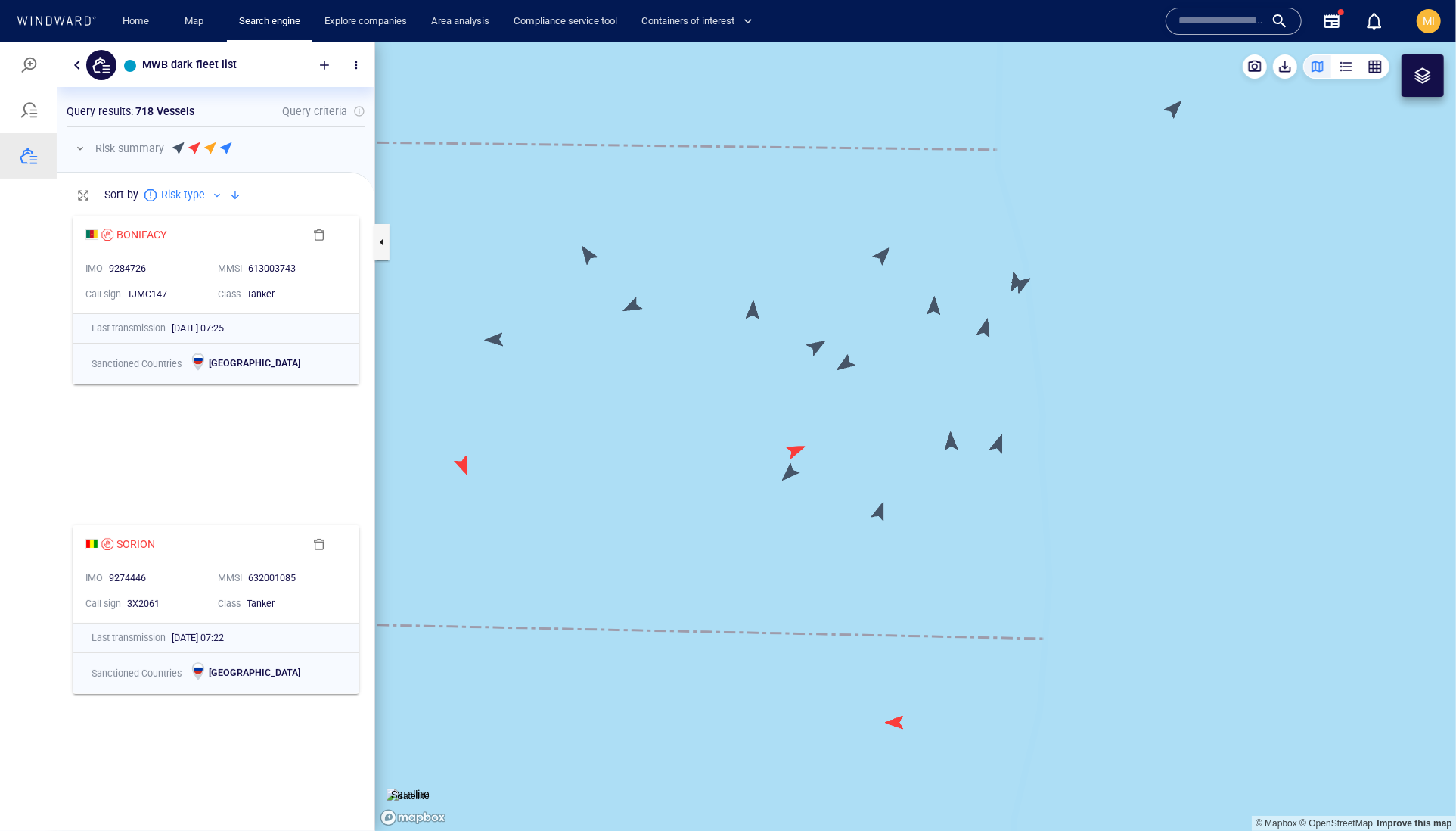
click at [939, 305] on canvas "Map" at bounding box center [915, 436] width 1081 height 789
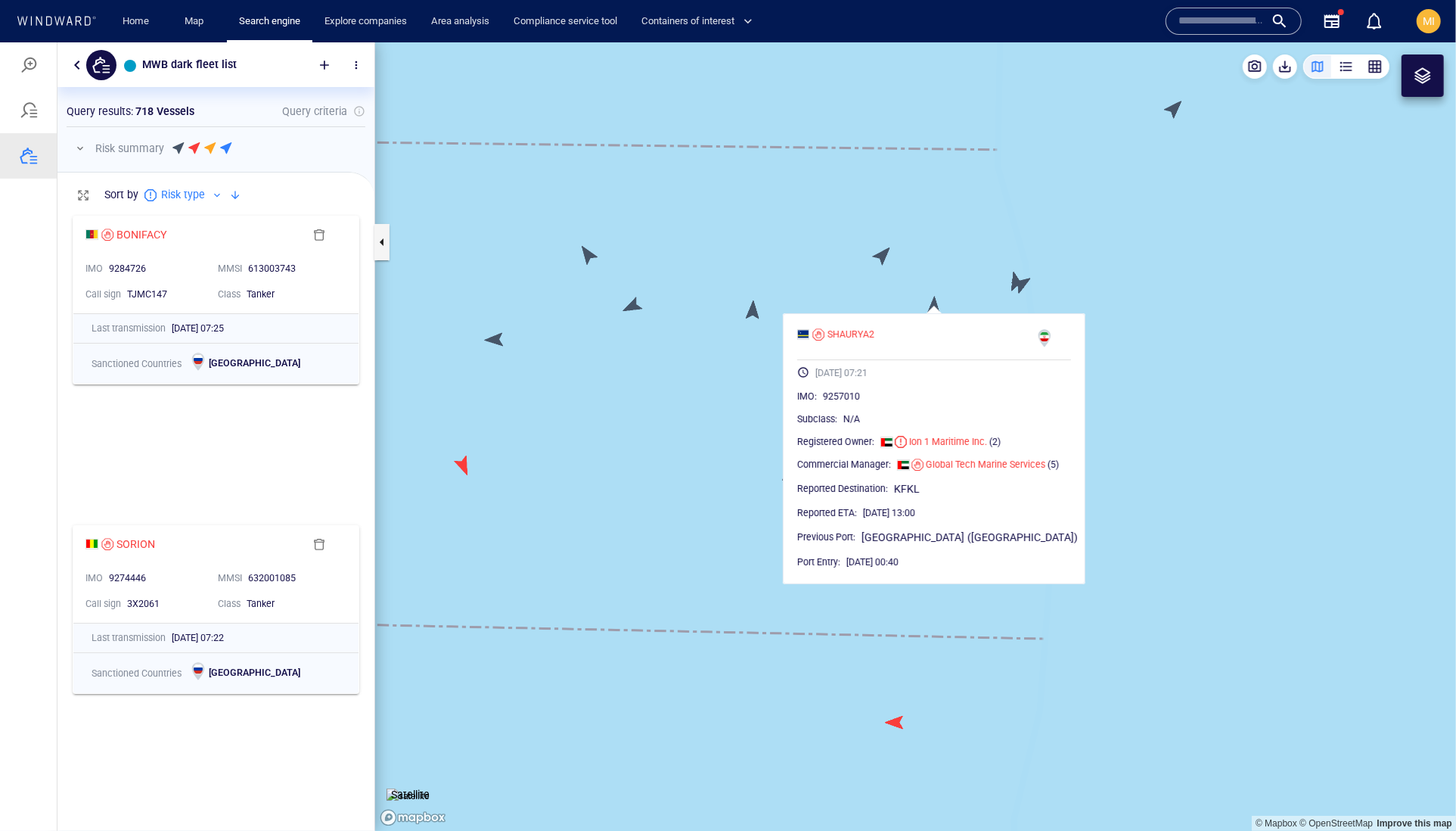
click at [975, 270] on canvas "Map" at bounding box center [915, 436] width 1081 height 789
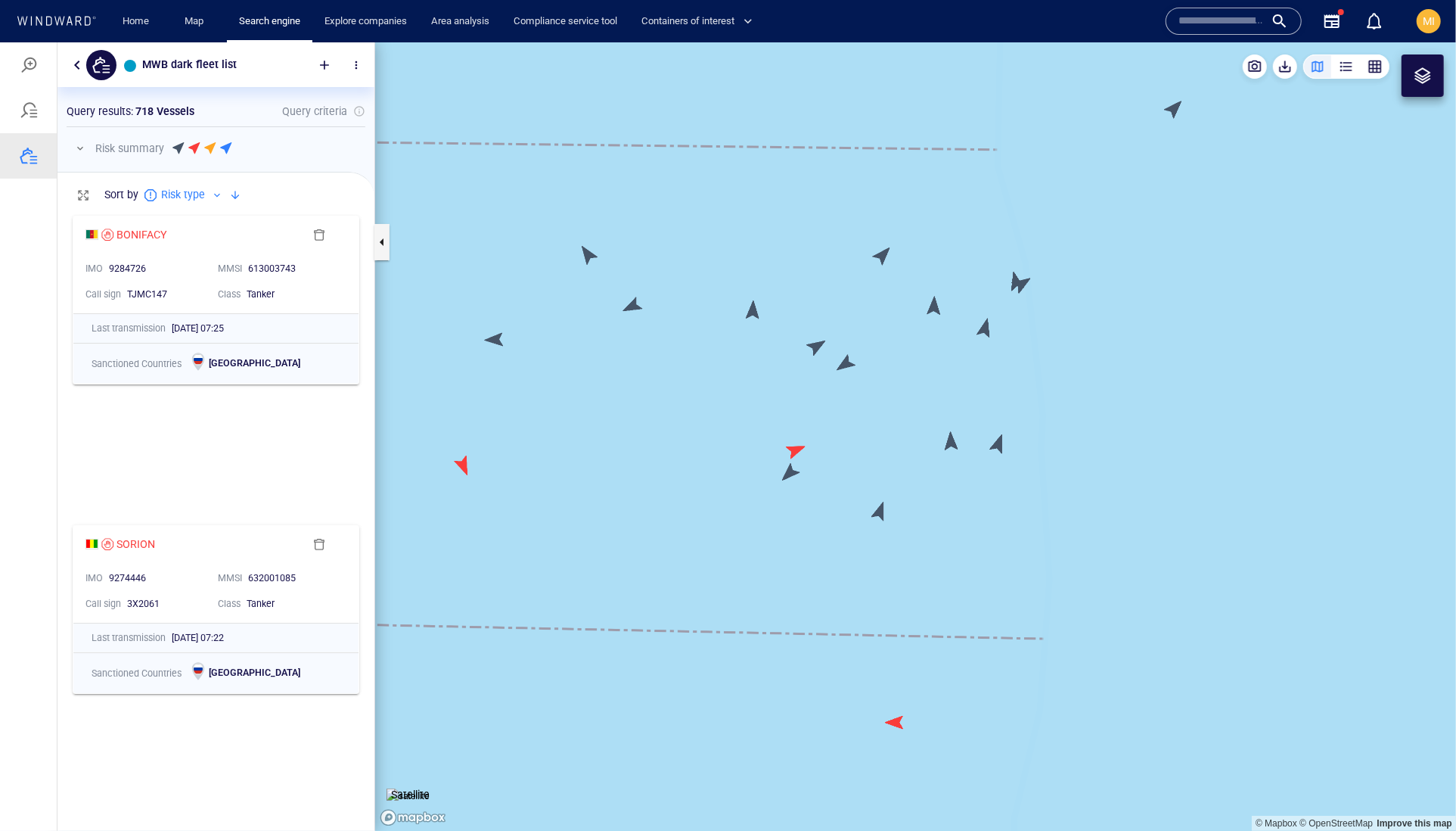
click at [981, 327] on canvas "Map" at bounding box center [915, 436] width 1081 height 789
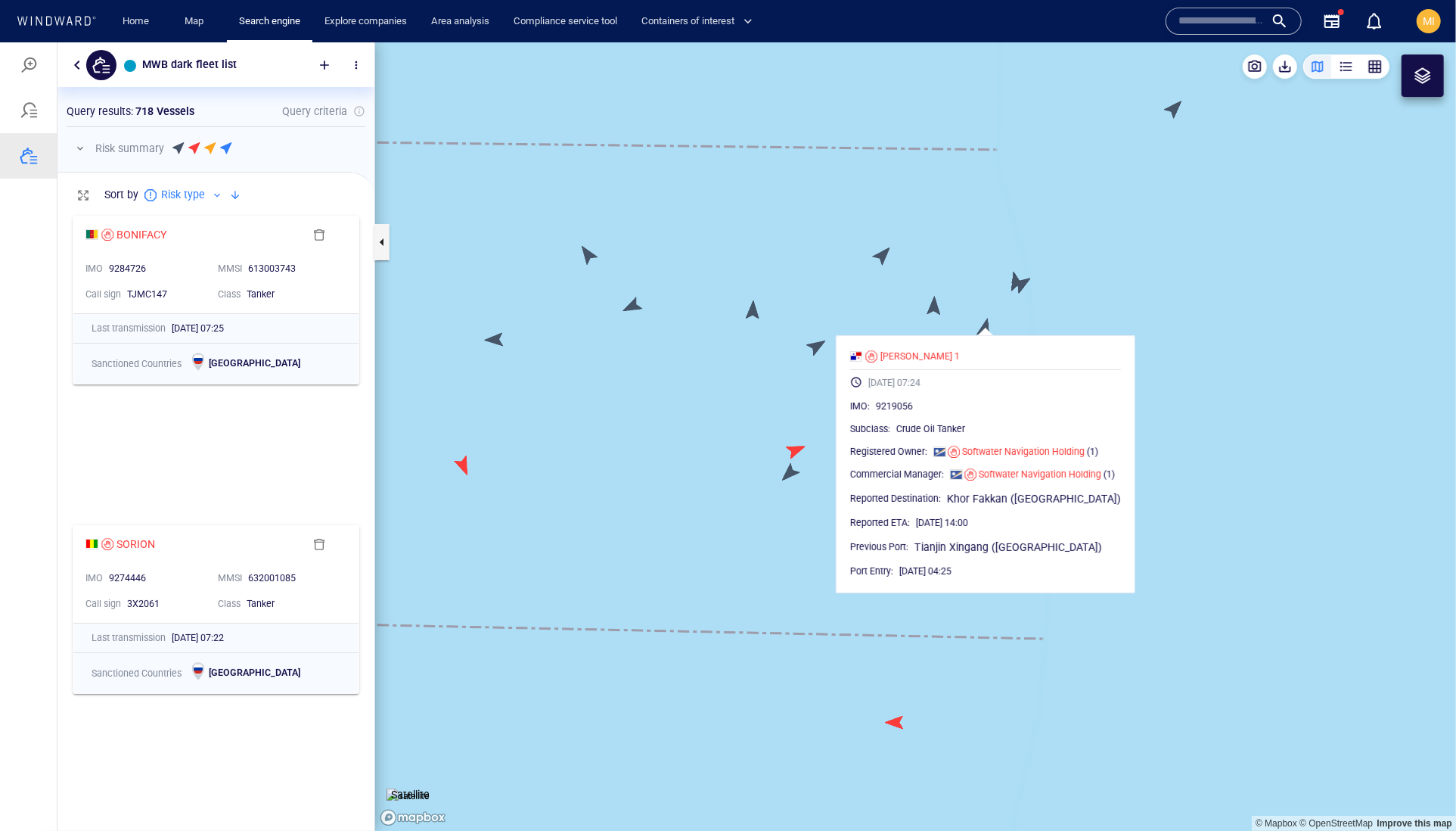
click at [1084, 321] on canvas "Map" at bounding box center [915, 436] width 1081 height 789
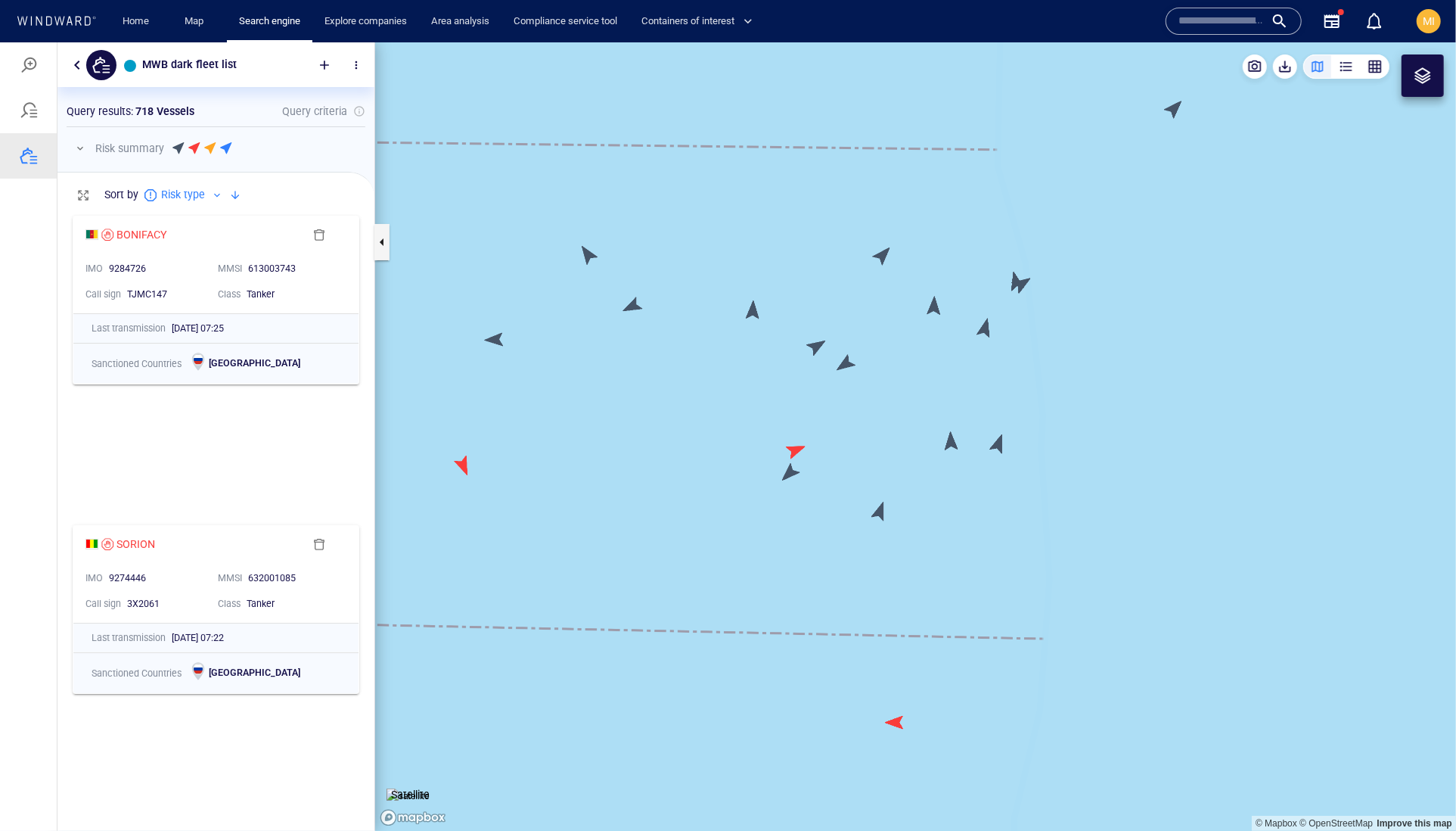
click at [1003, 447] on canvas "Map" at bounding box center [915, 436] width 1081 height 789
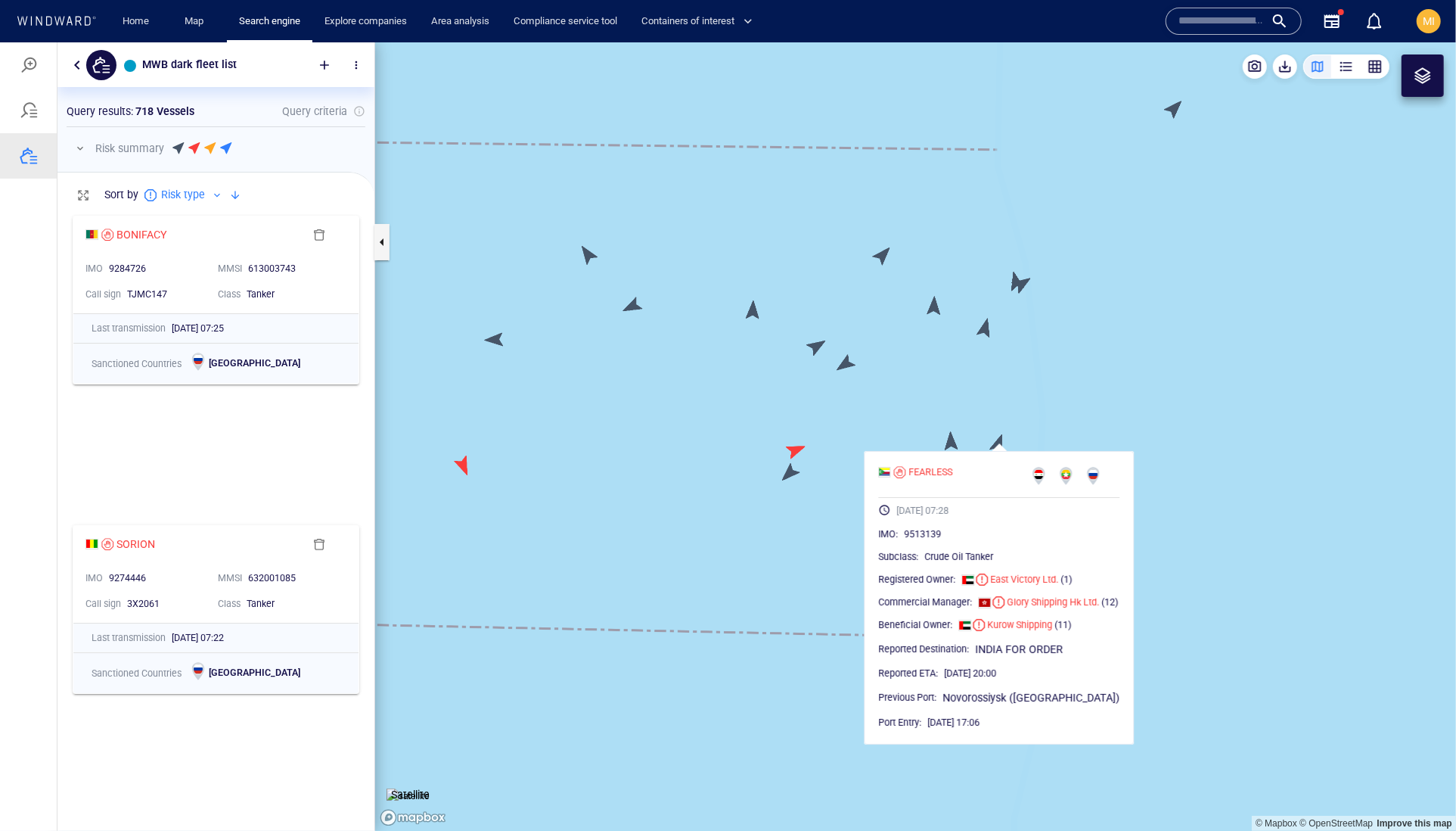
click at [948, 447] on canvas "Map" at bounding box center [915, 436] width 1081 height 789
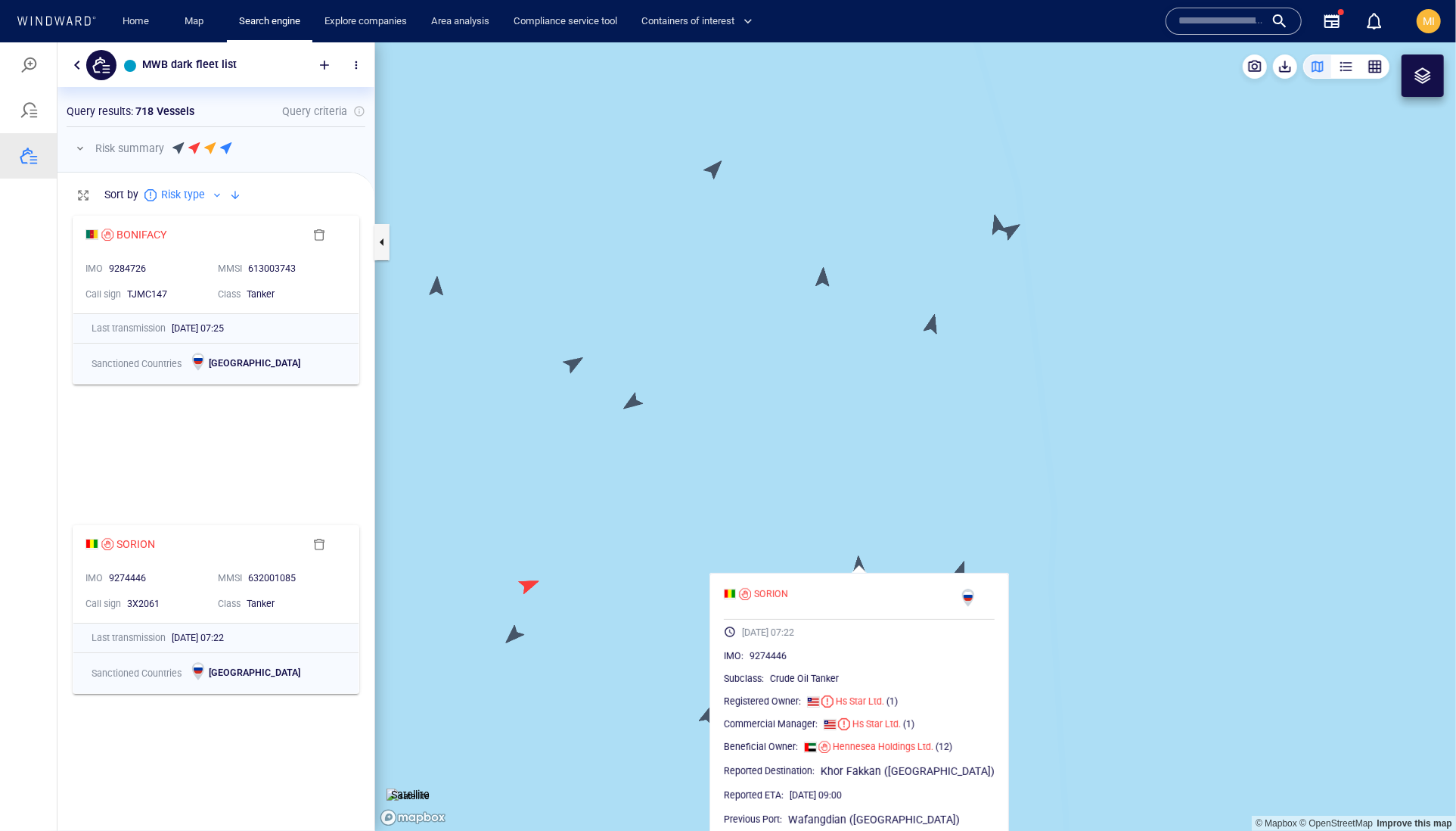
click at [1012, 230] on canvas "Map" at bounding box center [915, 436] width 1081 height 789
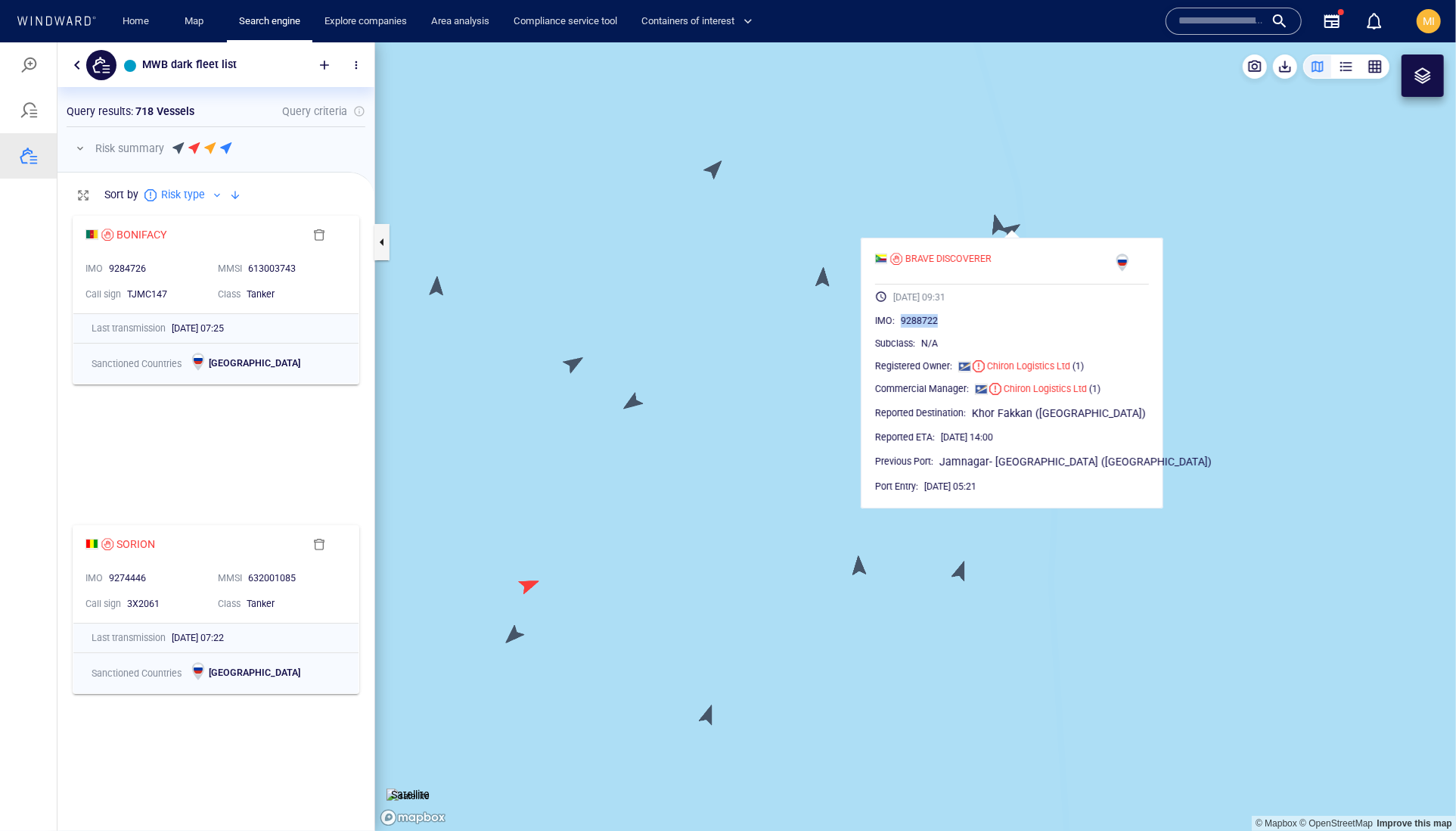
drag, startPoint x: 993, startPoint y: 354, endPoint x: 926, endPoint y: 352, distance: 67.0
click at [924, 327] on div "IMO : 9288722" at bounding box center [1012, 320] width 274 height 15
click at [886, 327] on div "IMO :" at bounding box center [885, 320] width 20 height 15
click at [1075, 199] on canvas "Map" at bounding box center [915, 436] width 1081 height 789
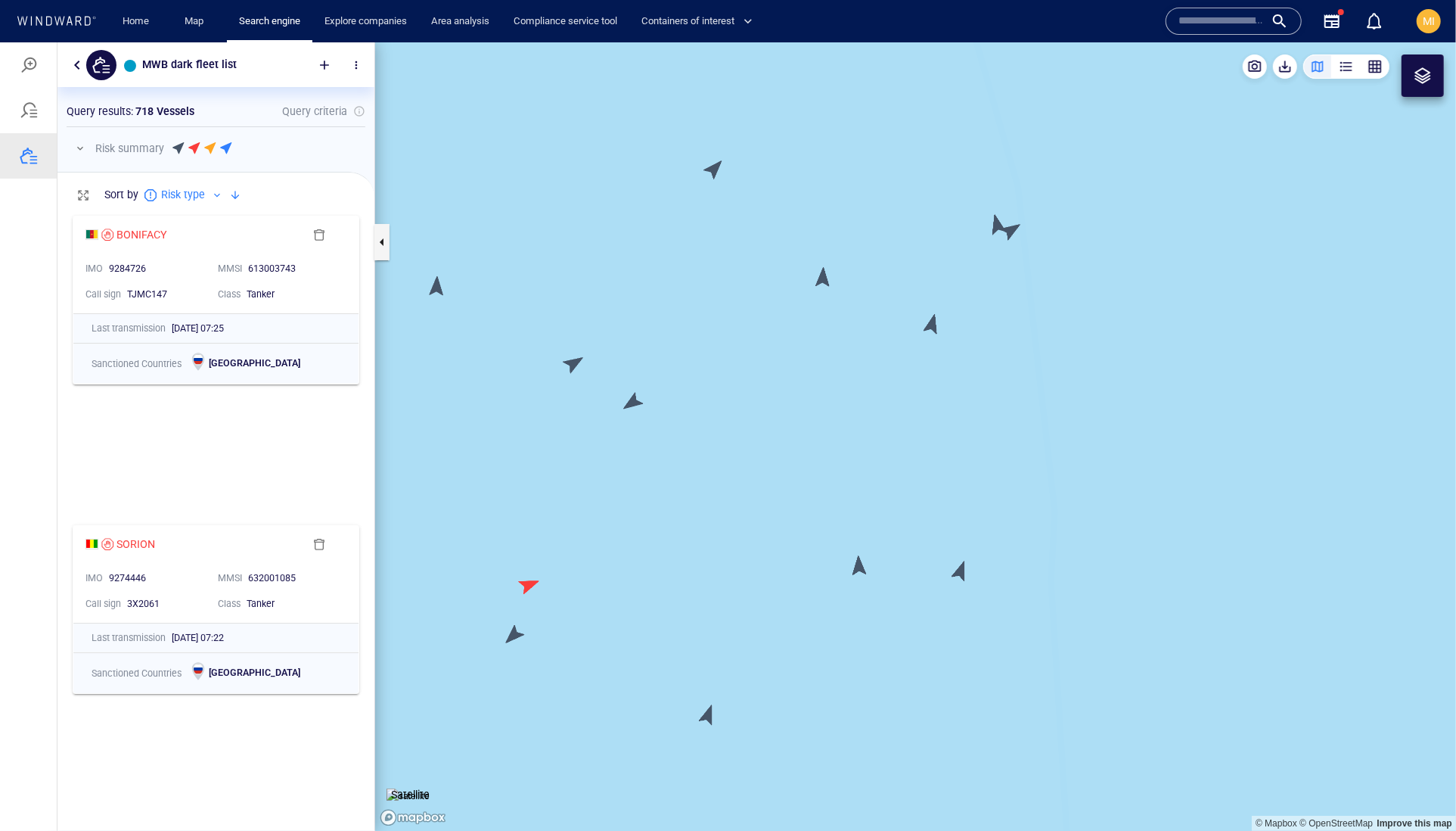
click at [994, 221] on canvas "Map" at bounding box center [915, 436] width 1081 height 789
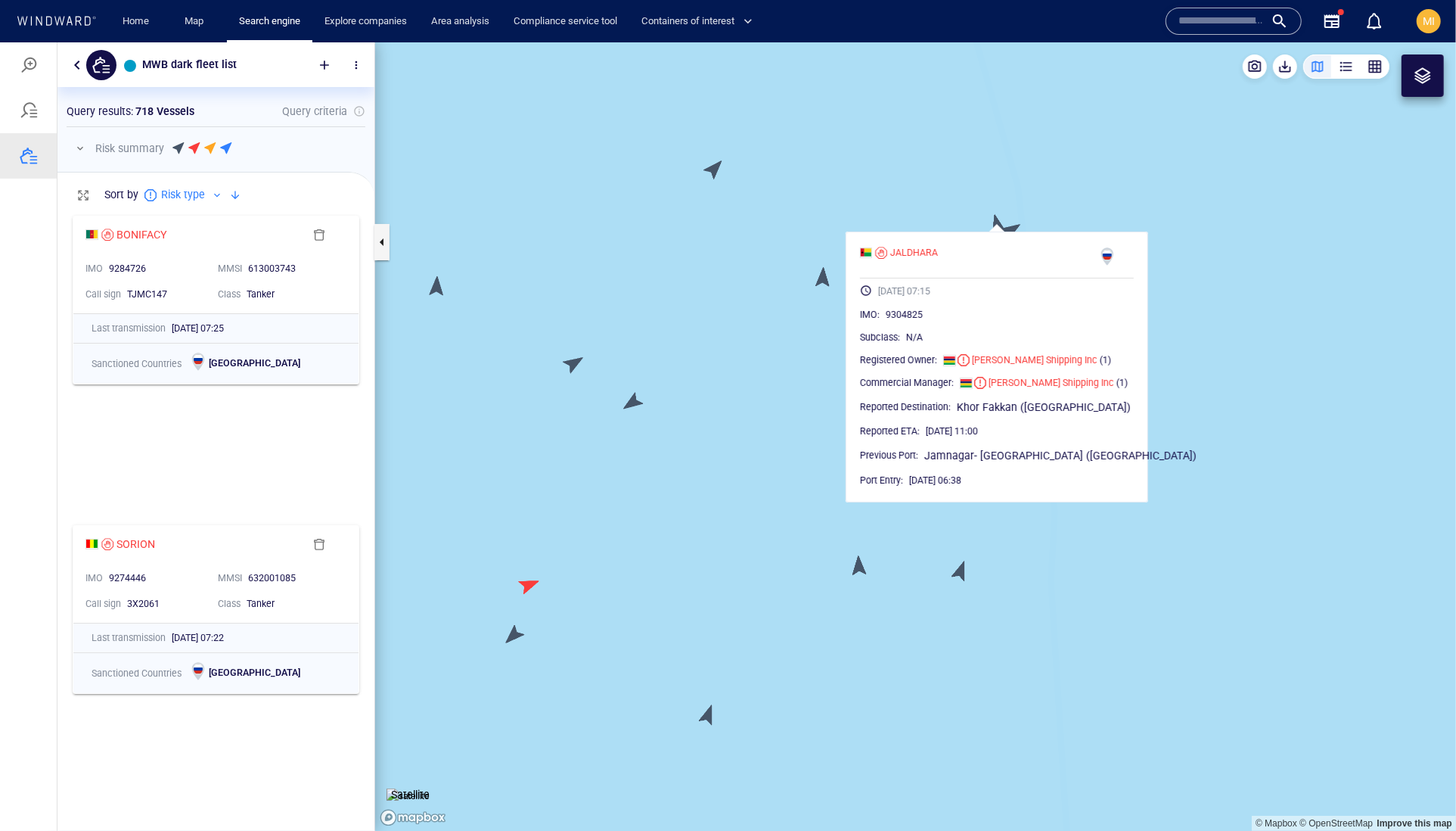
click at [1039, 173] on canvas "Map" at bounding box center [915, 436] width 1081 height 789
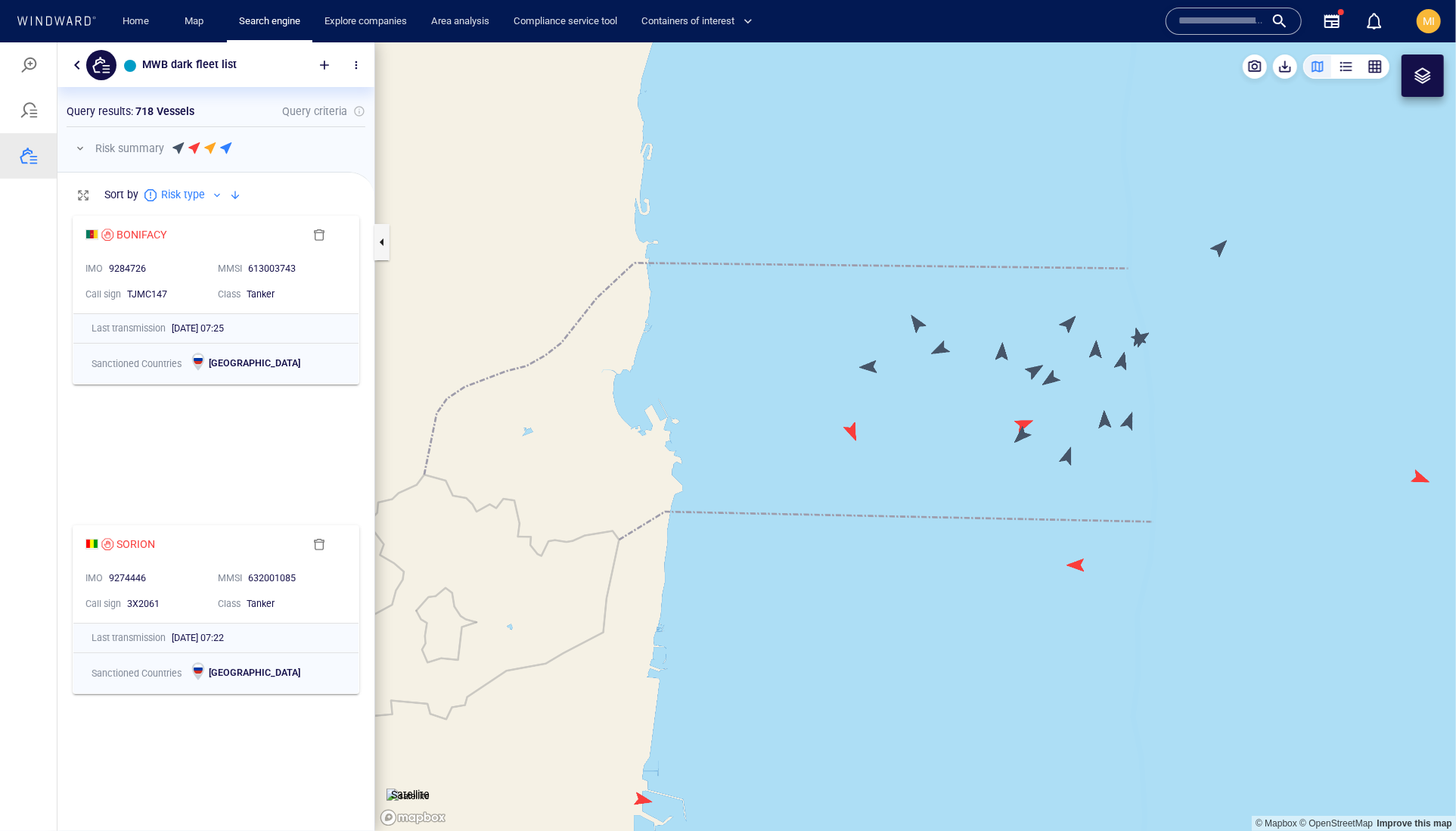
drag, startPoint x: 1234, startPoint y: 291, endPoint x: 1169, endPoint y: 391, distance: 119.3
click at [1172, 388] on canvas "Map" at bounding box center [915, 436] width 1081 height 789
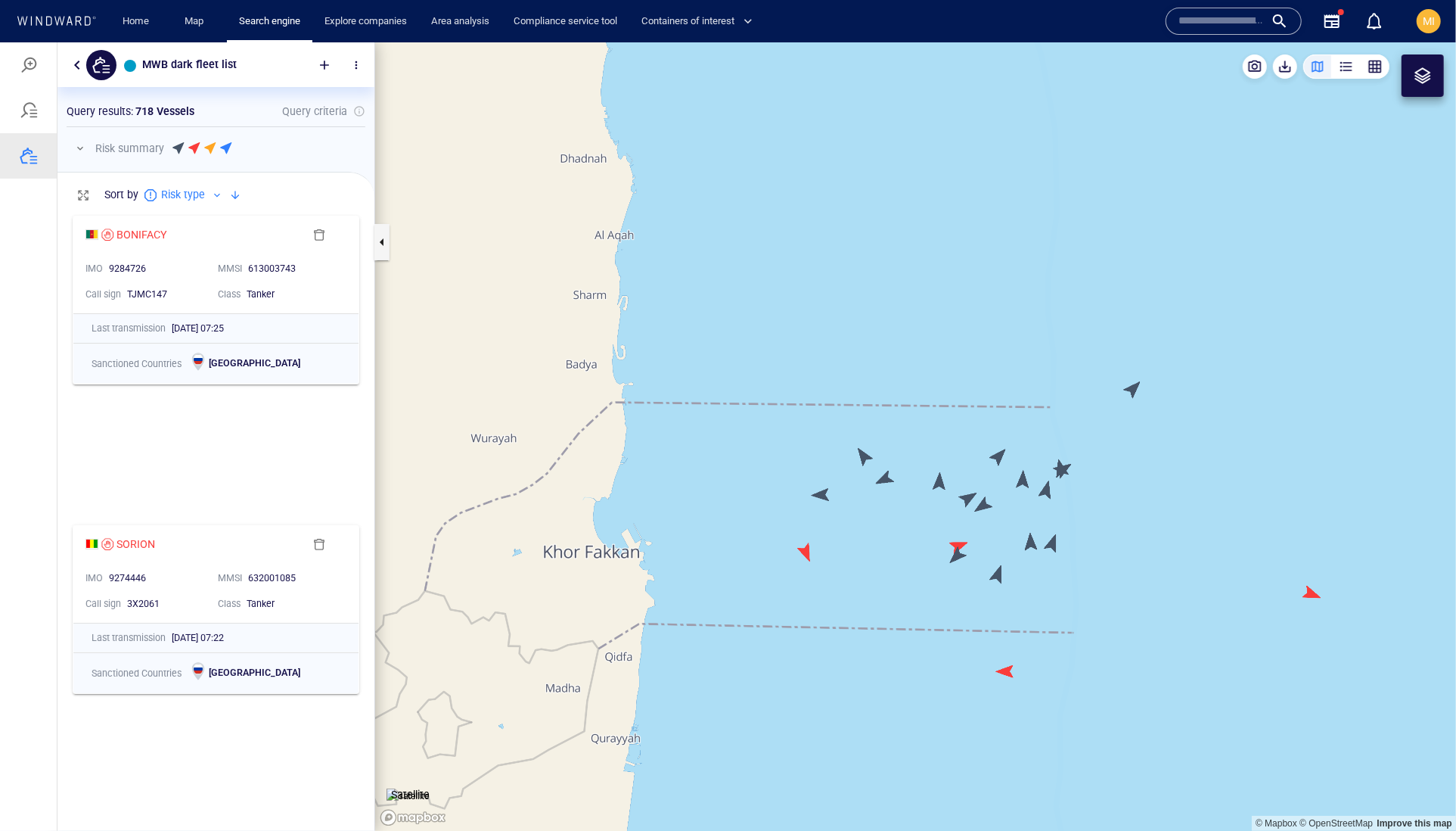
click at [1129, 393] on canvas "Map" at bounding box center [915, 436] width 1081 height 789
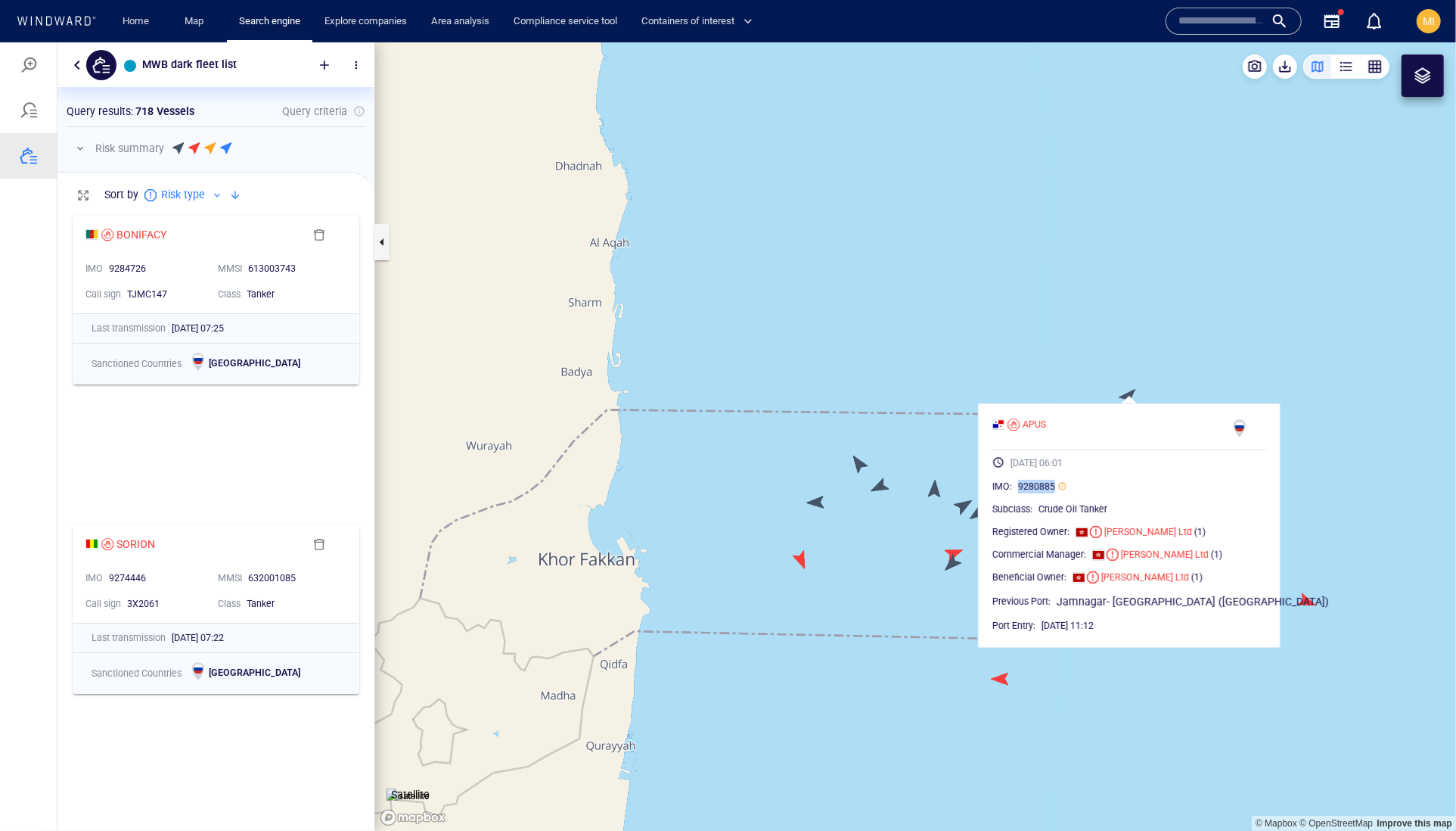
drag, startPoint x: 1106, startPoint y: 522, endPoint x: 1044, endPoint y: 523, distance: 62.0
click at [1044, 493] on span "9280885" at bounding box center [1036, 486] width 37 height 14
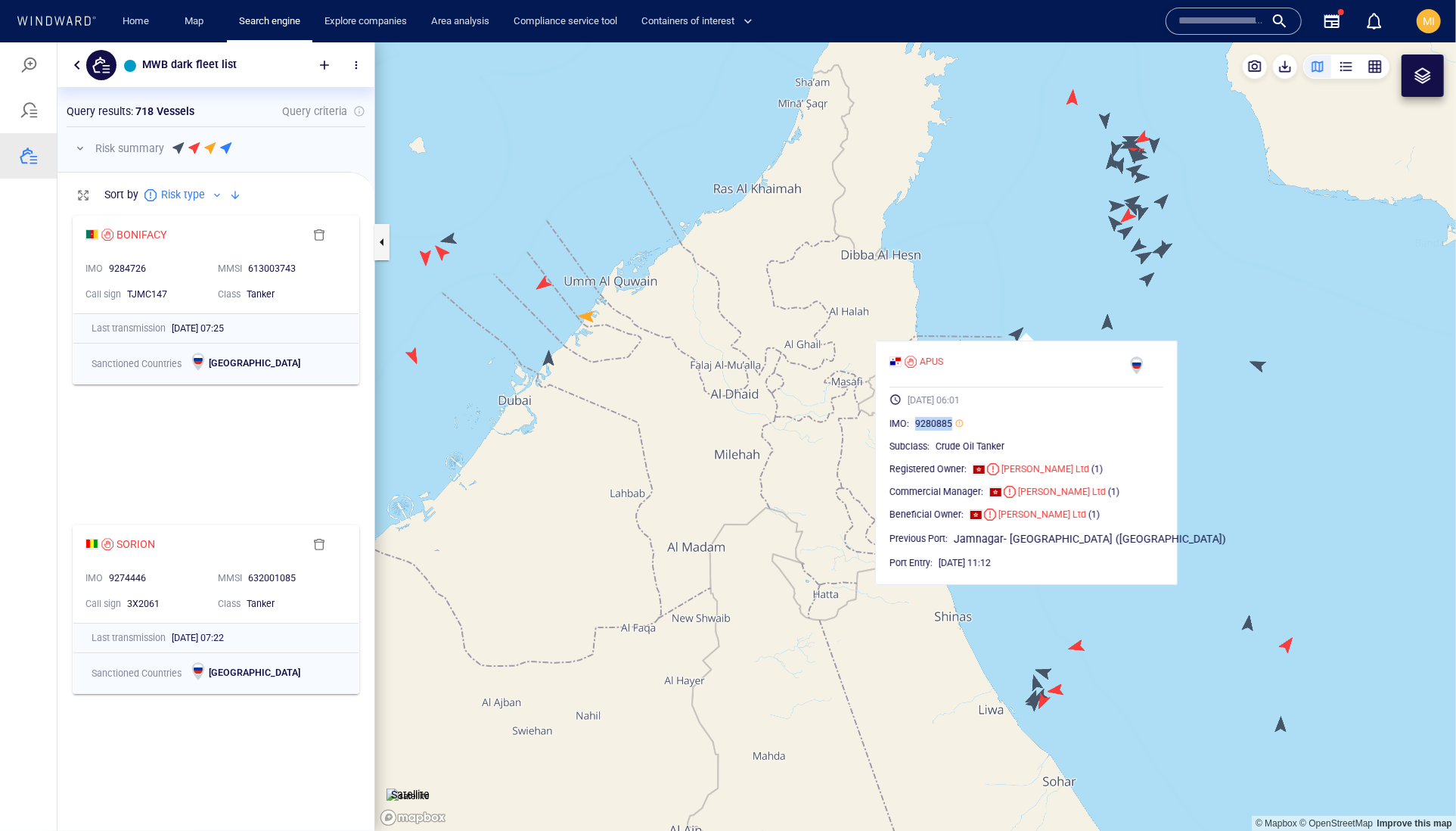
drag, startPoint x: 1138, startPoint y: 281, endPoint x: 1042, endPoint y: 287, distance: 96.2
click at [1039, 282] on canvas "Map" at bounding box center [915, 436] width 1081 height 789
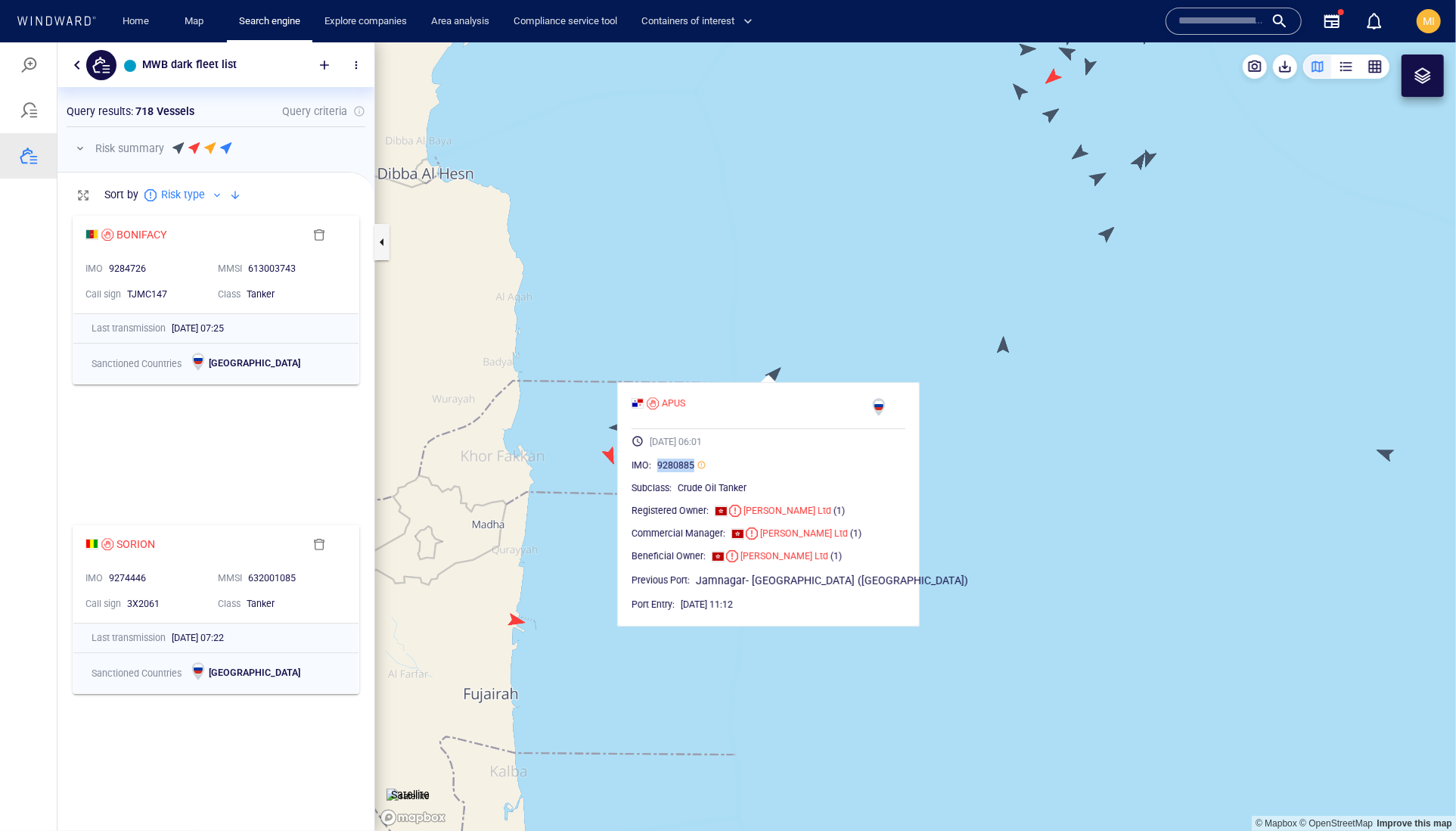
click at [1000, 355] on canvas "Map" at bounding box center [915, 436] width 1081 height 789
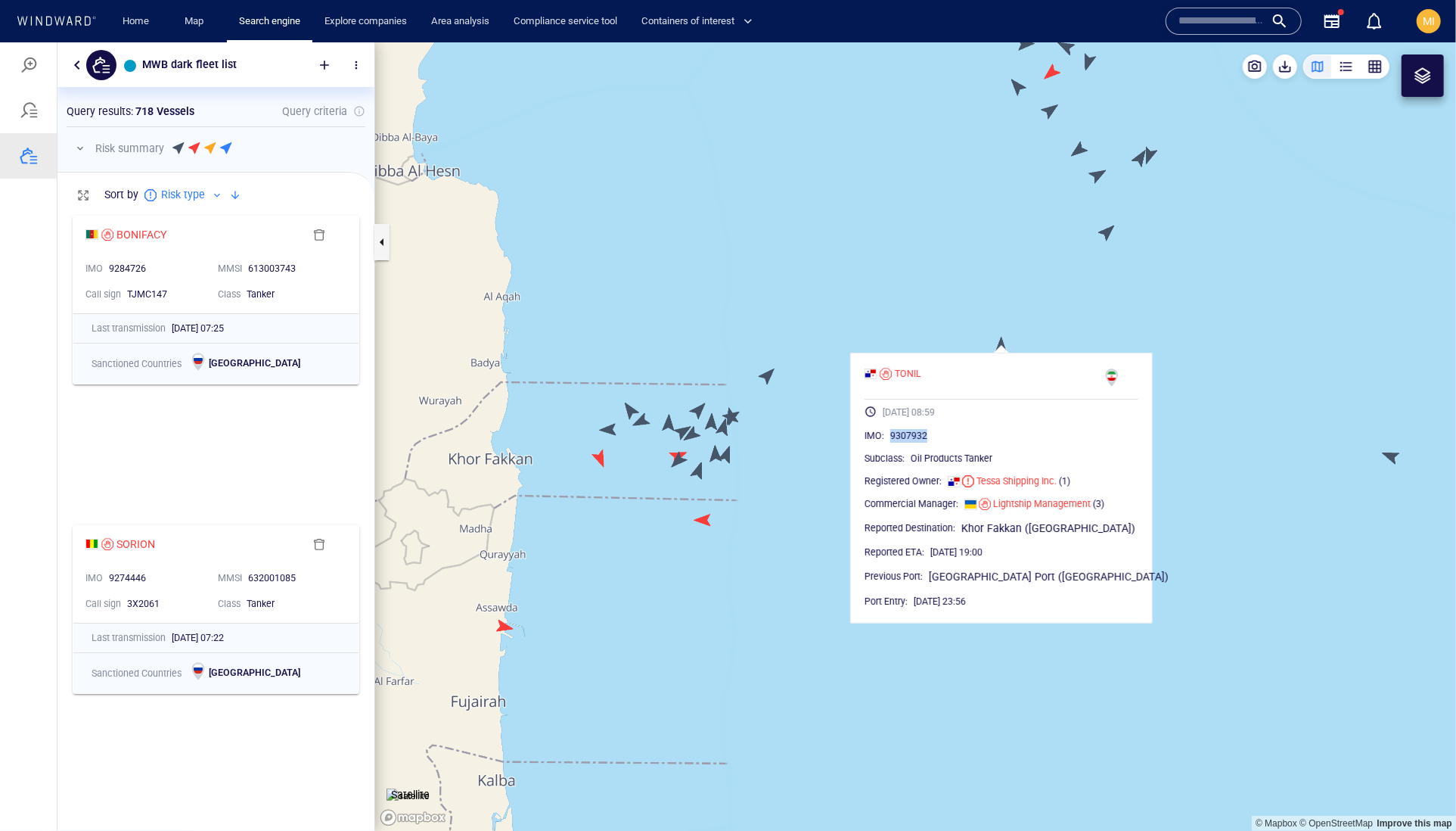
drag, startPoint x: 984, startPoint y: 472, endPoint x: 917, endPoint y: 472, distance: 67.0
click at [917, 443] on div "9307932" at bounding box center [1014, 435] width 248 height 15
click at [1163, 306] on canvas "Map" at bounding box center [915, 436] width 1081 height 789
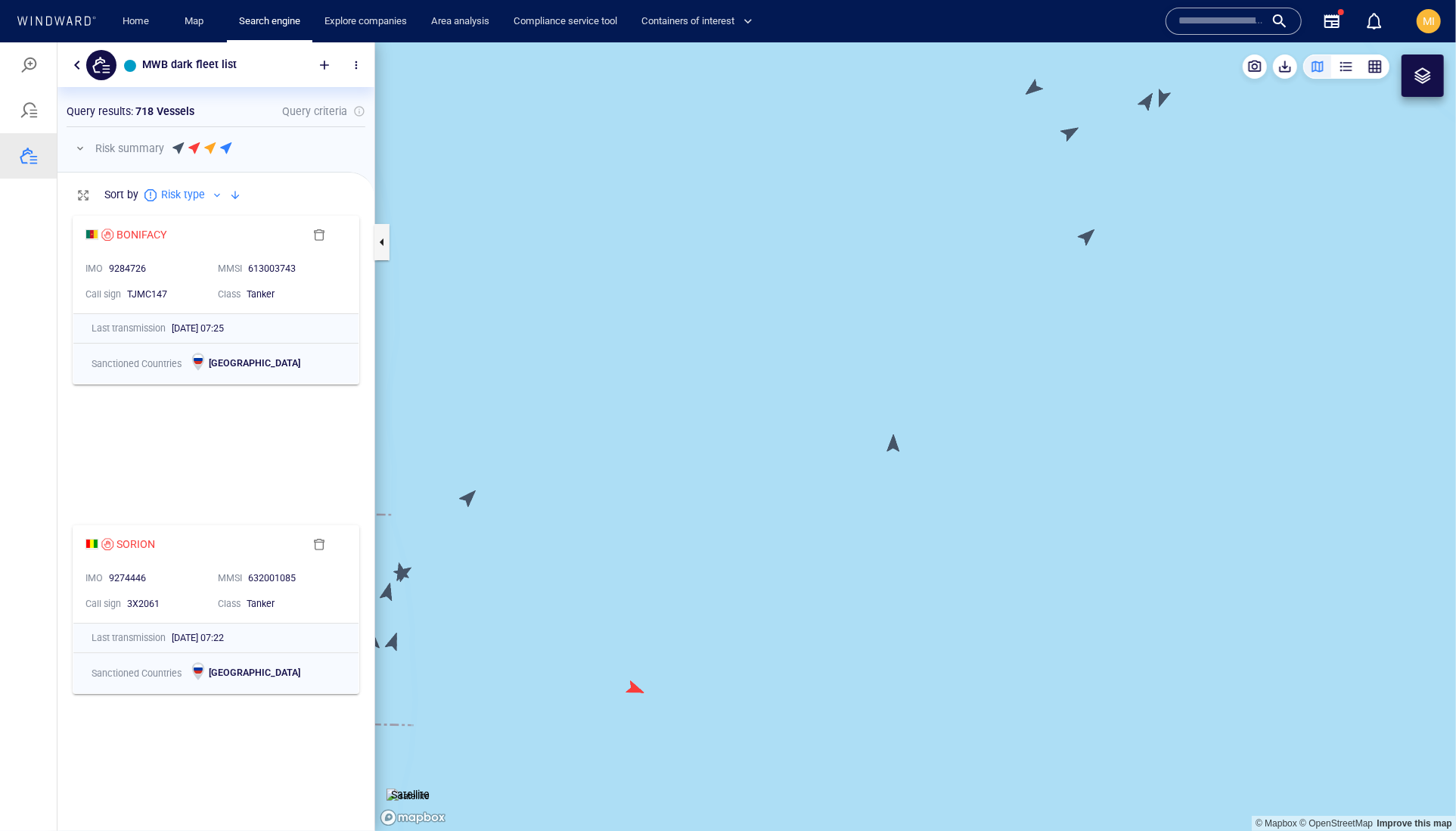
drag, startPoint x: 1130, startPoint y: 300, endPoint x: 1087, endPoint y: 535, distance: 238.9
click at [1090, 533] on canvas "Map" at bounding box center [915, 436] width 1081 height 789
click at [1011, 606] on canvas "Map" at bounding box center [915, 436] width 1081 height 789
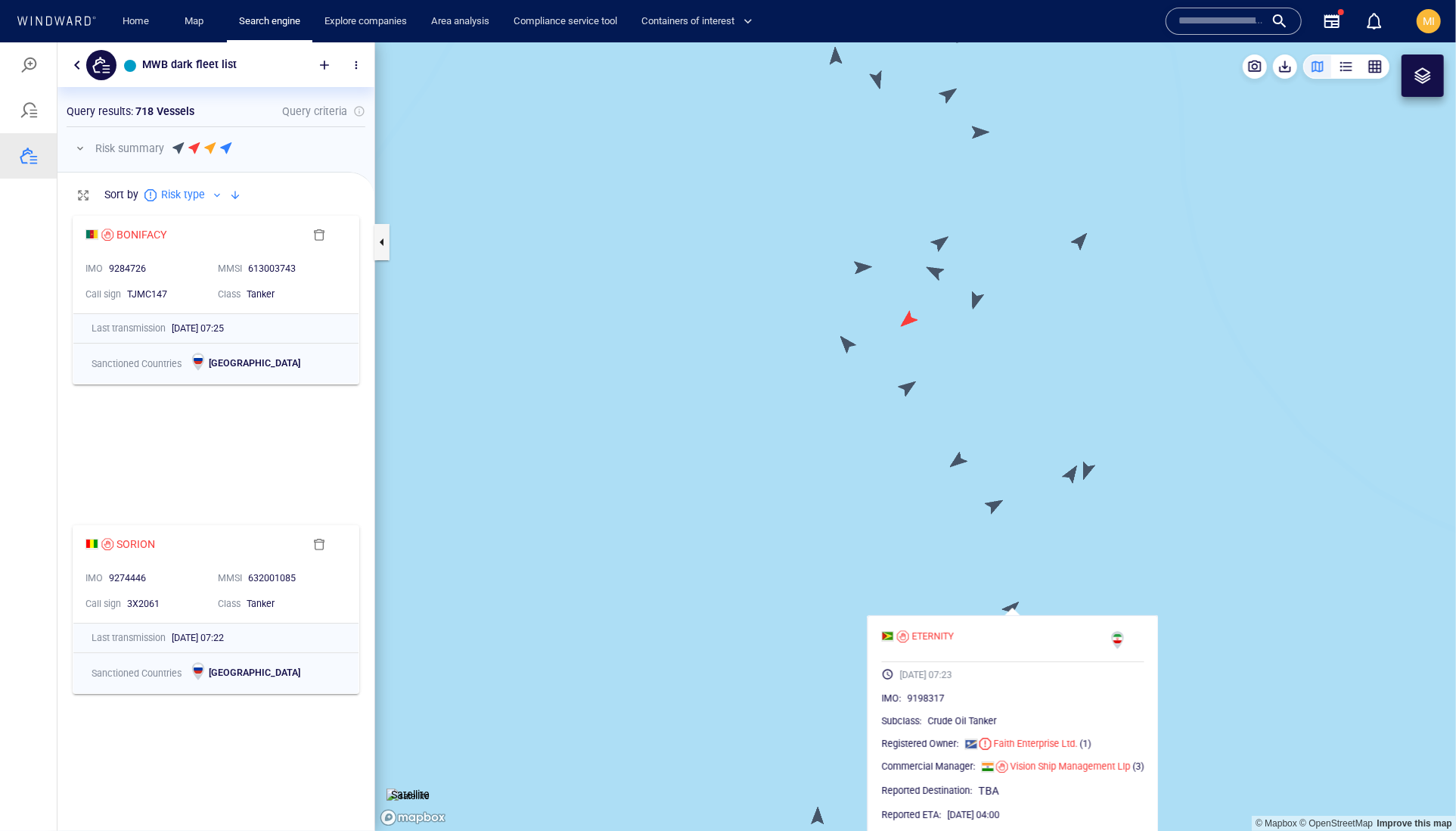
click at [993, 504] on canvas "Map" at bounding box center [915, 436] width 1081 height 789
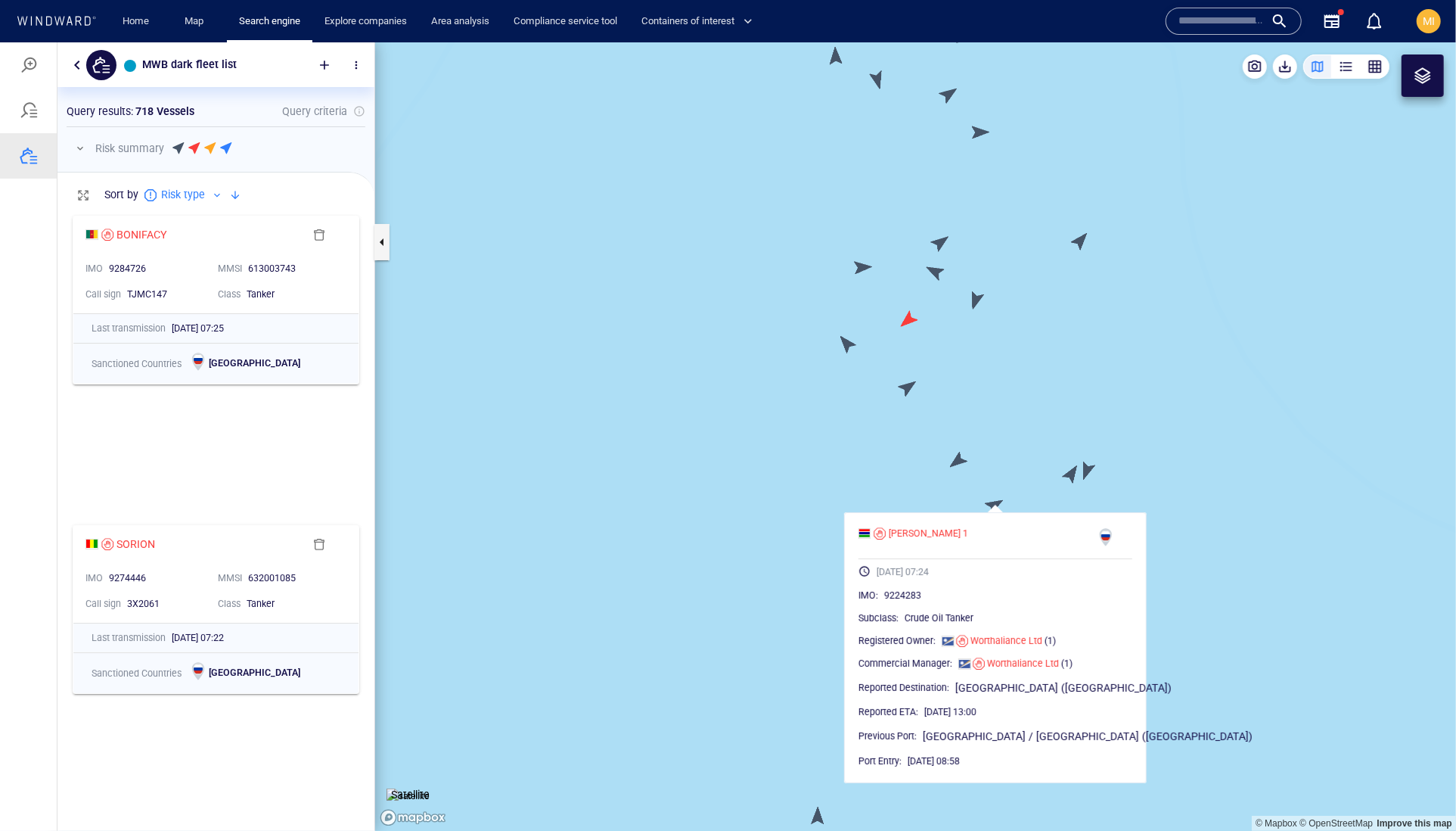
click at [1066, 473] on canvas "Map" at bounding box center [915, 436] width 1081 height 789
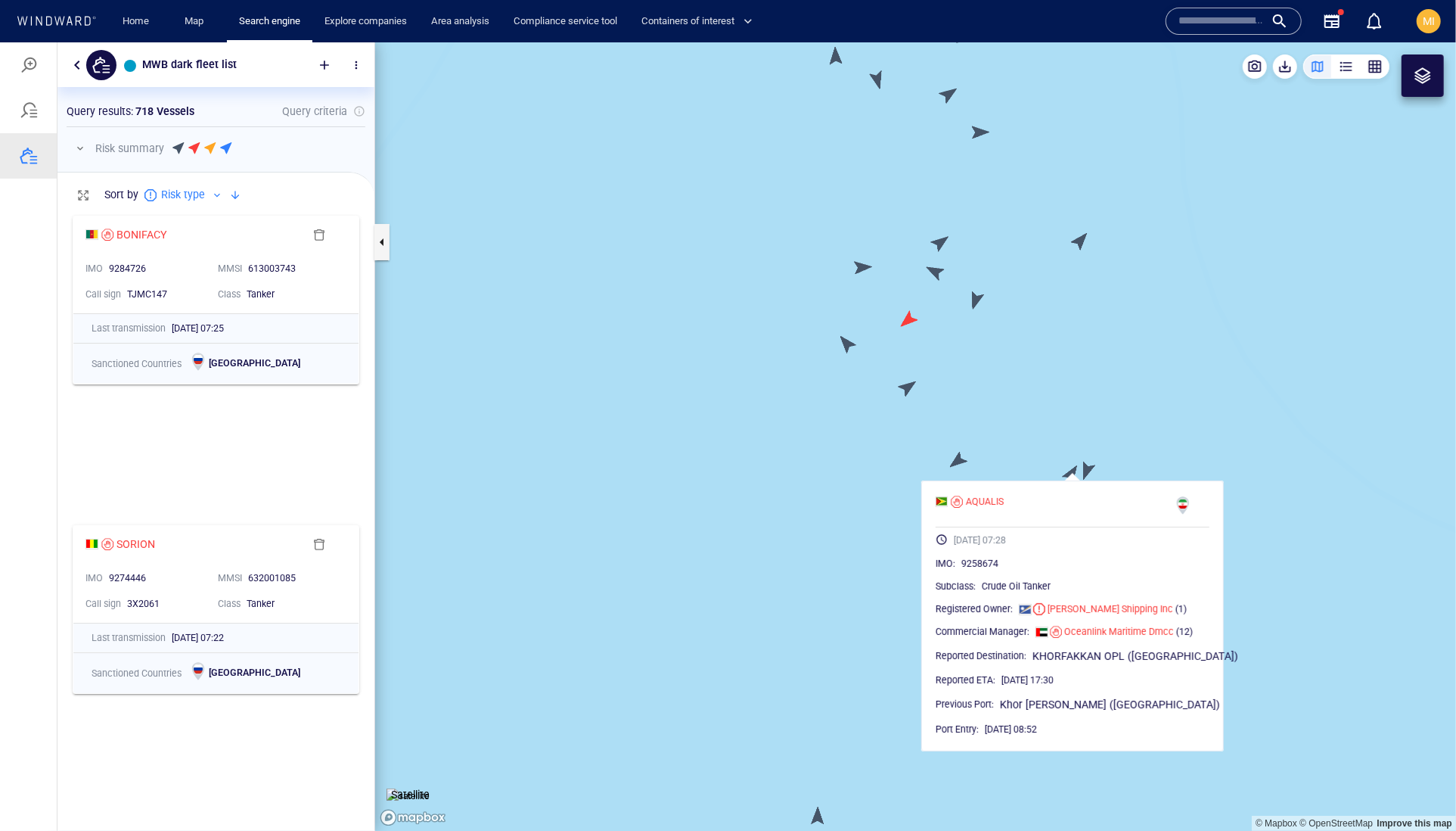
click at [1091, 467] on canvas "Map" at bounding box center [915, 436] width 1081 height 789
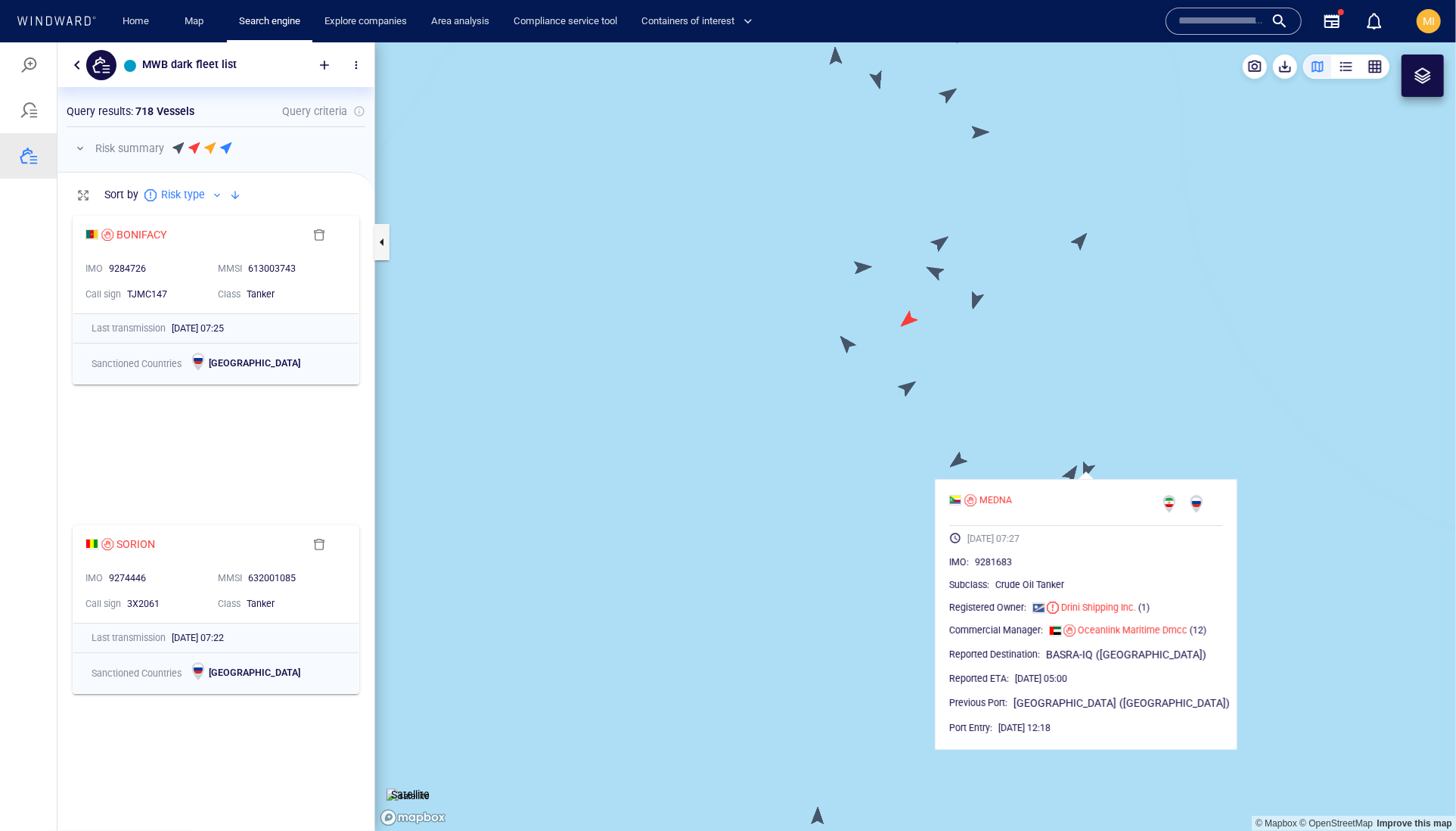
click at [956, 457] on canvas "Map" at bounding box center [915, 436] width 1081 height 789
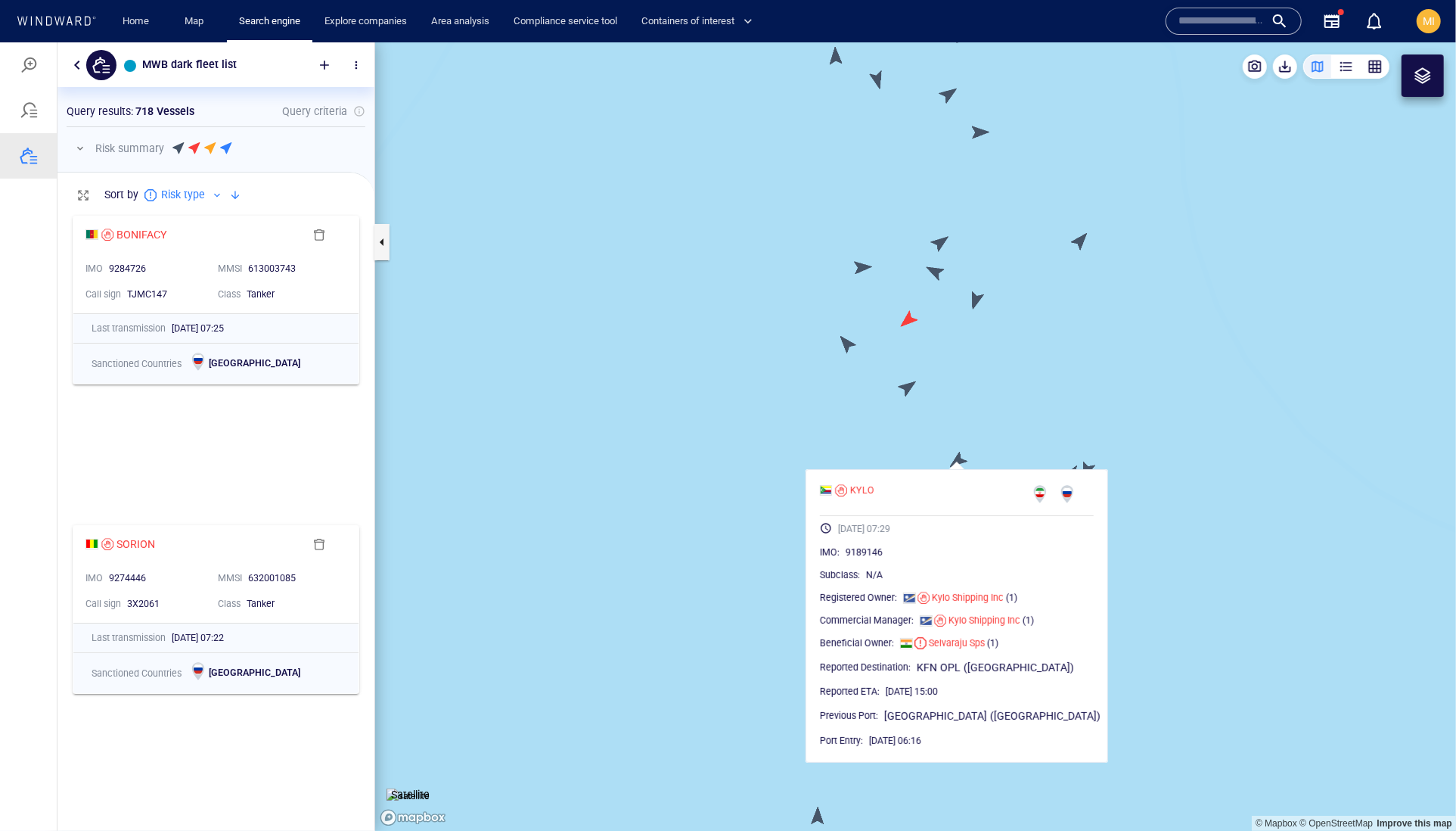
click at [906, 391] on canvas "Map" at bounding box center [915, 436] width 1081 height 789
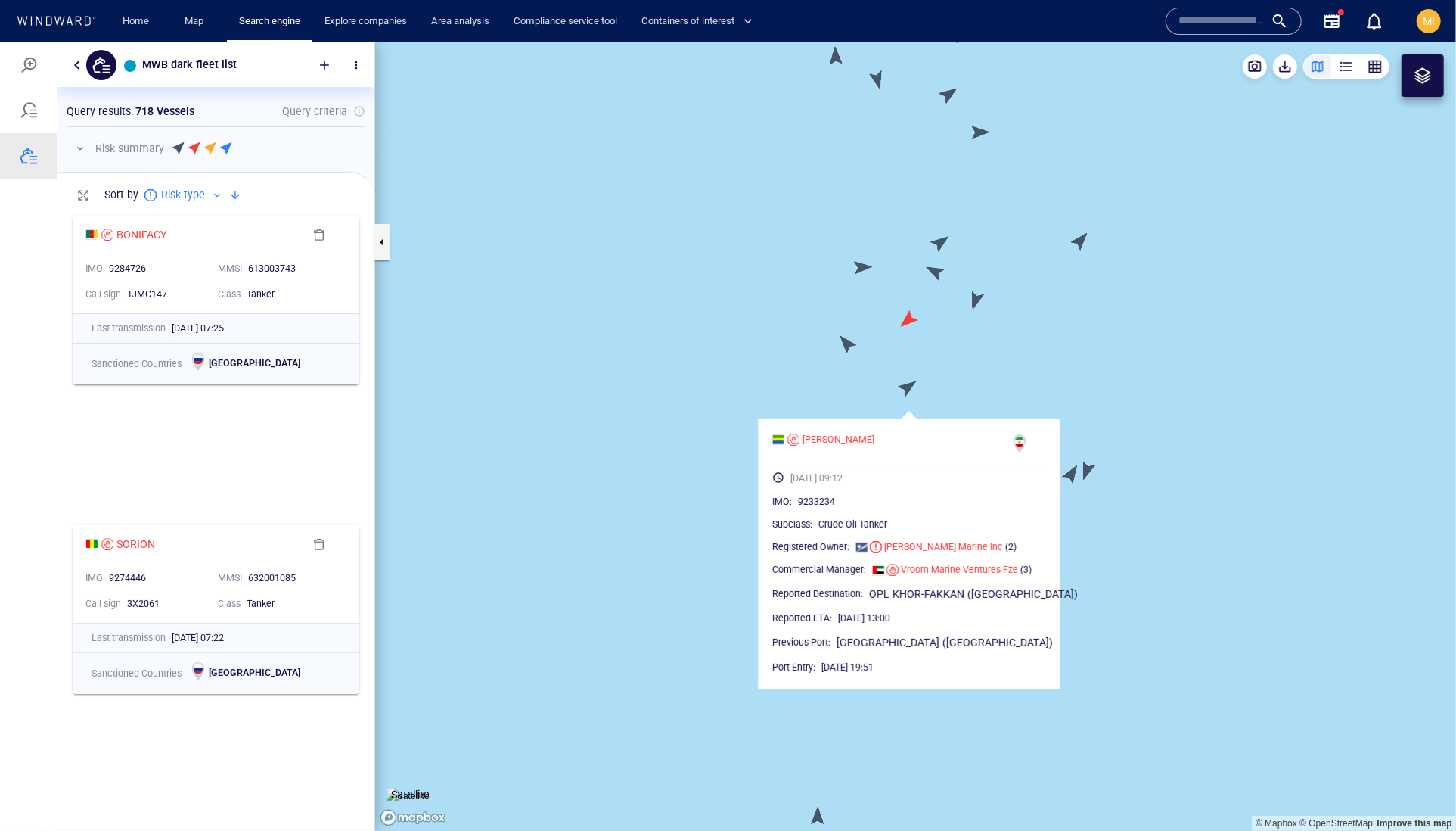
drag, startPoint x: 968, startPoint y: 372, endPoint x: 960, endPoint y: 443, distance: 71.4
click at [961, 441] on canvas "Map" at bounding box center [915, 436] width 1081 height 789
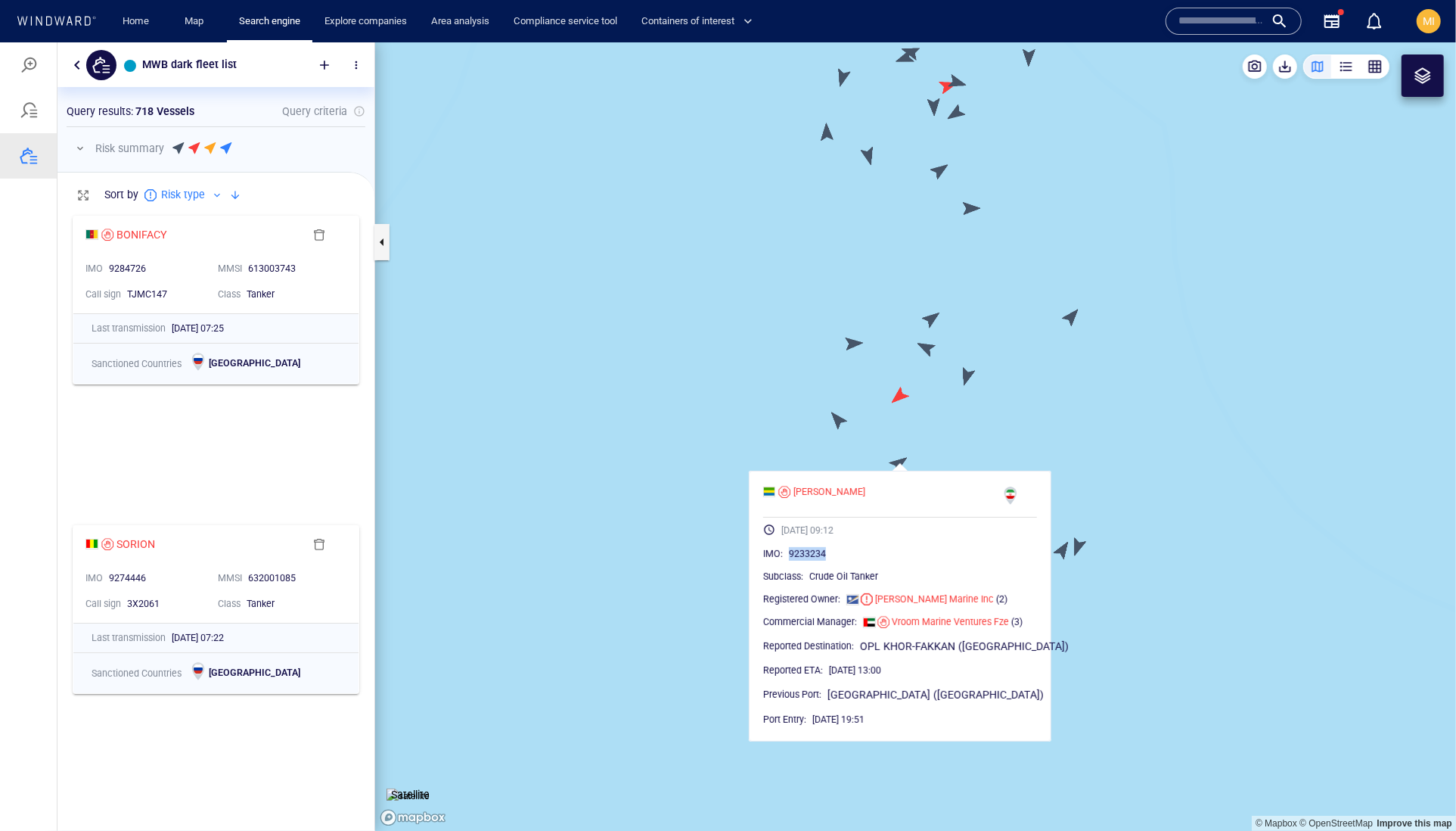
drag, startPoint x: 886, startPoint y: 588, endPoint x: 814, endPoint y: 587, distance: 72.0
click at [814, 561] on div "9233234" at bounding box center [913, 553] width 248 height 15
click at [841, 414] on canvas "Map" at bounding box center [915, 436] width 1081 height 789
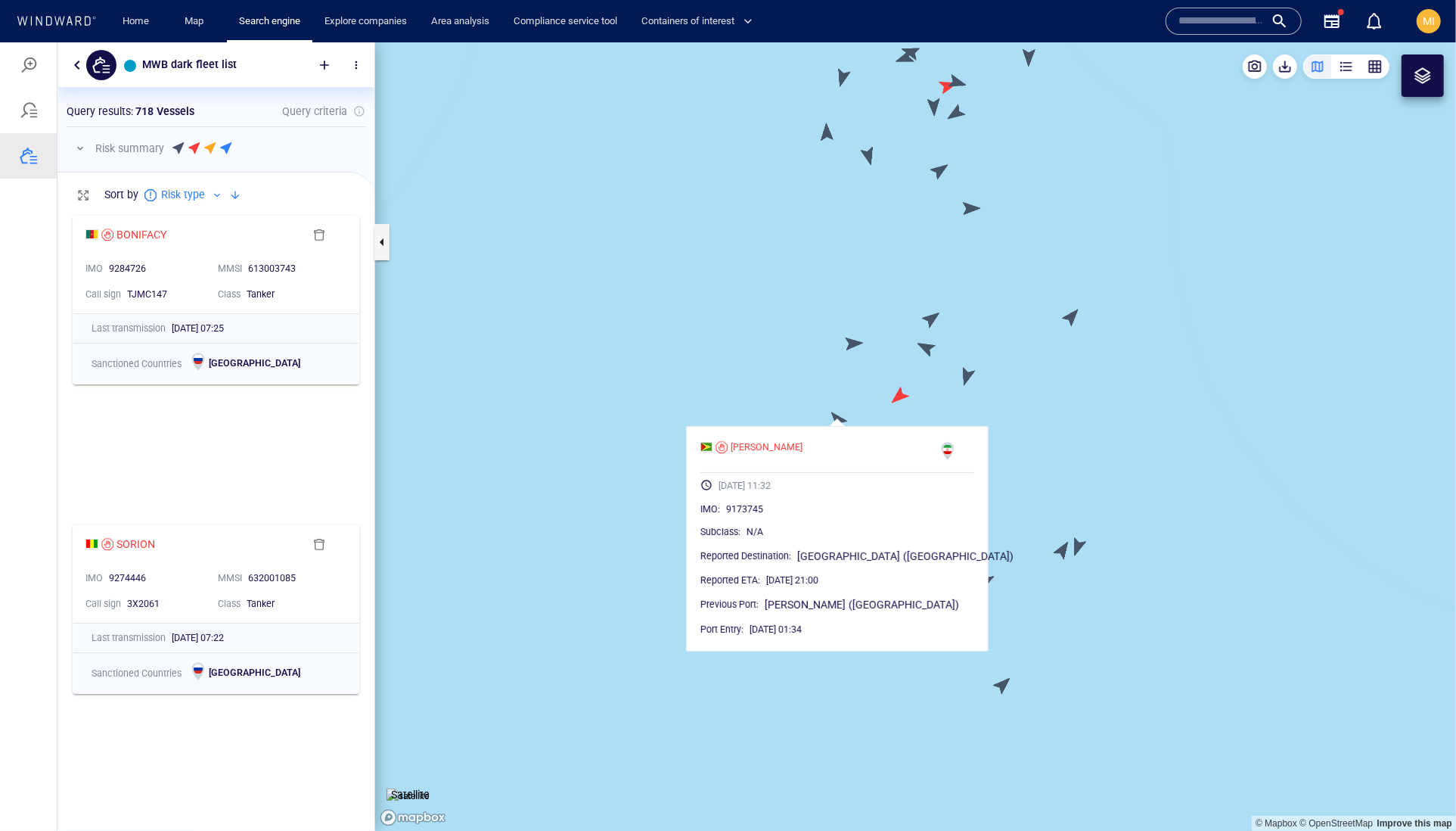
click at [900, 397] on canvas "Map" at bounding box center [915, 436] width 1081 height 789
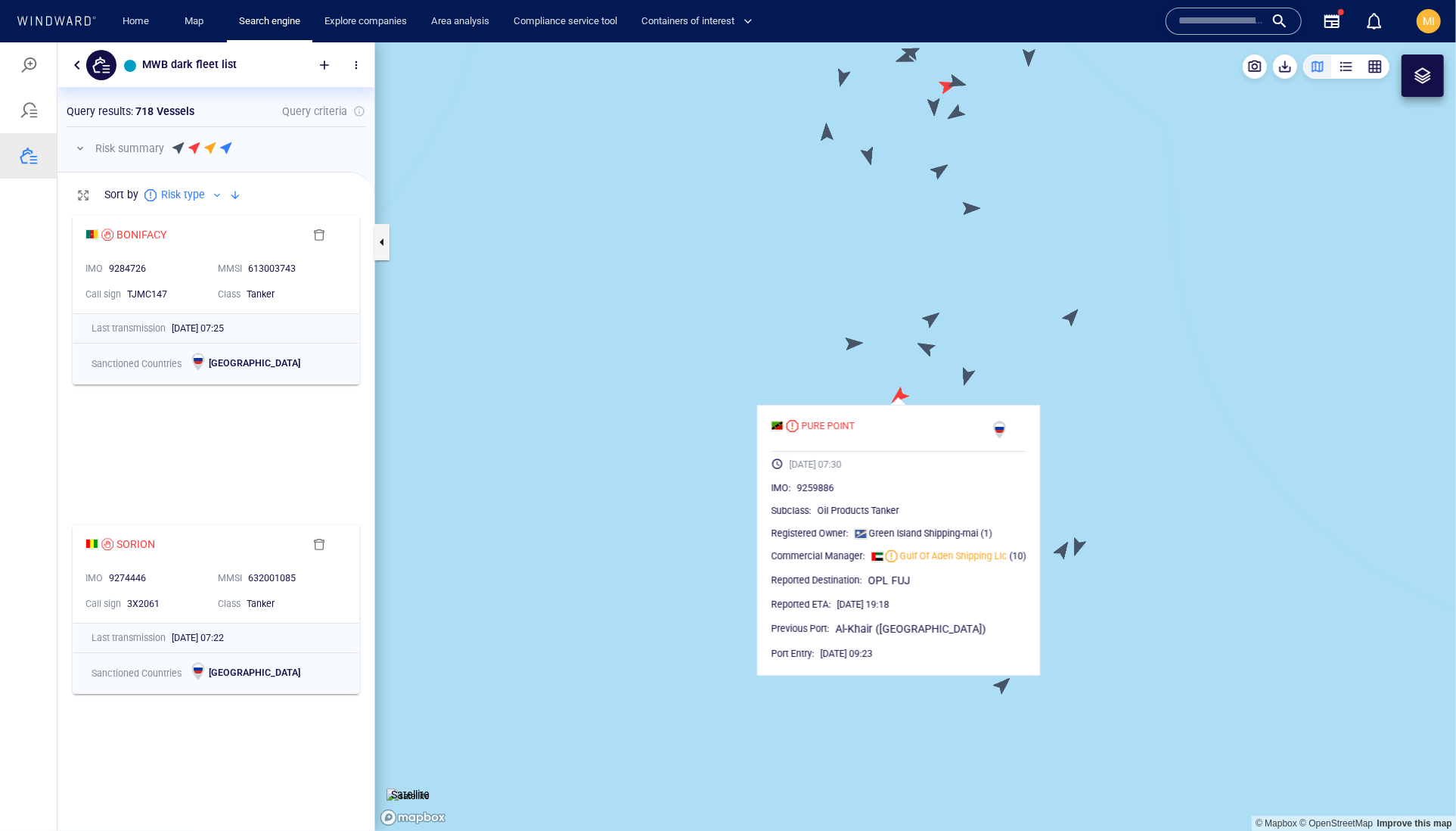
click at [962, 374] on canvas "Map" at bounding box center [915, 436] width 1081 height 789
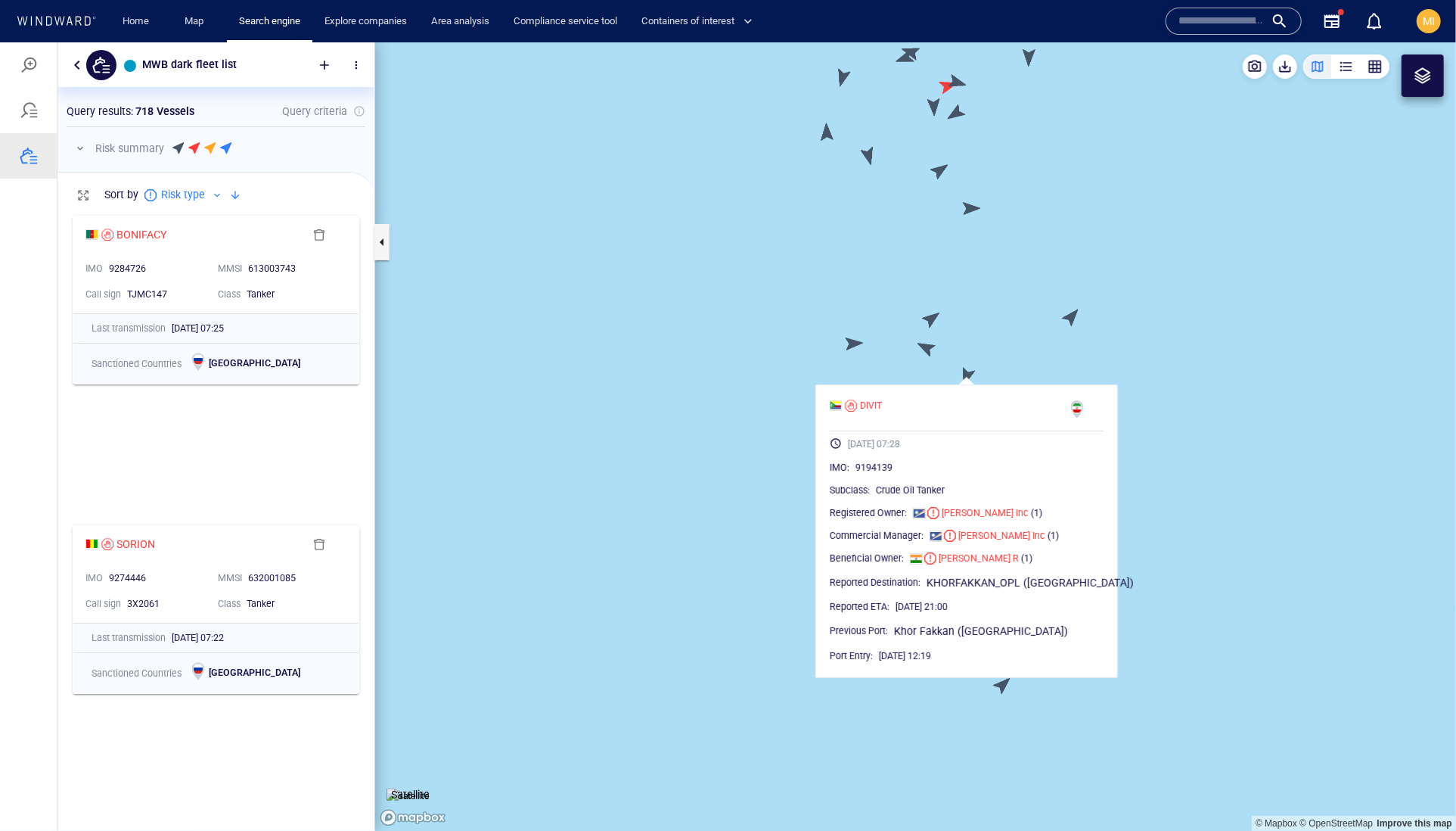
click at [1074, 323] on canvas "Map" at bounding box center [915, 436] width 1081 height 789
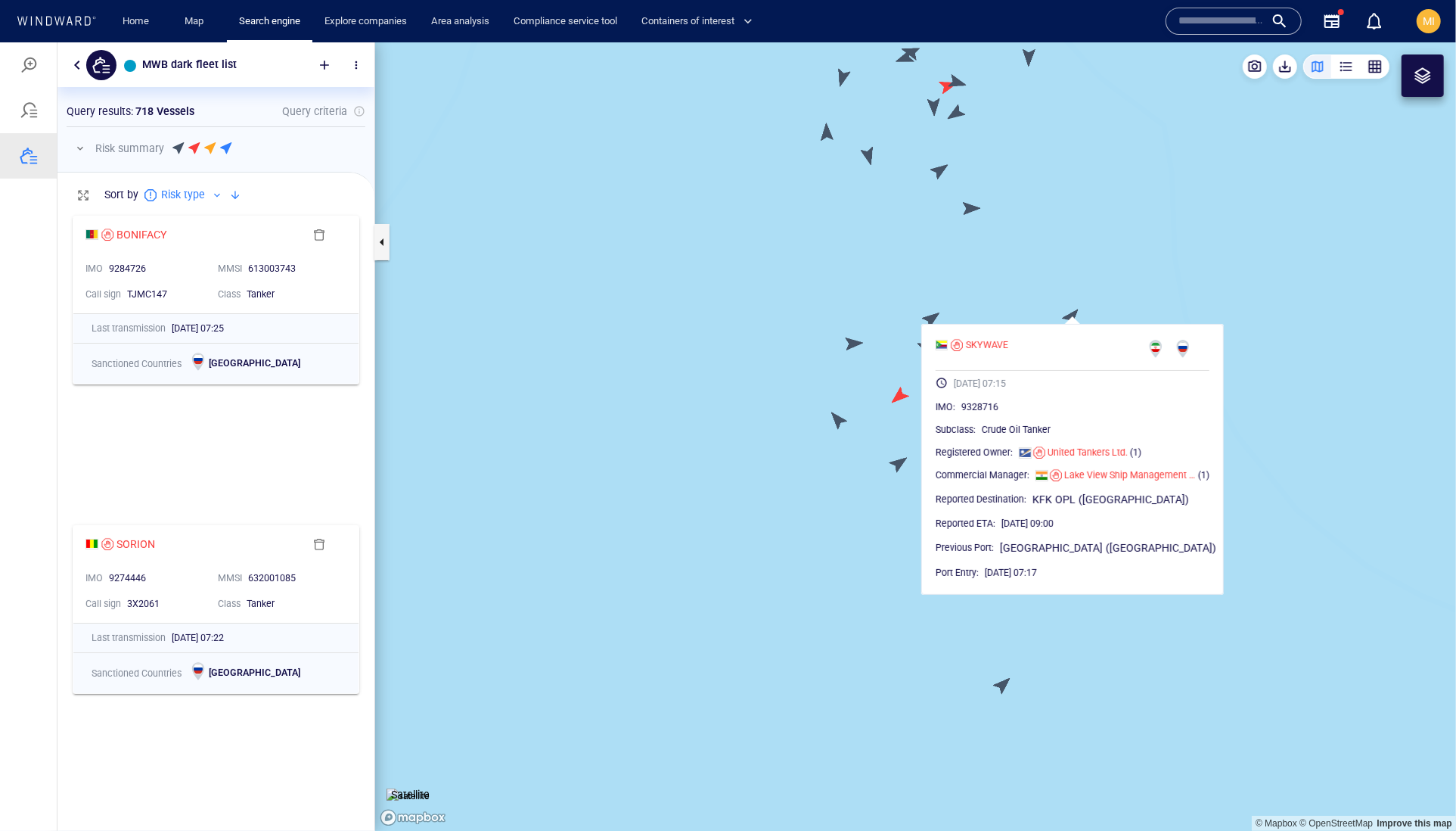
click at [849, 400] on canvas "Map" at bounding box center [915, 436] width 1081 height 789
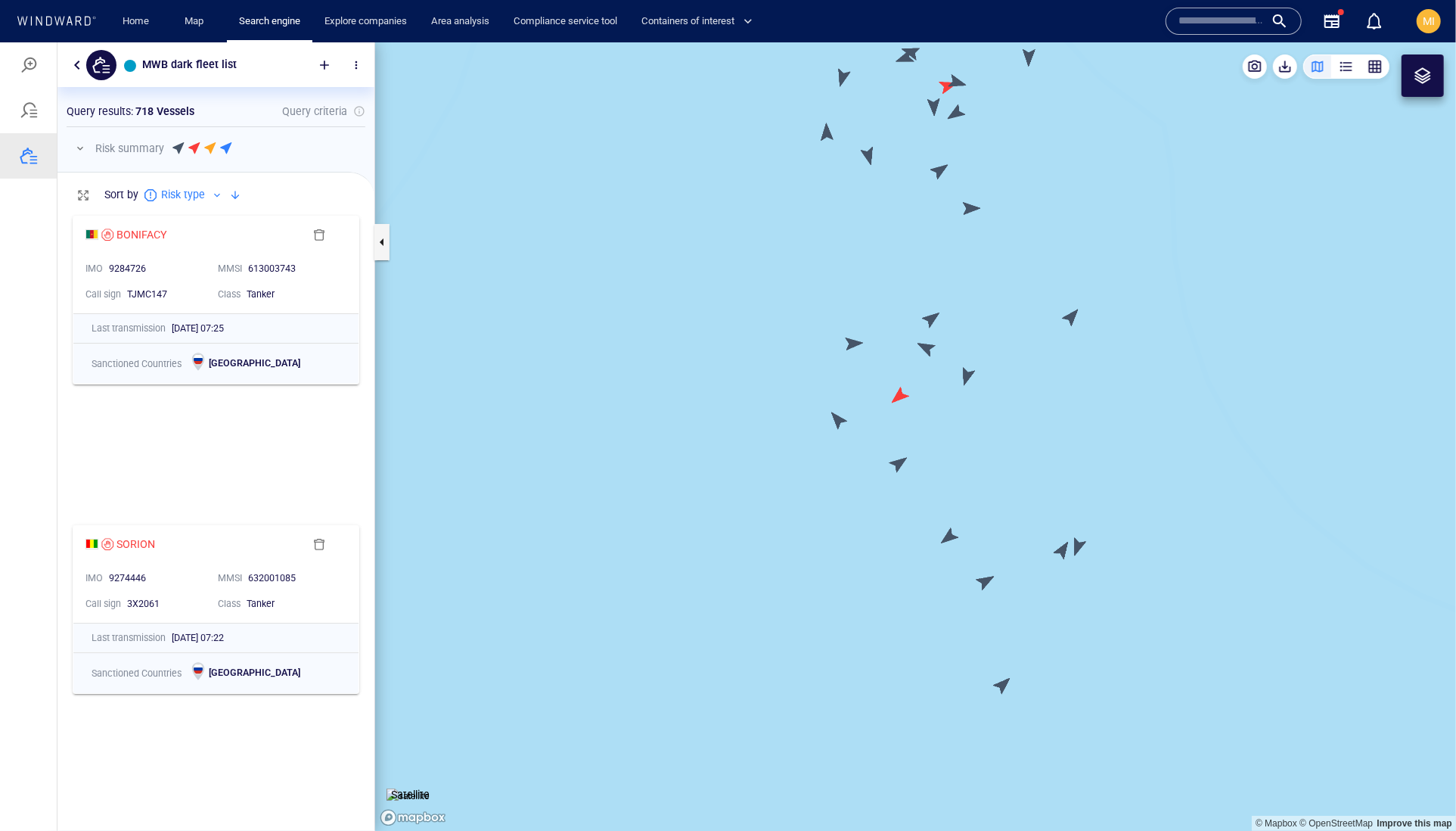
click at [924, 357] on canvas "Map" at bounding box center [915, 436] width 1081 height 789
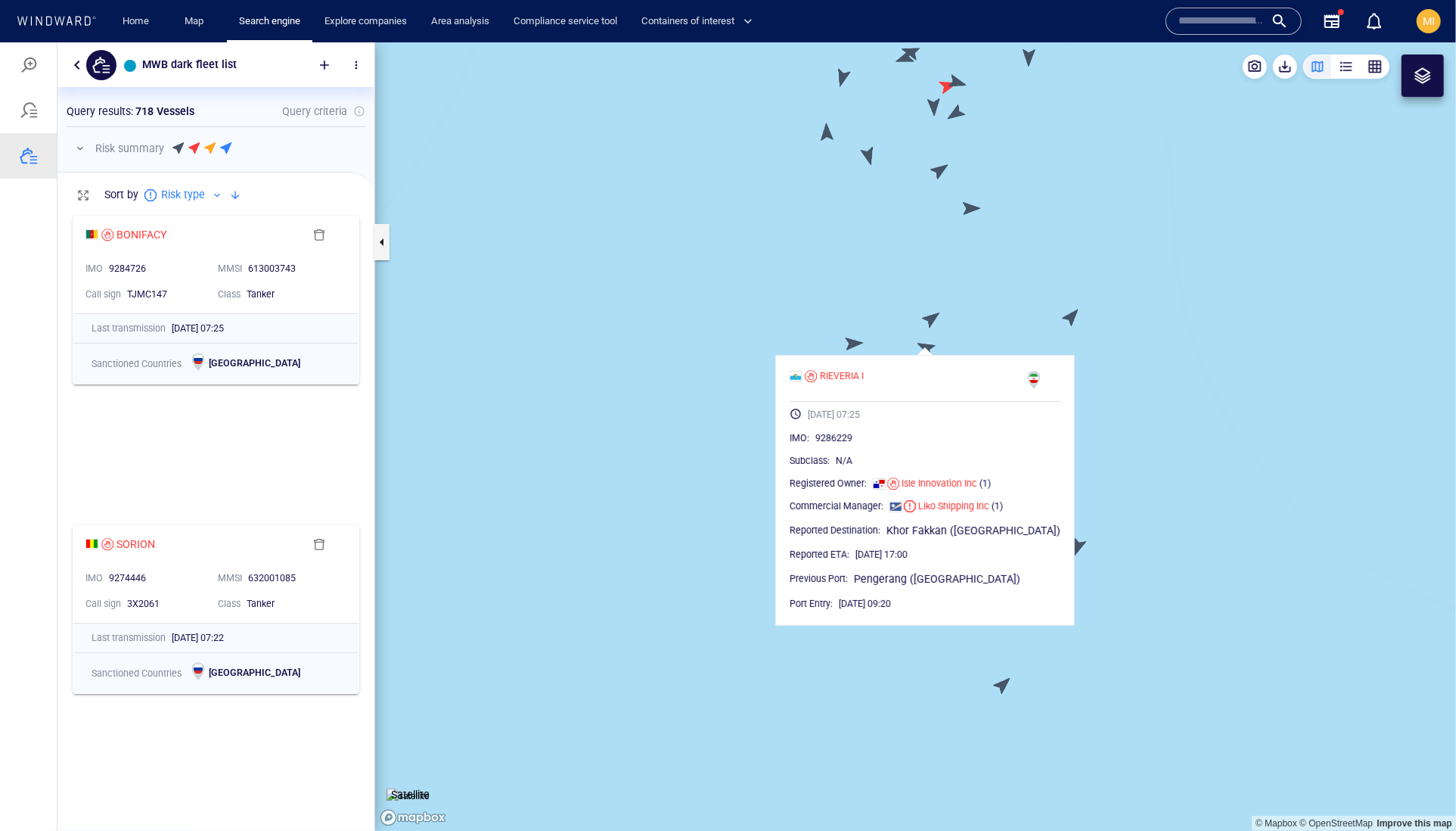
click at [854, 345] on canvas "Map" at bounding box center [915, 436] width 1081 height 789
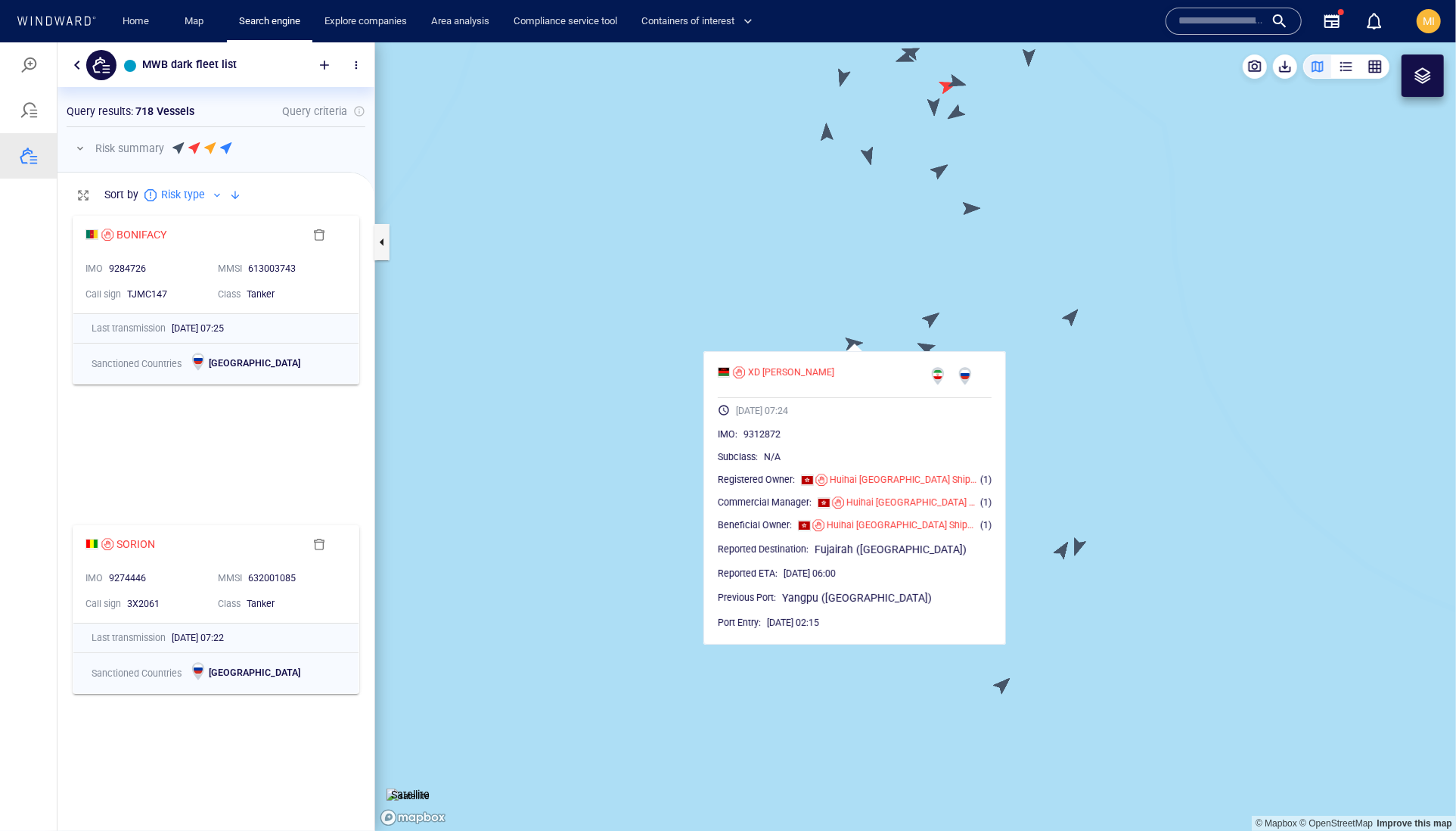
click at [936, 318] on canvas "Map" at bounding box center [915, 436] width 1081 height 789
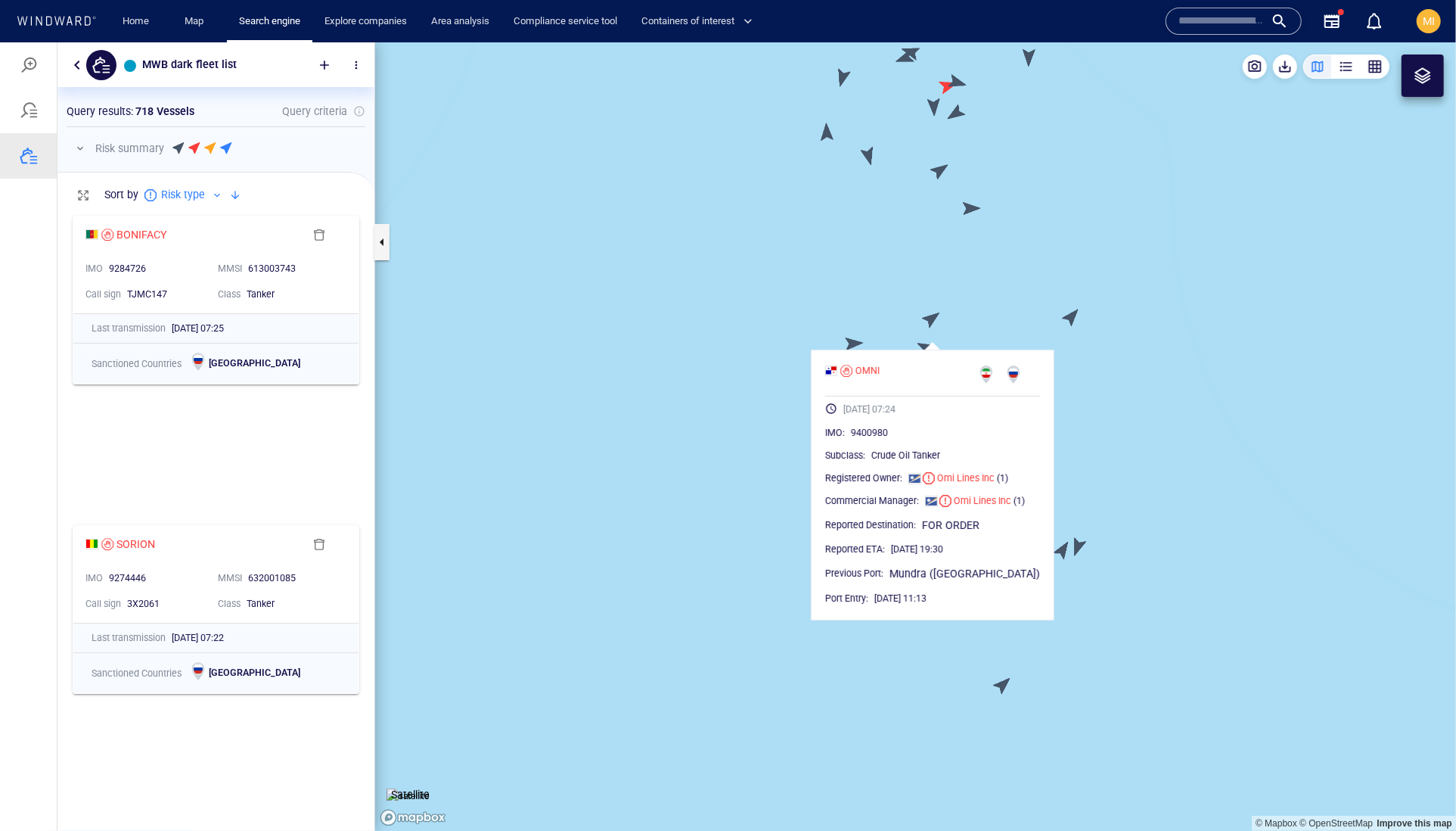
drag, startPoint x: 993, startPoint y: 300, endPoint x: 938, endPoint y: 445, distance: 155.1
click at [943, 439] on canvas "Map" at bounding box center [915, 436] width 1081 height 789
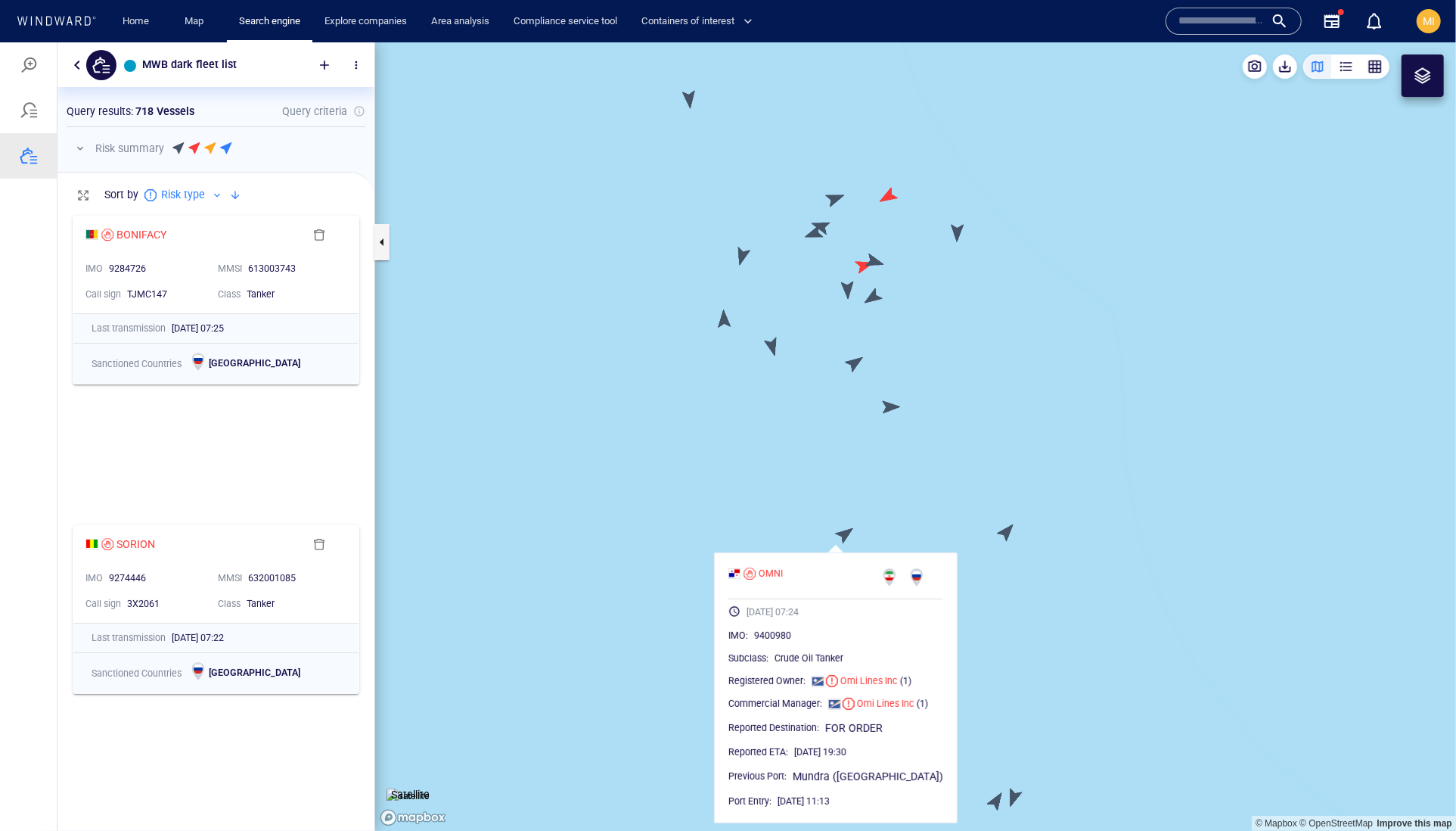
click at [881, 406] on canvas "Map" at bounding box center [915, 436] width 1081 height 789
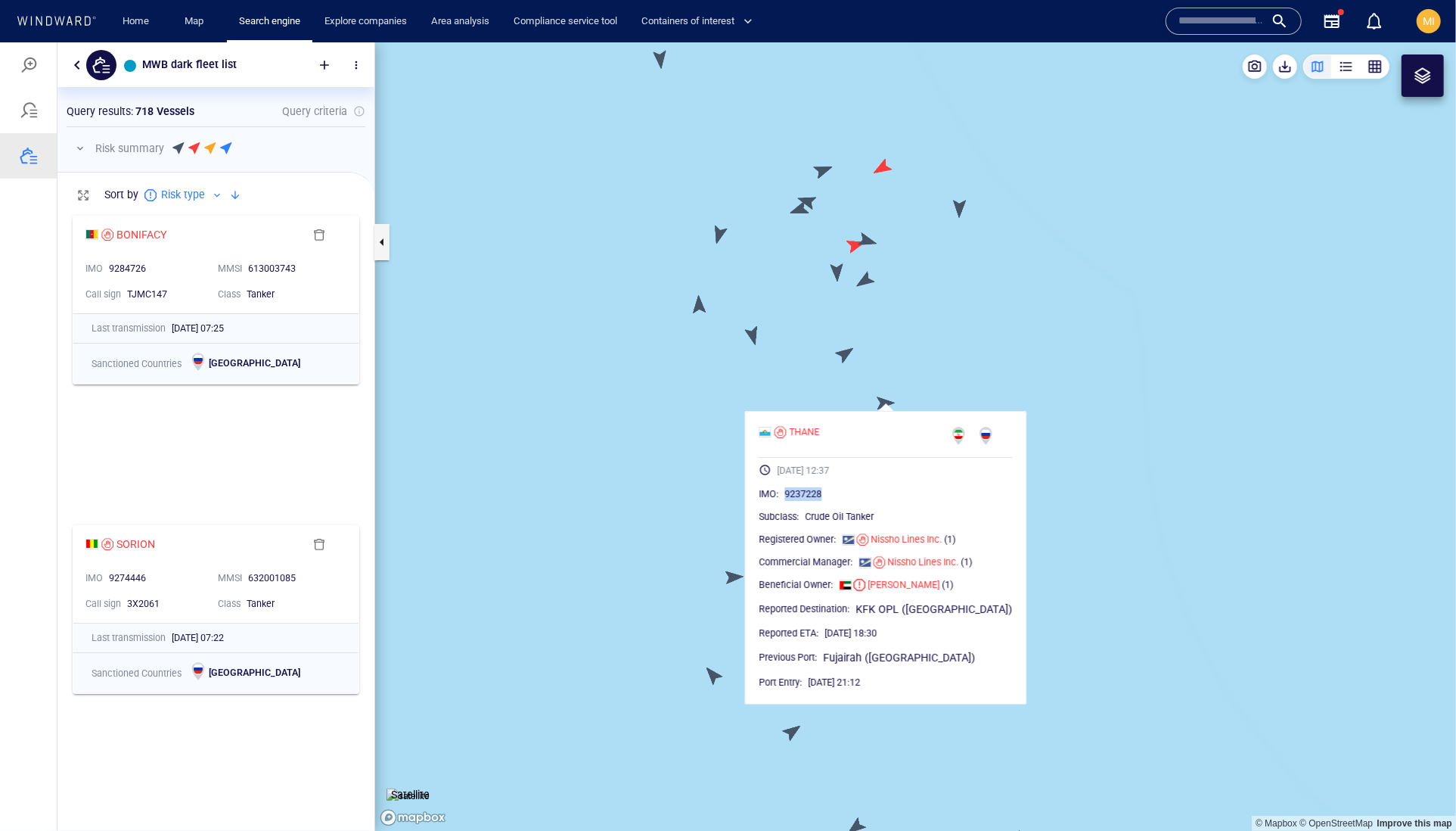
drag, startPoint x: 870, startPoint y: 530, endPoint x: 800, endPoint y: 529, distance: 70.0
click at [800, 501] on div "9237228" at bounding box center [899, 493] width 228 height 15
click at [848, 351] on canvas "Map" at bounding box center [915, 436] width 1081 height 789
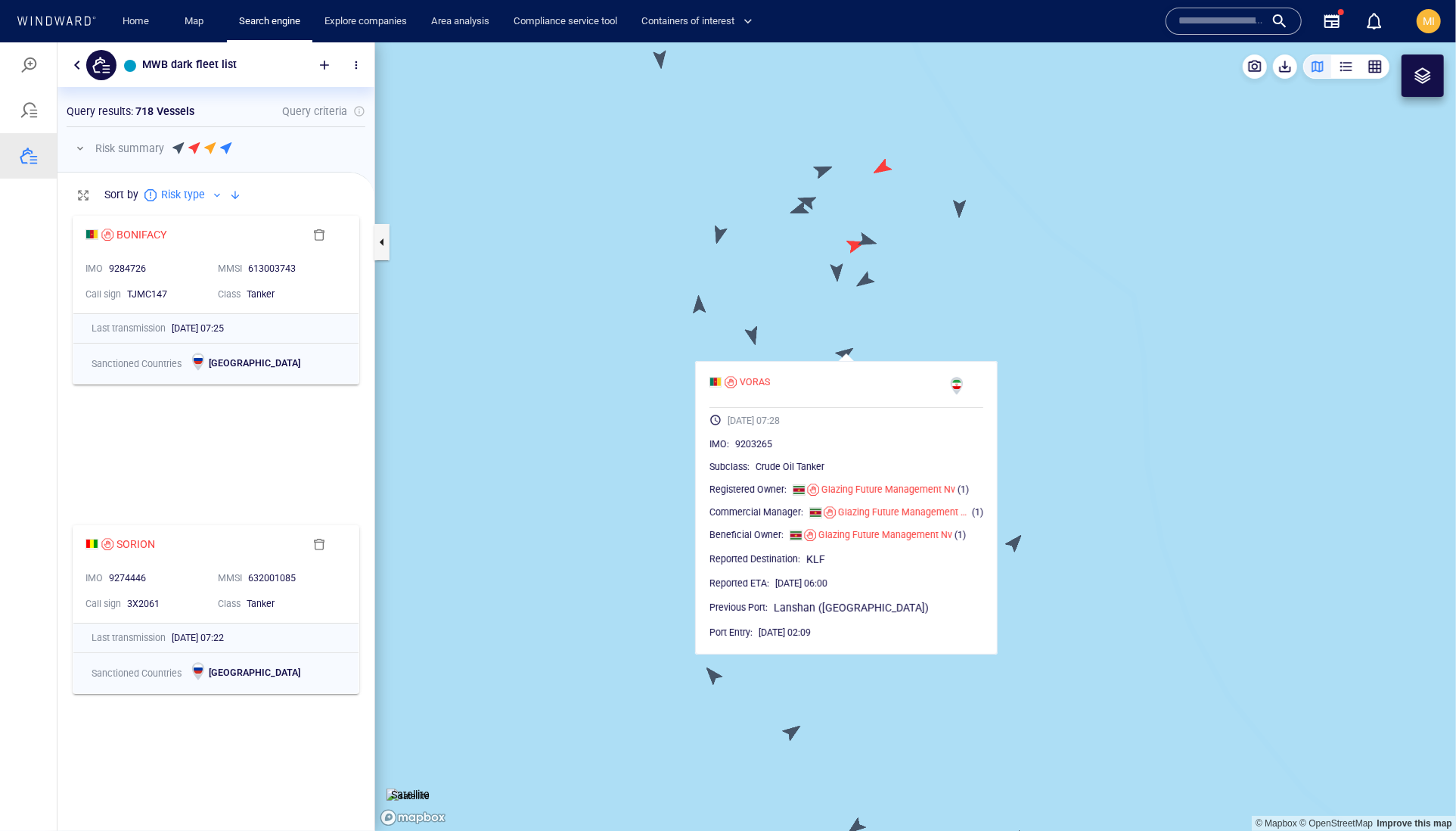
click at [756, 341] on canvas "Map" at bounding box center [915, 436] width 1081 height 789
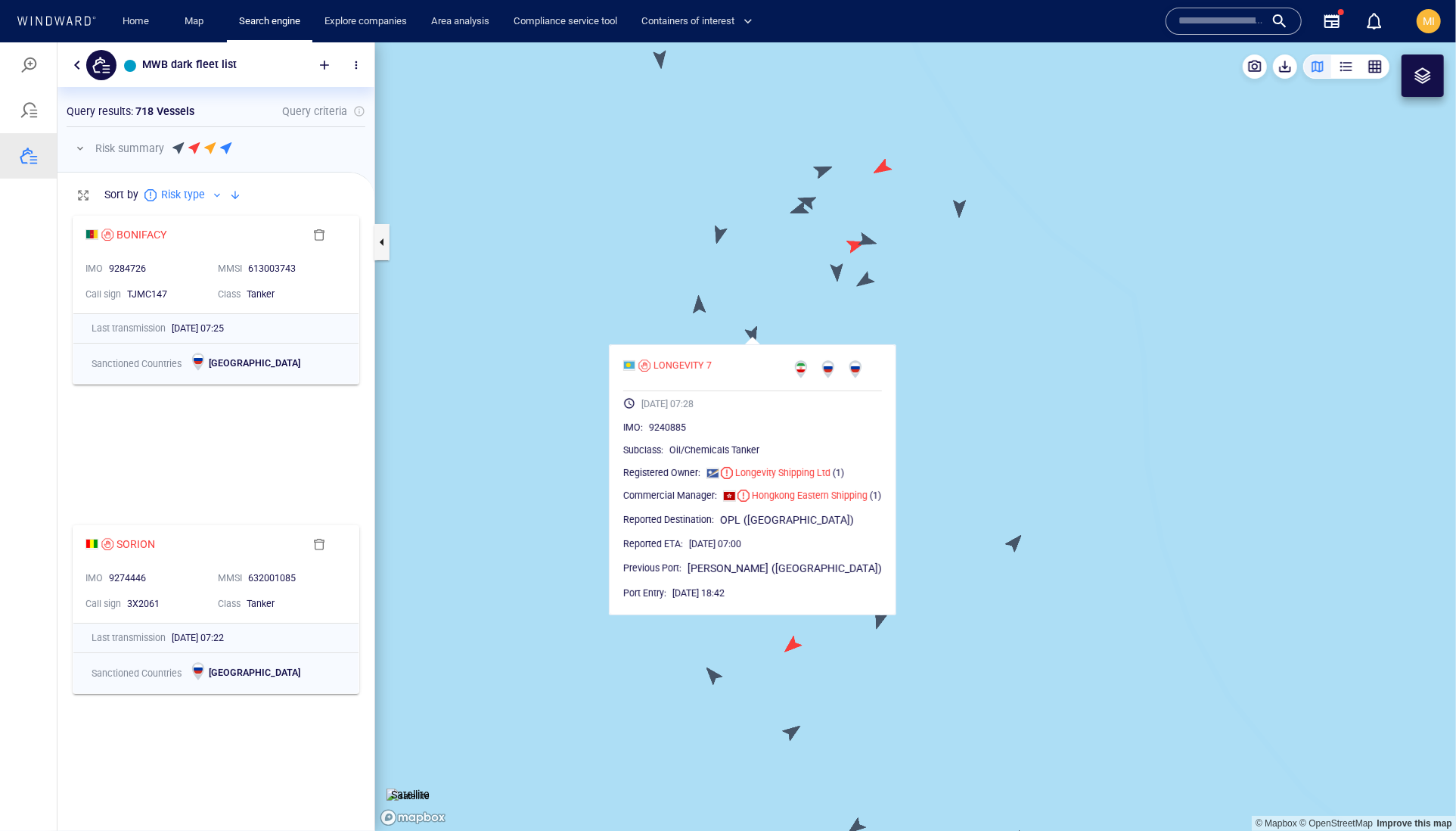
click at [697, 306] on canvas "Map" at bounding box center [915, 436] width 1081 height 789
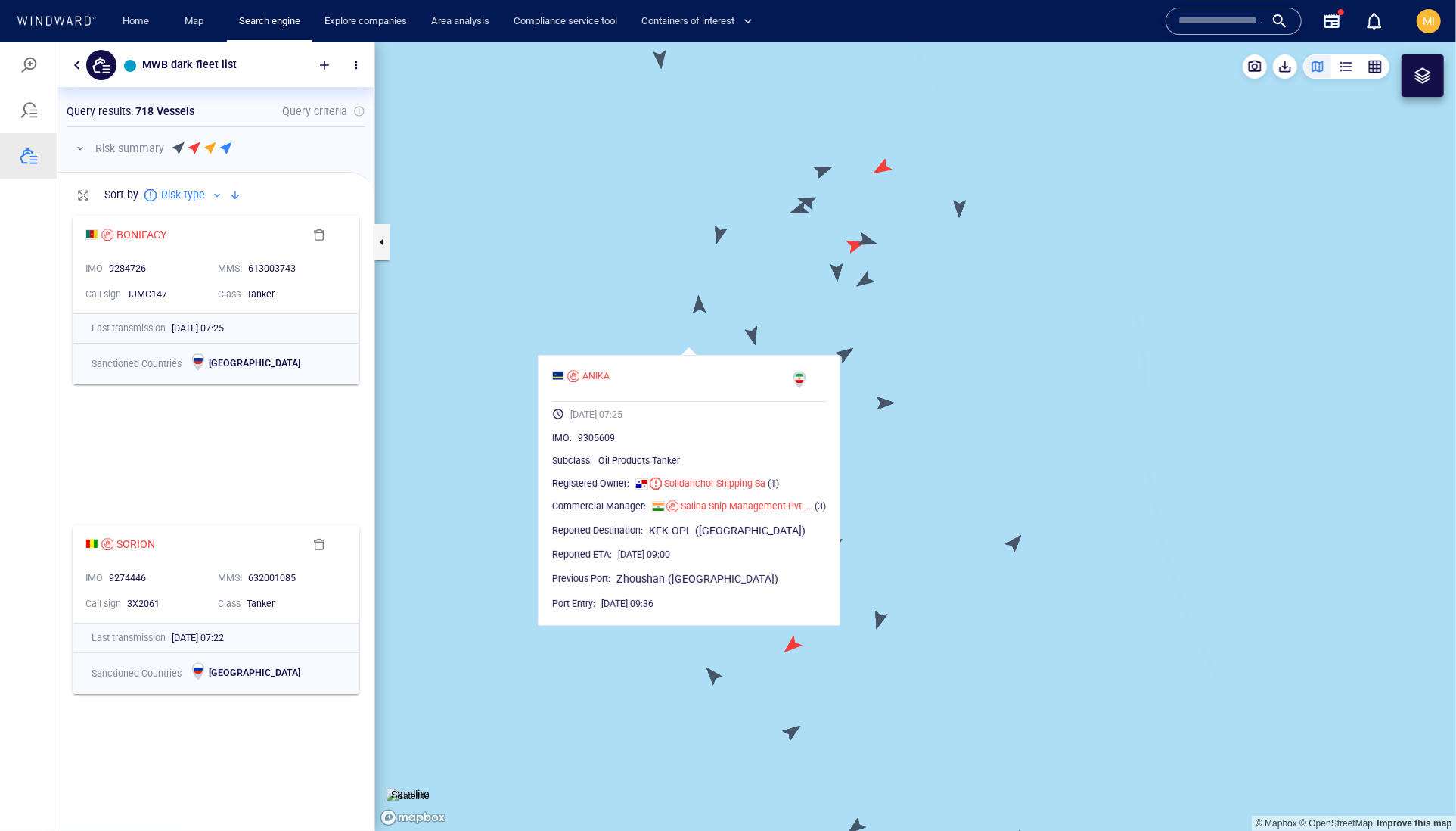
drag, startPoint x: 869, startPoint y: 303, endPoint x: 854, endPoint y: 358, distance: 57.0
click at [854, 354] on canvas "Map" at bounding box center [915, 436] width 1081 height 789
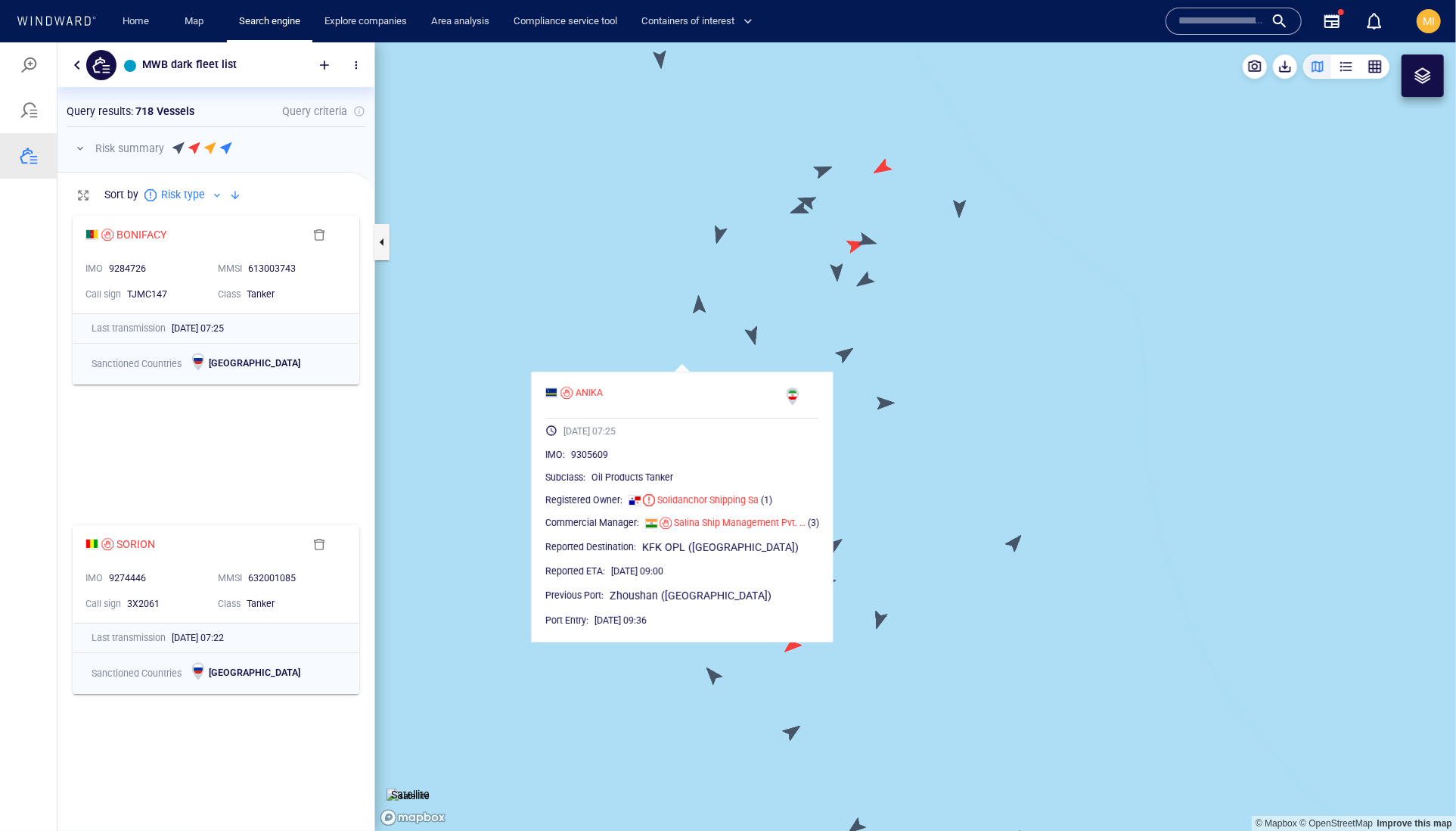
click at [845, 345] on canvas "Map" at bounding box center [915, 436] width 1081 height 789
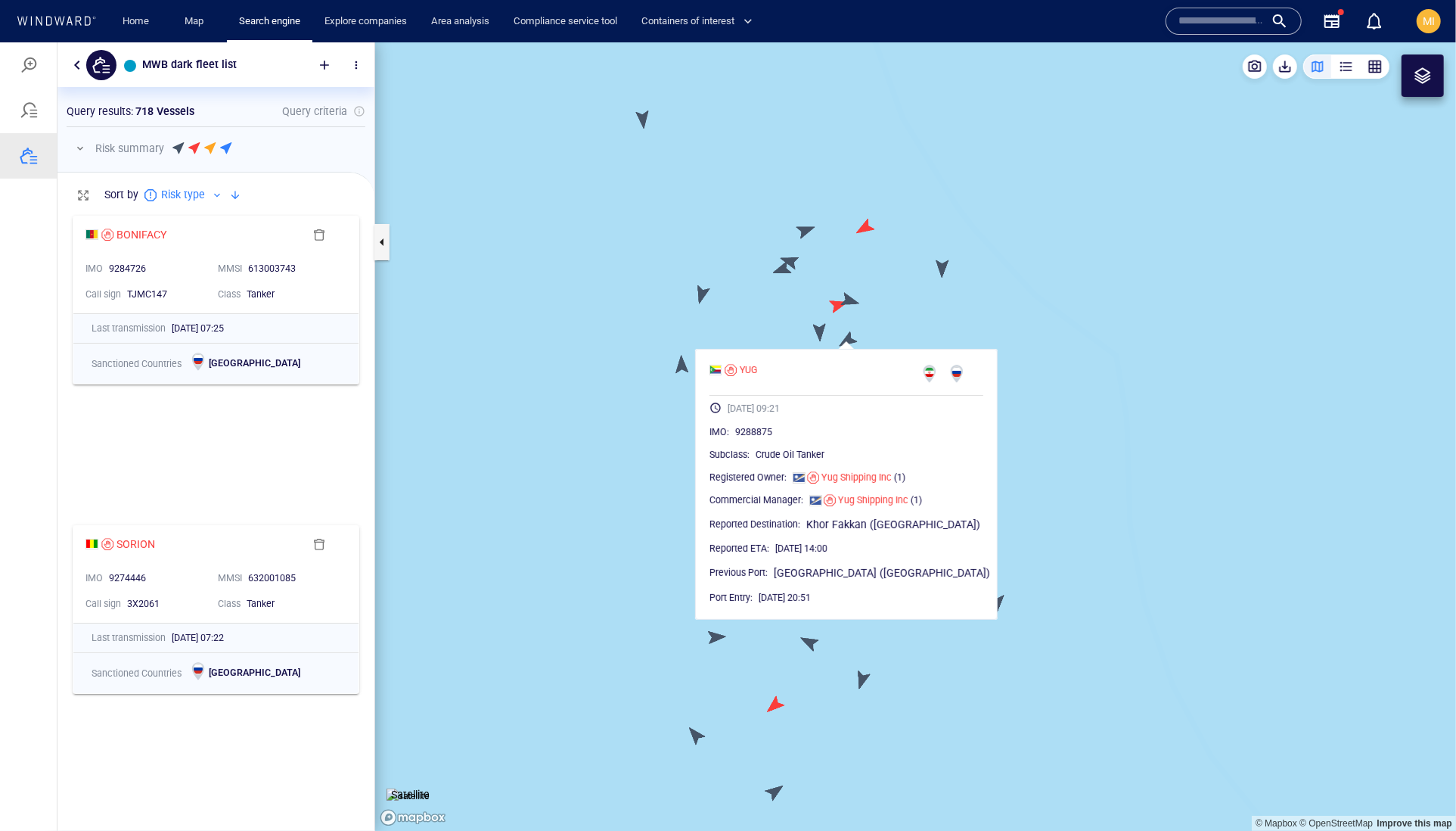
click at [823, 329] on canvas "Map" at bounding box center [915, 436] width 1081 height 789
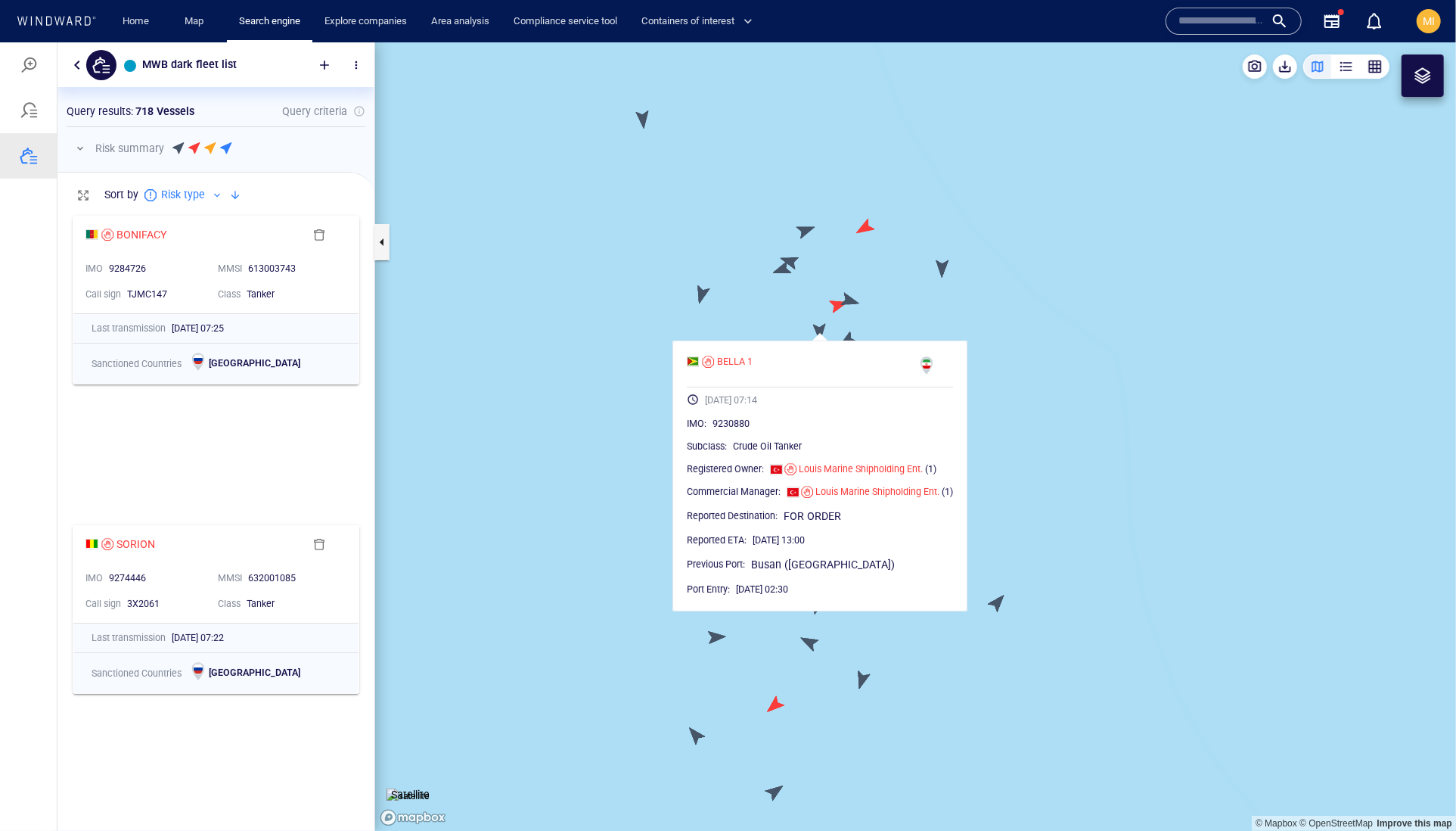
click at [701, 294] on canvas "Map" at bounding box center [915, 436] width 1081 height 789
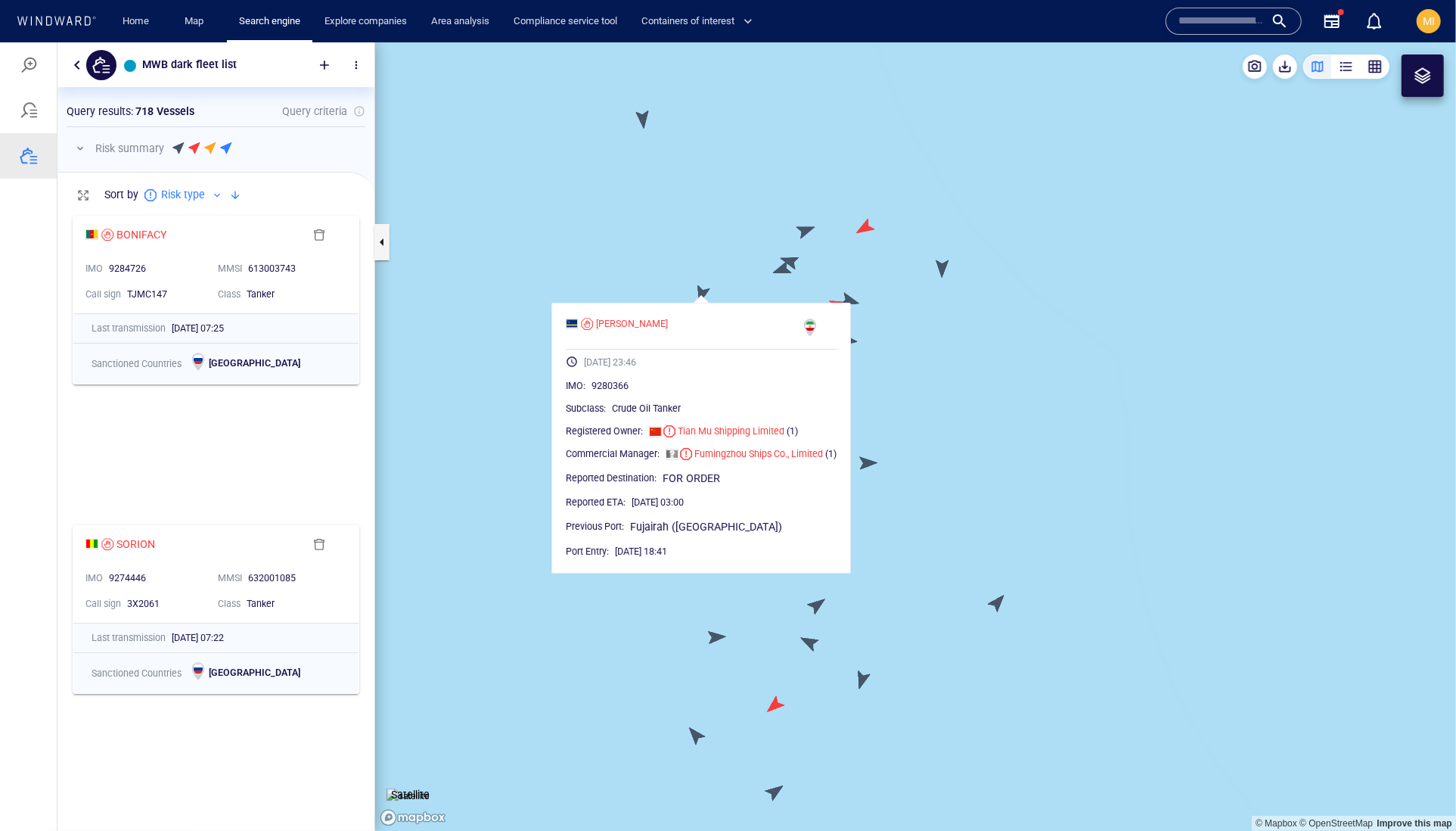
click at [818, 290] on canvas "Map" at bounding box center [915, 436] width 1081 height 789
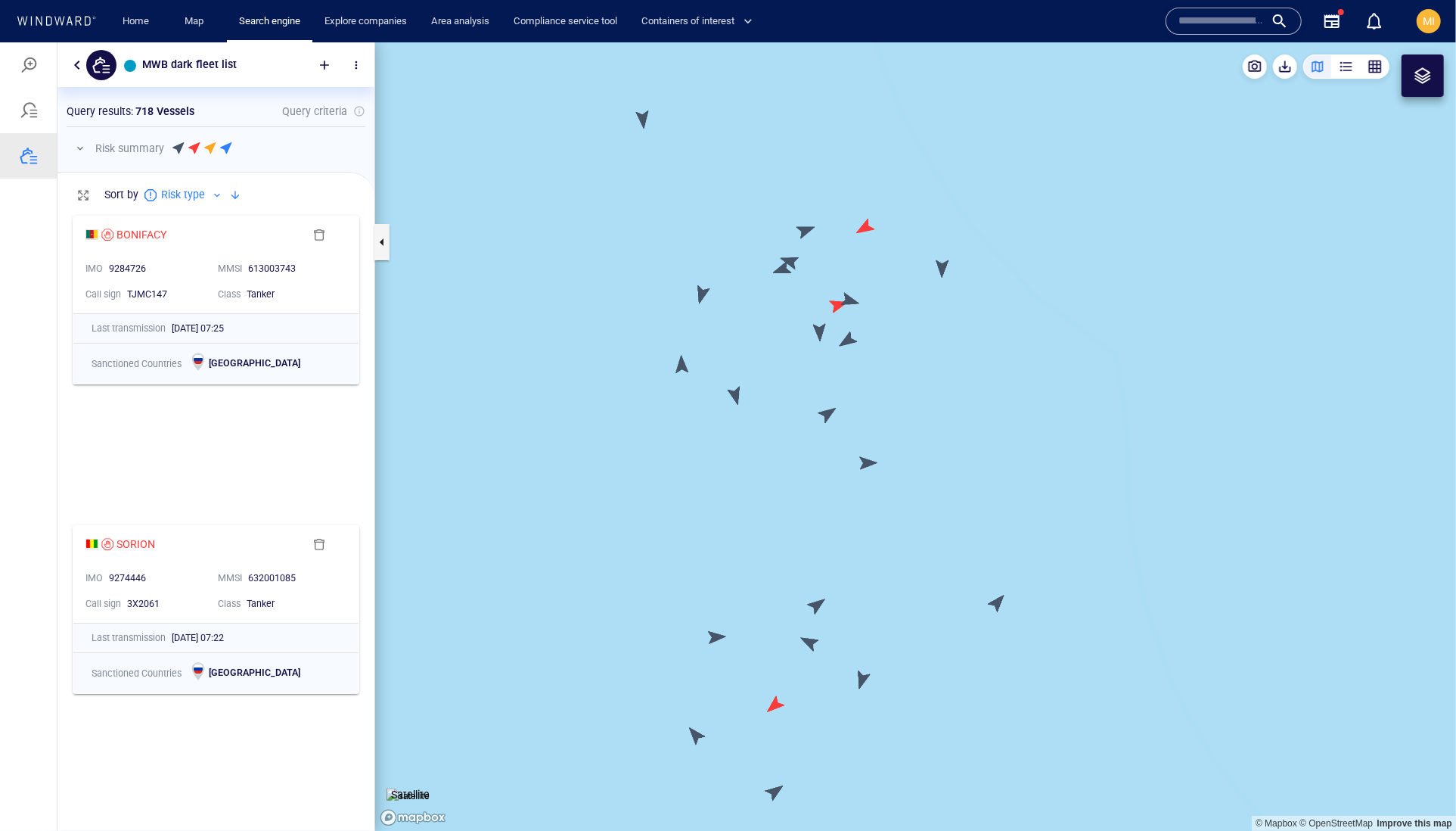
click at [836, 305] on canvas "Map" at bounding box center [915, 436] width 1081 height 789
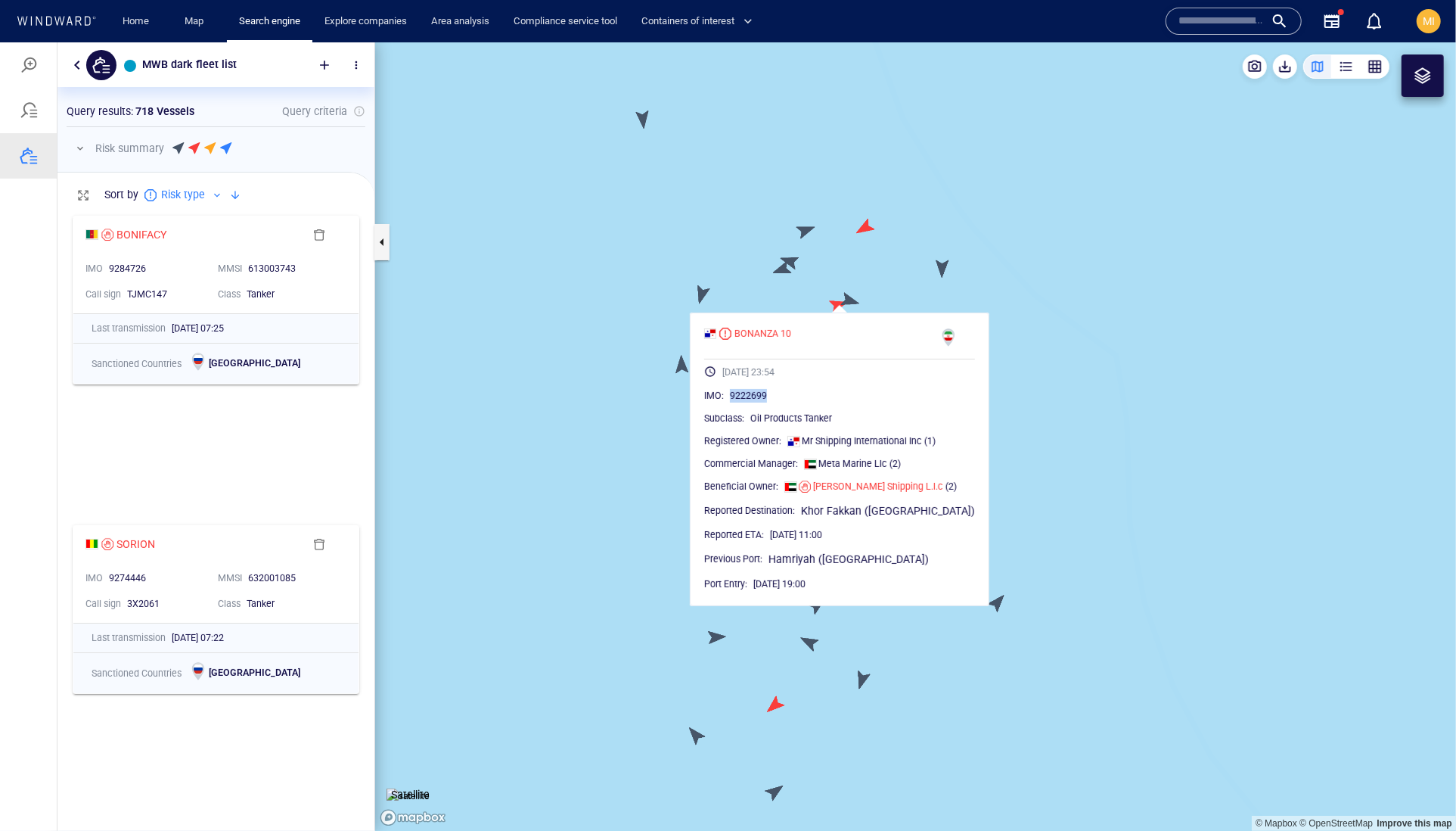
drag, startPoint x: 822, startPoint y: 434, endPoint x: 756, endPoint y: 431, distance: 66.1
click at [756, 403] on div "9222699" at bounding box center [852, 395] width 245 height 15
click at [704, 295] on canvas "Map" at bounding box center [915, 436] width 1081 height 789
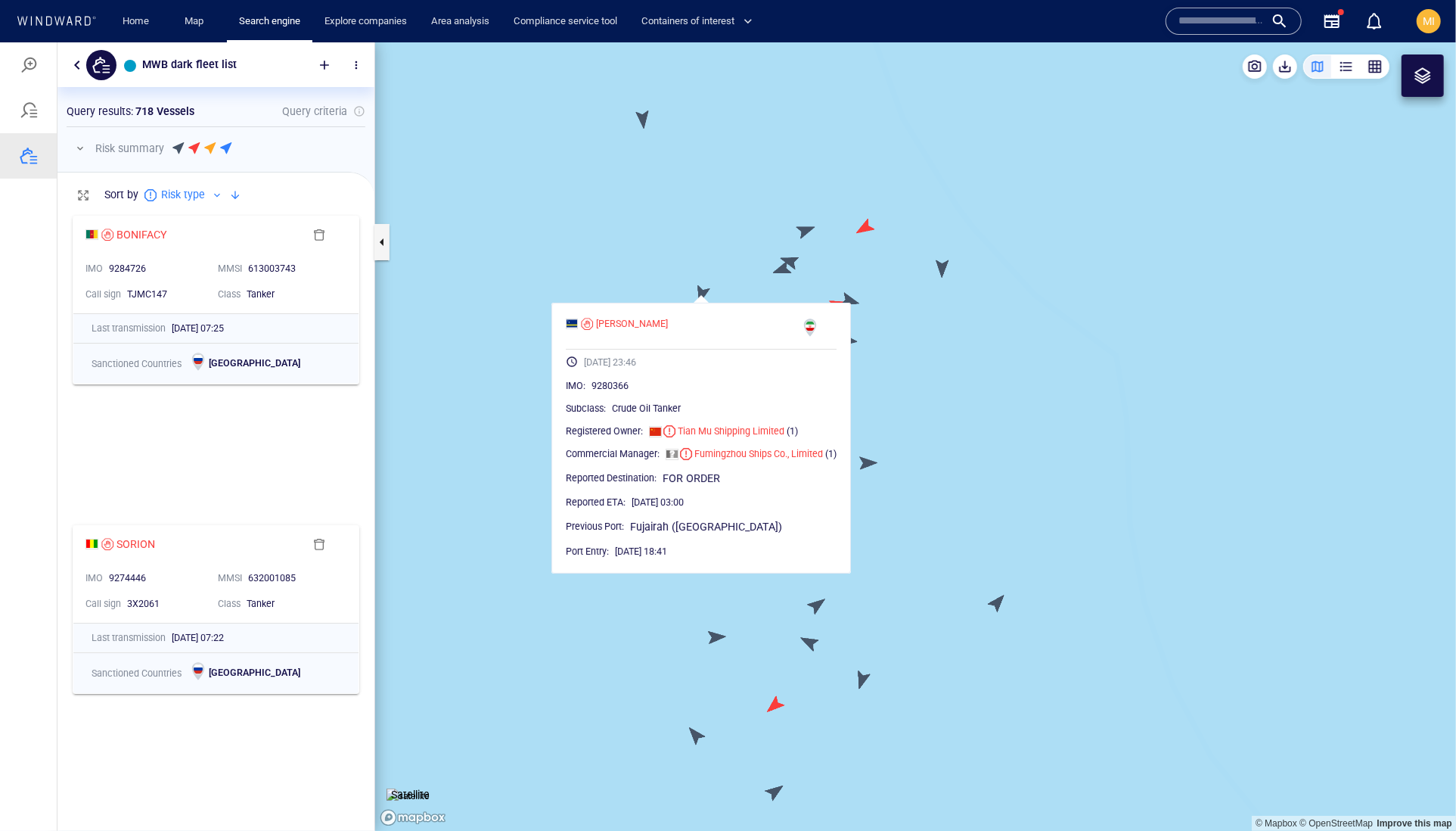
click at [857, 300] on canvas "Map" at bounding box center [915, 436] width 1081 height 789
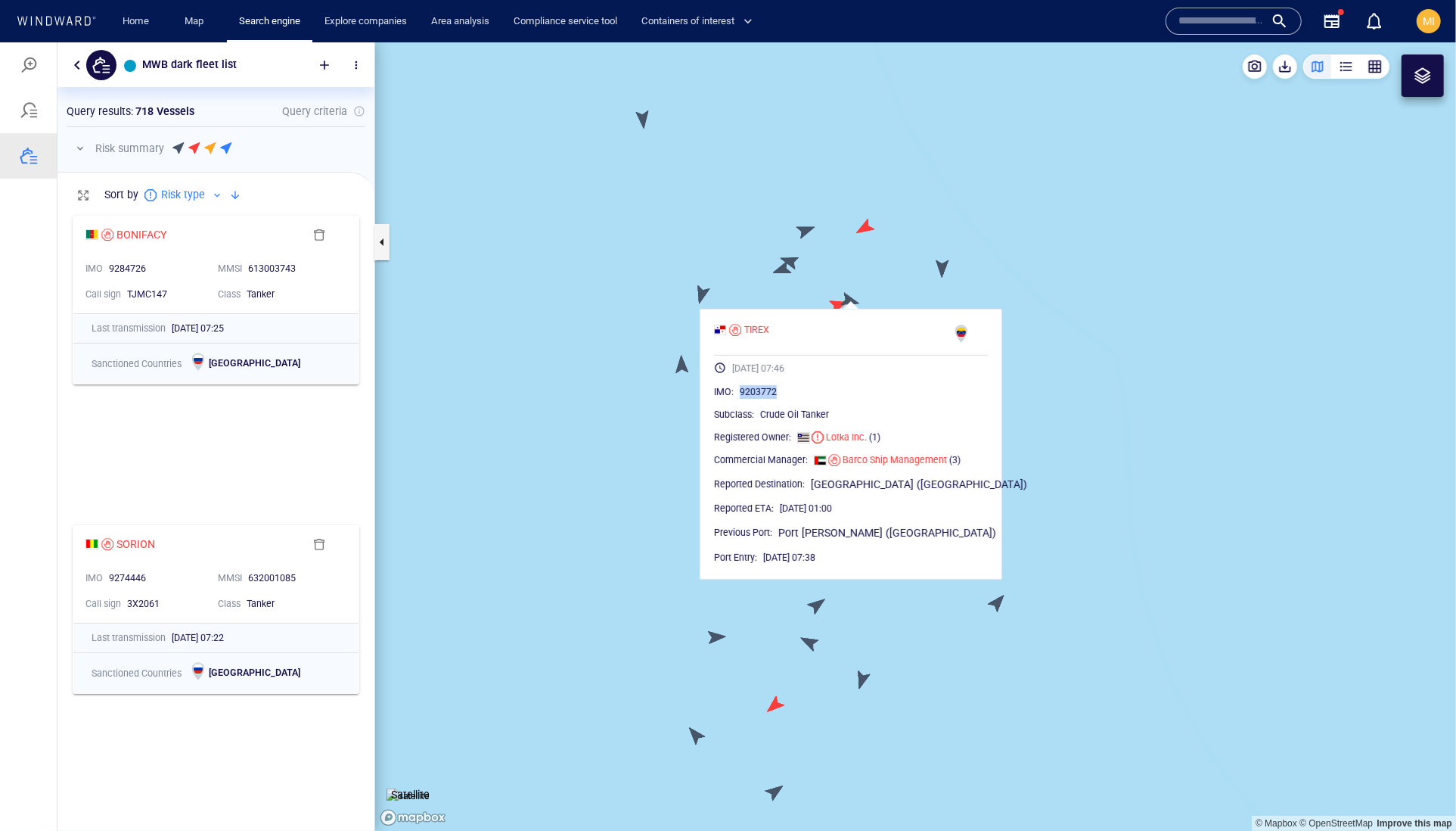
drag, startPoint x: 835, startPoint y: 423, endPoint x: 763, endPoint y: 424, distance: 72.0
click at [763, 399] on div "IMO : 9203772" at bounding box center [850, 391] width 274 height 15
click at [708, 296] on canvas "Map" at bounding box center [915, 436] width 1081 height 789
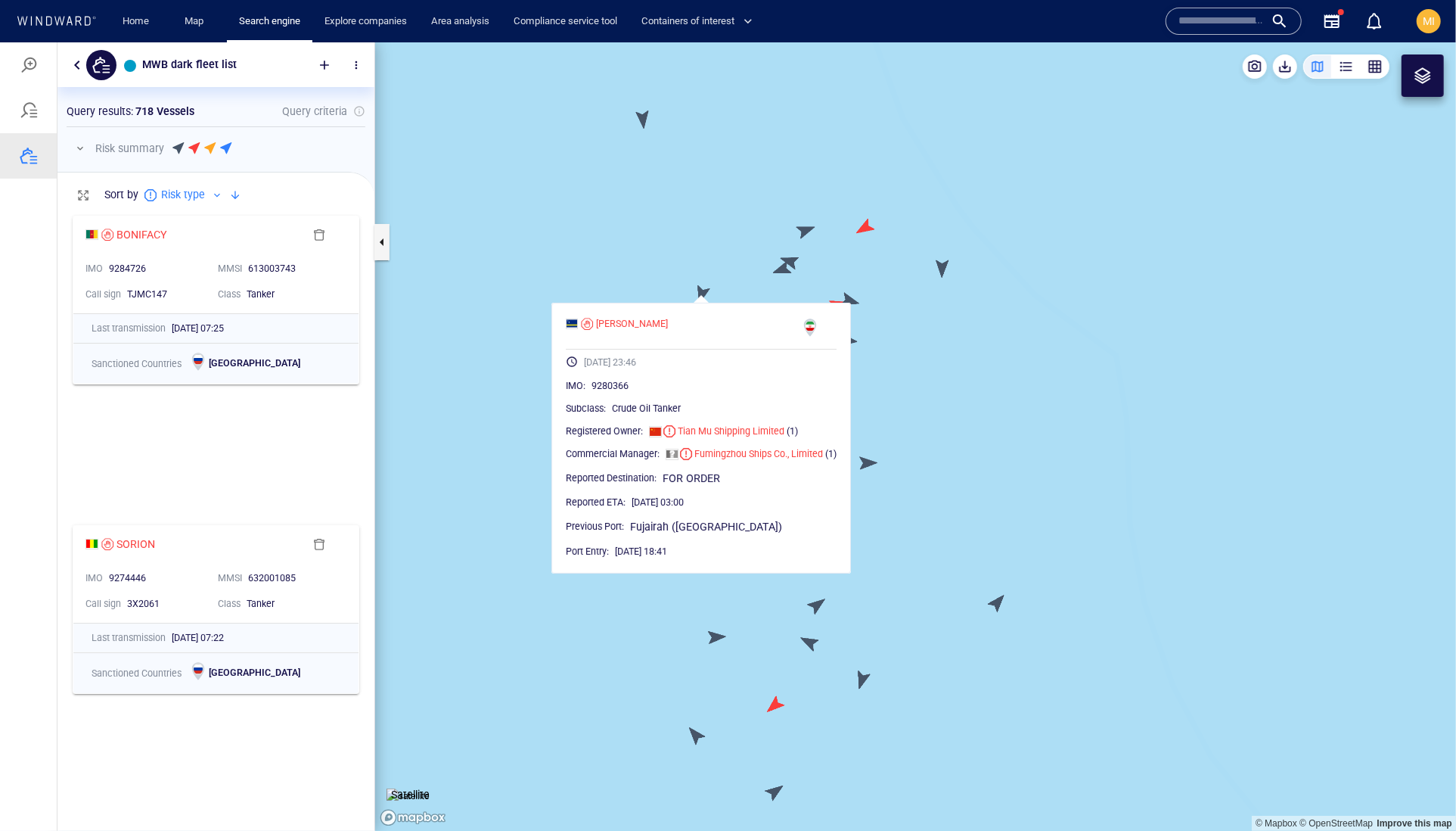
click at [782, 272] on canvas "Map" at bounding box center [915, 436] width 1081 height 789
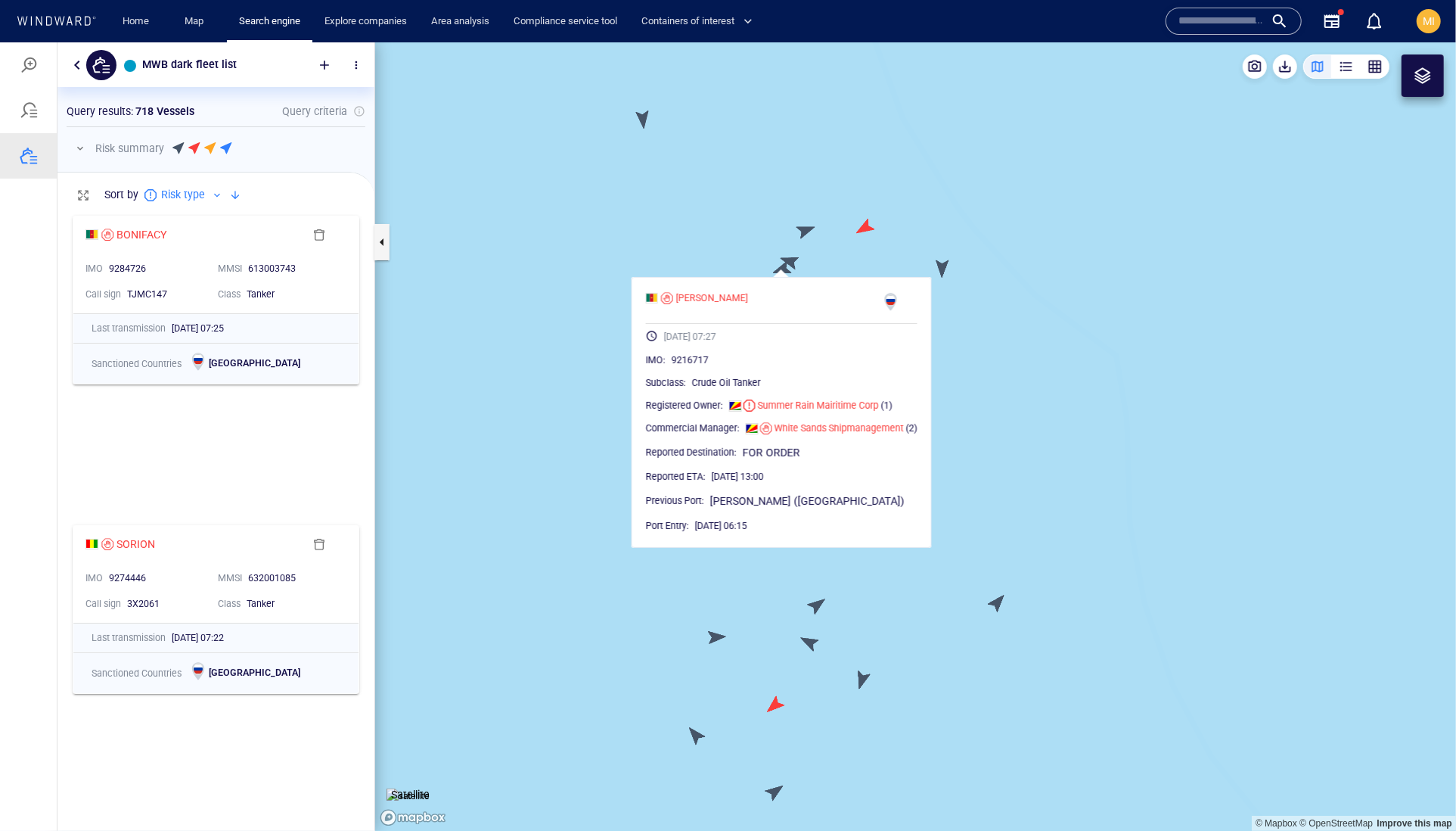
click at [793, 258] on canvas "Map" at bounding box center [915, 436] width 1081 height 789
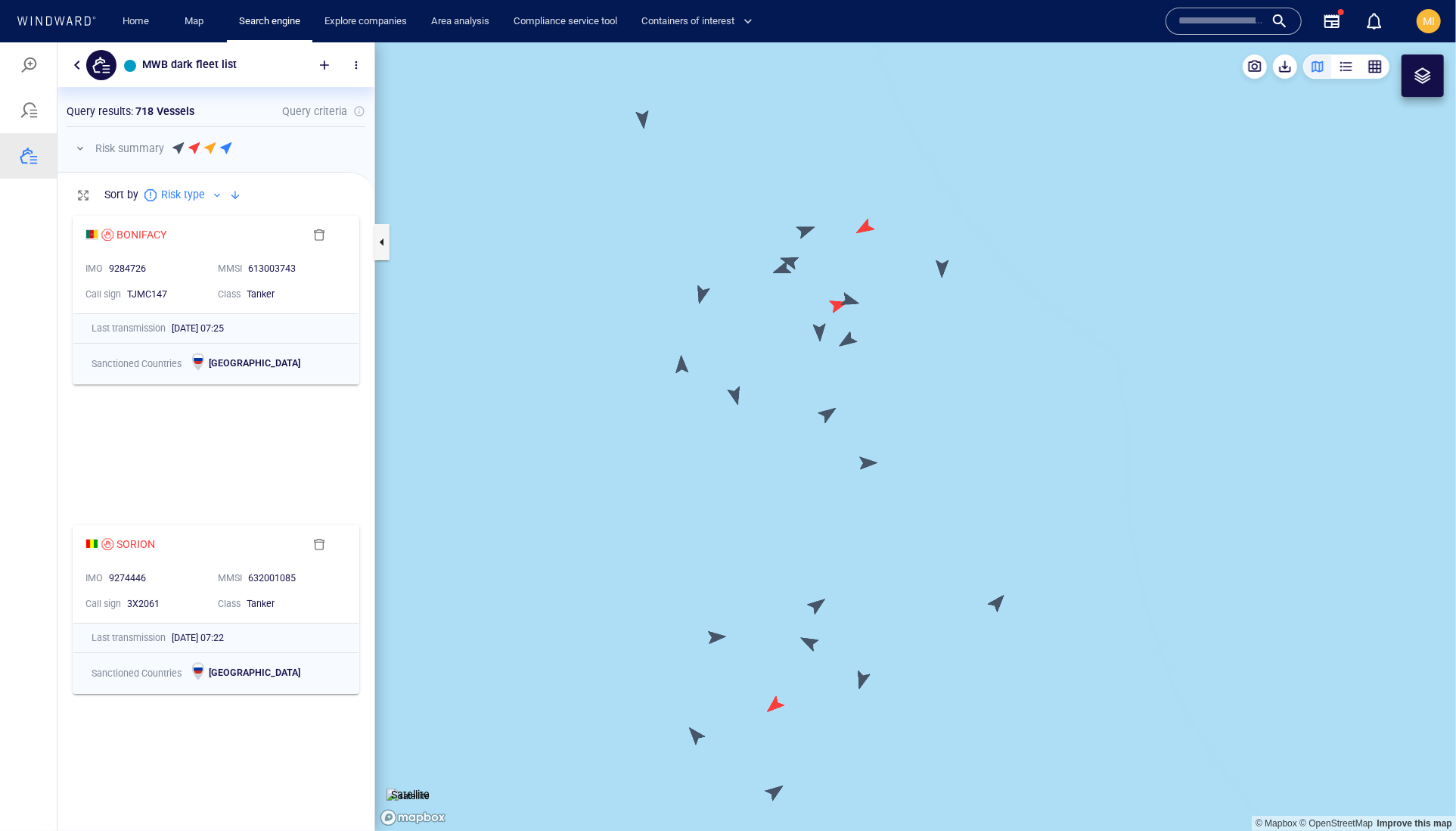
click at [791, 257] on canvas "Map" at bounding box center [915, 436] width 1081 height 789
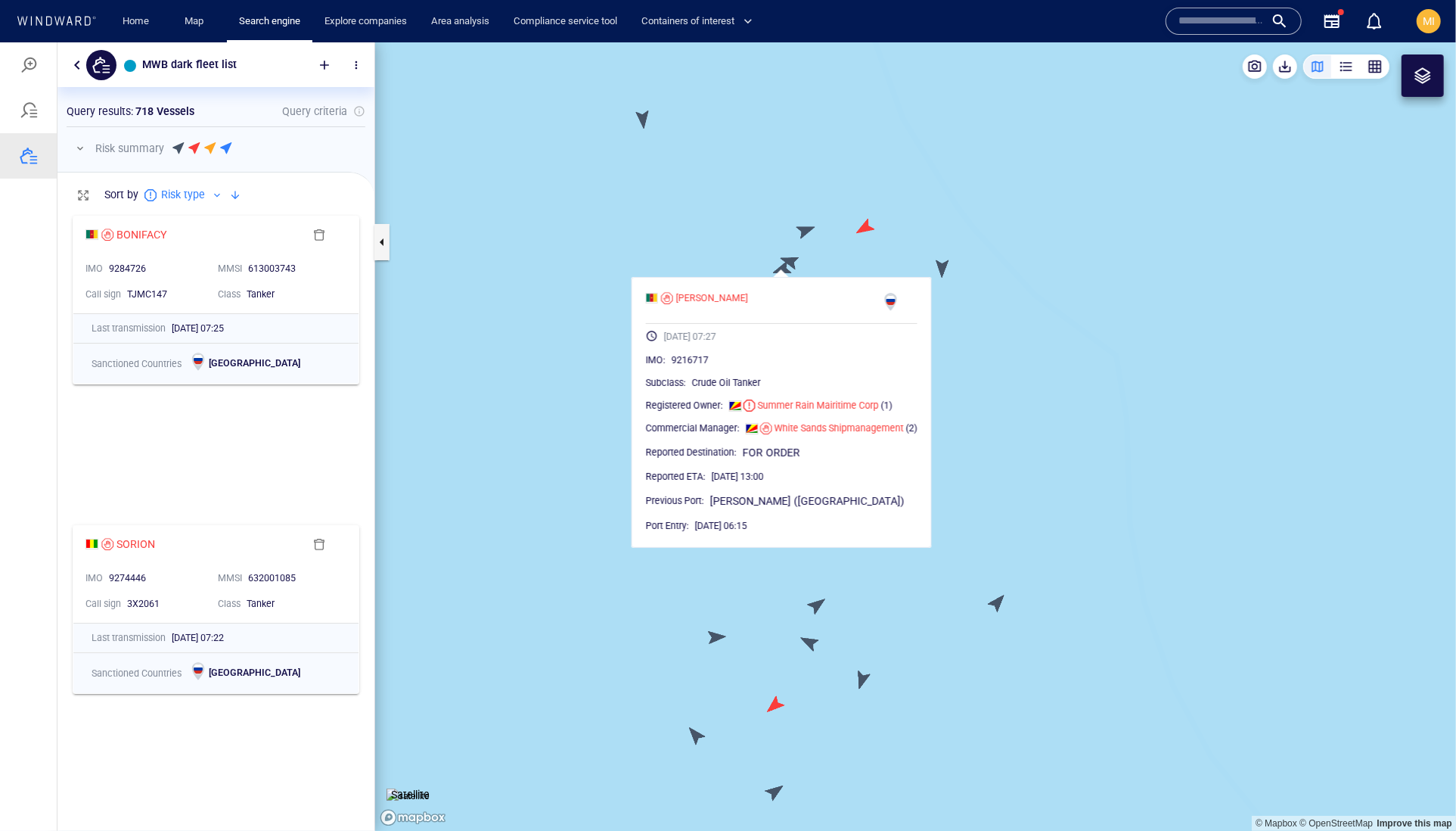
click at [943, 265] on canvas "Map" at bounding box center [915, 436] width 1081 height 789
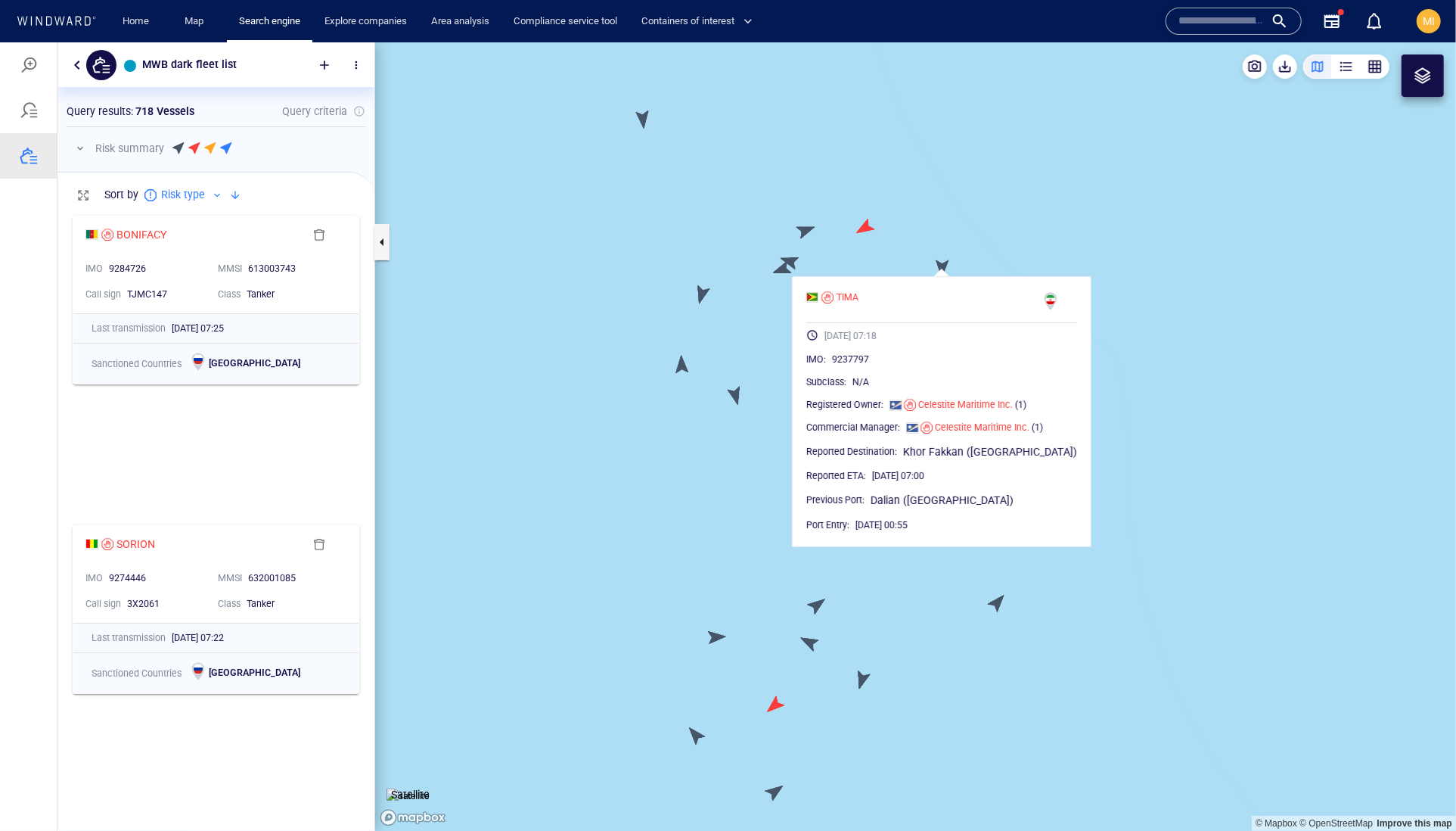
click at [805, 230] on canvas "Map" at bounding box center [915, 436] width 1081 height 789
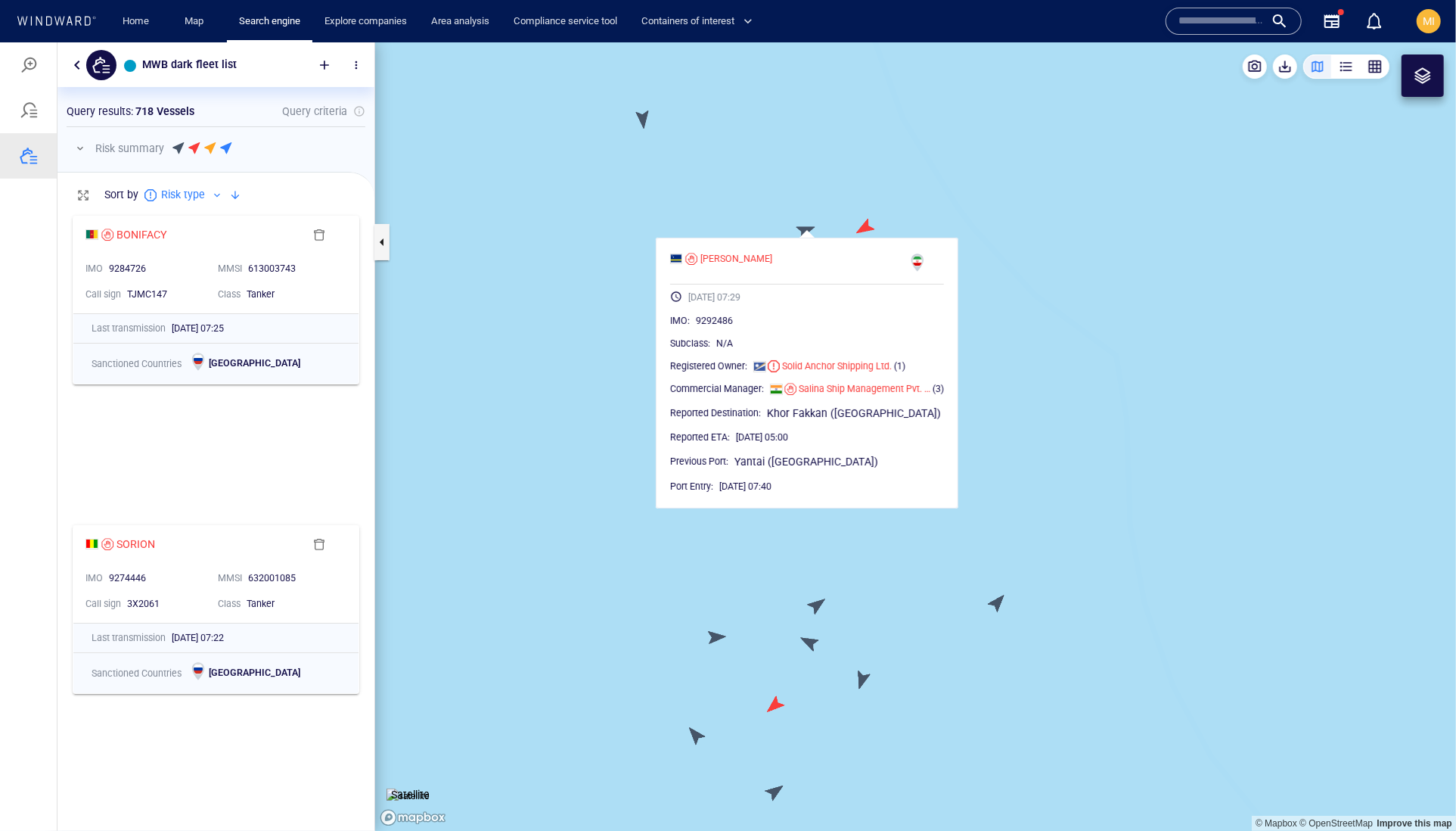
click at [867, 222] on canvas "Map" at bounding box center [915, 436] width 1081 height 789
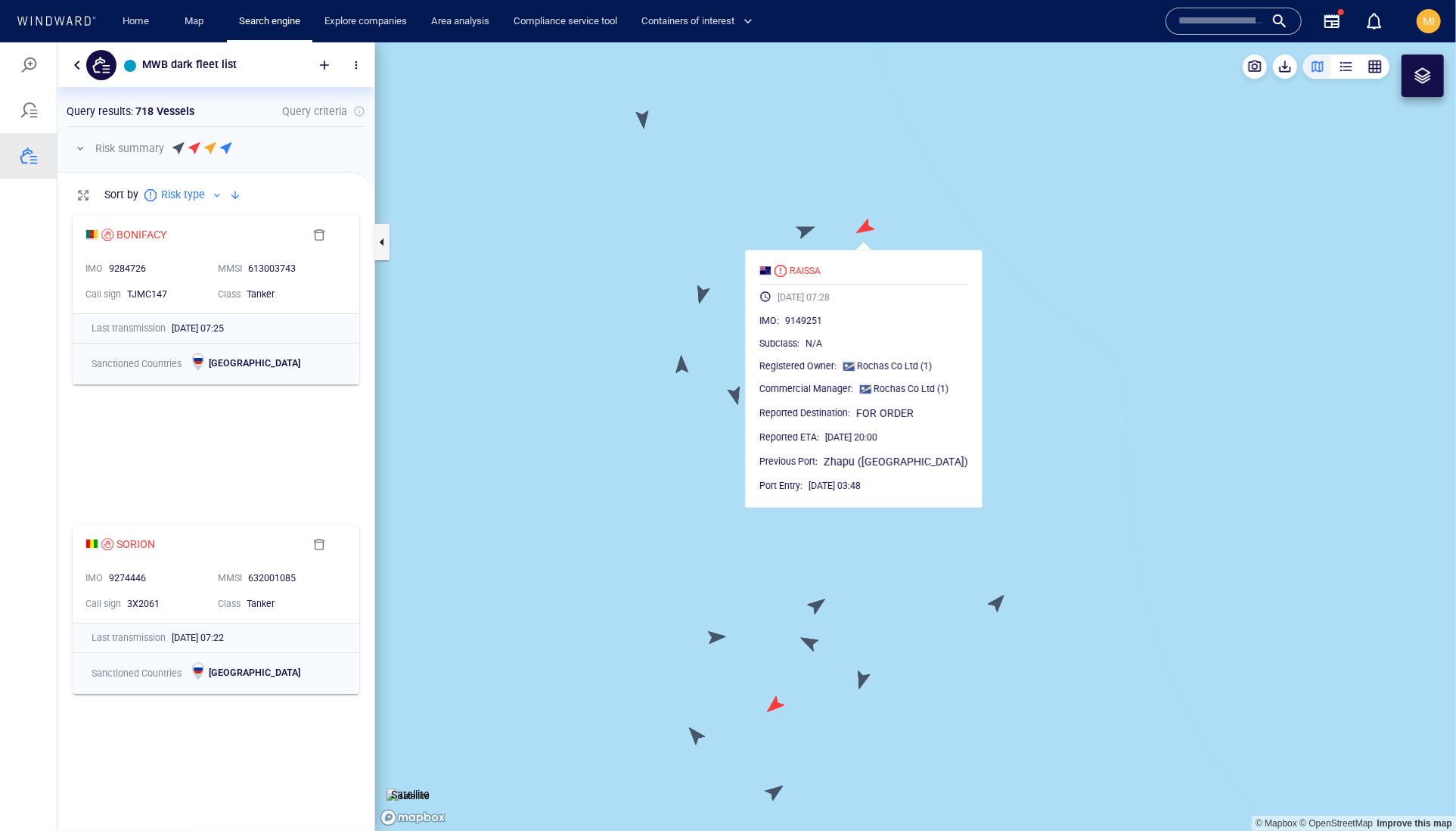
drag, startPoint x: 701, startPoint y: 219, endPoint x: 692, endPoint y: 376, distance: 157.3
click at [693, 367] on canvas "Map" at bounding box center [915, 436] width 1081 height 789
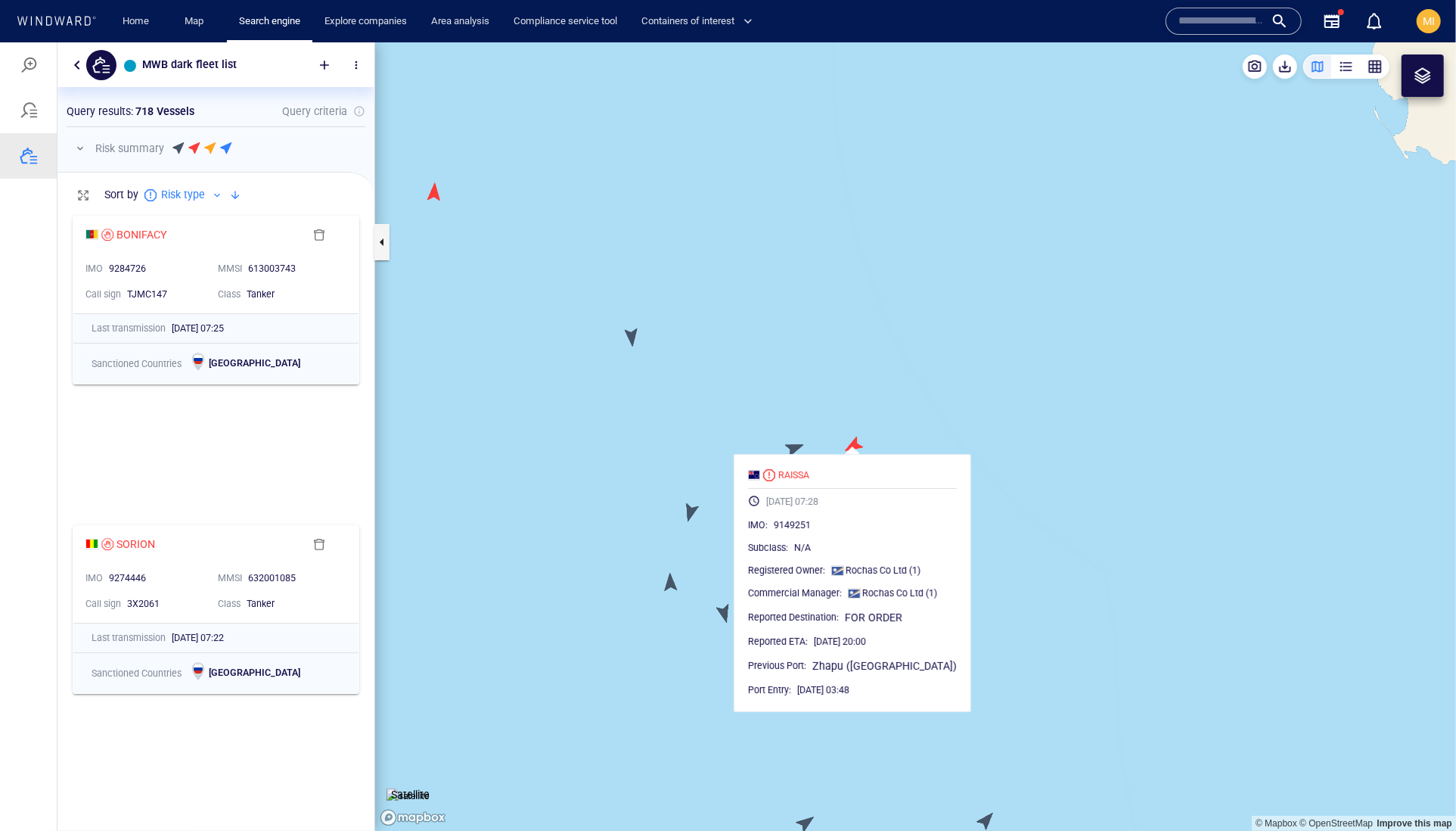
click at [635, 335] on canvas "Map" at bounding box center [915, 436] width 1081 height 789
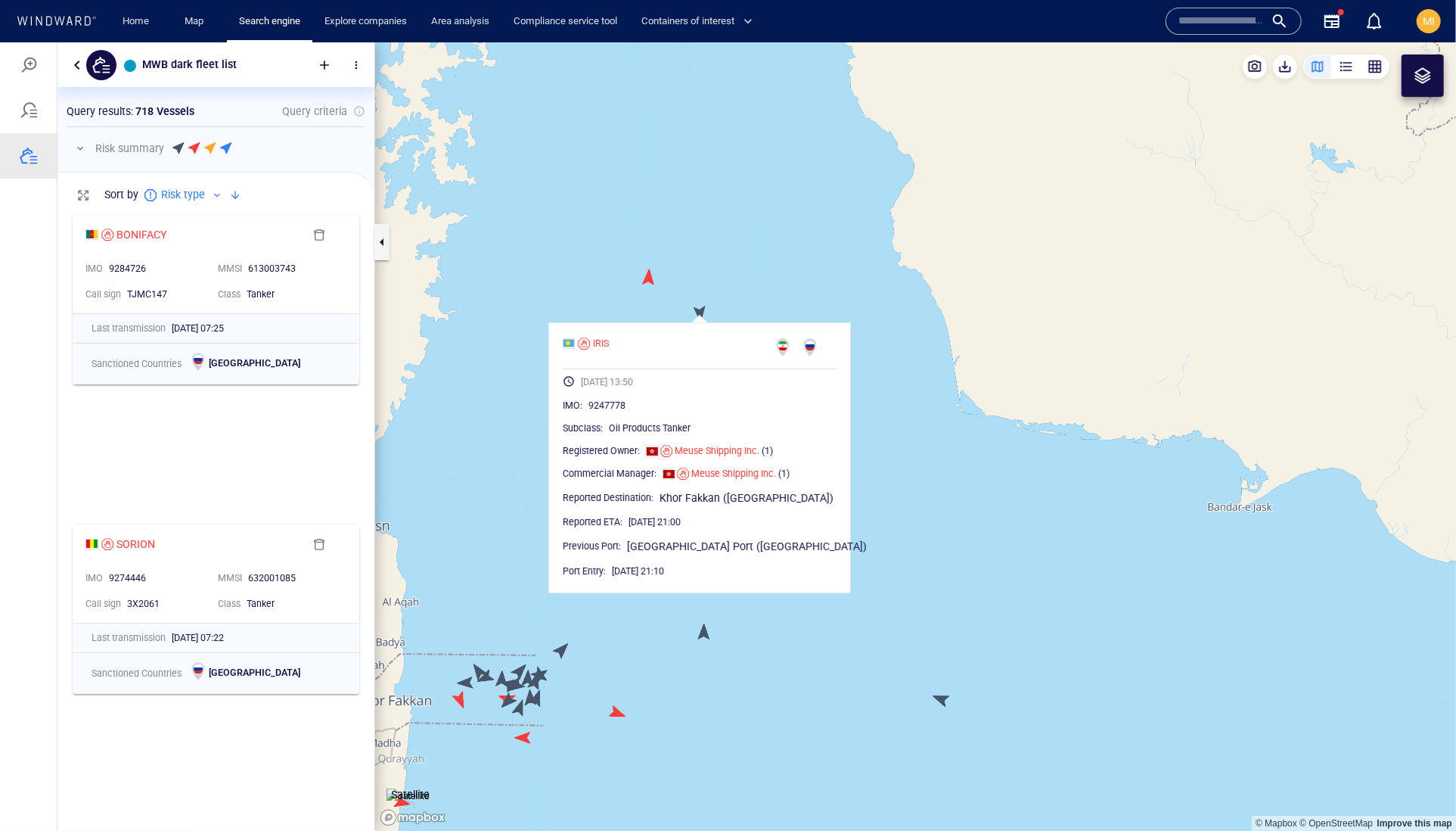
click at [651, 287] on canvas "Map" at bounding box center [915, 436] width 1081 height 789
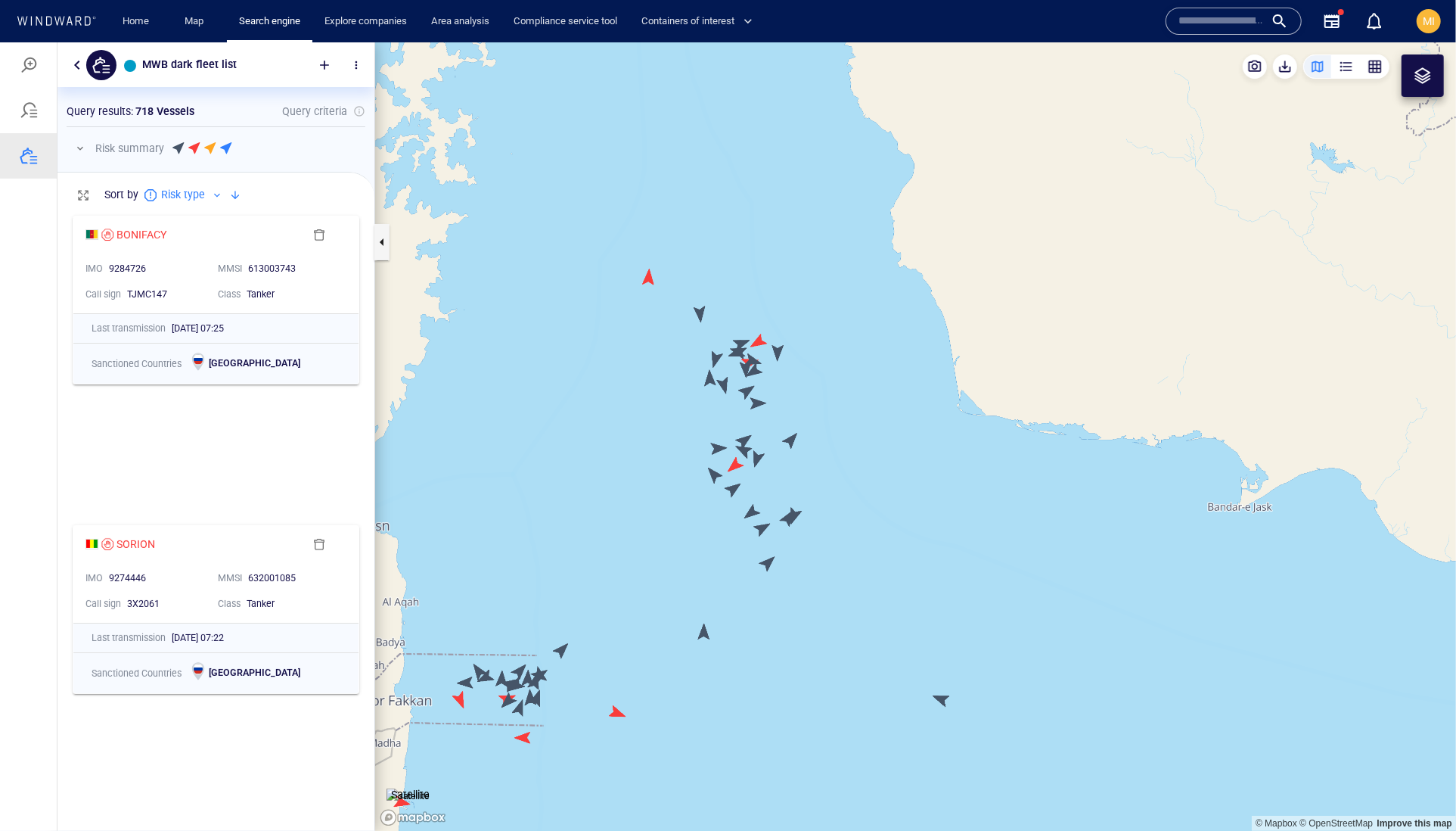
click at [645, 281] on canvas "Map" at bounding box center [915, 436] width 1081 height 789
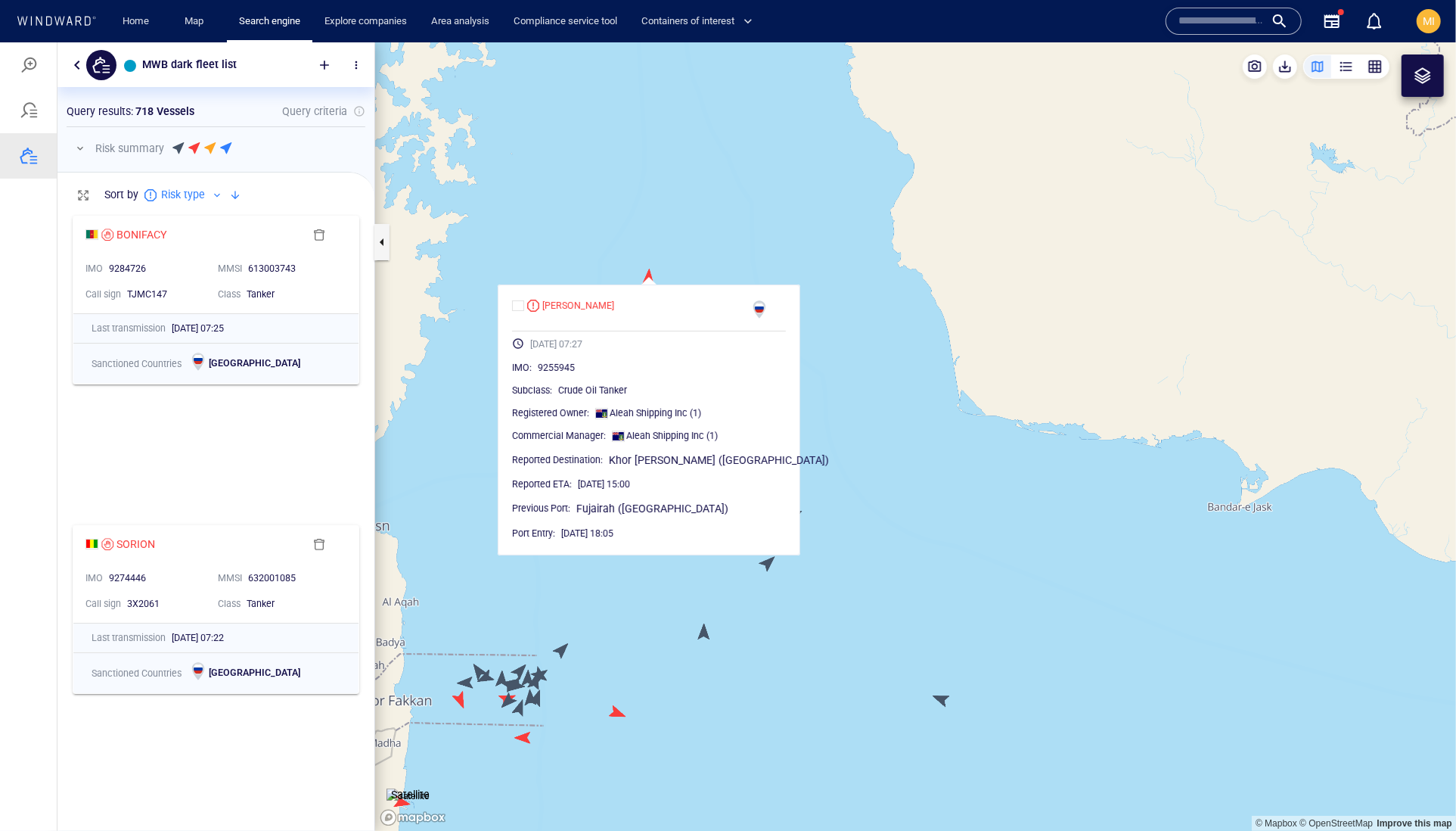
click at [645, 281] on canvas "Map" at bounding box center [915, 436] width 1081 height 789
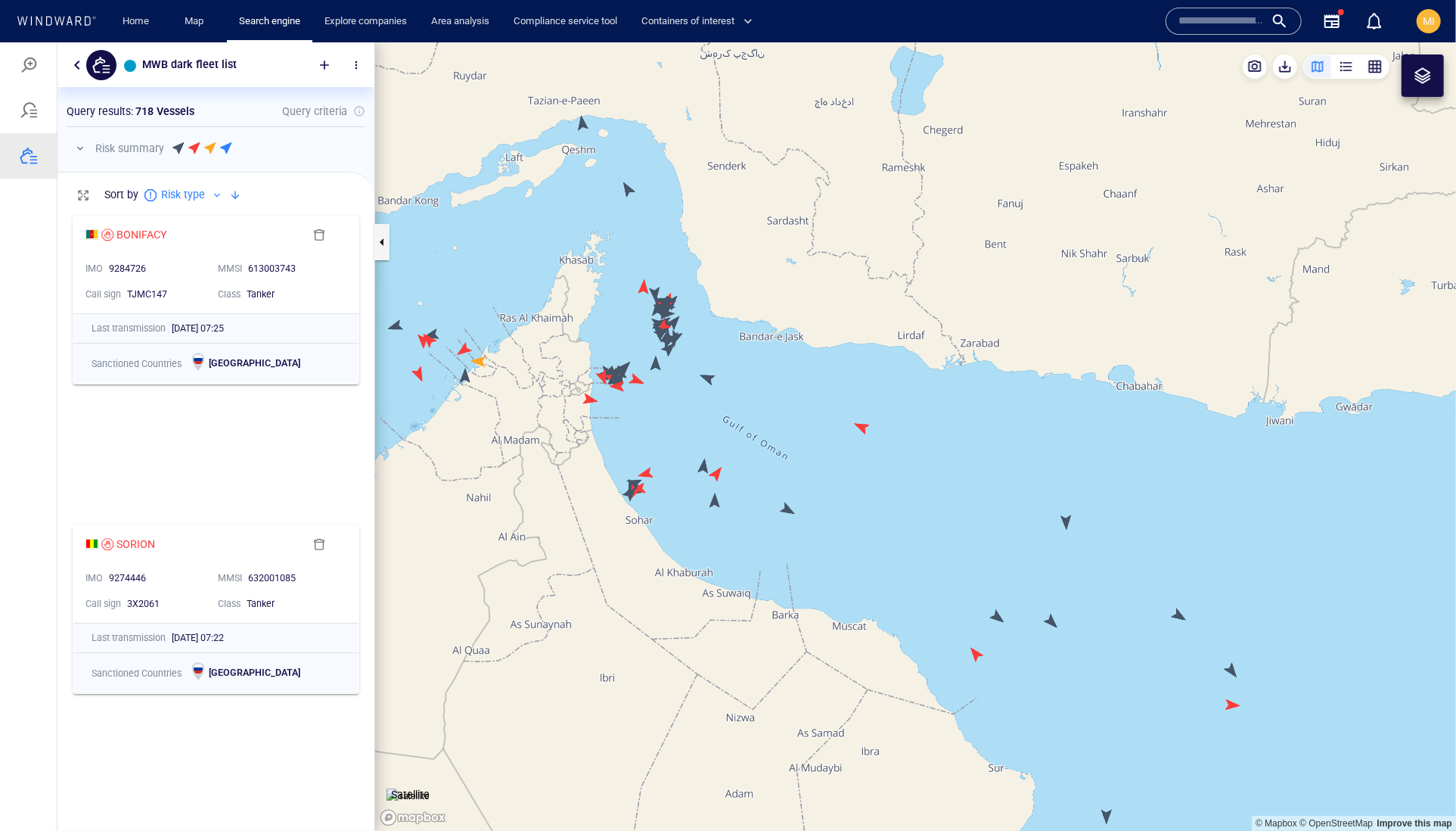
drag, startPoint x: 622, startPoint y: 265, endPoint x: 674, endPoint y: 313, distance: 70.8
click at [672, 306] on canvas "Map" at bounding box center [915, 436] width 1081 height 789
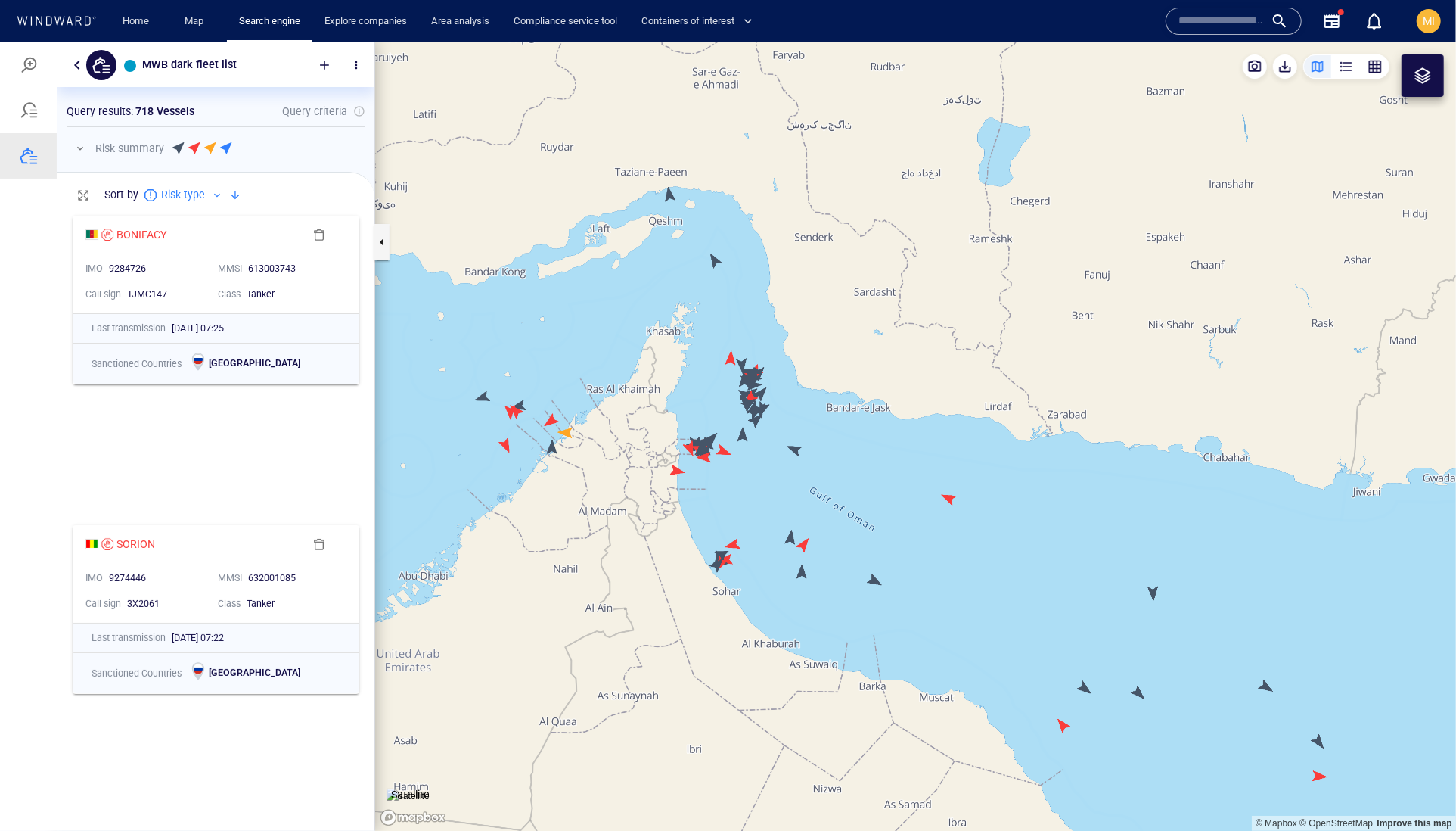
click at [718, 256] on canvas "Map" at bounding box center [915, 436] width 1081 height 789
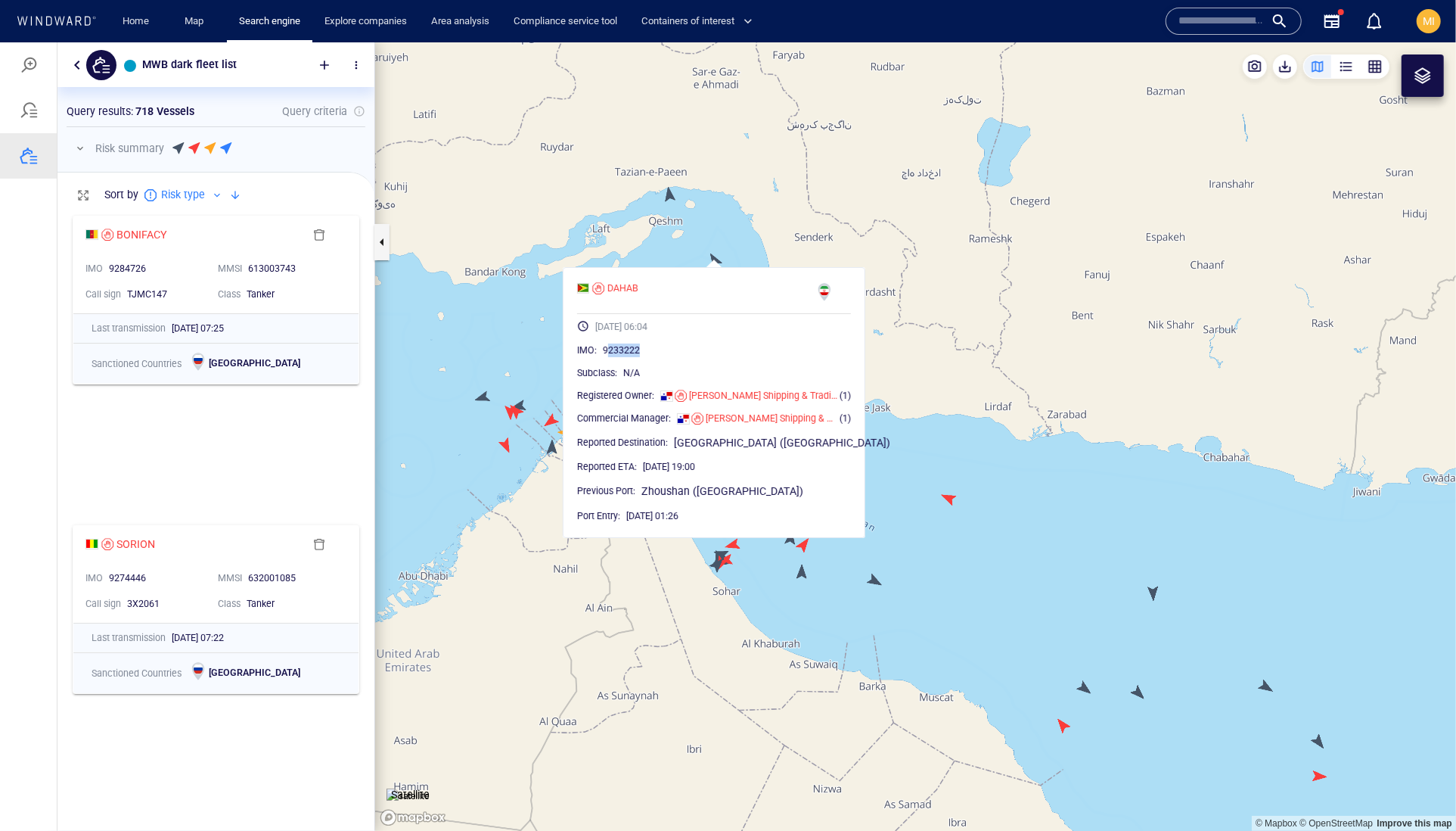
drag, startPoint x: 697, startPoint y: 382, endPoint x: 633, endPoint y: 382, distance: 64.0
click at [633, 357] on div "9233222" at bounding box center [727, 350] width 248 height 15
click at [711, 357] on div "9233222" at bounding box center [727, 350] width 248 height 15
drag, startPoint x: 696, startPoint y: 388, endPoint x: 624, endPoint y: 387, distance: 72.0
click at [622, 357] on div "IMO : 9233222" at bounding box center [714, 350] width 274 height 15
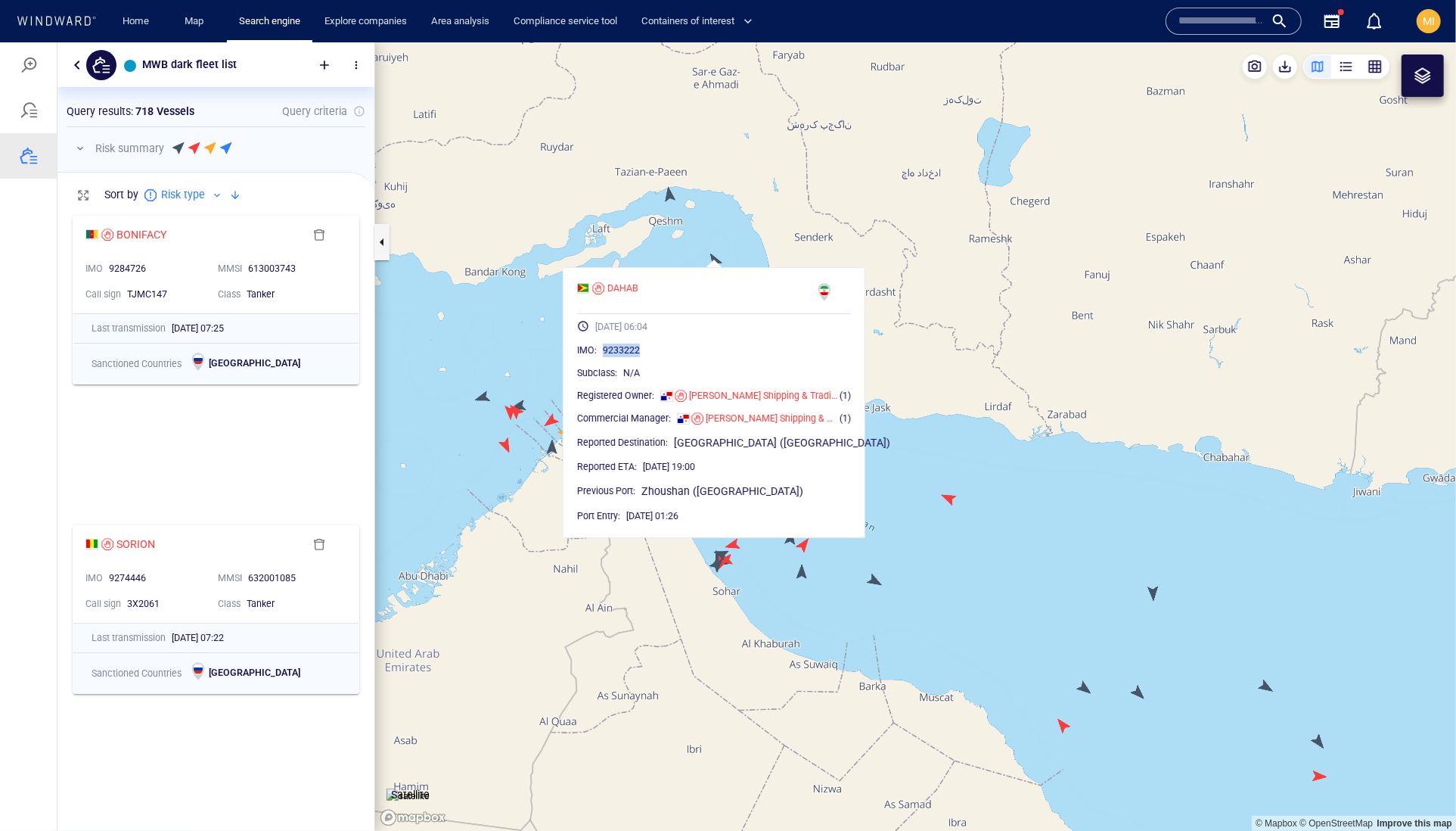
click at [675, 205] on canvas "Map" at bounding box center [915, 436] width 1081 height 789
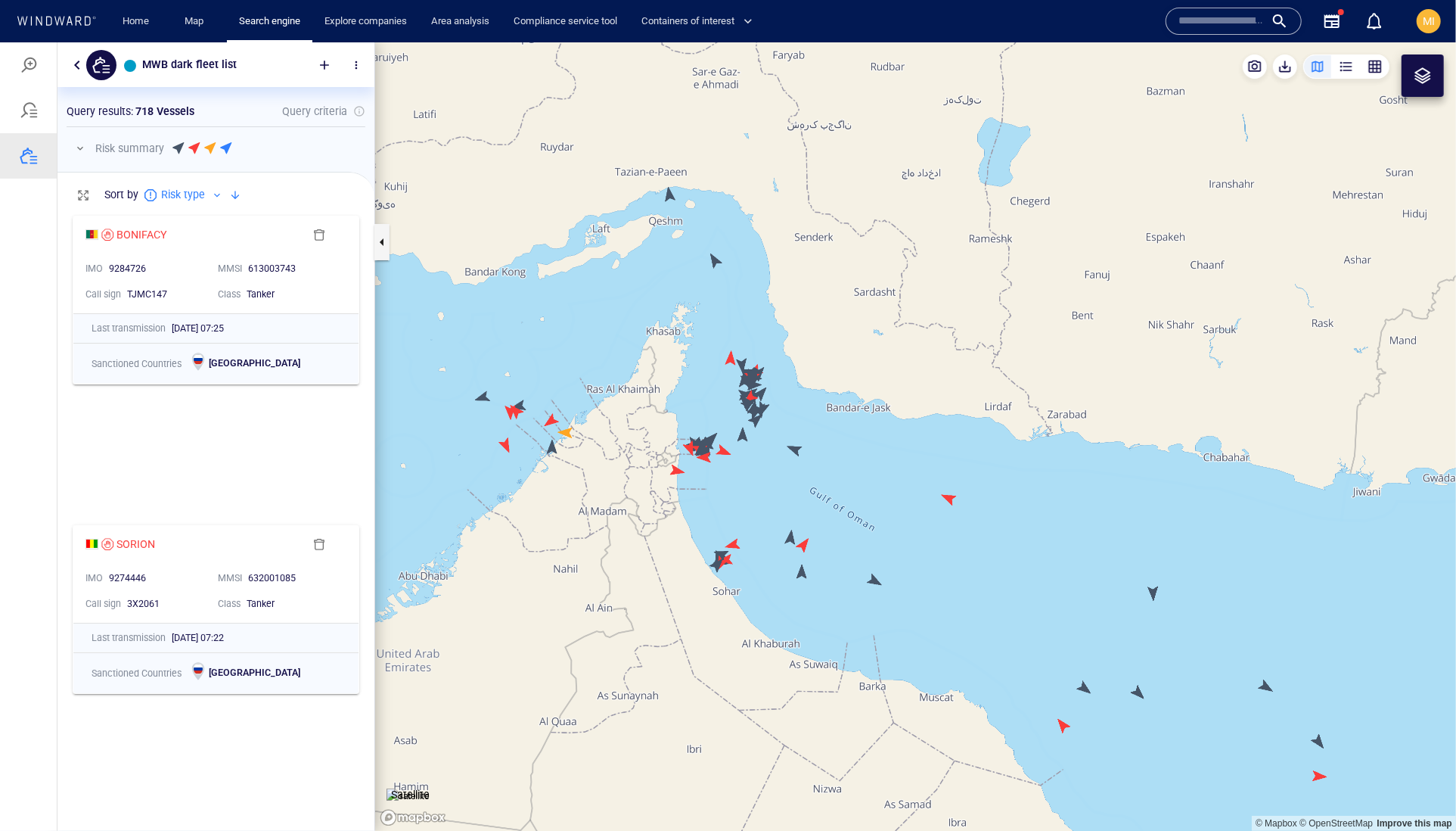
click at [669, 196] on canvas "Map" at bounding box center [915, 436] width 1081 height 789
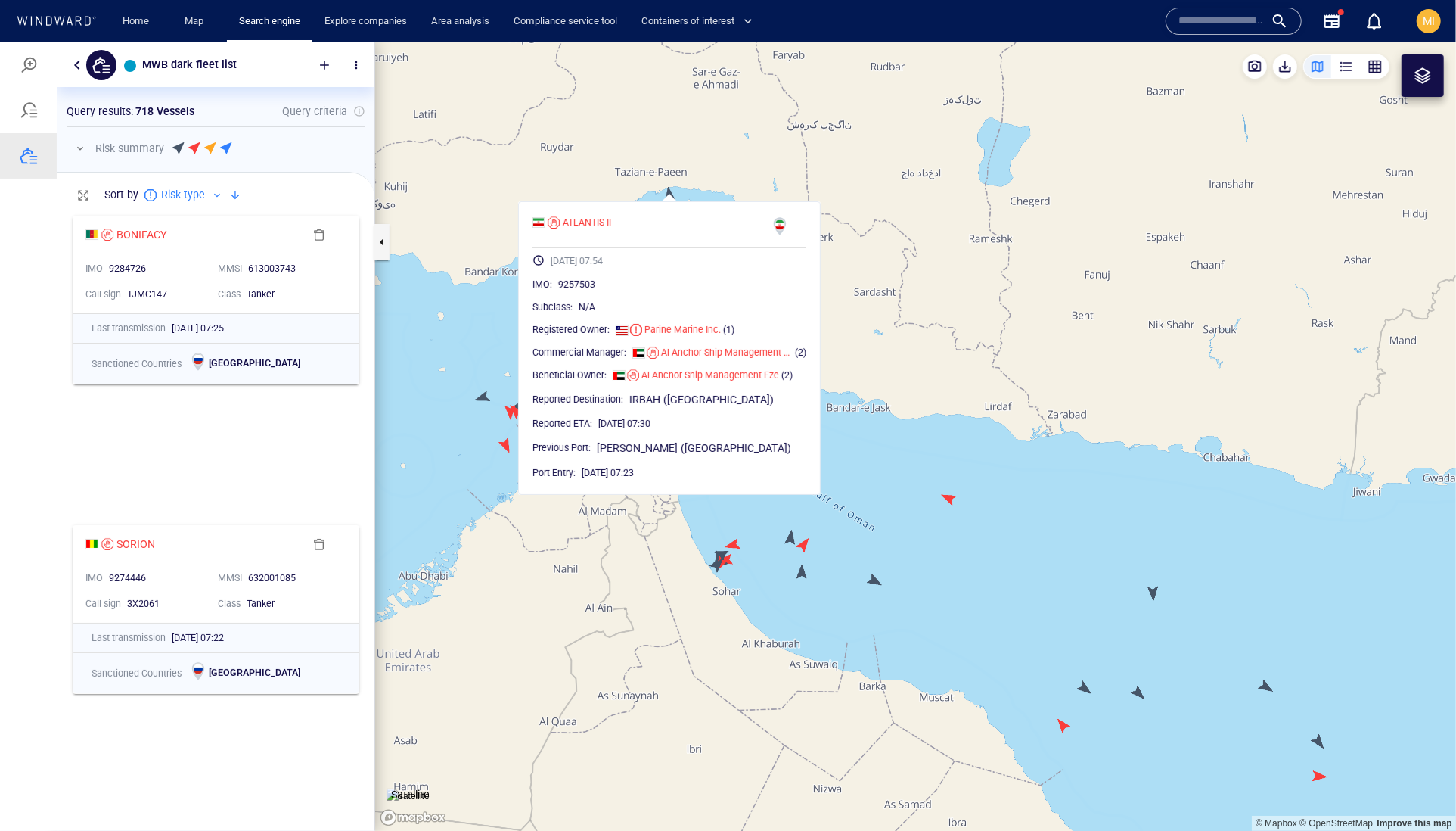
click at [645, 172] on canvas "Map" at bounding box center [915, 436] width 1081 height 789
click at [497, 340] on canvas "Map" at bounding box center [915, 436] width 1081 height 789
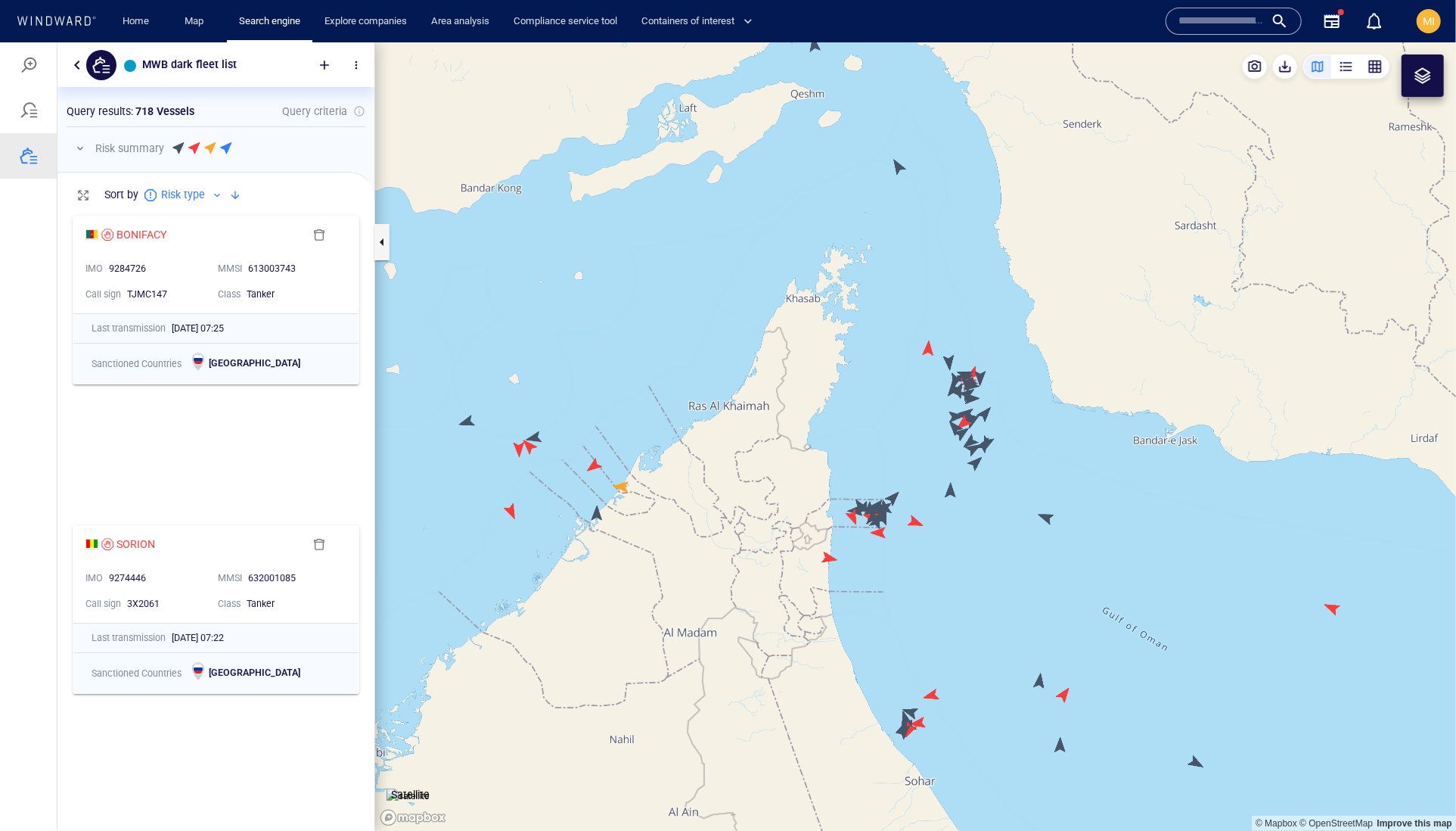
click at [466, 430] on canvas "Map" at bounding box center [915, 436] width 1081 height 789
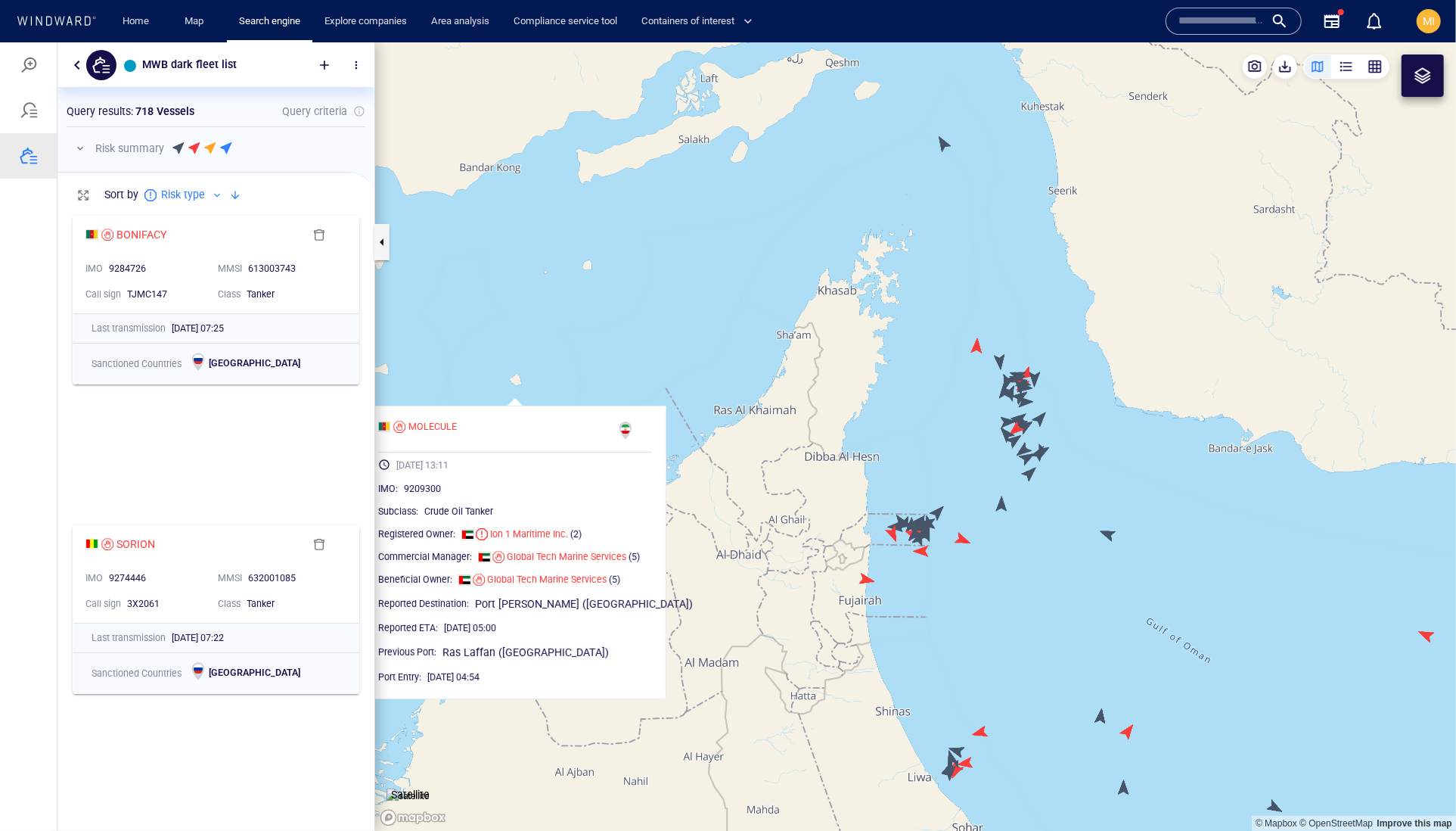
drag, startPoint x: 510, startPoint y: 409, endPoint x: 579, endPoint y: 373, distance: 77.8
click at [576, 373] on canvas "Map" at bounding box center [915, 436] width 1081 height 789
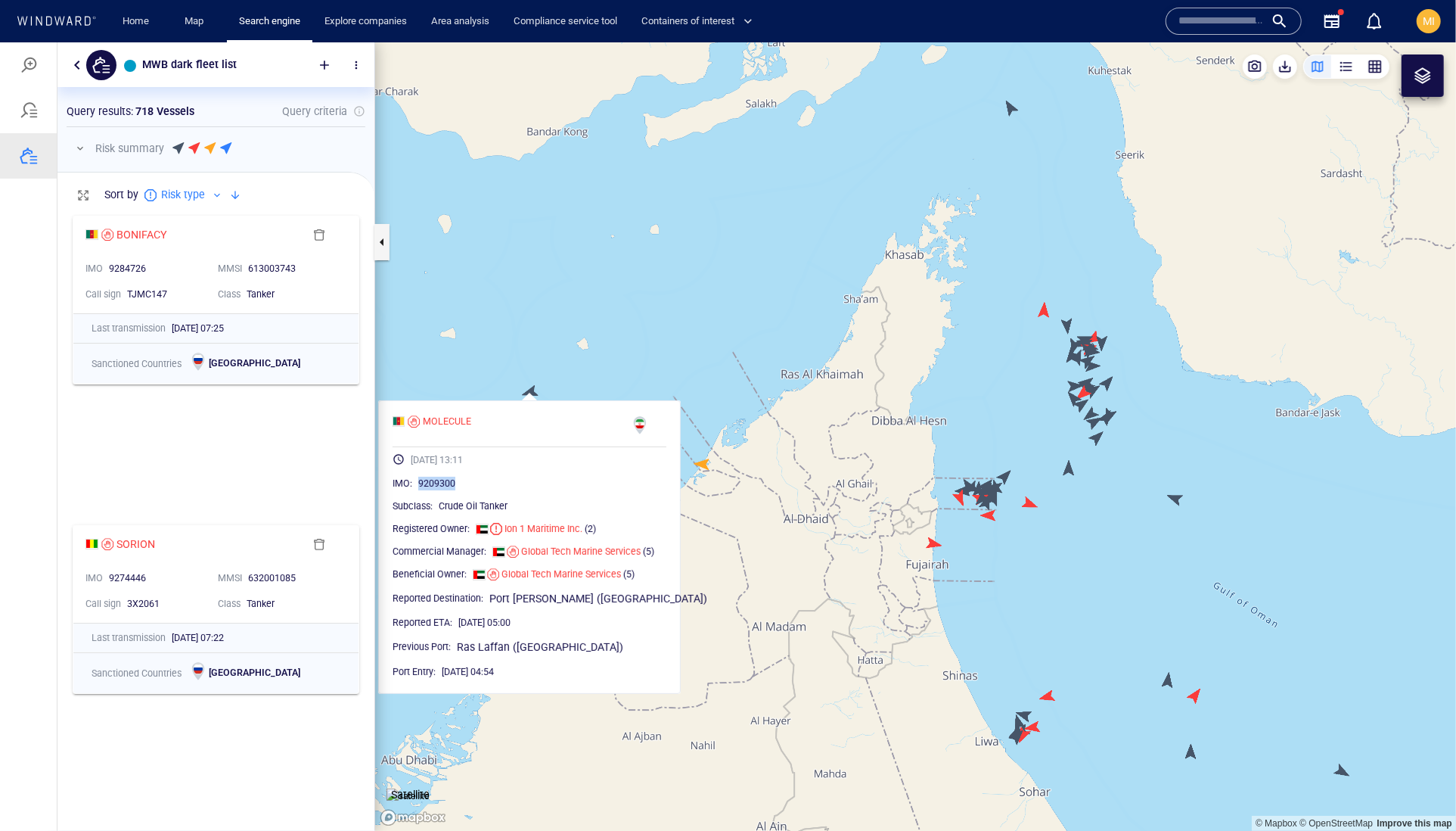
drag, startPoint x: 509, startPoint y: 517, endPoint x: 446, endPoint y: 515, distance: 63.0
click at [446, 490] on div "9209300" at bounding box center [542, 482] width 248 height 15
click at [727, 351] on canvas "Map" at bounding box center [915, 436] width 1081 height 789
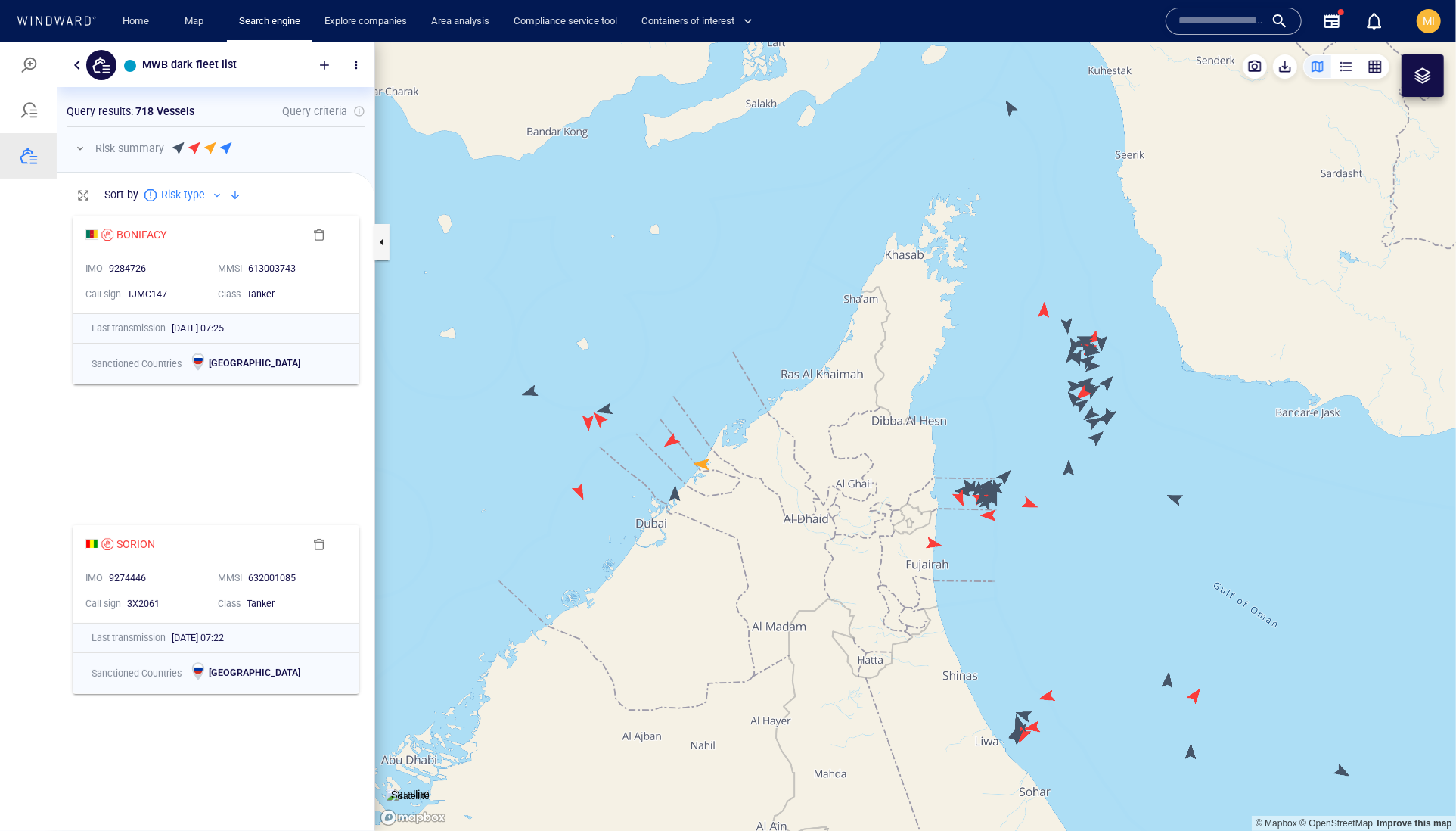
click at [612, 409] on canvas "Map" at bounding box center [915, 436] width 1081 height 789
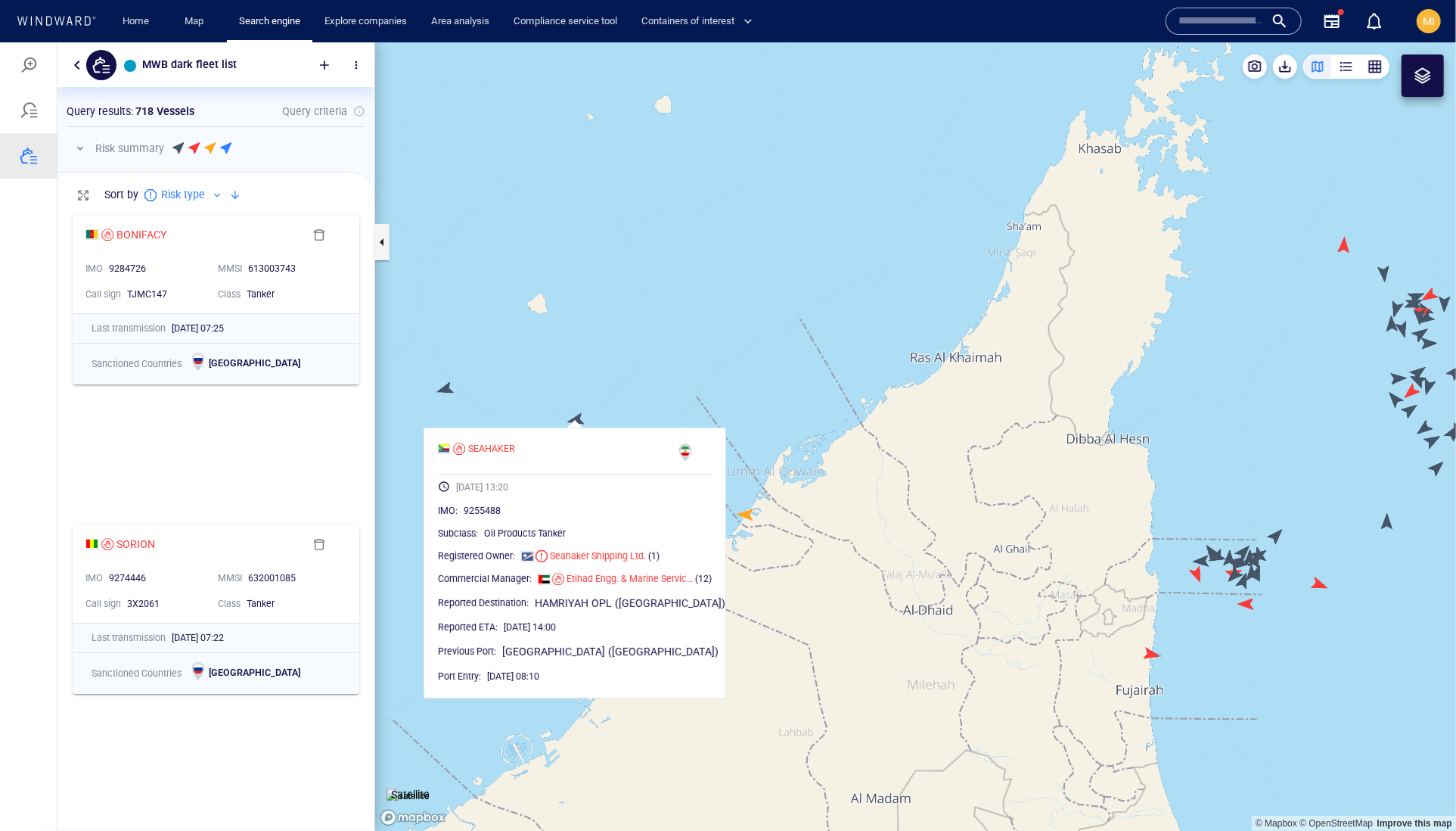
drag, startPoint x: 629, startPoint y: 395, endPoint x: 644, endPoint y: 395, distance: 15.0
click at [629, 395] on canvas "Map" at bounding box center [915, 436] width 1081 height 789
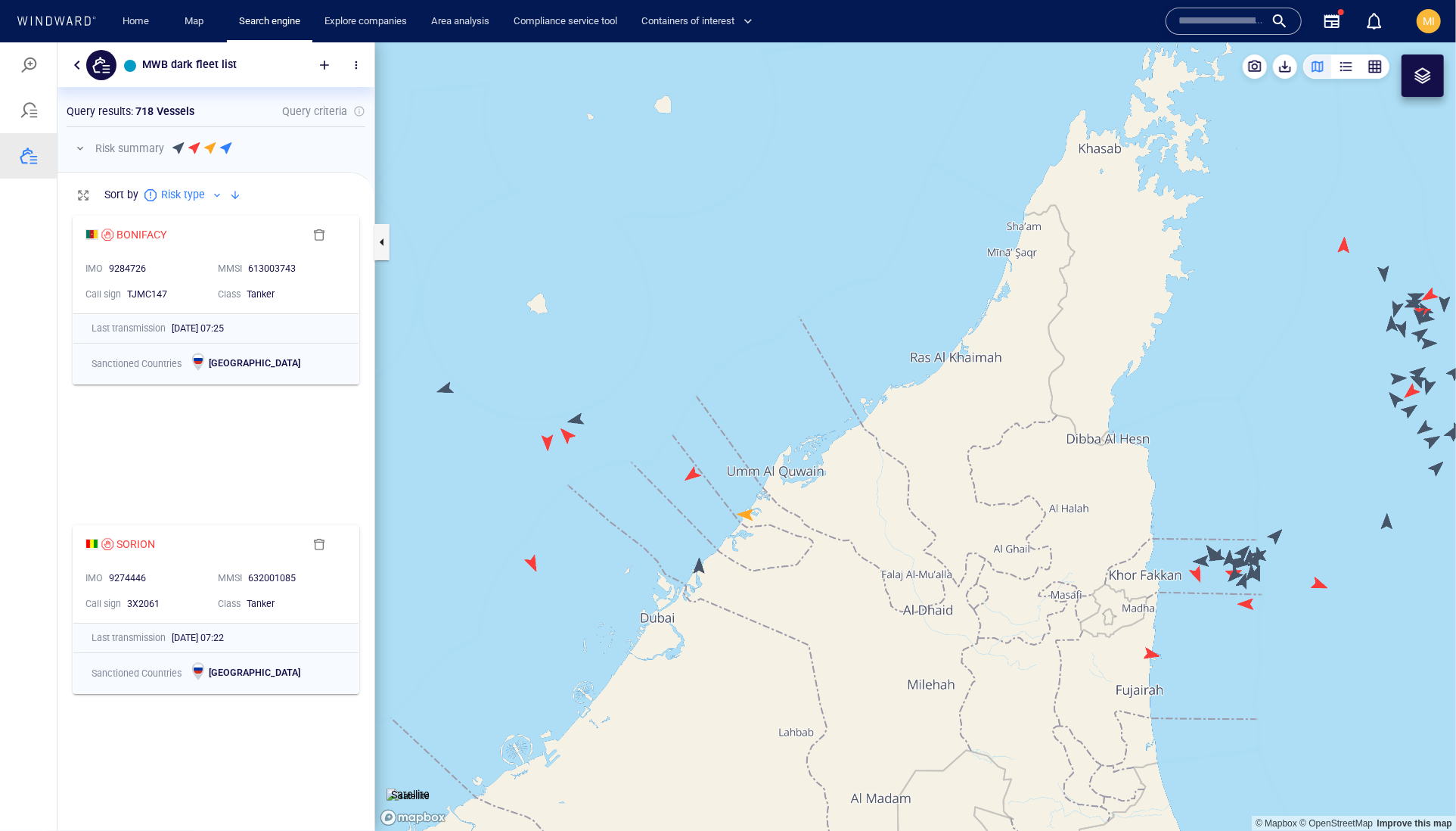
click at [543, 447] on canvas "Map" at bounding box center [915, 436] width 1081 height 789
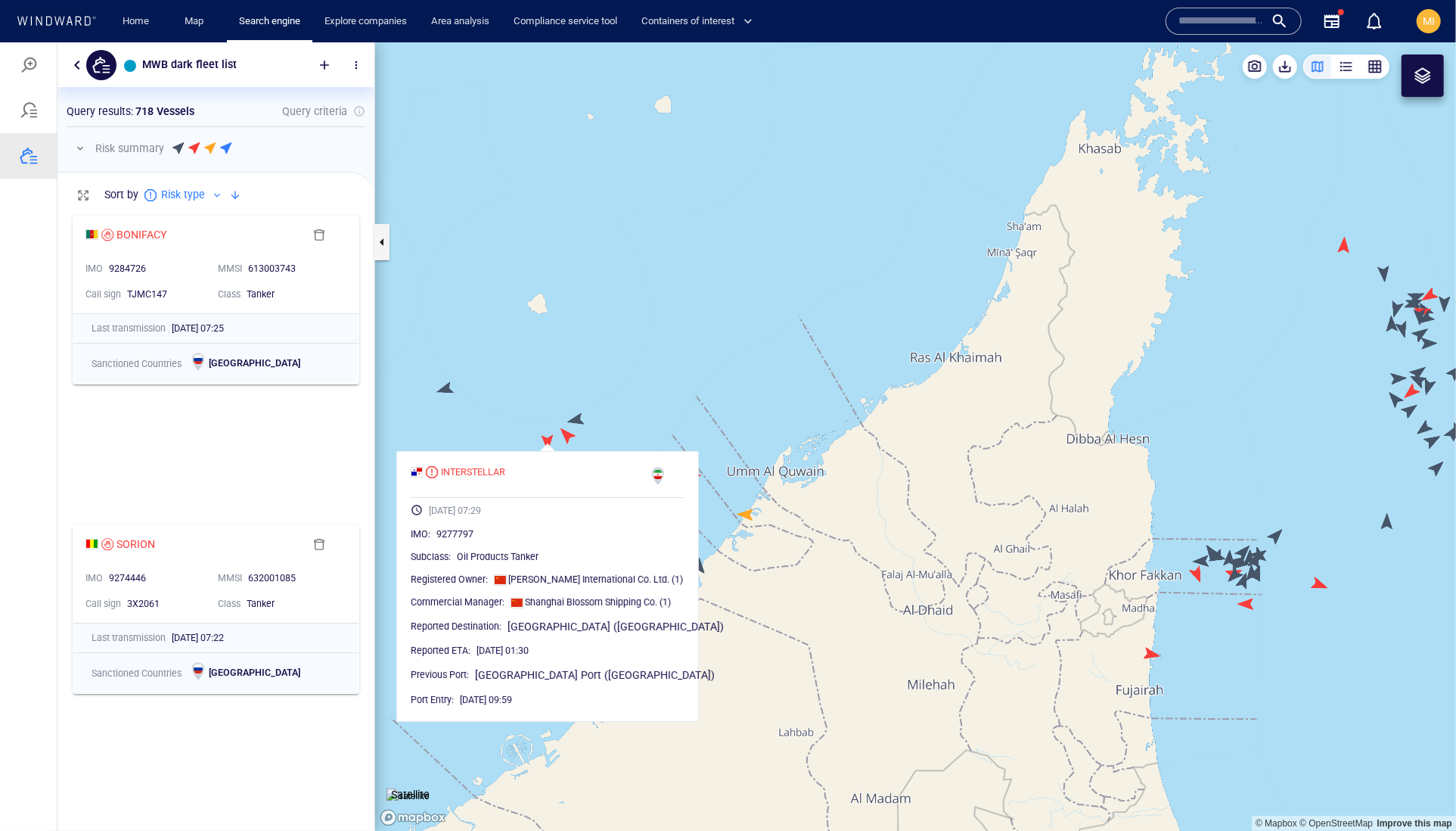
click at [566, 435] on canvas "Map" at bounding box center [915, 436] width 1081 height 789
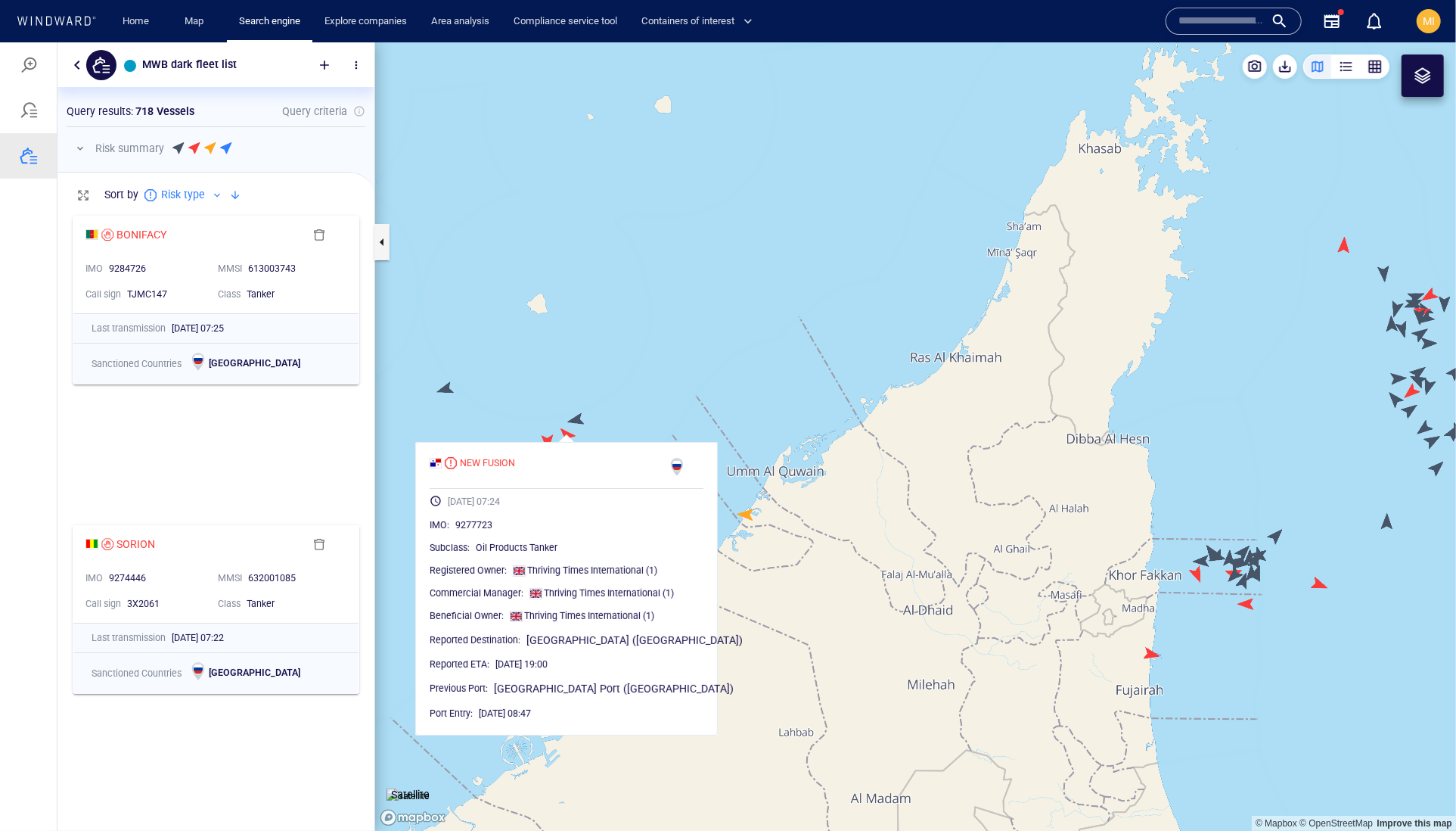
click at [579, 417] on canvas "Map" at bounding box center [915, 436] width 1081 height 789
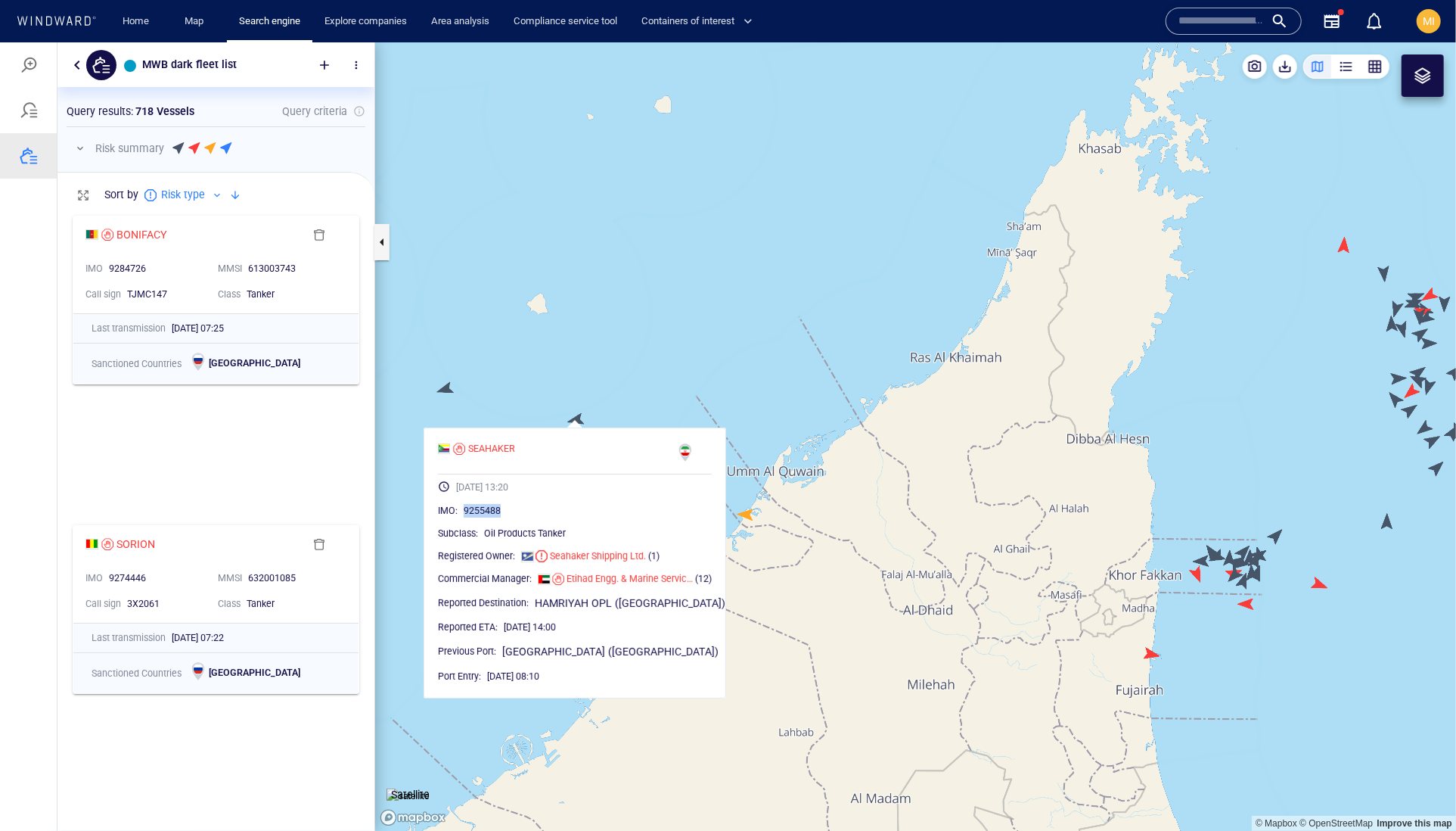
drag, startPoint x: 564, startPoint y: 542, endPoint x: 489, endPoint y: 544, distance: 75.0
click at [489, 517] on div "9255488" at bounding box center [588, 510] width 248 height 15
click at [593, 375] on canvas "Map" at bounding box center [915, 436] width 1081 height 789
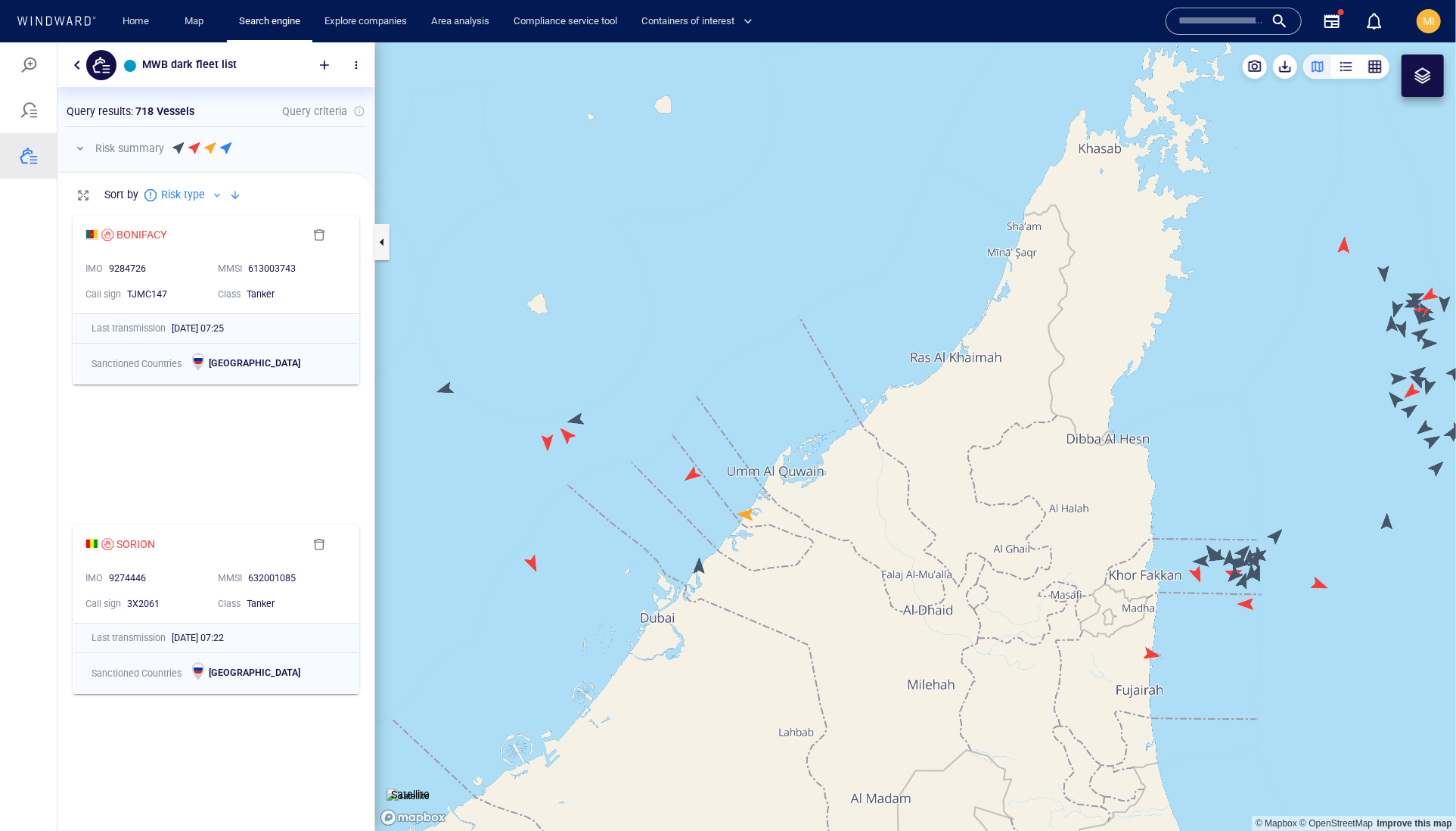
click at [453, 391] on canvas "Map" at bounding box center [915, 436] width 1081 height 789
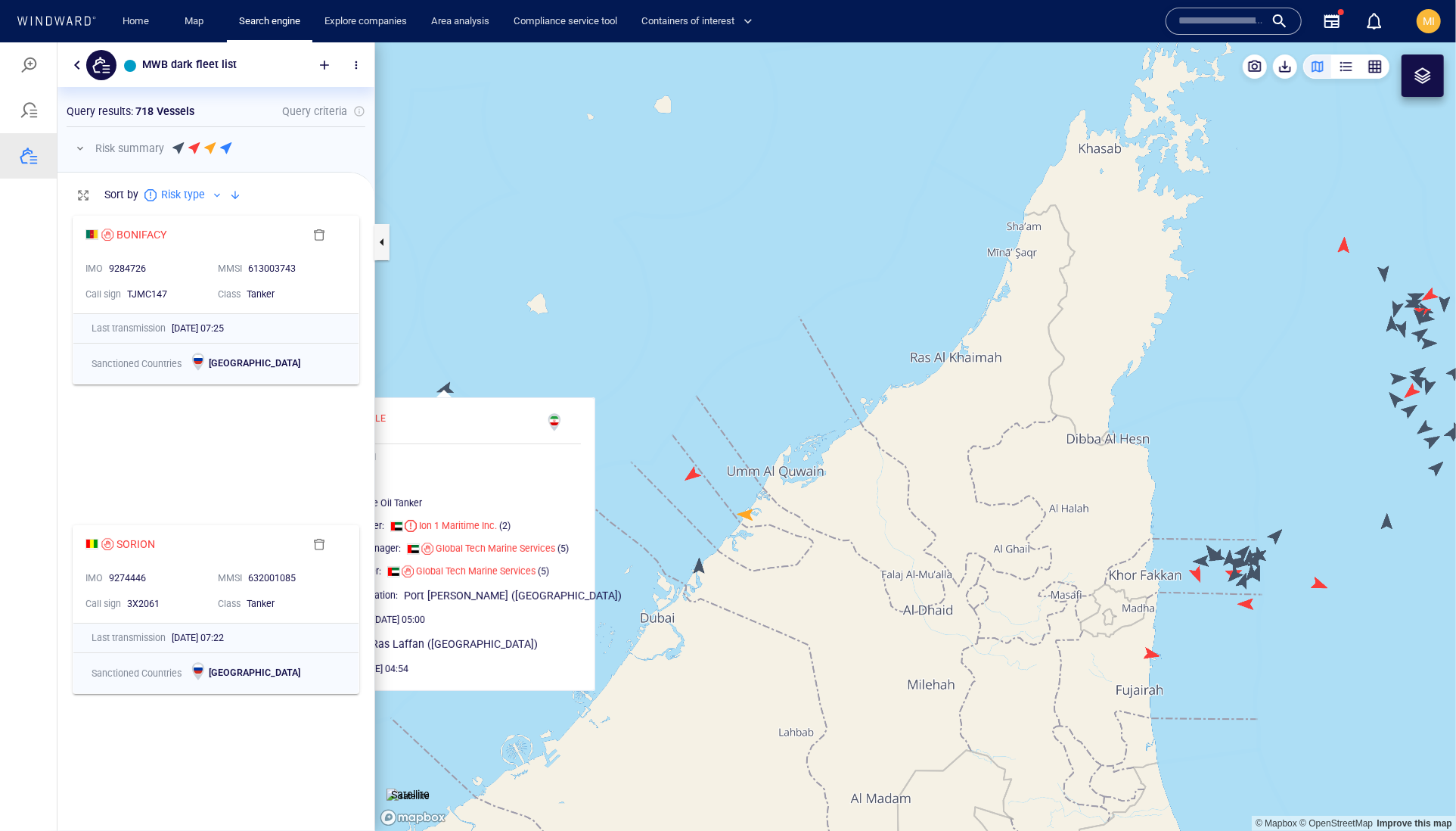
click at [500, 373] on canvas "Map" at bounding box center [915, 436] width 1081 height 789
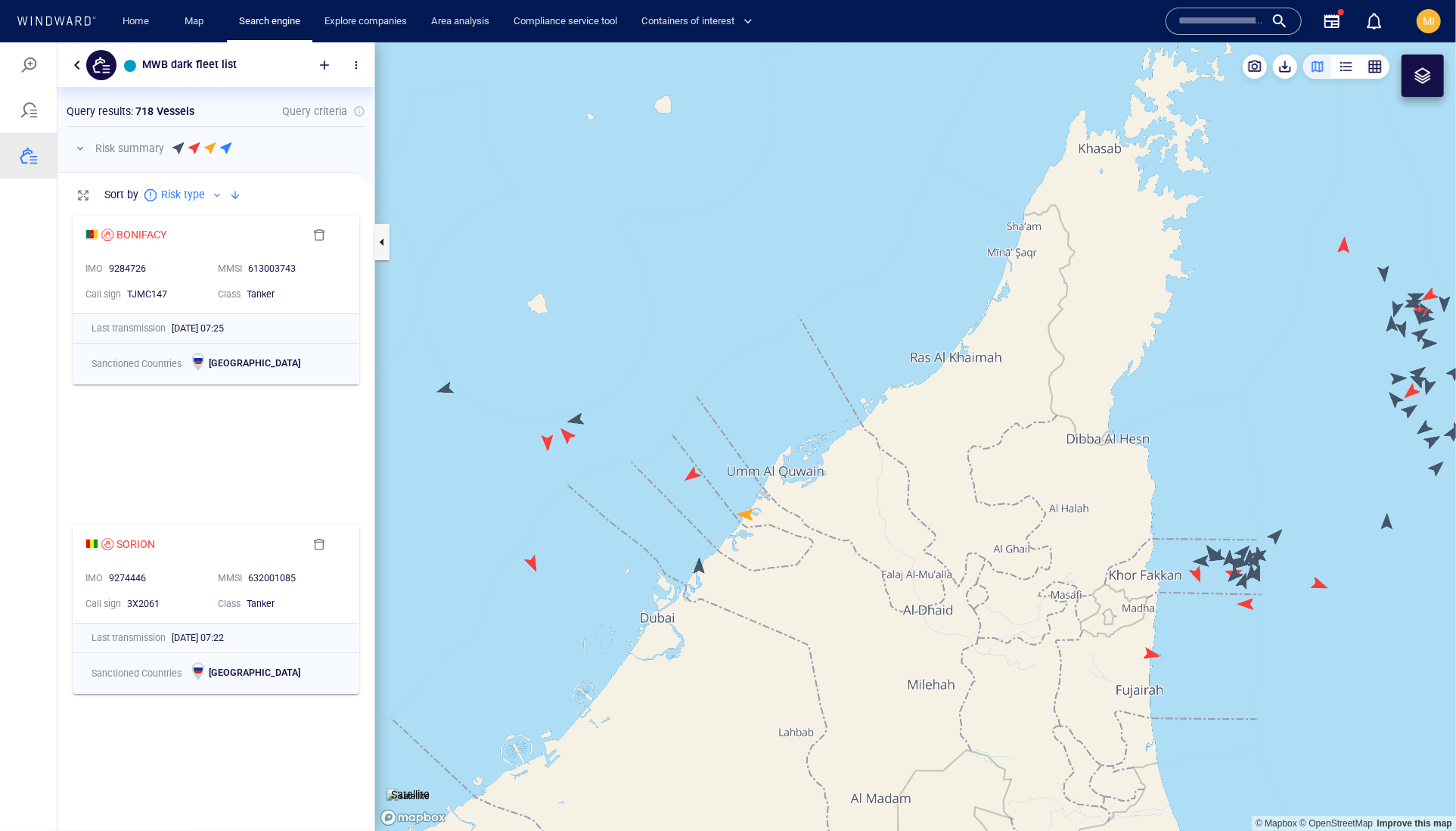
click at [697, 472] on canvas "Map" at bounding box center [915, 436] width 1081 height 789
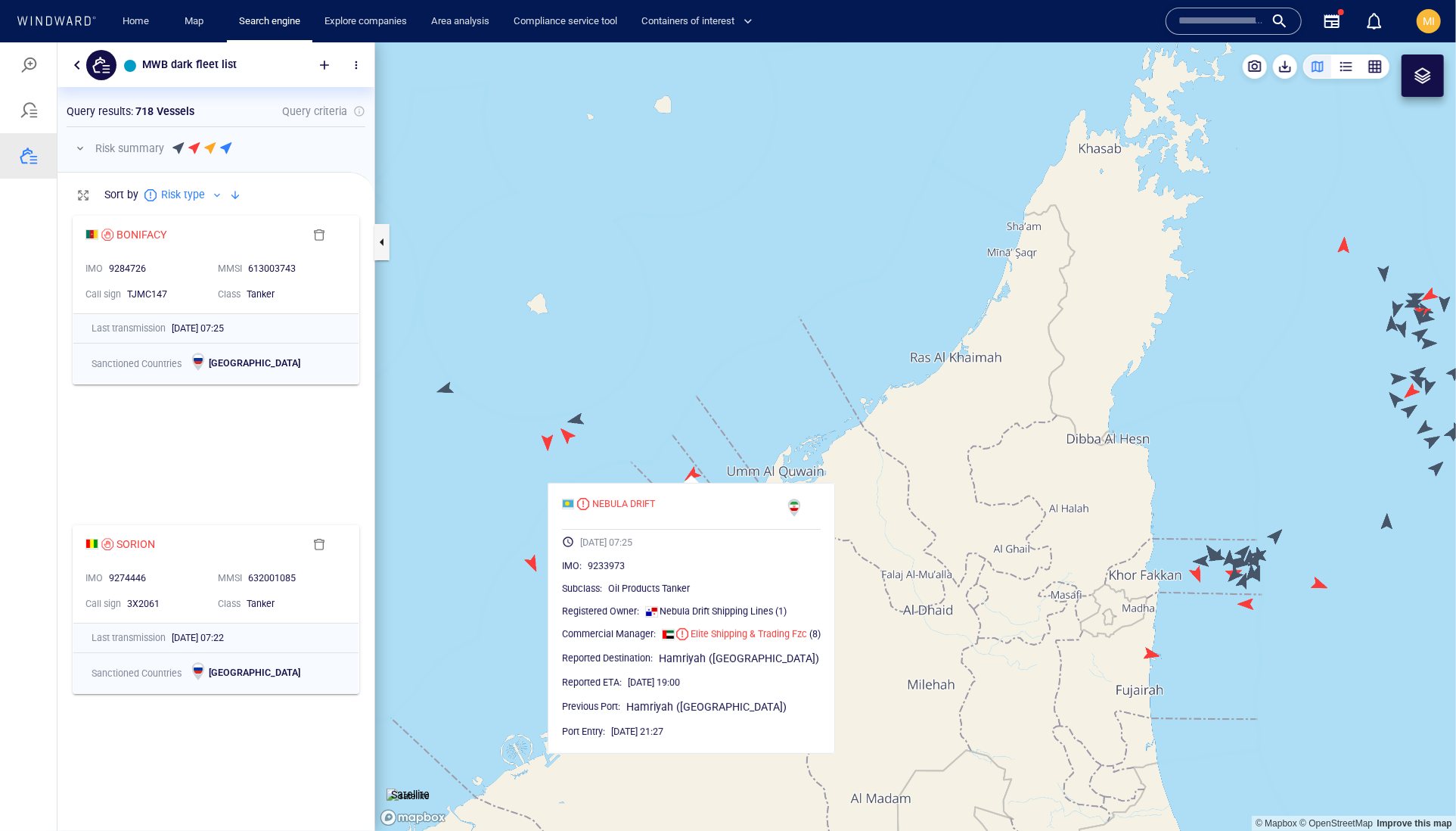
click at [664, 461] on canvas "Map" at bounding box center [915, 436] width 1081 height 789
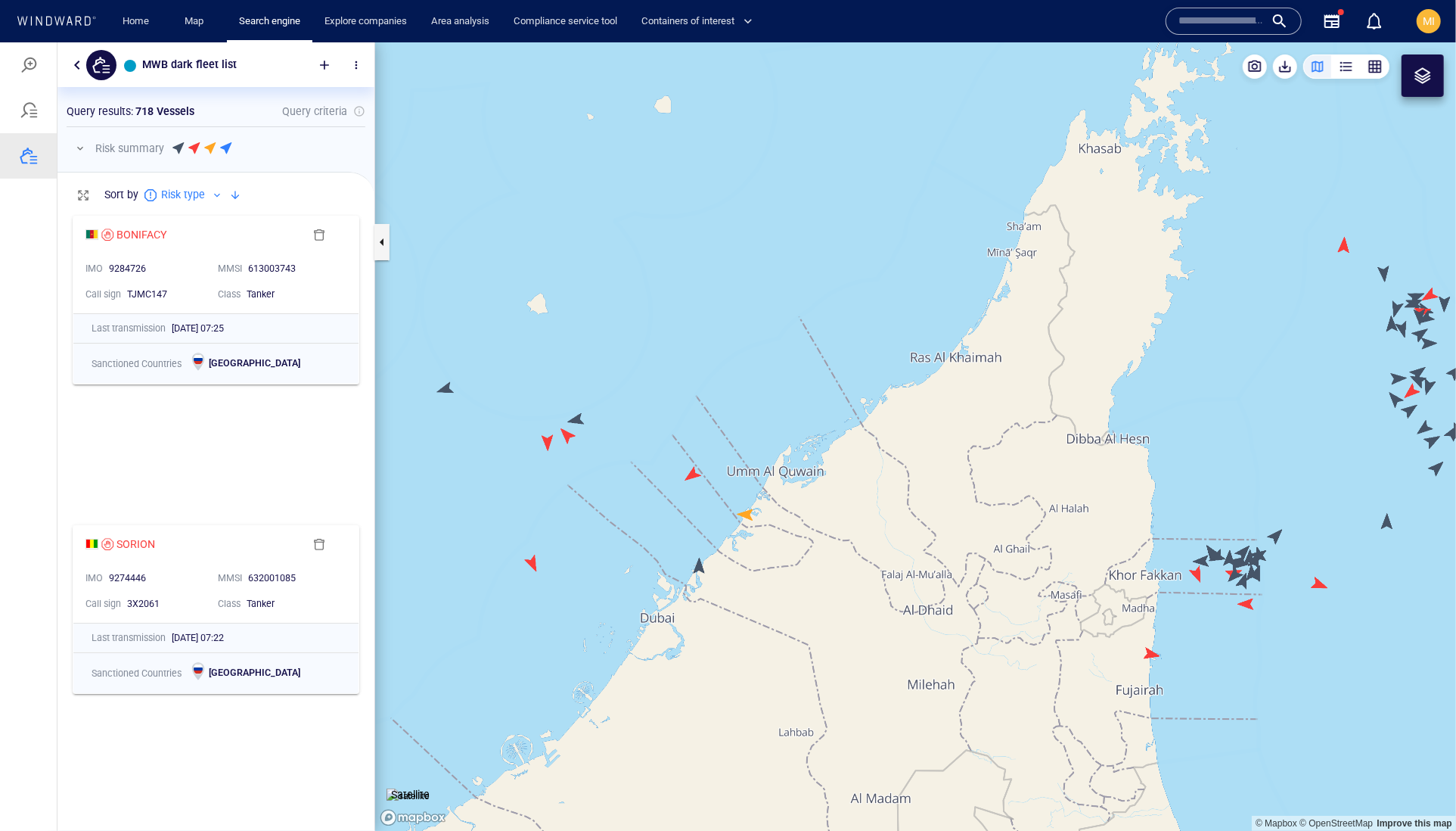
click at [701, 572] on canvas "Map" at bounding box center [915, 436] width 1081 height 789
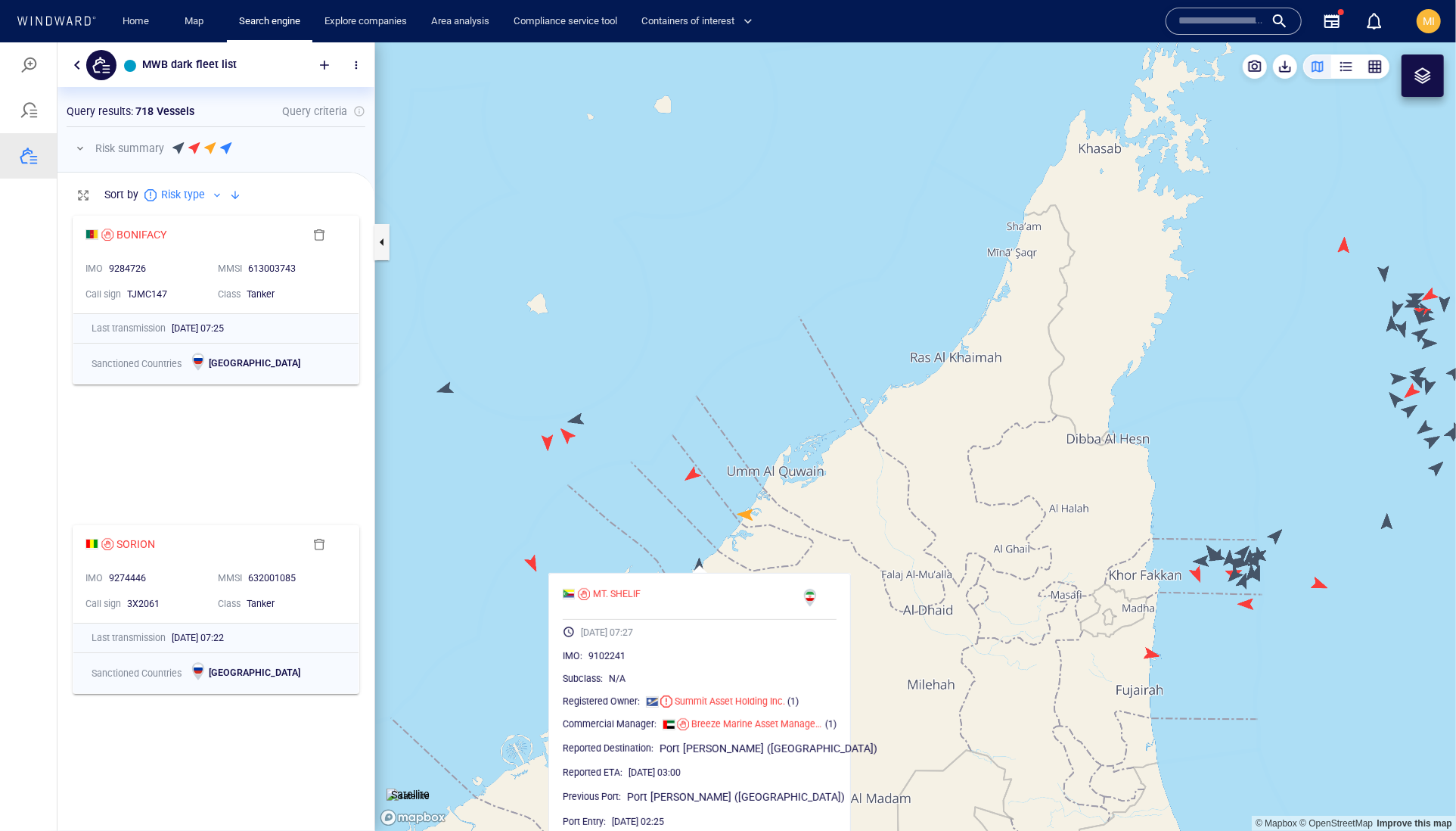
click at [696, 534] on canvas "Map" at bounding box center [915, 436] width 1081 height 789
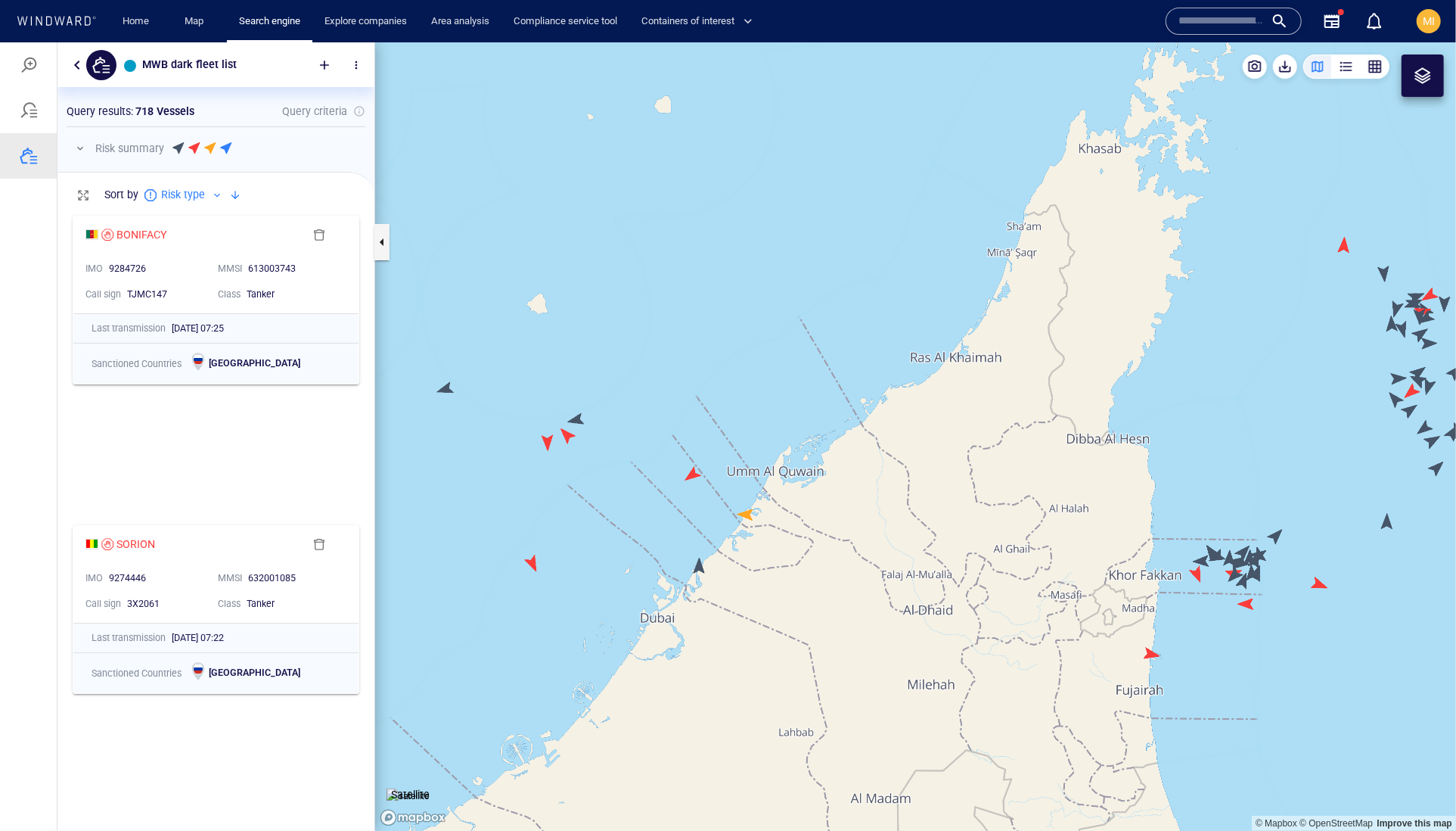
click at [748, 521] on canvas "Map" at bounding box center [915, 436] width 1081 height 789
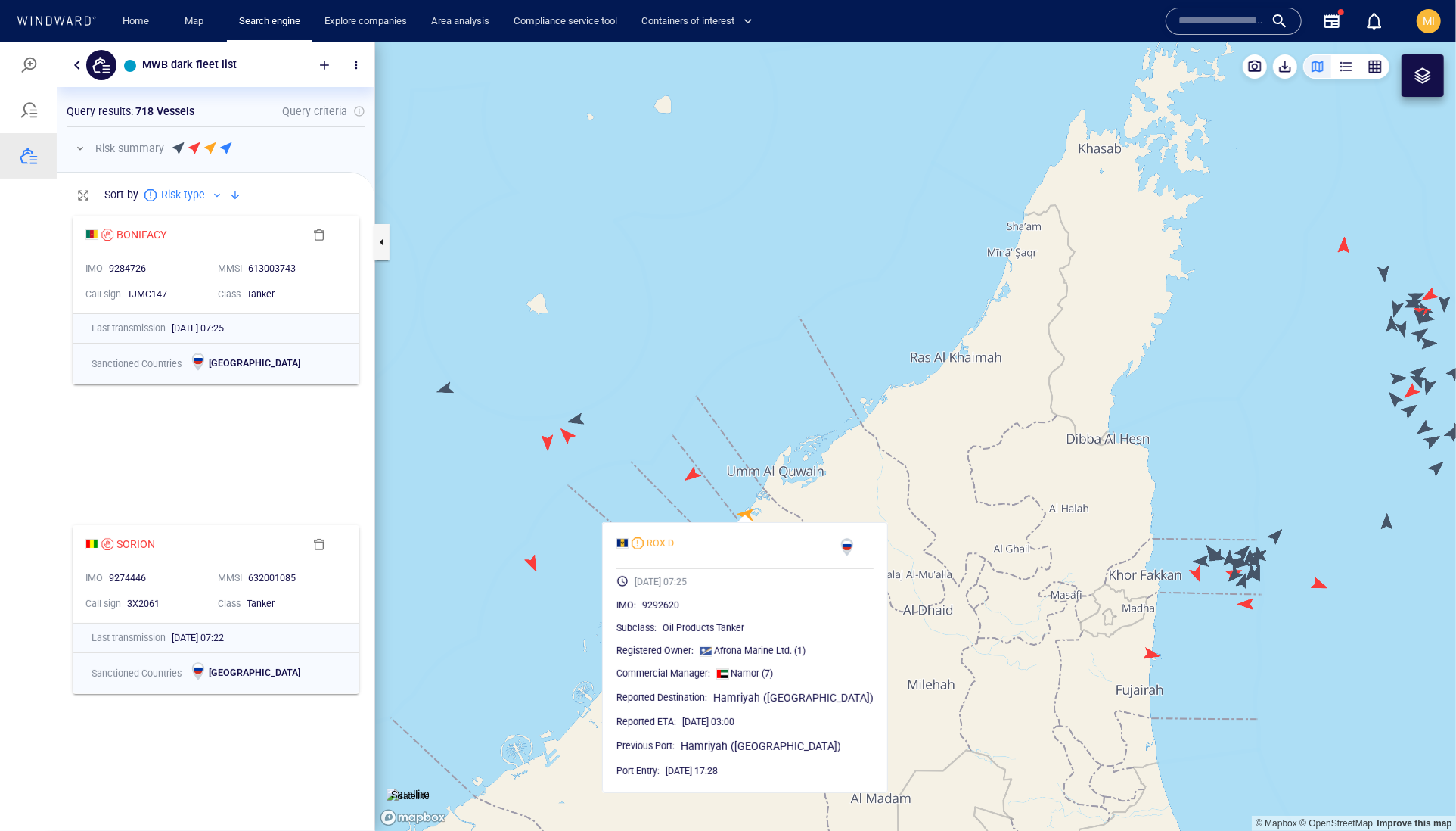
click at [718, 515] on canvas "Map" at bounding box center [915, 436] width 1081 height 789
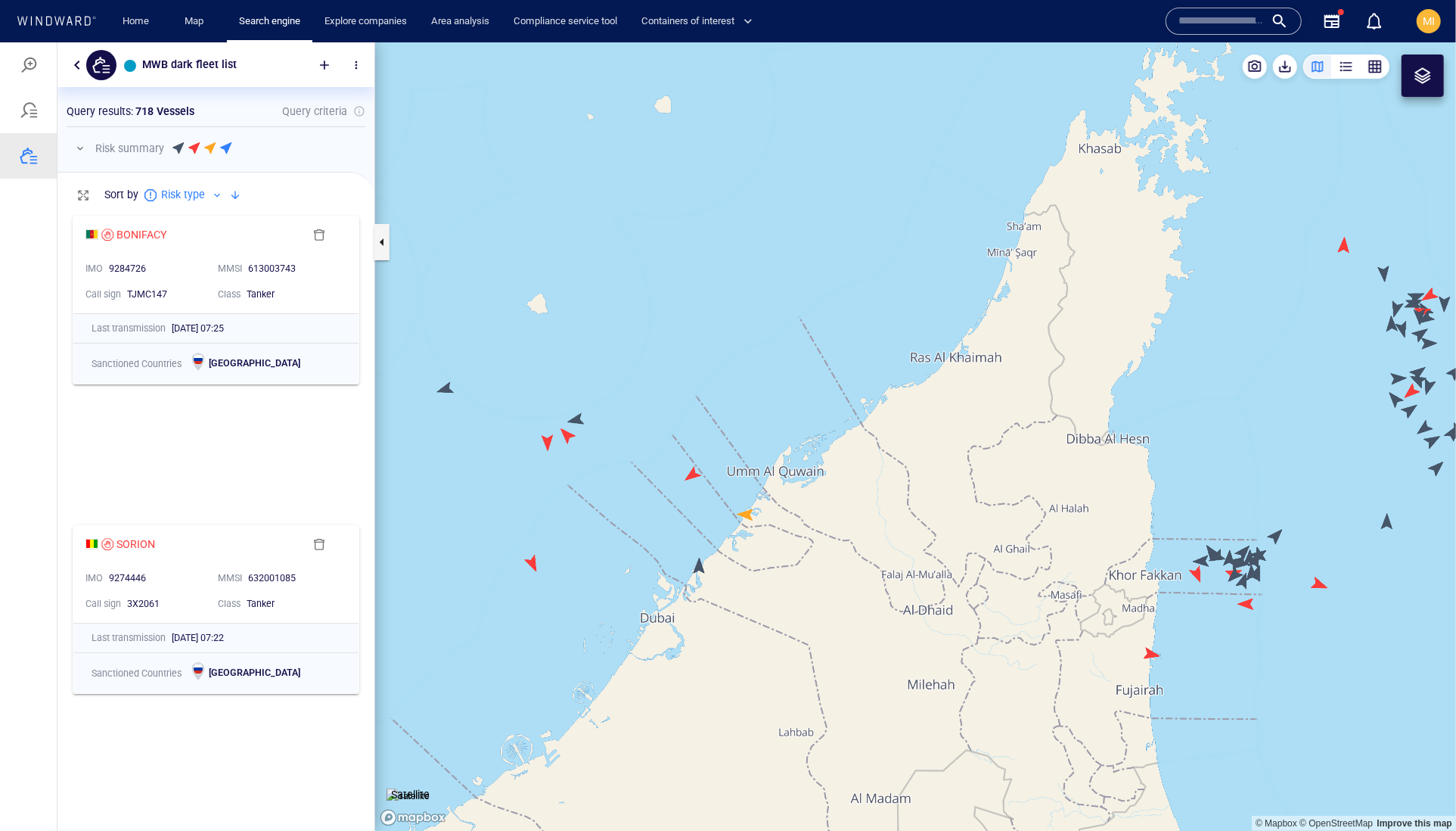
click at [696, 568] on canvas "Map" at bounding box center [915, 436] width 1081 height 789
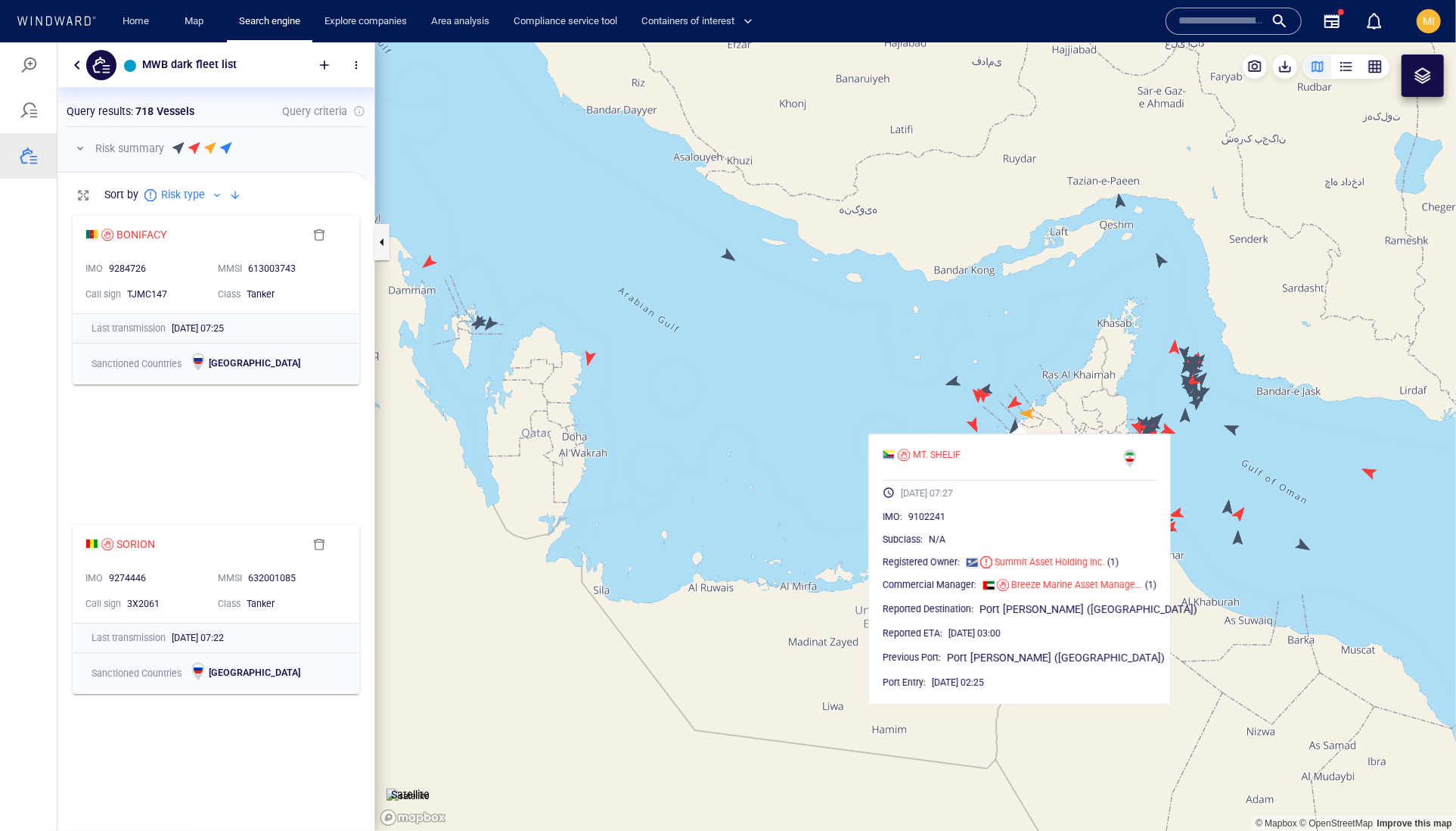
drag, startPoint x: 693, startPoint y: 384, endPoint x: 857, endPoint y: 441, distance: 173.6
click at [852, 434] on canvas "Map" at bounding box center [915, 436] width 1081 height 789
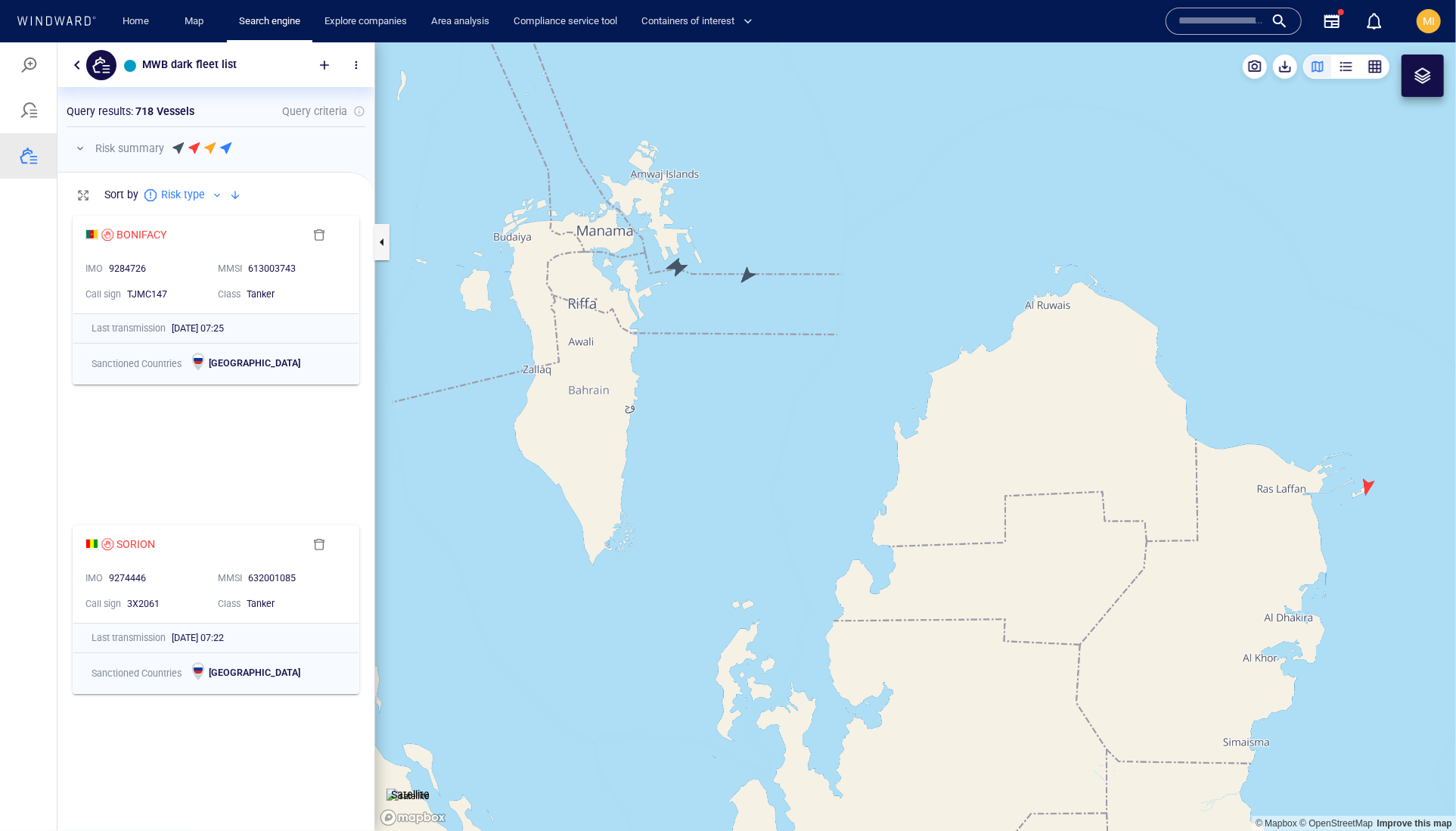
click at [747, 270] on canvas "Map" at bounding box center [915, 436] width 1081 height 789
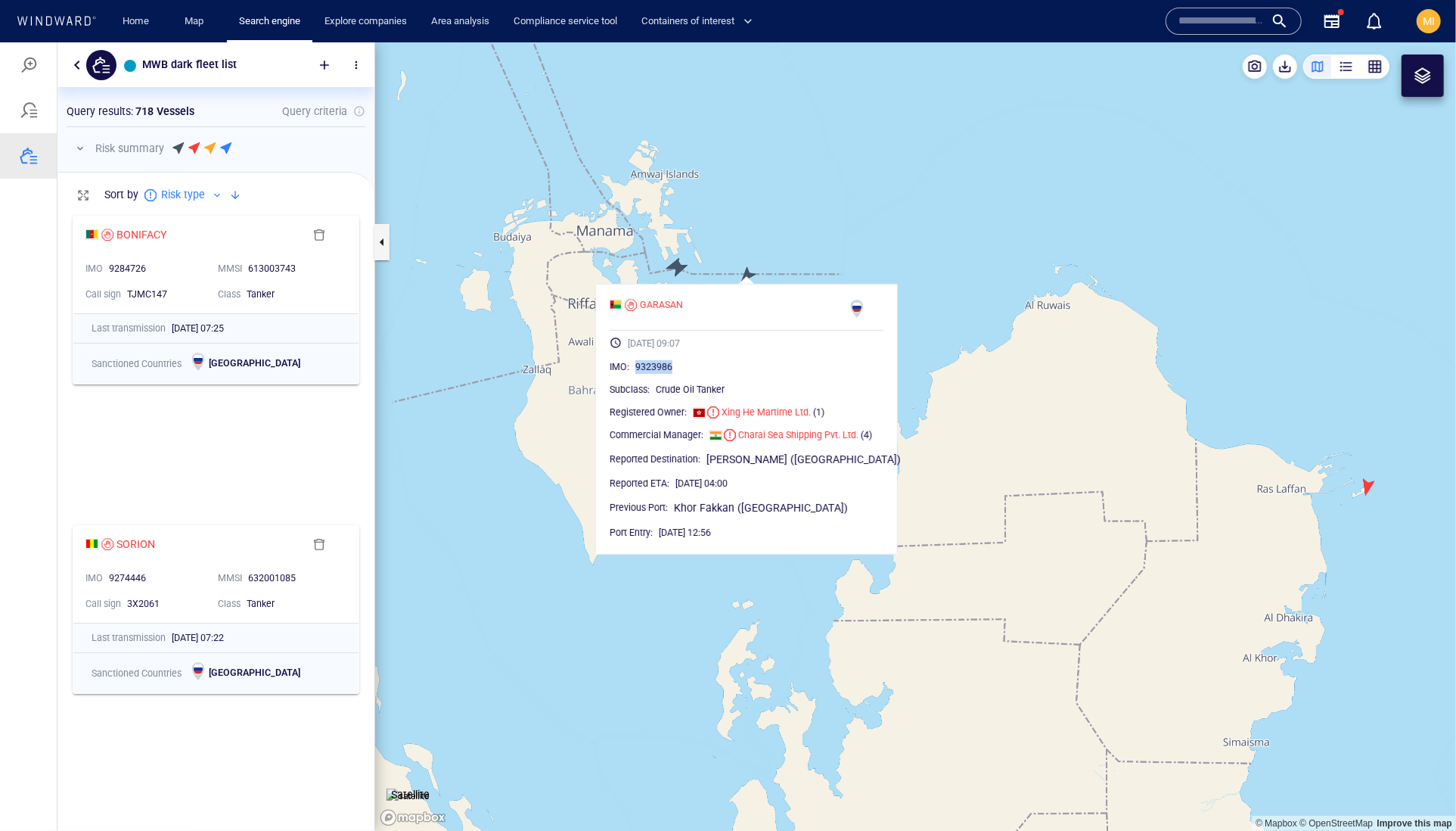
drag, startPoint x: 726, startPoint y: 395, endPoint x: 663, endPoint y: 396, distance: 63.0
click at [663, 374] on div "9323986" at bounding box center [759, 366] width 248 height 15
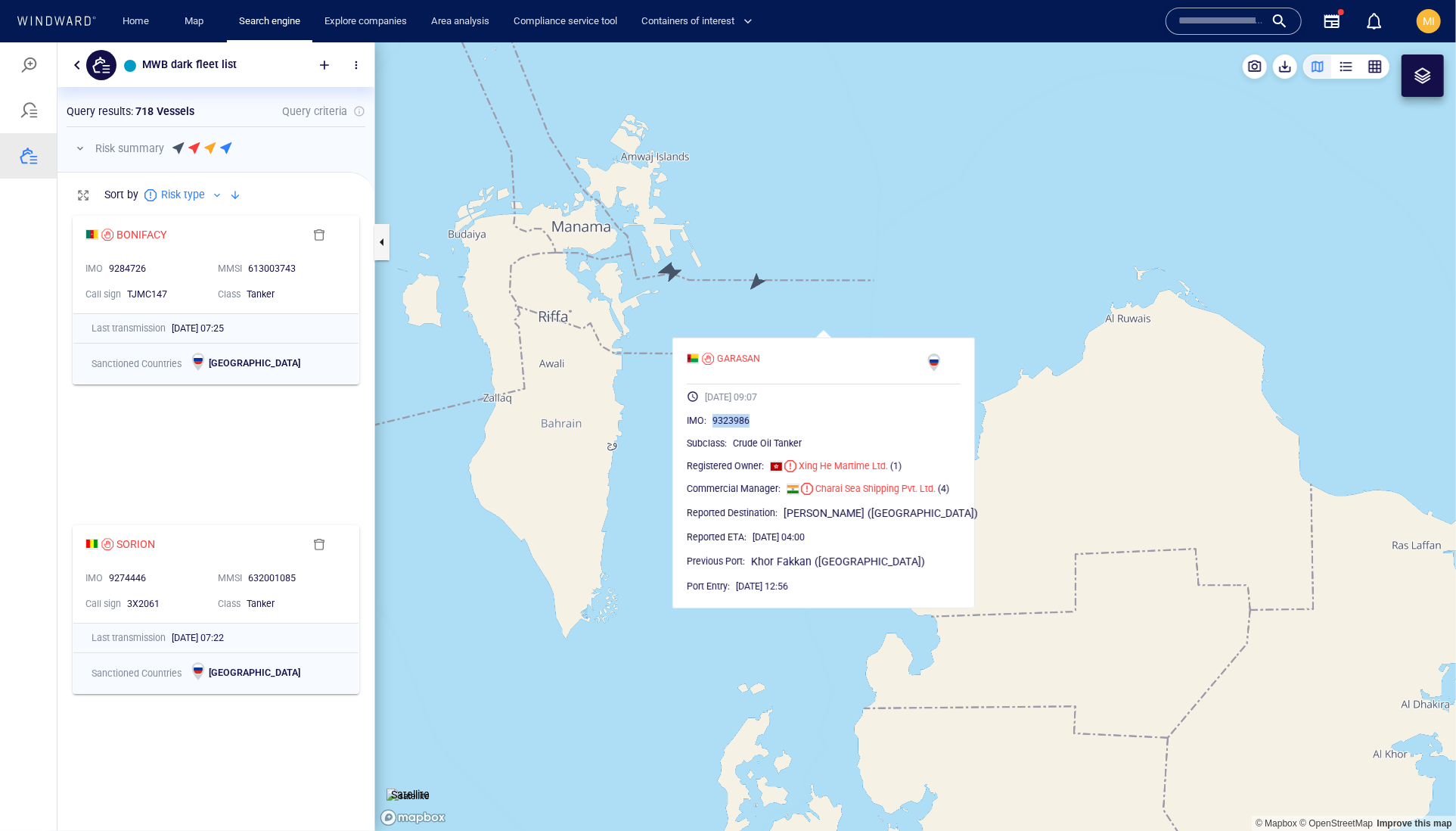
click at [628, 312] on canvas "Map" at bounding box center [915, 436] width 1081 height 789
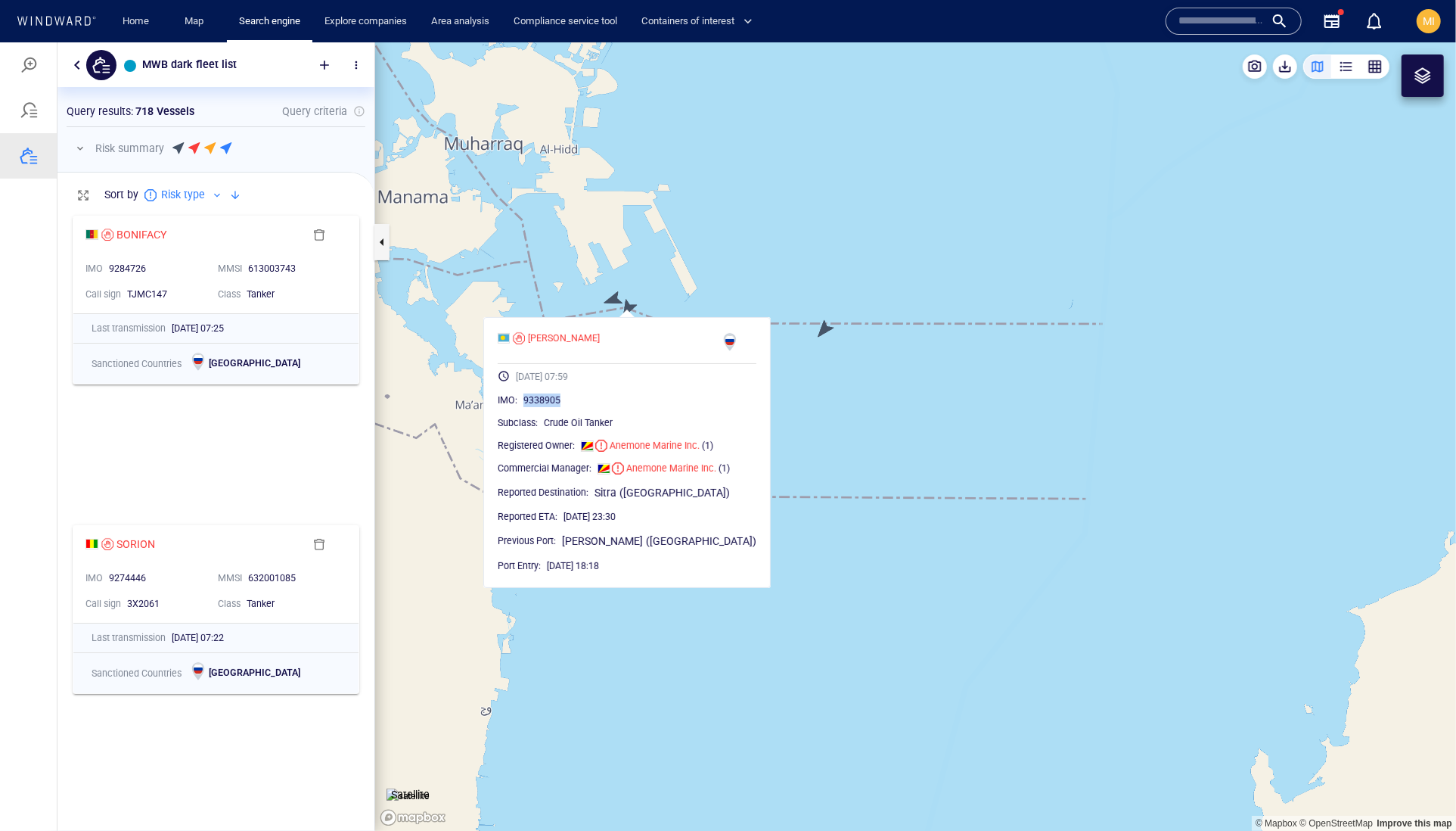
drag, startPoint x: 606, startPoint y: 431, endPoint x: 540, endPoint y: 431, distance: 66.0
click at [540, 407] on div "9338905" at bounding box center [640, 400] width 233 height 15
click at [613, 296] on canvas "Map" at bounding box center [915, 436] width 1081 height 789
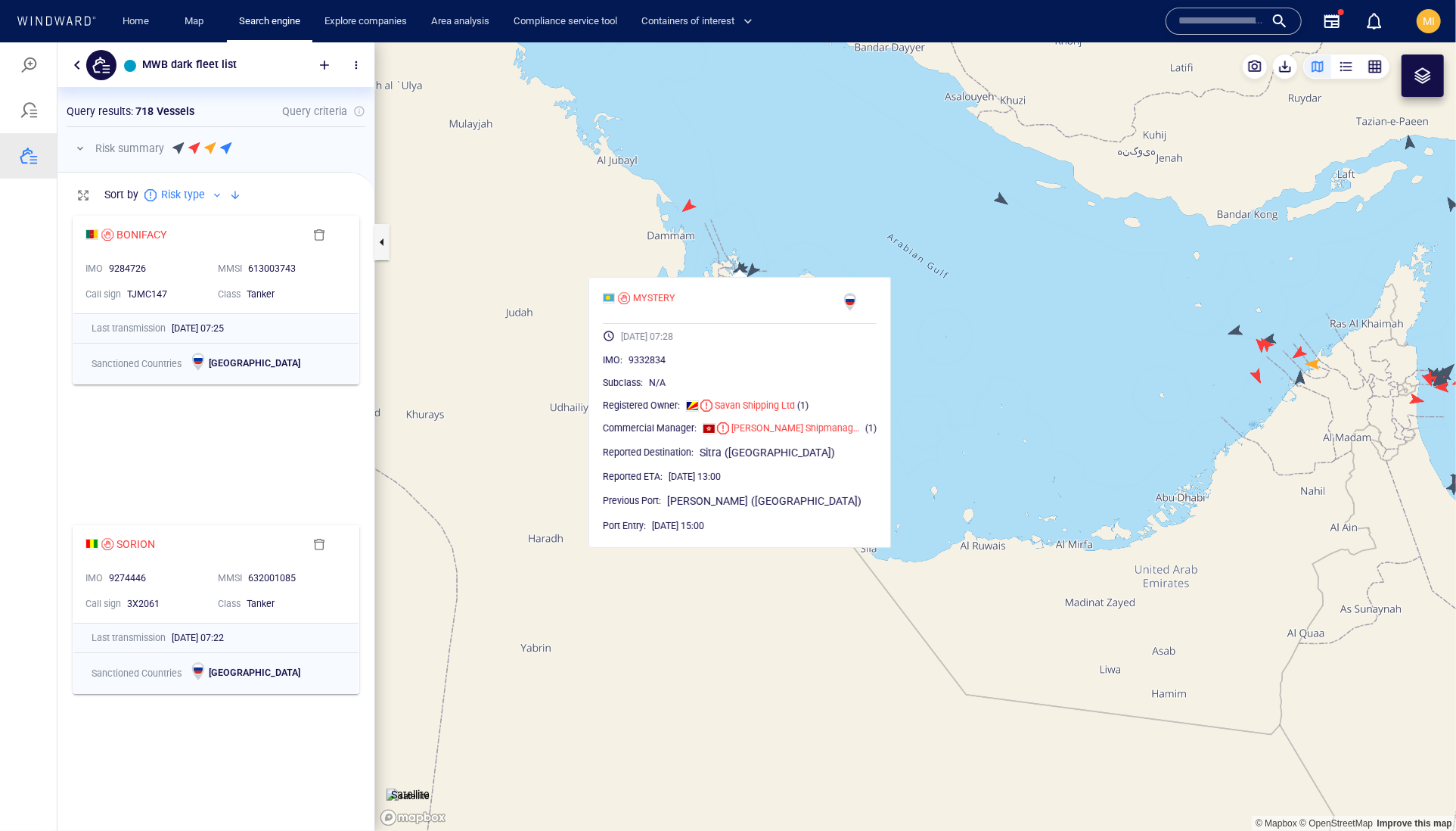
drag, startPoint x: 712, startPoint y: 239, endPoint x: 714, endPoint y: 360, distance: 121.0
click at [714, 347] on canvas "Map" at bounding box center [915, 436] width 1081 height 789
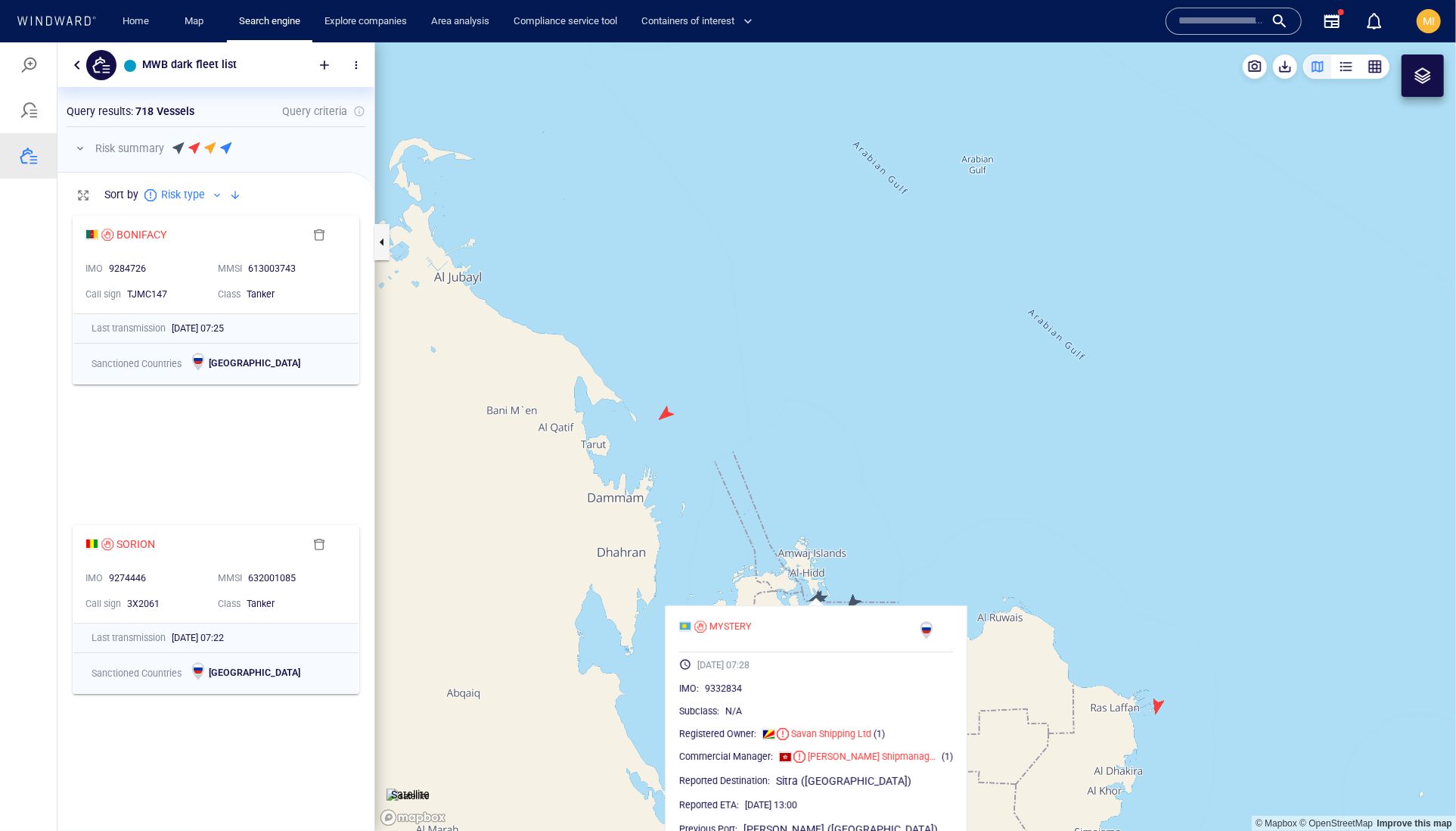
click at [666, 420] on canvas "Map" at bounding box center [915, 436] width 1081 height 789
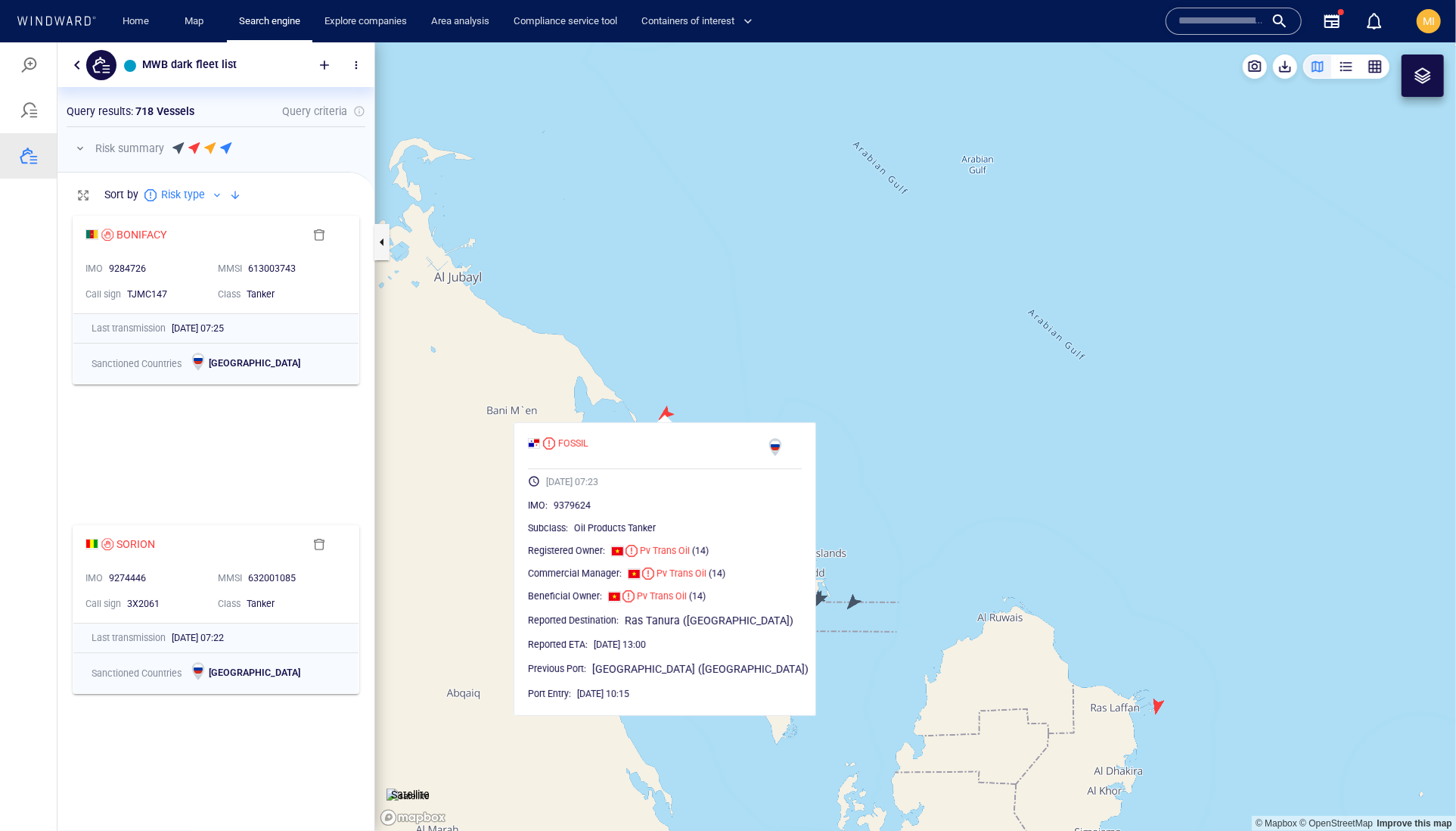
click at [647, 388] on canvas "Map" at bounding box center [915, 436] width 1081 height 789
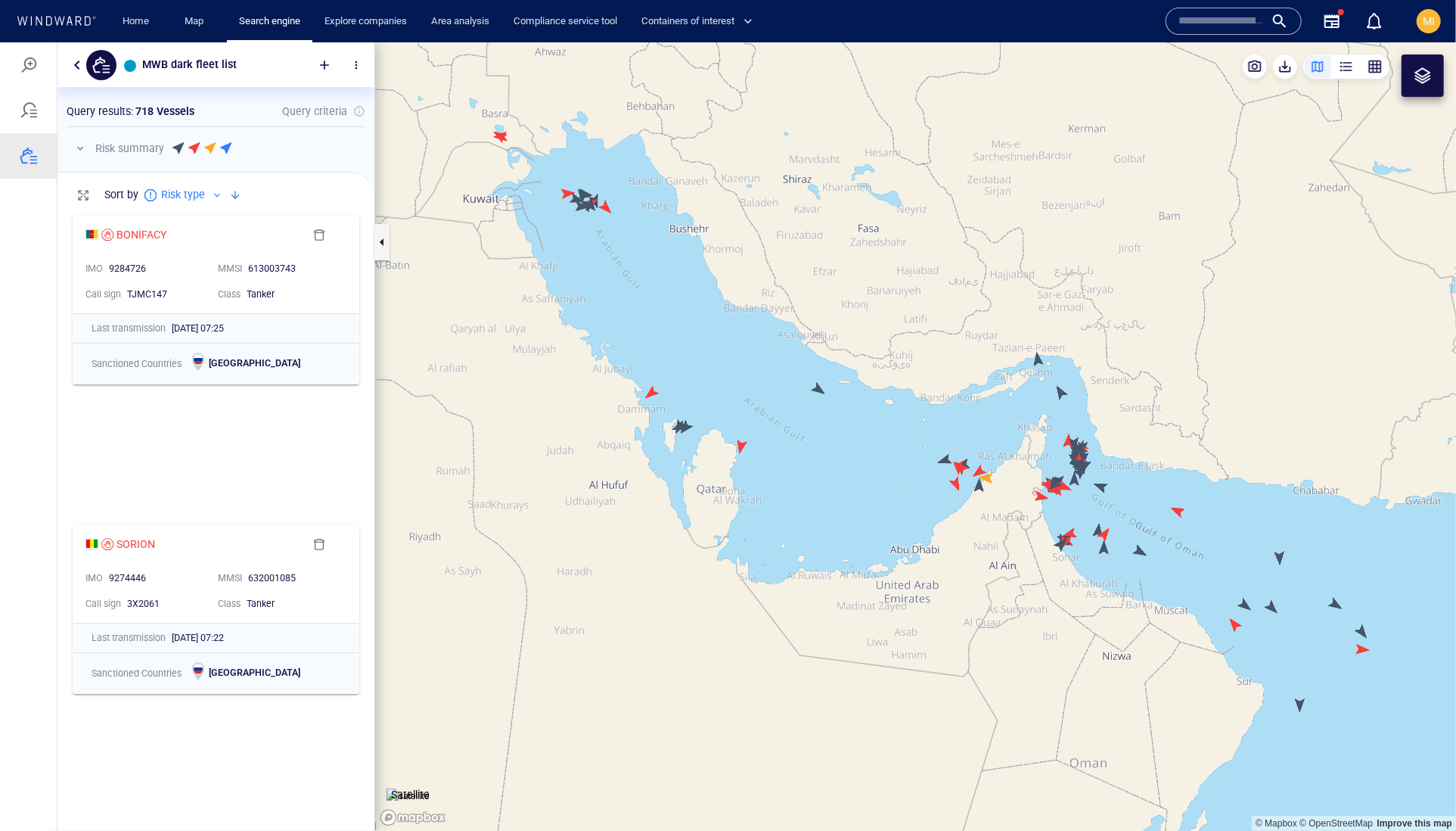
drag, startPoint x: 613, startPoint y: 299, endPoint x: 675, endPoint y: 432, distance: 146.7
click at [675, 432] on canvas "Map" at bounding box center [915, 436] width 1081 height 789
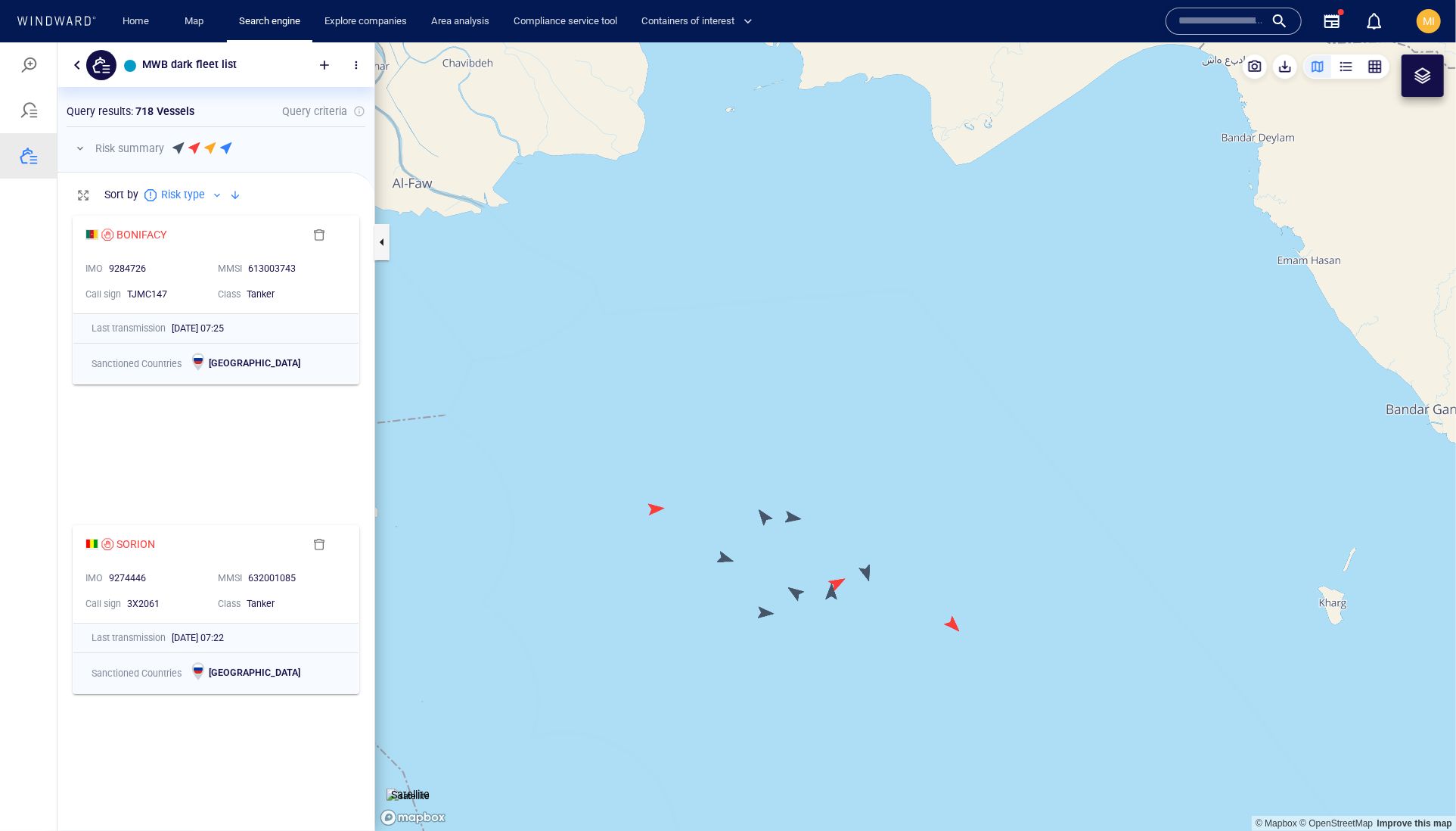
drag, startPoint x: 881, startPoint y: 666, endPoint x: 918, endPoint y: 639, distance: 45.8
click at [883, 666] on canvas "Map" at bounding box center [915, 436] width 1081 height 789
click at [950, 623] on canvas "Map" at bounding box center [915, 436] width 1081 height 789
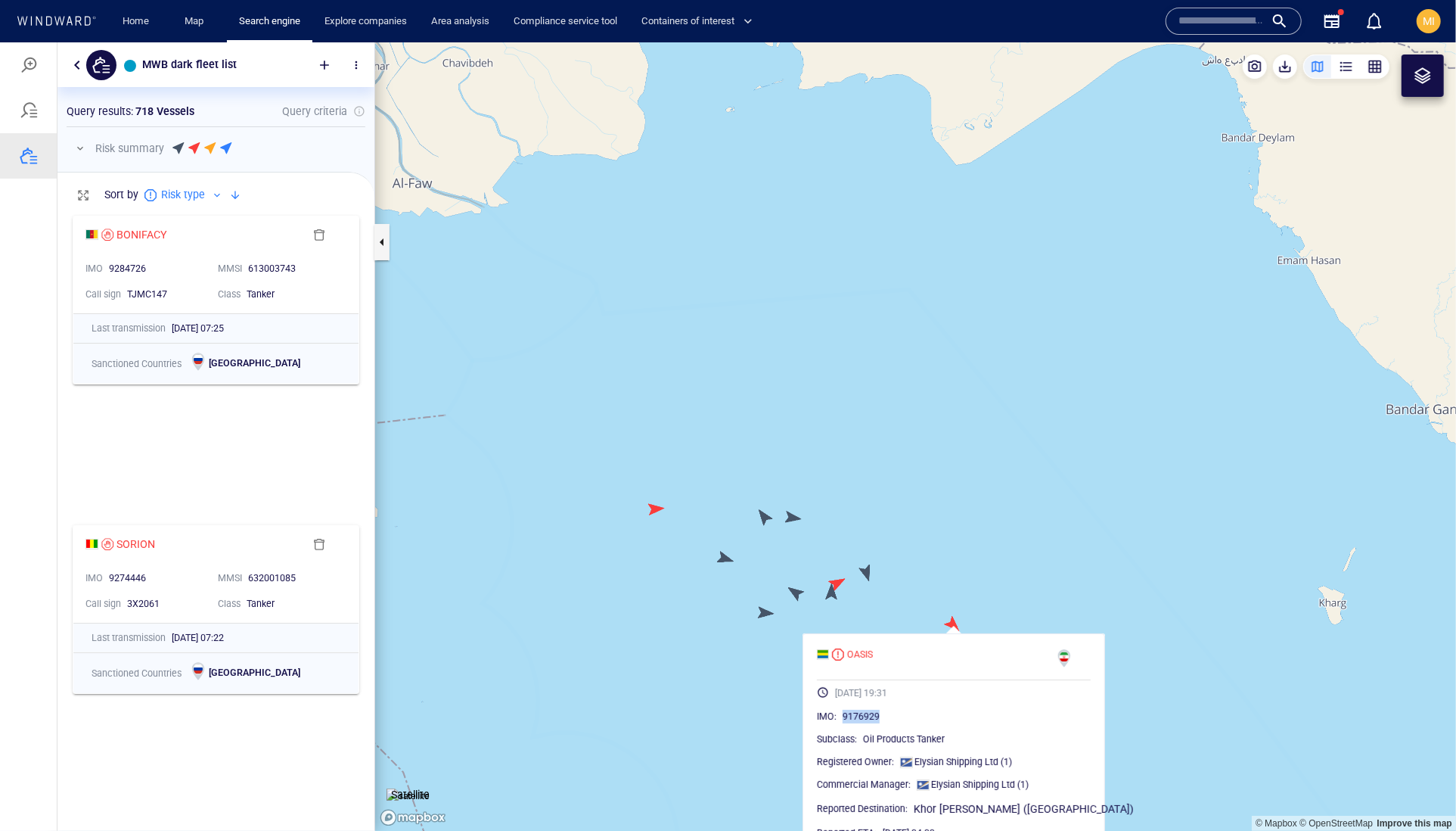
drag, startPoint x: 938, startPoint y: 750, endPoint x: 870, endPoint y: 750, distance: 68.0
click at [870, 724] on div "9176929" at bounding box center [967, 716] width 248 height 15
click at [764, 616] on canvas "Map" at bounding box center [915, 436] width 1081 height 789
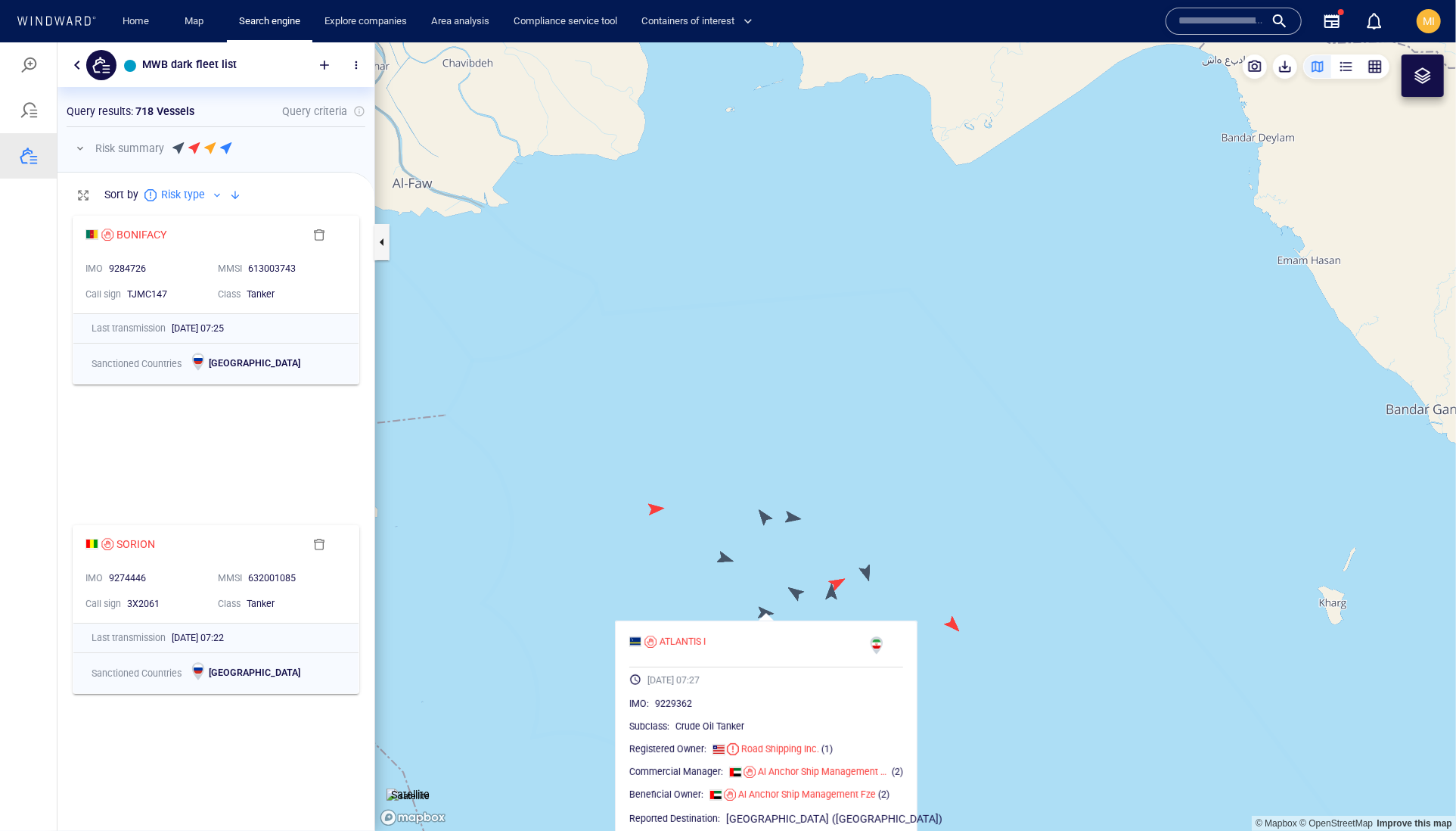
click at [796, 600] on canvas "Map" at bounding box center [915, 436] width 1081 height 789
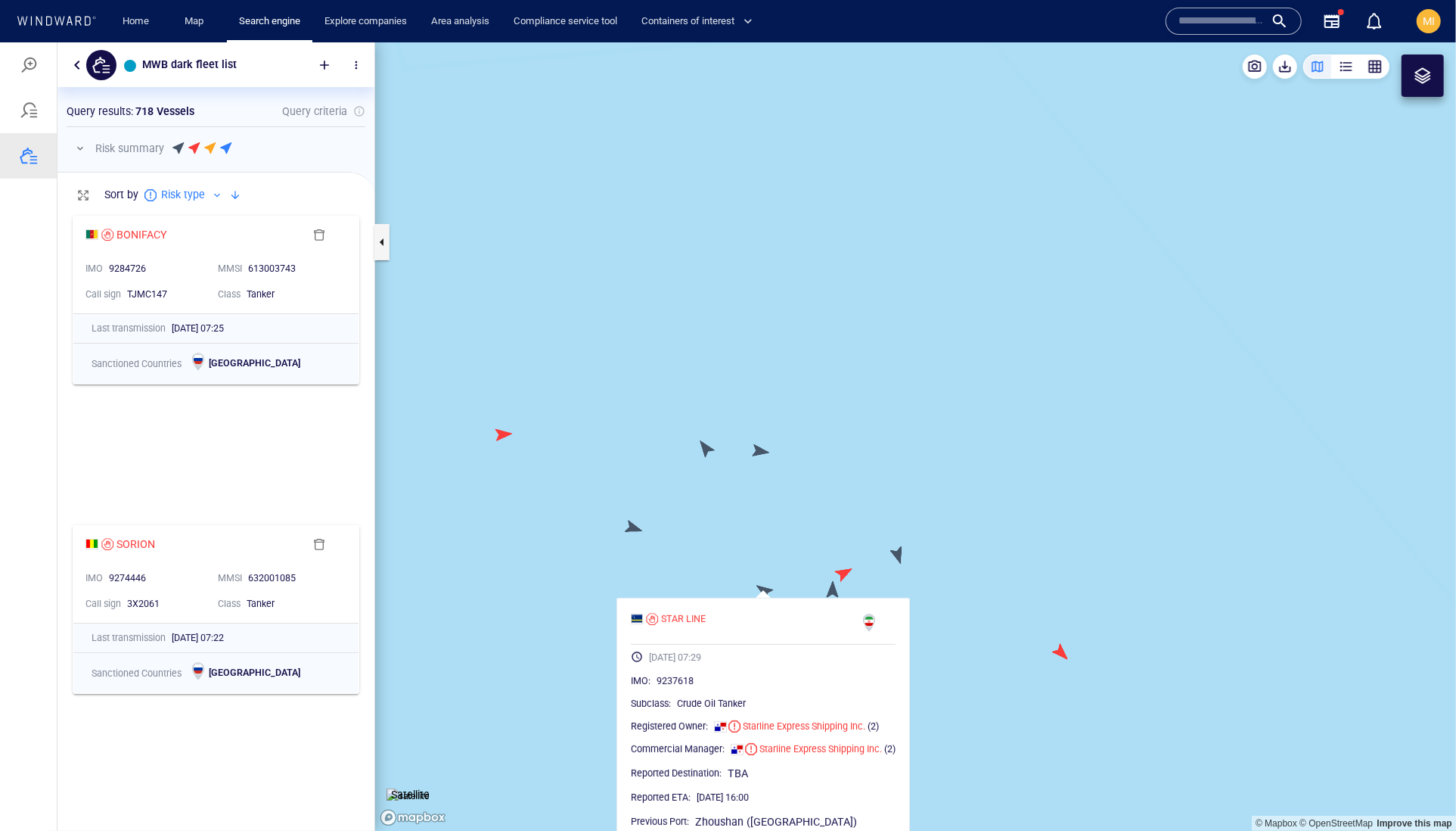
click at [831, 587] on canvas "Map" at bounding box center [915, 436] width 1081 height 789
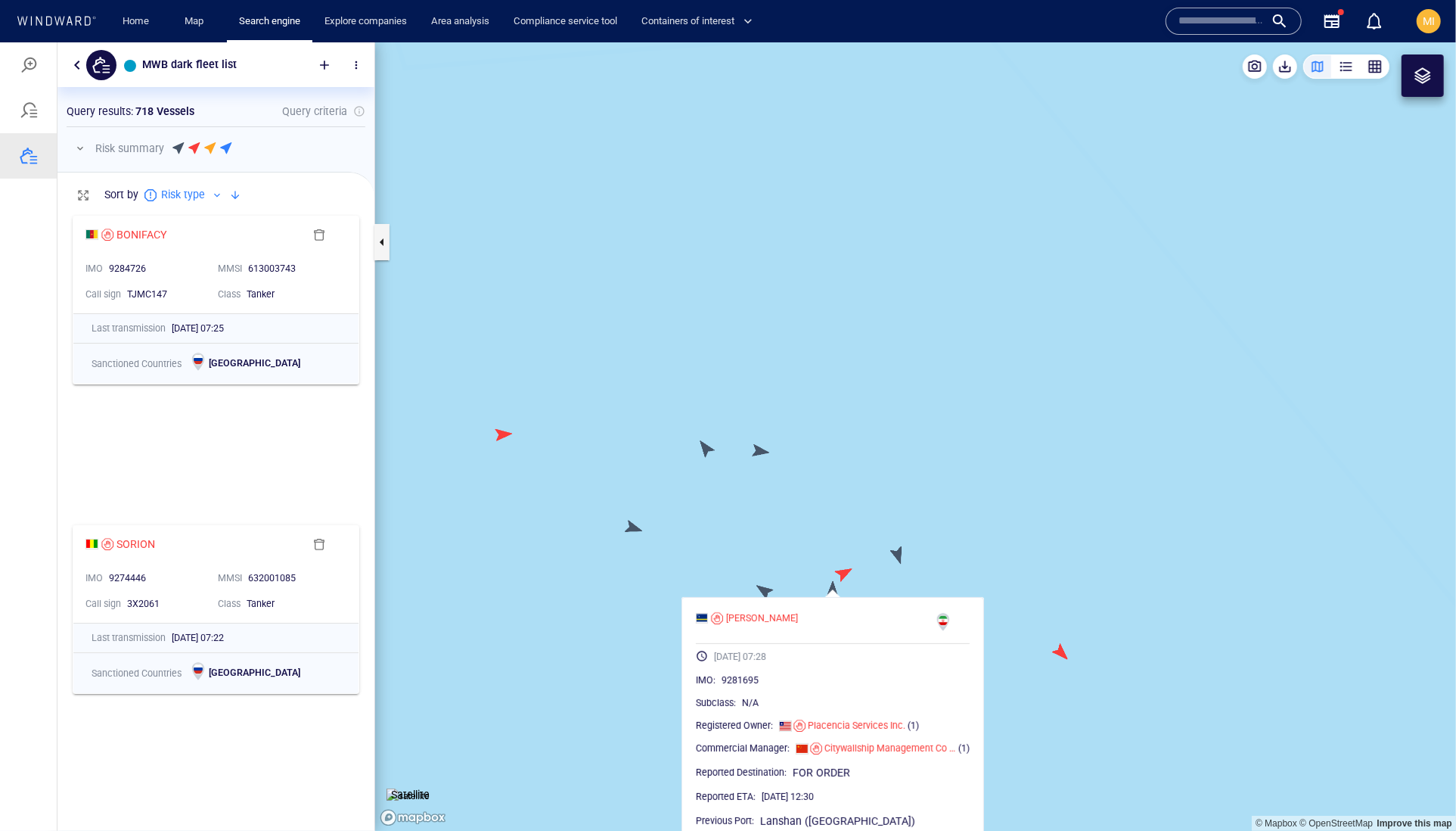
click at [842, 568] on canvas "Map" at bounding box center [915, 436] width 1081 height 789
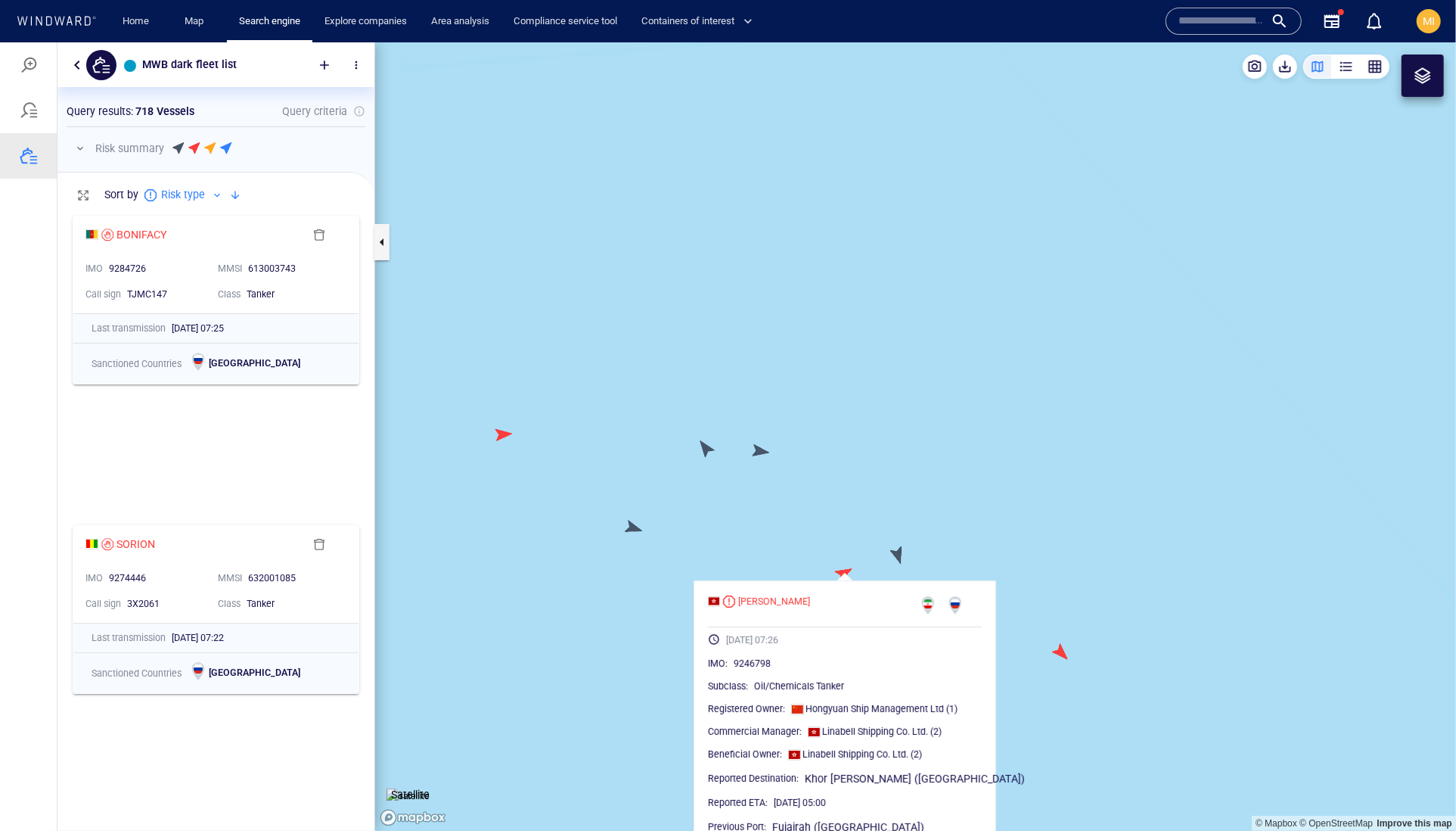
click at [895, 553] on canvas "Map" at bounding box center [915, 436] width 1081 height 789
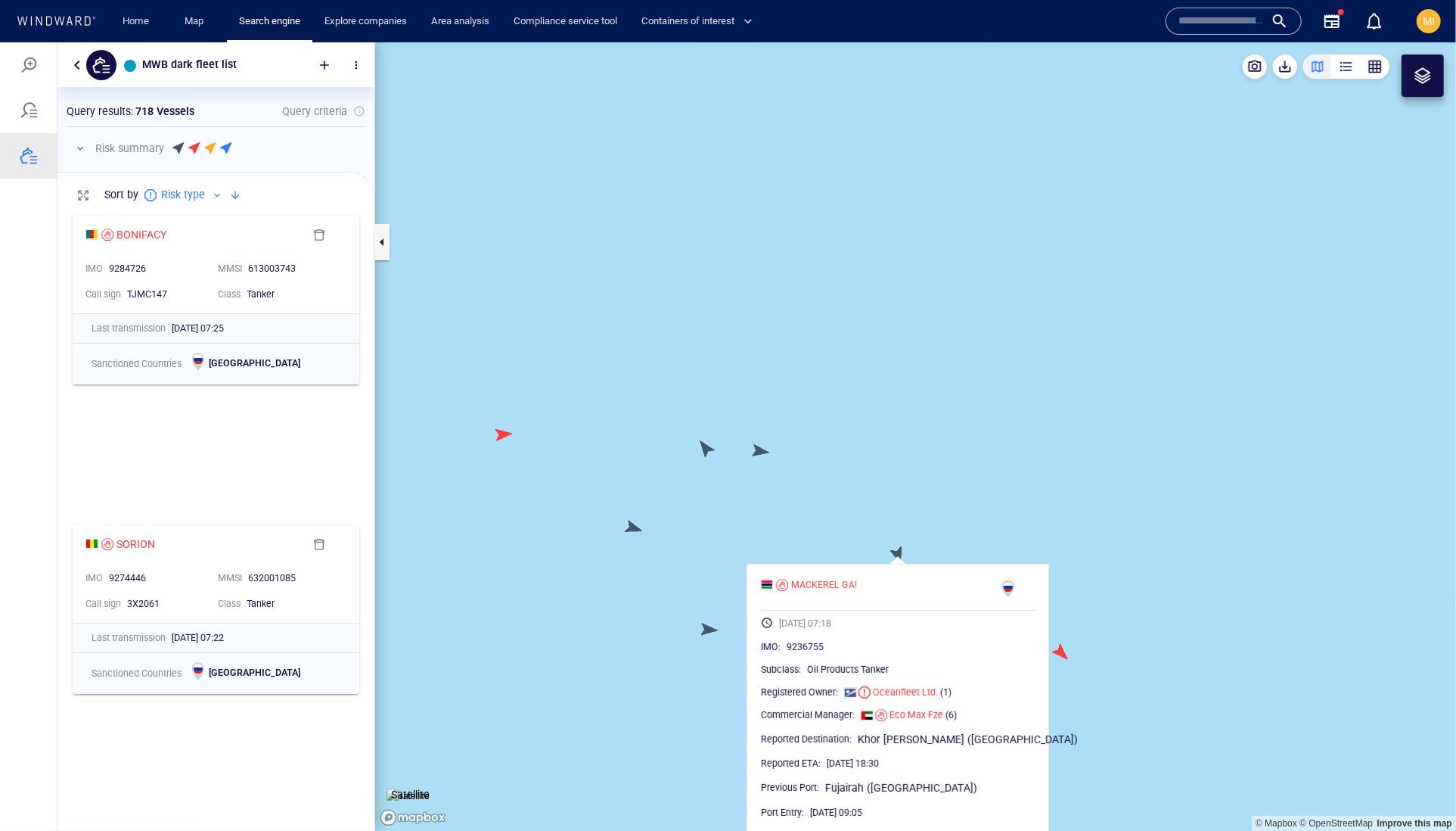
click at [631, 530] on canvas "Map" at bounding box center [915, 436] width 1081 height 789
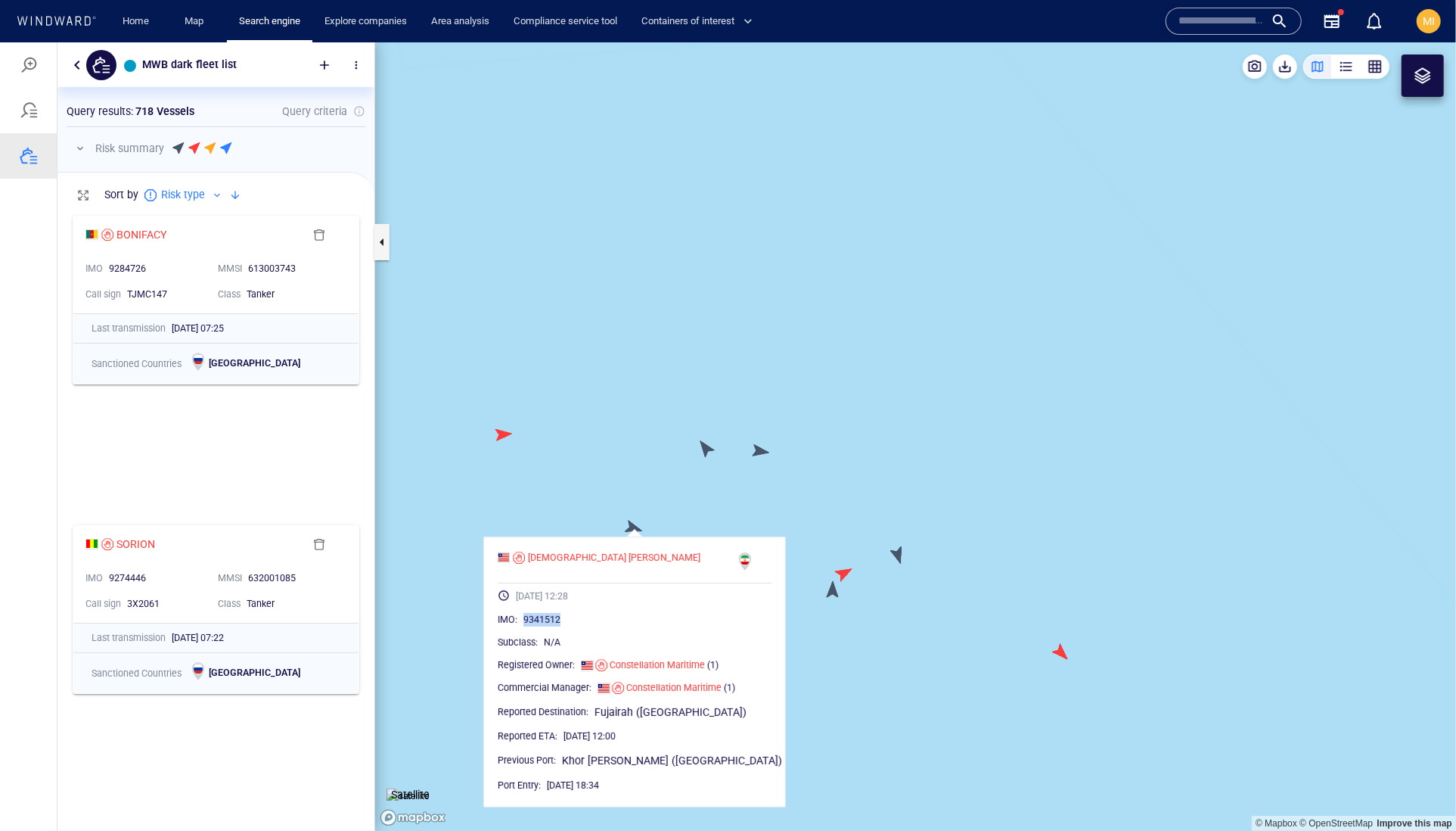
drag, startPoint x: 618, startPoint y: 656, endPoint x: 548, endPoint y: 652, distance: 70.1
click at [548, 626] on div "IMO : 9341512" at bounding box center [634, 619] width 274 height 15
click at [705, 448] on canvas "Map" at bounding box center [915, 436] width 1081 height 789
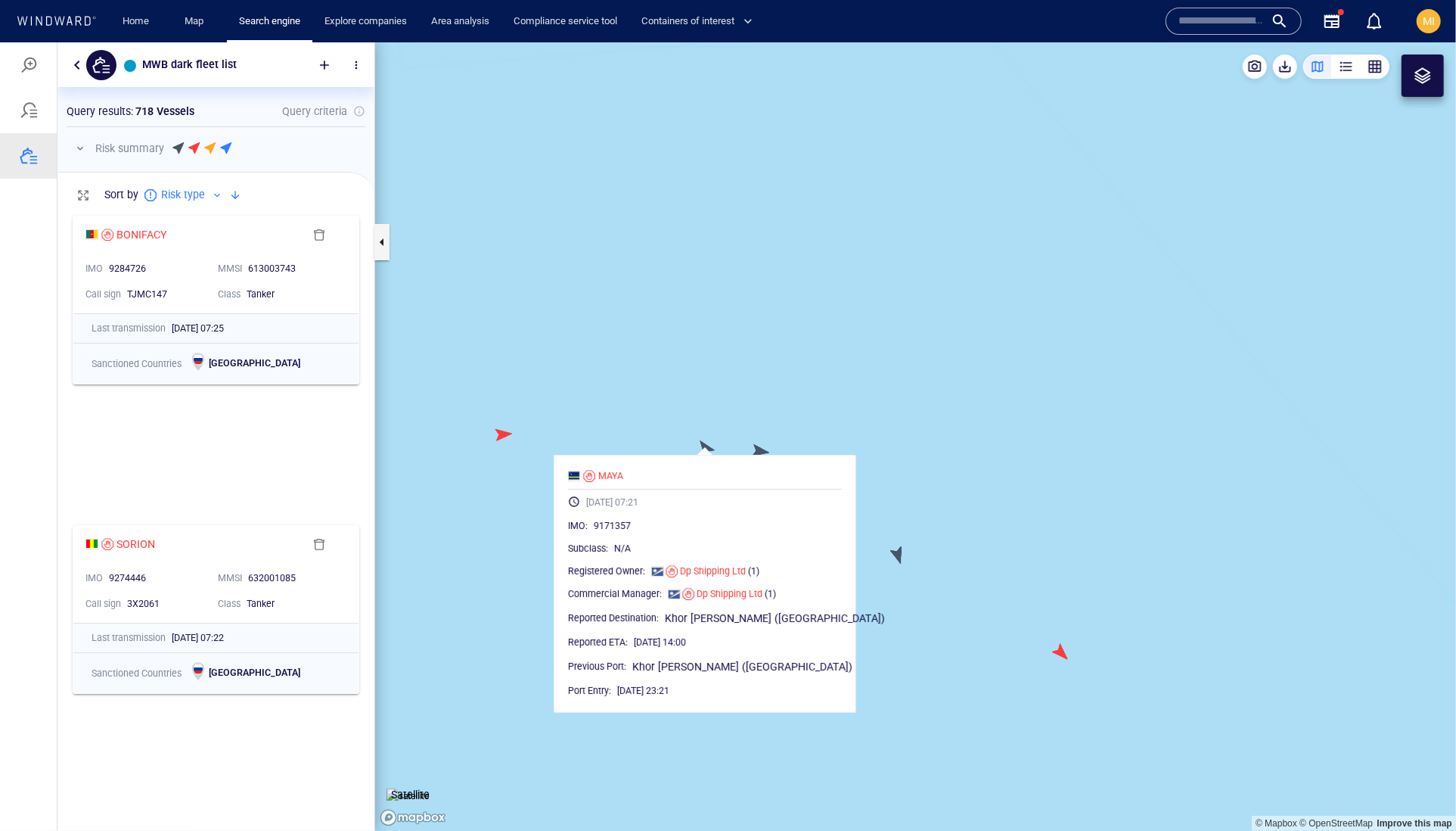
click at [760, 449] on canvas "Map" at bounding box center [915, 436] width 1081 height 789
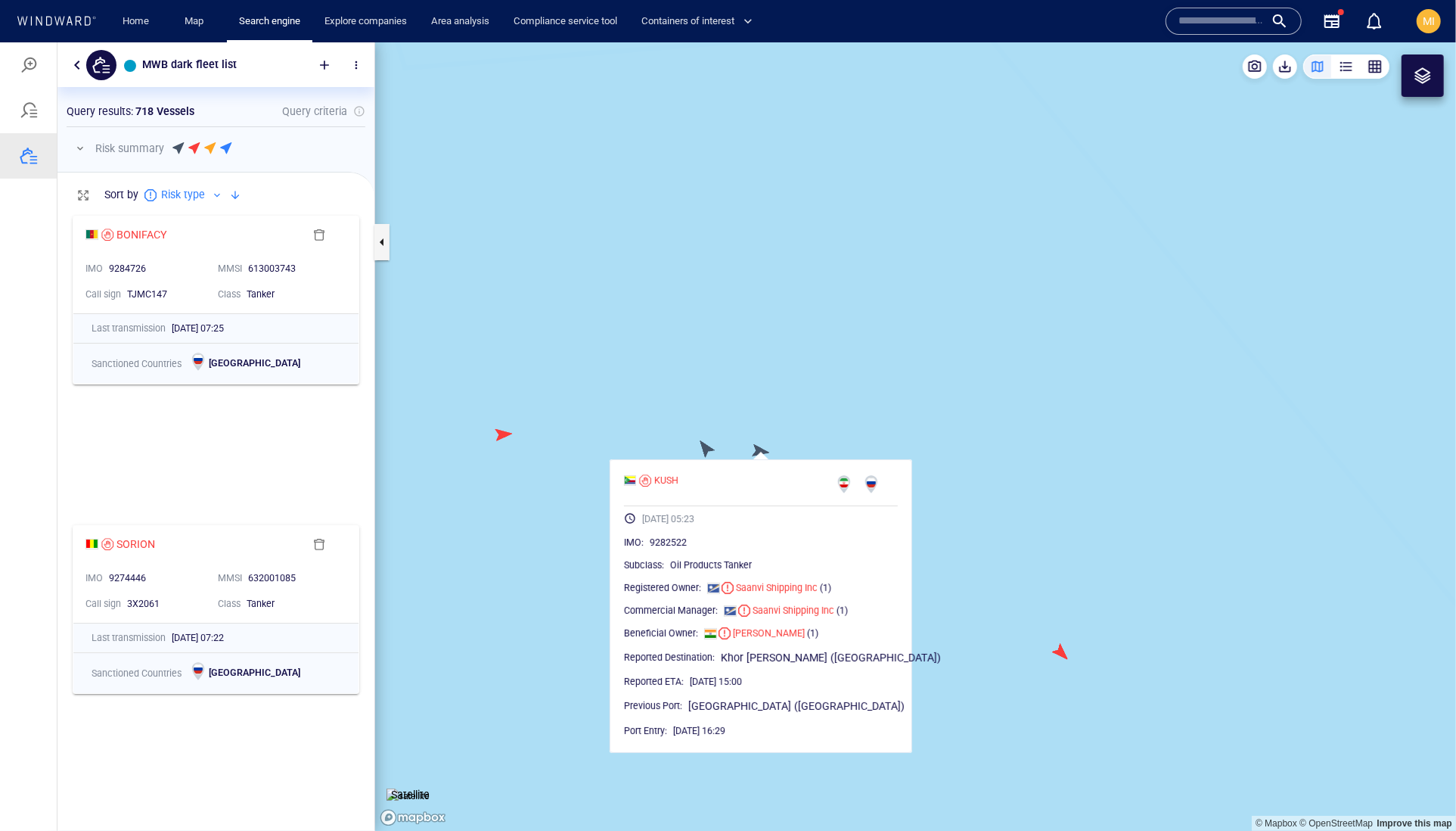
click at [503, 440] on canvas "Map" at bounding box center [915, 436] width 1081 height 789
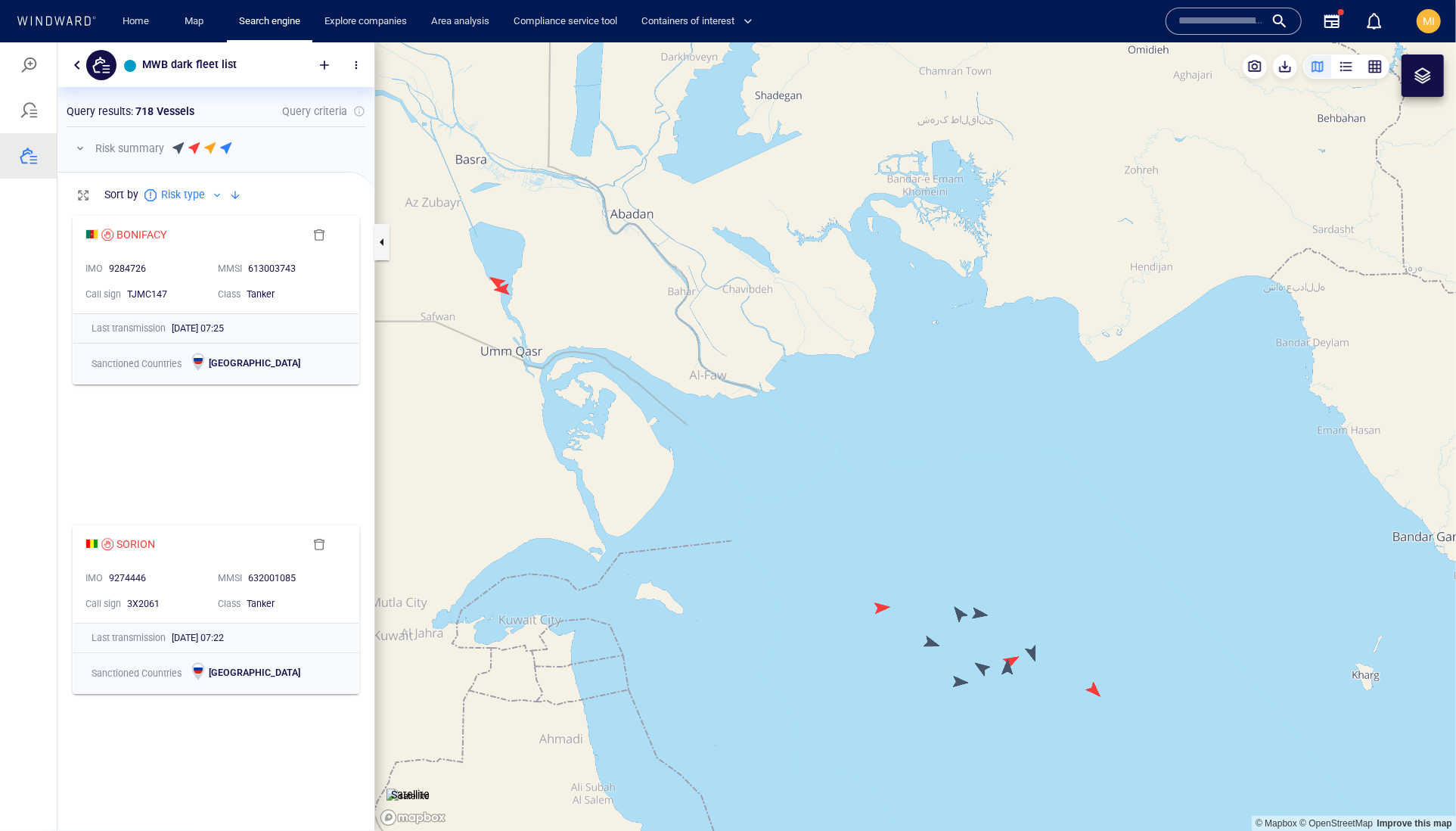
drag, startPoint x: 533, startPoint y: 312, endPoint x: 579, endPoint y: 318, distance: 46.4
click at [579, 317] on canvas "Map" at bounding box center [915, 436] width 1081 height 789
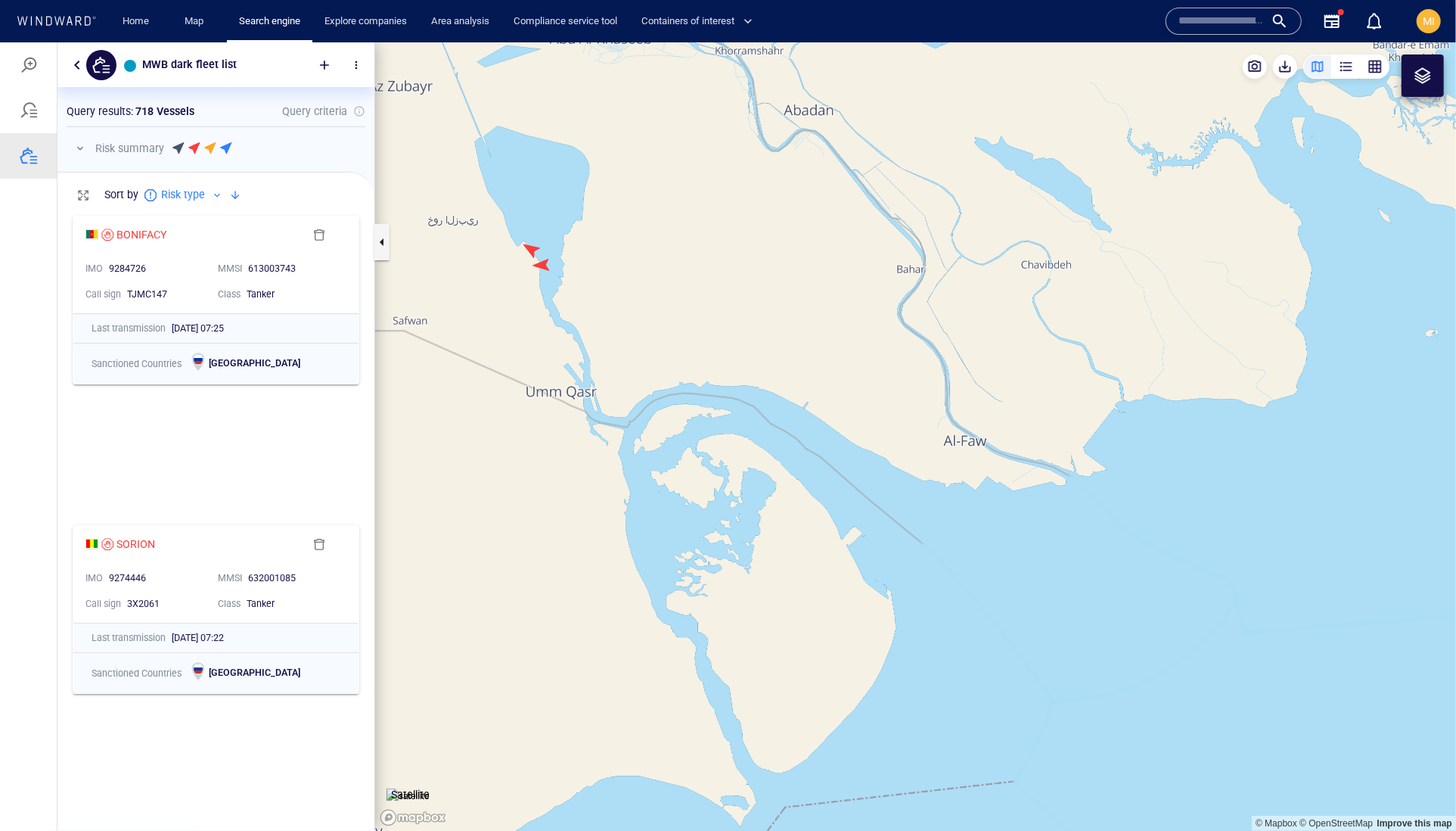
click at [543, 264] on canvas "Map" at bounding box center [915, 436] width 1081 height 789
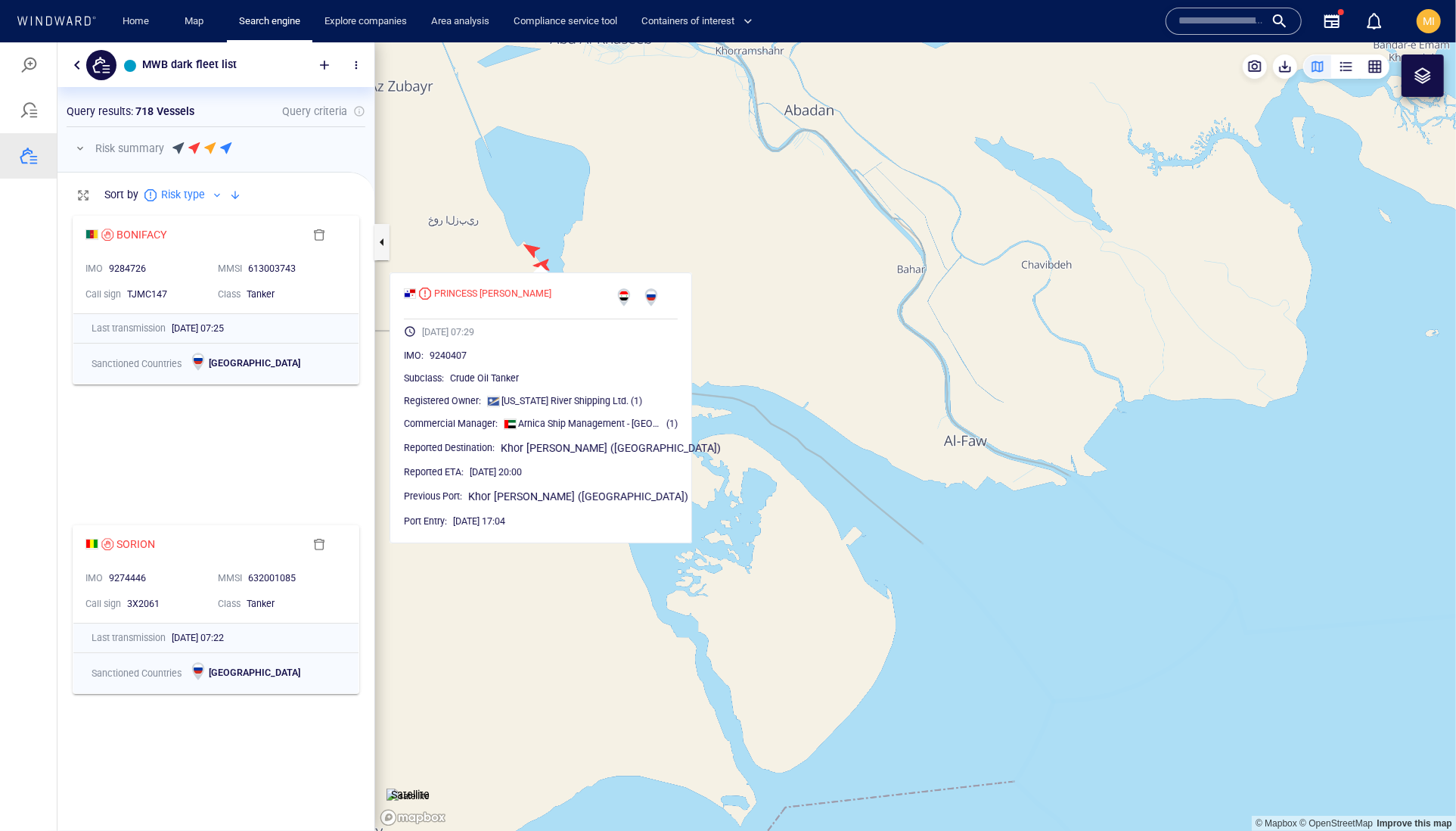
click at [527, 245] on canvas "Map" at bounding box center [915, 436] width 1081 height 789
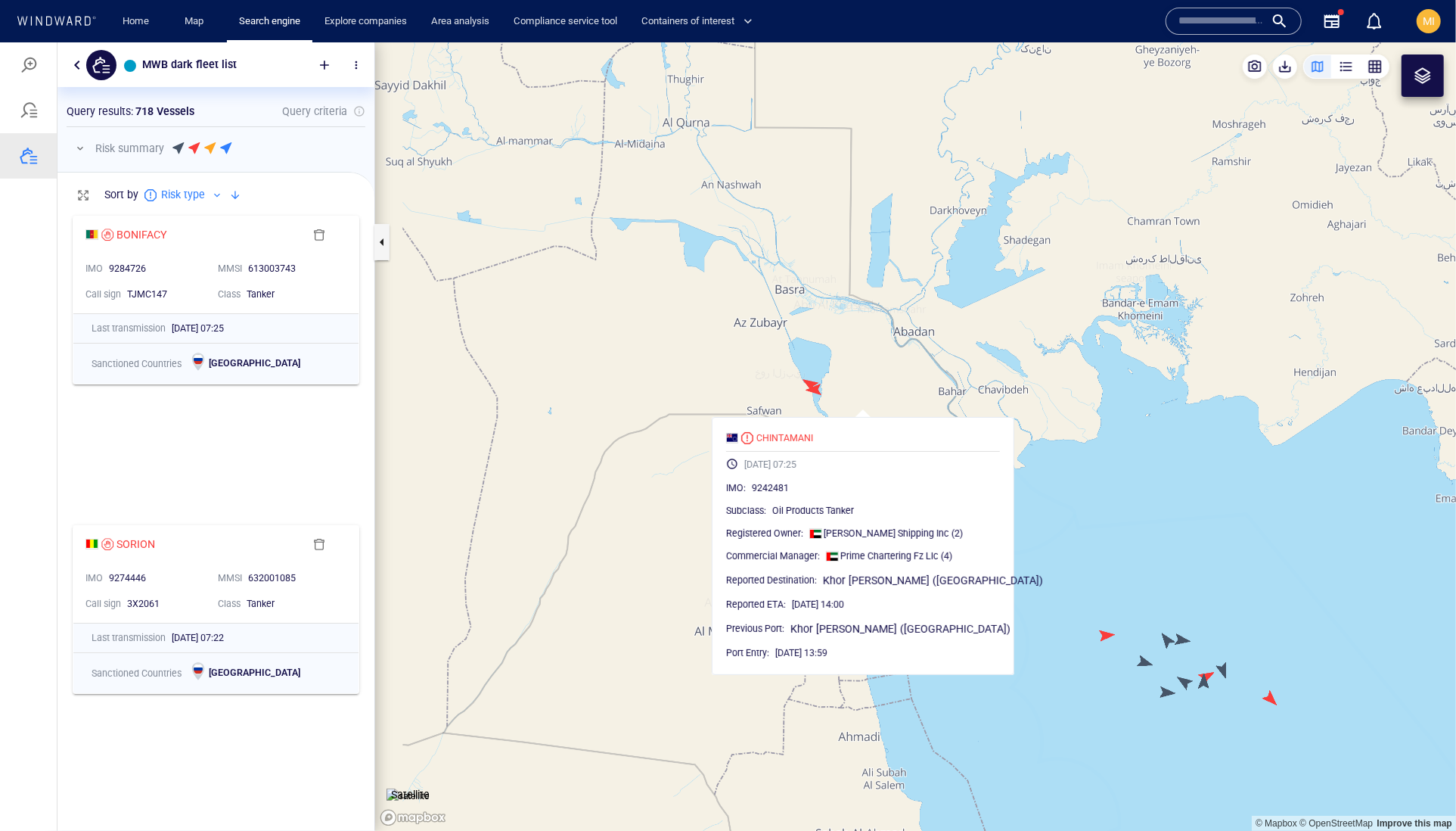
drag, startPoint x: 1102, startPoint y: 478, endPoint x: 965, endPoint y: 385, distance: 165.6
click at [965, 385] on canvas "Map" at bounding box center [915, 436] width 1081 height 789
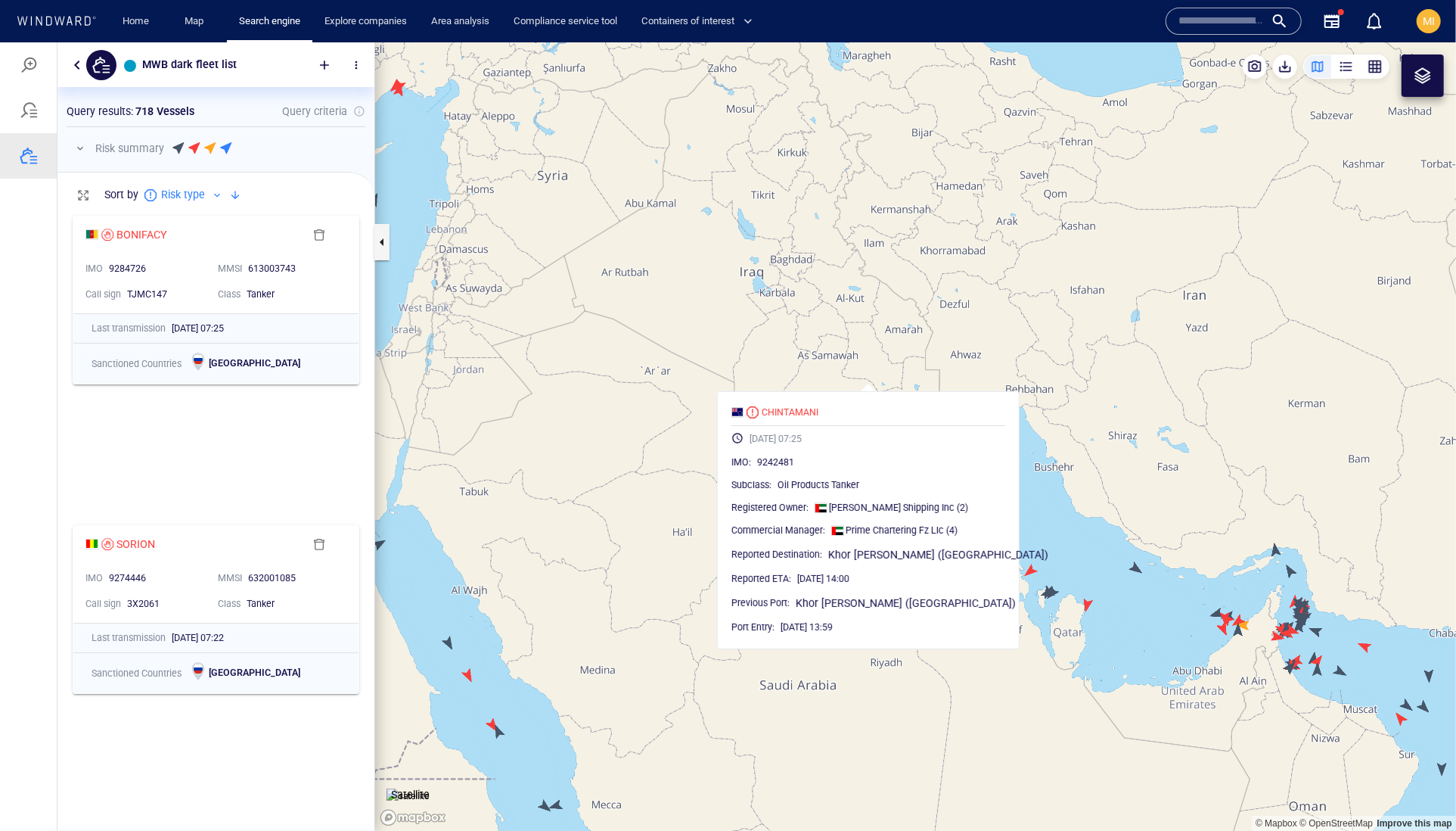
drag, startPoint x: 1154, startPoint y: 508, endPoint x: 1043, endPoint y: 435, distance: 132.9
click at [1044, 436] on canvas "Map" at bounding box center [915, 436] width 1081 height 789
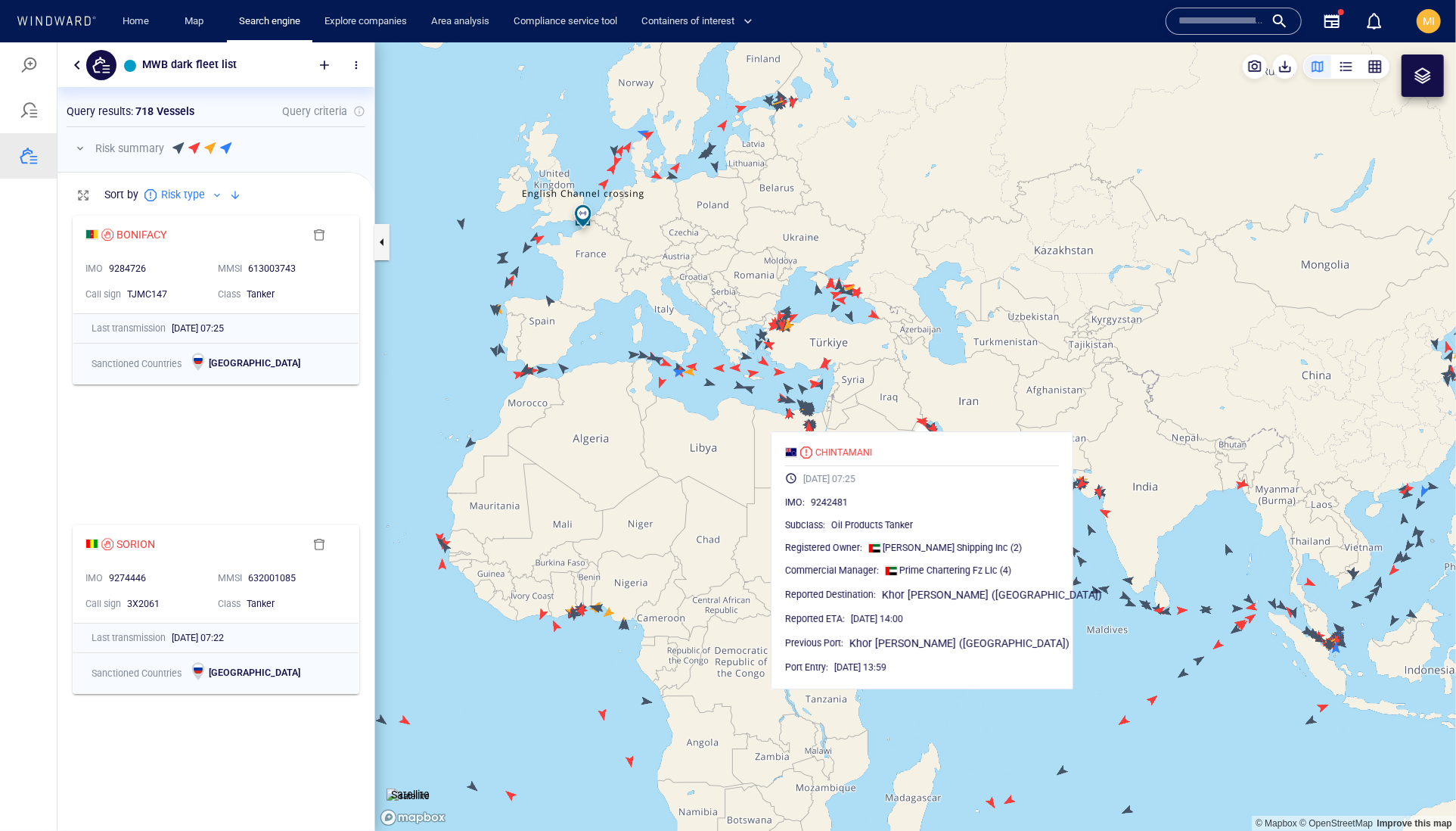
drag, startPoint x: 758, startPoint y: 275, endPoint x: 746, endPoint y: 423, distance: 148.5
click at [748, 409] on canvas "Map" at bounding box center [915, 436] width 1081 height 789
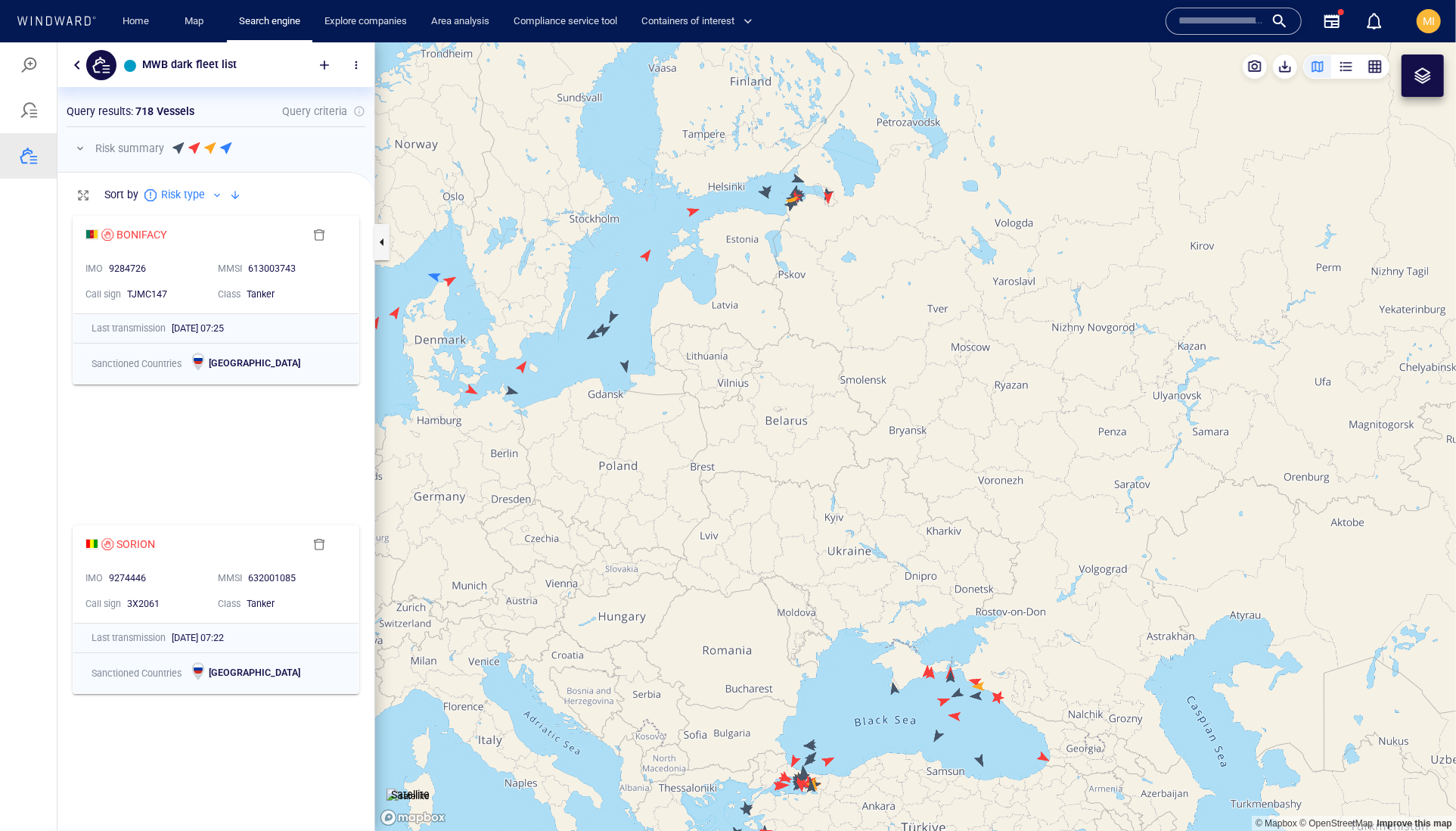
drag, startPoint x: 821, startPoint y: 176, endPoint x: 817, endPoint y: 299, distance: 123.1
click at [817, 299] on canvas "Map" at bounding box center [915, 436] width 1081 height 789
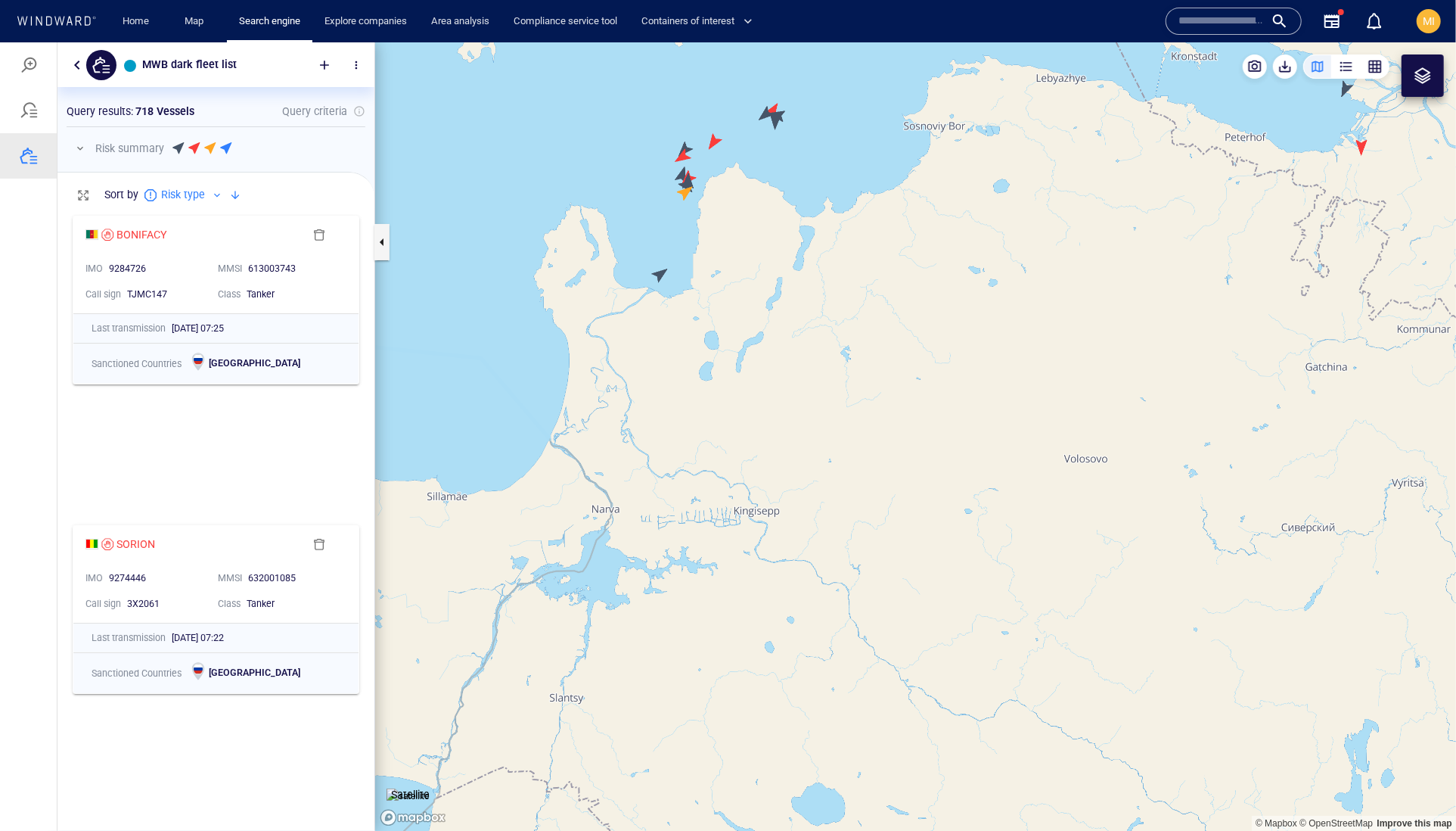
drag, startPoint x: 760, startPoint y: 256, endPoint x: 774, endPoint y: 351, distance: 96.0
click at [774, 351] on canvas "Map" at bounding box center [915, 436] width 1081 height 789
